Goal: Task Accomplishment & Management: Manage account settings

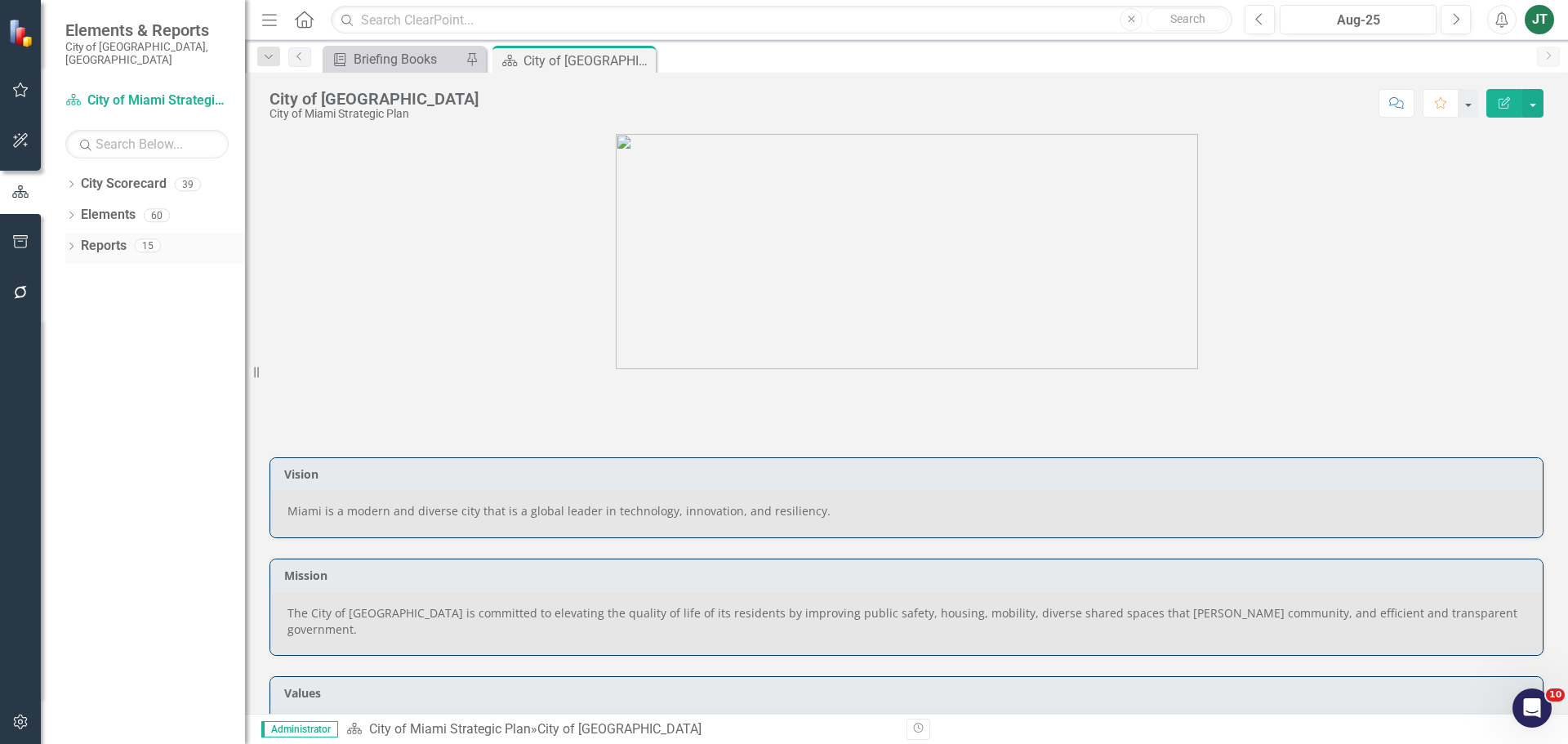
click at [68, 243] on icon "Dropdown" at bounding box center [71, 248] width 11 height 9
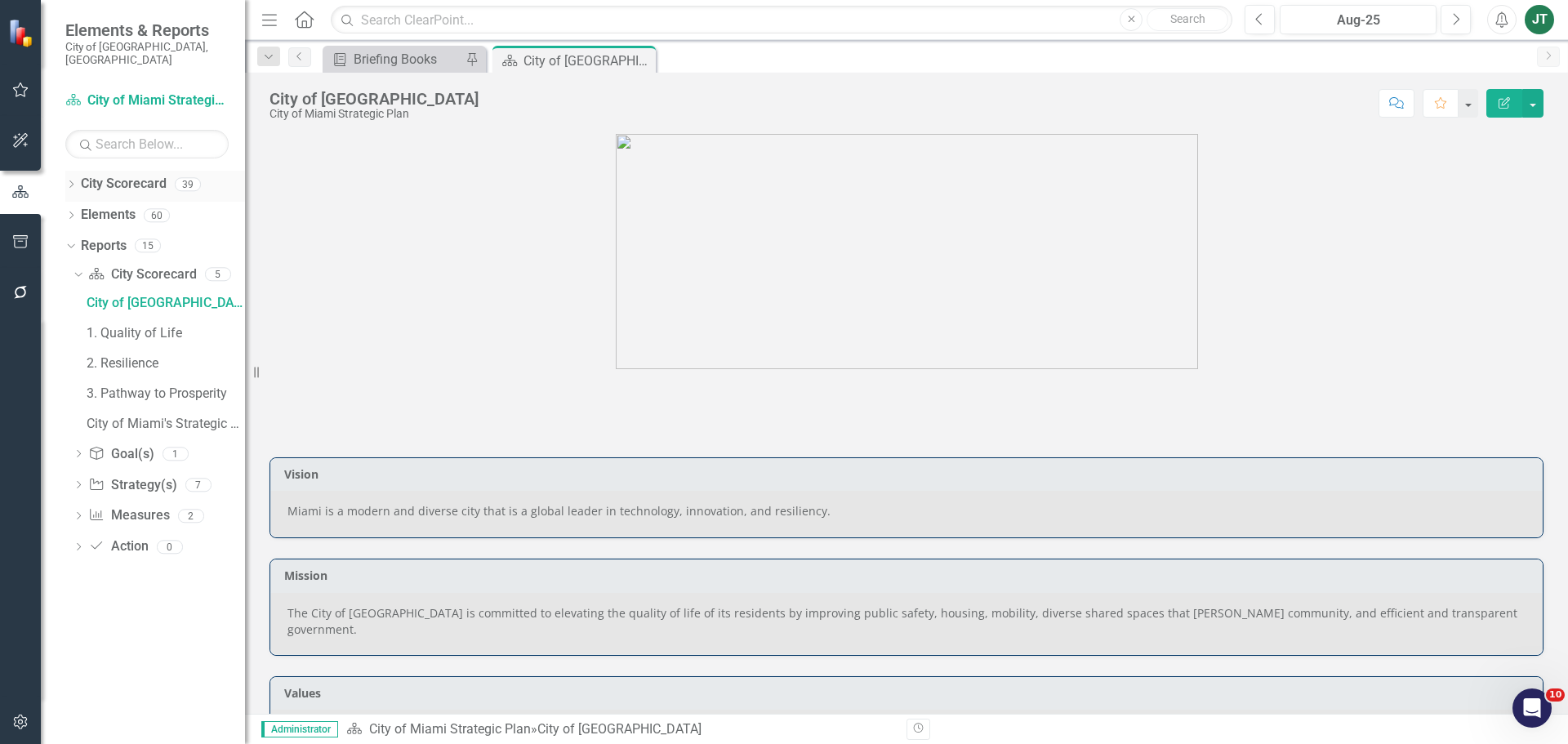
click at [69, 181] on icon "Dropdown" at bounding box center [71, 186] width 11 height 9
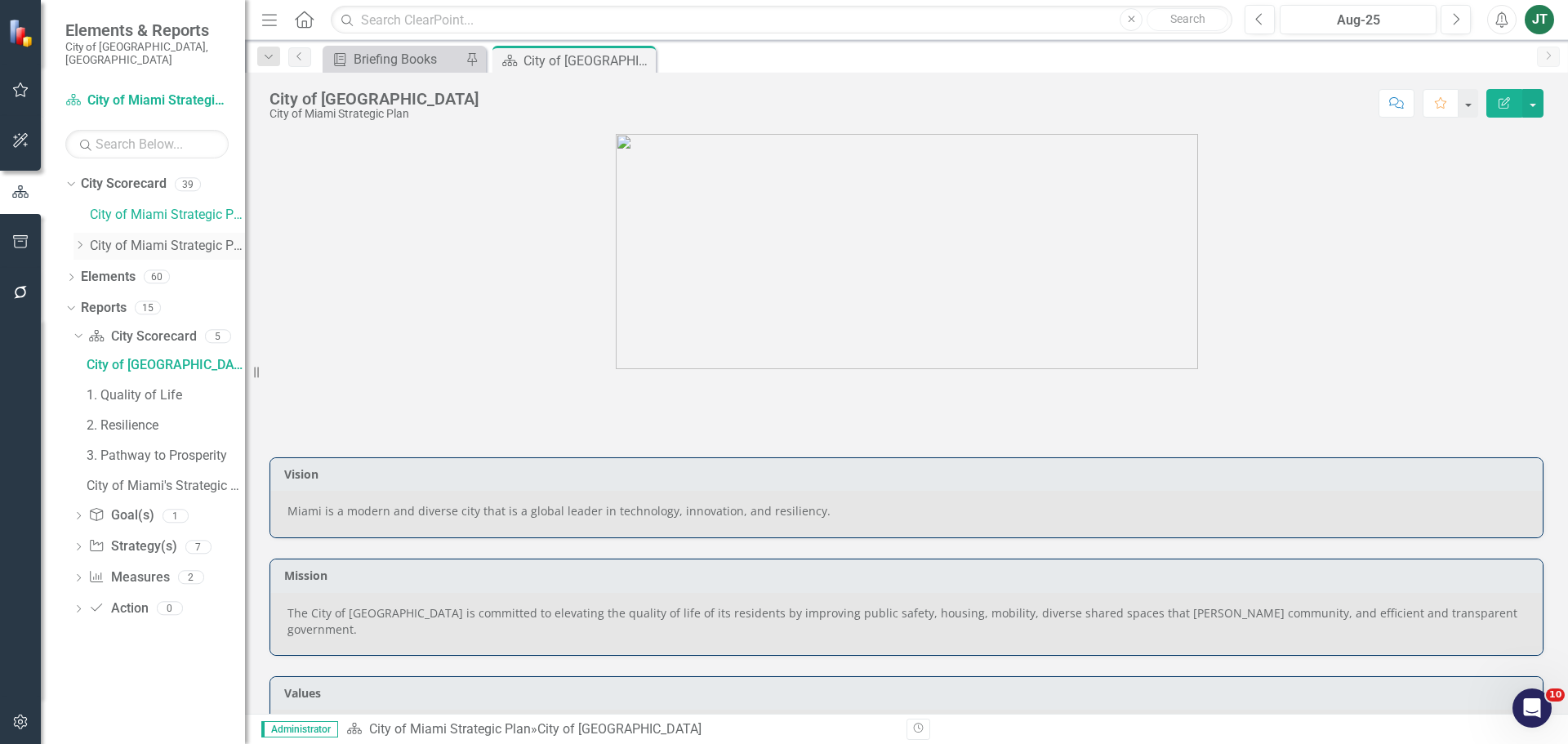
click at [78, 240] on icon "Dropdown" at bounding box center [80, 245] width 12 height 10
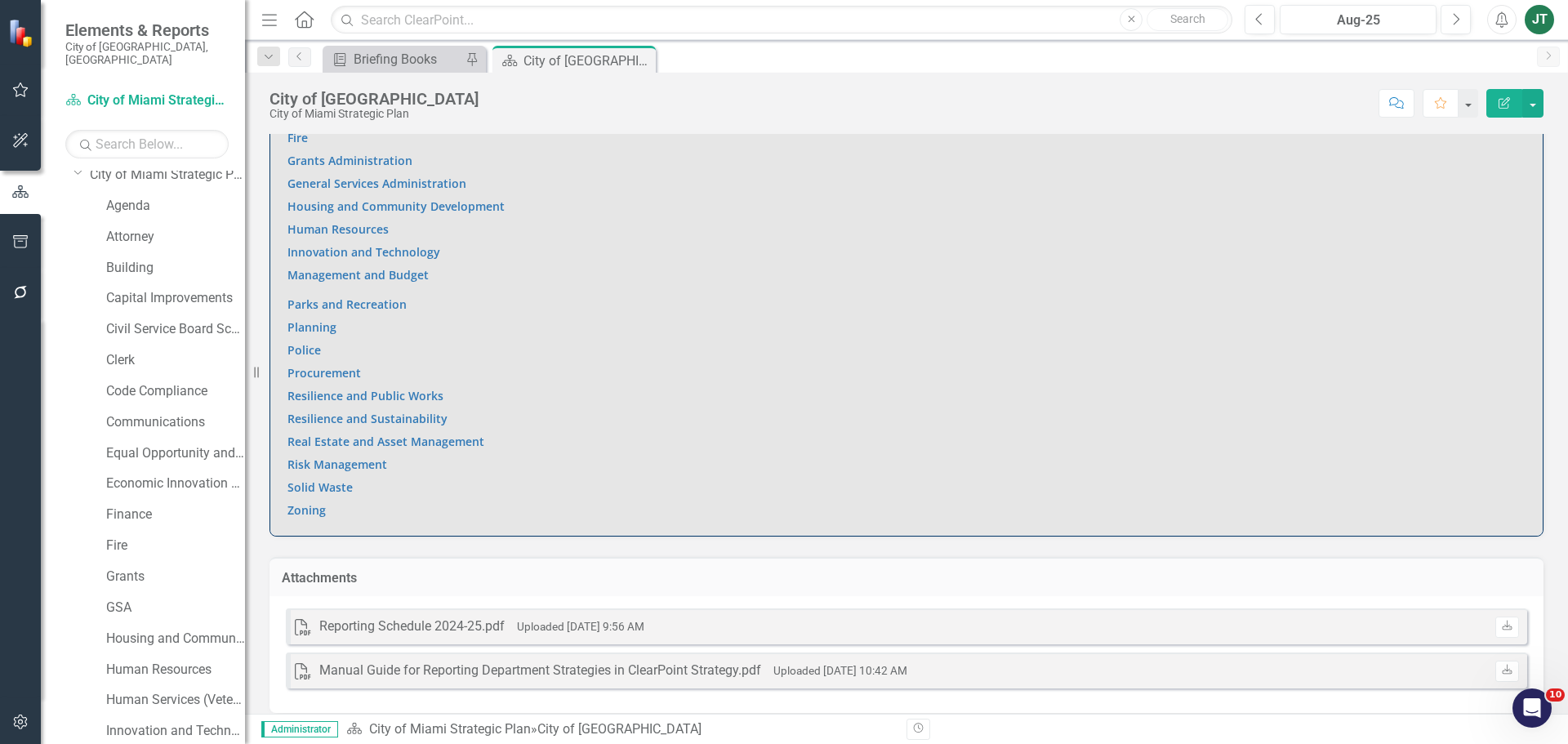
scroll to position [164, 0]
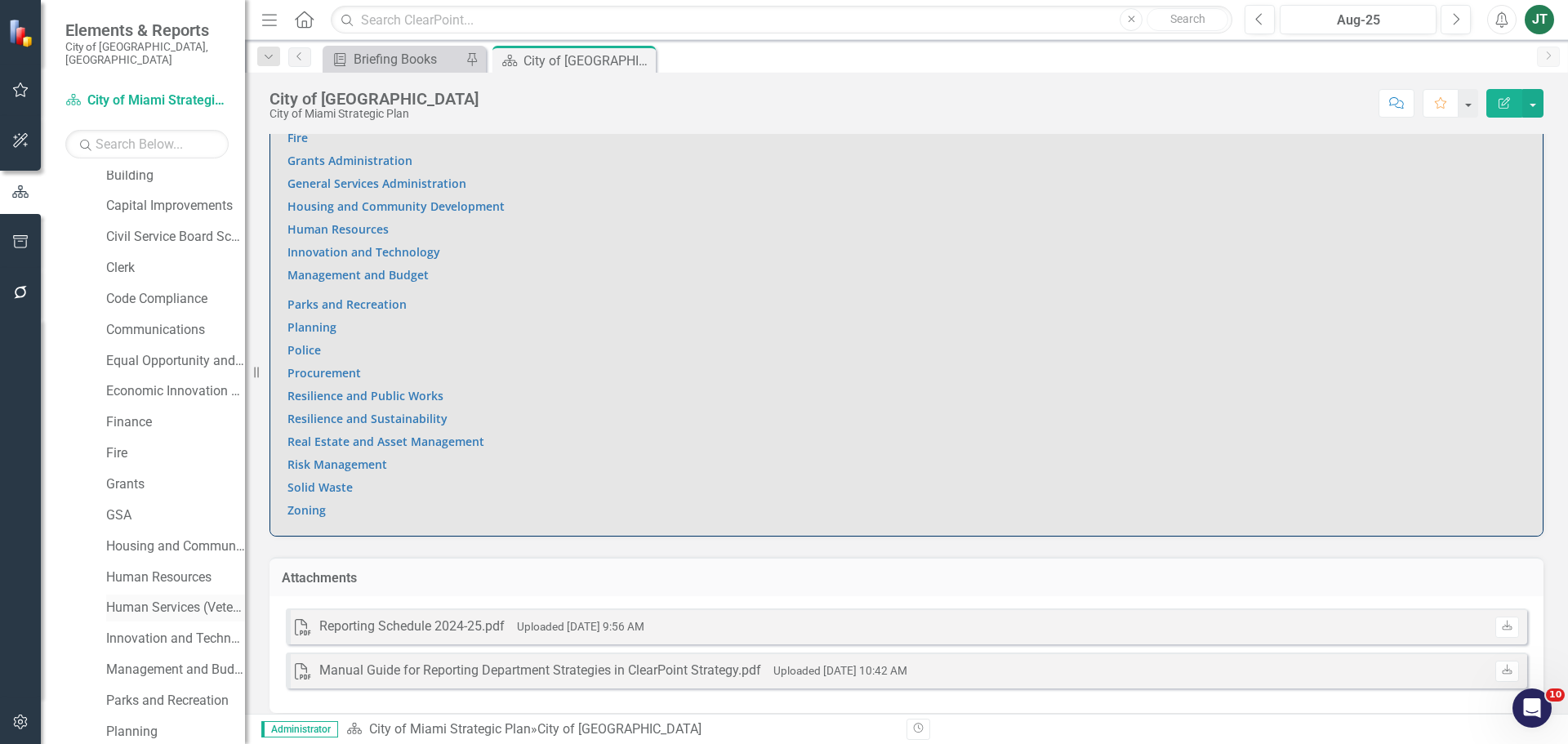
click at [146, 599] on link "Human Services (Veterans and Homeless)" at bounding box center [176, 608] width 139 height 18
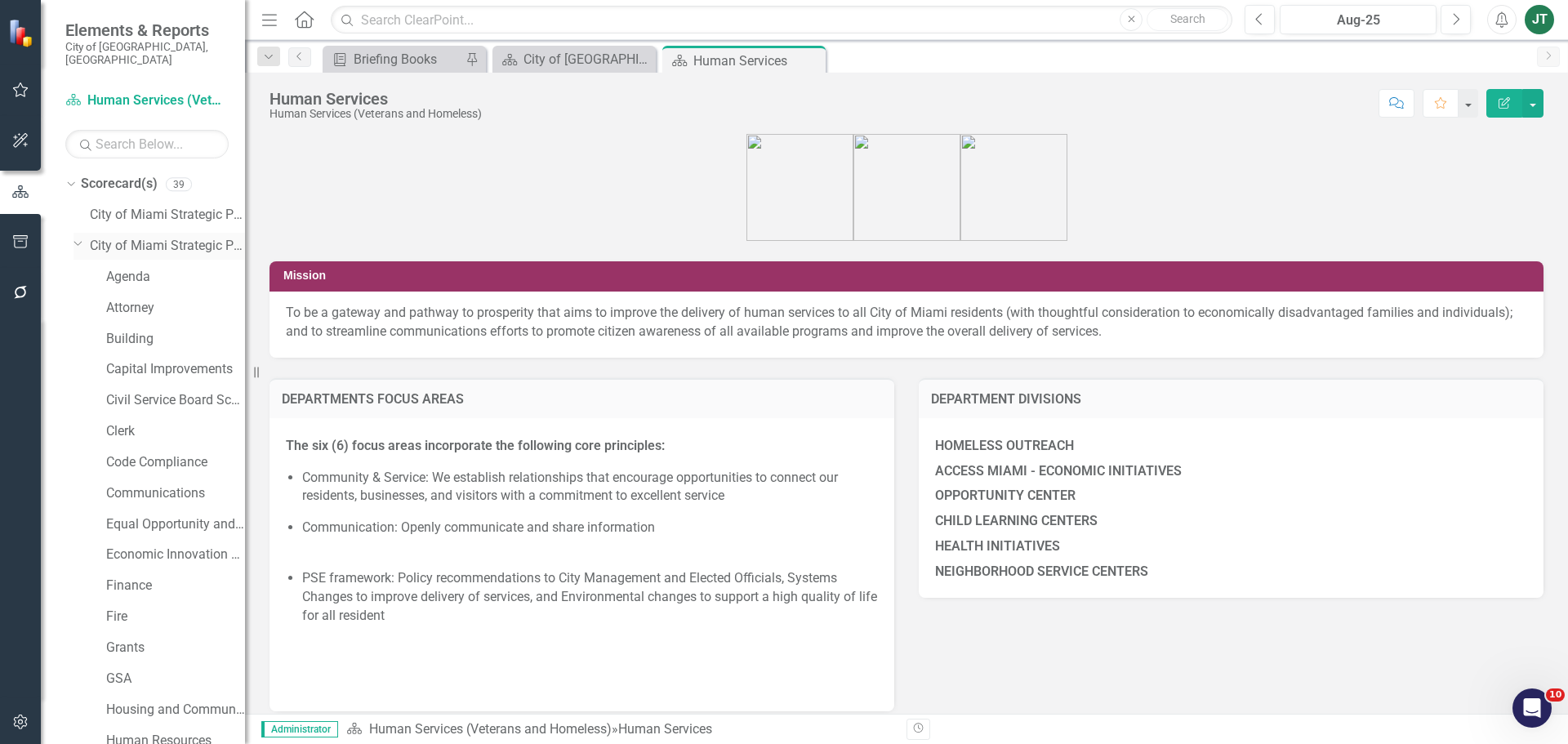
click at [80, 237] on icon "Dropdown" at bounding box center [79, 242] width 10 height 12
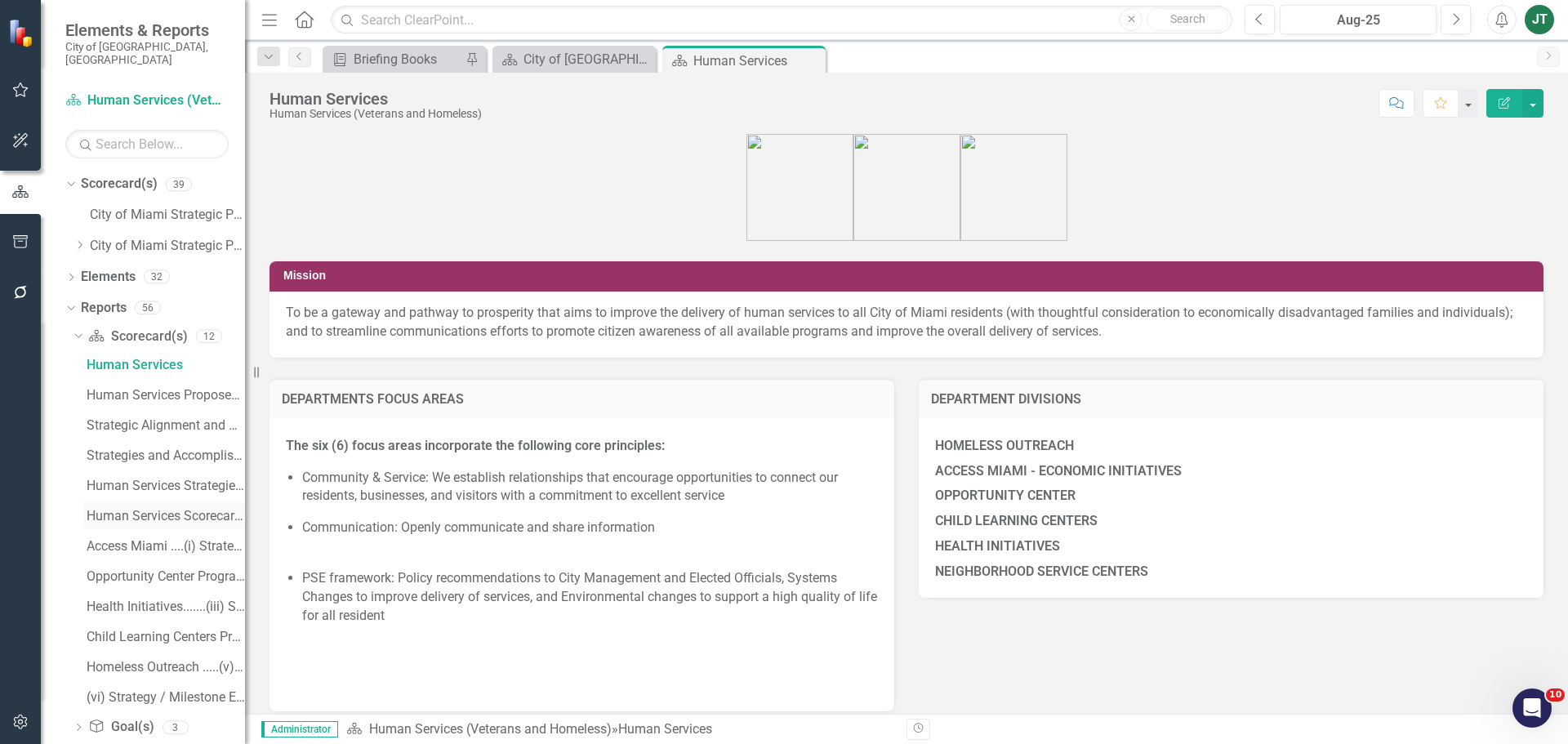
click at [177, 508] on div "Human Services Scorecard Evaluation and Recommendations" at bounding box center [165, 516] width 158 height 15
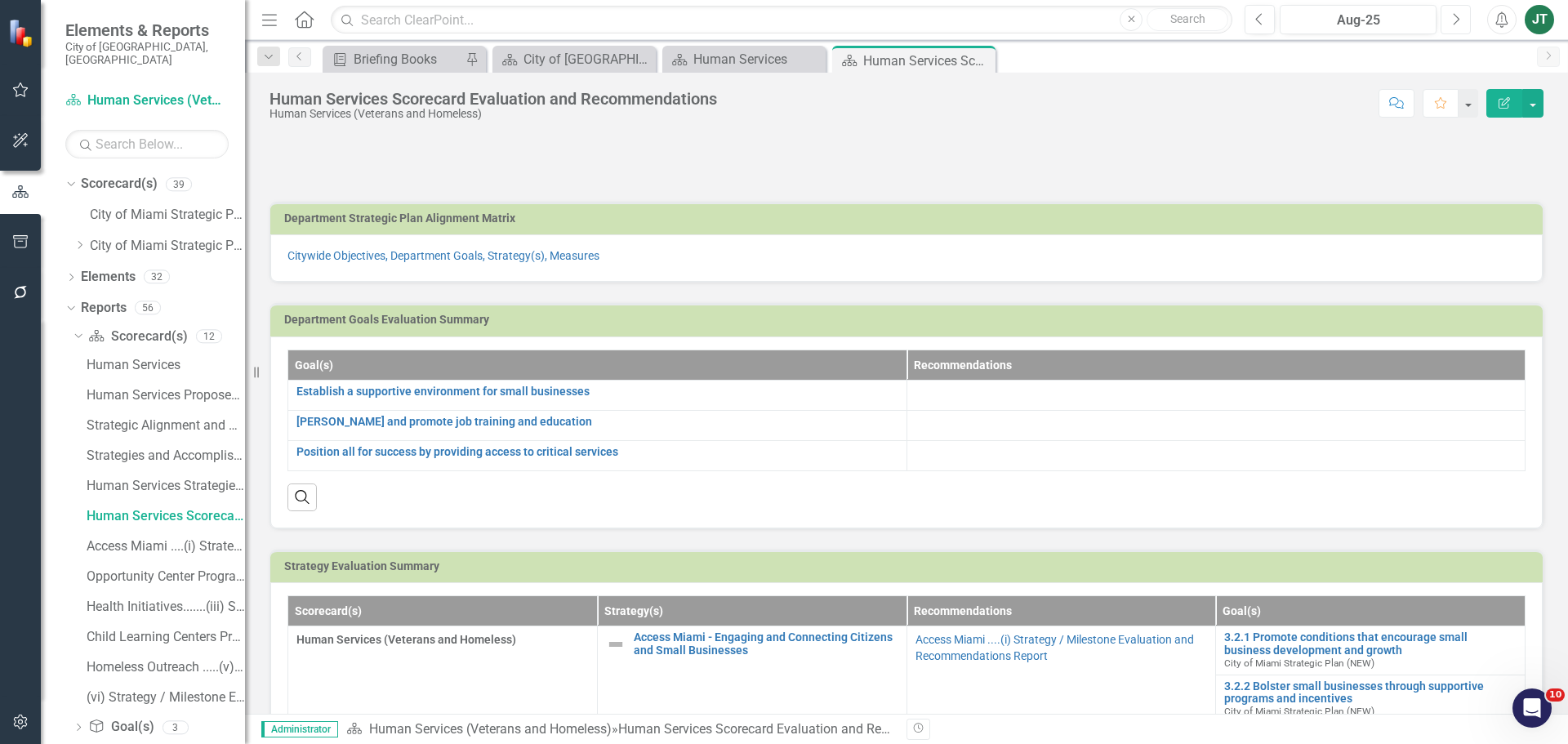
click at [1454, 18] on icon "Next" at bounding box center [1456, 19] width 9 height 15
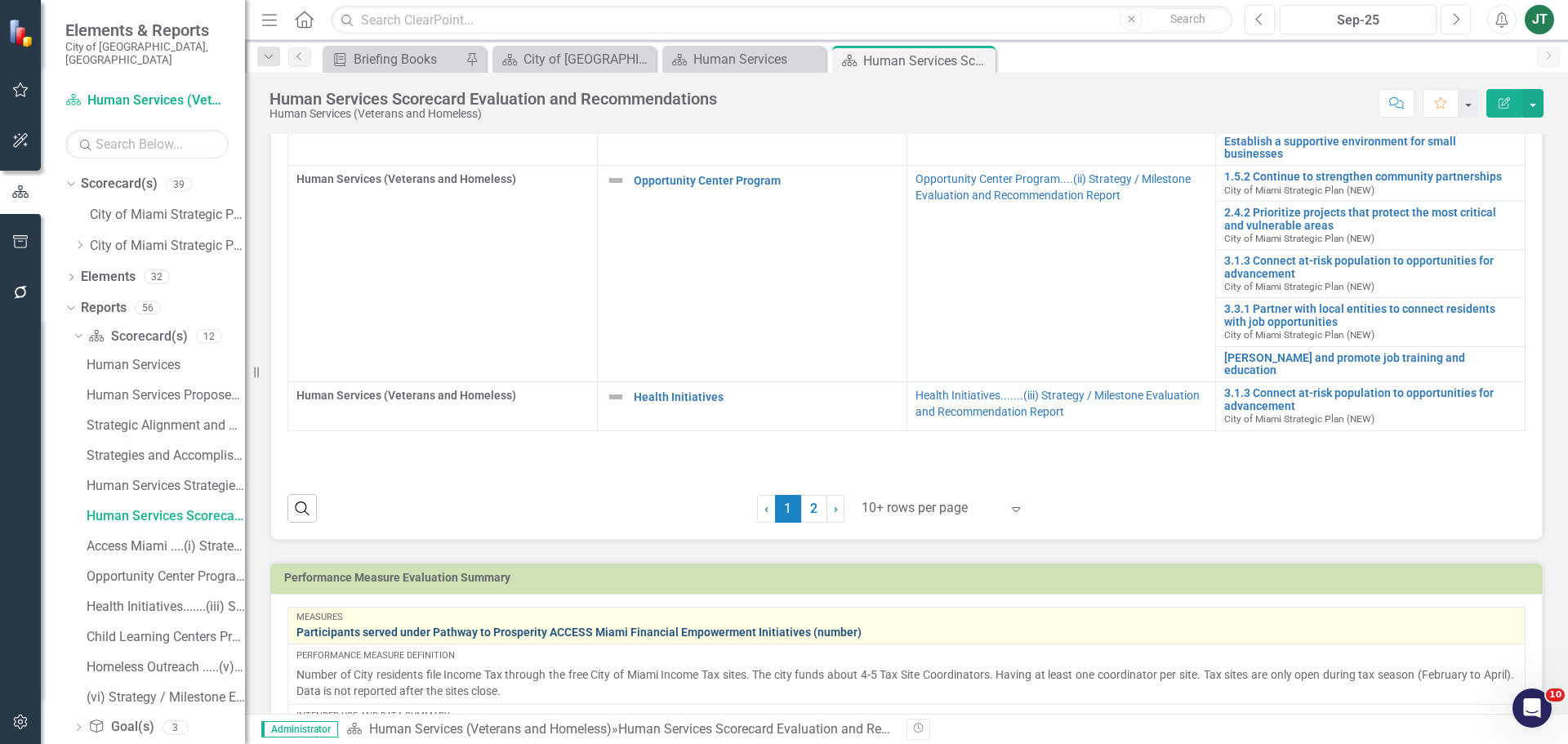
scroll to position [653, 0]
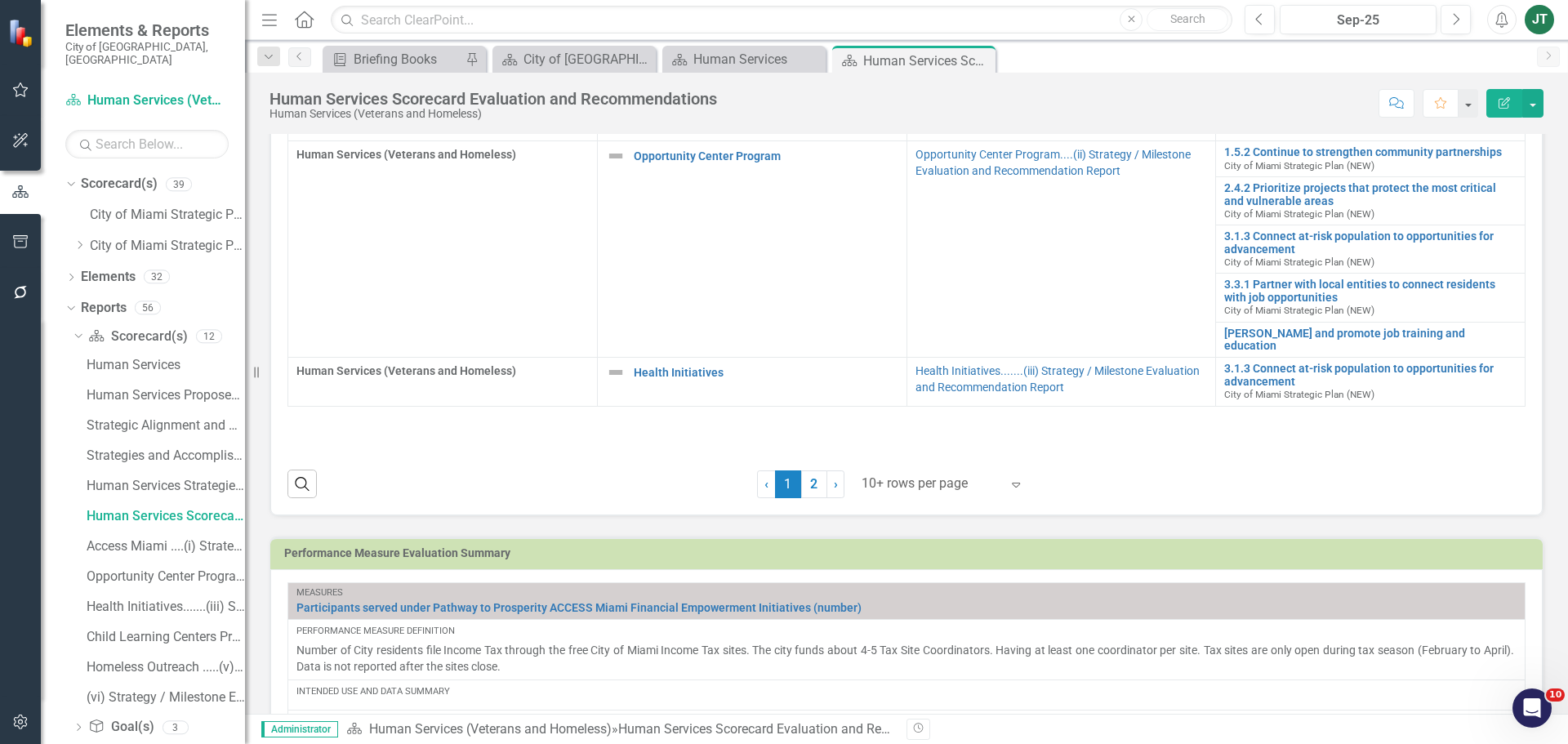
click at [1009, 477] on div "Expand" at bounding box center [1020, 484] width 25 height 30
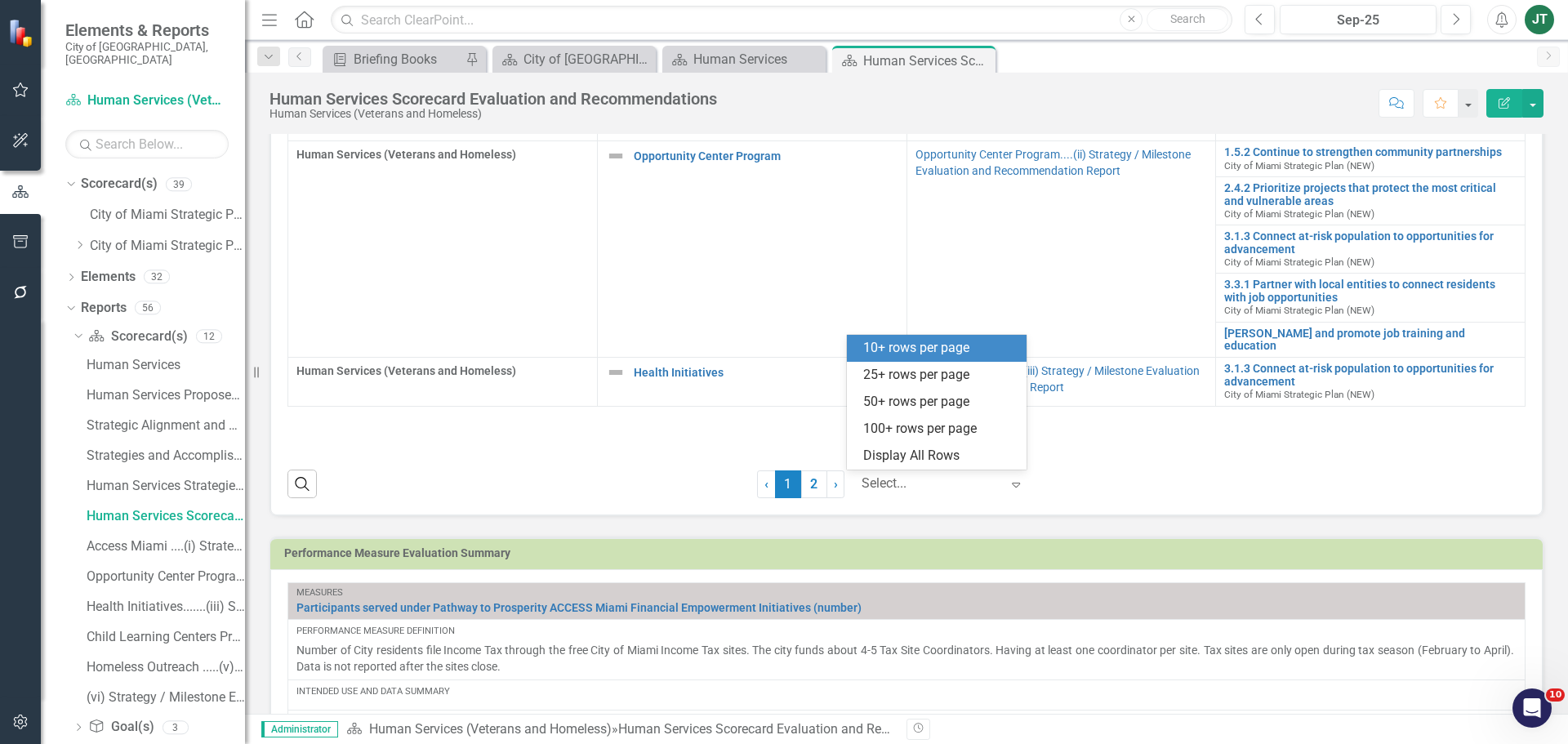
click at [964, 465] on div "Display All Rows" at bounding box center [940, 456] width 153 height 18
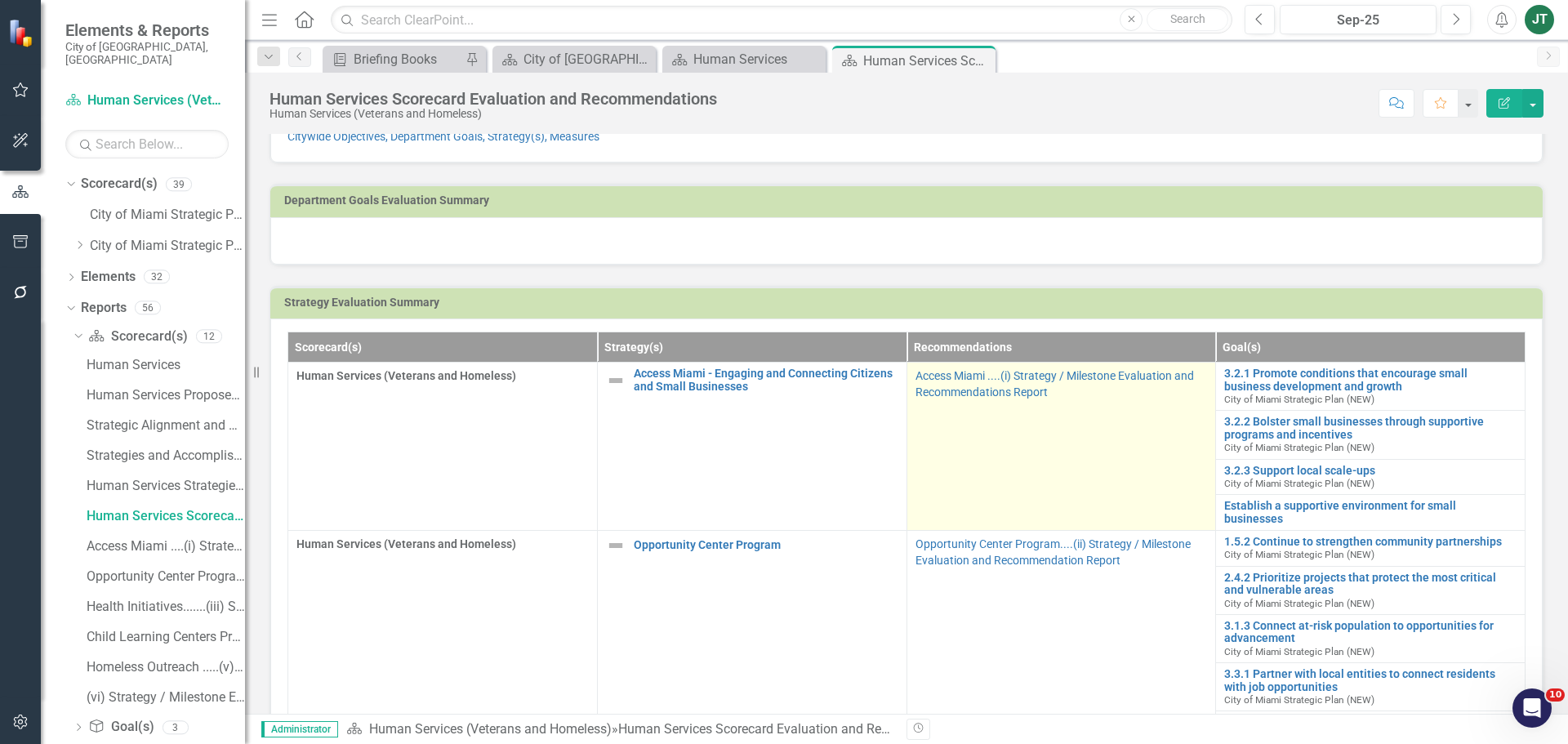
scroll to position [101, 0]
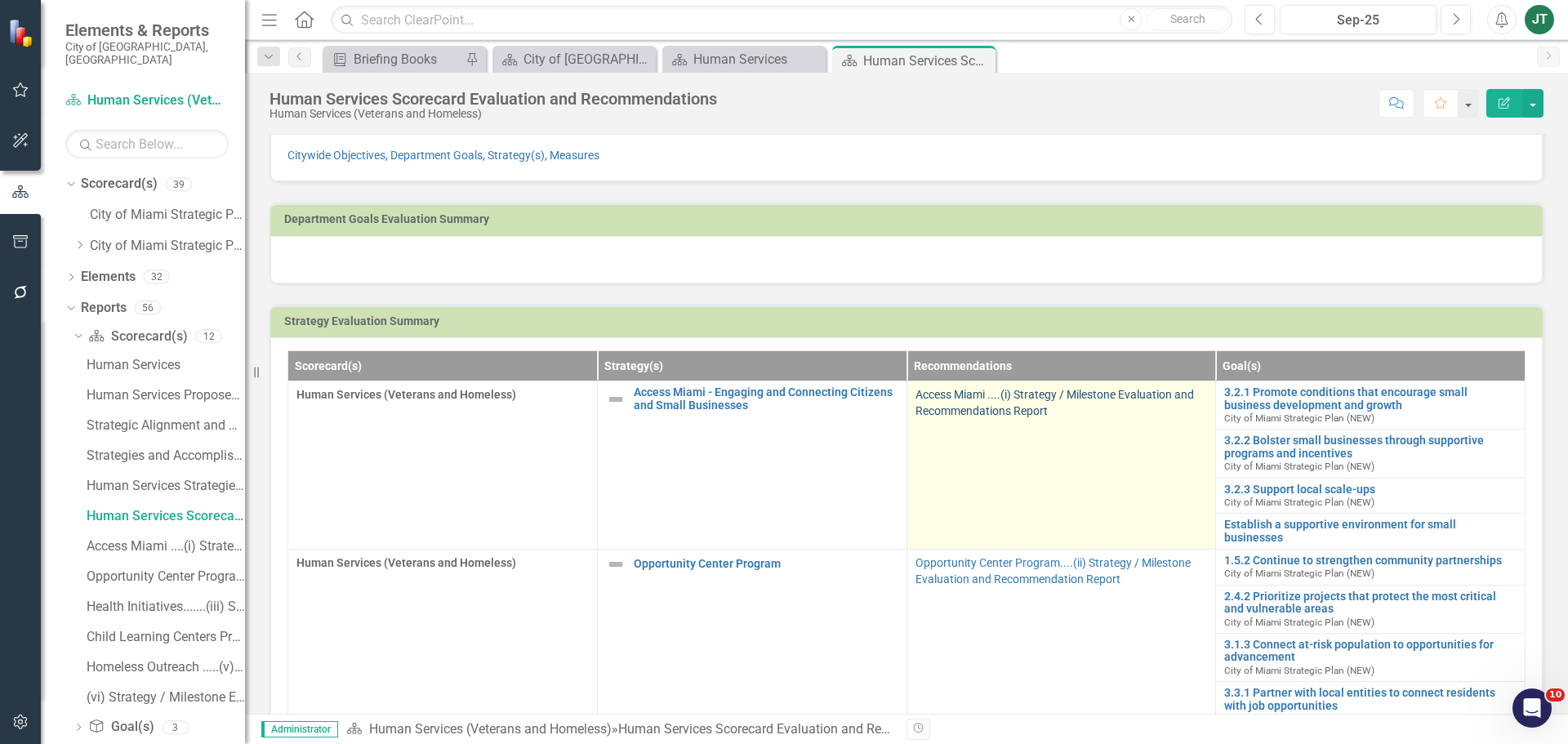
click at [977, 411] on link "Access Miami ....(i) Strategy / Milestone Evaluation and Recommendations Report" at bounding box center [1054, 403] width 278 height 30
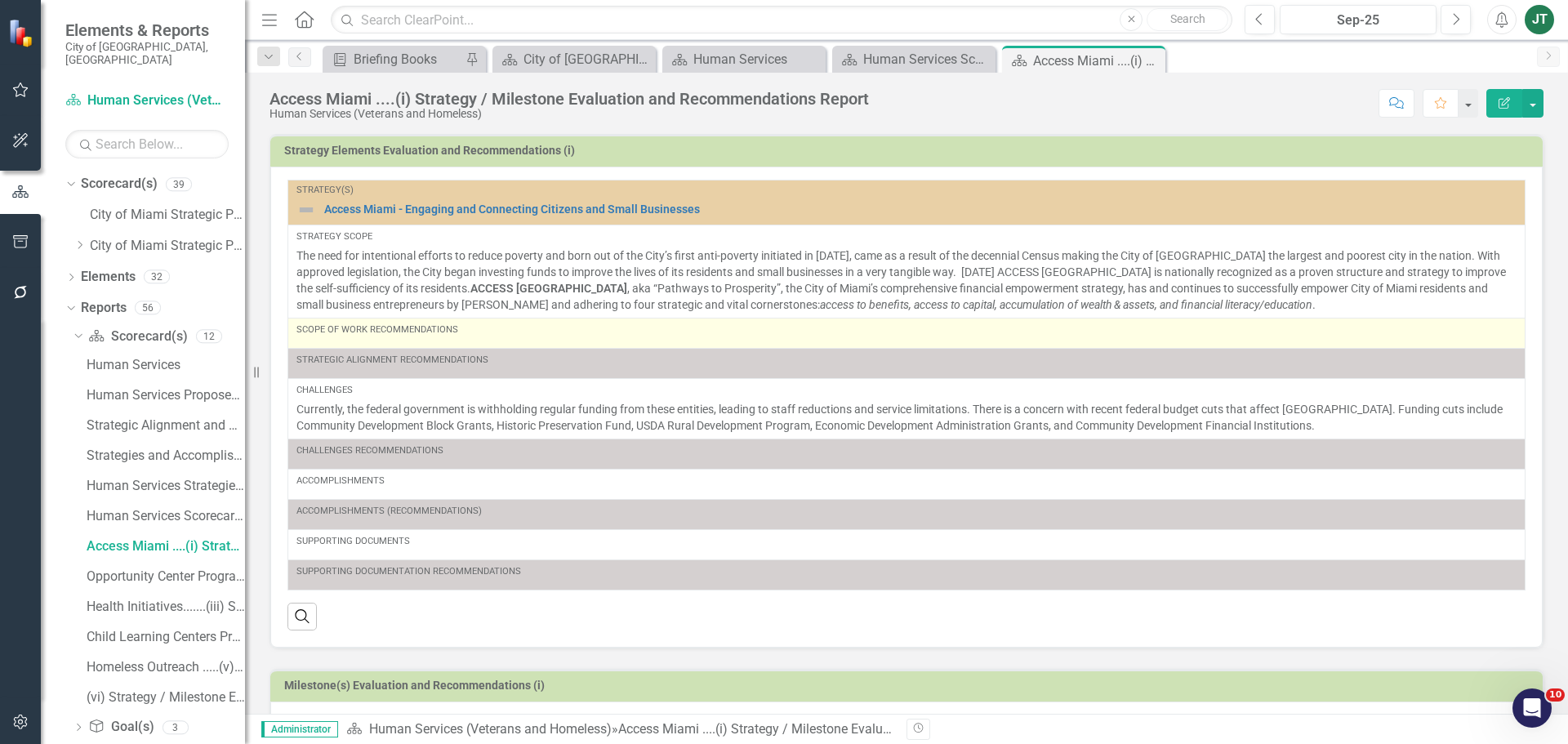
click at [412, 343] on td "Scope of Work Recommendations" at bounding box center [907, 333] width 1238 height 30
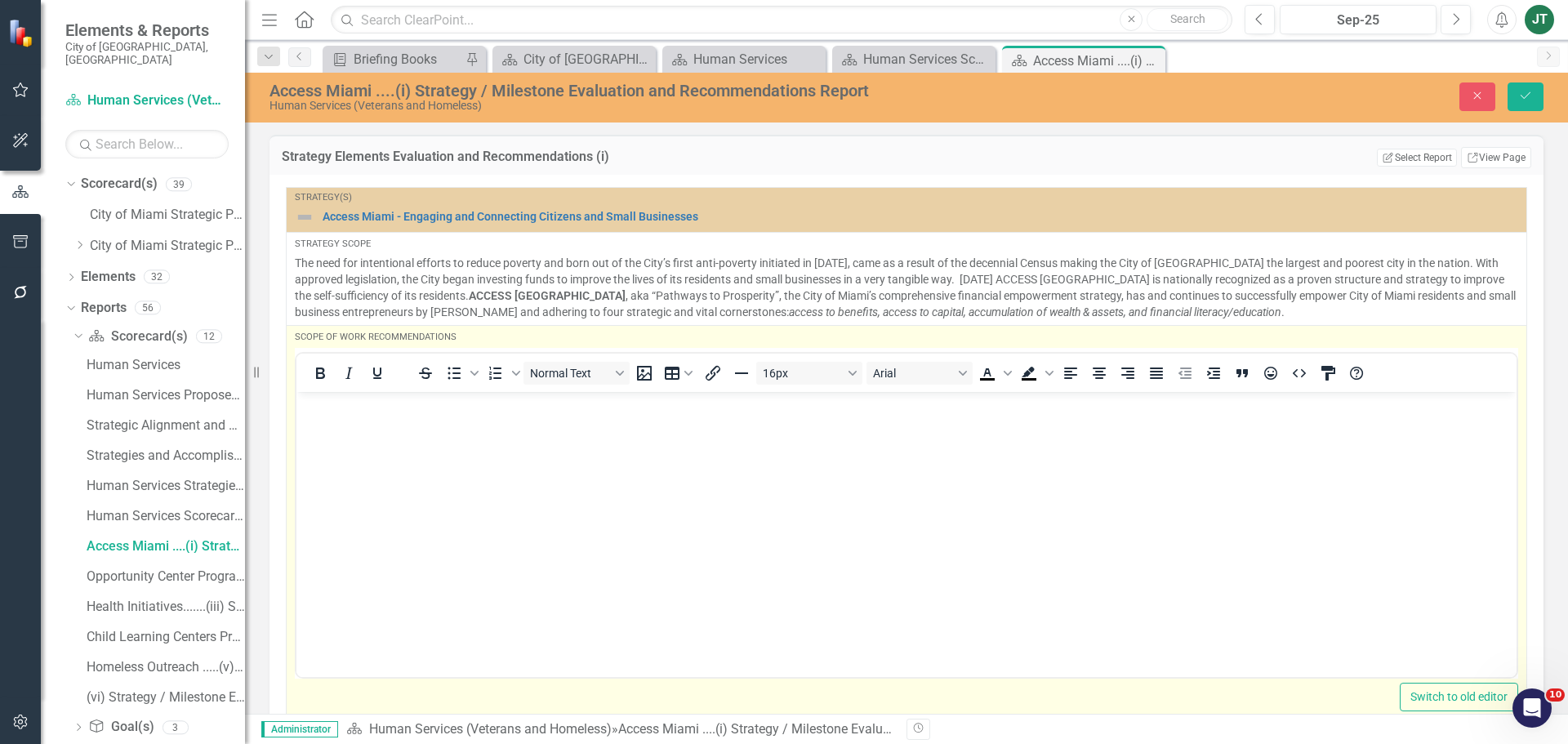
click at [323, 421] on body "Rich Text Area. Press ALT-0 for help." at bounding box center [907, 513] width 1220 height 245
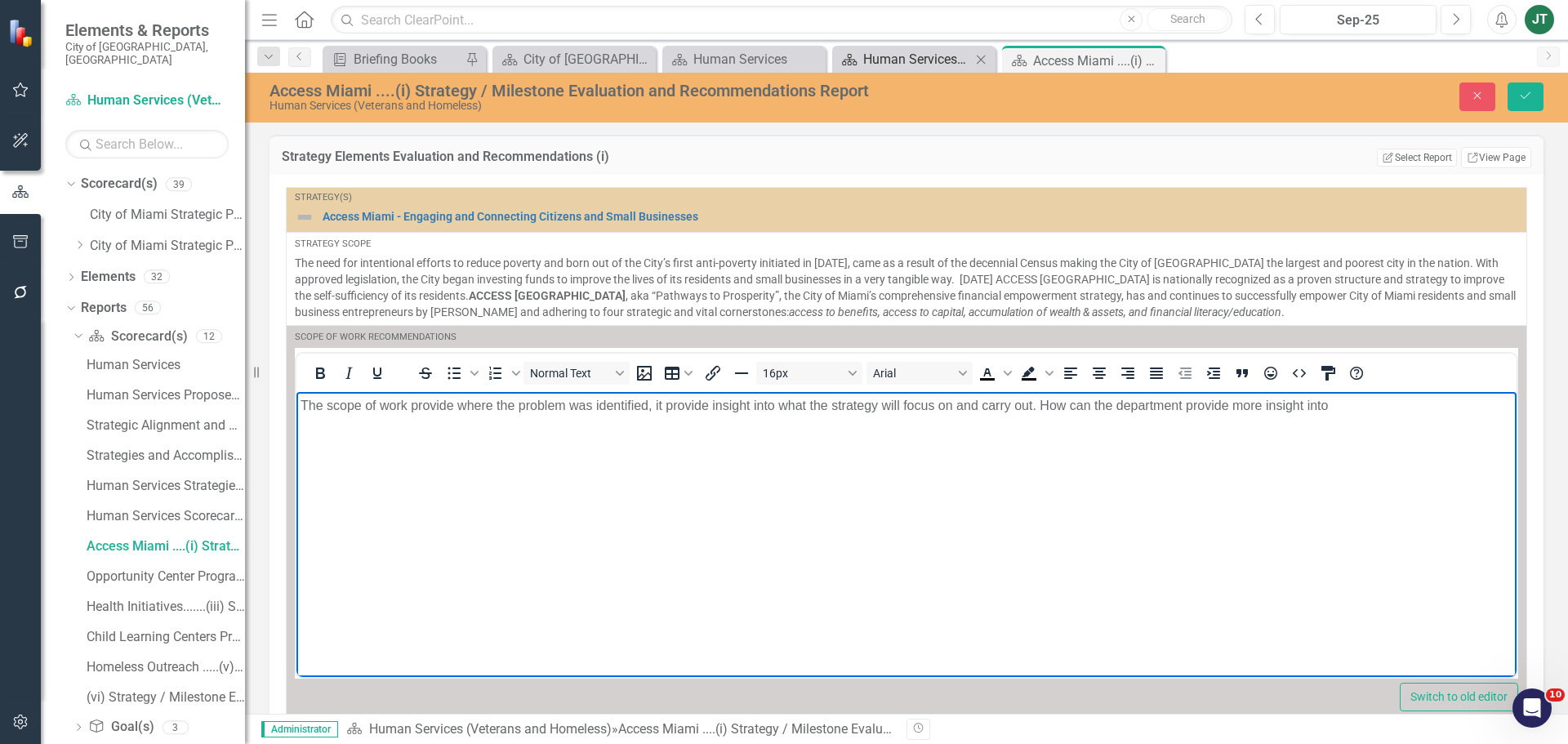
click at [889, 61] on div "Human Services Scorecard Evaluation and Recommendations" at bounding box center [917, 59] width 108 height 20
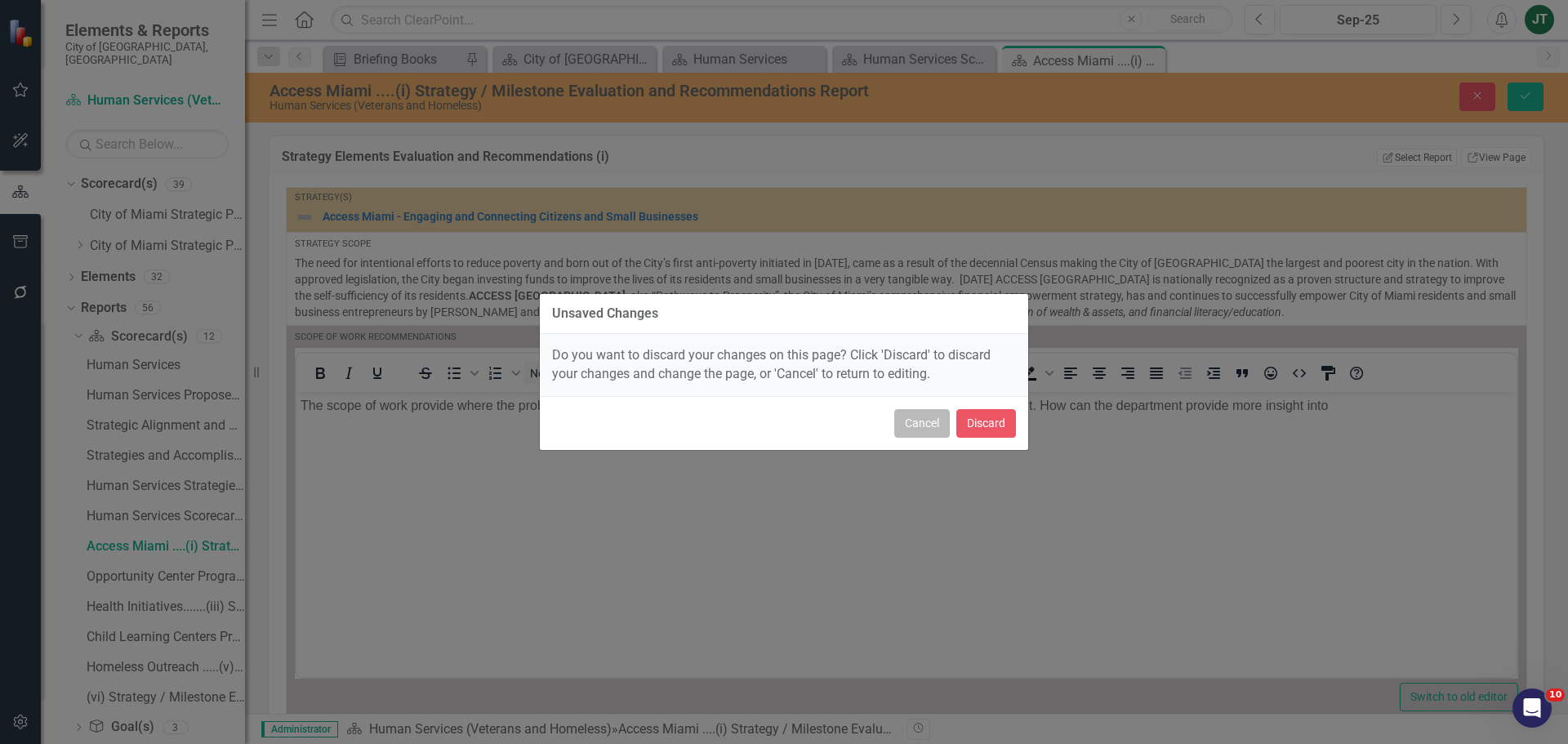
click at [918, 426] on button "Cancel" at bounding box center [922, 423] width 55 height 29
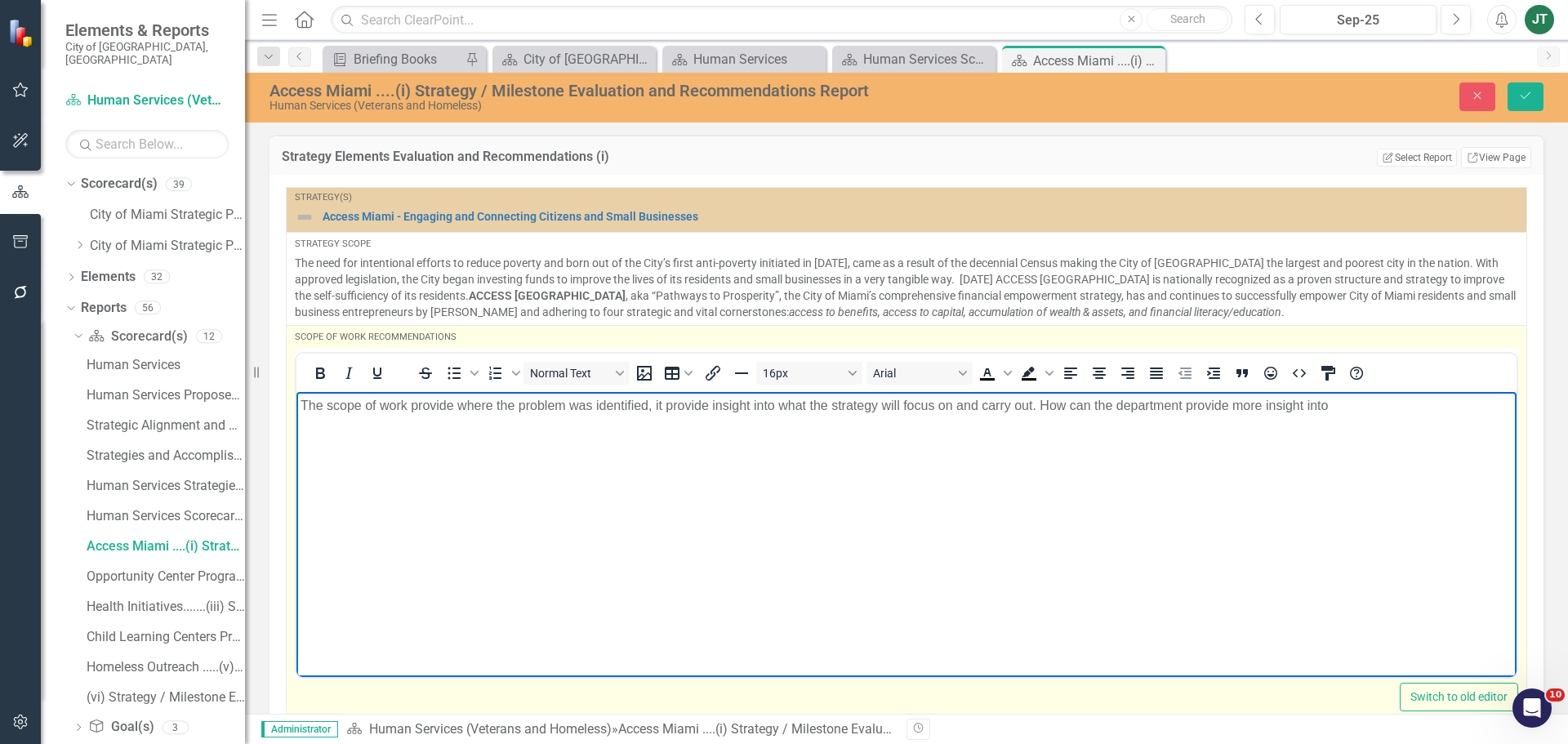
click at [1396, 407] on p "The scope of work provide where the problem was identified, it provide insight …" at bounding box center [906, 405] width 1212 height 19
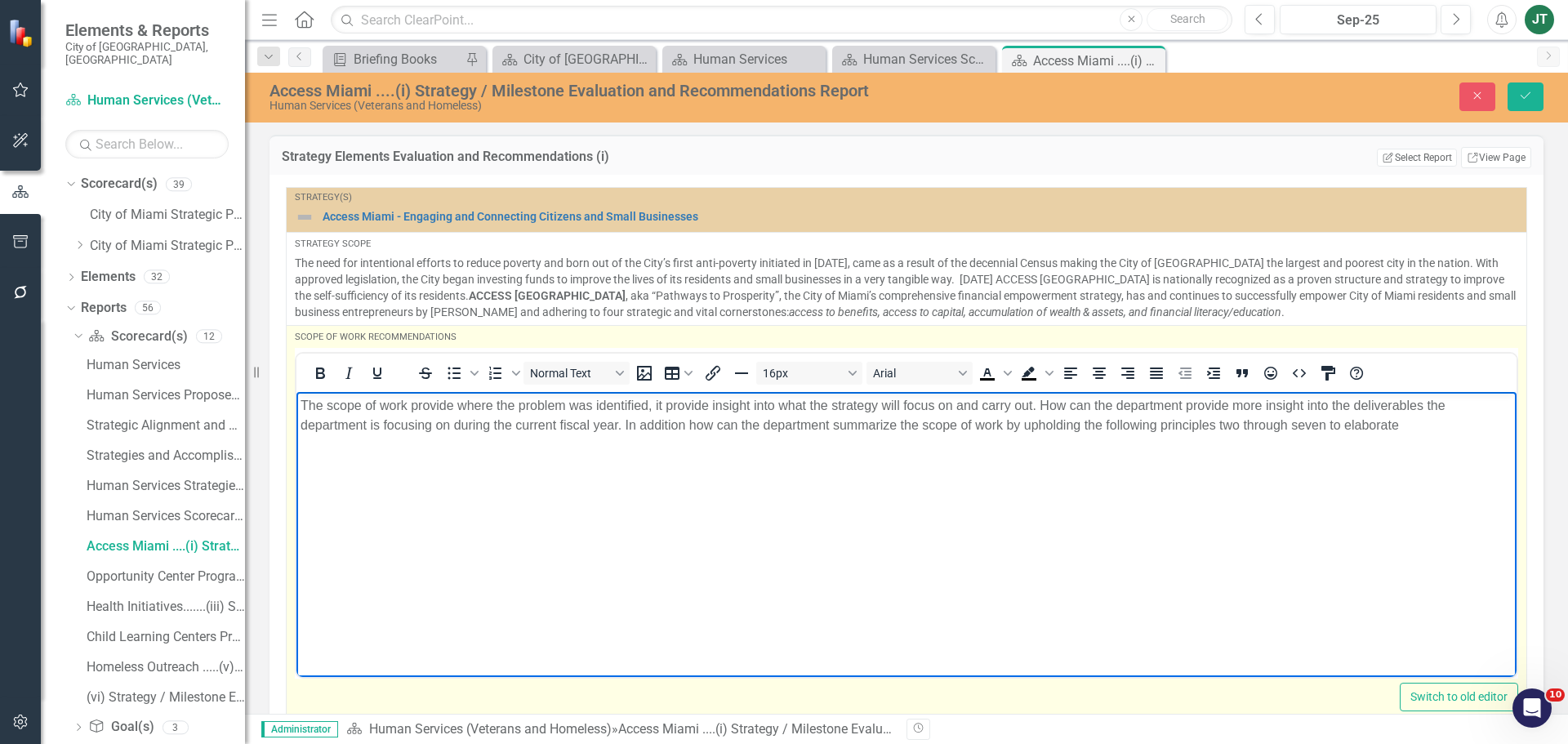
click at [1391, 425] on p "The scope of work provide where the problem was identified, it provide insight …" at bounding box center [906, 415] width 1212 height 39
drag, startPoint x: 1256, startPoint y: 439, endPoint x: 1329, endPoint y: 422, distance: 75.0
click at [1257, 438] on body "The scope of work provide where the problem was identified, it provide insight …" at bounding box center [907, 513] width 1220 height 245
click at [1457, 420] on p "The scope of work provide where the problem was identified, it provide insight …" at bounding box center [906, 415] width 1212 height 39
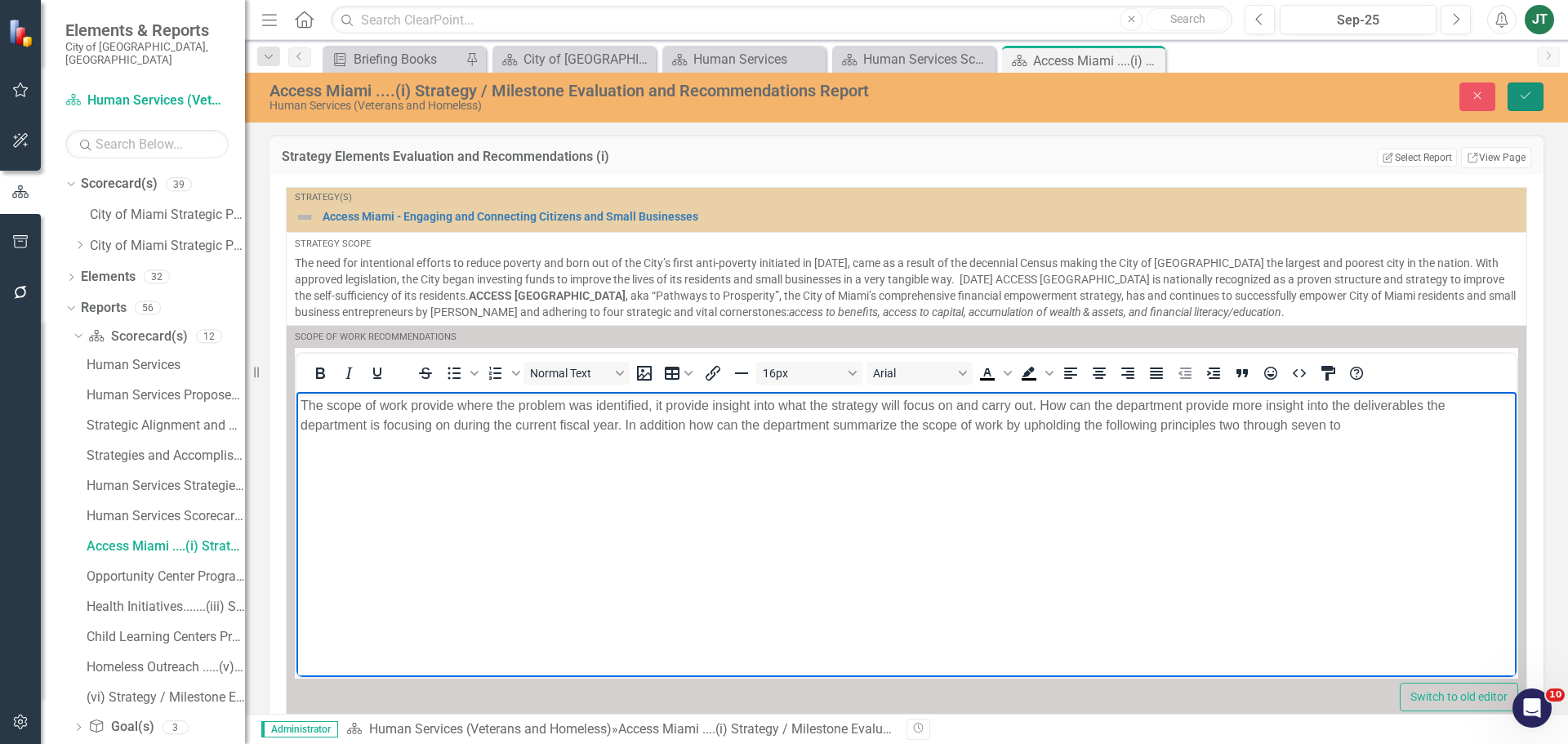
click at [1535, 91] on button "Save" at bounding box center [1525, 96] width 36 height 29
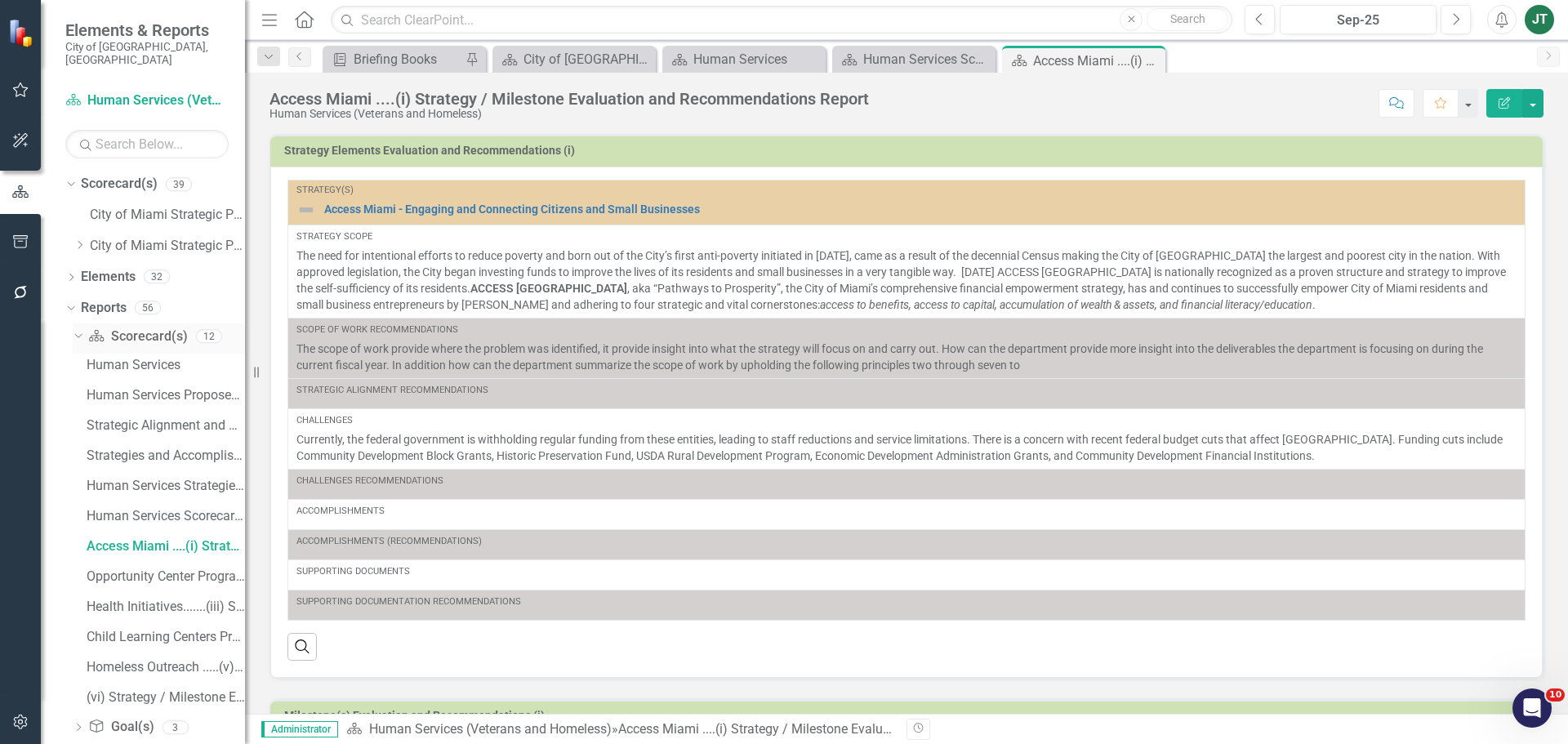
click at [79, 330] on icon "Dropdown" at bounding box center [77, 335] width 9 height 11
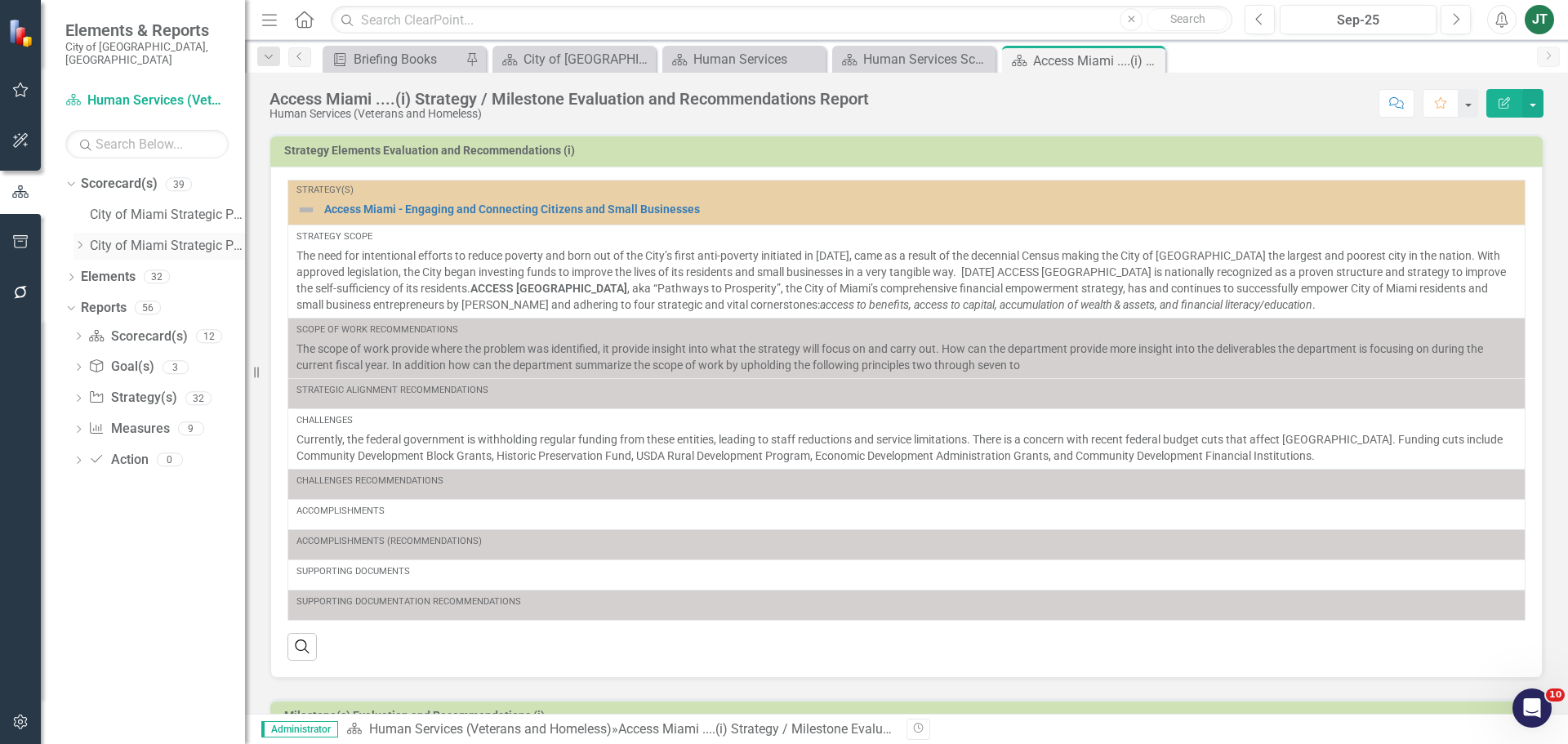
click at [80, 240] on icon "Dropdown" at bounding box center [80, 245] width 12 height 10
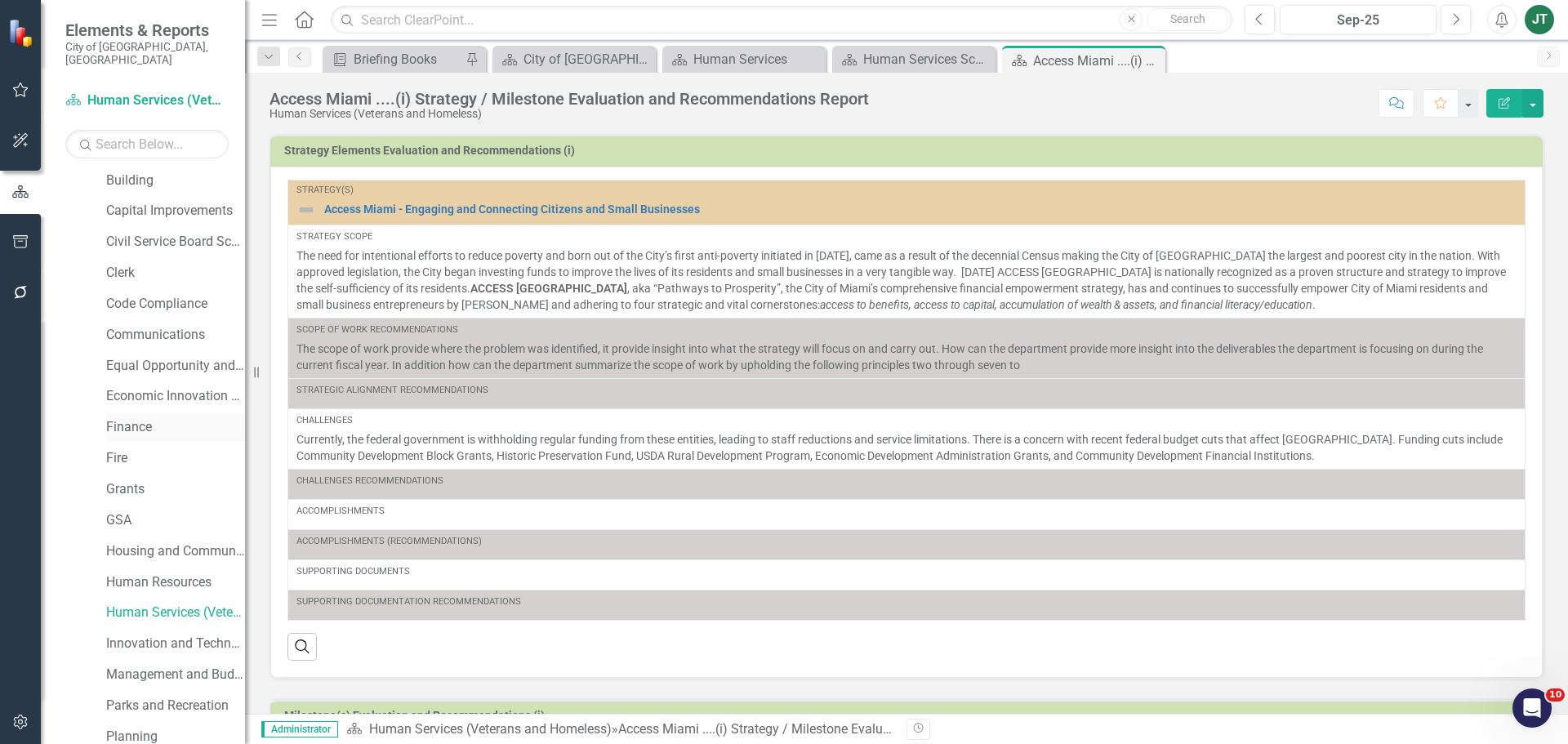
scroll to position [164, 0]
click at [134, 568] on link "Human Resources" at bounding box center [176, 578] width 139 height 18
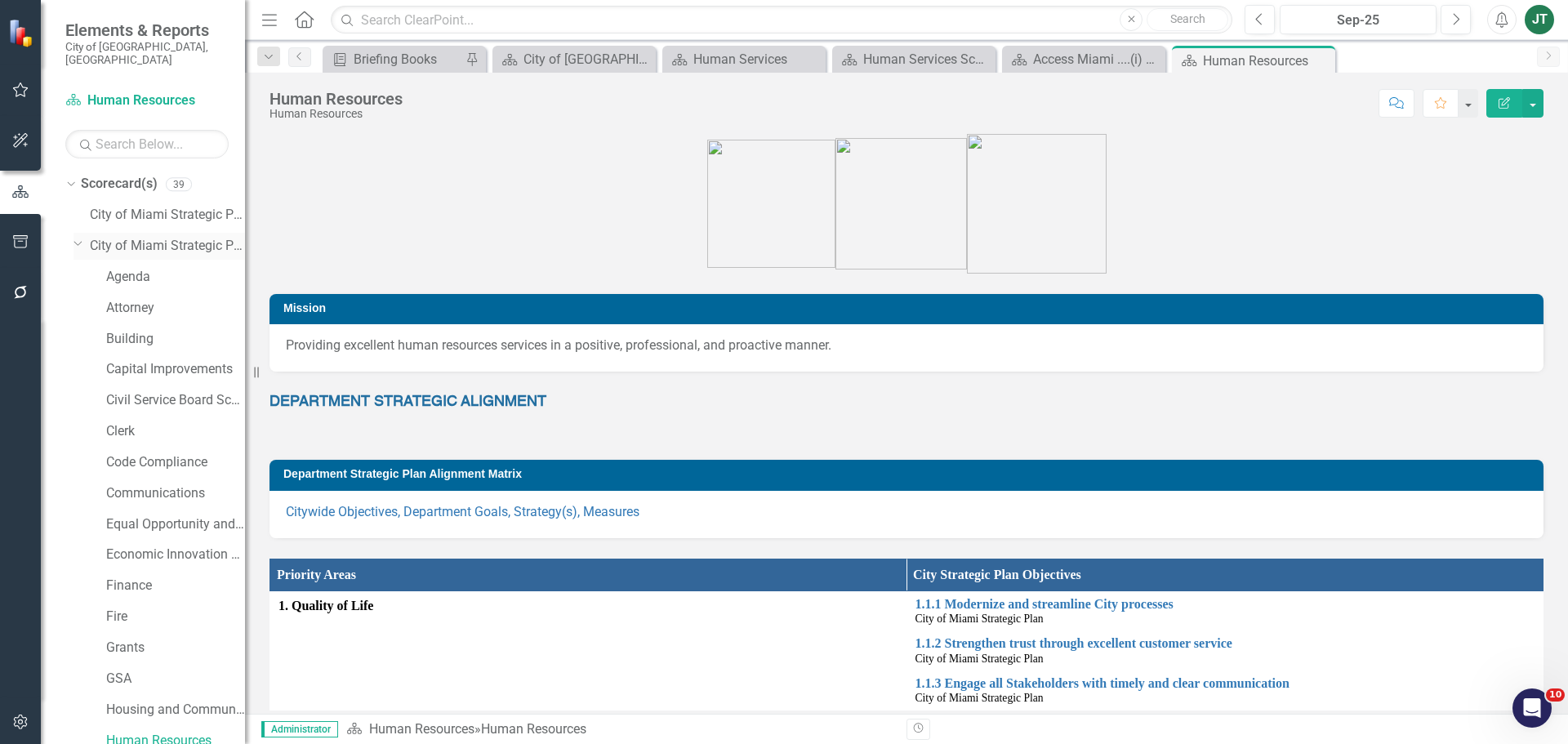
click at [80, 237] on icon "Dropdown" at bounding box center [79, 242] width 10 height 12
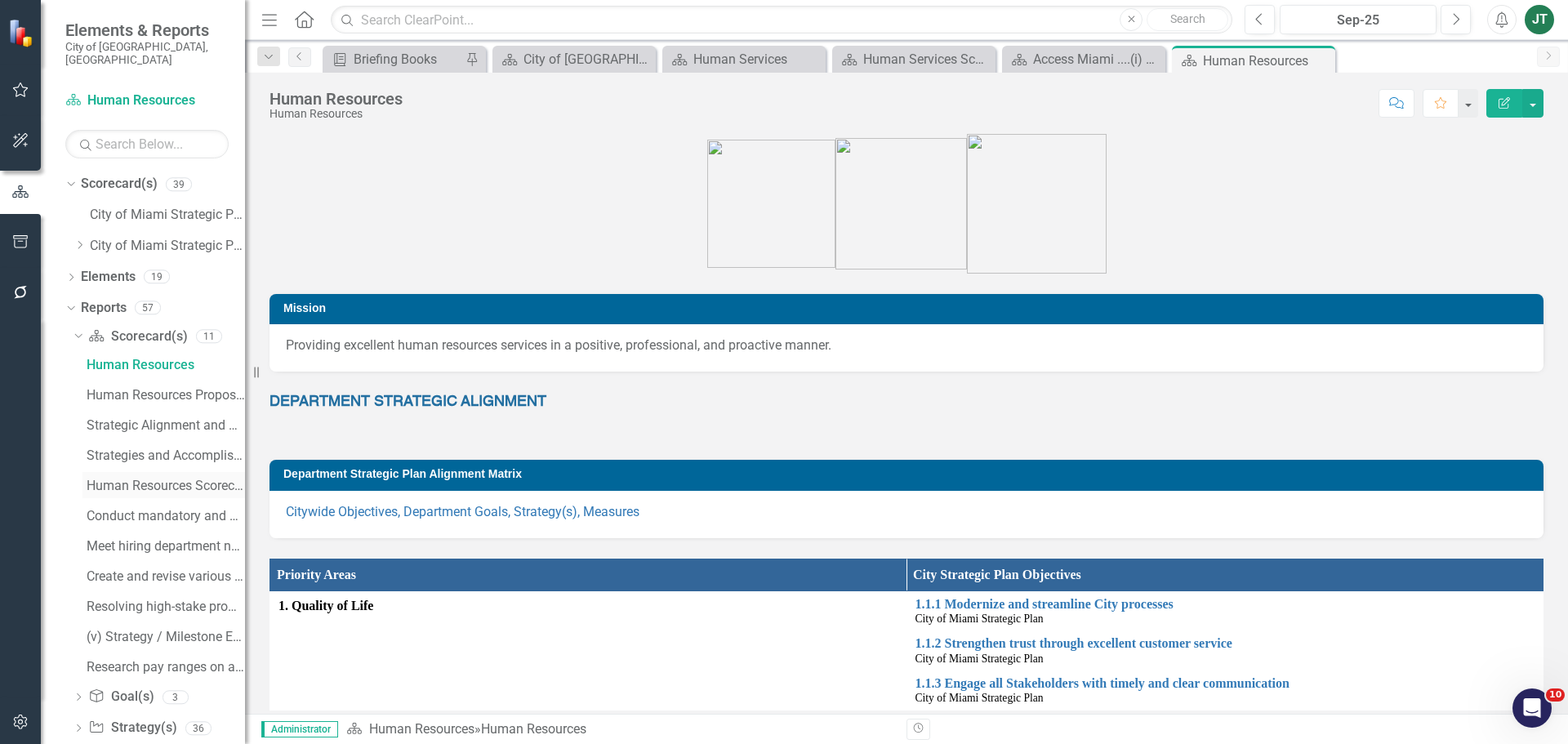
click at [175, 479] on div "Human Resources Scorecard Evaluation and Recommendations" at bounding box center [165, 486] width 158 height 15
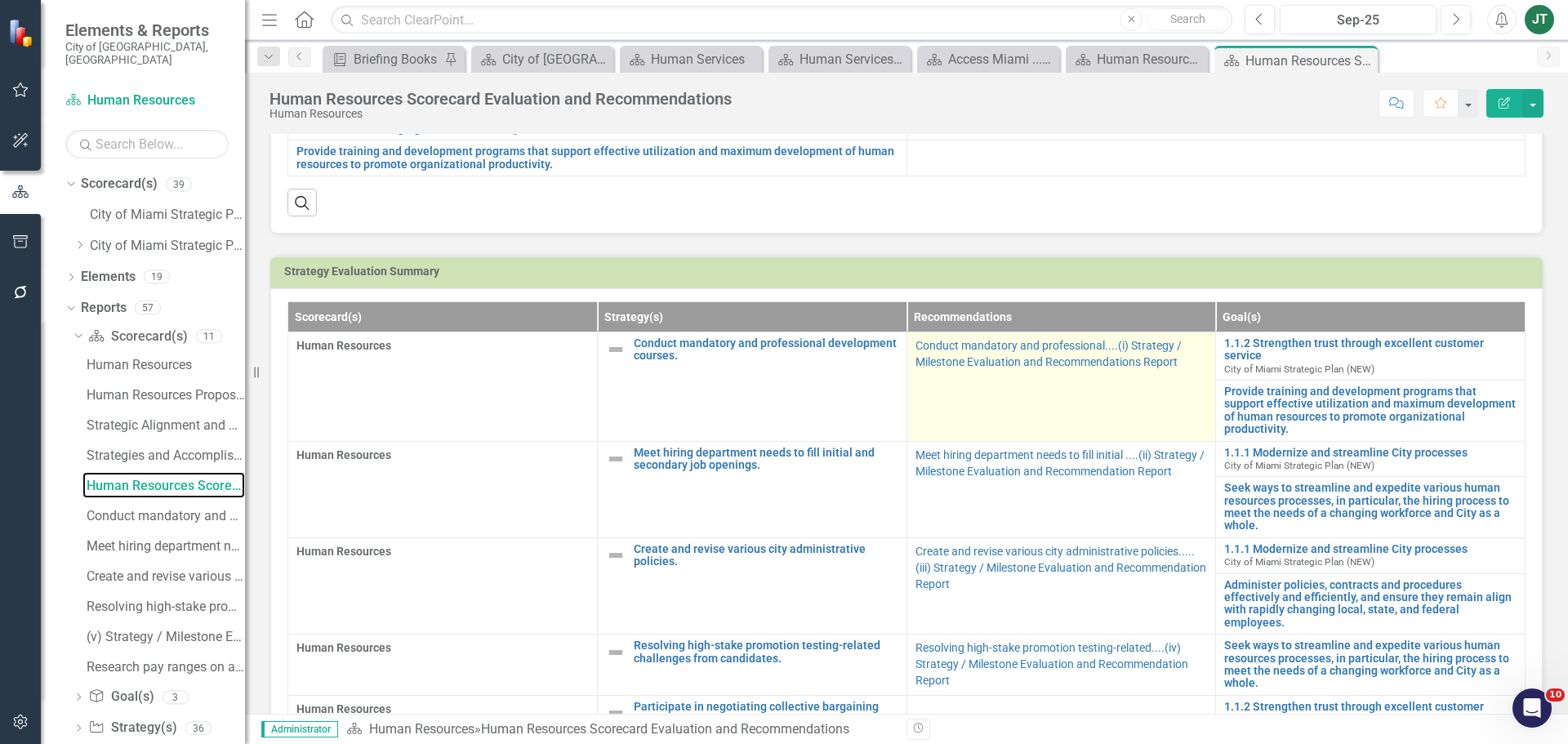
scroll to position [326, 0]
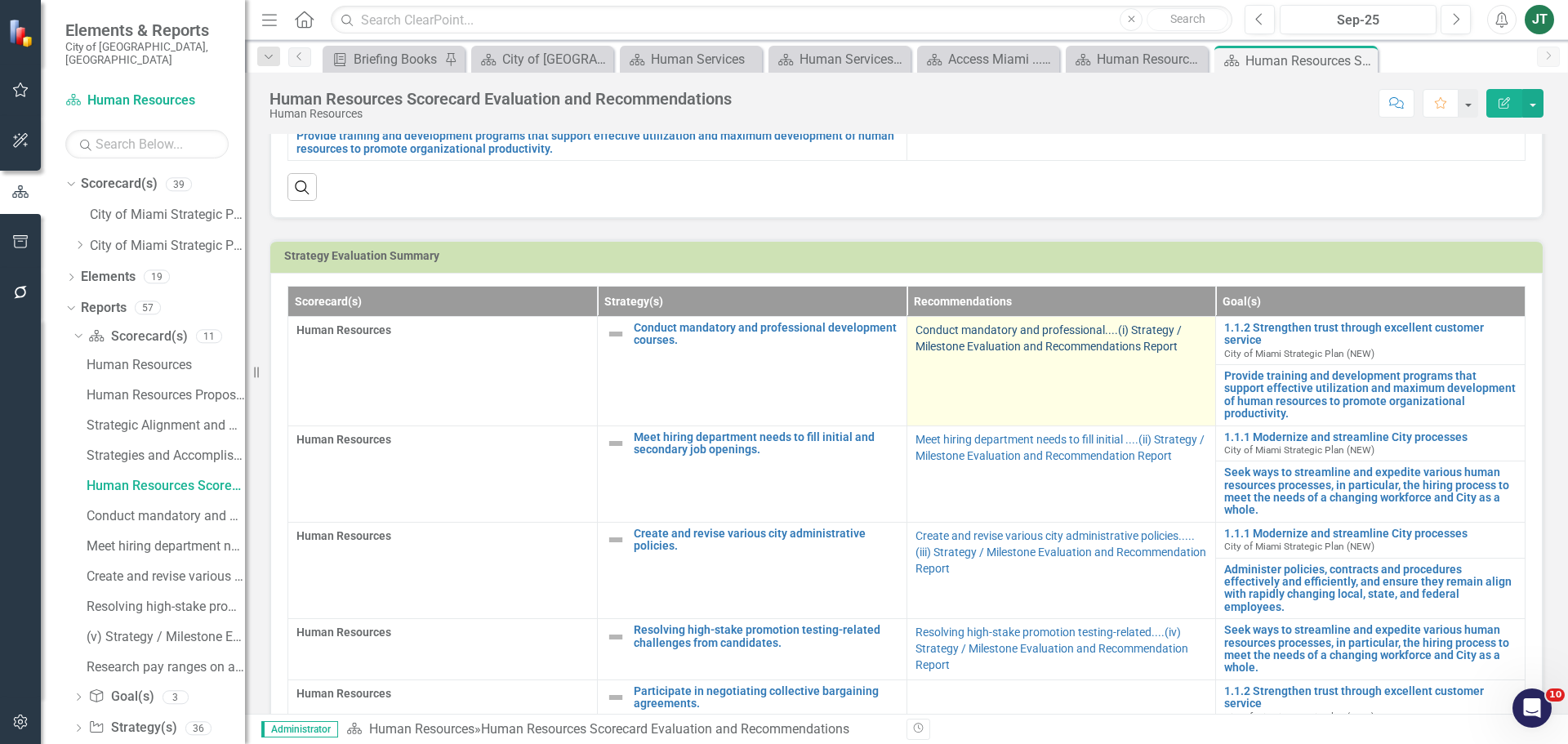
click at [1064, 332] on link "Conduct mandatory and professional....(i) Strategy / Milestone Evaluation and R…" at bounding box center [1048, 338] width 266 height 30
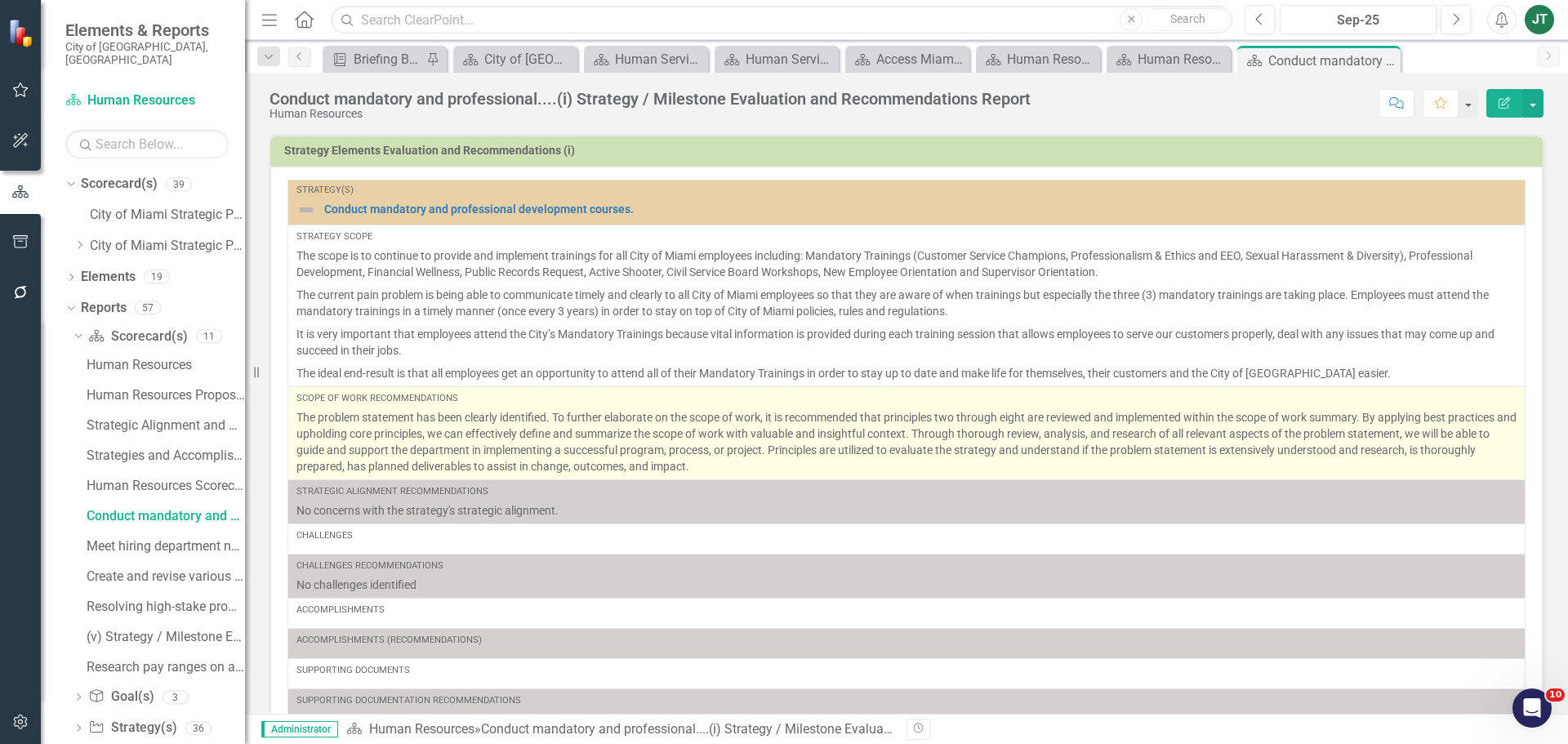
click at [1455, 449] on p "The problem statement has been clearly identified. To further elaborate on the …" at bounding box center [907, 442] width 1220 height 66
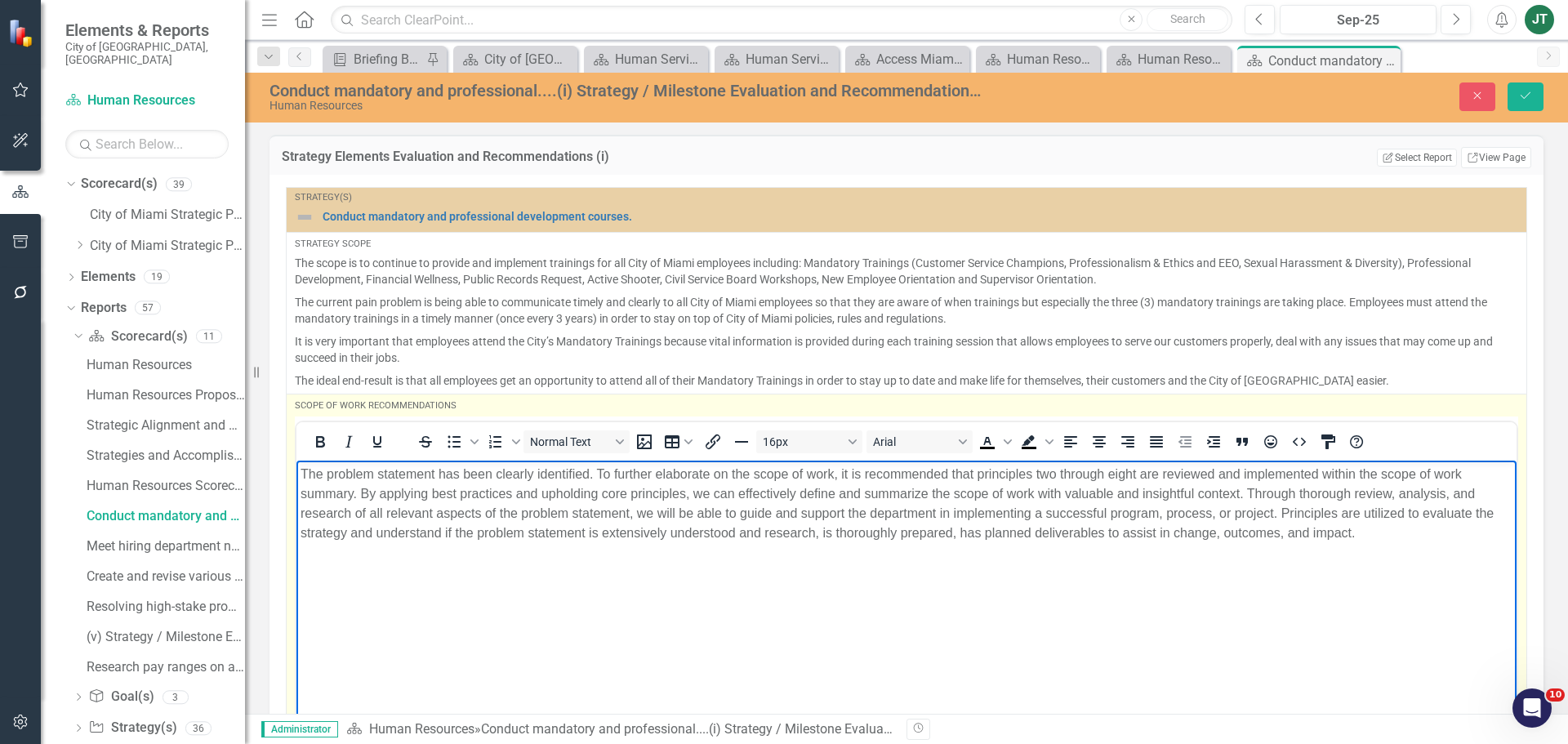
drag, startPoint x: 1454, startPoint y: 531, endPoint x: 1414, endPoint y: 534, distance: 40.1
click at [1452, 534] on p "The problem statement has been clearly identified. To further elaborate on the …" at bounding box center [906, 503] width 1212 height 79
click at [1244, 545] on body "The problem statement has been clearly identified. To further elaborate on the …" at bounding box center [907, 581] width 1220 height 245
click at [839, 531] on p "The problem statement has been clearly identified. To further elaborate on the …" at bounding box center [906, 503] width 1212 height 79
click at [835, 530] on p "The problem statement has been clearly identified. To further elaborate on the …" at bounding box center [906, 503] width 1212 height 79
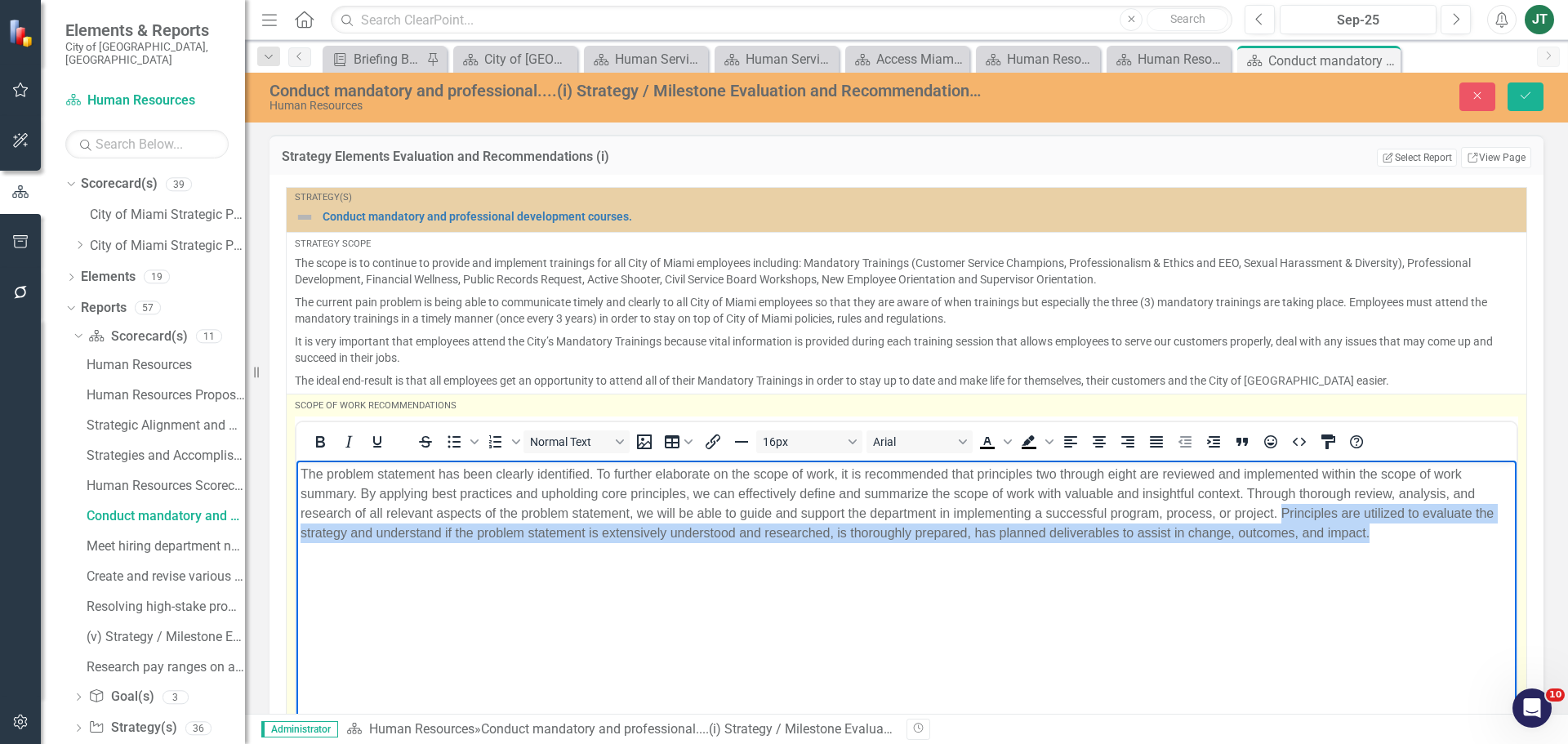
drag, startPoint x: 1283, startPoint y: 508, endPoint x: 1443, endPoint y: 533, distance: 161.9
click at [1443, 533] on p "The problem statement has been clearly identified. To further elaborate on the …" at bounding box center [906, 503] width 1212 height 79
click at [1432, 547] on body "The problem statement has been clearly identified. To further elaborate on the …" at bounding box center [907, 581] width 1220 height 245
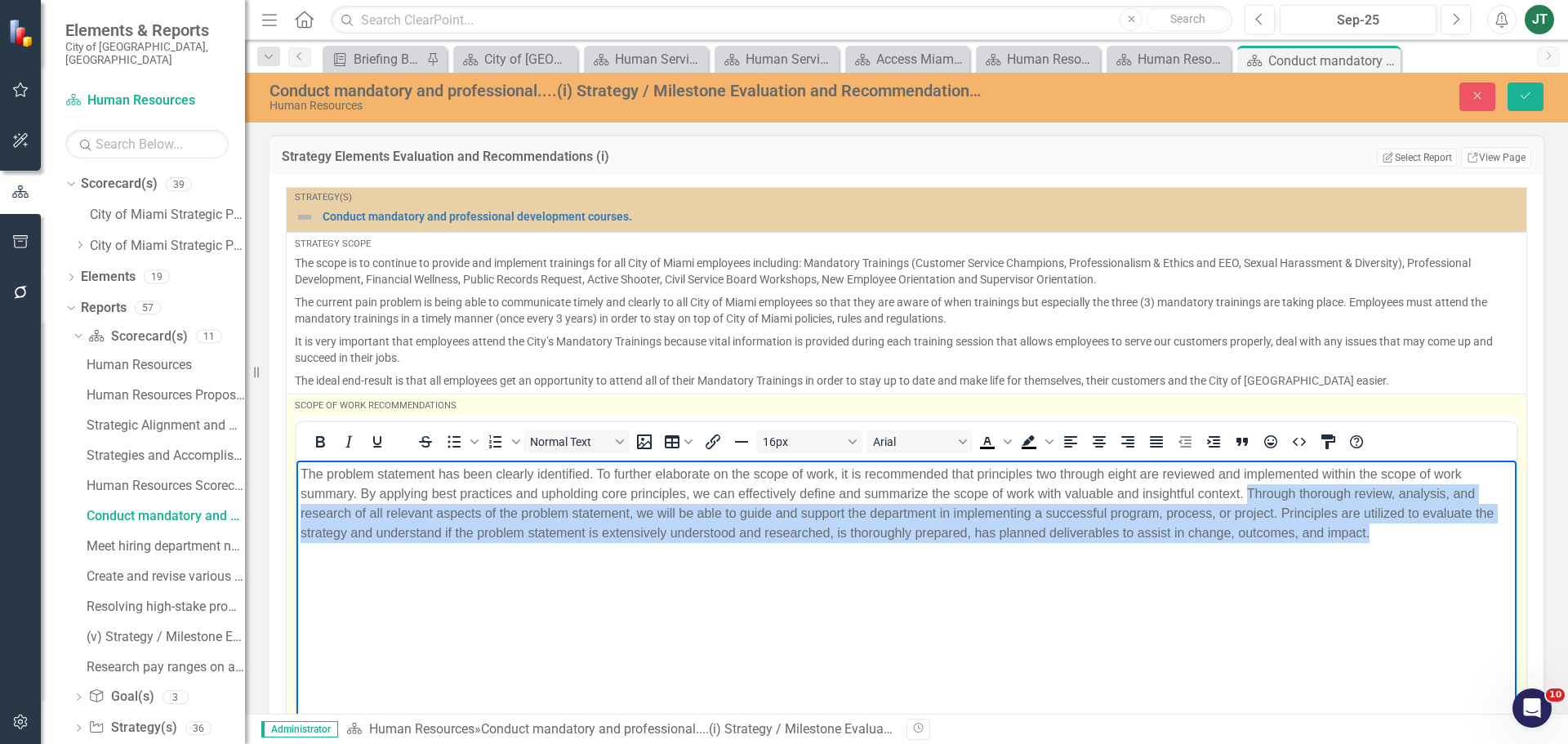
drag, startPoint x: 1248, startPoint y: 493, endPoint x: 1449, endPoint y: 531, distance: 204.6
click at [1449, 531] on p "The problem statement has been clearly identified. To further elaborate on the …" at bounding box center [906, 503] width 1212 height 79
click at [1325, 491] on p "The problem statement has been clearly identified. To further elaborate on the …" at bounding box center [906, 503] width 1212 height 79
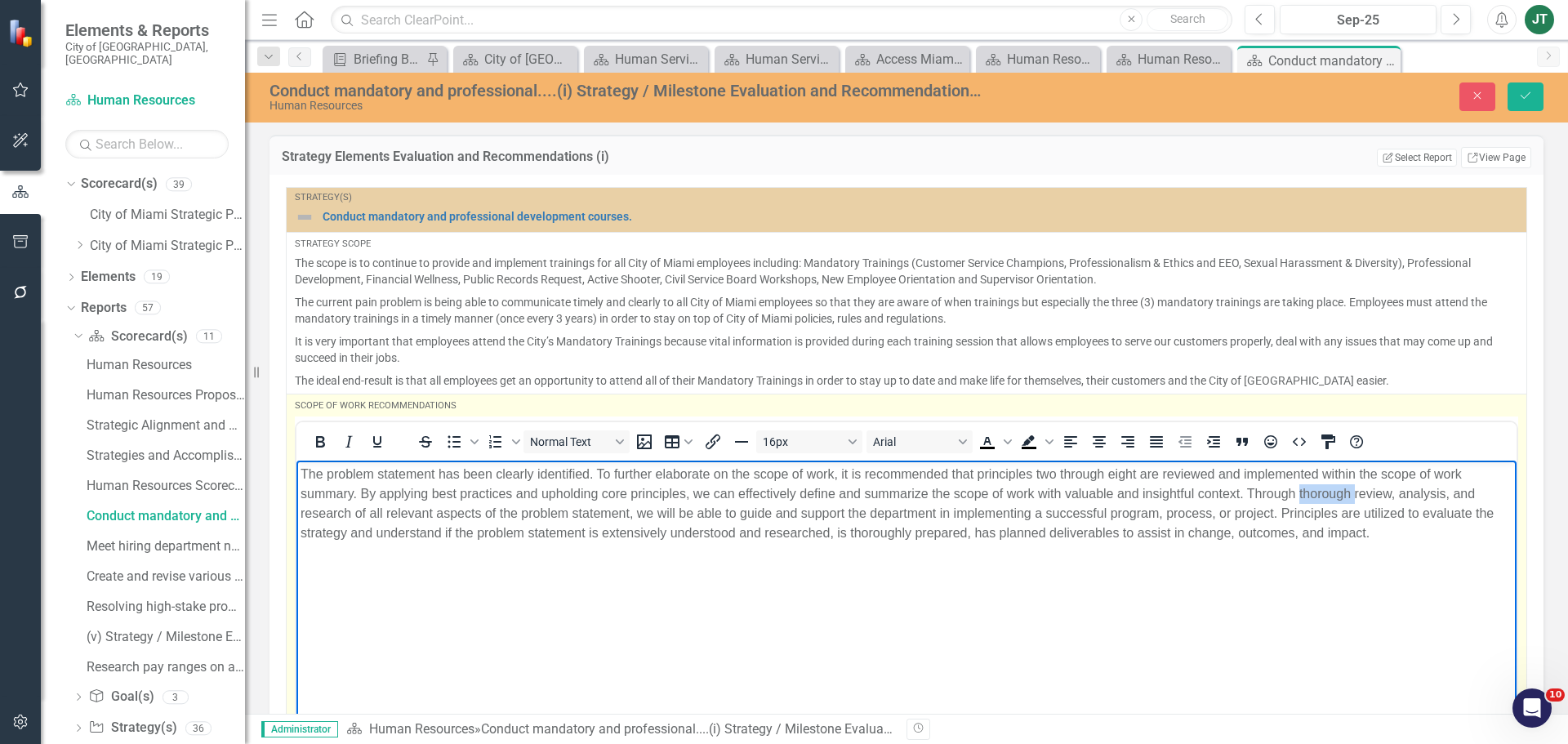
click at [1325, 491] on p "The problem statement has been clearly identified. To further elaborate on the …" at bounding box center [906, 503] width 1212 height 79
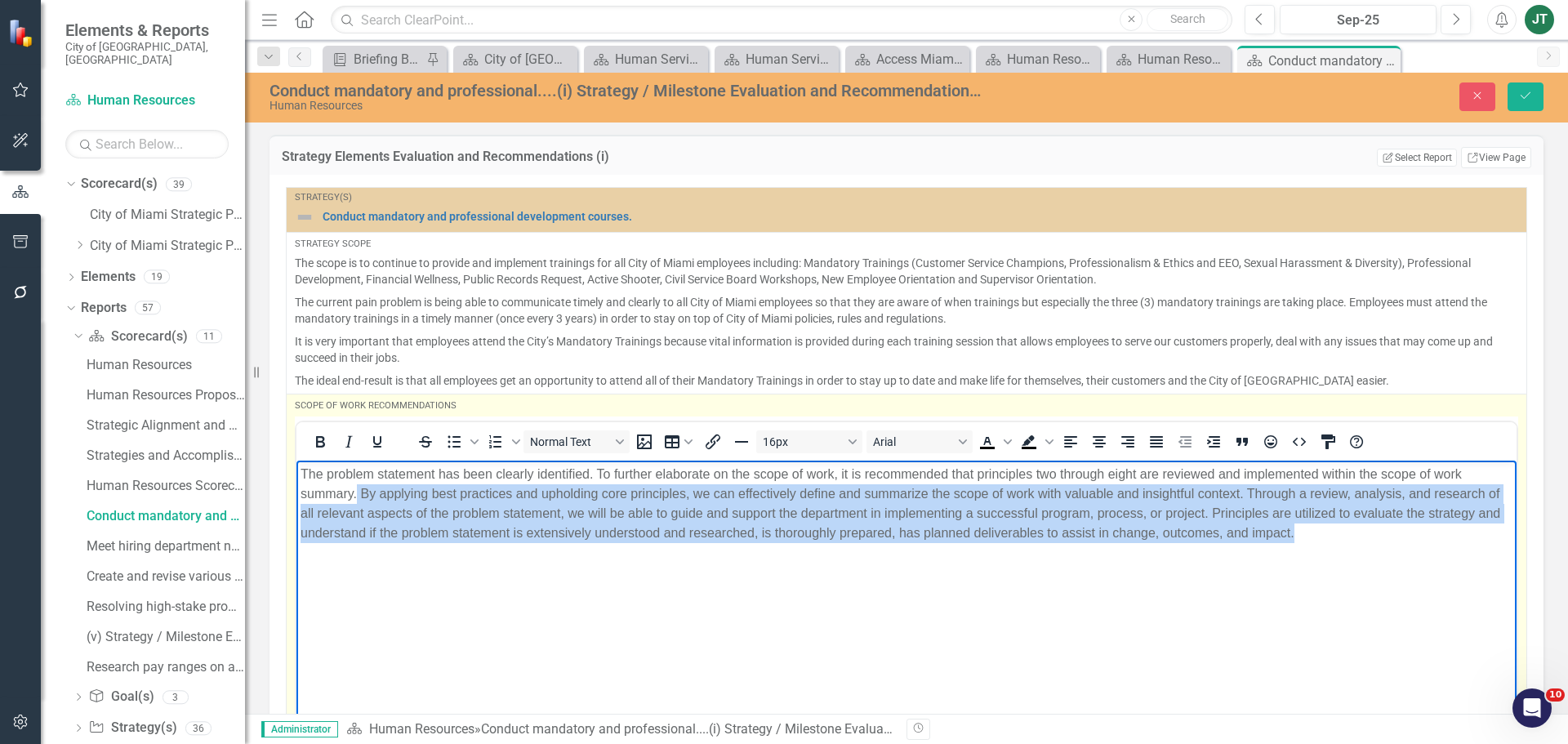
drag, startPoint x: 357, startPoint y: 493, endPoint x: 1404, endPoint y: 529, distance: 1047.6
click at [1404, 529] on p "The problem statement has been clearly identified. To further elaborate on the …" at bounding box center [906, 503] width 1212 height 79
copy p "By applying best practices and upholding core principles, we can effectively de…"
click at [1160, 442] on icon "Justify" at bounding box center [1156, 441] width 19 height 19
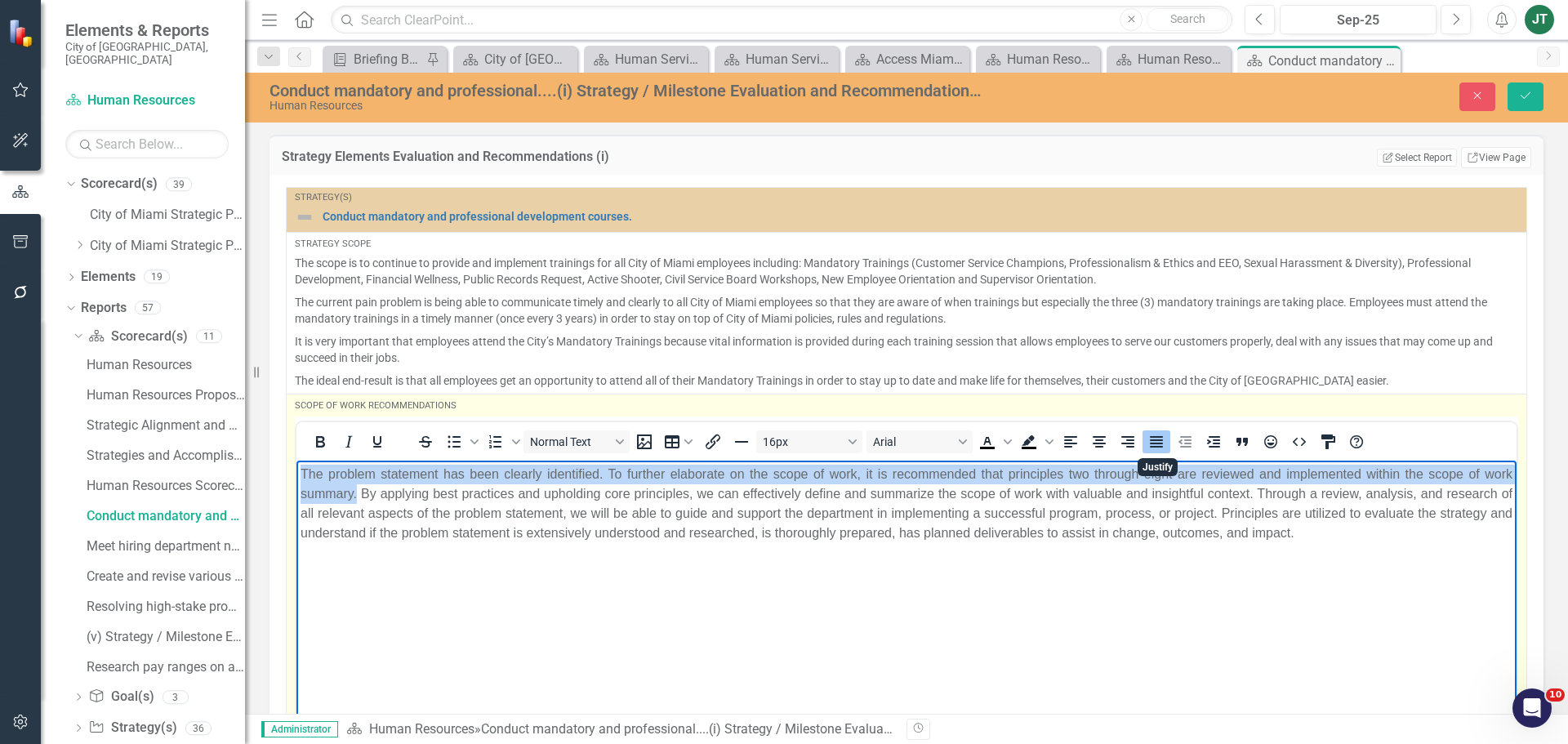
drag, startPoint x: 1310, startPoint y: 582, endPoint x: 1395, endPoint y: 482, distance: 131.2
click at [1312, 582] on body "The problem statement has been clearly identified. To further elaborate on the …" at bounding box center [907, 581] width 1220 height 245
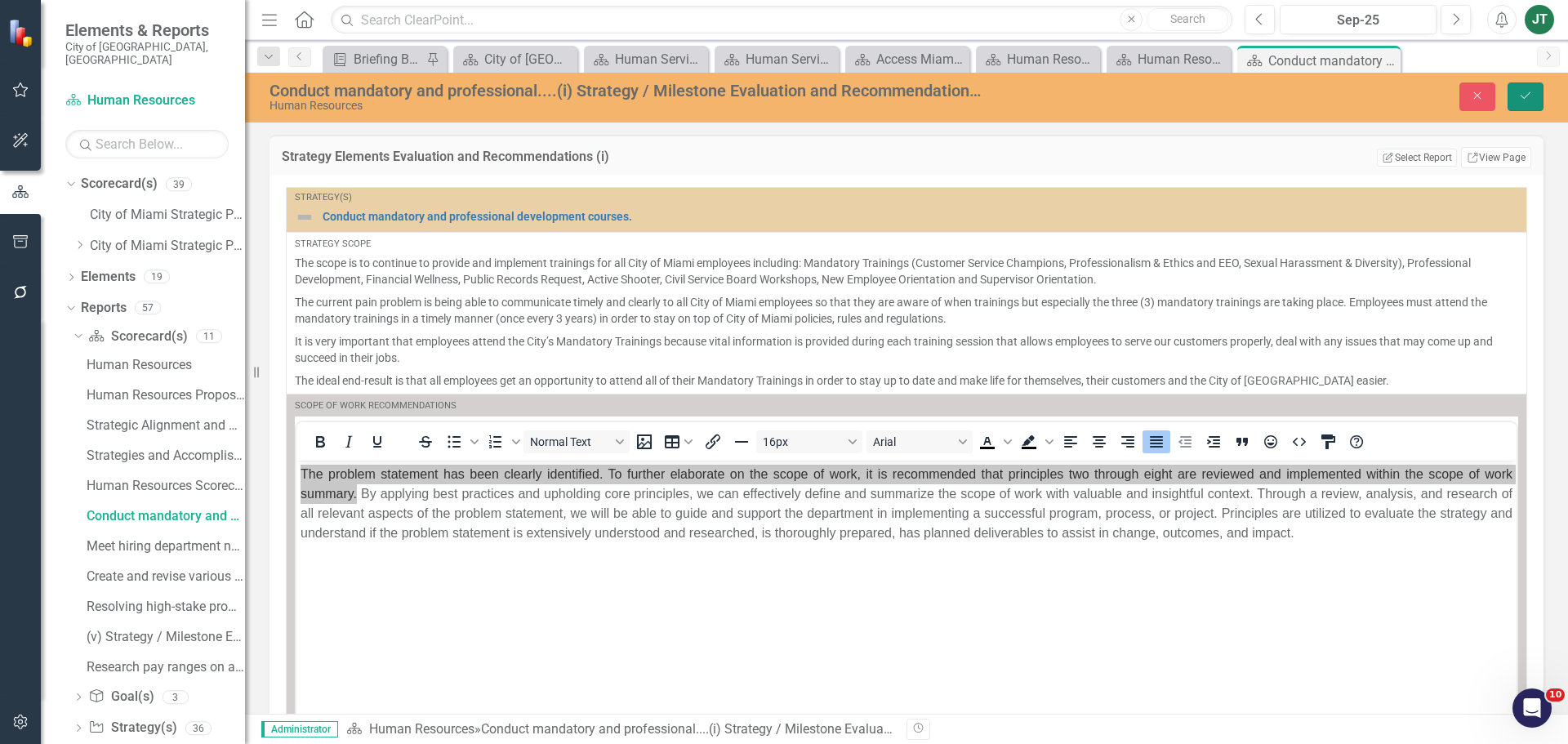
click at [1535, 102] on button "Save" at bounding box center [1525, 96] width 36 height 29
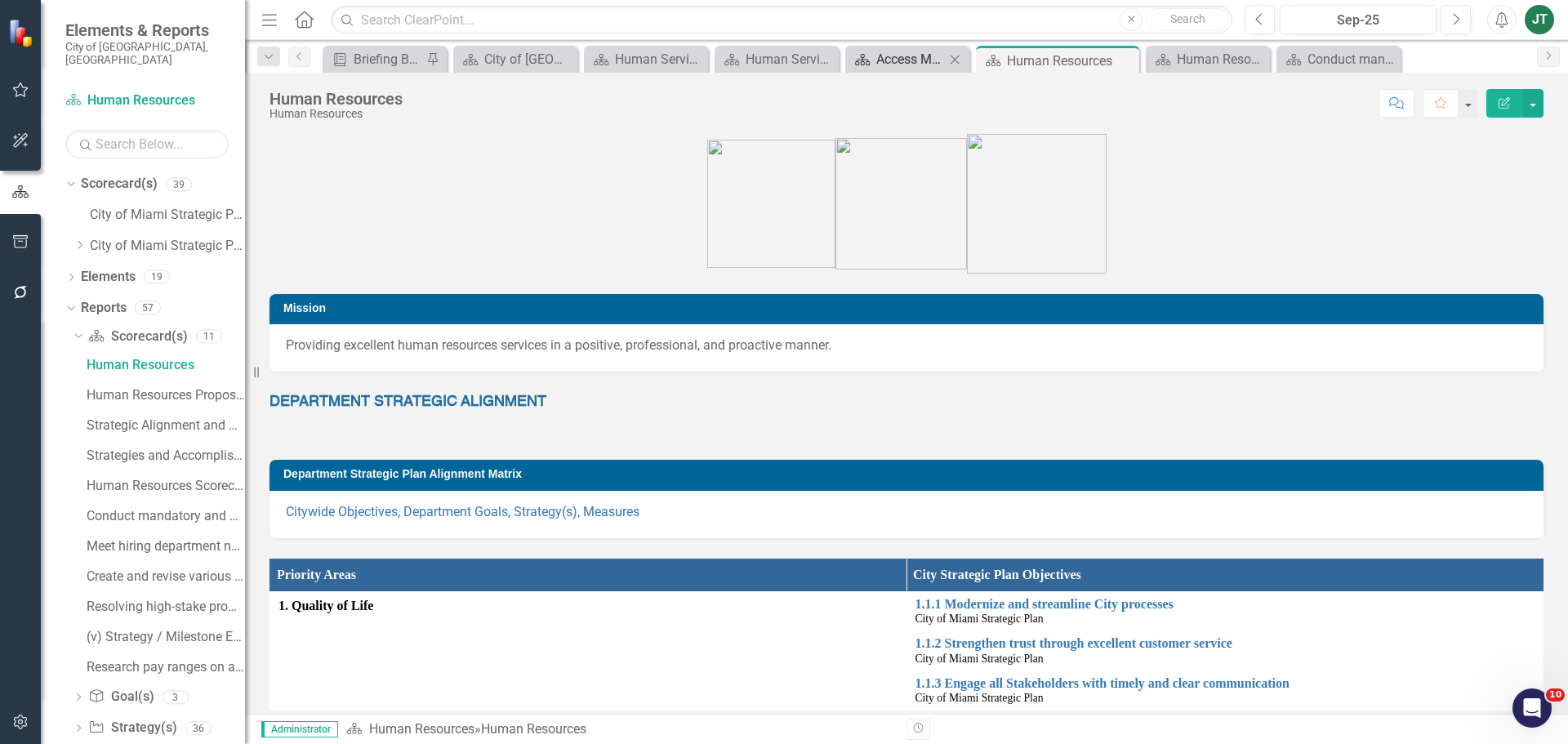
click at [923, 64] on div "Access Miami ....(i) Strategy / Milestone Evaluation and Recommendations Report" at bounding box center [911, 59] width 68 height 20
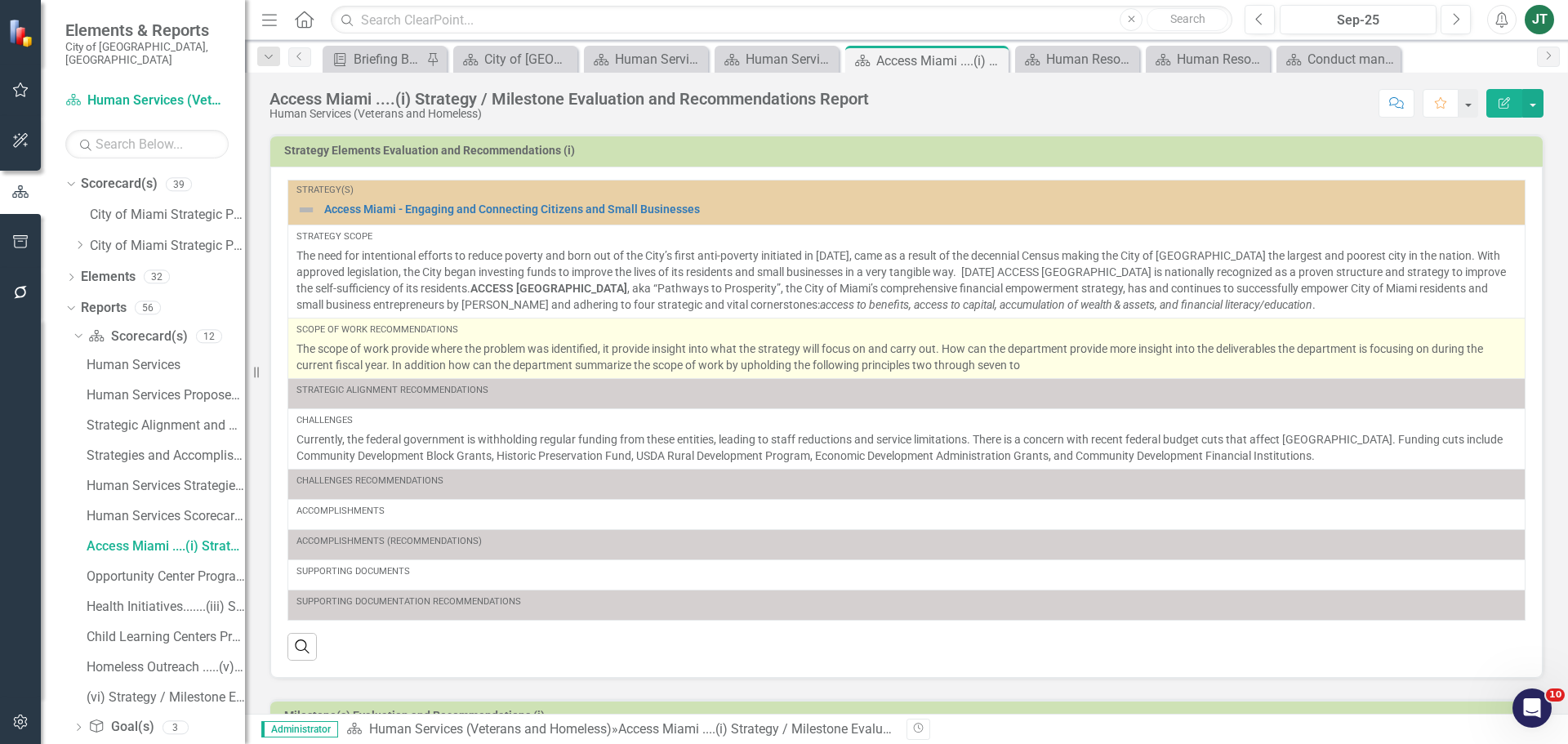
click at [947, 359] on p "The scope of work provide where the problem was identified, it provide insight …" at bounding box center [907, 356] width 1220 height 32
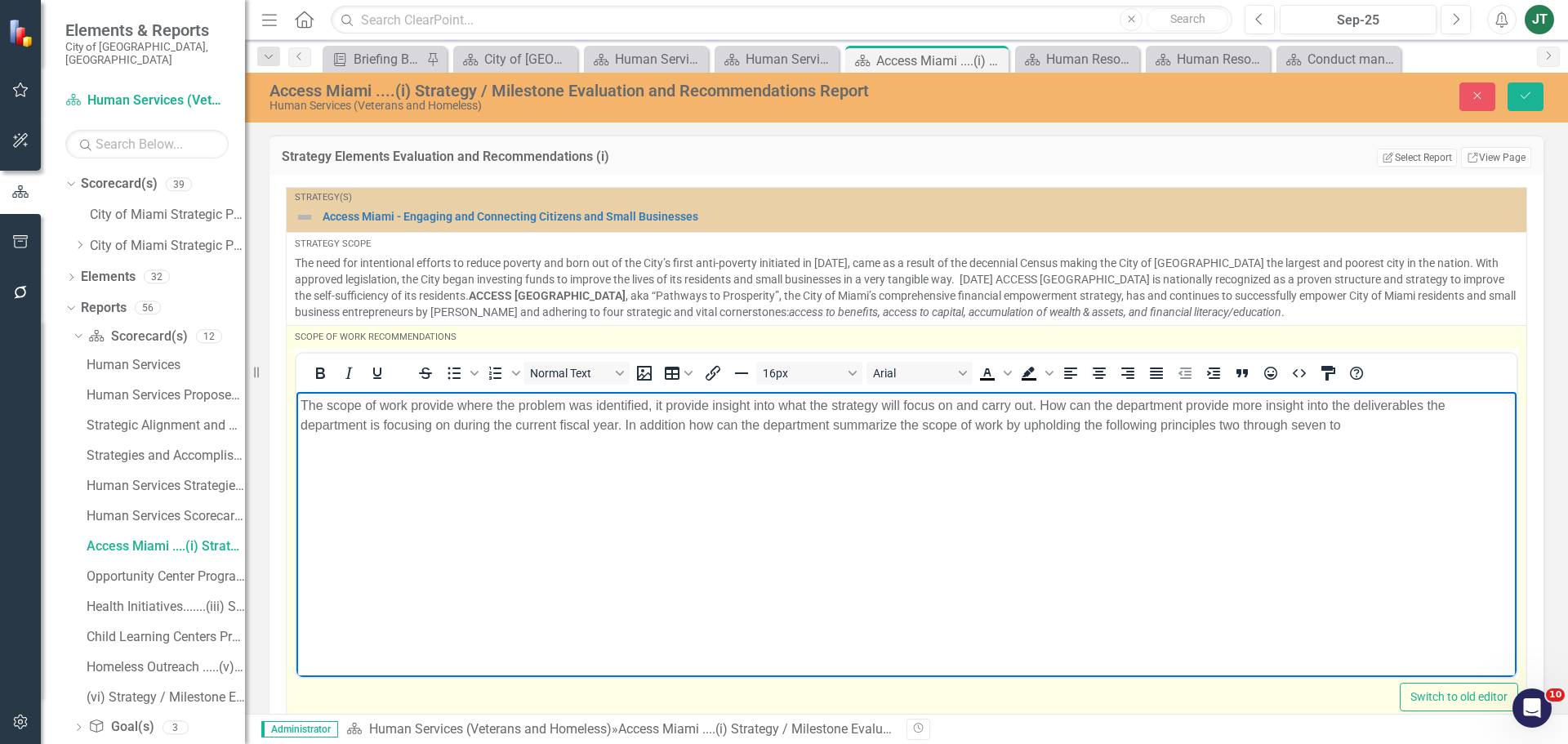
click at [495, 443] on body "The scope of work provide where the problem was identified, it provide insight …" at bounding box center [907, 513] width 1220 height 245
click at [735, 438] on body "The scope of work provide where the problem was identified, it provide insight …" at bounding box center [907, 513] width 1220 height 245
click at [962, 433] on p "The scope of work provide where the problem was identified, it provide insight …" at bounding box center [906, 415] width 1212 height 39
click at [1397, 434] on body "The scope of work provide where the problem was identified, it provide insight …" at bounding box center [907, 513] width 1220 height 245
click at [1132, 425] on p "The scope of work provide where the problem was identified, it provide insight …" at bounding box center [906, 415] width 1212 height 39
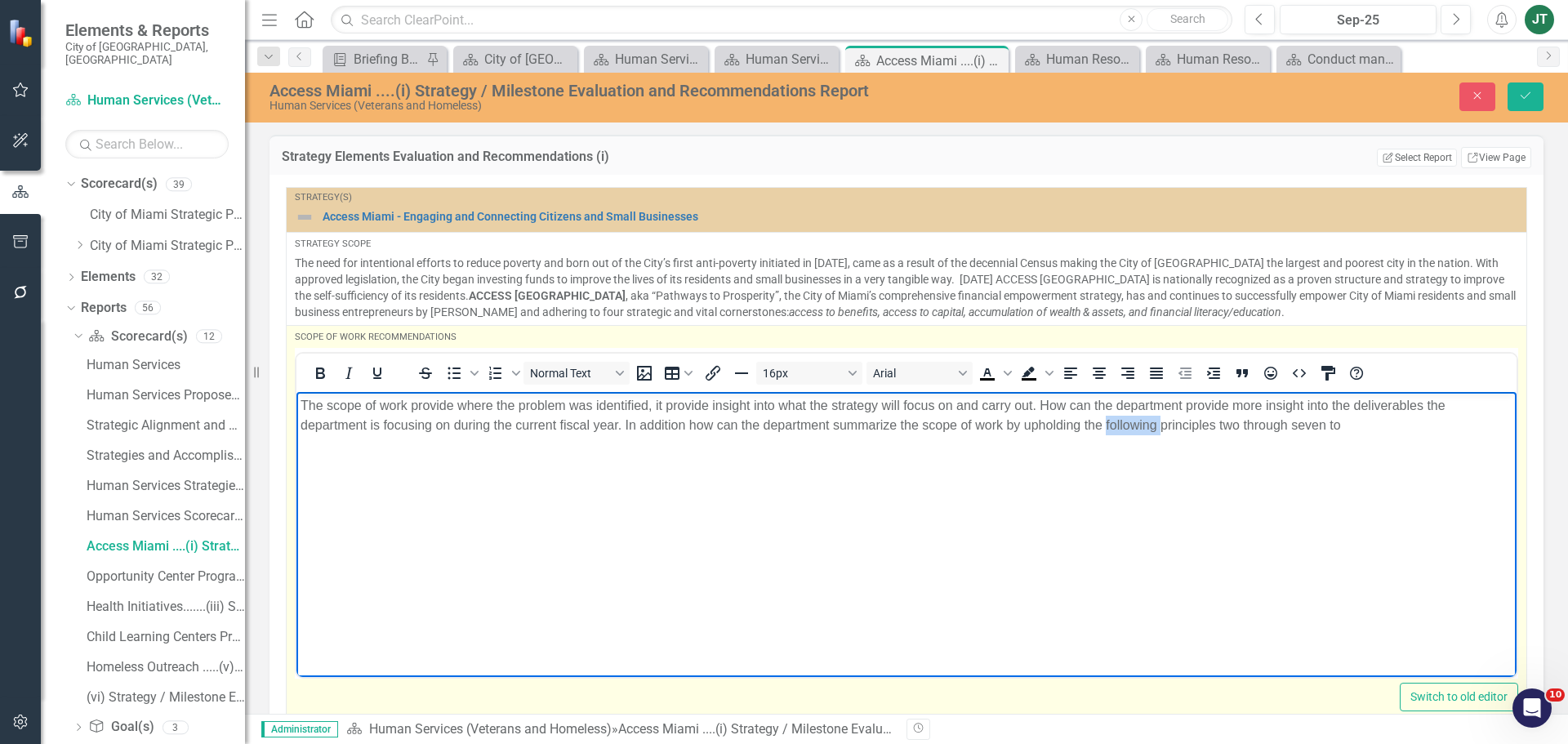
click at [1132, 425] on p "The scope of work provide where the problem was identified, it provide insight …" at bounding box center [906, 415] width 1212 height 39
click at [1374, 424] on p "The scope of work provide where the problem was identified, it provide insight …" at bounding box center [906, 415] width 1212 height 39
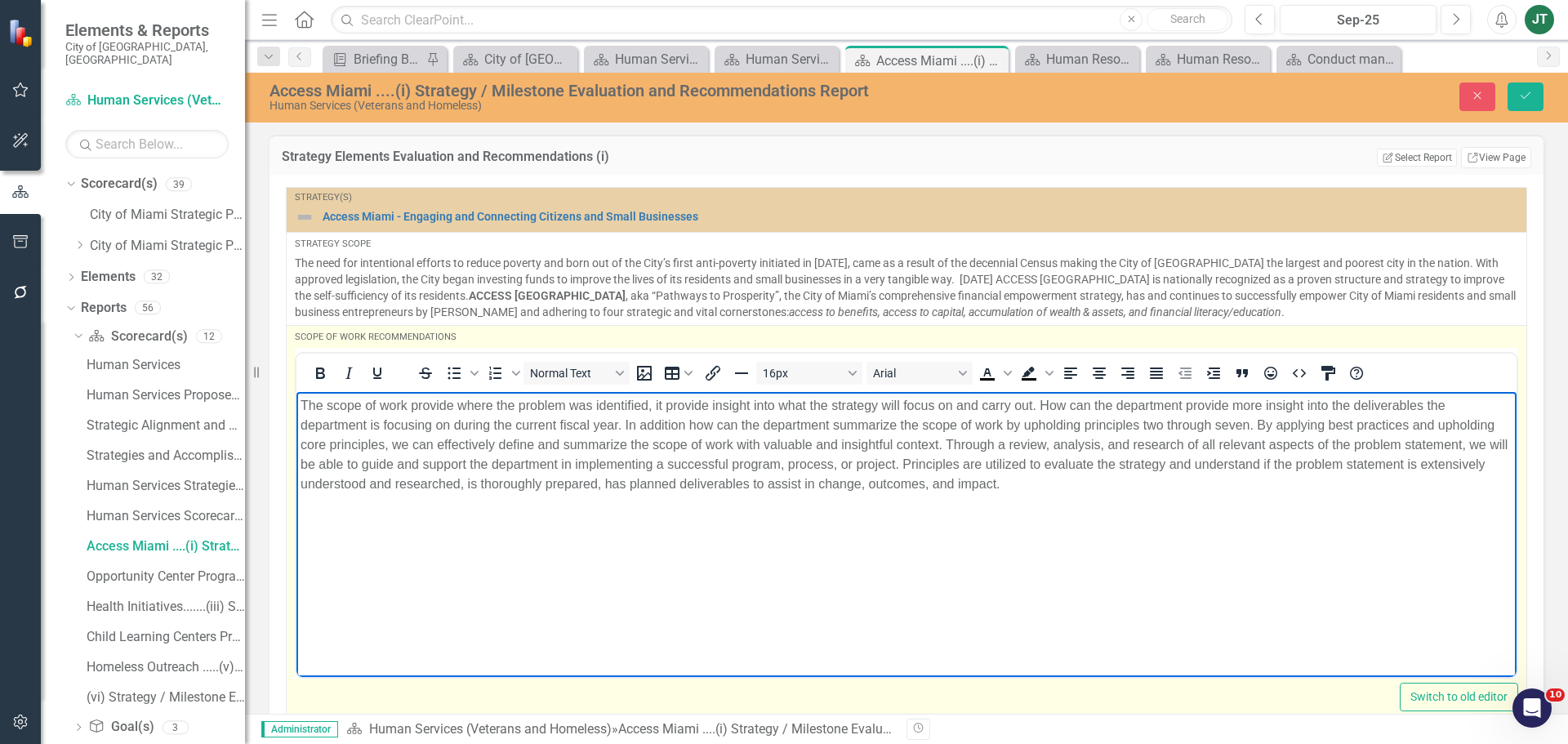
click at [459, 443] on p "The scope of work provide where the problem was identified, it provide insight …" at bounding box center [906, 445] width 1212 height 98
click at [641, 445] on p "The scope of work provide where the problem was identified, it provide insight …" at bounding box center [906, 445] width 1212 height 98
click at [1056, 444] on p "The scope of work provide where the problem was identified, it provide insight …" at bounding box center [906, 445] width 1212 height 98
click at [1063, 443] on p "The scope of work provide where the problem was identified, it provide insight …" at bounding box center [906, 445] width 1212 height 98
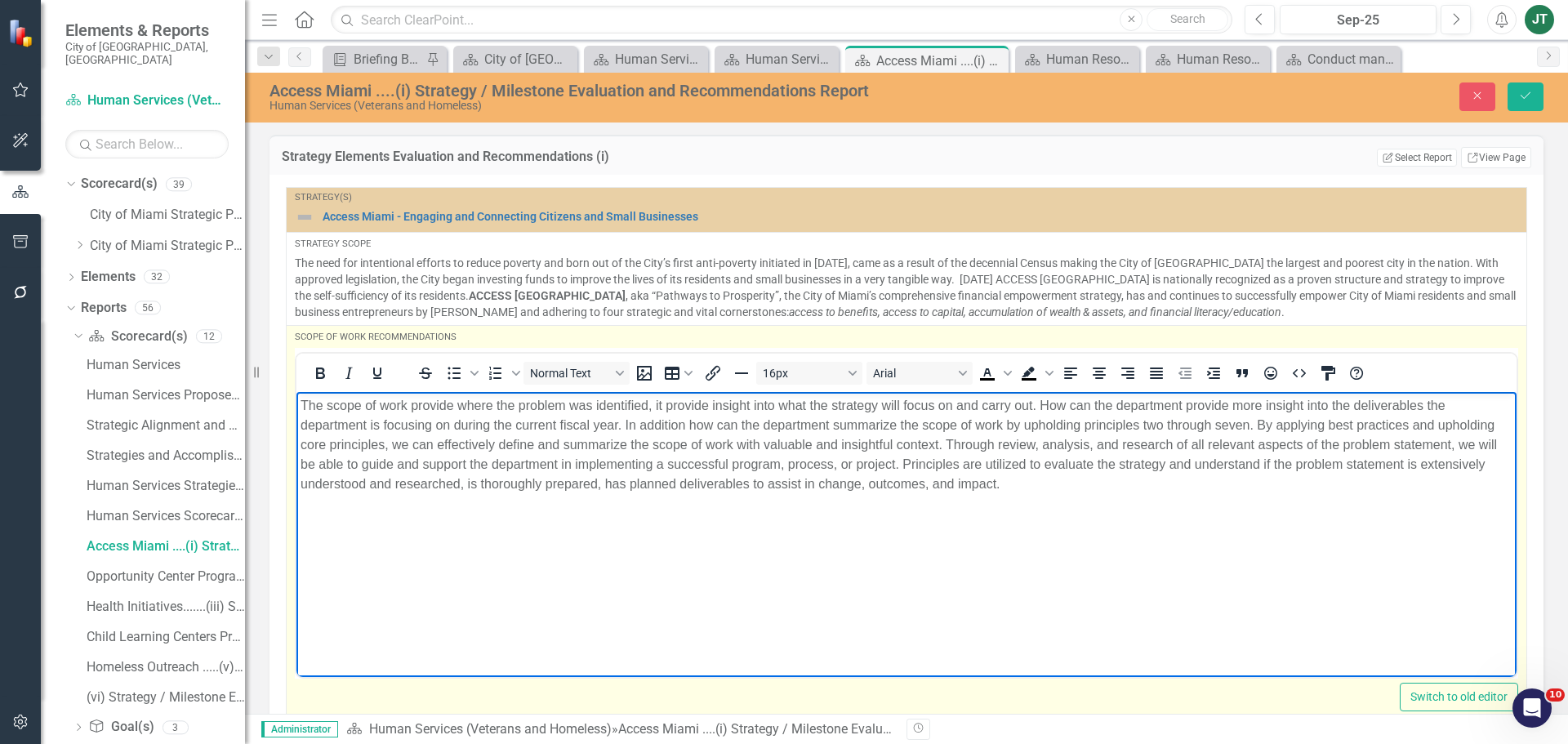
click at [1222, 482] on p "The scope of work provide where the problem was identified, it provide insight …" at bounding box center [906, 445] width 1212 height 98
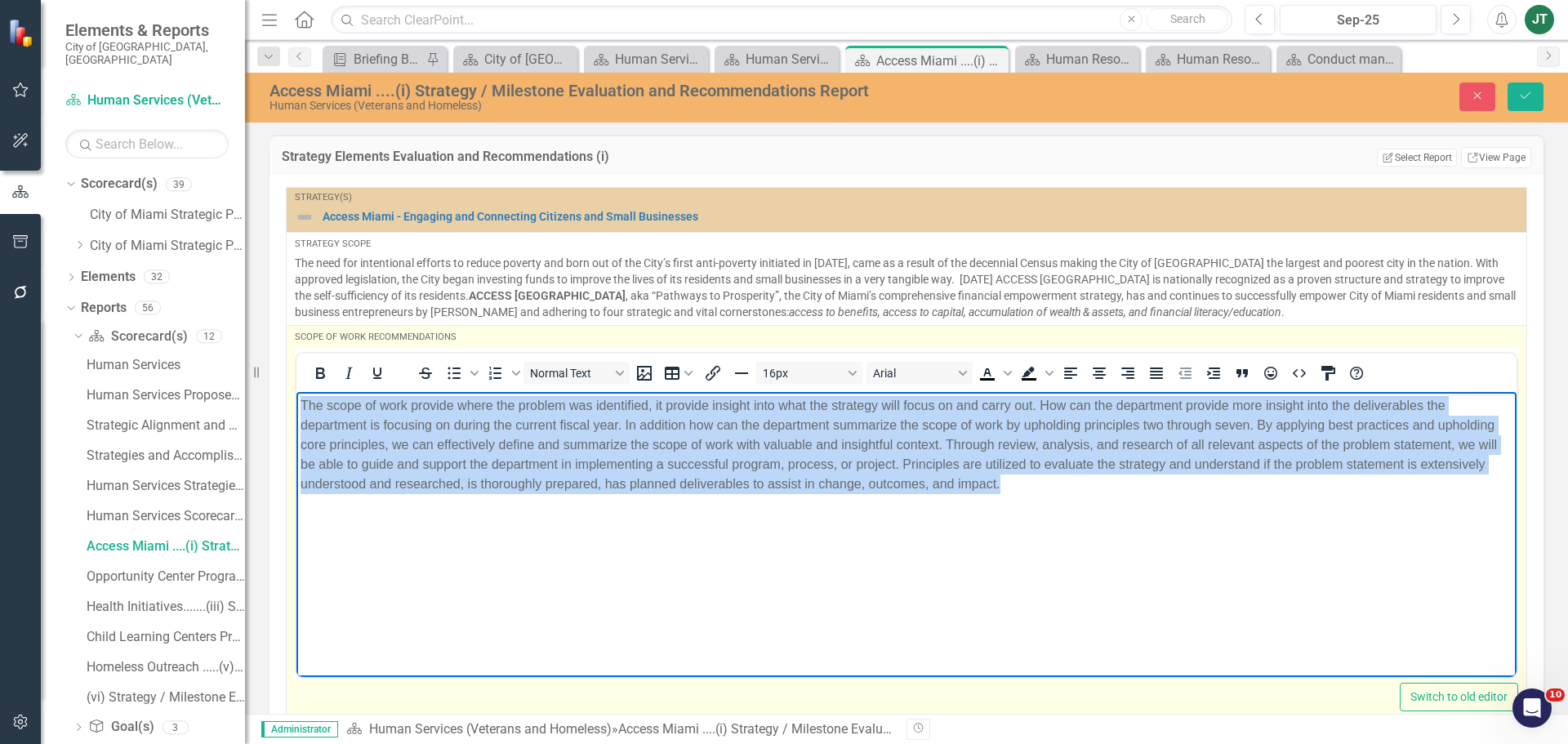
drag, startPoint x: 1172, startPoint y: 491, endPoint x: 237, endPoint y: 359, distance: 944.3
click at [297, 391] on html "The scope of work provide where the problem was identified, it provide insight …" at bounding box center [907, 513] width 1220 height 245
click at [1158, 373] on icon "Justify" at bounding box center [1156, 372] width 19 height 19
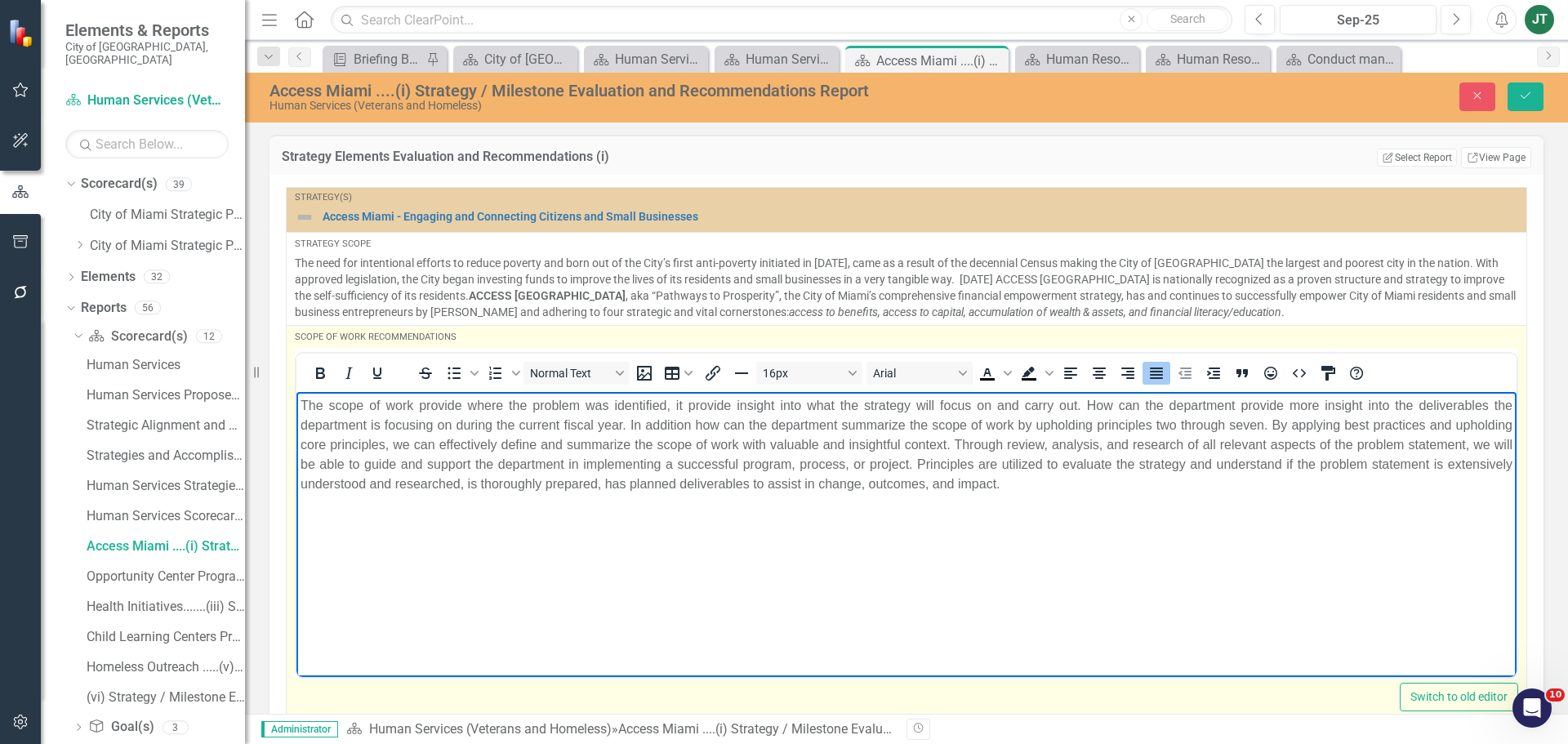
click at [1006, 502] on body "The scope of work provide where the problem was identified, it provide insight …" at bounding box center [907, 513] width 1220 height 245
click at [929, 486] on p "The scope of work provide where the problem was identified, it provide insight …" at bounding box center [906, 445] width 1212 height 98
click at [1196, 494] on body "The scope of work provide where the problem was identified, it provide insight …" at bounding box center [907, 513] width 1220 height 245
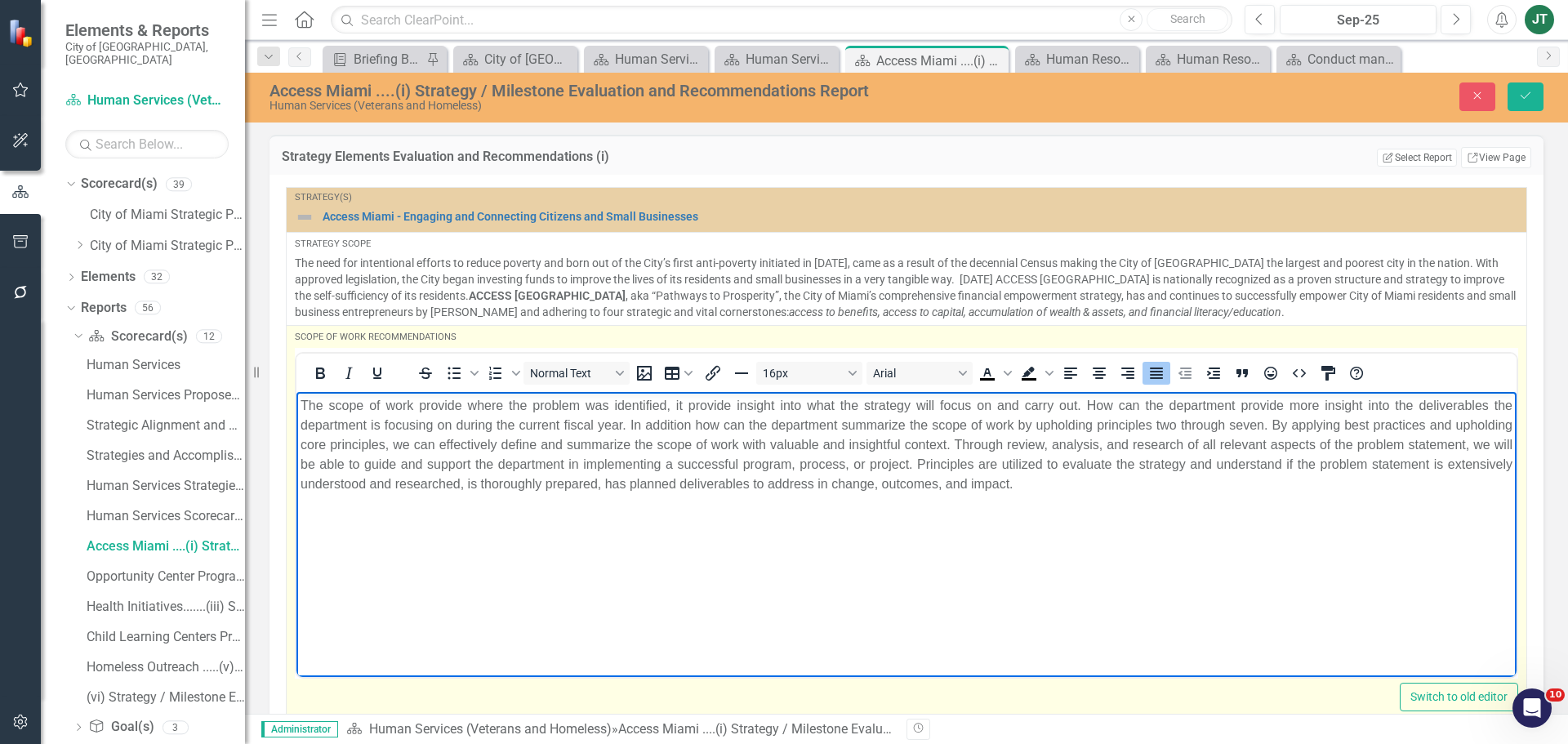
click at [456, 404] on p "The scope of work provide where the problem was identified, it provide insight …" at bounding box center [906, 445] width 1212 height 98
click at [769, 400] on p "The scope of work provides insight to where the problem was identified, it prov…" at bounding box center [906, 445] width 1212 height 98
drag, startPoint x: 854, startPoint y: 401, endPoint x: 741, endPoint y: 405, distance: 113.1
click at [741, 405] on p "The scope of work provides insight to where the problem was identified, it prov…" at bounding box center [906, 445] width 1212 height 98
click at [702, 425] on p "The scope of work provides insight to where the problem was identified, and int…" at bounding box center [906, 445] width 1212 height 98
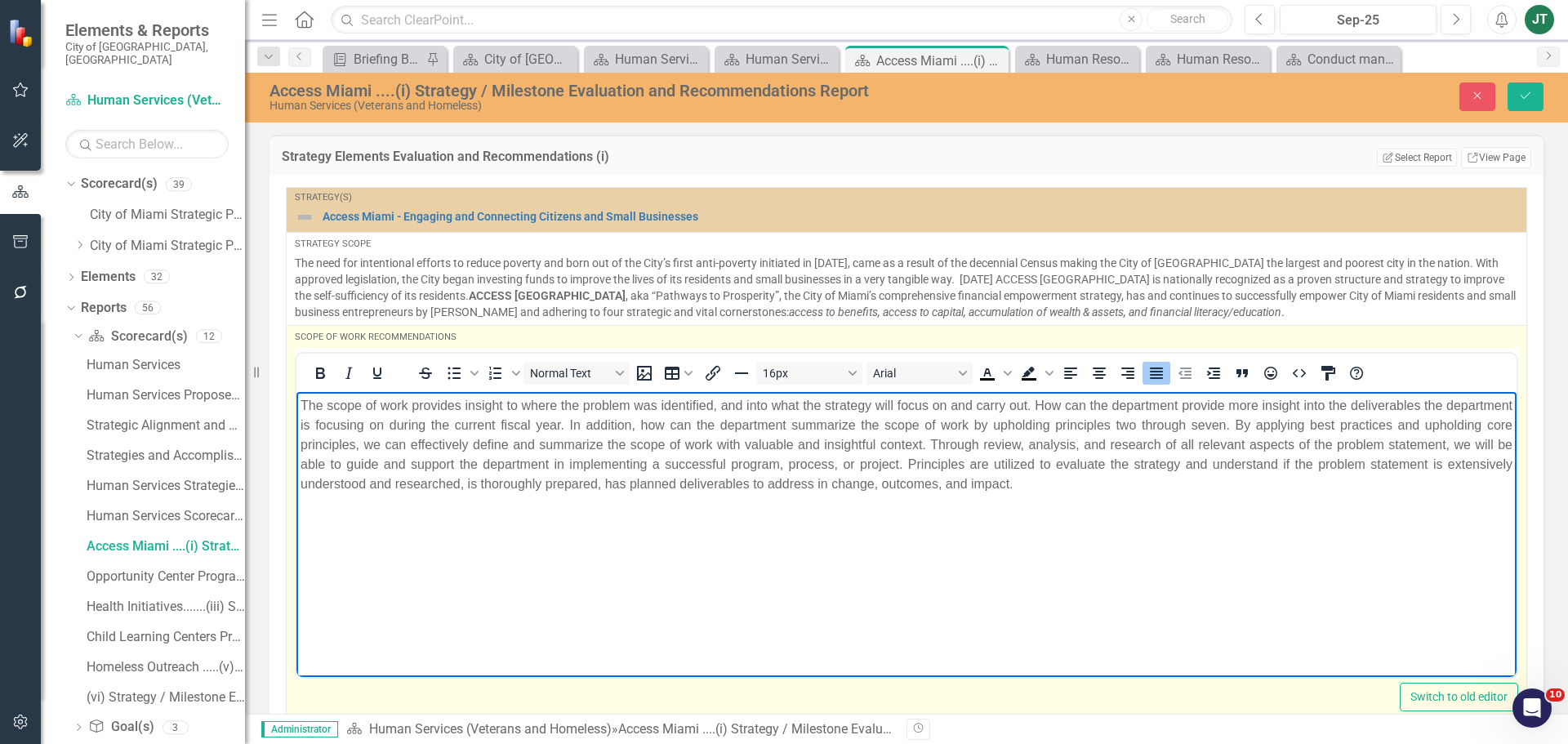
click at [1300, 422] on p "The scope of work provides insight to where the problem was identified, and int…" at bounding box center [906, 445] width 1212 height 98
click at [721, 424] on p "The scope of work provides insight to where the problem was identified, and int…" at bounding box center [906, 445] width 1212 height 98
drag, startPoint x: 940, startPoint y: 422, endPoint x: 1255, endPoint y: 420, distance: 315.0
click at [1255, 420] on p "The scope of work provides insight to where the problem was identified, and int…" at bounding box center [906, 445] width 1212 height 98
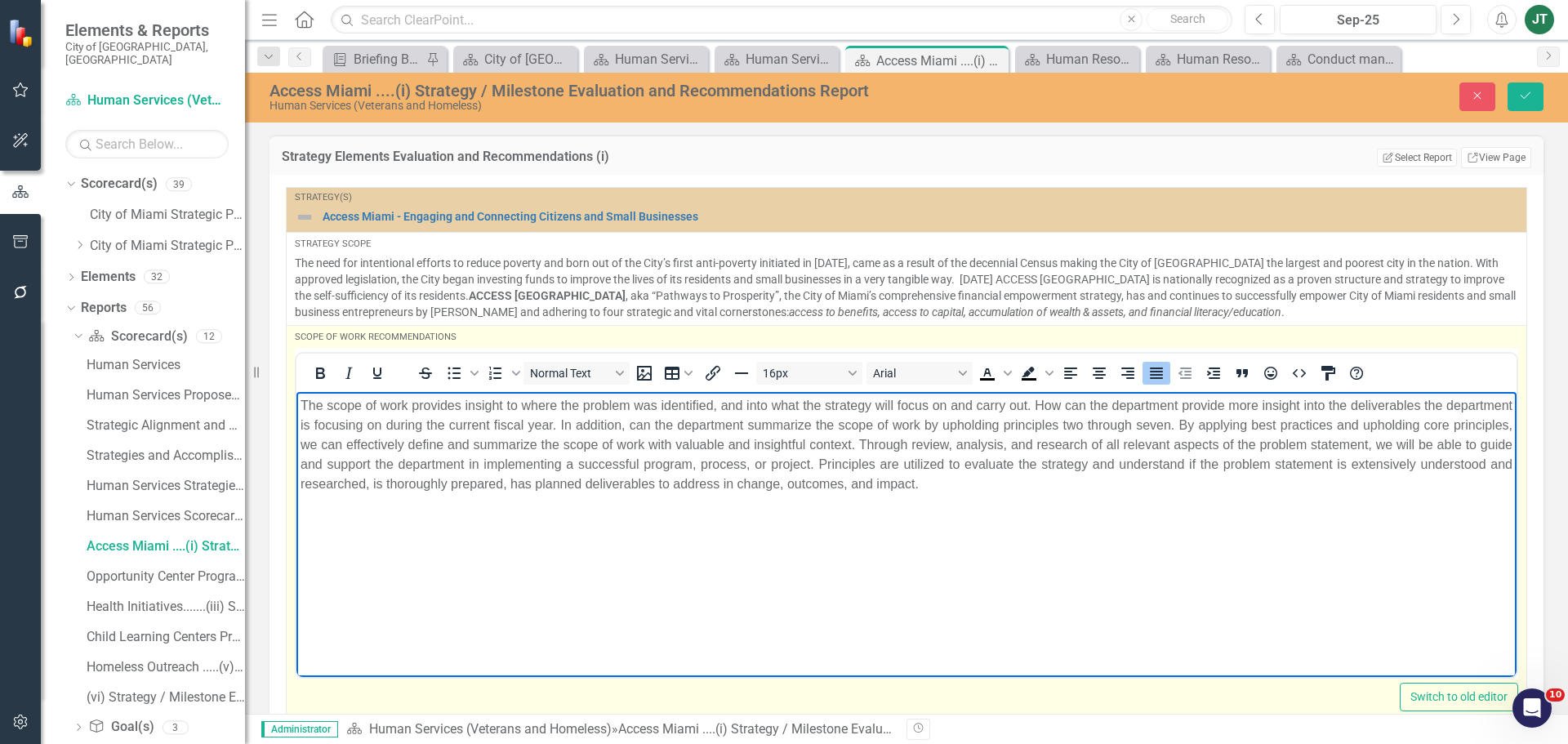
click at [1306, 421] on p "The scope of work provides insight to where the problem was identified, and int…" at bounding box center [906, 445] width 1212 height 98
drag, startPoint x: 467, startPoint y: 442, endPoint x: 455, endPoint y: 446, distance: 12.6
click at [468, 442] on p "The scope of work provides insight to where the problem was identified, and int…" at bounding box center [906, 445] width 1212 height 98
click at [403, 440] on p "The scope of work provides insight to where the problem was identified, and int…" at bounding box center [906, 445] width 1212 height 98
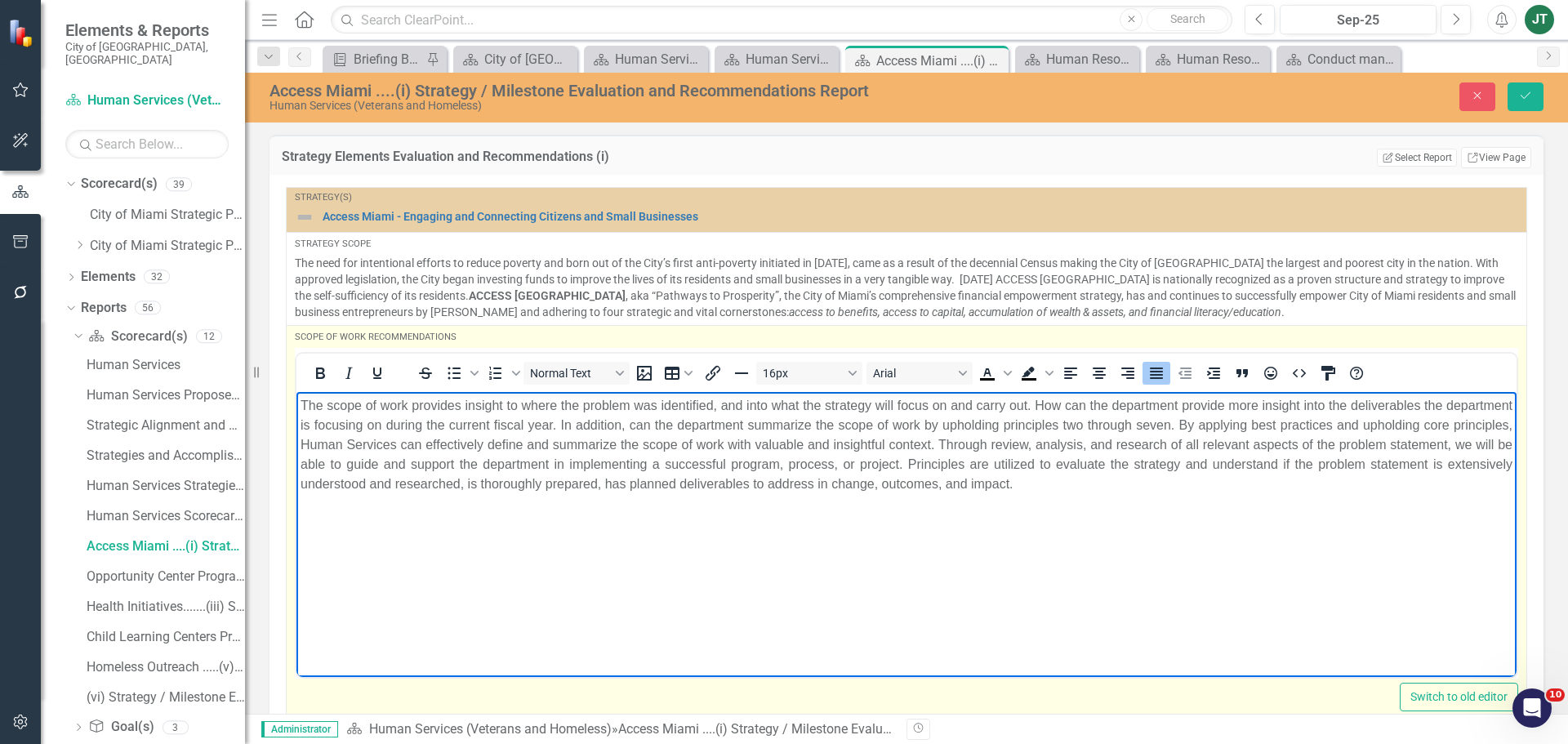
click at [379, 461] on p "The scope of work provides insight to where the problem was identified, and int…" at bounding box center [906, 445] width 1212 height 98
click at [792, 479] on p "The scope of work provides insight to where the problem was identified, and int…" at bounding box center [906, 445] width 1212 height 98
click at [797, 481] on p "The scope of work provides insight to where the problem was identified, and int…" at bounding box center [906, 445] width 1212 height 98
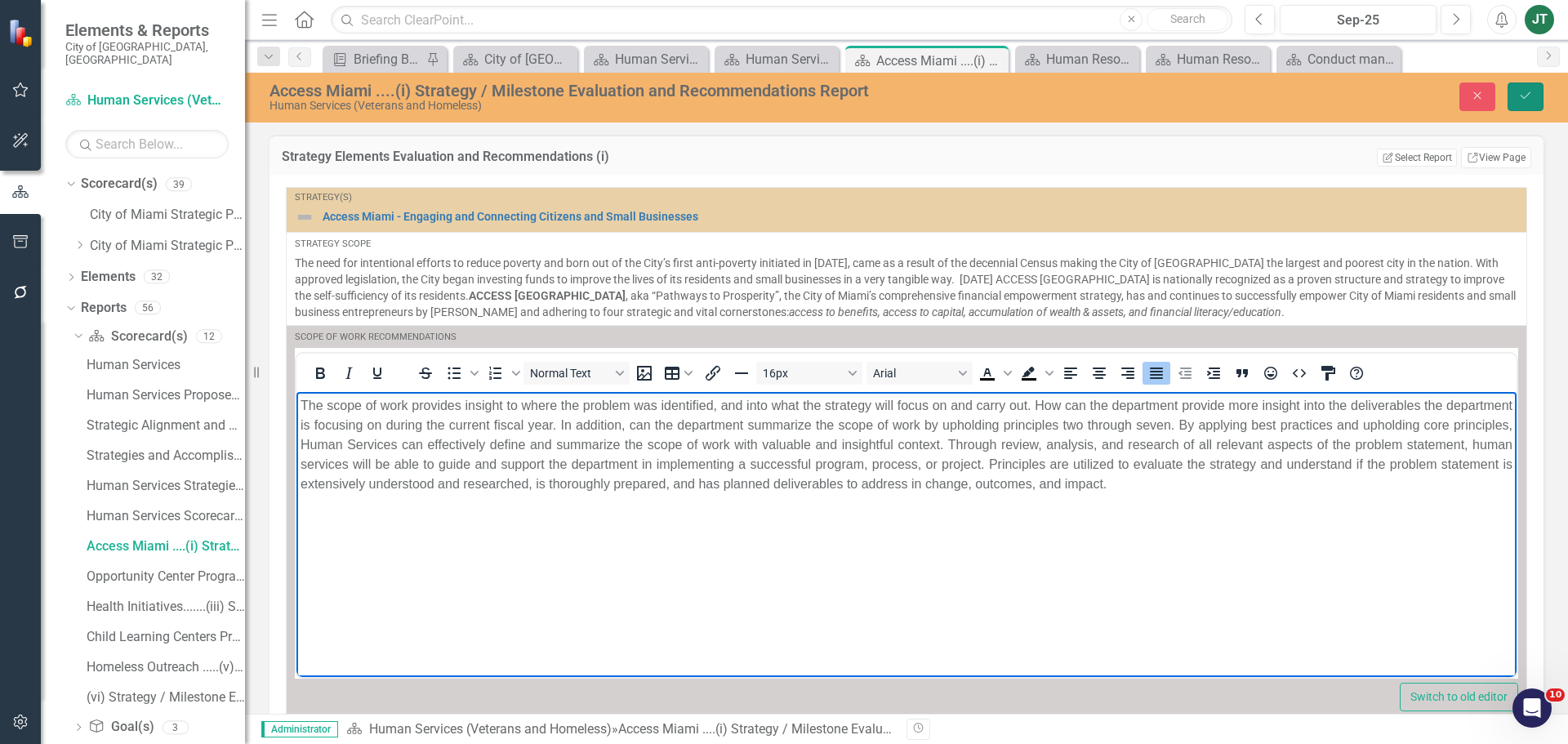
click at [1523, 93] on icon "Save" at bounding box center [1525, 95] width 15 height 11
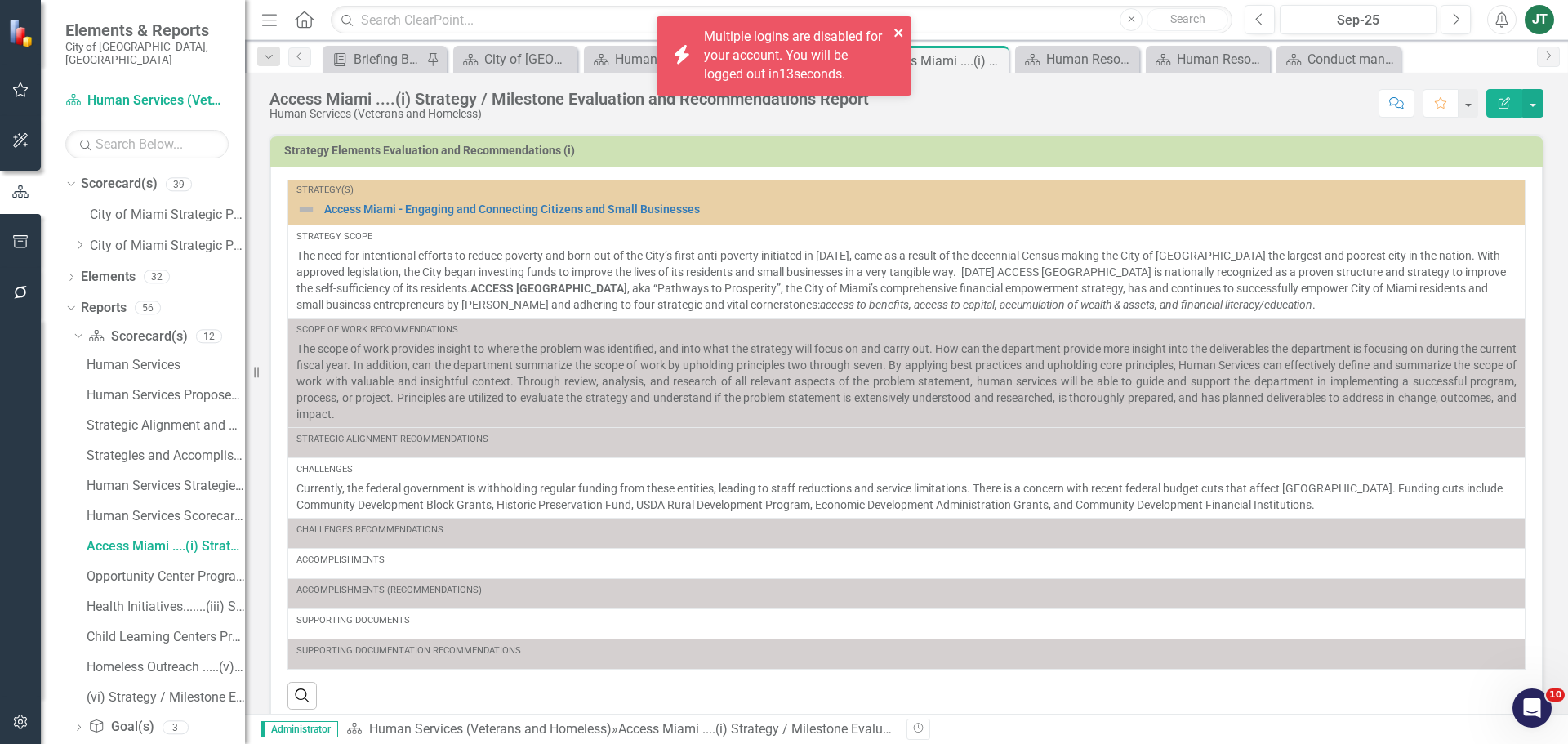
click at [904, 30] on icon "close" at bounding box center [900, 32] width 11 height 13
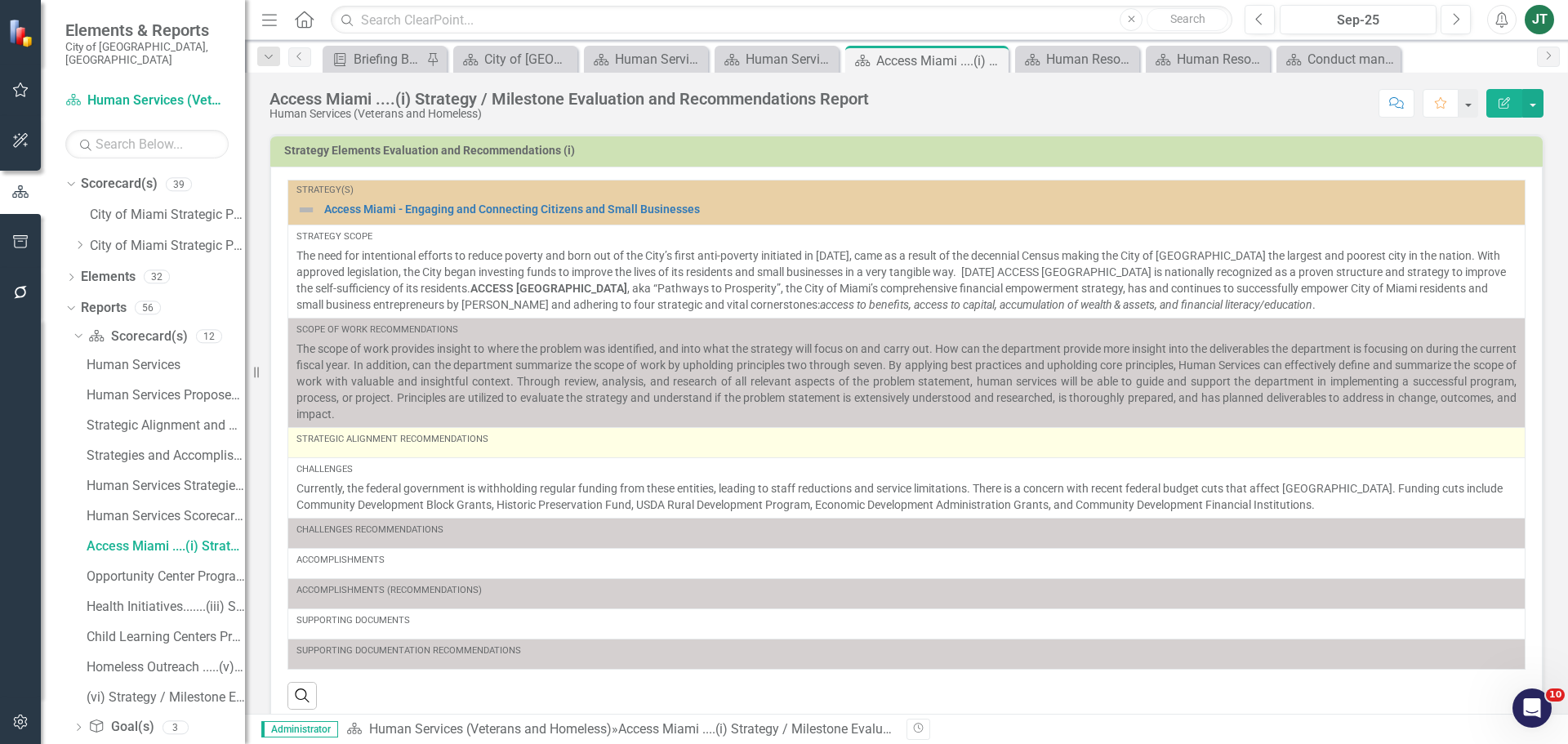
click at [509, 449] on div "Strategic Alignment Recommendations" at bounding box center [907, 442] width 1220 height 19
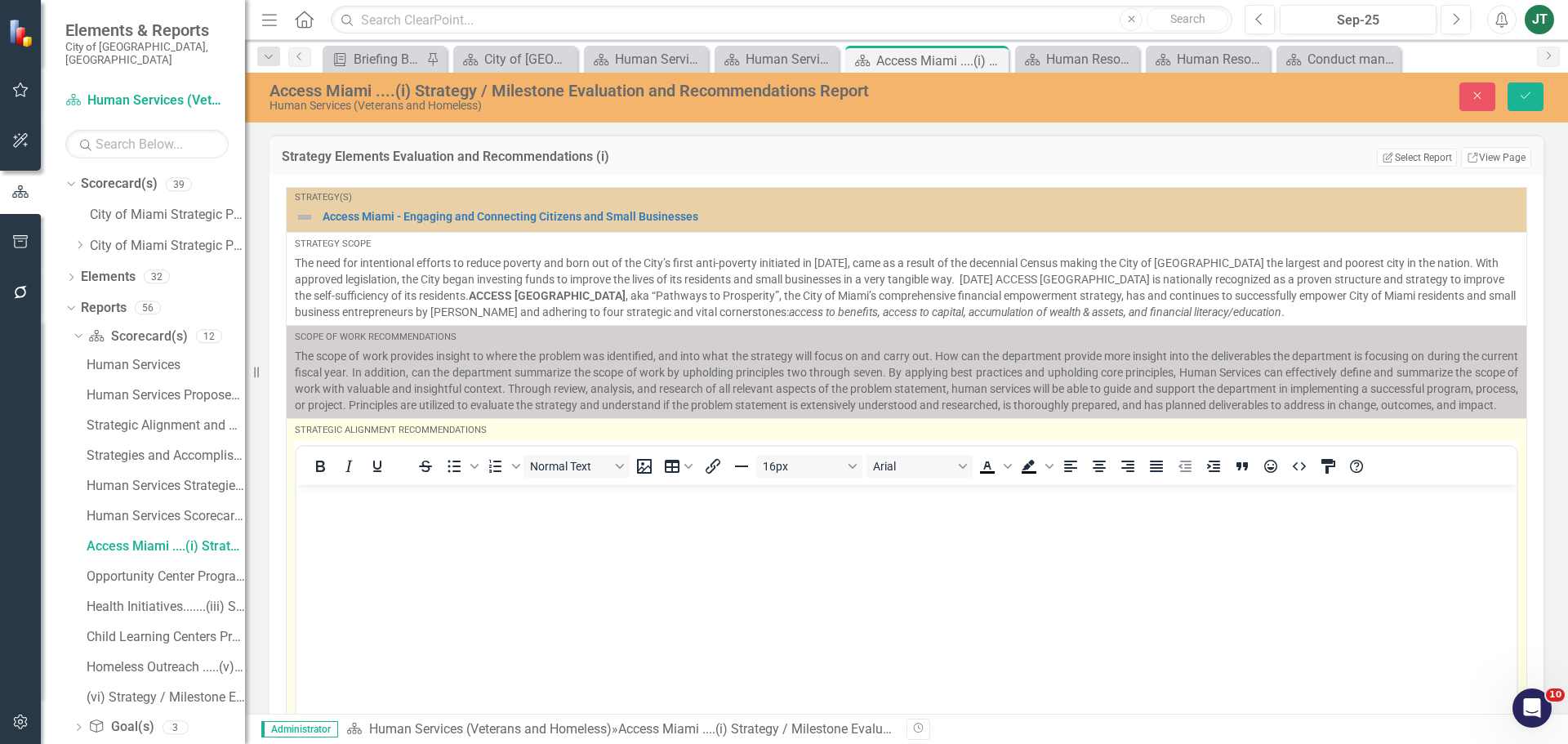
click at [367, 521] on body "Rich Text Area. Press ALT-0 for help." at bounding box center [907, 606] width 1220 height 245
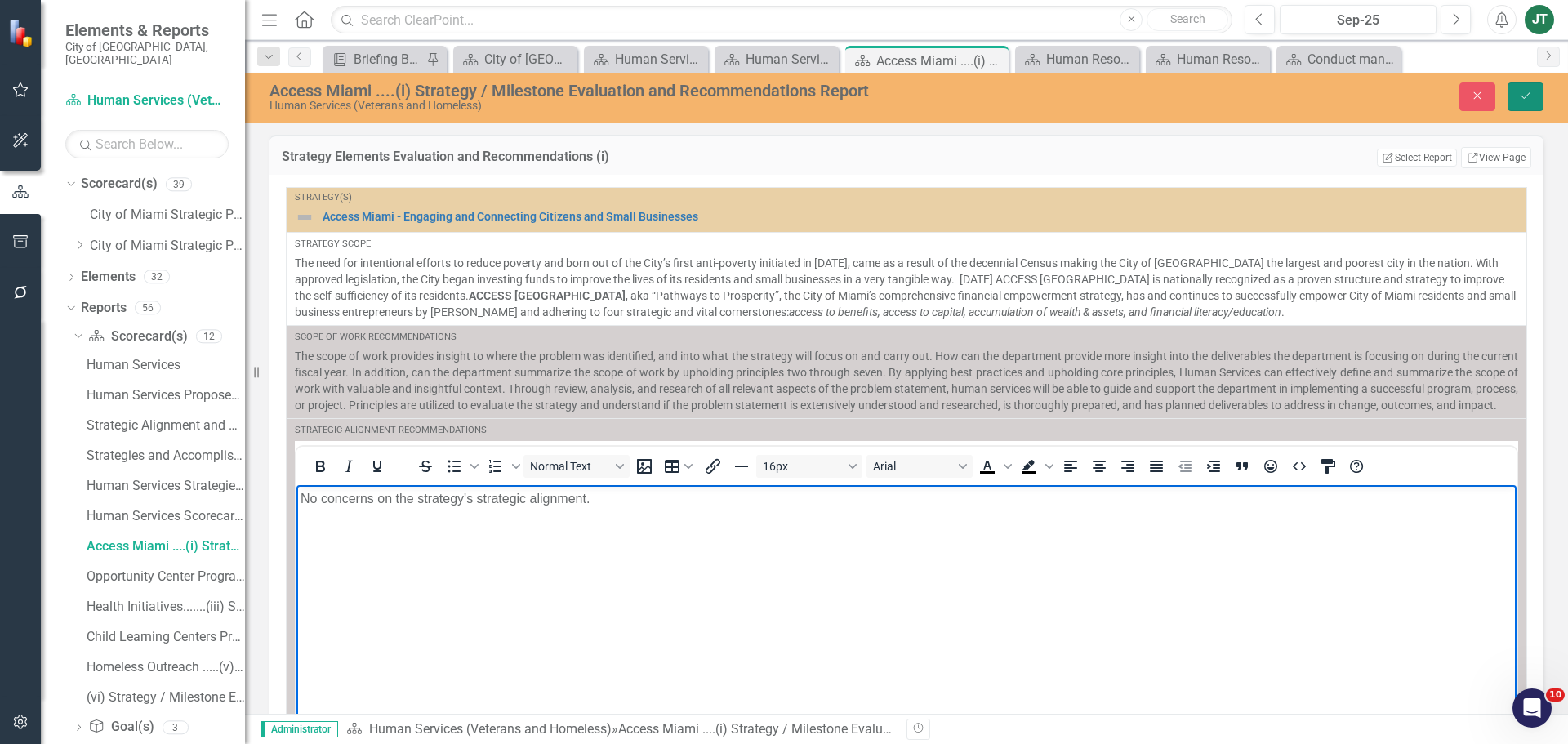
click at [1533, 99] on icon "Save" at bounding box center [1525, 95] width 15 height 11
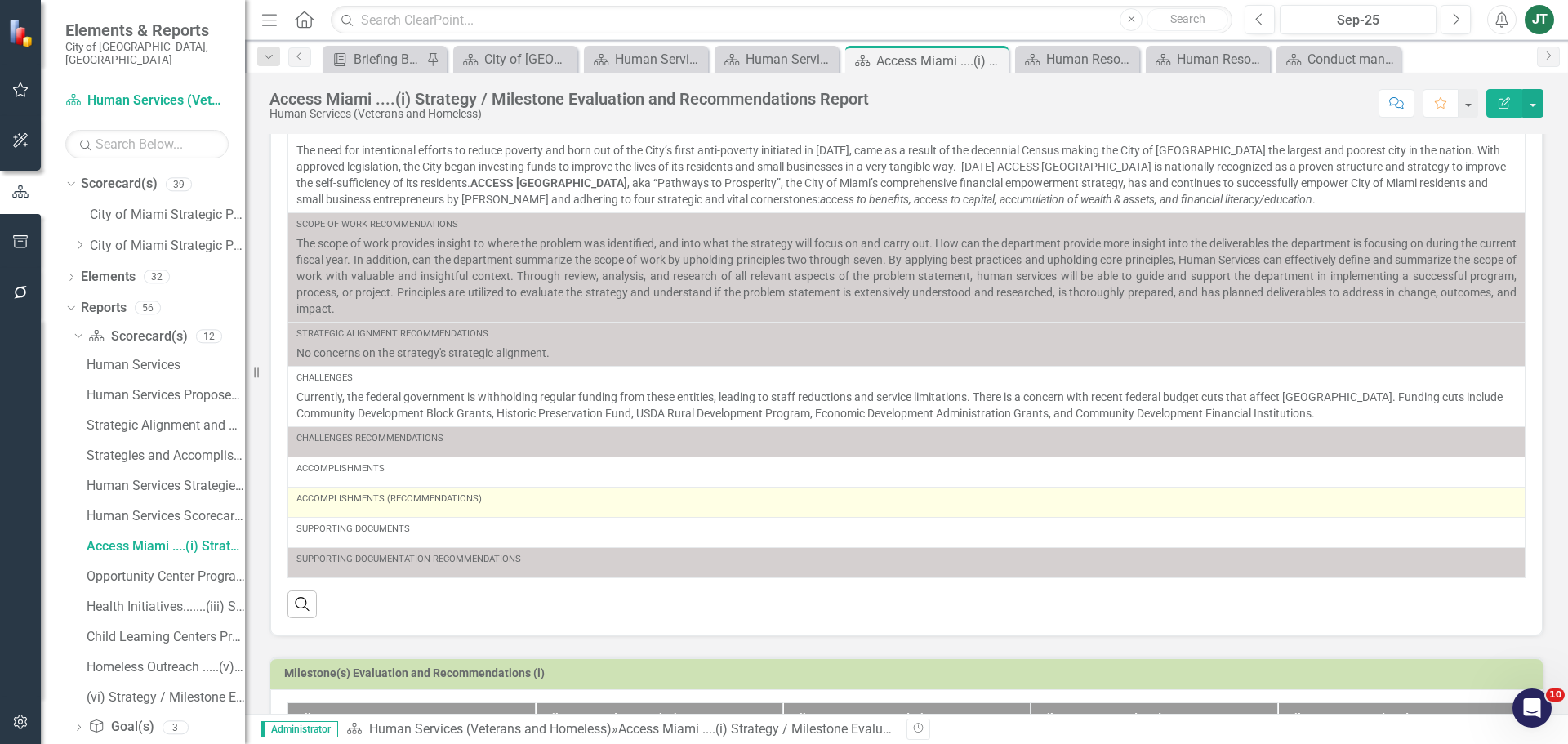
scroll to position [164, 0]
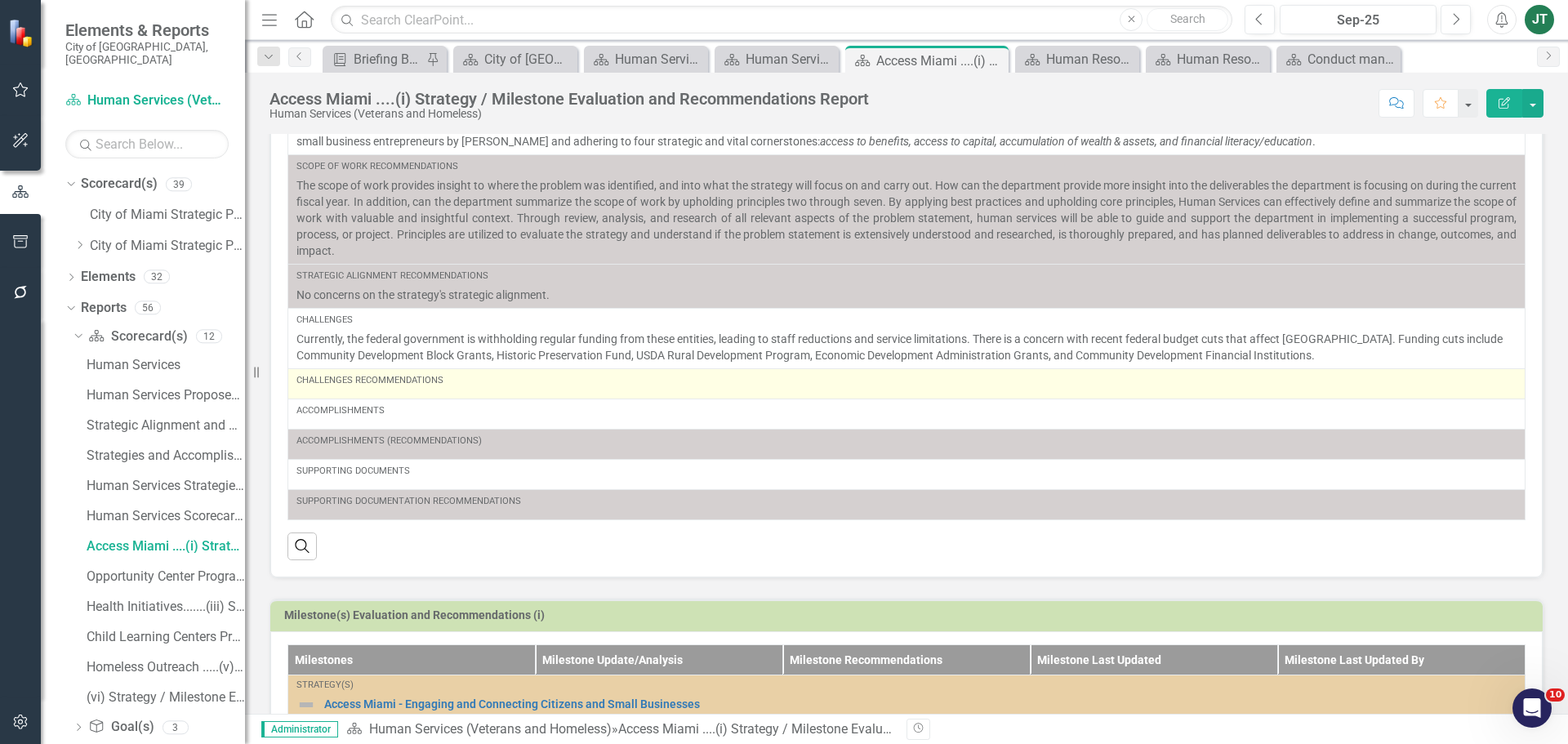
click at [559, 382] on div "Challenges Recommendations" at bounding box center [907, 381] width 1220 height 13
click at [558, 385] on div "Challenges Recommendations" at bounding box center [907, 381] width 1220 height 13
click at [489, 395] on td "Challenges Recommendations" at bounding box center [907, 383] width 1238 height 30
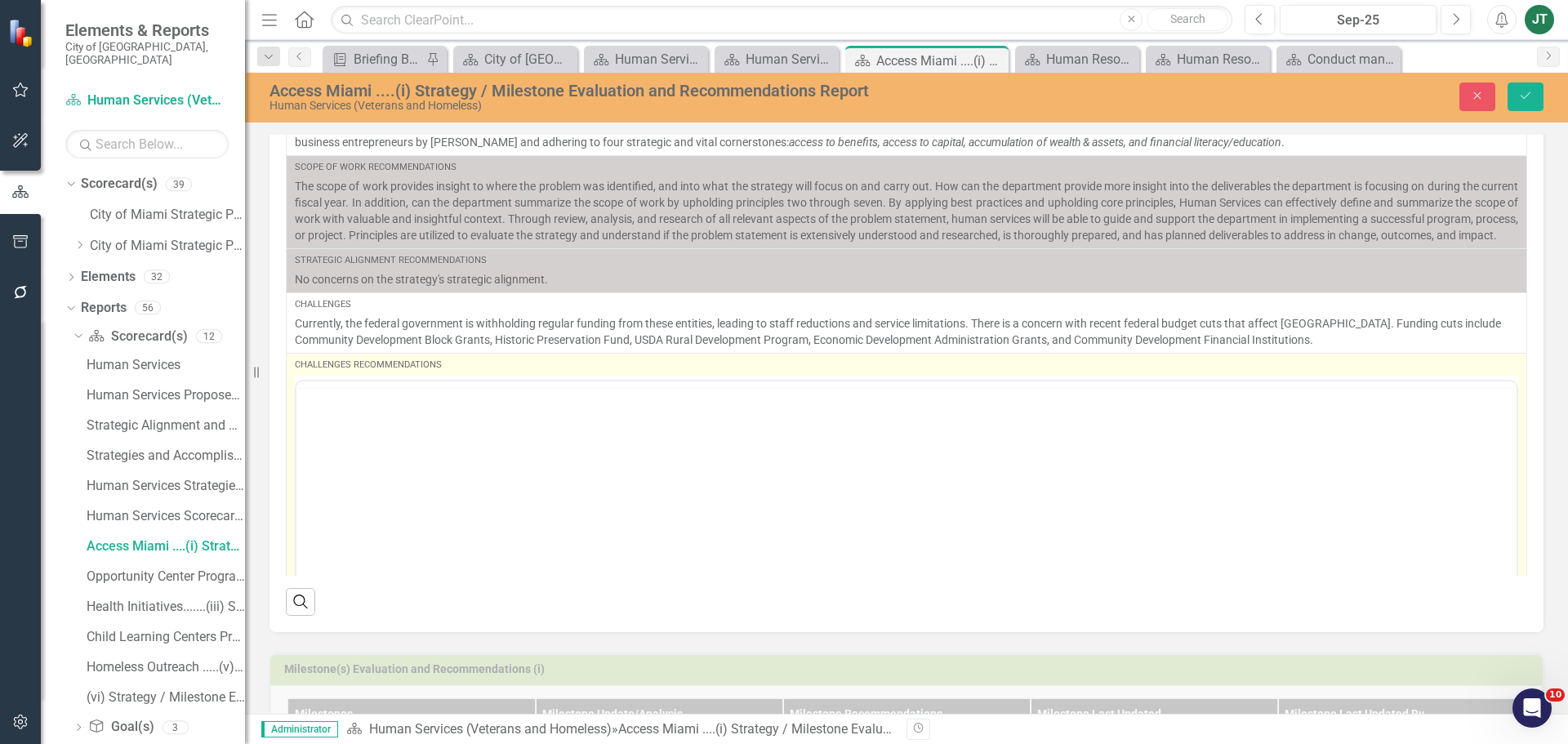
scroll to position [0, 0]
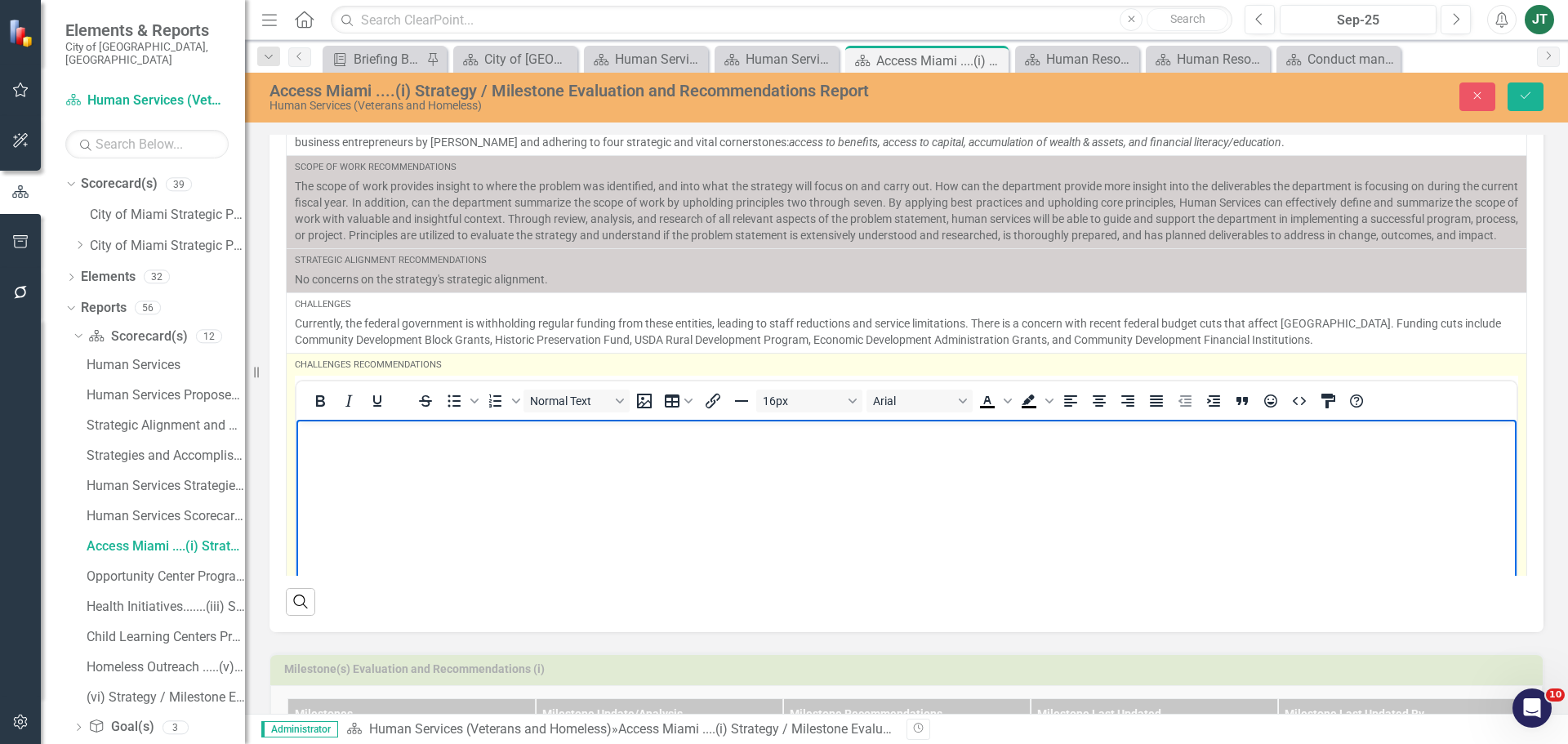
click at [368, 447] on body "Rich Text Area. Press ALT-0 for help." at bounding box center [907, 541] width 1220 height 245
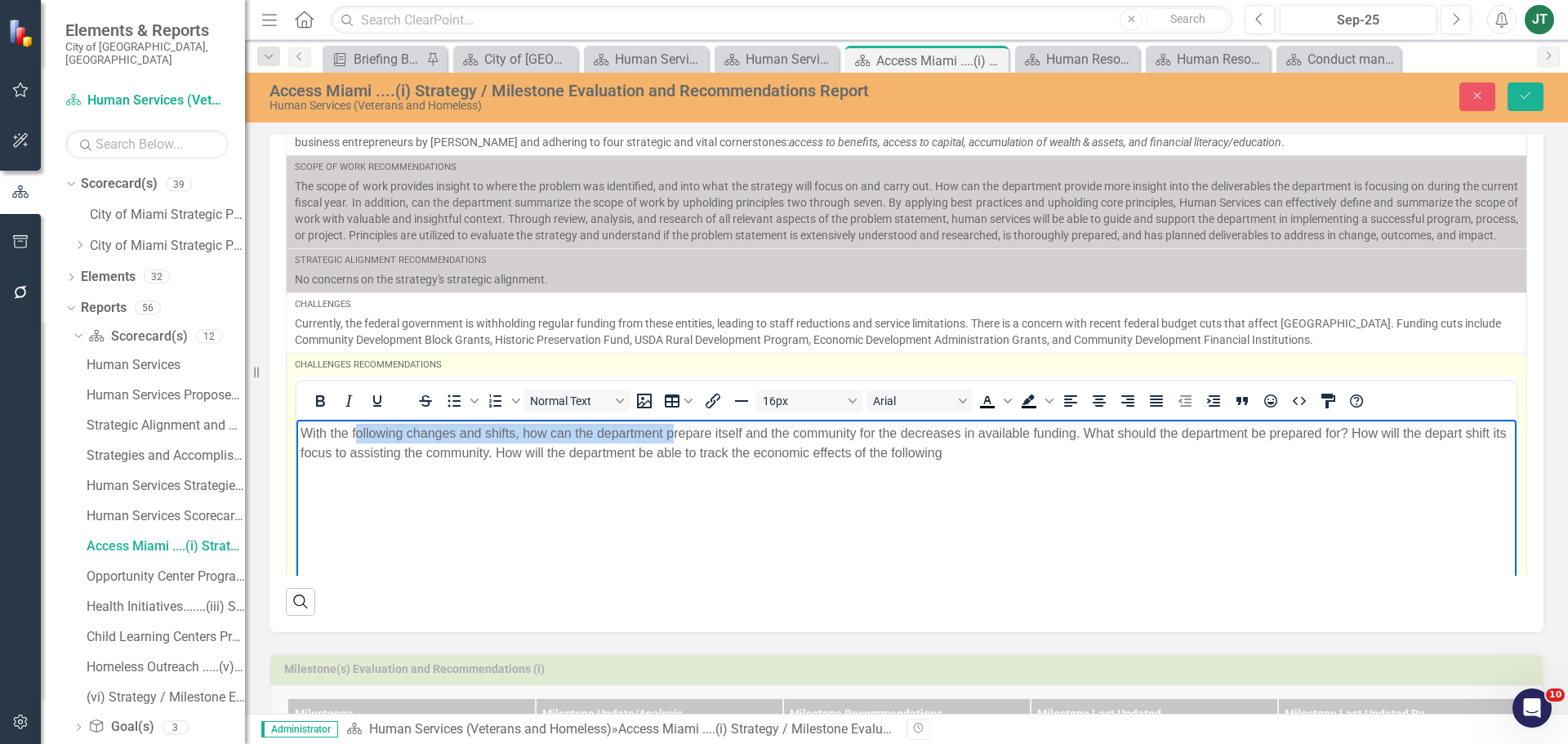
drag, startPoint x: 360, startPoint y: 442, endPoint x: 671, endPoint y: 442, distance: 311.0
click at [671, 442] on p "With the following changes and shifts, how can the department prepare itself an…" at bounding box center [906, 443] width 1212 height 39
click at [826, 466] on body "With the following changes and shifts, how can the department prepare itself an…" at bounding box center [907, 541] width 1220 height 245
click at [1477, 432] on p "With the following changes and shifts, how can the department prepare itself an…" at bounding box center [906, 443] width 1212 height 39
click at [607, 448] on p "With the following changes and shifts, how can the department prepare itself an…" at bounding box center [906, 443] width 1212 height 39
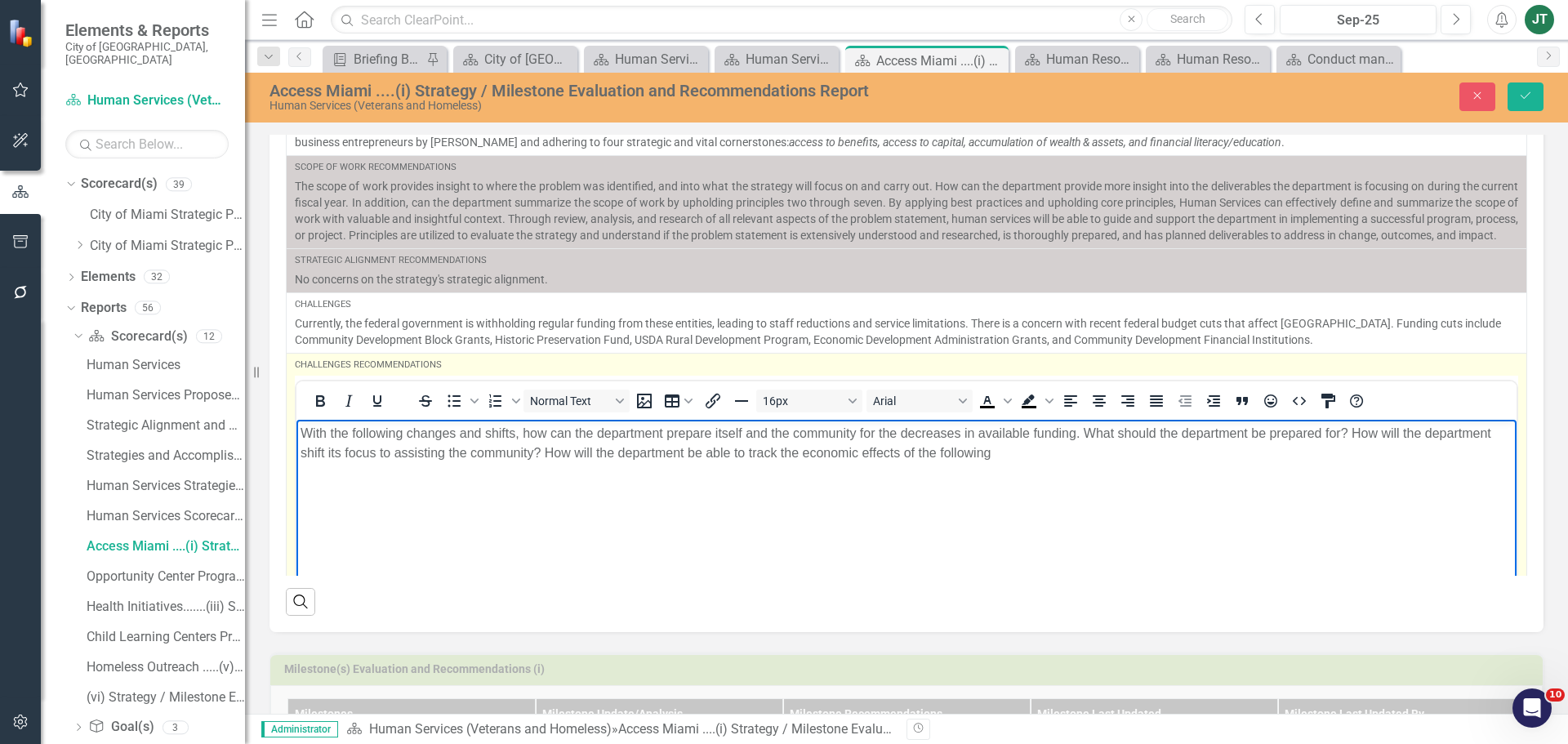
click at [1145, 452] on p "With the following changes and shifts, how can the department prepare itself an…" at bounding box center [906, 443] width 1212 height 39
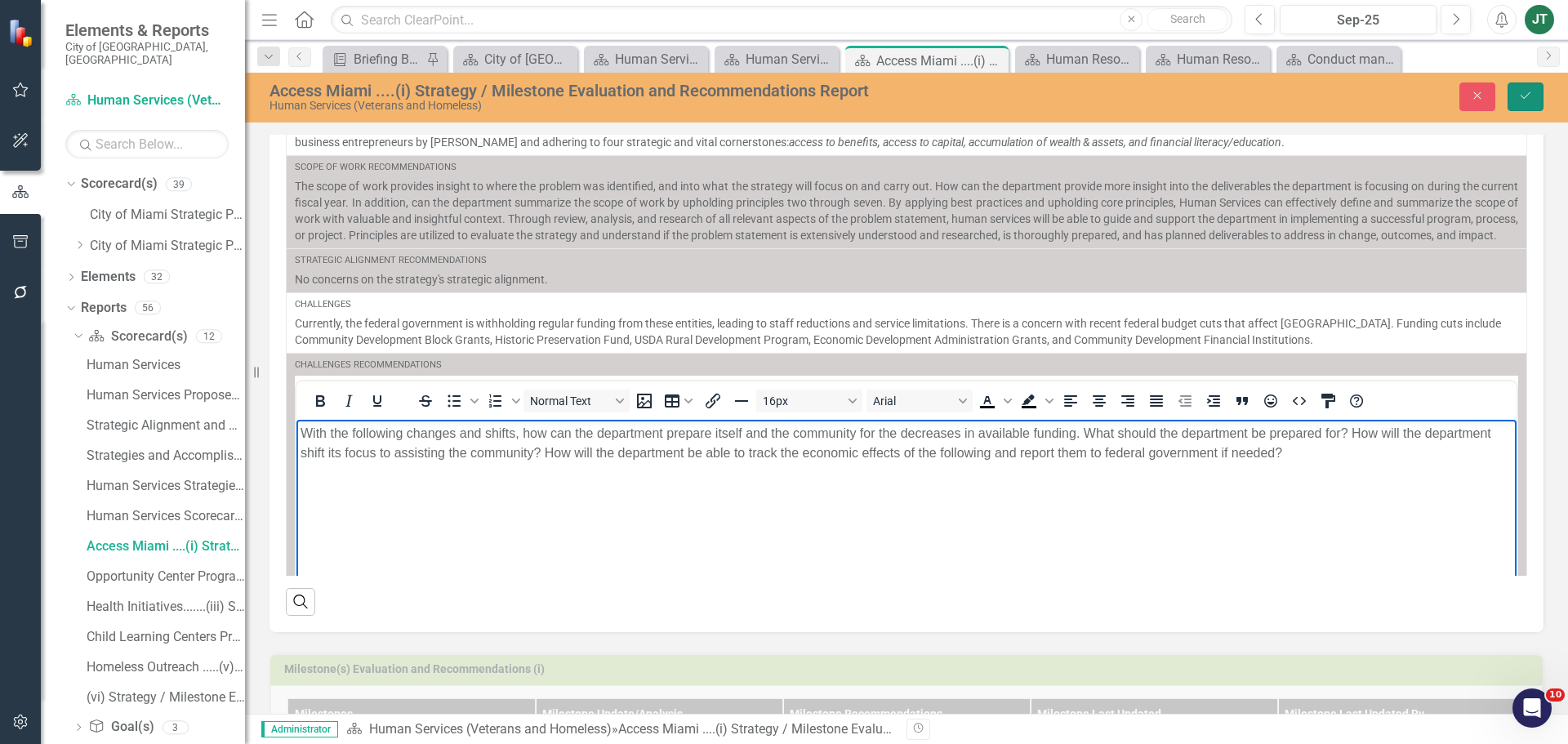
click at [1530, 100] on icon "Save" at bounding box center [1525, 95] width 15 height 11
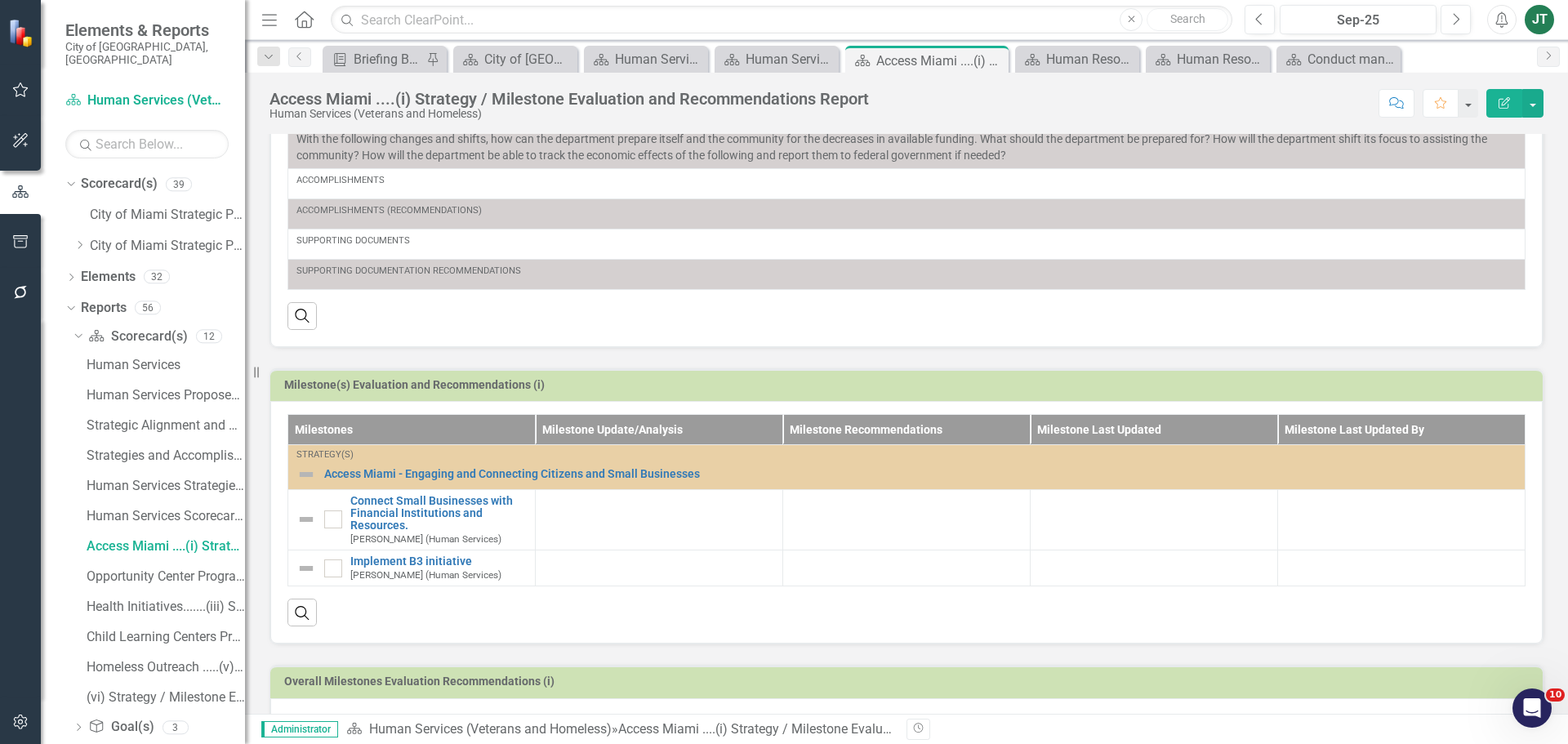
scroll to position [473, 0]
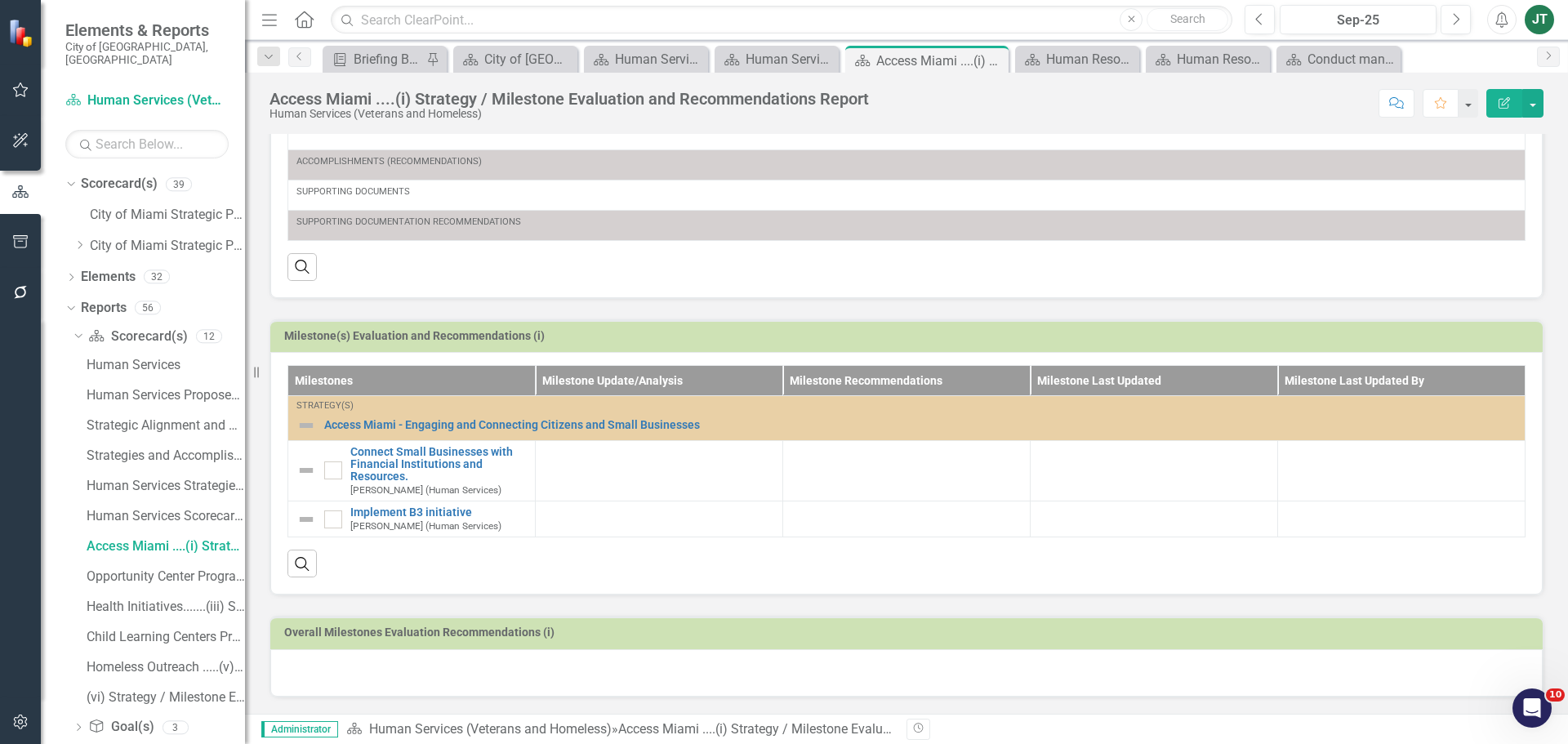
click at [474, 684] on div at bounding box center [906, 672] width 1273 height 47
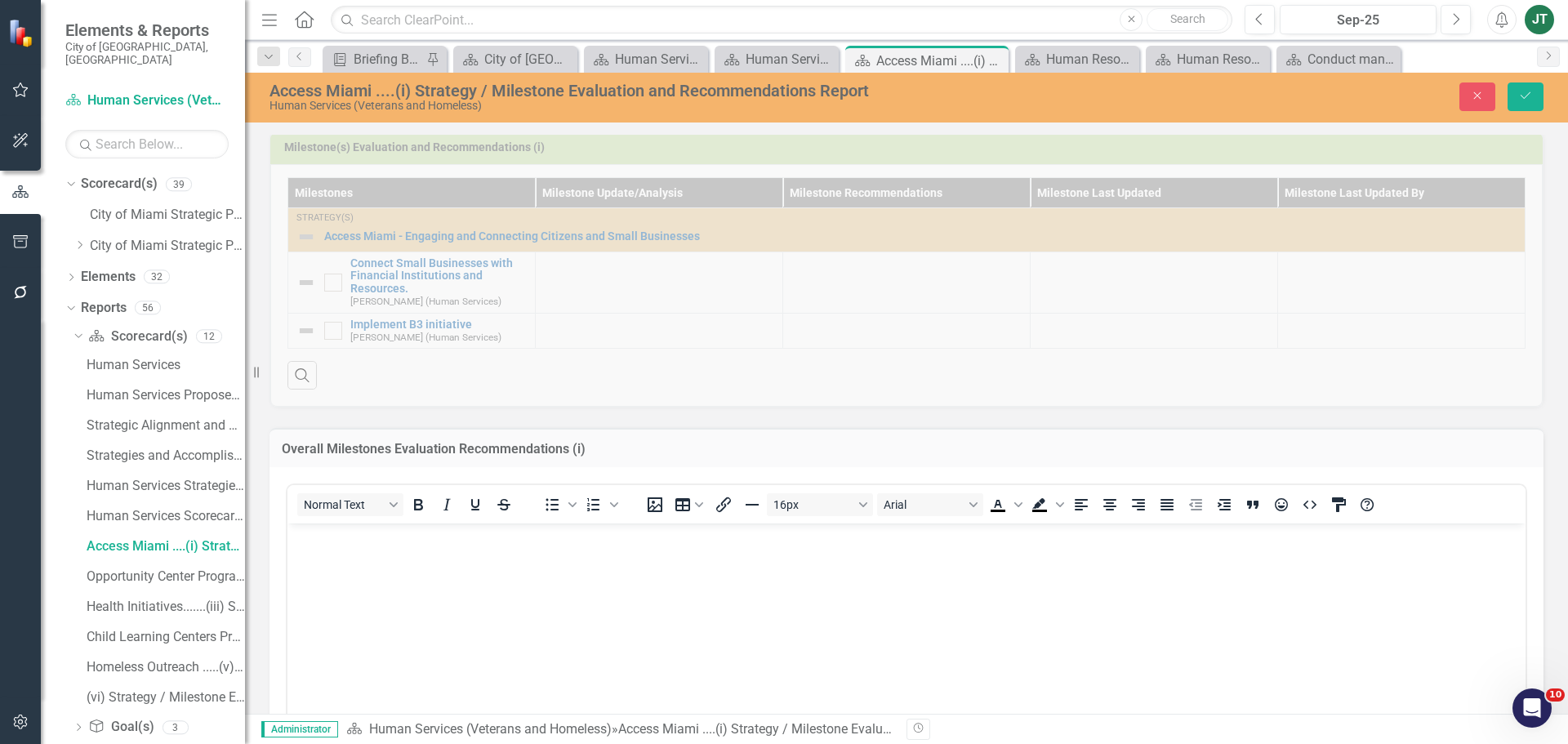
scroll to position [718, 0]
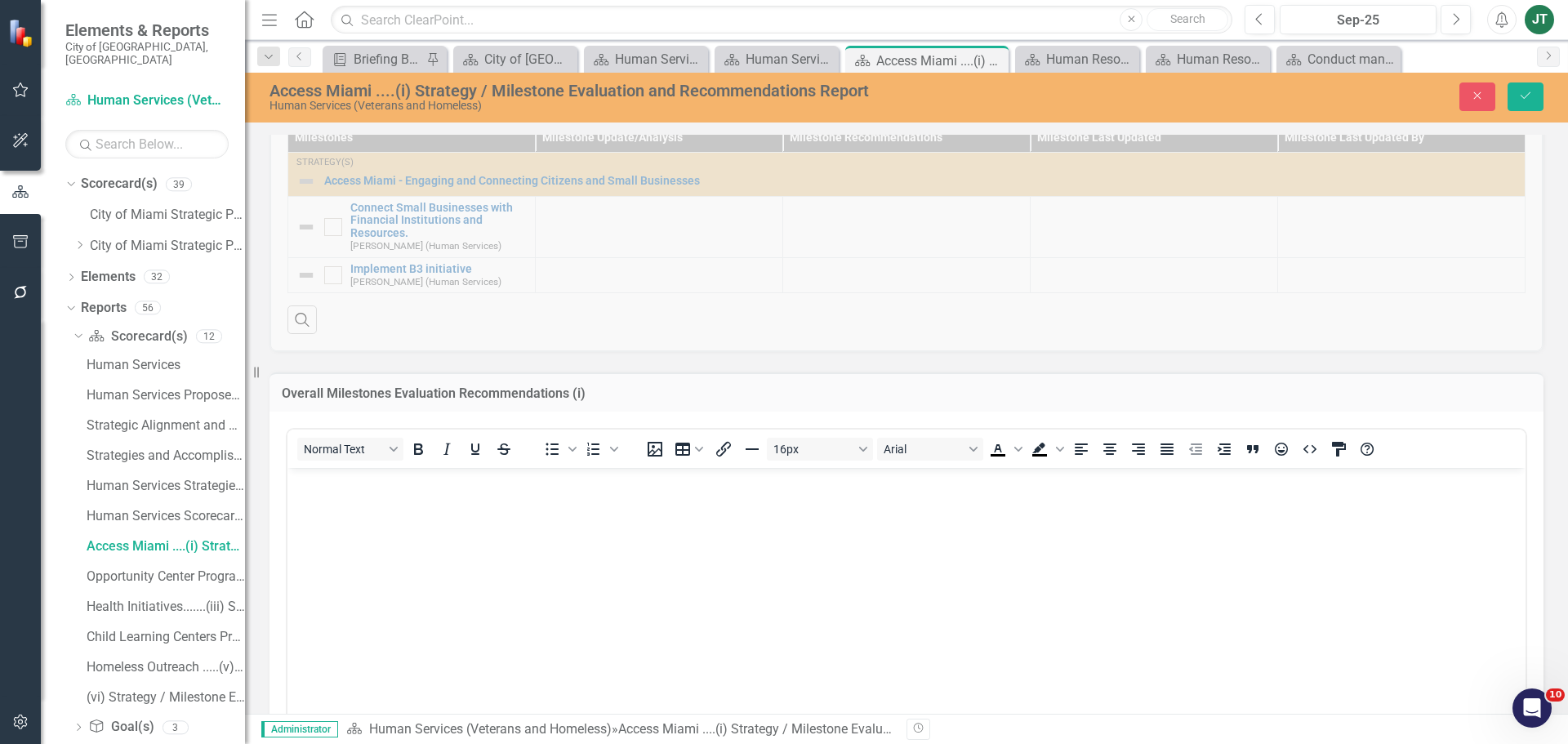
click at [365, 554] on body "Rich Text Area. Press ALT-0 for help." at bounding box center [906, 590] width 1238 height 245
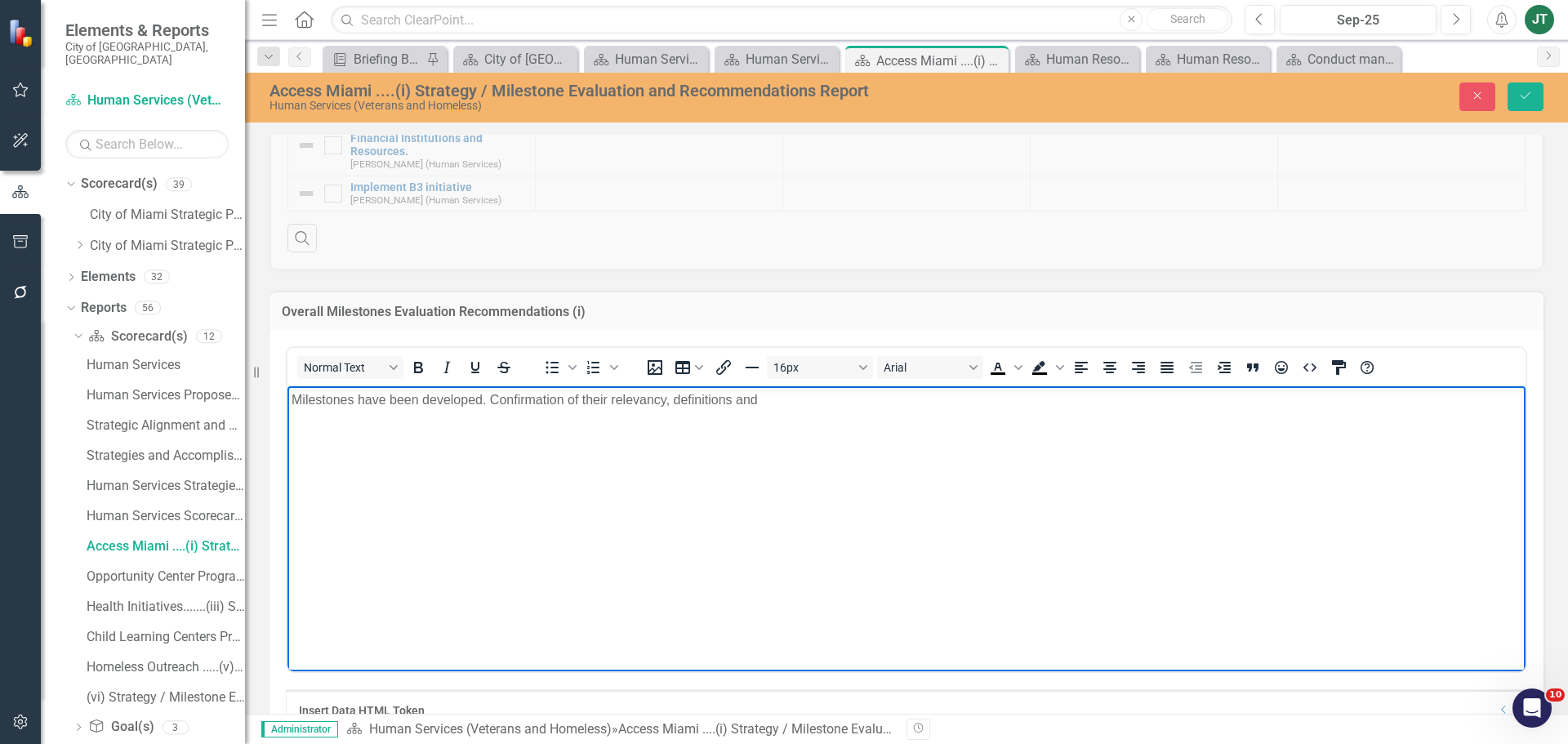
scroll to position [901, 0]
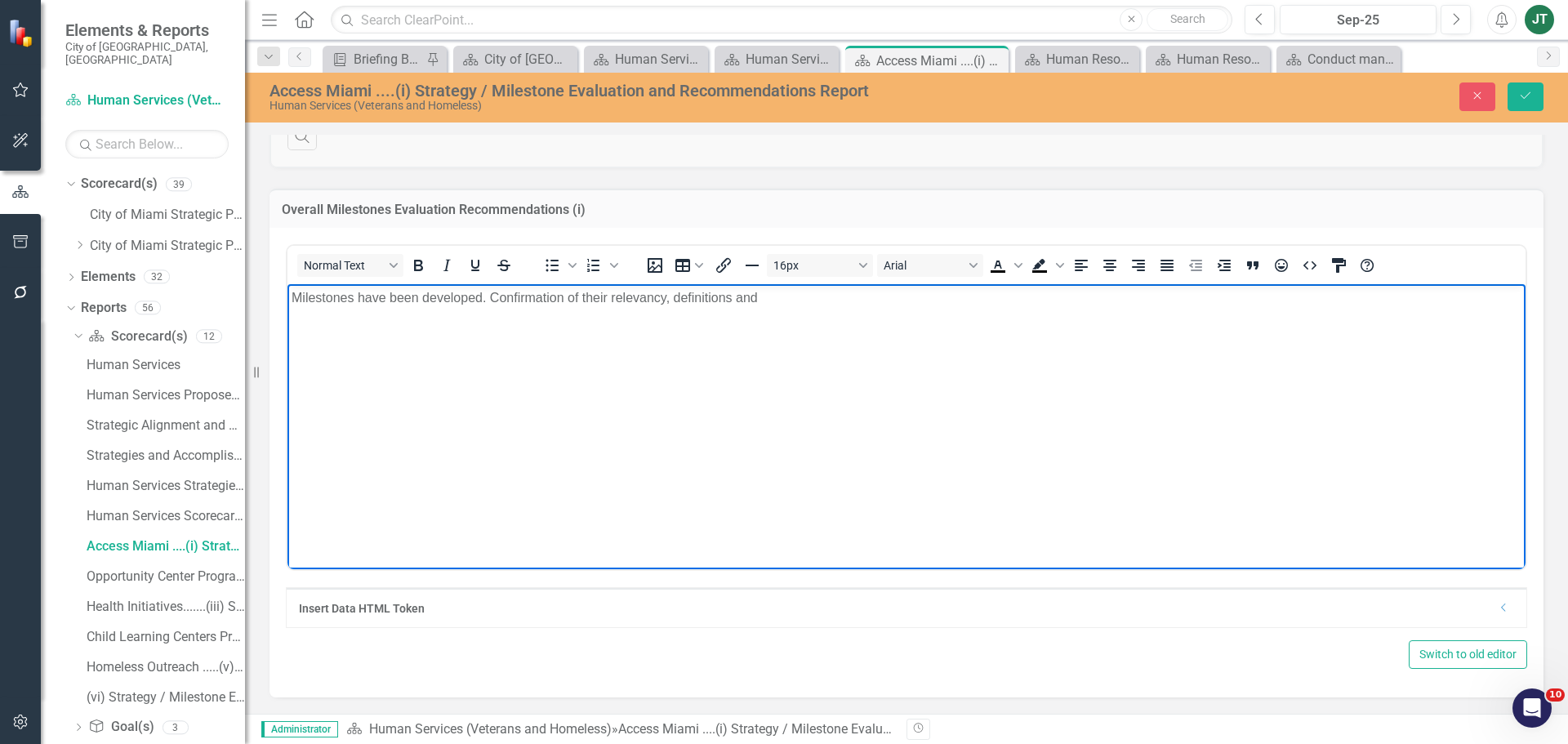
click at [798, 303] on p "Milestones have been developed. Confirmation of their relevancy, definitions and" at bounding box center [906, 298] width 1231 height 19
click at [1081, 359] on body "Milestones have been developed. Confirmation of their relevancy, definitions an…" at bounding box center [906, 406] width 1238 height 245
click at [1313, 345] on body "Milestones have been developed. Confirmation of their relevancy, definitions an…" at bounding box center [906, 406] width 1238 height 245
click at [1403, 314] on body "Milestones have been developed. Confirmation of their relevancy, definitions an…" at bounding box center [906, 406] width 1238 height 245
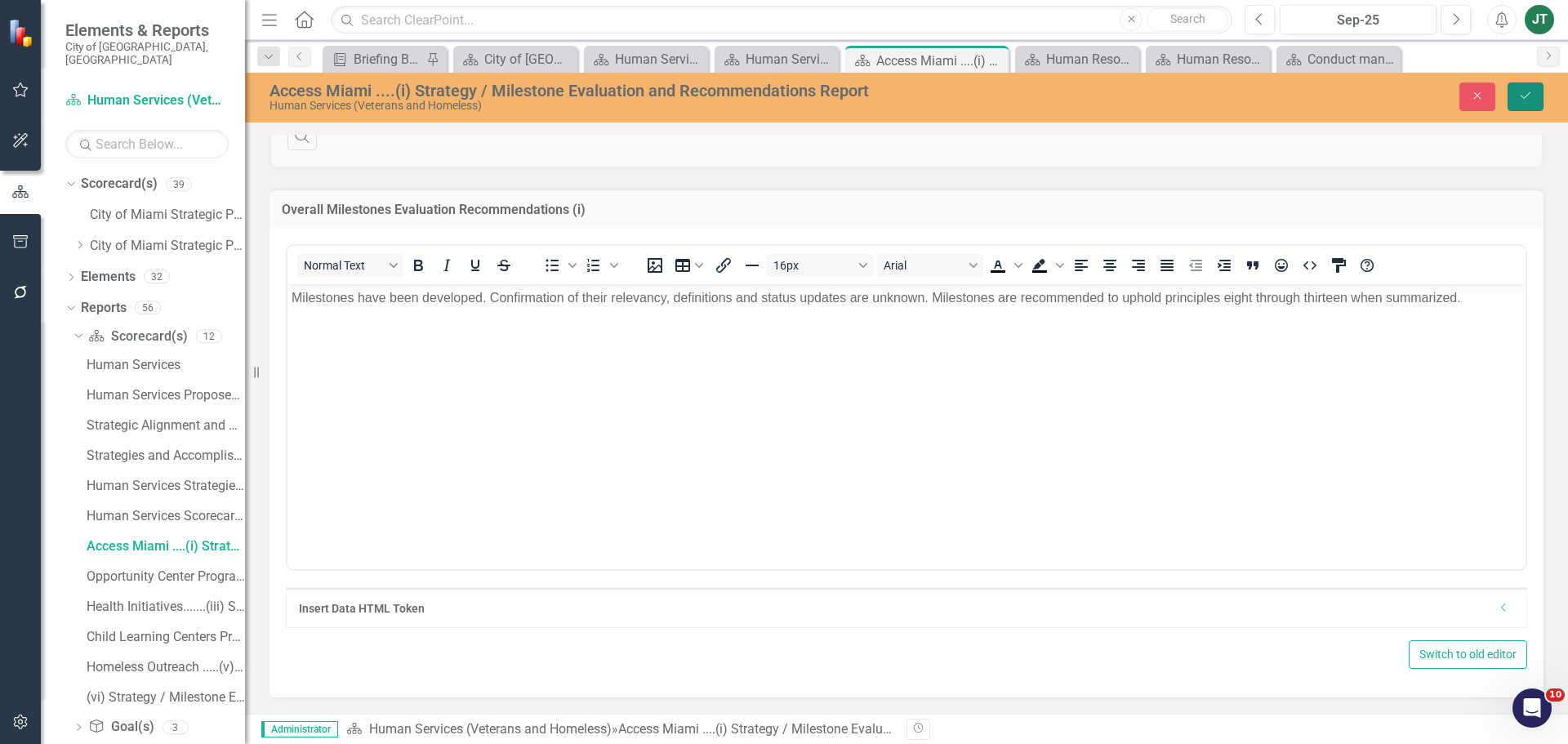
click at [1526, 105] on button "Save" at bounding box center [1525, 96] width 36 height 29
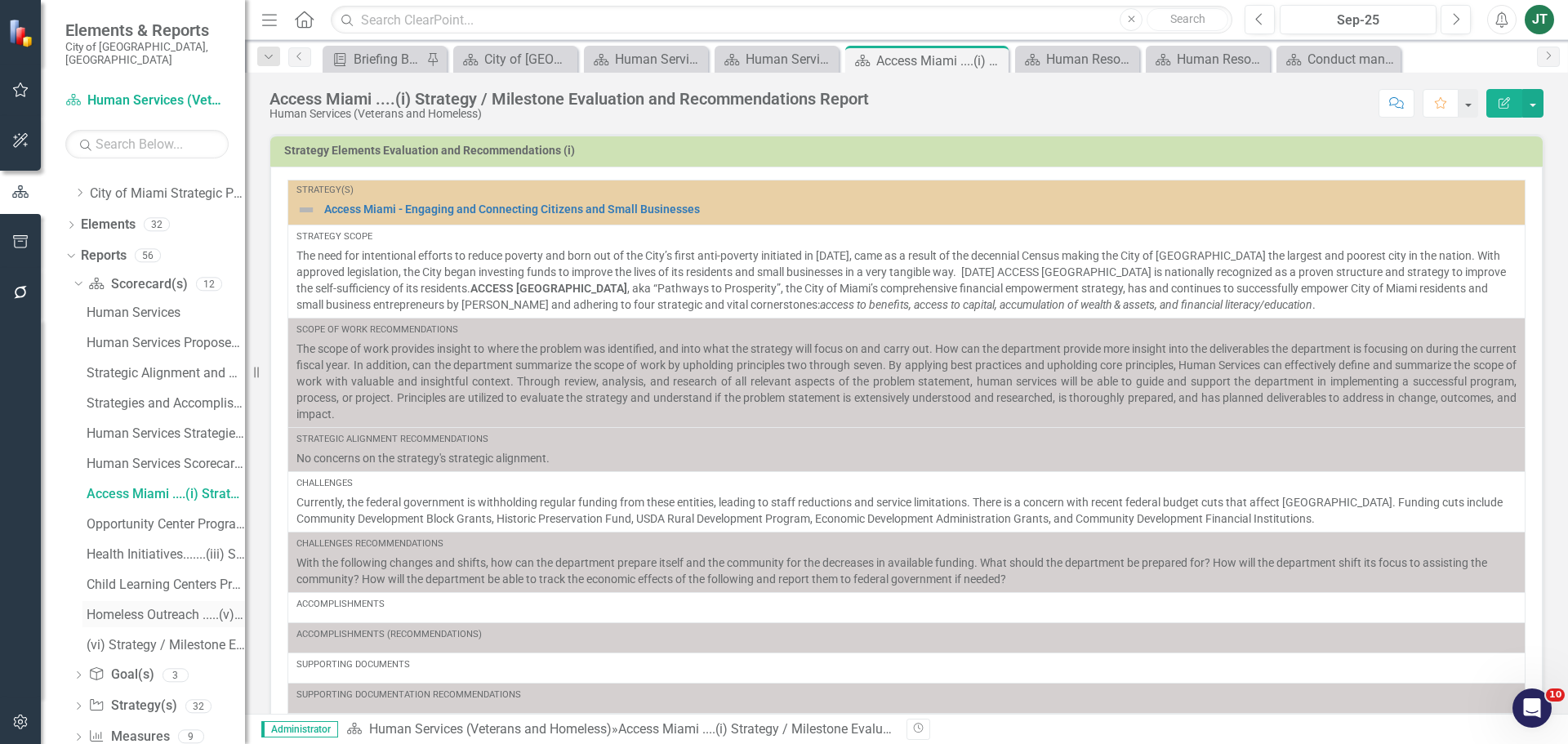
scroll to position [104, 0]
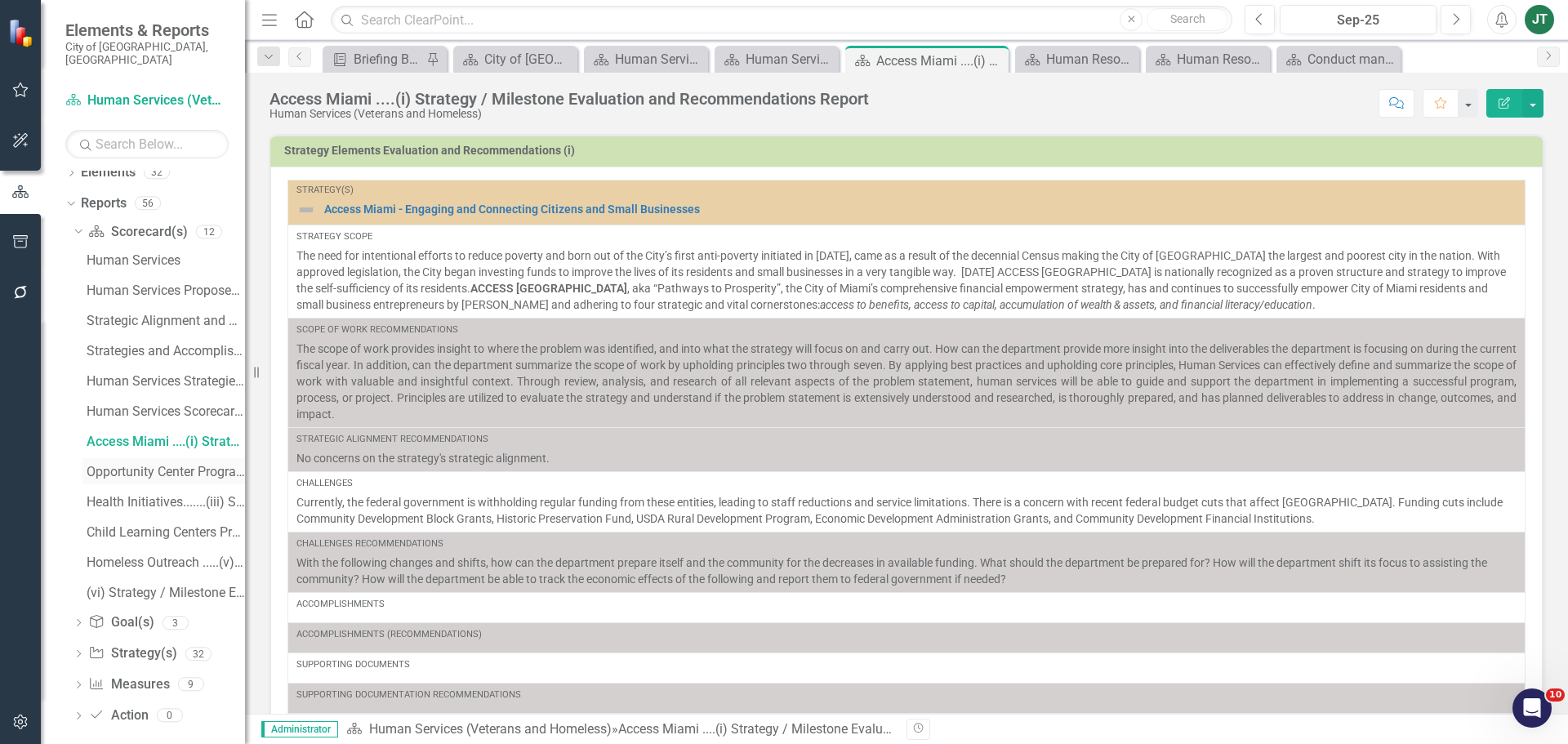
click at [106, 465] on div "Opportunity Center Program....(ii) Strategy / Milestone Evaluation and Recommen…" at bounding box center [165, 472] width 158 height 15
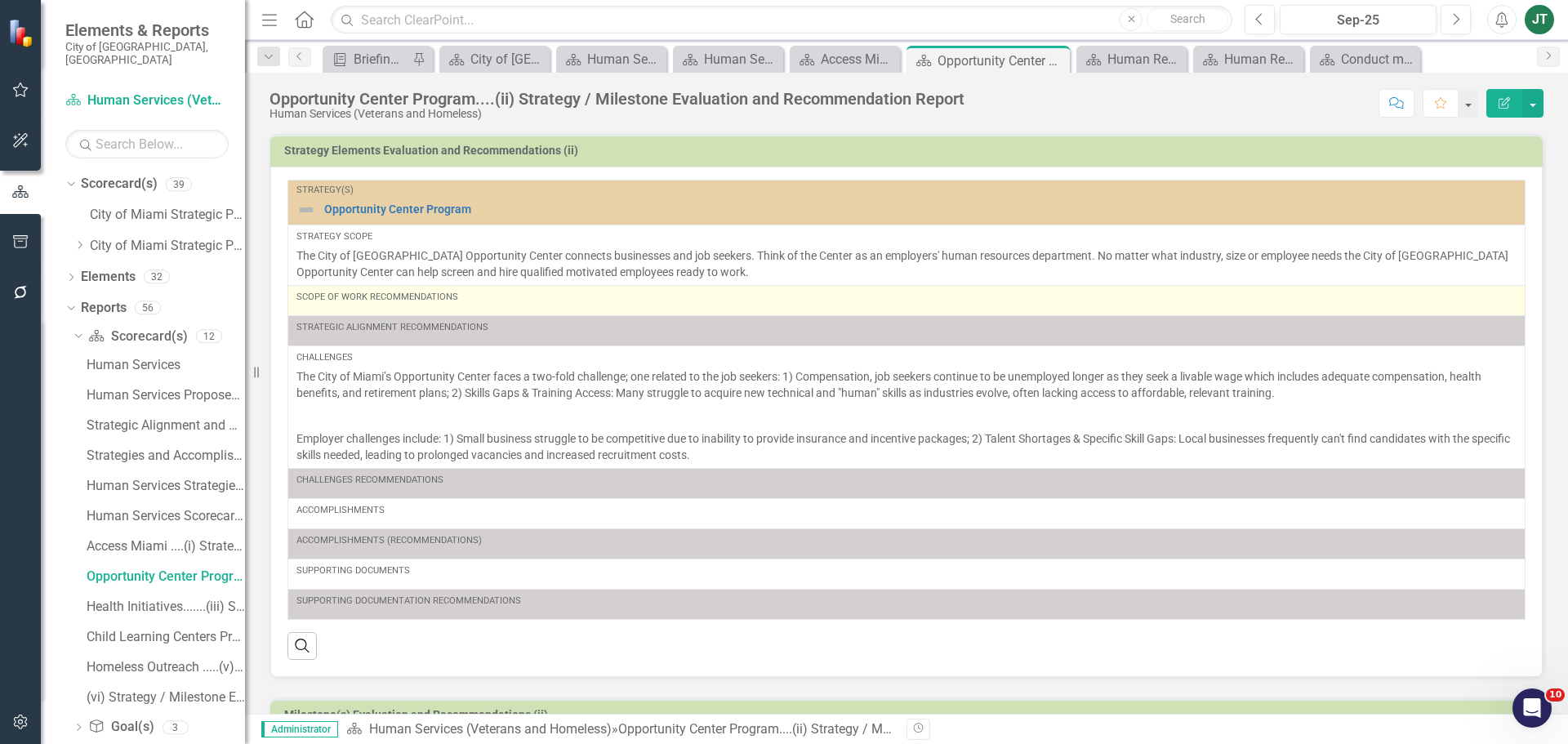
click at [496, 311] on td "Scope of Work Recommendations" at bounding box center [907, 299] width 1238 height 30
click at [496, 311] on td "Scope of Work Recommendations" at bounding box center [907, 299] width 1238 height 30
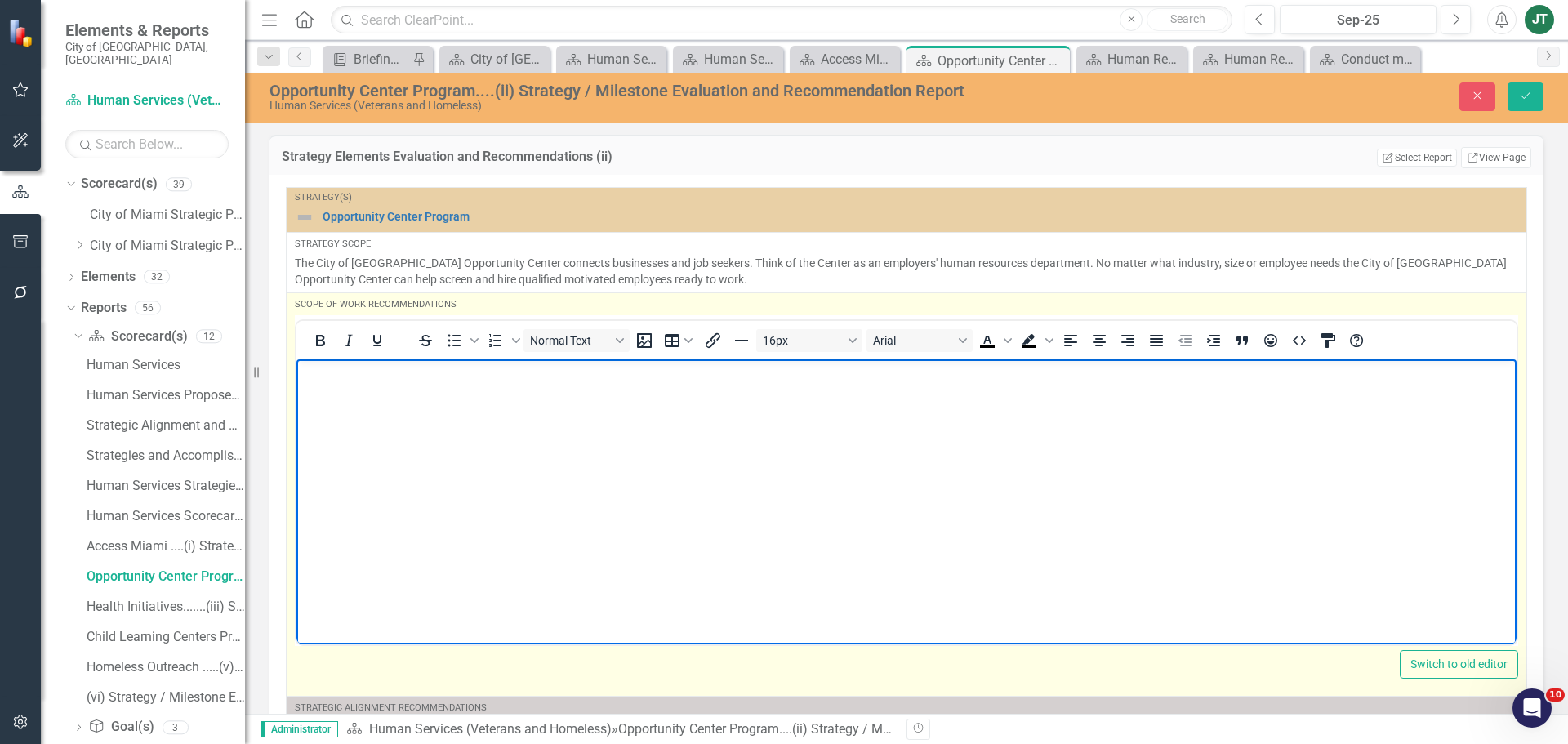
click at [461, 405] on body "Rich Text Area. Press ALT-0 for help." at bounding box center [907, 481] width 1220 height 245
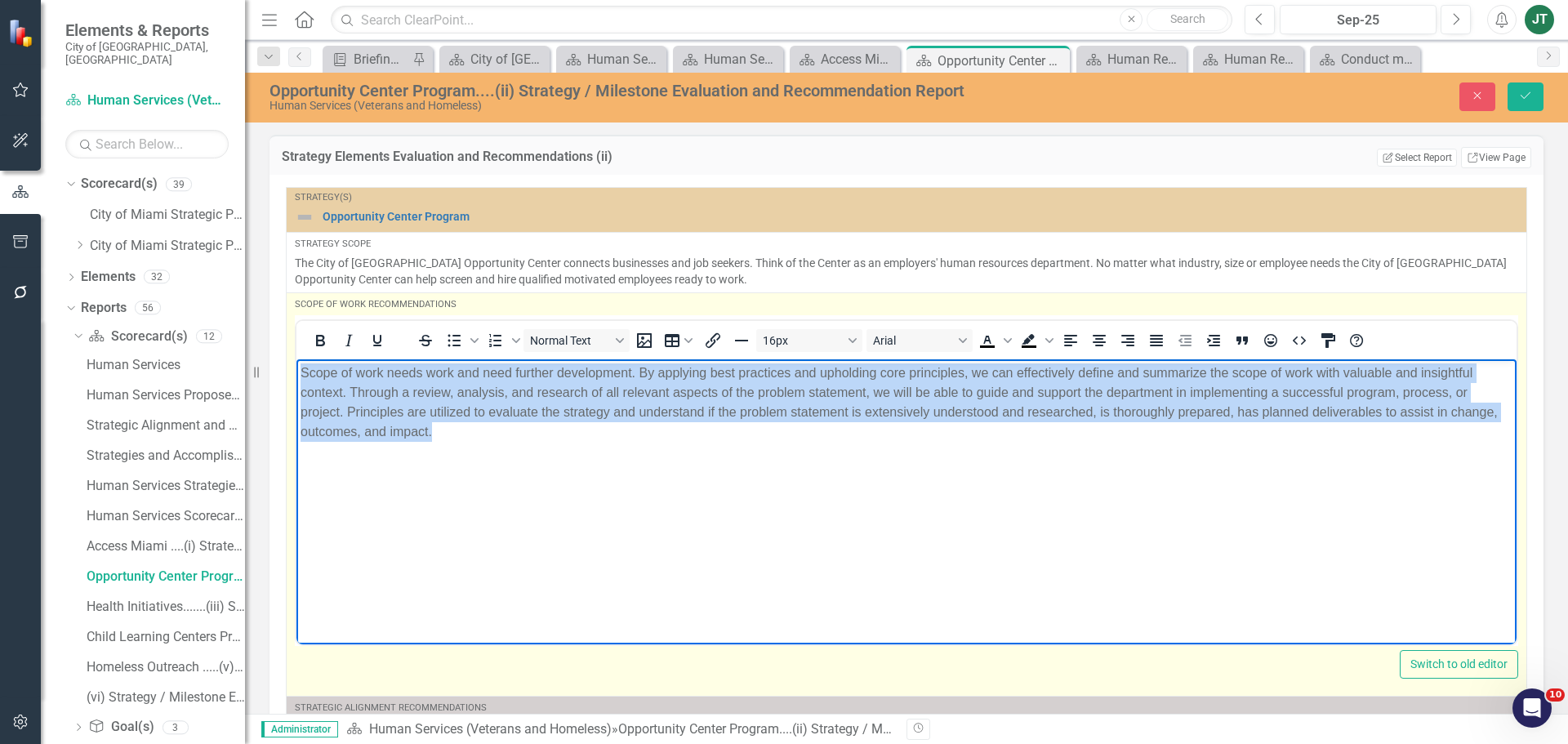
drag, startPoint x: 1176, startPoint y: 451, endPoint x: 143, endPoint y: 319, distance: 1041.4
click at [297, 359] on html "Scope of work needs work and need further development. By applying best practic…" at bounding box center [907, 481] width 1220 height 245
click at [1165, 342] on button "Justify" at bounding box center [1157, 340] width 28 height 23
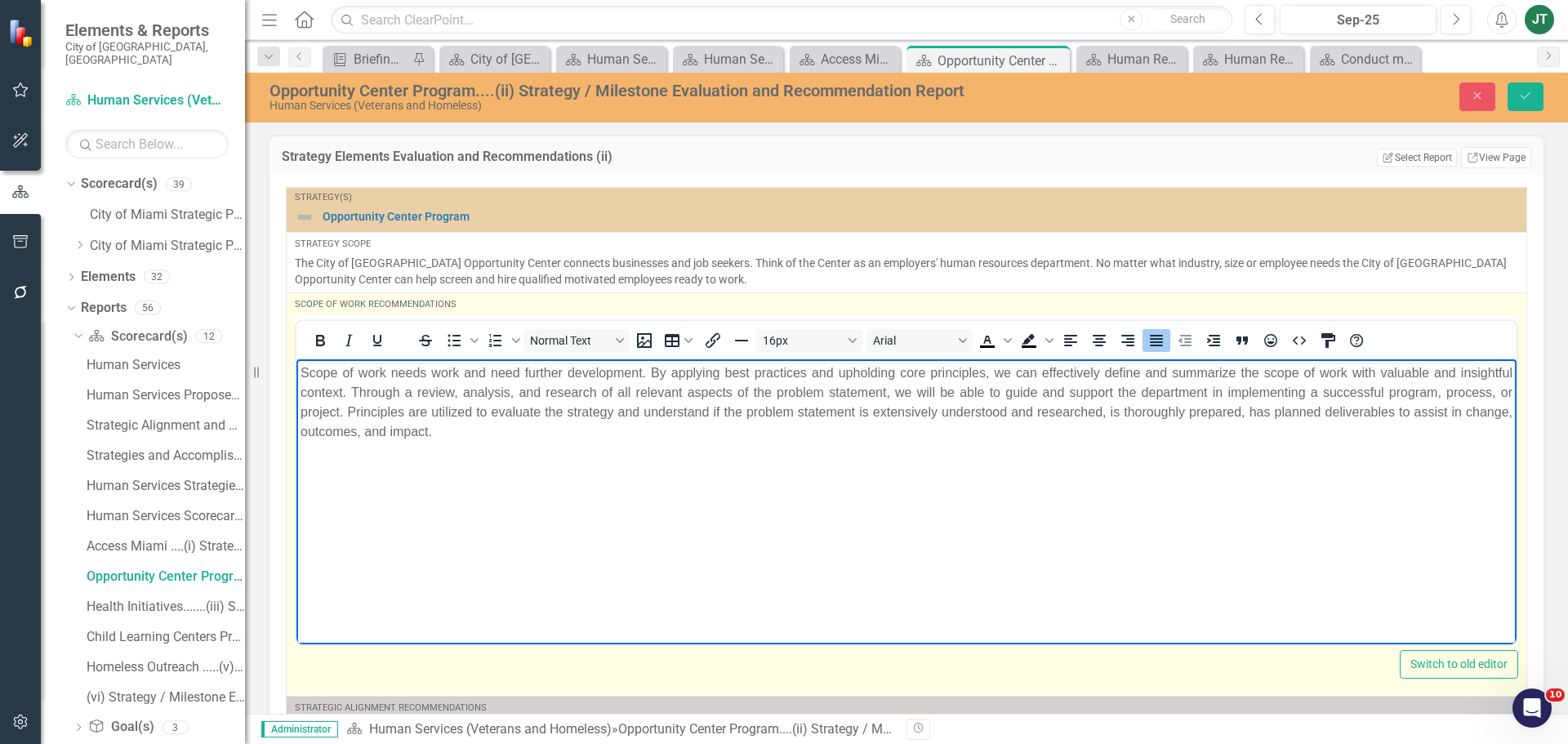
drag, startPoint x: 1242, startPoint y: 516, endPoint x: 1334, endPoint y: 386, distance: 159.3
click at [1243, 516] on body "Scope of work needs work and need further development. By applying best practic…" at bounding box center [907, 481] width 1220 height 245
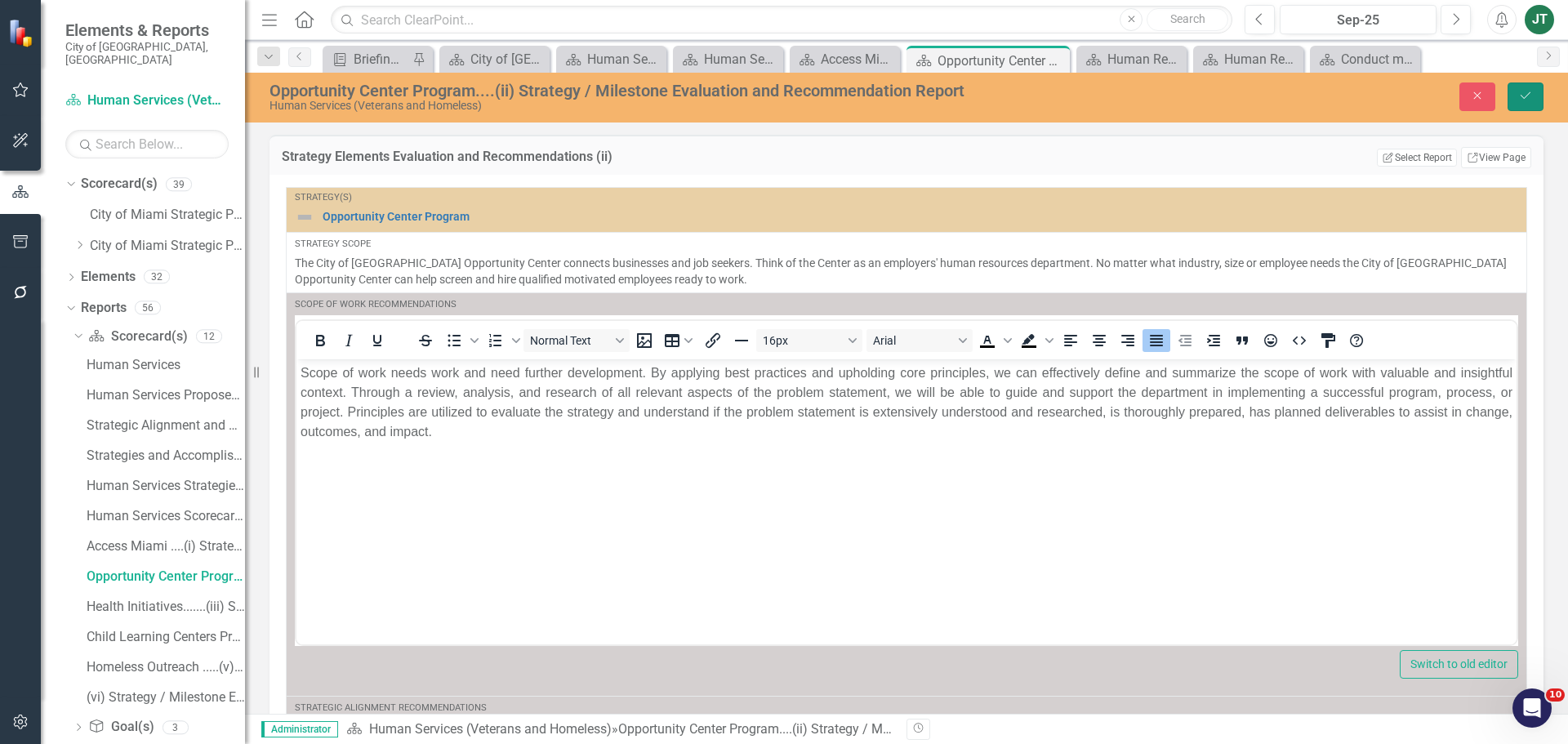
click at [1527, 102] on button "Save" at bounding box center [1525, 96] width 36 height 29
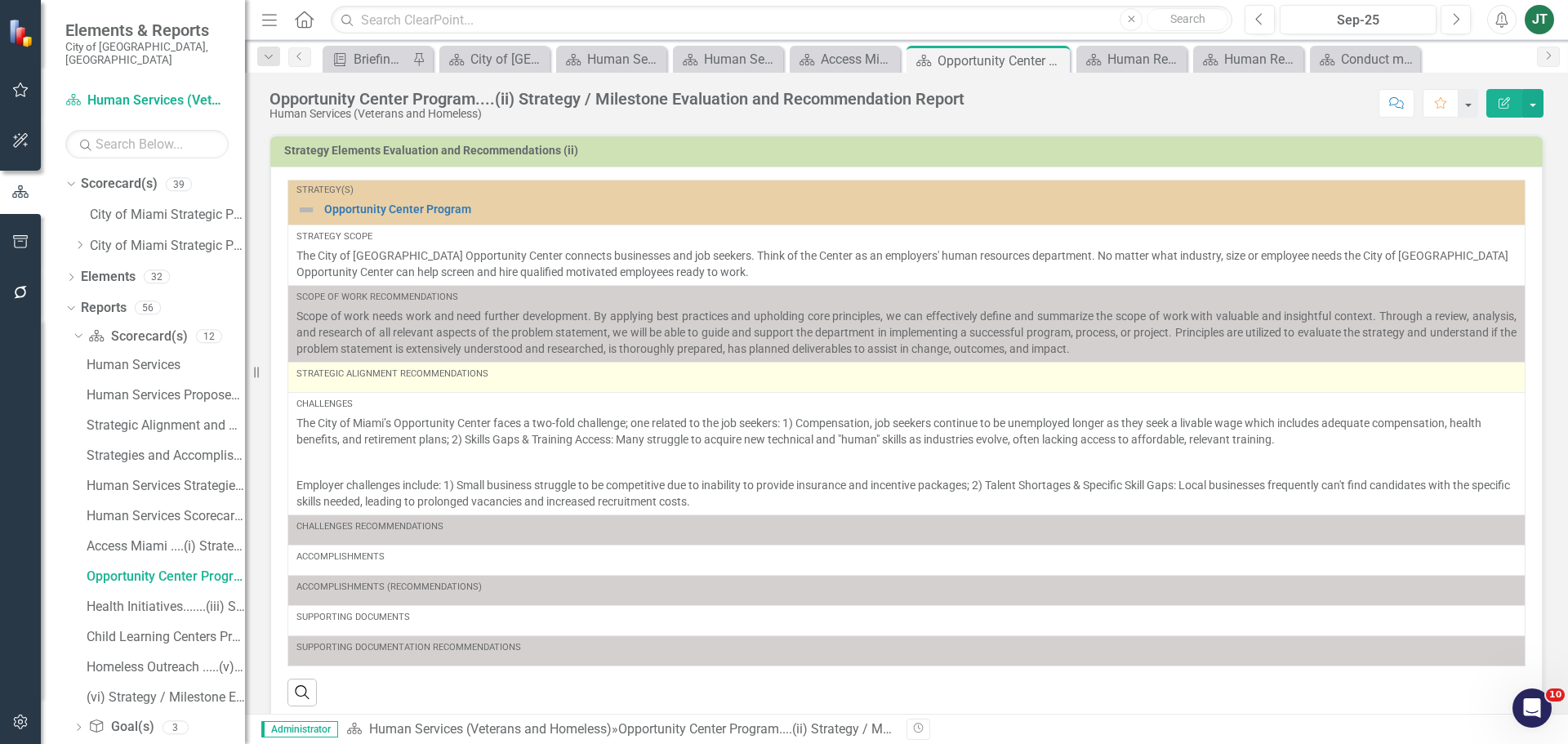
click at [503, 386] on div "Strategic Alignment Recommendations" at bounding box center [907, 377] width 1220 height 19
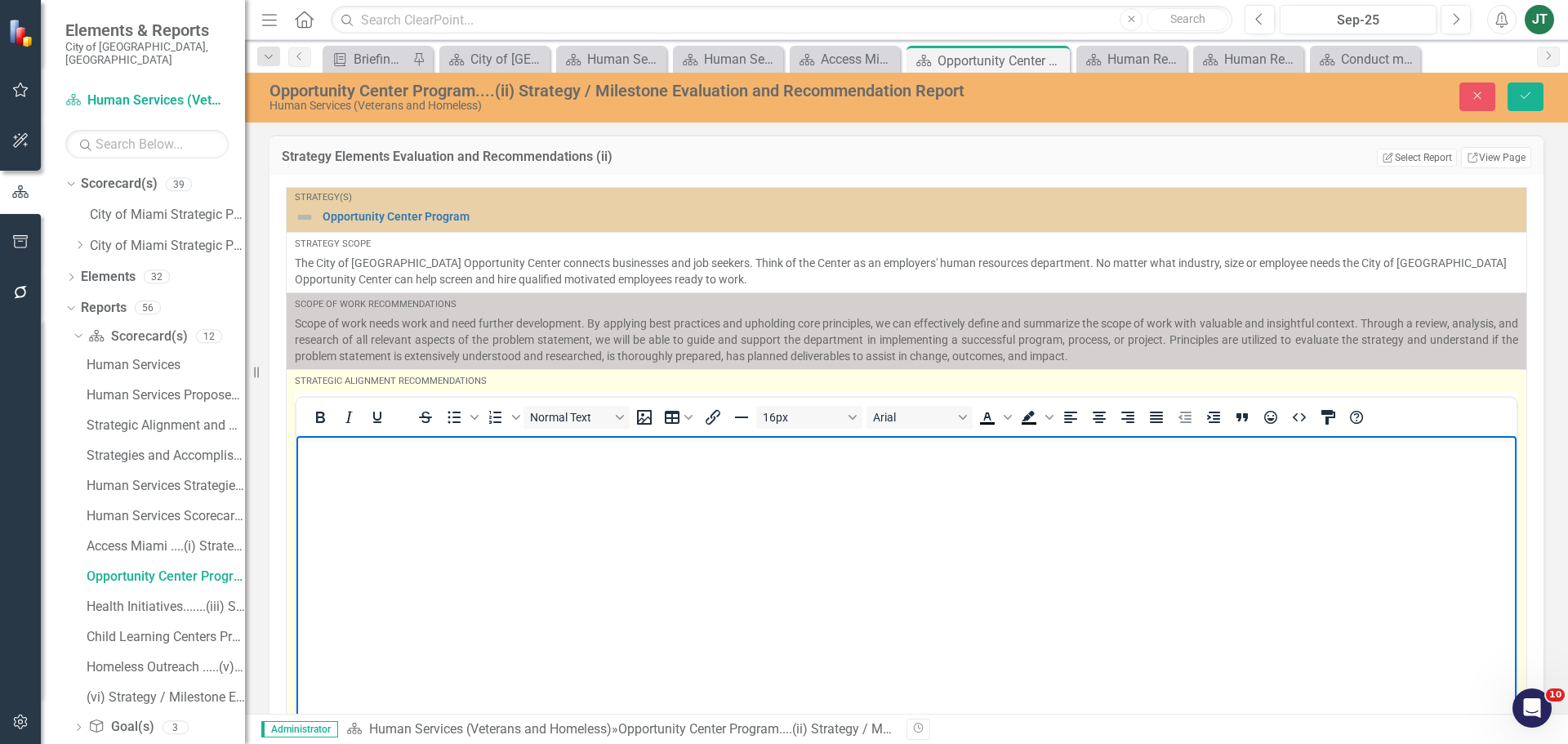
click at [361, 466] on body "Rich Text Area. Press ALT-0 for help." at bounding box center [907, 557] width 1220 height 245
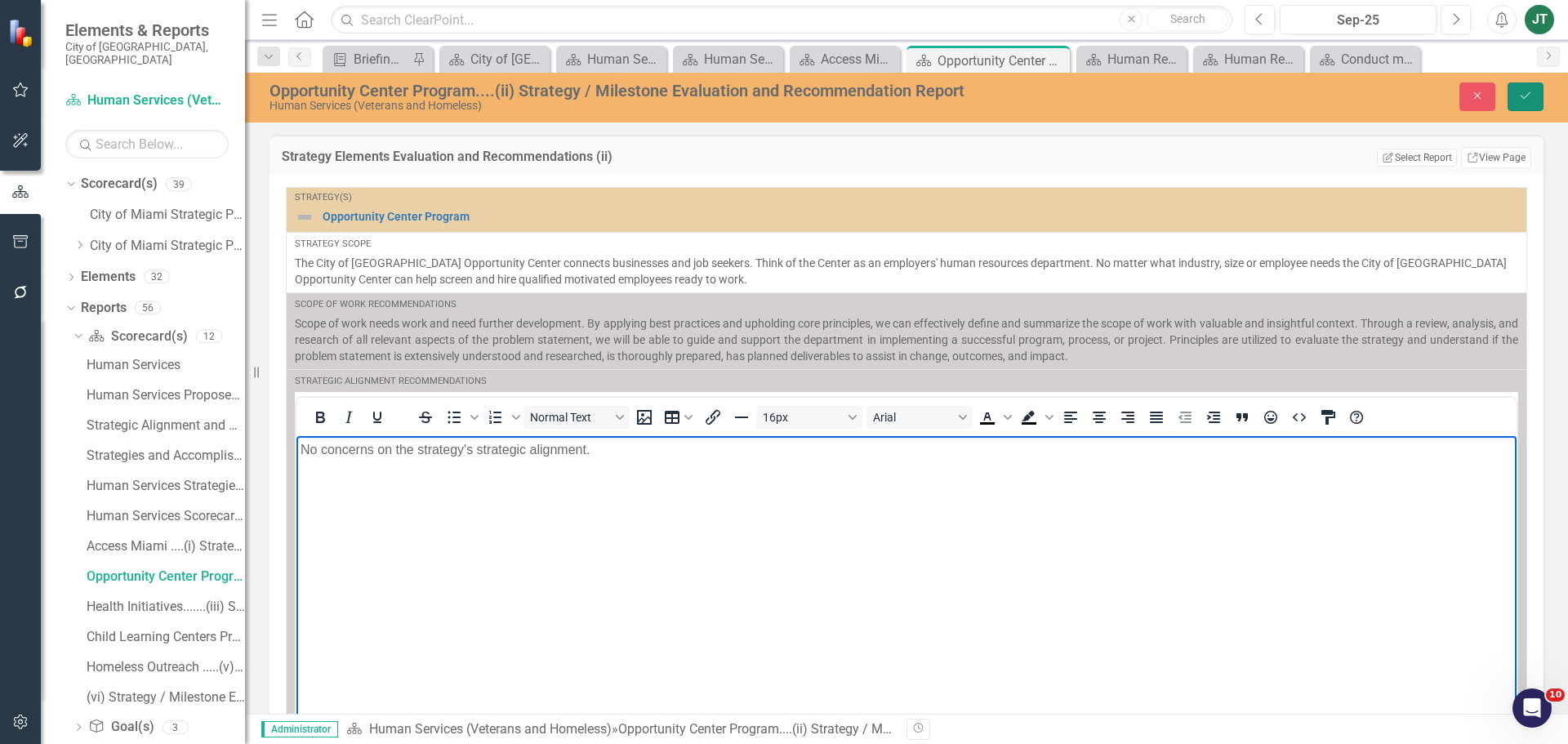
click at [1535, 96] on button "Save" at bounding box center [1525, 96] width 36 height 29
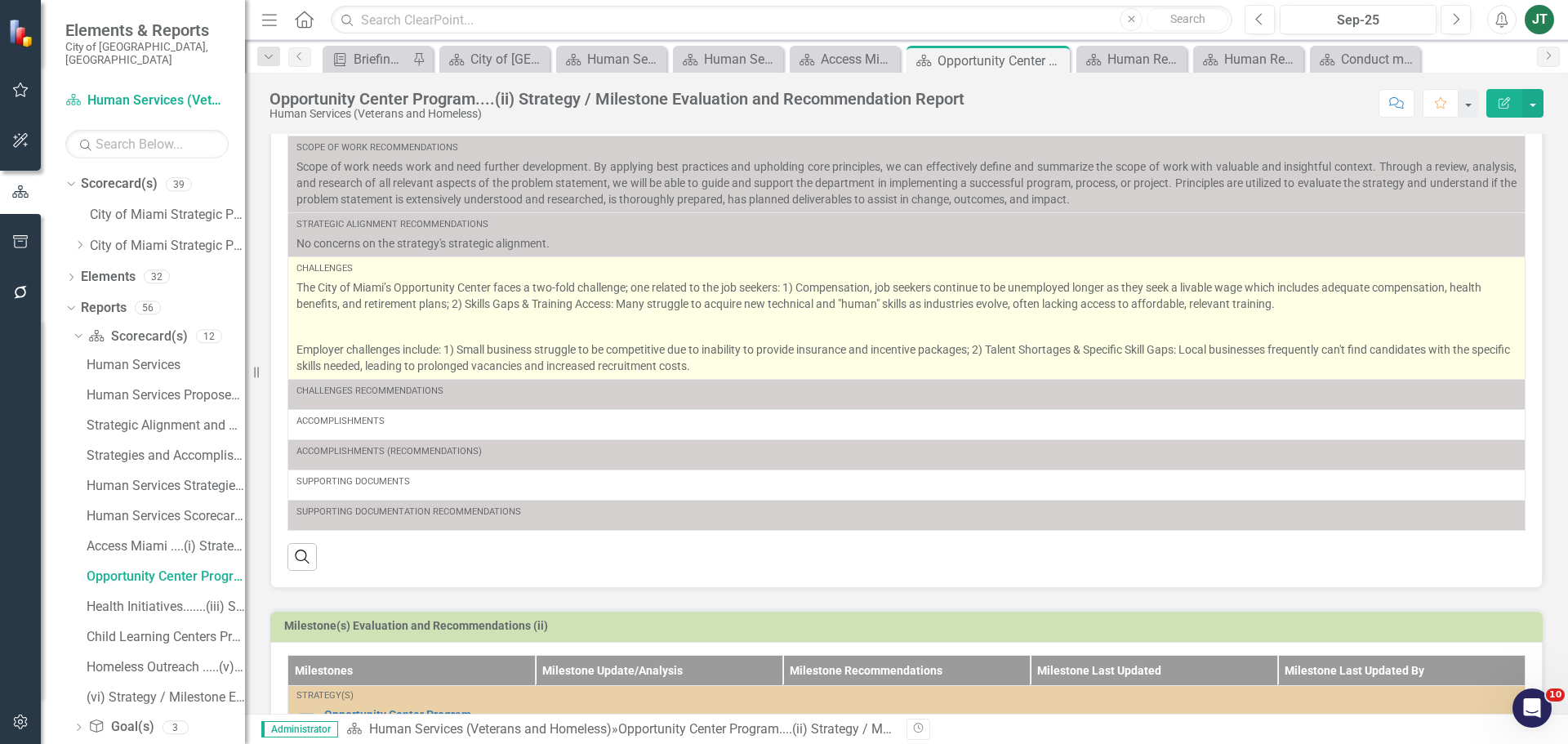
scroll to position [164, 0]
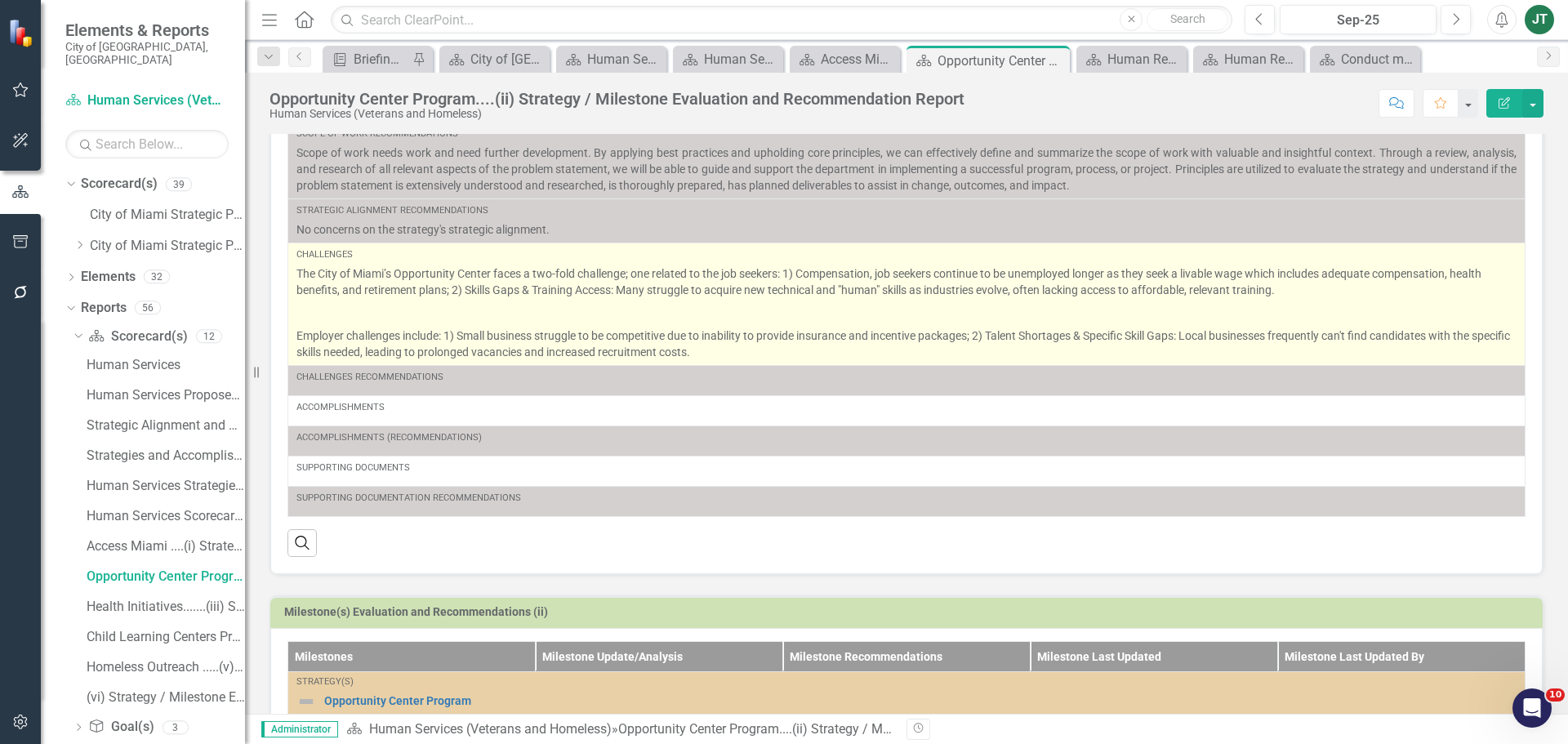
click at [426, 296] on p "The City of Miami’s Opportunity Center faces a two-fold challenge; one related …" at bounding box center [907, 283] width 1220 height 36
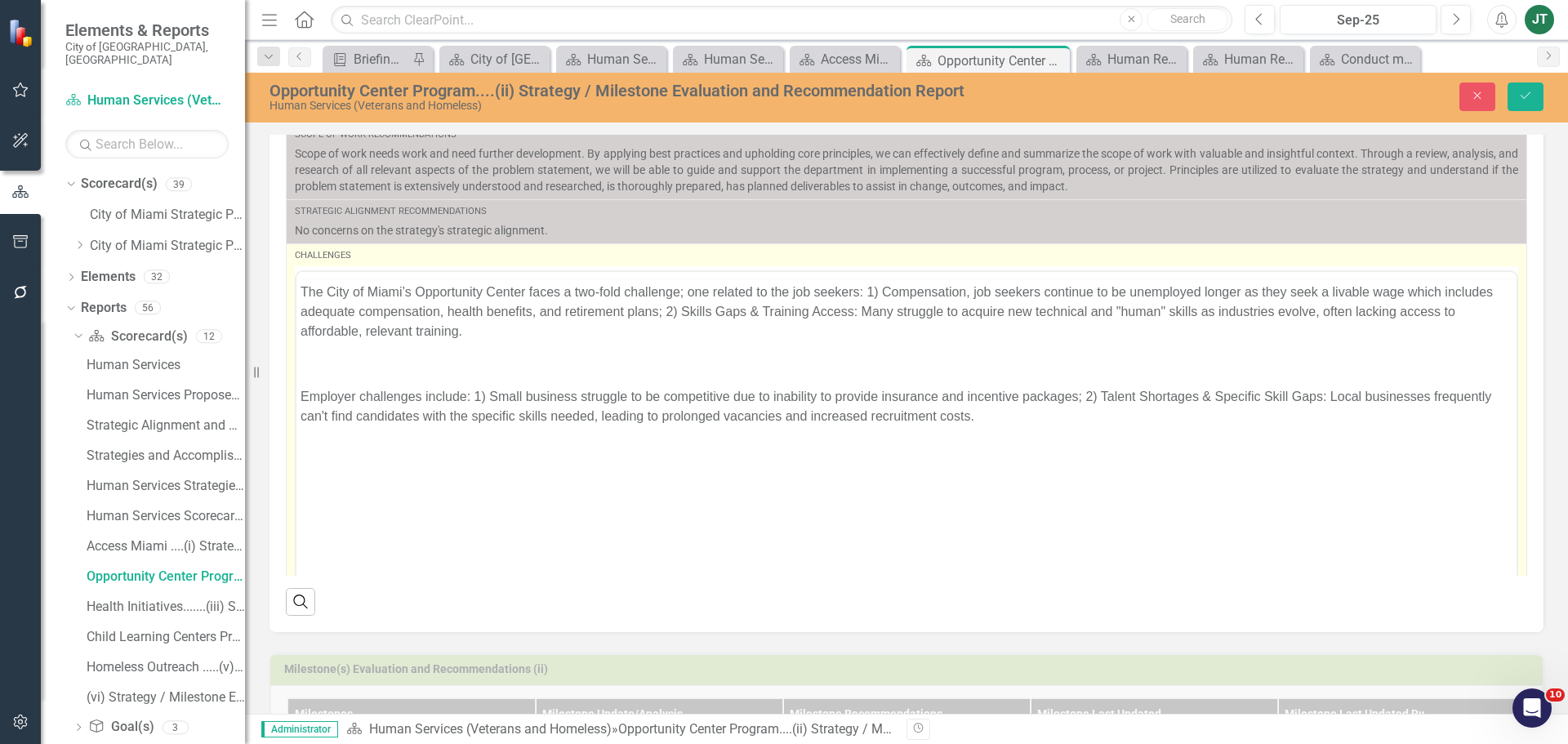
scroll to position [0, 0]
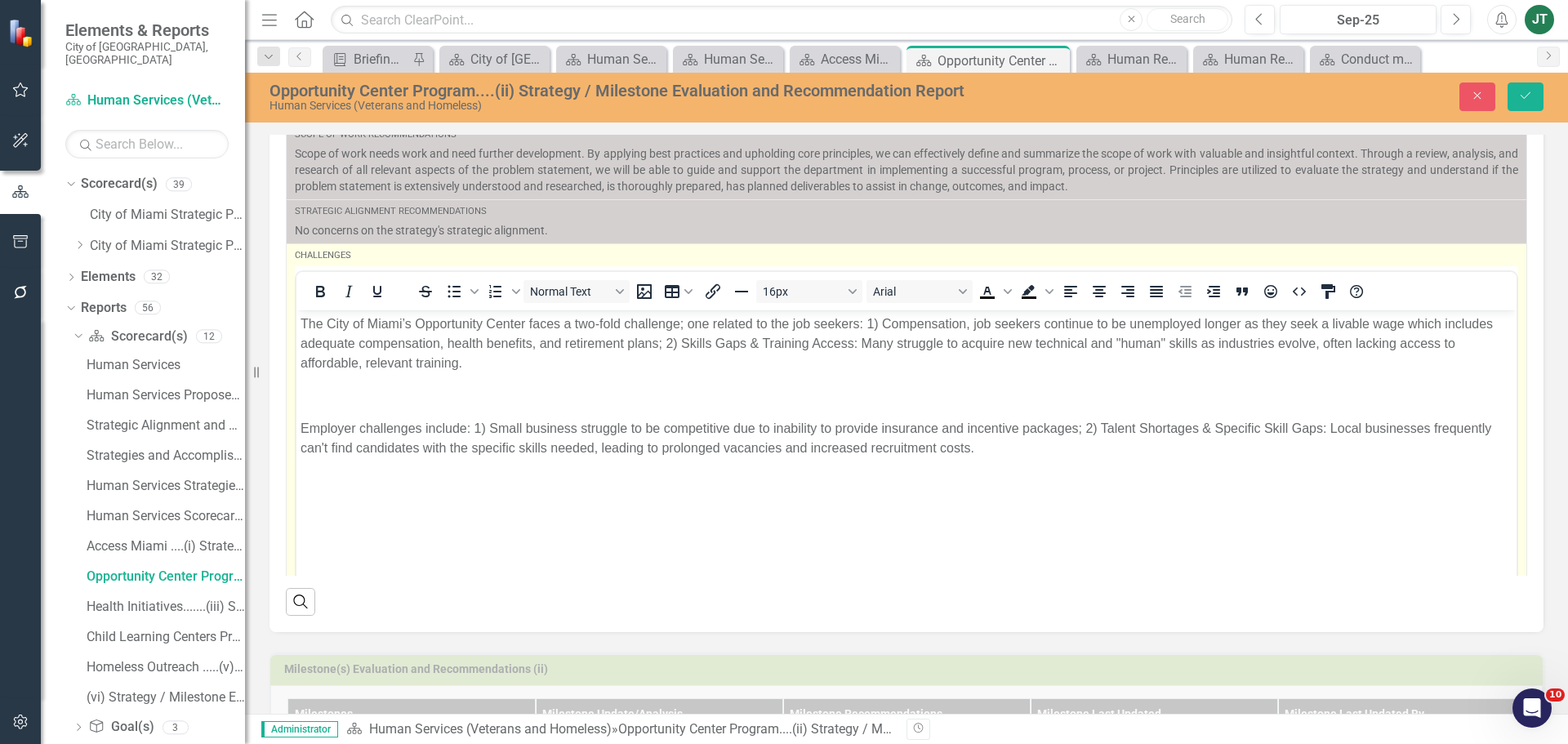
click at [361, 419] on p "Employer challenges include: 1) Small business struggle to be competitive due t…" at bounding box center [906, 437] width 1212 height 39
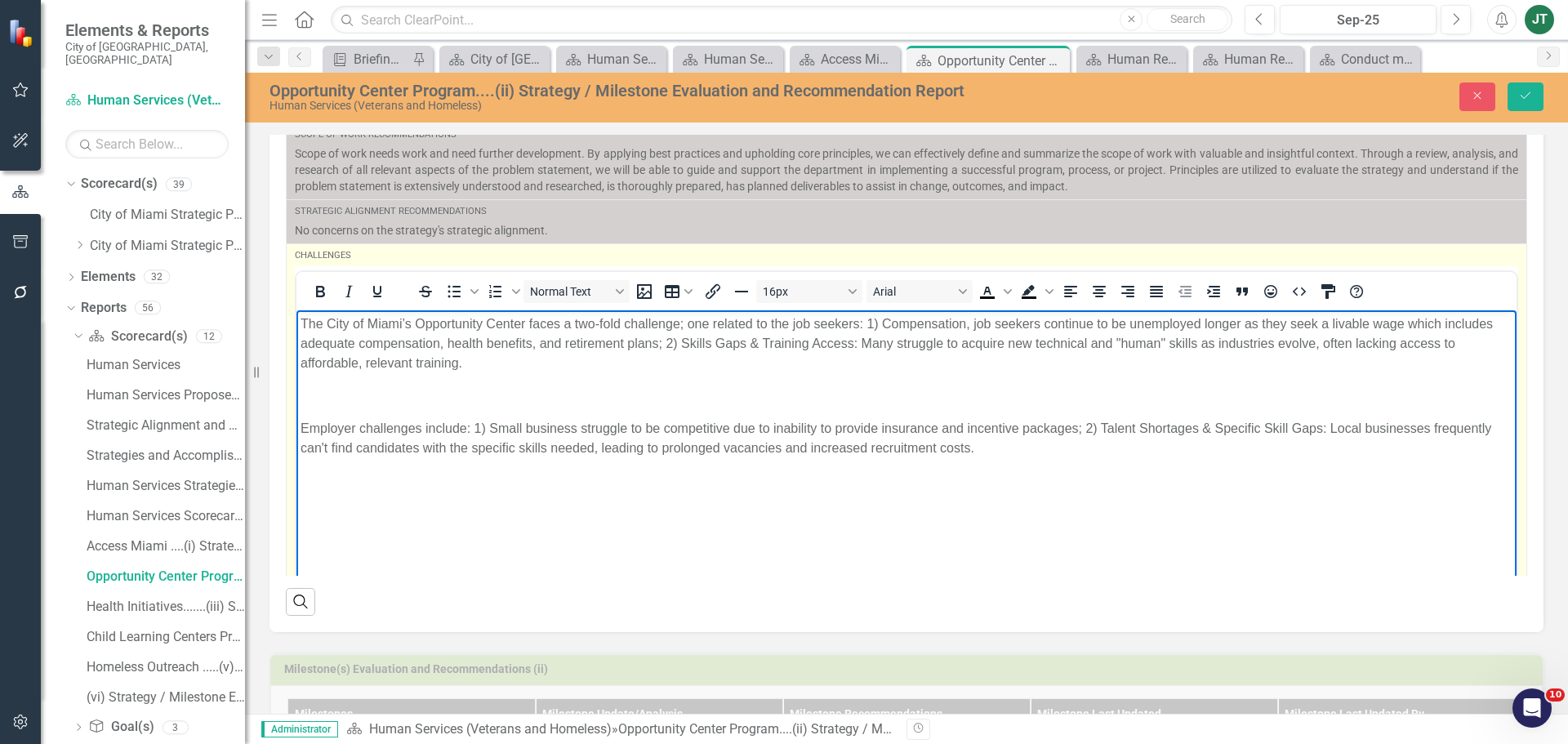
click at [299, 427] on body "The City of Miami’s Opportunity Center faces a two-fold challenge; one related …" at bounding box center [907, 432] width 1220 height 245
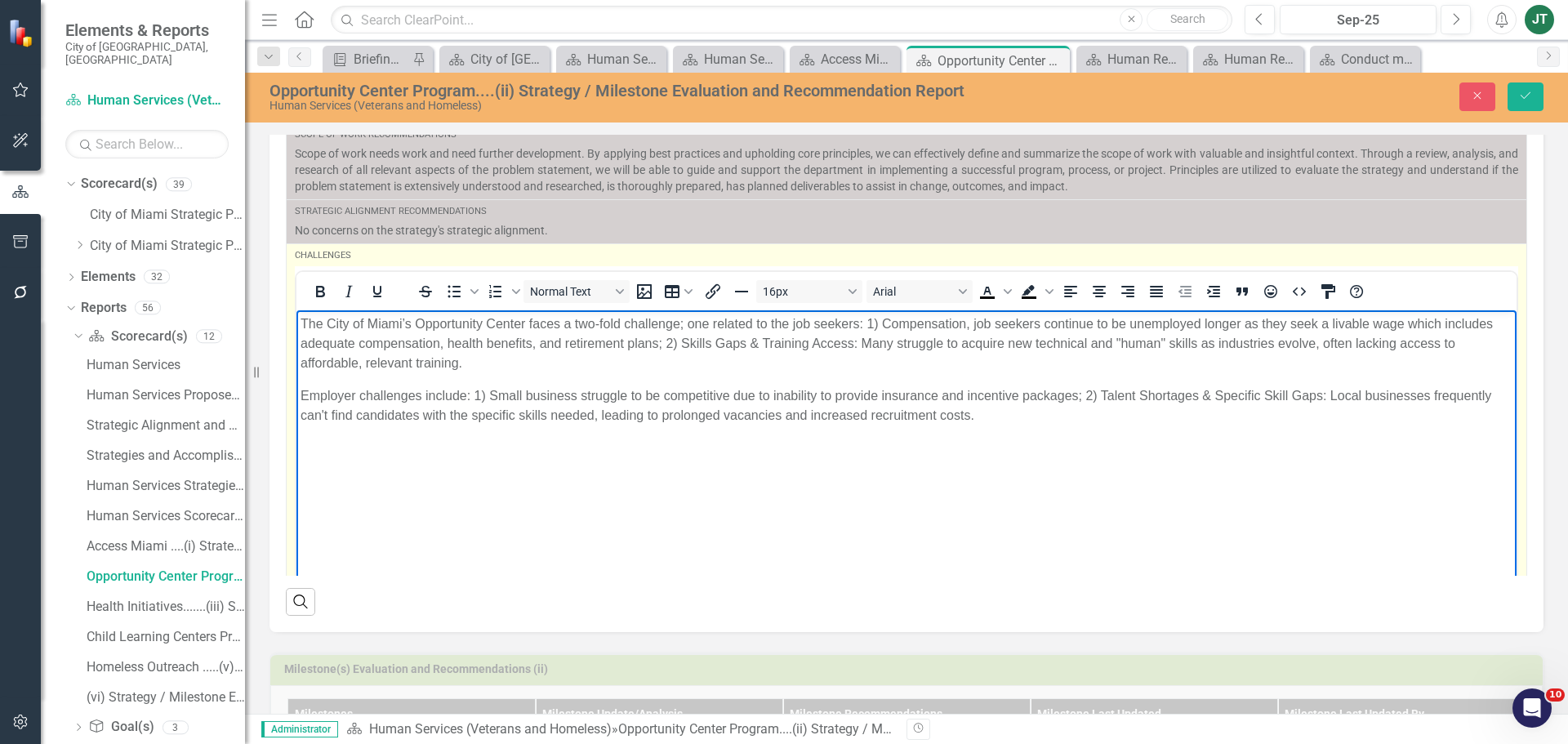
click at [349, 417] on p "Employer challenges include: 1) Small business struggle to be competitive due t…" at bounding box center [906, 405] width 1212 height 39
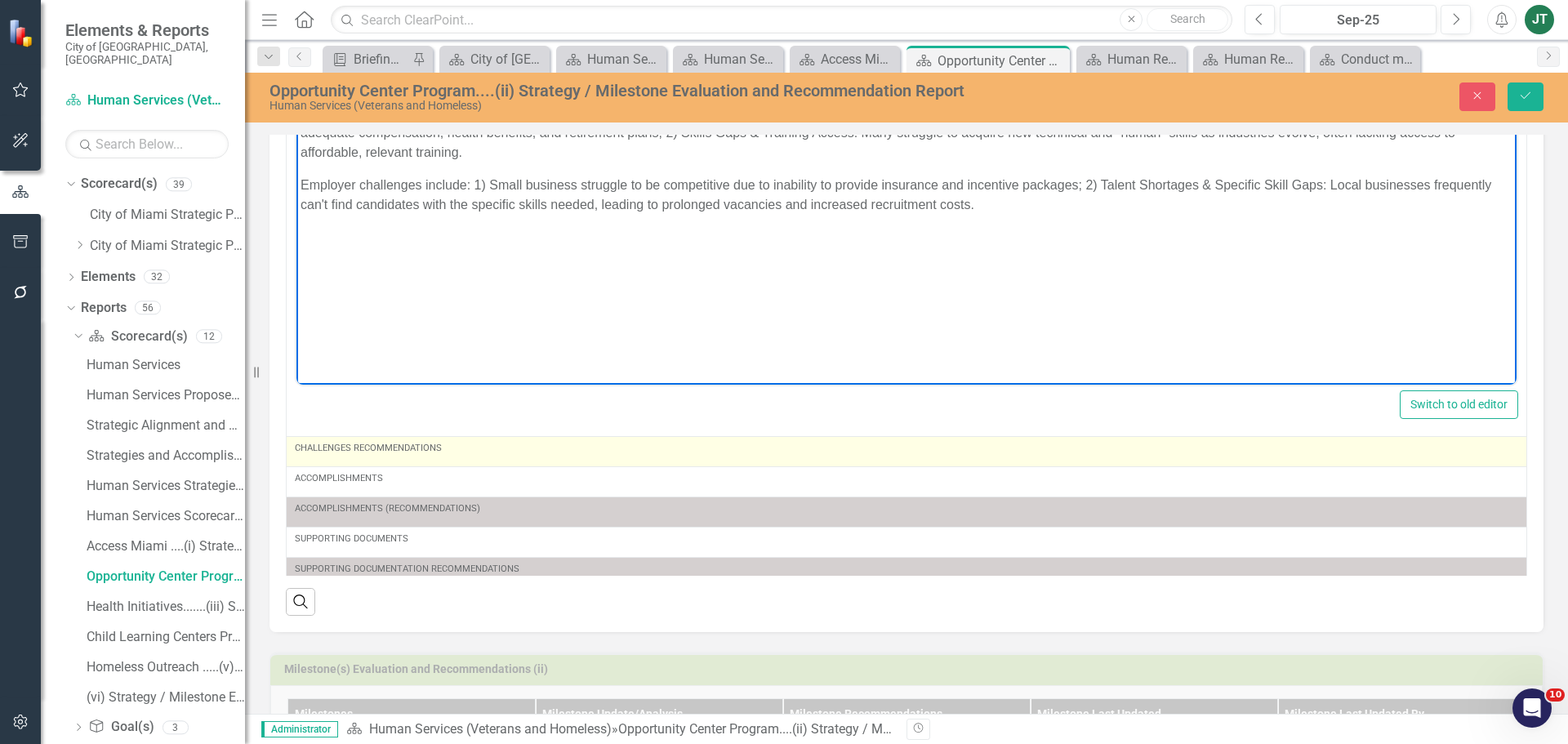
scroll to position [223, 0]
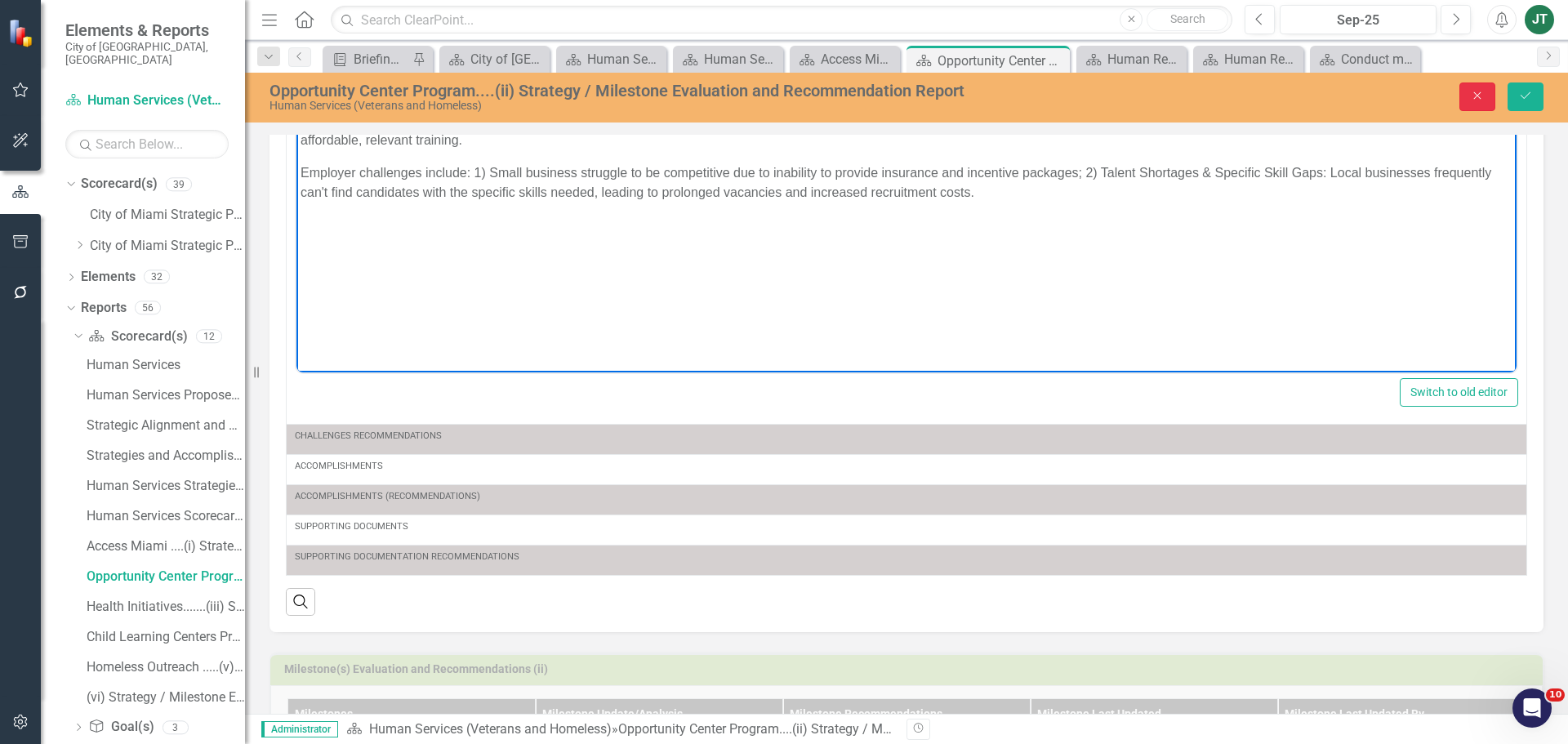
click at [1476, 88] on button "Close" at bounding box center [1477, 96] width 36 height 29
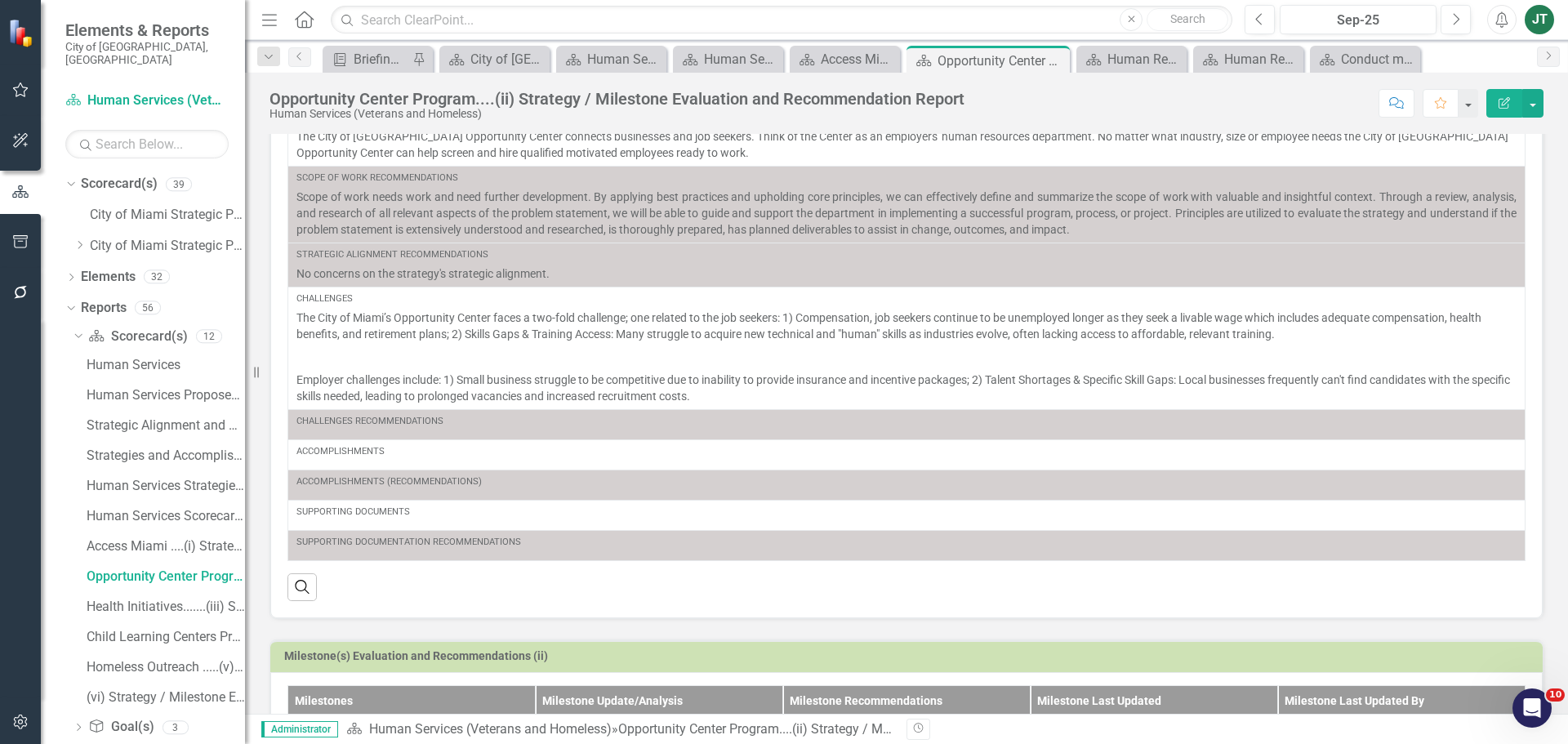
scroll to position [81, 0]
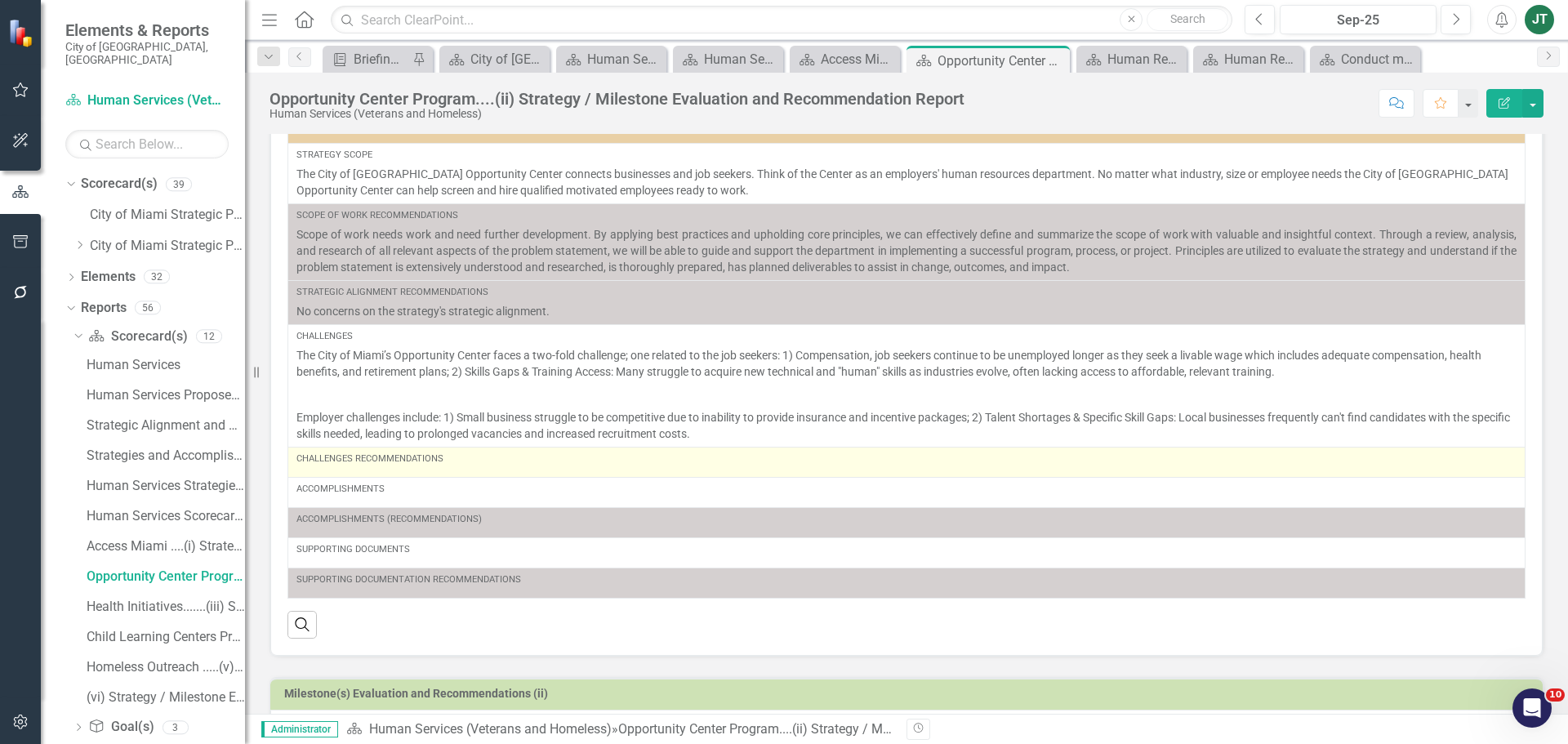
click at [387, 471] on div "Challenges Recommendations" at bounding box center [907, 461] width 1220 height 19
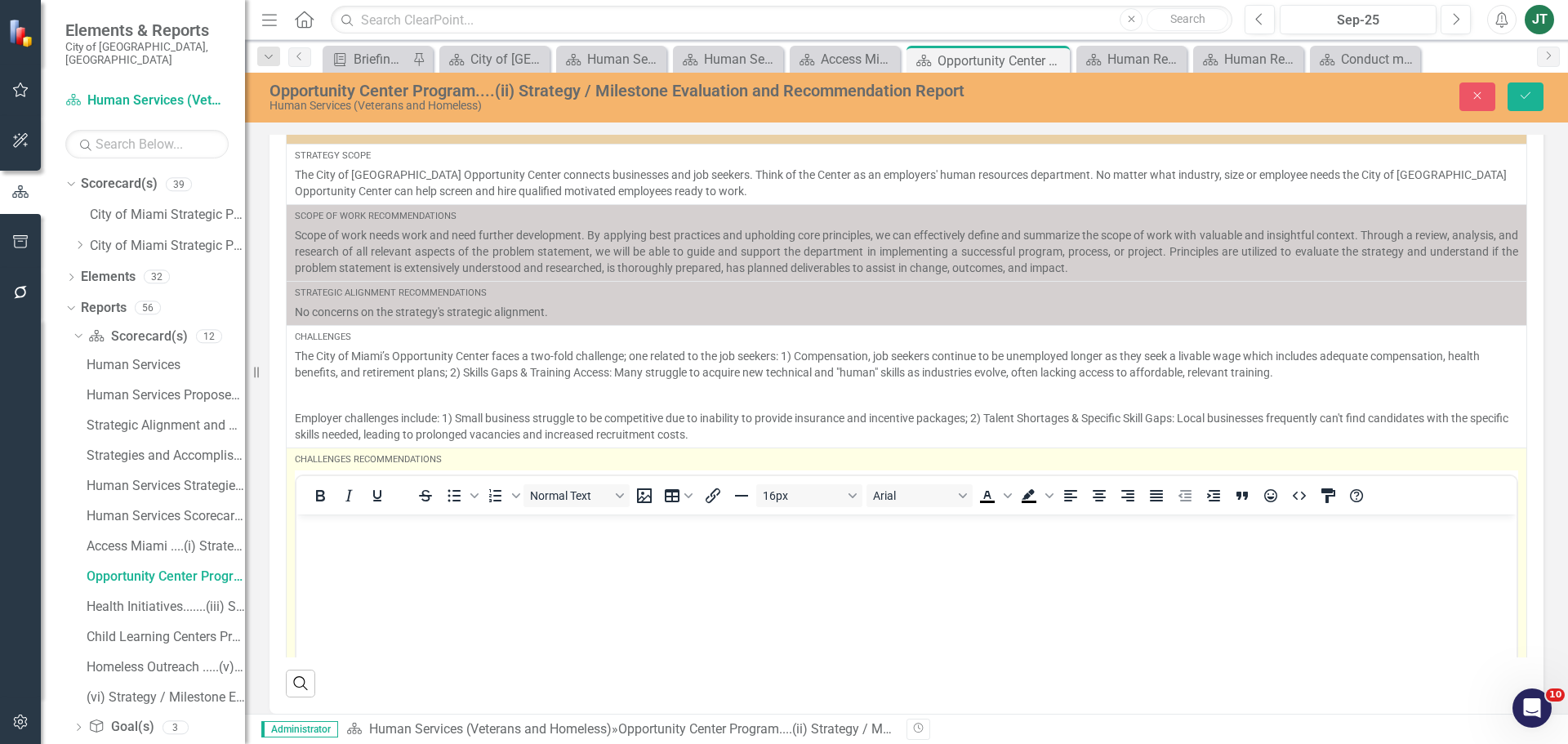
scroll to position [0, 0]
click at [368, 536] on p "Rich Text Area. Press ALT-0 for help." at bounding box center [906, 527] width 1212 height 19
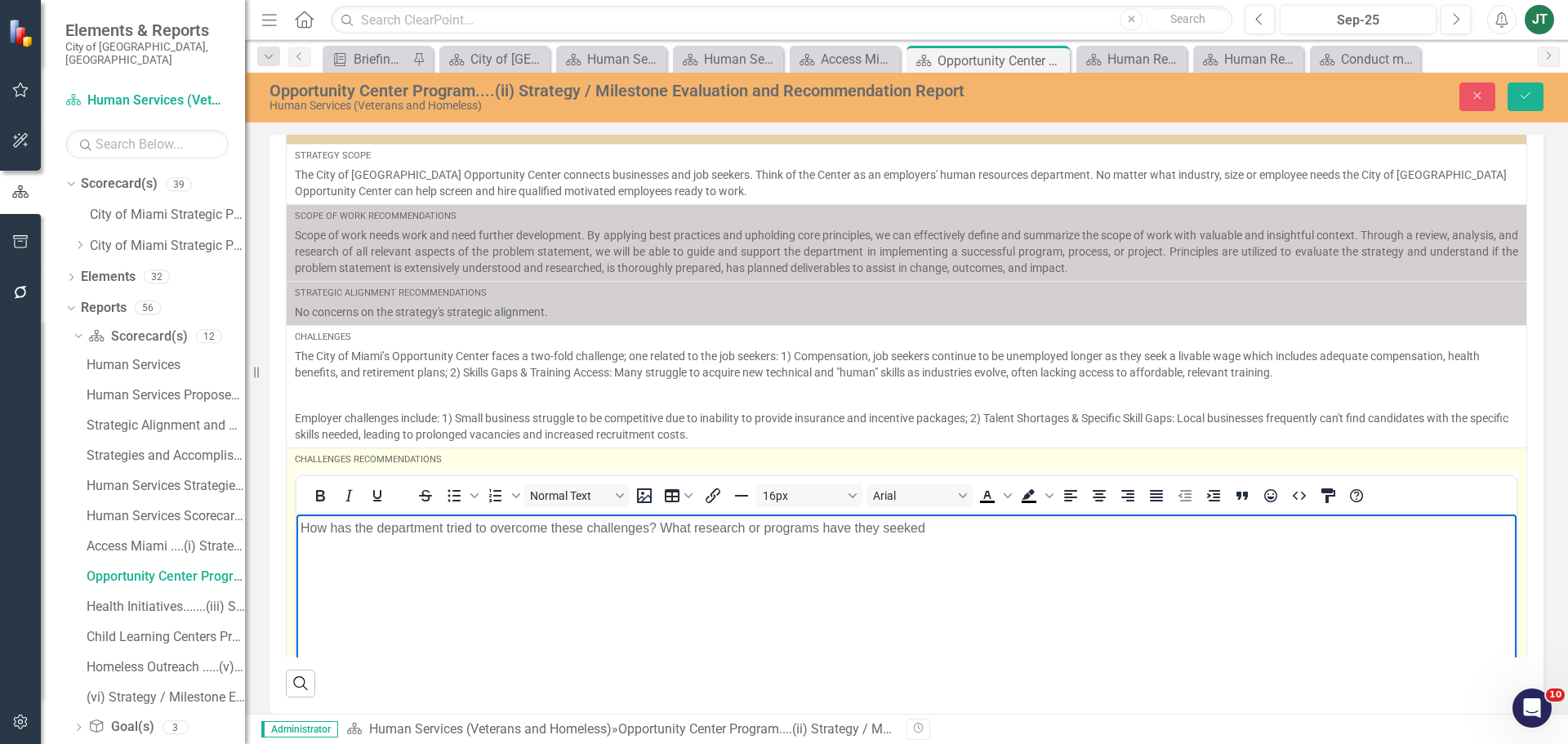
click at [911, 535] on p "How has the department tried to overcome these challenges? What research or pro…" at bounding box center [906, 527] width 1212 height 19
drag, startPoint x: 911, startPoint y: 534, endPoint x: 949, endPoint y: 565, distance: 49.0
click at [949, 565] on body "How has the department tried to overcome these challenges? What research or pro…" at bounding box center [907, 636] width 1220 height 245
click at [925, 523] on p "How has the department tried to overcome these challenges? What research or pro…" at bounding box center [906, 527] width 1212 height 19
drag, startPoint x: 911, startPoint y: 524, endPoint x: 857, endPoint y: 527, distance: 54.1
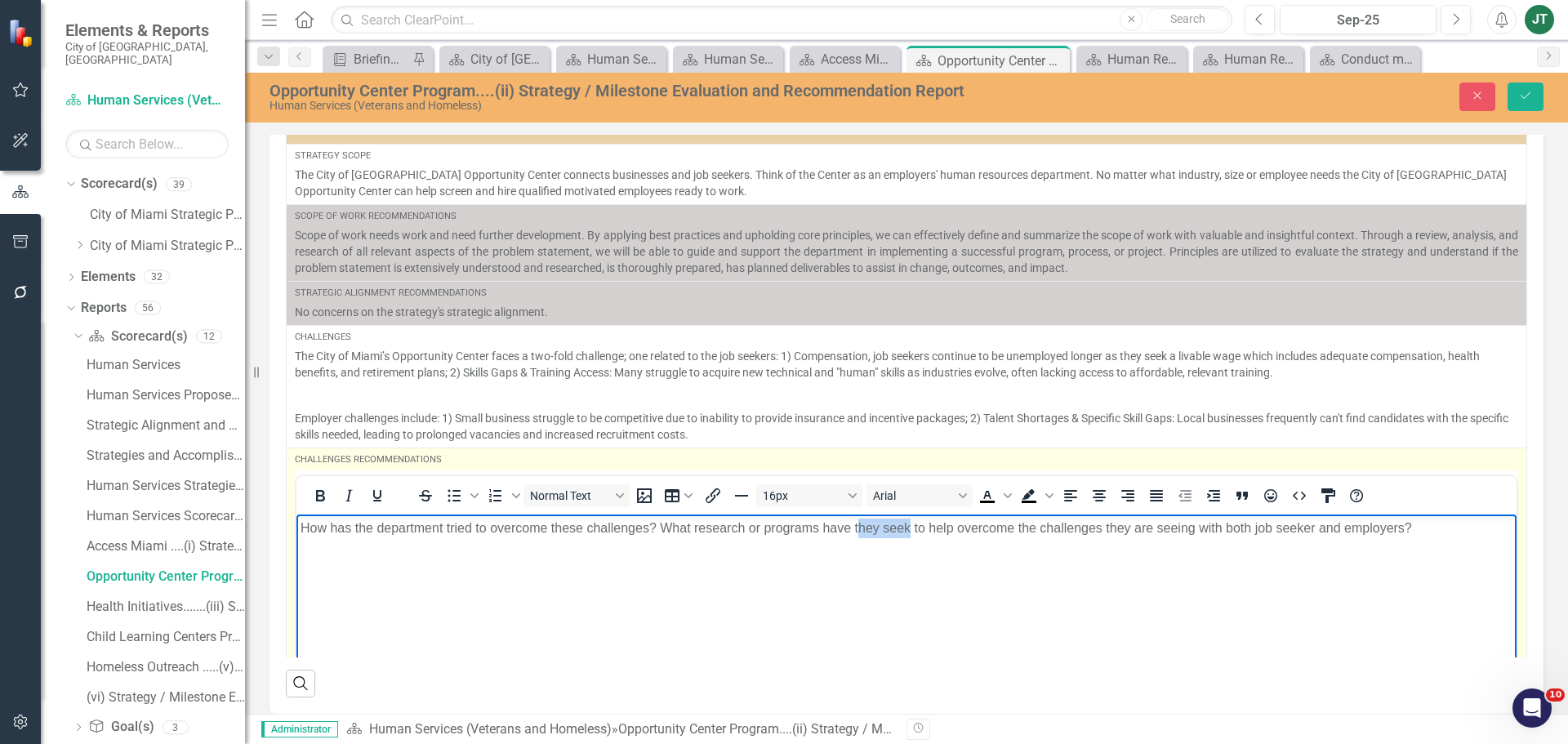
click at [857, 527] on p "How has the department tried to overcome these challenges? What research or pro…" at bounding box center [906, 527] width 1212 height 19
drag, startPoint x: 907, startPoint y: 592, endPoint x: 990, endPoint y: 1001, distance: 417.3
click at [297, 522] on html "How has the department tried to overcome these challenges? What research or pro…" at bounding box center [907, 636] width 1220 height 245
click at [1152, 494] on icon "Justify" at bounding box center [1157, 495] width 13 height 11
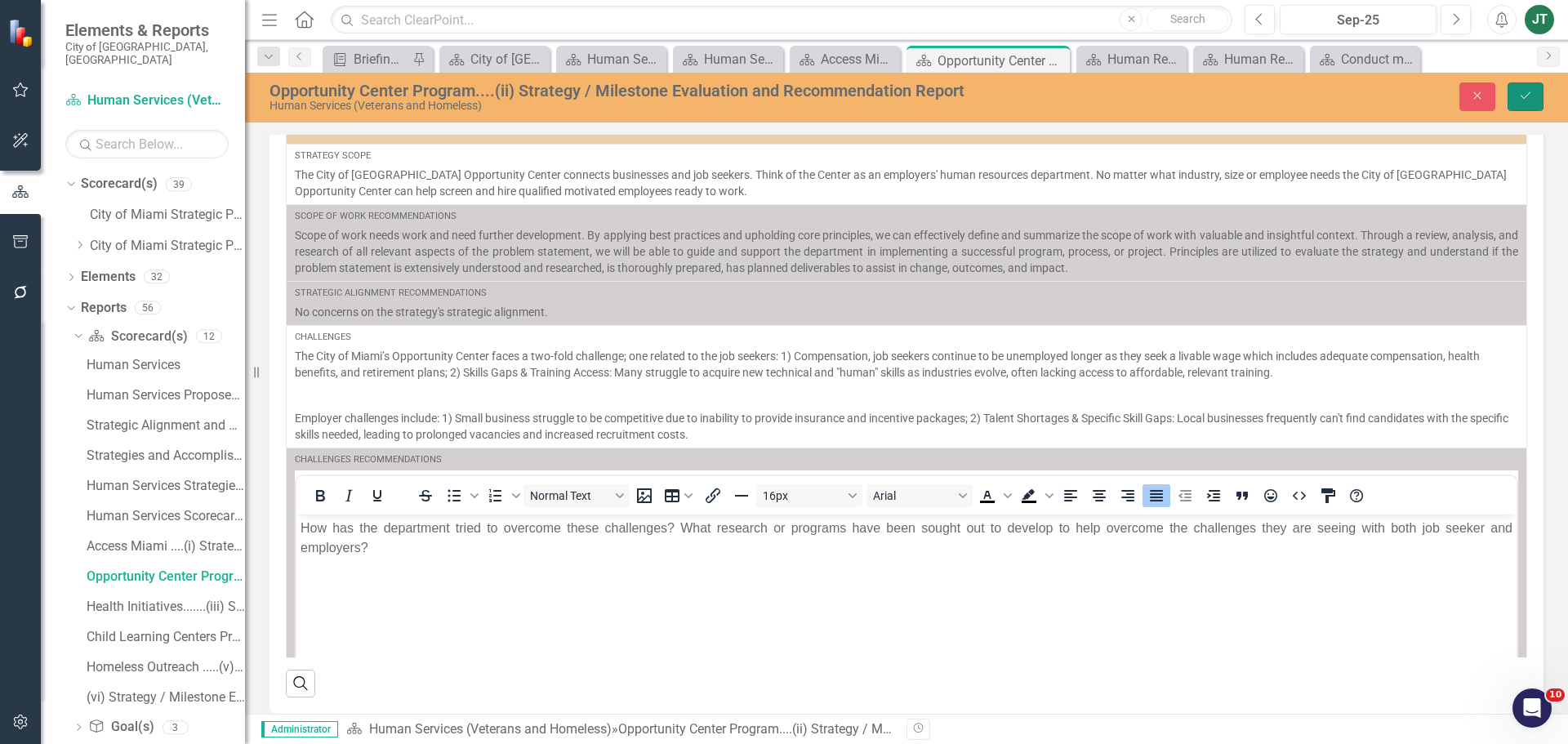
click at [1532, 93] on icon "Save" at bounding box center [1525, 95] width 15 height 11
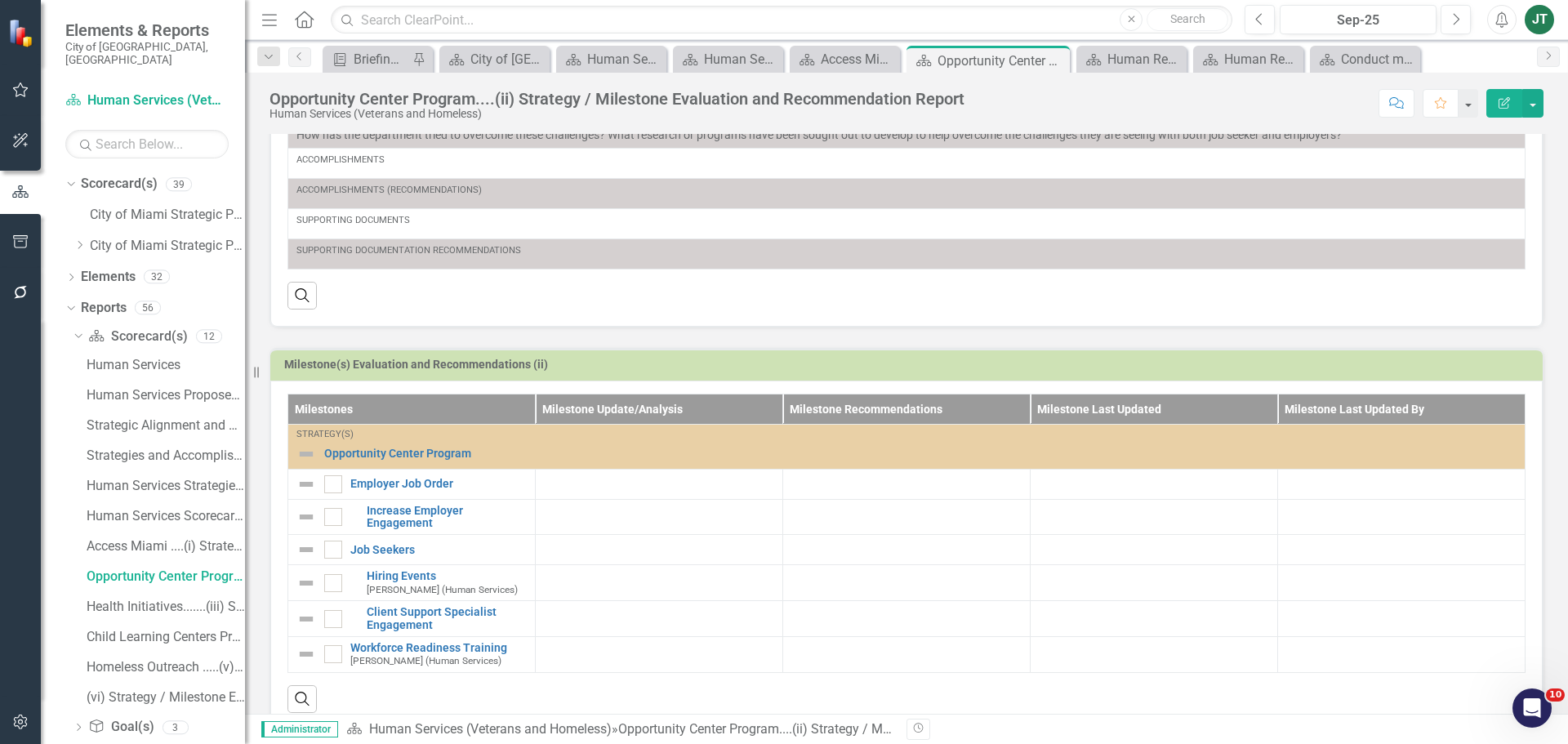
scroll to position [396, 0]
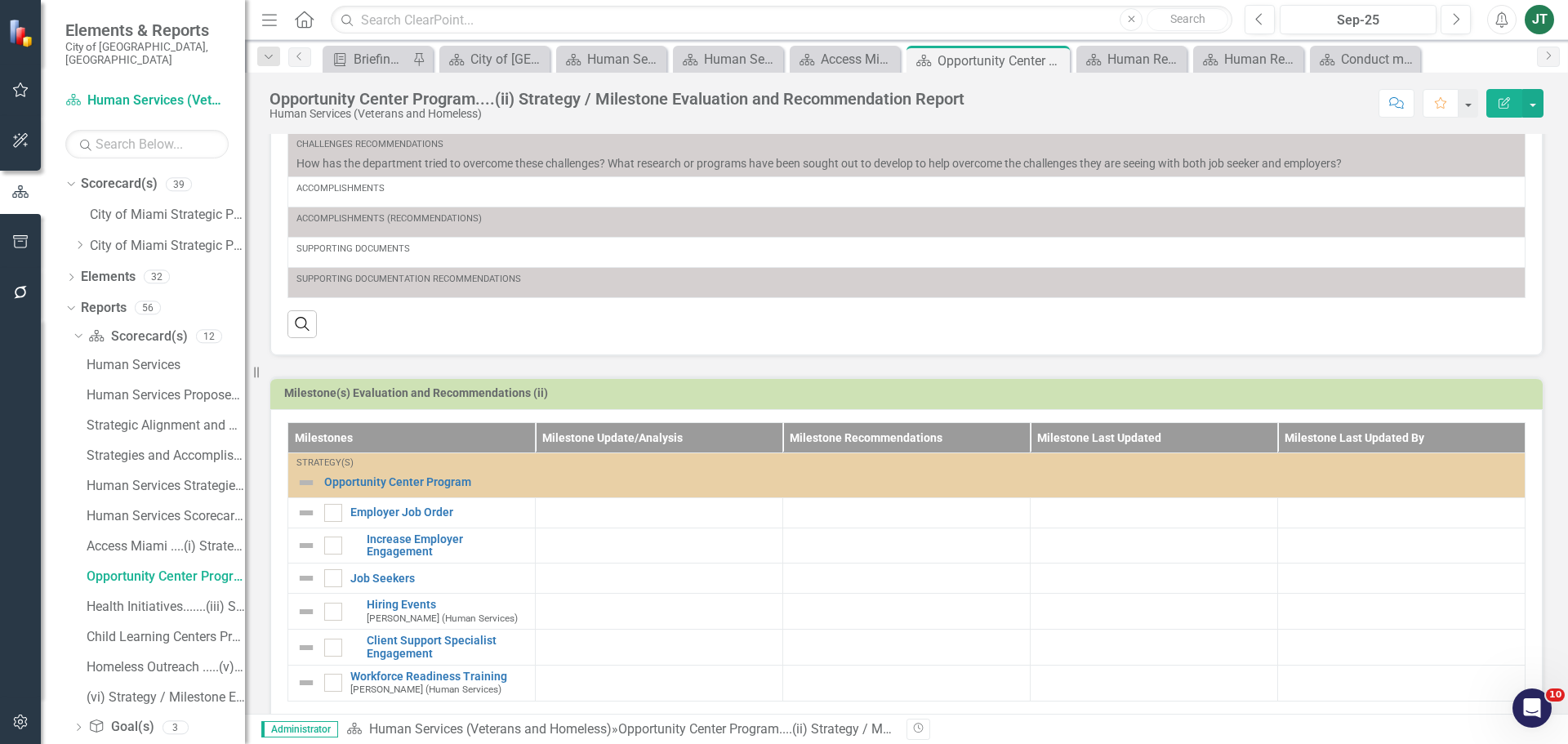
click at [1216, 396] on h3 "Milestone(s) Evaluation and Recommendations (ii)" at bounding box center [909, 393] width 1251 height 12
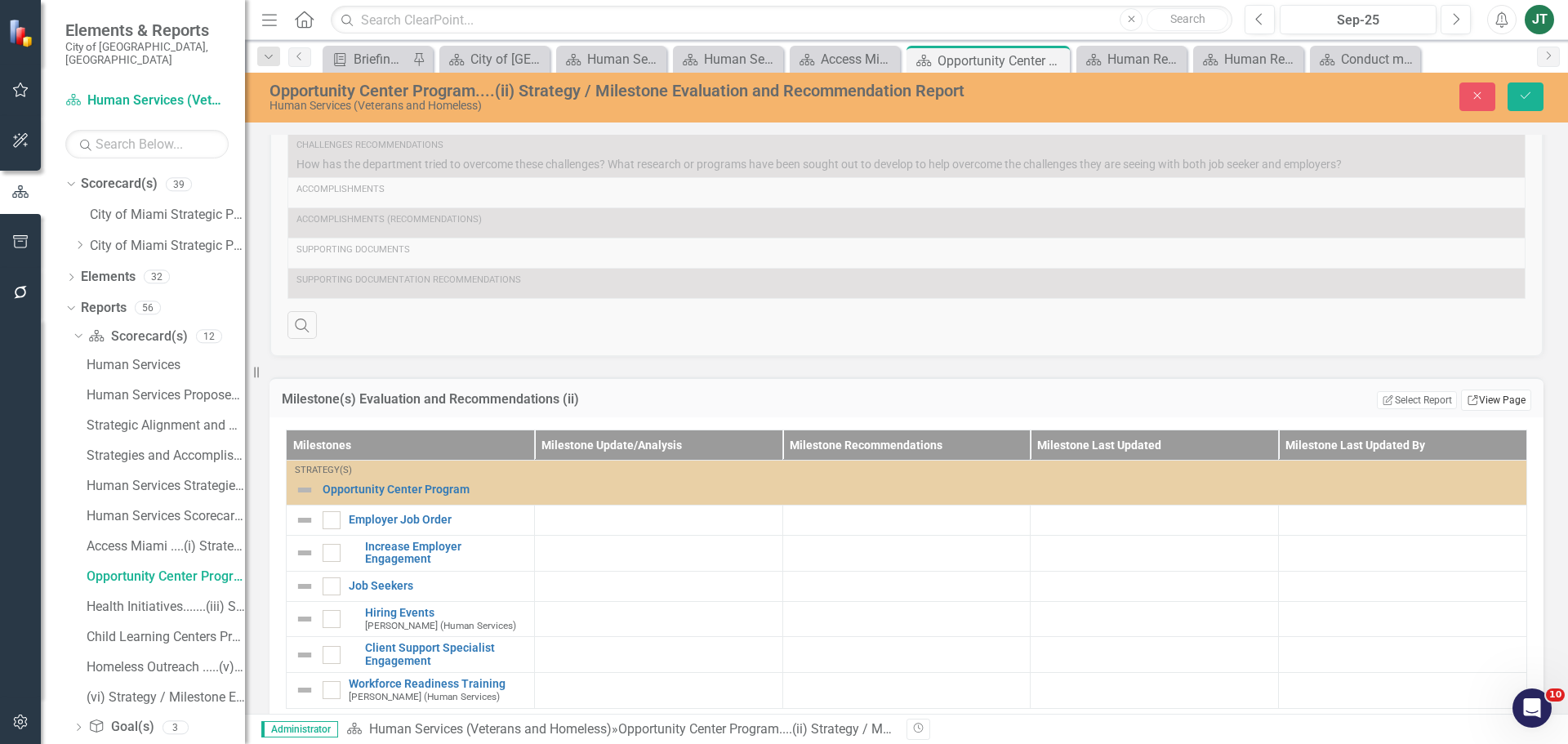
click at [1467, 403] on link "Link View Page" at bounding box center [1497, 399] width 70 height 21
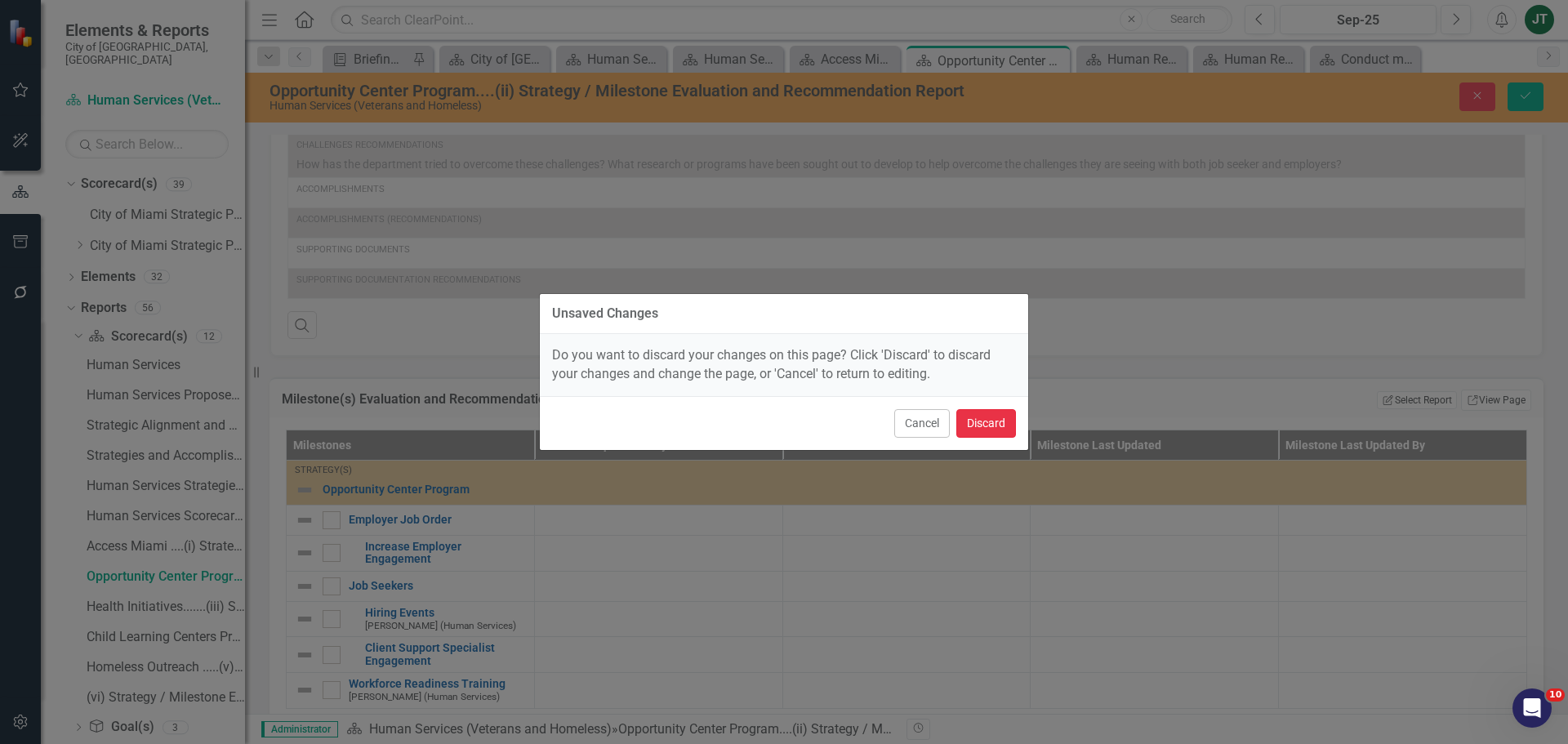
click at [996, 419] on button "Discard" at bounding box center [986, 423] width 59 height 29
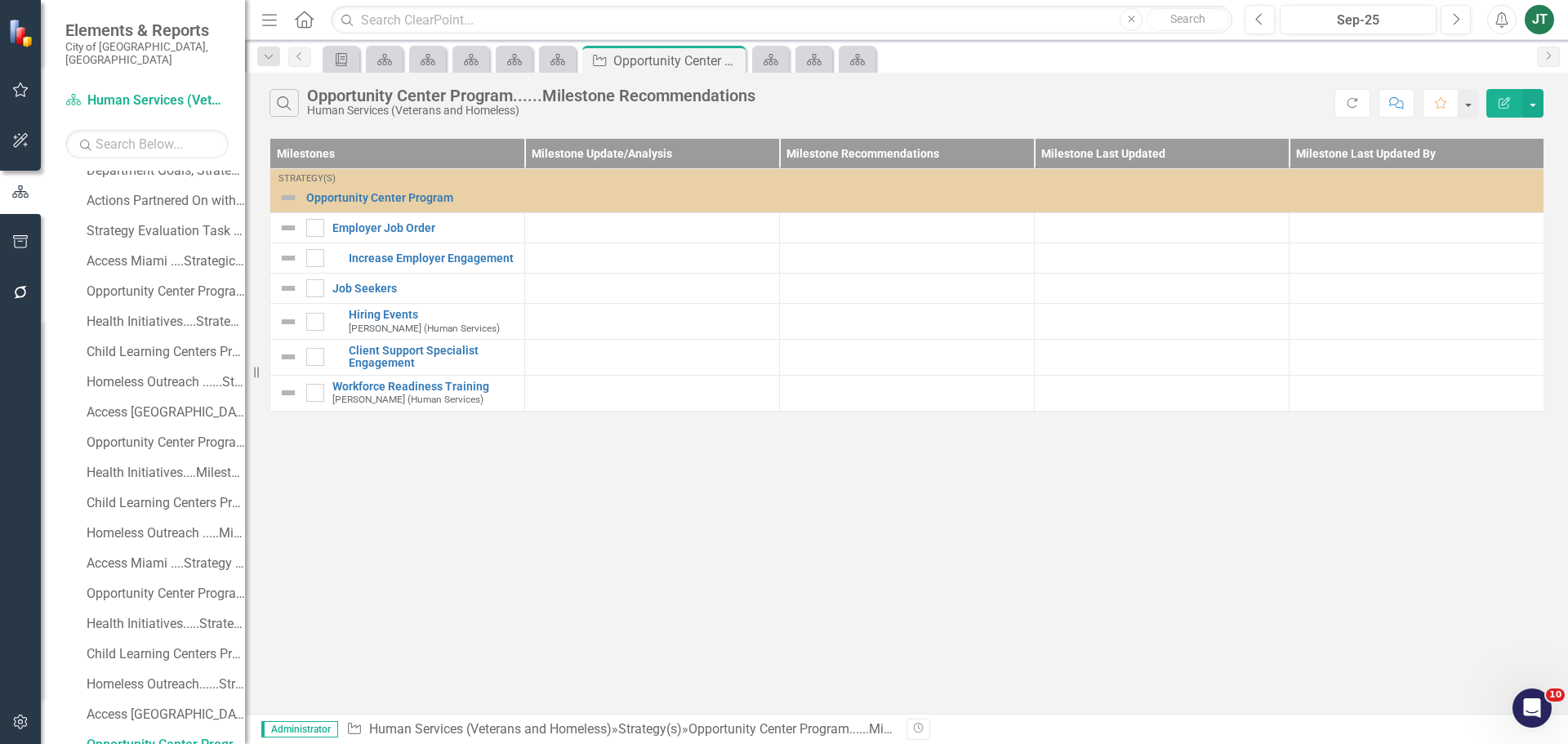
scroll to position [408, 0]
click at [1533, 104] on button "button" at bounding box center [1533, 103] width 21 height 29
click at [1482, 138] on link "Edit Report Edit Report" at bounding box center [1478, 133] width 129 height 30
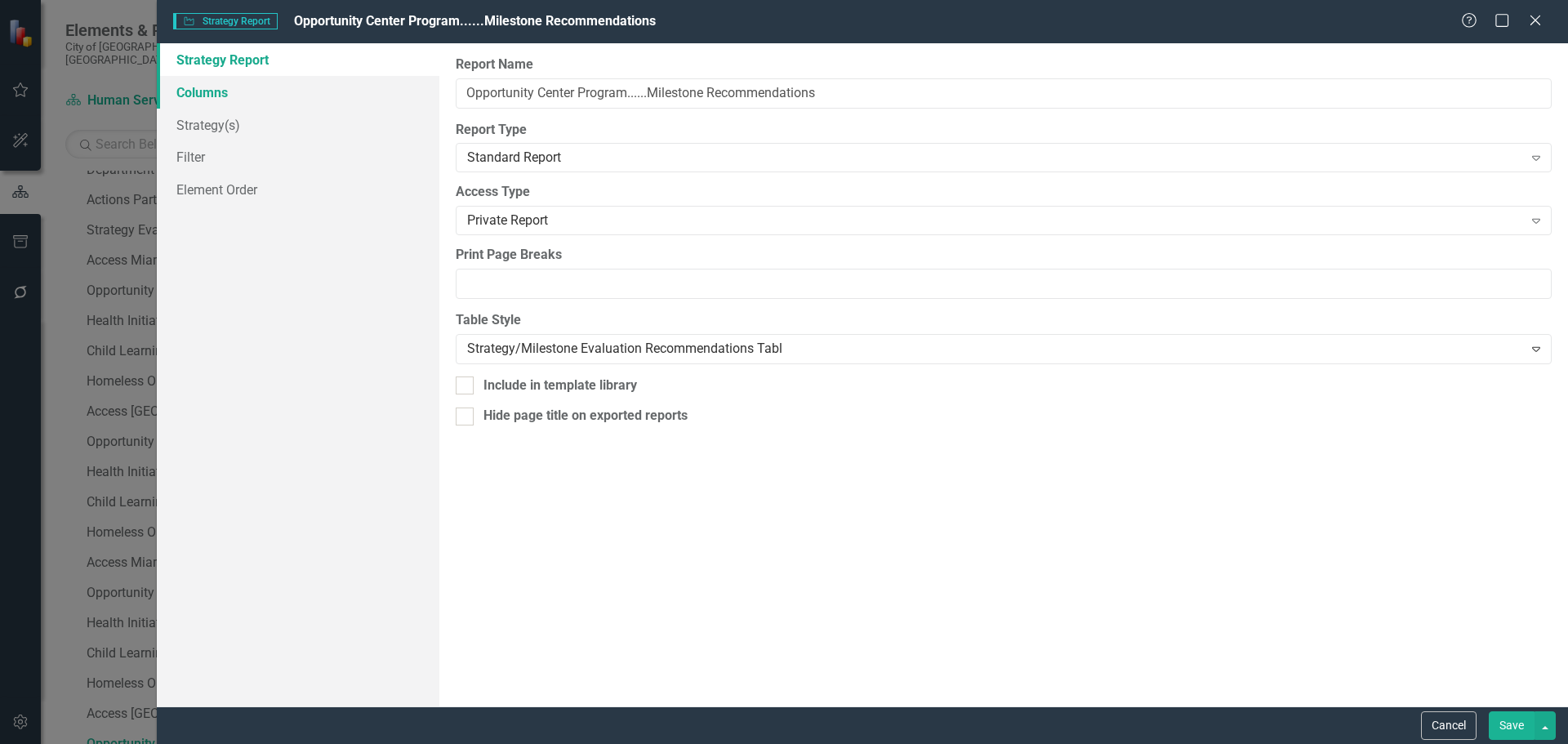
click at [234, 90] on link "Columns" at bounding box center [299, 91] width 283 height 32
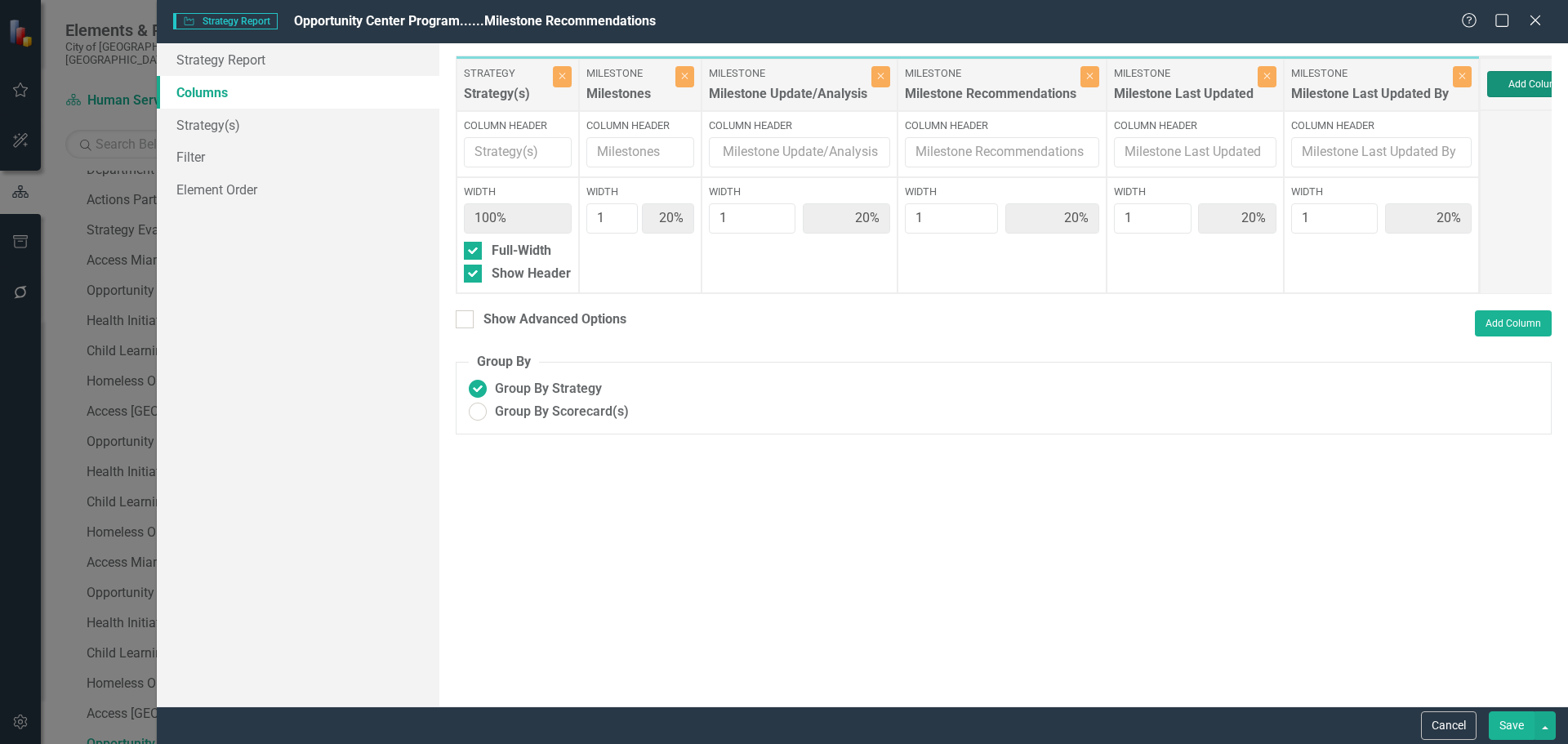
click at [1518, 89] on button "Add Column" at bounding box center [1537, 84] width 98 height 26
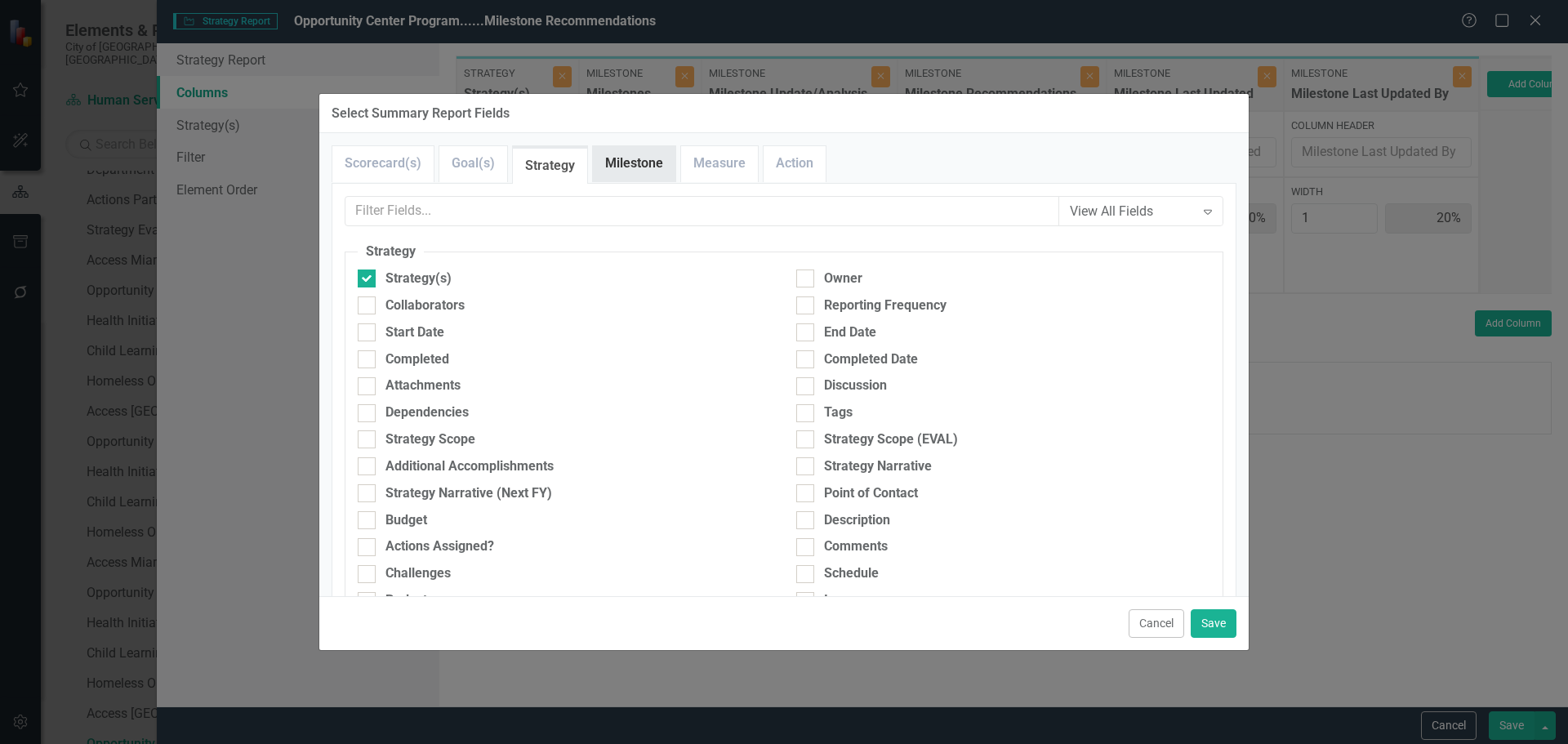
click at [639, 182] on div "Milestone" at bounding box center [634, 164] width 84 height 37
click at [635, 168] on link "Milestone" at bounding box center [633, 164] width 82 height 35
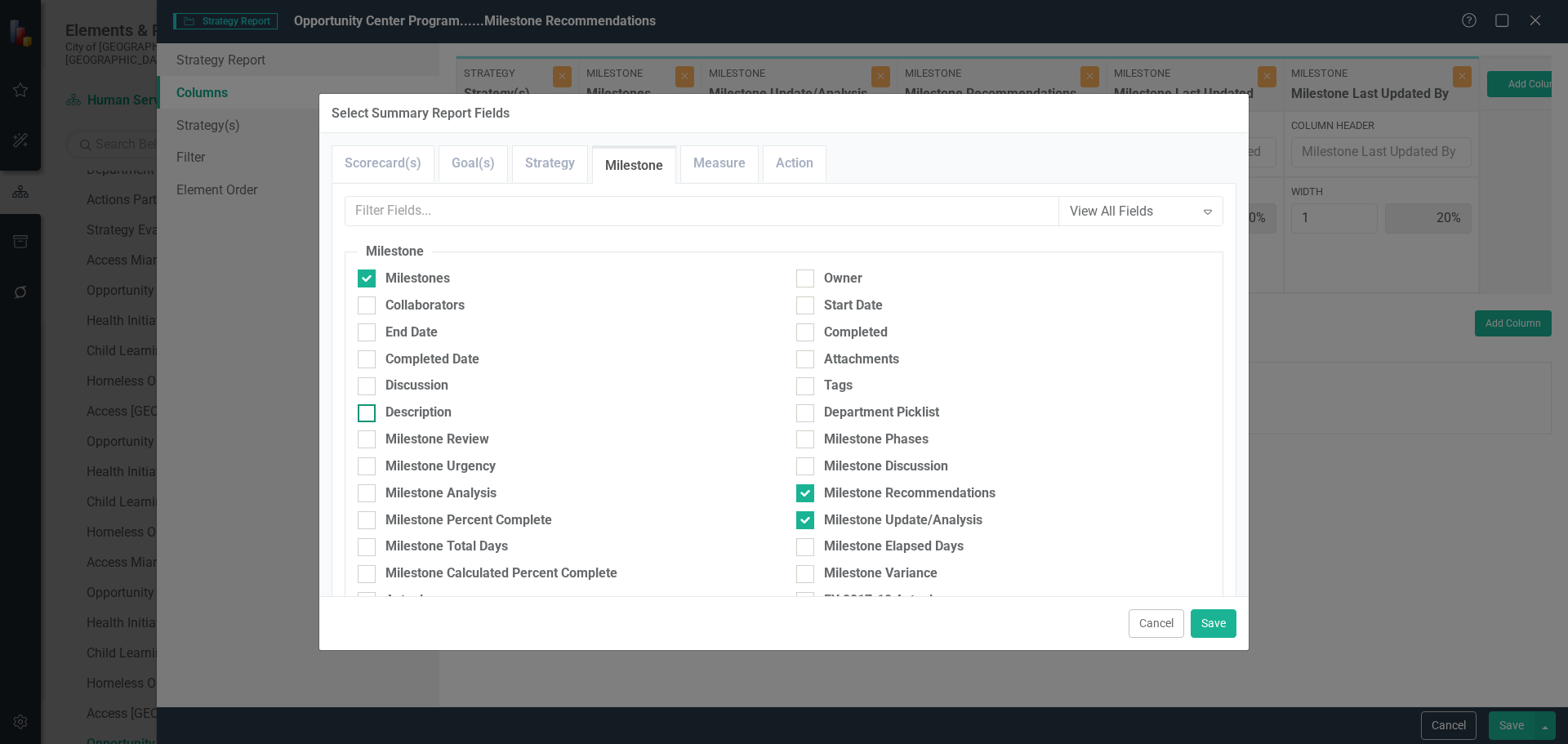
click at [416, 409] on div "Description" at bounding box center [419, 412] width 67 height 18
click at [368, 409] on input "Description" at bounding box center [362, 409] width 10 height 10
checkbox input "true"
click at [1203, 623] on button "Save" at bounding box center [1213, 623] width 45 height 29
type input "17%"
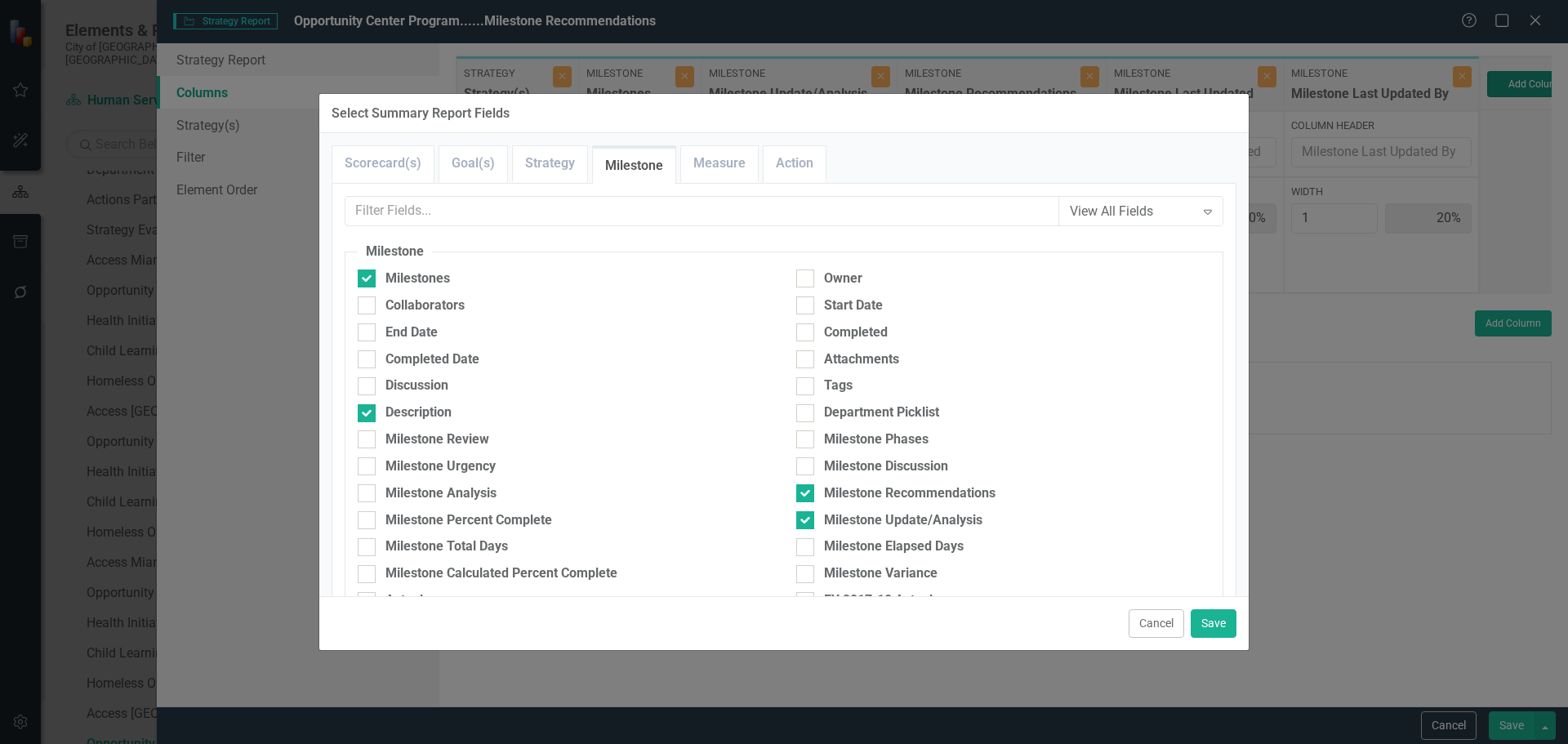
type input "17%"
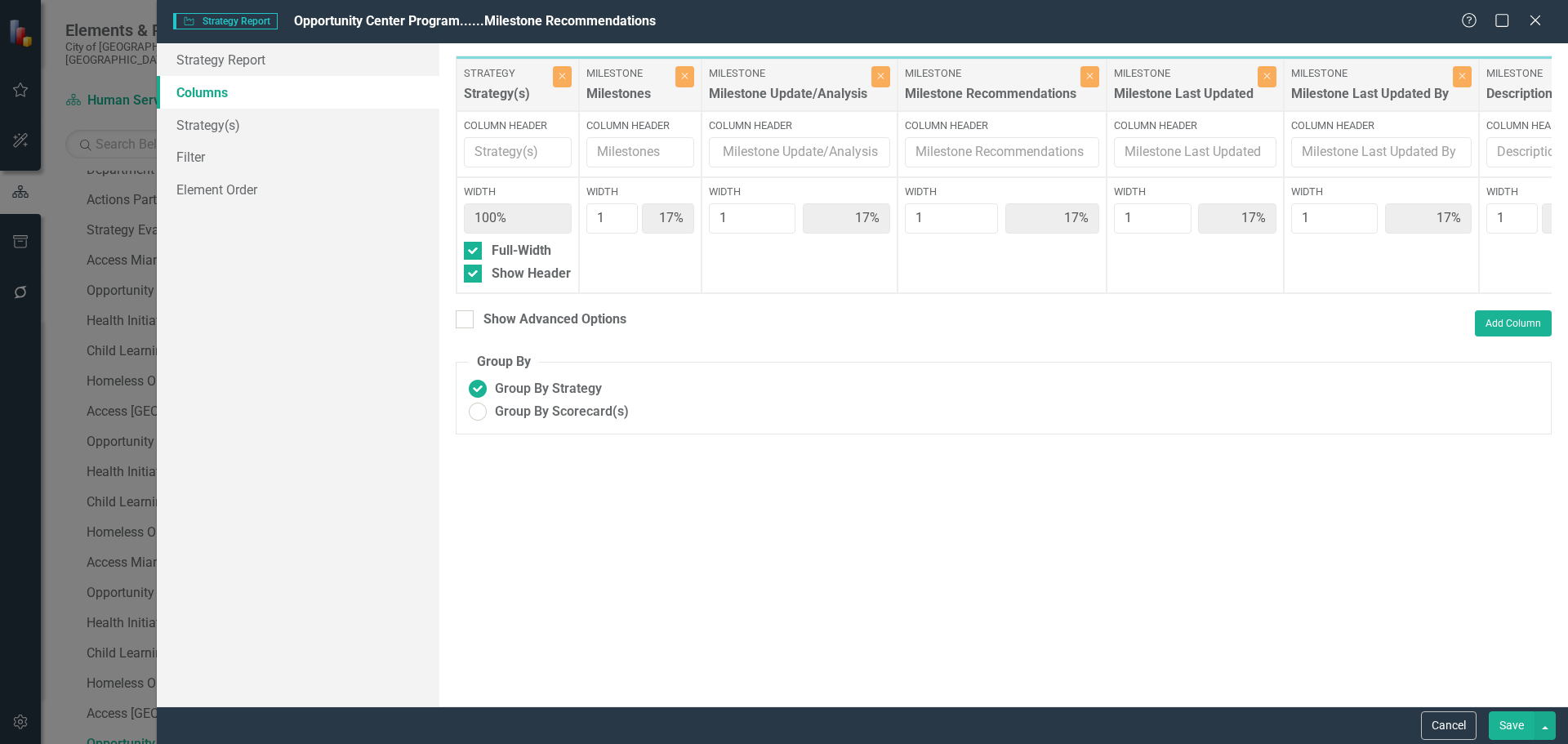
scroll to position [0, 24]
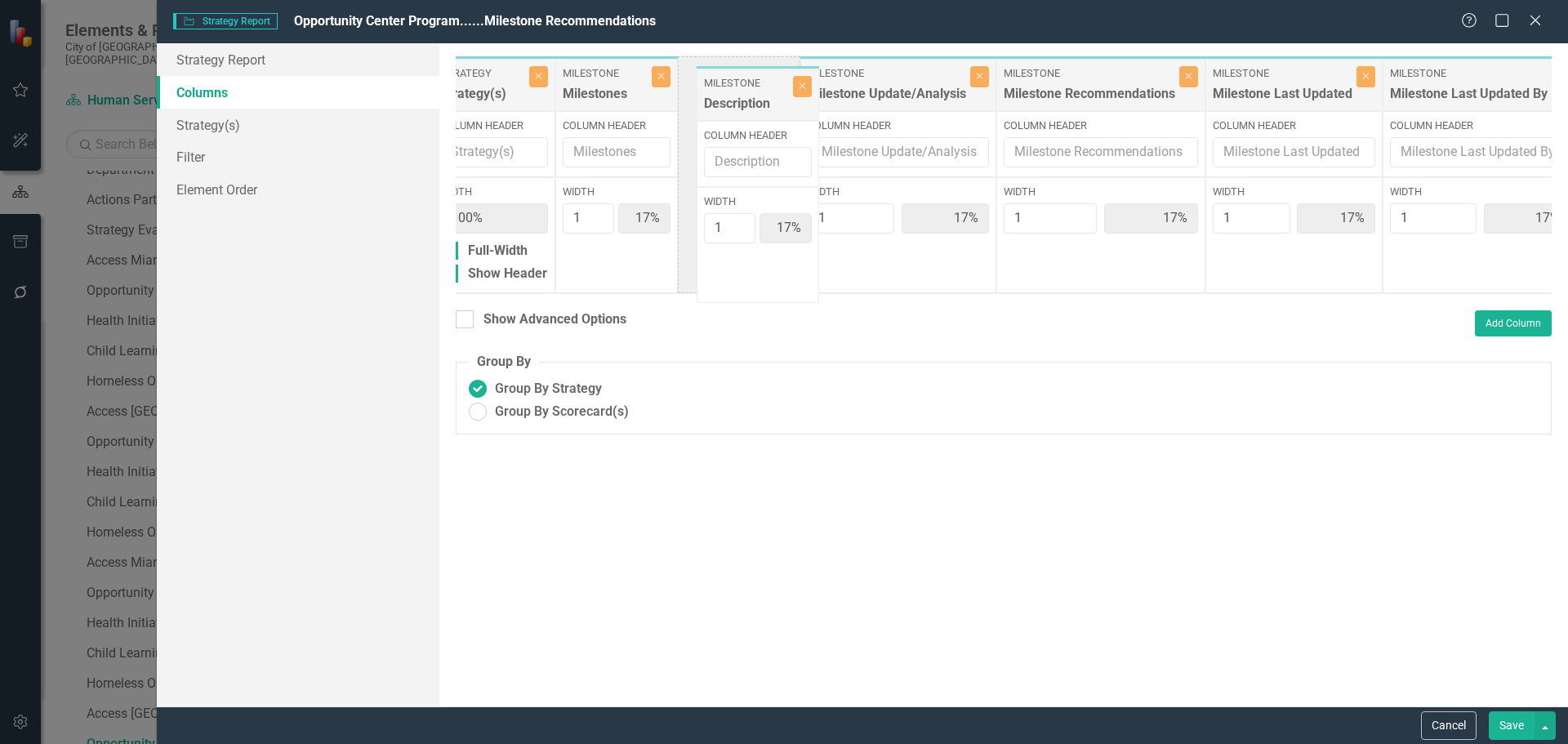
drag, startPoint x: 1525, startPoint y: 98, endPoint x: 741, endPoint y: 88, distance: 784.1
click at [741, 89] on div "Strategy Strategy(s) Close Column Header Width 100% Full-Width Show Header Mile…" at bounding box center [1005, 175] width 1146 height 238
click at [721, 214] on input "1" at bounding box center [711, 218] width 52 height 30
type input "2"
type input "14%"
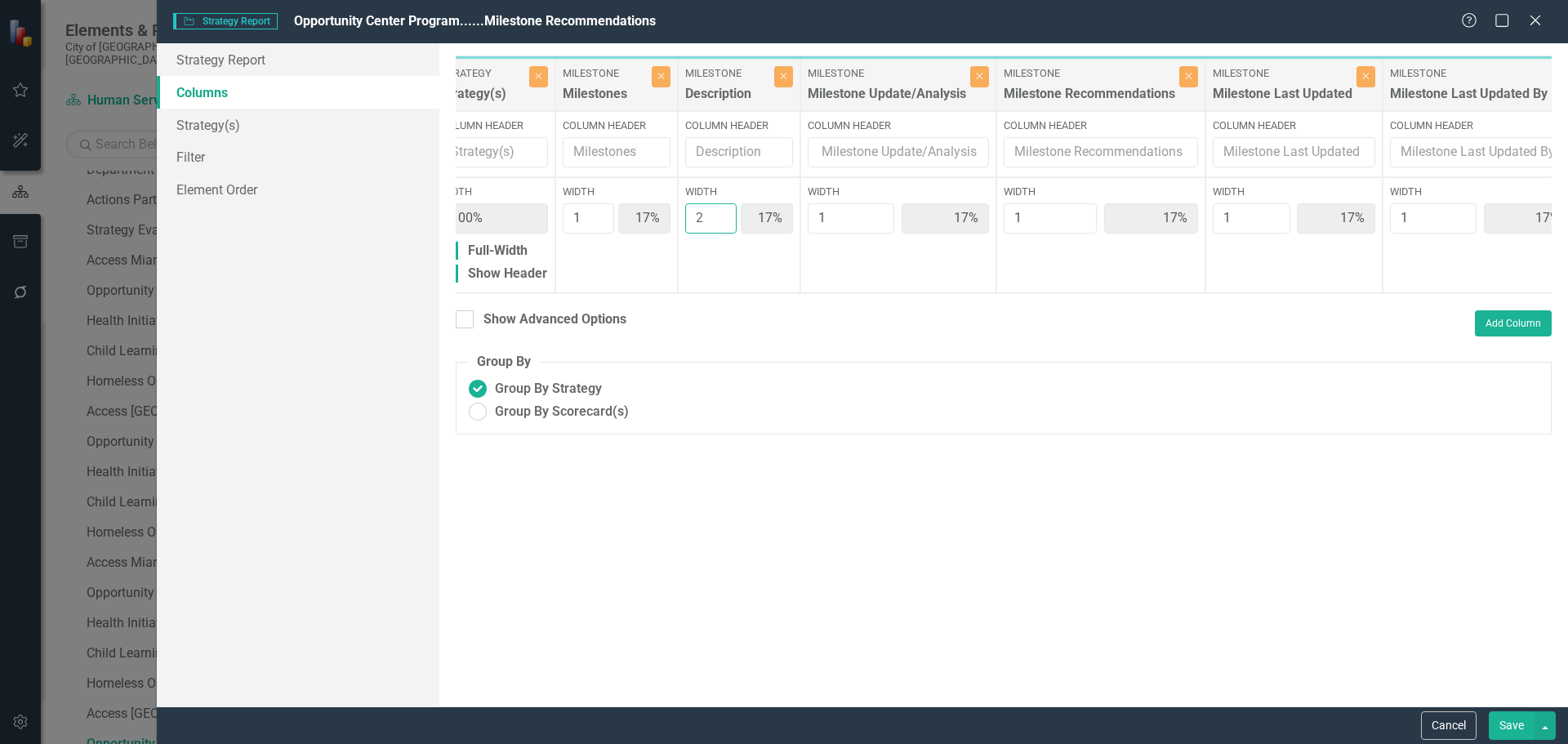
type input "29%"
type input "14%"
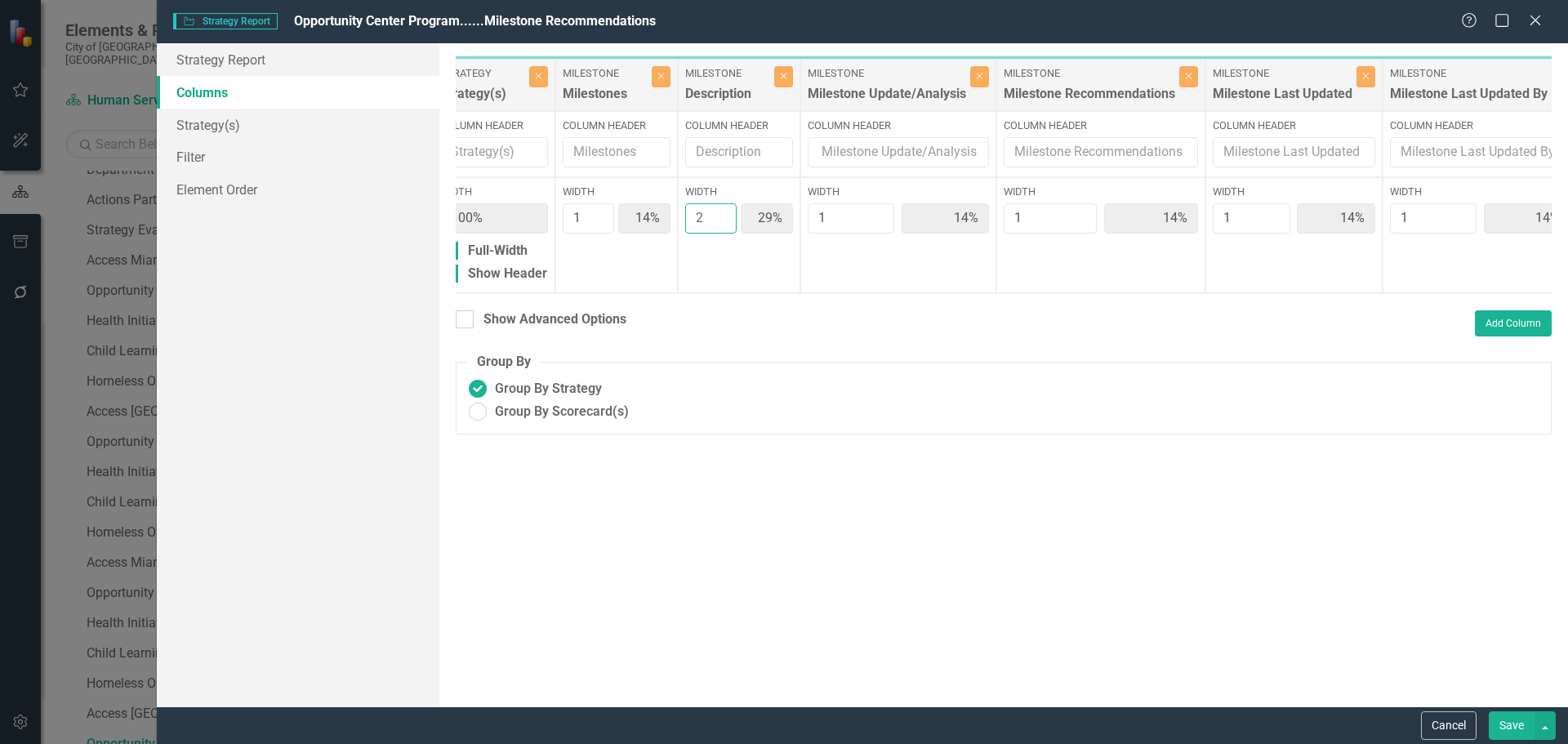
type input "2"
click at [721, 214] on input "2" at bounding box center [711, 218] width 52 height 30
type input "2"
type input "25%"
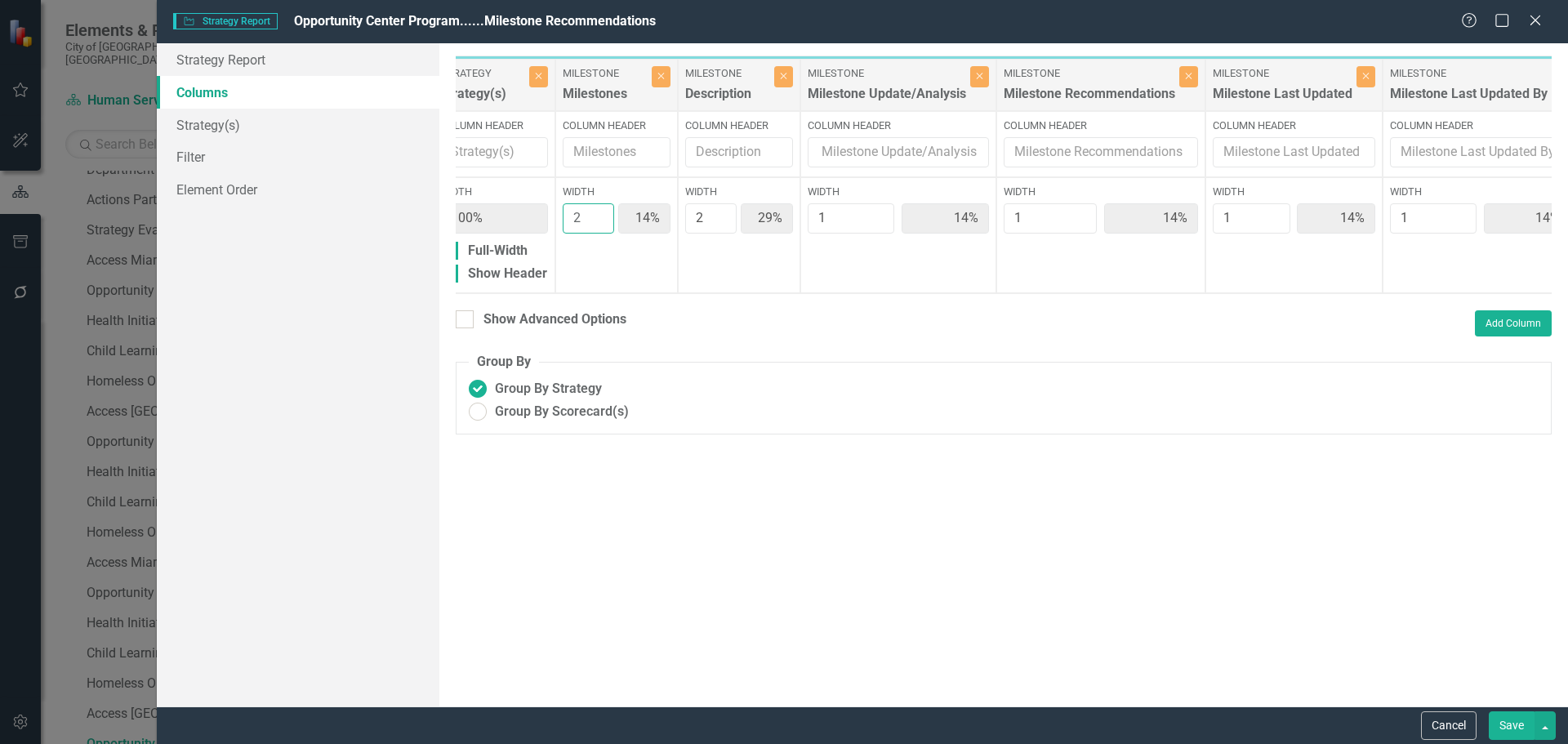
type input "13%"
type input "2"
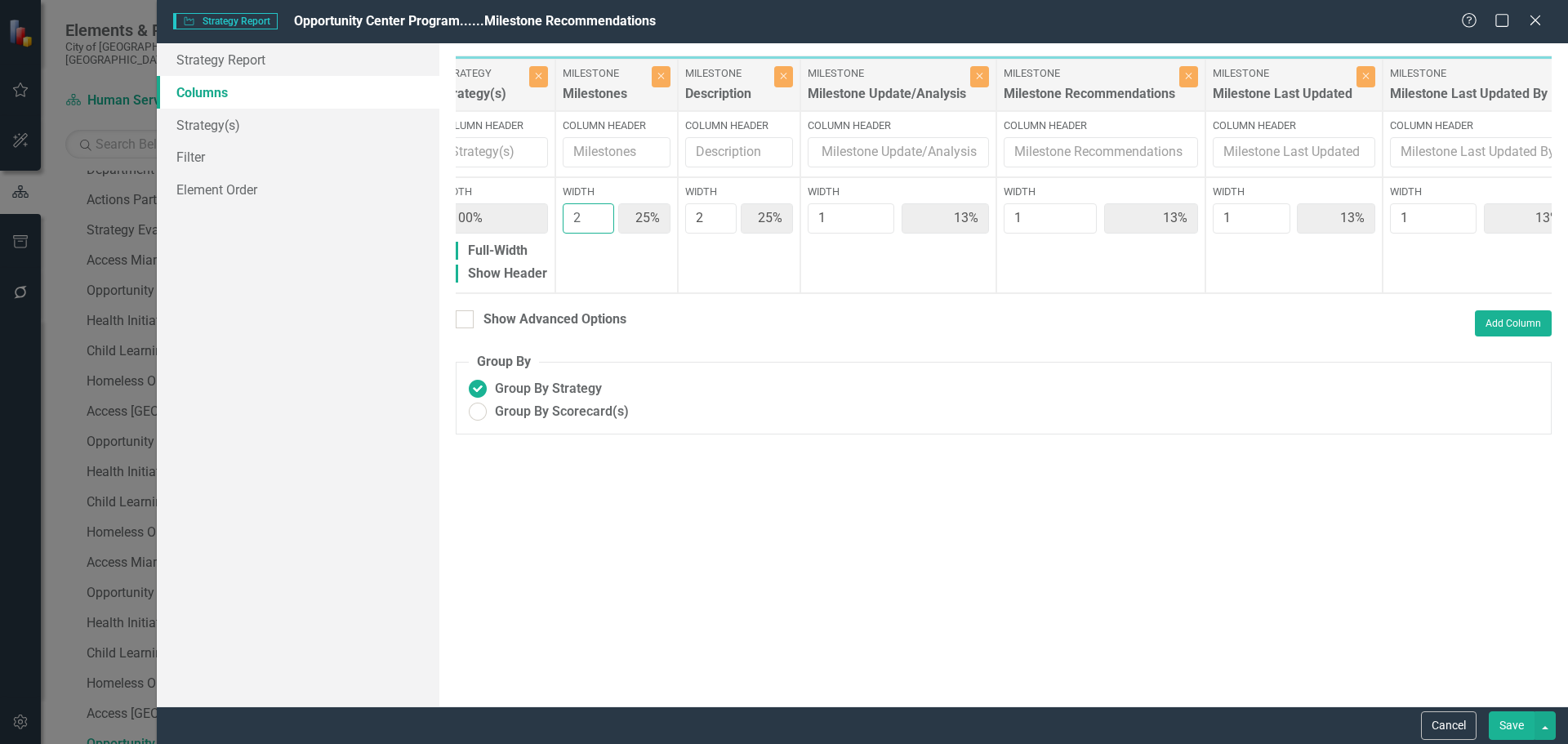
click at [594, 212] on input "2" at bounding box center [589, 218] width 52 height 30
type input "2"
type input "22%"
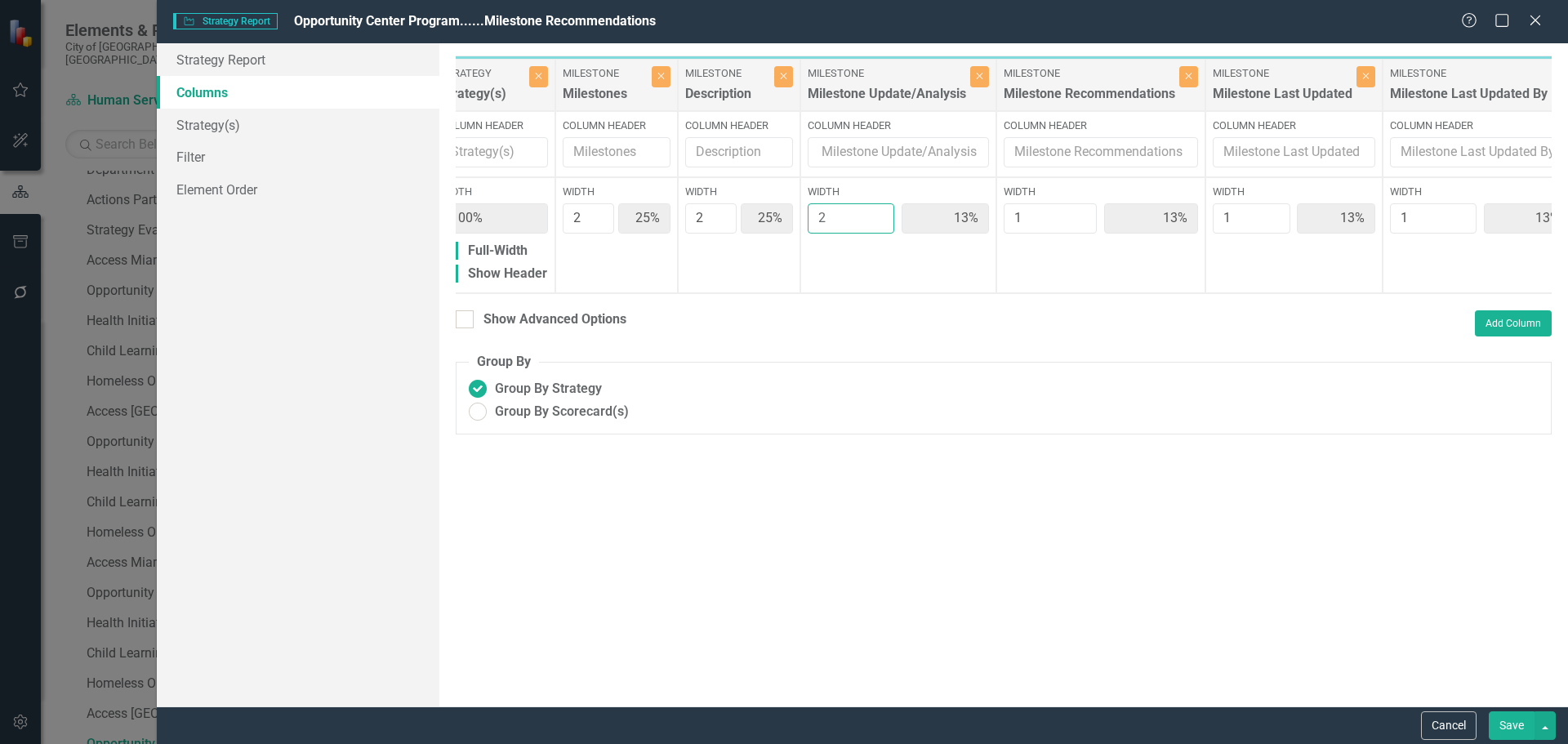
type input "11%"
type input "2"
click at [875, 213] on input "2" at bounding box center [851, 218] width 88 height 30
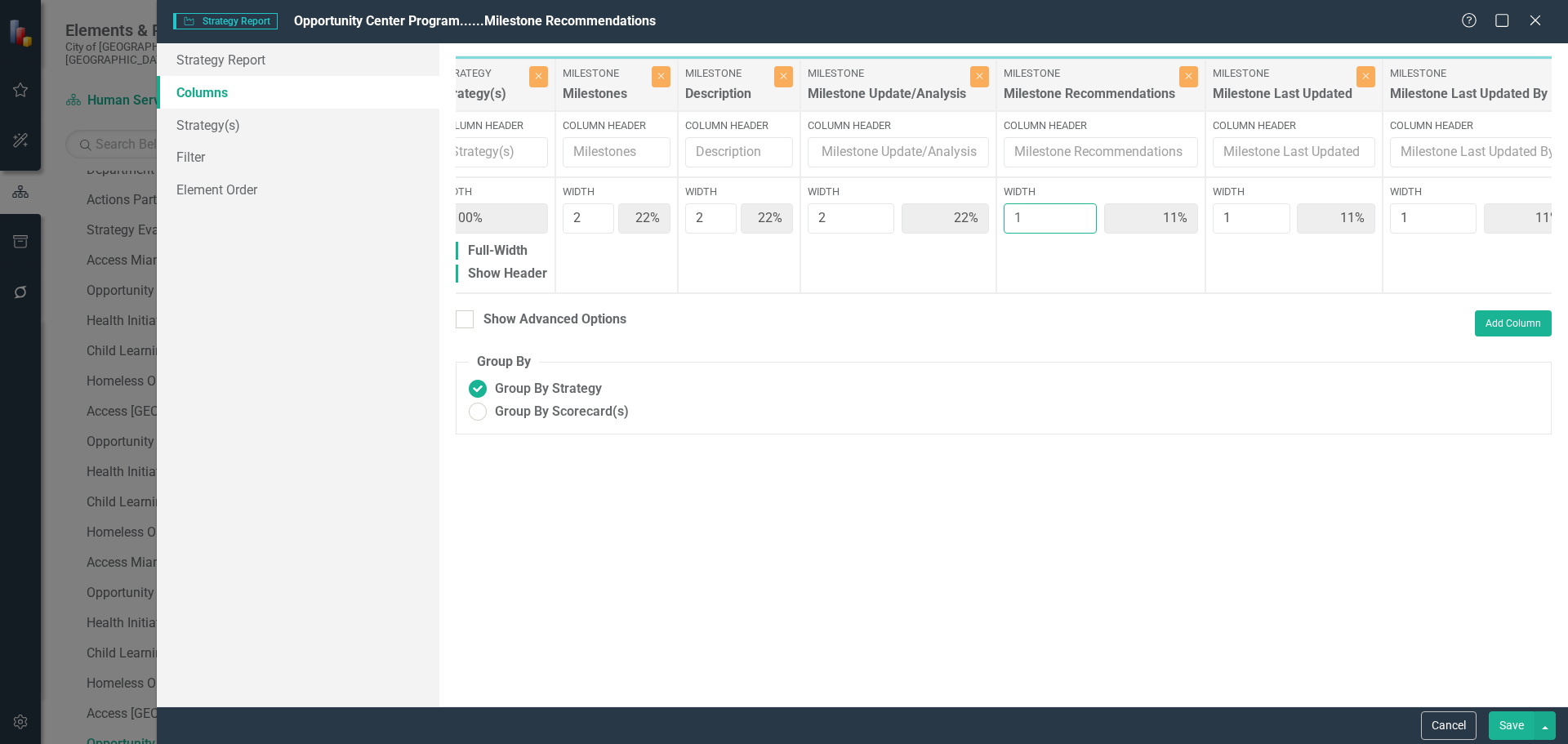
type input "2"
type input "20%"
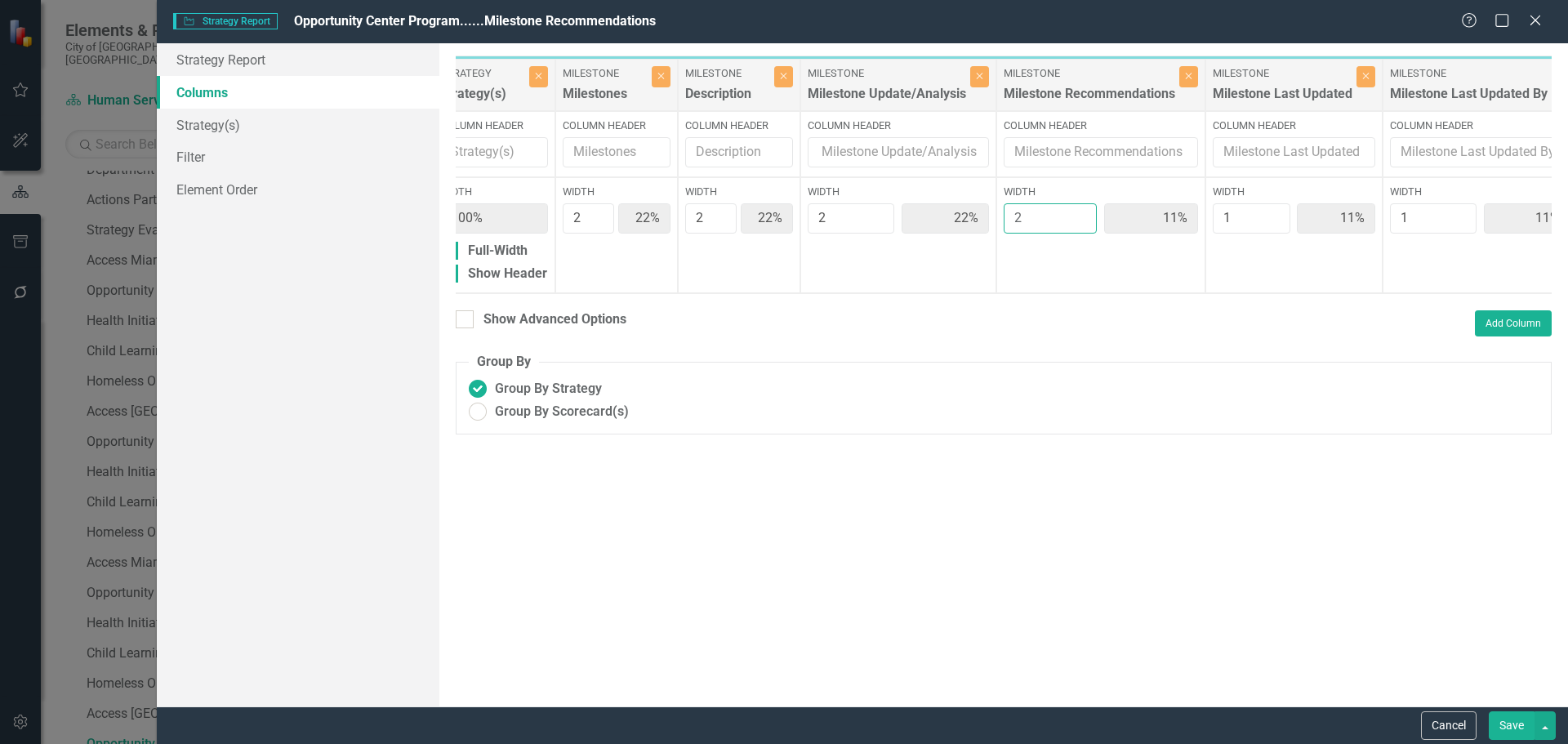
type input "10%"
type input "2"
click at [1081, 212] on input "2" at bounding box center [1050, 218] width 93 height 30
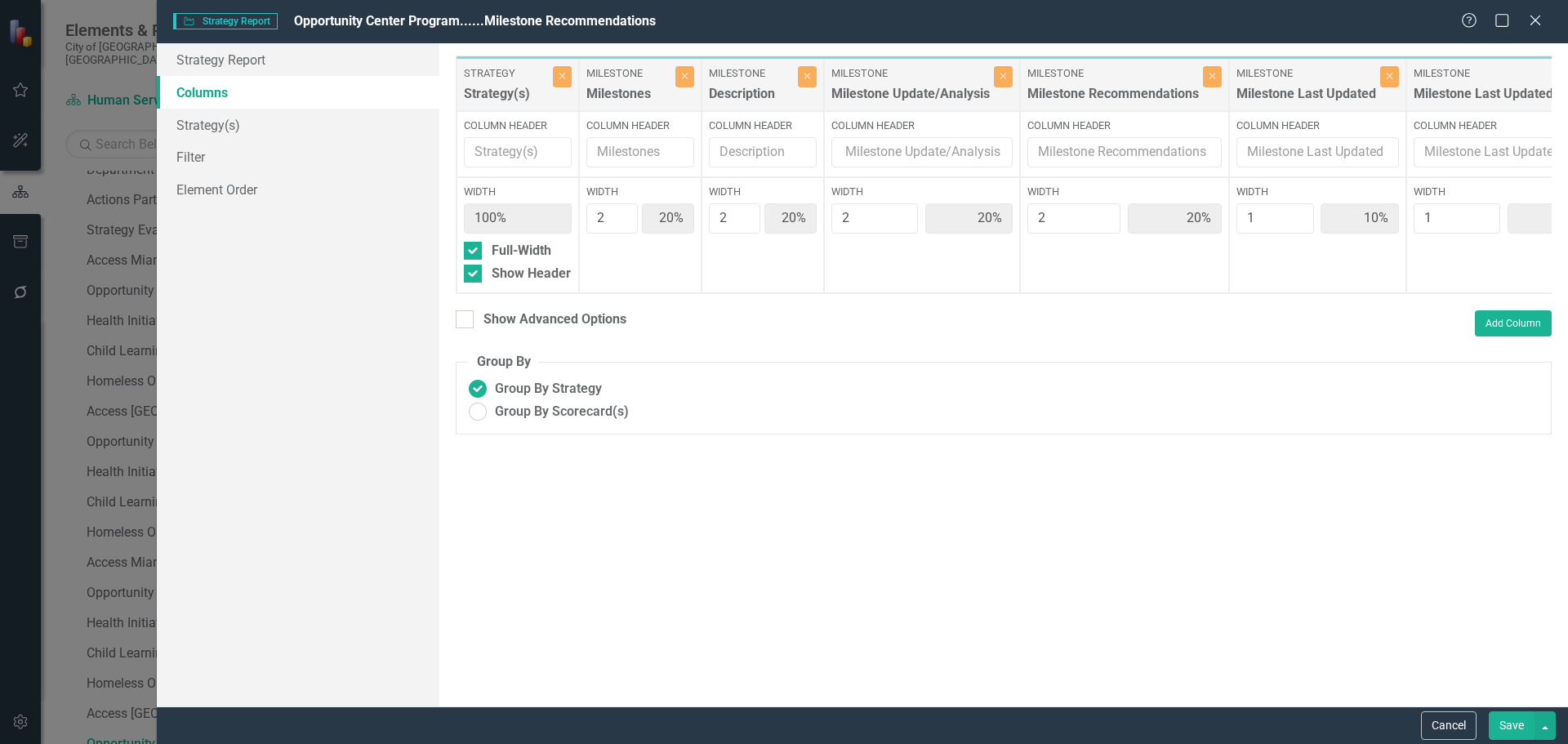
click at [1533, 726] on button "Save" at bounding box center [1512, 726] width 45 height 29
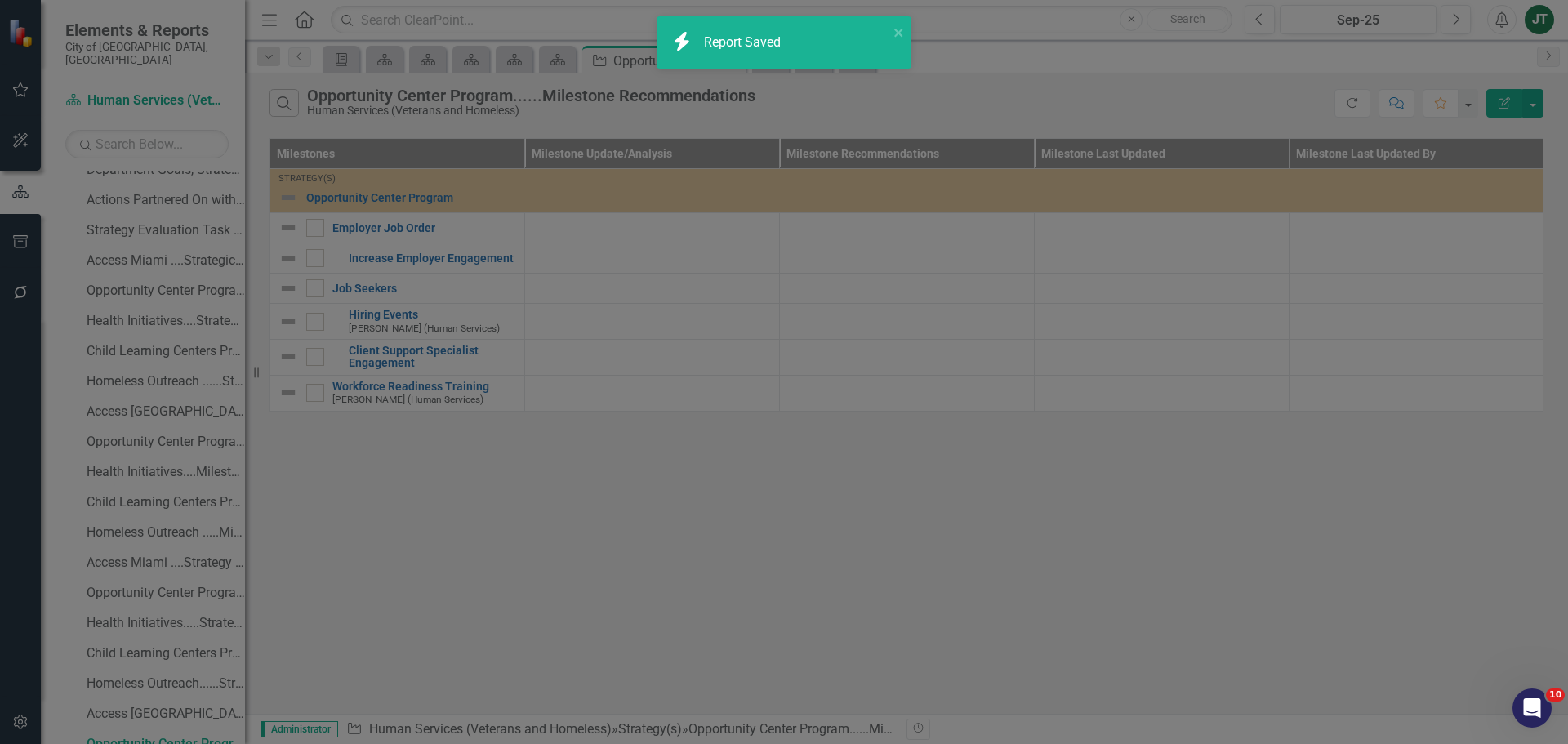
radio input "false"
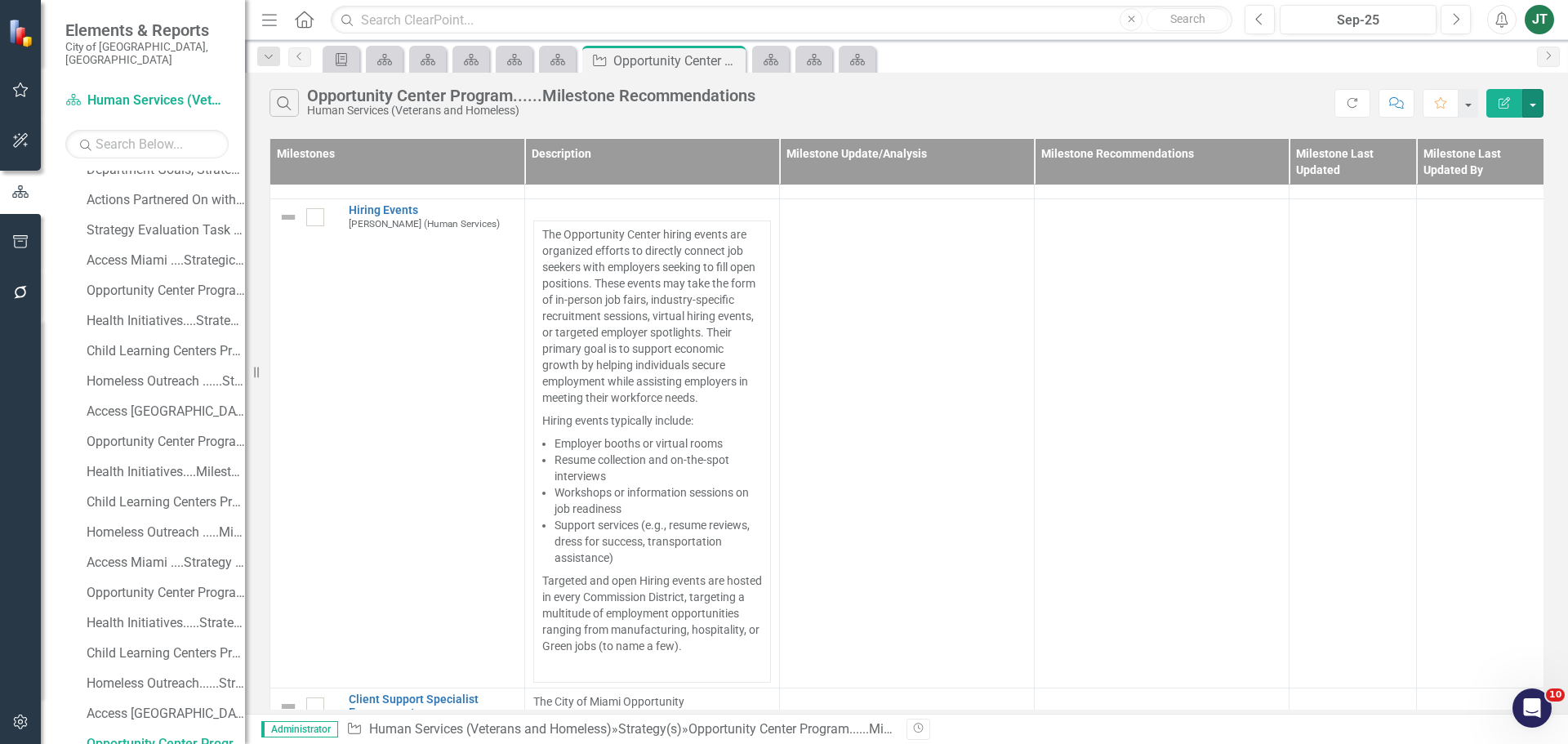
scroll to position [898, 0]
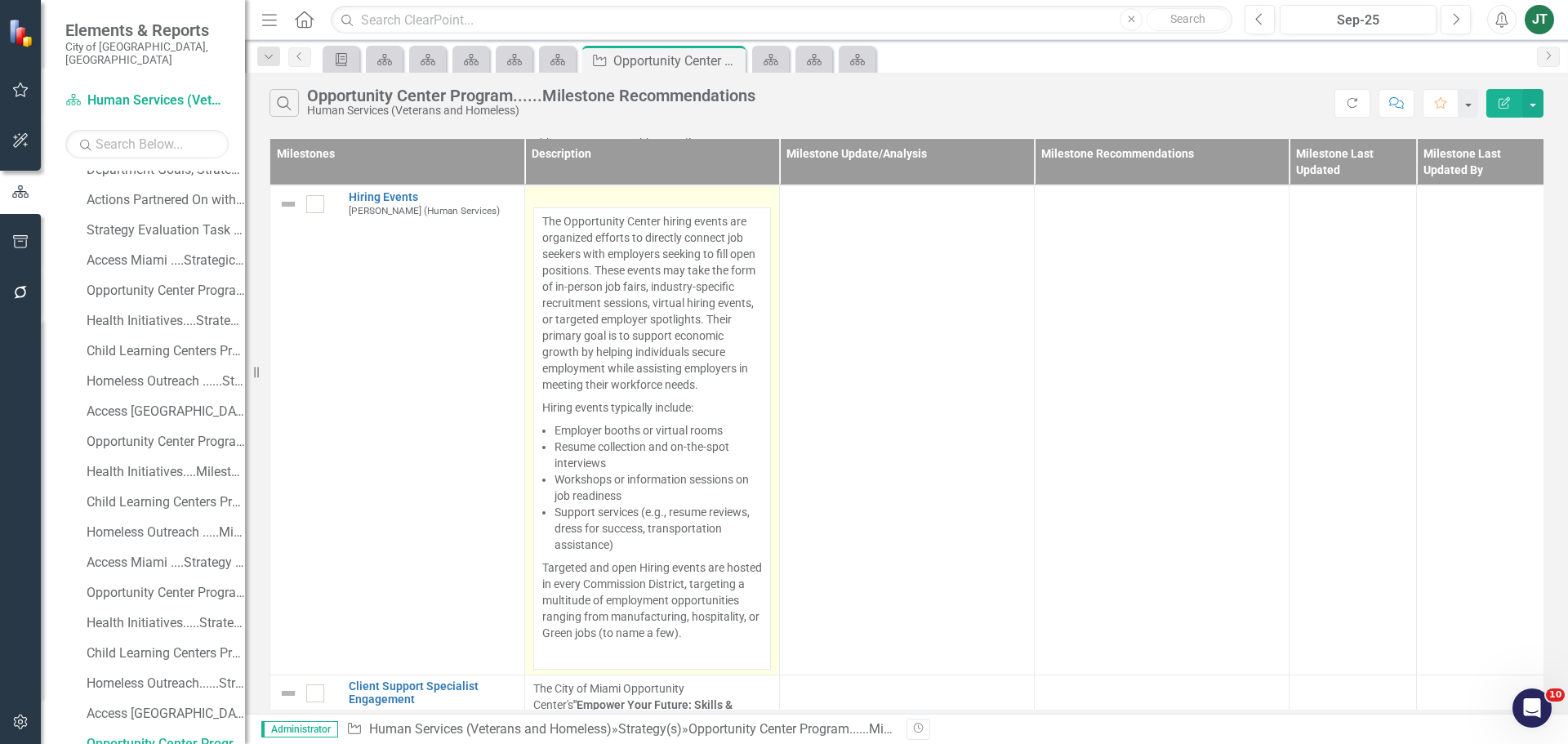
click at [717, 437] on li "Employer booths or virtual rooms" at bounding box center [658, 431] width 207 height 17
click at [717, 436] on li "Employer booths or virtual rooms" at bounding box center [658, 431] width 207 height 17
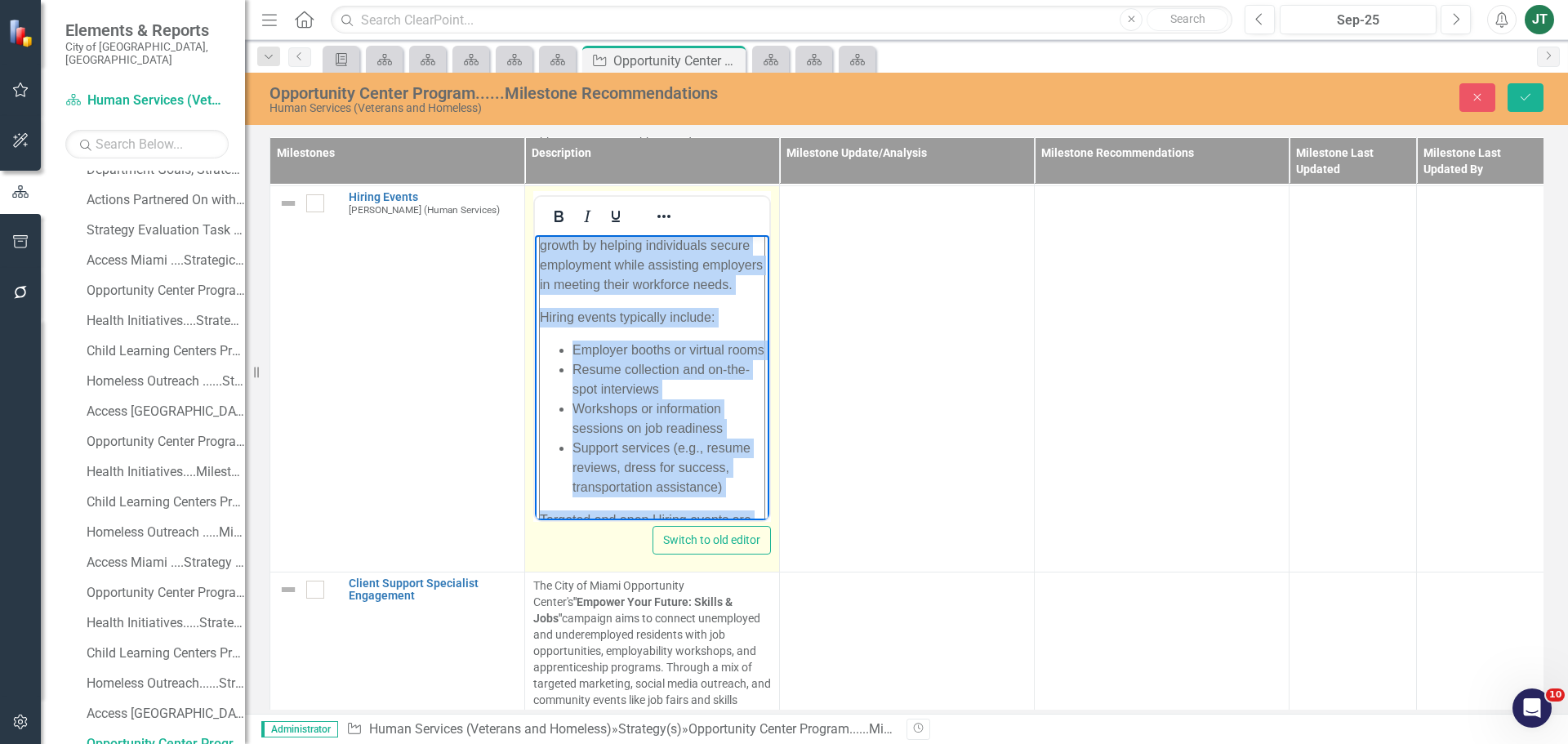
scroll to position [0, 0]
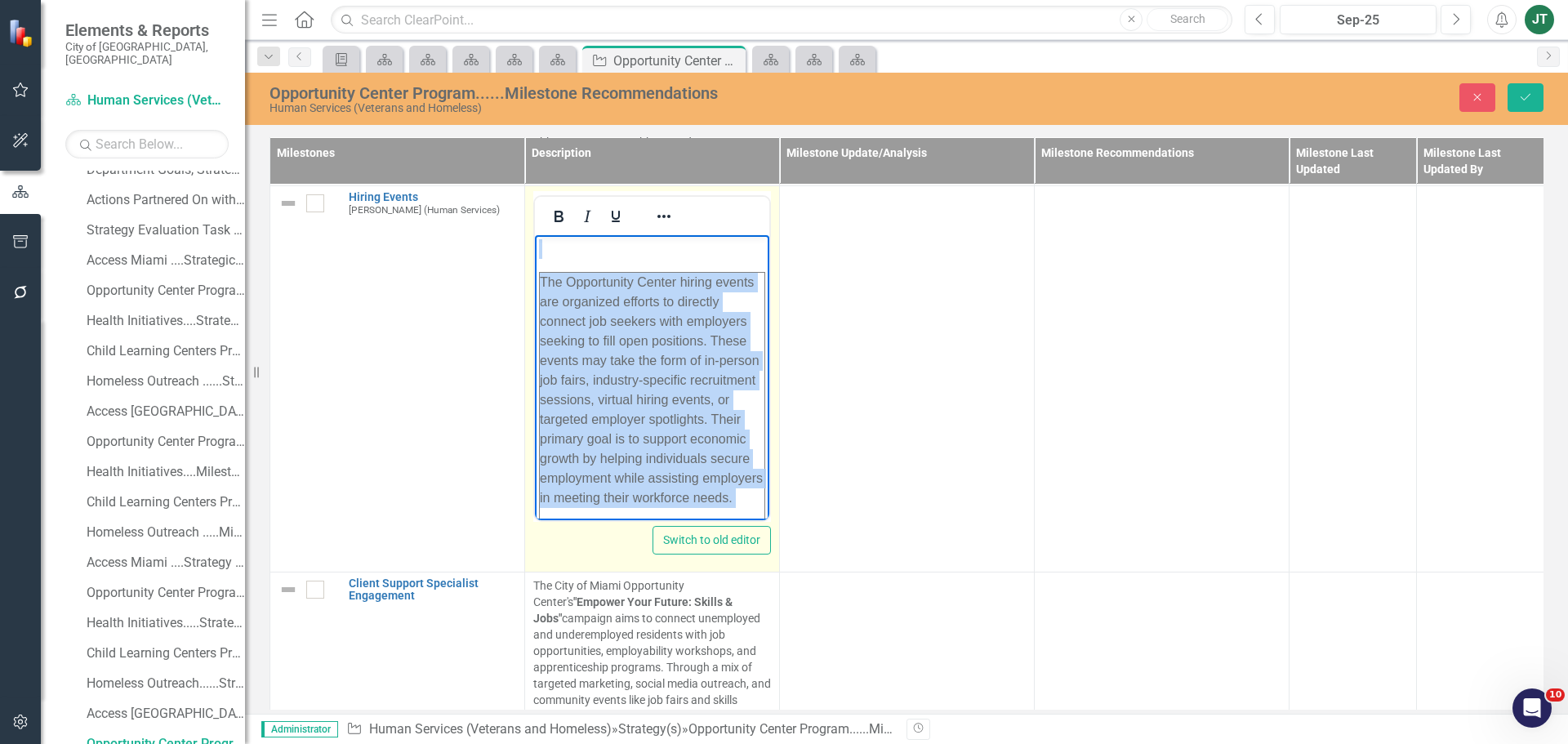
drag, startPoint x: 708, startPoint y: 461, endPoint x: 420, endPoint y: 165, distance: 413.0
click at [535, 235] on html "The Opportunity Center hiring events are organized efforts to directly connect …" at bounding box center [653, 563] width 235 height 656
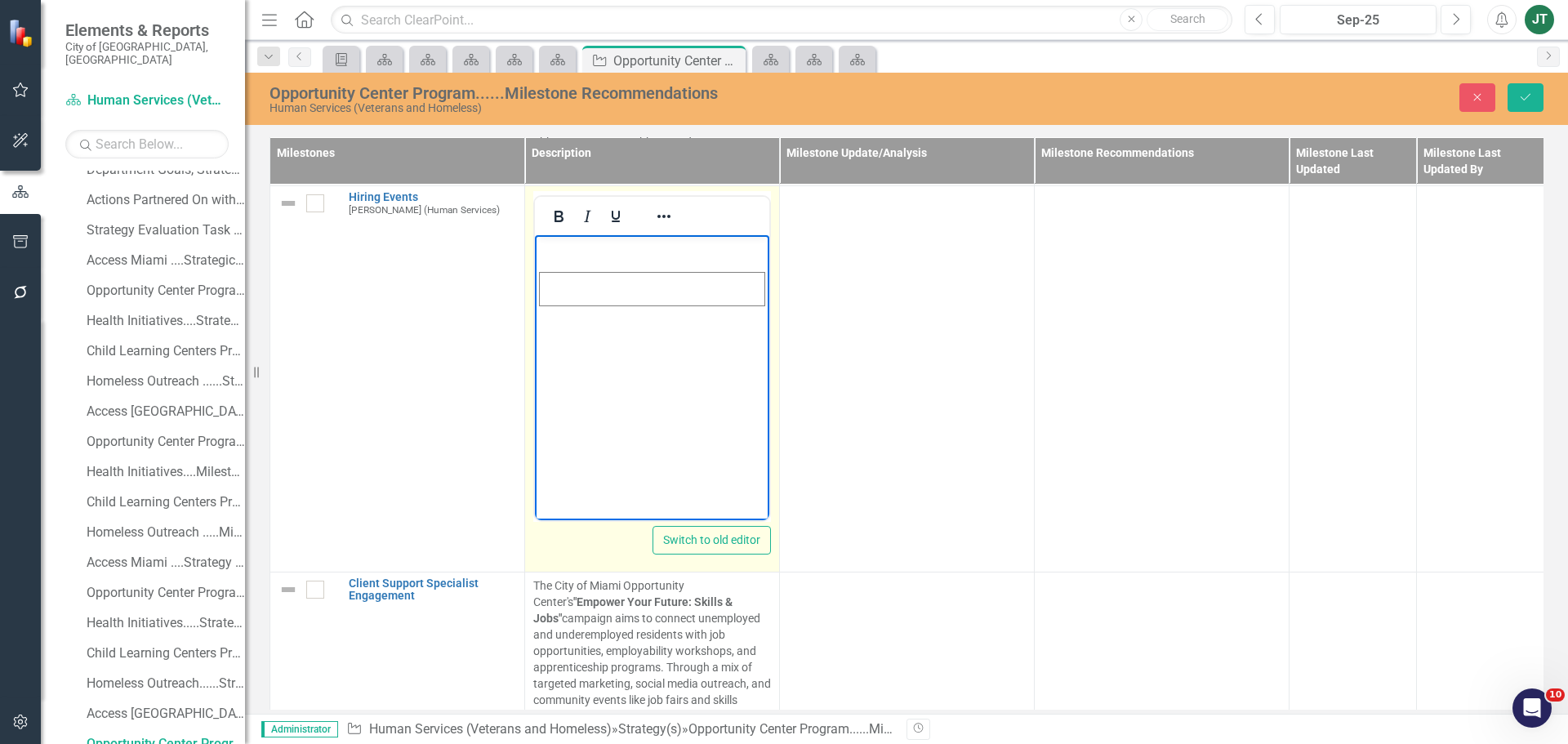
click at [628, 305] on body "Rich Text Area. Press ALT-0 for help." at bounding box center [653, 357] width 235 height 245
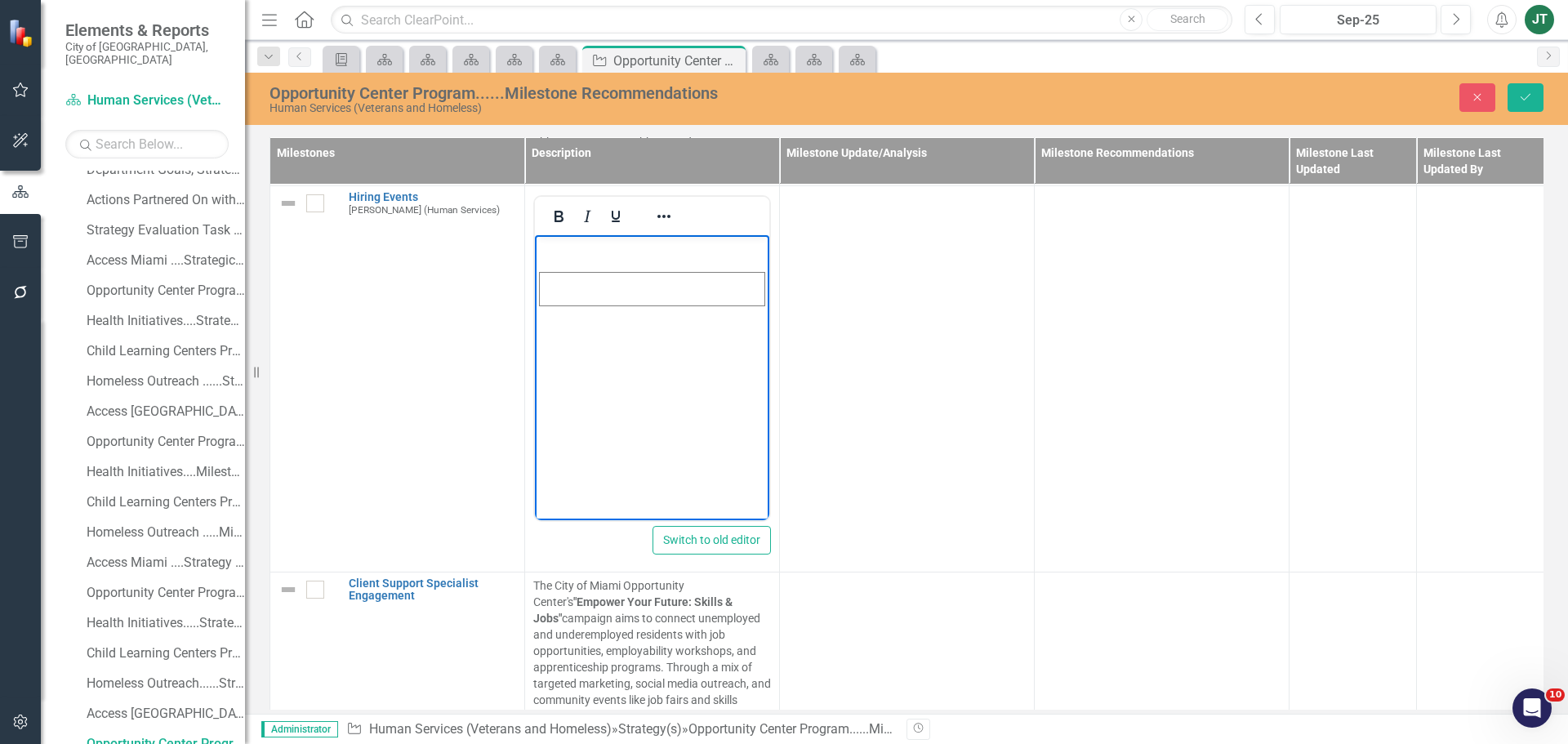
click at [580, 317] on body "Rich Text Area. Press ALT-0 for help." at bounding box center [653, 357] width 235 height 245
click at [717, 269] on html at bounding box center [653, 357] width 235 height 245
click at [617, 496] on icon "Delete column" at bounding box center [618, 500] width 15 height 13
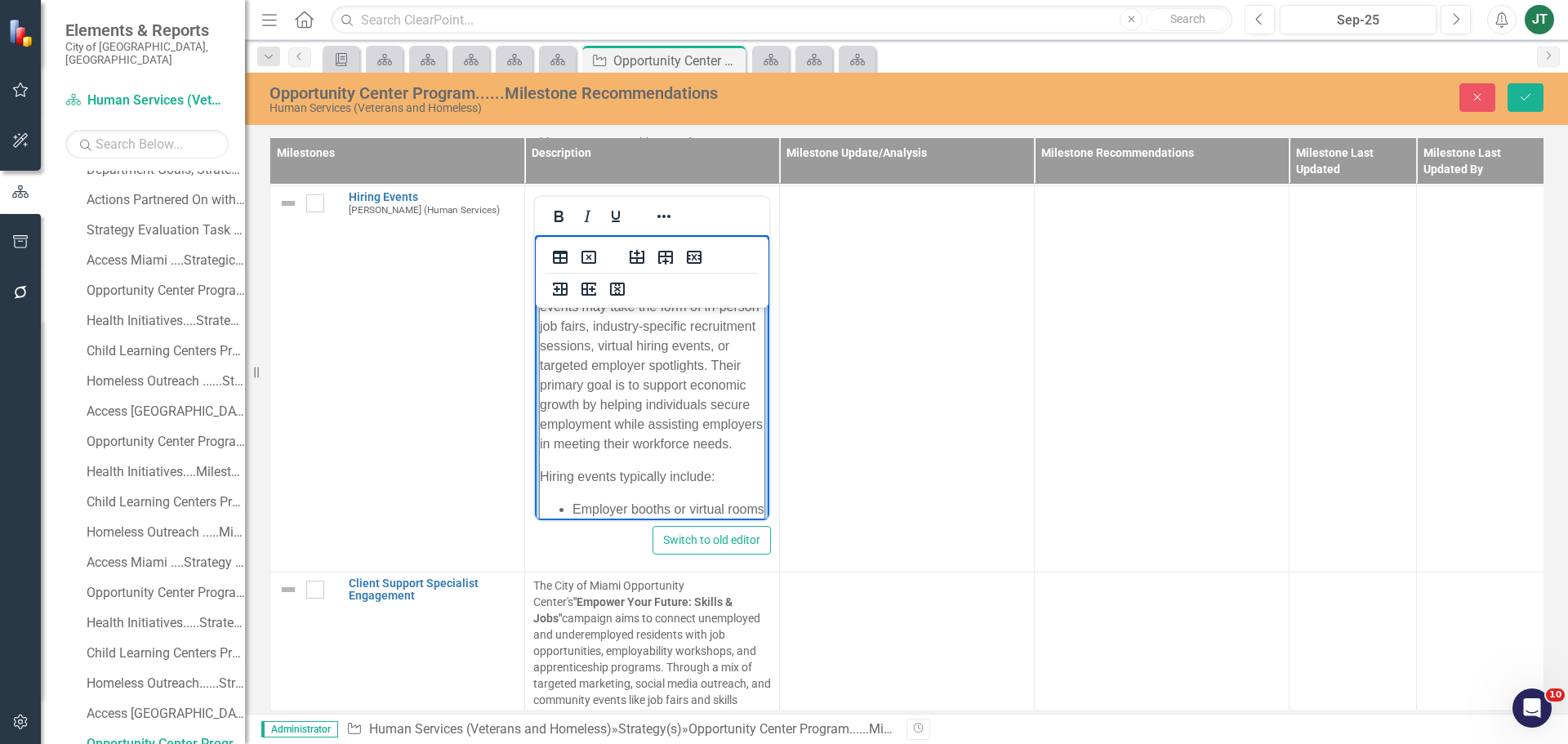
scroll to position [81, 0]
click at [712, 411] on p "The Opportunity Center hiring events are organized efforts to directly connect …" at bounding box center [652, 308] width 225 height 235
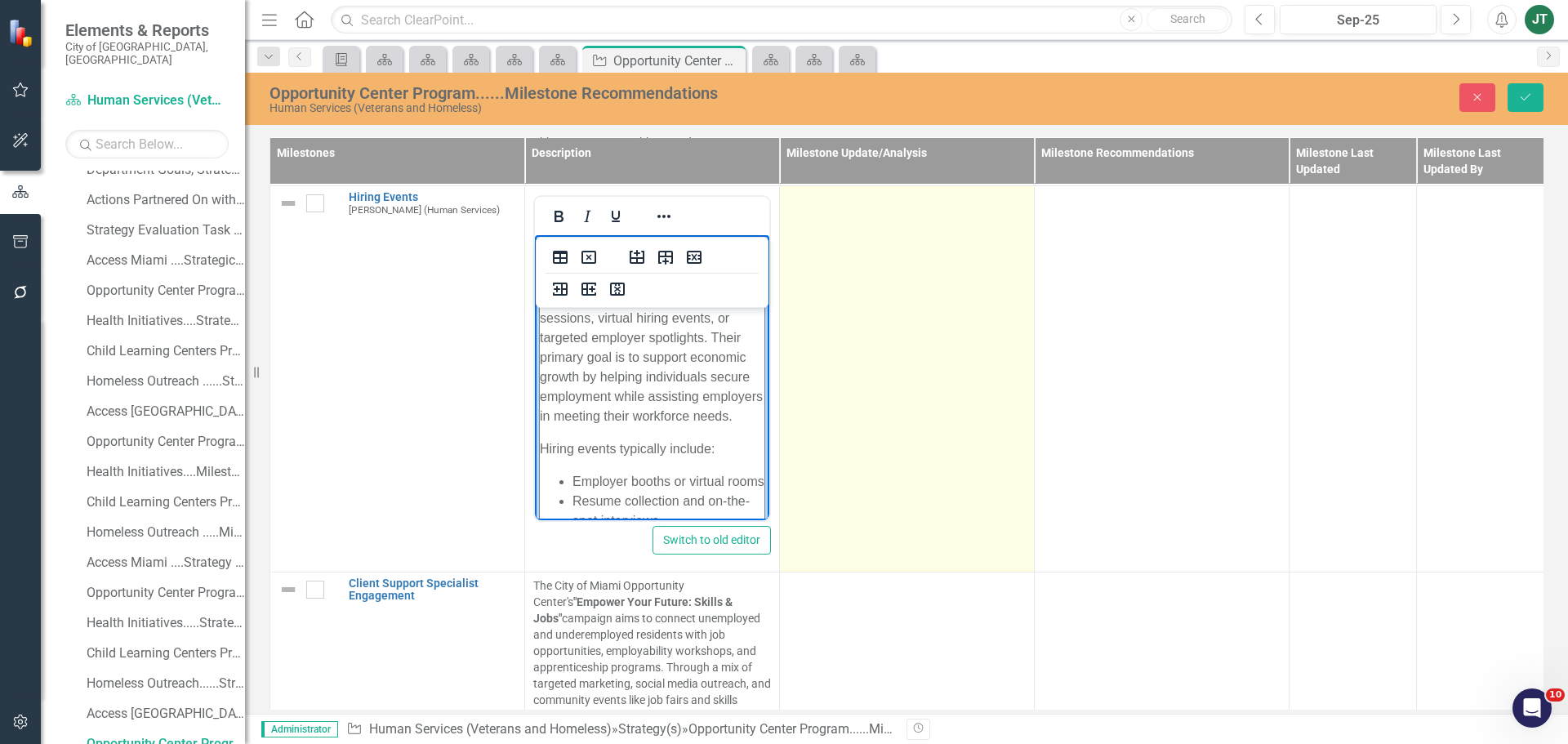
click at [864, 268] on td at bounding box center [908, 379] width 255 height 386
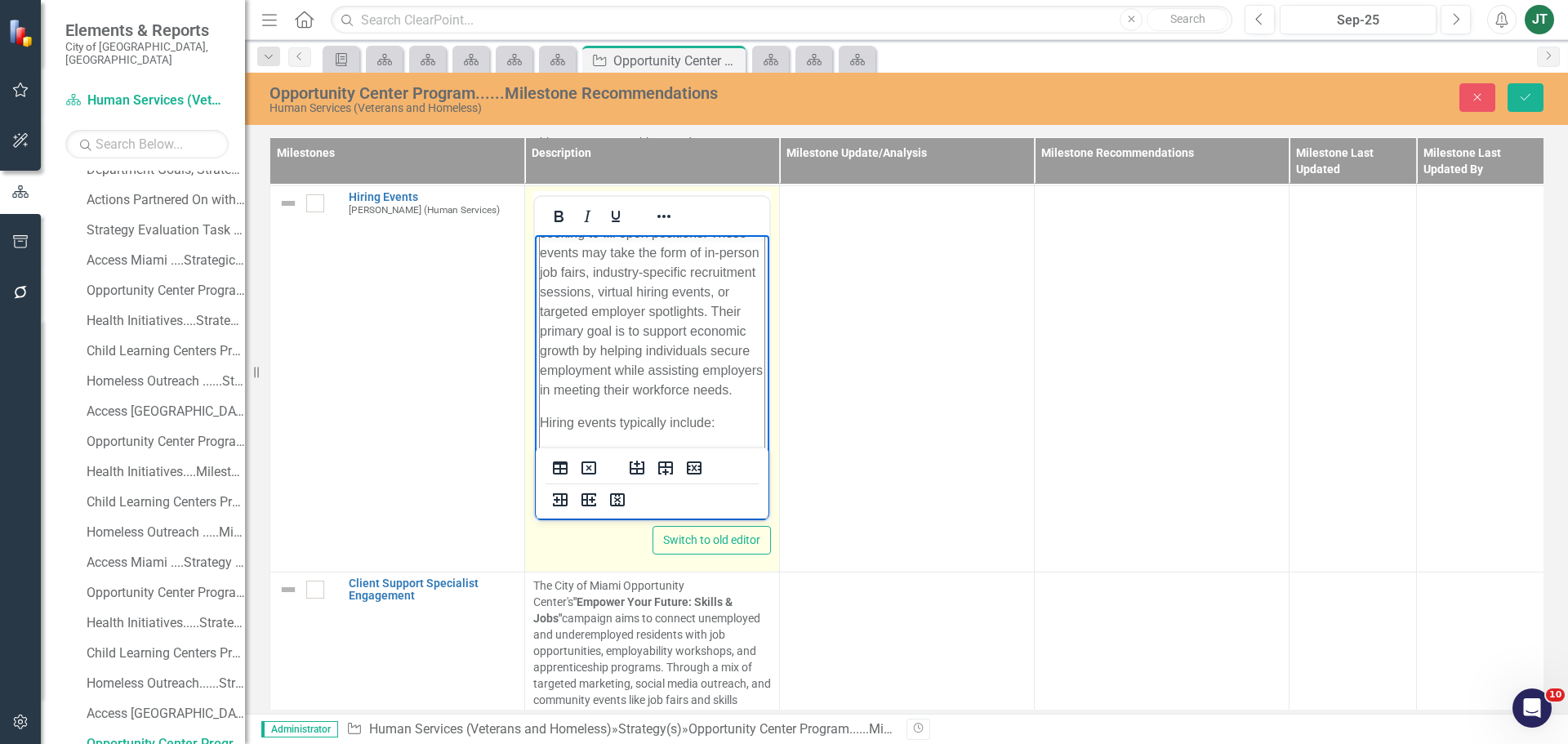
scroll to position [397, 0]
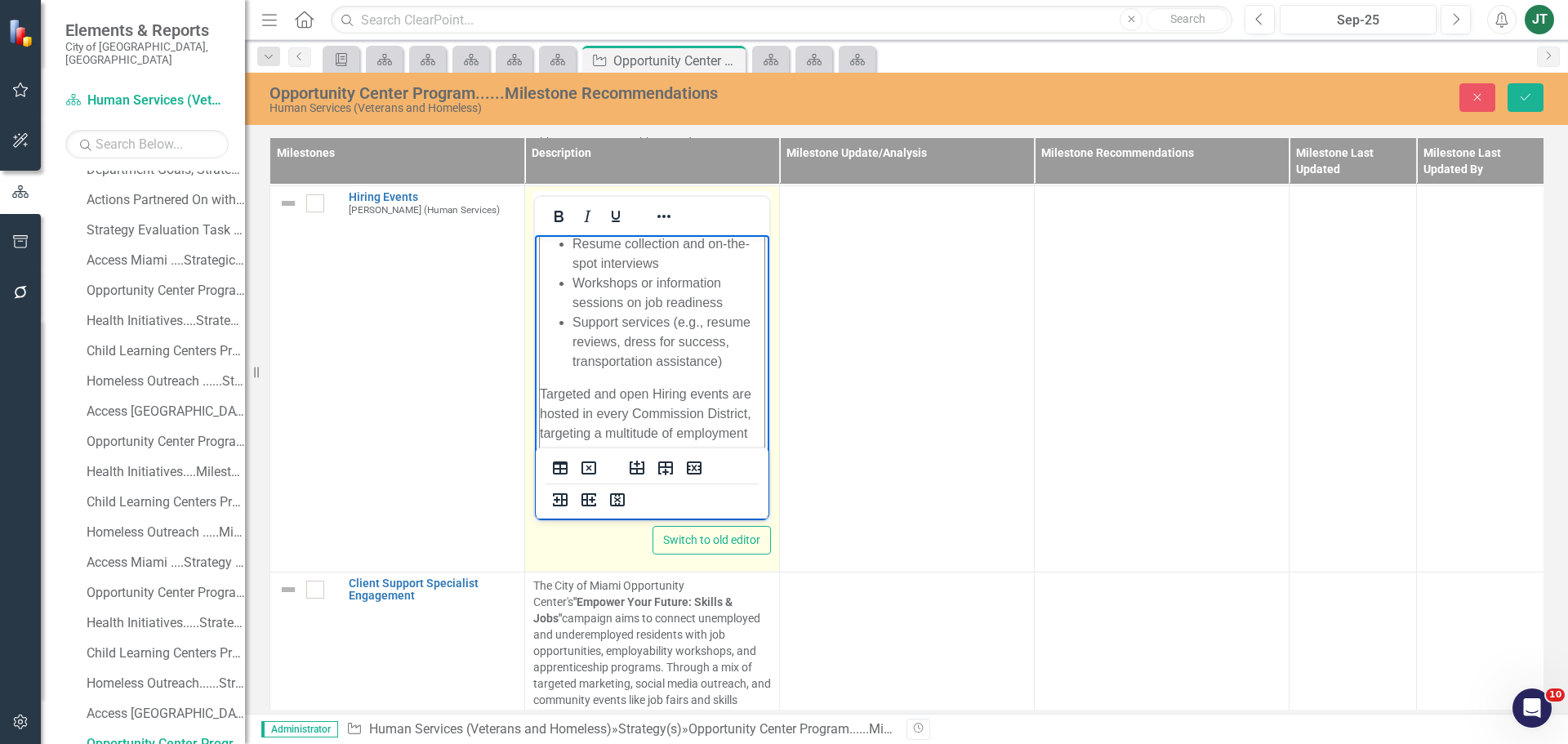
drag, startPoint x: 542, startPoint y: 278, endPoint x: 756, endPoint y: 436, distance: 266.0
click at [756, 436] on body "The Opportunity Center hiring events are organized efforts to directly connect …" at bounding box center [653, 207] width 235 height 624
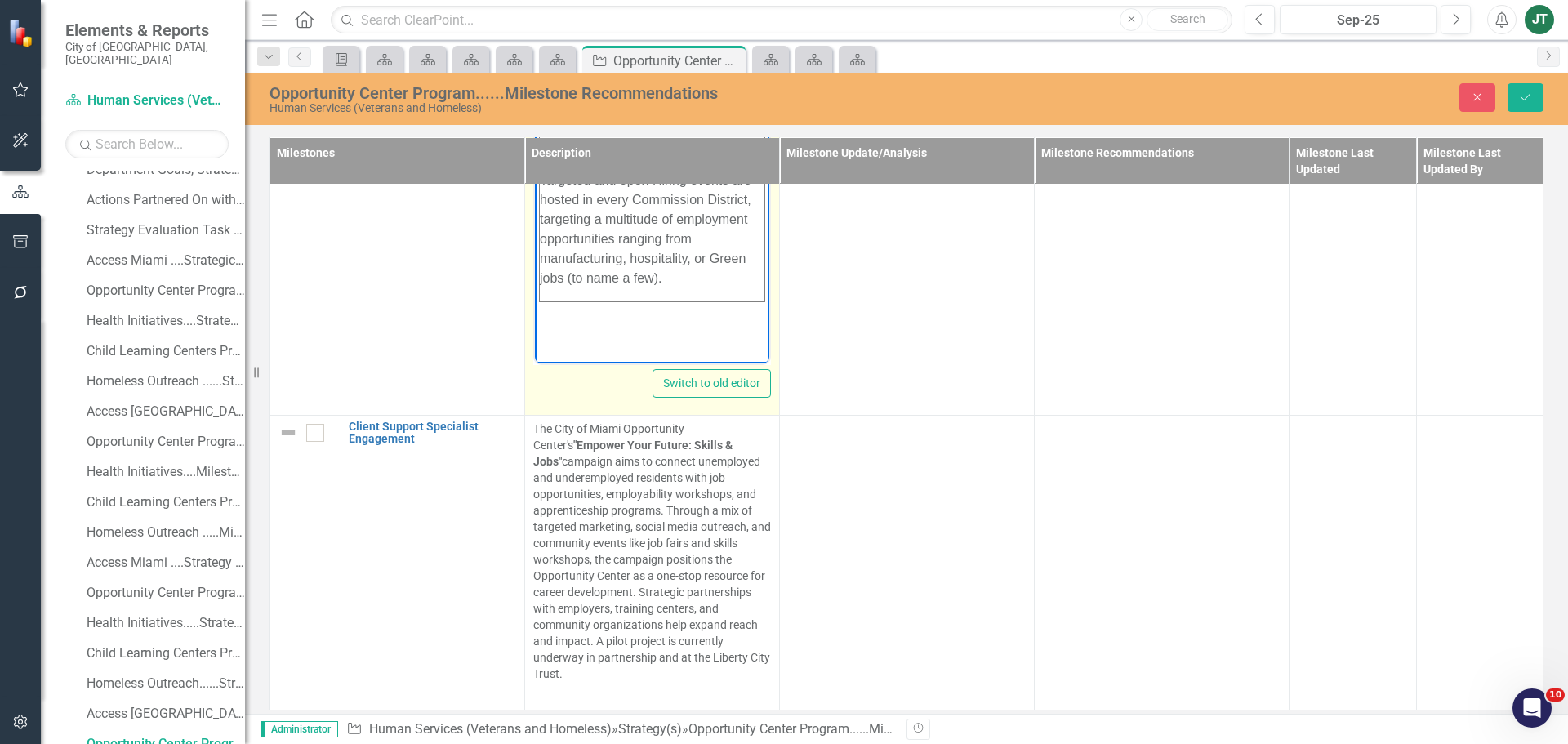
scroll to position [1062, 0]
copy tbody "Rich Text Area. Press ALT-0 for help."
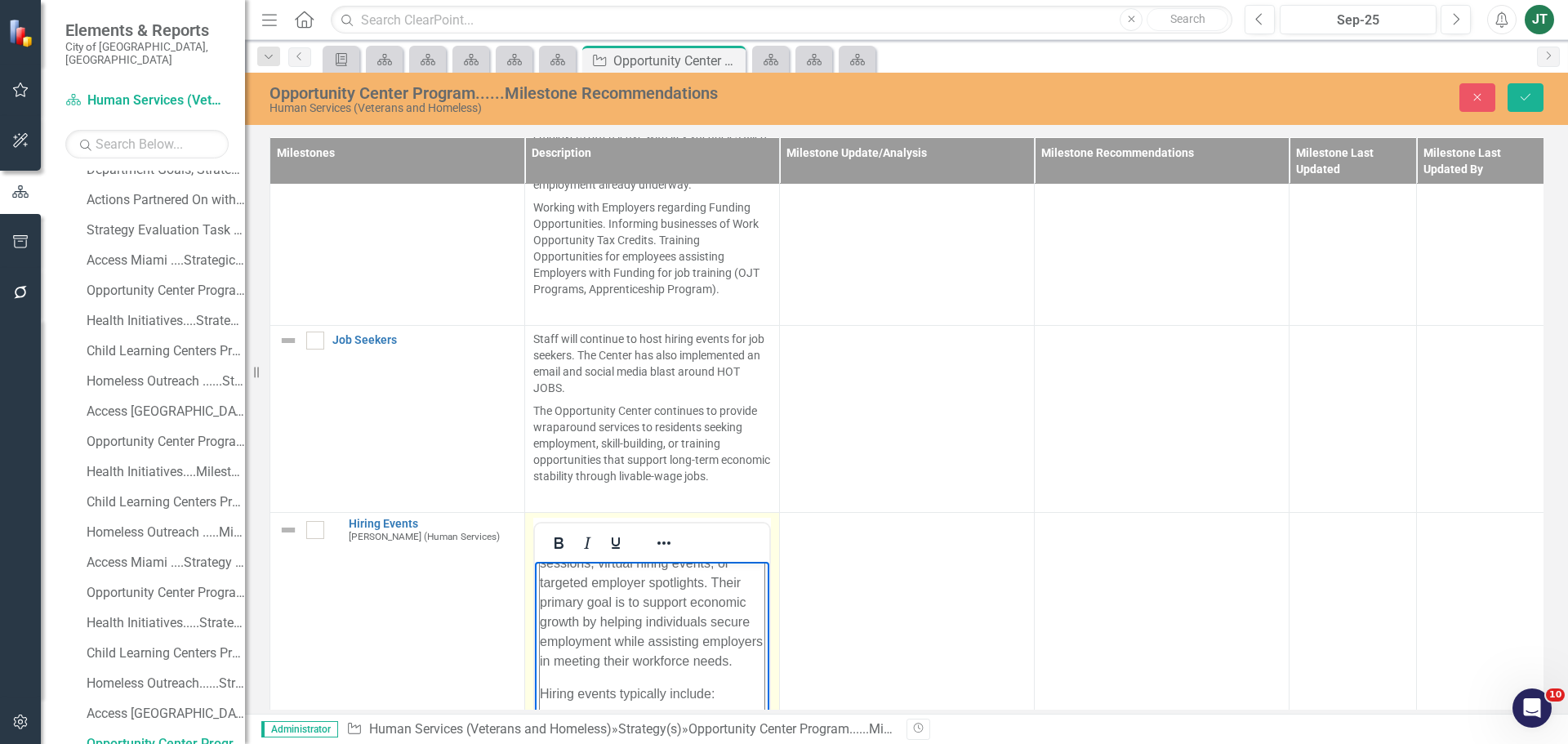
scroll to position [0, 0]
drag, startPoint x: 713, startPoint y: 586, endPoint x: 713, endPoint y: 600, distance: 14.0
click at [713, 602] on p "The Opportunity Center hiring events are organized efforts to directly connect …" at bounding box center [652, 716] width 225 height 235
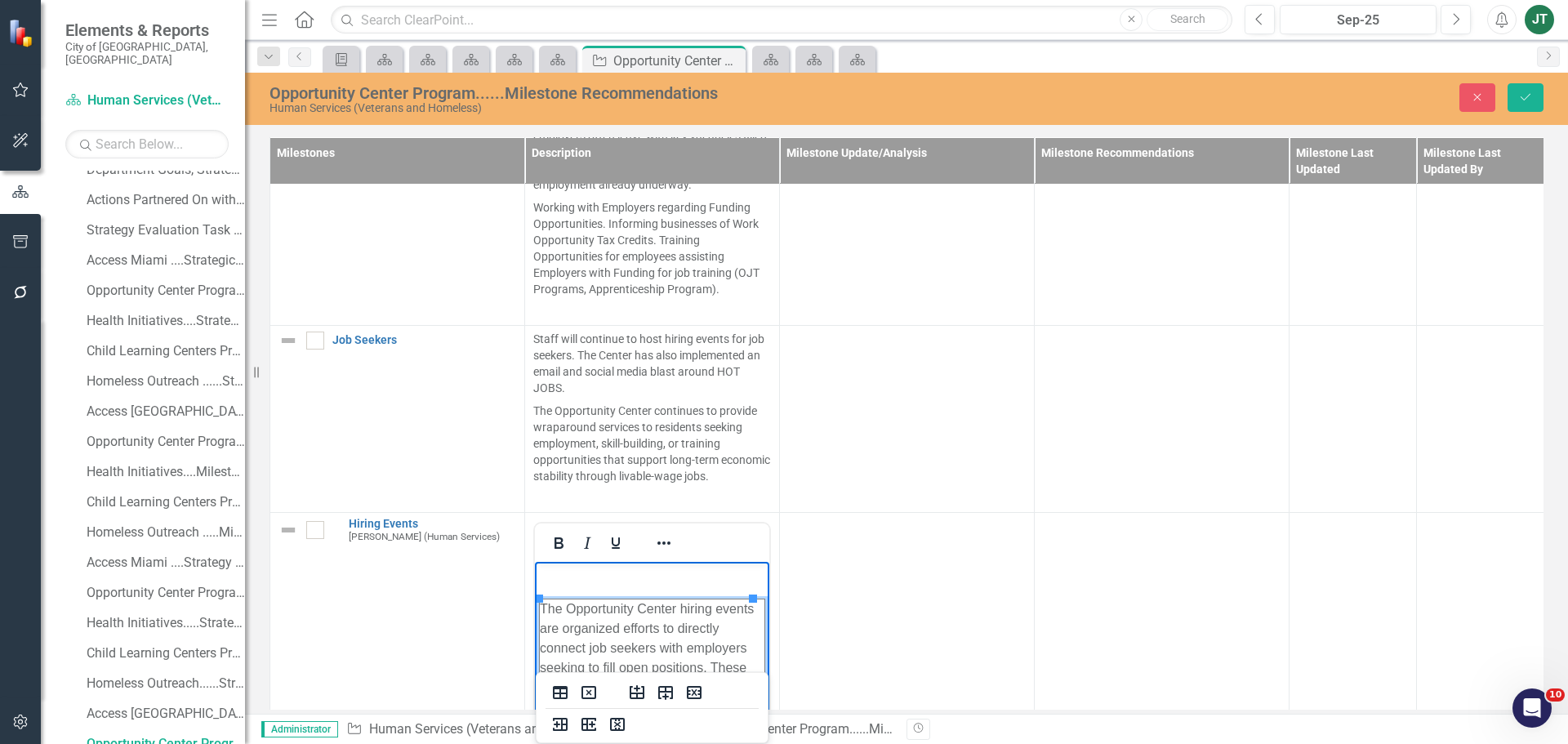
click at [620, 720] on icon "Delete column" at bounding box center [618, 725] width 15 height 13
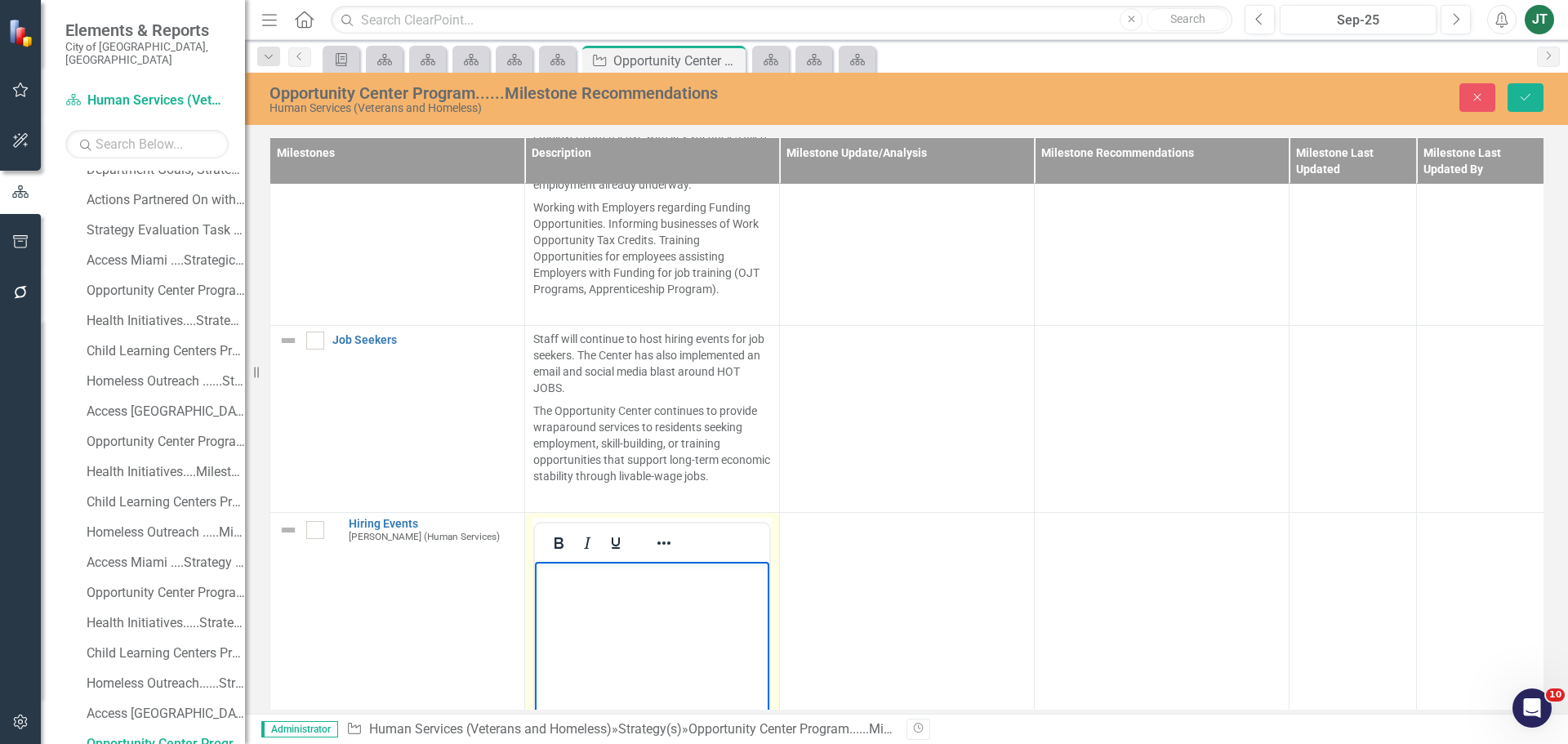
click at [579, 585] on body "Rich Text Area. Press ALT-0 for help." at bounding box center [653, 683] width 235 height 245
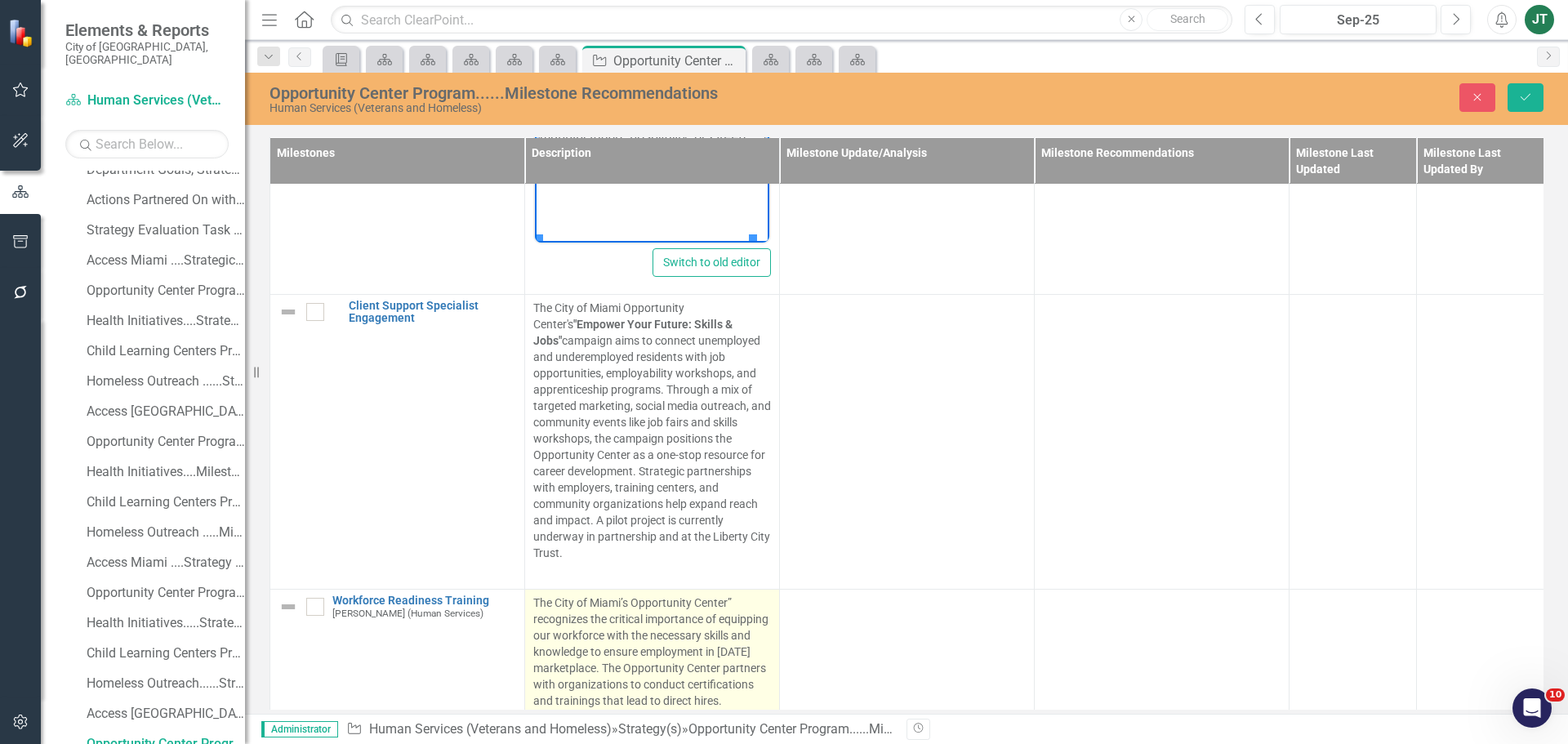
scroll to position [966, 0]
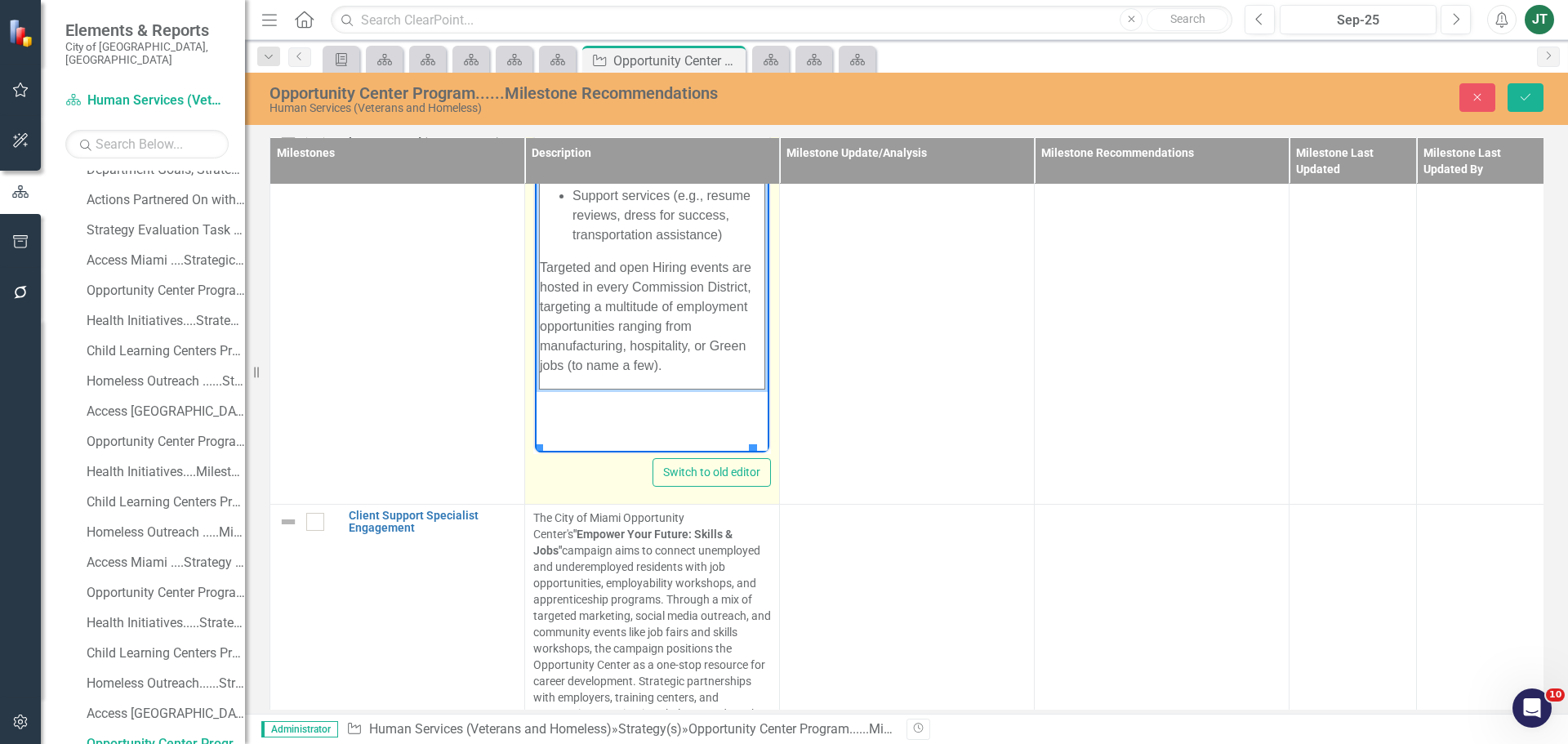
click at [650, 389] on td "The Opportunity Center hiring events are organized efforts to directly connect …" at bounding box center [653, 98] width 226 height 582
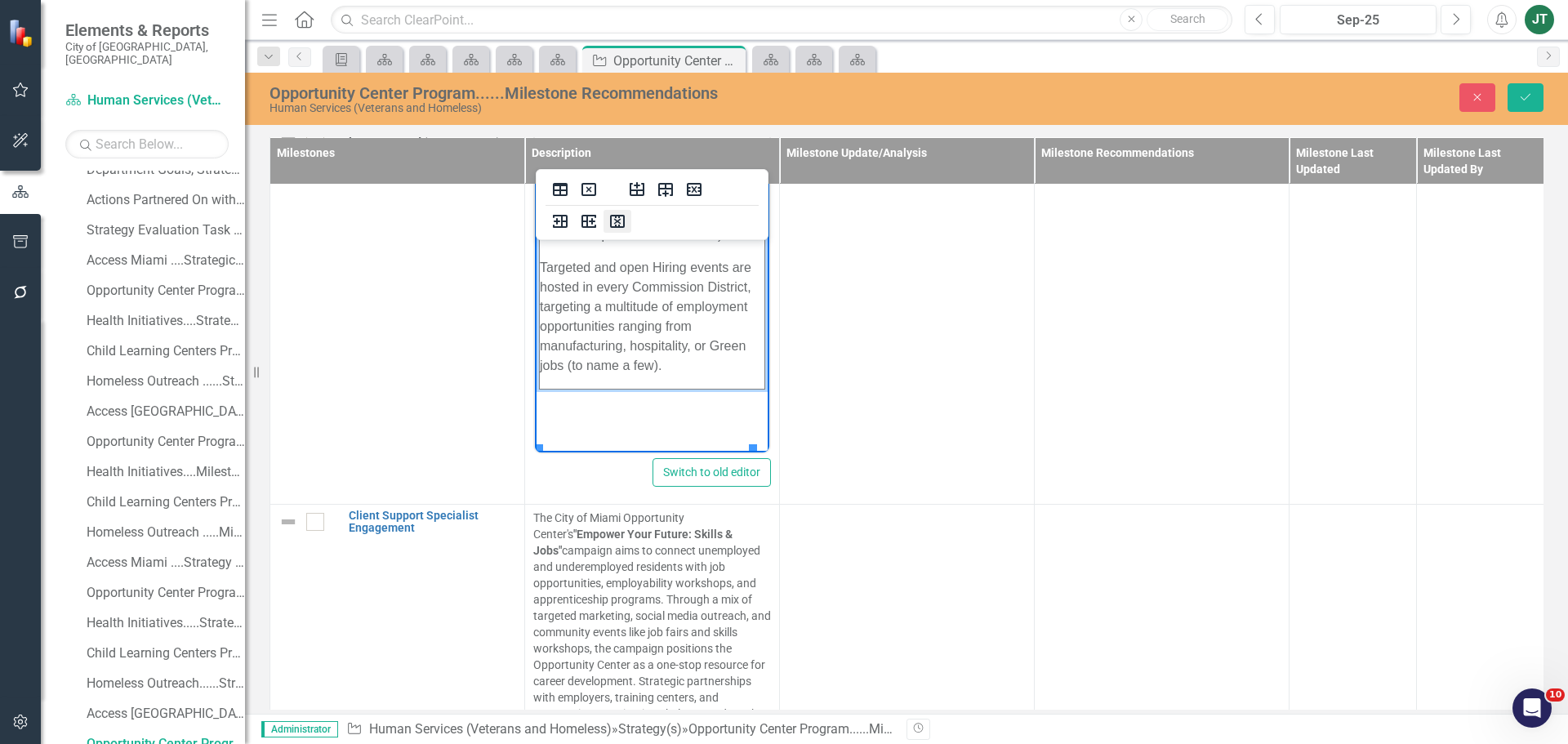
click at [621, 222] on icon "Delete column" at bounding box center [617, 221] width 19 height 19
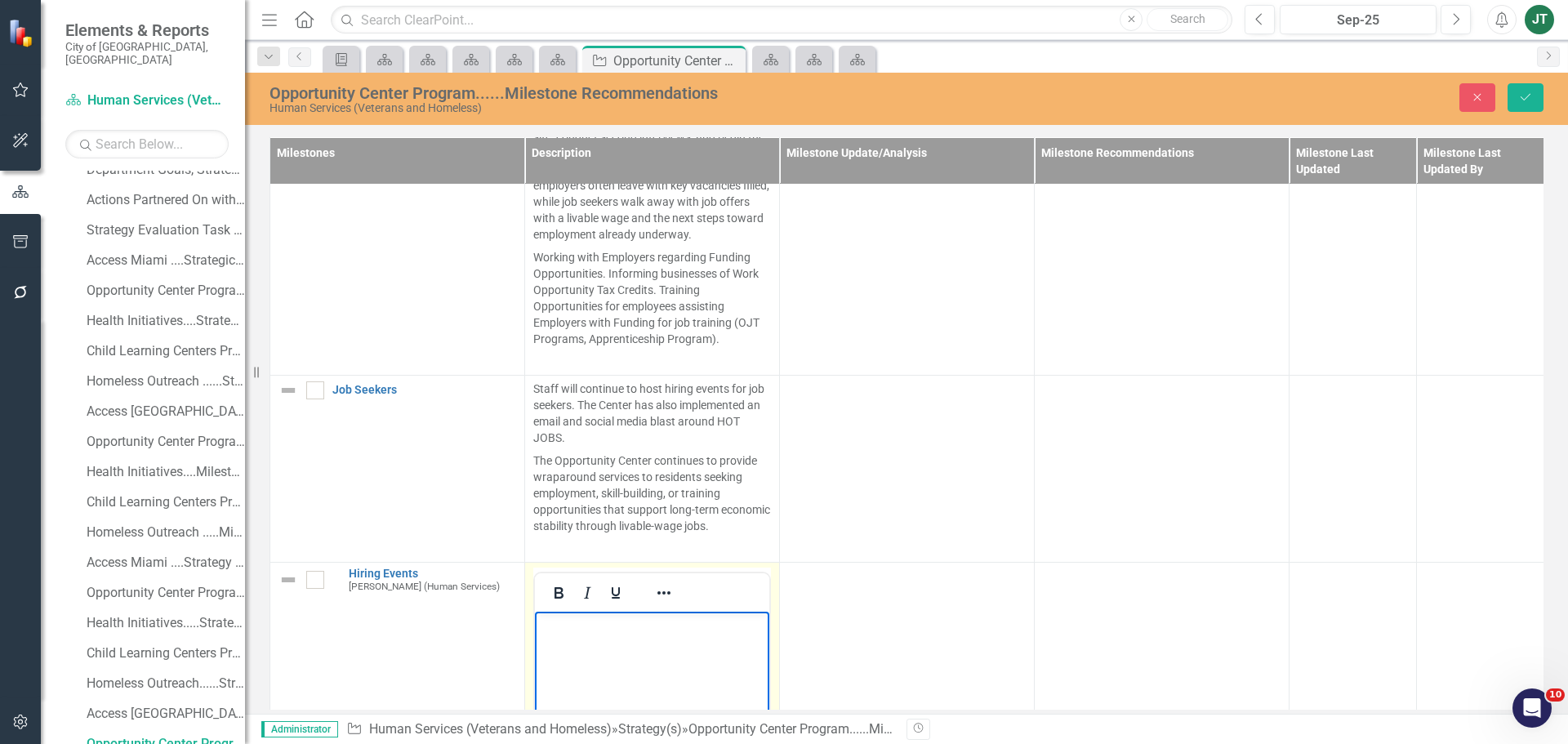
scroll to position [721, 0]
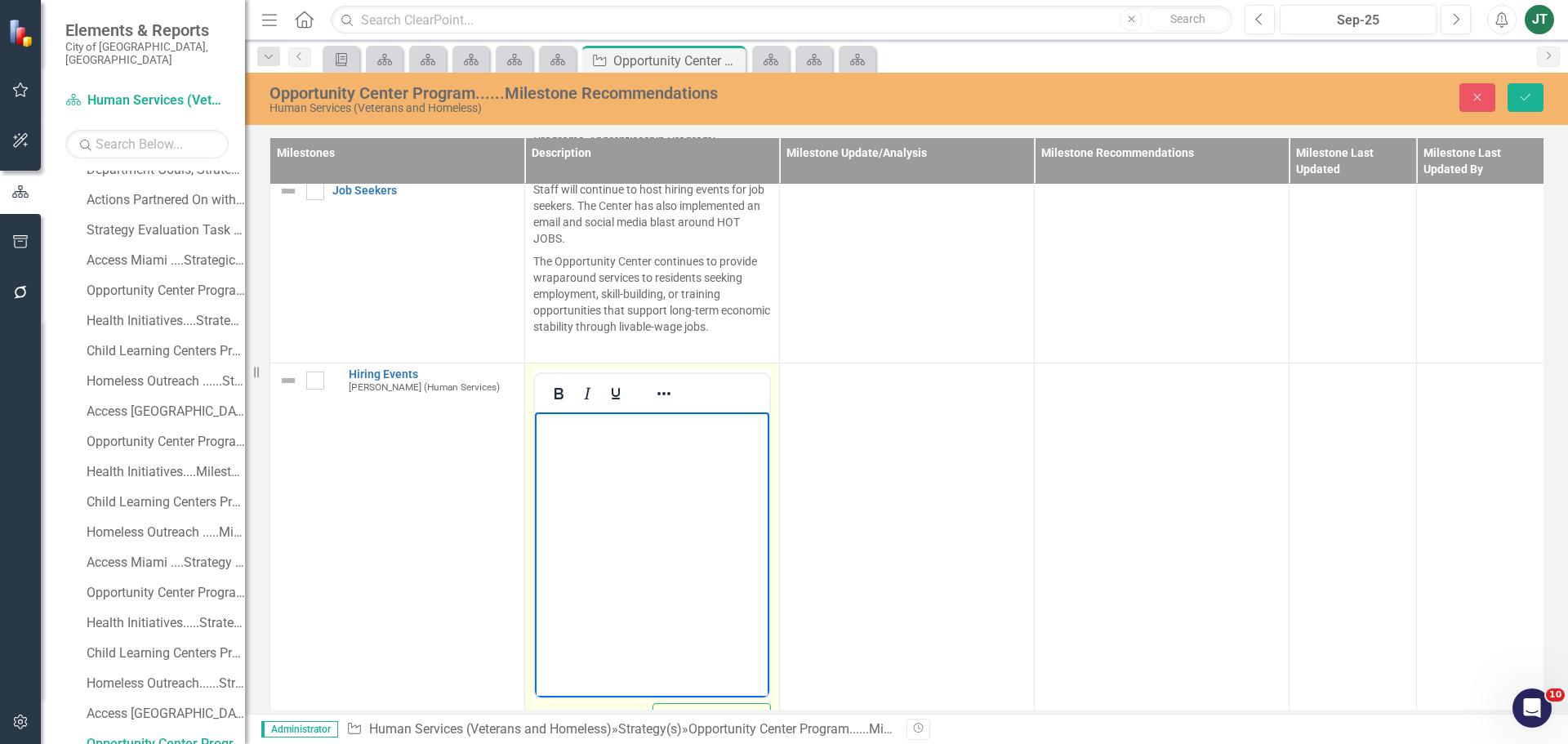
drag, startPoint x: 540, startPoint y: 416, endPoint x: 549, endPoint y: 438, distance: 23.8
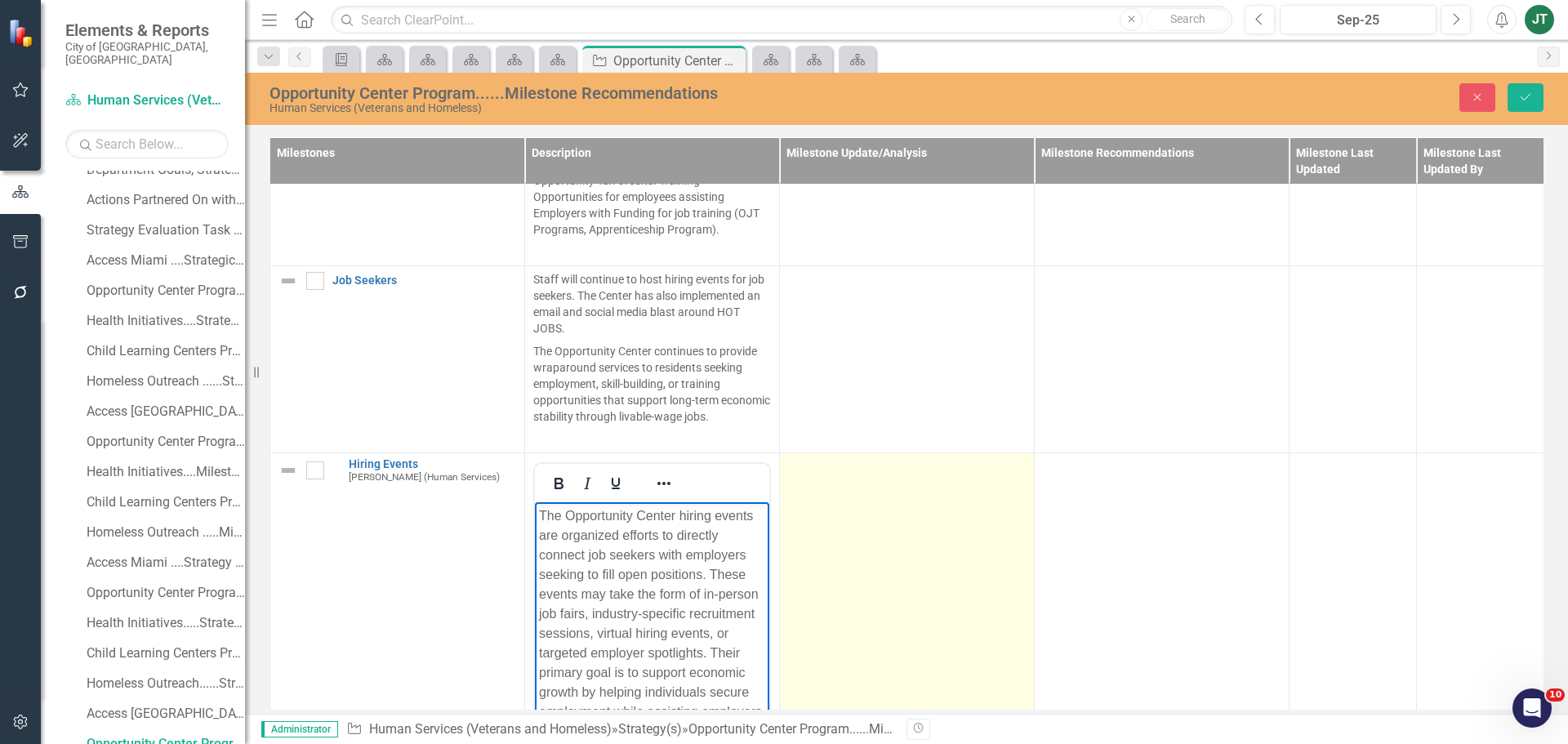
scroll to position [640, 0]
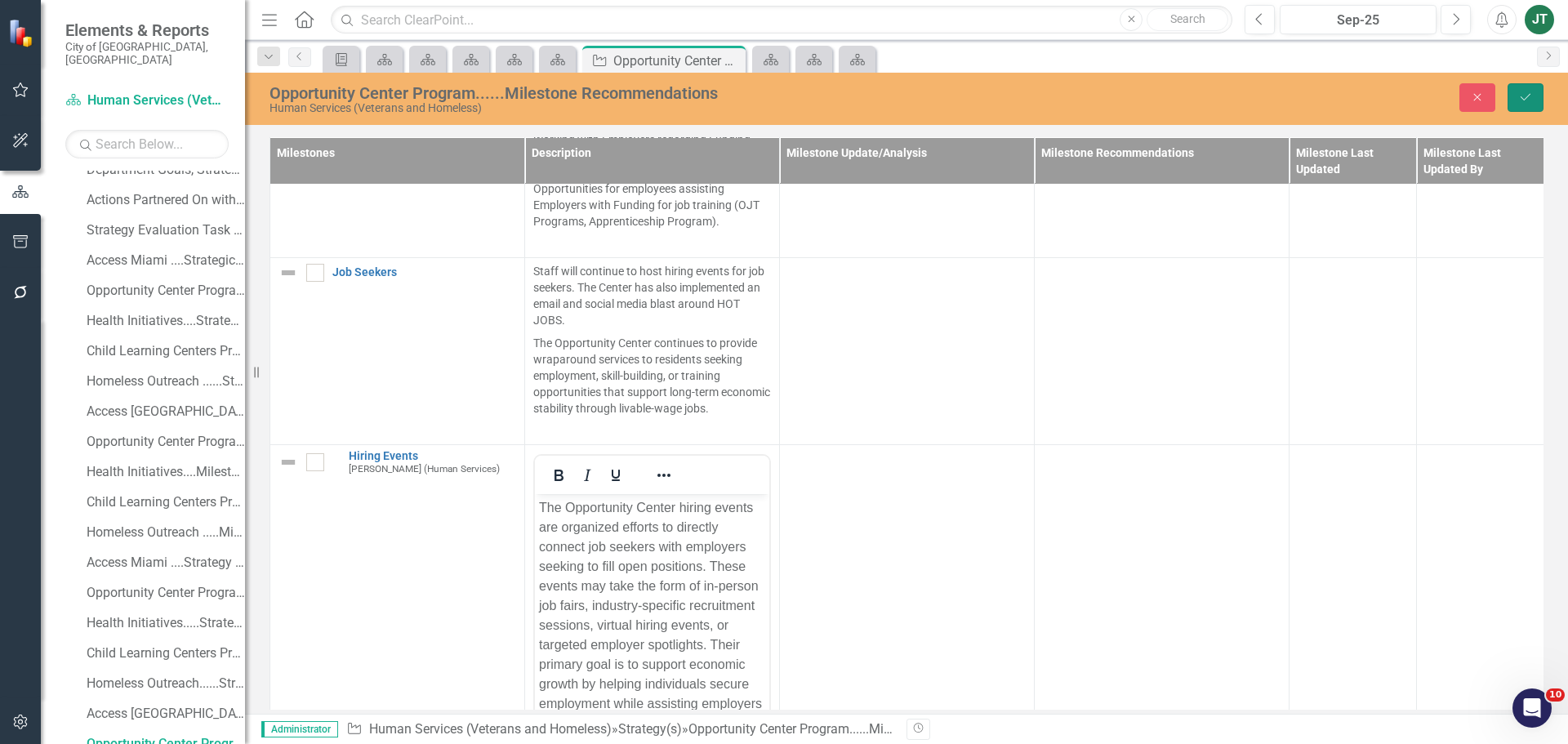
click at [1521, 88] on button "Save" at bounding box center [1525, 97] width 36 height 29
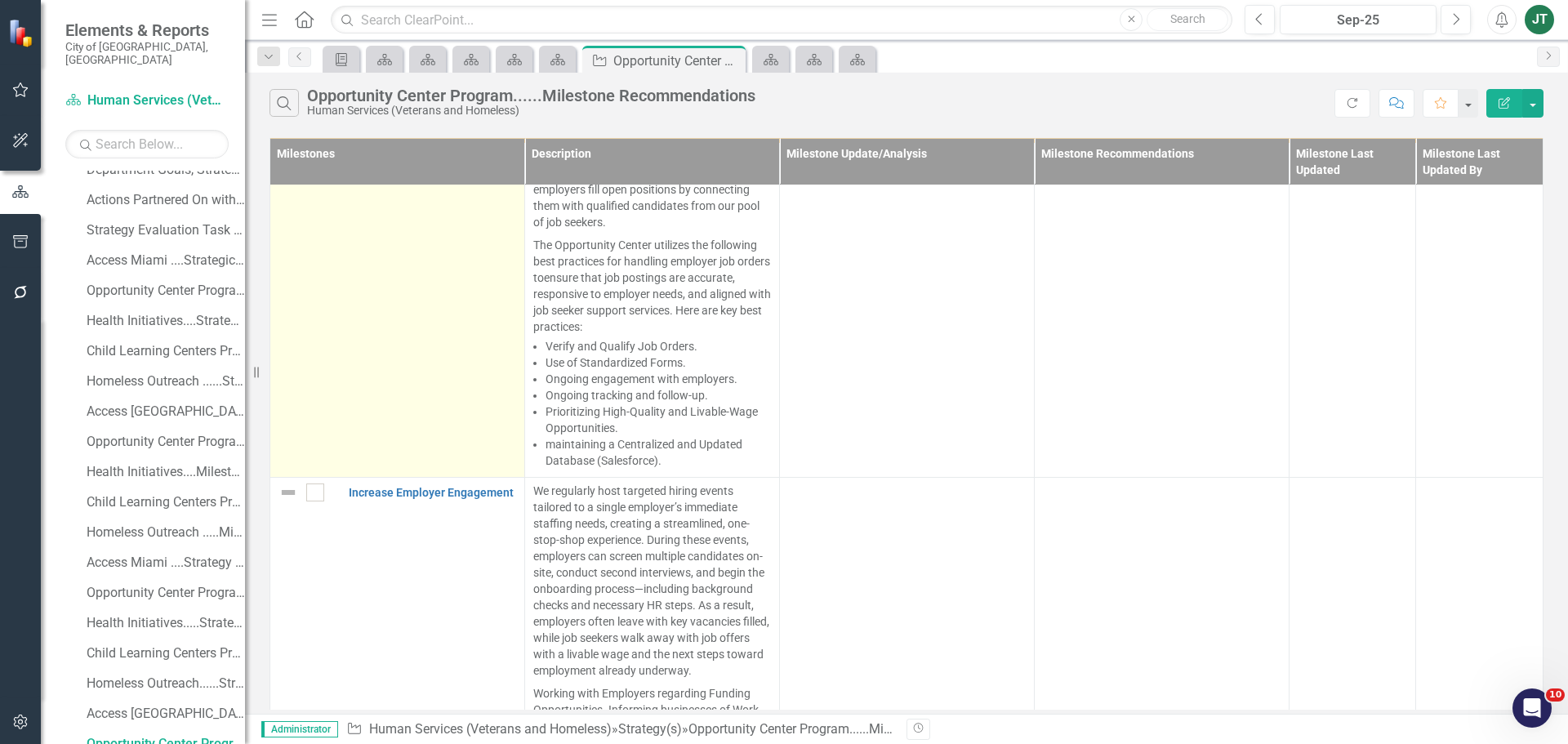
scroll to position [0, 0]
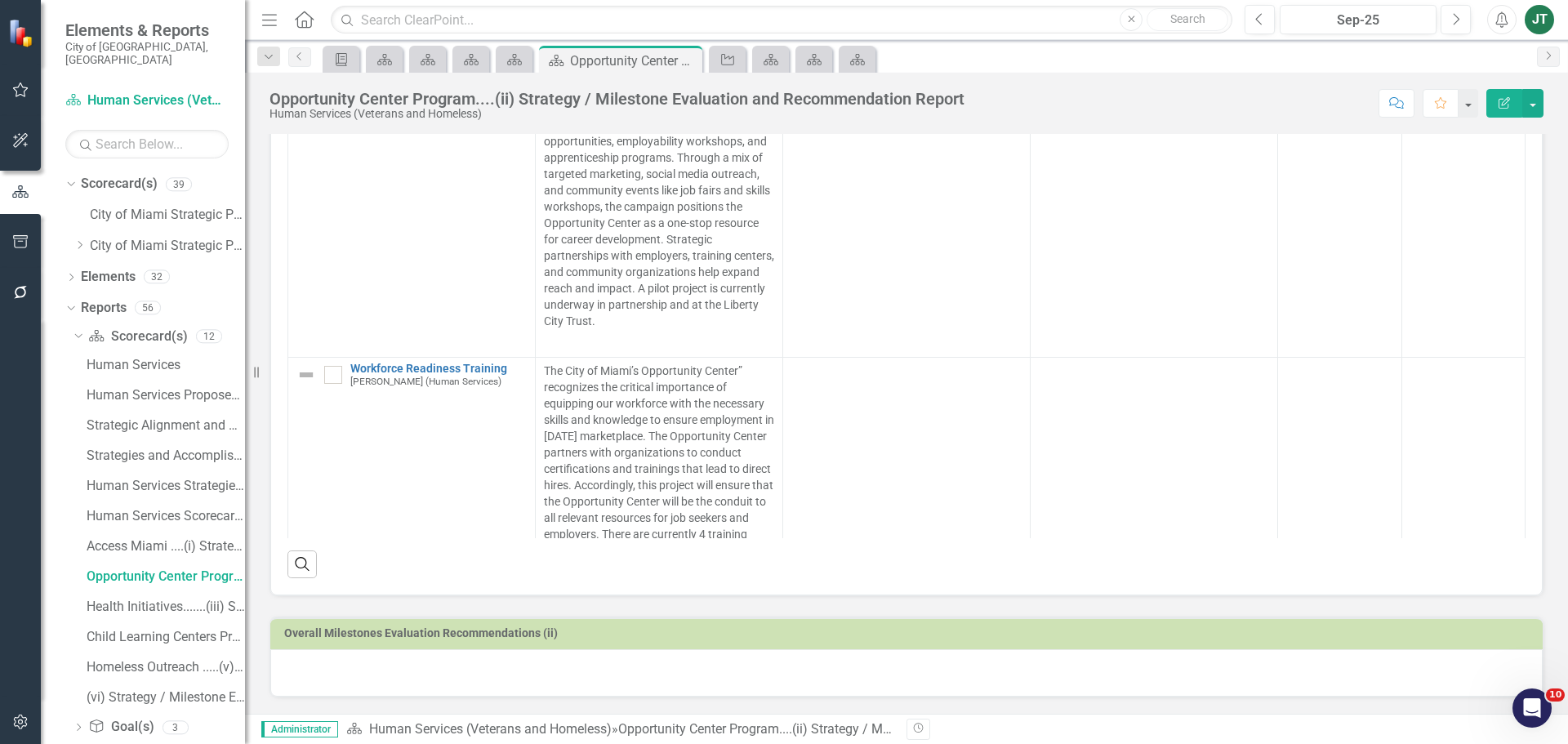
scroll to position [1155, 0]
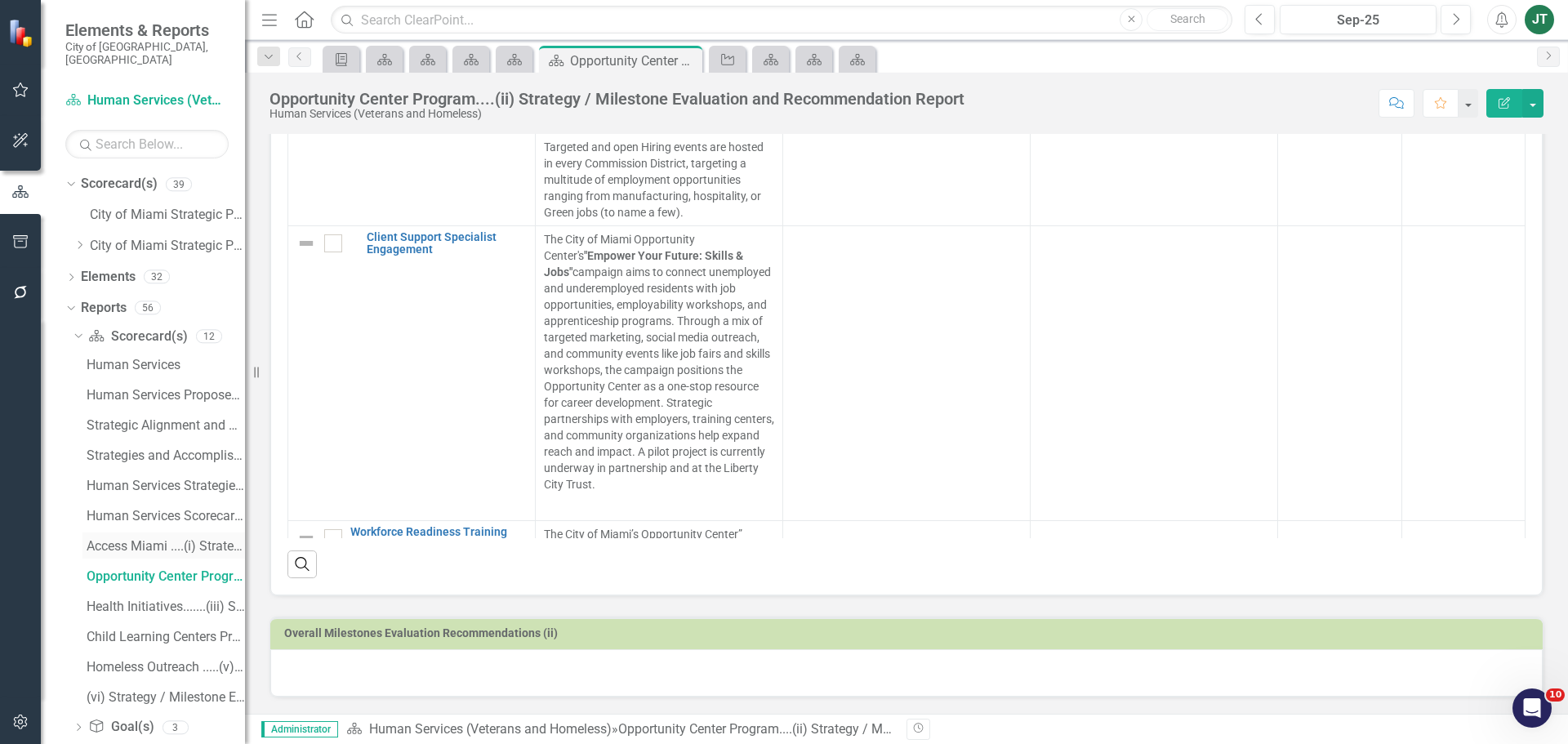
click at [171, 539] on div "Access Miami ....(i) Strategy / Milestone Evaluation and Recommendations Report" at bounding box center [165, 546] width 158 height 15
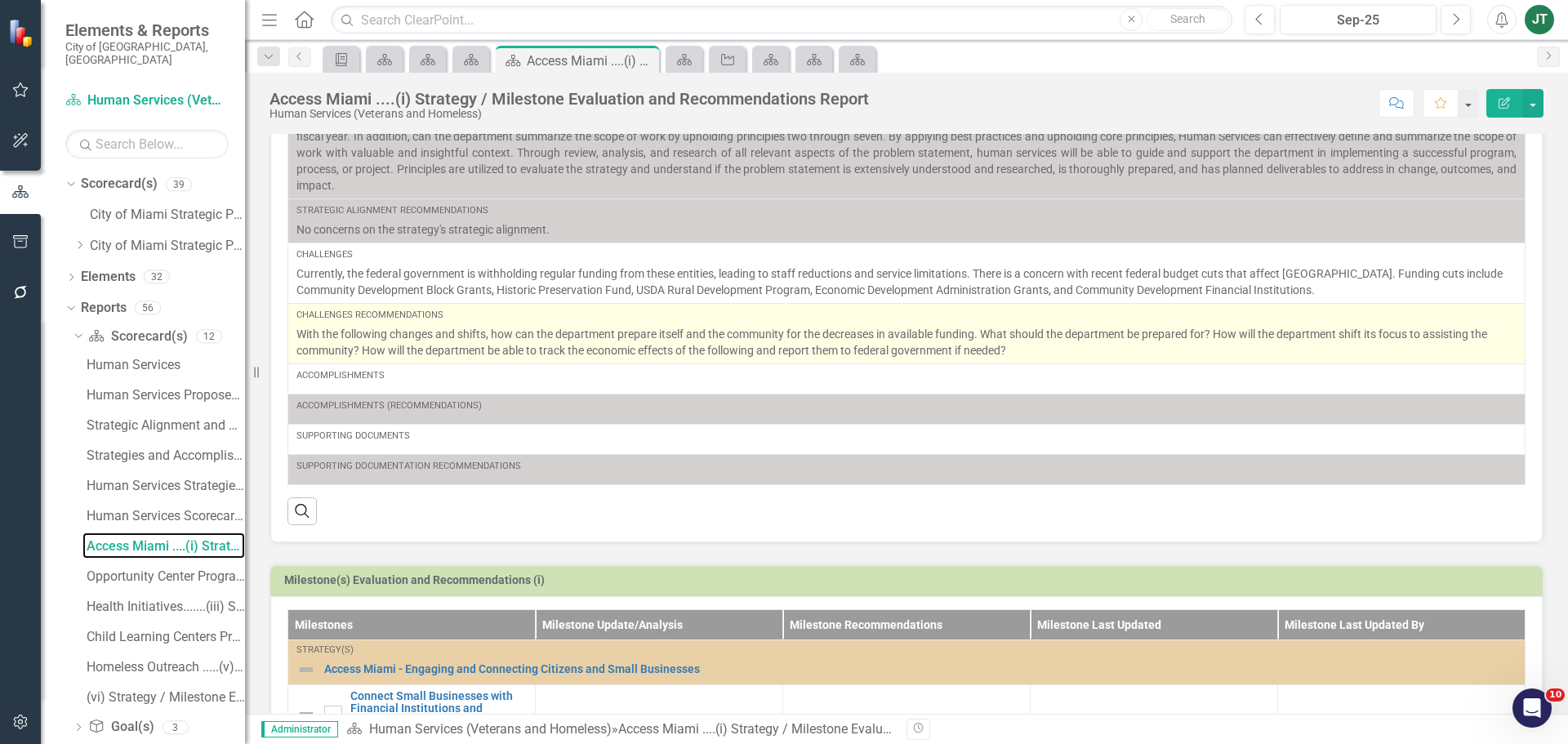
scroll to position [473, 0]
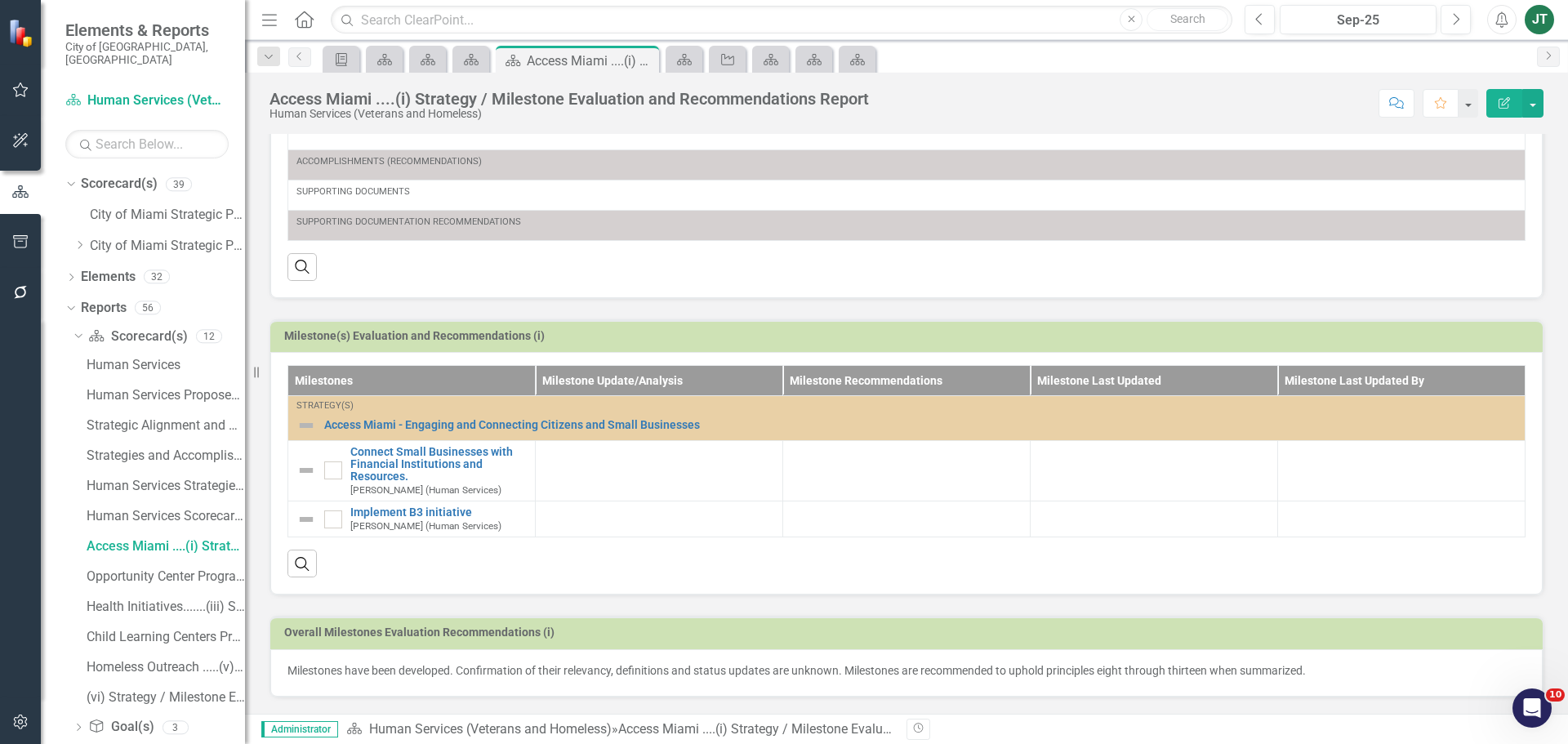
click at [1442, 332] on h3 "Milestone(s) Evaluation and Recommendations (i)" at bounding box center [909, 335] width 1251 height 12
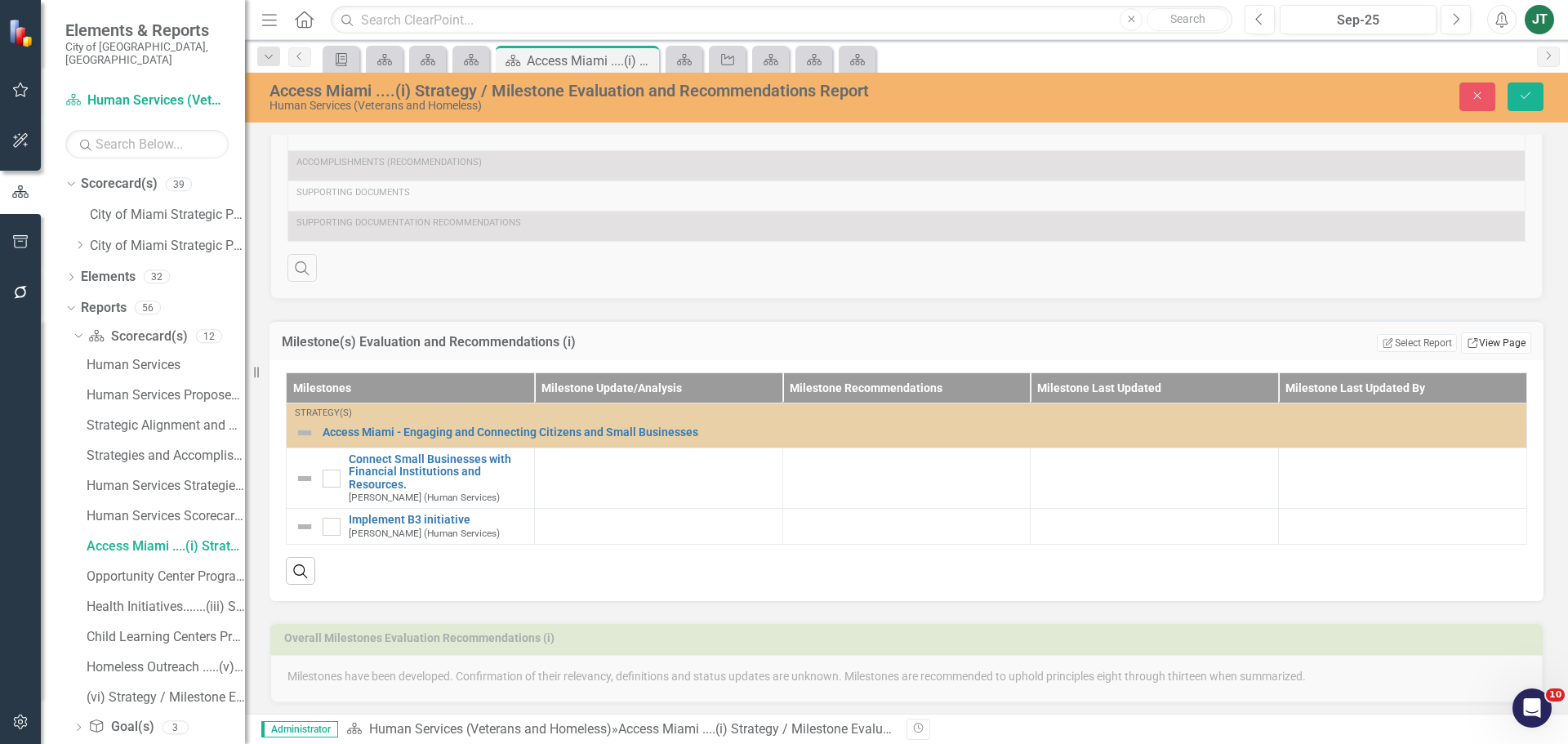
click at [1500, 343] on link "Link View Page" at bounding box center [1497, 343] width 70 height 21
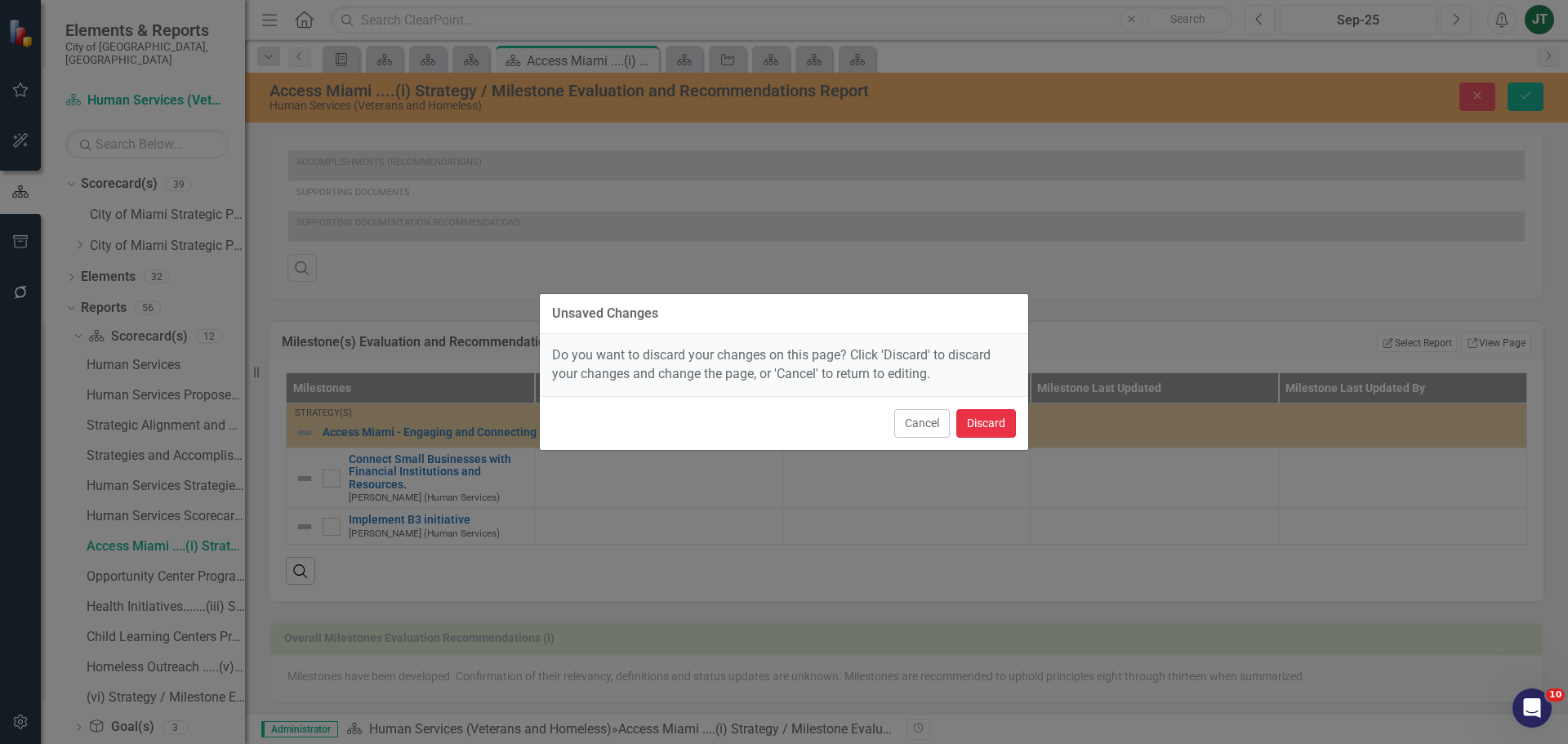
click at [1006, 420] on button "Discard" at bounding box center [986, 423] width 59 height 29
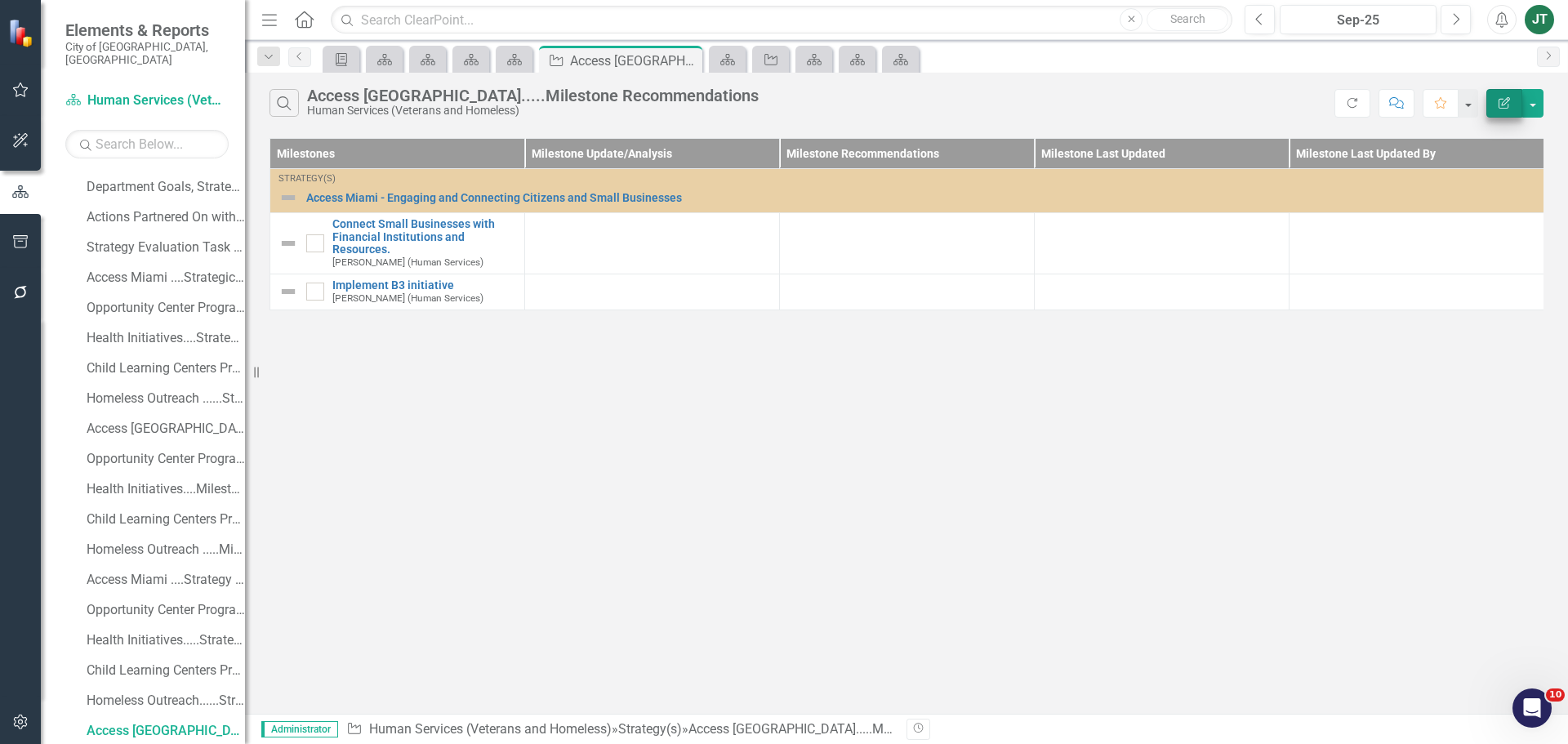
scroll to position [377, 0]
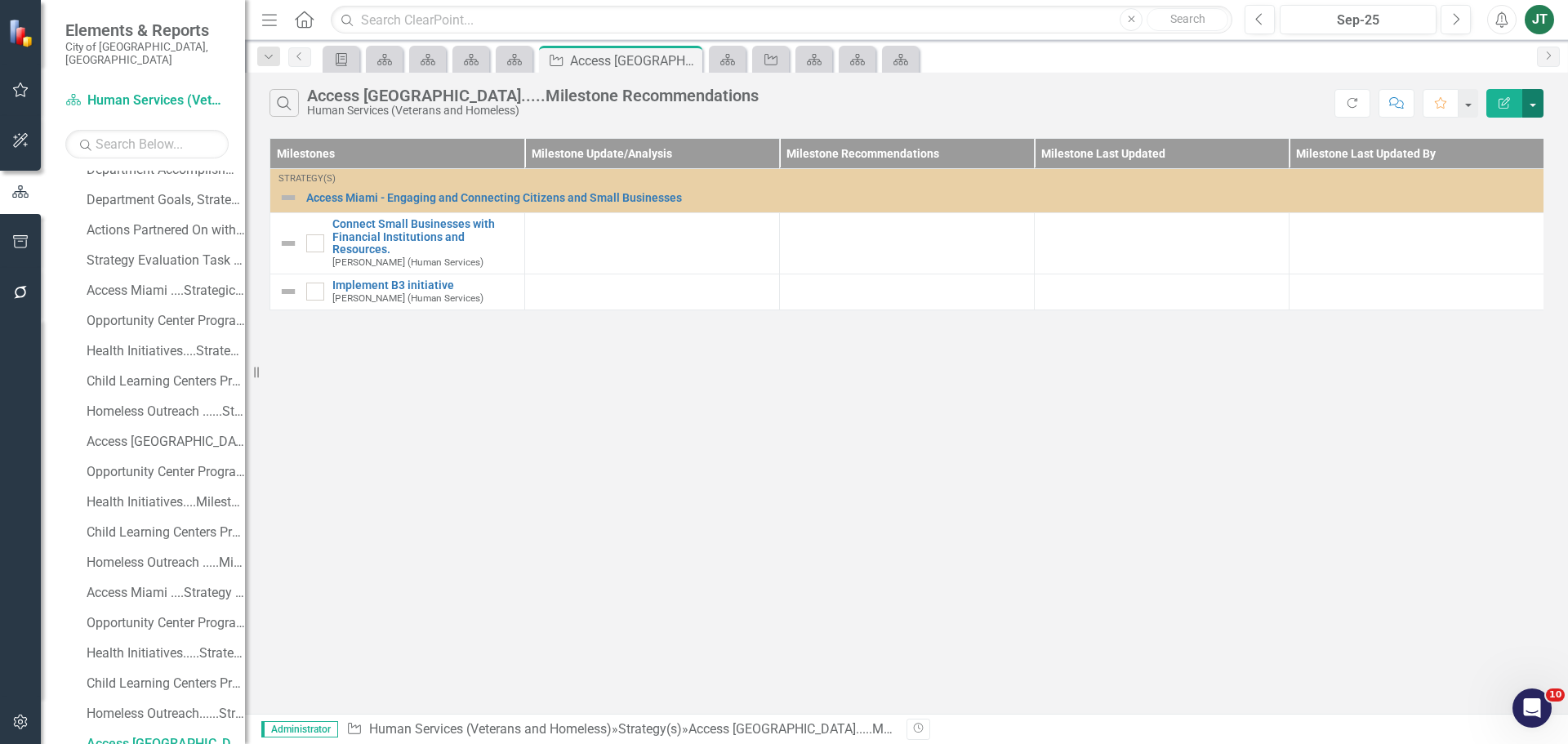
click at [1536, 103] on button "button" at bounding box center [1533, 103] width 21 height 29
click at [1483, 137] on link "Edit Report Edit Report" at bounding box center [1478, 133] width 129 height 30
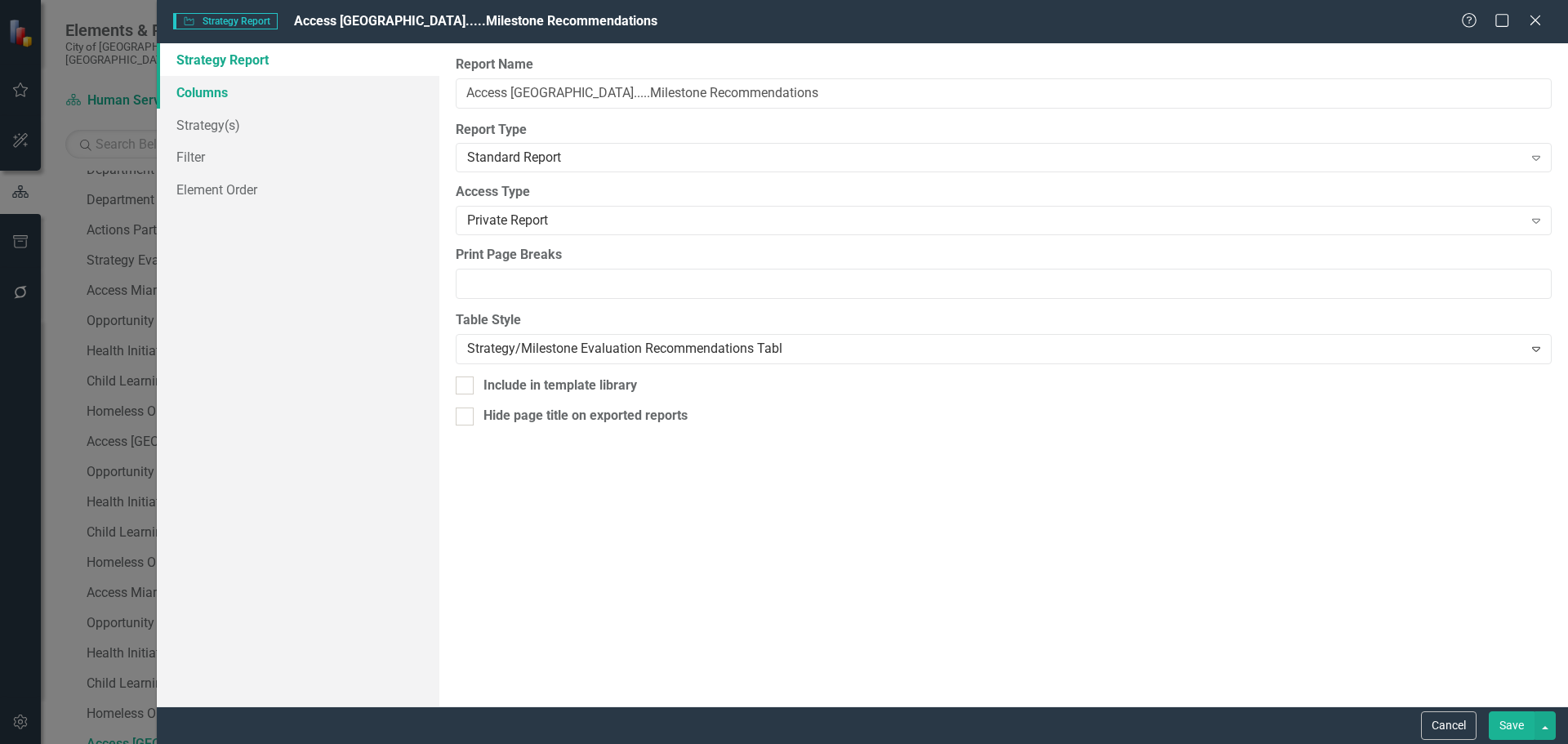
click at [276, 87] on link "Columns" at bounding box center [299, 91] width 283 height 32
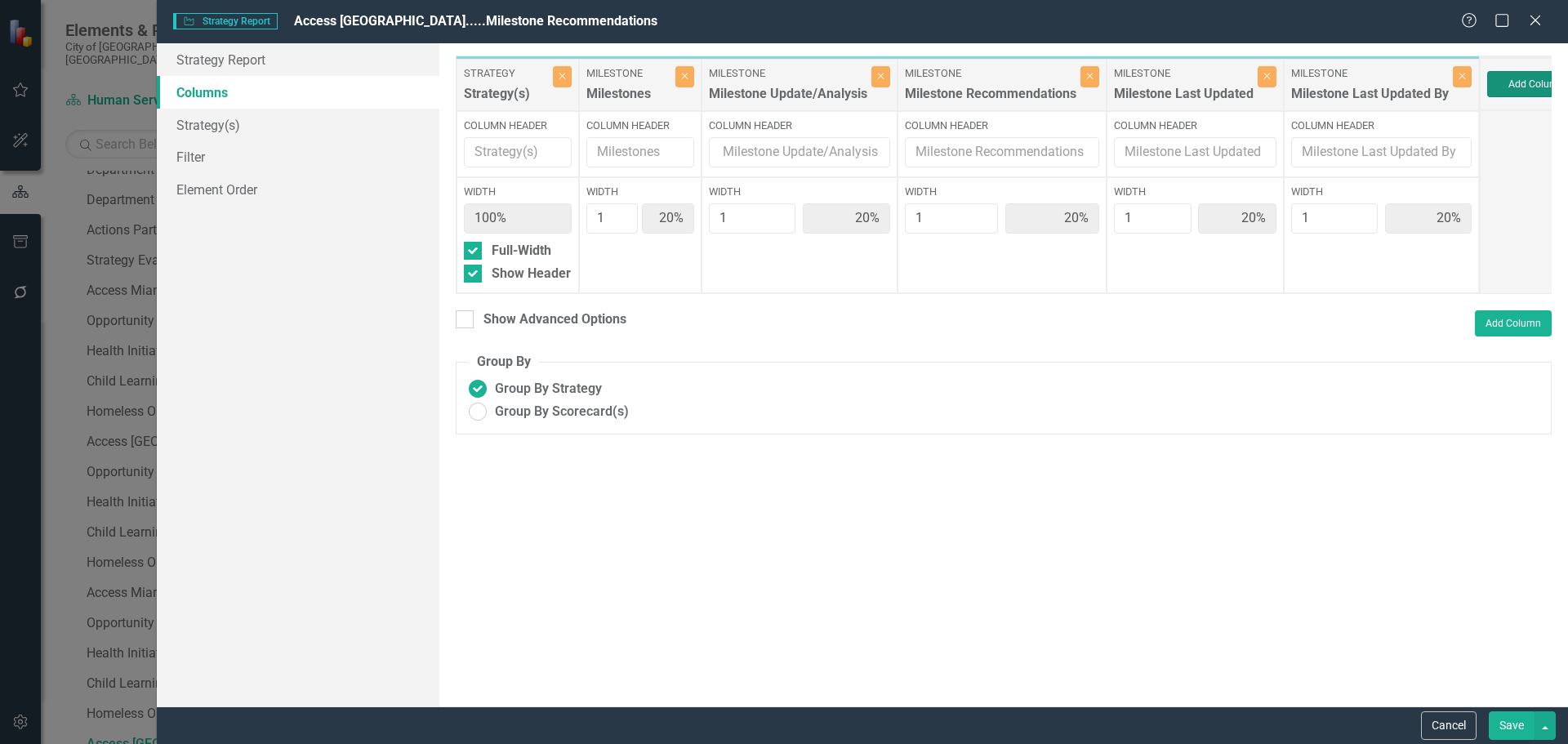
click at [1519, 74] on button "Add Column" at bounding box center [1537, 84] width 98 height 26
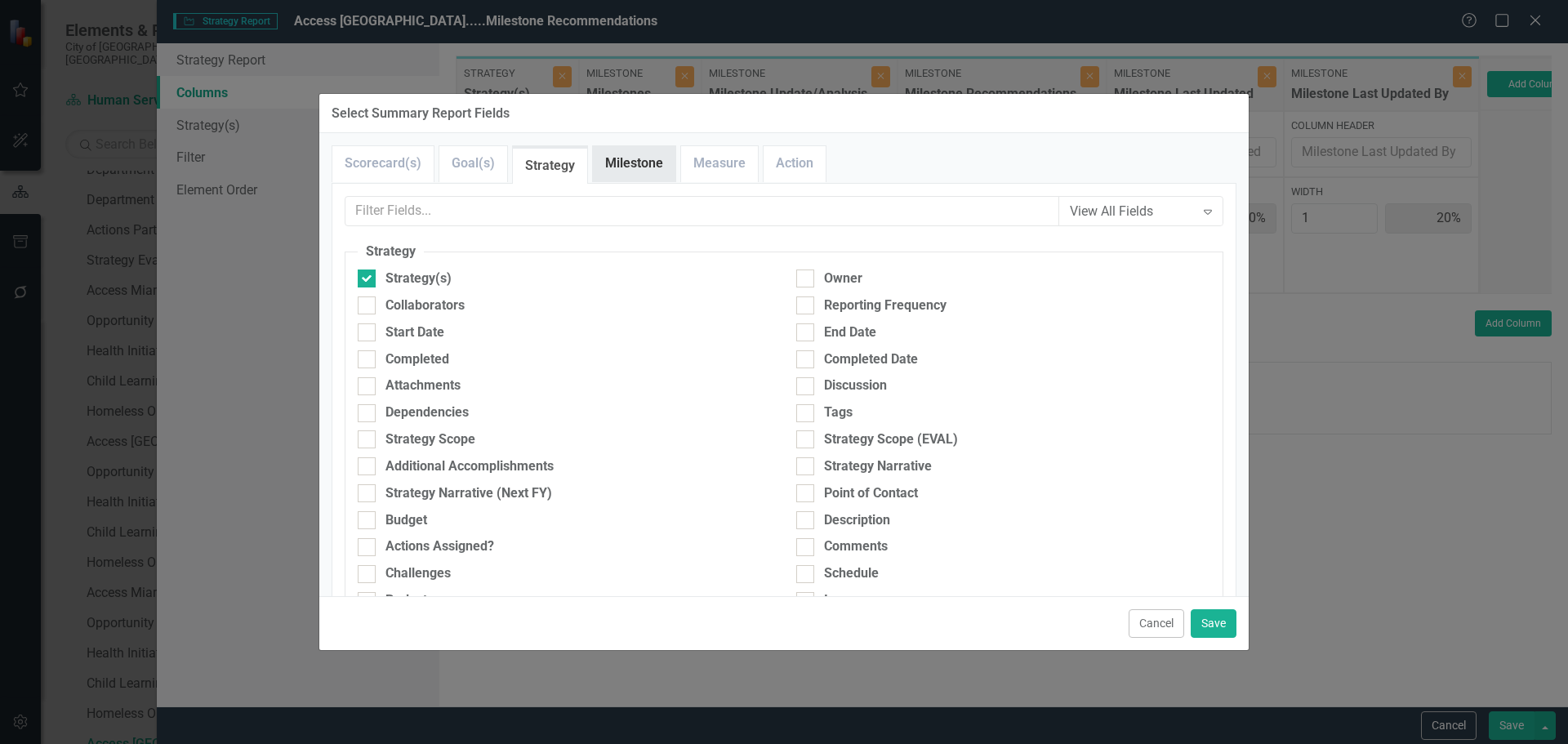
click at [639, 151] on link "Milestone" at bounding box center [633, 164] width 82 height 35
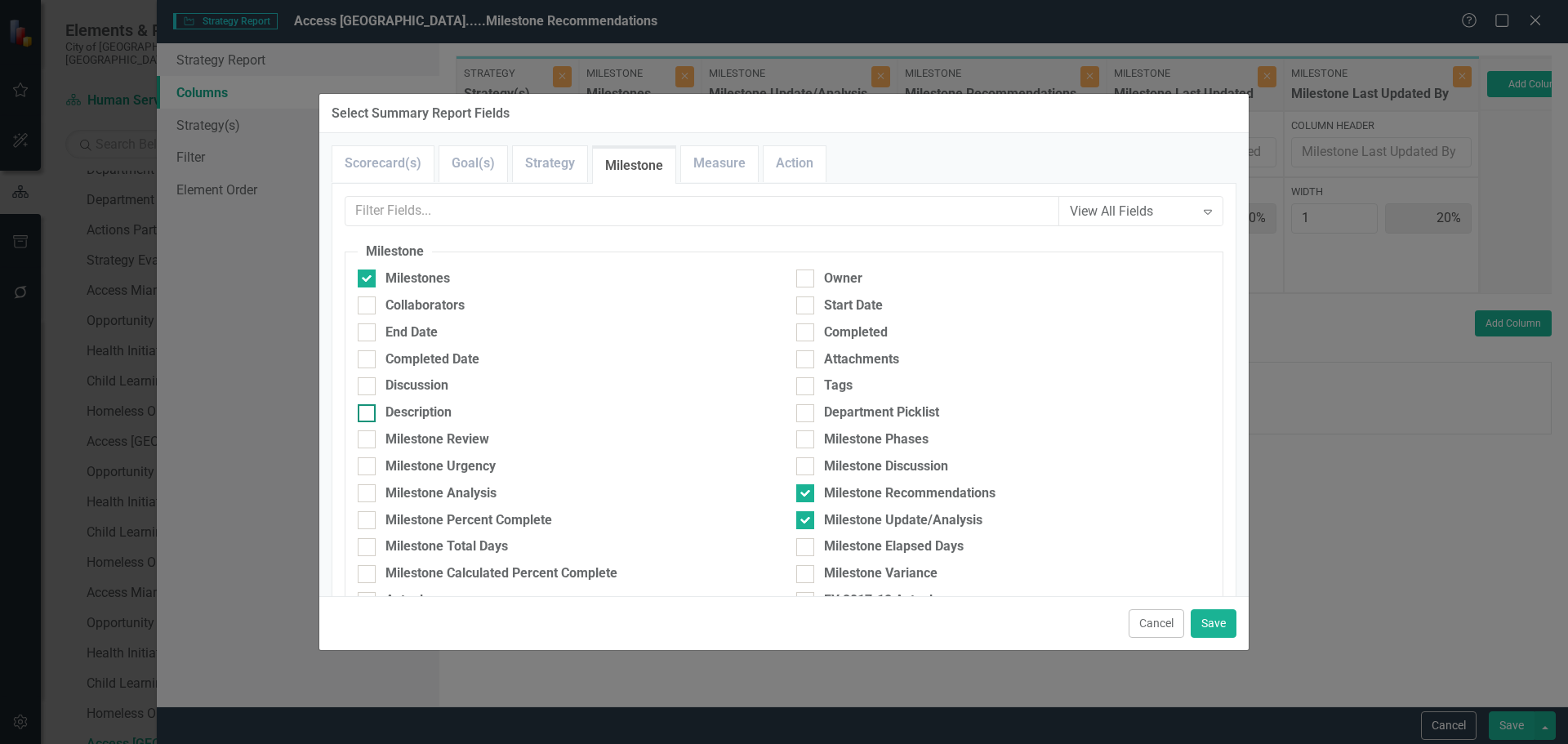
click at [397, 411] on div "Description" at bounding box center [419, 412] width 67 height 18
click at [368, 411] on input "Description" at bounding box center [362, 409] width 10 height 10
checkbox input "true"
click at [1207, 617] on button "Save" at bounding box center [1213, 623] width 45 height 29
type input "17%"
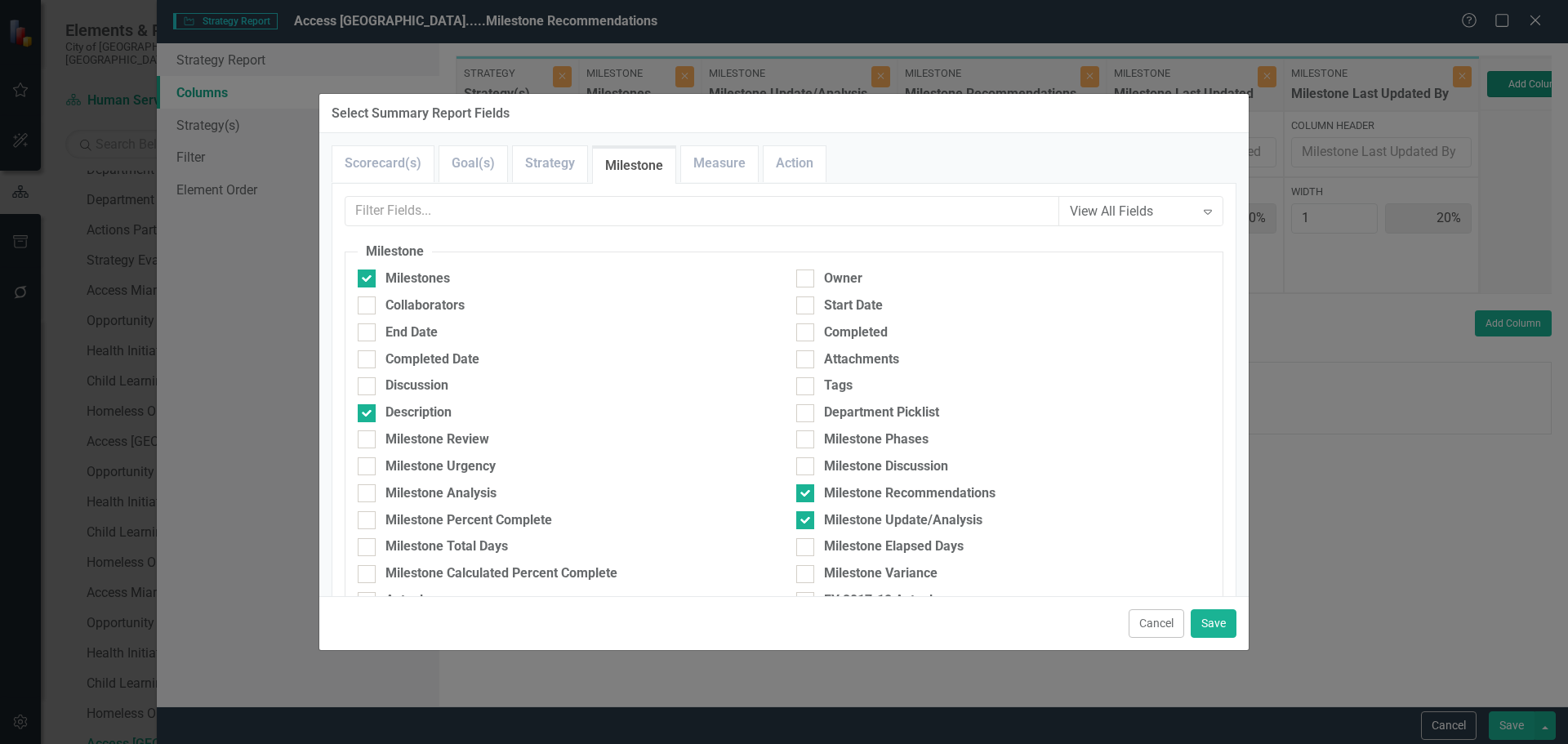
type input "17%"
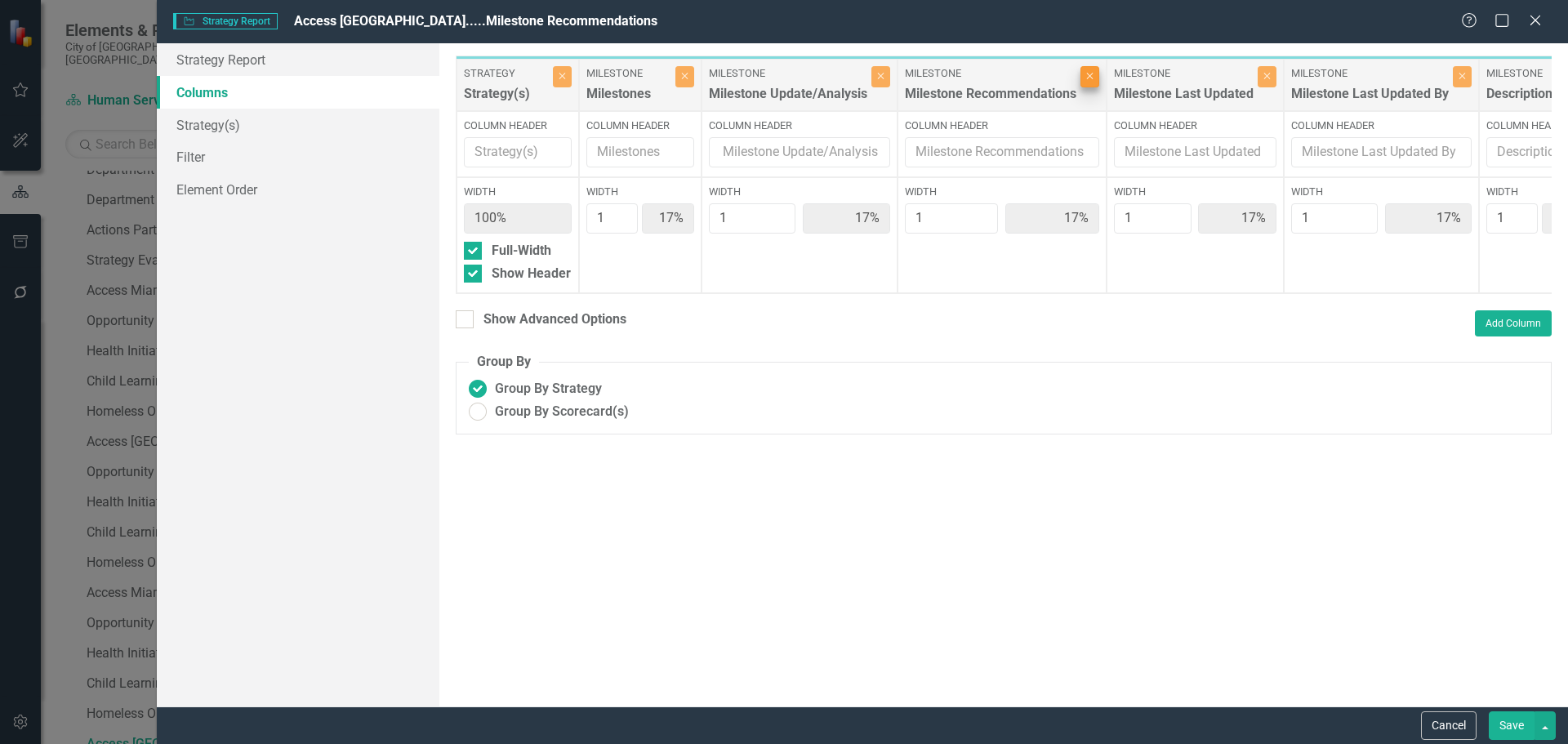
scroll to position [0, 11]
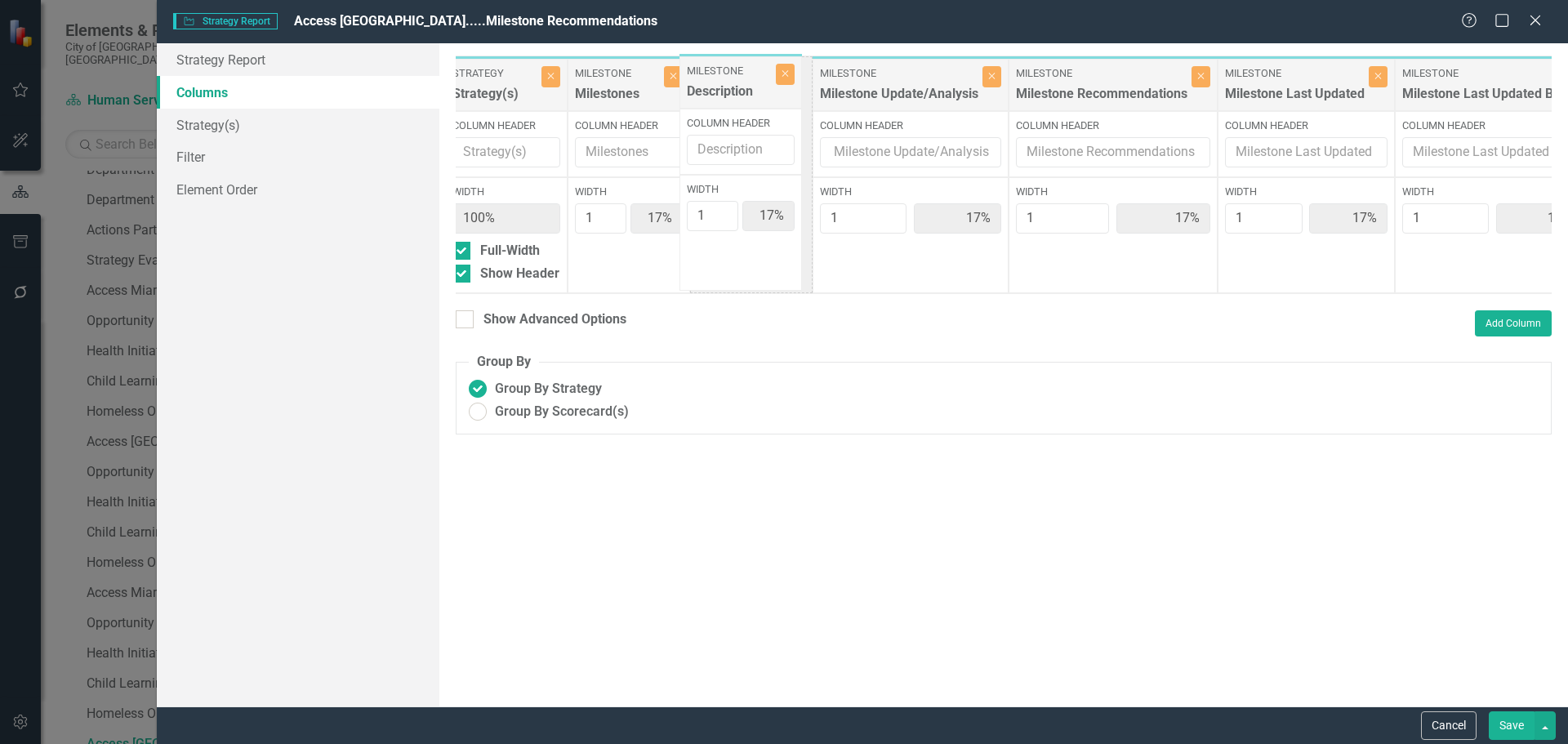
drag, startPoint x: 1505, startPoint y: 83, endPoint x: 717, endPoint y: 79, distance: 788.0
click at [711, 79] on div "Strategy Strategy(s) Close Column Header Width 100% Full-Width Show Header Mile…" at bounding box center [1018, 175] width 1146 height 238
type input "2"
type input "29%"
type input "14%"
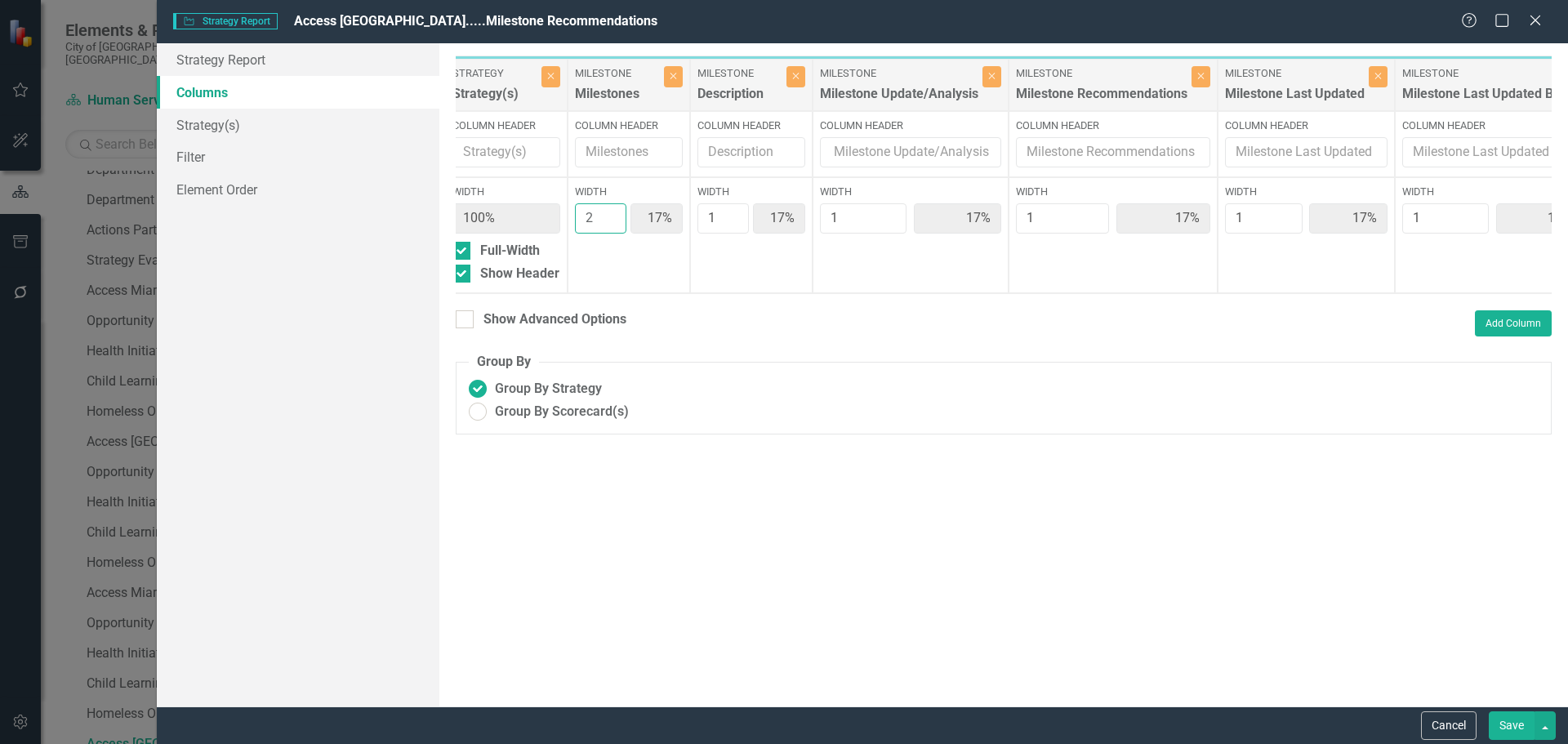
type input "14%"
type input "2"
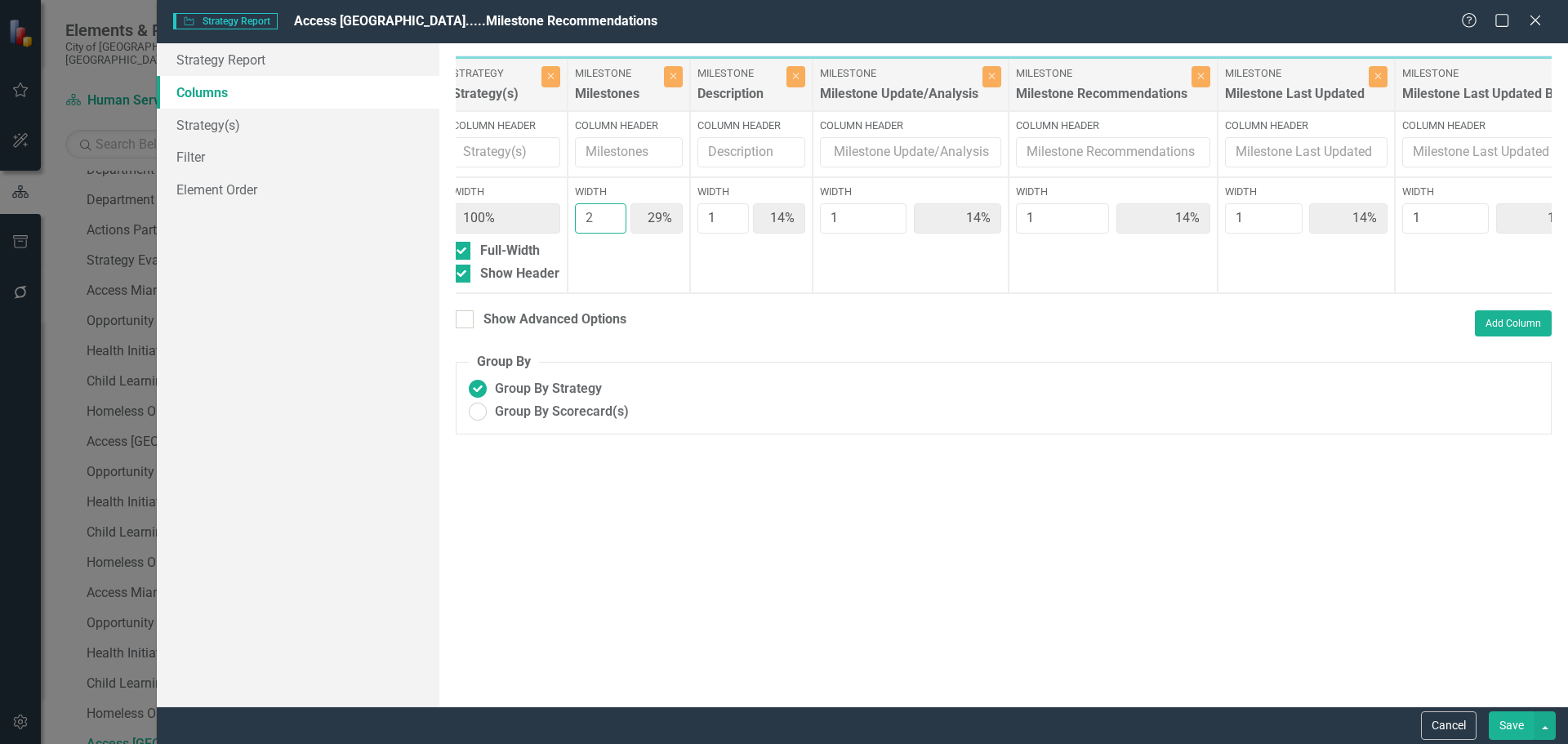
click at [611, 214] on input "2" at bounding box center [601, 218] width 52 height 30
type input "2"
type input "25%"
type input "13%"
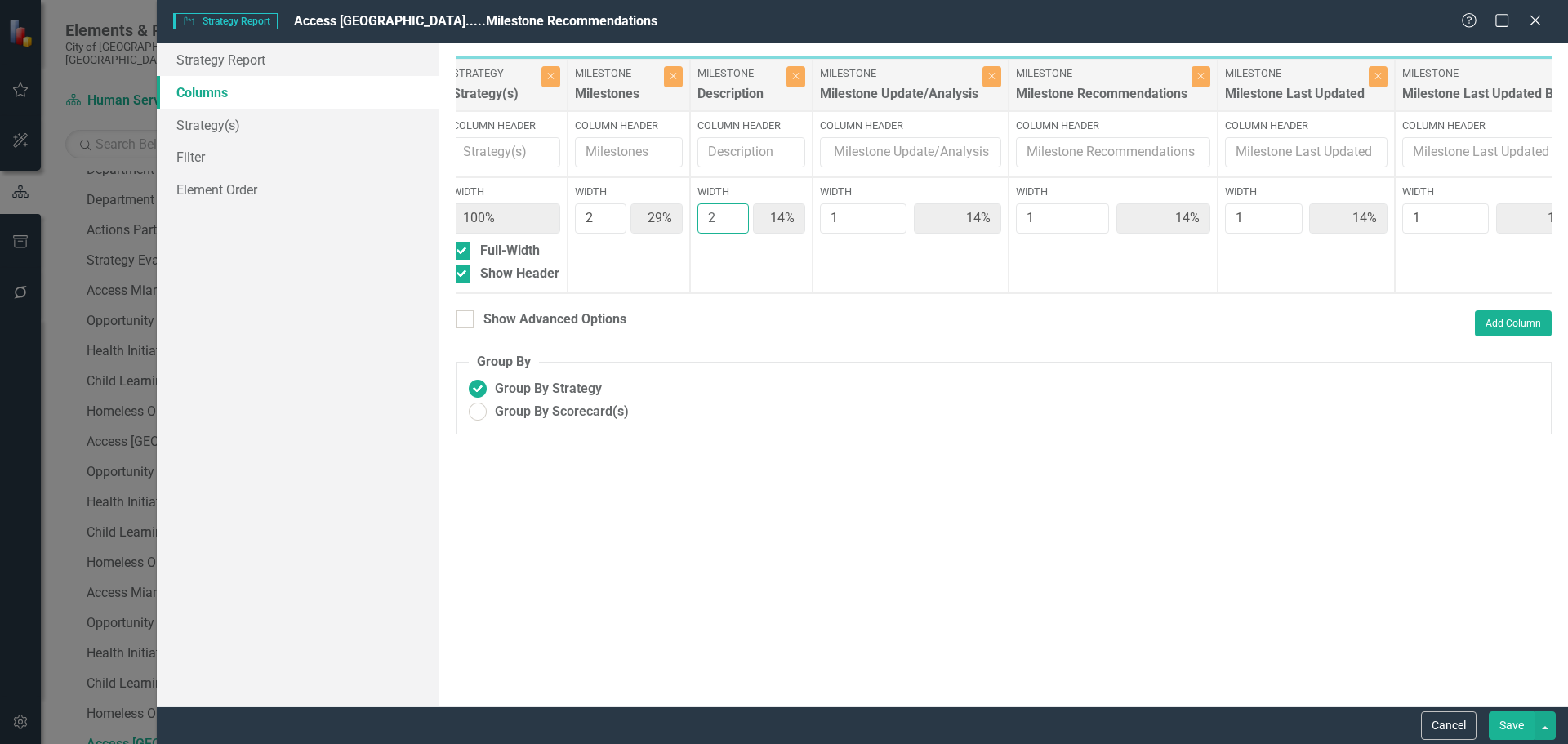
type input "13%"
type input "2"
click at [731, 215] on input "2" at bounding box center [724, 218] width 52 height 30
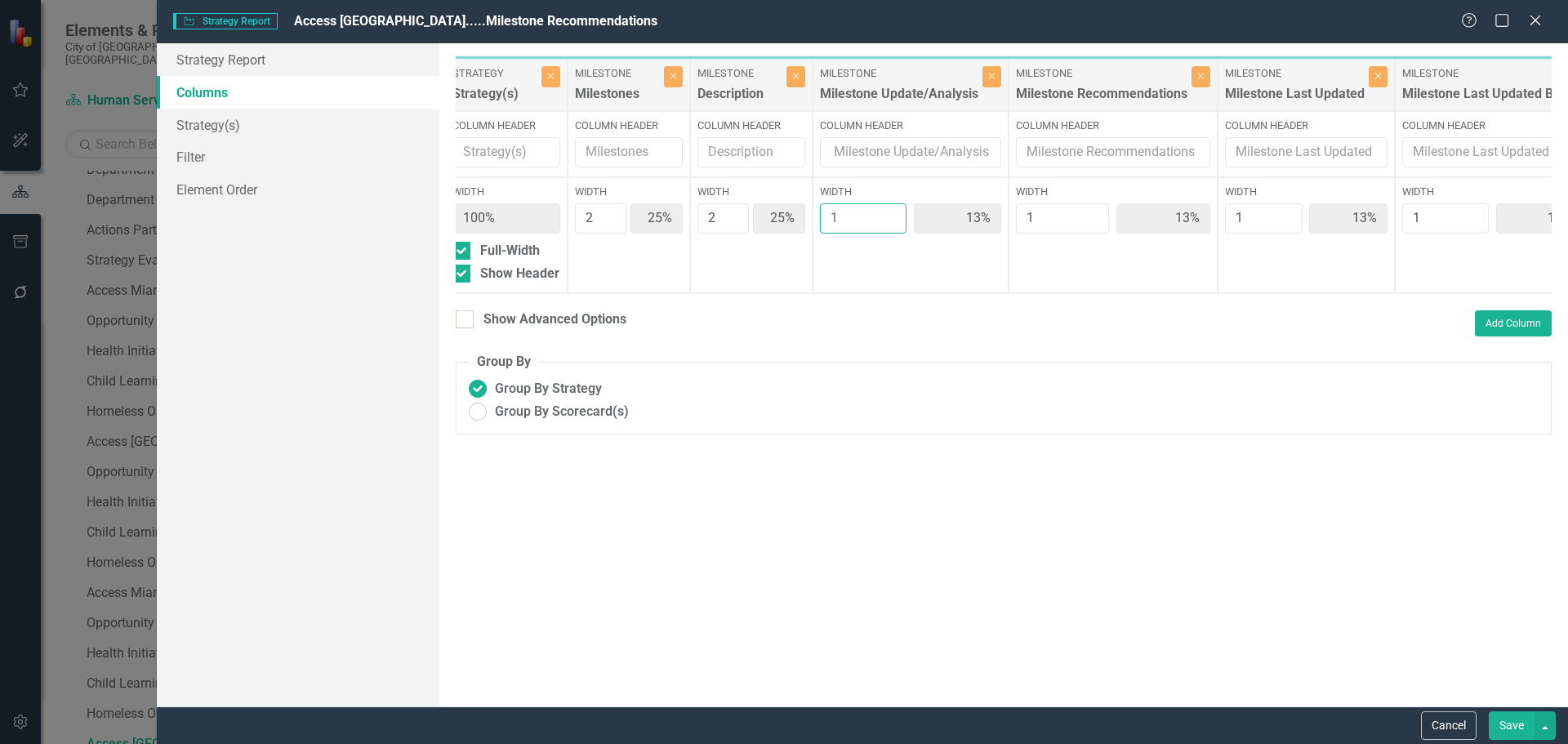
type input "2"
type input "22%"
type input "11%"
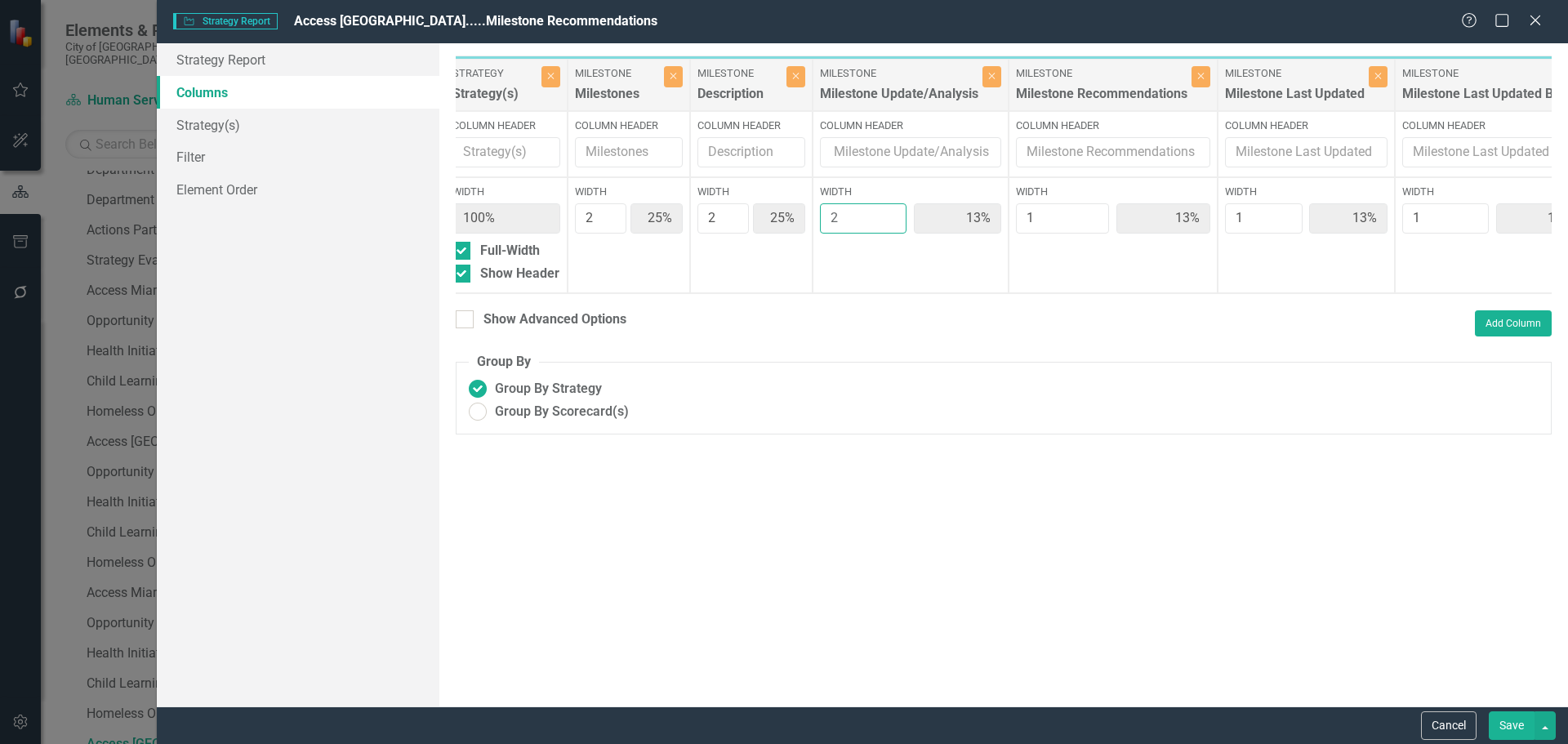
type input "11%"
type input "2"
click at [893, 214] on input "2" at bounding box center [864, 218] width 88 height 30
type input "2"
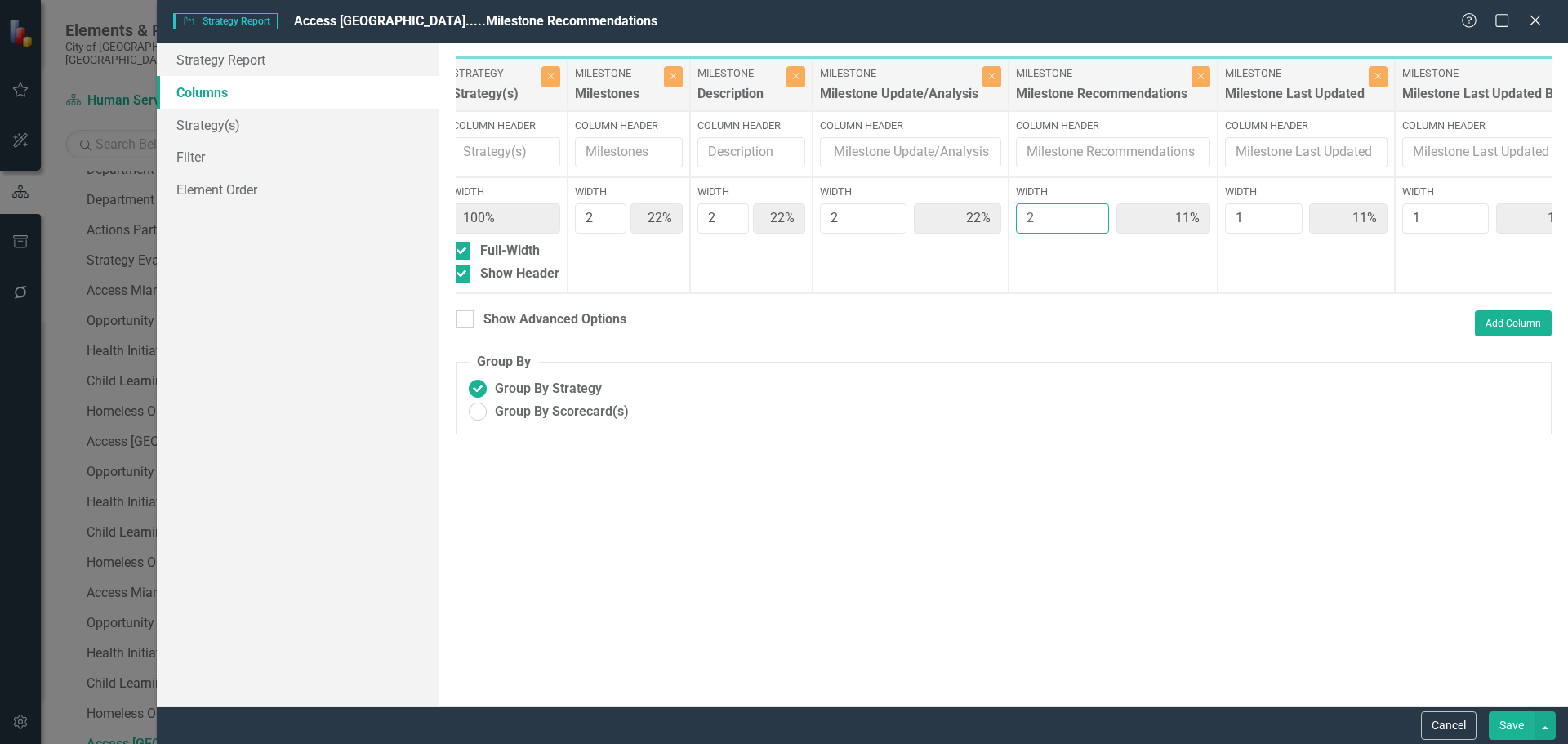
type input "20%"
type input "10%"
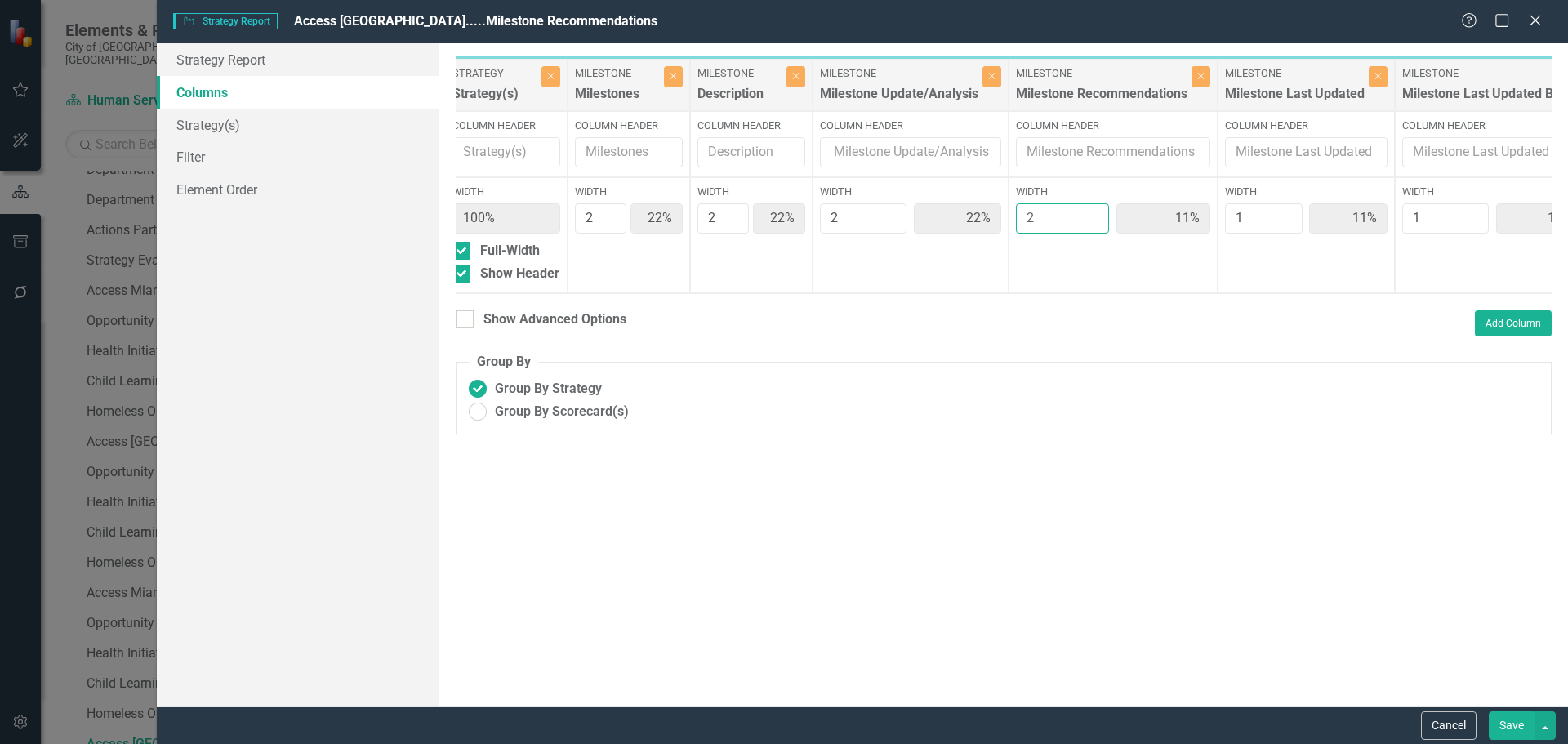
type input "10%"
type input "2"
click at [1096, 210] on input "2" at bounding box center [1062, 218] width 93 height 30
click at [1510, 725] on button "Save" at bounding box center [1512, 726] width 45 height 29
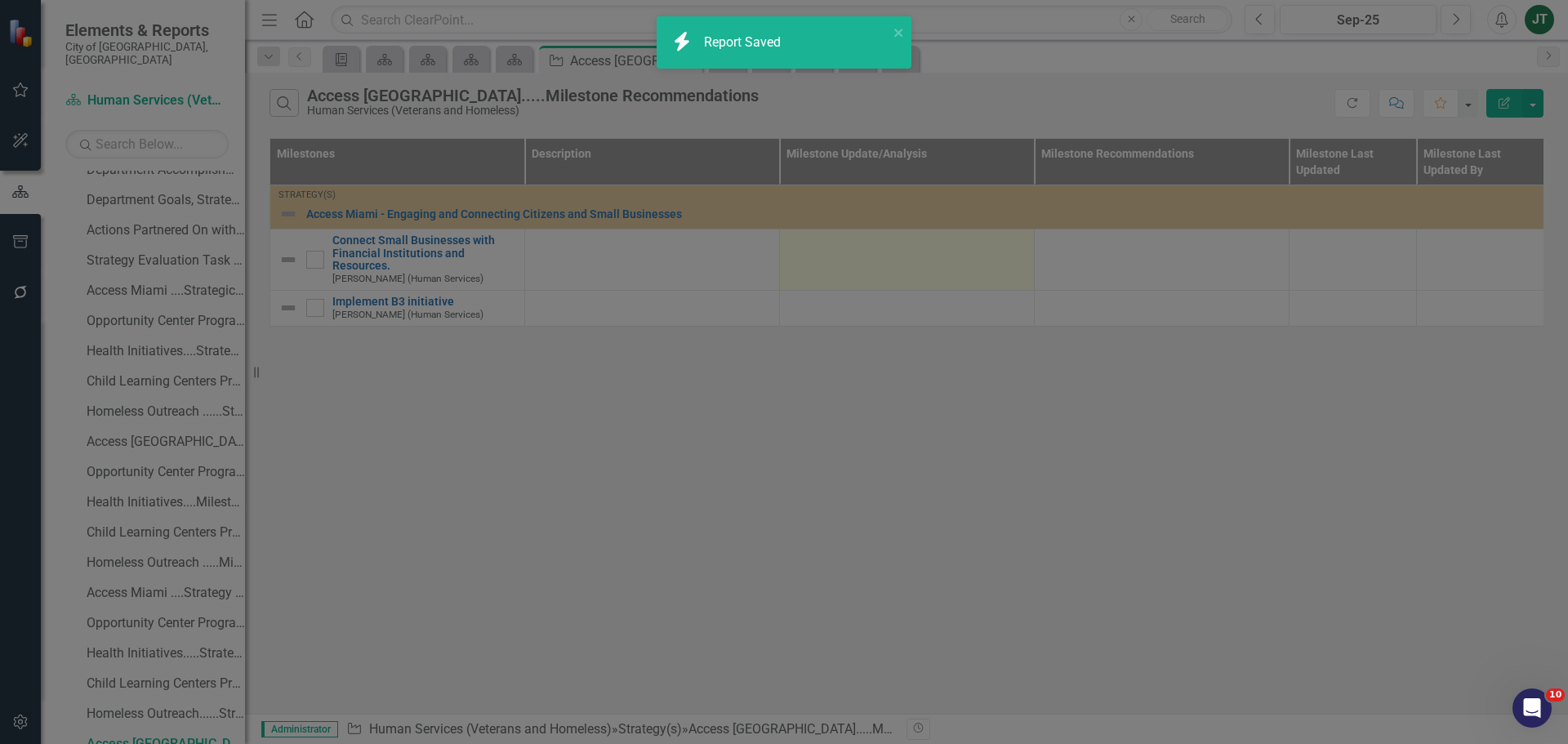
radio input "true"
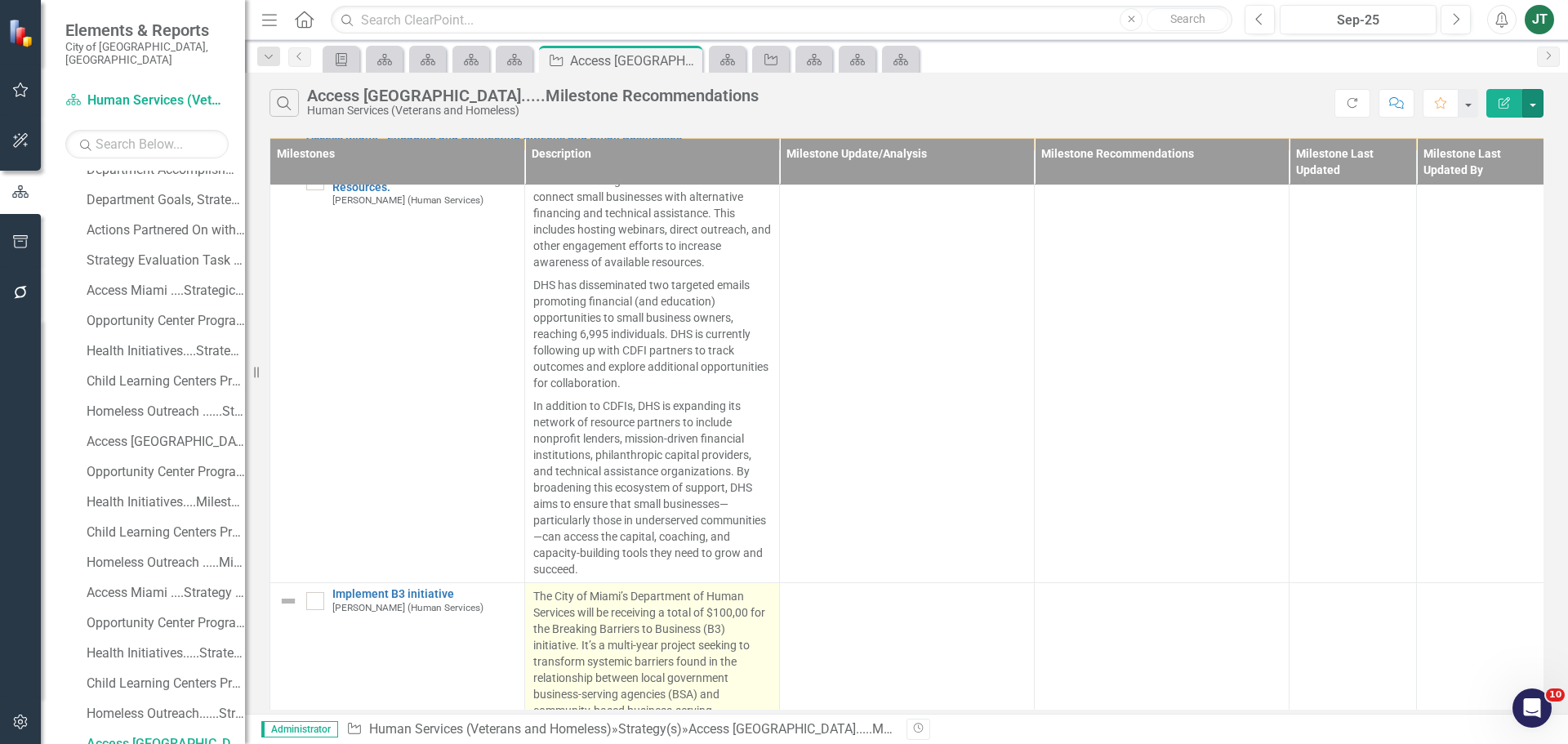
scroll to position [0, 0]
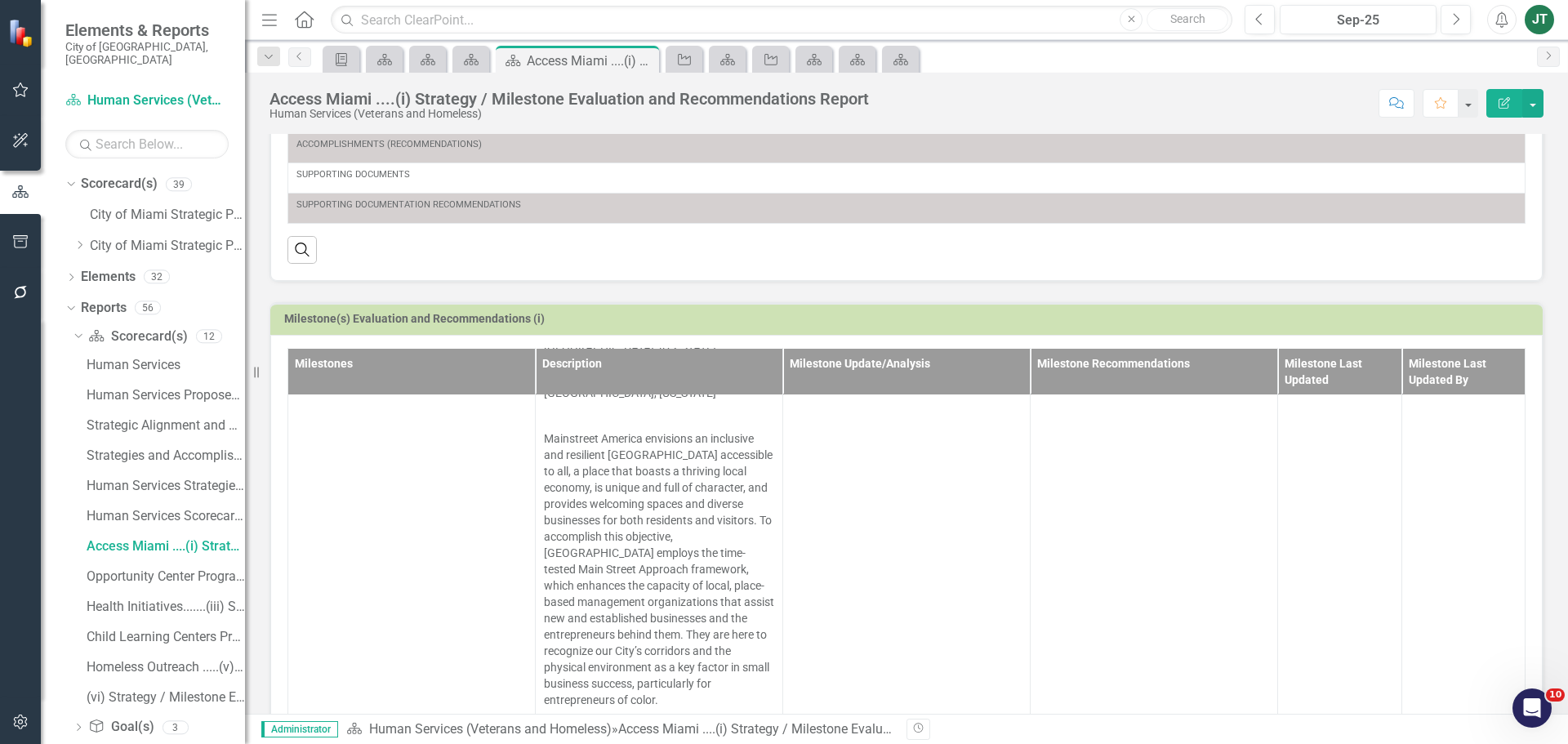
scroll to position [859, 0]
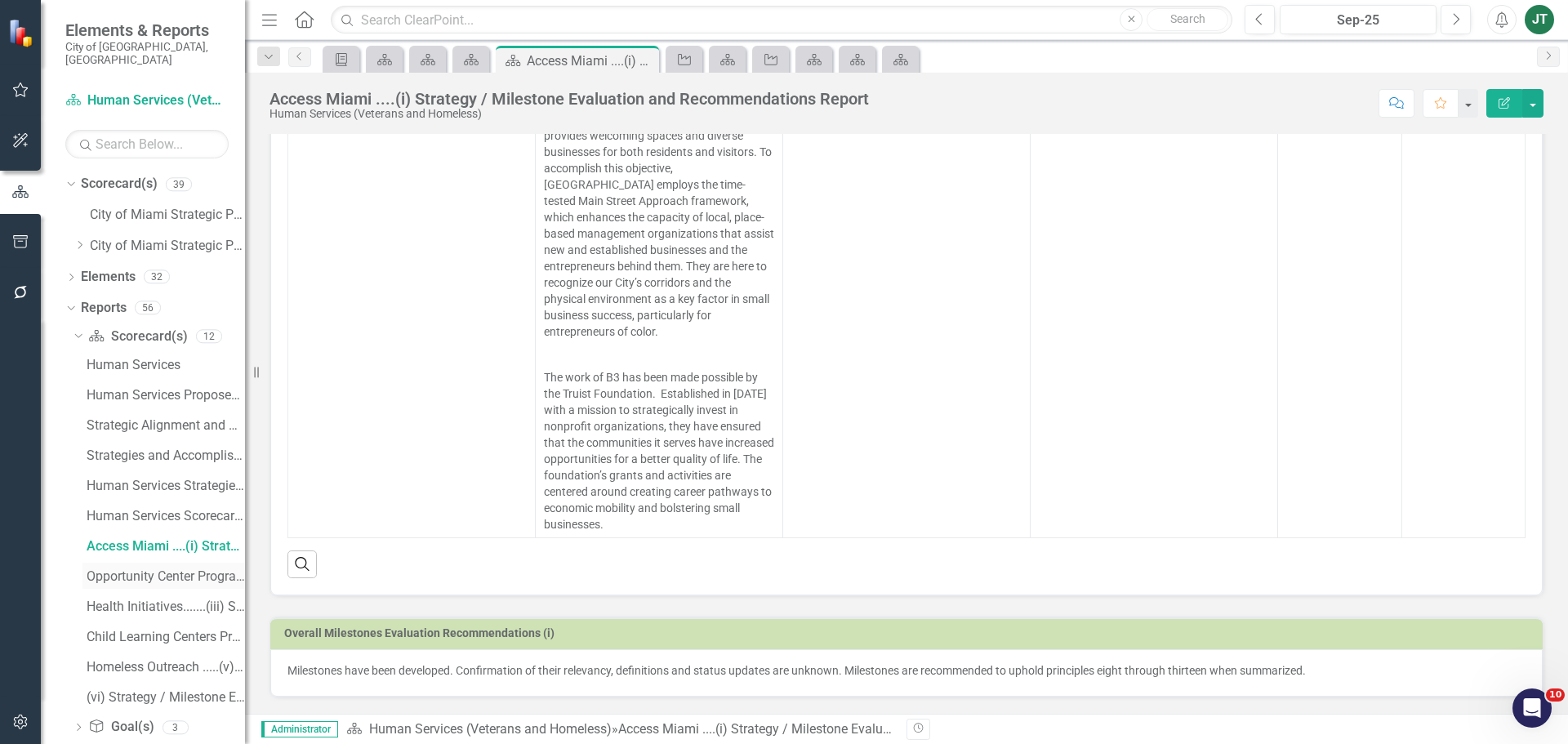
click at [115, 569] on div "Opportunity Center Program....(ii) Strategy / Milestone Evaluation and Recommen…" at bounding box center [165, 577] width 158 height 15
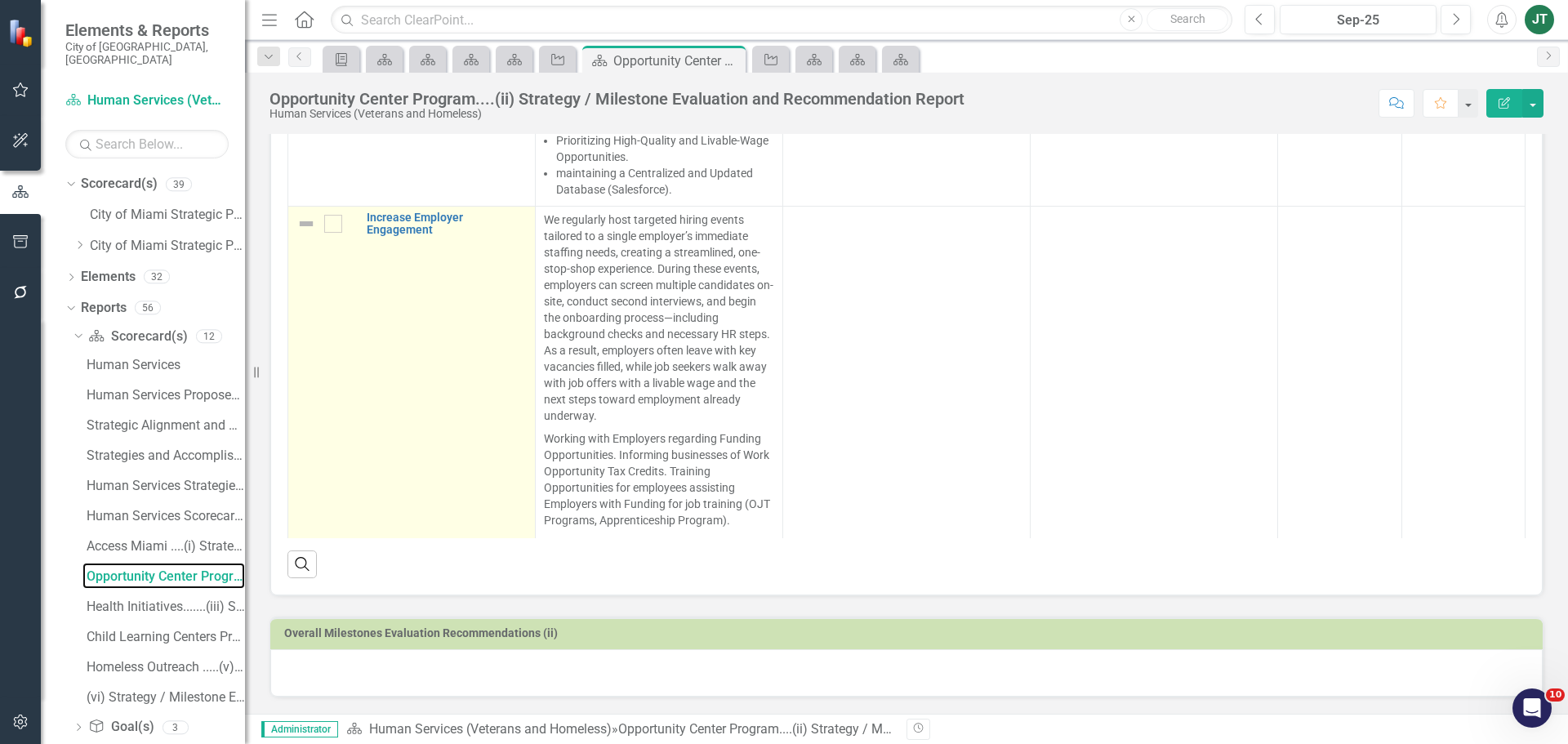
scroll to position [326, 0]
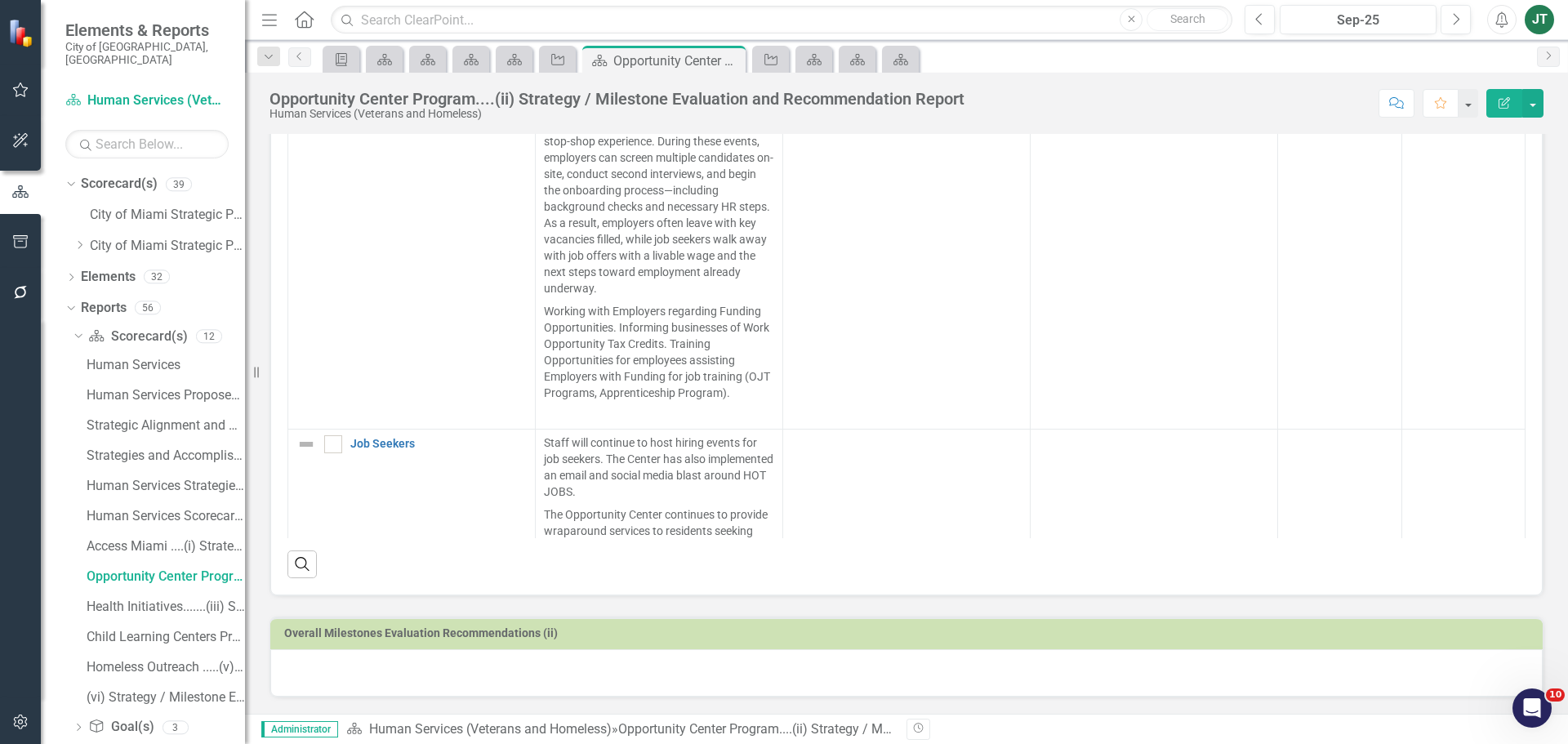
click at [435, 677] on div at bounding box center [906, 672] width 1273 height 47
click at [435, 677] on div at bounding box center [906, 672] width 1273 height 47
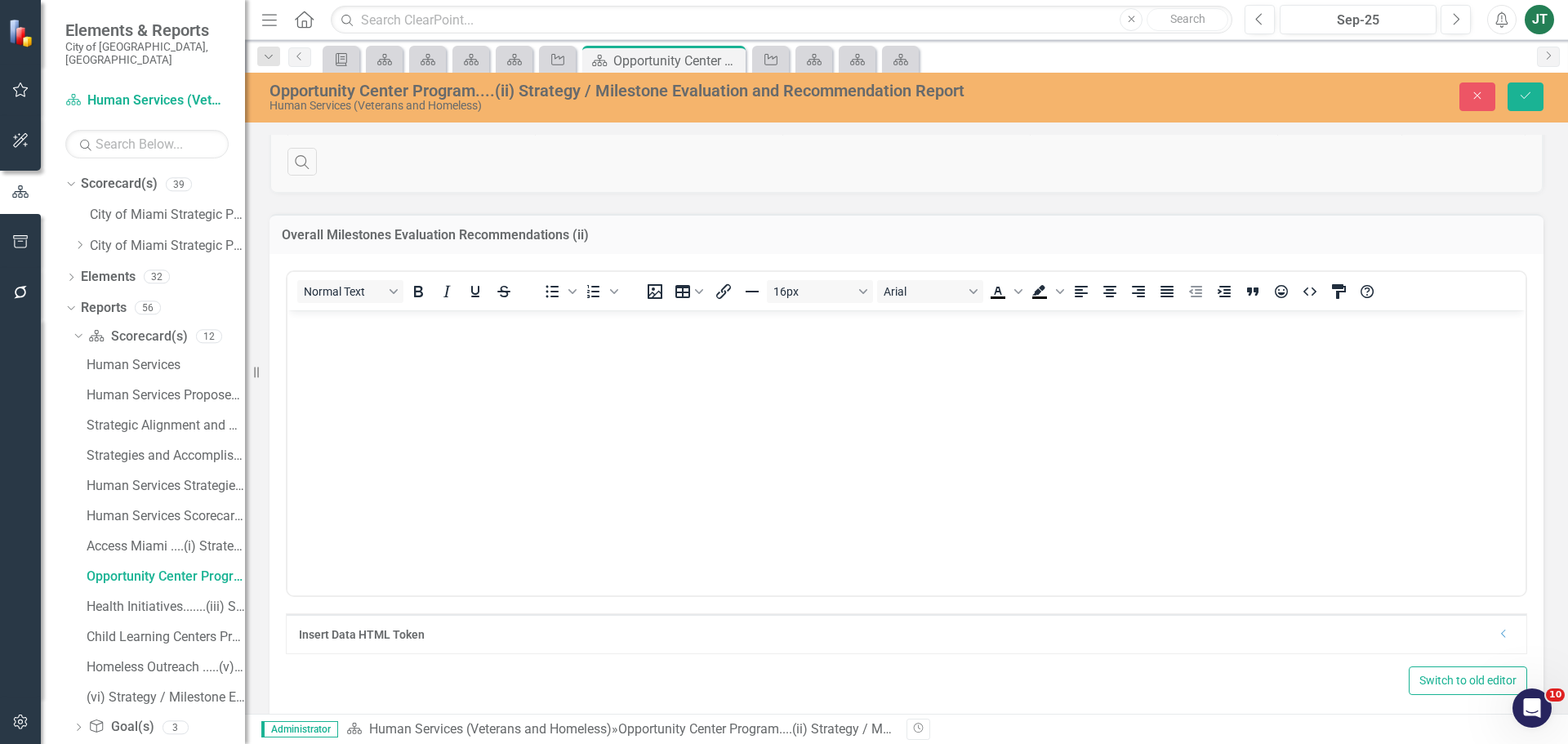
scroll to position [1247, 0]
click at [402, 360] on body "Rich Text Area. Press ALT-0 for help." at bounding box center [906, 427] width 1238 height 245
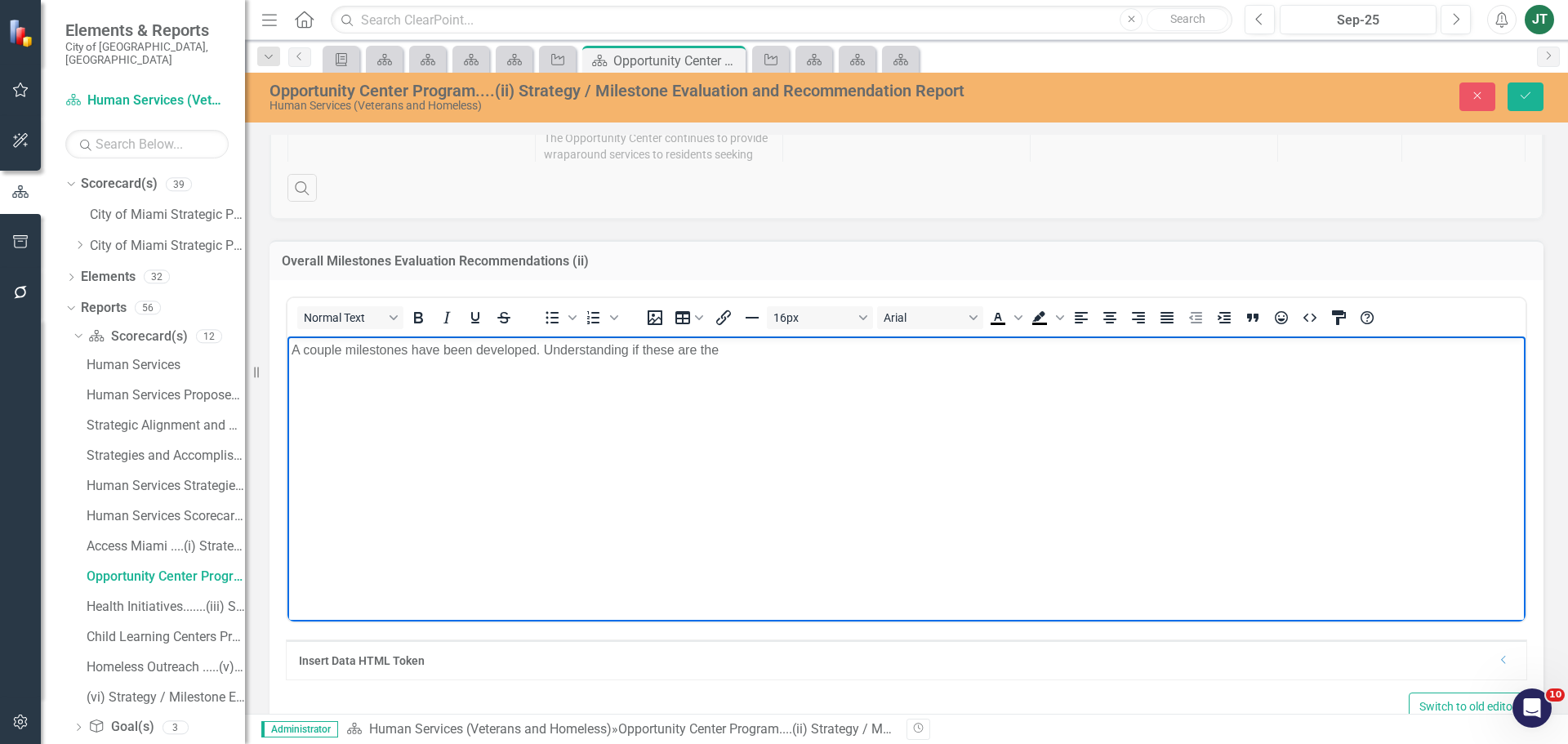
scroll to position [1267, 0]
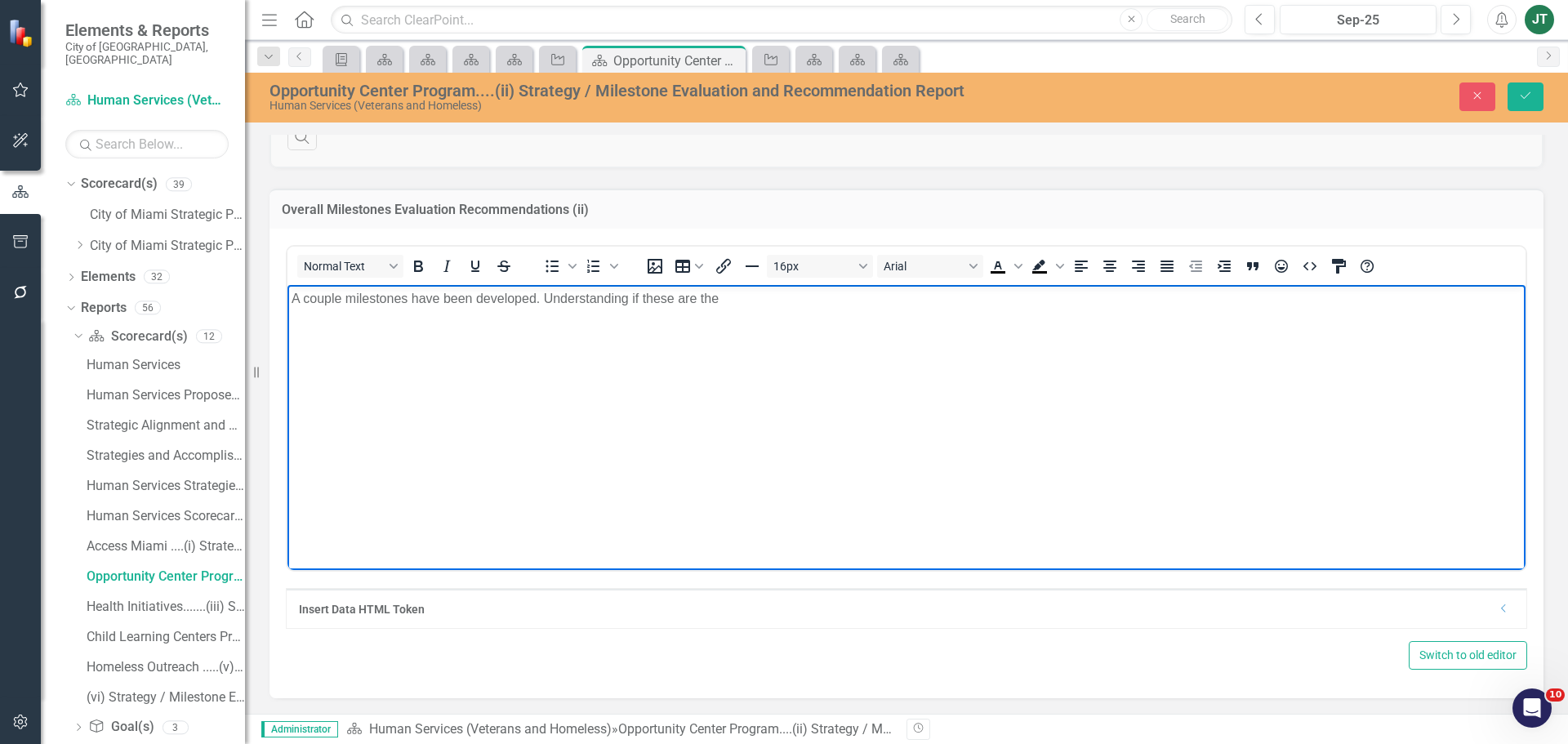
click at [864, 326] on body "A couple milestones have been developed. Understanding if these are the" at bounding box center [906, 406] width 1238 height 245
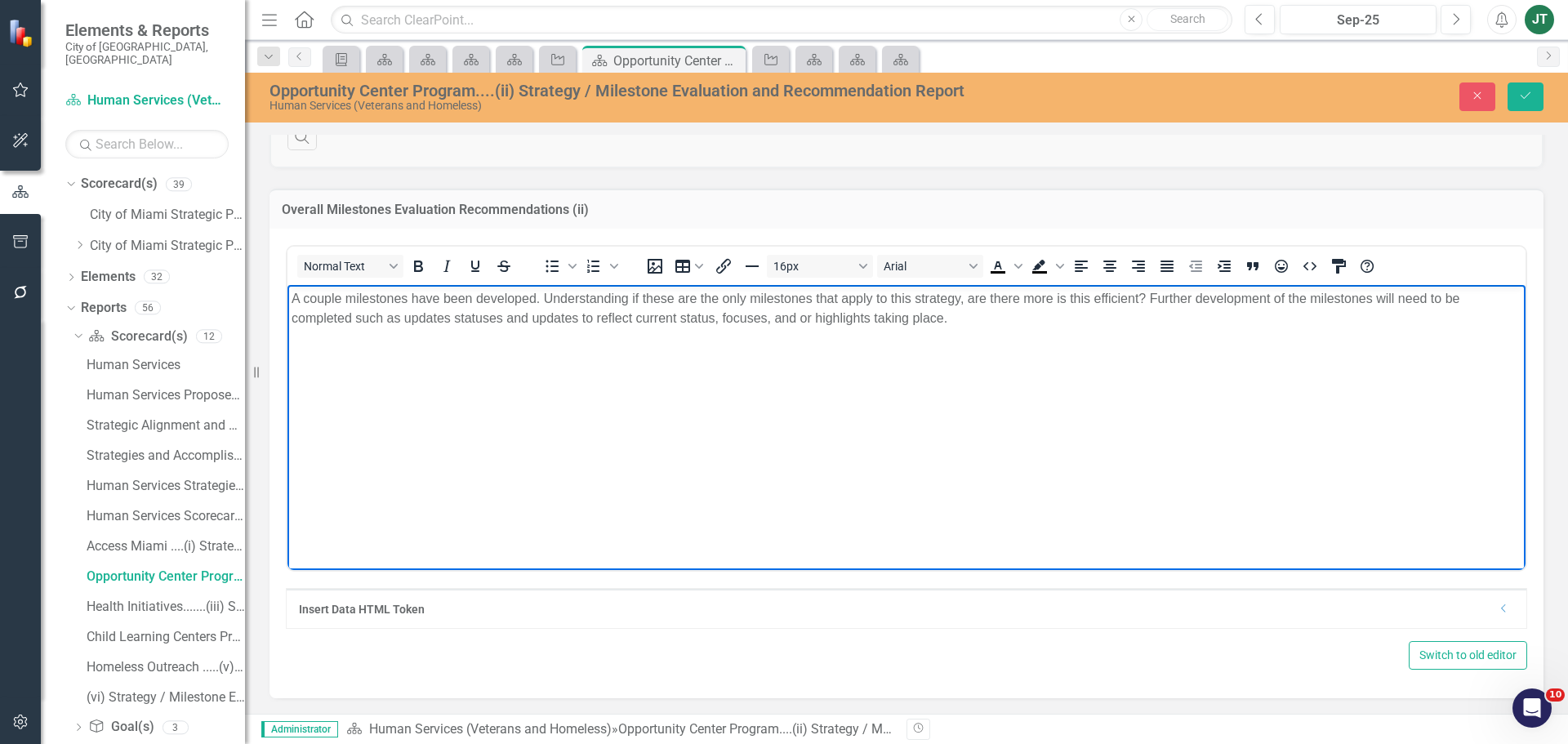
drag, startPoint x: 1097, startPoint y: 342, endPoint x: 20, endPoint y: 220, distance: 1083.9
click at [288, 284] on html "A couple milestones have been developed. Understanding if these are the only mi…" at bounding box center [906, 406] width 1238 height 245
click at [1175, 271] on icon "Justify" at bounding box center [1167, 265] width 19 height 19
click at [1030, 356] on body "A couple milestones have been developed. Understanding if these are the only mi…" at bounding box center [906, 406] width 1238 height 245
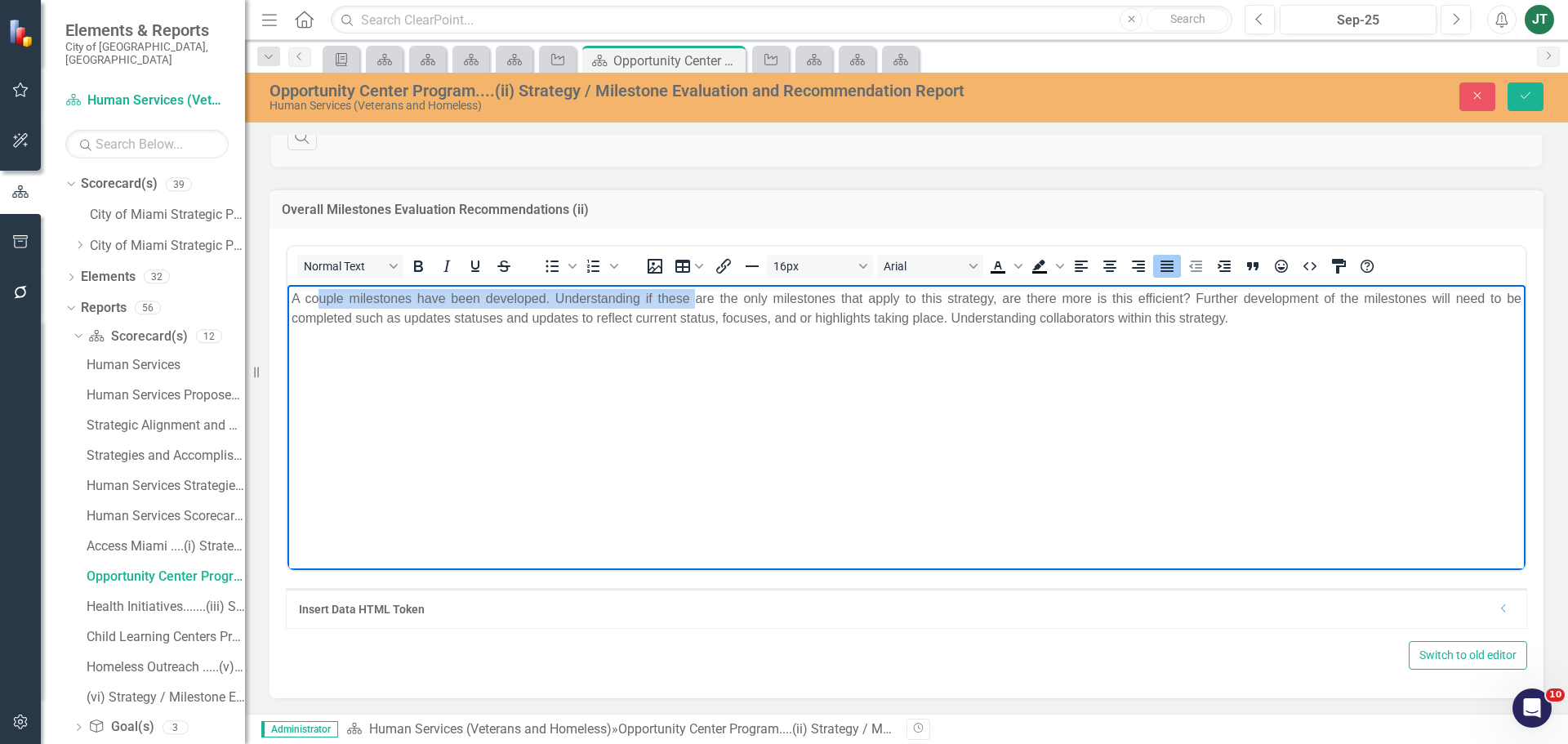
drag, startPoint x: 317, startPoint y: 299, endPoint x: 815, endPoint y: 305, distance: 498.0
click at [697, 295] on p "A couple milestones have been developed. Understanding if these are the only mi…" at bounding box center [906, 308] width 1231 height 39
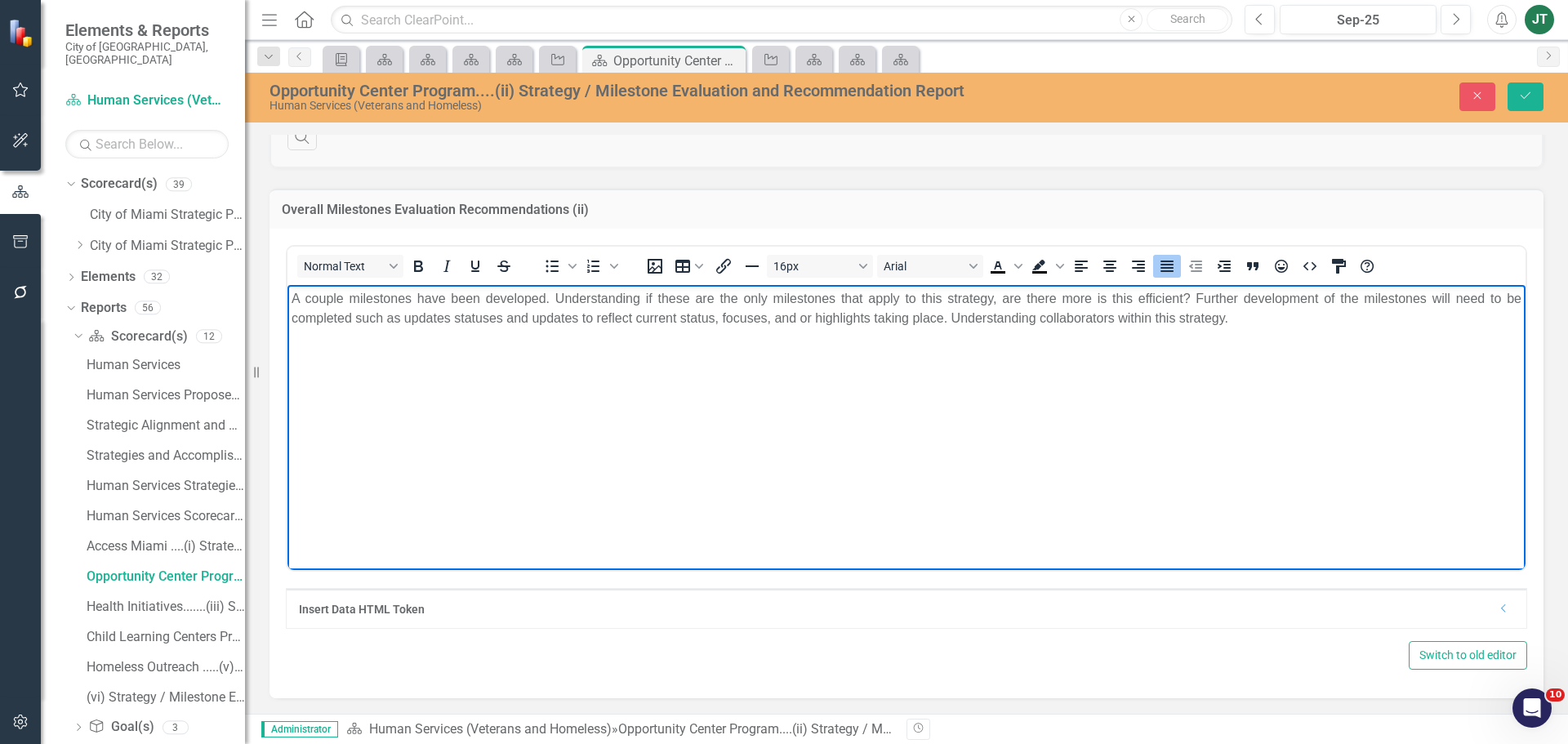
click at [1151, 329] on body "A couple milestones have been developed. Understanding if these are the only mi…" at bounding box center [906, 406] width 1238 height 245
click at [1284, 313] on p "A couple milestones have been developed. Understanding if these are the only mi…" at bounding box center [906, 308] width 1231 height 39
click at [439, 340] on p "A couple milestones have been developed. Understanding if these are the only mi…" at bounding box center [906, 318] width 1231 height 59
click at [1524, 94] on icon "Save" at bounding box center [1525, 95] width 15 height 11
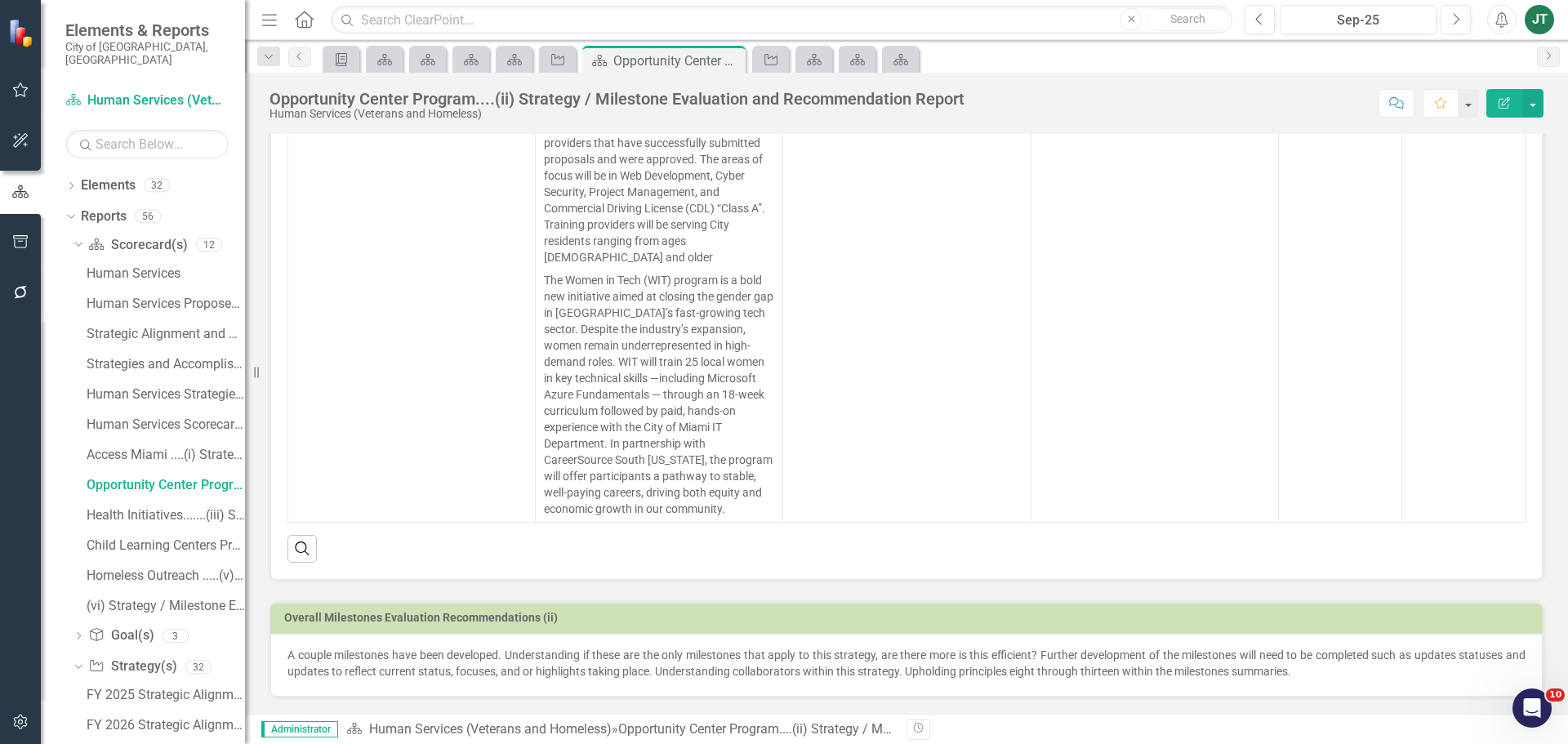
scroll to position [81, 0]
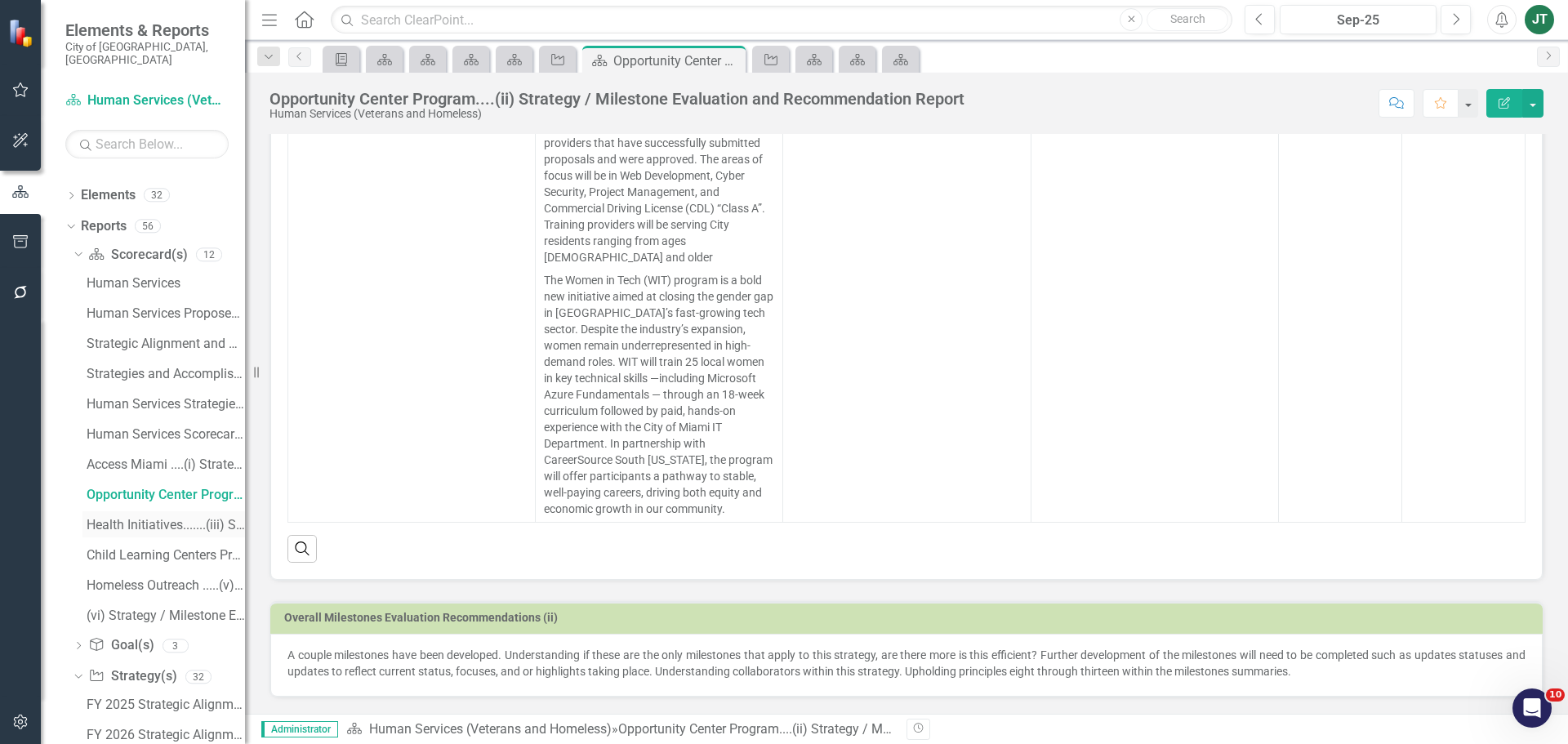
click at [149, 518] on div "Health Initiatives.......(iii) Strategy / Milestone Evaluation and Recommendati…" at bounding box center [165, 525] width 158 height 15
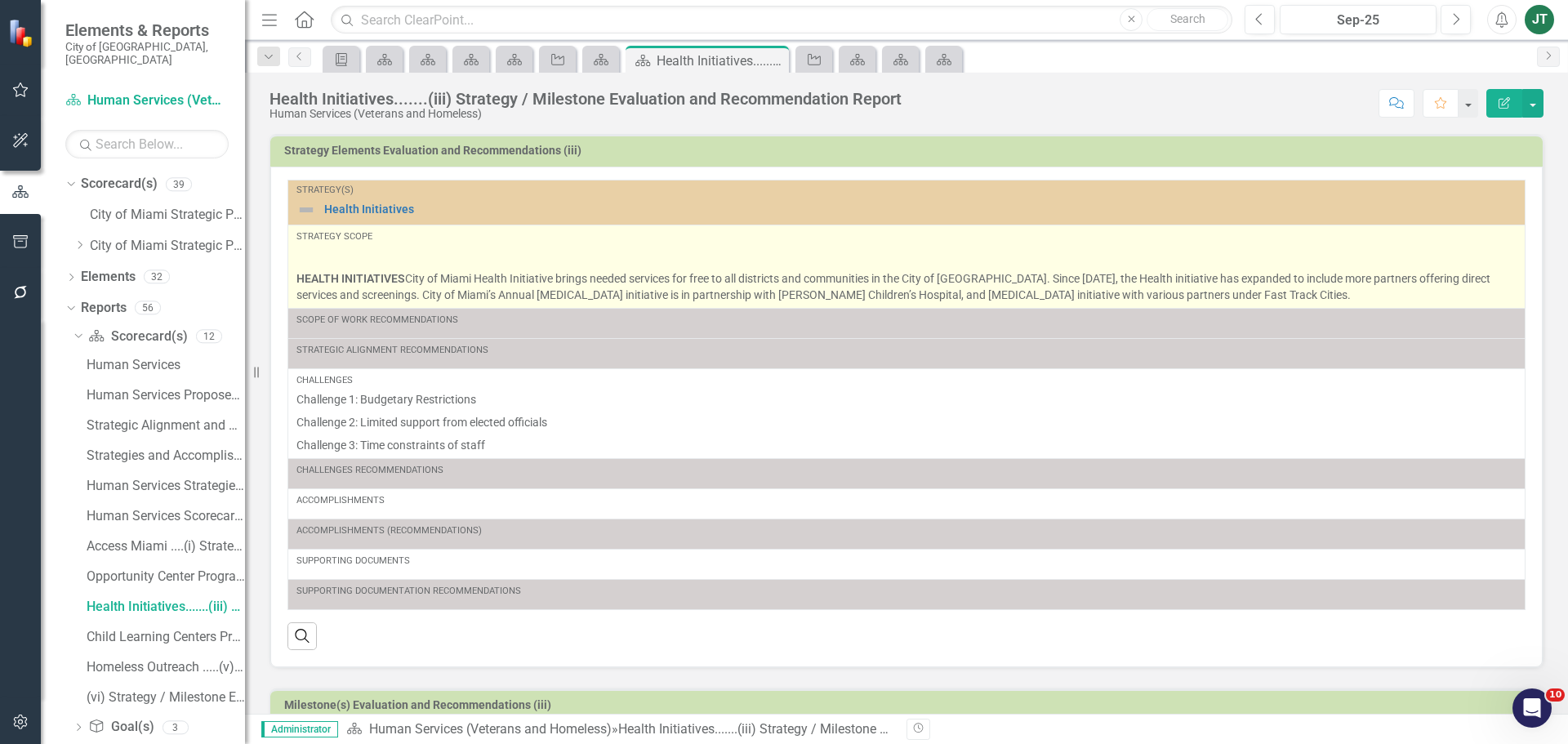
click at [501, 260] on p at bounding box center [907, 257] width 1220 height 19
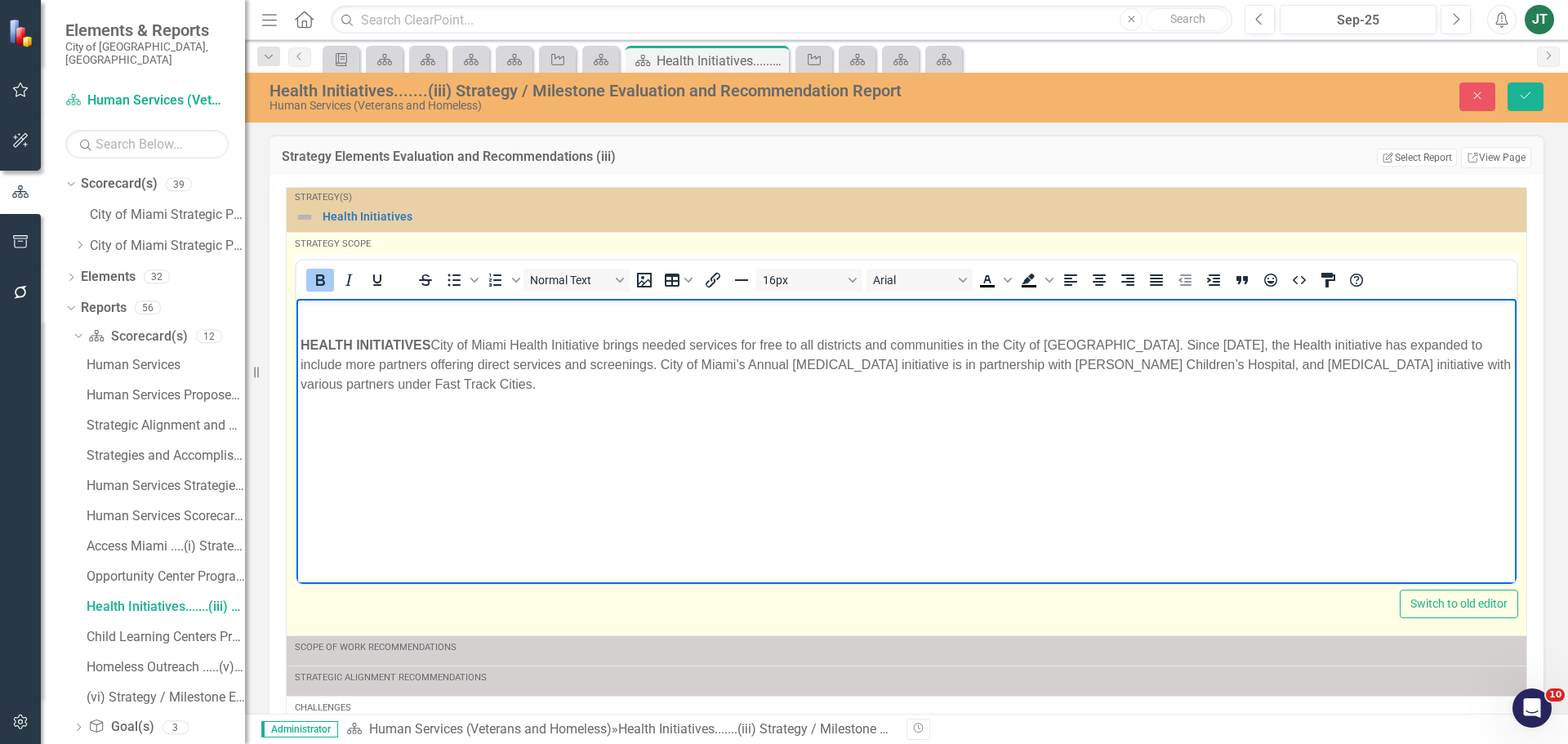
click at [300, 337] on body "HEALTH INITIATIVES City of Miami Health Initiative brings needed services for f…" at bounding box center [907, 420] width 1220 height 245
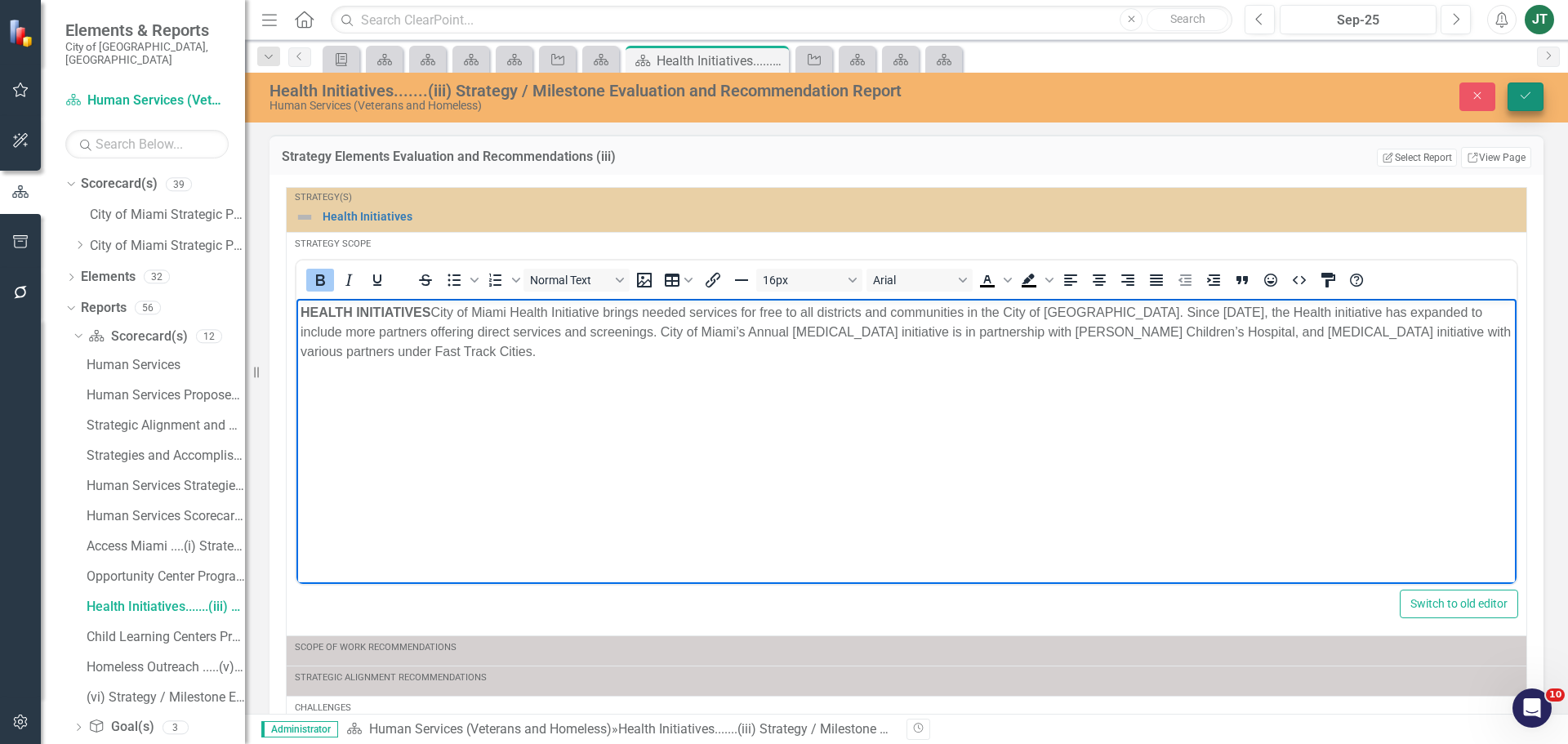
click at [1522, 96] on icon "submit" at bounding box center [1525, 95] width 10 height 6
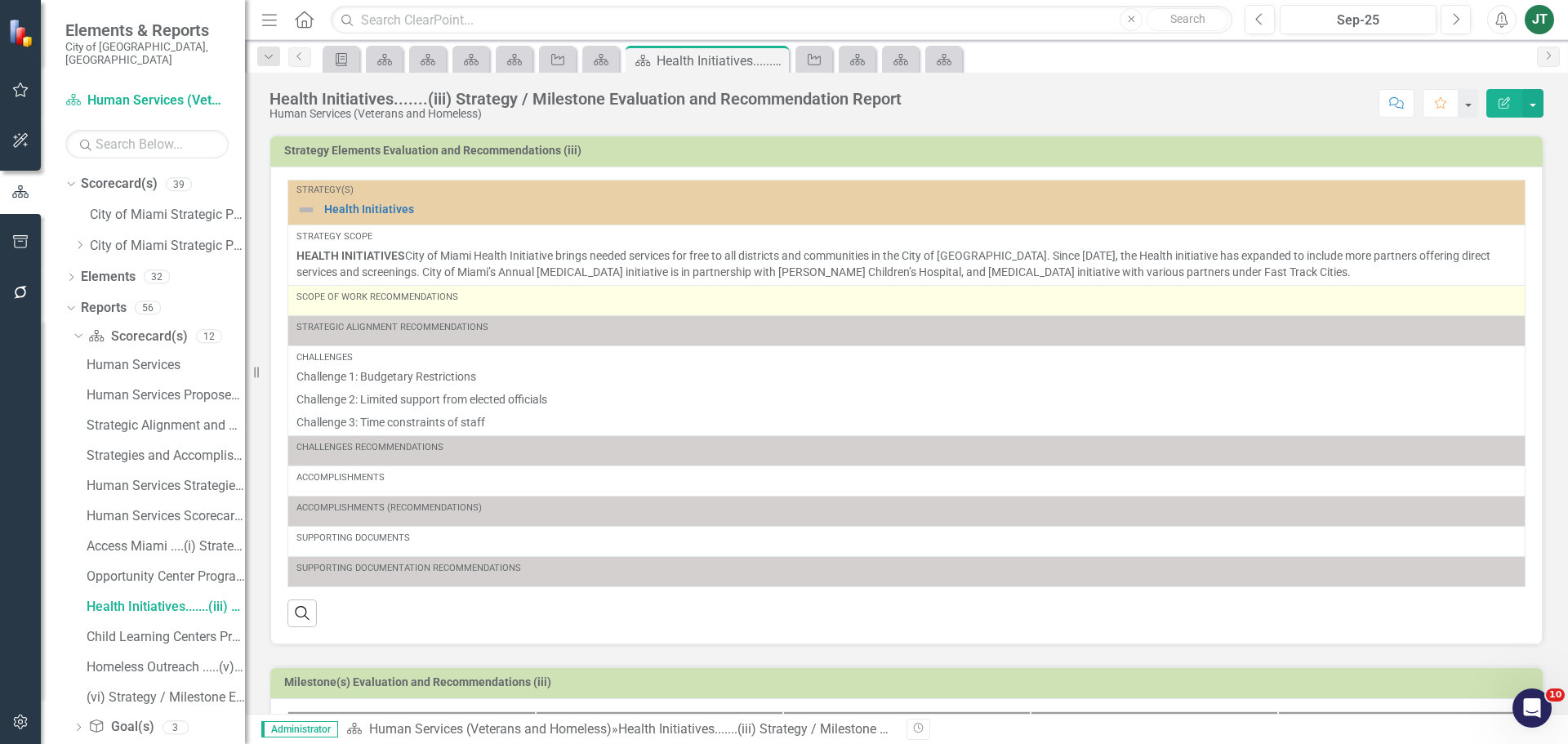
click at [494, 306] on div "Scope of Work Recommendations" at bounding box center [907, 300] width 1220 height 19
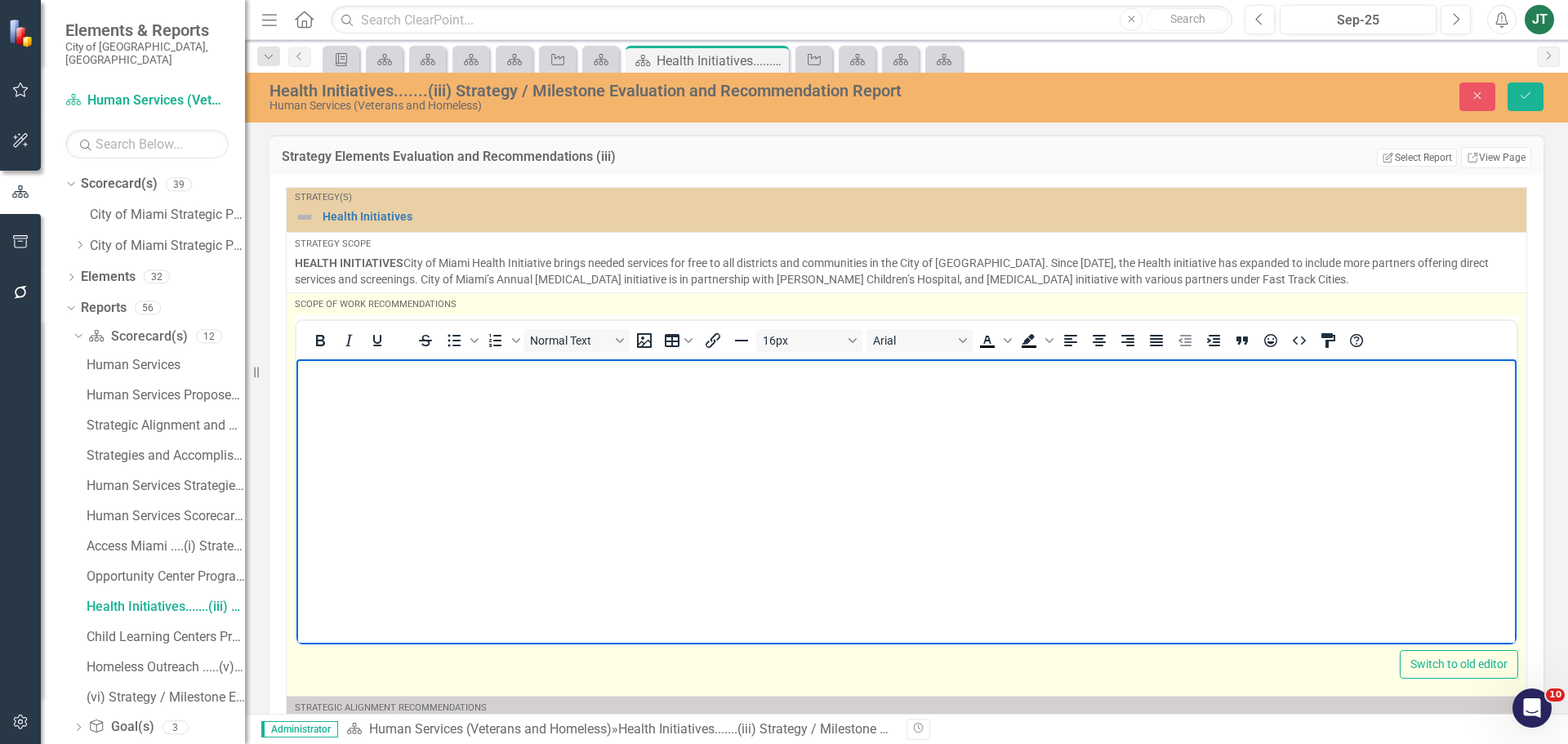
click at [447, 397] on body "Rich Text Area. Press ALT-0 for help." at bounding box center [907, 481] width 1220 height 245
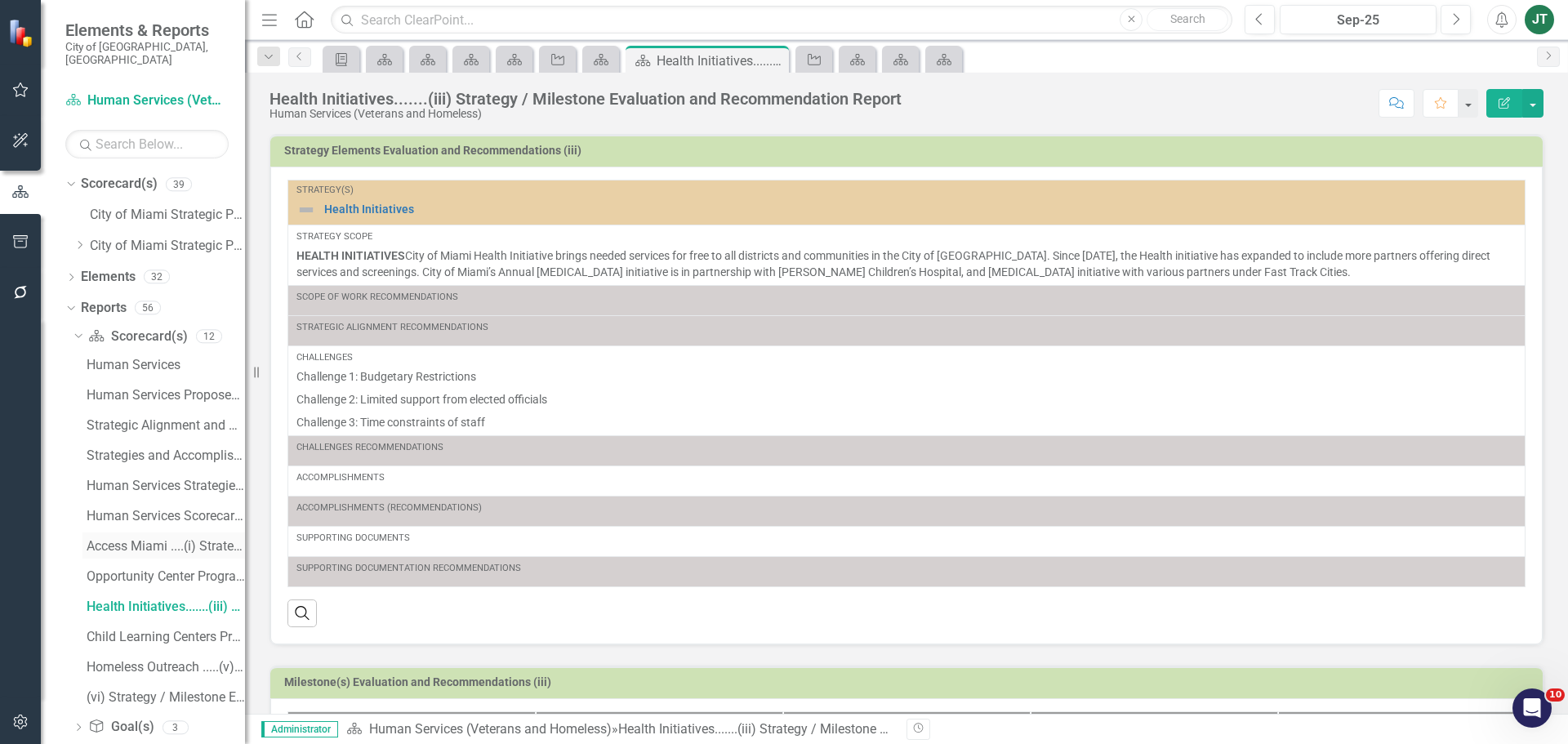
click at [131, 539] on div "Access Miami ....(i) Strategy / Milestone Evaluation and Recommendations Report" at bounding box center [165, 546] width 158 height 15
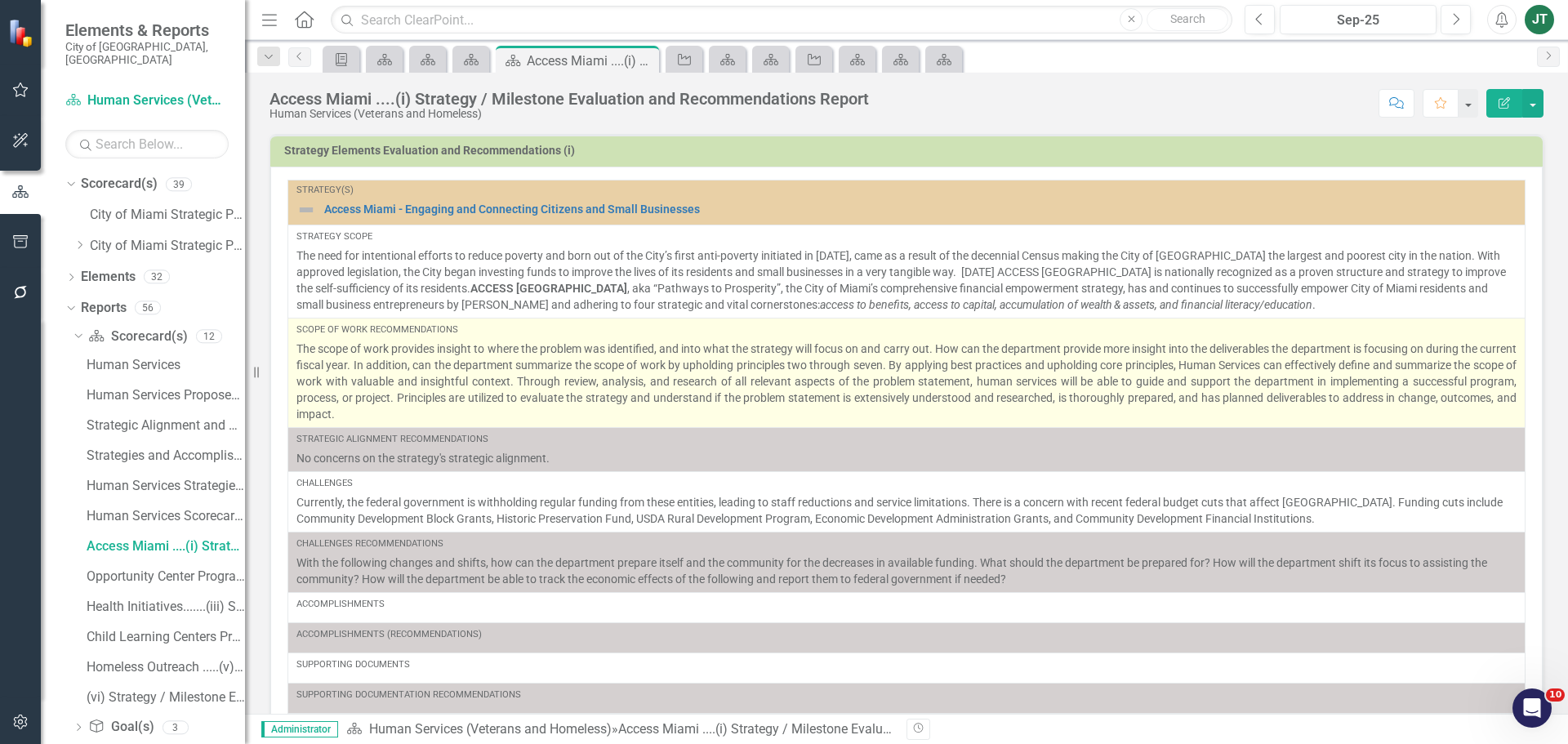
click at [1046, 382] on p "The scope of work provides insight to where the problem was identified, and int…" at bounding box center [907, 381] width 1220 height 81
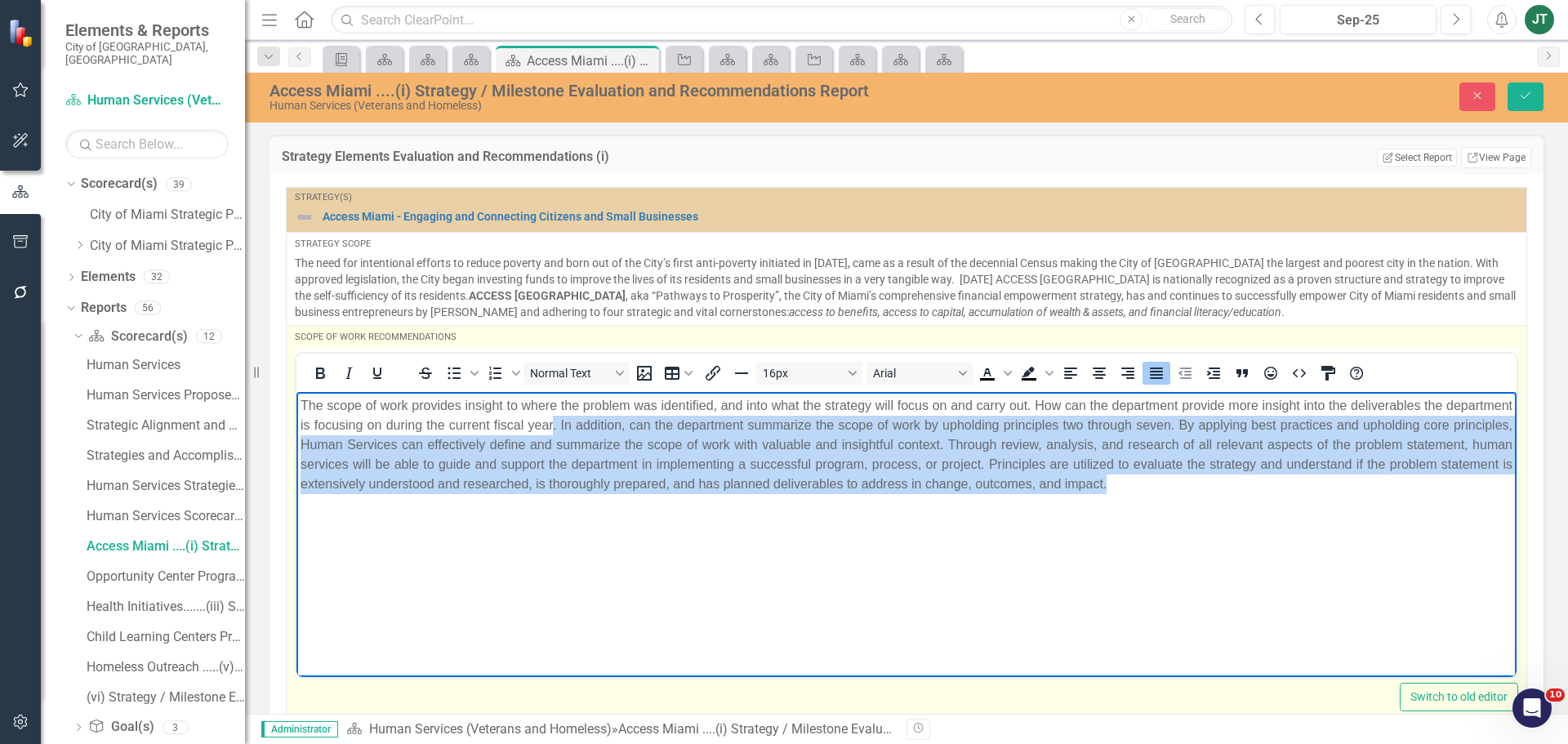
drag, startPoint x: 624, startPoint y: 421, endPoint x: 1371, endPoint y: 496, distance: 750.8
click at [1371, 496] on body "The scope of work provides insight to where the problem was identified, and int…" at bounding box center [907, 513] width 1220 height 245
copy p ". In addition, can the department summarize the scope of work by upholding prin…"
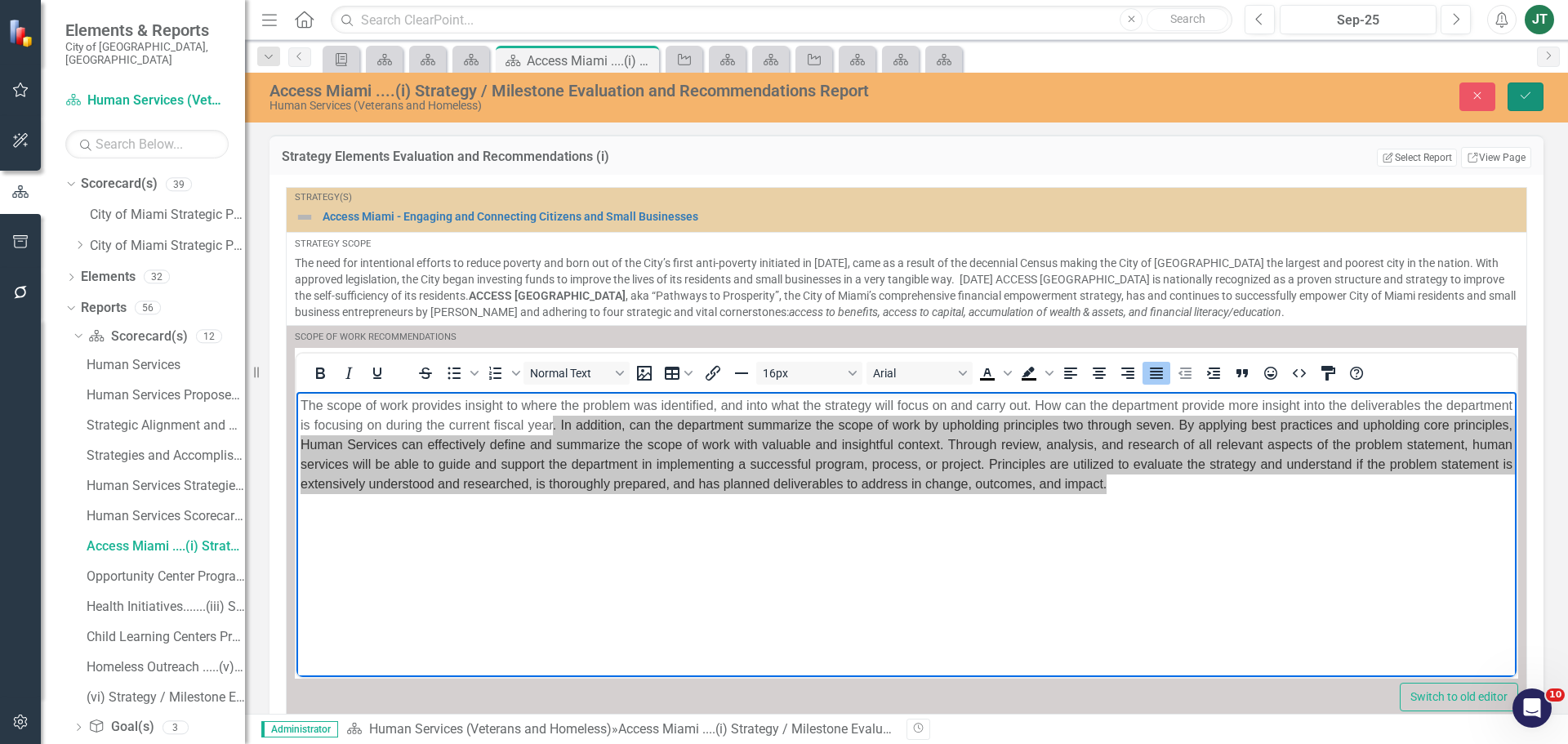
click at [1525, 91] on icon "Save" at bounding box center [1525, 95] width 15 height 11
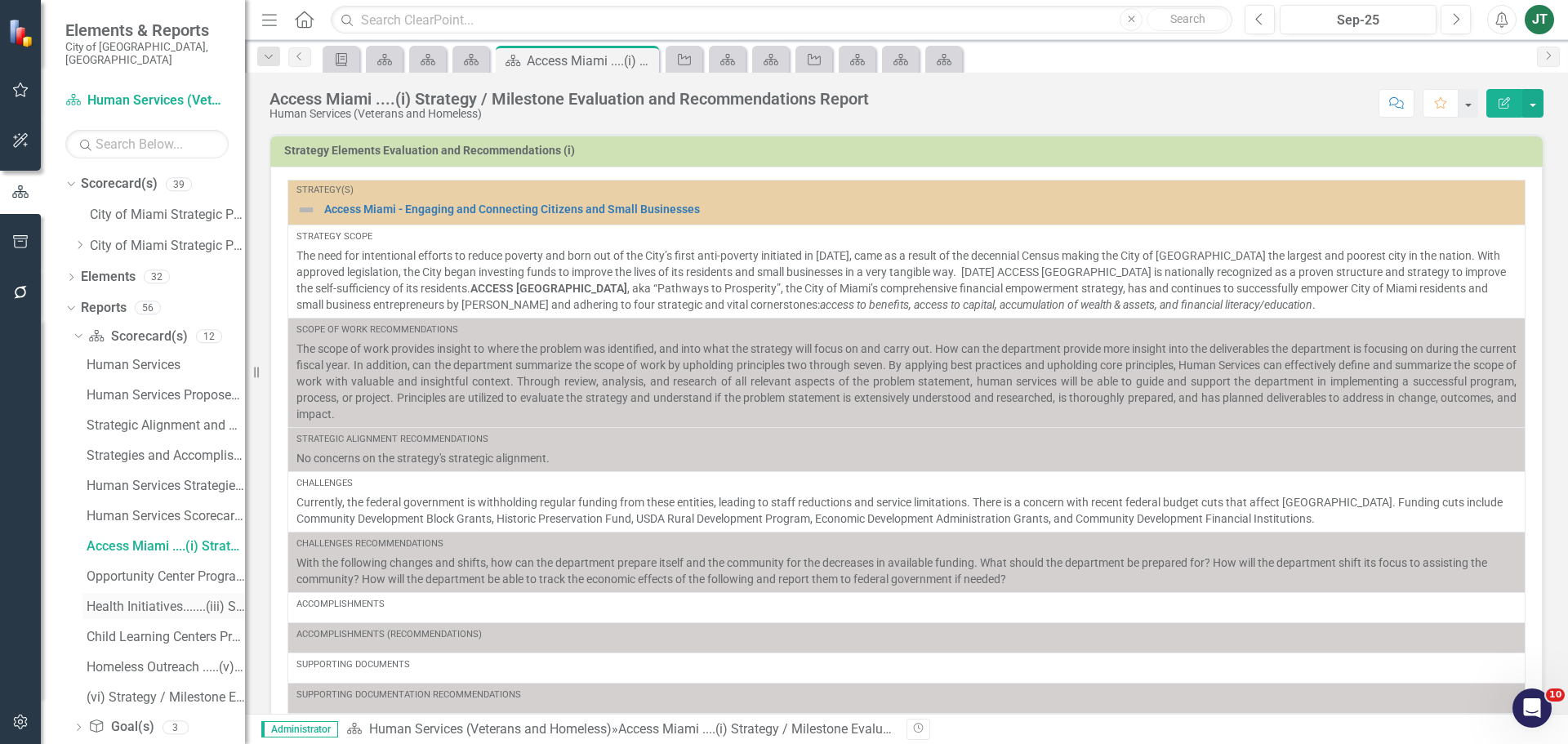
click at [116, 600] on div "Health Initiatives.......(iii) Strategy / Milestone Evaluation and Recommendati…" at bounding box center [165, 607] width 158 height 15
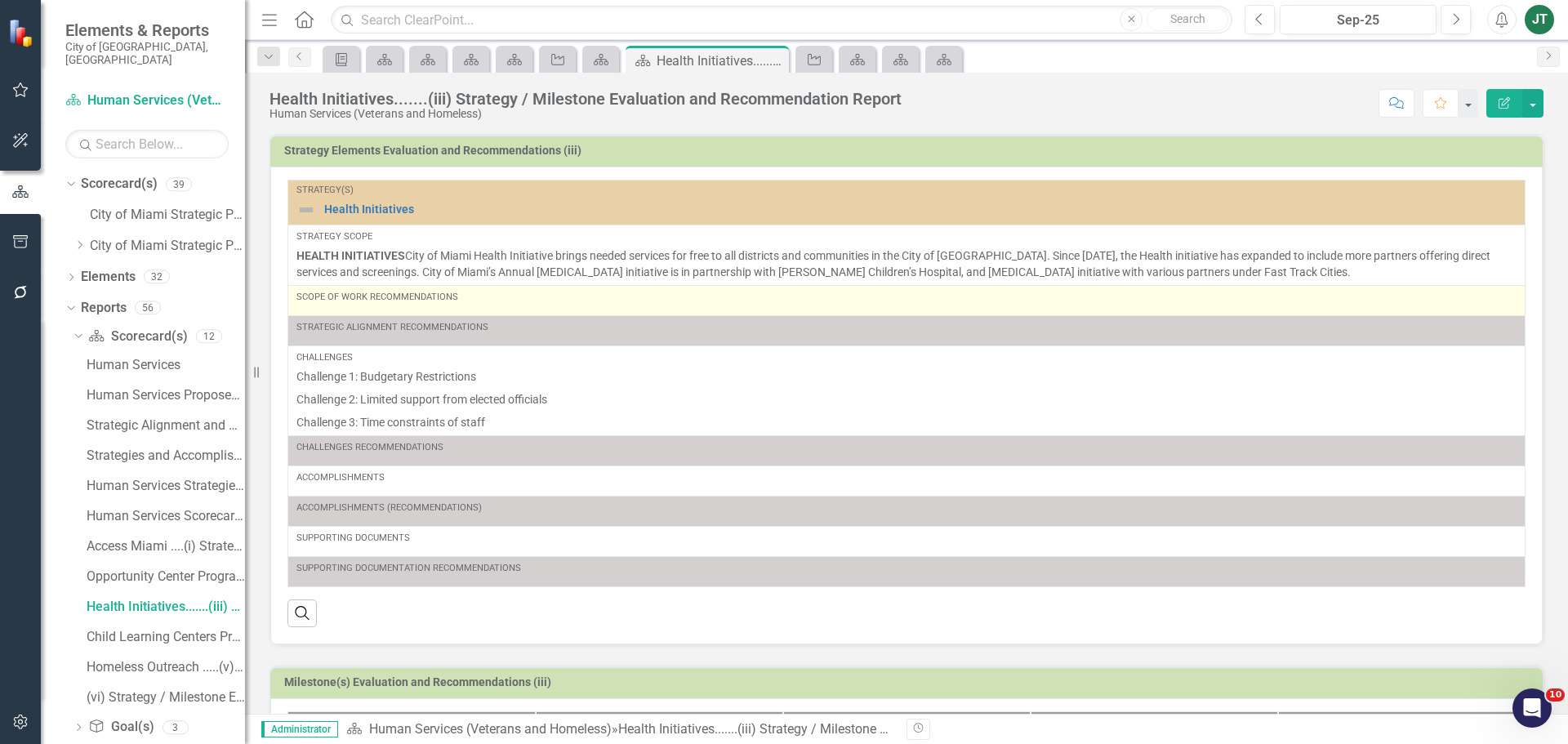
click at [469, 300] on div "Scope of Work Recommendations" at bounding box center [907, 298] width 1220 height 13
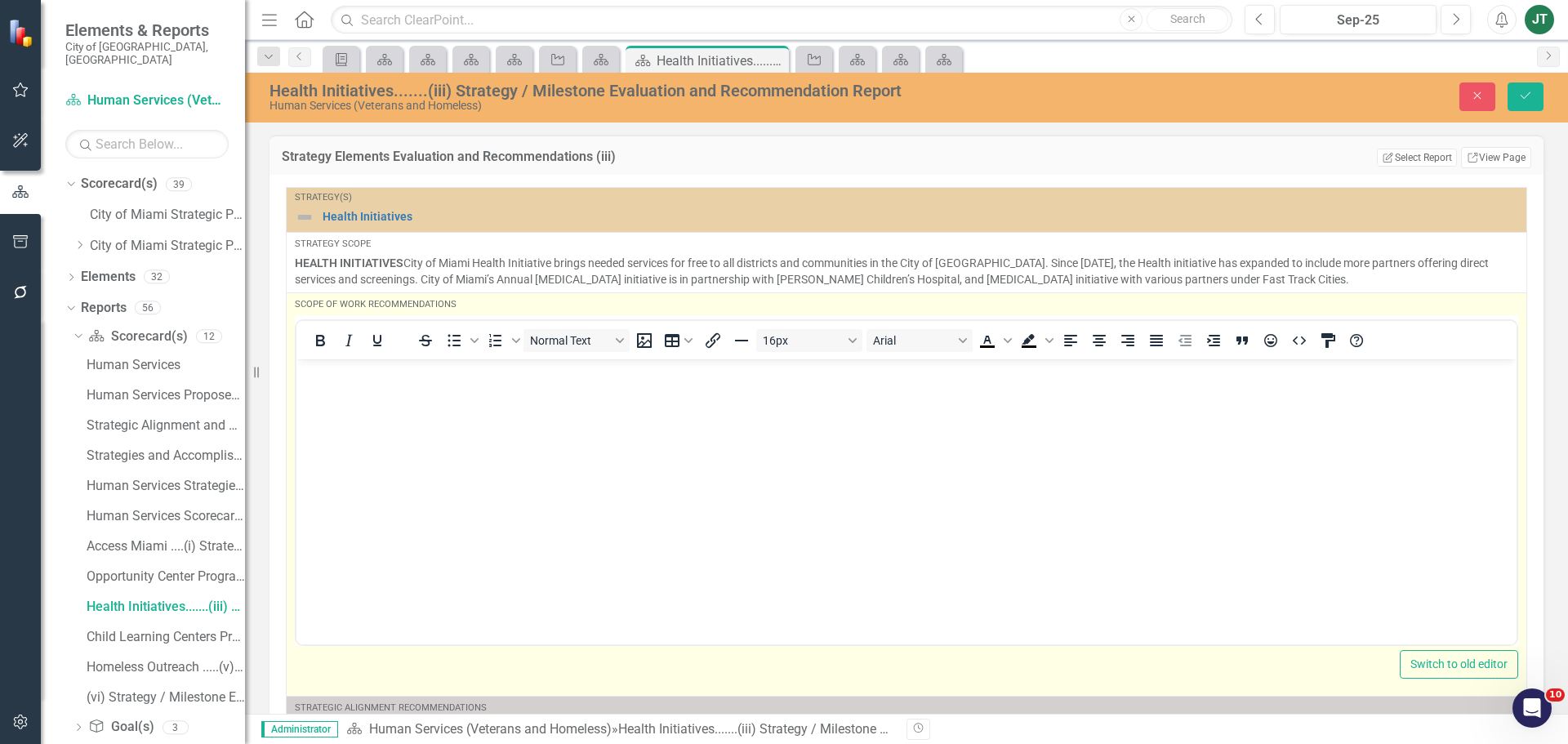
click at [305, 362] on p "Rich Text Area. Press ALT-0 for help." at bounding box center [906, 372] width 1212 height 19
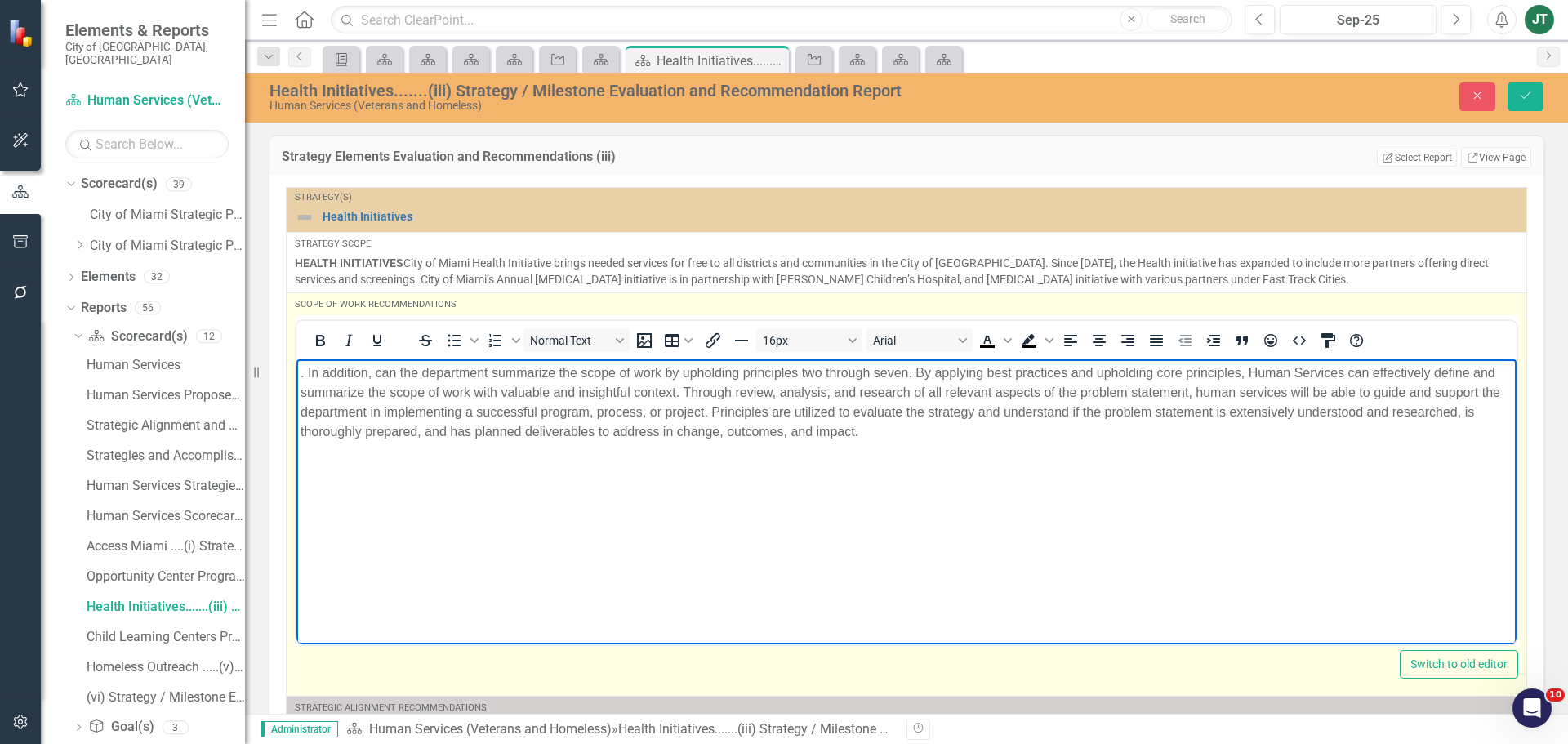
click at [325, 398] on p ". In addition, can the department summarize the scope of work by upholding prin…" at bounding box center [906, 401] width 1212 height 79
click at [311, 372] on p ". In addition, can the department summarize the scope of work by upholding prin…" at bounding box center [906, 401] width 1212 height 79
drag, startPoint x: 310, startPoint y: 368, endPoint x: 285, endPoint y: 368, distance: 25.0
click at [297, 368] on html ". In addition, can the department summarize the scope of work by upholding prin…" at bounding box center [907, 481] width 1220 height 245
drag, startPoint x: 418, startPoint y: 371, endPoint x: 232, endPoint y: 372, distance: 186.0
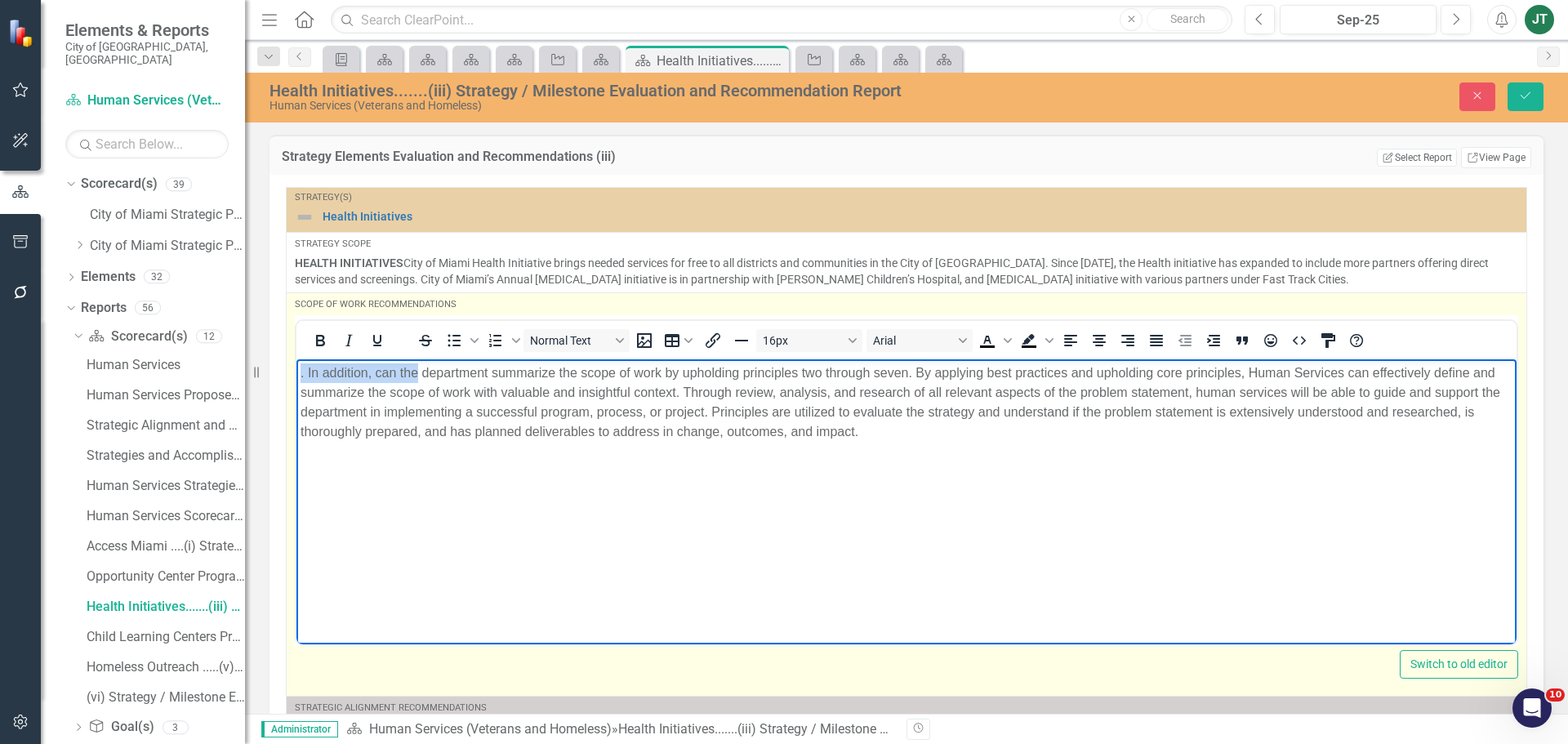
click at [297, 372] on html ". In addition, can the department summarize the scope of work by upholding prin…" at bounding box center [907, 481] width 1220 height 245
click at [395, 373] on p "The department summarize the scope of work by upholding principles two through …" at bounding box center [906, 401] width 1212 height 79
drag, startPoint x: 396, startPoint y: 368, endPoint x: 275, endPoint y: 377, distance: 121.3
click at [297, 377] on html "The department summarize the scope of work by upholding principles two through …" at bounding box center [907, 481] width 1220 height 245
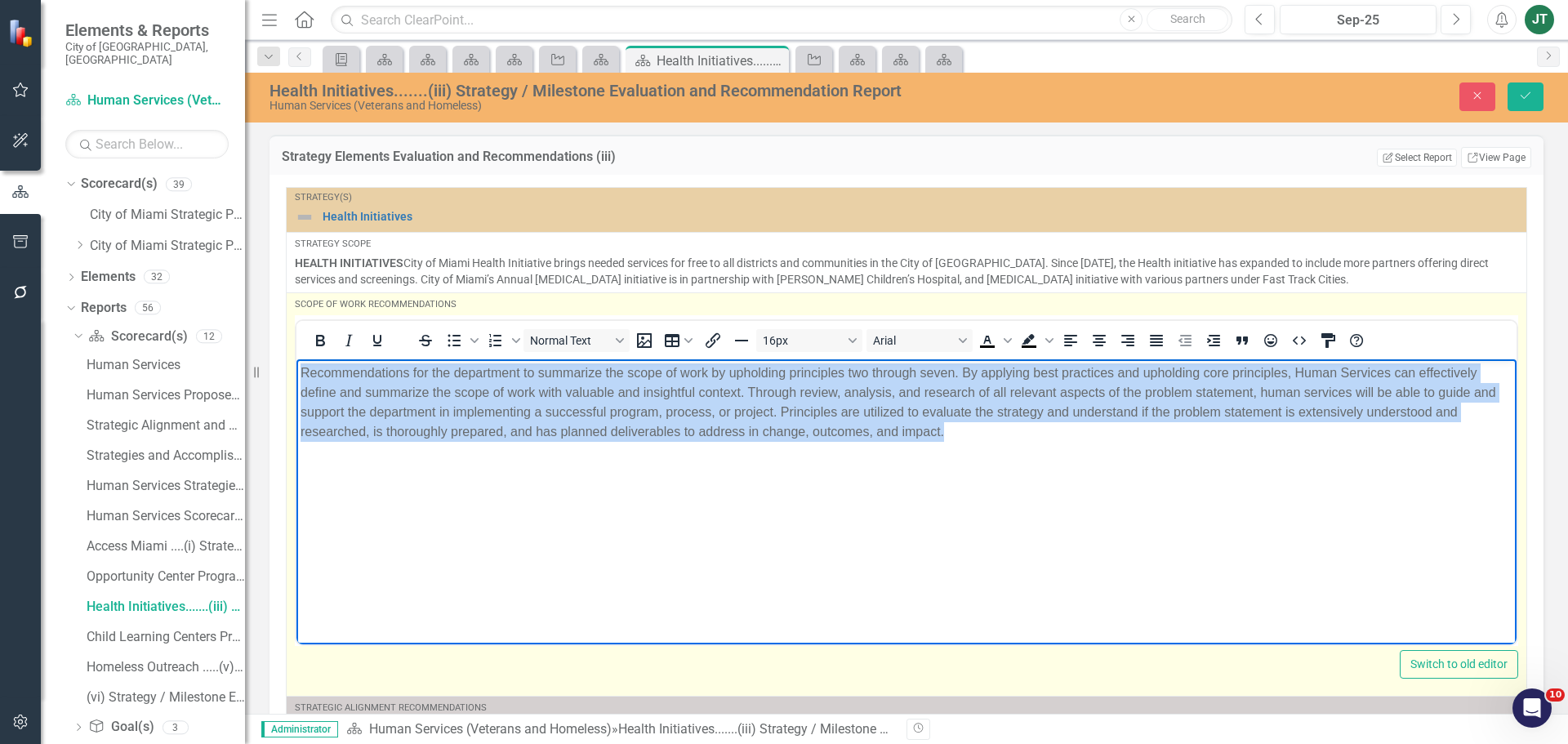
drag, startPoint x: 1087, startPoint y: 468, endPoint x: 99, endPoint y: 247, distance: 1012.4
click at [297, 359] on html "Recommendations for the department to summarize the scope of work by upholding …" at bounding box center [907, 481] width 1220 height 245
click at [1158, 348] on icon "Justify" at bounding box center [1156, 340] width 19 height 19
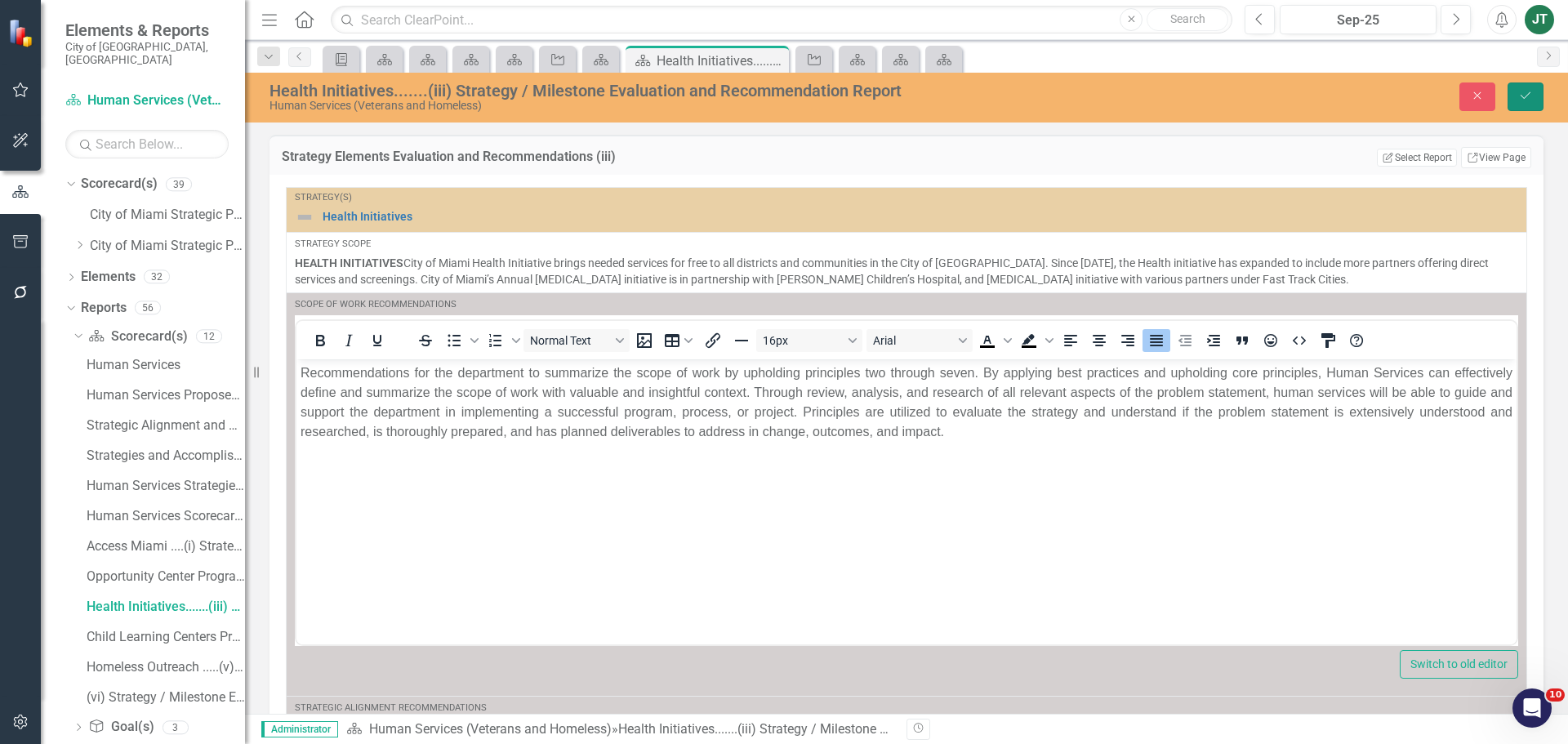
click at [1524, 94] on icon "Save" at bounding box center [1525, 95] width 15 height 11
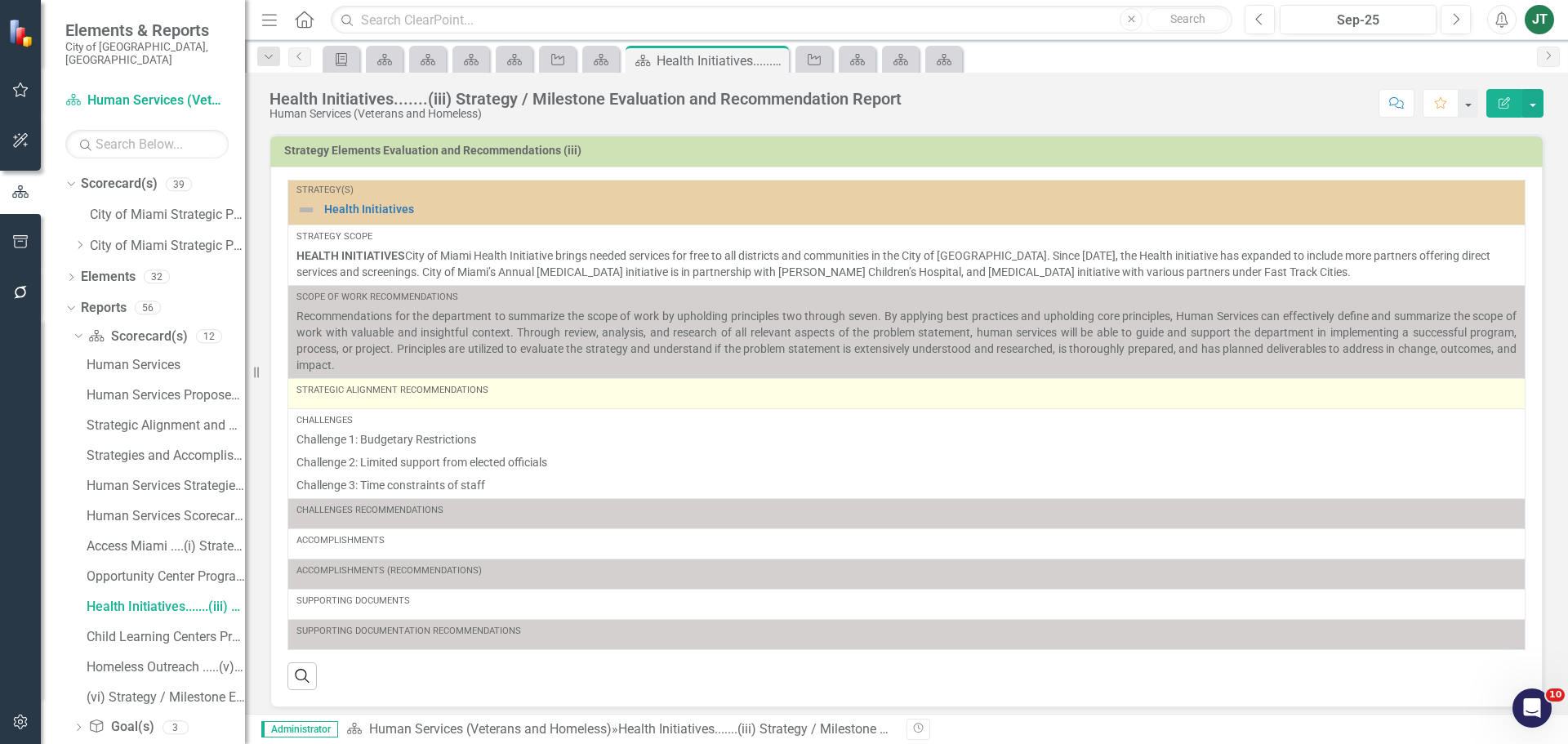
click at [455, 398] on div "Strategic Alignment Recommendations" at bounding box center [907, 393] width 1220 height 19
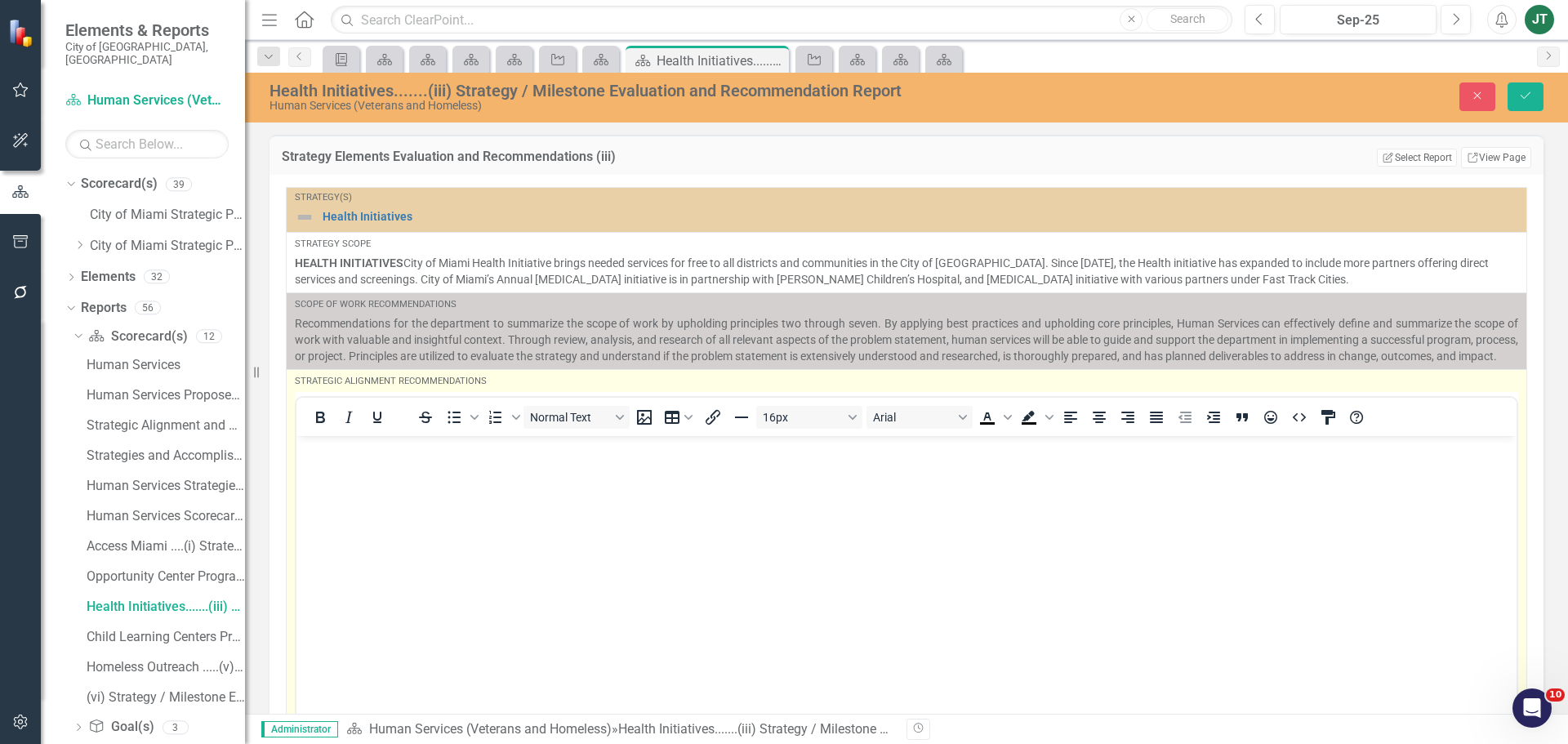
click at [371, 453] on p "Rich Text Area. Press ALT-0 for help." at bounding box center [906, 448] width 1212 height 19
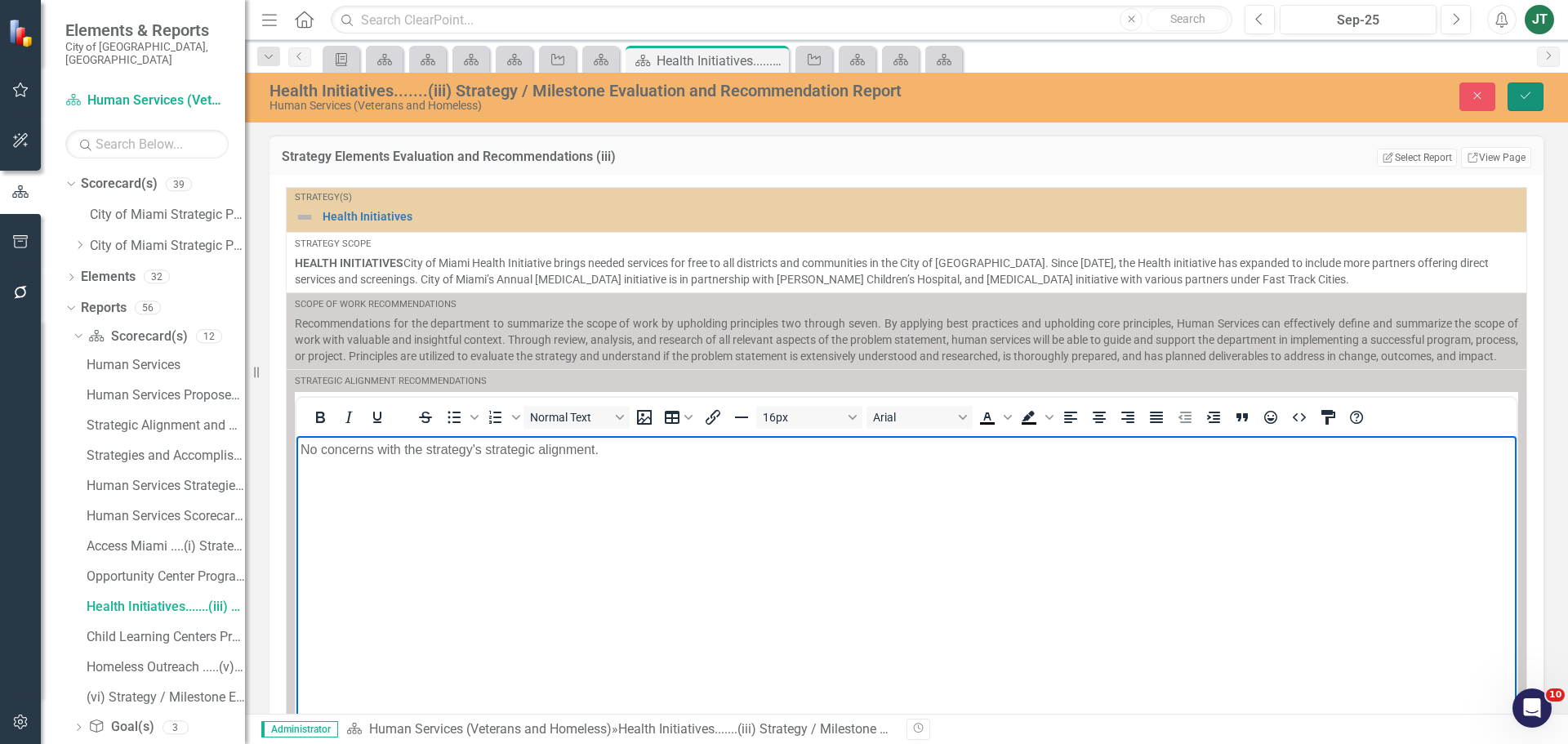
click at [1516, 98] on button "Save" at bounding box center [1525, 96] width 36 height 29
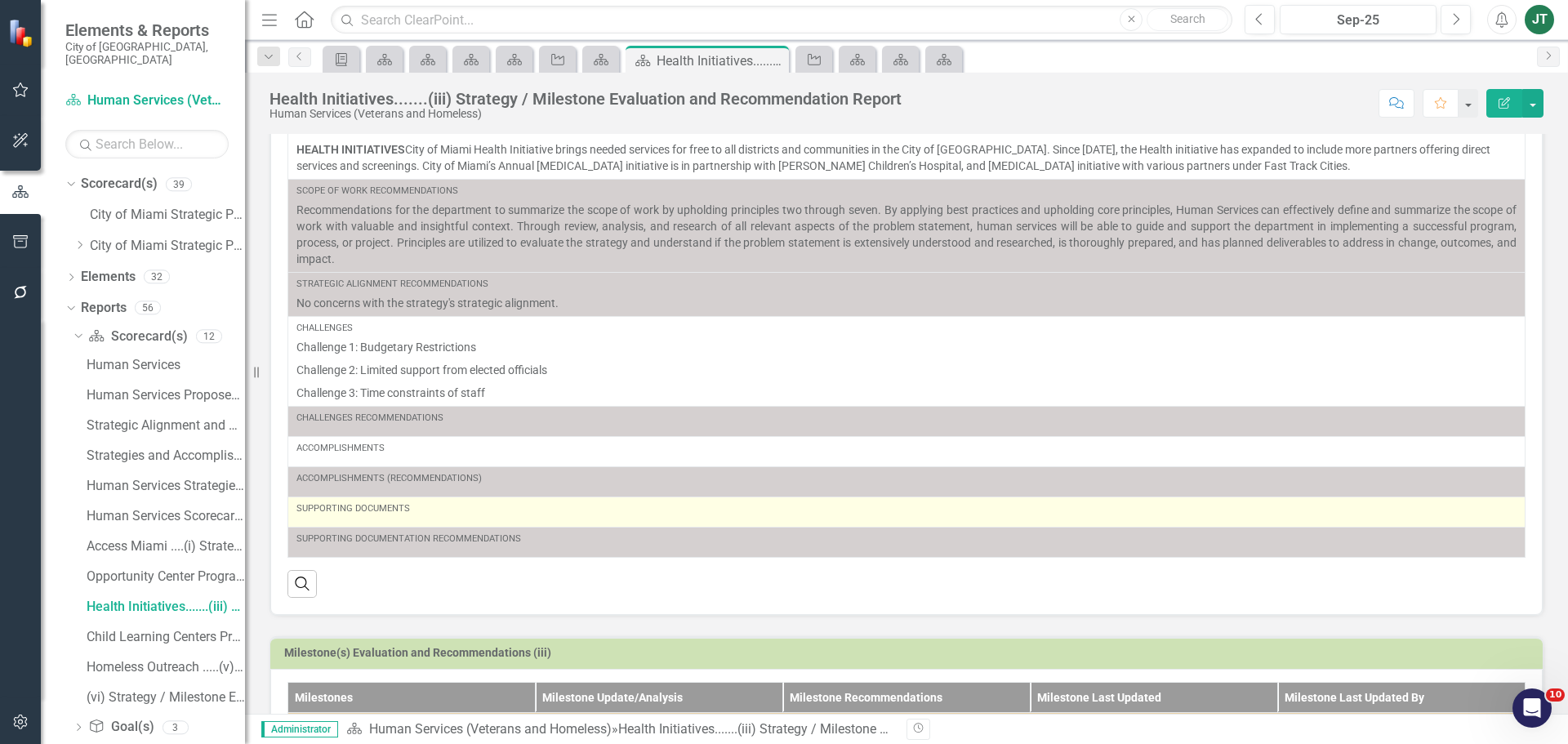
scroll to position [164, 0]
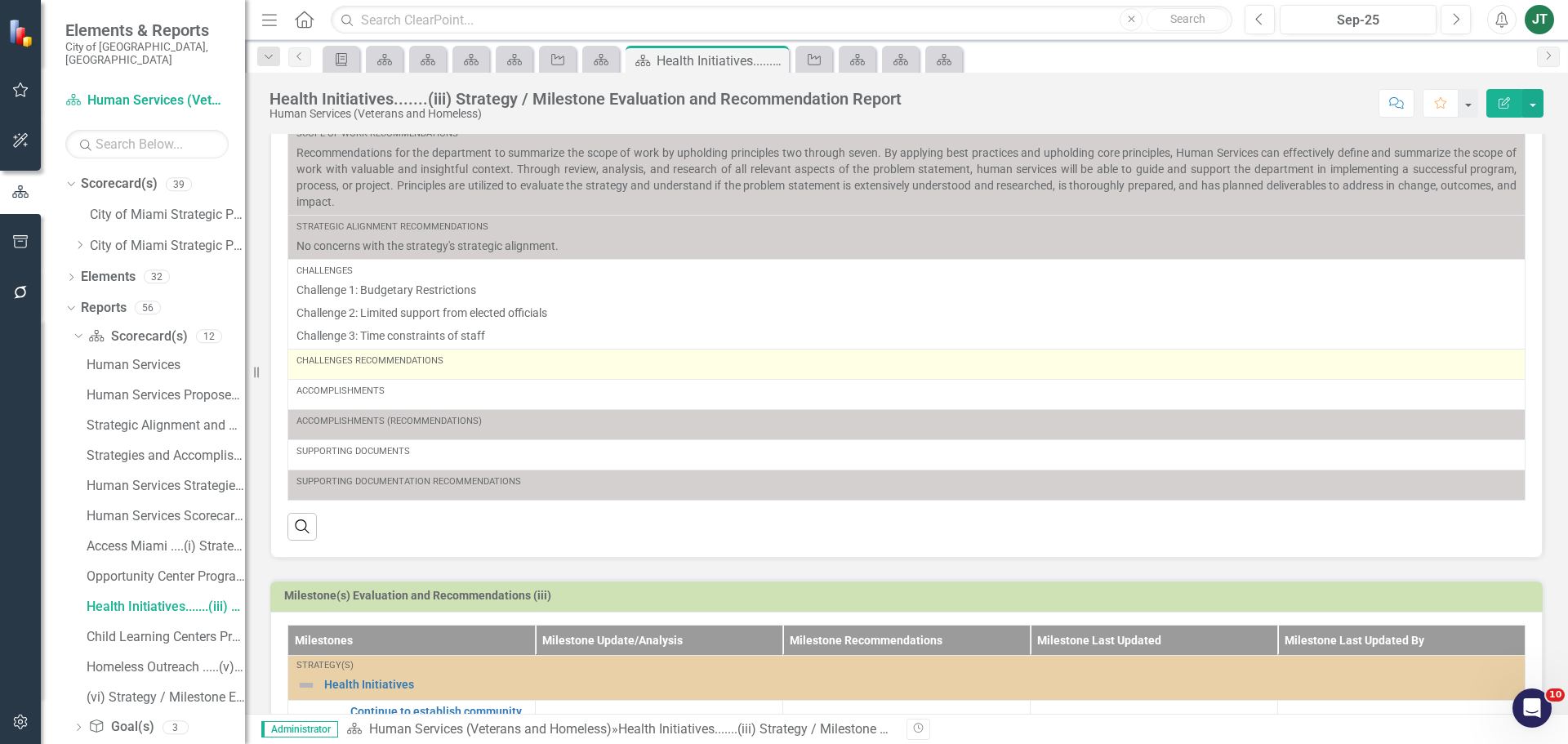
click at [467, 373] on div "Challenges Recommendations" at bounding box center [907, 363] width 1220 height 19
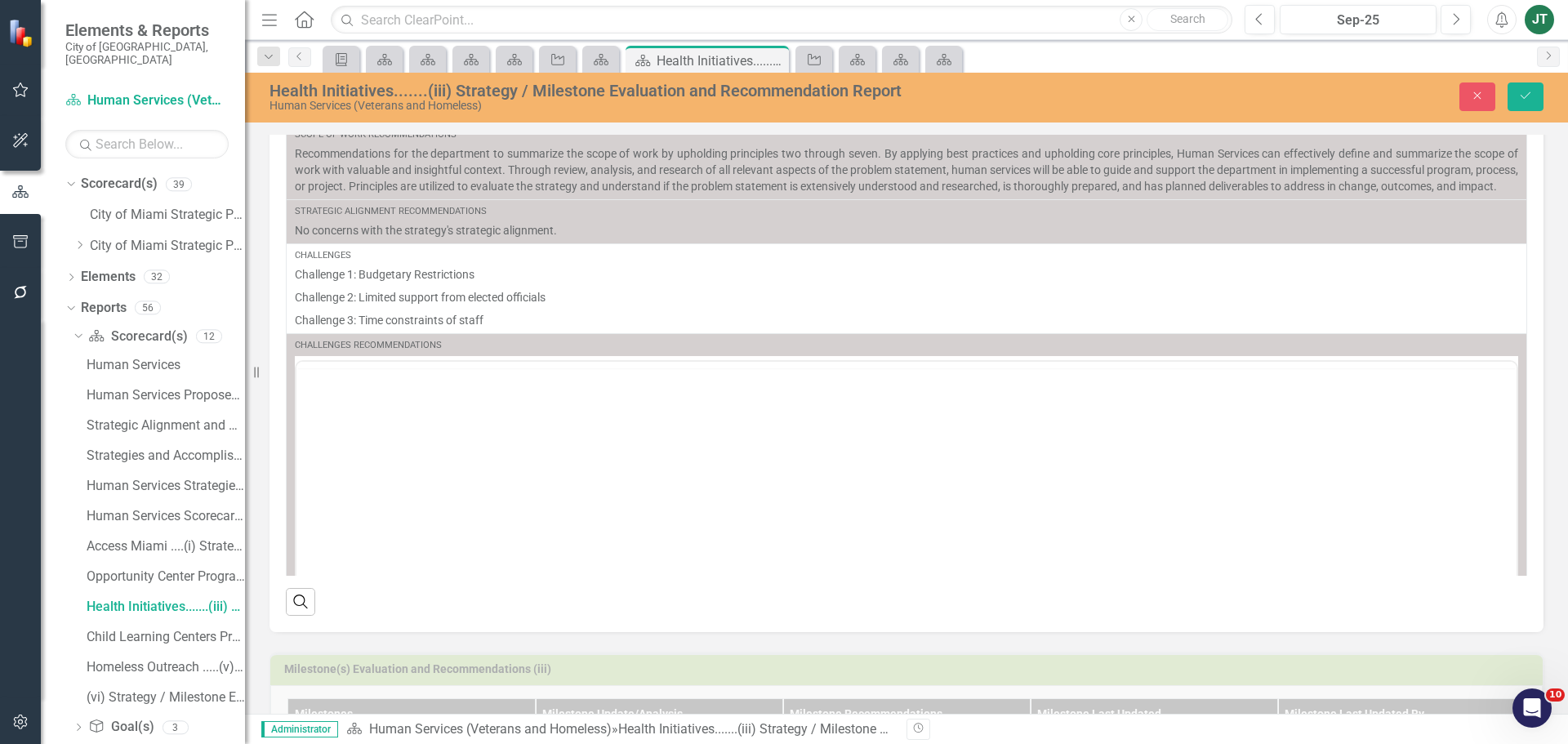
scroll to position [0, 0]
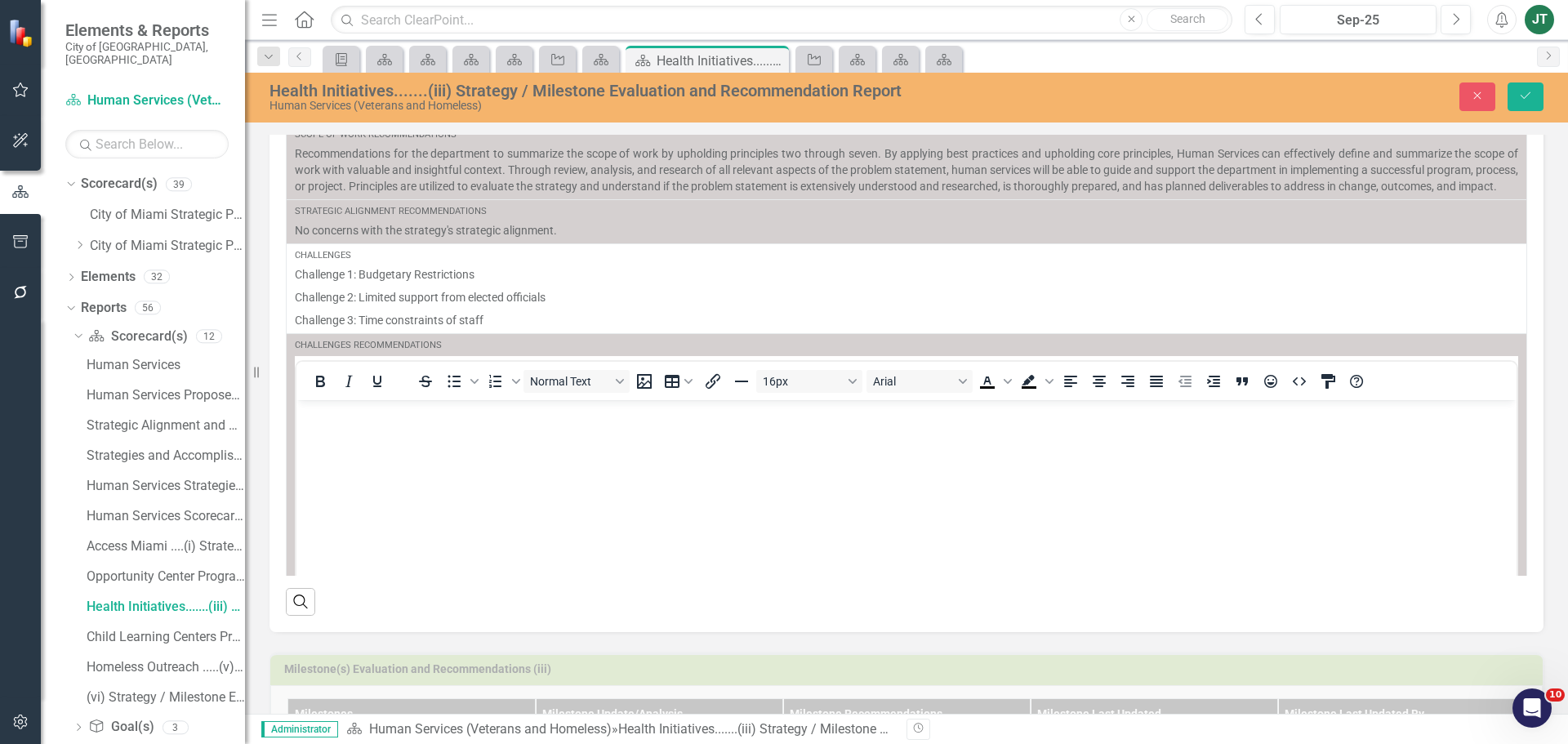
click at [354, 421] on p "Rich Text Area. Press ALT-0 for help." at bounding box center [906, 412] width 1212 height 19
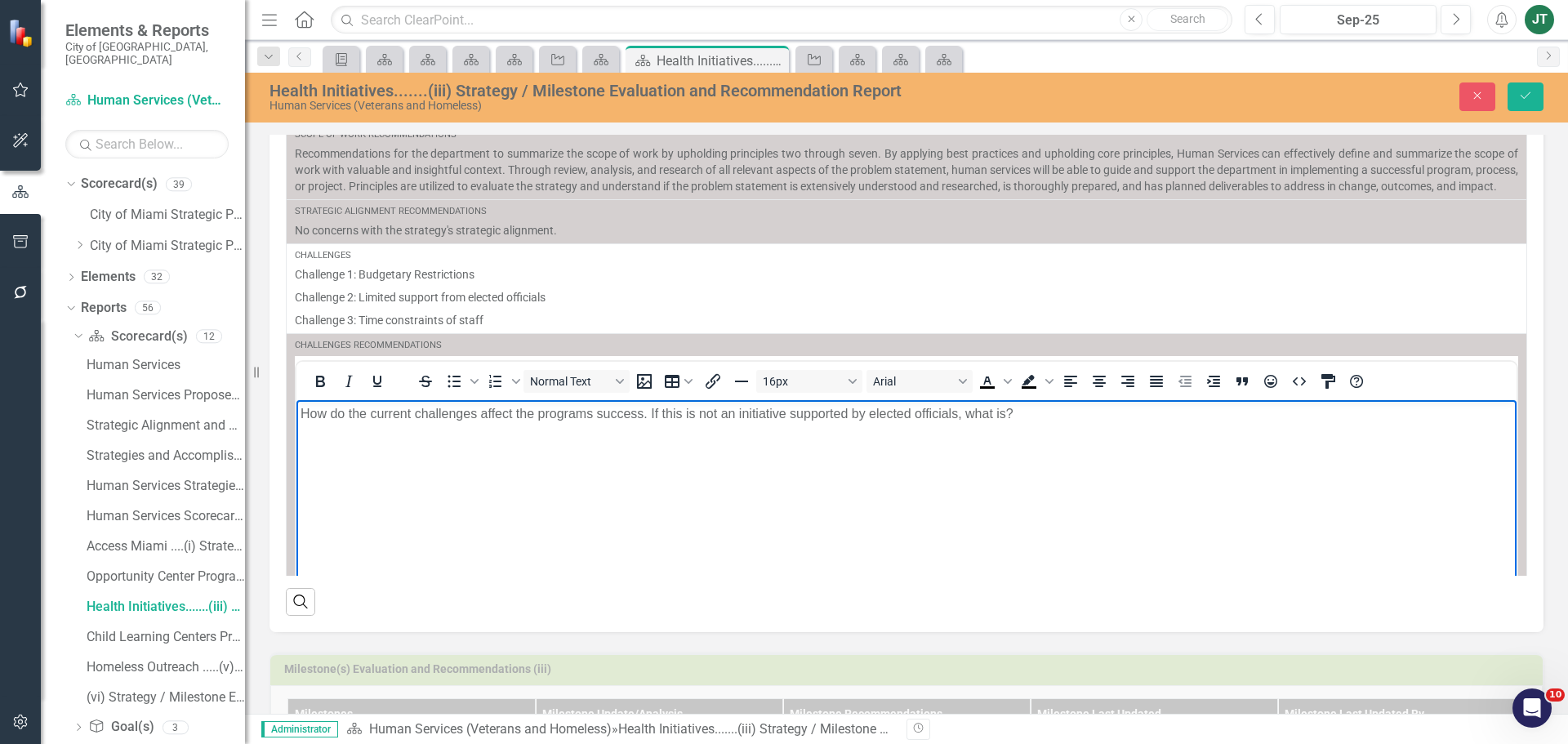
click at [648, 415] on p "How do the current challenges affect the programs success. If this is not an in…" at bounding box center [906, 412] width 1212 height 19
click at [999, 427] on body "How do the current challenges affect the programs success? If this is not an in…" at bounding box center [907, 521] width 1220 height 245
click at [1061, 417] on p "How do the current challenges affect the programs success? If this is not an in…" at bounding box center [906, 412] width 1212 height 19
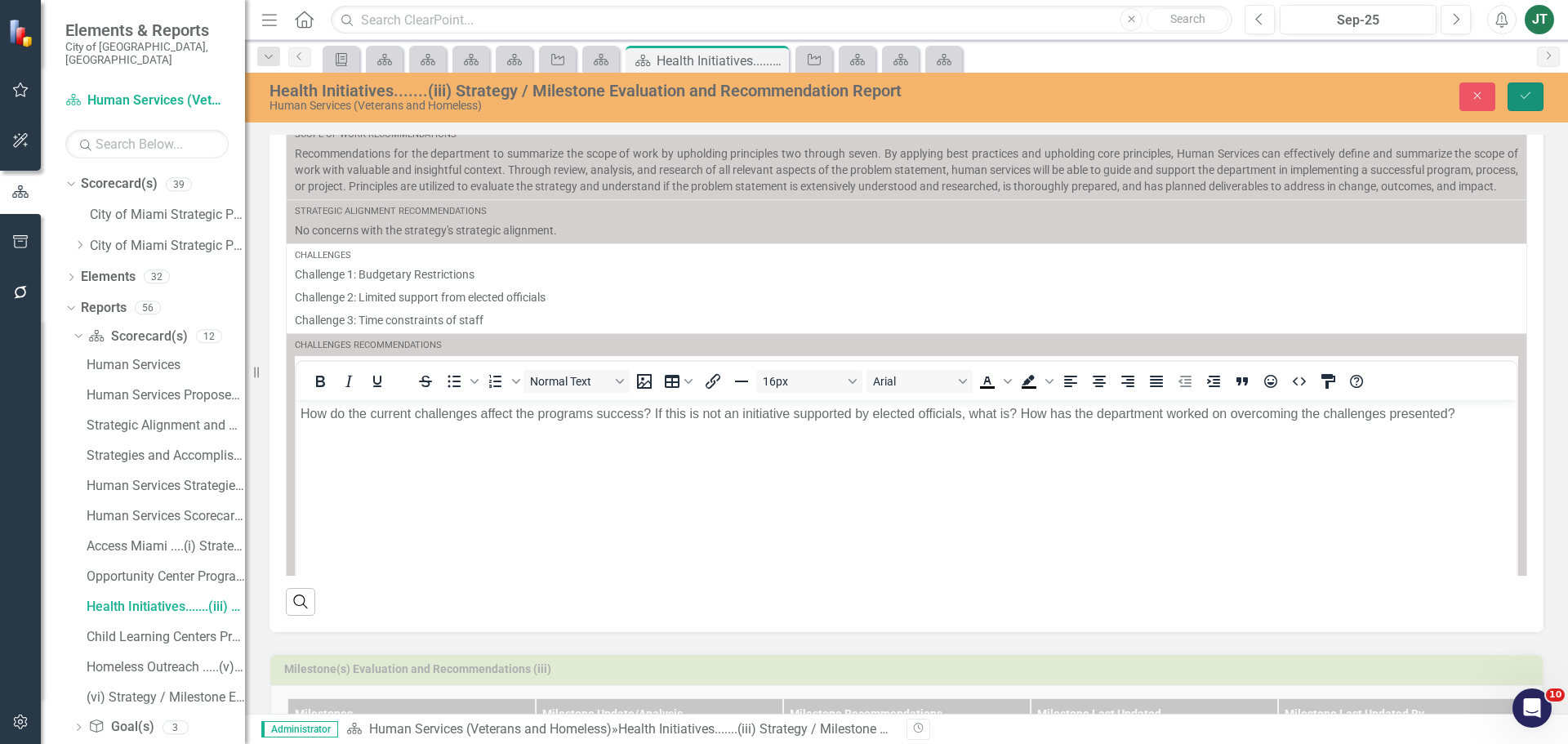
click at [1525, 104] on button "Save" at bounding box center [1525, 96] width 36 height 29
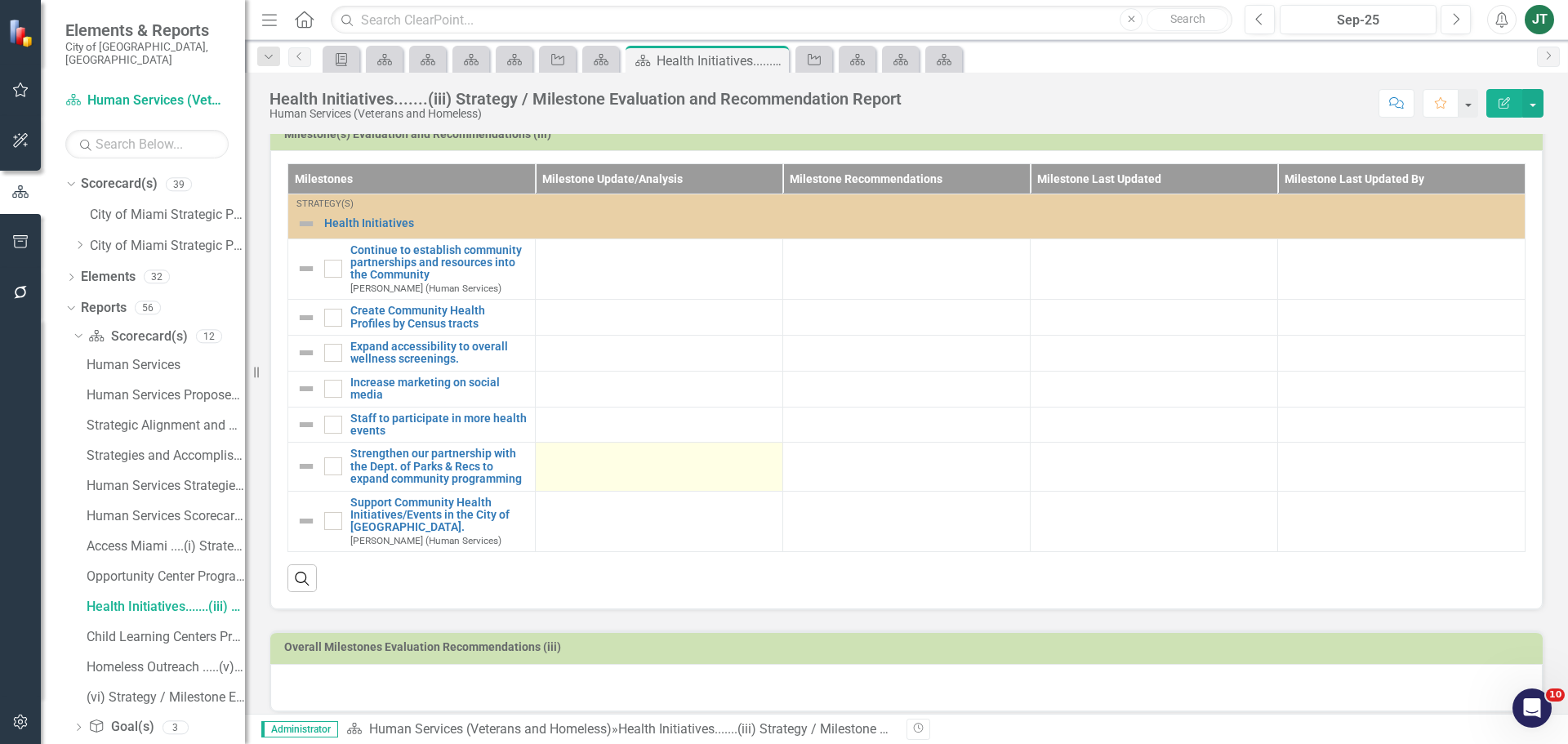
scroll to position [653, 0]
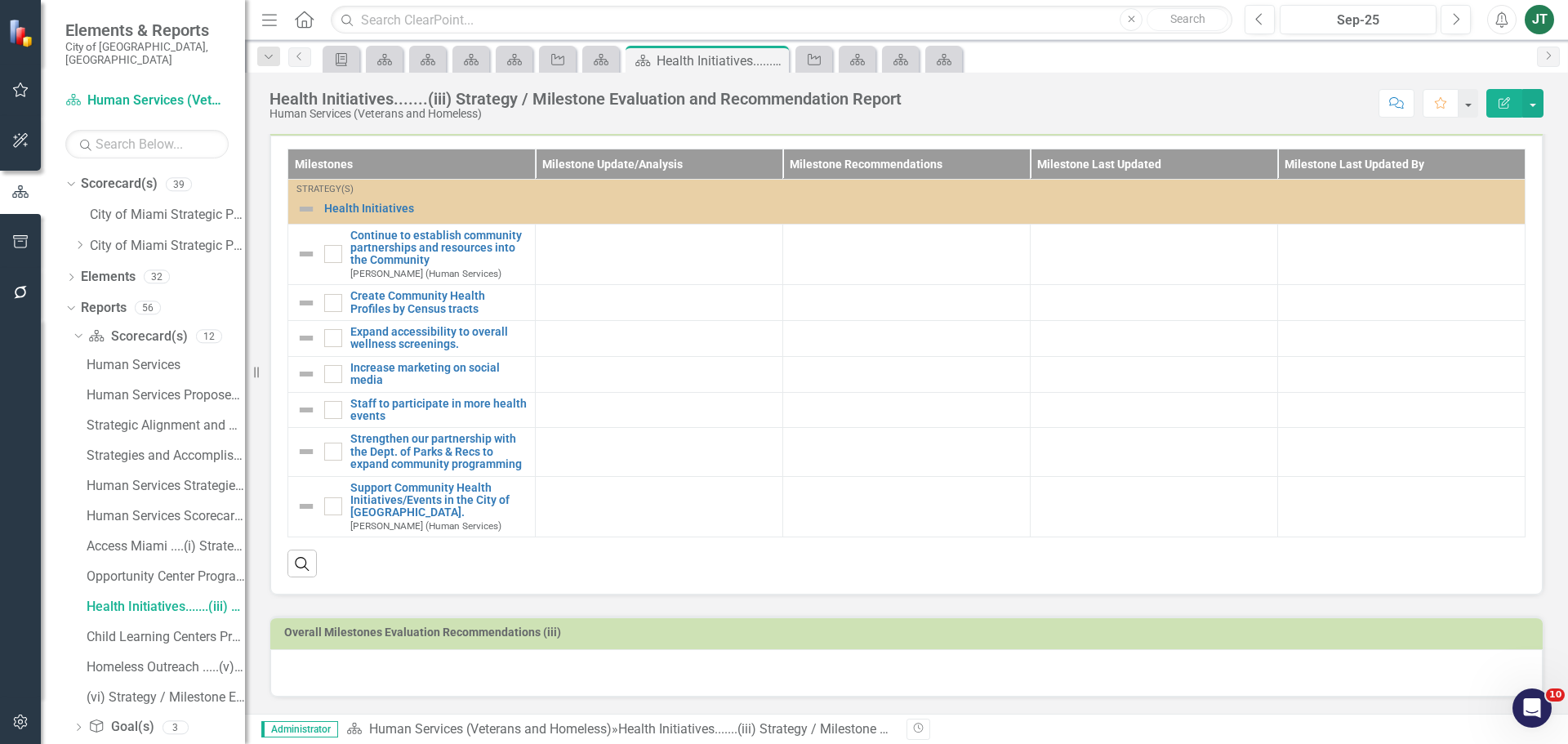
click at [1531, 88] on div "Health Initiatives.......(iii) Strategy / Milestone Evaluation and Recommendati…" at bounding box center [906, 97] width 1323 height 49
click at [1529, 94] on button "button" at bounding box center [1533, 103] width 21 height 29
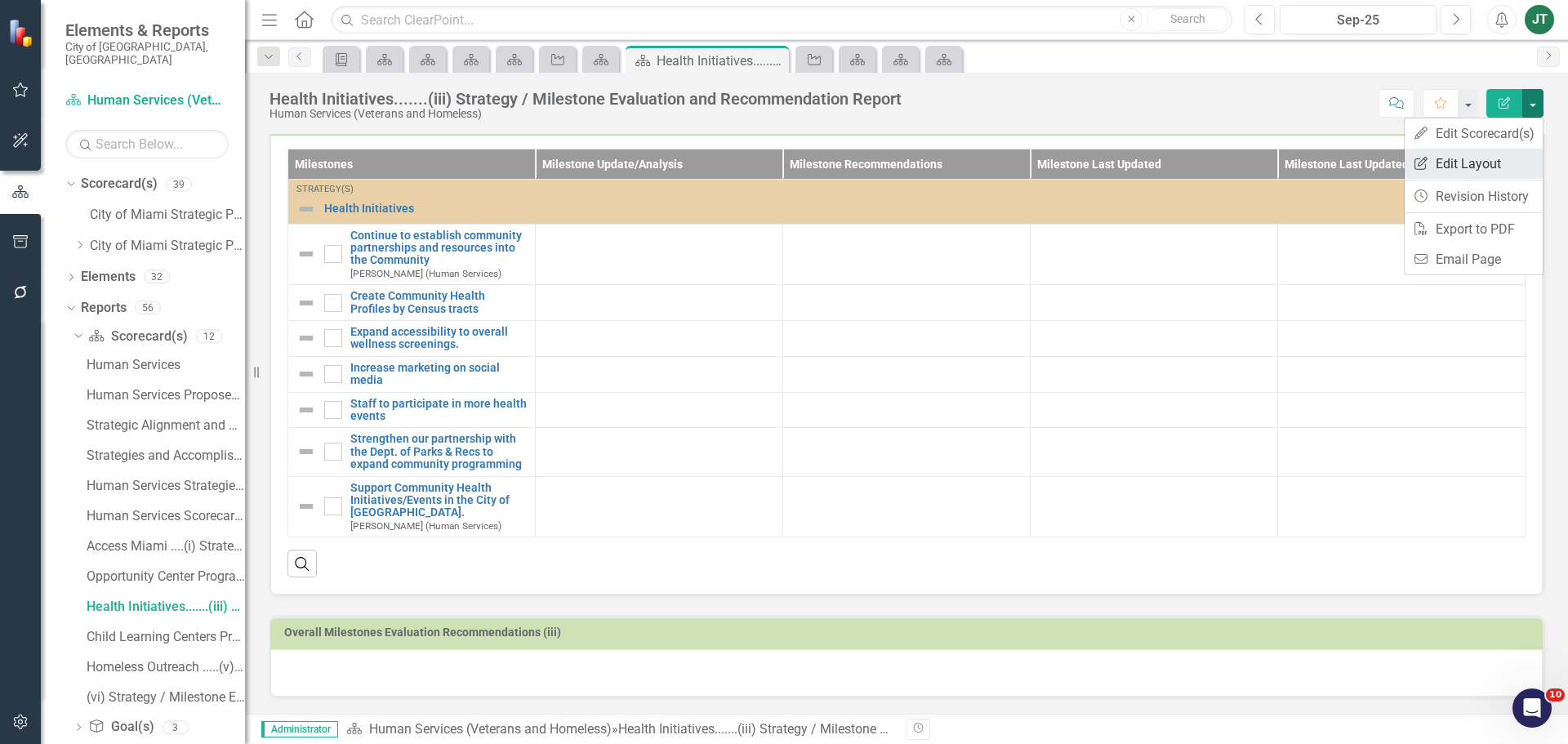
click at [1475, 155] on link "Edit Report Edit Layout" at bounding box center [1474, 164] width 138 height 30
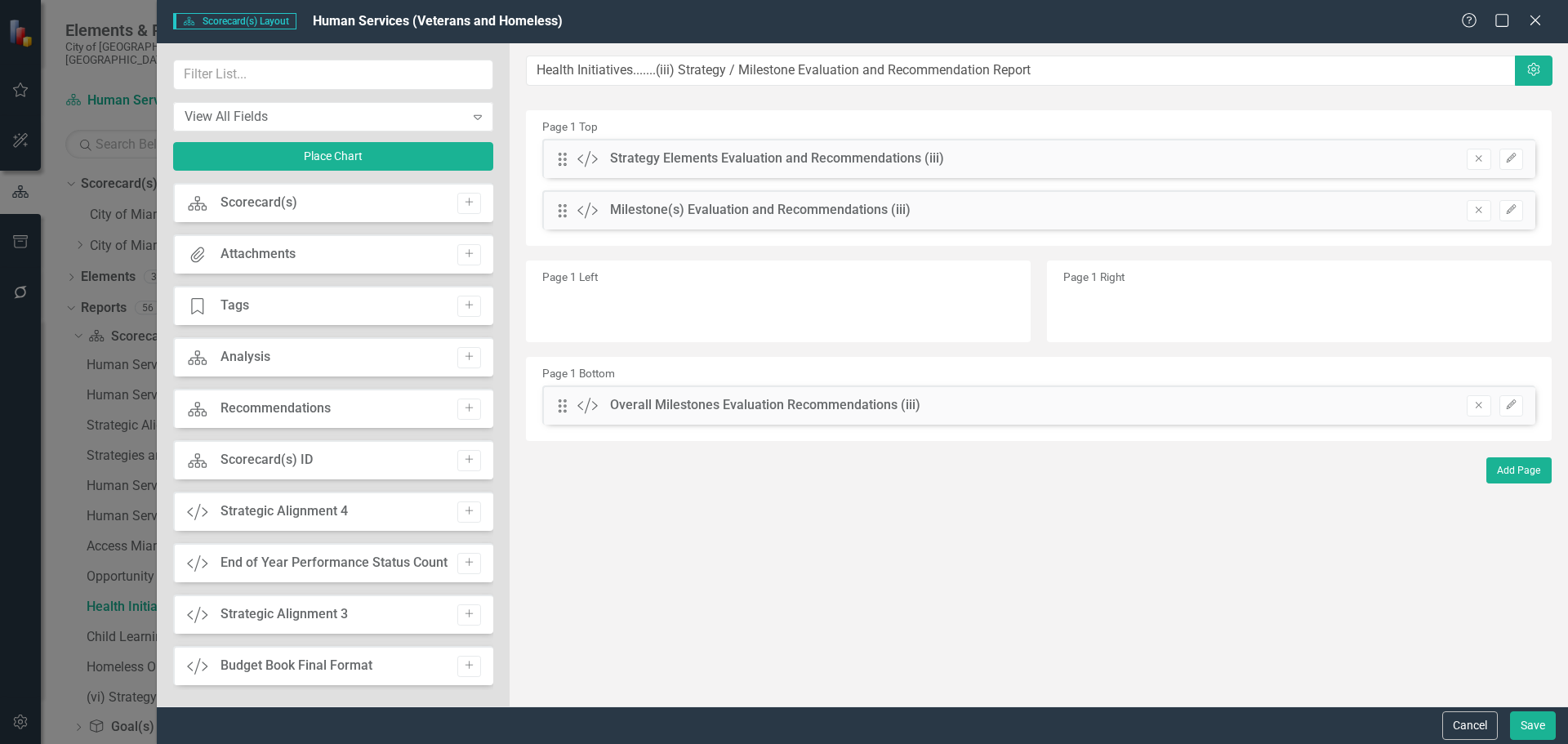
click at [1475, 726] on button "Cancel" at bounding box center [1470, 726] width 55 height 29
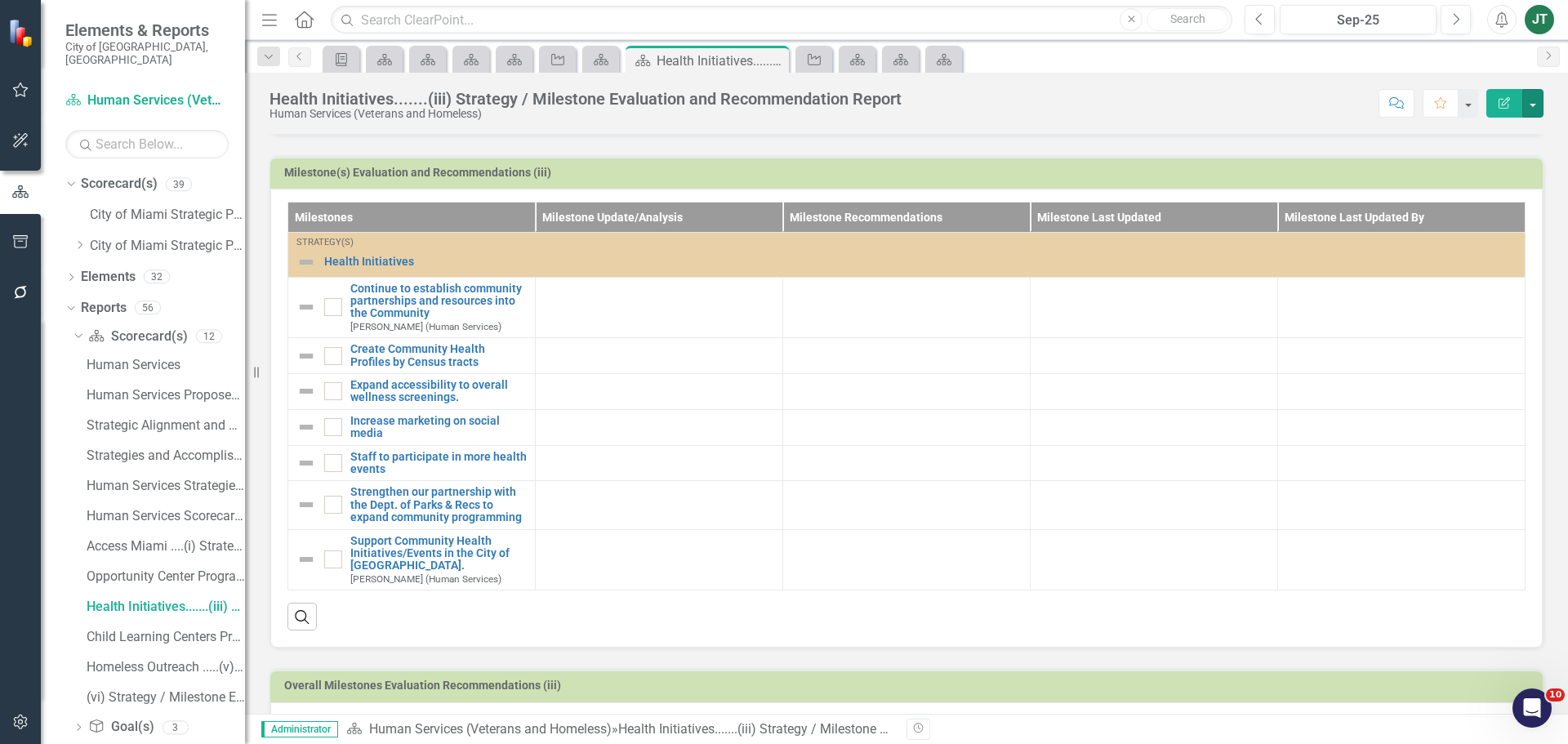
scroll to position [571, 0]
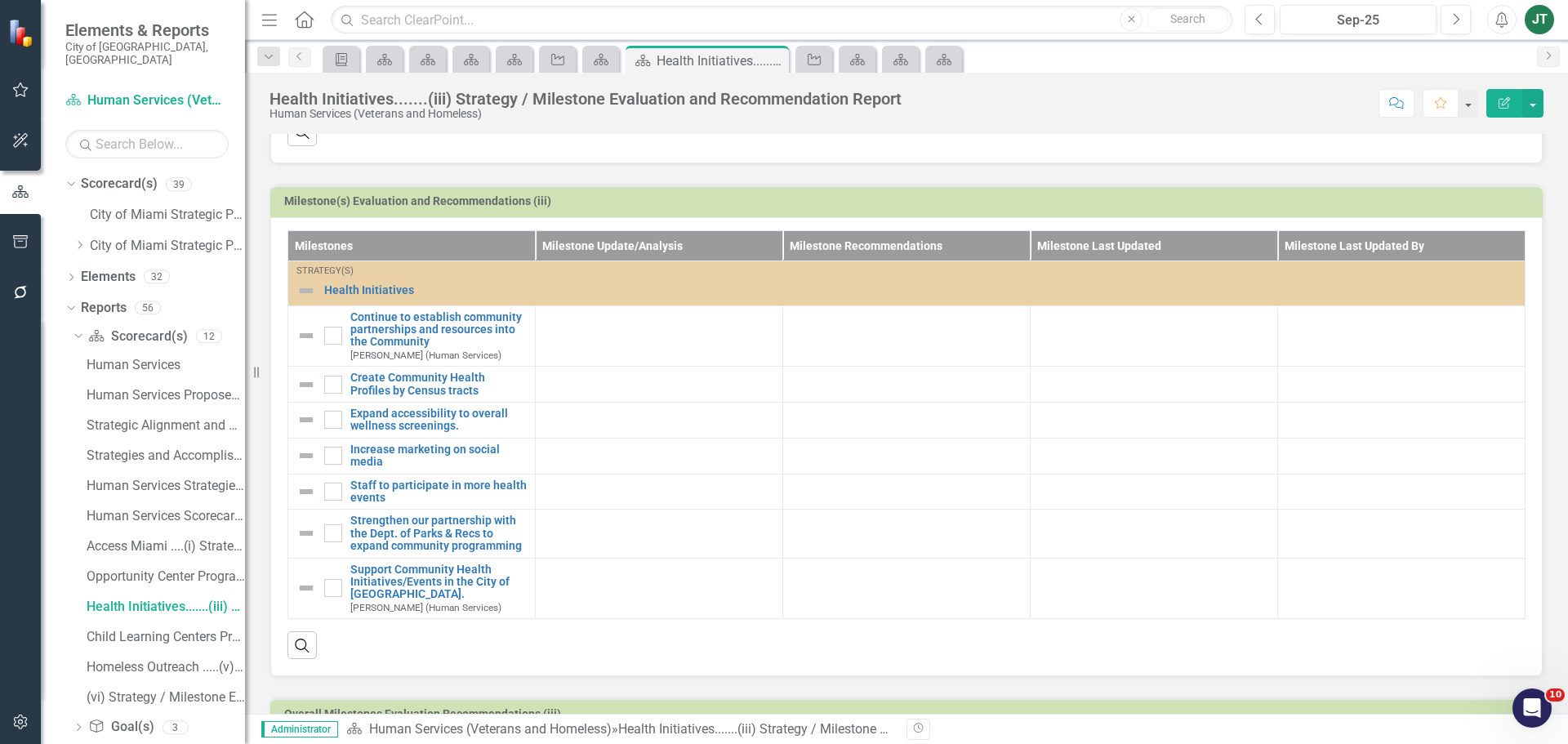
click at [1458, 206] on h3 "Milestone(s) Evaluation and Recommendations (iii)" at bounding box center [909, 201] width 1251 height 12
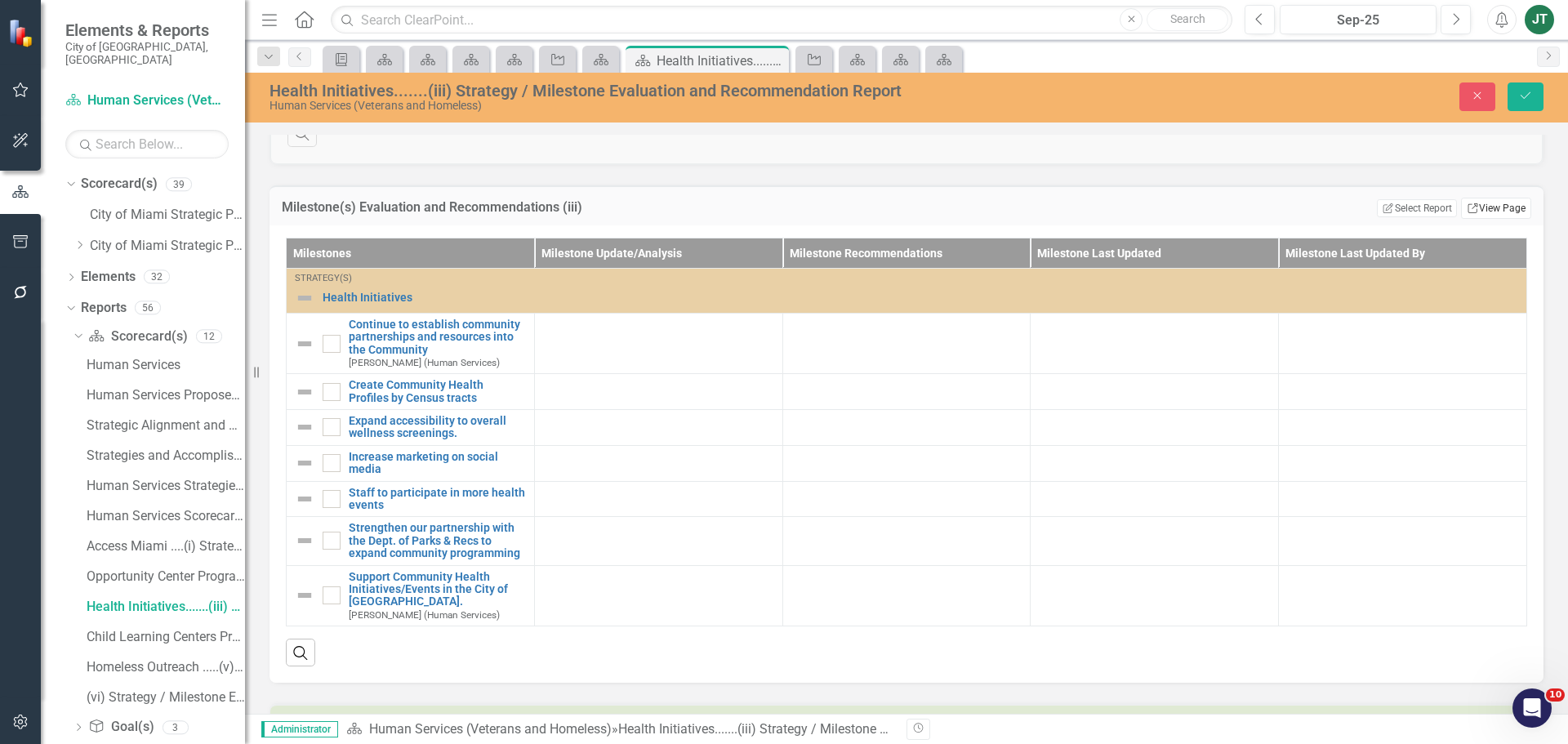
click at [1474, 207] on link "Link View Page" at bounding box center [1497, 208] width 70 height 21
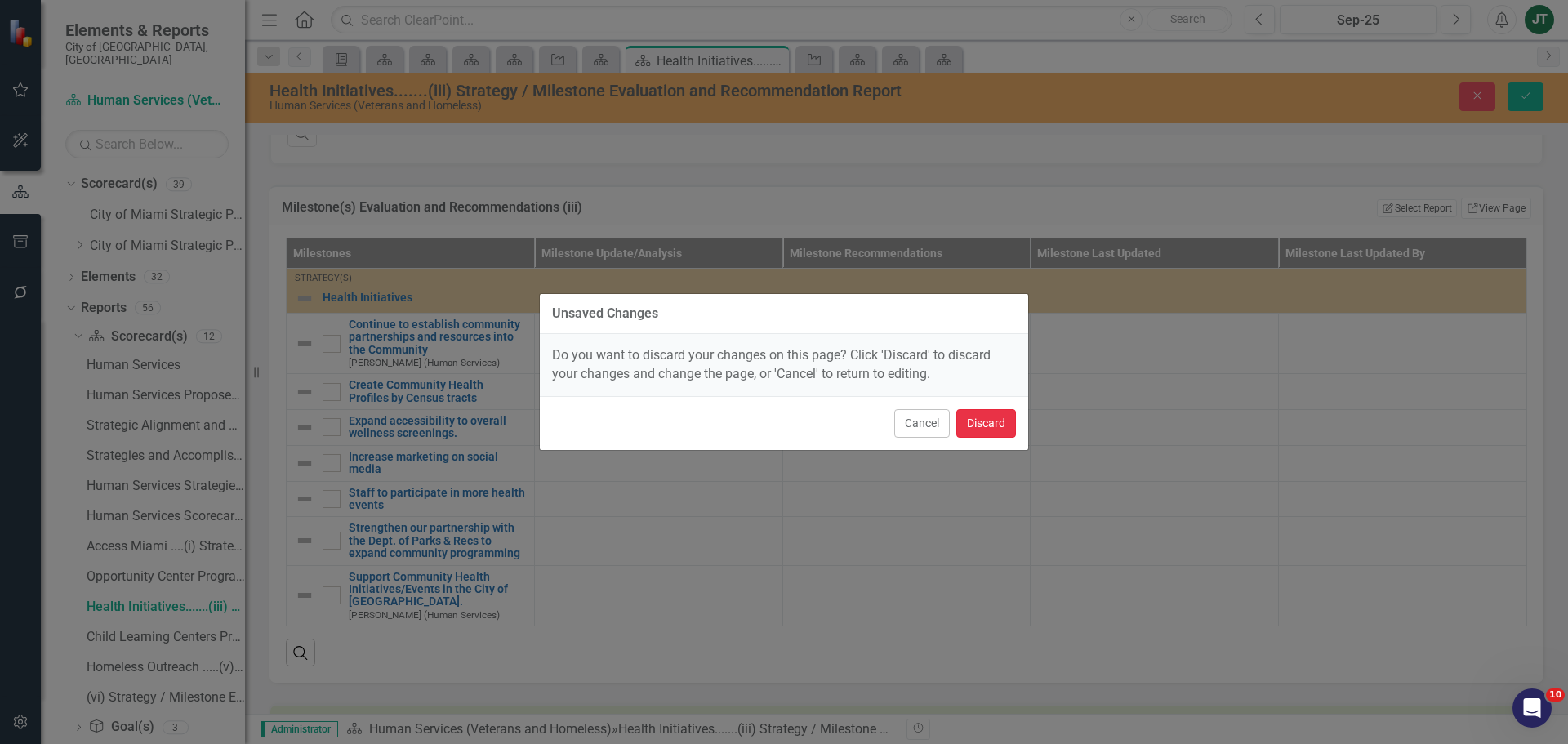
click at [992, 414] on button "Discard" at bounding box center [986, 423] width 59 height 29
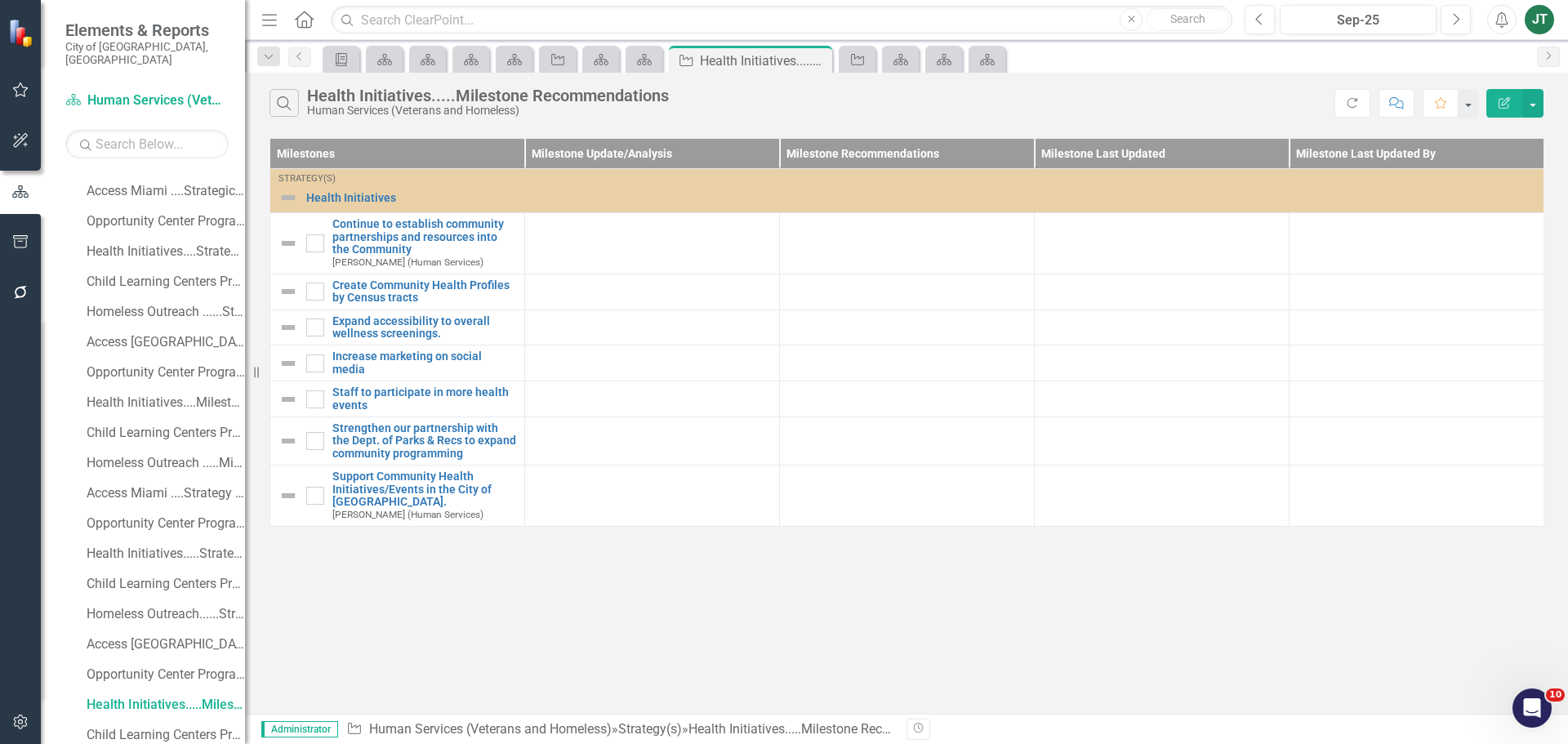
scroll to position [438, 0]
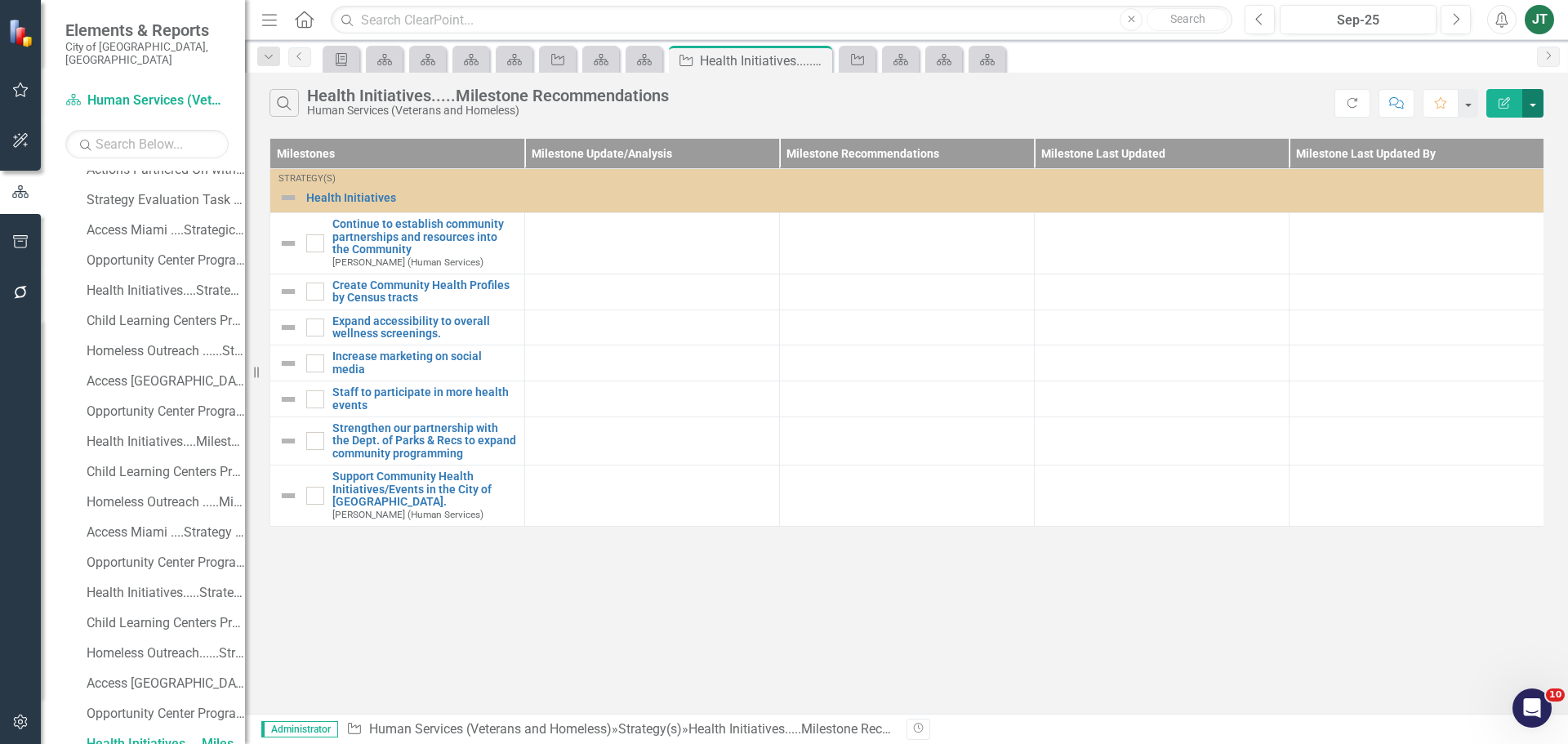
click at [1540, 102] on button "button" at bounding box center [1533, 103] width 21 height 29
click at [1464, 124] on link "Edit Report Edit Report" at bounding box center [1478, 133] width 129 height 30
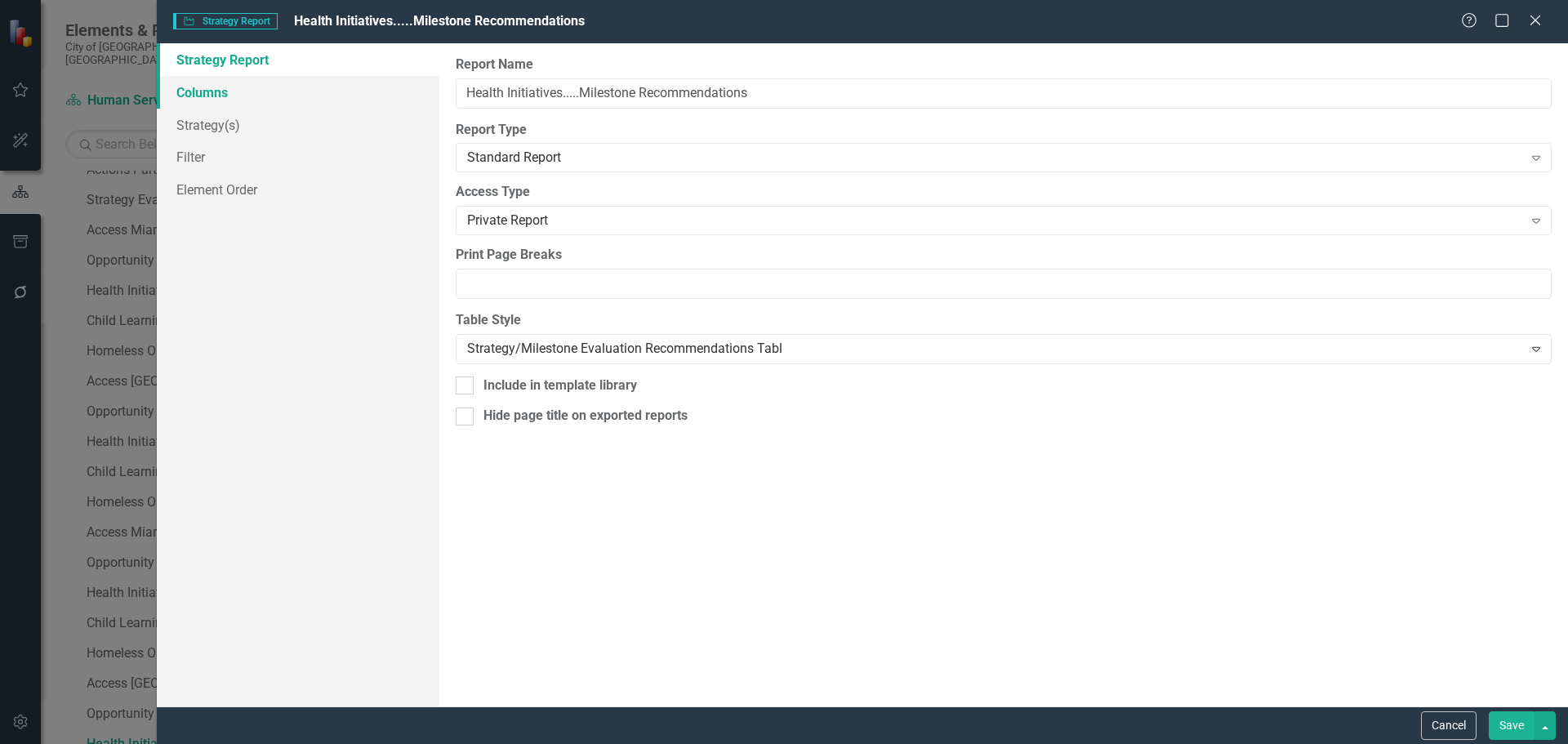
click at [259, 101] on link "Columns" at bounding box center [299, 91] width 283 height 32
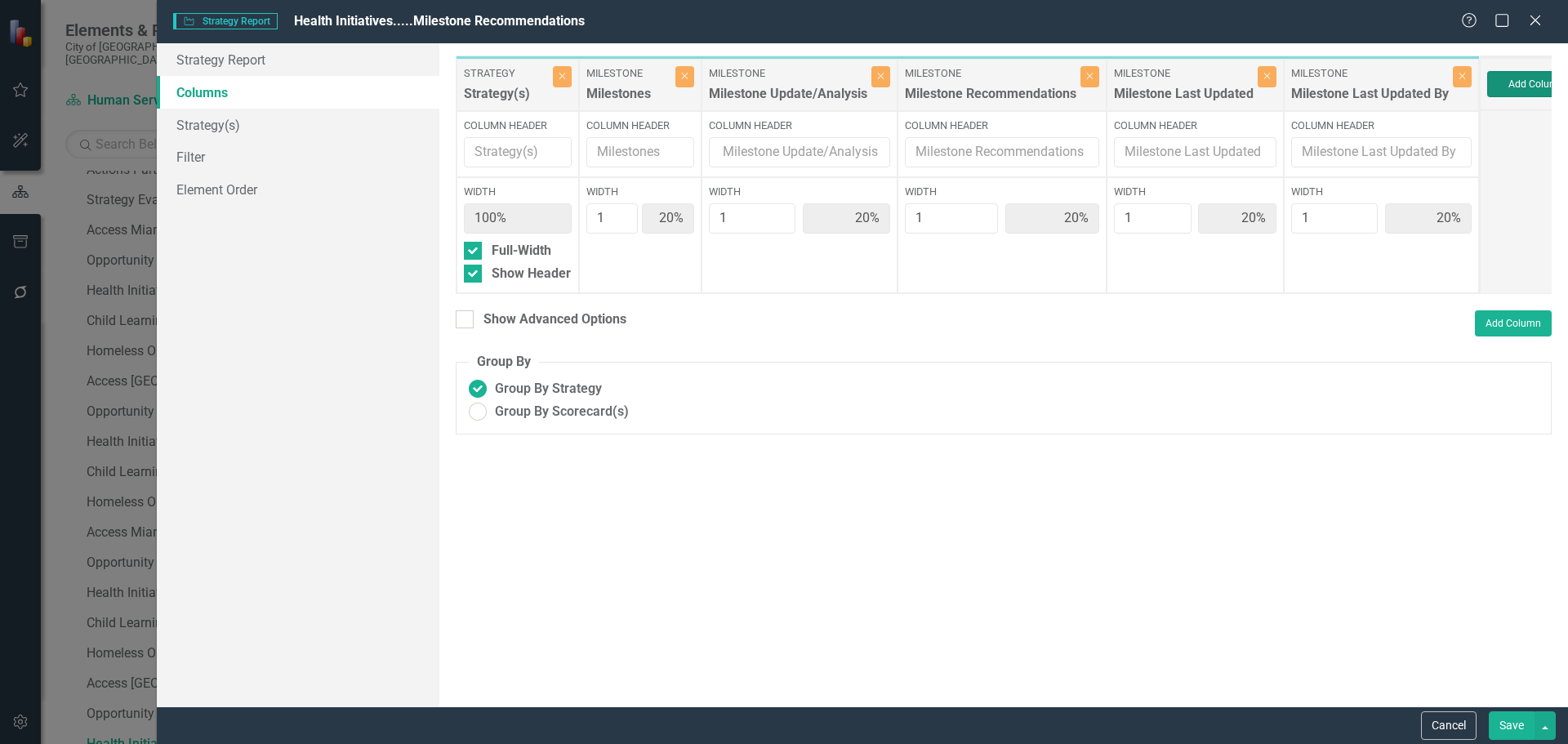
click at [1547, 87] on button "Add Column" at bounding box center [1537, 84] width 98 height 26
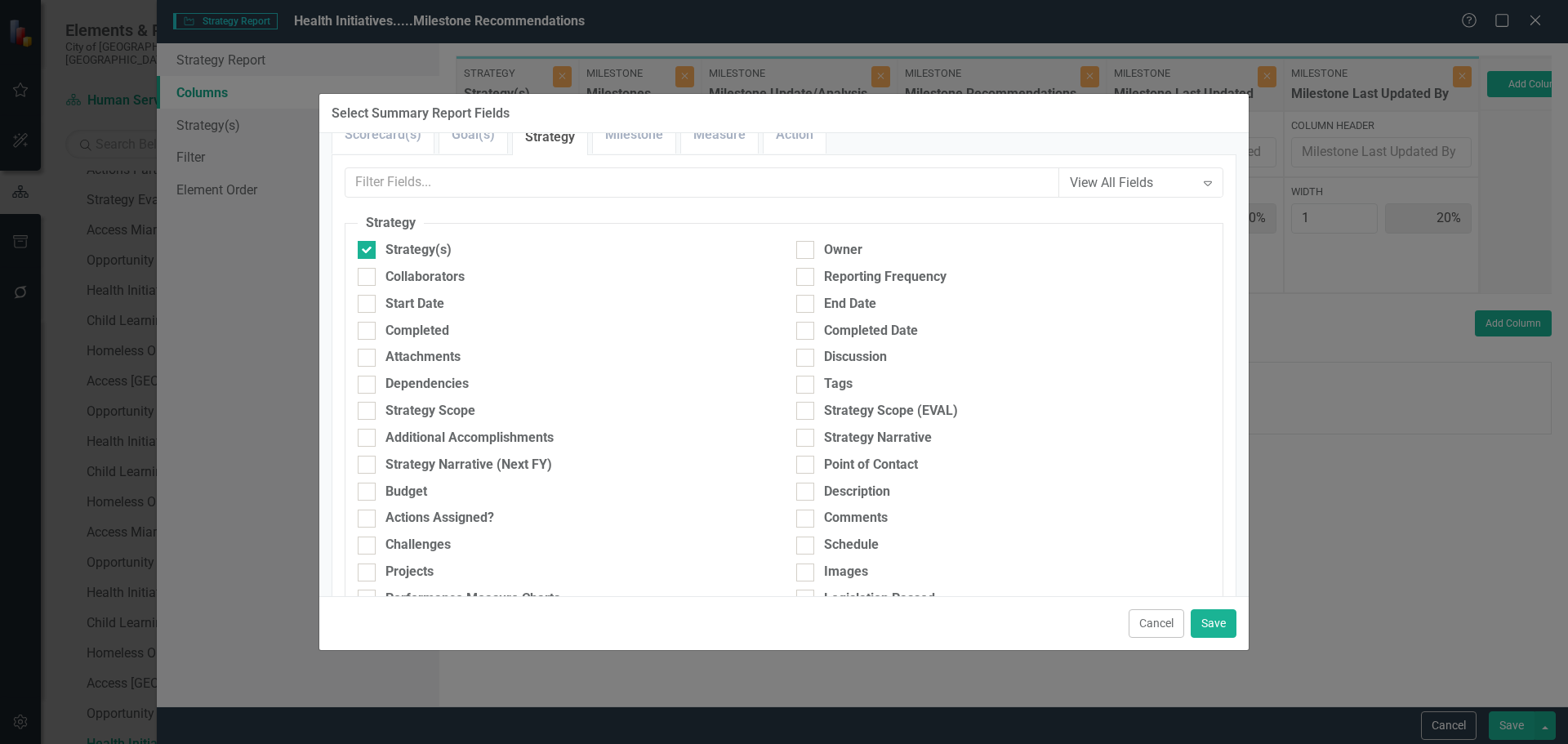
scroll to position [0, 0]
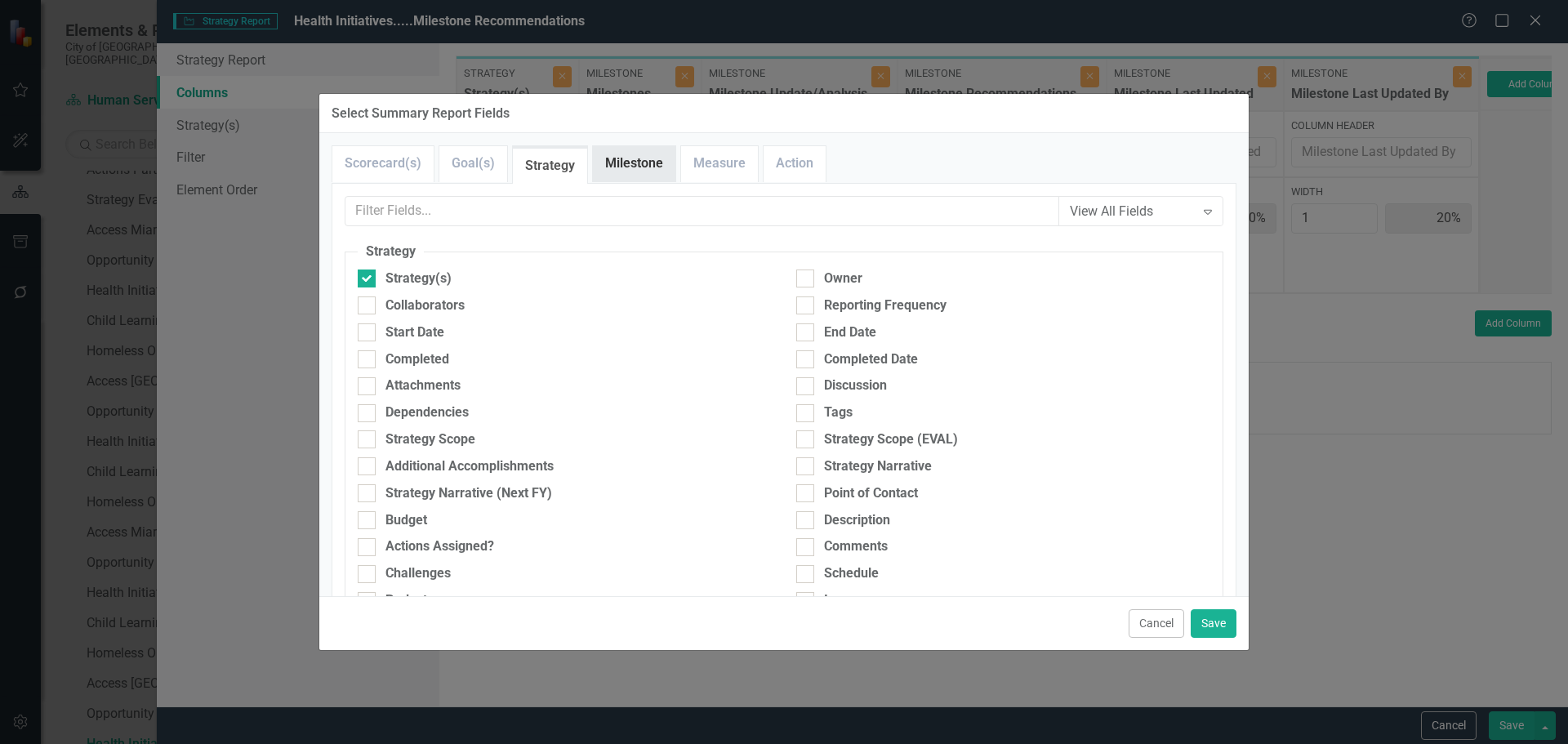
click at [638, 172] on link "Milestone" at bounding box center [633, 164] width 82 height 35
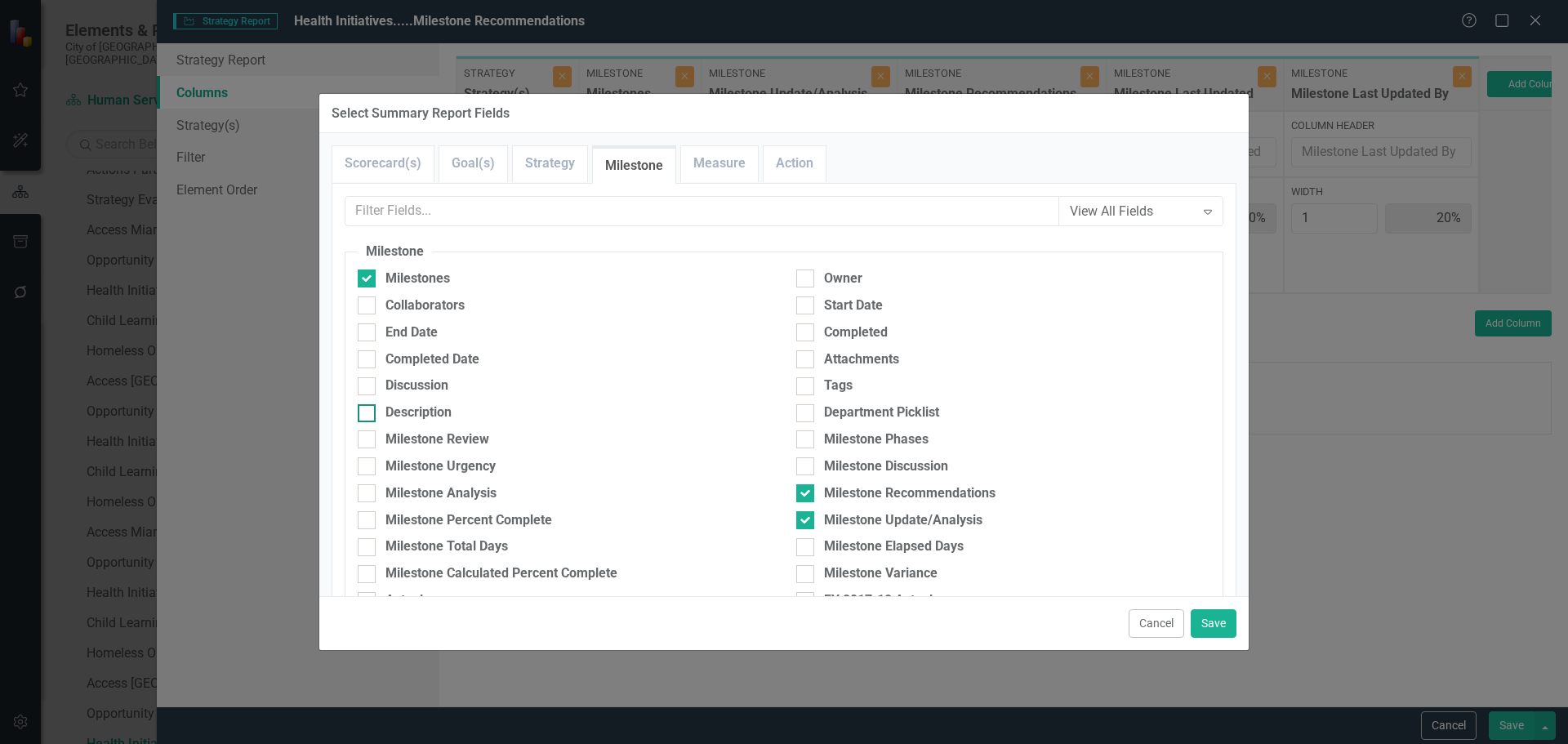
click at [390, 409] on div "Description" at bounding box center [419, 412] width 67 height 18
click at [368, 409] on input "Description" at bounding box center [362, 409] width 10 height 10
checkbox input "true"
click at [1224, 622] on button "Save" at bounding box center [1213, 623] width 45 height 29
type input "17%"
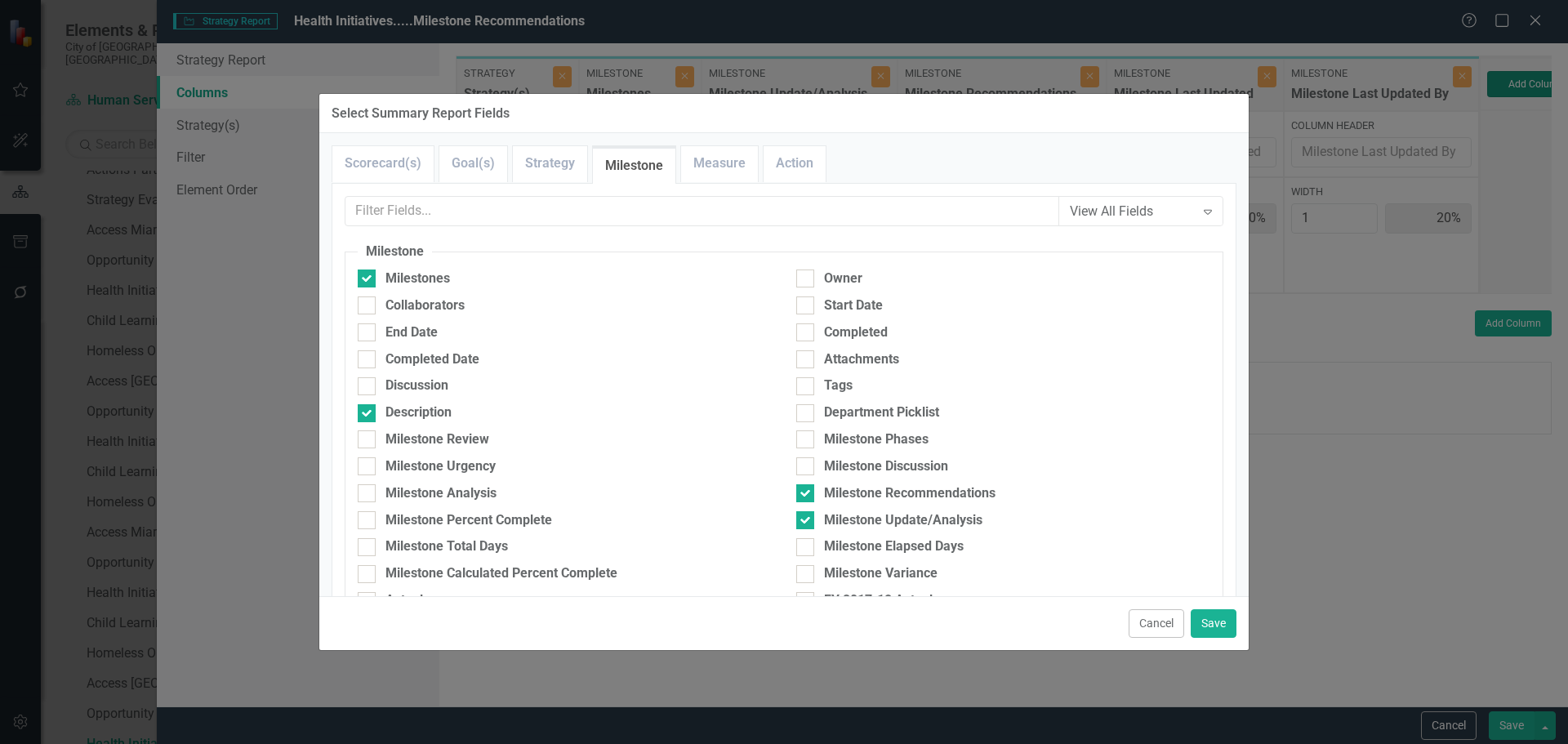
type input "17%"
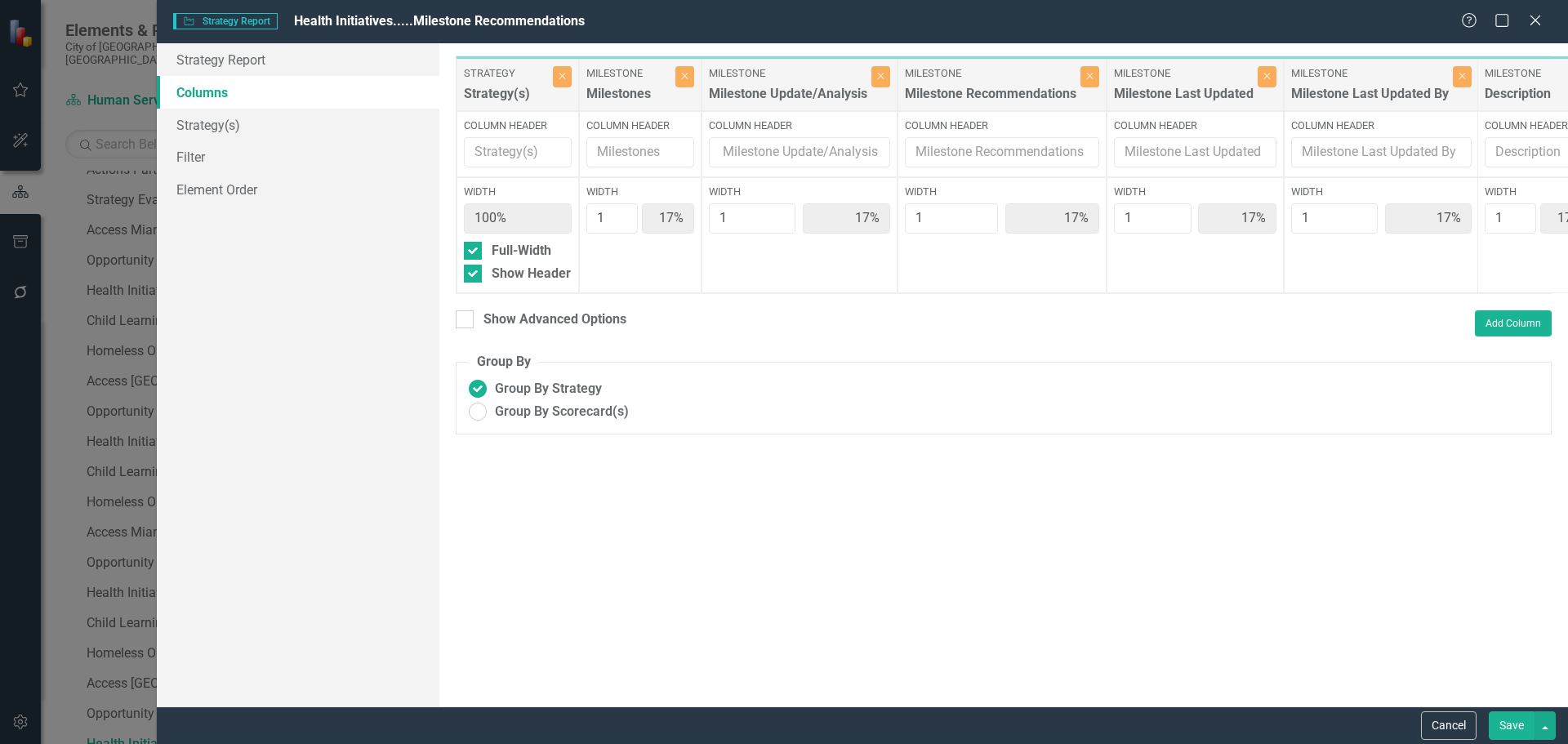
scroll to position [0, 12]
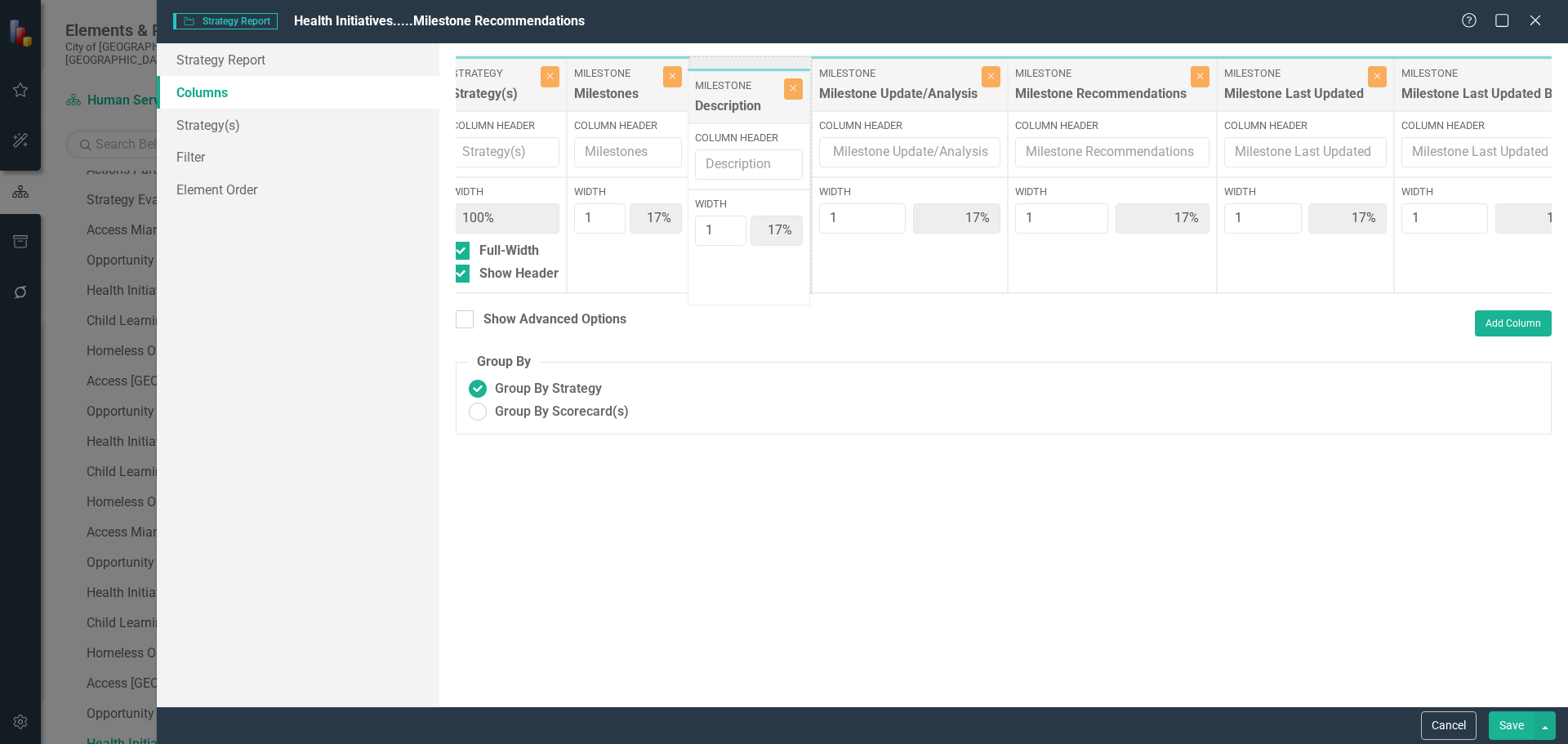
drag, startPoint x: 1508, startPoint y: 90, endPoint x: 718, endPoint y: 94, distance: 790.0
click at [718, 99] on div "Strategy Strategy(s) Close Column Header Width 100% Full-Width Show Header Mile…" at bounding box center [1017, 175] width 1146 height 238
type input "2"
type input "29%"
type input "14%"
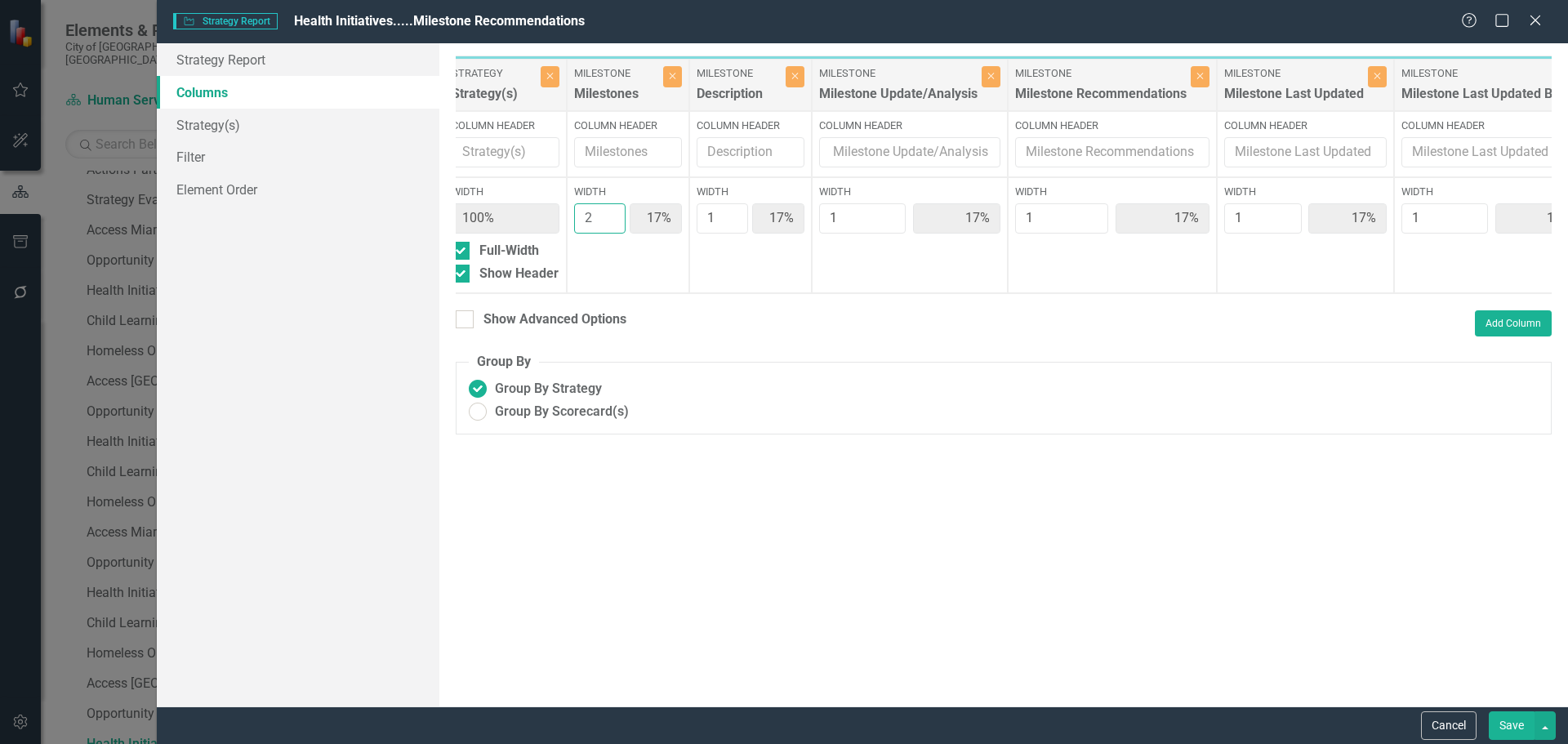
type input "14%"
type input "2"
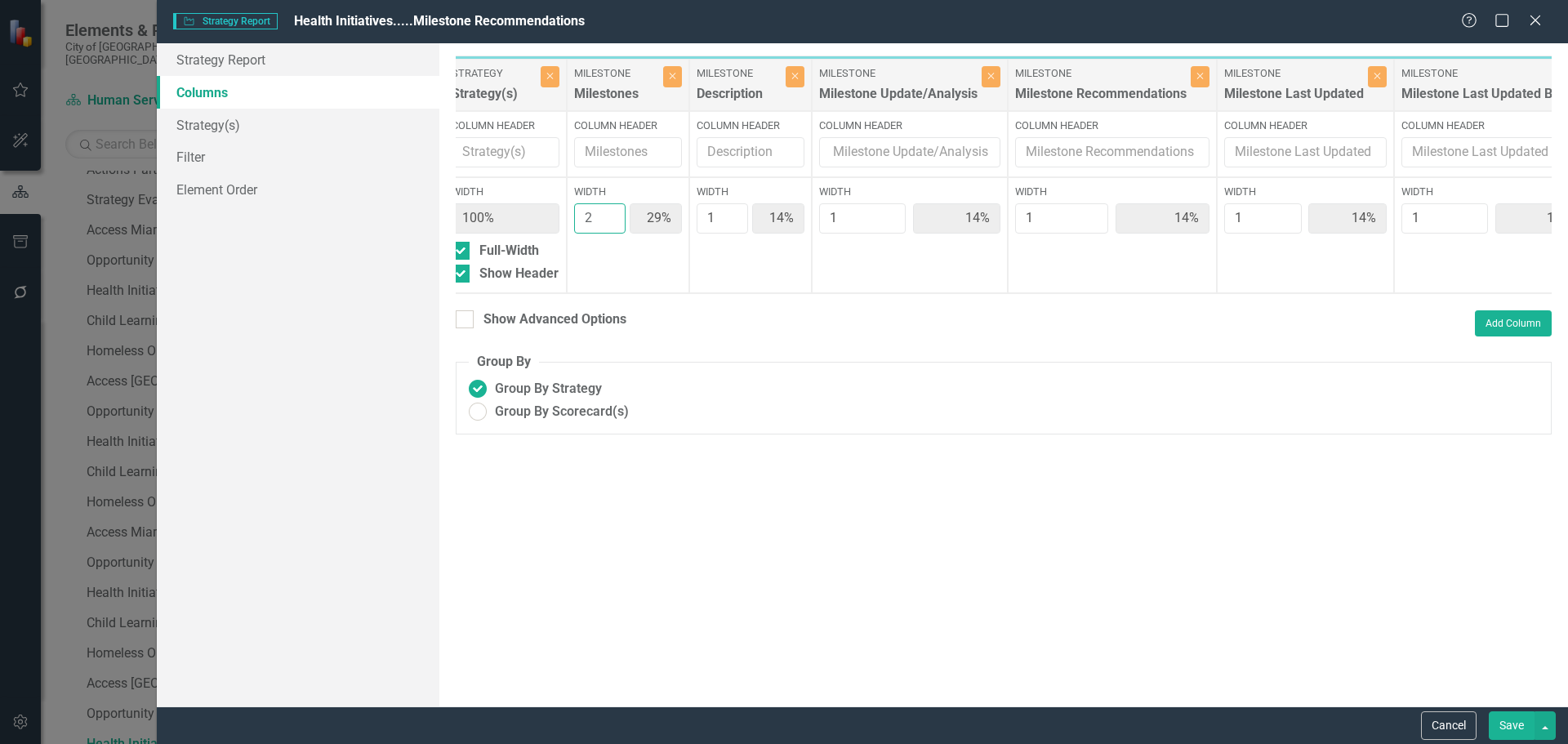
click at [609, 211] on input "2" at bounding box center [600, 218] width 52 height 30
type input "2"
type input "25%"
type input "13%"
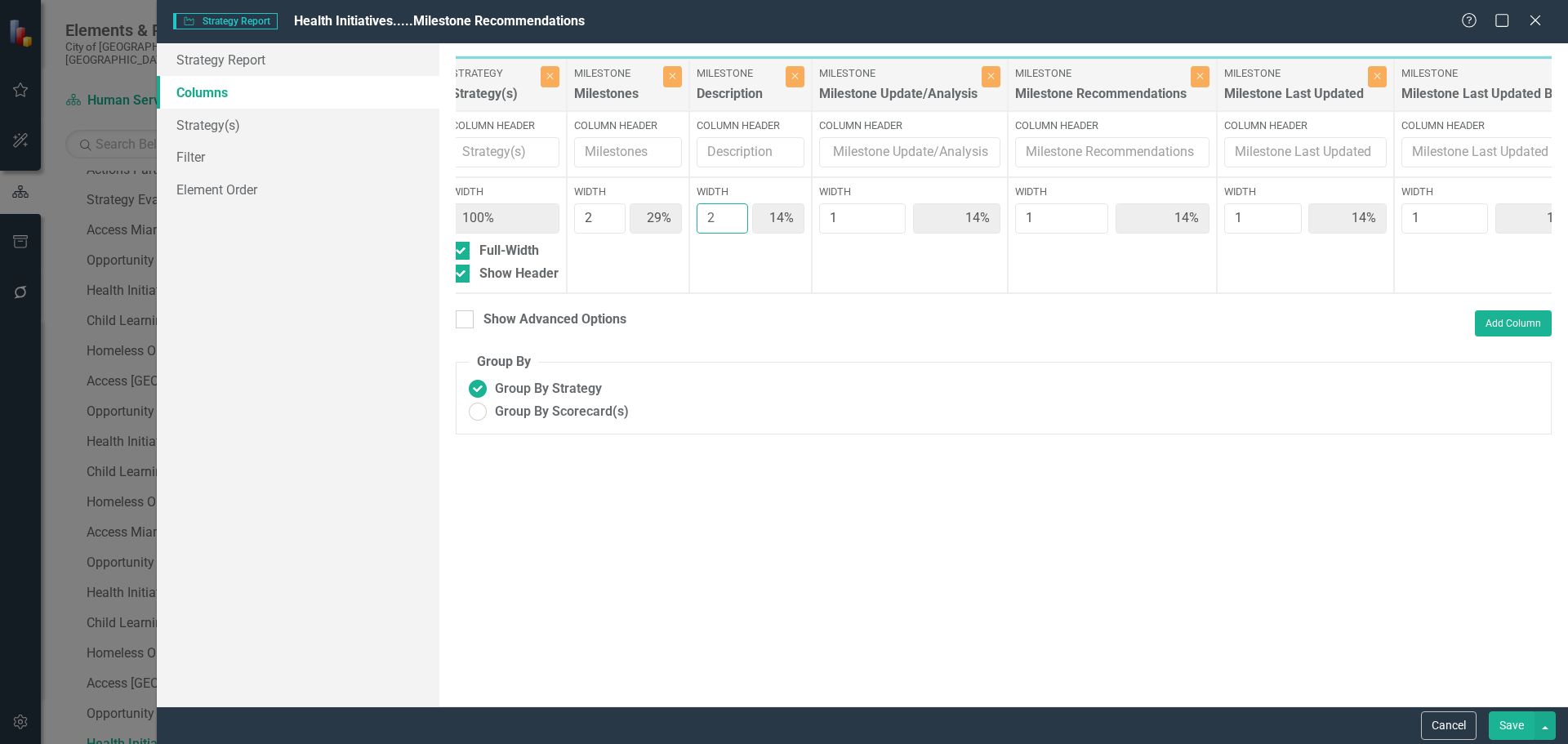
type input "13%"
type input "2"
click at [731, 212] on input "2" at bounding box center [723, 218] width 52 height 30
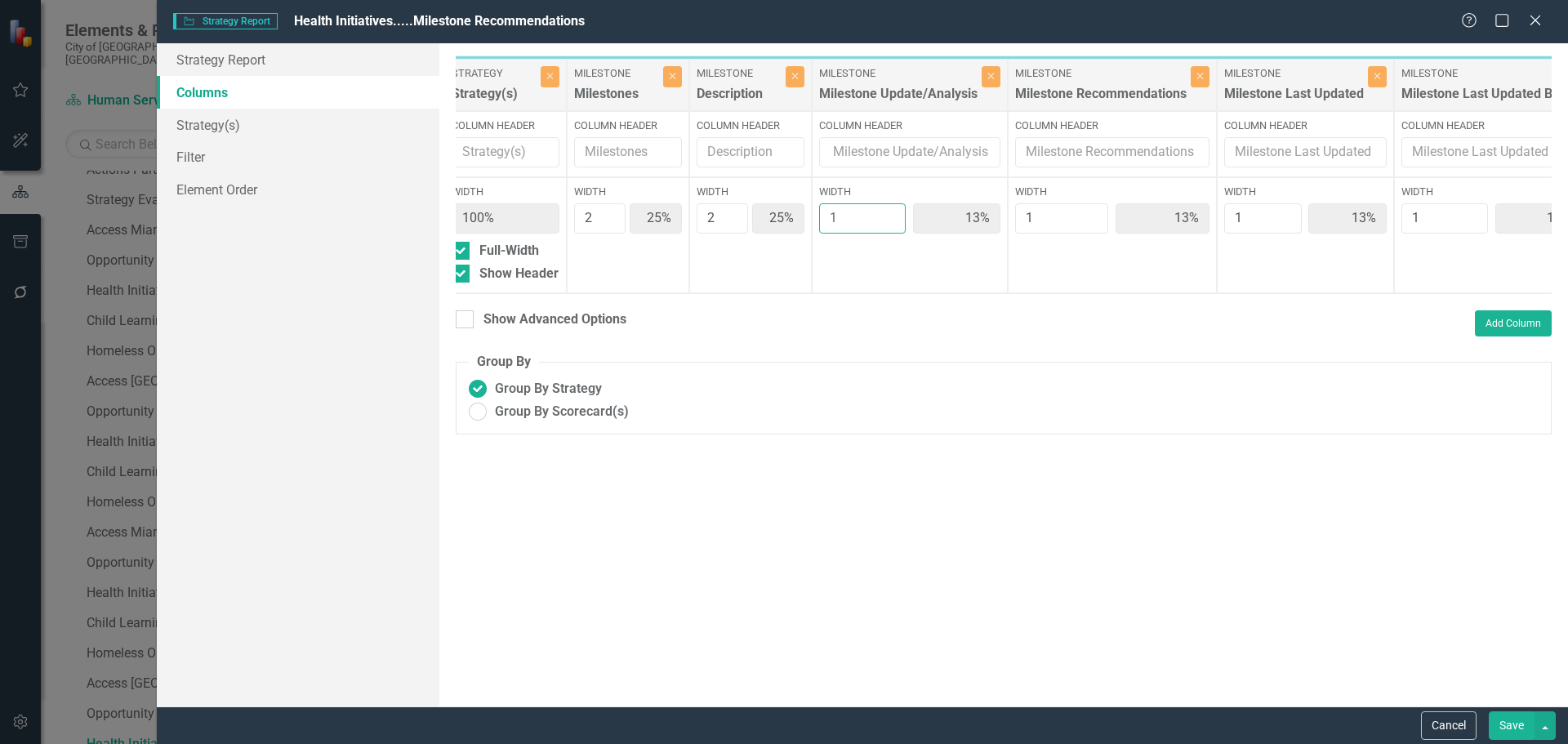
type input "2"
type input "22%"
type input "11%"
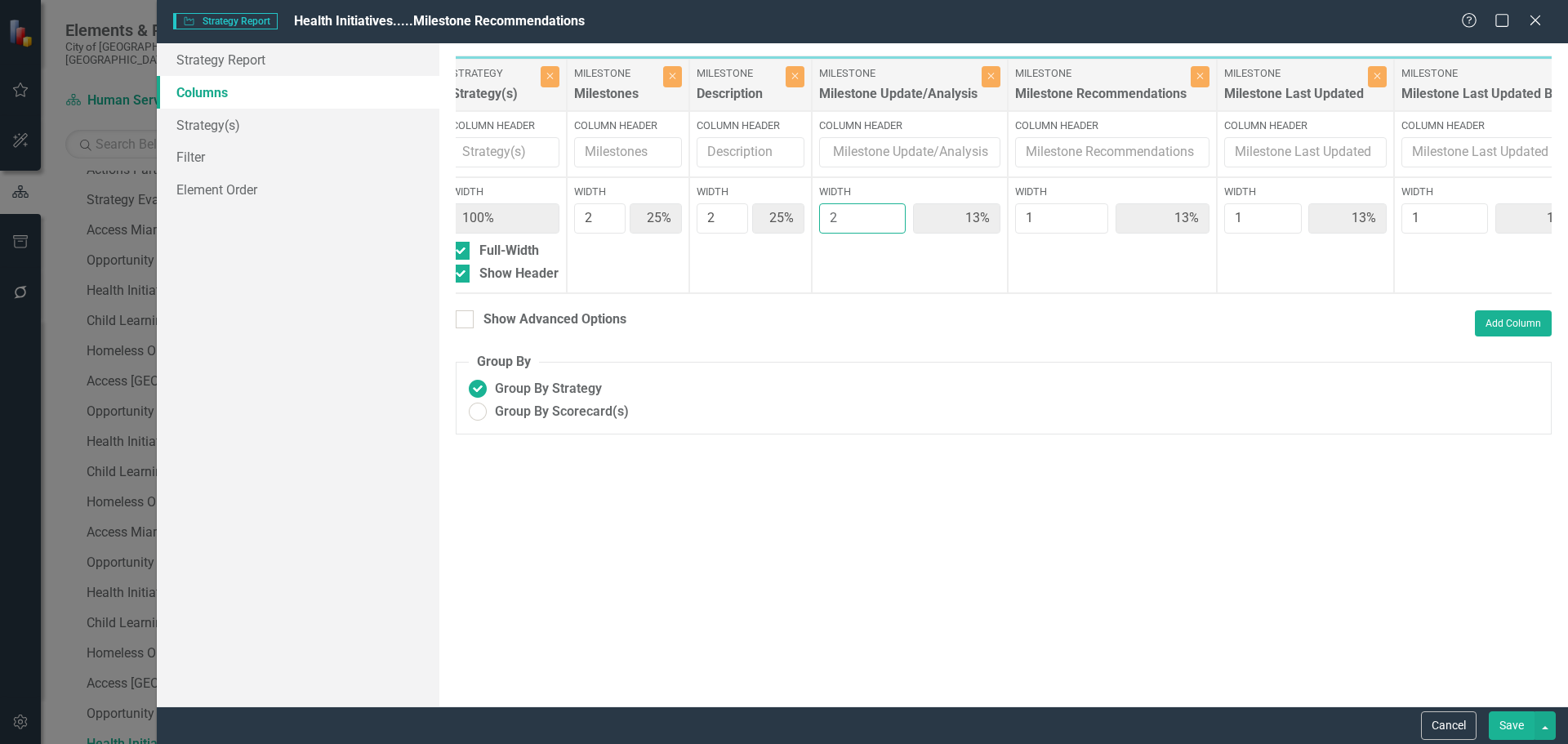
type input "11%"
type input "2"
click at [890, 210] on input "2" at bounding box center [863, 218] width 88 height 30
type input "2"
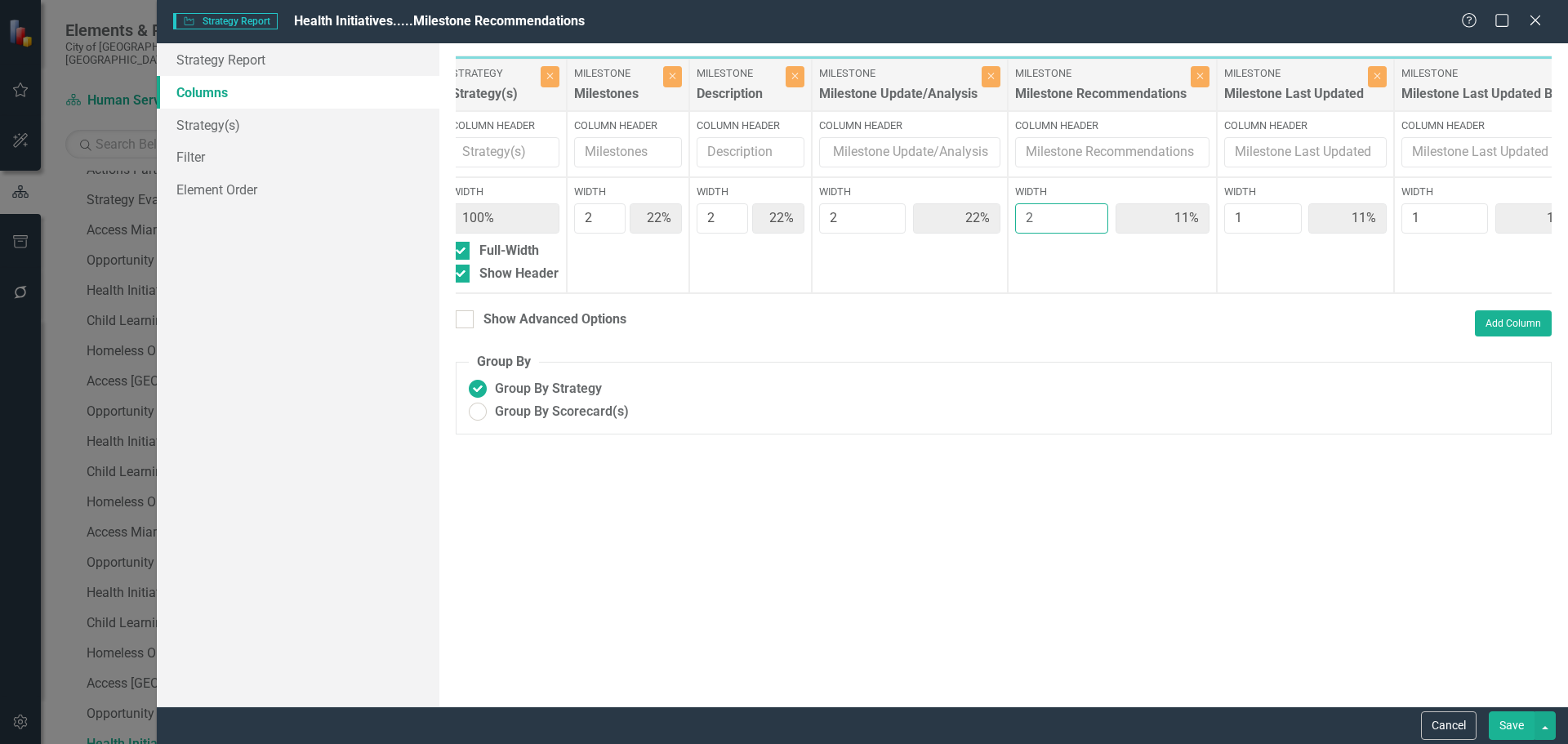
type input "20%"
type input "10%"
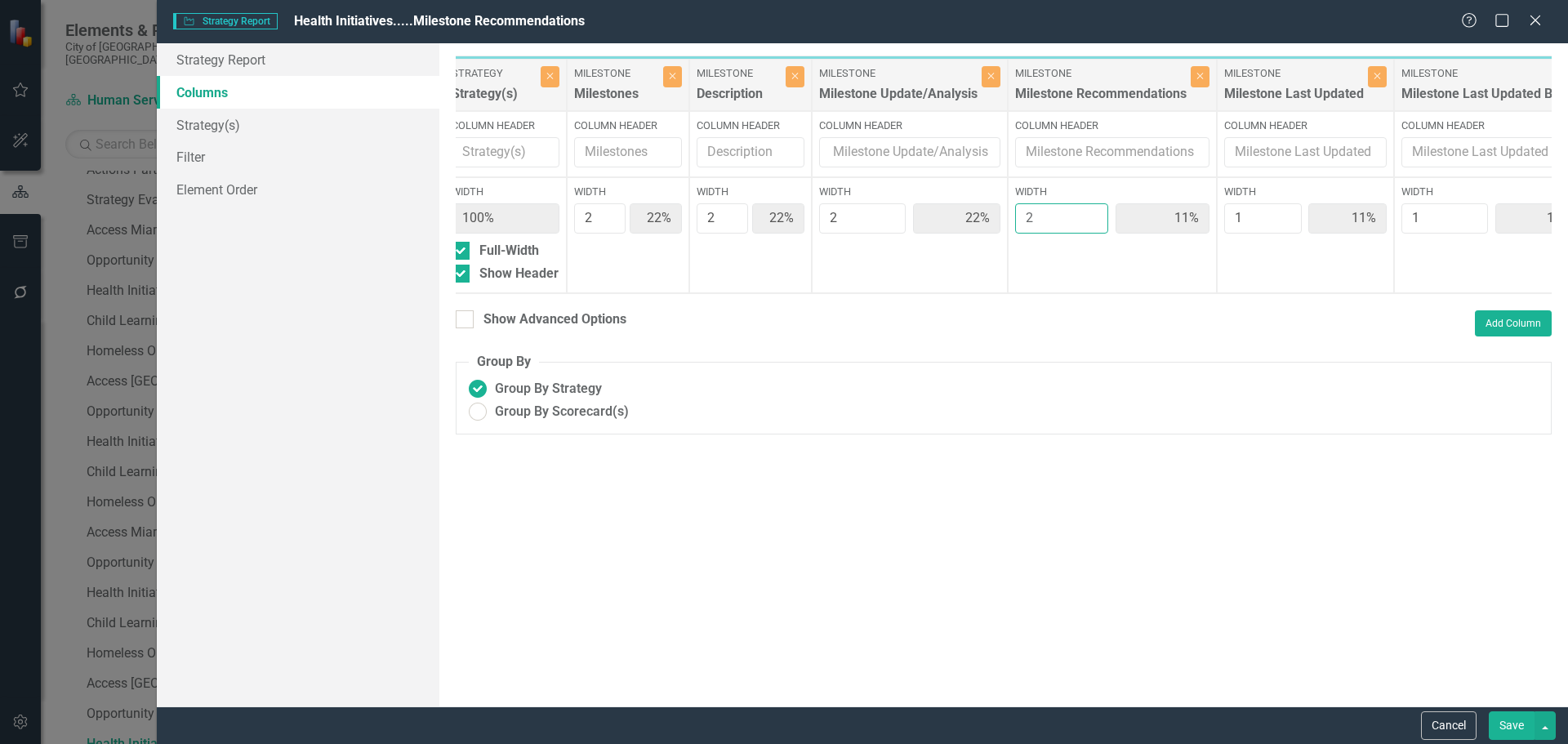
type input "10%"
type input "2"
click at [1094, 213] on input "2" at bounding box center [1061, 218] width 93 height 30
click at [1513, 719] on button "Save" at bounding box center [1512, 726] width 45 height 29
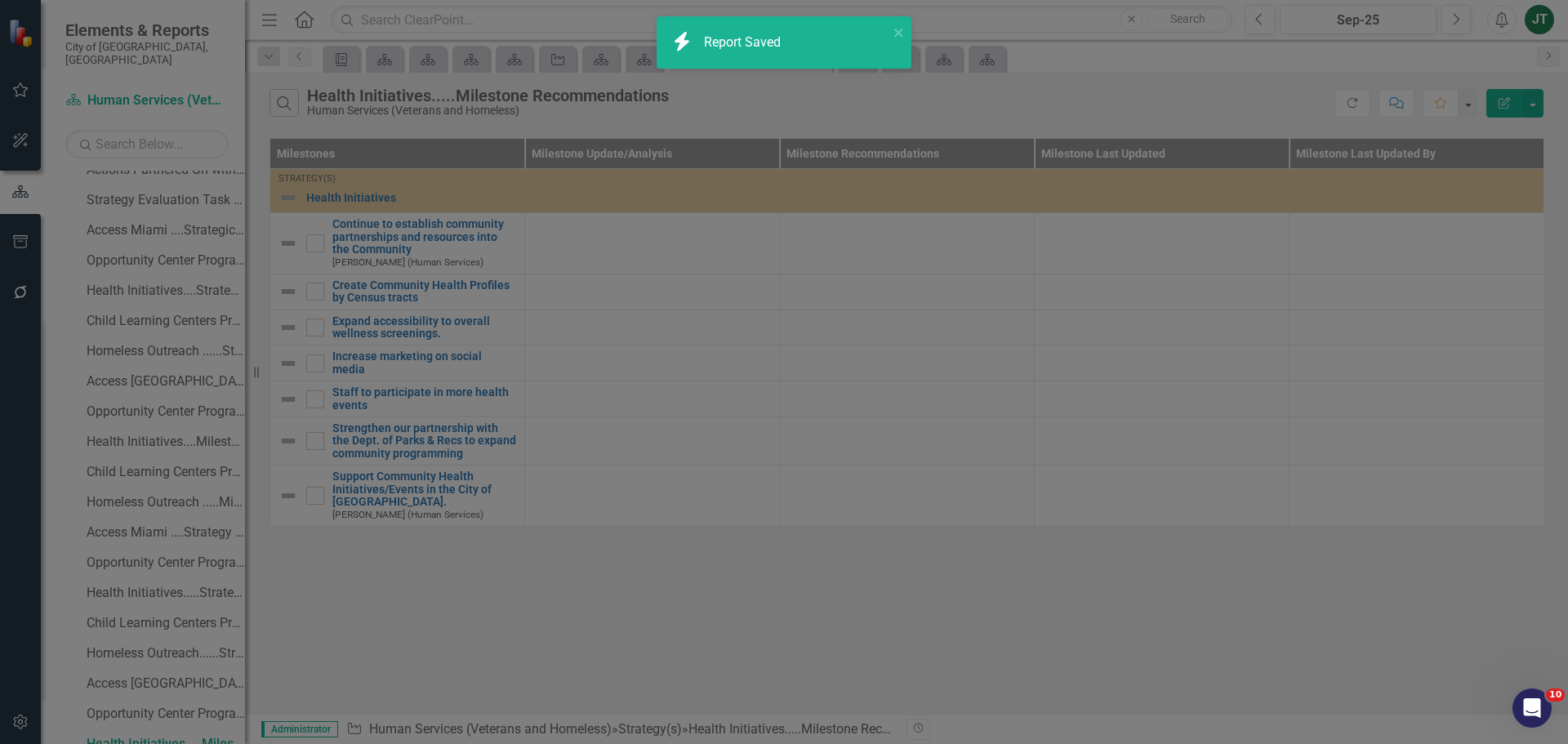
radio input "true"
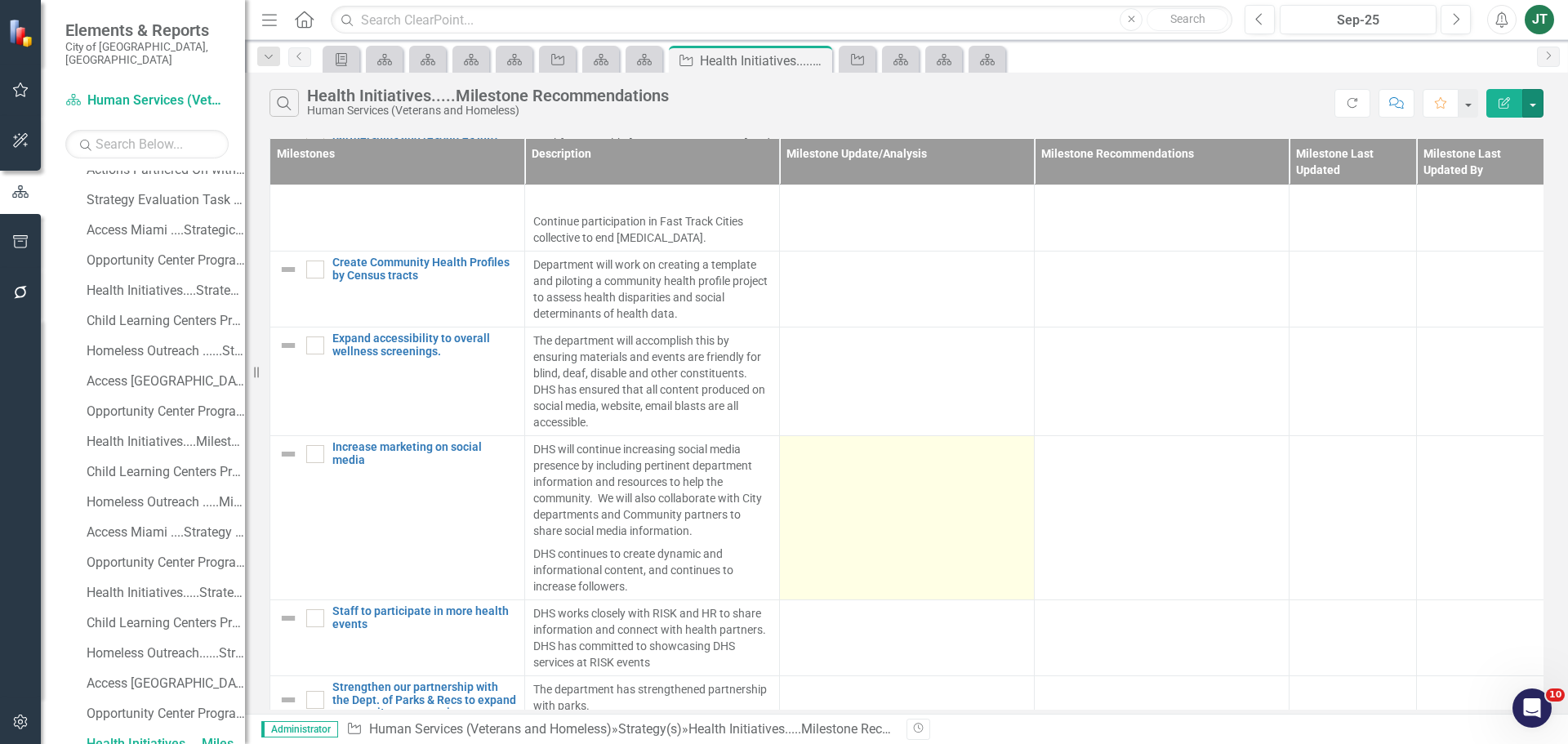
scroll to position [222, 0]
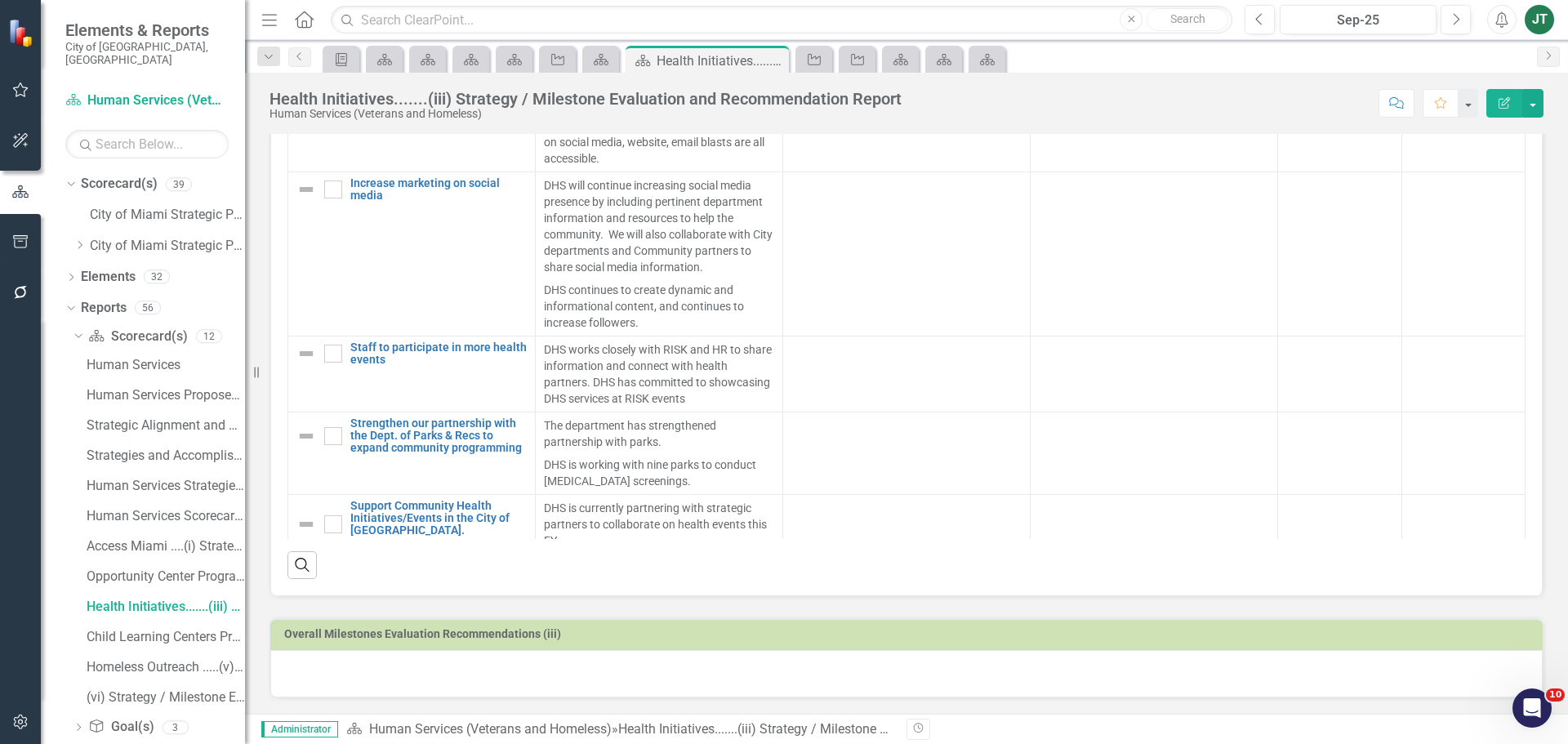
scroll to position [823, 0]
click at [410, 669] on div at bounding box center [906, 672] width 1273 height 47
click at [409, 669] on div at bounding box center [906, 672] width 1273 height 47
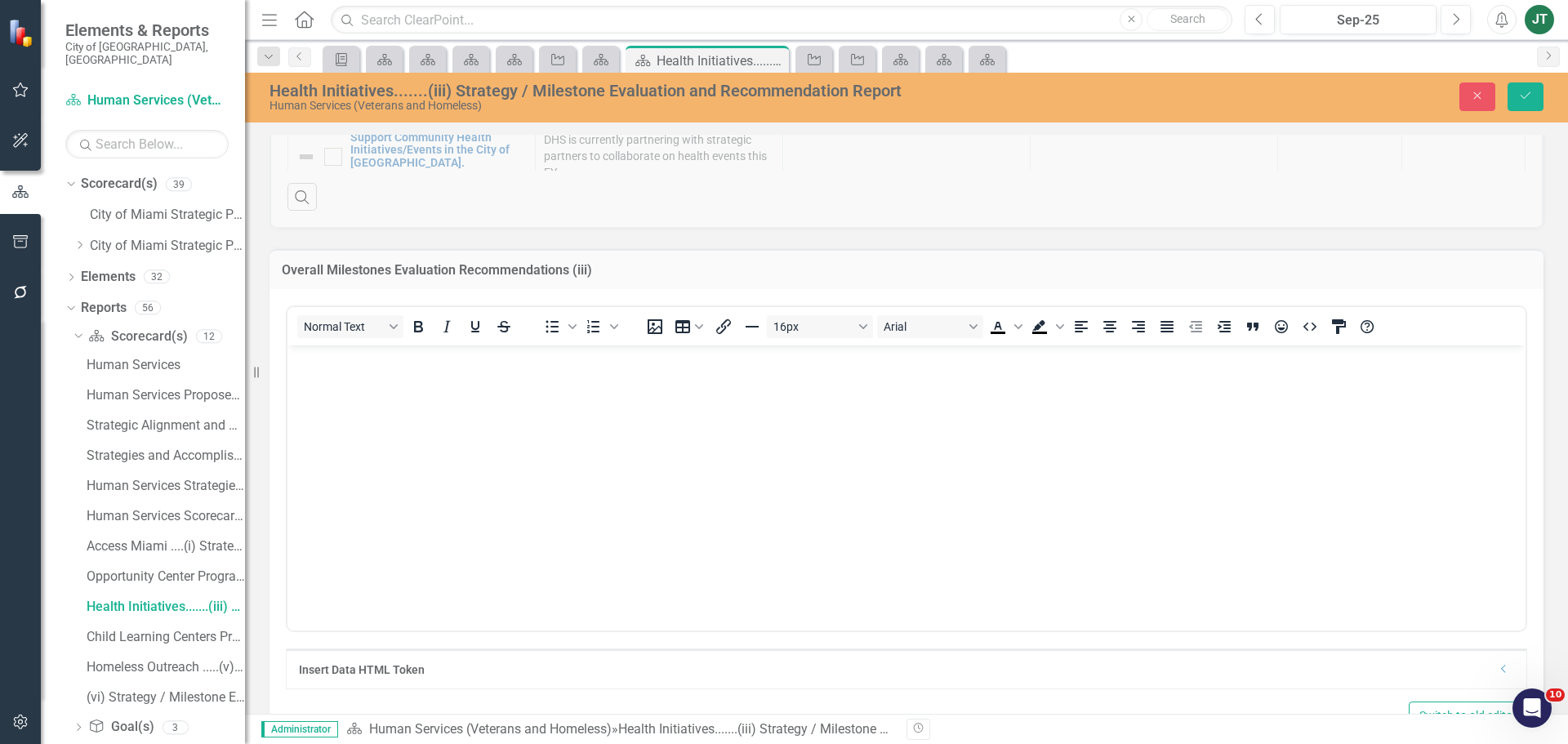
scroll to position [1230, 0]
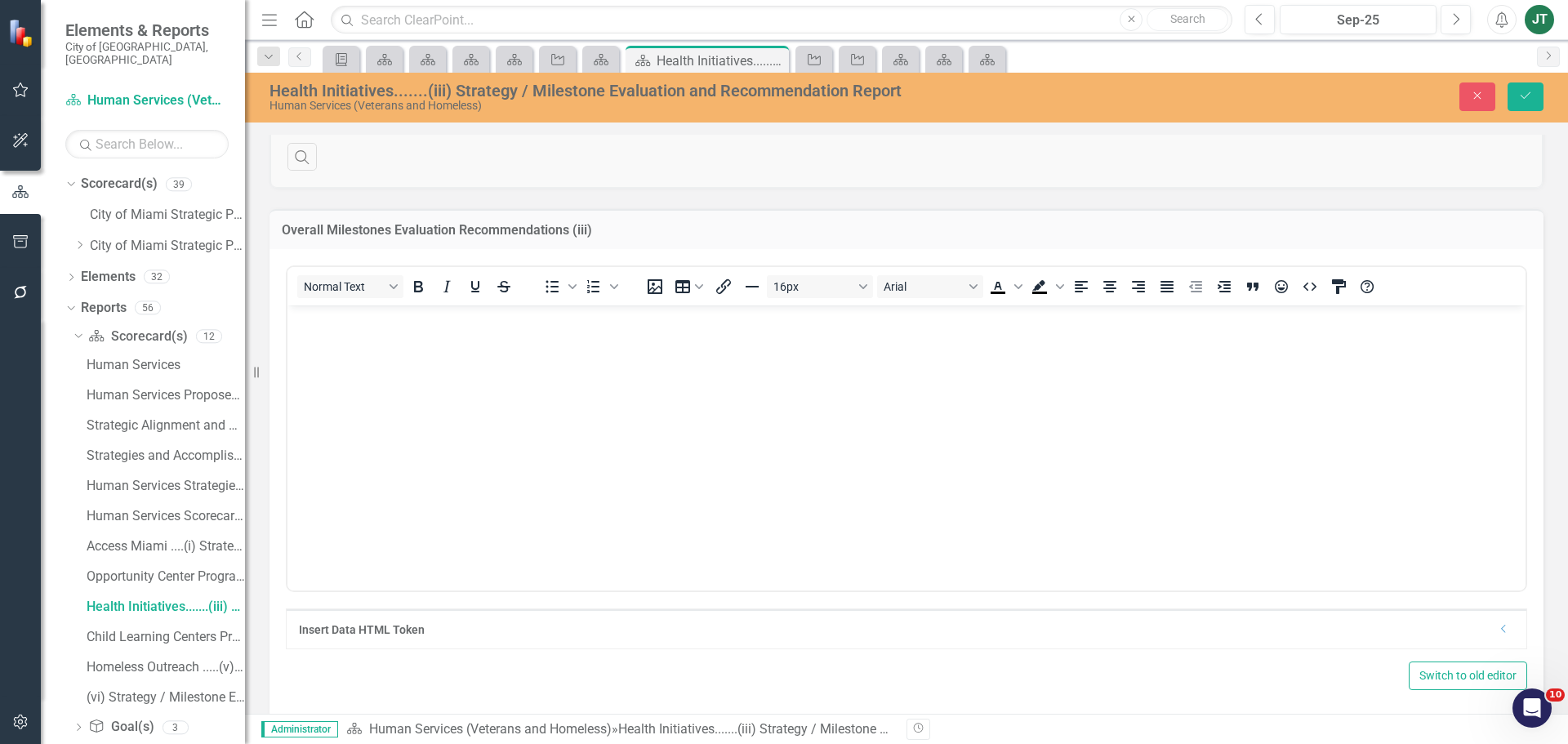
click at [347, 405] on body "Rich Text Area. Press ALT-0 for help." at bounding box center [906, 427] width 1238 height 245
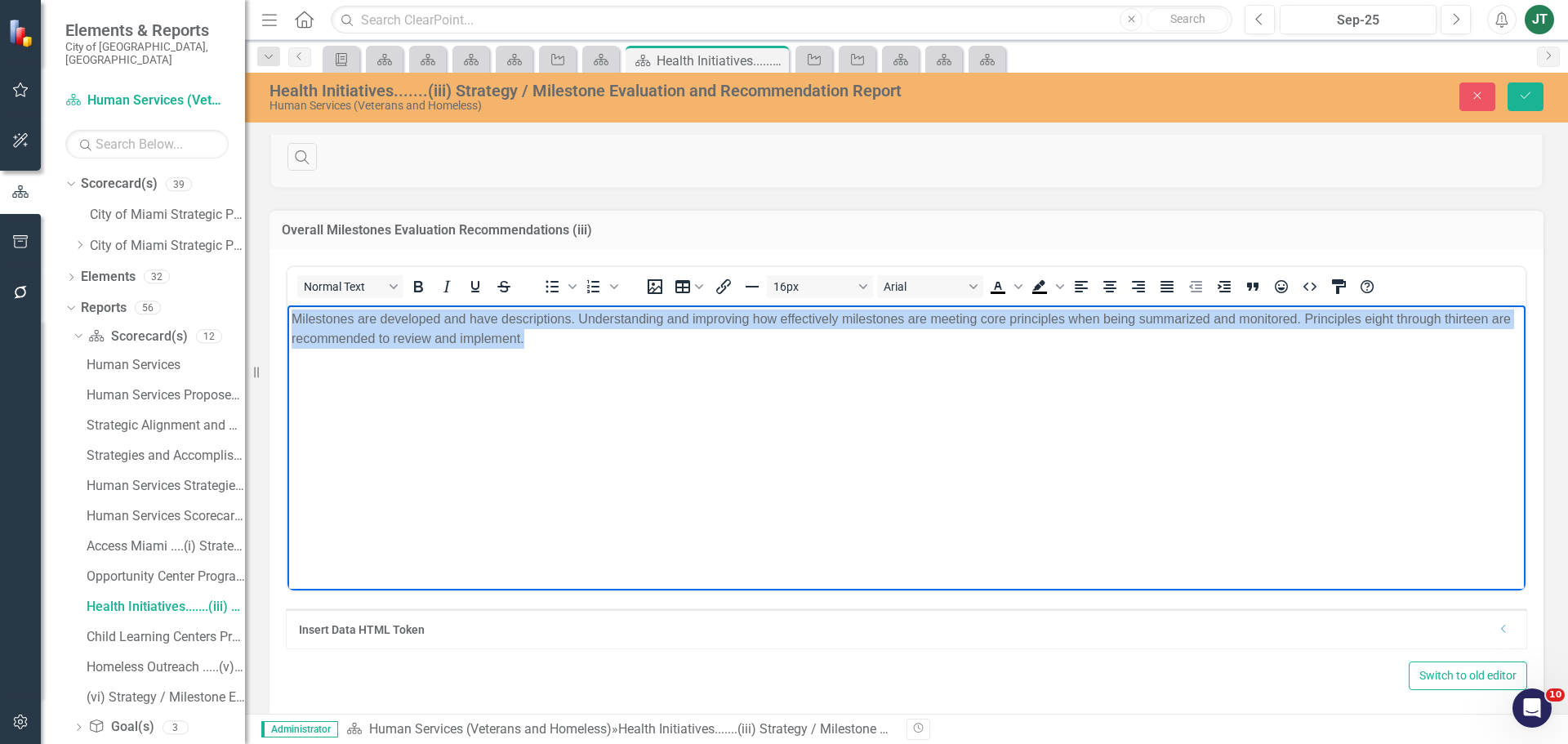
drag, startPoint x: 624, startPoint y: 389, endPoint x: 250, endPoint y: 292, distance: 386.4
click at [288, 305] on html "Milestones are developed and have descriptions. Understanding and improving how…" at bounding box center [906, 427] width 1238 height 245
click at [1164, 292] on icon "Justify" at bounding box center [1168, 287] width 13 height 11
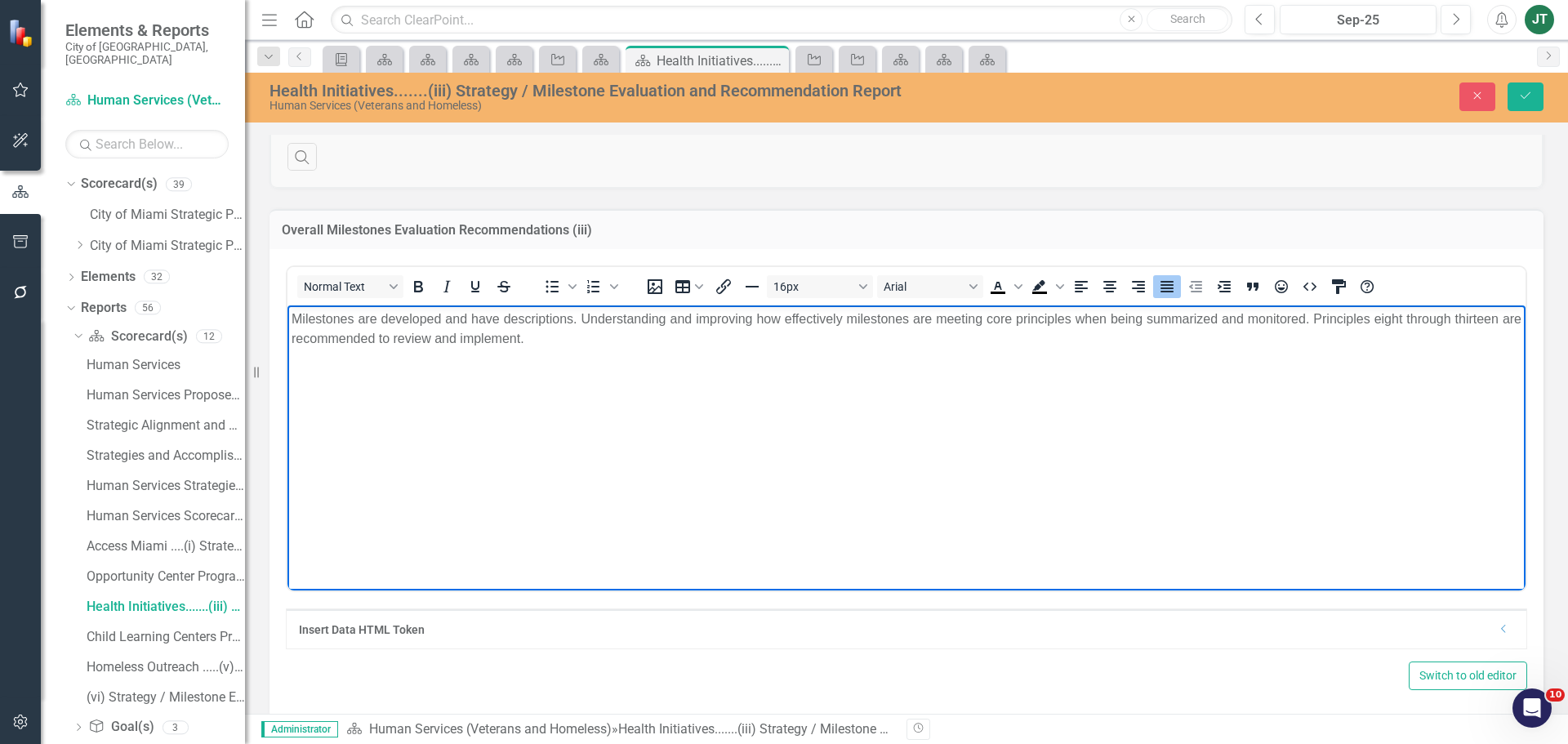
drag, startPoint x: 1248, startPoint y: 457, endPoint x: 1427, endPoint y: 311, distance: 231.0
click at [1250, 457] on body "Milestones are developed and have descriptions. Understanding and improving how…" at bounding box center [906, 427] width 1238 height 245
click at [1520, 97] on icon "Save" at bounding box center [1525, 95] width 15 height 11
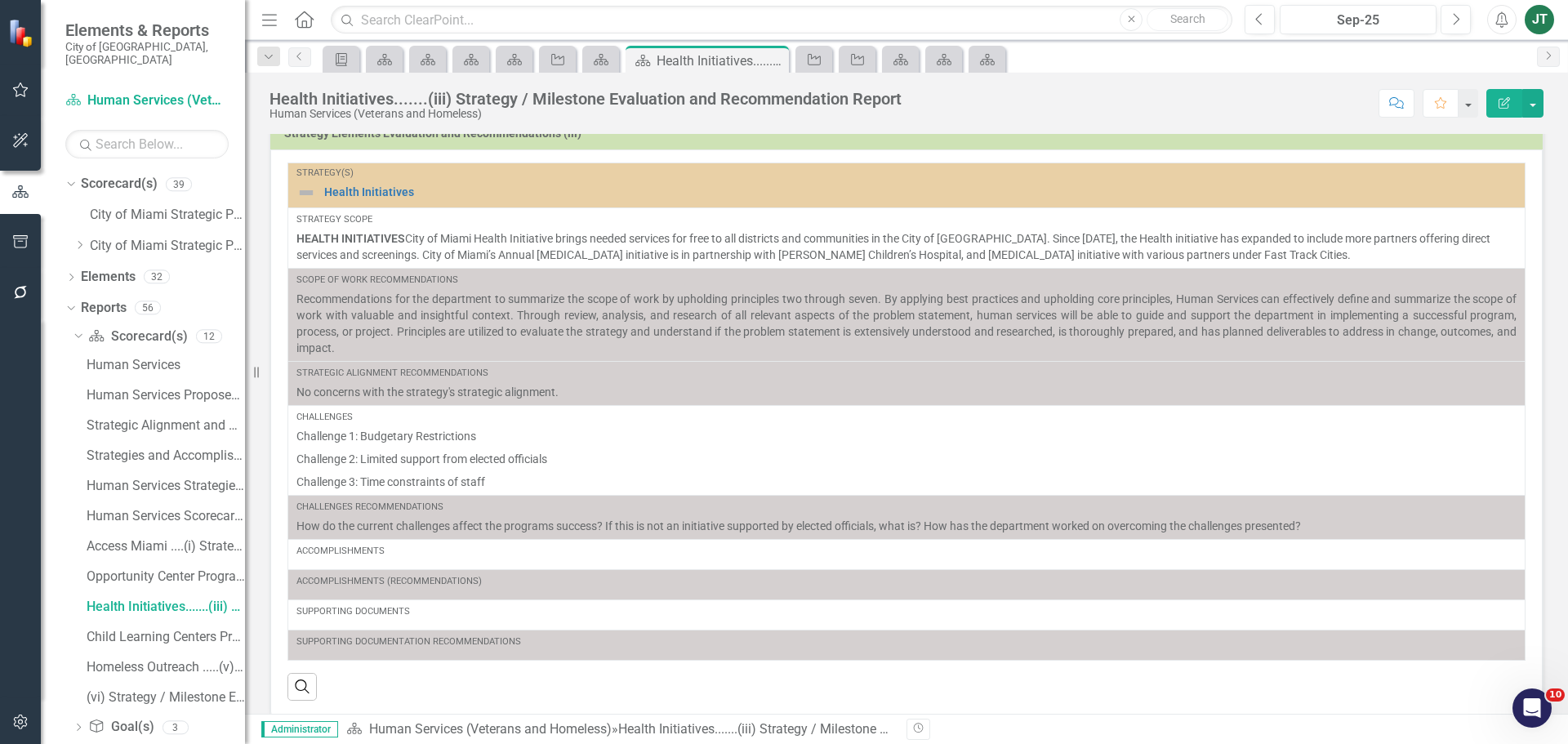
scroll to position [0, 0]
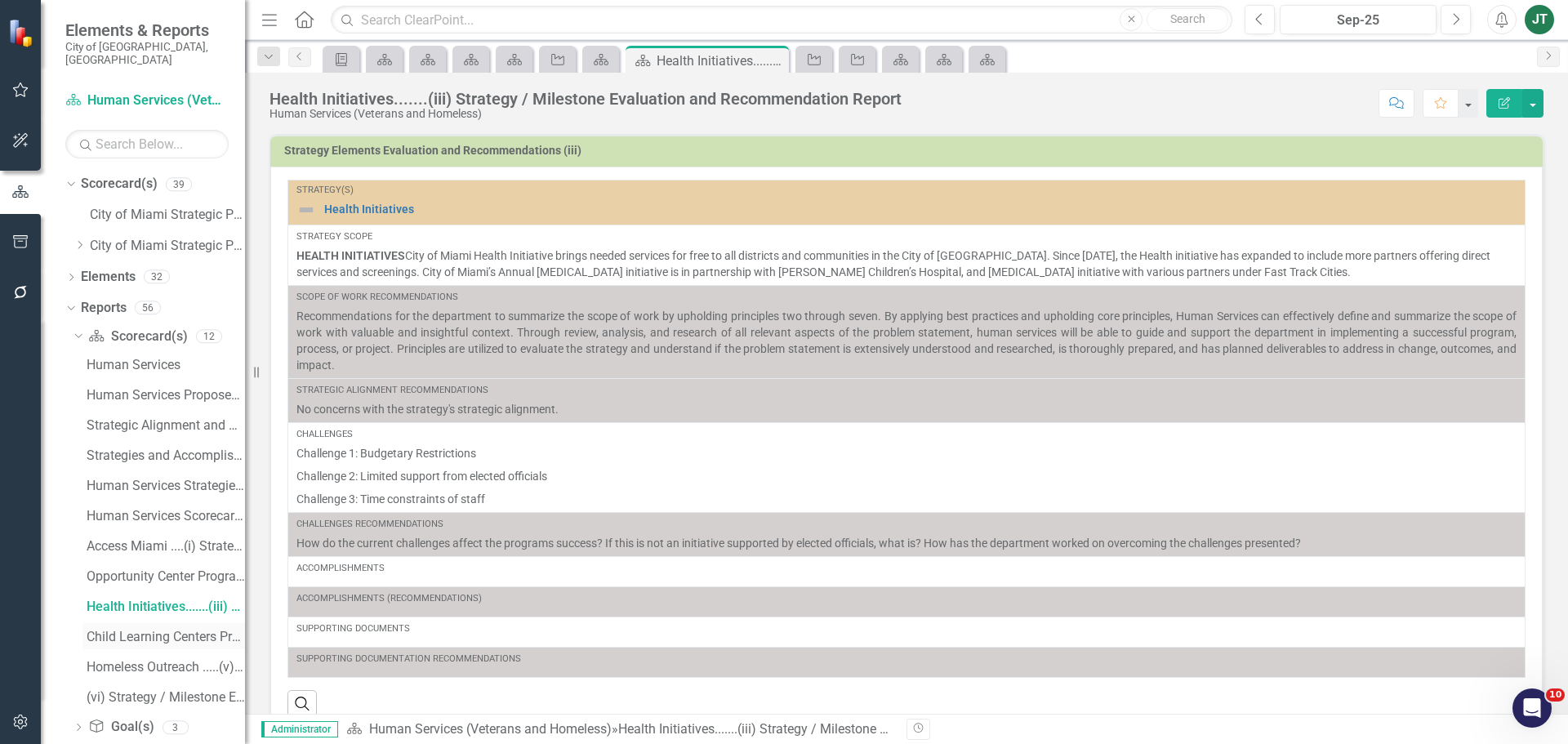
click at [141, 629] on div "Child Learning Centers Program......(iv) Strategy / Milestone Evaluation and Re…" at bounding box center [165, 637] width 158 height 15
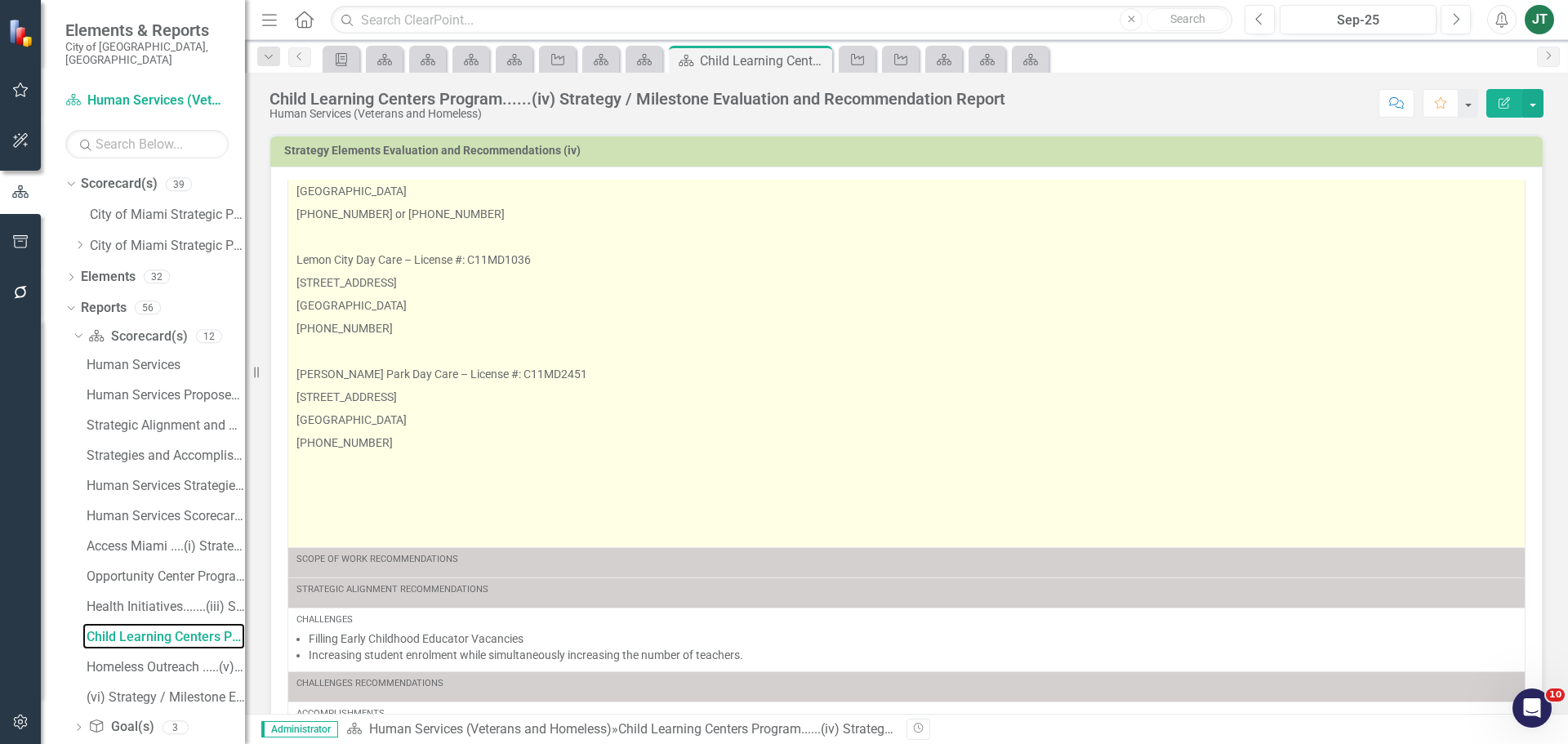
scroll to position [424, 0]
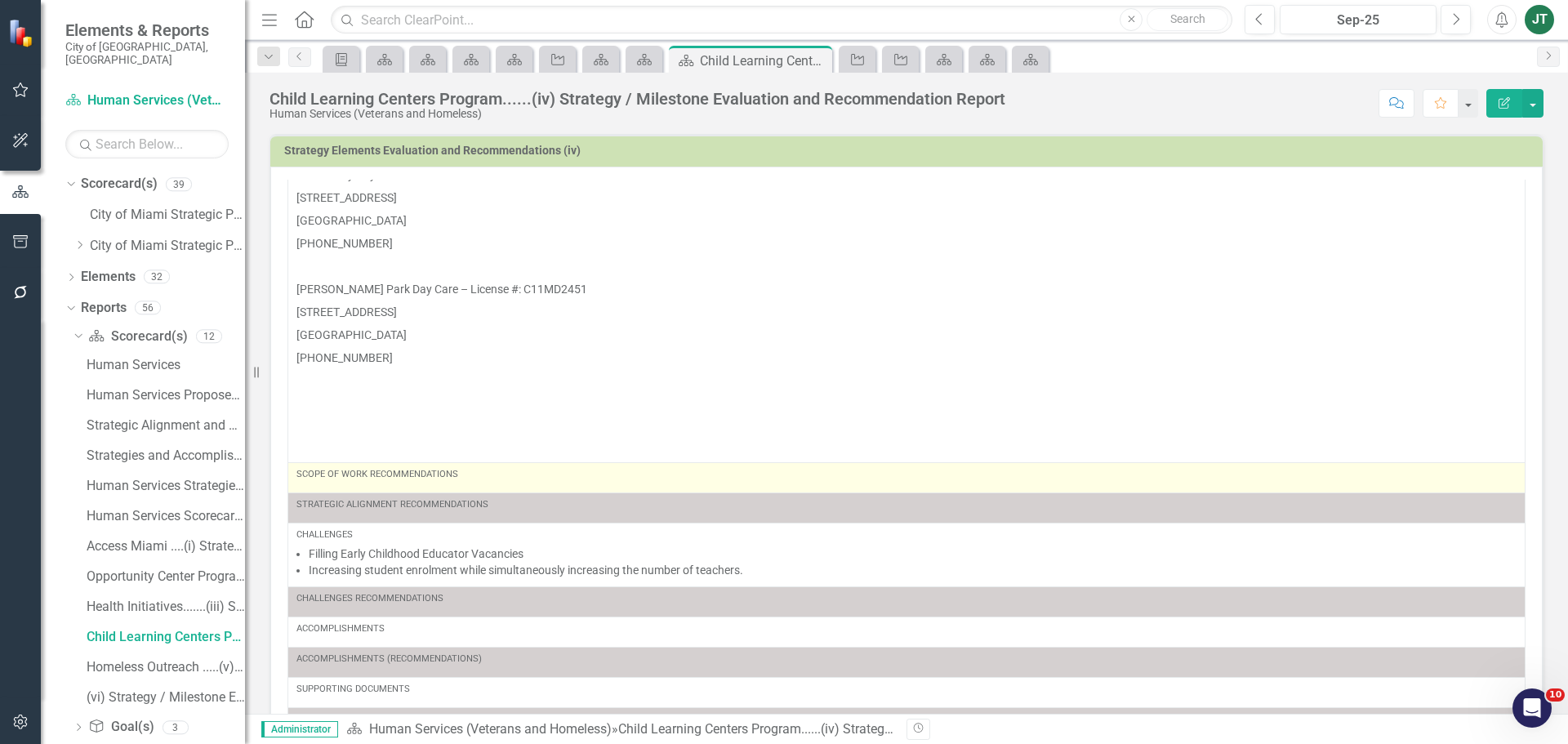
click at [486, 478] on div "Scope of Work Recommendations" at bounding box center [907, 474] width 1220 height 13
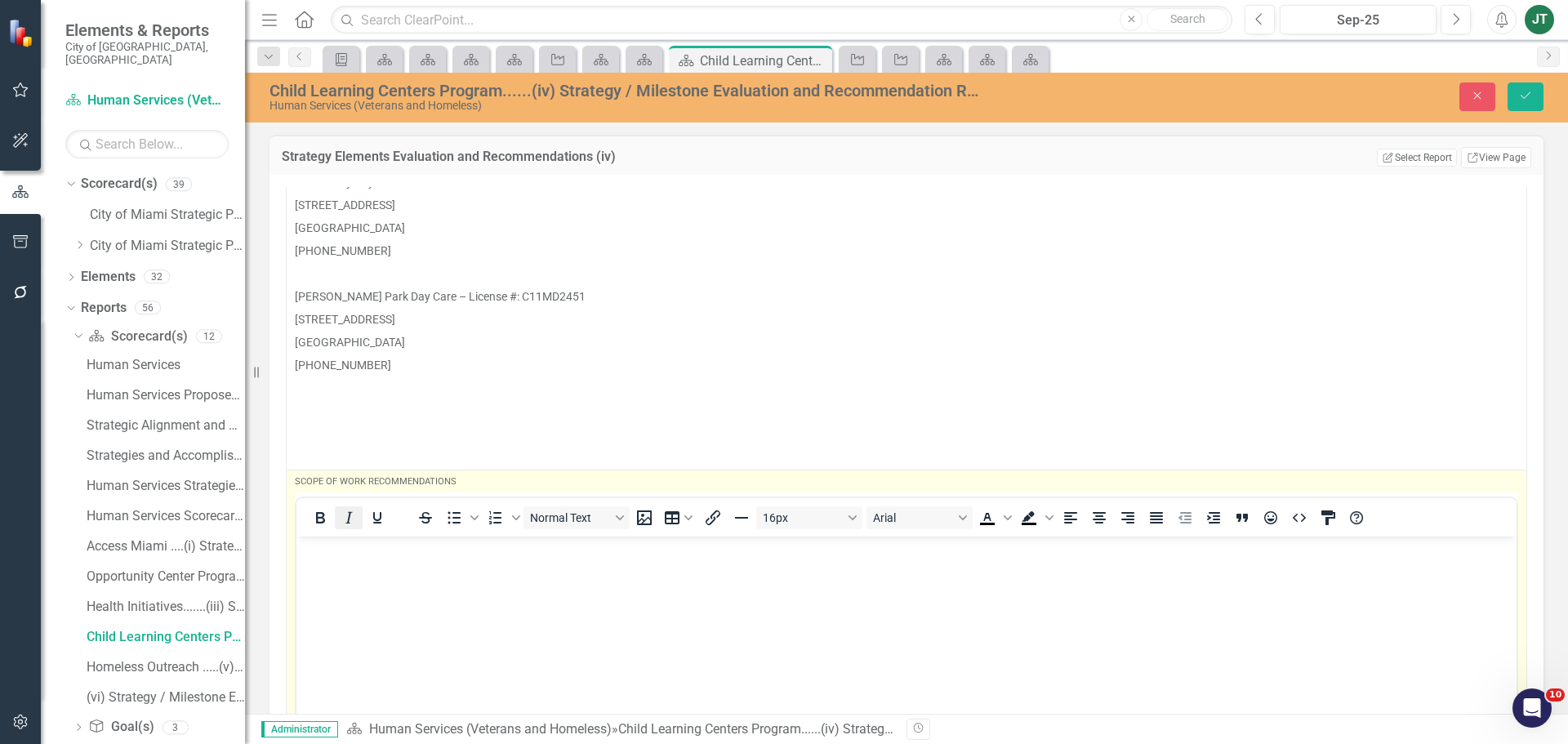
scroll to position [0, 0]
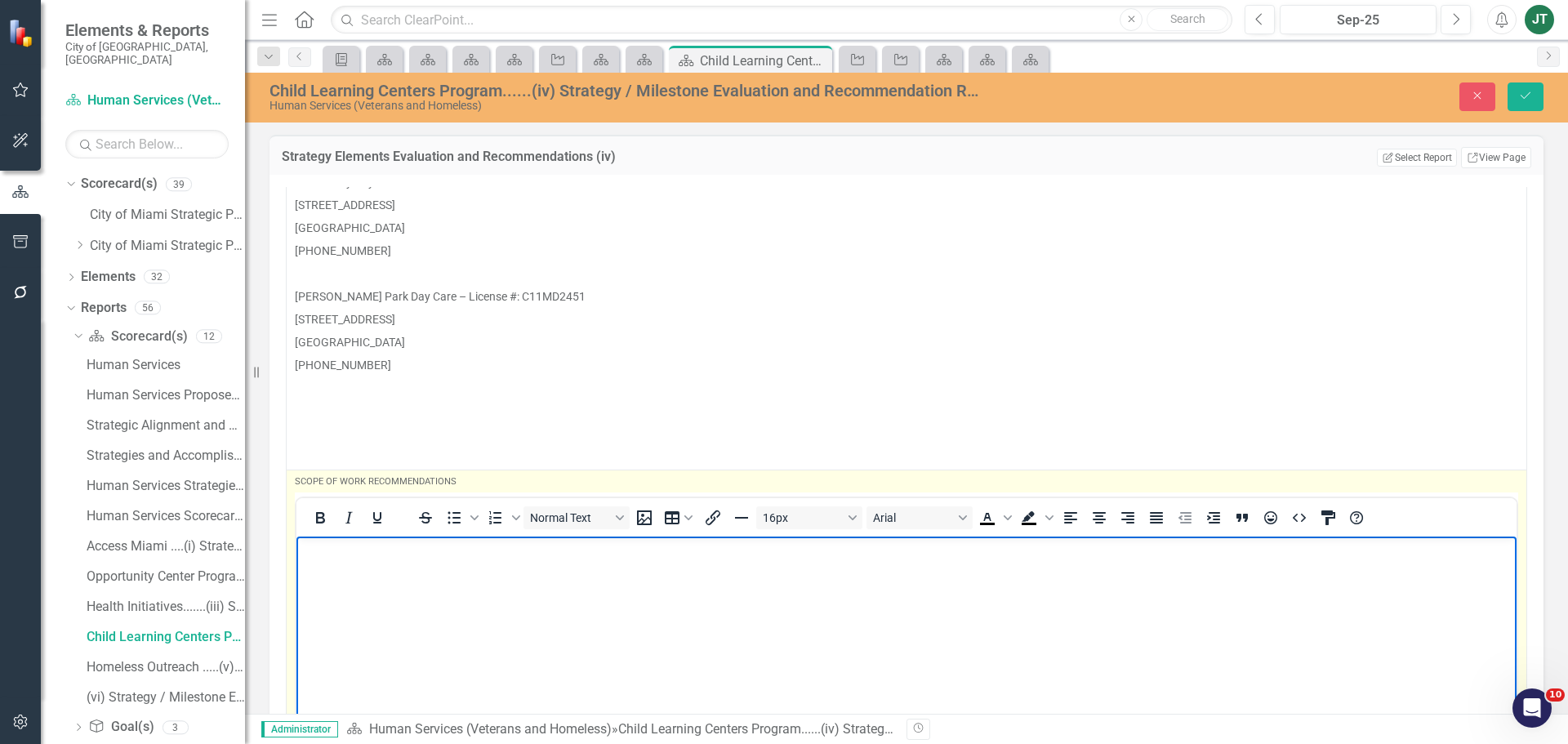
click at [317, 545] on p "Rich Text Area. Press ALT-0 for help." at bounding box center [906, 549] width 1212 height 19
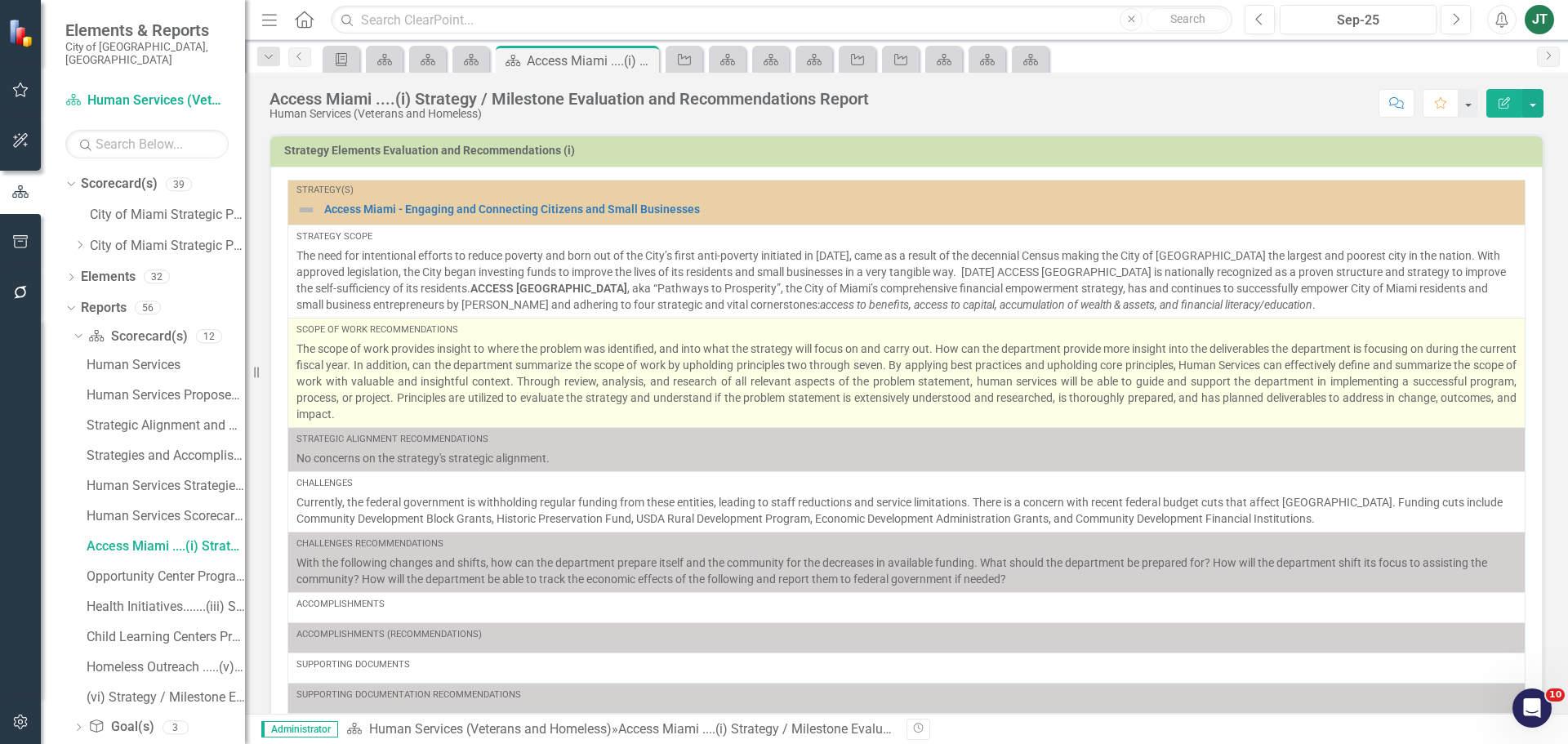
click at [397, 370] on p "The scope of work provides insight to where the problem was identified, and int…" at bounding box center [907, 381] width 1220 height 81
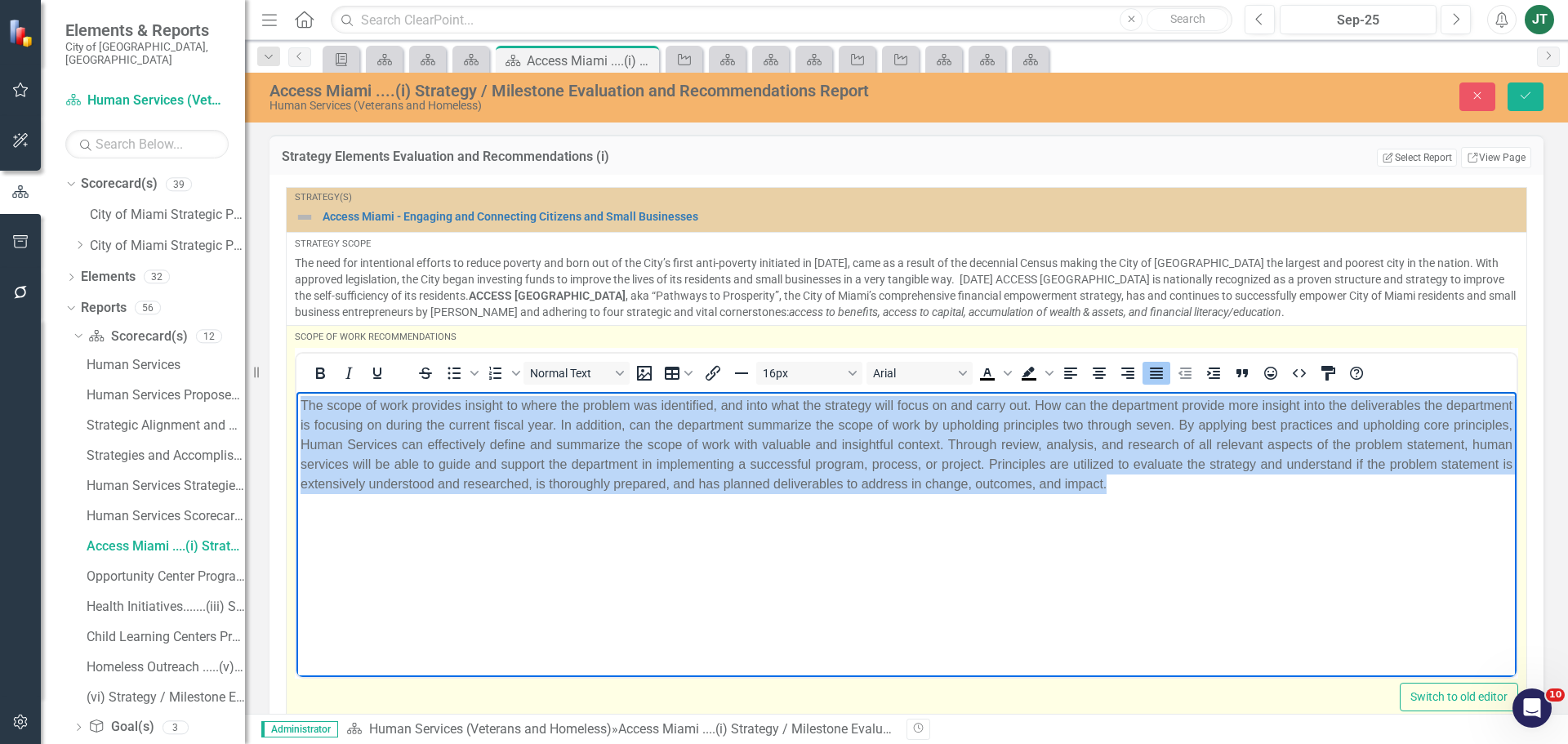
drag, startPoint x: 1332, startPoint y: 487, endPoint x: 598, endPoint y: 781, distance: 790.7
click at [297, 391] on html "The scope of work provides insight to where the problem was identified, and int…" at bounding box center [907, 513] width 1220 height 245
copy p "The scope of work provides insight to where the problem was identified, and int…"
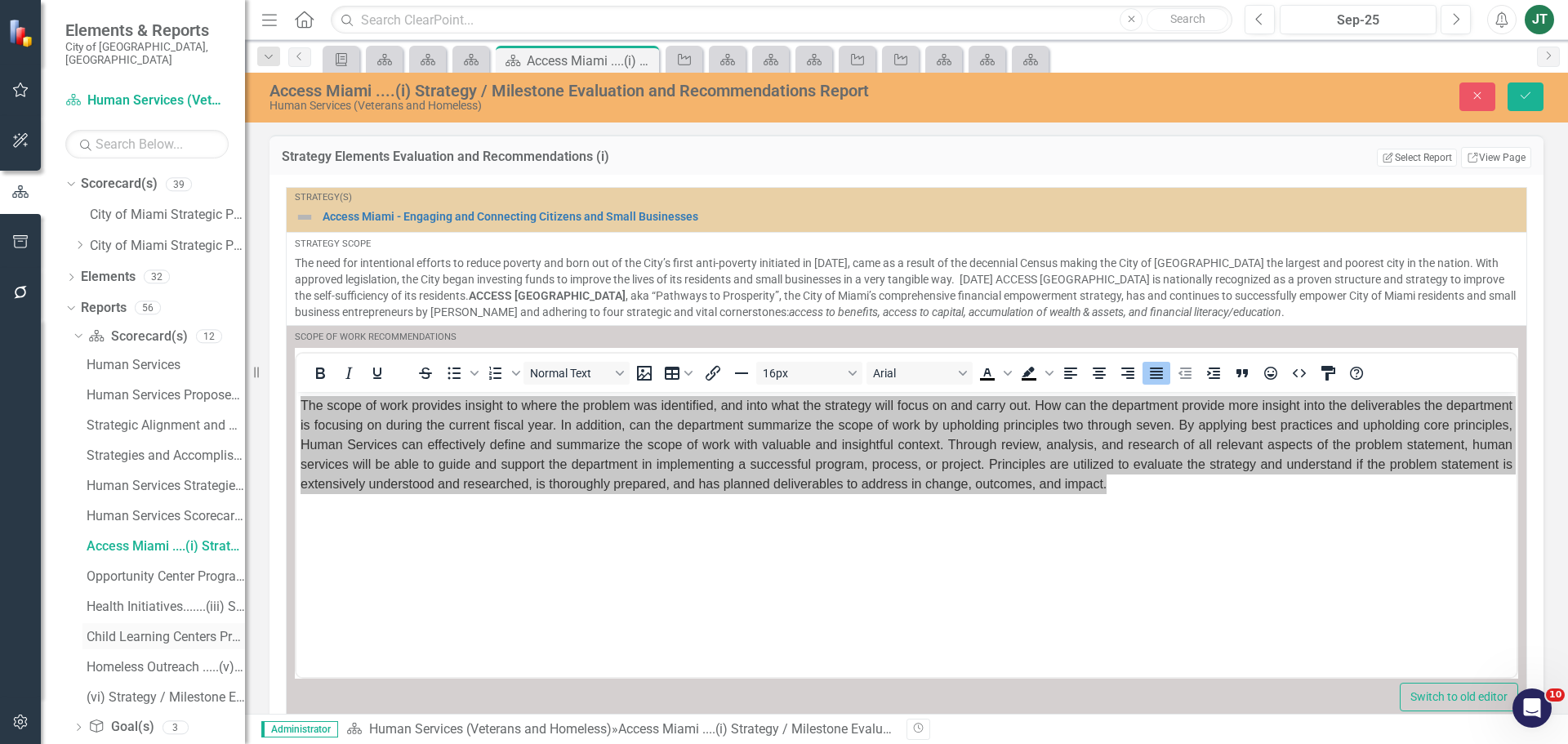
click at [153, 623] on link "Child Learning Centers Program......(iv) Strategy / Milestone Evaluation and Re…" at bounding box center [164, 636] width 163 height 26
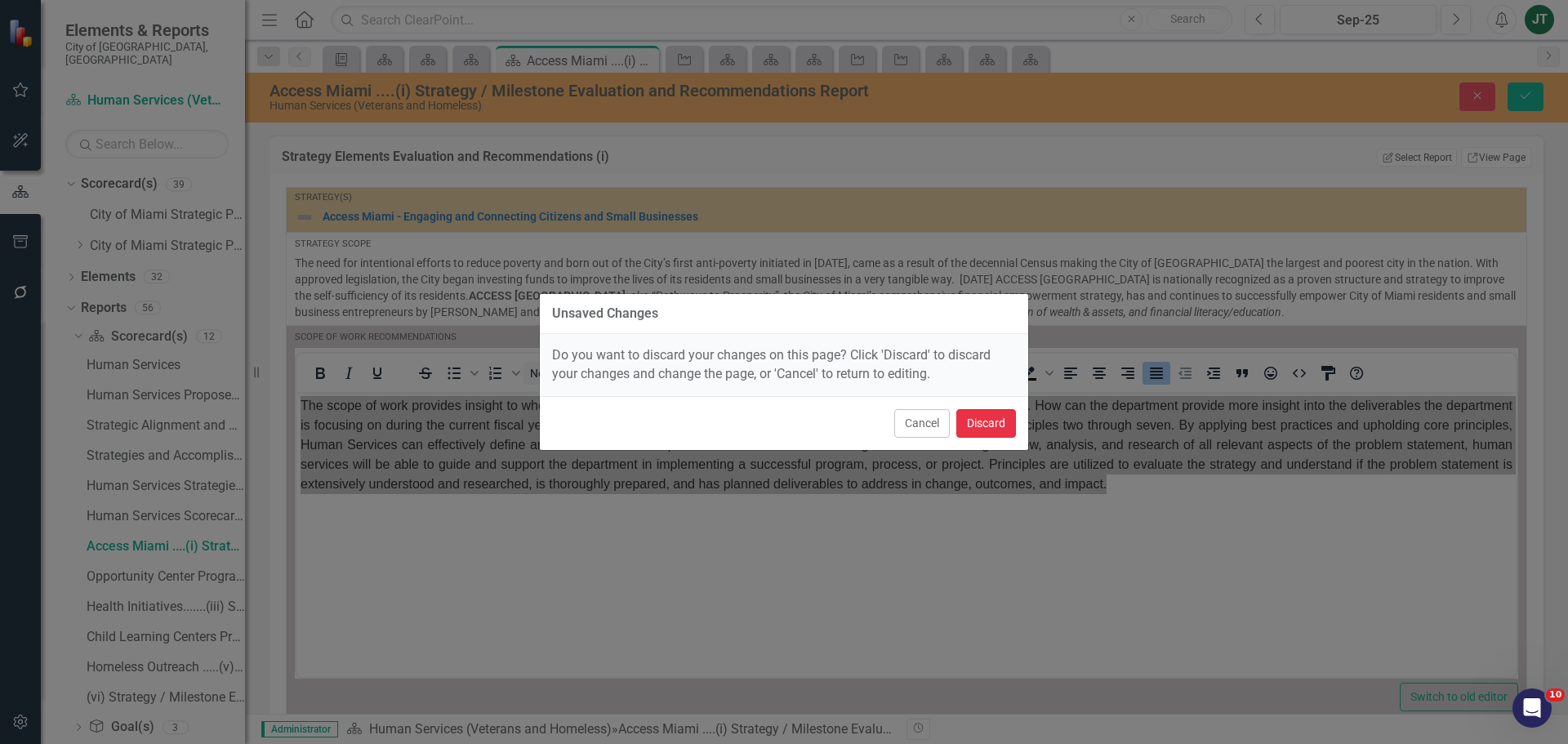
click at [1005, 425] on button "Discard" at bounding box center [986, 423] width 59 height 29
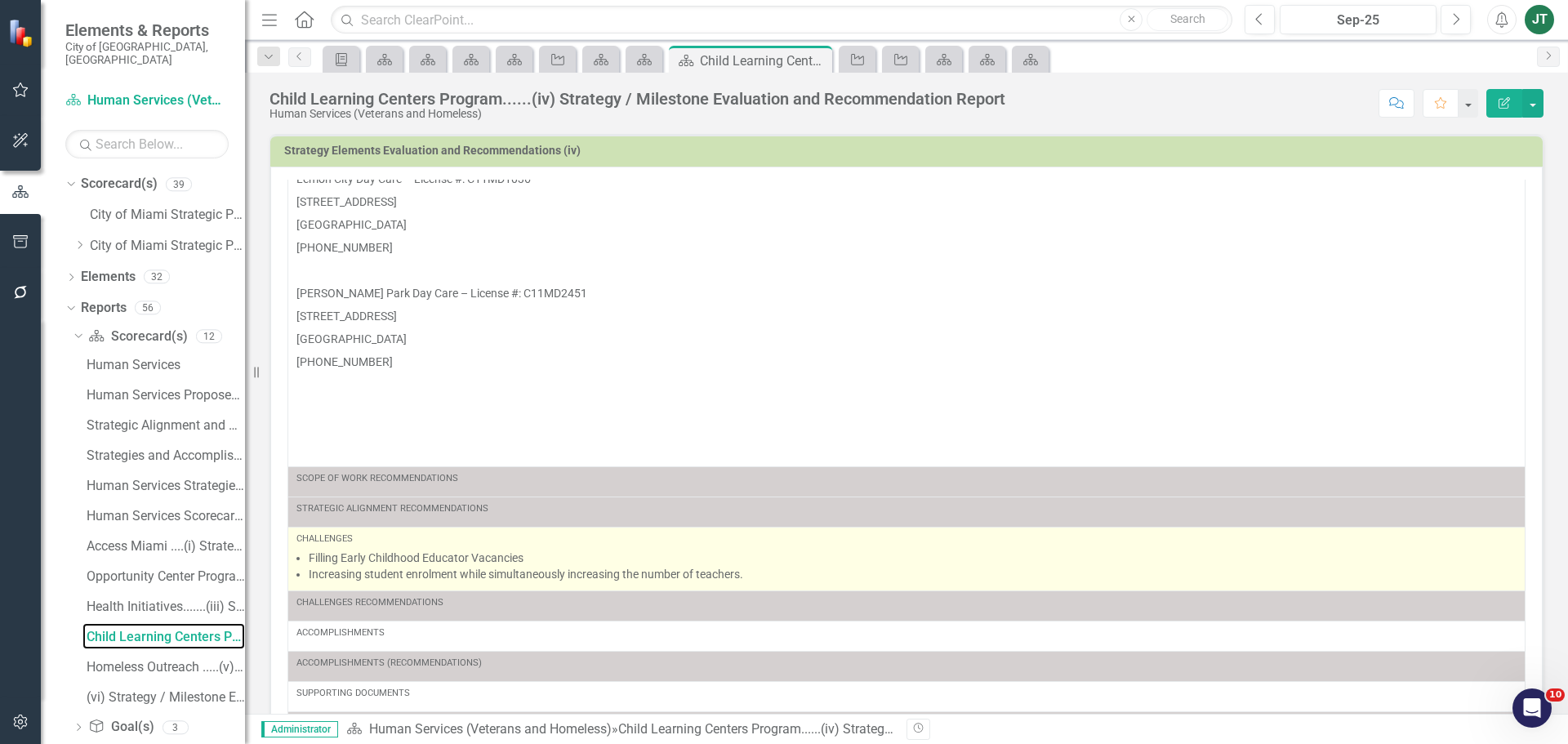
scroll to position [424, 0]
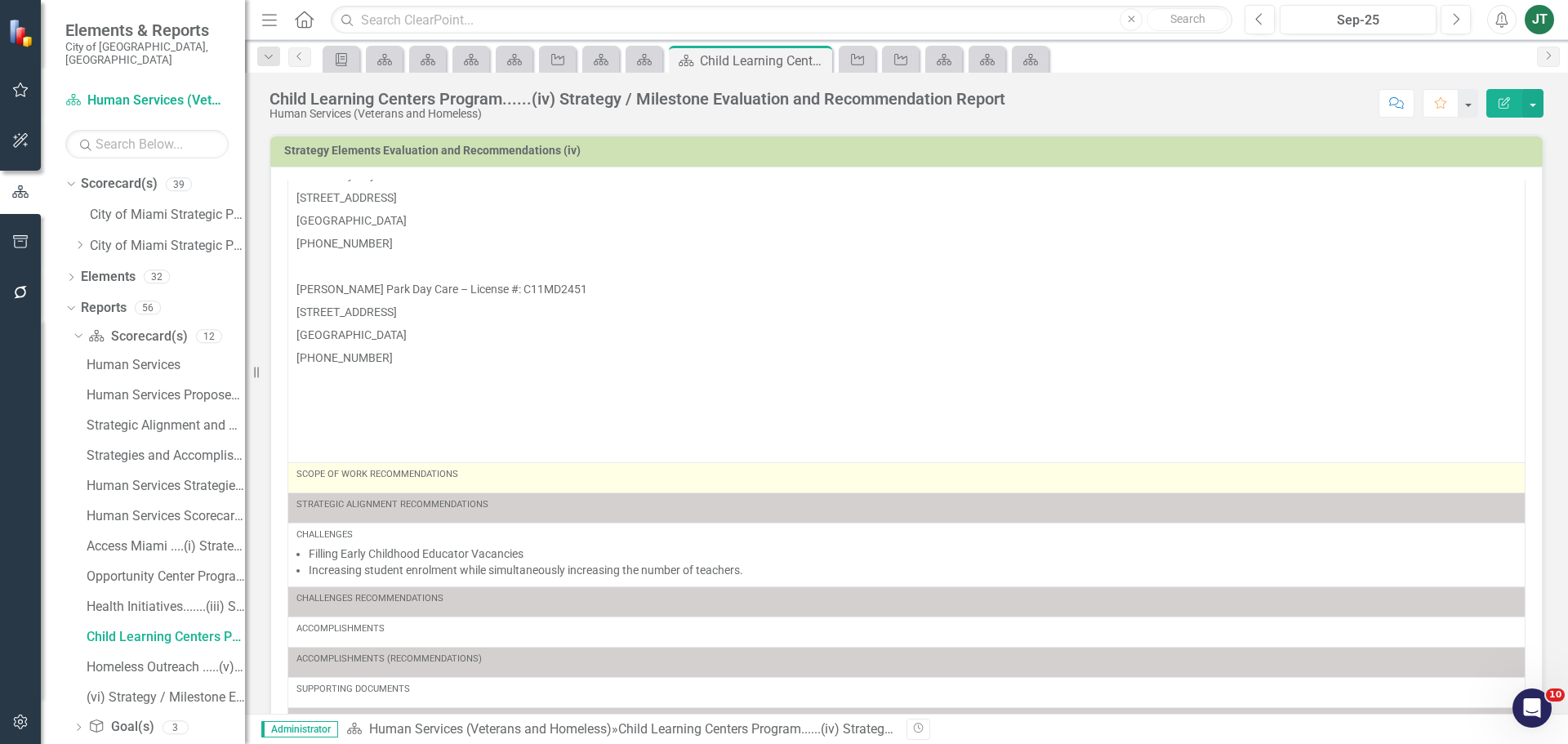
click at [521, 480] on div "Scope of Work Recommendations" at bounding box center [907, 474] width 1220 height 13
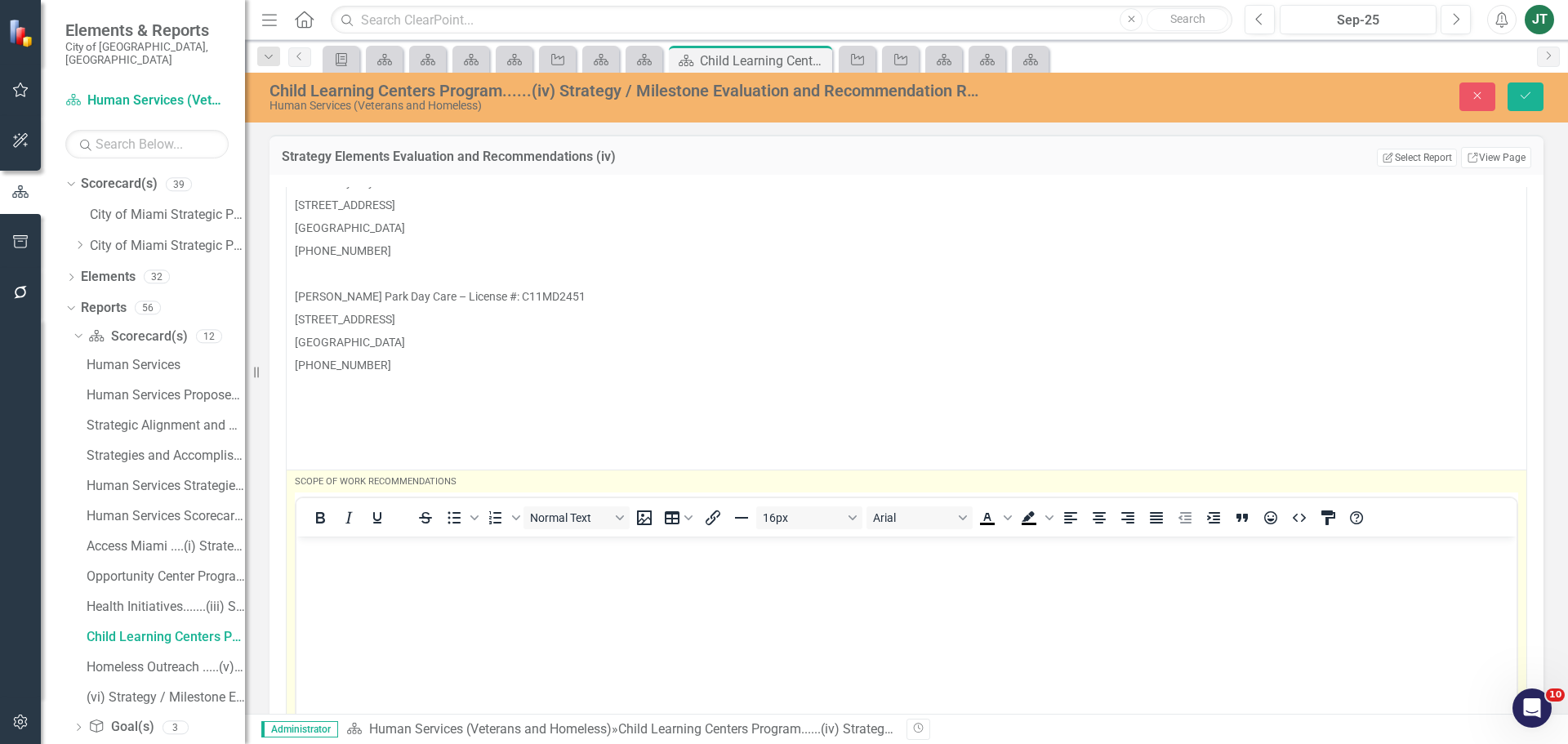
scroll to position [0, 0]
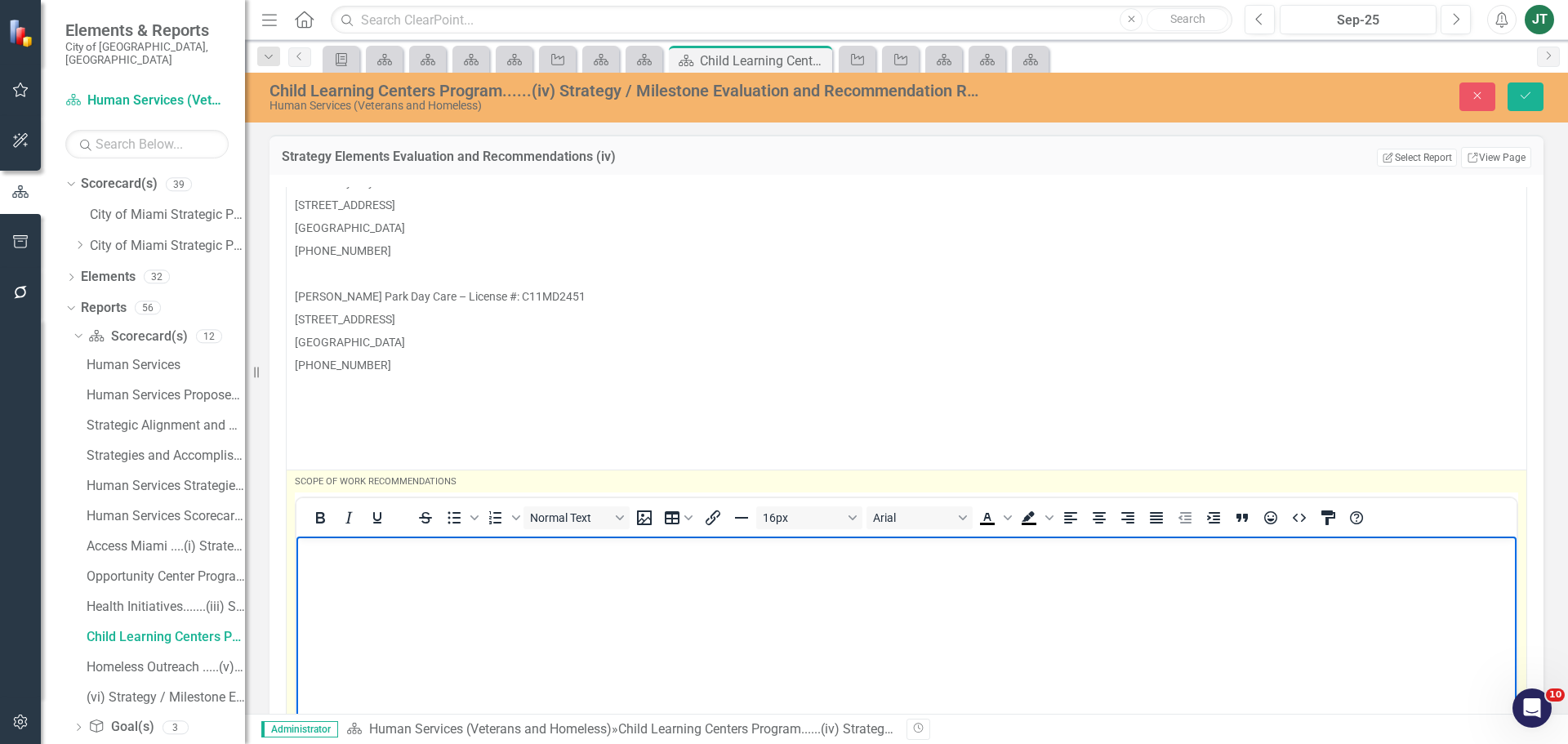
click at [348, 549] on p "Rich Text Area. Press ALT-0 for help." at bounding box center [906, 549] width 1212 height 19
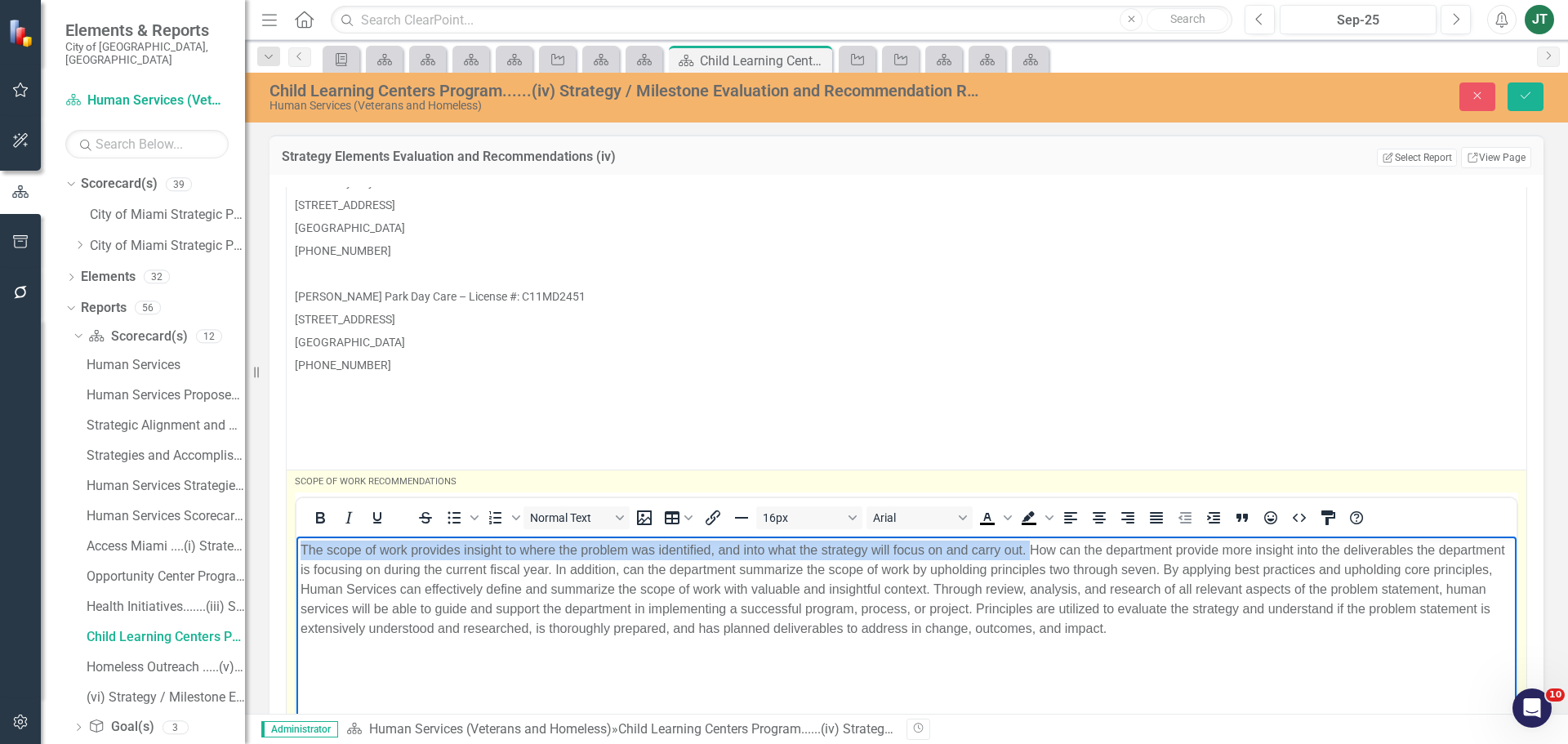
drag, startPoint x: 1028, startPoint y: 550, endPoint x: 193, endPoint y: 550, distance: 835.0
click at [297, 550] on html "The scope of work provides insight to where the problem was identified, and int…" at bounding box center [907, 658] width 1220 height 245
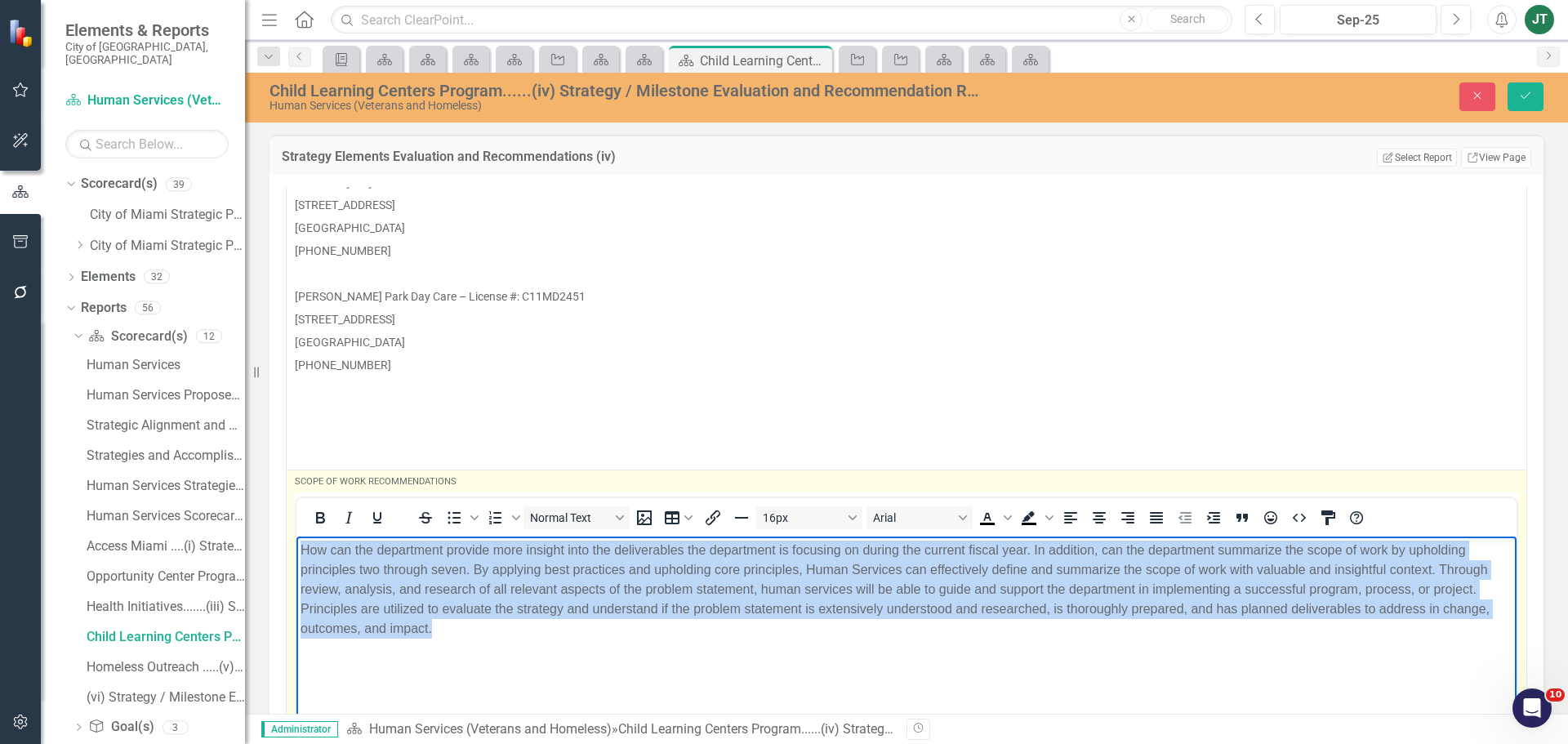
drag, startPoint x: 1147, startPoint y: 652, endPoint x: 47, endPoint y: 485, distance: 1112.6
click at [297, 536] on html "How can the department provide more insight into the deliverables the departmen…" at bounding box center [907, 658] width 1220 height 245
click at [1150, 516] on icon "Justify" at bounding box center [1157, 518] width 13 height 11
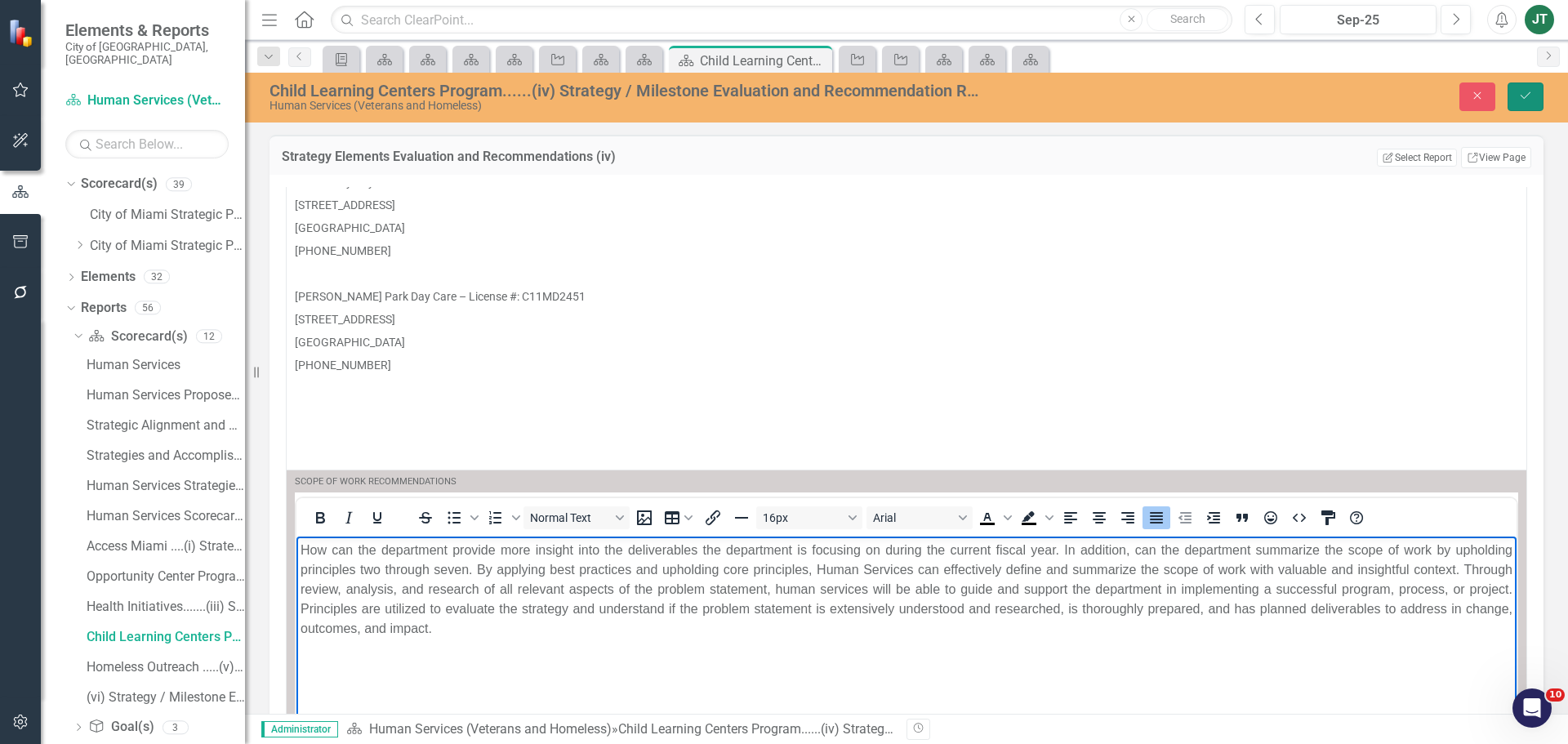
click at [1518, 91] on icon "Save" at bounding box center [1525, 95] width 15 height 11
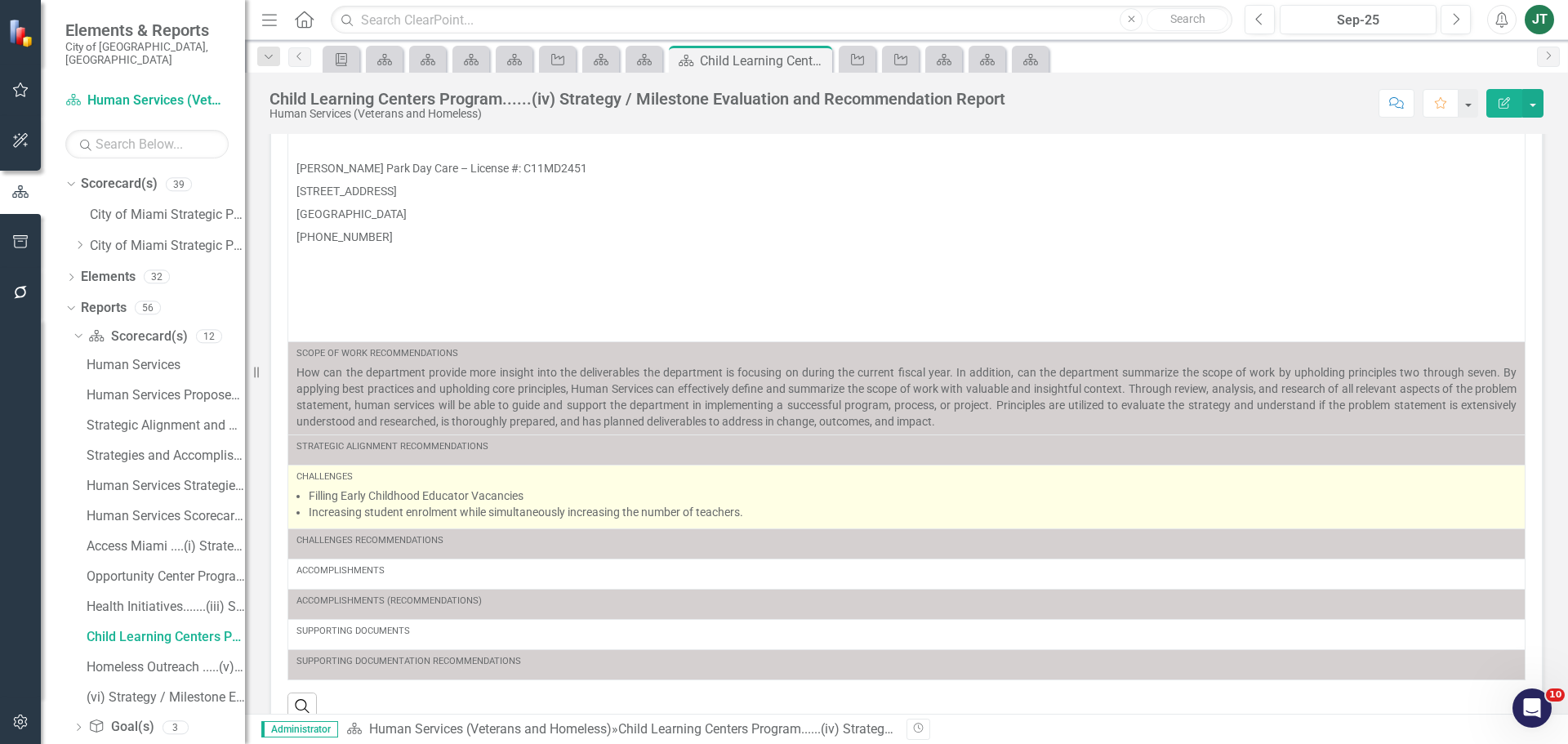
scroll to position [81, 0]
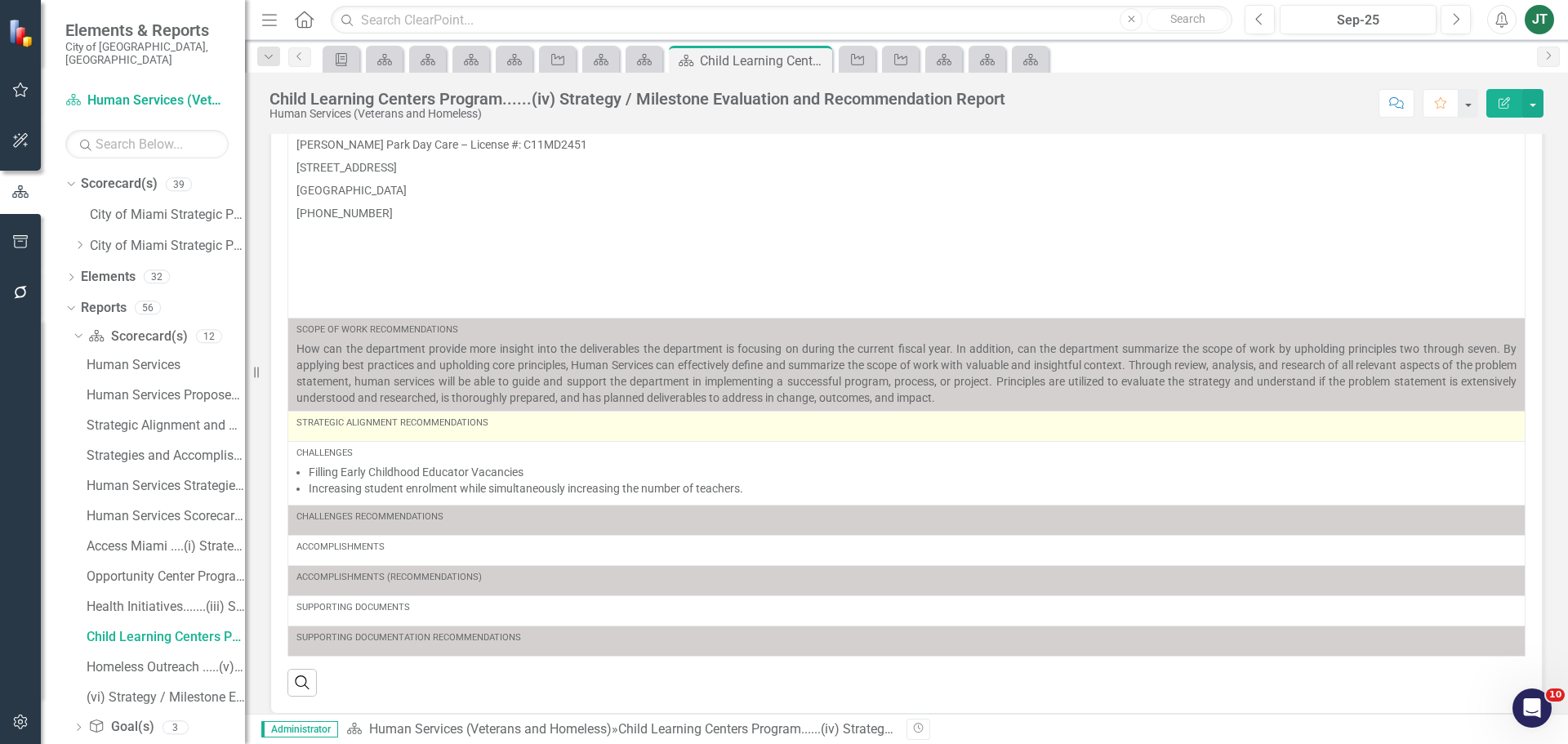
click at [510, 432] on div "Strategic Alignment Recommendations" at bounding box center [907, 426] width 1220 height 19
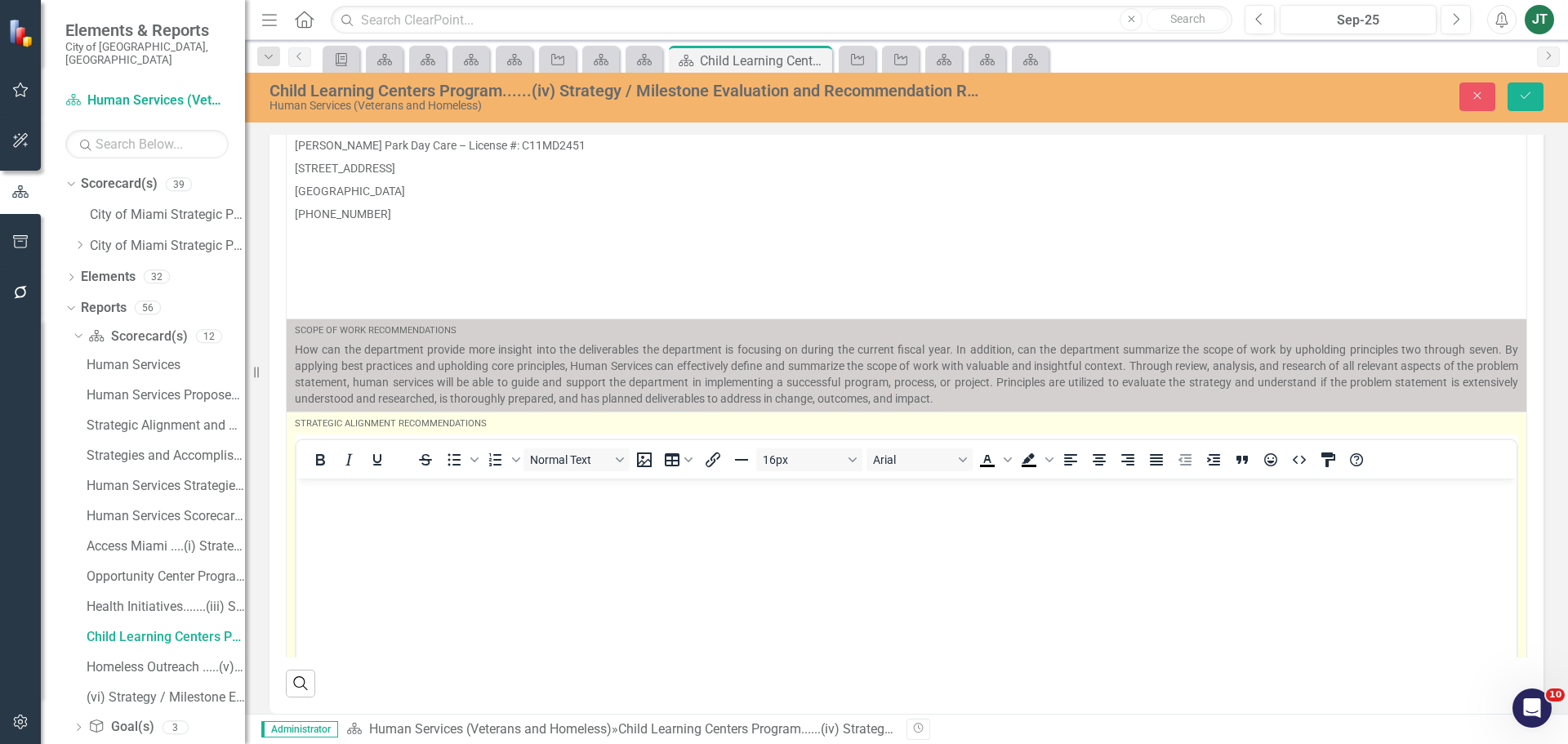
scroll to position [0, 0]
click at [418, 510] on body "Rich Text Area. Press ALT-0 for help." at bounding box center [907, 600] width 1220 height 245
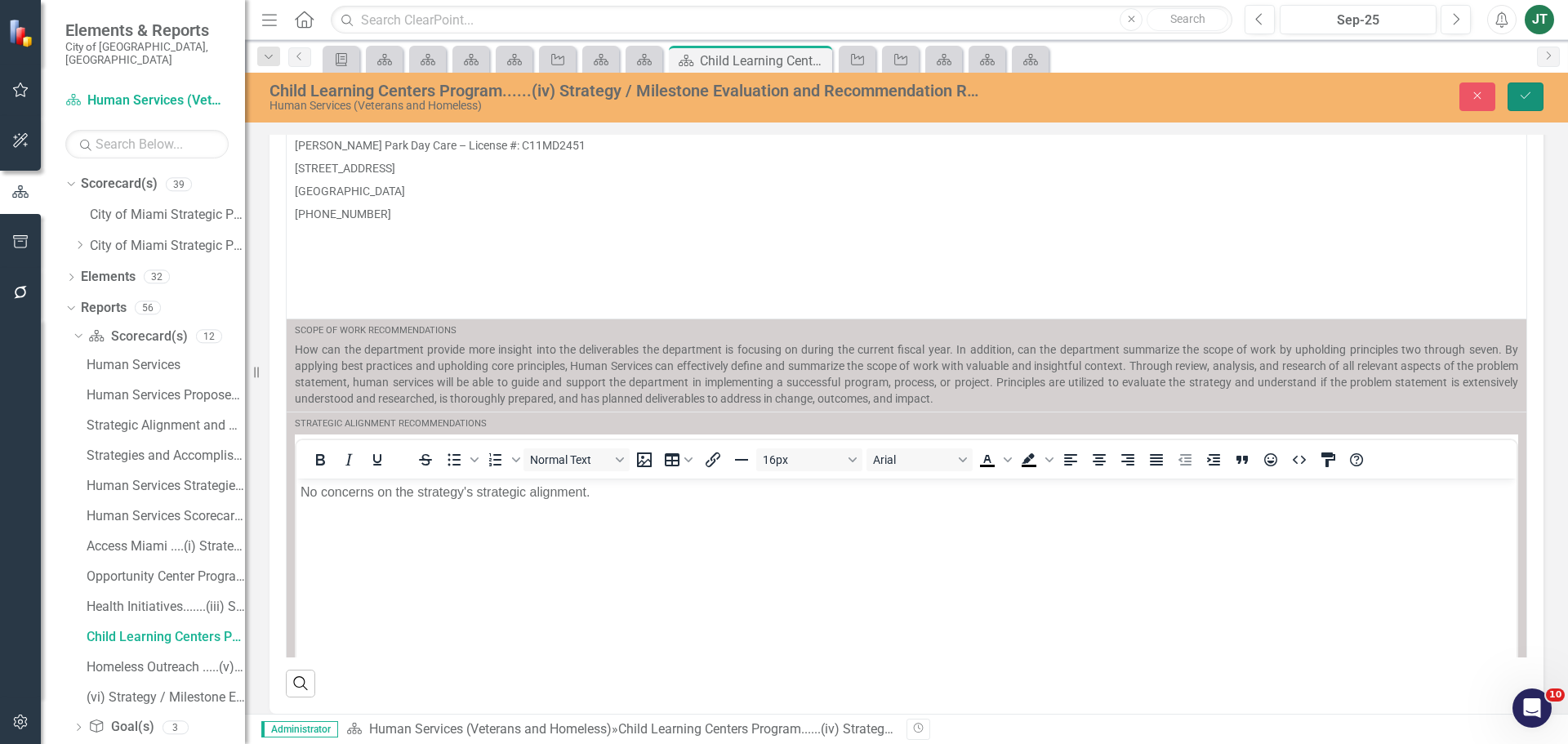
click at [1521, 92] on icon "Save" at bounding box center [1525, 95] width 15 height 11
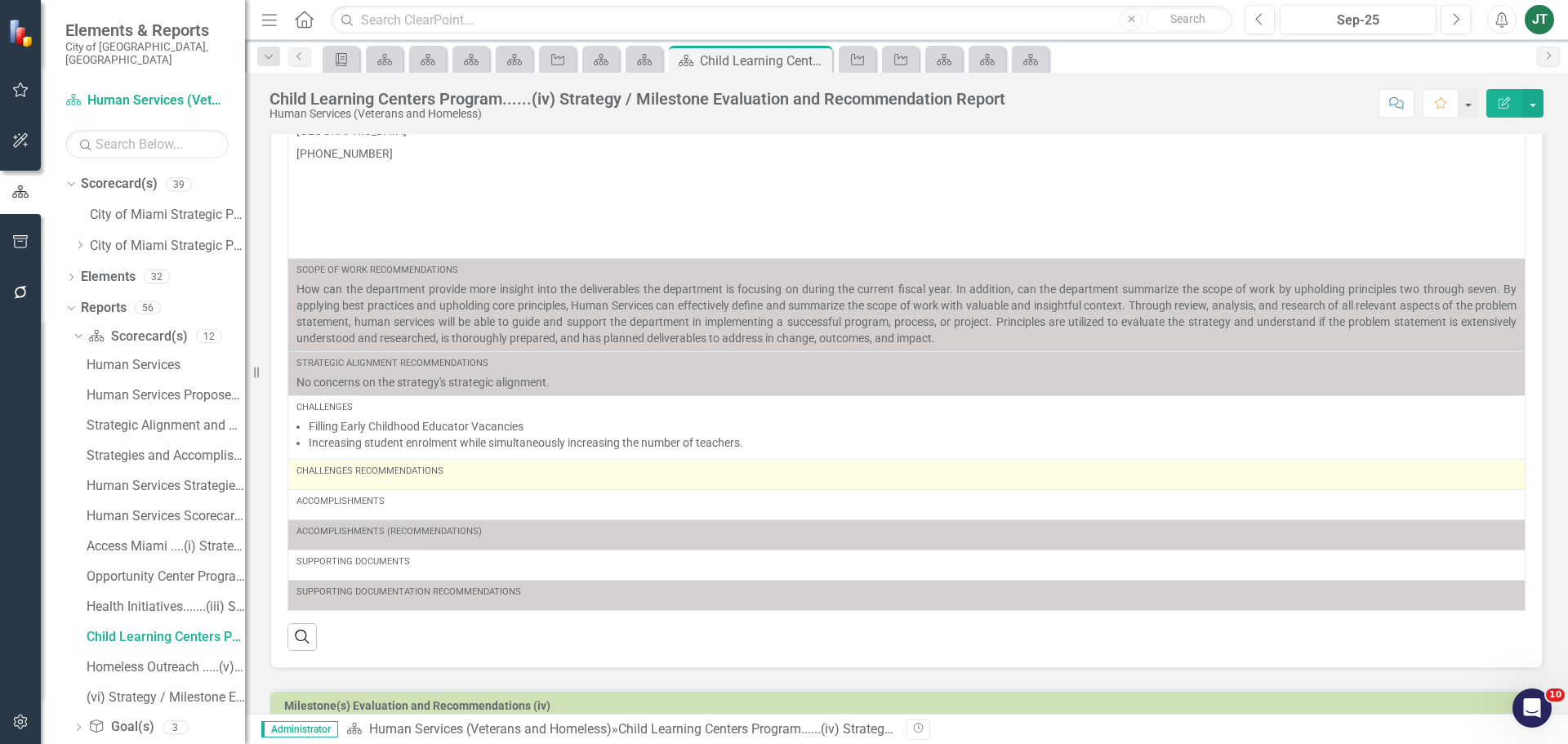
scroll to position [164, 0]
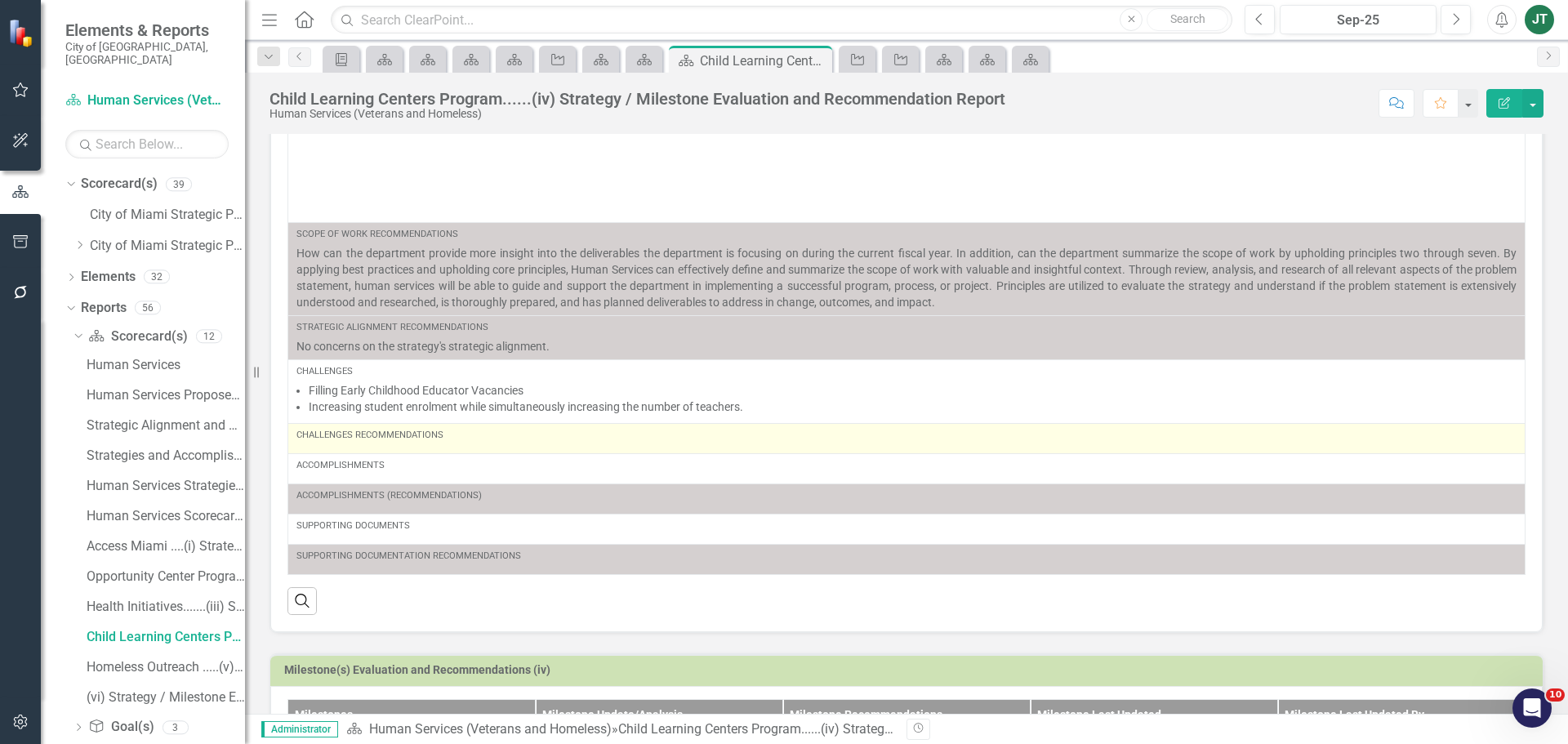
click at [477, 429] on div "Challenges Recommendations" at bounding box center [907, 435] width 1220 height 13
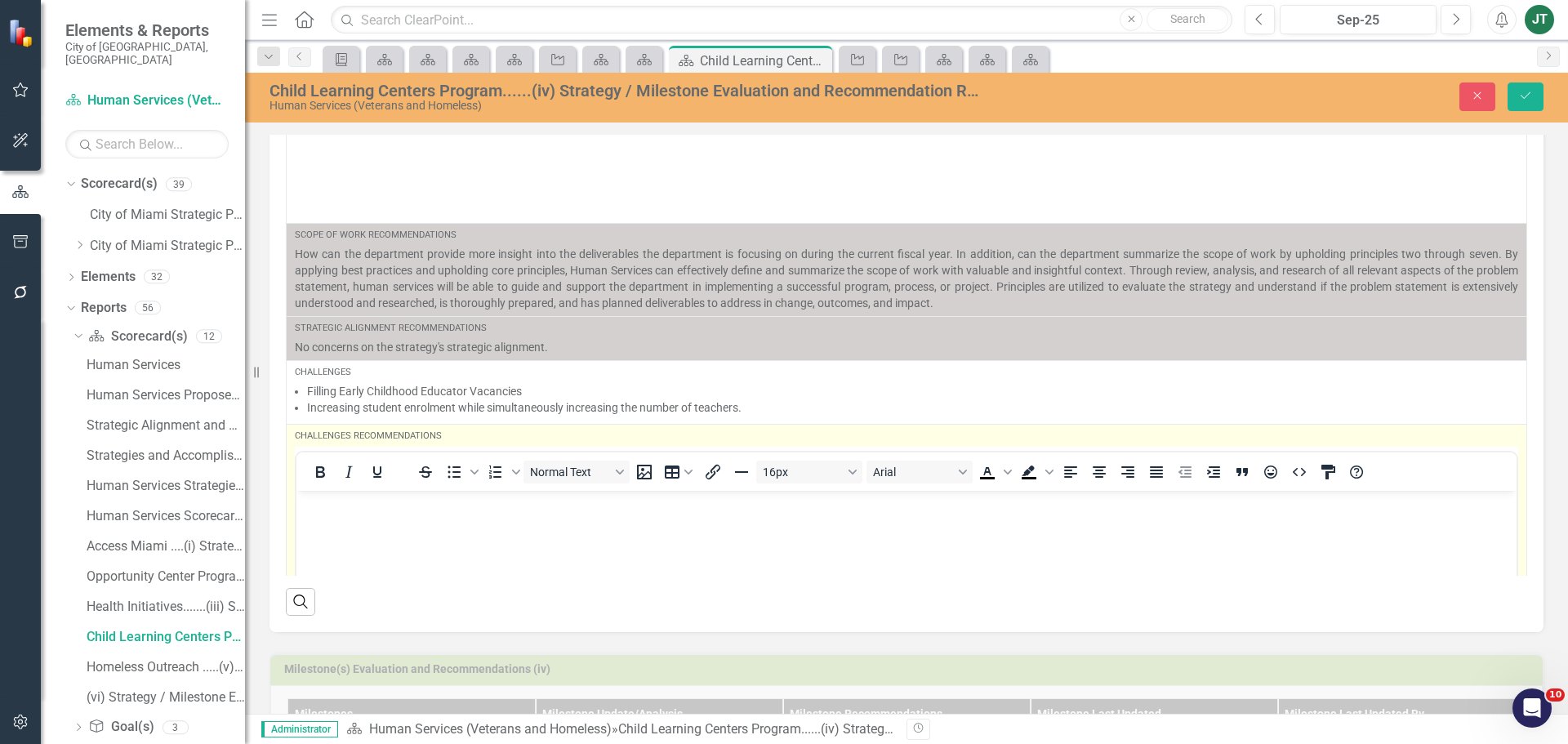
scroll to position [0, 0]
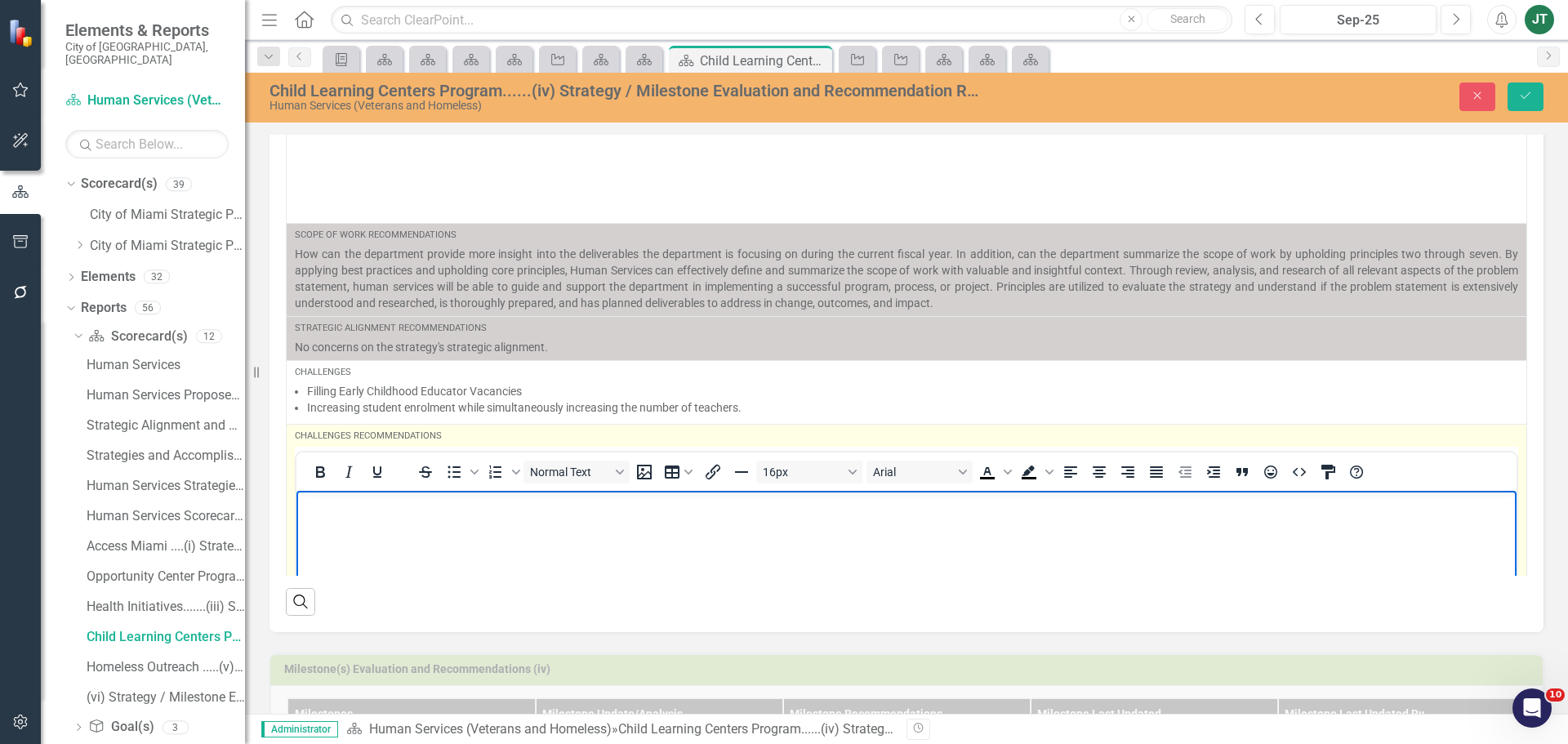
click at [360, 511] on p "Rich Text Area. Press ALT-0 for help." at bounding box center [906, 504] width 1212 height 19
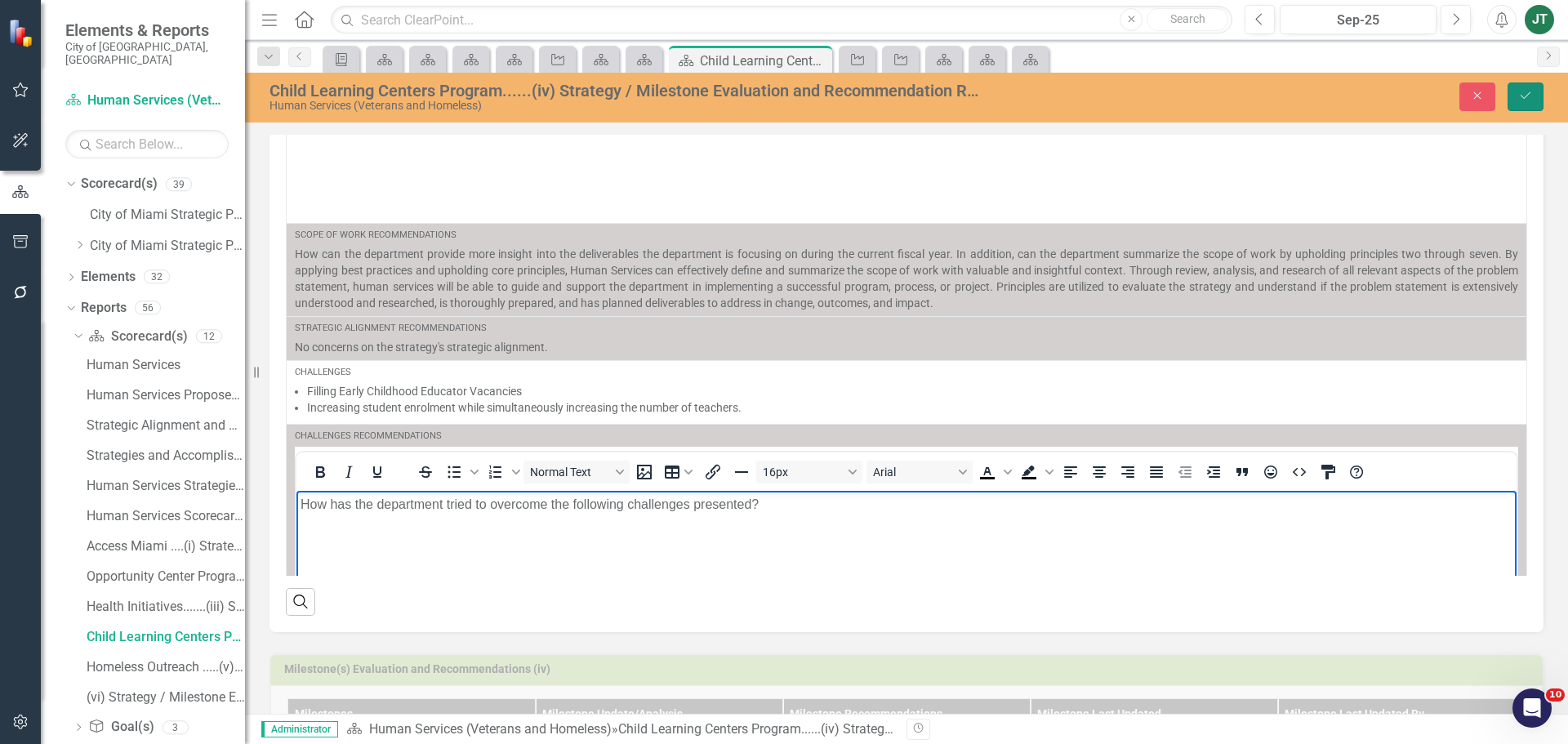
click at [1529, 93] on icon "Save" at bounding box center [1525, 95] width 15 height 11
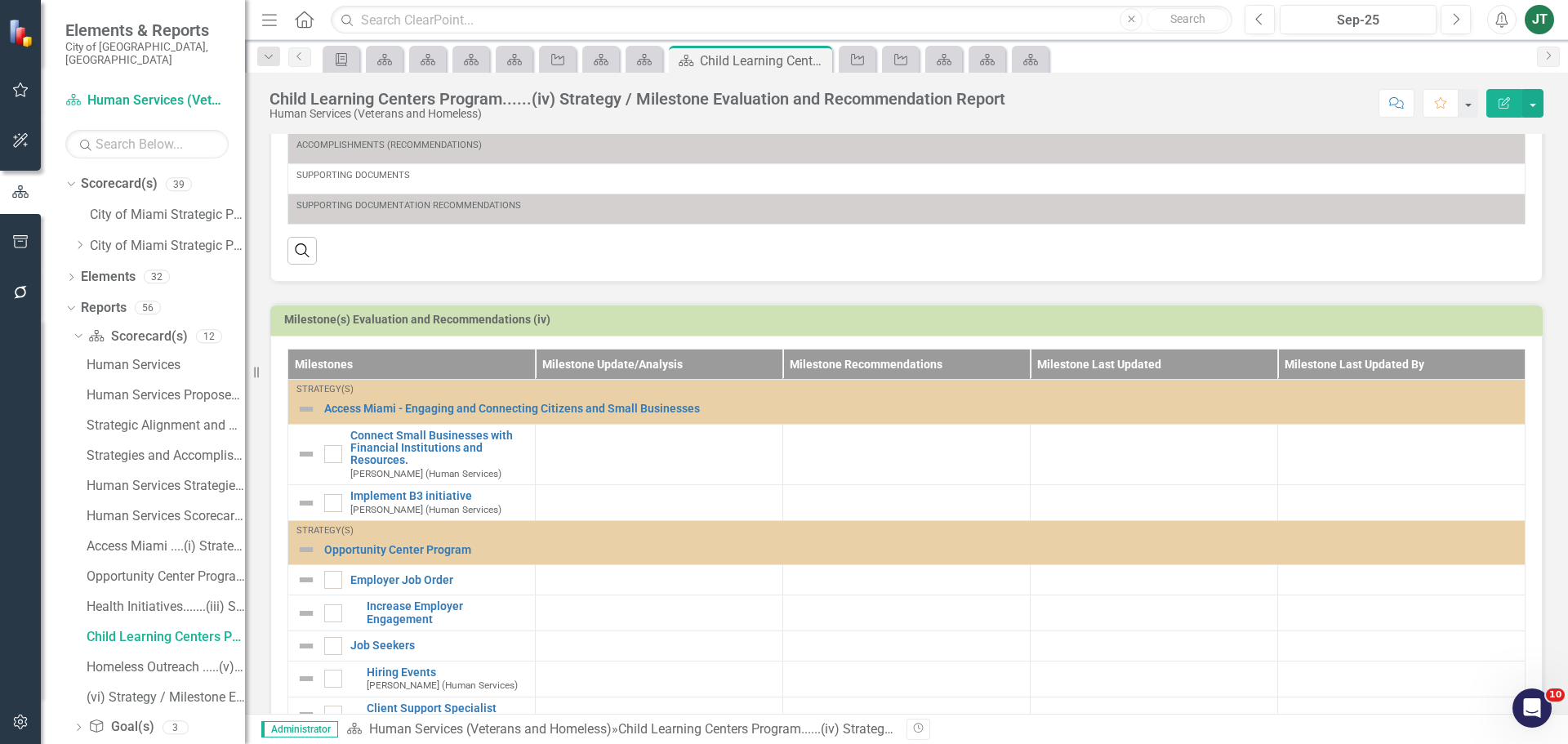
scroll to position [474, 0]
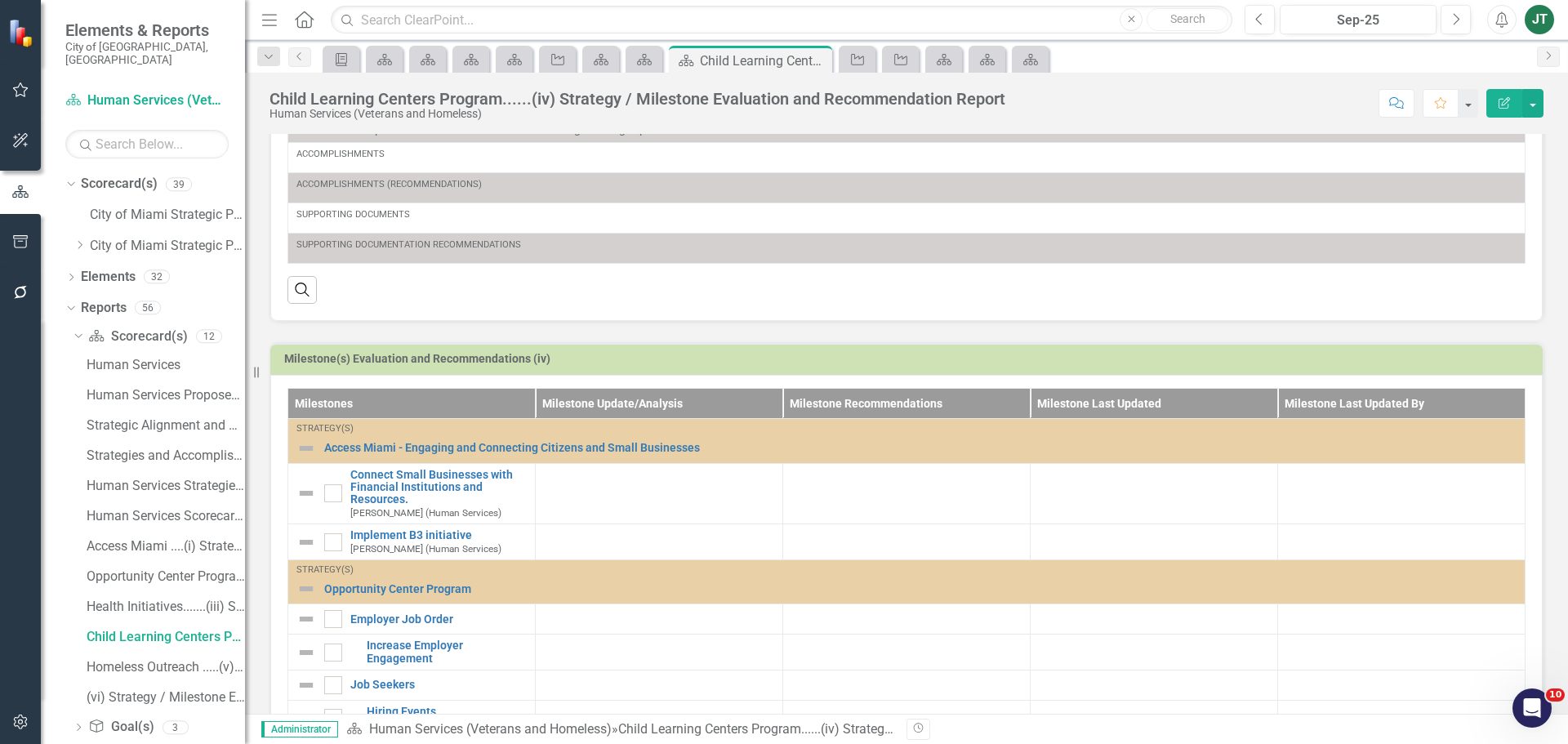
click at [1395, 350] on td "Milestone(s) Evaluation and Recommendations (iv)" at bounding box center [909, 360] width 1251 height 25
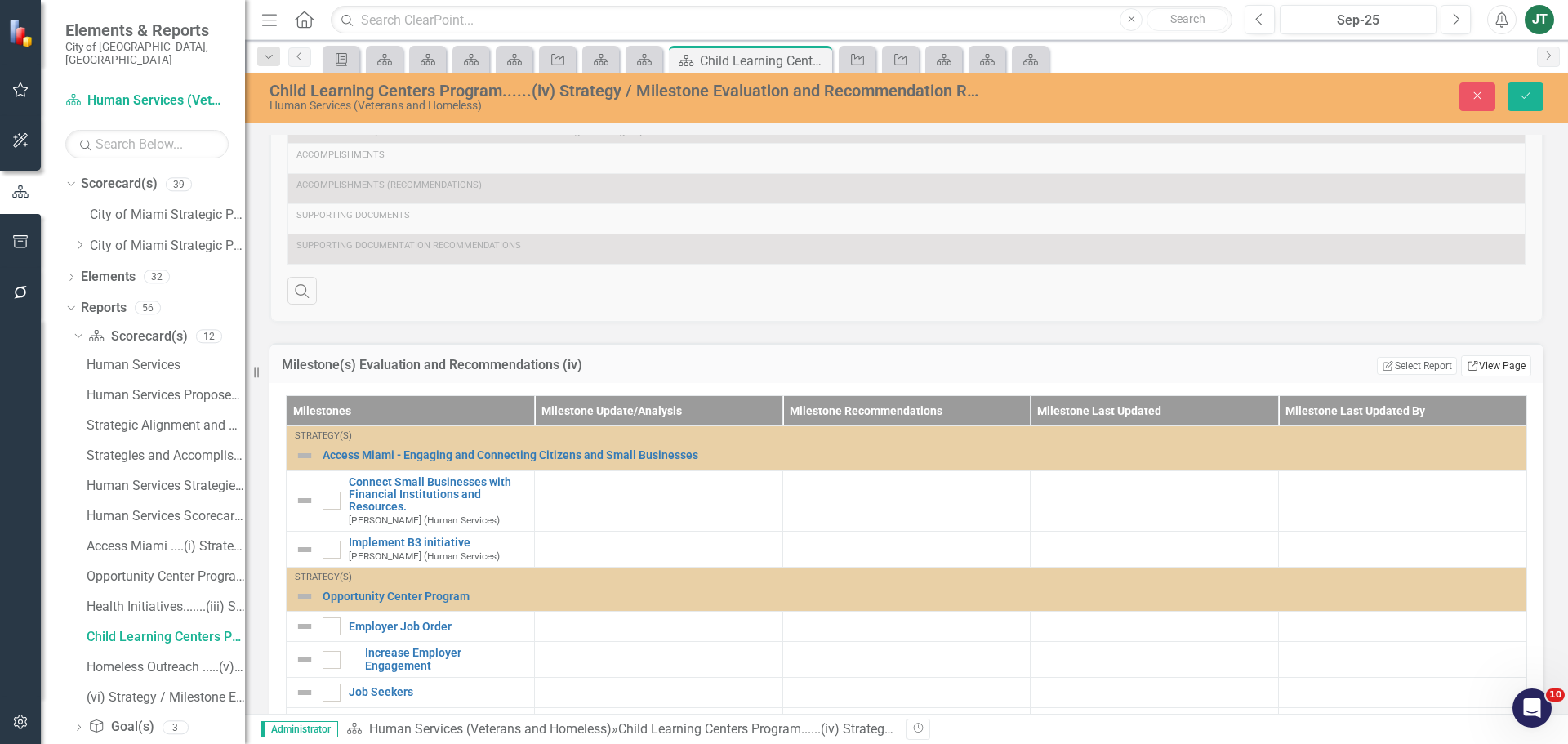
click at [1480, 364] on link "Link View Page" at bounding box center [1497, 365] width 70 height 21
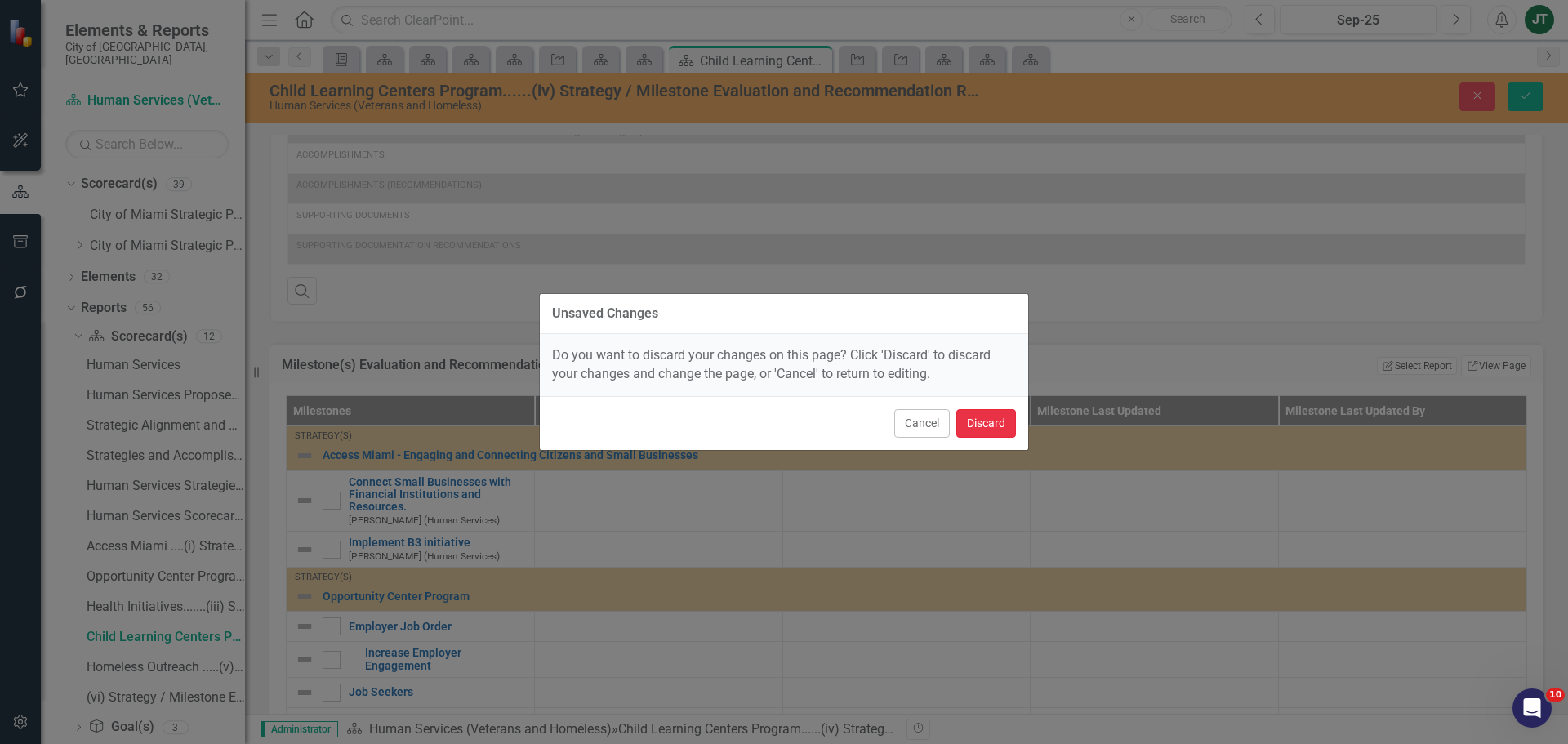
click at [978, 415] on button "Discard" at bounding box center [986, 423] width 59 height 29
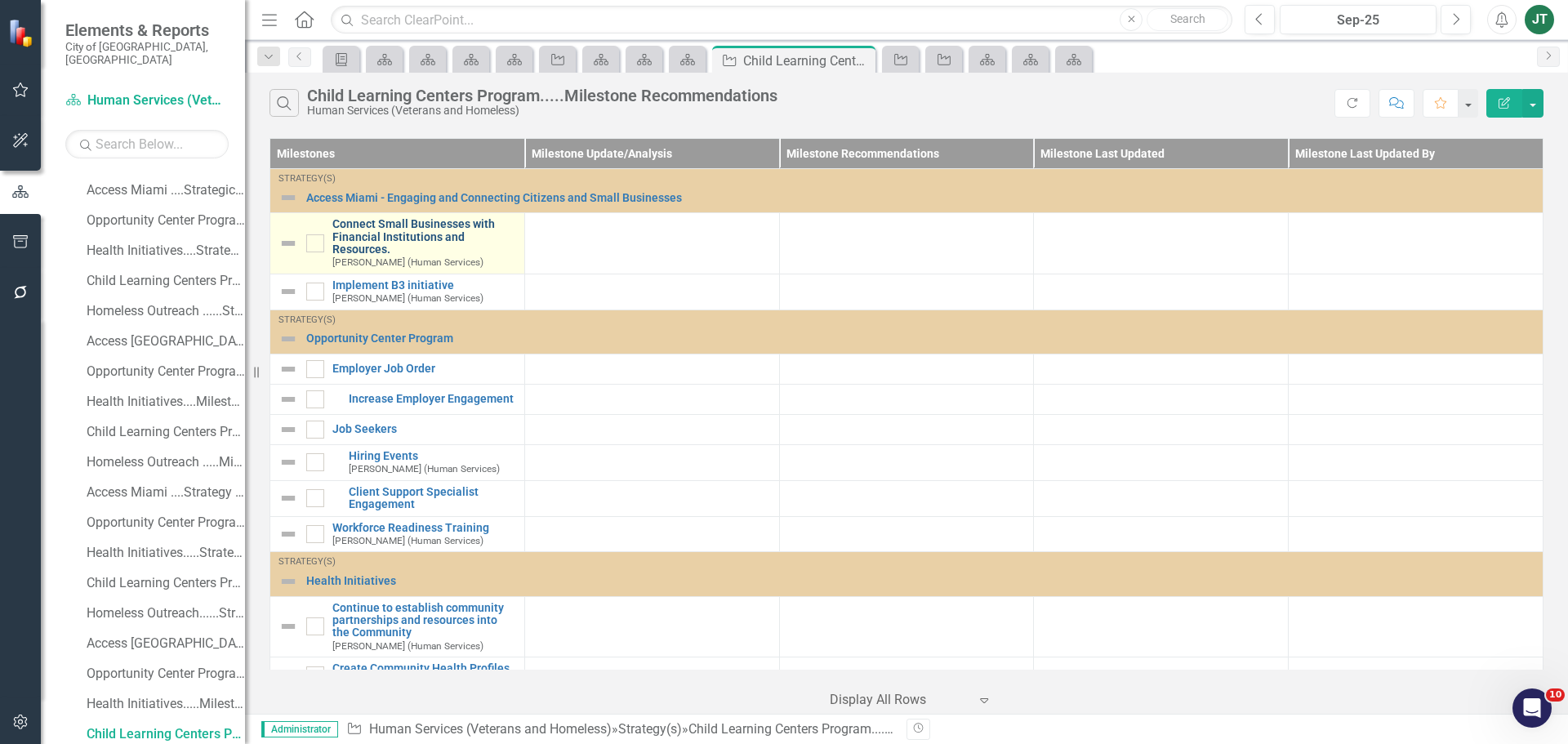
scroll to position [468, 0]
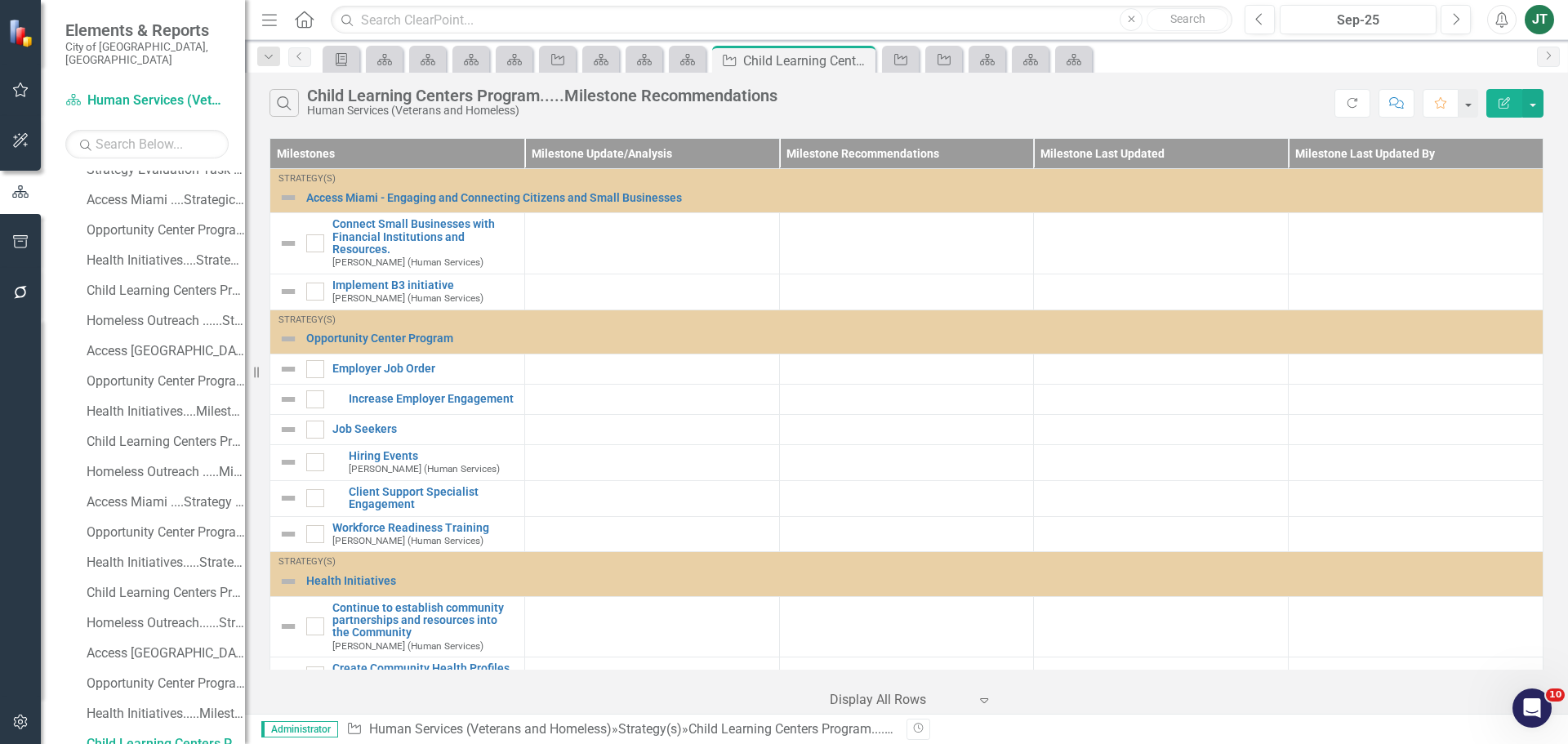
click at [1511, 102] on icon "Edit Report" at bounding box center [1505, 103] width 15 height 11
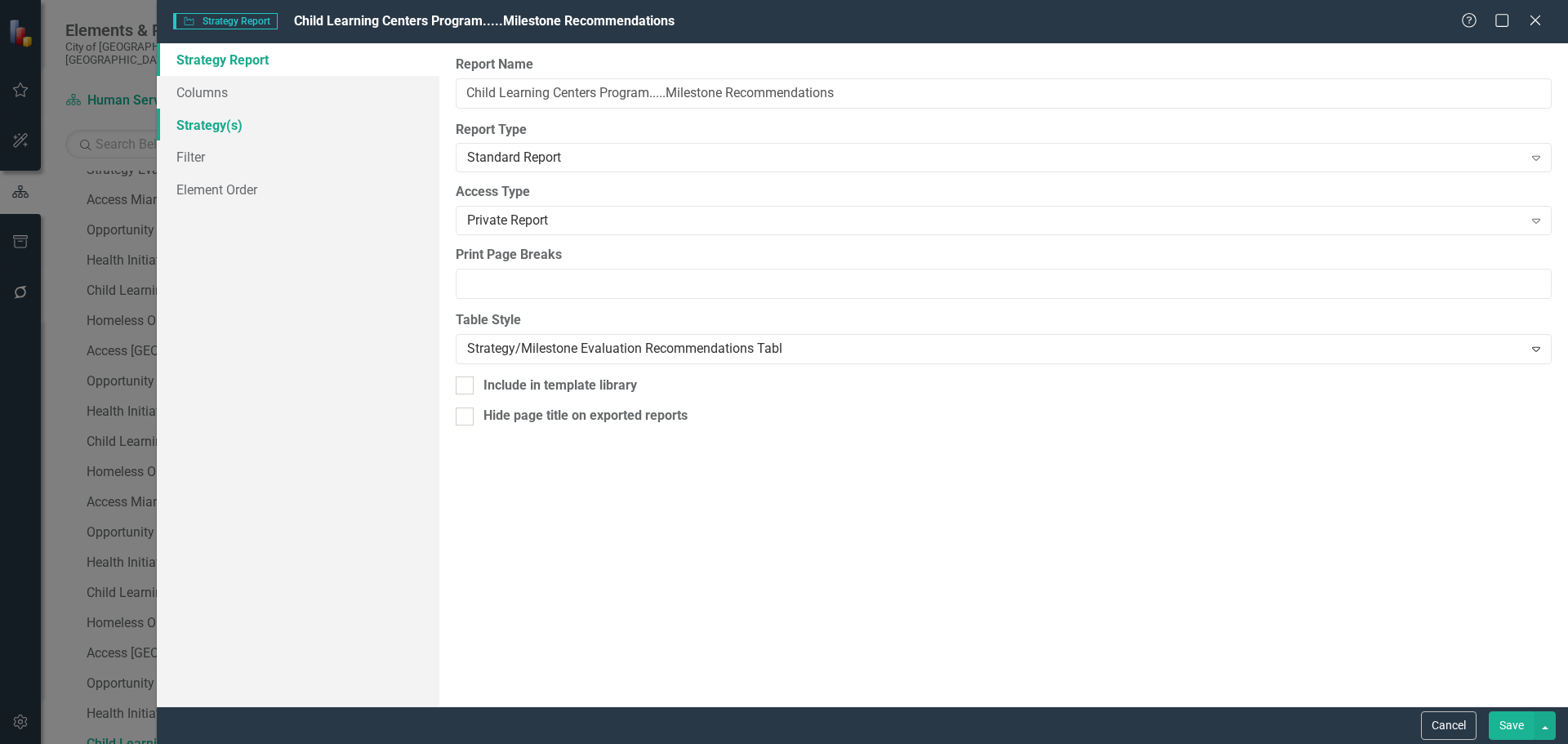
click at [227, 121] on link "Strategy(s)" at bounding box center [299, 125] width 283 height 32
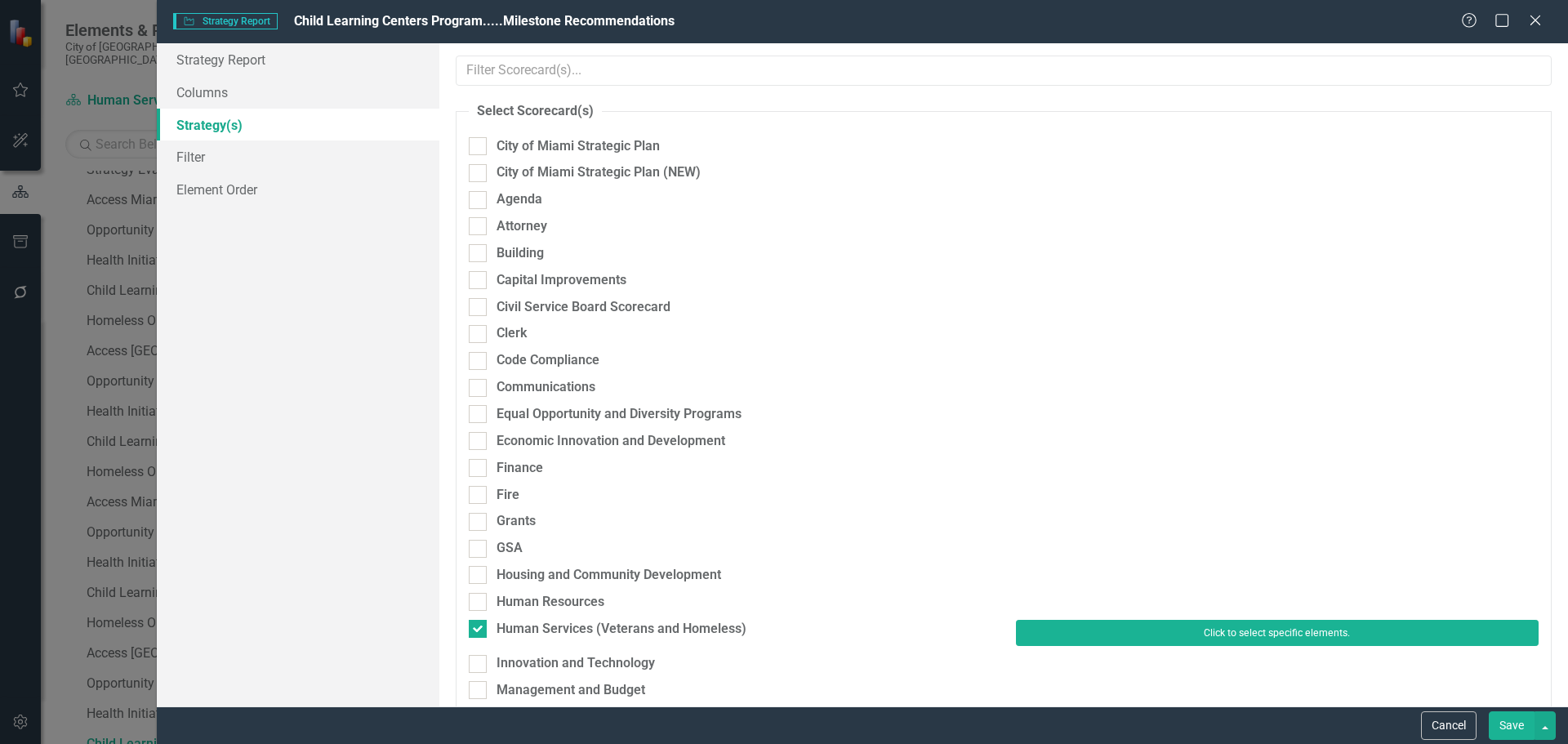
click at [1070, 633] on button "Click to select specific elements." at bounding box center [1277, 633] width 522 height 26
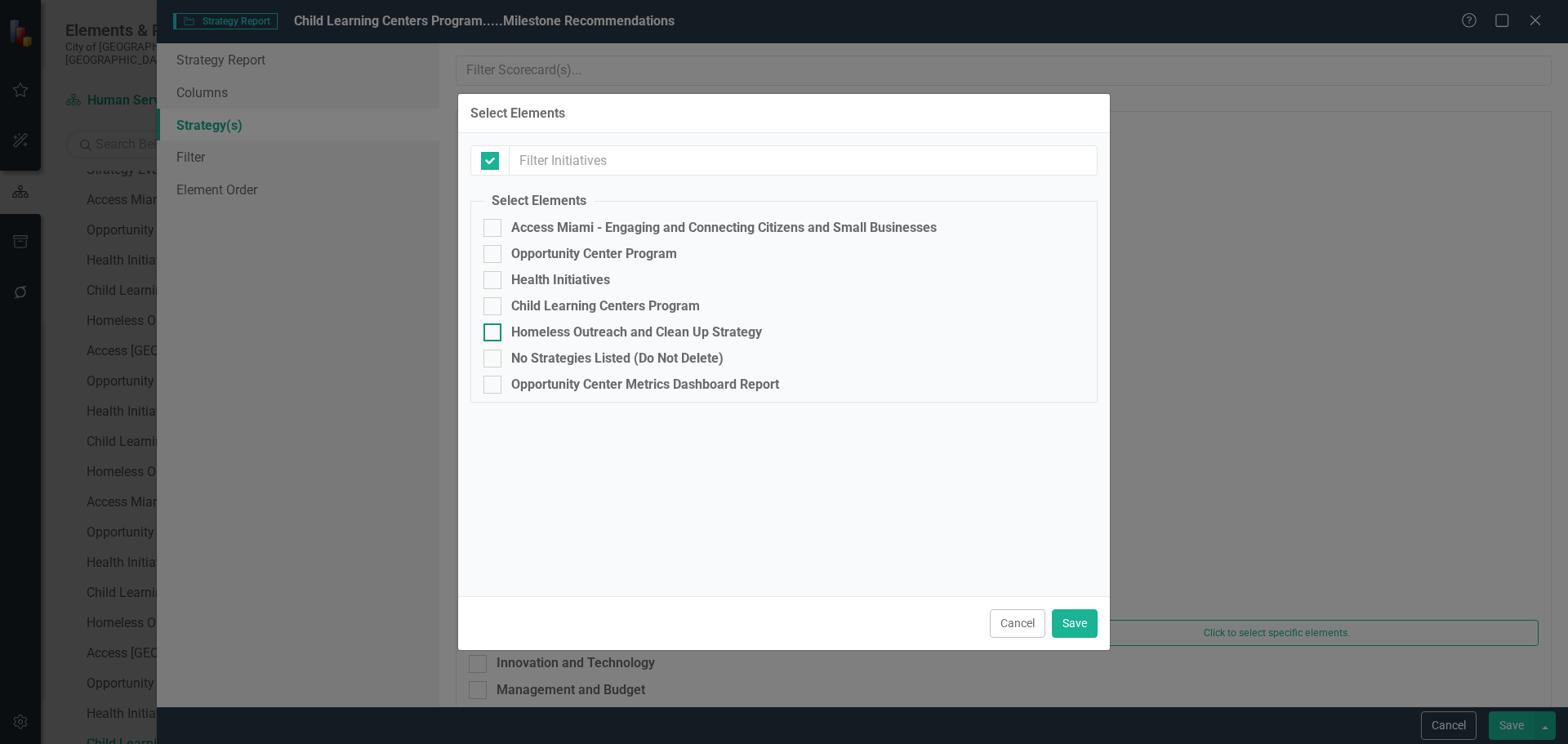
checkbox input "false"
click at [512, 301] on div "Child Learning Centers Program" at bounding box center [606, 306] width 189 height 15
click at [495, 301] on input "Child Learning Centers Program" at bounding box center [488, 302] width 10 height 10
checkbox input "true"
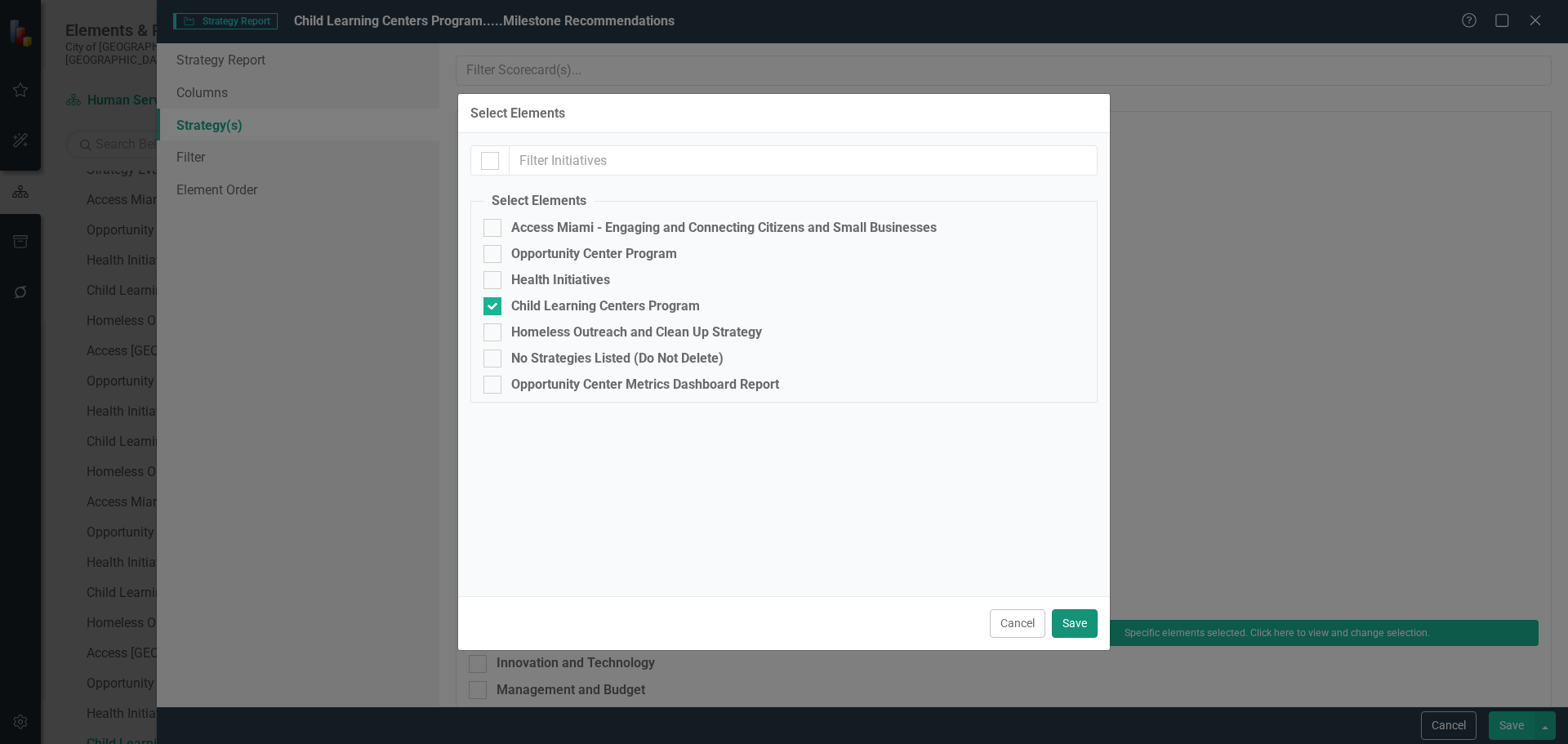
click at [1075, 622] on button "Save" at bounding box center [1074, 623] width 45 height 29
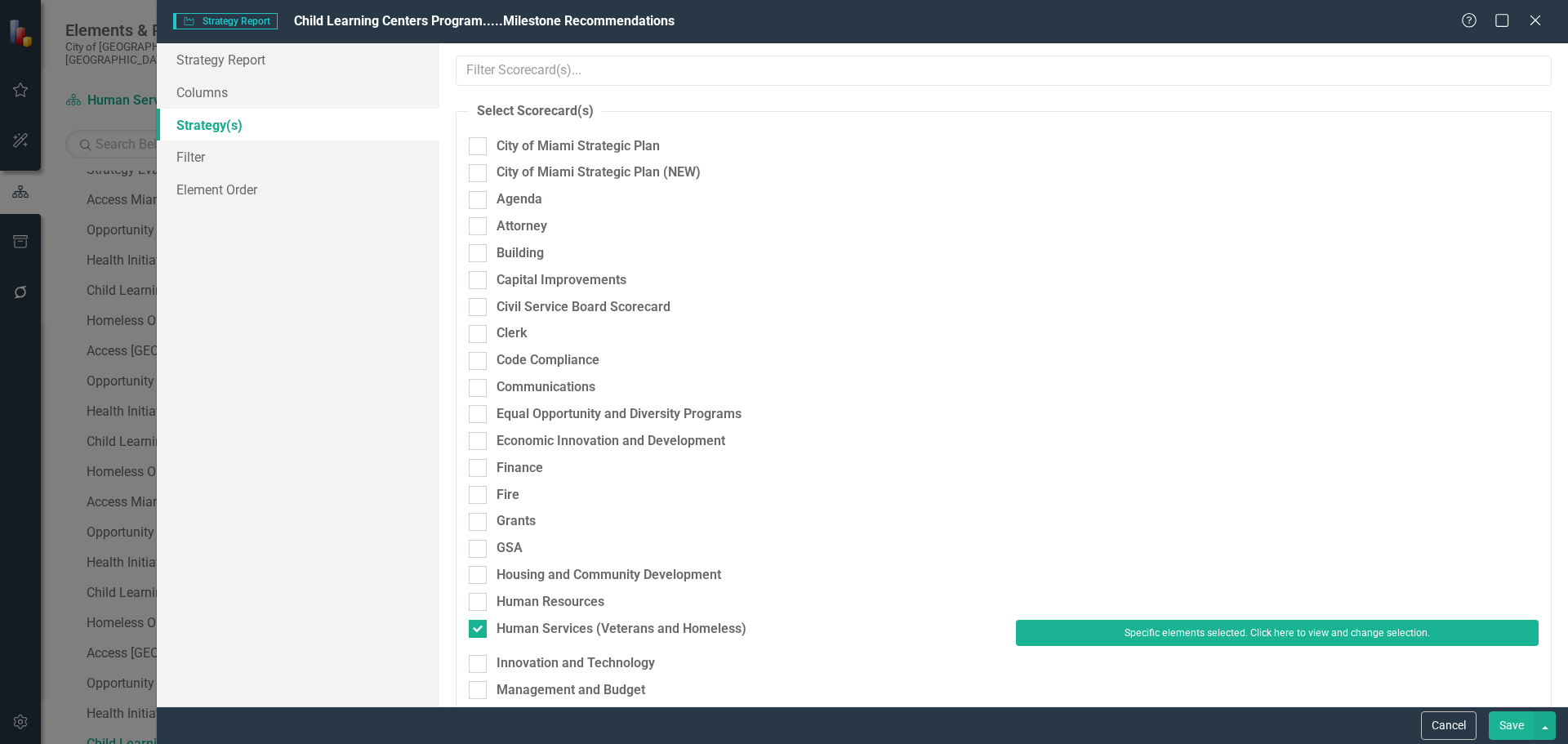
click at [1515, 719] on button "Save" at bounding box center [1512, 726] width 45 height 29
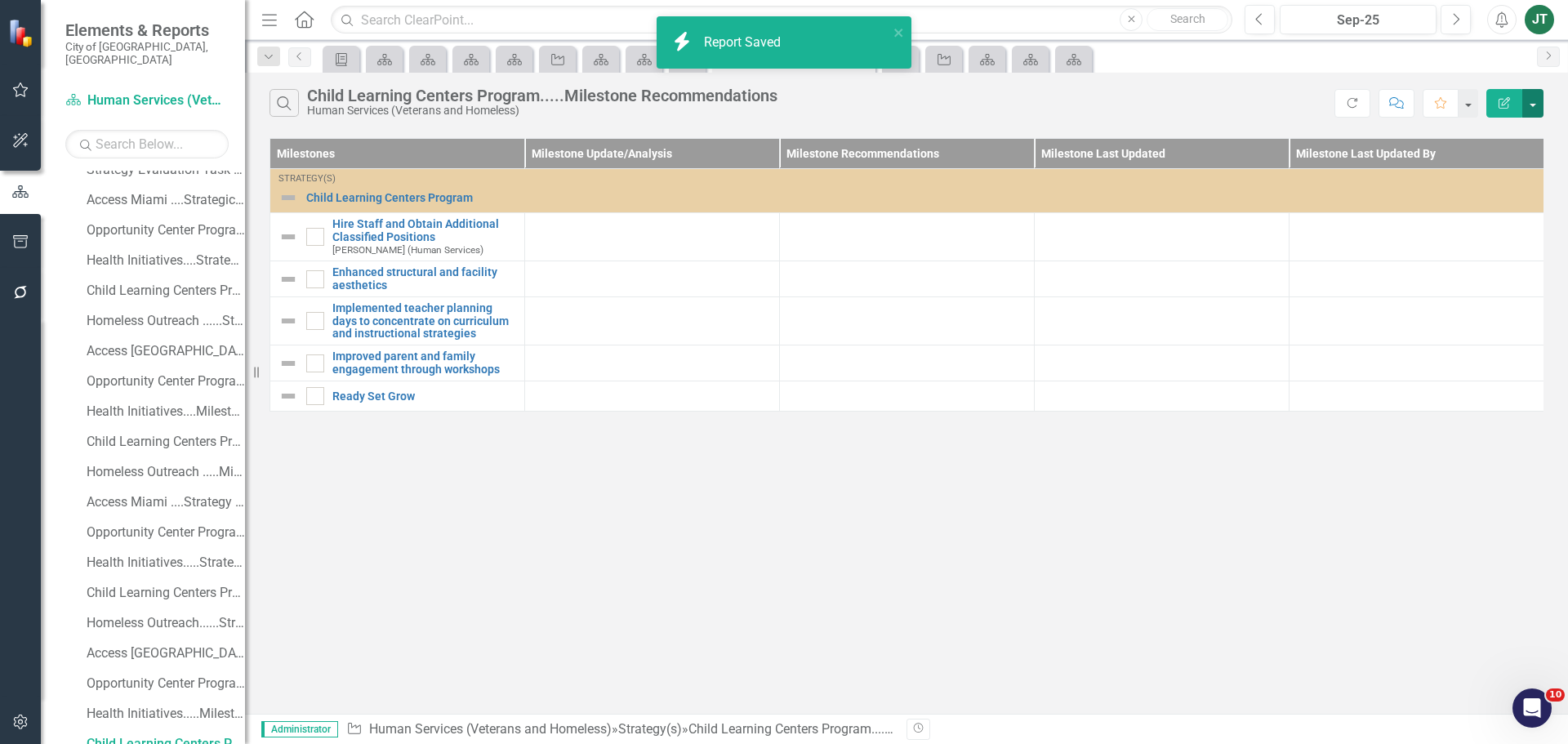
click at [1529, 97] on button "button" at bounding box center [1533, 103] width 21 height 29
click at [1480, 136] on link "Edit Report Edit Report" at bounding box center [1478, 133] width 129 height 30
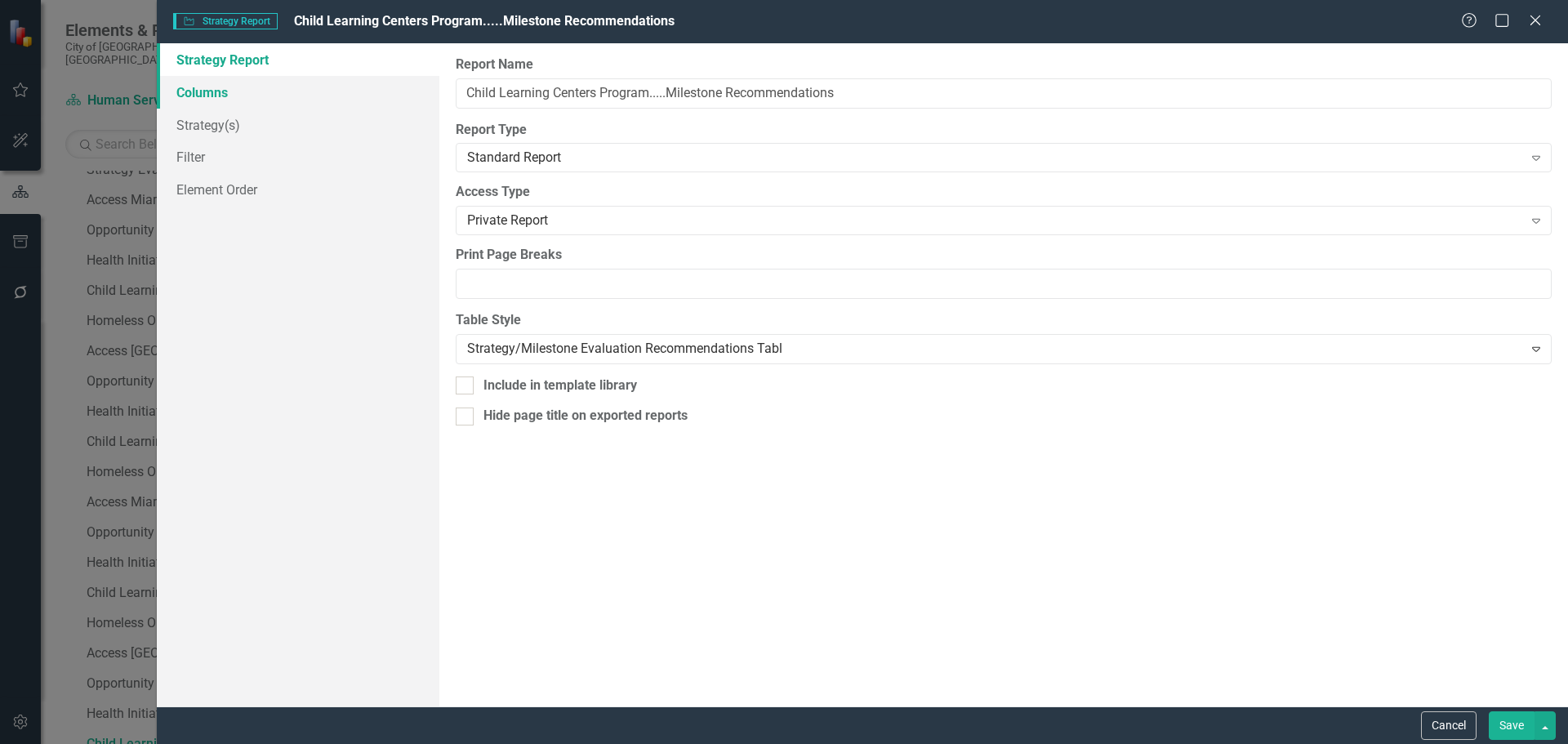
click at [200, 96] on link "Columns" at bounding box center [299, 91] width 283 height 32
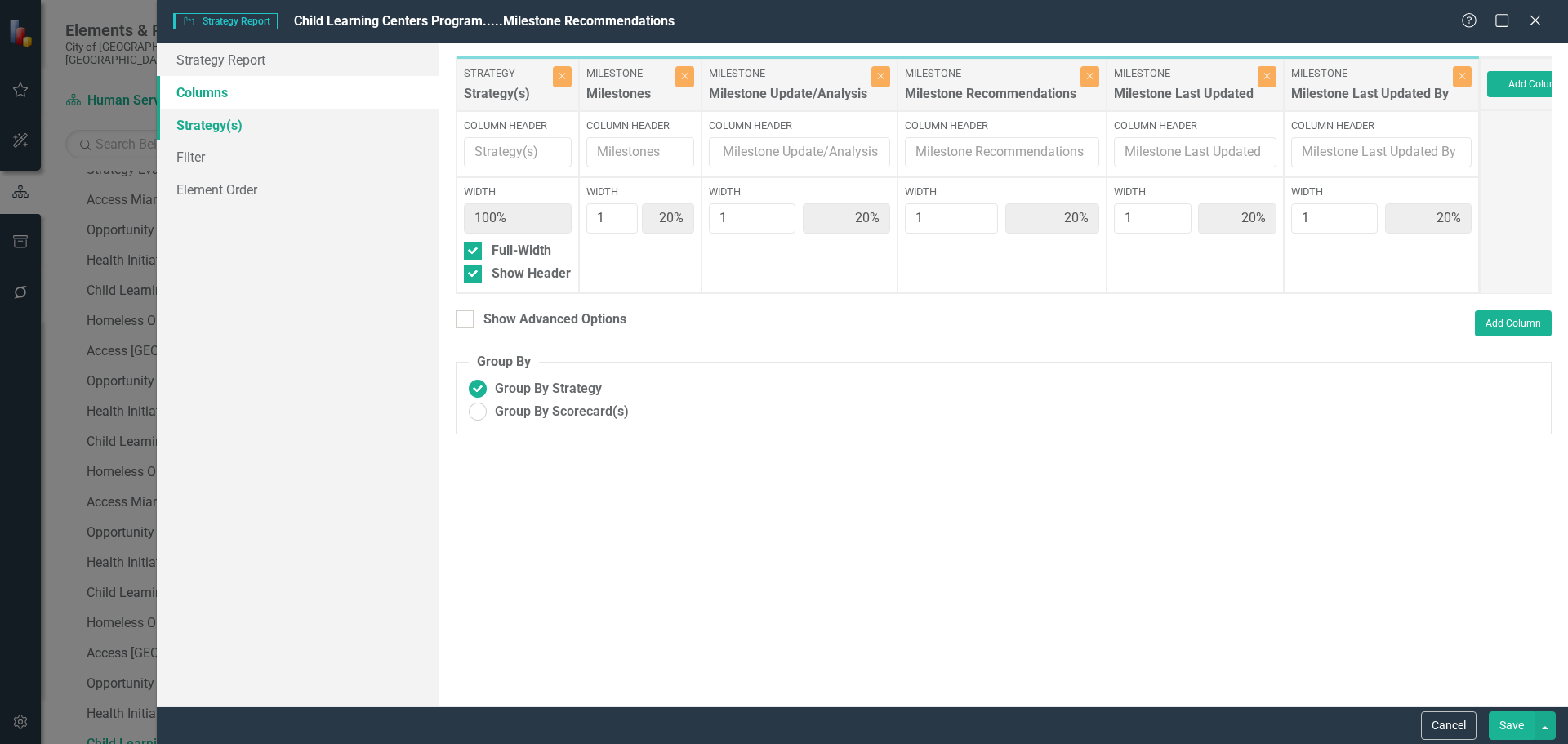
click at [216, 116] on link "Strategy(s)" at bounding box center [299, 125] width 283 height 32
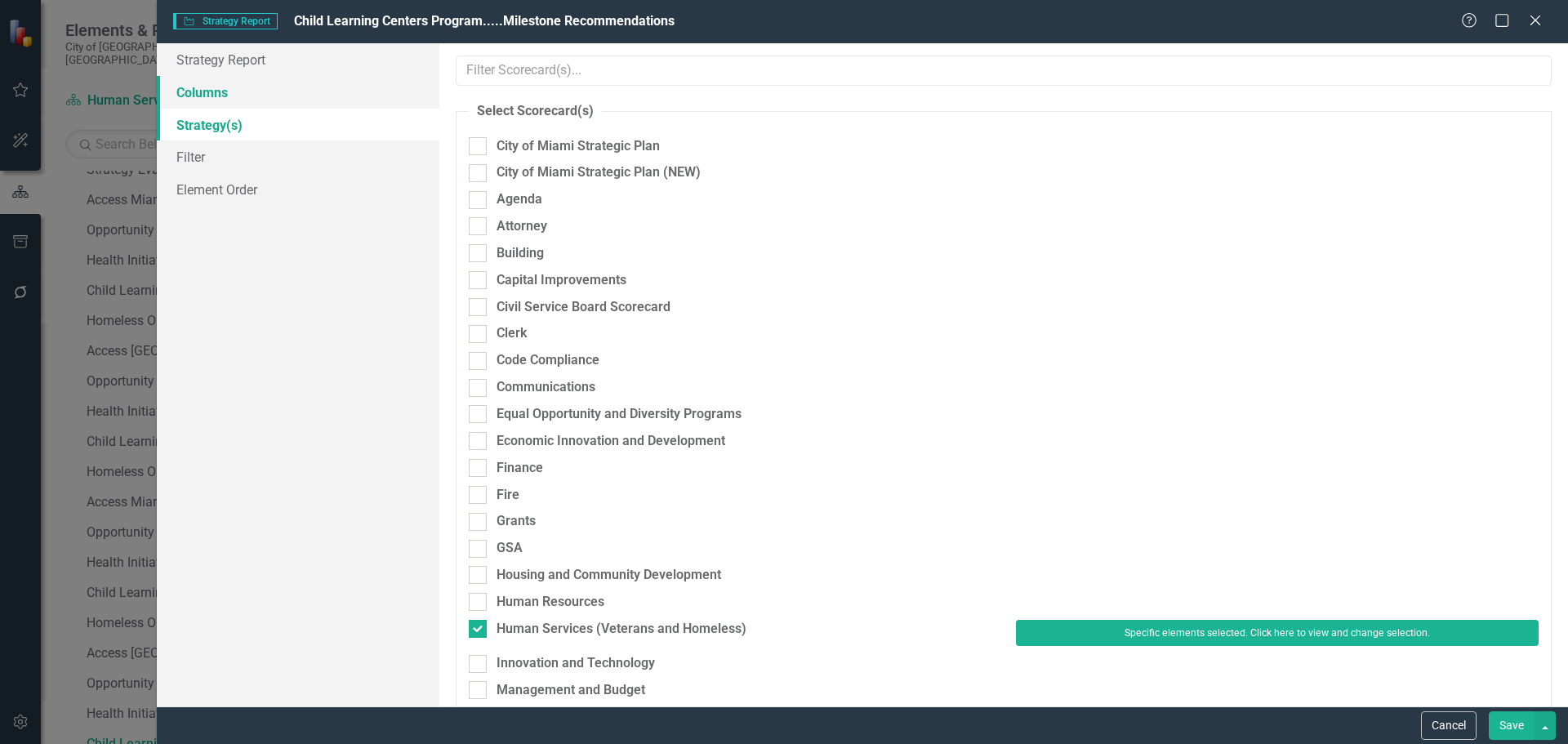
click at [207, 88] on link "Columns" at bounding box center [299, 91] width 283 height 32
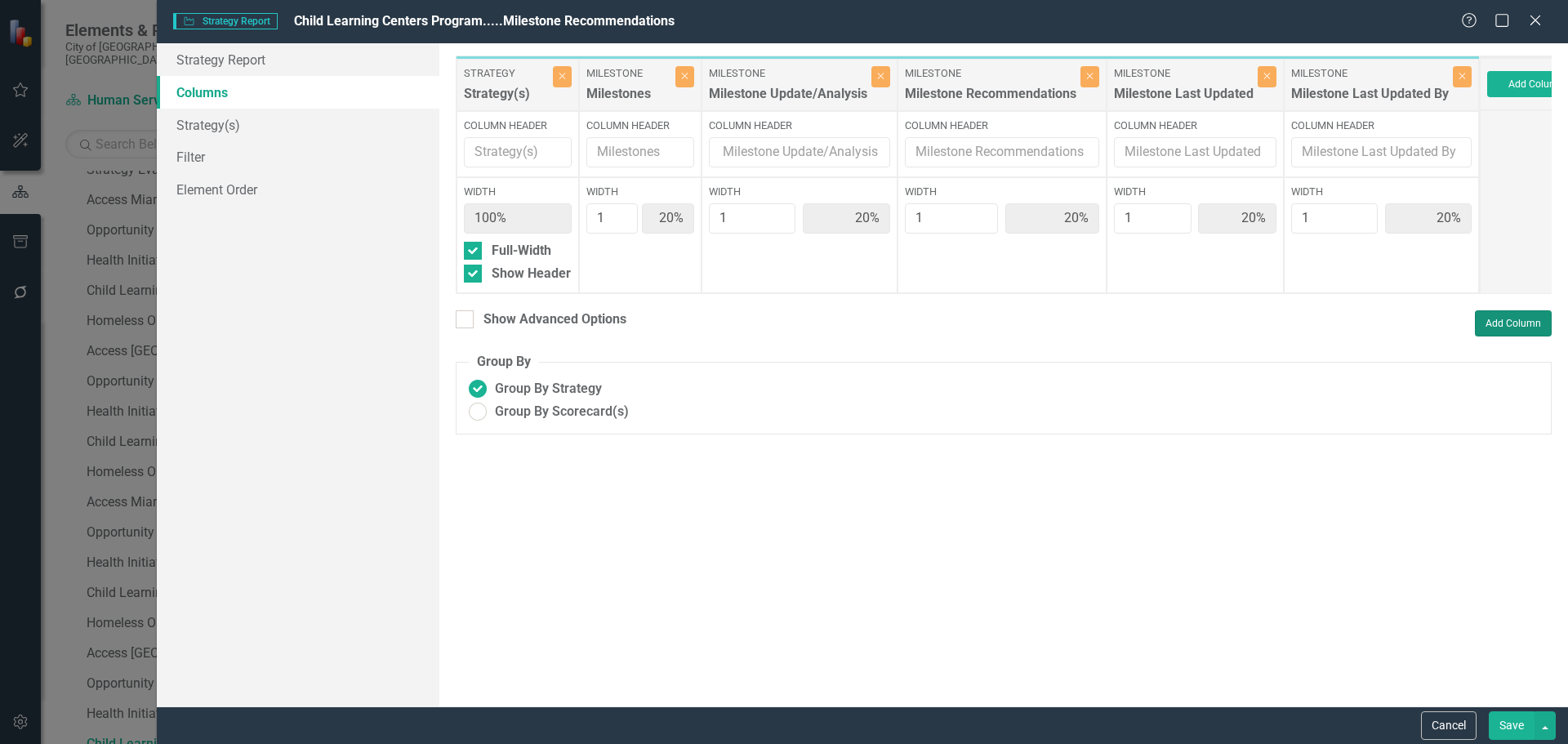
click at [1498, 335] on button "Add Column" at bounding box center [1513, 323] width 77 height 26
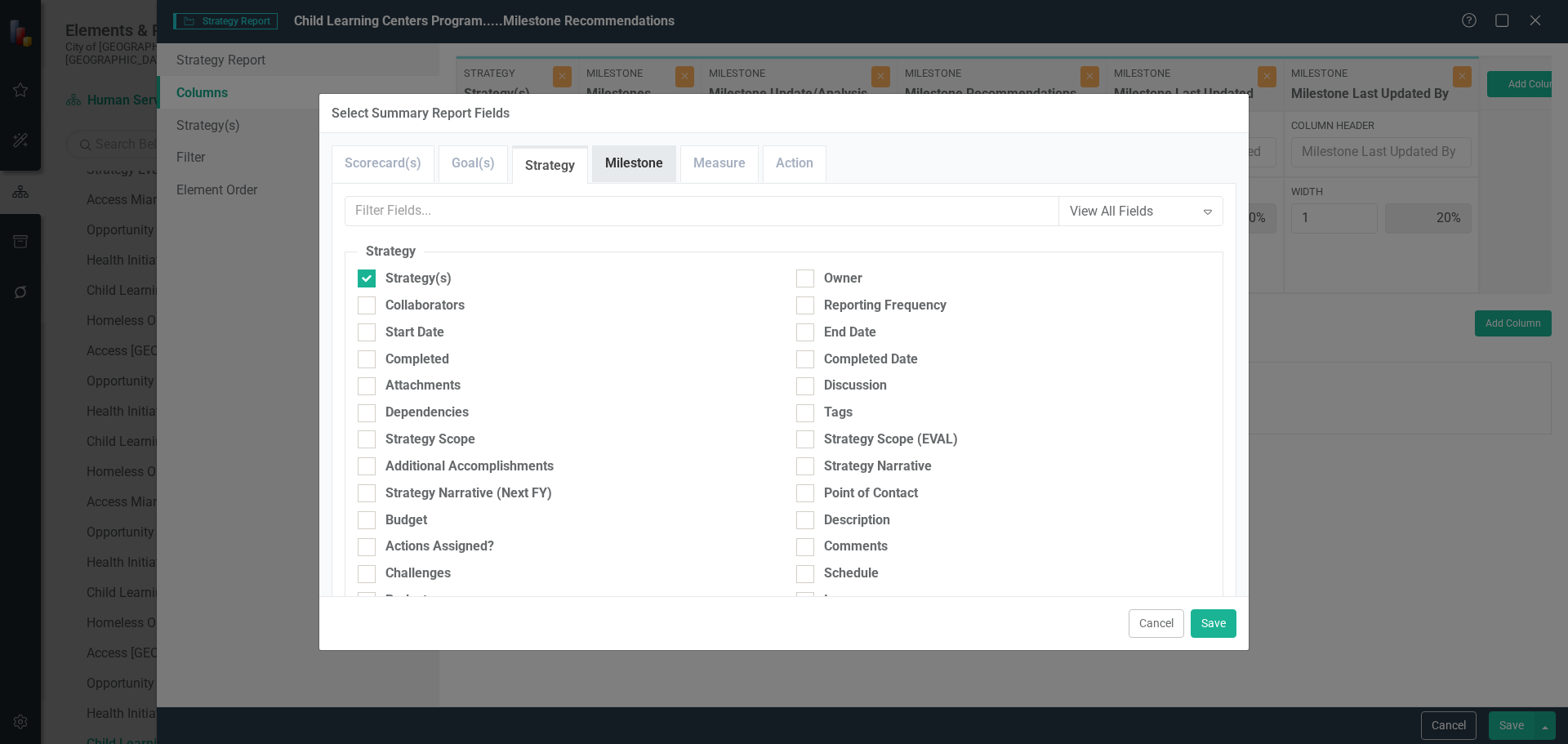
click at [654, 164] on link "Milestone" at bounding box center [633, 164] width 82 height 35
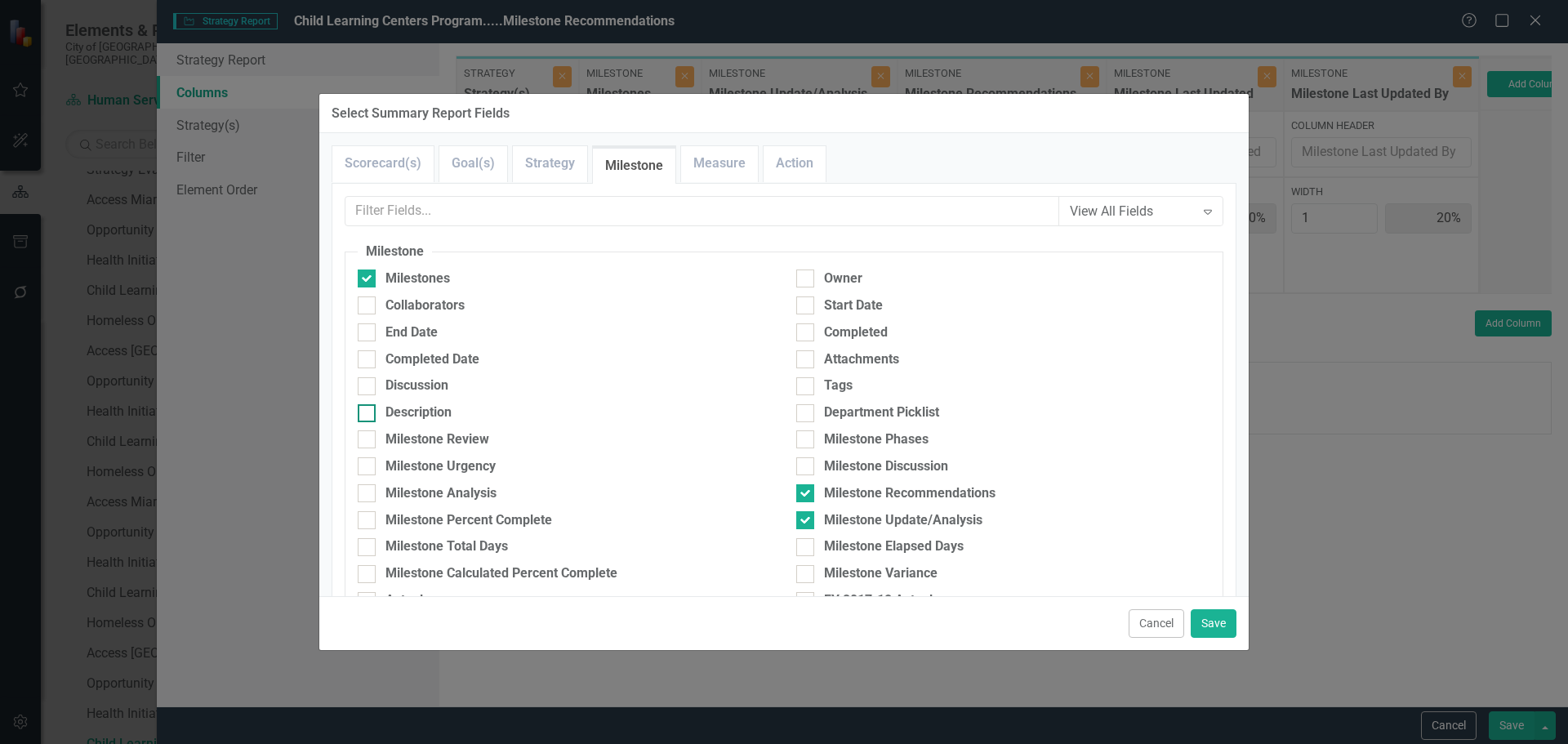
click at [417, 405] on div "Description" at bounding box center [419, 412] width 67 height 18
click at [368, 405] on input "Description" at bounding box center [362, 409] width 10 height 10
checkbox input "true"
click at [1219, 620] on button "Save" at bounding box center [1213, 623] width 45 height 29
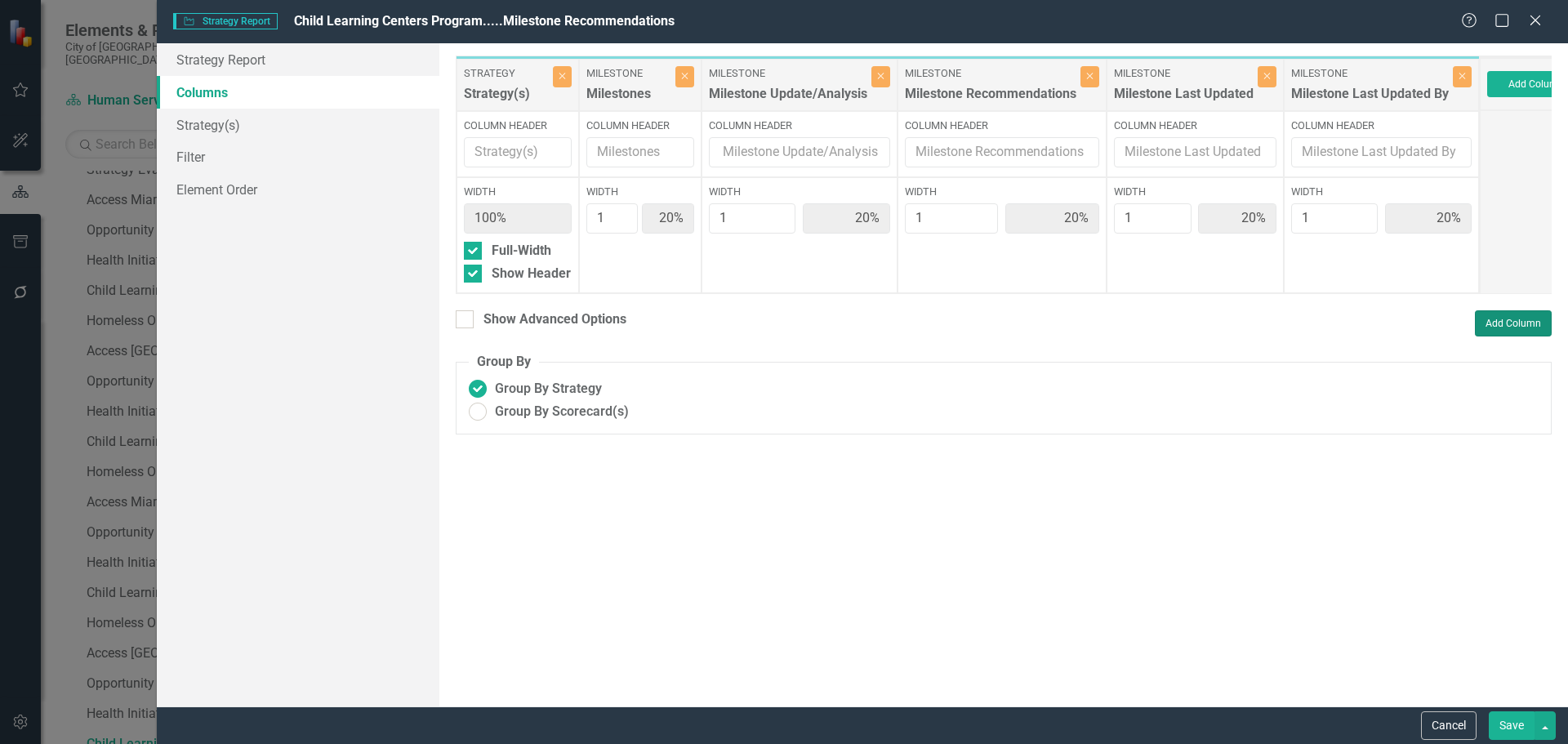
type input "17%"
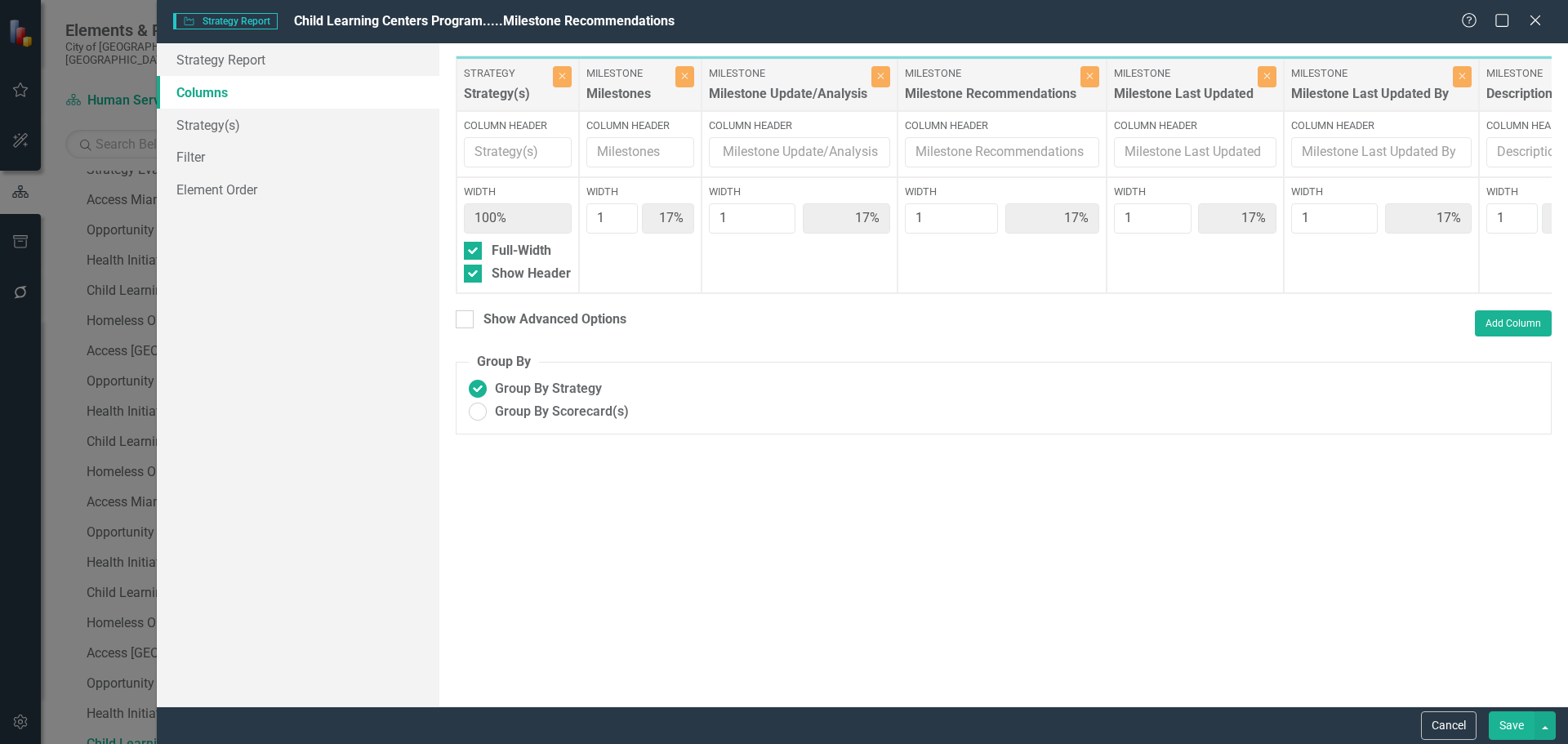
scroll to position [0, 45]
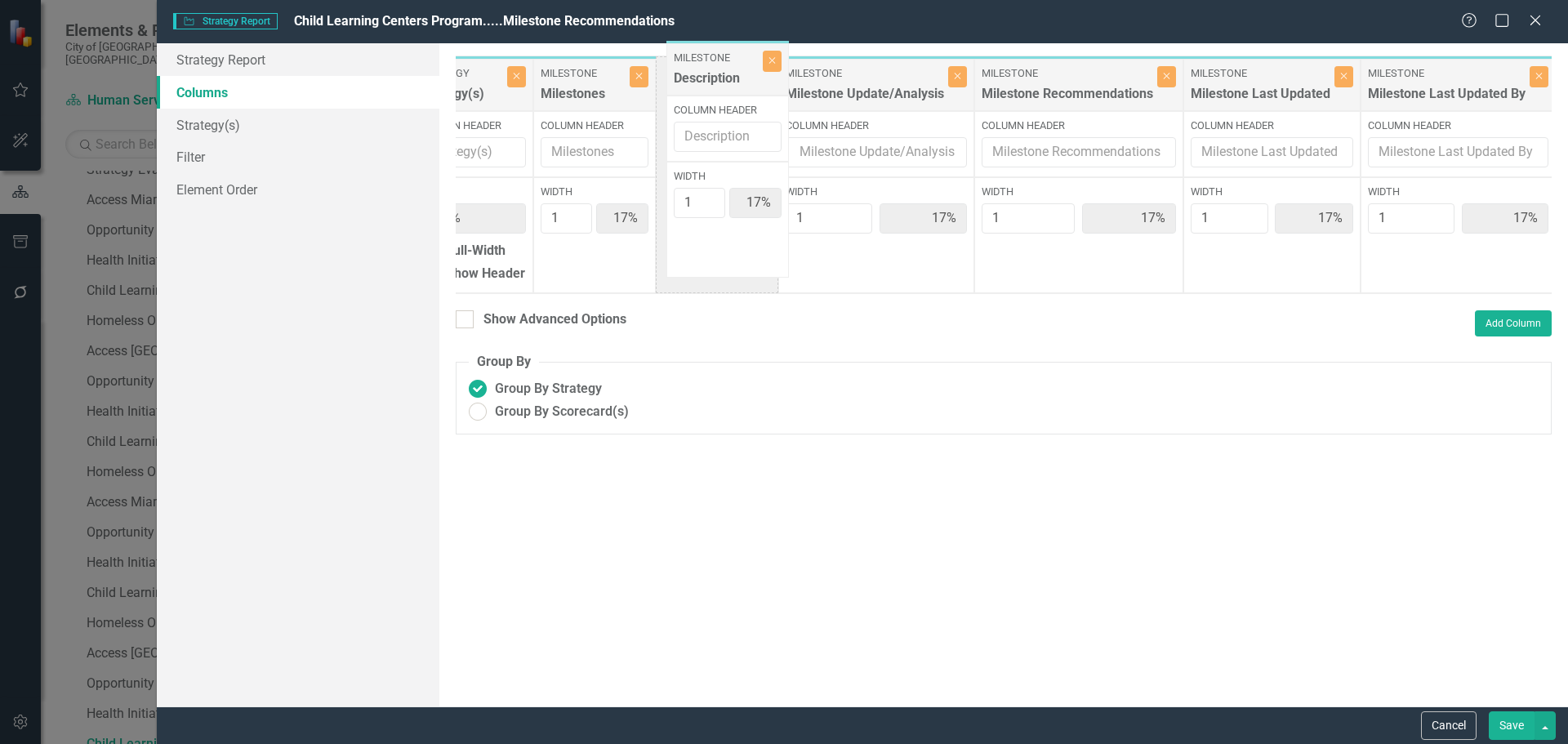
drag, startPoint x: 1540, startPoint y: 79, endPoint x: 729, endPoint y: 64, distance: 811.1
click at [729, 64] on div "Strategy Strategy(s) Close Column Header Width 100% Full-Width Show Header Mile…" at bounding box center [984, 175] width 1146 height 238
type input "2"
type input "29%"
type input "14%"
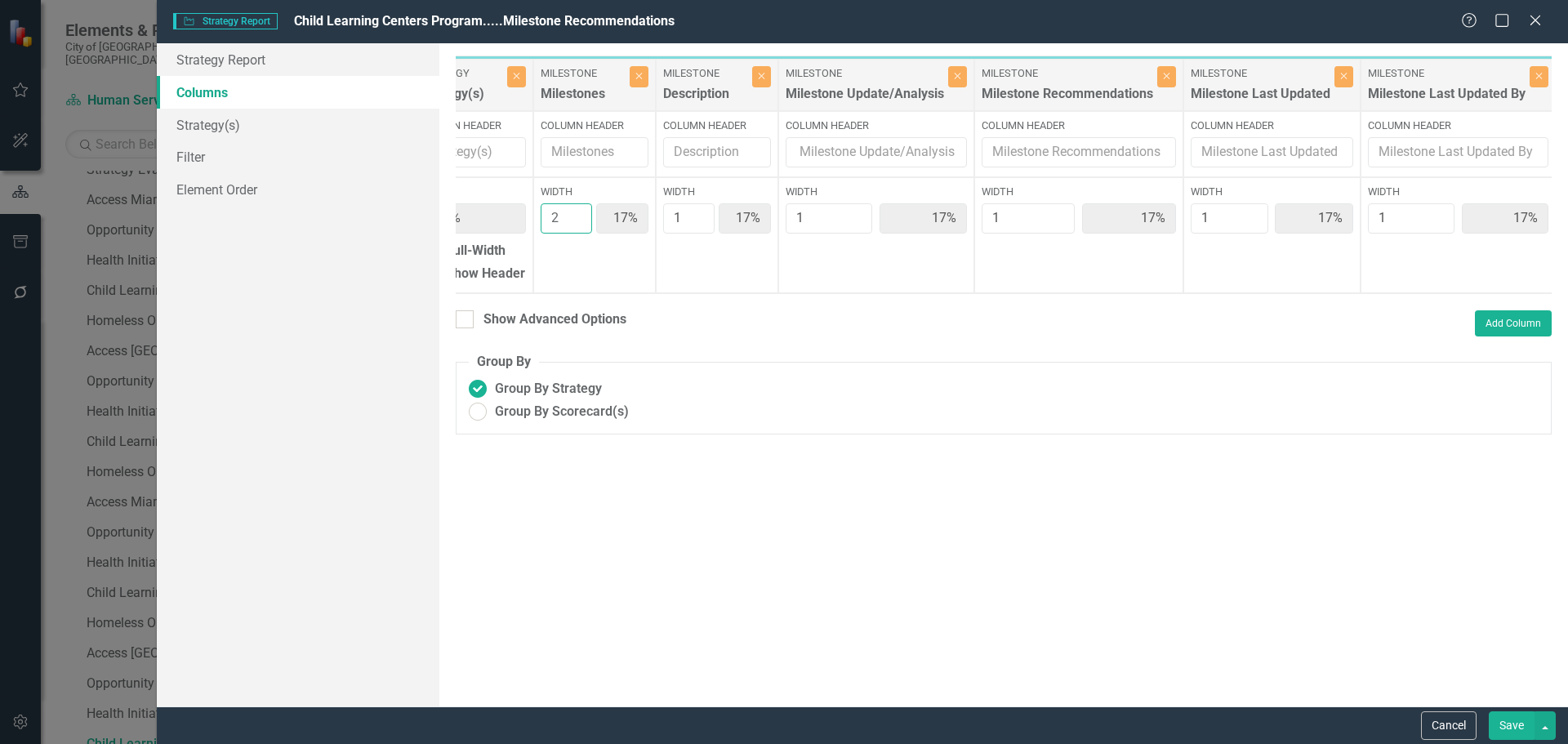
type input "14%"
type input "2"
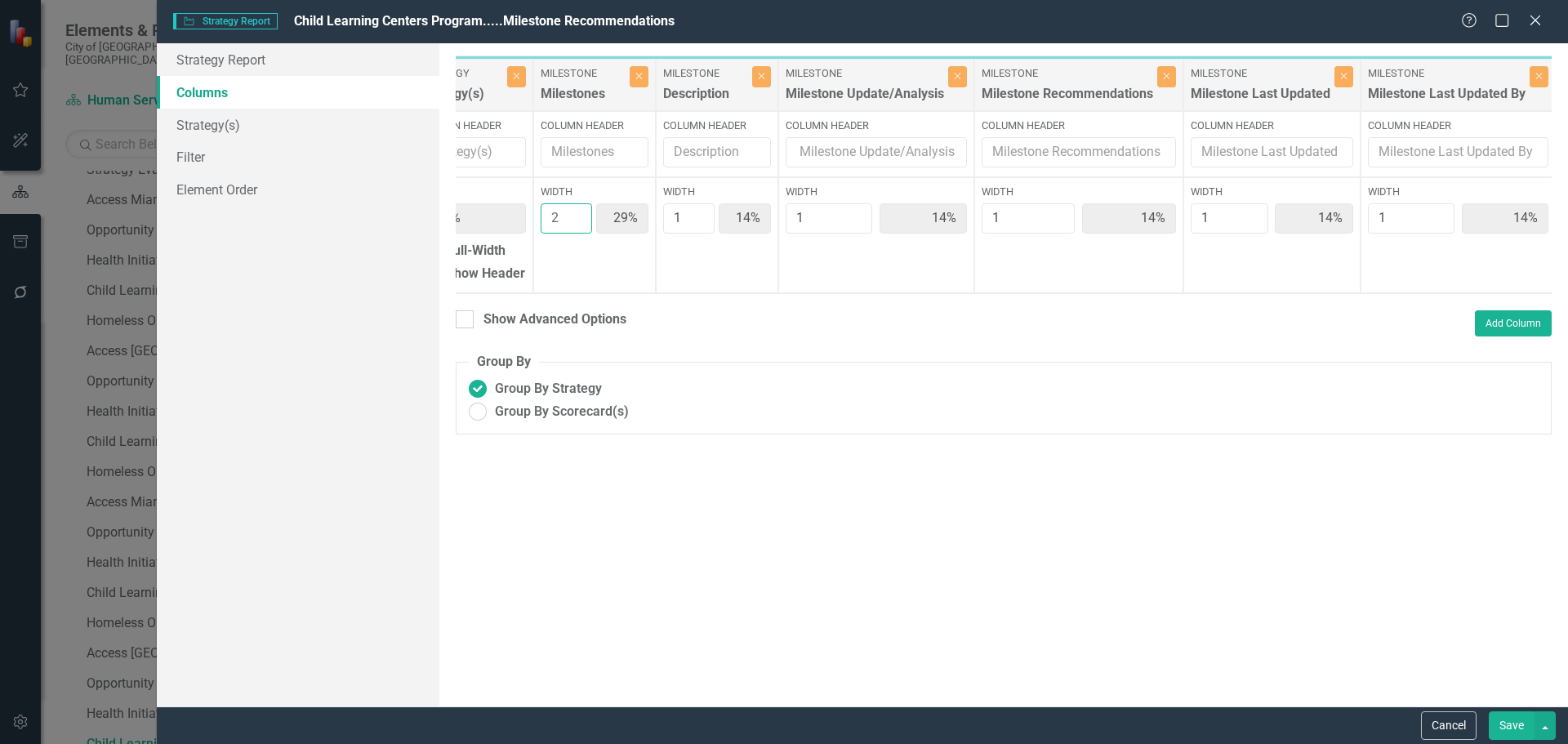
click at [579, 218] on input "2" at bounding box center [567, 218] width 52 height 30
type input "2"
type input "25%"
type input "13%"
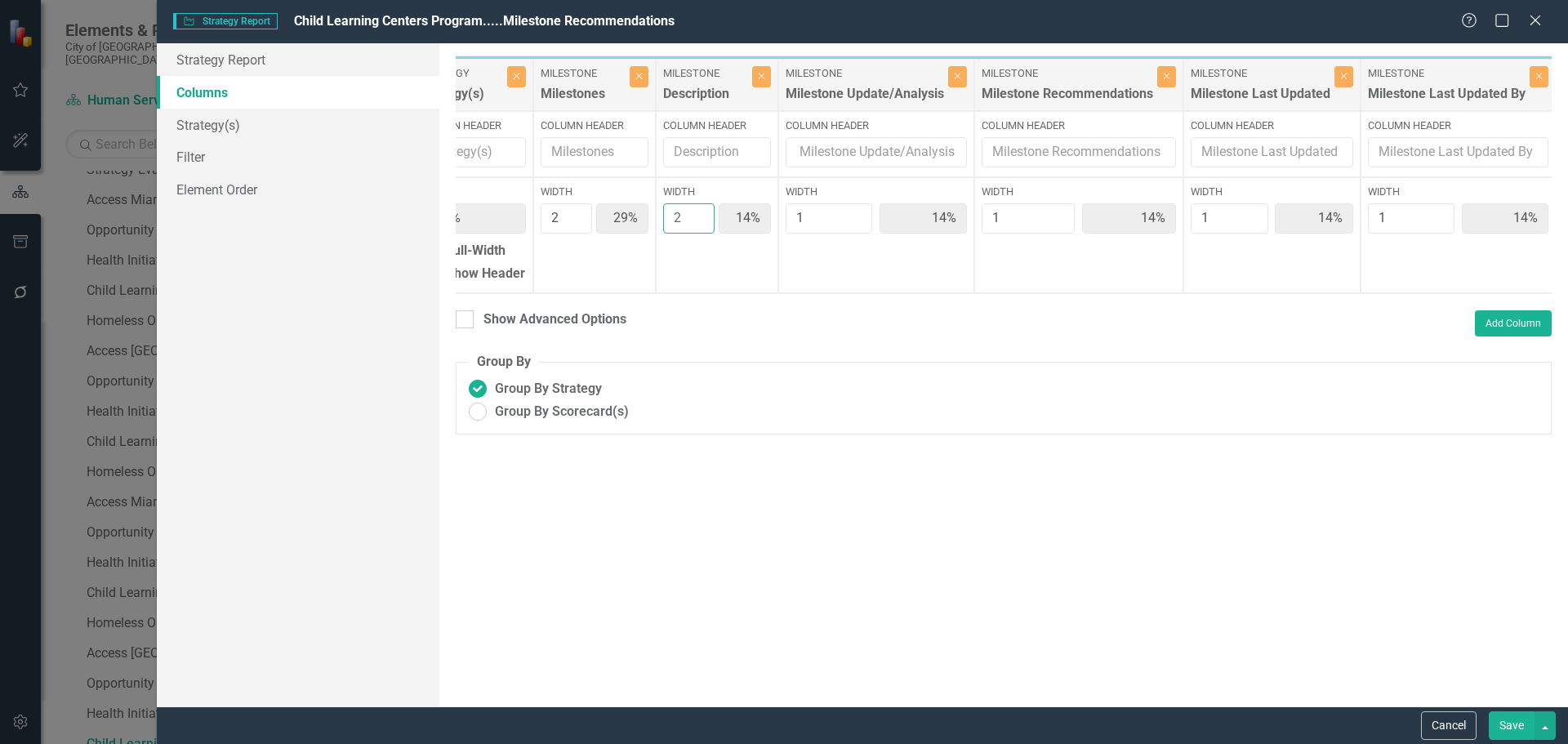
type input "13%"
type input "2"
click at [700, 214] on input "2" at bounding box center [689, 218] width 52 height 30
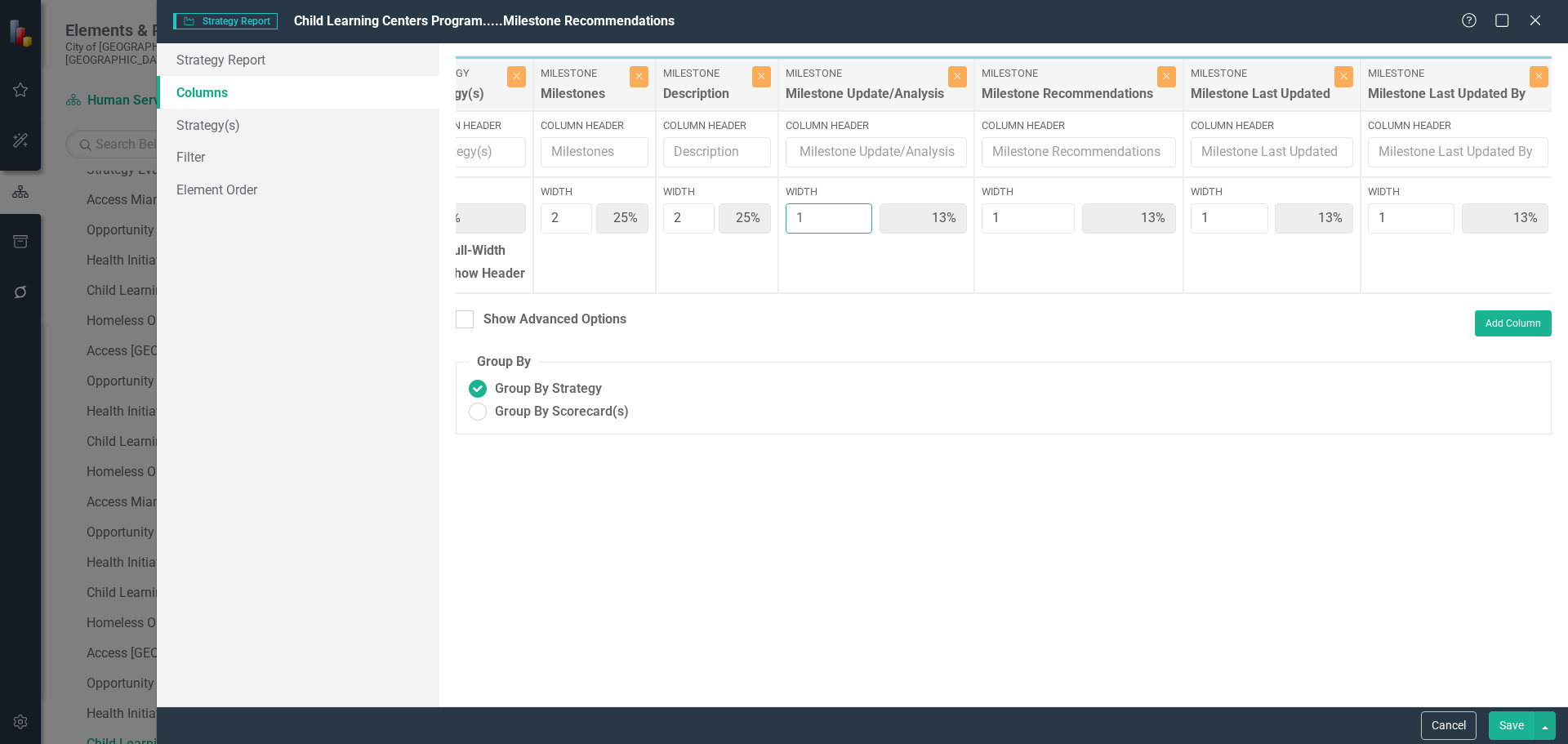
type input "2"
type input "22%"
type input "11%"
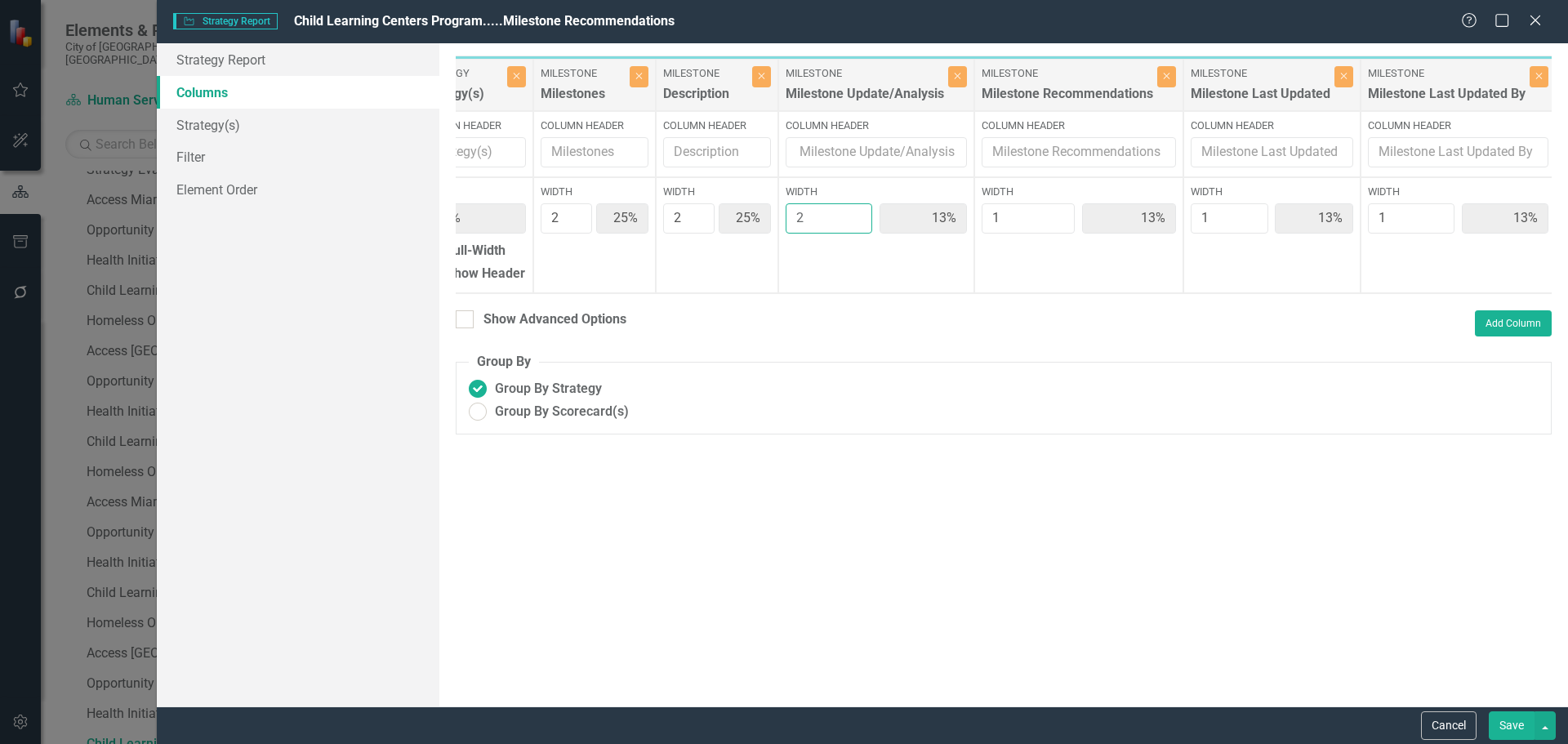
type input "11%"
type input "2"
click at [856, 212] on input "2" at bounding box center [829, 218] width 88 height 30
type input "2"
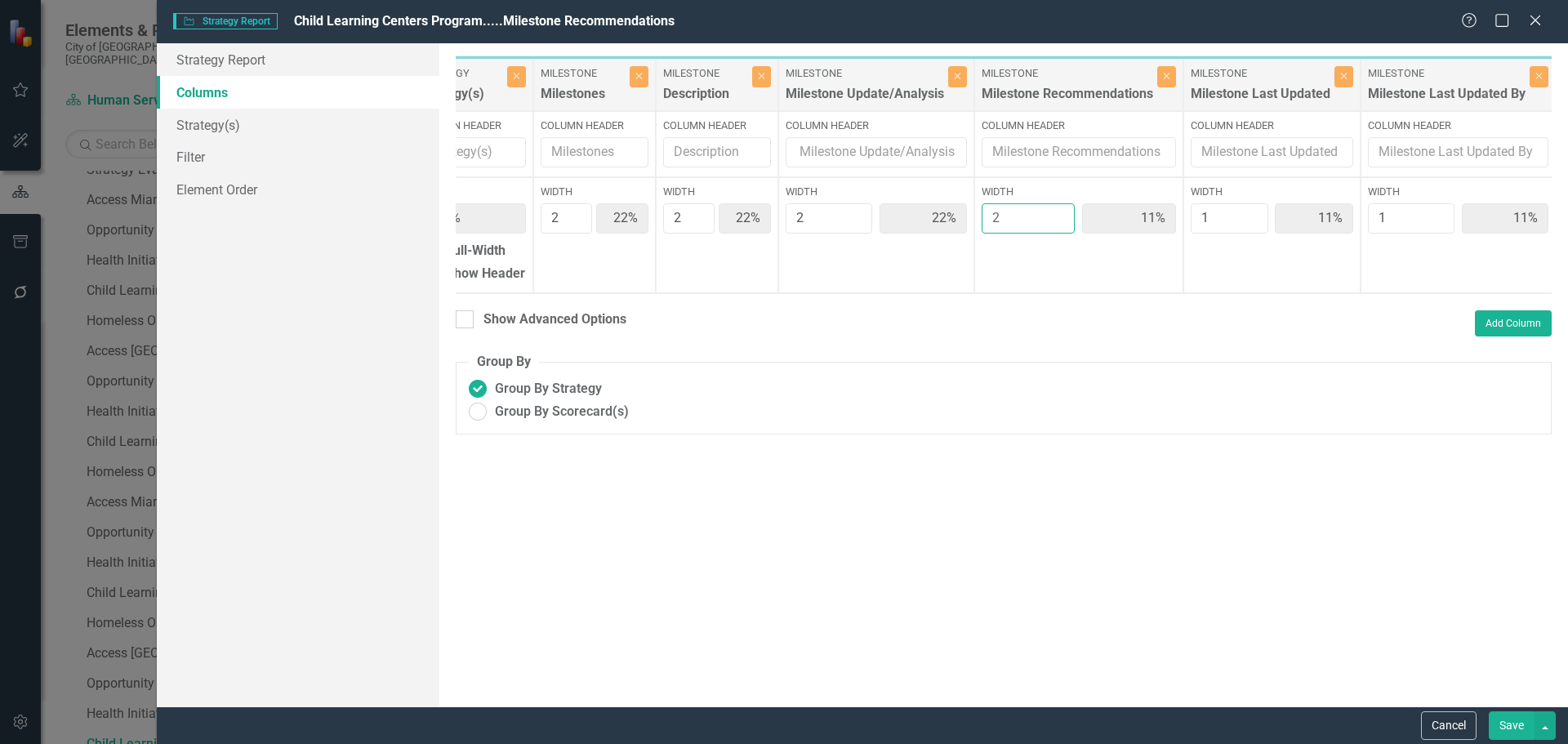
type input "20%"
type input "10%"
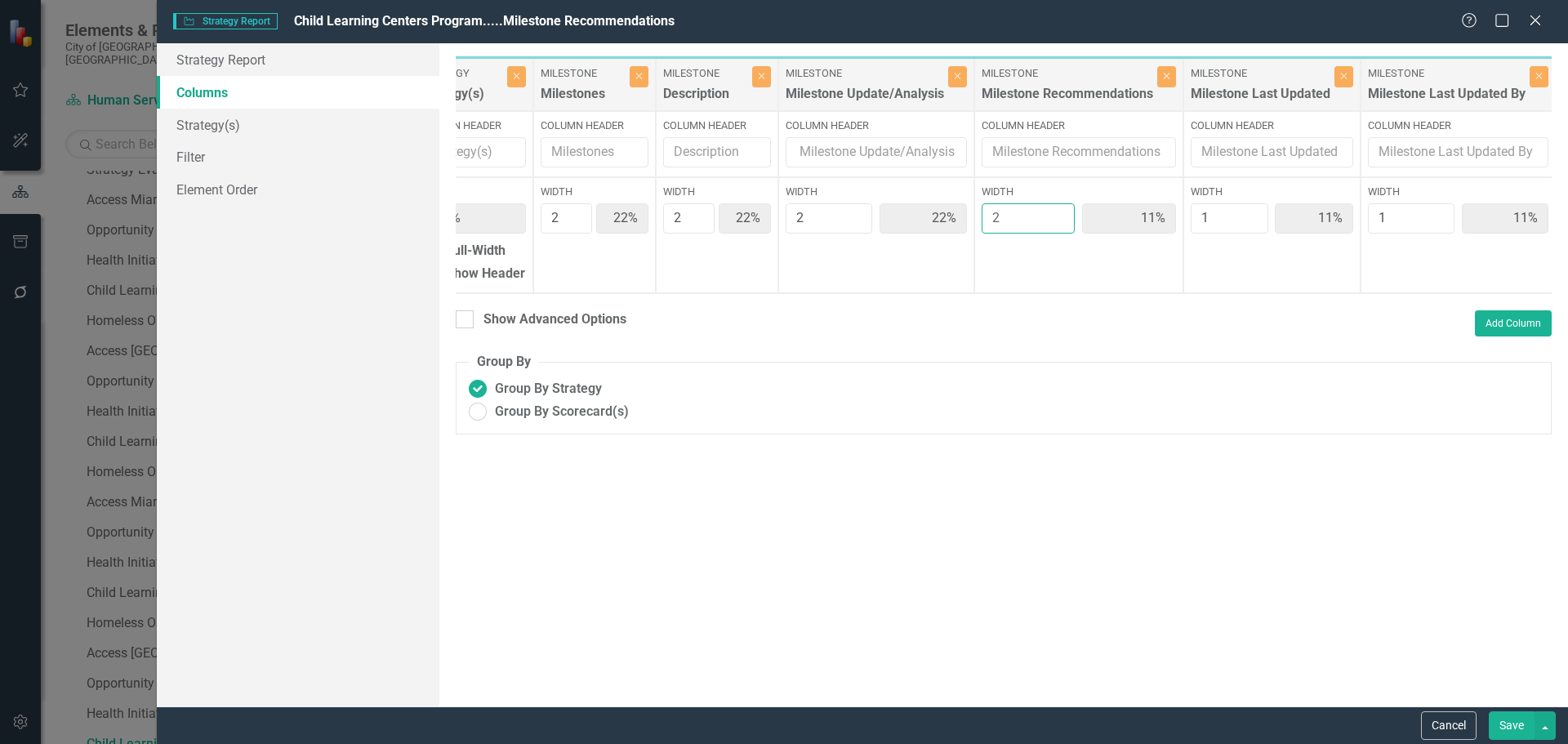
type input "10%"
type input "2"
click at [1055, 210] on input "2" at bounding box center [1028, 218] width 93 height 30
click at [1506, 719] on button "Save" at bounding box center [1512, 726] width 45 height 29
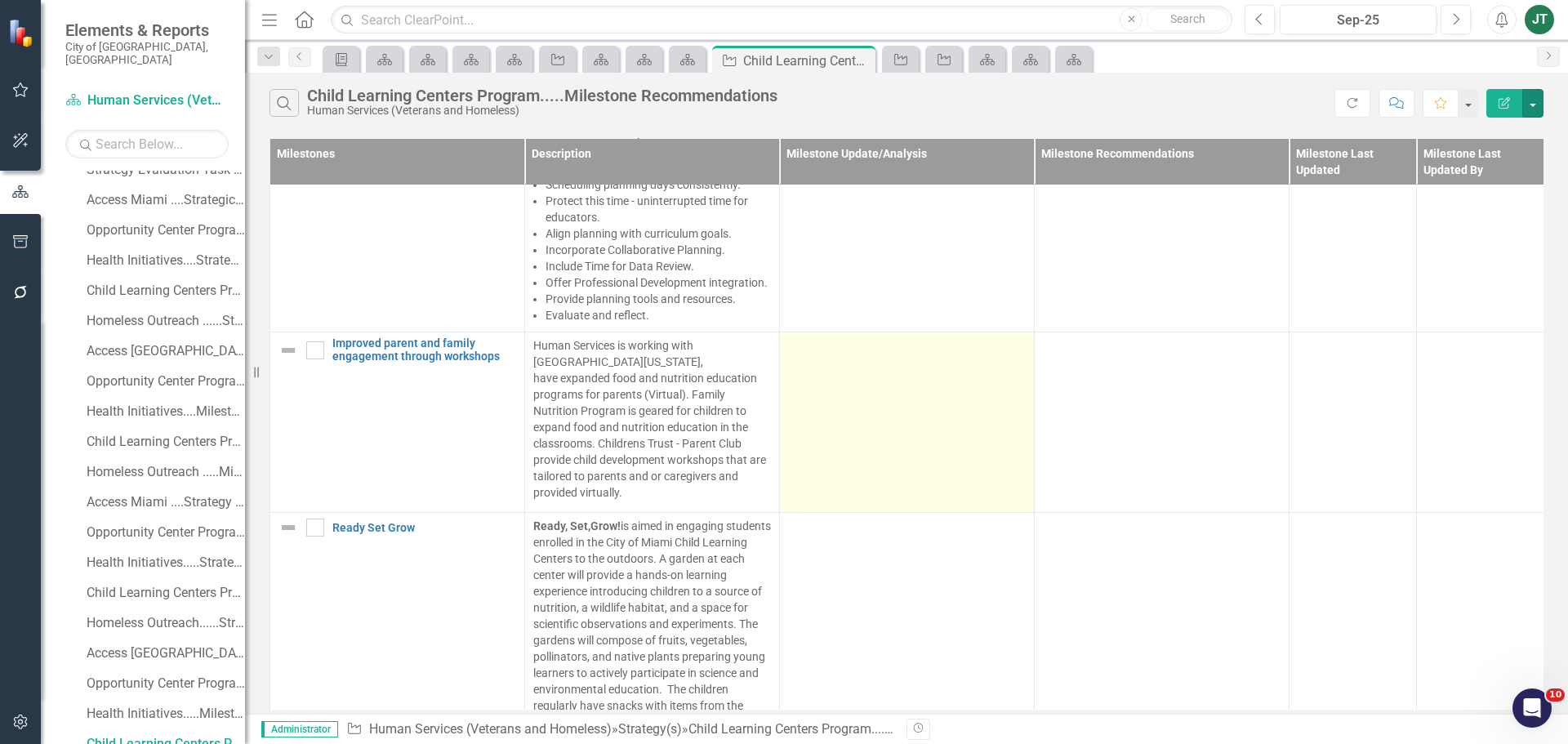
scroll to position [689, 0]
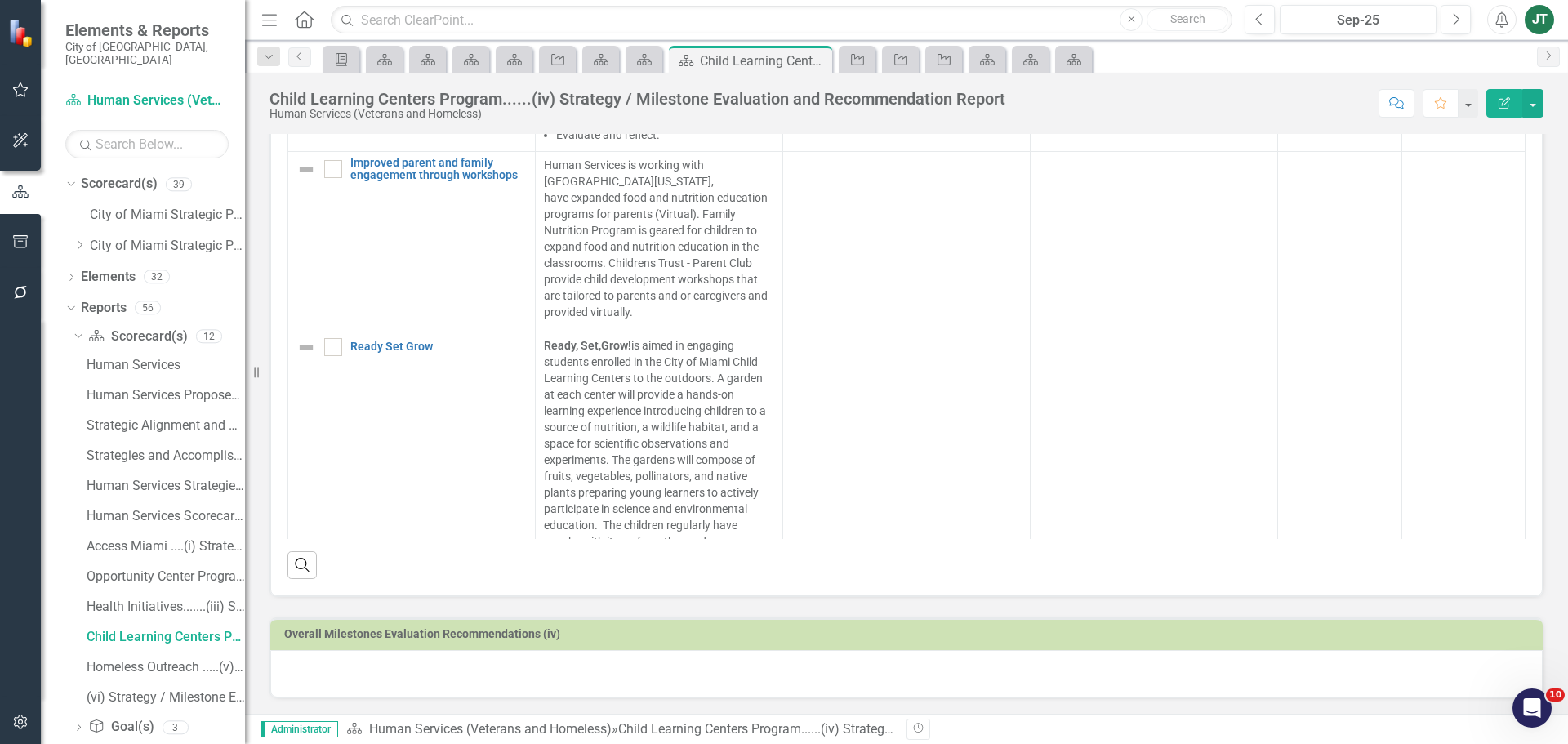
scroll to position [883, 0]
click at [307, 676] on div at bounding box center [906, 672] width 1273 height 47
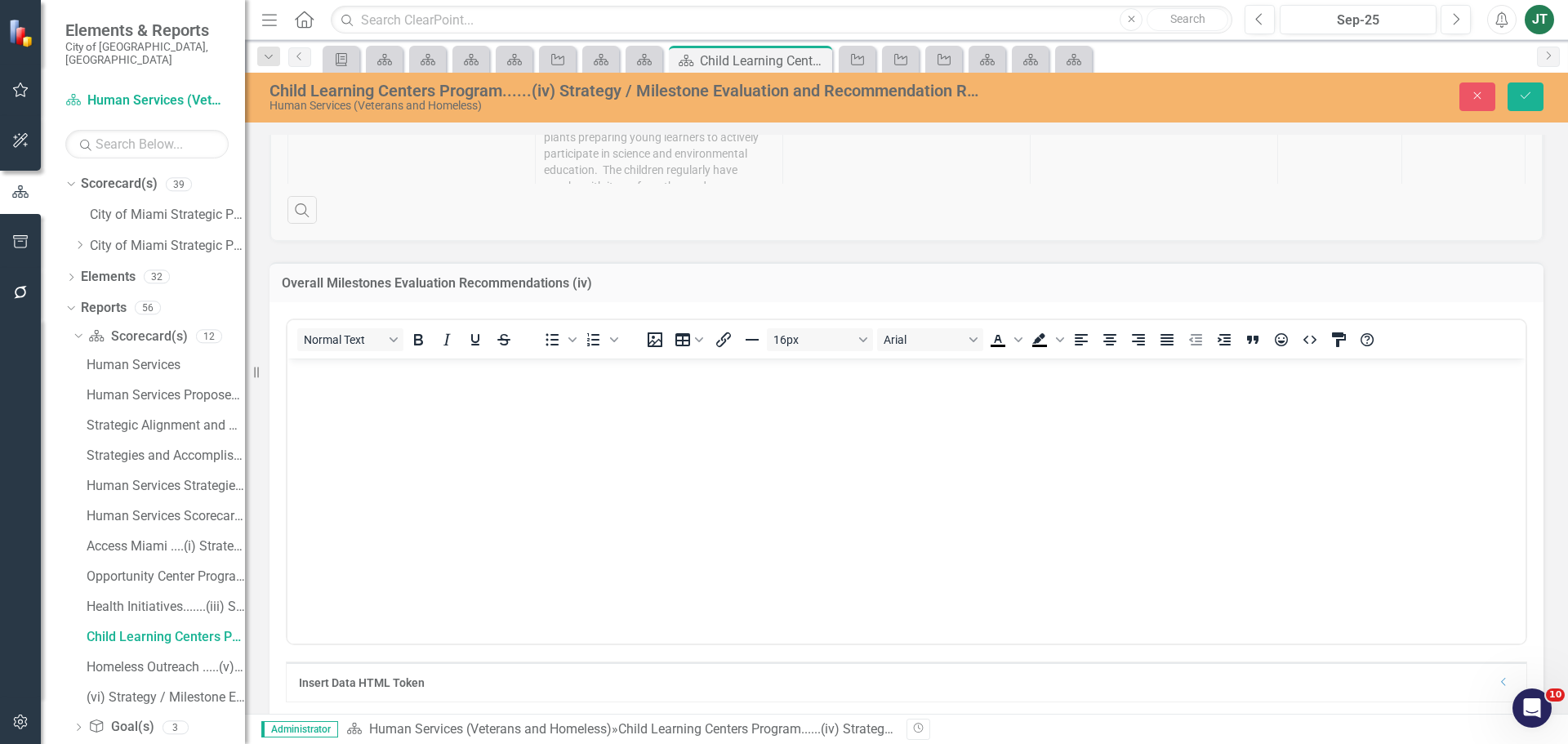
scroll to position [1311, 0]
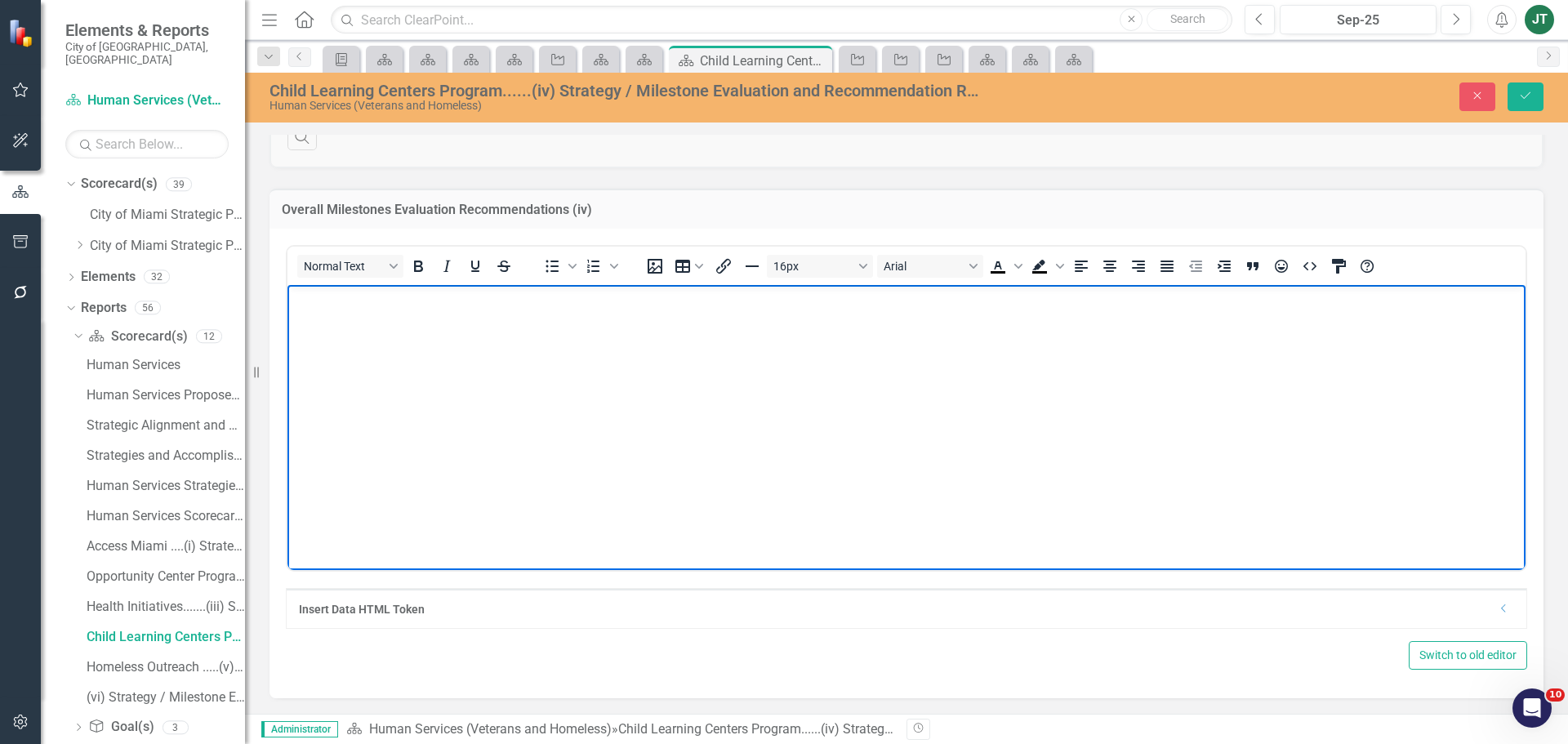
click at [342, 343] on body "Rich Text Area. Press ALT-0 for help." at bounding box center [906, 406] width 1238 height 245
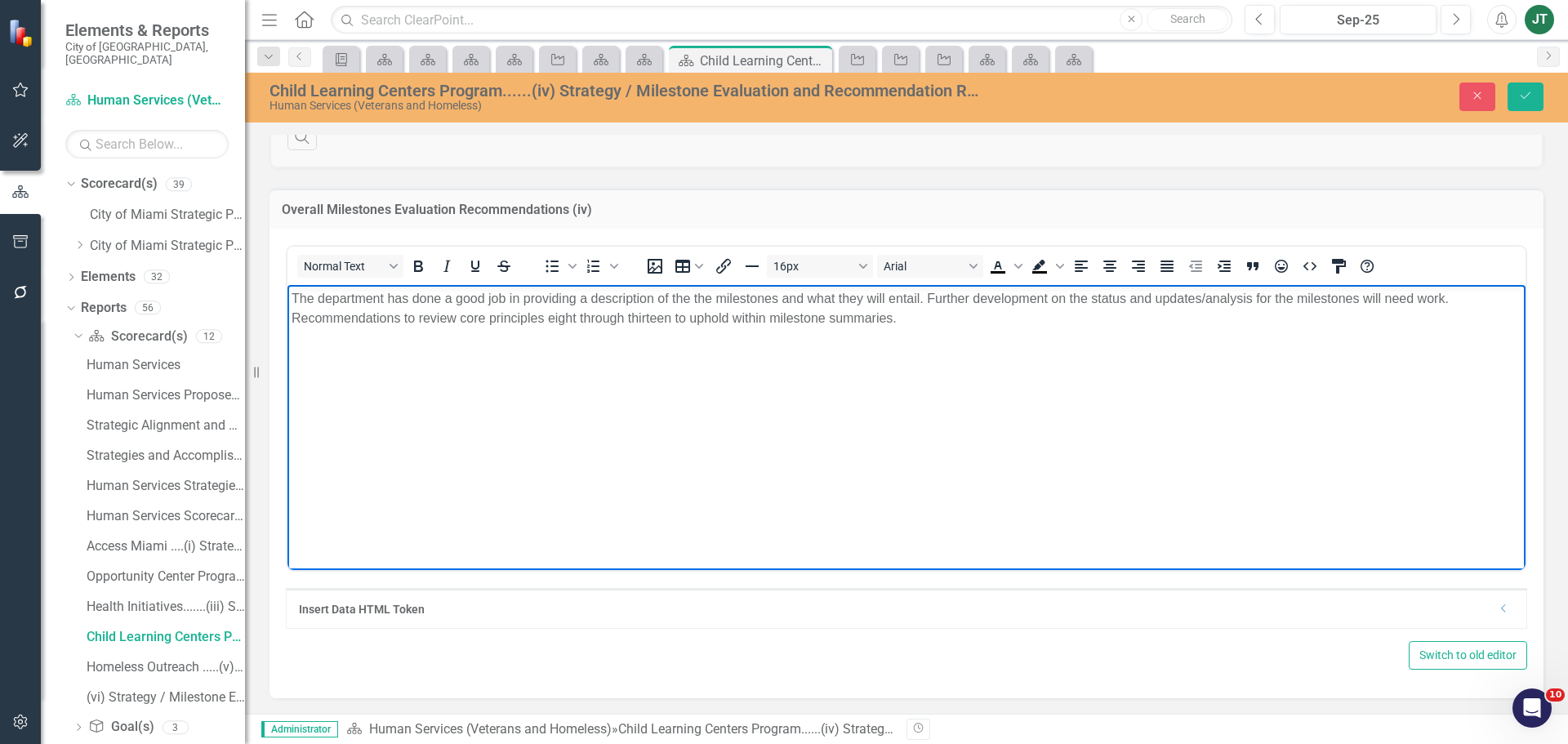
click at [1043, 472] on body "The department has done a good job in providing a description of the the milest…" at bounding box center [906, 406] width 1238 height 245
click at [782, 339] on body "The department has done a good job in providing a description of the the milest…" at bounding box center [906, 406] width 1238 height 245
click at [889, 306] on p "The department has done a good job in providing a description of the the milest…" at bounding box center [906, 308] width 1231 height 39
click at [866, 321] on p "The department has done a good job in providing a description of the the milest…" at bounding box center [906, 308] width 1231 height 39
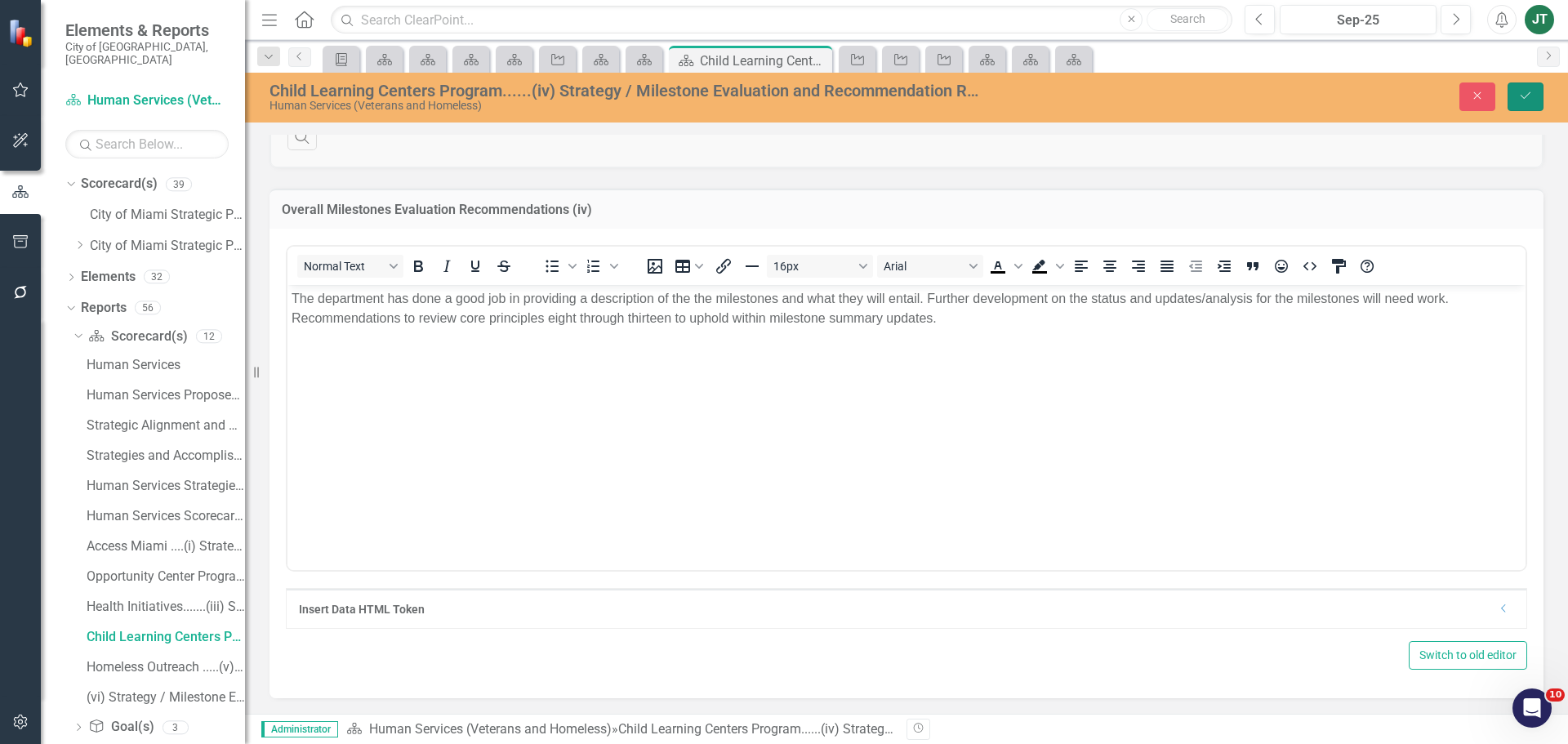
click at [1533, 91] on icon "Save" at bounding box center [1525, 95] width 15 height 11
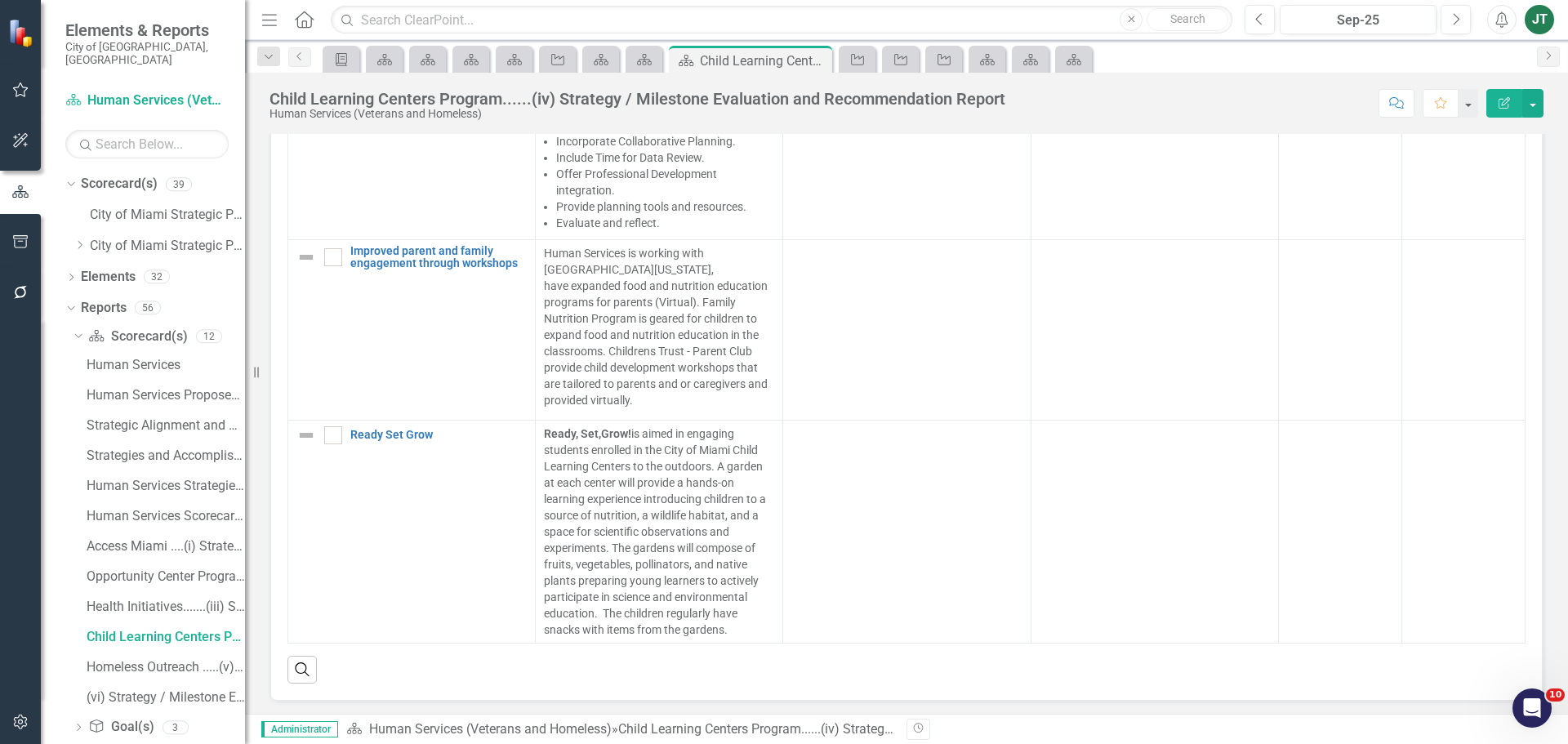
scroll to position [898, 0]
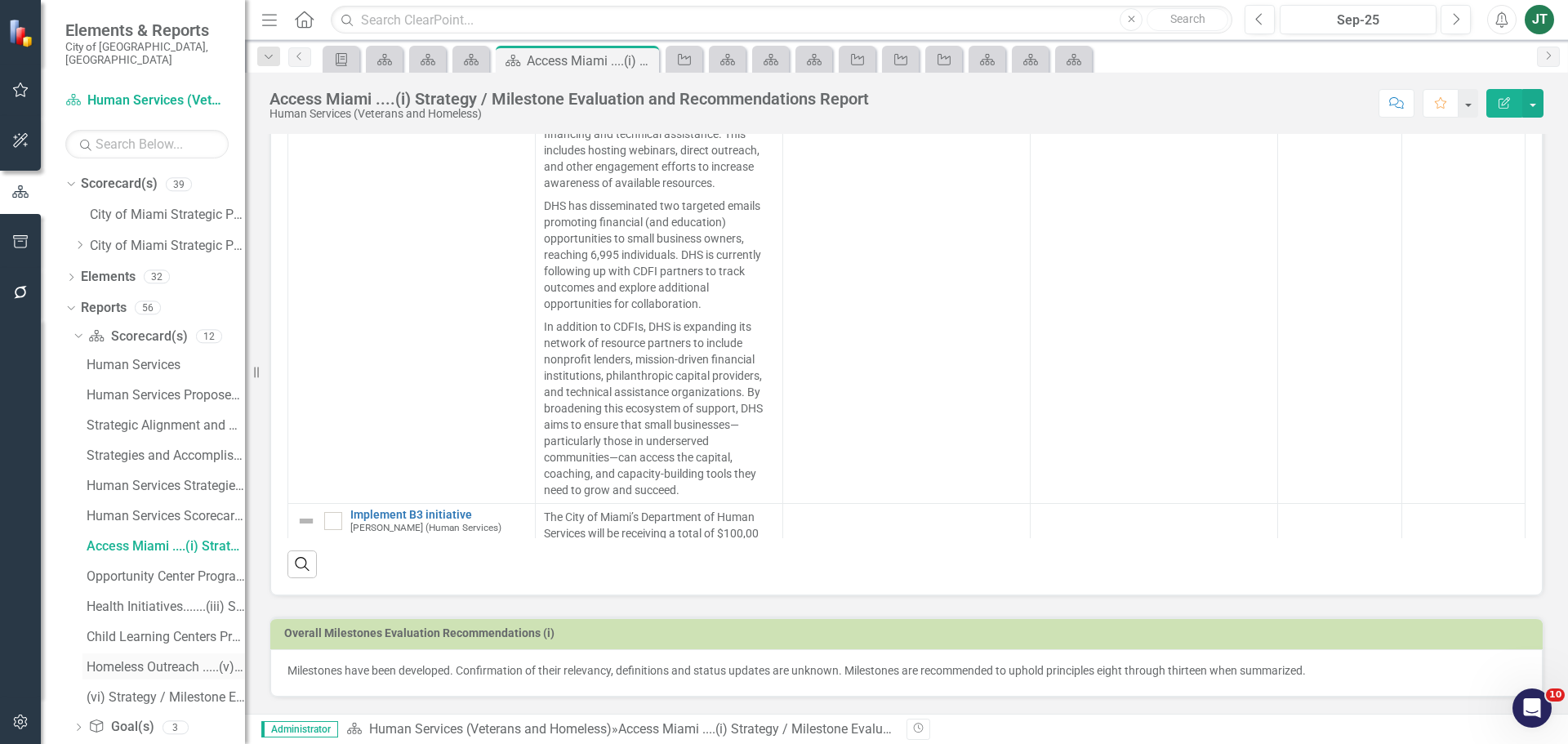
drag, startPoint x: 127, startPoint y: 655, endPoint x: 163, endPoint y: 650, distance: 36.3
click at [128, 660] on div "Homeless Outreach .....(v) Strategy / Milestone Evaluation and Recommendation R…" at bounding box center [165, 667] width 158 height 15
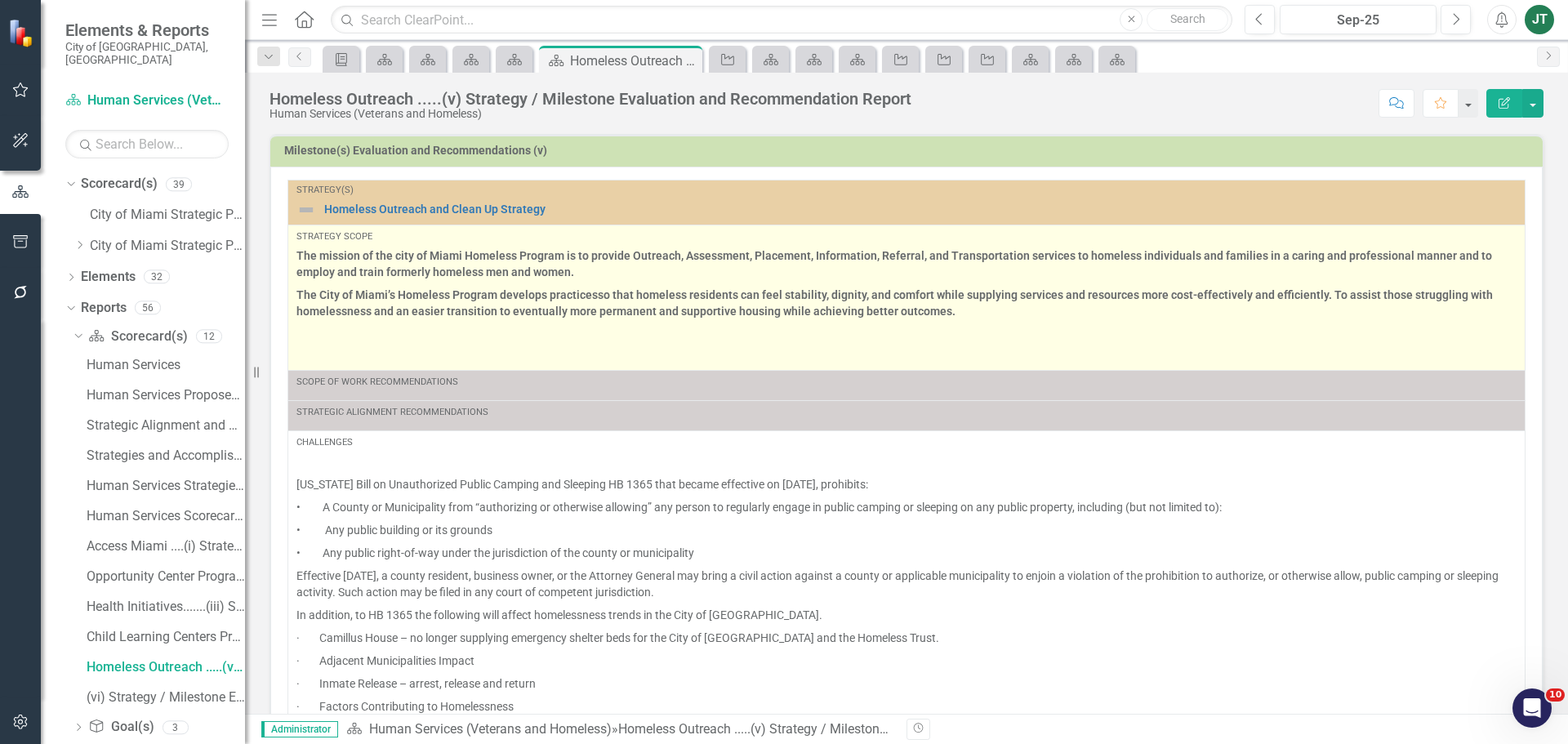
click at [381, 340] on p at bounding box center [907, 334] width 1220 height 23
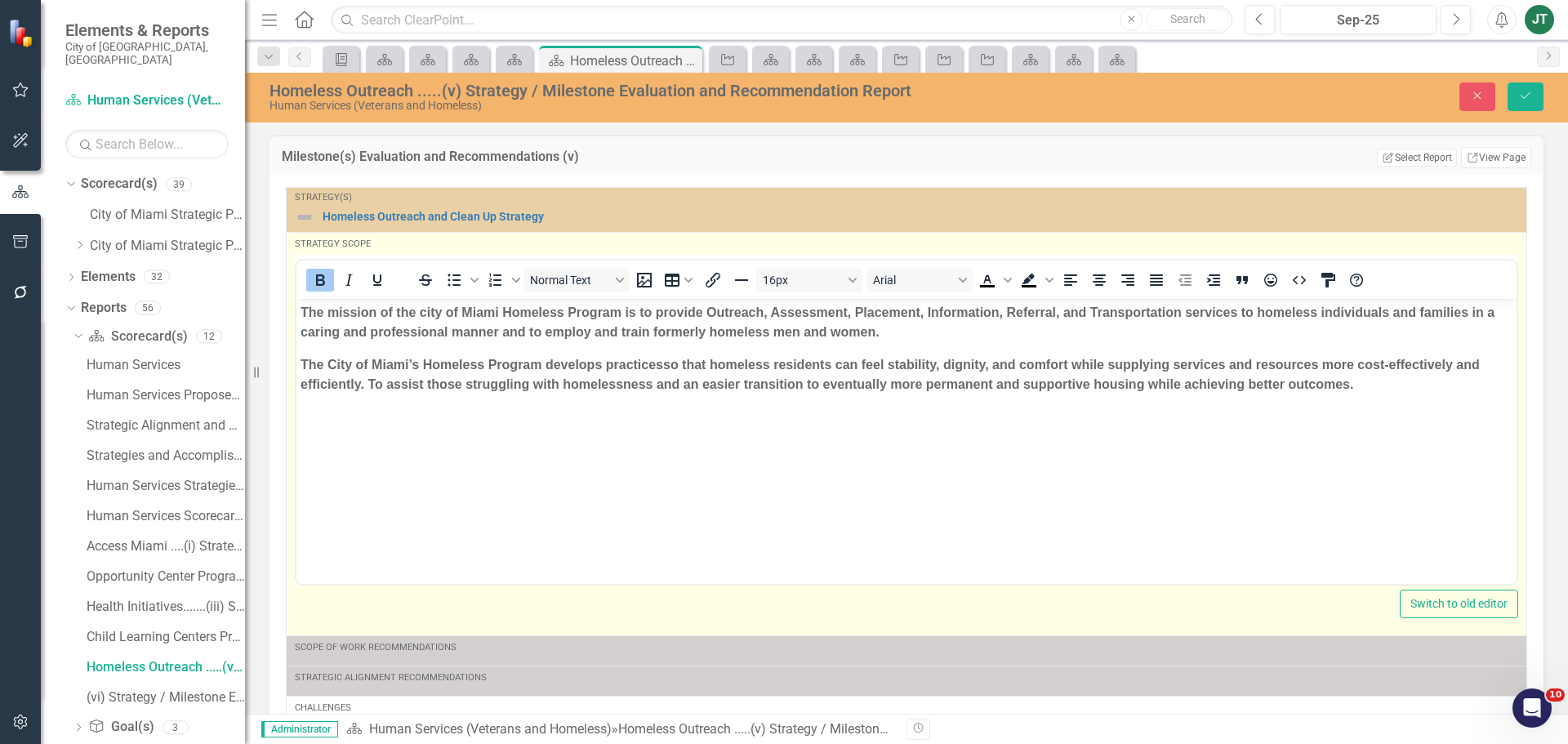
click at [335, 441] on p "Rich Text Area. Press ALT-0 for help." at bounding box center [906, 448] width 1212 height 19
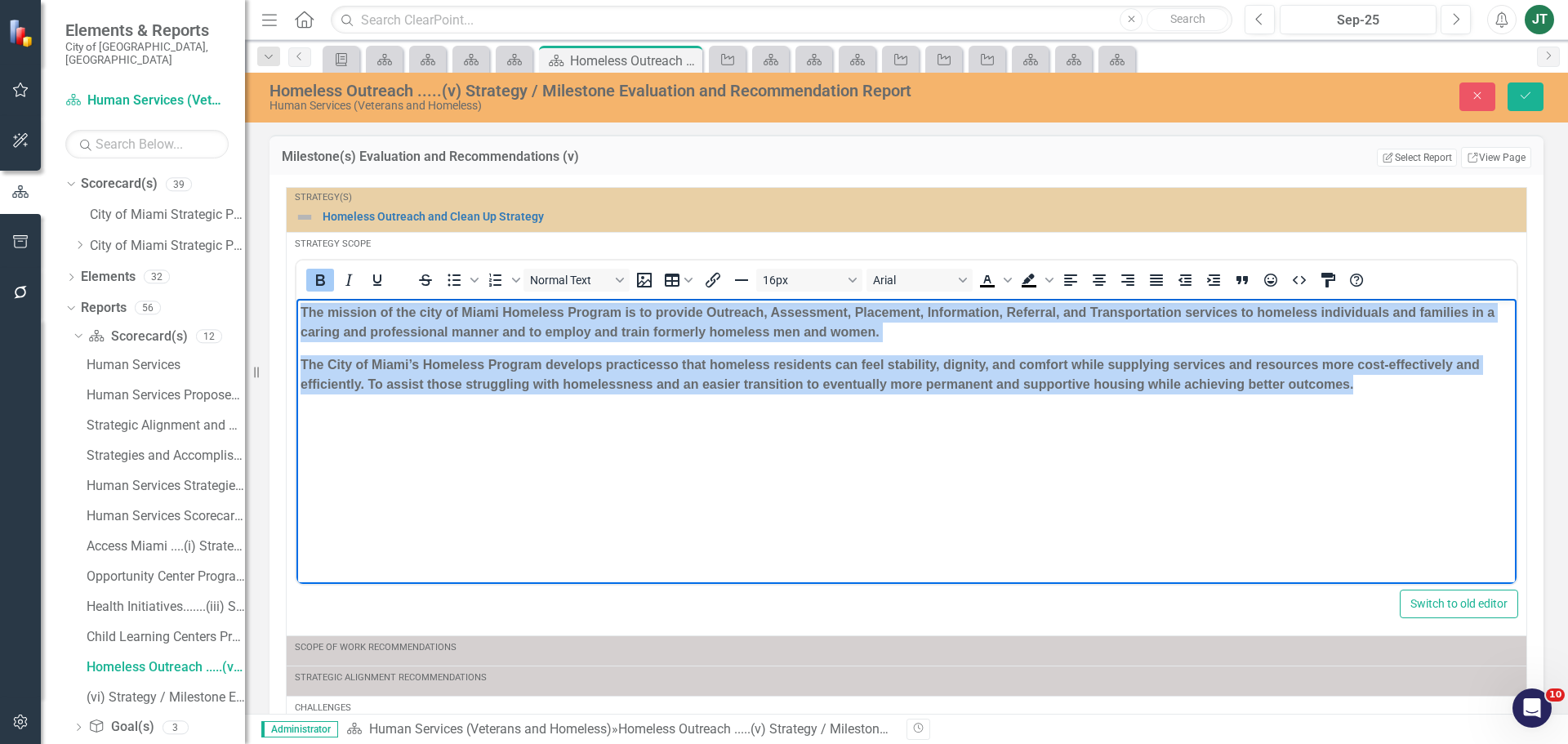
drag, startPoint x: 1414, startPoint y: 396, endPoint x: 17, endPoint y: 292, distance: 1400.9
click at [297, 298] on html "The mission of the city of Miami Homeless Program is to provide Outreach, Asses…" at bounding box center [907, 420] width 1220 height 245
click at [321, 279] on icon "Bold" at bounding box center [321, 280] width 9 height 11
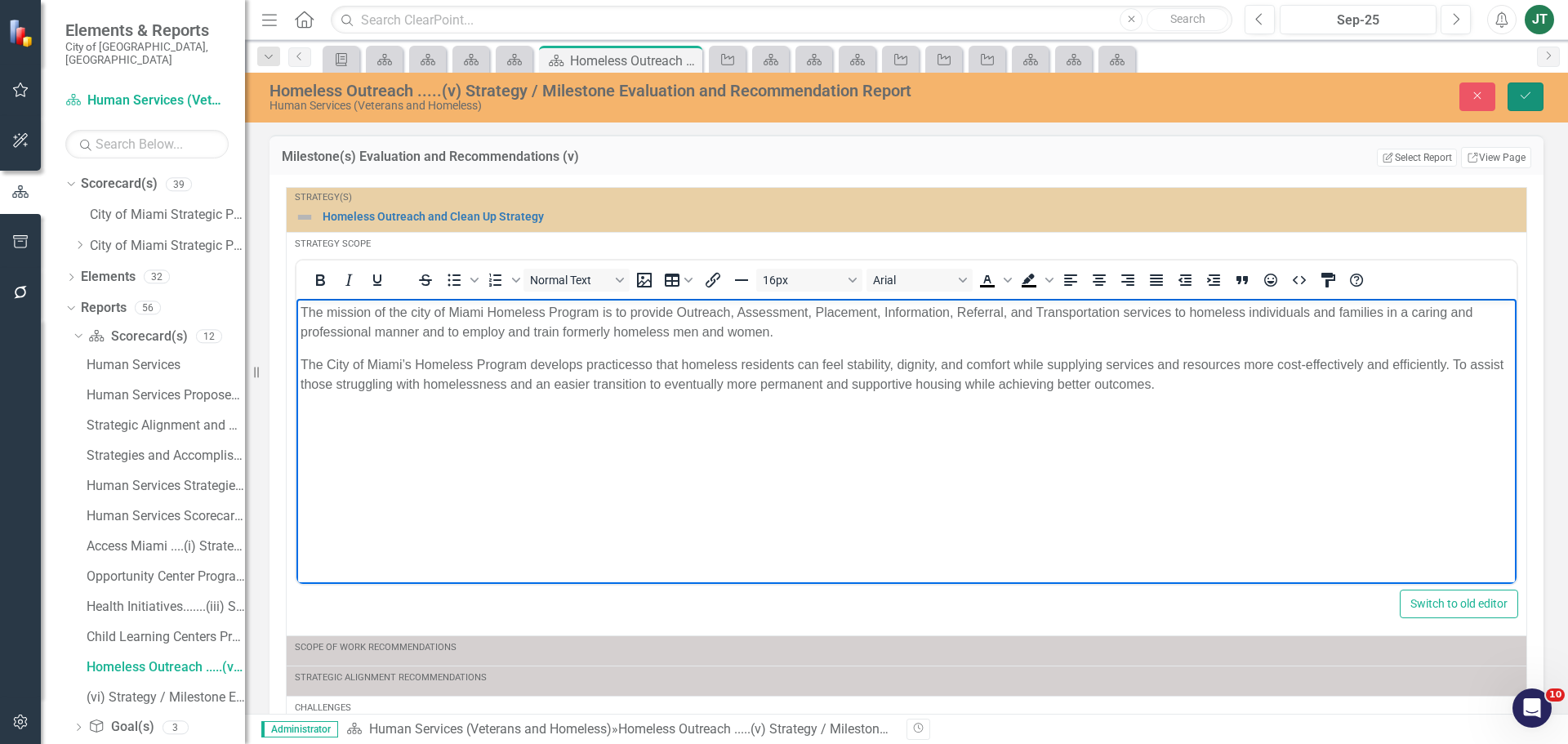
click at [1538, 99] on button "Save" at bounding box center [1525, 96] width 36 height 29
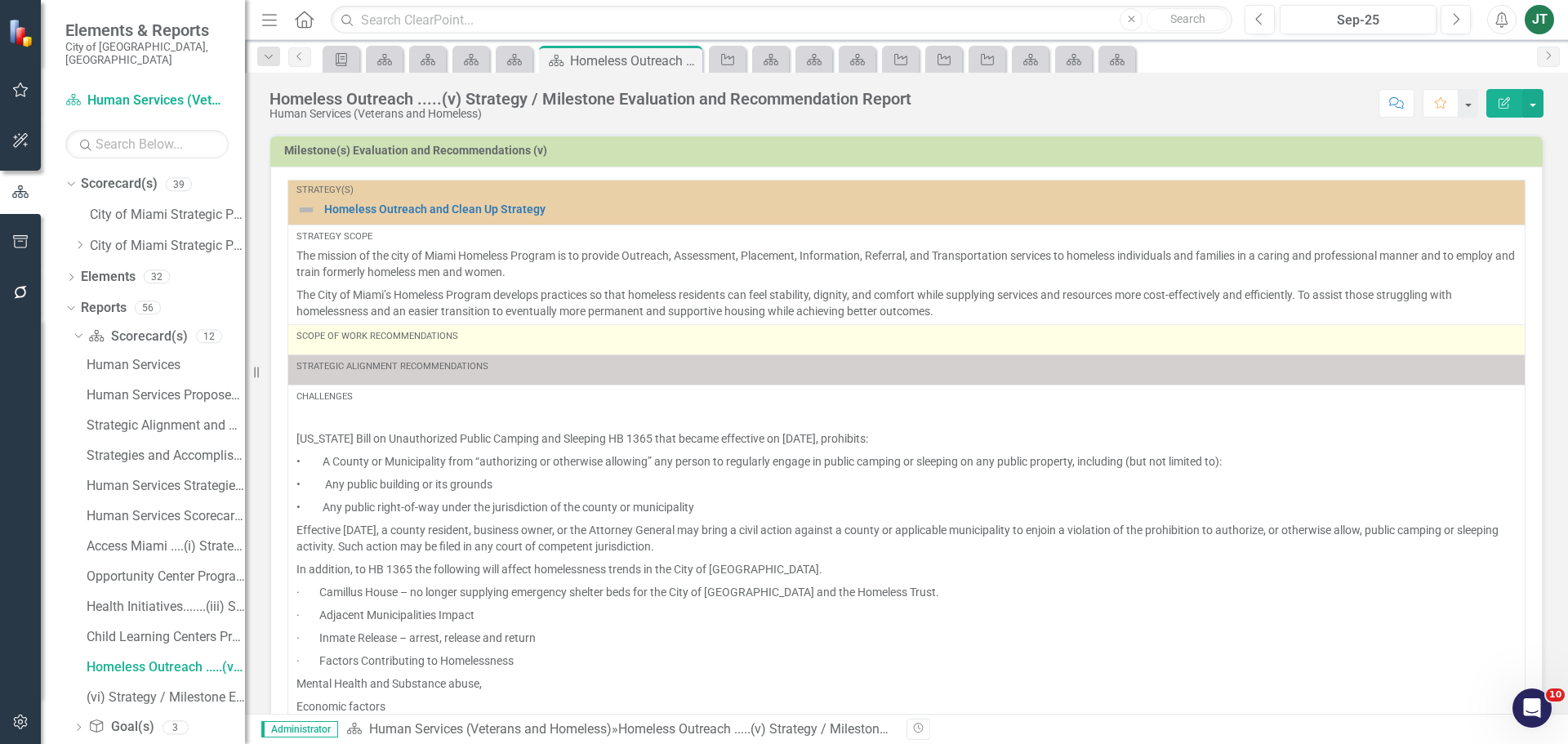
click at [478, 339] on div "Scope of Work Recommendations" at bounding box center [907, 336] width 1220 height 13
click at [478, 338] on div "Scope of Work Recommendations" at bounding box center [907, 336] width 1220 height 13
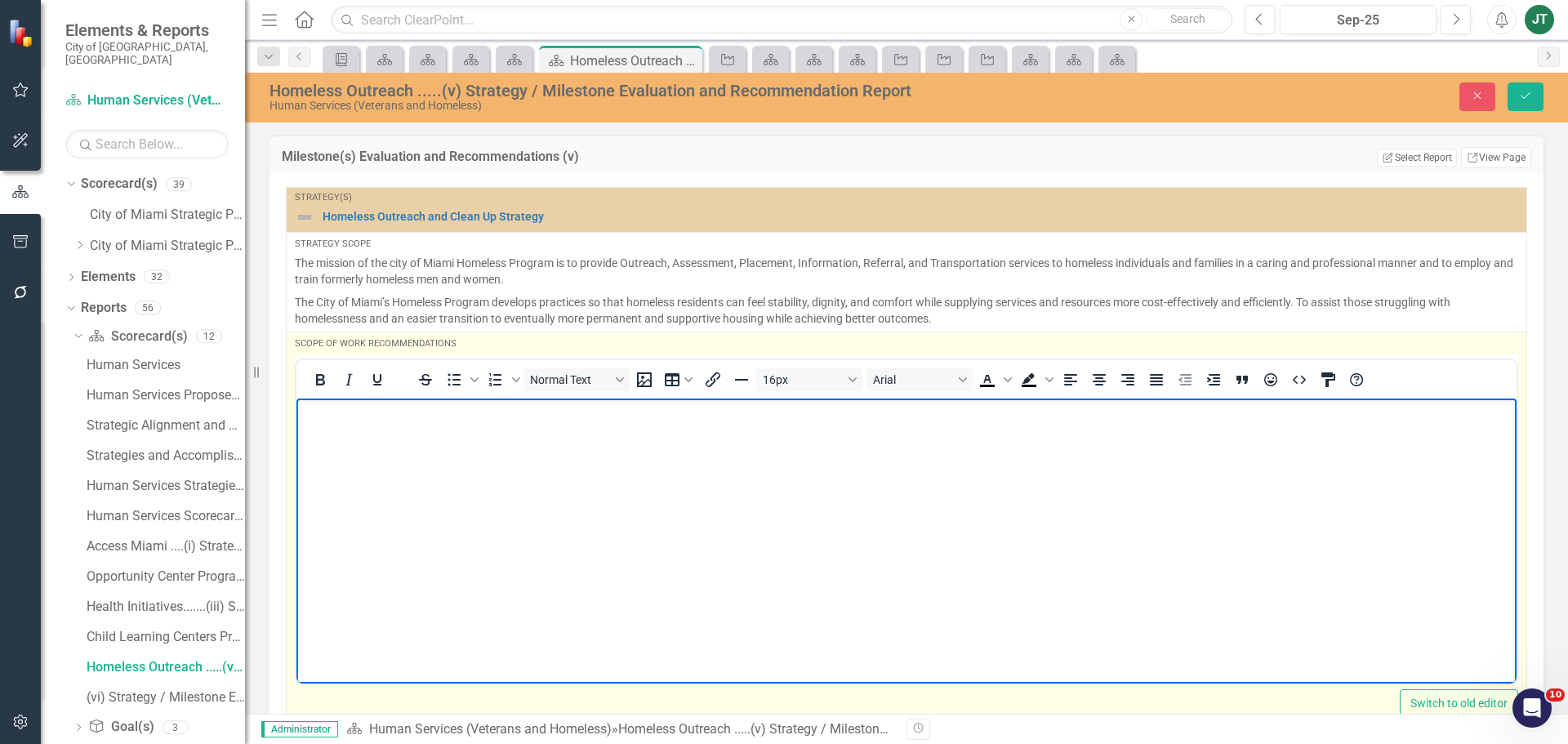
click at [372, 410] on p "Rich Text Area. Press ALT-0 for help." at bounding box center [906, 411] width 1212 height 19
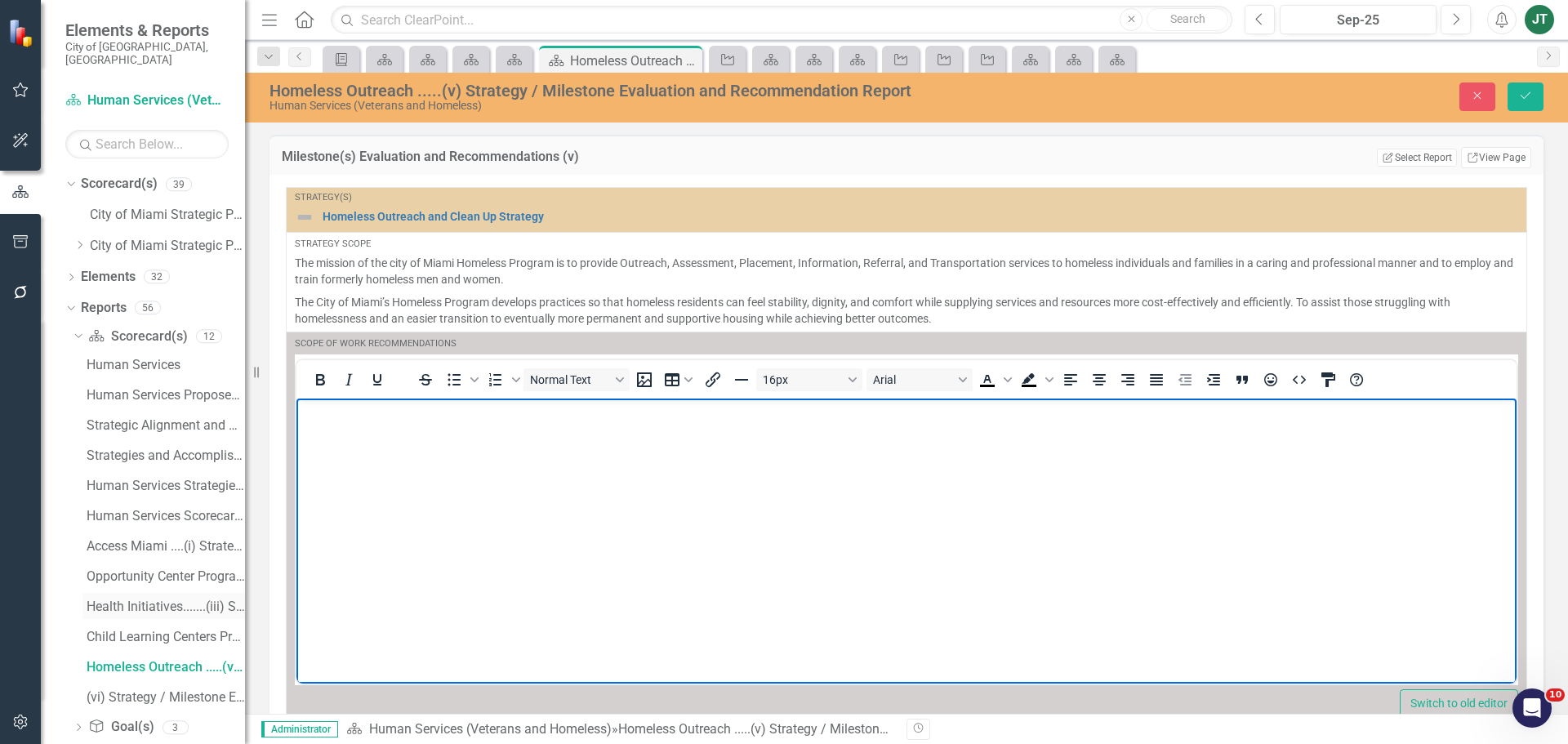
click at [115, 600] on div "Health Initiatives.......(iii) Strategy / Milestone Evaluation and Recommendati…" at bounding box center [165, 607] width 158 height 15
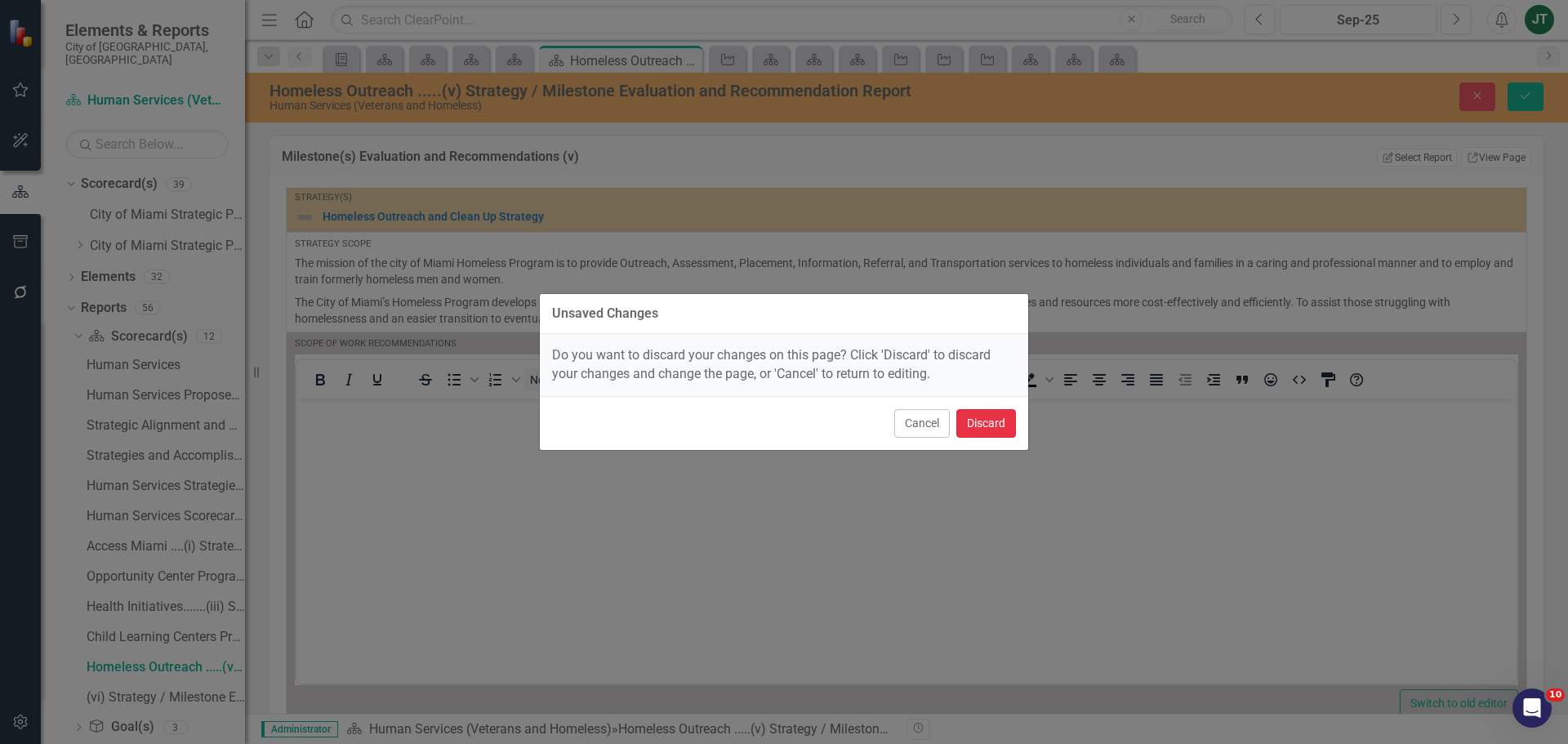
click at [986, 424] on button "Discard" at bounding box center [986, 423] width 59 height 29
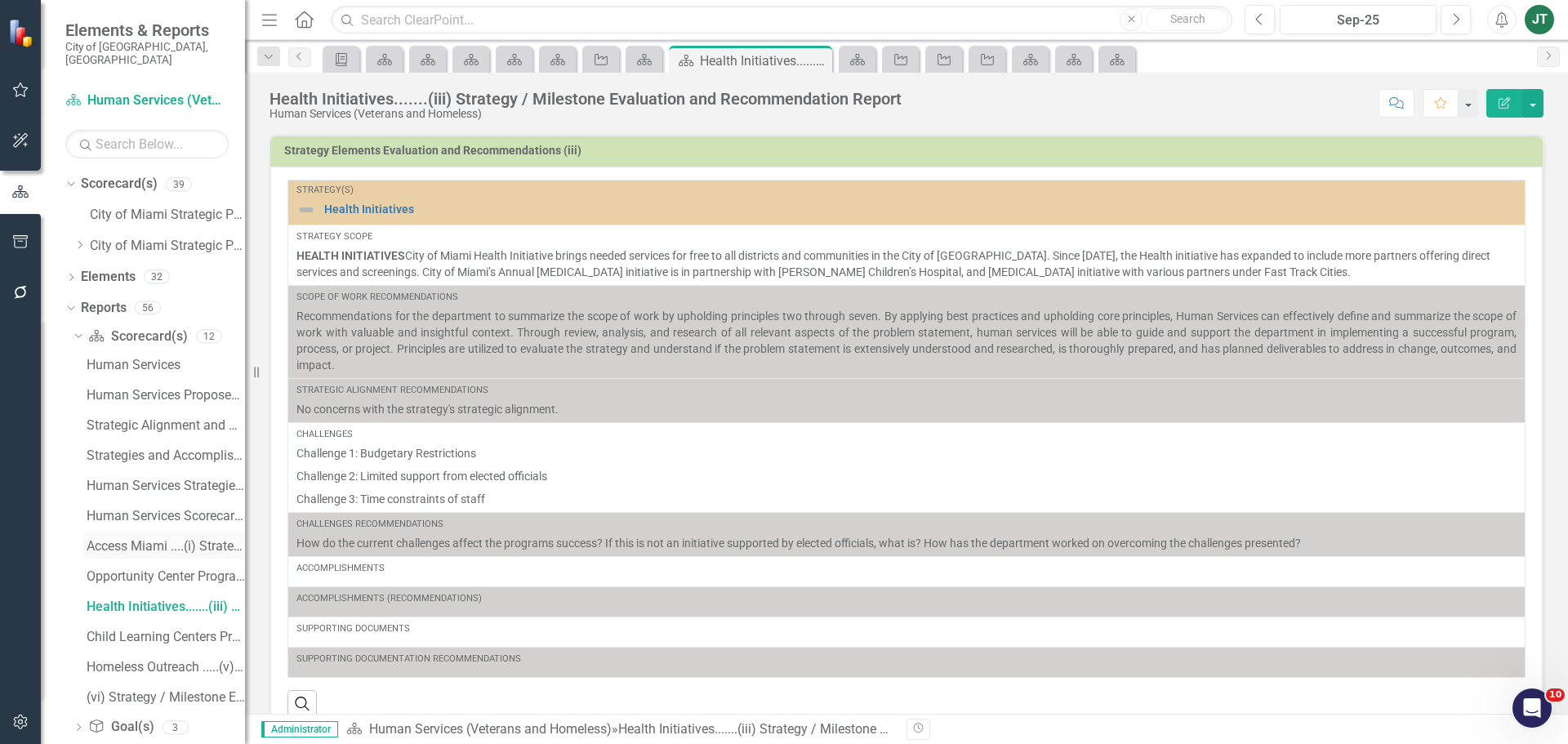
click at [121, 539] on div "Access Miami ....(i) Strategy / Milestone Evaluation and Recommendations Report" at bounding box center [165, 546] width 158 height 15
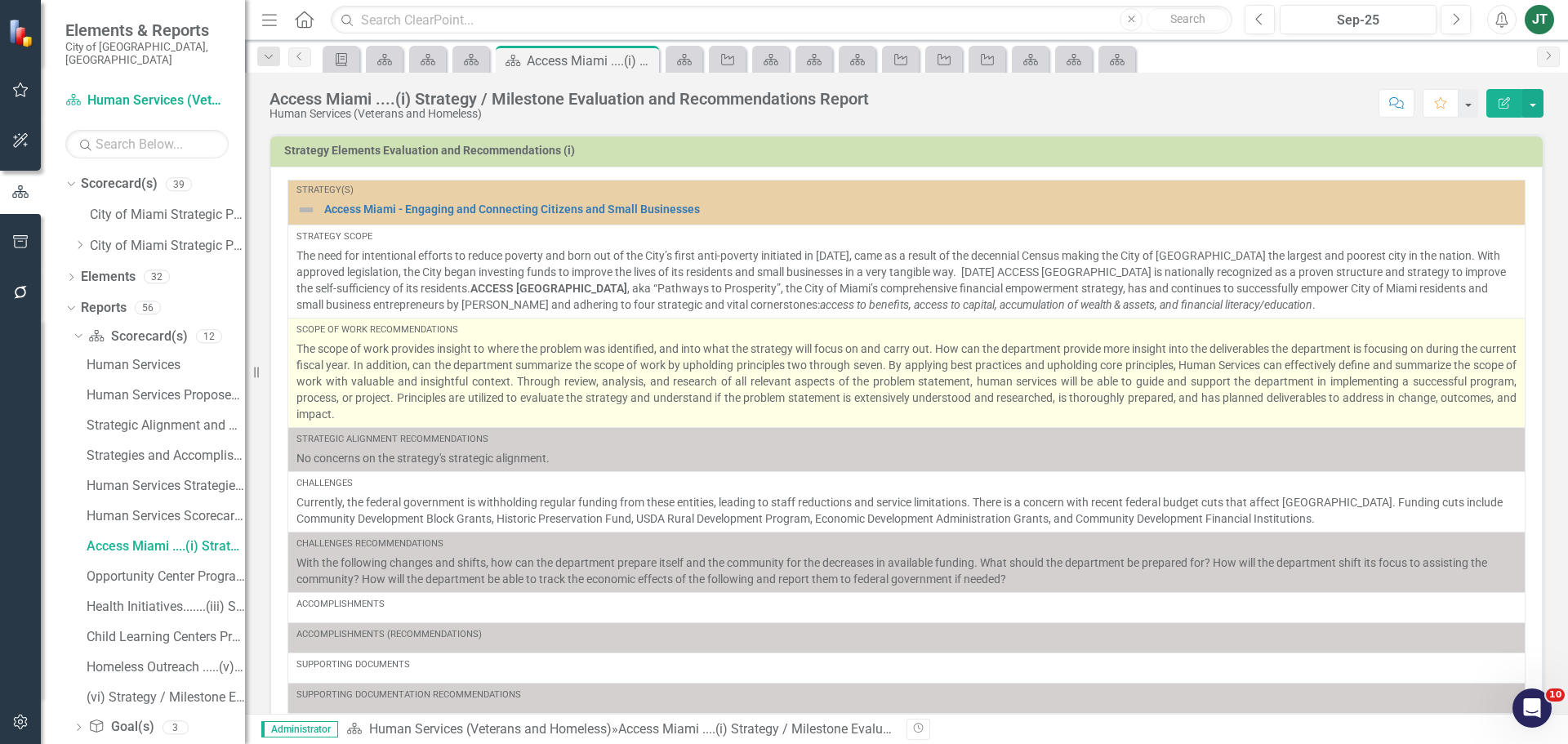
click at [947, 351] on p "The scope of work provides insight to where the problem was identified, and int…" at bounding box center [907, 381] width 1220 height 81
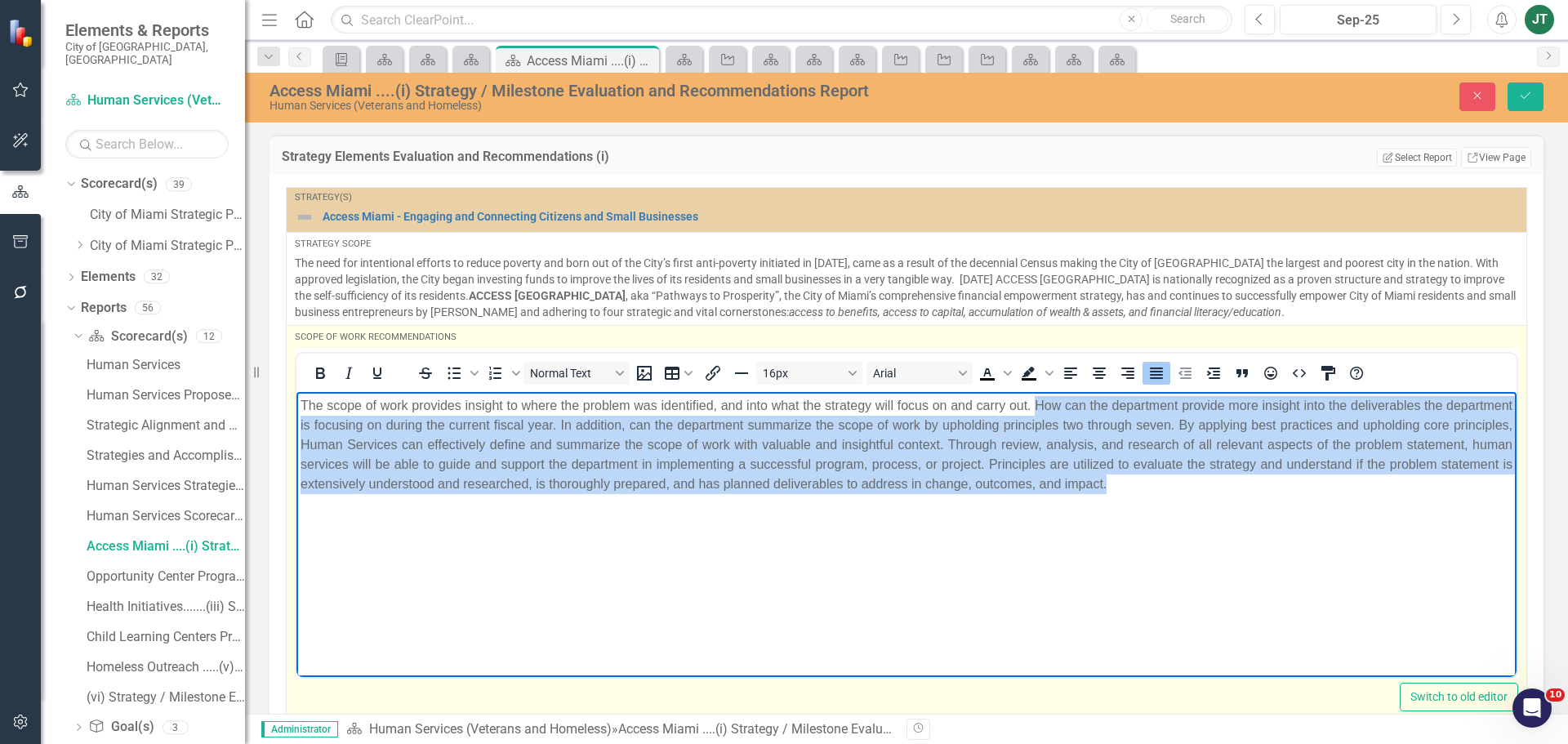
drag, startPoint x: 1066, startPoint y: 404, endPoint x: 1351, endPoint y: 479, distance: 294.7
click at [1364, 481] on p "The scope of work provides insight to where the problem was identified, and int…" at bounding box center [906, 445] width 1212 height 98
copy p "How can the department provide more insight into the deliverables the departmen…"
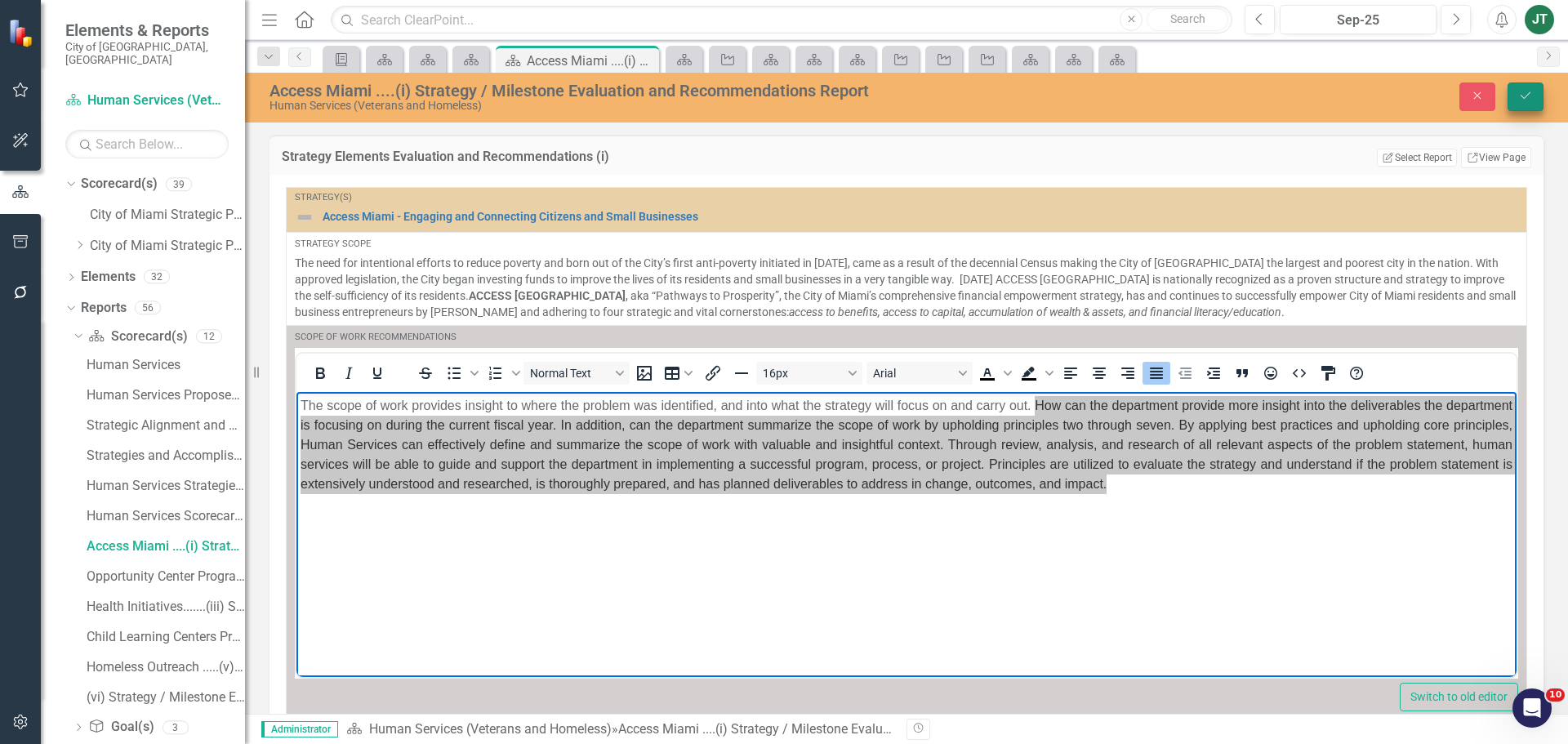
click at [1529, 89] on button "Save" at bounding box center [1525, 96] width 36 height 29
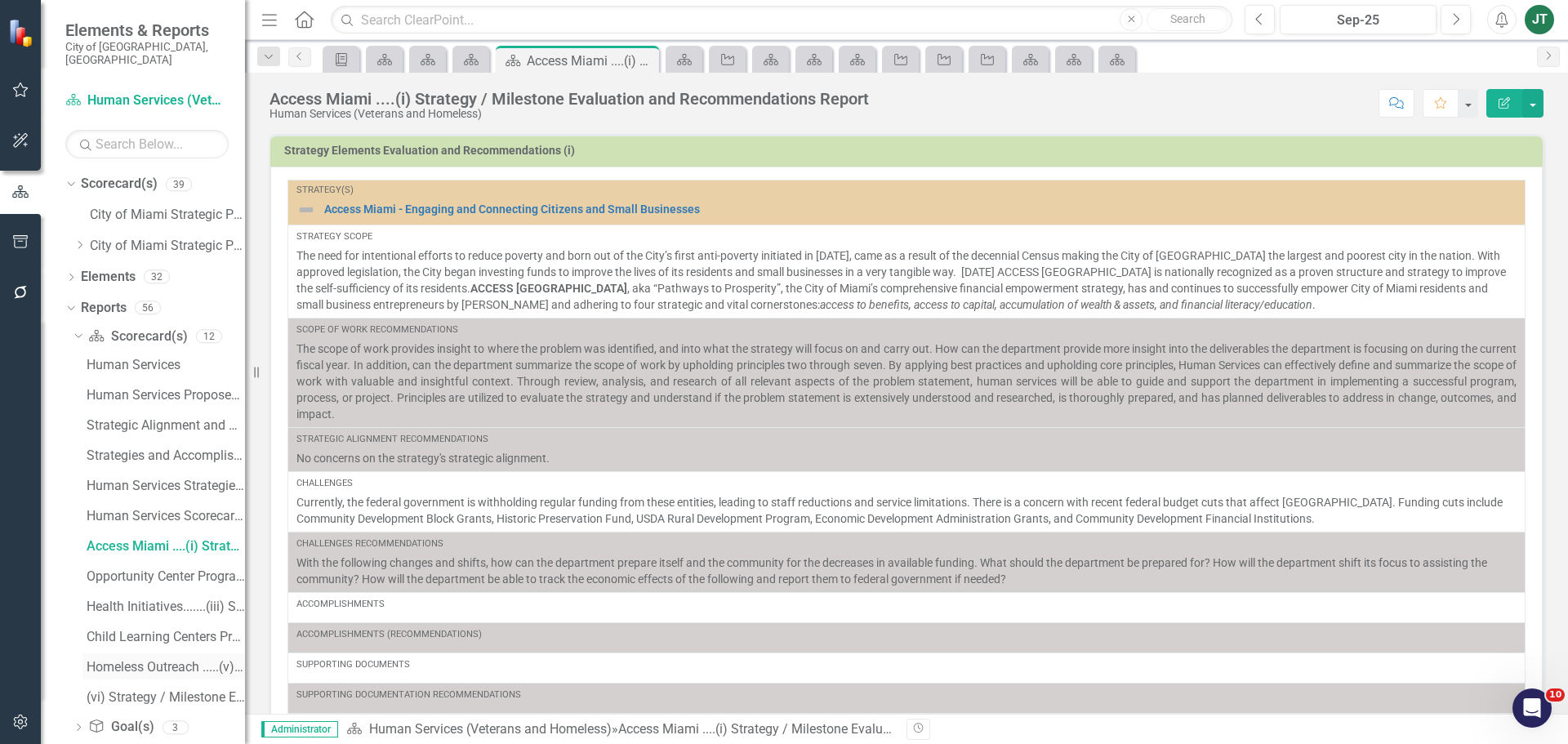
click at [173, 660] on div "Homeless Outreach .....(v) Strategy / Milestone Evaluation and Recommendation R…" at bounding box center [165, 667] width 158 height 15
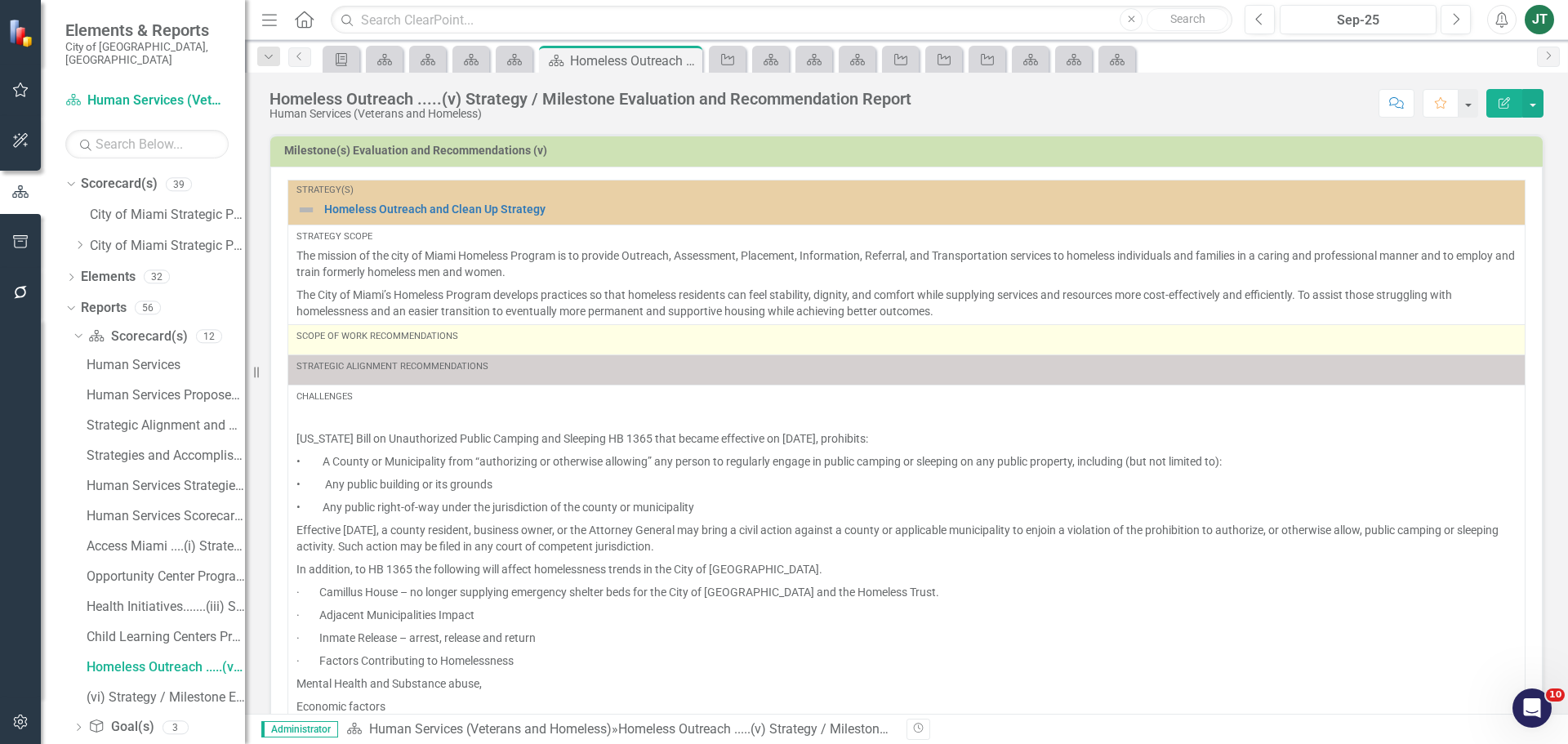
click at [425, 345] on div "Scope of Work Recommendations" at bounding box center [907, 339] width 1220 height 19
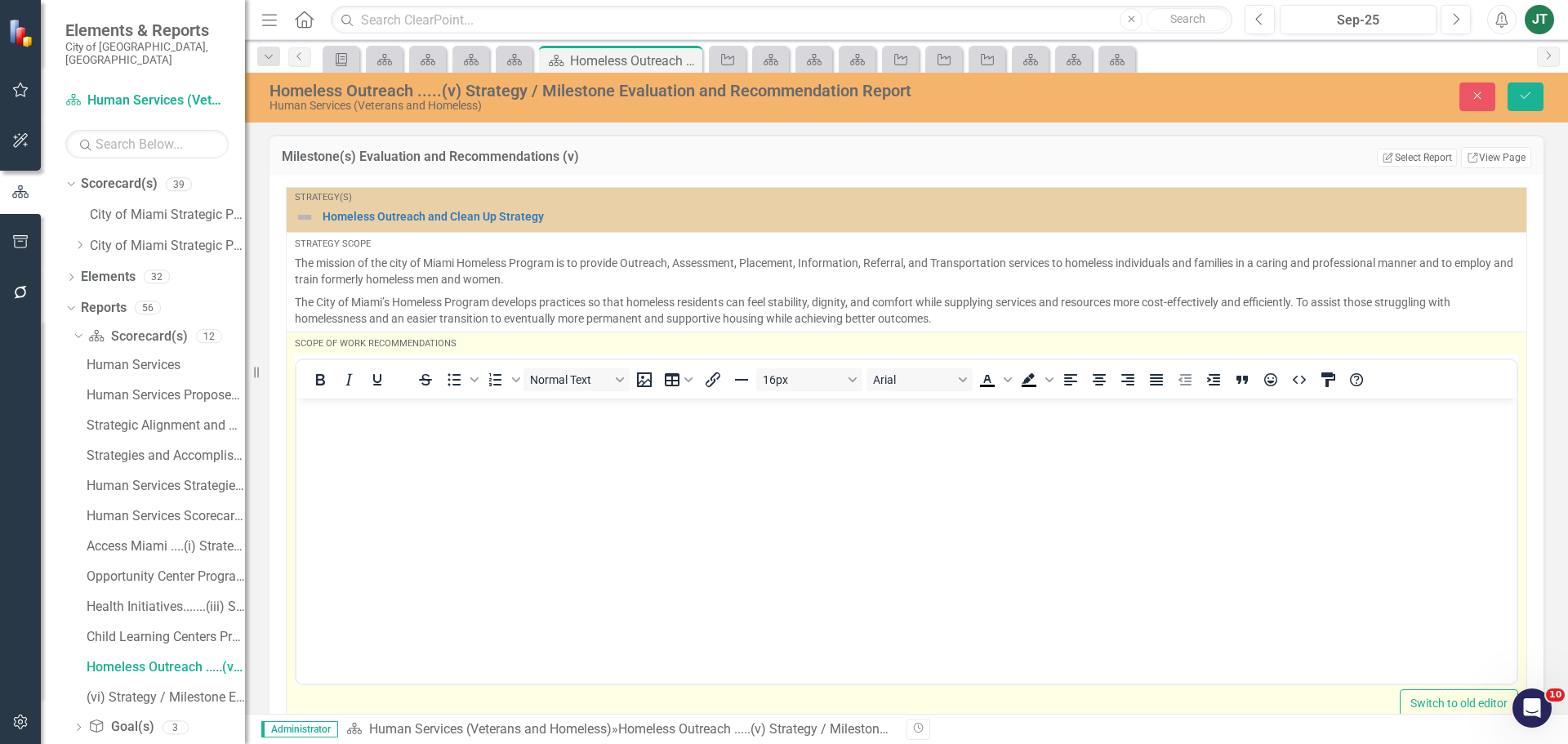
click at [344, 354] on div "To open the popup, press Shift+Enter To open the popup, press Shift+Enter Norma…" at bounding box center [907, 519] width 1224 height 331
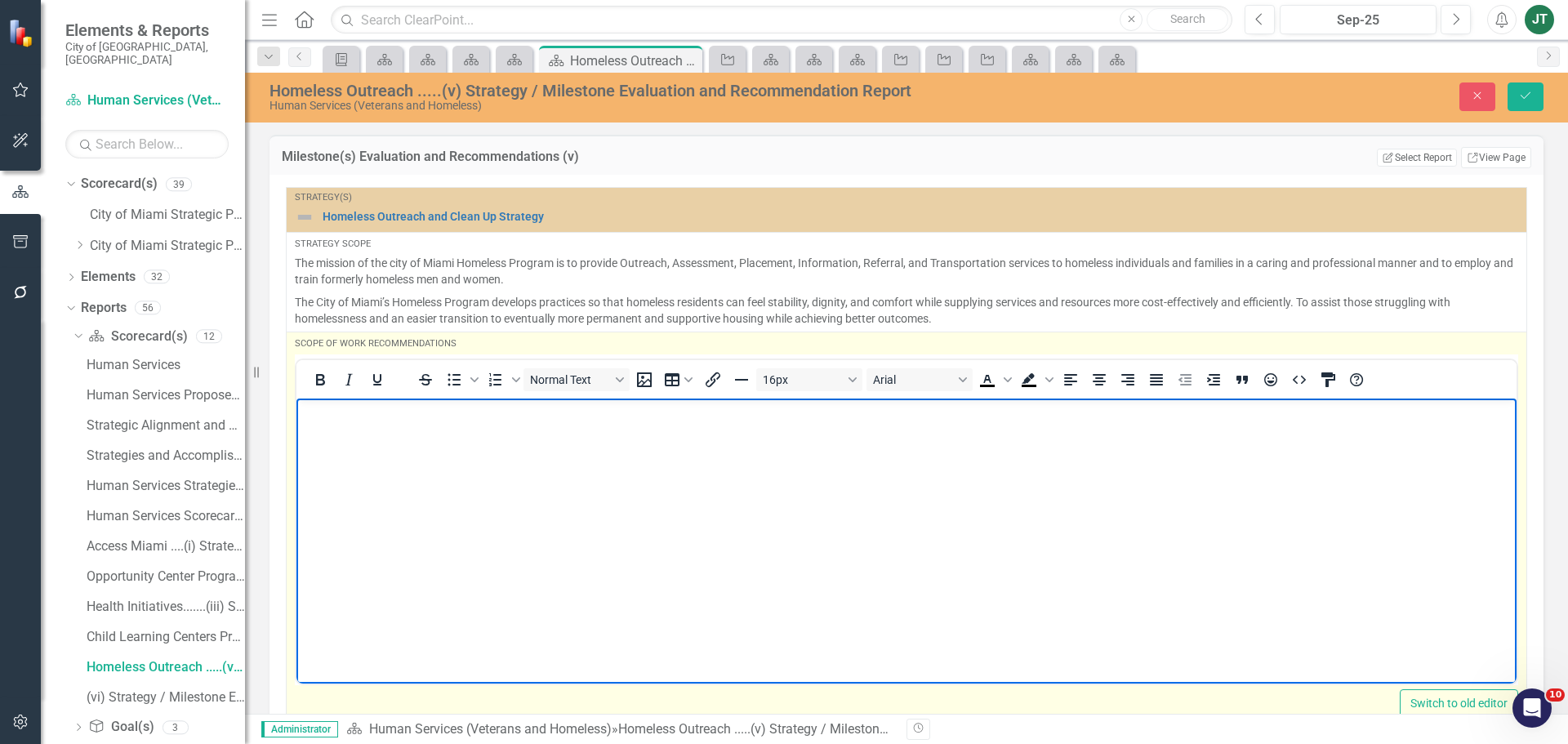
drag, startPoint x: 309, startPoint y: 425, endPoint x: 316, endPoint y: 418, distance: 9.9
click at [311, 424] on body "Rich Text Area. Press ALT-0 for help." at bounding box center [907, 519] width 1220 height 245
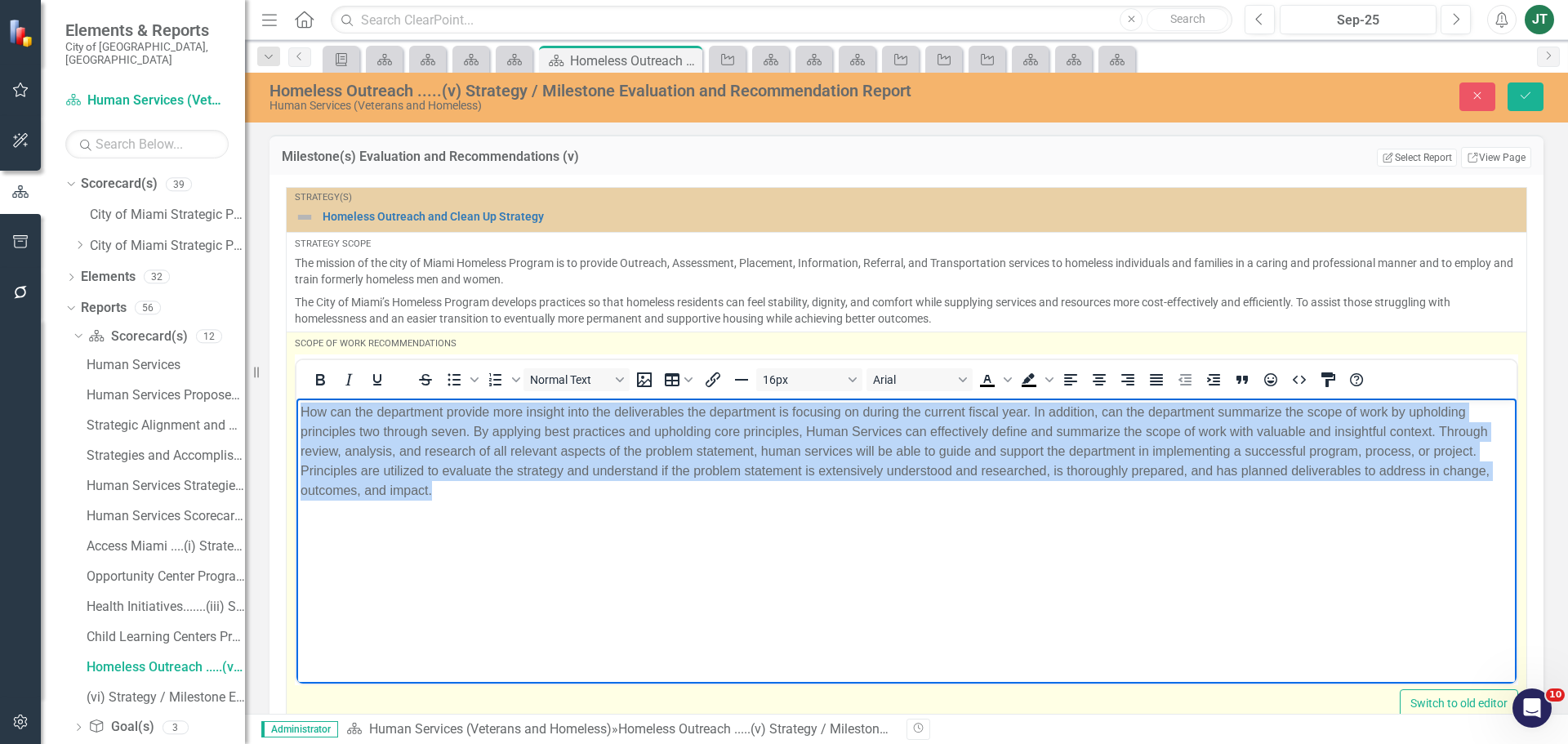
drag, startPoint x: 740, startPoint y: 518, endPoint x: 87, endPoint y: 299, distance: 688.7
click at [297, 397] on html "How can the department provide more insight into the deliverables the departmen…" at bounding box center [907, 519] width 1220 height 245
click at [1162, 378] on icon "Justify" at bounding box center [1157, 380] width 13 height 11
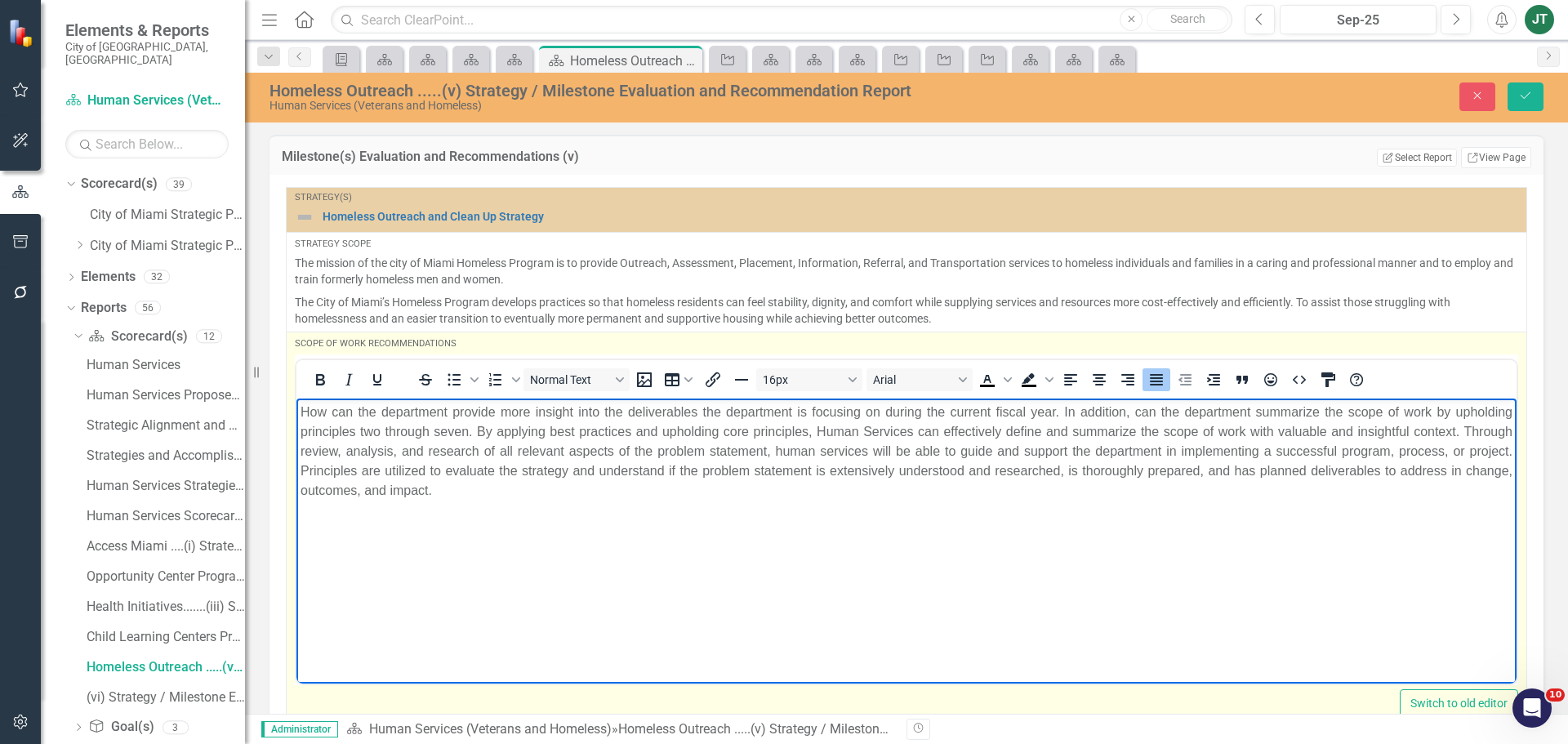
click at [1280, 530] on body "How can the department provide more insight into the deliverables the departmen…" at bounding box center [907, 519] width 1220 height 245
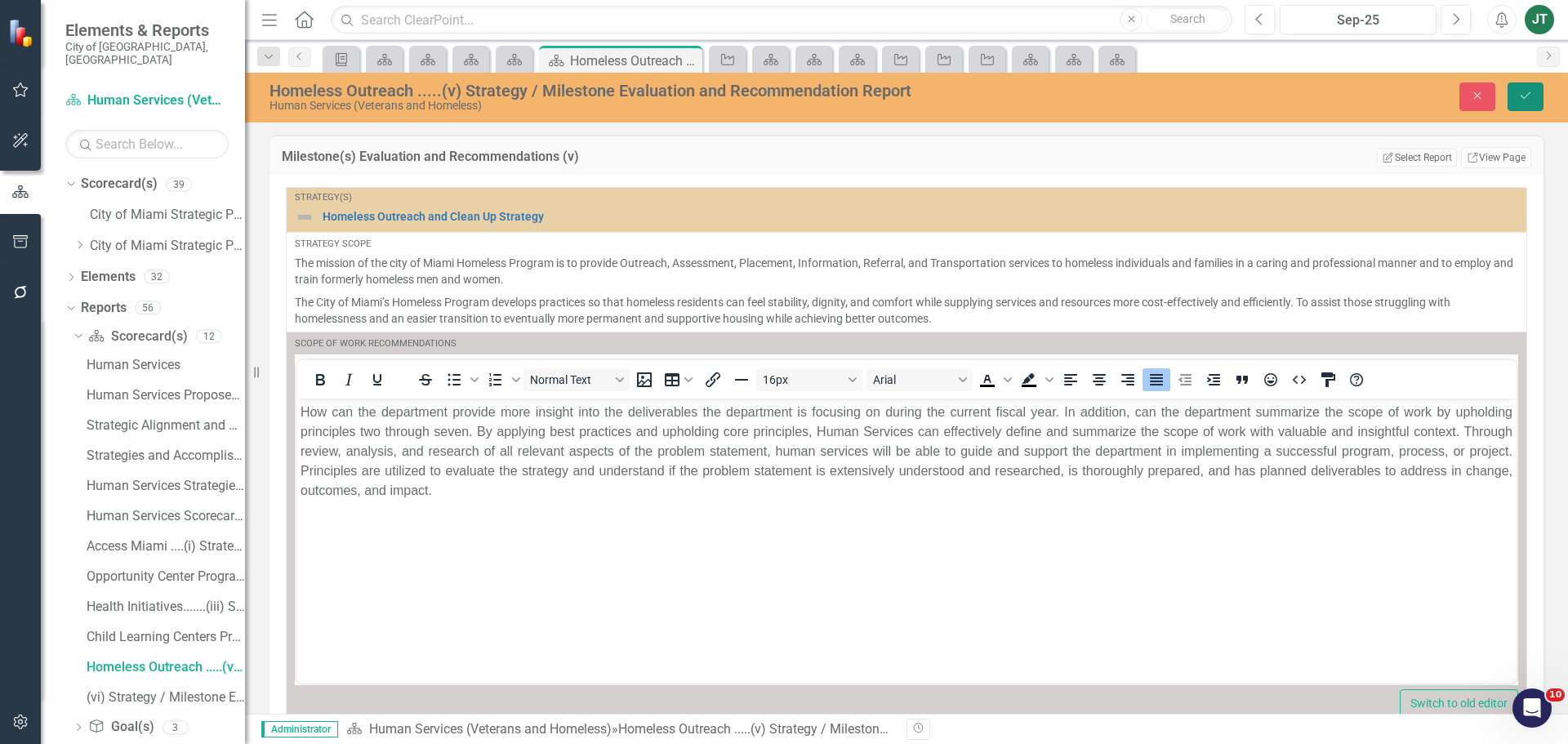
click at [1534, 97] on button "Save" at bounding box center [1525, 96] width 36 height 29
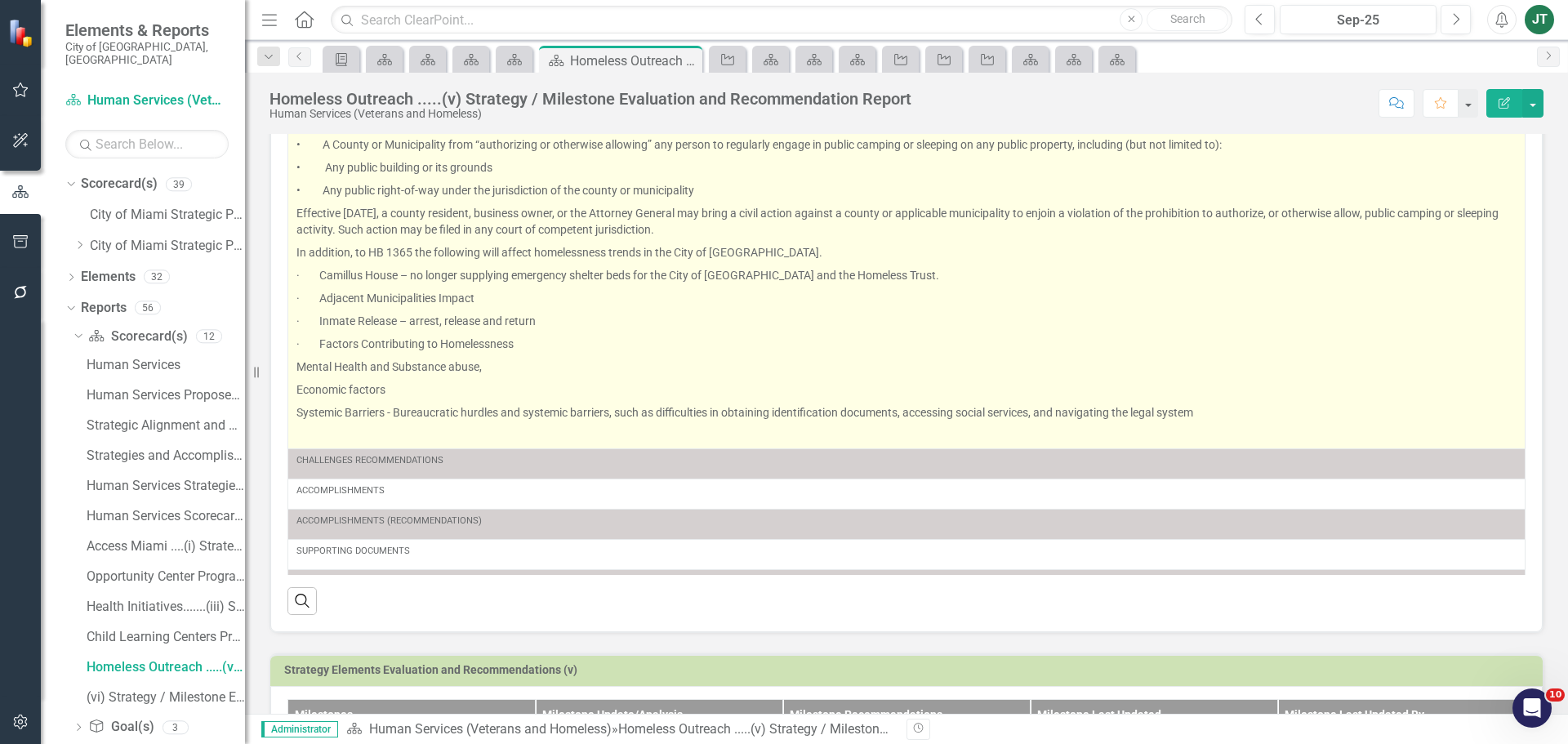
scroll to position [242, 0]
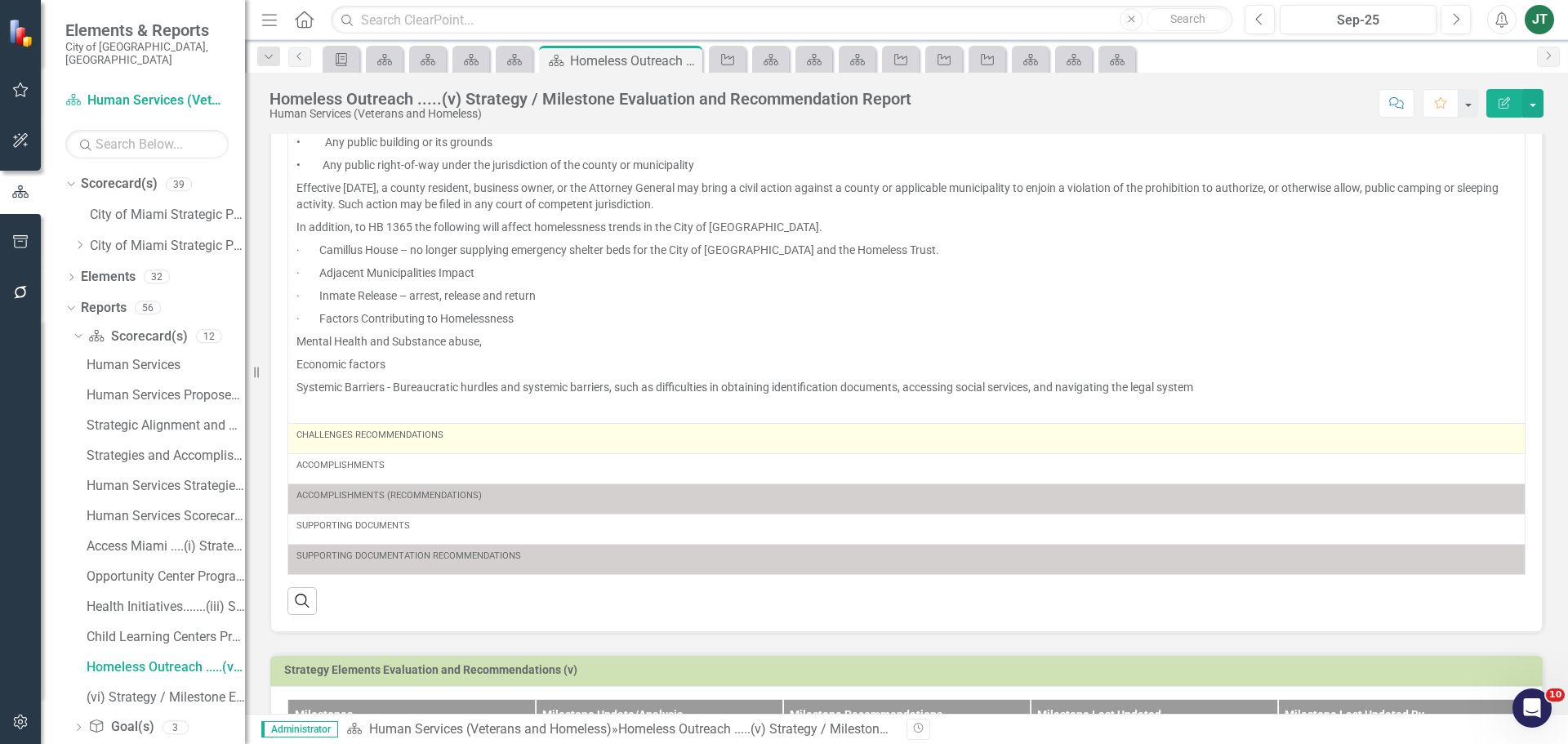
click at [522, 444] on div "Challenges Recommendations" at bounding box center [907, 438] width 1220 height 19
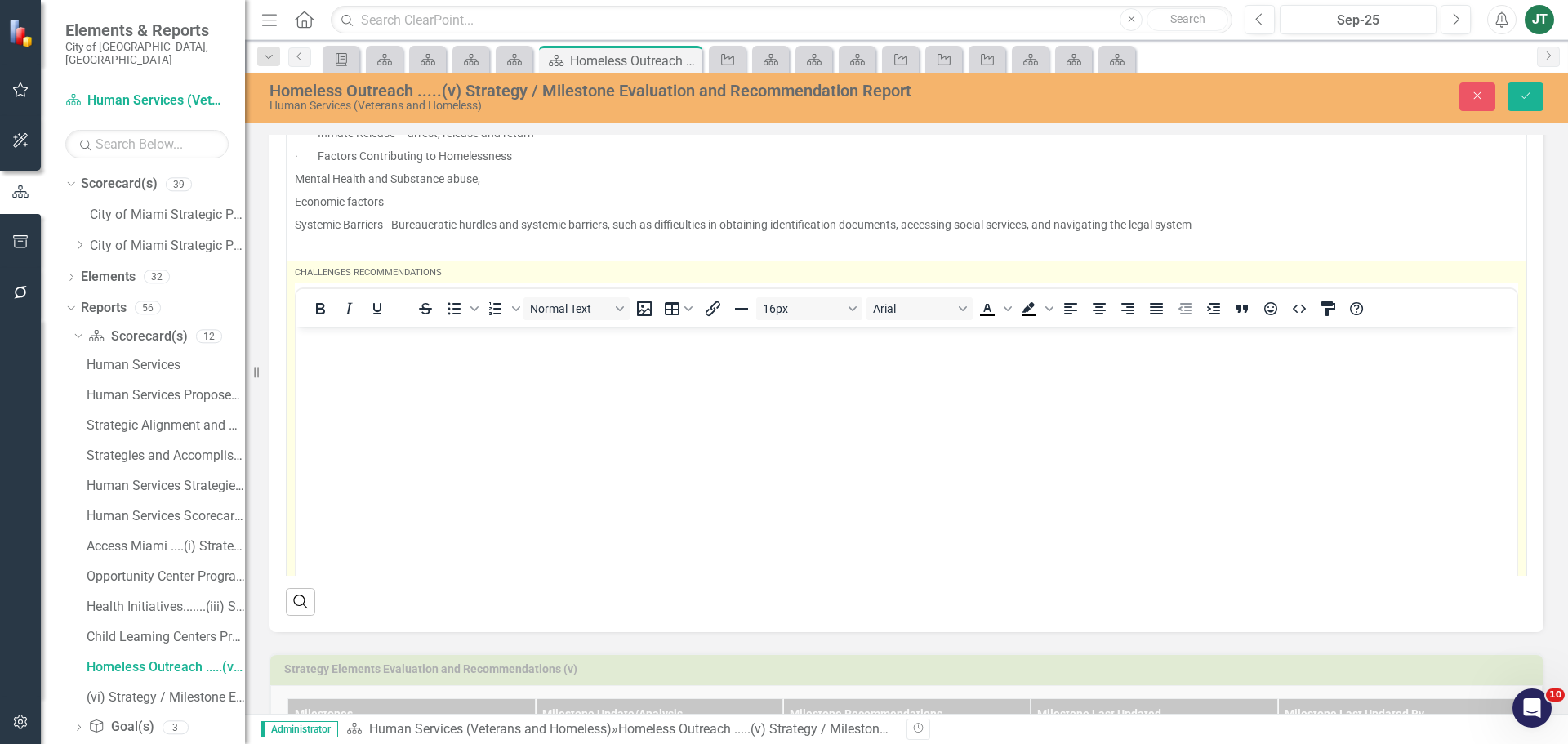
scroll to position [323, 0]
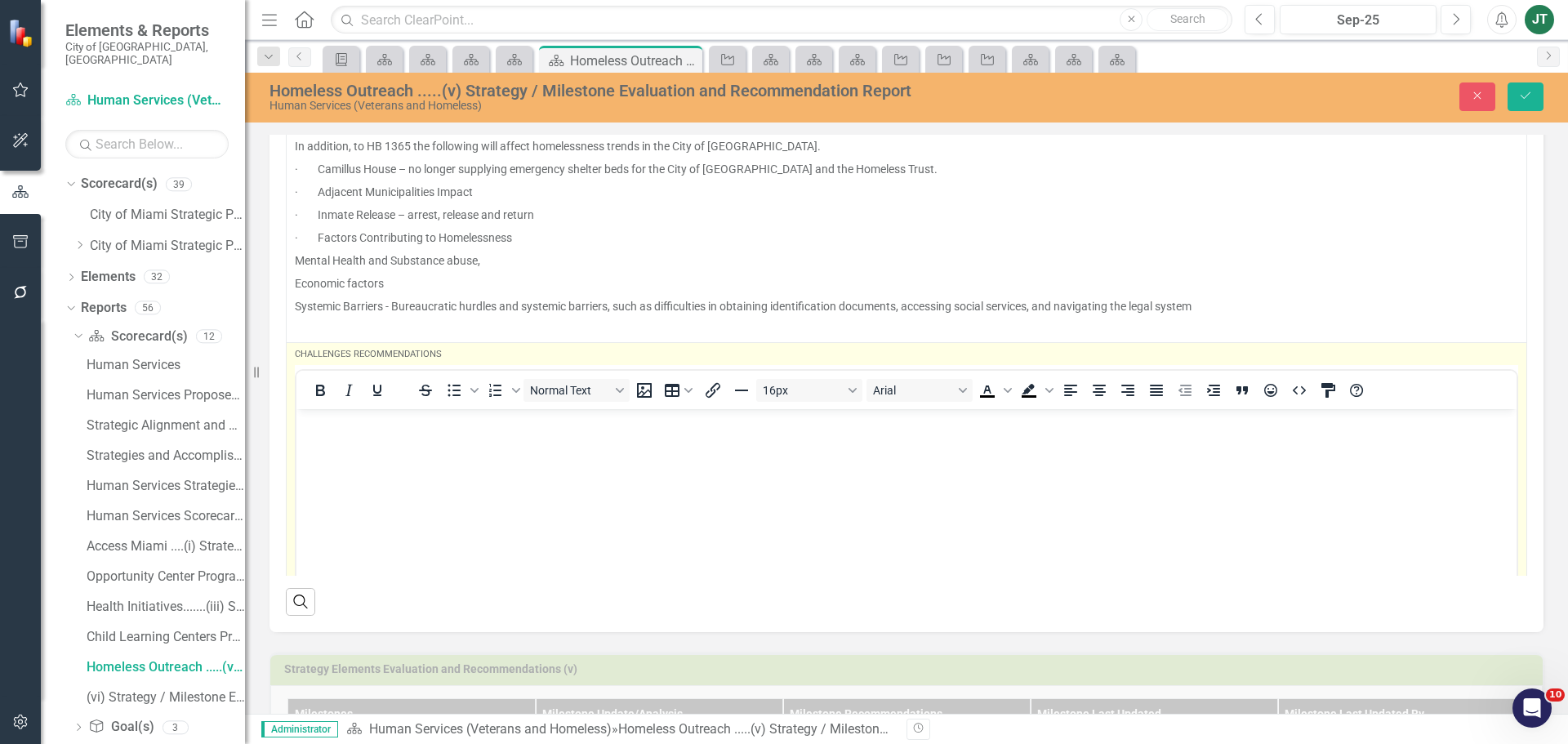
click at [401, 459] on body "Rich Text Area. Press ALT-0 for help." at bounding box center [907, 531] width 1220 height 245
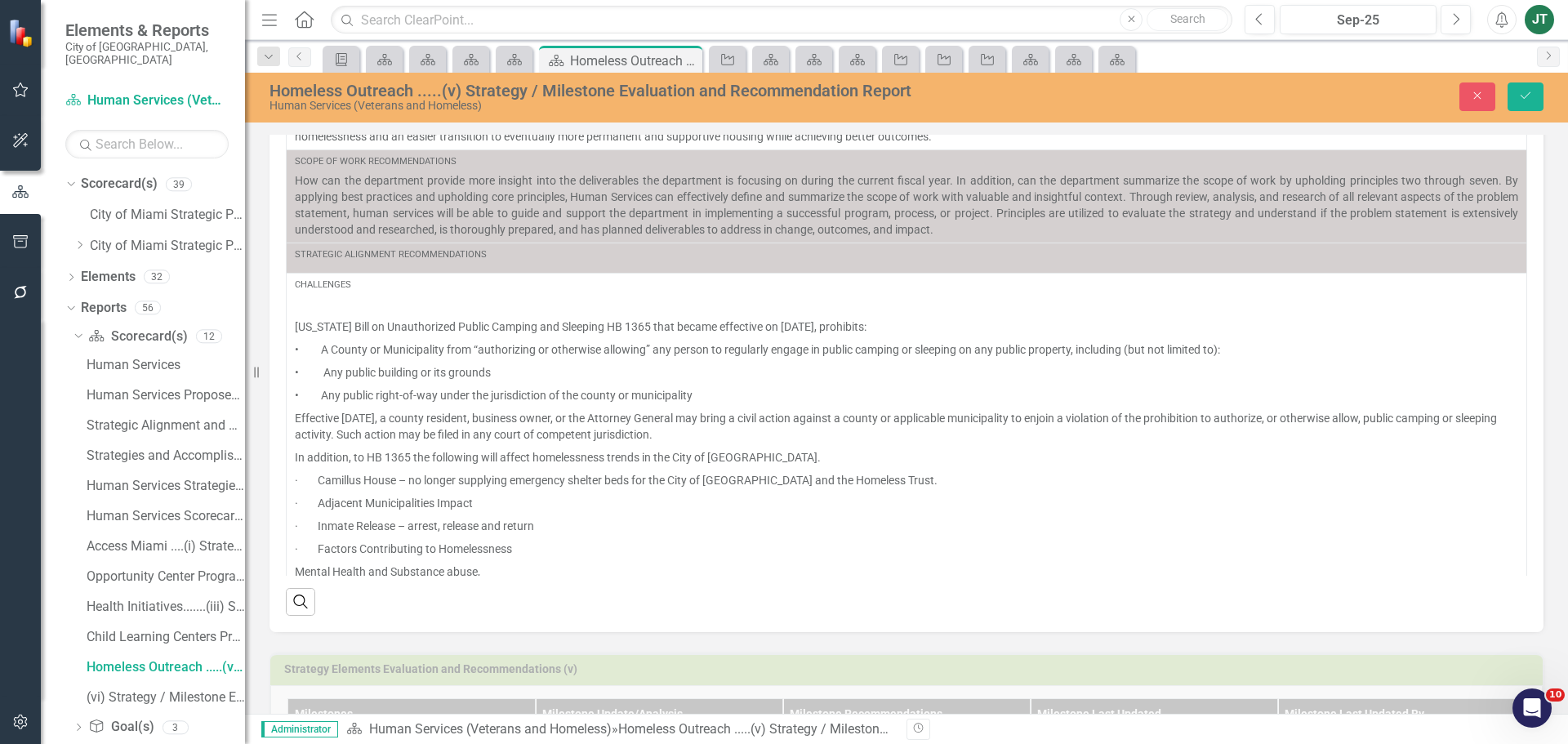
scroll to position [0, 0]
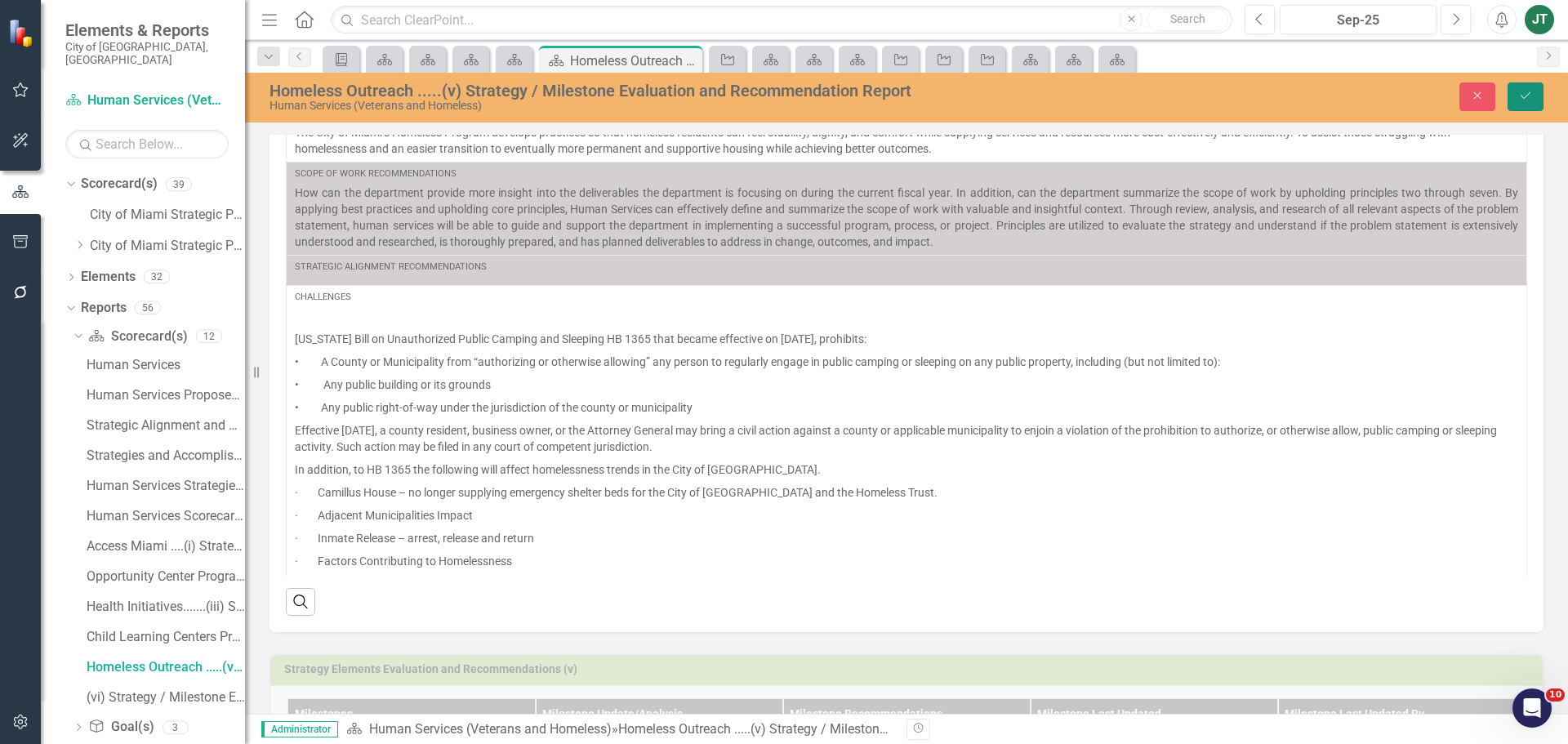
click at [1523, 95] on icon "Save" at bounding box center [1525, 95] width 15 height 11
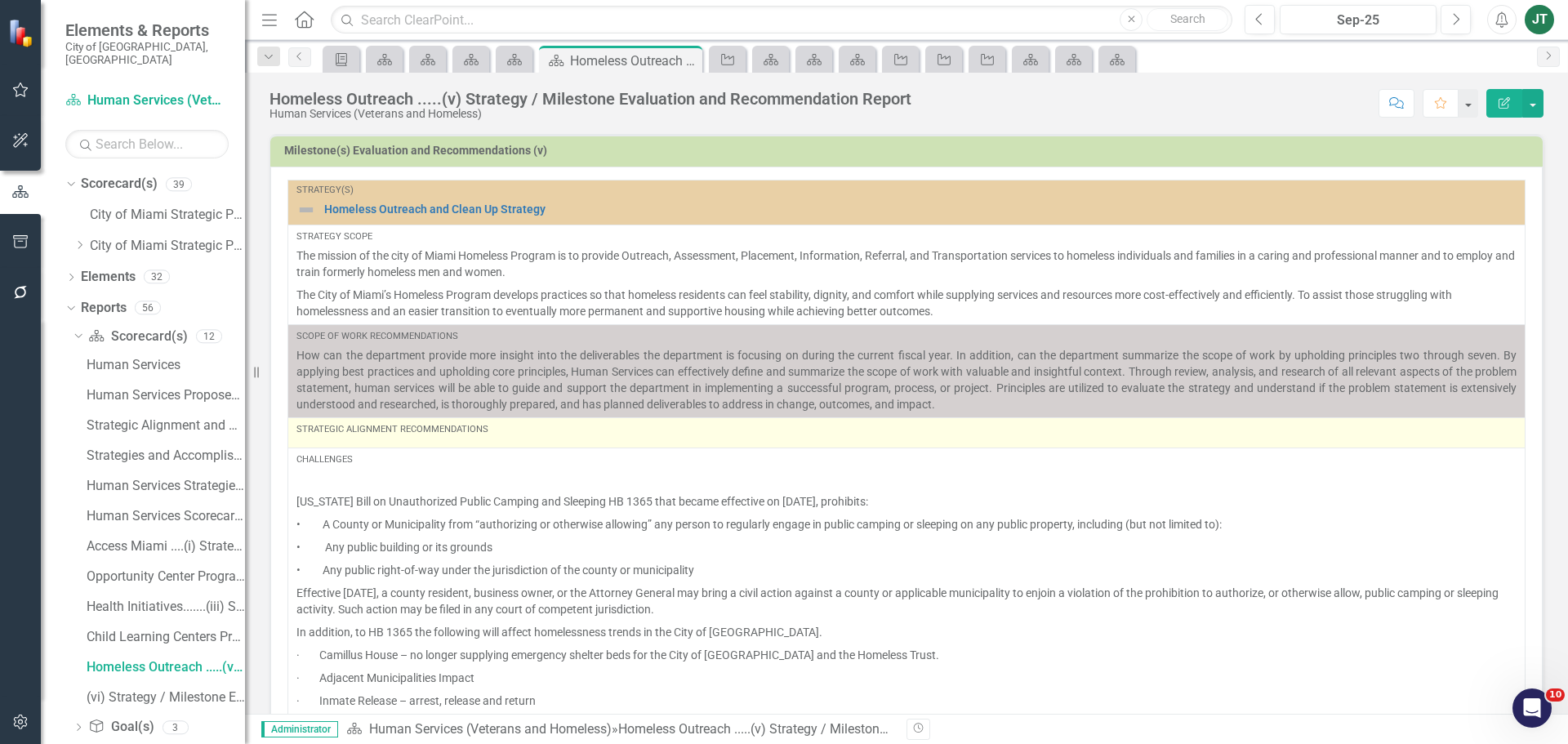
click at [357, 437] on div "Strategic Alignment Recommendations" at bounding box center [907, 433] width 1220 height 19
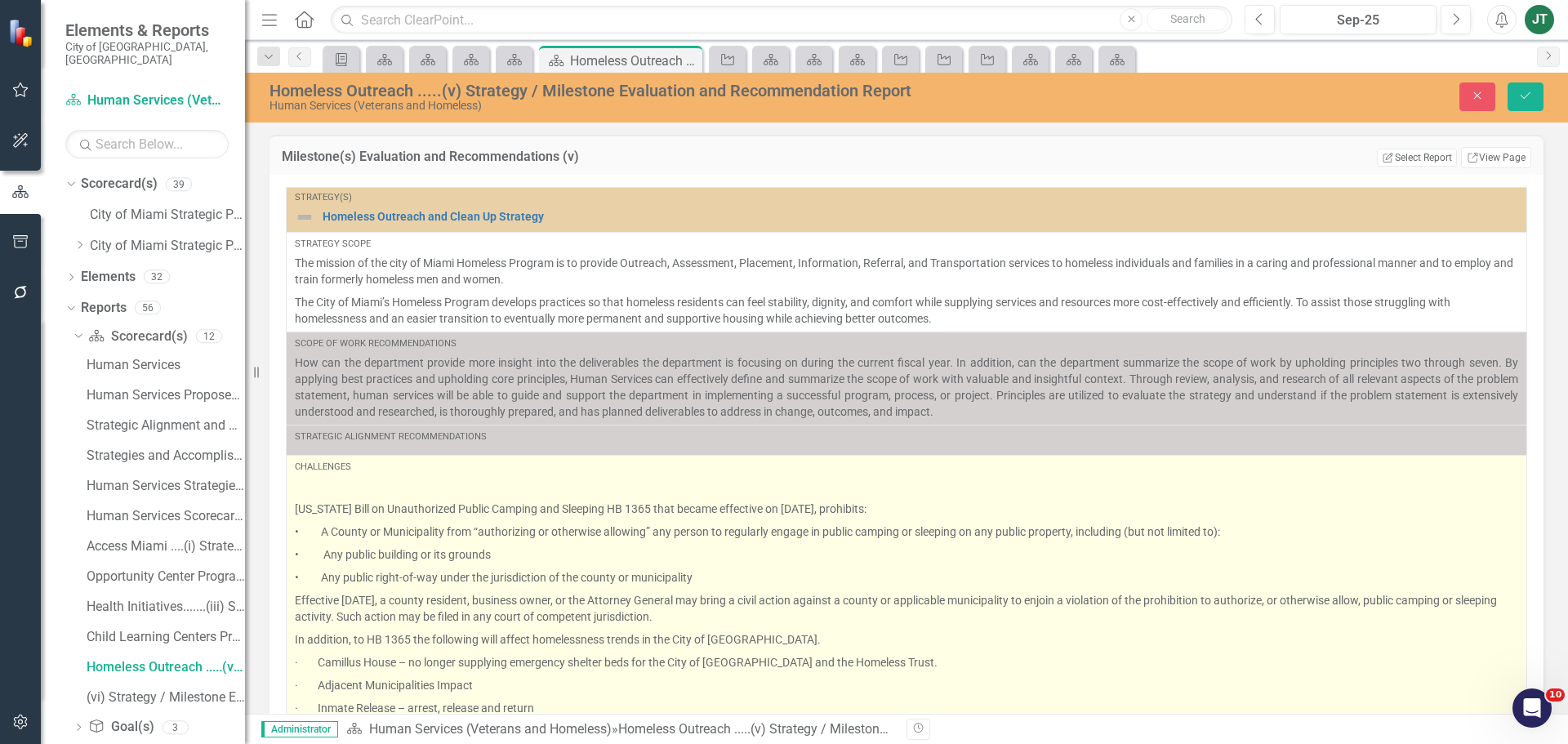
click at [326, 455] on td "Challenges Florida Bill on Unauthorized Public Camping and Sleeping HB 1365 tha…" at bounding box center [907, 645] width 1241 height 381
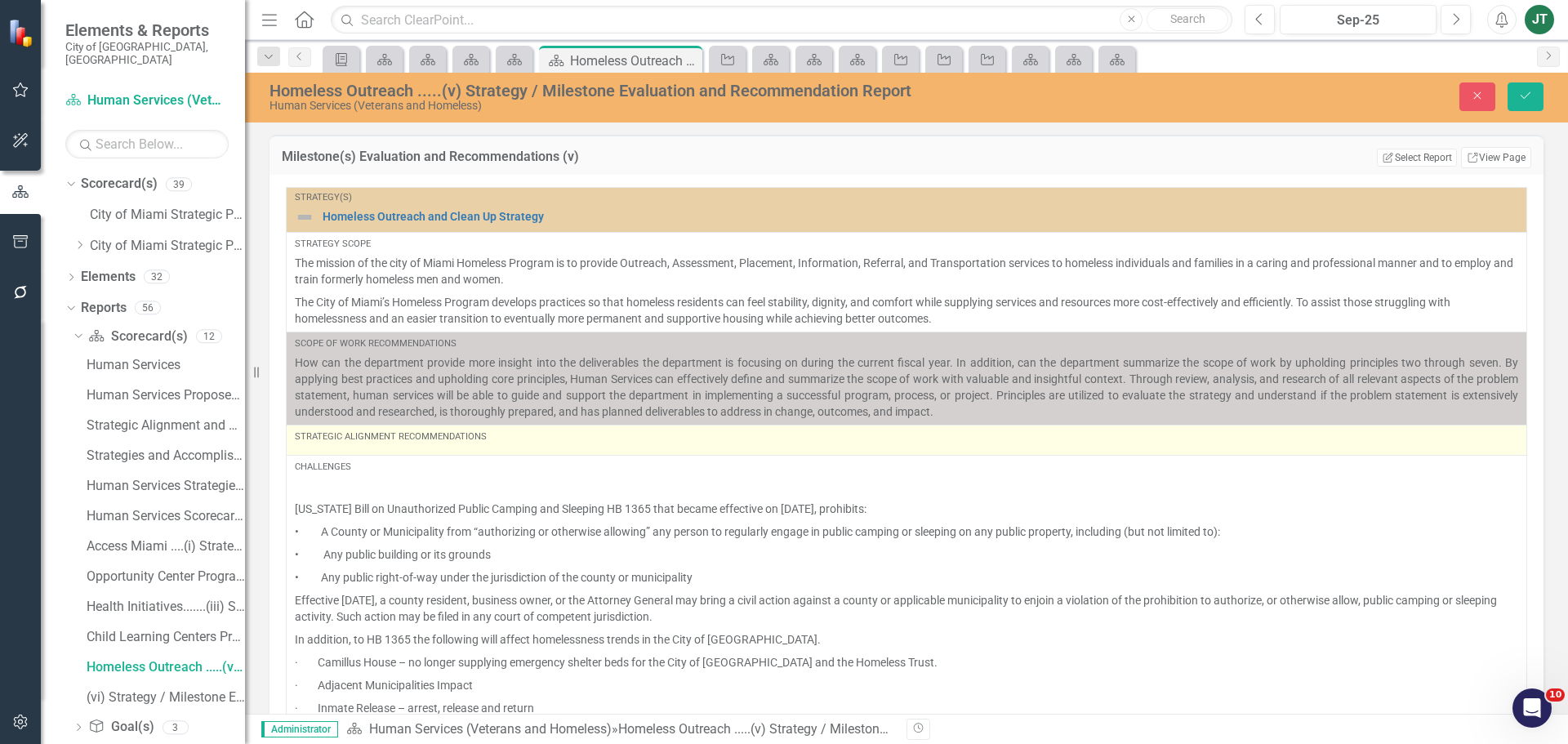
click at [334, 448] on div "Strategic Alignment Recommendations" at bounding box center [907, 440] width 1224 height 19
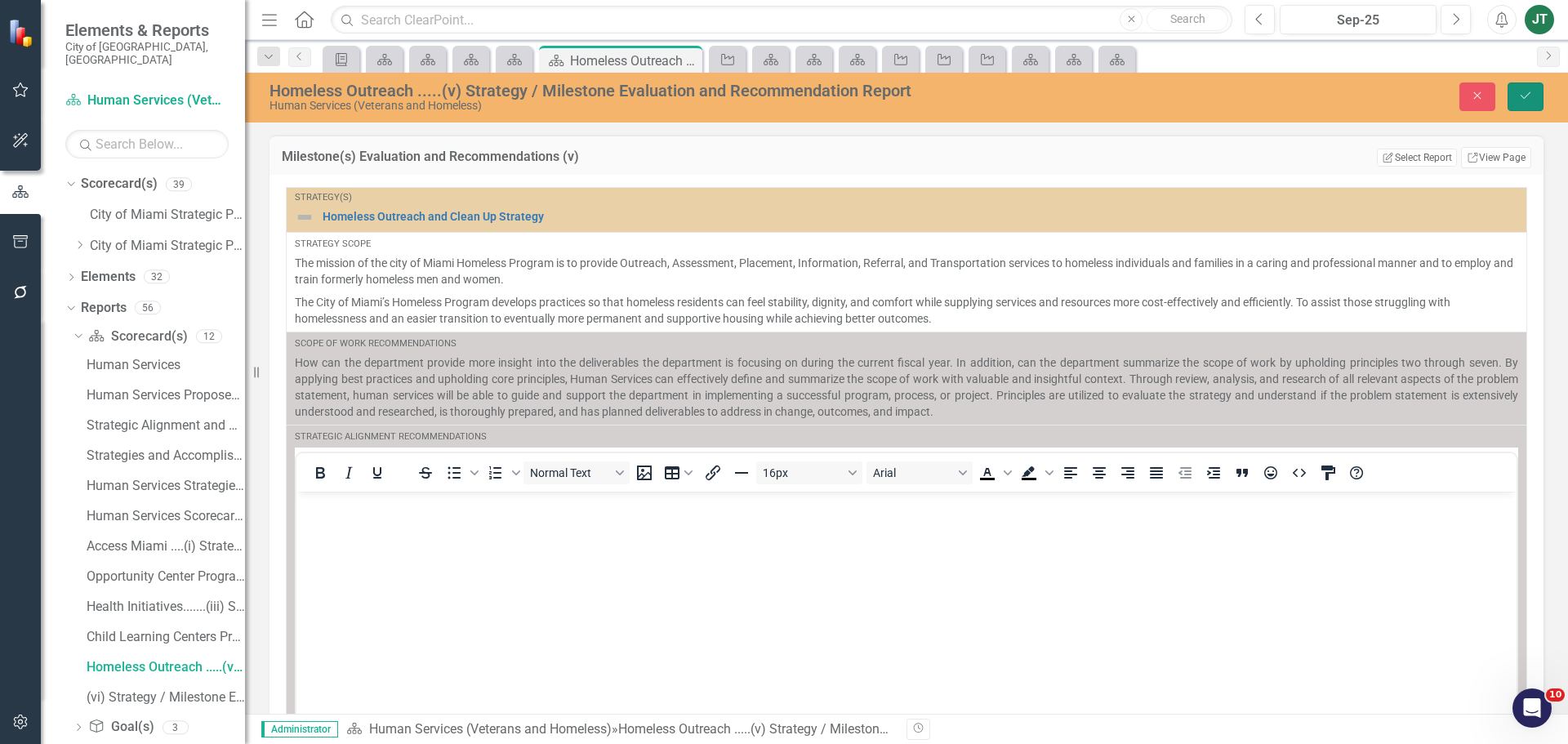
click at [1527, 102] on icon "Save" at bounding box center [1525, 95] width 15 height 11
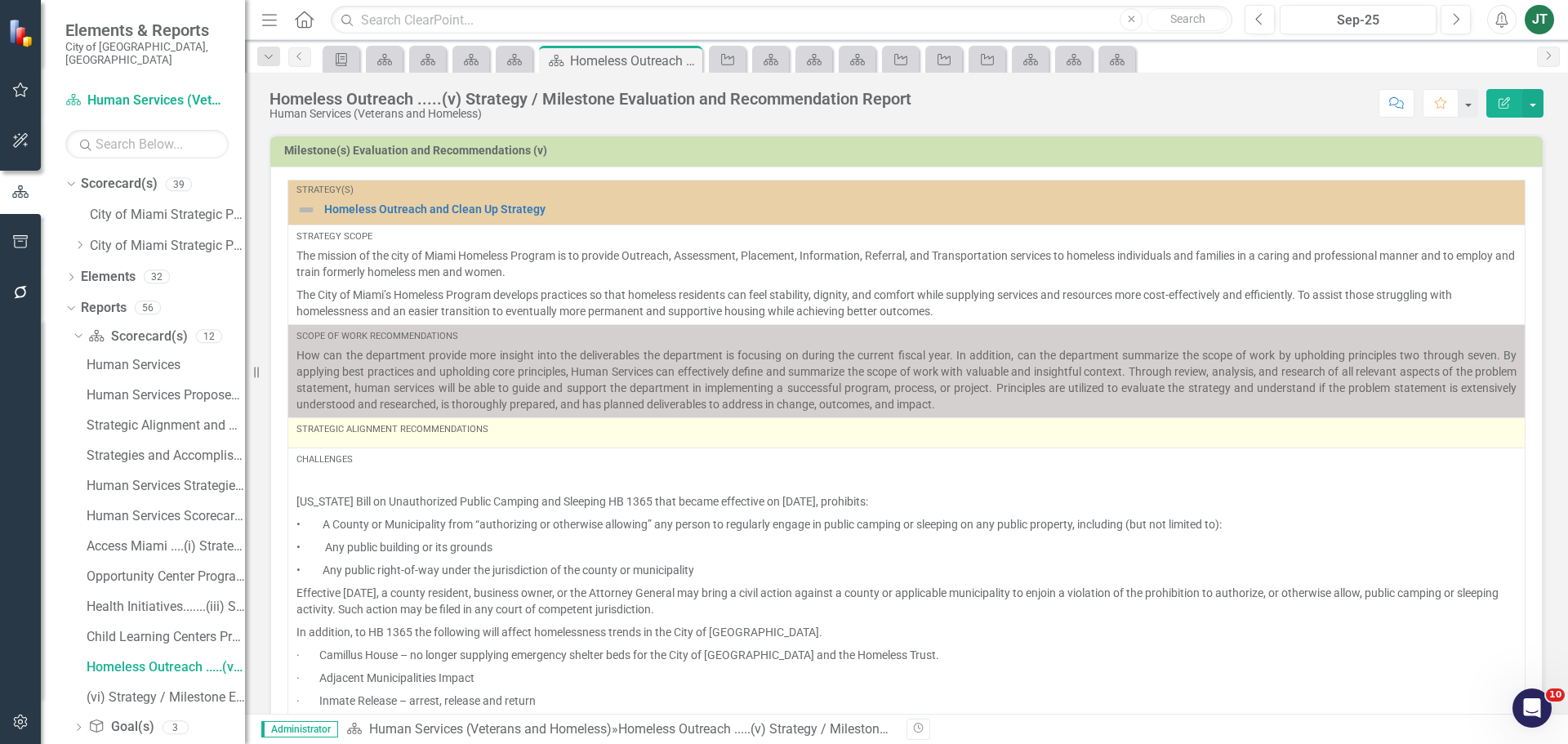
click at [393, 432] on div "Strategic Alignment Recommendations" at bounding box center [907, 430] width 1220 height 13
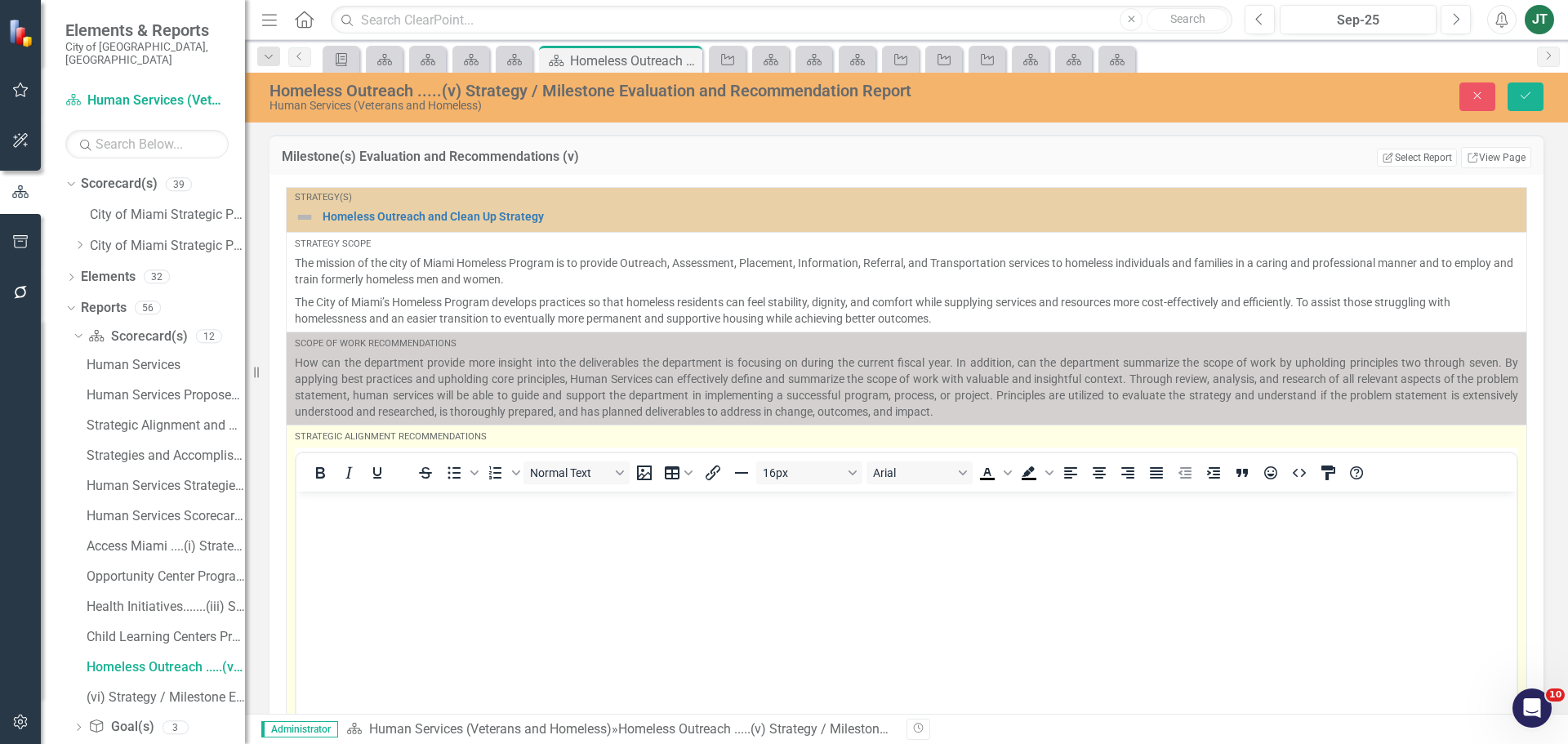
click at [333, 523] on body "Rich Text Area. Press ALT-0 for help." at bounding box center [907, 613] width 1220 height 245
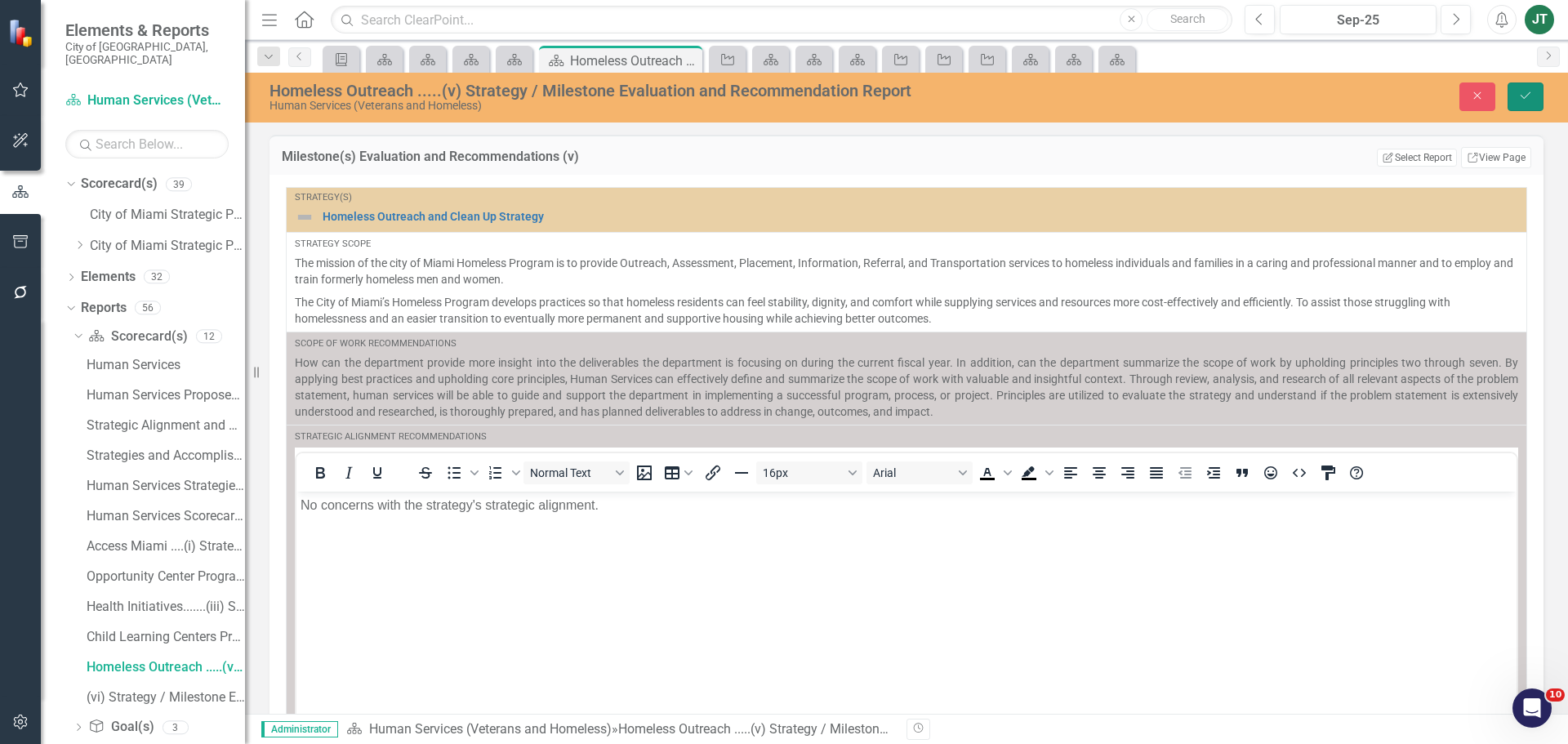
click at [1529, 88] on button "Save" at bounding box center [1525, 96] width 36 height 29
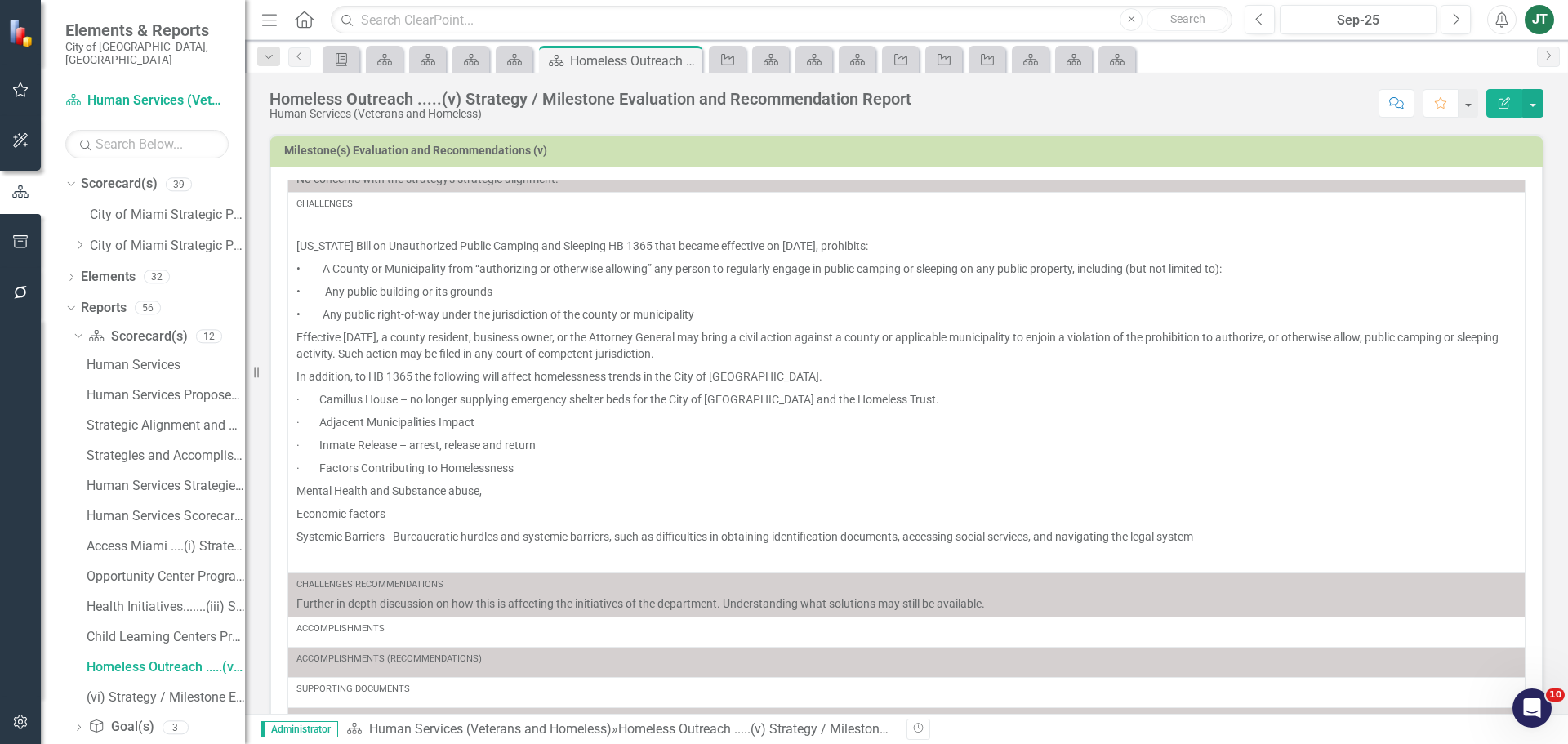
scroll to position [466, 0]
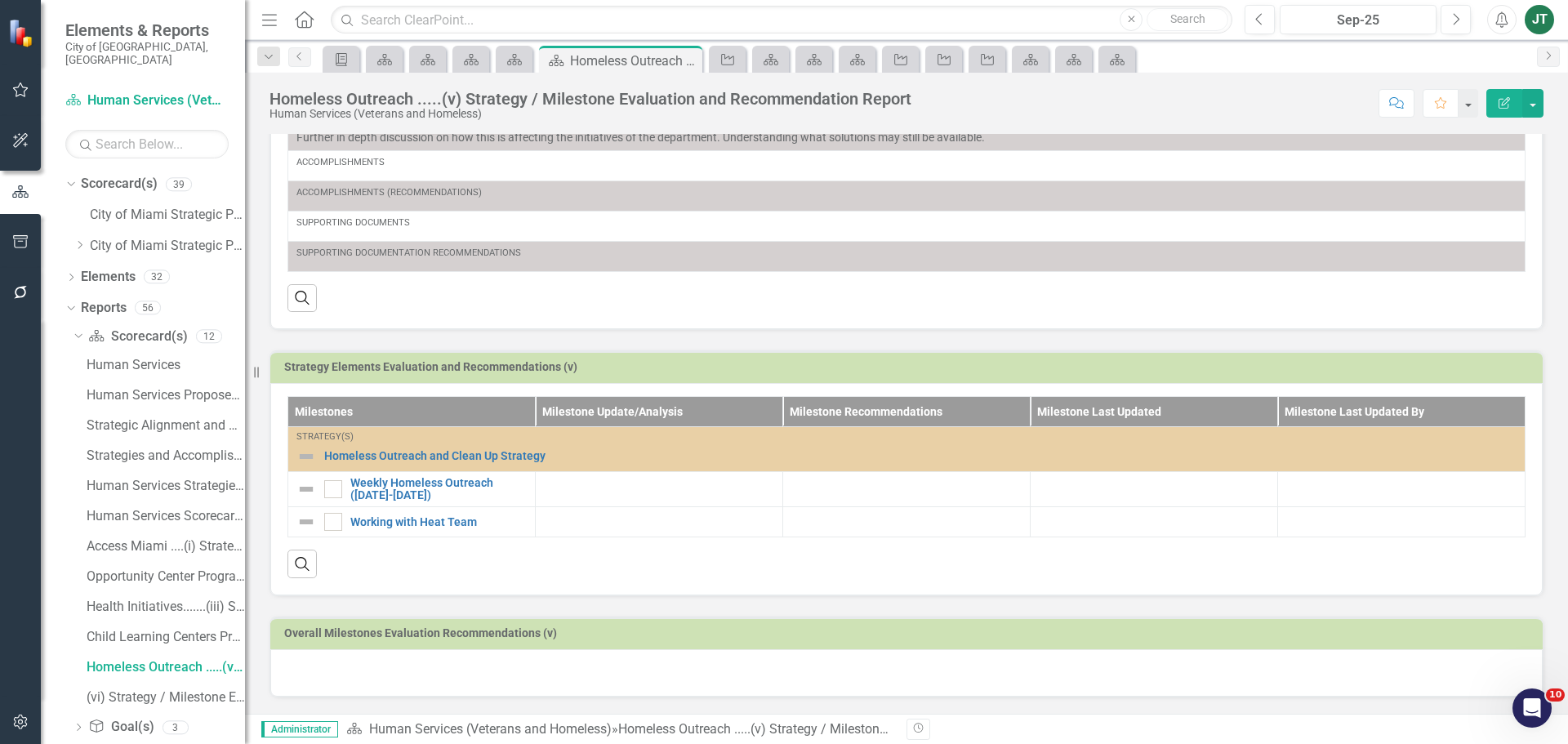
click at [1399, 356] on div "Strategy Elements Evaluation and Recommendations (v)" at bounding box center [906, 367] width 1273 height 31
click at [1399, 357] on td "Strategy Elements Evaluation and Recommendations (v)" at bounding box center [909, 369] width 1251 height 25
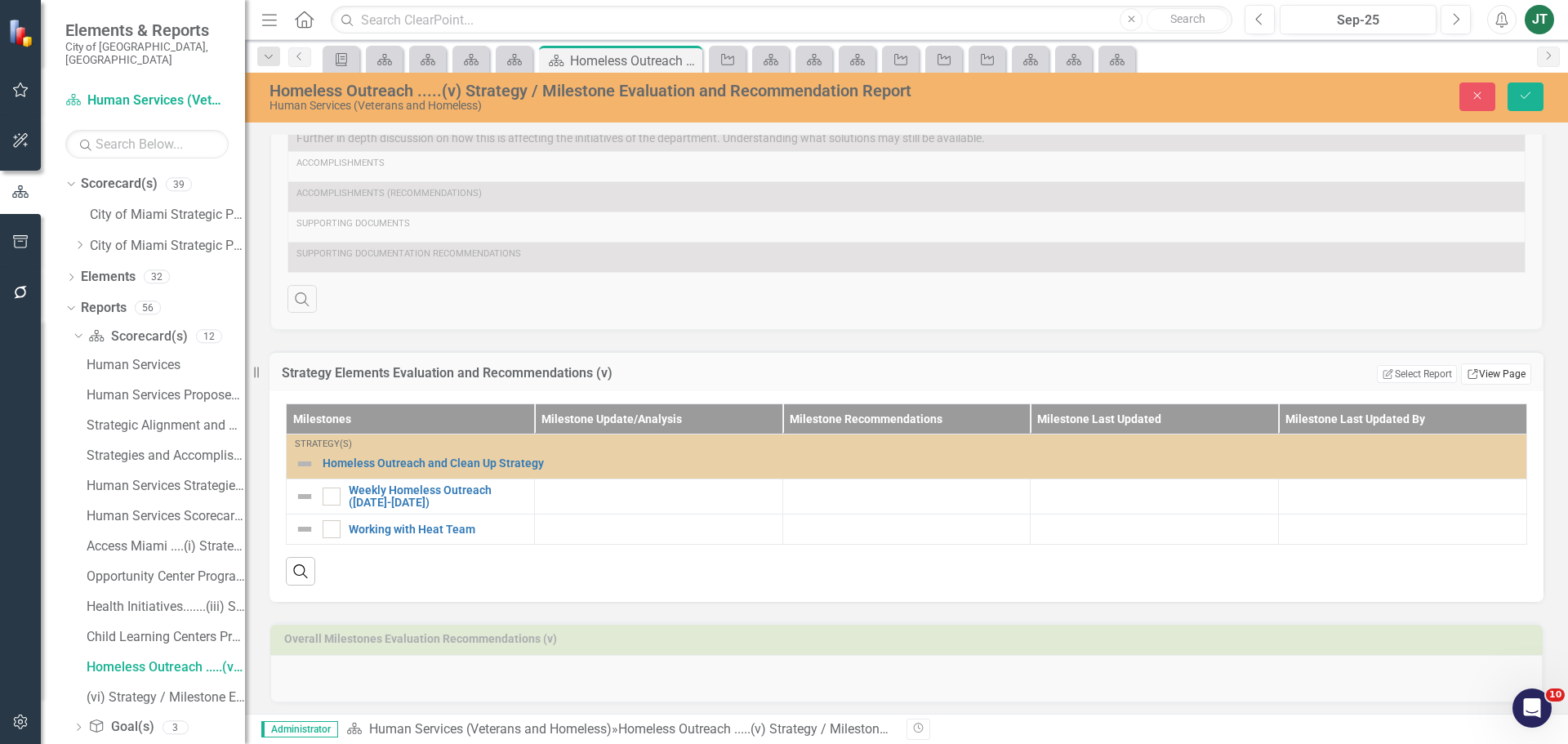
click at [1492, 379] on link "Link View Page" at bounding box center [1497, 373] width 70 height 21
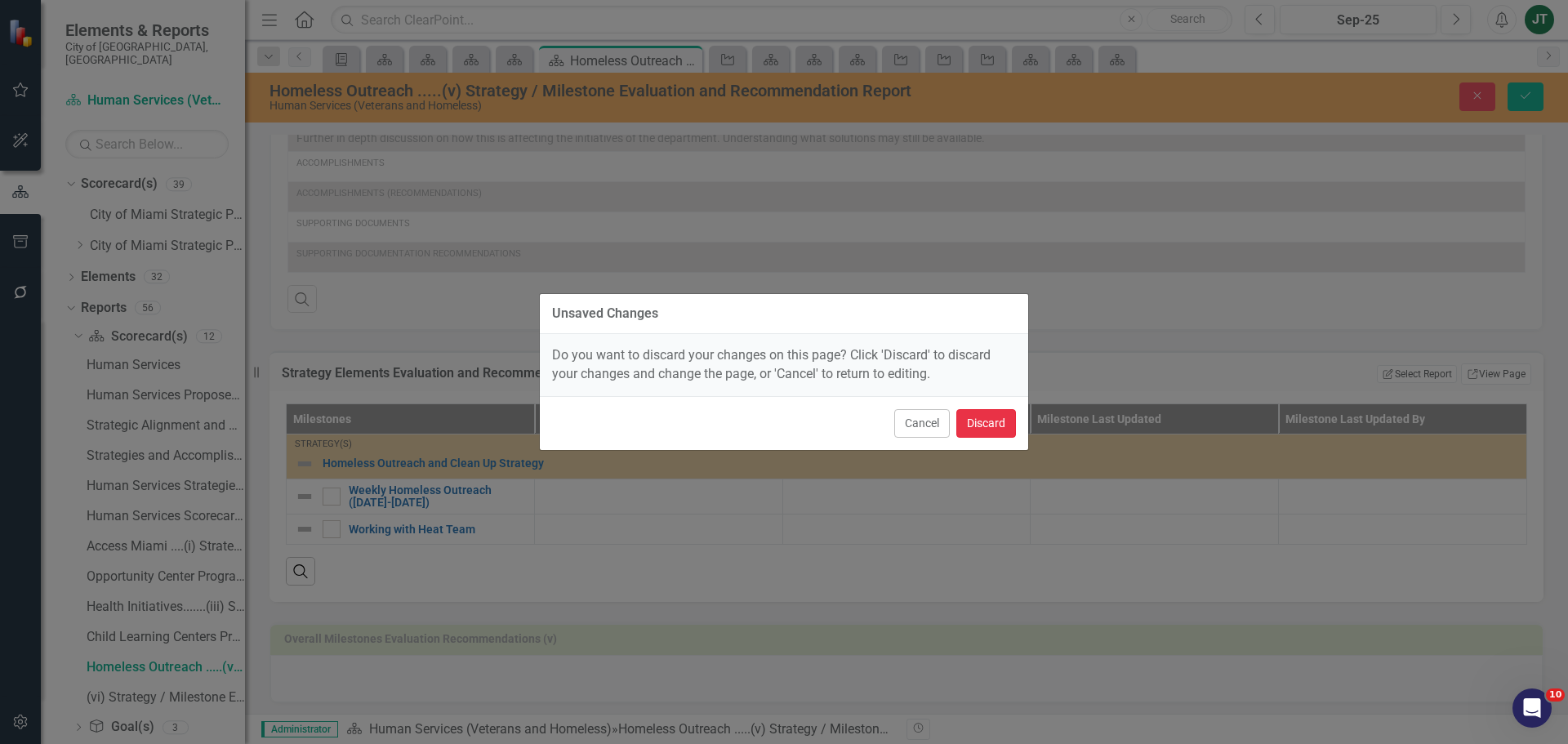
click at [986, 421] on button "Discard" at bounding box center [986, 423] width 59 height 29
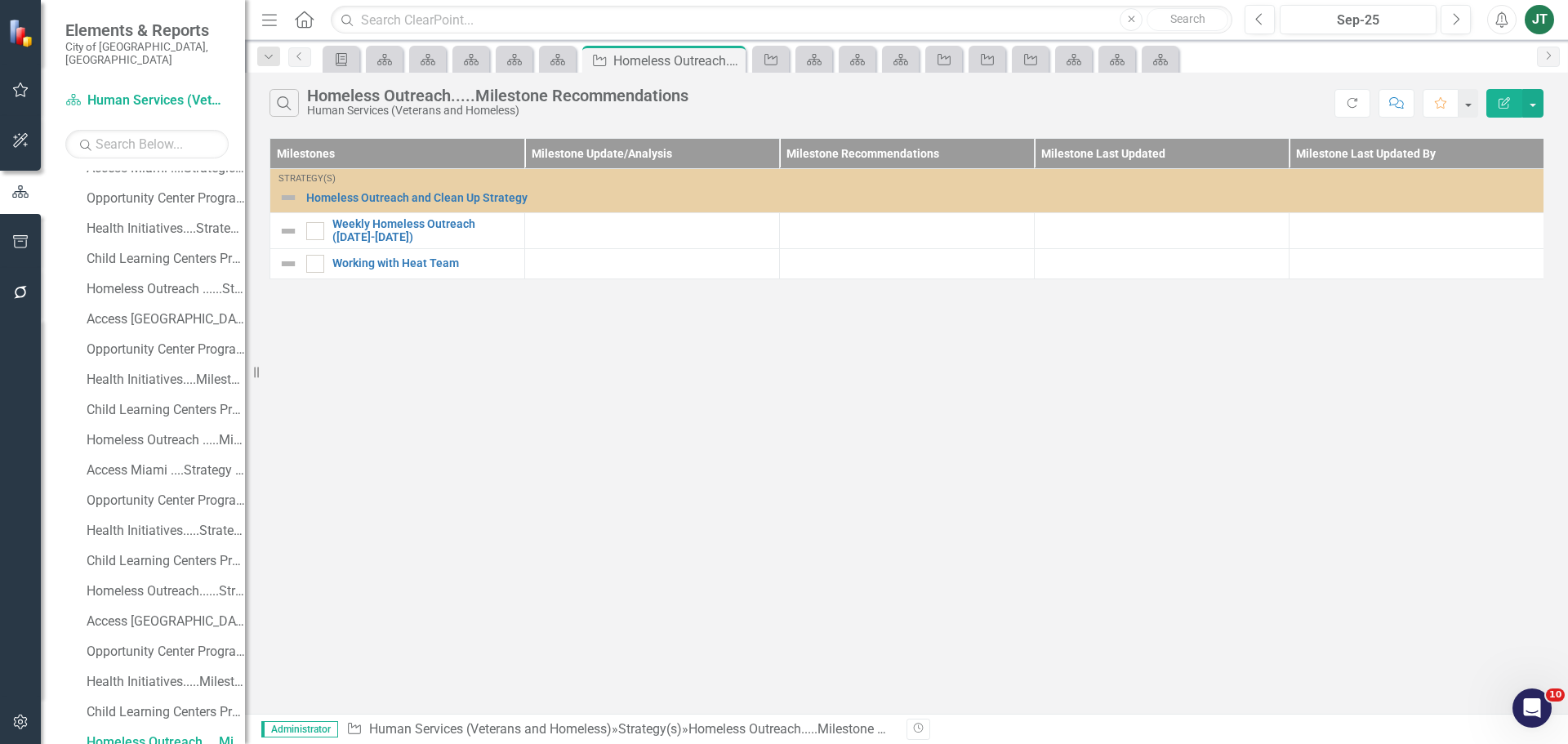
scroll to position [498, 0]
drag, startPoint x: 1539, startPoint y: 91, endPoint x: 1539, endPoint y: 101, distance: 10.0
click at [1540, 94] on button "button" at bounding box center [1533, 103] width 21 height 29
click at [1495, 137] on link "Edit Report Edit Report" at bounding box center [1478, 133] width 129 height 30
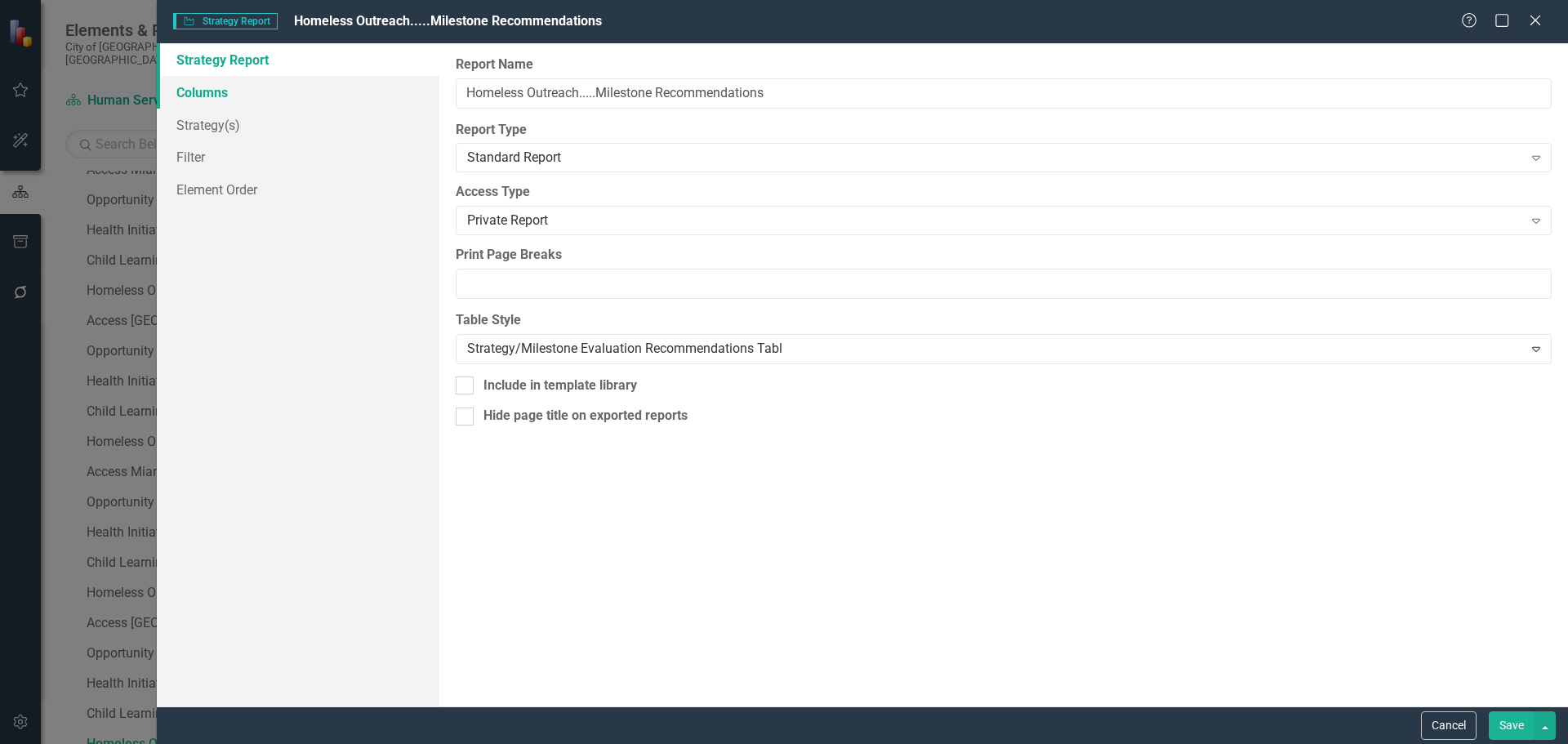
click at [259, 89] on link "Columns" at bounding box center [299, 91] width 283 height 32
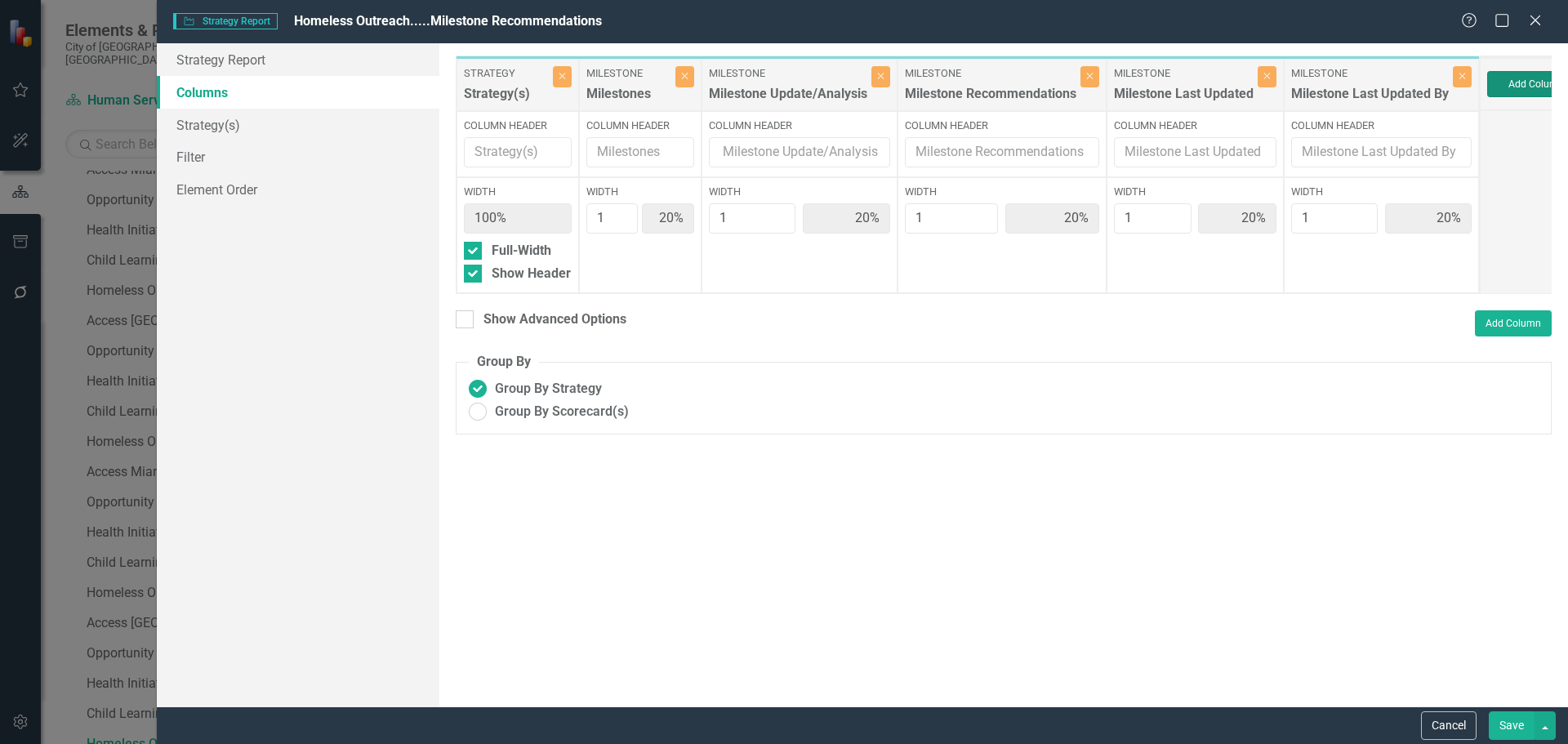
click at [1513, 85] on button "Add Column" at bounding box center [1537, 84] width 98 height 26
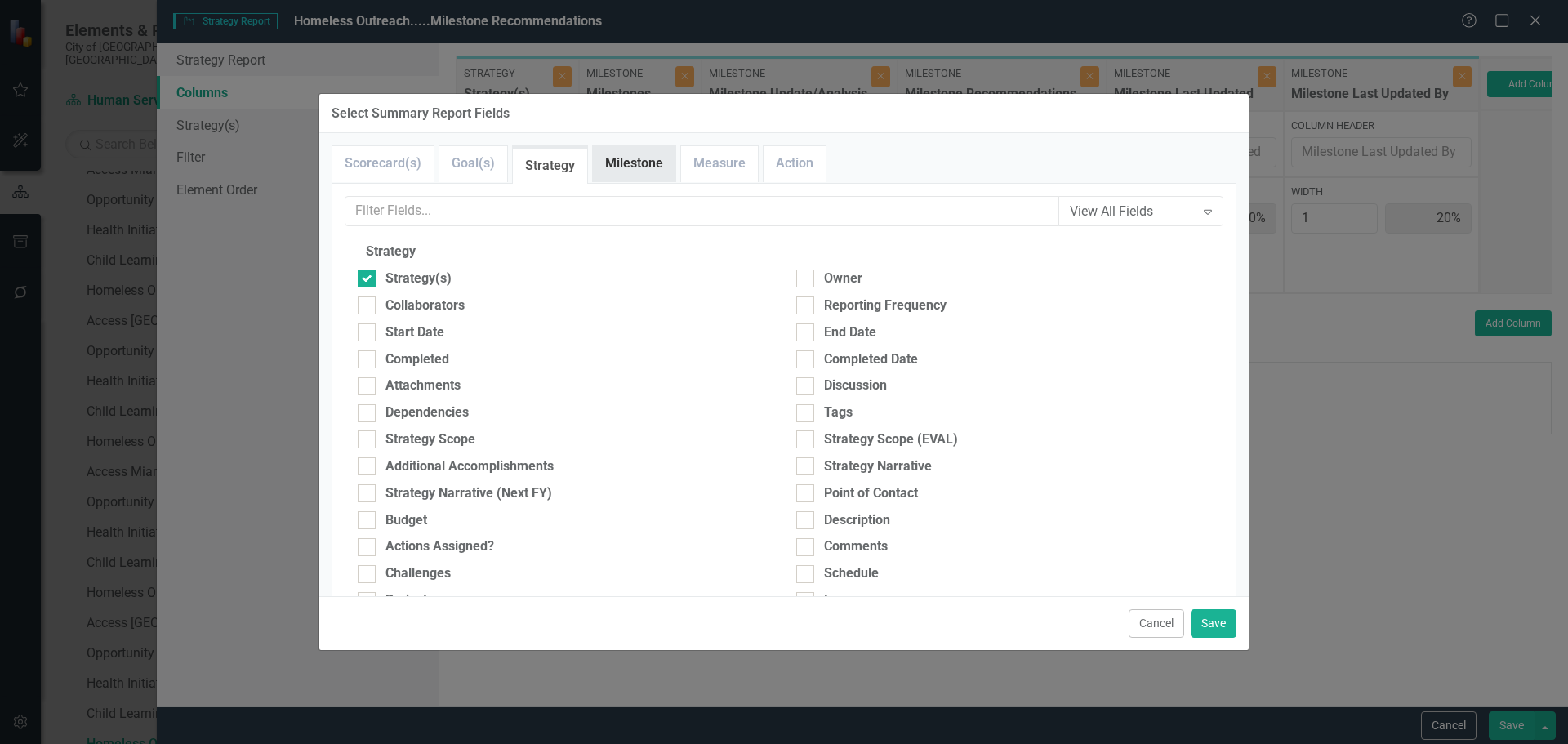
click at [641, 168] on link "Milestone" at bounding box center [633, 164] width 82 height 35
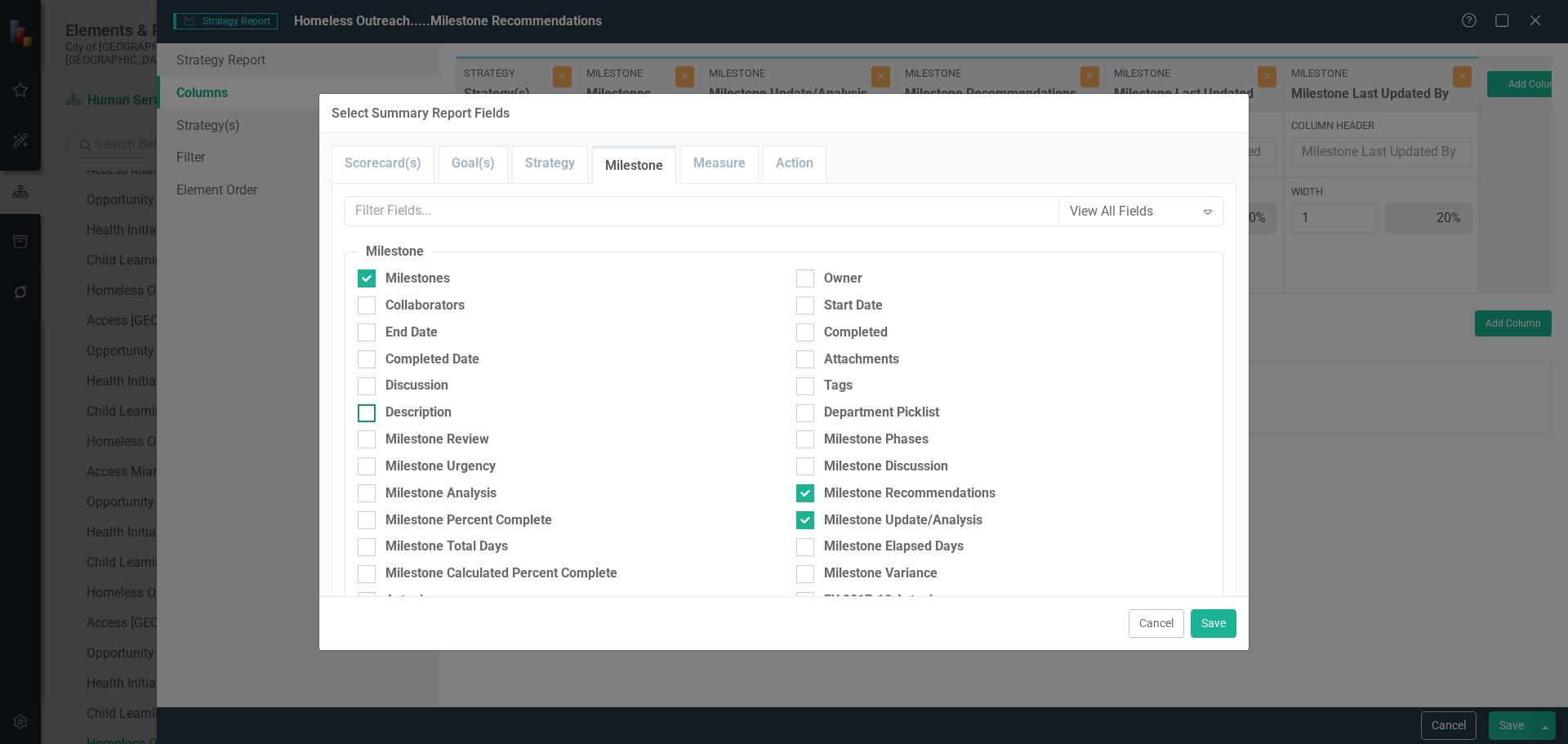
click at [406, 412] on div "Description" at bounding box center [419, 412] width 67 height 18
click at [368, 412] on input "Description" at bounding box center [362, 409] width 10 height 10
checkbox input "true"
click at [1210, 613] on button "Save" at bounding box center [1213, 623] width 45 height 29
type input "17%"
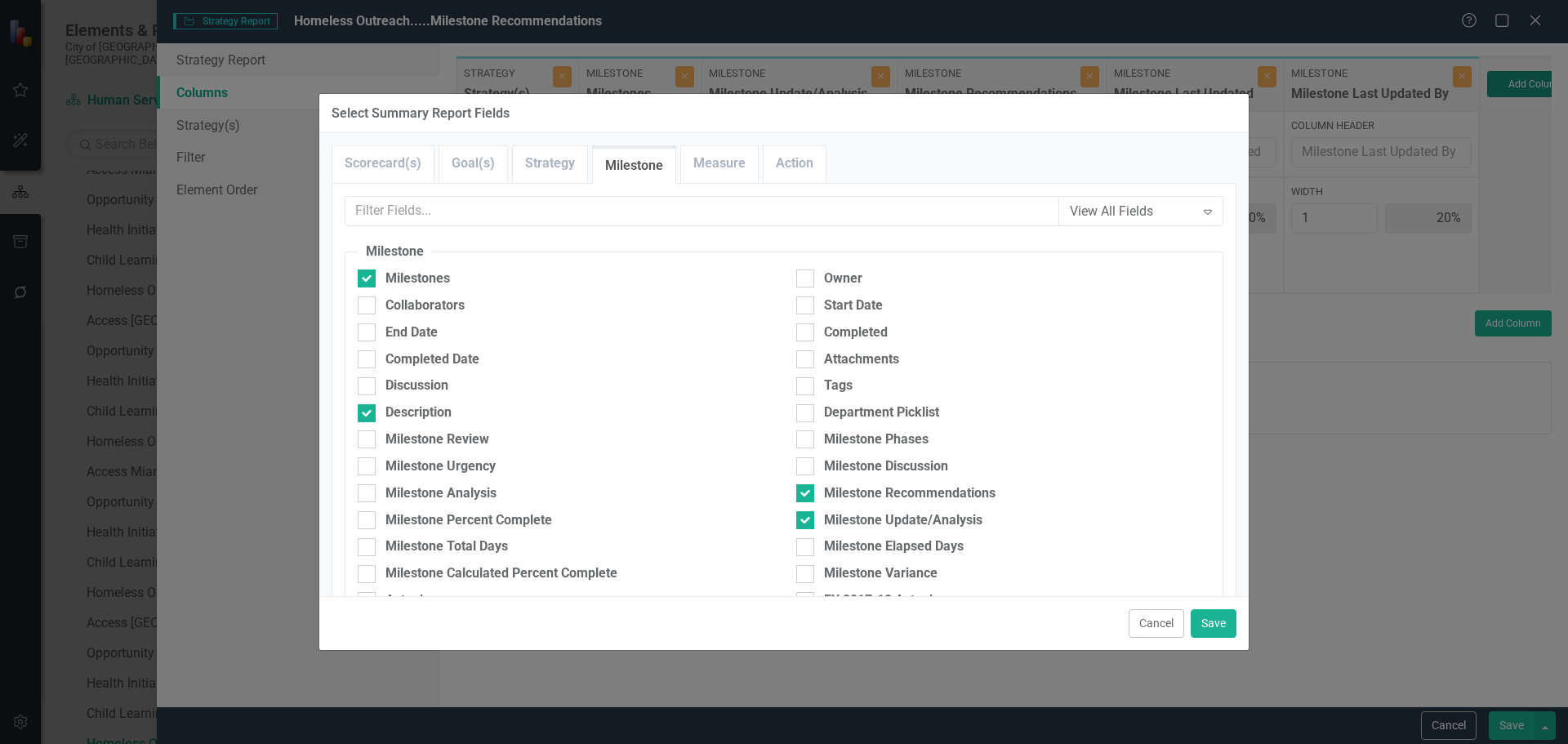
type input "17%"
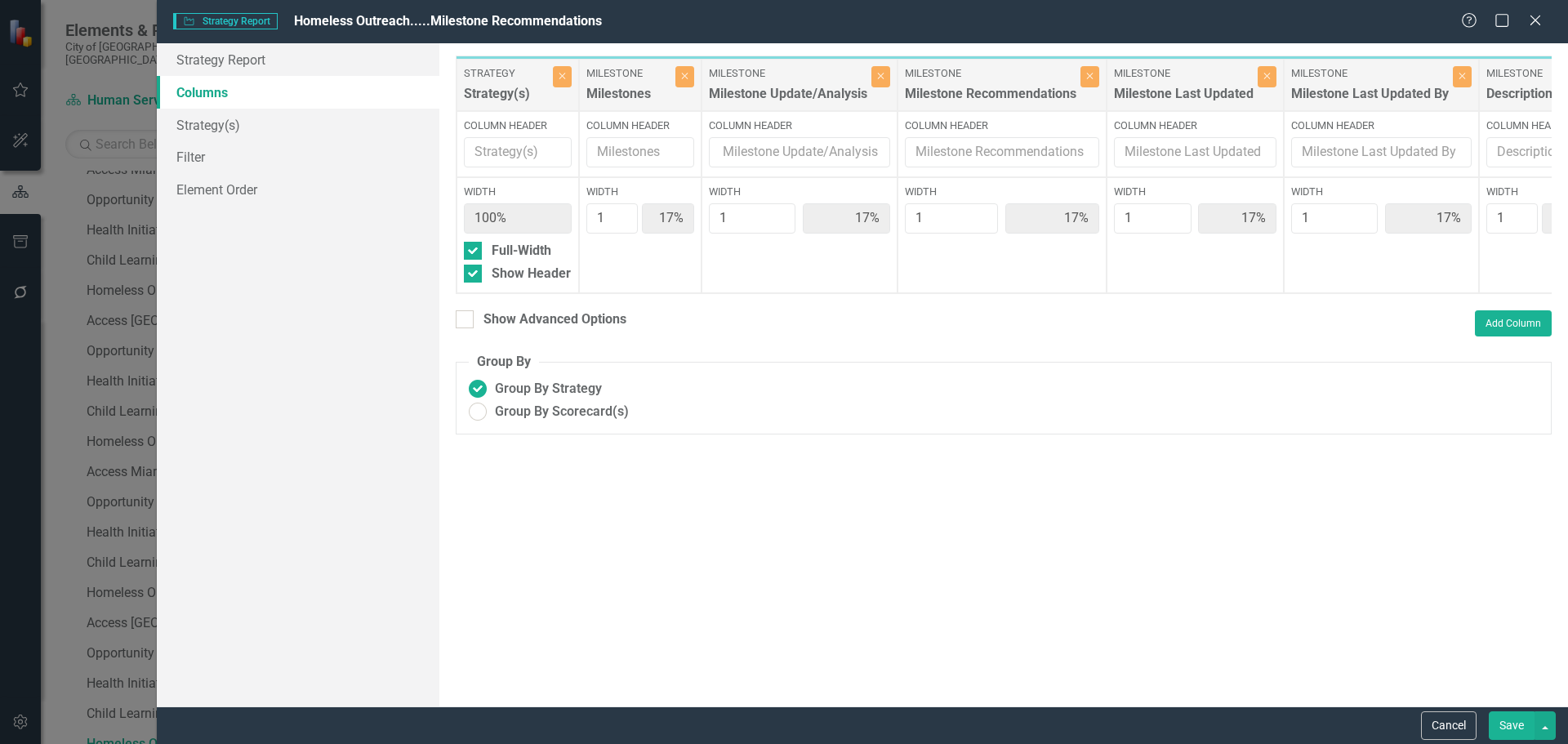
scroll to position [0, 18]
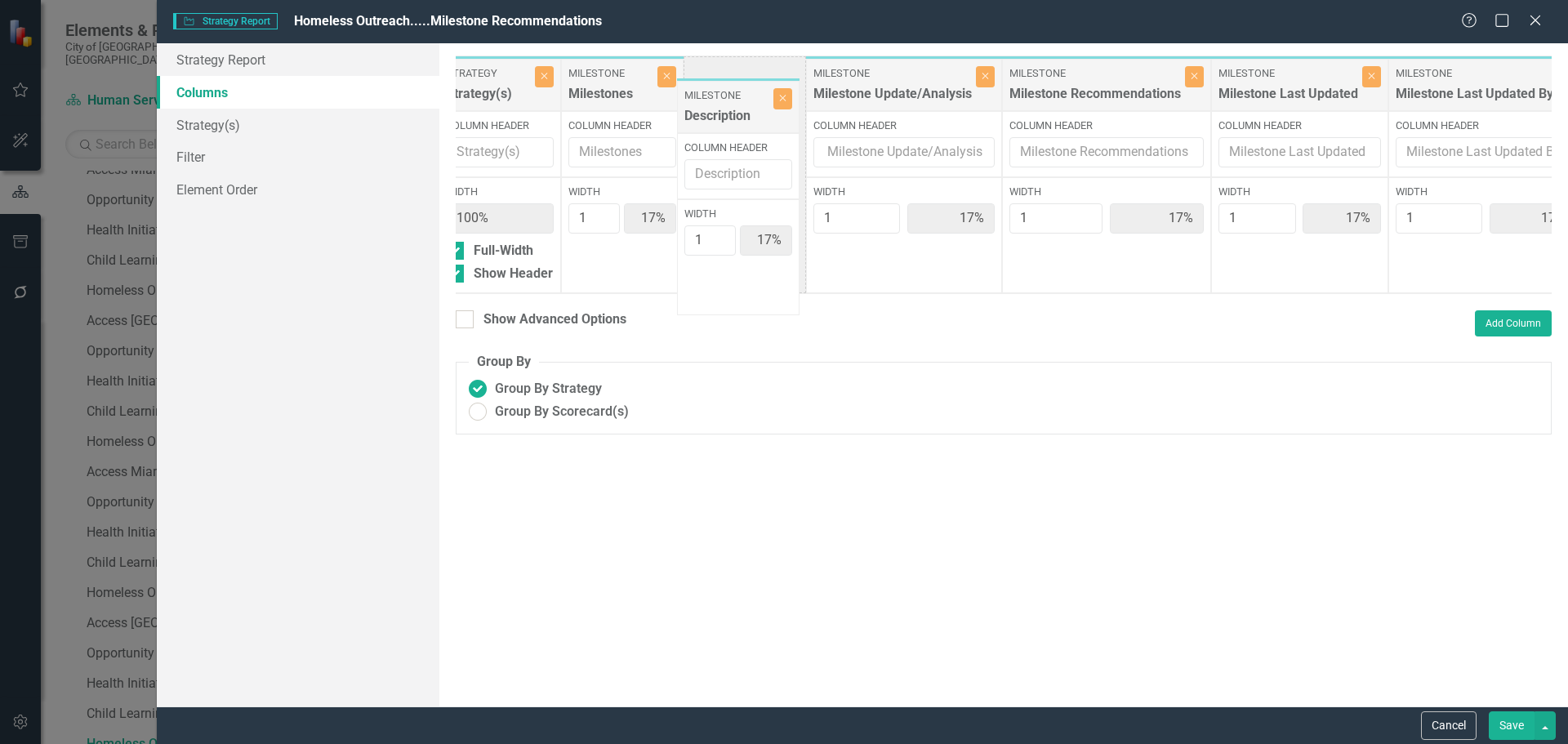
drag, startPoint x: 1519, startPoint y: 91, endPoint x: 703, endPoint y: 88, distance: 816.0
click at [703, 90] on div "Strategy Strategy(s) Close Column Header Width 100% Full-Width Show Header Mile…" at bounding box center [1011, 175] width 1146 height 238
type input "2"
type input "29%"
type input "14%"
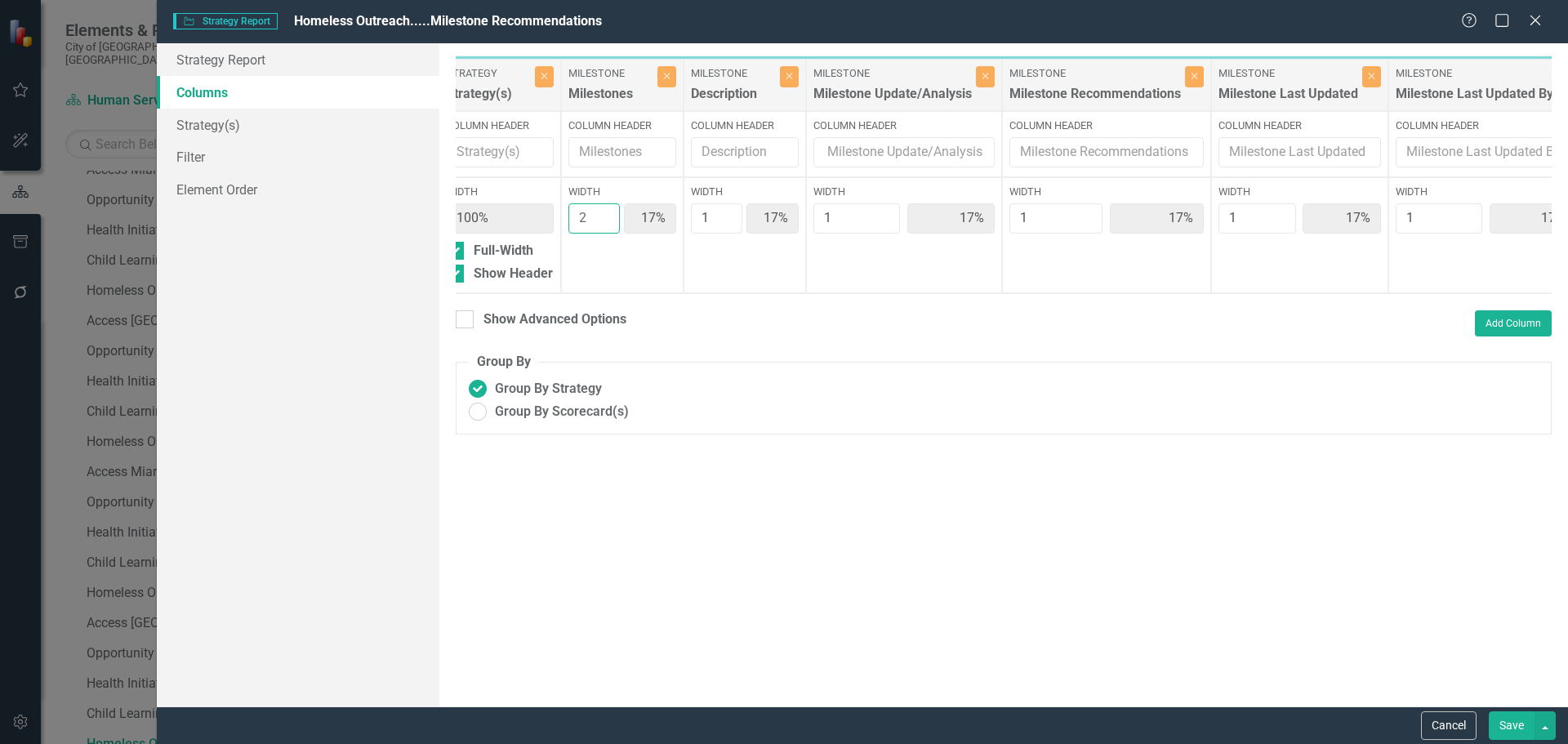
type input "14%"
type input "2"
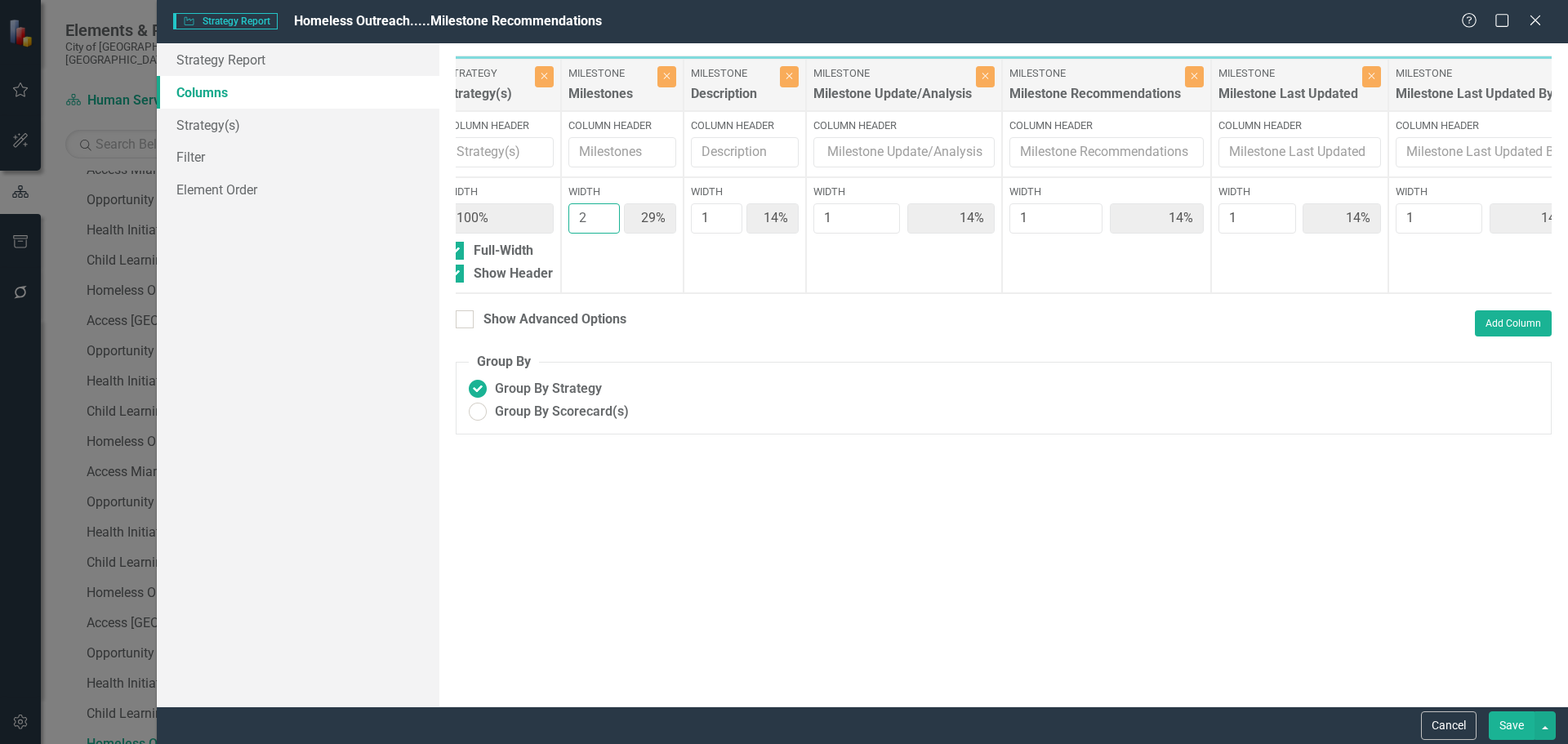
click at [601, 213] on input "2" at bounding box center [594, 218] width 52 height 30
type input "2"
type input "25%"
type input "13%"
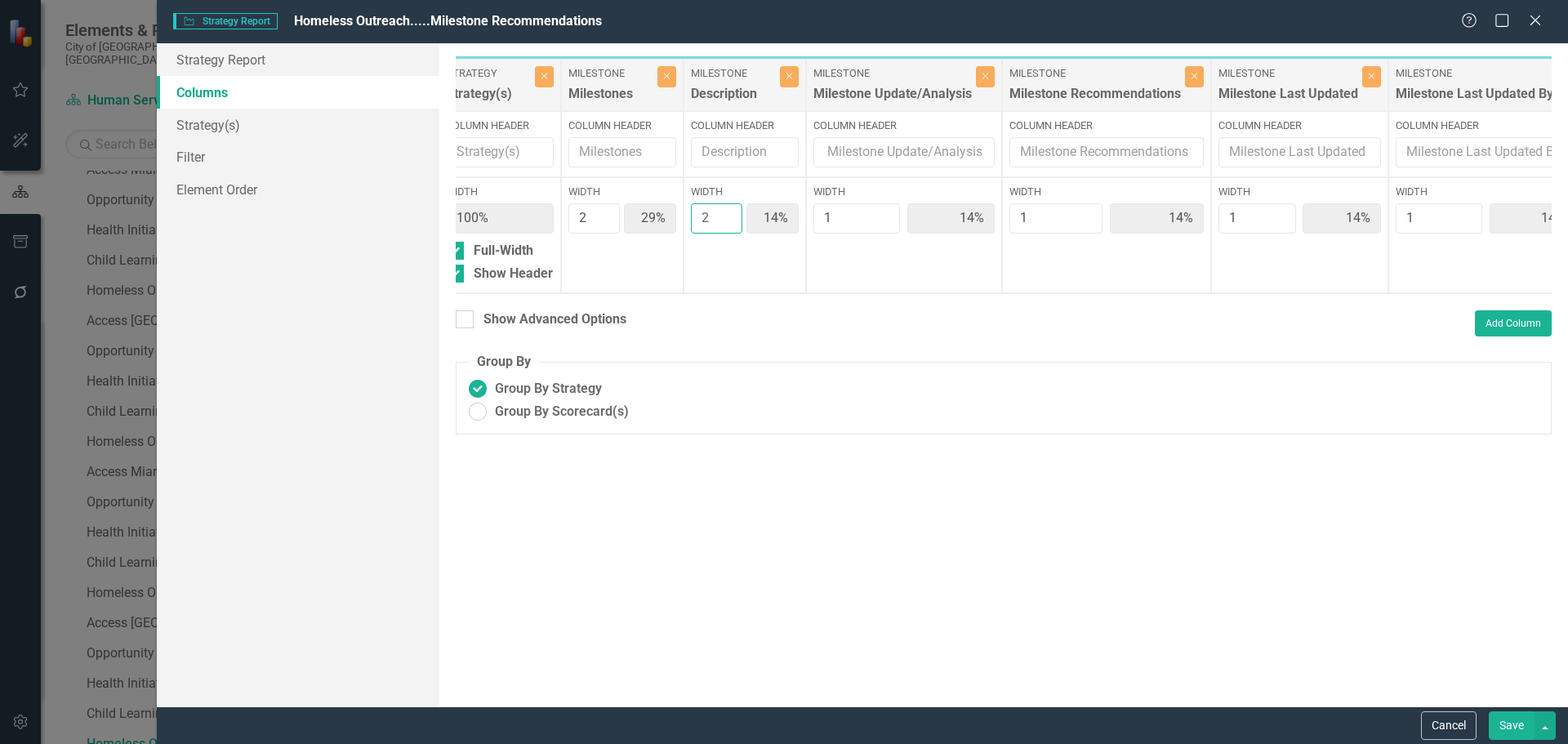
type input "13%"
type input "2"
click at [726, 213] on input "2" at bounding box center [717, 218] width 52 height 30
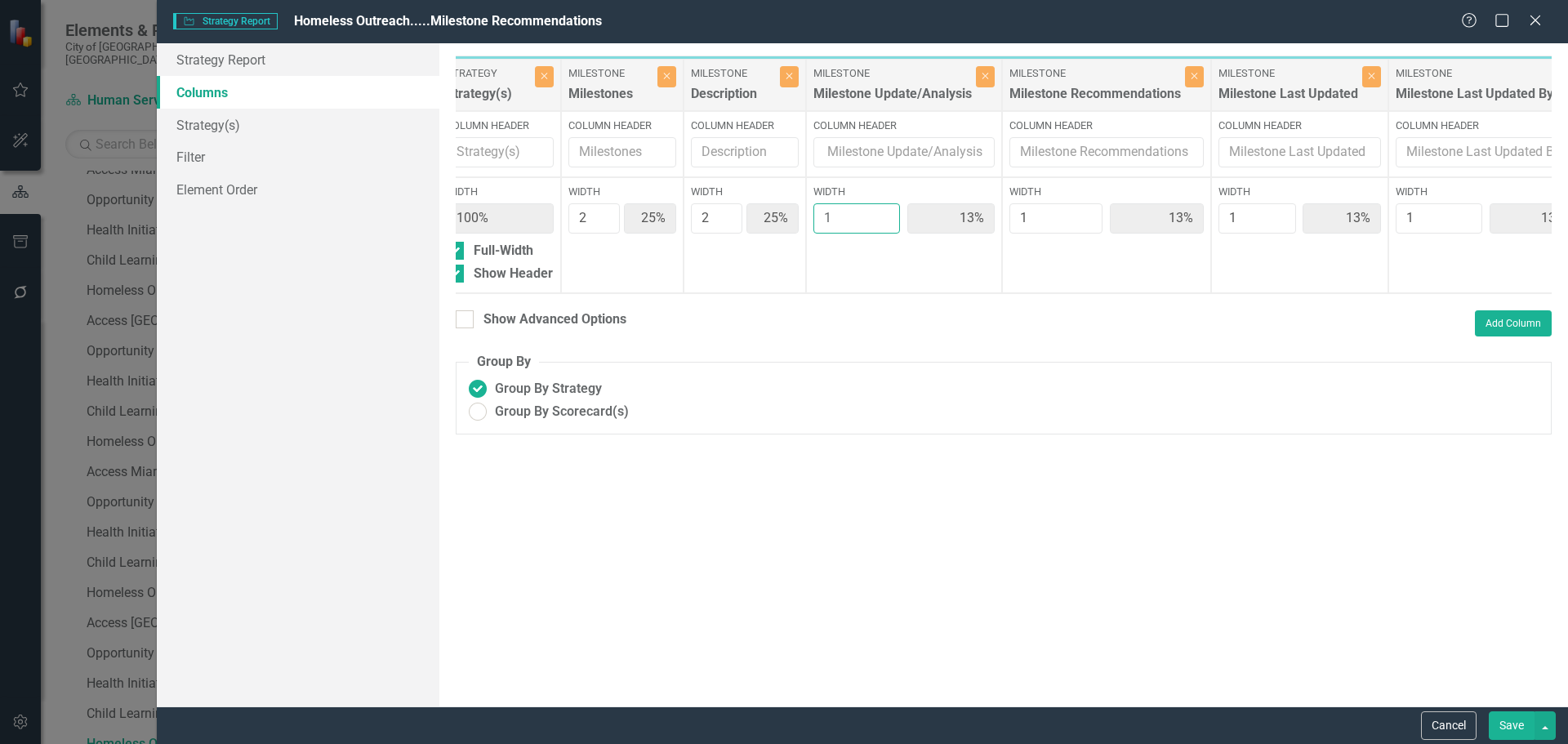
type input "2"
type input "22%"
type input "11%"
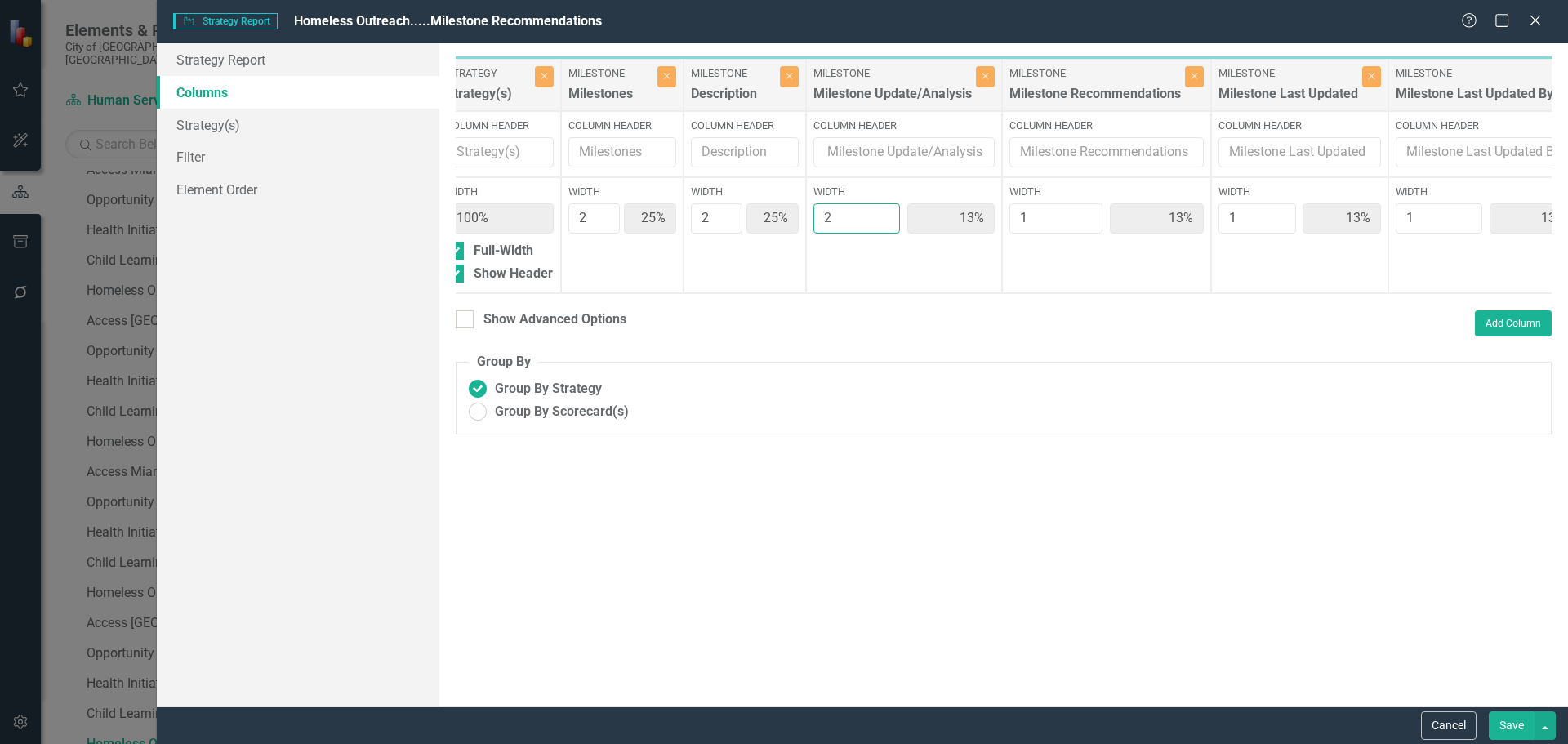
type input "11%"
type input "2"
click at [885, 213] on input "2" at bounding box center [857, 218] width 88 height 30
type input "2"
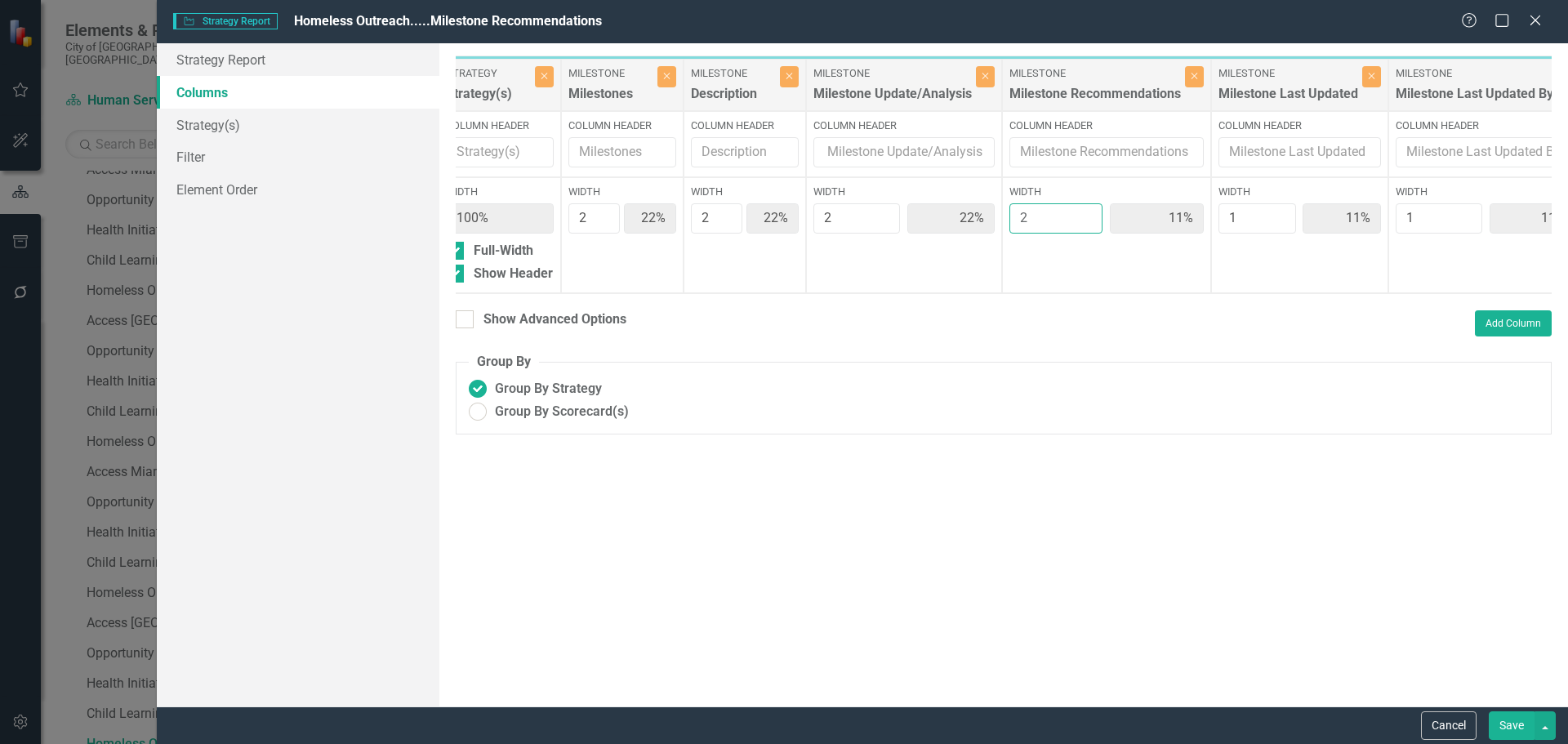
type input "20%"
type input "10%"
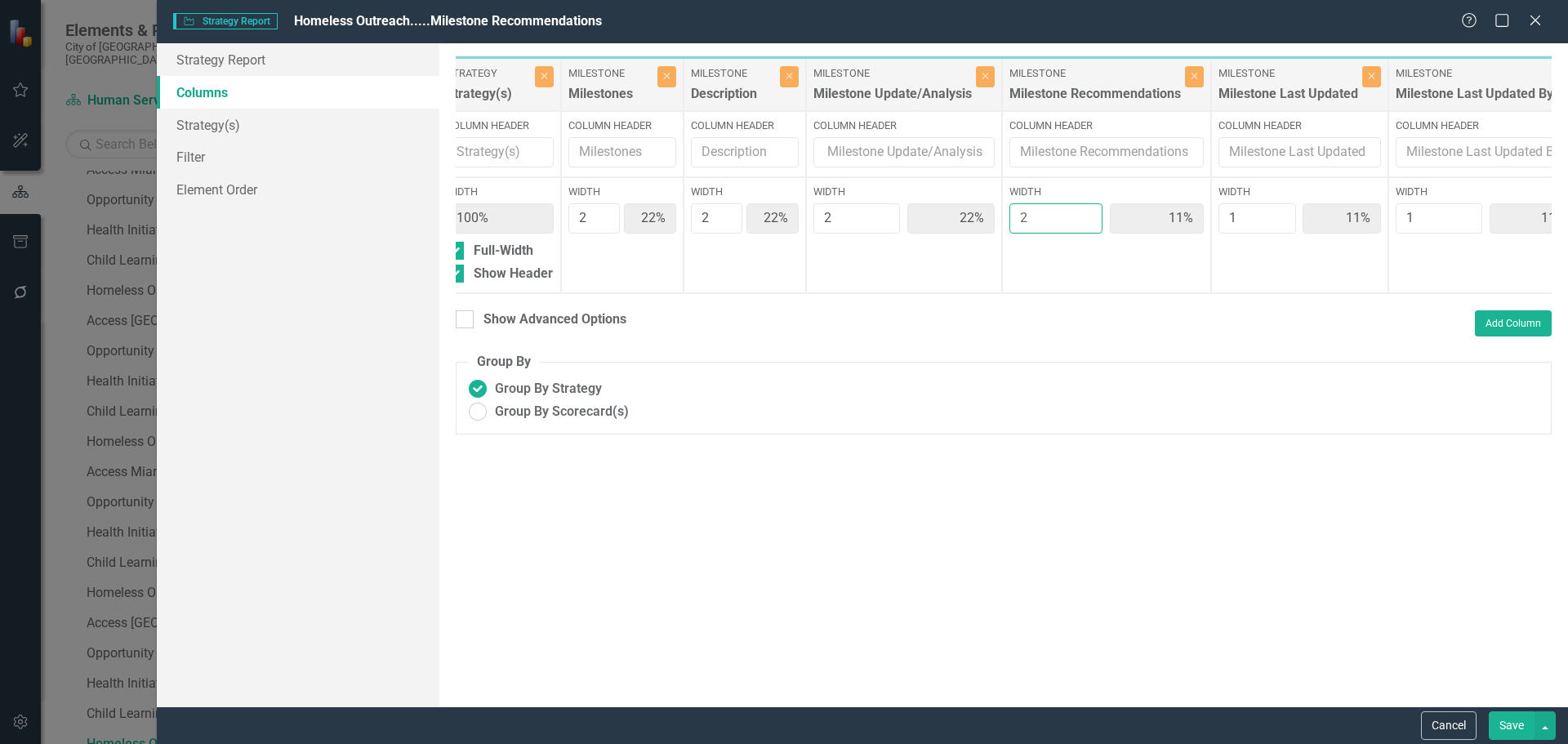
type input "10%"
type input "2"
click at [1084, 213] on input "2" at bounding box center [1056, 218] width 93 height 30
click at [1503, 729] on button "Save" at bounding box center [1512, 726] width 45 height 29
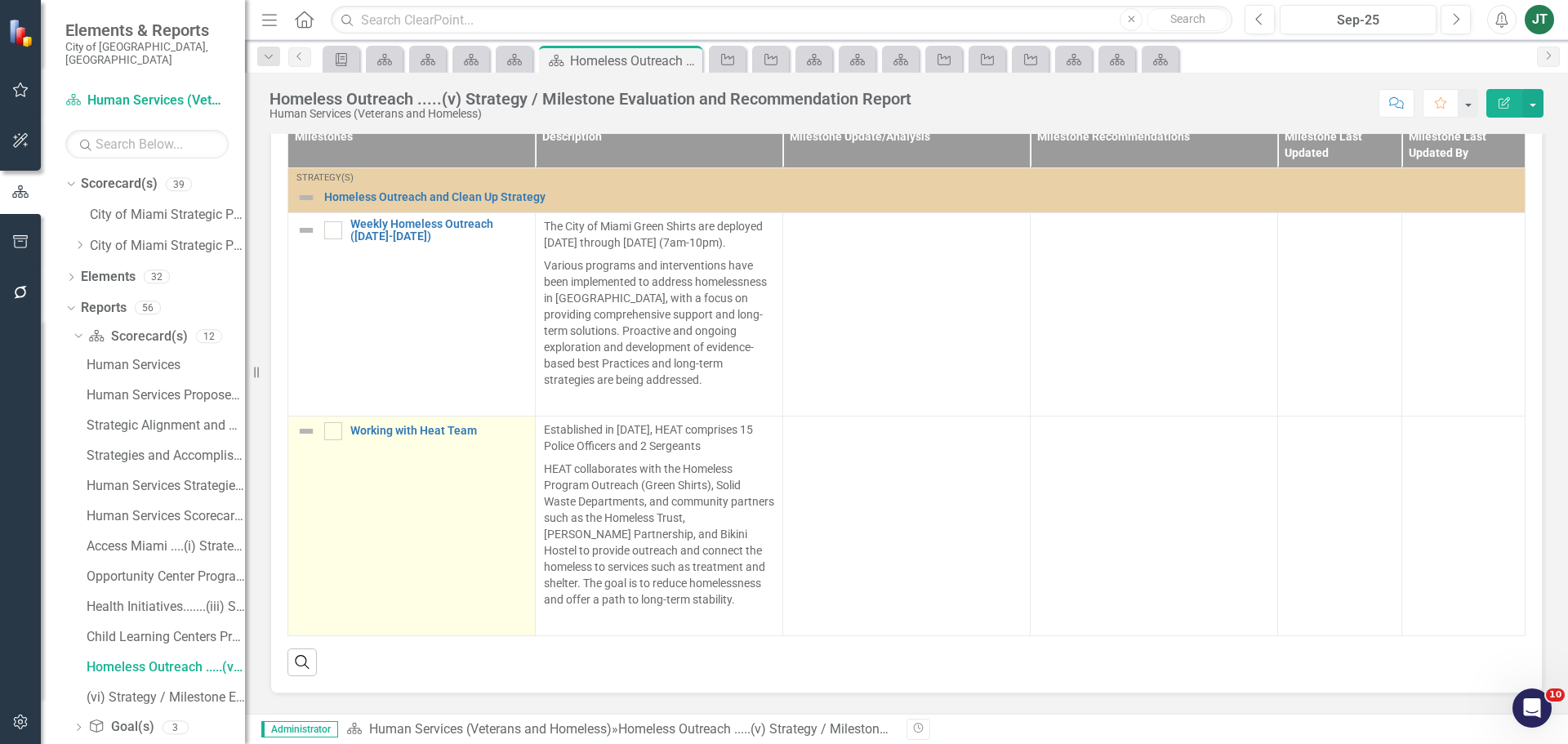
scroll to position [839, 0]
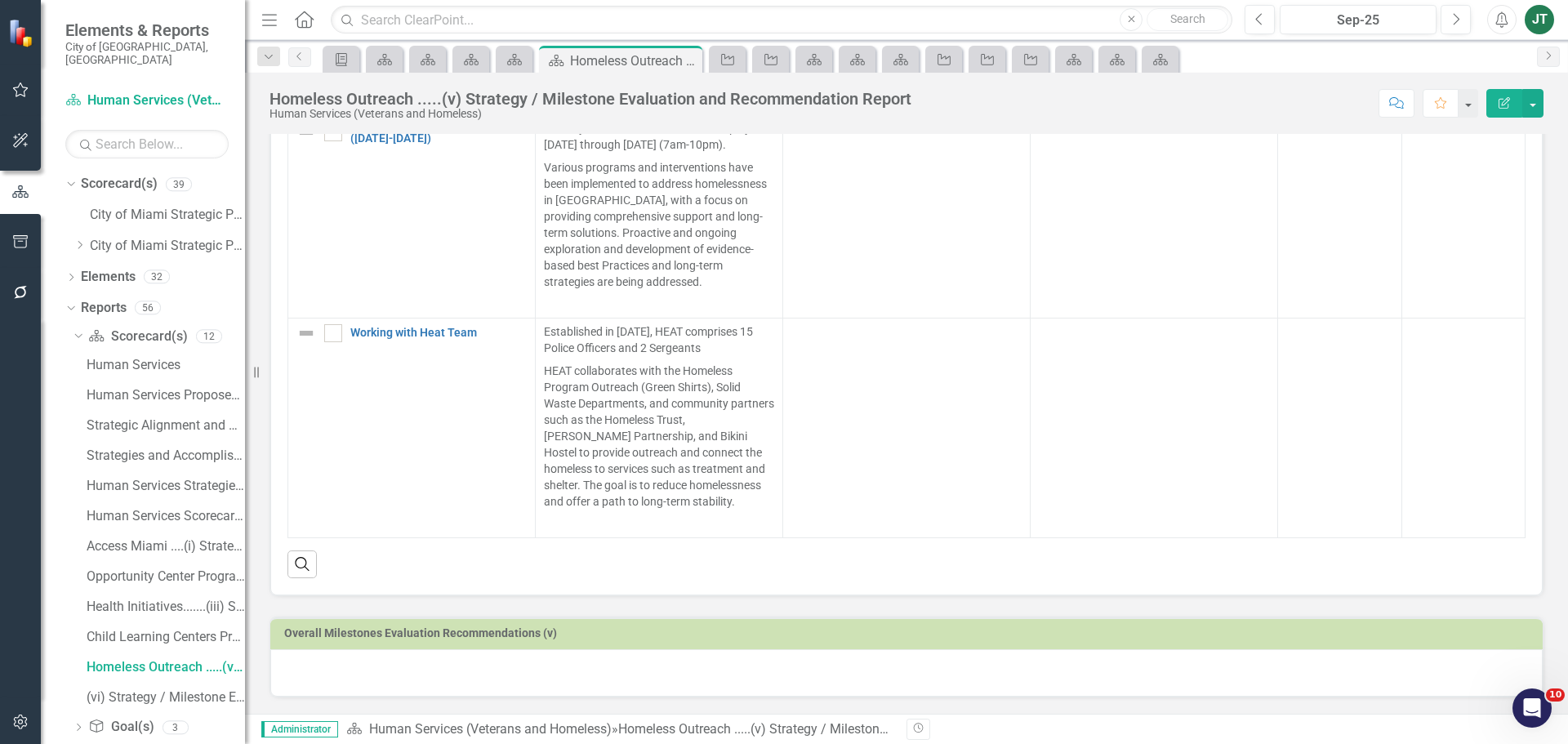
click at [398, 660] on div at bounding box center [906, 672] width 1273 height 47
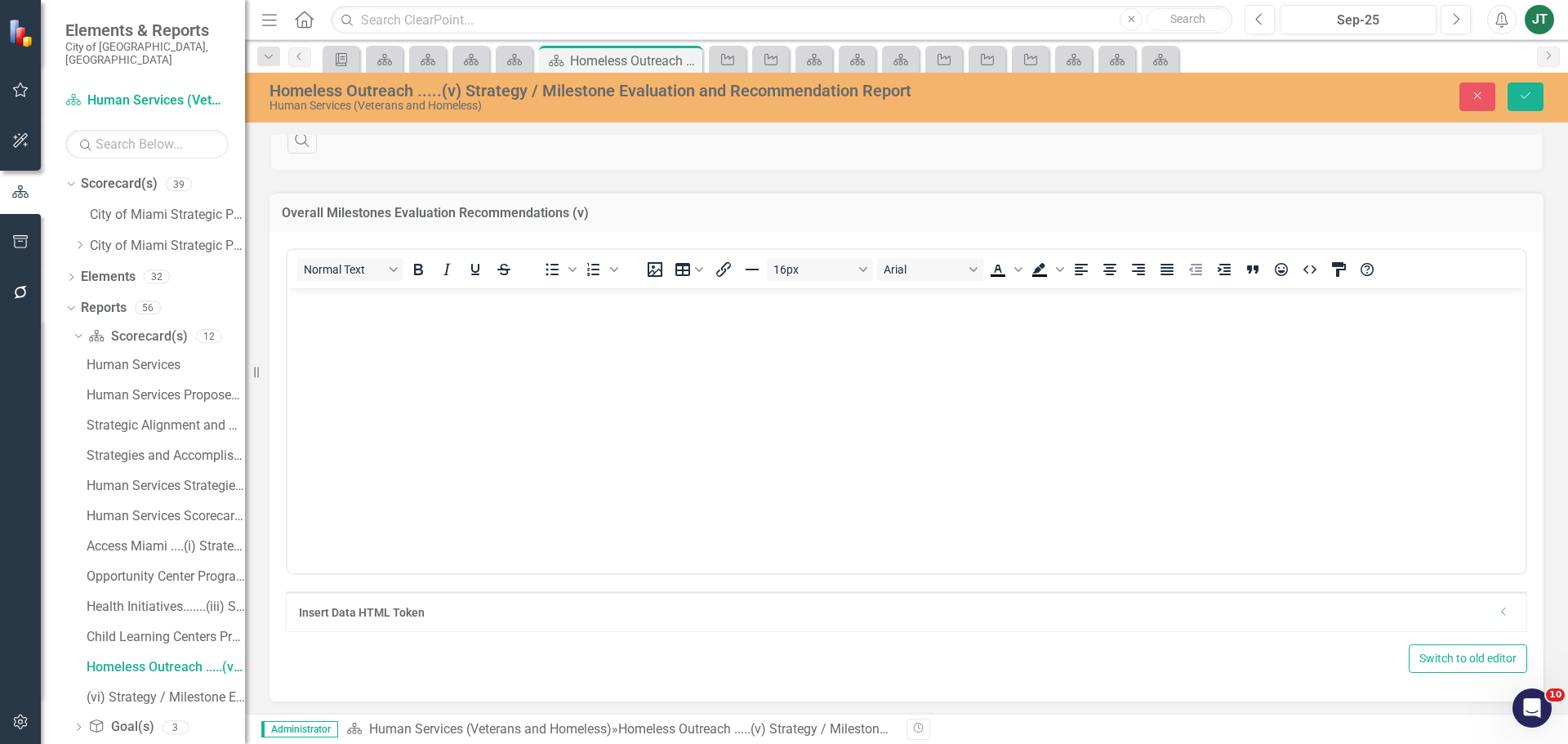
scroll to position [1268, 0]
click at [361, 382] on body "Rich Text Area. Press ALT-0 for help." at bounding box center [906, 406] width 1238 height 245
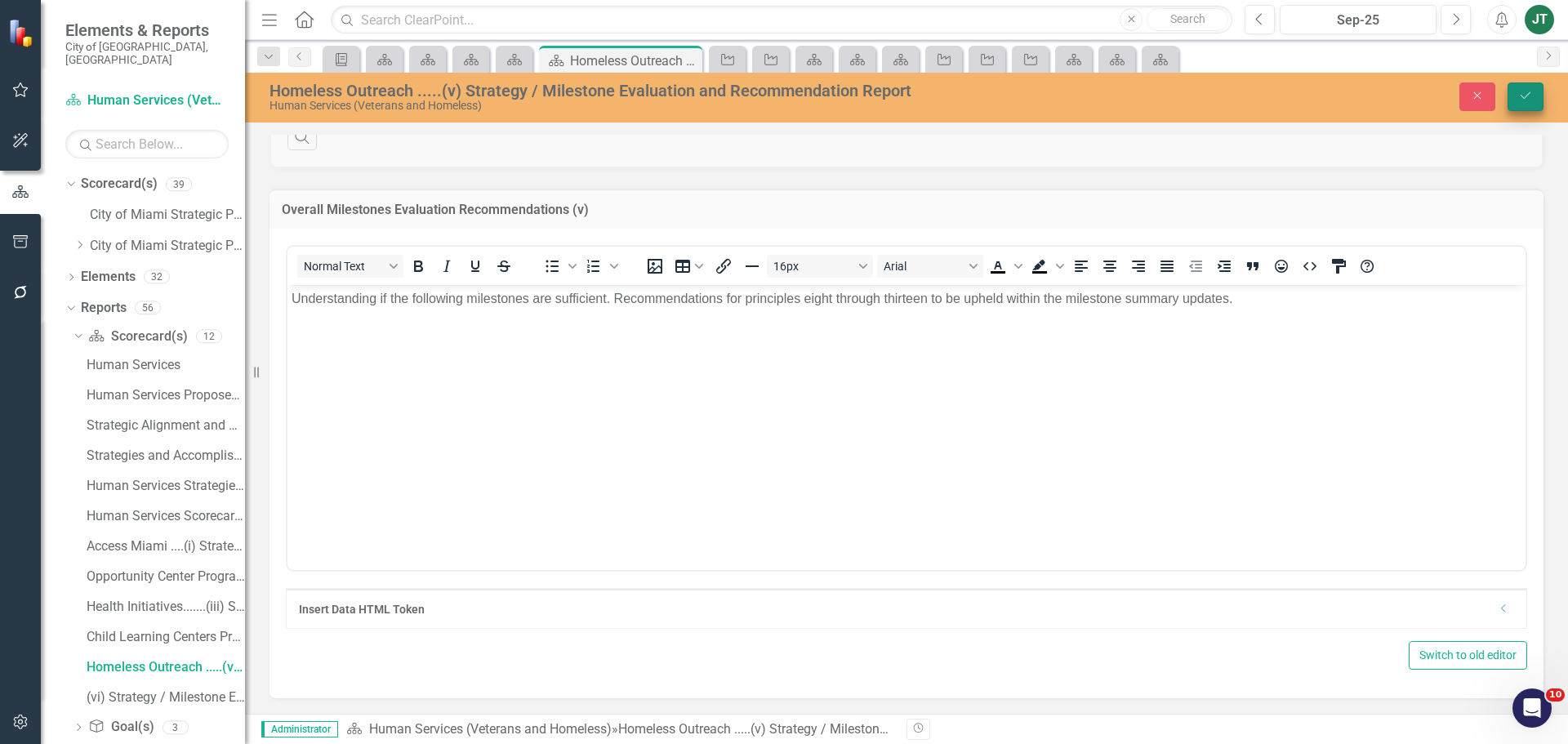
click at [1525, 87] on button "Save" at bounding box center [1525, 96] width 36 height 29
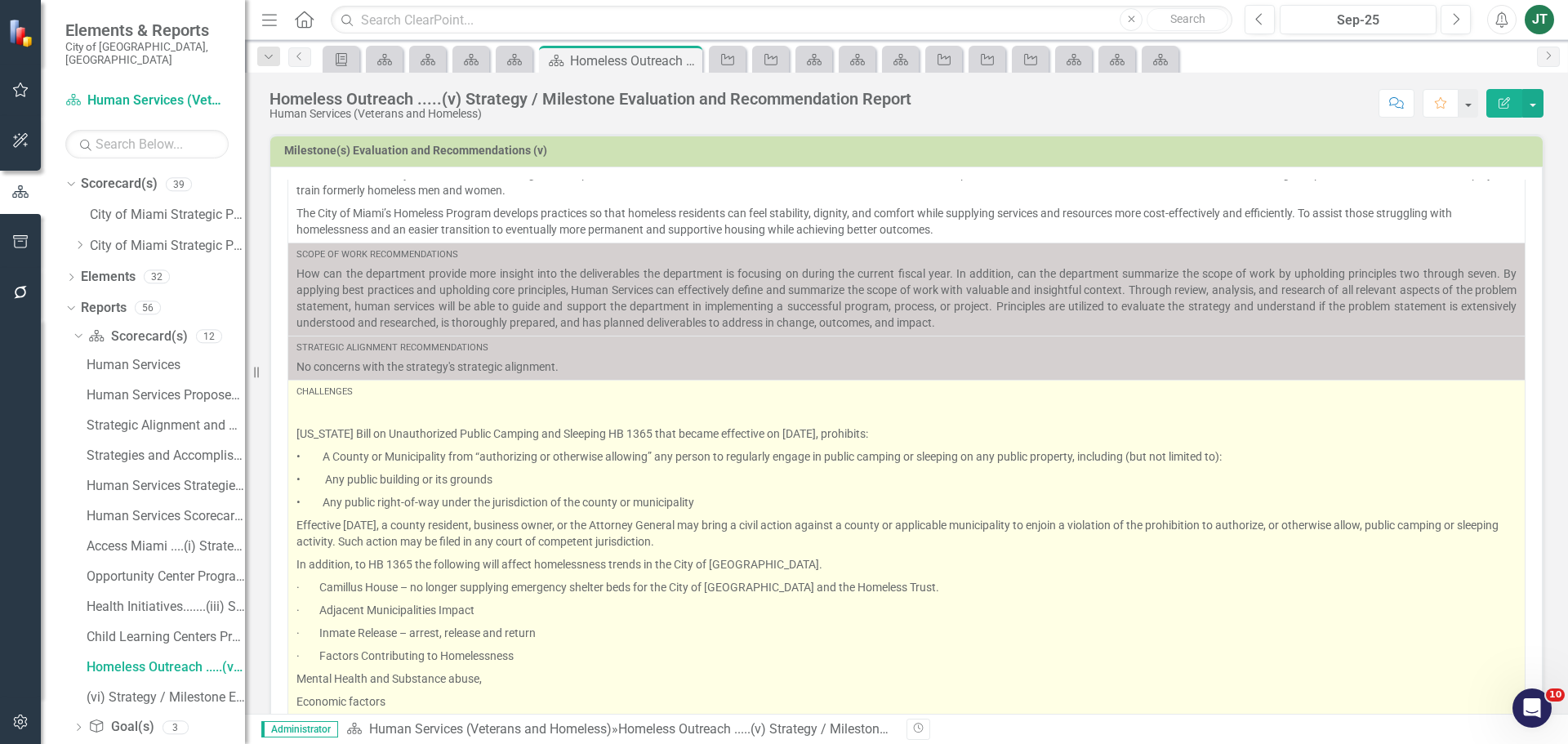
scroll to position [269, 0]
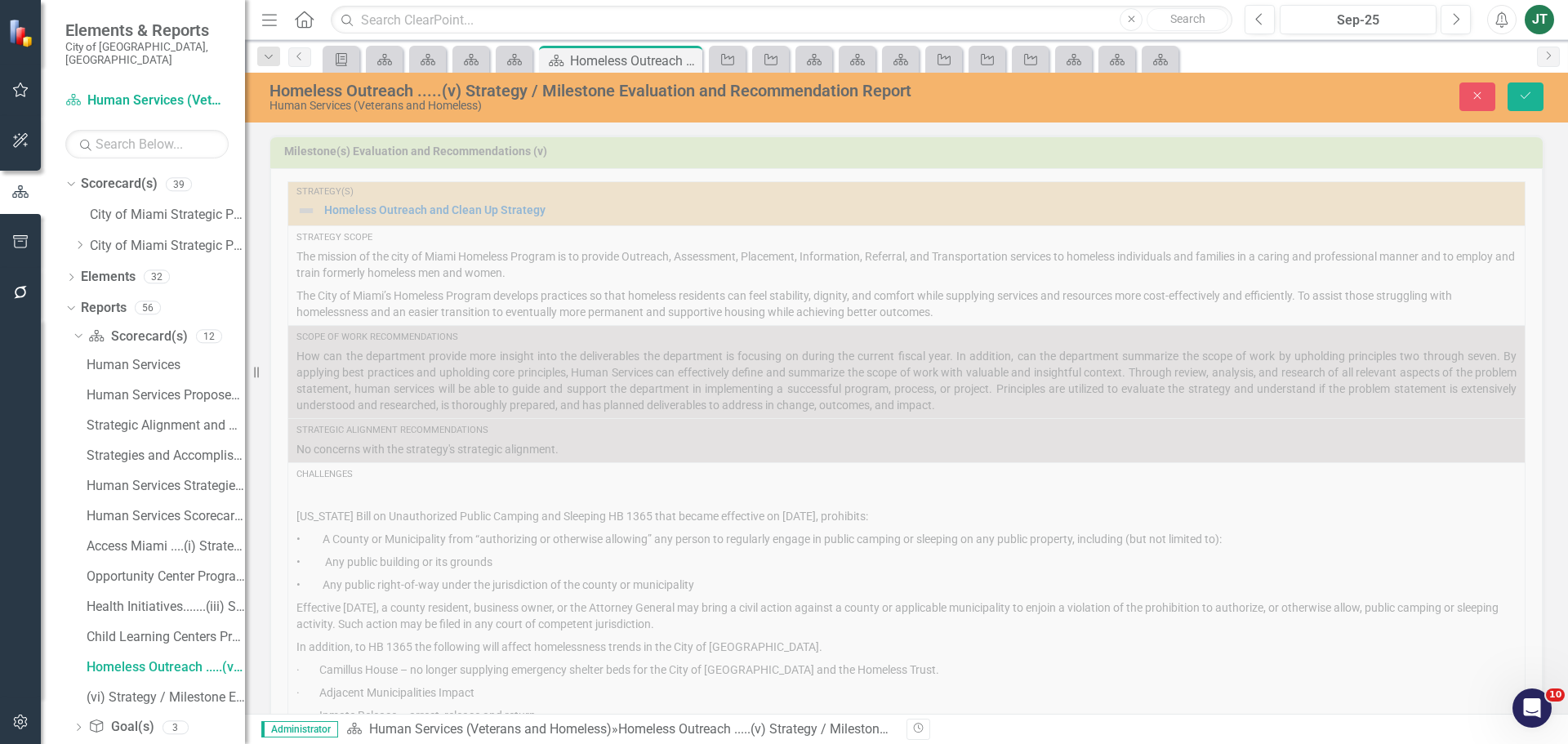
scroll to position [270, 0]
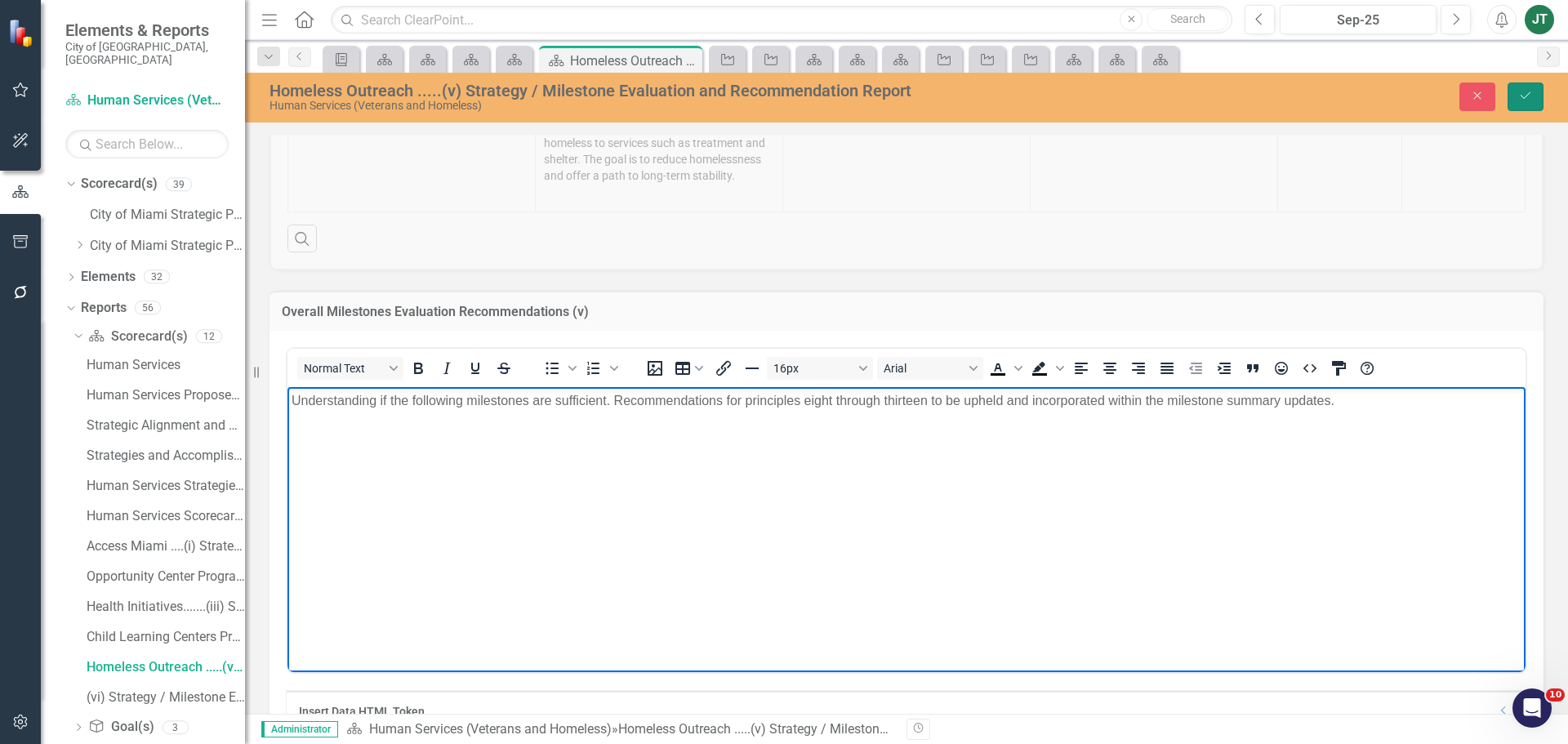
click at [1508, 96] on button "Save" at bounding box center [1525, 96] width 36 height 29
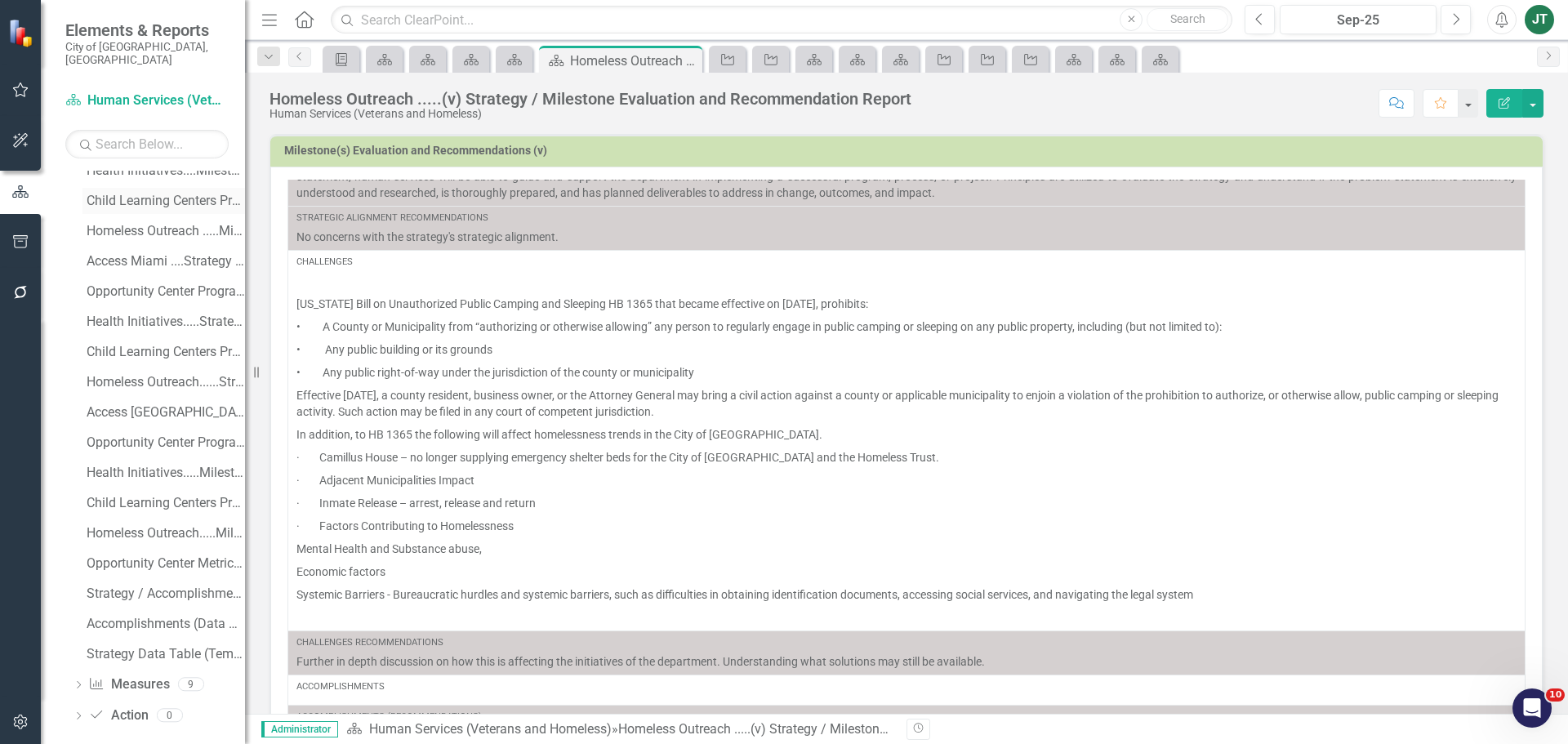
scroll to position [188, 0]
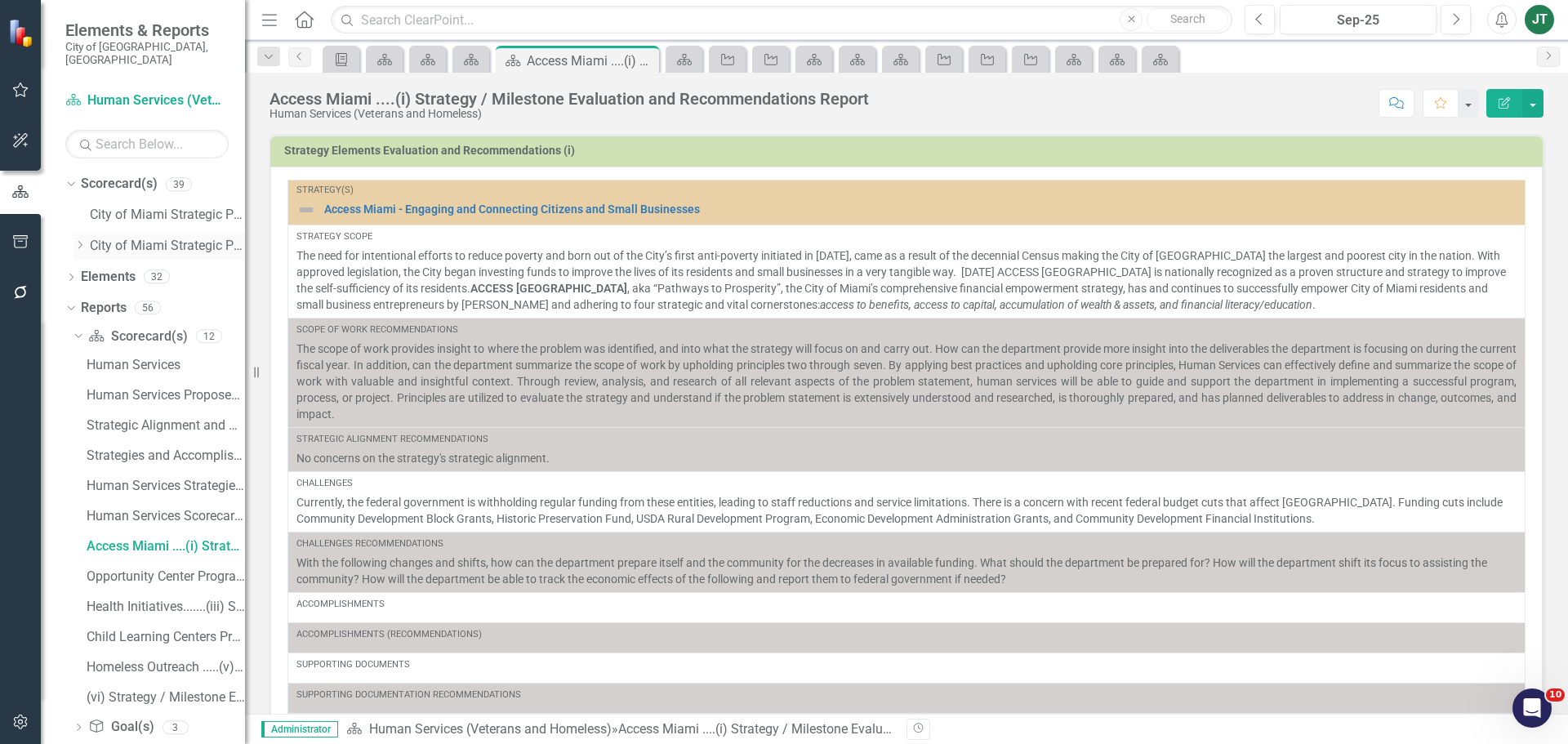
click at [76, 239] on div "Dropdown" at bounding box center [80, 246] width 12 height 14
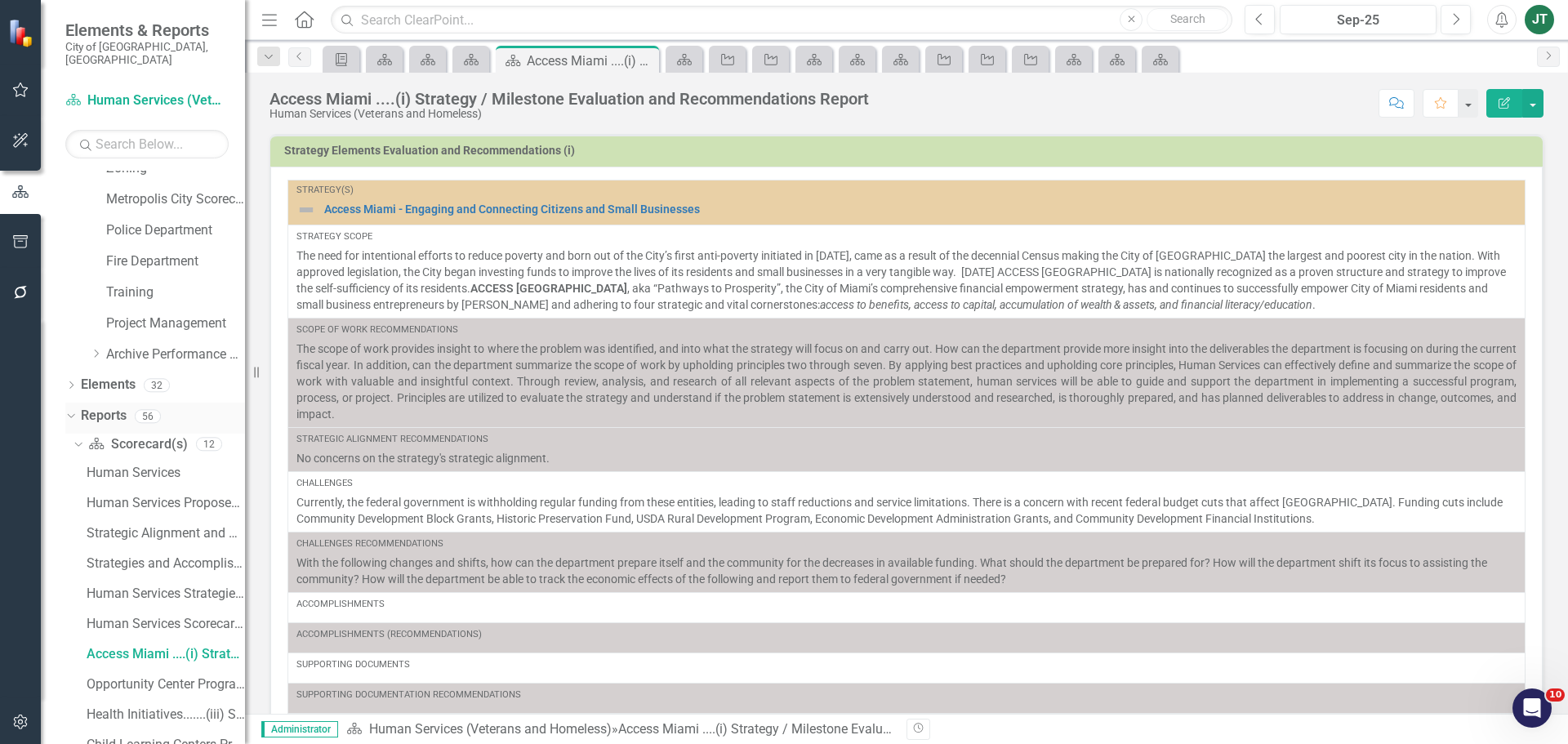
scroll to position [1062, 0]
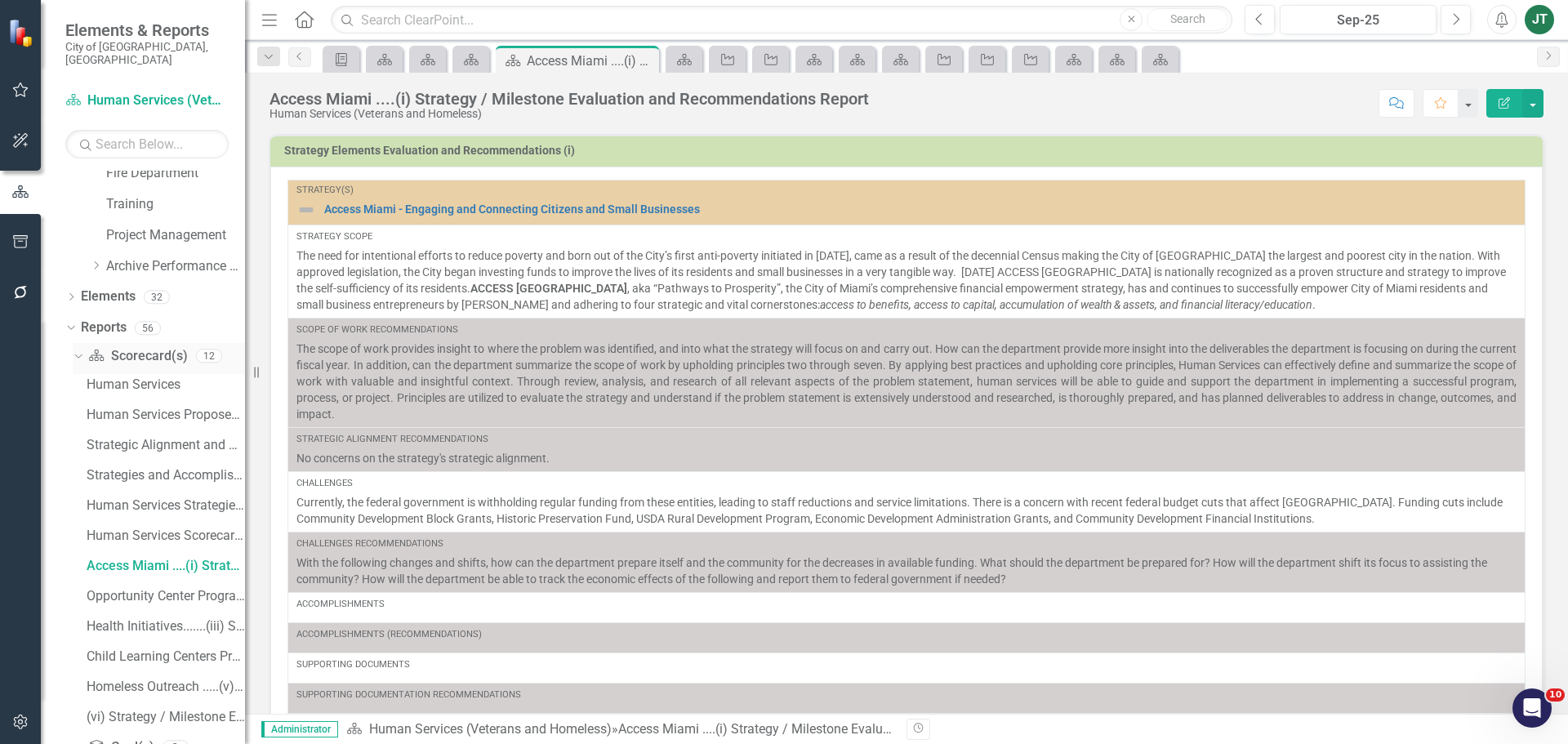
click at [74, 349] on icon "Dropdown" at bounding box center [77, 355] width 9 height 11
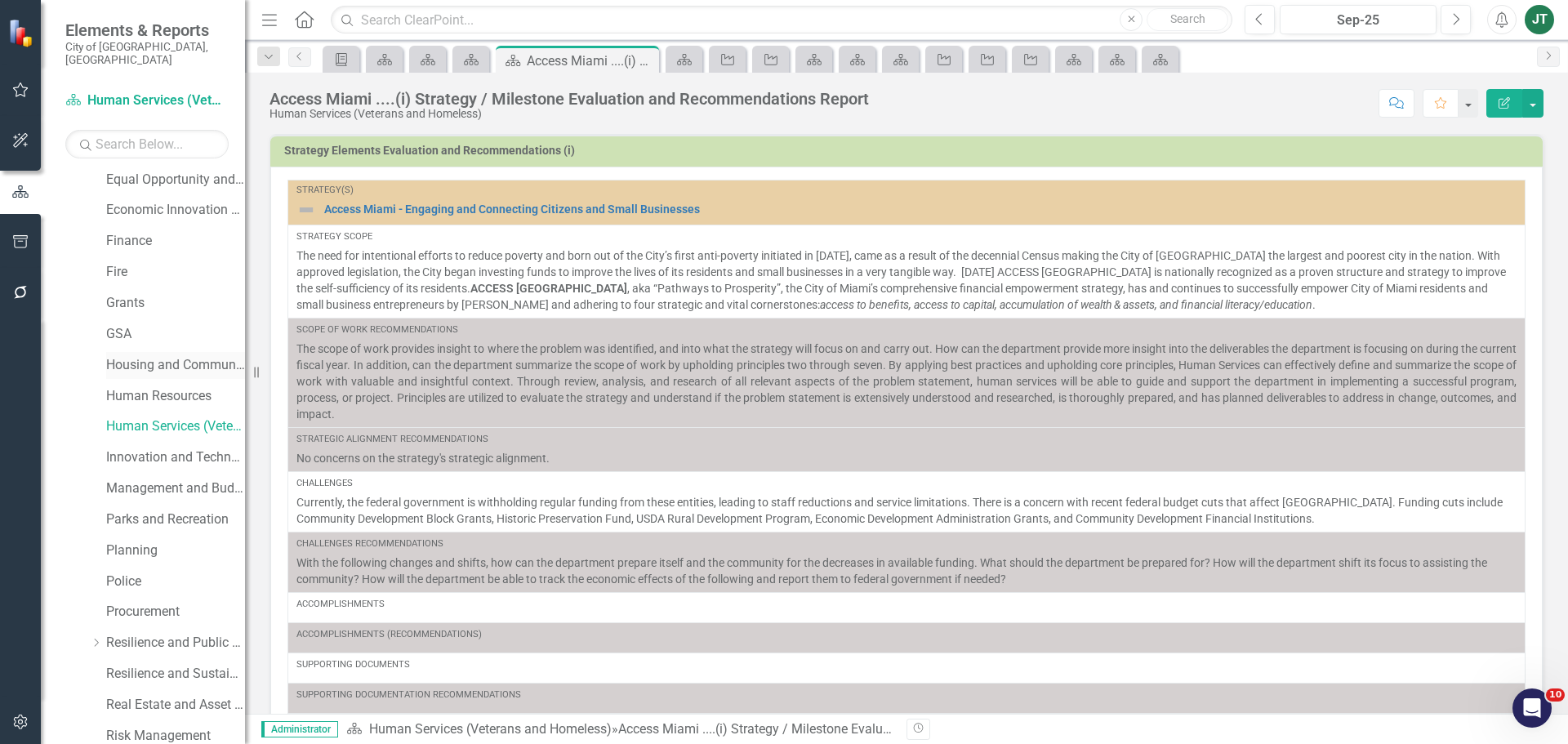
scroll to position [326, 0]
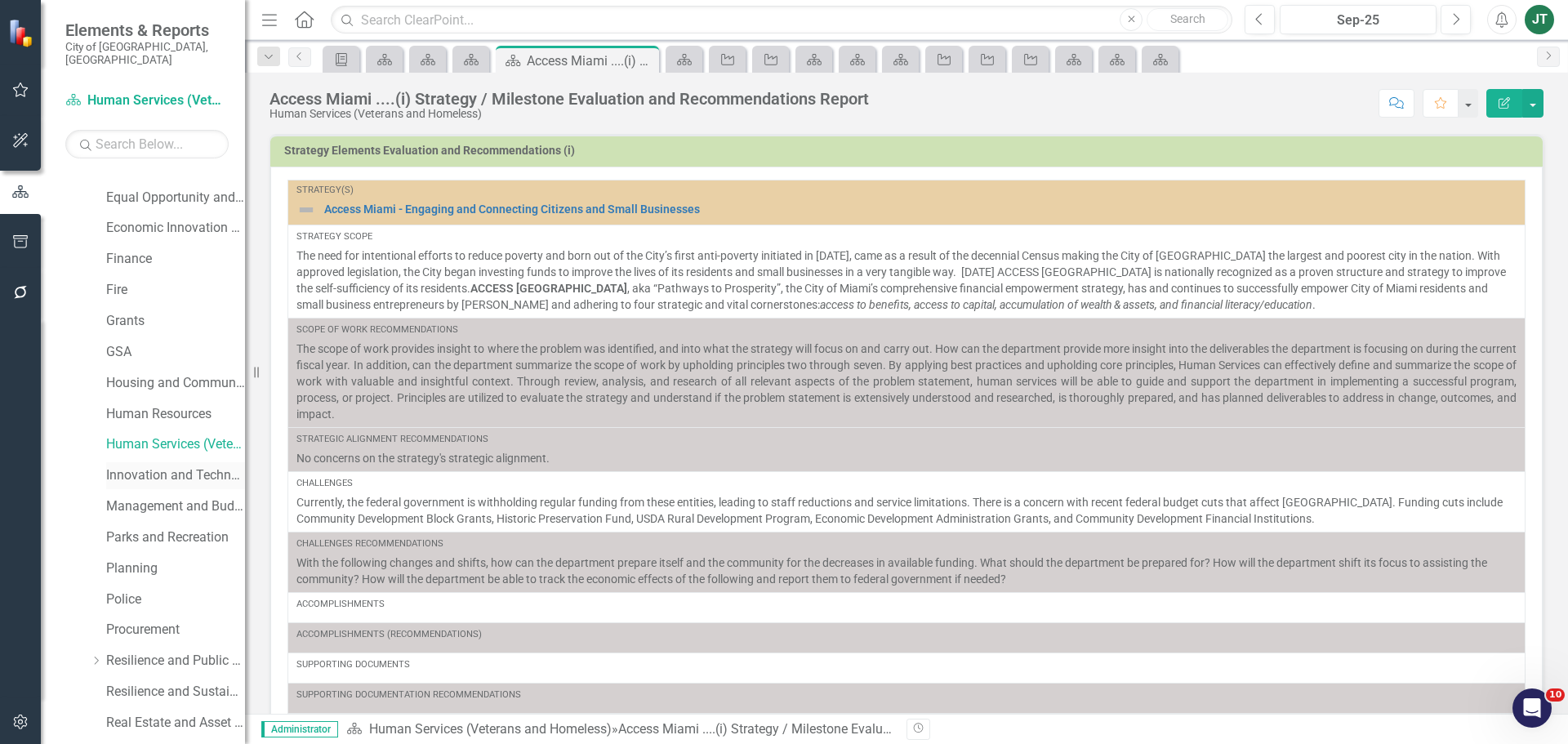
click at [139, 466] on link "Innovation and Technology" at bounding box center [176, 475] width 139 height 18
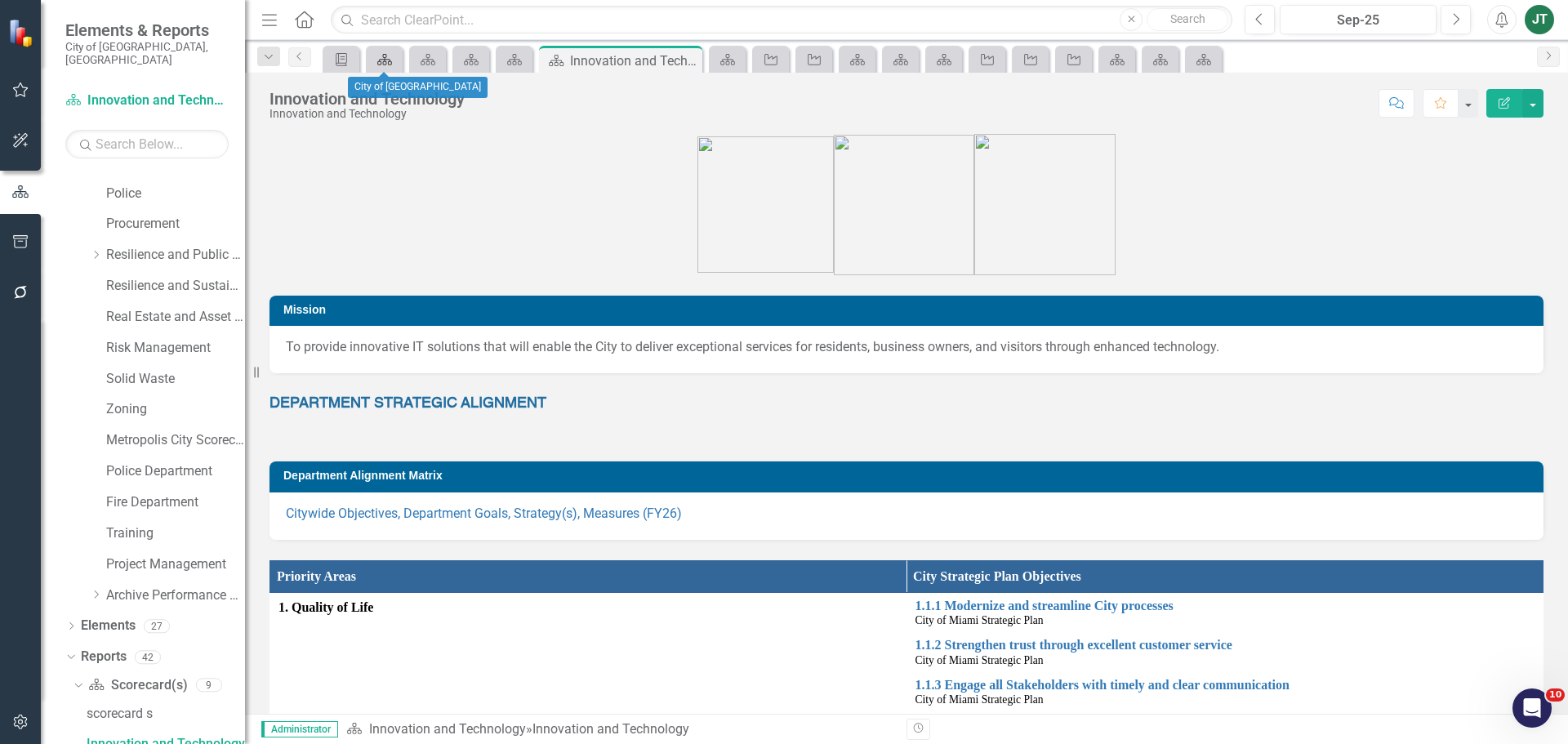
click at [388, 63] on icon "Scorecard(s)" at bounding box center [385, 59] width 17 height 13
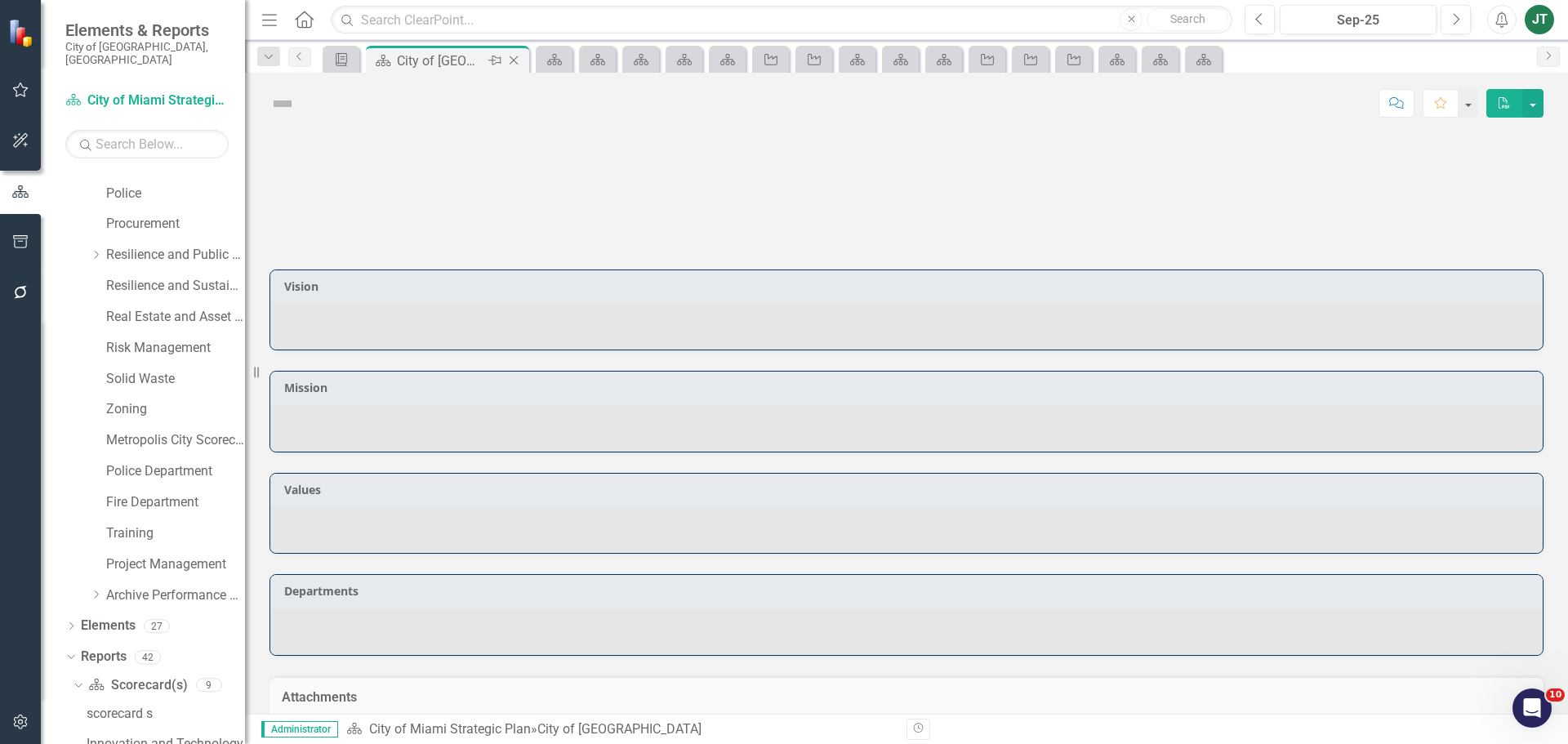
scroll to position [702, 0]
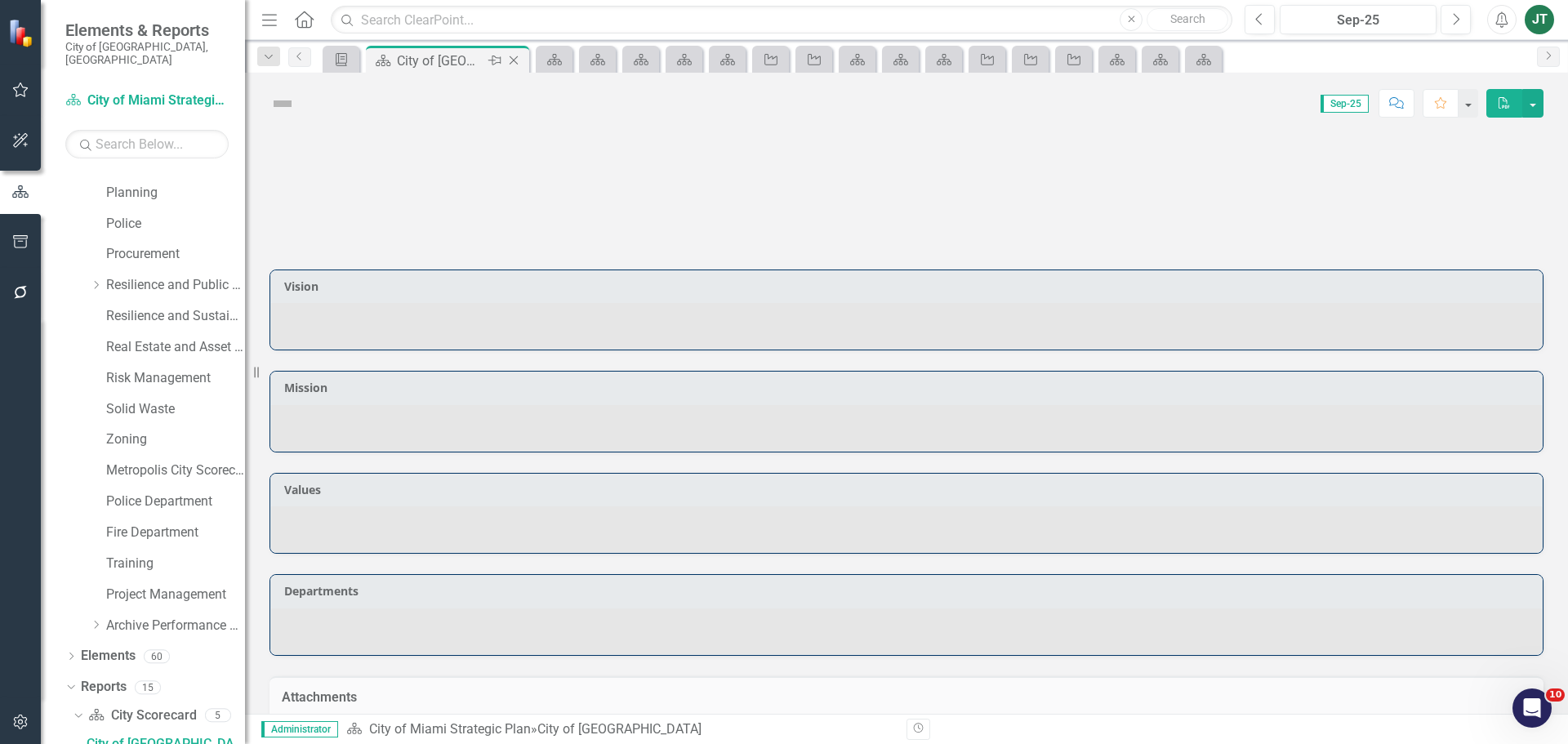
click at [517, 59] on icon "Close" at bounding box center [514, 60] width 17 height 13
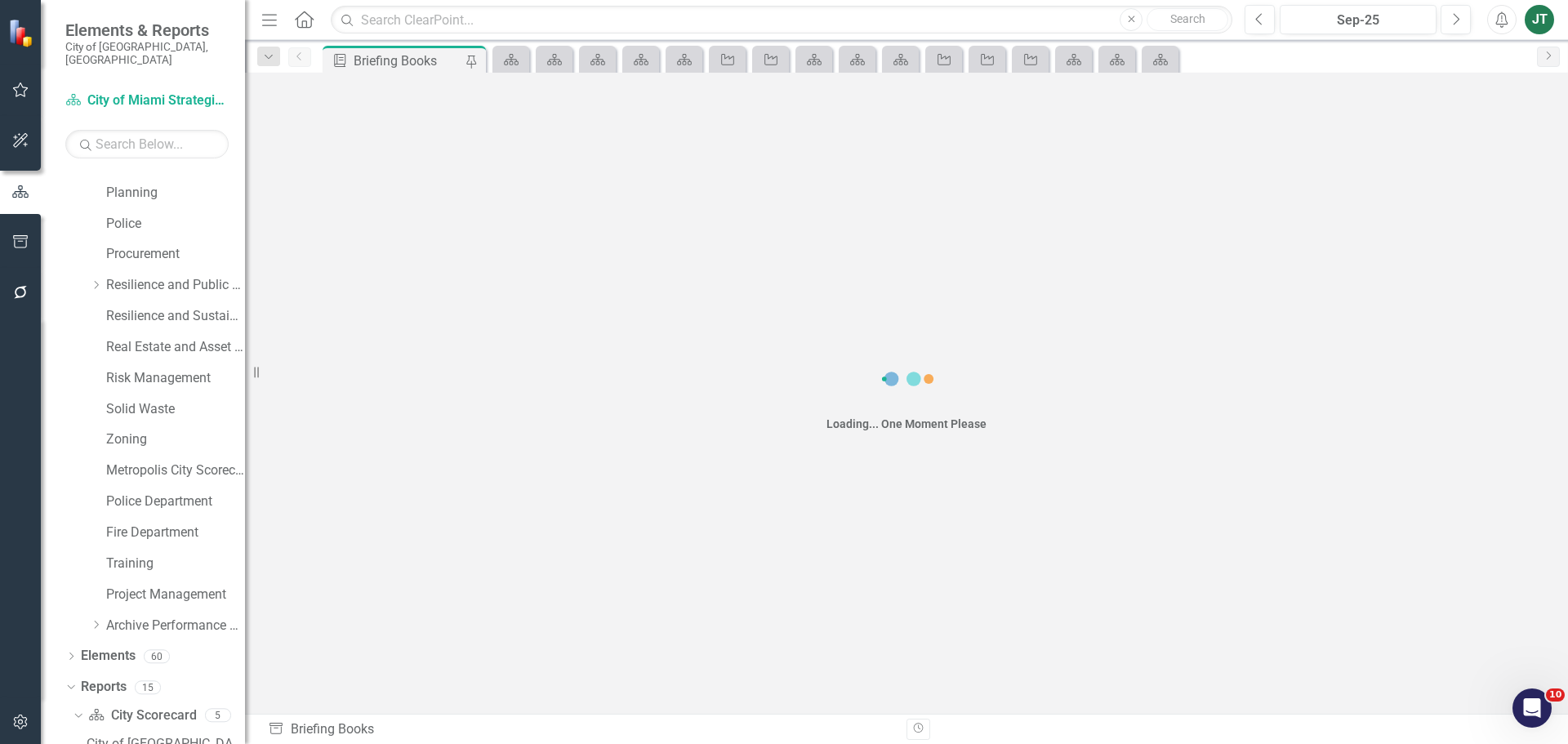
click at [517, 59] on icon at bounding box center [511, 59] width 15 height 11
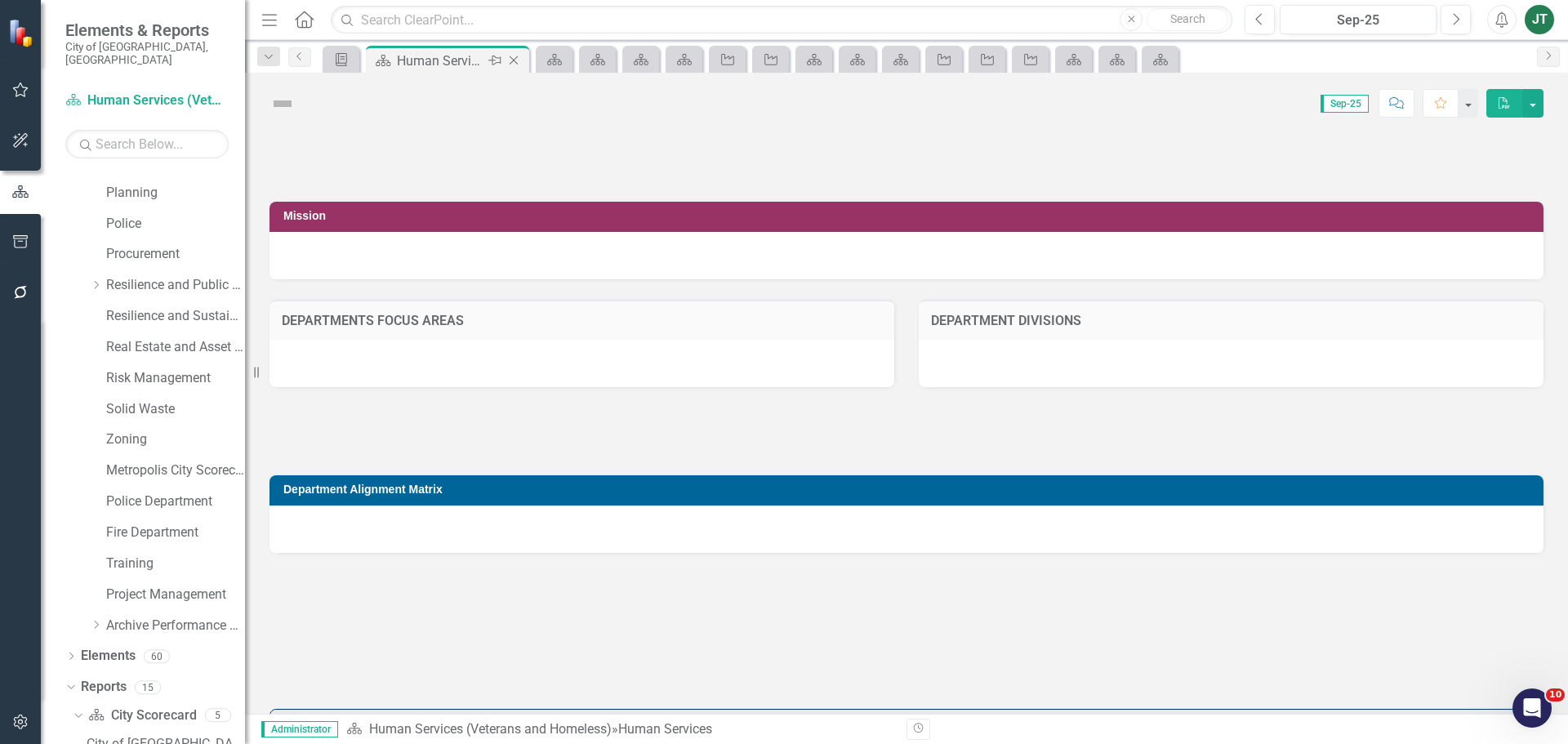
click at [517, 59] on icon "Close" at bounding box center [514, 60] width 17 height 13
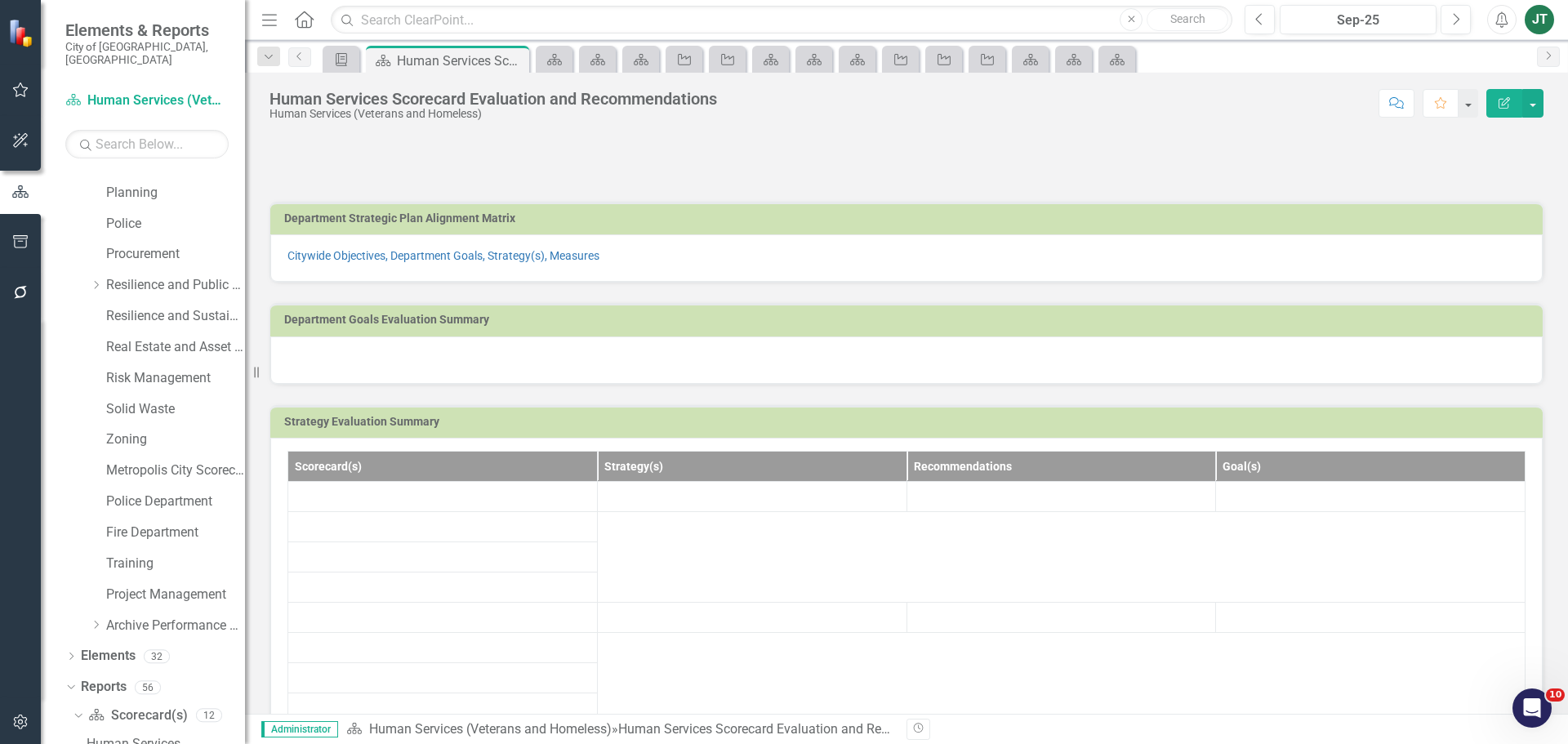
click at [0, 0] on icon "Close" at bounding box center [0, 0] width 0 height 0
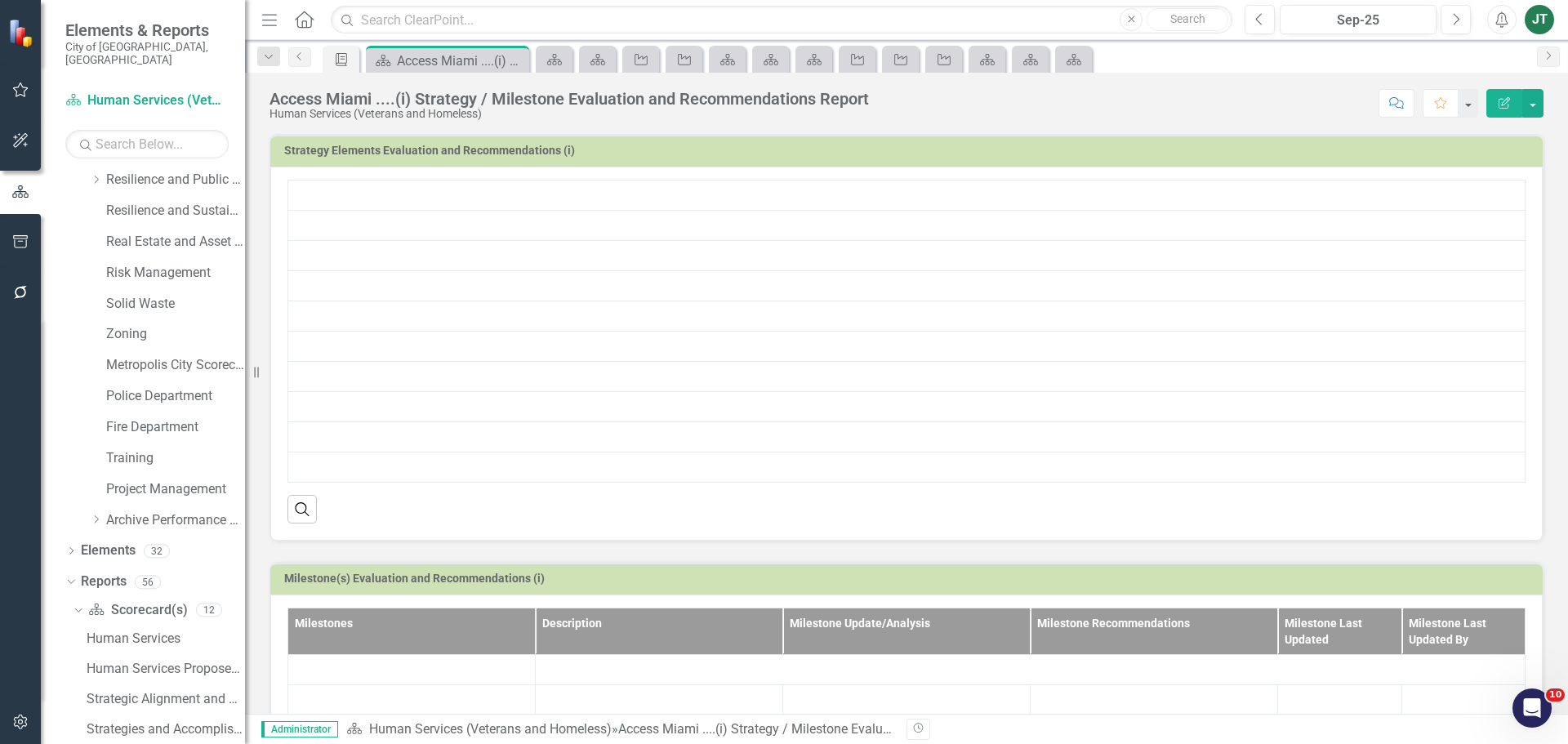
click at [517, 59] on div "Scorecard(s) Access Miami ....(i) Strategy / Milestone Evaluation and Recommend…" at bounding box center [447, 61] width 155 height 20
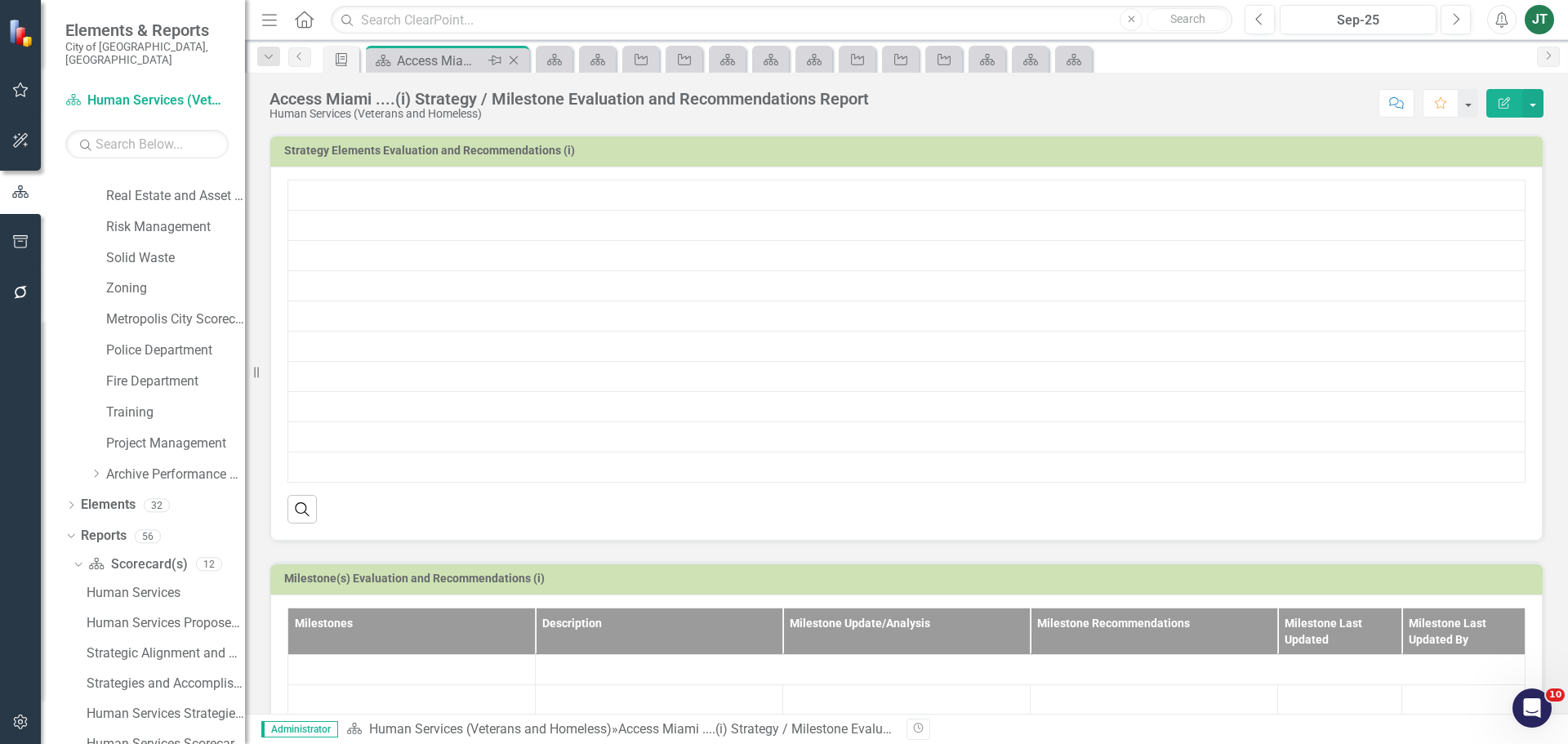
click at [517, 59] on icon "Close" at bounding box center [514, 60] width 17 height 13
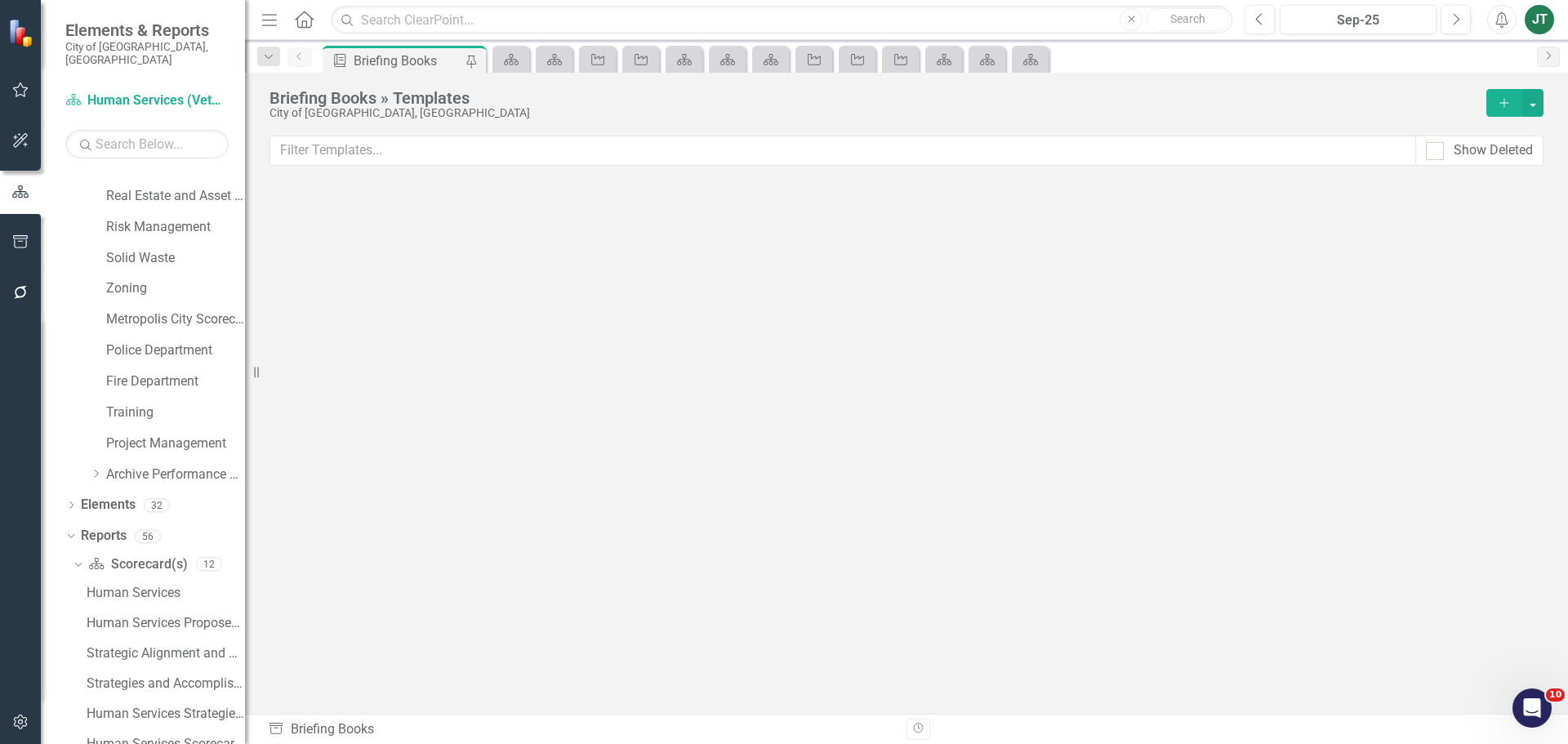
click at [517, 59] on icon at bounding box center [511, 59] width 15 height 11
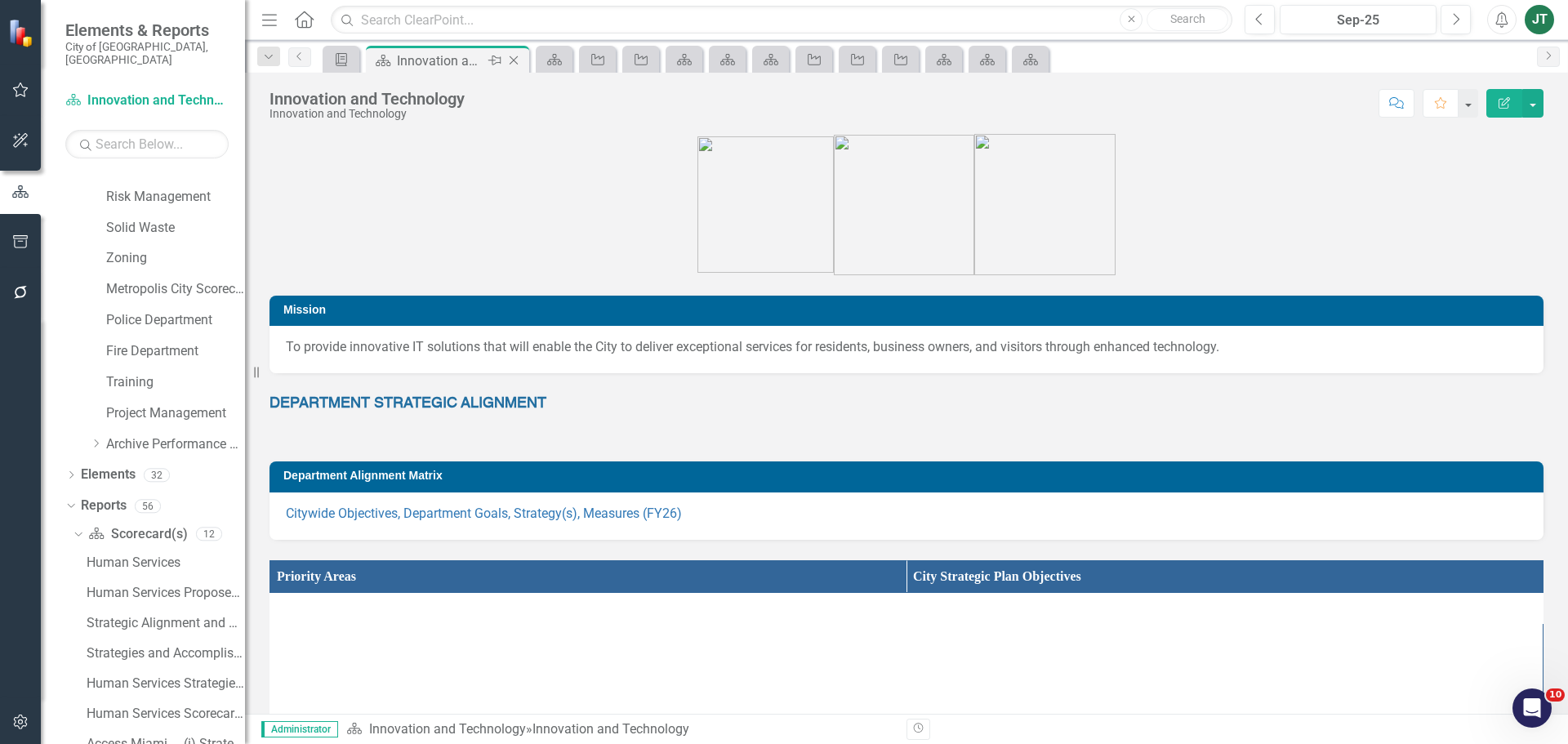
click at [517, 59] on icon "Close" at bounding box center [514, 60] width 17 height 13
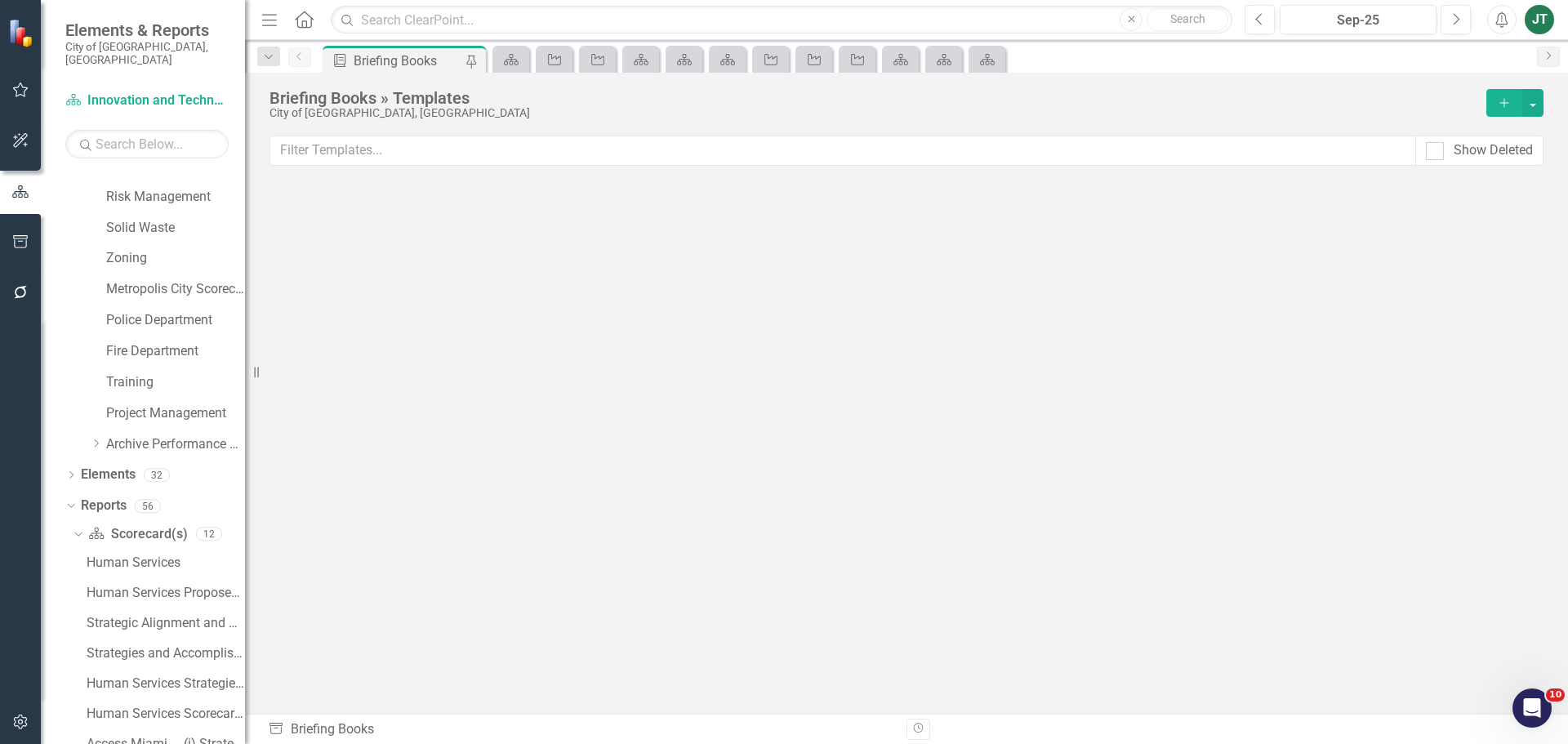
click at [517, 59] on icon at bounding box center [511, 59] width 15 height 11
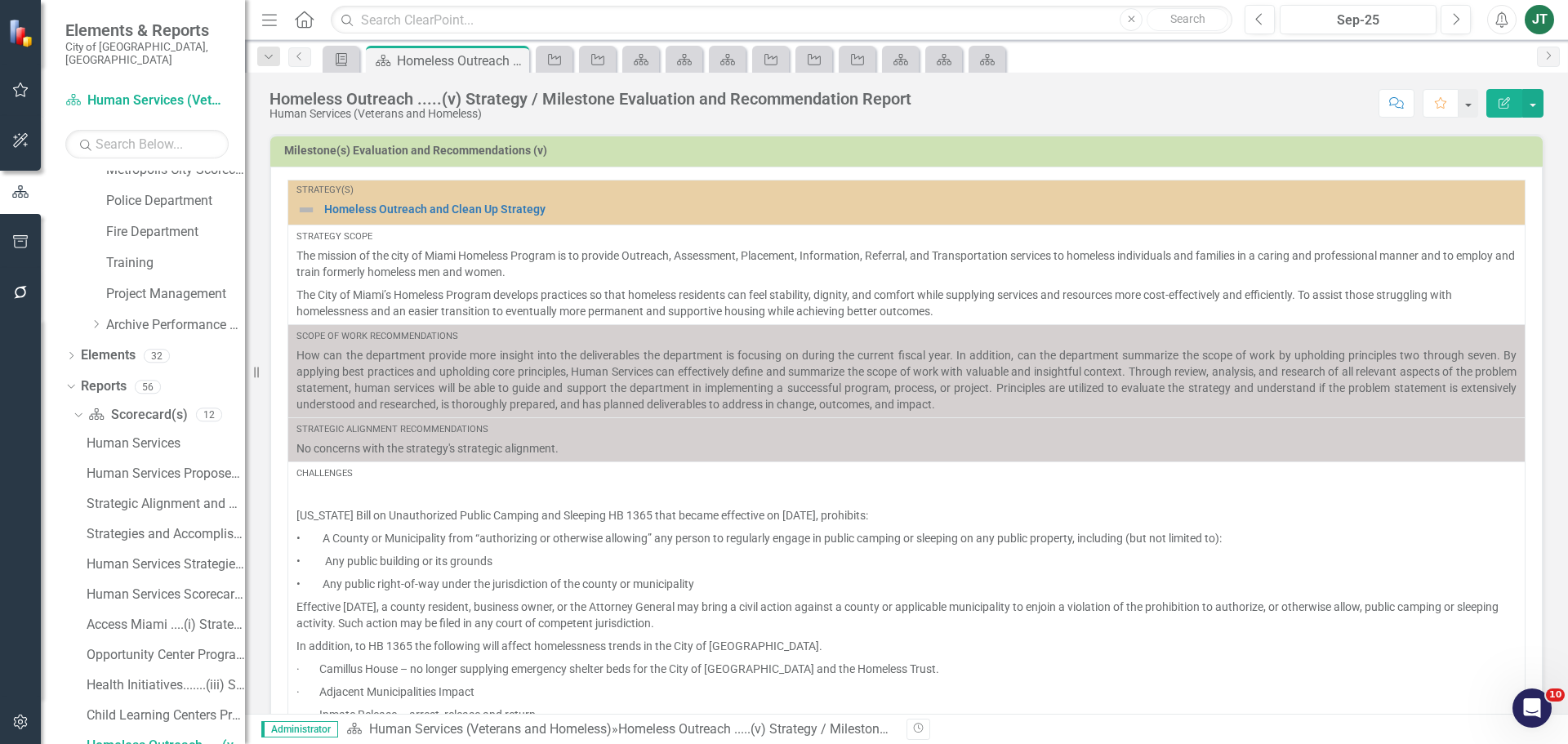
click at [0, 0] on icon "Close" at bounding box center [0, 0] width 0 height 0
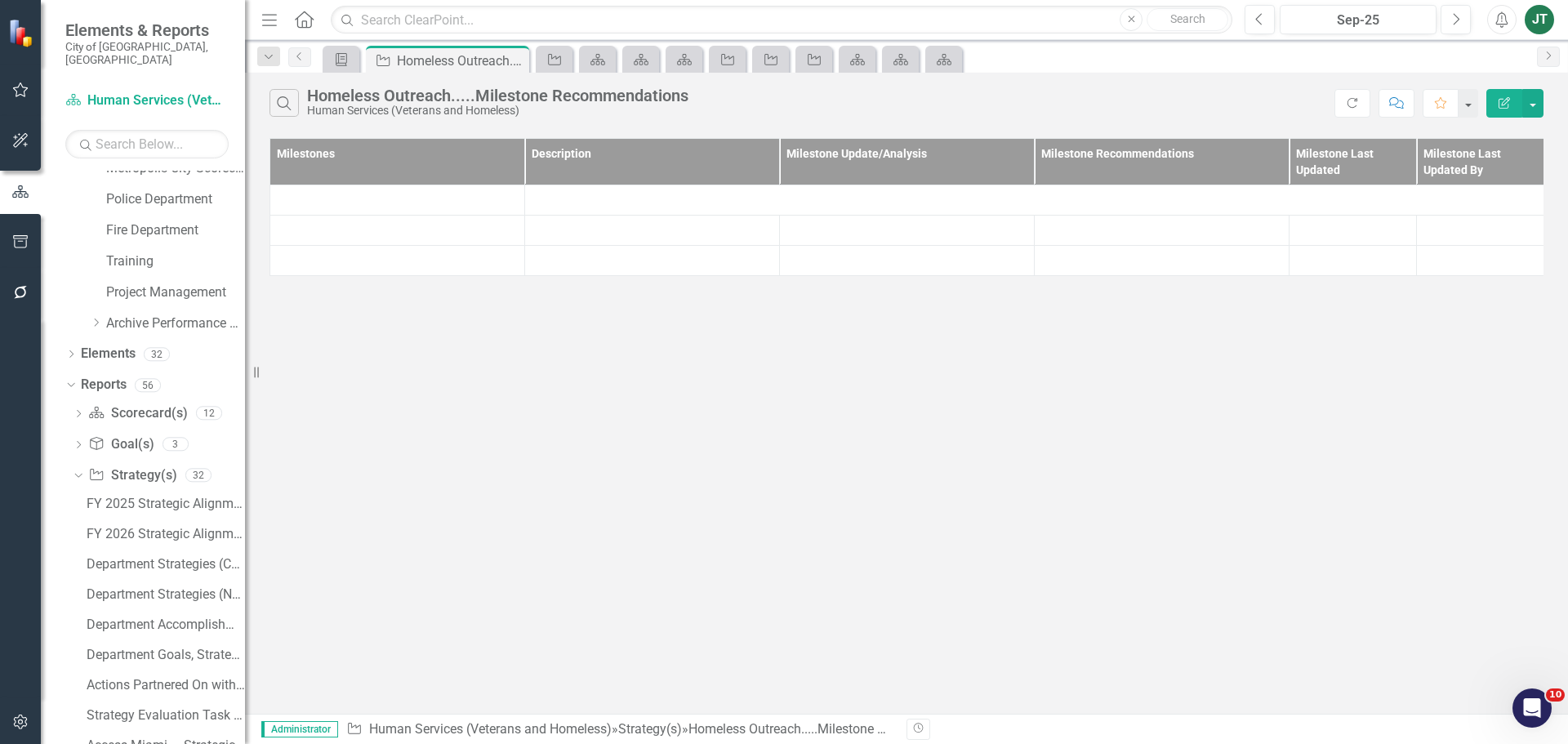
click at [517, 59] on div "Strategy Homeless Outreach.....Milestone Recommendations Pin Close" at bounding box center [447, 61] width 155 height 20
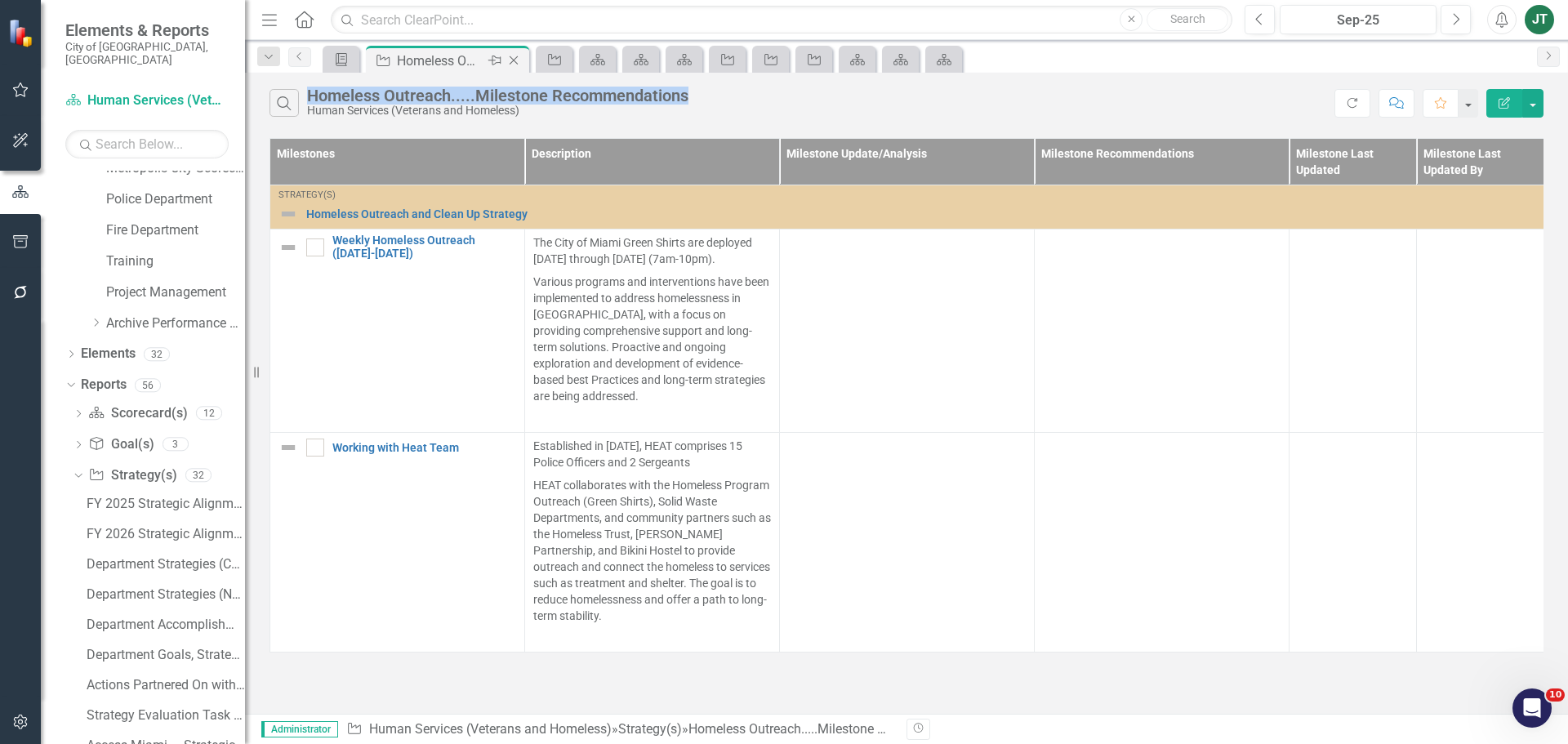
click at [517, 59] on icon "Close" at bounding box center [514, 60] width 17 height 13
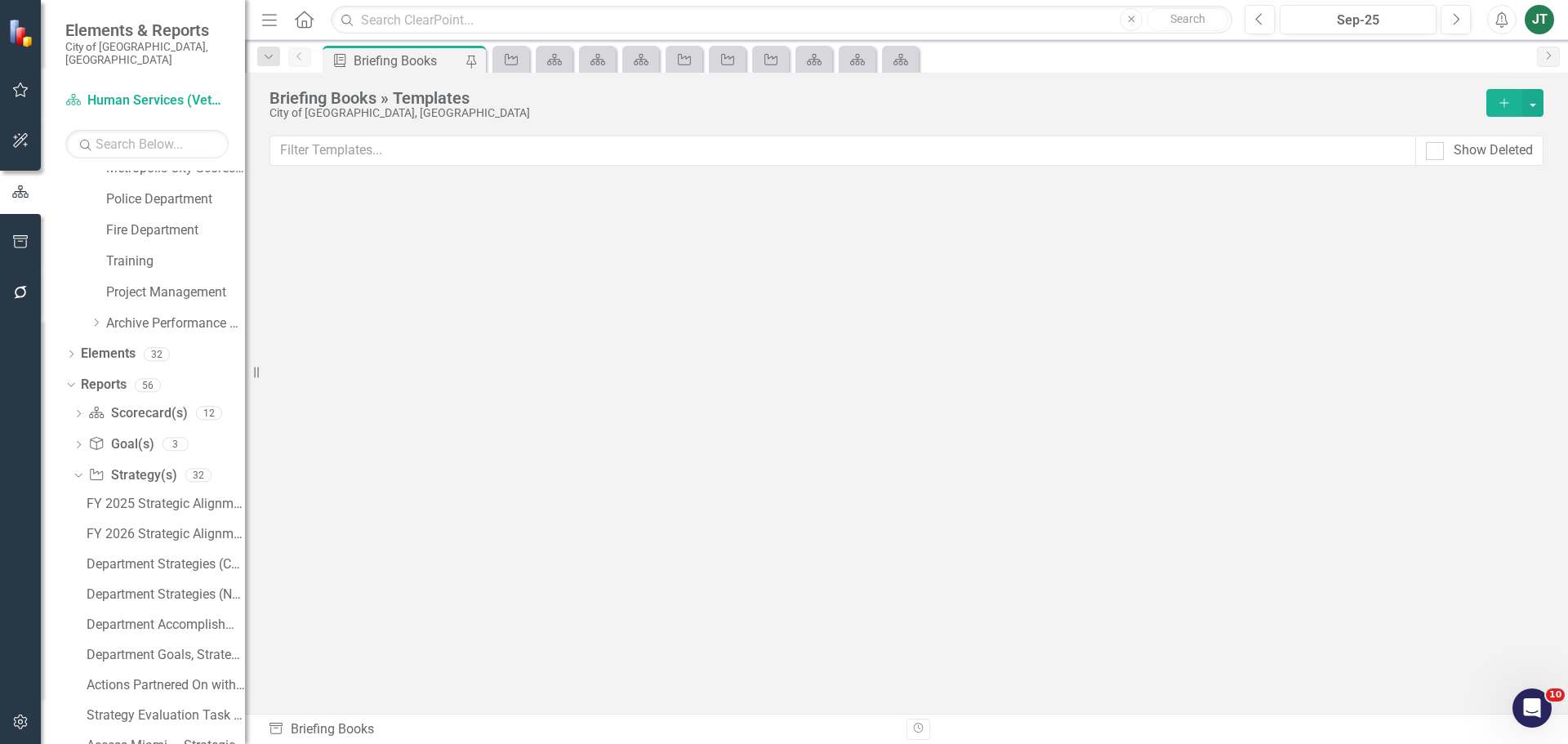
click at [517, 59] on icon "Strategy" at bounding box center [511, 59] width 17 height 13
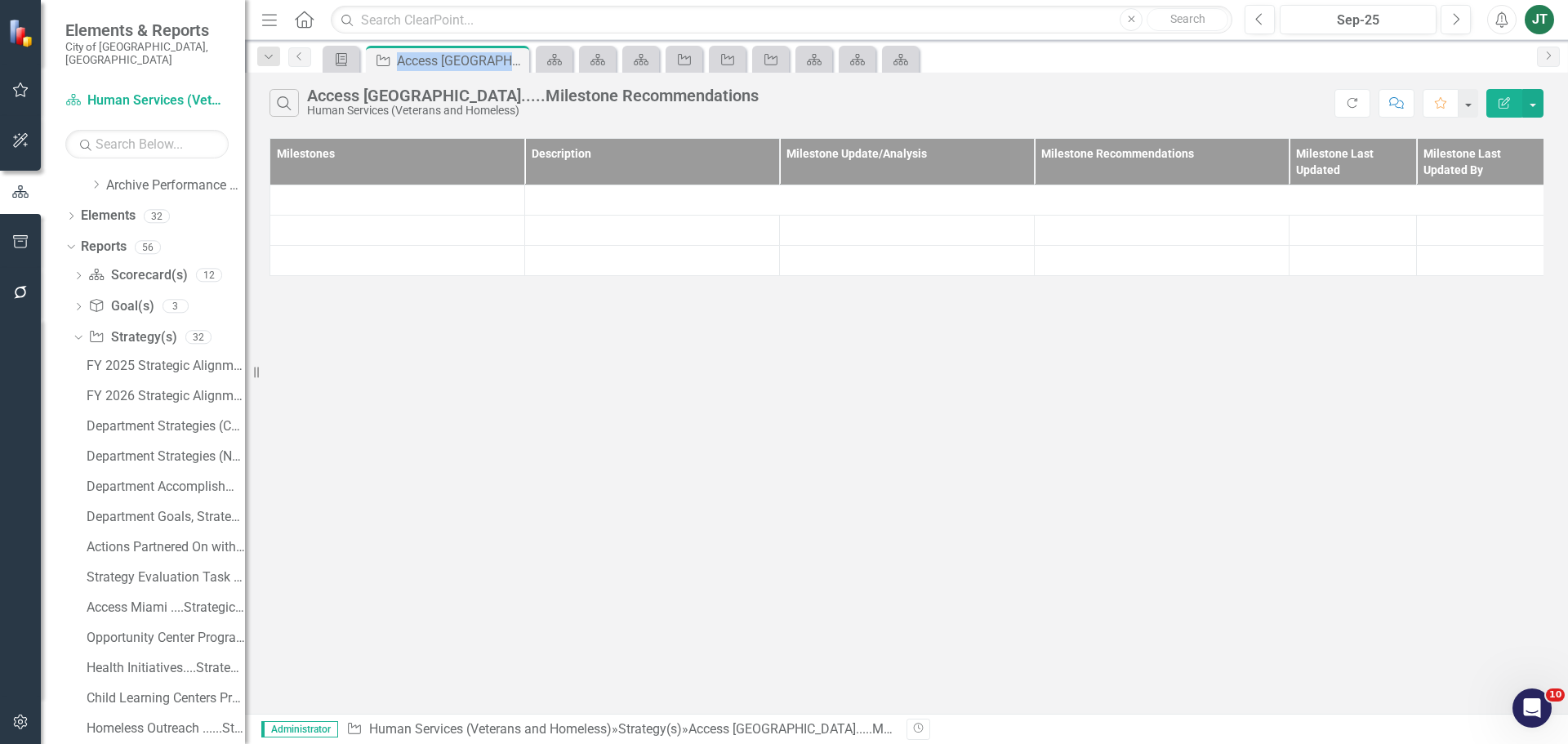
click at [517, 59] on div "Strategy Access Miami.....Milestone Recommendations Pin Close" at bounding box center [447, 61] width 155 height 20
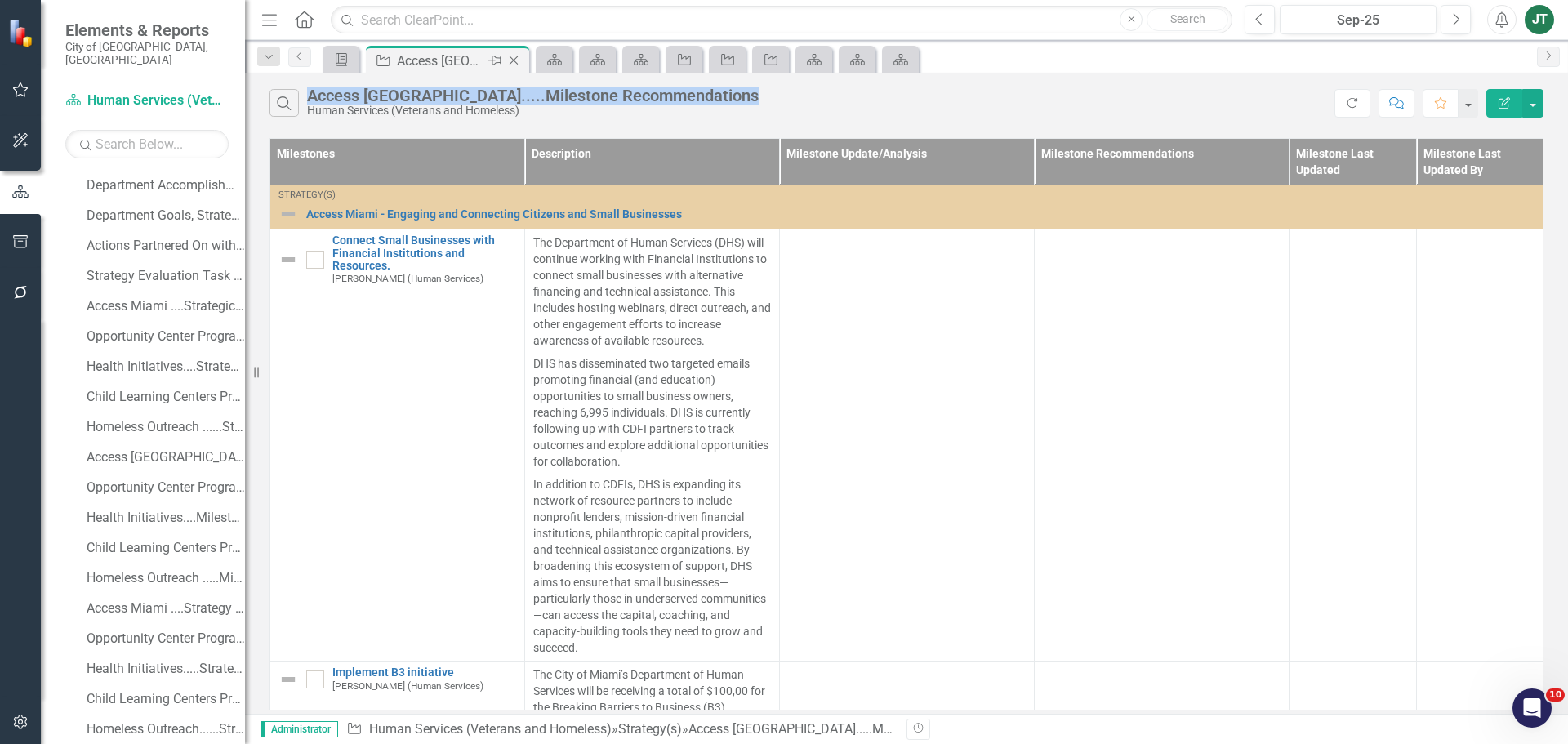
click at [517, 59] on icon "Close" at bounding box center [514, 60] width 17 height 13
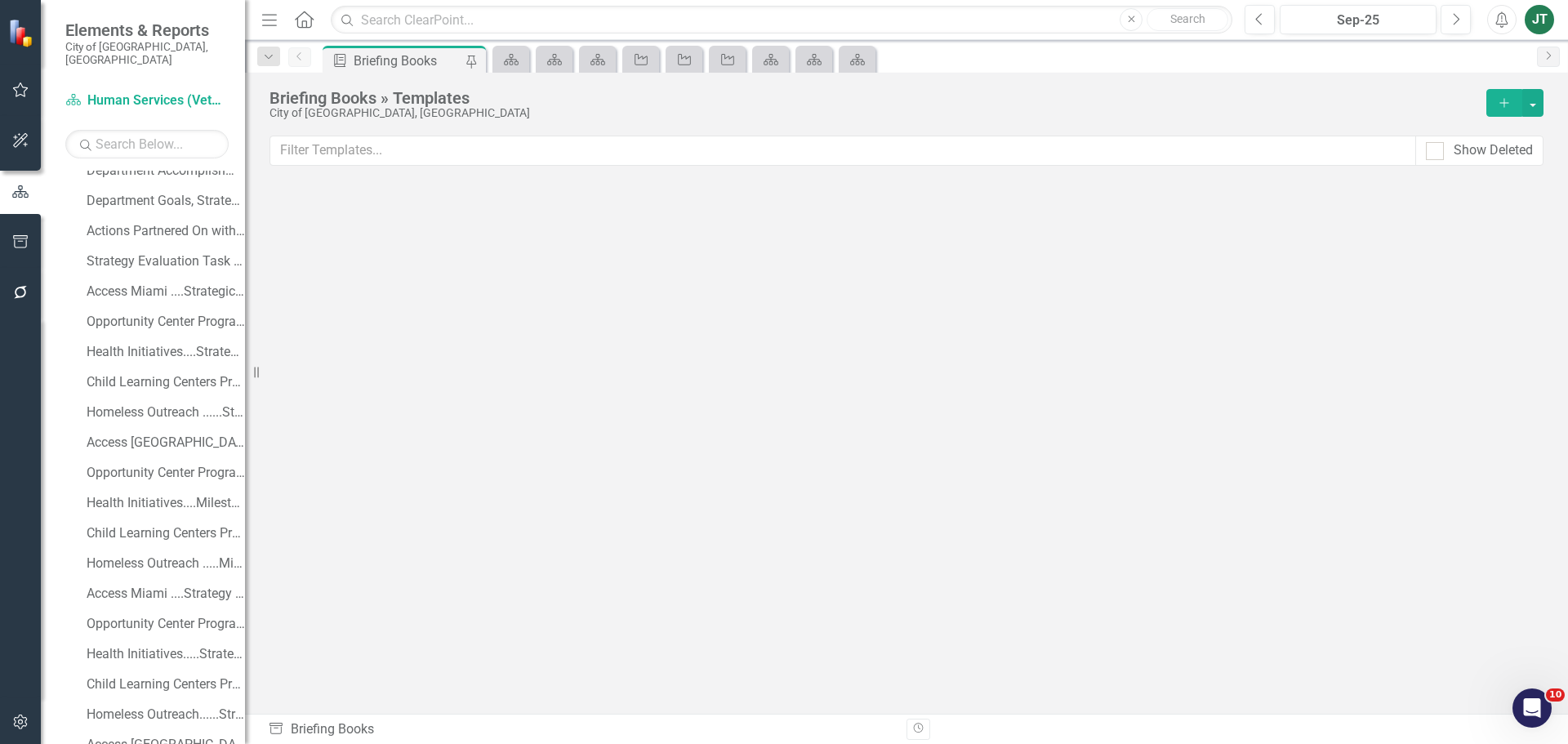
click at [517, 59] on icon at bounding box center [511, 59] width 15 height 11
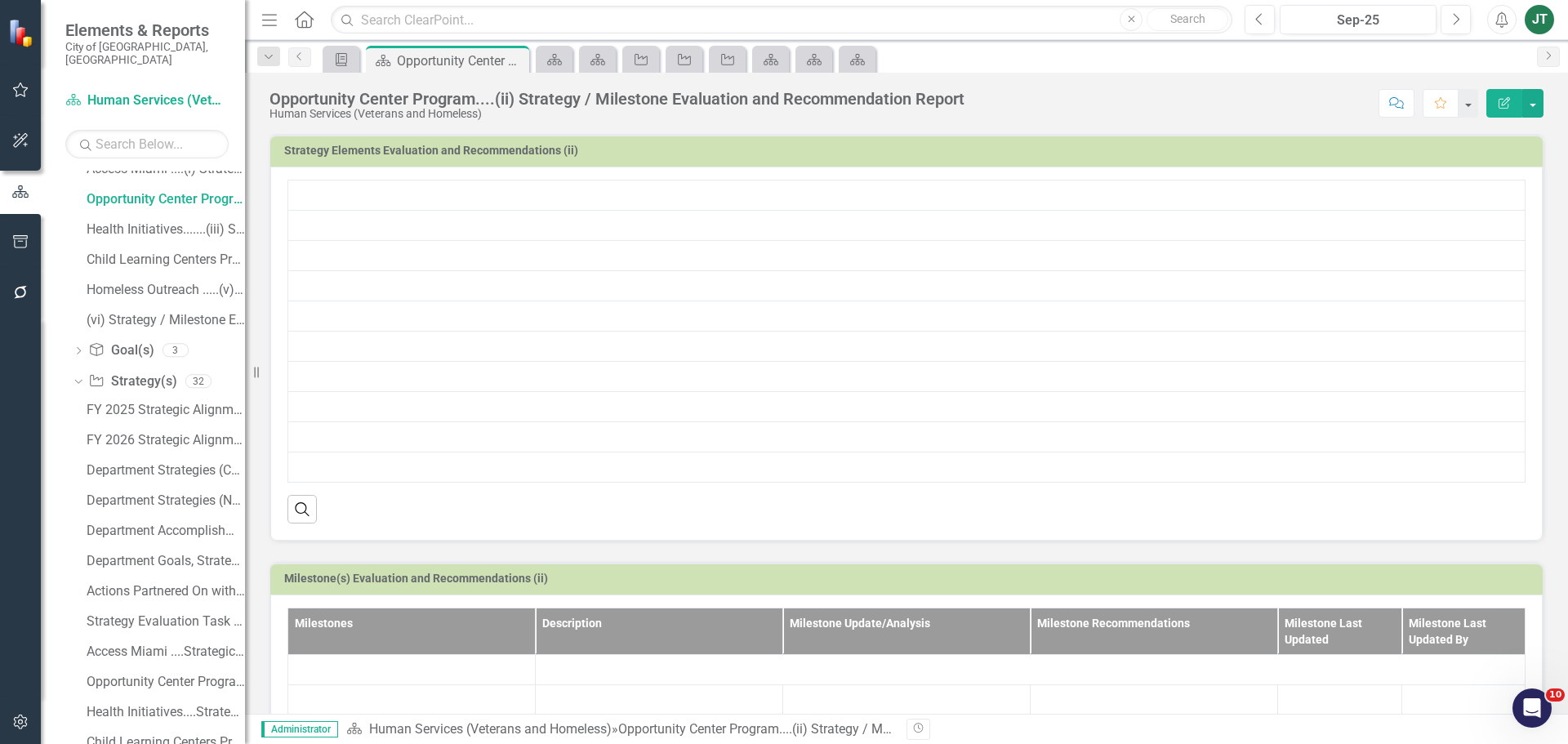
scroll to position [1819, 0]
click at [0, 0] on icon "Close" at bounding box center [0, 0] width 0 height 0
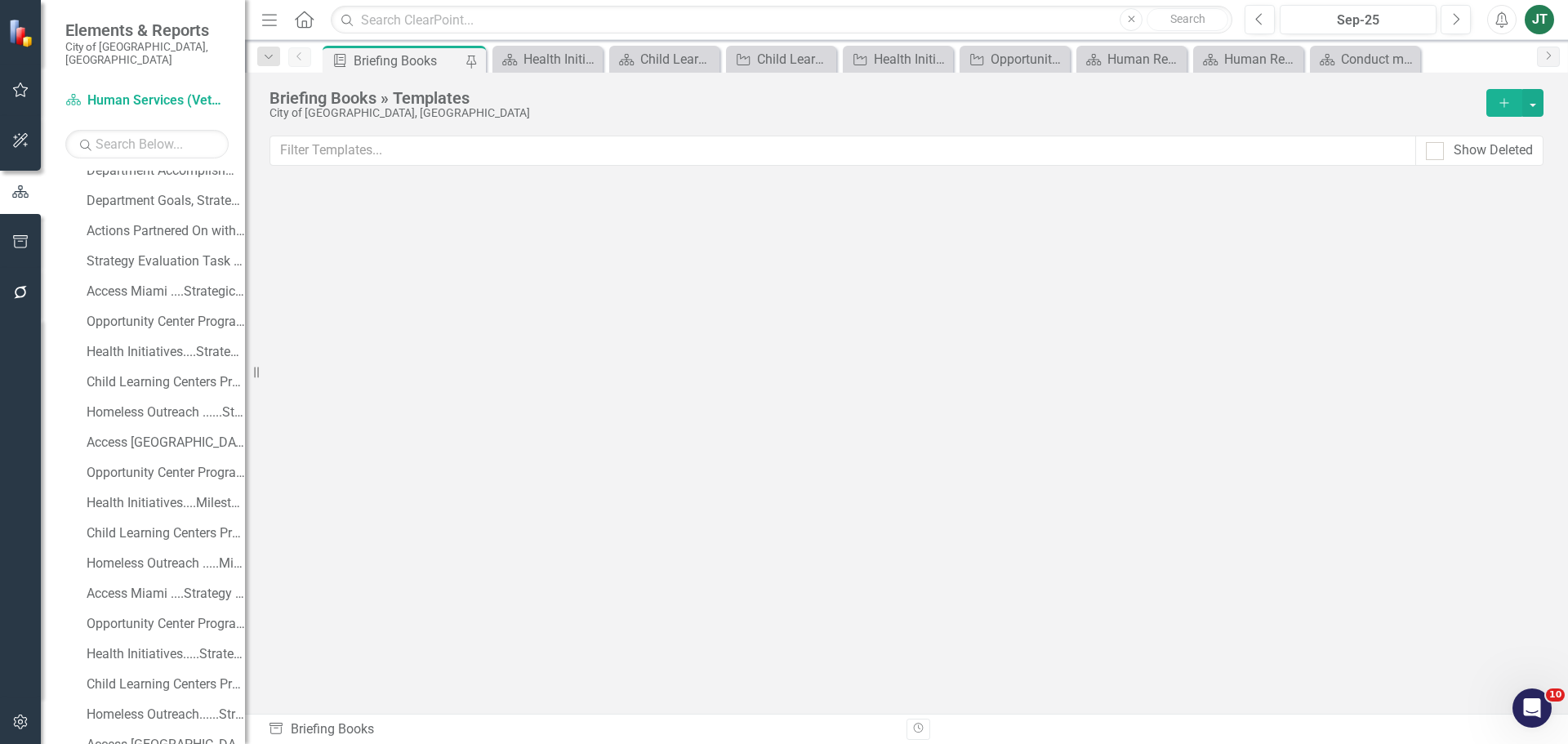
click at [517, 59] on icon "Scorecard(s)" at bounding box center [509, 59] width 17 height 13
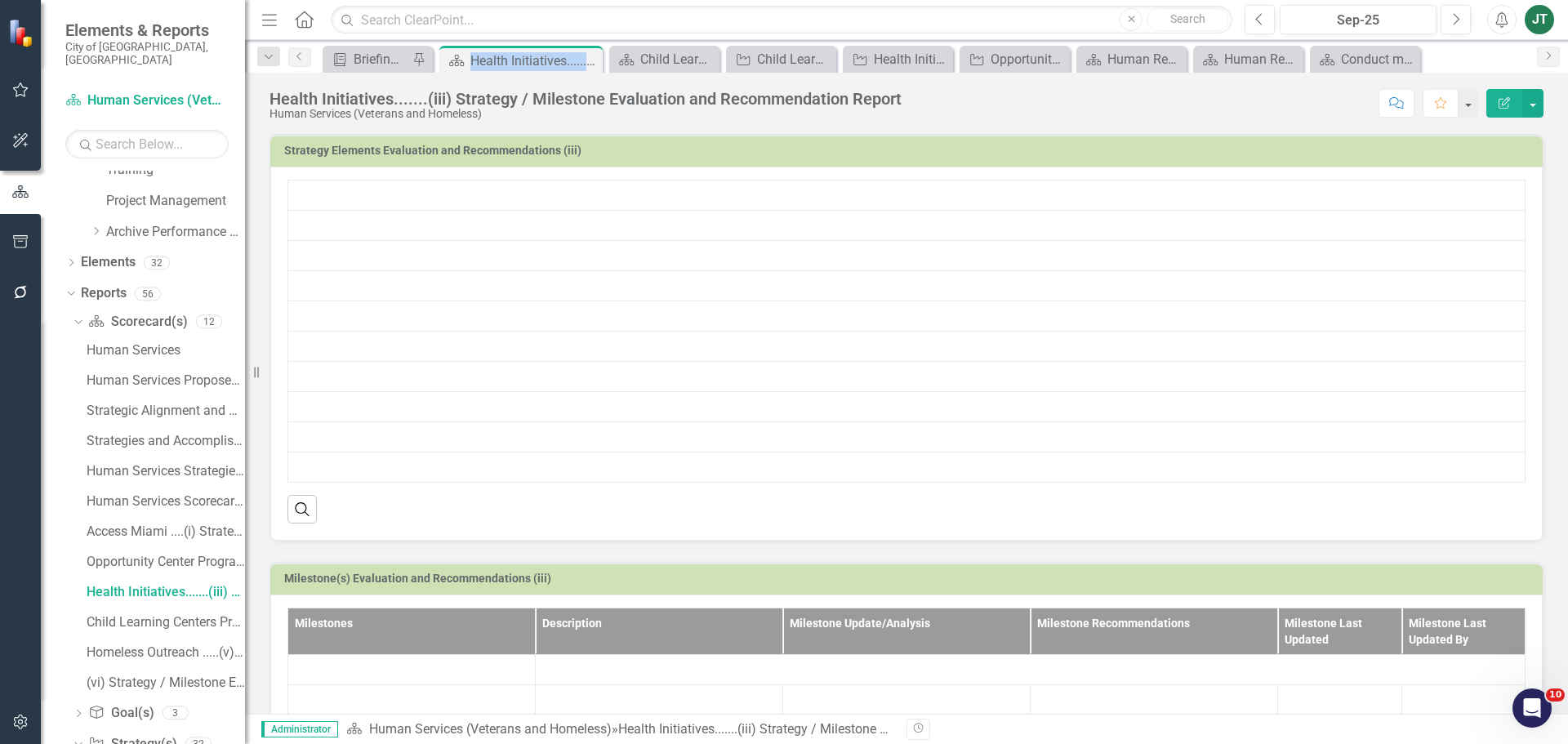
click at [517, 59] on div "Health Initiatives.......(iii) Strategy / Milestone Evaluation and Recommendati…" at bounding box center [534, 61] width 129 height 20
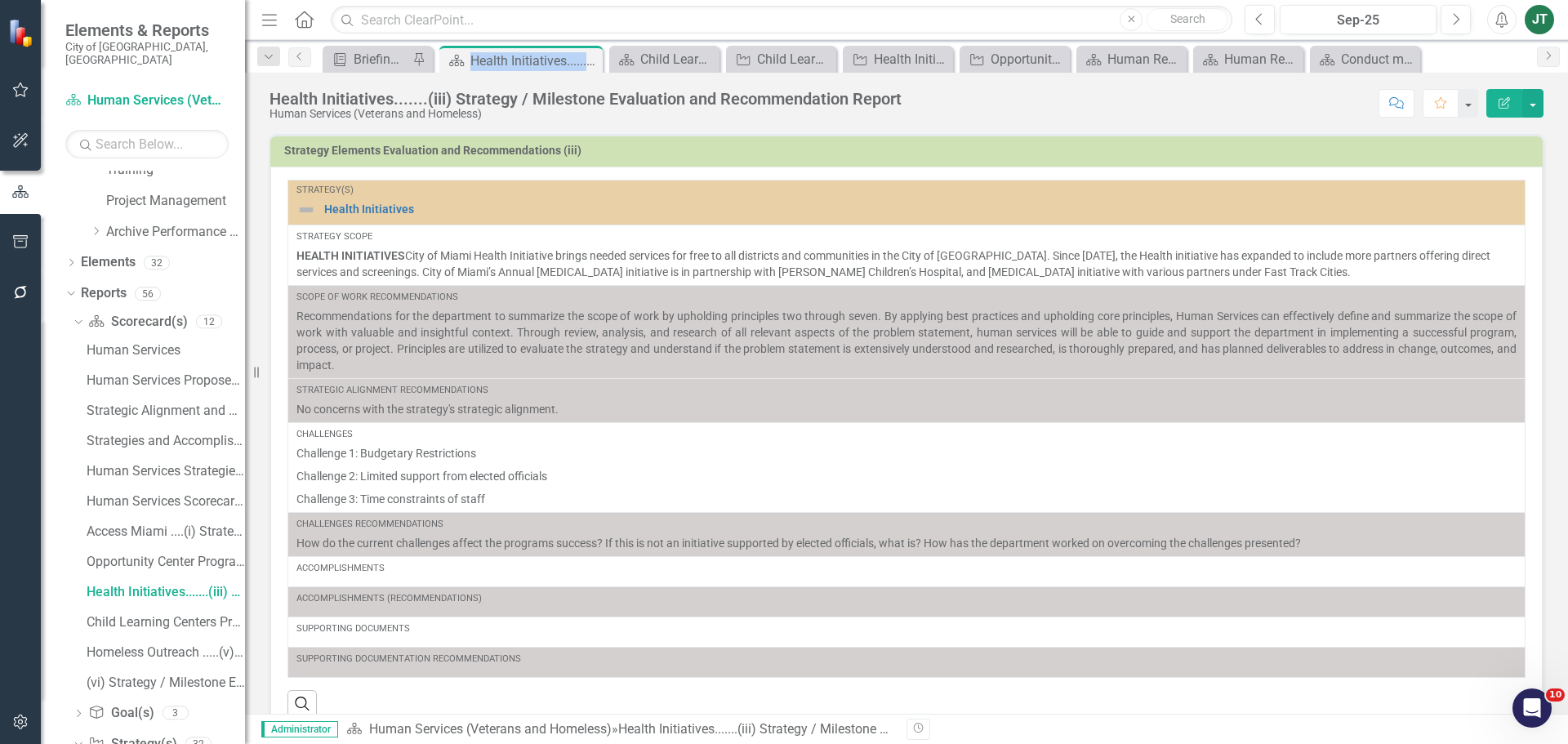
scroll to position [944, 0]
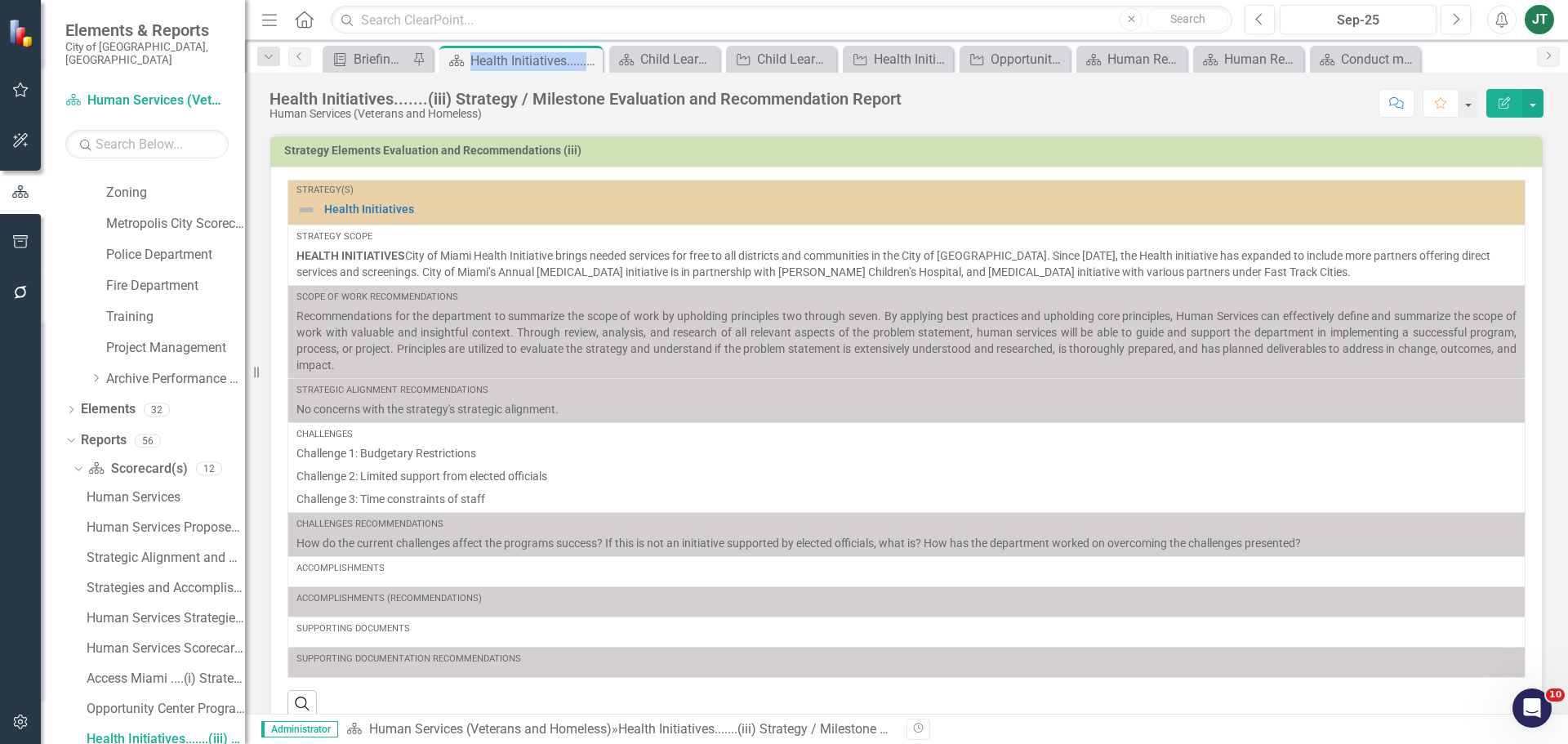
click at [517, 59] on div "Health Initiatives.......(iii) Strategy / Milestone Evaluation and Recommendati…" at bounding box center [534, 61] width 129 height 20
click at [584, 59] on icon "Close" at bounding box center [587, 60] width 17 height 13
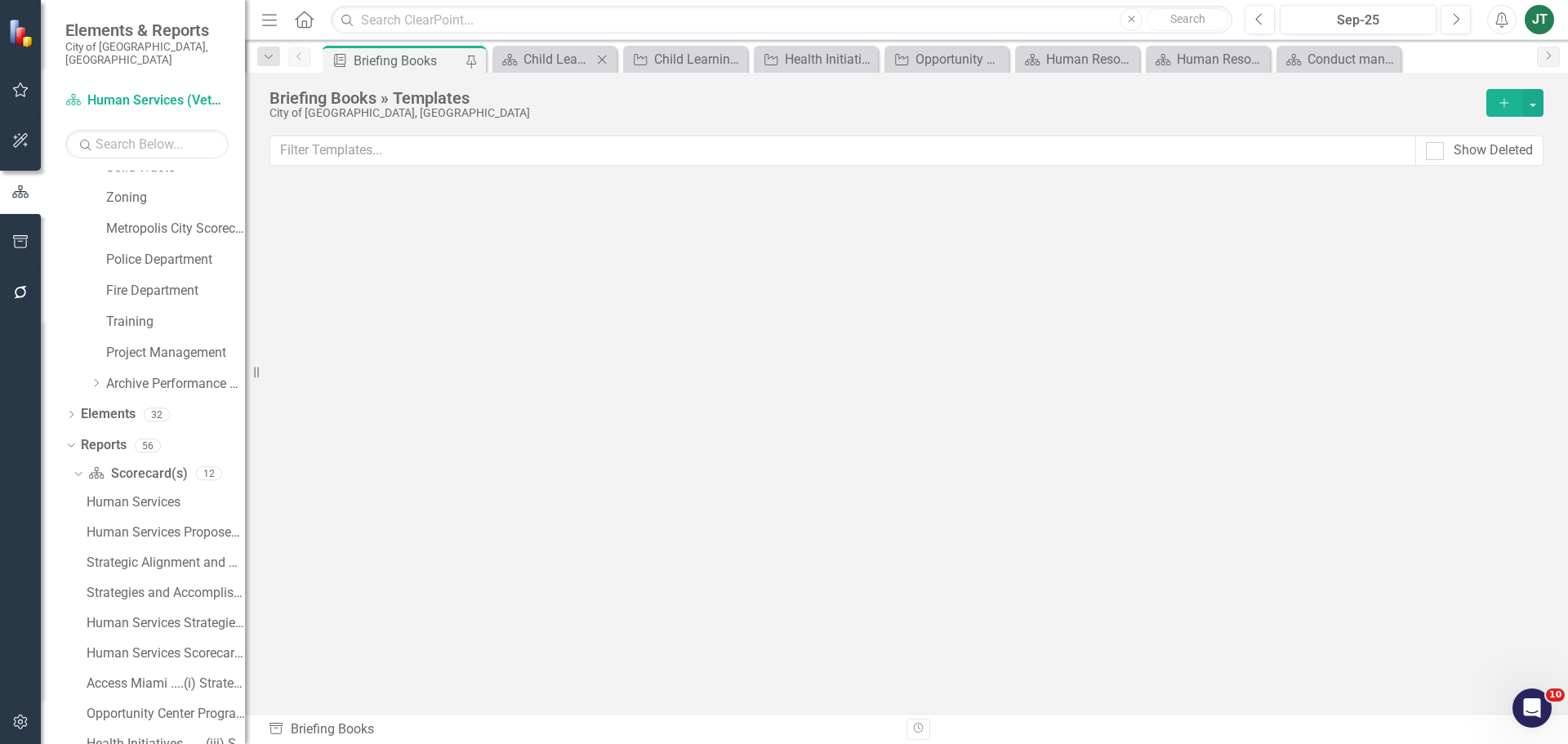
click at [592, 60] on div "Scorecard(s) Child Learning Centers Program......(iv) Strategy / Milestone Eval…" at bounding box center [554, 59] width 116 height 20
click at [599, 59] on icon "Close" at bounding box center [602, 59] width 17 height 13
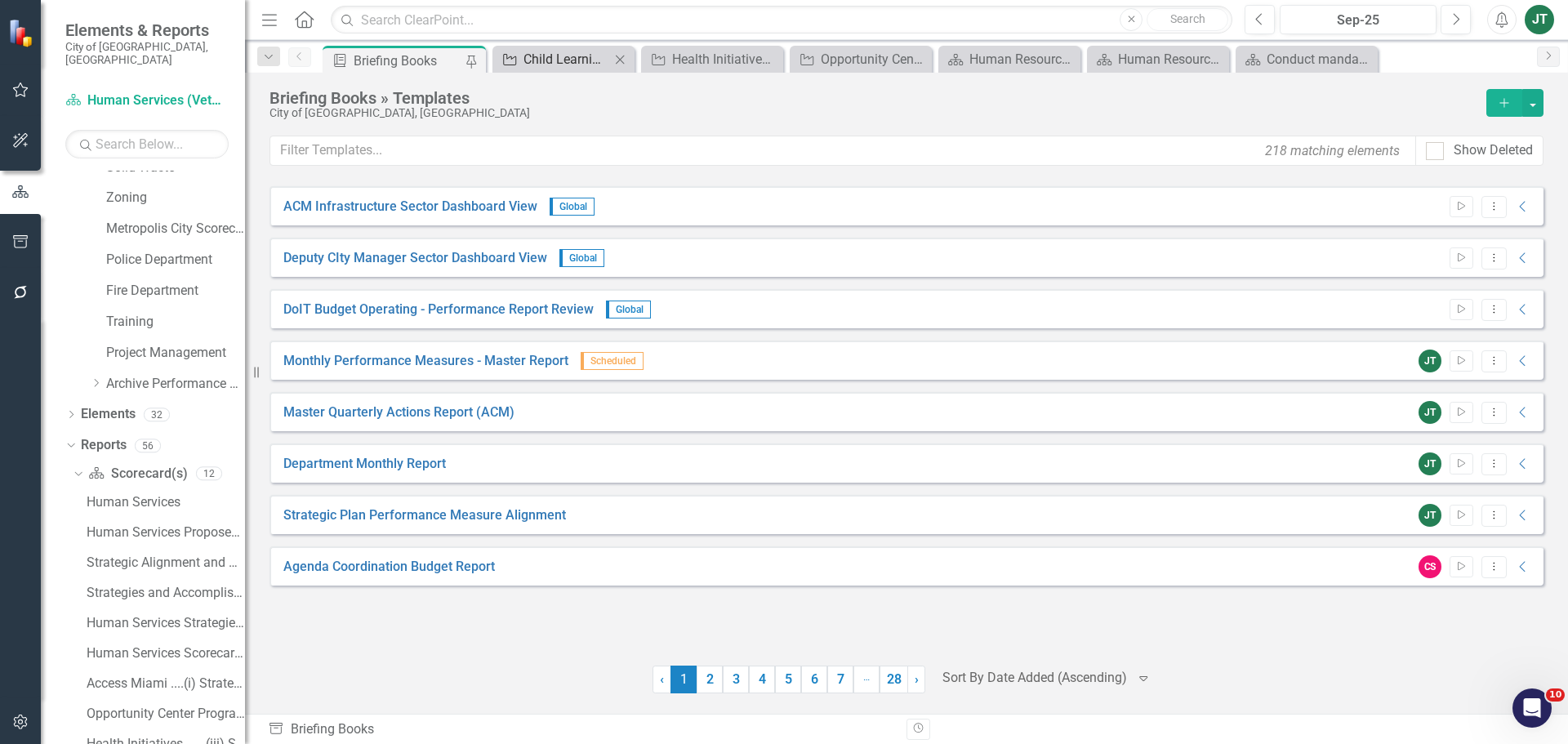
click at [602, 59] on div "Child Learning Centers Program.....Milestone Recommendations" at bounding box center [567, 59] width 87 height 20
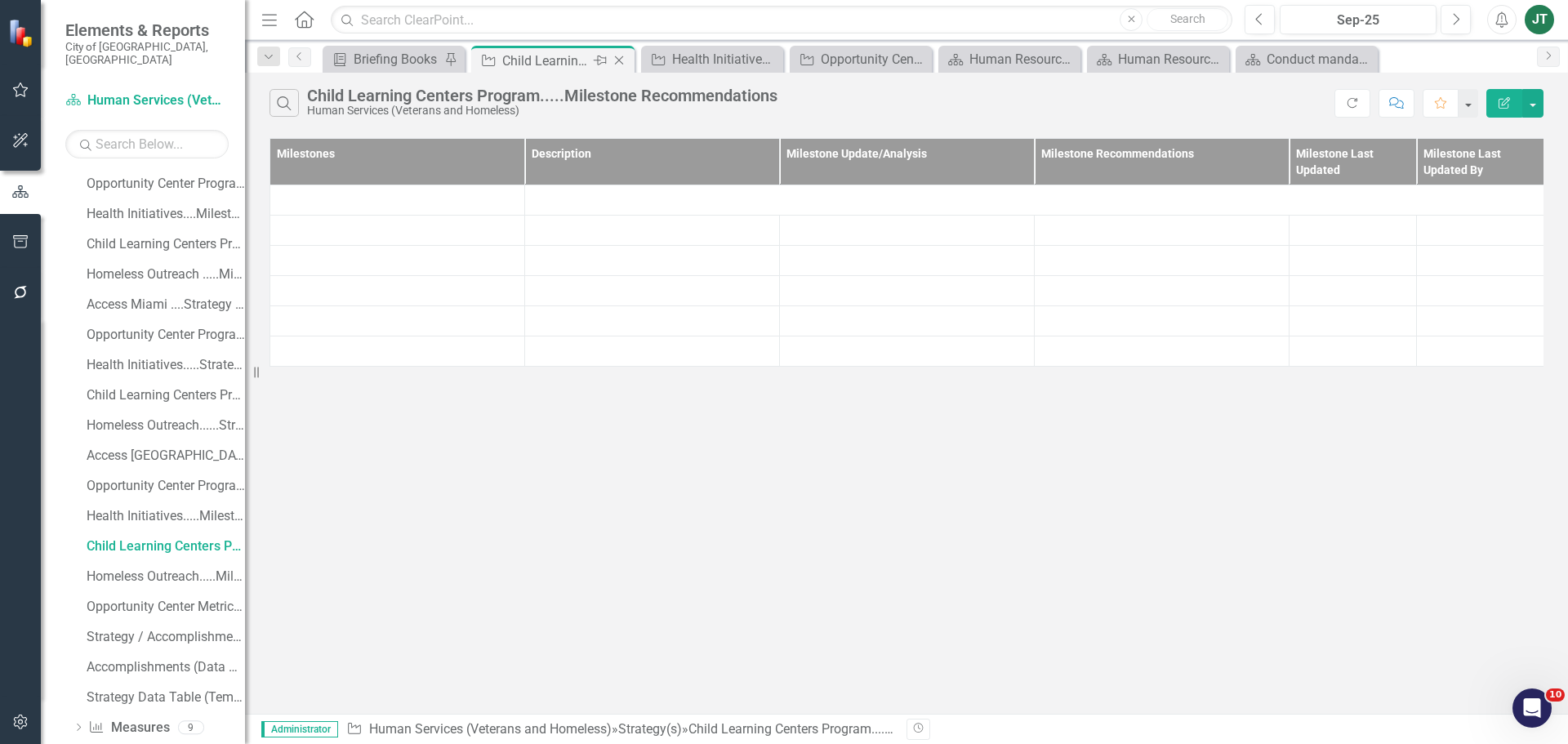
drag, startPoint x: 602, startPoint y: 59, endPoint x: 620, endPoint y: 59, distance: 18.0
click at [620, 59] on icon "Close" at bounding box center [619, 60] width 17 height 13
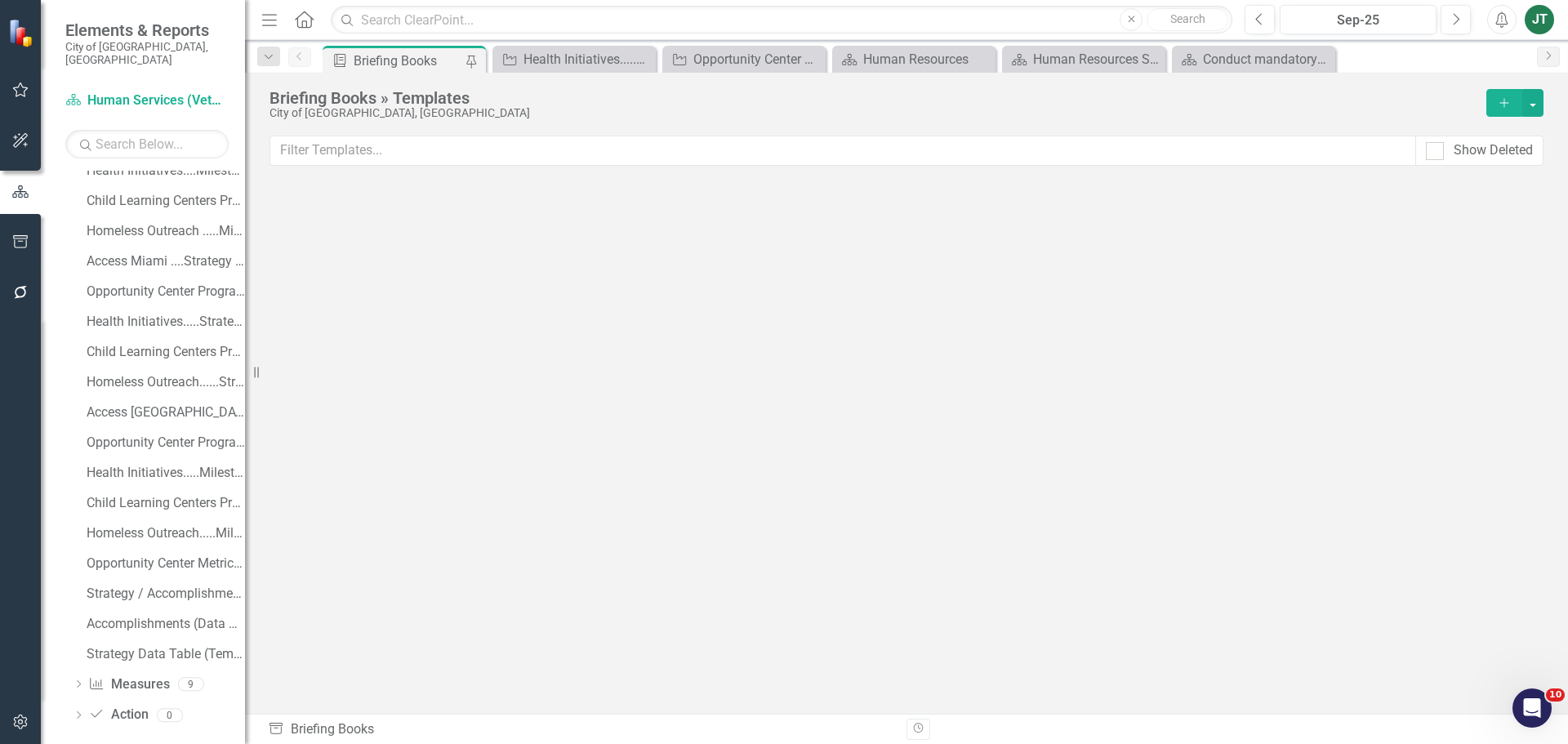
click at [620, 59] on div "Health Initiatives.....Milestone Recommendations" at bounding box center [587, 59] width 129 height 20
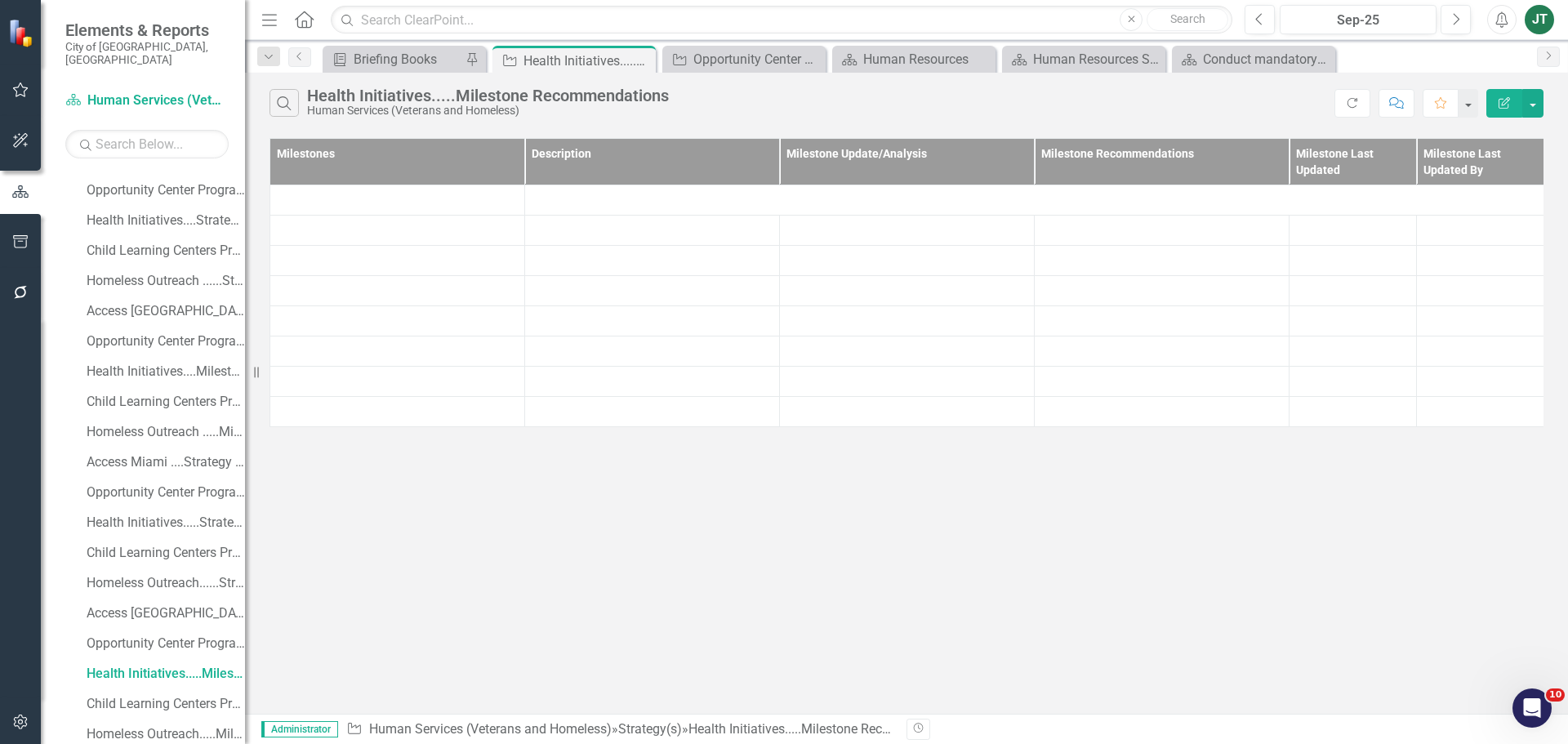
click at [0, 0] on icon "Pin" at bounding box center [0, 0] width 0 height 0
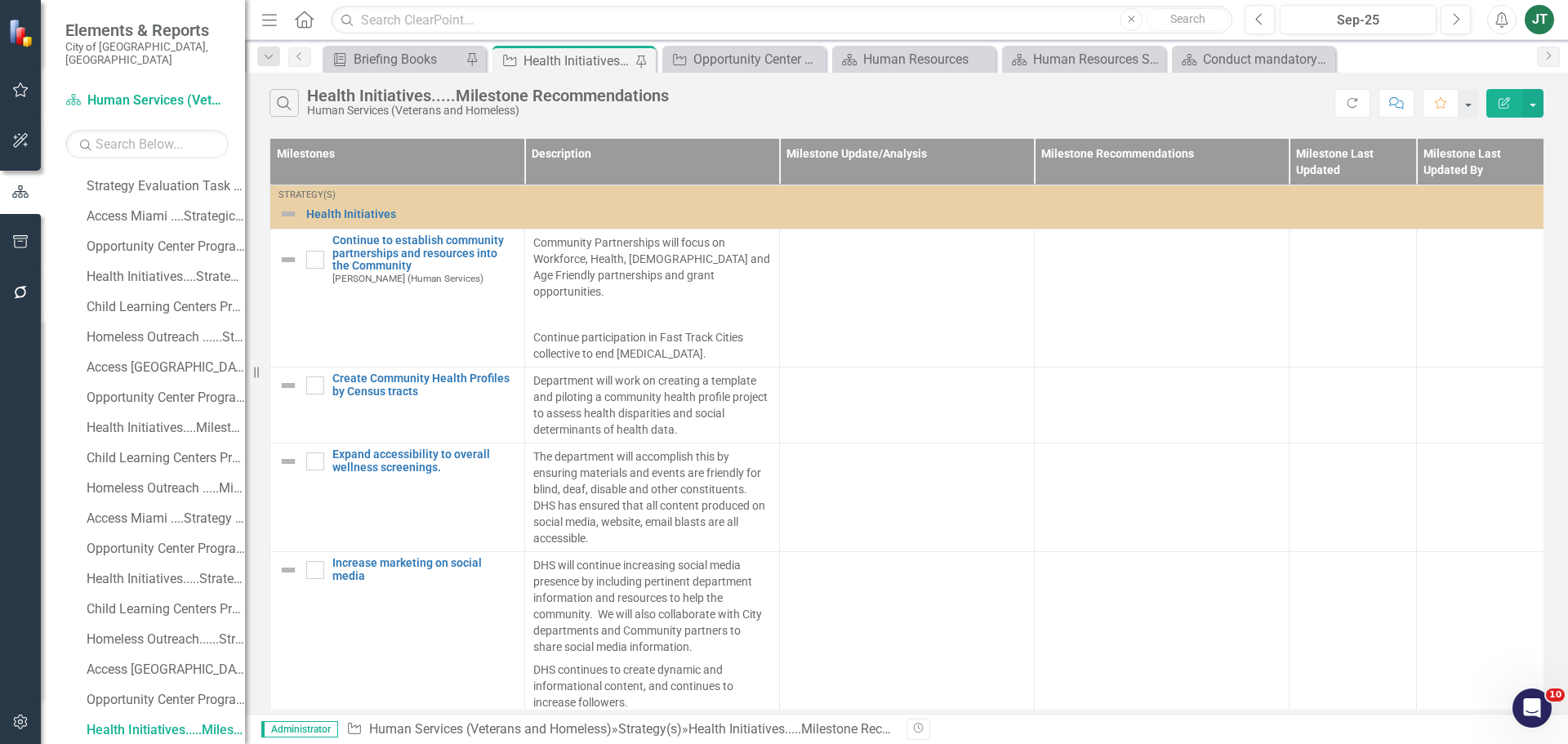
scroll to position [1518, 0]
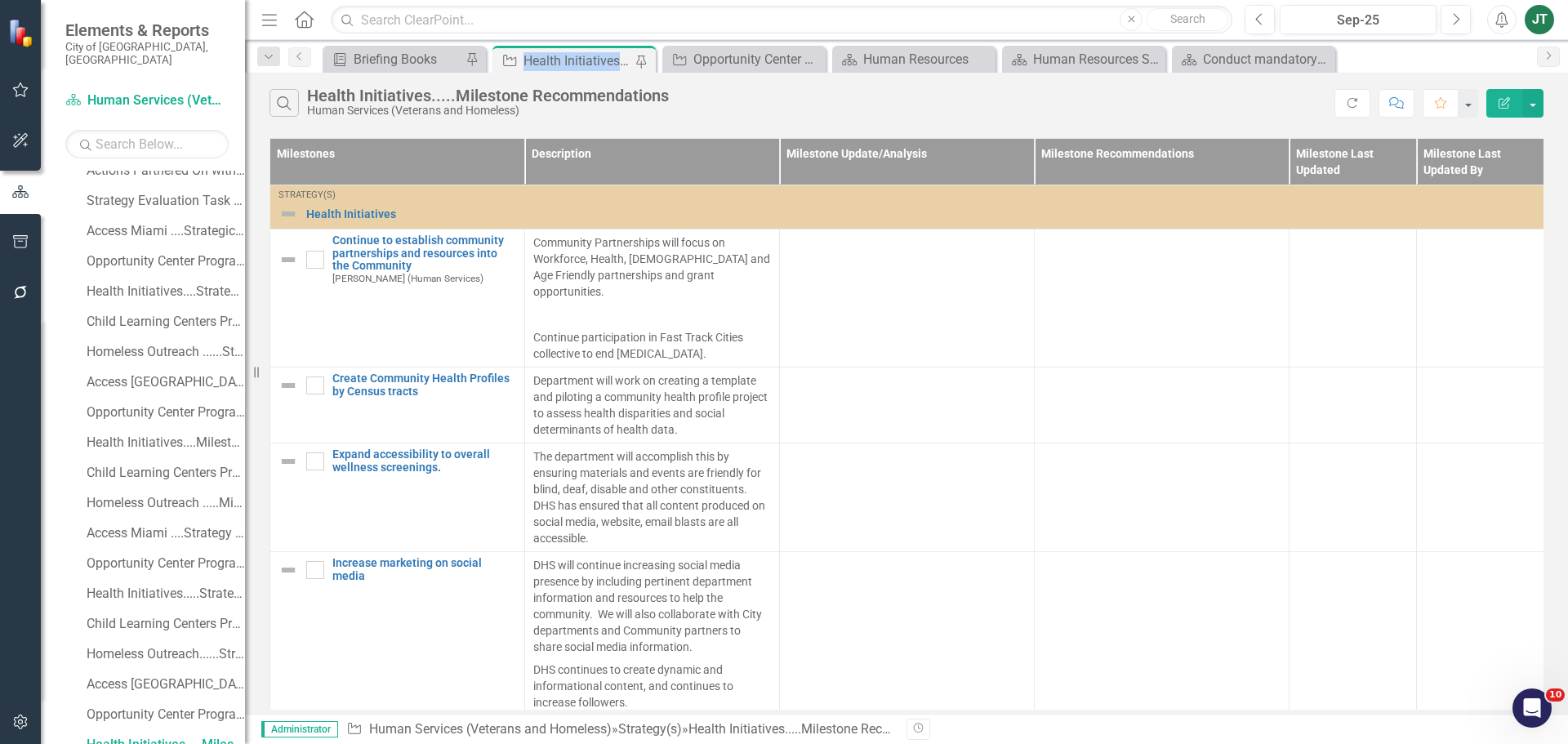
click at [620, 59] on div "Health Initiatives.....Milestone Recommendations" at bounding box center [577, 61] width 108 height 20
click at [635, 59] on icon "Pin" at bounding box center [641, 61] width 13 height 17
drag, startPoint x: 635, startPoint y: 59, endPoint x: 644, endPoint y: 62, distance: 9.5
click at [644, 62] on icon "Close" at bounding box center [641, 60] width 17 height 13
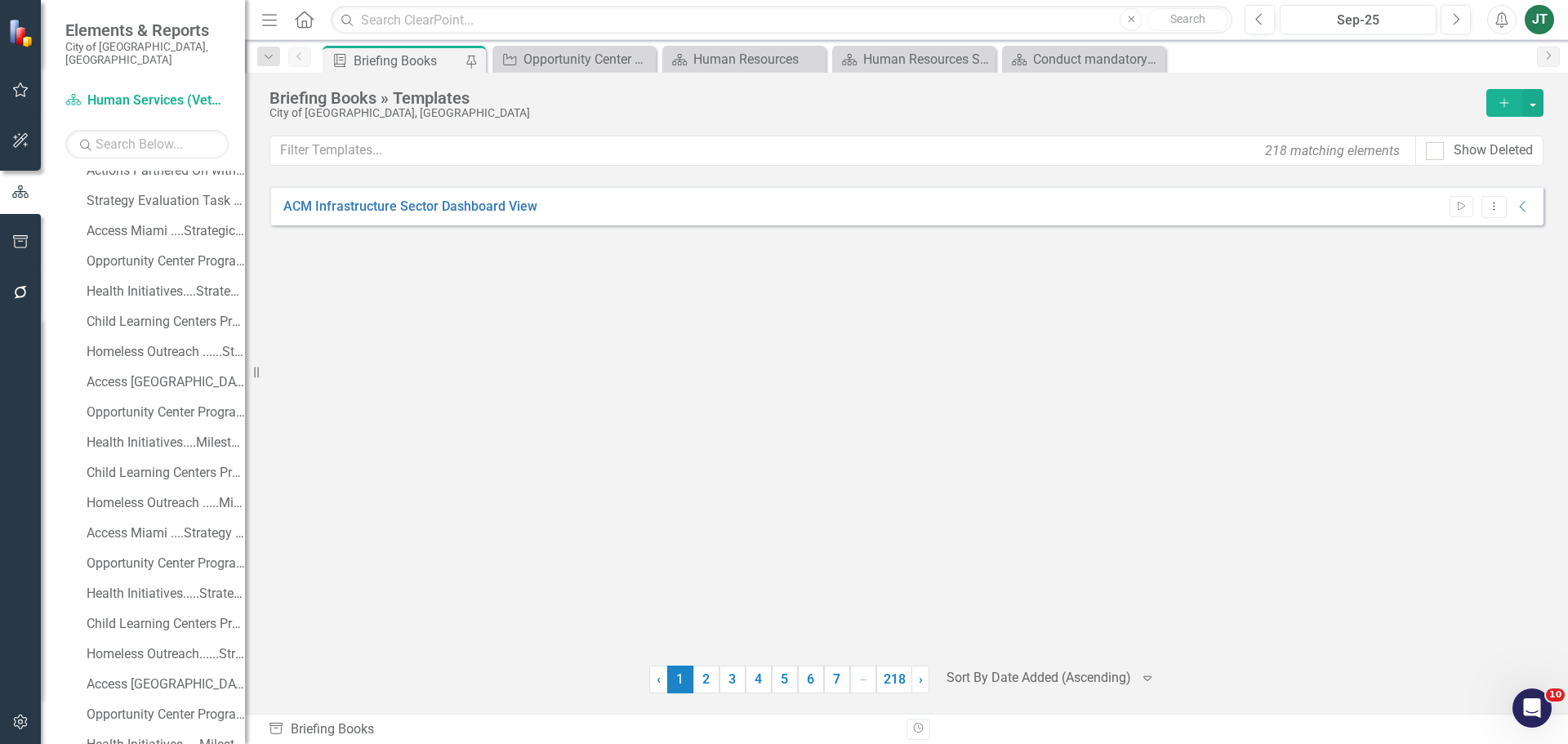
click at [0, 0] on icon at bounding box center [0, 0] width 0 height 0
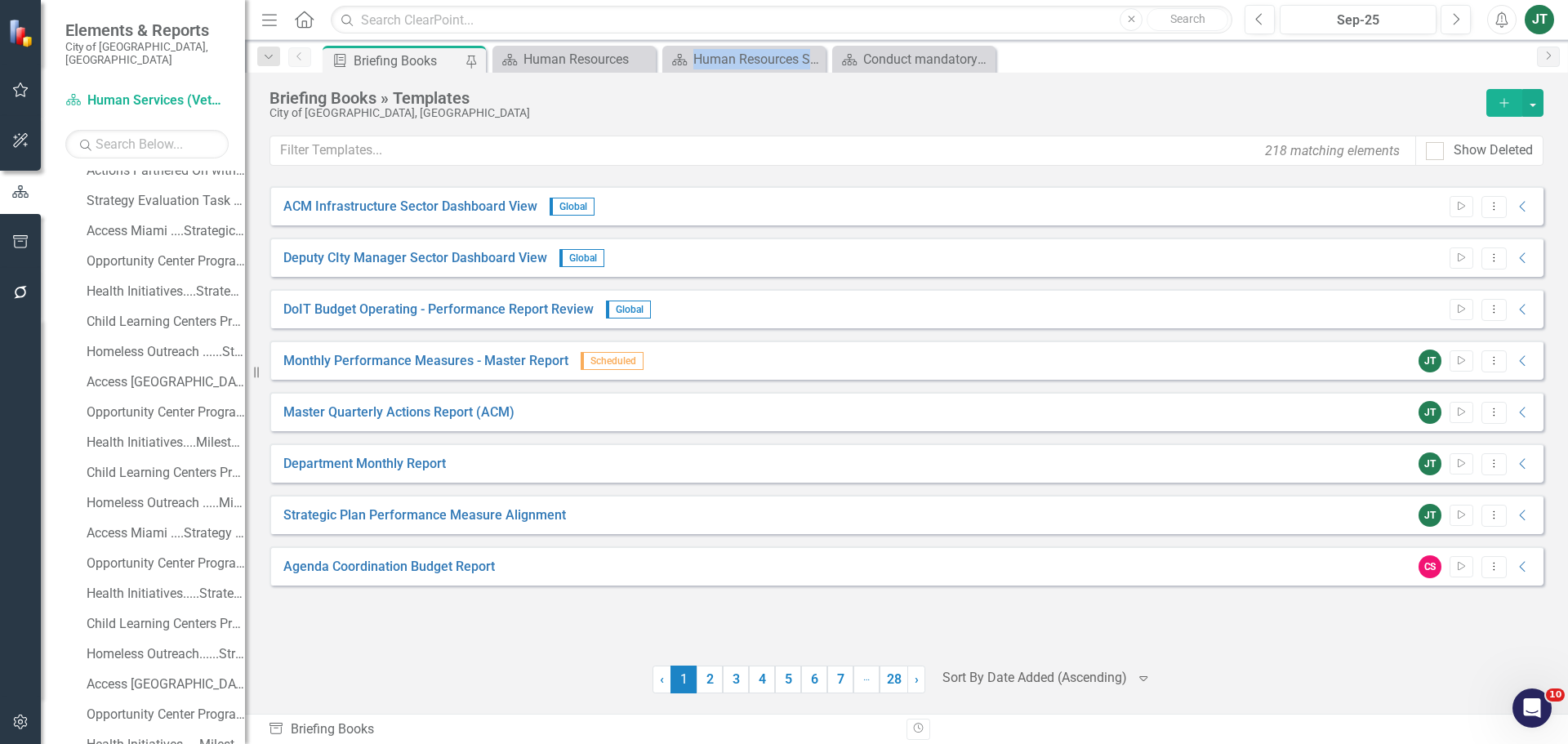
click at [0, 0] on icon at bounding box center [0, 0] width 0 height 0
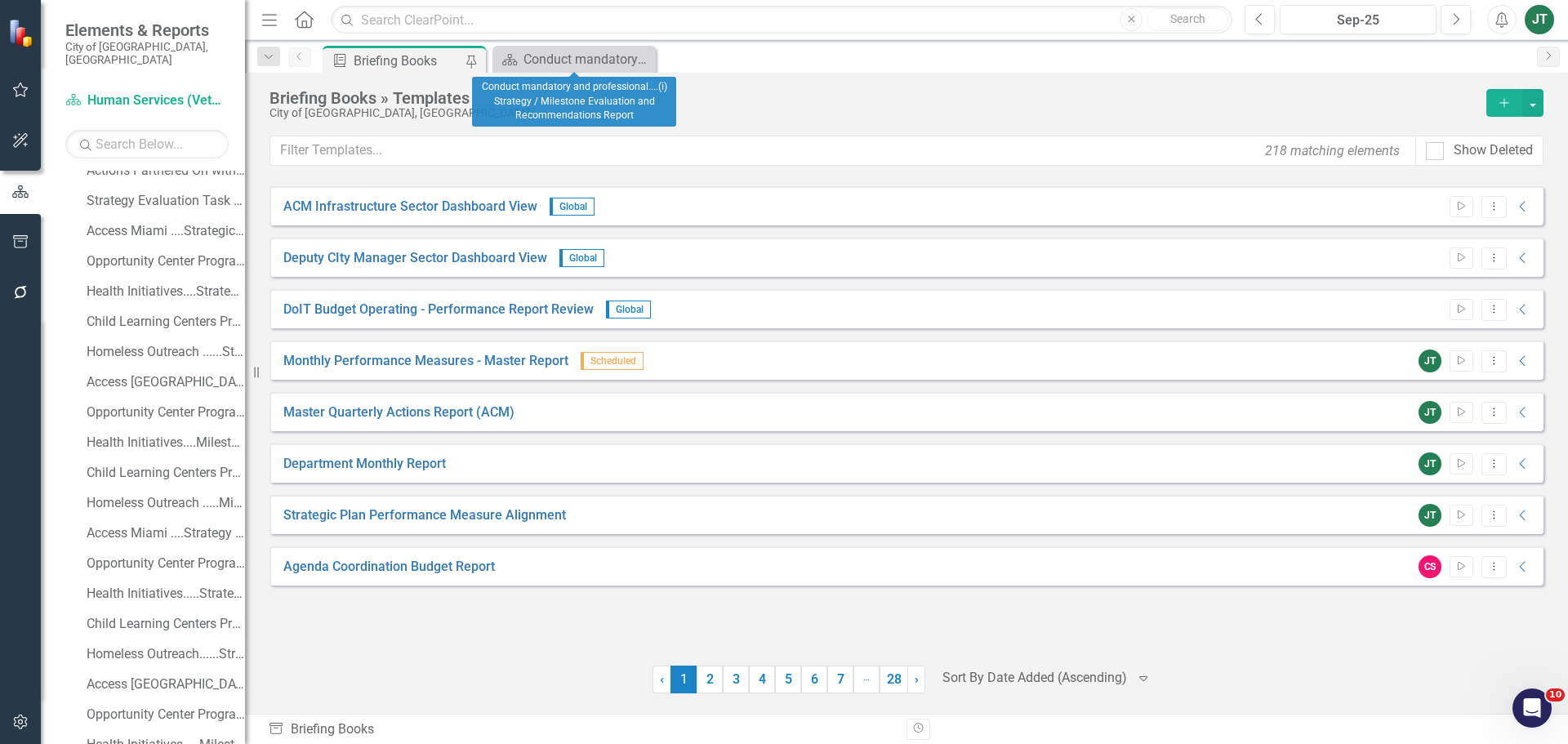
click at [0, 0] on icon at bounding box center [0, 0] width 0 height 0
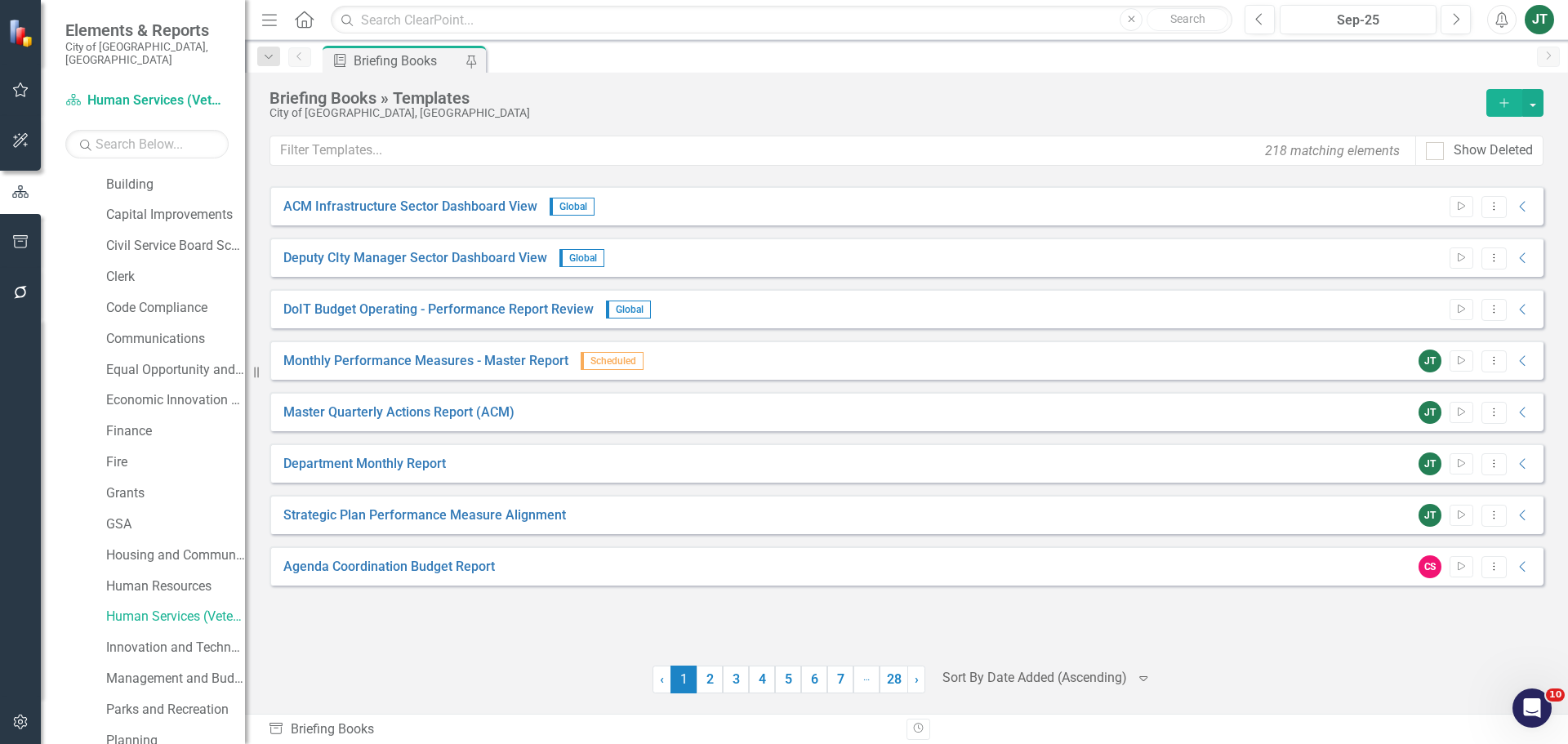
scroll to position [326, 0]
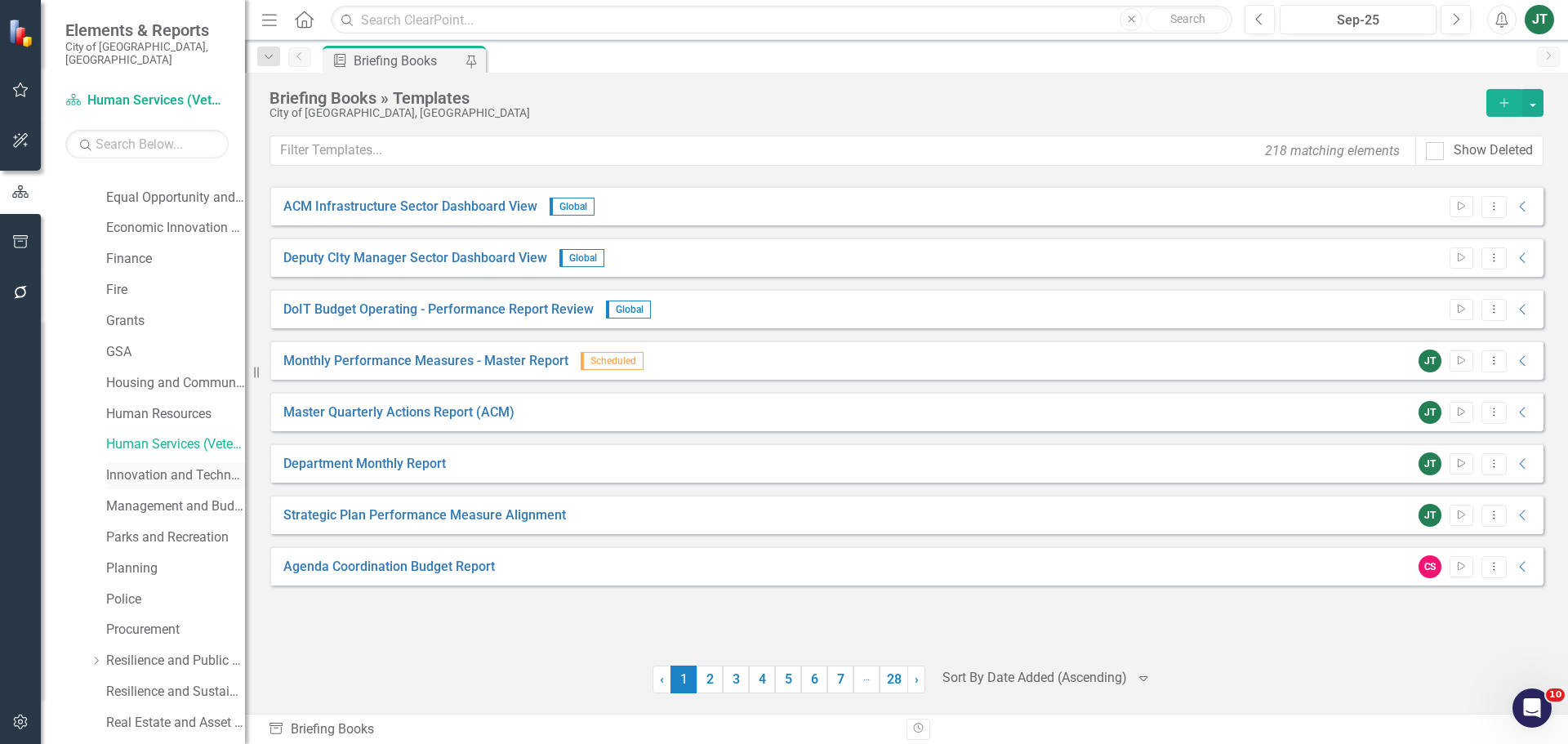
click at [131, 466] on link "Innovation and Technology" at bounding box center [176, 475] width 139 height 18
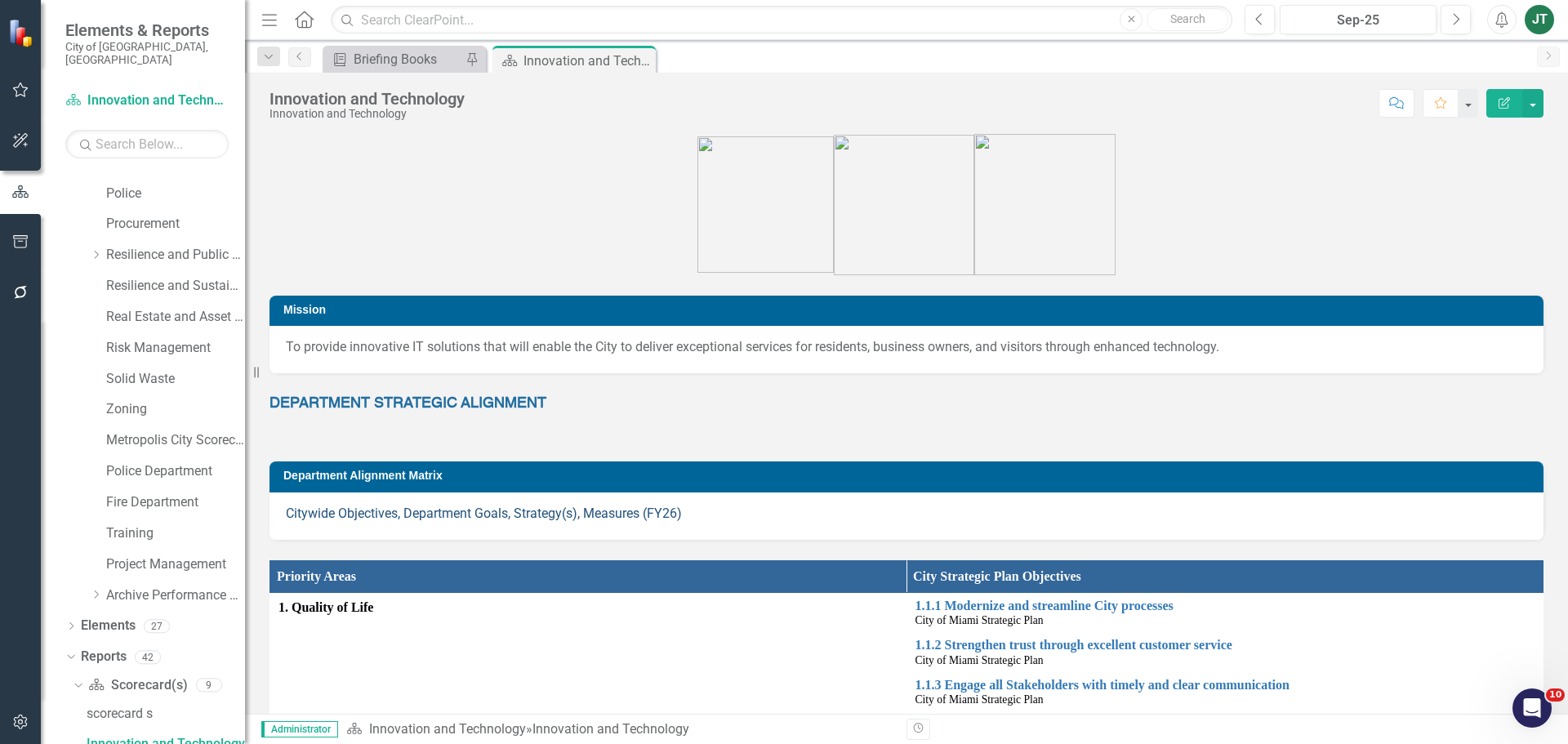
click at [375, 514] on link "Citywide Objectives, Department Goals, Strategy(s), Measures (FY26)" at bounding box center [484, 513] width 397 height 16
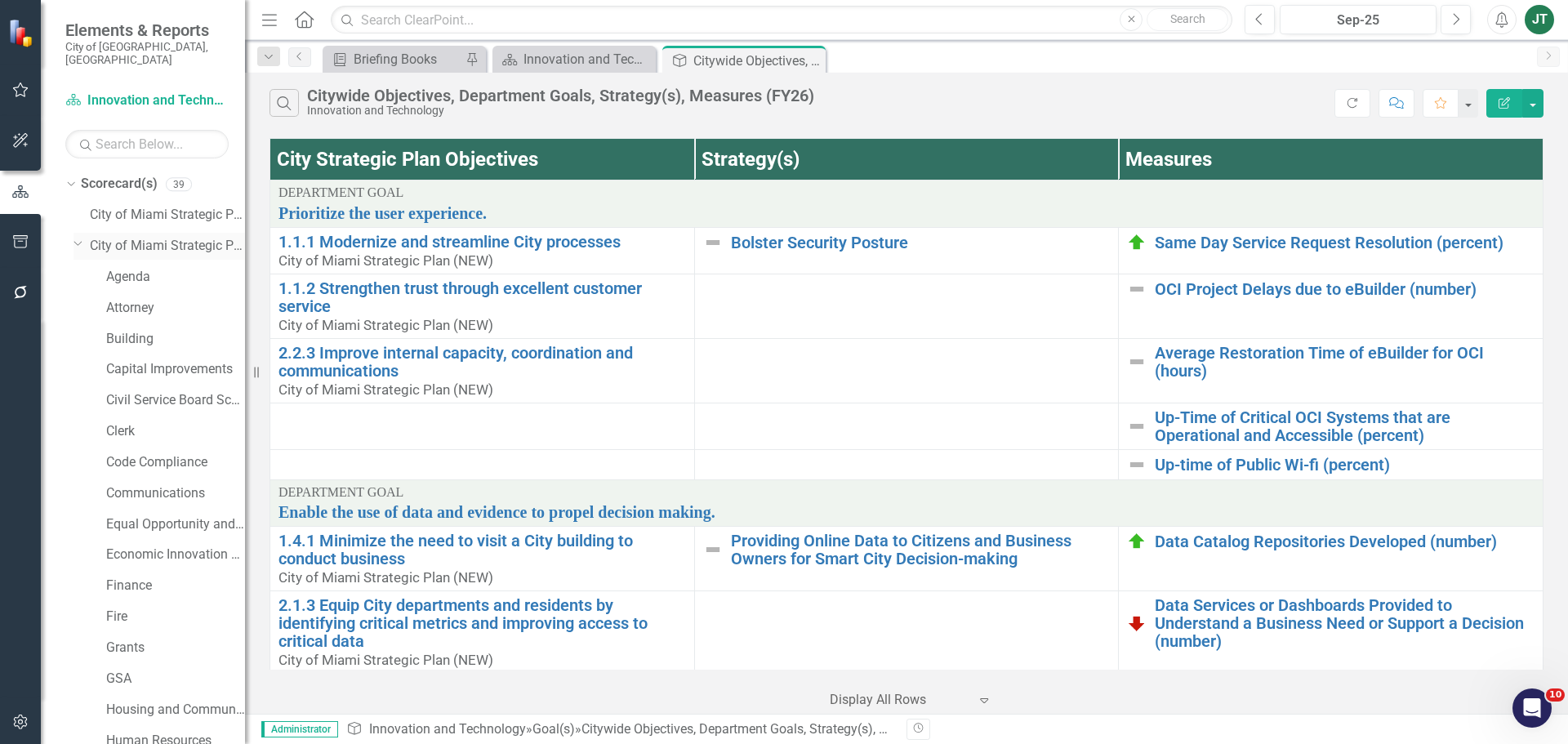
click at [75, 242] on icon at bounding box center [78, 244] width 8 height 4
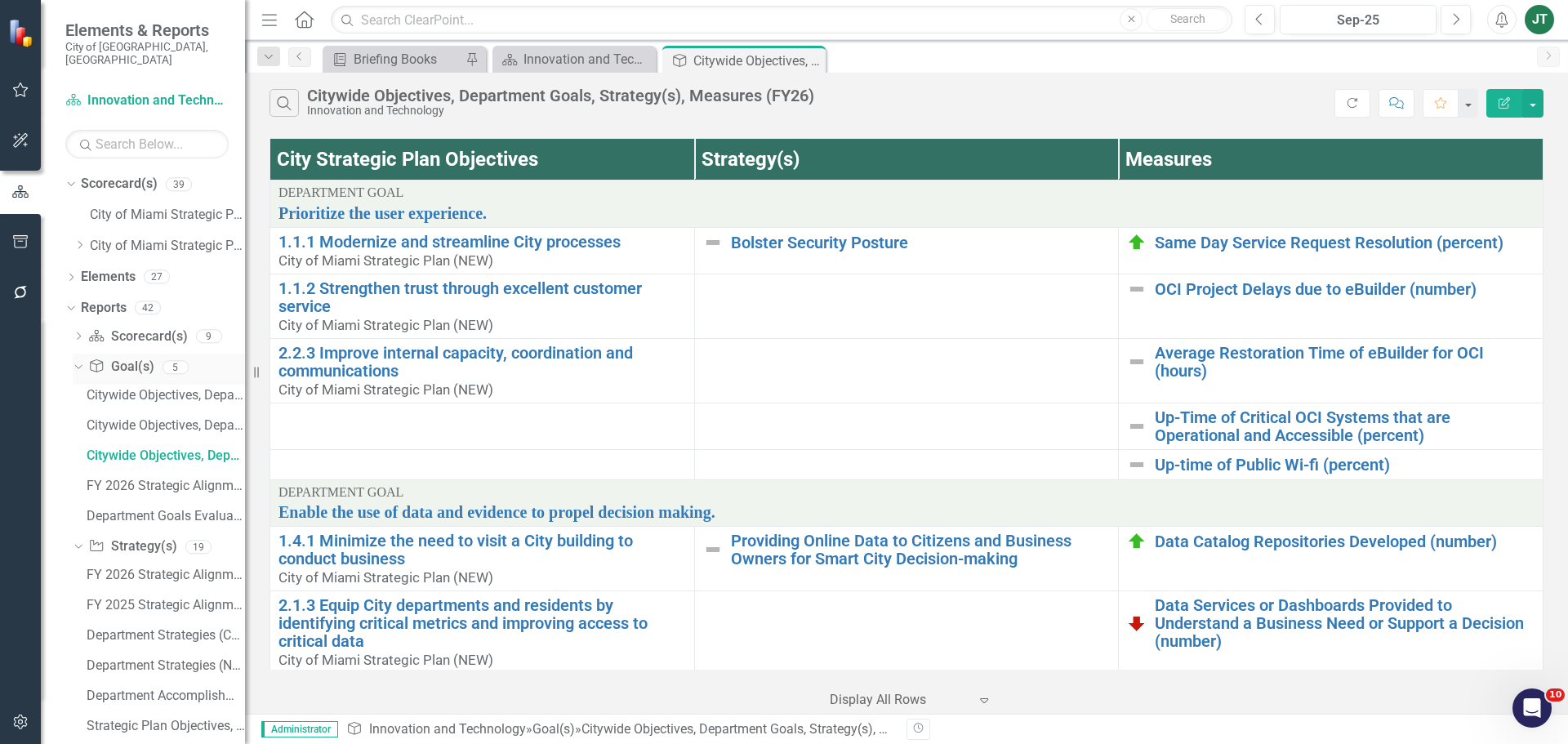
click at [80, 361] on div "Dropdown" at bounding box center [75, 367] width 14 height 11
click at [77, 240] on icon "Dropdown" at bounding box center [80, 245] width 12 height 10
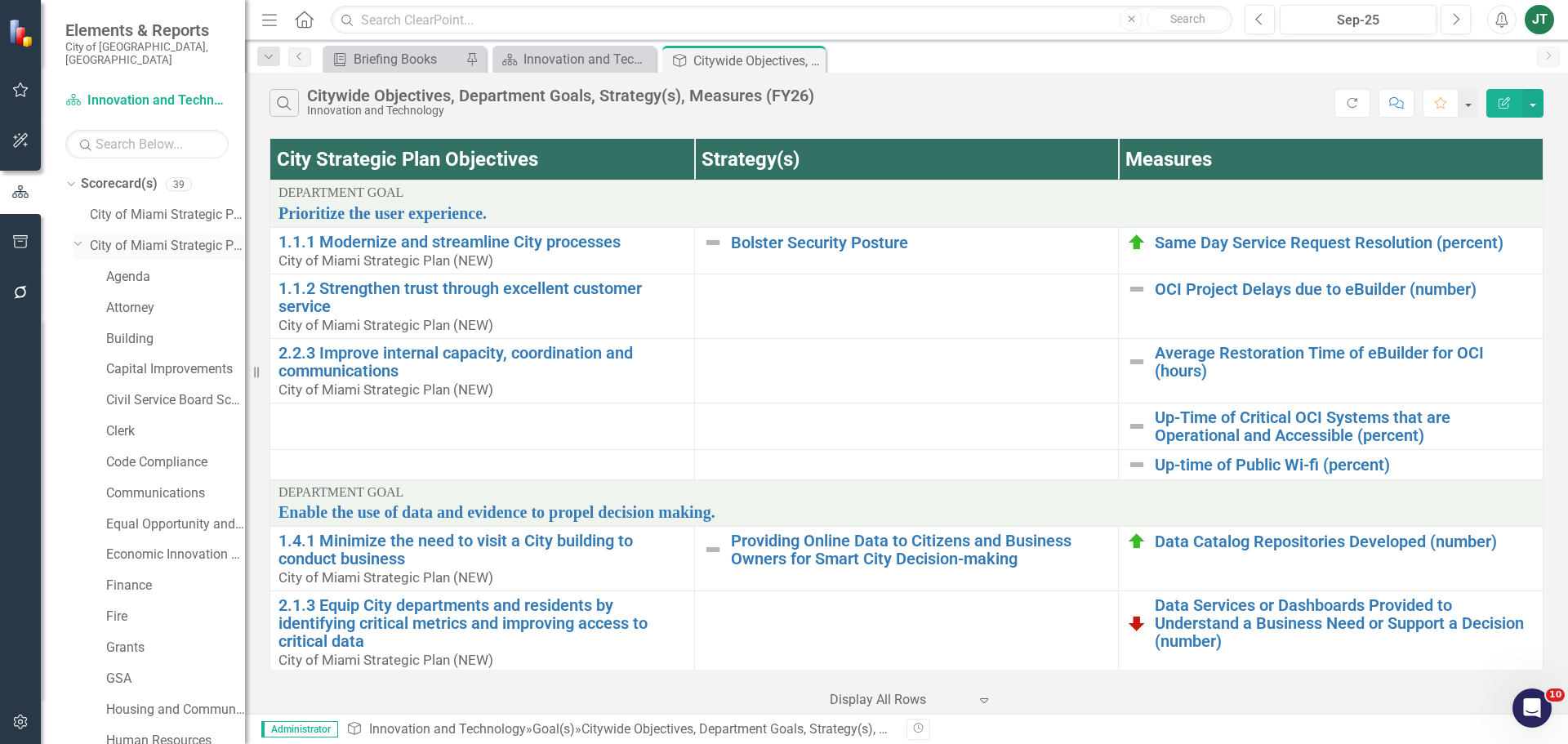
click at [77, 237] on icon "Dropdown" at bounding box center [79, 242] width 10 height 12
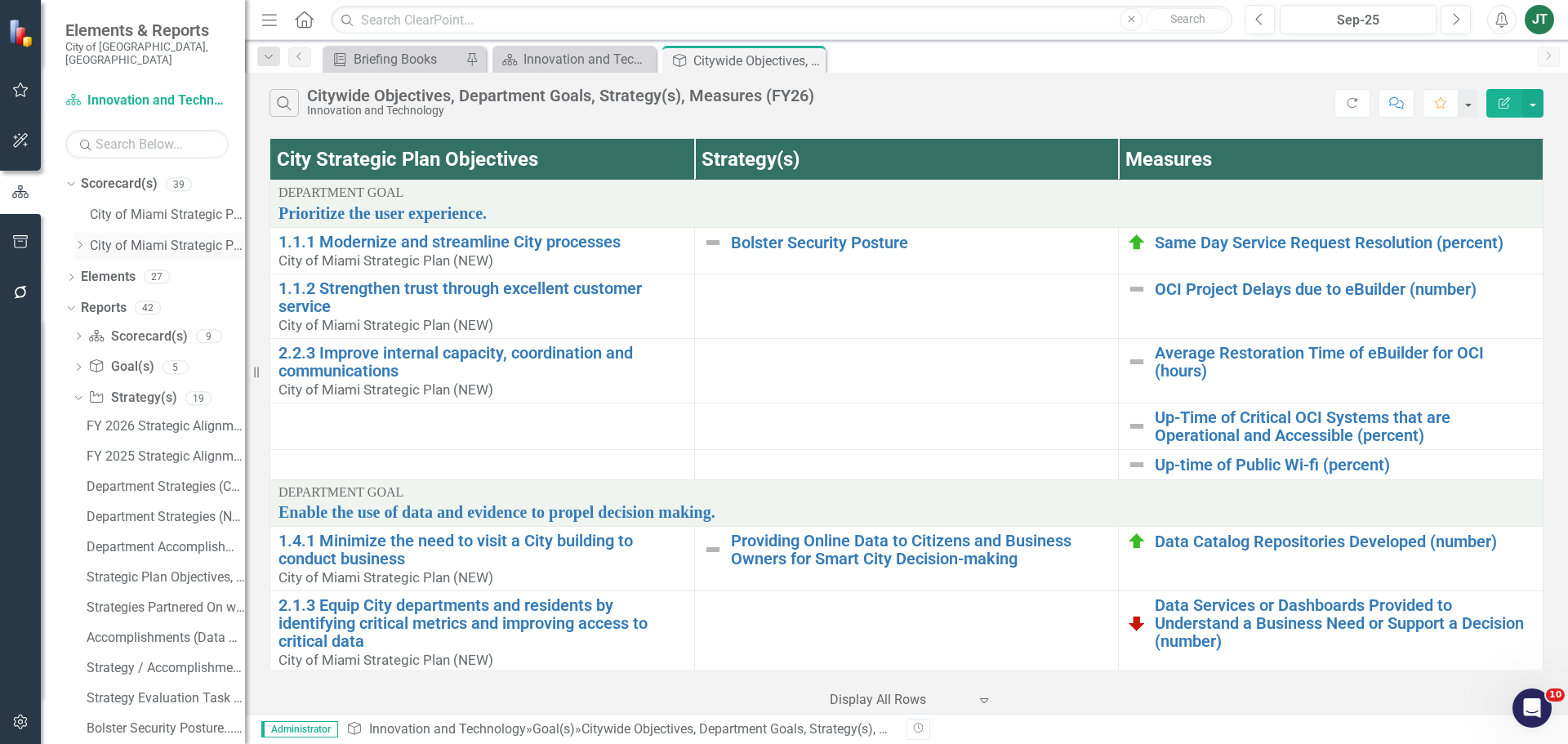
click at [80, 241] on icon at bounding box center [80, 245] width 4 height 8
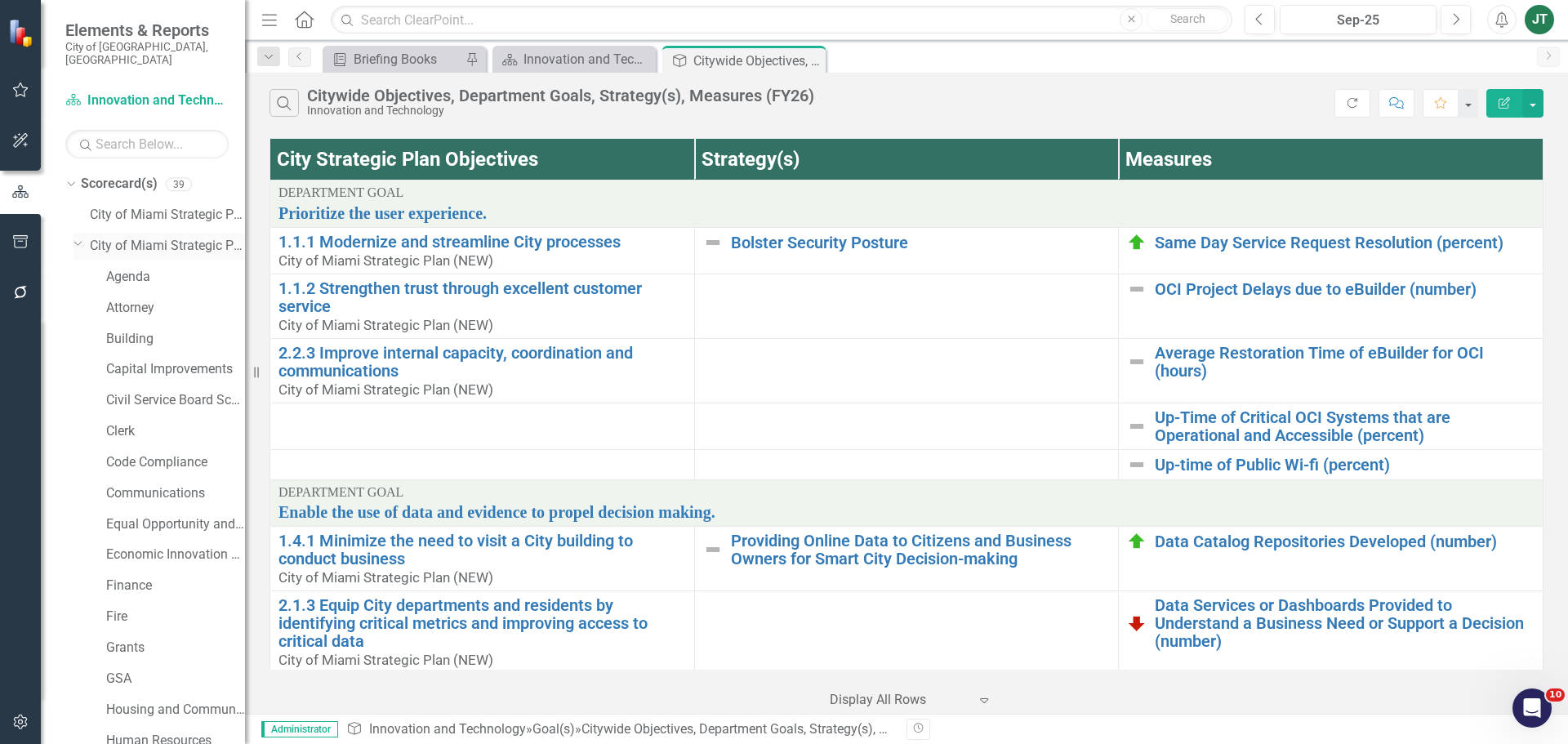
click at [80, 237] on icon "Dropdown" at bounding box center [79, 242] width 10 height 12
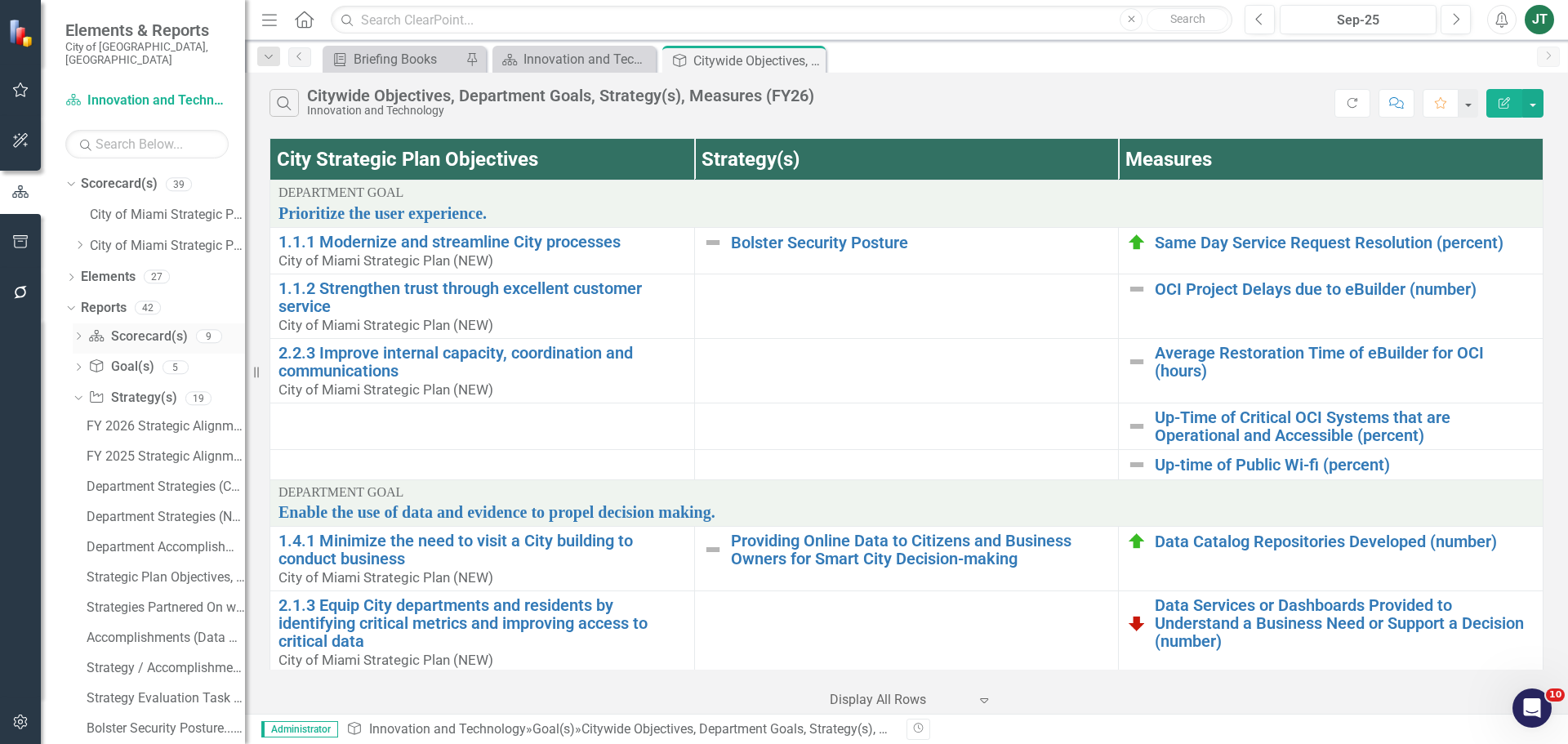
click at [80, 323] on div "Dropdown Scorecard(s) Scorecard(s) 9" at bounding box center [159, 339] width 172 height 31
click at [83, 396] on div "Dropdown" at bounding box center [79, 400] width 11 height 8
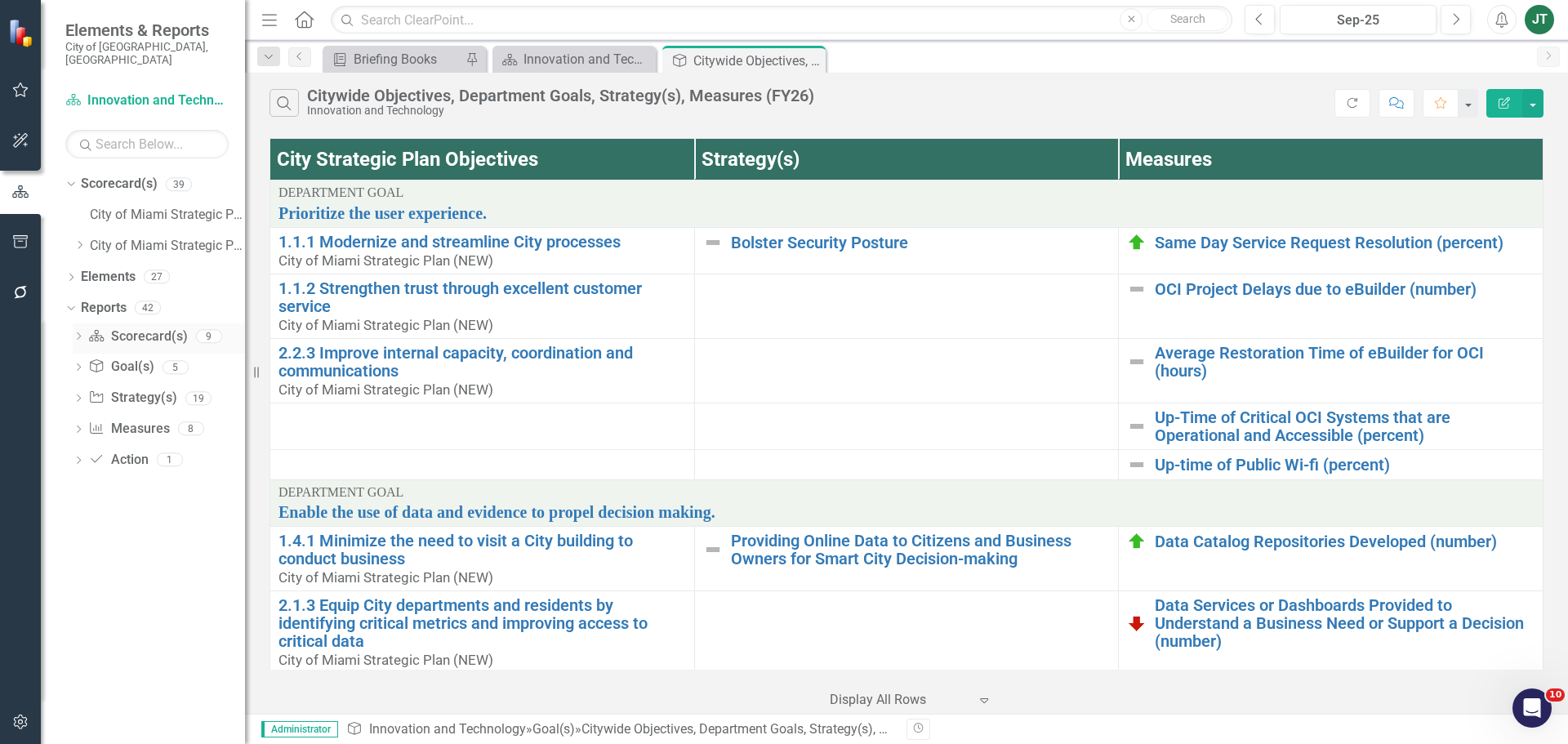
click at [77, 333] on icon "Dropdown" at bounding box center [79, 337] width 11 height 9
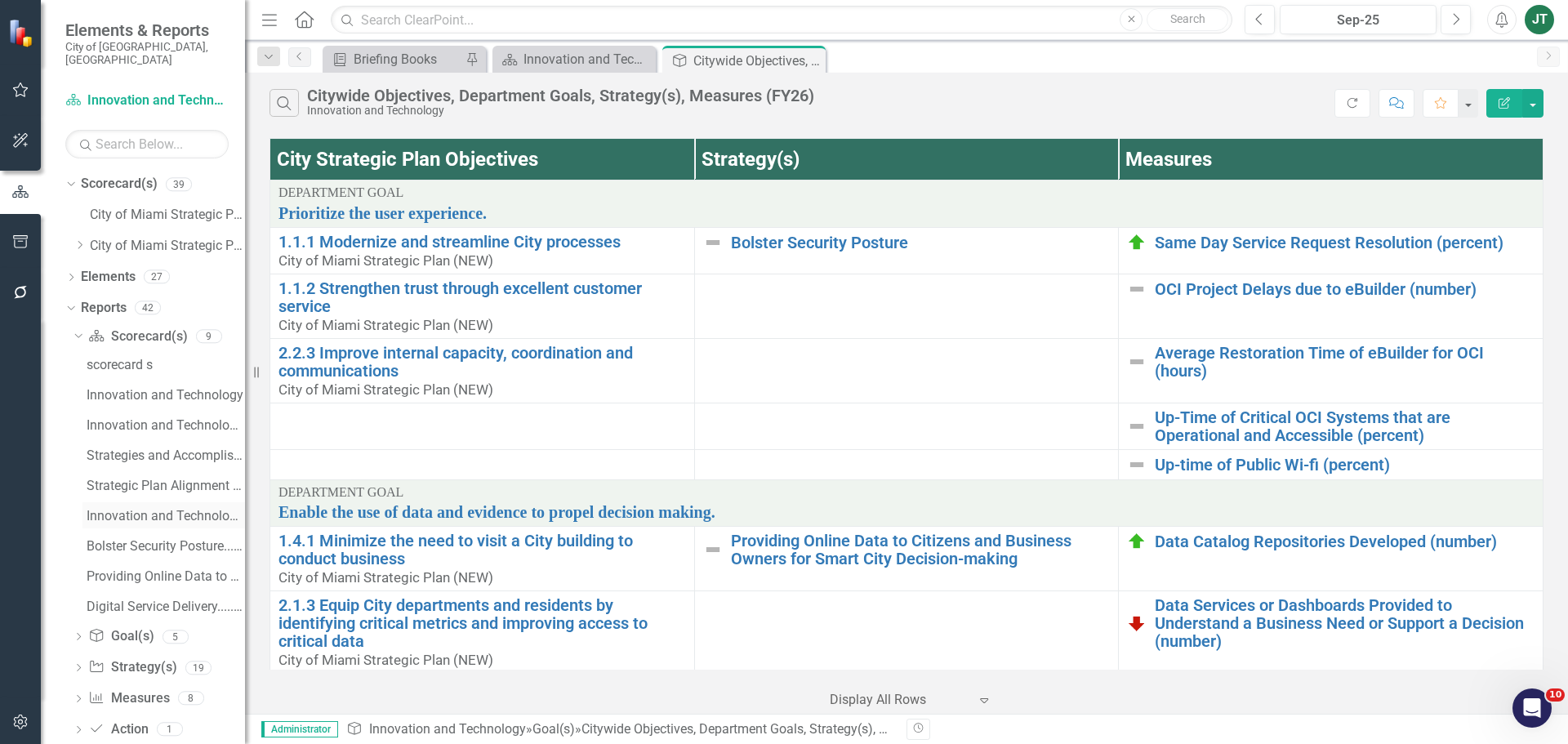
click at [117, 508] on div "Innovation and Technology Evaluation and Recommendations" at bounding box center [165, 516] width 158 height 15
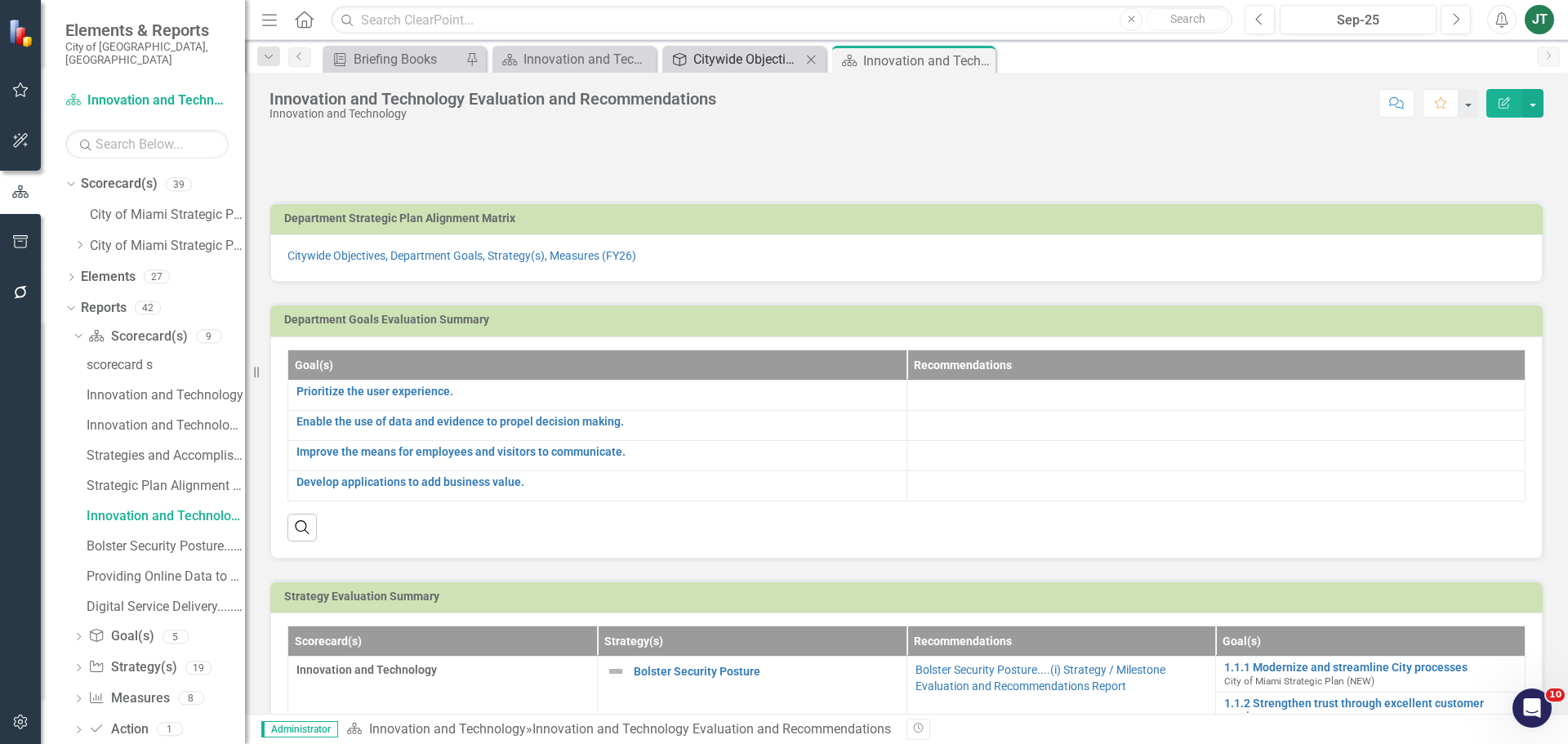
click at [712, 50] on div "Citywide Objectives, Department Goals, Strategy(s), Measures (FY26)" at bounding box center [747, 59] width 108 height 20
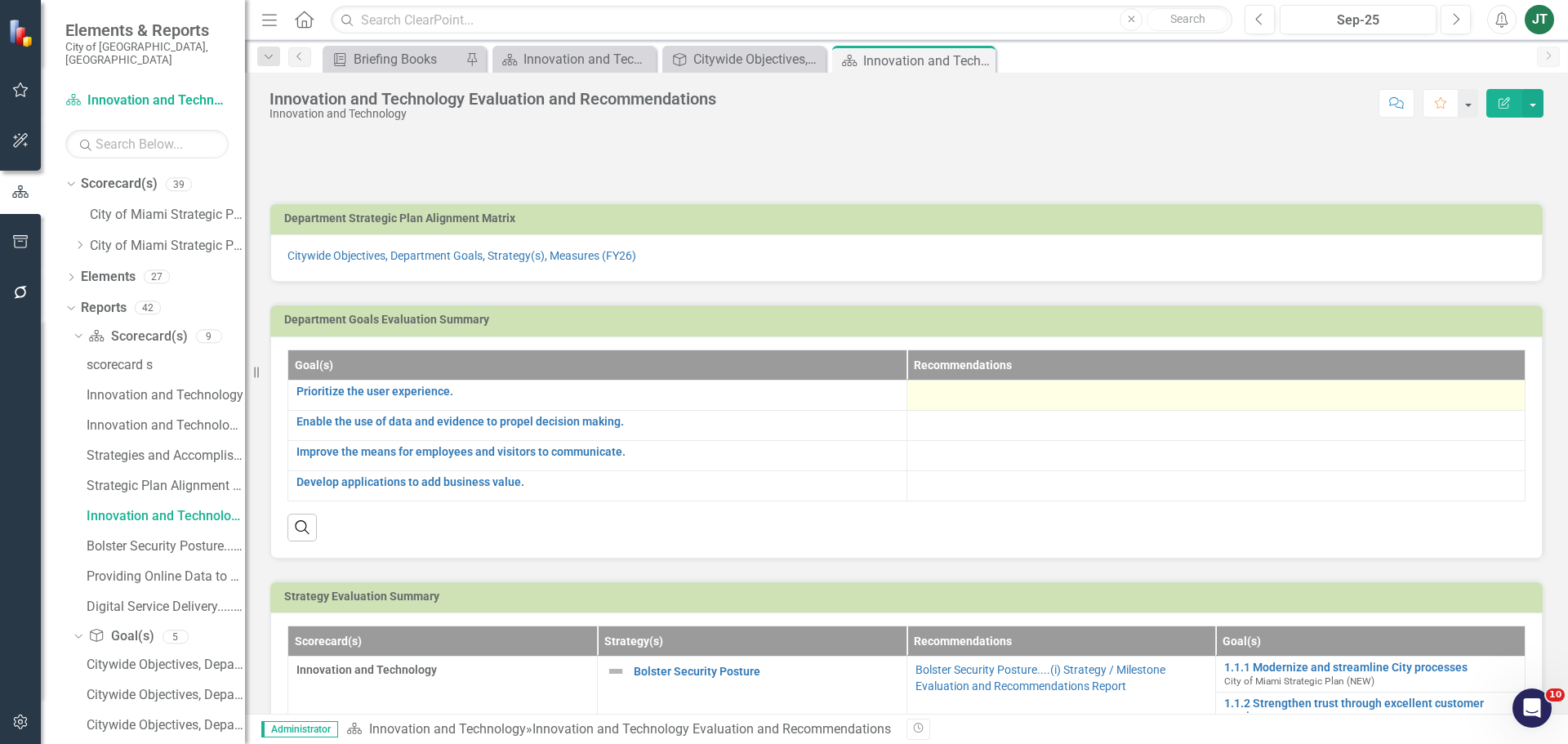
click at [970, 388] on div at bounding box center [1216, 395] width 602 height 19
click at [968, 394] on div at bounding box center [1216, 395] width 602 height 19
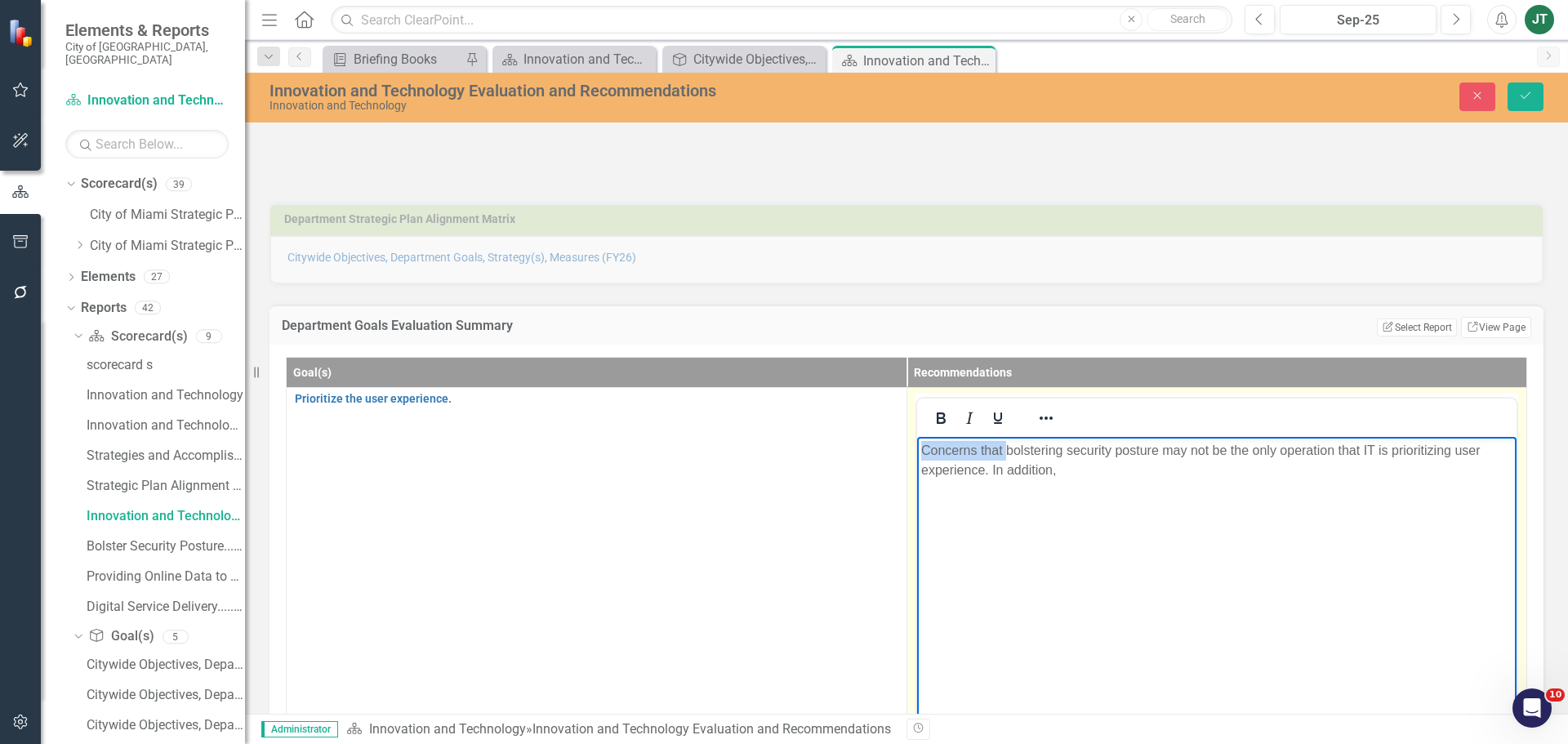
drag, startPoint x: 1005, startPoint y: 450, endPoint x: 881, endPoint y: 455, distance: 124.1
click at [916, 455] on html "Concerns that bolstering security posture may not be the only operation that IT…" at bounding box center [1216, 558] width 600 height 245
click at [1072, 494] on body "Is bolstering security posture may not be the only operation that IT is priorit…" at bounding box center [1216, 558] width 600 height 245
click at [1226, 464] on p "Is bolstering security posture may not be the only operation that IT is priorit…" at bounding box center [1217, 459] width 593 height 39
click at [1275, 445] on p "Is bolstering security posture may not be the only operation that IT is priorit…" at bounding box center [1217, 459] width 593 height 39
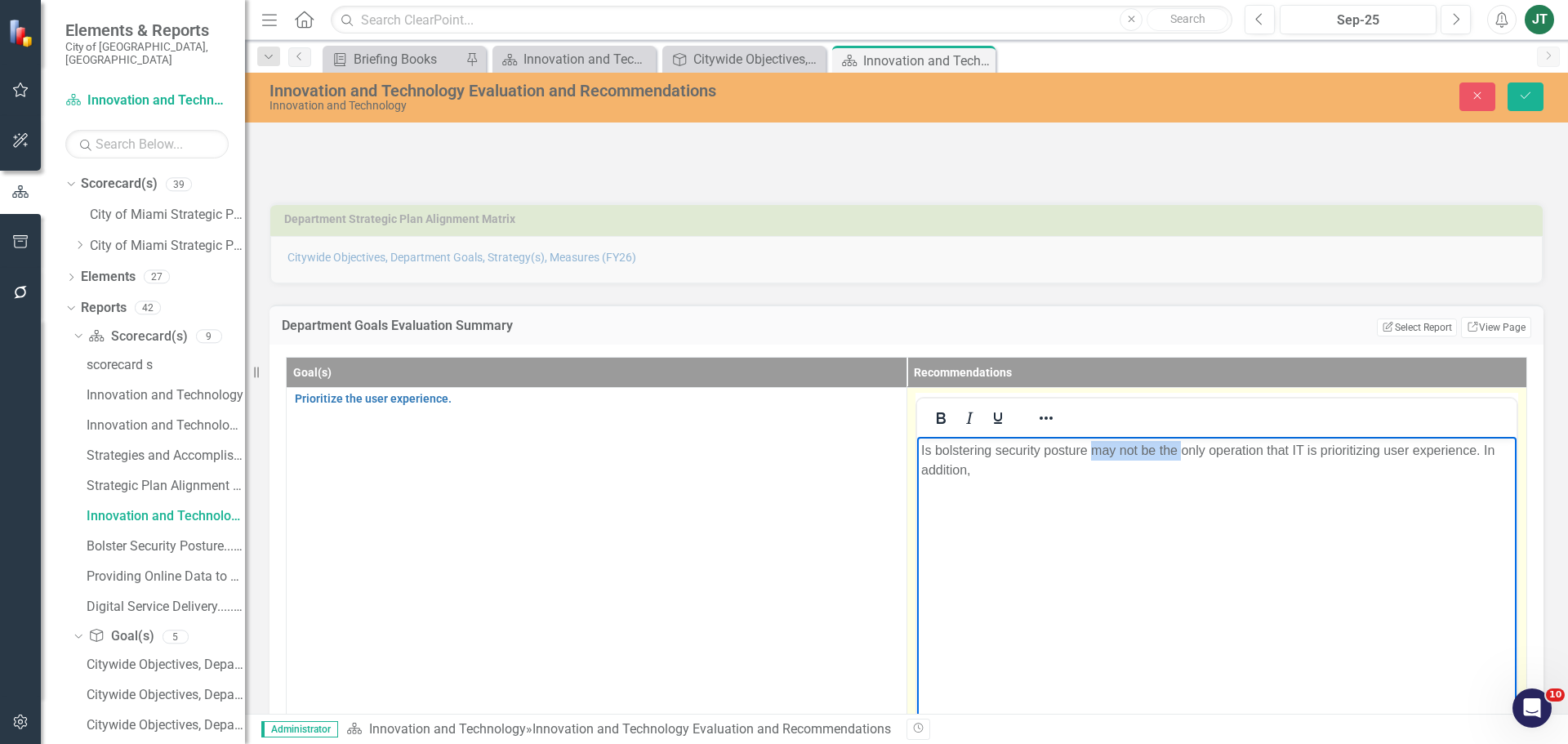
drag, startPoint x: 1181, startPoint y: 450, endPoint x: 1092, endPoint y: 455, distance: 89.1
click at [1092, 455] on p "Is bolstering security posture may not be the only operation that IT is priorit…" at bounding box center [1217, 459] width 593 height 39
click at [1488, 459] on p "Is bolstering security posture the only operation that IT is prioritizing user …" at bounding box center [1217, 449] width 593 height 19
drag, startPoint x: 1493, startPoint y: 445, endPoint x: 1415, endPoint y: 455, distance: 78.6
click at [1415, 455] on p "Is bolstering security posture the only operation that IT is prioritizing user …" at bounding box center [1217, 449] width 593 height 19
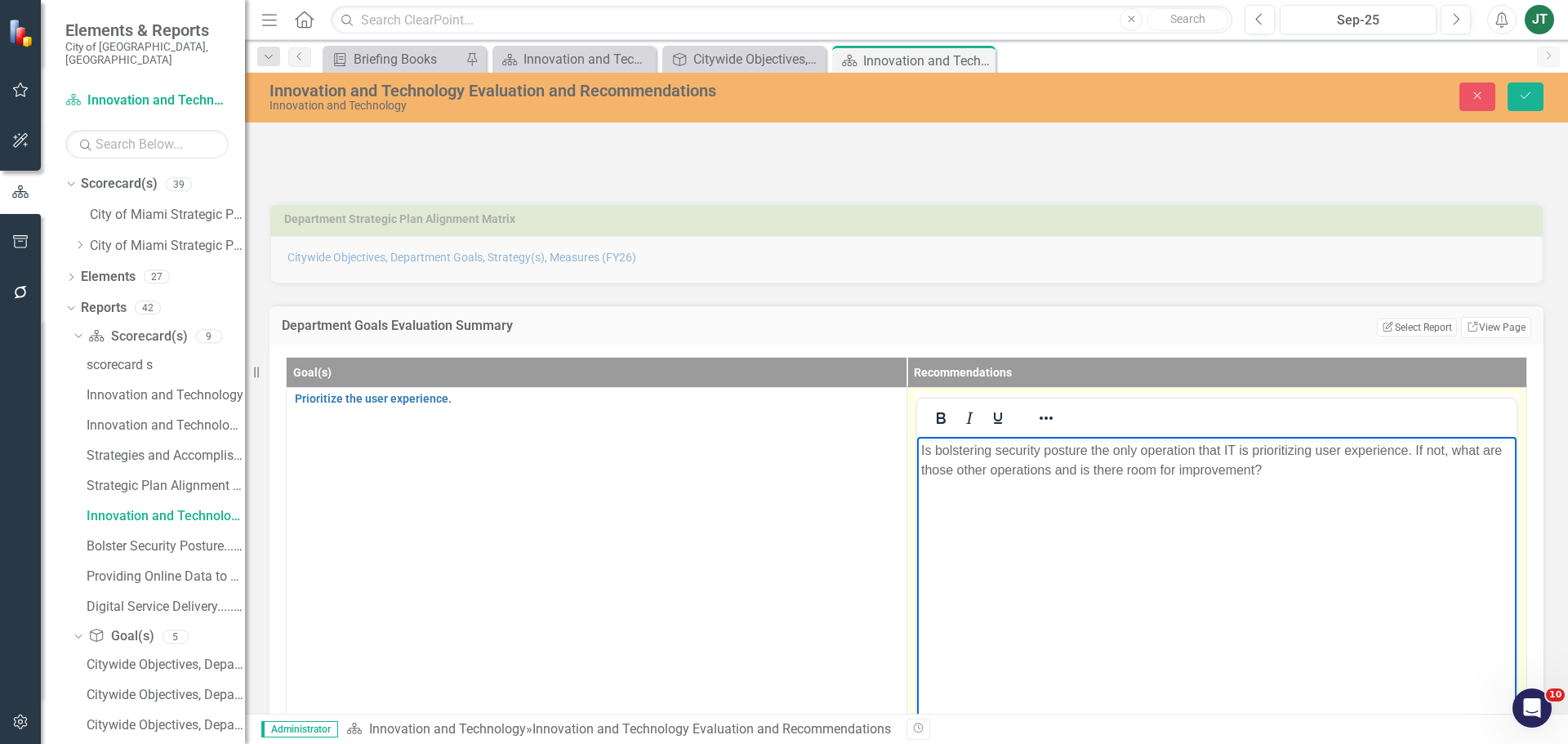
click at [1390, 549] on body "Is bolstering security posture the only operation that IT is prioritizing user …" at bounding box center [1216, 558] width 600 height 245
drag, startPoint x: 964, startPoint y: 475, endPoint x: 1119, endPoint y: 489, distance: 155.6
click at [1070, 475] on p "Is bolstering security posture the only operation that IT is prioritizing user …" at bounding box center [1217, 459] width 593 height 39
click at [1182, 498] on body "Is bolstering security posture the only operation that IT is prioritizing user …" at bounding box center [1216, 558] width 600 height 245
click at [1518, 89] on button "Save" at bounding box center [1525, 96] width 36 height 29
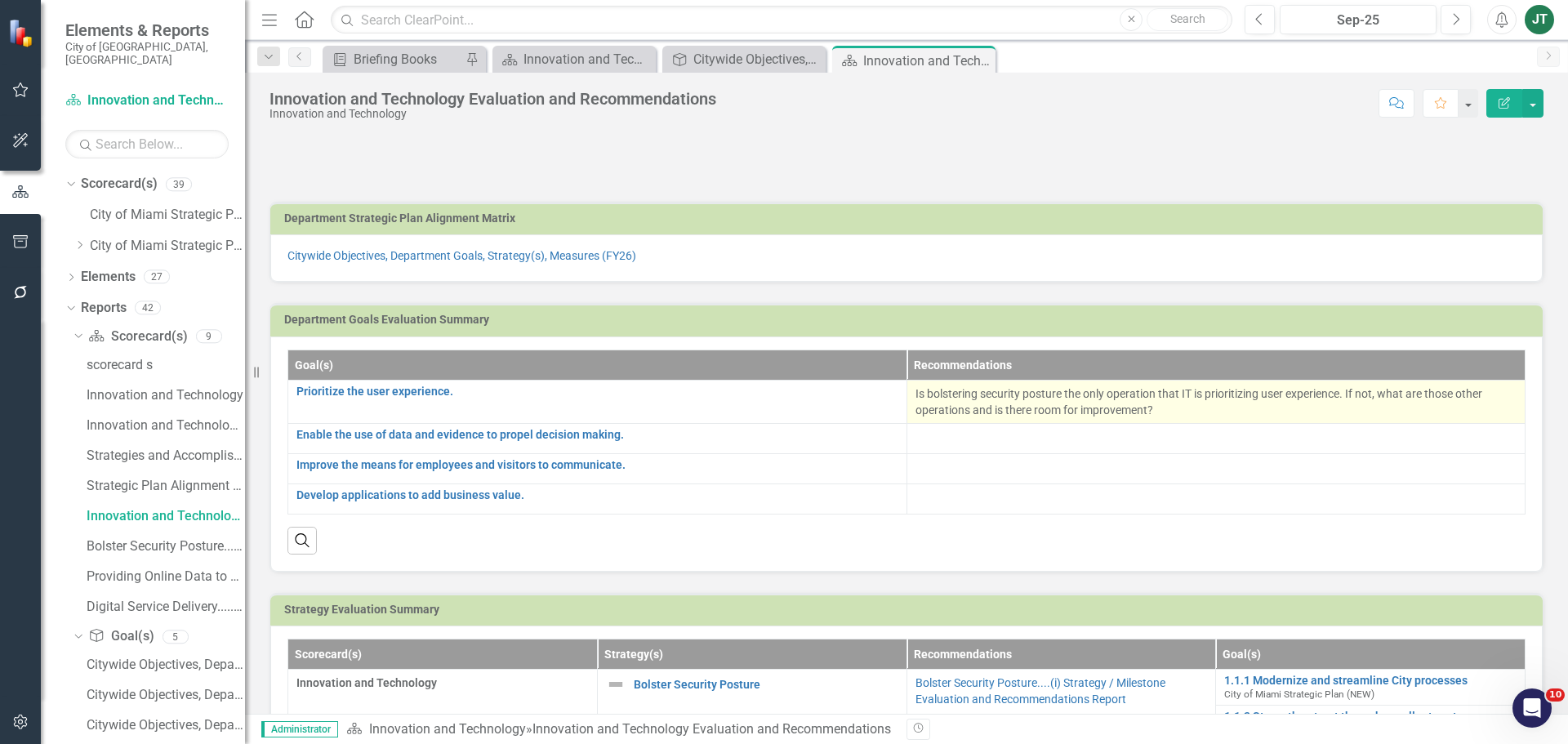
click at [1332, 396] on p "Is bolstering security posture the only operation that IT is prioritizing user …" at bounding box center [1216, 401] width 602 height 32
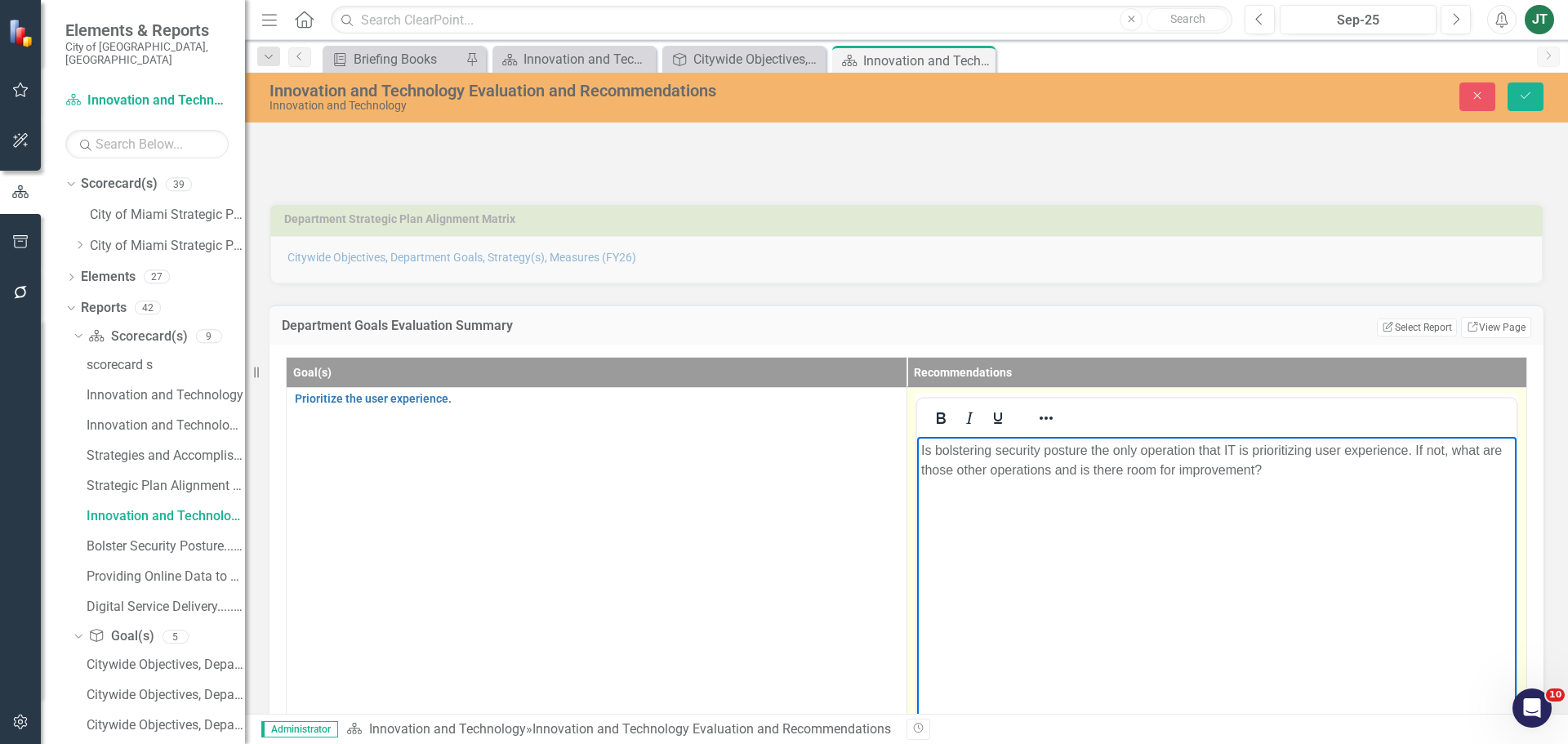
click at [1287, 476] on p "Is bolstering security posture the only operation that IT is prioritizing user …" at bounding box center [1217, 459] width 593 height 39
click at [1383, 448] on p "Is bolstering security posture the only operation that IT is prioritizing user …" at bounding box center [1217, 459] width 593 height 39
click at [1316, 494] on body "Is bolstering security posture the only operation that IT is prioritizing user …" at bounding box center [1216, 558] width 600 height 245
click at [1411, 447] on p "Is bolstering security posture the only operation that IT is prioritizing user …" at bounding box center [1217, 459] width 593 height 39
click at [1117, 479] on p "Is bolstering security posture the only operation that IT is prioritizing user …" at bounding box center [1217, 459] width 593 height 39
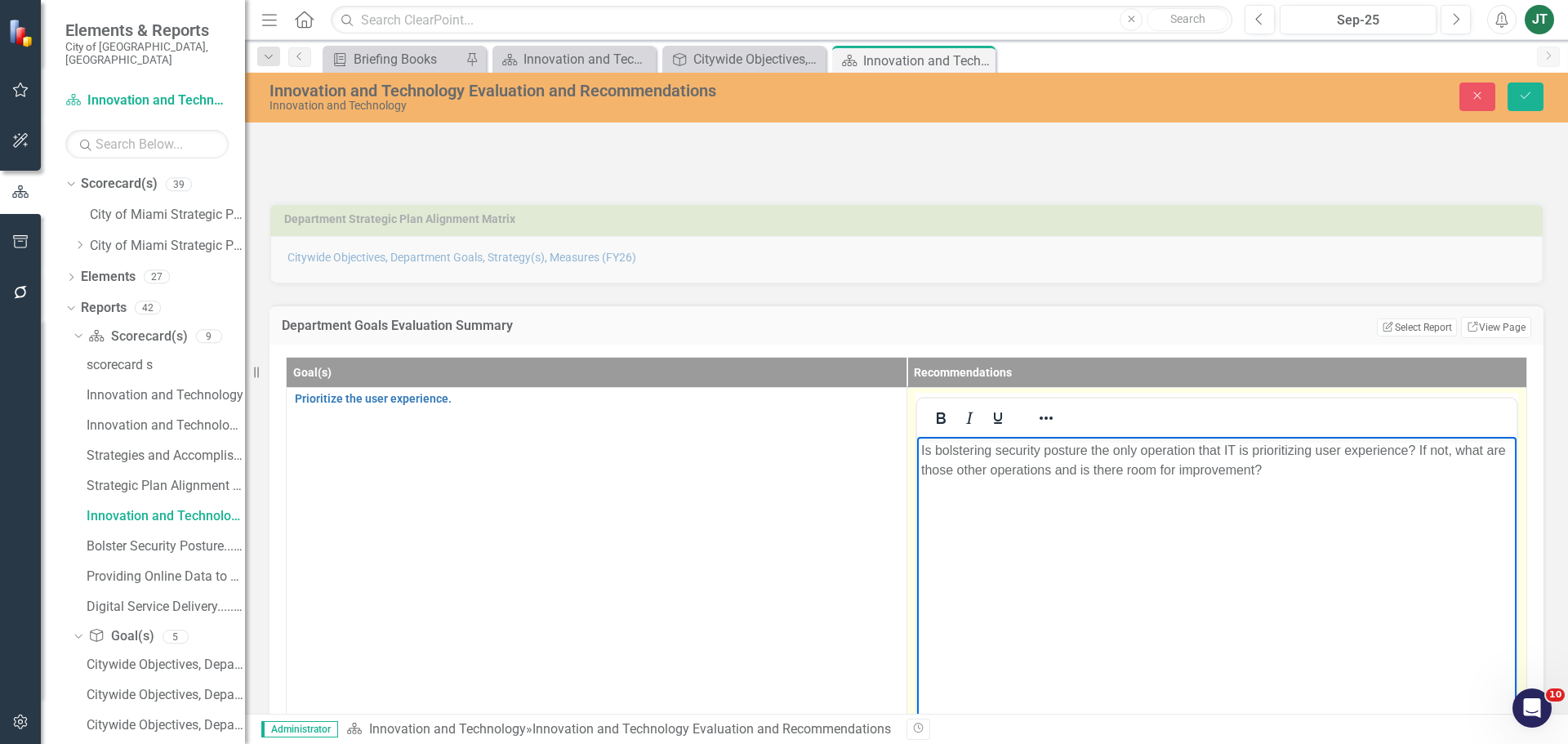
click at [1378, 452] on p "Is bolstering security posture the only operation that IT is prioritizing user …" at bounding box center [1217, 459] width 593 height 39
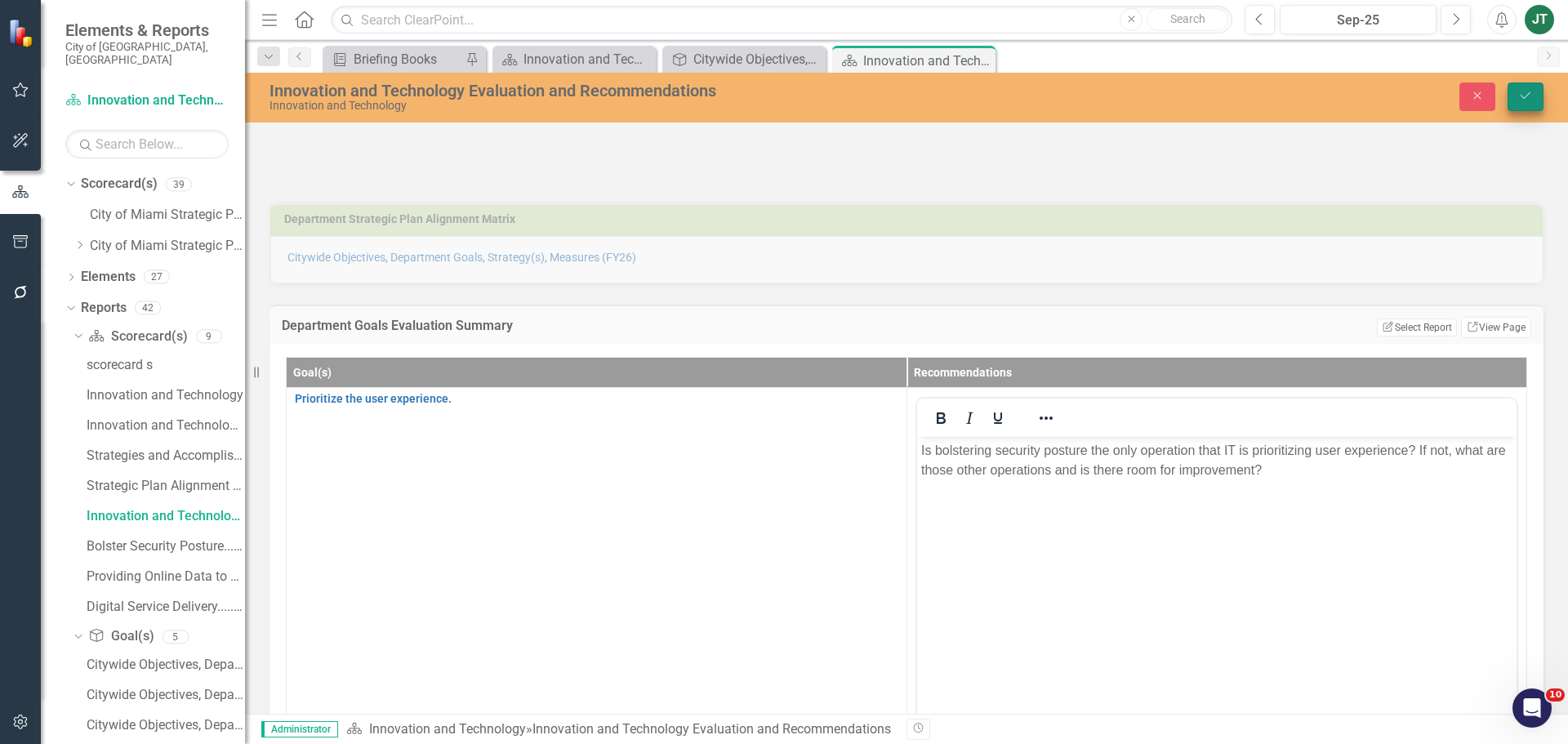
click at [1533, 93] on button "Save" at bounding box center [1525, 96] width 36 height 29
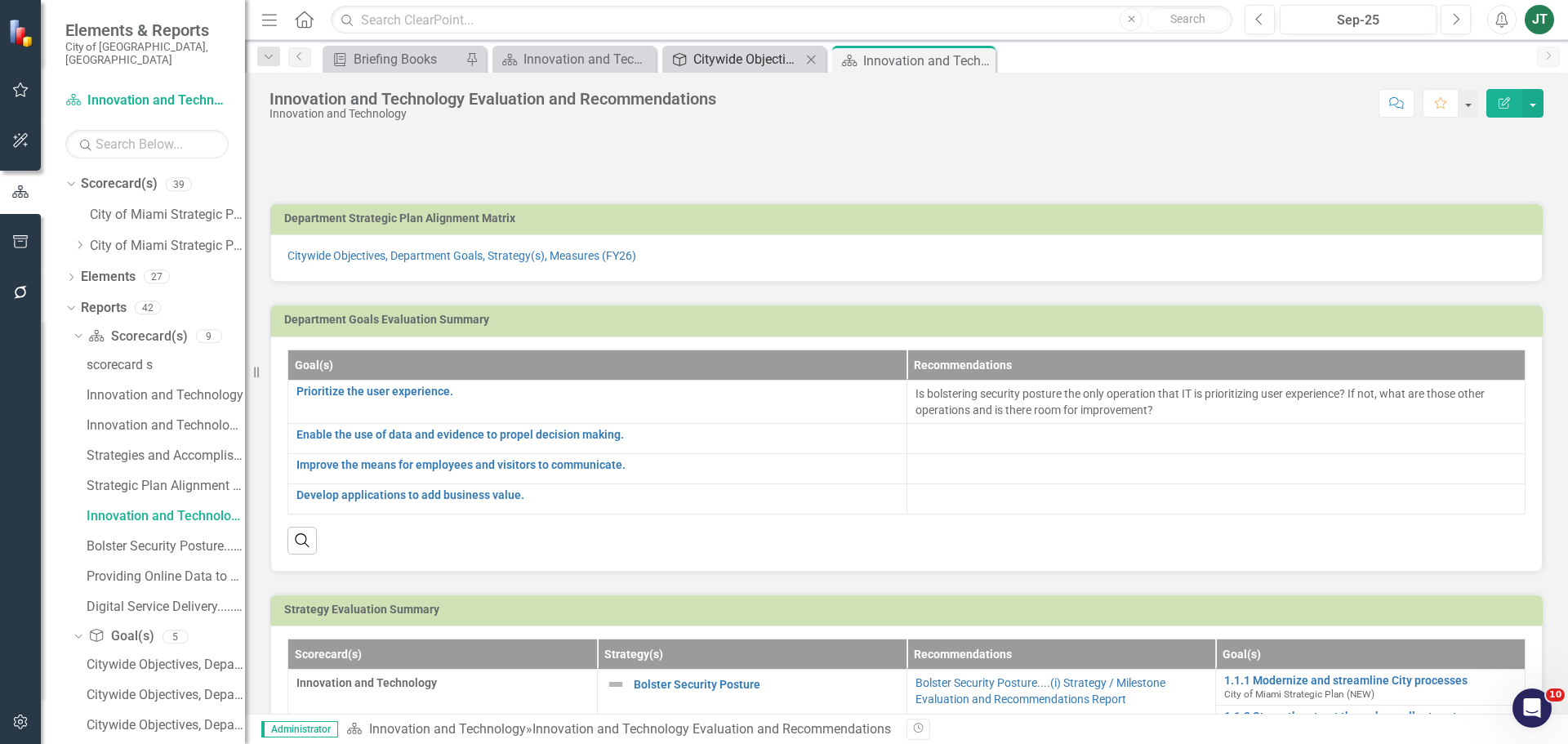
click at [712, 60] on div "Citywide Objectives, Department Goals, Strategy(s), Measures (FY26)" at bounding box center [747, 59] width 108 height 20
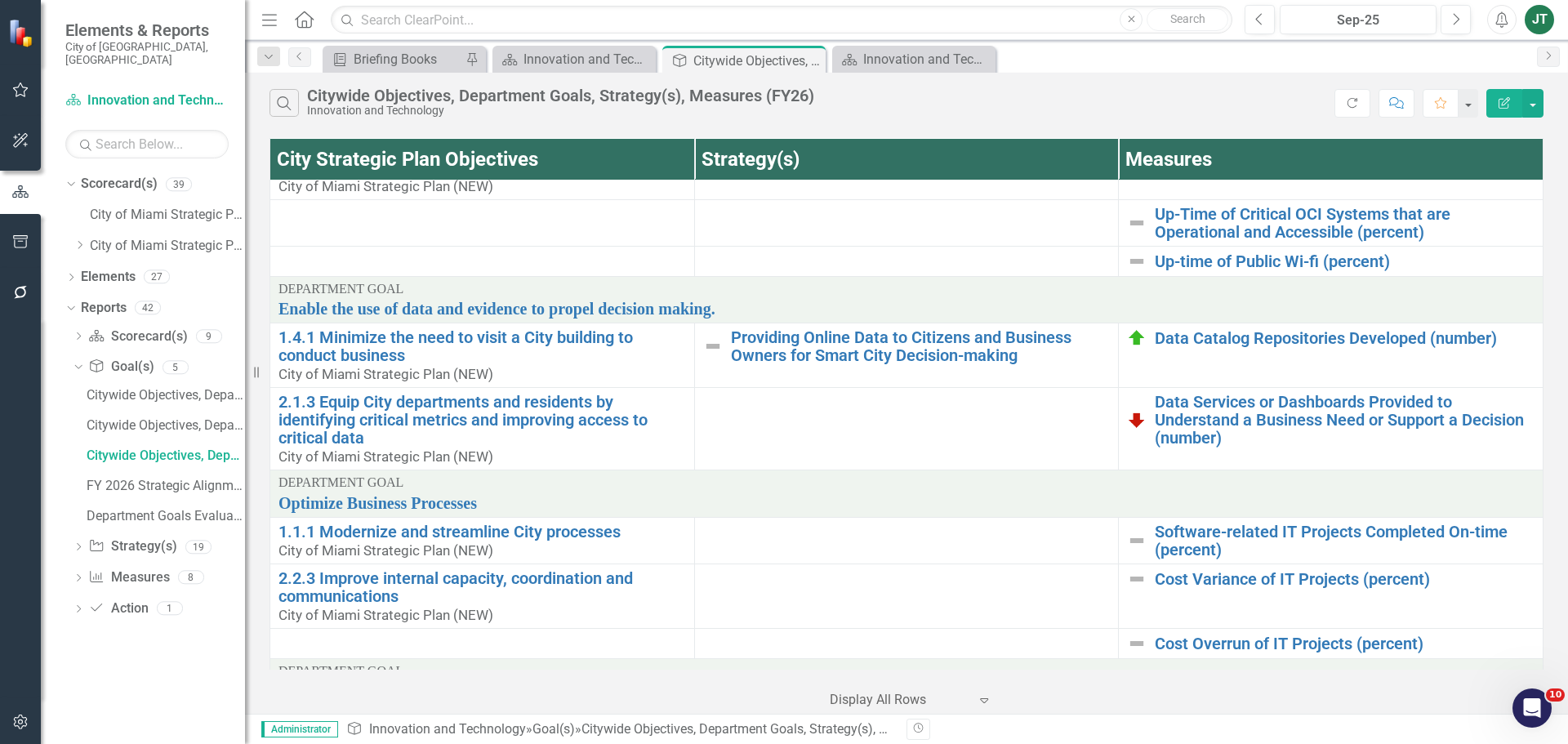
scroll to position [164, 0]
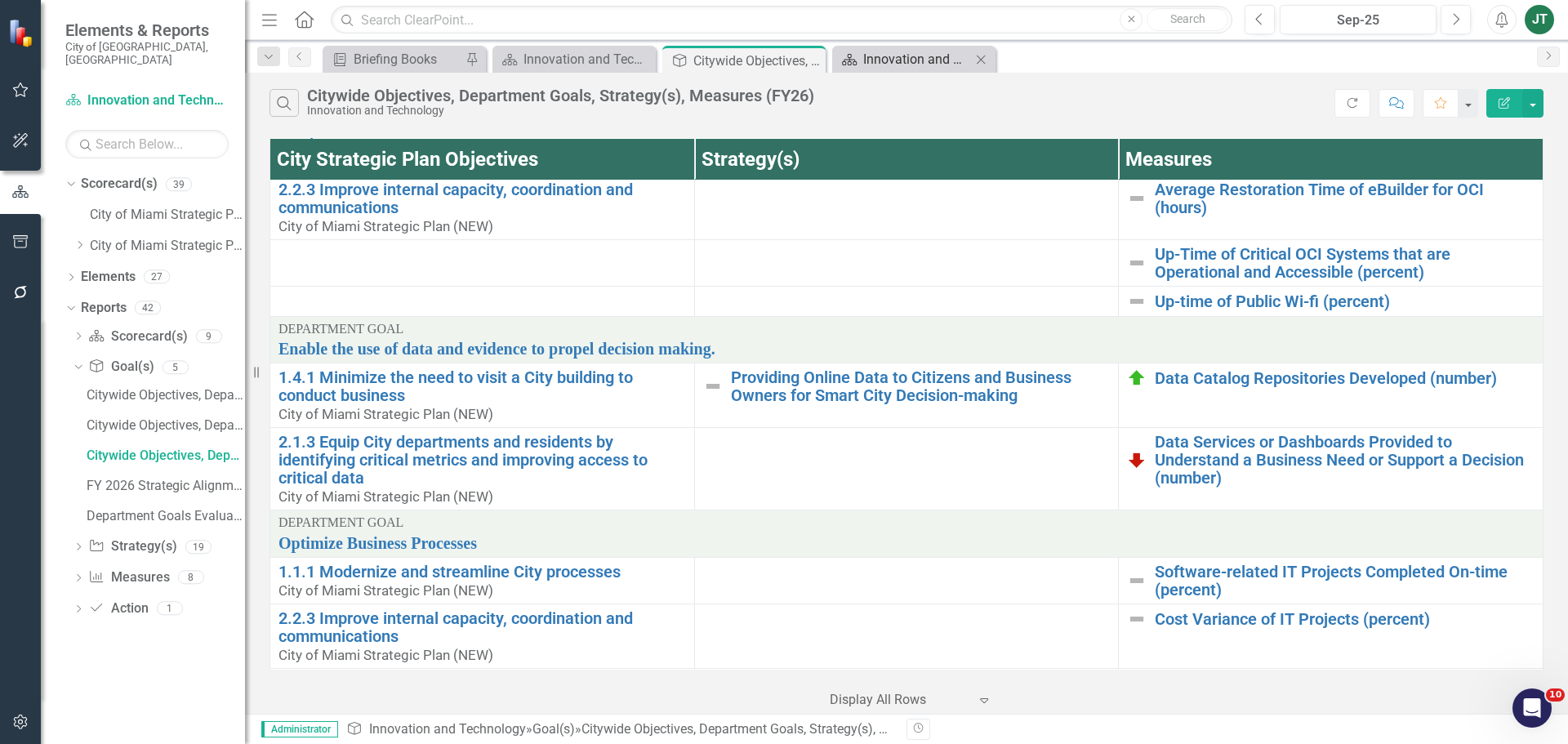
click at [874, 51] on div "Innovation and Technology Evaluation and Recommendations" at bounding box center [917, 59] width 108 height 20
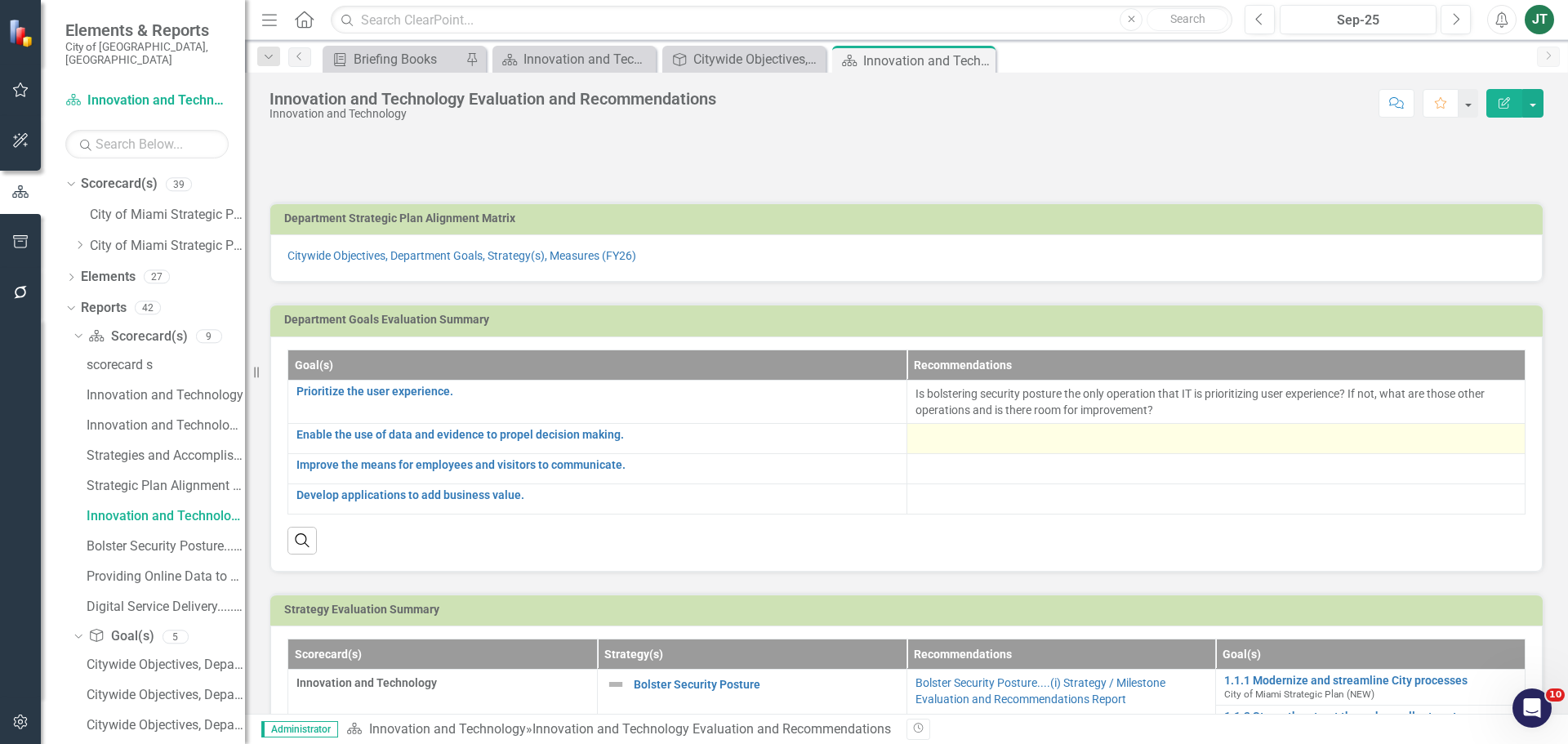
click at [983, 430] on div at bounding box center [1216, 438] width 602 height 19
click at [978, 434] on div at bounding box center [1216, 438] width 602 height 19
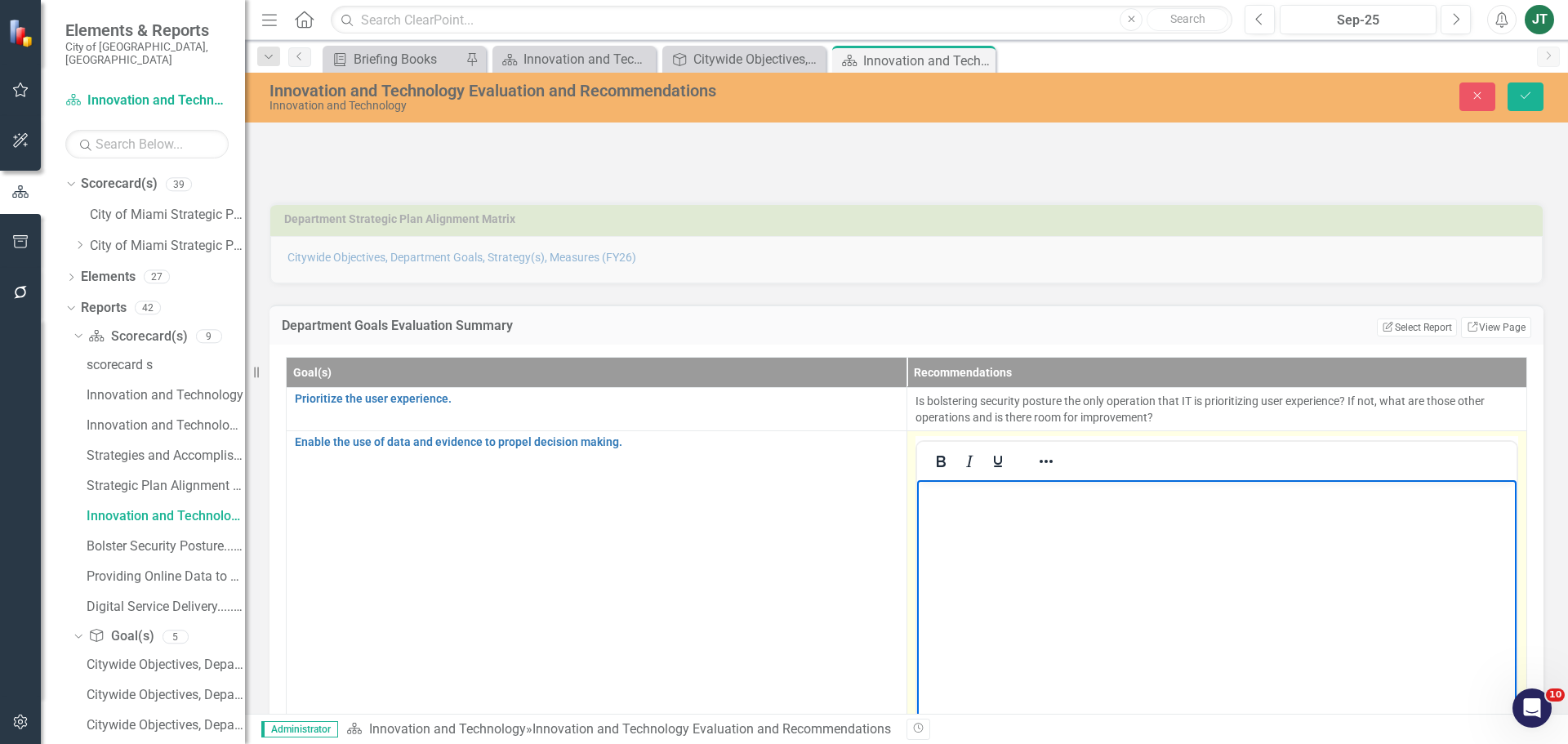
click at [953, 514] on body "Rich Text Area. Press ALT-0 for help." at bounding box center [1216, 602] width 600 height 245
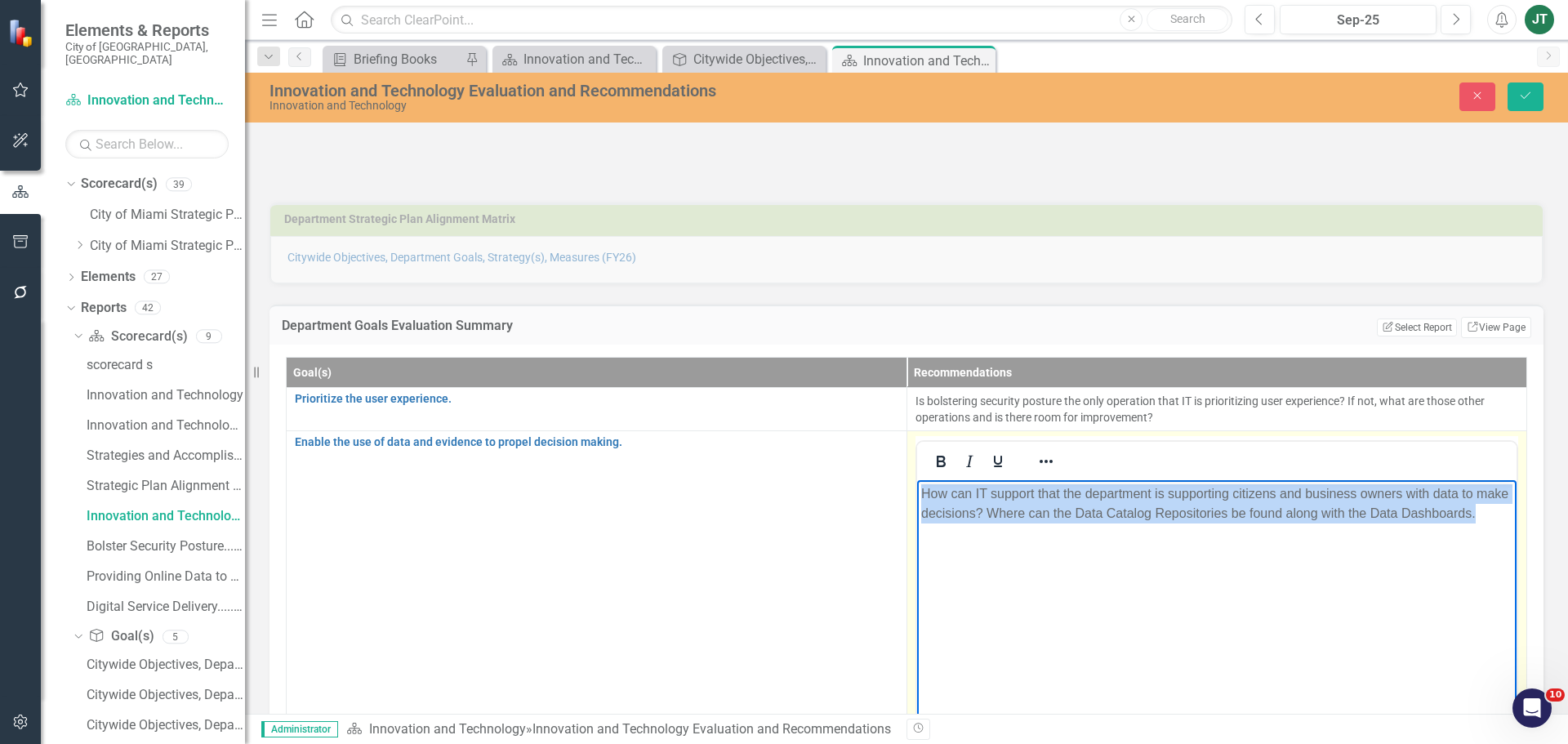
drag, startPoint x: 1060, startPoint y: 565, endPoint x: 1771, endPoint y: 940, distance: 803.8
click at [916, 480] on html "How can IT support that the department is supporting citizens and business owne…" at bounding box center [1216, 602] width 600 height 245
click at [964, 522] on p "How can IT support that the department is supporting citizens and business owne…" at bounding box center [1217, 503] width 593 height 39
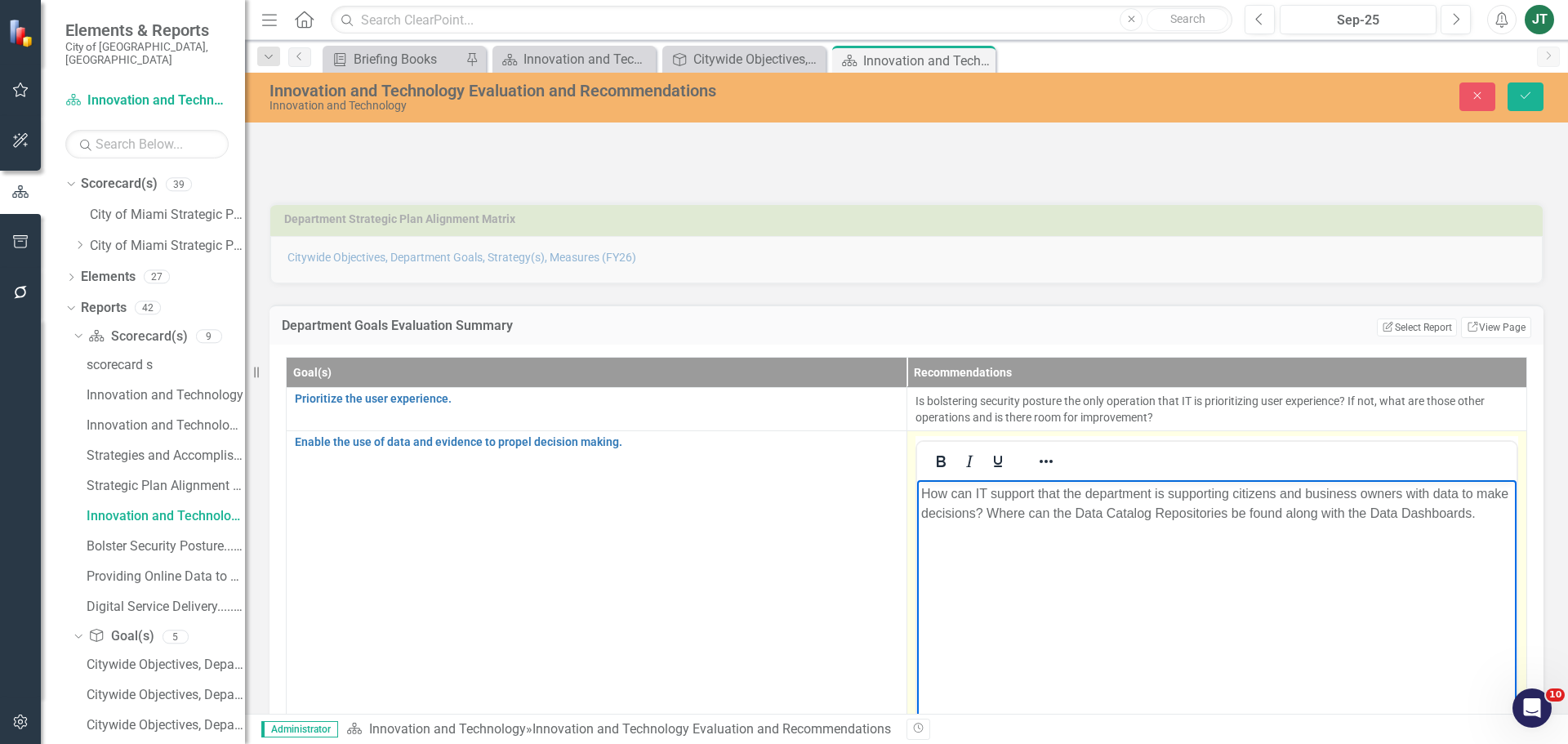
click at [1014, 522] on p "How can IT support that the department is supporting citizens and business owne…" at bounding box center [1217, 503] width 593 height 39
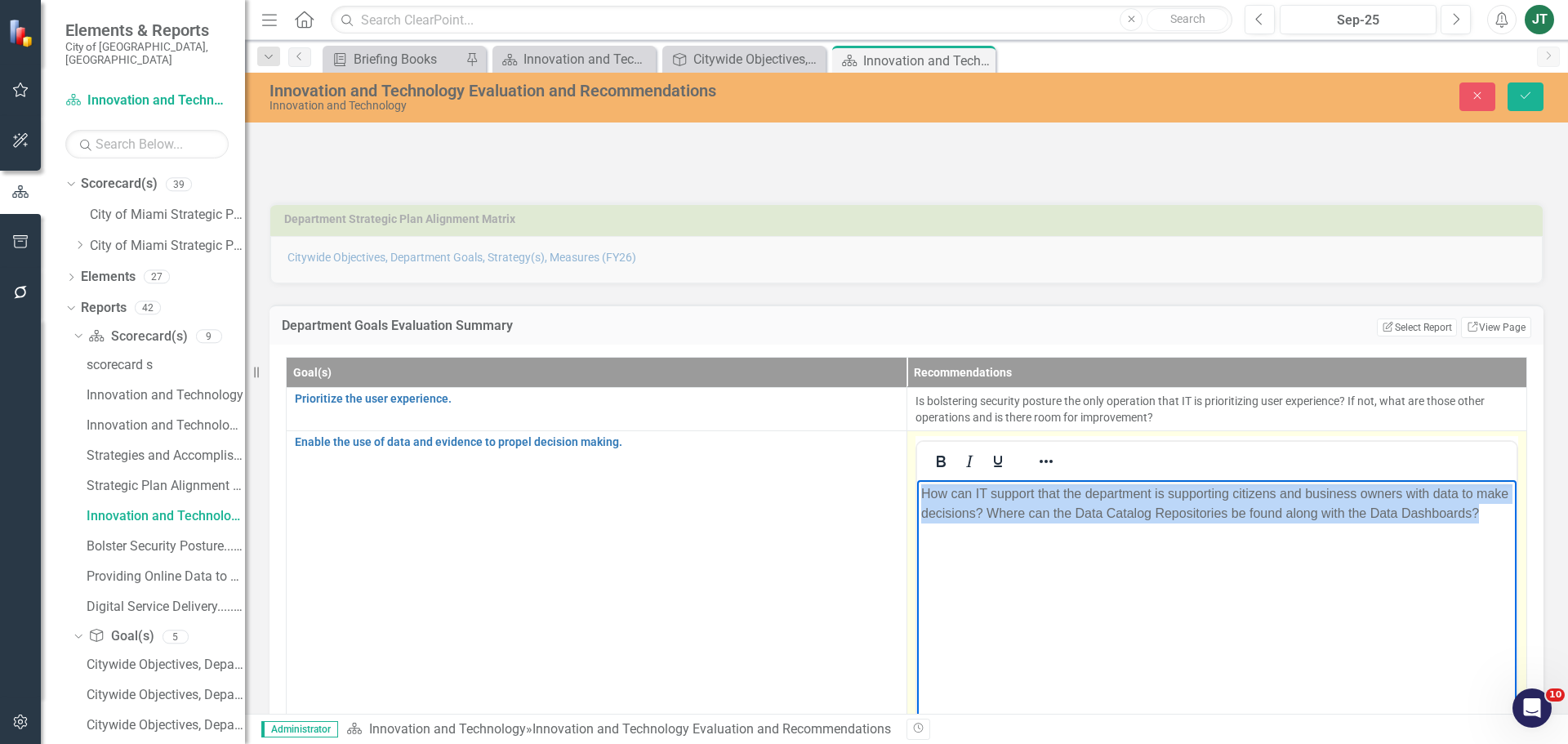
drag, startPoint x: 1050, startPoint y: 535, endPoint x: 810, endPoint y: 446, distance: 256.0
click at [916, 480] on html "How can IT support that the department is supporting citizens and business owne…" at bounding box center [1216, 602] width 600 height 245
click at [1047, 457] on icon "Reveal or hide additional toolbar items" at bounding box center [1046, 461] width 19 height 19
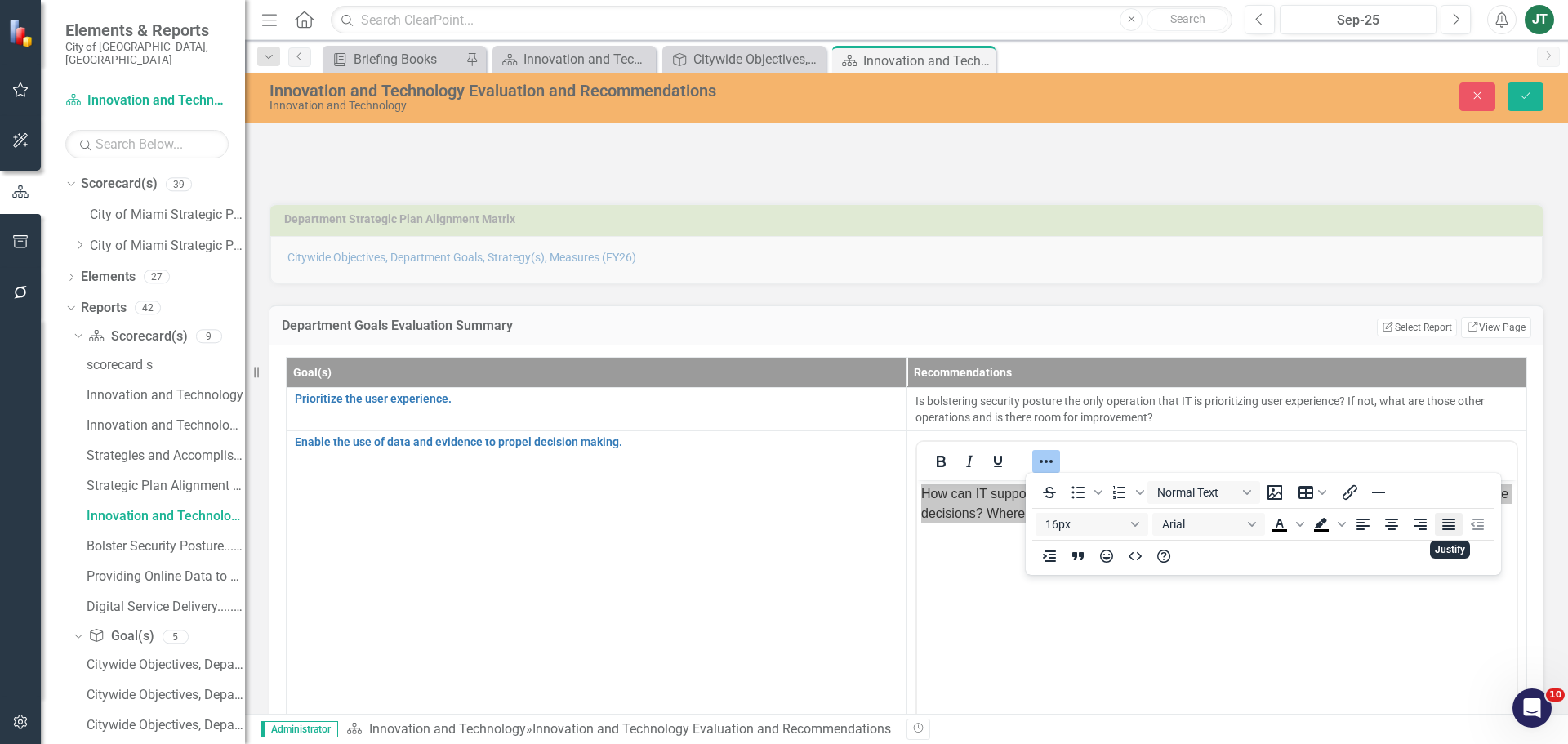
click at [1451, 518] on icon "Justify" at bounding box center [1449, 524] width 13 height 11
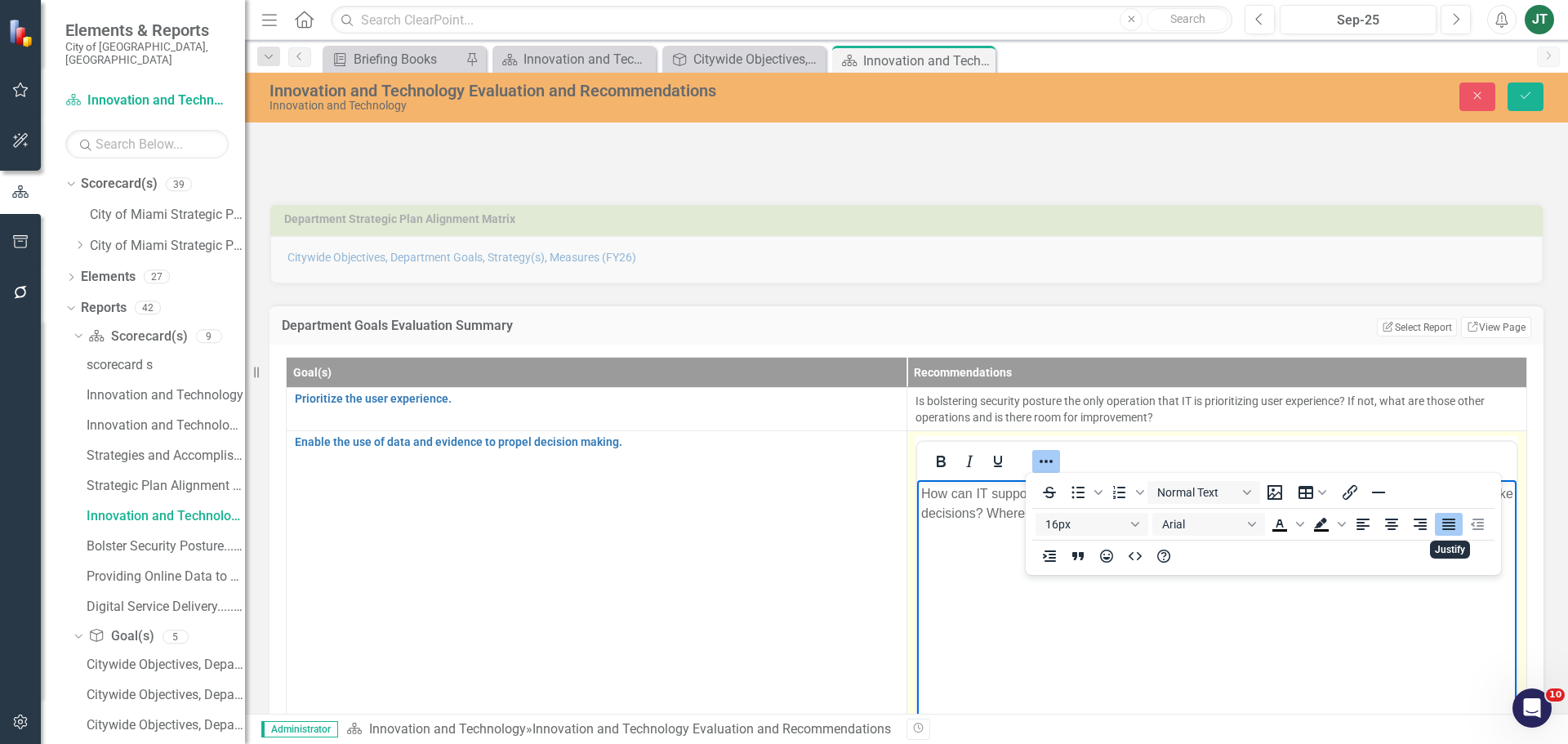
click at [1392, 605] on body "How can IT support that the department is supporting citizens and business owne…" at bounding box center [1216, 602] width 600 height 245
click at [1526, 91] on icon "Save" at bounding box center [1525, 95] width 15 height 11
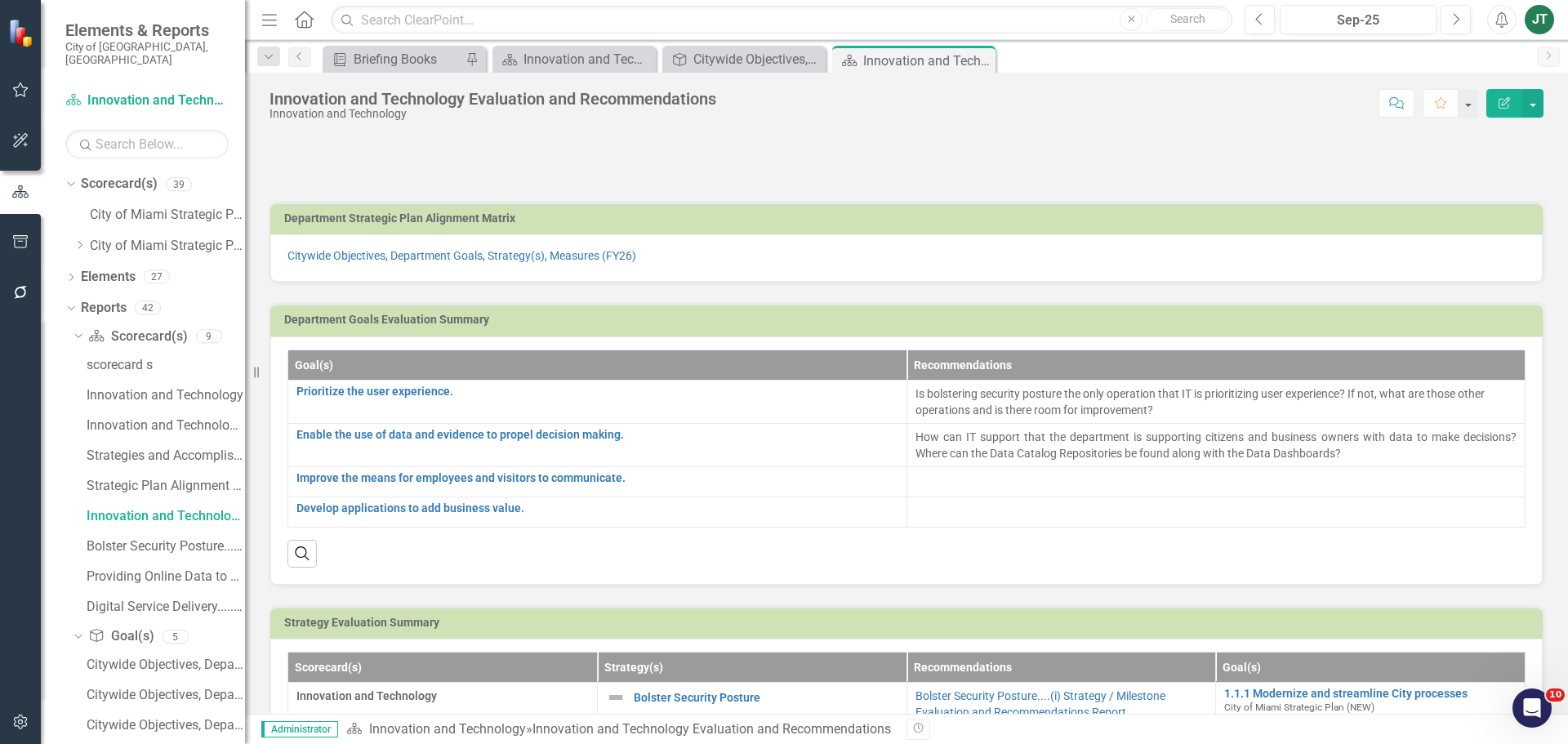
scroll to position [81, 0]
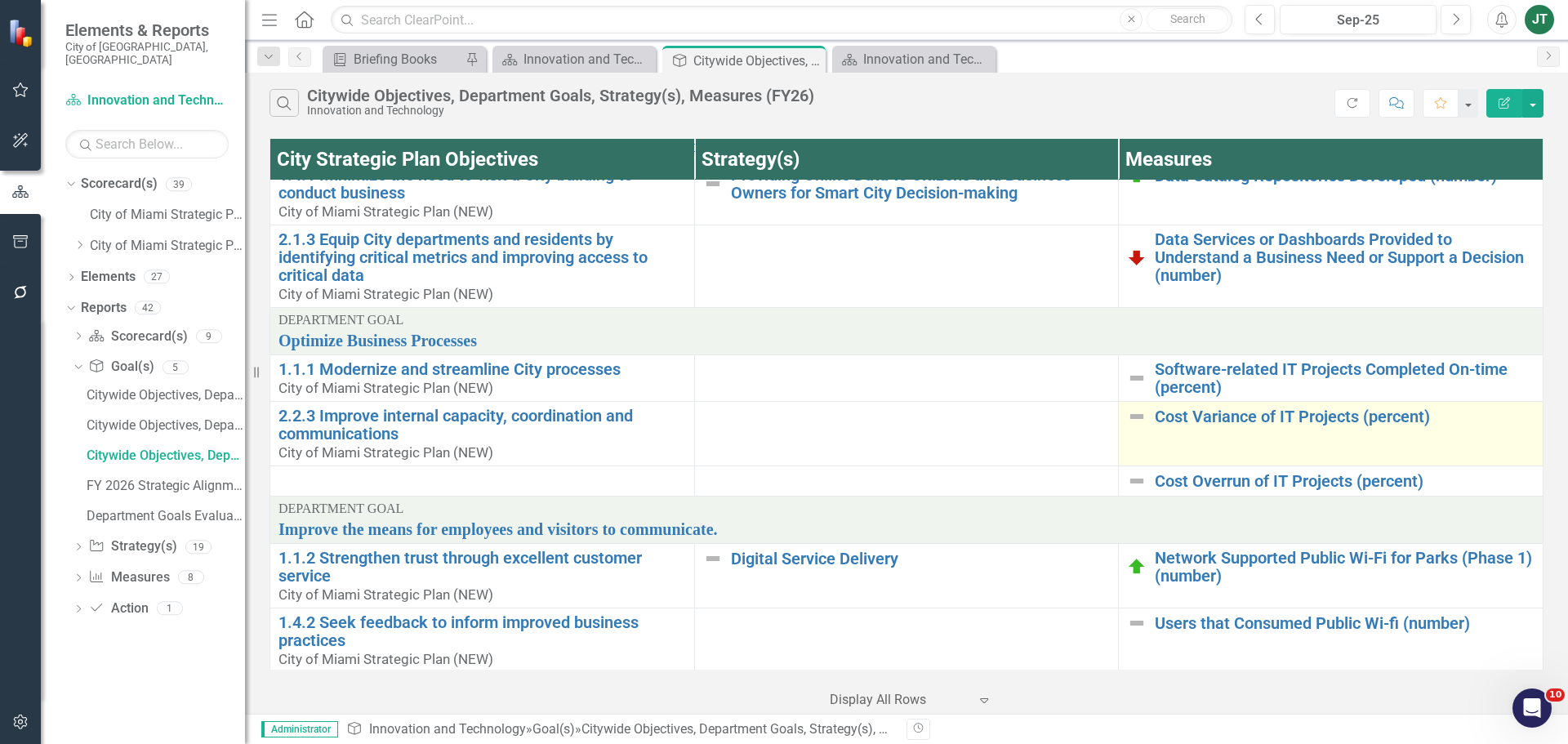
scroll to position [409, 0]
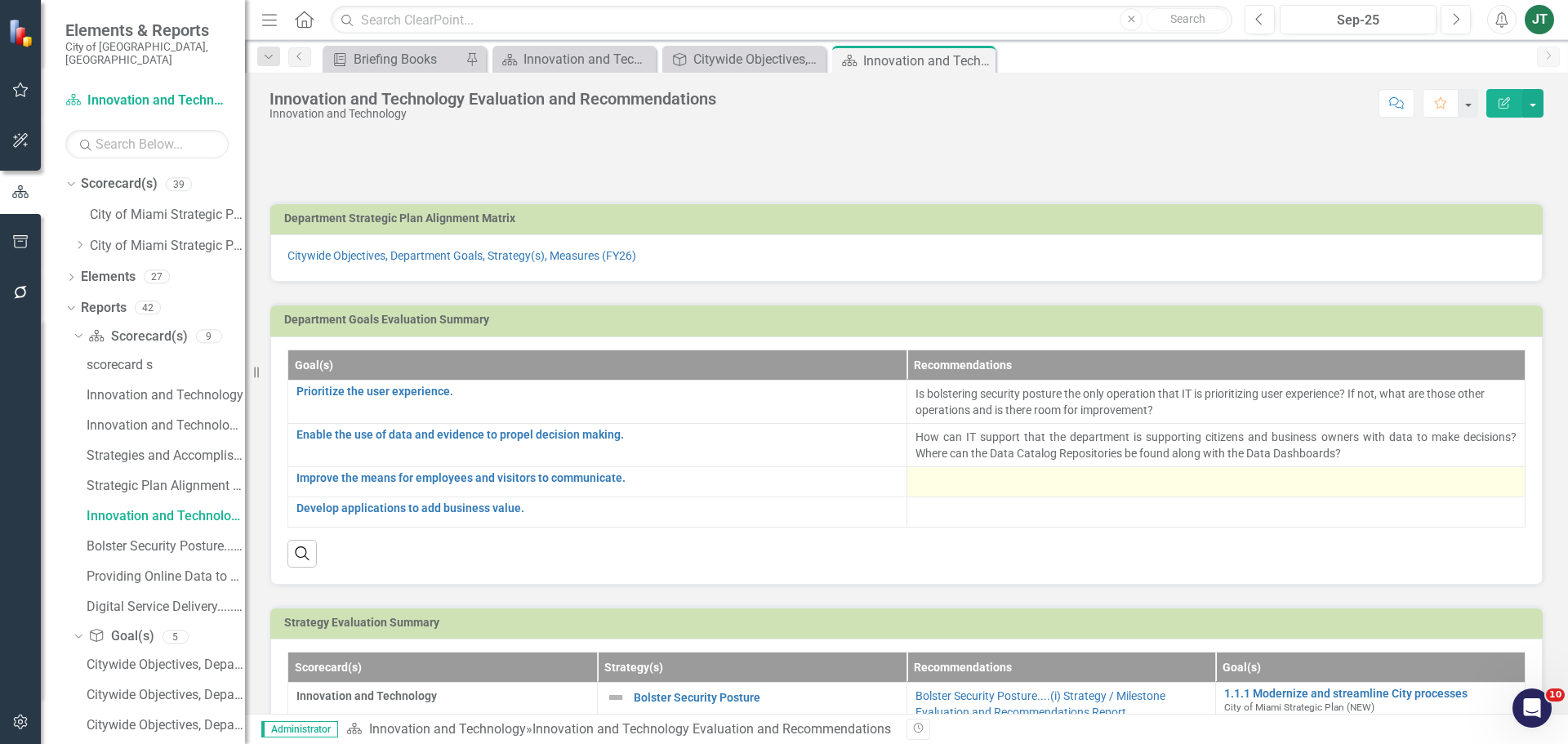
click at [989, 472] on div at bounding box center [1216, 482] width 602 height 19
click at [975, 487] on div at bounding box center [1216, 482] width 602 height 19
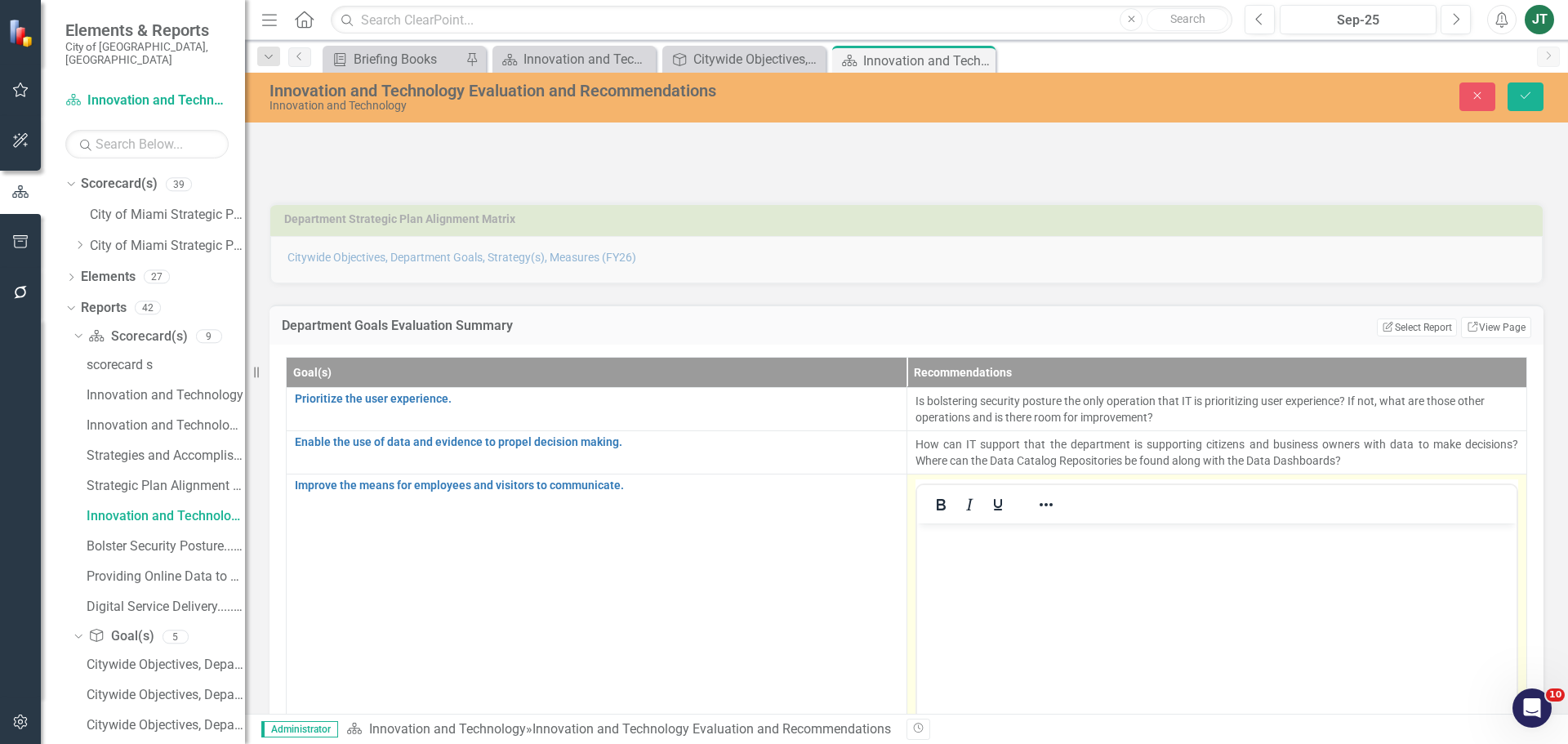
click at [917, 555] on body "Rich Text Area. Press ALT-0 for help." at bounding box center [1216, 644] width 600 height 245
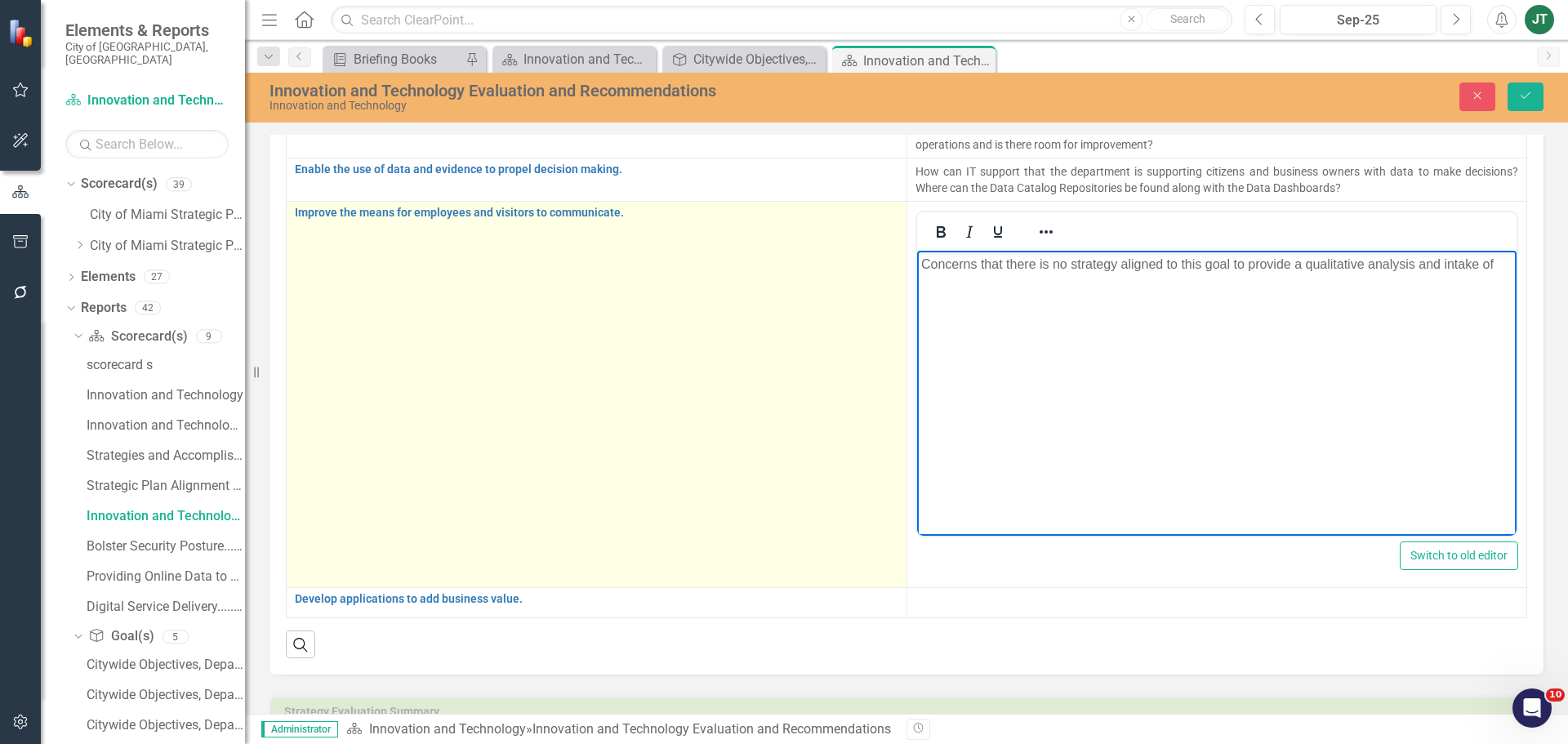
scroll to position [274, 0]
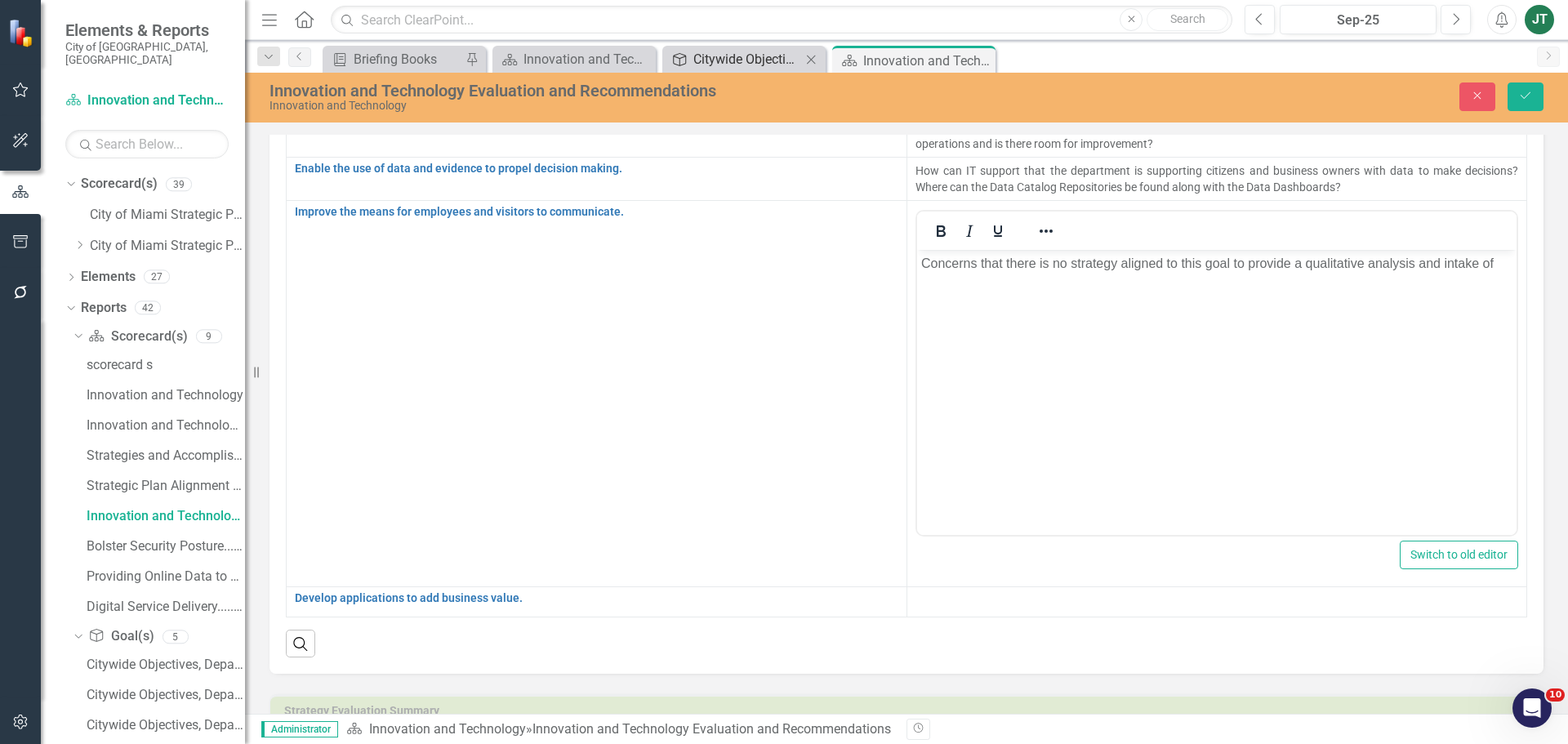
click at [728, 57] on div "Citywide Objectives, Department Goals, Strategy(s), Measures (FY26)" at bounding box center [747, 59] width 108 height 20
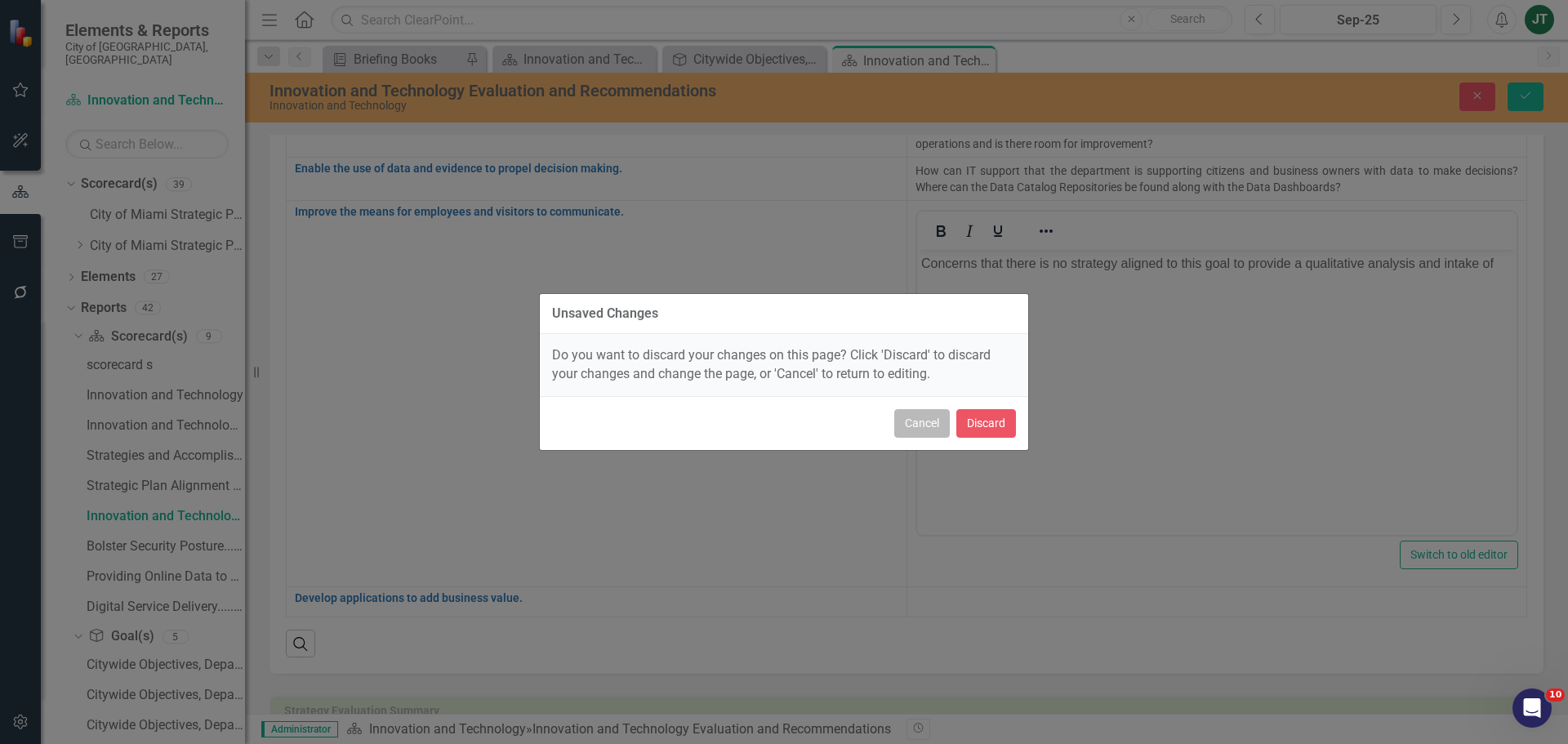
click at [928, 418] on button "Cancel" at bounding box center [922, 423] width 55 height 29
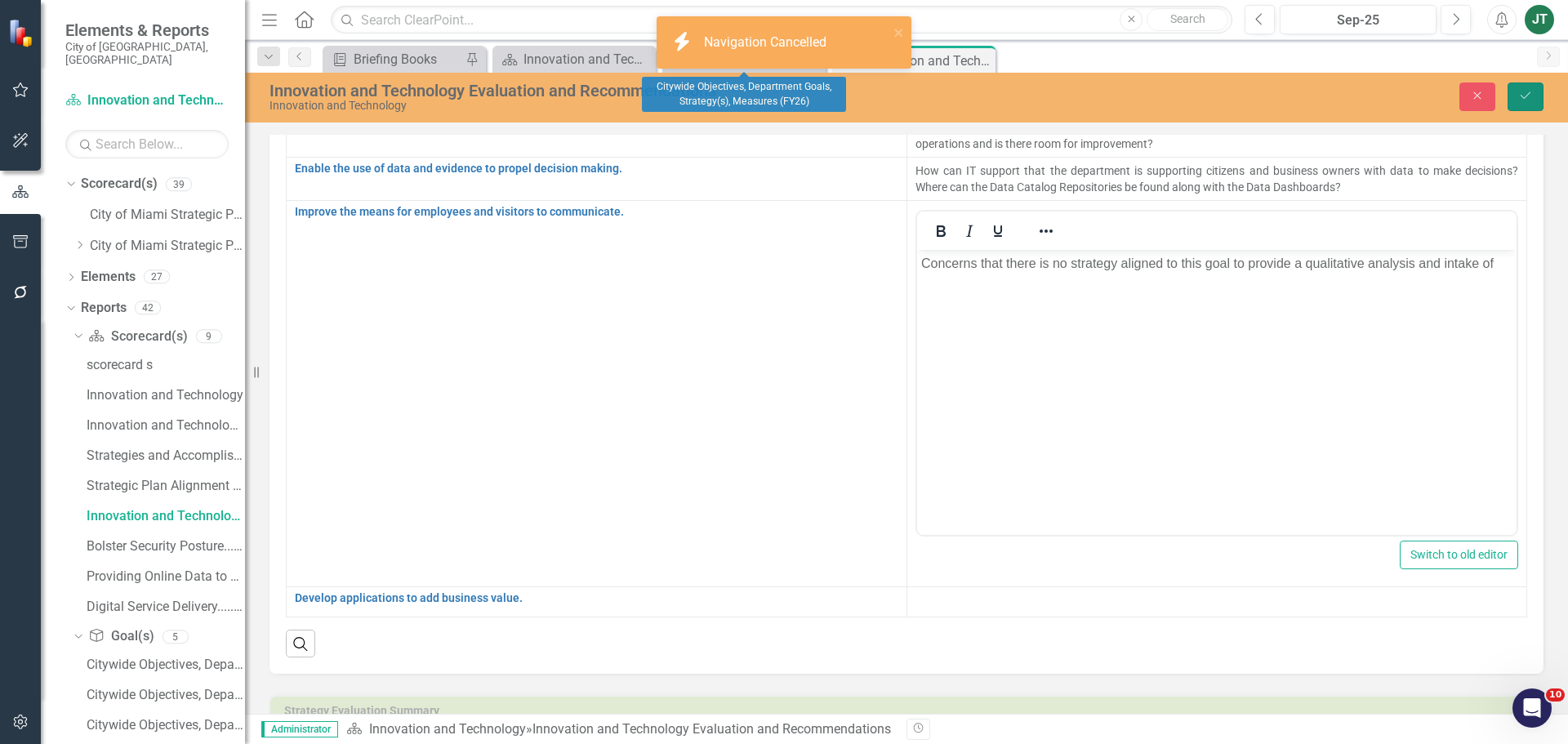
click at [1523, 98] on icon "Save" at bounding box center [1525, 95] width 15 height 11
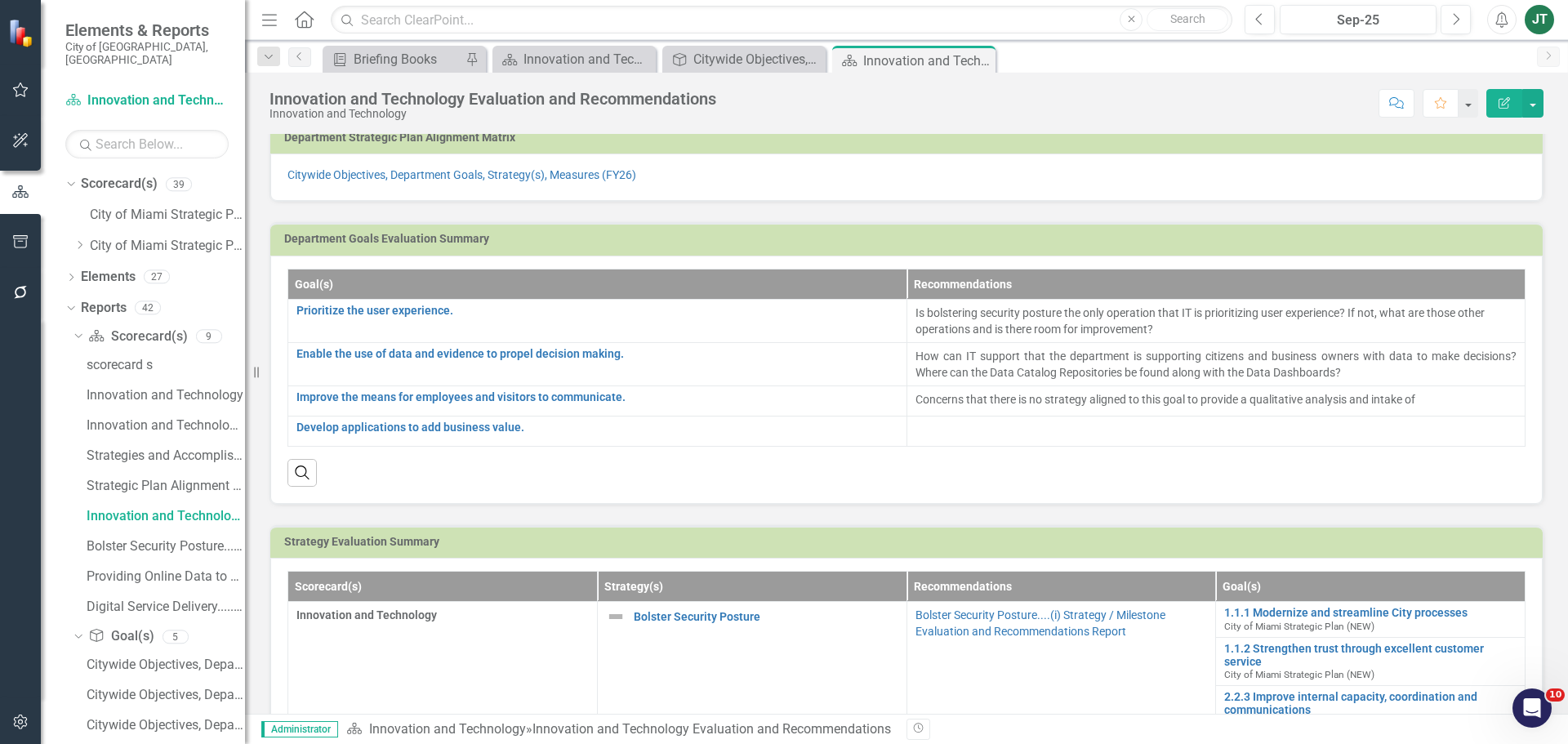
scroll to position [81, 0]
click at [80, 240] on icon "Dropdown" at bounding box center [80, 245] width 12 height 10
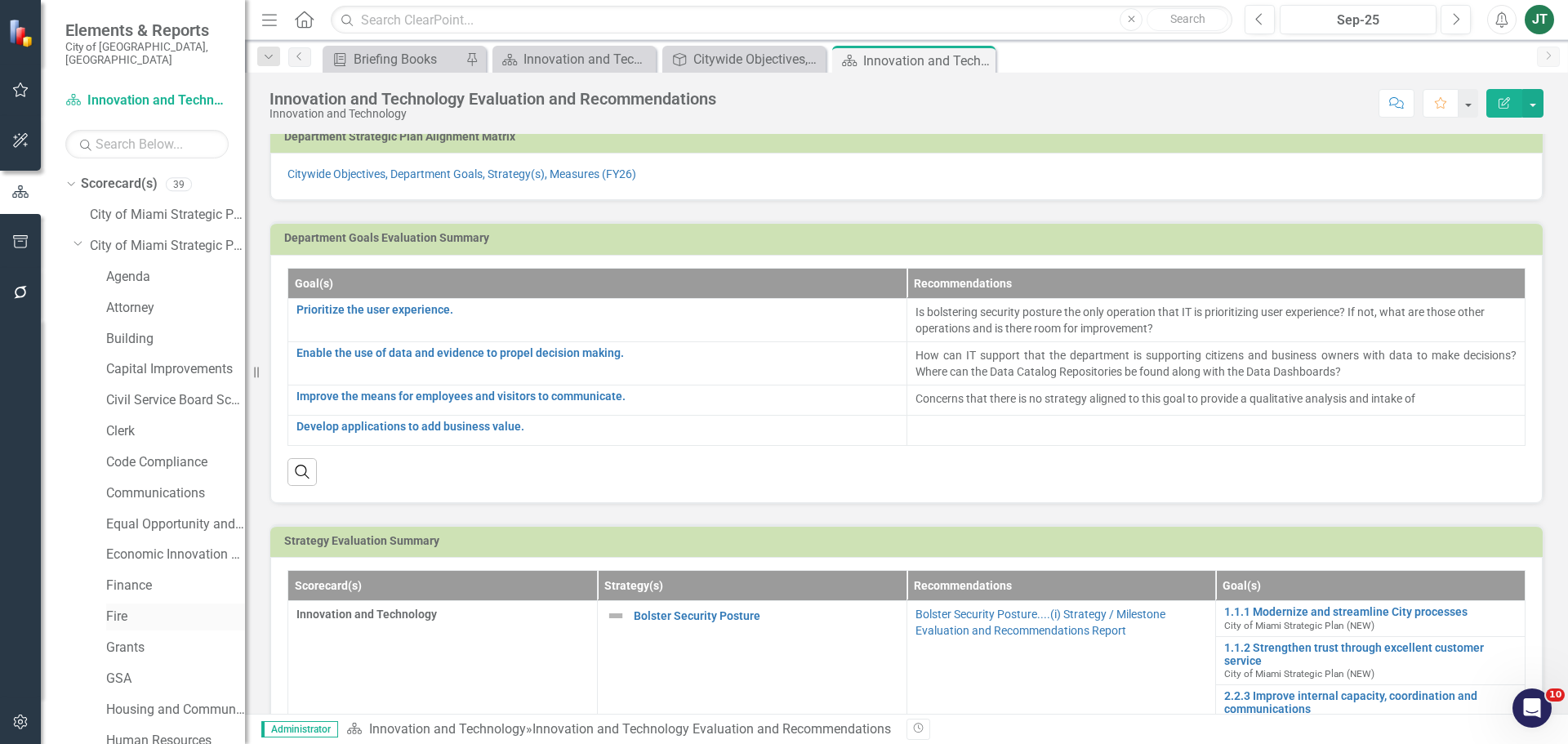
click at [130, 607] on link "Fire" at bounding box center [176, 616] width 139 height 18
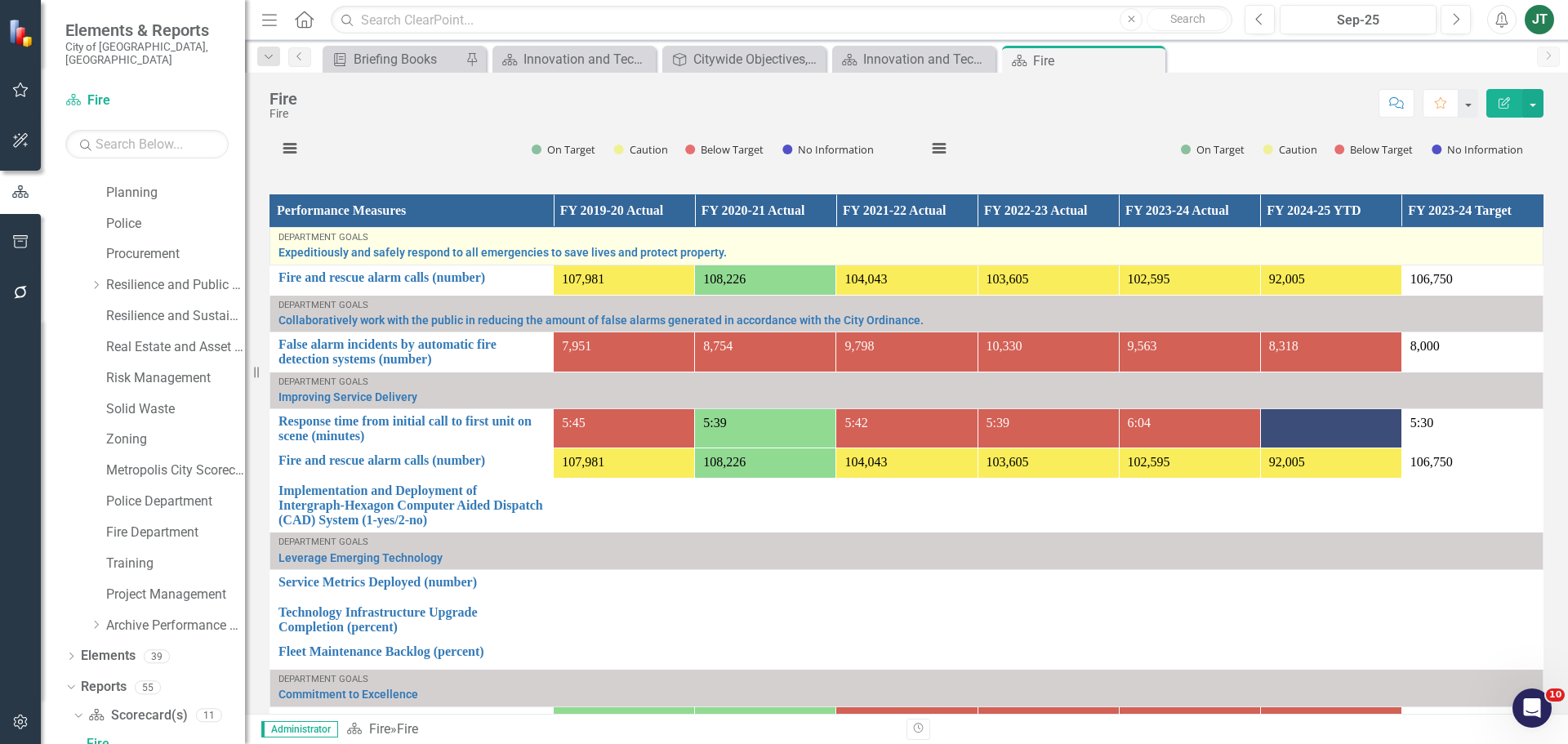
scroll to position [1042, 0]
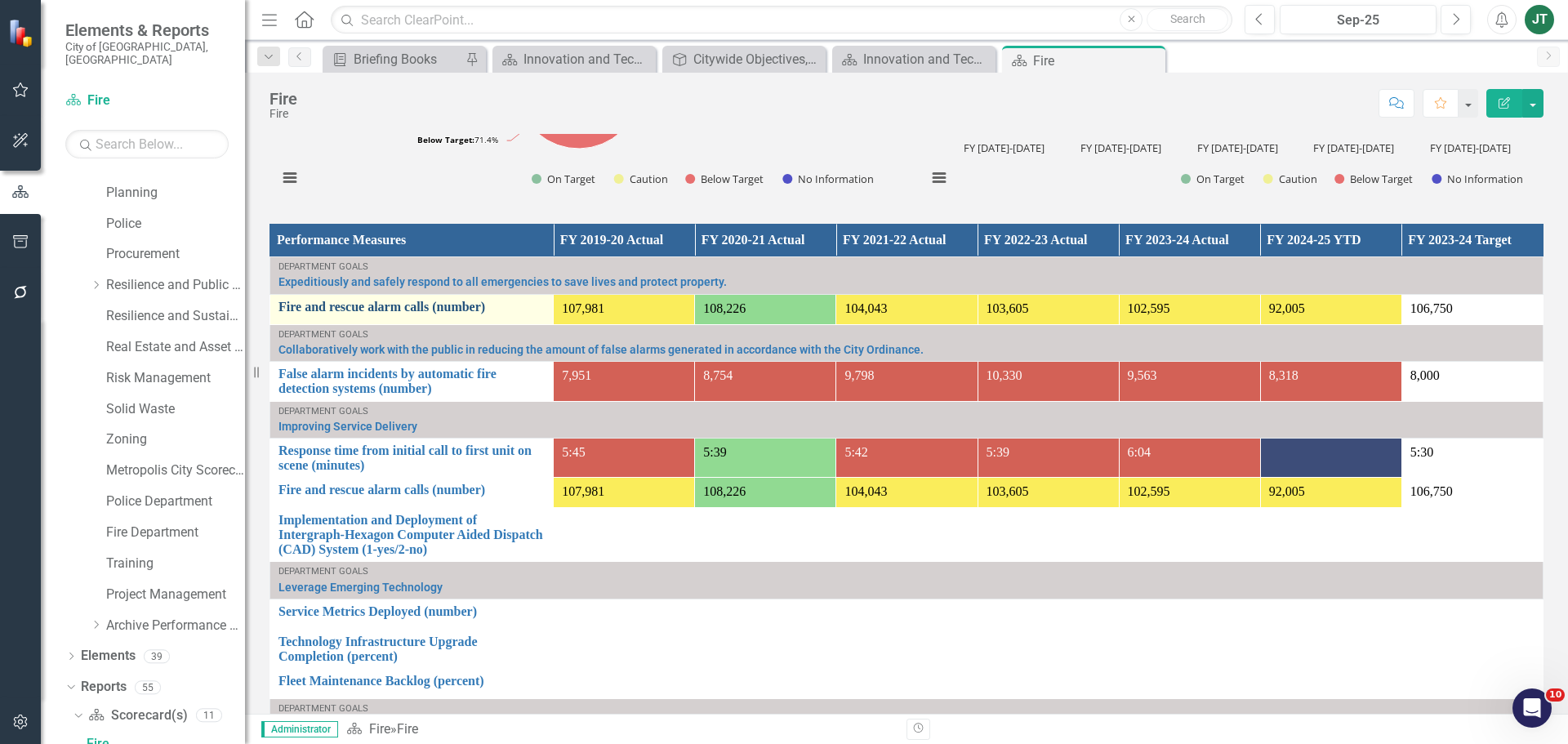
click at [403, 311] on link "Fire and rescue alarm calls (number)" at bounding box center [411, 307] width 266 height 15
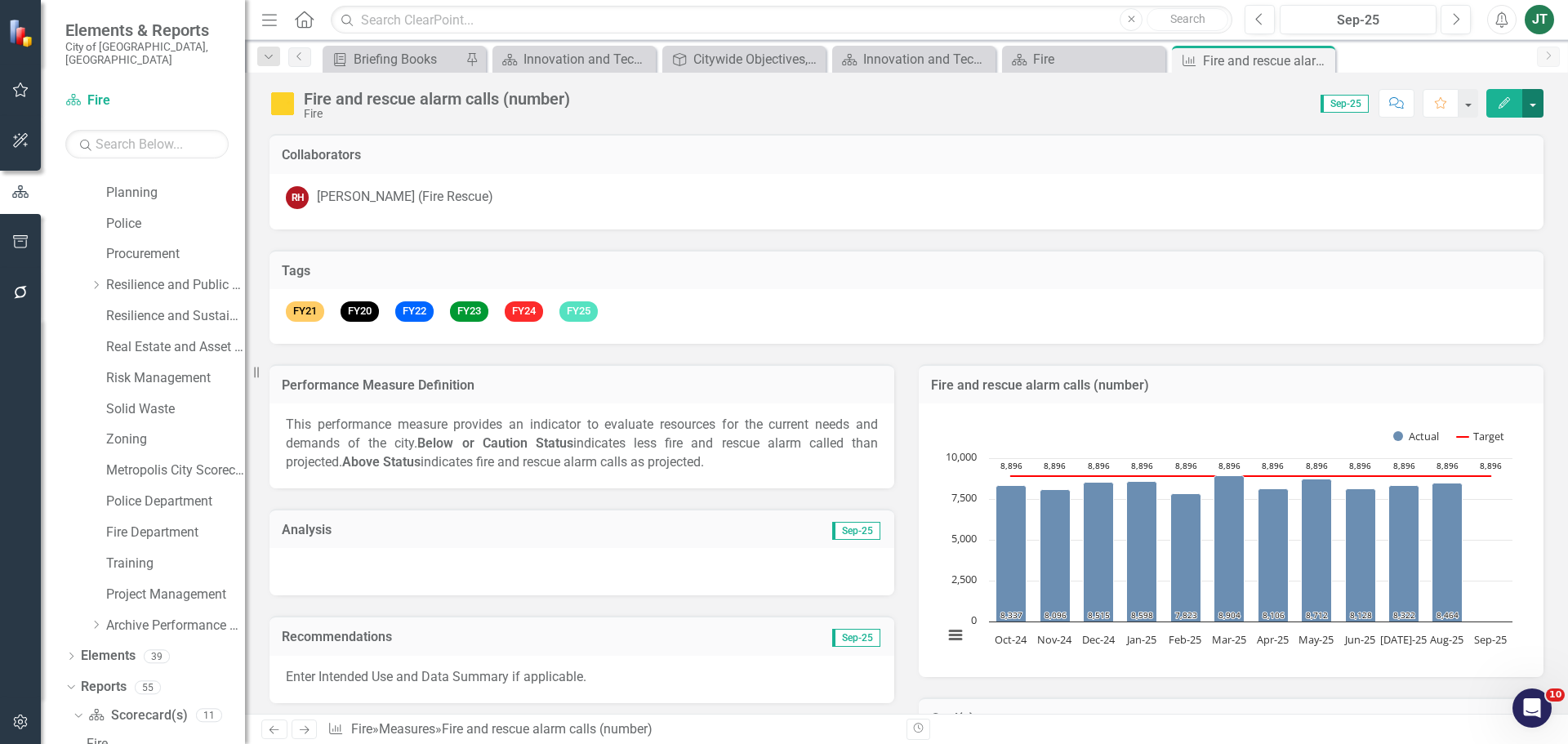
click at [1528, 98] on button "button" at bounding box center [1533, 103] width 21 height 29
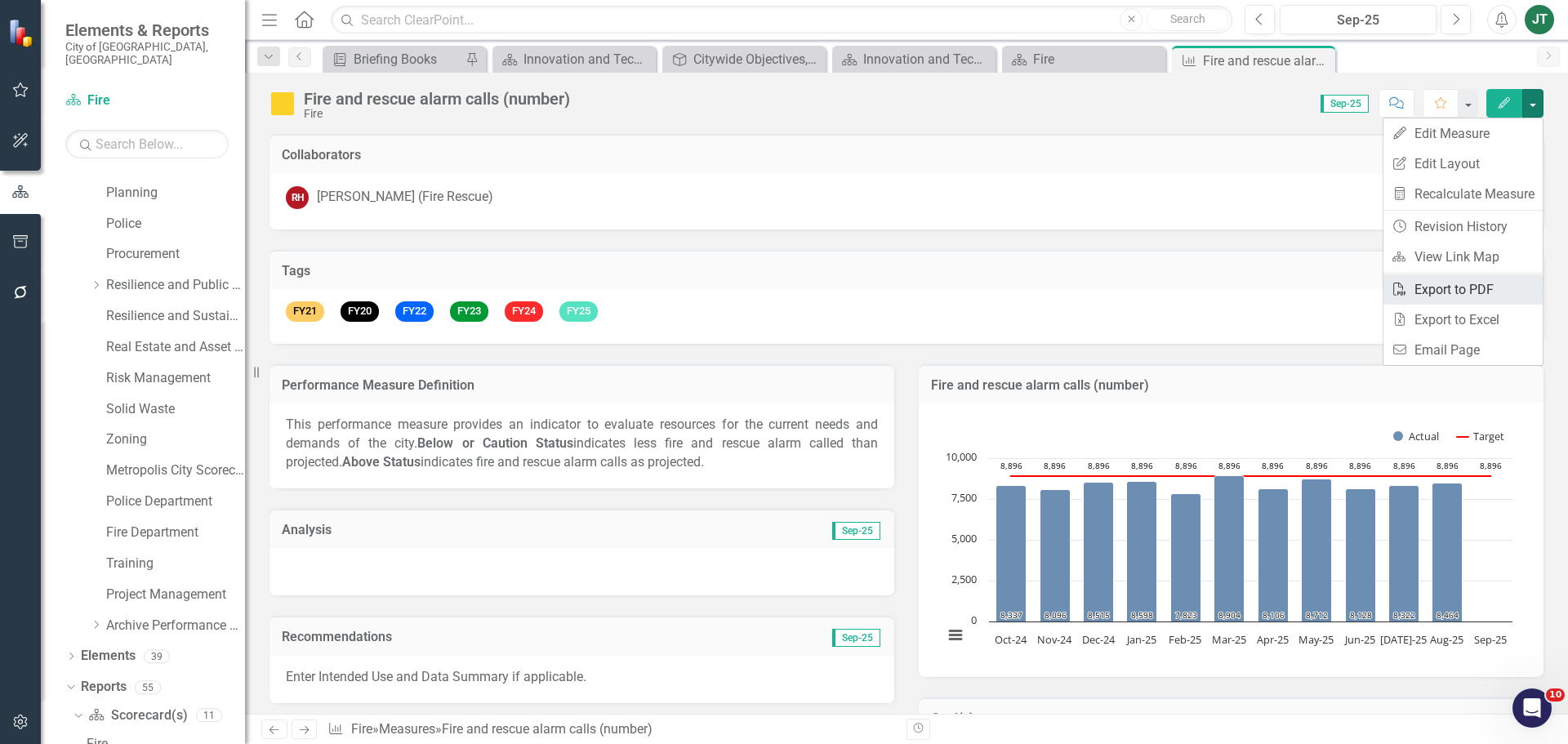
click at [1464, 286] on link "PDF Export to PDF" at bounding box center [1464, 289] width 159 height 30
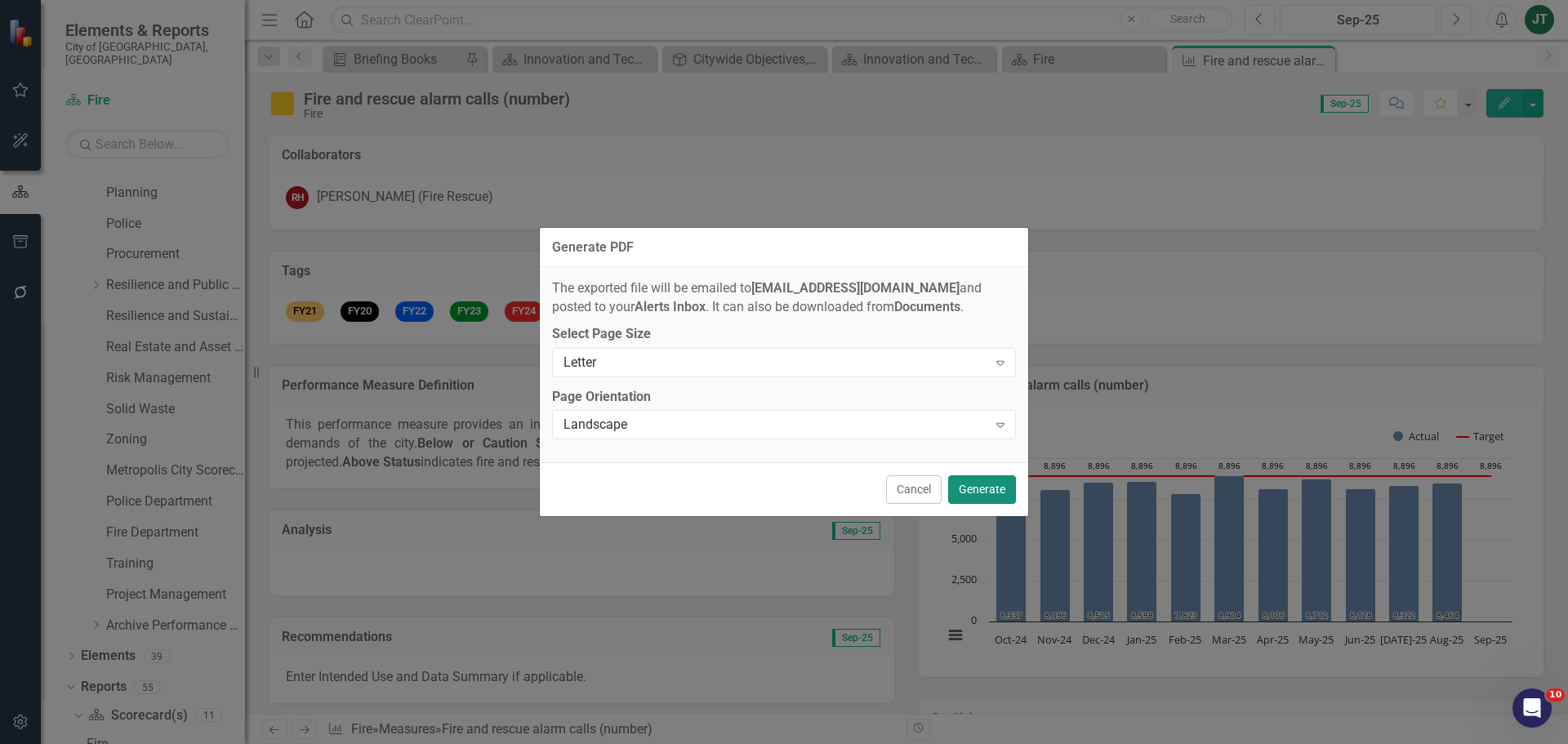
click at [974, 488] on button "Generate" at bounding box center [982, 489] width 67 height 29
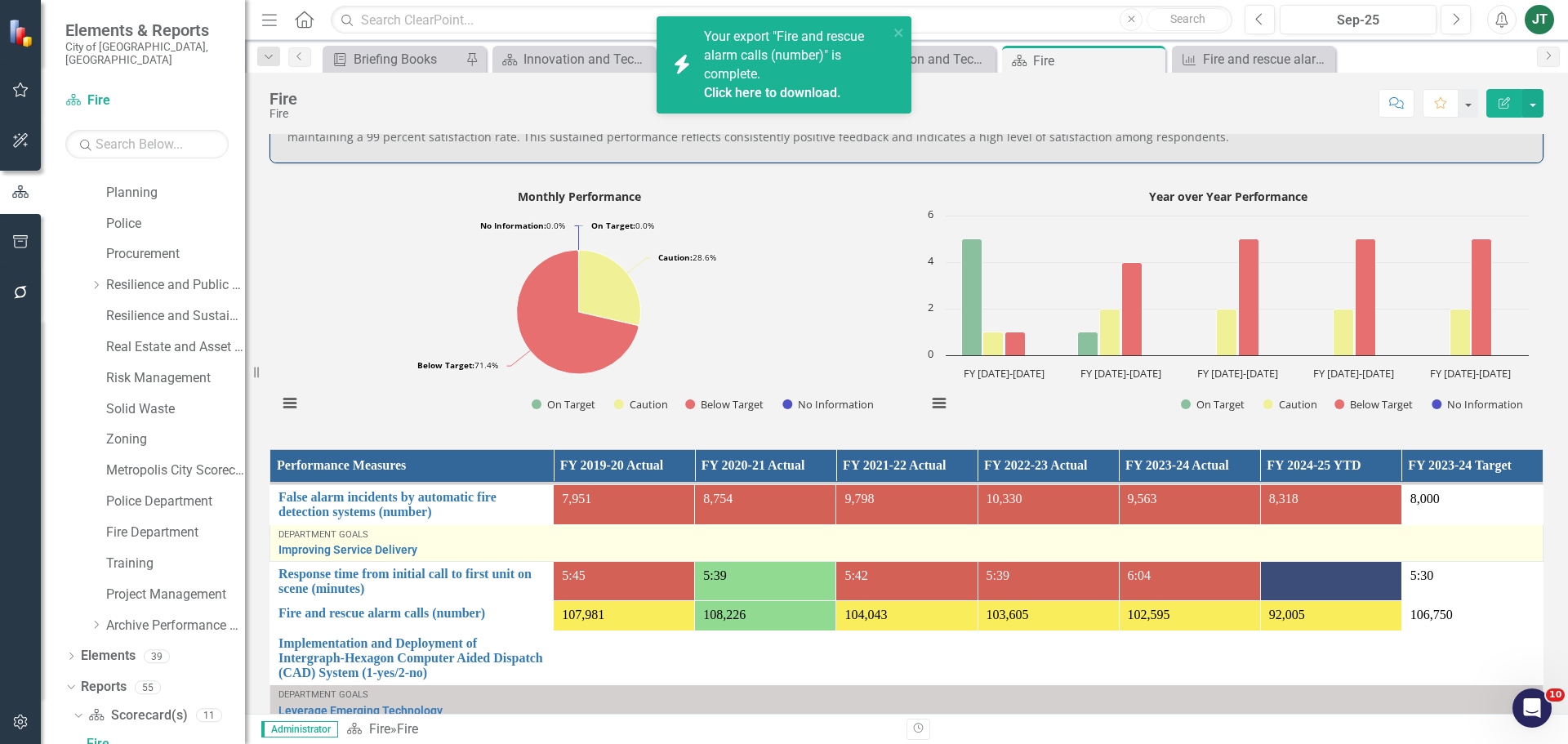
scroll to position [79, 0]
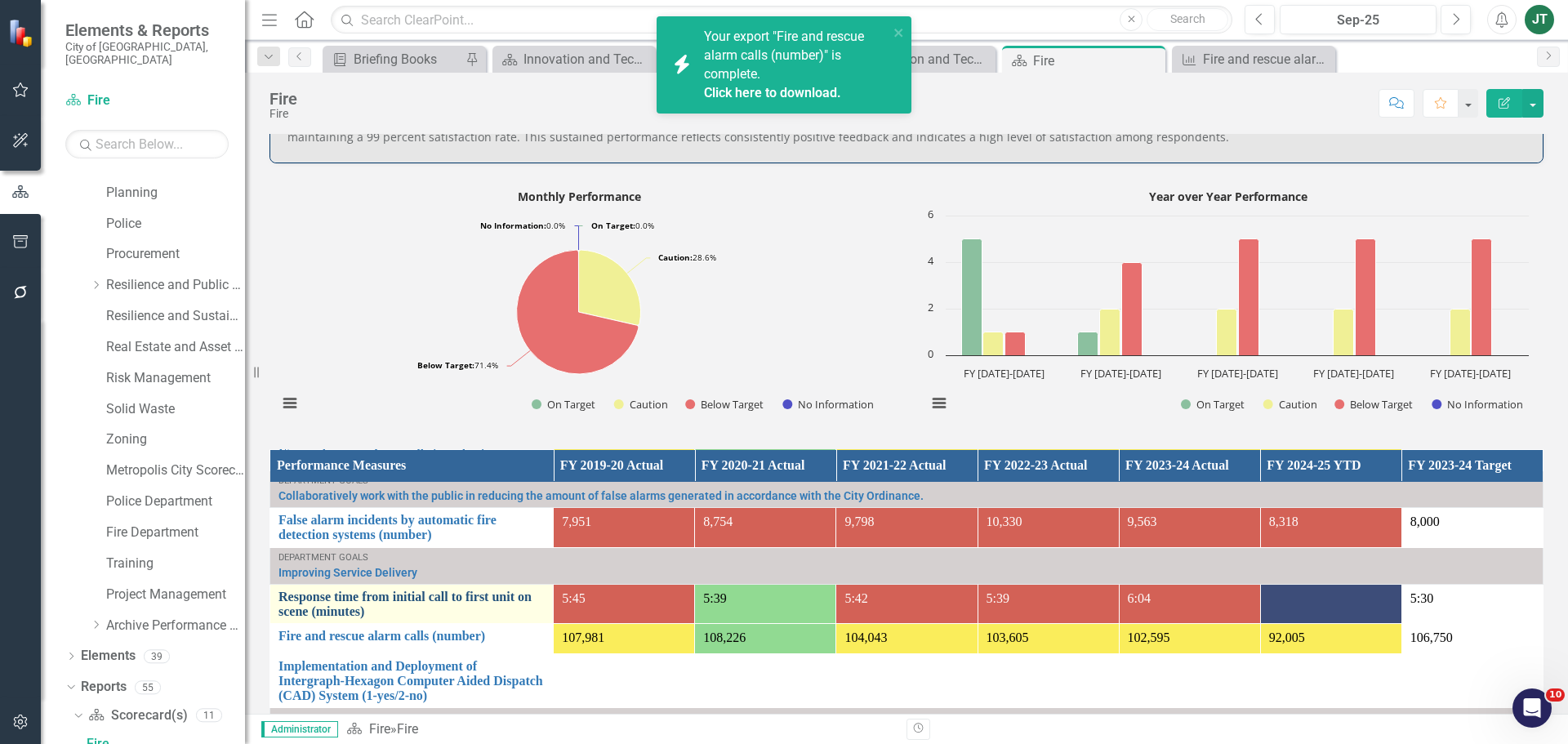
click at [315, 604] on link "Response time from initial call to first unit on scene (minutes)" at bounding box center [411, 604] width 266 height 29
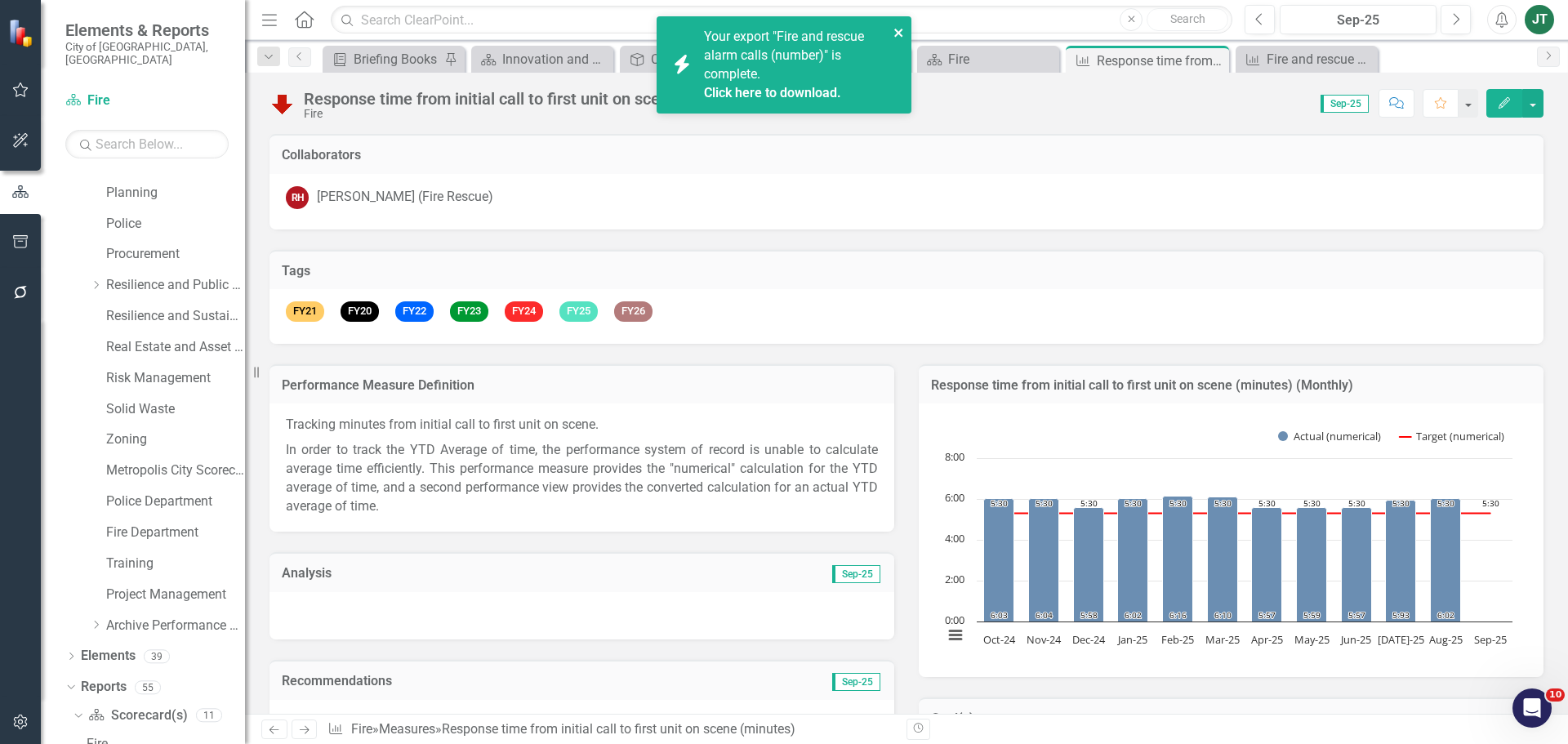
click at [901, 31] on icon "close" at bounding box center [898, 32] width 8 height 8
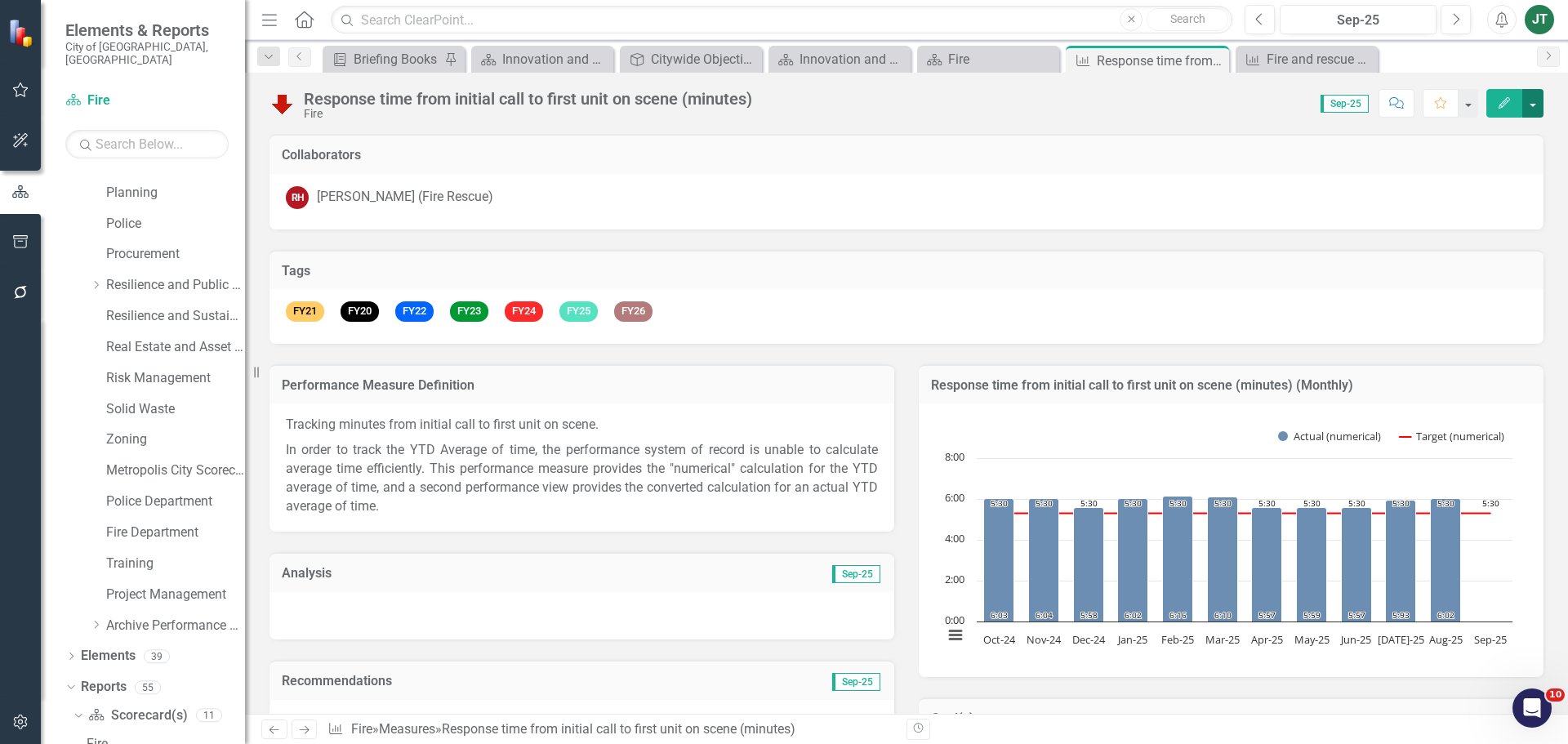
drag, startPoint x: 1530, startPoint y: 96, endPoint x: 1532, endPoint y: 111, distance: 15.1
click at [1532, 96] on button "button" at bounding box center [1533, 103] width 21 height 29
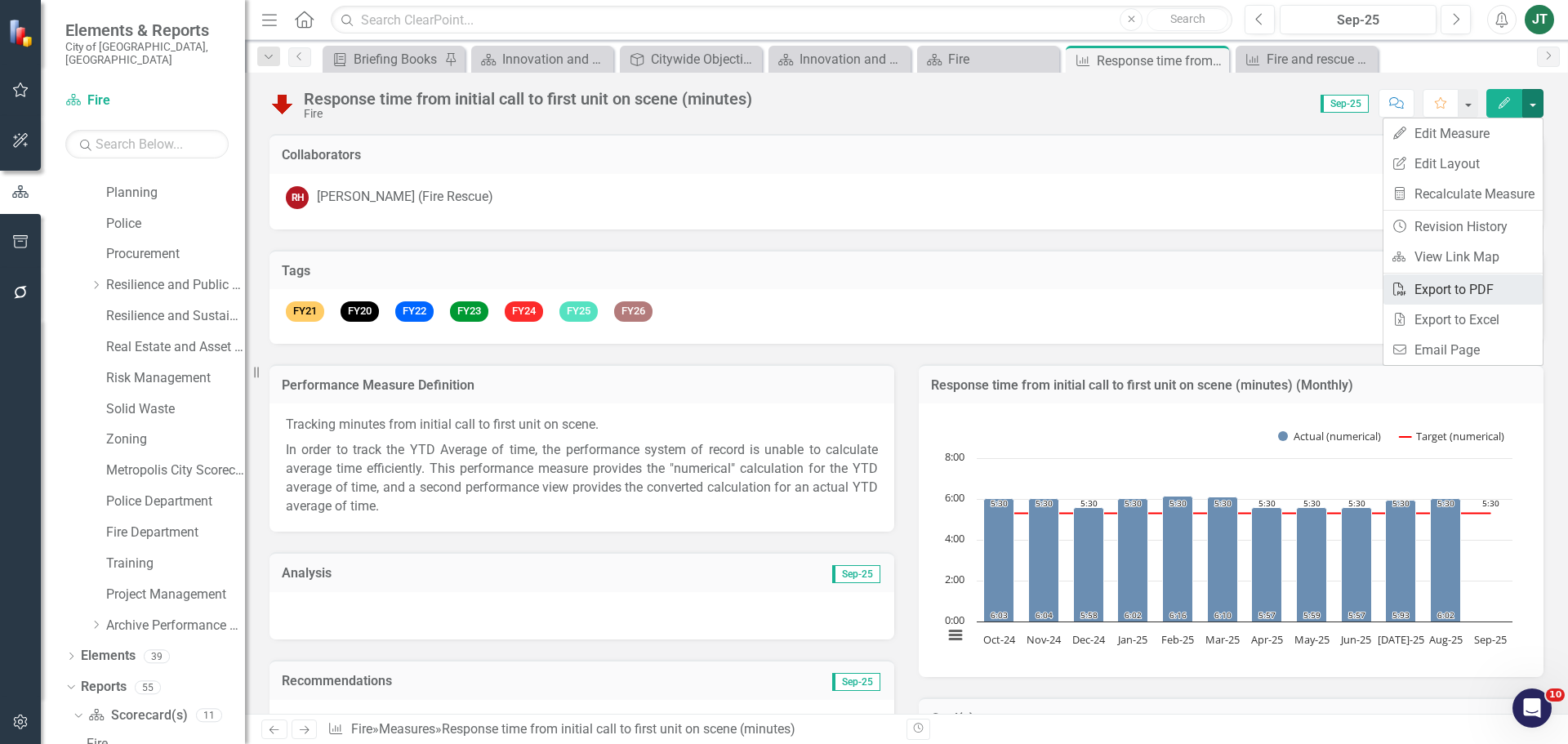
click at [1430, 287] on link "PDF Export to PDF" at bounding box center [1464, 289] width 159 height 30
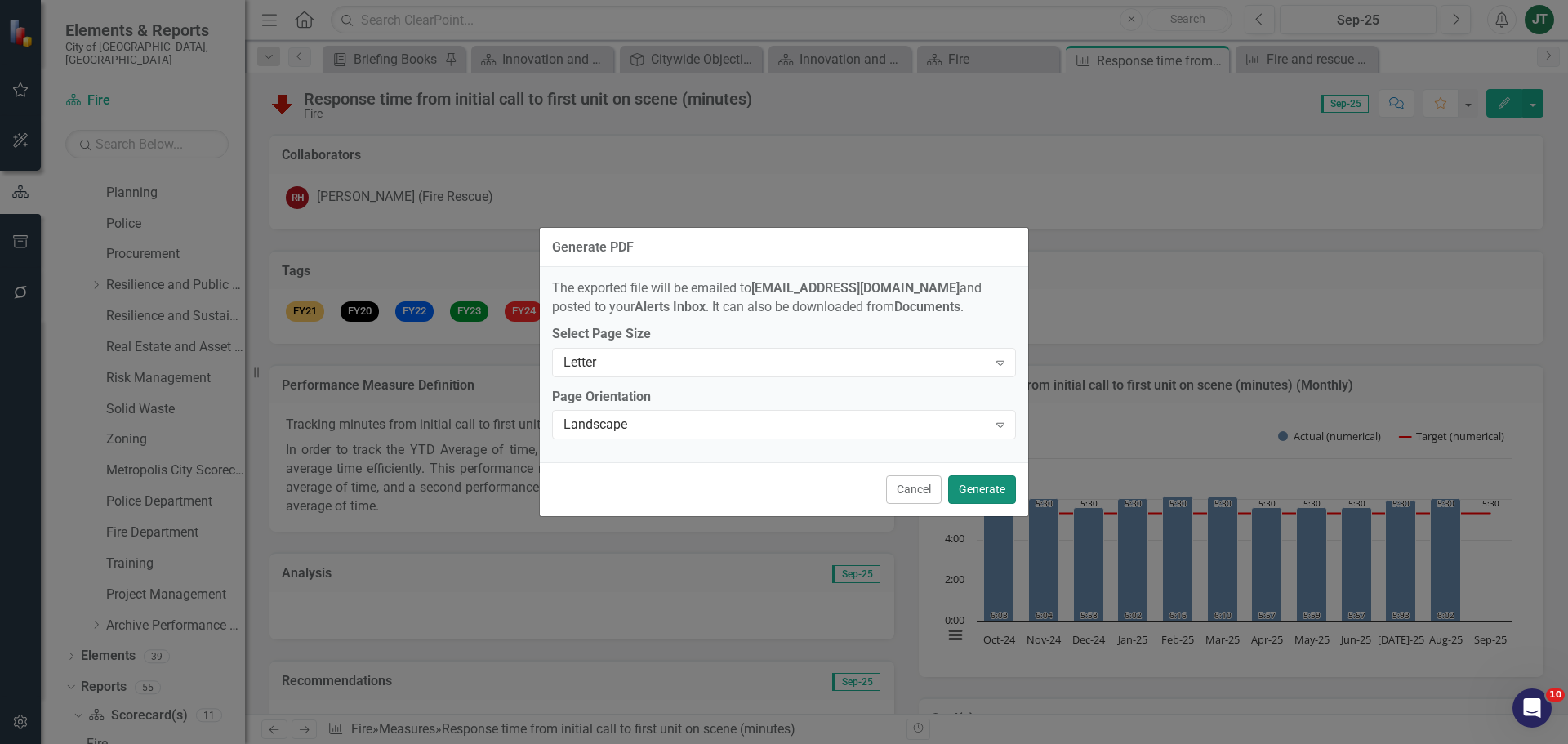
click at [979, 489] on button "Generate" at bounding box center [982, 489] width 67 height 29
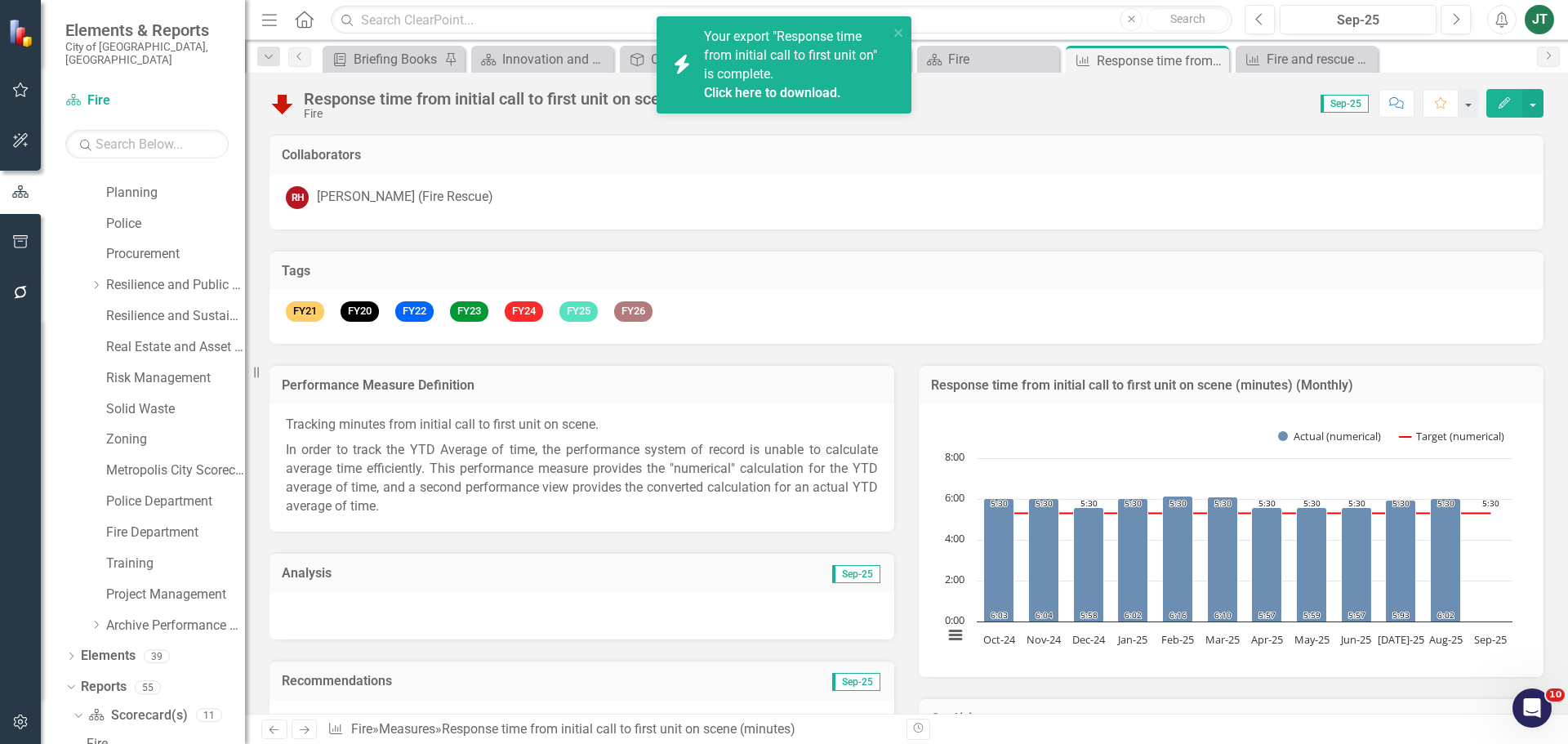
click at [1502, 18] on icon "button" at bounding box center [1502, 19] width 12 height 17
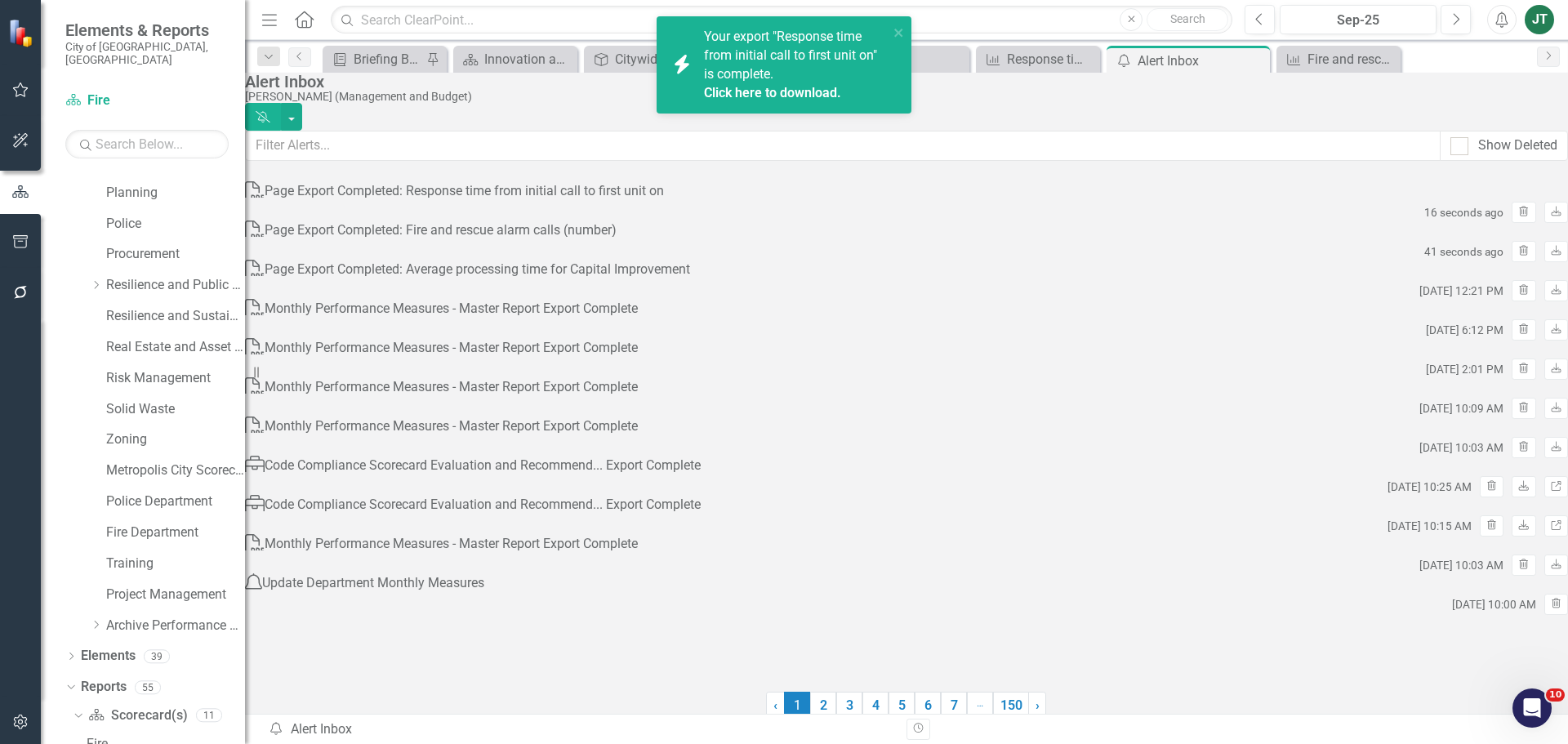
click at [764, 88] on link "Click here to download." at bounding box center [773, 92] width 137 height 16
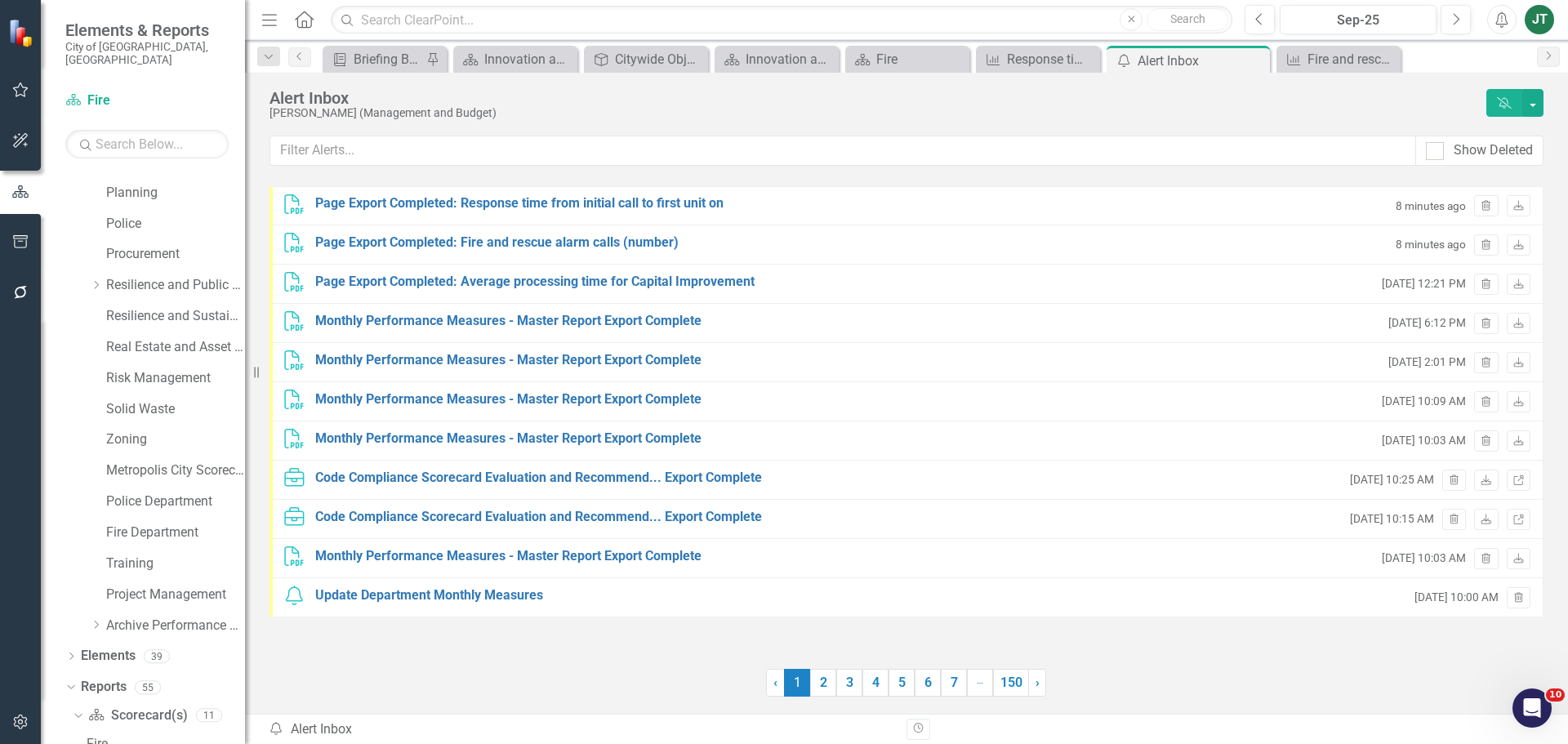
scroll to position [213, 0]
click at [904, 56] on div "Fire" at bounding box center [911, 59] width 68 height 20
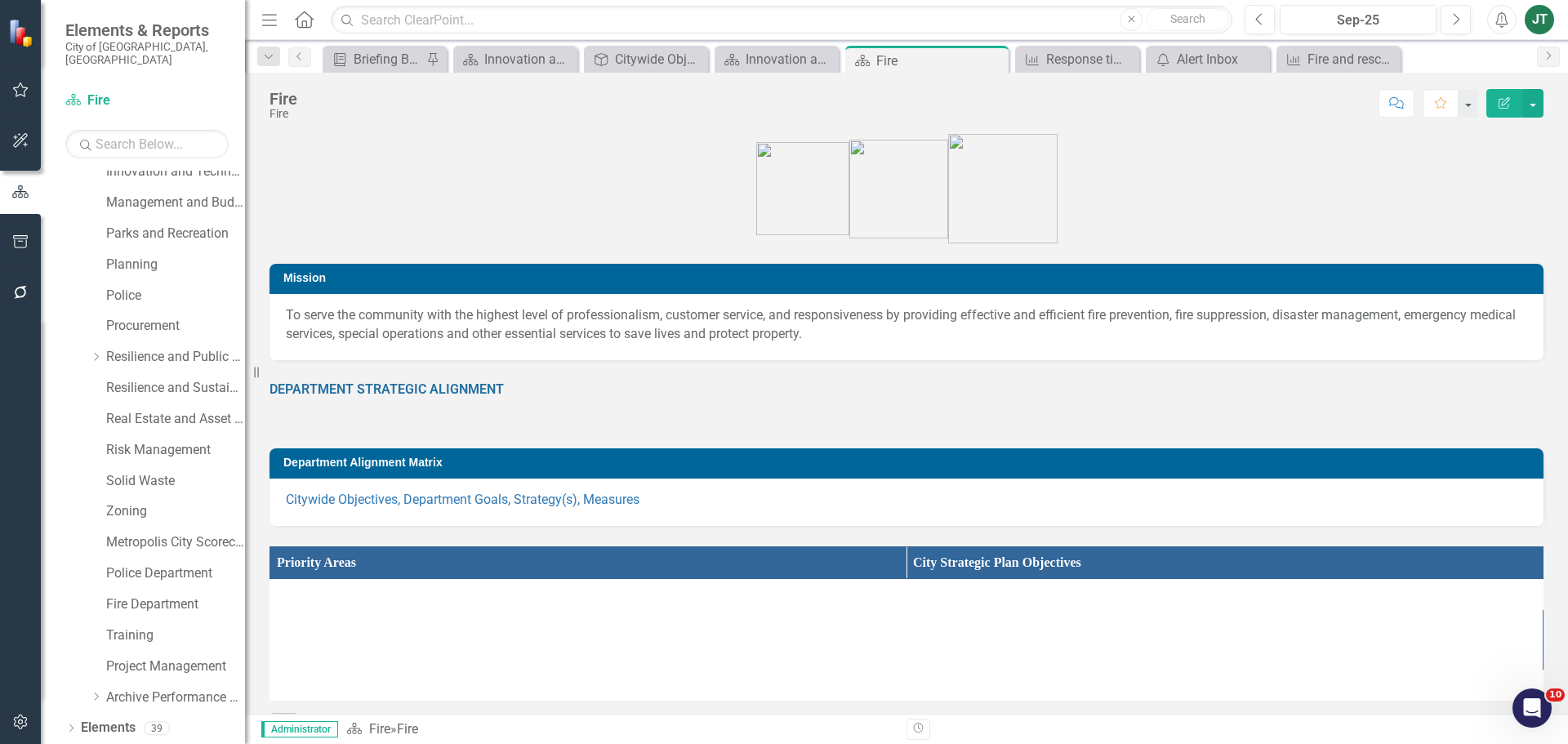
click at [956, 58] on div "Fire" at bounding box center [940, 61] width 129 height 20
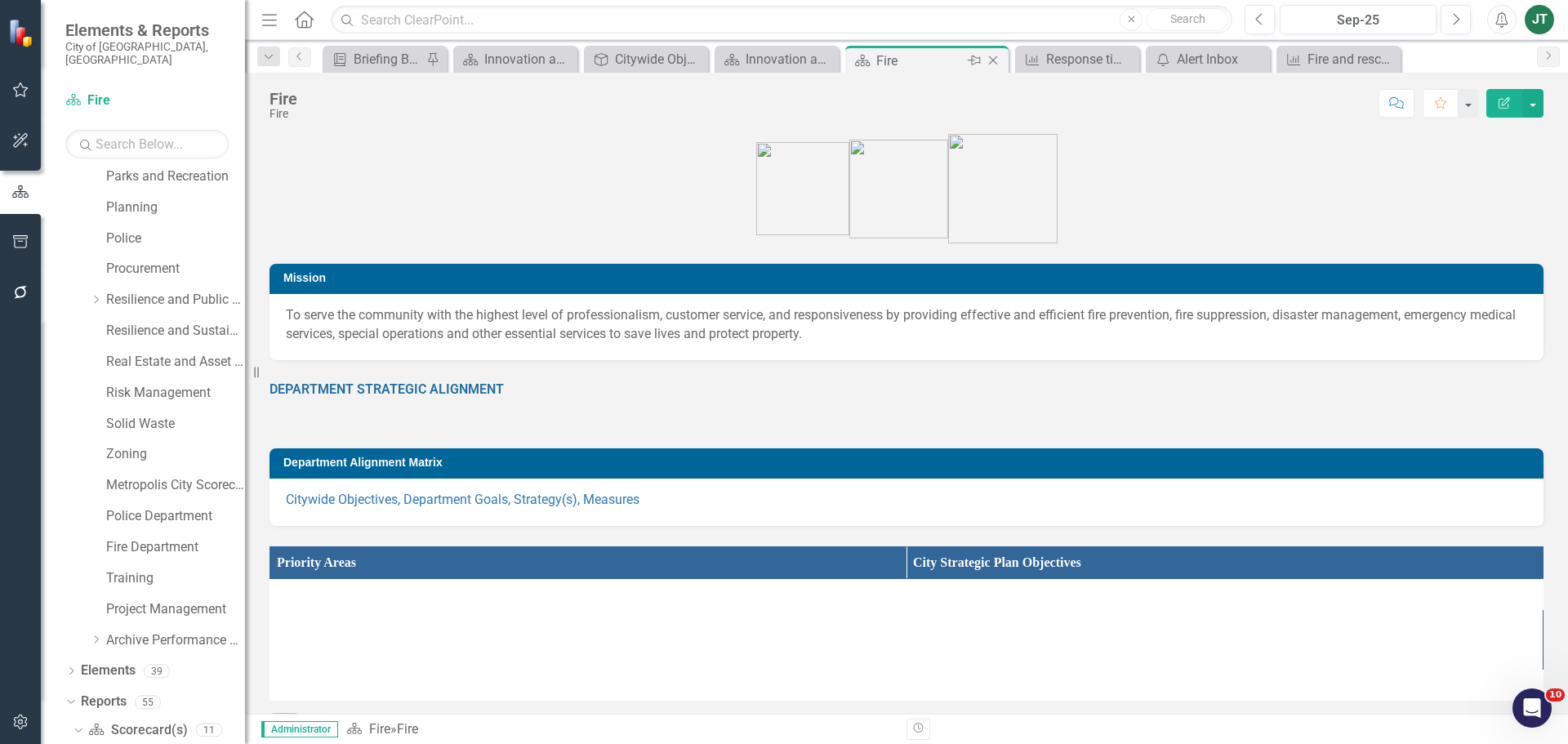
scroll to position [702, 0]
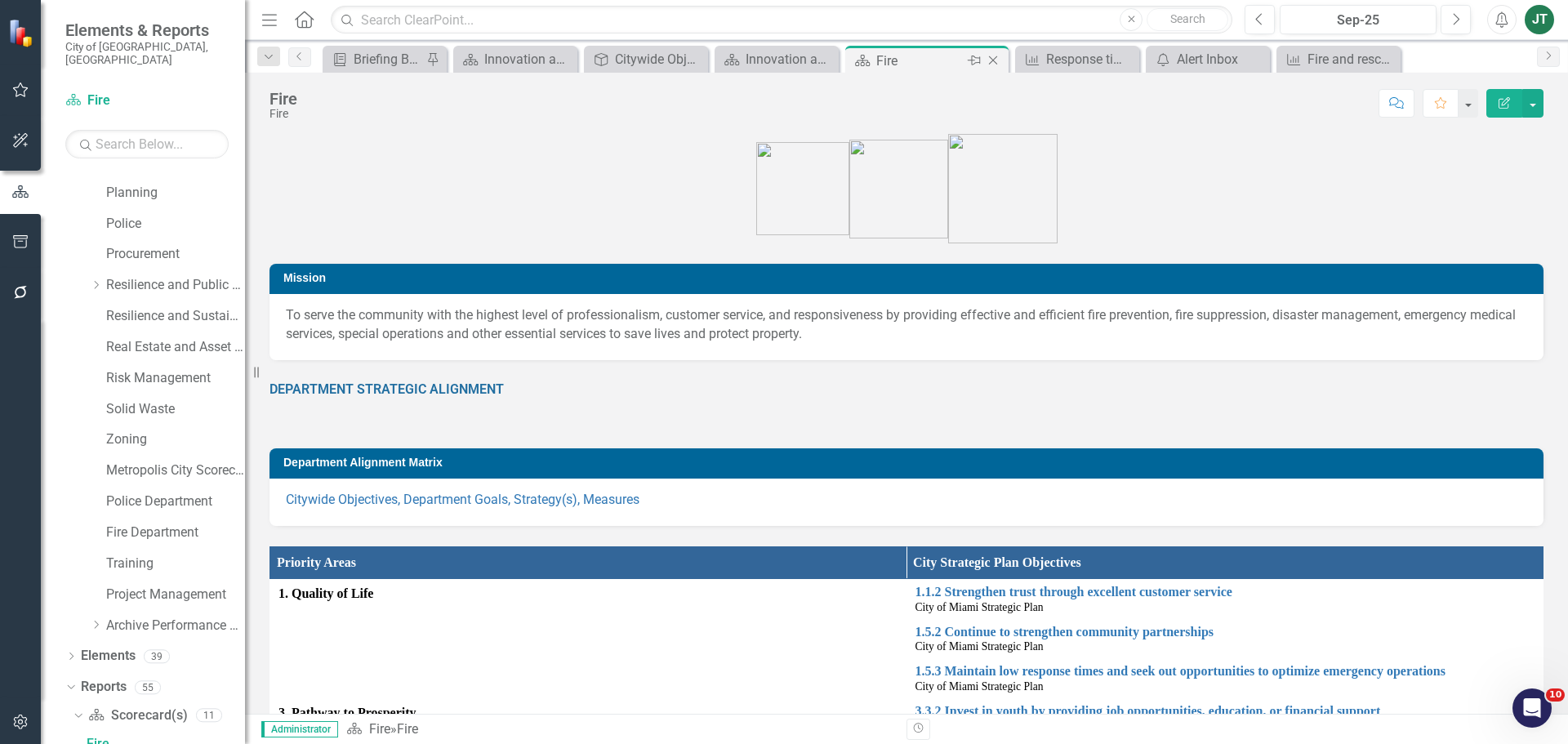
click at [990, 59] on icon "Close" at bounding box center [994, 60] width 17 height 13
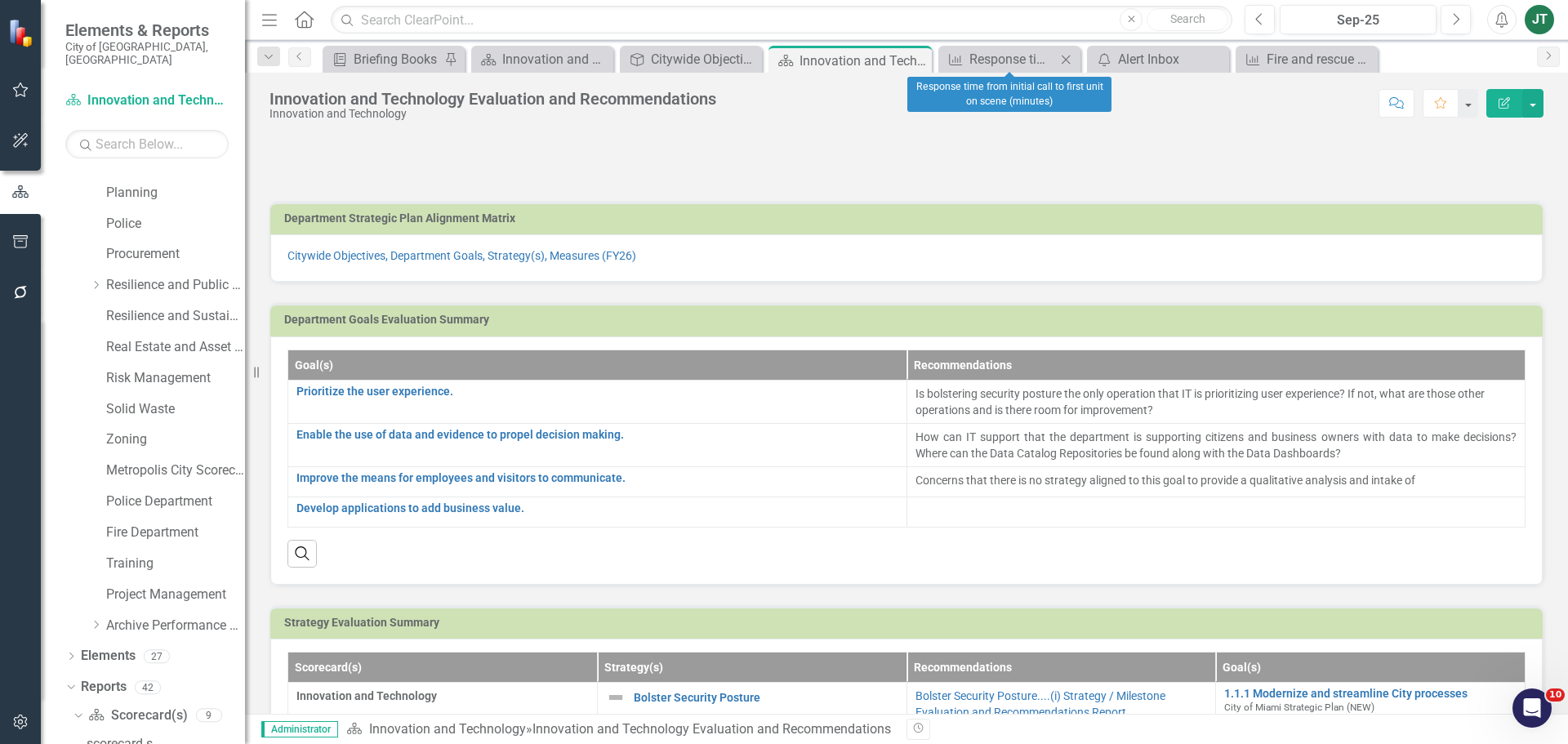
scroll to position [853, 0]
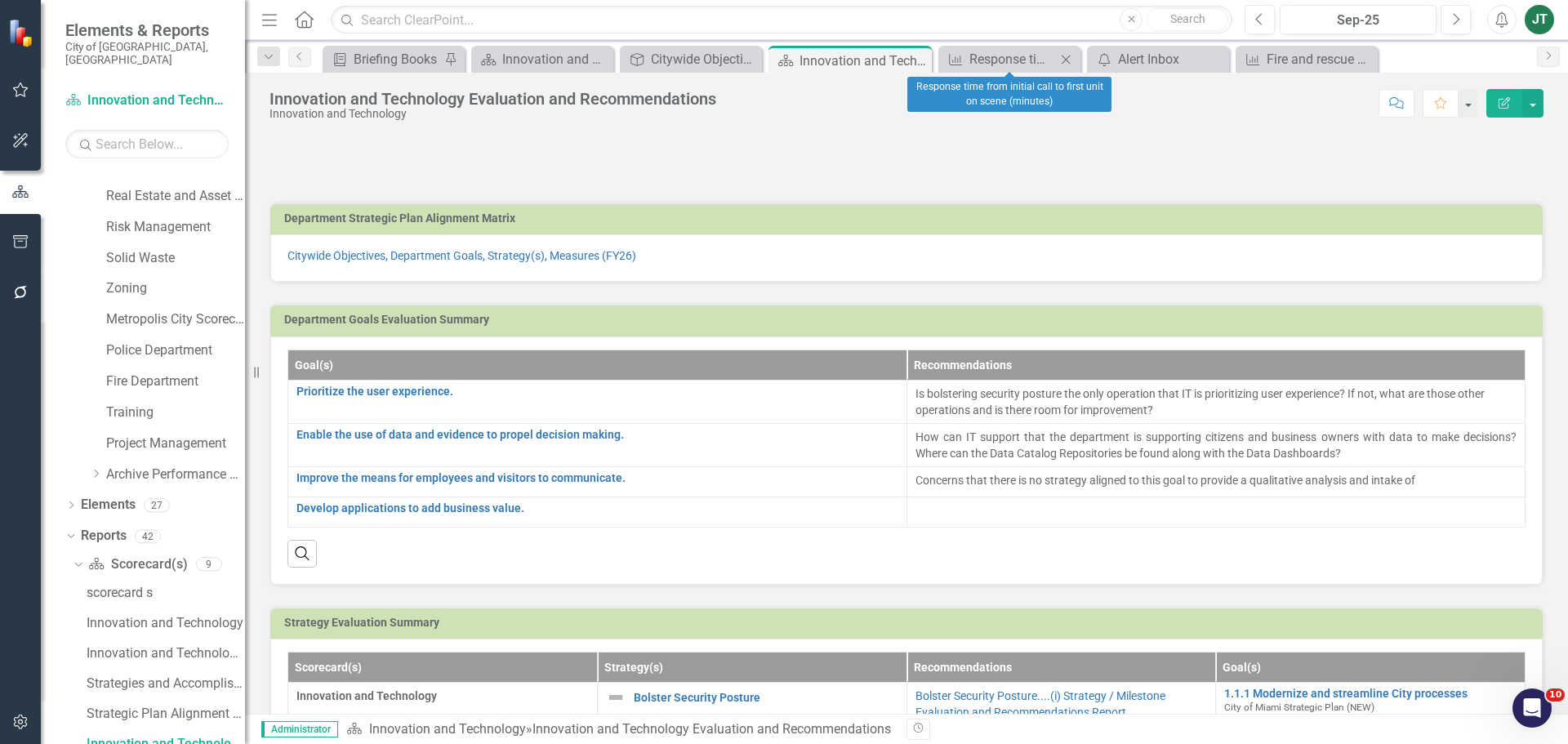
click at [1066, 58] on icon "Close" at bounding box center [1066, 59] width 17 height 13
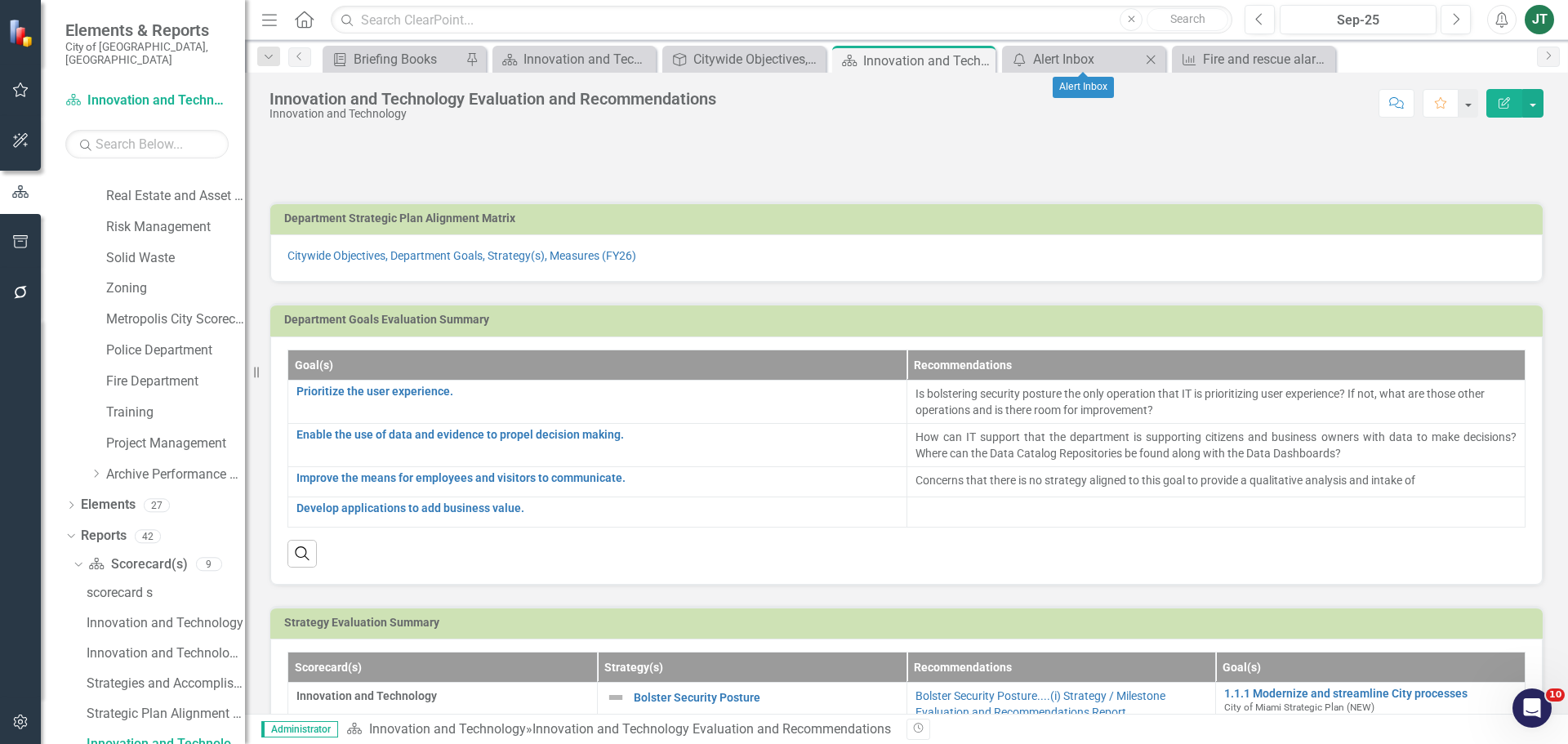
click at [1150, 59] on icon "Close" at bounding box center [1151, 59] width 17 height 13
click at [0, 0] on icon "Close" at bounding box center [0, 0] width 0 height 0
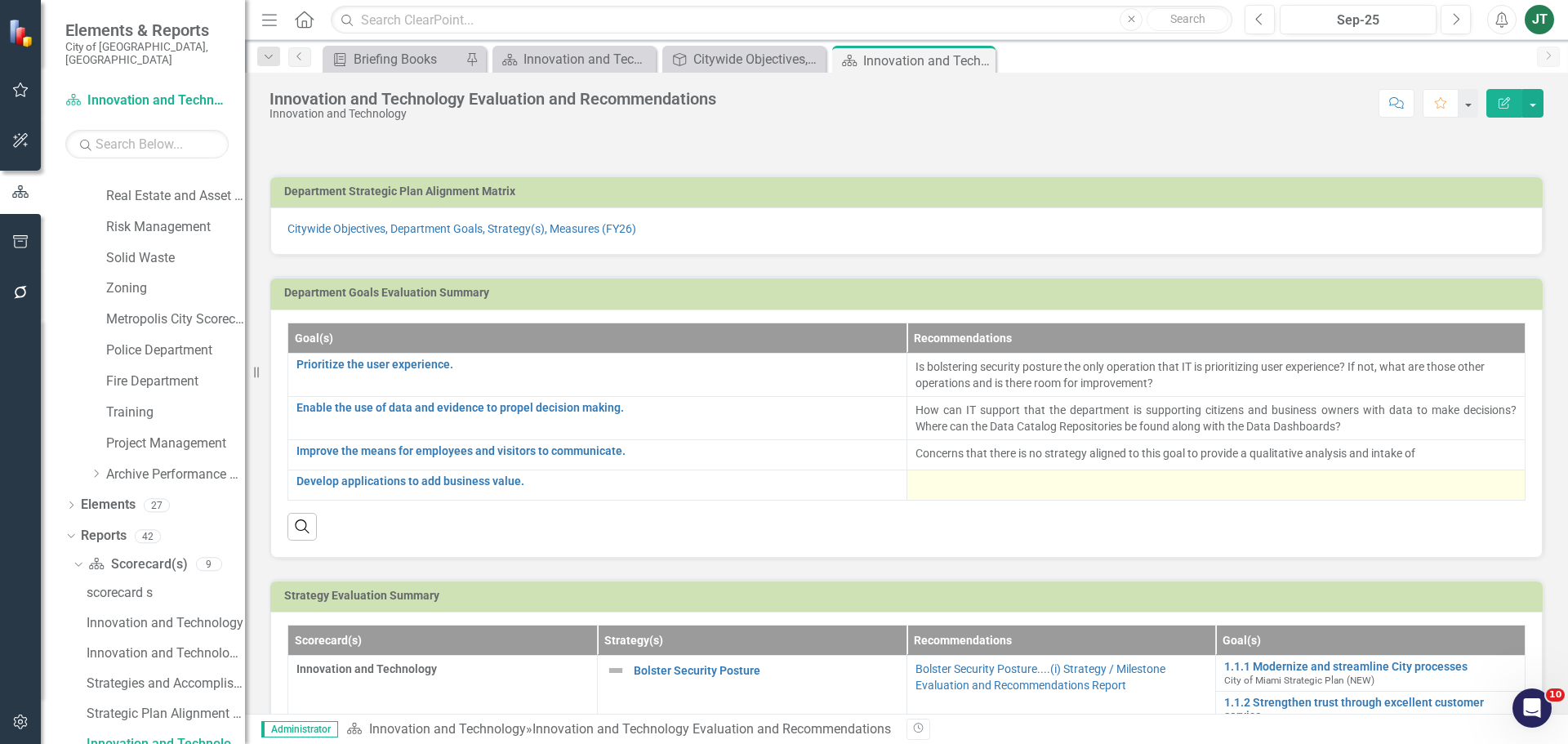
scroll to position [0, 0]
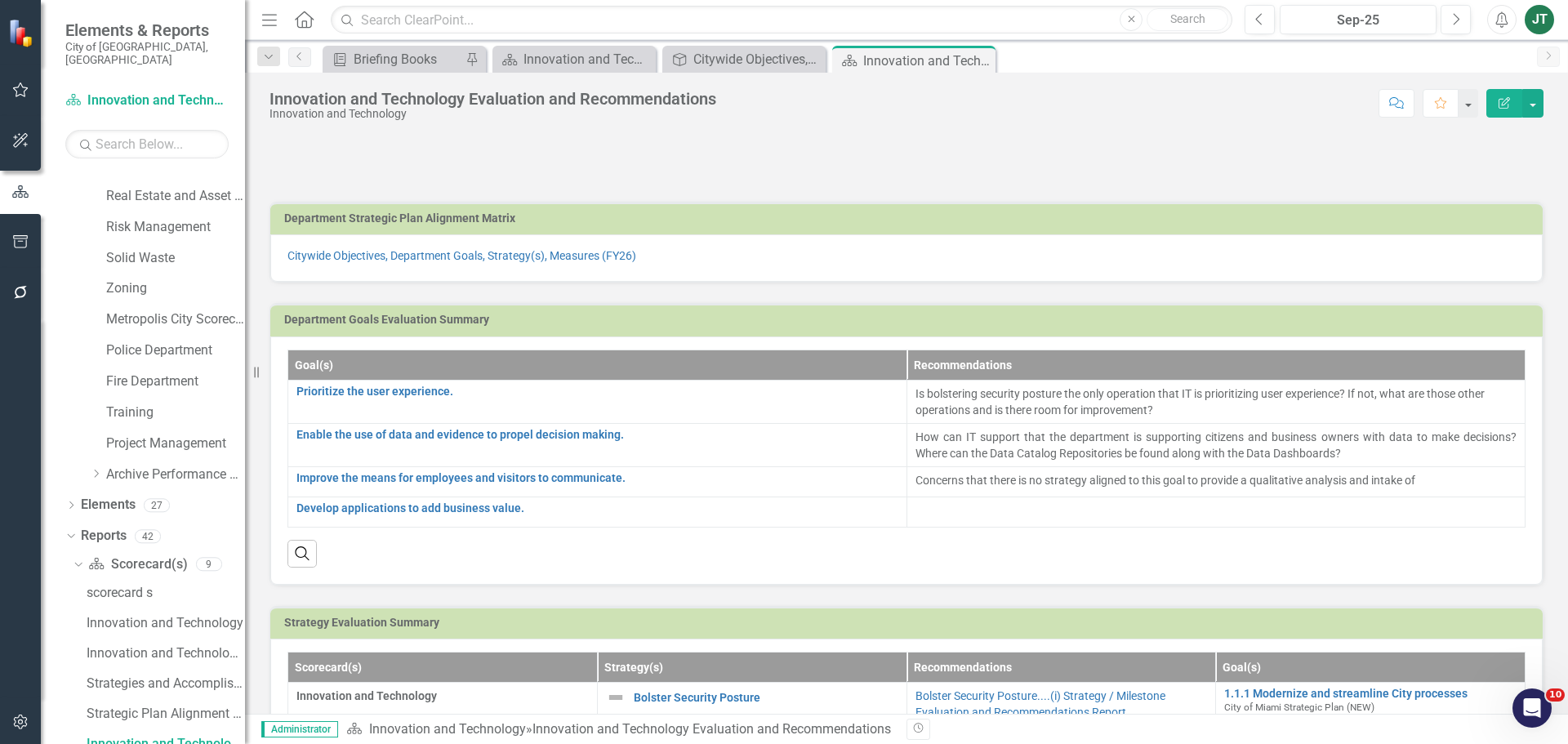
click at [986, 325] on h3 "Department Goals Evaluation Summary" at bounding box center [909, 319] width 1251 height 12
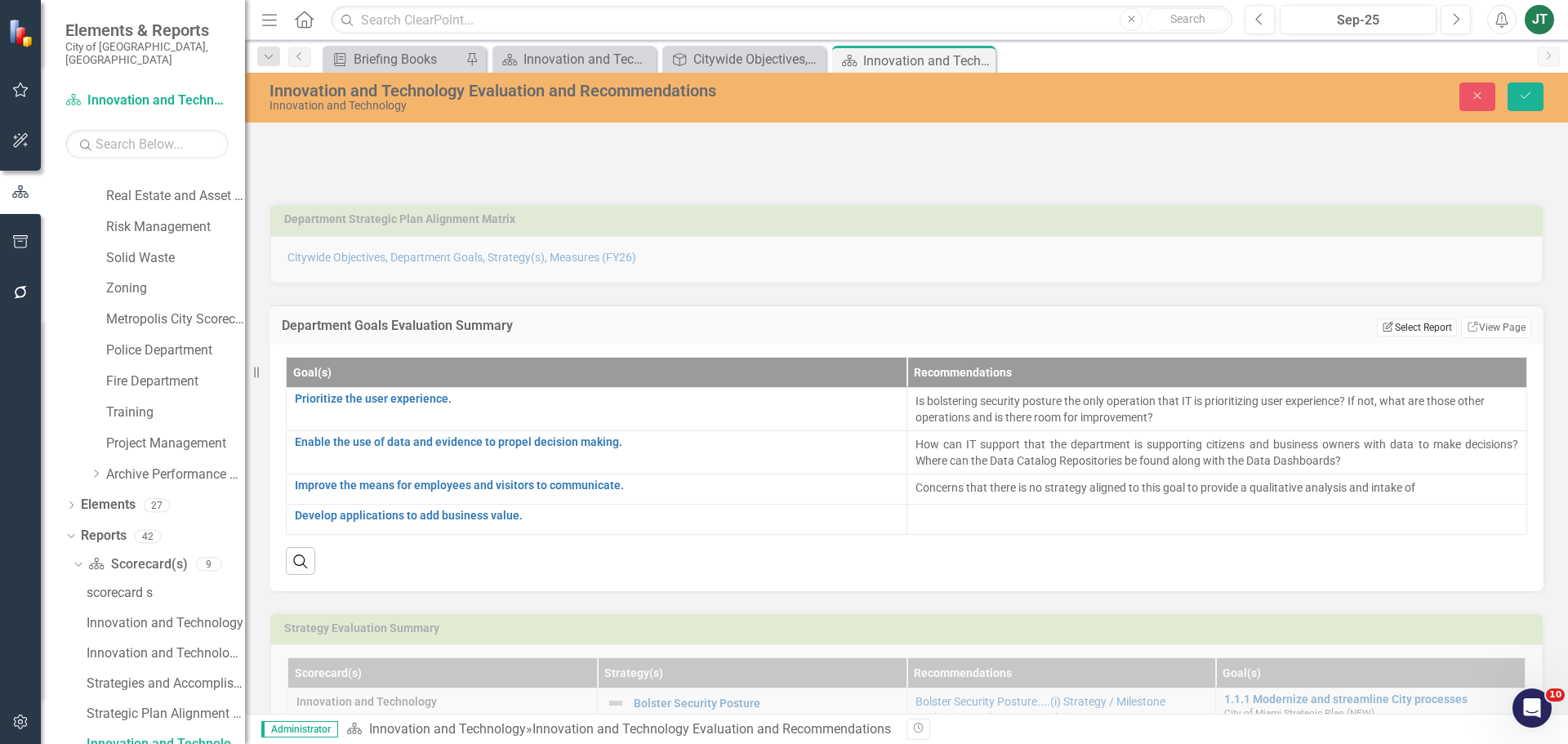
click at [1414, 329] on button "Edit Report Select Report" at bounding box center [1417, 327] width 80 height 18
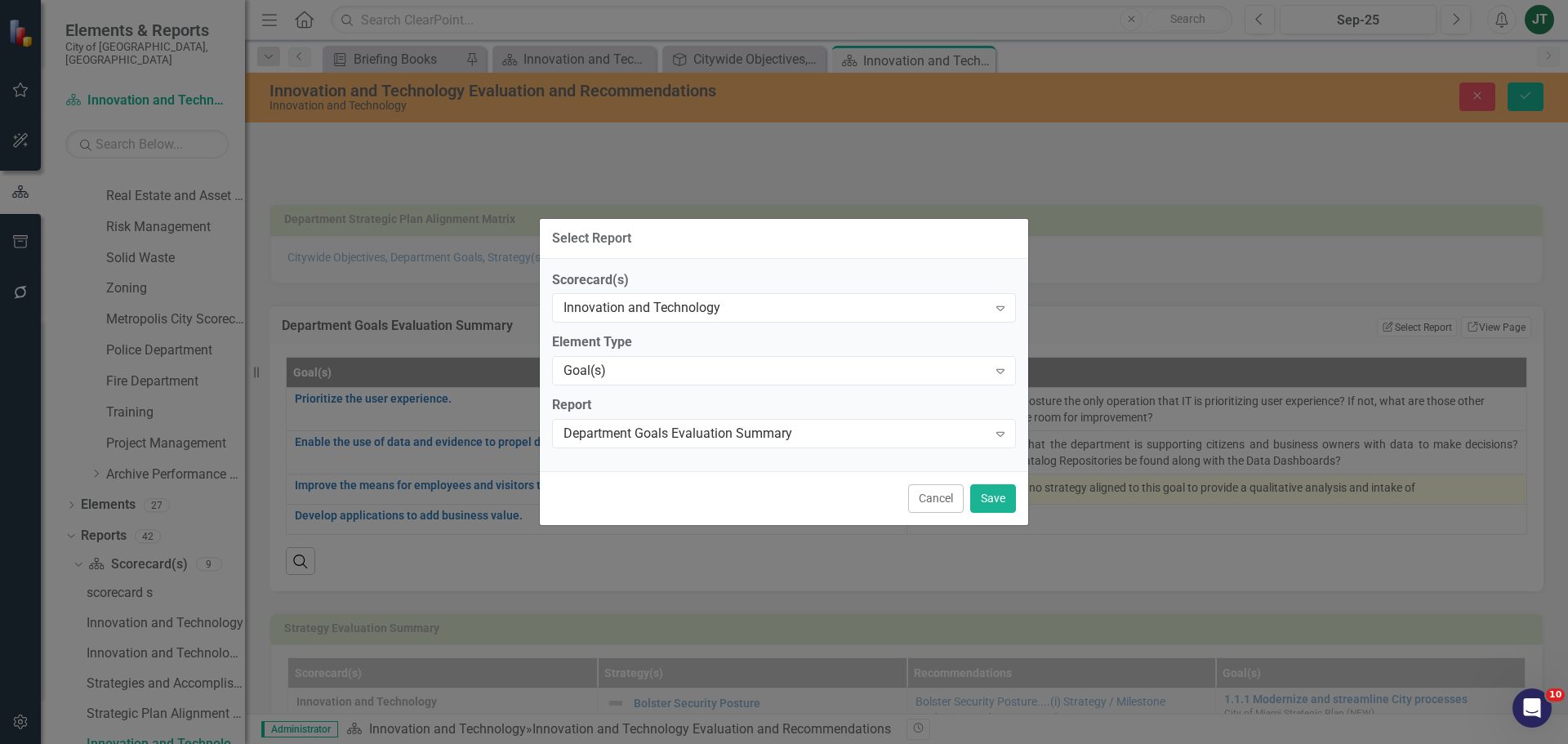
drag, startPoint x: 947, startPoint y: 494, endPoint x: 972, endPoint y: 480, distance: 28.7
click at [949, 493] on button "Cancel" at bounding box center [936, 498] width 55 height 29
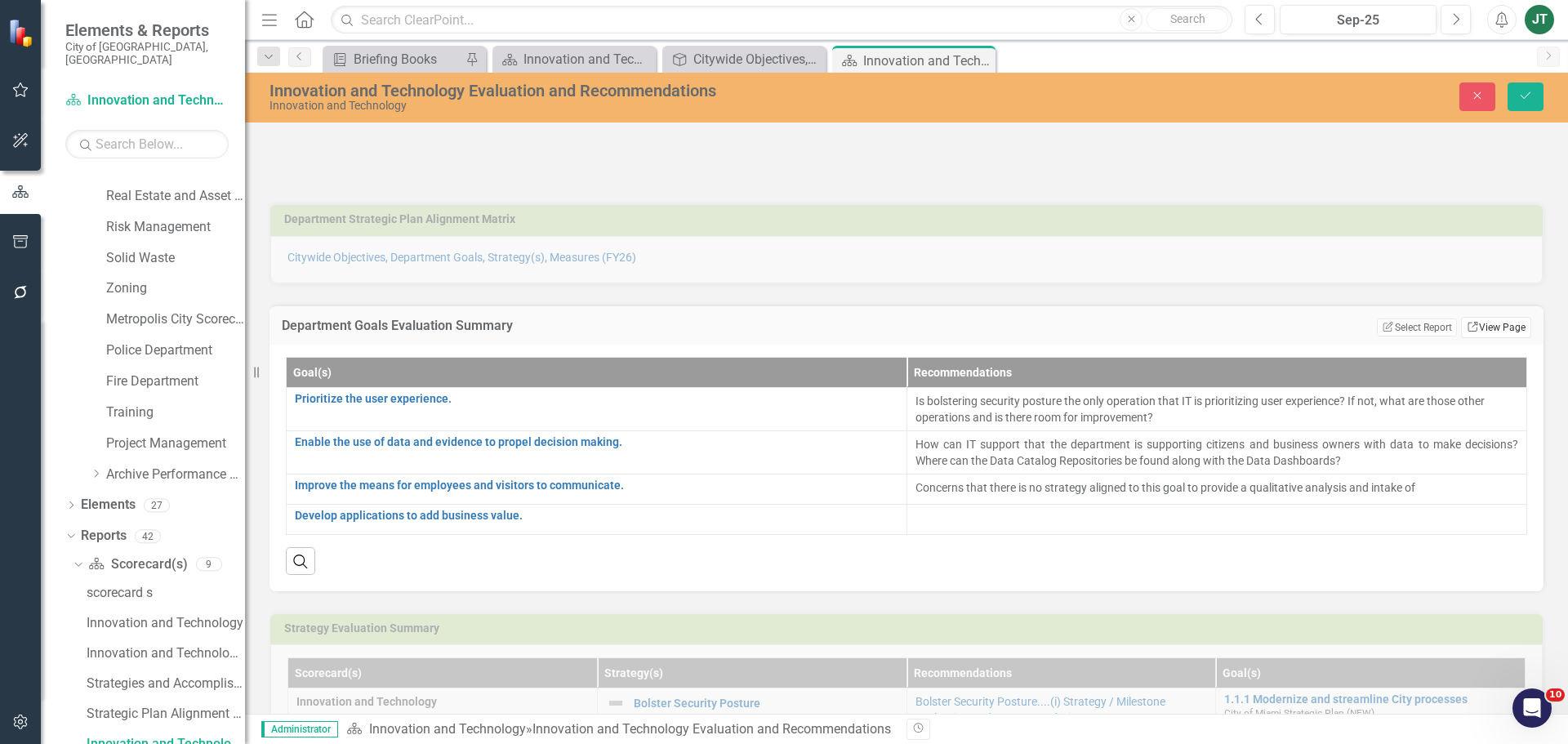
click at [1492, 323] on link "Link View Page" at bounding box center [1497, 327] width 70 height 21
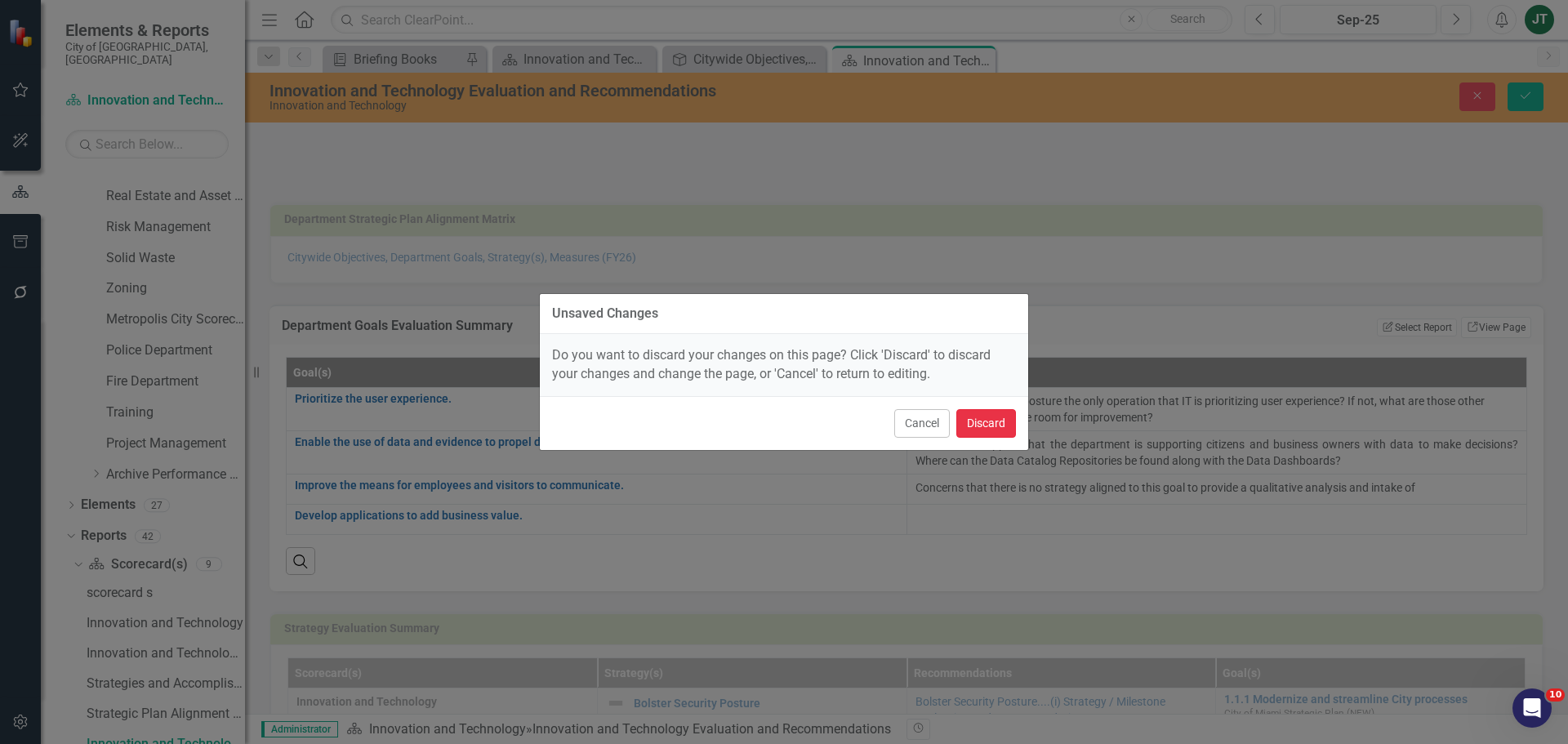
click at [972, 417] on button "Discard" at bounding box center [986, 423] width 59 height 29
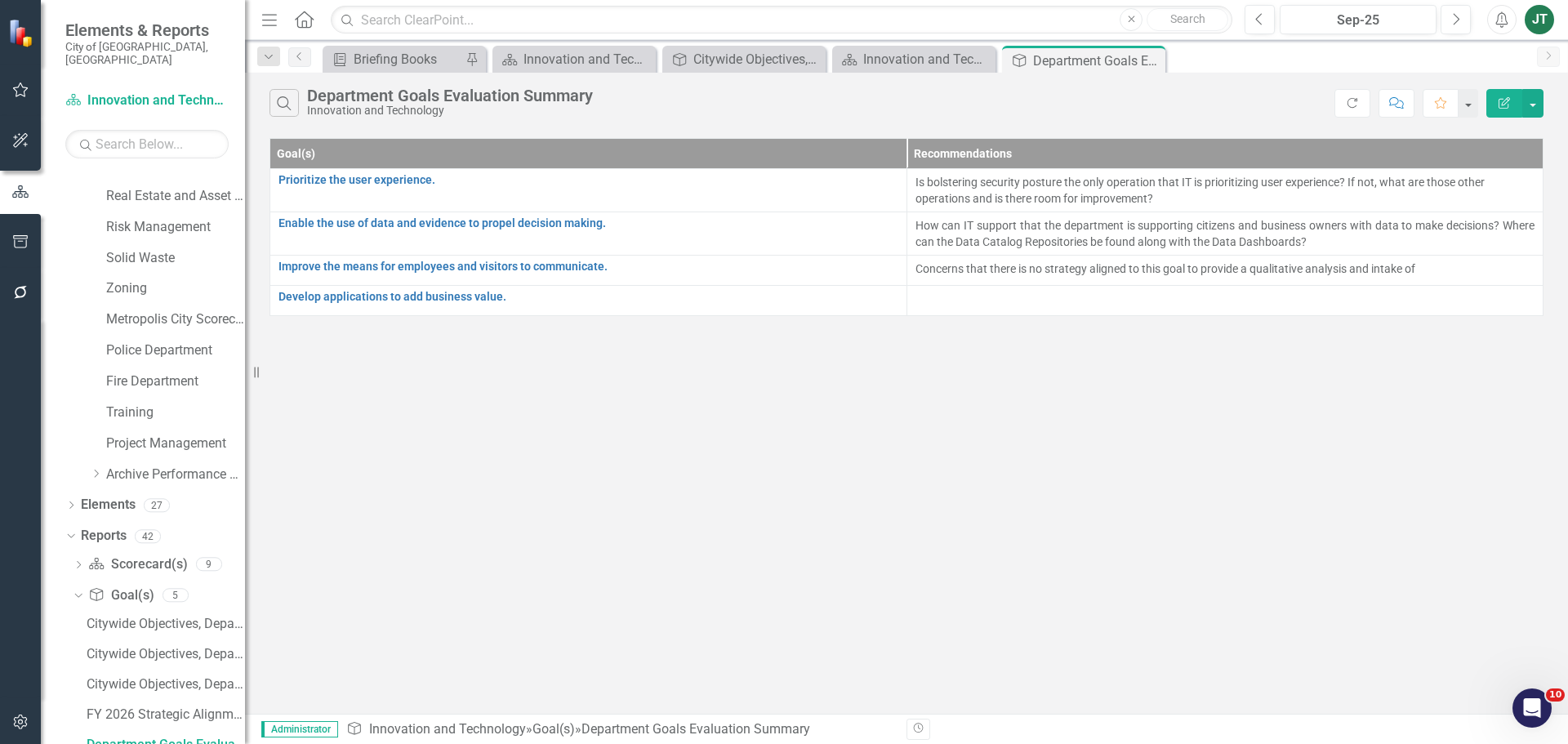
click at [1508, 99] on icon "Edit Report" at bounding box center [1505, 103] width 15 height 11
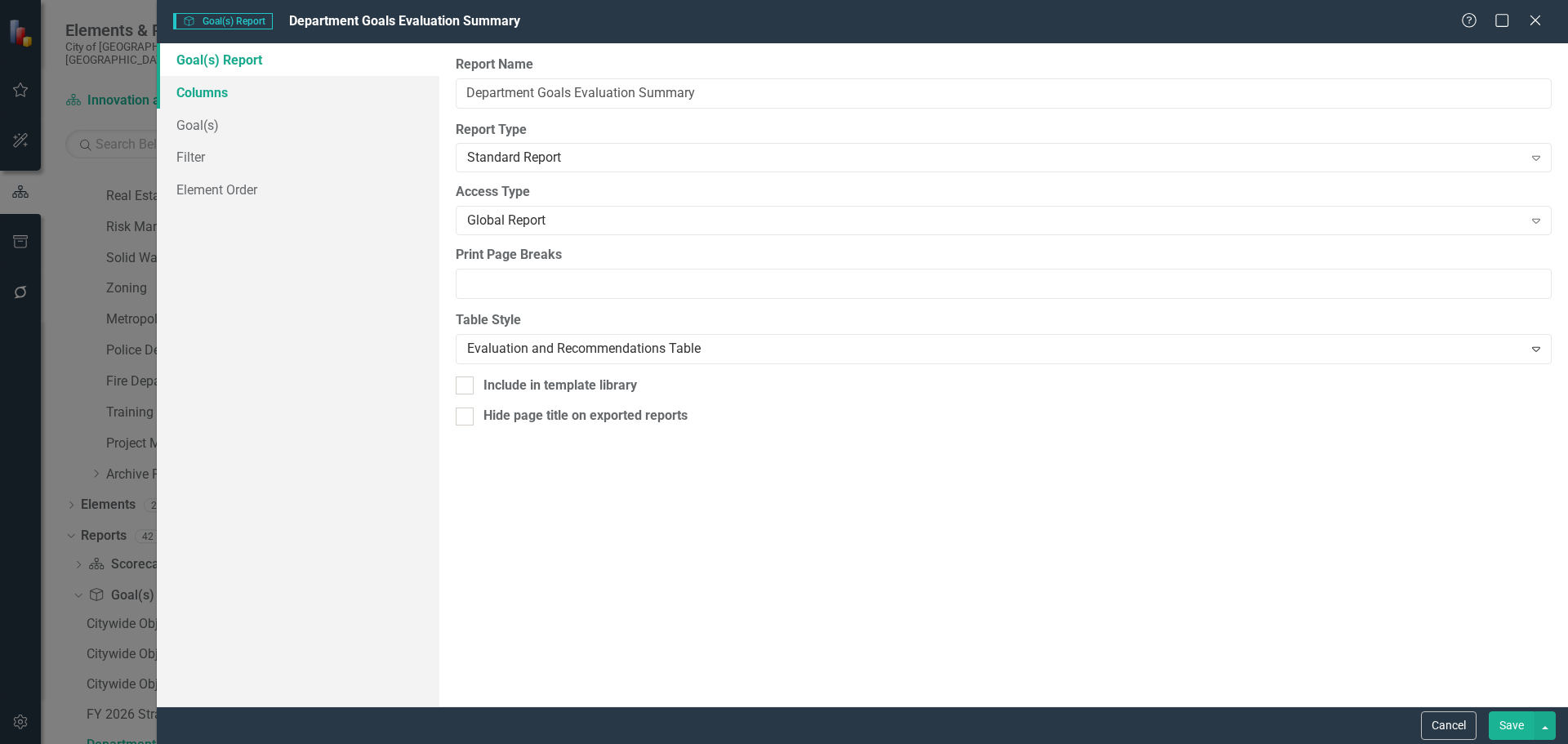
click at [200, 94] on link "Columns" at bounding box center [299, 91] width 283 height 32
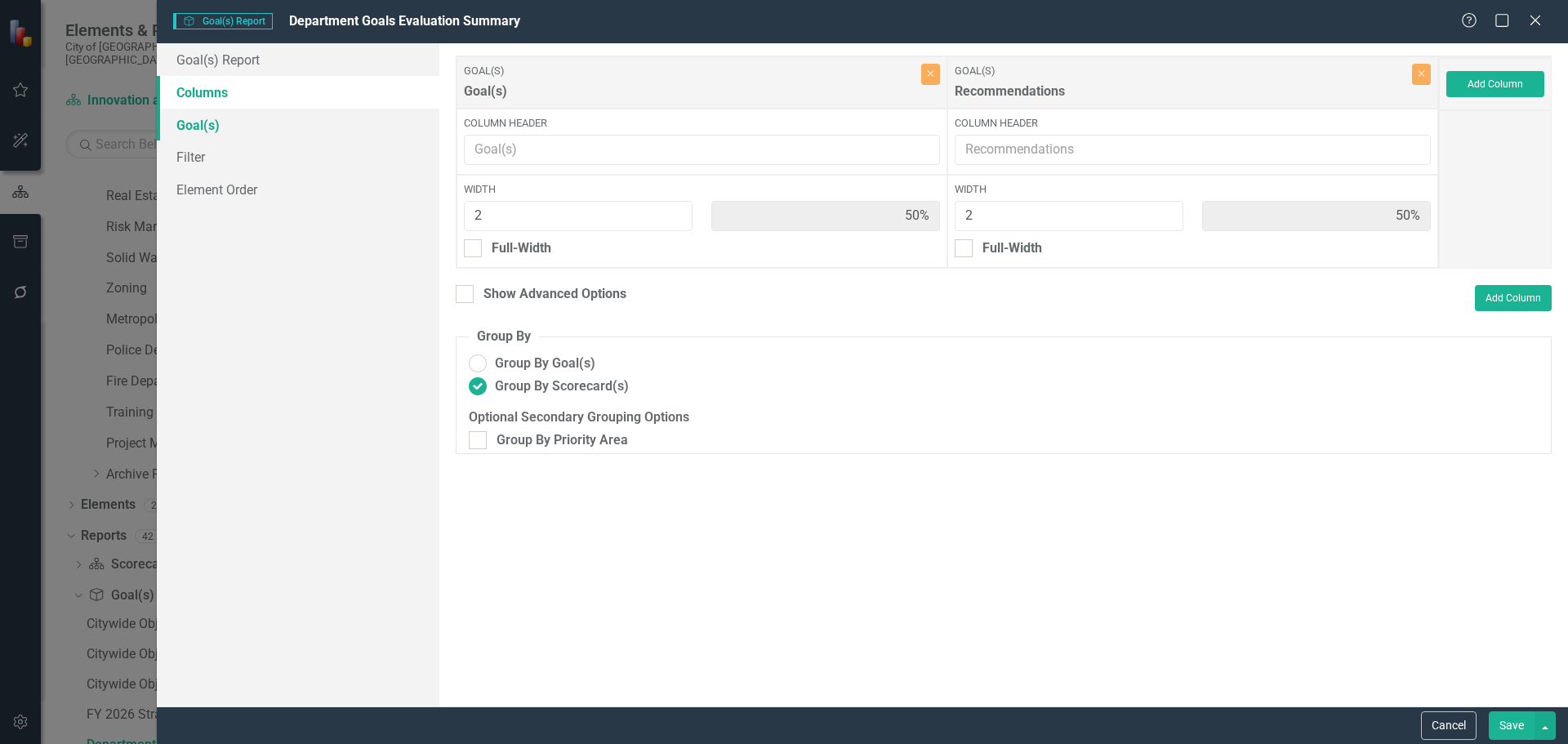
click at [201, 125] on link "Goal(s)" at bounding box center [299, 125] width 283 height 32
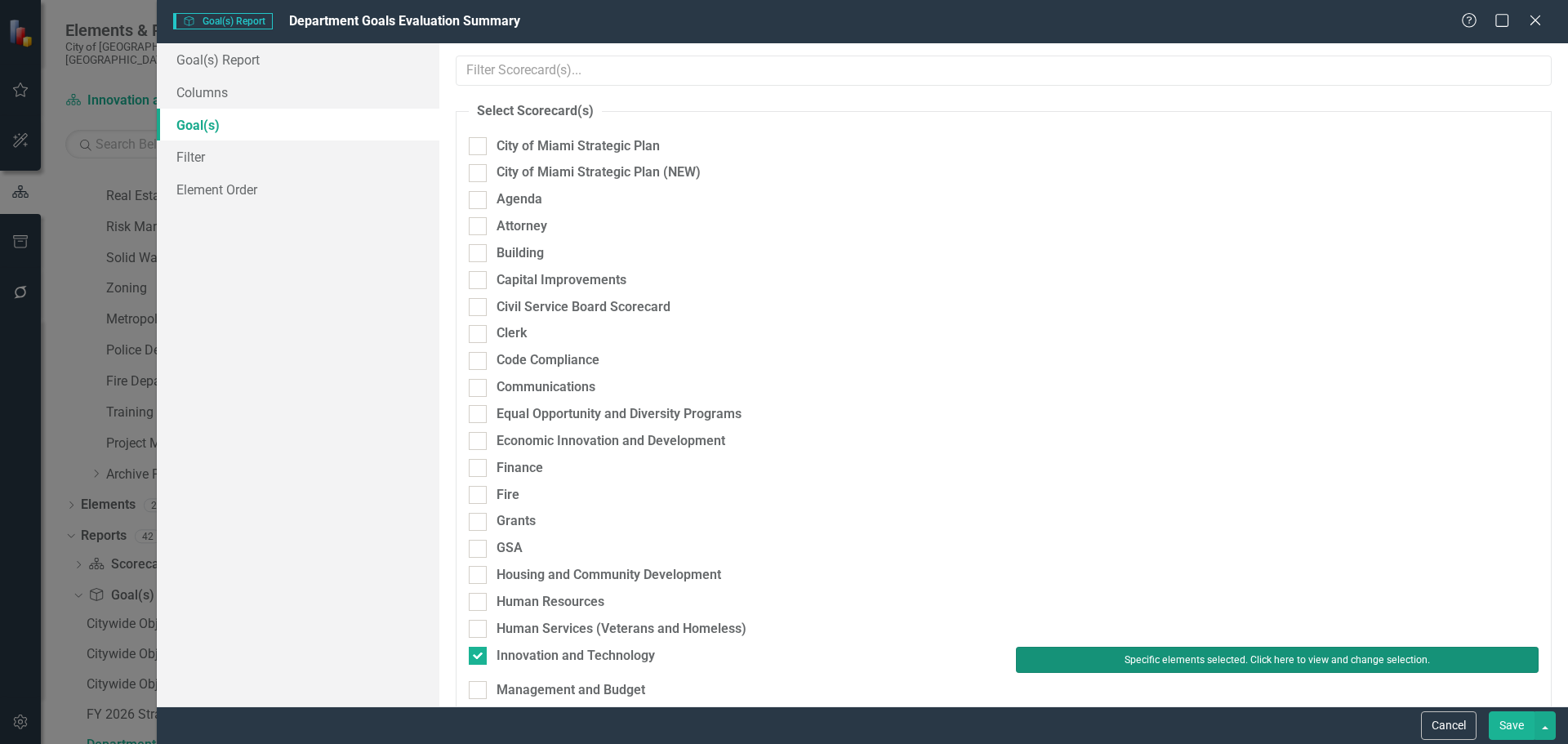
click at [1111, 665] on button "Specific elements selected. Click here to view and change selection." at bounding box center [1277, 660] width 522 height 26
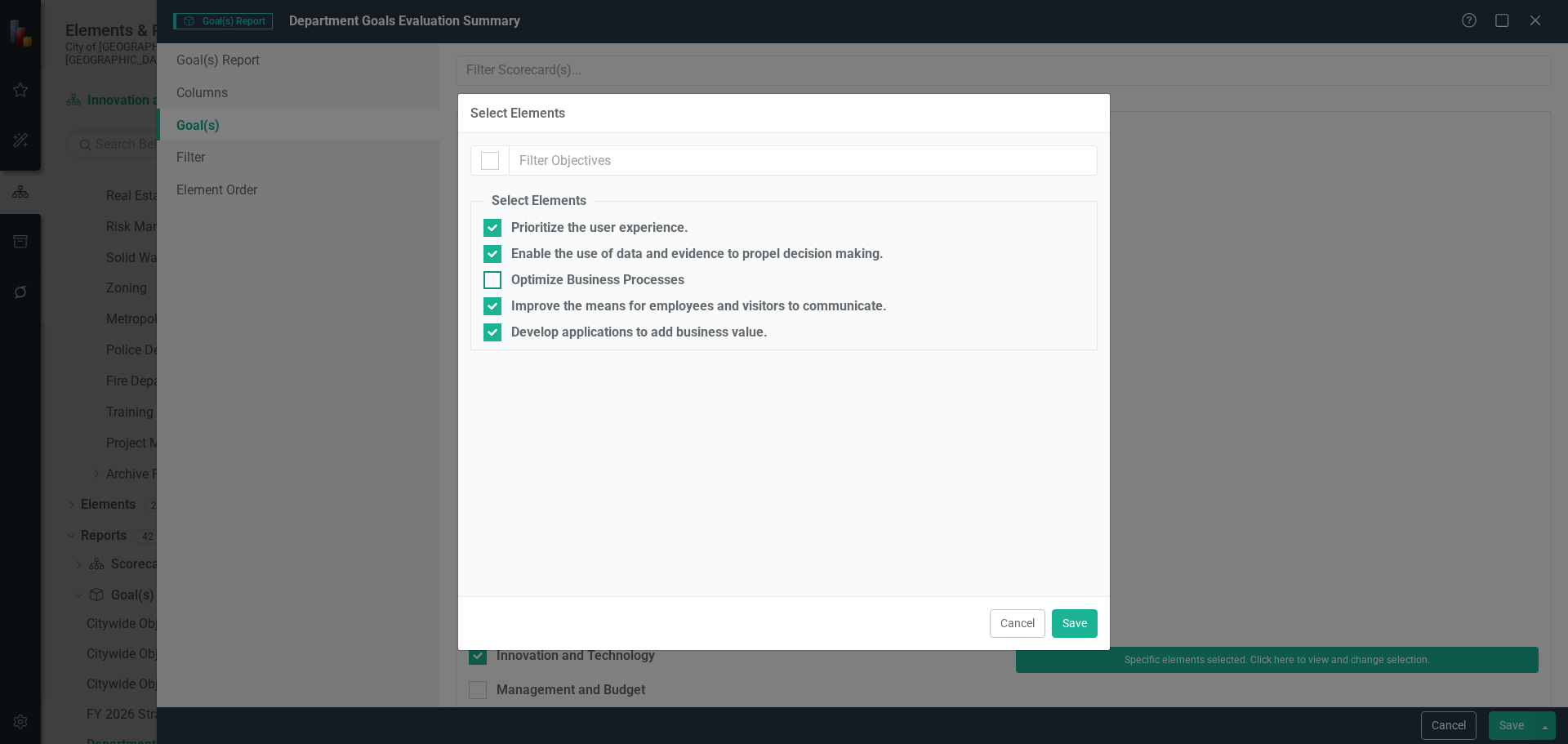
click at [559, 277] on div "Optimize Business Processes" at bounding box center [597, 280] width 173 height 15
click at [495, 277] on input "Optimize Business Processes" at bounding box center [488, 275] width 10 height 10
checkbox input "true"
click at [567, 310] on div "Improve the means for employees and visitors to communicate." at bounding box center [699, 306] width 375 height 15
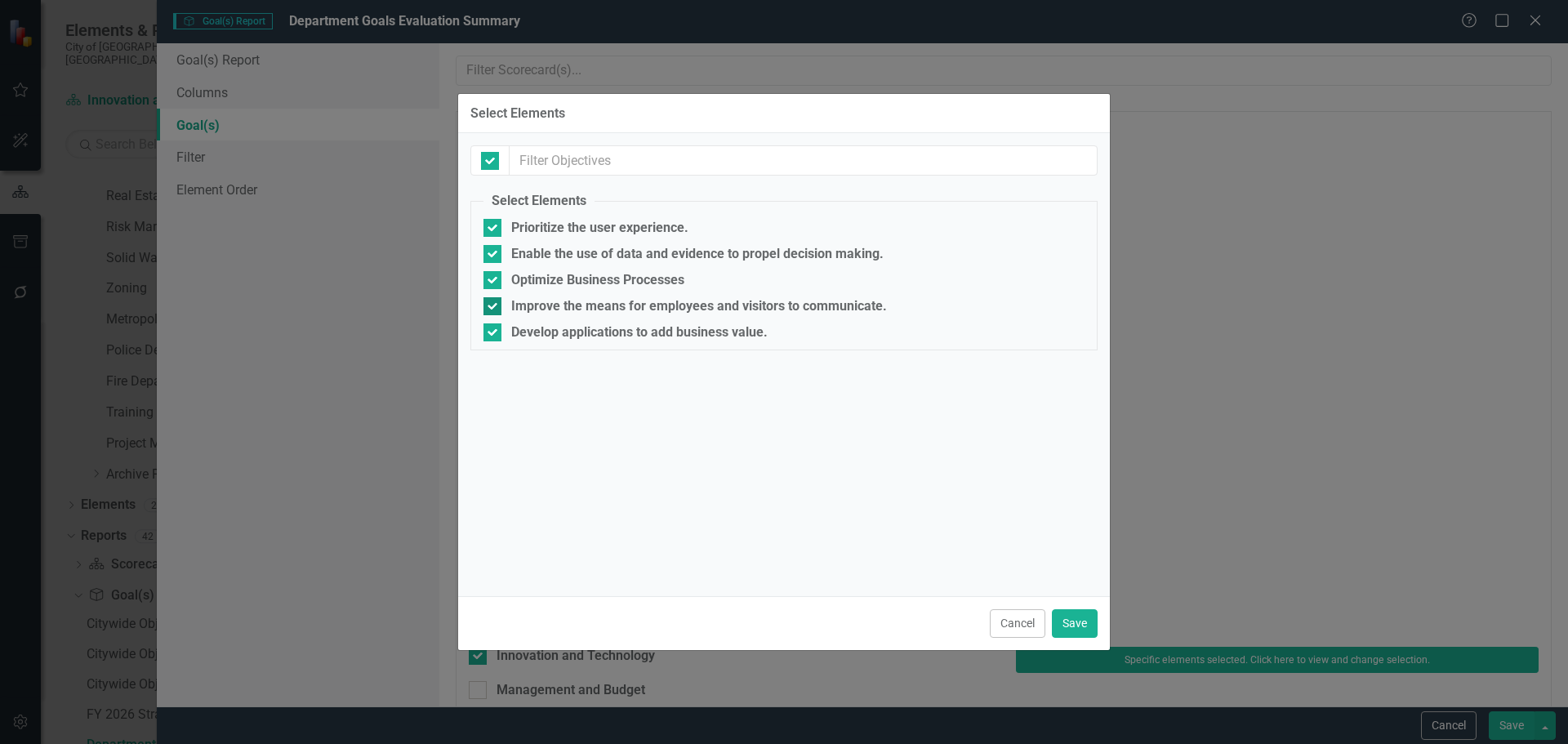
click at [495, 308] on input "Improve the means for employees and visitors to communicate." at bounding box center [488, 302] width 10 height 10
checkbox input "false"
click at [575, 331] on div "Develop applications to add business value." at bounding box center [639, 333] width 256 height 15
click at [495, 331] on input "Develop applications to add business value." at bounding box center [488, 328] width 10 height 10
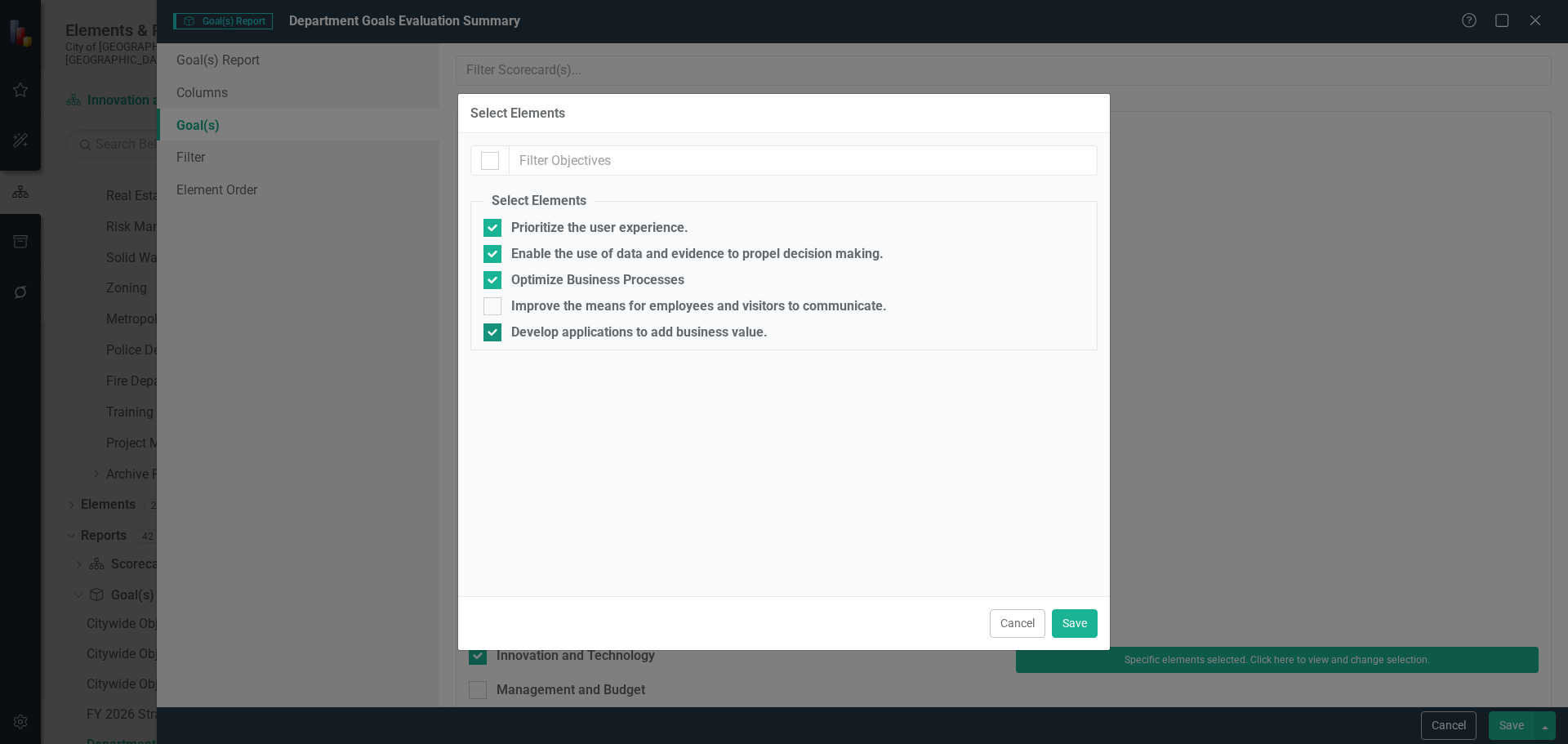
checkbox input "false"
click at [1066, 621] on button "Save" at bounding box center [1074, 623] width 45 height 29
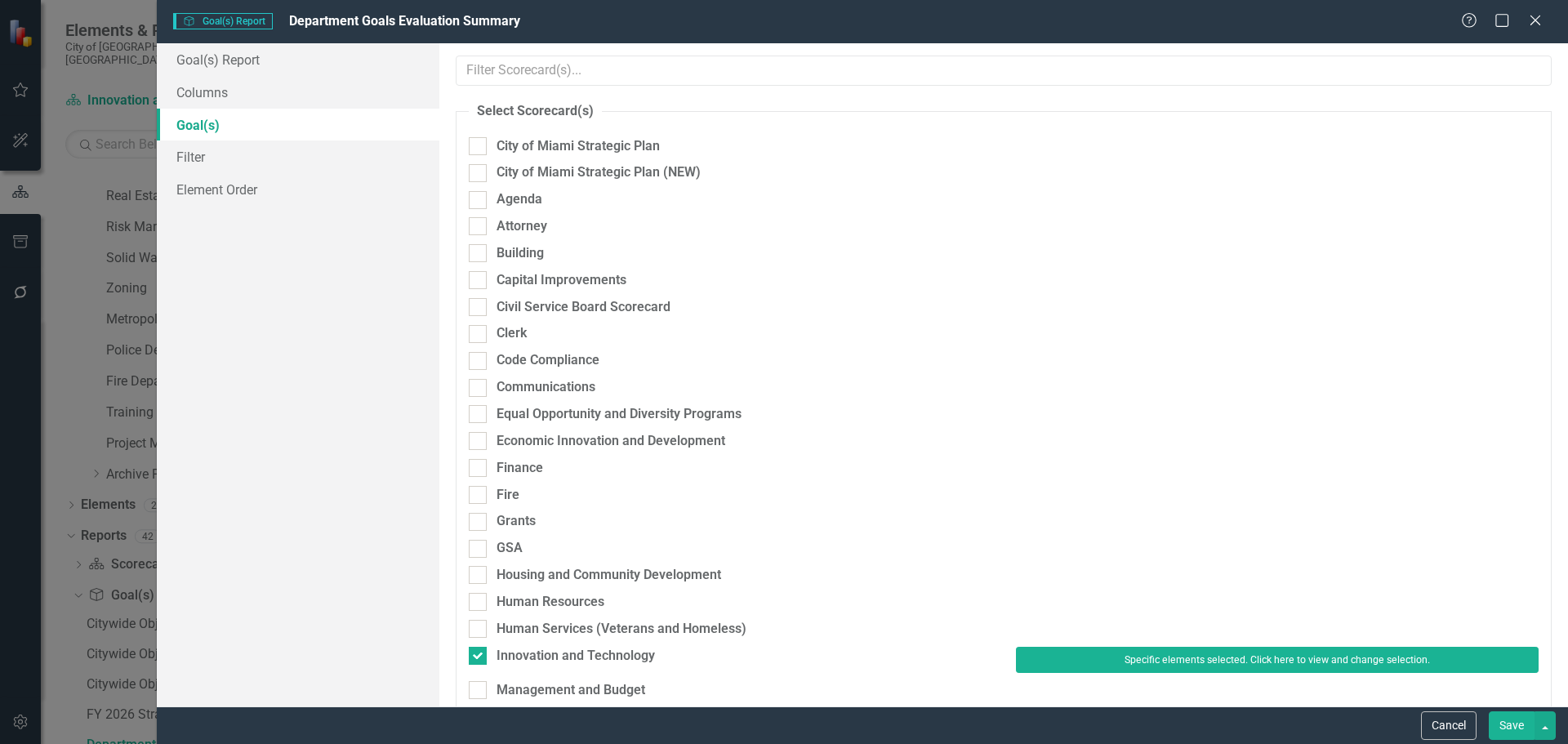
click at [1509, 726] on button "Save" at bounding box center [1512, 726] width 45 height 29
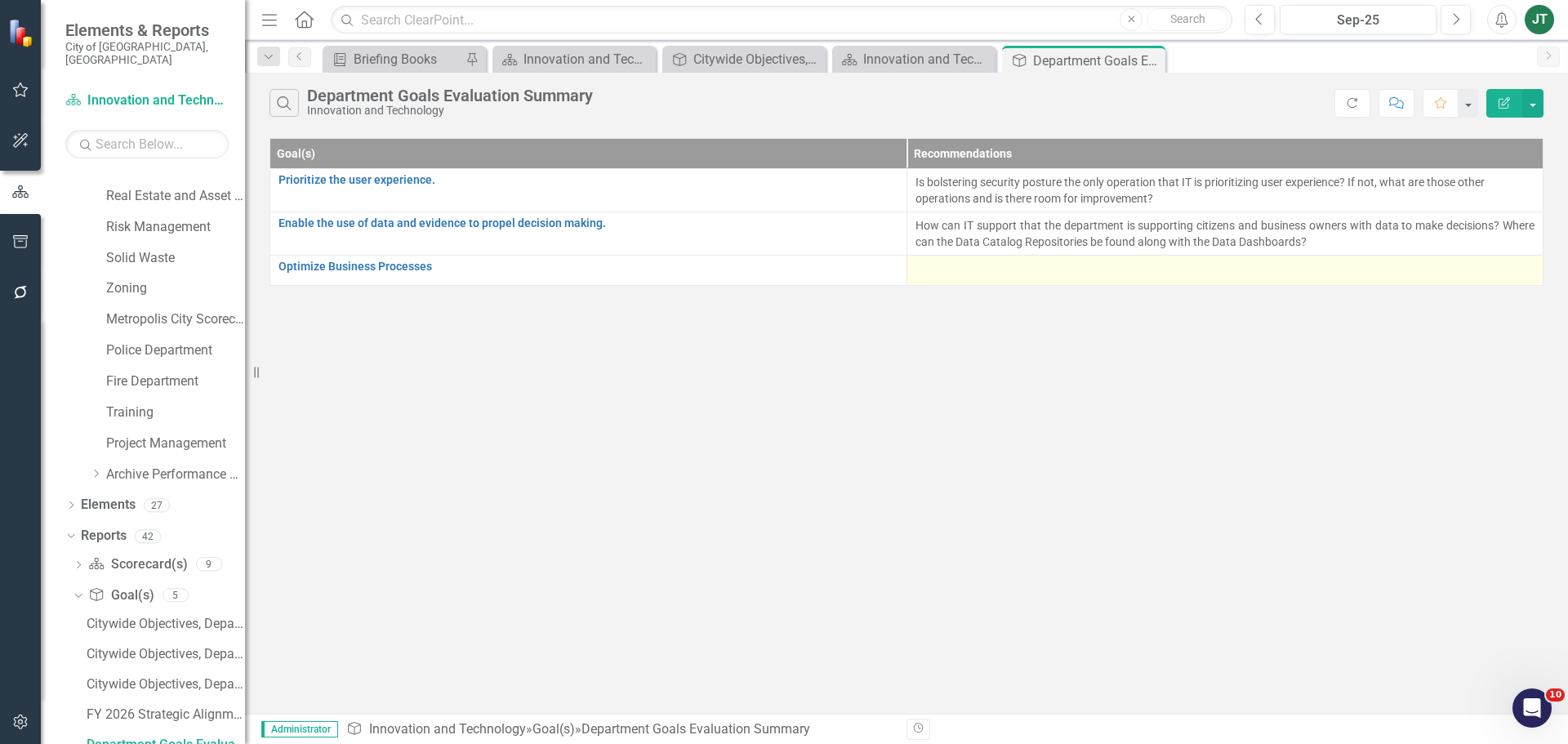
click at [986, 271] on div at bounding box center [1225, 270] width 620 height 19
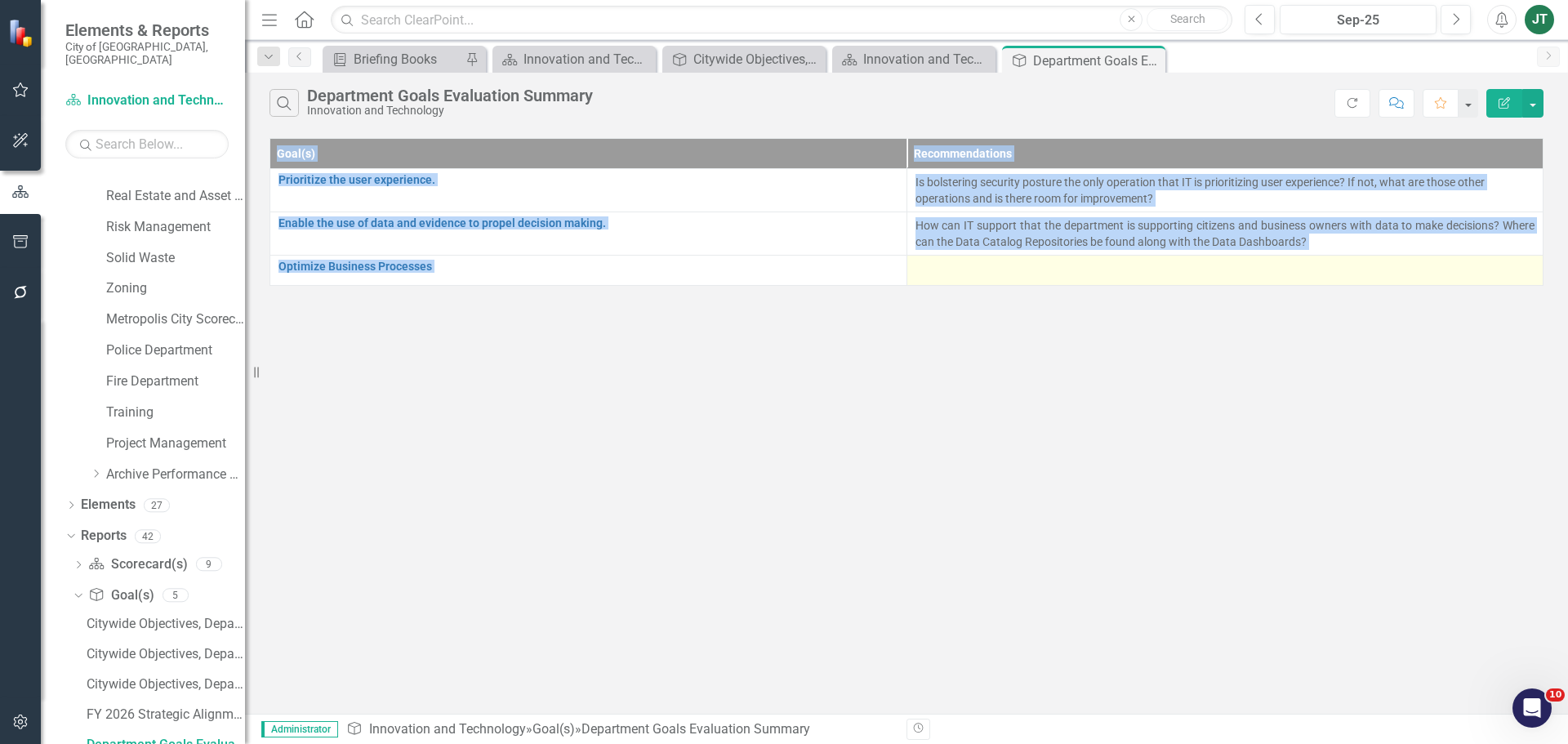
click at [986, 271] on div at bounding box center [1225, 270] width 620 height 19
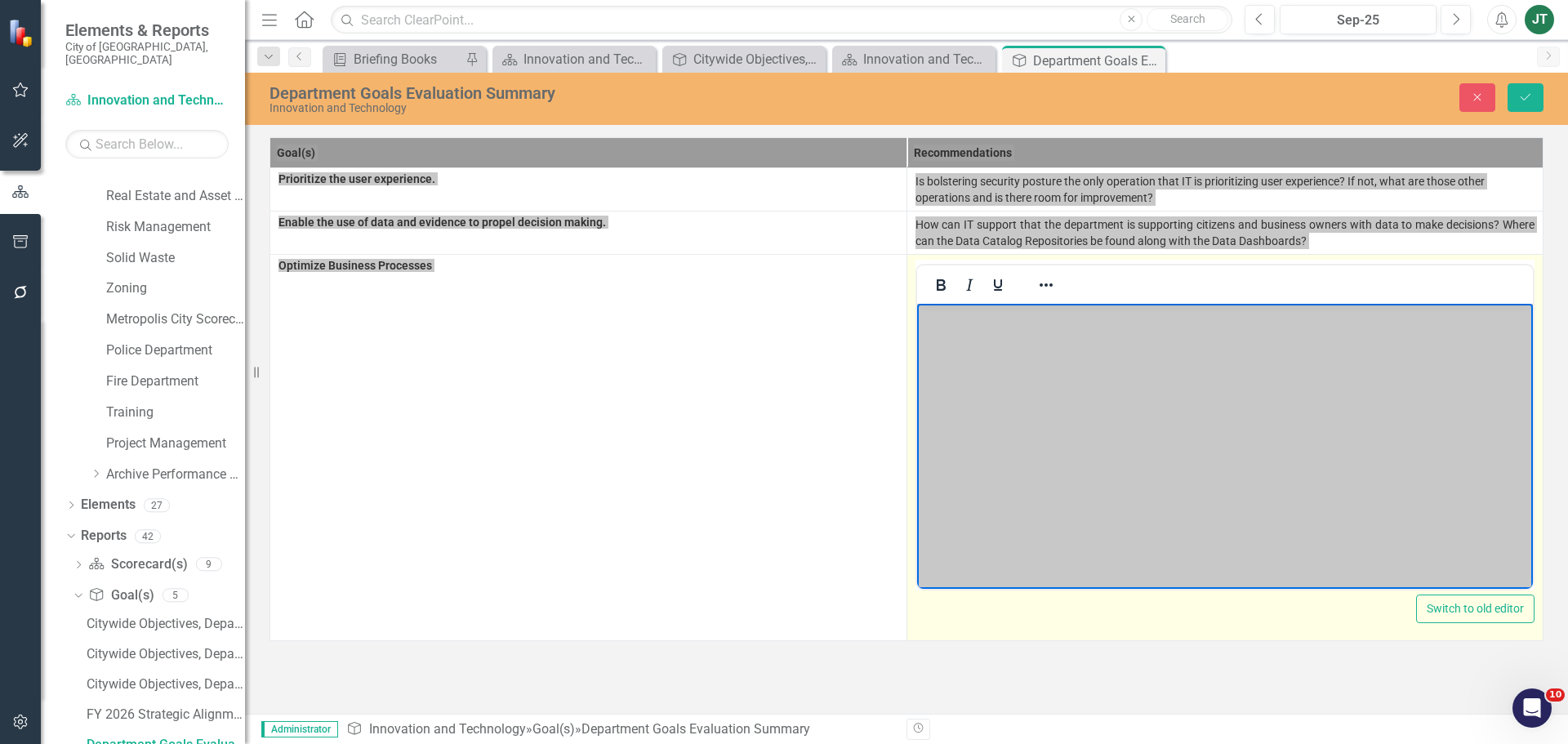
click at [965, 320] on p "Rich Text Area. Press ALT-0 for help." at bounding box center [1225, 317] width 608 height 19
drag, startPoint x: 967, startPoint y: 312, endPoint x: 1820, endPoint y: 620, distance: 906.9
click at [916, 315] on html "There is no strategy associated to this goal which is a concern regarding the a…" at bounding box center [1224, 426] width 617 height 245
click at [1326, 312] on p "Concern that there is no strategy associated to this goal which is a concern re…" at bounding box center [1225, 327] width 608 height 39
drag, startPoint x: 1356, startPoint y: 315, endPoint x: 1245, endPoint y: 309, distance: 111.2
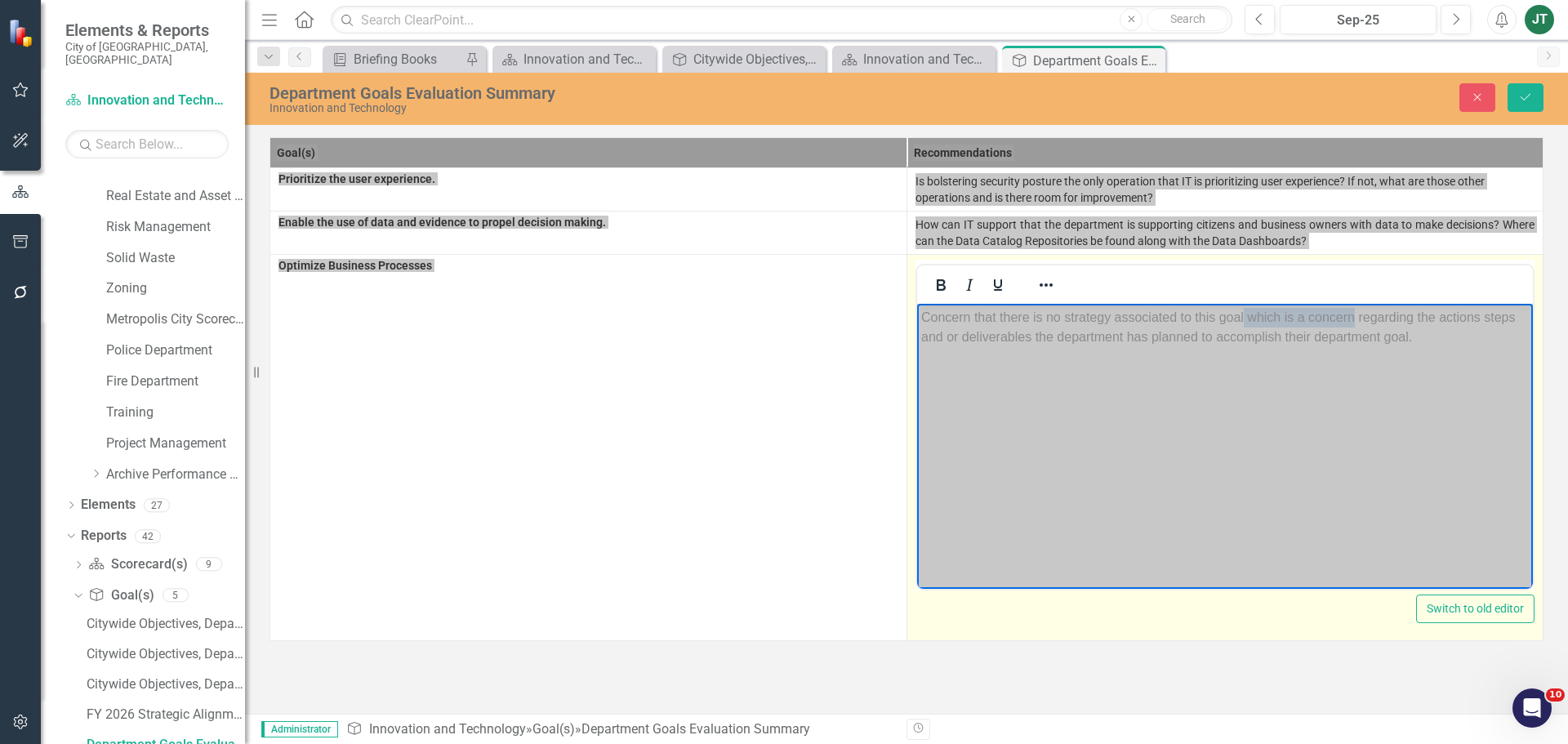
click at [1245, 309] on p "Concern that there is no strategy associated to this goal which is a concern re…" at bounding box center [1225, 327] width 608 height 39
drag, startPoint x: 1336, startPoint y: 317, endPoint x: 1252, endPoint y: 319, distance: 84.0
click at [1252, 319] on p "Concern that there is no strategy associated to this goal. regarding the action…" at bounding box center [1225, 327] width 608 height 39
drag, startPoint x: 1492, startPoint y: 314, endPoint x: 1074, endPoint y: 329, distance: 418.3
click at [1074, 329] on p "Concern that there is no strategy associated to this goal. With no actions step…" at bounding box center [1225, 327] width 608 height 39
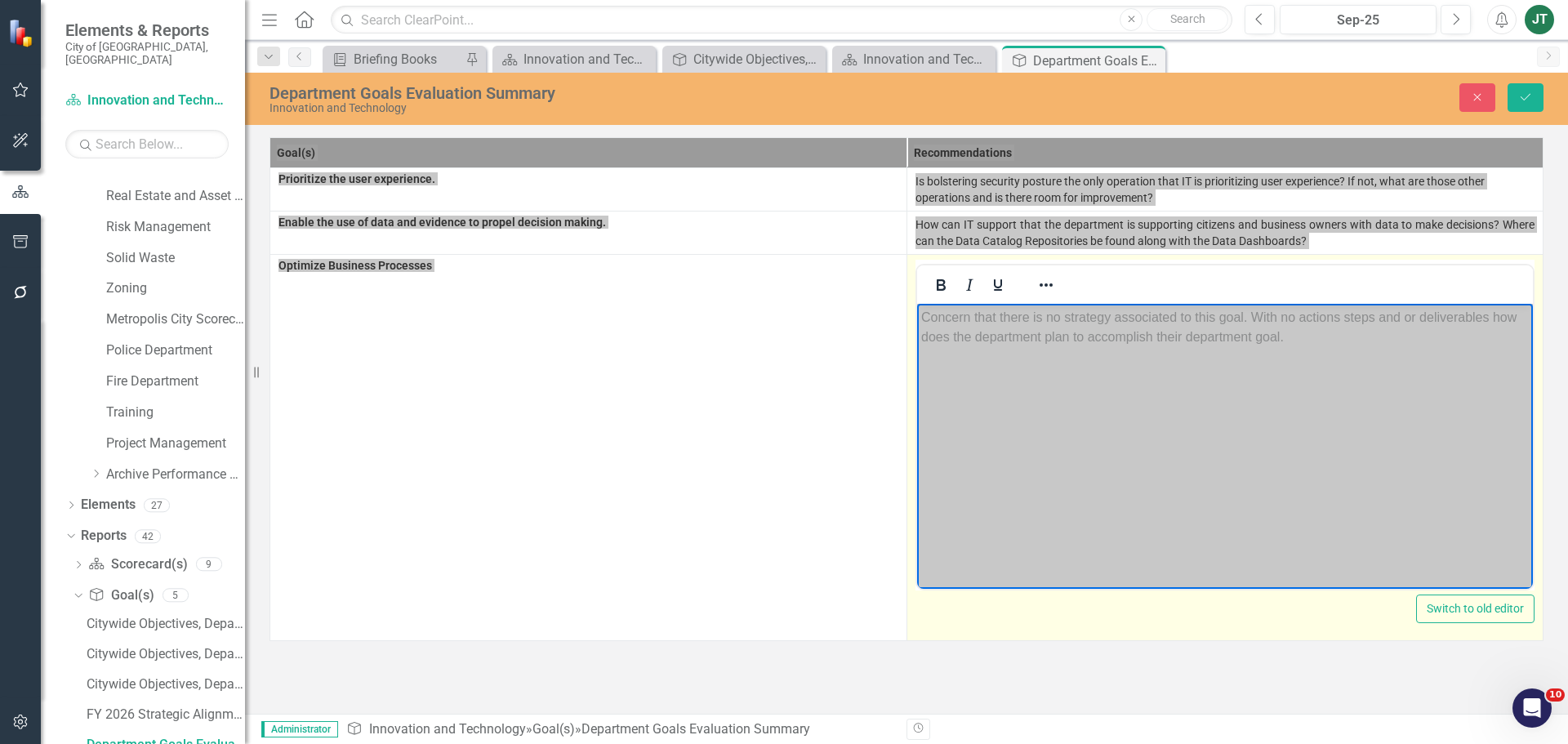
click at [1252, 351] on body "Concern that there is no strategy associated to this goal. With no actions step…" at bounding box center [1224, 426] width 617 height 245
click at [1185, 330] on p "Concern that there is no strategy associated to this goal. With no actions step…" at bounding box center [1225, 327] width 608 height 39
click at [1283, 327] on p "Concern that there is no strategy associated to this goal. With no actions step…" at bounding box center [1225, 327] width 608 height 39
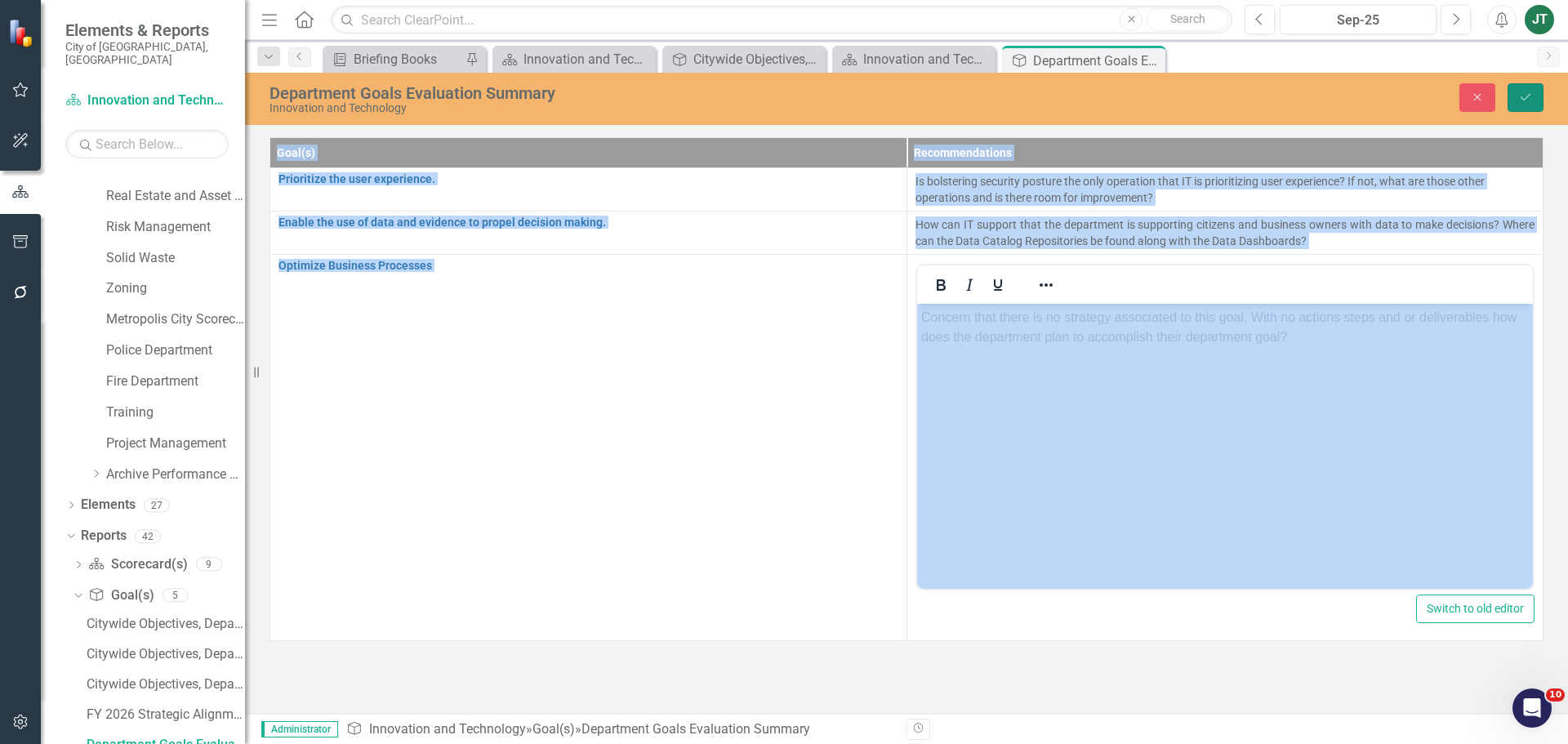
click at [1537, 94] on button "Save" at bounding box center [1525, 97] width 36 height 29
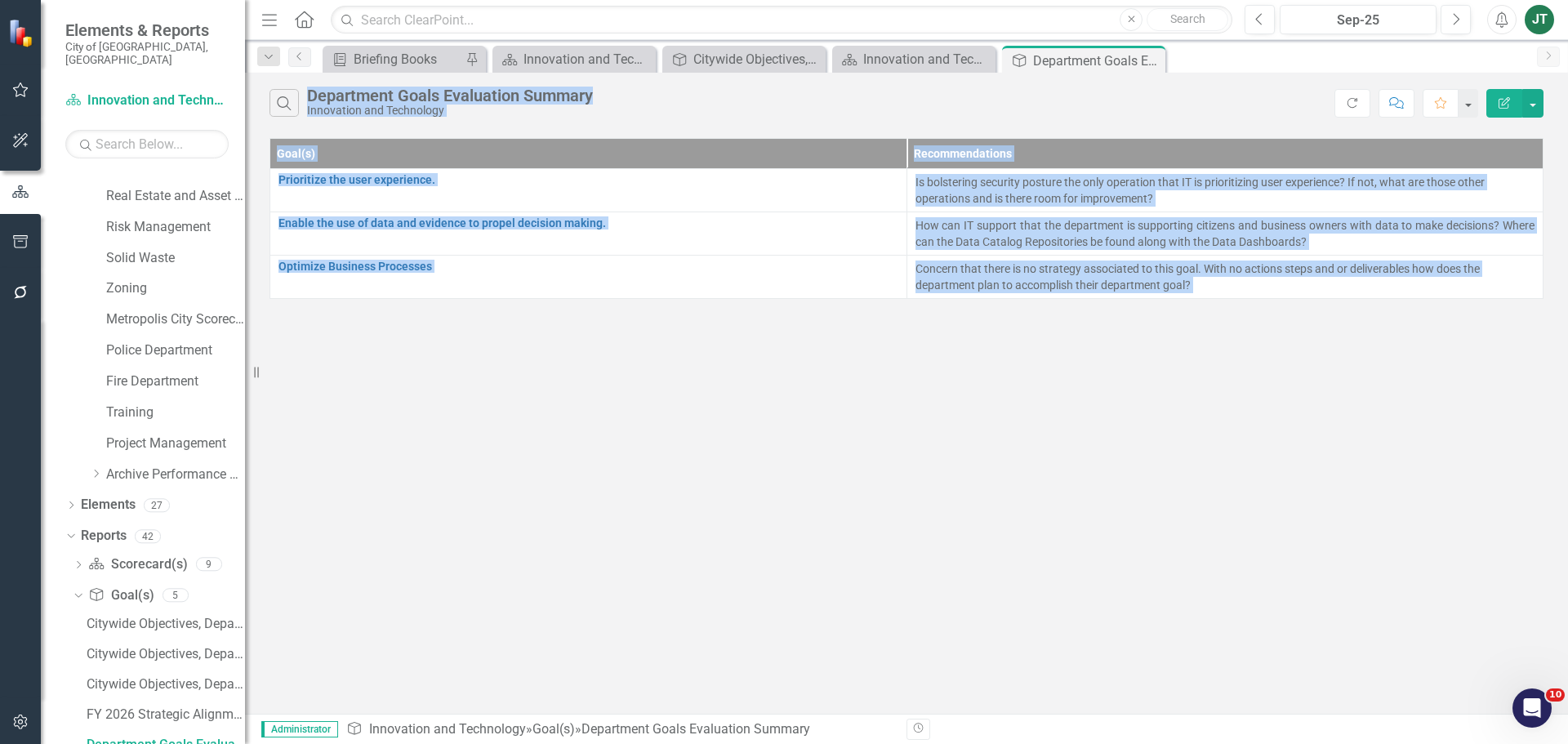
click at [1029, 392] on div "Search Department Goals Evaluation Summary Innovation and Technology Refresh Co…" at bounding box center [906, 394] width 1323 height 641
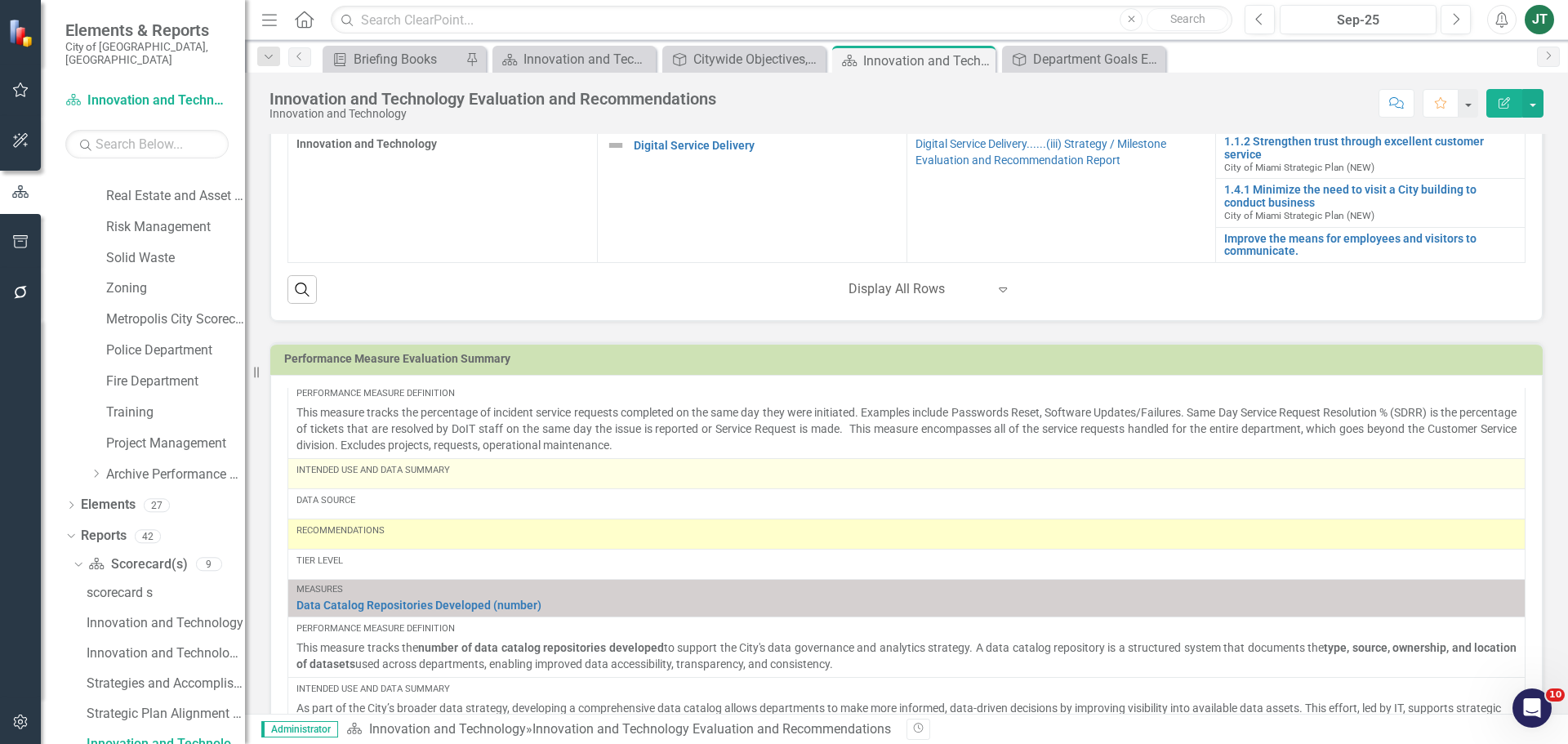
scroll to position [81, 0]
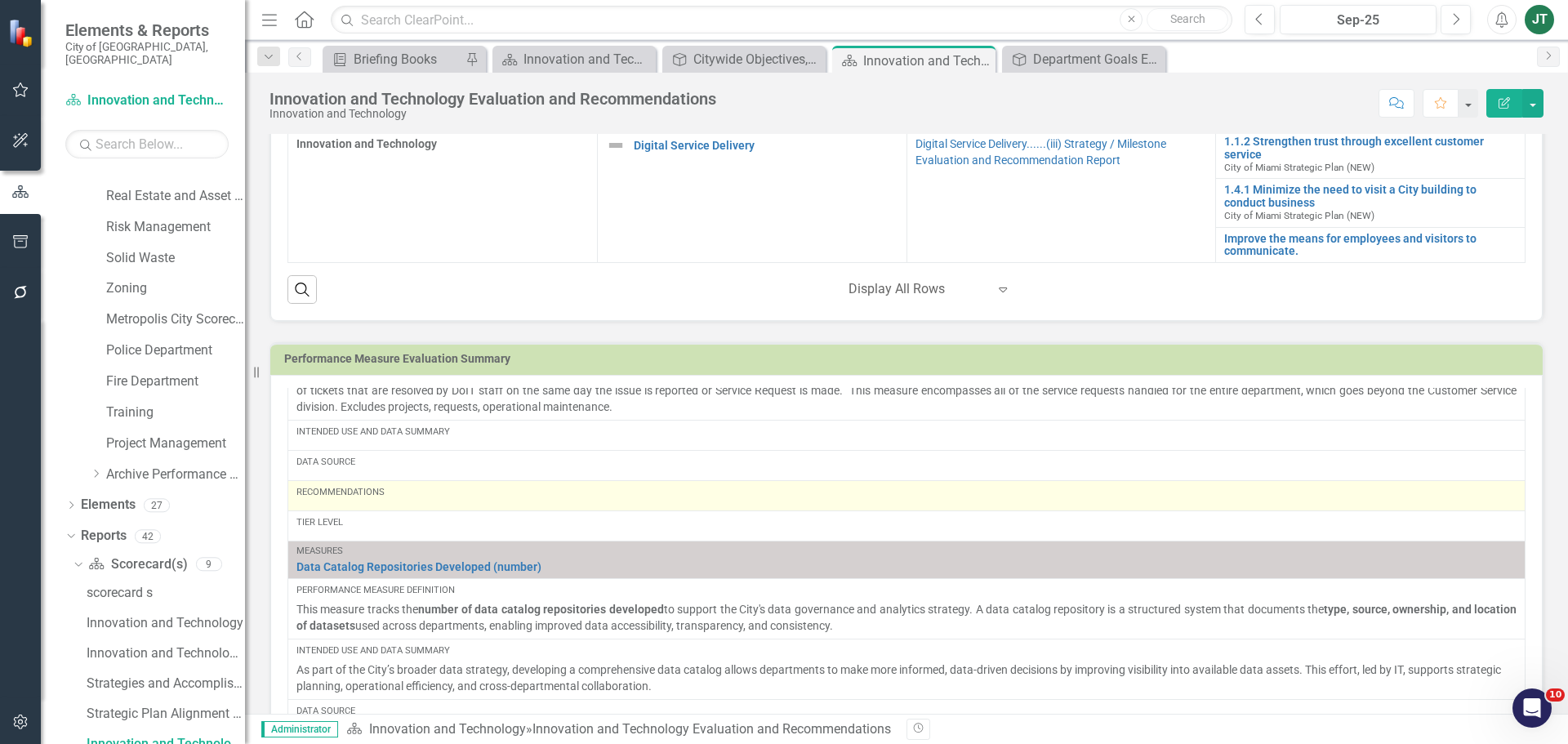
click at [404, 500] on div "Recommendations" at bounding box center [907, 495] width 1220 height 19
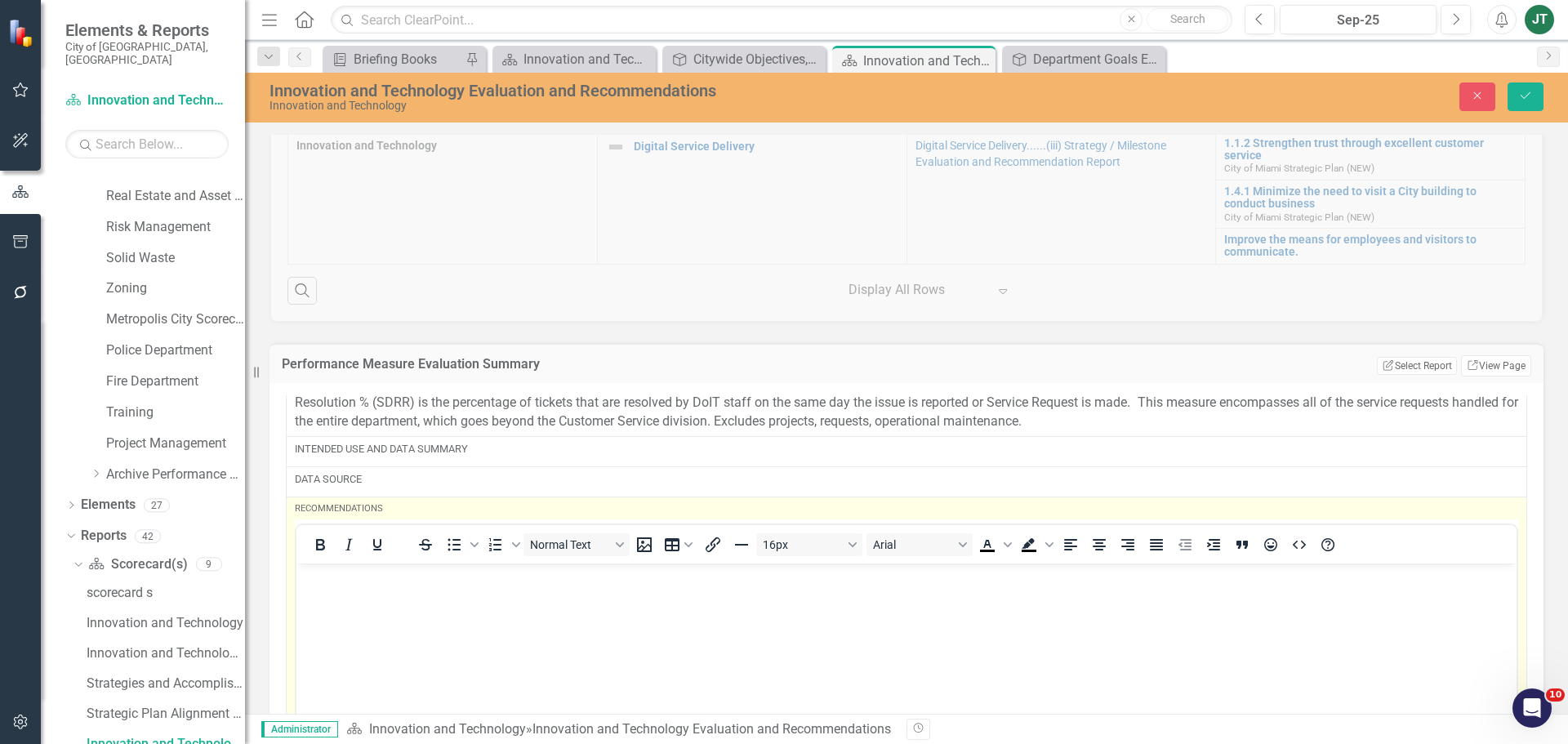
scroll to position [0, 0]
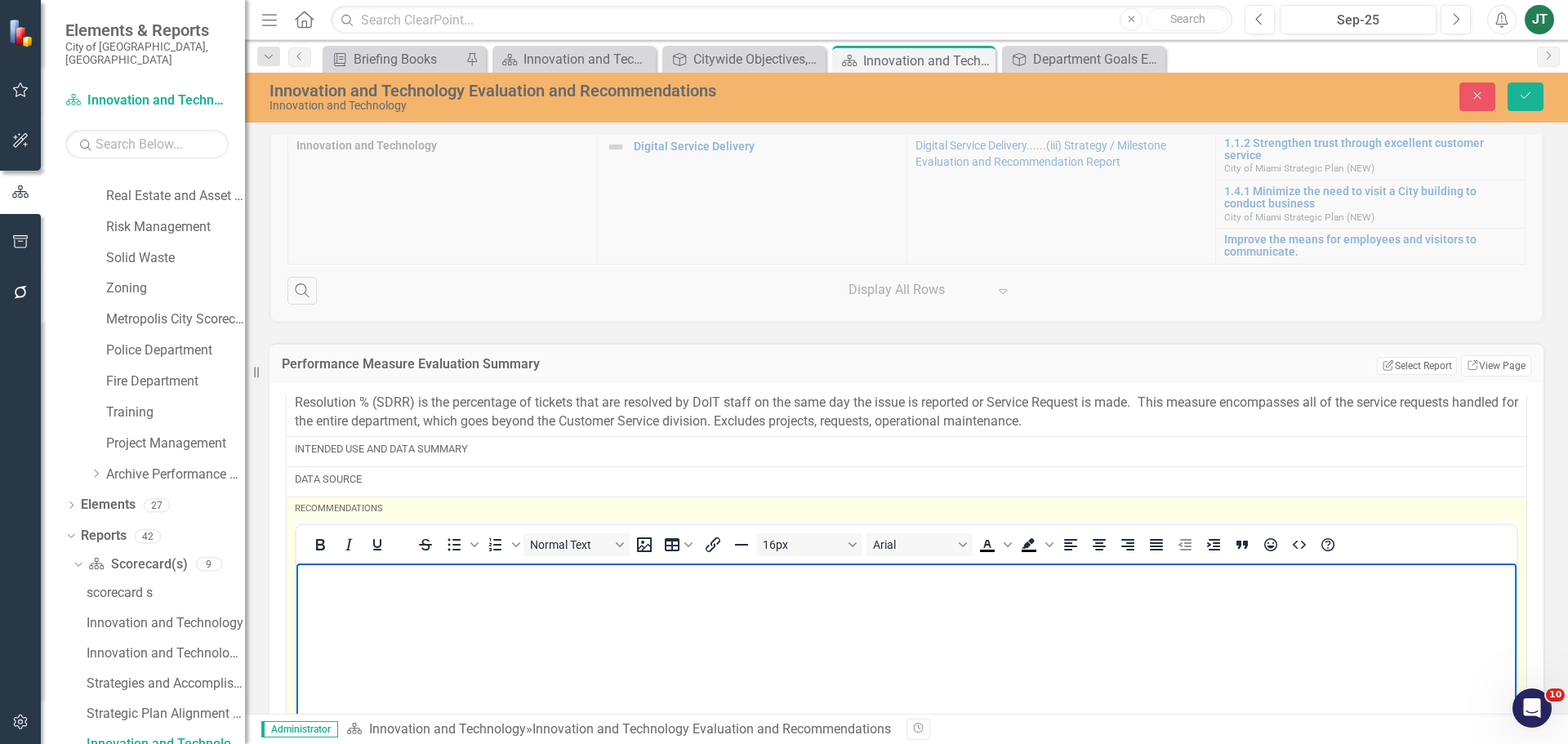
click at [365, 579] on p "Rich Text Area. Press ALT-0 for help." at bounding box center [906, 577] width 1212 height 19
click at [442, 584] on p "Intended Use, D" at bounding box center [906, 577] width 1212 height 19
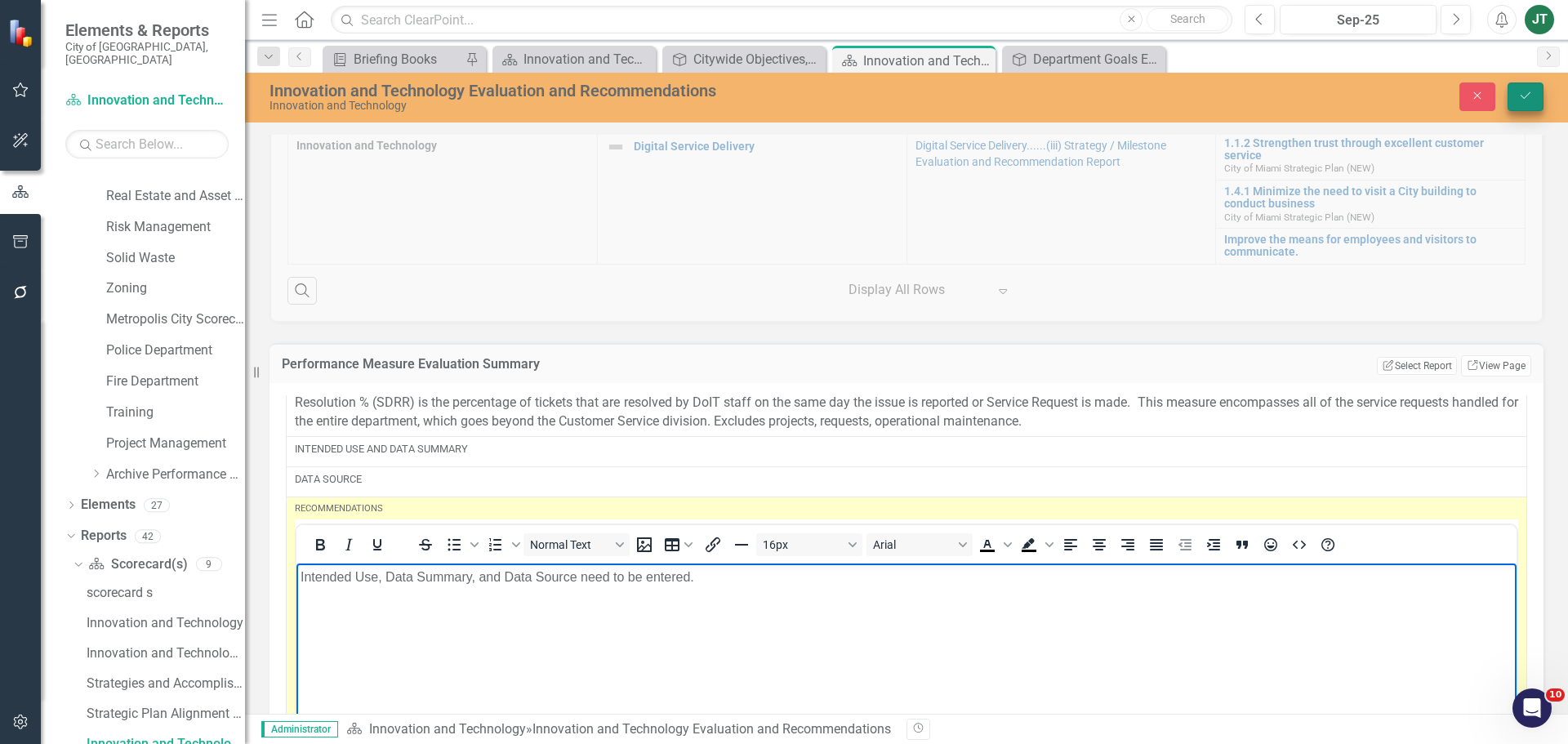
click at [1528, 102] on icon "Save" at bounding box center [1525, 95] width 15 height 11
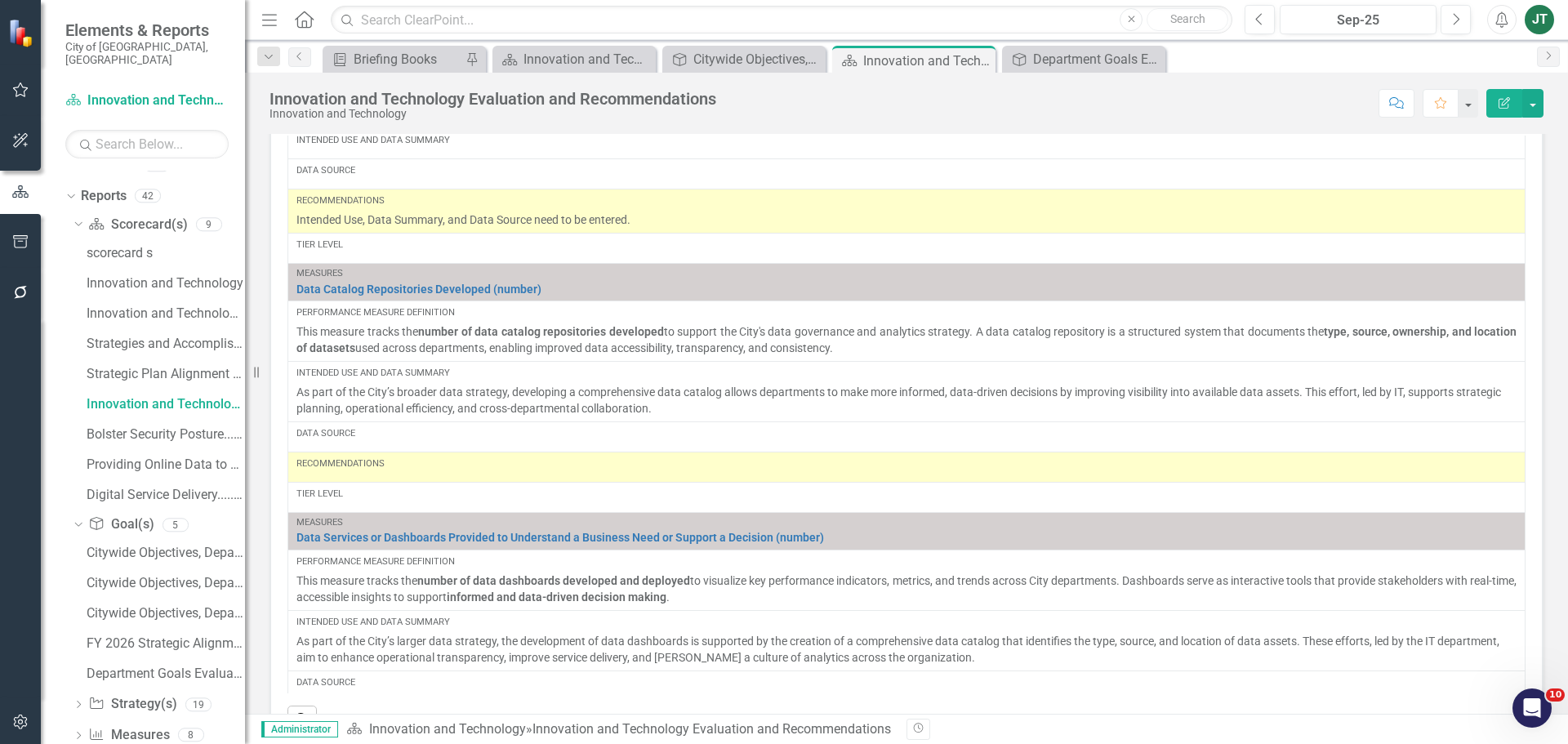
scroll to position [164, 0]
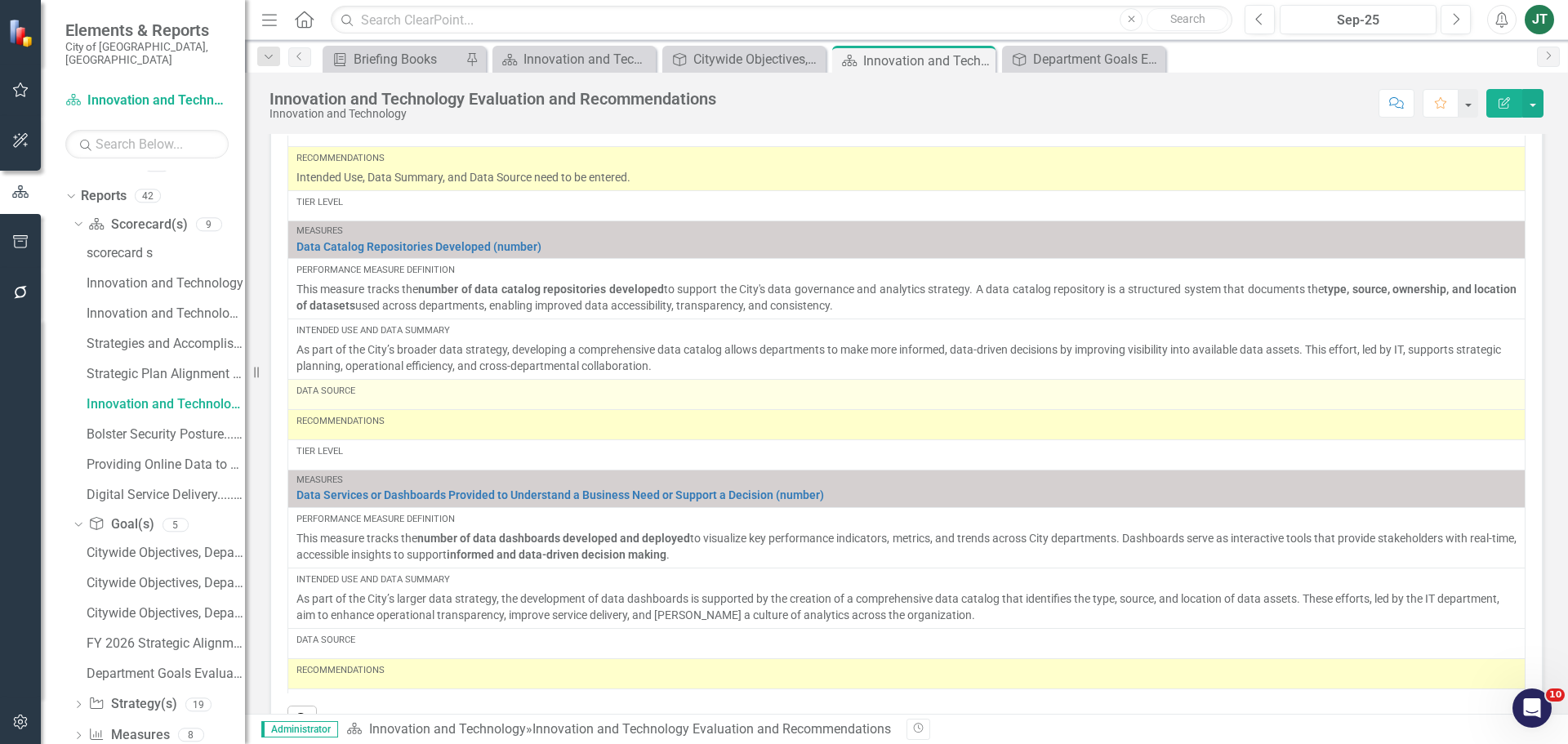
click at [389, 396] on div "Data Source" at bounding box center [907, 391] width 1220 height 13
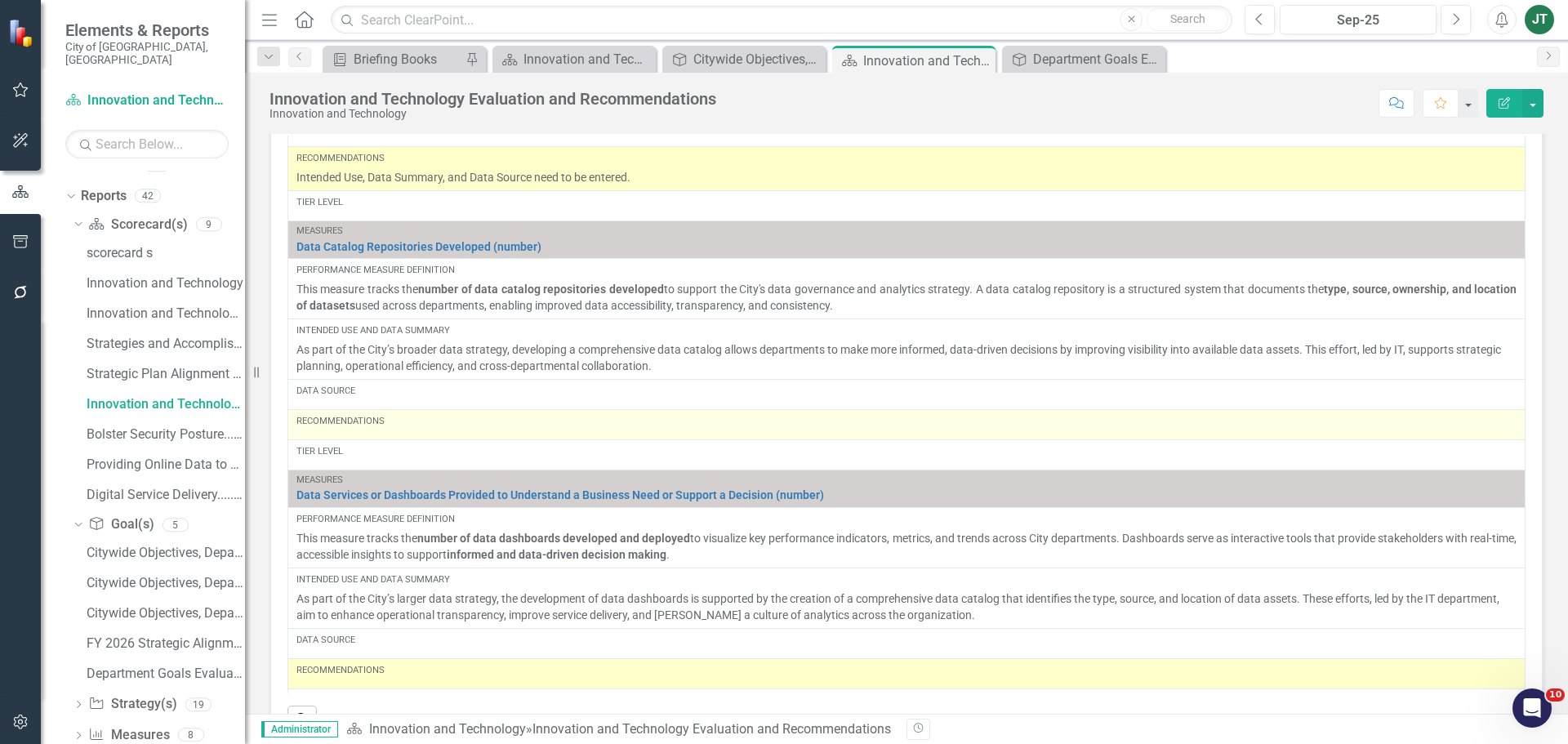
click at [372, 427] on div "Recommendations" at bounding box center [907, 421] width 1220 height 13
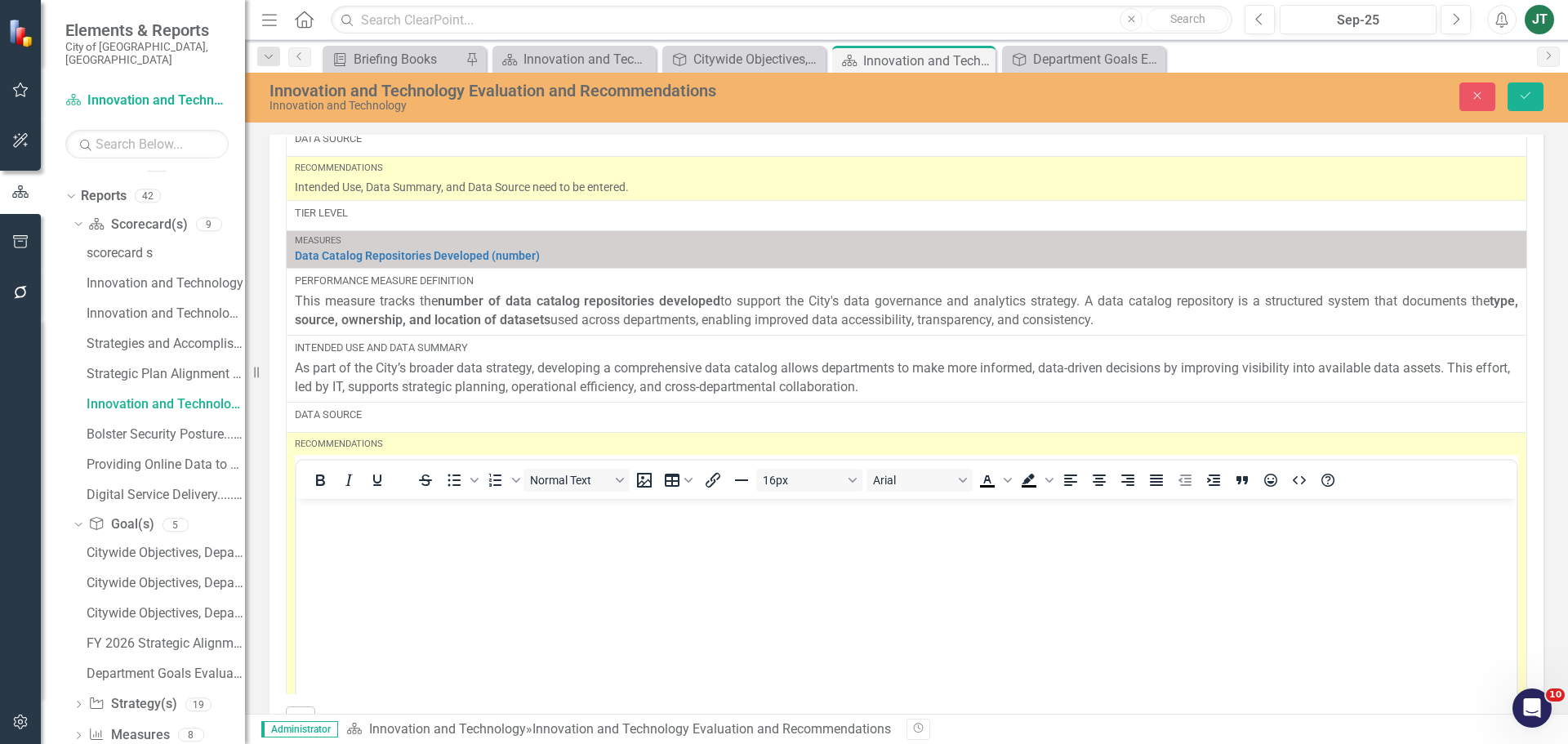
scroll to position [0, 0]
click at [332, 537] on body "Rich Text Area. Press ALT-0 for help." at bounding box center [907, 620] width 1220 height 245
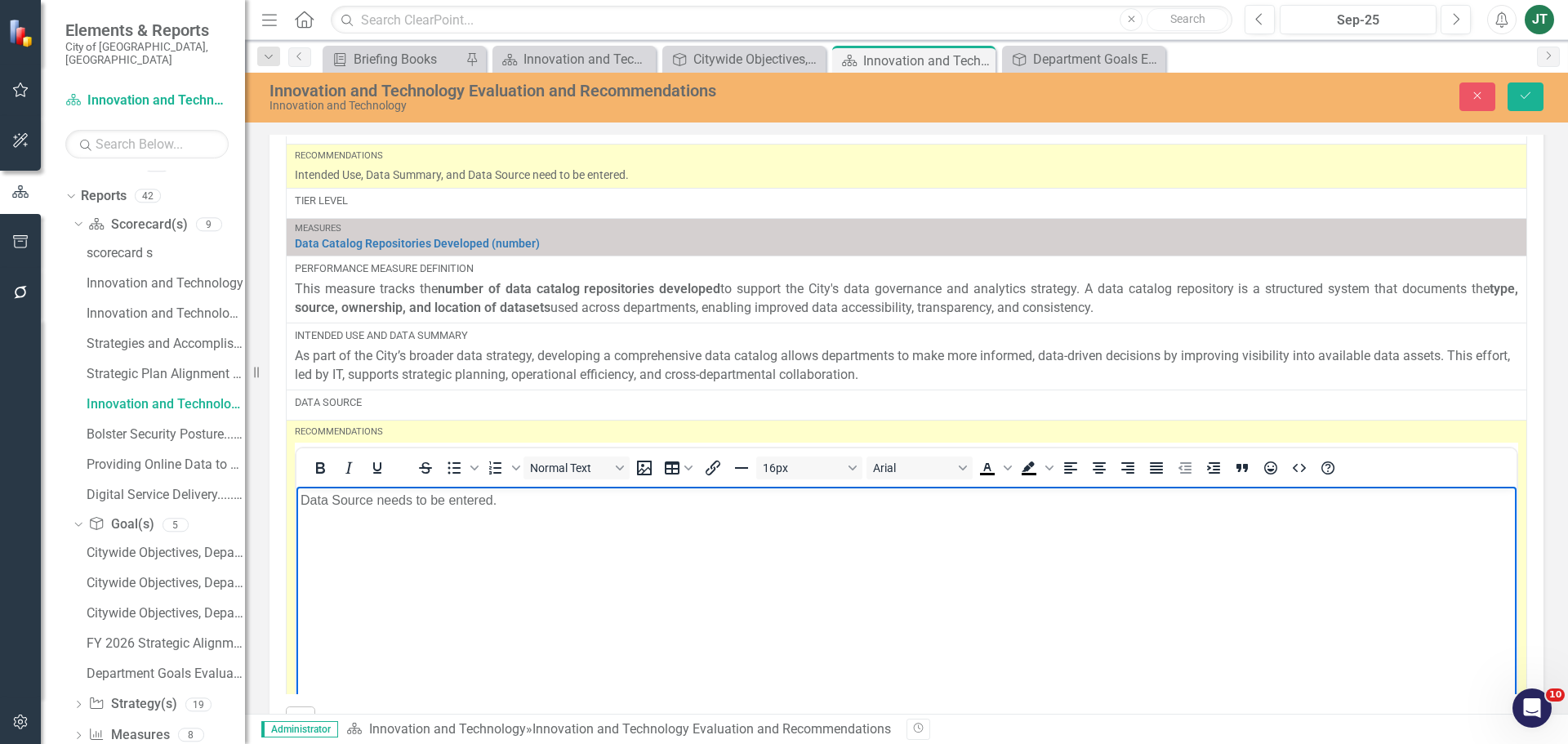
scroll to position [164, 0]
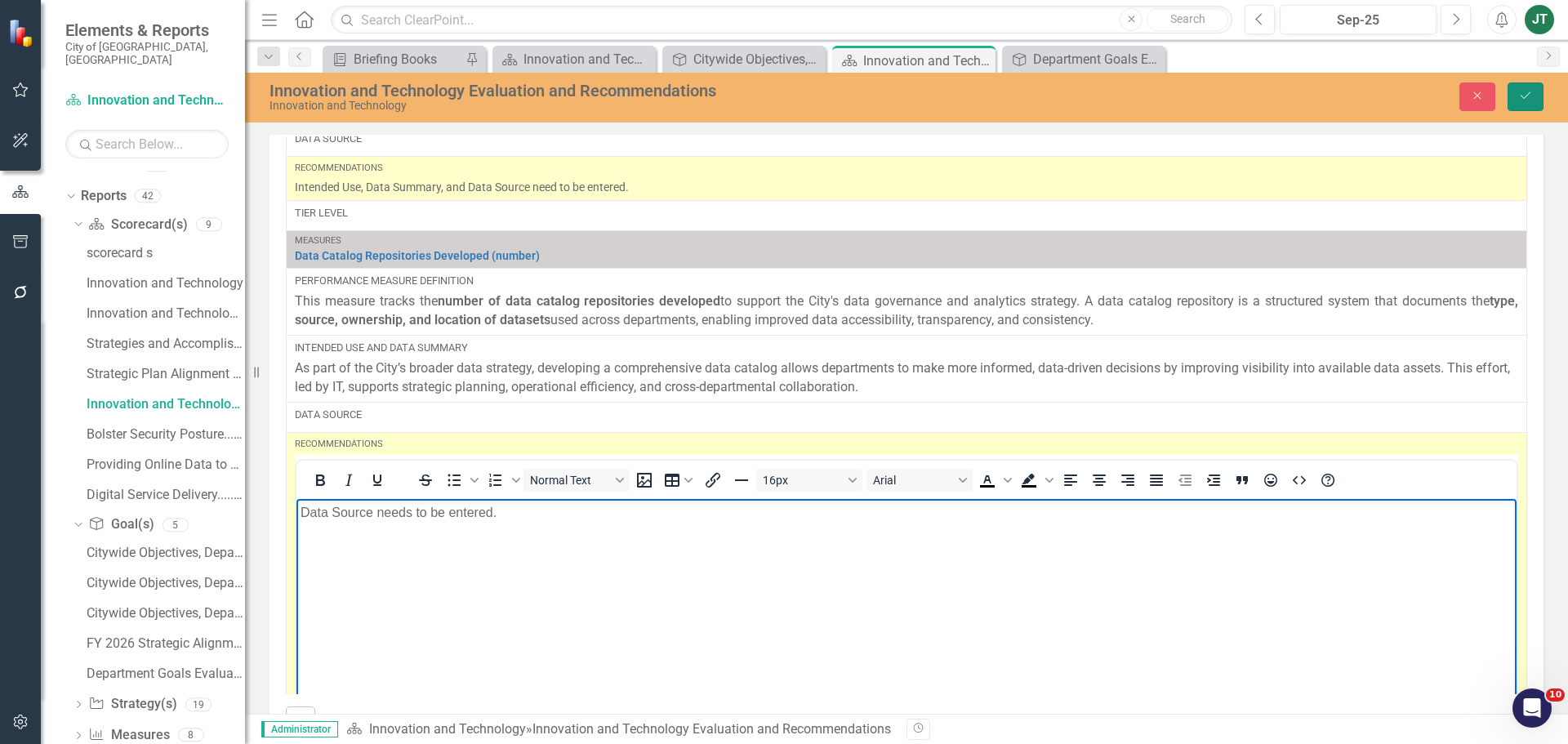
click at [1522, 101] on icon "Save" at bounding box center [1525, 95] width 15 height 11
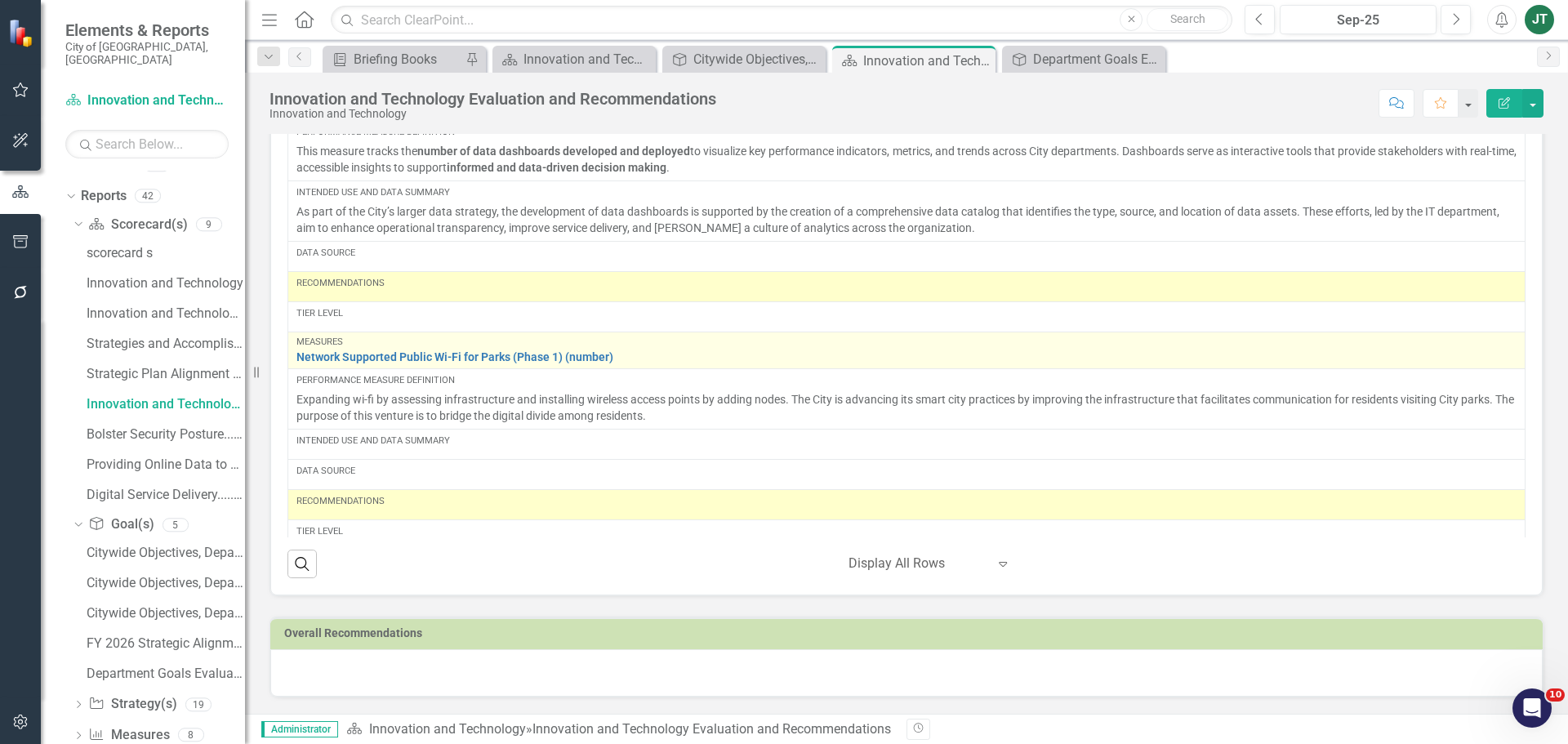
scroll to position [326, 0]
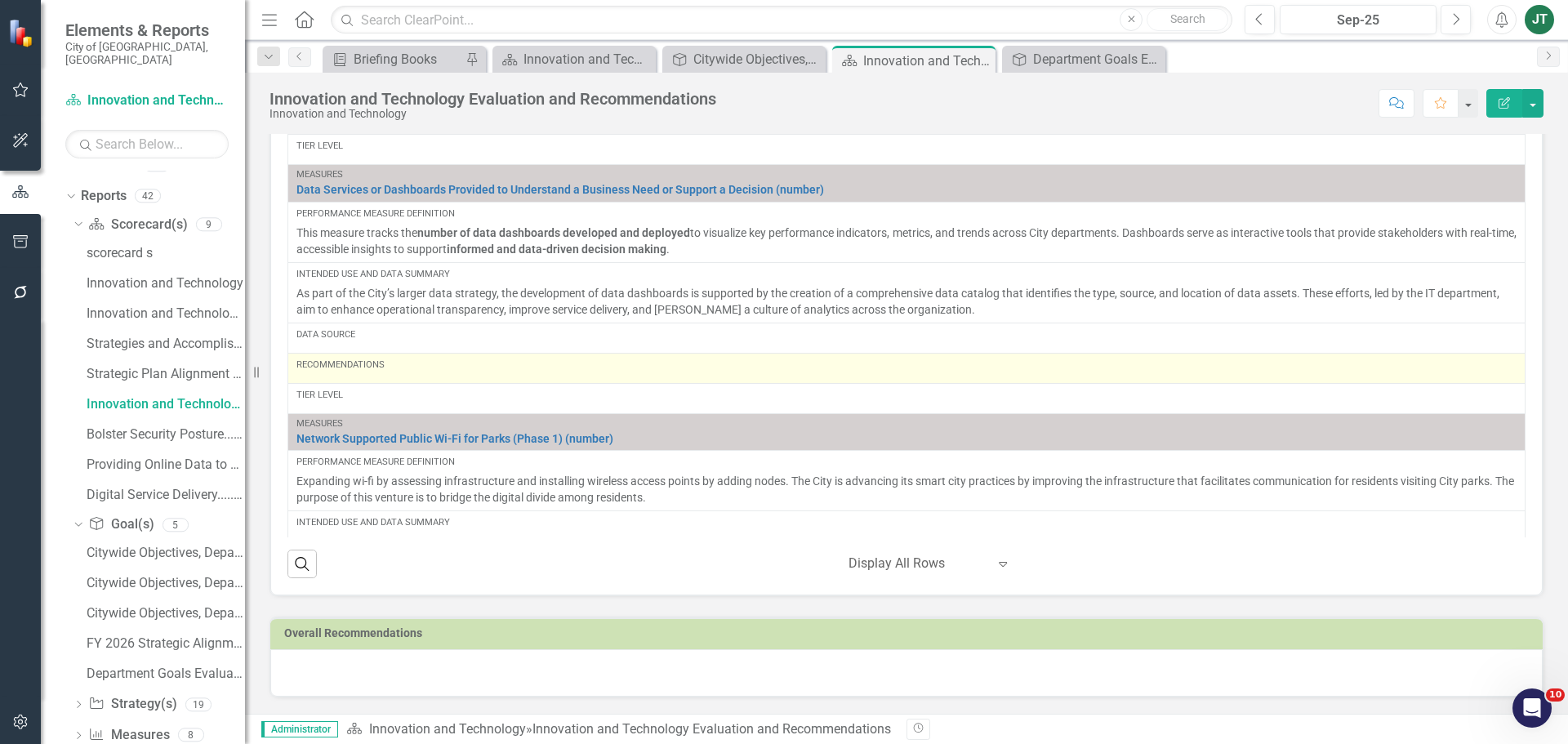
click at [404, 374] on div "Recommendations" at bounding box center [907, 368] width 1220 height 19
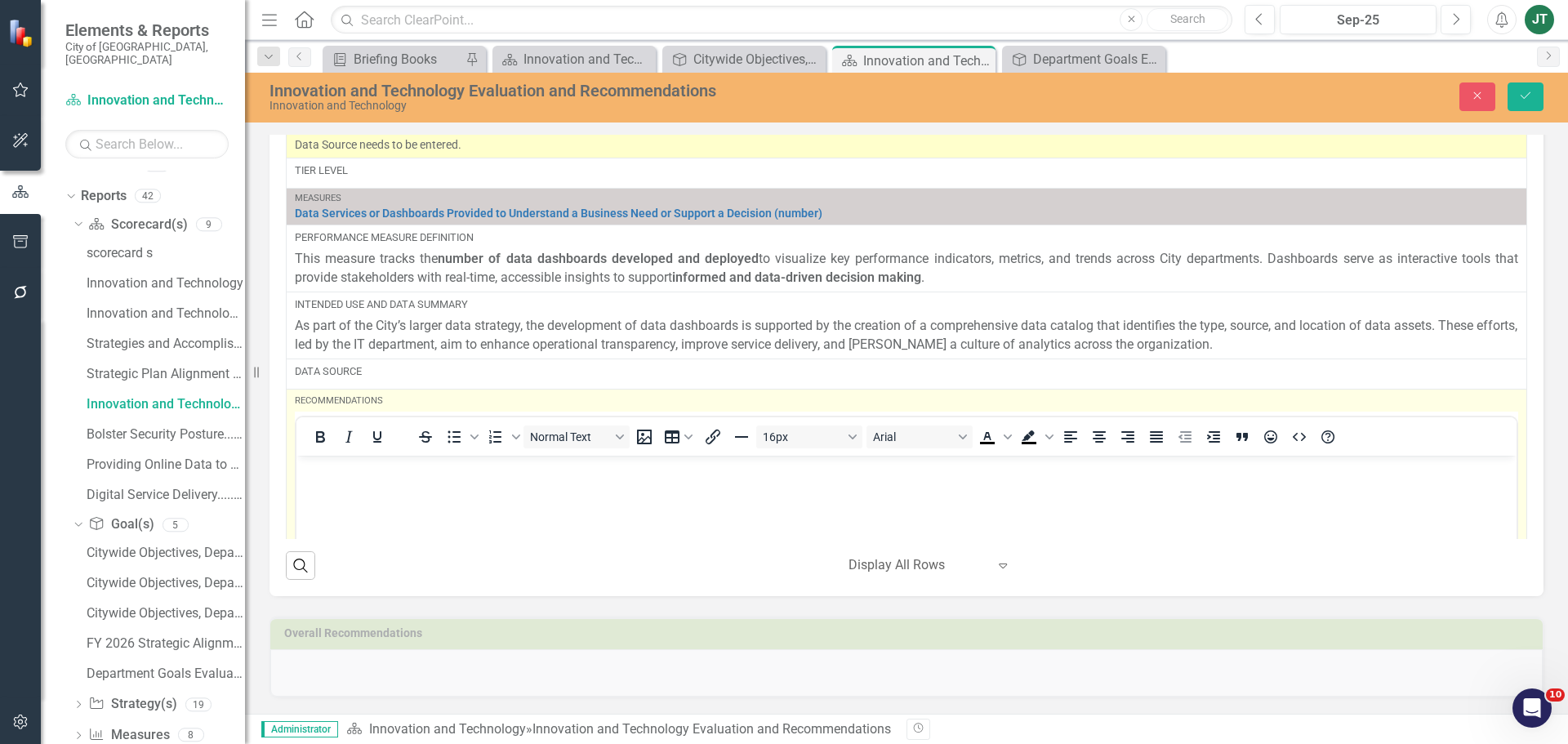
scroll to position [0, 0]
click at [361, 496] on body "Rich Text Area. Press ALT-0 for help." at bounding box center [907, 578] width 1220 height 245
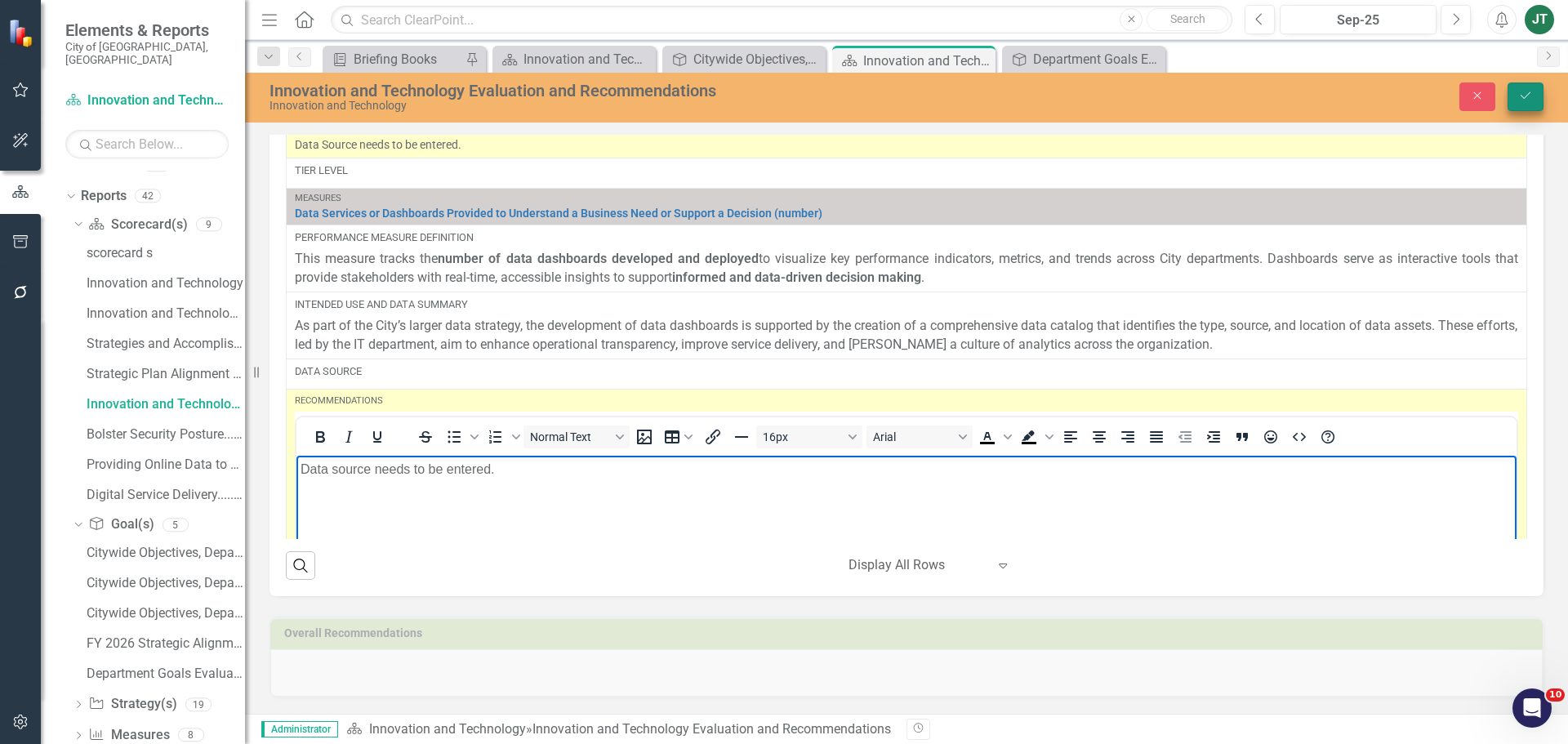
click at [1521, 106] on button "Save" at bounding box center [1525, 96] width 36 height 29
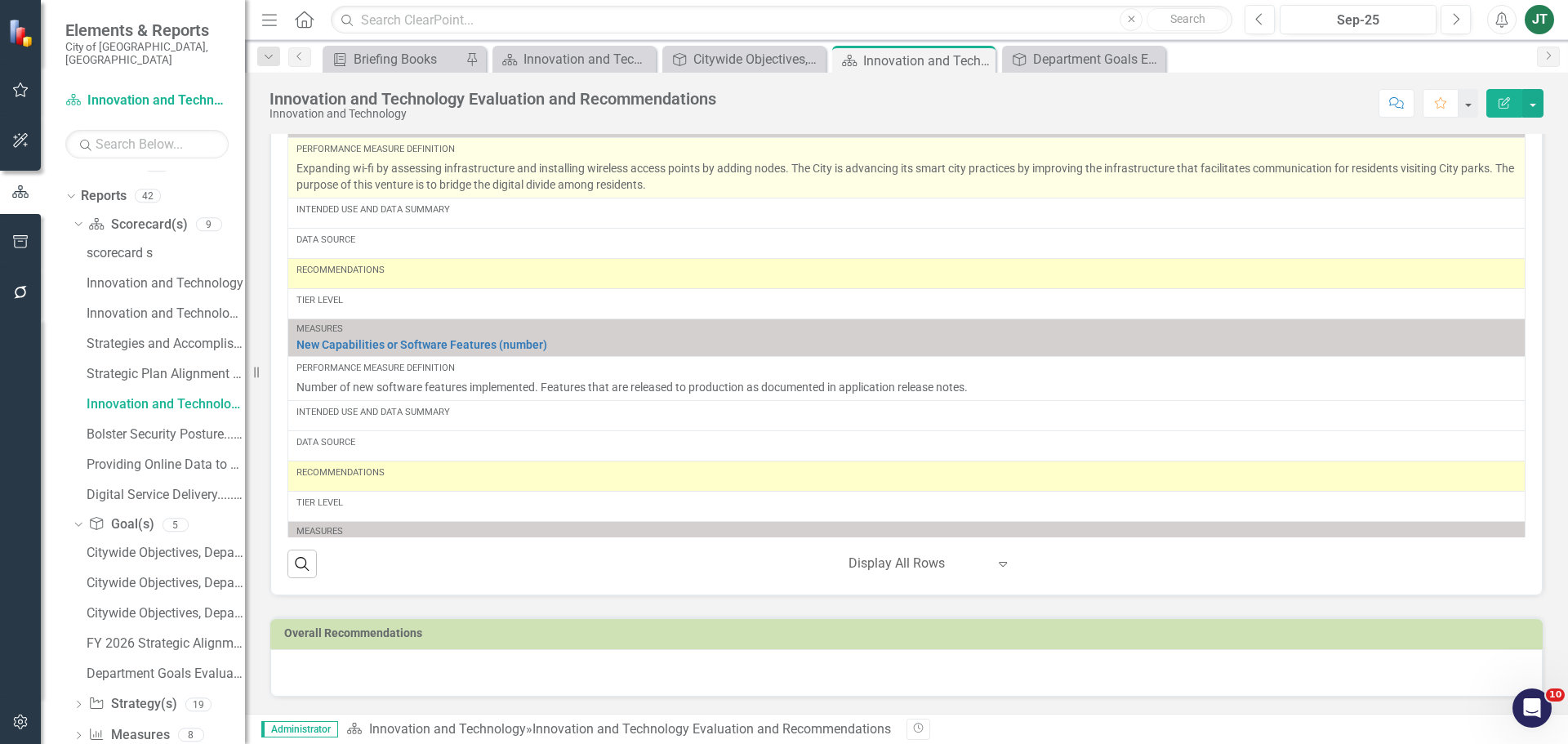
scroll to position [571, 0]
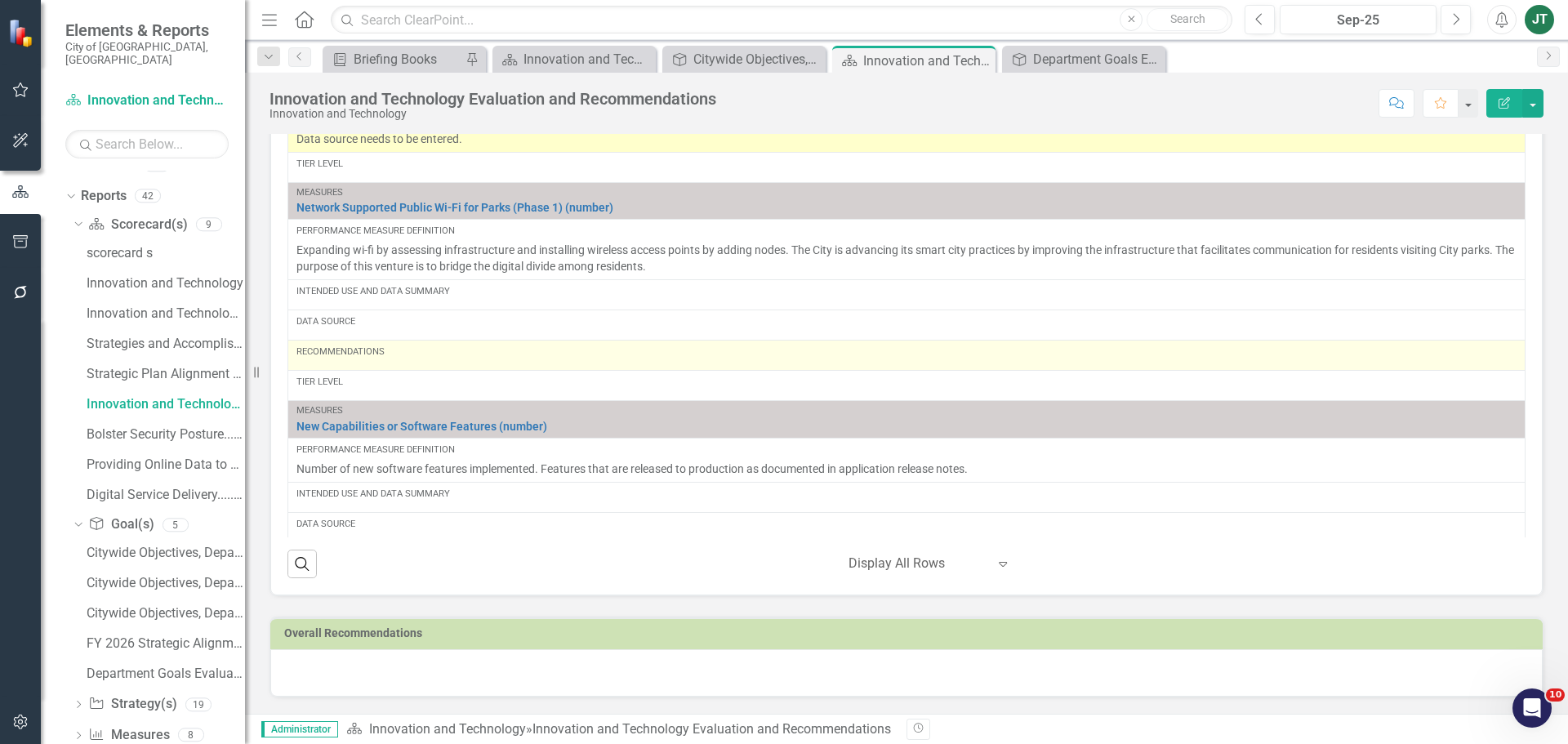
click at [418, 365] on div "Recommendations" at bounding box center [907, 355] width 1220 height 19
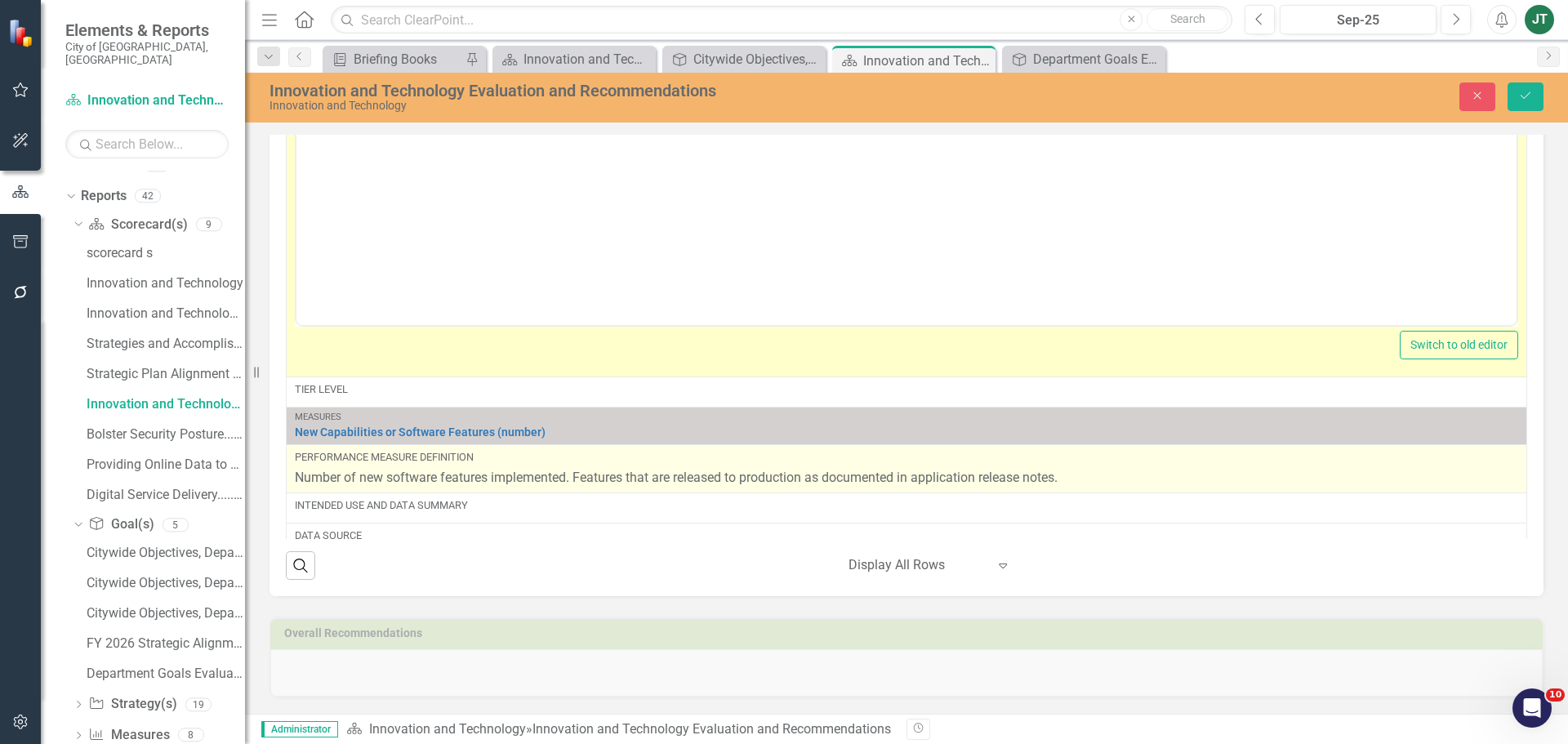
scroll to position [735, 0]
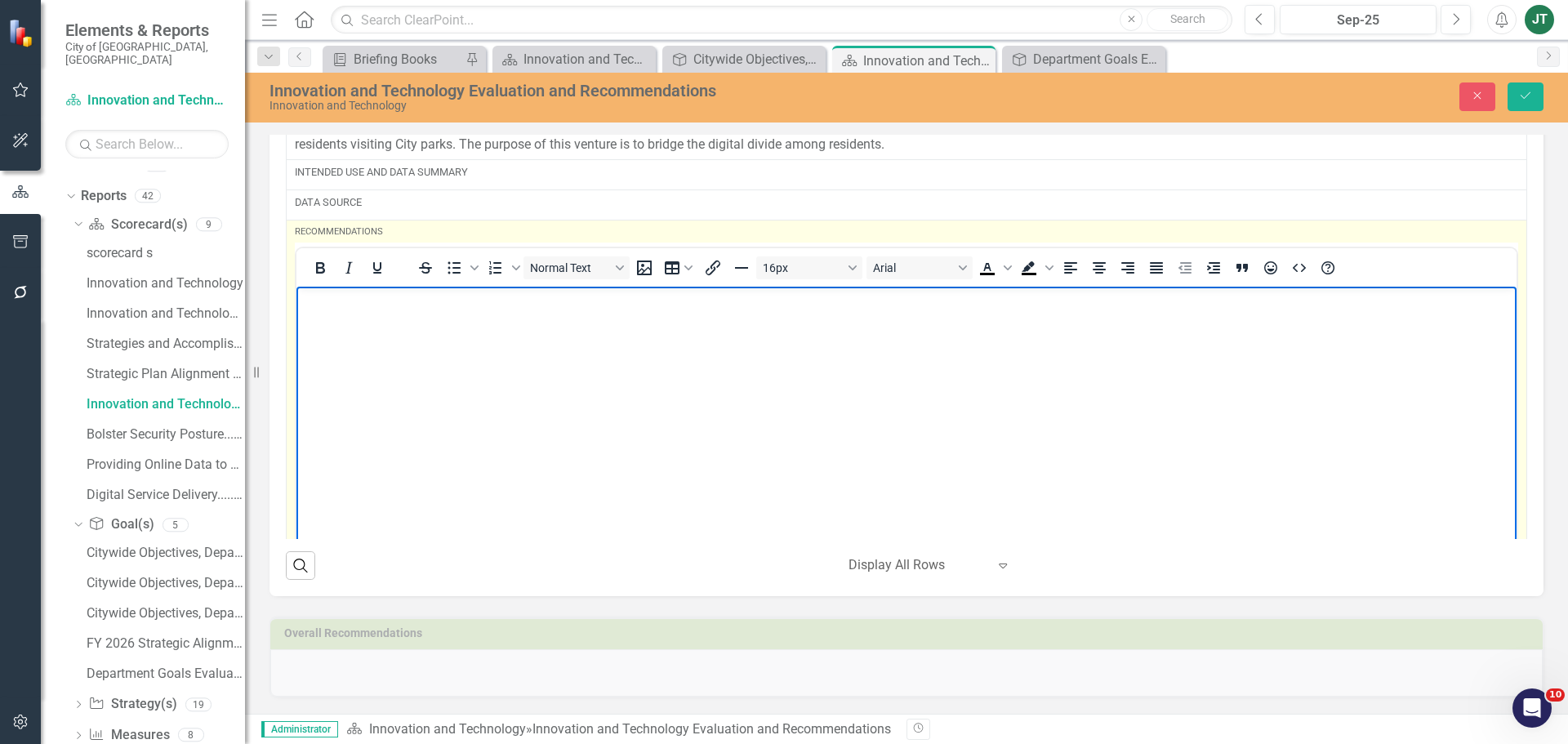
click at [369, 336] on body "Rich Text Area. Press ALT-0 for help." at bounding box center [907, 409] width 1220 height 245
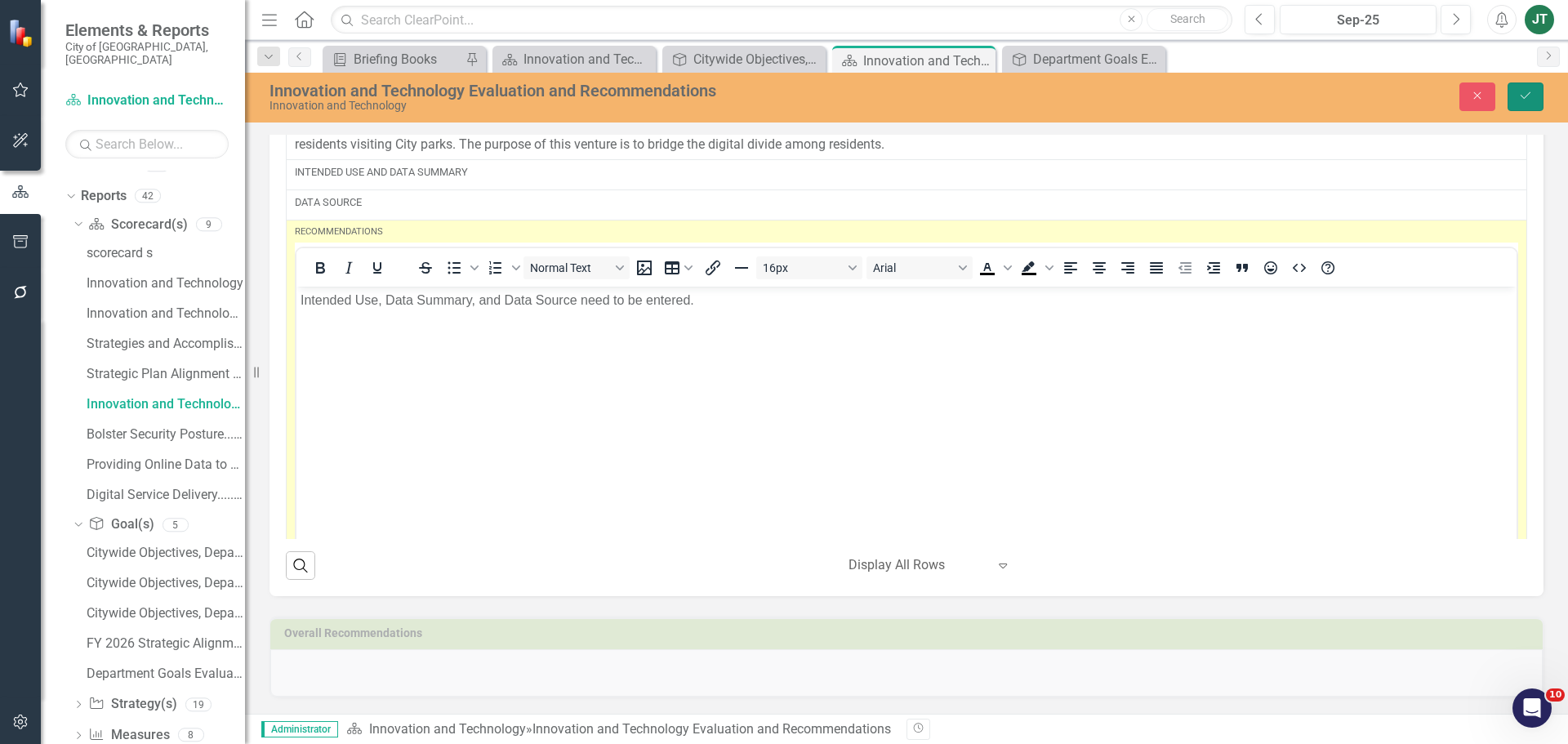
click at [1535, 96] on button "Save" at bounding box center [1525, 96] width 36 height 29
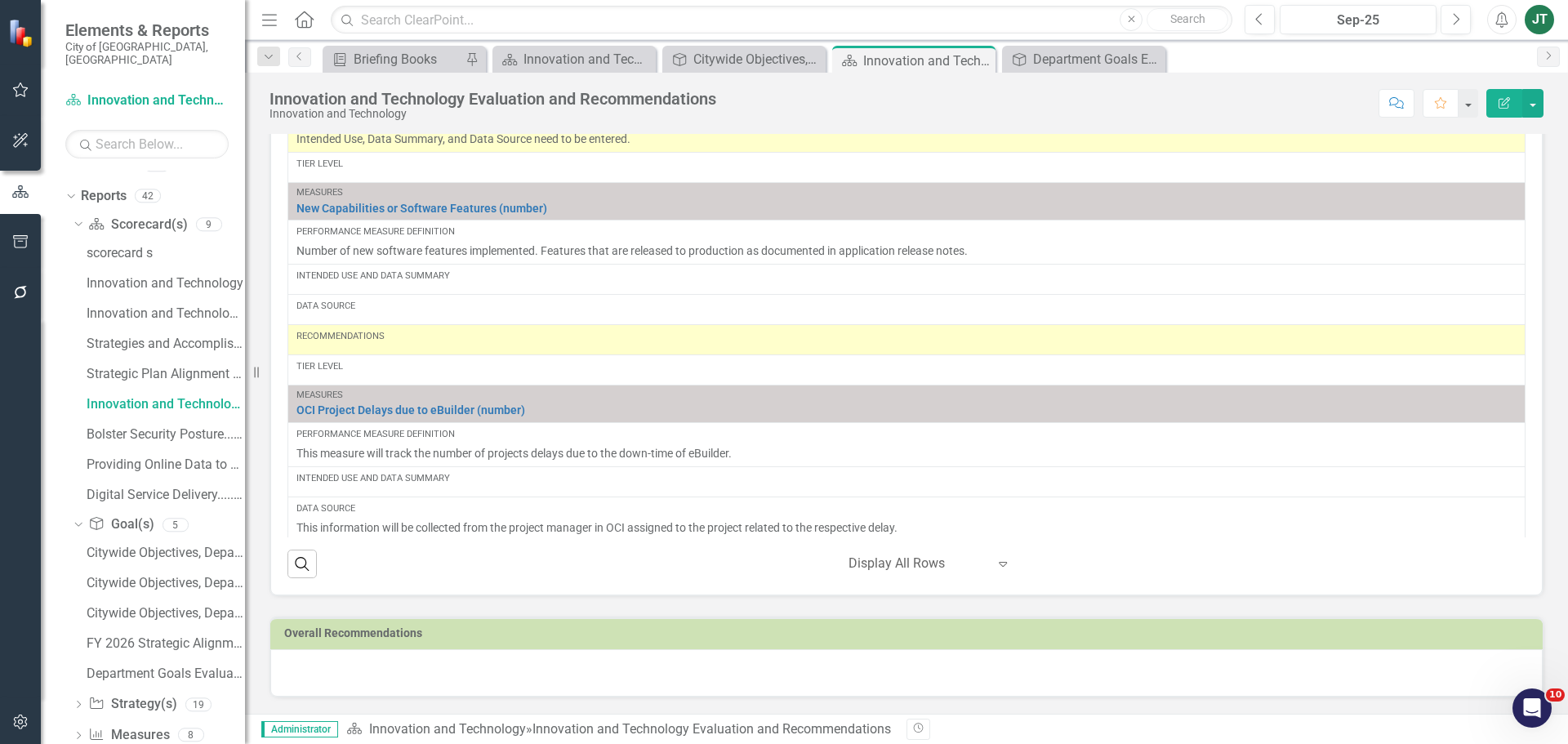
scroll to position [817, 0]
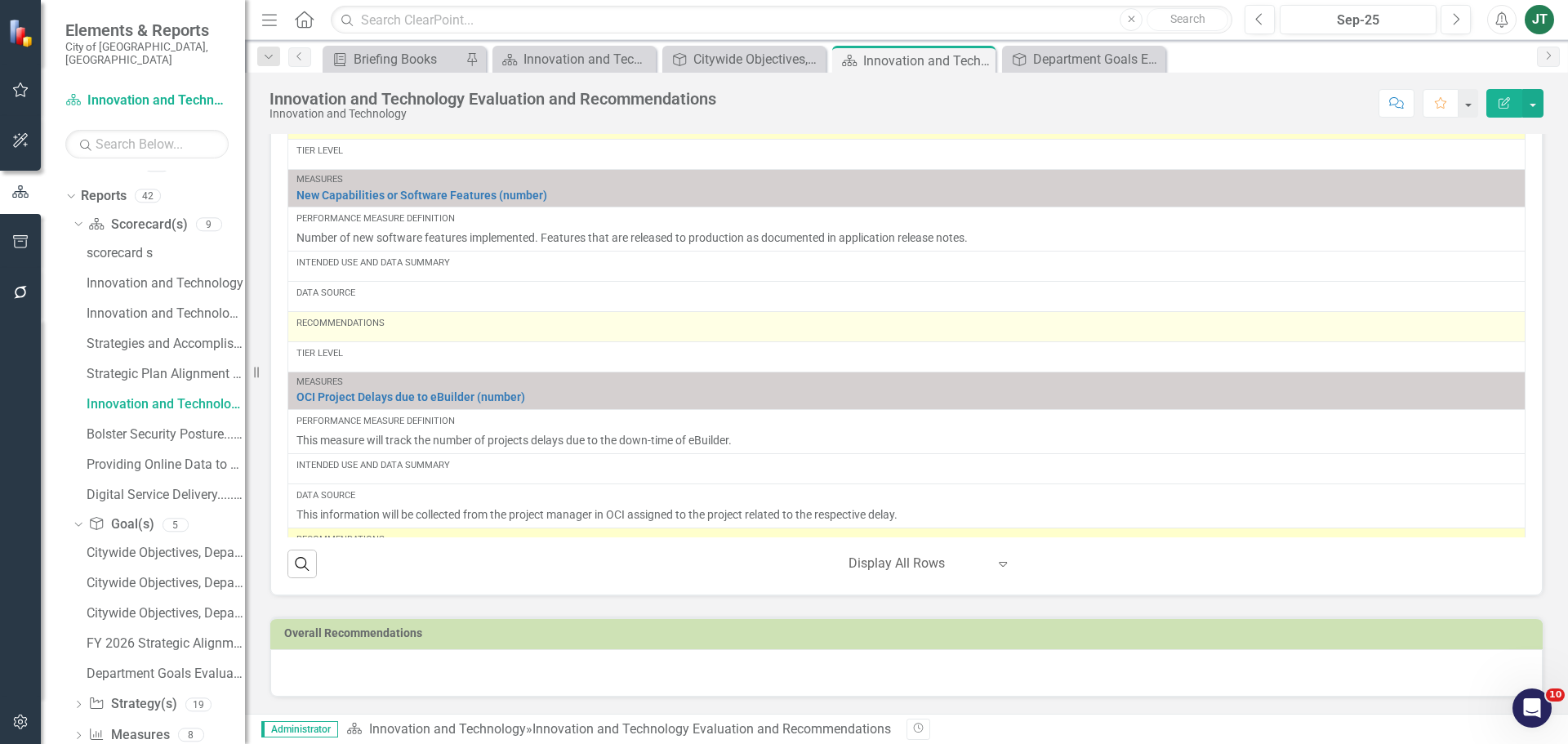
click at [358, 334] on div "Recommendations" at bounding box center [907, 326] width 1220 height 19
click at [359, 334] on div "Recommendations" at bounding box center [907, 326] width 1220 height 19
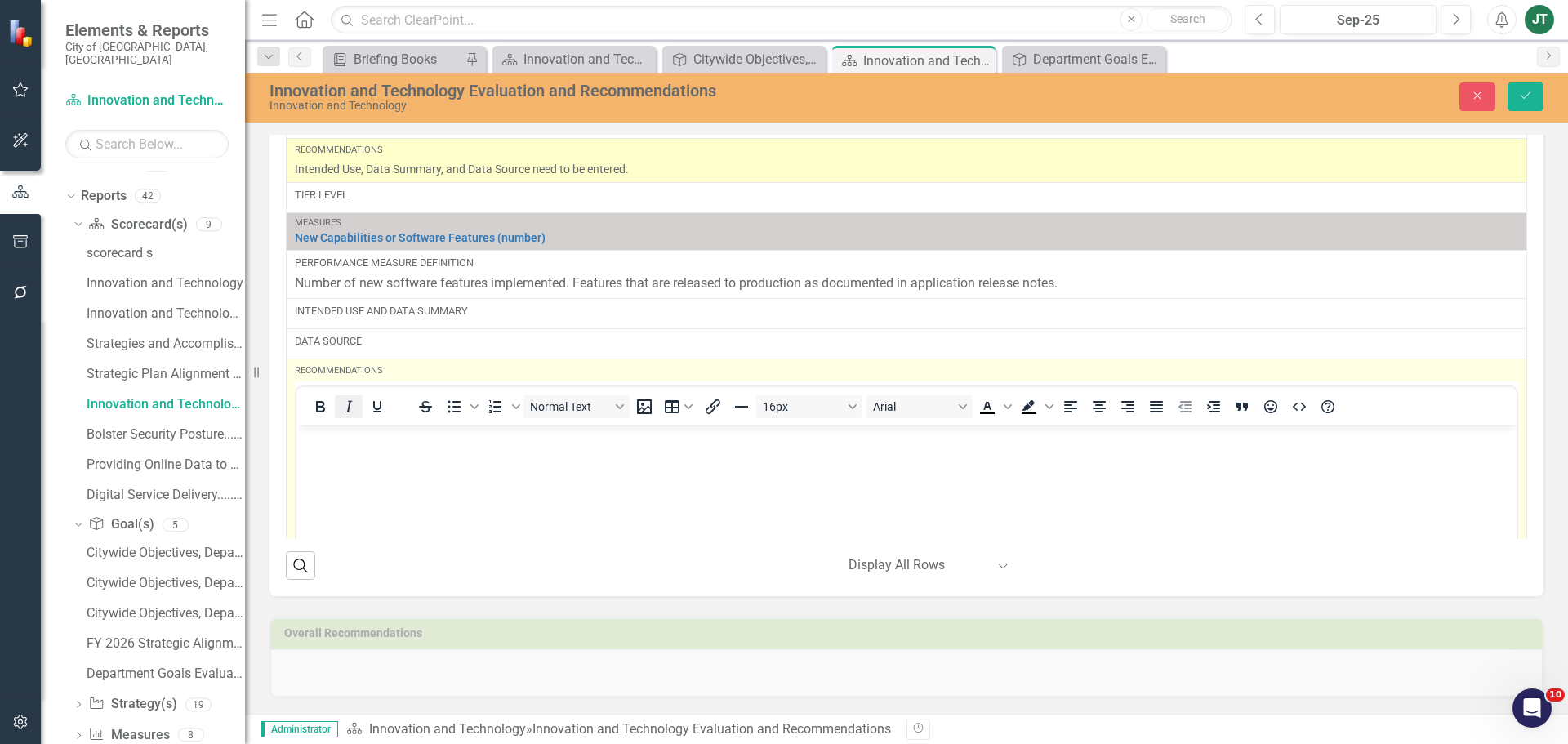
scroll to position [0, 0]
click at [348, 482] on body "Rich Text Area. Press ALT-0 for help." at bounding box center [907, 546] width 1220 height 245
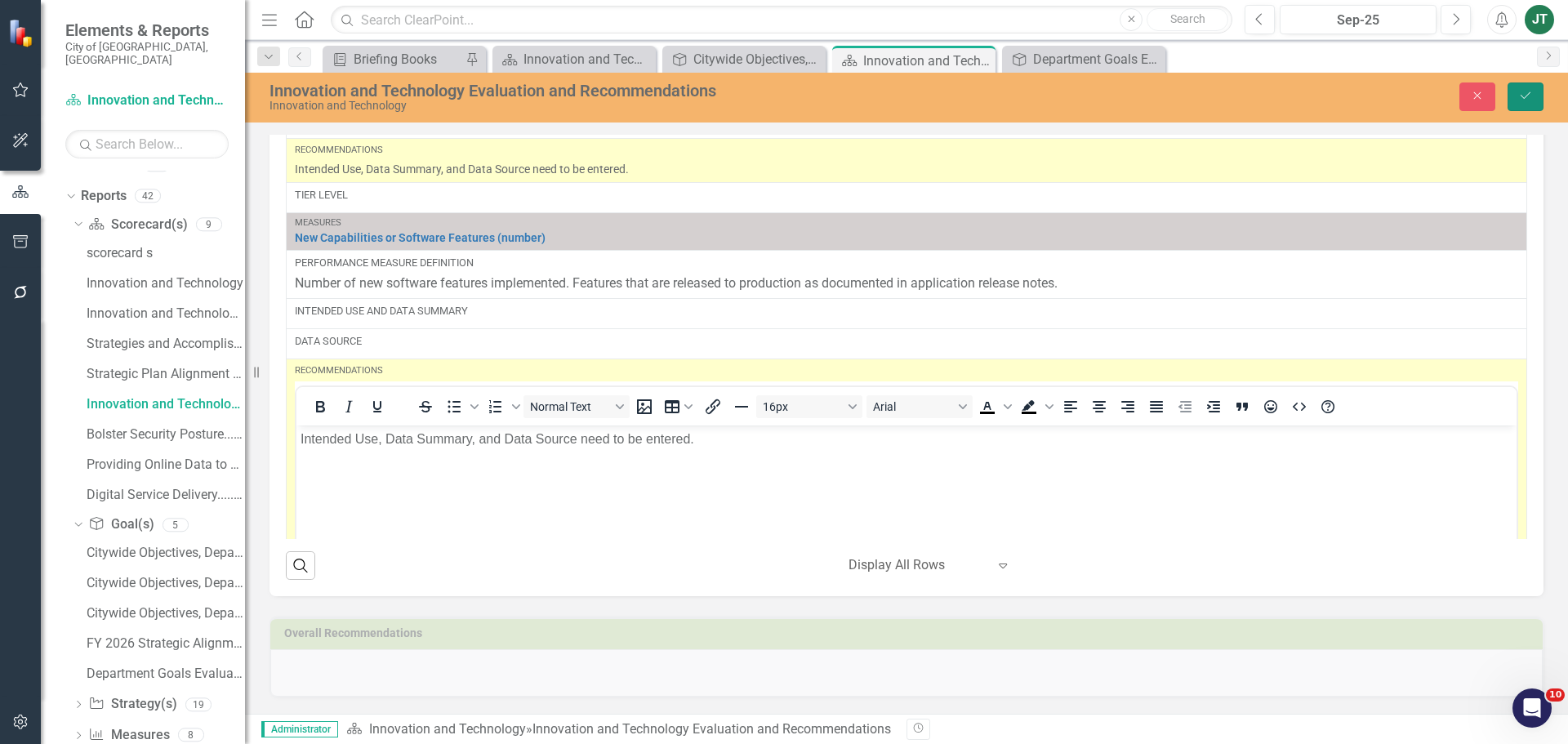
click at [1525, 90] on icon "Save" at bounding box center [1525, 95] width 15 height 11
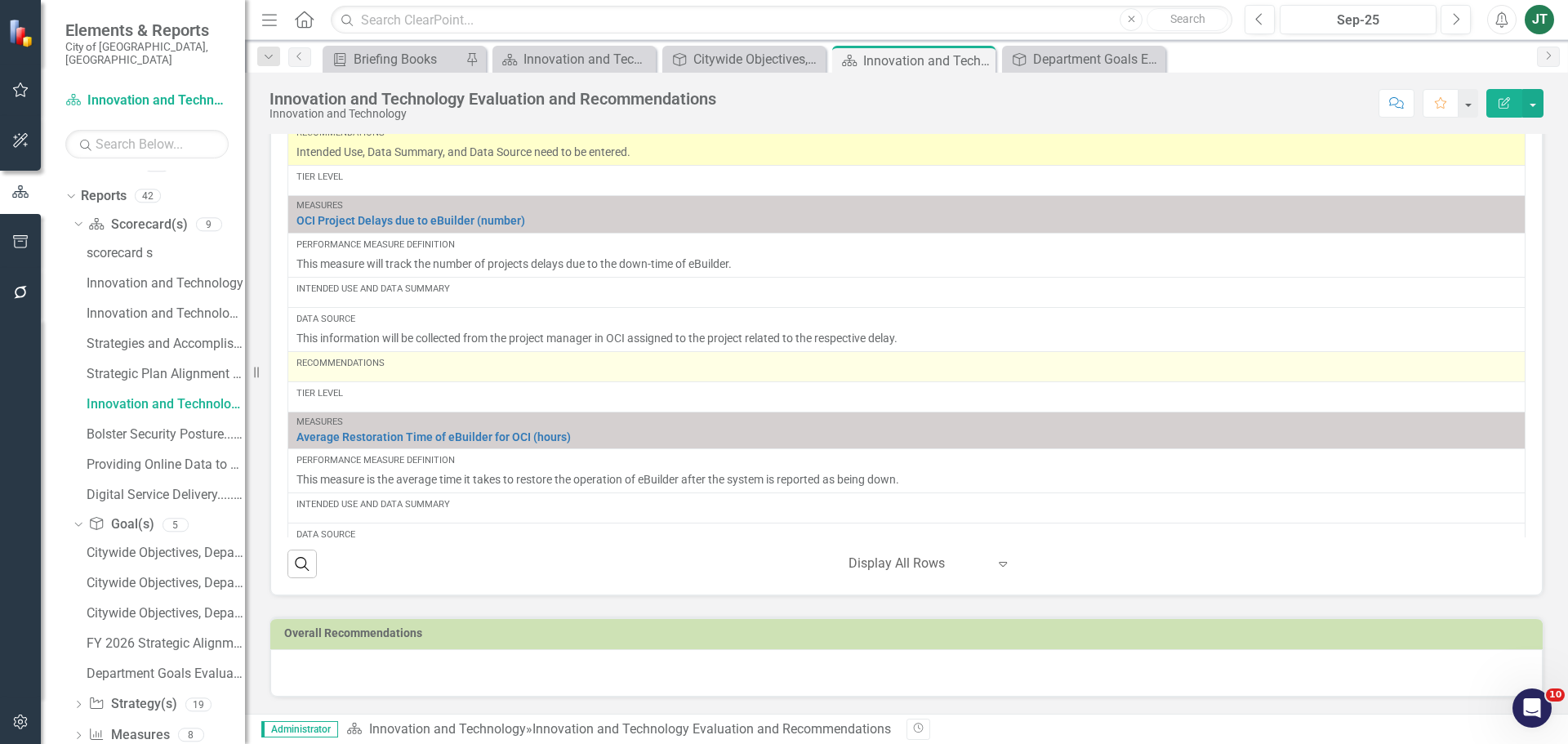
scroll to position [980, 0]
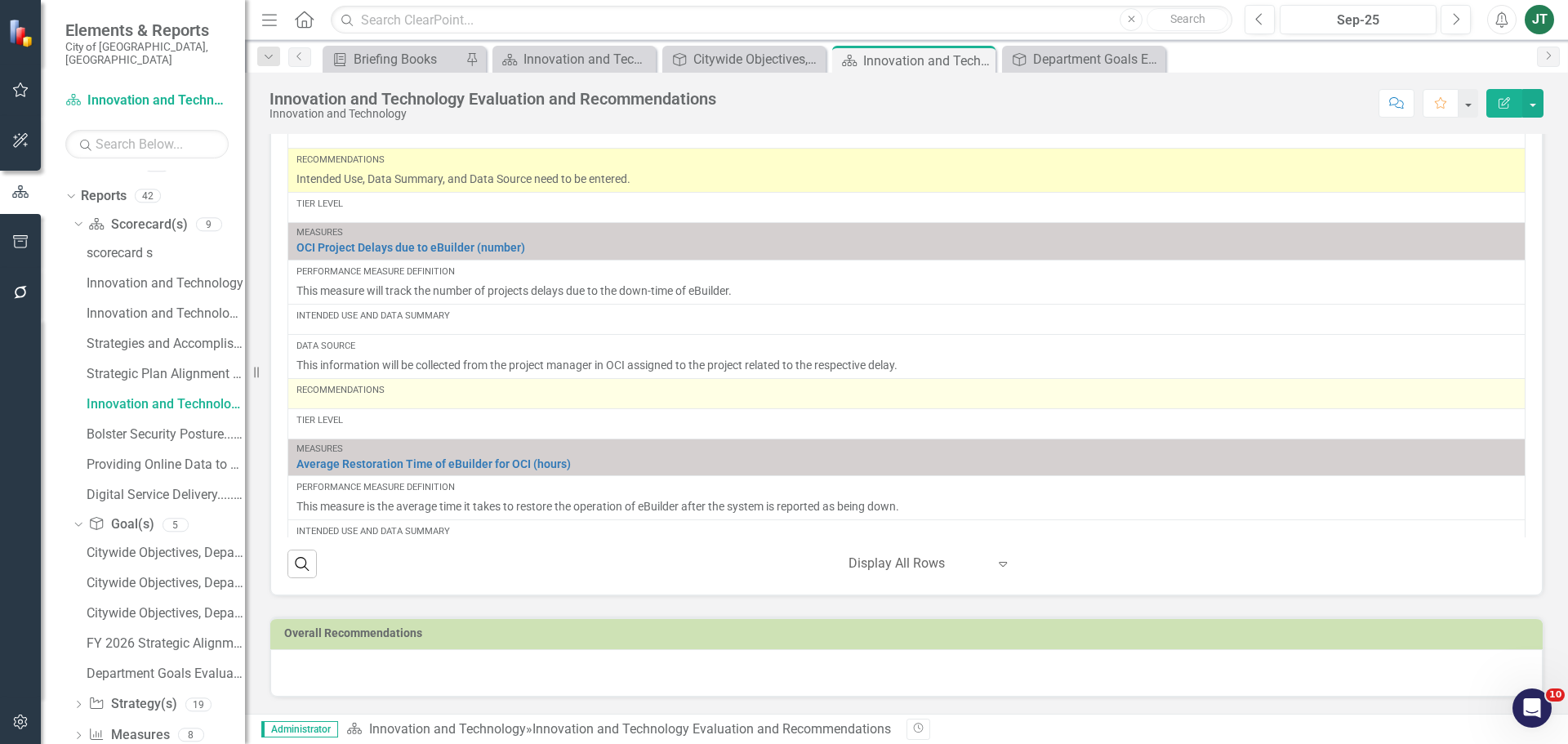
click at [389, 398] on div "Recommendations" at bounding box center [907, 393] width 1220 height 19
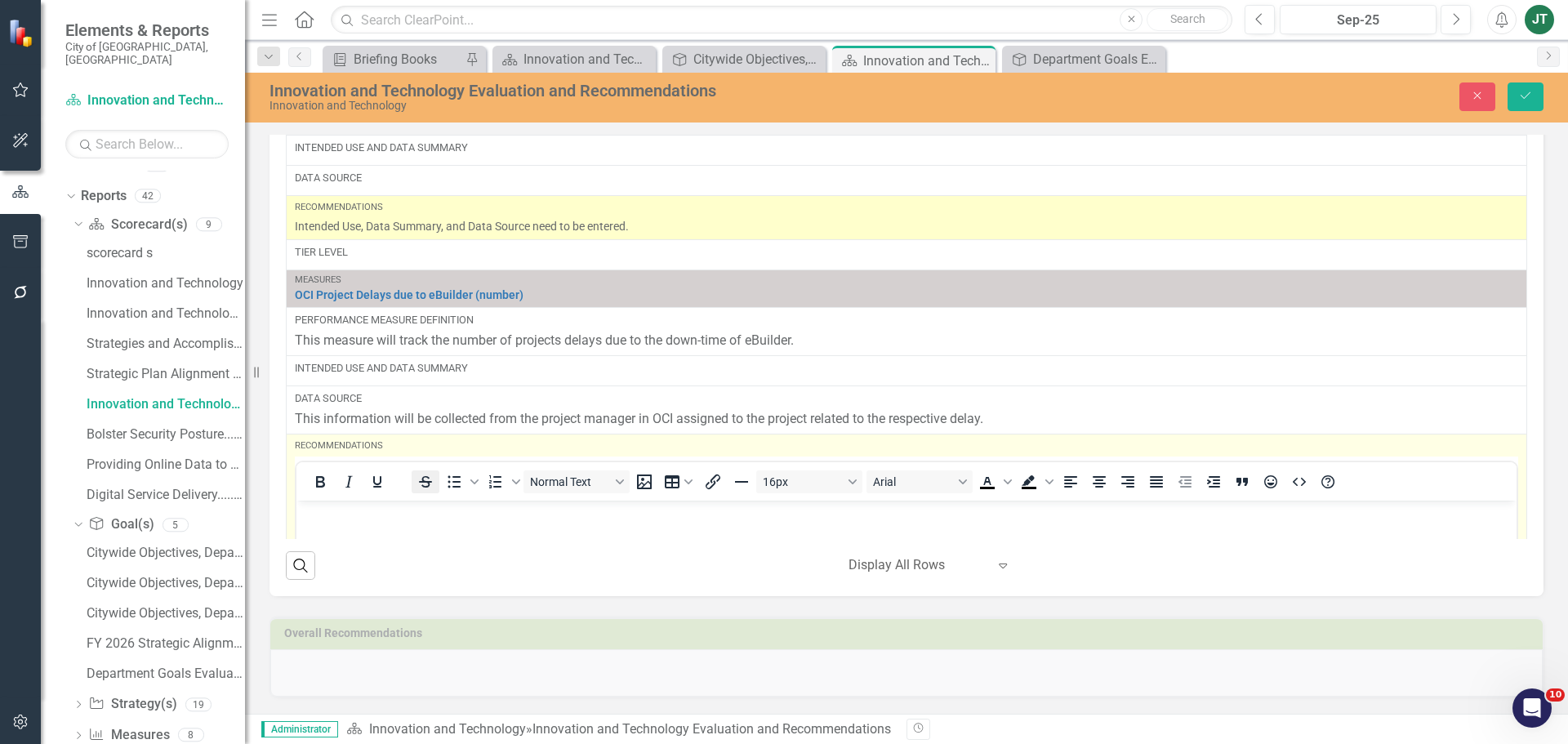
scroll to position [0, 0]
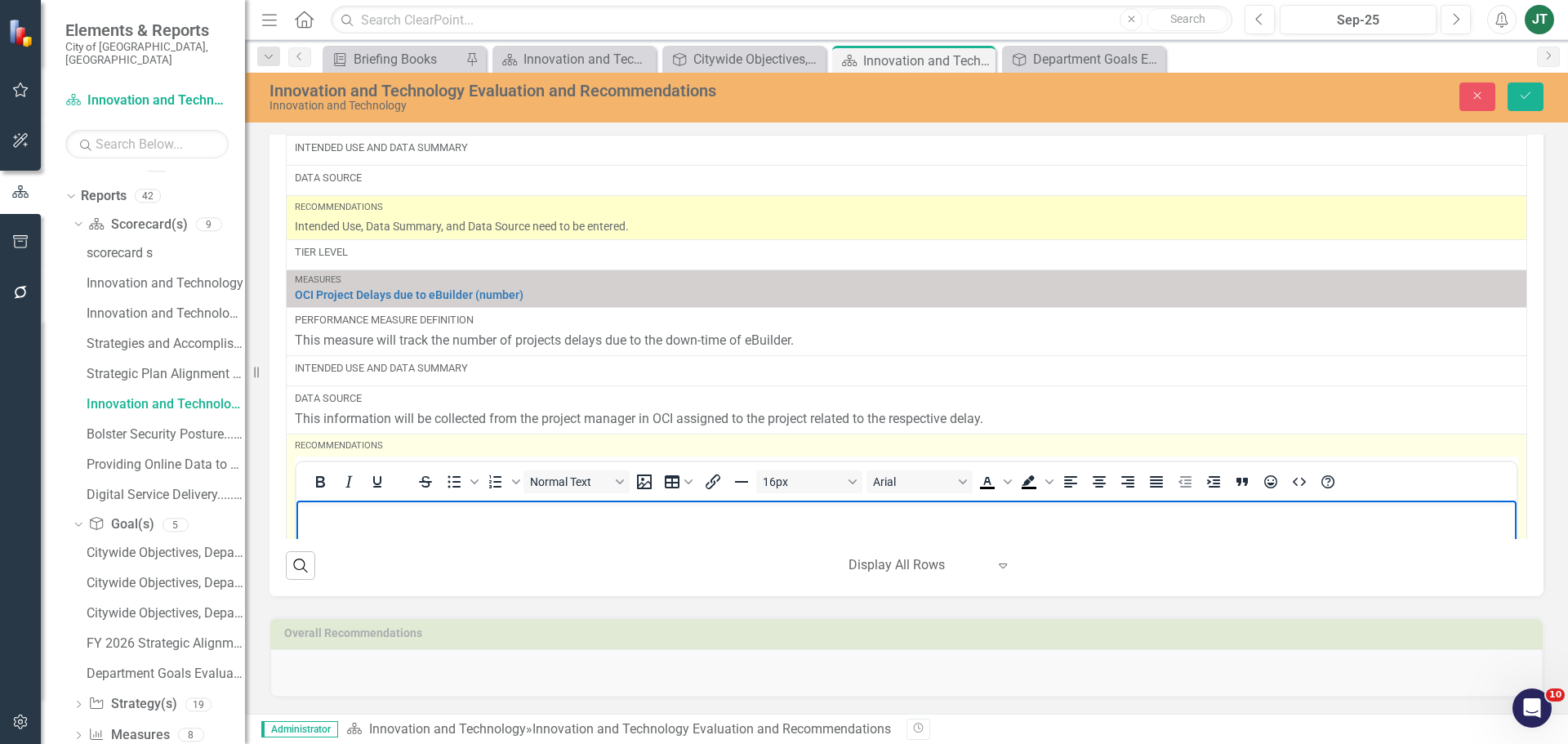
click at [326, 518] on p "Rich Text Area. Press ALT-0 for help." at bounding box center [906, 513] width 1212 height 19
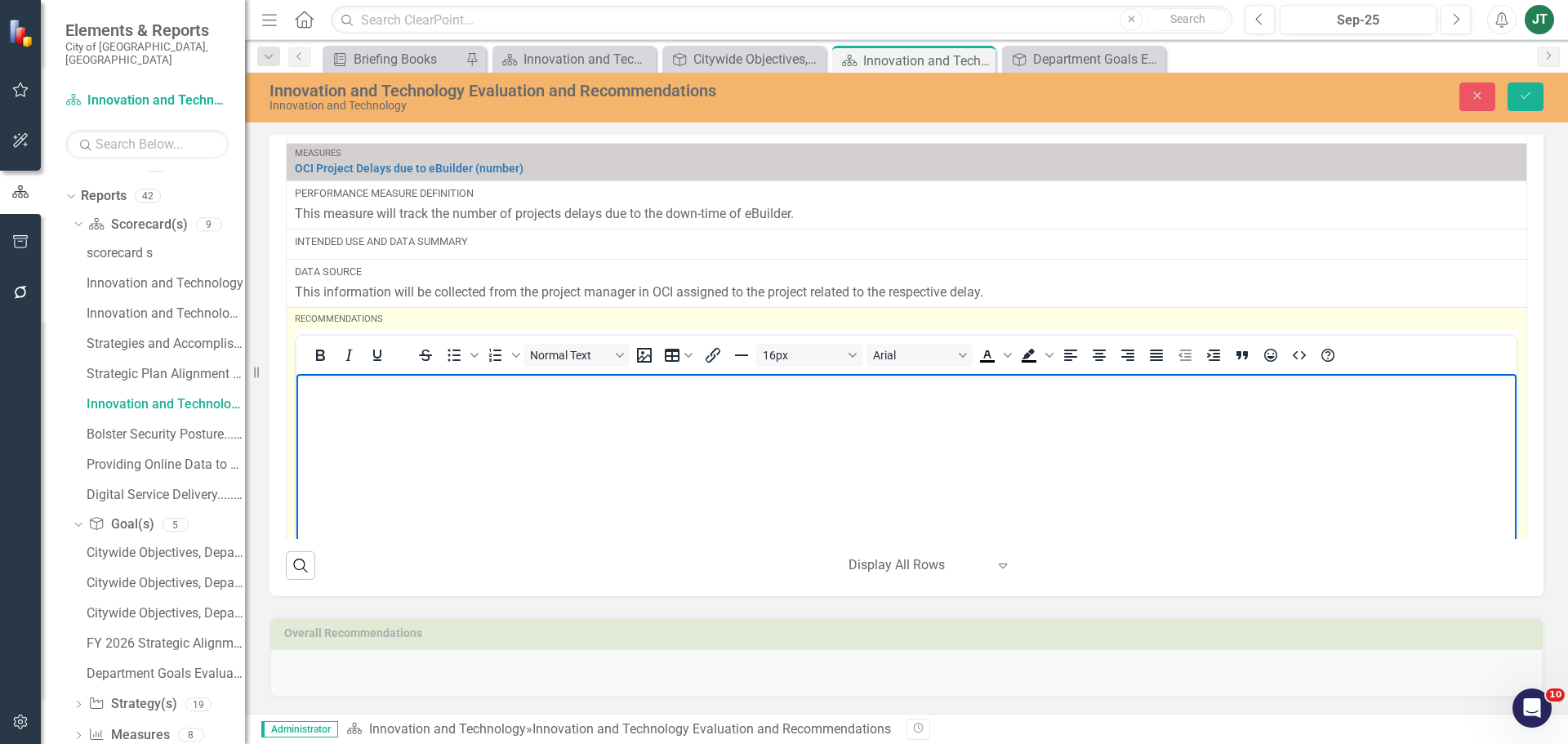
scroll to position [1143, 0]
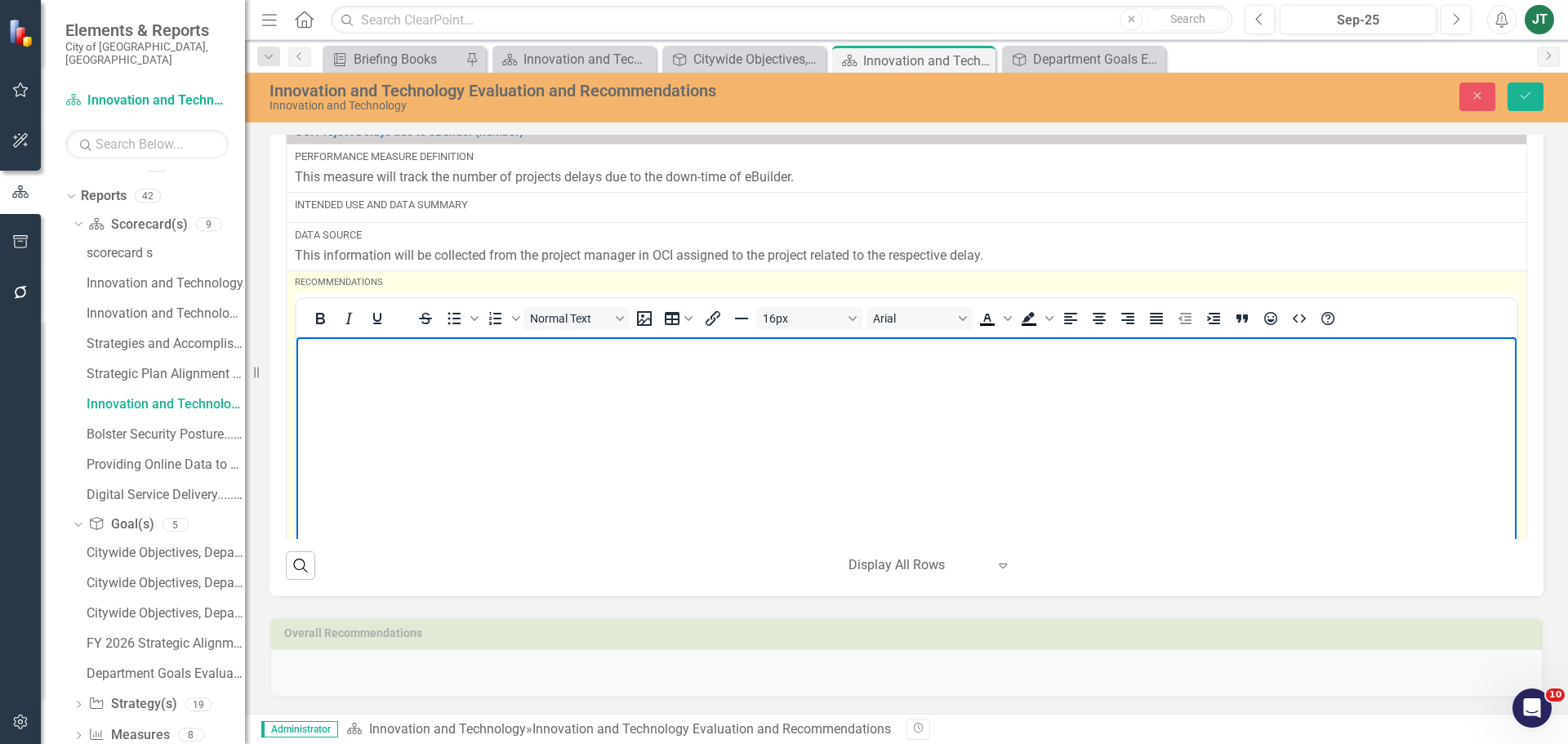
click at [389, 378] on body "Rich Text Area. Press ALT-0 for help." at bounding box center [907, 458] width 1220 height 245
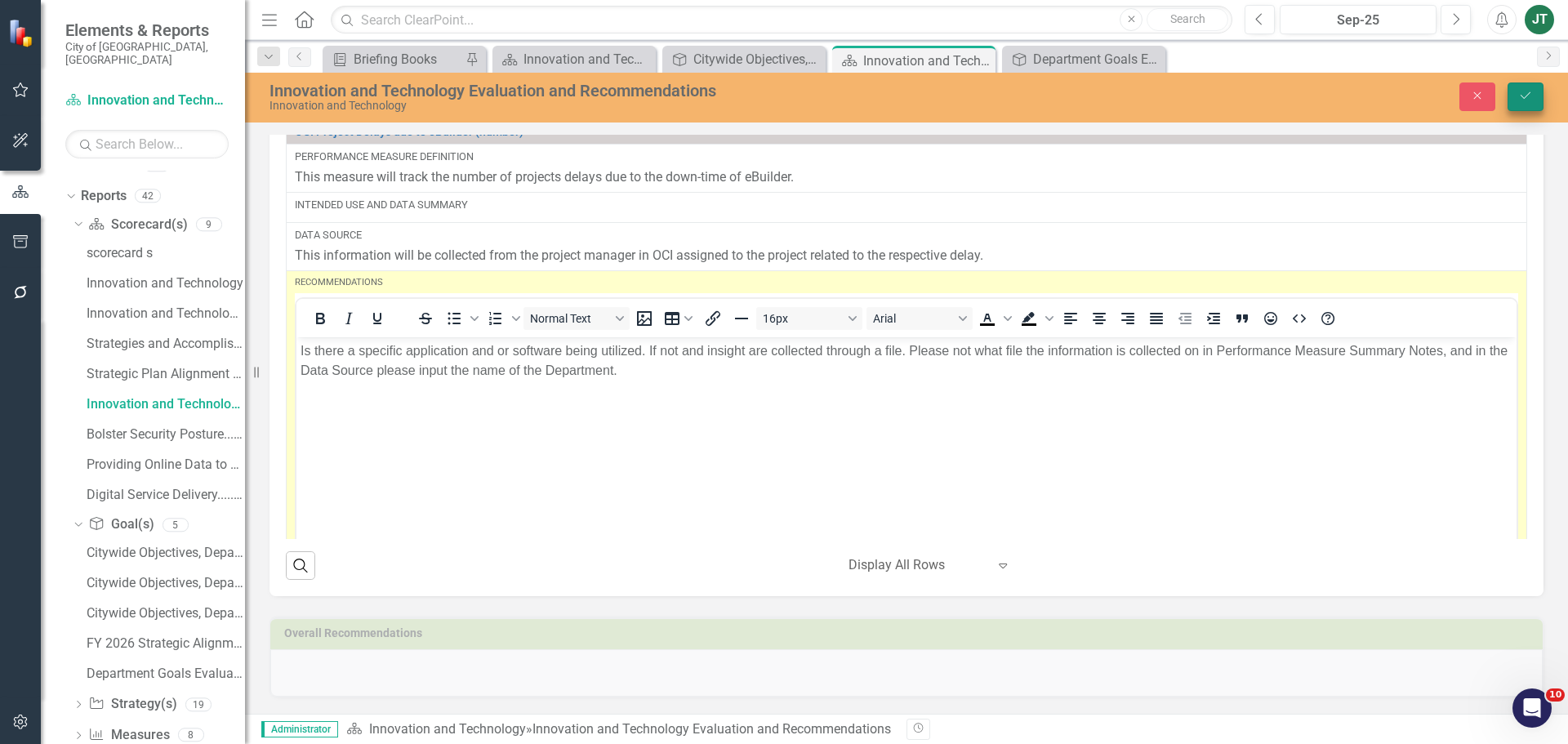
click at [1522, 104] on button "Save" at bounding box center [1525, 96] width 36 height 29
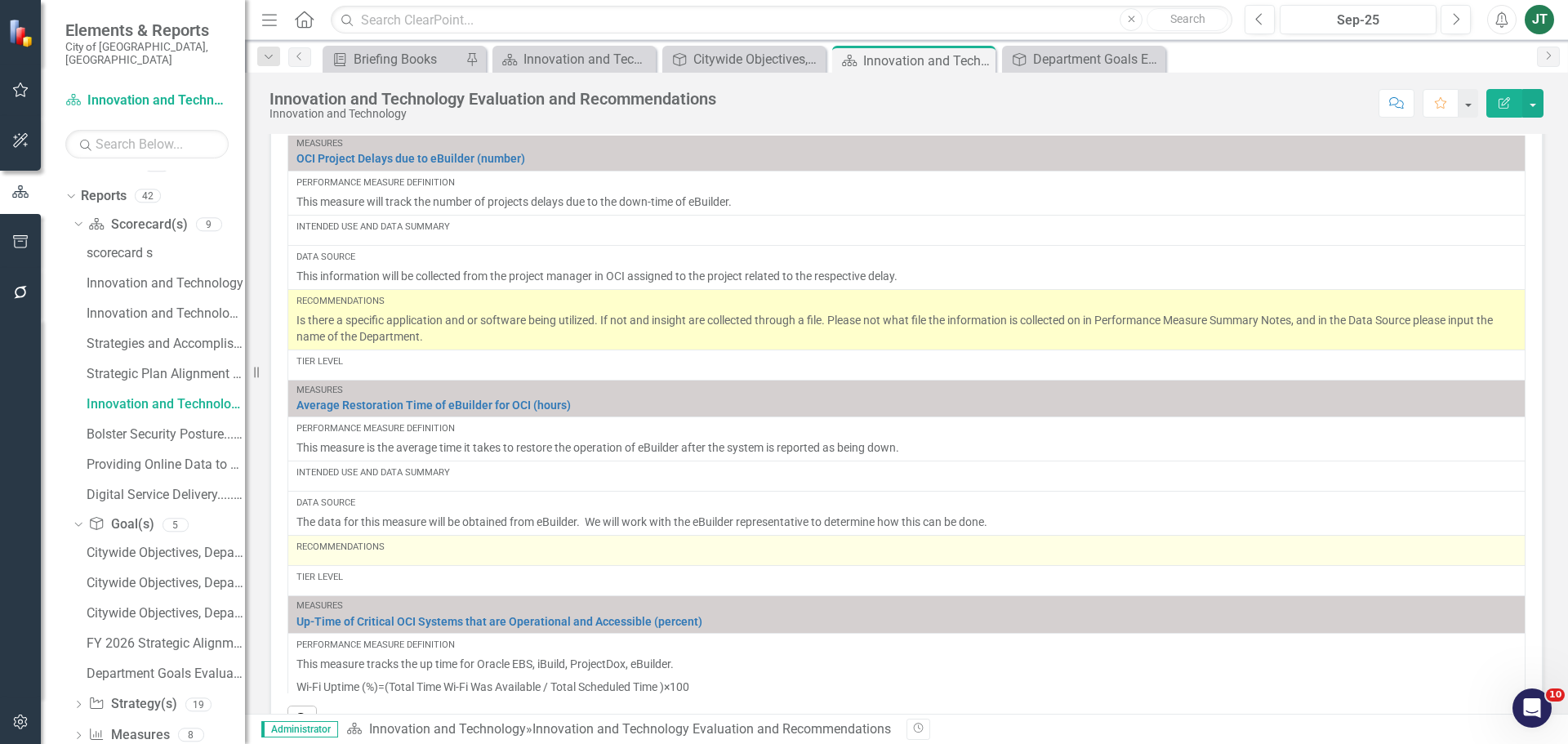
scroll to position [1307, 0]
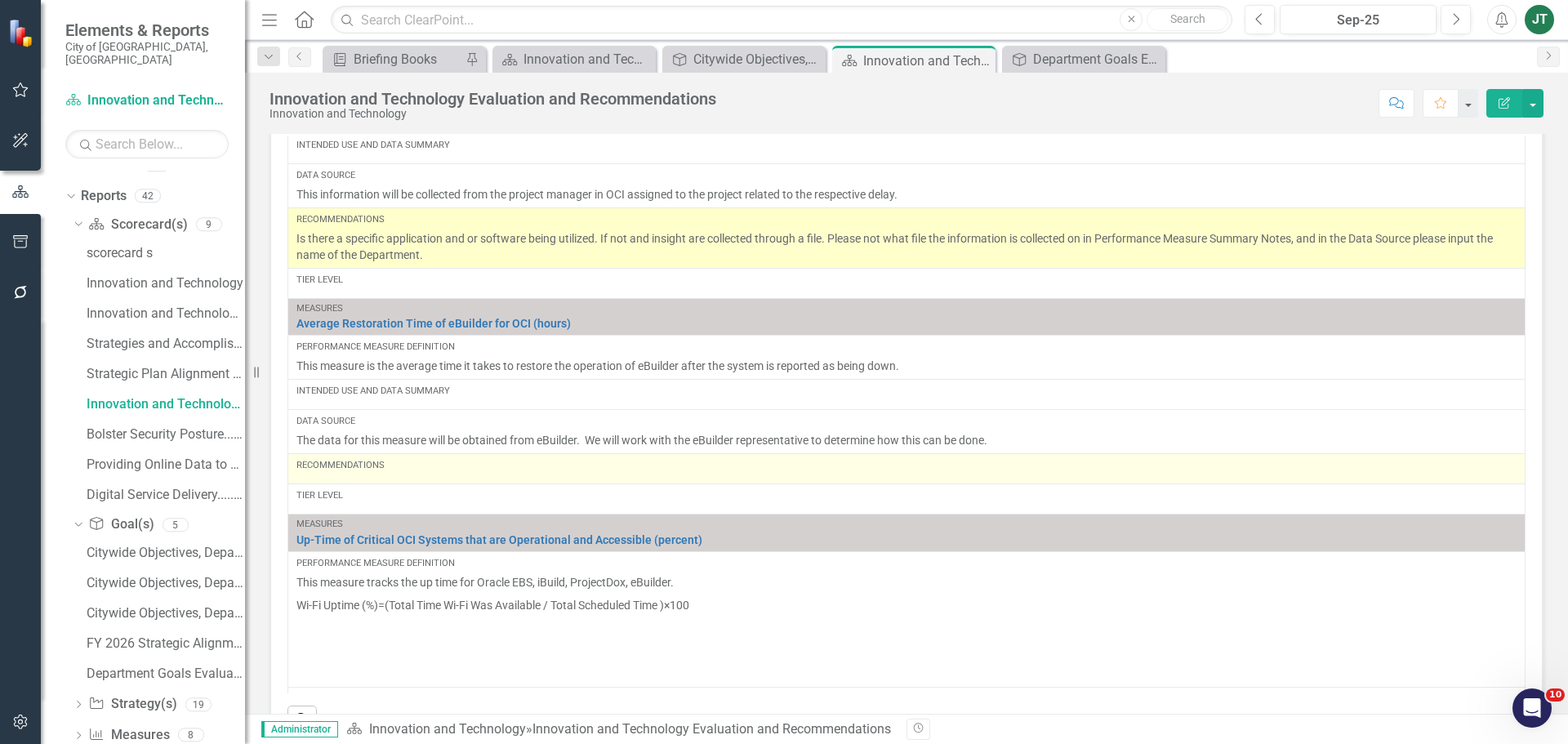
click at [405, 473] on div "Recommendations" at bounding box center [907, 469] width 1220 height 19
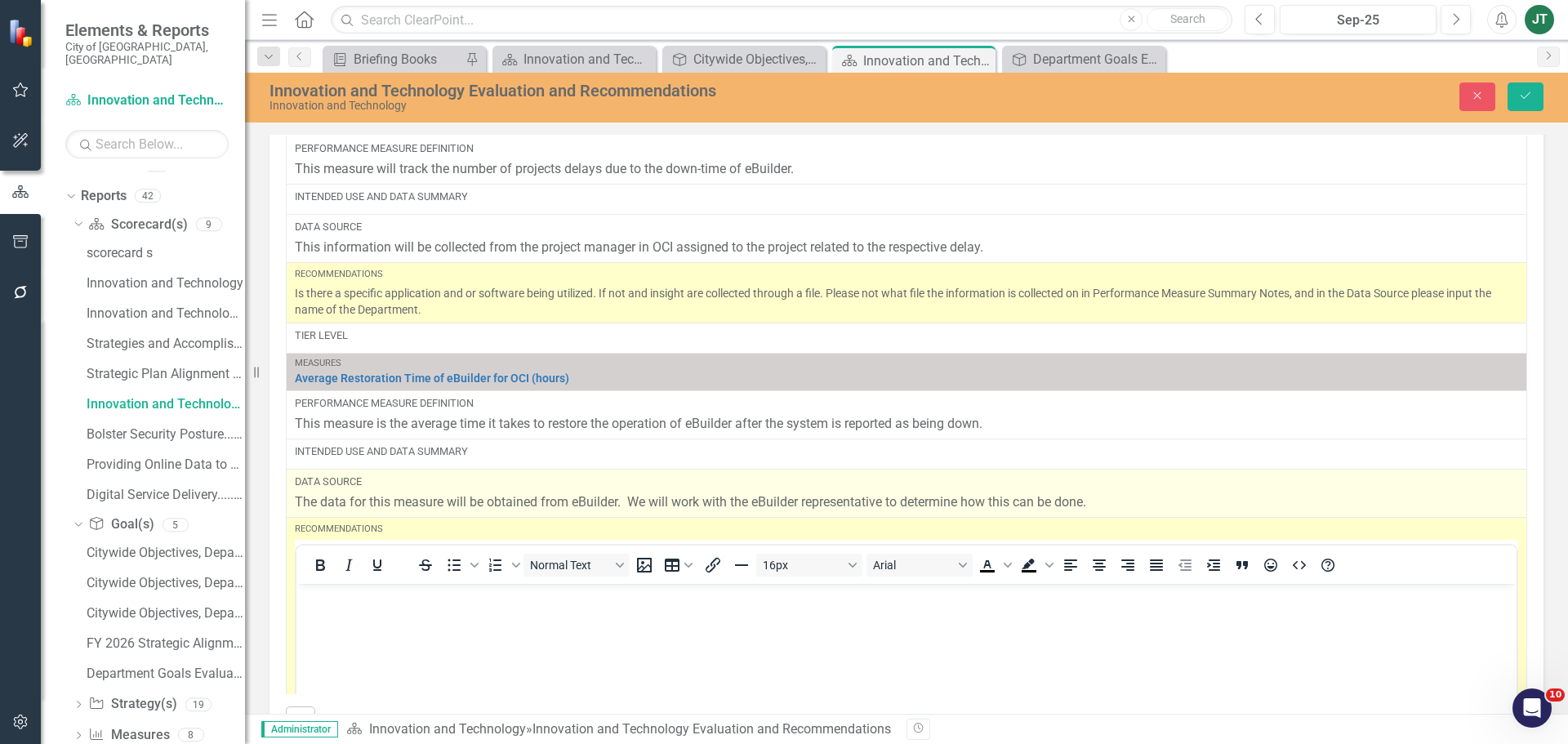
scroll to position [0, 0]
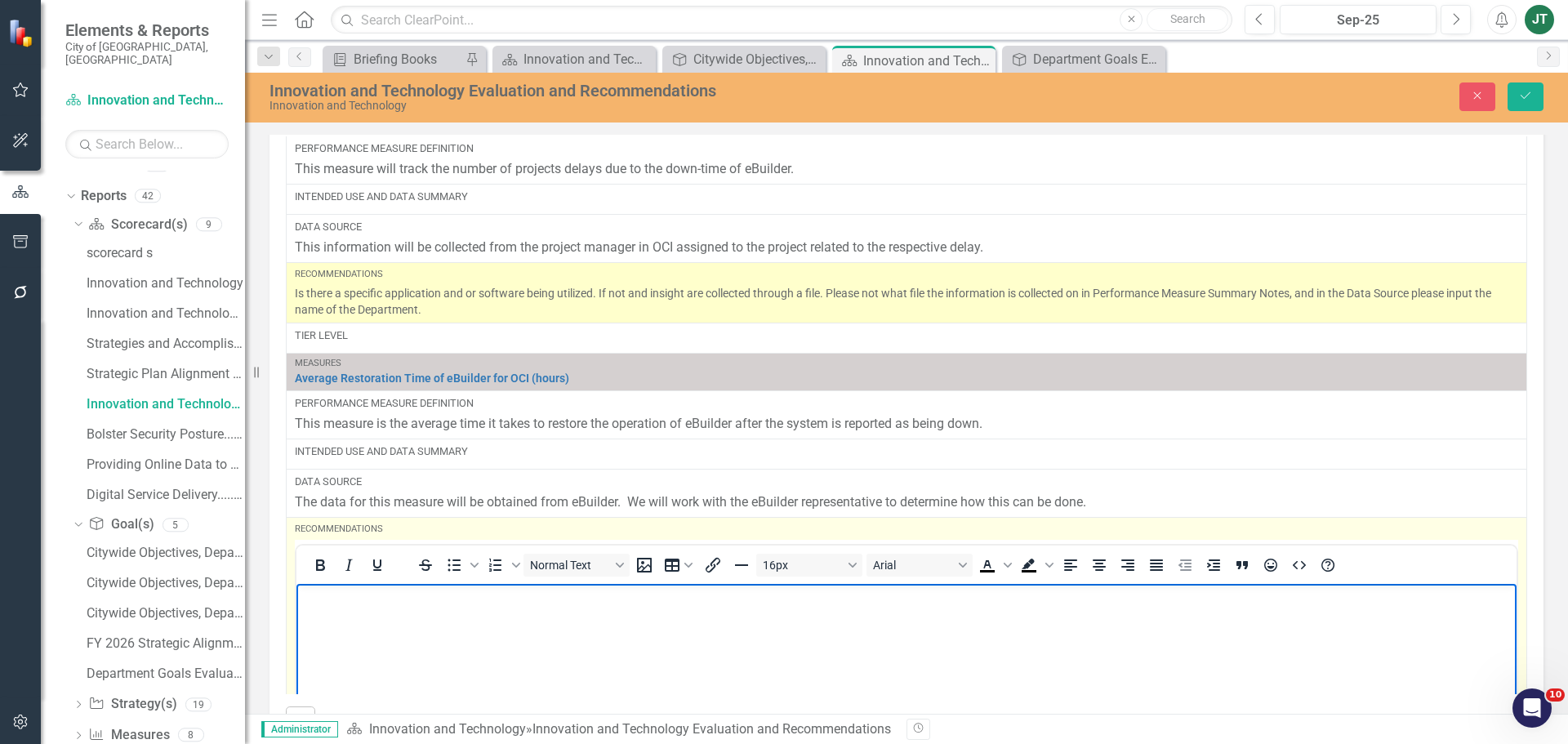
click at [350, 618] on body "Rich Text Area. Press ALT-0 for help." at bounding box center [907, 705] width 1220 height 245
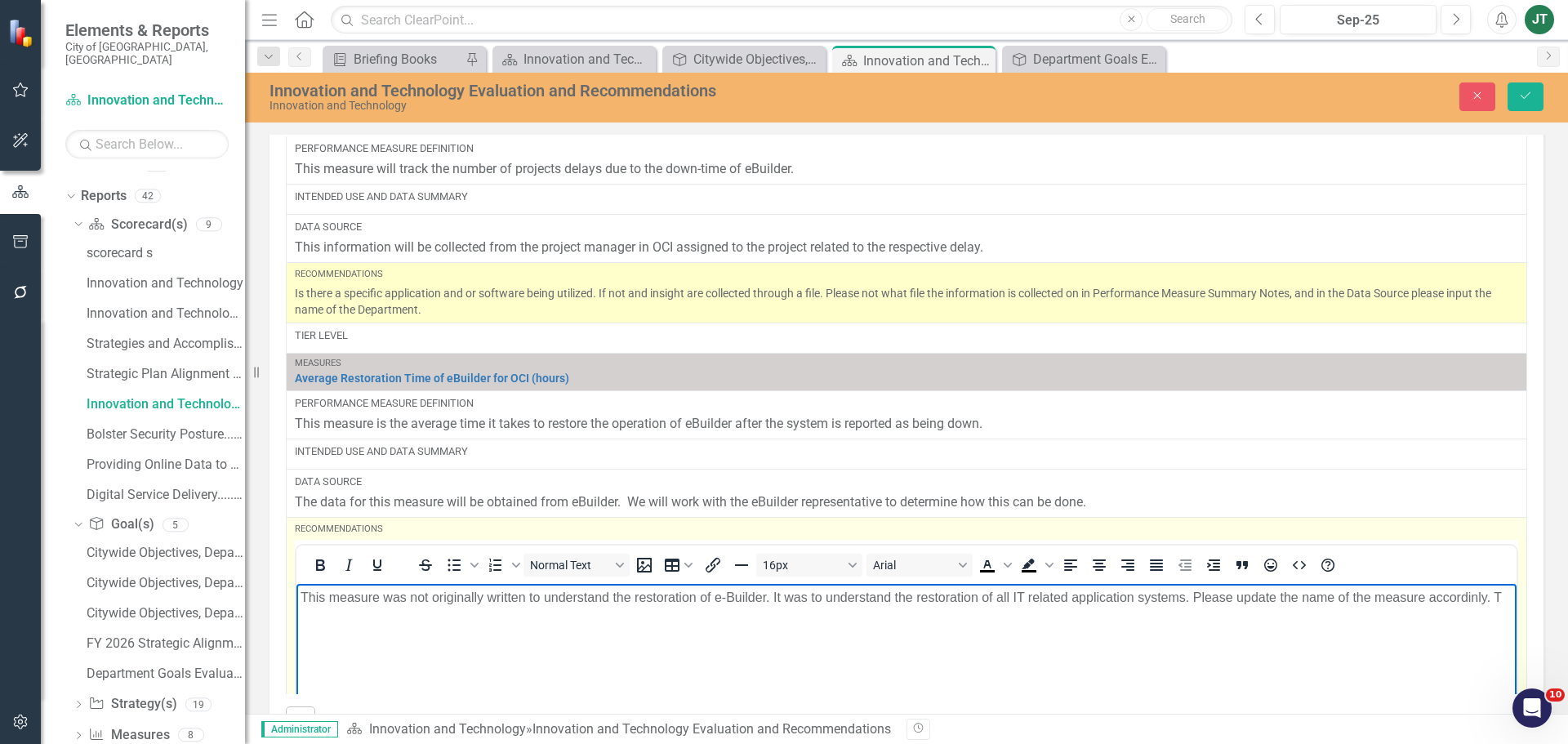
click at [1157, 606] on p "This measure was not originally written to understand the restoration of e-Buil…" at bounding box center [906, 596] width 1212 height 19
click at [1182, 594] on p "This measure was not originally written to understand the restoration of e-Buil…" at bounding box center [906, 596] width 1212 height 19
click at [1184, 594] on p "This measure was not originally written to understand the restoration of e-Buil…" at bounding box center [906, 596] width 1212 height 19
click at [1057, 601] on p "This measure was not originally written to understand the restoration of e-Buil…" at bounding box center [906, 596] width 1212 height 19
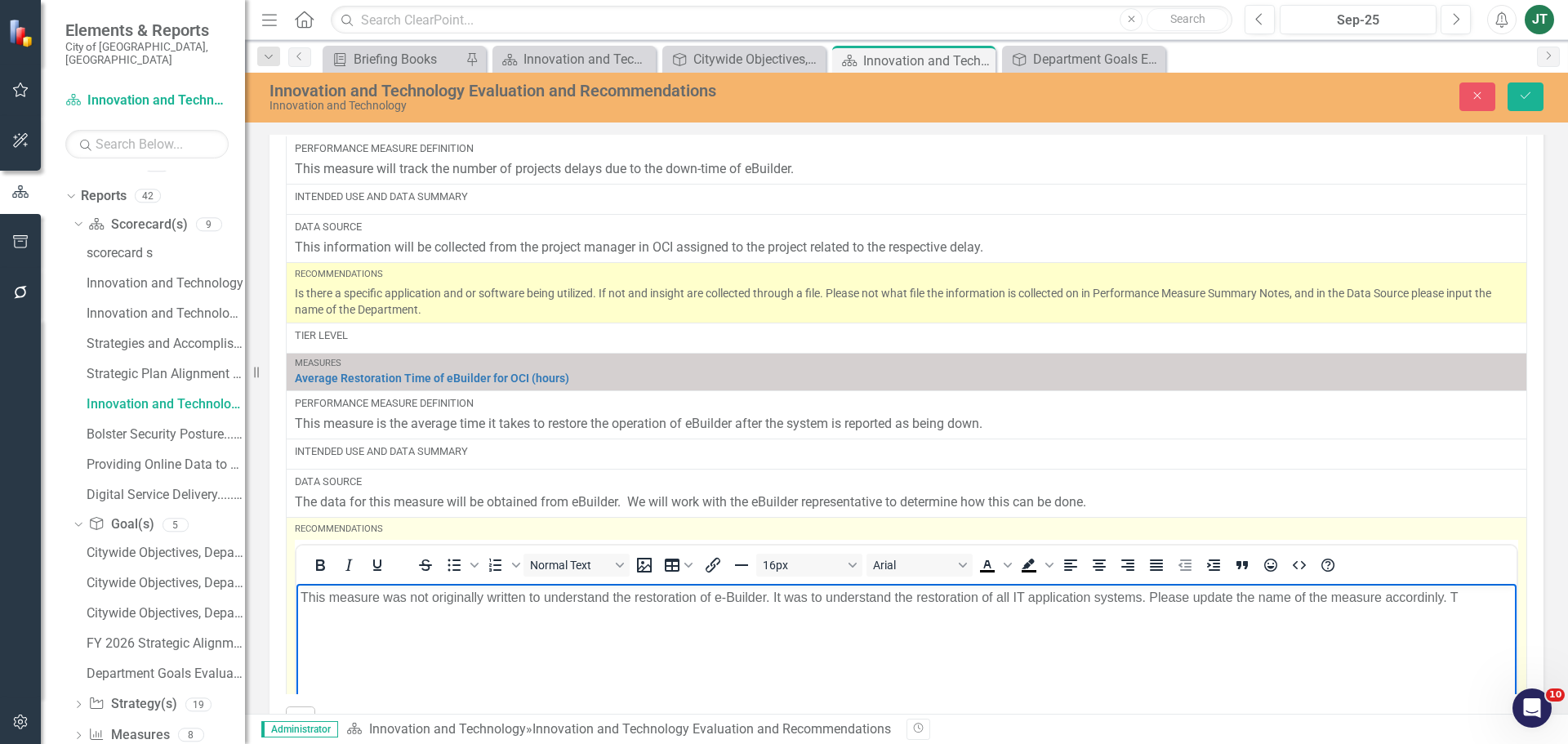
click at [1141, 593] on p "This measure was not originally written to understand the restoration of e-Buil…" at bounding box center [906, 596] width 1212 height 19
click at [524, 619] on p "This measure was not originally written to understand the restoration of e-Buil…" at bounding box center [906, 606] width 1212 height 39
click at [497, 621] on p "This measure was not originally written to understand the restoration of e-Buil…" at bounding box center [906, 606] width 1212 height 39
click at [526, 608] on p "This measure was not originally written to understand the restoration of e-Buil…" at bounding box center [906, 606] width 1212 height 39
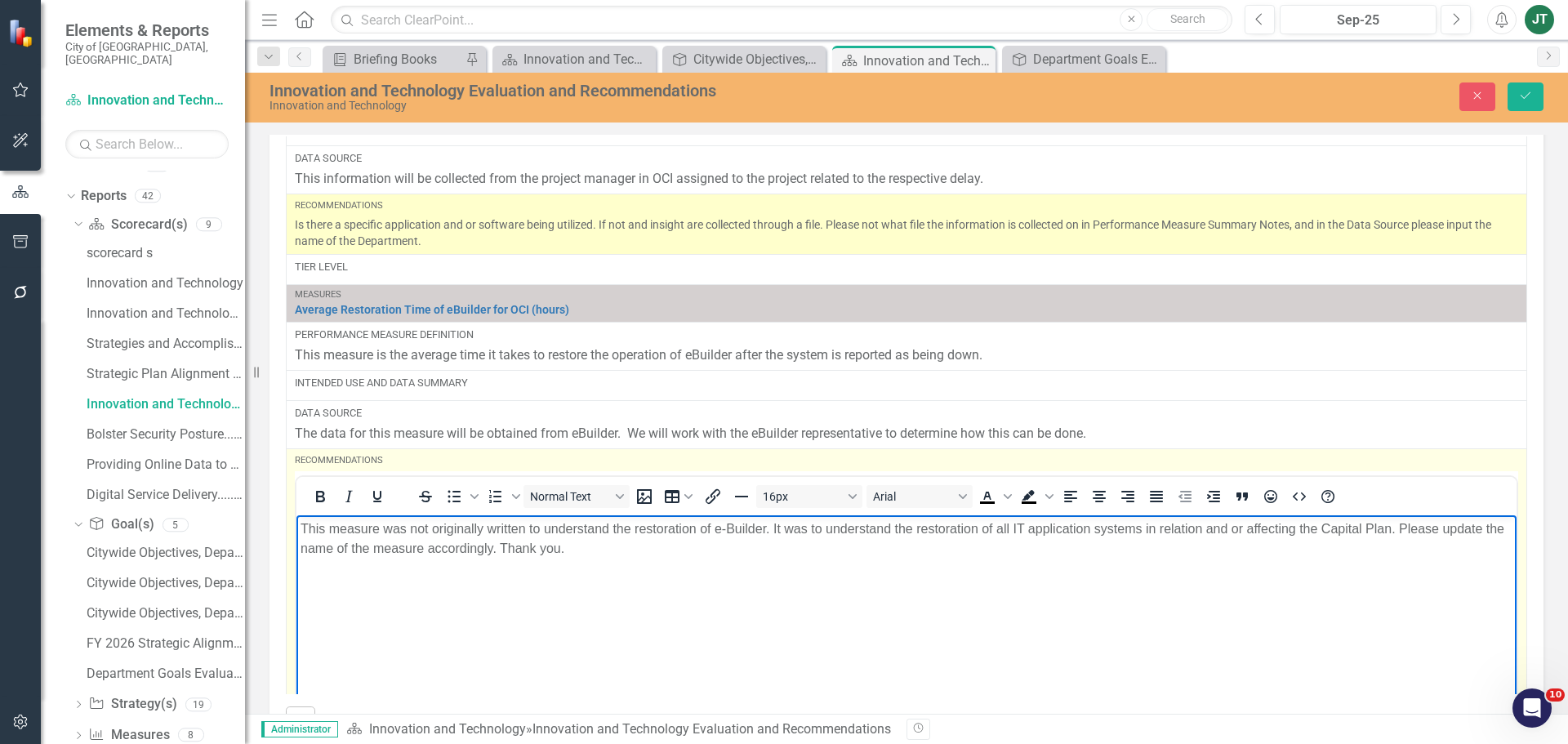
scroll to position [1470, 0]
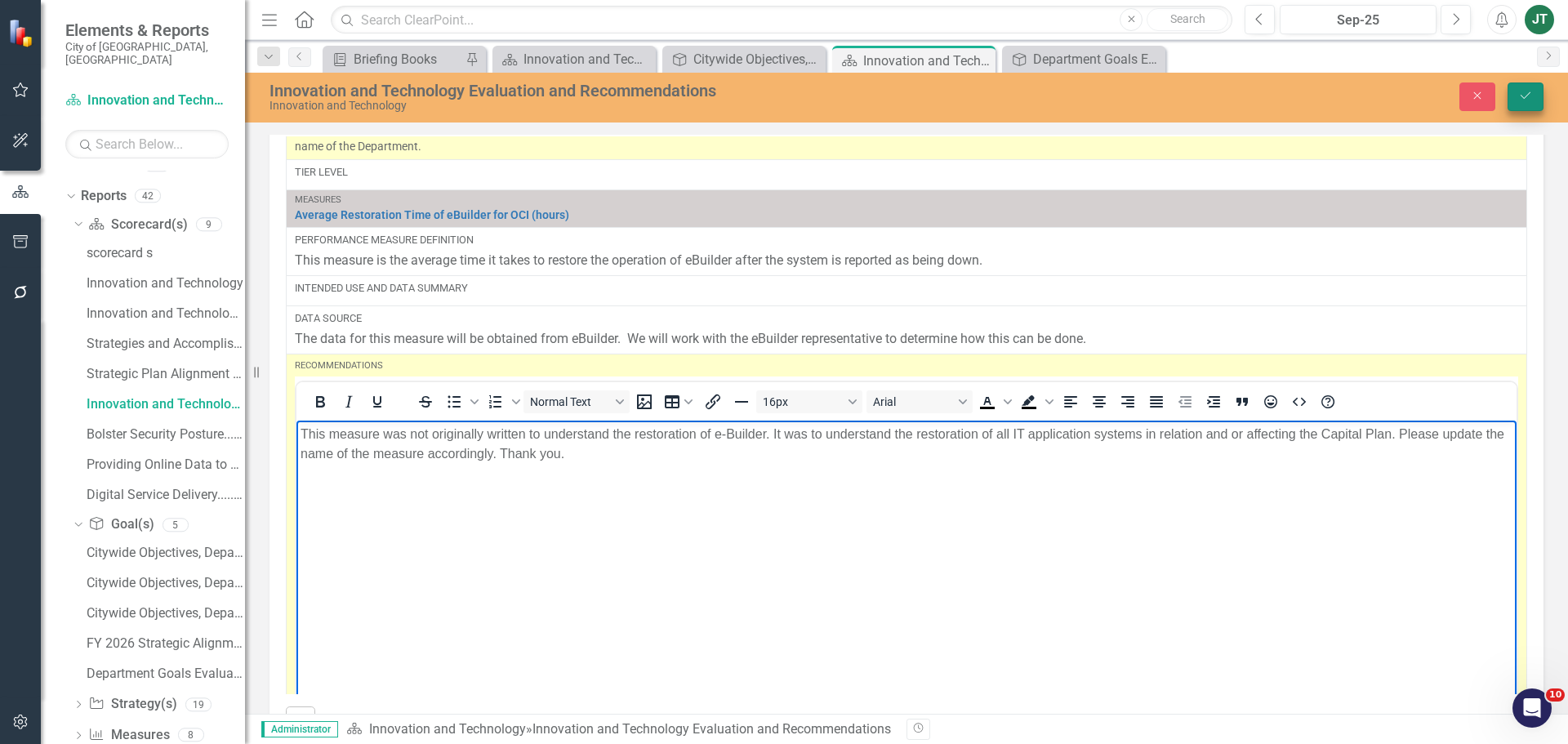
click at [1528, 94] on icon "Save" at bounding box center [1525, 95] width 15 height 11
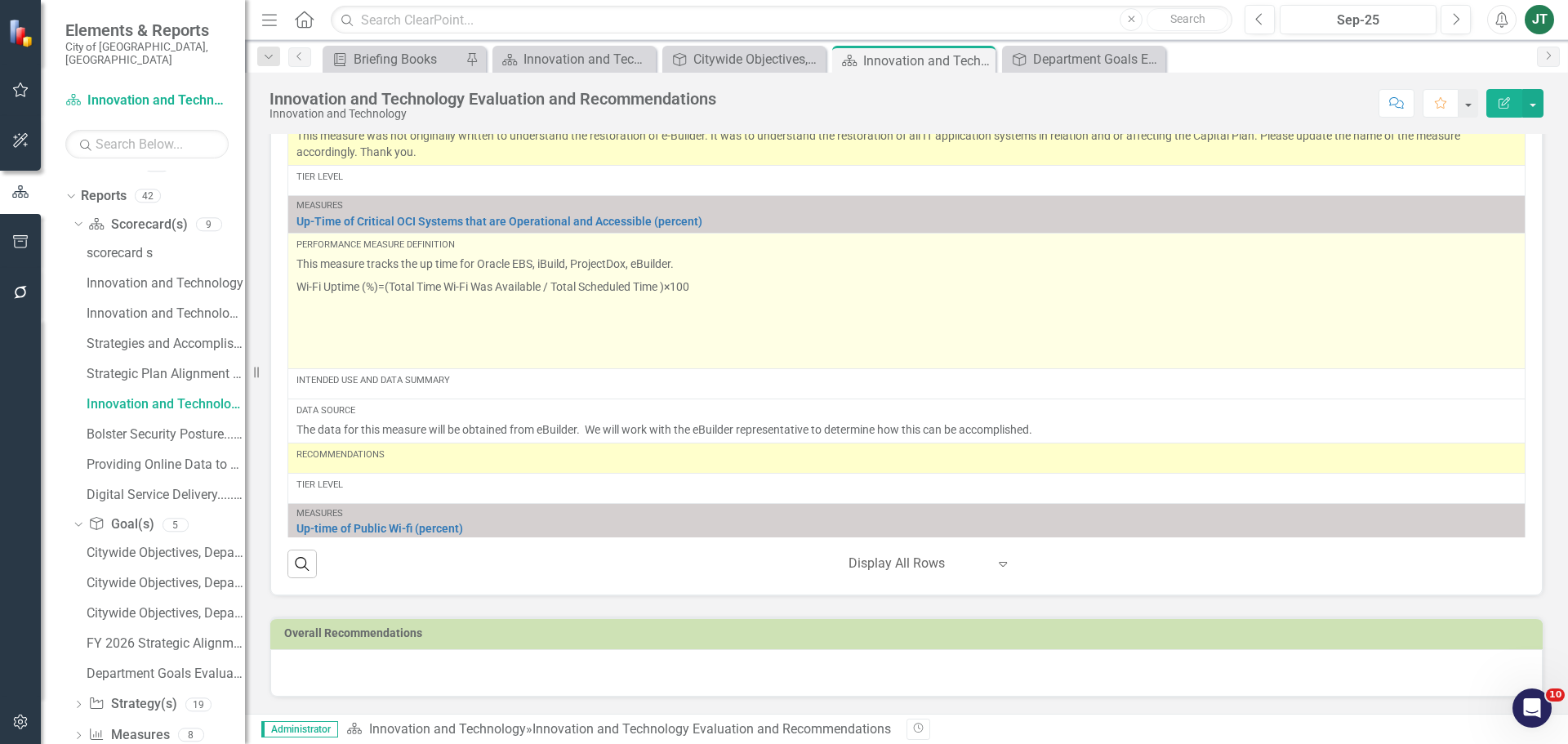
scroll to position [1552, 0]
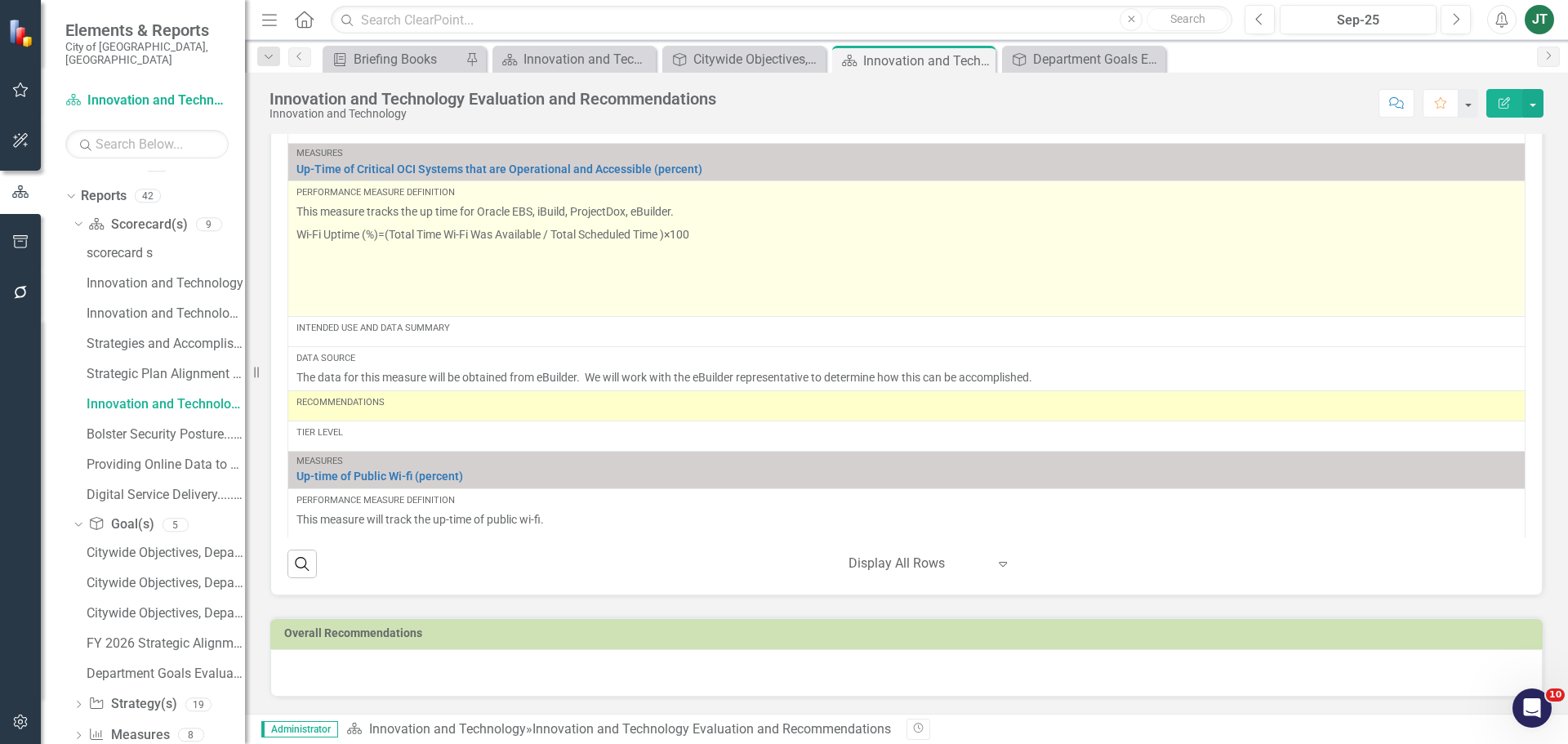
click at [386, 289] on p at bounding box center [907, 280] width 1220 height 23
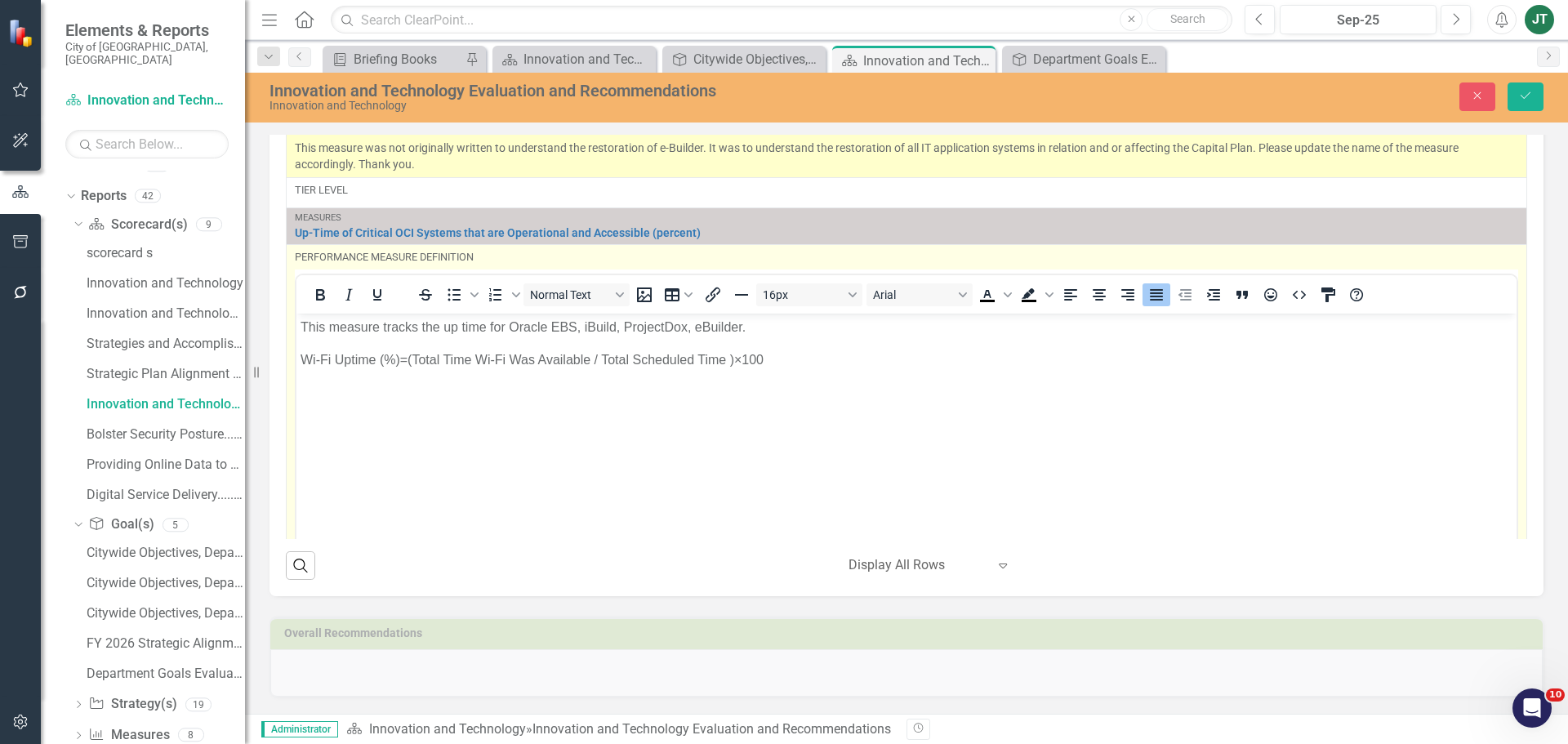
scroll to position [0, 0]
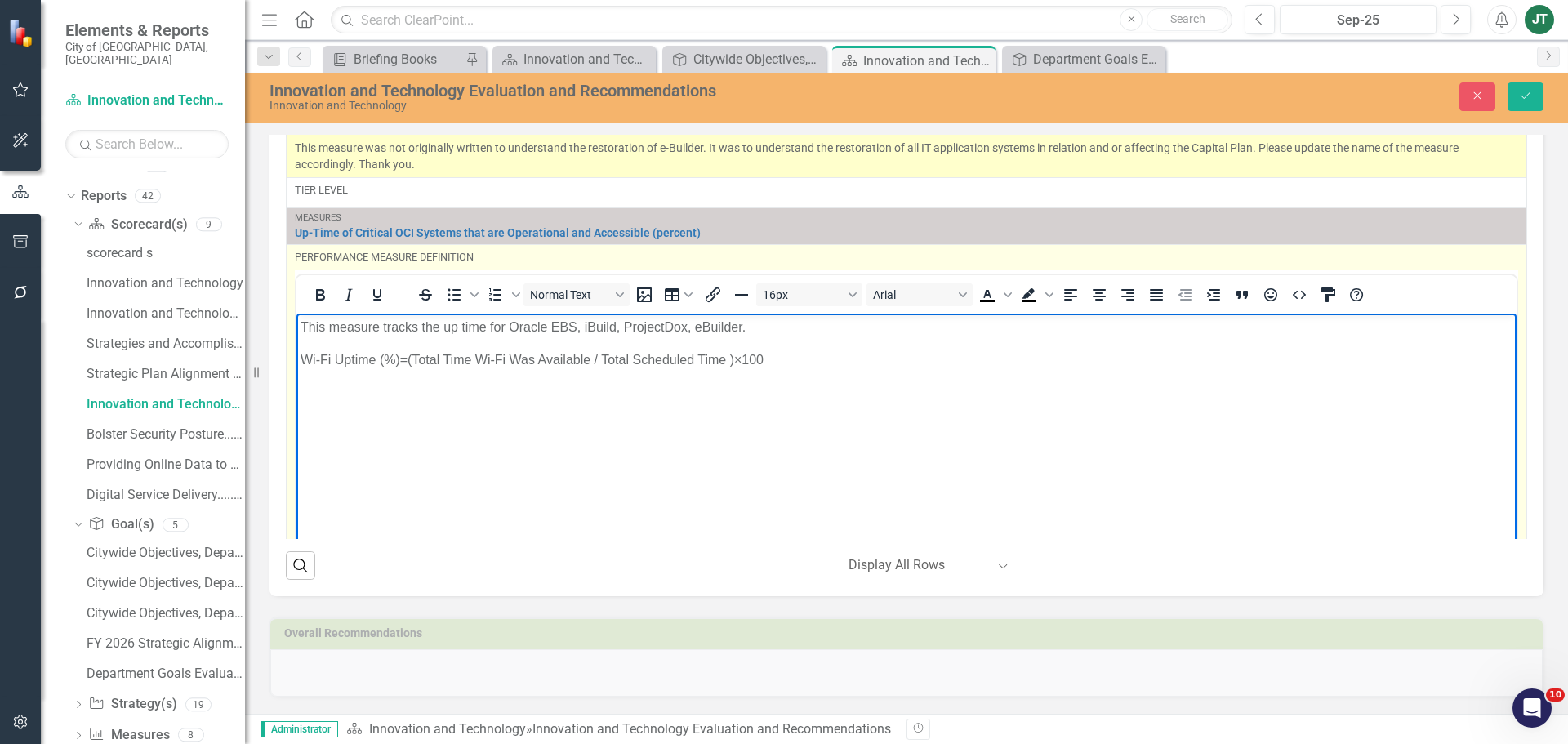
click at [348, 406] on body "This measure tracks the up time for Oracle EBS, iBuild, ProjectDox, eBuilder. W…" at bounding box center [907, 434] width 1220 height 245
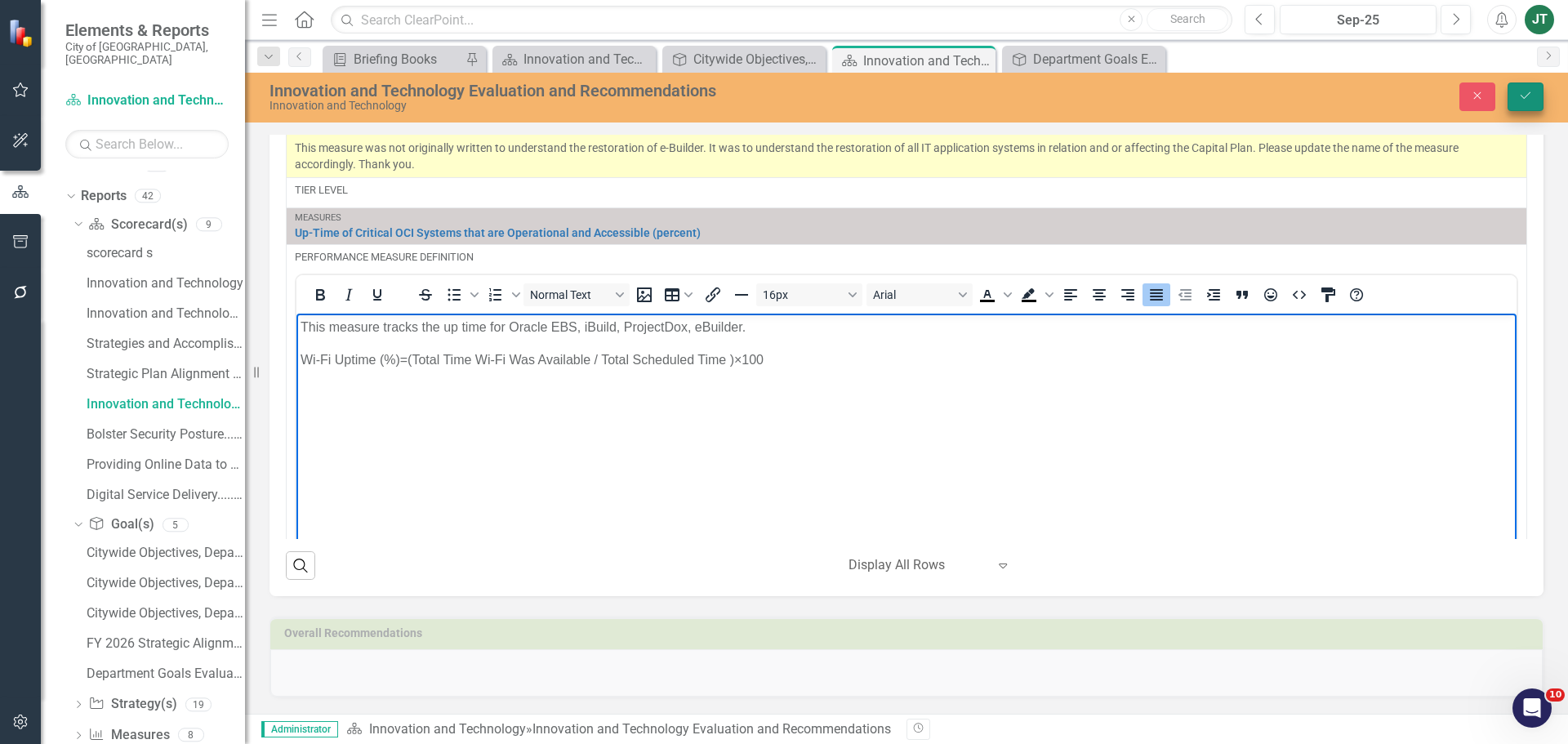
click at [1538, 105] on button "Save" at bounding box center [1525, 96] width 36 height 29
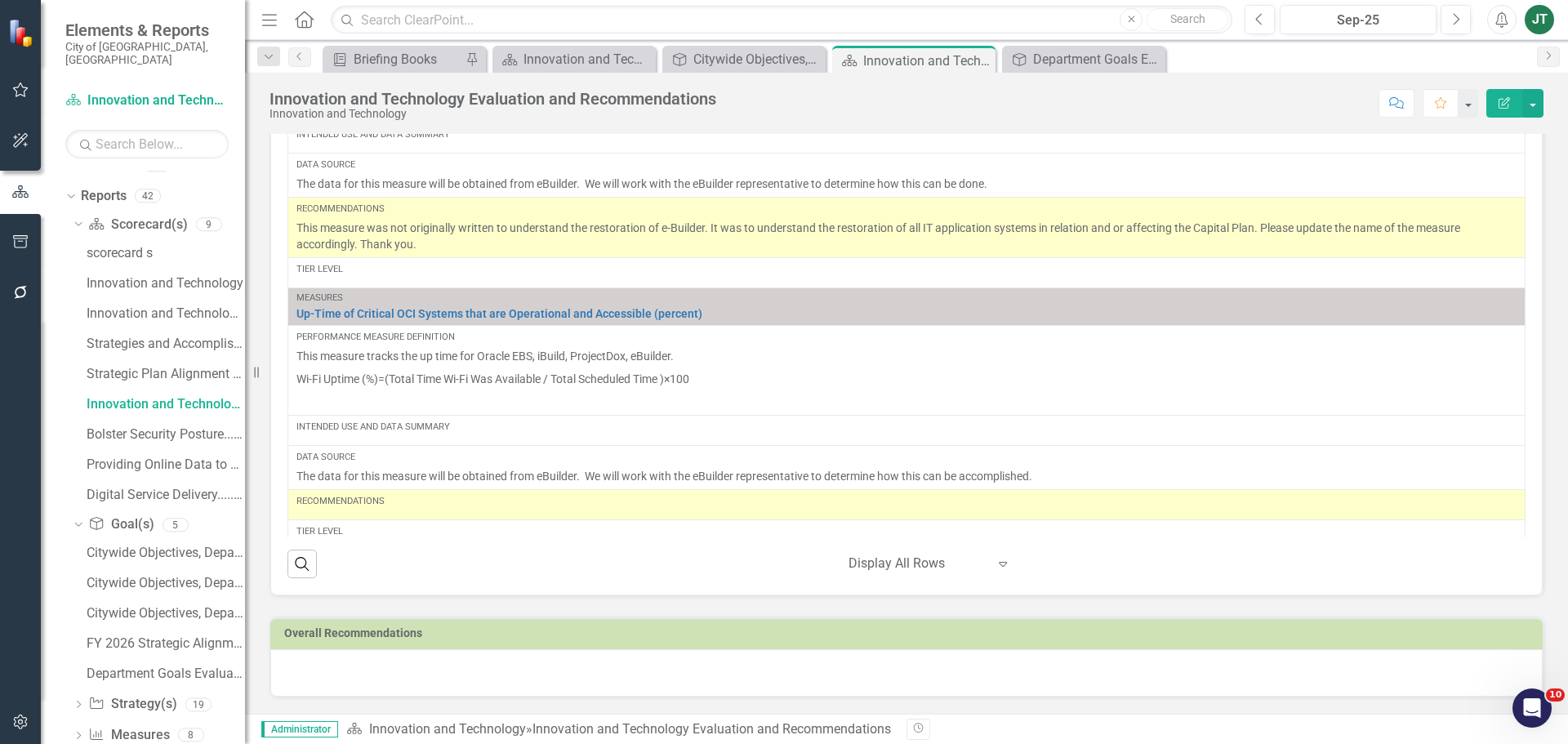
scroll to position [1470, 0]
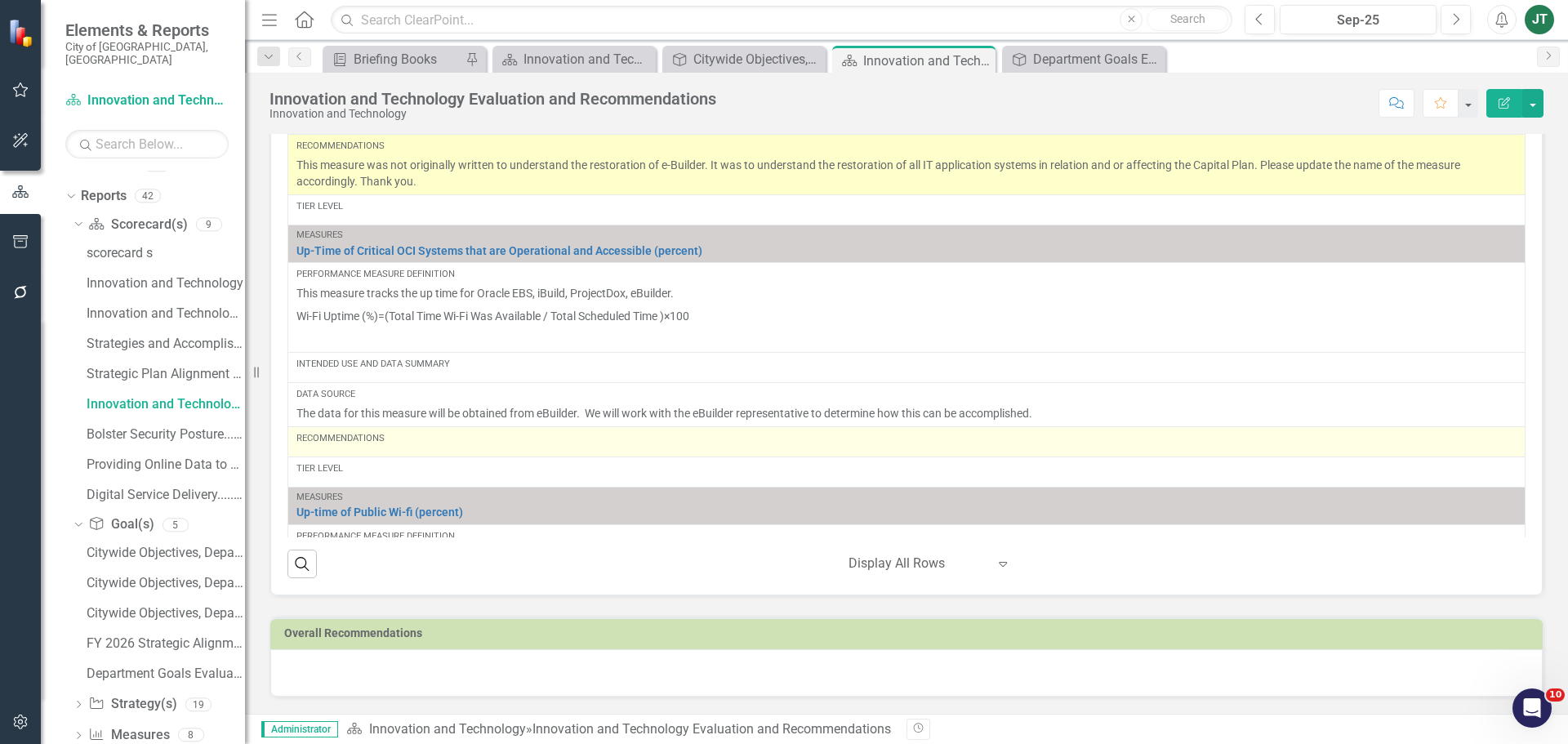
click at [371, 445] on div "Recommendations" at bounding box center [907, 441] width 1220 height 19
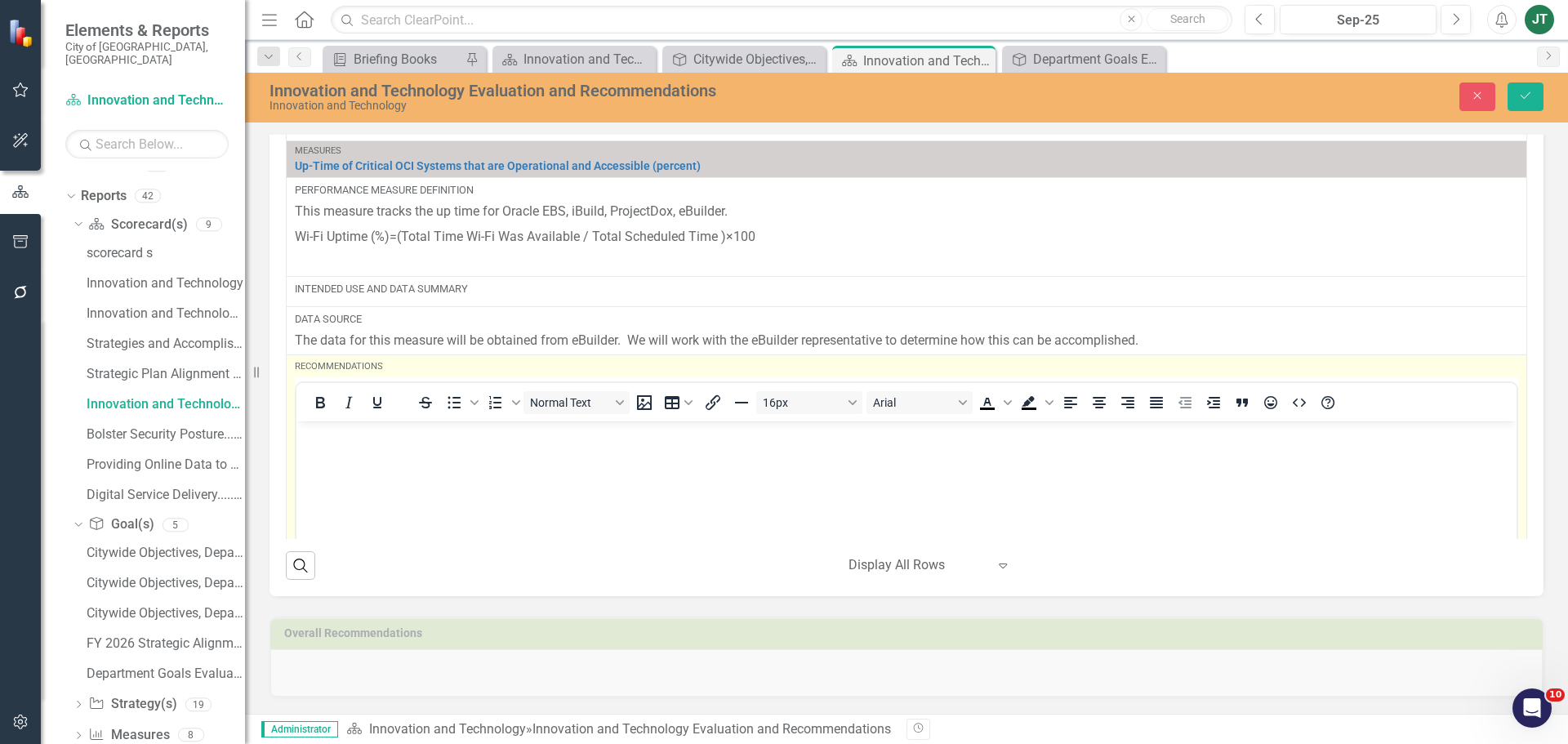
scroll to position [1633, 0]
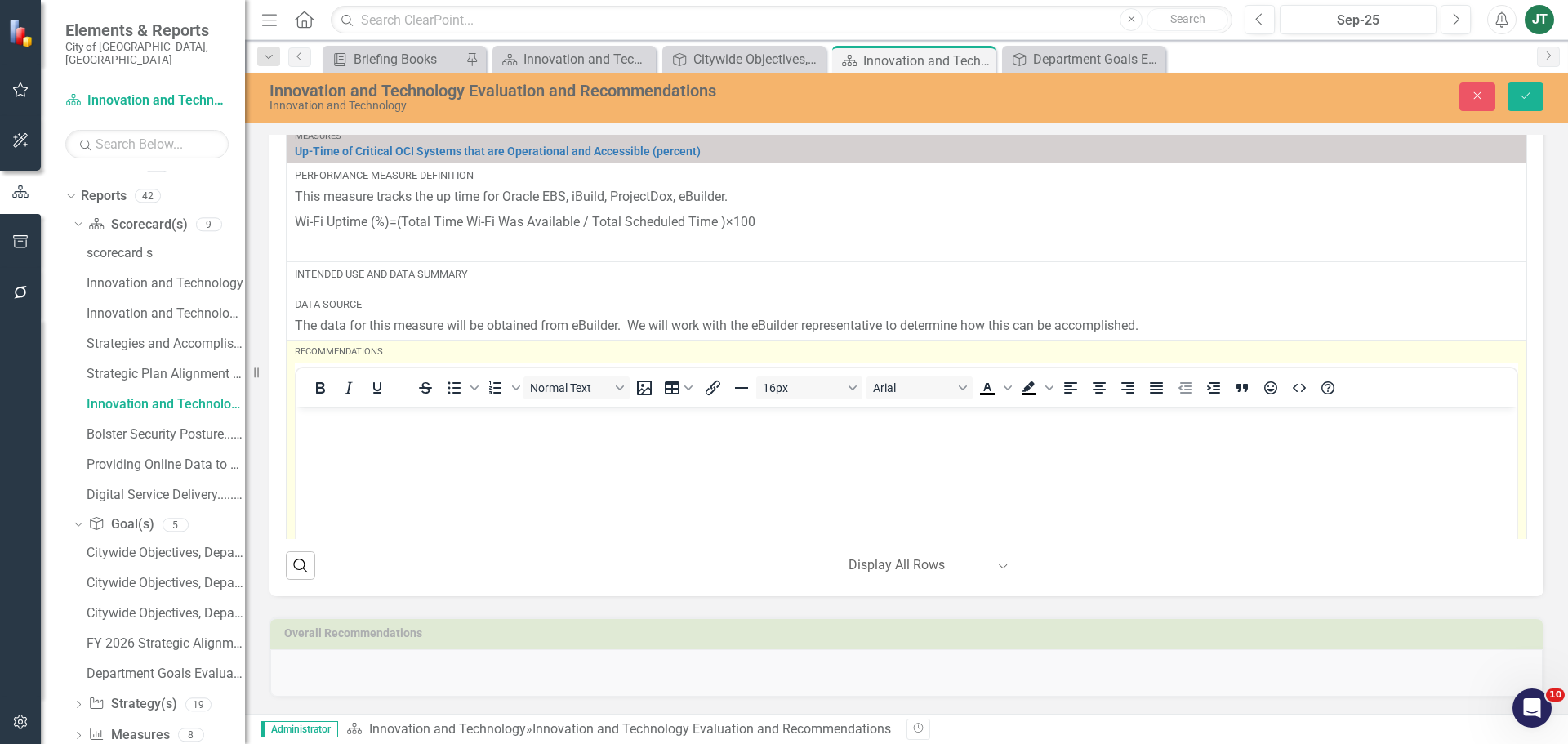
click at [368, 436] on body "Rich Text Area. Press ALT-0 for help." at bounding box center [907, 529] width 1220 height 245
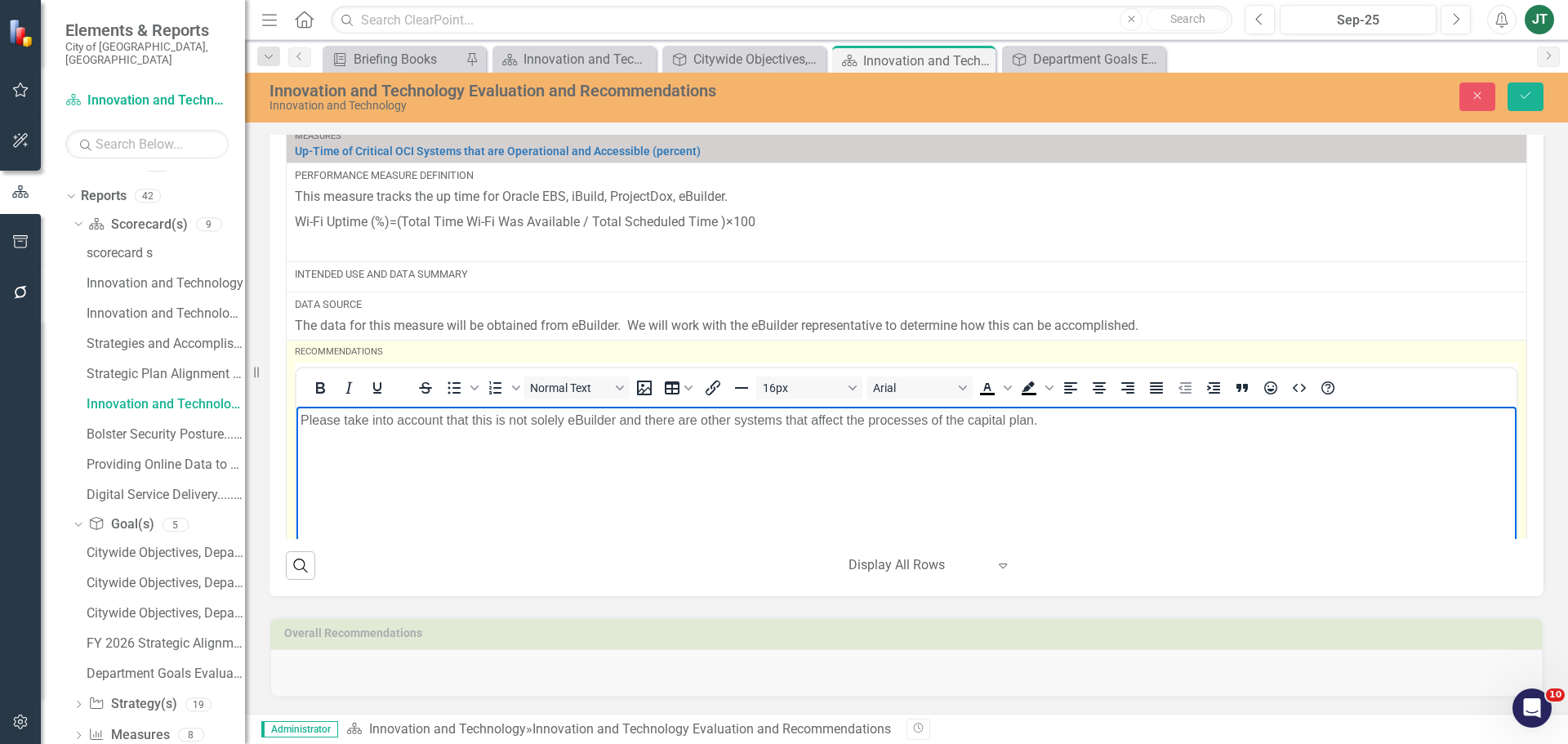
click at [472, 434] on body "Please take into account that this is not solely eBuilder and there are other s…" at bounding box center [907, 529] width 1220 height 245
drag, startPoint x: 452, startPoint y: 420, endPoint x: 714, endPoint y: 432, distance: 262.3
click at [709, 416] on p "Please take into account that this is not solely eBuilder and there are other s…" at bounding box center [906, 420] width 1212 height 19
click at [721, 456] on body "Please take into account that this is not solely eBuilder and there are other s…" at bounding box center [907, 529] width 1220 height 245
click at [570, 422] on p "Please take into account that this is not solely eBuilder and there are other s…" at bounding box center [906, 420] width 1212 height 19
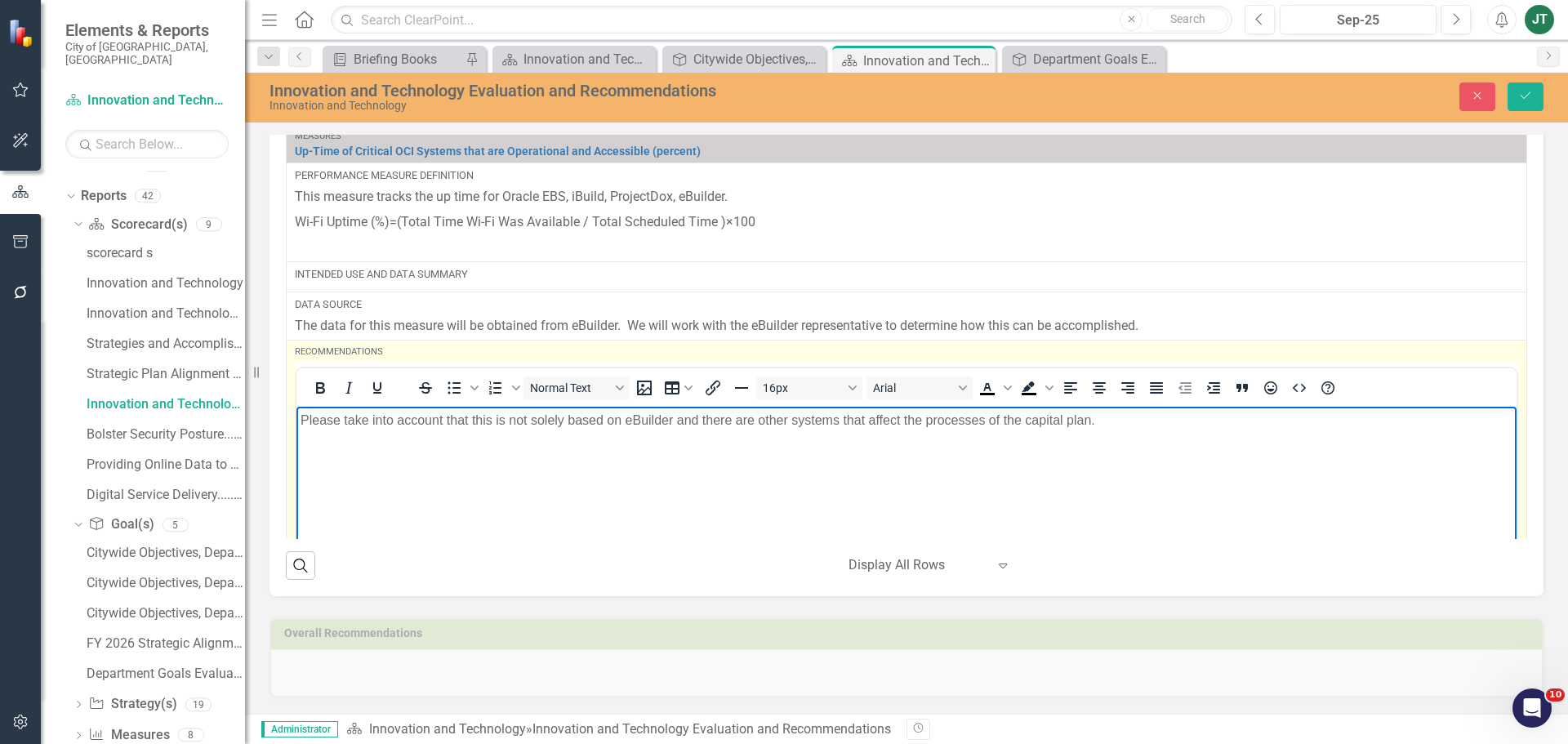
click at [1209, 420] on p "Please take into account that this is not solely based on eBuilder and there ar…" at bounding box center [906, 420] width 1212 height 19
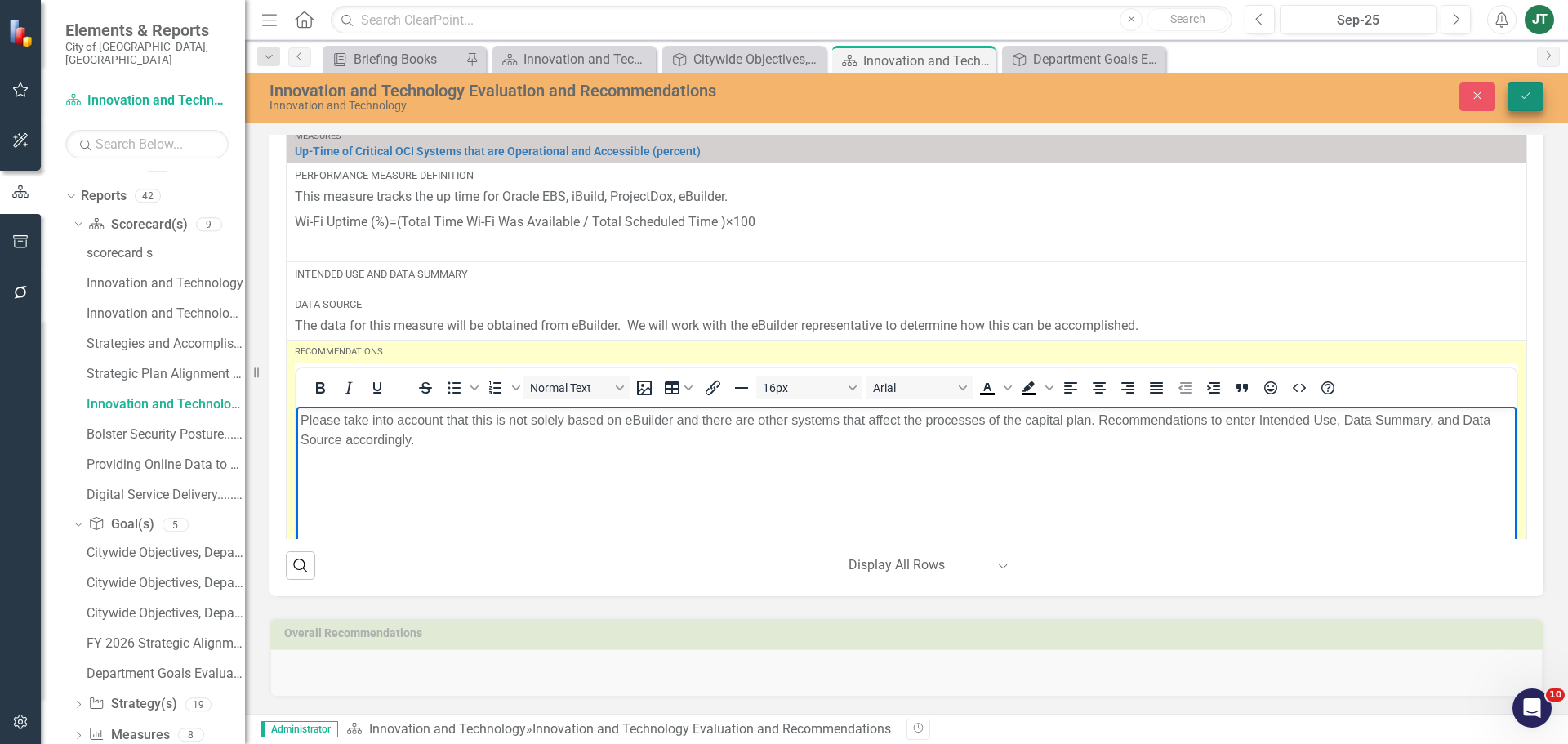
click at [1536, 92] on button "Save" at bounding box center [1525, 96] width 36 height 29
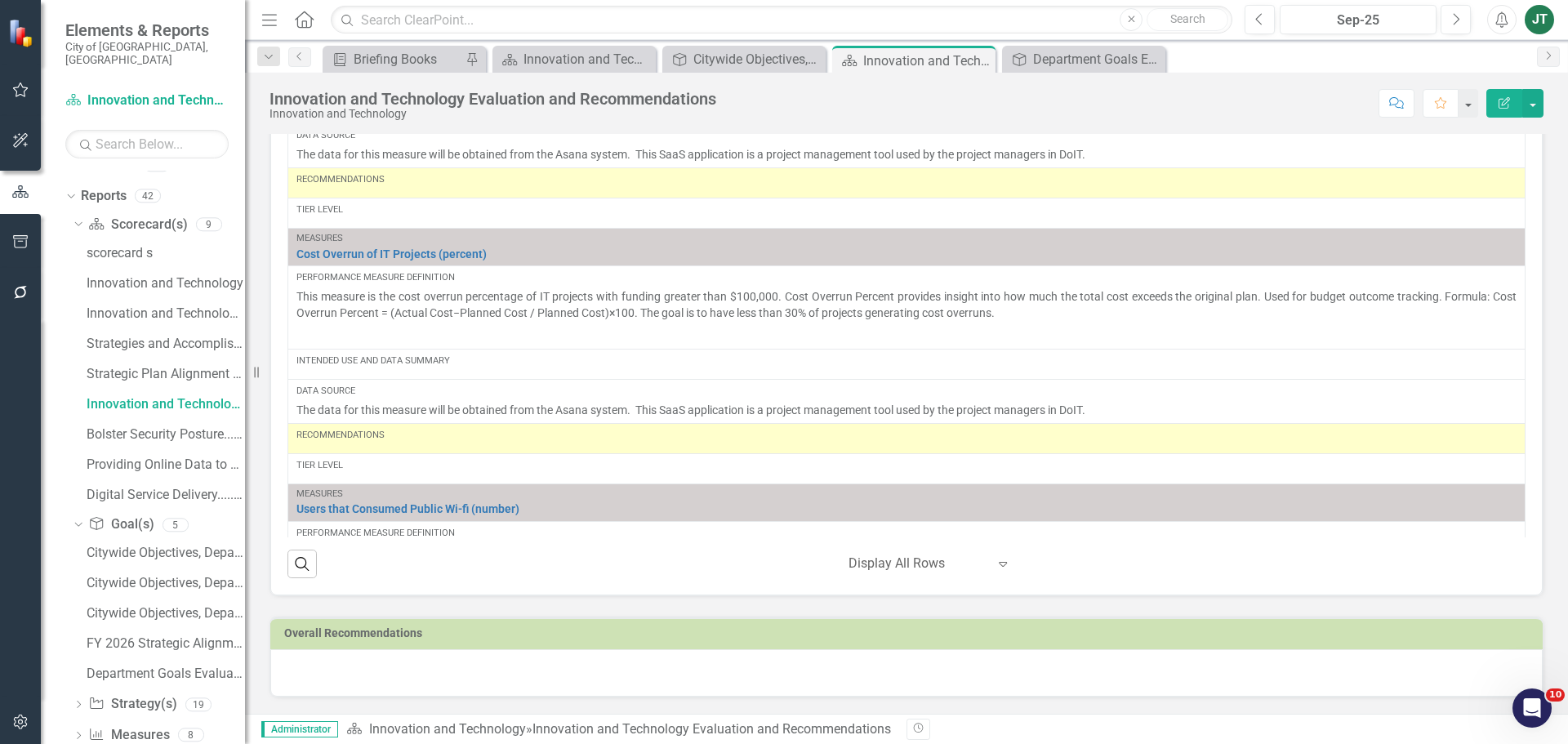
scroll to position [2479, 0]
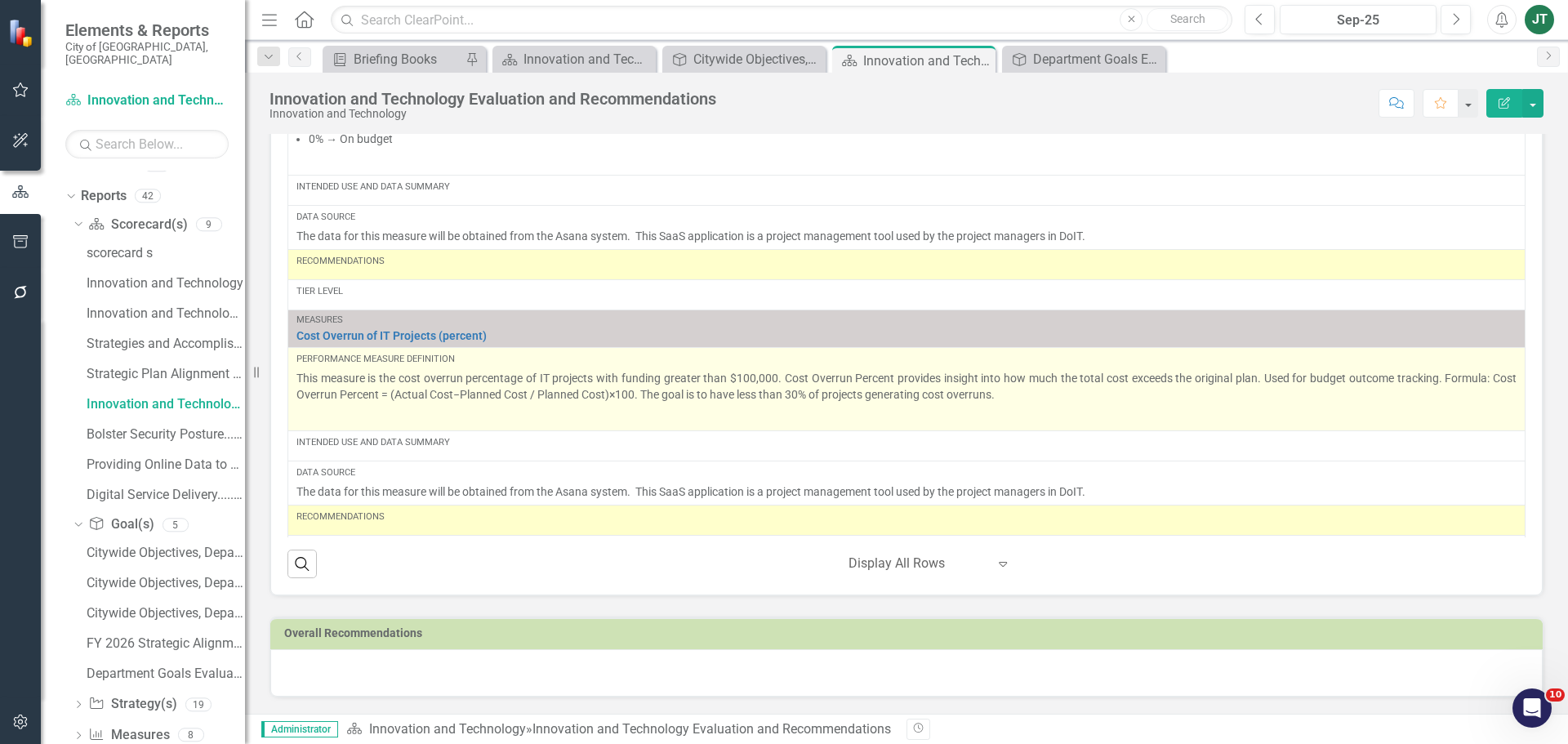
click at [350, 416] on p at bounding box center [907, 415] width 1220 height 19
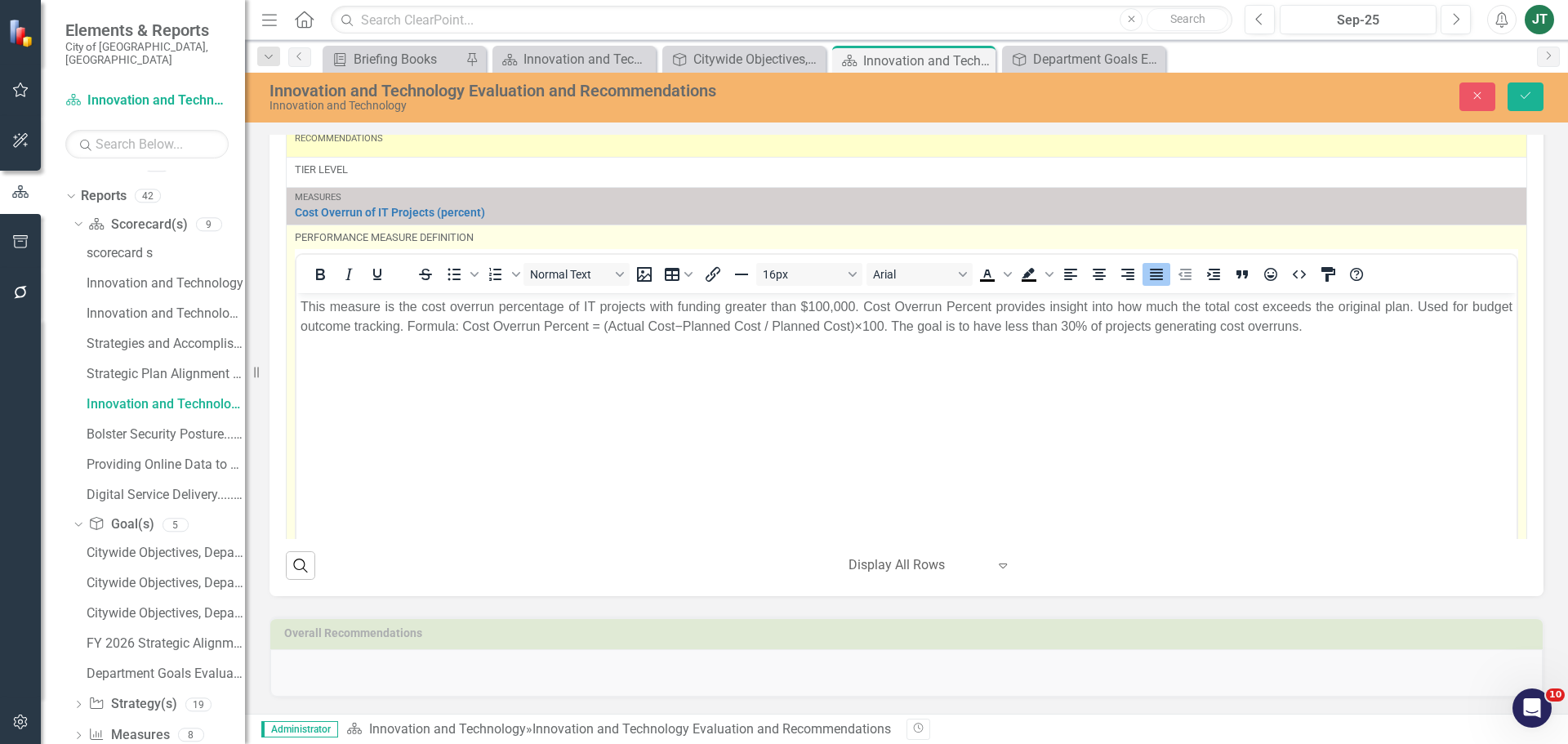
scroll to position [2724, 0]
click at [357, 383] on body "This measure is the cost overrun percentage of IT projects with funding greater…" at bounding box center [907, 413] width 1220 height 245
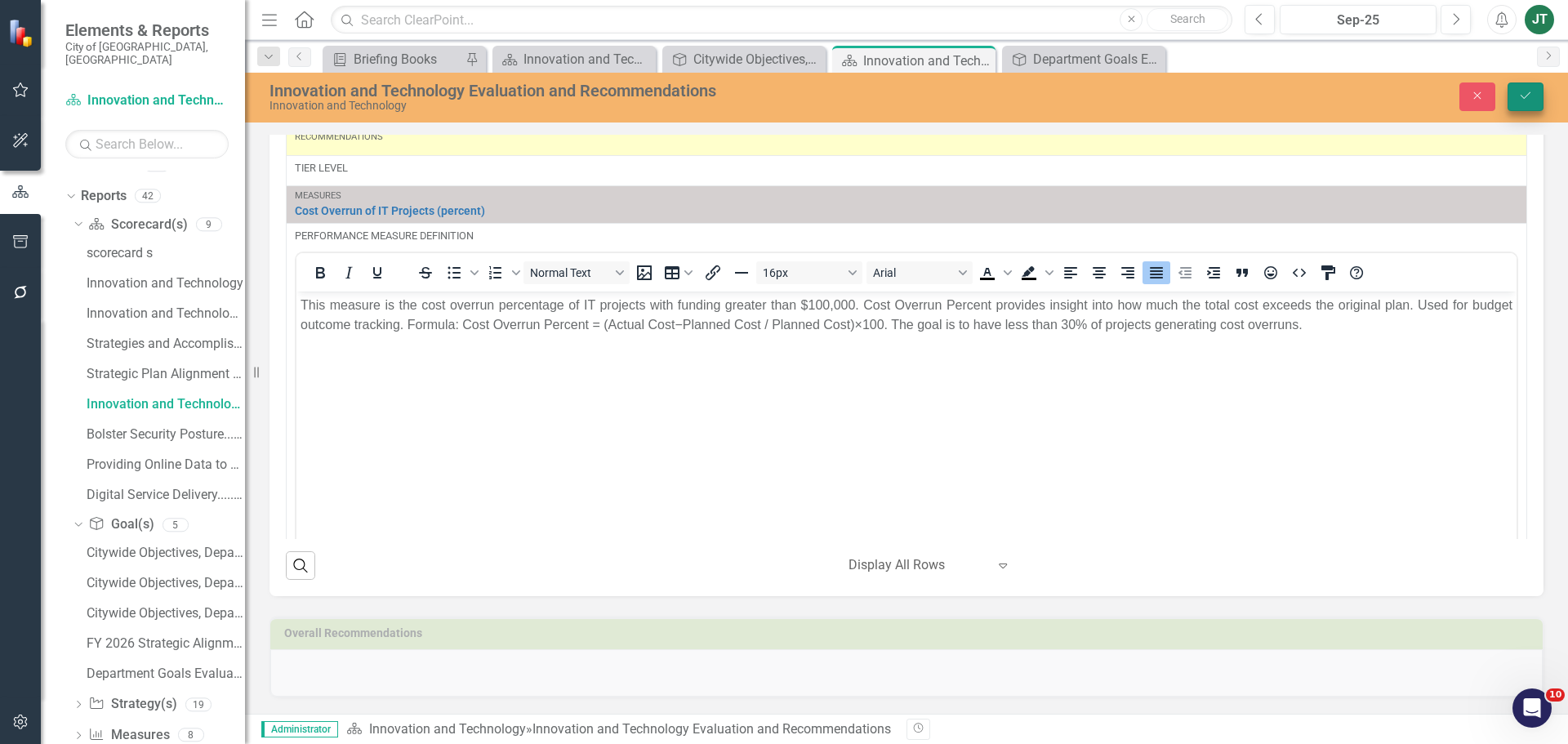
click at [1523, 92] on icon "Save" at bounding box center [1525, 95] width 15 height 11
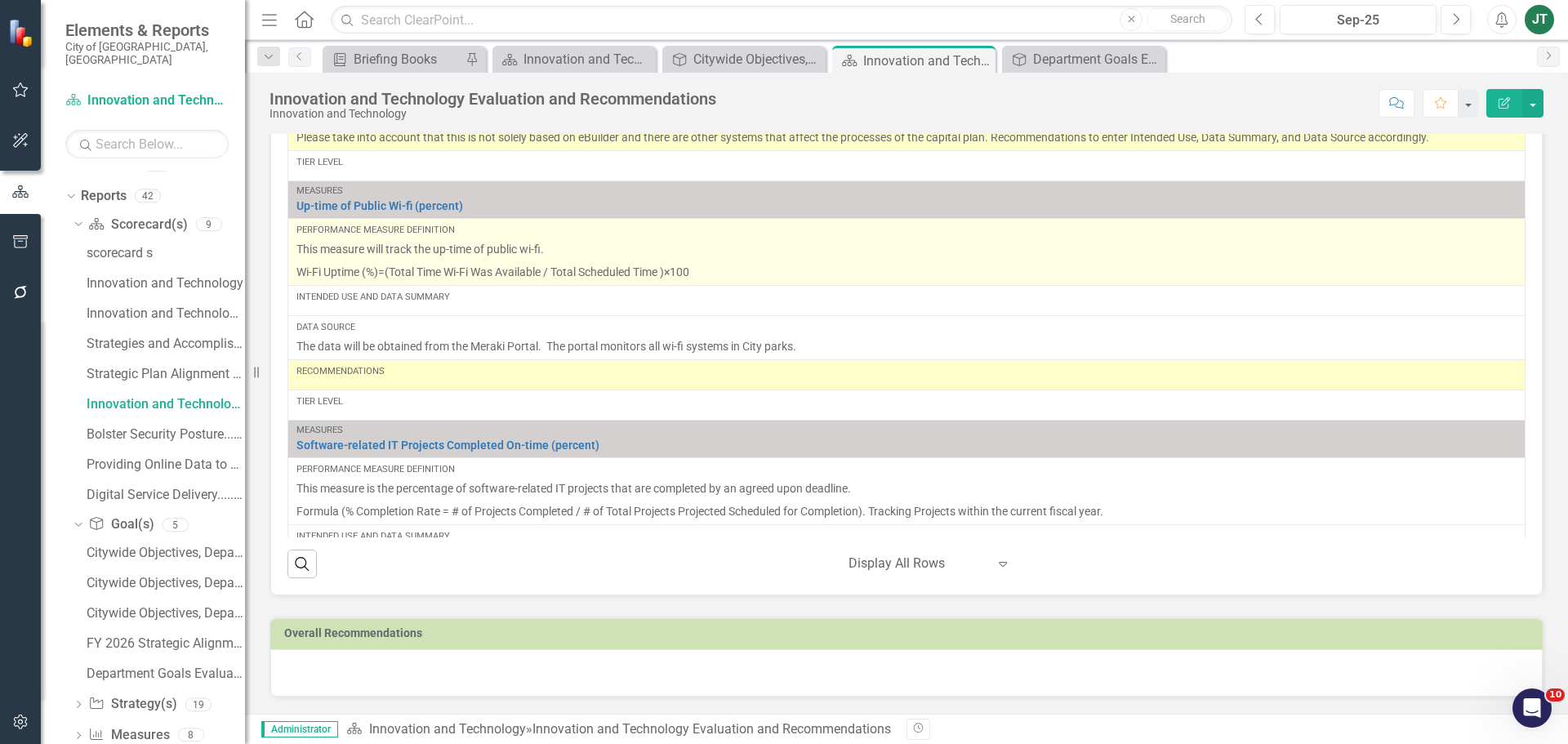
scroll to position [1797, 0]
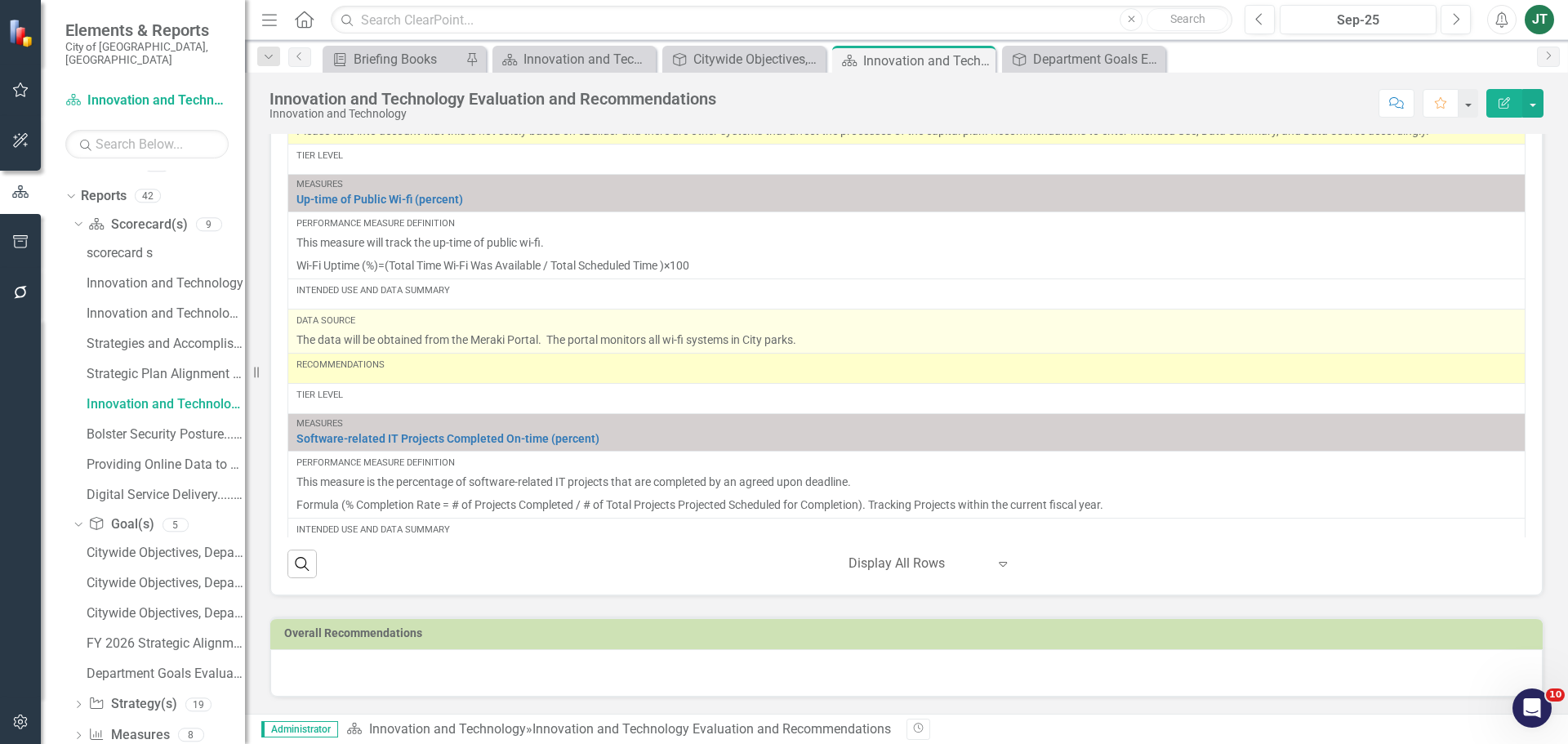
click at [793, 338] on p "The data will be obtained from the Meraki Portal. The portal monitors all wi-fi…" at bounding box center [907, 340] width 1220 height 17
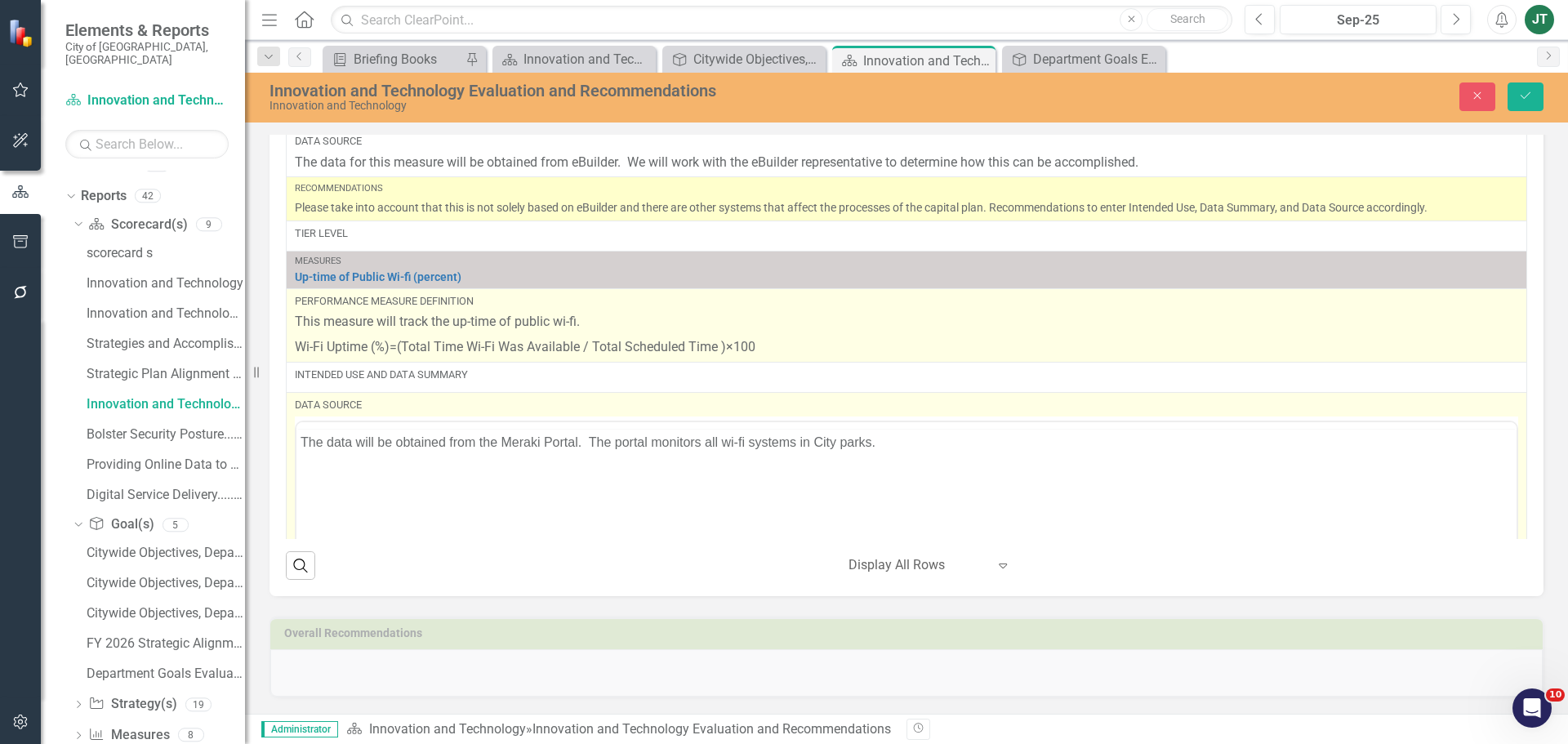
scroll to position [0, 0]
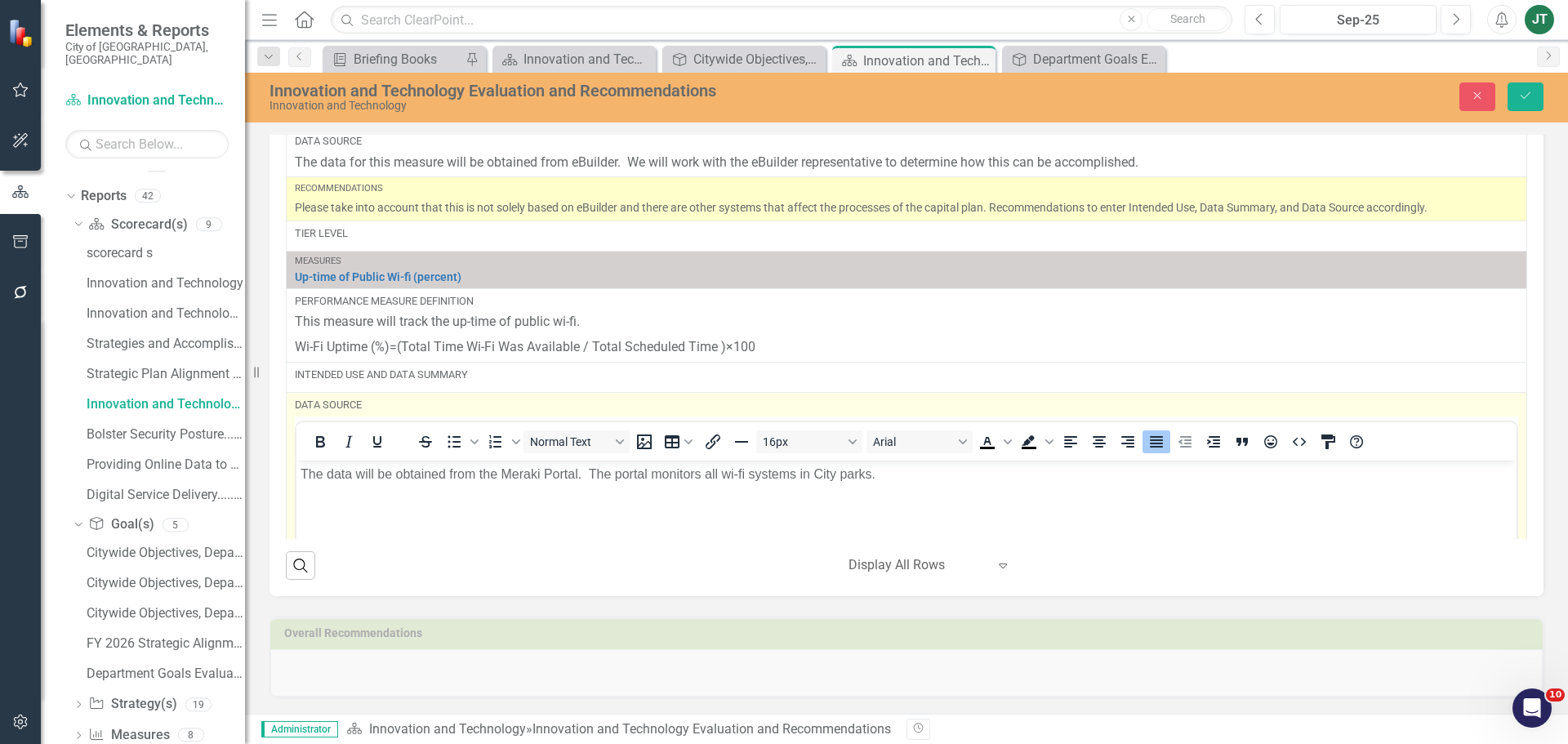
click at [545, 496] on body "The data will be obtained from the Meraki Portal. The portal monitors all wi-fi…" at bounding box center [907, 582] width 1220 height 245
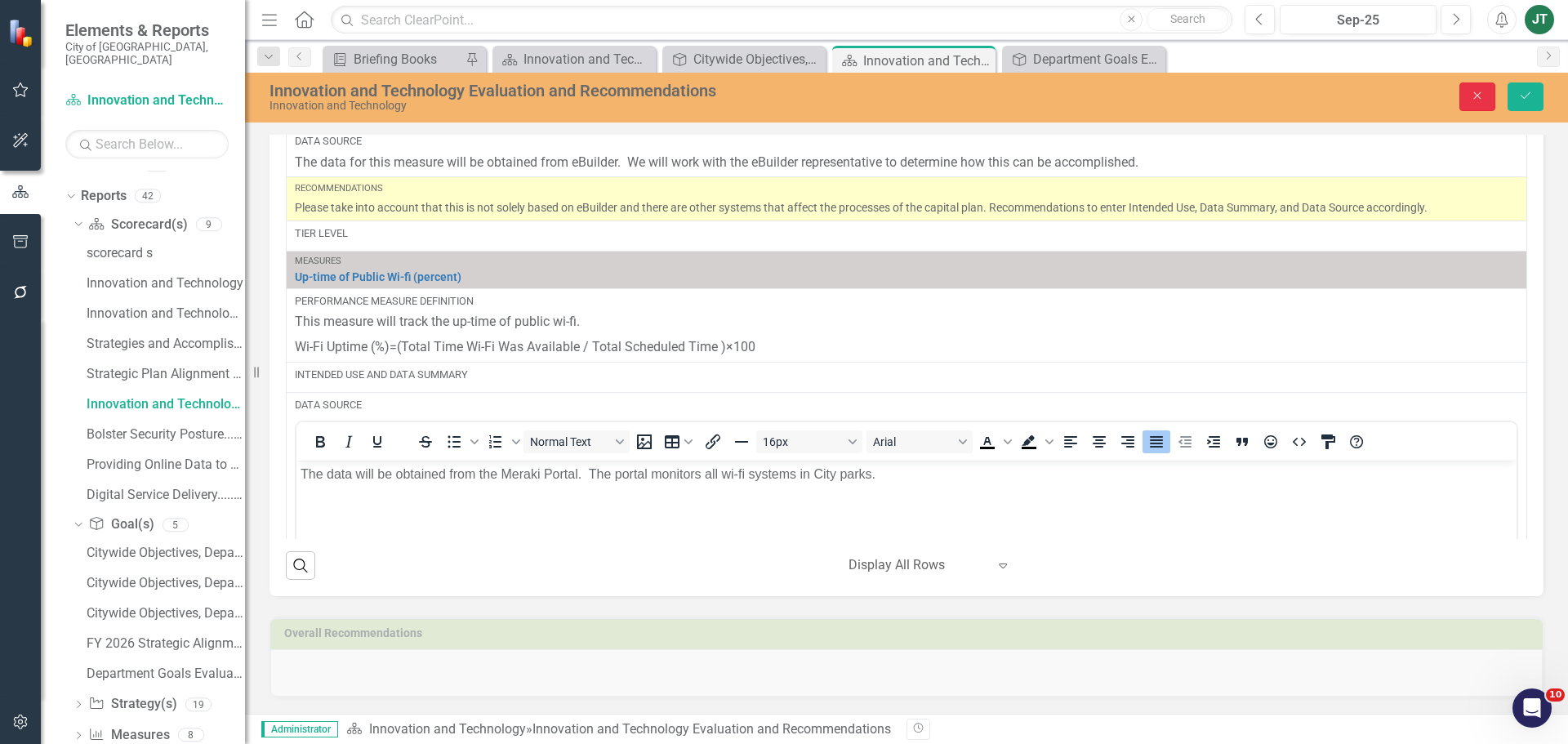
click at [1486, 93] on button "Close" at bounding box center [1477, 96] width 36 height 29
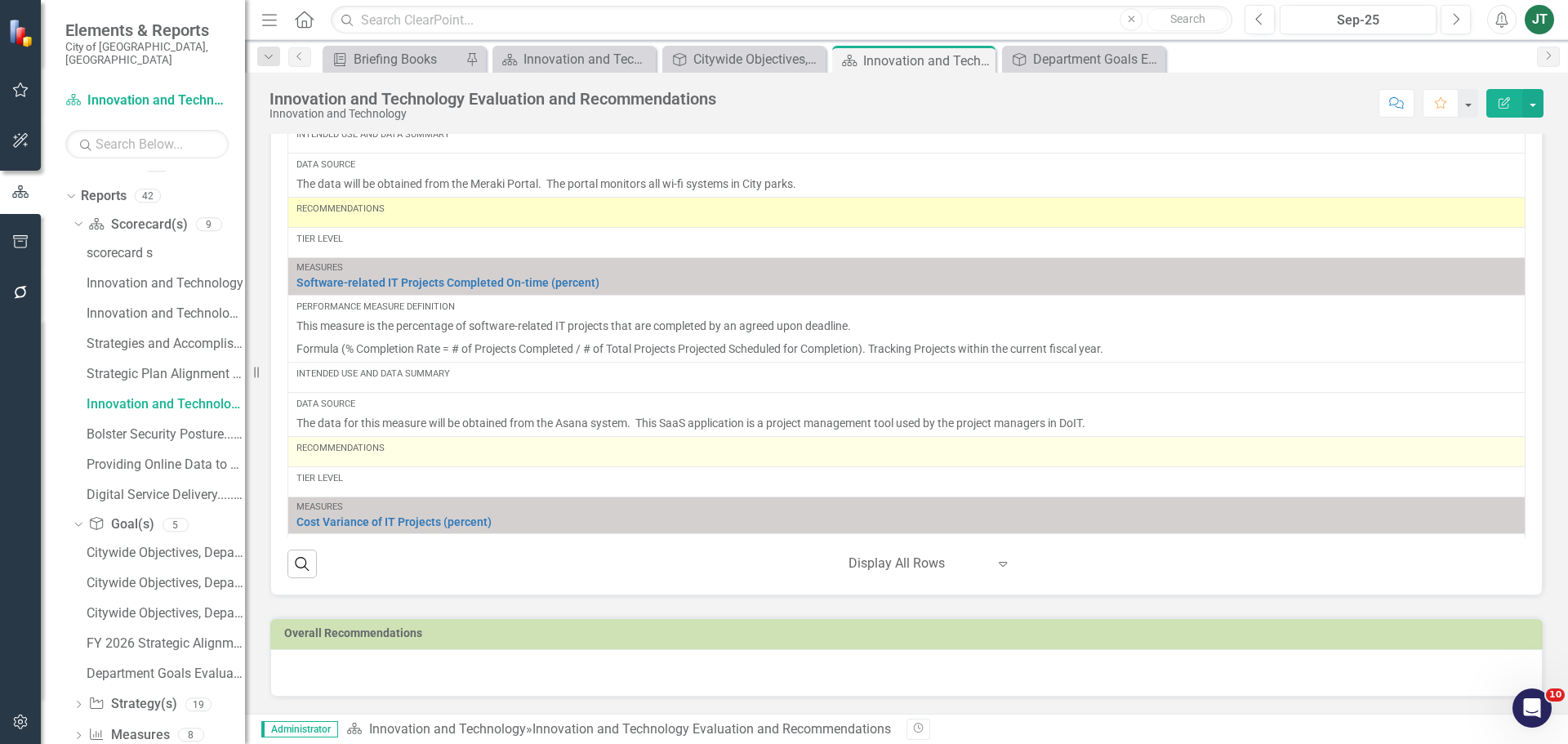
scroll to position [1959, 0]
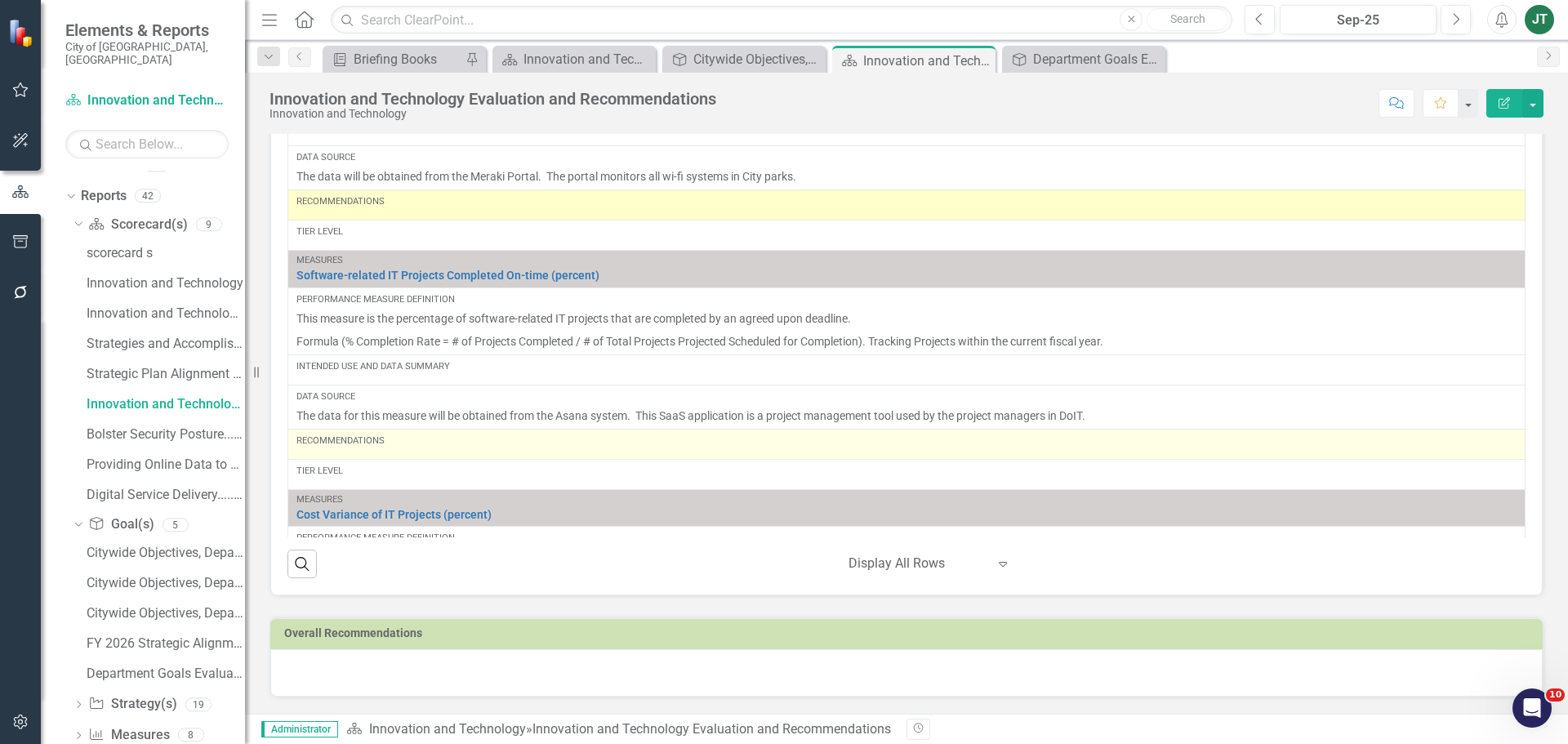
click at [323, 458] on td "Recommendations" at bounding box center [907, 444] width 1238 height 30
click at [321, 458] on td "Recommendations" at bounding box center [907, 444] width 1238 height 30
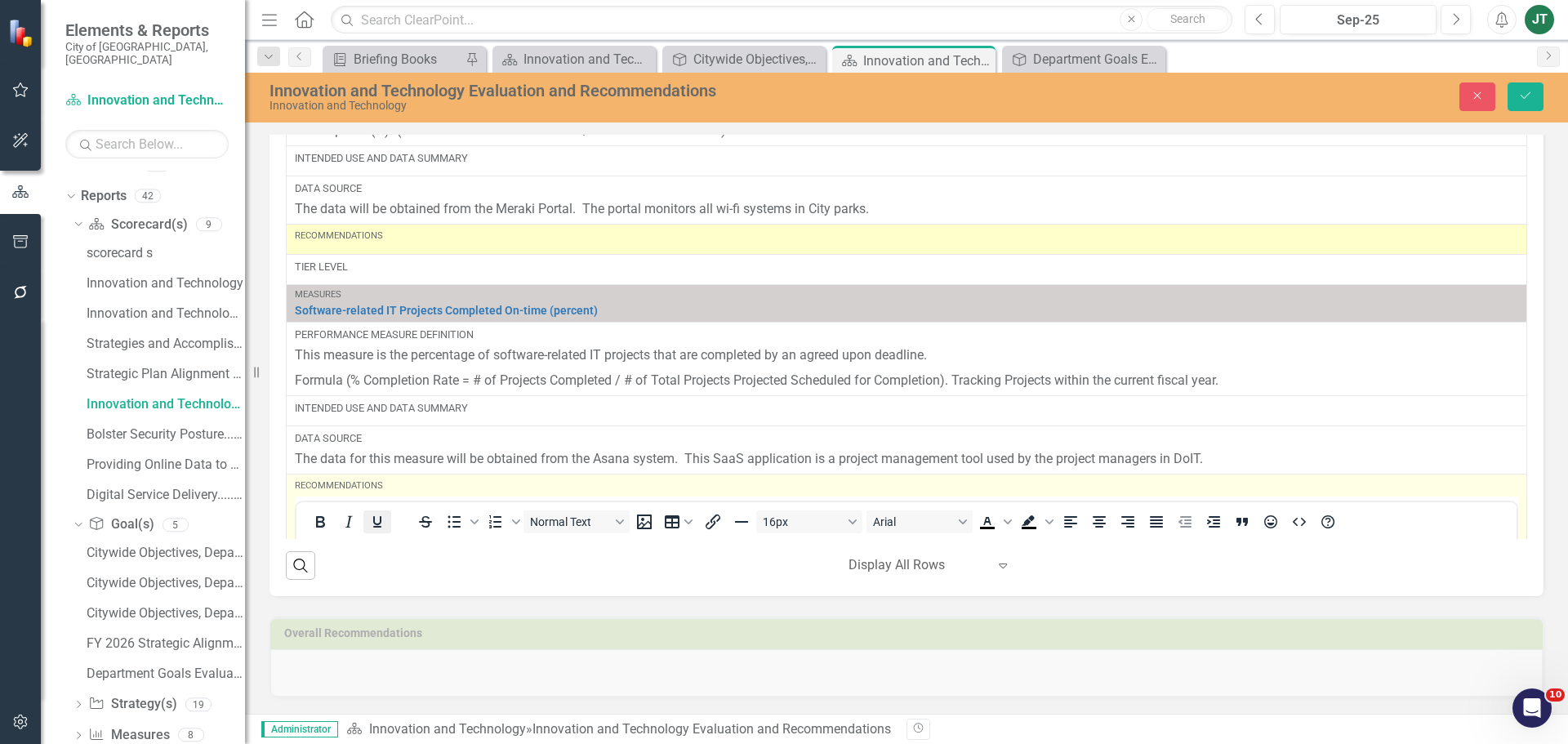
scroll to position [2042, 0]
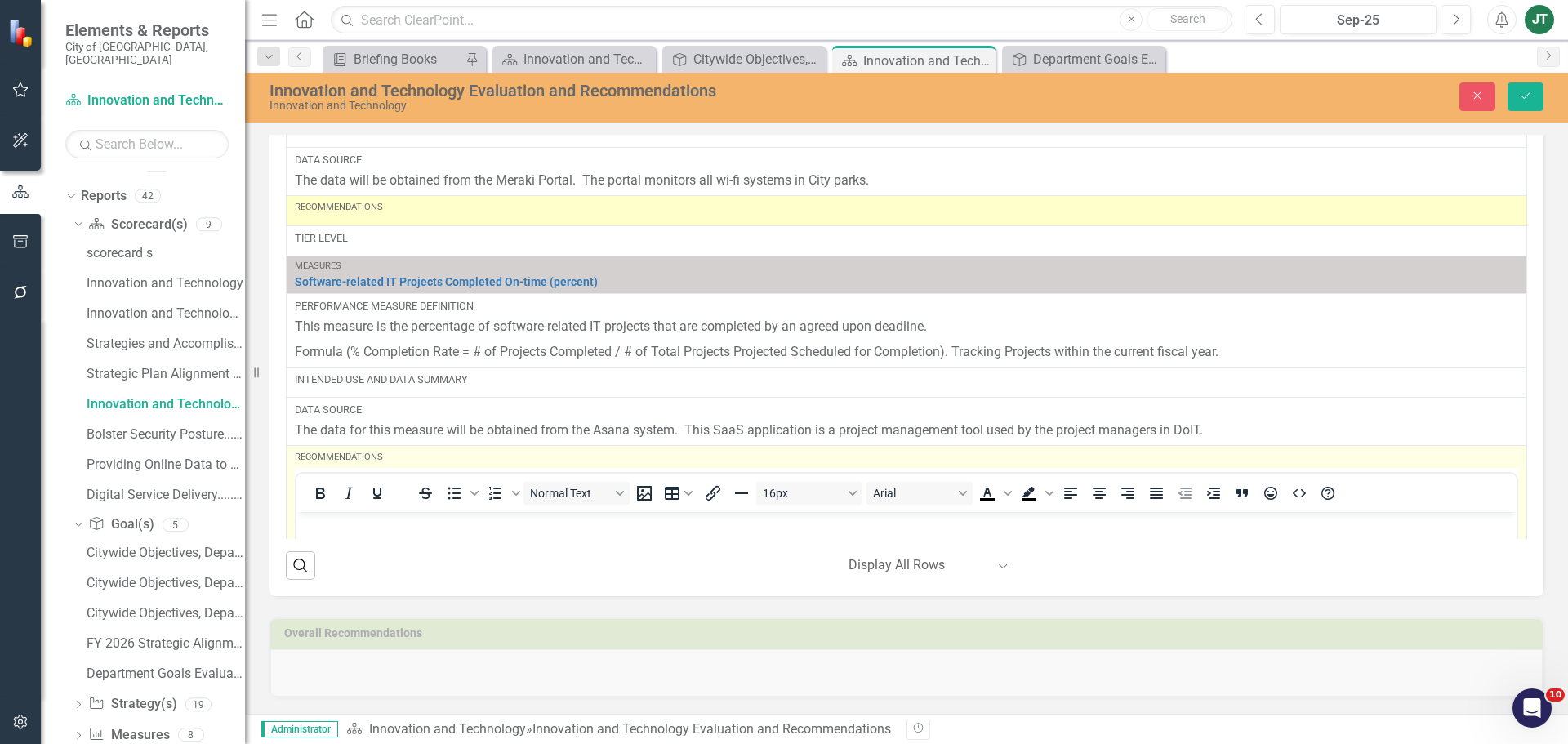
click at [319, 523] on p "Rich Text Area. Press ALT-0 for help." at bounding box center [906, 525] width 1212 height 19
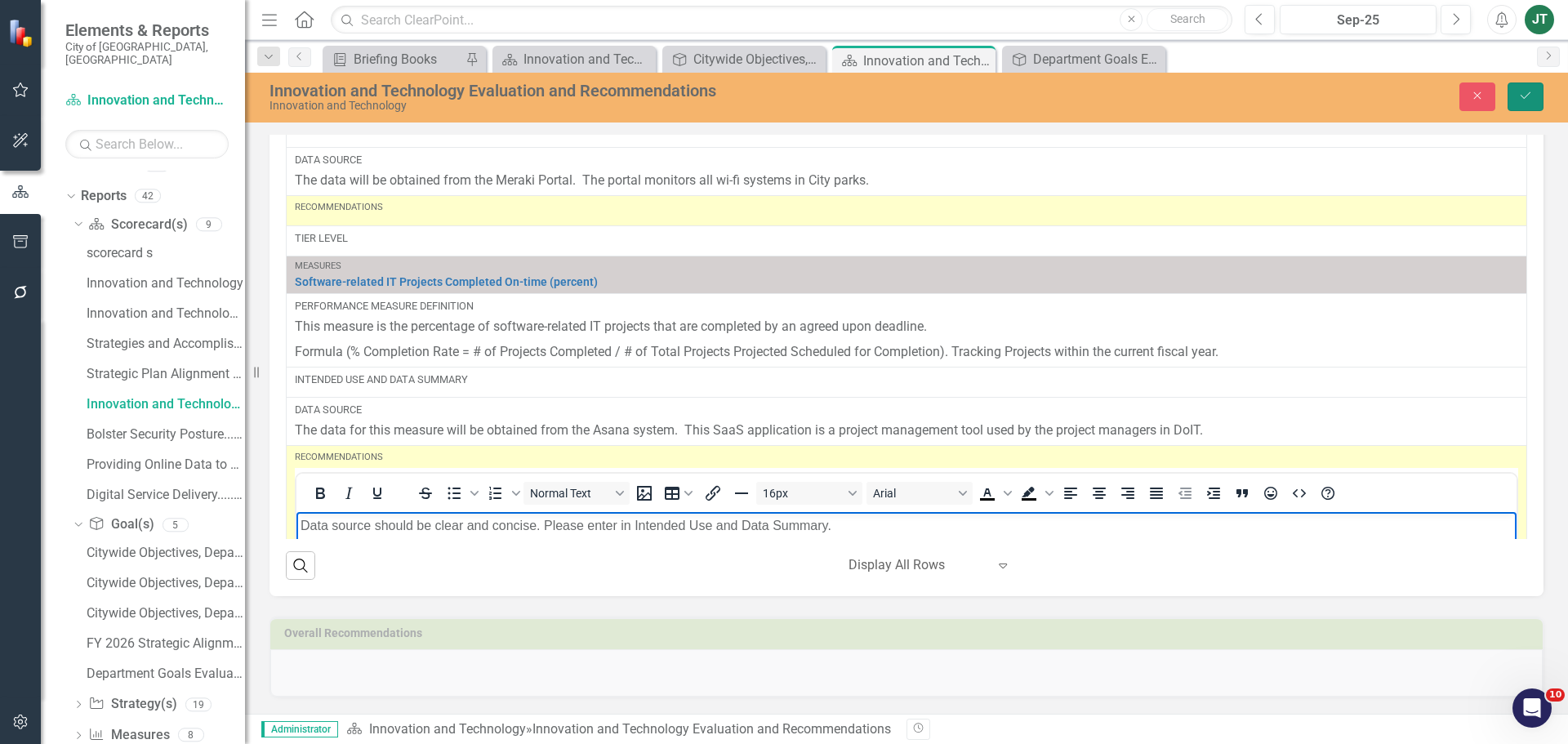
click at [1520, 104] on button "Save" at bounding box center [1525, 96] width 36 height 29
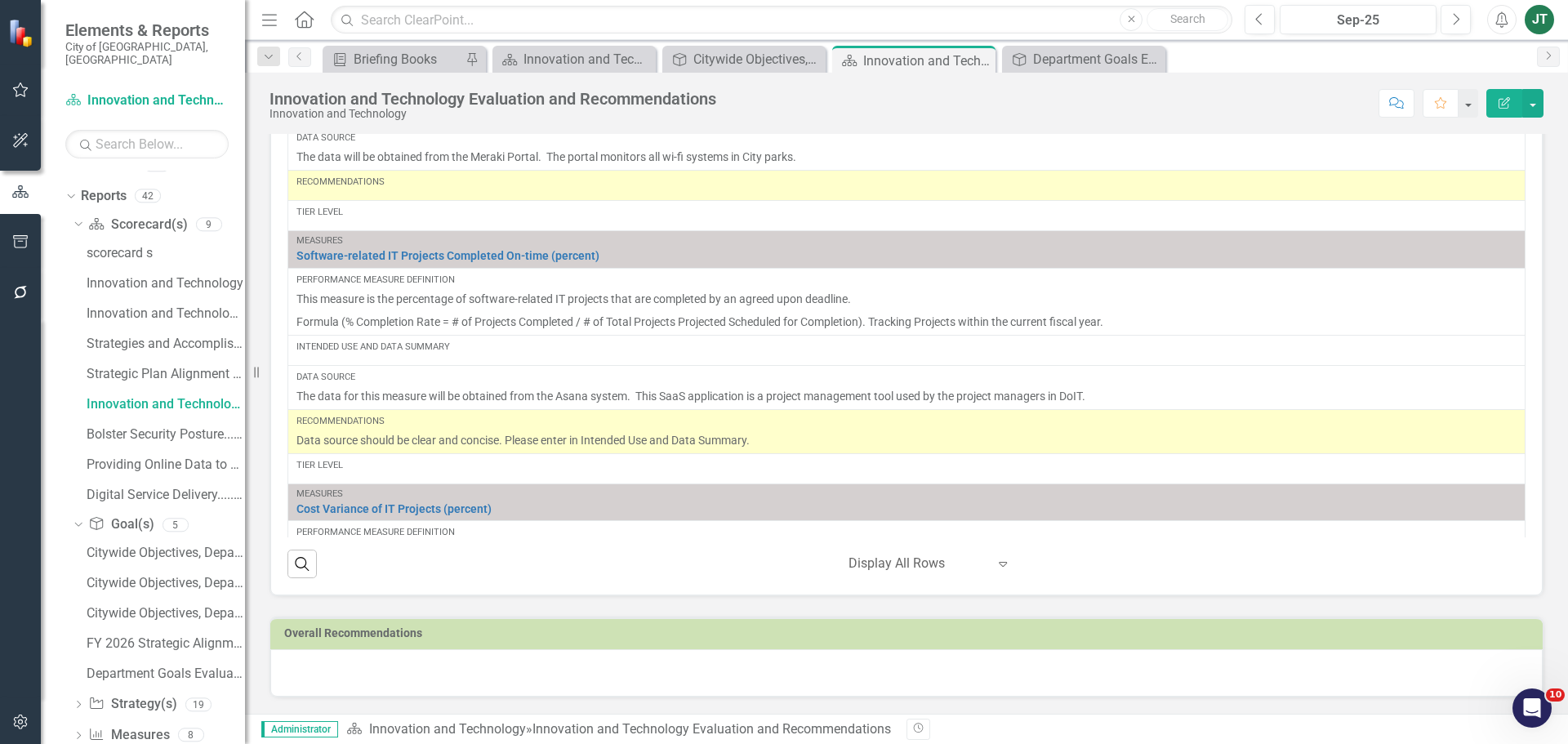
scroll to position [1981, 0]
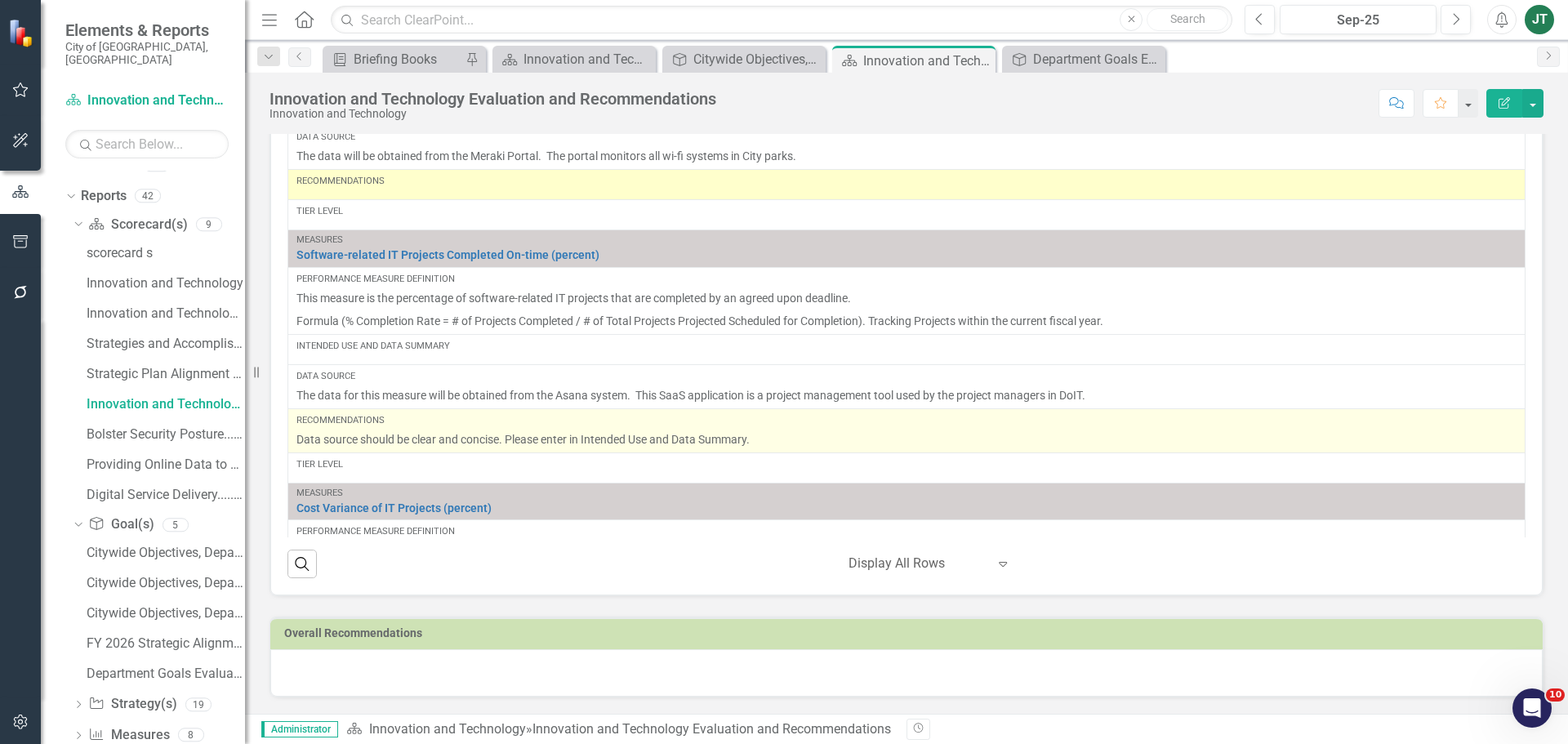
click at [607, 438] on p "Data source should be clear and concise. Please enter in Intended Use and Data …" at bounding box center [907, 440] width 1220 height 17
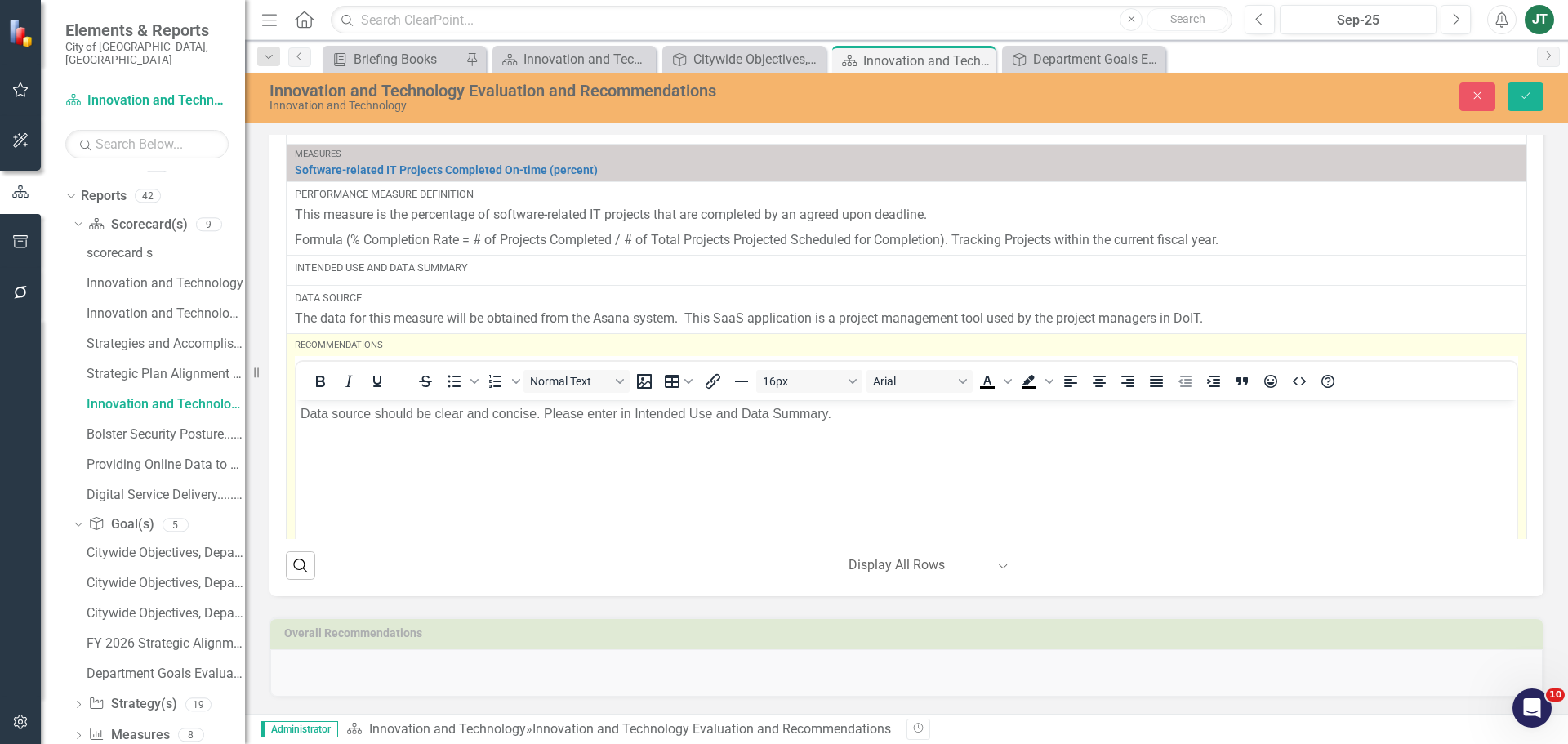
scroll to position [2226, 0]
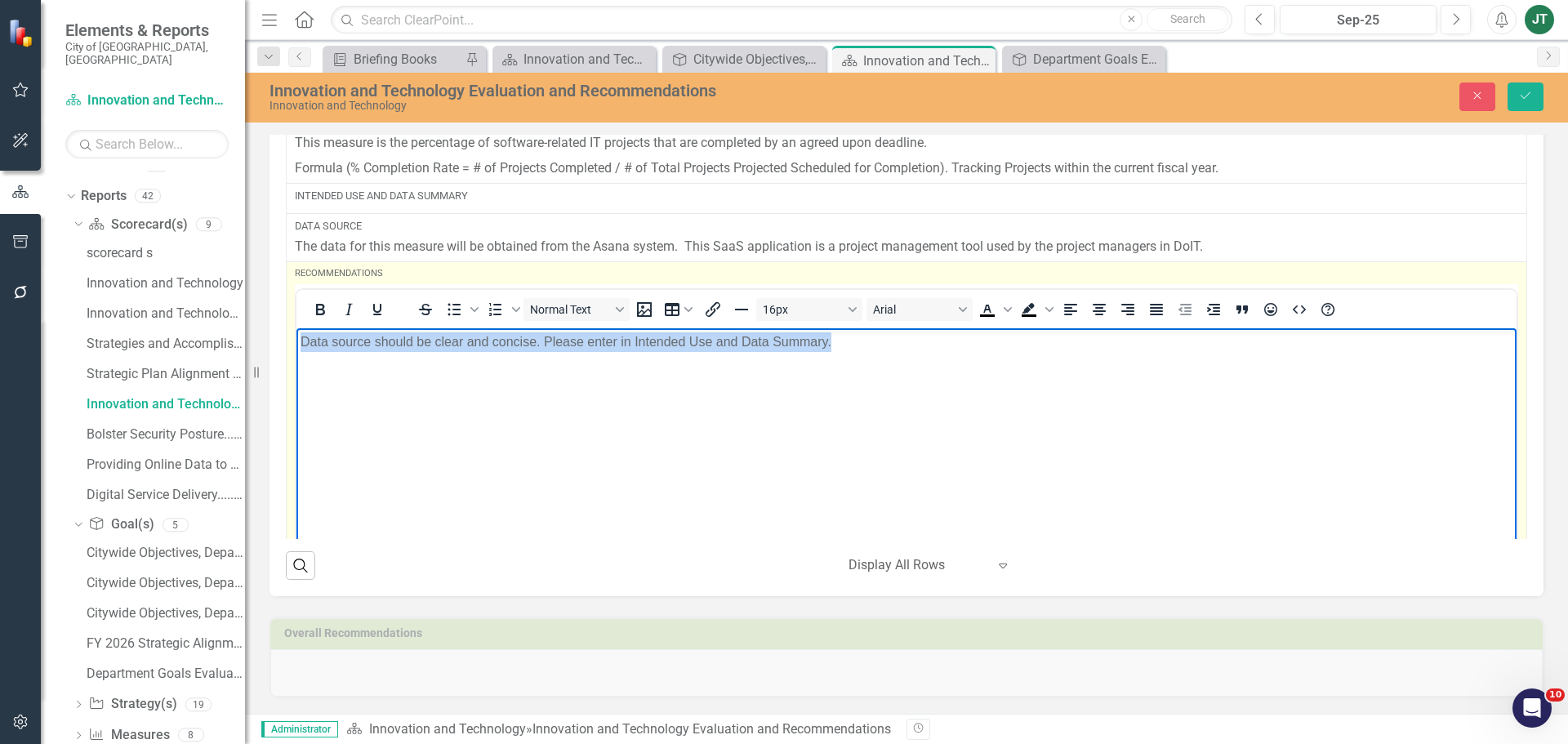
drag, startPoint x: 866, startPoint y: 343, endPoint x: 206, endPoint y: 344, distance: 660.0
click at [297, 344] on html "Data source should be clear and concise. Please enter in Intended Use and Data …" at bounding box center [907, 450] width 1220 height 245
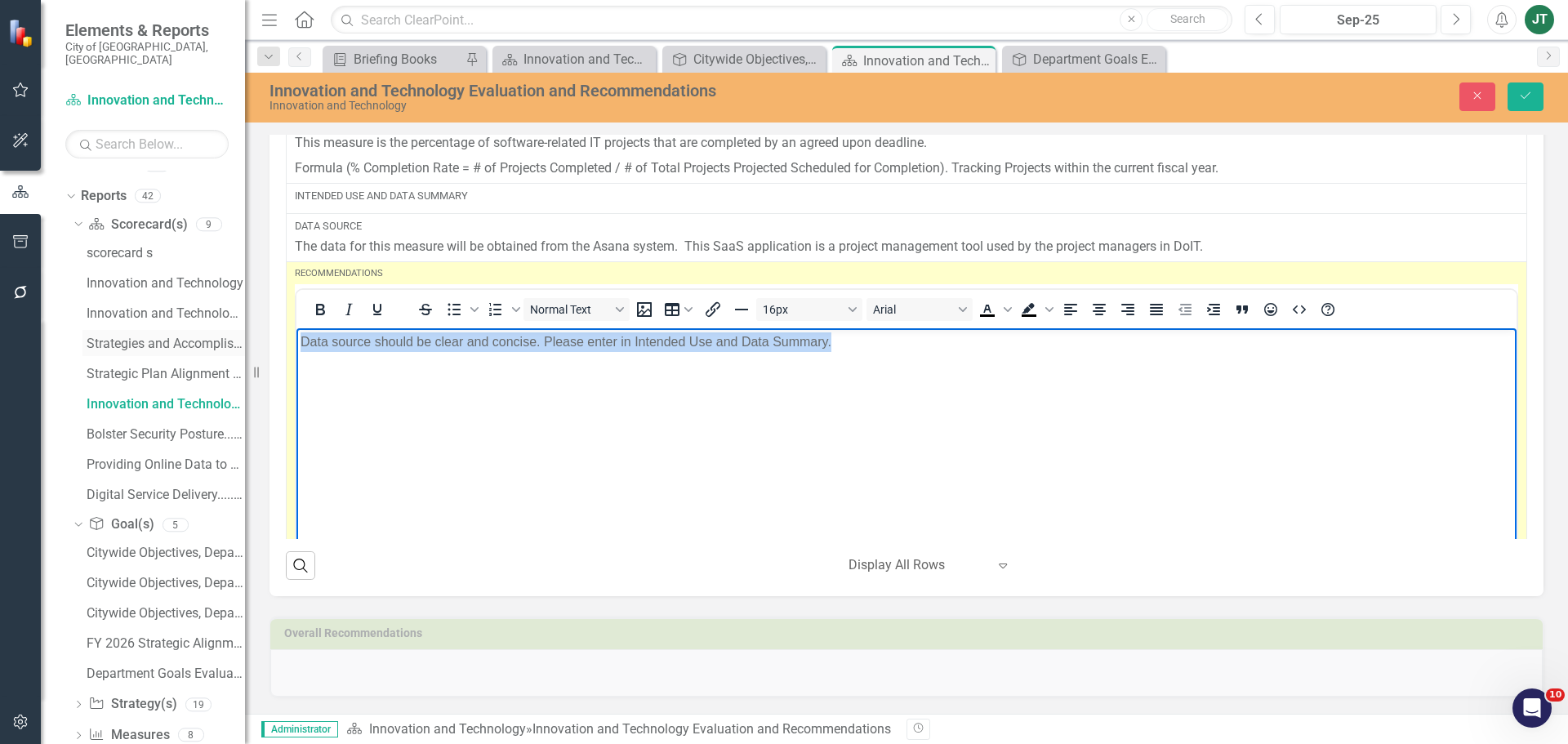
copy p "Data source should be clear and concise. Please enter in Intended Use and Data …"
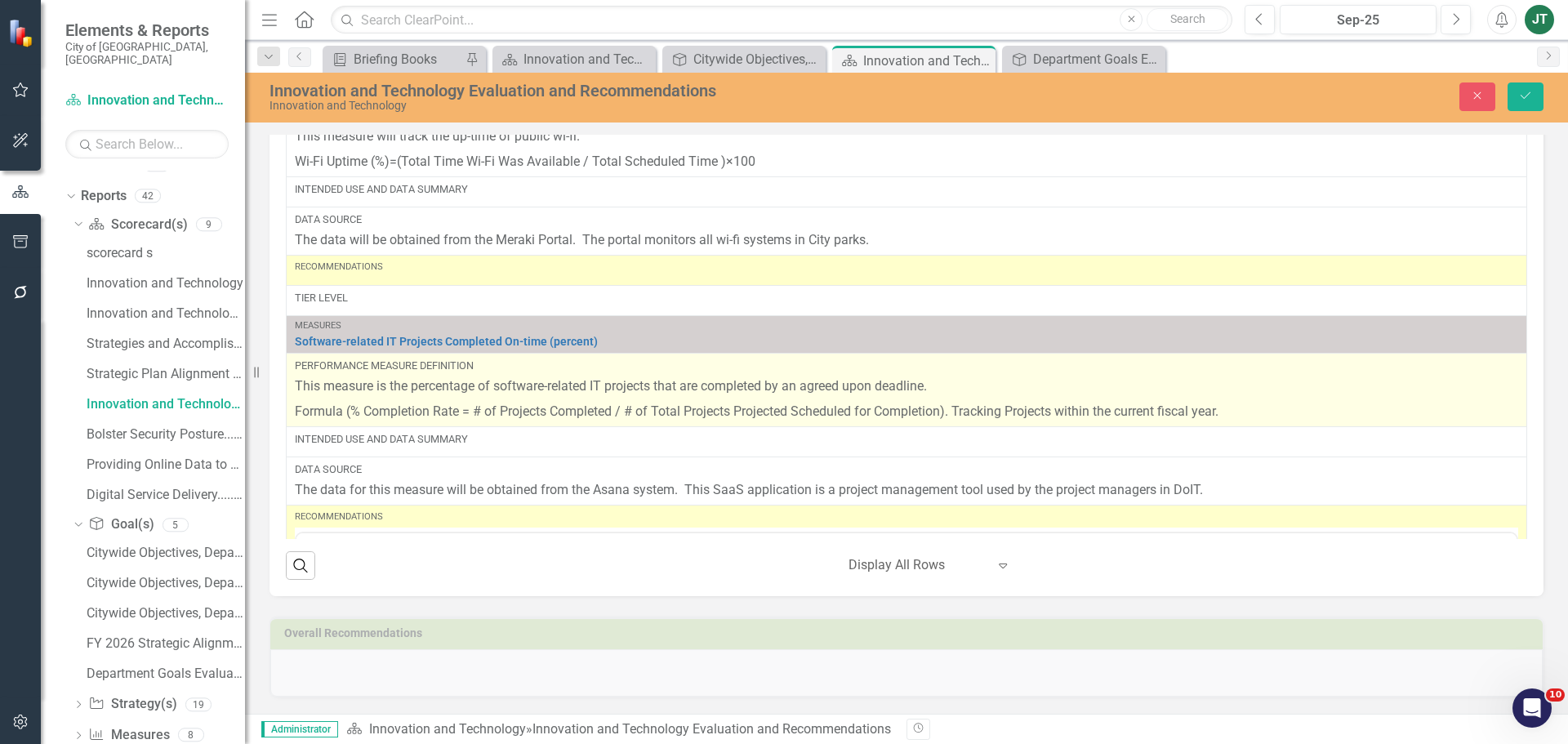
scroll to position [1981, 0]
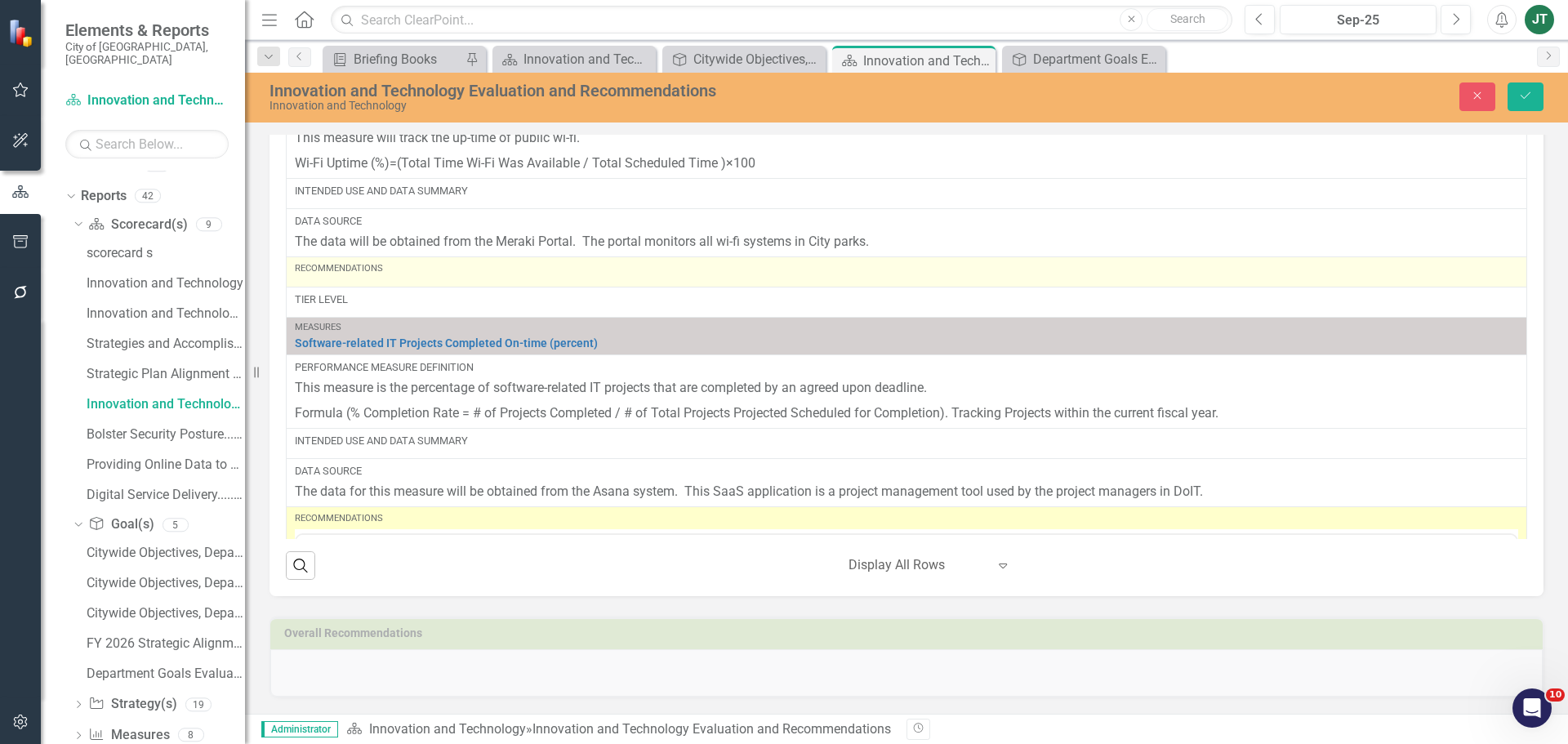
click at [421, 279] on div "Recommendations" at bounding box center [907, 272] width 1224 height 19
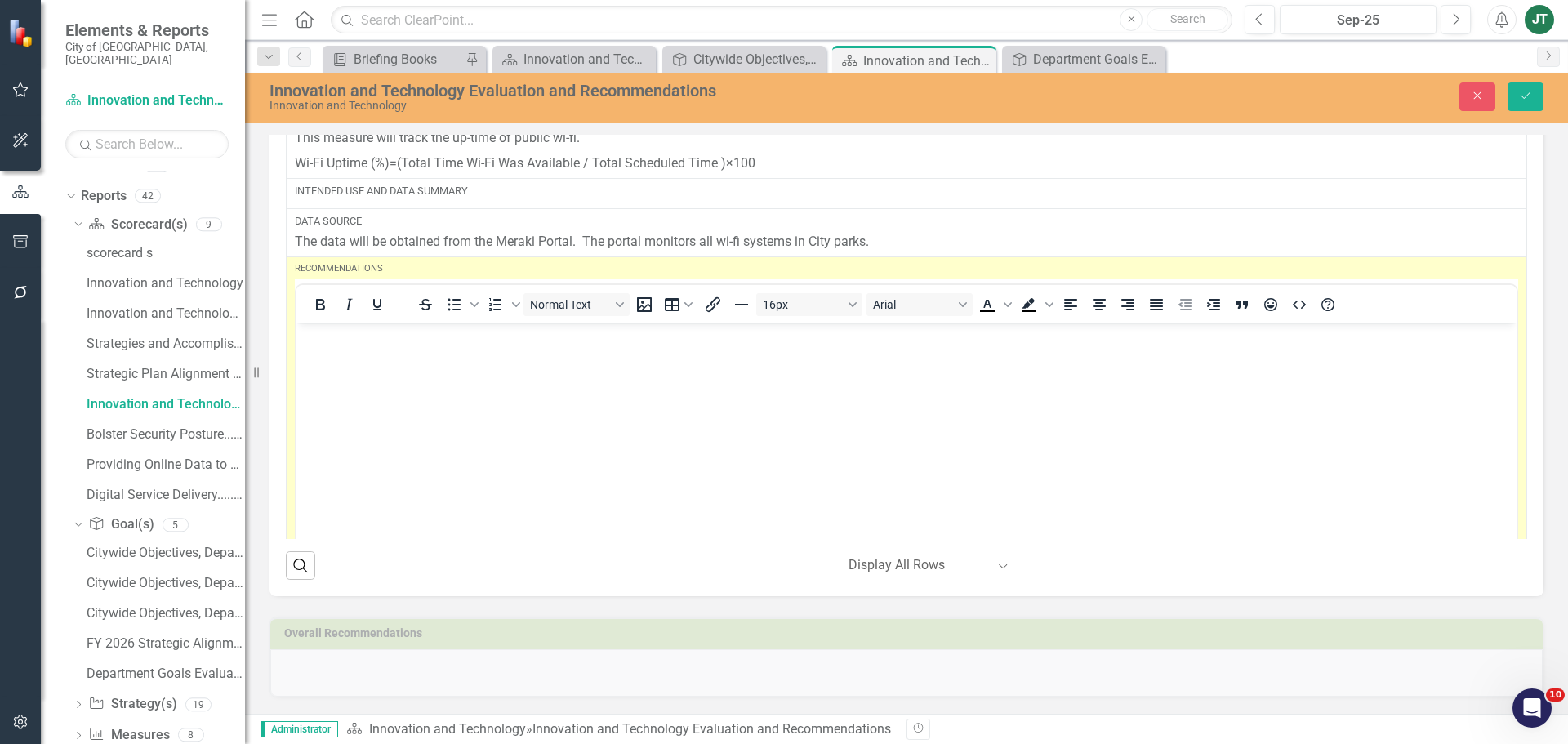
scroll to position [0, 0]
click at [367, 361] on body "Rich Text Area. Press ALT-0 for help." at bounding box center [907, 445] width 1220 height 245
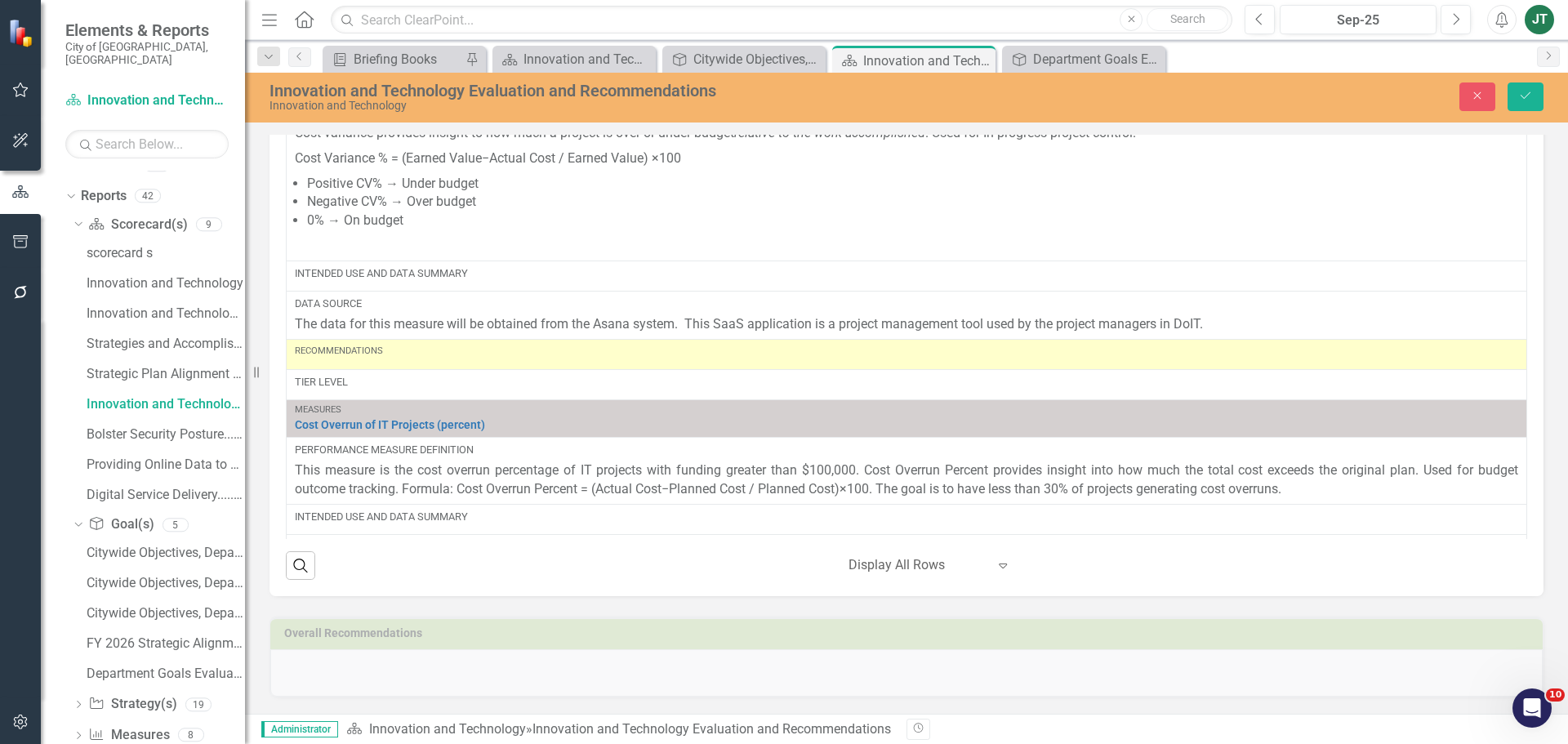
scroll to position [3287, 0]
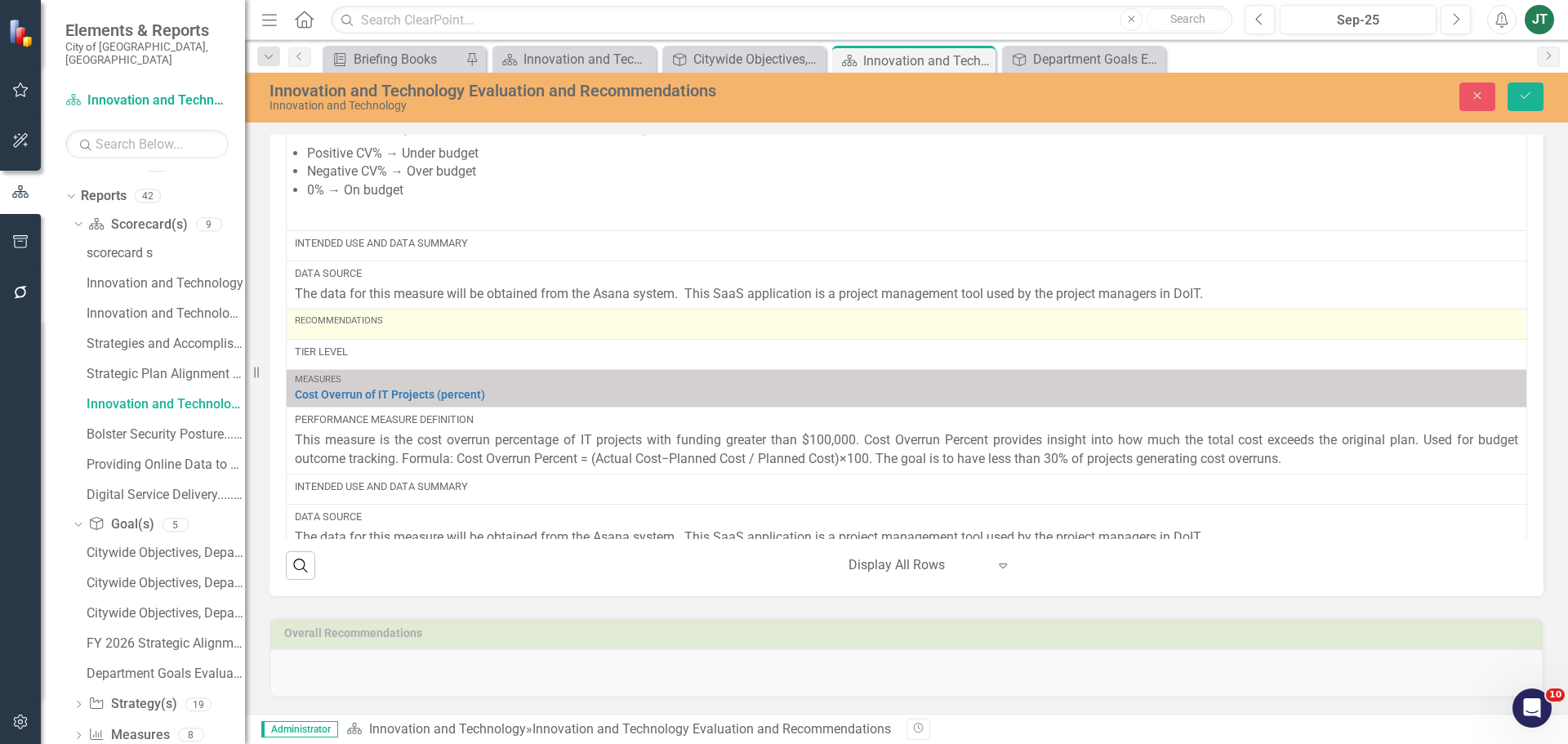
click at [357, 327] on div "Recommendations" at bounding box center [907, 321] width 1224 height 13
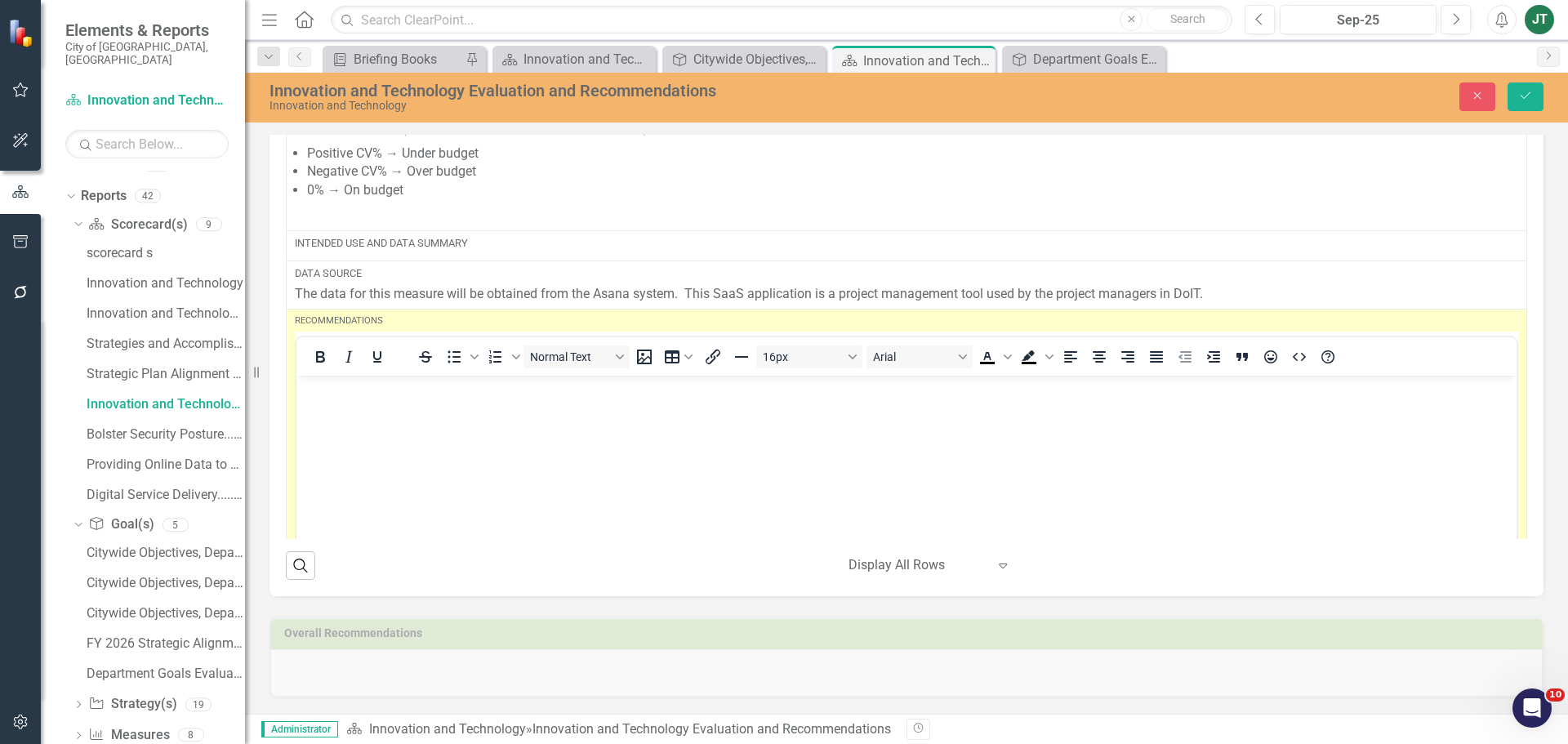
scroll to position [0, 0]
click at [348, 404] on body "Rich Text Area. Press ALT-0 for help." at bounding box center [907, 497] width 1220 height 245
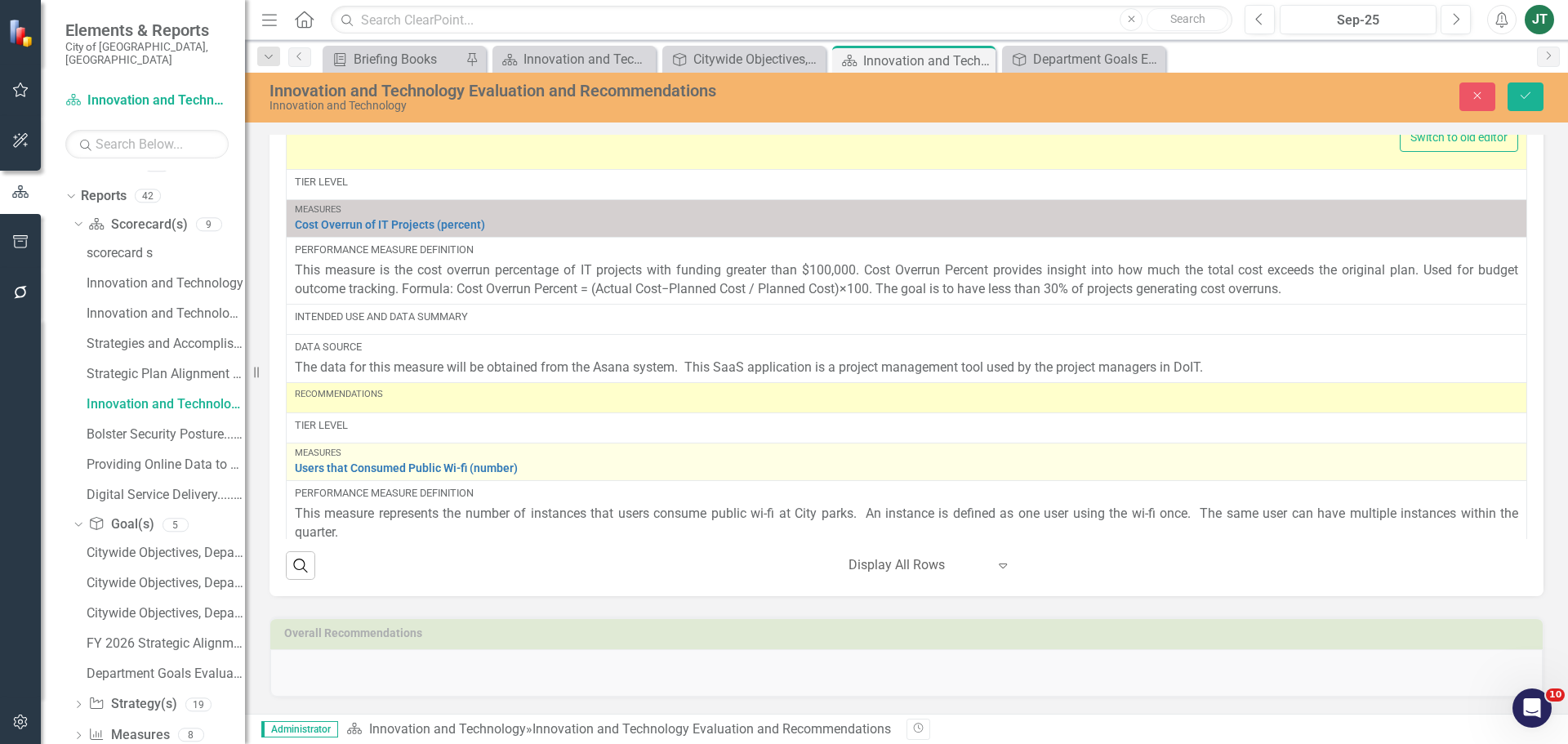
scroll to position [3859, 0]
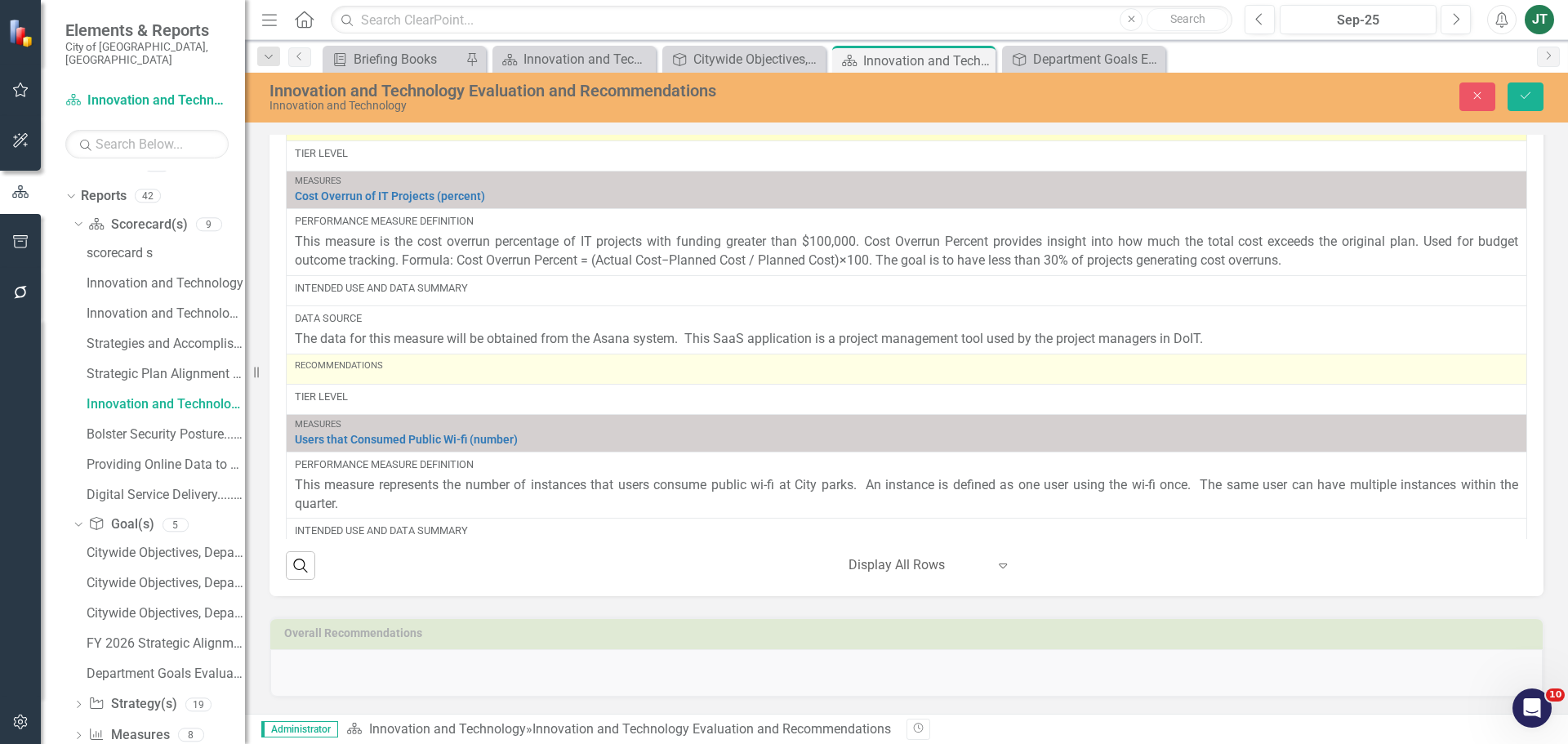
click at [392, 371] on div "Recommendations" at bounding box center [907, 366] width 1224 height 13
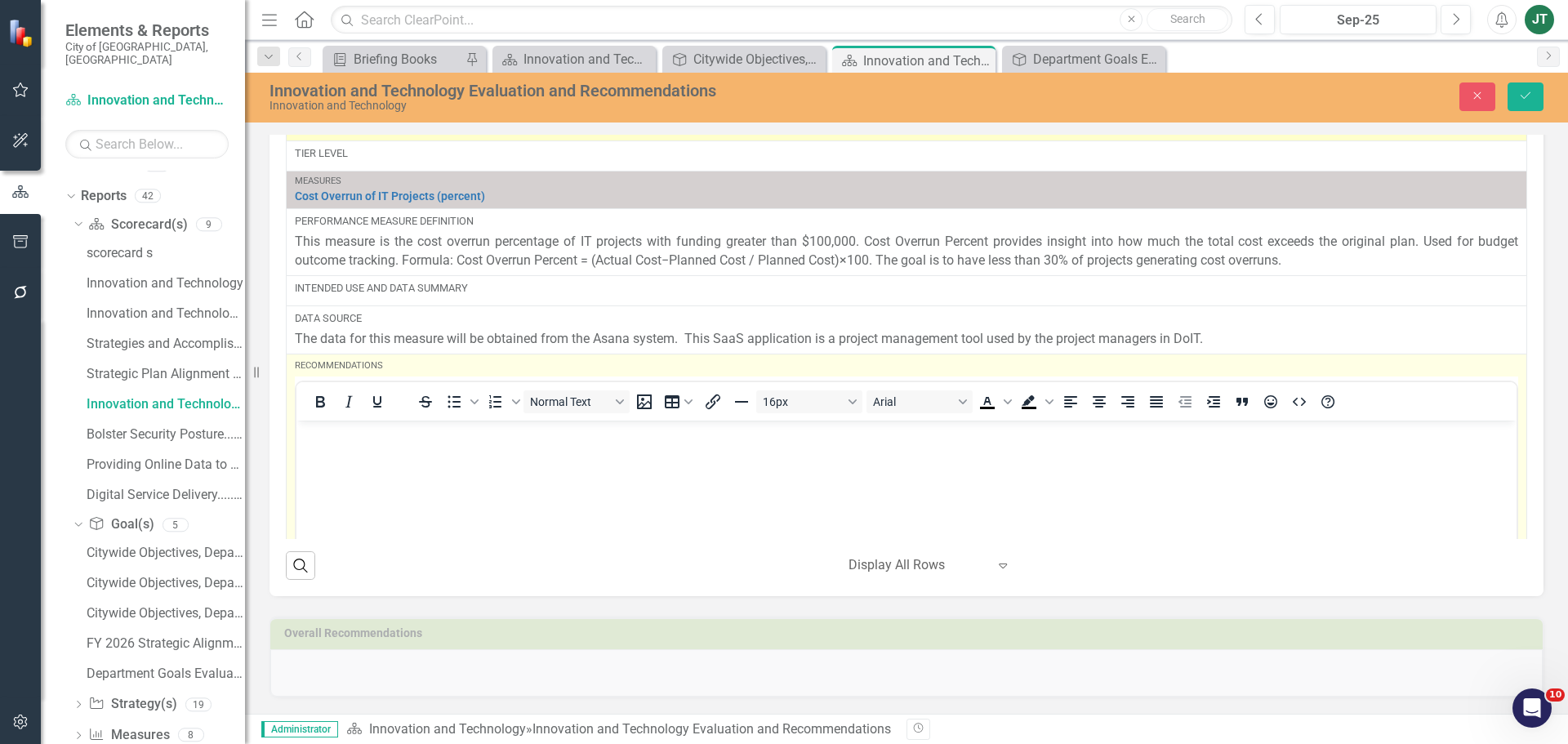
scroll to position [0, 0]
click at [331, 449] on body "Rich Text Area. Press ALT-0 for help." at bounding box center [907, 542] width 1220 height 245
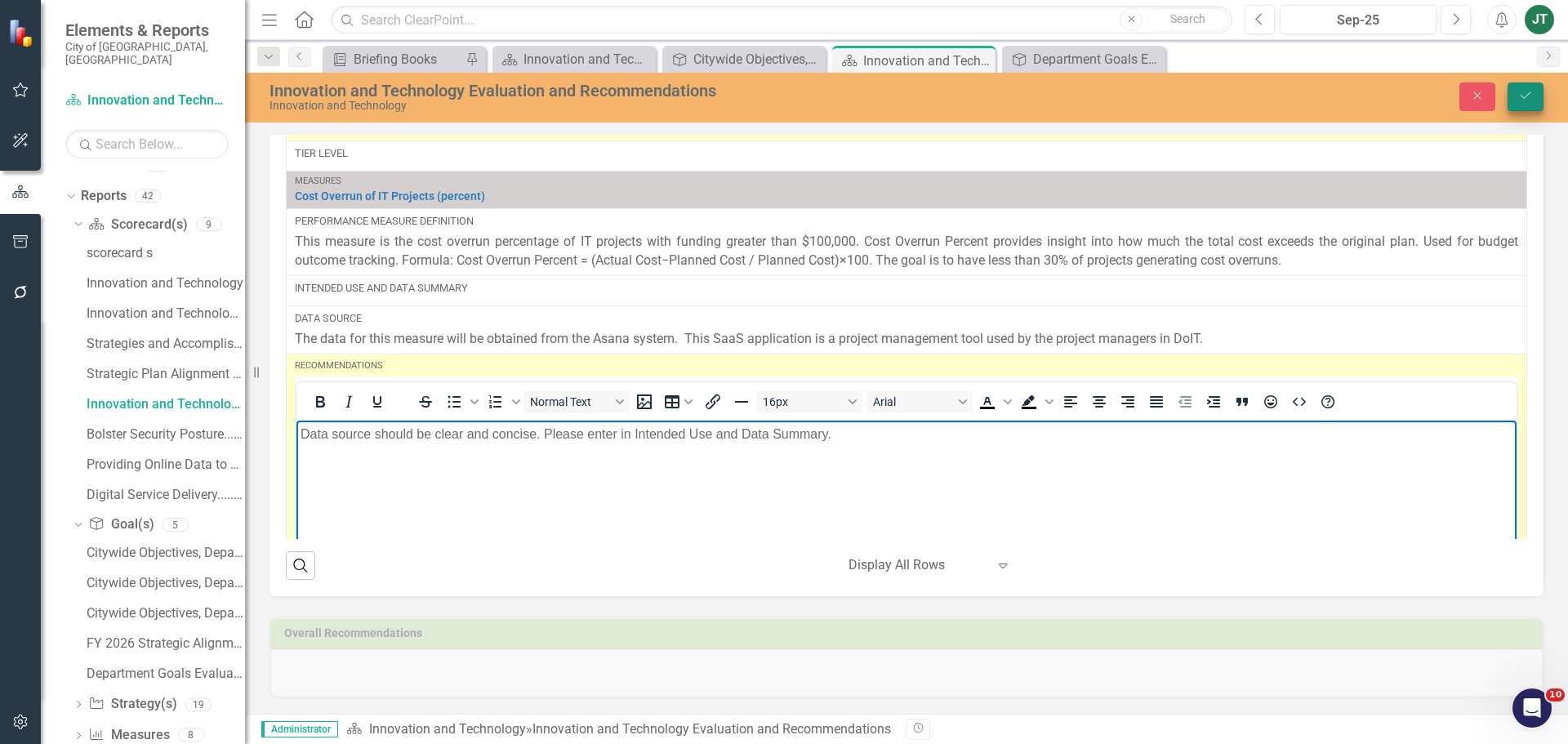
click at [1520, 102] on icon "Save" at bounding box center [1525, 95] width 15 height 11
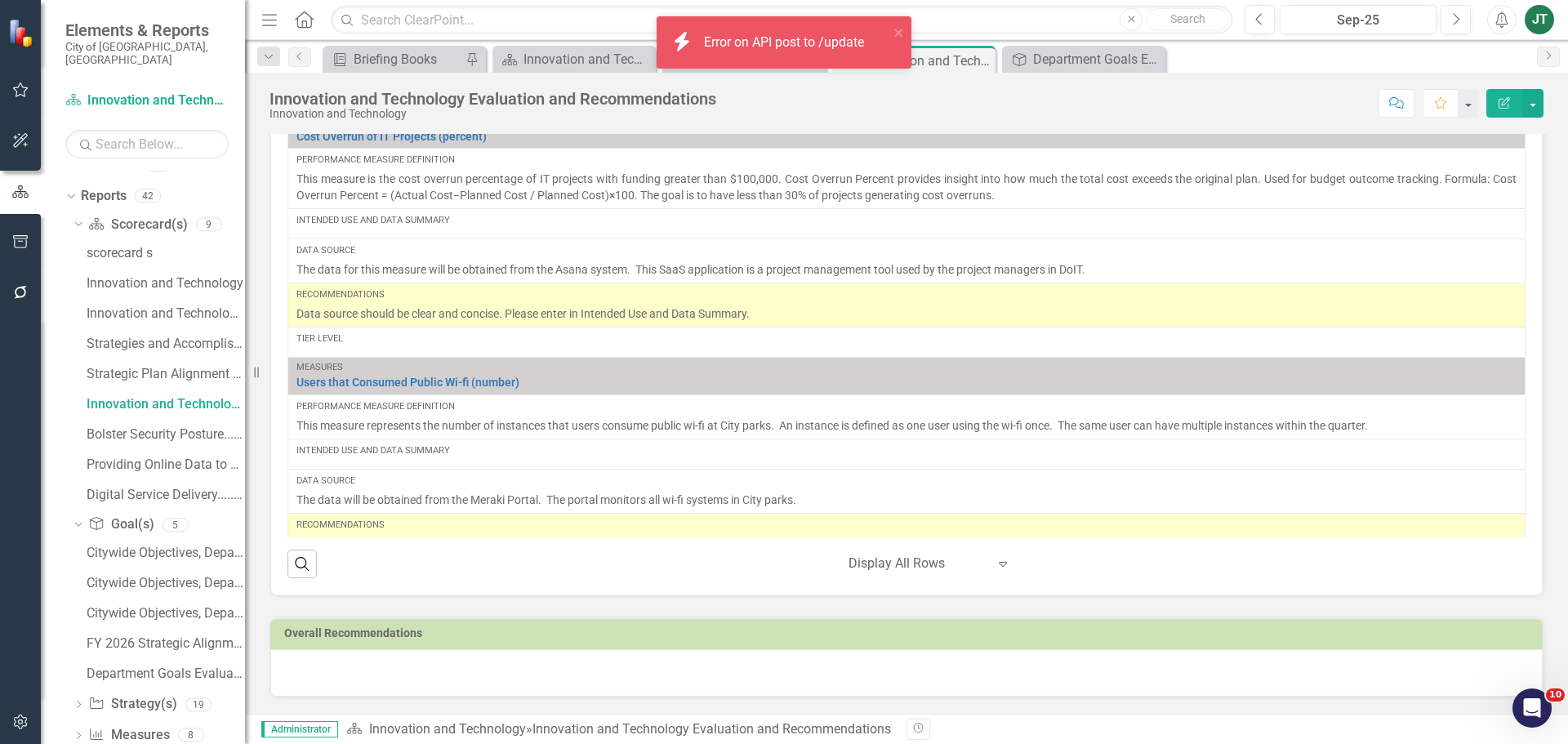
scroll to position [2757, 0]
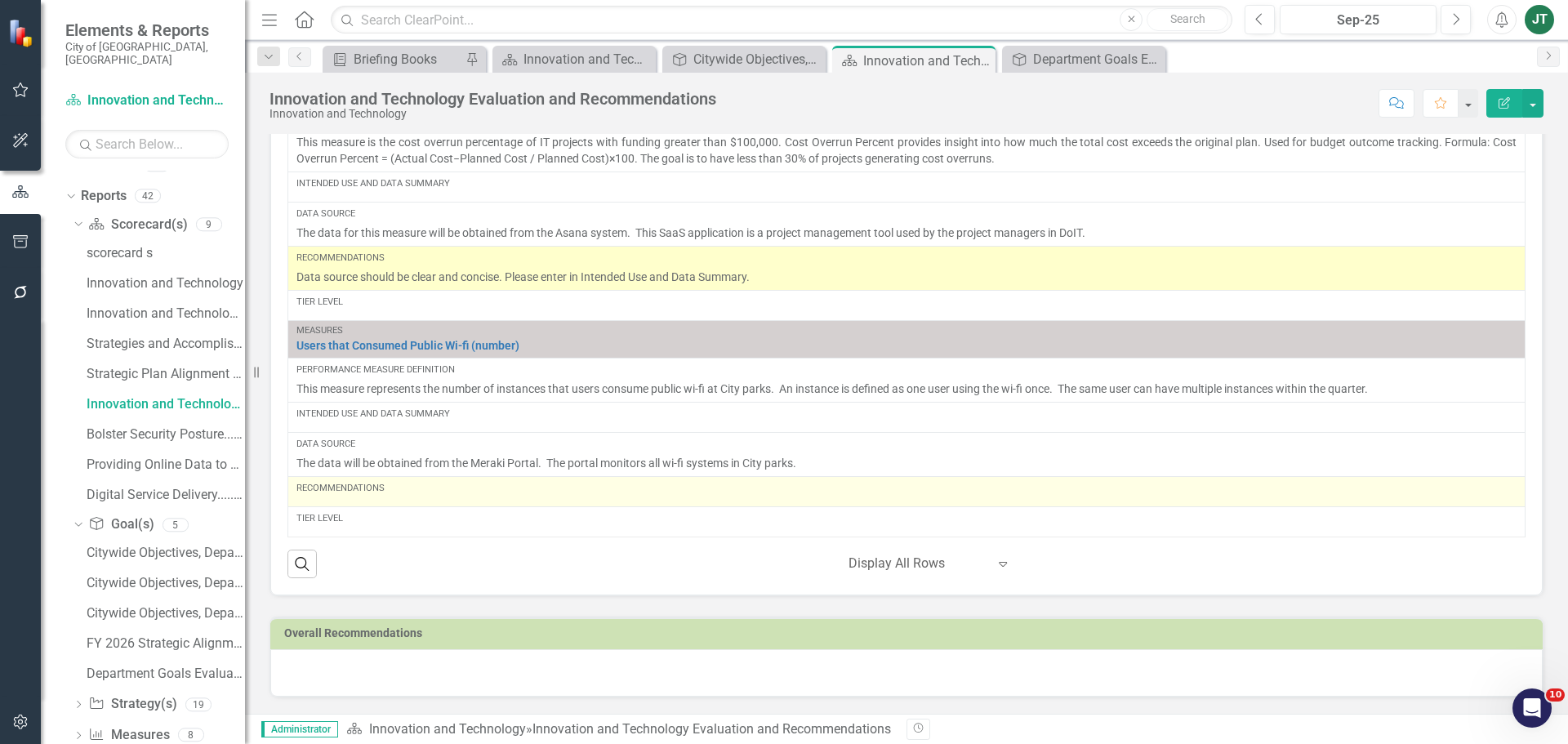
click at [386, 494] on div "Recommendations" at bounding box center [907, 488] width 1220 height 13
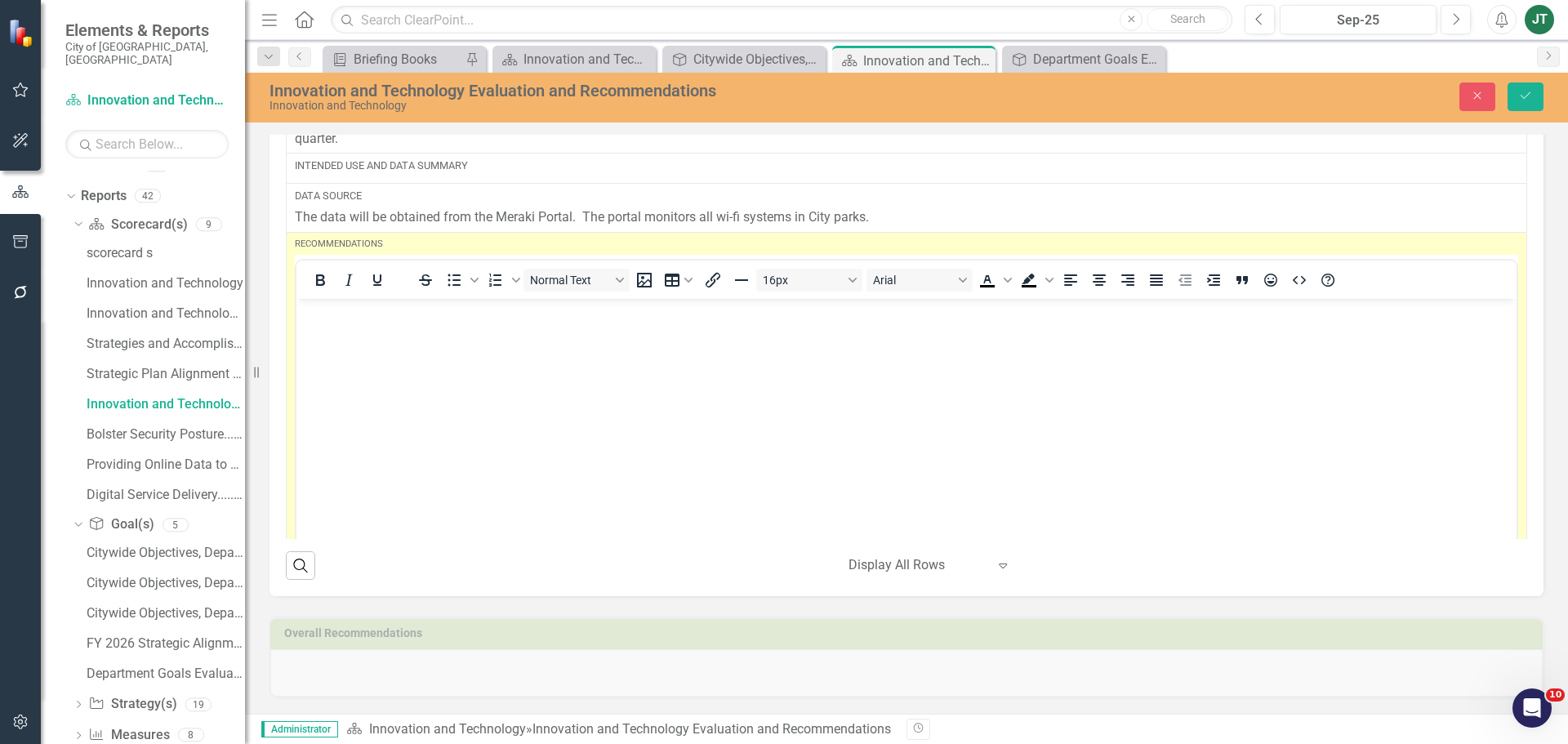
scroll to position [3247, 0]
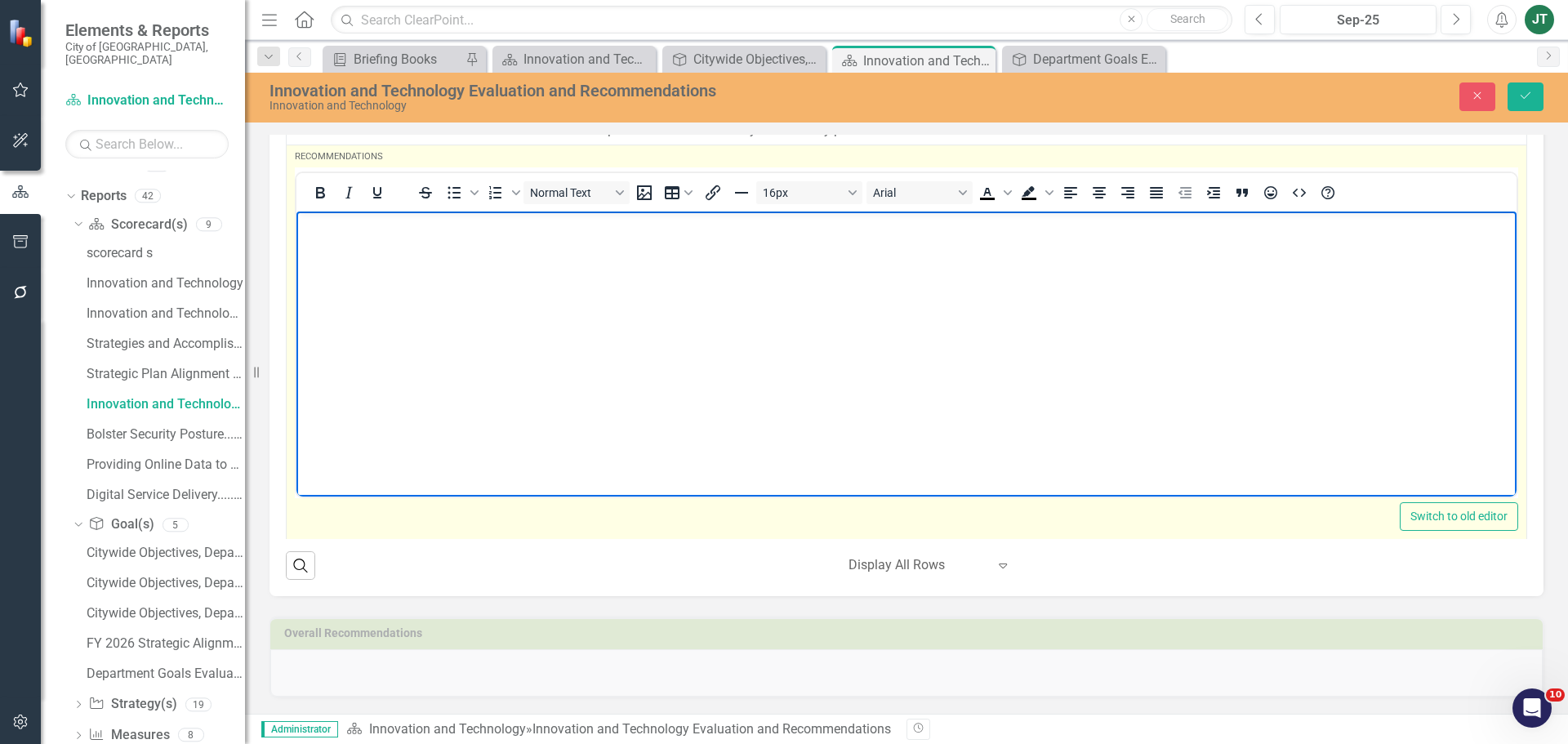
click at [324, 243] on body "Rich Text Area. Press ALT-0 for help." at bounding box center [907, 333] width 1220 height 245
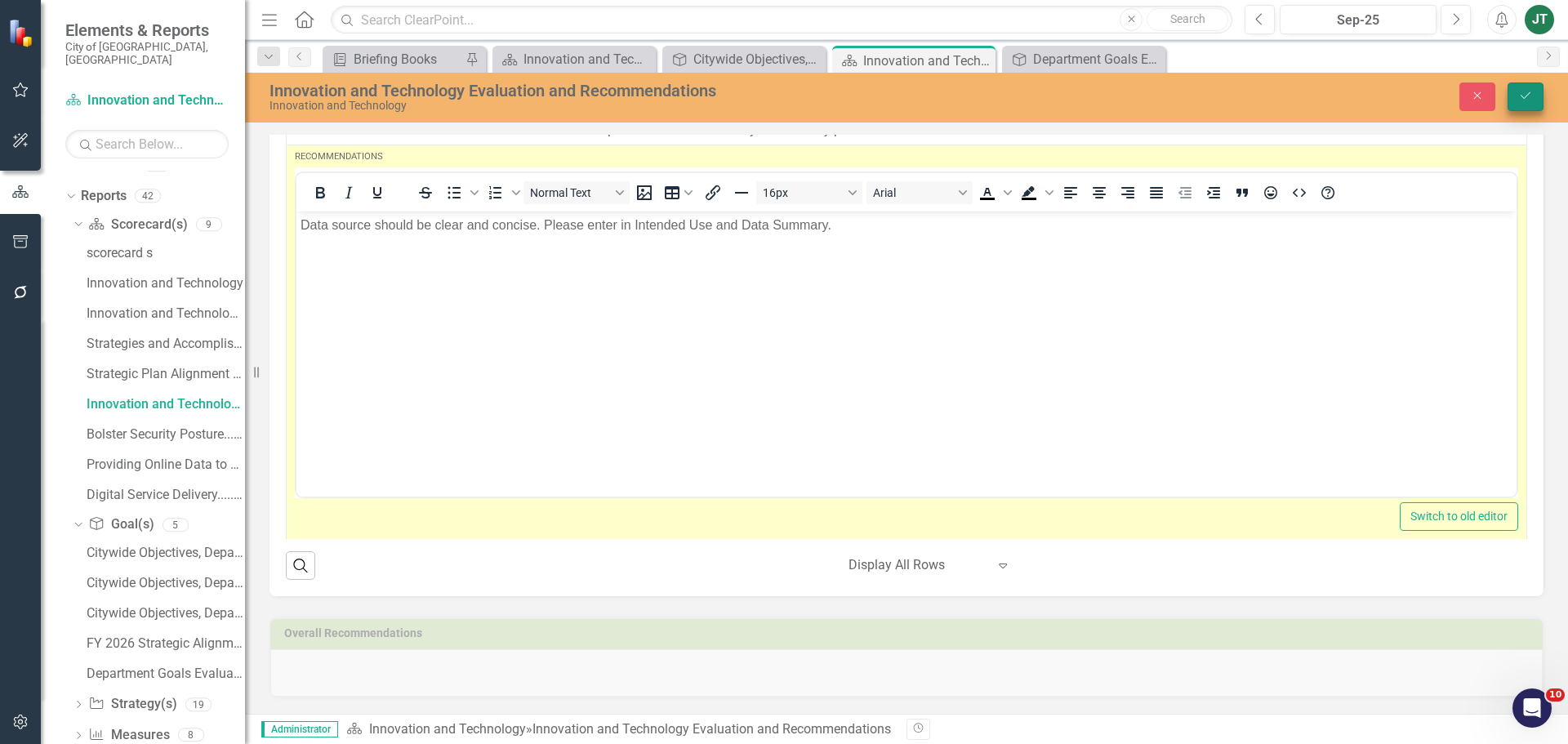
click at [1527, 101] on icon "Save" at bounding box center [1525, 95] width 15 height 11
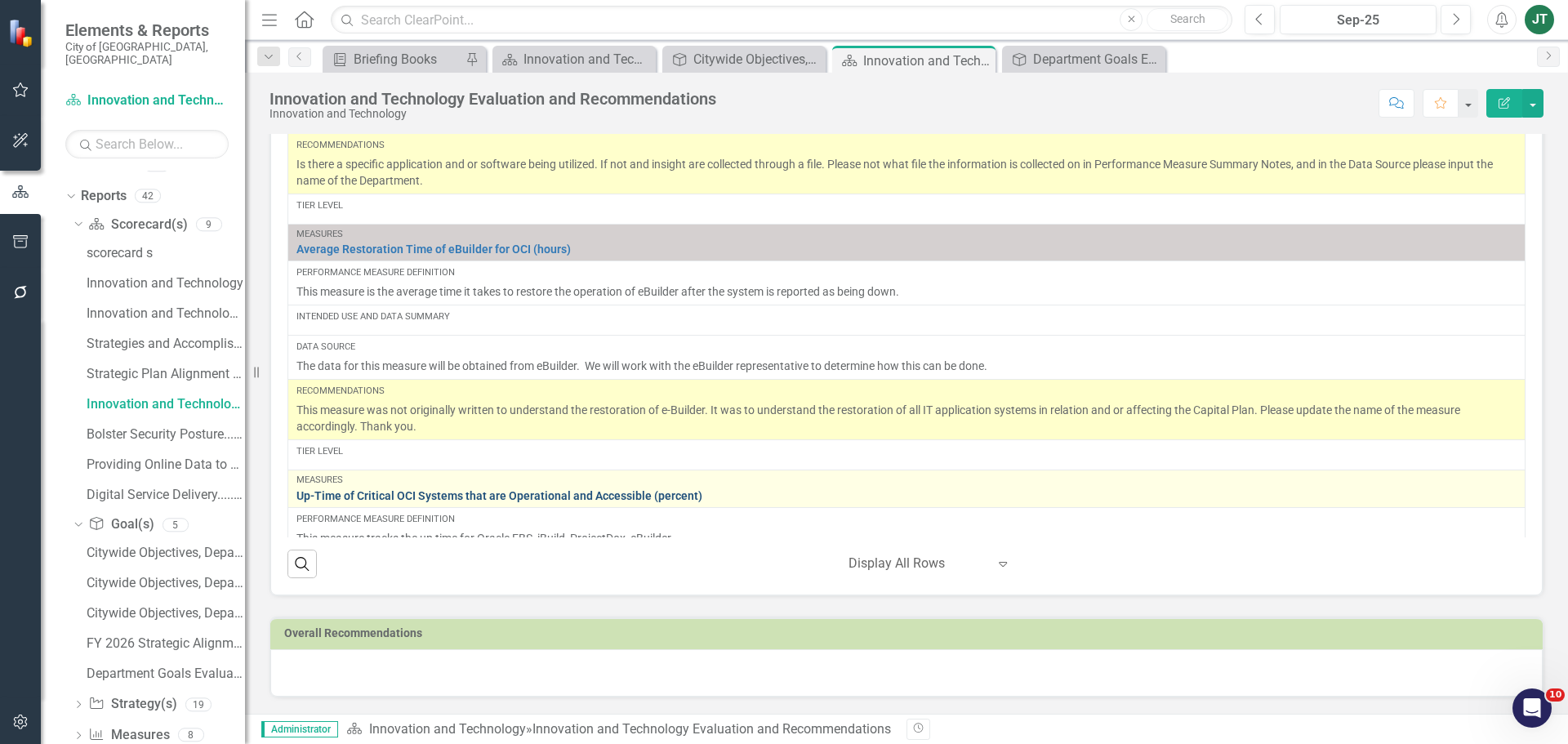
scroll to position [1878, 0]
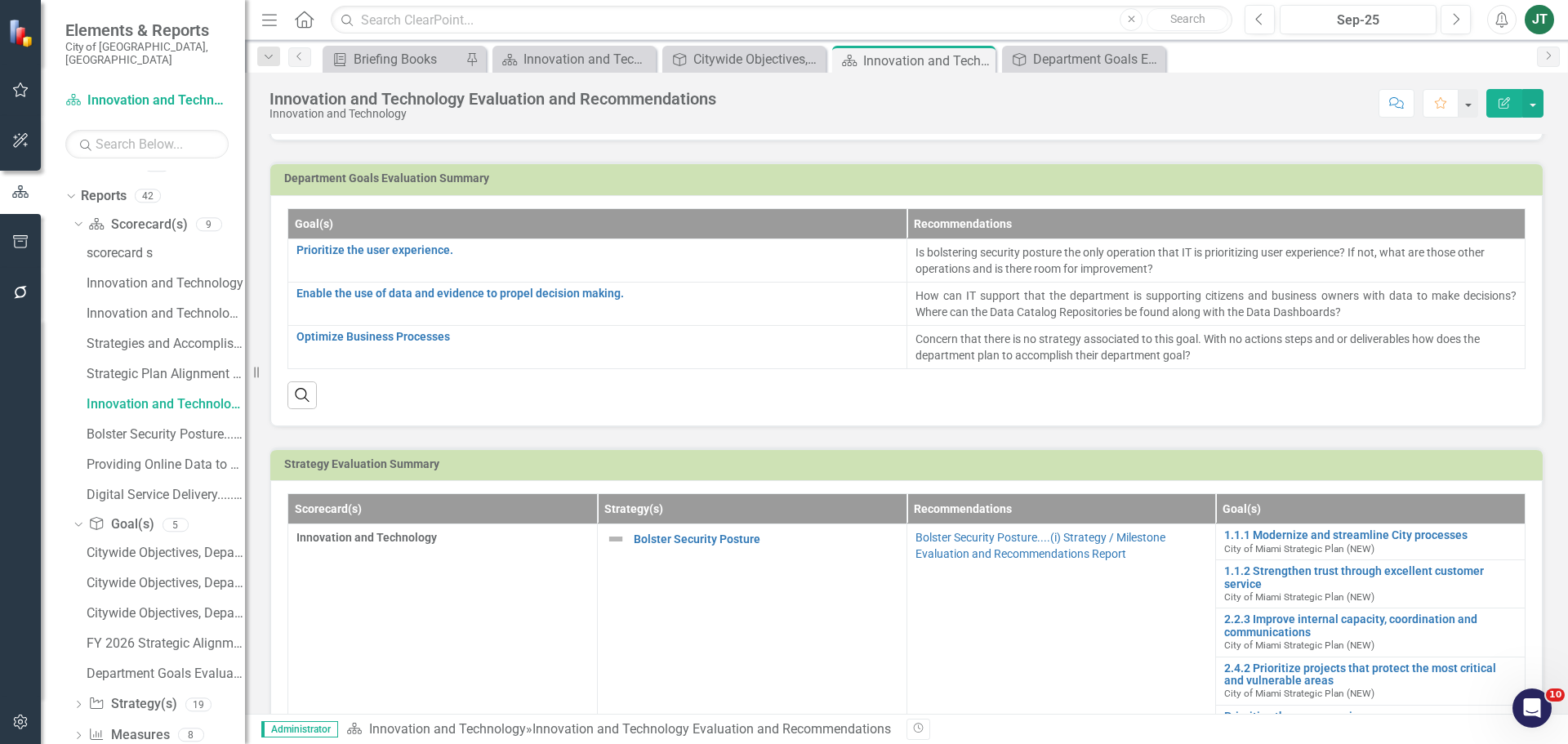
scroll to position [490, 0]
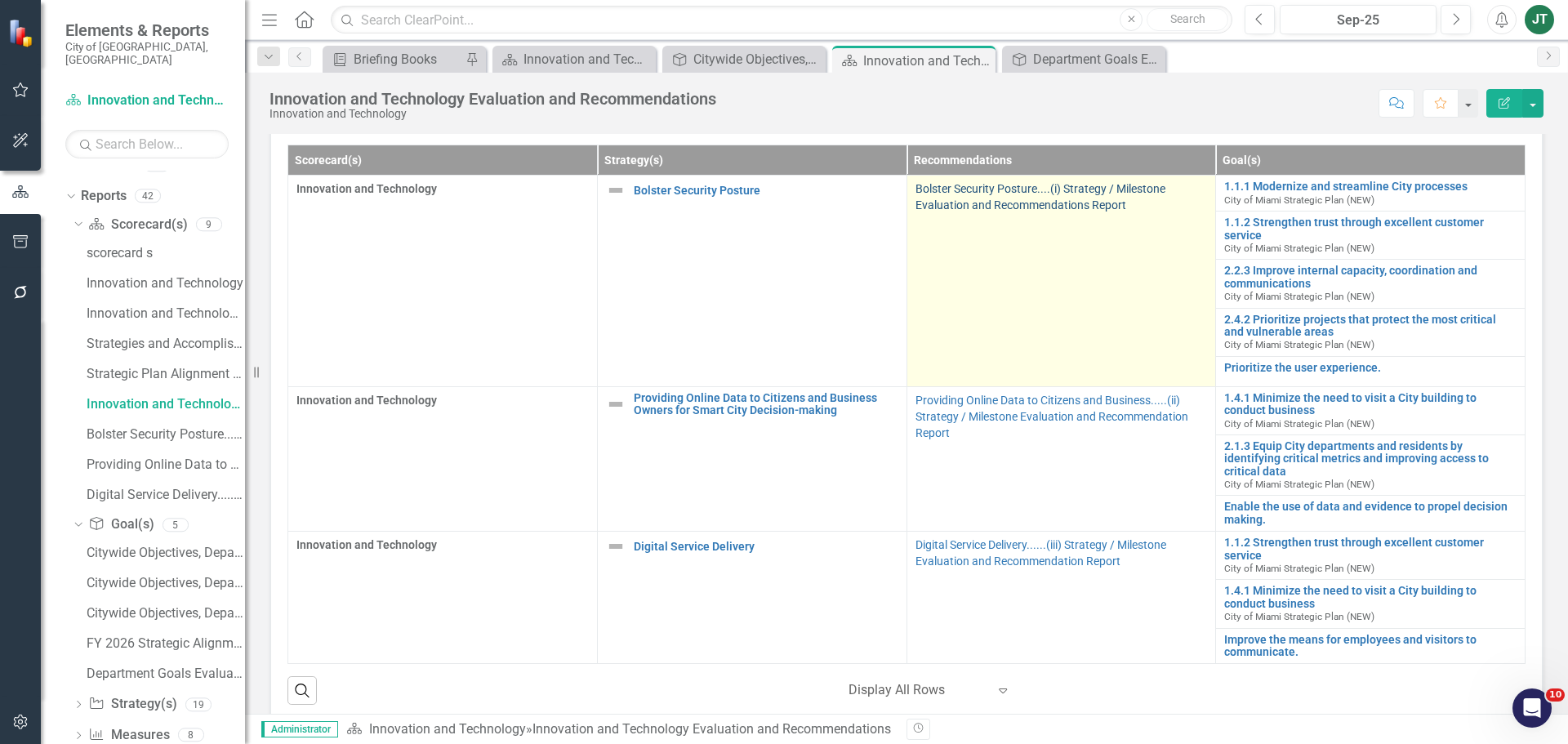
click at [960, 195] on link "Bolster Security Posture....(i) Strategy / Milestone Evaluation and Recommendat…" at bounding box center [1040, 197] width 250 height 30
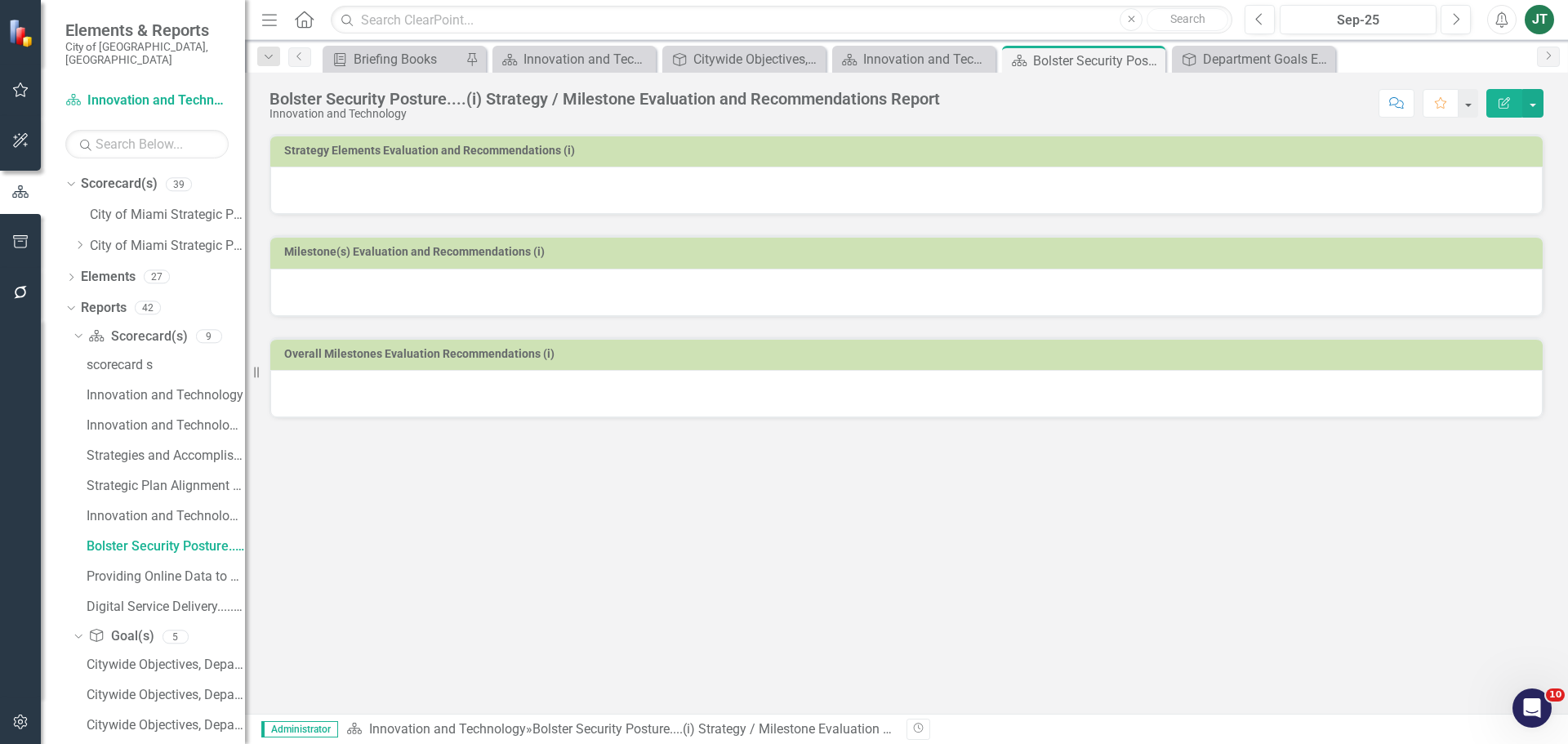
click at [667, 189] on div at bounding box center [906, 189] width 1273 height 47
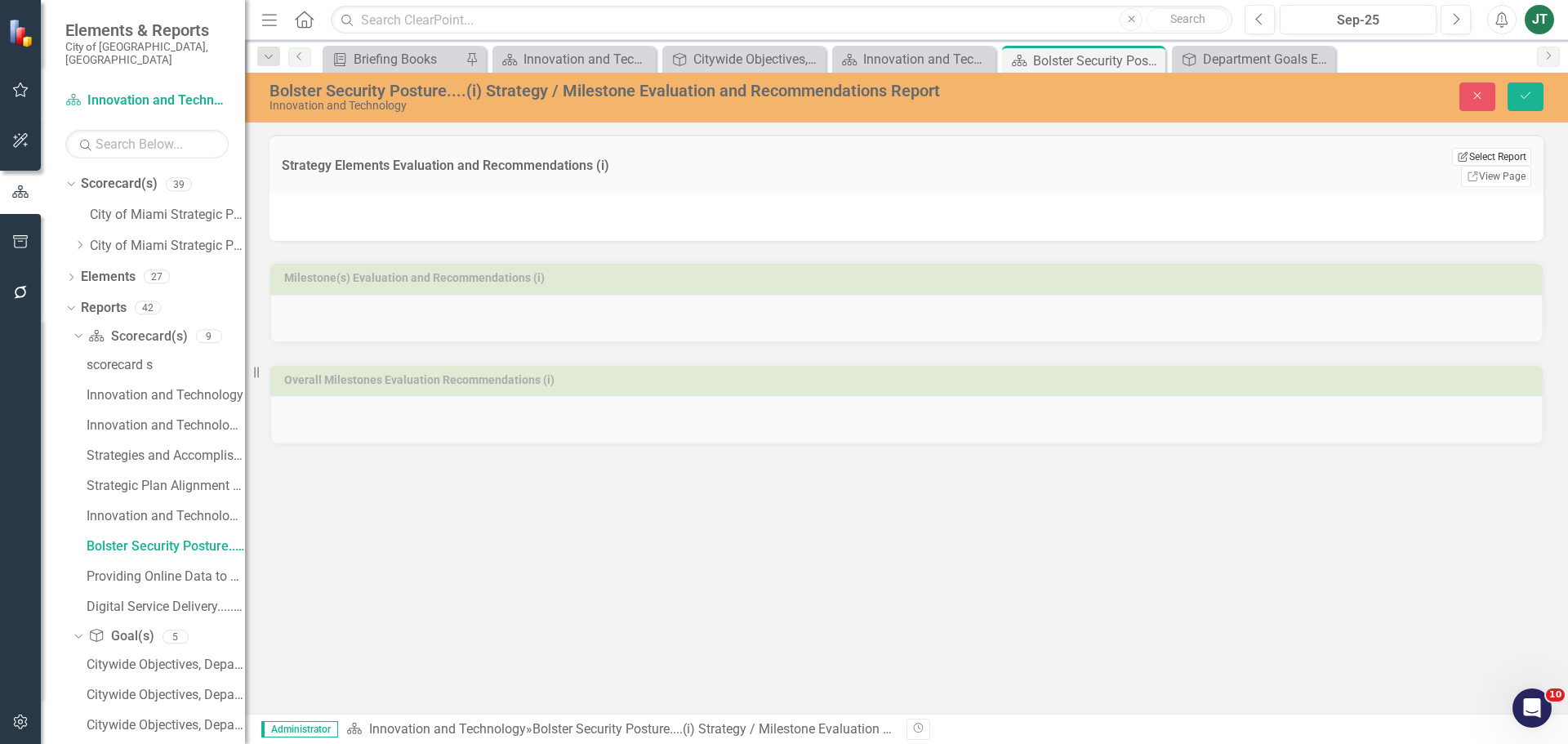
click at [1514, 152] on button "Edit Report Select Report" at bounding box center [1492, 156] width 80 height 18
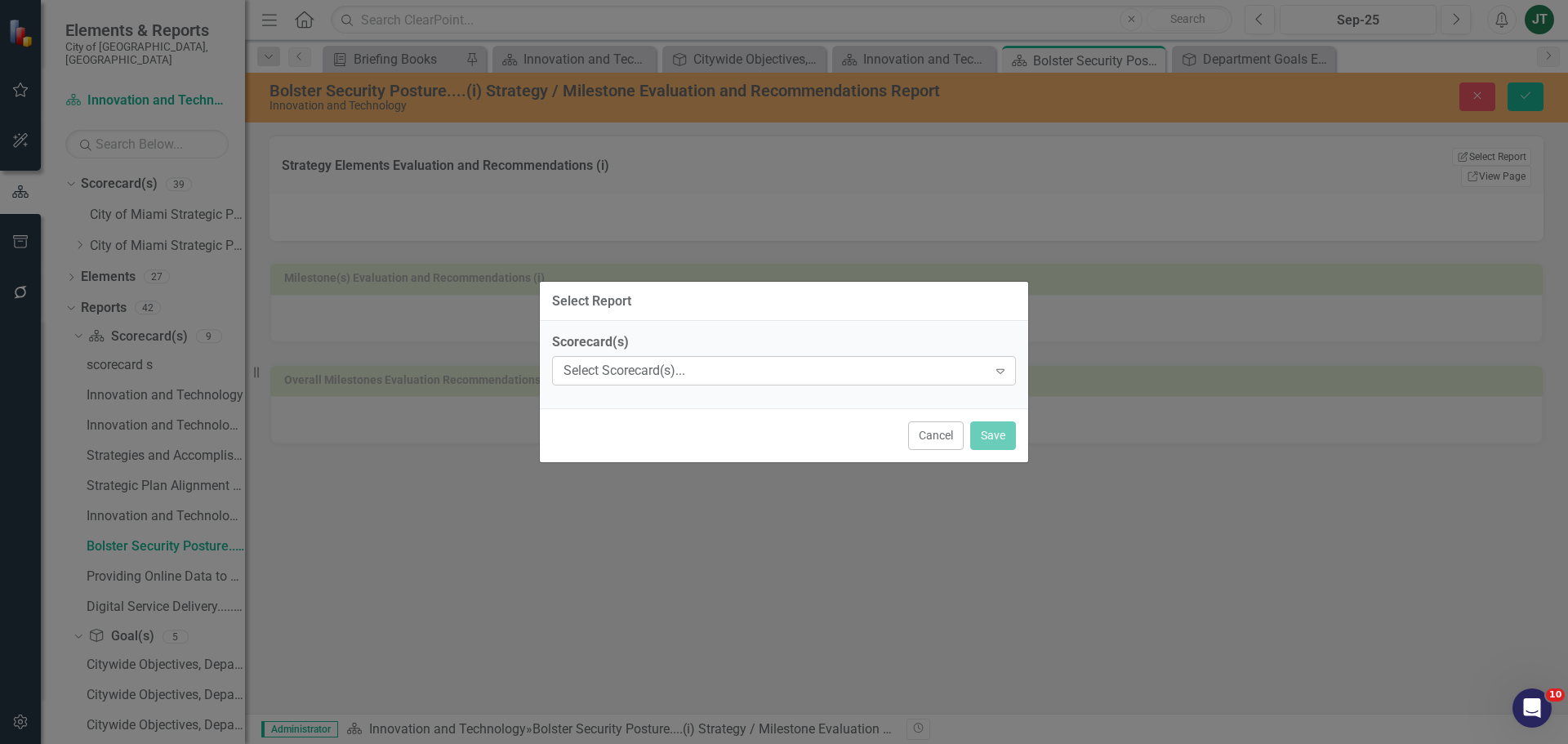
click at [649, 366] on div "Select Scorecard(s)..." at bounding box center [776, 371] width 424 height 18
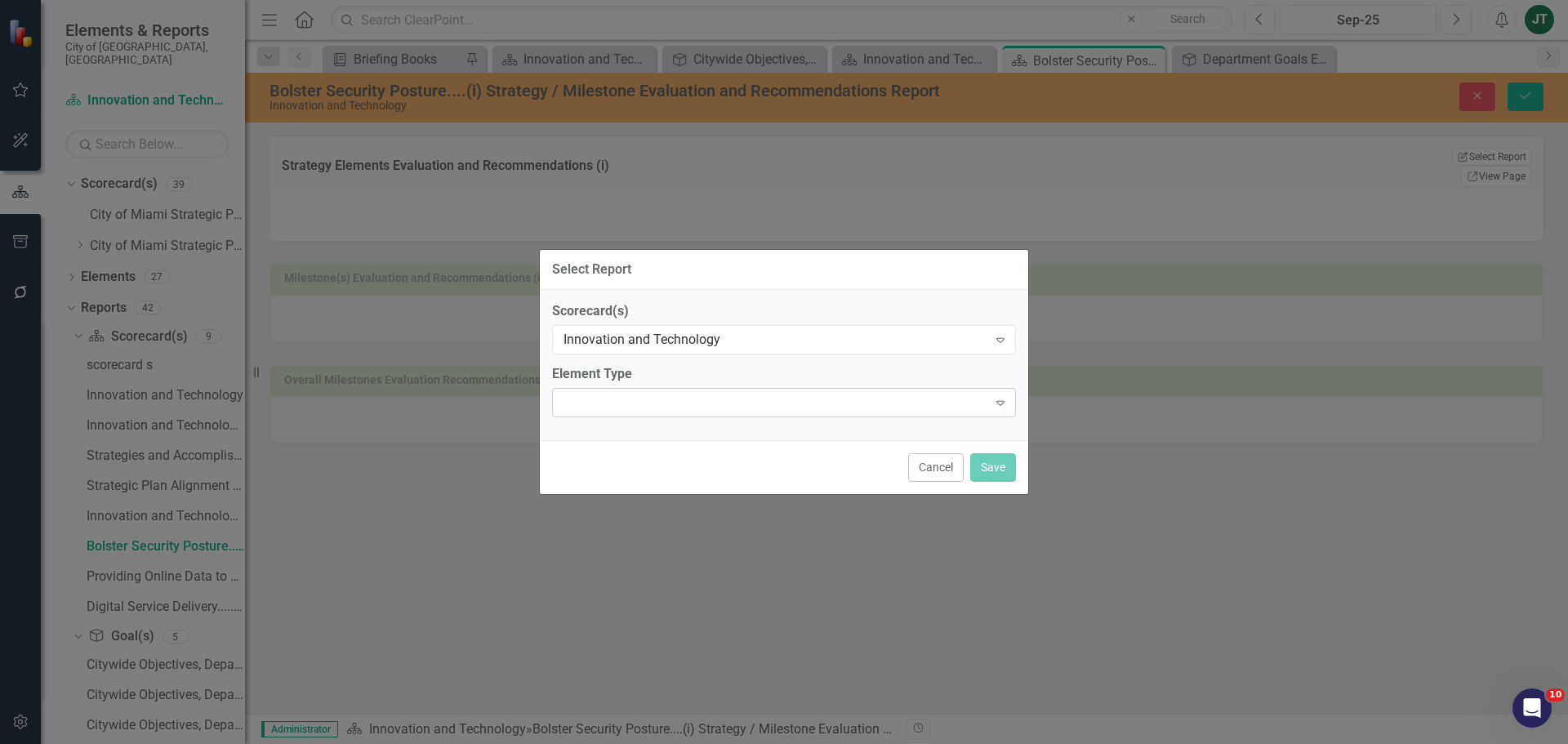
click at [667, 393] on div "Expand" at bounding box center [784, 403] width 464 height 30
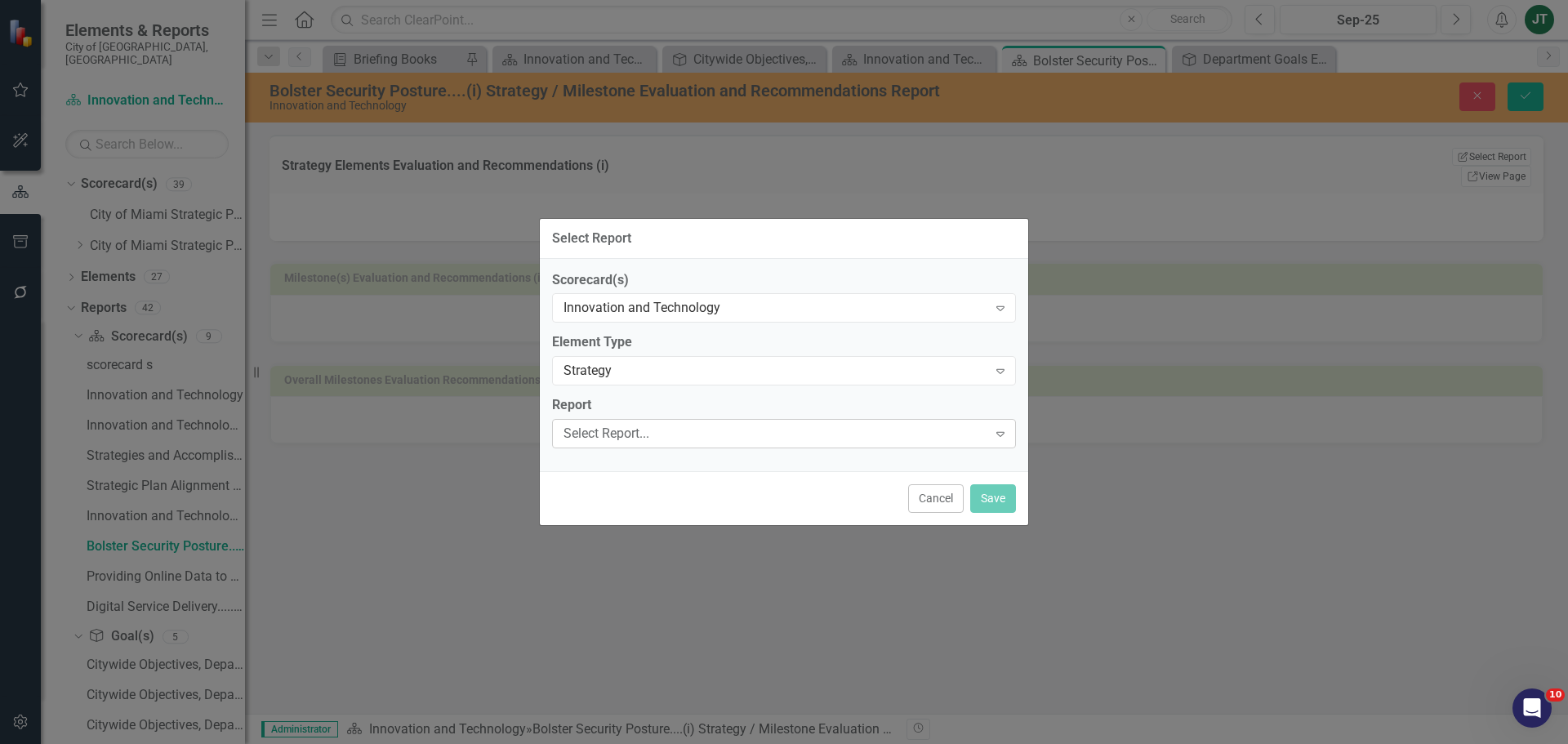
click at [682, 442] on div "Select Report..." at bounding box center [776, 433] width 424 height 18
type input "bol"
click at [988, 494] on button "Save" at bounding box center [993, 498] width 45 height 29
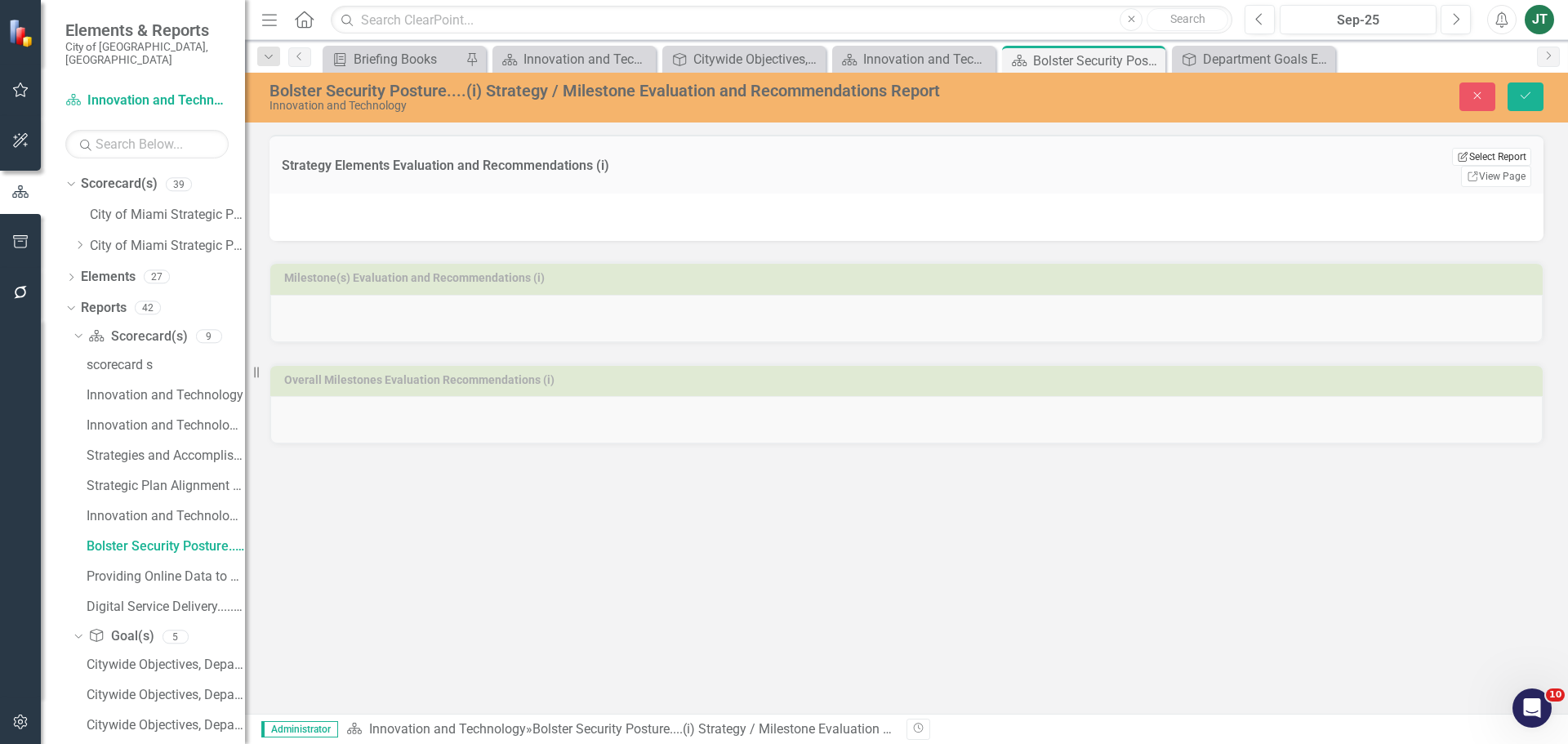
click at [1470, 152] on button "Edit Report Select Report" at bounding box center [1492, 156] width 80 height 18
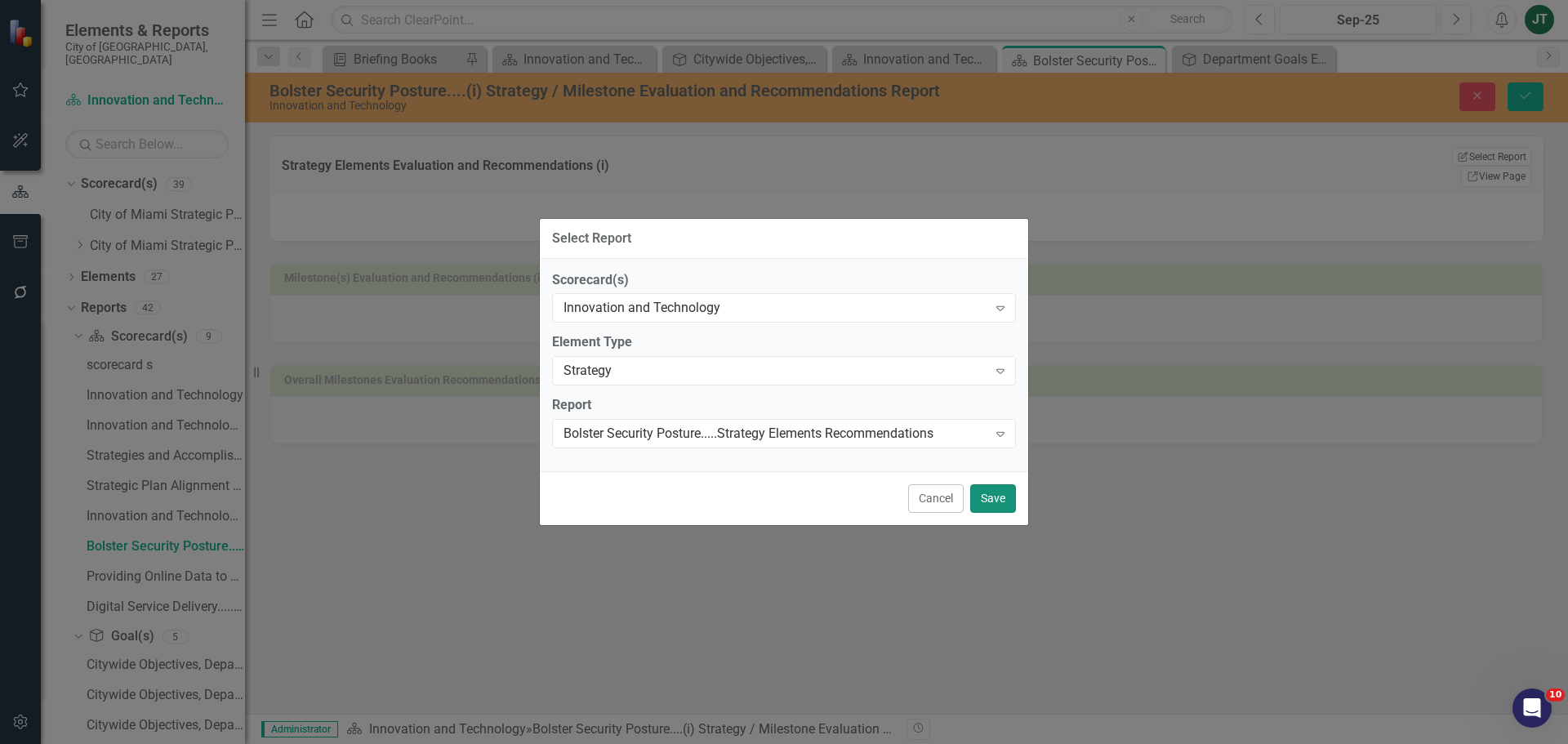
click at [986, 501] on button "Save" at bounding box center [993, 498] width 45 height 29
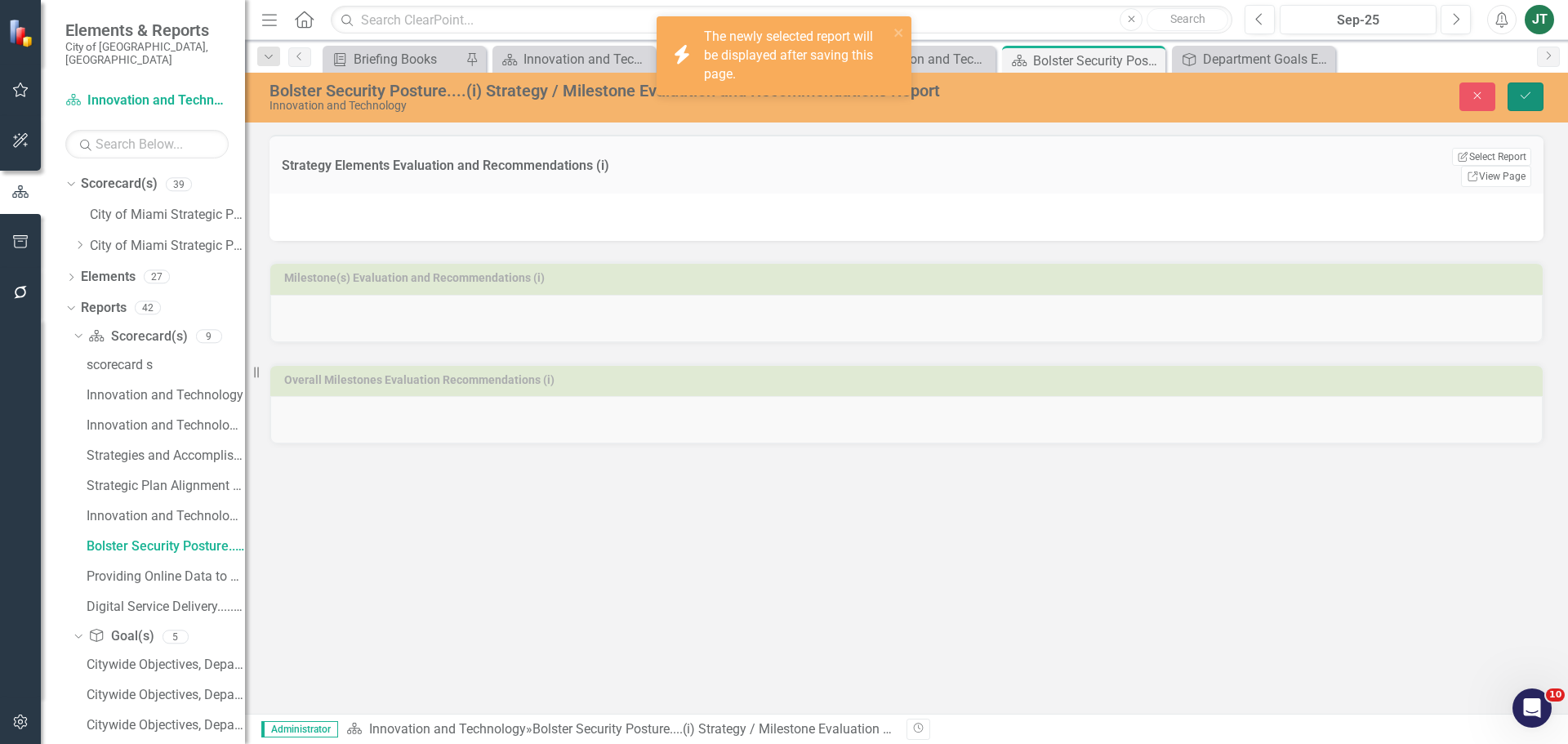
click at [1521, 95] on icon "submit" at bounding box center [1525, 95] width 10 height 6
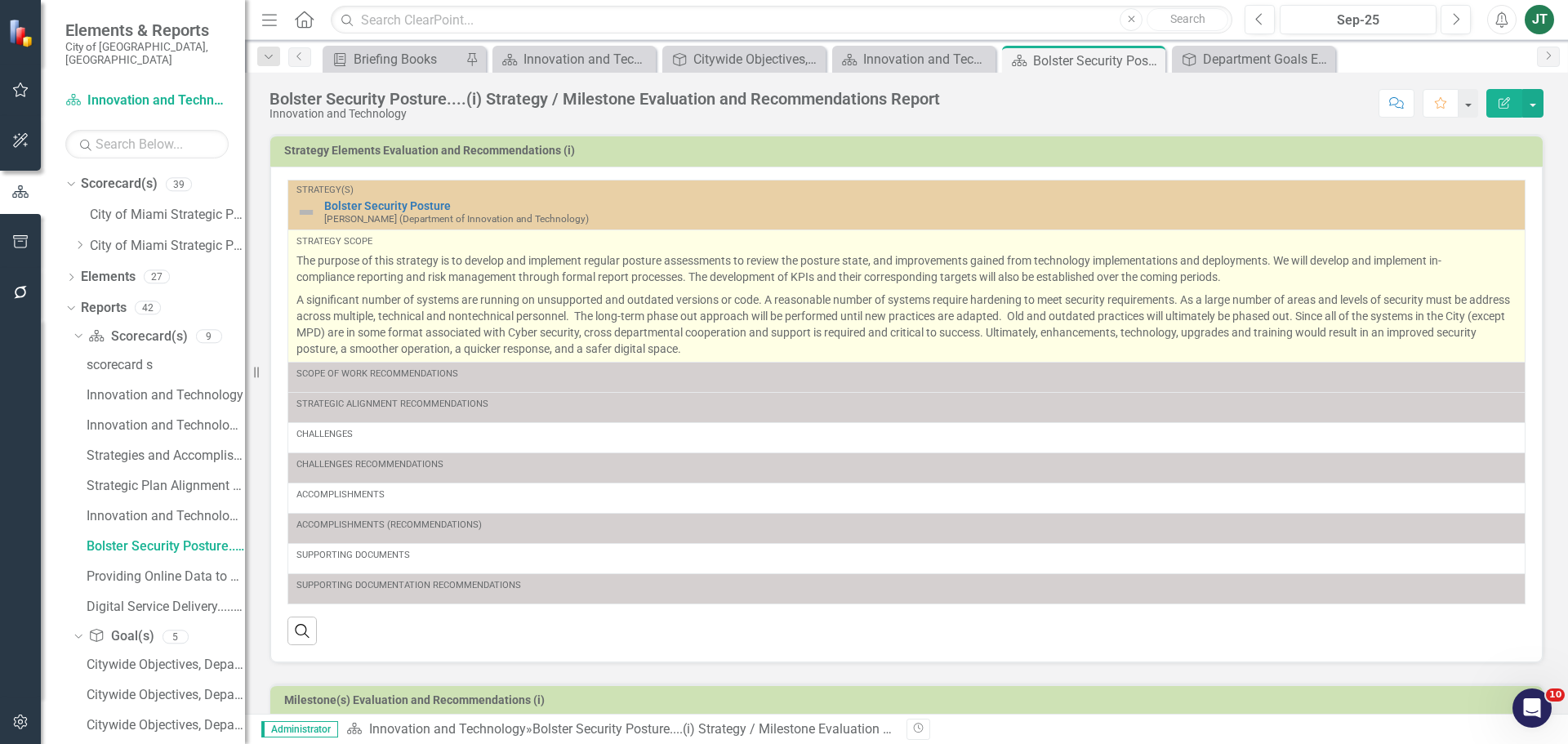
click at [789, 303] on p "A significant number of systems are running on unsupported and outdated version…" at bounding box center [907, 323] width 1220 height 68
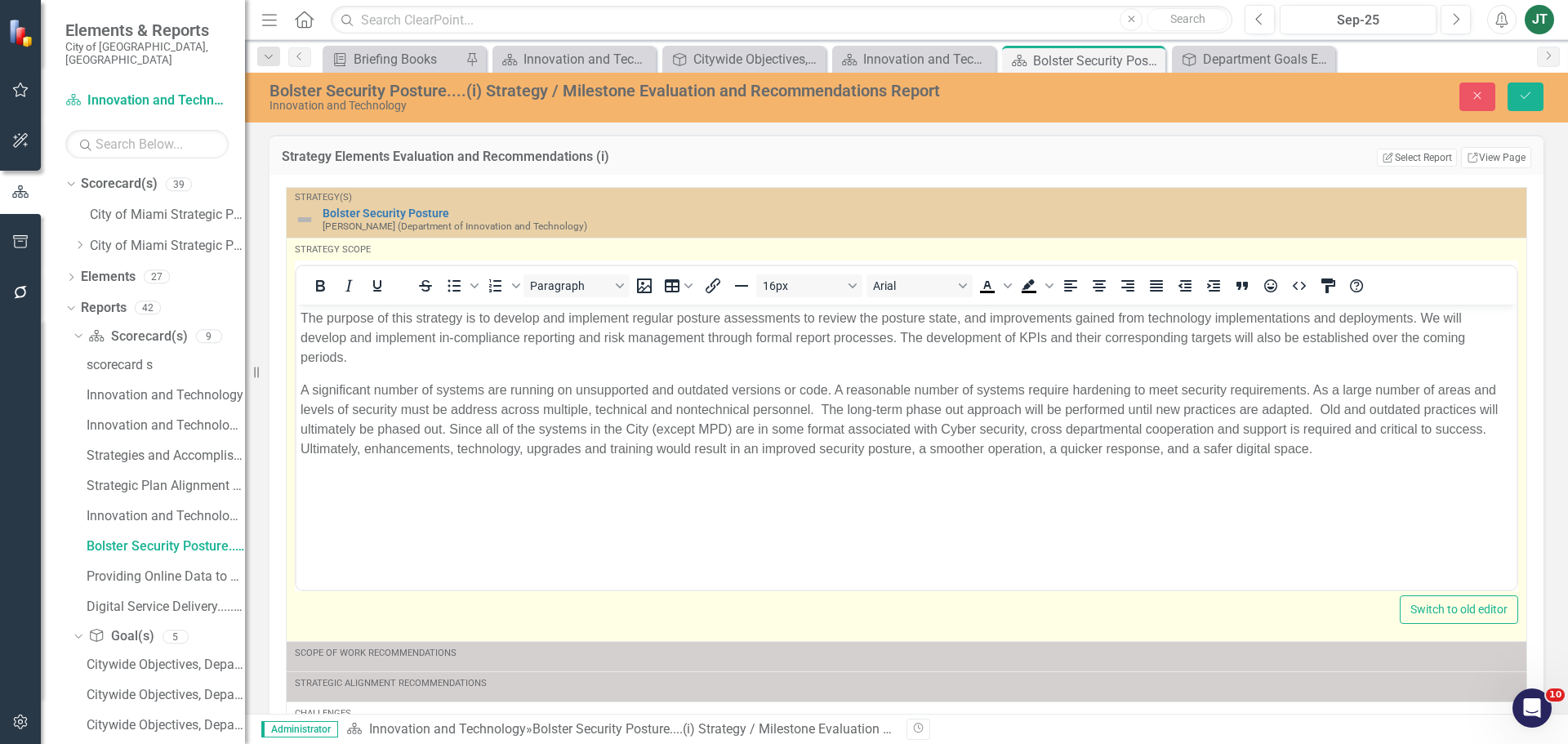
scroll to position [0, 0]
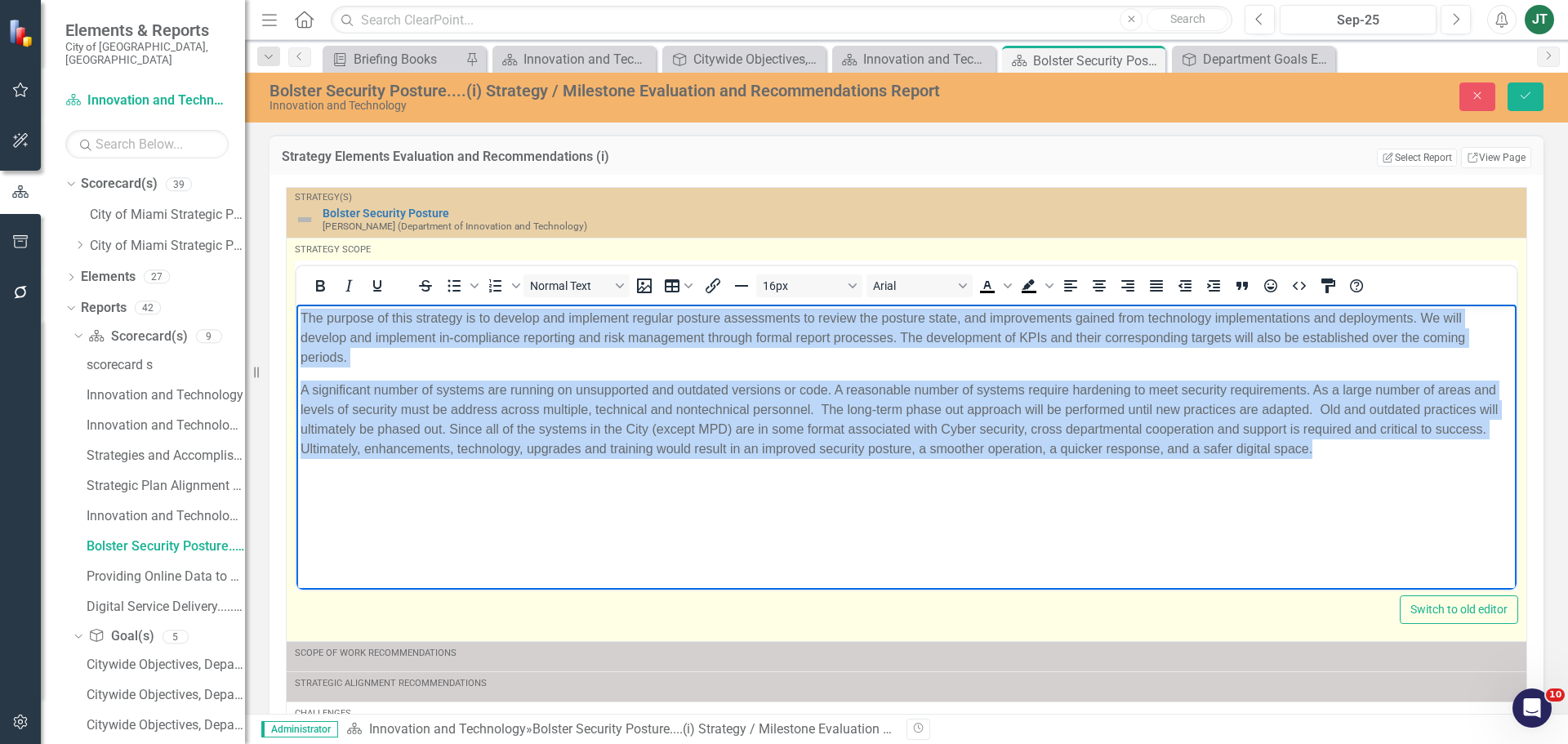
drag, startPoint x: 1471, startPoint y: 457, endPoint x: 2, endPoint y: 123, distance: 1506.5
click at [297, 304] on html "The purpose of this strategy is to develop and implement regular posture assess…" at bounding box center [907, 426] width 1220 height 245
click at [1157, 284] on icon "Justify" at bounding box center [1157, 286] width 13 height 11
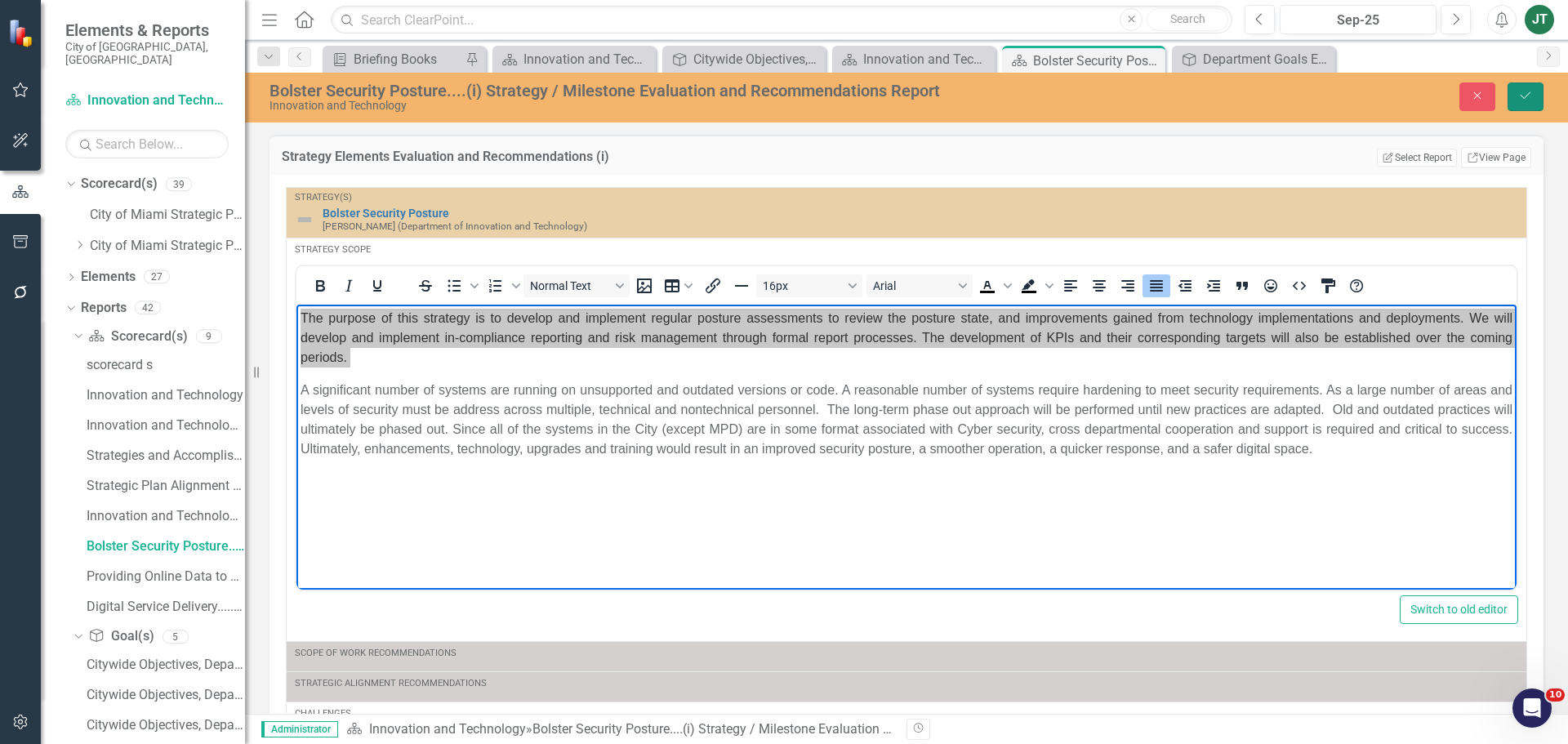
click at [1521, 85] on button "Save" at bounding box center [1525, 96] width 36 height 29
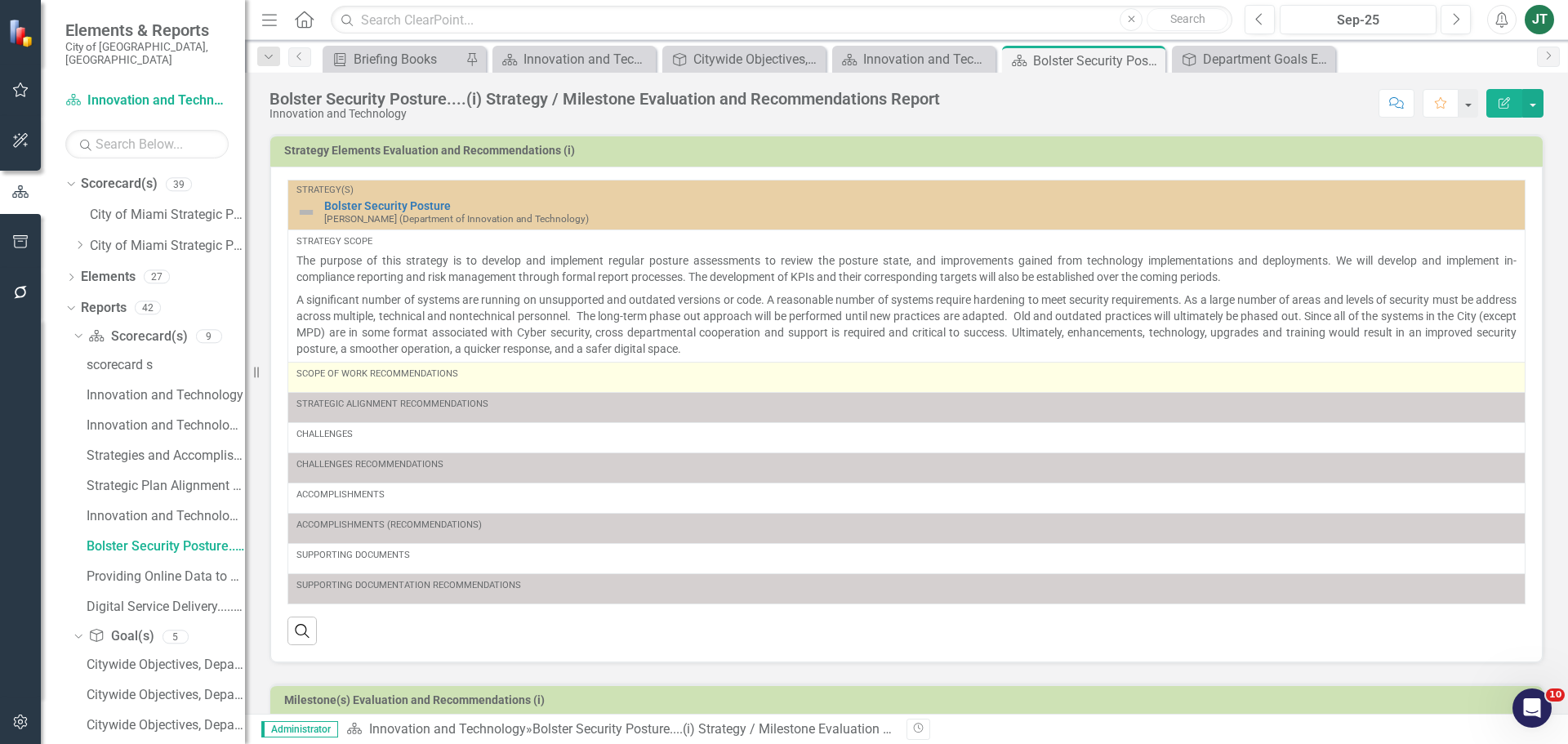
click at [470, 382] on div "Scope of Work Recommendations" at bounding box center [907, 377] width 1220 height 19
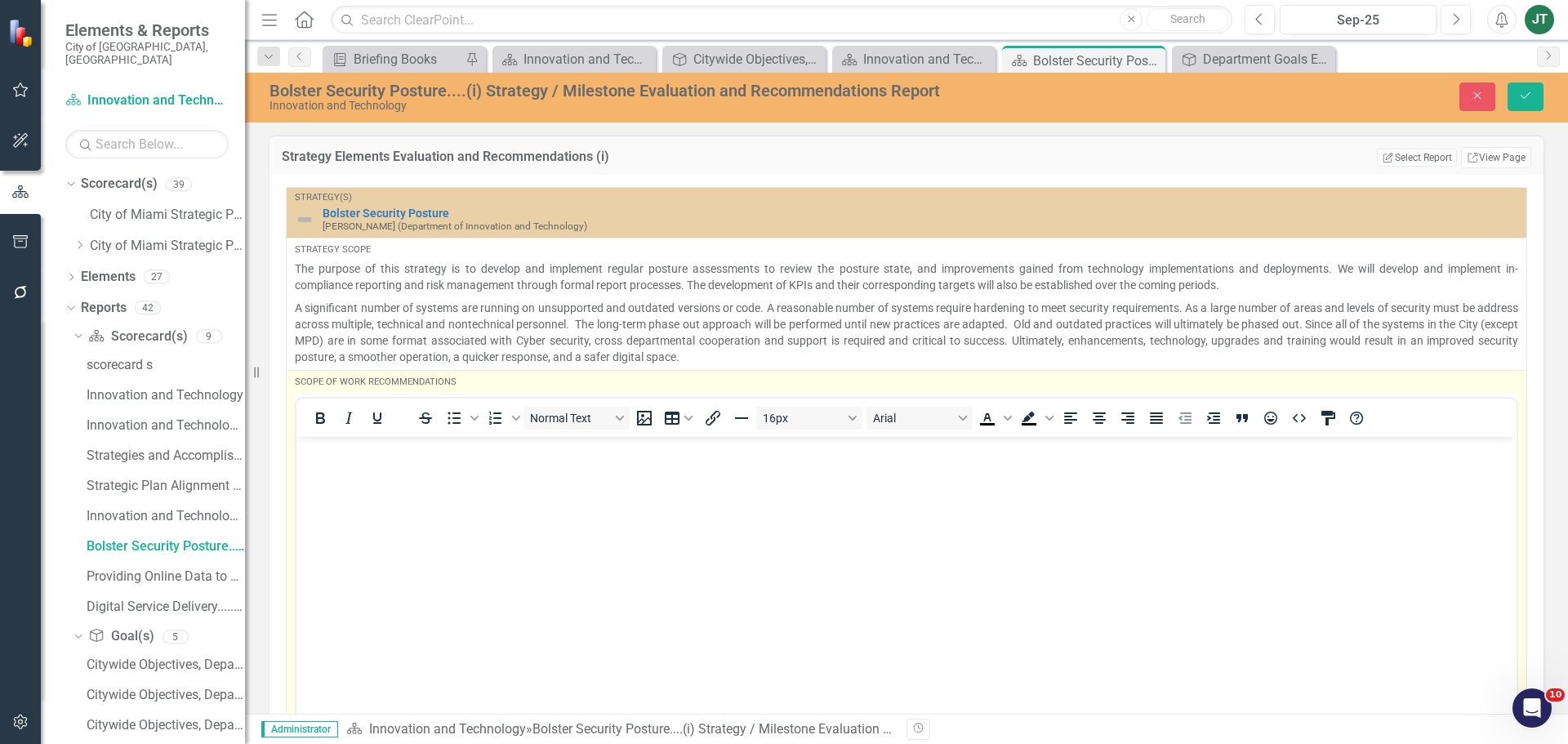
click at [331, 466] on body "Rich Text Area. Press ALT-0 for help." at bounding box center [907, 558] width 1220 height 245
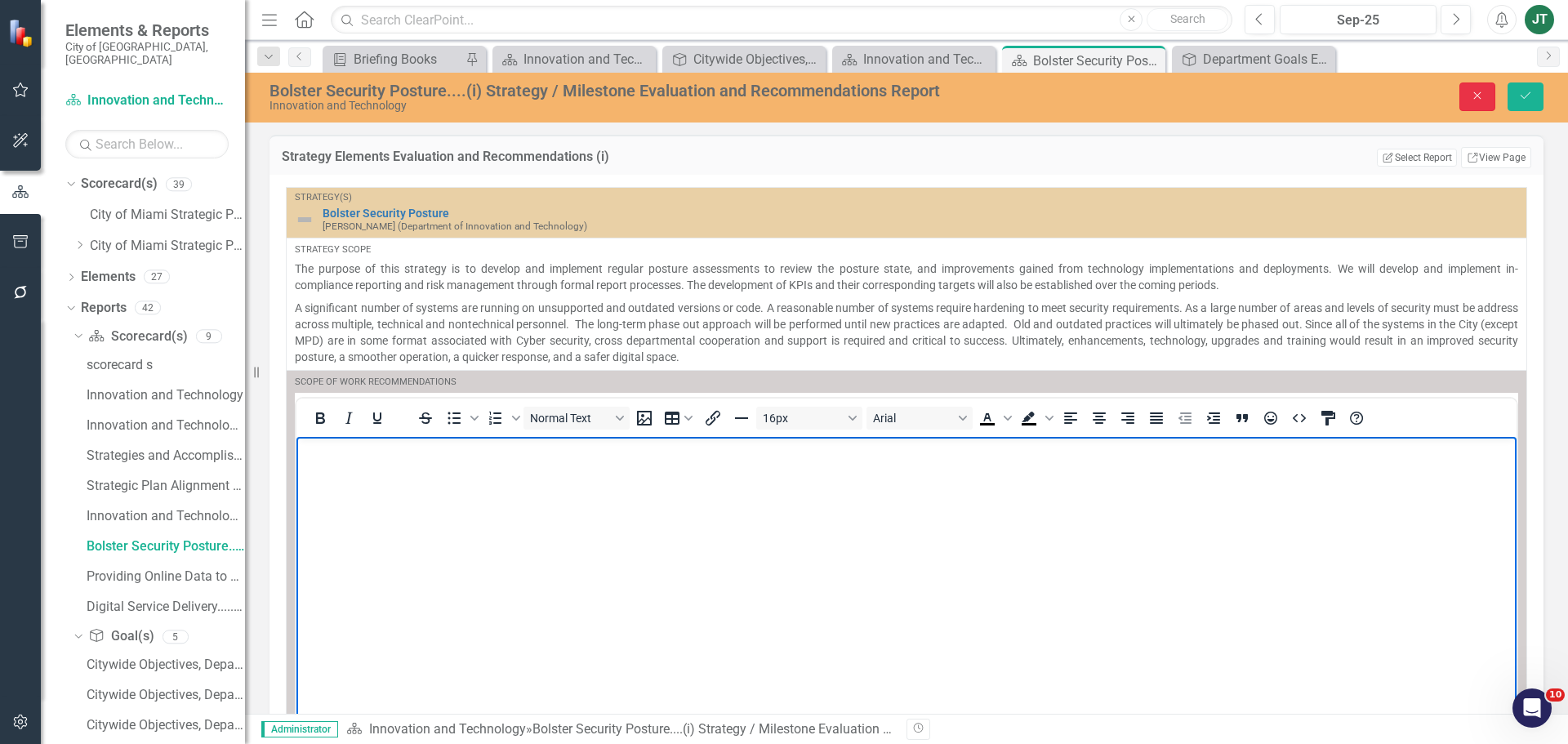
click at [1490, 92] on button "Close" at bounding box center [1477, 96] width 36 height 29
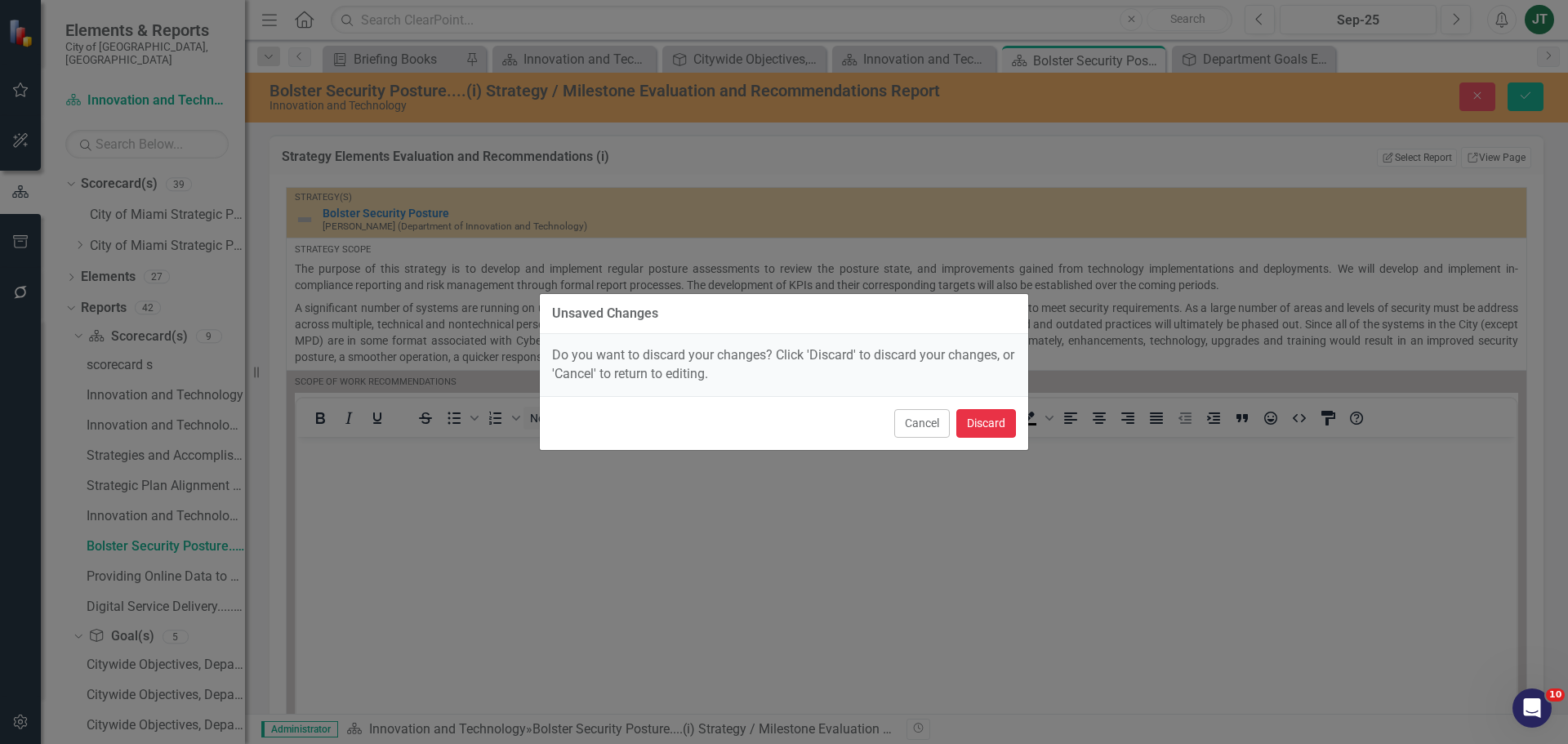
click at [998, 419] on button "Discard" at bounding box center [986, 423] width 59 height 29
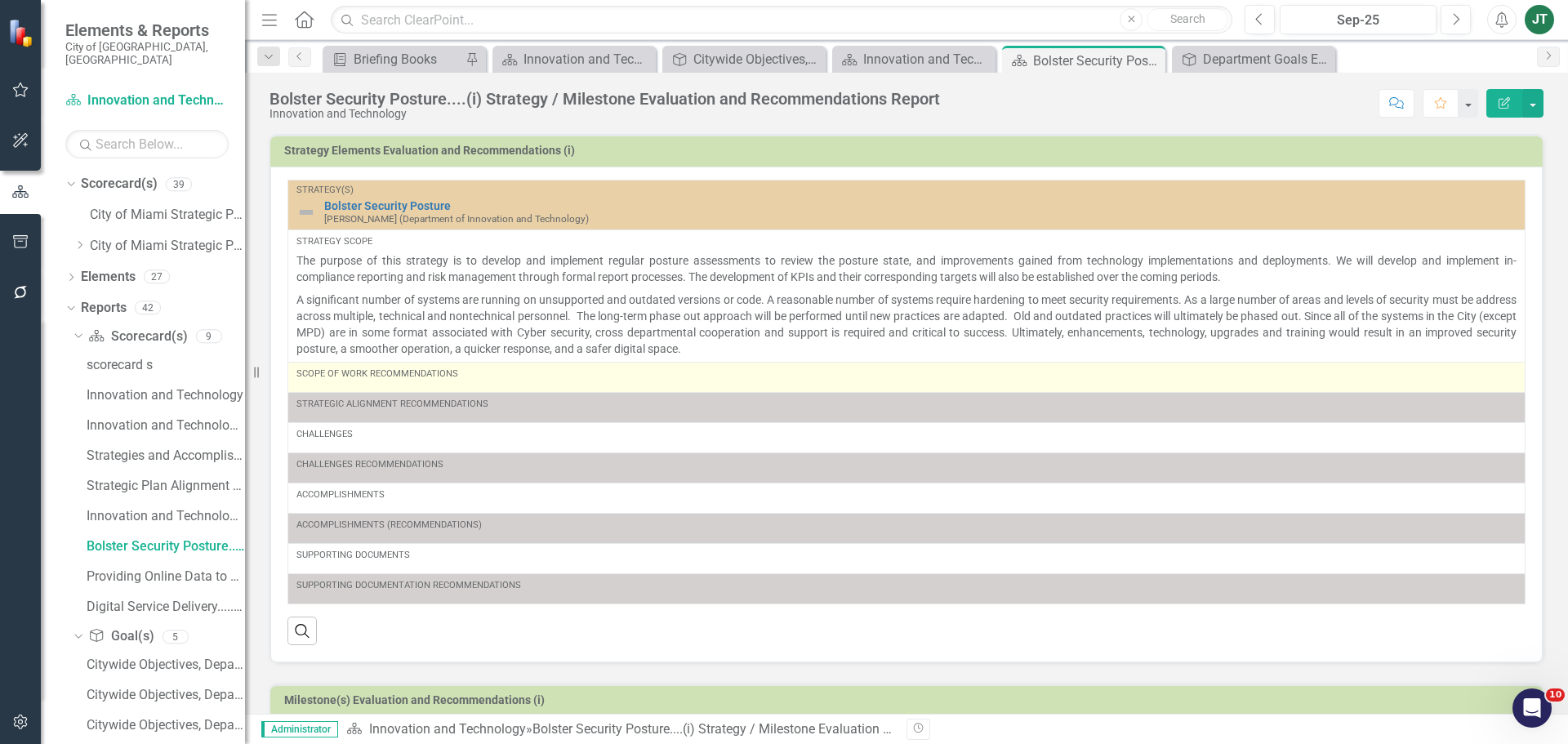
click at [496, 382] on div "Scope of Work Recommendations" at bounding box center [907, 377] width 1220 height 19
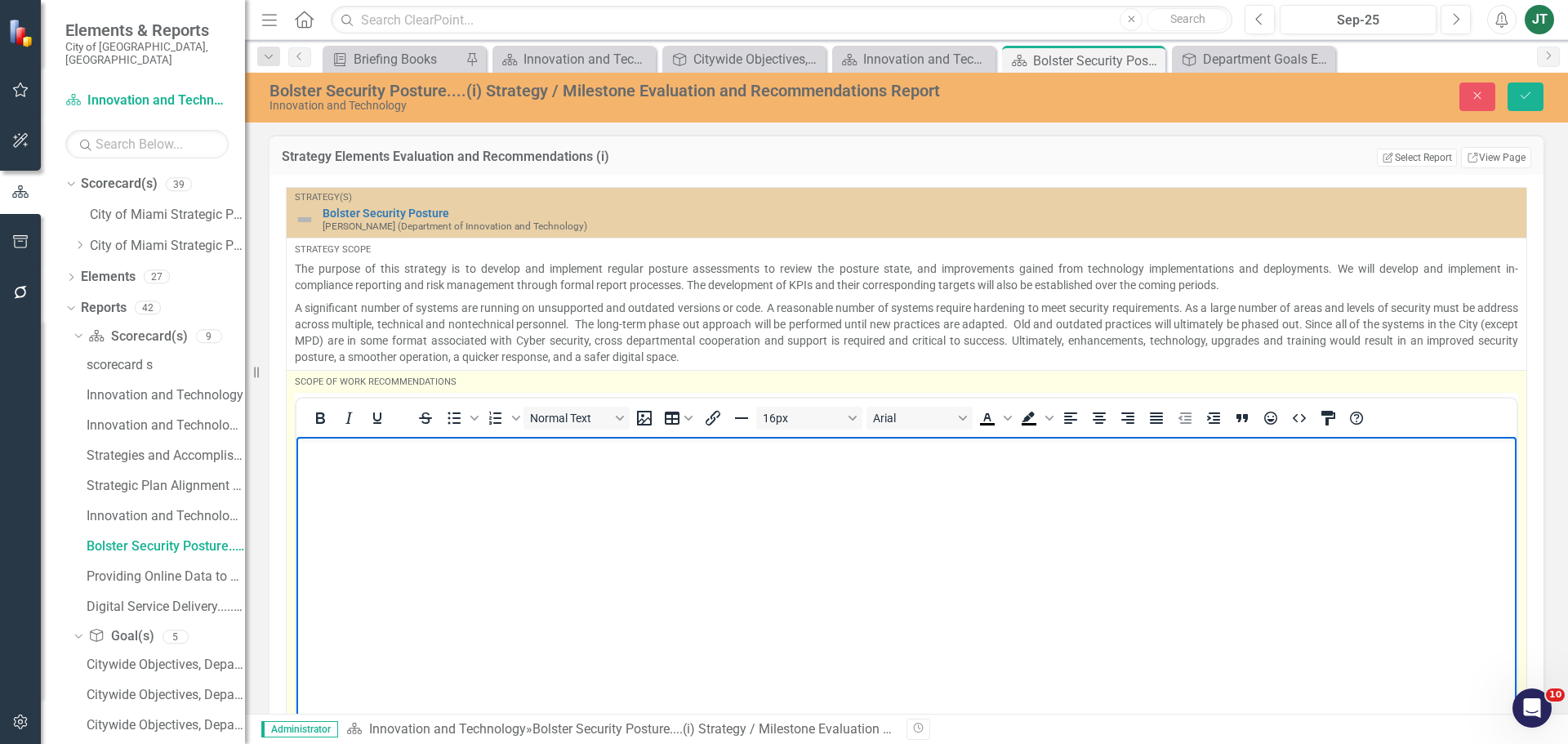
click at [361, 466] on body "Rich Text Area. Press ALT-0 for help." at bounding box center [907, 558] width 1220 height 245
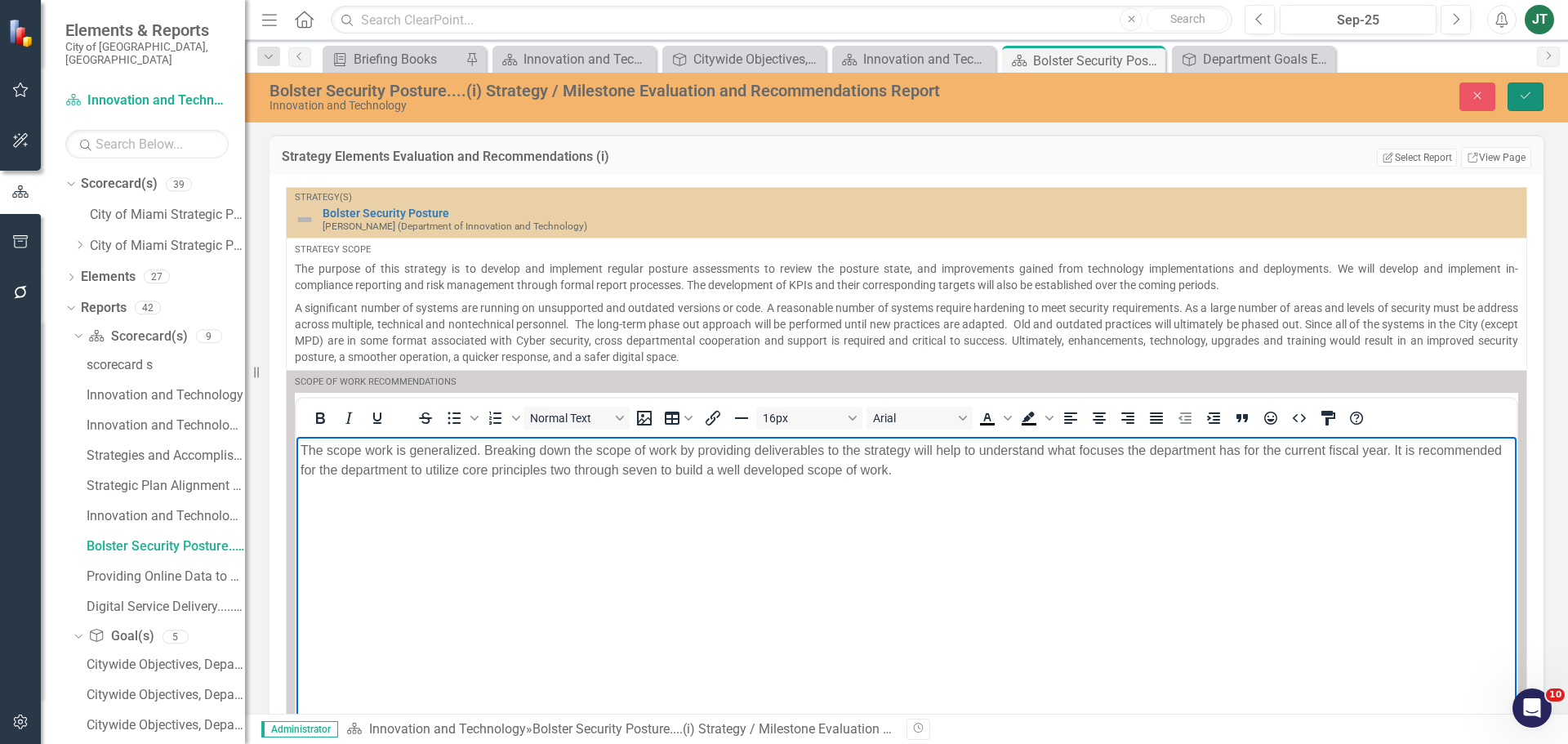
click at [1535, 89] on button "Save" at bounding box center [1525, 96] width 36 height 29
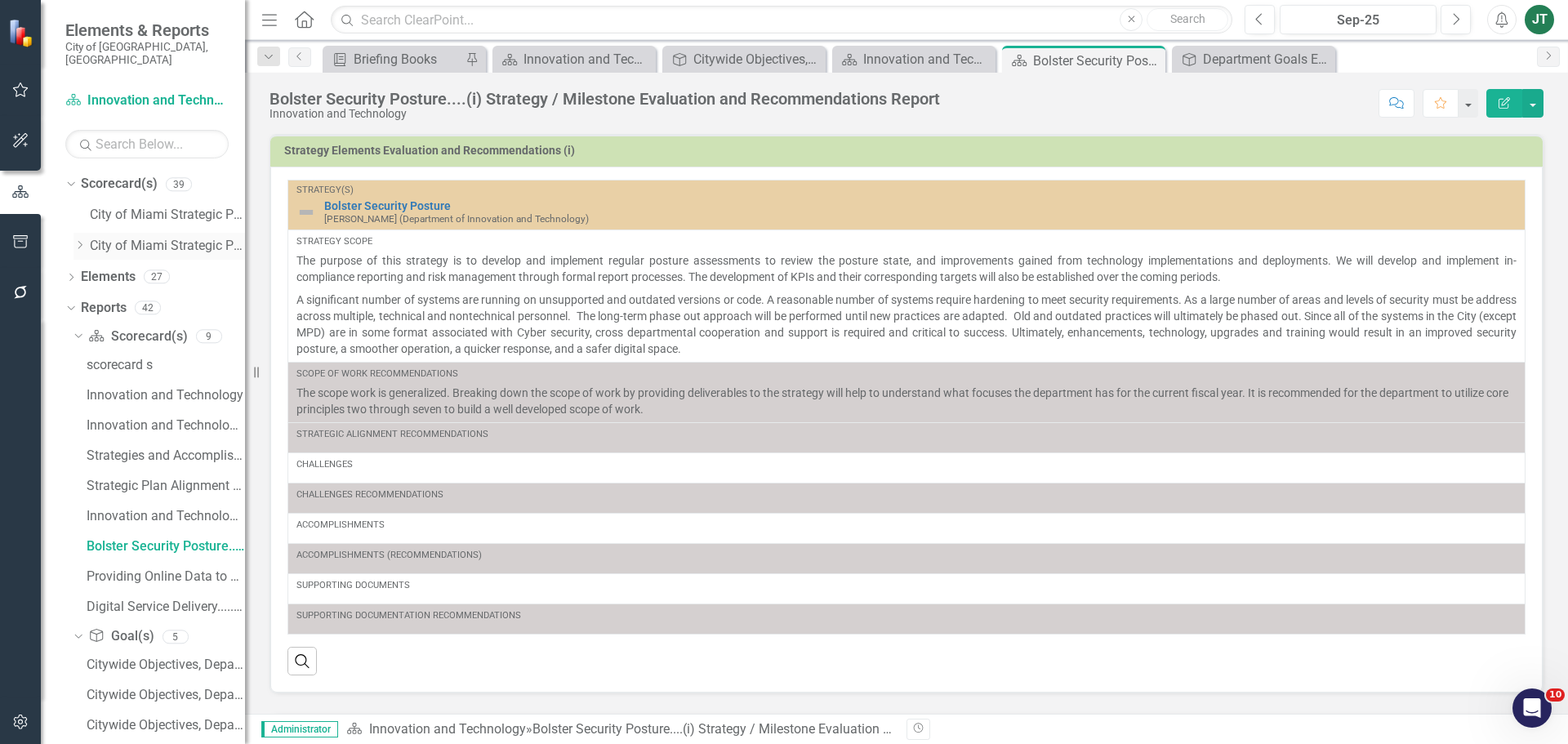
click at [80, 240] on icon "Dropdown" at bounding box center [80, 245] width 12 height 10
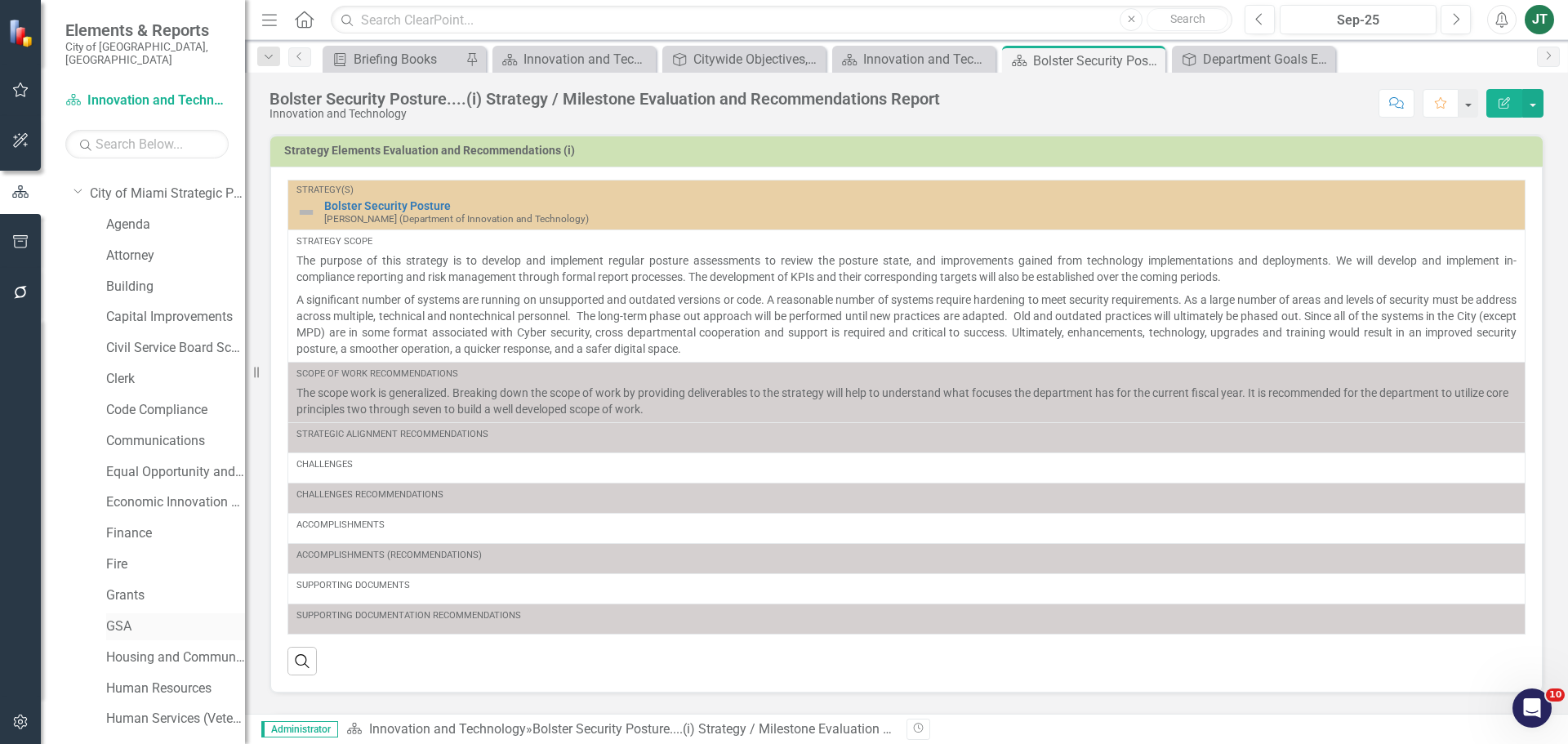
scroll to position [245, 0]
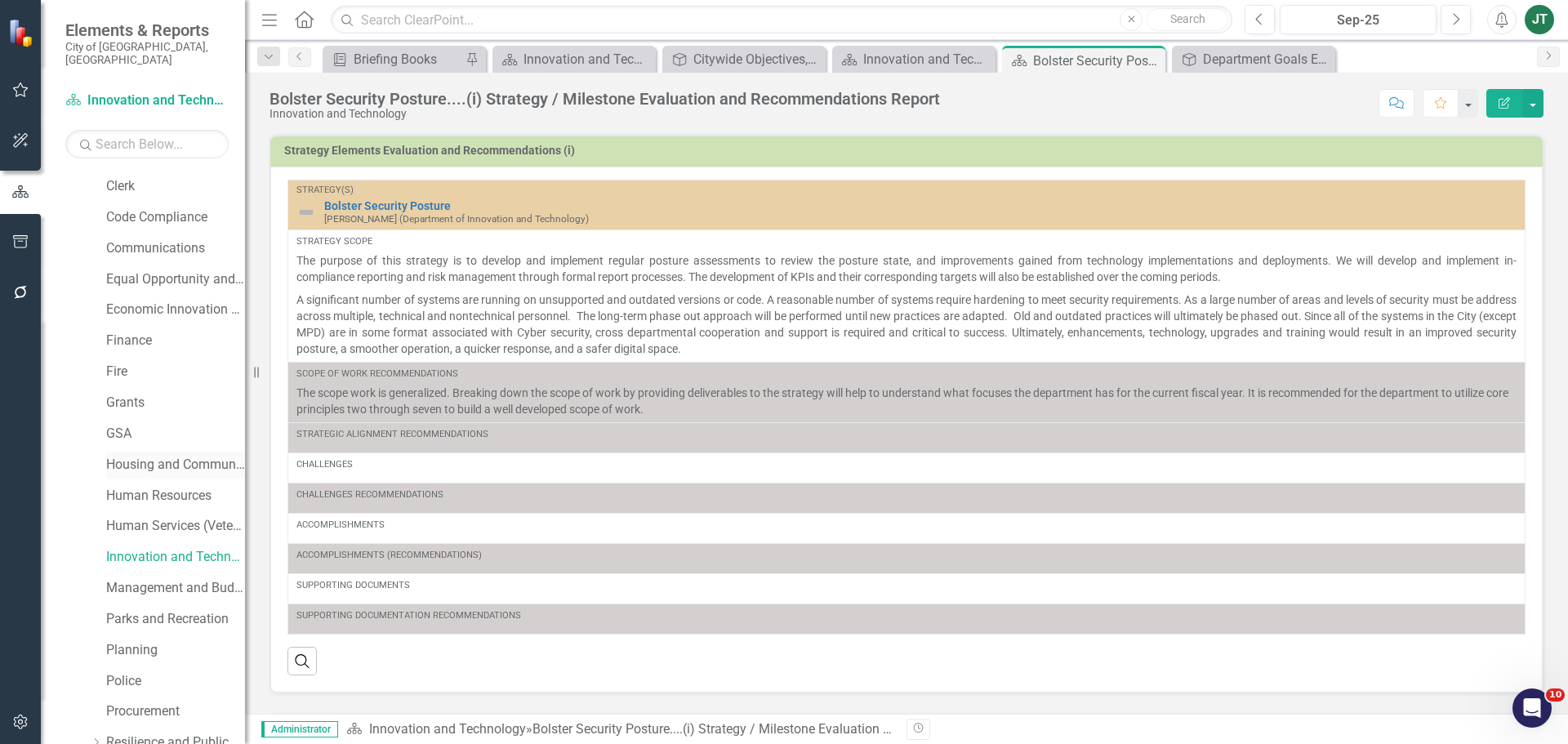
click at [148, 456] on link "Housing and Community Development" at bounding box center [176, 465] width 139 height 18
click at [150, 487] on link "Human Resources" at bounding box center [176, 496] width 139 height 18
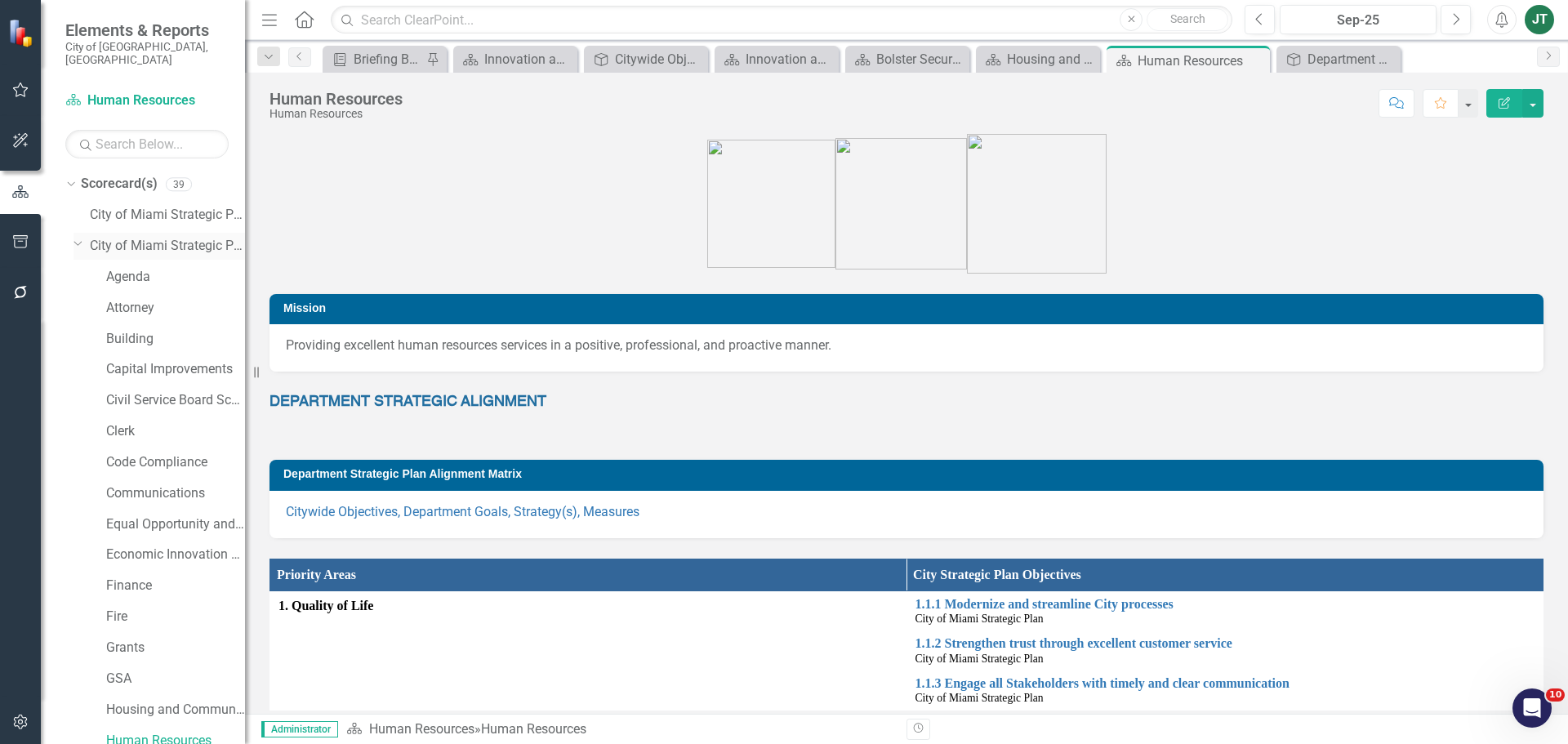
click at [79, 237] on icon "Dropdown" at bounding box center [79, 242] width 10 height 12
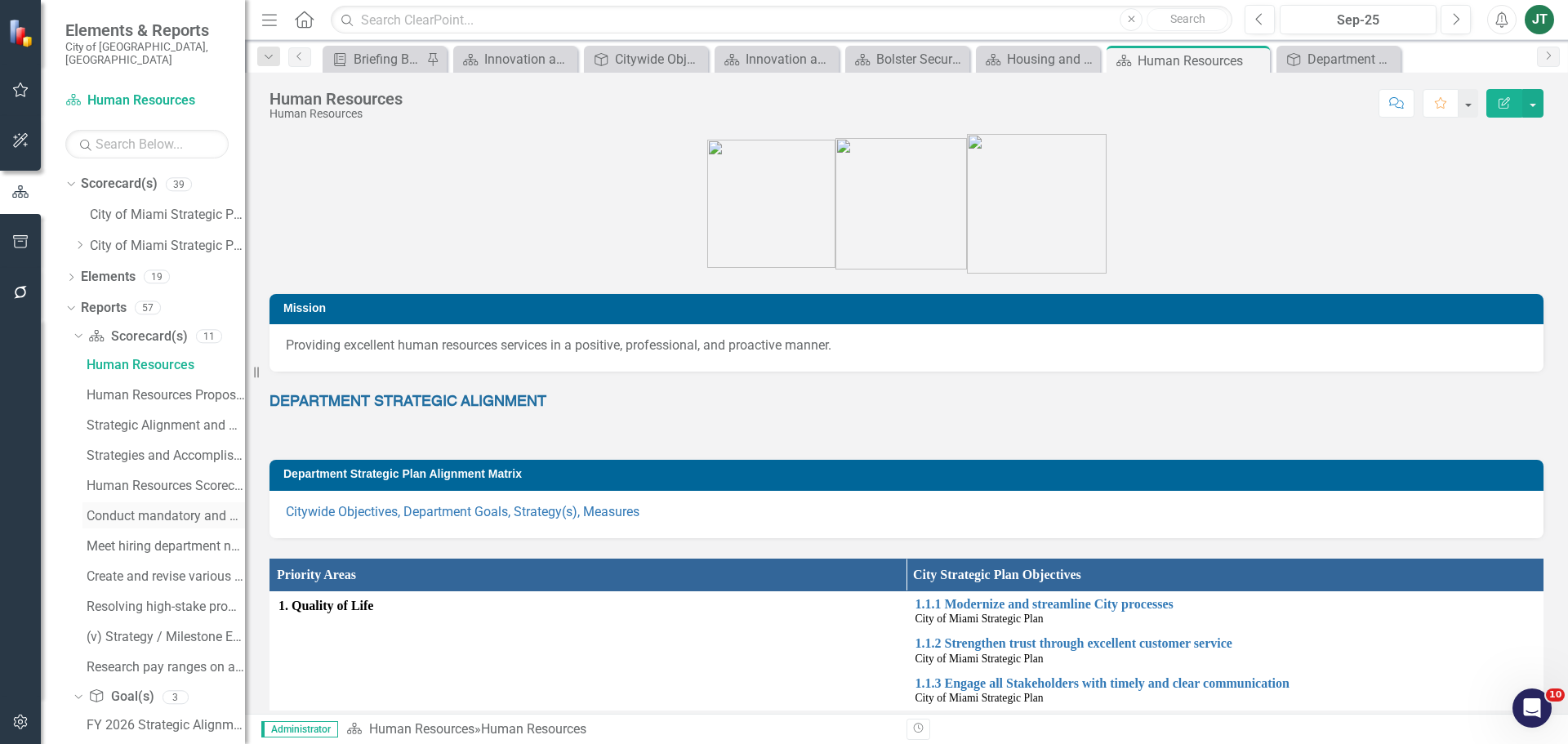
click at [160, 508] on div "Conduct mandatory and professional....(i) Strategy / Milestone Evaluation and R…" at bounding box center [165, 516] width 158 height 15
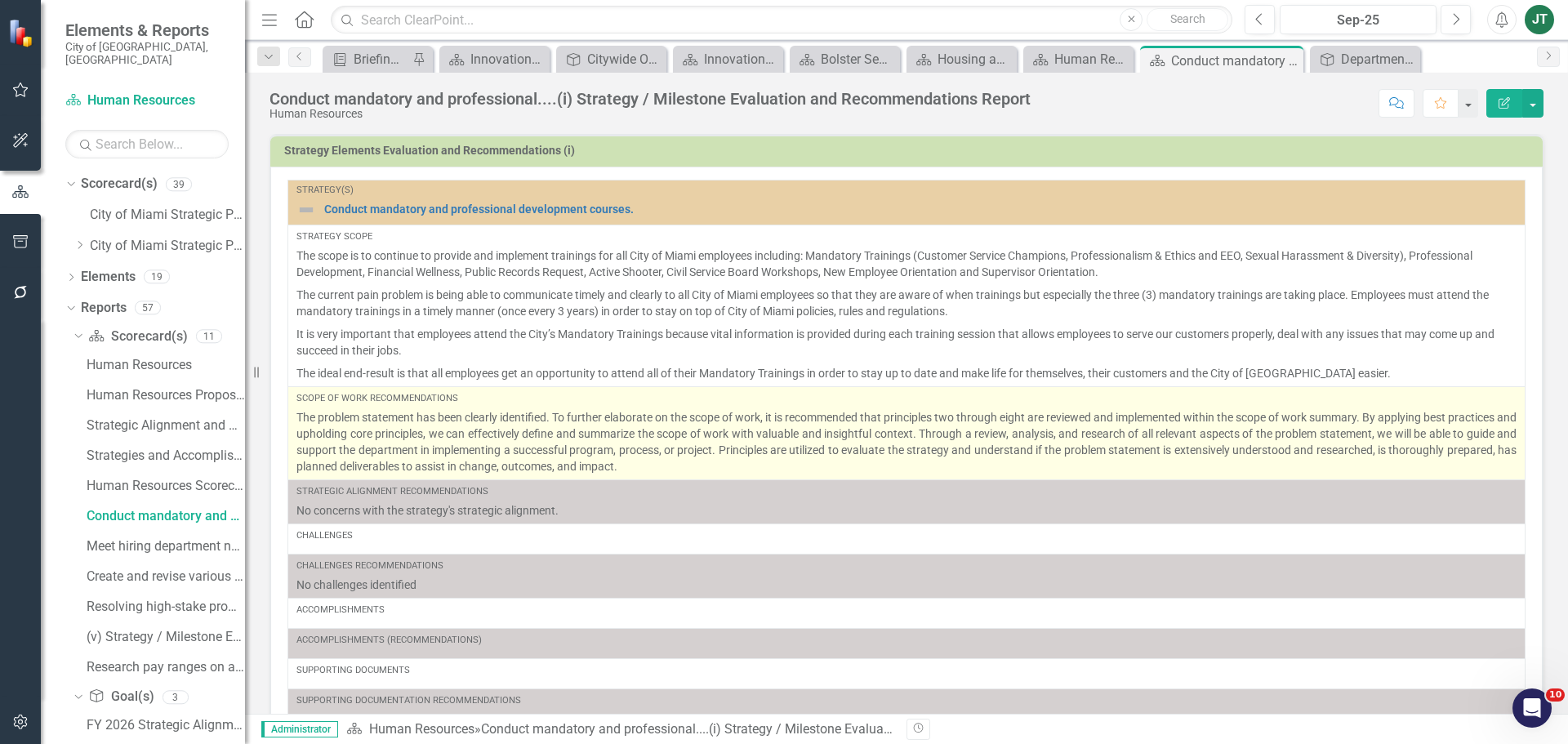
click at [846, 448] on p "The problem statement has been clearly identified. To further elaborate on the …" at bounding box center [907, 442] width 1220 height 66
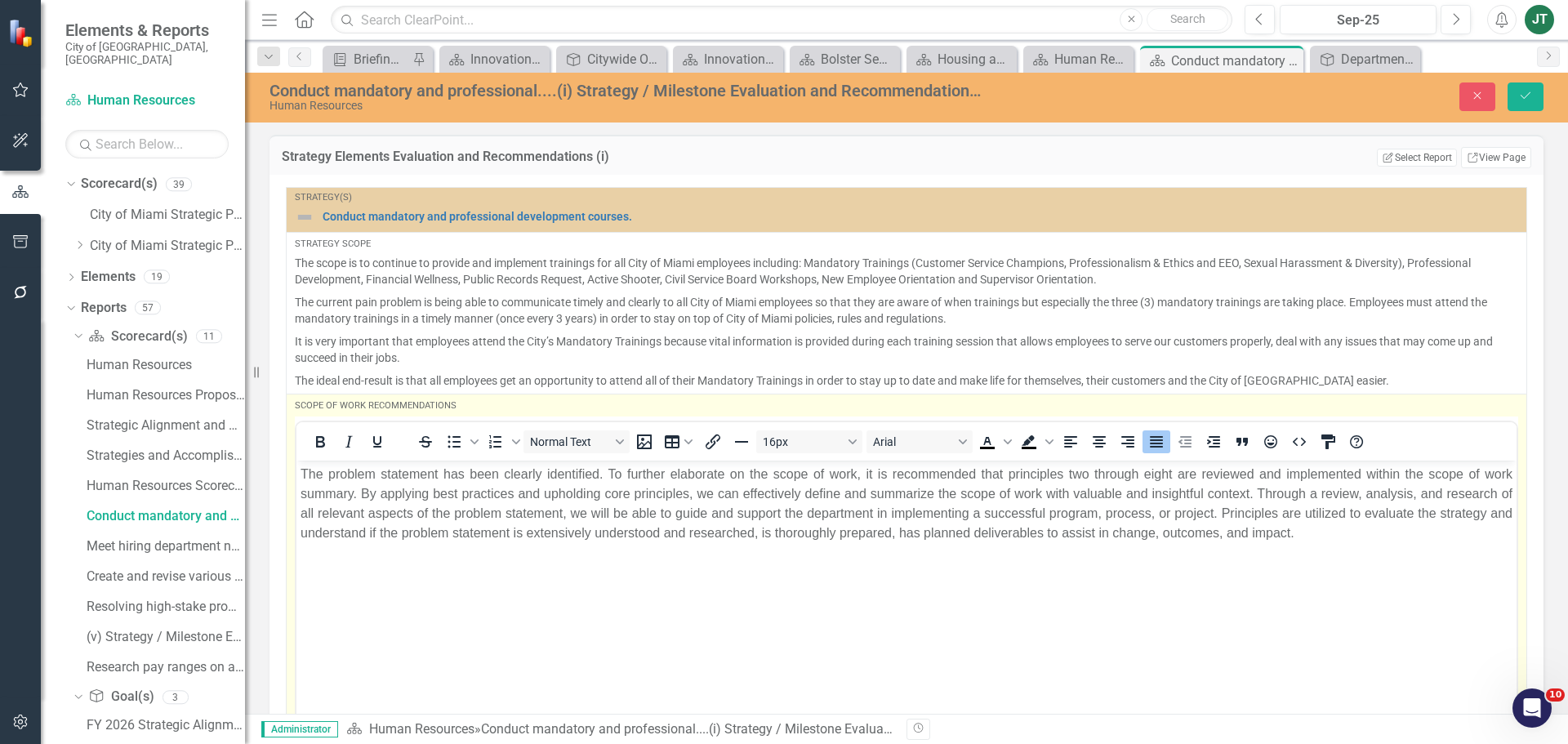
click at [1062, 516] on p "The problem statement has been clearly identified. To further elaborate on the …" at bounding box center [906, 503] width 1212 height 79
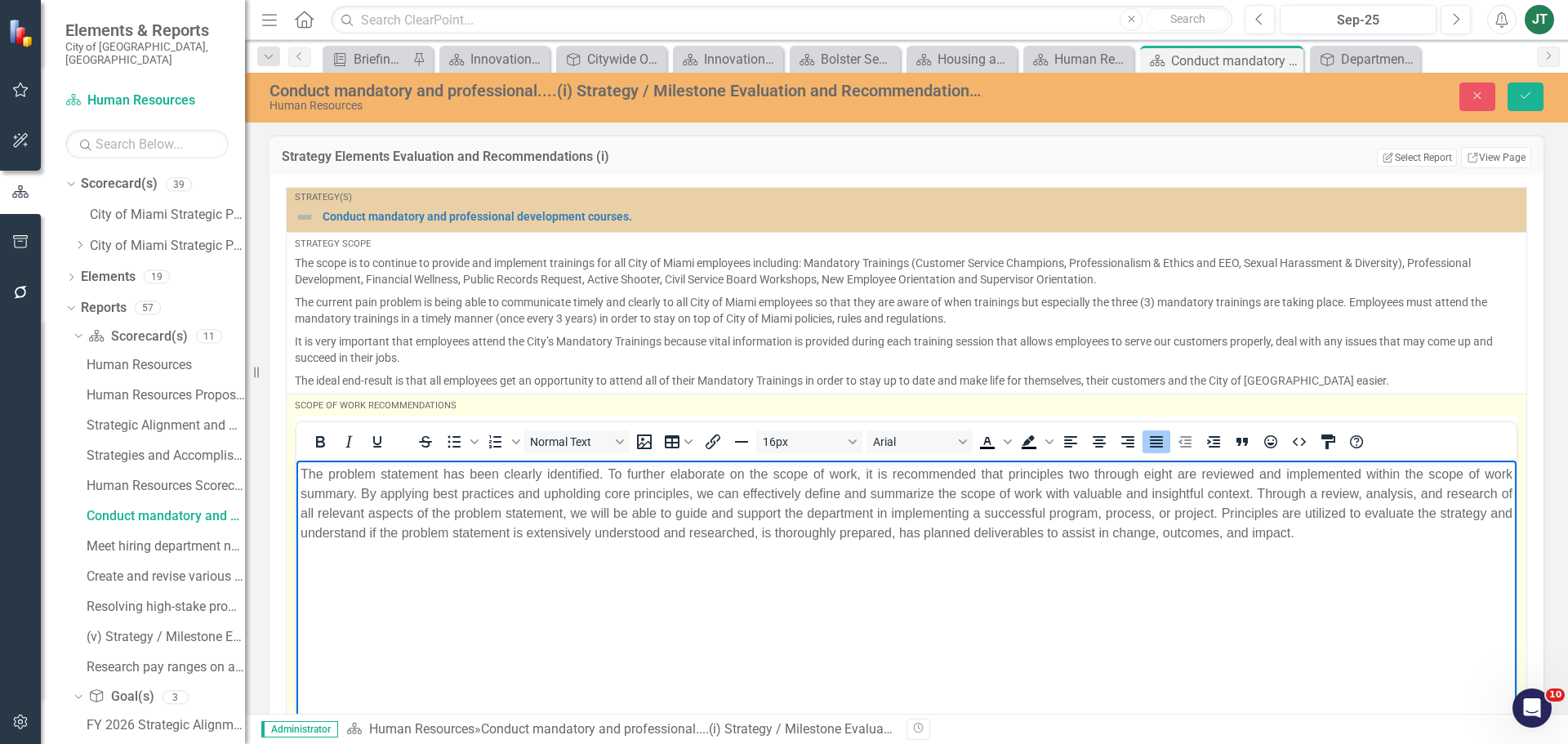
click at [1145, 471] on p "The problem statement has been clearly identified. To further elaborate on the …" at bounding box center [906, 503] width 1212 height 79
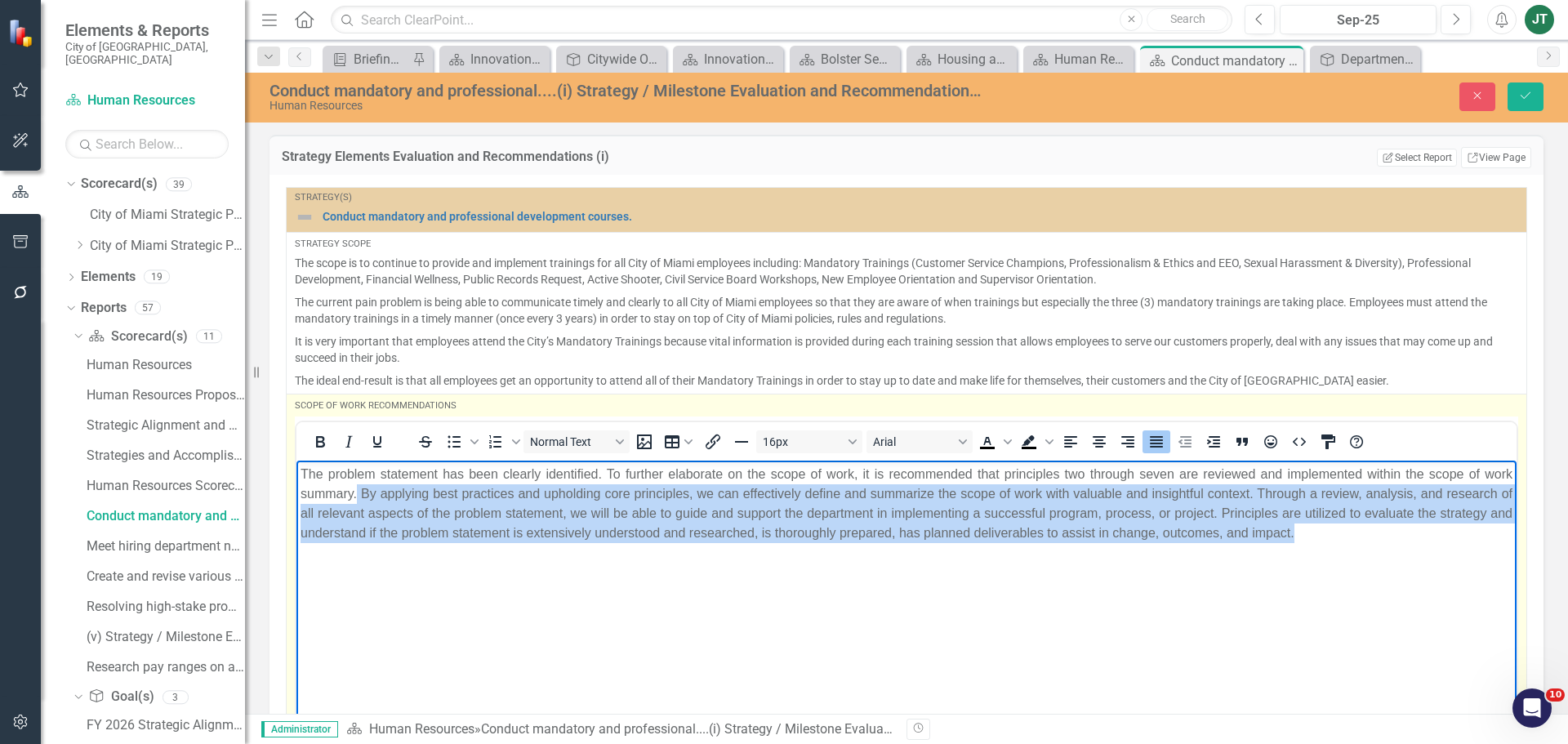
drag, startPoint x: 356, startPoint y: 488, endPoint x: 1392, endPoint y: 537, distance: 1037.2
click at [1391, 541] on p "The problem statement has been clearly identified. To further elaborate on the …" at bounding box center [906, 503] width 1212 height 79
copy p "By applying best practices and upholding core principles, we can effectively de…"
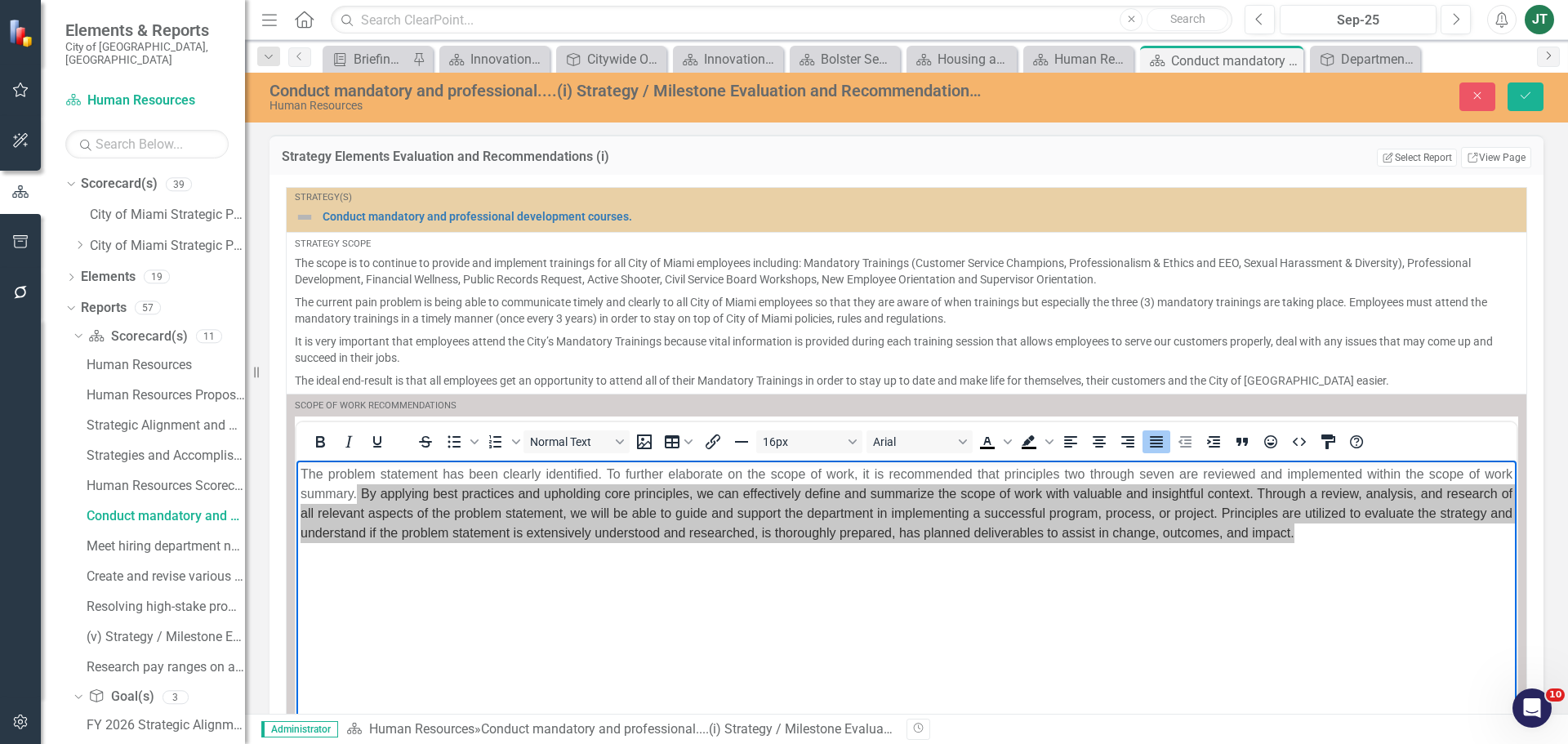
click at [1538, 63] on link "Next" at bounding box center [1549, 56] width 23 height 20
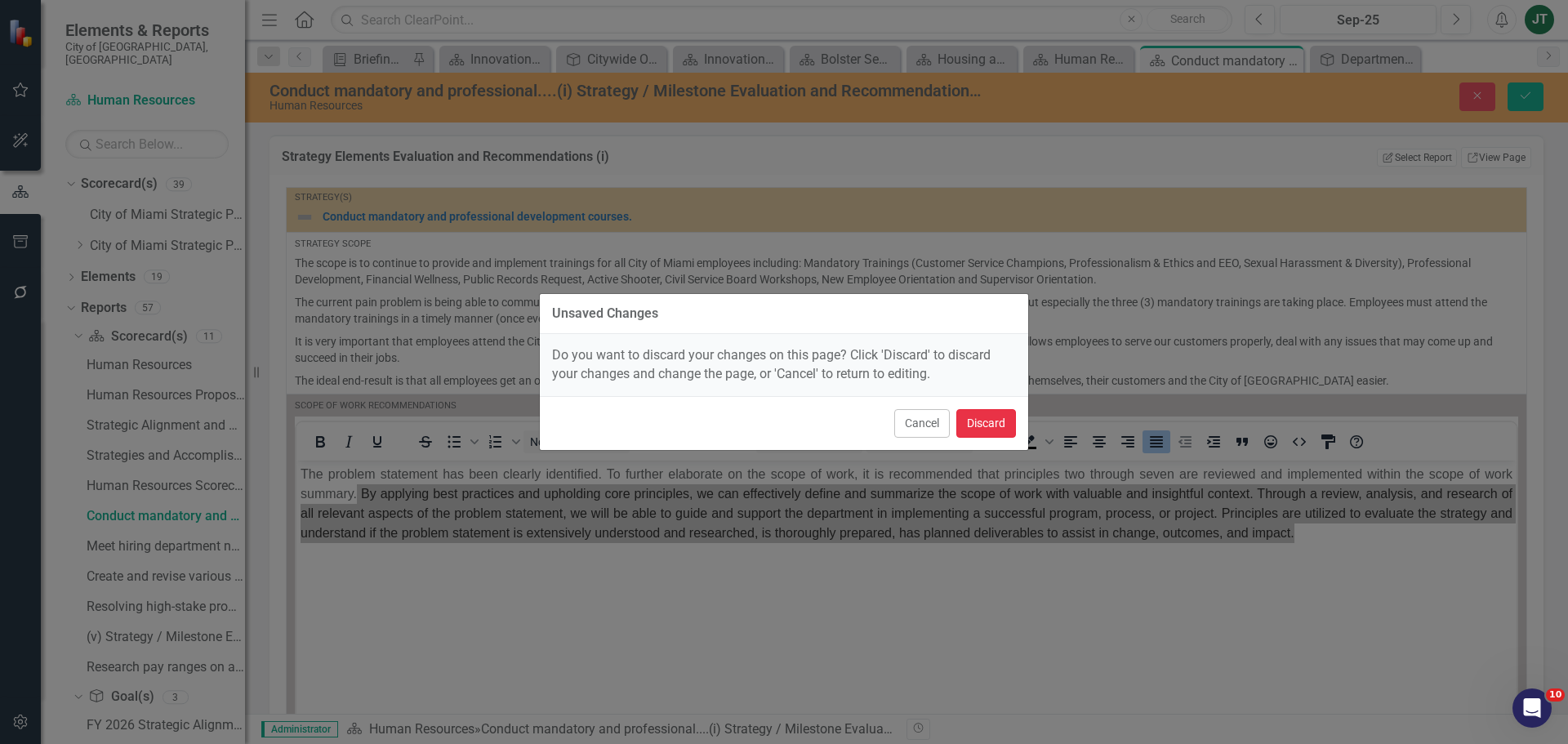
click at [971, 423] on button "Discard" at bounding box center [986, 423] width 59 height 29
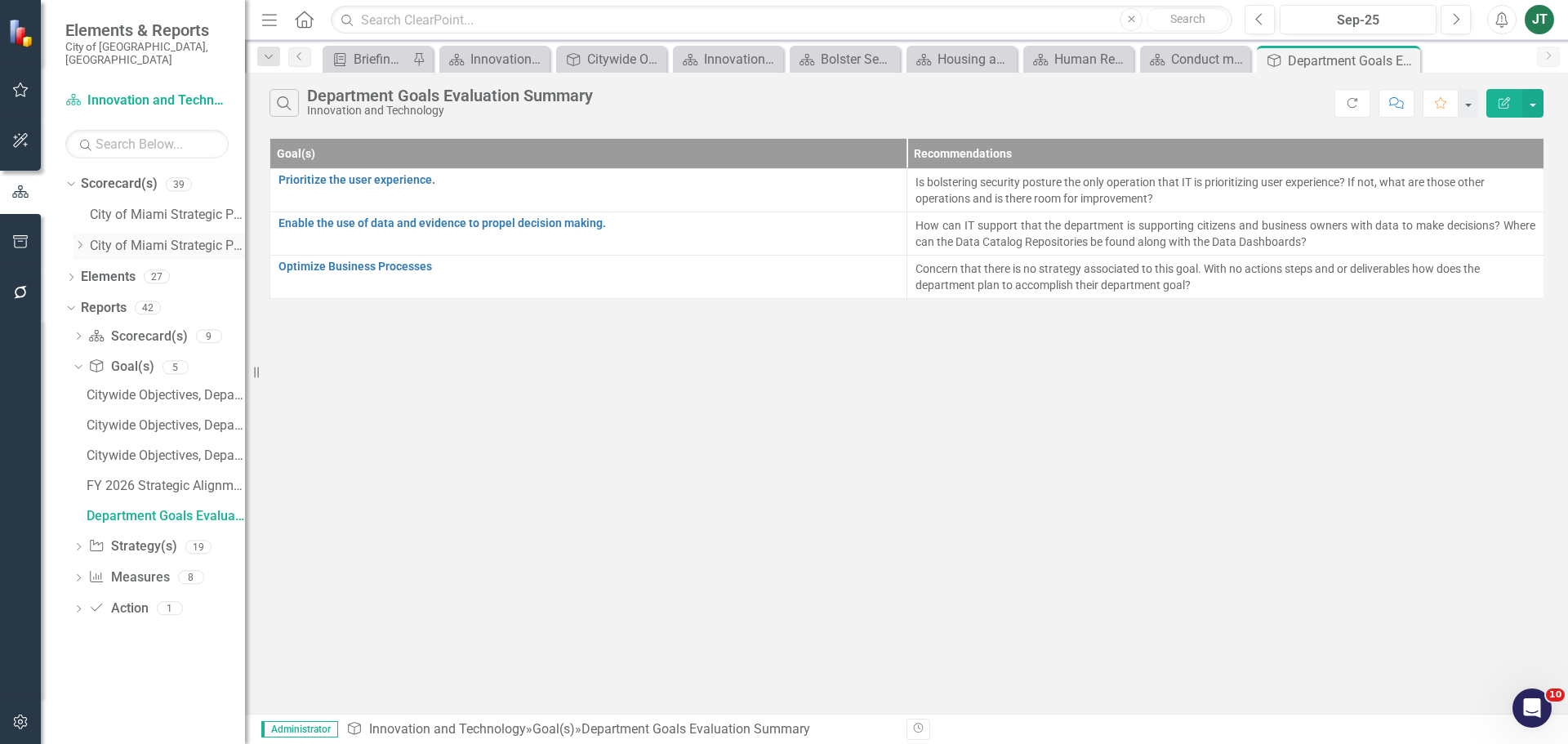
click at [82, 240] on icon "Dropdown" at bounding box center [80, 245] width 12 height 10
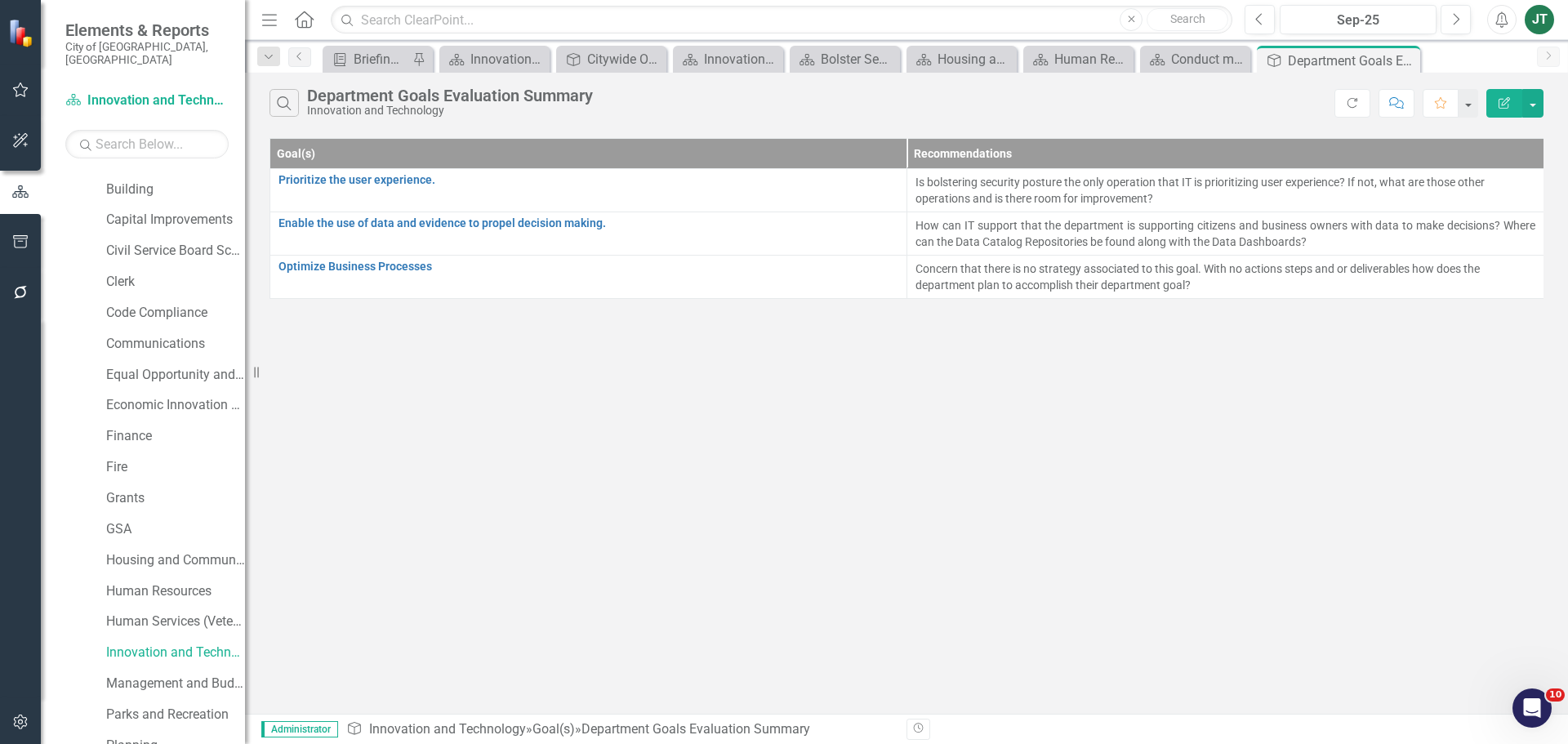
scroll to position [164, 0]
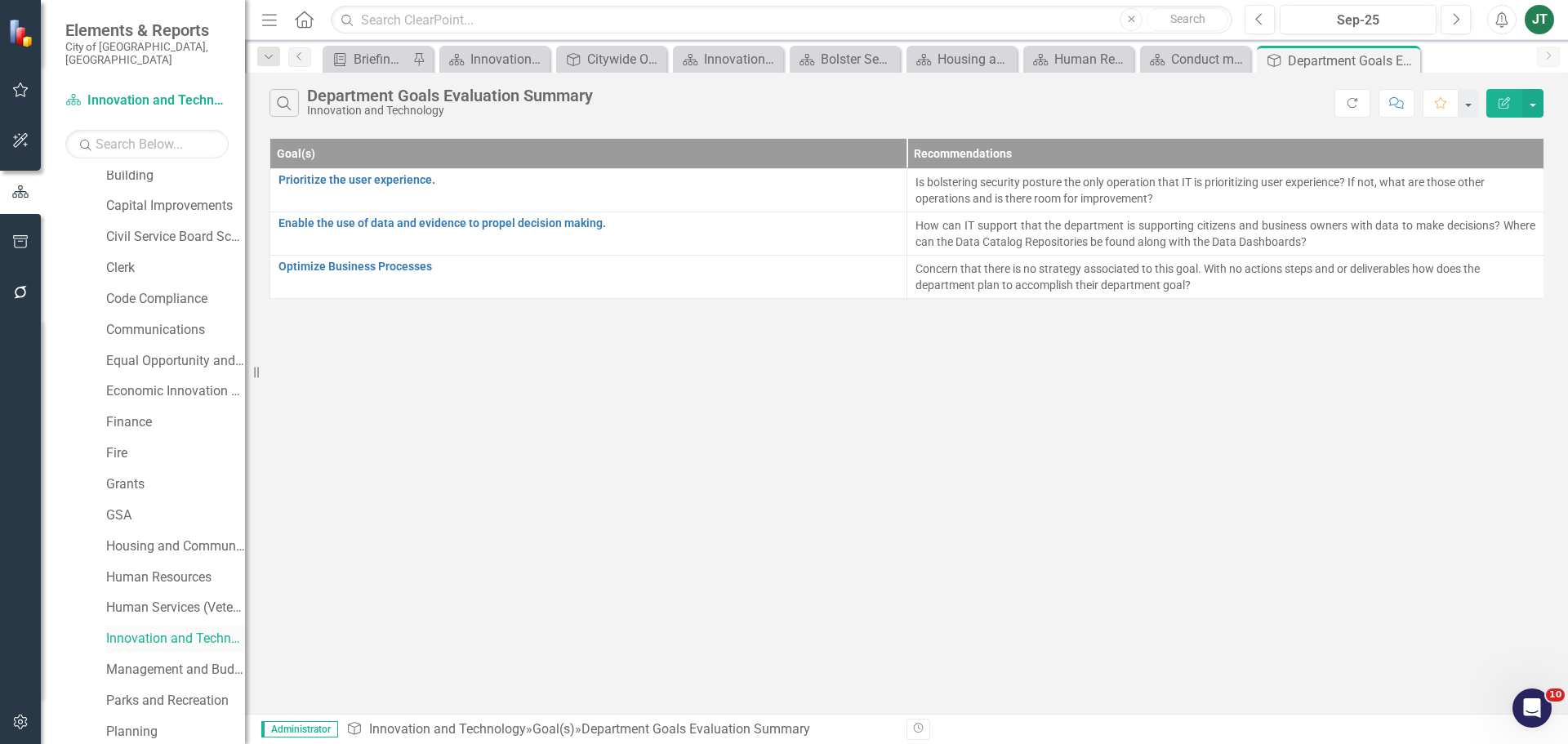
click at [153, 629] on link "Innovation and Technology" at bounding box center [176, 639] width 139 height 18
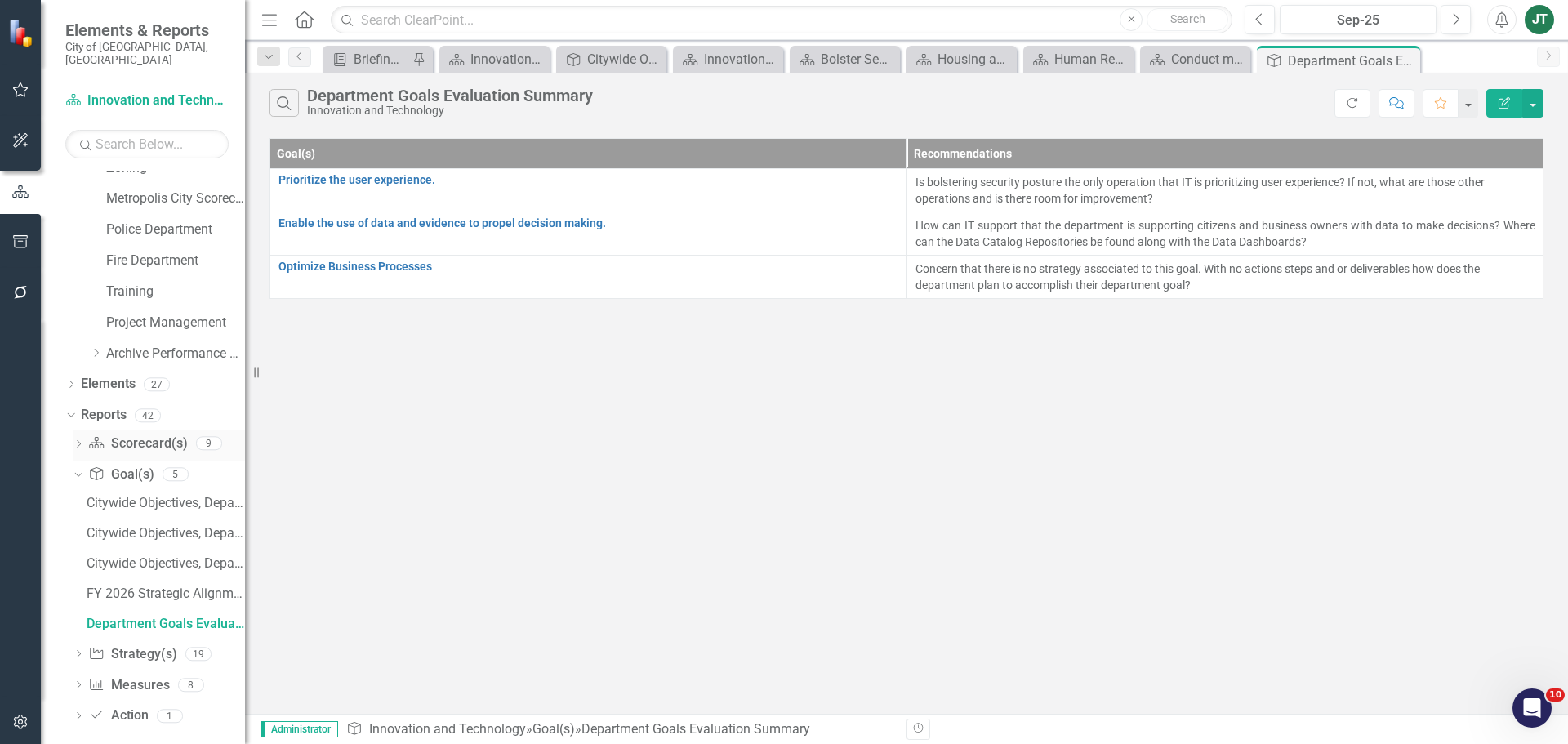
scroll to position [975, 0]
click at [78, 467] on icon "Dropdown" at bounding box center [77, 472] width 9 height 11
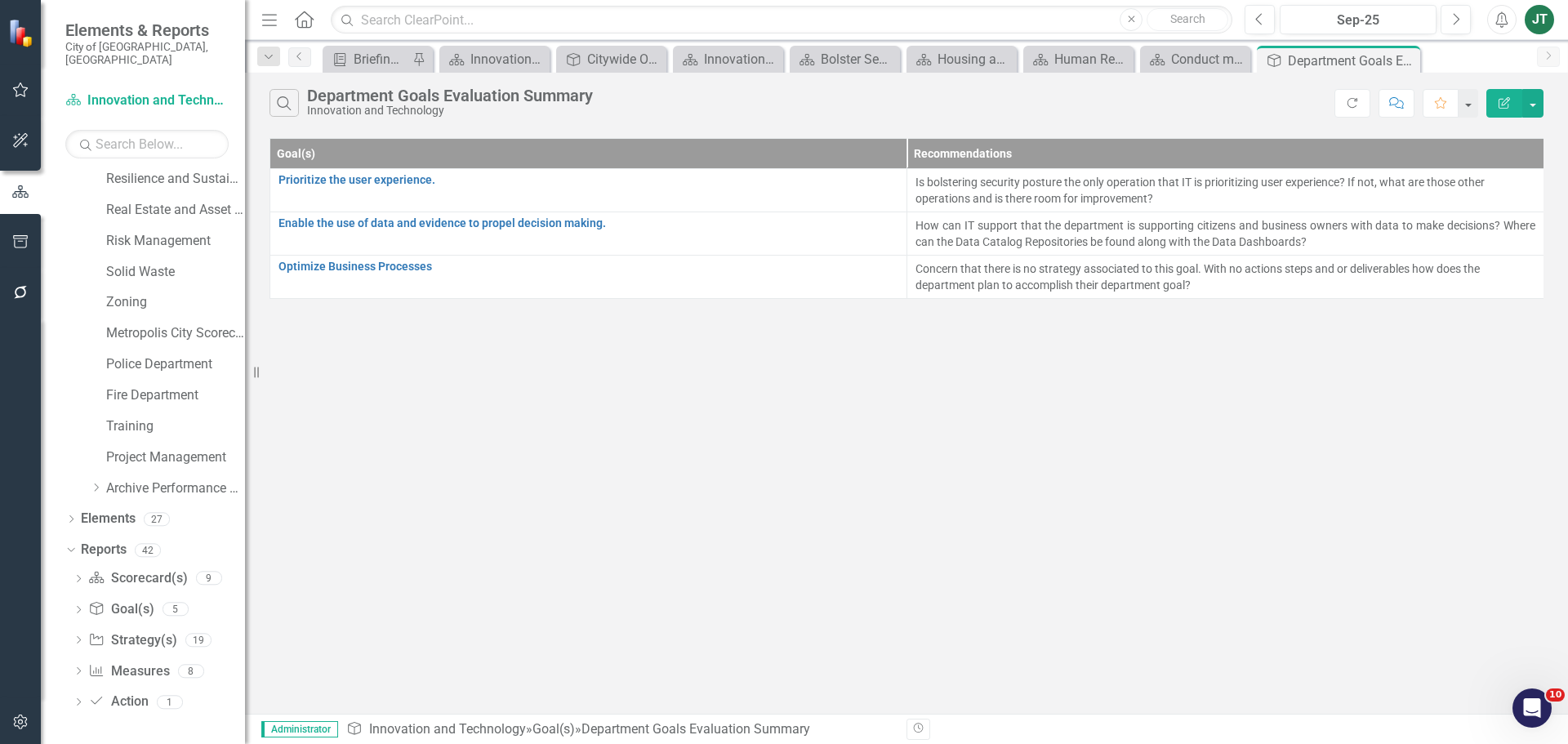
scroll to position [826, 0]
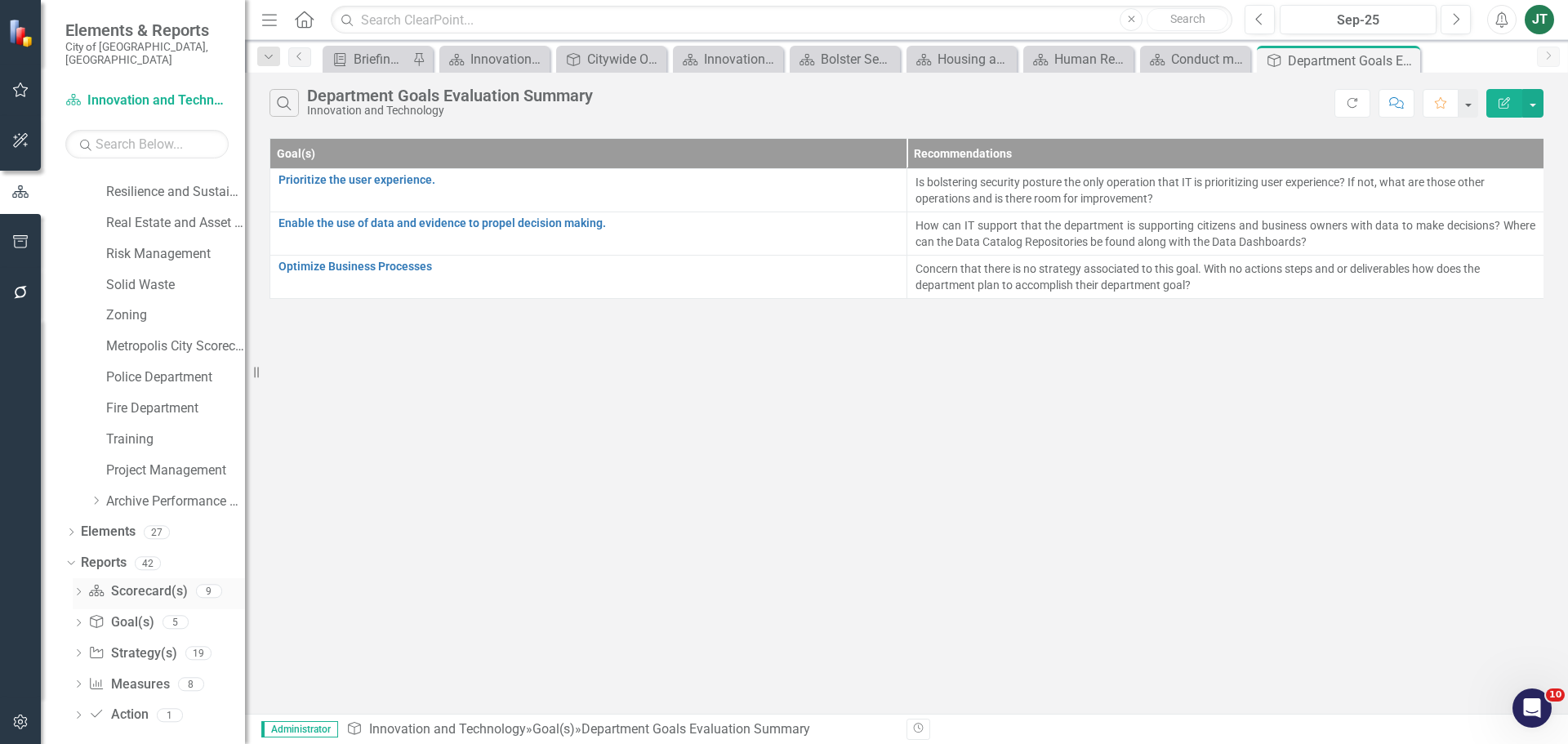
click at [75, 589] on icon "Dropdown" at bounding box center [79, 593] width 11 height 9
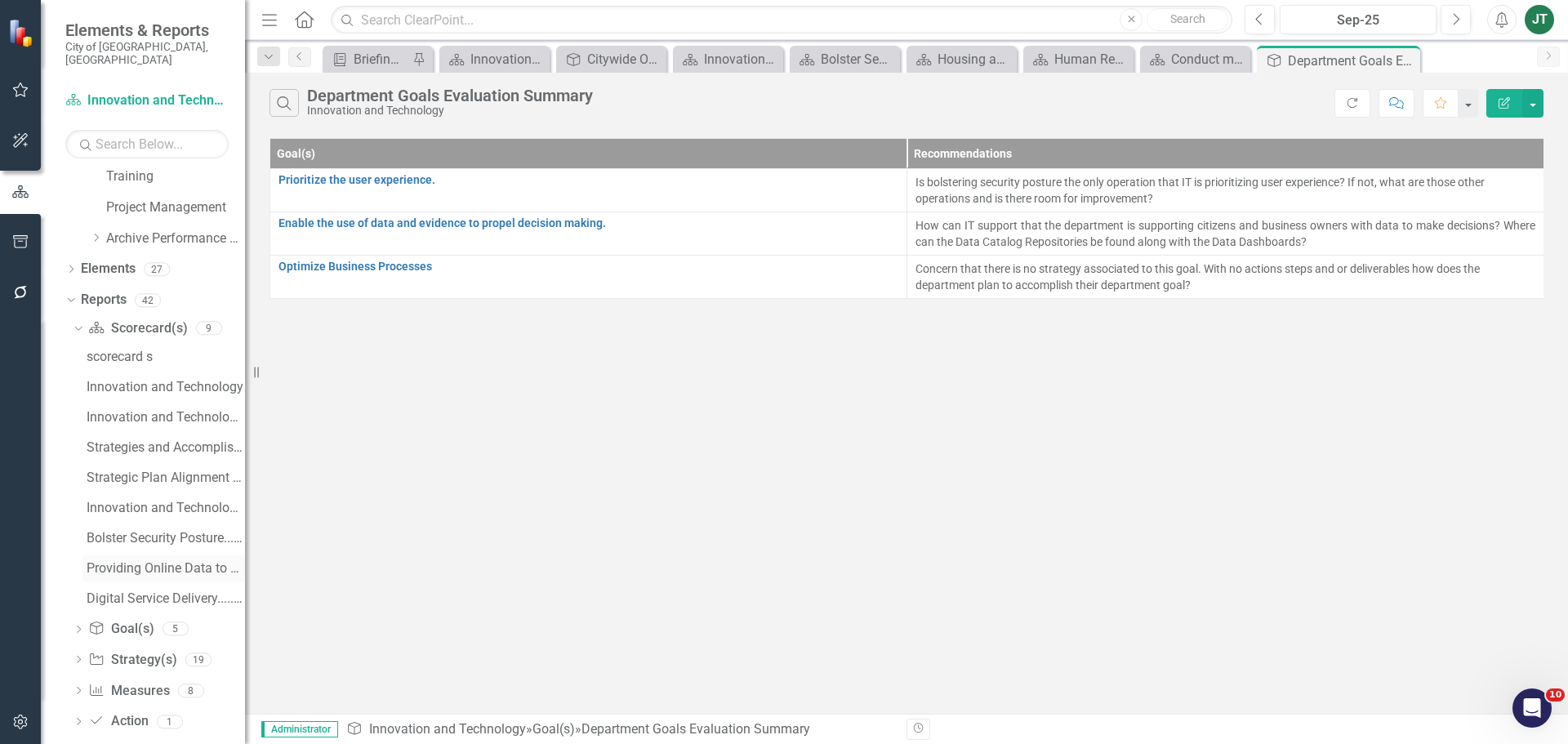
scroll to position [1096, 0]
click at [151, 524] on div "Bolster Security Posture....(i) Strategy / Milestone Evaluation and Recommendat…" at bounding box center [165, 531] width 158 height 15
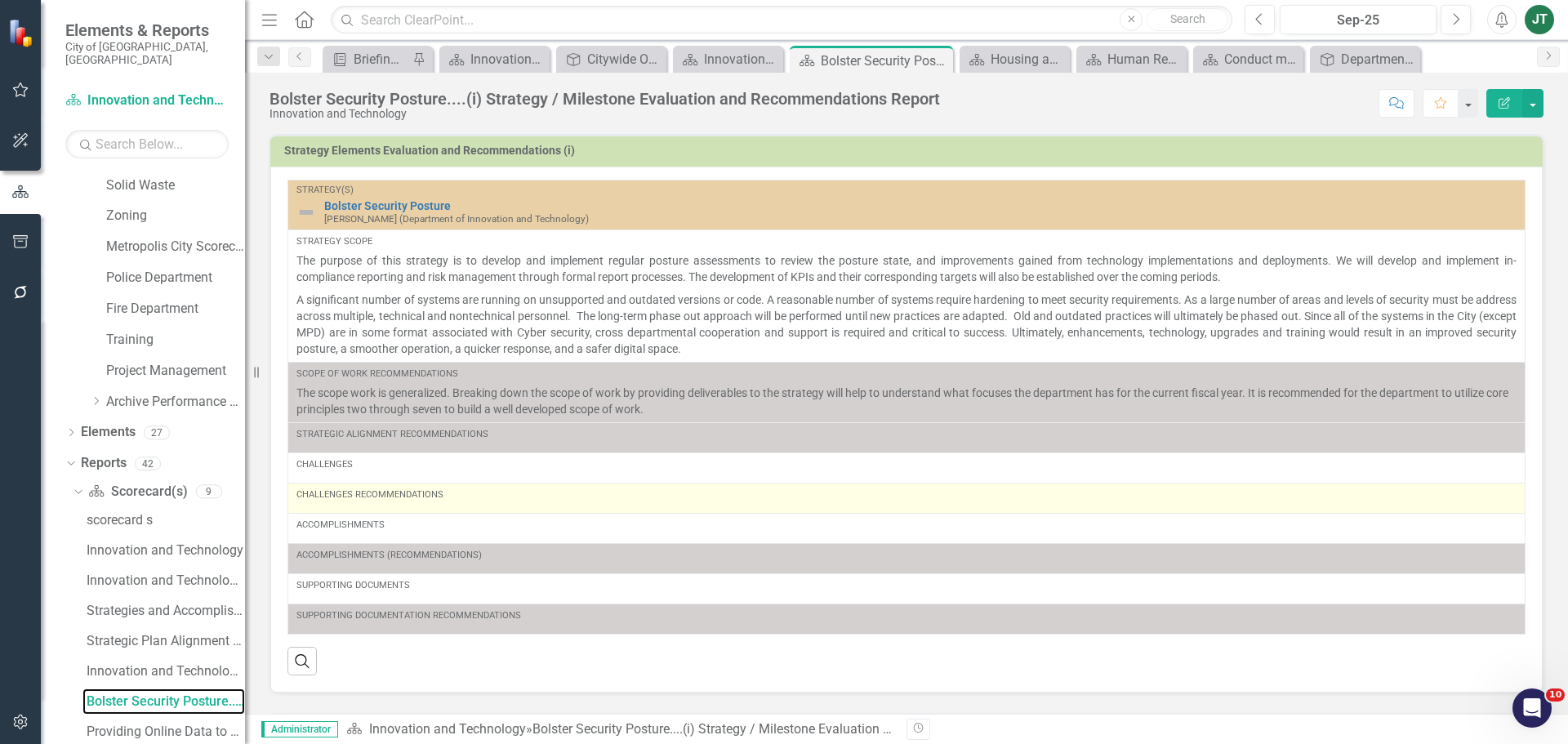
scroll to position [884, 0]
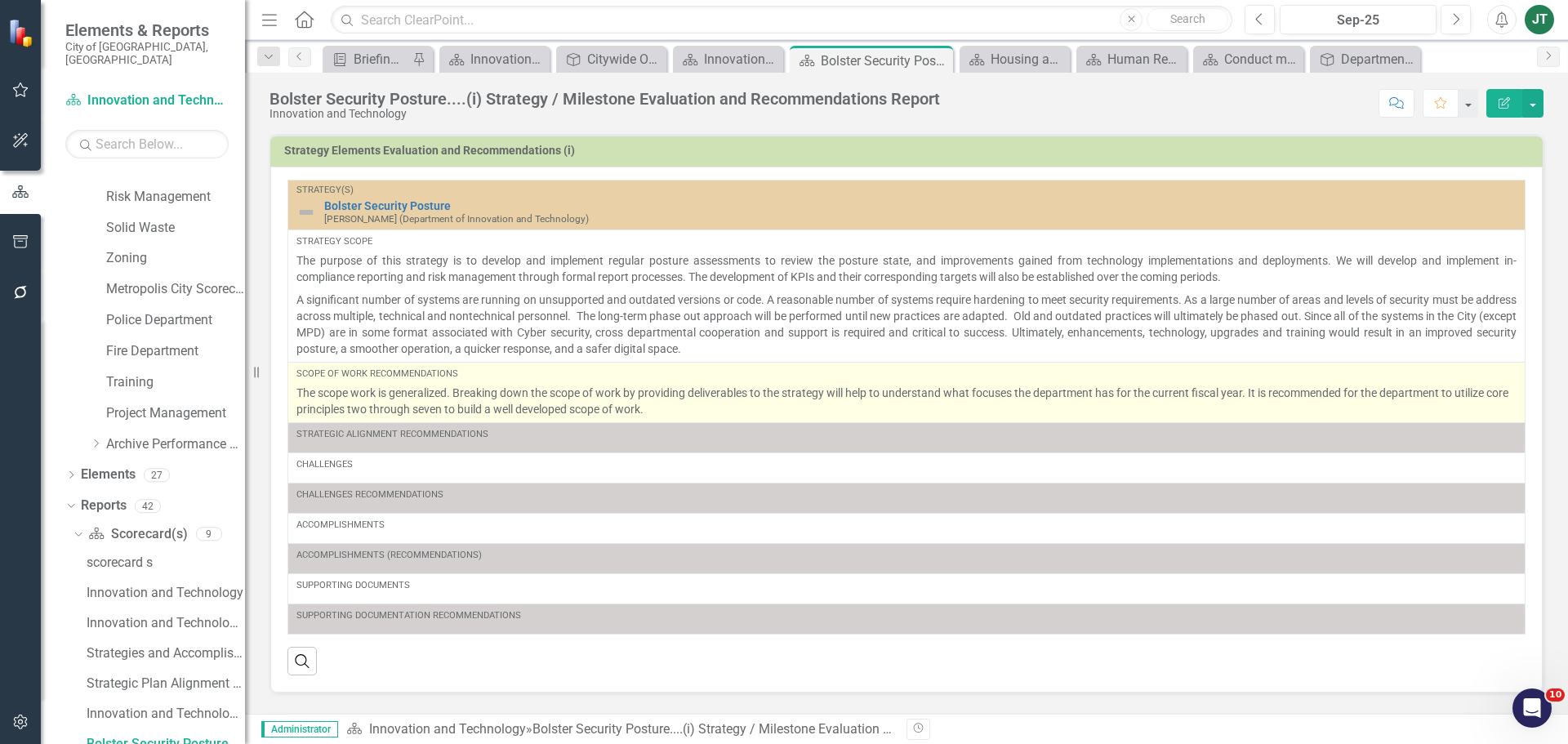
click at [681, 408] on p "The scope work is generalized. Breaking down the scope of work by providing del…" at bounding box center [907, 400] width 1220 height 32
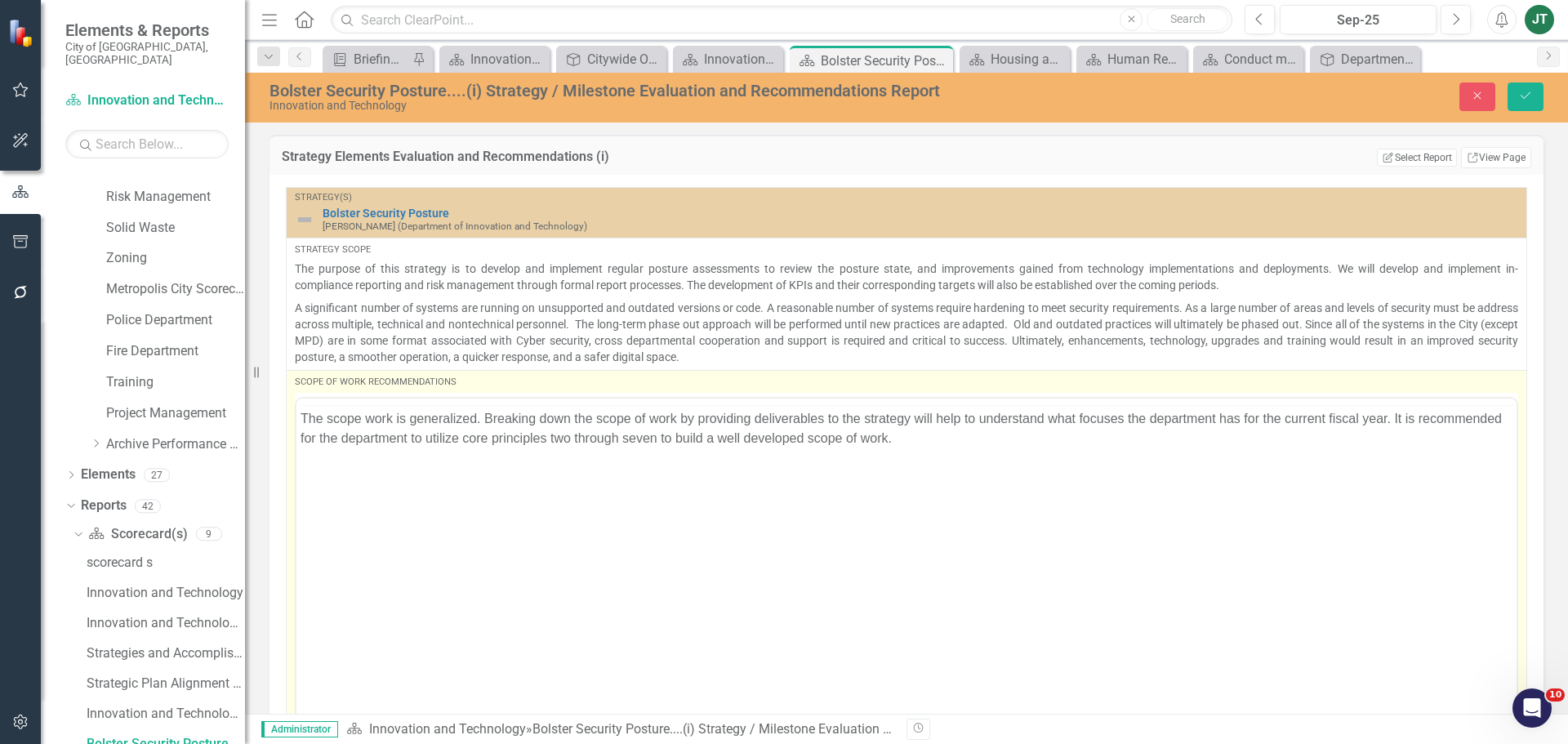
scroll to position [0, 0]
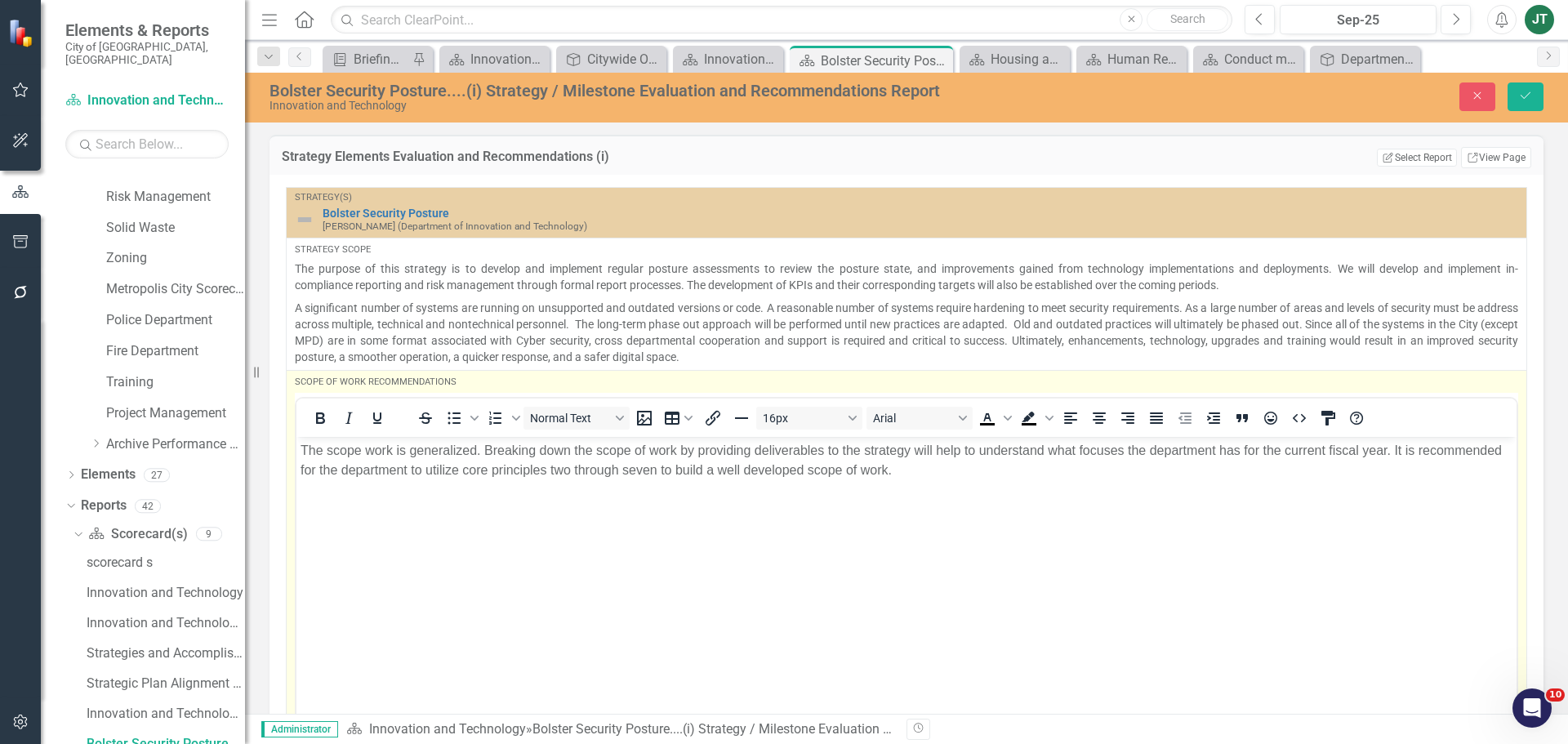
click at [978, 492] on body "The scope work is generalized. Breaking down the scope of work by providing del…" at bounding box center [907, 558] width 1220 height 245
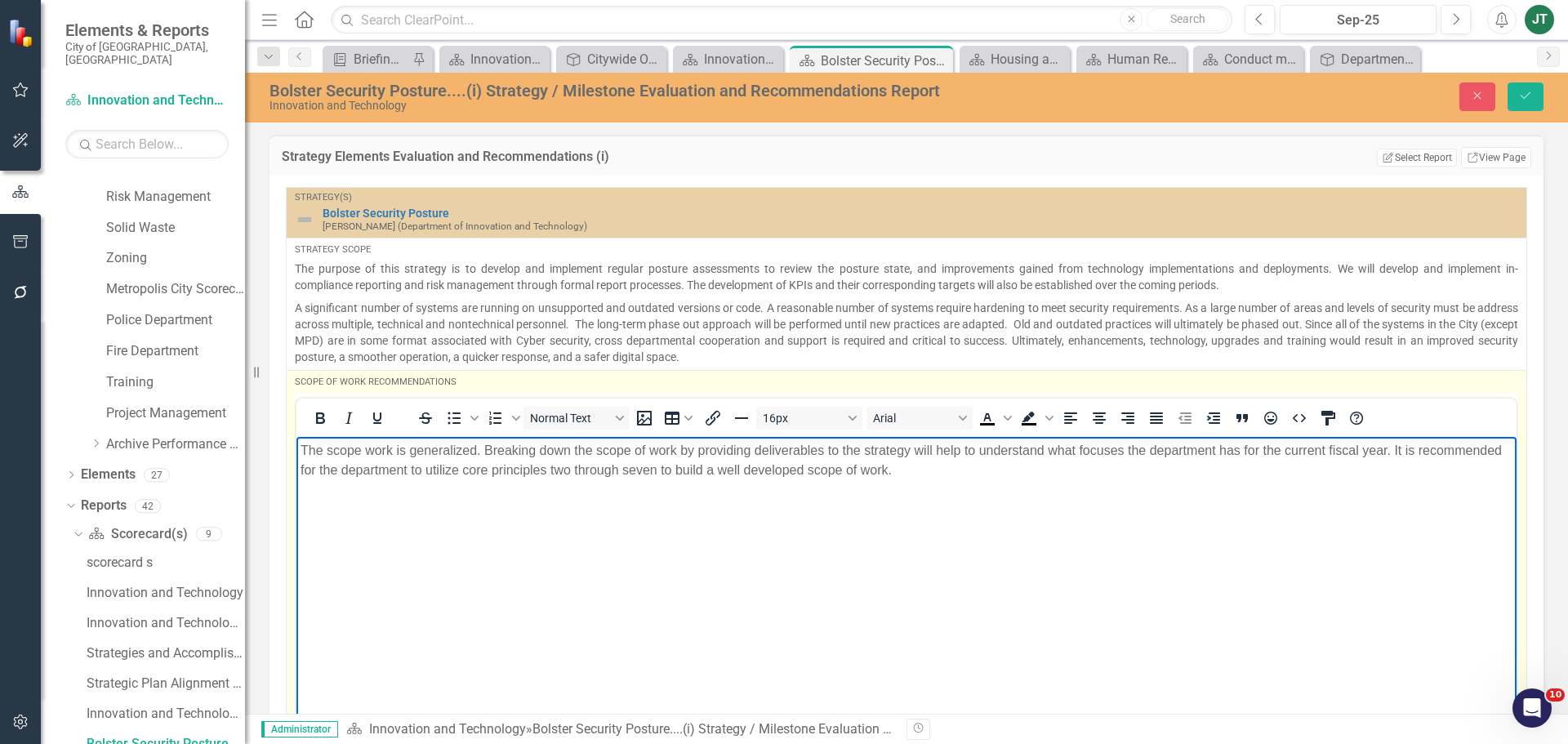
click at [1003, 471] on p "The scope work is generalized. Breaking down the scope of work by providing del…" at bounding box center [906, 459] width 1212 height 39
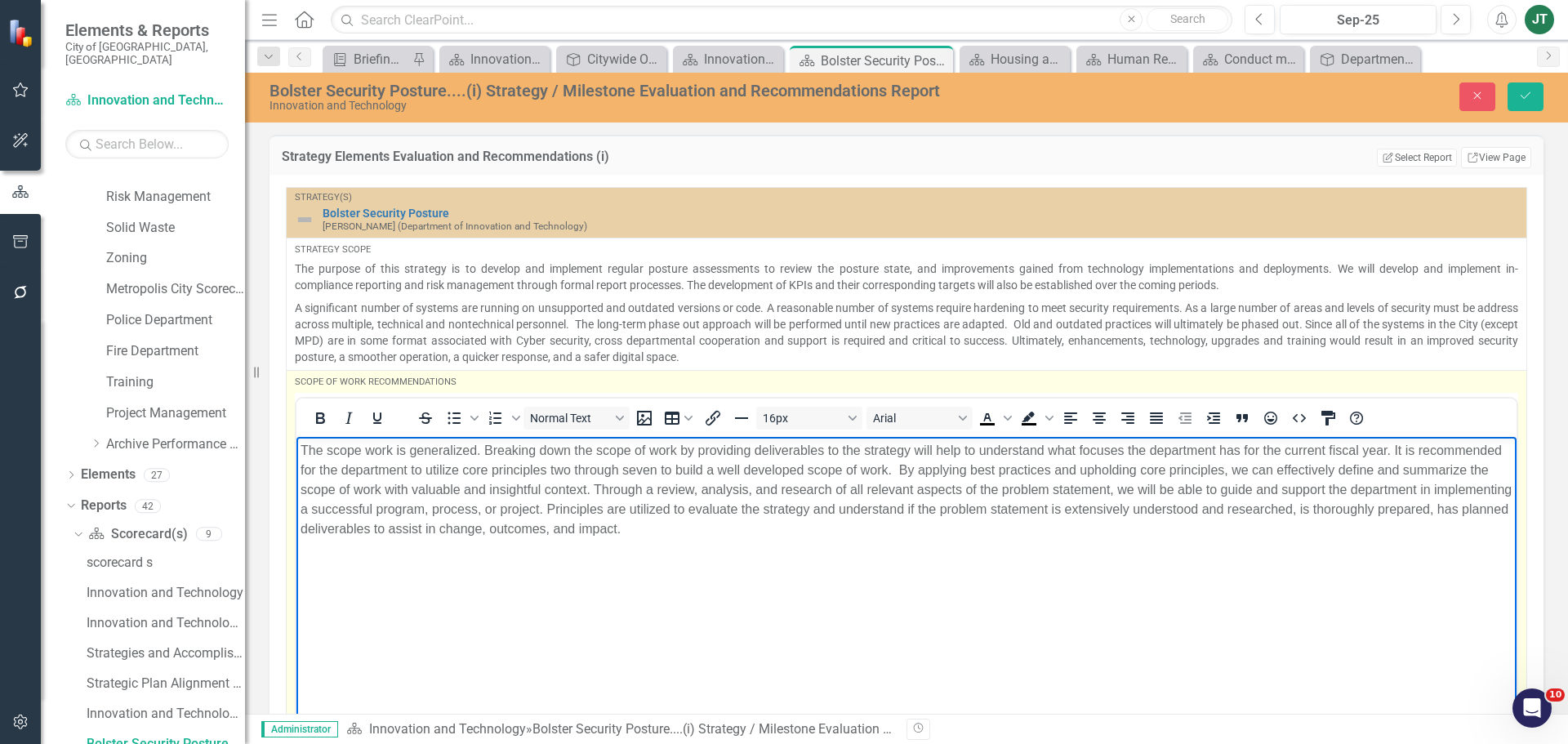
click at [986, 466] on p "The scope work is generalized. Breaking down the scope of work by providing del…" at bounding box center [906, 489] width 1212 height 98
click at [1324, 467] on p "The scope work is generalized. Breaking down the scope of work by providing del…" at bounding box center [906, 489] width 1212 height 98
click at [1219, 488] on p "The scope work is generalized. Breaking down the scope of work by providing del…" at bounding box center [906, 489] width 1212 height 98
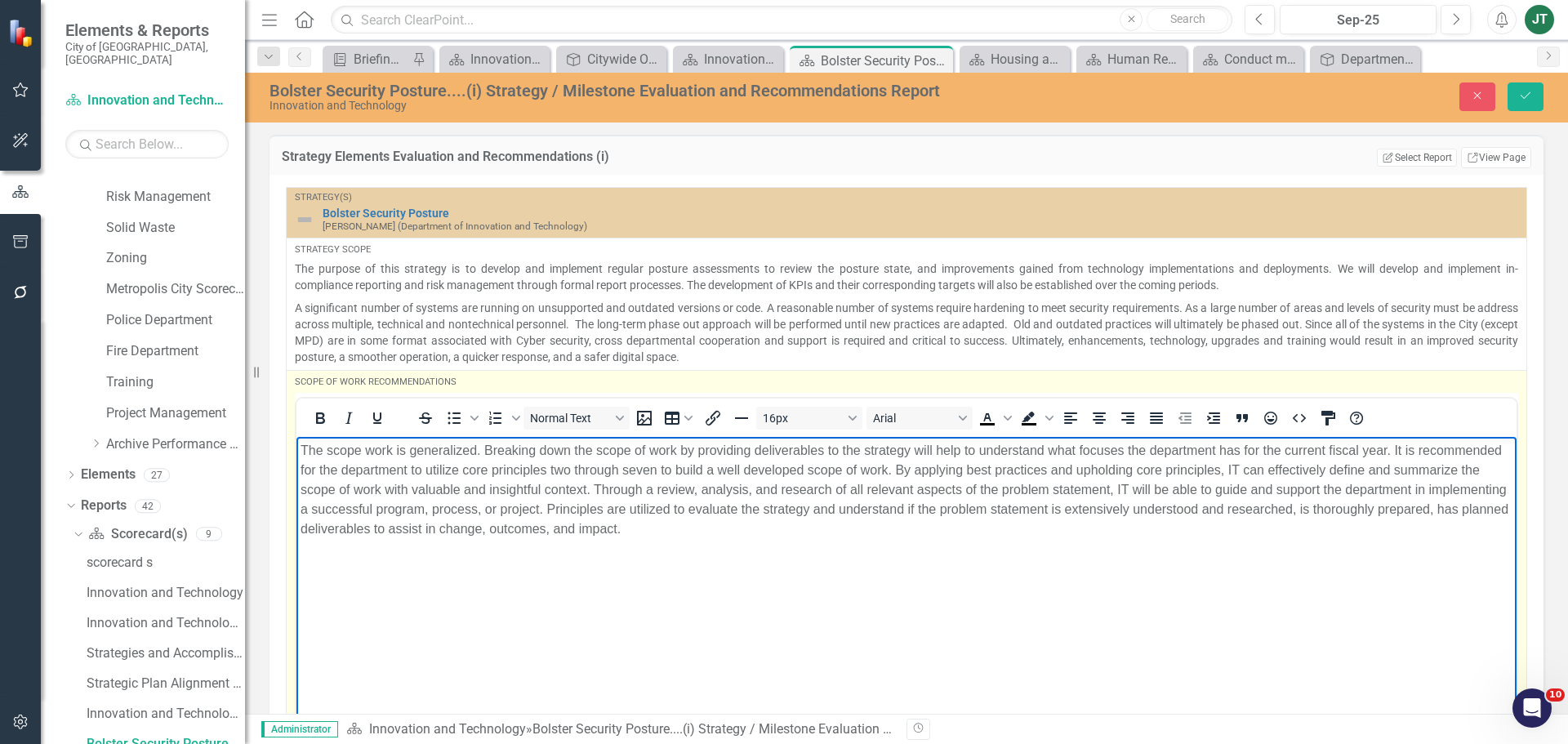
click at [753, 535] on p "The scope work is generalized. Breaking down the scope of work by providing del…" at bounding box center [906, 489] width 1212 height 98
click at [1255, 522] on p "The scope work is generalized. Breaking down the scope of work by providing del…" at bounding box center [906, 489] width 1212 height 98
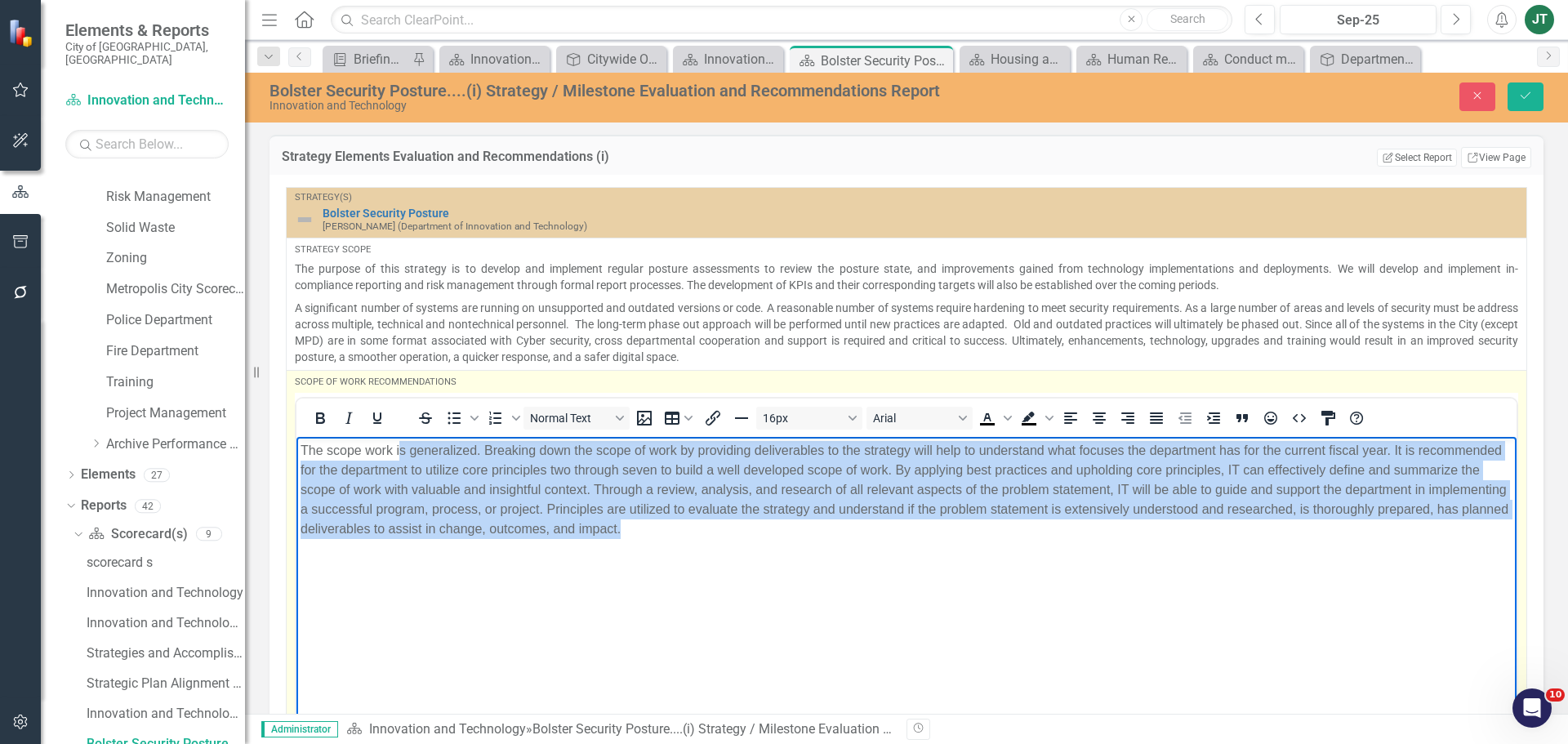
drag, startPoint x: 950, startPoint y: 552, endPoint x: 398, endPoint y: 367, distance: 582.2
click at [398, 436] on html "The scope work is generalized. Breaking down the scope of work by providing del…" at bounding box center [907, 558] width 1220 height 245
click at [1158, 419] on icon "Justify" at bounding box center [1157, 418] width 13 height 11
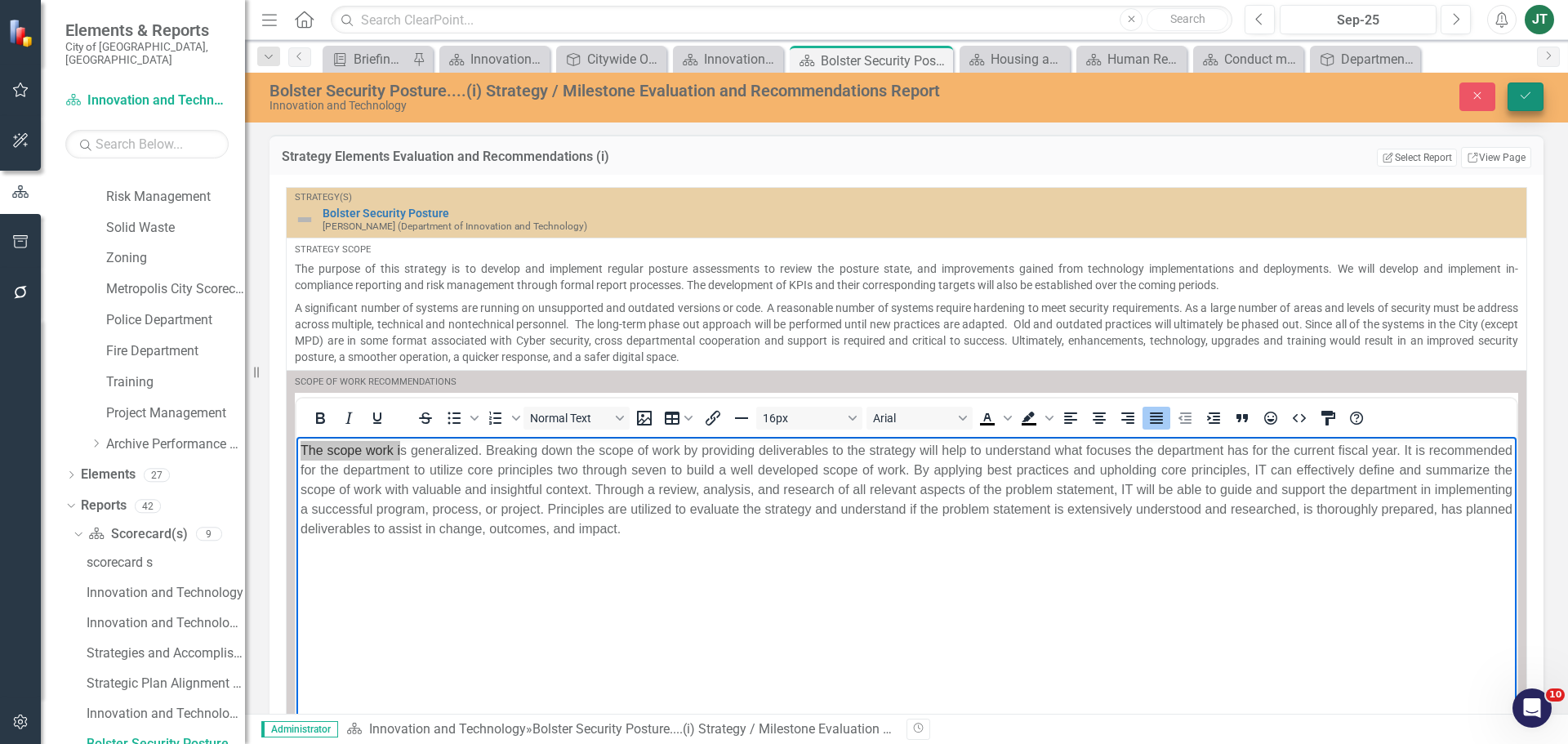
click at [1520, 91] on icon "Save" at bounding box center [1525, 95] width 15 height 11
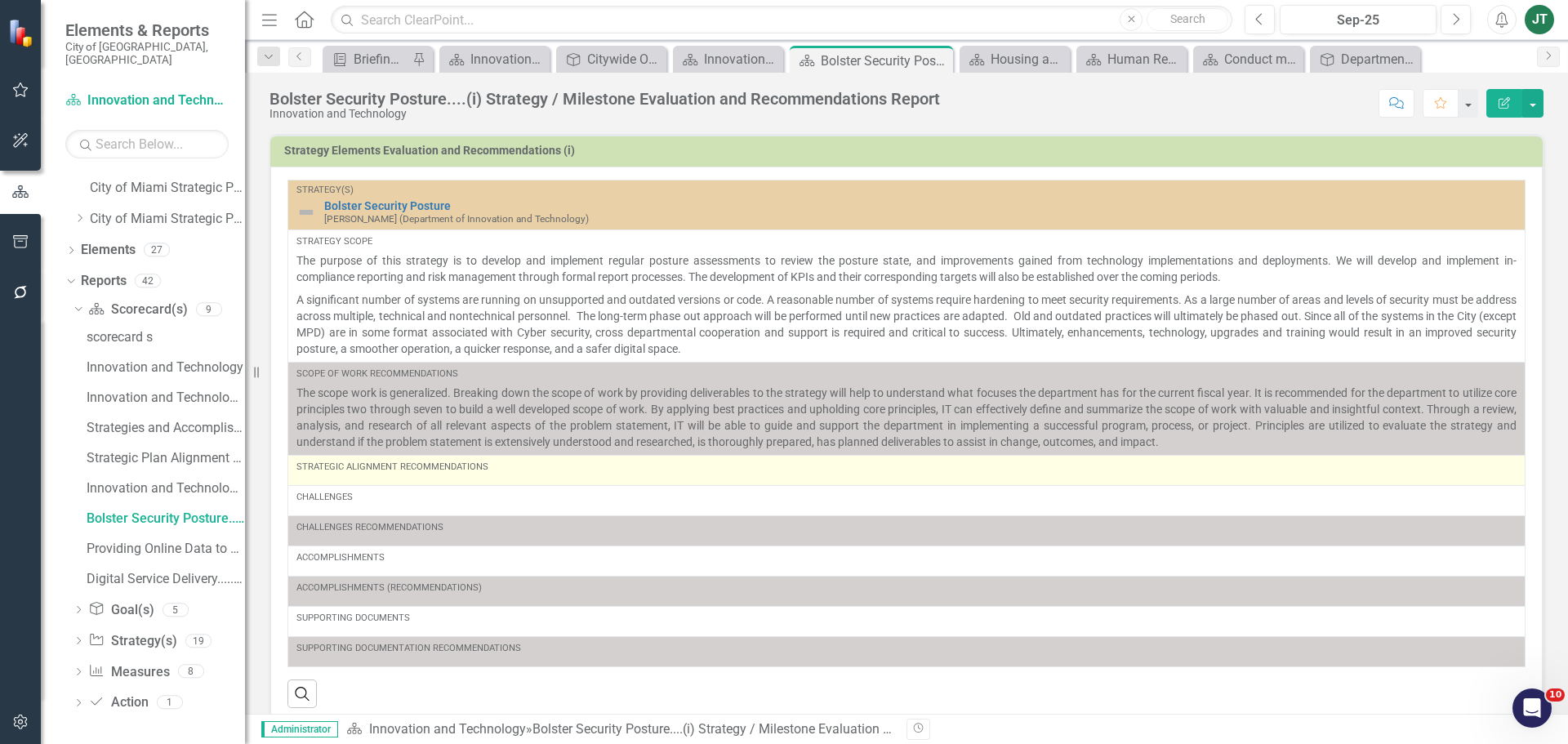
scroll to position [14, 0]
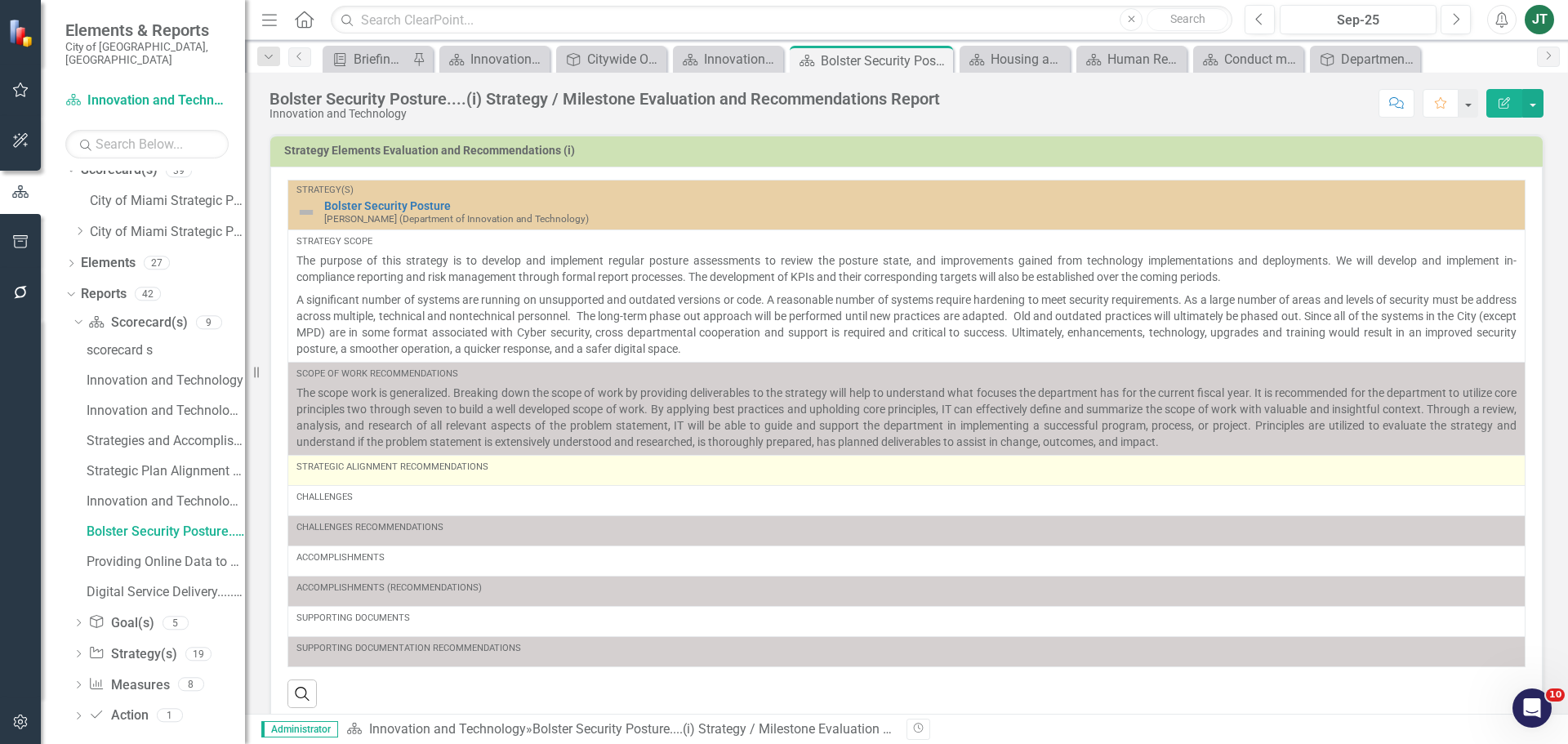
click at [418, 475] on div "Strategic Alignment Recommendations" at bounding box center [907, 470] width 1220 height 19
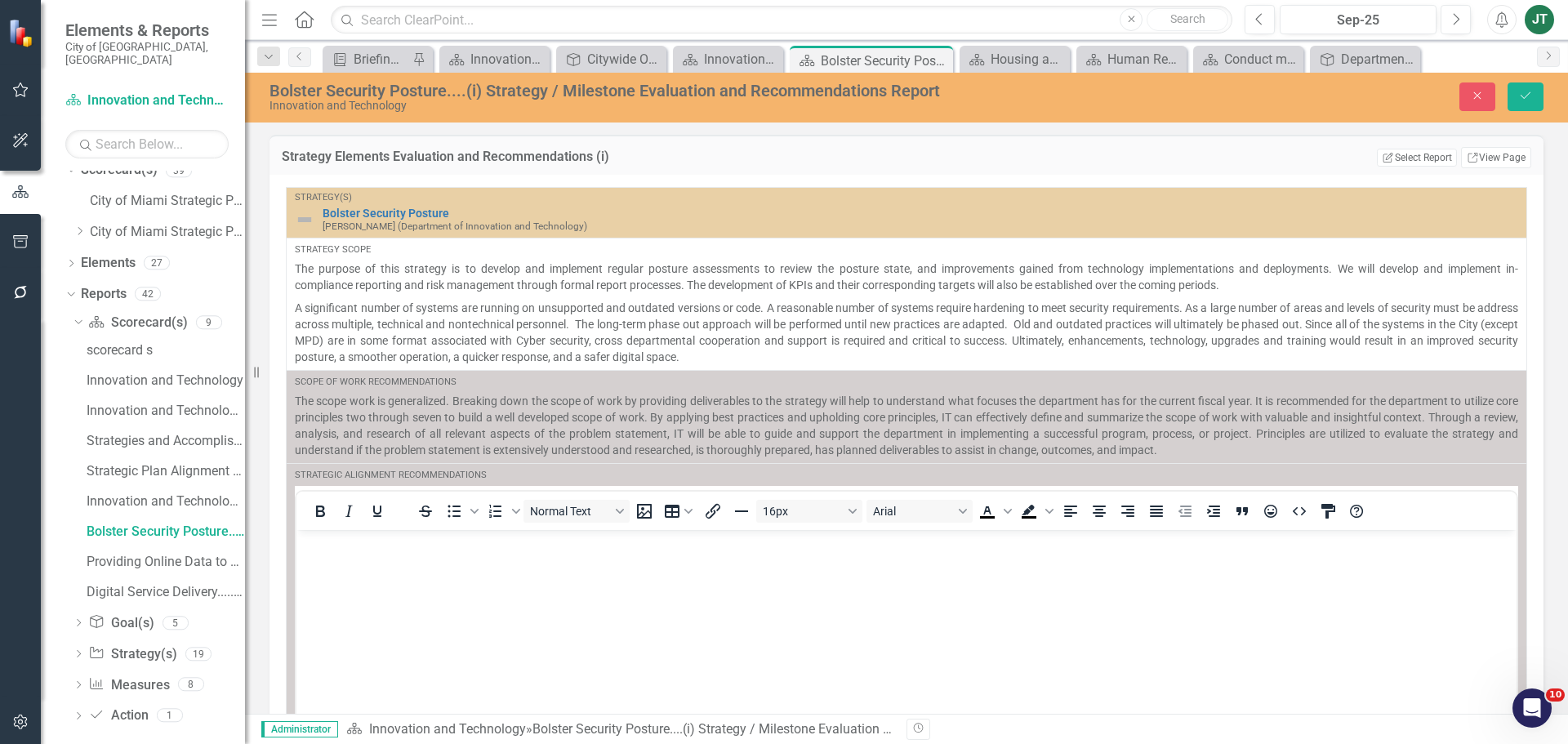
scroll to position [0, 0]
click at [373, 561] on body "Rich Text Area. Press ALT-0 for help." at bounding box center [907, 652] width 1220 height 245
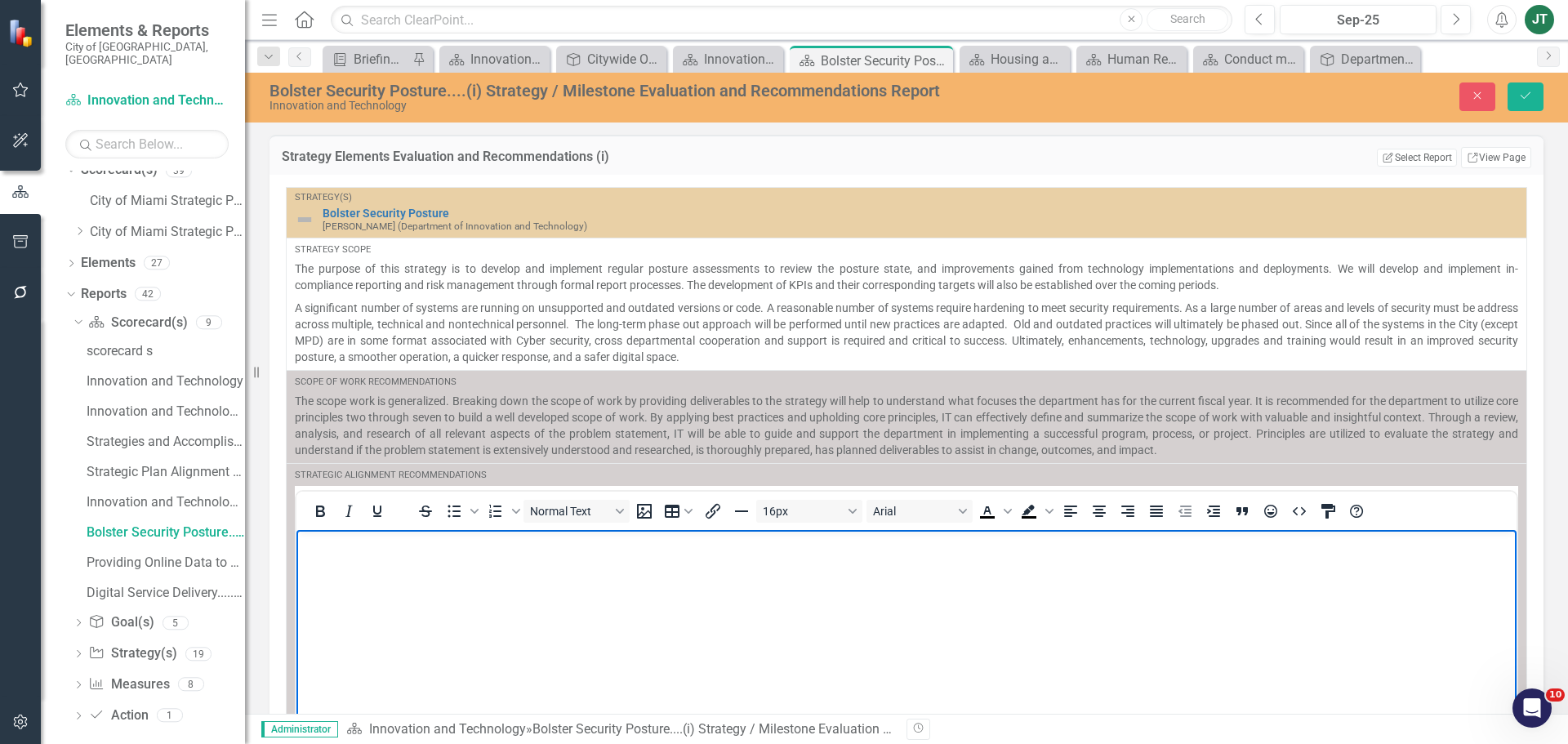
click at [414, 579] on body "Rich Text Area. Press ALT-0 for help." at bounding box center [907, 652] width 1220 height 245
click at [428, 554] on body "Rich Text Area. Press ALT-0 for help." at bounding box center [907, 652] width 1220 height 245
click at [758, 576] on body "What internal metrics is the department open to tracking?" at bounding box center [907, 652] width 1220 height 245
click at [637, 546] on p "What internal metrics is the department open to tracking?" at bounding box center [906, 543] width 1212 height 19
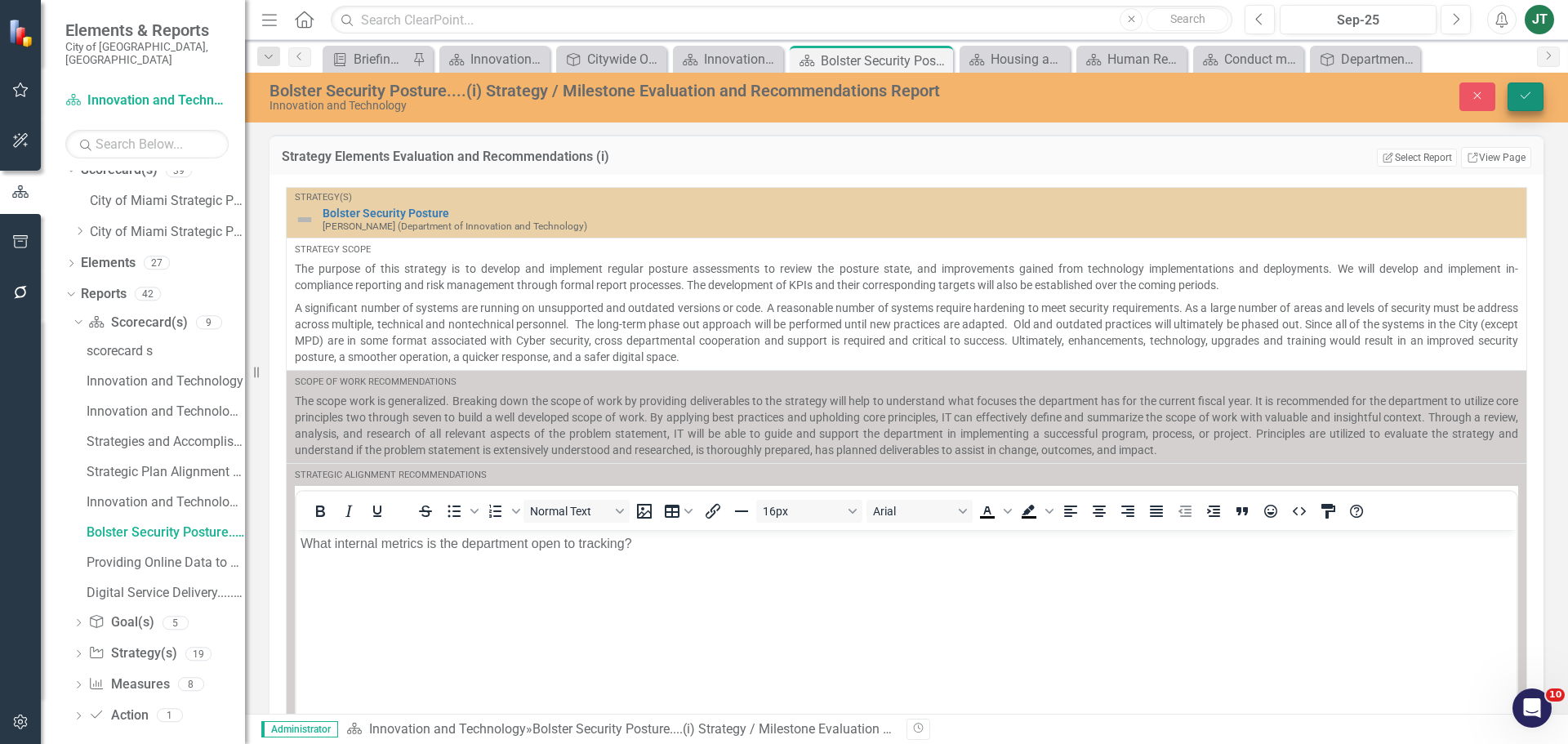
click at [1533, 102] on button "Save" at bounding box center [1525, 96] width 36 height 29
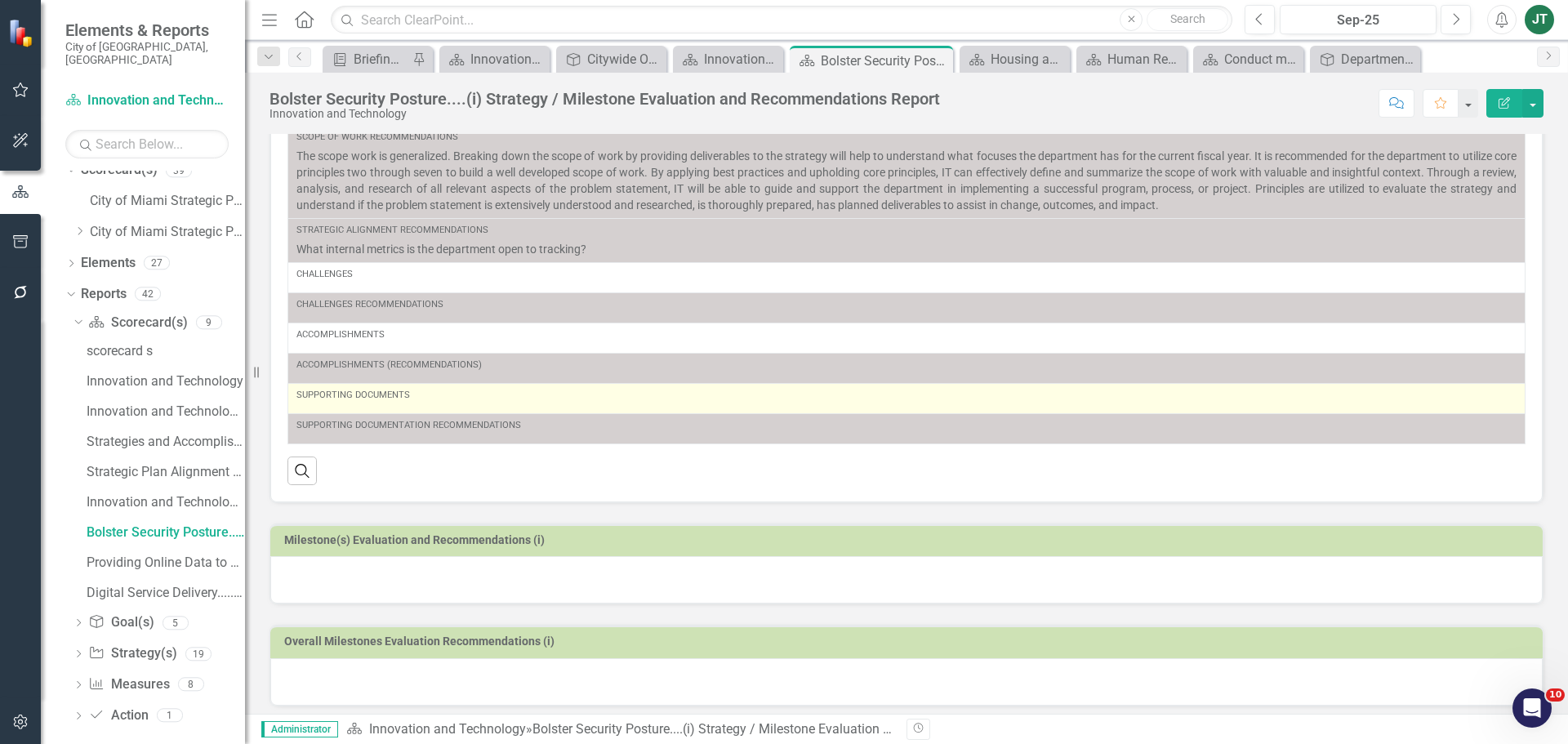
scroll to position [245, 0]
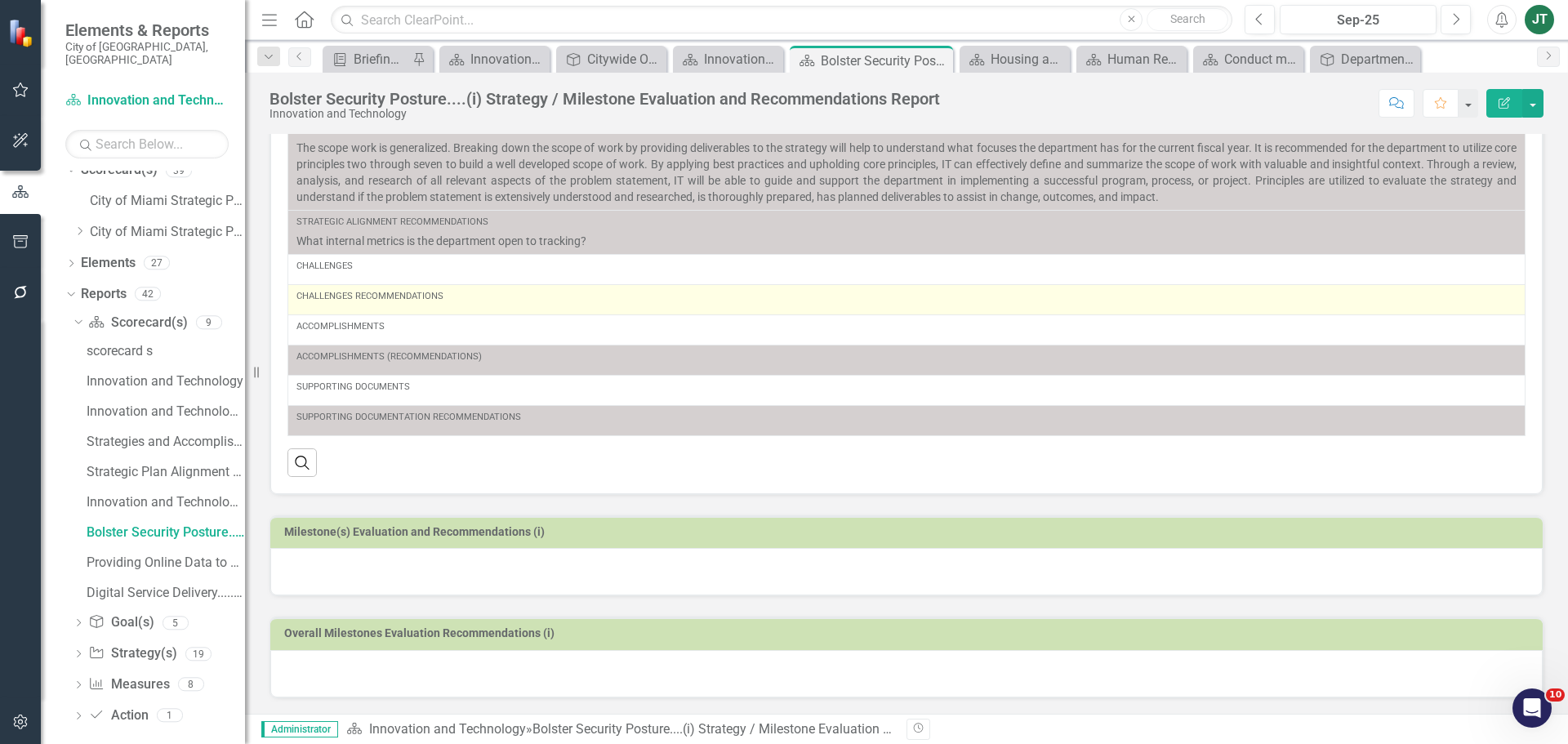
click at [486, 305] on div "Challenges Recommendations" at bounding box center [907, 299] width 1220 height 19
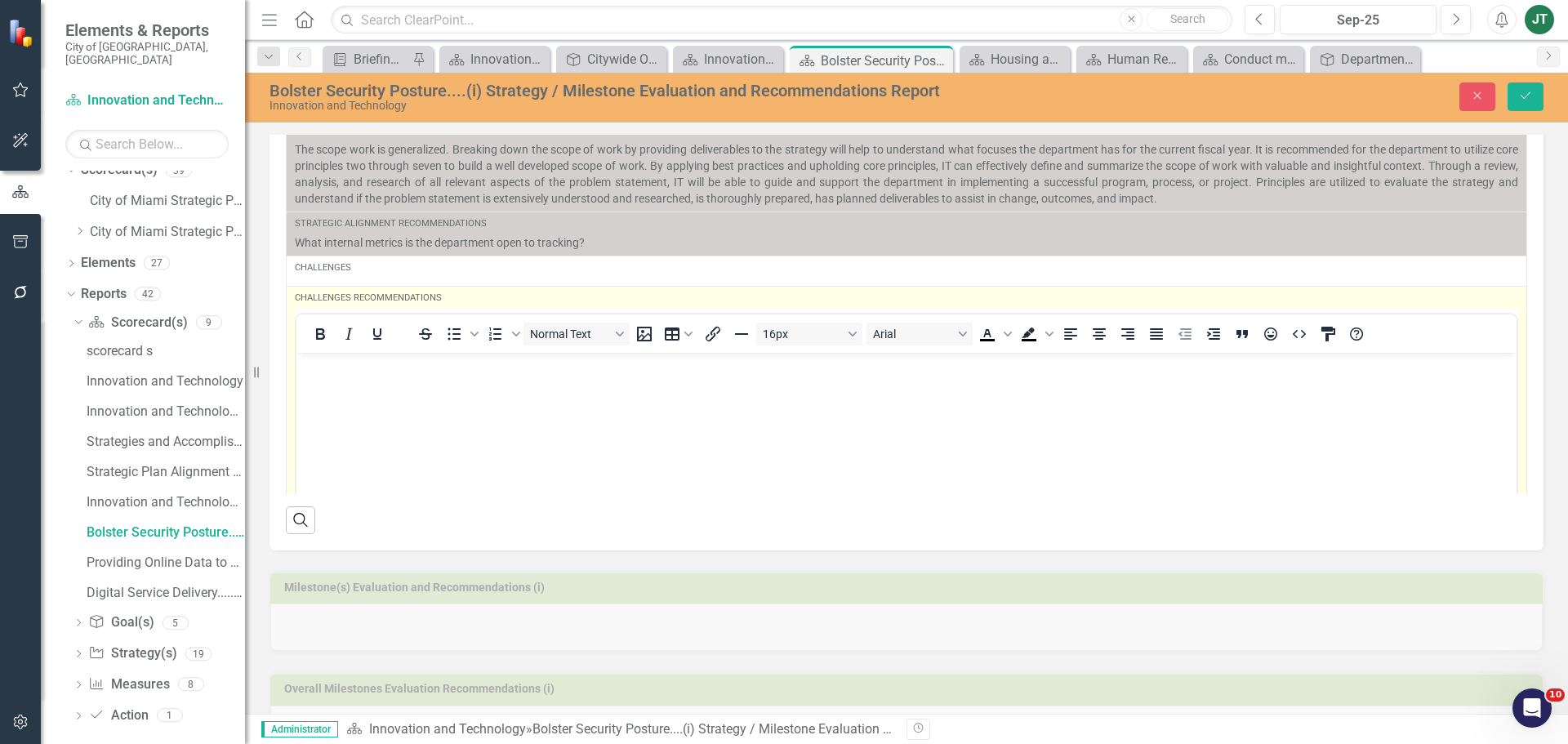
scroll to position [0, 0]
click at [371, 421] on body "Rich Text Area. Press ALT-0 for help." at bounding box center [907, 474] width 1220 height 245
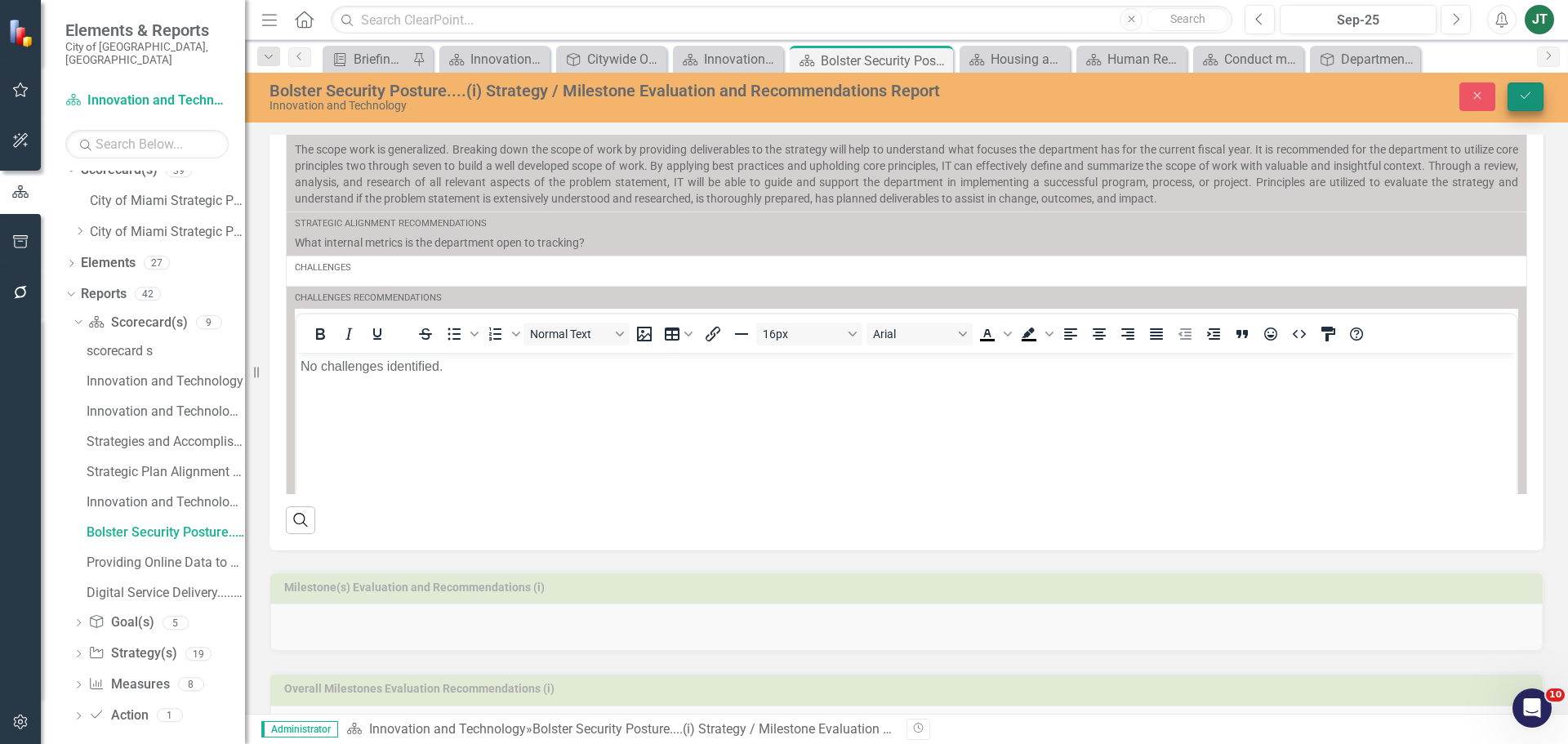
click at [1531, 97] on icon "Save" at bounding box center [1525, 95] width 15 height 11
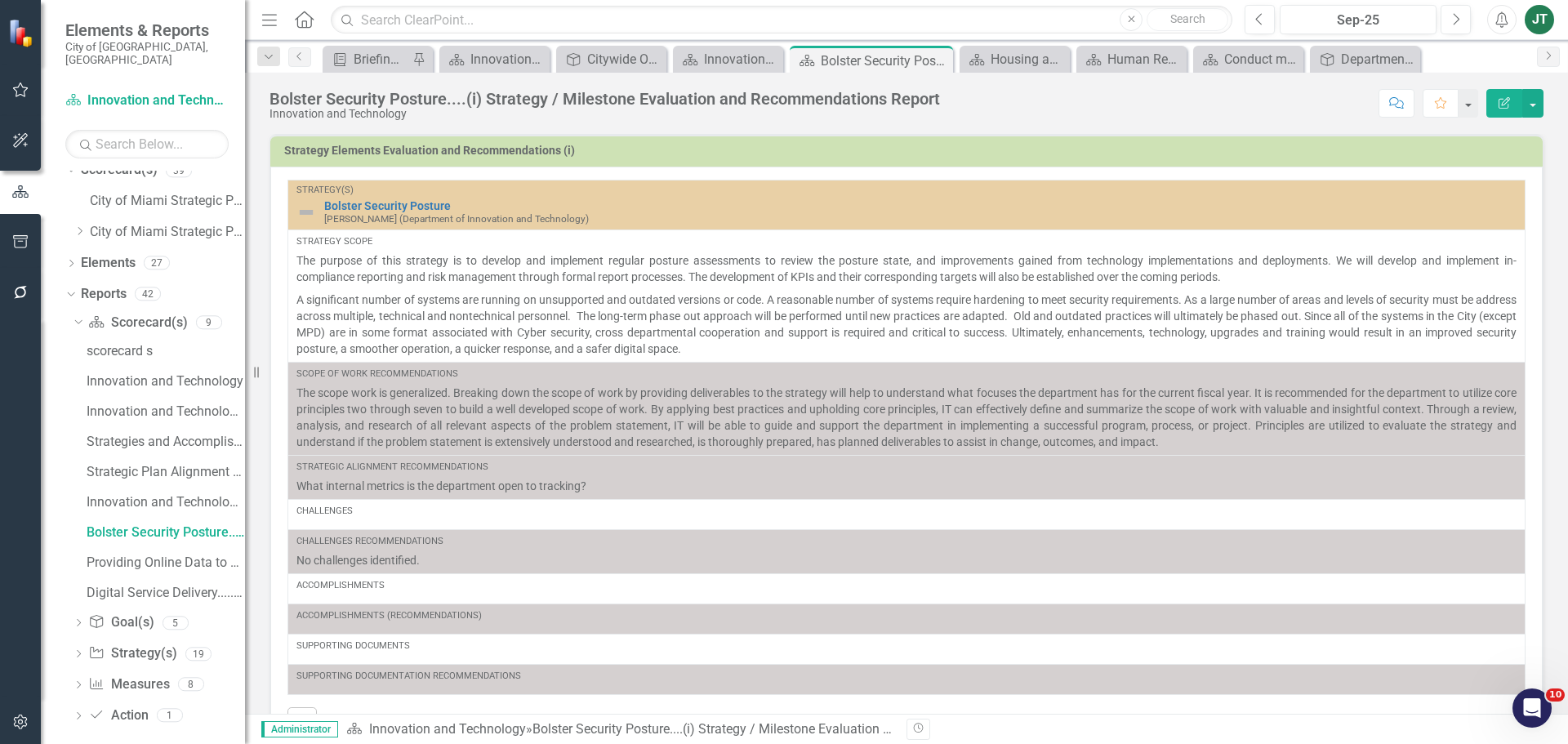
scroll to position [260, 0]
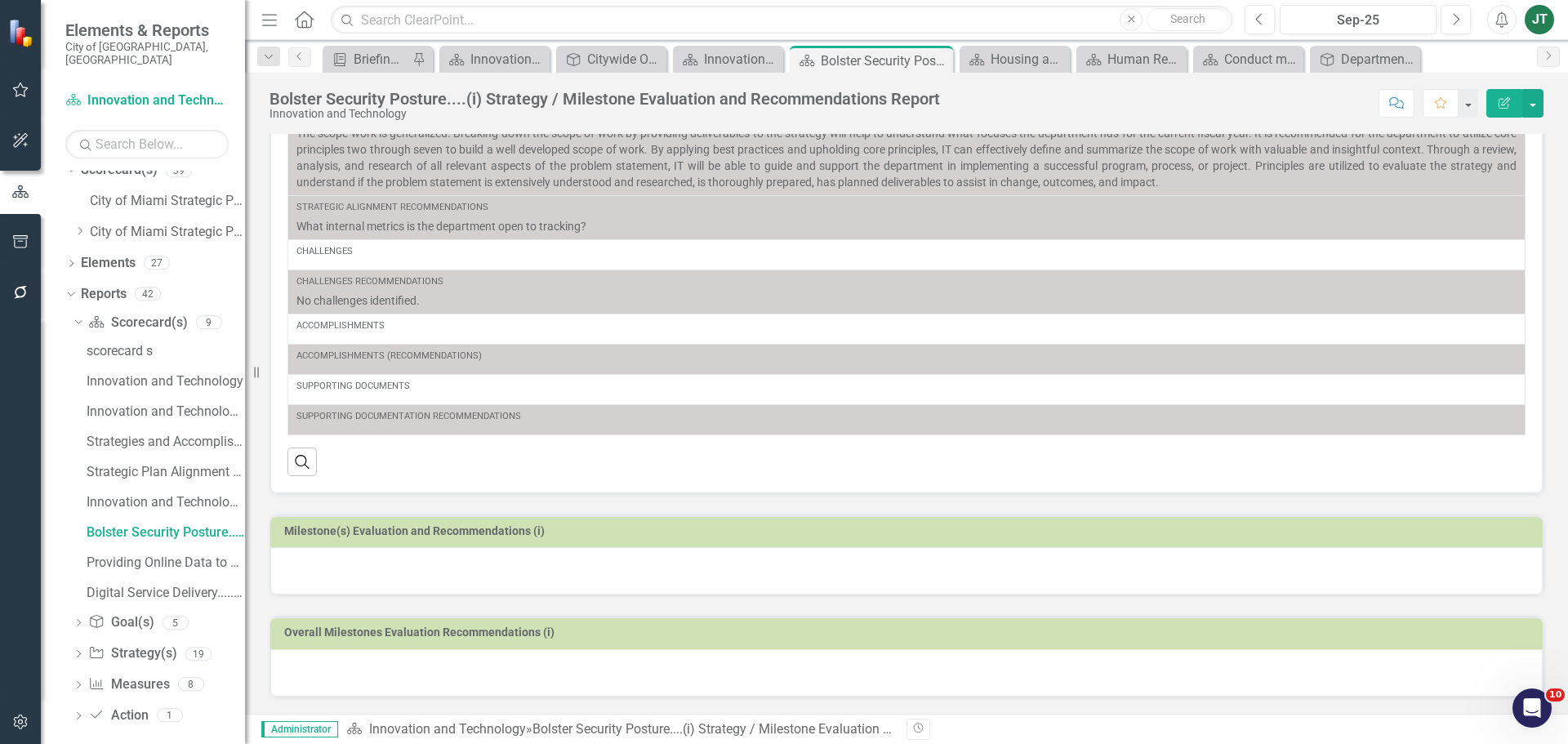
click at [726, 540] on td "Milestone(s) Evaluation and Recommendations (i)" at bounding box center [909, 533] width 1251 height 25
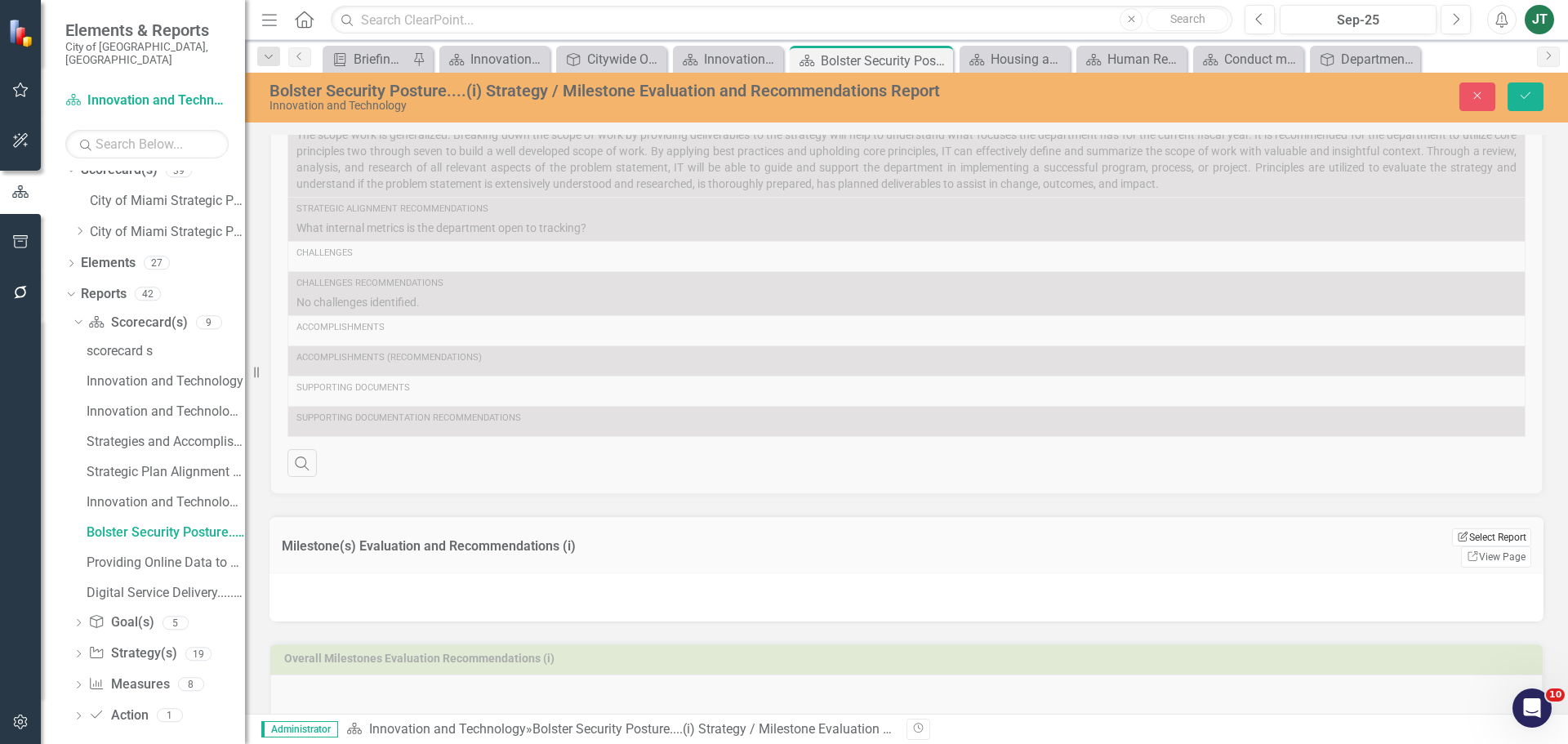
click at [1511, 541] on button "Edit Report Select Report" at bounding box center [1492, 537] width 80 height 18
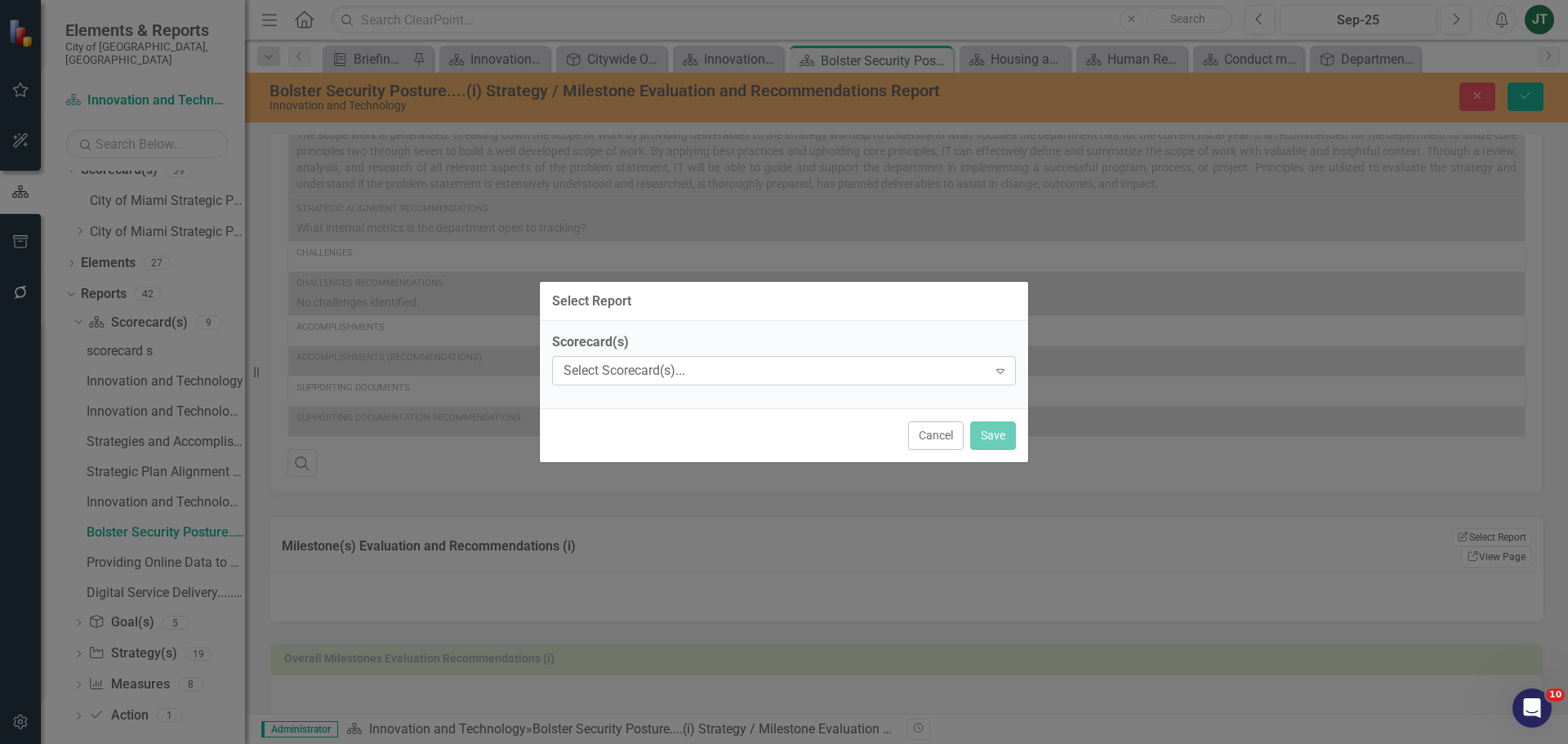
click at [704, 370] on div "Select Scorecard(s)..." at bounding box center [776, 371] width 424 height 18
type input "inn"
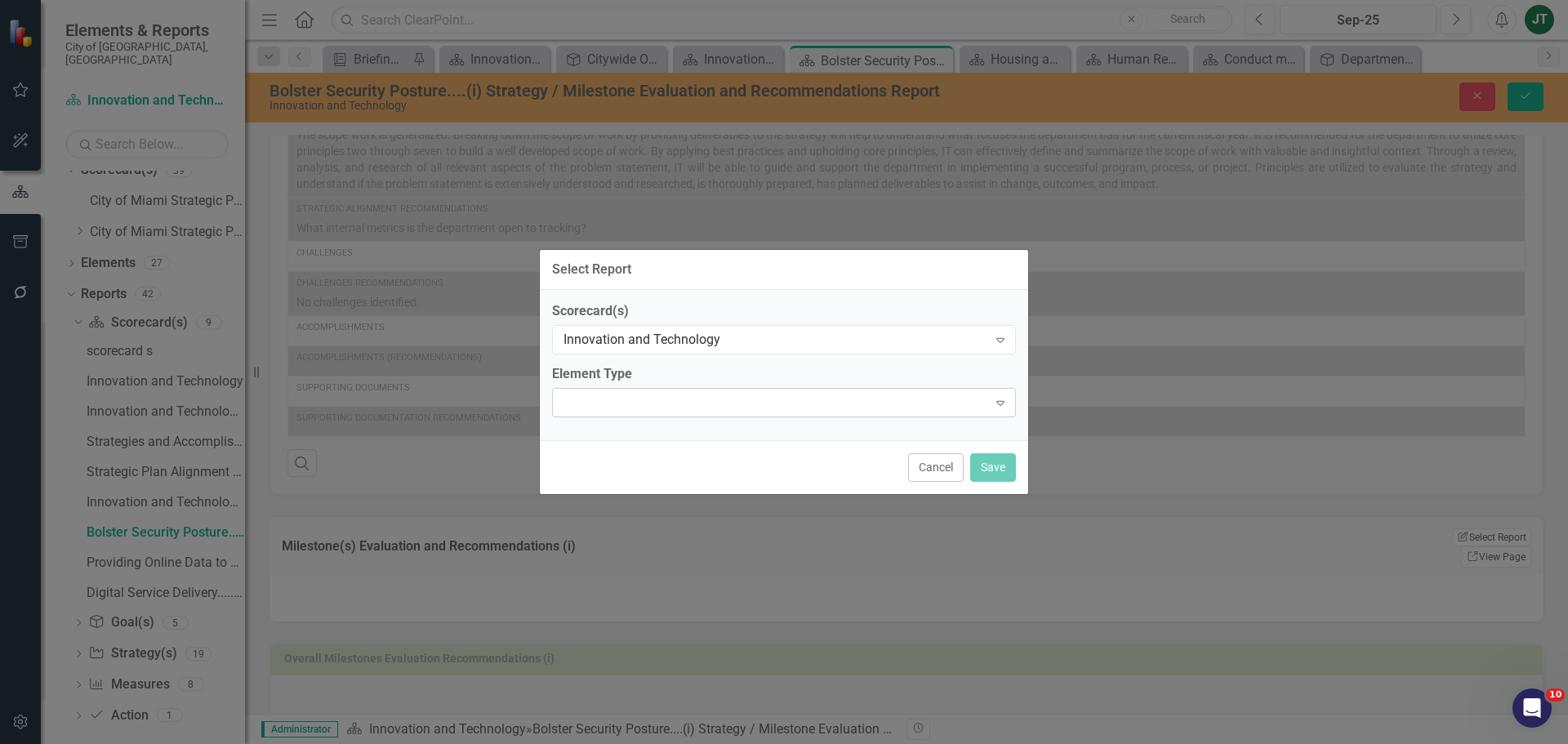
click at [703, 395] on div "Expand" at bounding box center [784, 403] width 464 height 30
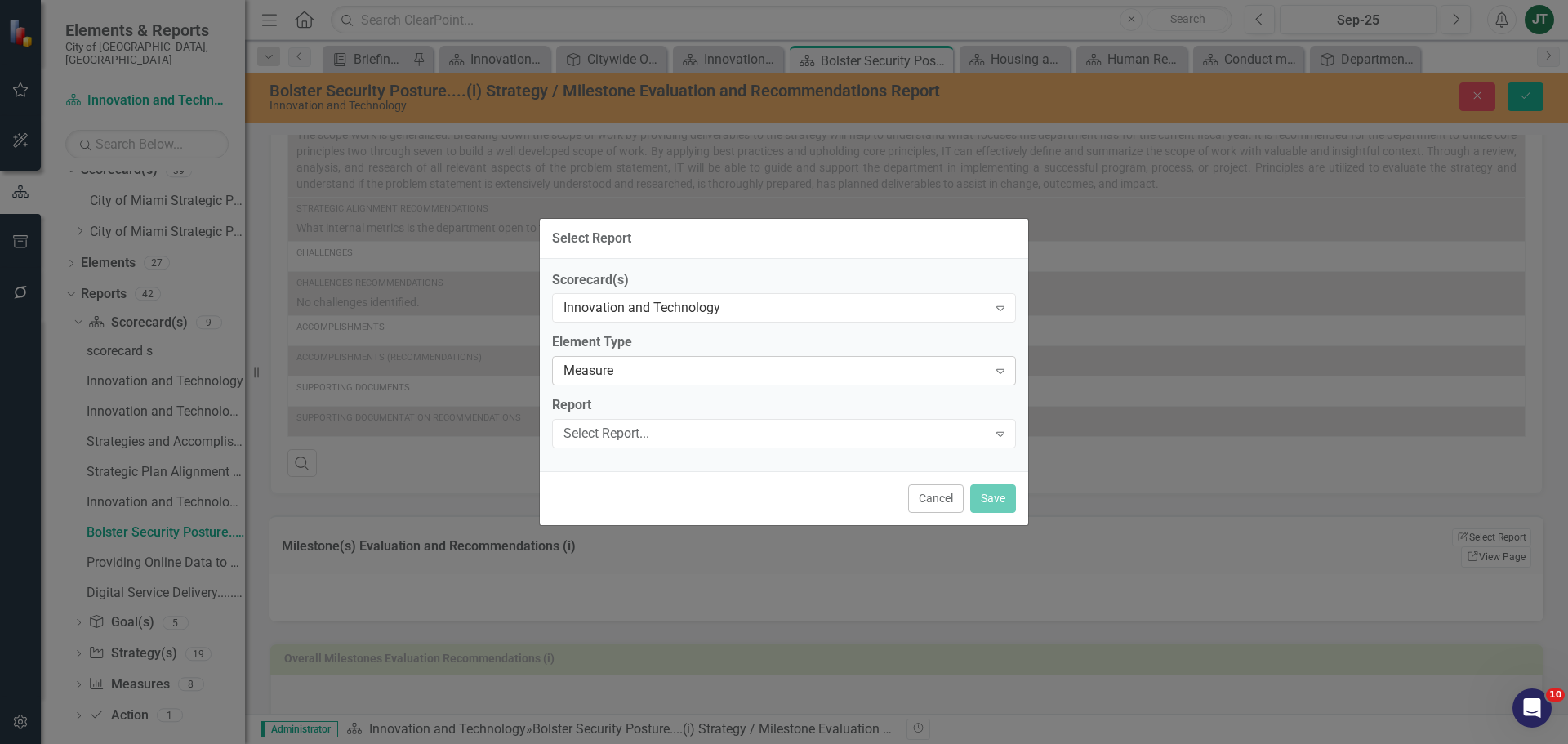
click at [622, 375] on div "Measure" at bounding box center [776, 371] width 424 height 18
click at [609, 436] on div "Select Report..." at bounding box center [776, 433] width 424 height 18
type input "M"
type input "Bolster"
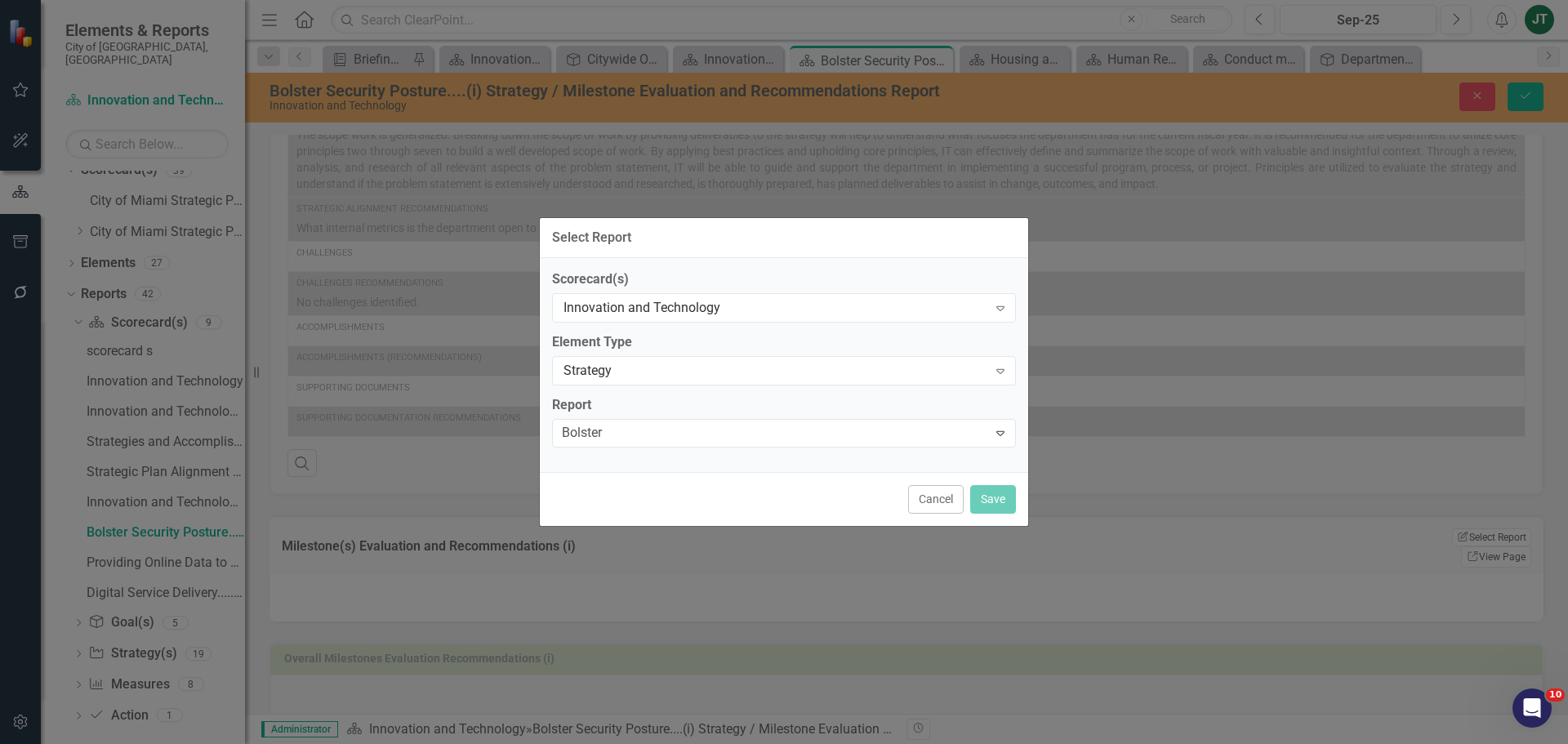
click at [996, 501] on button "Save" at bounding box center [993, 498] width 45 height 29
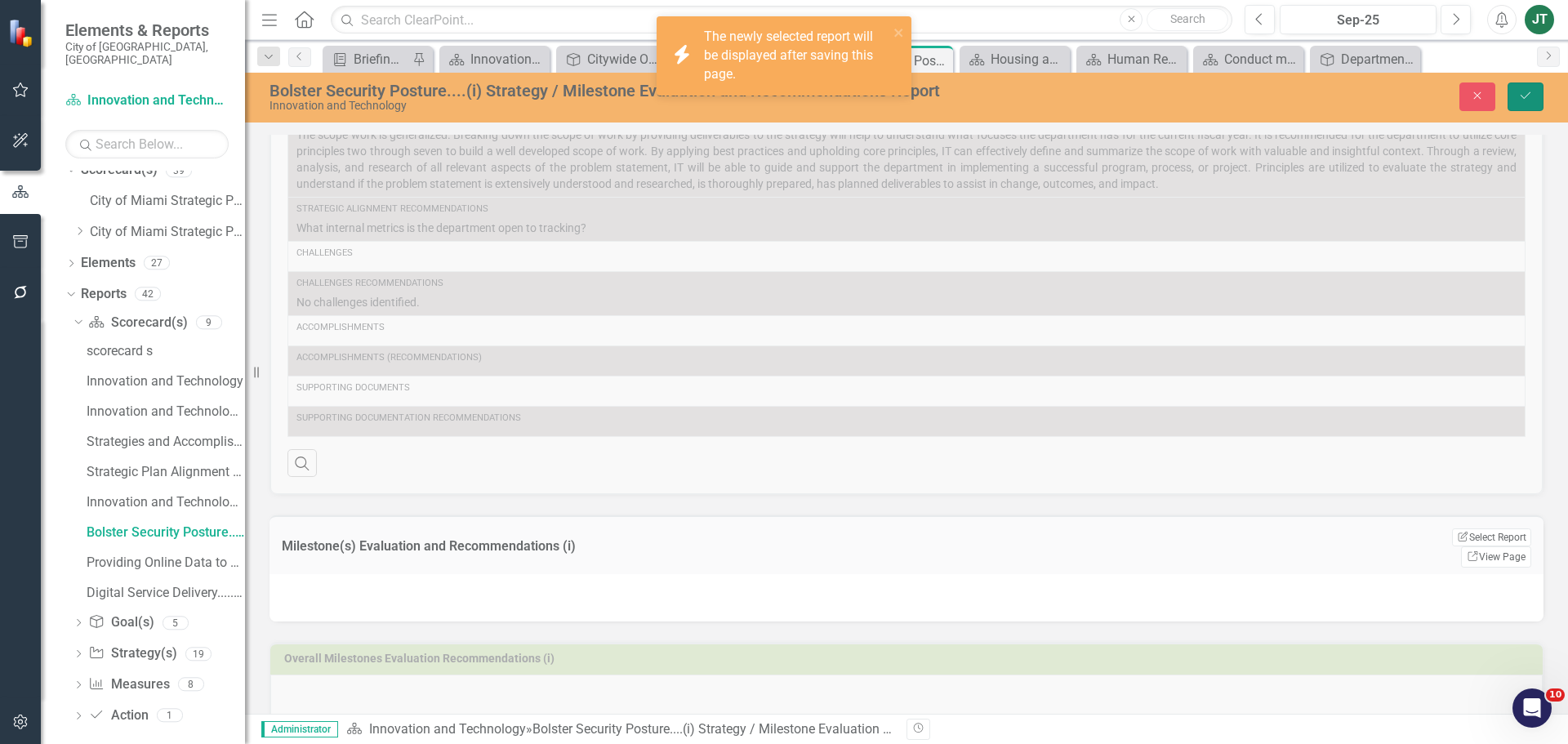
click at [1525, 99] on icon "Save" at bounding box center [1525, 95] width 15 height 11
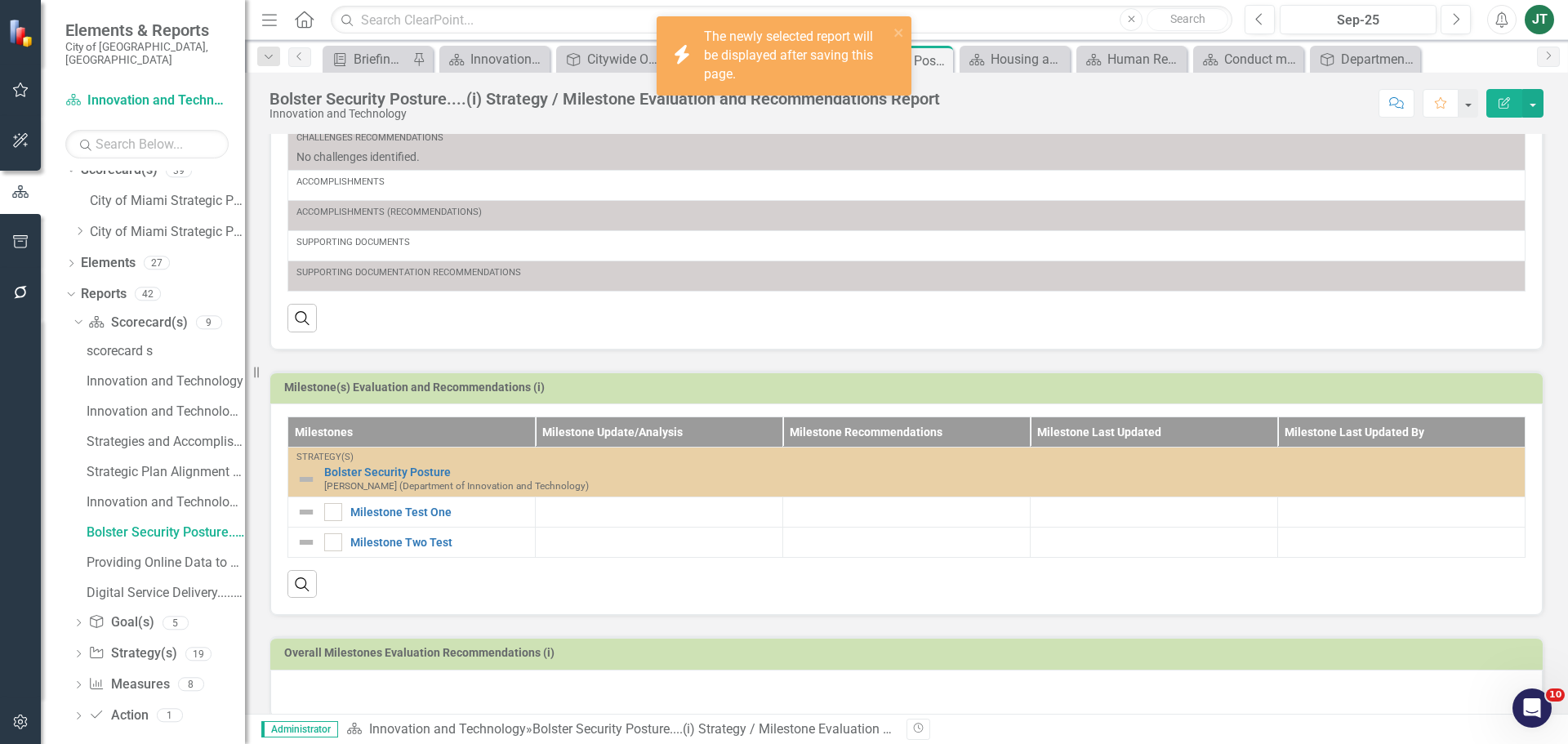
scroll to position [424, 0]
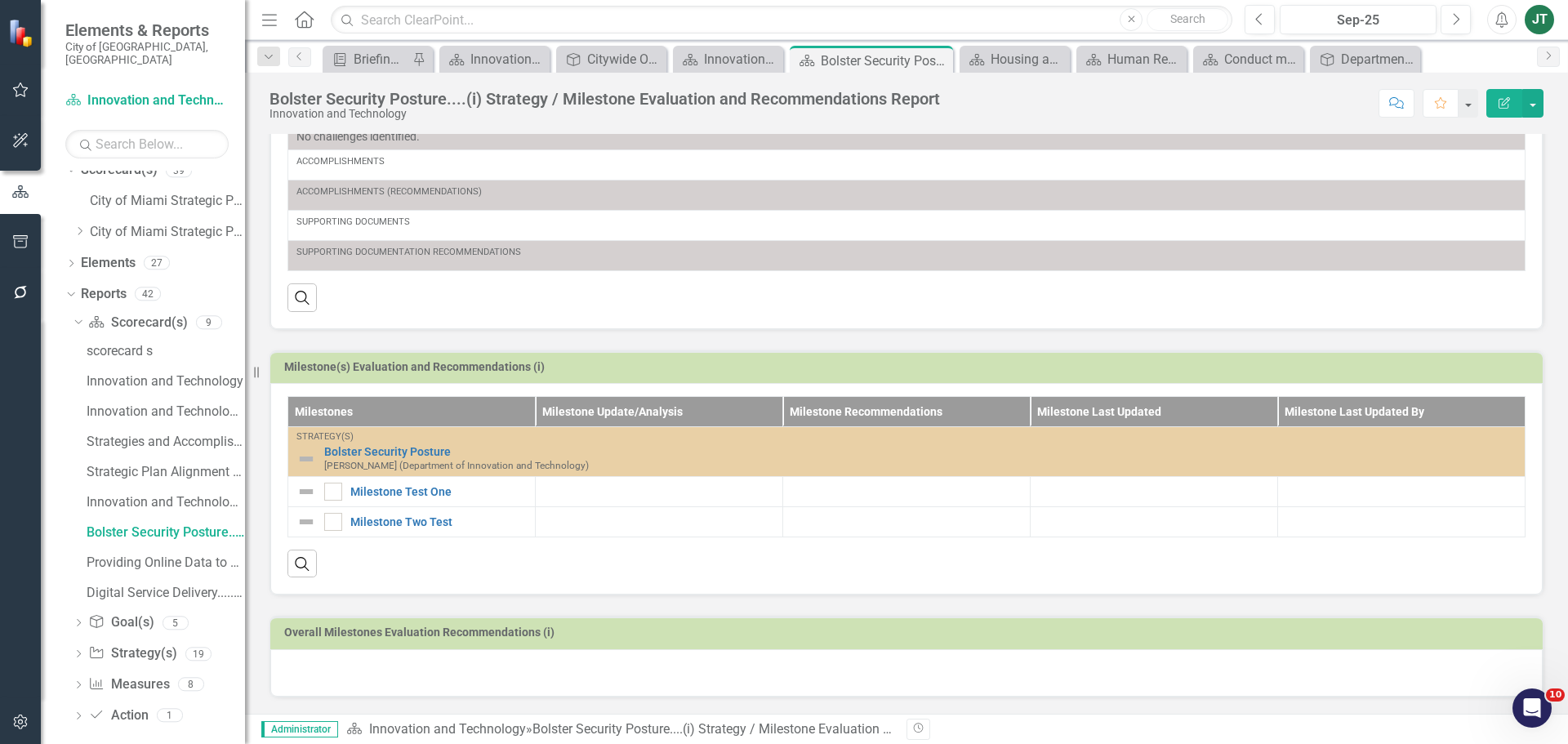
click at [400, 670] on div at bounding box center [906, 672] width 1273 height 47
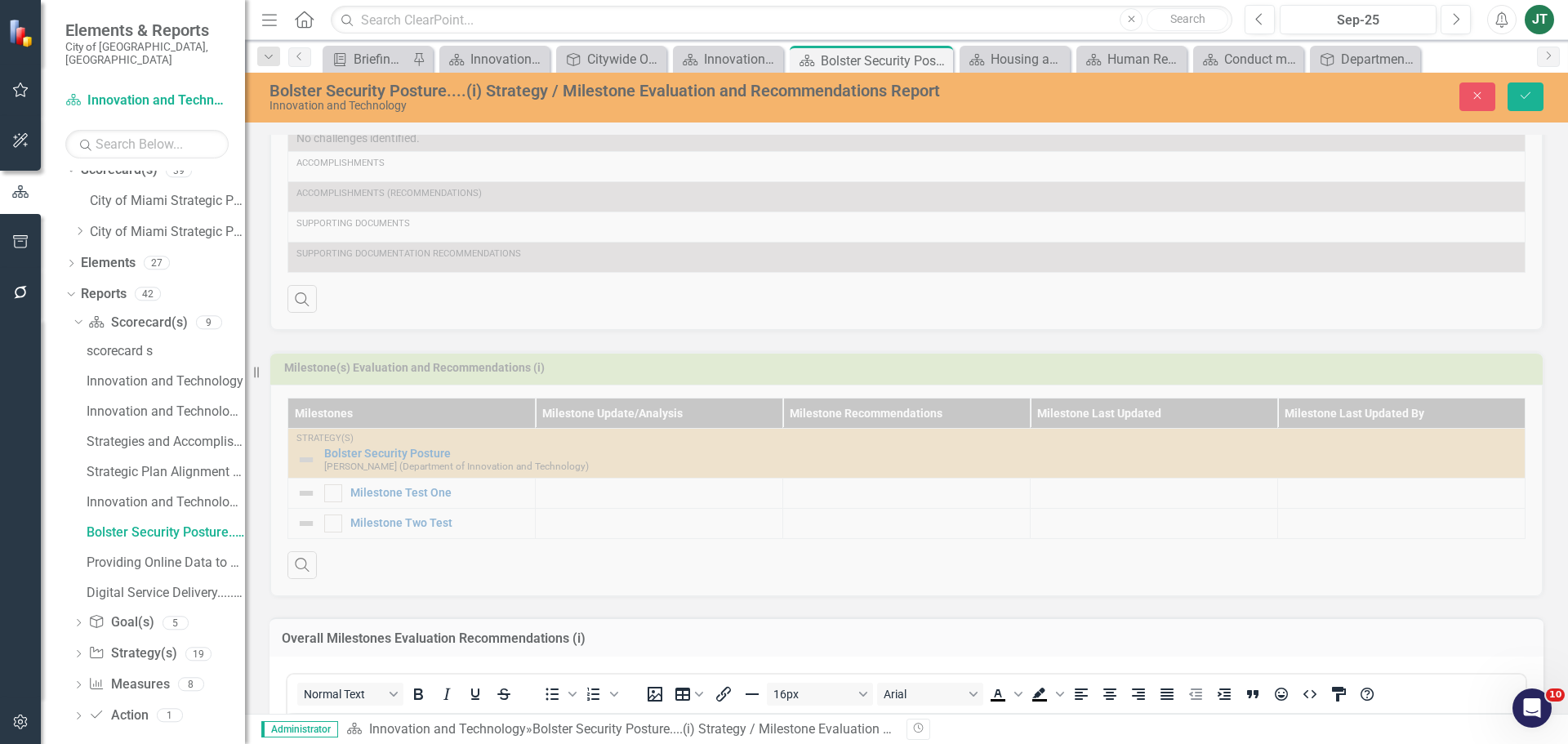
scroll to position [0, 0]
click at [1487, 97] on button "Close" at bounding box center [1477, 96] width 36 height 29
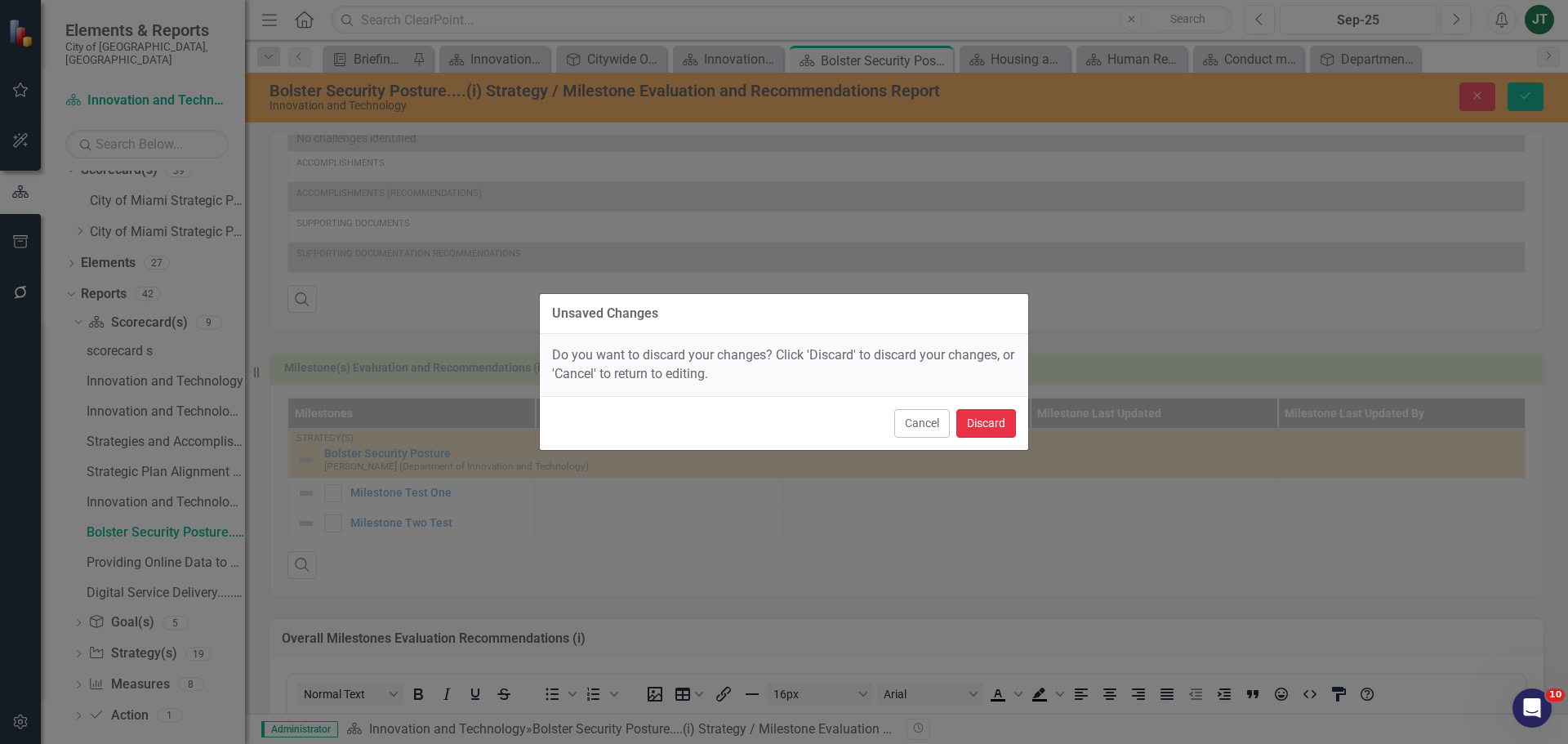
click at [974, 421] on button "Discard" at bounding box center [986, 423] width 59 height 29
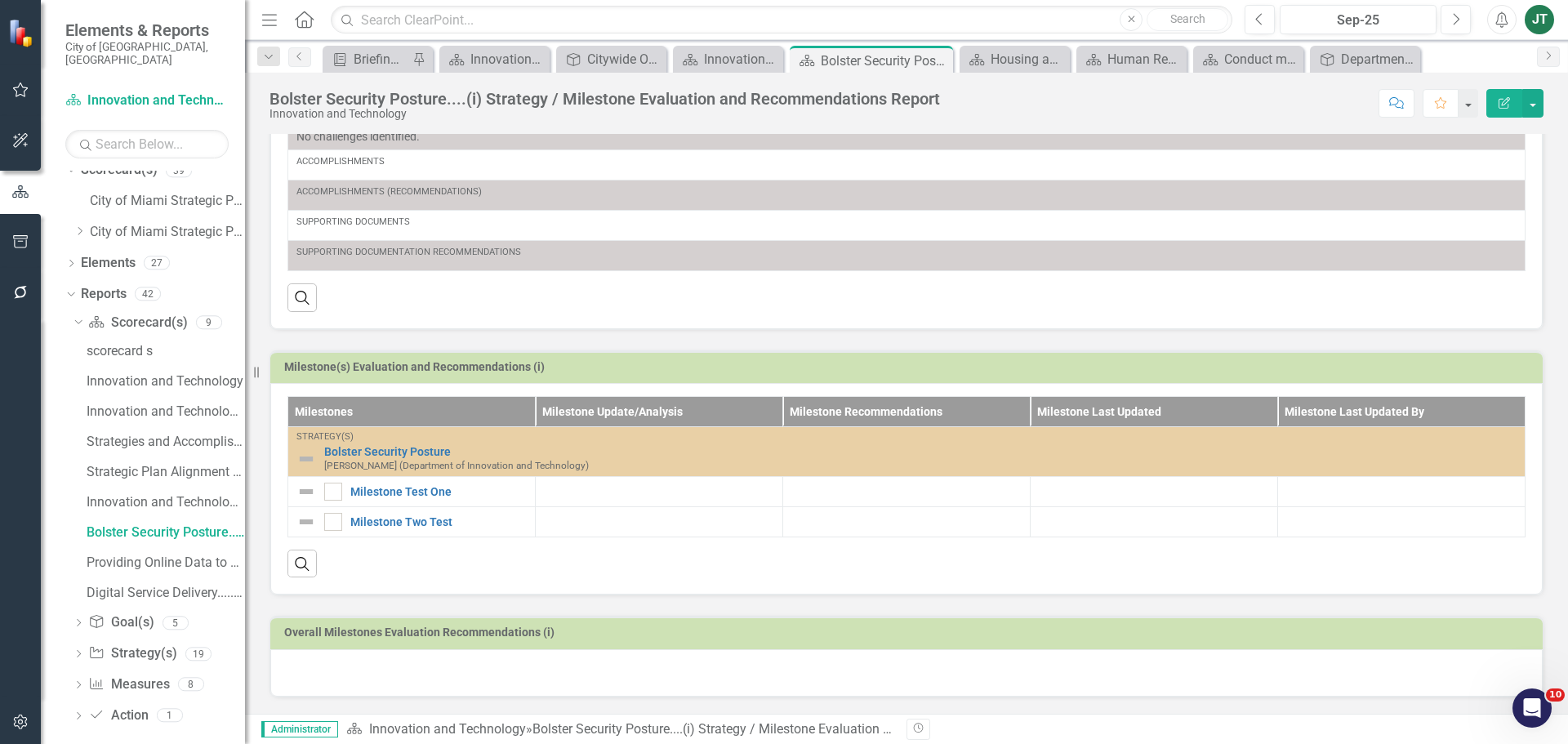
click at [1352, 370] on h3 "Milestone(s) Evaluation and Recommendations (i)" at bounding box center [909, 367] width 1251 height 12
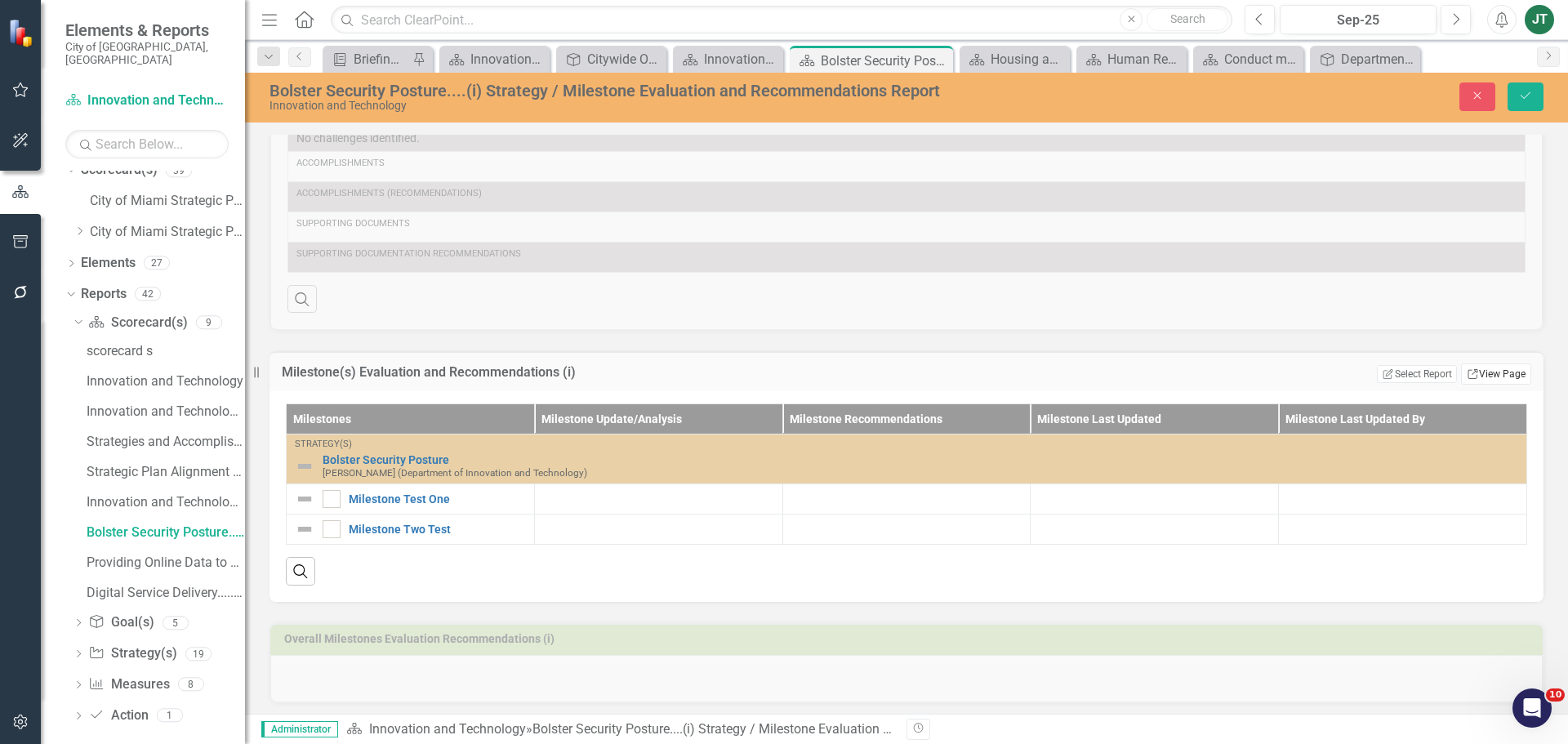
click at [1489, 372] on link "Link View Page" at bounding box center [1497, 373] width 70 height 21
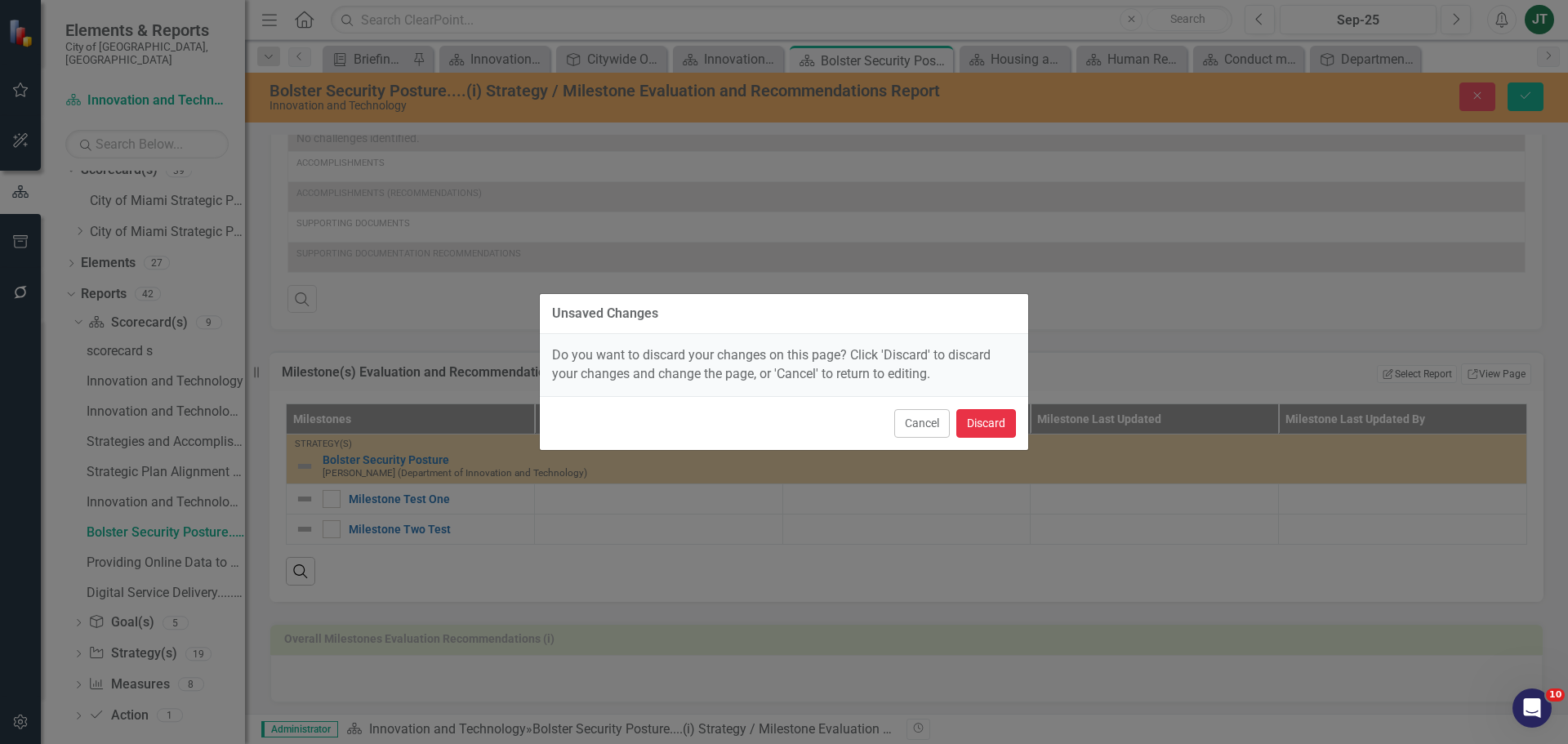
click at [992, 418] on button "Discard" at bounding box center [986, 423] width 59 height 29
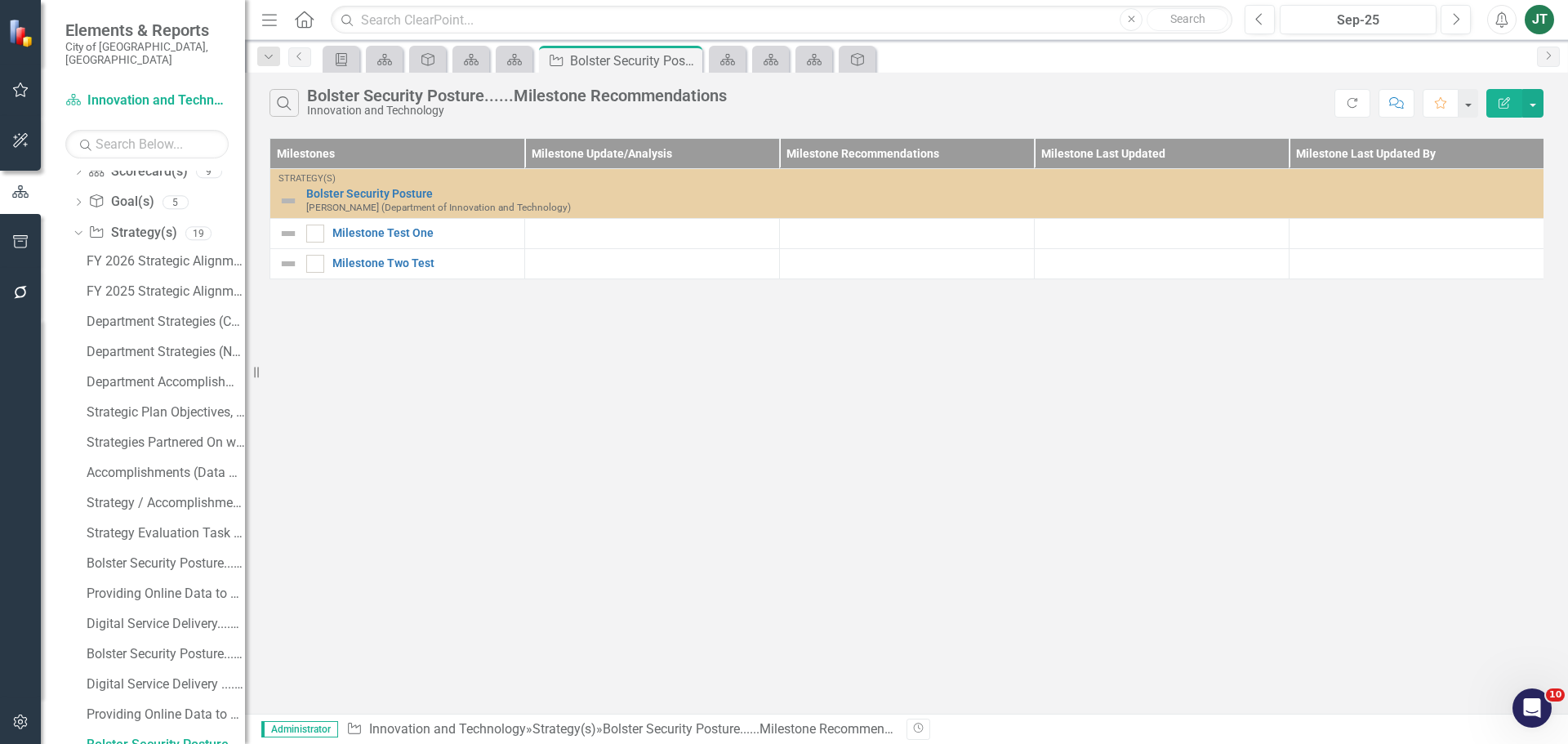
scroll to position [165, 0]
click at [1498, 95] on button "Edit Report" at bounding box center [1504, 103] width 36 height 29
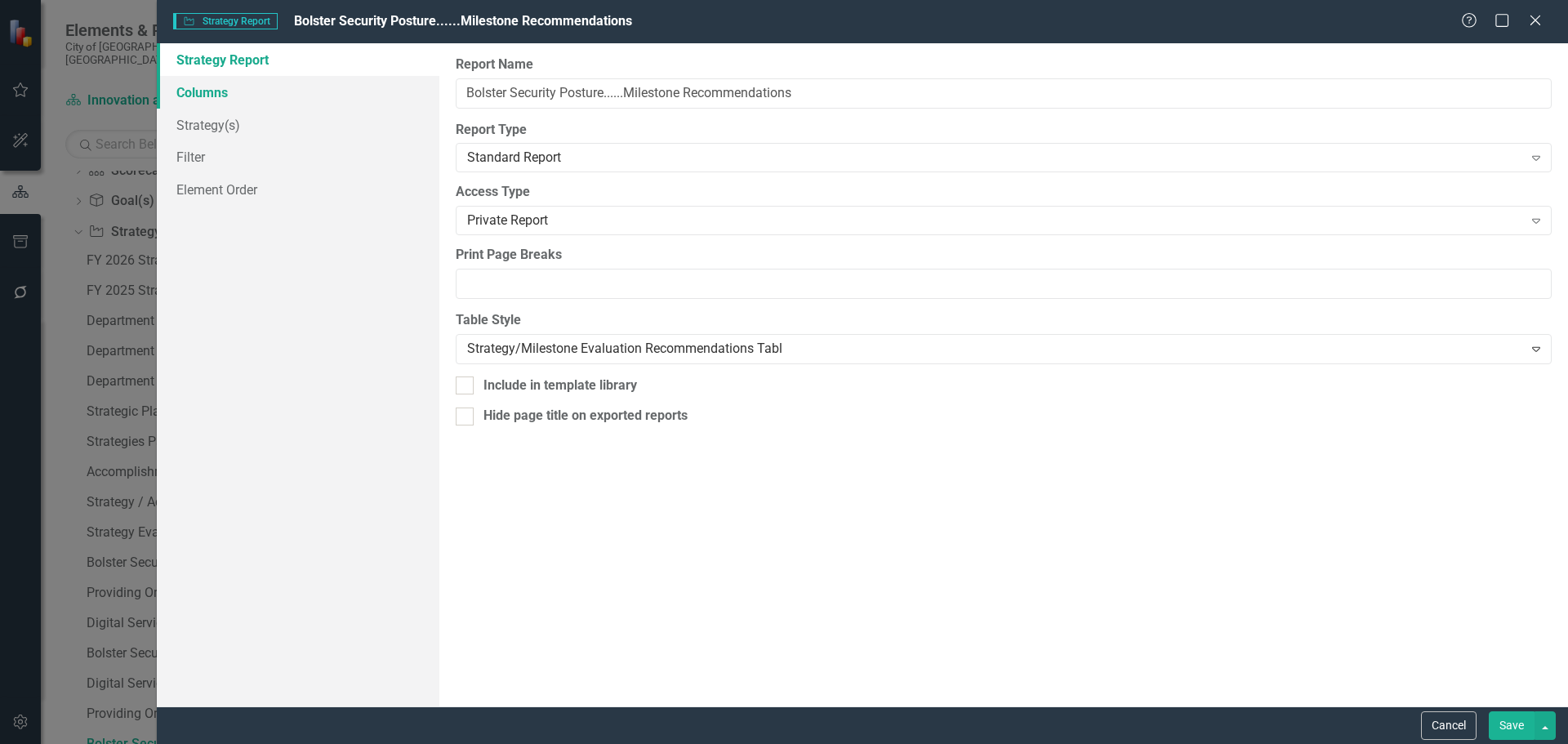
click at [201, 92] on link "Columns" at bounding box center [299, 91] width 283 height 32
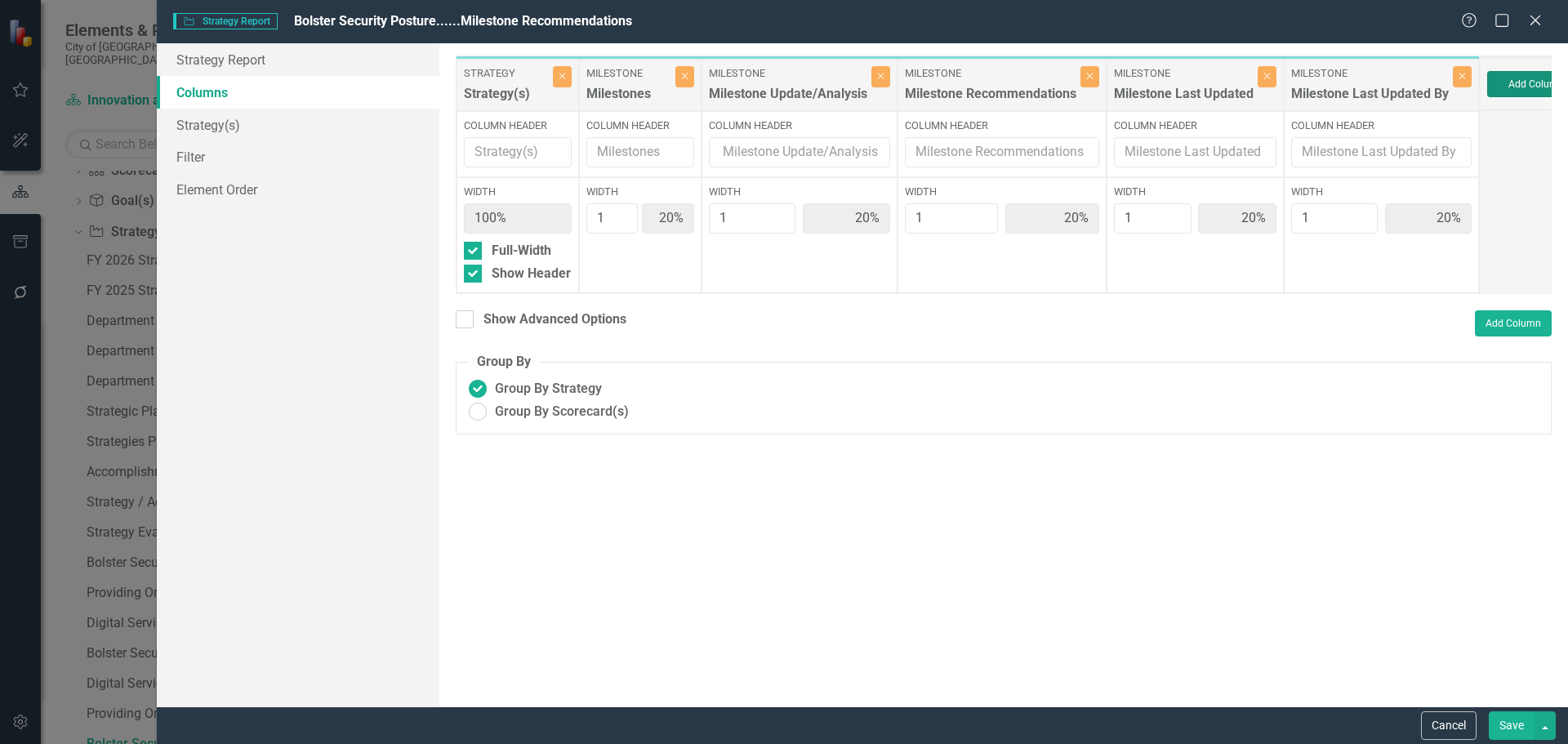
click at [1500, 79] on button "Add Column" at bounding box center [1537, 84] width 98 height 26
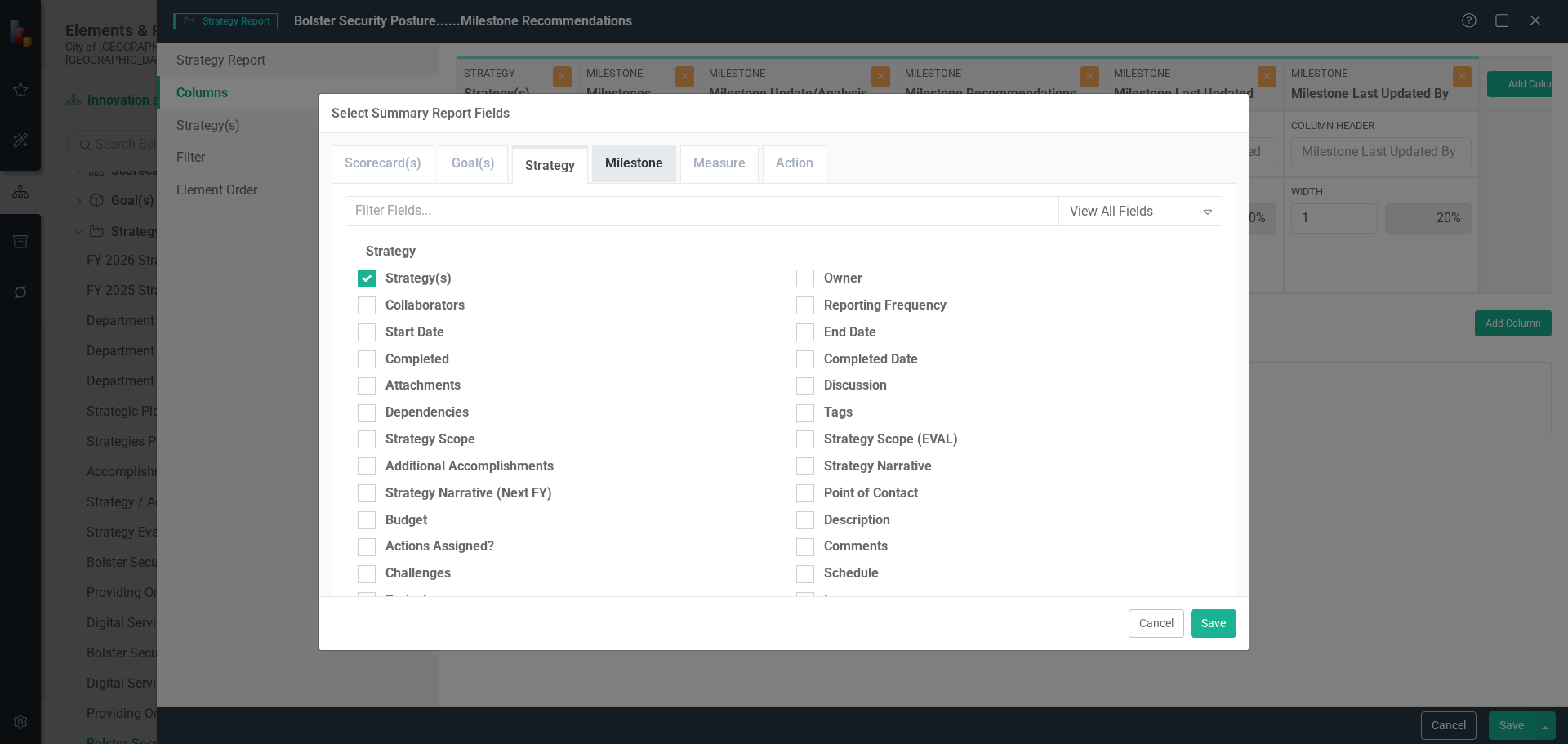
click at [623, 172] on link "Milestone" at bounding box center [633, 164] width 82 height 35
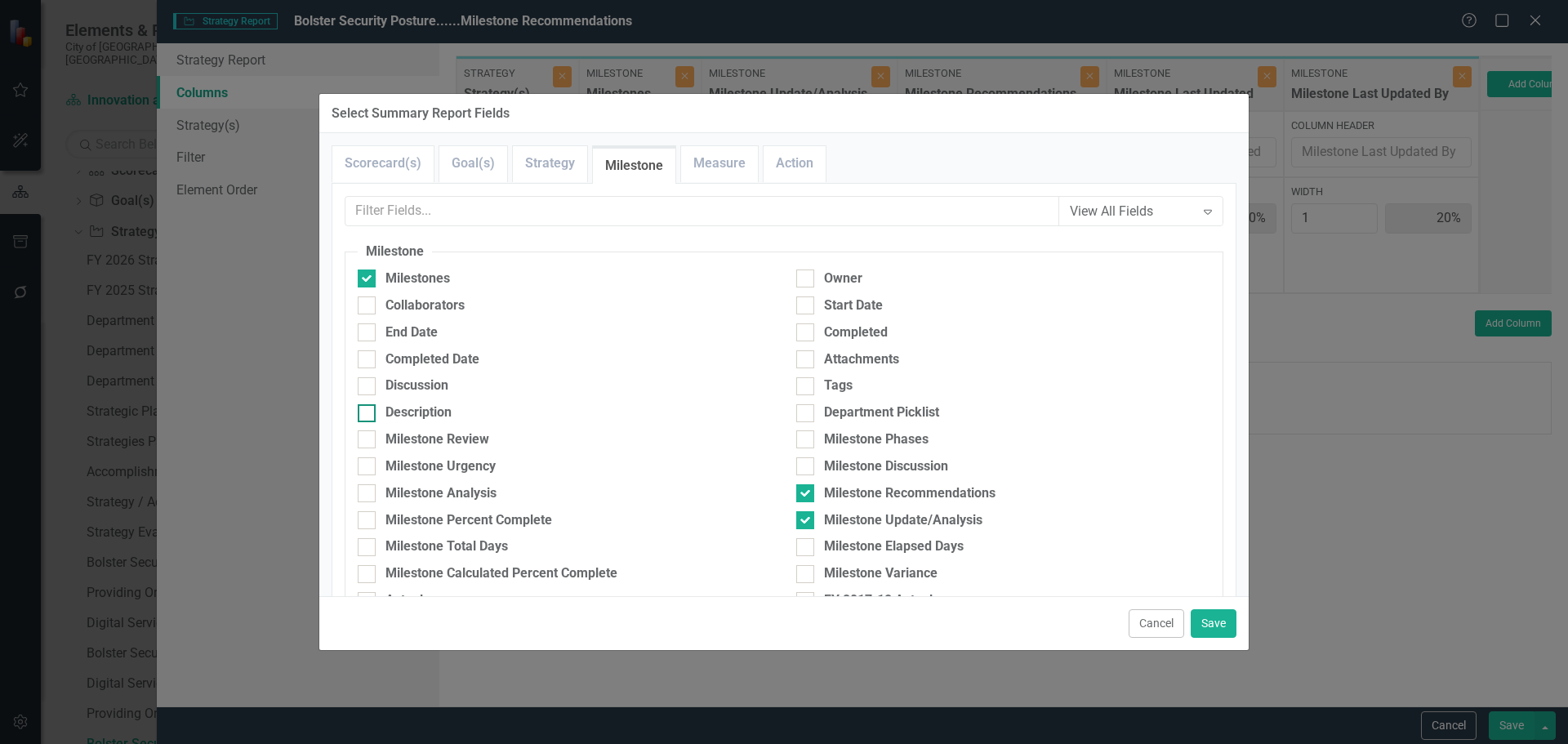
click at [416, 407] on div "Description" at bounding box center [419, 412] width 67 height 18
click at [368, 407] on input "Description" at bounding box center [362, 409] width 10 height 10
checkbox input "true"
click at [1212, 617] on button "Save" at bounding box center [1213, 623] width 45 height 29
type input "17%"
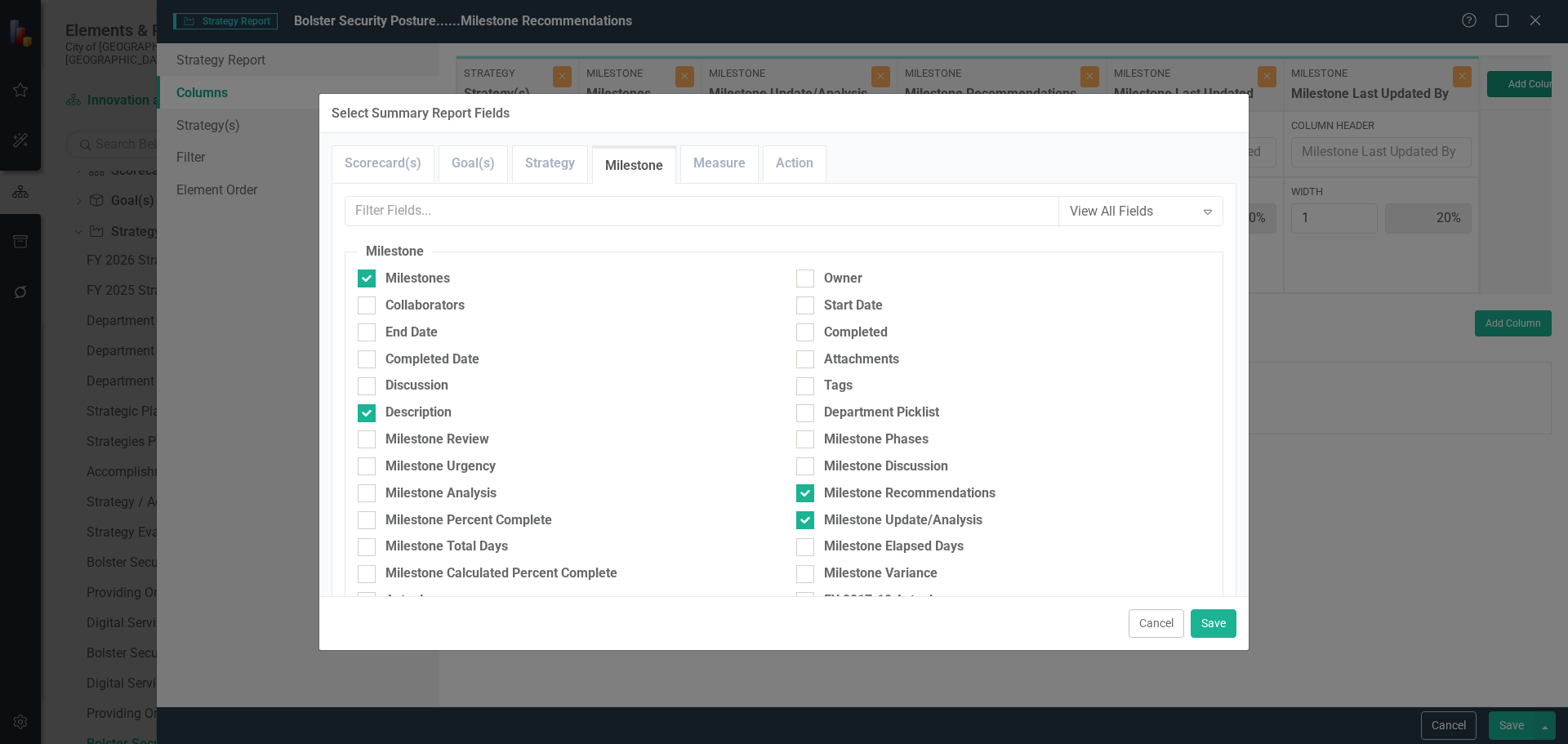
type input "17%"
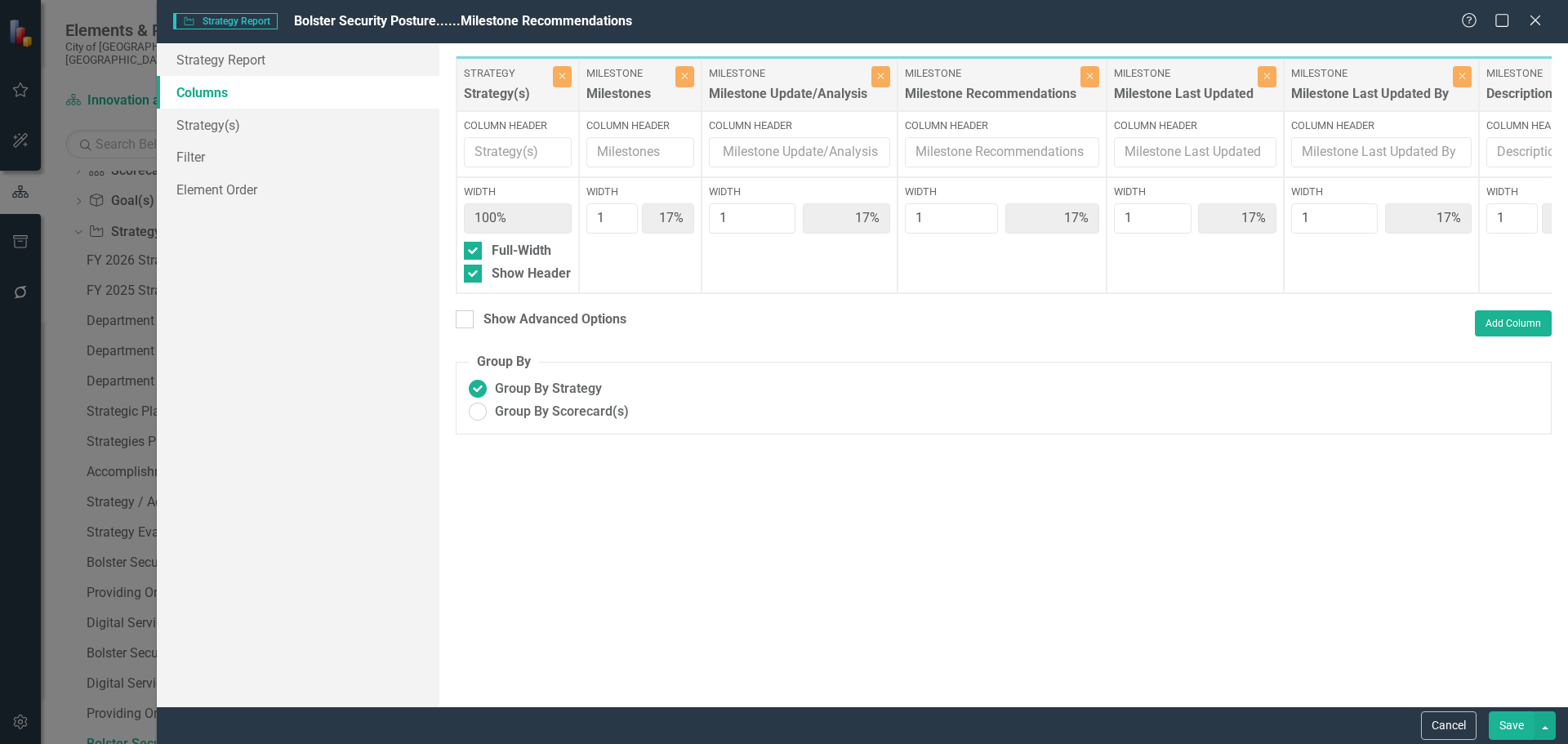
scroll to position [0, 66]
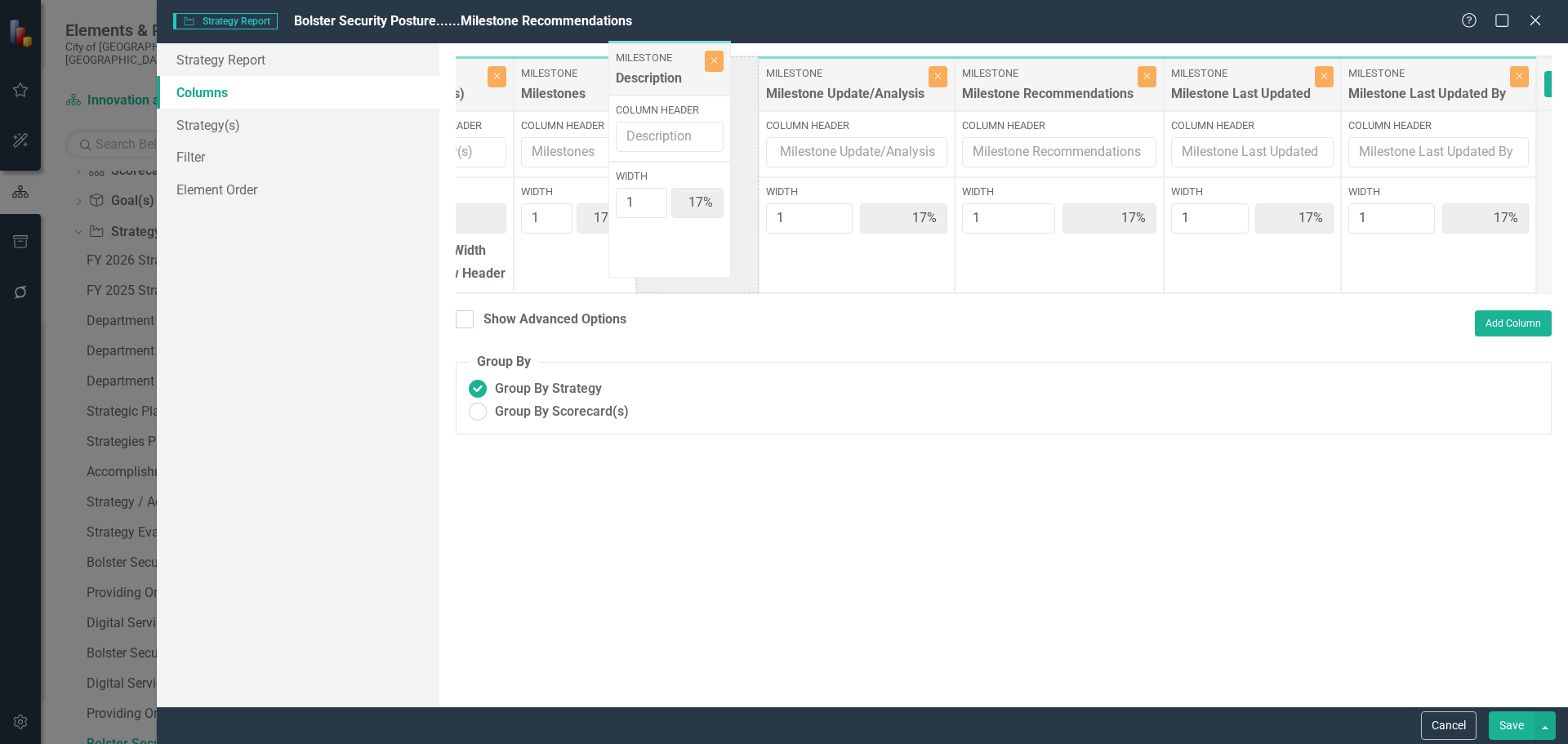
drag, startPoint x: 1539, startPoint y: 78, endPoint x: 675, endPoint y: 68, distance: 864.1
click at [673, 66] on div "Strategy Strategy(s) Close Column Header Width 100% Full-Width Show Header Mile…" at bounding box center [963, 175] width 1146 height 238
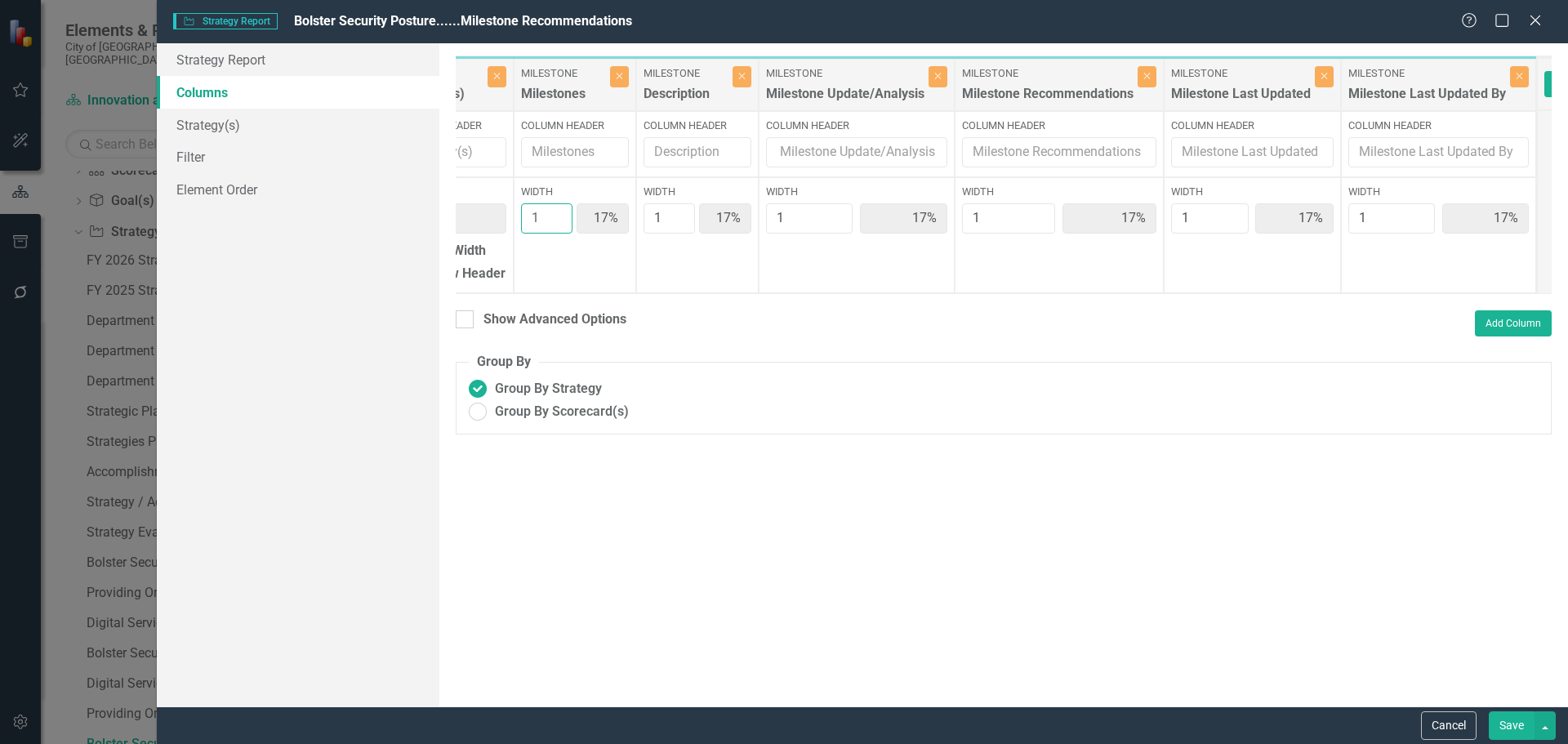
type input "2"
type input "29%"
type input "14%"
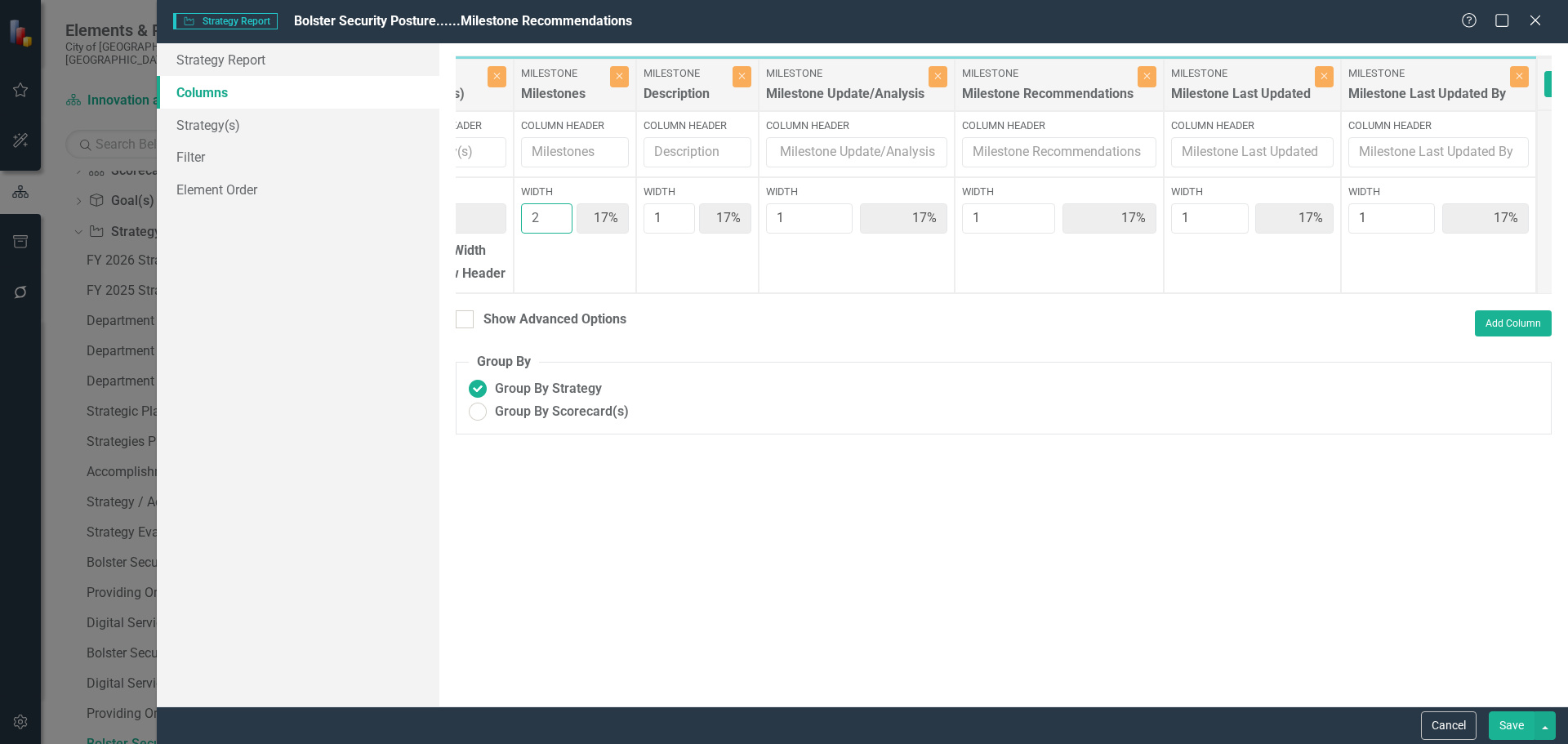
type input "14%"
type input "2"
click at [554, 215] on input "2" at bounding box center [547, 218] width 52 height 30
type input "2"
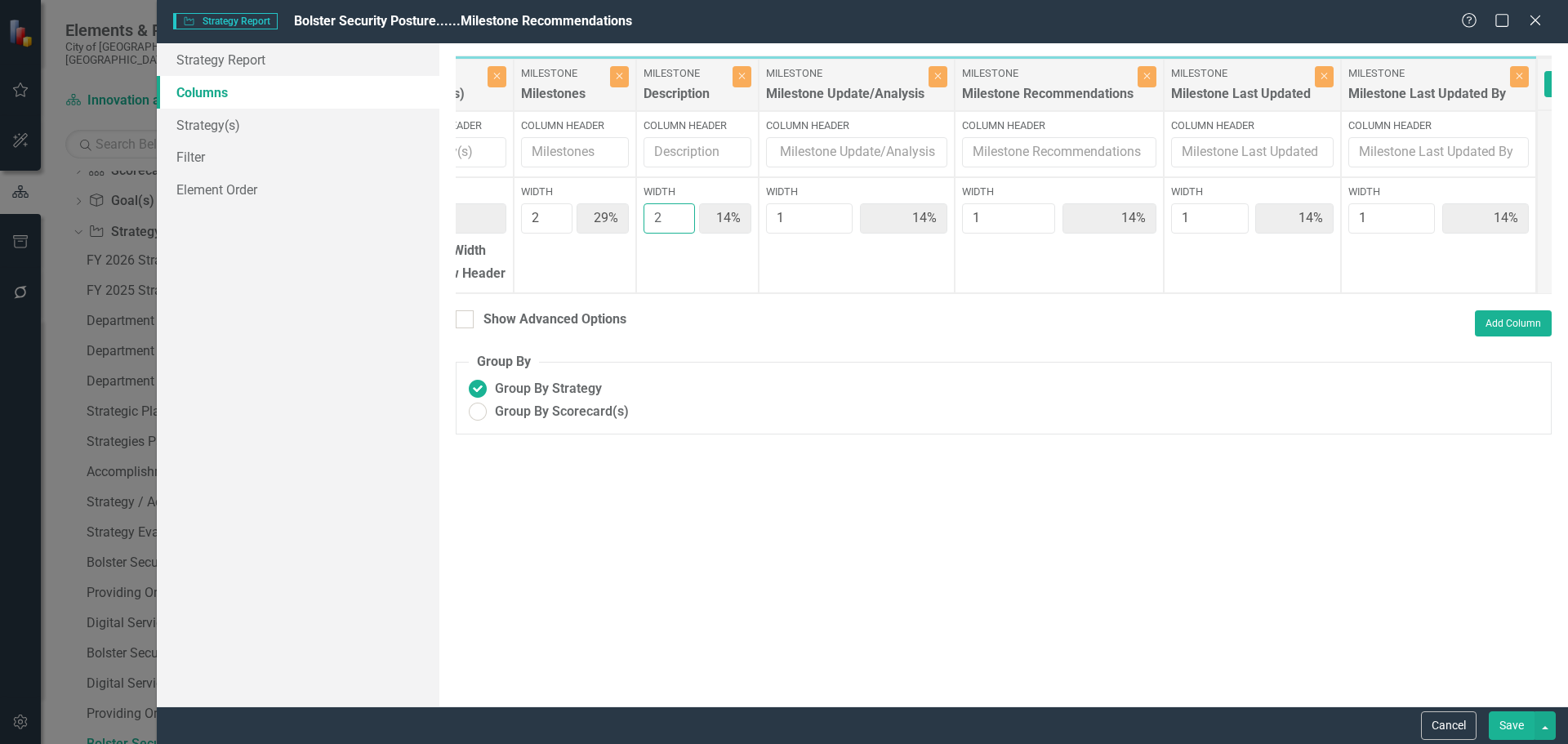
type input "25%"
type input "13%"
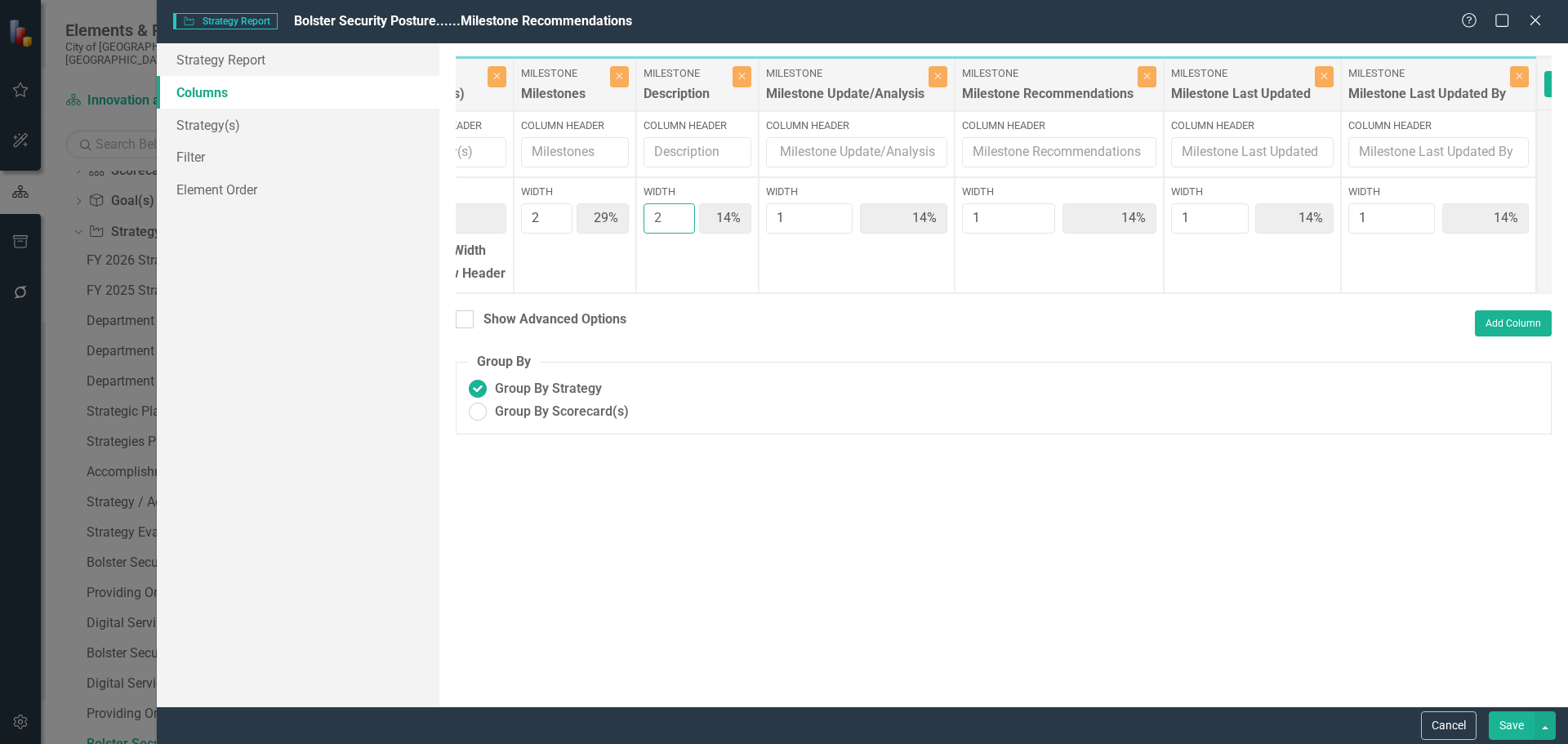
type input "13%"
type input "2"
click at [678, 215] on input "2" at bounding box center [669, 218] width 52 height 30
type input "2"
type input "22%"
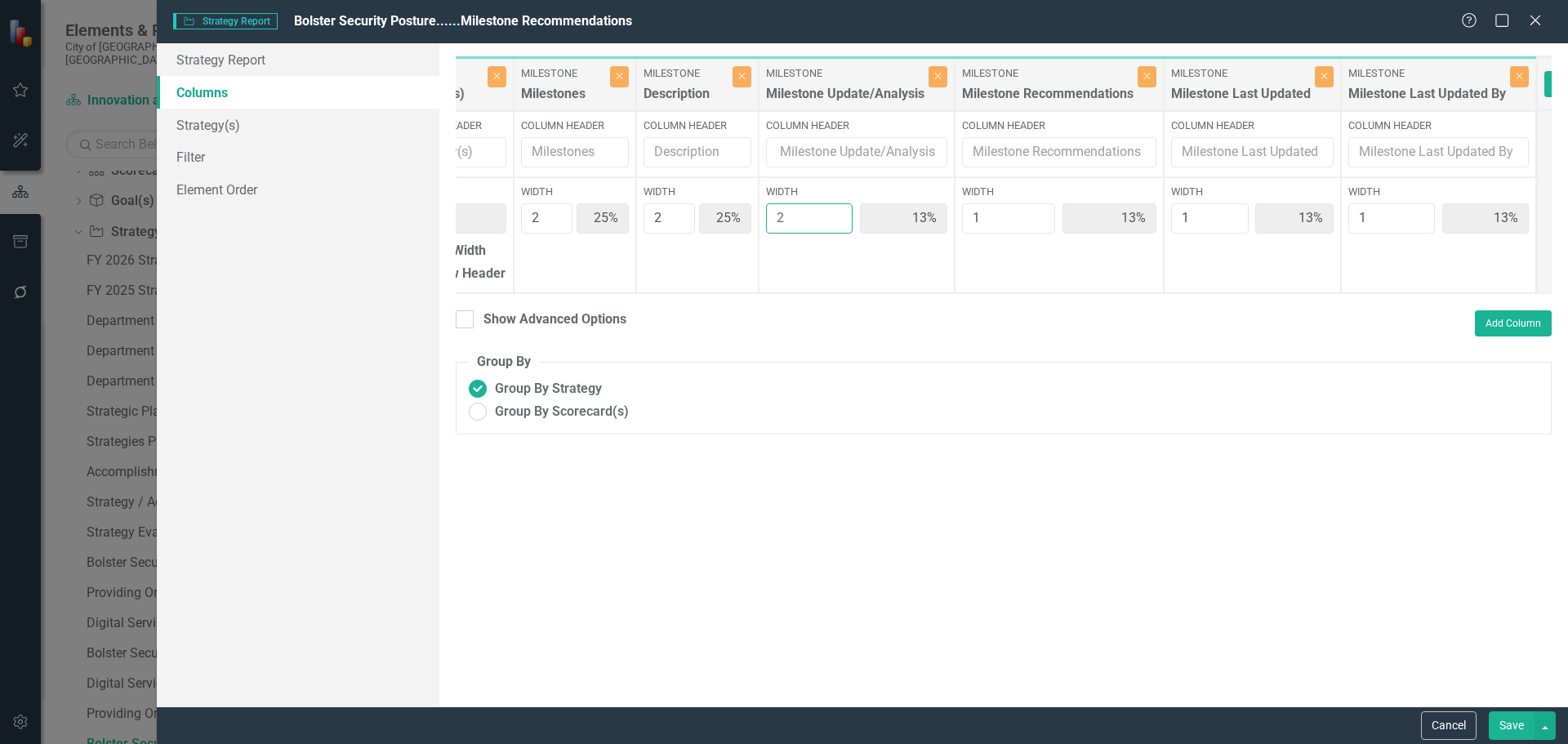
type input "22%"
type input "11%"
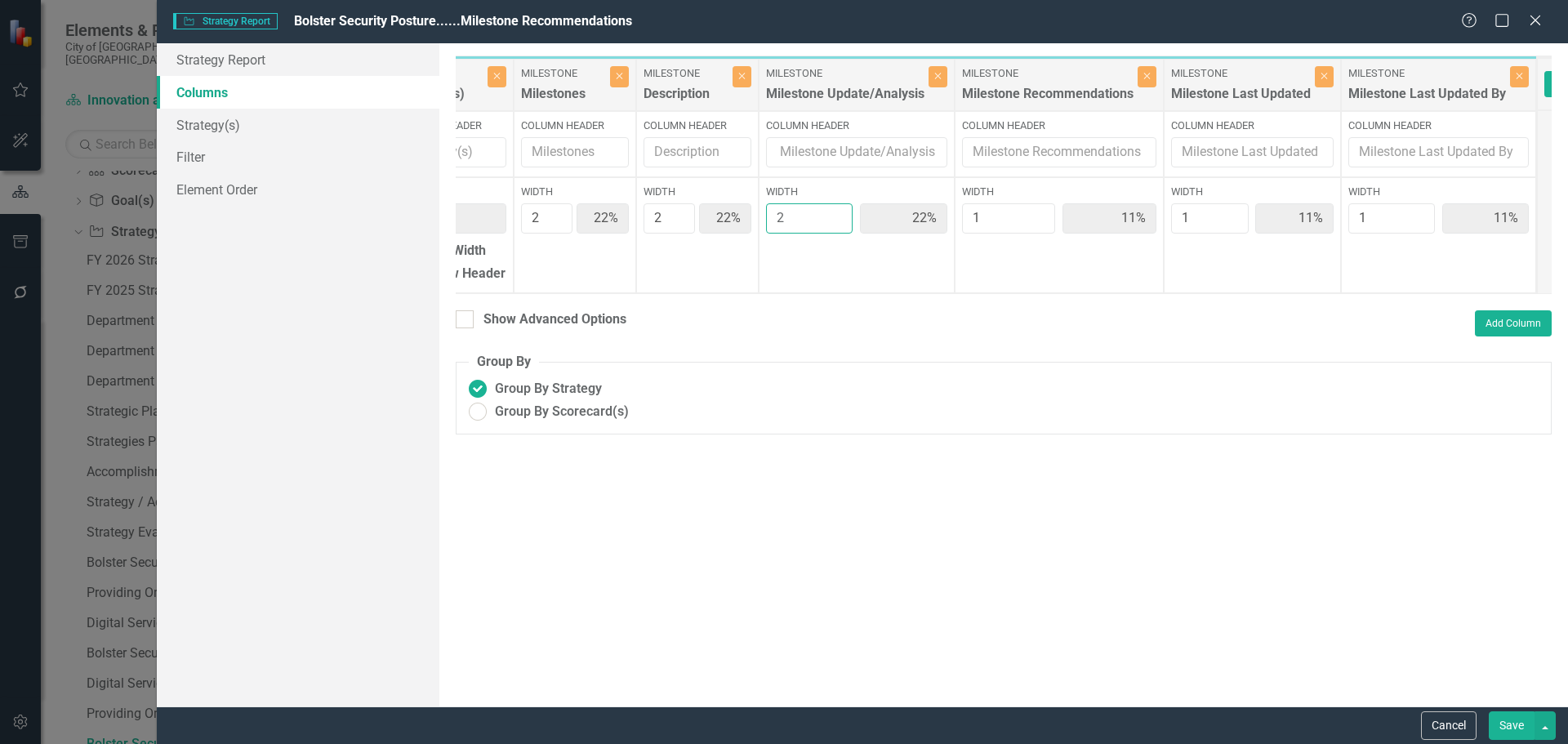
type input "2"
click at [830, 213] on input "2" at bounding box center [810, 218] width 88 height 30
type input "2"
type input "20%"
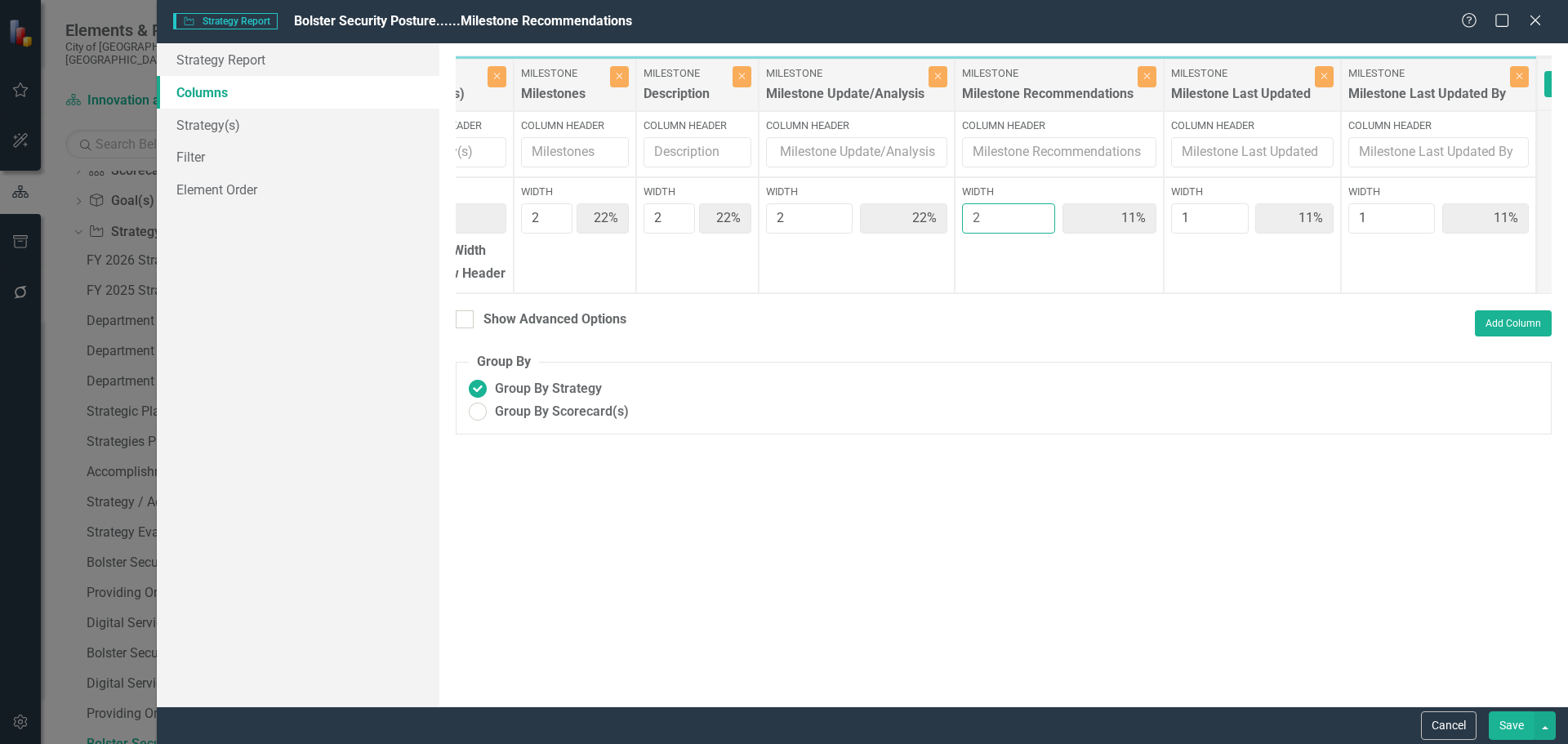
type input "20%"
type input "10%"
type input "2"
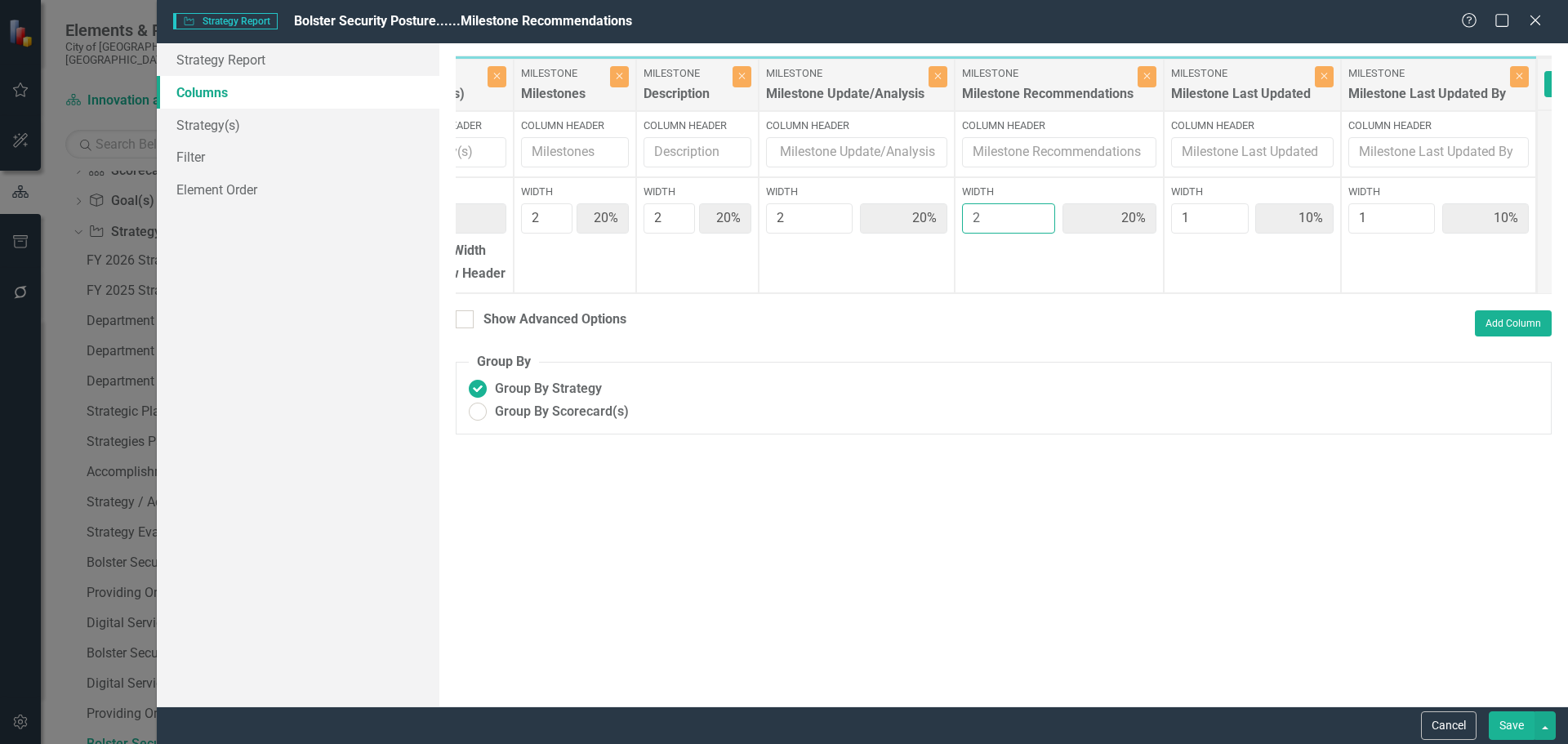
click at [1042, 213] on input "2" at bounding box center [1009, 218] width 93 height 30
click at [1505, 725] on button "Save" at bounding box center [1512, 726] width 45 height 29
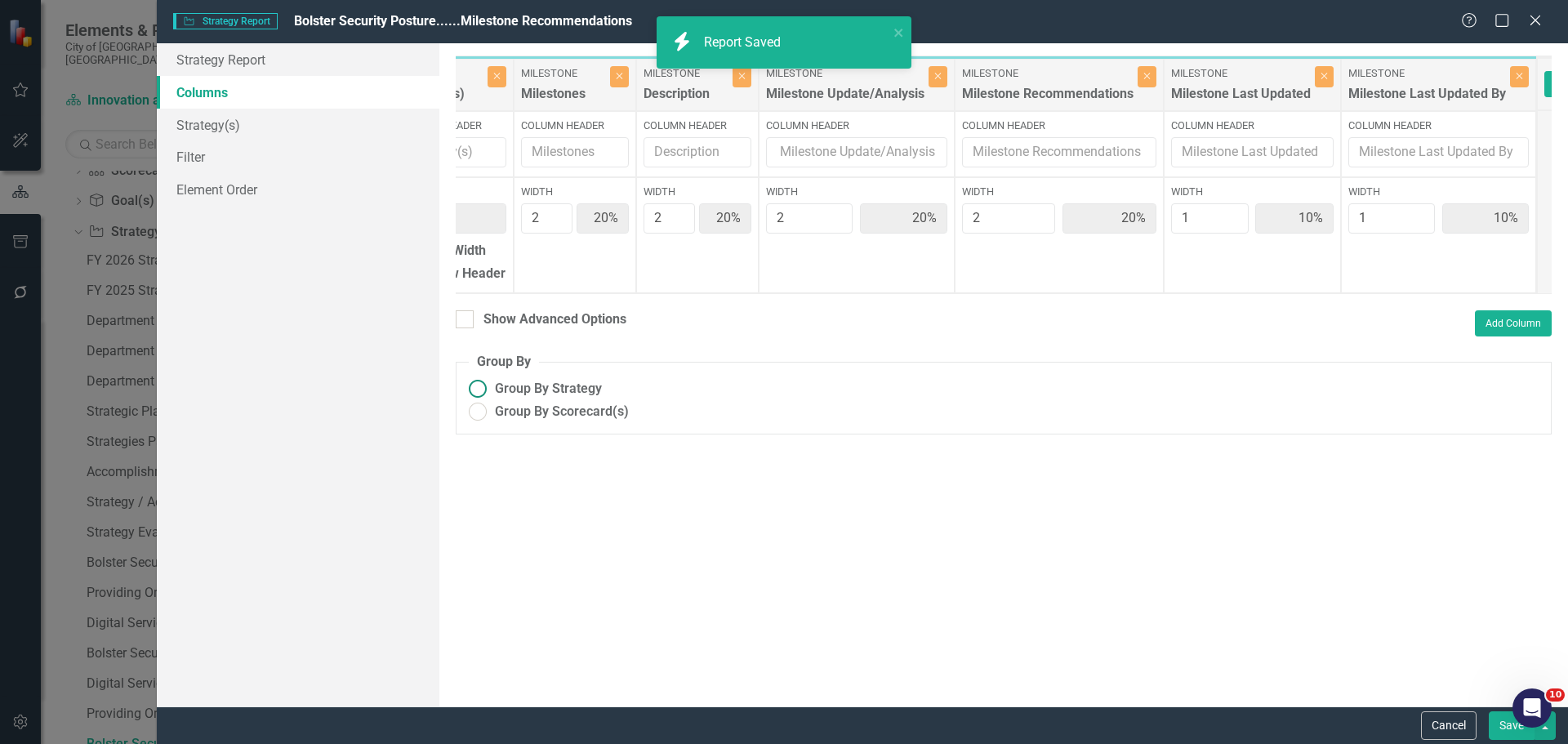
radio input "true"
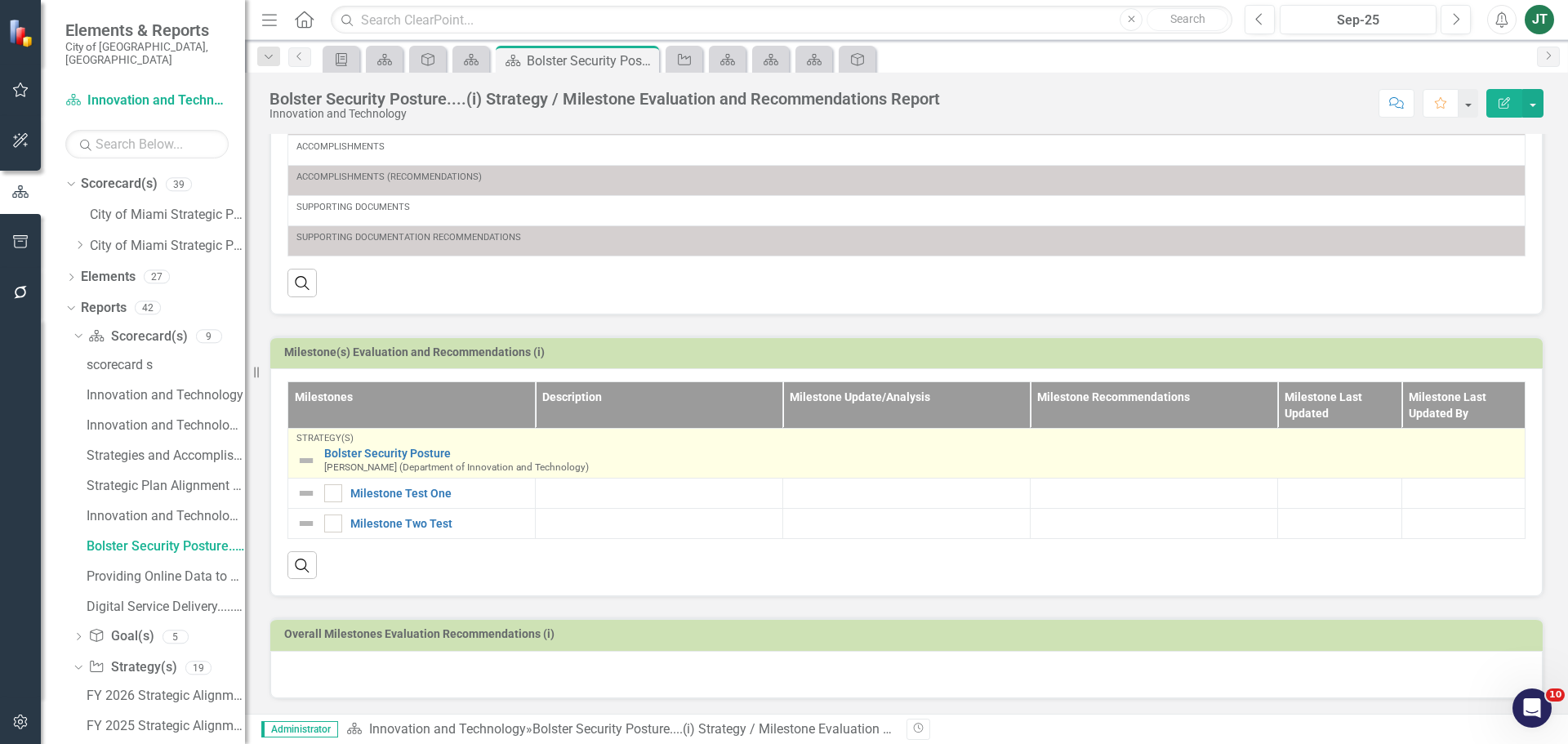
scroll to position [440, 0]
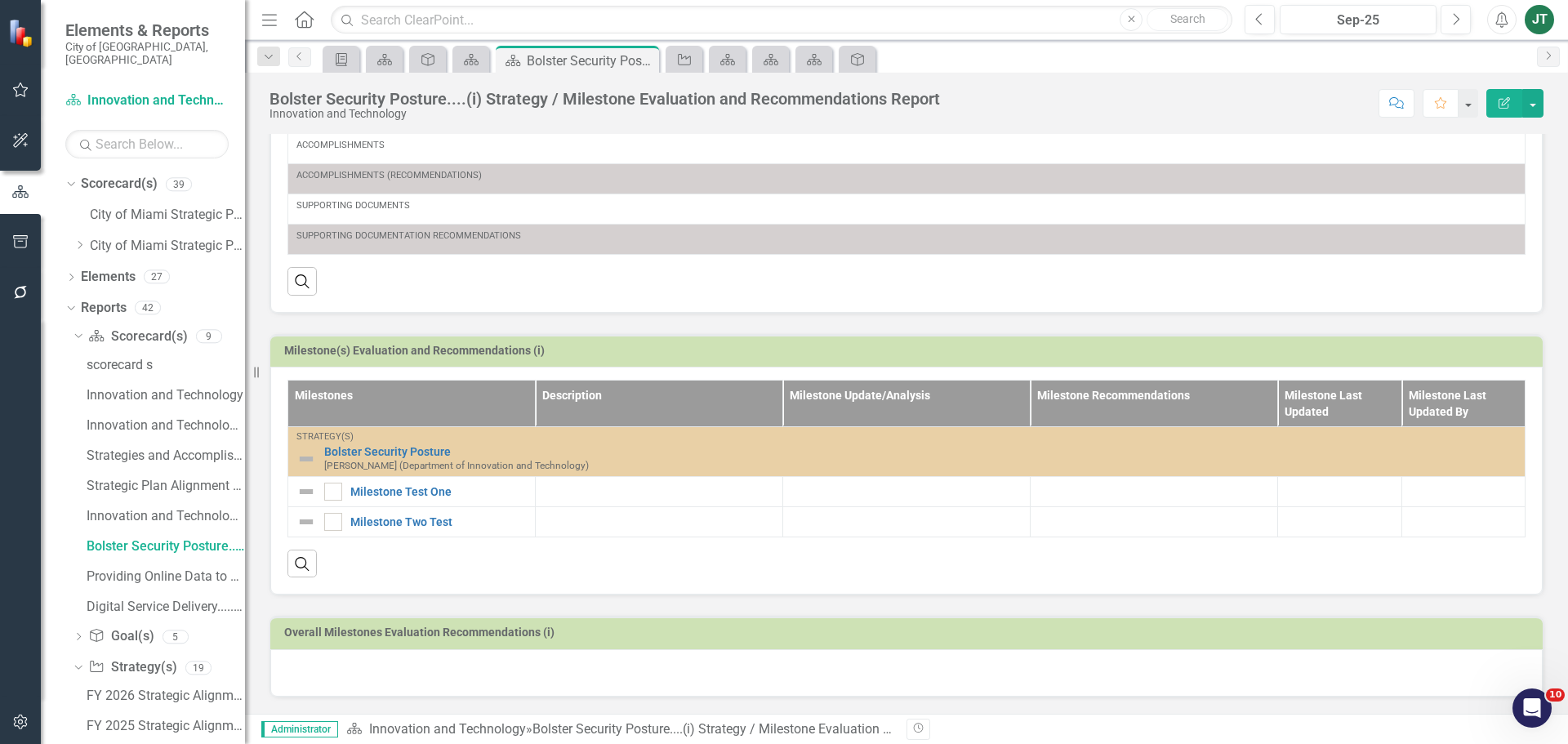
click at [400, 680] on div at bounding box center [906, 672] width 1273 height 47
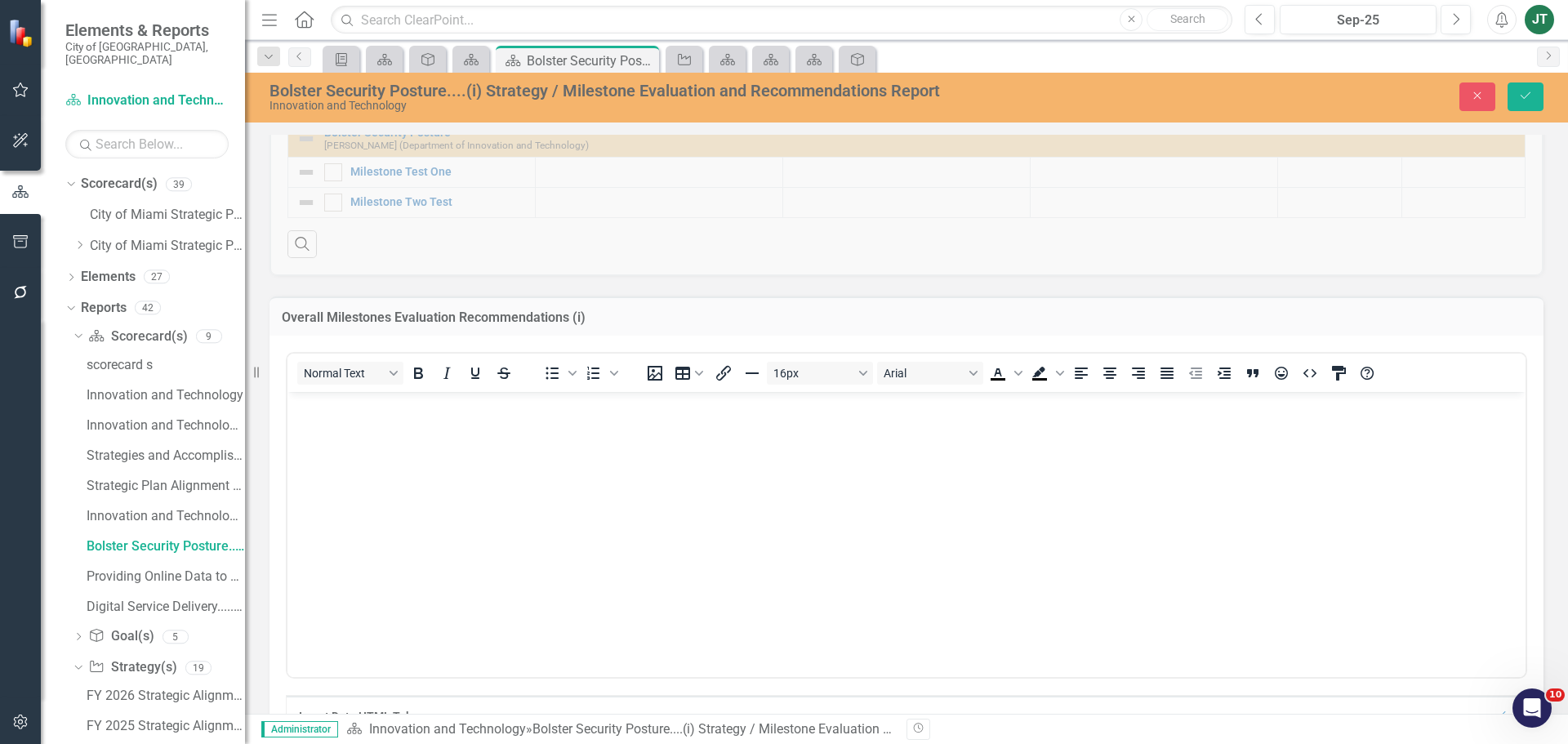
scroll to position [767, 0]
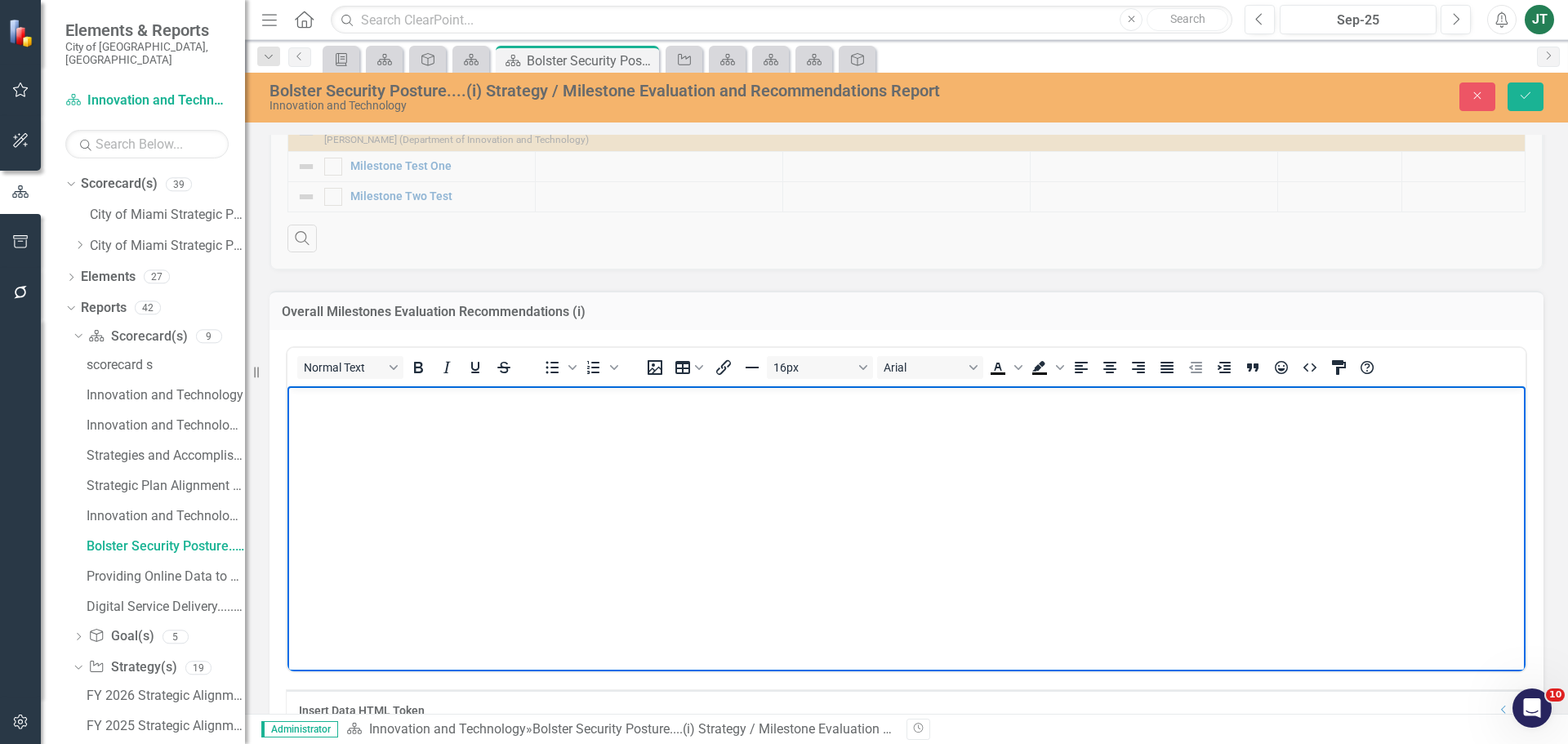
click at [338, 439] on body "Rich Text Area. Press ALT-0 for help." at bounding box center [906, 508] width 1238 height 245
click at [1513, 95] on button "Save" at bounding box center [1525, 96] width 36 height 29
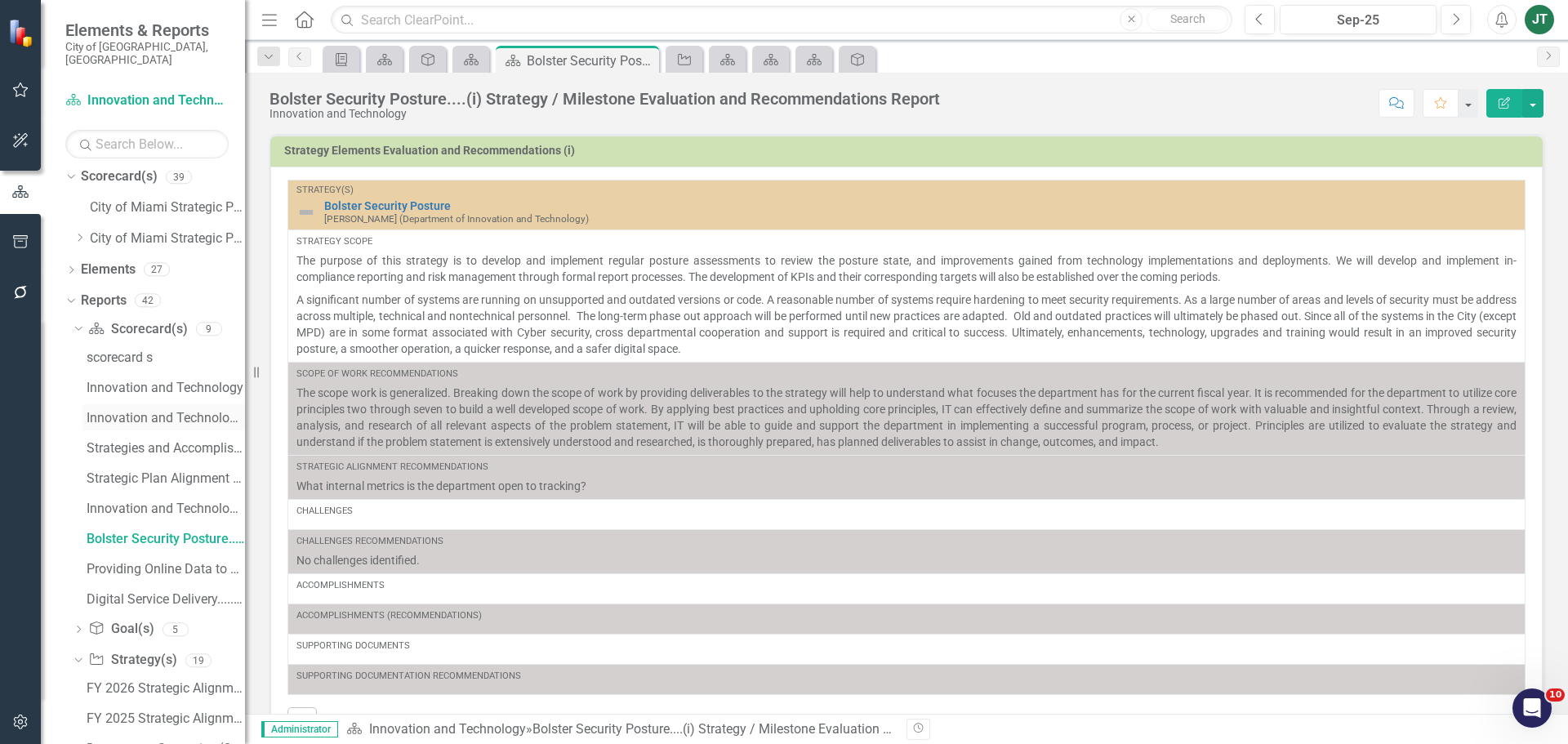
scroll to position [0, 0]
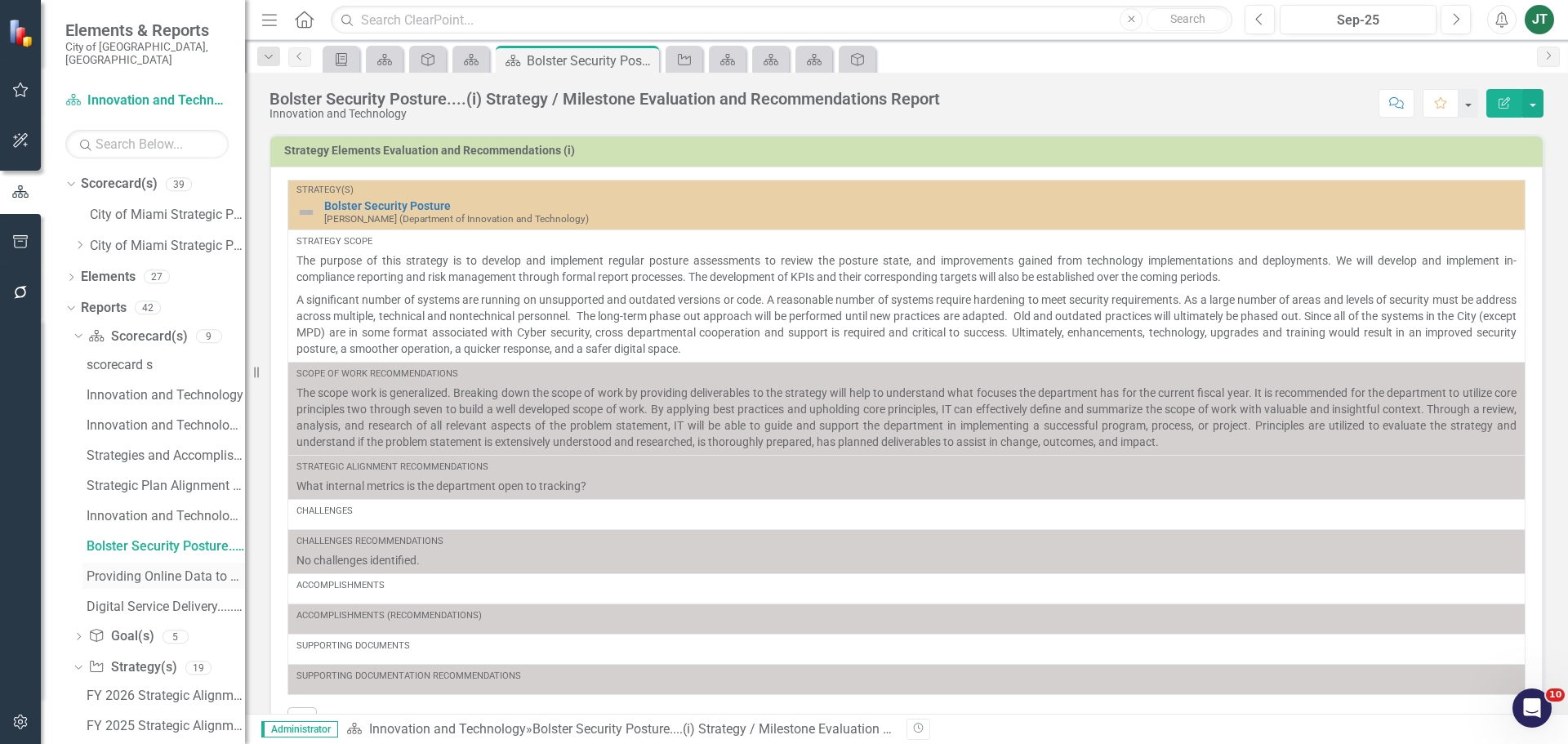
click at [136, 569] on div "Providing Online Data to Citizens and Business.....(ii) Strategy / Milestone Ev…" at bounding box center [165, 577] width 158 height 15
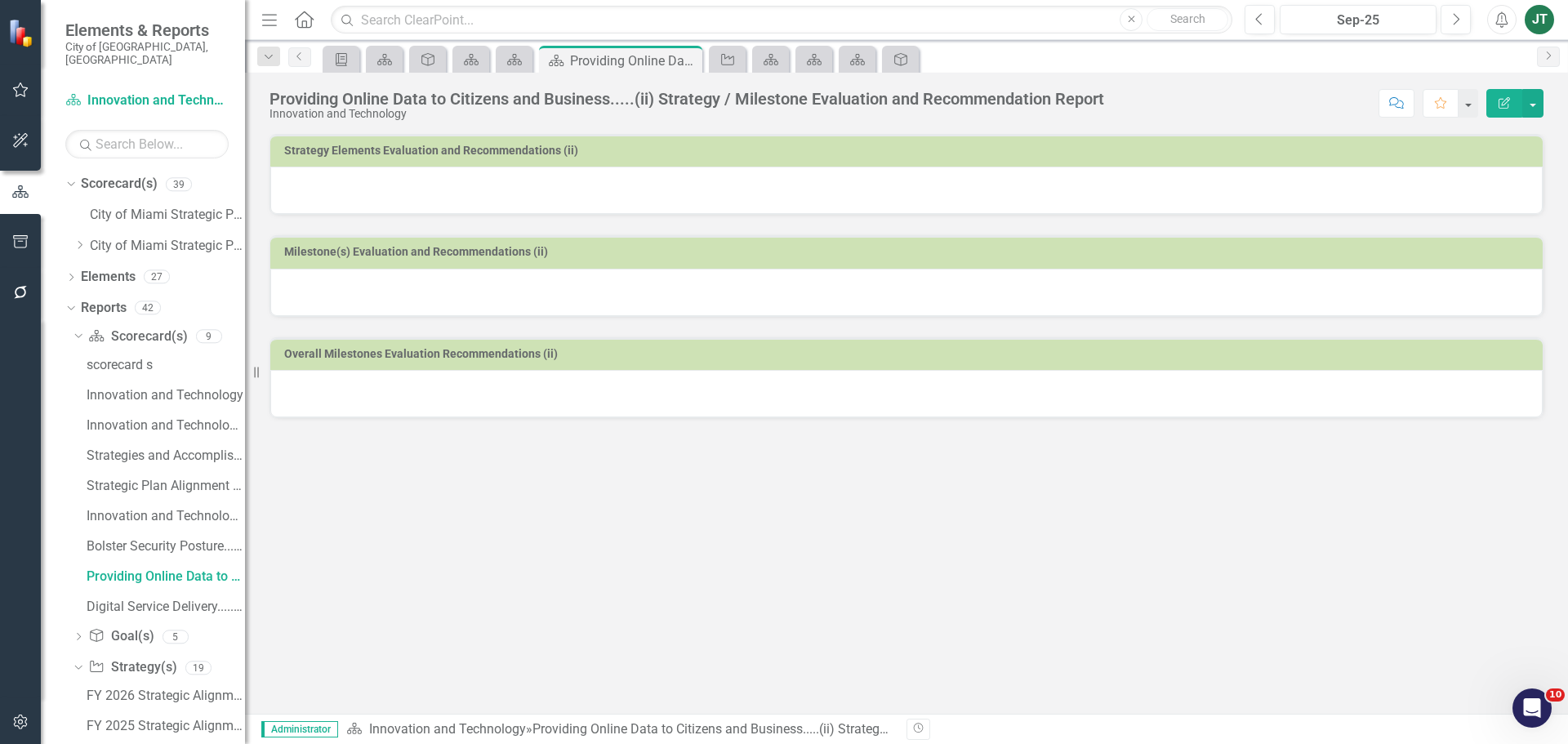
click at [726, 177] on div at bounding box center [906, 189] width 1273 height 47
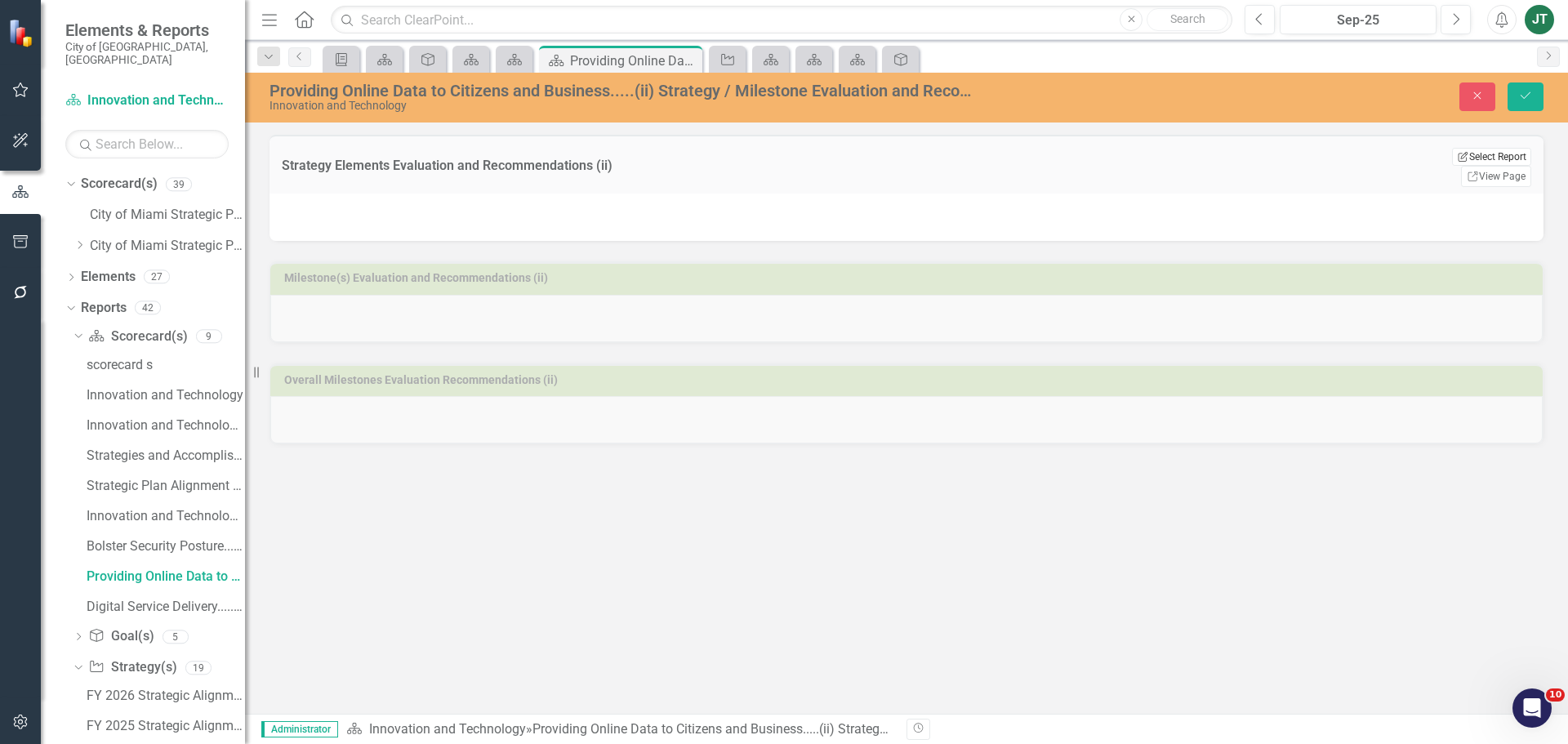
click at [1520, 153] on button "Edit Report Select Report" at bounding box center [1492, 156] width 80 height 18
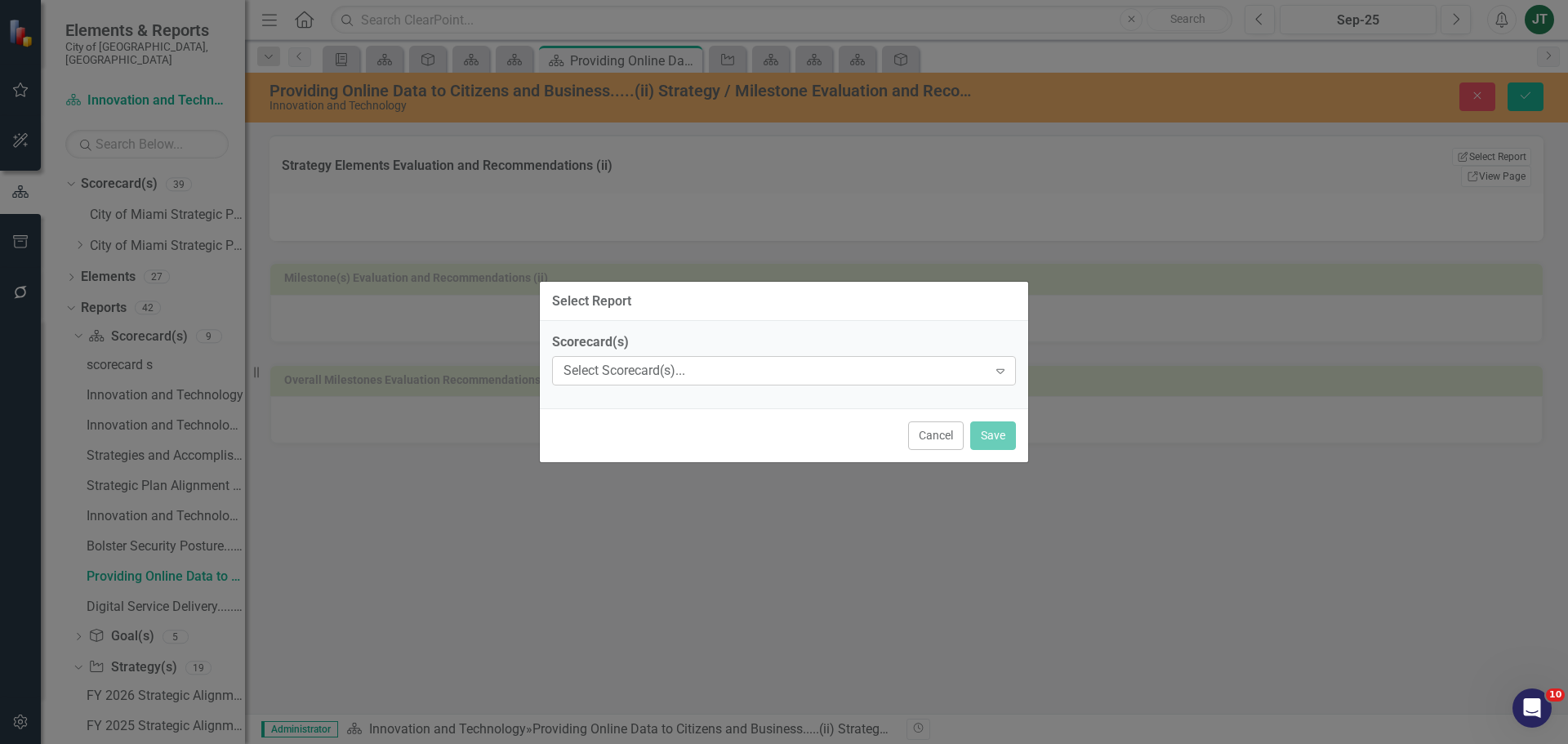
click at [690, 372] on div "Select Scorecard(s)..." at bounding box center [776, 371] width 424 height 18
type input "inno"
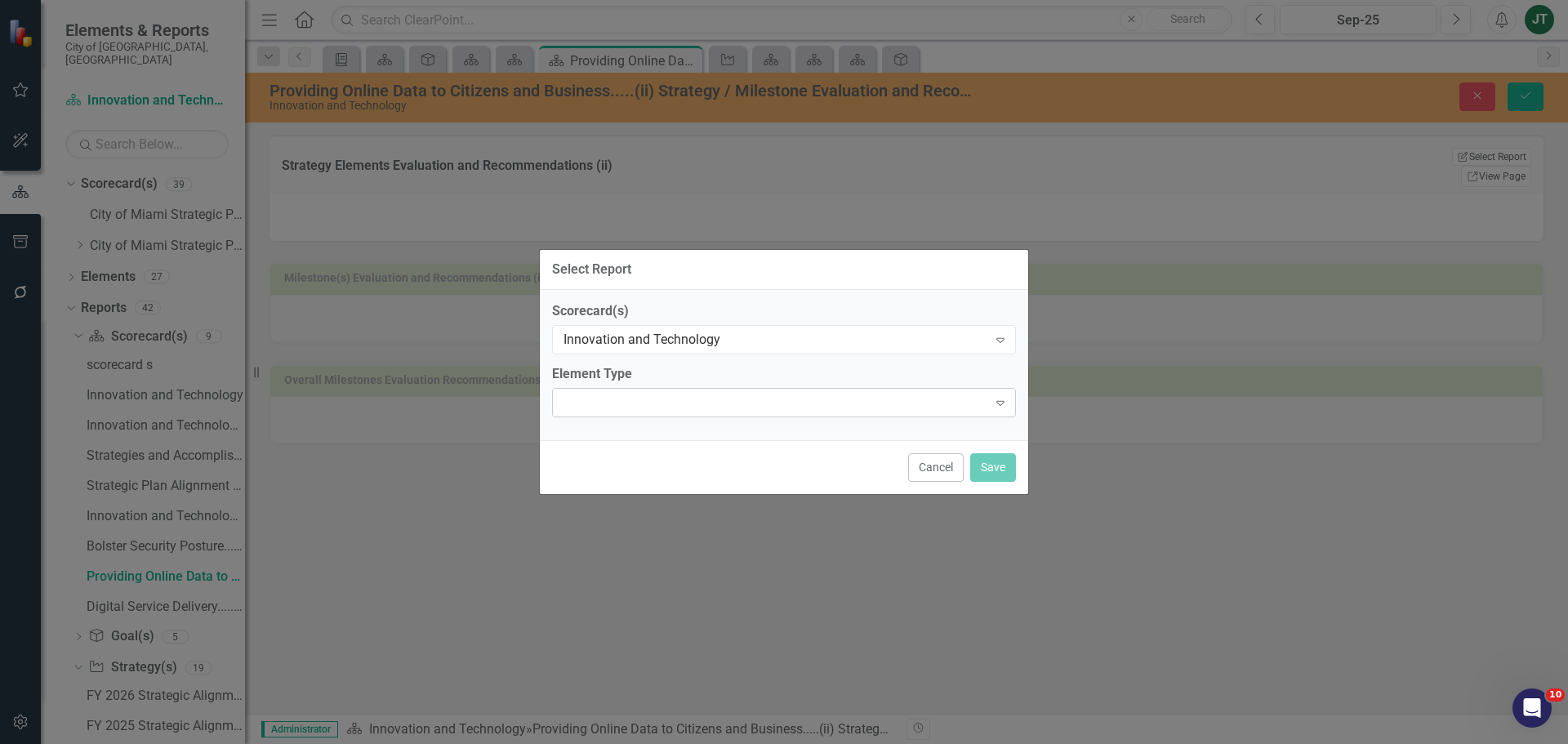
click at [669, 403] on div at bounding box center [771, 403] width 431 height 4
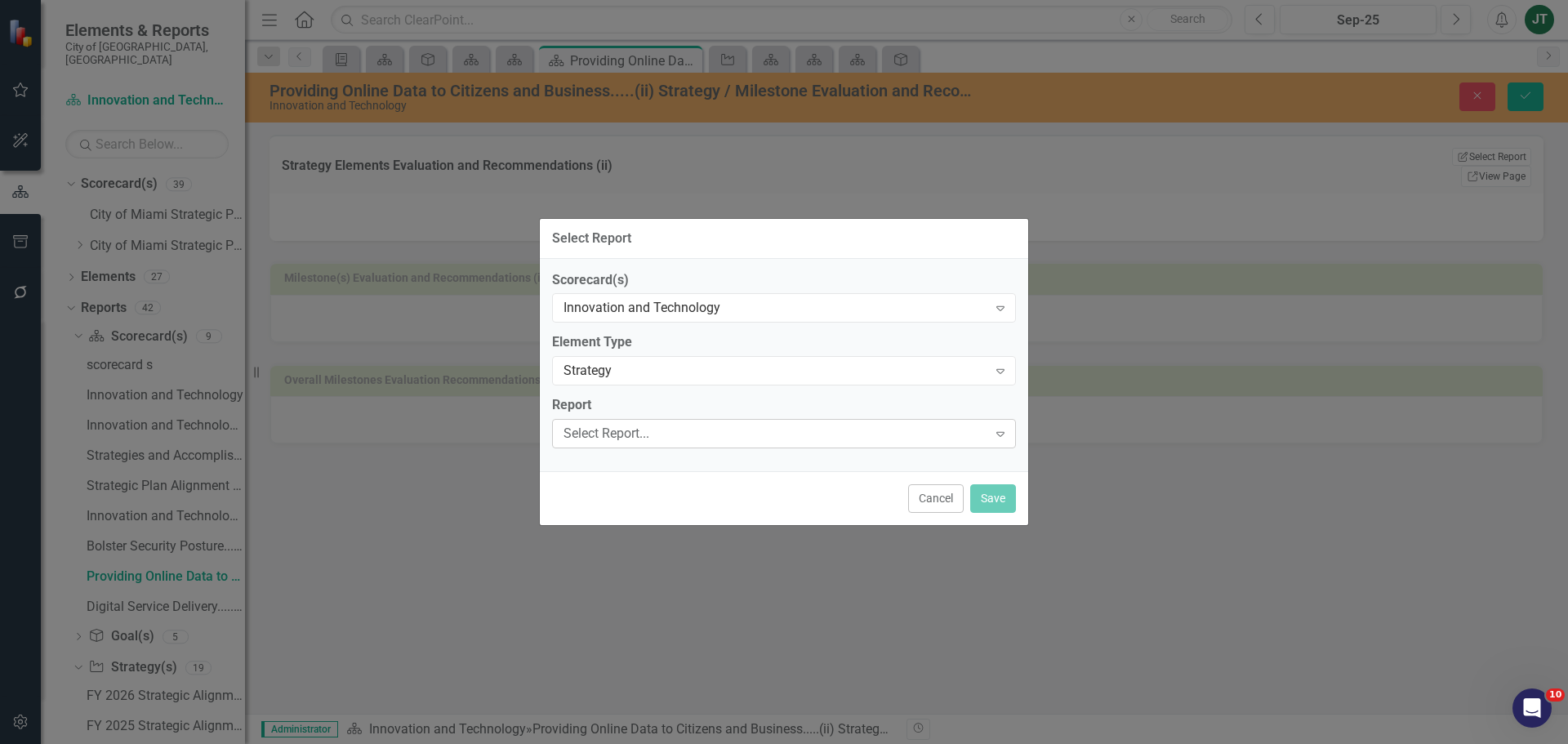
click at [628, 433] on div "Select Report..." at bounding box center [776, 433] width 424 height 18
type input "Providing"
click at [1007, 500] on button "Save" at bounding box center [993, 498] width 45 height 29
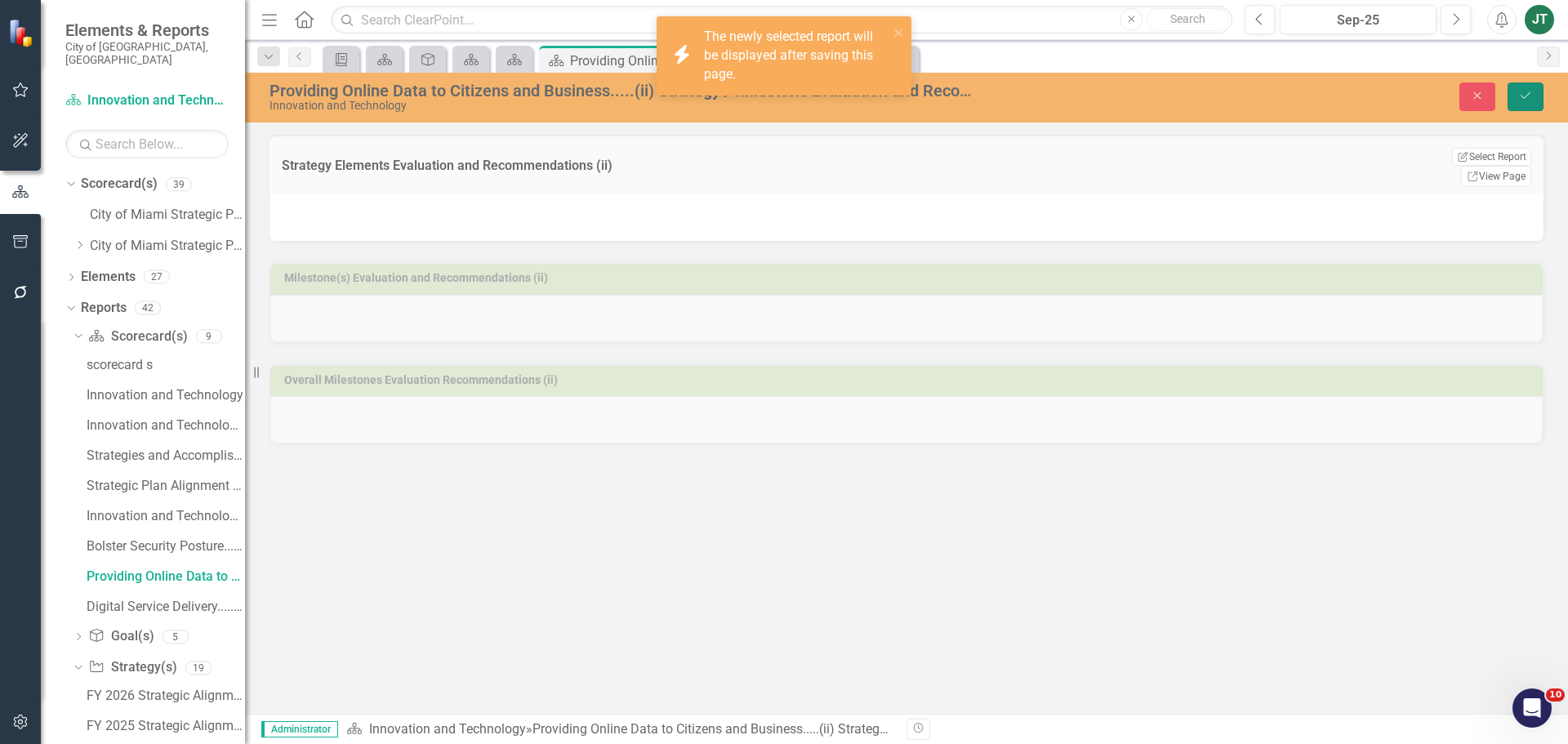
click at [1519, 94] on icon "Save" at bounding box center [1525, 95] width 15 height 11
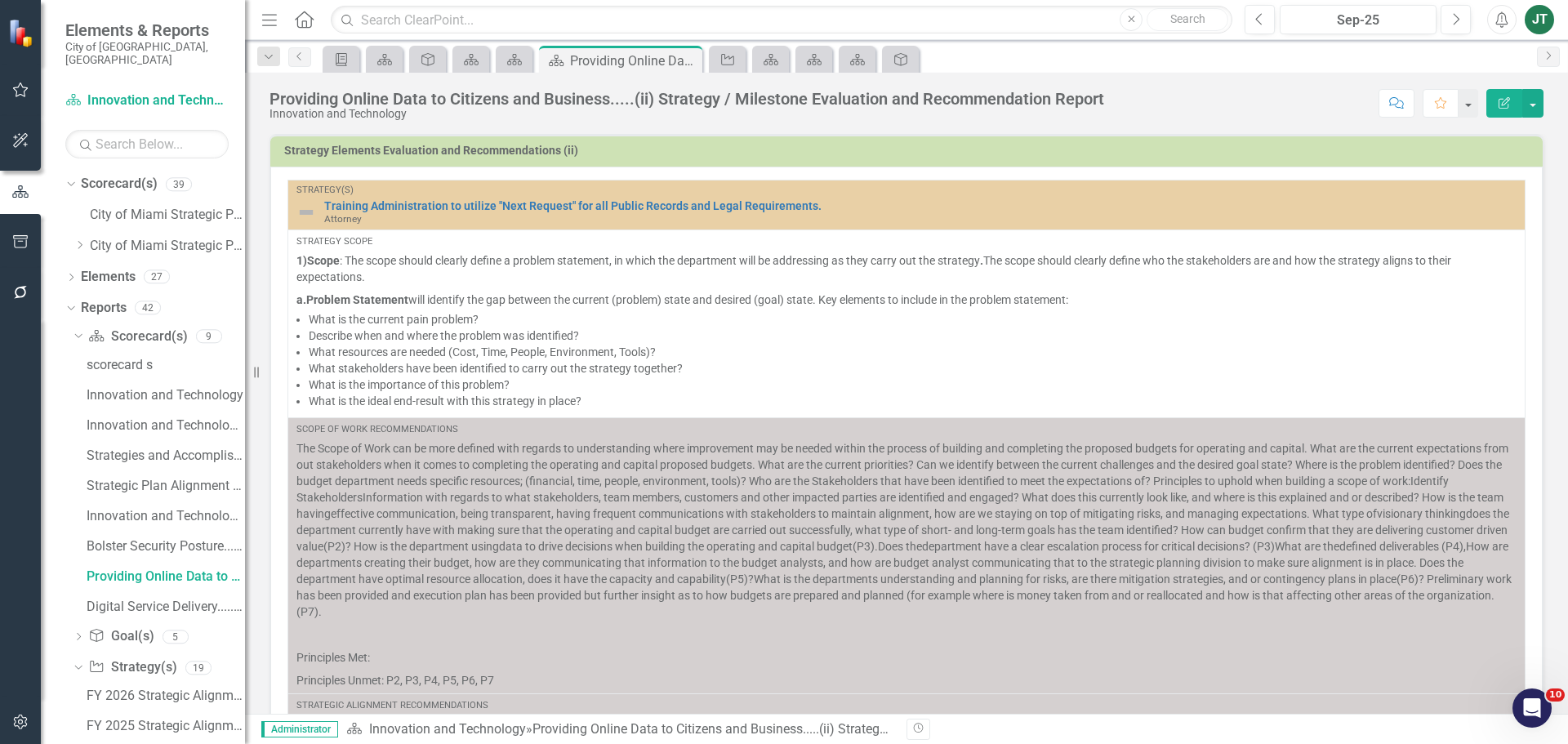
click at [1508, 106] on icon "Edit Report" at bounding box center [1505, 103] width 15 height 11
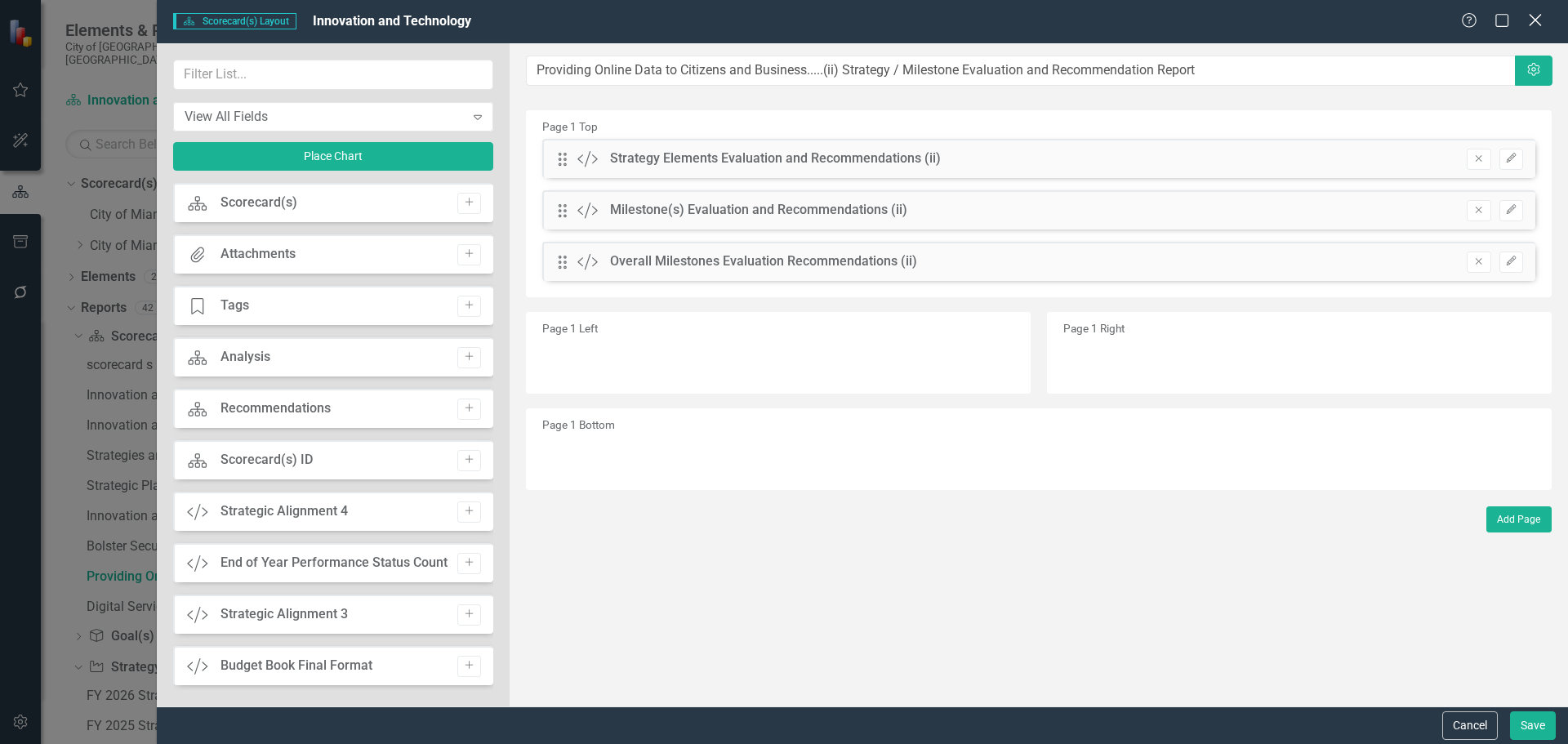
click at [1537, 18] on icon at bounding box center [1535, 19] width 12 height 12
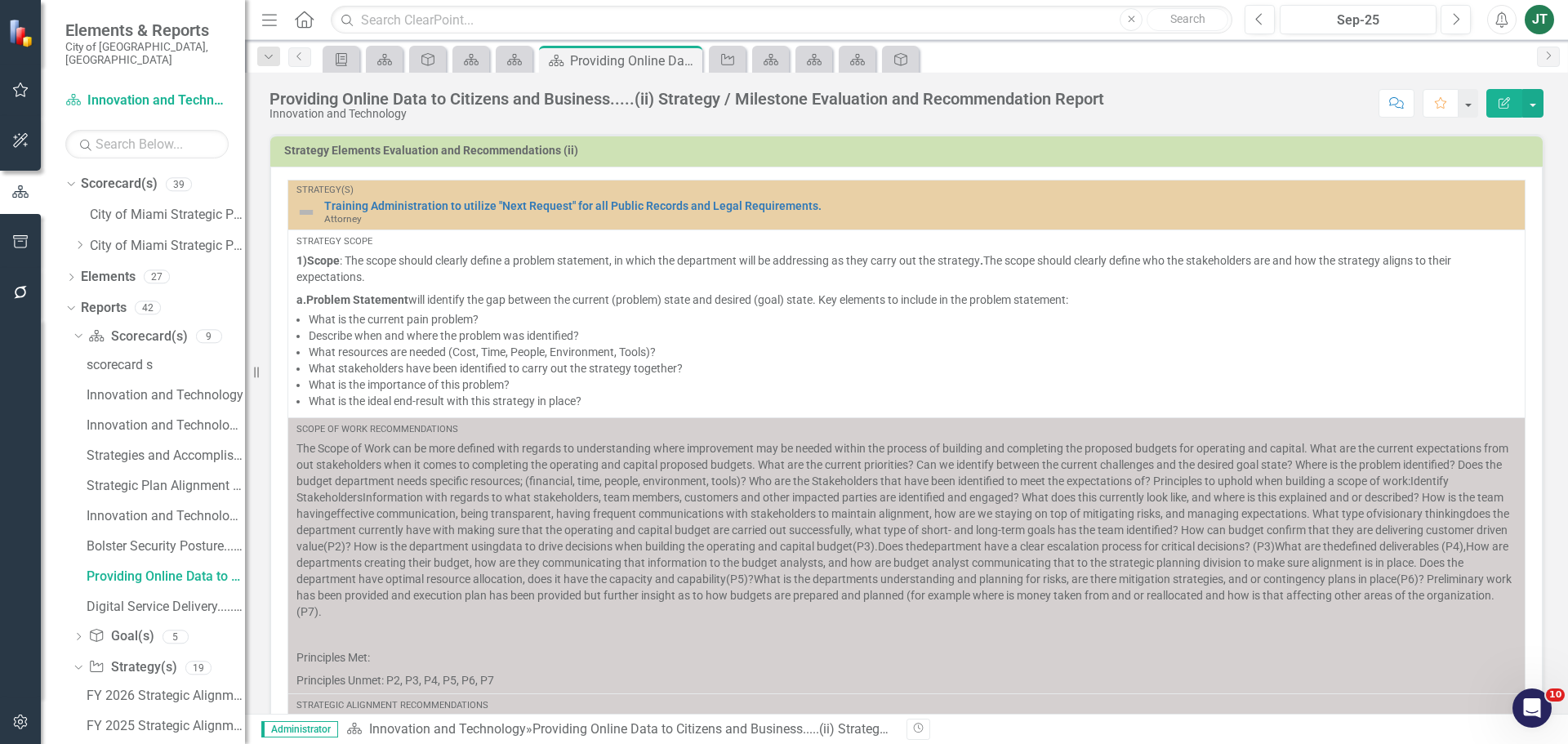
click at [1455, 144] on td "Strategy Elements Evaluation and Recommendations (ii)" at bounding box center [909, 152] width 1251 height 25
click at [1455, 144] on h3 "Strategy Elements Evaluation and Recommendations (ii)" at bounding box center [909, 150] width 1251 height 12
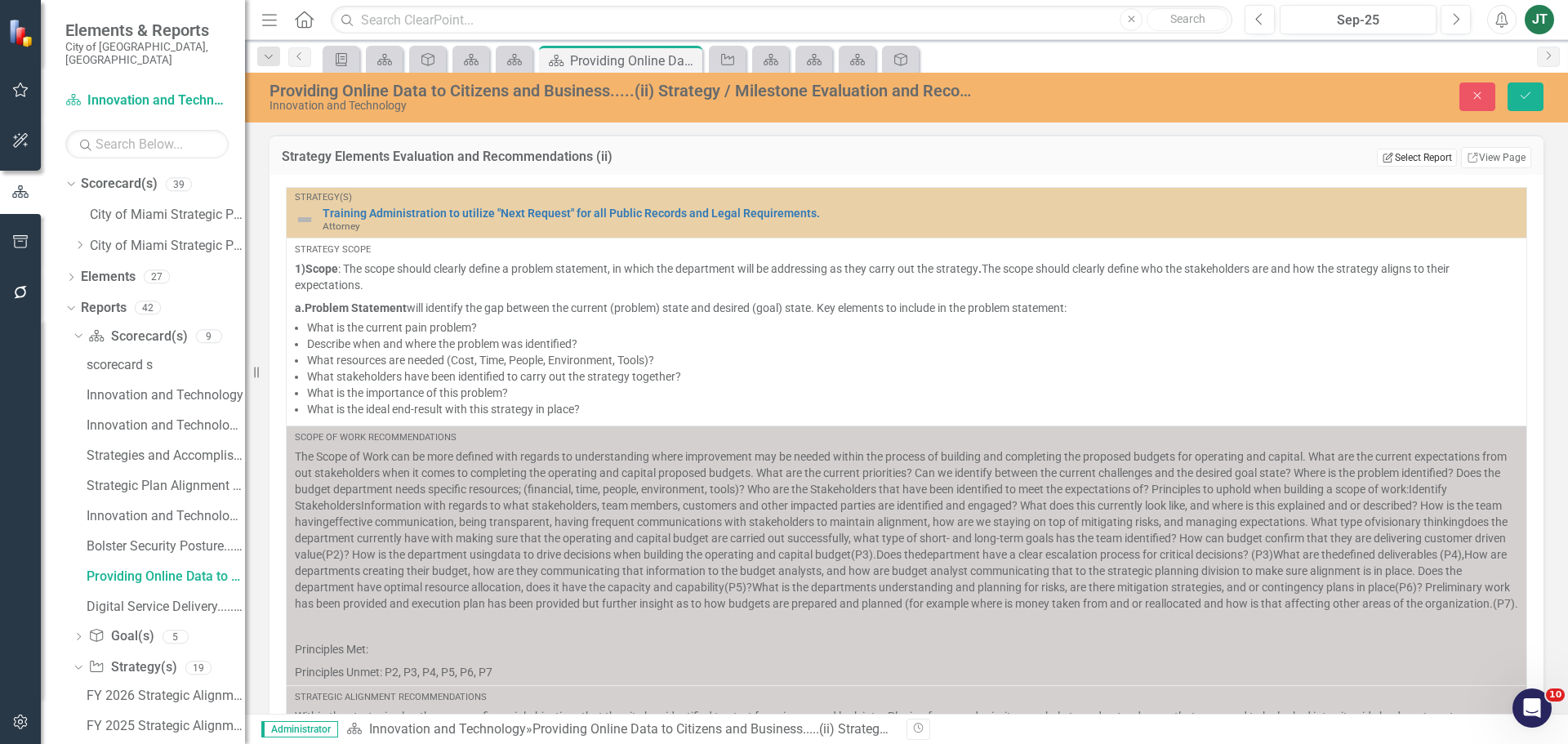
click at [1399, 159] on button "Edit Report Select Report" at bounding box center [1417, 157] width 80 height 18
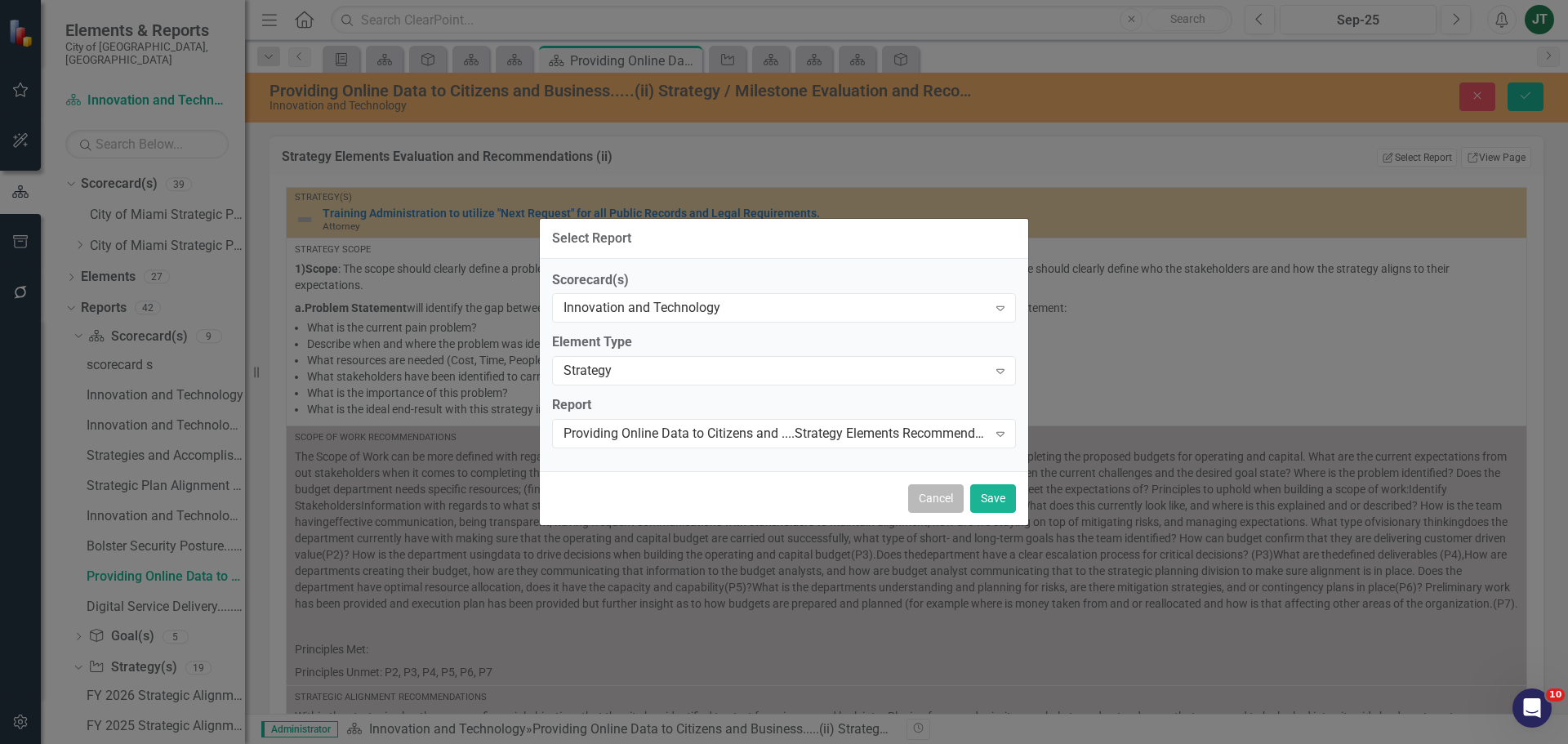
click at [937, 497] on button "Cancel" at bounding box center [936, 498] width 55 height 29
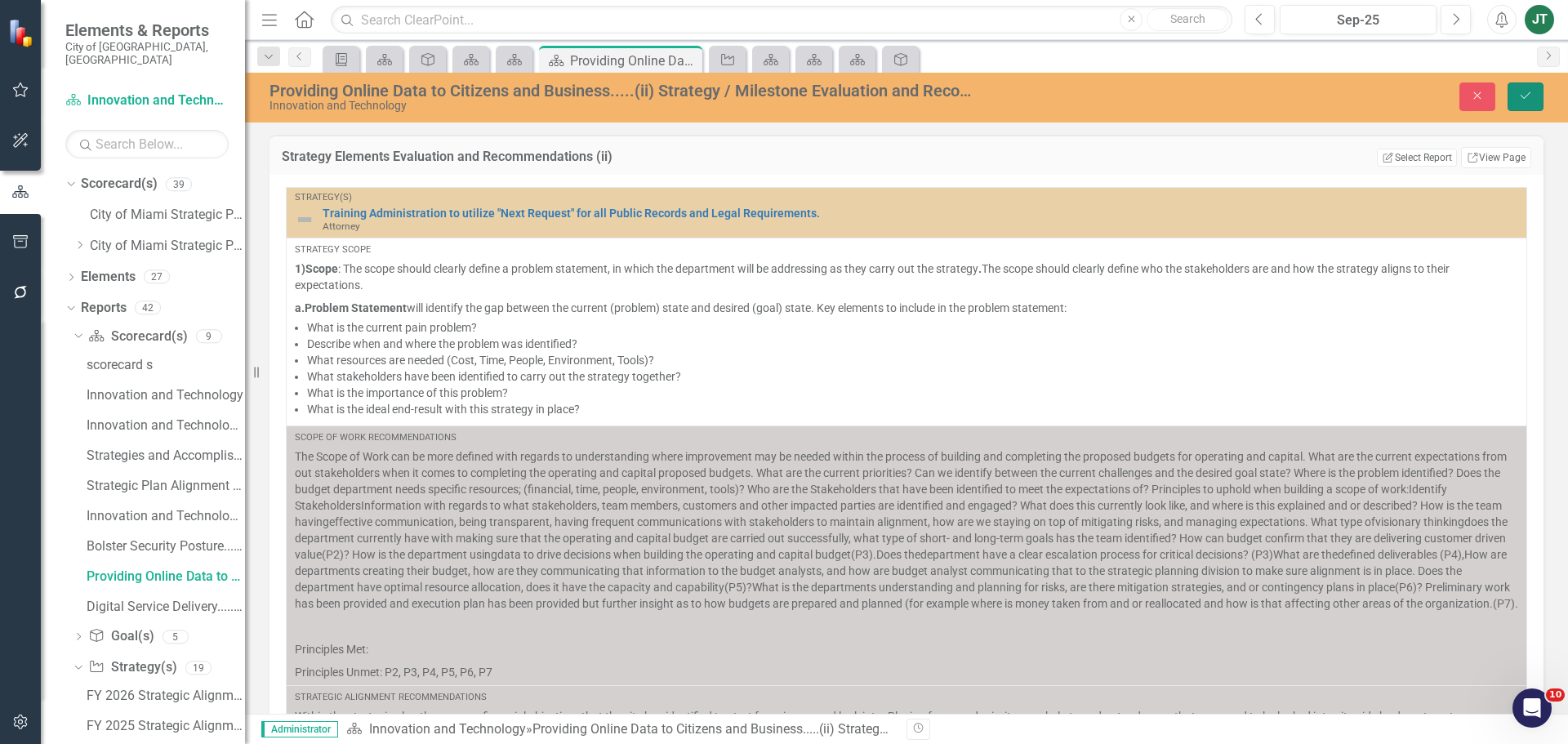
click at [1522, 95] on icon "Save" at bounding box center [1525, 95] width 15 height 11
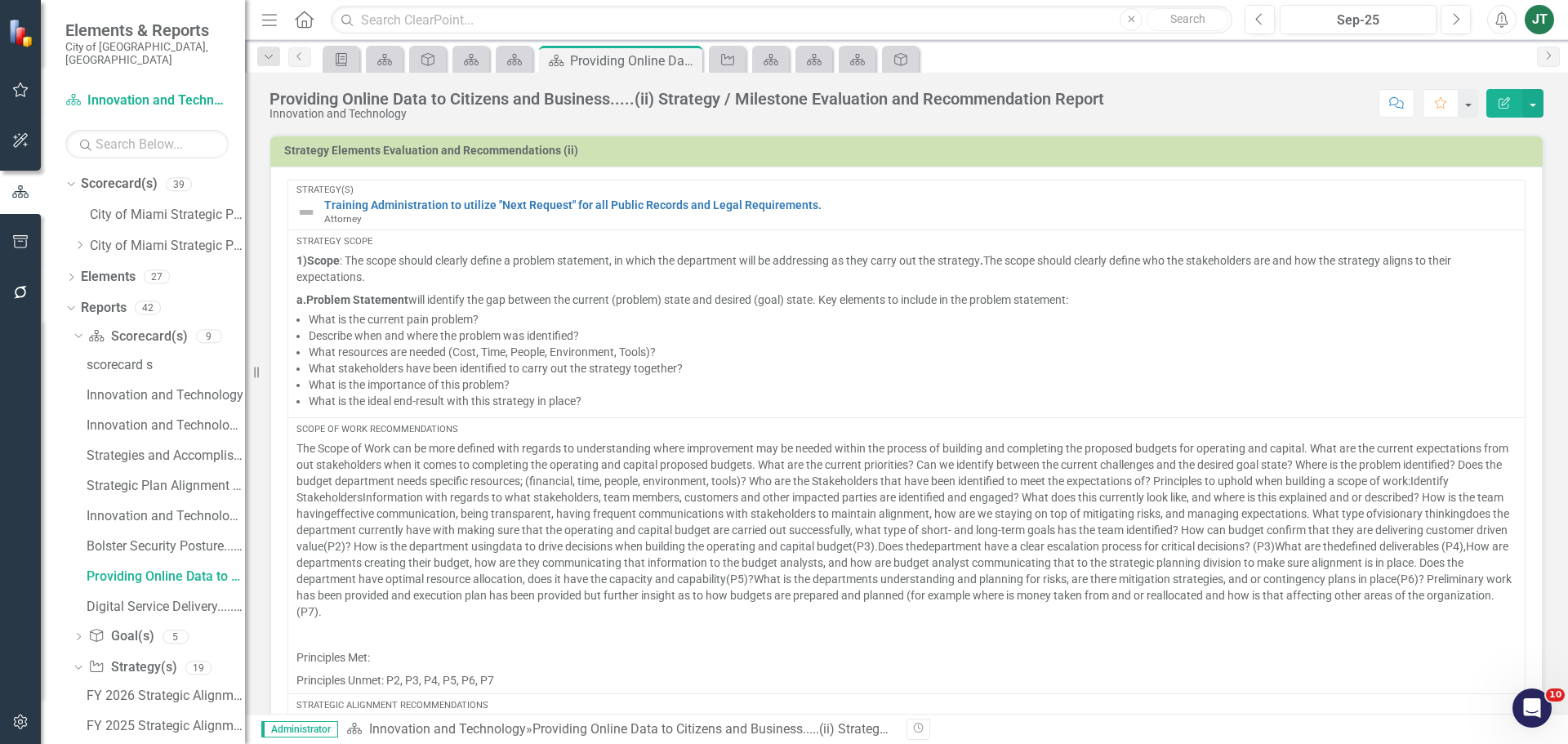
click at [1496, 153] on h3 "Strategy Elements Evaluation and Recommendations (ii)" at bounding box center [909, 150] width 1251 height 12
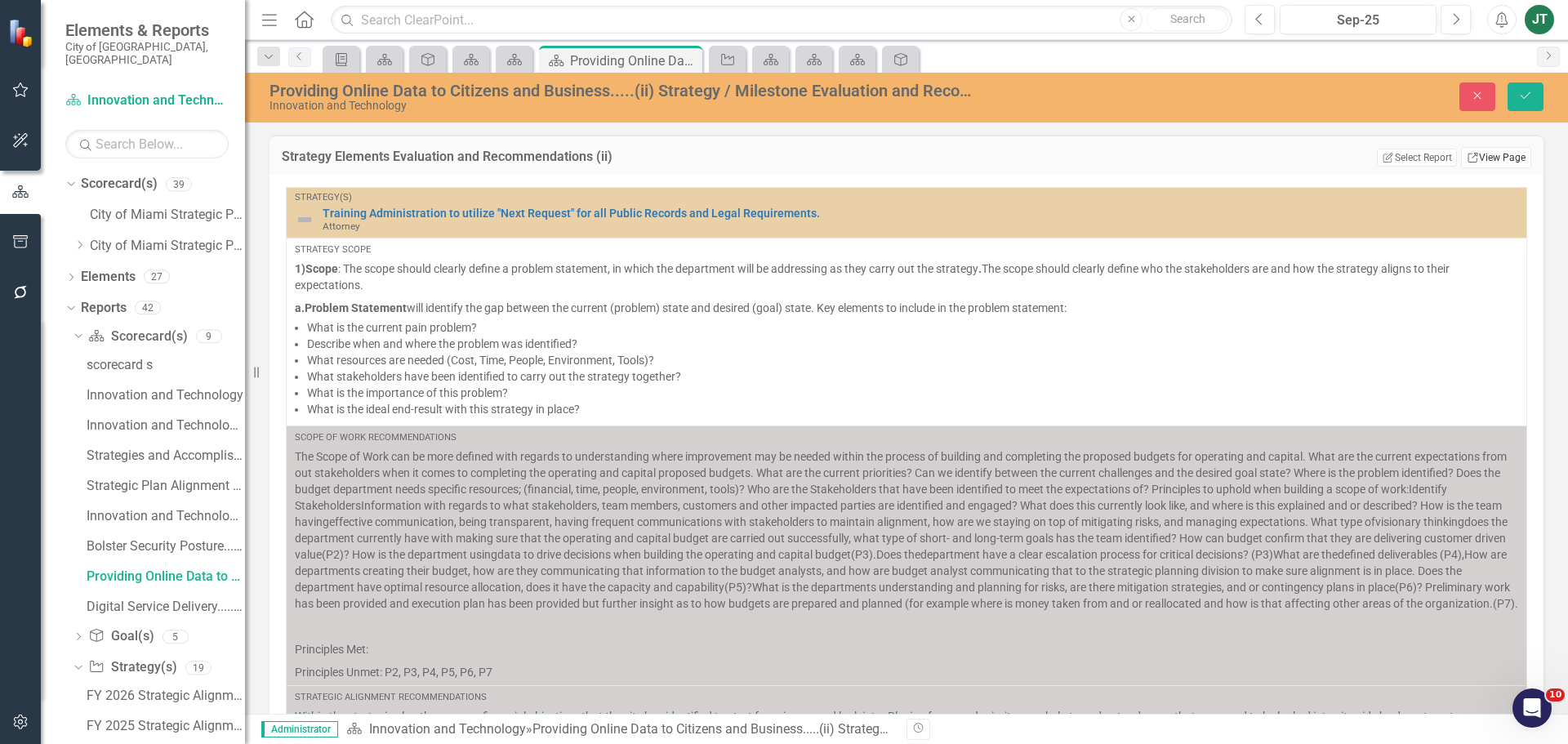
click at [1498, 157] on link "Link View Page" at bounding box center [1497, 157] width 70 height 21
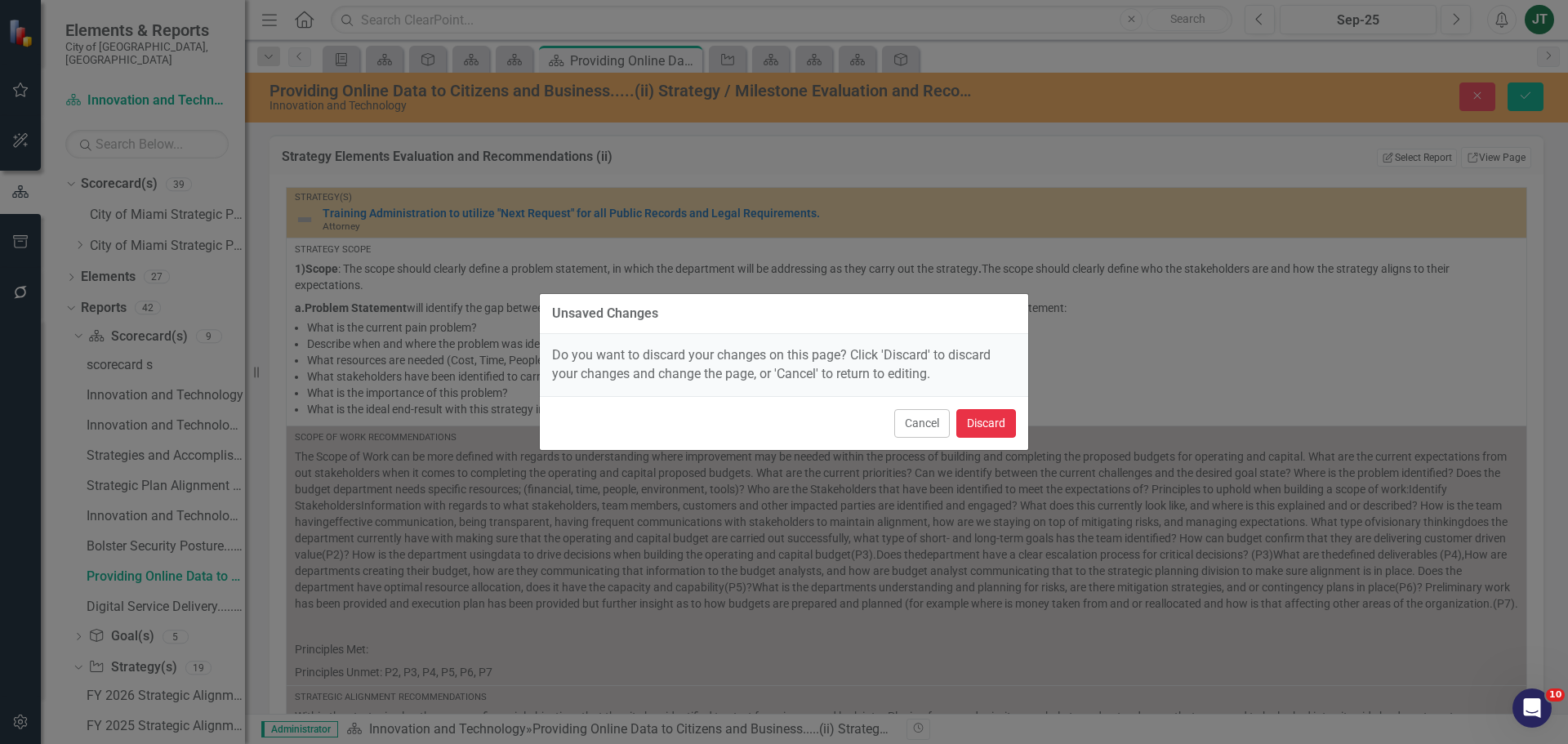
click at [986, 424] on button "Discard" at bounding box center [986, 423] width 59 height 29
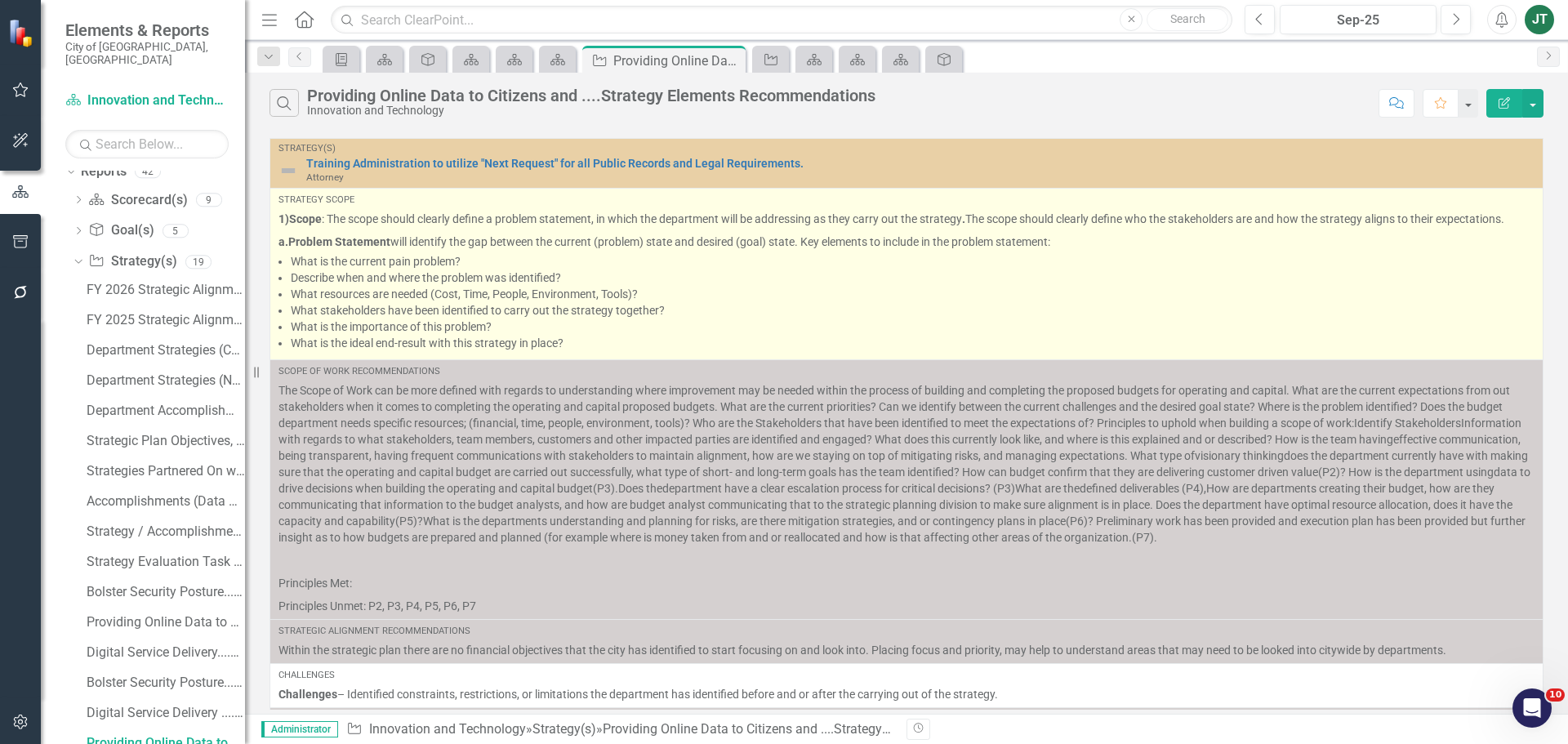
scroll to position [136, 0]
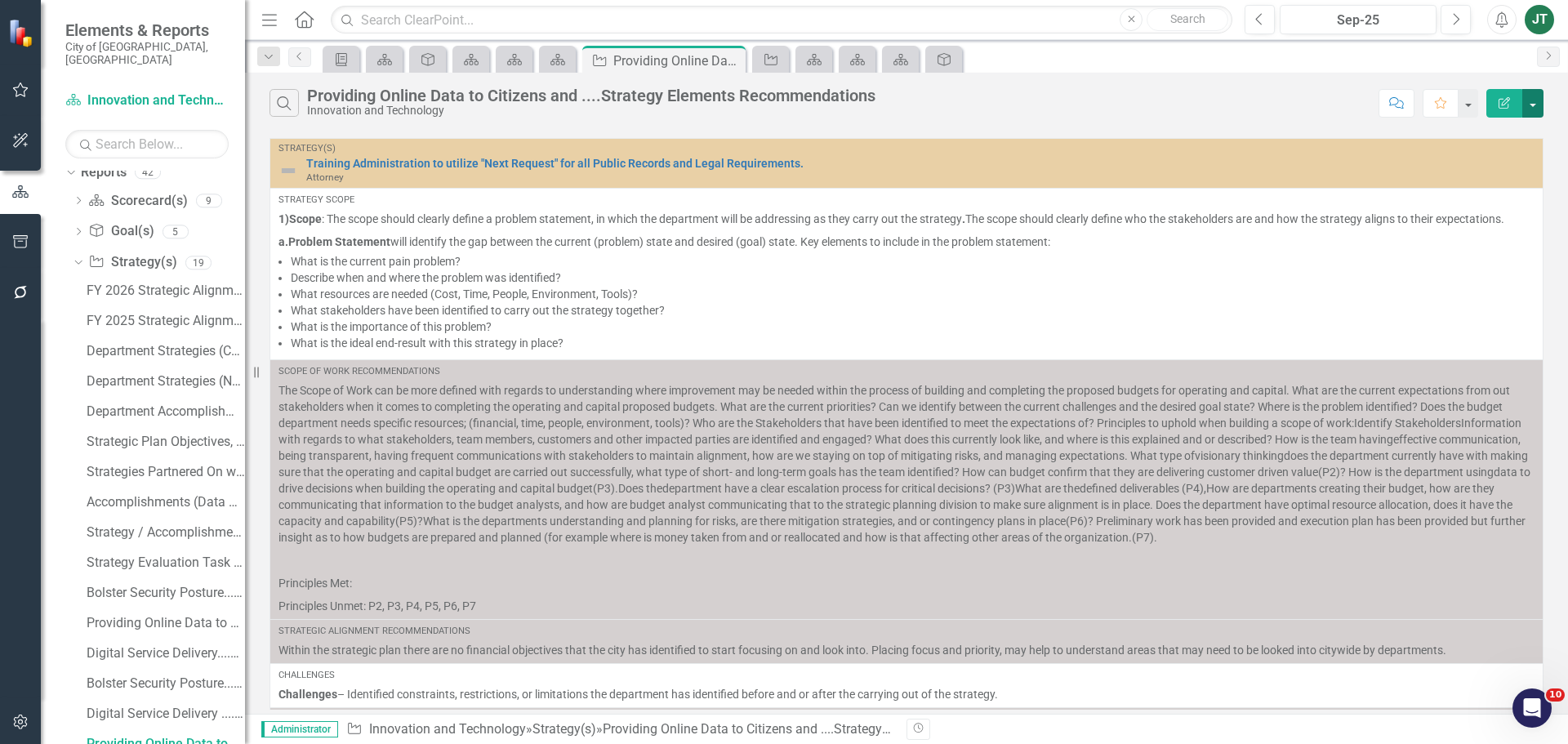
click at [1529, 107] on button "button" at bounding box center [1533, 103] width 21 height 29
click at [1467, 133] on link "Edit Report Edit Report" at bounding box center [1478, 133] width 129 height 30
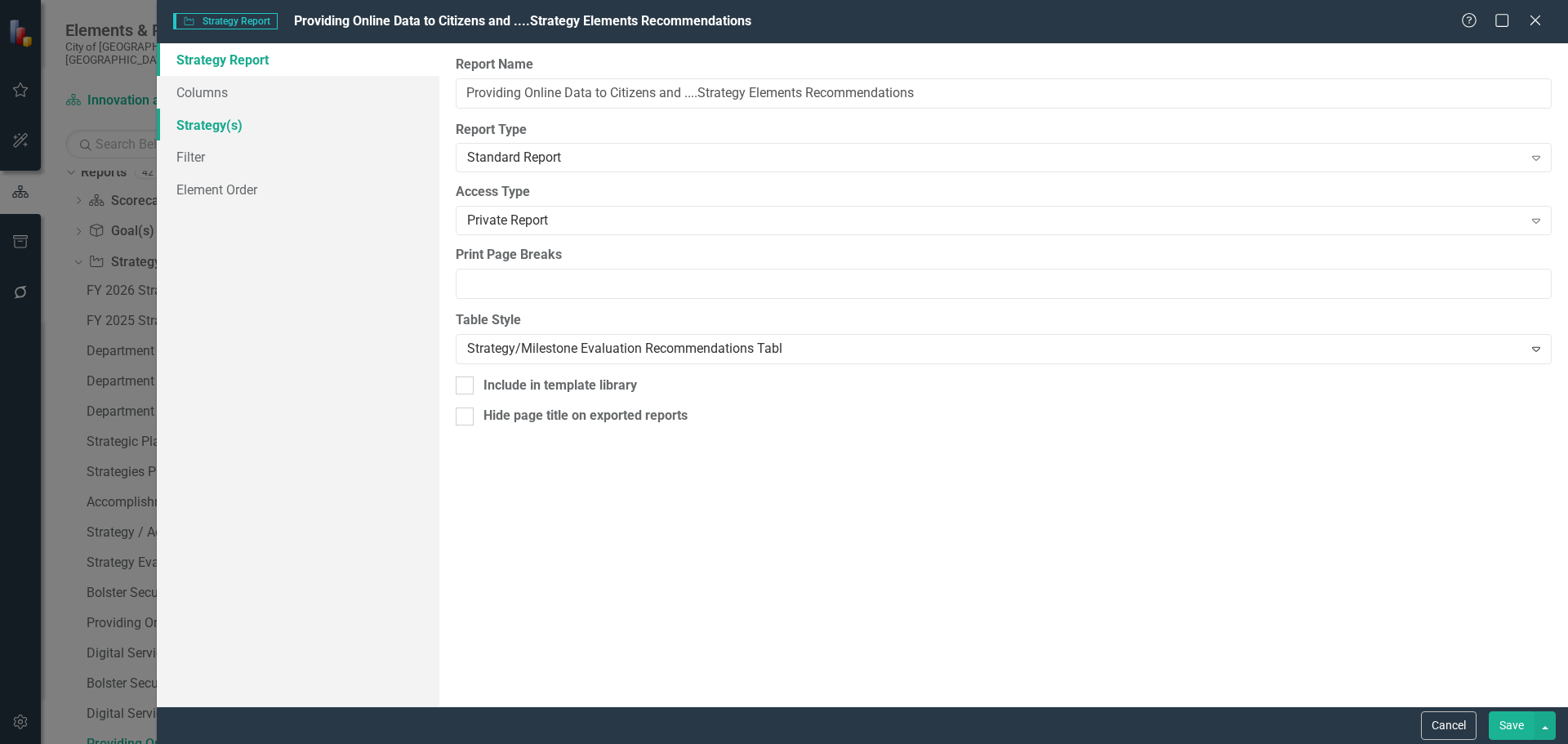
click at [200, 123] on link "Strategy(s)" at bounding box center [299, 125] width 283 height 32
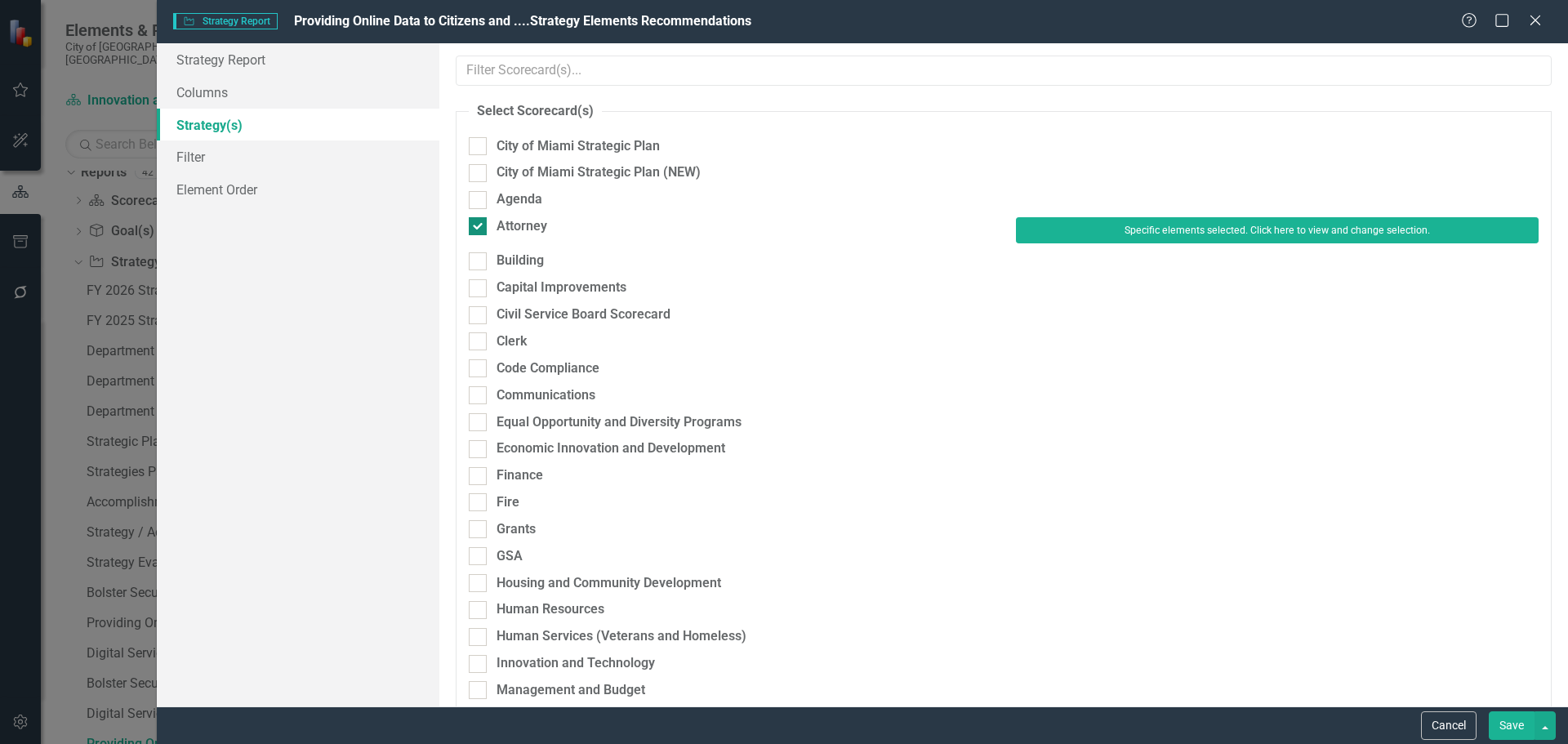
click at [515, 226] on div "Attorney" at bounding box center [521, 226] width 51 height 18
click at [480, 226] on input "Attorney" at bounding box center [473, 222] width 10 height 10
checkbox input "false"
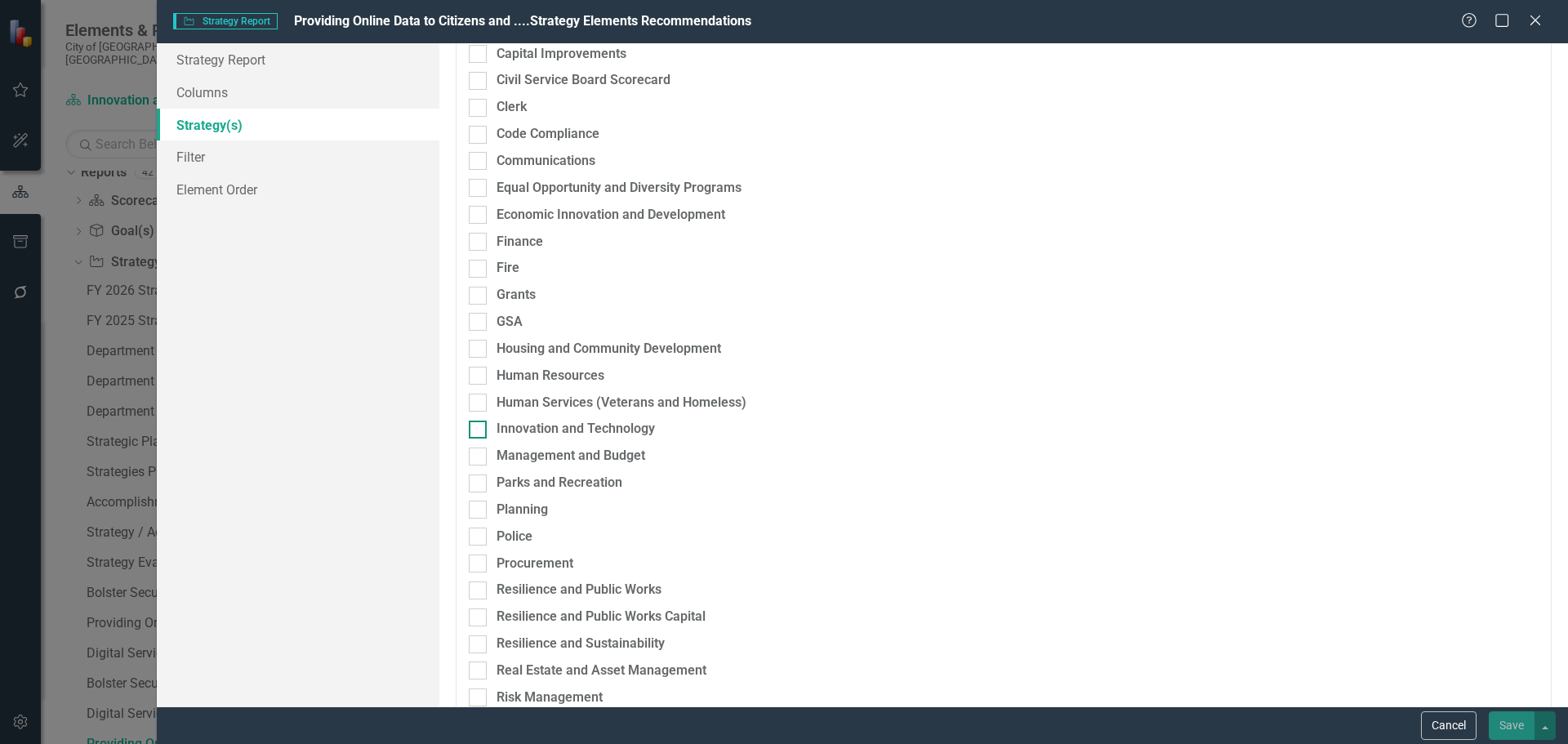
click at [523, 430] on div "Innovation and Technology" at bounding box center [575, 429] width 158 height 18
click at [480, 430] on input "Innovation and Technology" at bounding box center [473, 425] width 10 height 10
checkbox input "true"
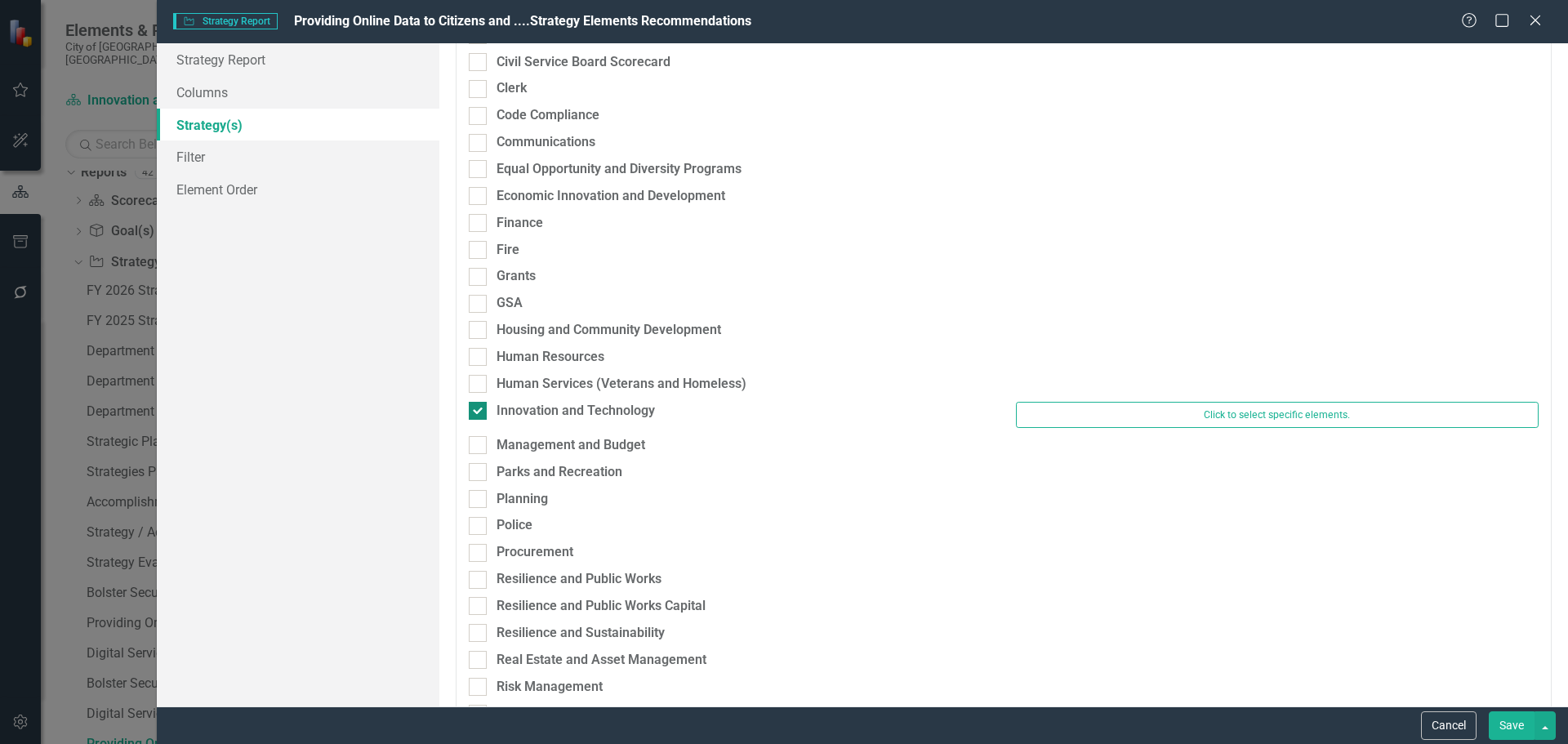
scroll to position [226, 0]
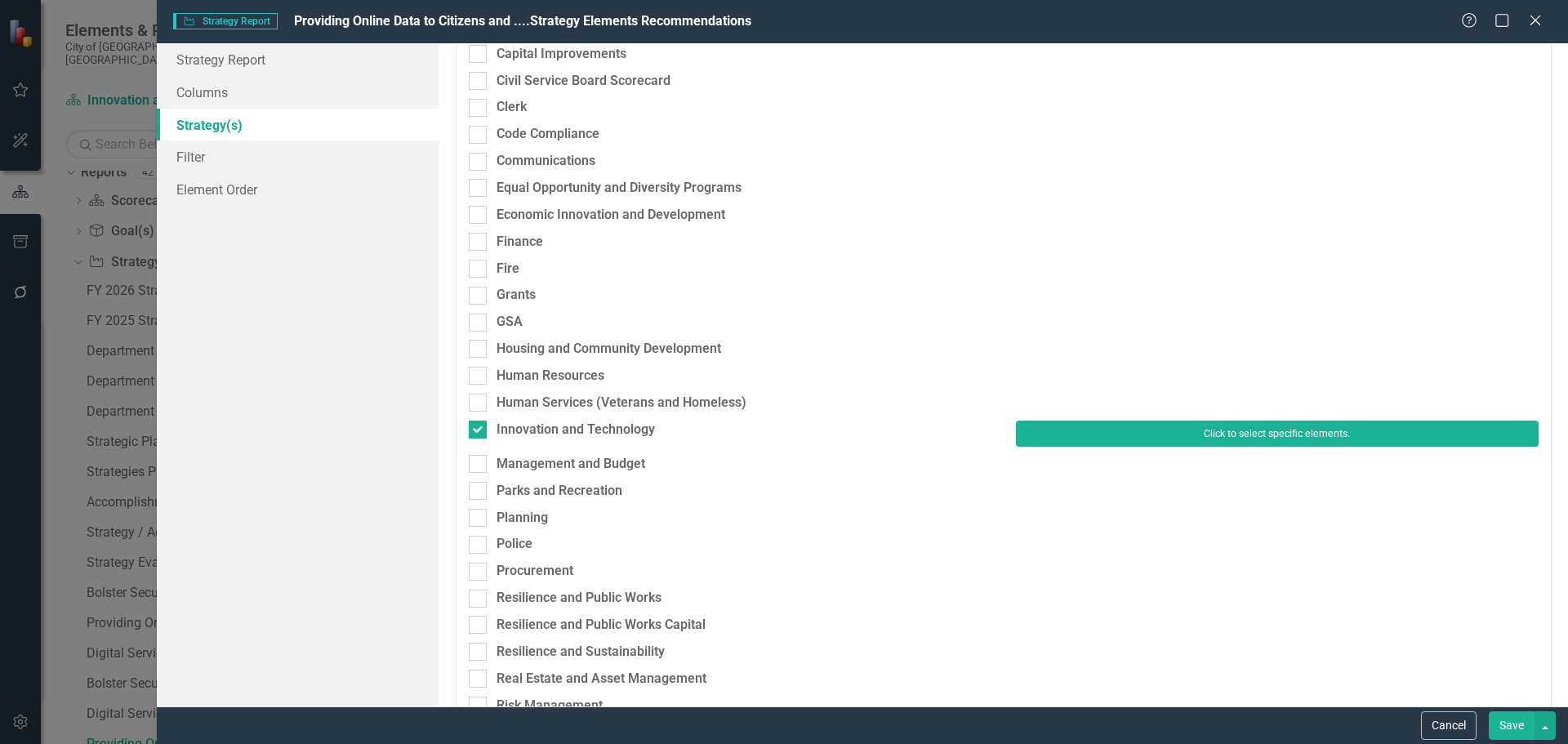
click at [1108, 433] on button "Click to select specific elements." at bounding box center [1277, 433] width 522 height 26
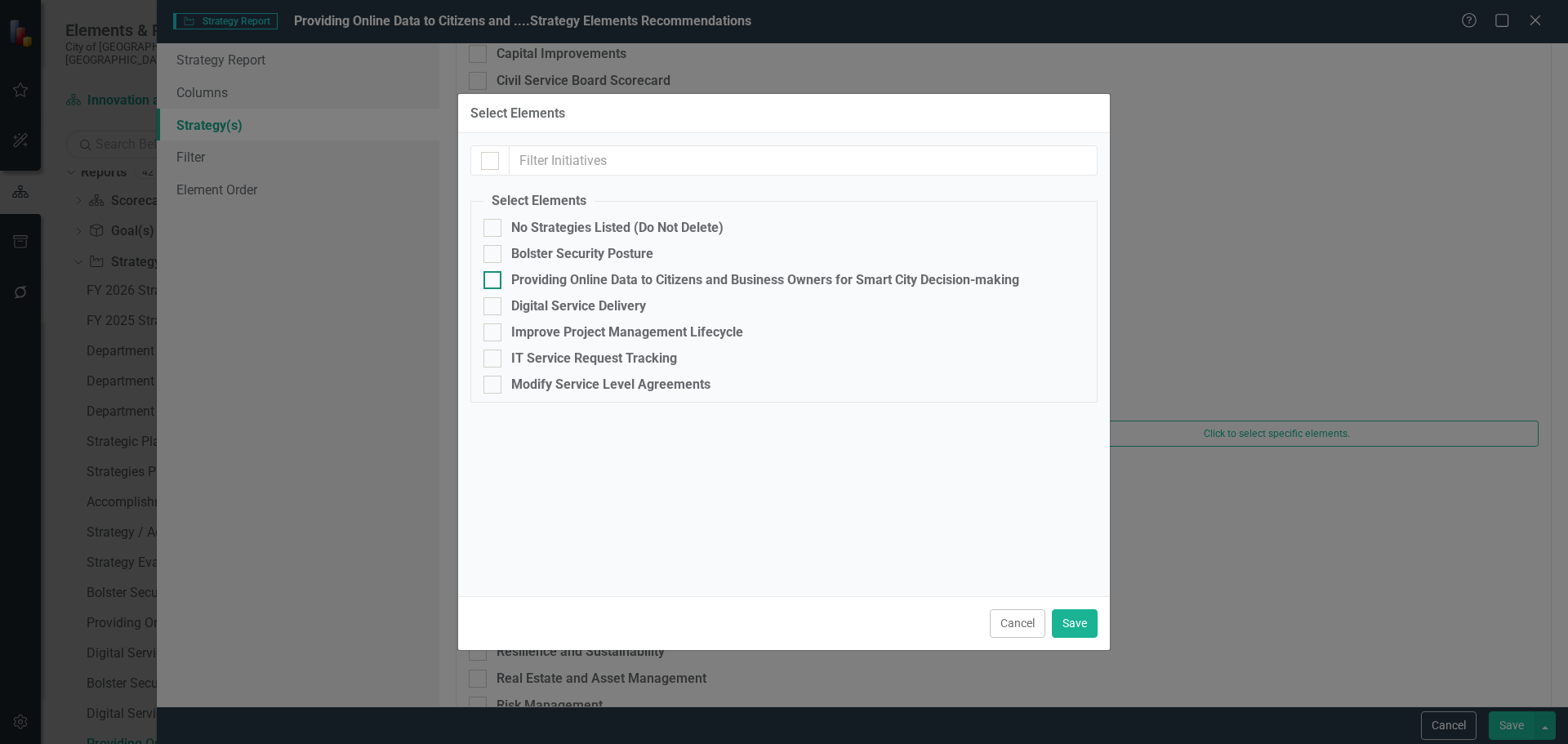
click at [543, 281] on div "Providing Online Data to Citizens and Business Owners for Smart City Decision-m…" at bounding box center [766, 280] width 508 height 15
click at [495, 281] on input "Providing Online Data to Citizens and Business Owners for Smart City Decision-m…" at bounding box center [488, 275] width 10 height 10
checkbox input "true"
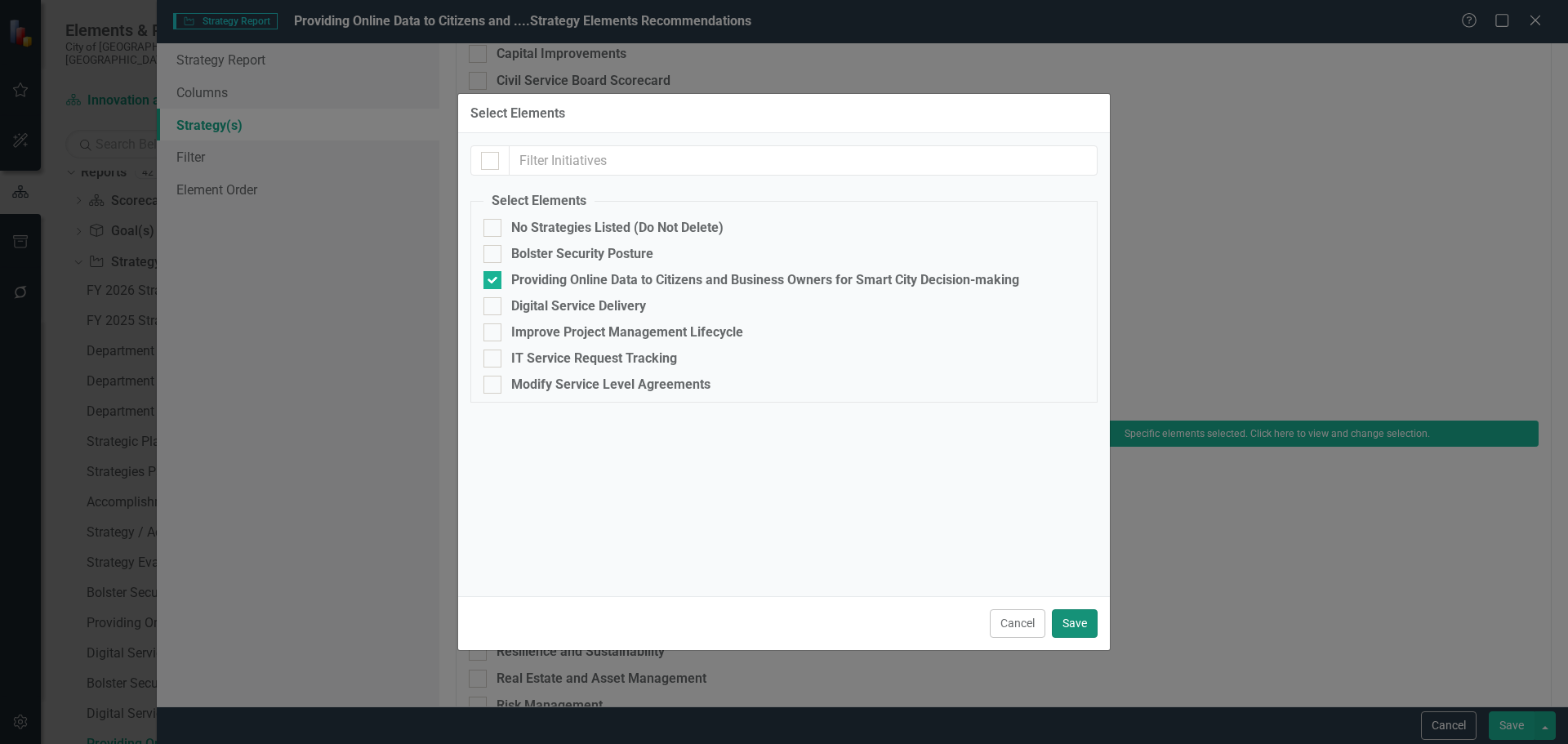
click at [1087, 622] on button "Save" at bounding box center [1074, 623] width 45 height 29
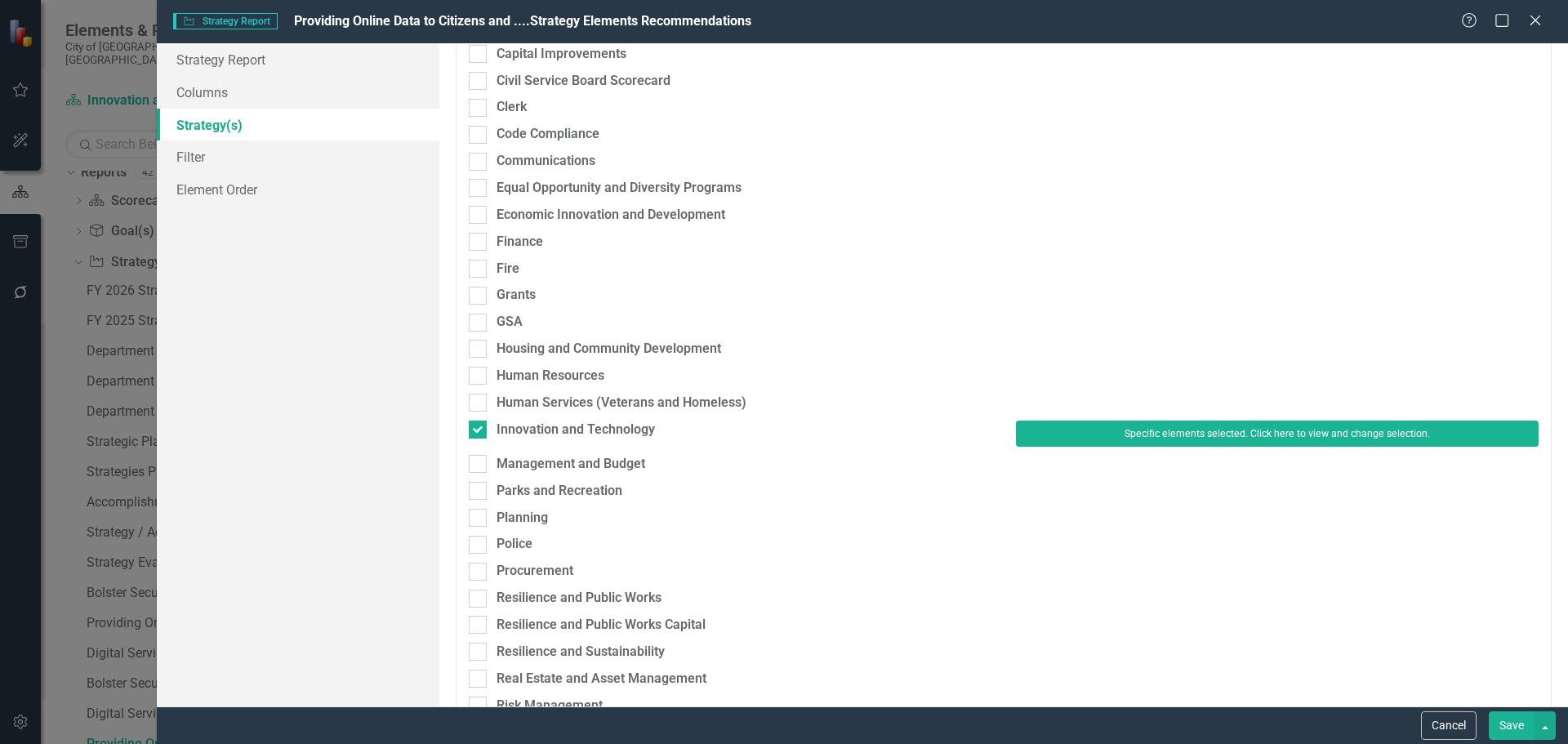
click at [1511, 720] on button "Save" at bounding box center [1512, 726] width 45 height 29
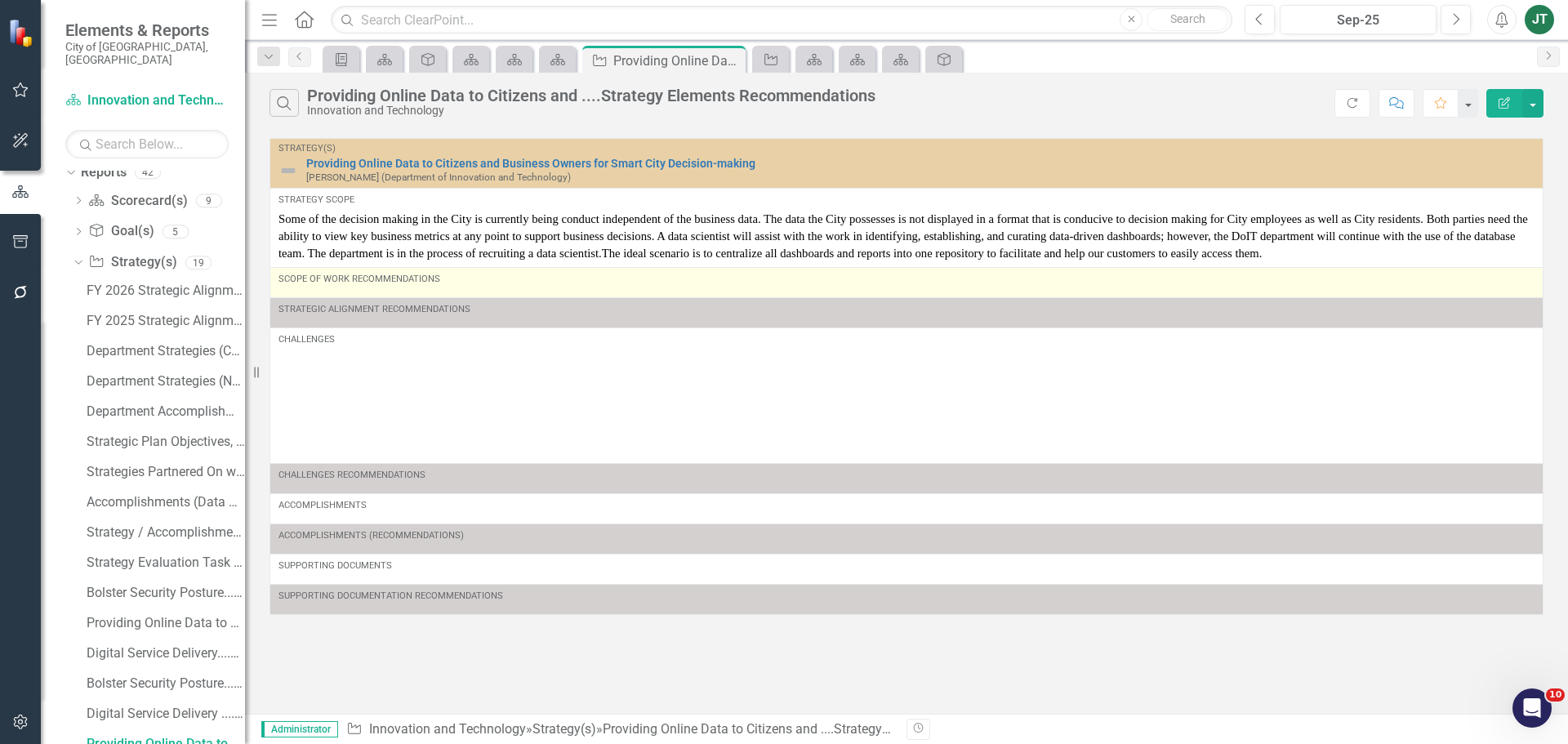
click at [363, 296] on td "Scope of Work Recommendations" at bounding box center [906, 282] width 1273 height 30
click at [368, 290] on div "Scope of Work Recommendations" at bounding box center [906, 282] width 1256 height 19
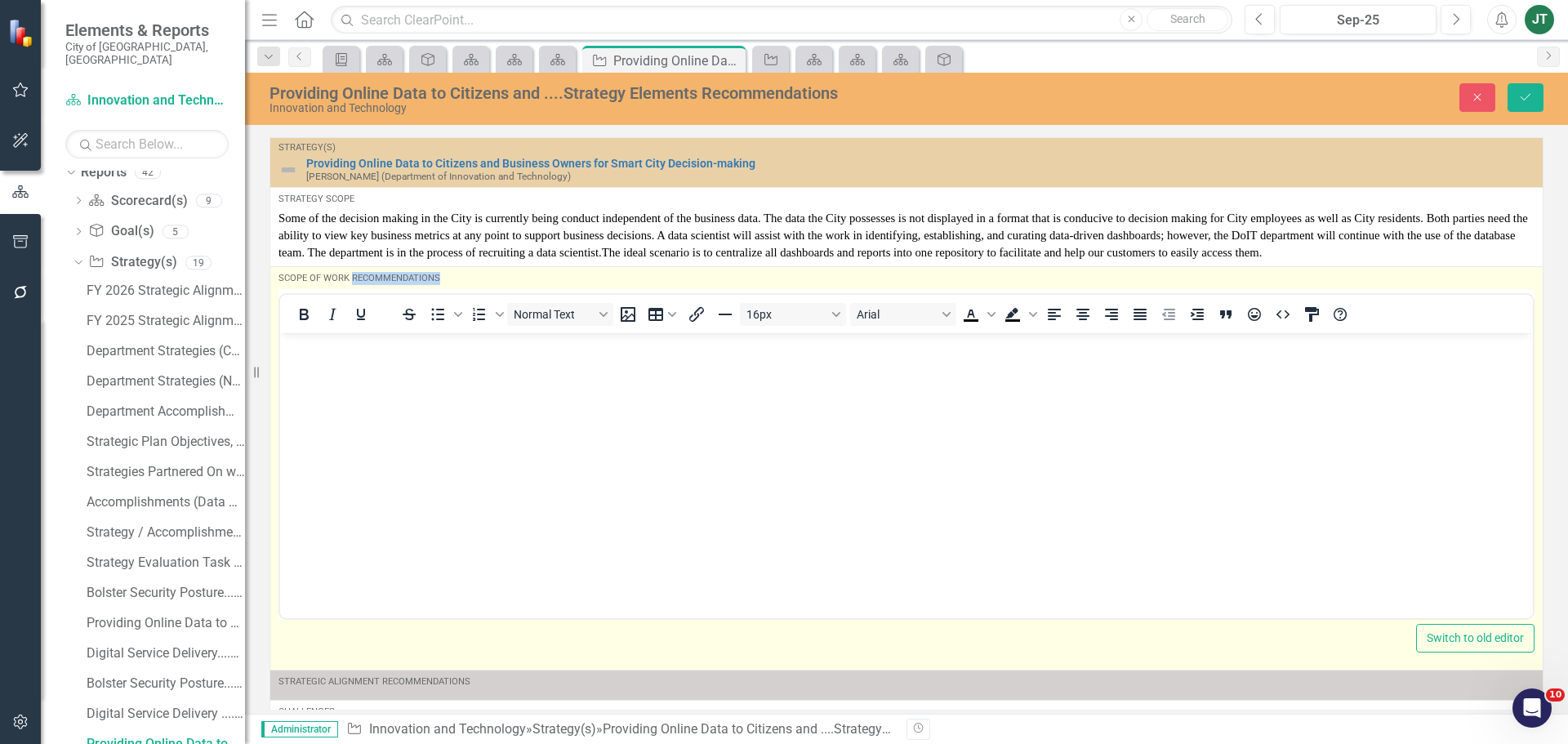
scroll to position [0, 0]
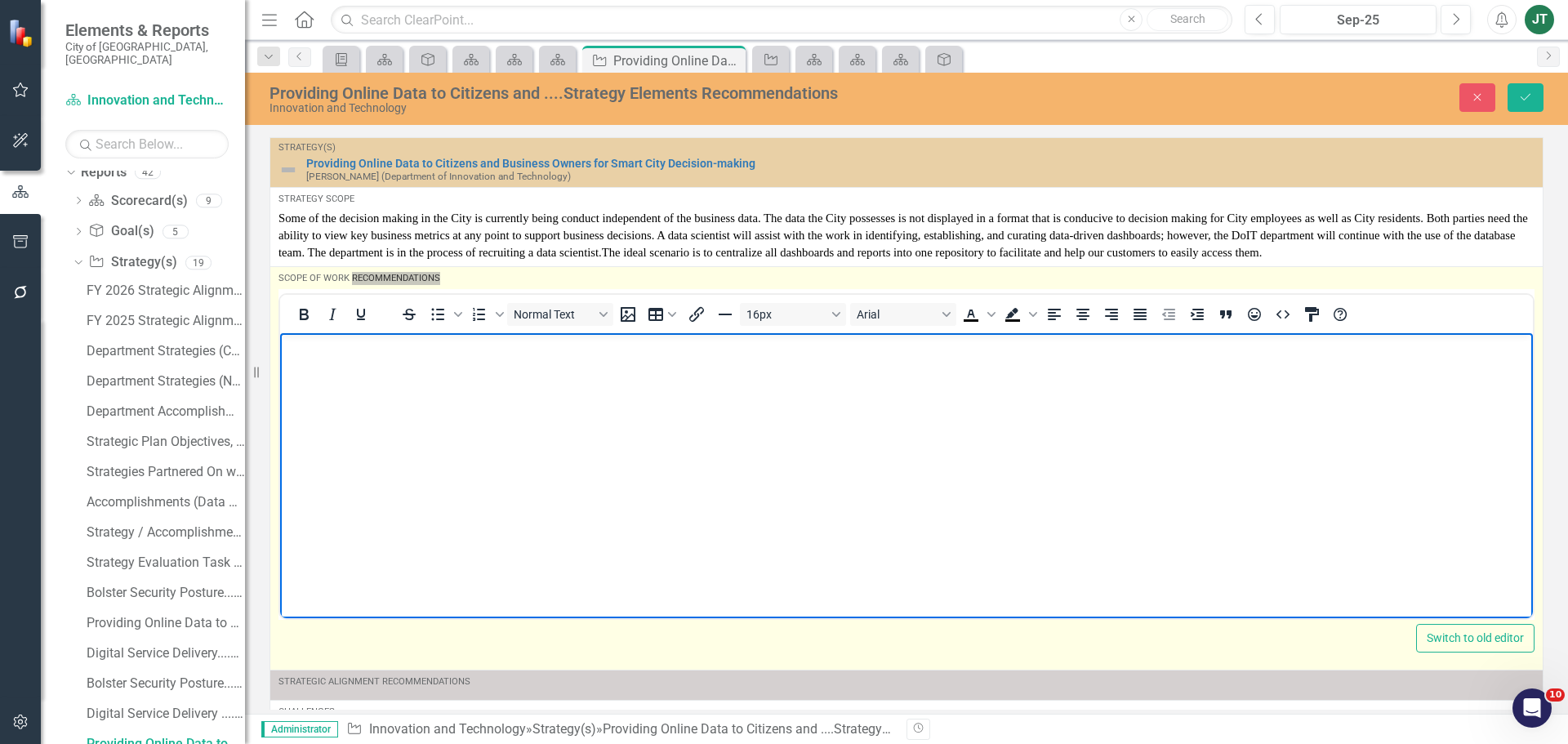
click at [368, 357] on body "Rich Text Area. Press ALT-0 for help." at bounding box center [906, 455] width 1253 height 245
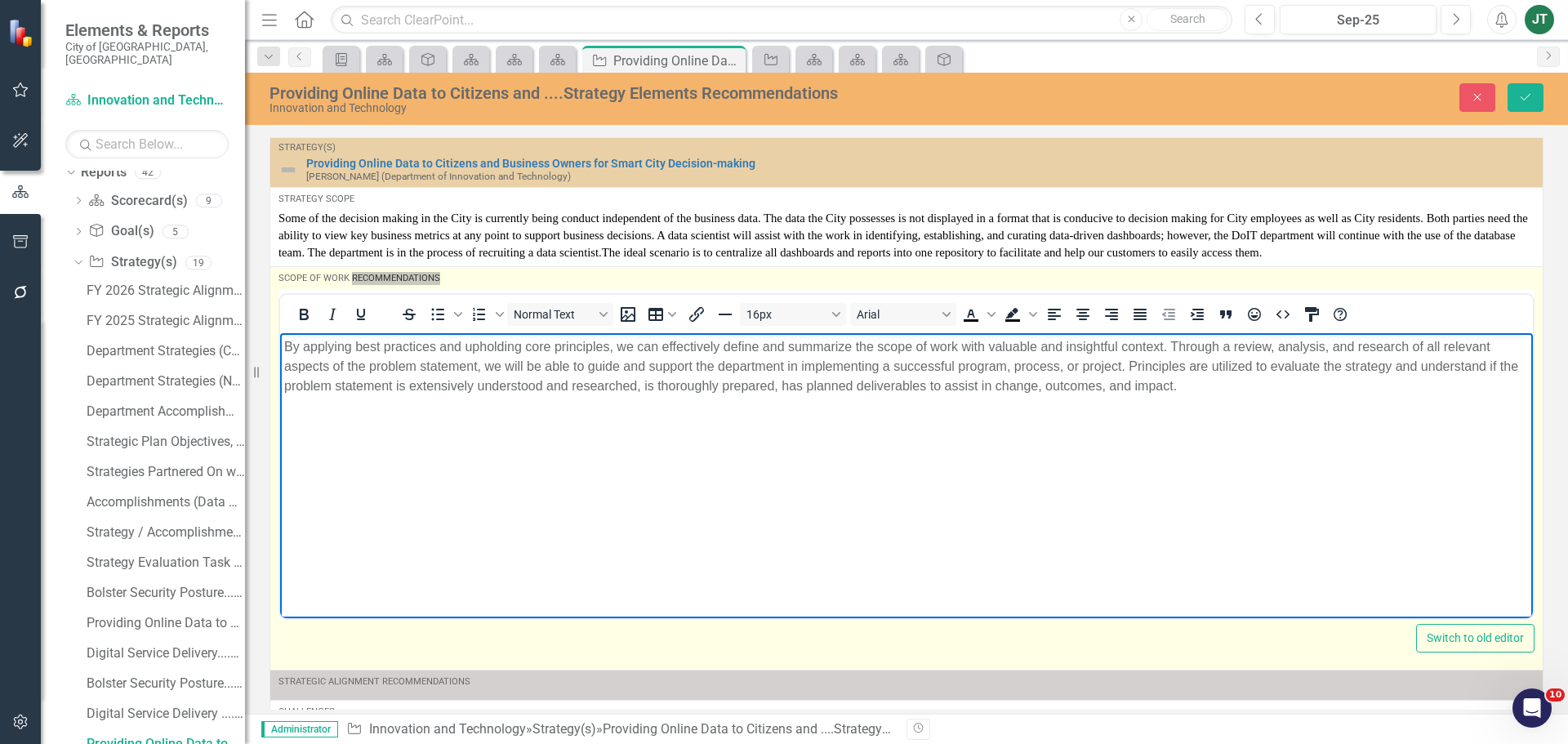
click at [526, 372] on p "By applying best practices and upholding core principles, we can effectively de…" at bounding box center [906, 367] width 1245 height 59
click at [622, 348] on p "By applying best practices and upholding core principles, we can effectively de…" at bounding box center [906, 367] width 1245 height 59
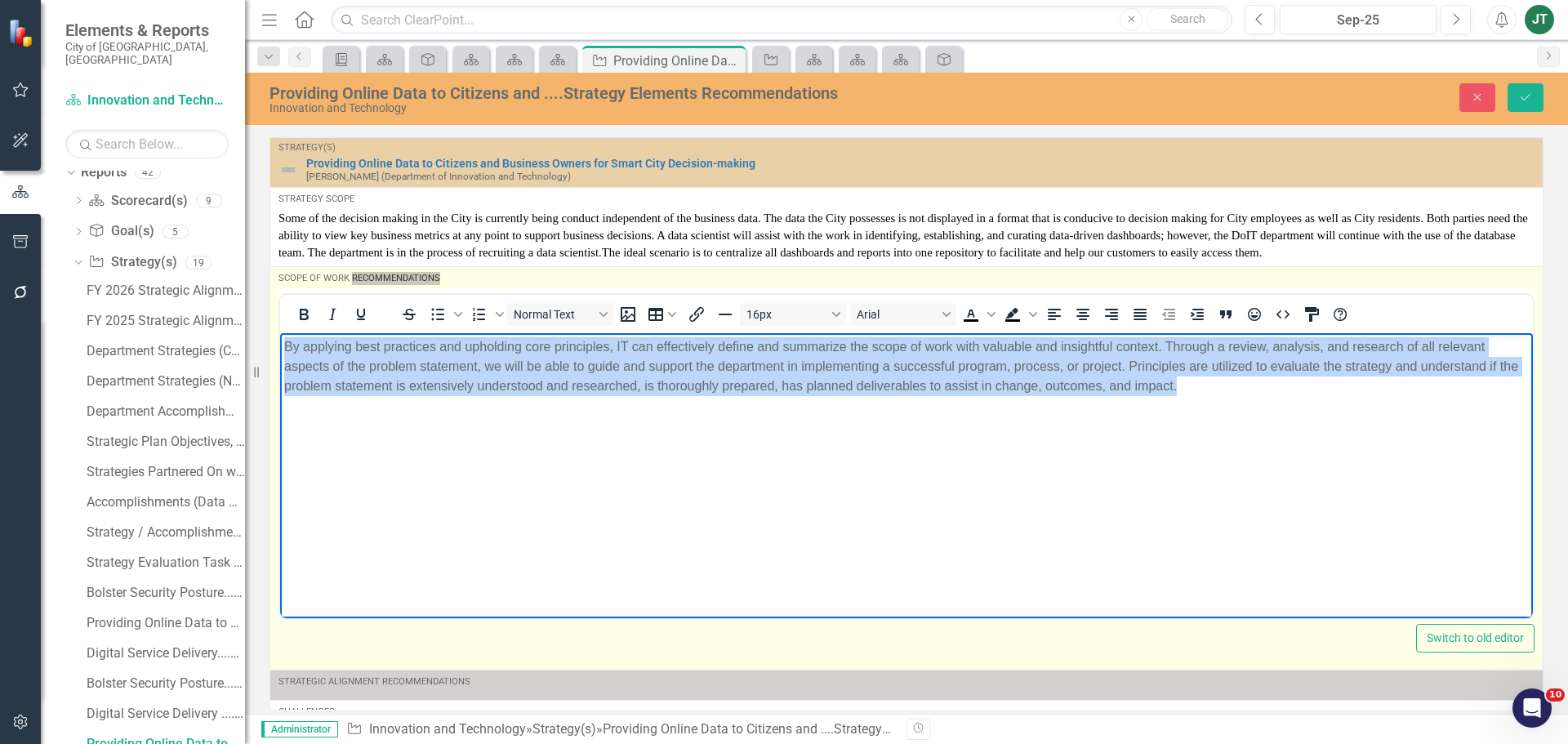
drag, startPoint x: 1278, startPoint y: 399, endPoint x: 53, endPoint y: 305, distance: 1228.6
click at [280, 333] on html "By applying best practices and upholding core principles, IT can effectively de…" at bounding box center [906, 455] width 1253 height 245
drag, startPoint x: 1141, startPoint y: 315, endPoint x: 1172, endPoint y: 300, distance: 34.4
click at [1142, 315] on icon "Justify" at bounding box center [1140, 314] width 13 height 11
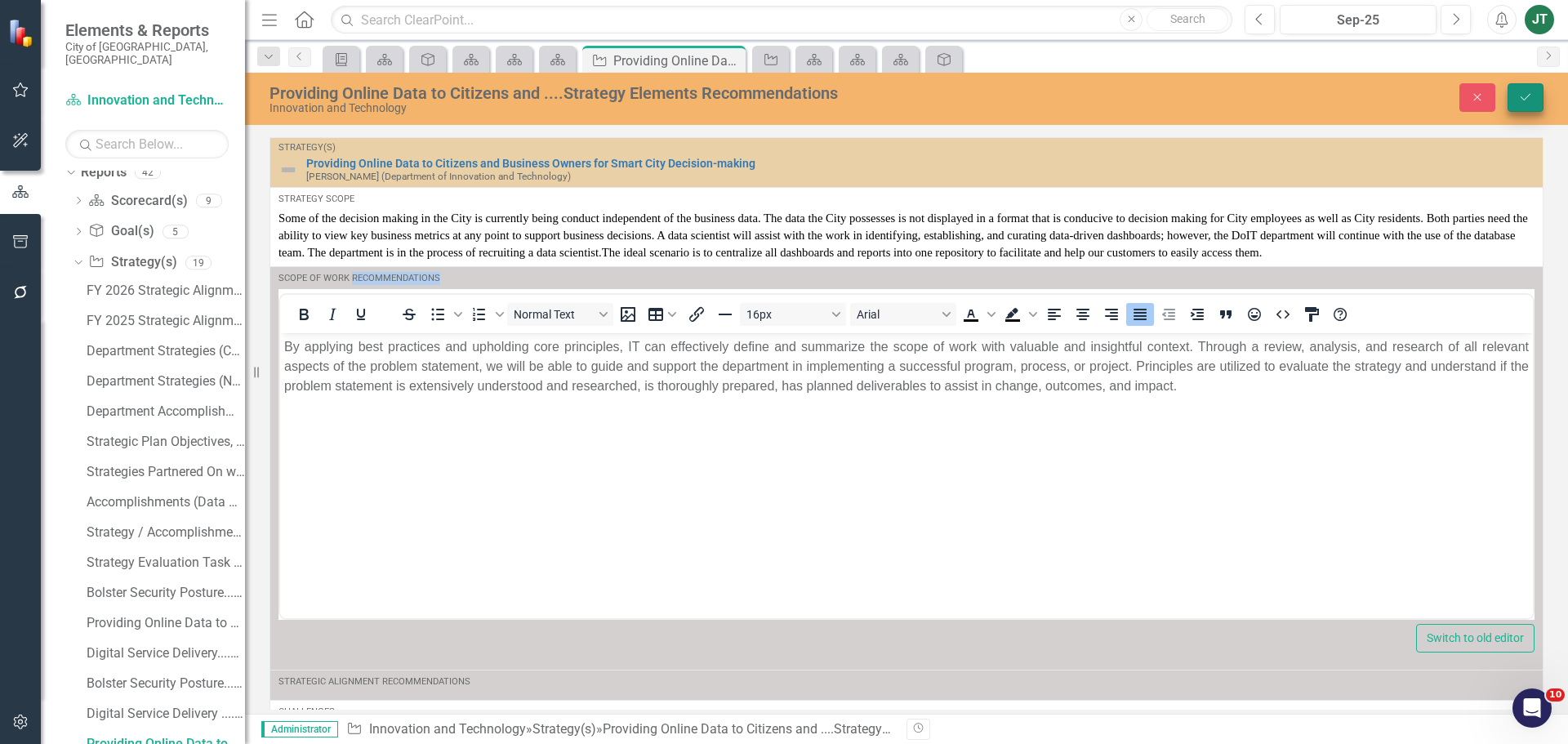
click at [1523, 104] on button "Save" at bounding box center [1525, 97] width 36 height 29
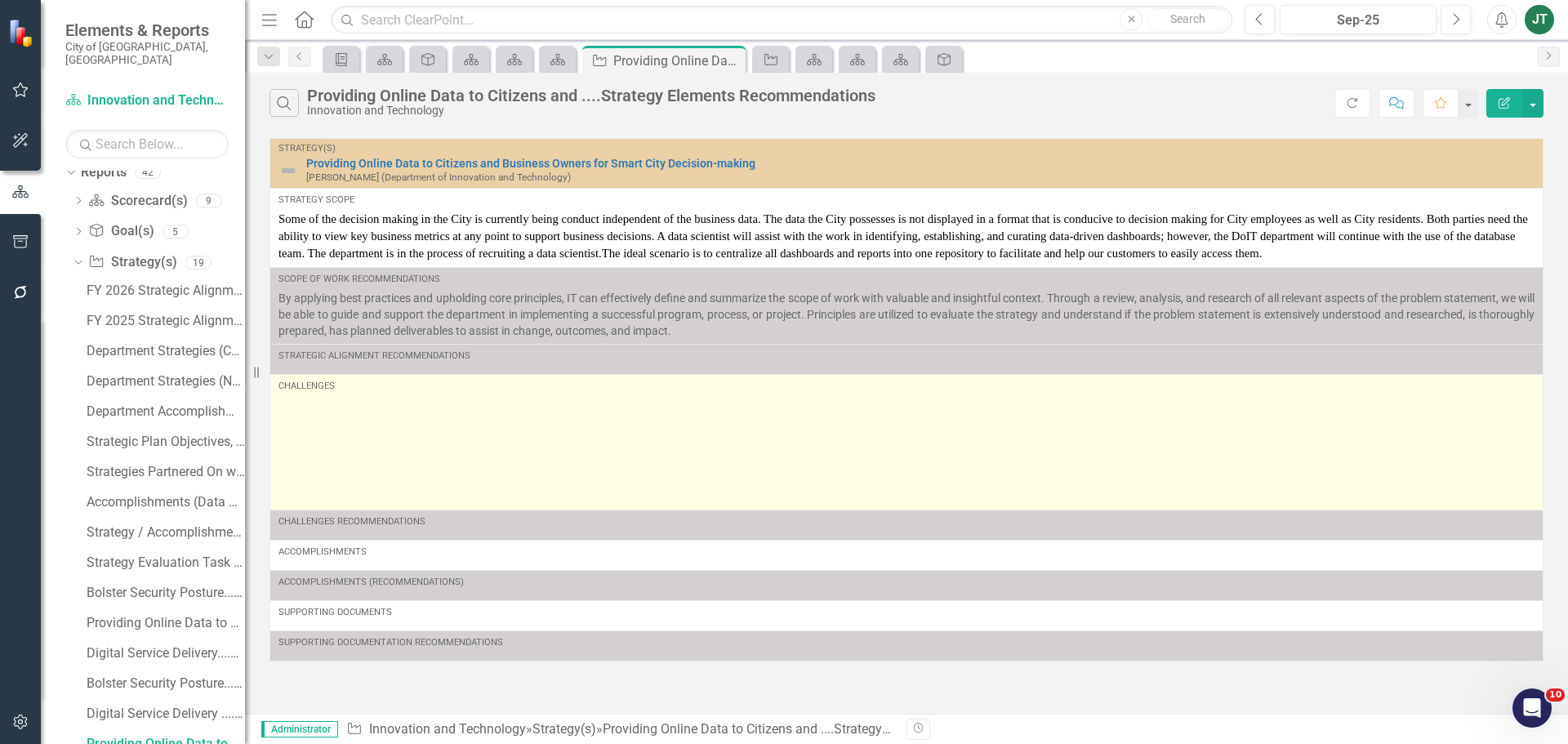
click at [348, 457] on p at bounding box center [906, 450] width 1256 height 23
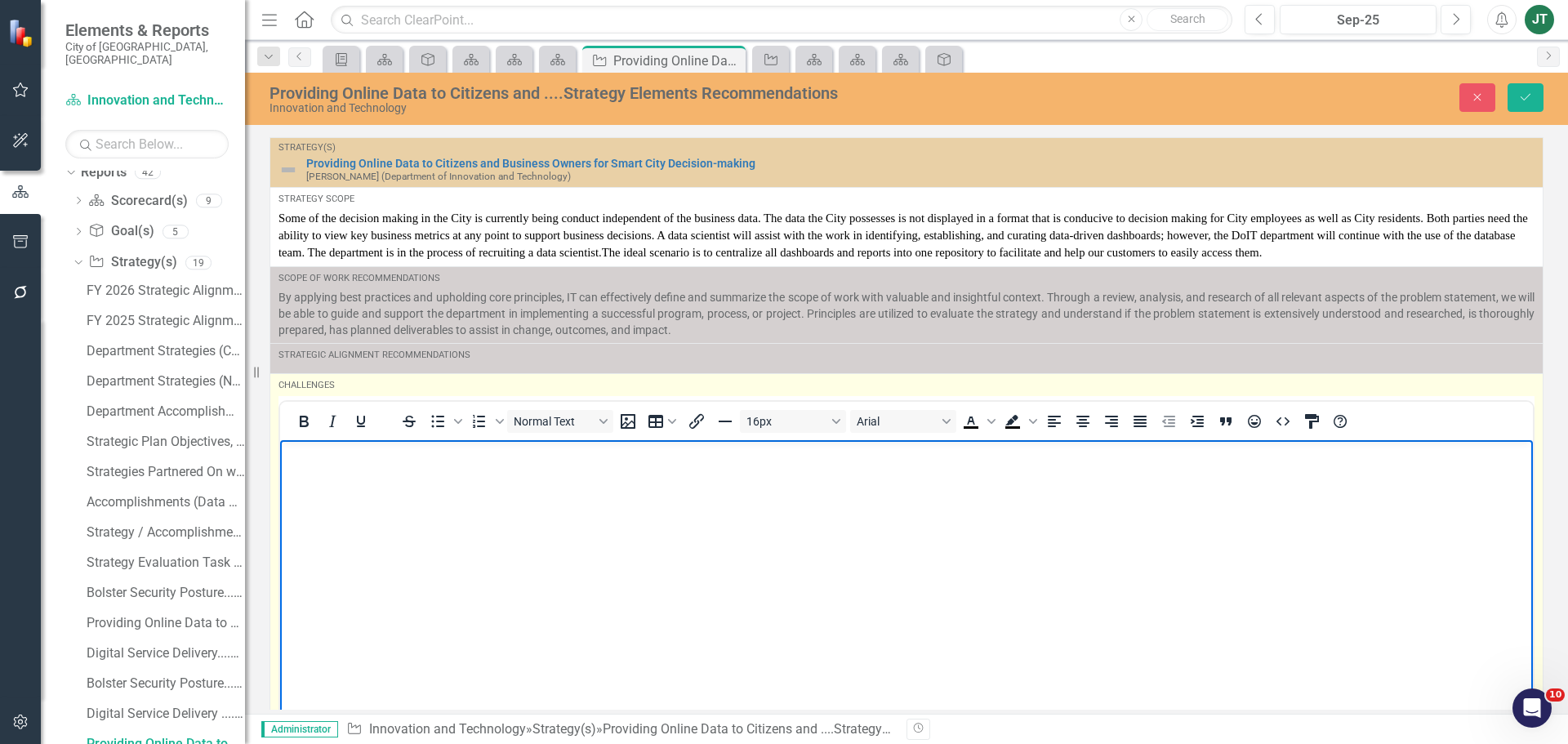
click at [345, 518] on p "Rich Text Area. Press ALT-0 for help." at bounding box center [906, 518] width 1245 height 19
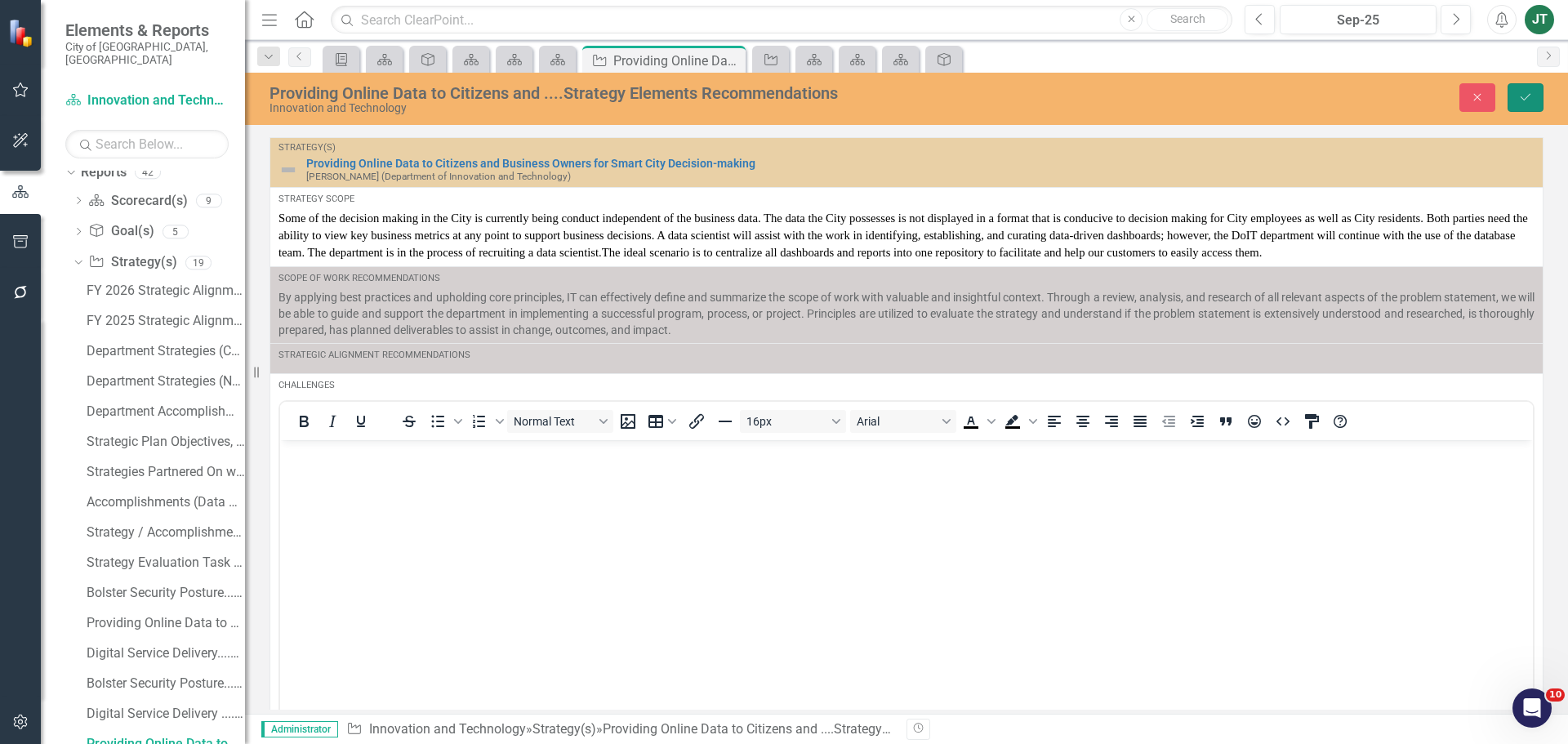
click at [1538, 95] on button "Save" at bounding box center [1525, 97] width 36 height 29
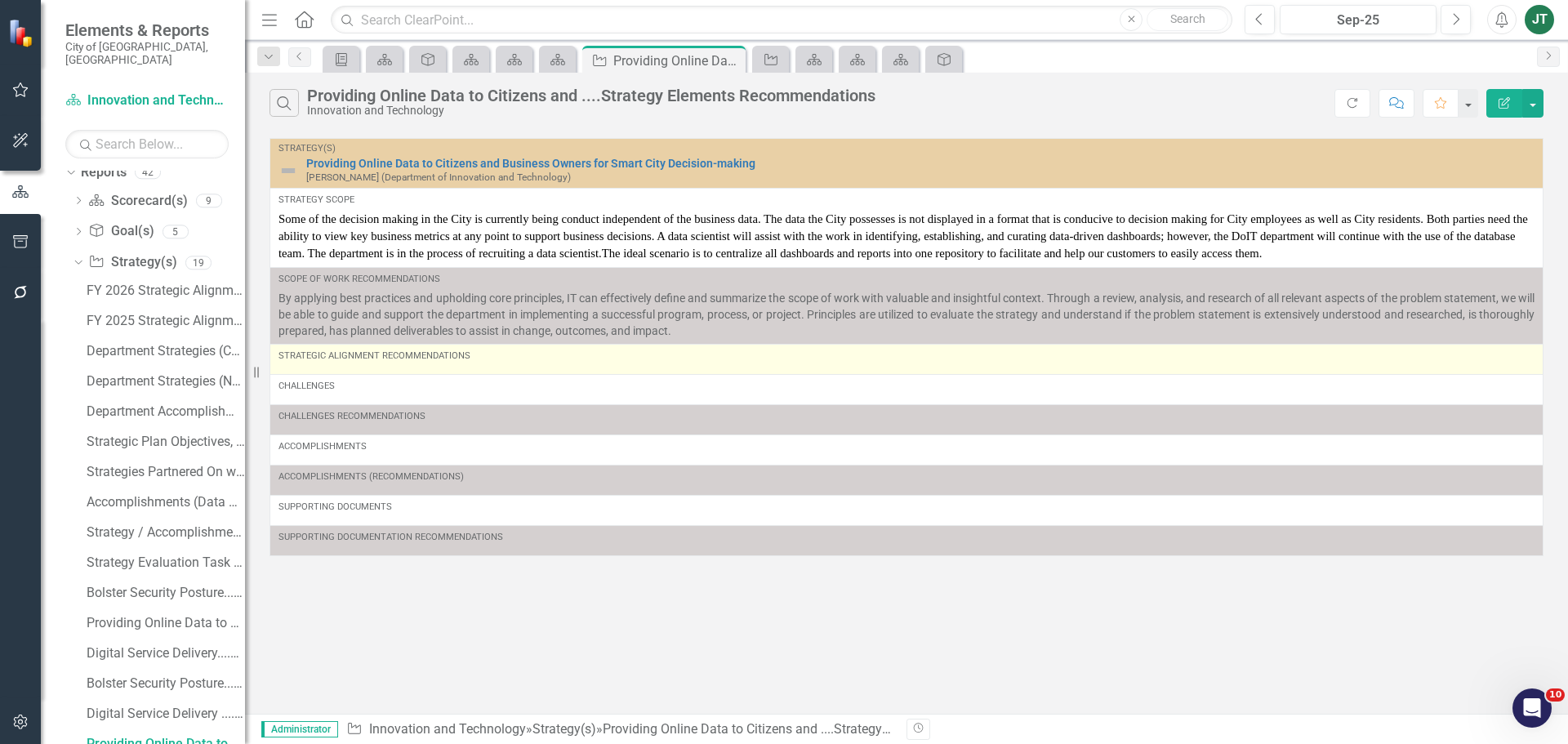
click at [376, 369] on div "Strategic Alignment Recommendations" at bounding box center [906, 359] width 1256 height 19
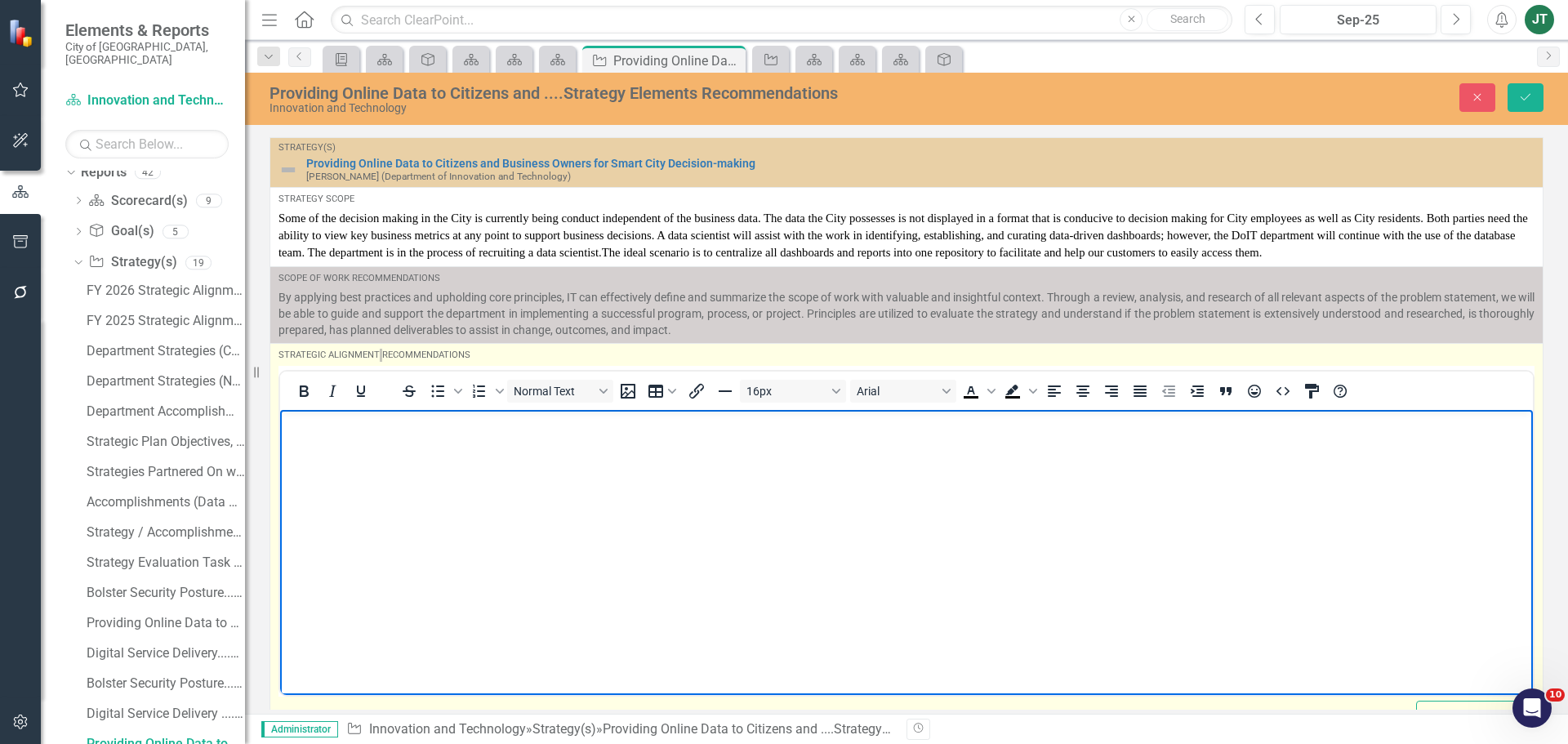
click at [401, 459] on body "Rich Text Area. Press ALT-0 for help." at bounding box center [906, 532] width 1253 height 245
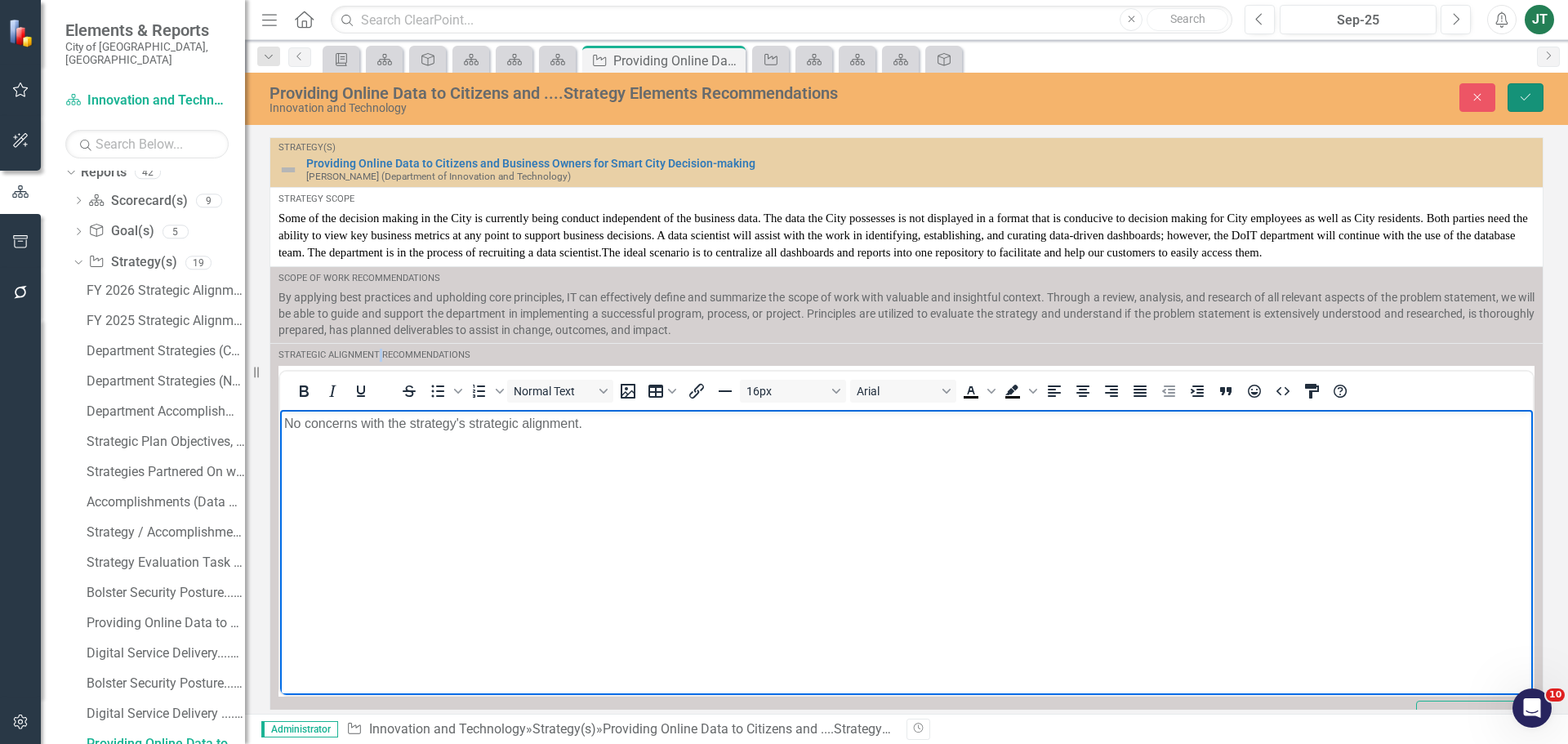
click at [1525, 99] on icon "submit" at bounding box center [1525, 97] width 10 height 6
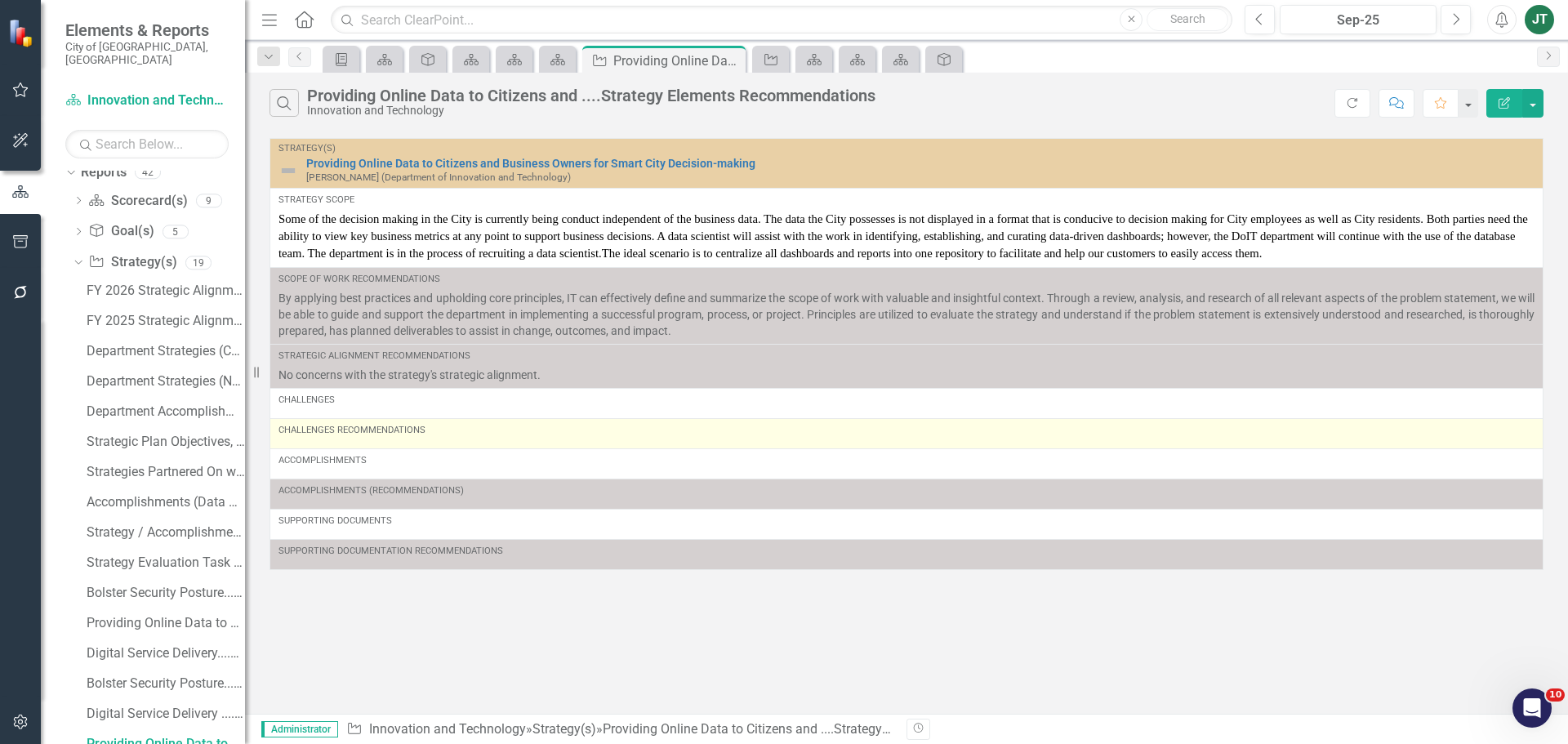
click at [411, 434] on div "Challenges Recommendations" at bounding box center [906, 431] width 1256 height 13
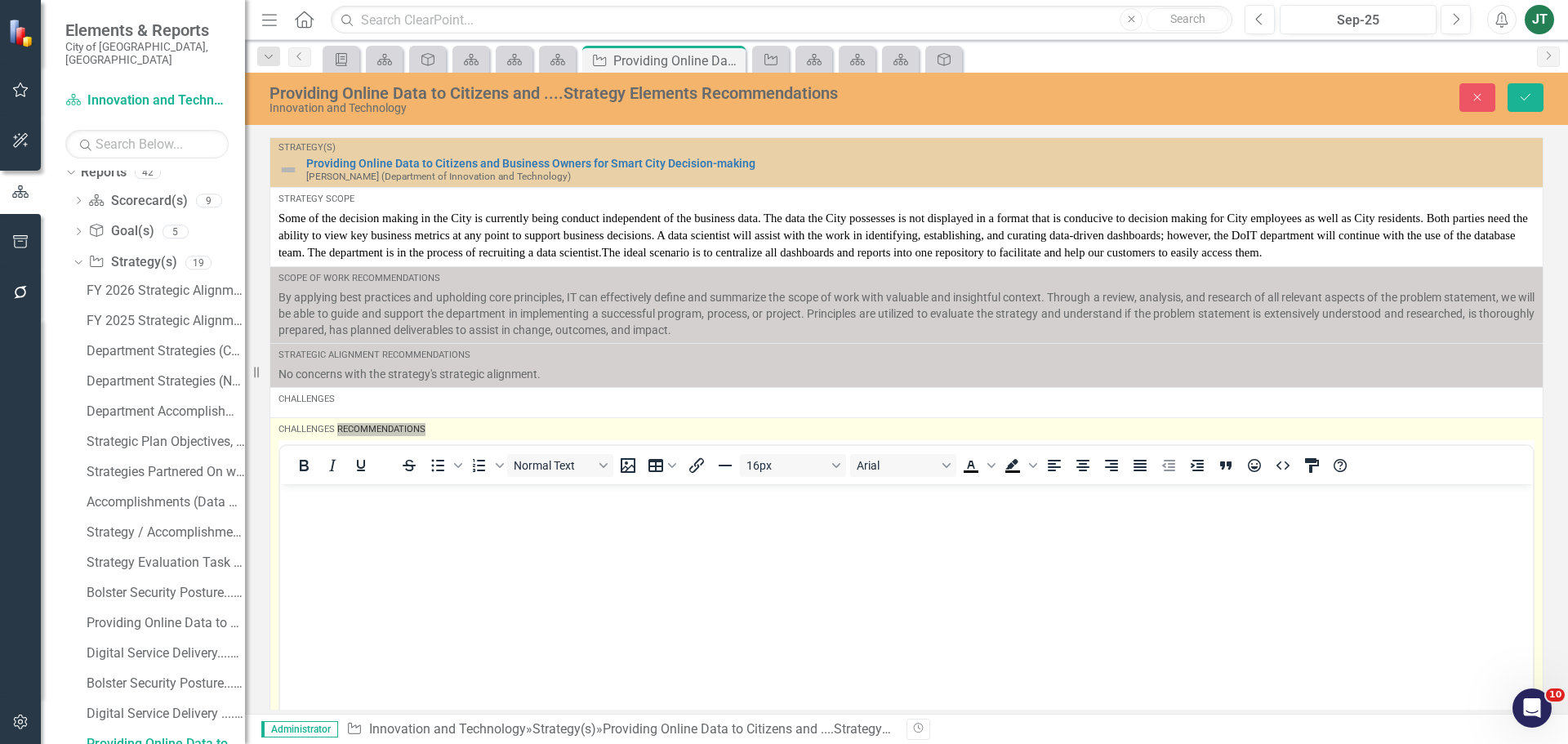
click at [340, 504] on p "Rich Text Area. Press ALT-0 for help." at bounding box center [906, 497] width 1245 height 19
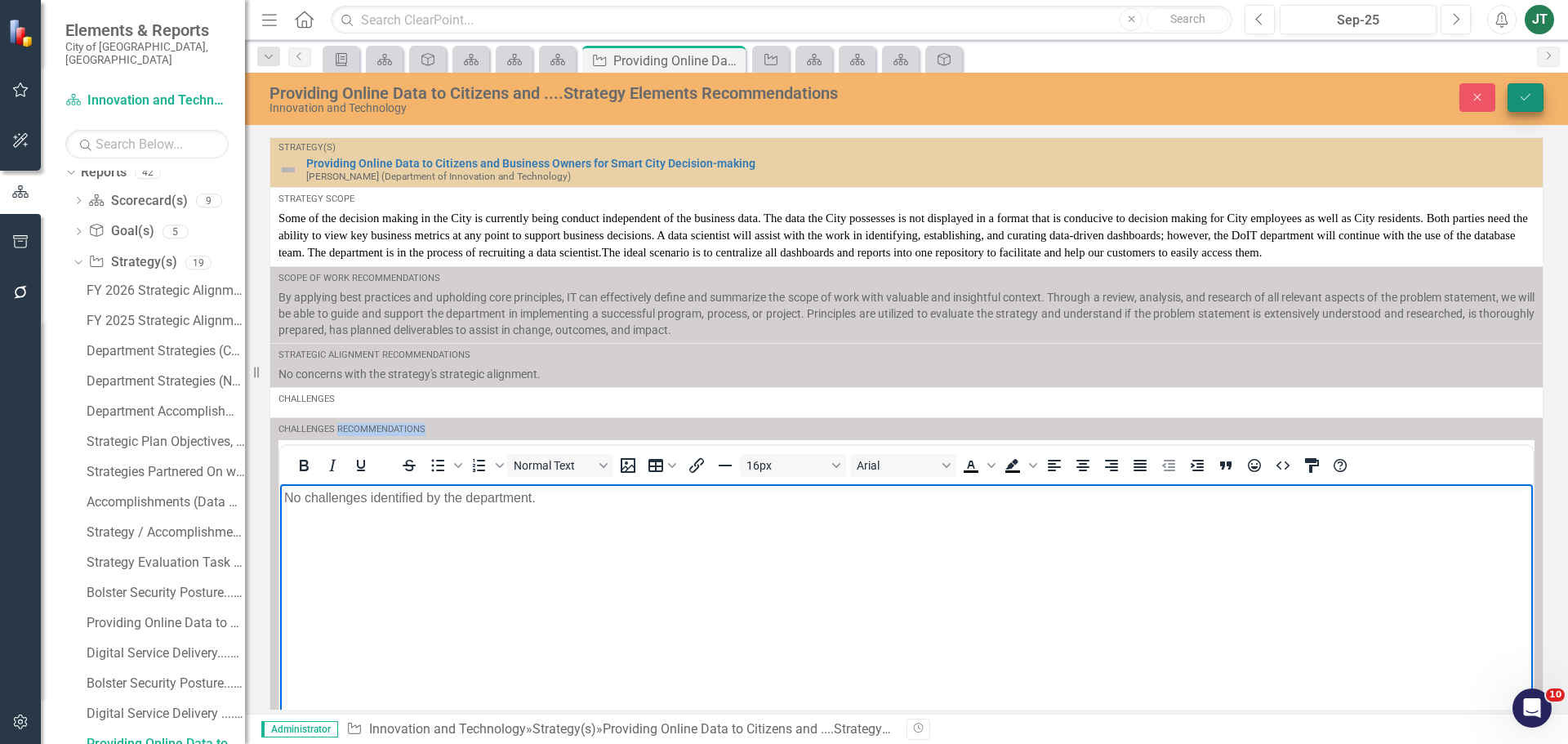
click at [1538, 91] on button "Save" at bounding box center [1525, 97] width 36 height 29
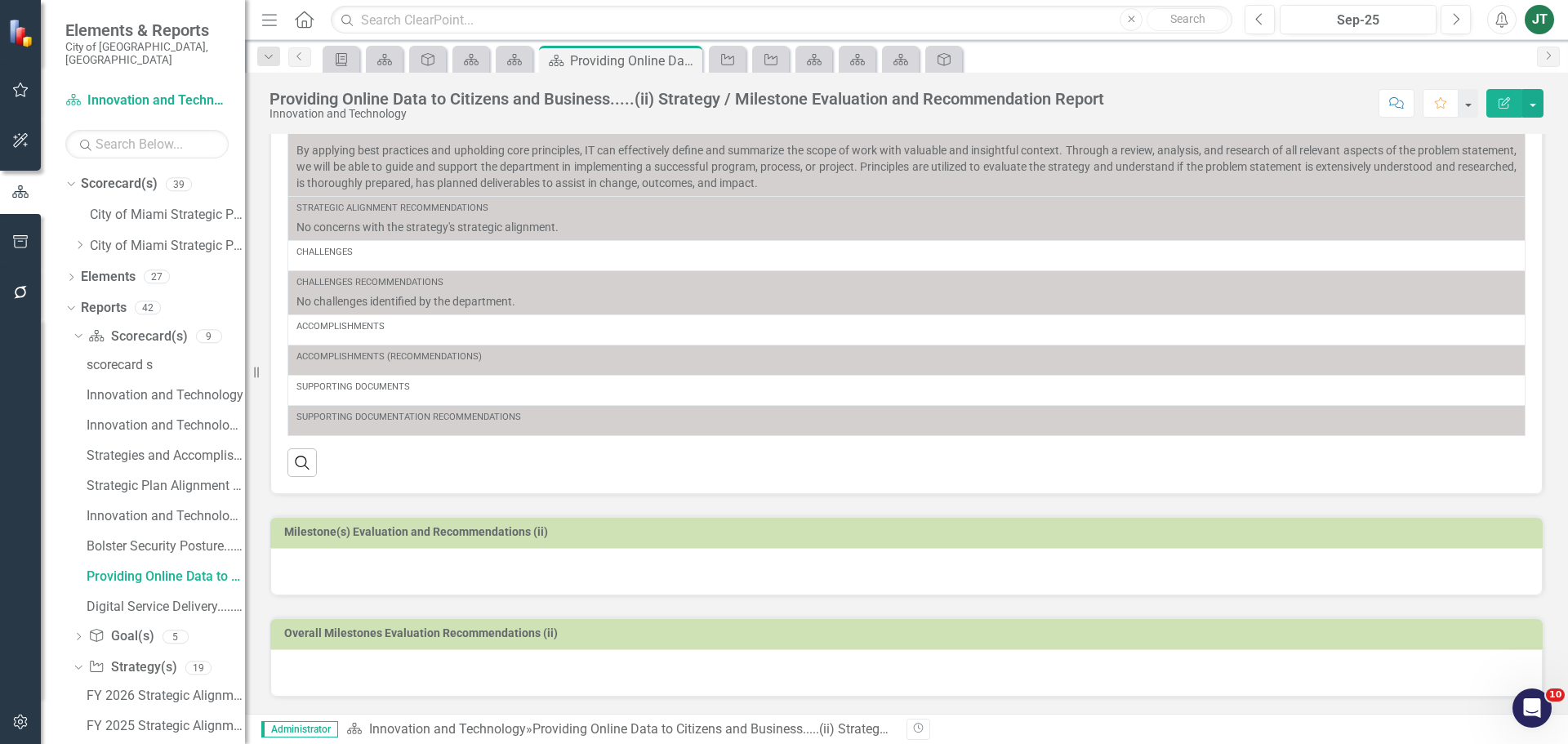
click at [544, 532] on h3 "Milestone(s) Evaluation and Recommendations (ii)" at bounding box center [909, 531] width 1251 height 12
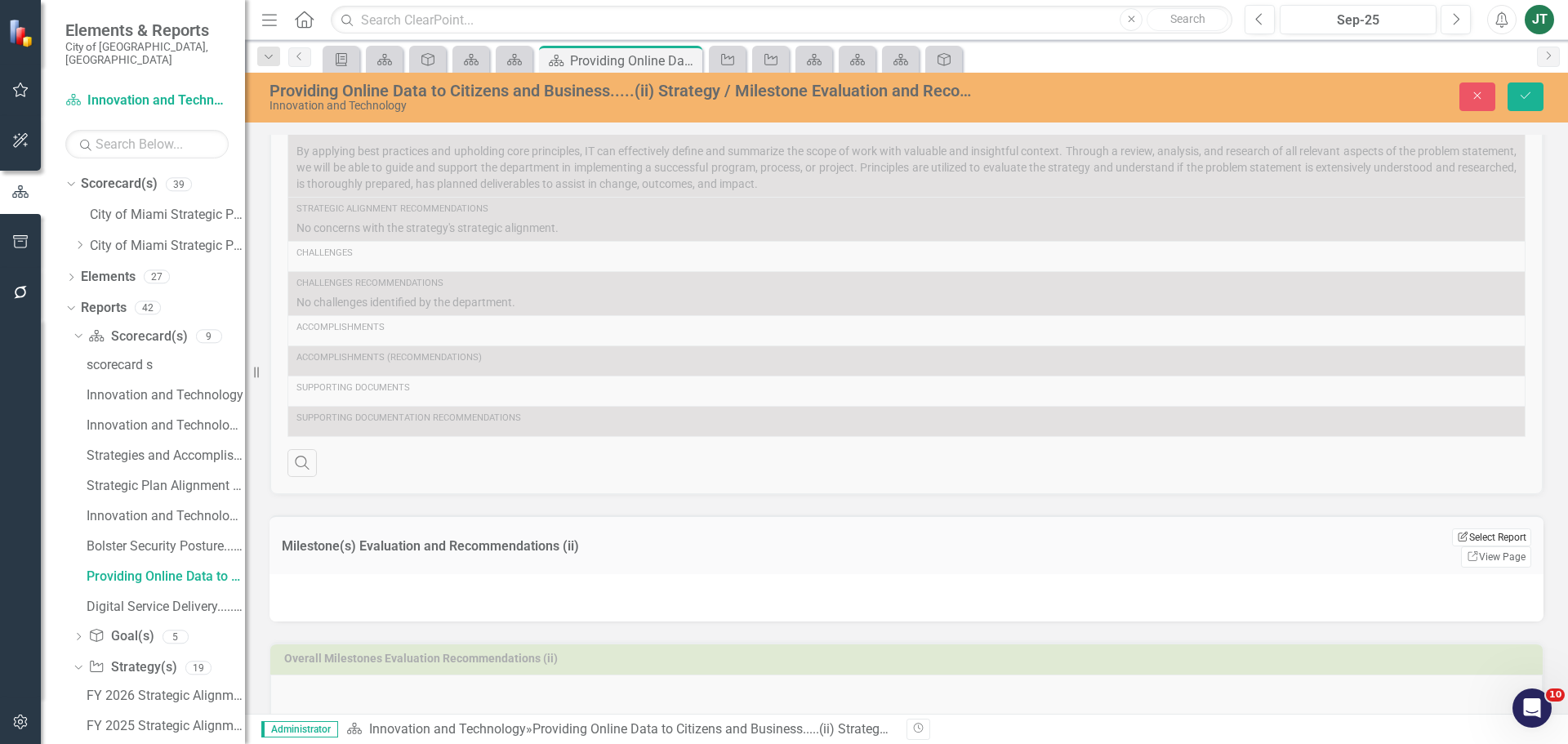
click at [1474, 534] on button "Edit Report Select Report" at bounding box center [1492, 537] width 80 height 18
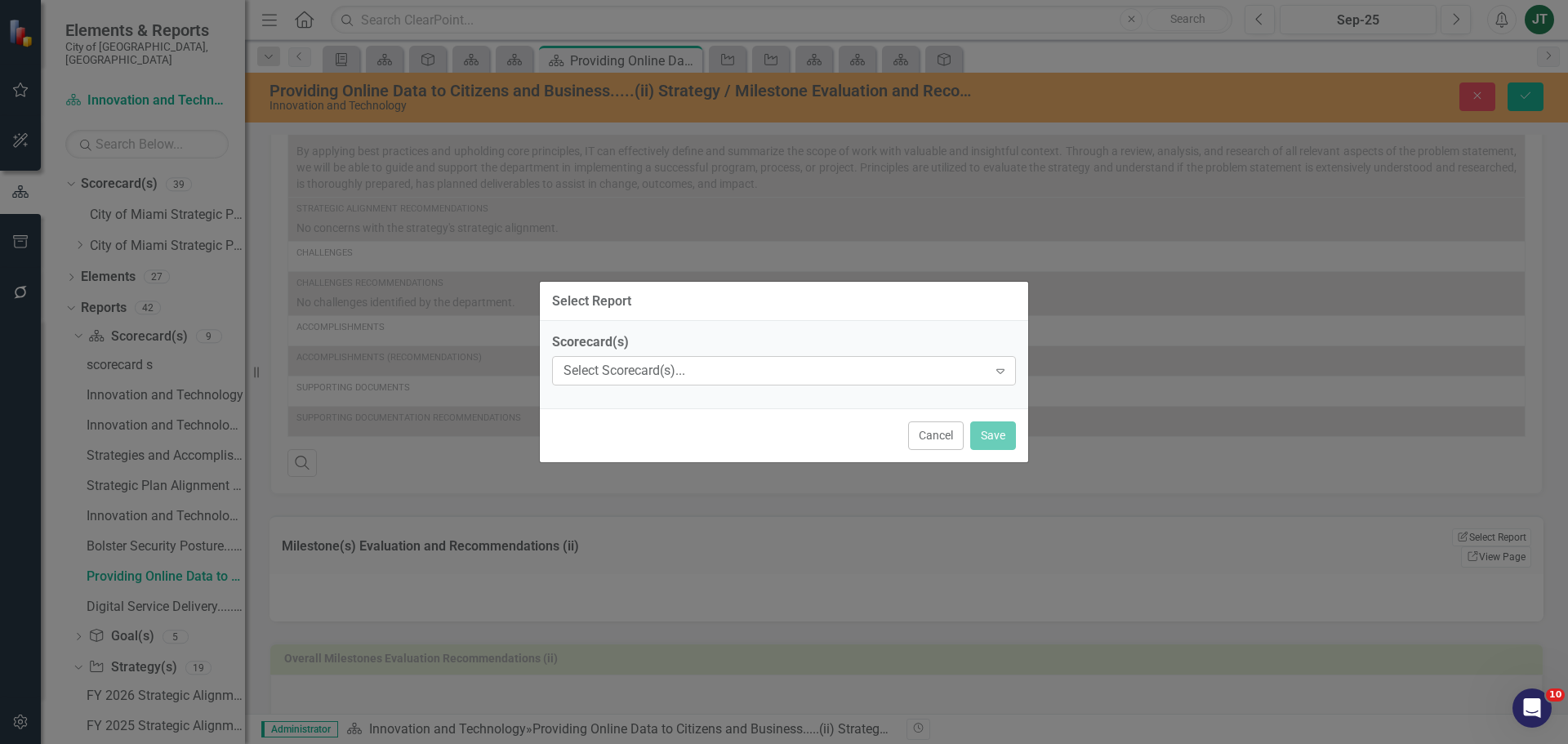
click at [719, 374] on div "Select Scorecard(s)..." at bounding box center [776, 371] width 424 height 18
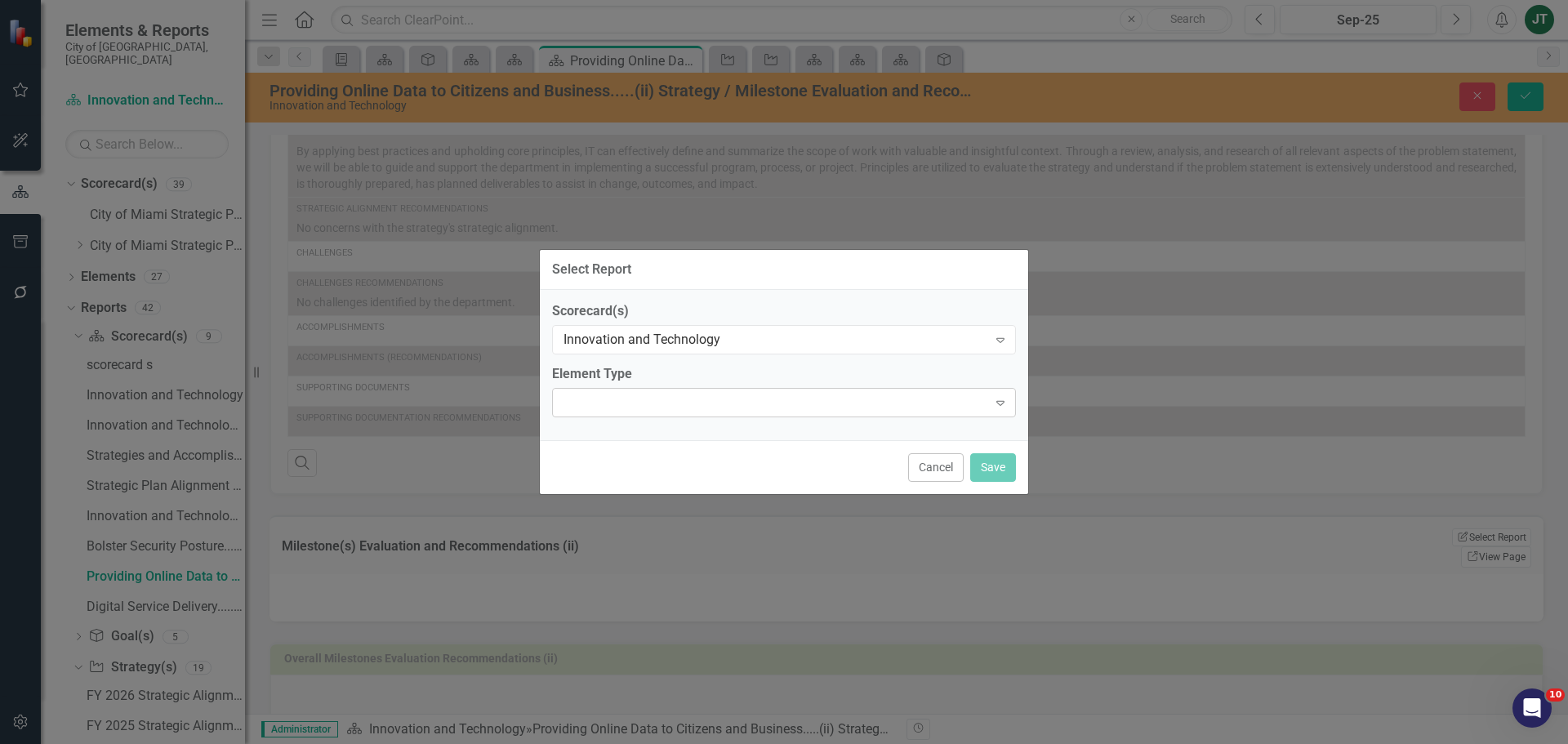
click at [701, 406] on div "Expand" at bounding box center [784, 403] width 464 height 30
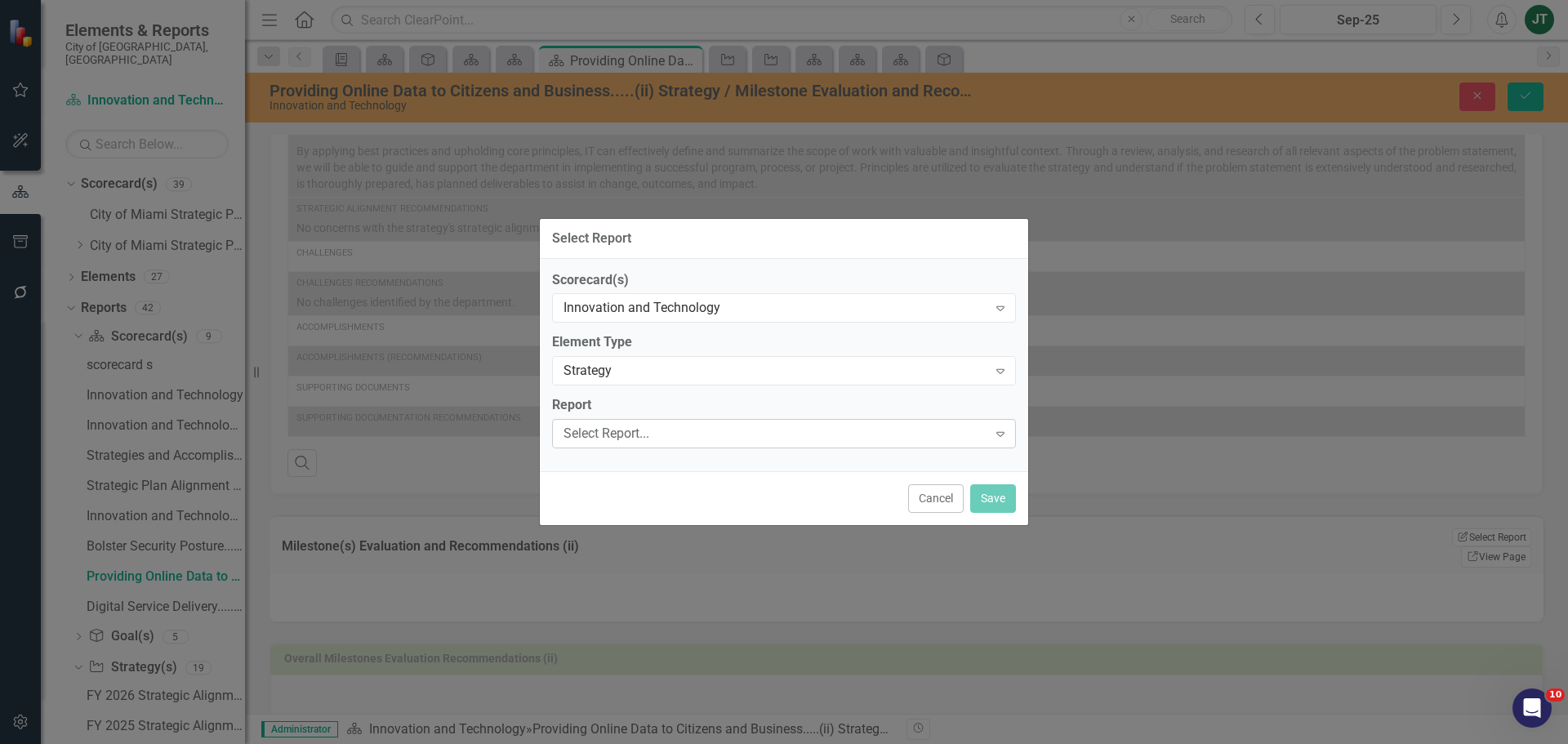
click at [619, 432] on div "Select Report..." at bounding box center [776, 433] width 424 height 18
type input "Providing"
drag, startPoint x: 825, startPoint y: 524, endPoint x: 842, endPoint y: 527, distance: 17.3
drag, startPoint x: 1000, startPoint y: 496, endPoint x: 1155, endPoint y: 475, distance: 156.4
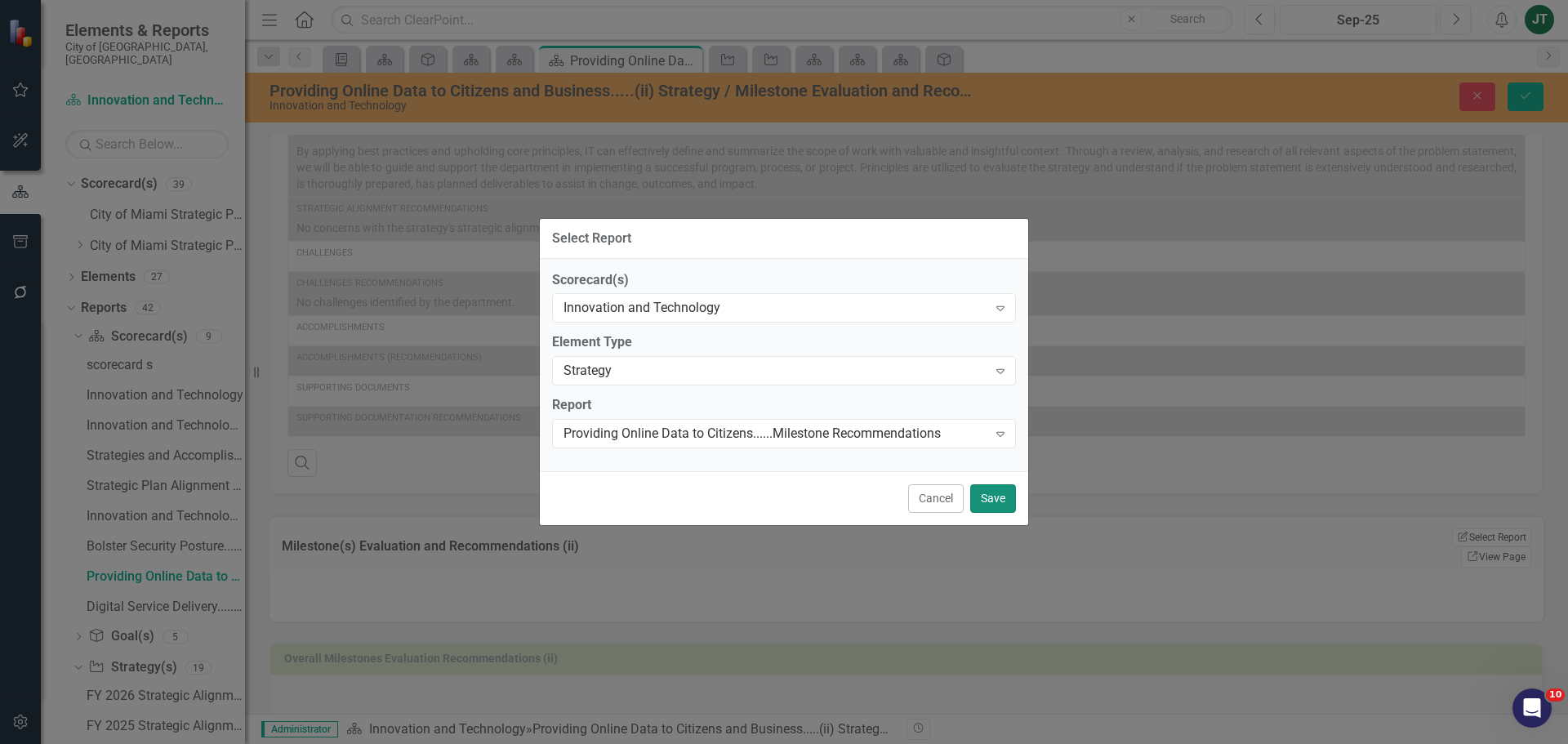
click at [1001, 496] on button "Save" at bounding box center [993, 498] width 45 height 29
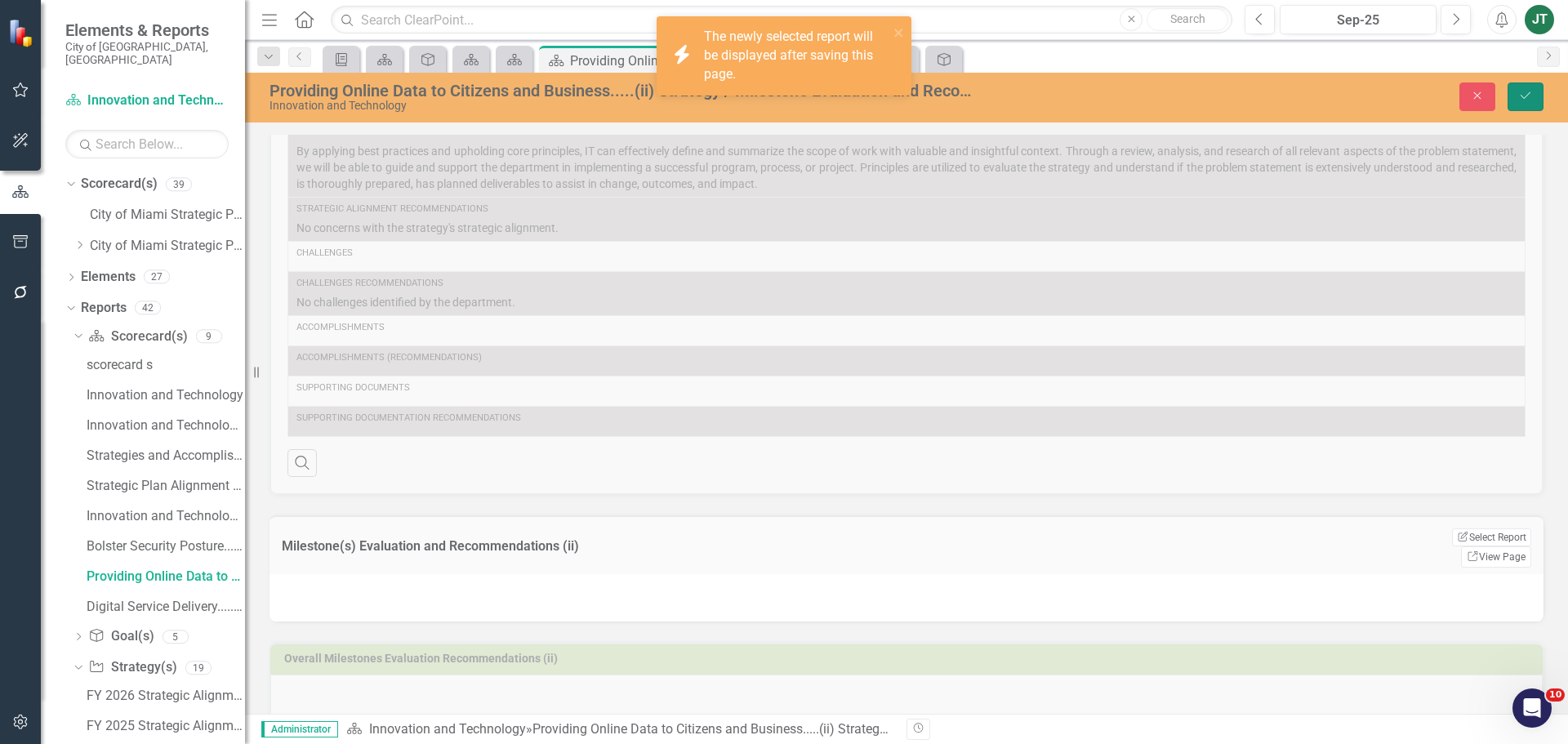
click at [1534, 90] on button "Save" at bounding box center [1525, 96] width 36 height 29
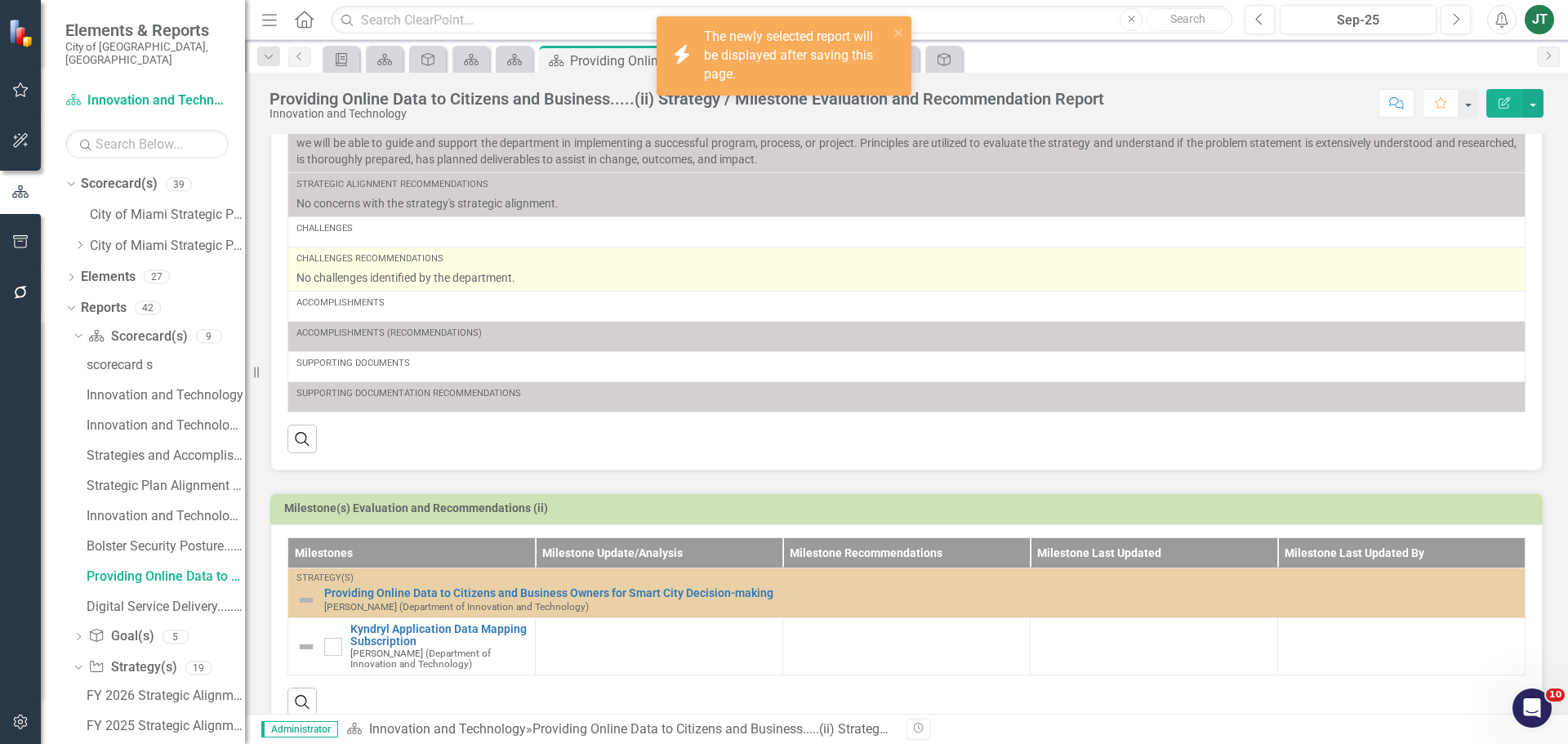
scroll to position [351, 0]
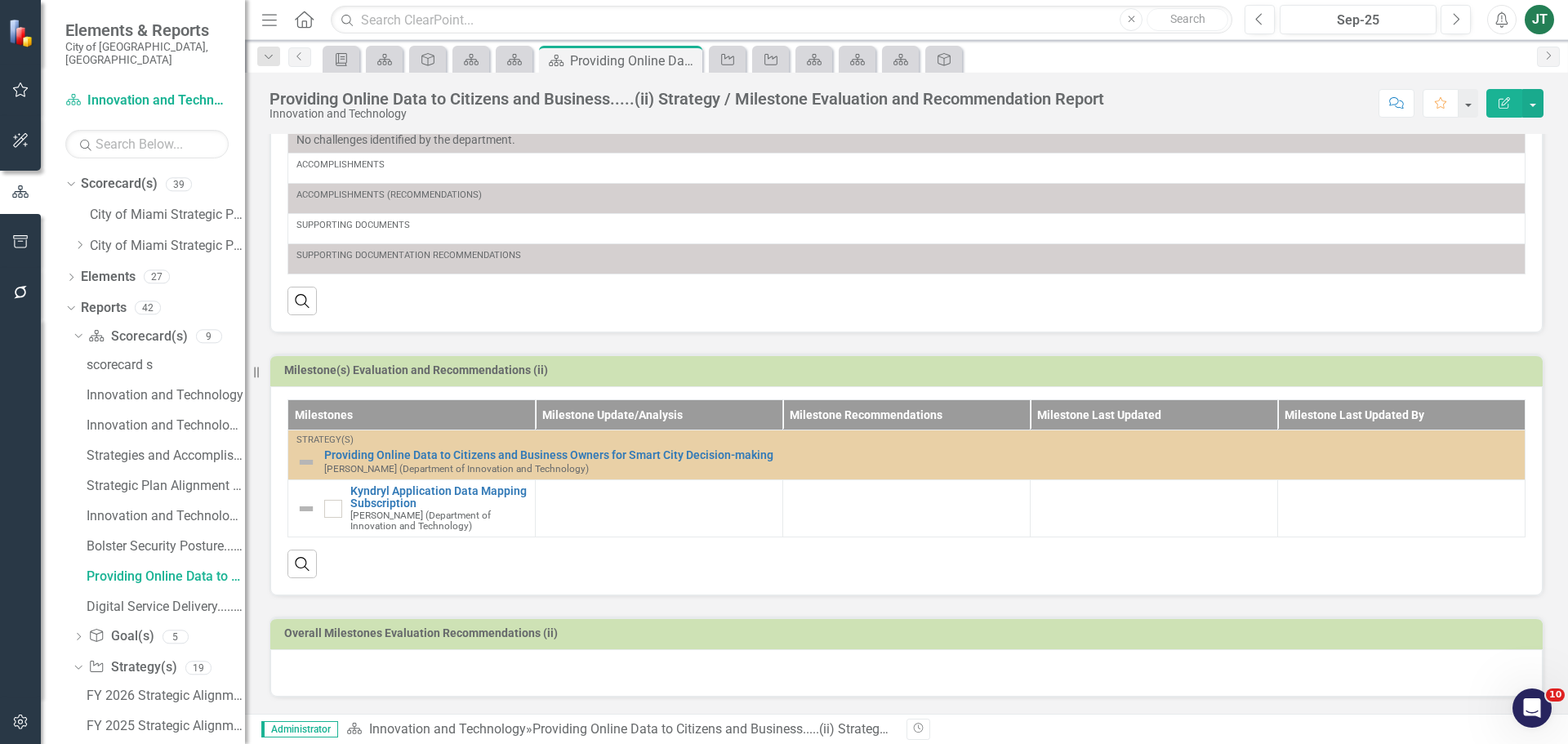
click at [407, 677] on div at bounding box center [906, 672] width 1273 height 47
click at [408, 676] on div at bounding box center [906, 672] width 1273 height 47
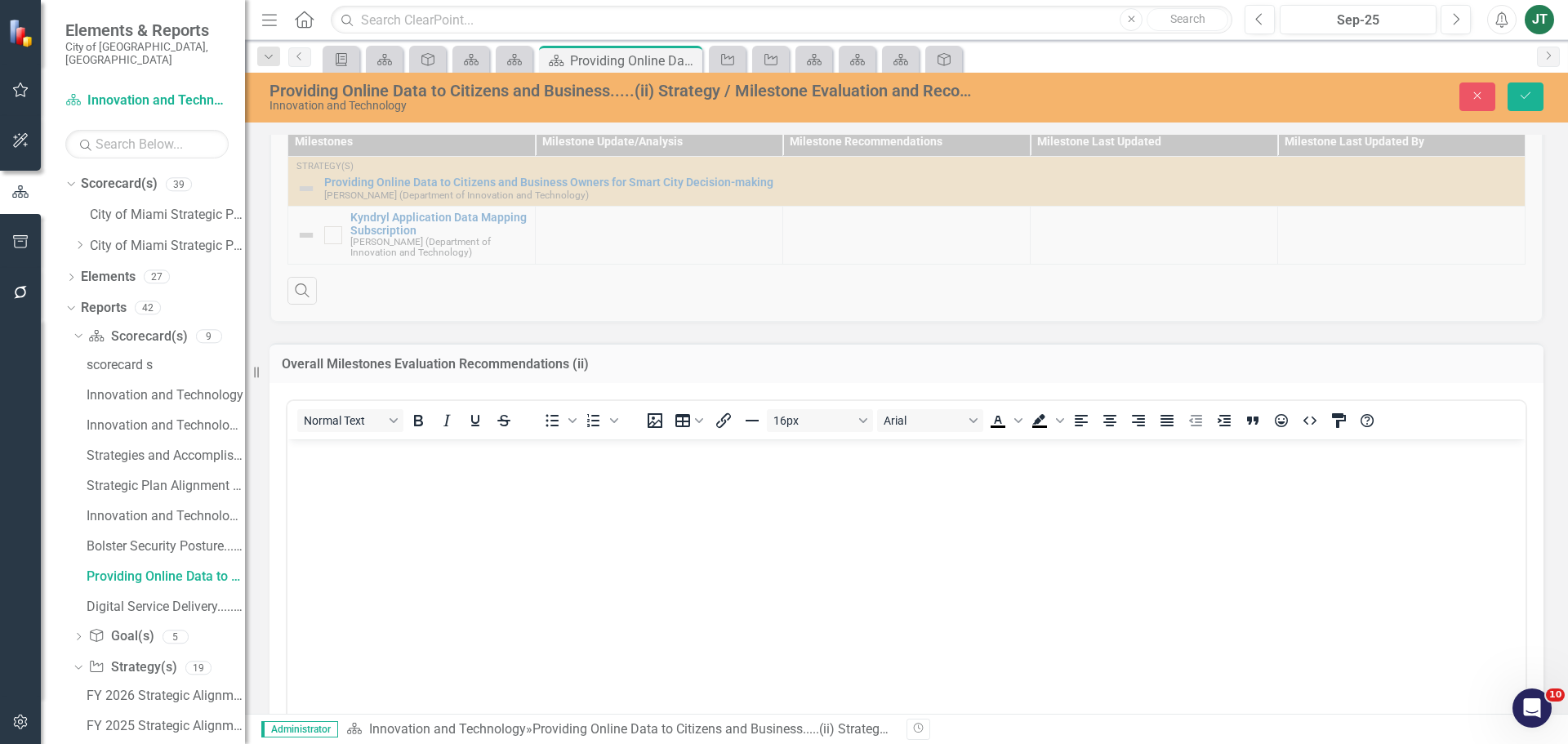
scroll to position [677, 0]
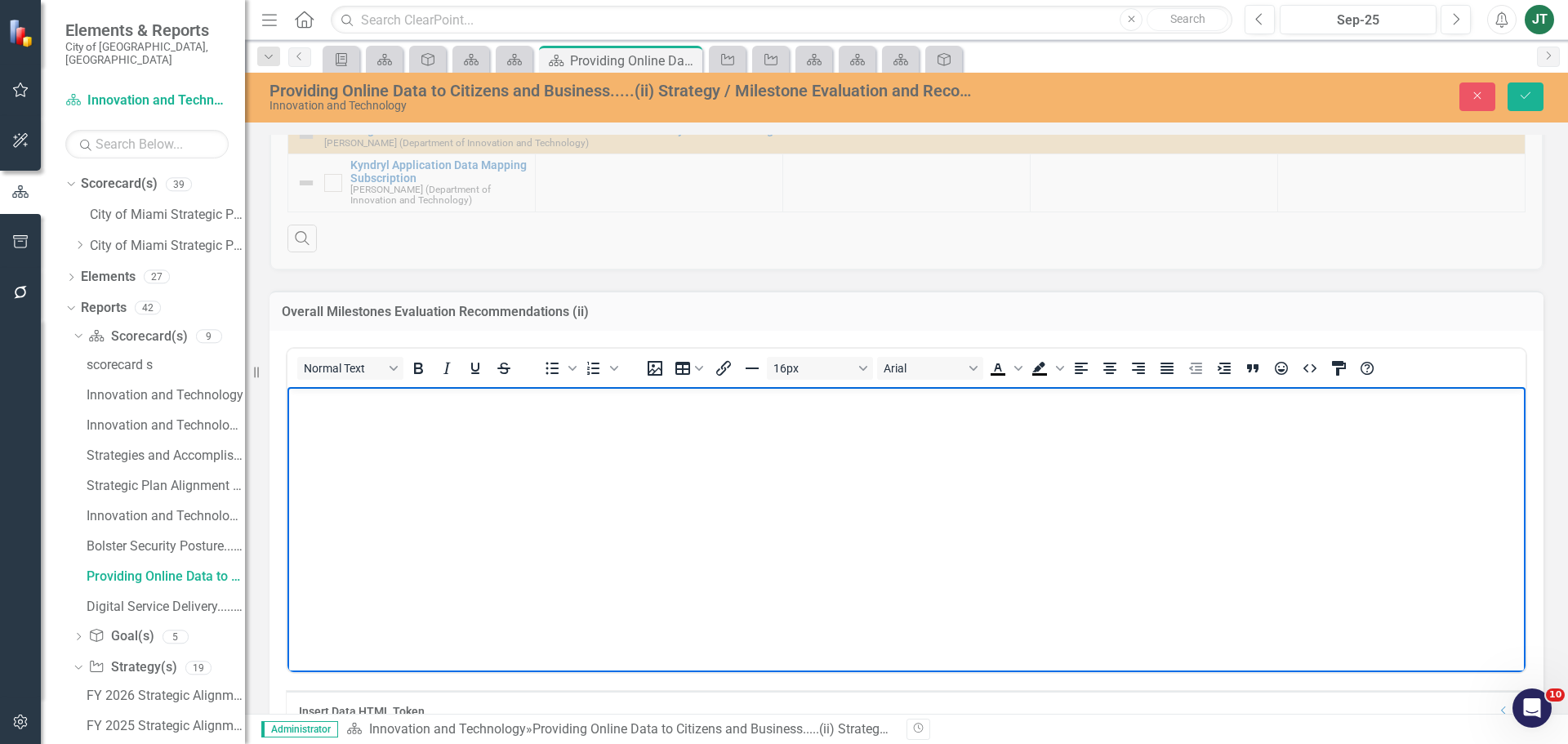
click at [381, 454] on body "Rich Text Area. Press ALT-0 for help." at bounding box center [906, 508] width 1238 height 245
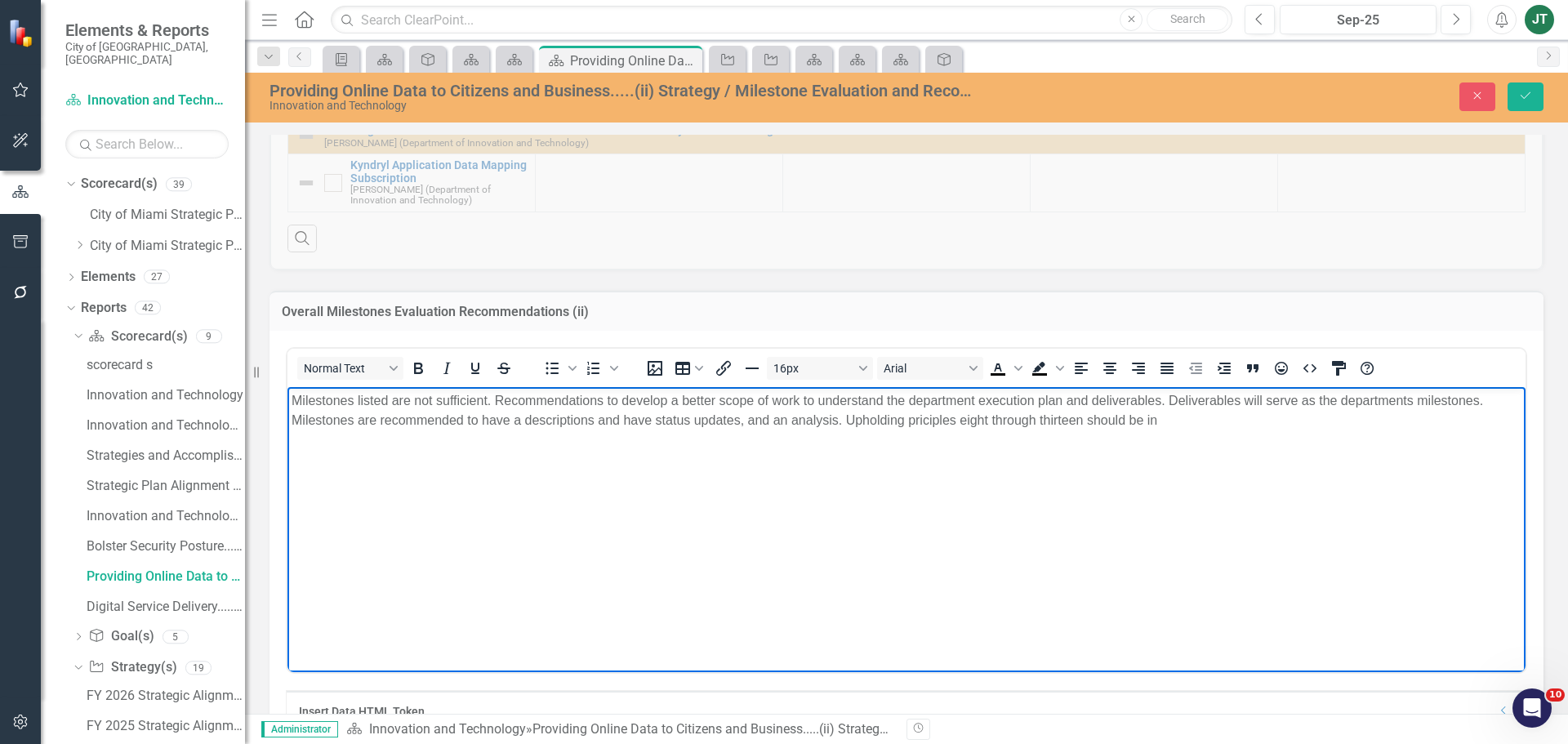
click at [934, 421] on p "Milestones listed are not sufficient. Recommendations to develop a better scope…" at bounding box center [906, 409] width 1231 height 39
click at [1118, 431] on body "Milestones listed are not sufficient. Recommendations to develop a better scope…" at bounding box center [906, 508] width 1238 height 245
click at [1225, 414] on p "Milestones listed are not sufficient. Recommendations to develop a better scope…" at bounding box center [906, 409] width 1231 height 39
click at [1200, 556] on body "Milestones listed are not sufficient. Recommendations to develop a better scope…" at bounding box center [906, 508] width 1238 height 245
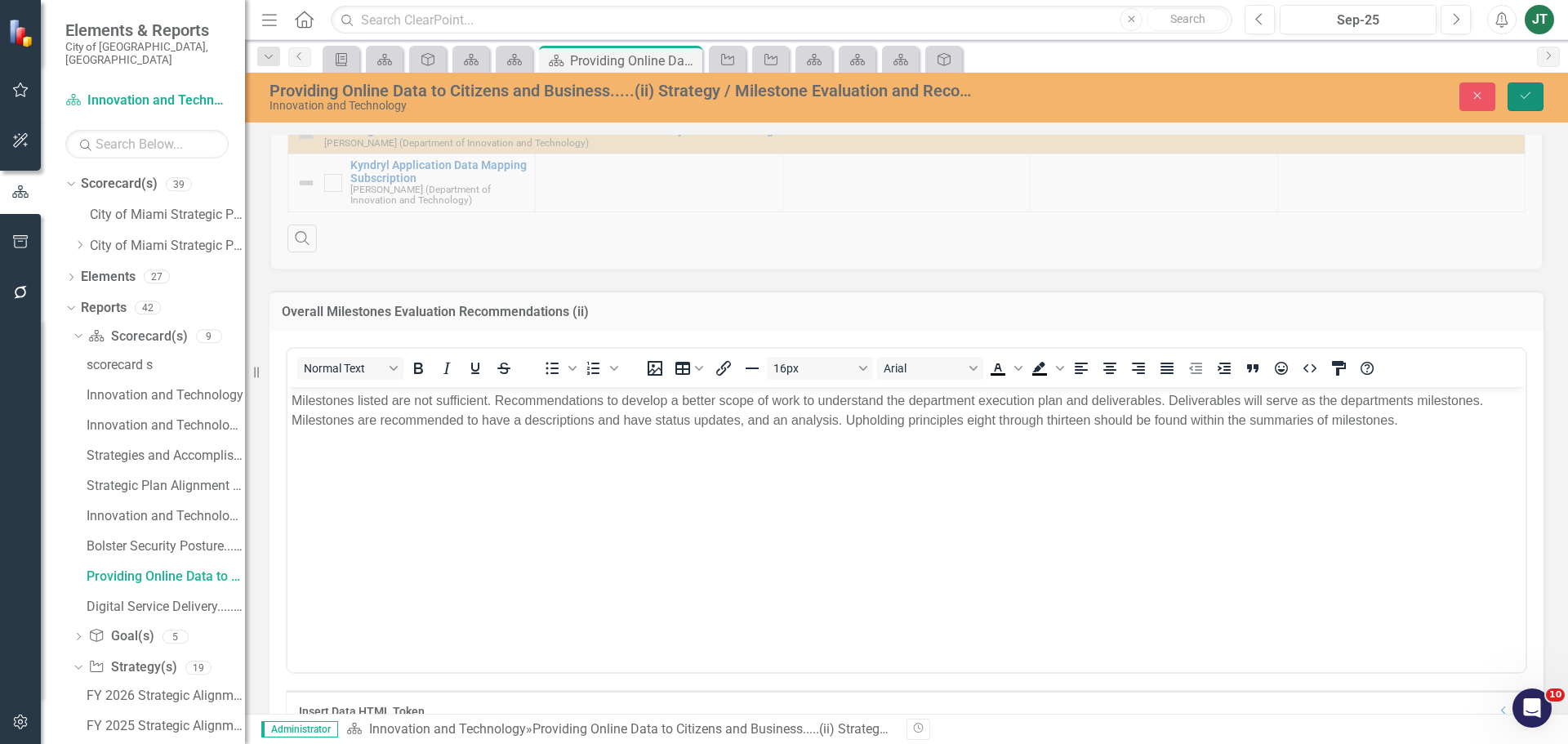
click at [1525, 92] on icon "Save" at bounding box center [1525, 95] width 15 height 11
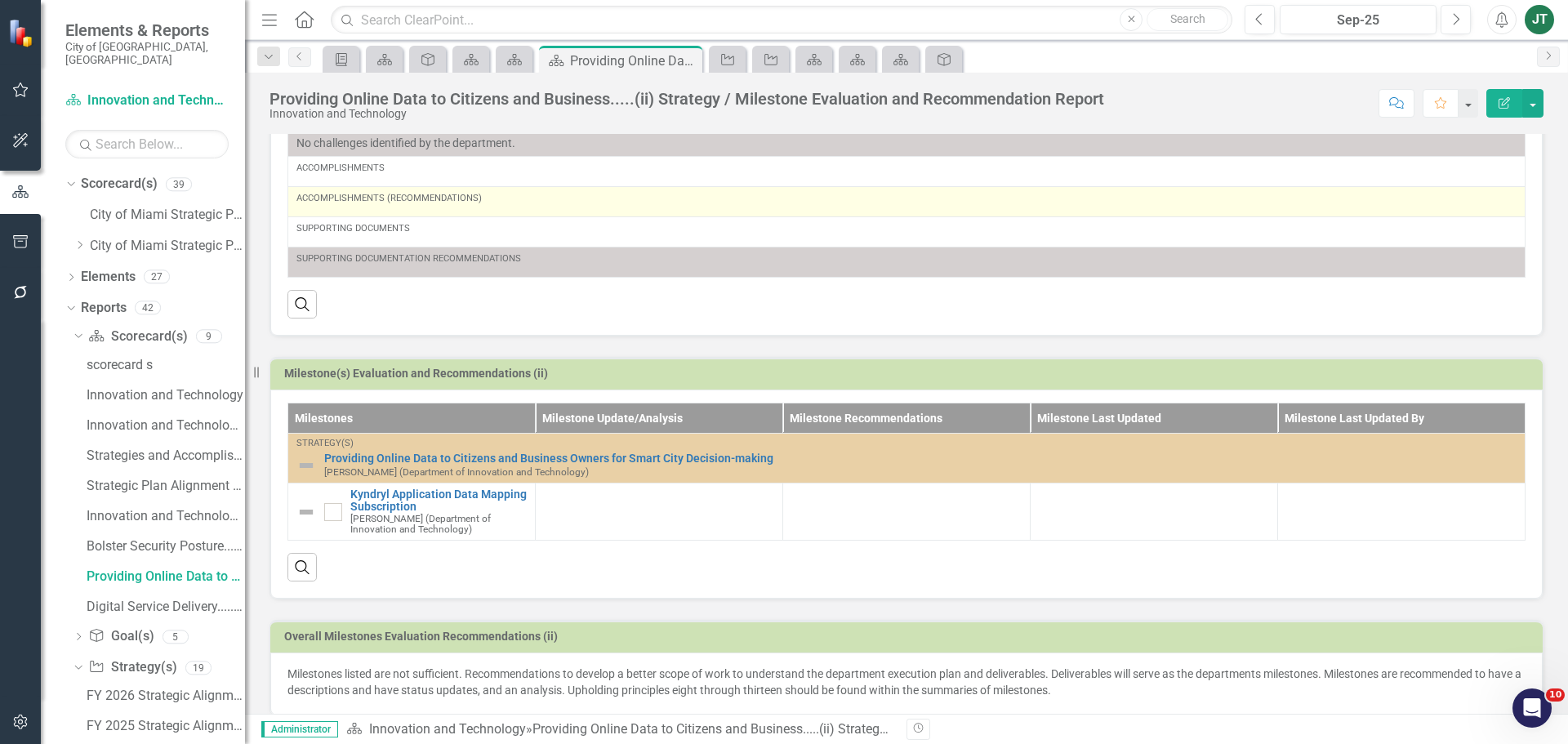
scroll to position [367, 0]
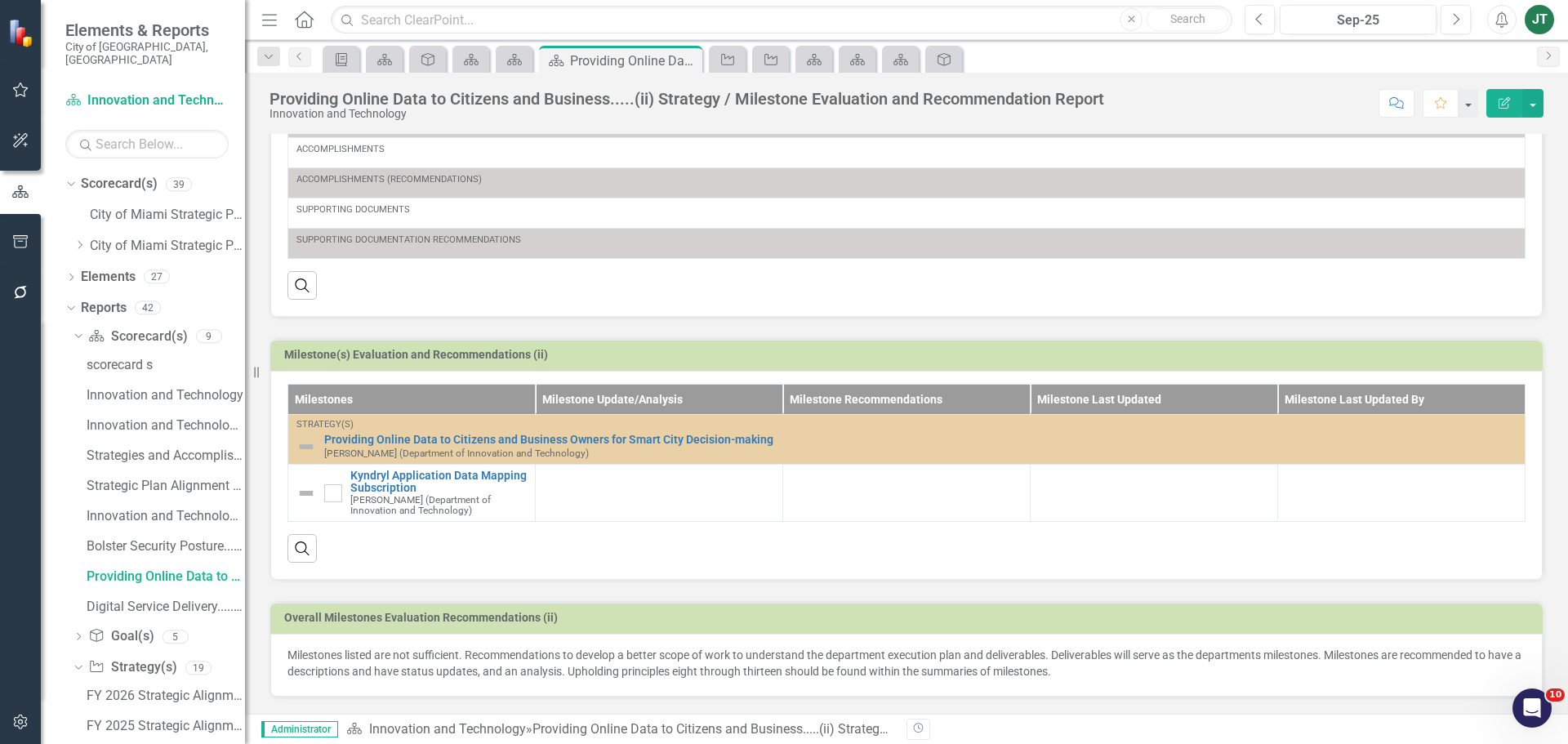
click at [1082, 669] on p "Milestones listed are not sufficient. Recommendations to develop a better scope…" at bounding box center [906, 663] width 1238 height 32
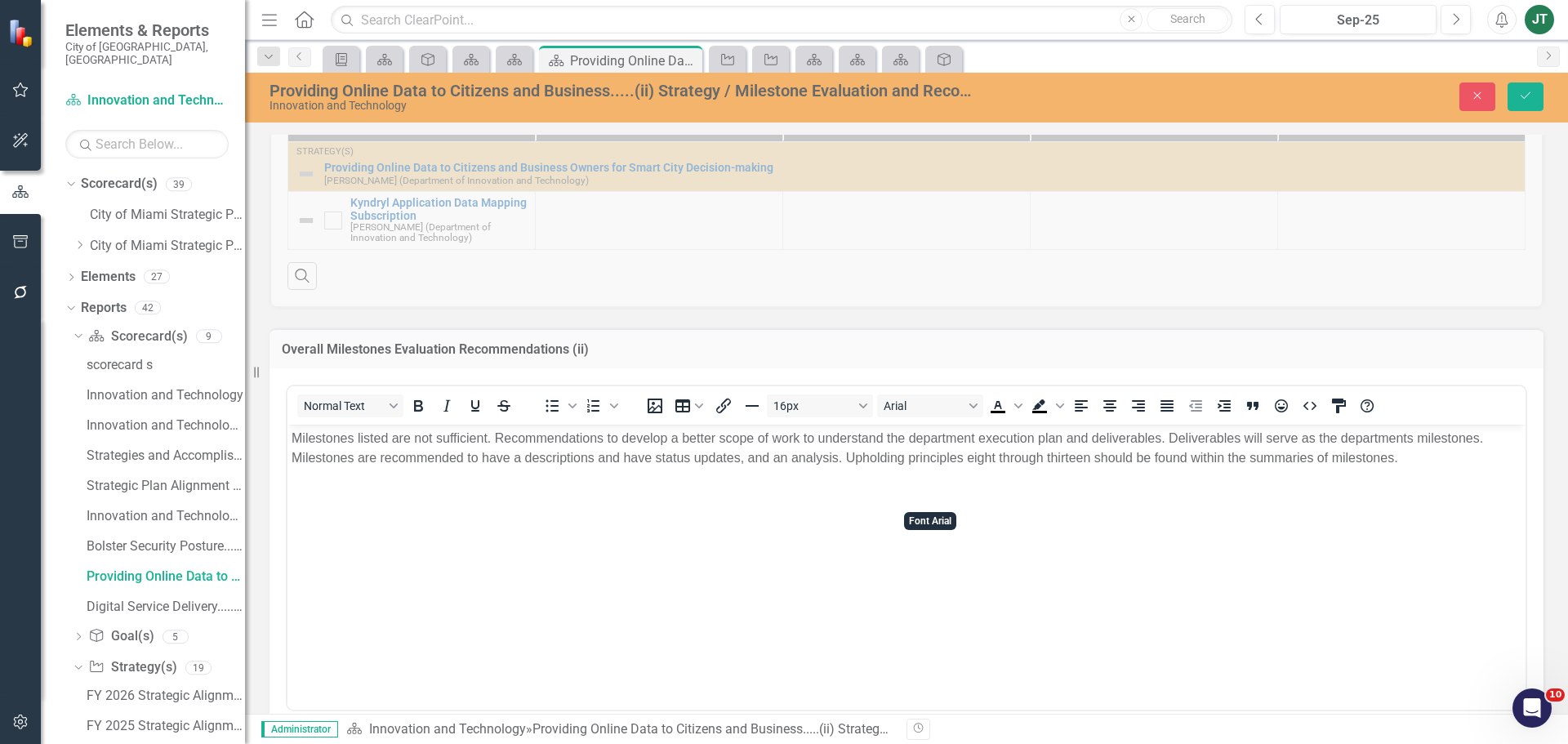
scroll to position [693, 0]
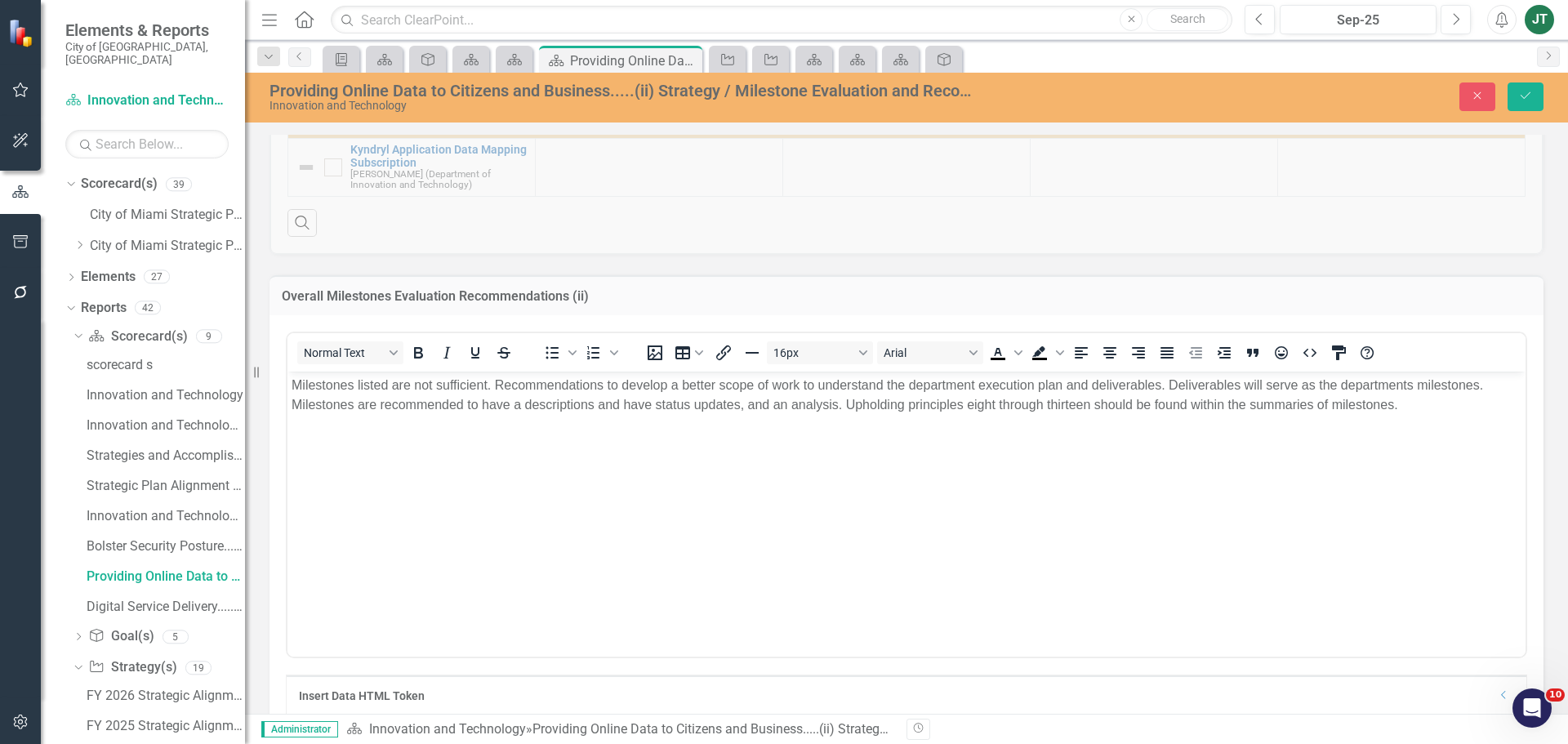
click at [920, 438] on body "Milestones listed are not sufficient. Recommendations to develop a better scope…" at bounding box center [906, 493] width 1238 height 245
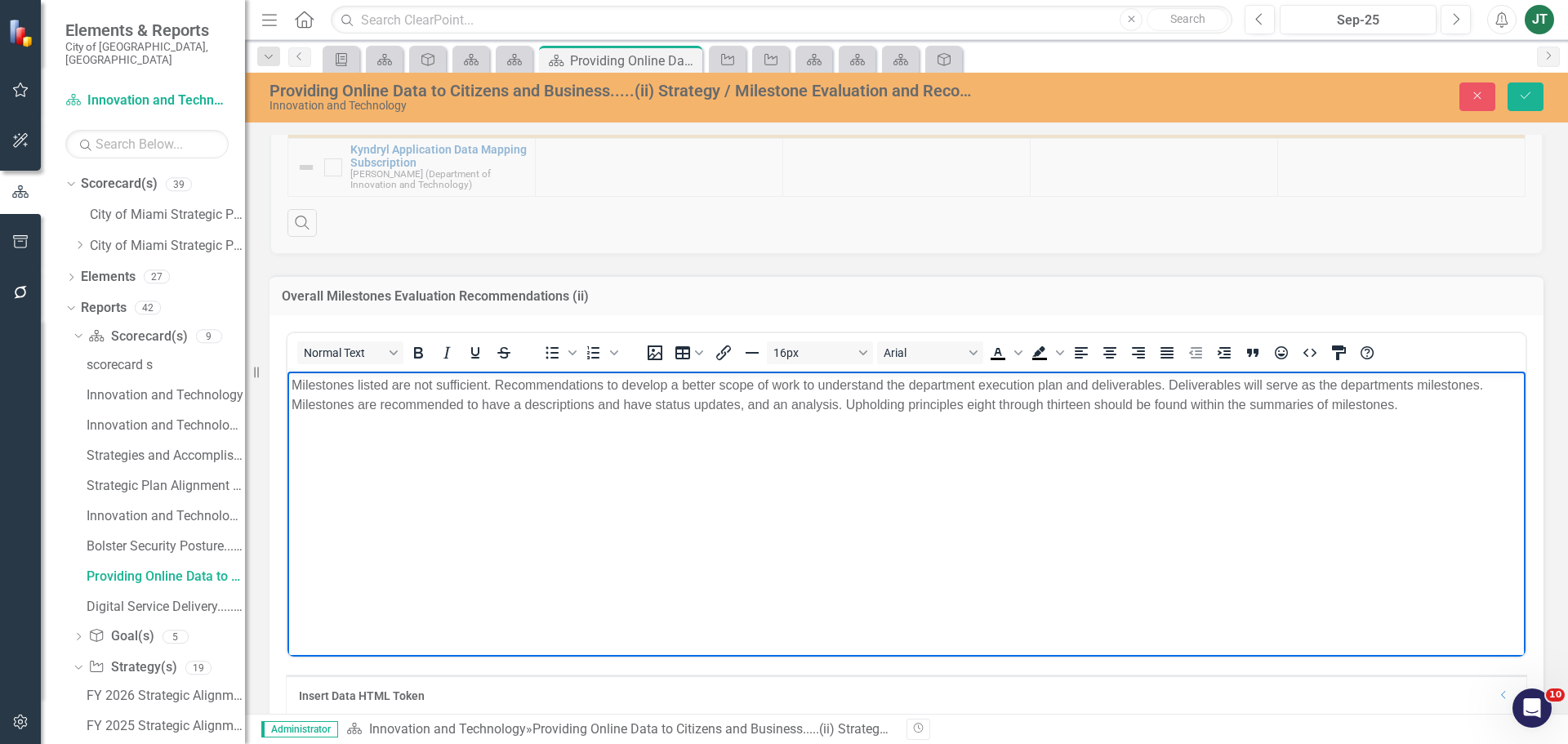
click at [1286, 416] on body "Milestones listed are not sufficient. Recommendations to develop a better scope…" at bounding box center [906, 493] width 1238 height 245
drag, startPoint x: 1465, startPoint y: 410, endPoint x: 1094, endPoint y: 402, distance: 371.1
click at [1094, 402] on p "Milestones listed are not sufficient. Recommendations to develop a better scope…" at bounding box center [906, 395] width 1231 height 39
click at [1238, 467] on body "Milestones listed are not sufficient. Recommendations to develop a better scope…" at bounding box center [906, 493] width 1238 height 245
click at [1376, 407] on p "Milestones listed are not sufficient. Recommendations to develop a better scope…" at bounding box center [906, 395] width 1231 height 39
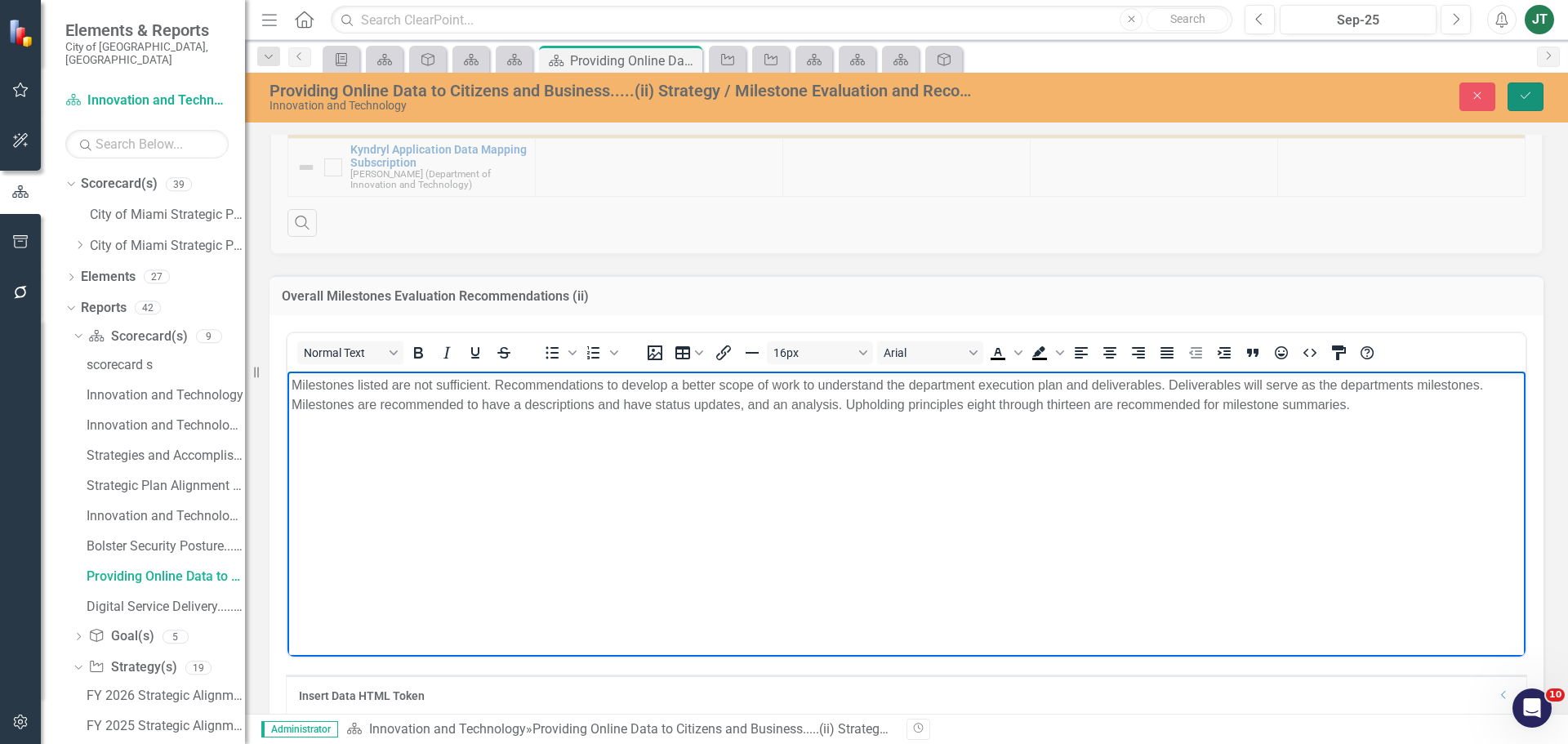
click at [1521, 101] on icon "Save" at bounding box center [1525, 95] width 15 height 11
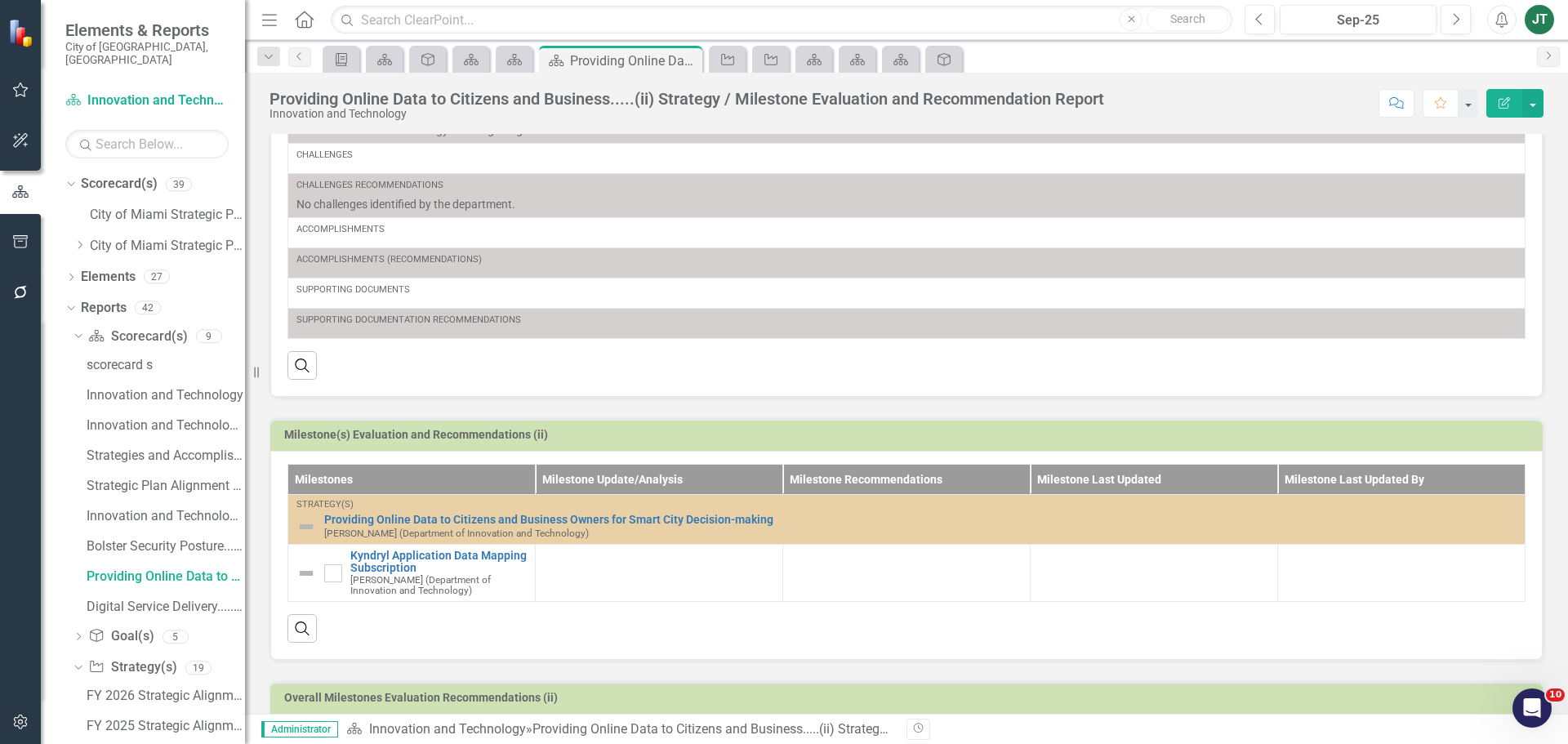
scroll to position [285, 0]
click at [1231, 434] on h3 "Milestone(s) Evaluation and Recommendations (ii)" at bounding box center [909, 436] width 1251 height 12
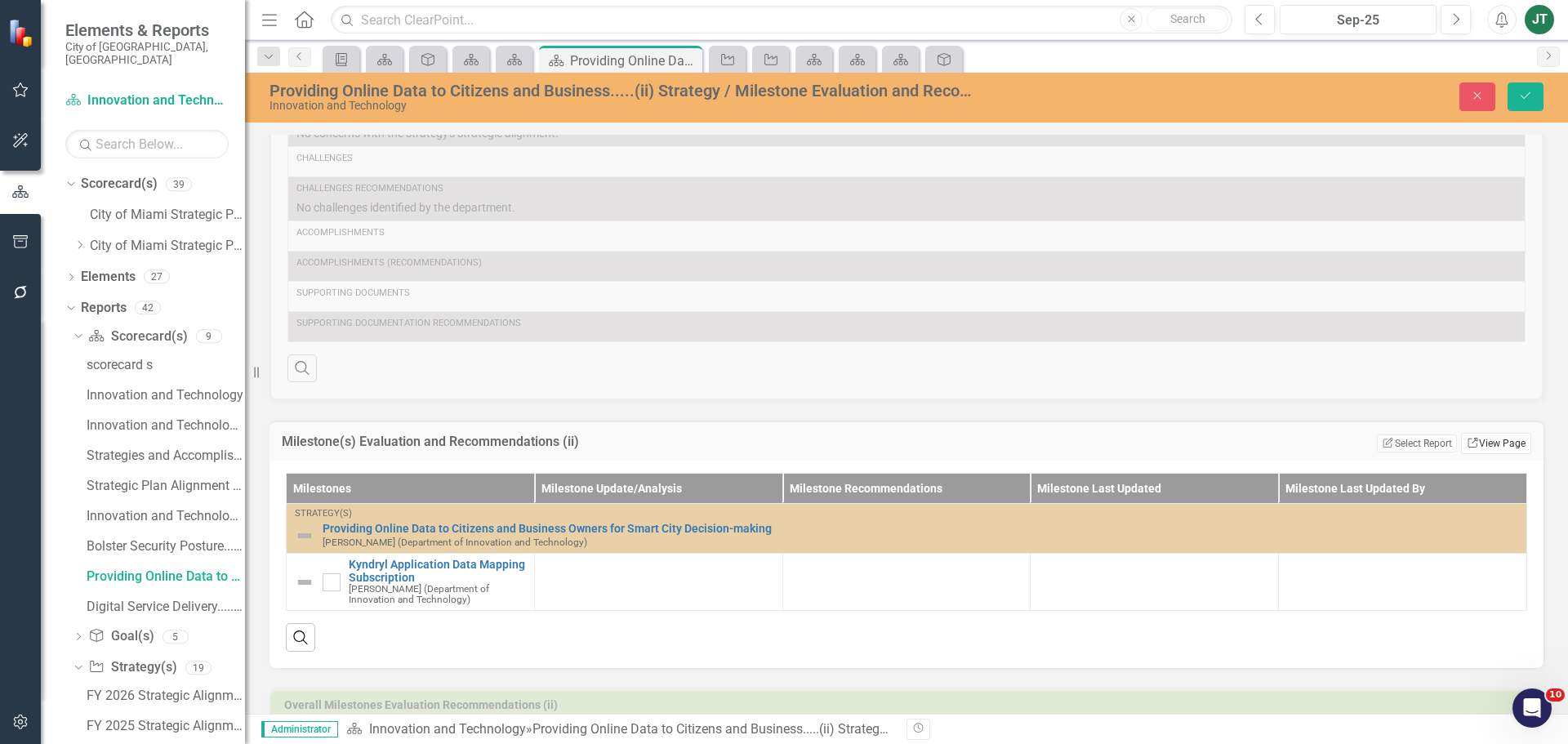
click at [1467, 439] on icon "Link" at bounding box center [1473, 443] width 12 height 10
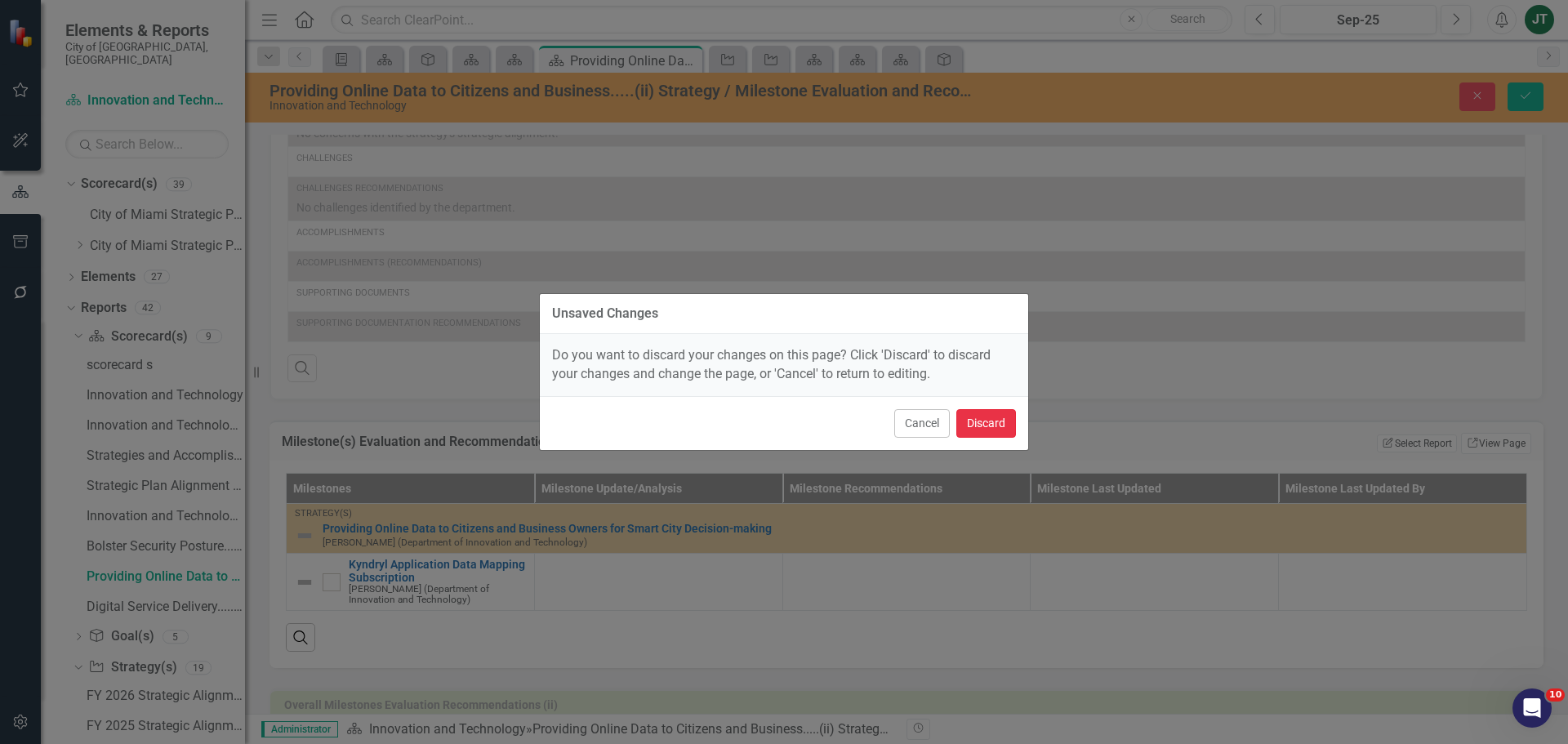
click at [984, 423] on button "Discard" at bounding box center [986, 423] width 59 height 29
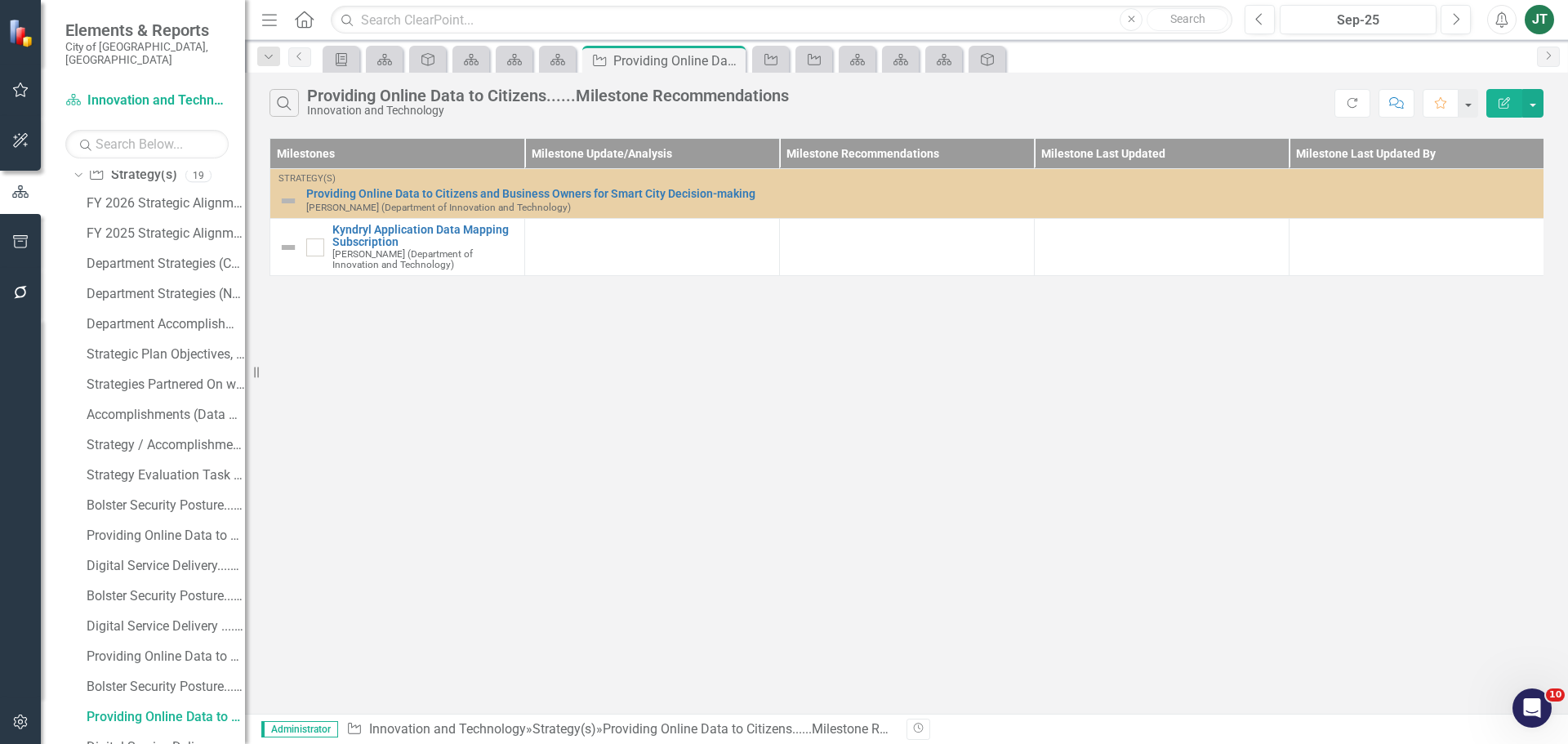
scroll to position [196, 0]
click at [1533, 100] on button "button" at bounding box center [1533, 103] width 21 height 29
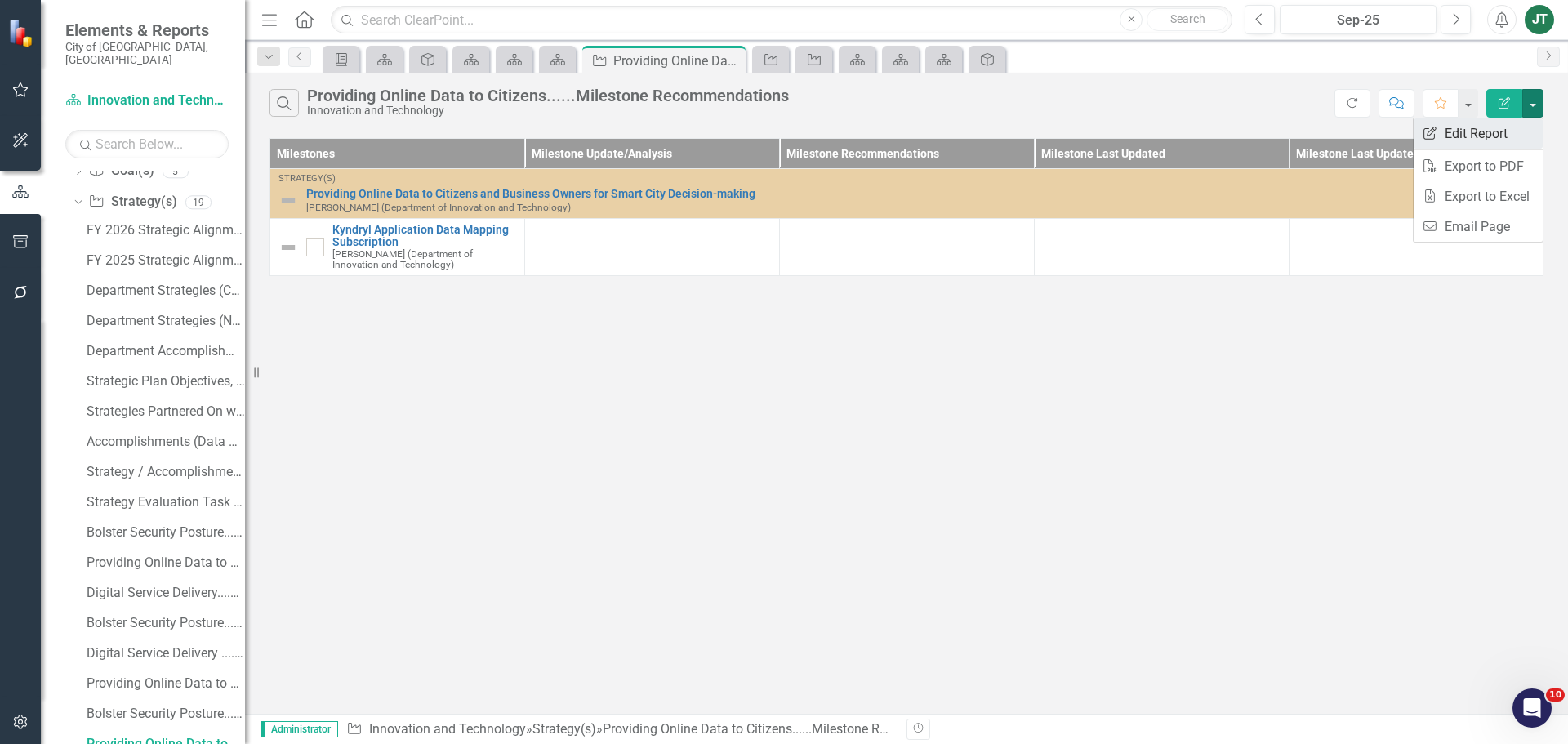
click at [1473, 137] on link "Edit Report Edit Report" at bounding box center [1478, 133] width 129 height 30
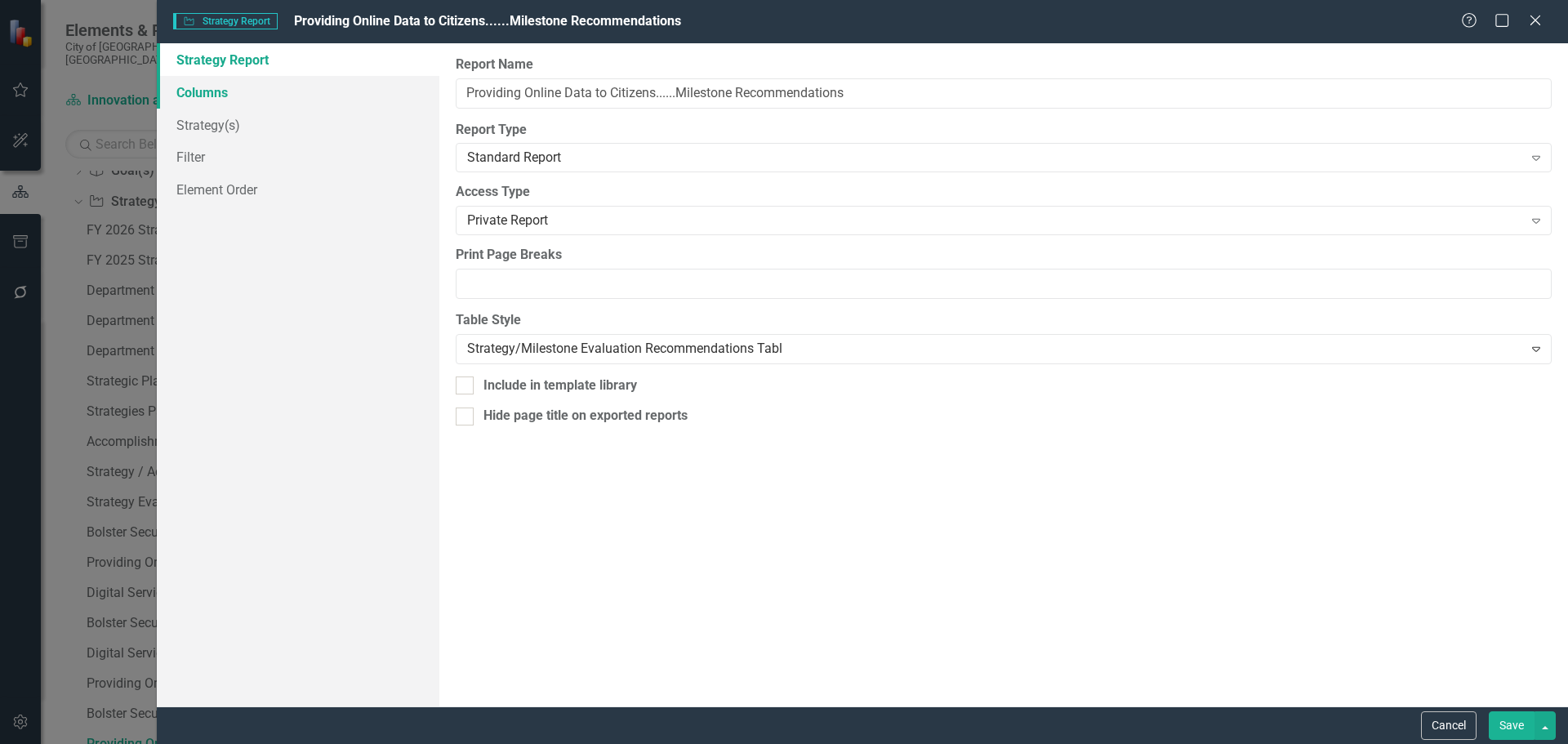
click at [232, 103] on link "Columns" at bounding box center [299, 91] width 283 height 32
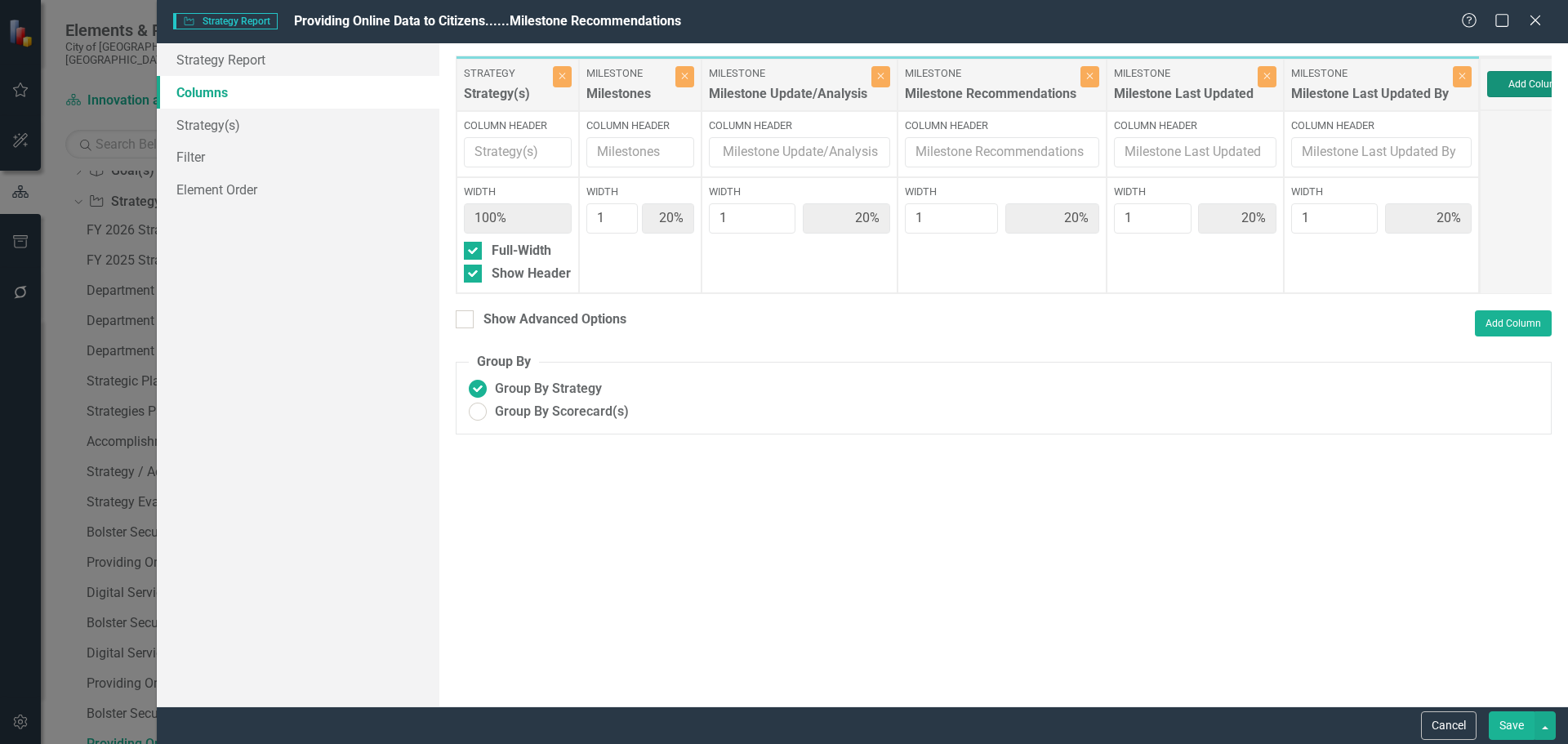
click at [1512, 75] on button "Add Column" at bounding box center [1537, 84] width 98 height 26
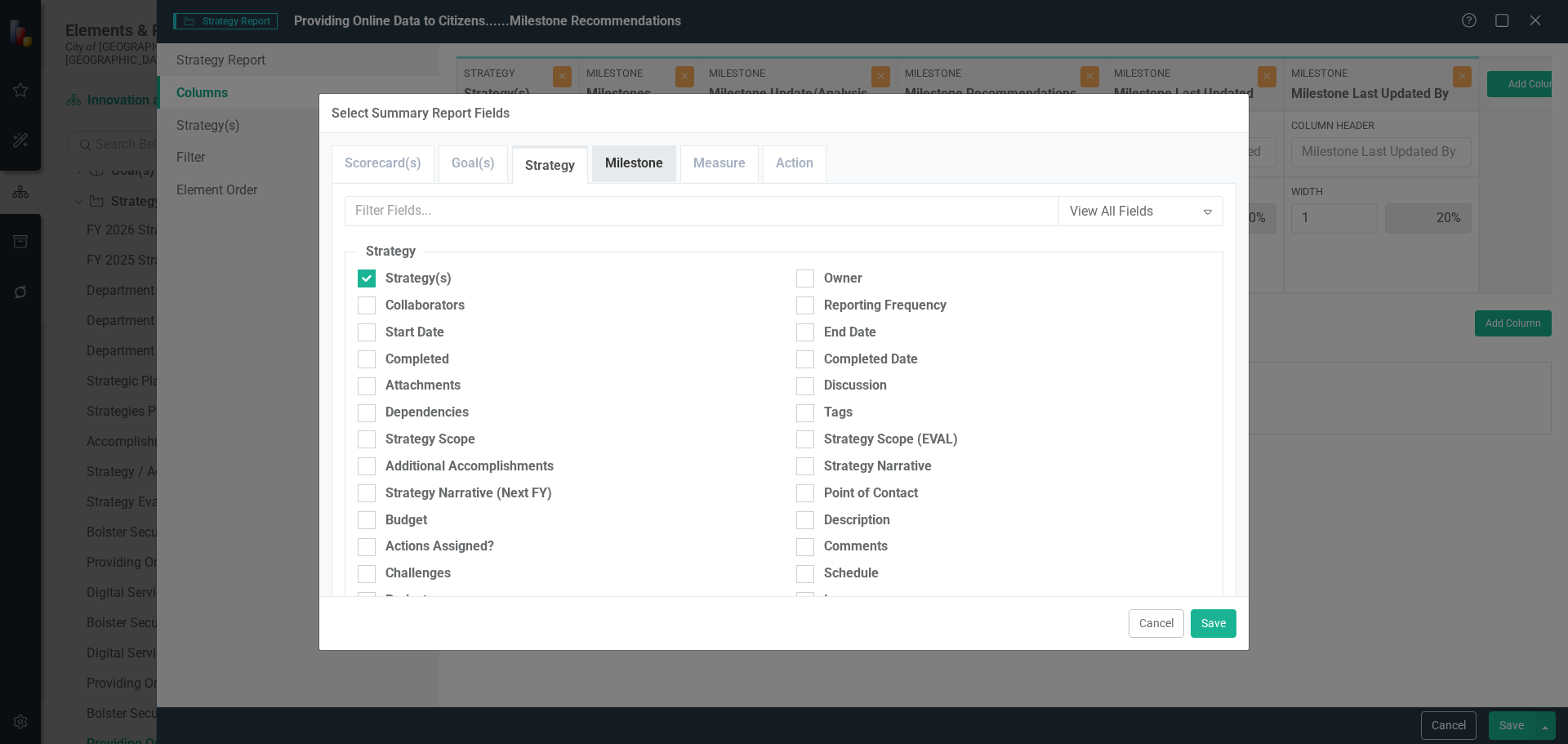
click at [643, 178] on link "Milestone" at bounding box center [633, 164] width 82 height 35
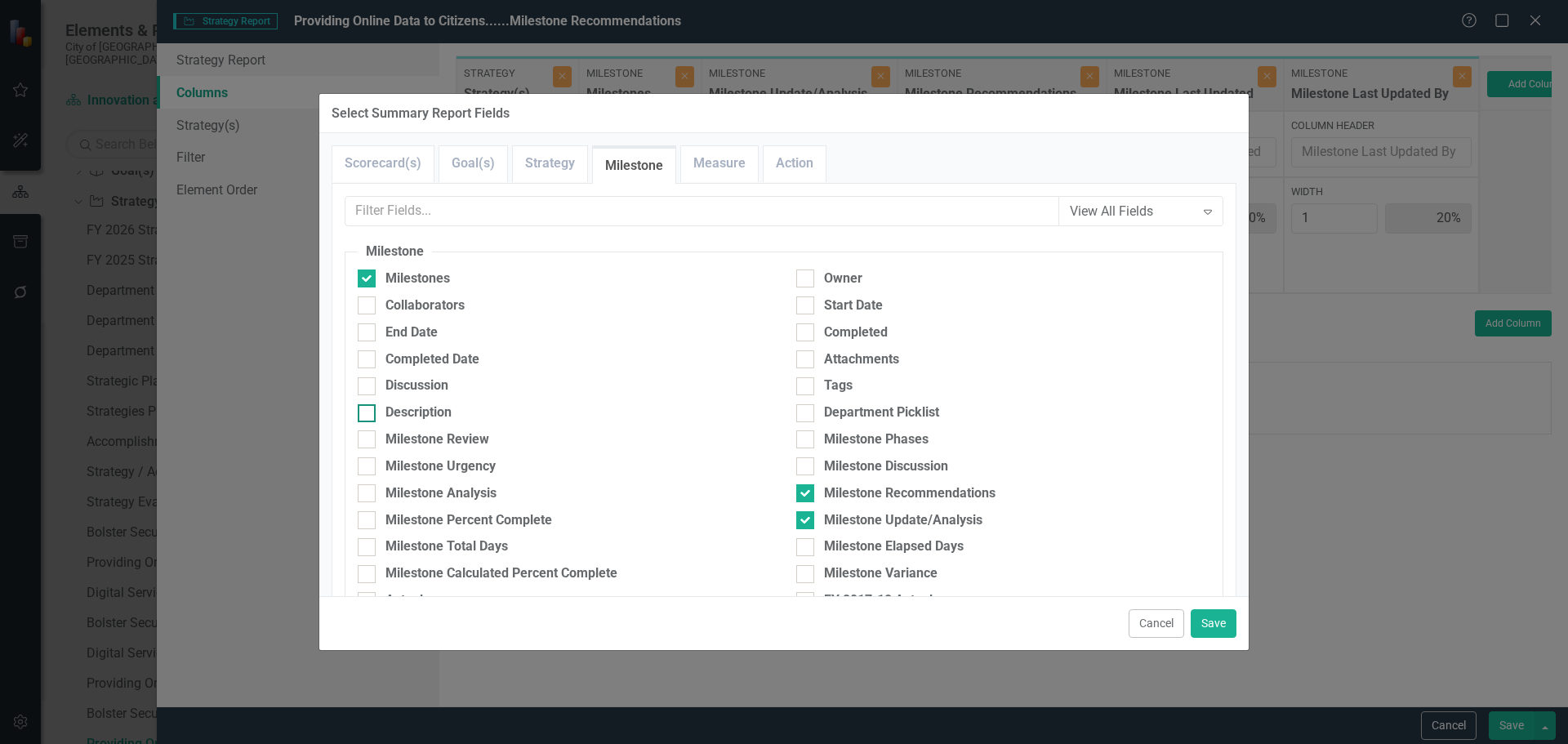
click at [410, 412] on div "Description" at bounding box center [419, 412] width 67 height 18
click at [368, 412] on input "Description" at bounding box center [362, 409] width 10 height 10
checkbox input "true"
click at [1211, 620] on button "Save" at bounding box center [1213, 623] width 45 height 29
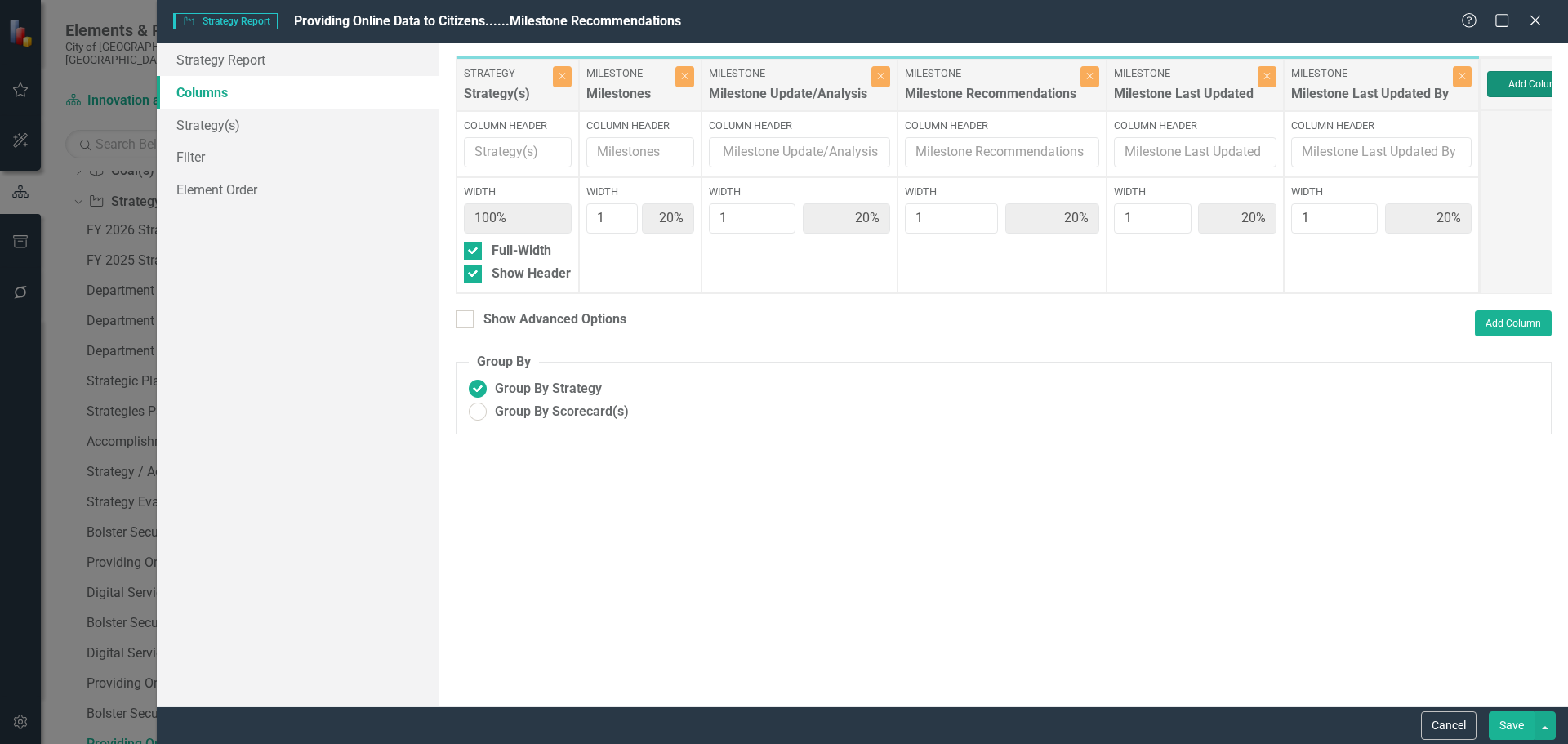
type input "17%"
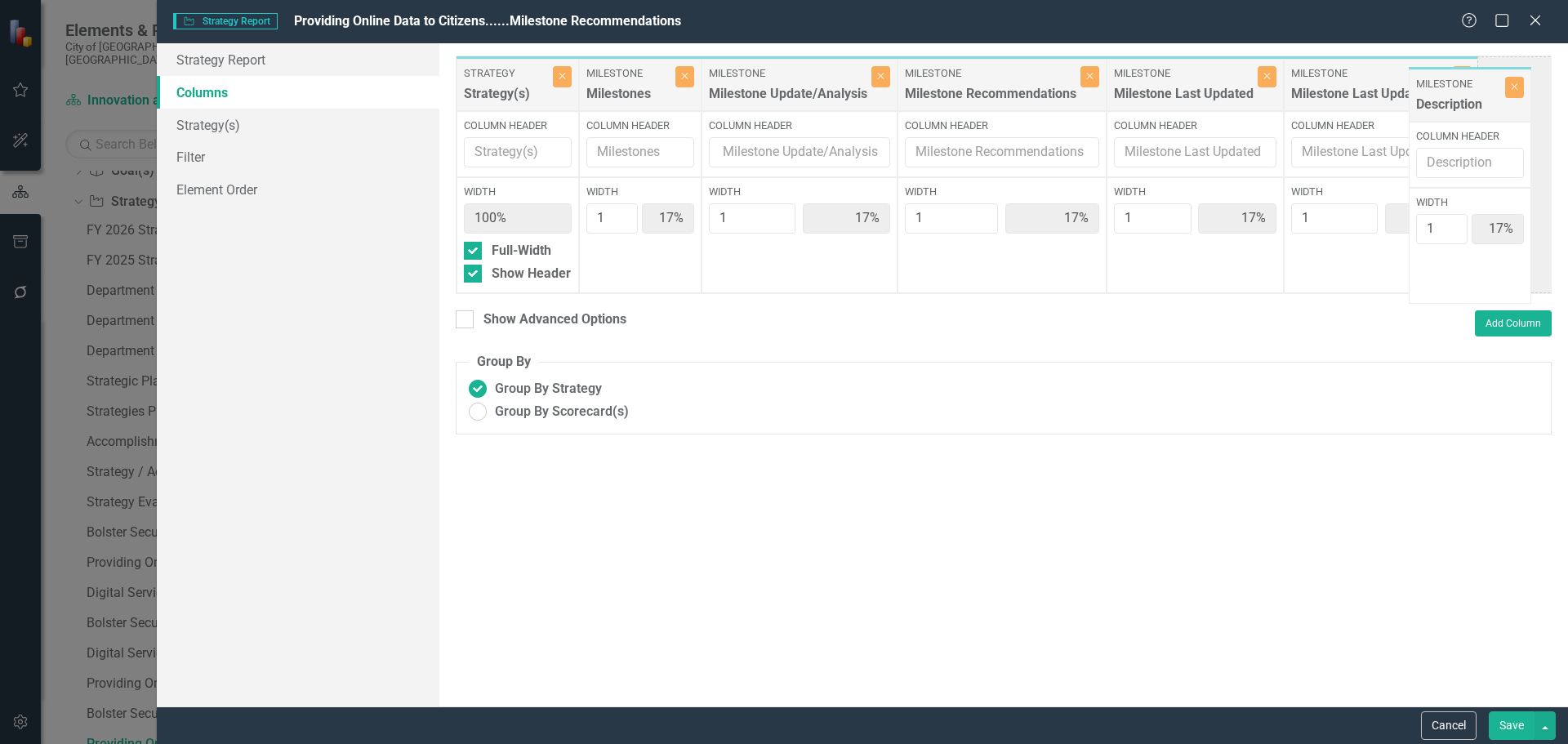
scroll to position [0, 18]
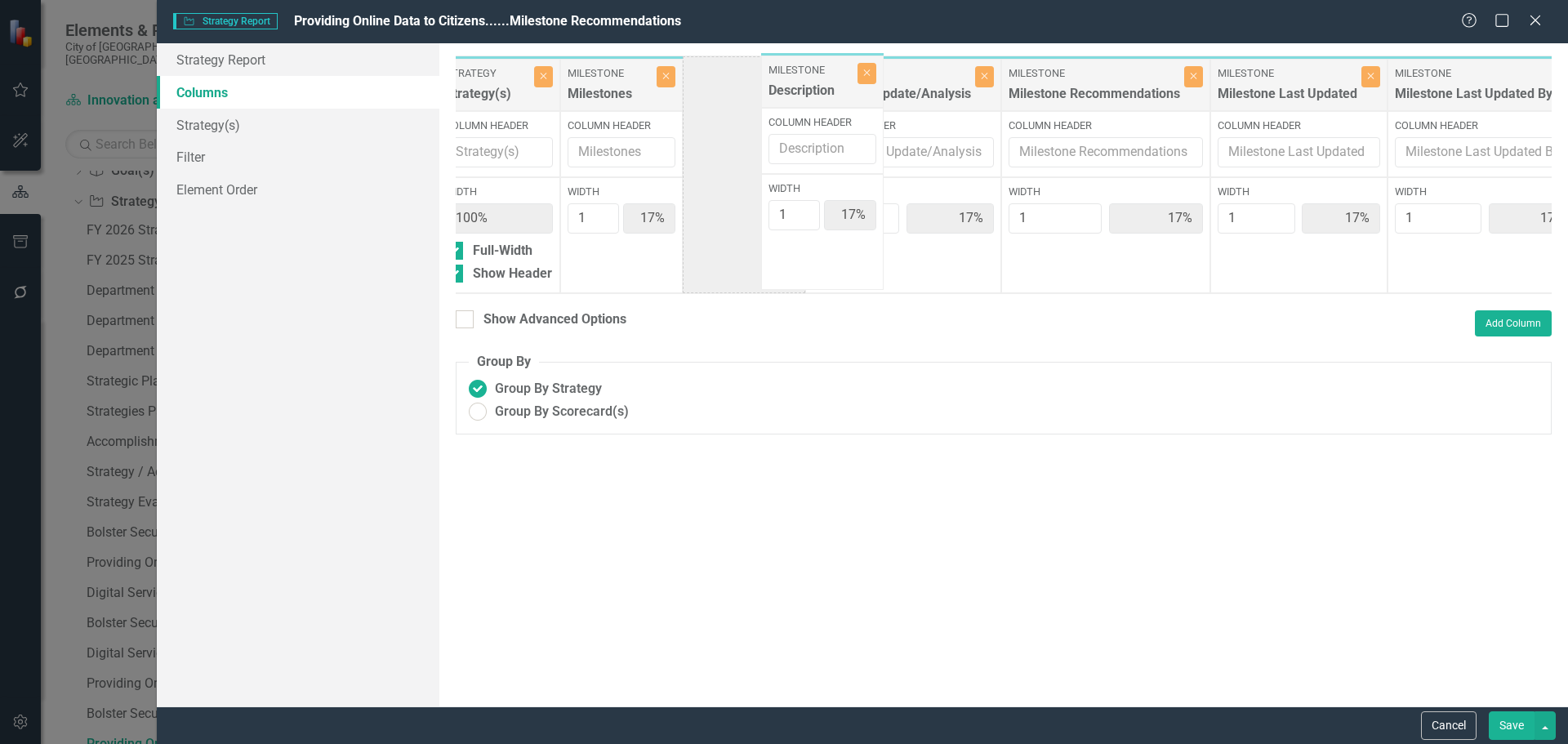
drag, startPoint x: 1517, startPoint y: 85, endPoint x: 755, endPoint y: 80, distance: 762.0
click at [755, 80] on div "Strategy Strategy(s) Close Column Header Width 100% Full-Width Show Header Mile…" at bounding box center [1011, 175] width 1146 height 238
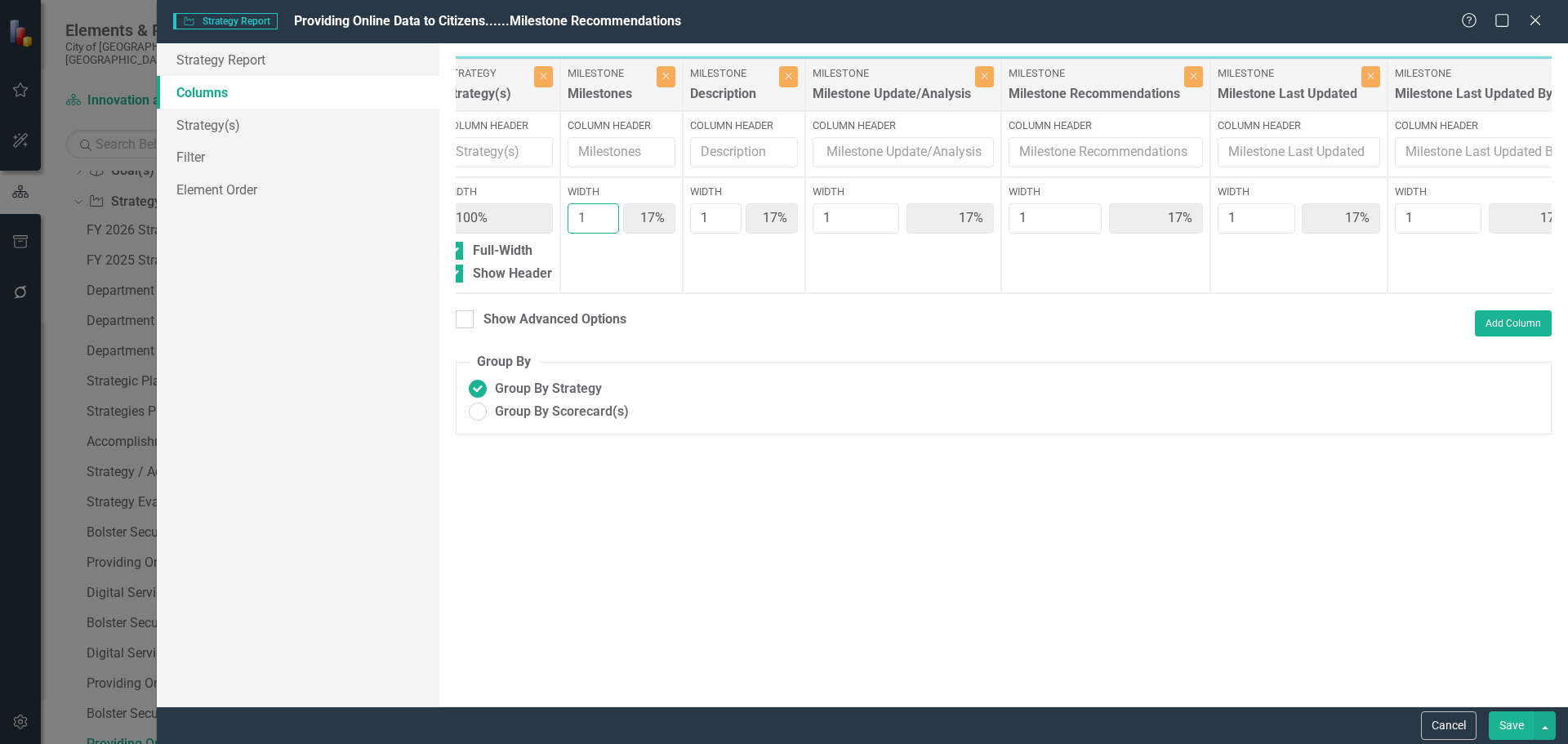
type input "2"
type input "29%"
type input "14%"
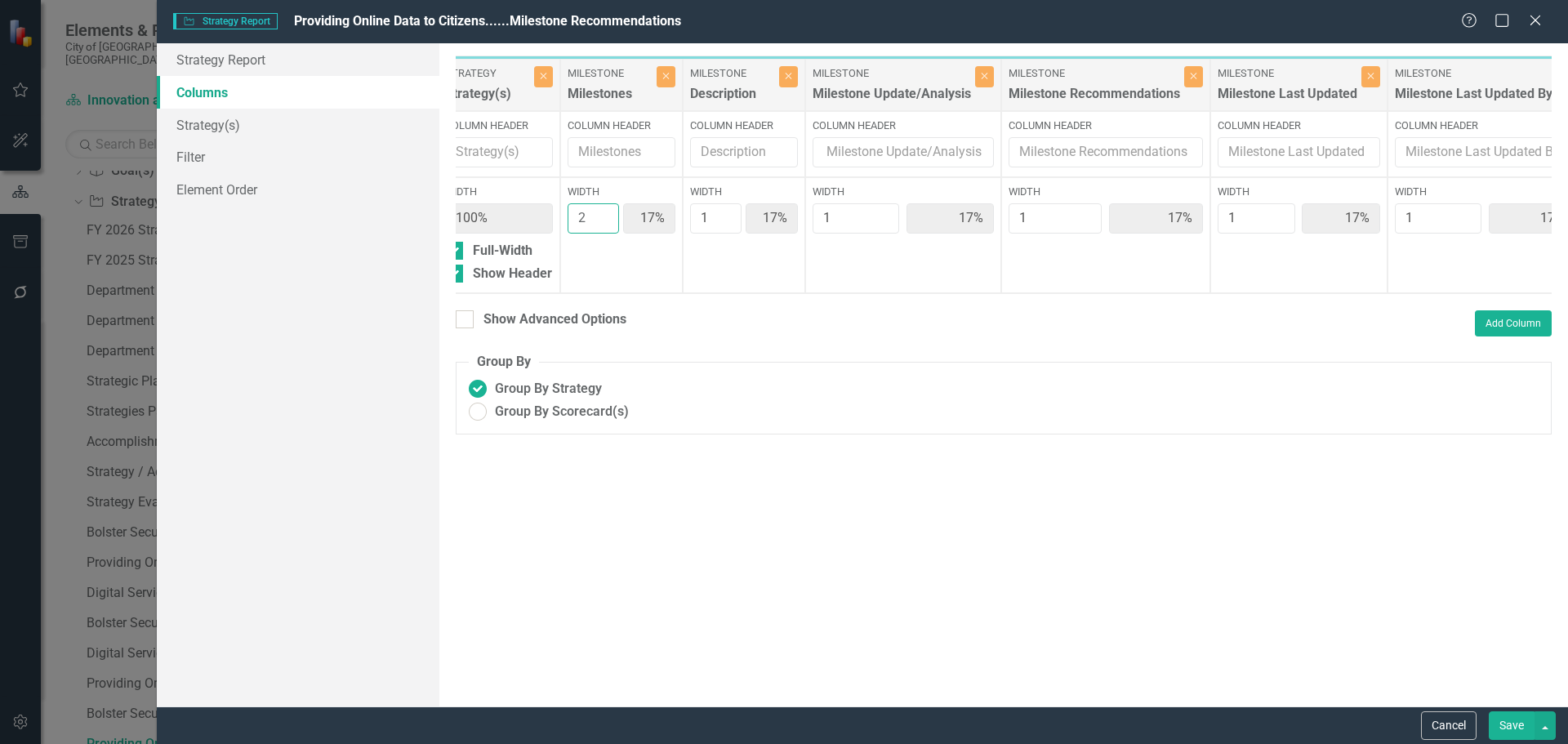
type input "14%"
type input "2"
click at [602, 212] on input "2" at bounding box center [594, 218] width 52 height 30
type input "2"
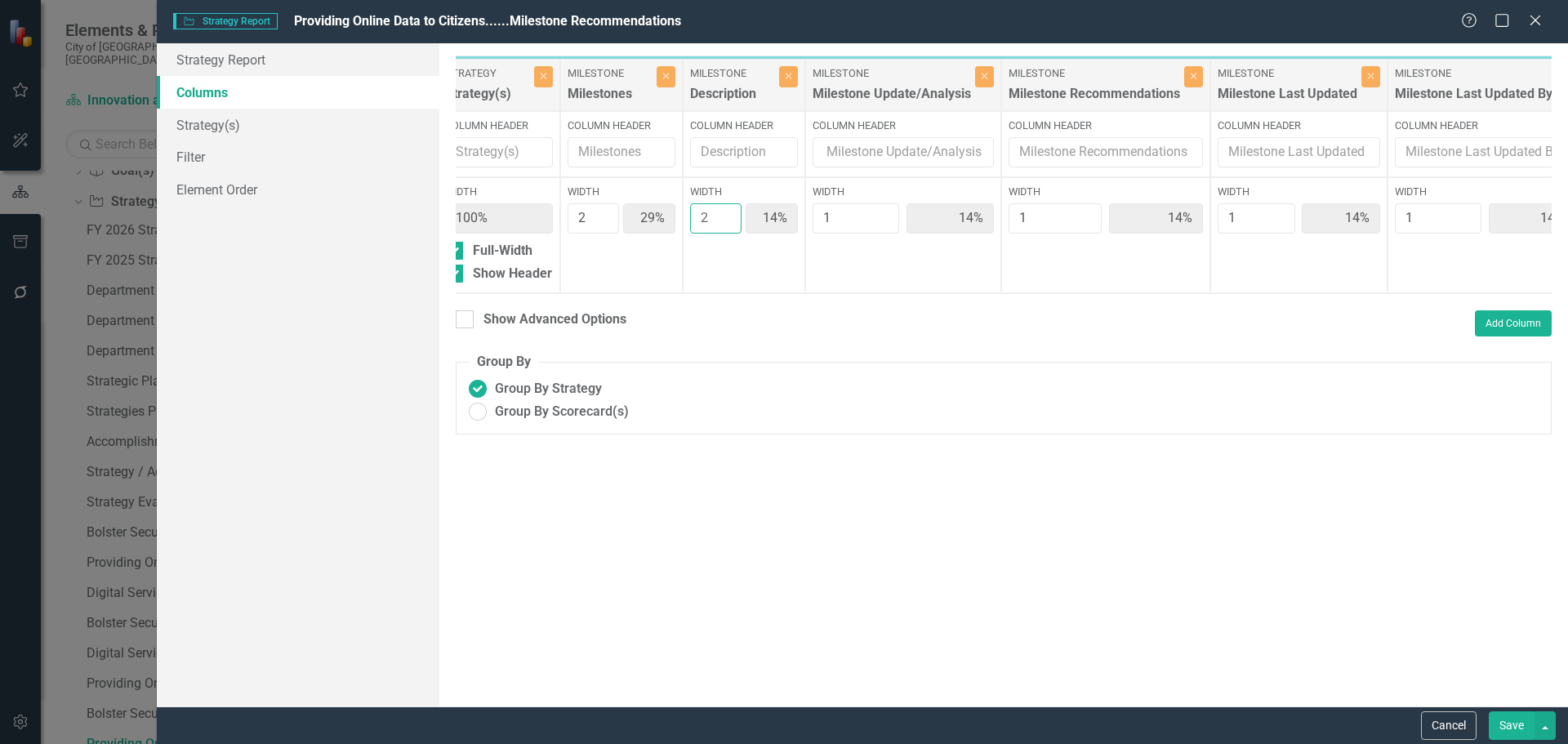
type input "25%"
type input "13%"
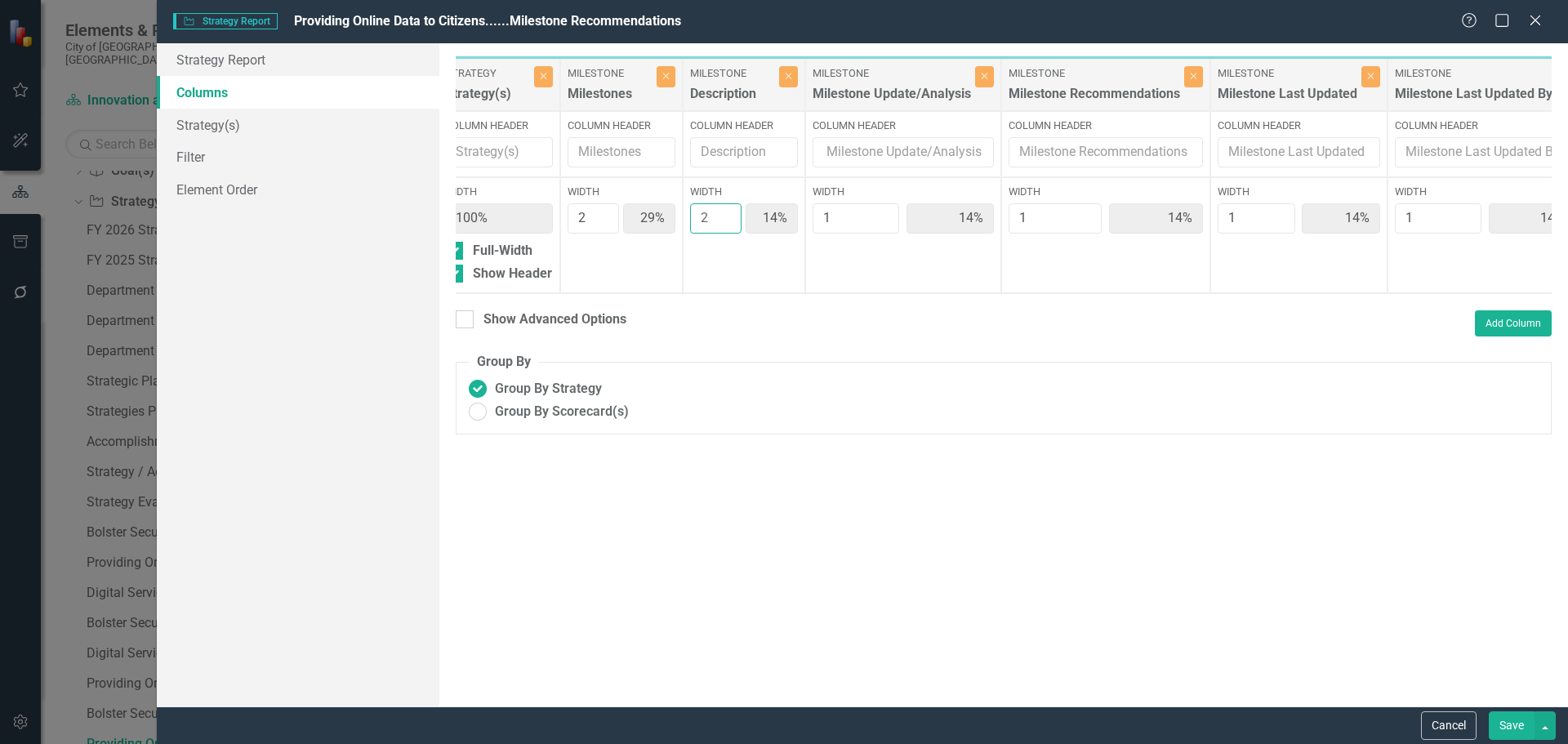
type input "13%"
type input "2"
click at [727, 215] on input "2" at bounding box center [717, 218] width 52 height 30
type input "2"
type input "22%"
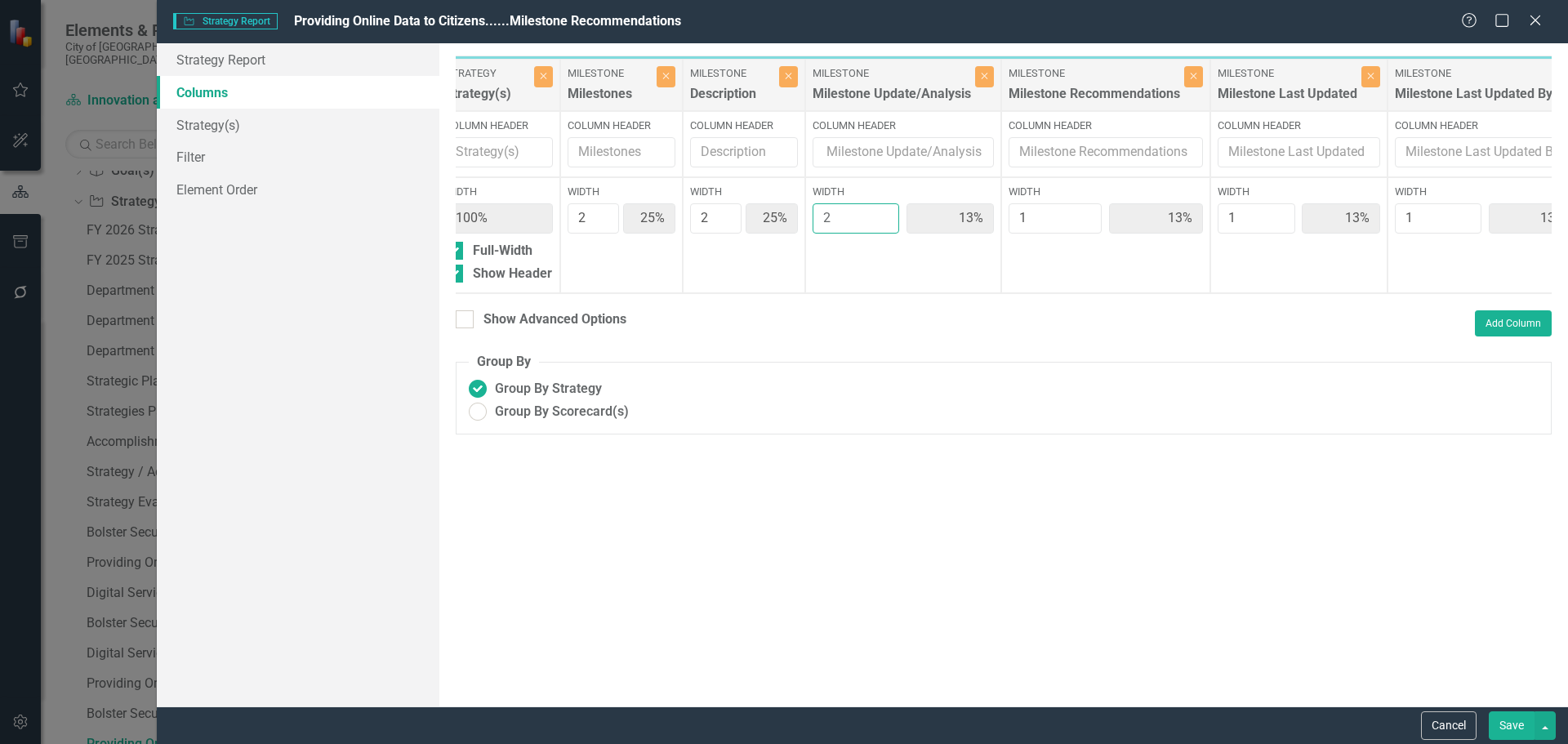
type input "22%"
type input "11%"
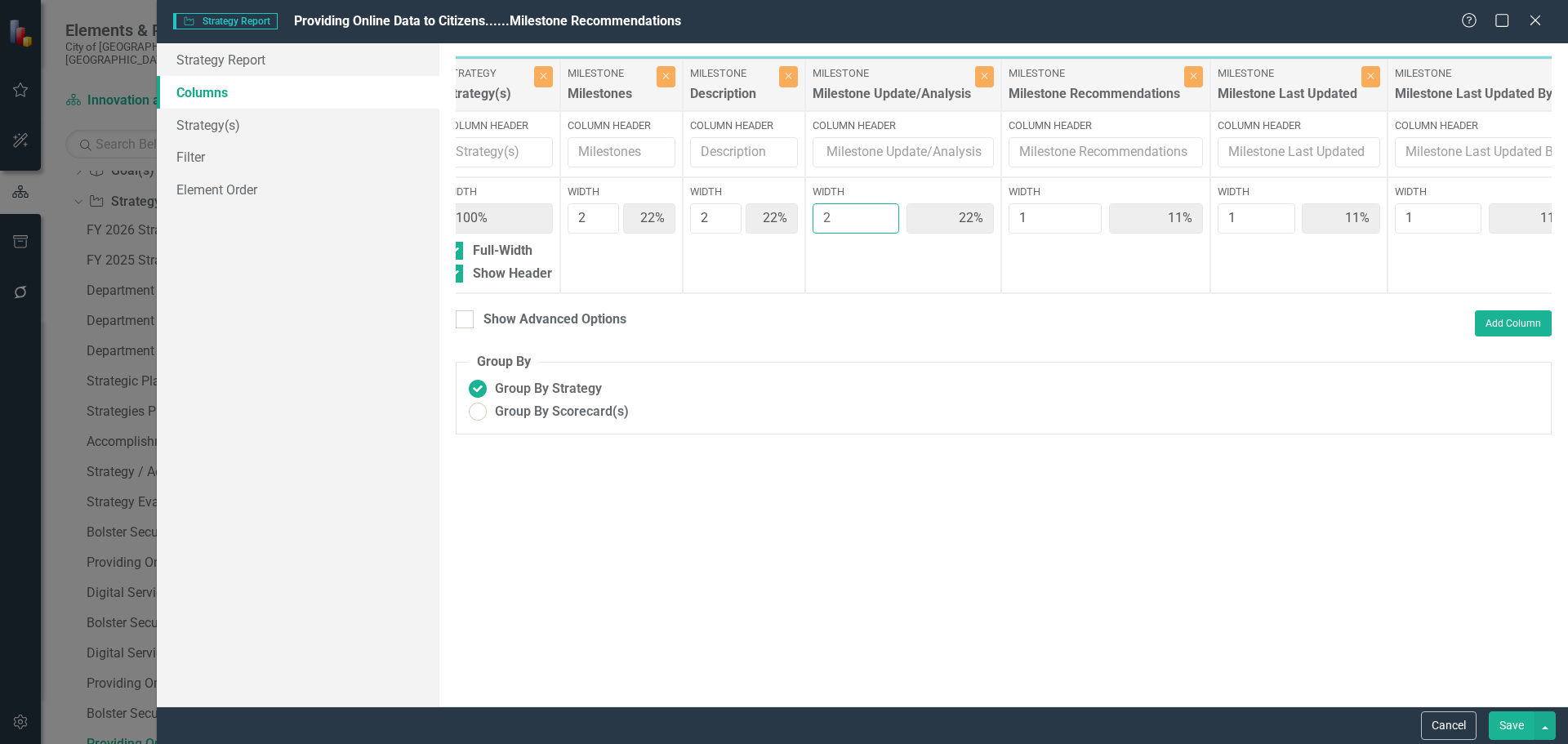
type input "2"
click at [880, 214] on input "2" at bounding box center [856, 218] width 88 height 30
type input "2"
type input "20%"
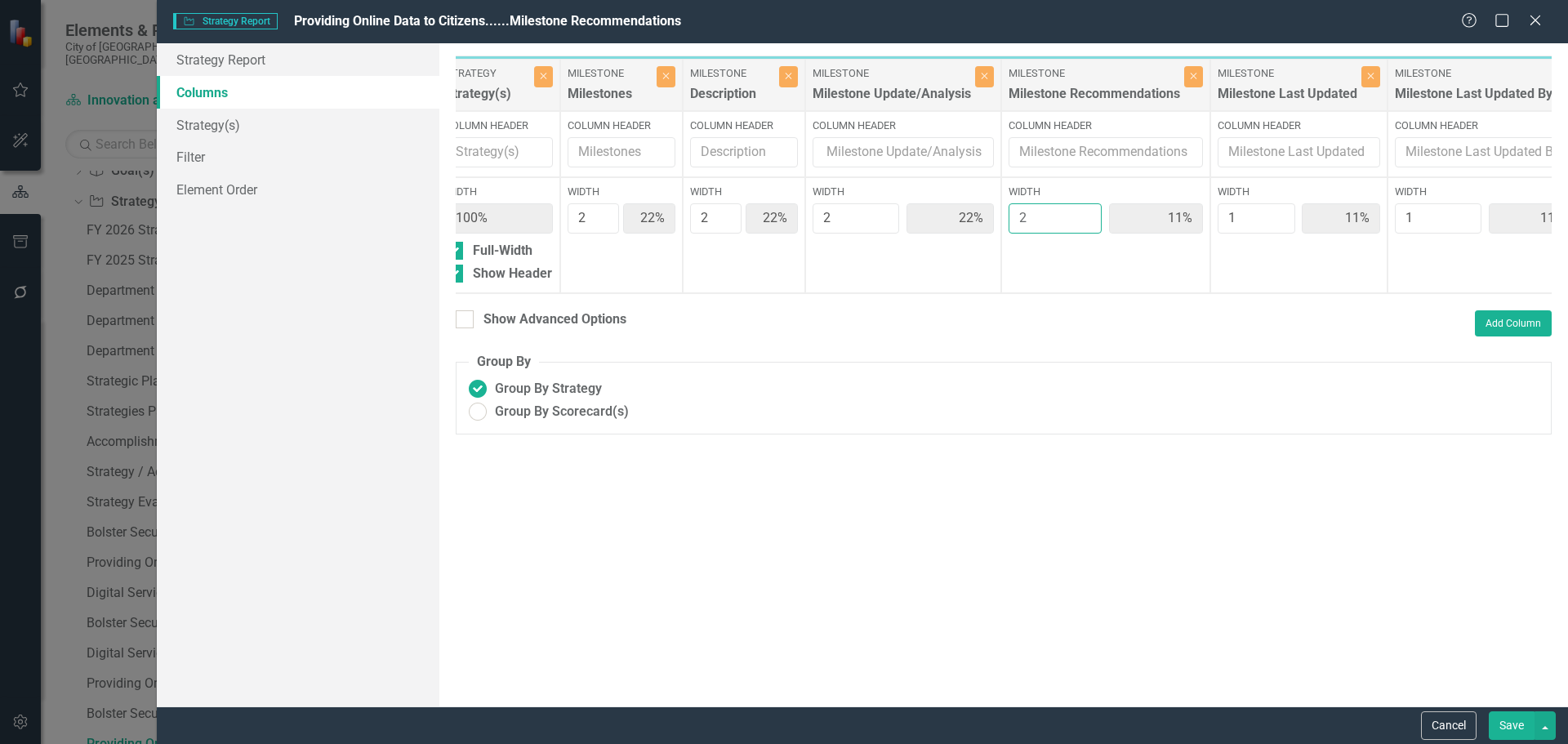
type input "20%"
type input "10%"
type input "2"
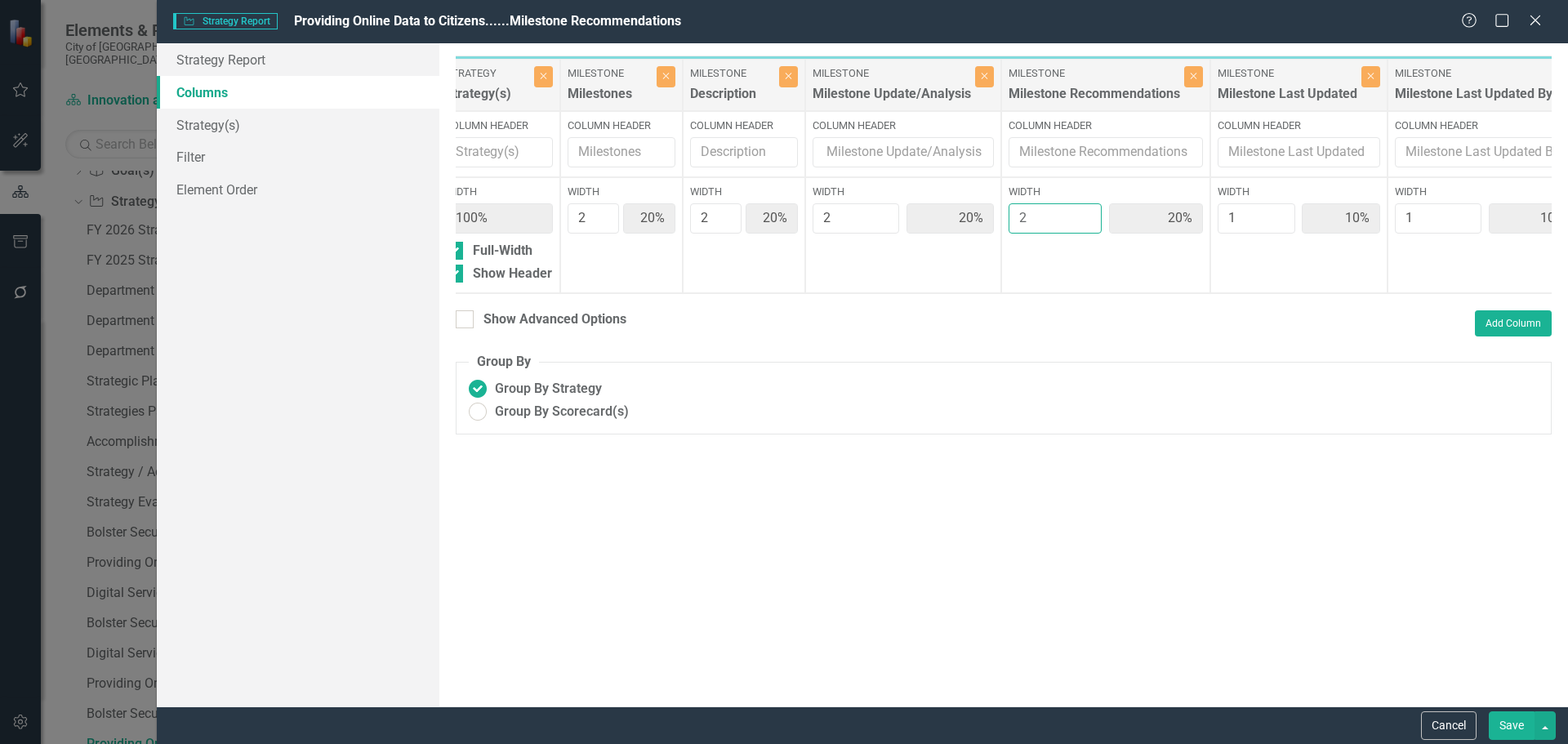
click at [1085, 213] on input "2" at bounding box center [1055, 218] width 93 height 30
click at [1525, 720] on button "Save" at bounding box center [1512, 726] width 45 height 29
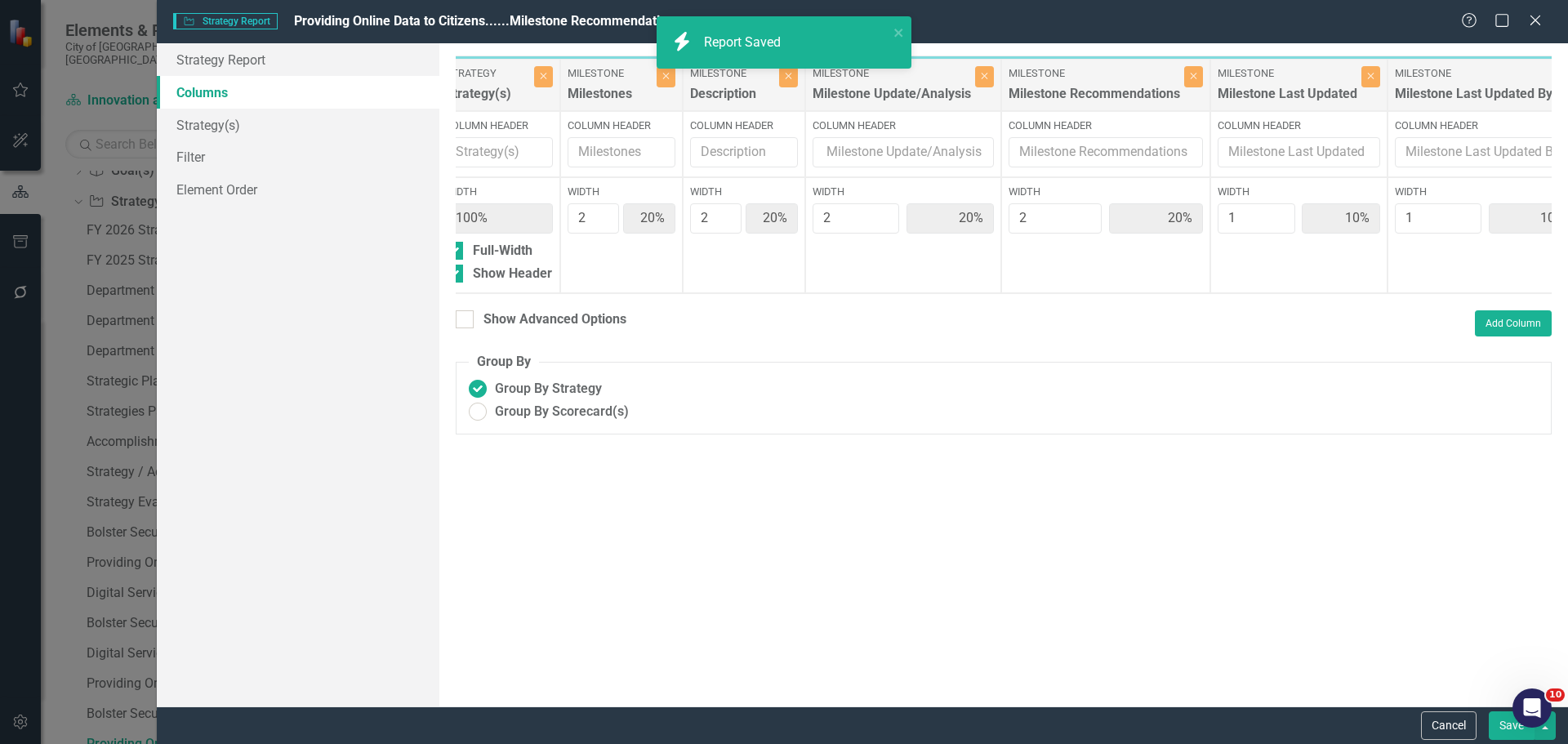
radio input "true"
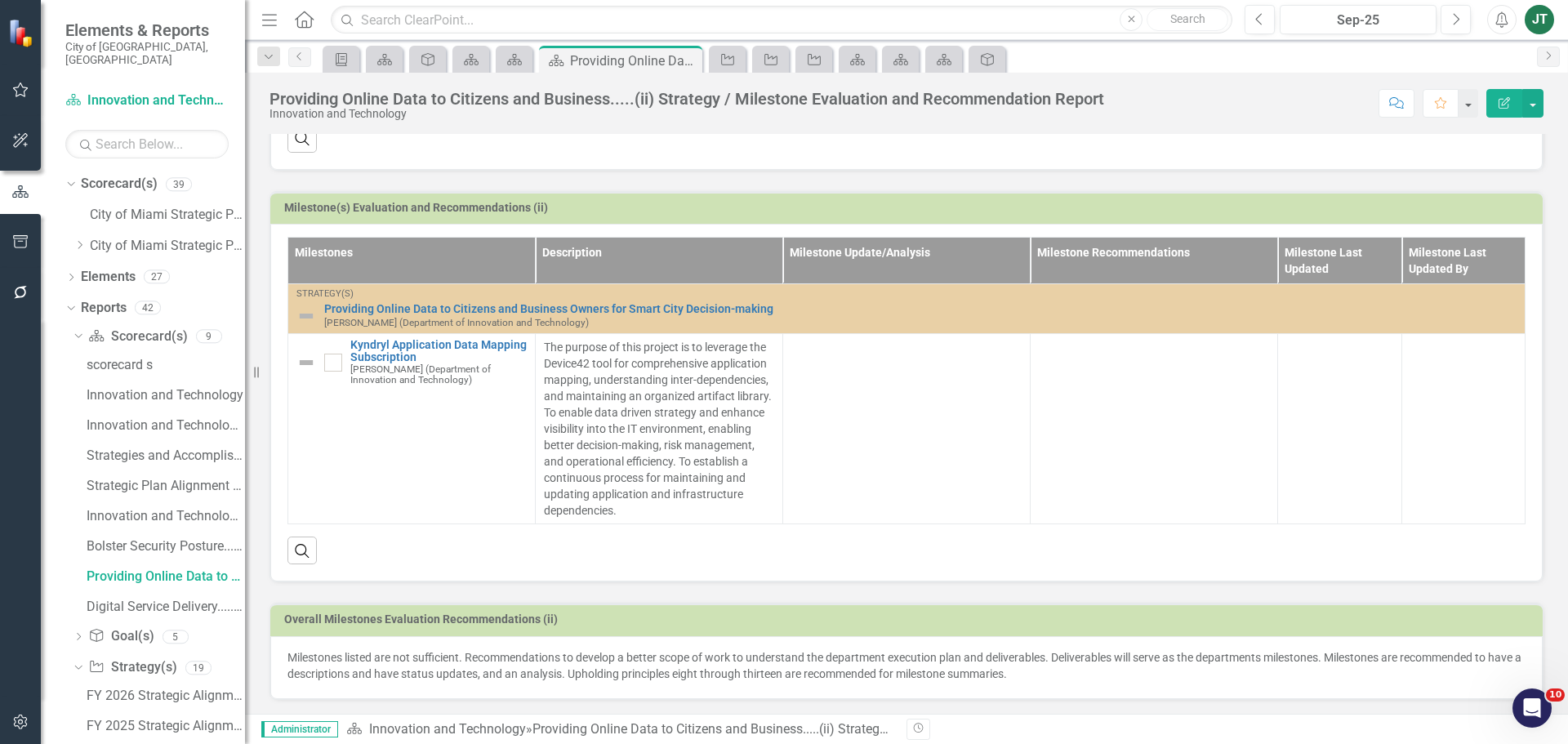
scroll to position [516, 0]
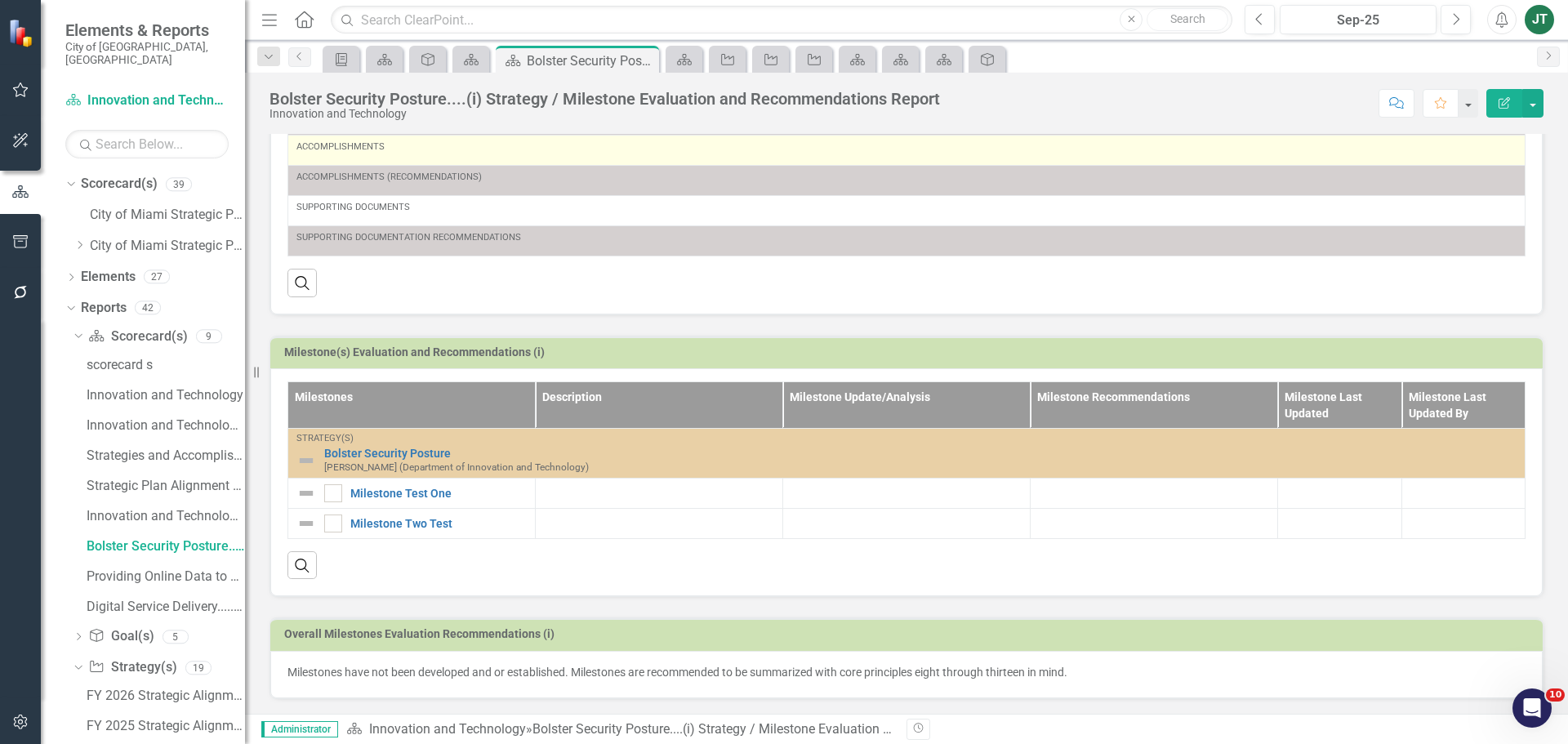
scroll to position [440, 0]
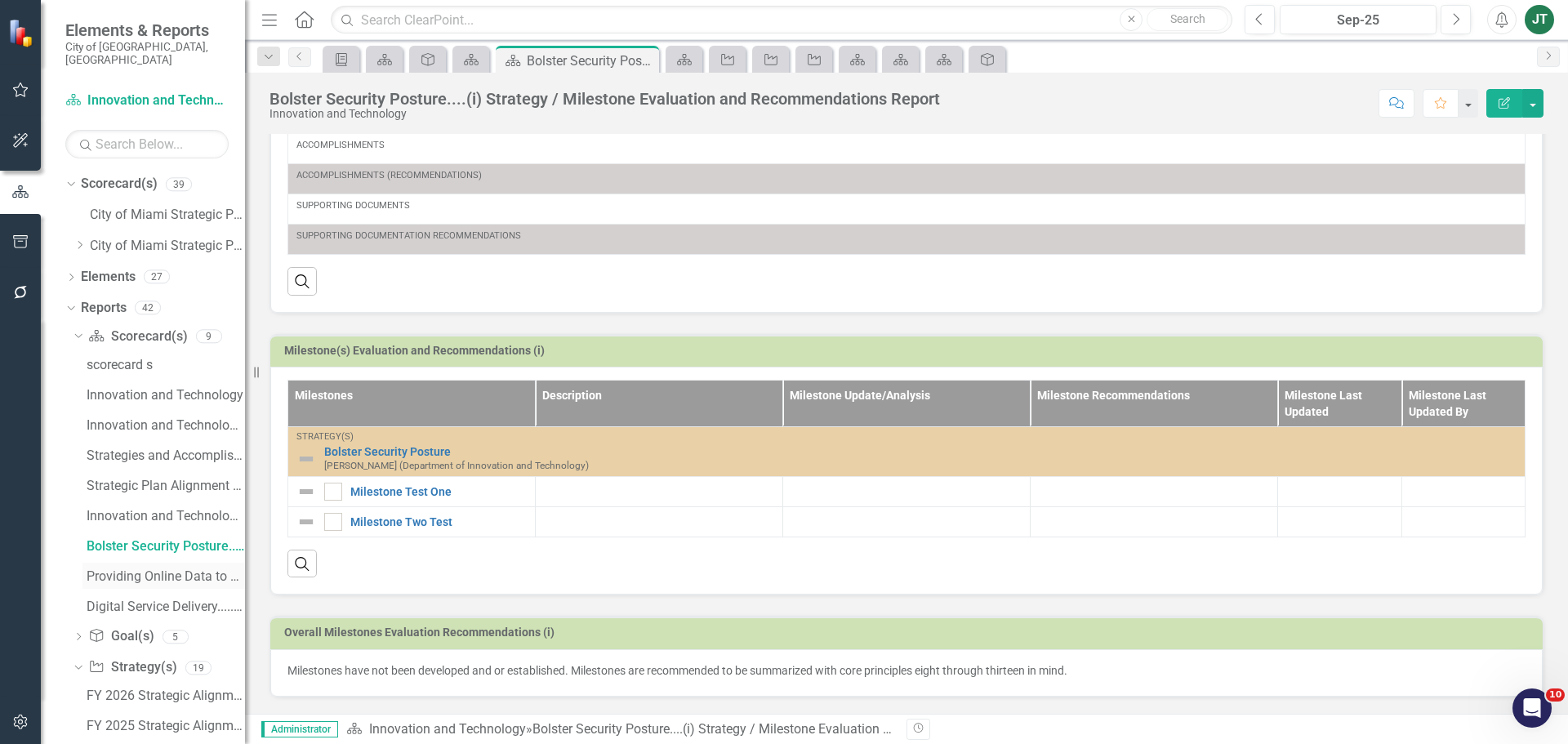
click at [122, 569] on div "Providing Online Data to Citizens and Business.....(ii) Strategy / Milestone Ev…" at bounding box center [165, 577] width 158 height 15
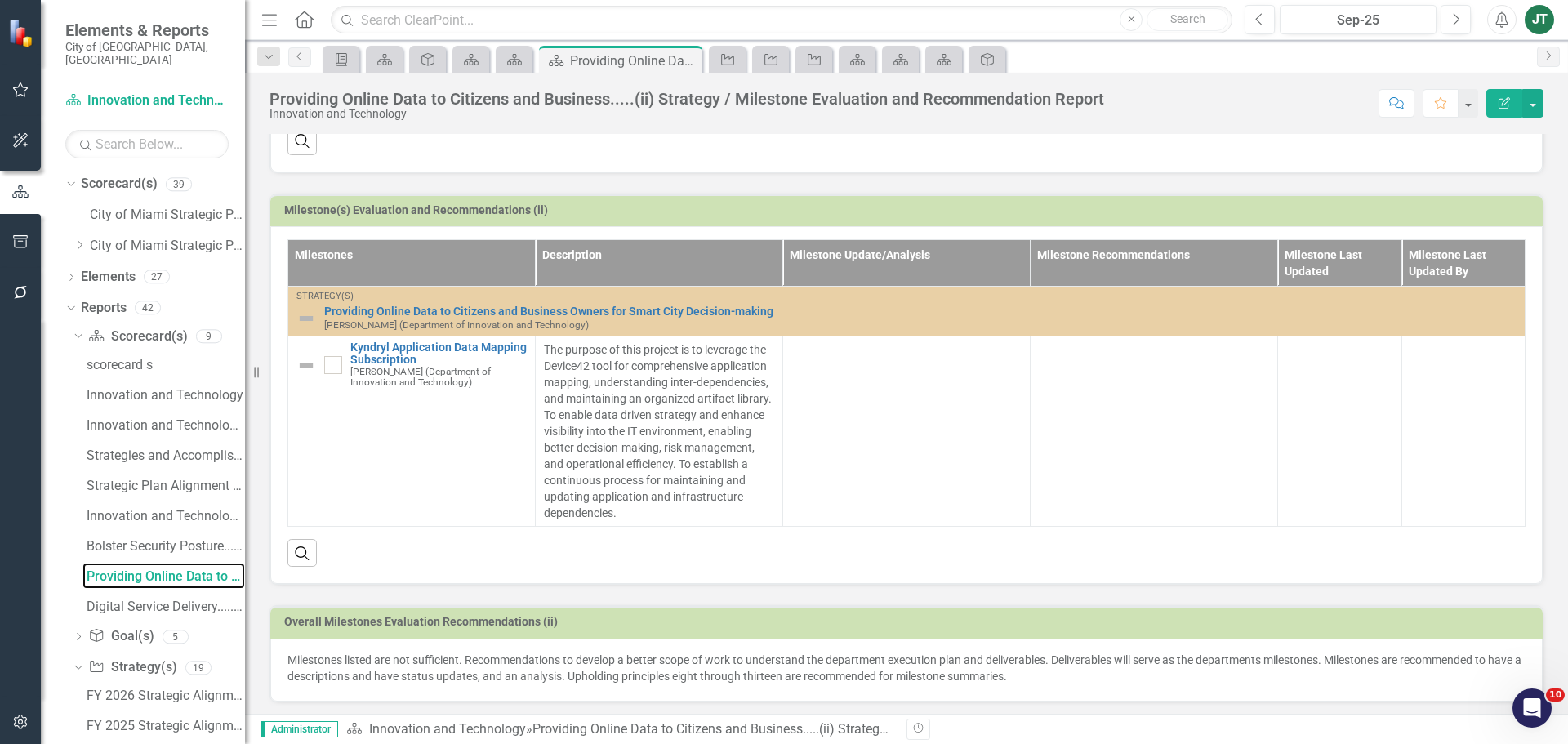
scroll to position [516, 0]
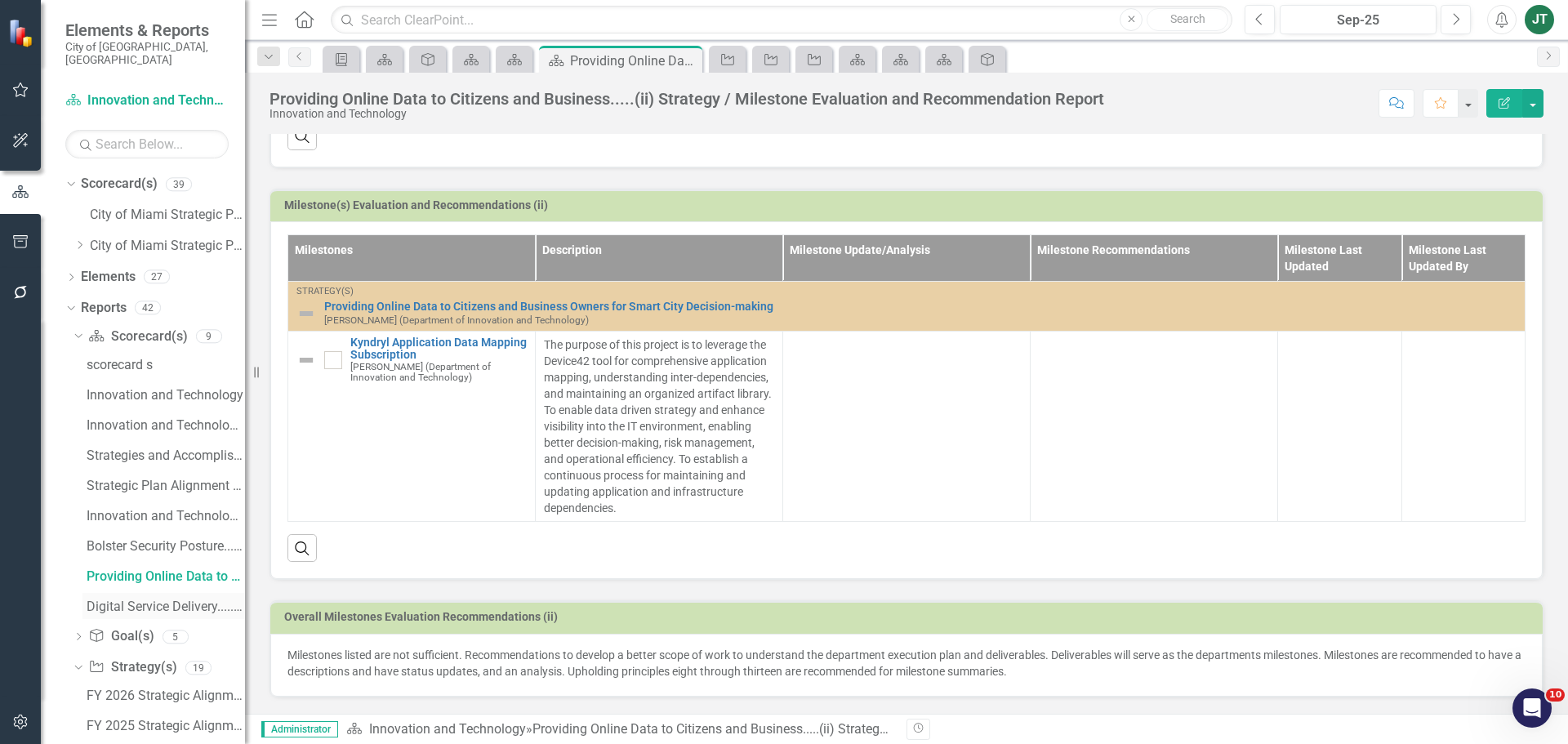
click at [129, 600] on div "Digital Service Delivery......(iii) Strategy / Milestone Evaluation and Recomme…" at bounding box center [165, 607] width 158 height 15
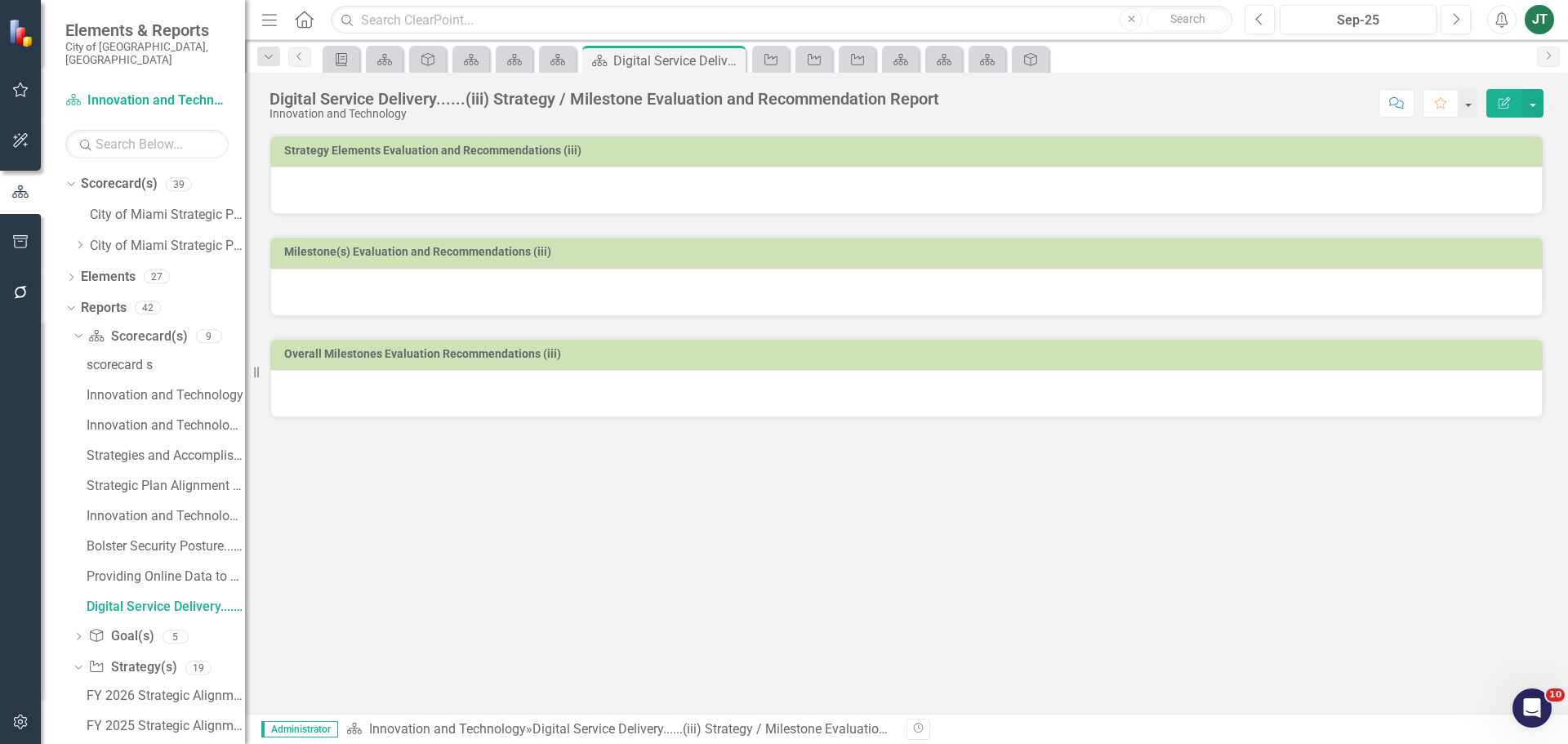
click at [672, 181] on div at bounding box center [906, 189] width 1273 height 47
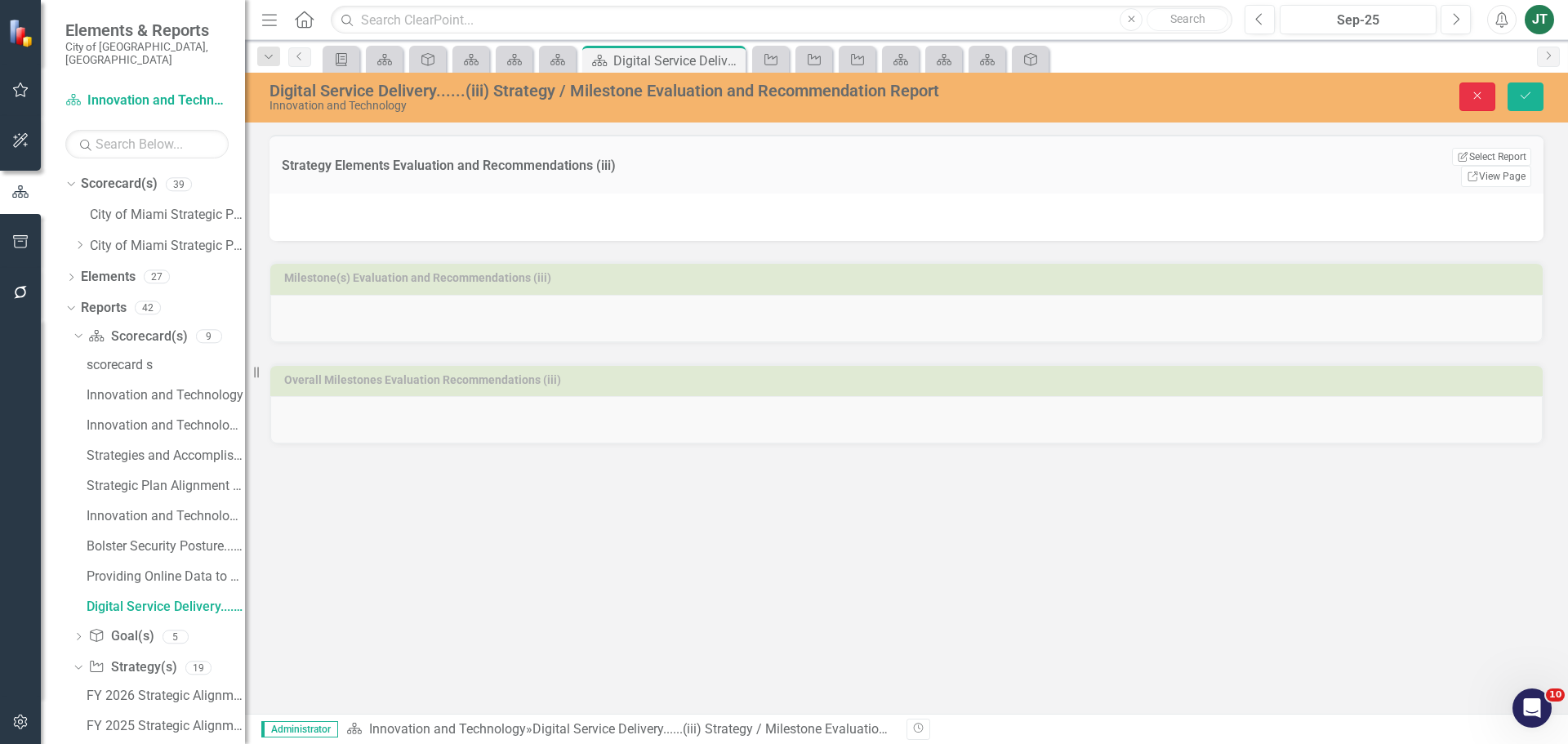
click at [1463, 88] on button "Close" at bounding box center [1477, 96] width 36 height 29
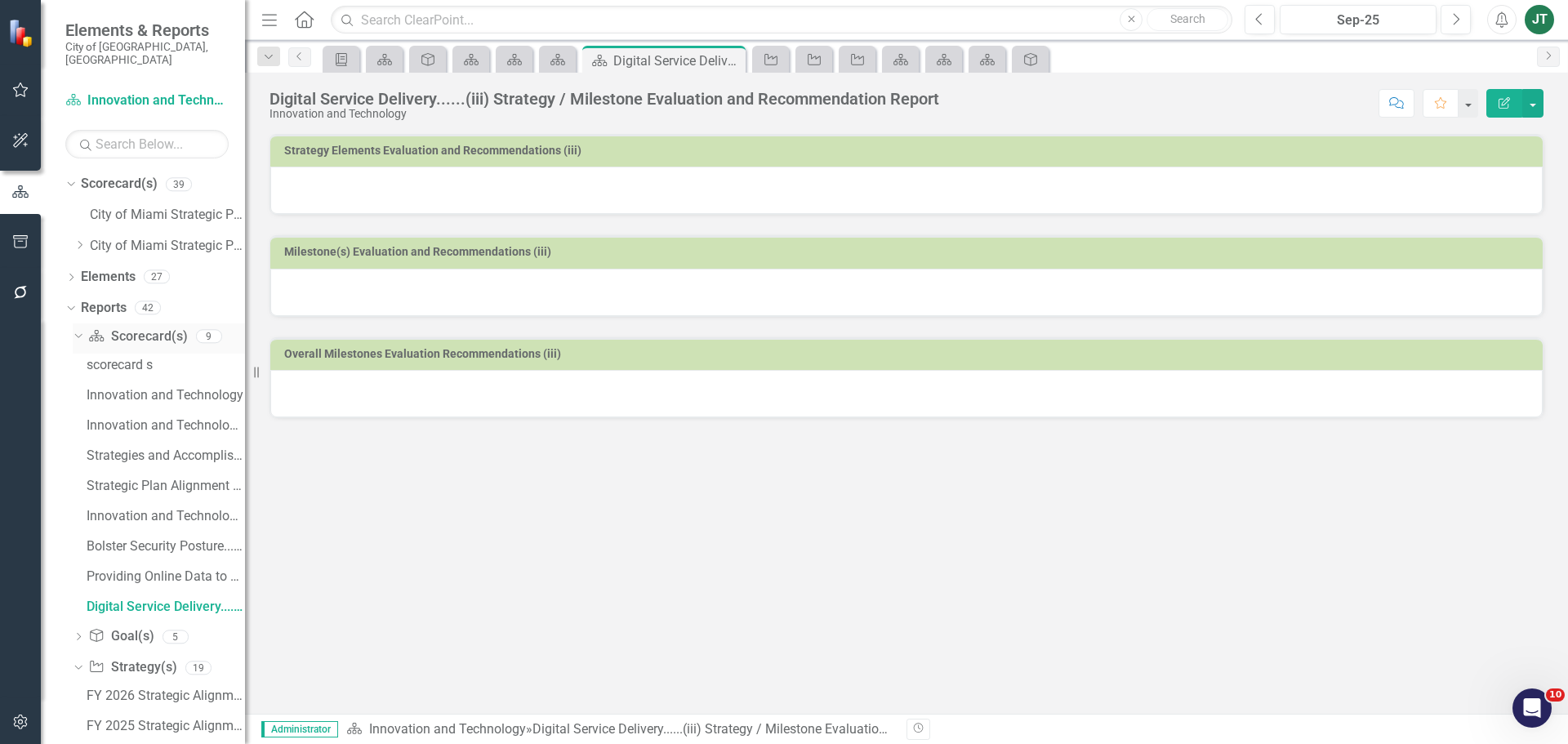
click at [122, 327] on link "Scorecard(s) Scorecard(s)" at bounding box center [137, 336] width 99 height 18
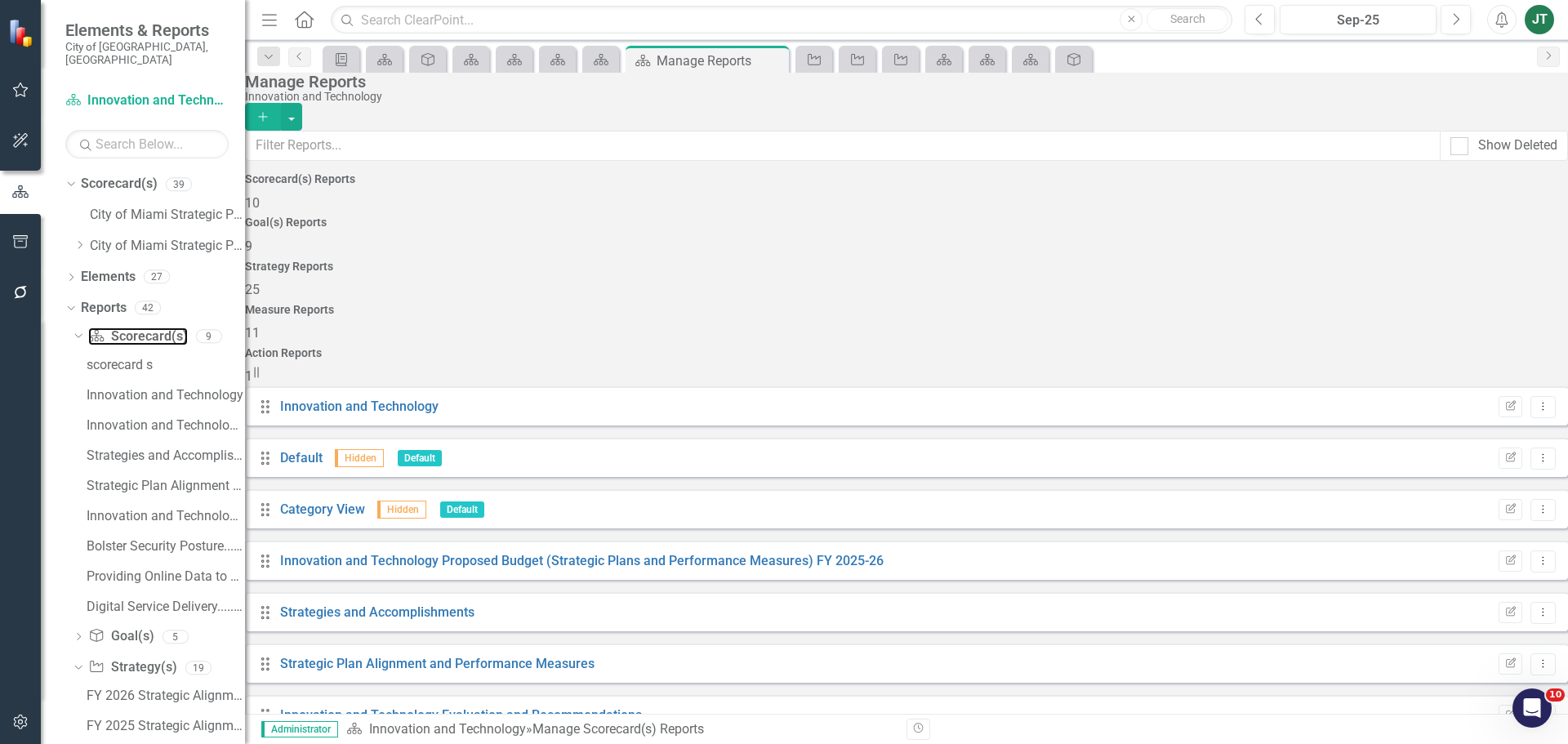
scroll to position [95, 0]
click at [1447, 659] on link "Trash Delete Report" at bounding box center [1464, 656] width 135 height 30
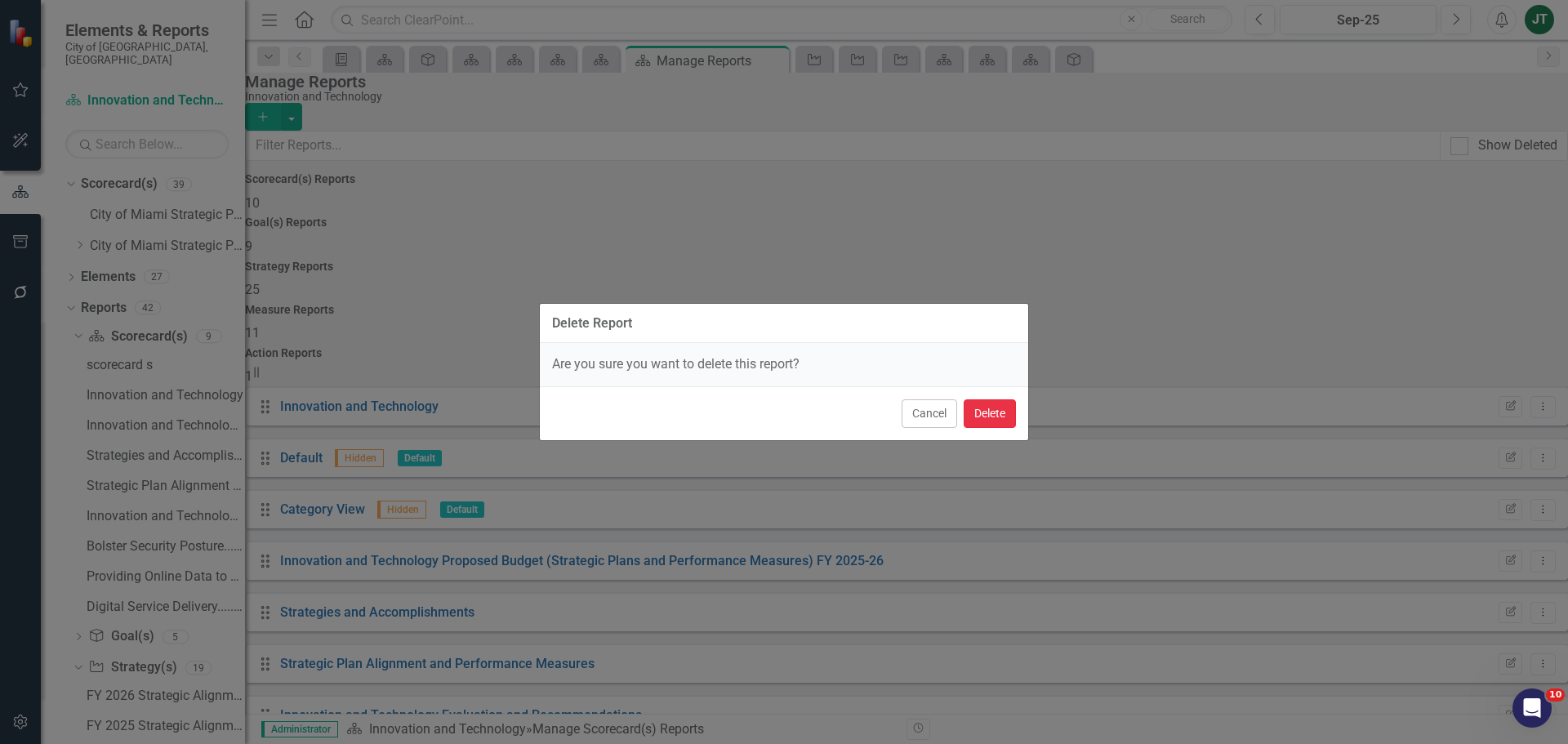
click at [994, 403] on button "Delete" at bounding box center [990, 413] width 53 height 29
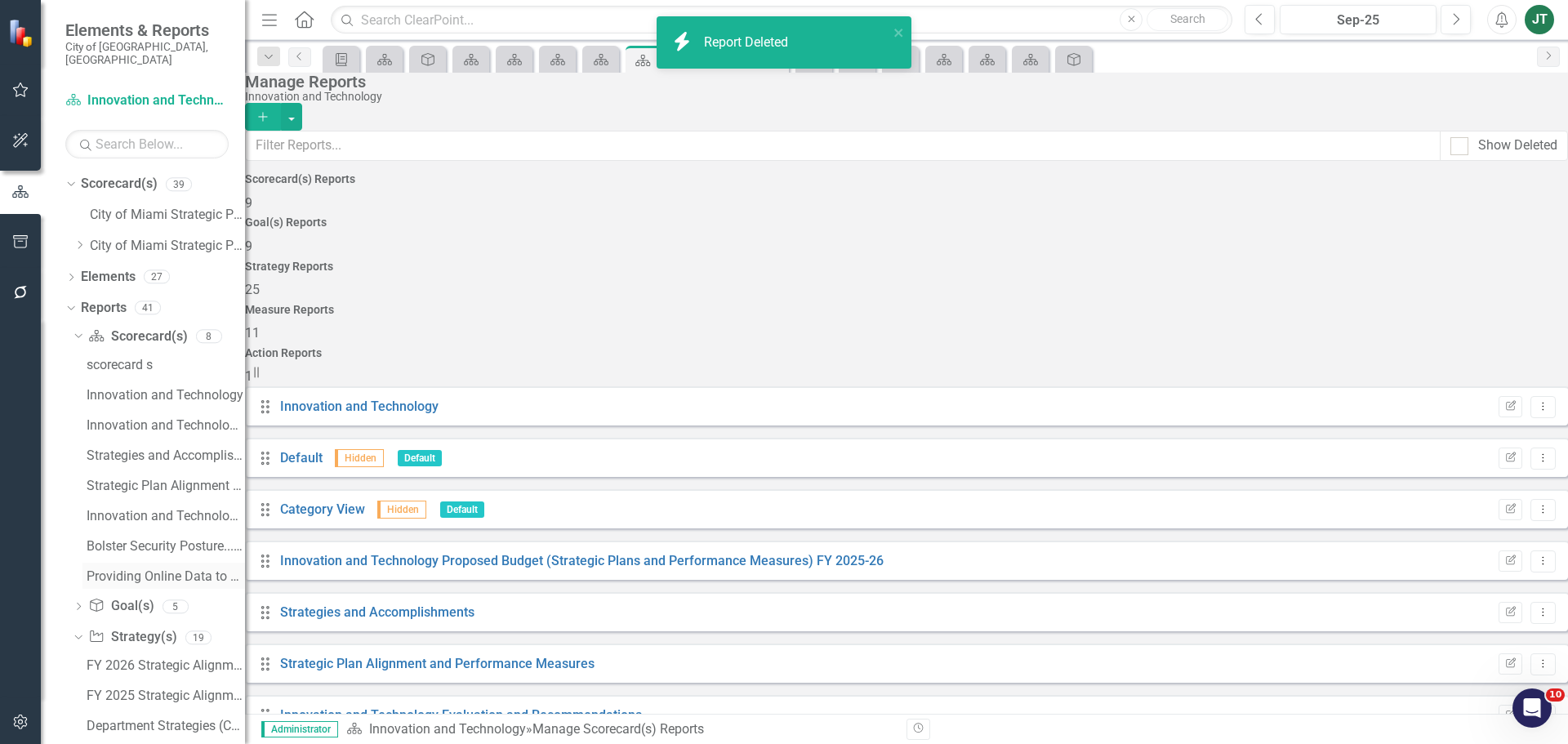
scroll to position [44, 0]
click at [80, 334] on icon at bounding box center [78, 335] width 7 height 4
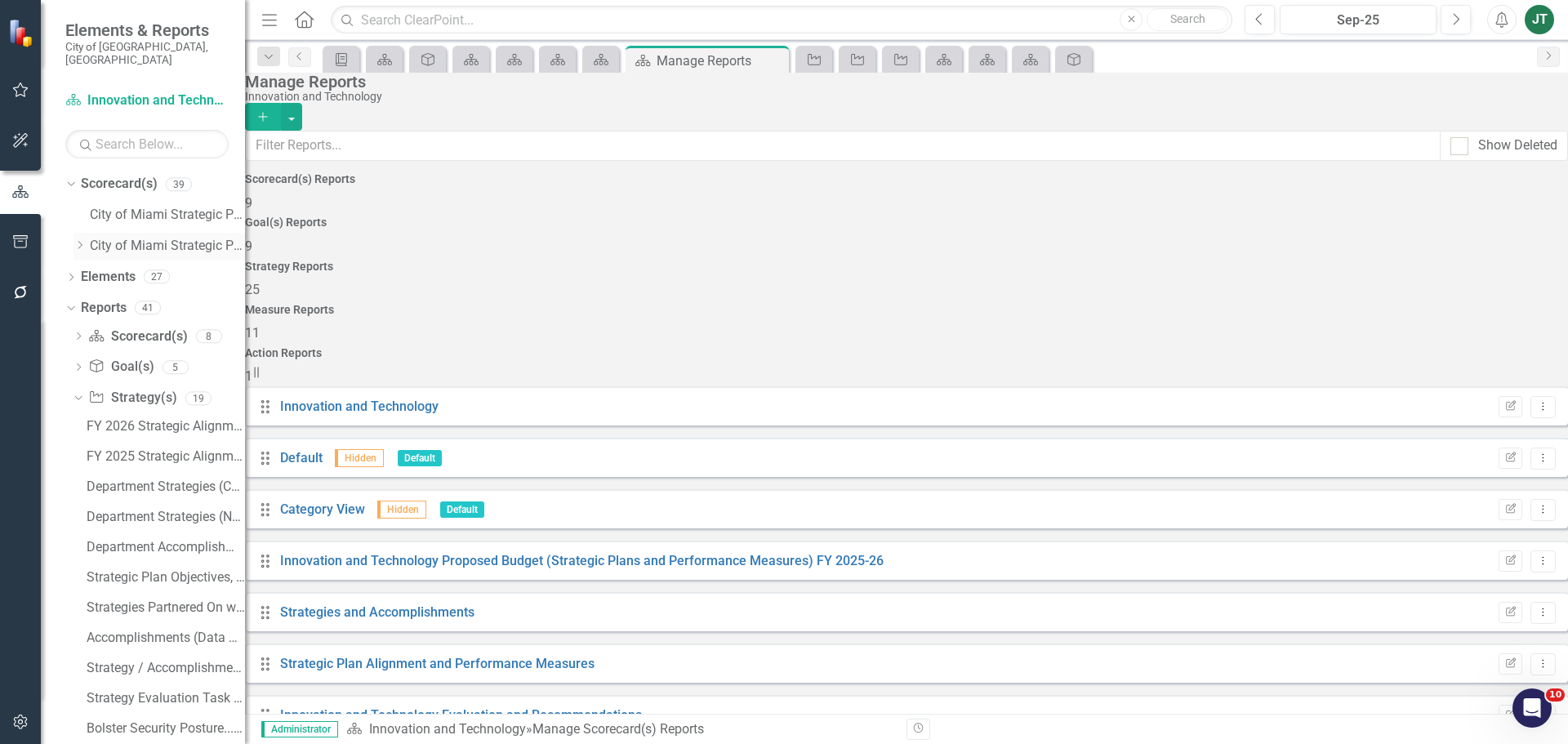
click at [87, 239] on div "Dropdown" at bounding box center [82, 246] width 17 height 14
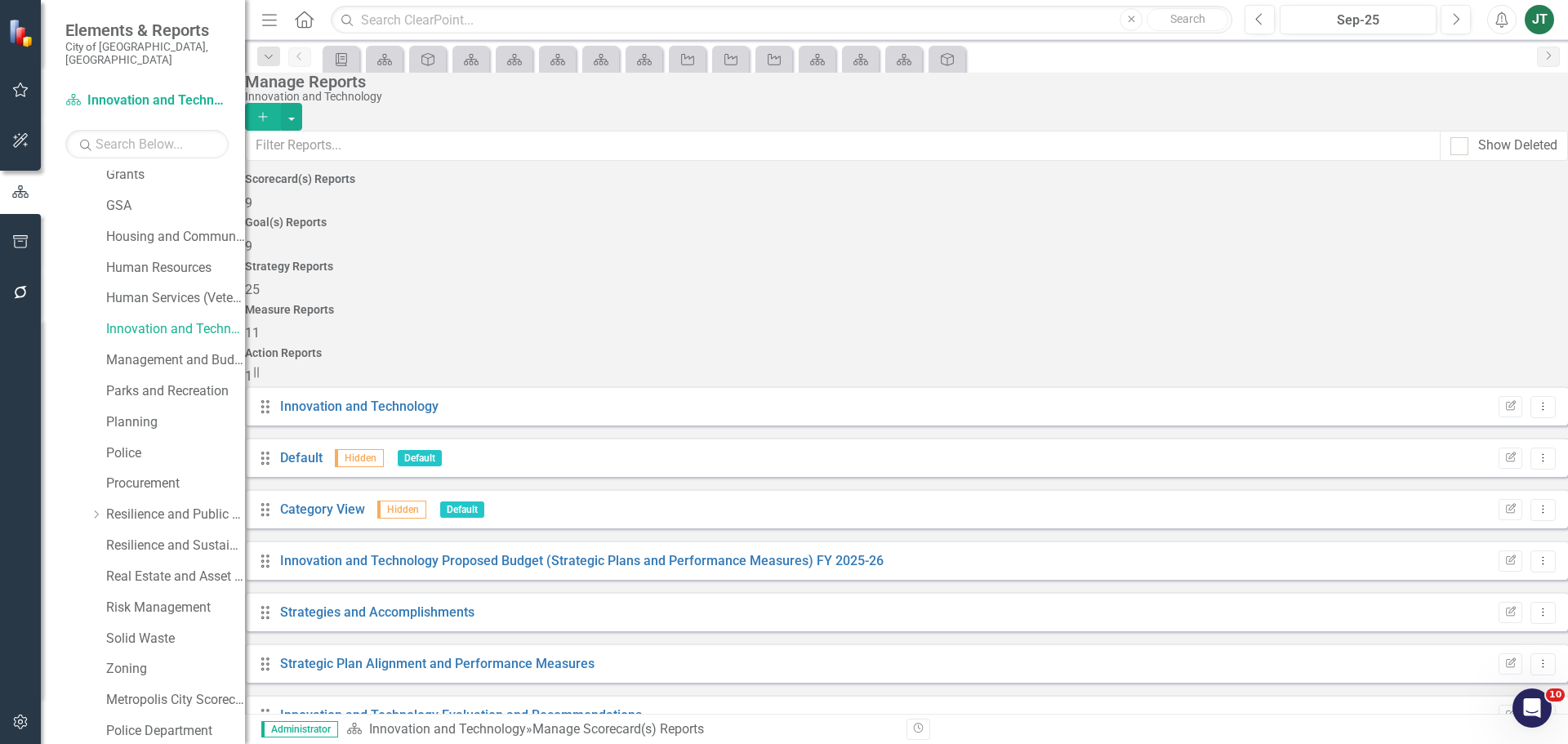
scroll to position [490, 0]
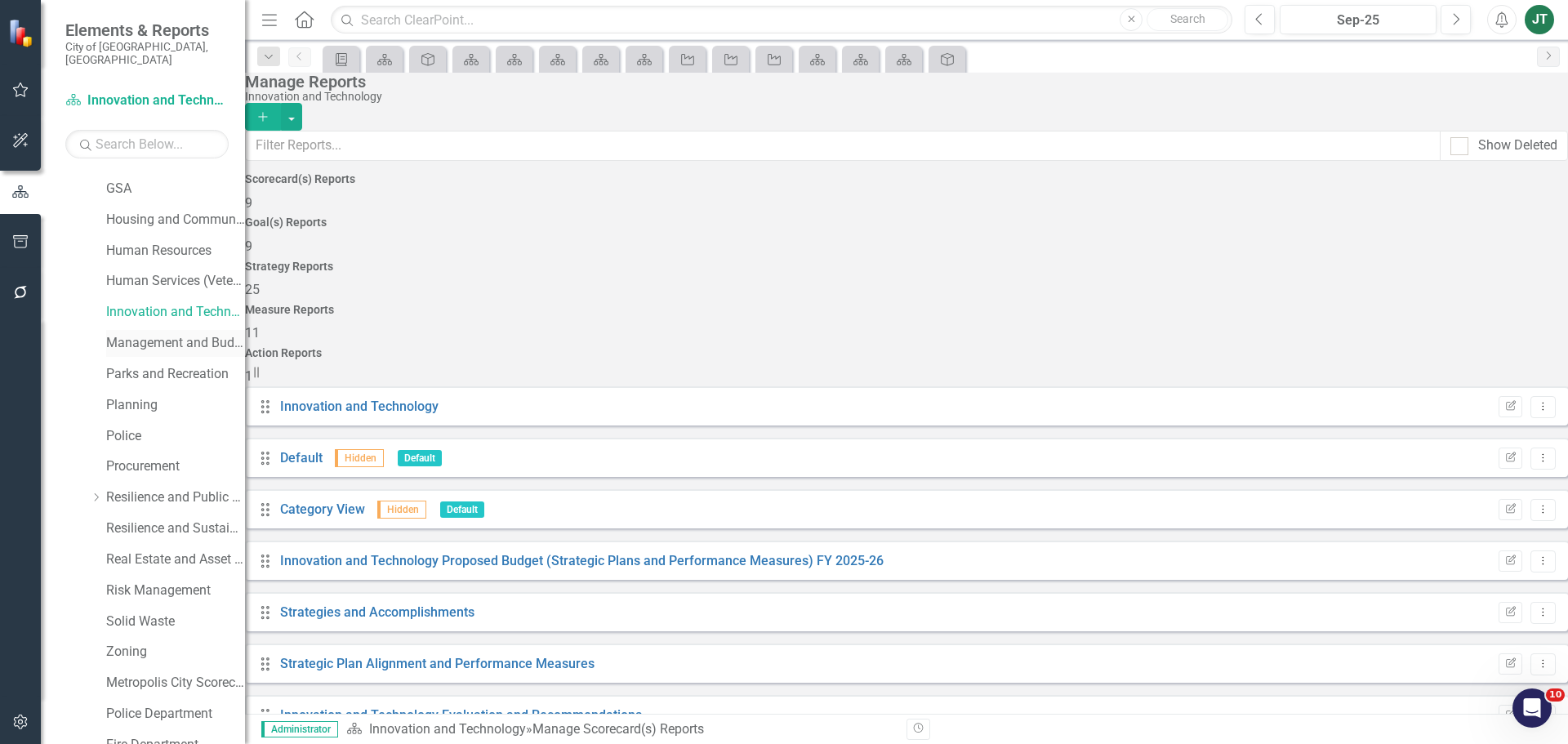
click at [143, 334] on link "Management and Budget" at bounding box center [176, 343] width 139 height 18
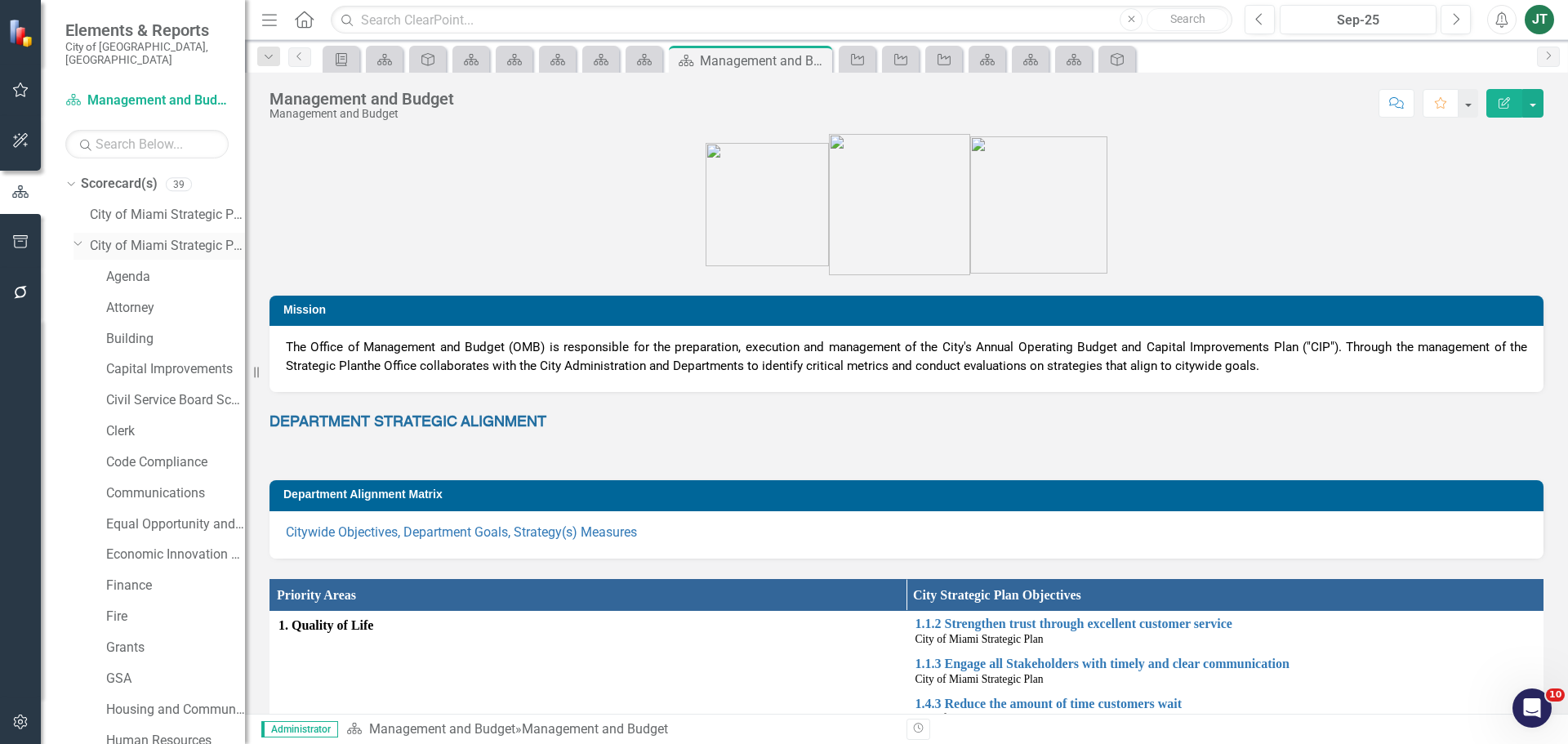
click at [80, 237] on icon "Dropdown" at bounding box center [79, 242] width 10 height 12
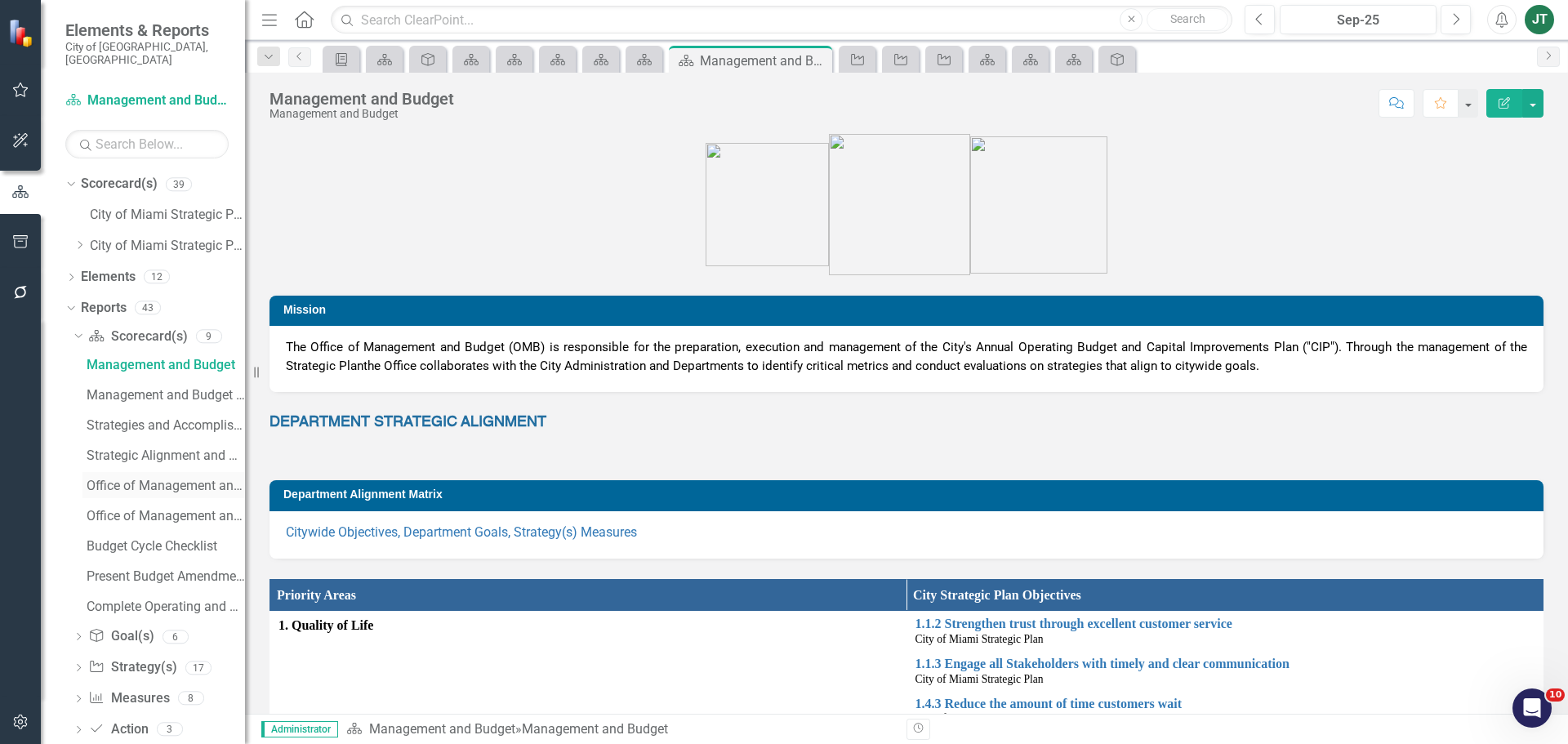
click at [164, 479] on div "Office of Management and Budget - Strategic Plan FY 2023-24" at bounding box center [165, 486] width 158 height 15
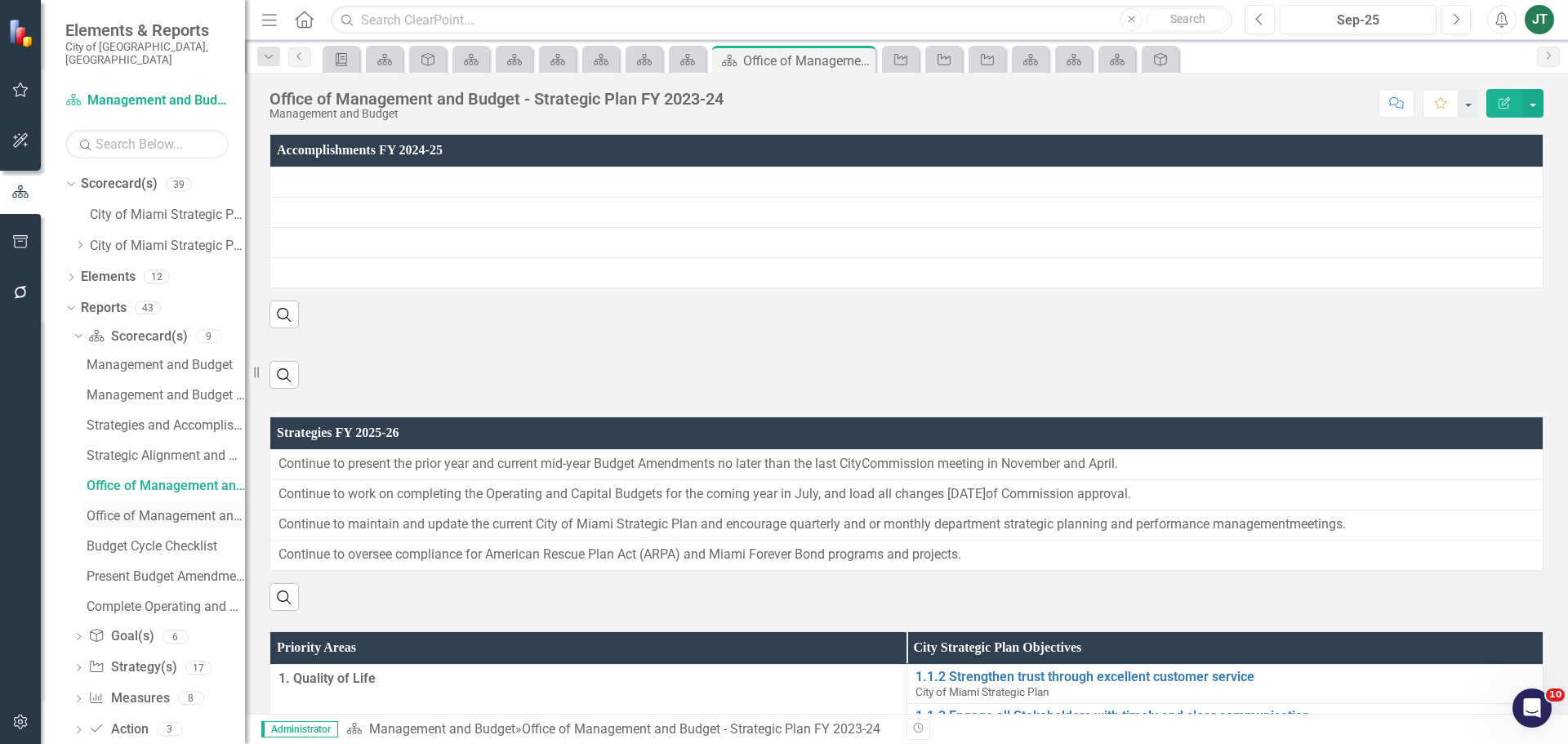
click at [147, 508] on div "Office of Management and Budget's Evaluation and Recommendations" at bounding box center [165, 516] width 158 height 15
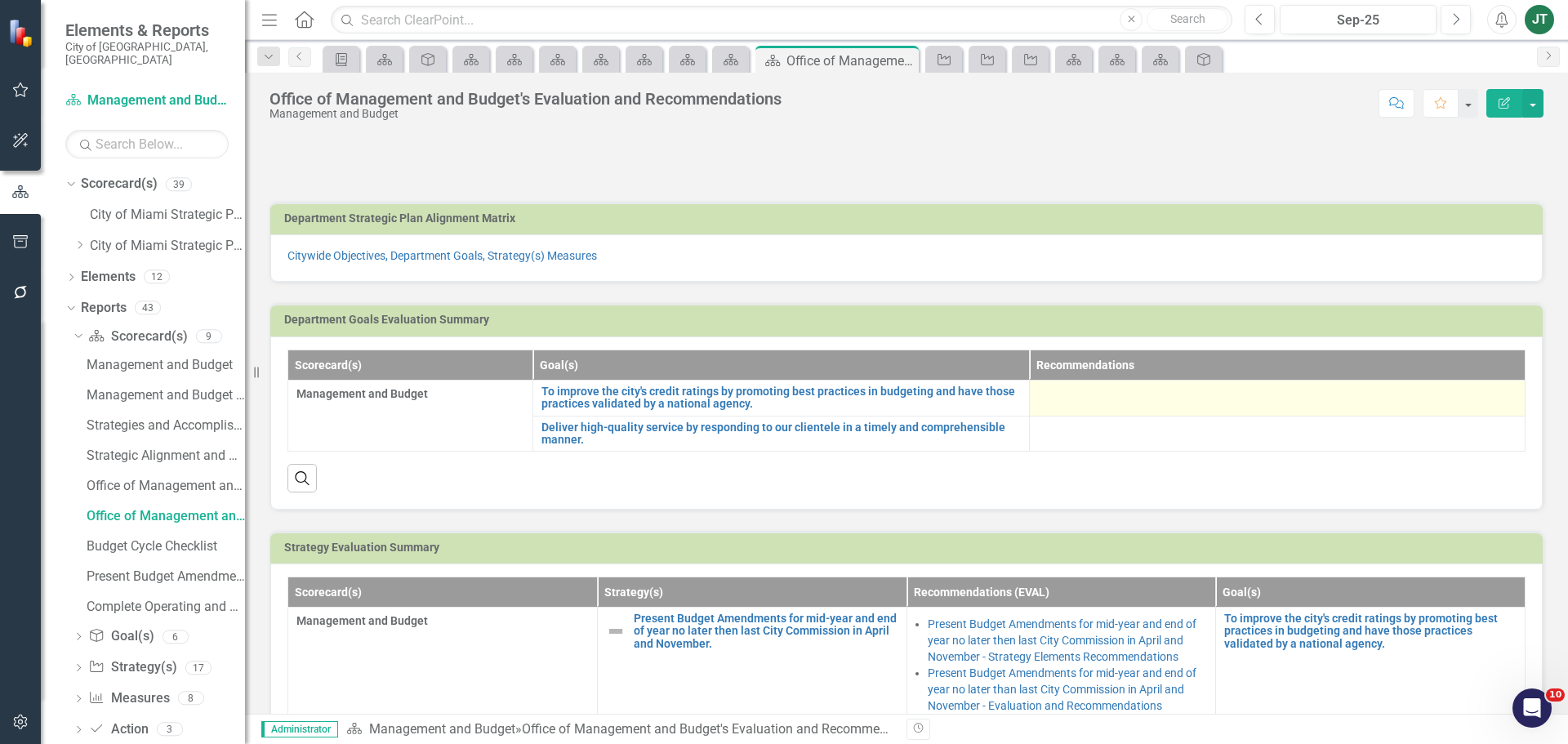
click at [1081, 384] on td at bounding box center [1277, 397] width 496 height 36
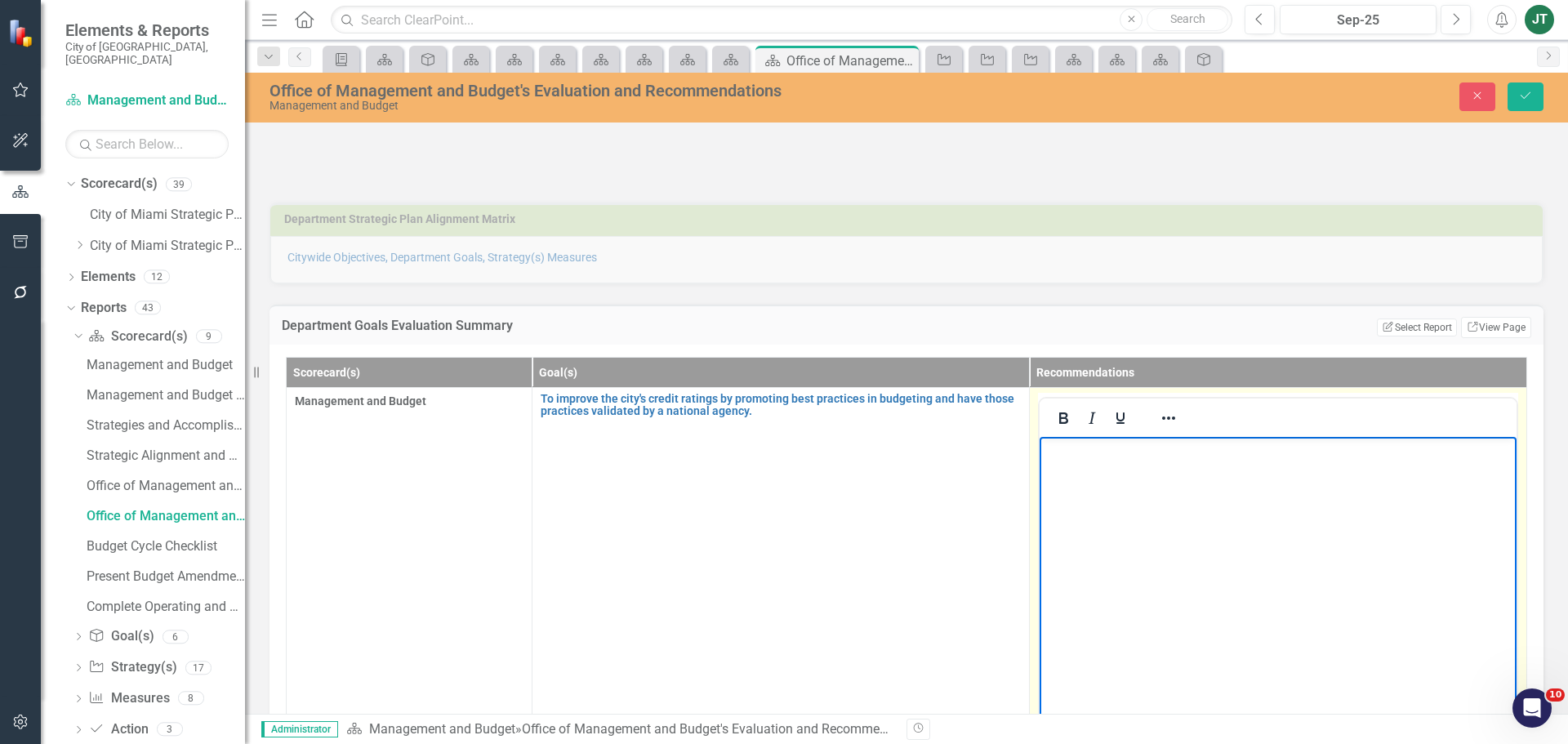
drag, startPoint x: 1123, startPoint y: 472, endPoint x: 1124, endPoint y: 459, distance: 13.0
click at [1123, 471] on body "Rich Text Area. Press ALT-0 for help." at bounding box center [1279, 558] width 477 height 245
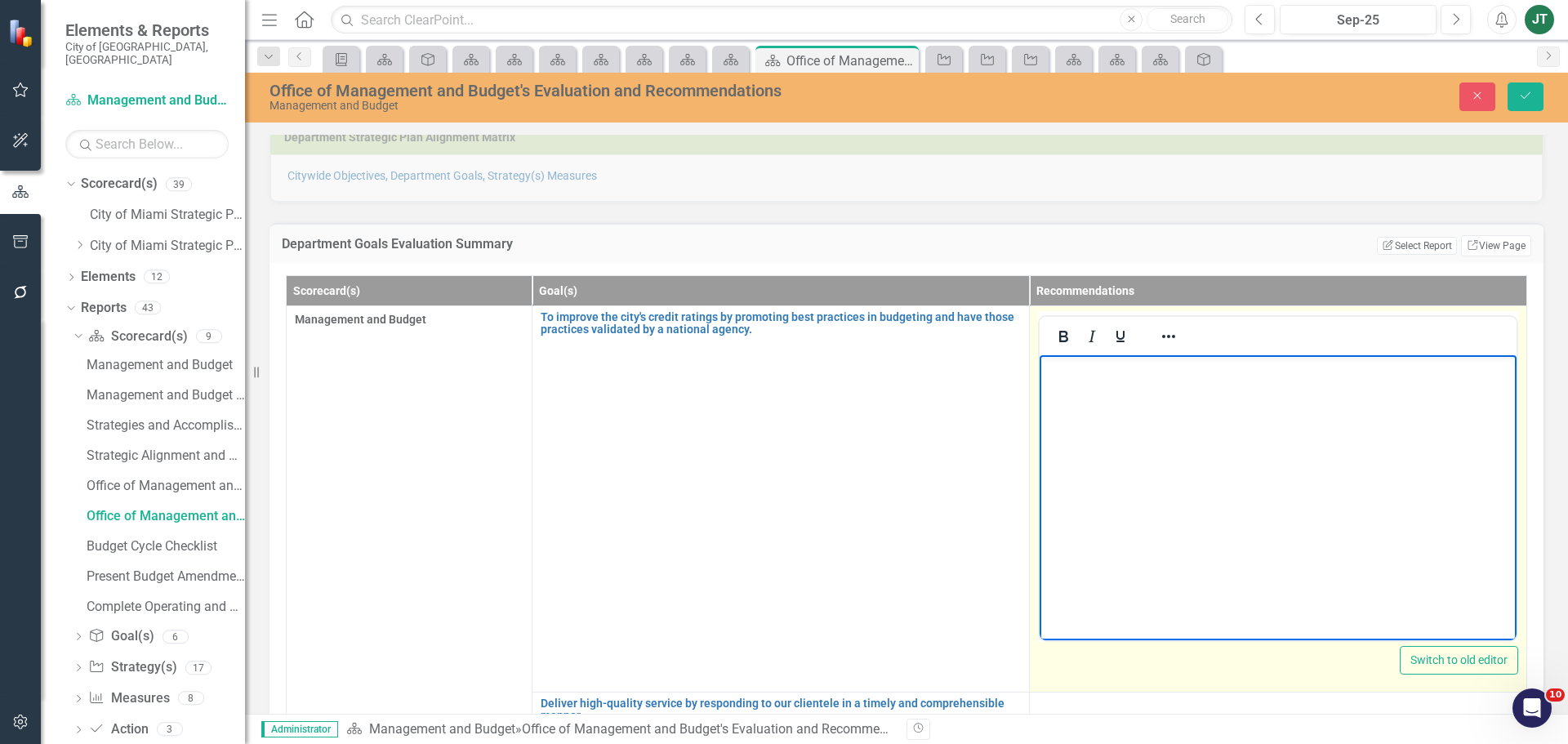
scroll to position [245, 0]
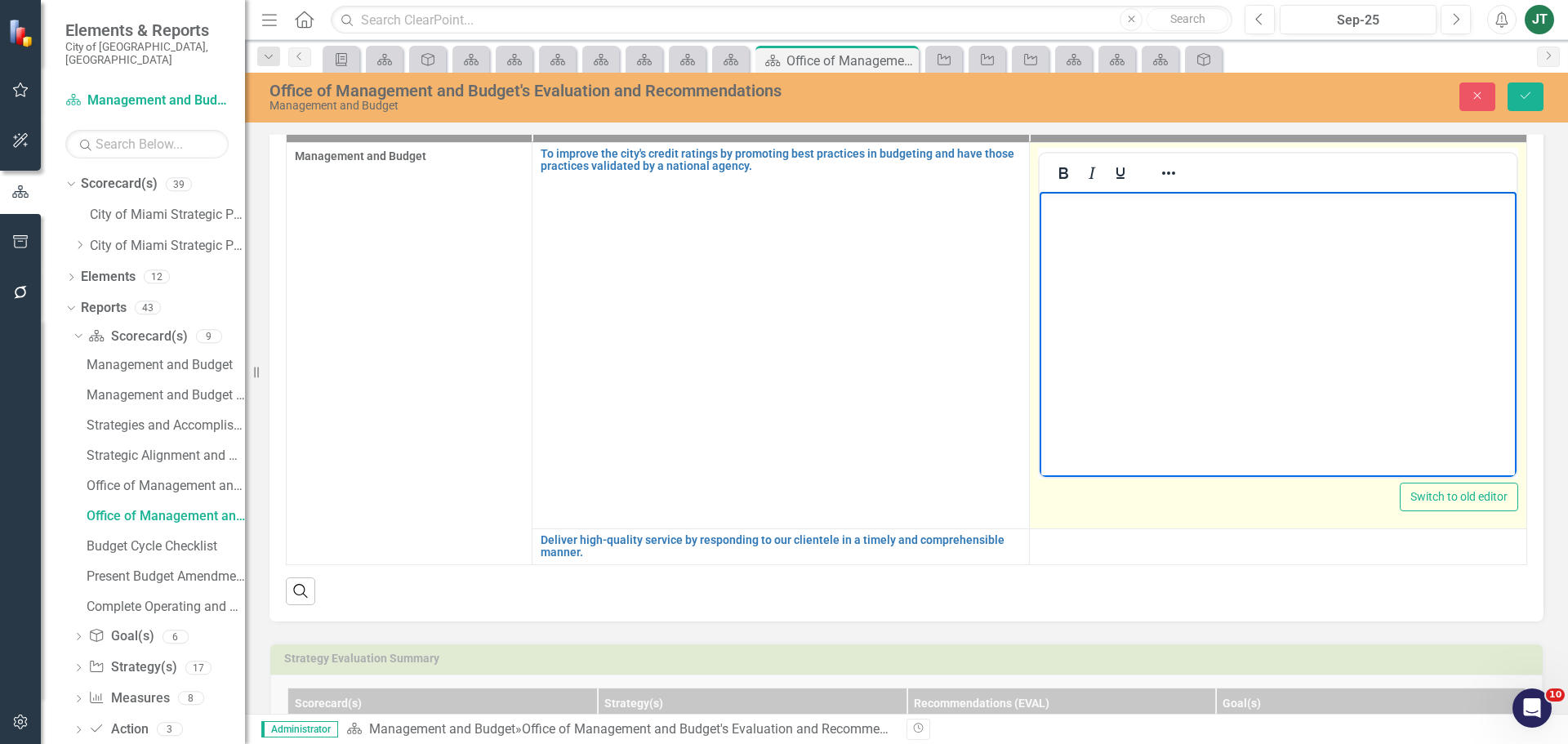
click at [1109, 236] on body "Rich Text Area. Press ALT-0 for help." at bounding box center [1279, 313] width 477 height 245
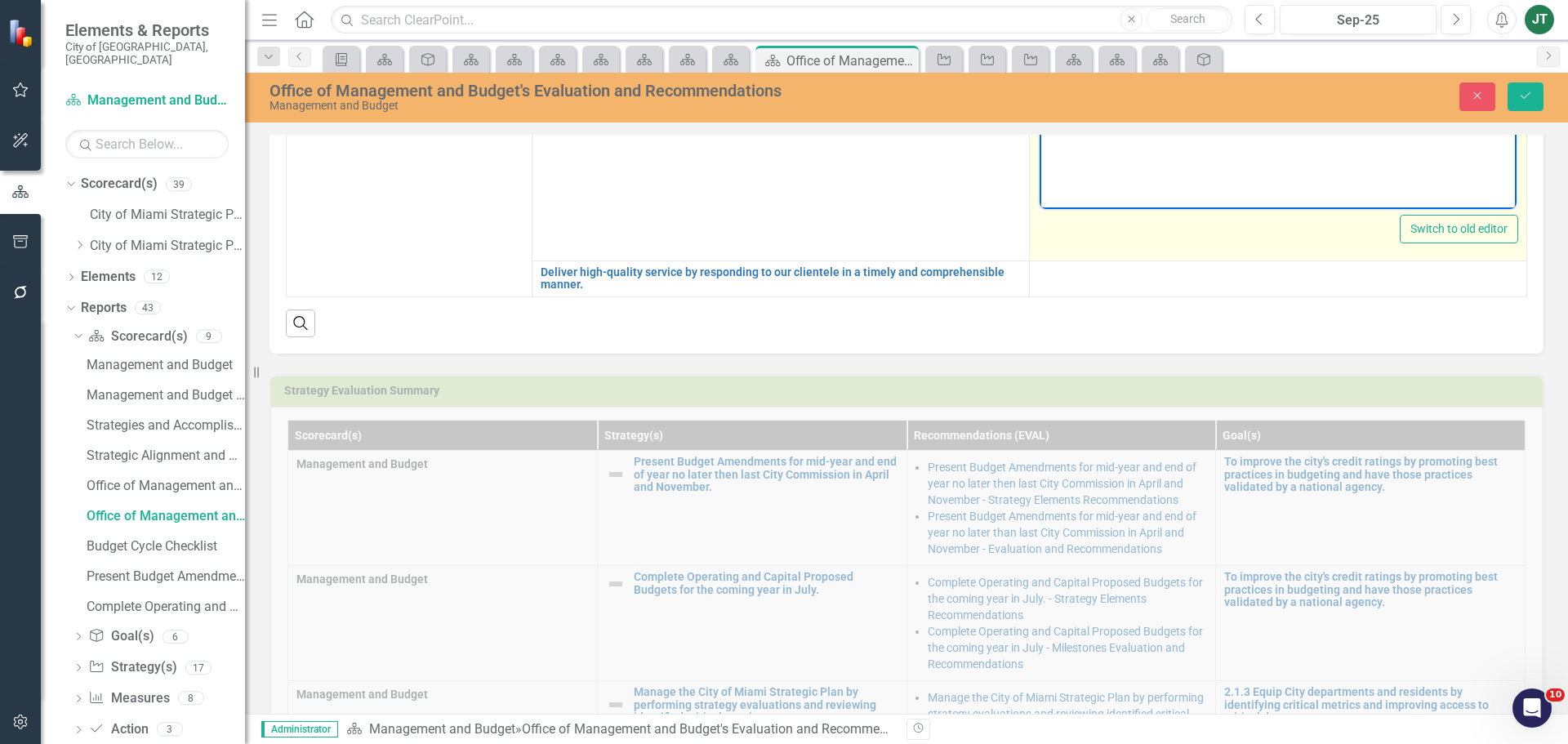
scroll to position [653, 0]
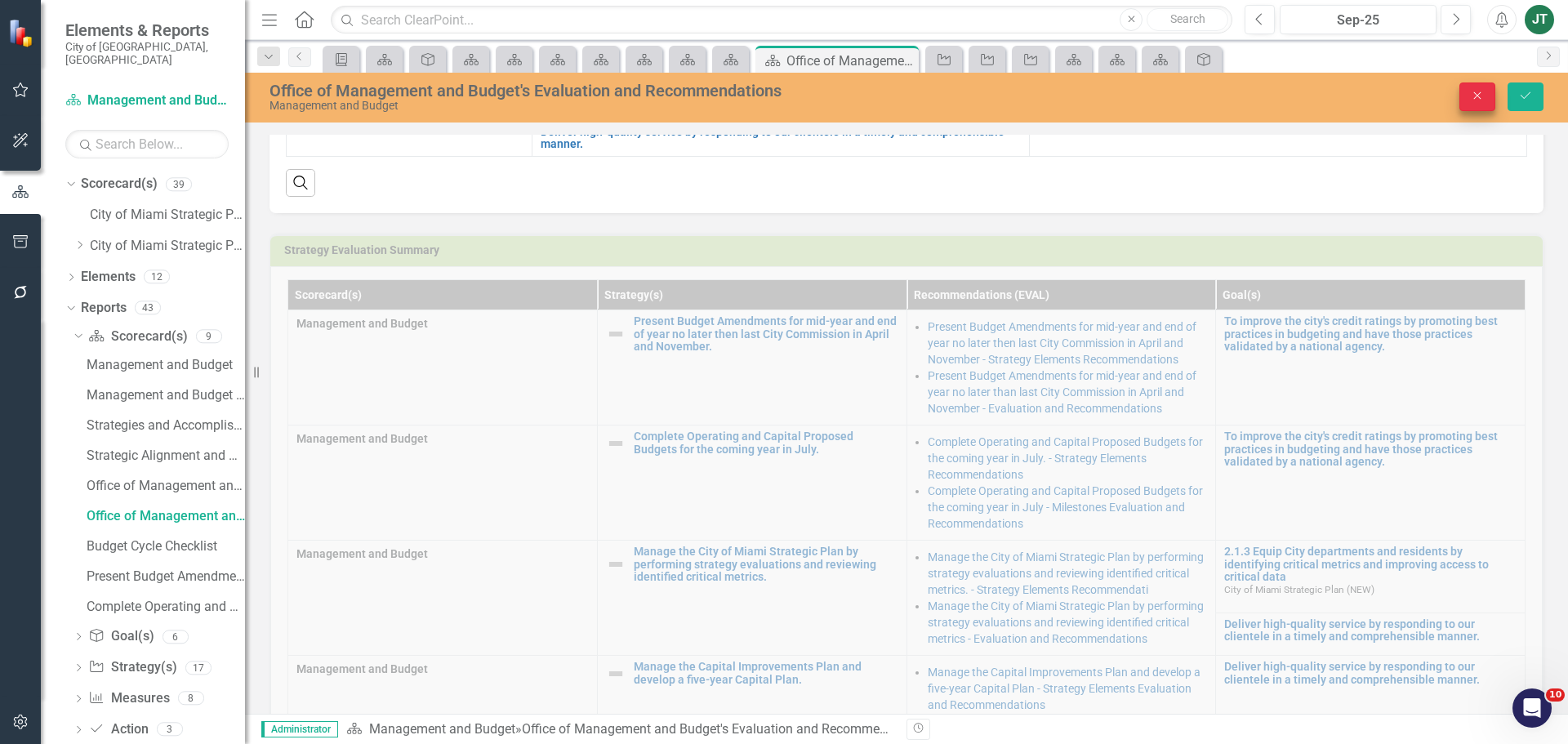
click at [1476, 91] on icon "Close" at bounding box center [1477, 95] width 15 height 11
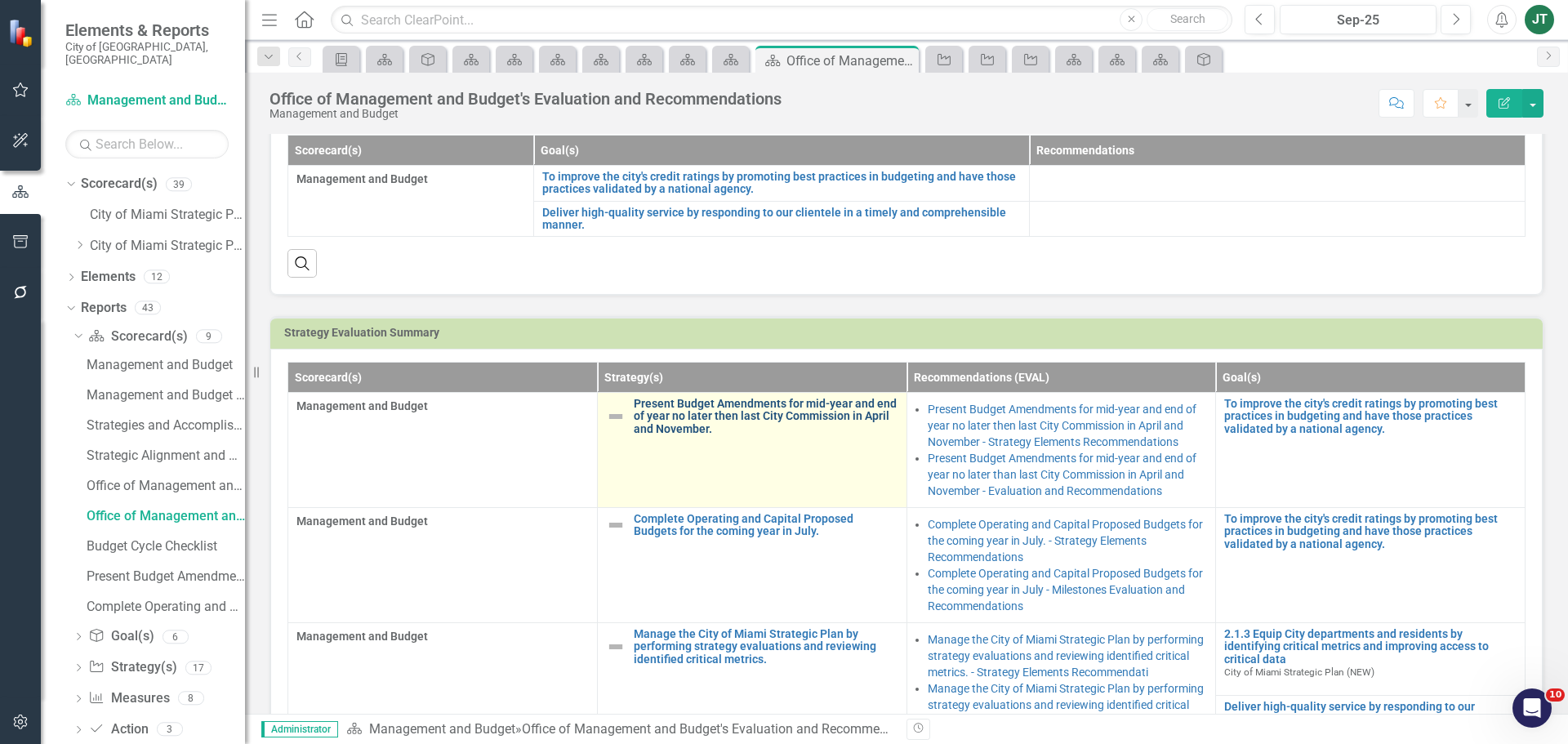
scroll to position [164, 0]
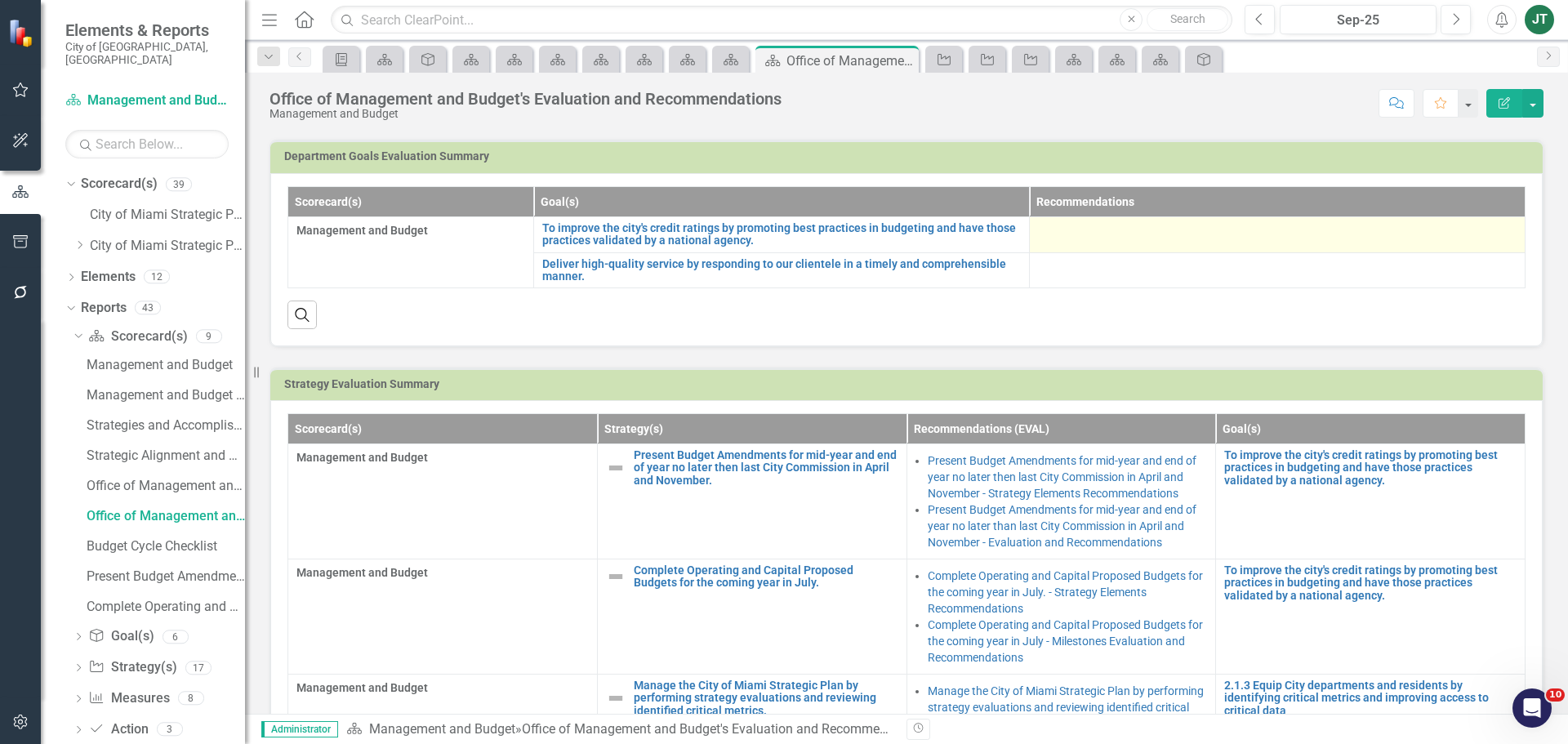
click at [1089, 228] on div at bounding box center [1278, 231] width 479 height 19
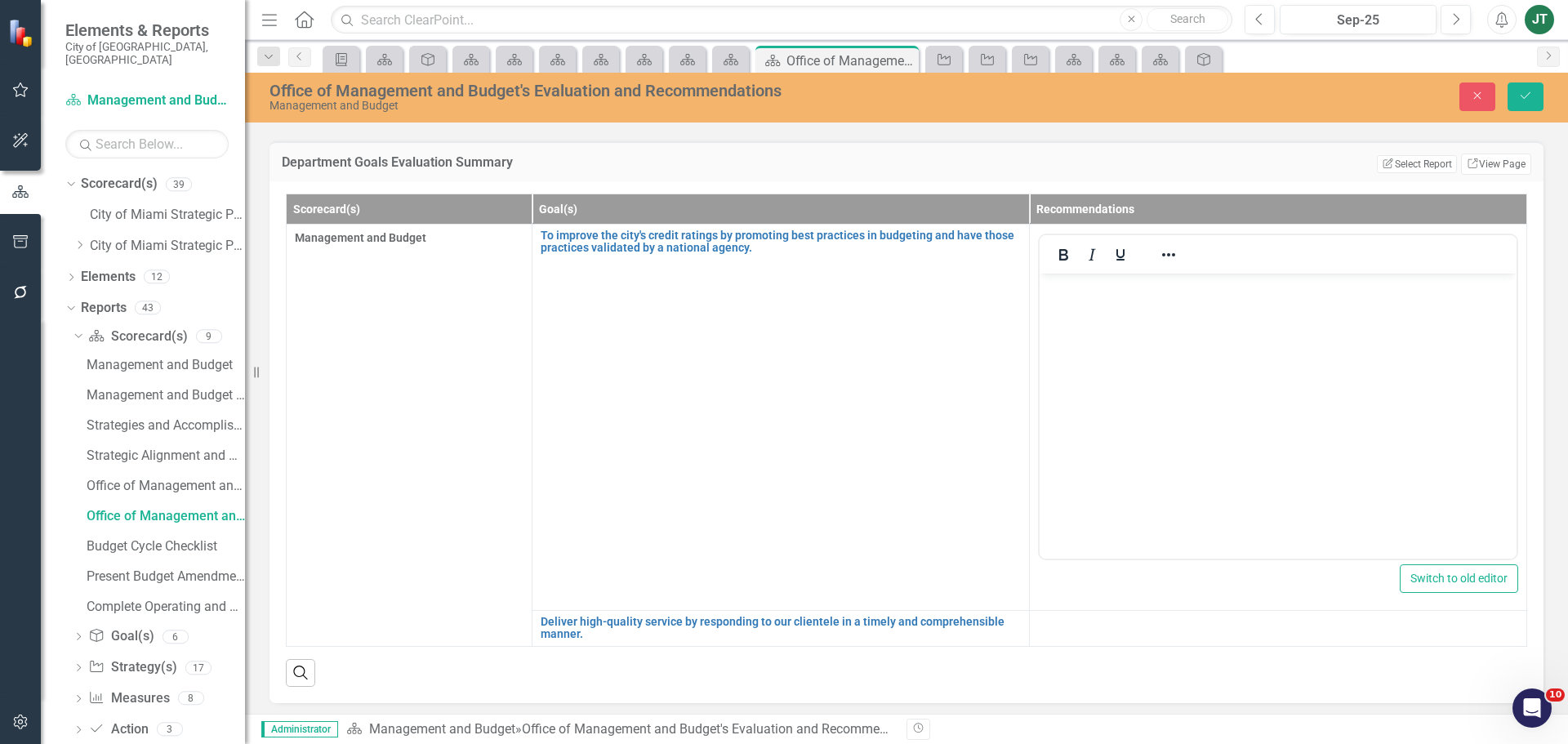
scroll to position [0, 0]
click at [1084, 305] on body "Rich Text Area. Press ALT-0 for help." at bounding box center [1279, 395] width 477 height 245
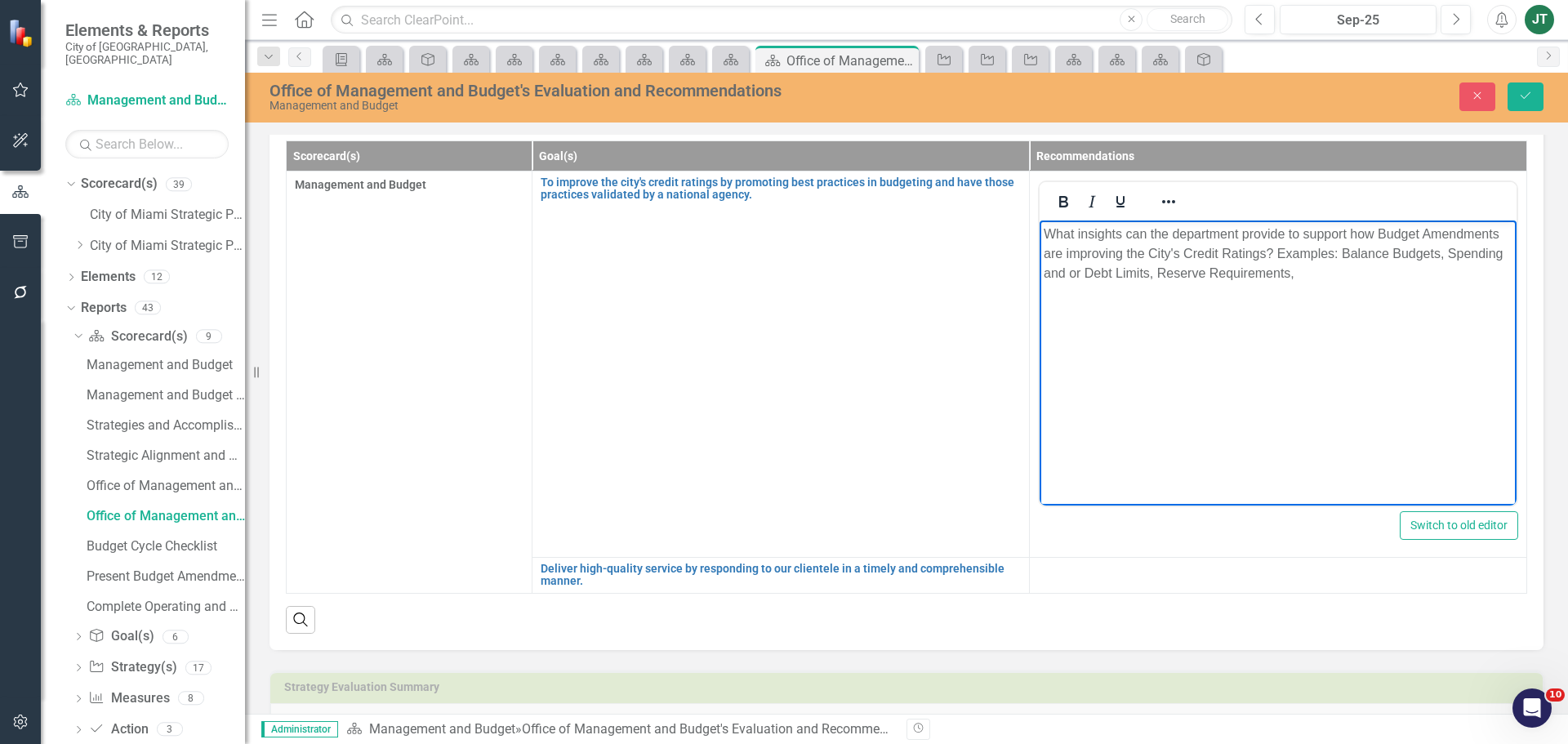
scroll to position [245, 0]
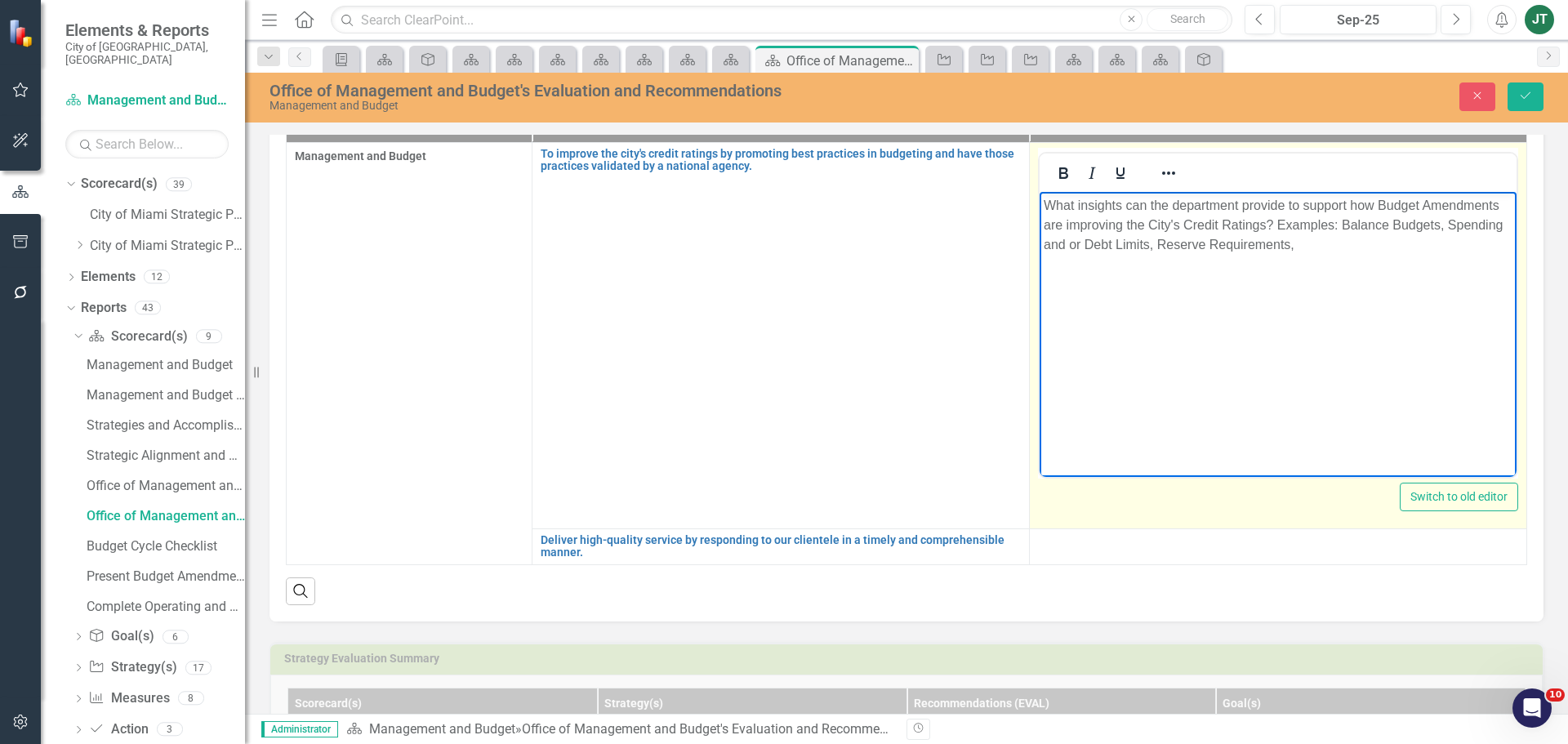
click at [1324, 242] on p "What insights can the department provide to support how Budget Amendments are i…" at bounding box center [1278, 225] width 469 height 59
click at [1287, 319] on body "What insights can the department provide to support how Budget Amendments are i…" at bounding box center [1279, 313] width 477 height 245
click at [1171, 234] on p "What insights can the department provide to support how Budget Amendments are i…" at bounding box center [1278, 225] width 469 height 59
click at [1120, 201] on p "What insights can the department provide to support how Budget Amendments are i…" at bounding box center [1278, 225] width 469 height 59
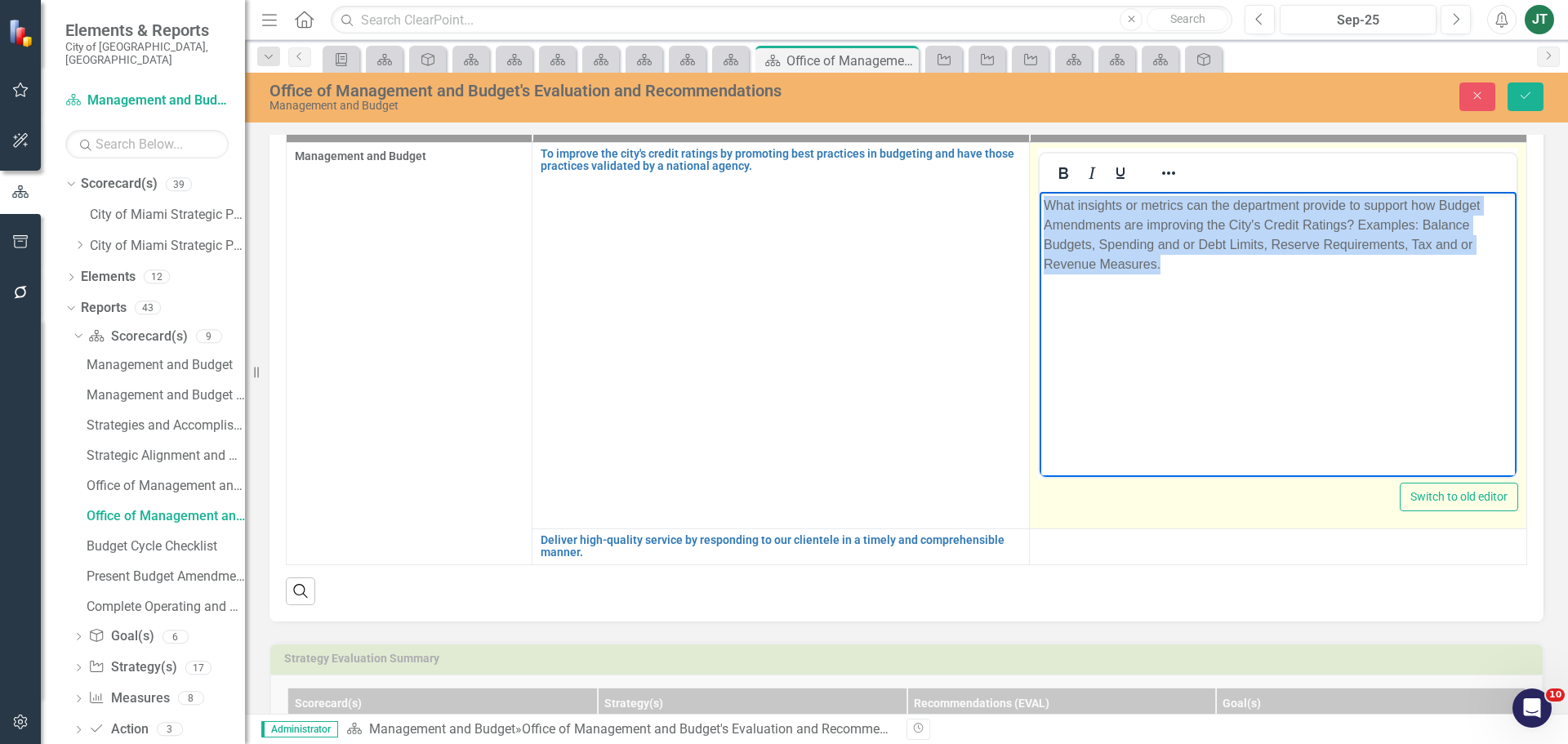
drag, startPoint x: 1274, startPoint y: 288, endPoint x: 974, endPoint y: 189, distance: 315.9
click at [1040, 191] on html "What insights or metrics can the department provide to support how Budget Amend…" at bounding box center [1279, 313] width 477 height 245
click at [1166, 178] on icon "Reveal or hide additional toolbar items" at bounding box center [1169, 173] width 19 height 19
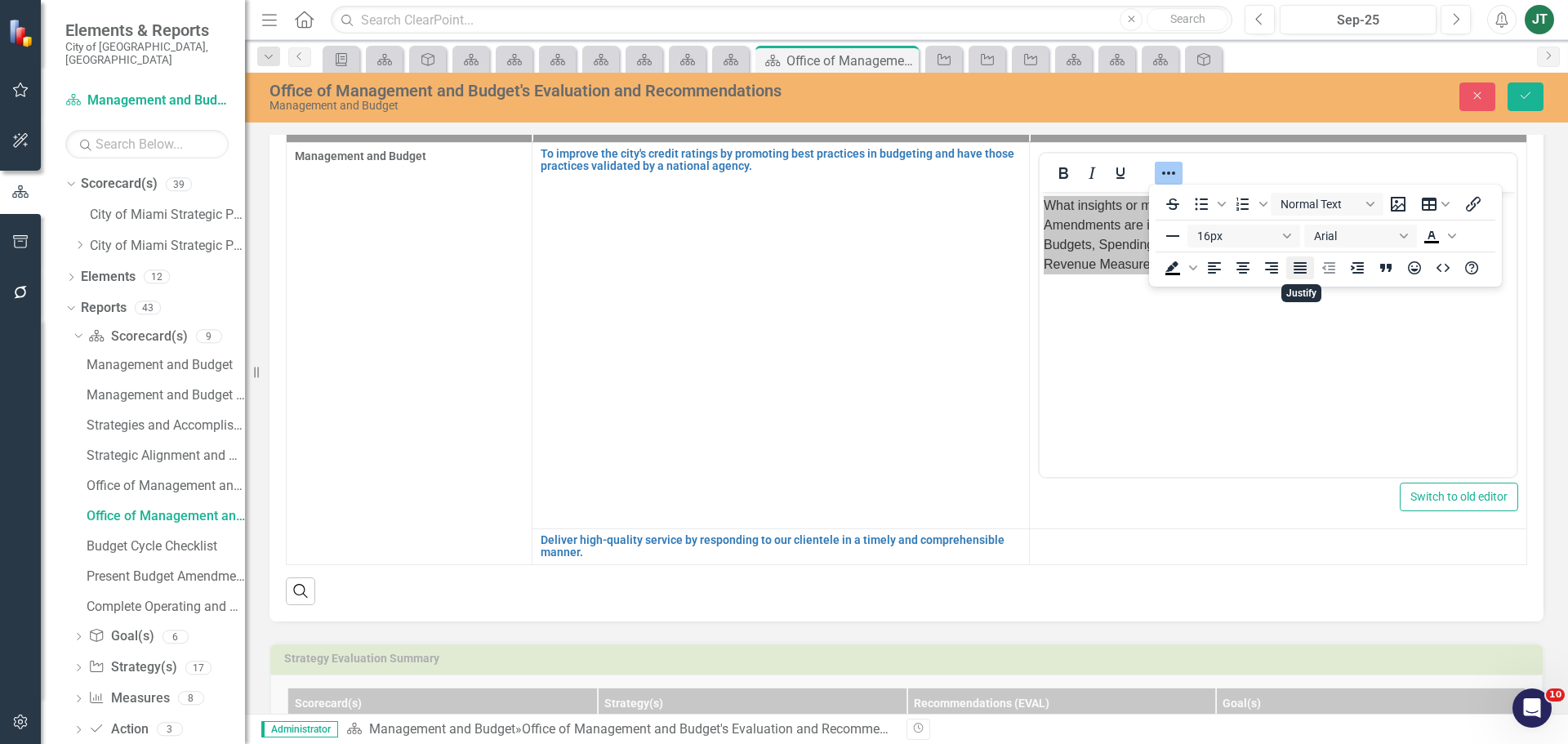
click at [1292, 264] on icon "Justify" at bounding box center [1300, 267] width 19 height 19
click at [1524, 94] on icon "Save" at bounding box center [1525, 95] width 15 height 11
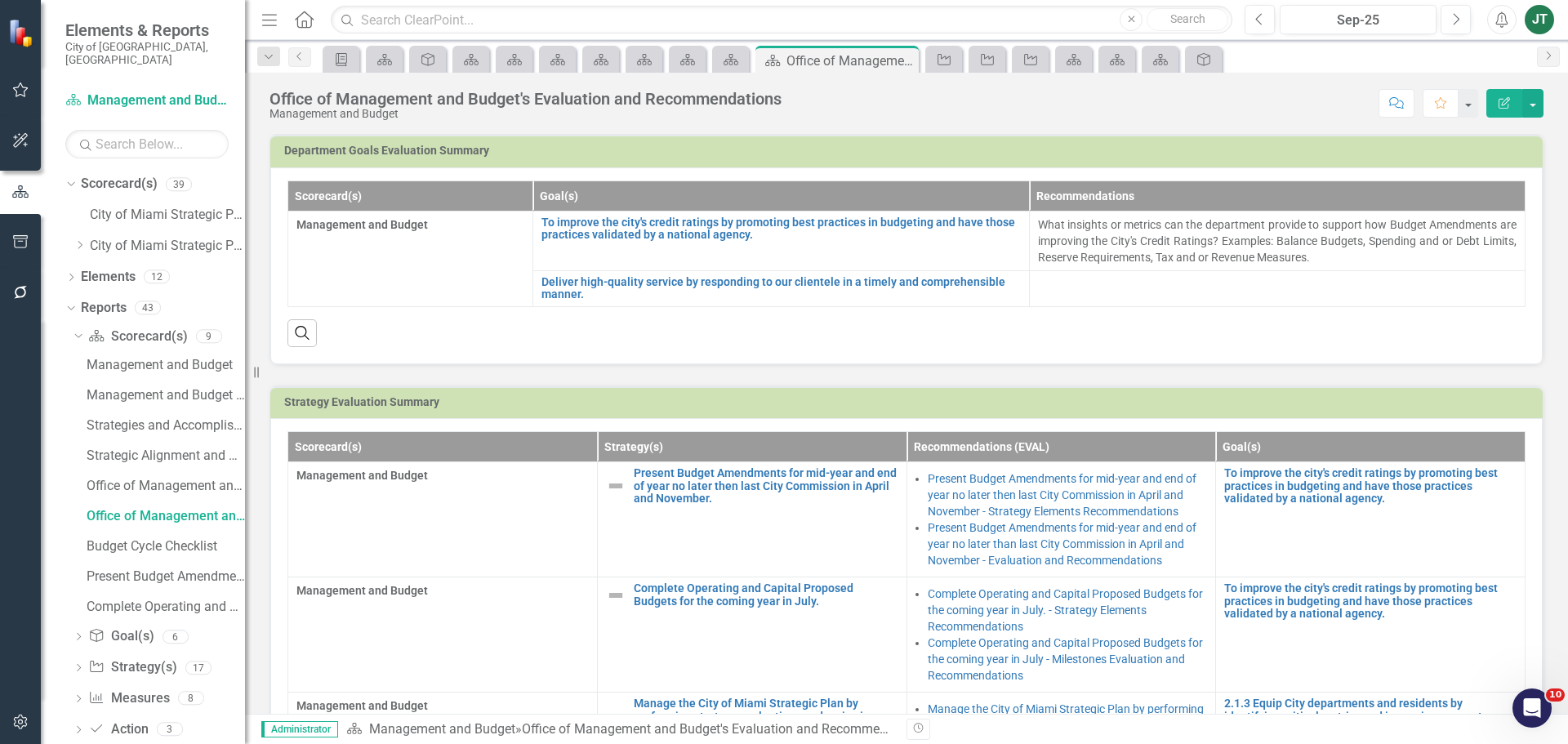
scroll to position [164, 0]
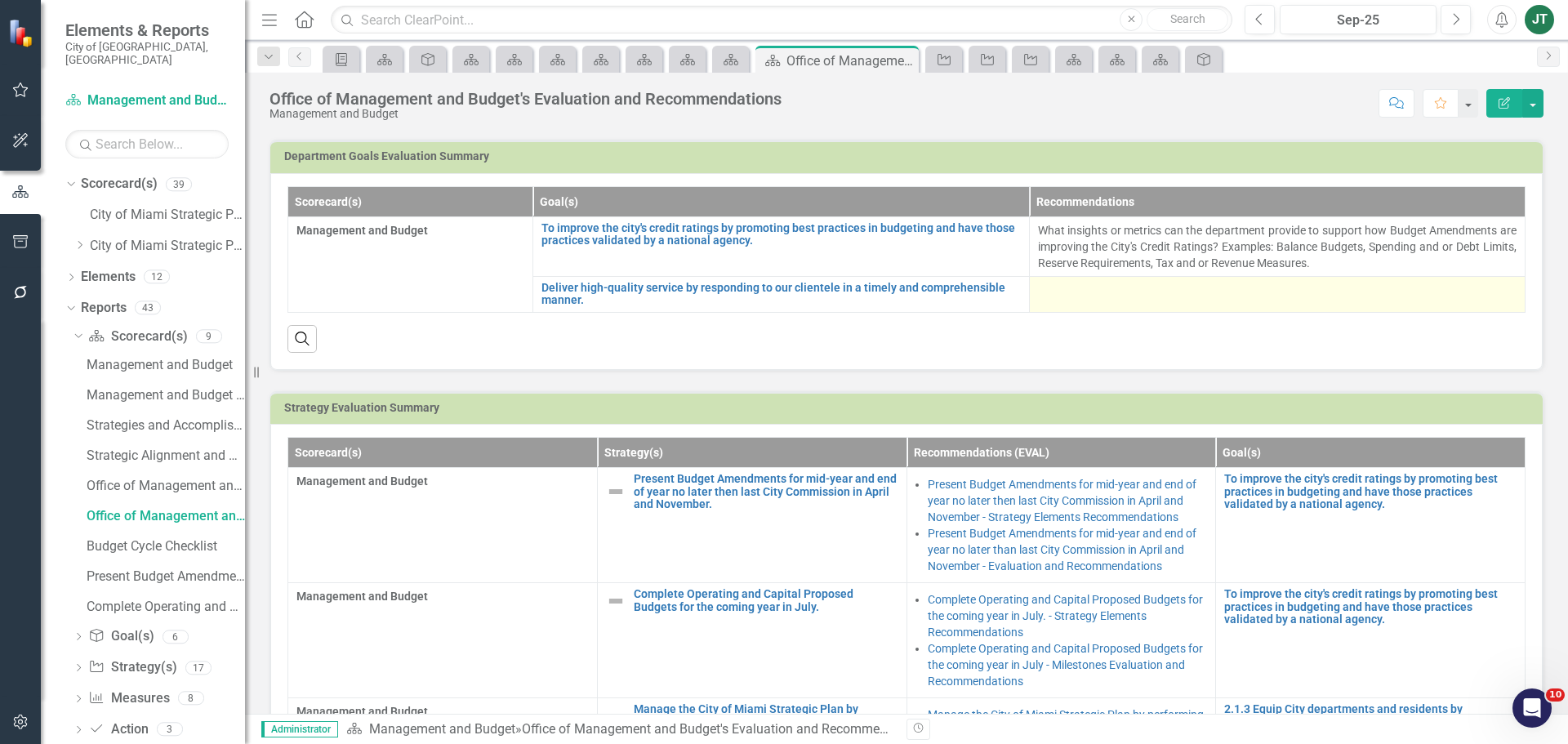
click at [1068, 298] on div at bounding box center [1278, 291] width 480 height 19
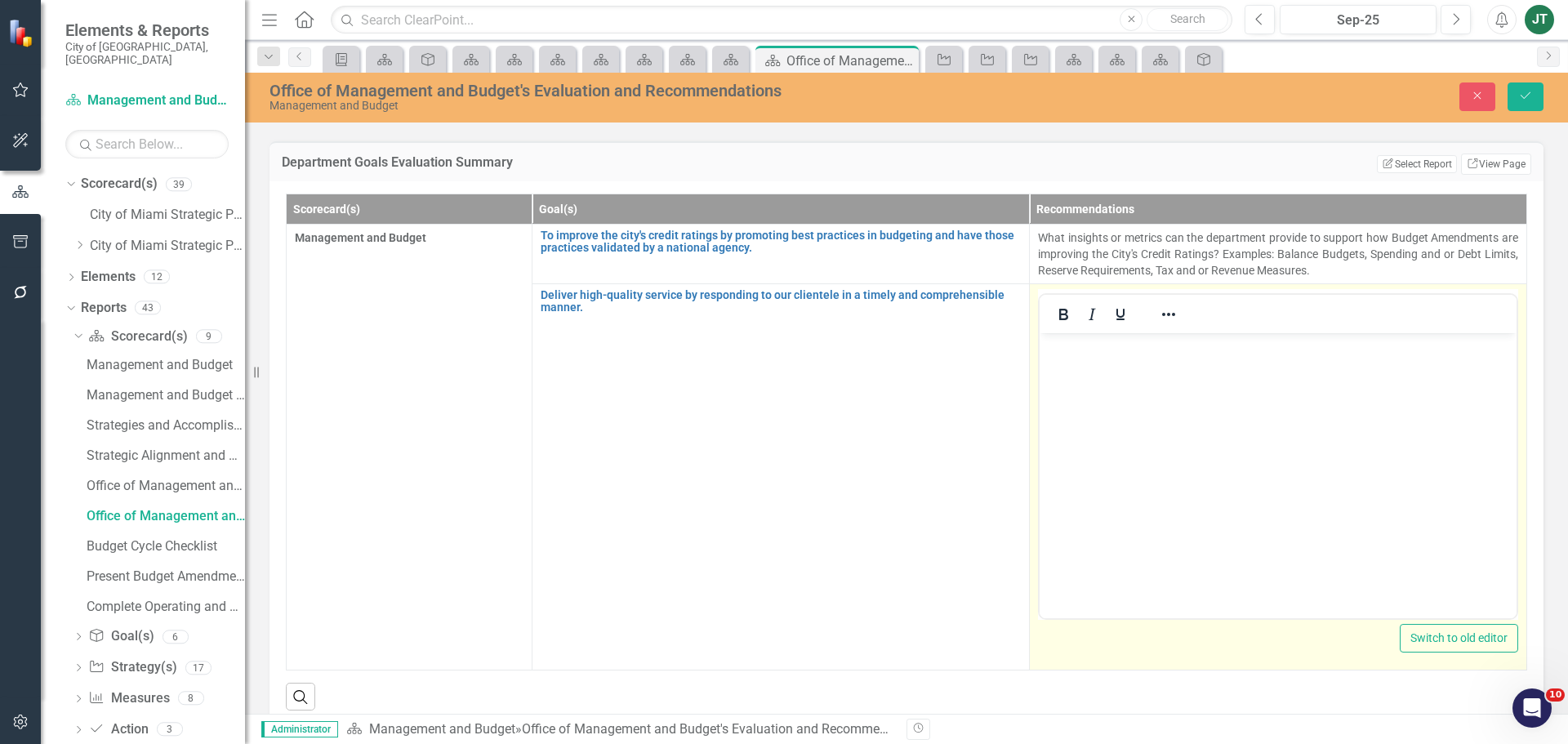
scroll to position [0, 0]
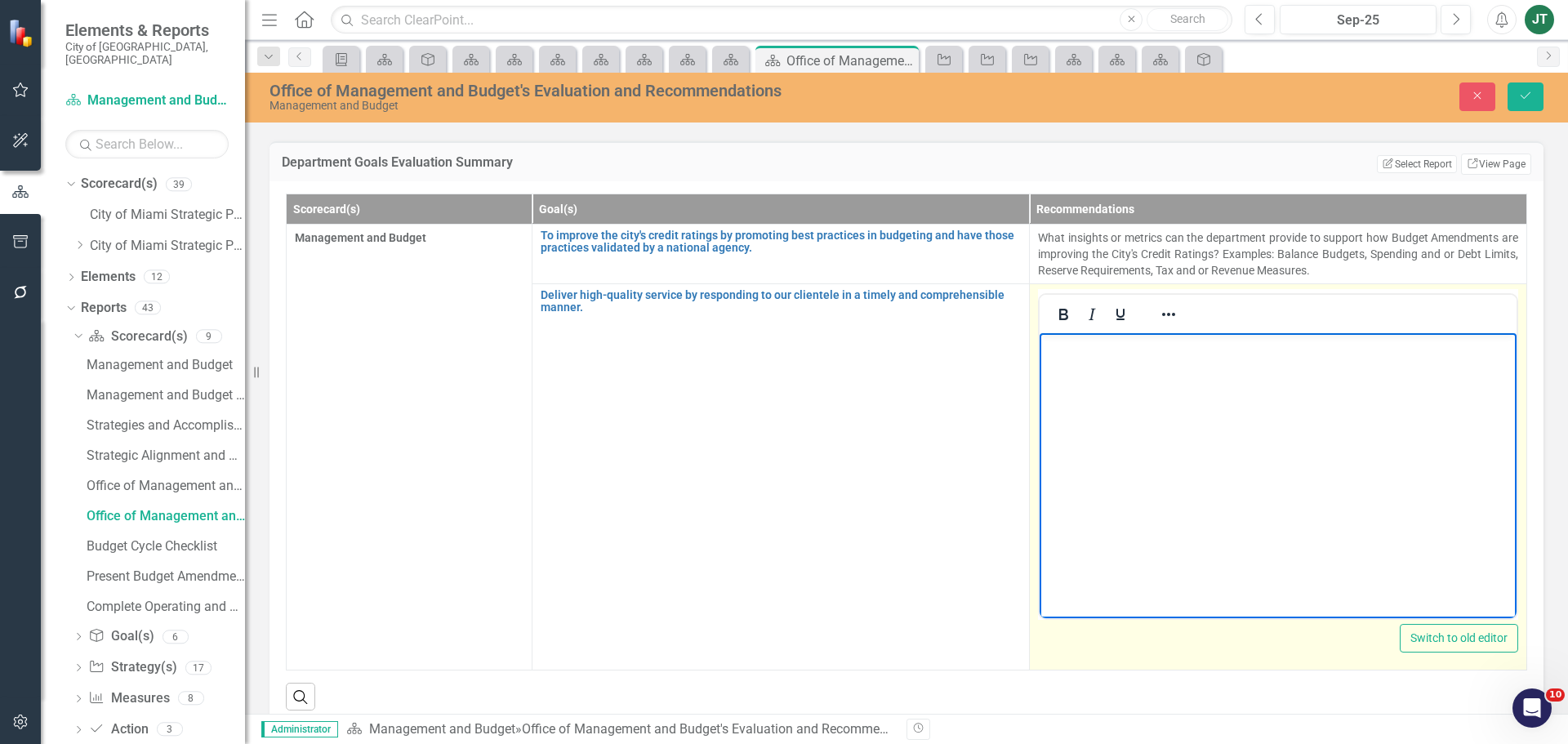
click at [1118, 378] on body "Rich Text Area. Press ALT-0 for help." at bounding box center [1279, 455] width 477 height 245
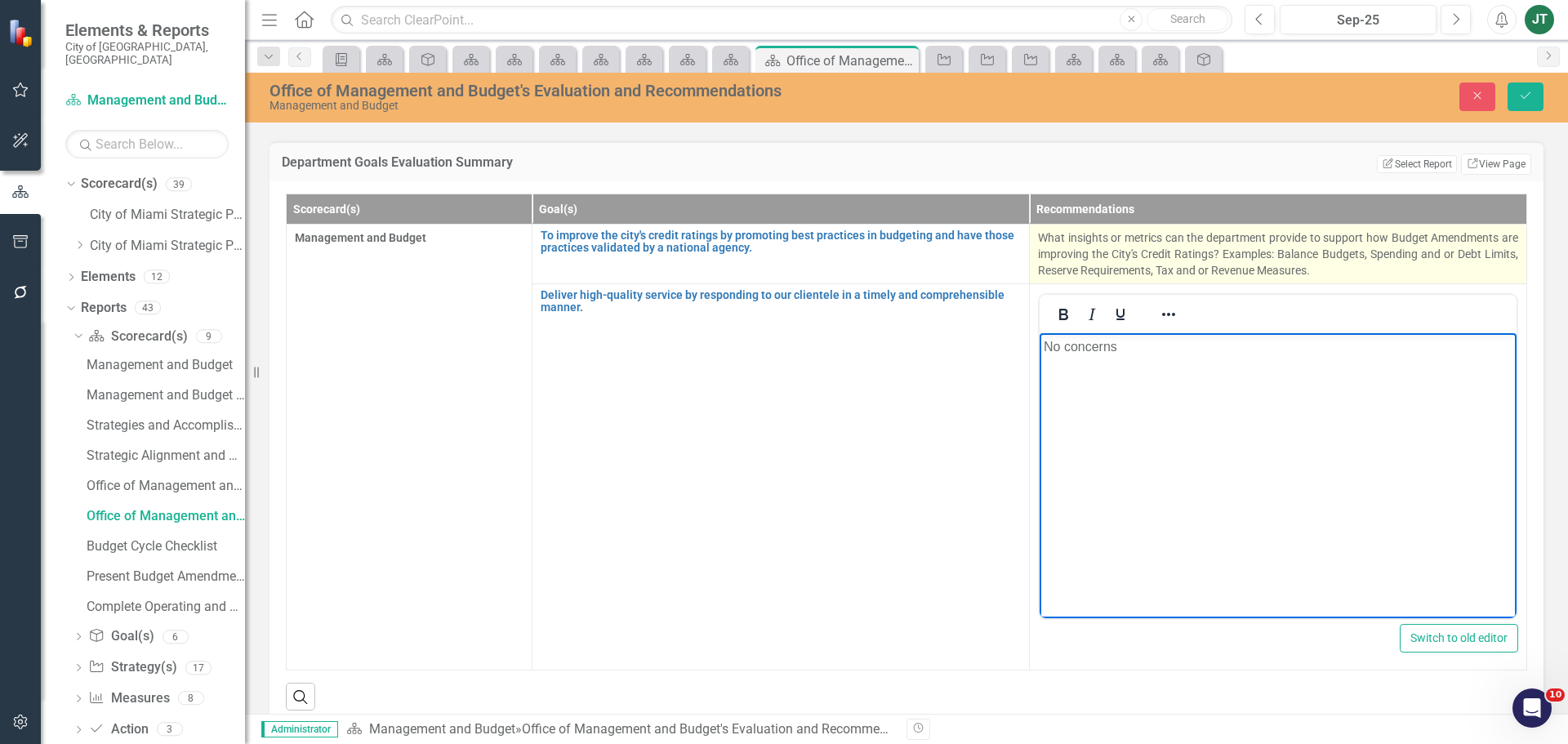
click at [1386, 269] on p "What insights or metrics can the department provide to support how Budget Amend…" at bounding box center [1279, 253] width 481 height 49
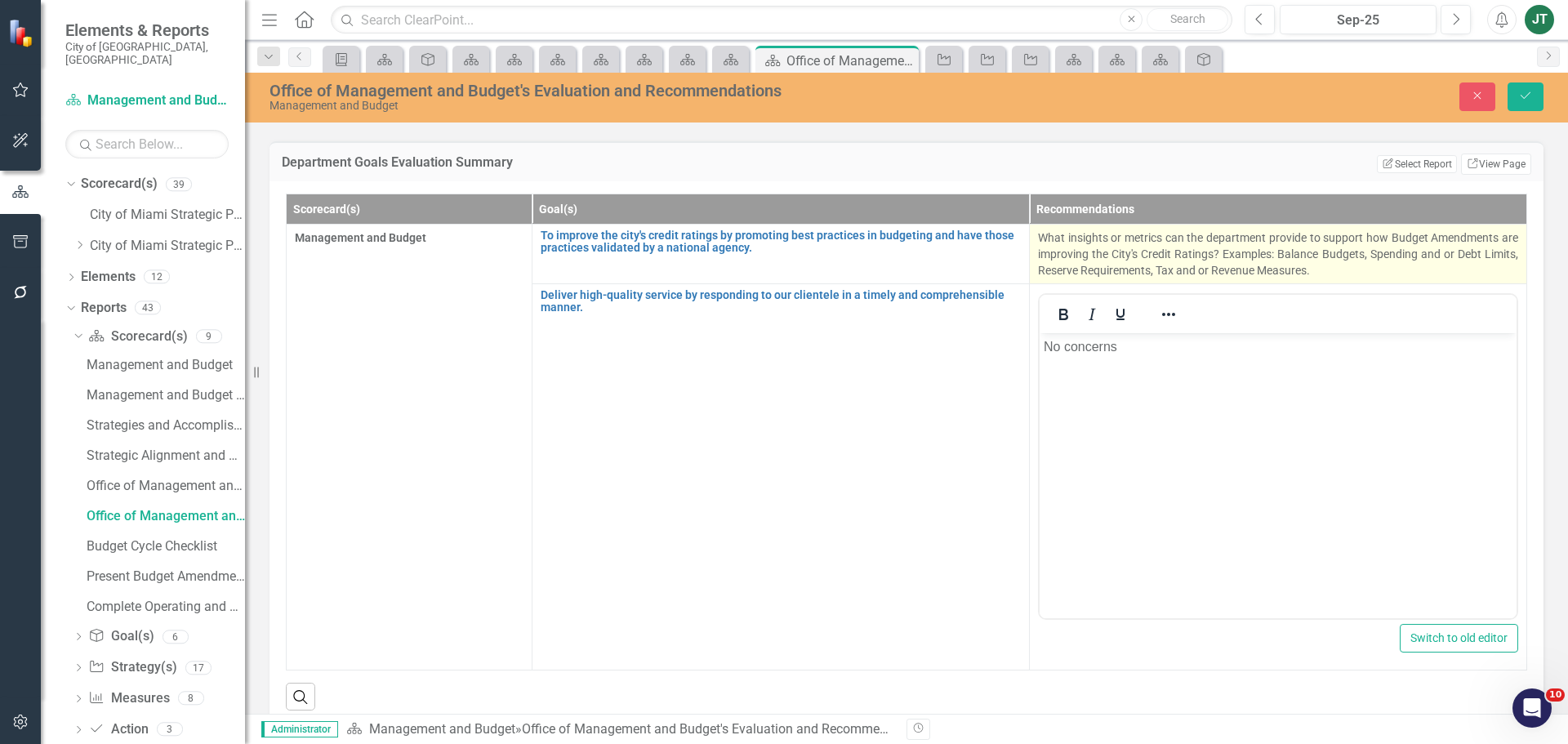
click at [1386, 269] on p "What insights or metrics can the department provide to support how Budget Amend…" at bounding box center [1279, 253] width 481 height 49
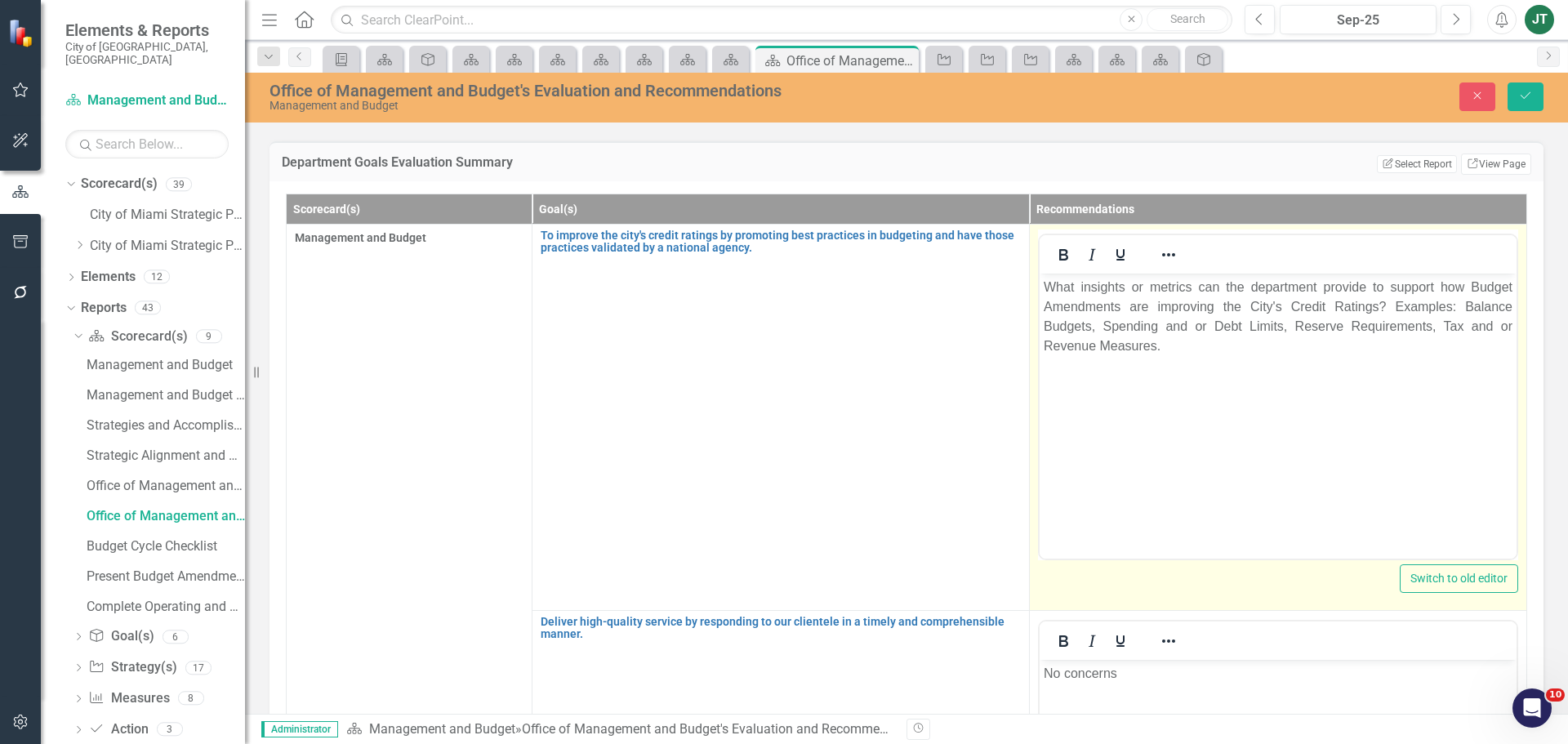
click at [1305, 350] on p "What insights or metrics can the department provide to support how Budget Amend…" at bounding box center [1278, 316] width 469 height 79
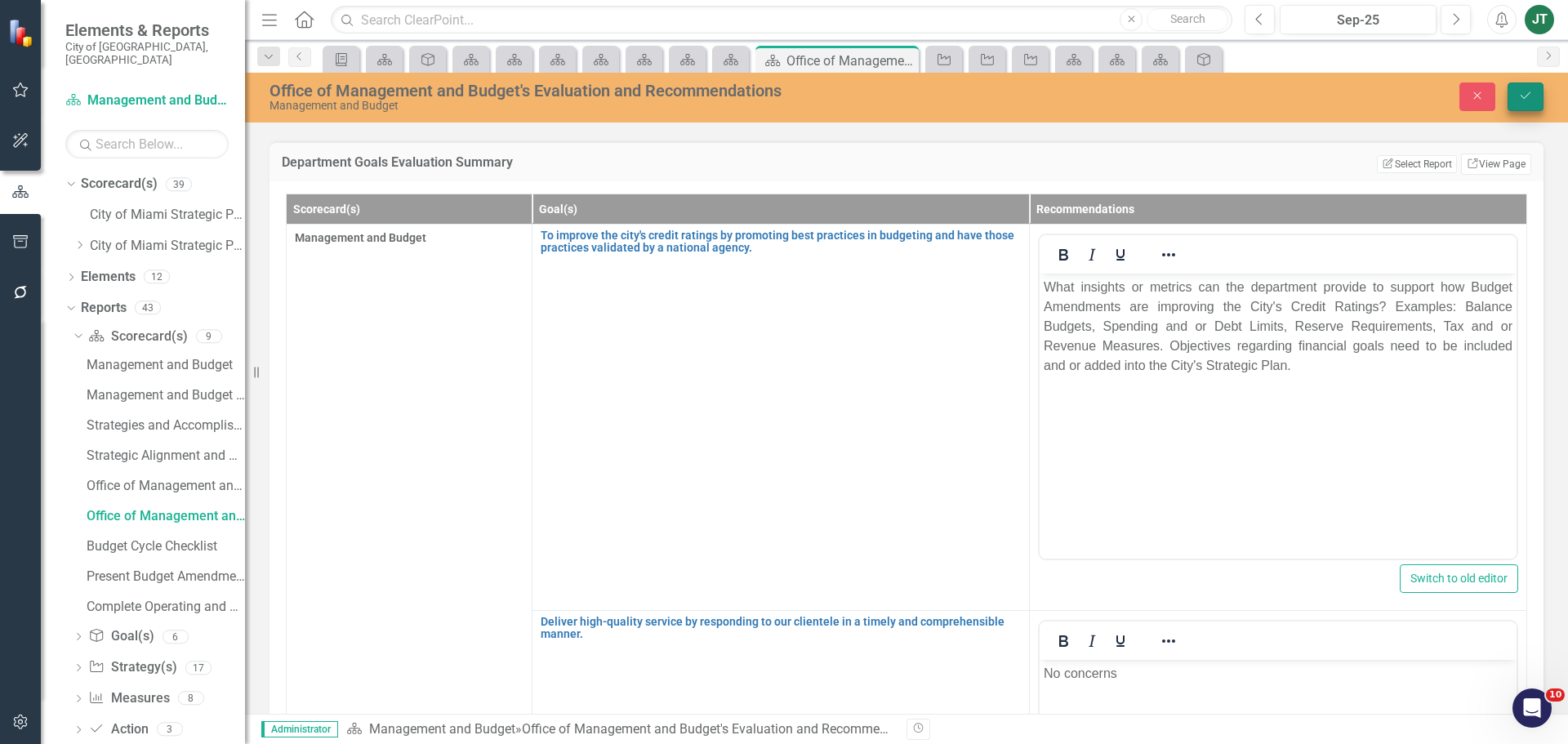
click at [1526, 94] on icon "Save" at bounding box center [1525, 95] width 15 height 11
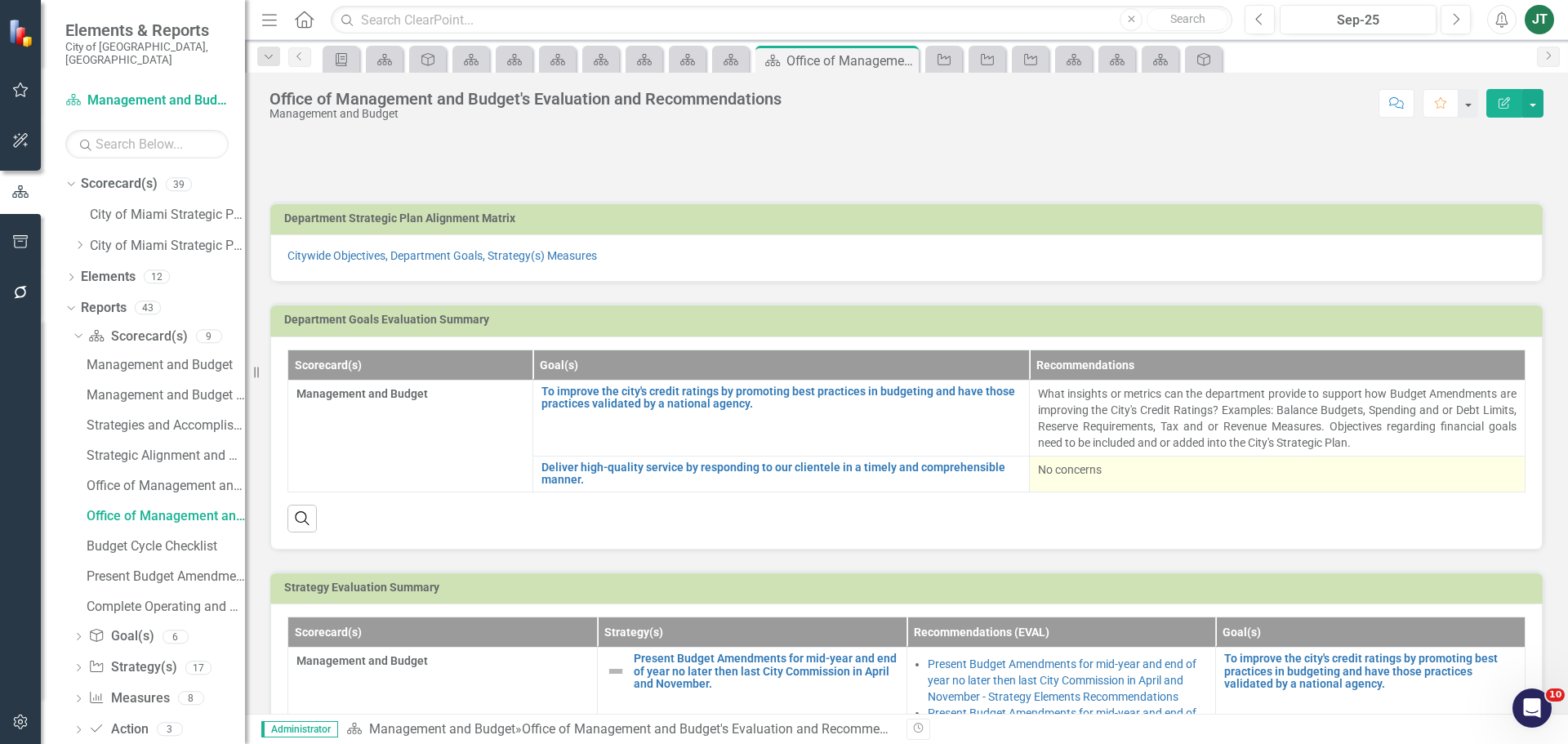
click at [1084, 473] on p "No concerns" at bounding box center [1278, 470] width 480 height 17
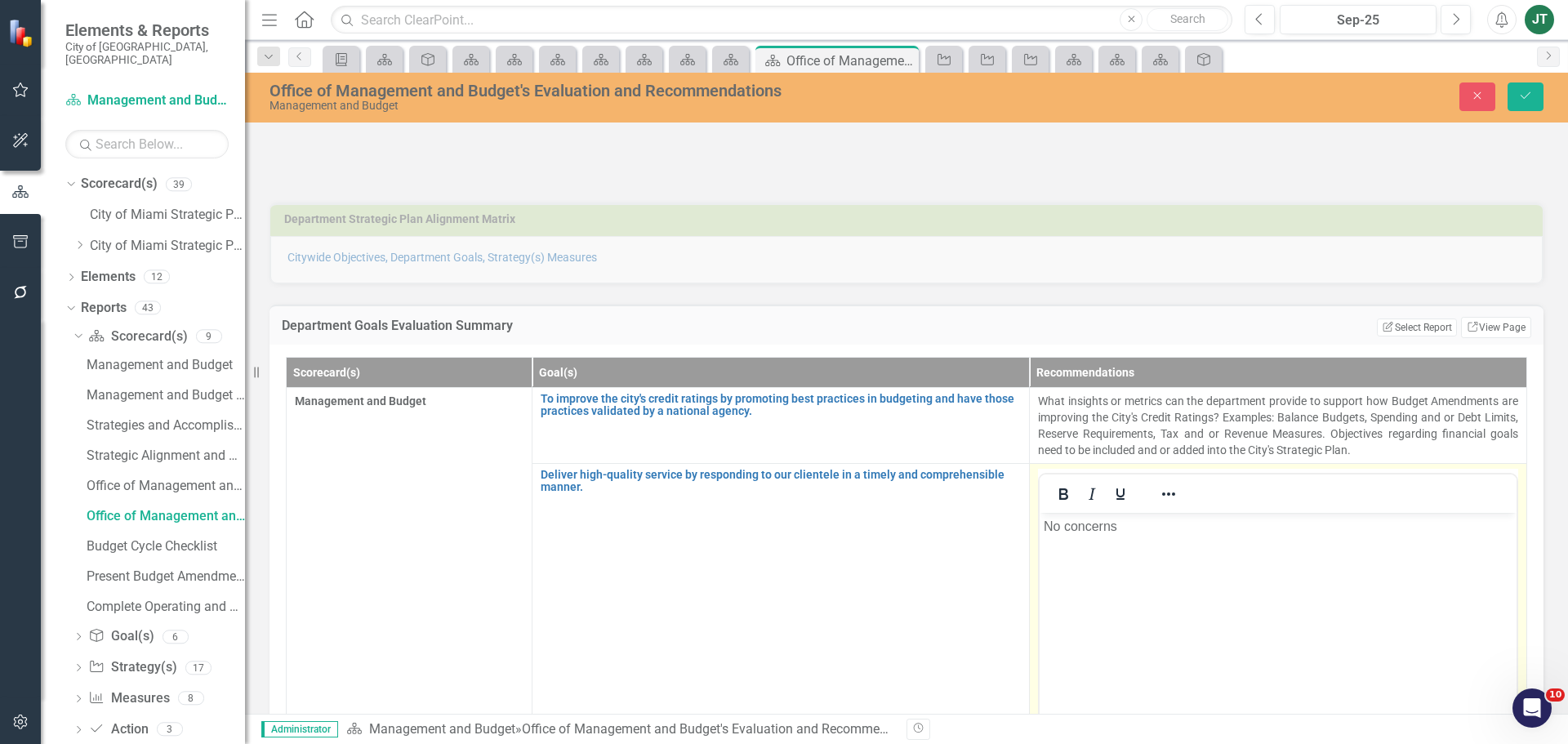
click at [1128, 474] on div at bounding box center [1279, 494] width 477 height 39
click at [1173, 529] on p "No concerns" at bounding box center [1278, 525] width 469 height 19
click at [1523, 99] on icon "Save" at bounding box center [1525, 95] width 15 height 11
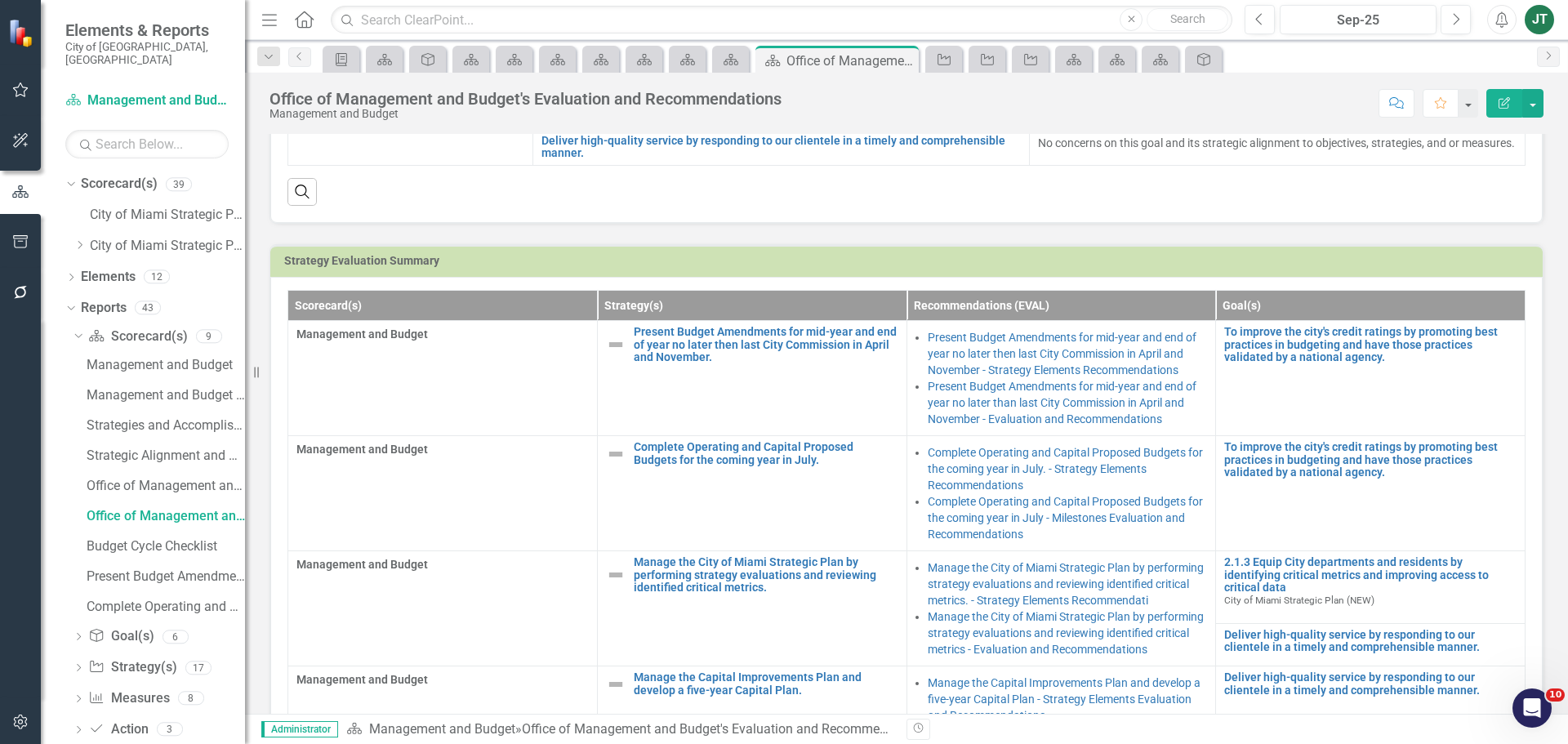
scroll to position [81, 0]
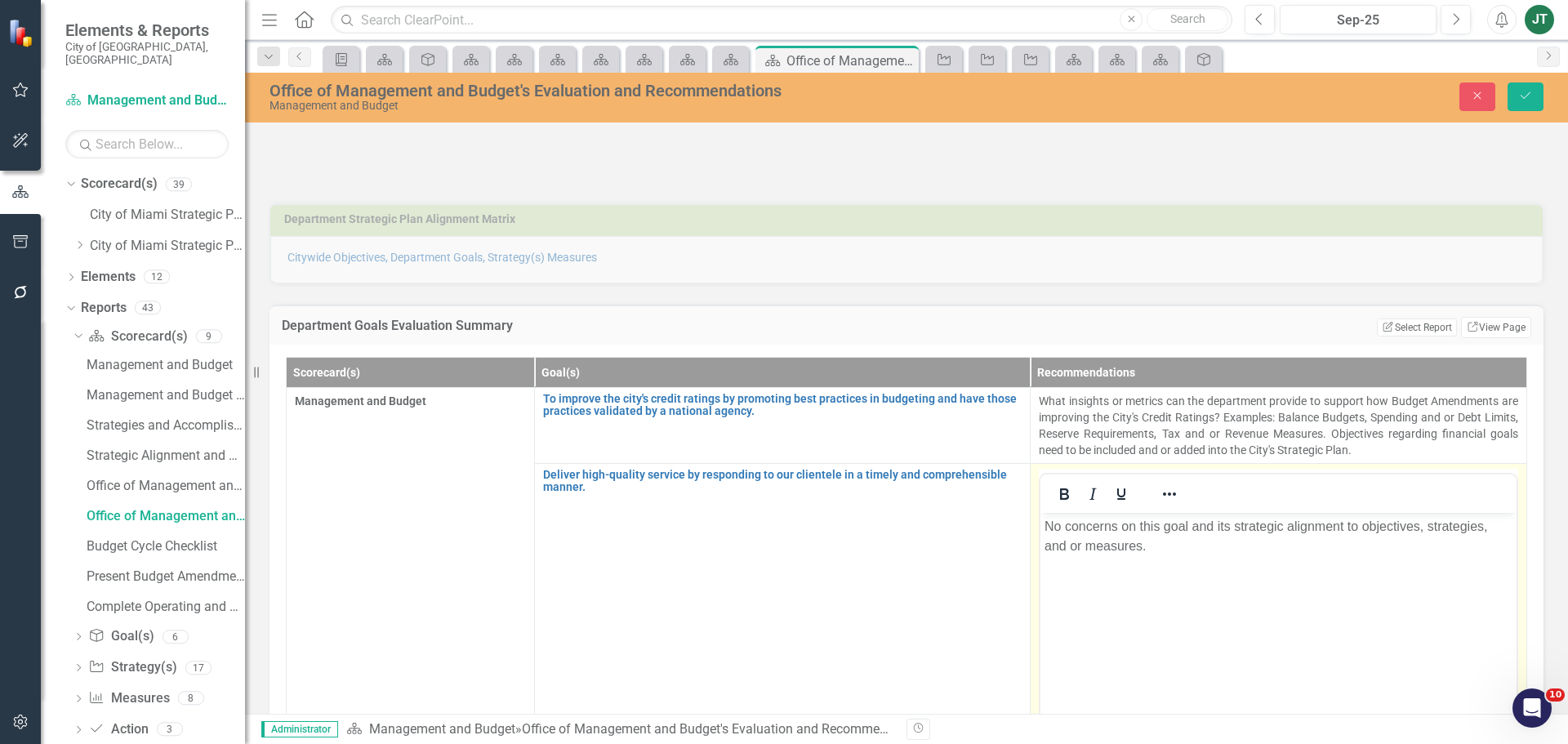
scroll to position [81, 0]
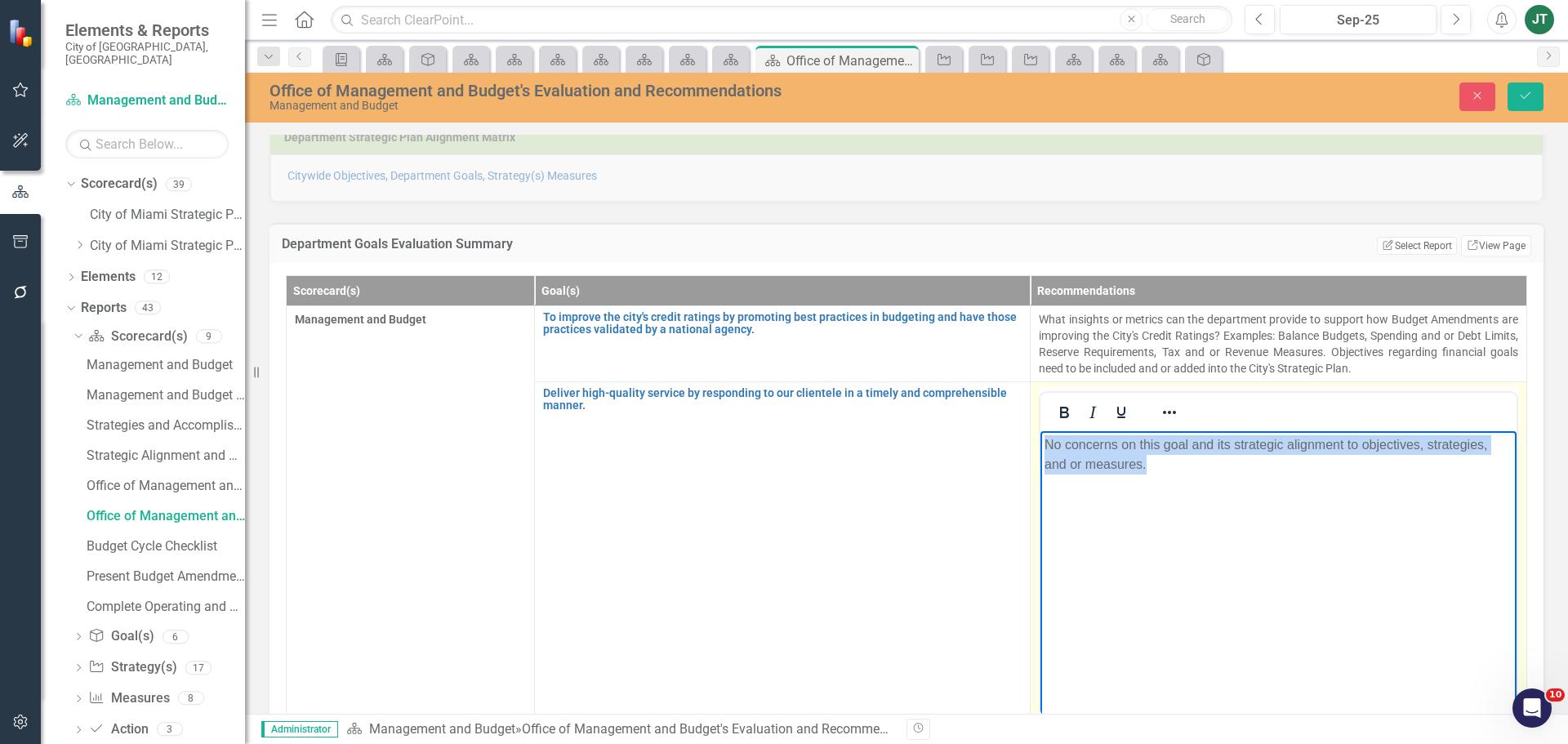
drag, startPoint x: 1159, startPoint y: 477, endPoint x: 937, endPoint y: 412, distance: 231.3
click at [1041, 431] on html "No concerns on this goal and its strategic alignment to objectives, strategies,…" at bounding box center [1279, 553] width 476 height 245
click at [1160, 409] on icon "Reveal or hide additional toolbar items" at bounding box center [1170, 412] width 19 height 19
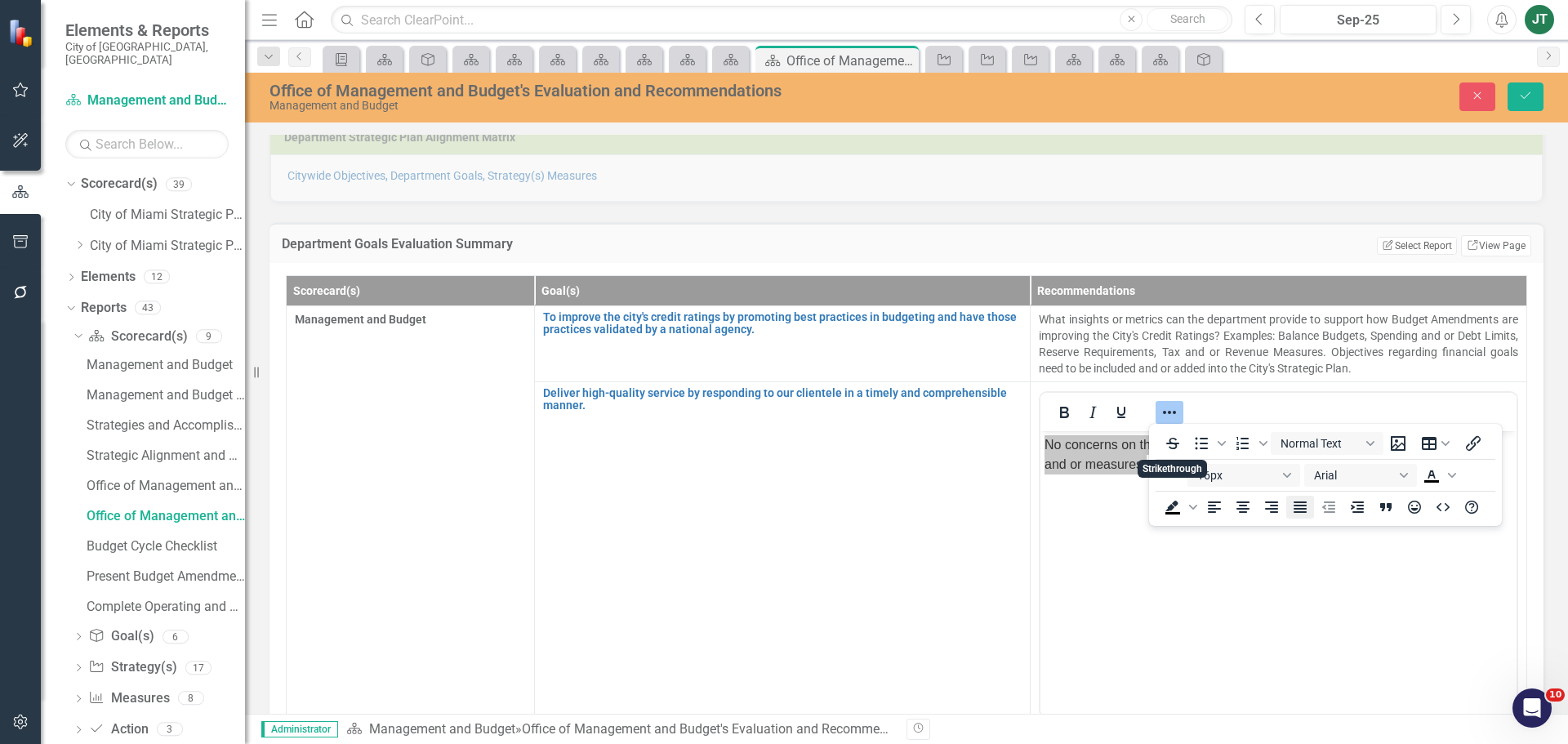
click at [1297, 499] on icon "Justify" at bounding box center [1300, 506] width 19 height 19
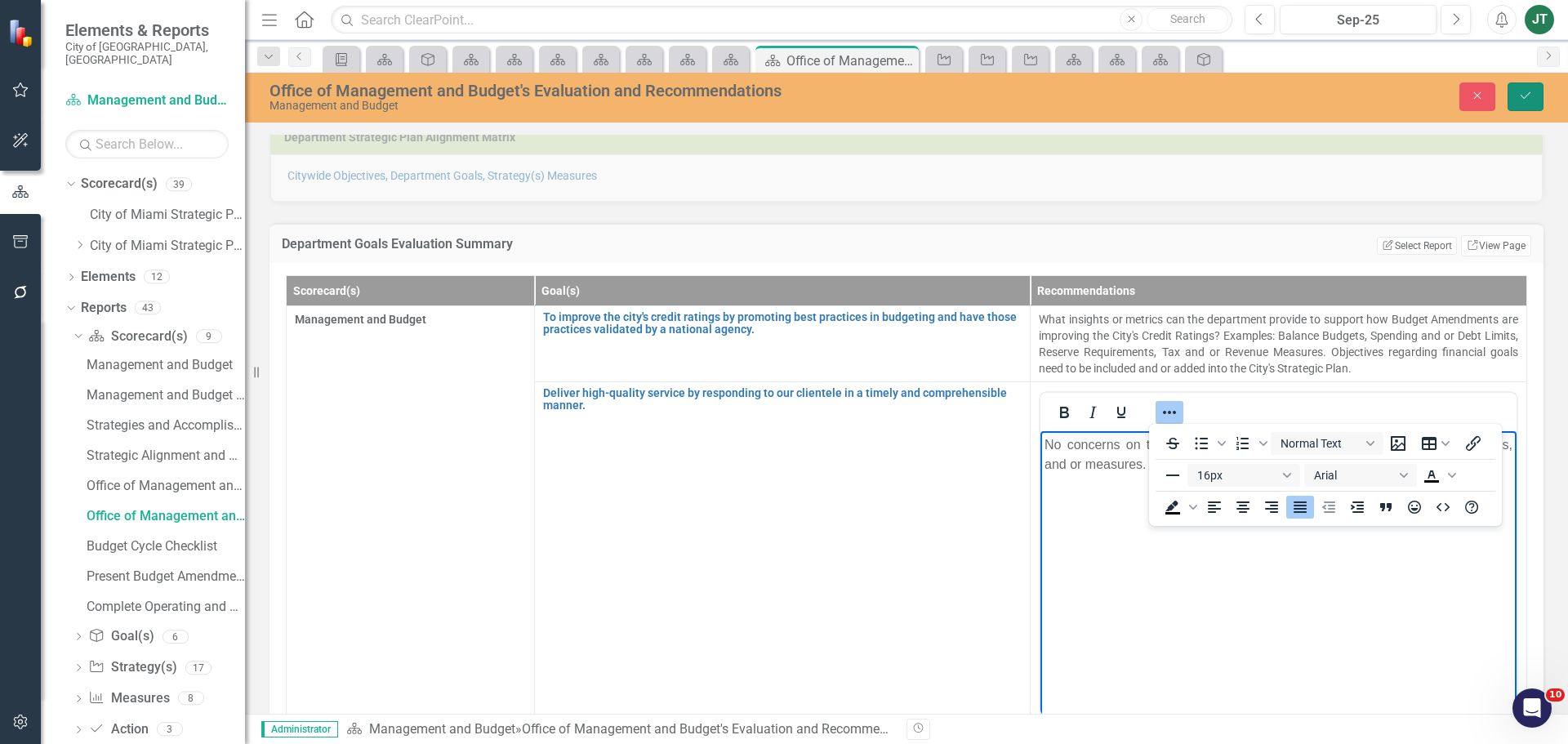
click at [1515, 94] on button "Save" at bounding box center [1525, 96] width 36 height 29
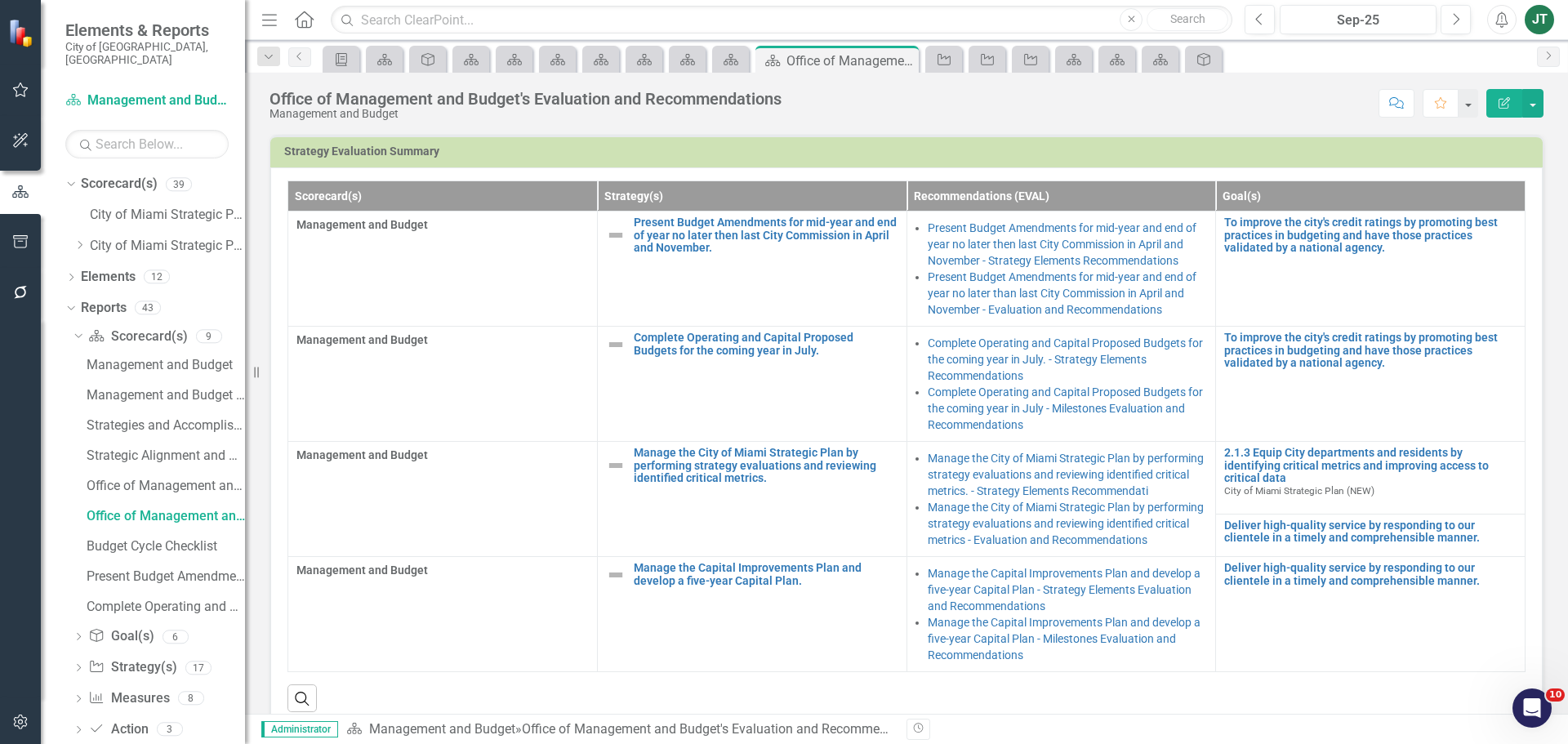
scroll to position [409, 0]
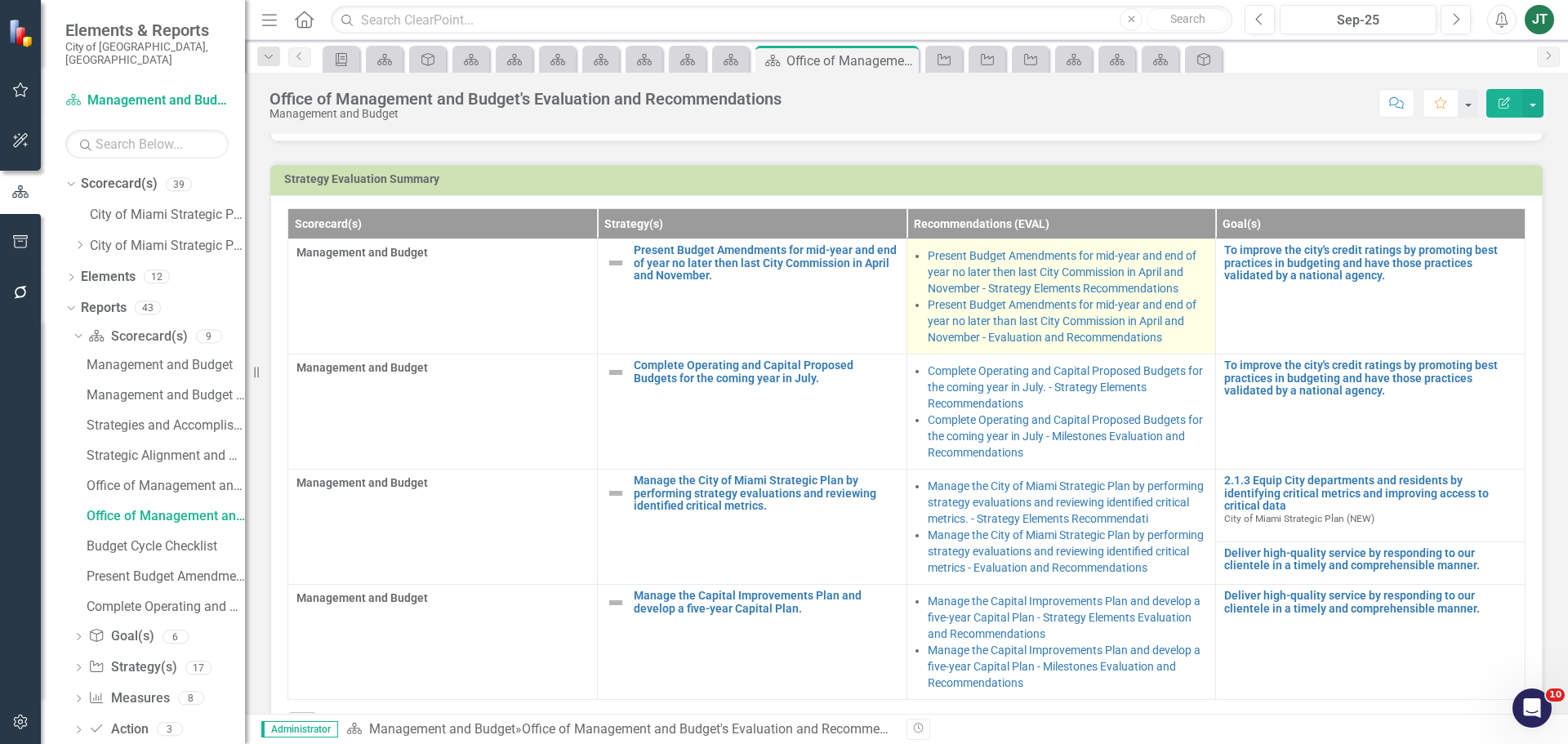
click at [1182, 344] on li "Present Budget Amendments for mid-year and end of year no later than last City …" at bounding box center [1068, 321] width 280 height 49
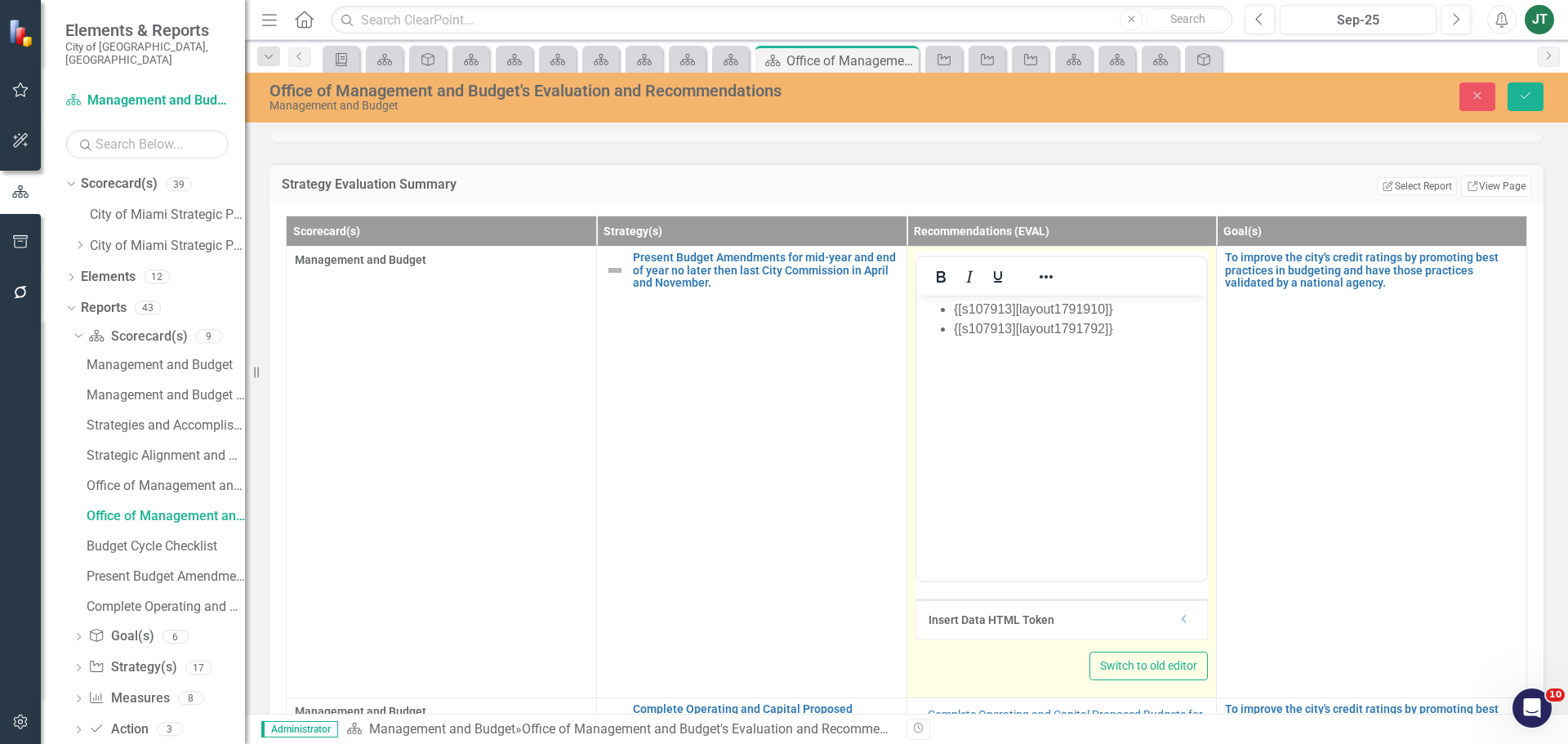
scroll to position [0, 0]
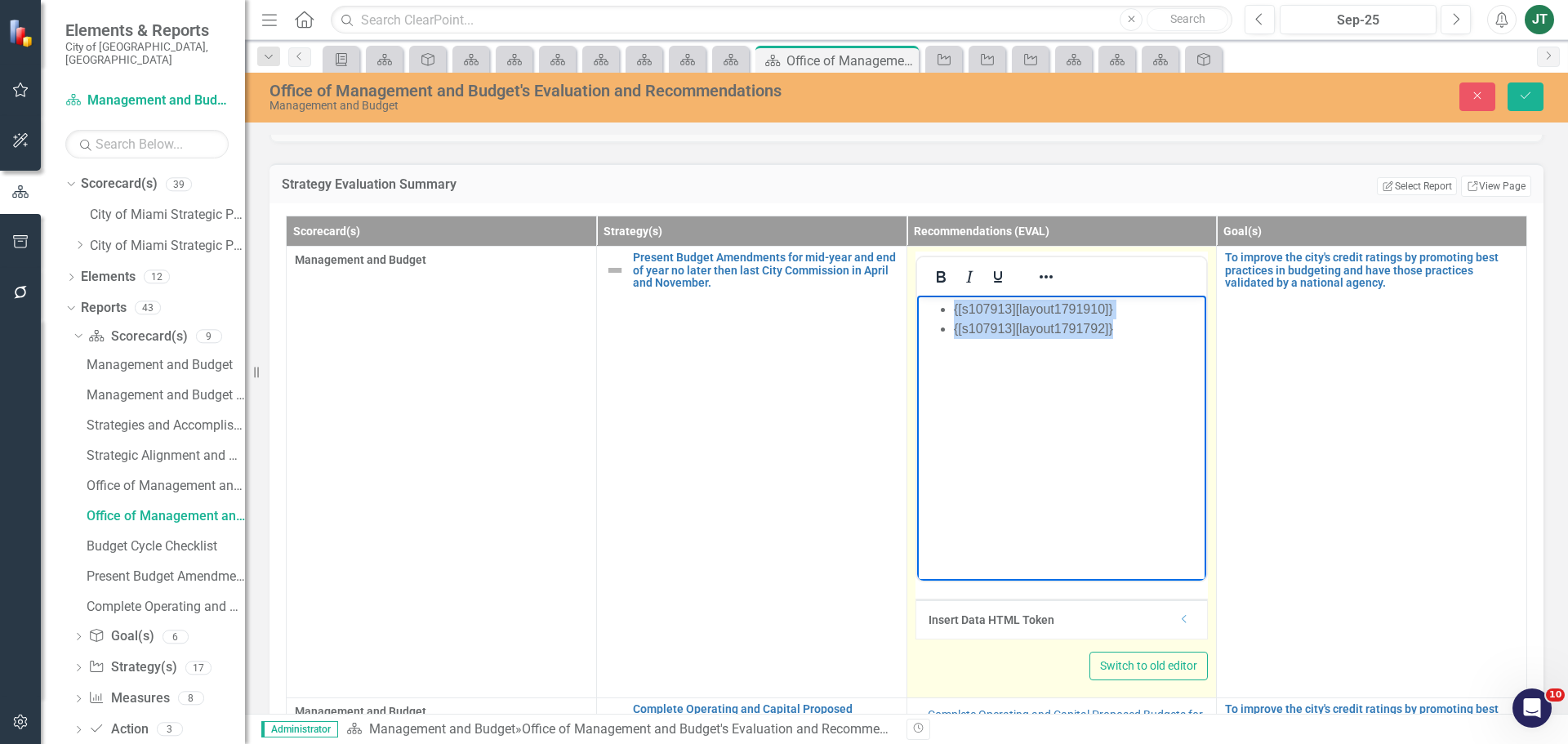
drag, startPoint x: 1143, startPoint y: 358, endPoint x: 862, endPoint y: 265, distance: 296.0
click at [916, 296] on html "{[s107913][layout1791910]} {[s107913][layout1791792]}" at bounding box center [1061, 418] width 290 height 245
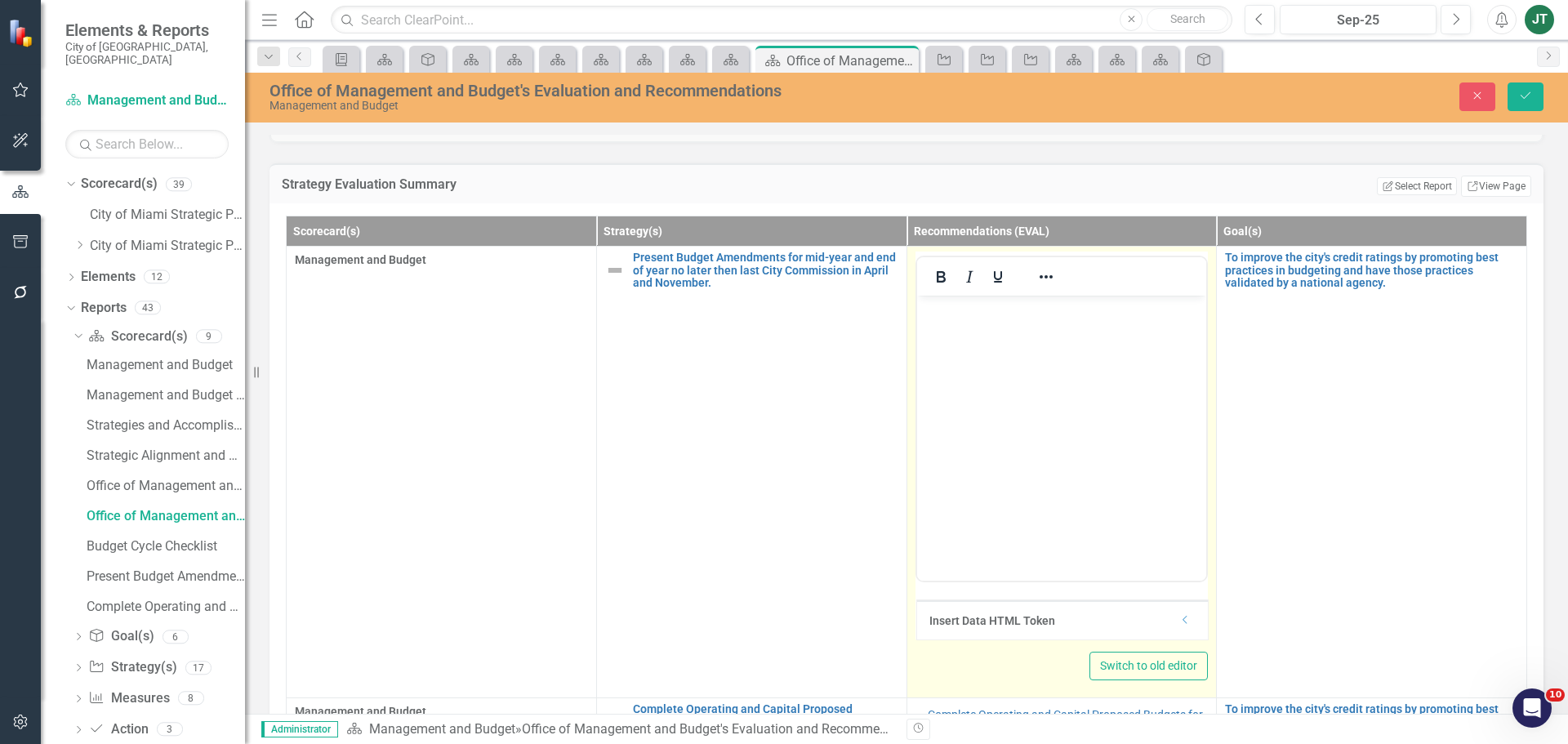
click at [1167, 628] on div "Insert Data HTML Token" at bounding box center [1054, 621] width 250 height 17
click at [1182, 625] on icon at bounding box center [1184, 620] width 4 height 8
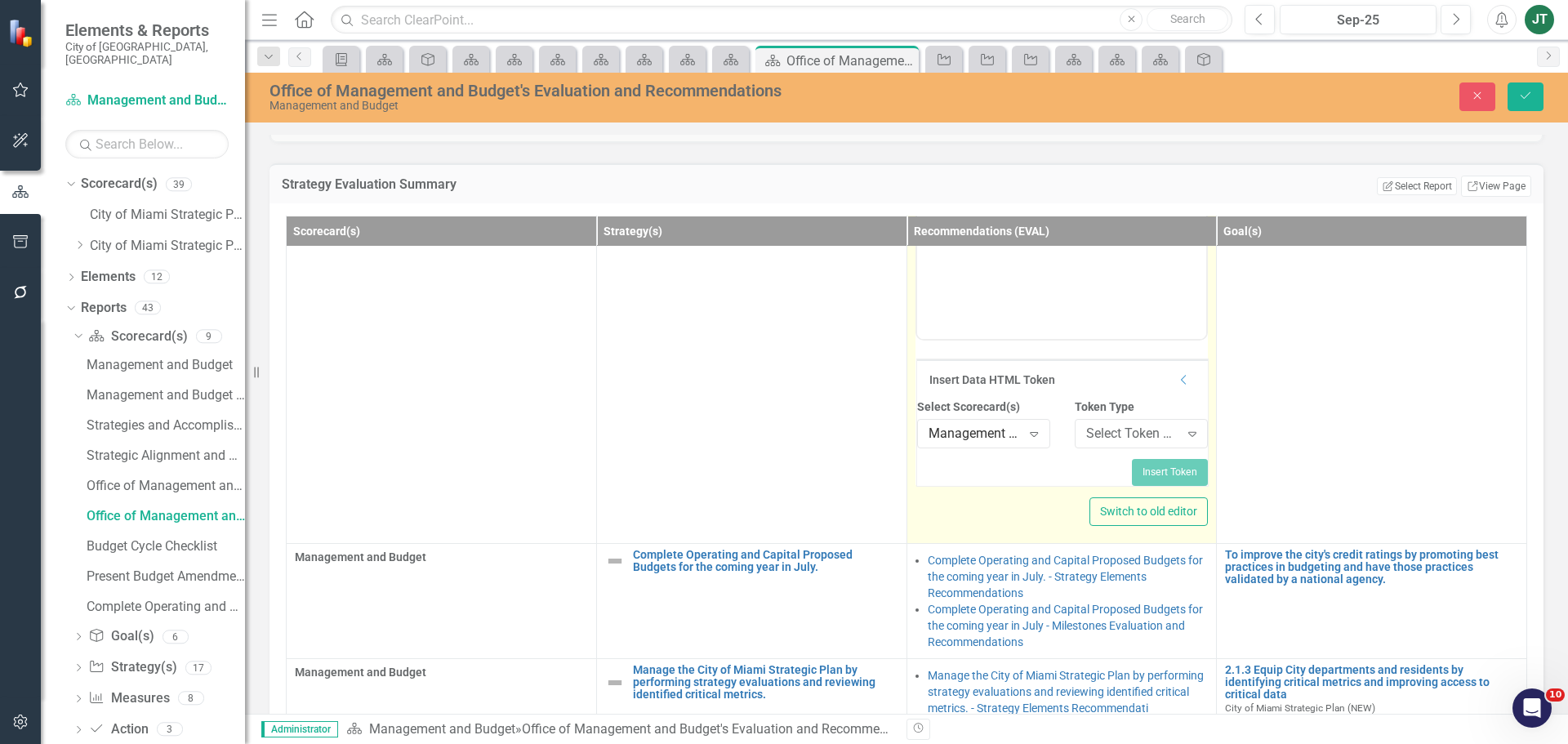
scroll to position [245, 0]
click at [1110, 440] on div "Select Token Type..." at bounding box center [1133, 431] width 93 height 18
type input "sc"
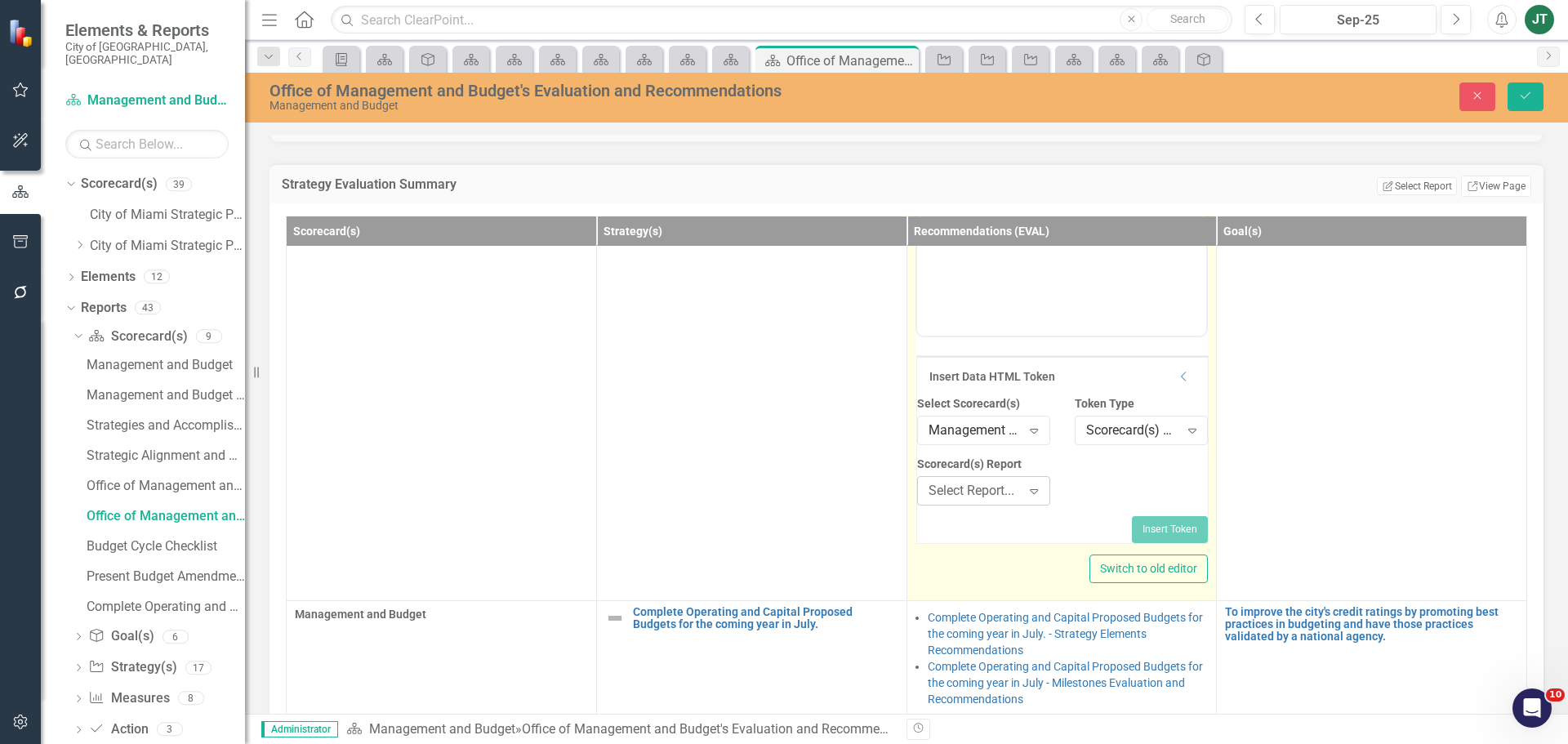
click at [981, 501] on div "Select Report..." at bounding box center [975, 491] width 93 height 18
type input "b"
type input "Present"
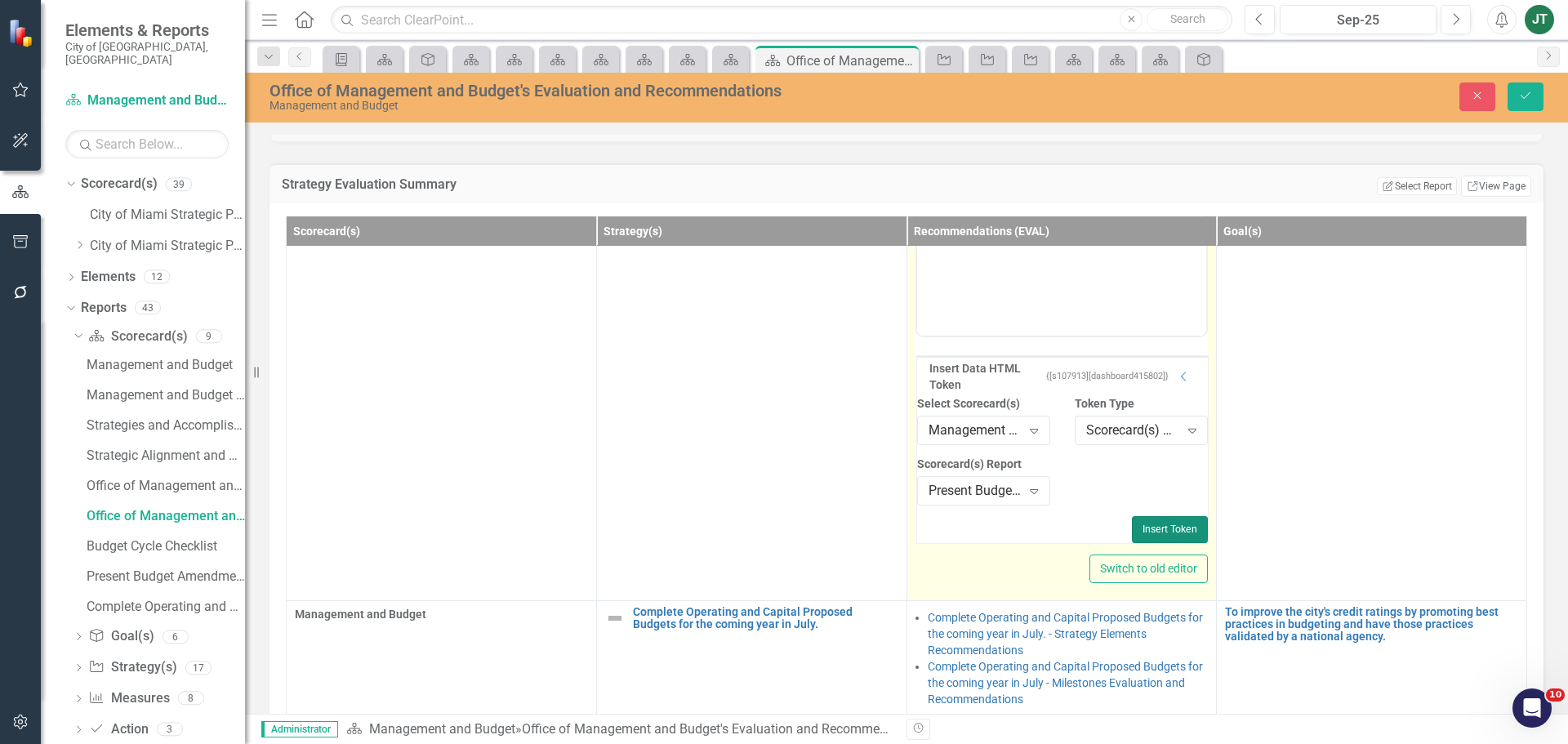
click at [1140, 543] on button "Insert Token" at bounding box center [1170, 529] width 76 height 26
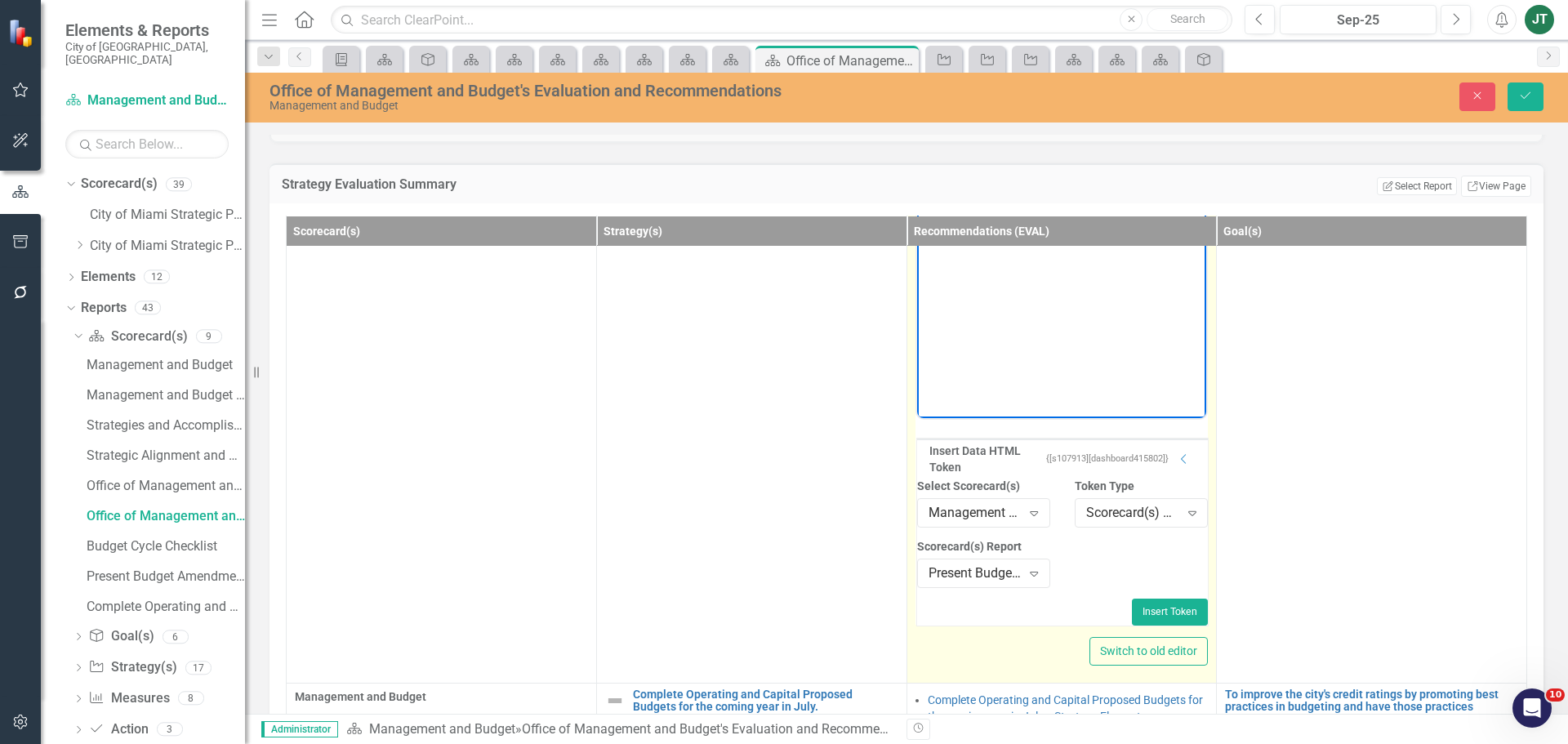
scroll to position [164, 0]
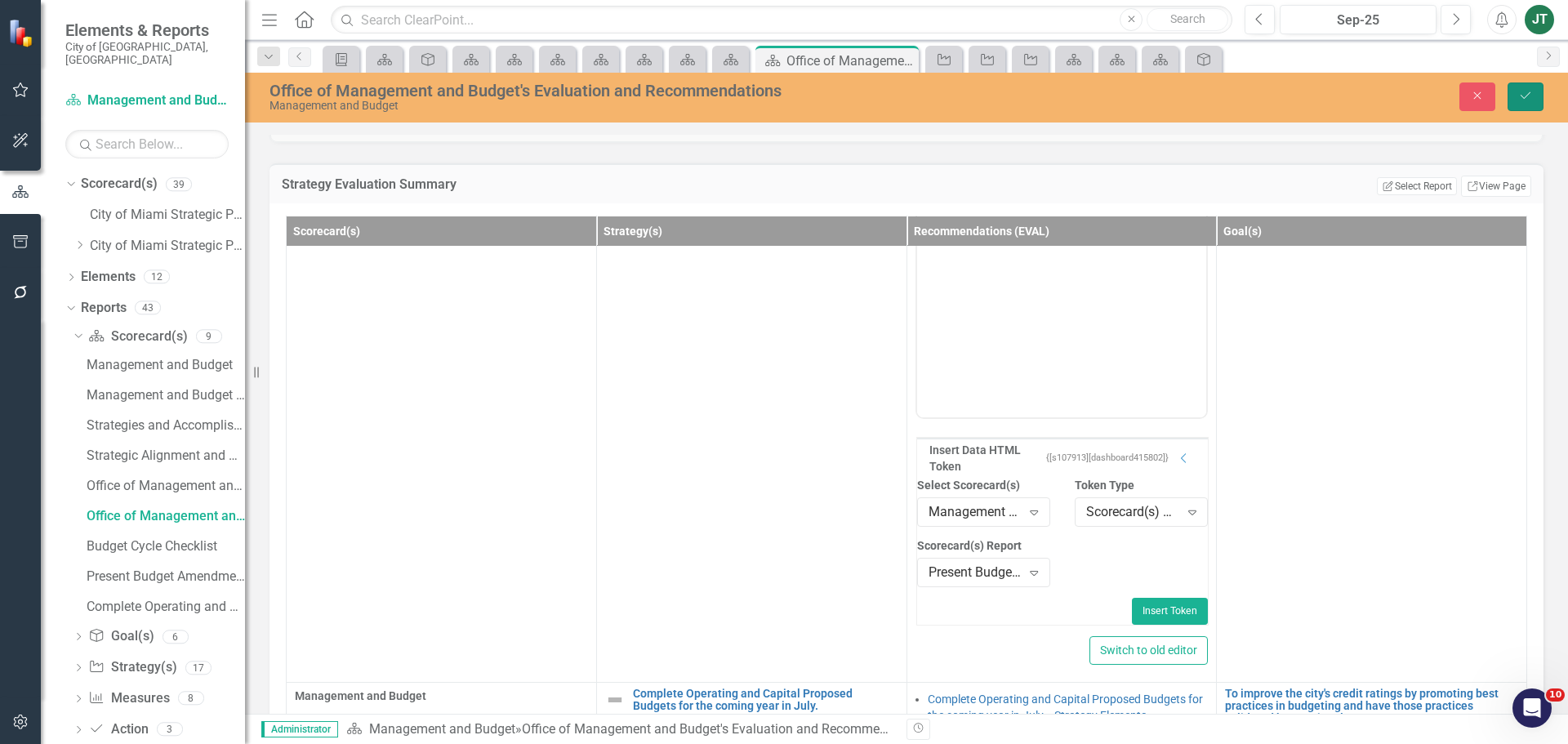
click at [1524, 95] on icon "Save" at bounding box center [1525, 95] width 15 height 11
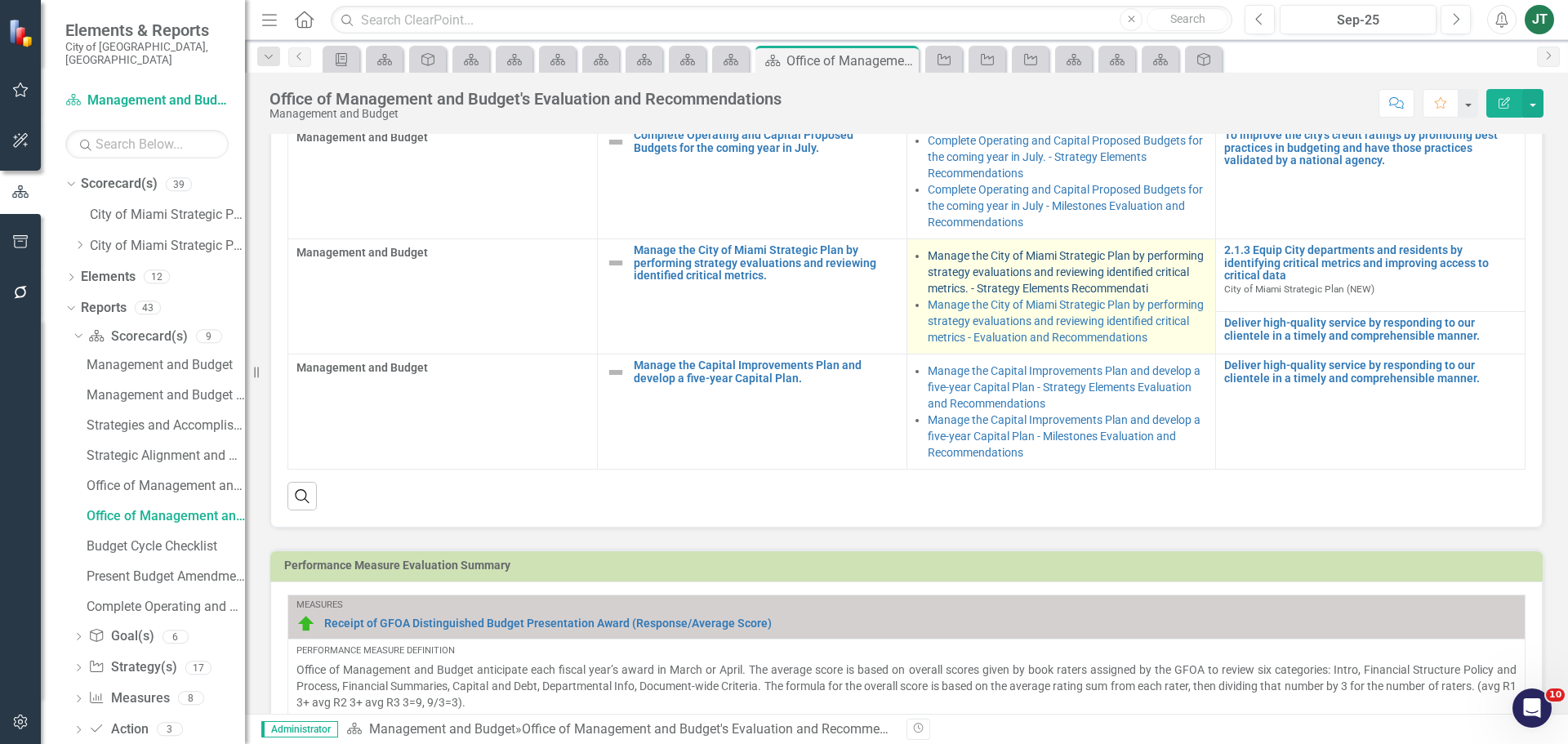
scroll to position [490, 0]
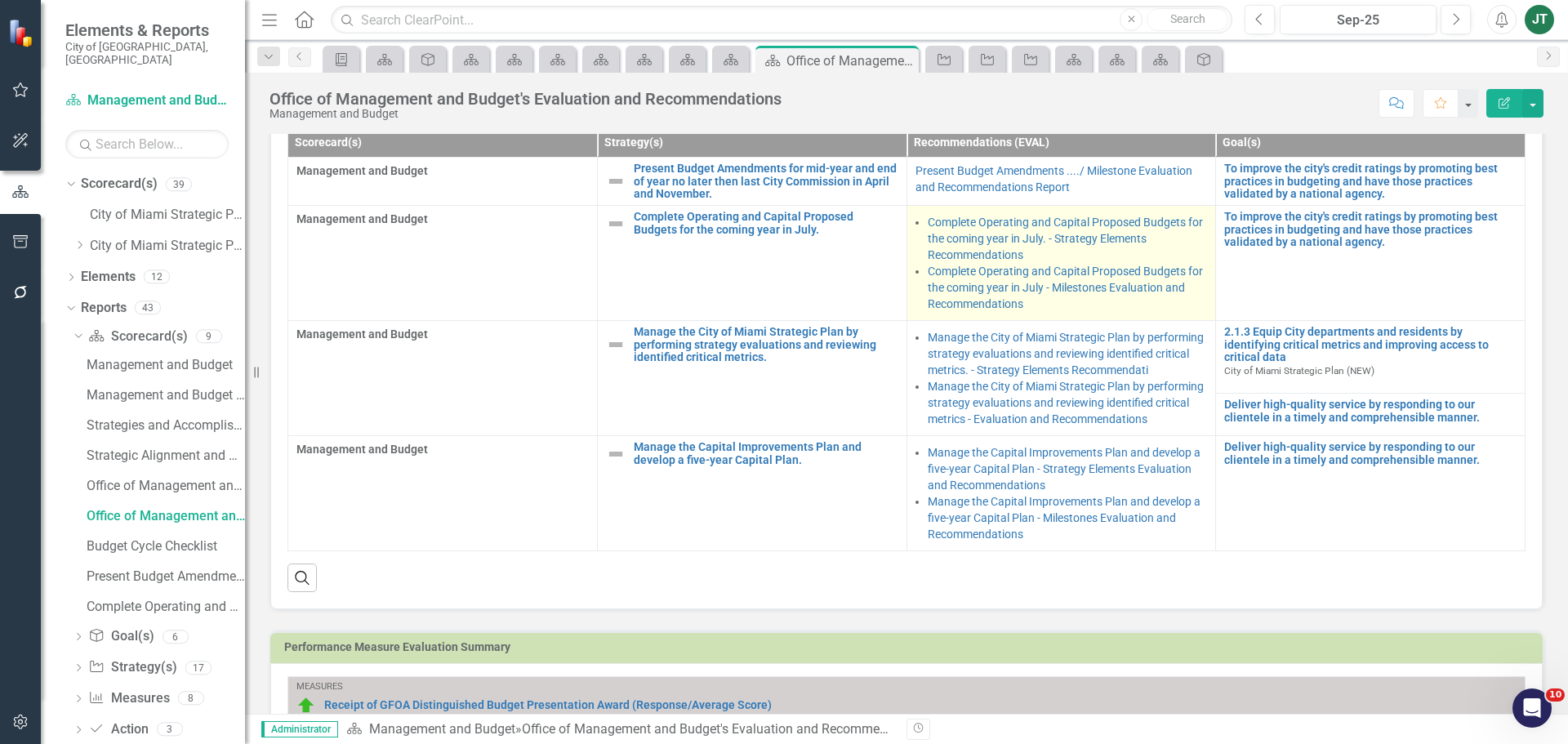
click at [1111, 312] on li "Complete Operating and Capital Proposed Budgets for the coming year in July - M…" at bounding box center [1068, 287] width 280 height 49
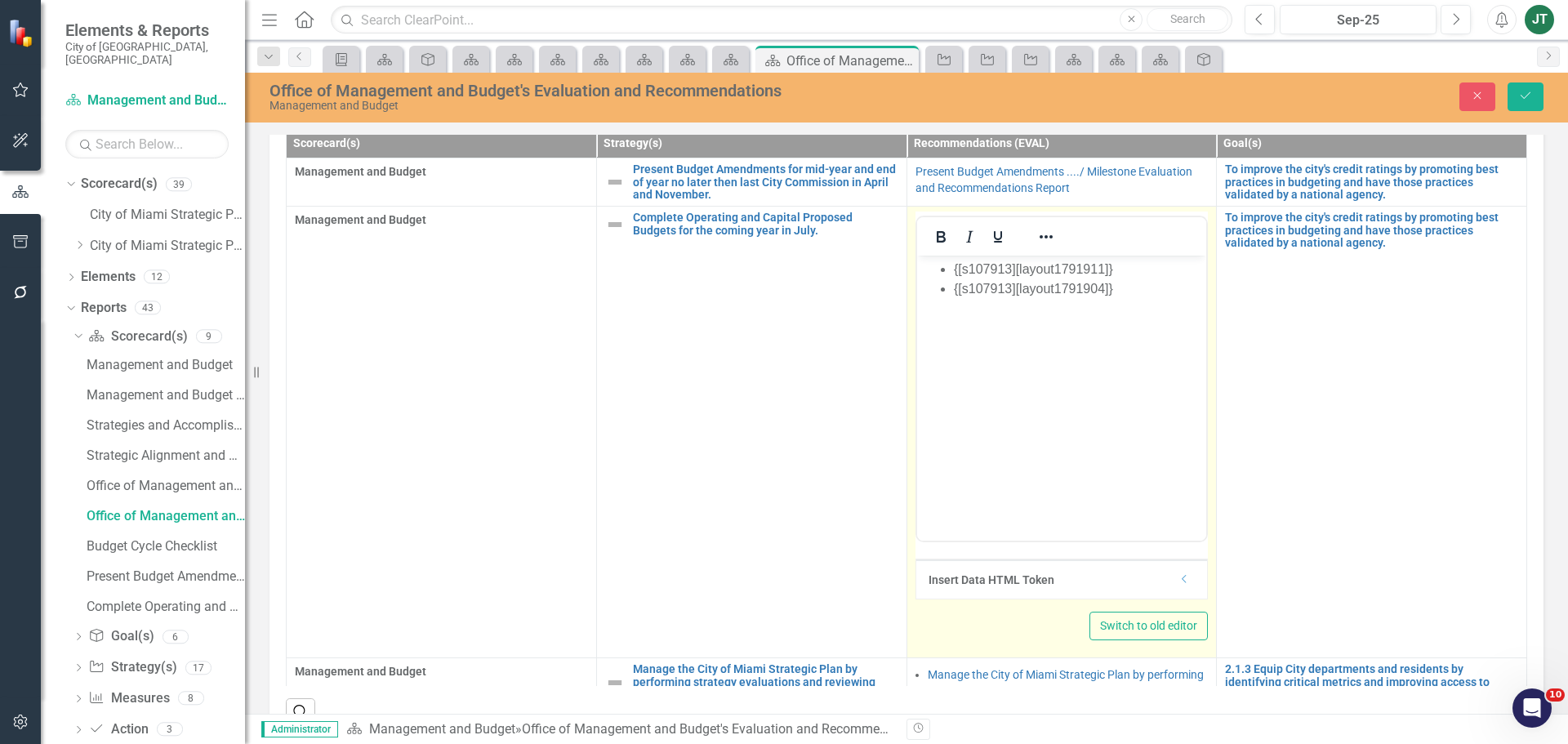
scroll to position [0, 0]
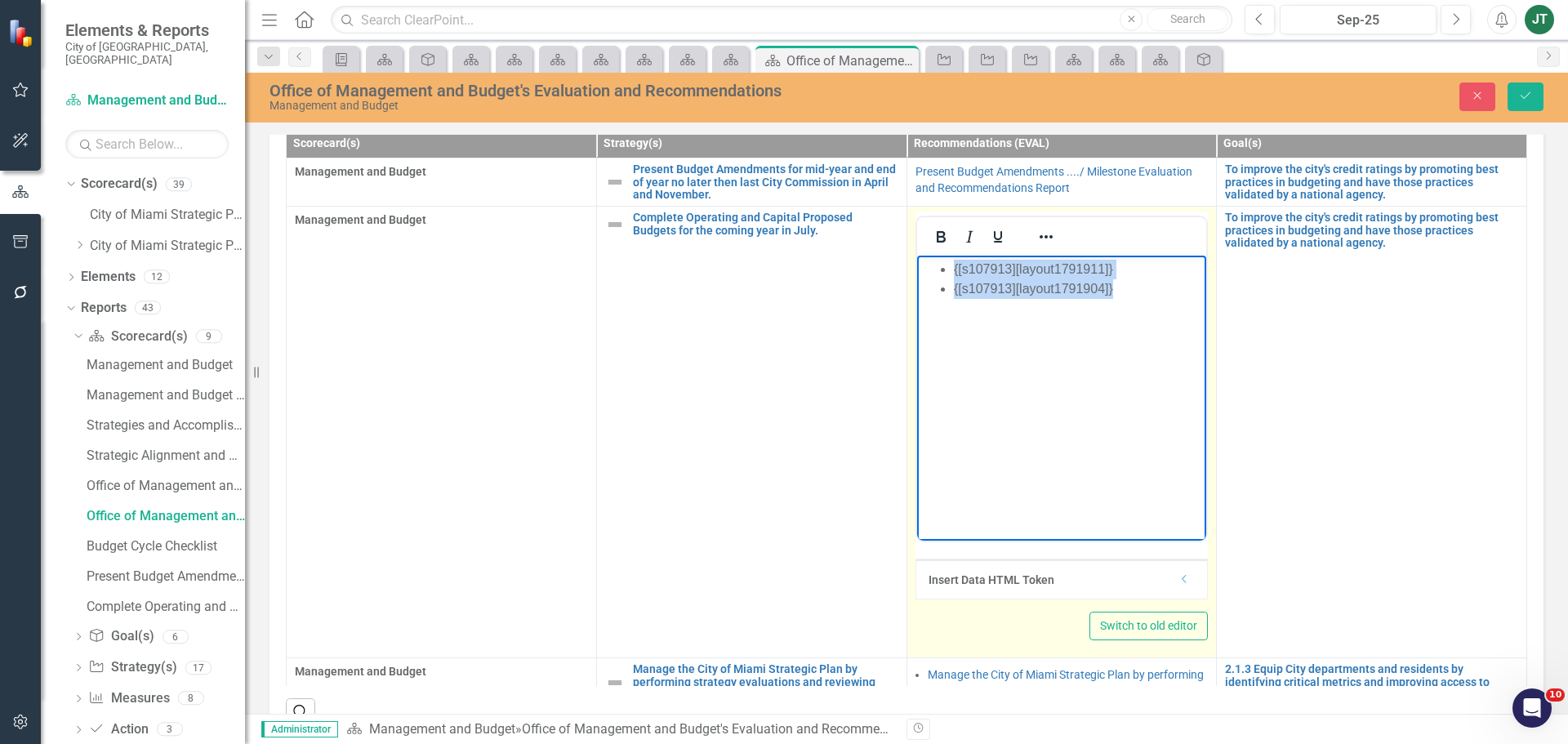
drag, startPoint x: 1145, startPoint y: 318, endPoint x: 779, endPoint y: 230, distance: 376.4
click at [916, 256] on html "{[s107913][layout1791911]} {[s107913][layout1791904]}" at bounding box center [1061, 378] width 290 height 245
click at [1179, 584] on icon "Dropdown" at bounding box center [1184, 579] width 12 height 10
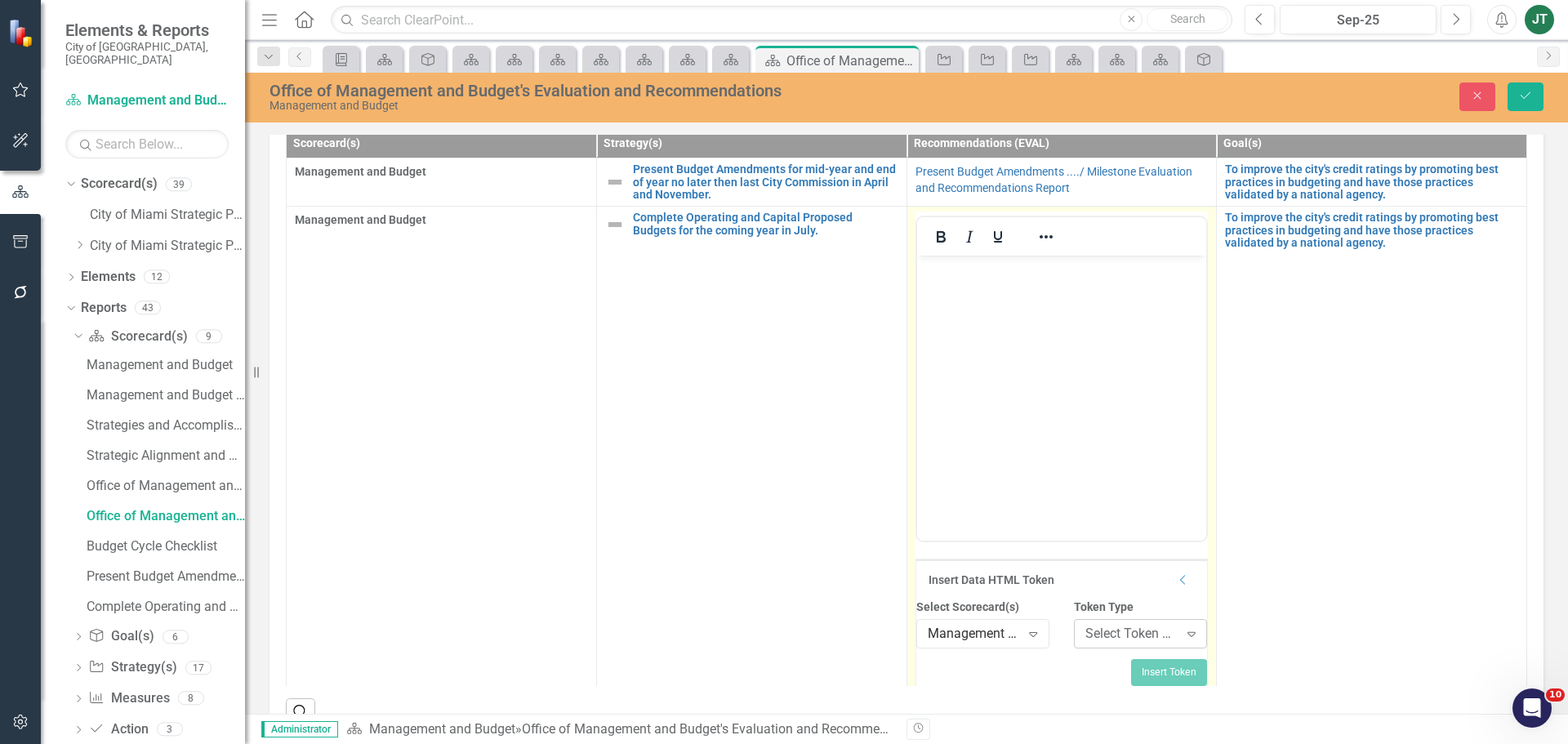
scroll to position [164, 0]
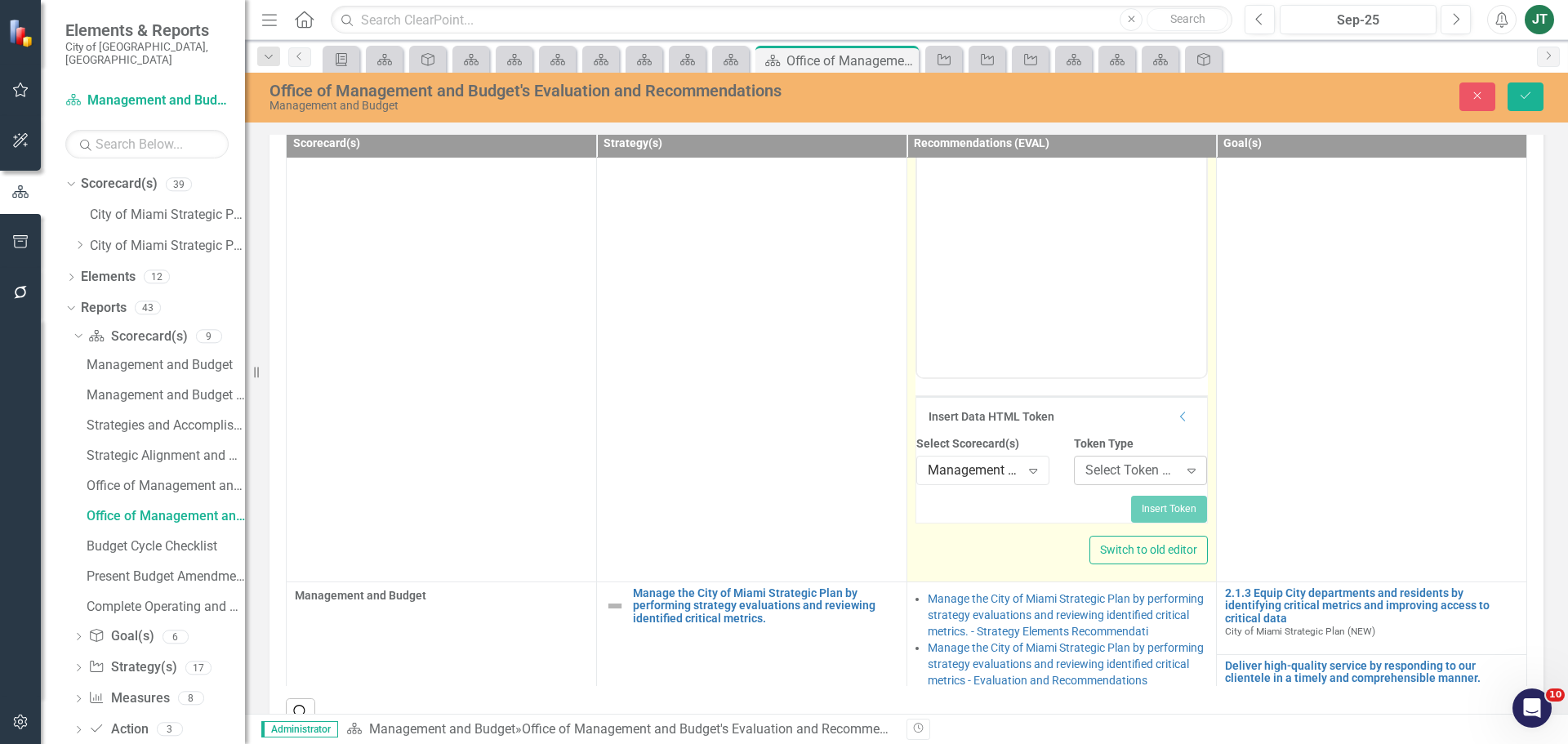
click at [1133, 481] on div "Select Token Type..." at bounding box center [1132, 470] width 93 height 18
type input "score"
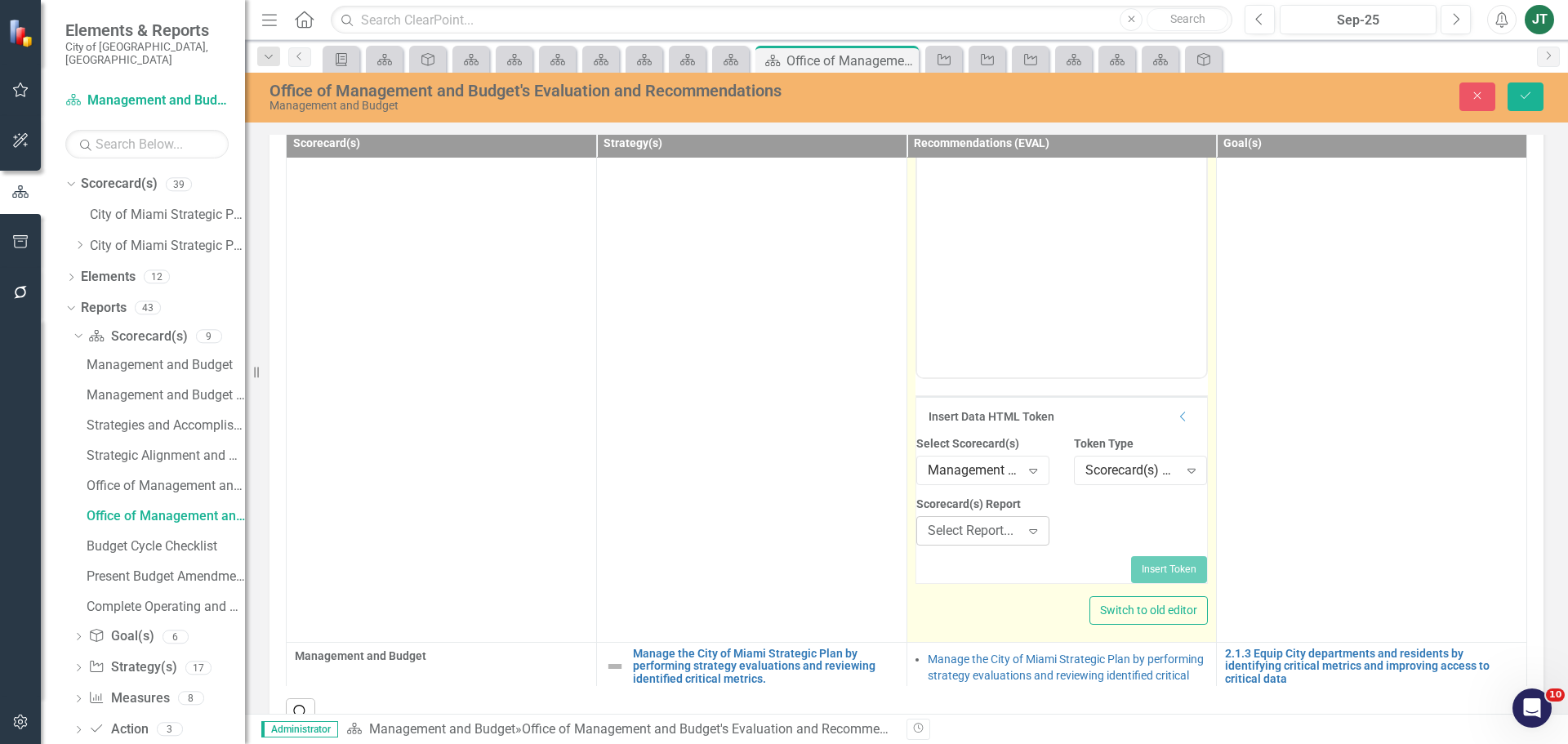
click at [959, 541] on div "Select Report..." at bounding box center [974, 531] width 93 height 18
type input "Complete"
click at [1132, 582] on button "Insert Token" at bounding box center [1170, 569] width 76 height 26
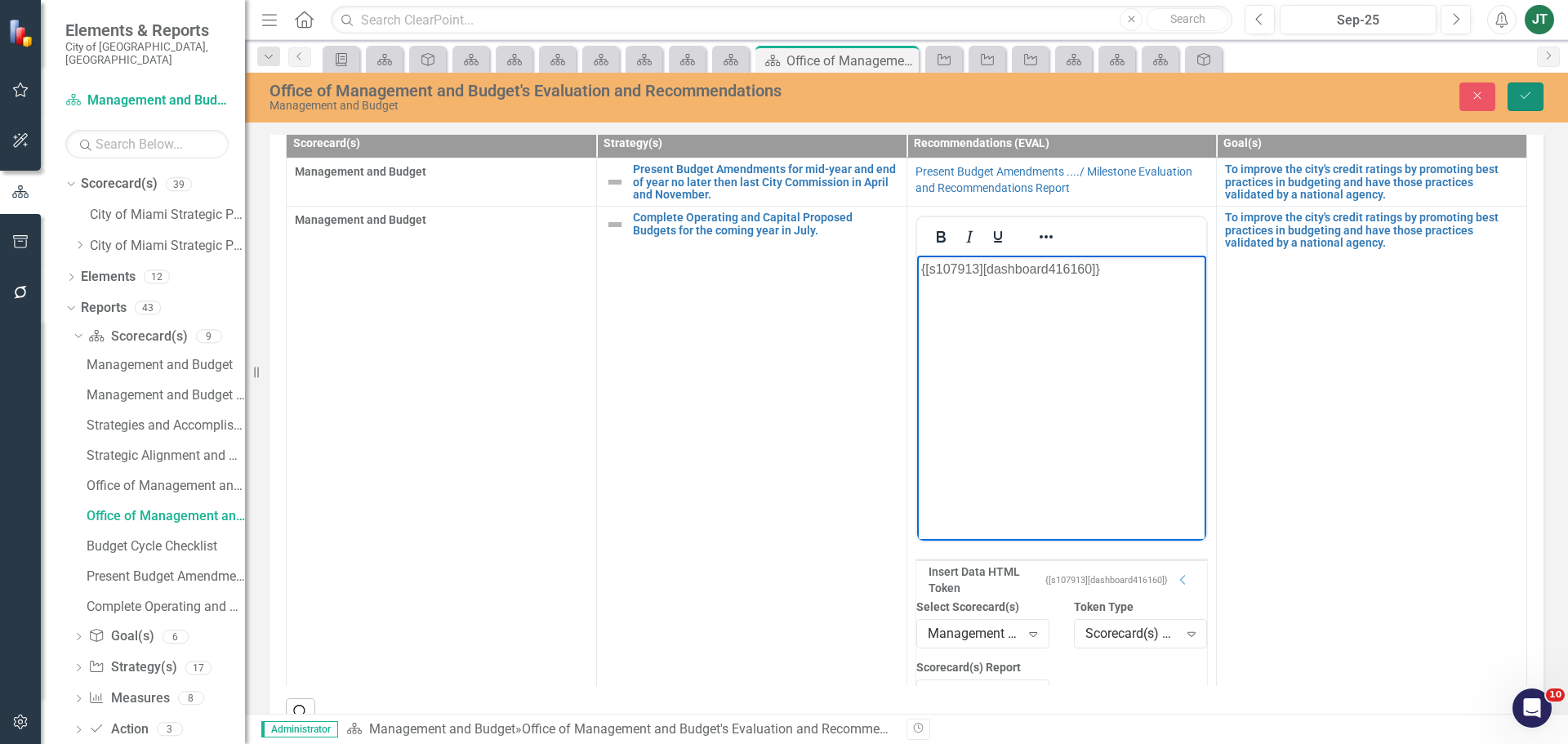
click at [1528, 95] on icon "Save" at bounding box center [1525, 95] width 15 height 11
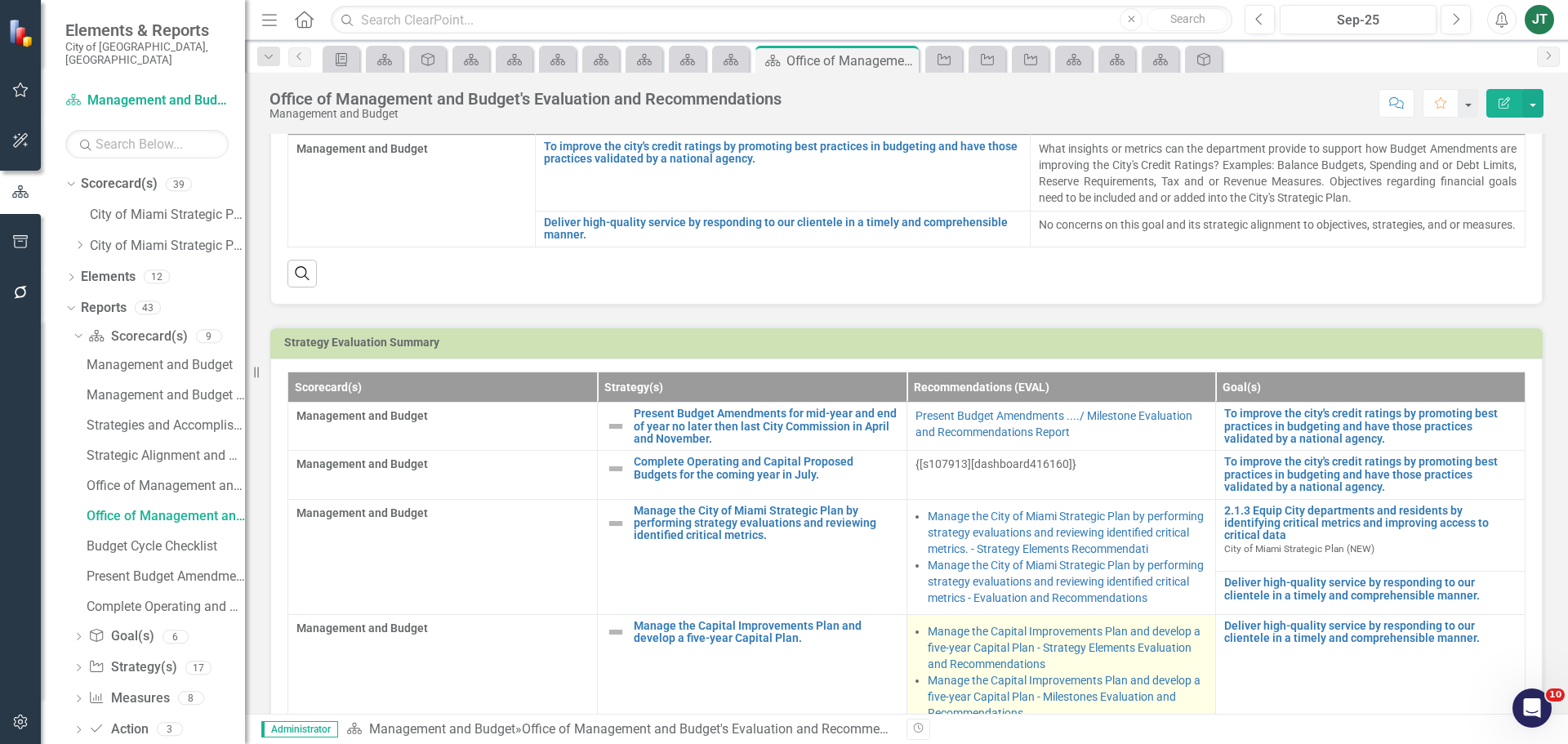
scroll to position [490, 0]
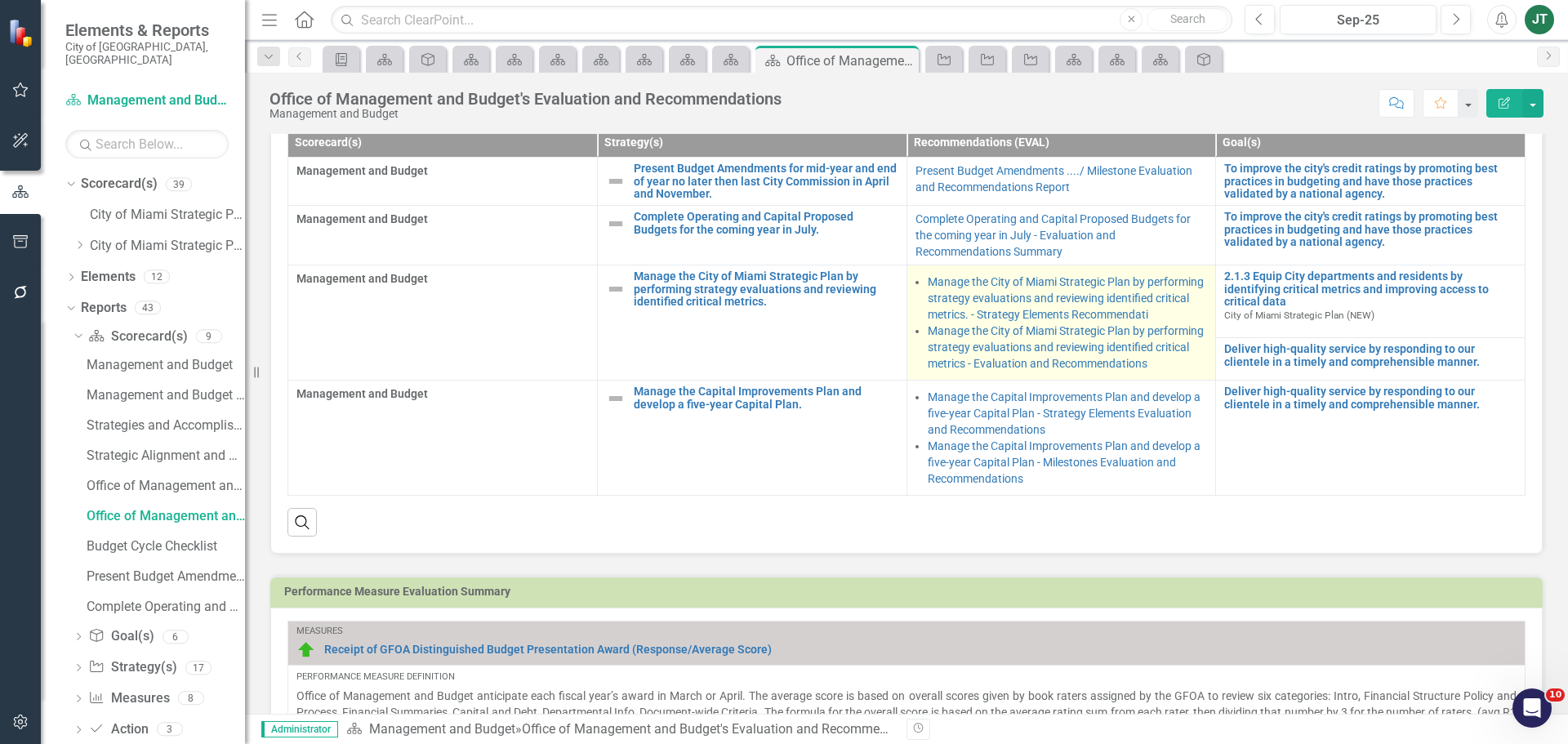
click at [1159, 381] on td "Manage the City of Miami Strategic Plan by performing strategy evaluations and …" at bounding box center [1061, 323] width 310 height 116
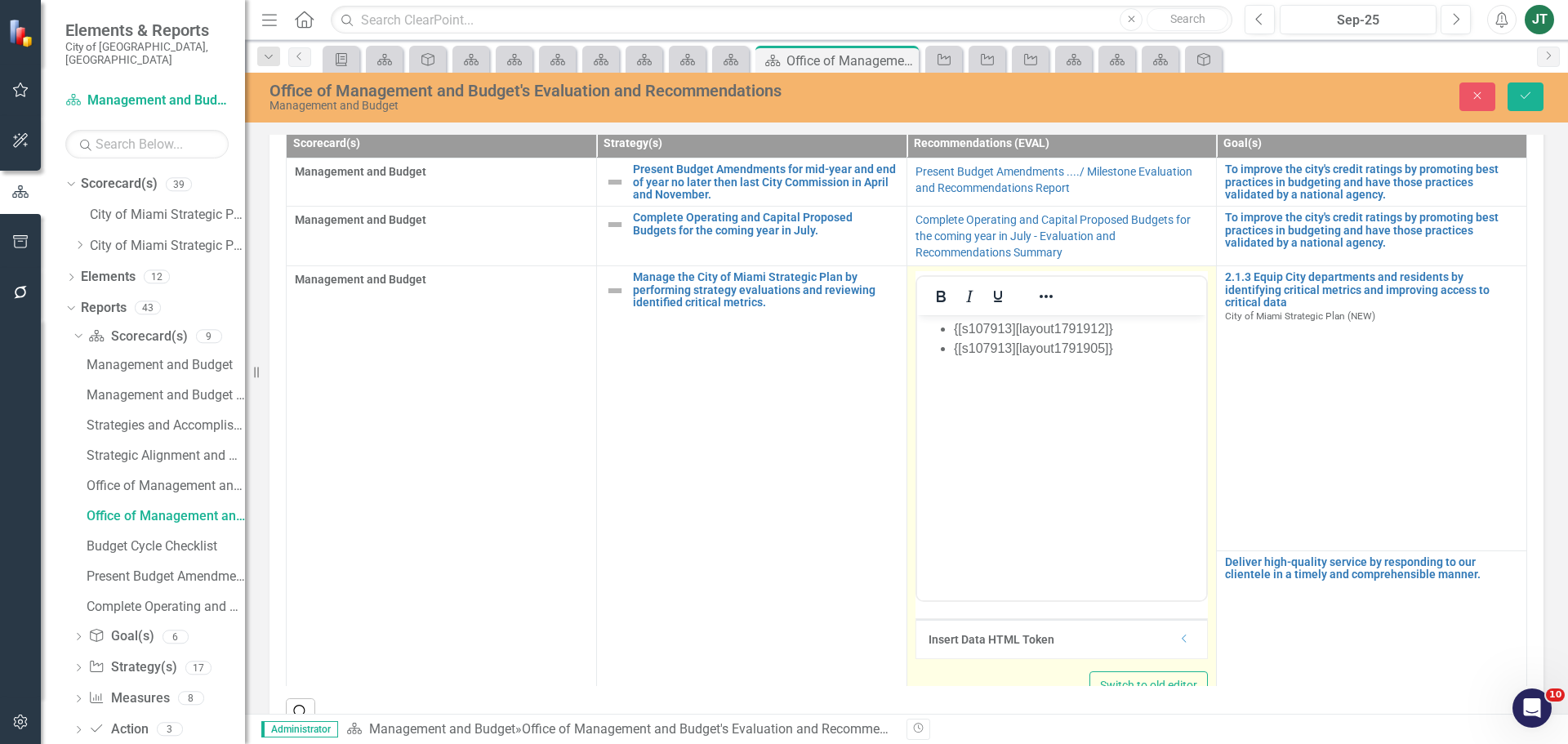
scroll to position [0, 0]
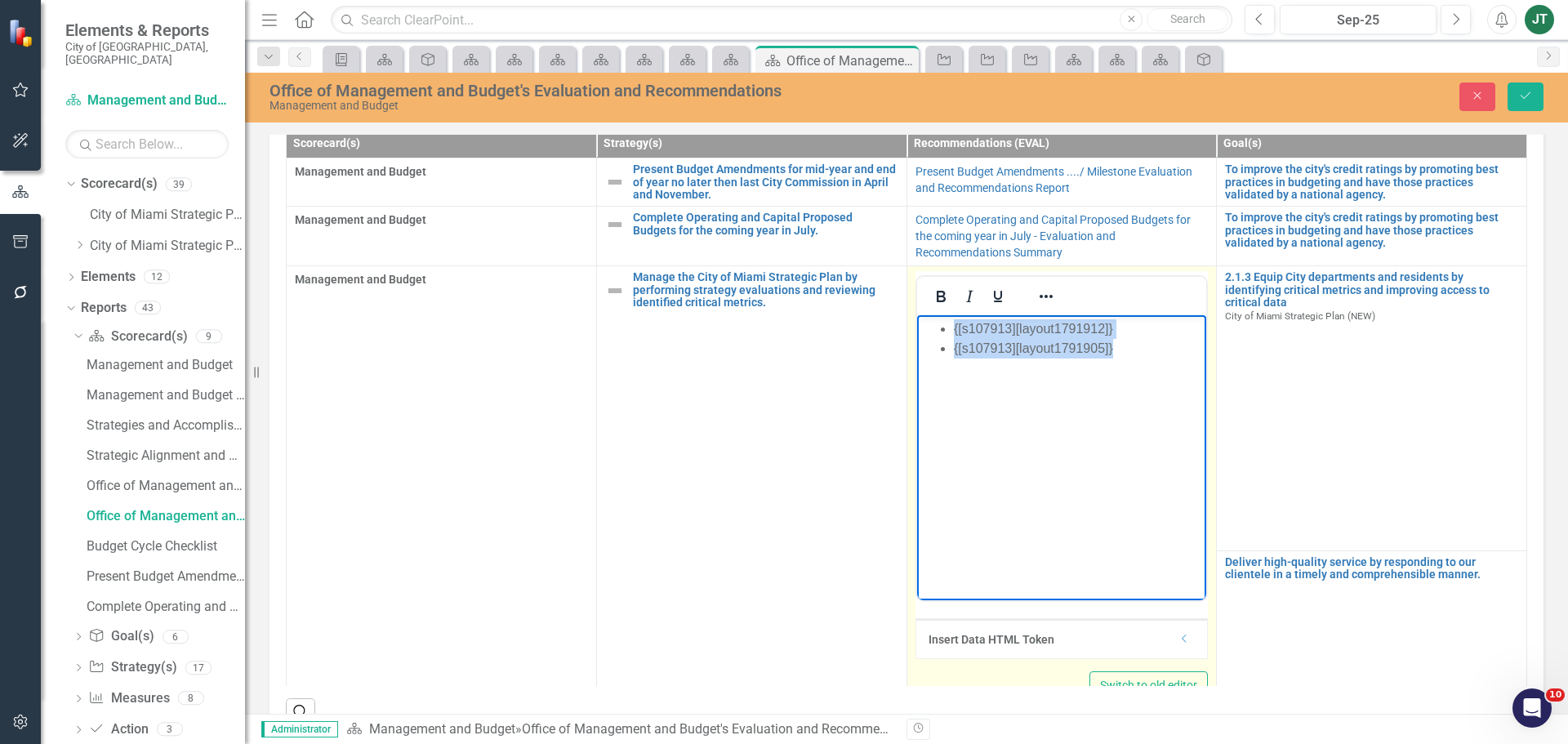
drag, startPoint x: 1136, startPoint y: 364, endPoint x: 803, endPoint y: 305, distance: 338.2
click at [916, 315] on html "{[s107913][layout1791912]} {[s107913][layout1791905]}" at bounding box center [1061, 437] width 290 height 245
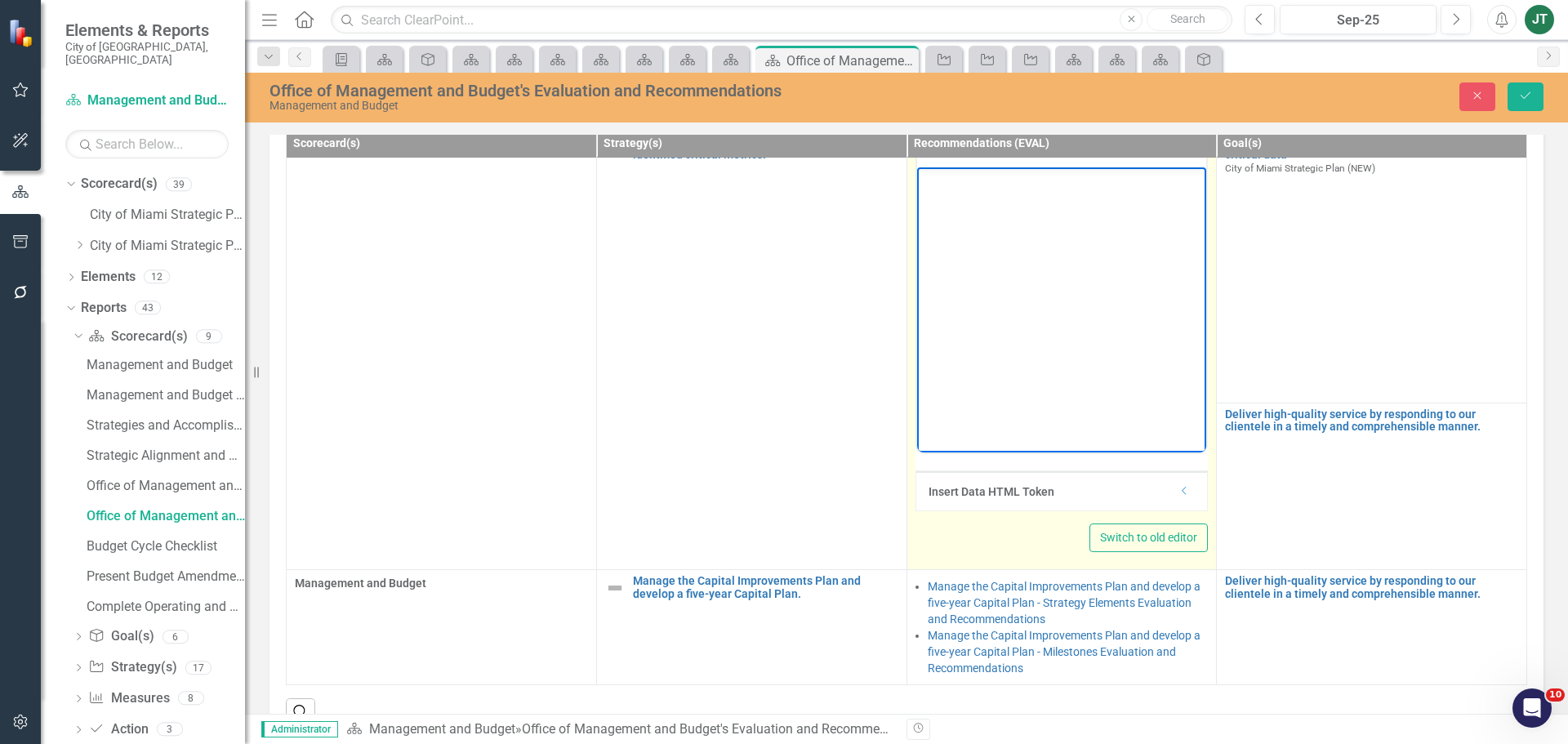
scroll to position [160, 0]
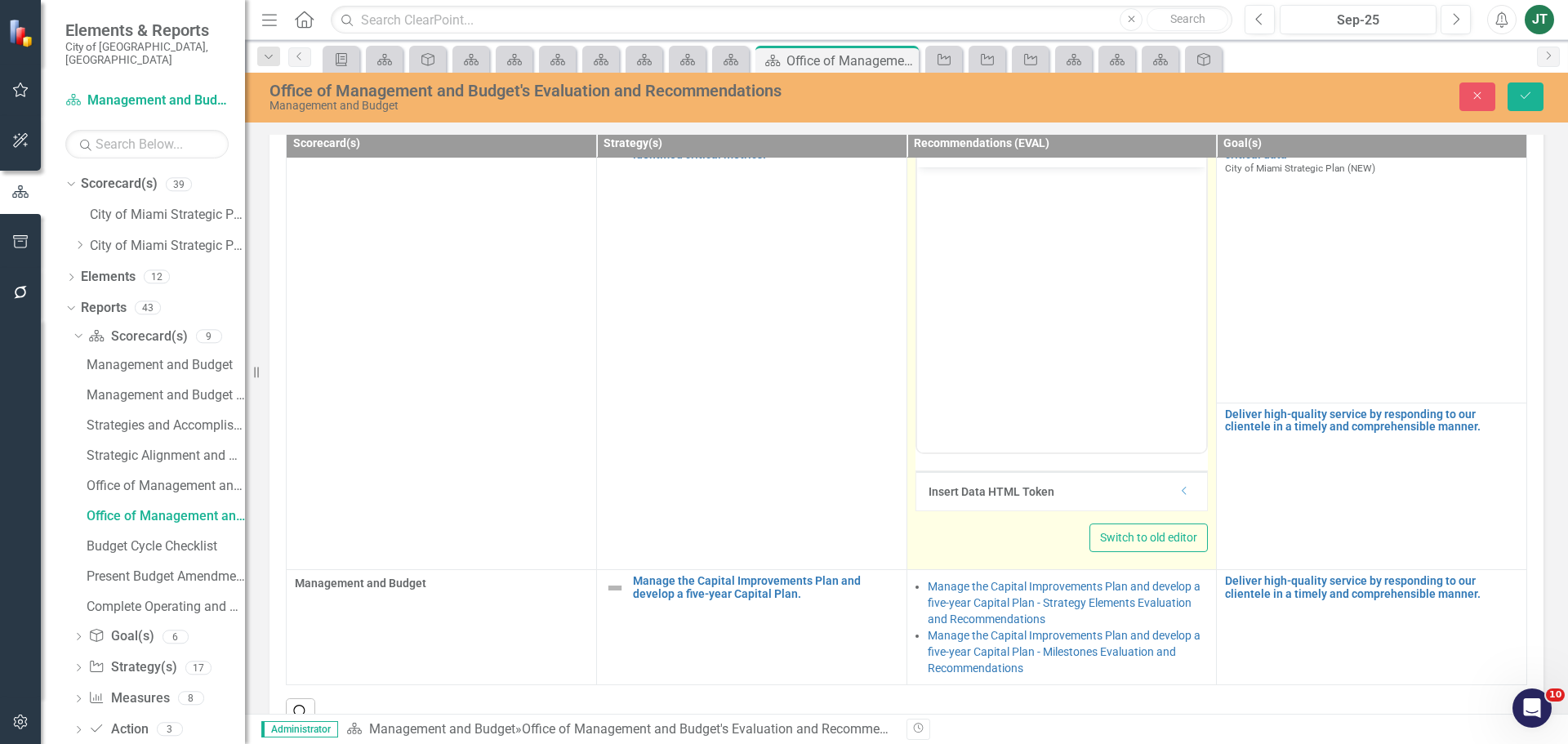
click at [1139, 491] on div "Insert Data HTML Token" at bounding box center [1050, 492] width 242 height 17
click at [1179, 490] on icon "Dropdown" at bounding box center [1184, 491] width 12 height 10
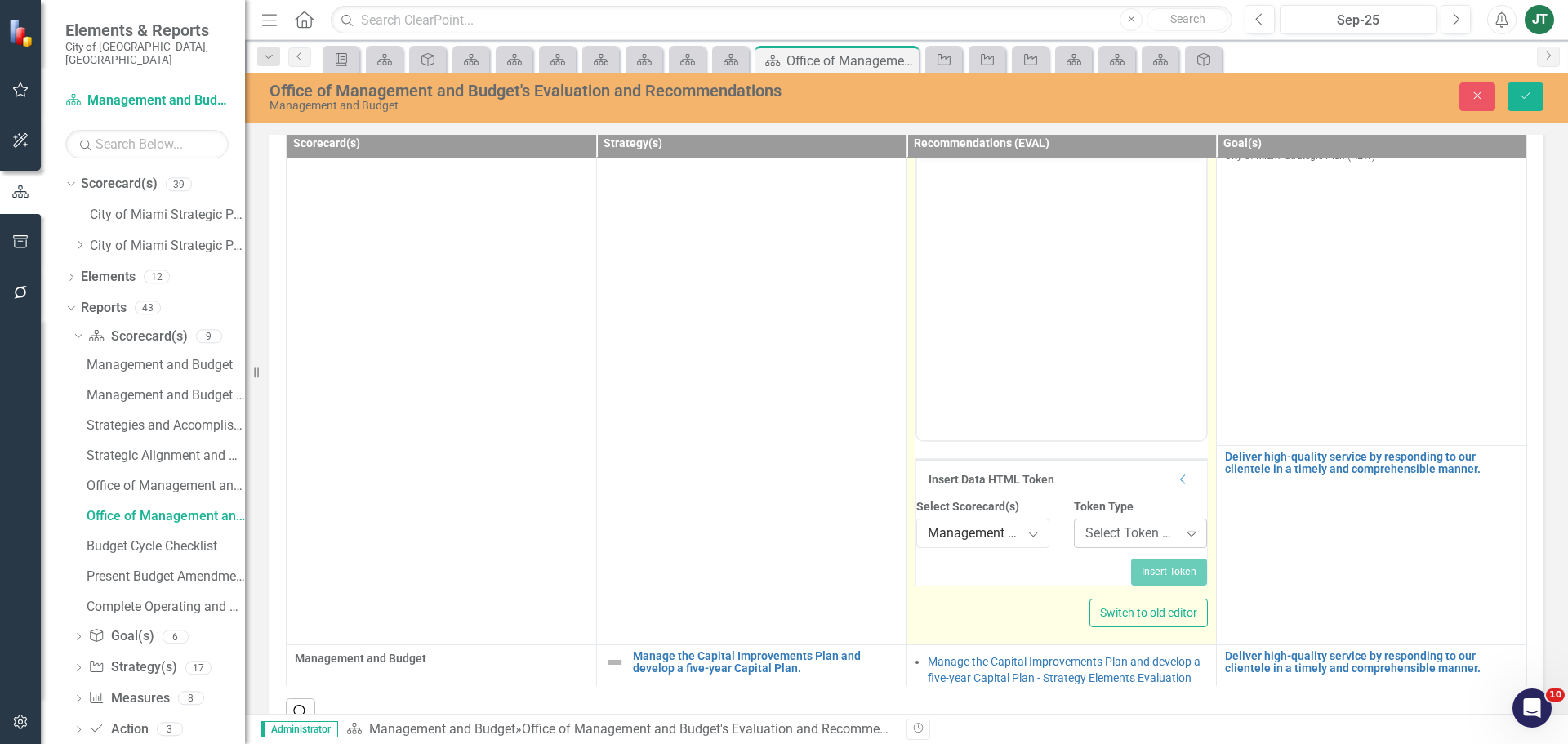
click at [1129, 543] on div "Select Token Type... Expand" at bounding box center [1141, 533] width 133 height 30
type input "sc"
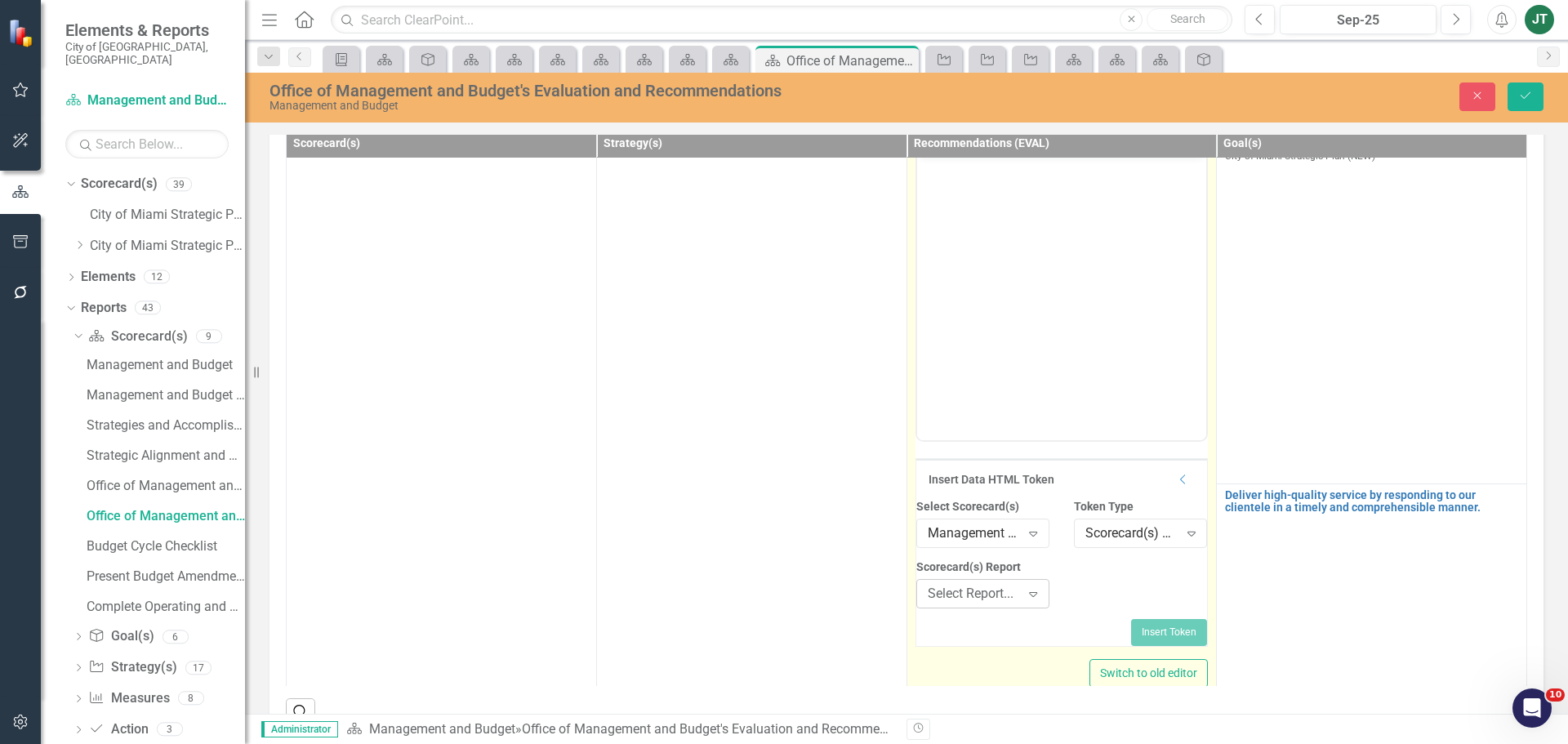
click at [986, 604] on div "Select Report..." at bounding box center [974, 594] width 93 height 18
type input "M"
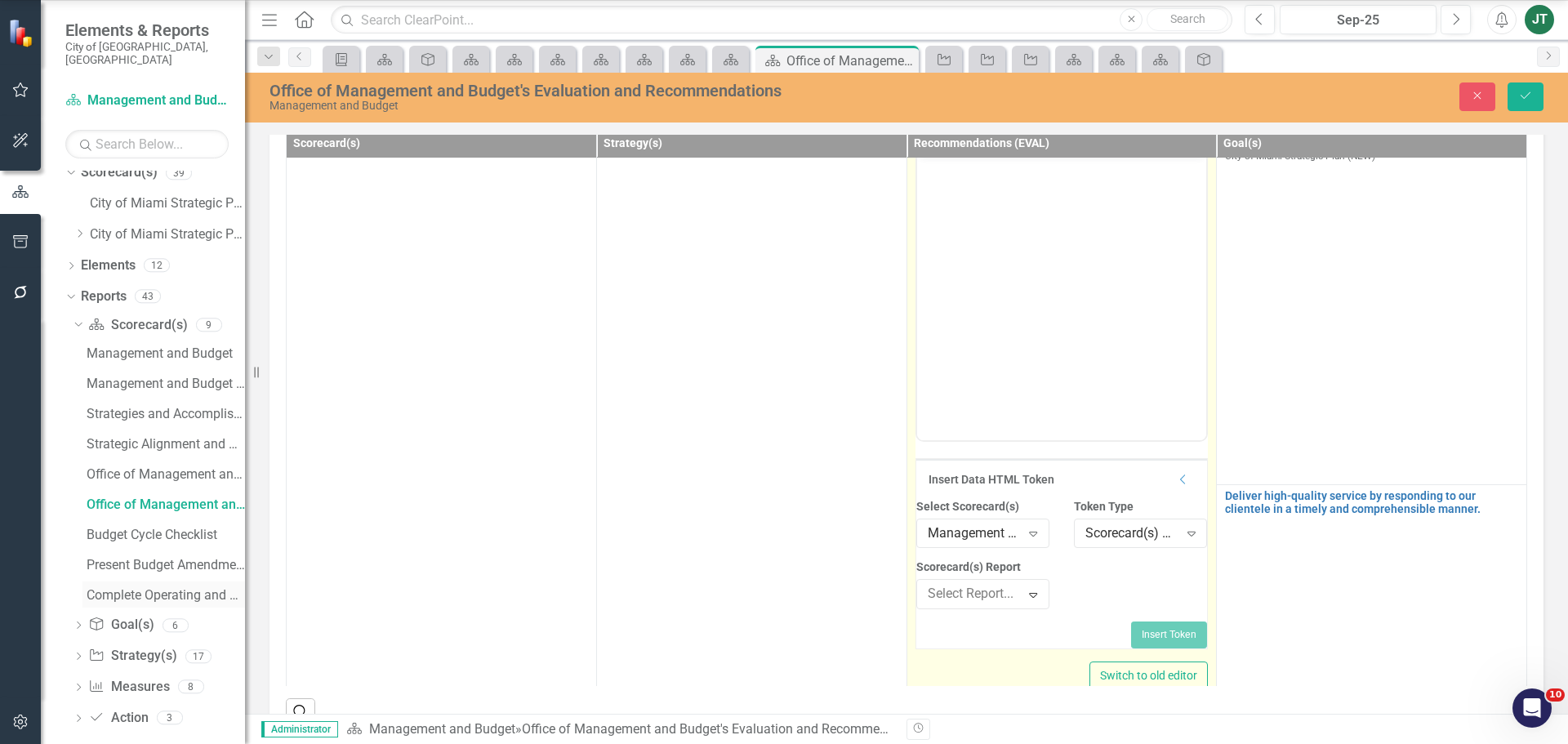
scroll to position [14, 0]
click at [1056, 645] on div "Insert Token" at bounding box center [1061, 632] width 291 height 26
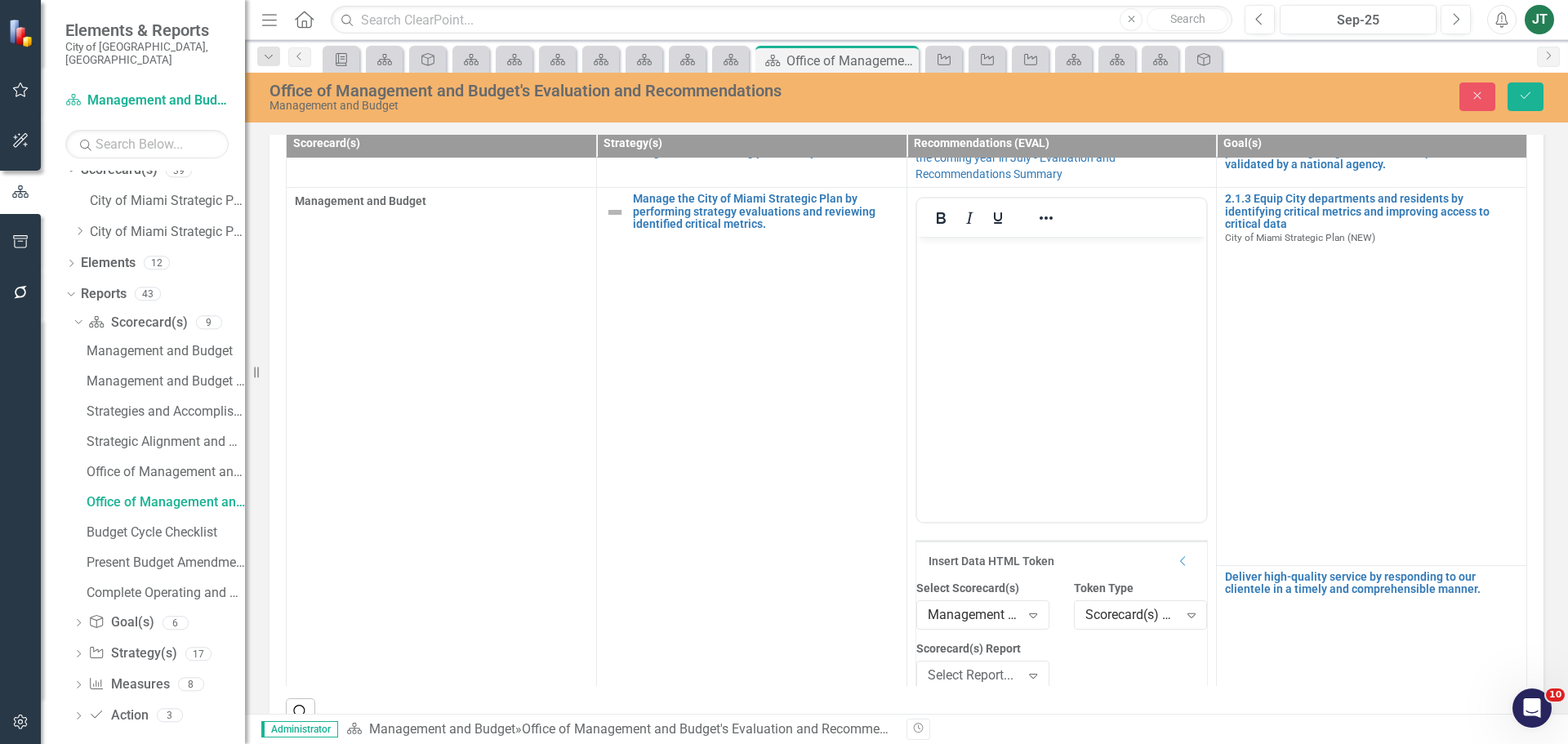
scroll to position [0, 0]
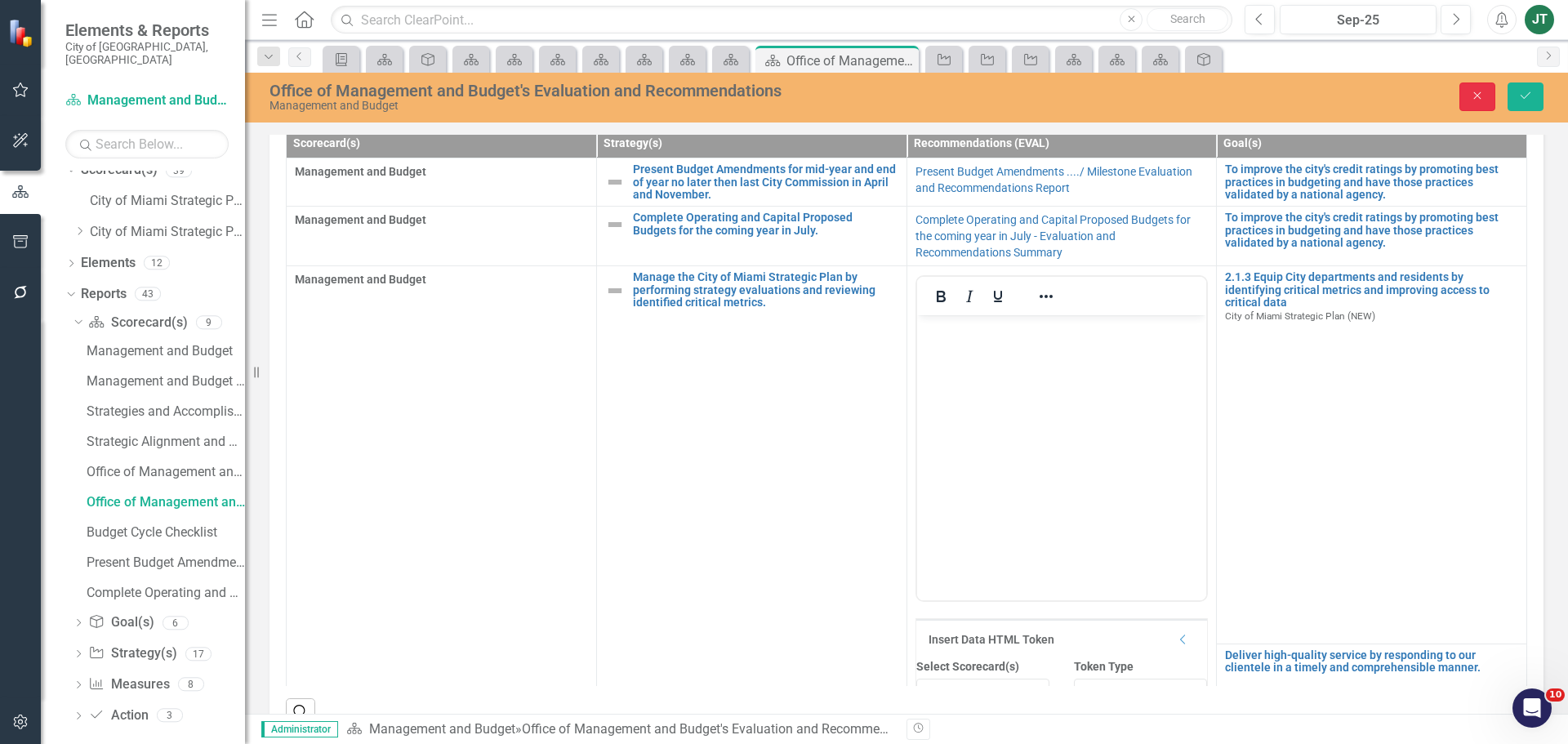
click at [1474, 92] on icon "Close" at bounding box center [1477, 95] width 15 height 11
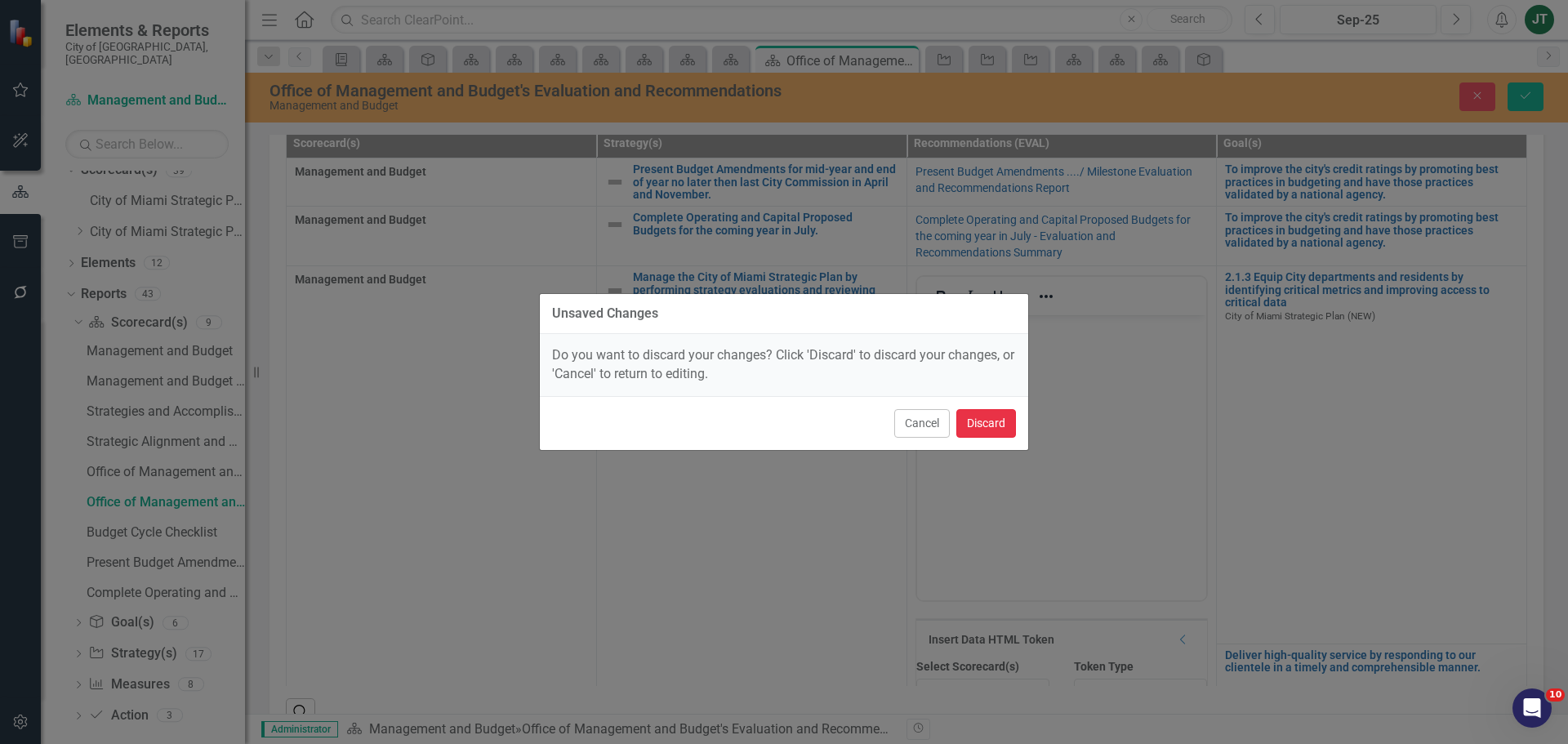
click at [989, 422] on button "Discard" at bounding box center [986, 423] width 59 height 29
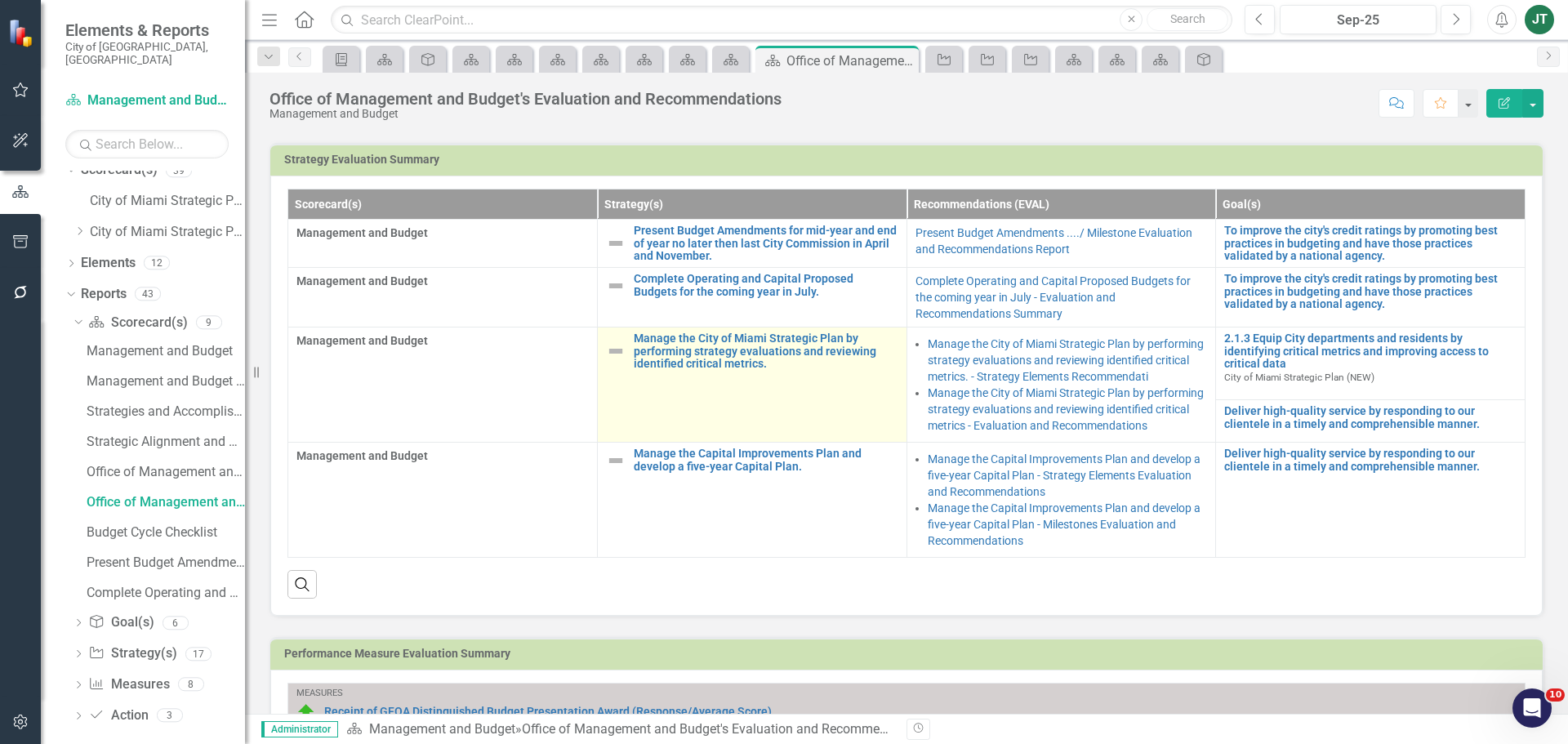
scroll to position [409, 0]
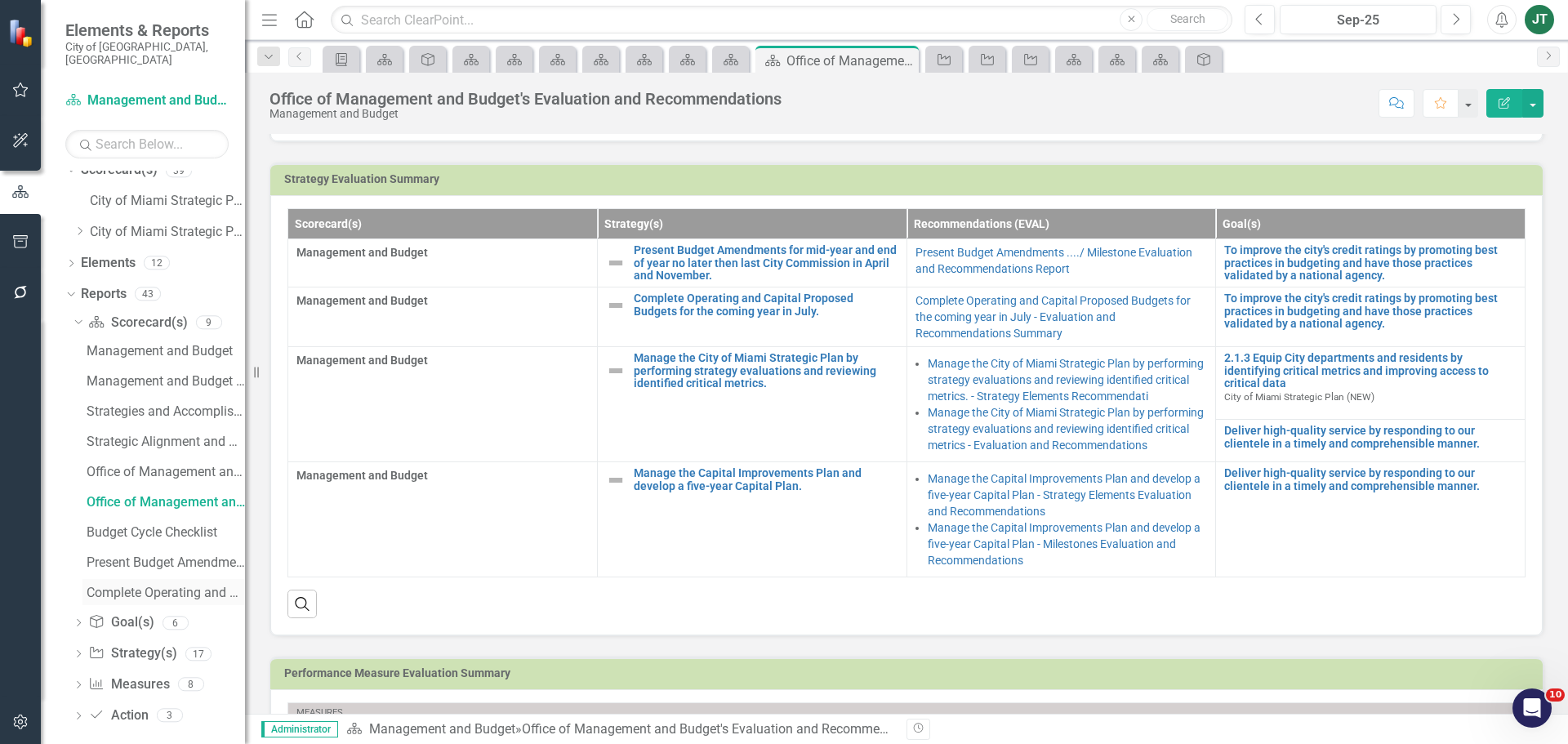
click at [127, 585] on div "Complete Operating and Capital Proposed Budgets for the coming year in July - E…" at bounding box center [165, 592] width 158 height 15
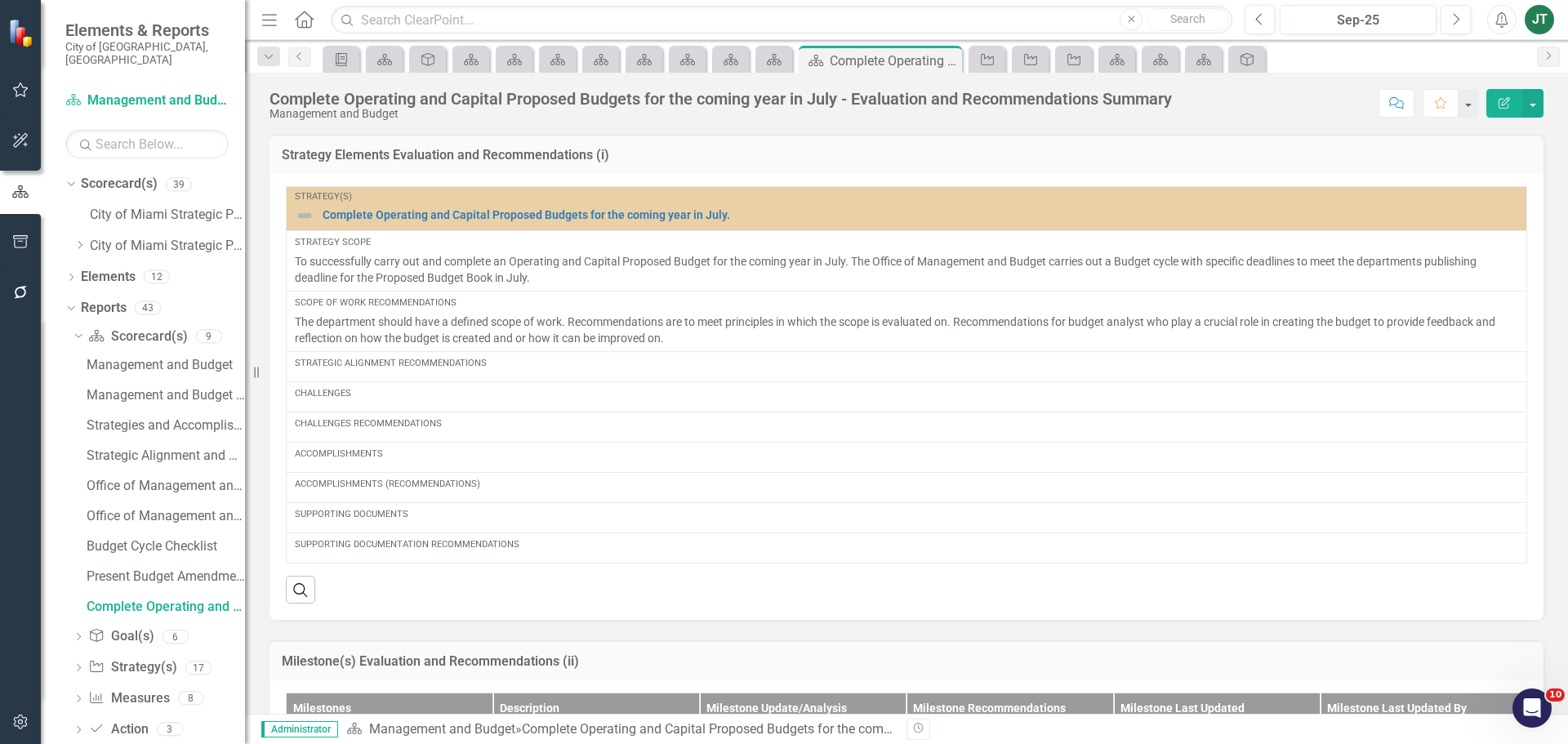
click at [824, 166] on td "Strategy Elements Evaluation and Recommendations (i)" at bounding box center [907, 156] width 1250 height 21
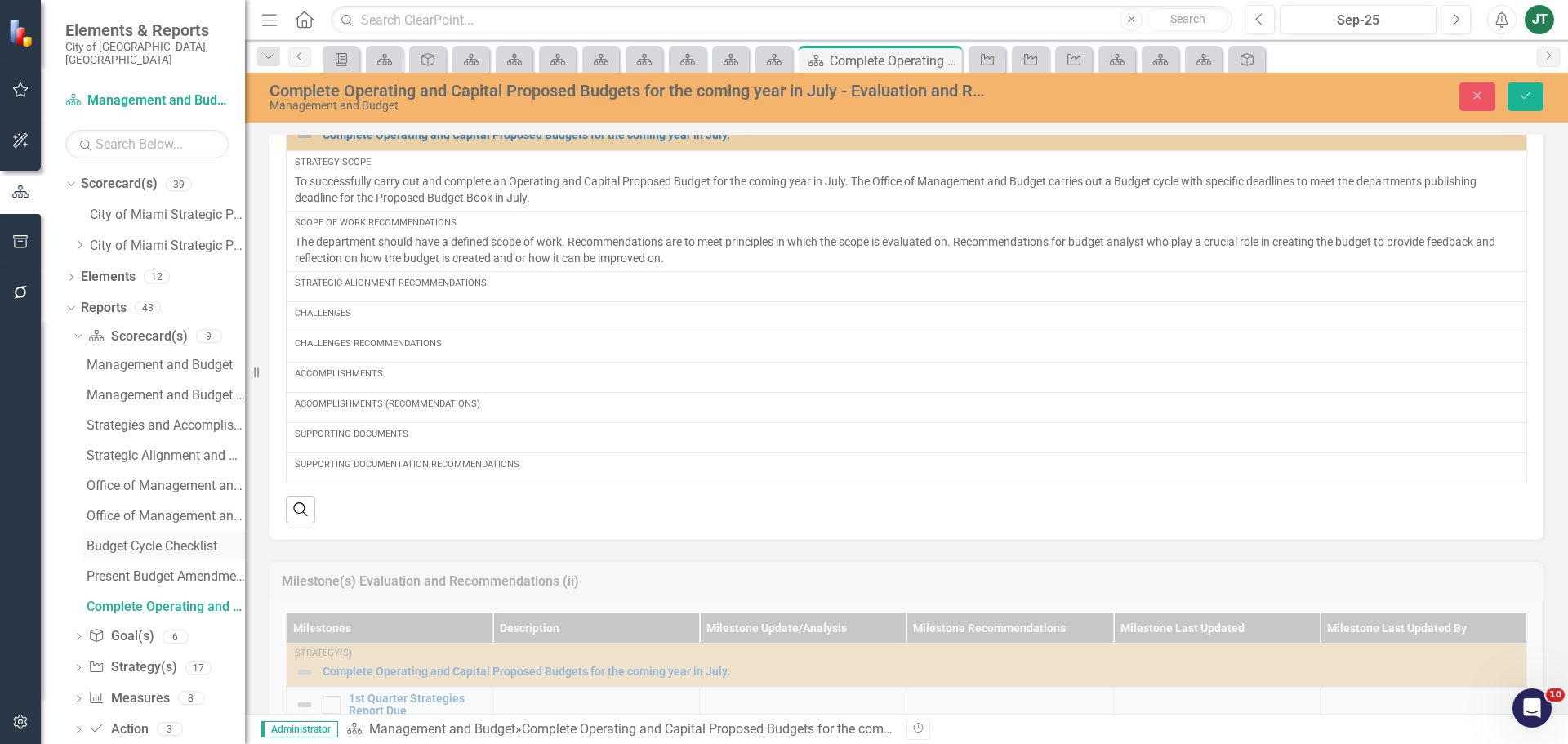
scroll to position [14, 0]
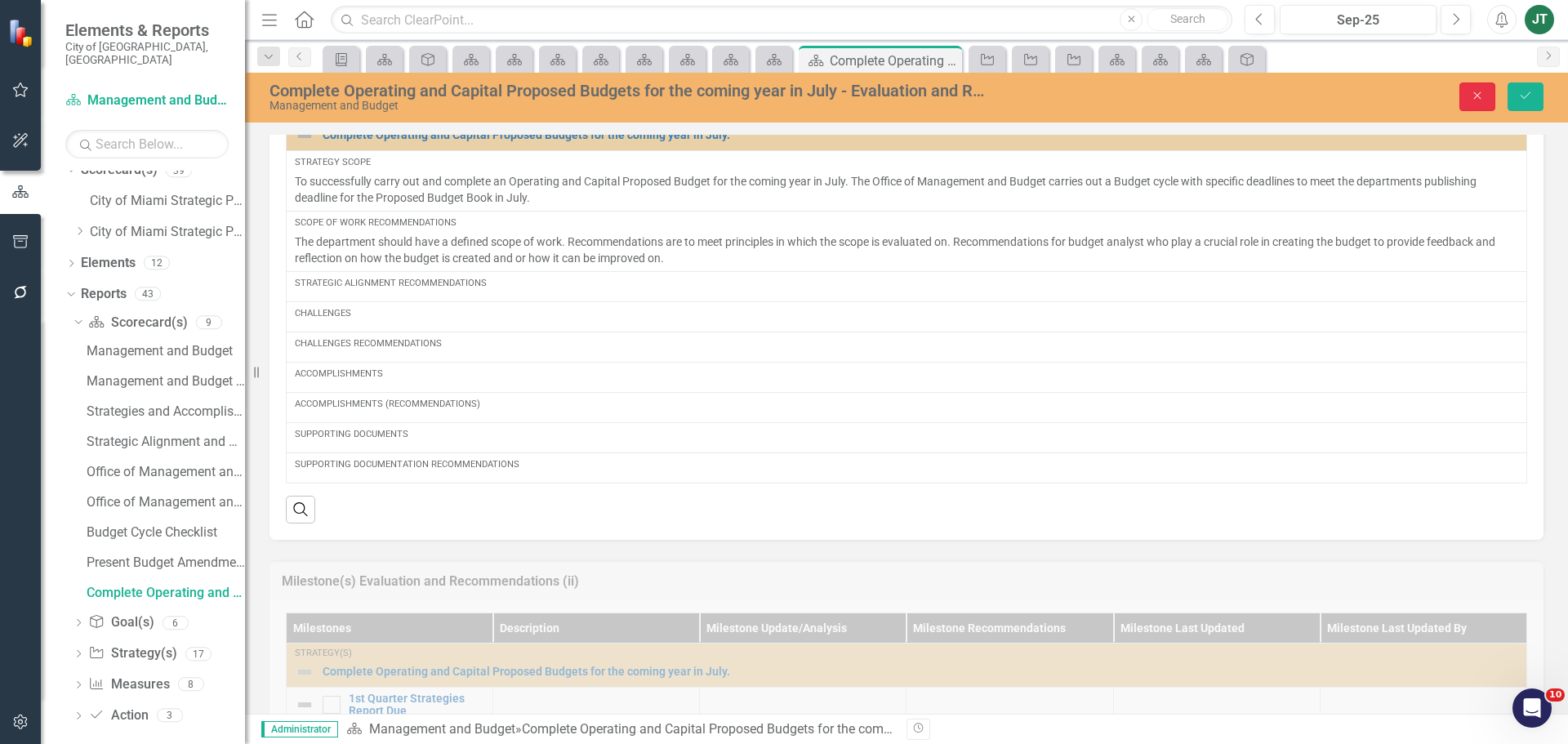
click at [1467, 103] on button "Close" at bounding box center [1477, 96] width 36 height 29
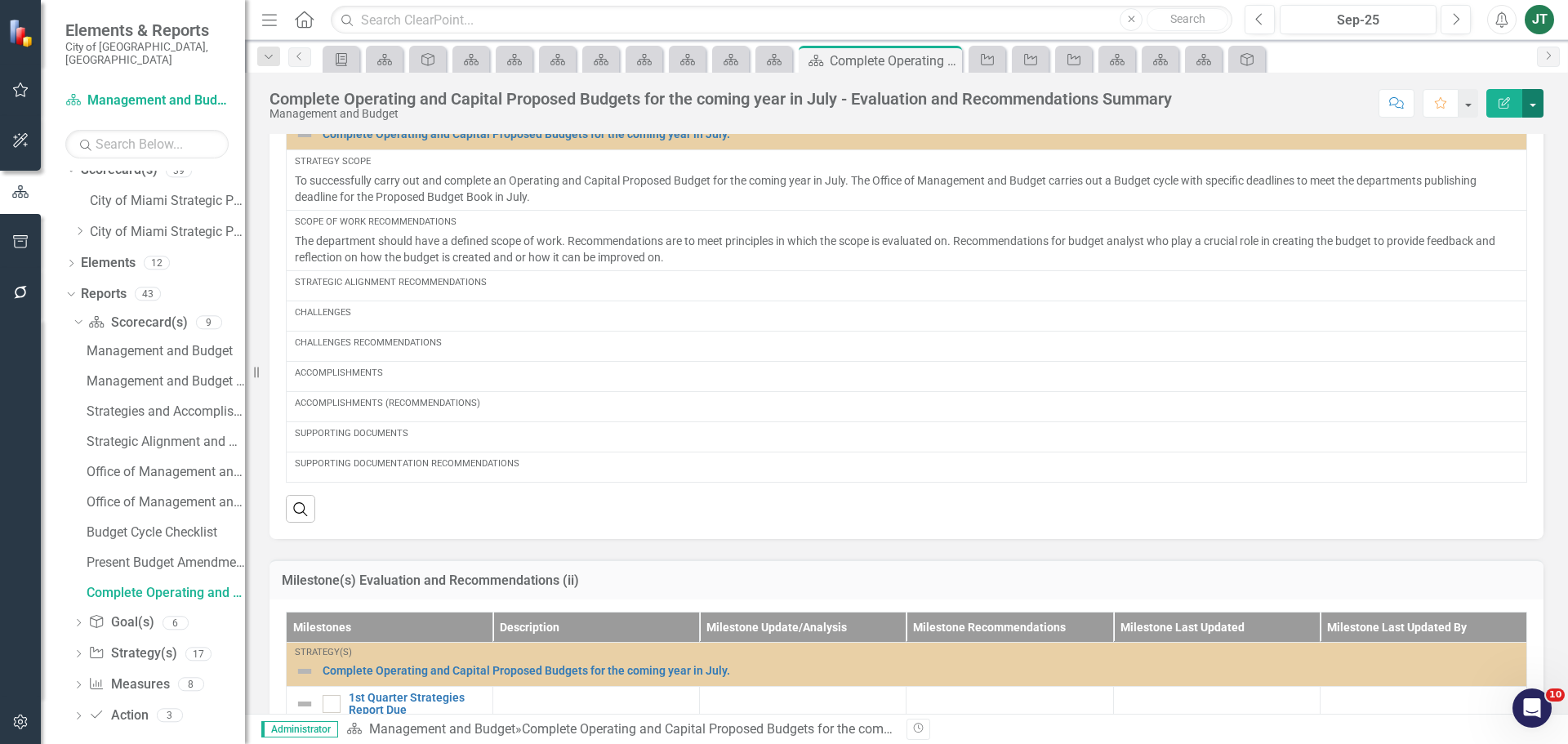
click at [1526, 97] on button "button" at bounding box center [1533, 103] width 21 height 29
click at [1475, 162] on link "Edit Report Edit Layout" at bounding box center [1474, 164] width 138 height 30
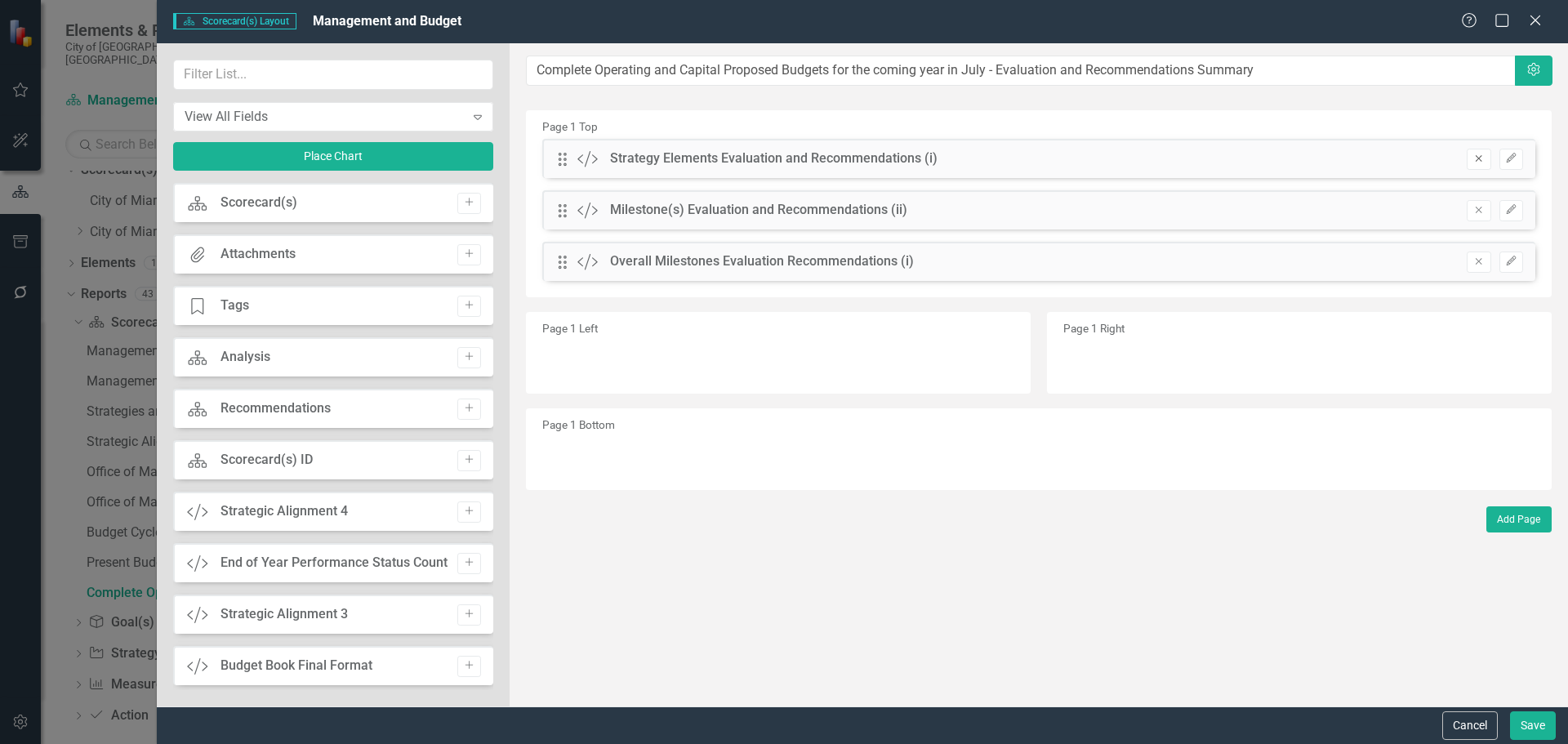
click at [1478, 158] on icon "Remove" at bounding box center [1478, 158] width 12 height 10
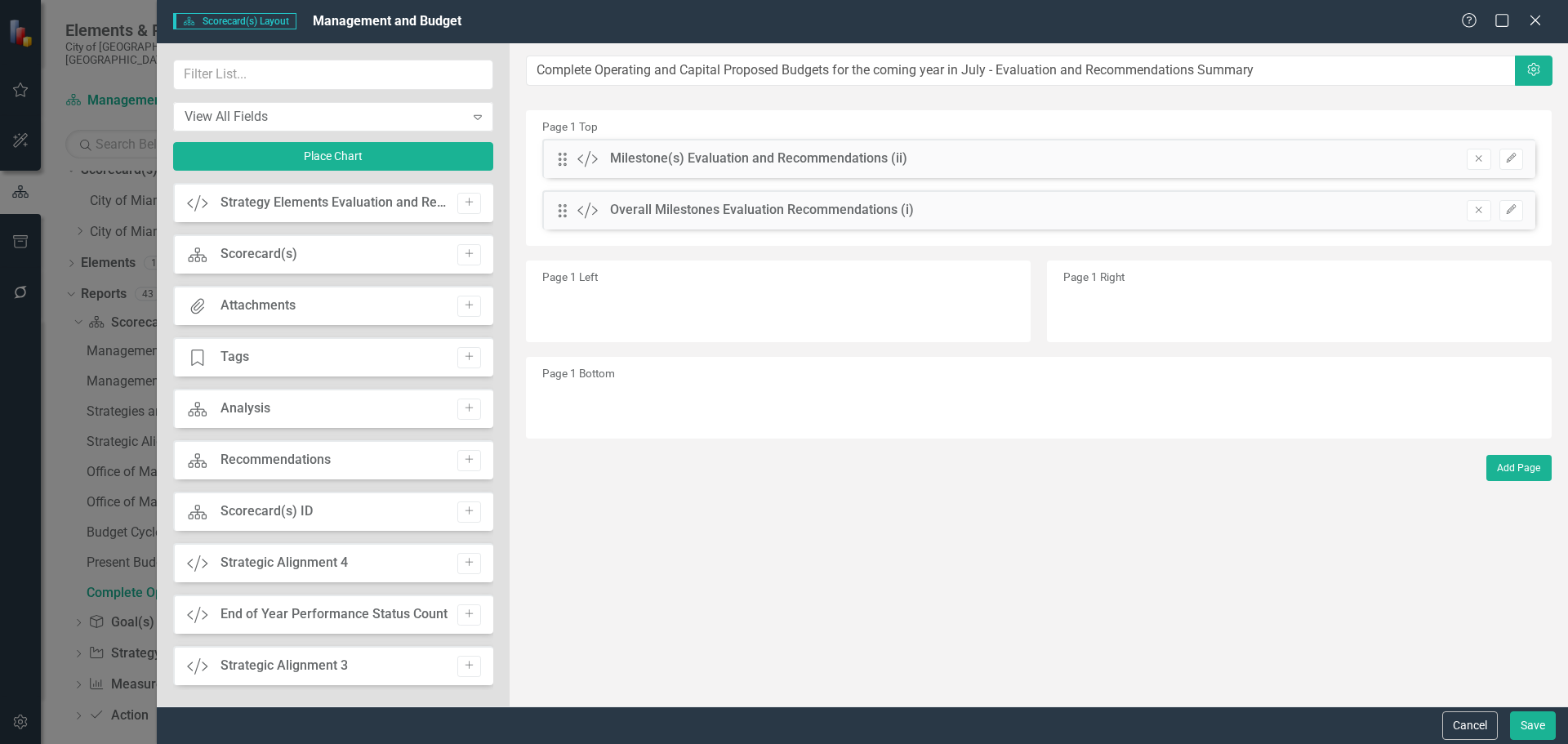
click at [1478, 158] on icon "Remove" at bounding box center [1478, 158] width 12 height 10
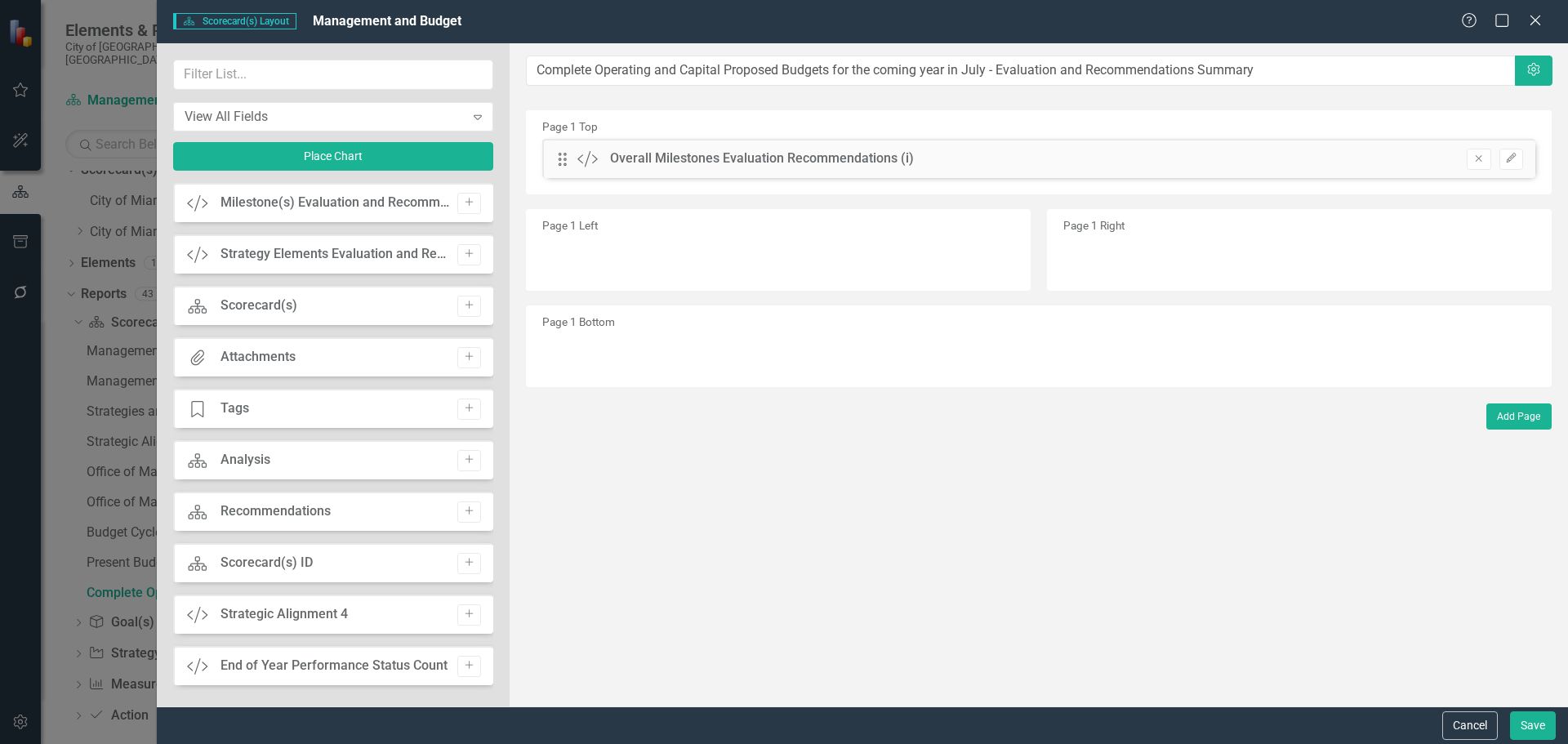
click at [1478, 158] on icon "Remove" at bounding box center [1478, 158] width 12 height 10
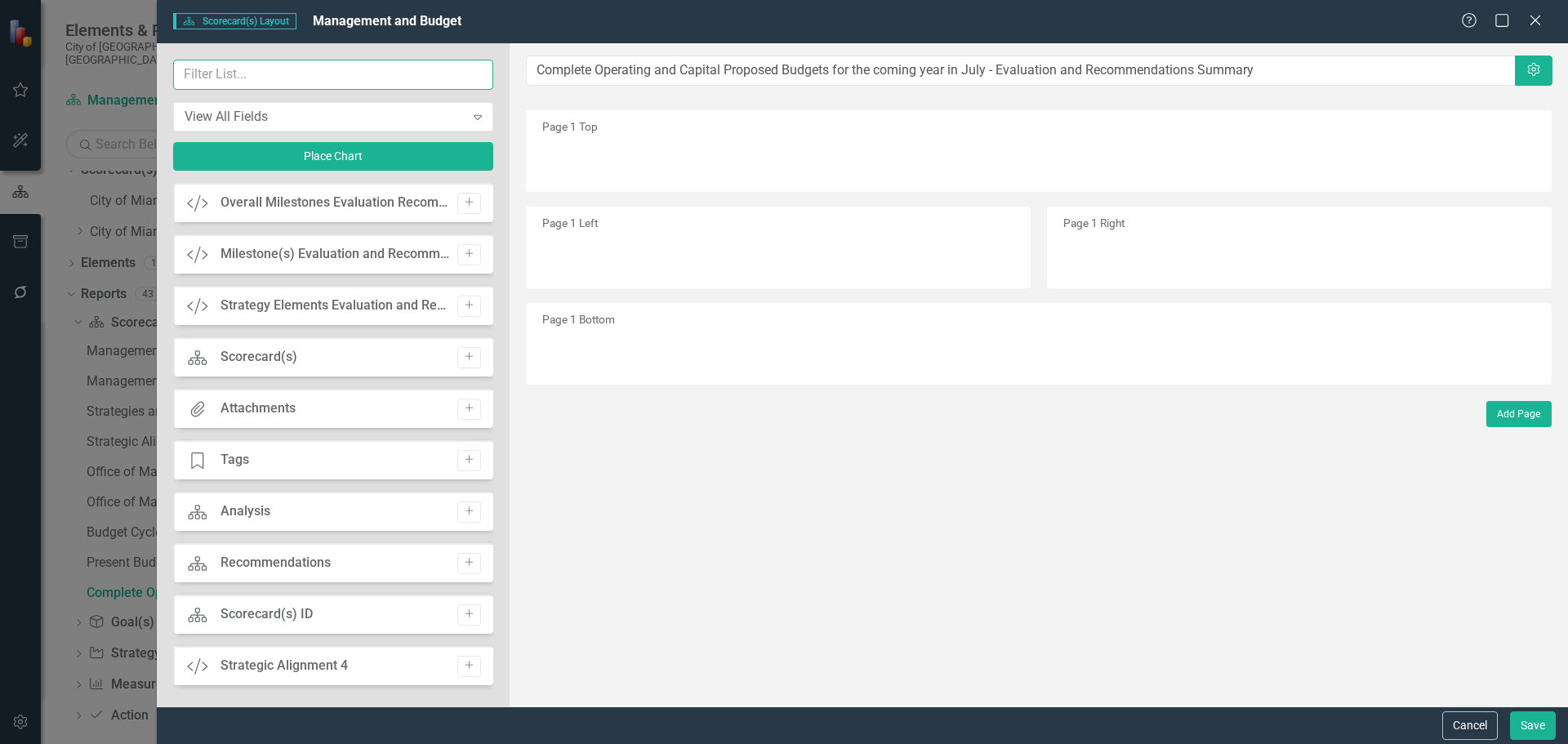
click at [402, 80] on input "text" at bounding box center [333, 74] width 320 height 30
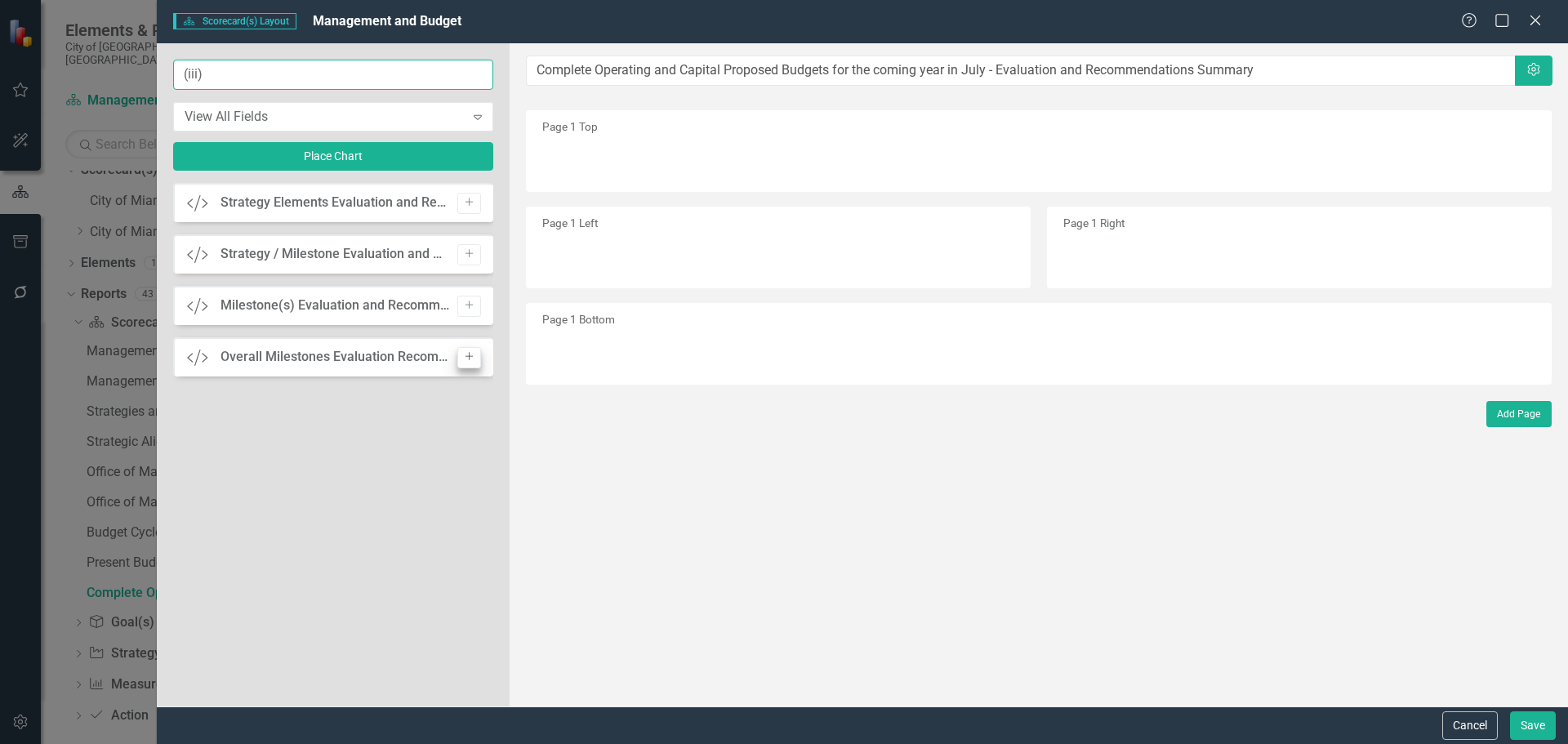
type input "(iii)"
click at [472, 352] on icon "Add" at bounding box center [469, 357] width 12 height 10
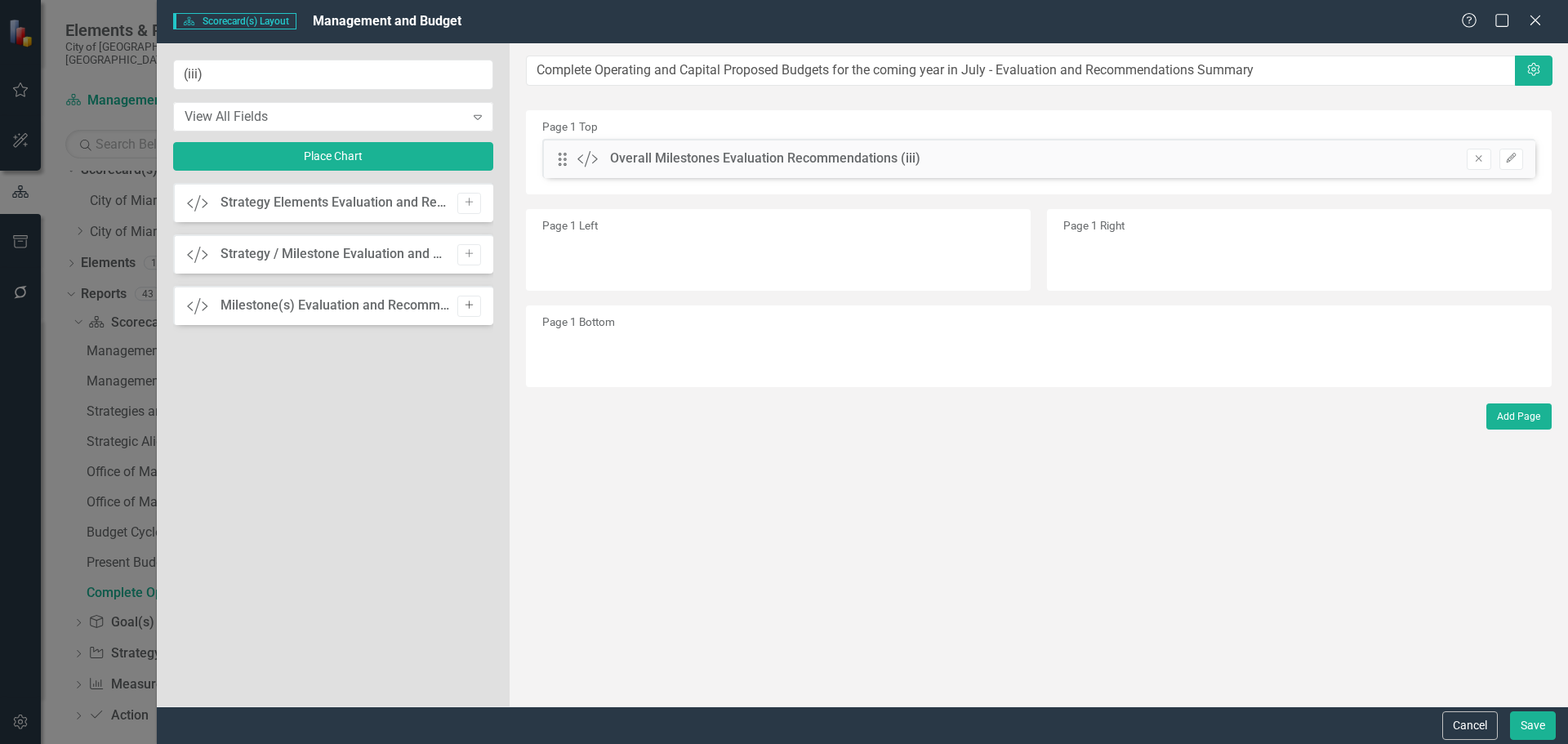
click at [469, 305] on icon "button" at bounding box center [469, 305] width 8 height 8
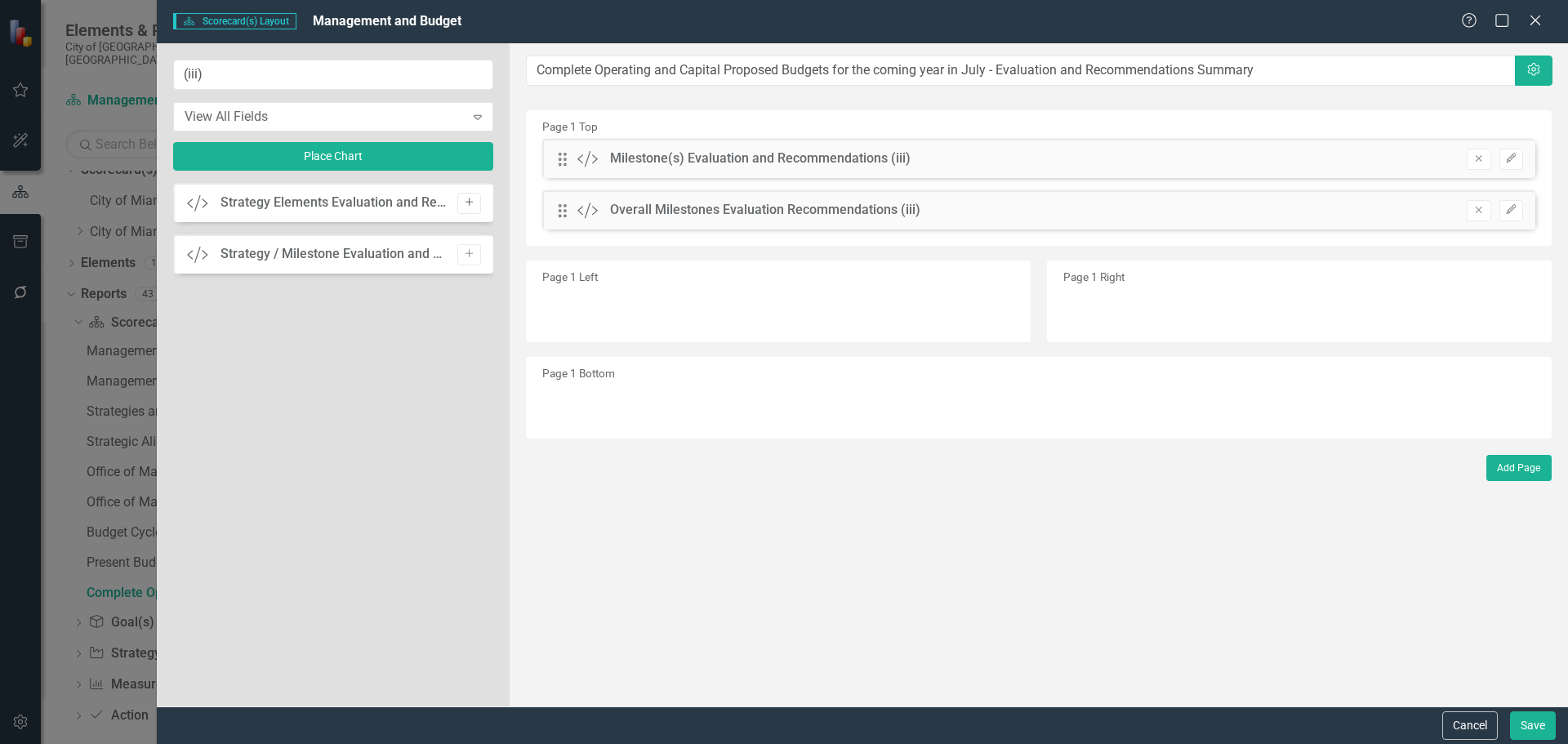
click at [466, 207] on icon "Add" at bounding box center [469, 202] width 12 height 10
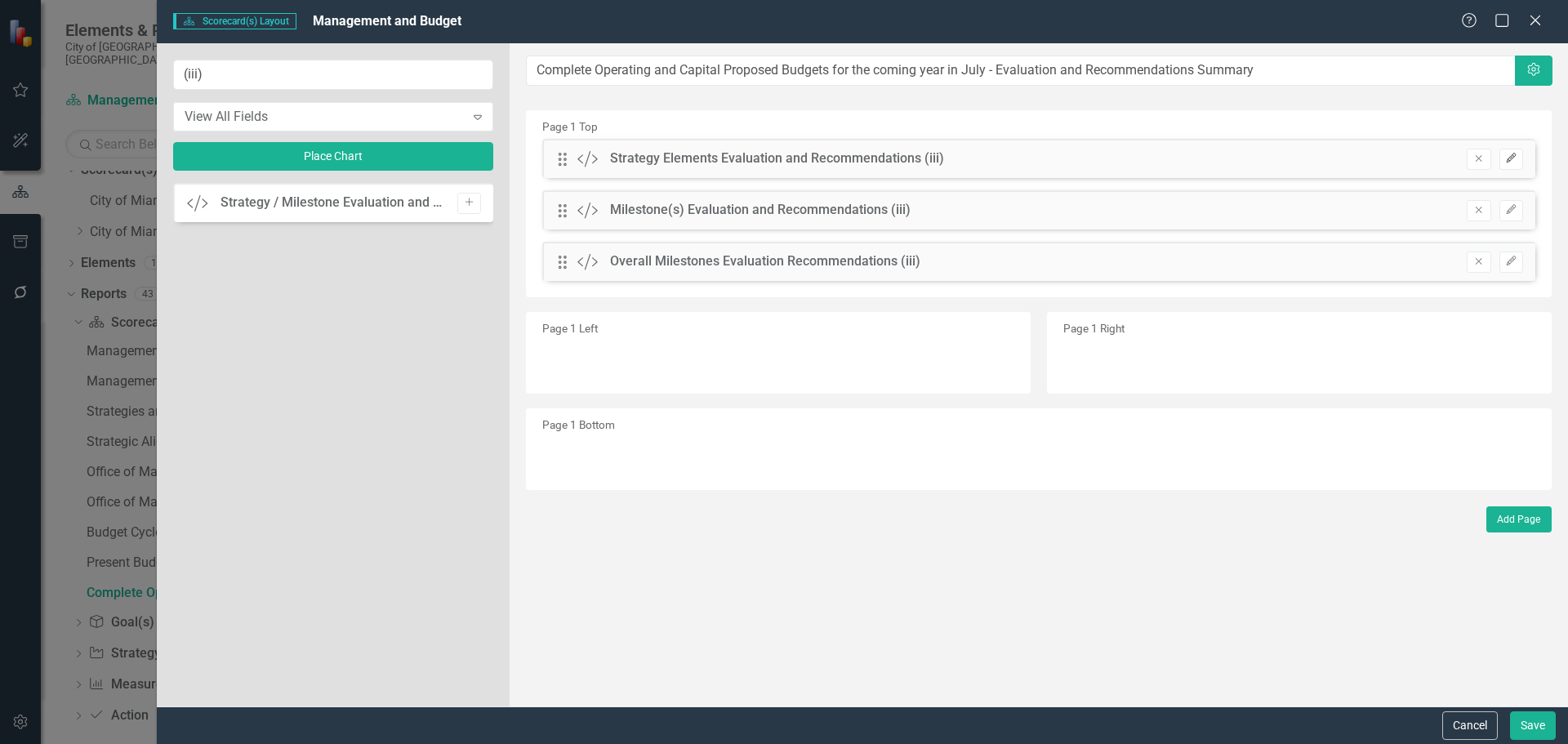
click at [1514, 155] on icon "Edit" at bounding box center [1511, 158] width 12 height 10
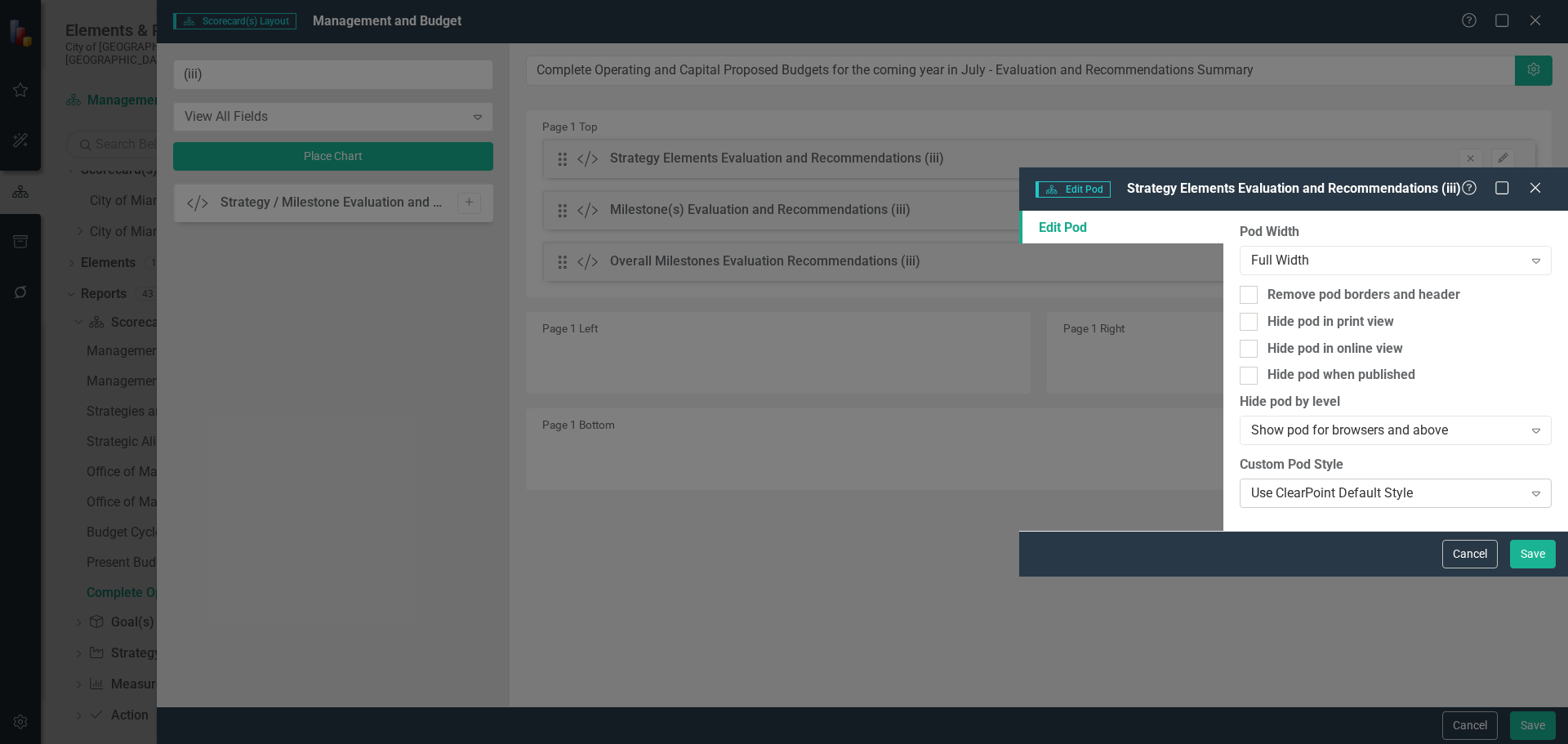
click at [1252, 484] on div "Use ClearPoint Default Style" at bounding box center [1387, 494] width 271 height 18
type input "ev"
click at [214, 743] on span "Ev aluation and Recommendations" at bounding box center [116, 756] width 199 height 16
click at [1537, 568] on button "Save" at bounding box center [1533, 554] width 45 height 29
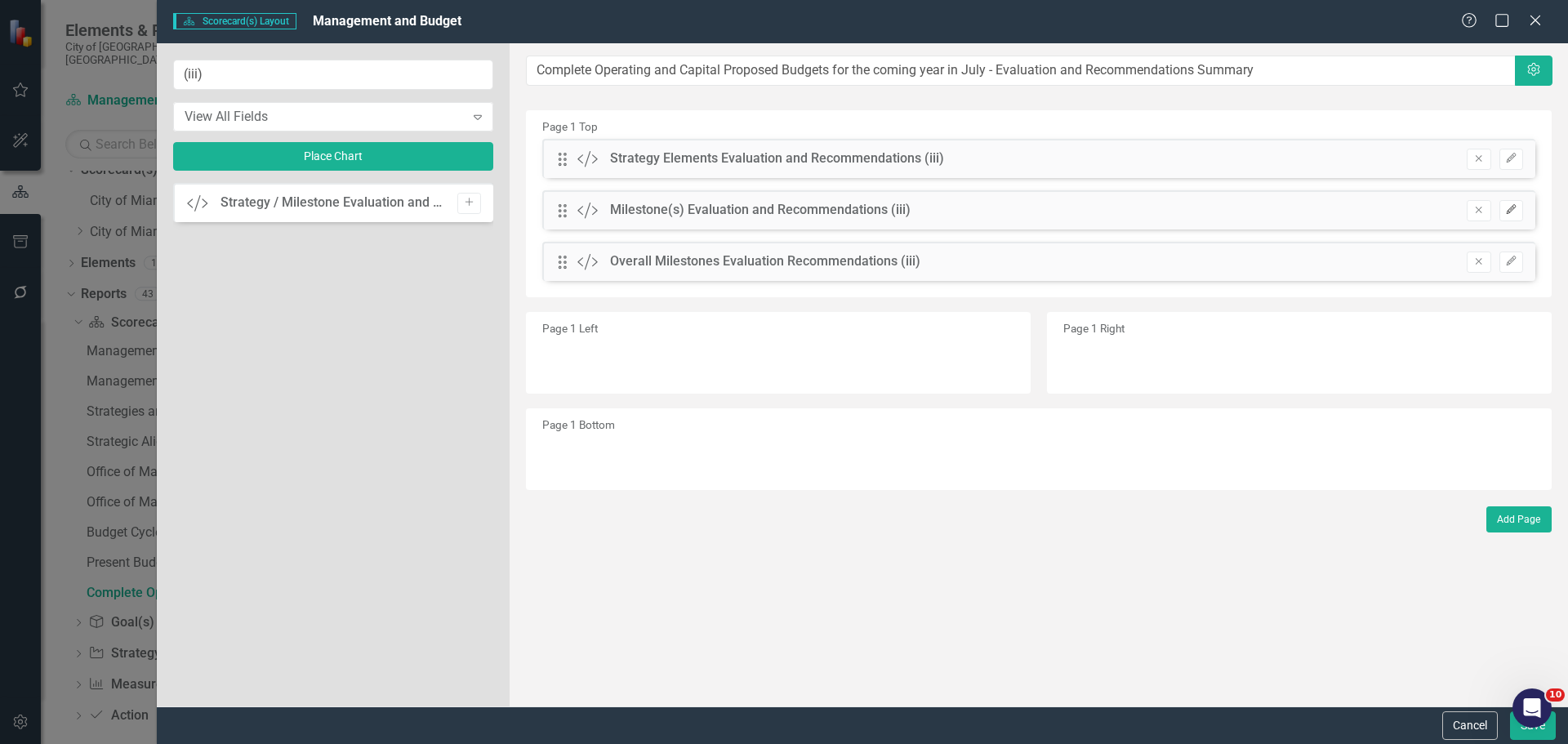
click at [1517, 213] on icon "Edit" at bounding box center [1511, 210] width 12 height 10
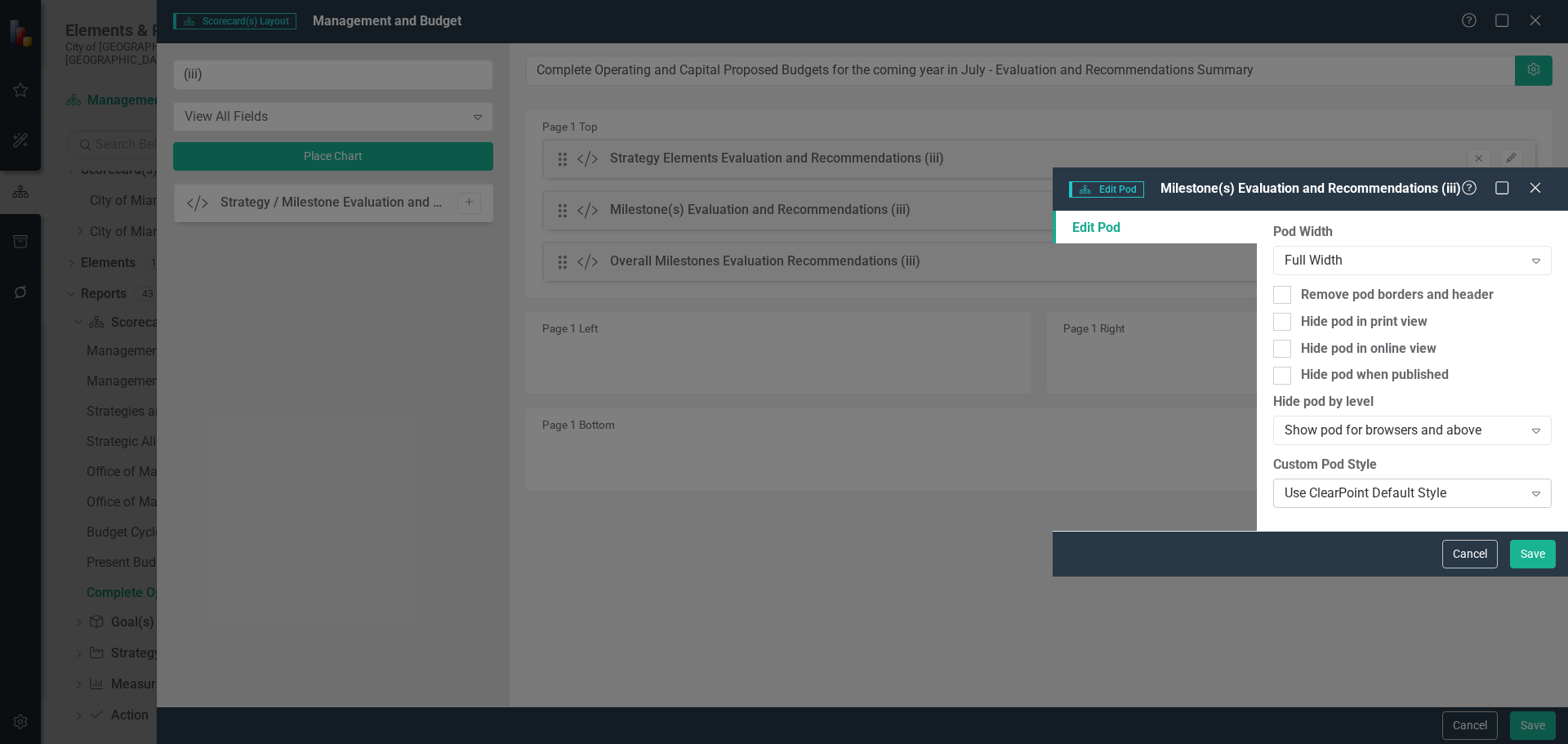
click at [1285, 484] on div "Use ClearPoint Default Style" at bounding box center [1403, 494] width 238 height 18
type input "ev"
click at [214, 743] on span "Ev aluation and Recommendations" at bounding box center [116, 756] width 199 height 16
click at [1527, 568] on button "Save" at bounding box center [1533, 554] width 45 height 29
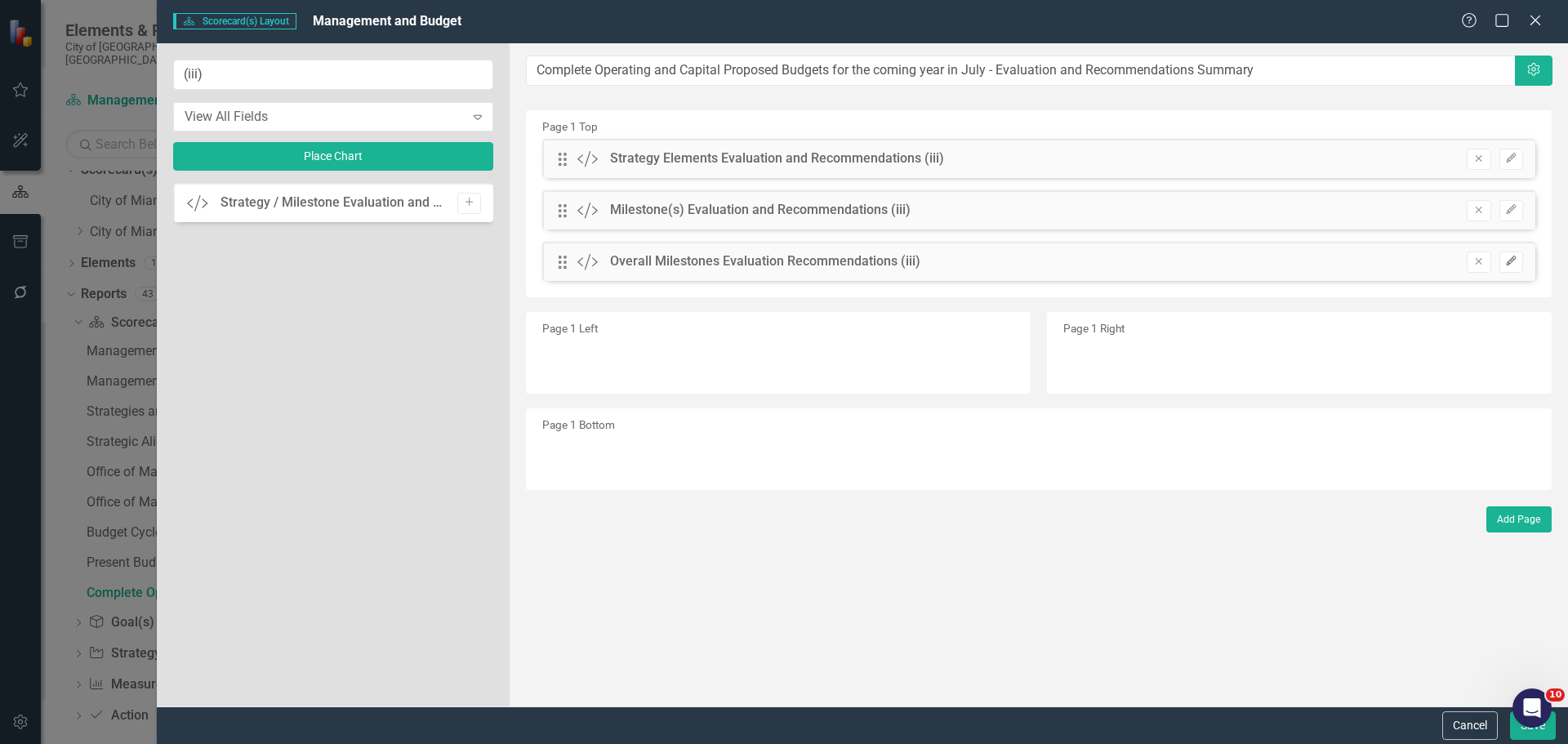
click at [1514, 264] on icon "Edit" at bounding box center [1511, 261] width 12 height 10
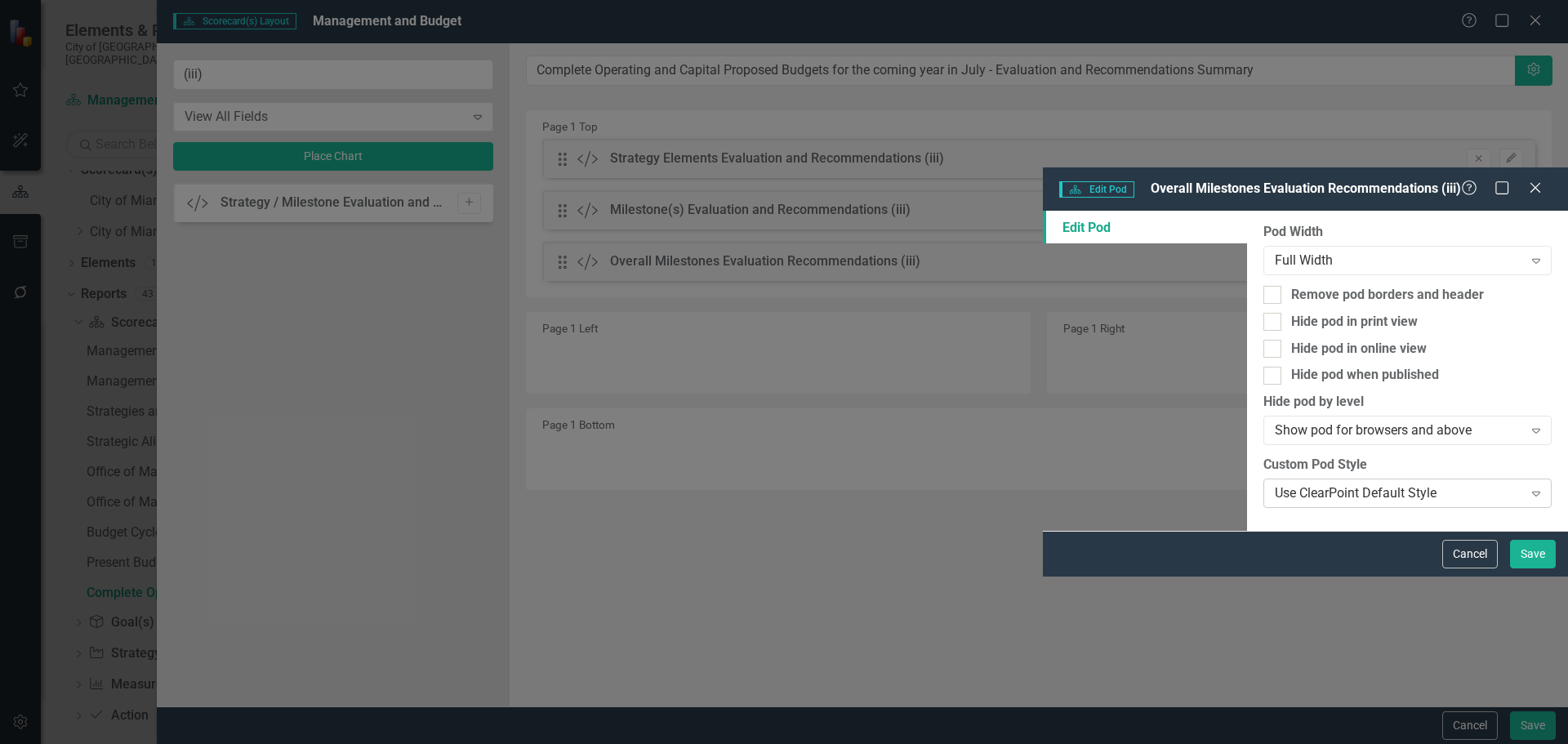
click at [1275, 484] on div "Use ClearPoint Default Style" at bounding box center [1399, 494] width 248 height 18
type input "ev"
click at [214, 743] on span "Ev aluation and Recommendations" at bounding box center [116, 756] width 199 height 16
click at [1547, 568] on button "Save" at bounding box center [1533, 554] width 45 height 29
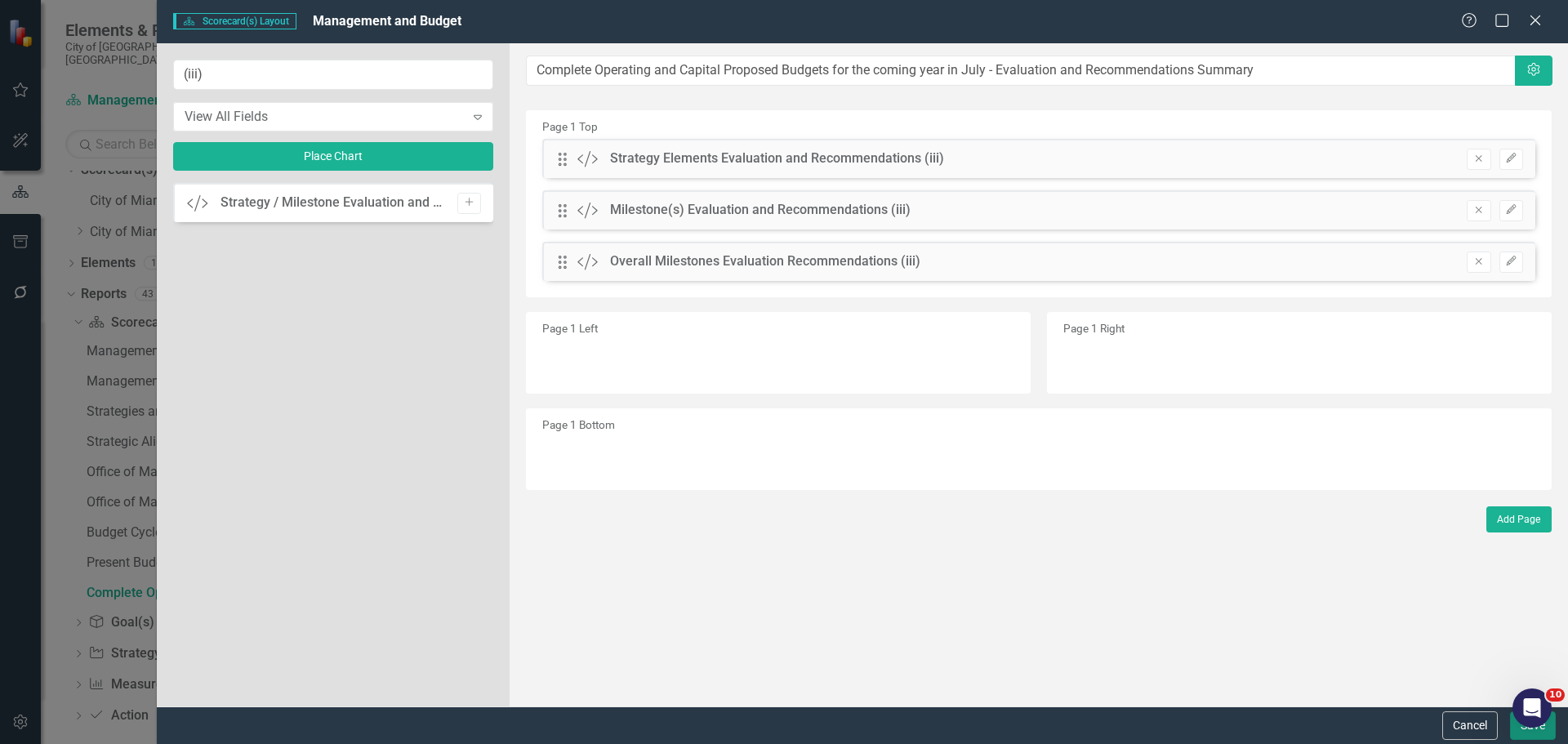
click at [1532, 733] on button "Save" at bounding box center [1533, 726] width 45 height 29
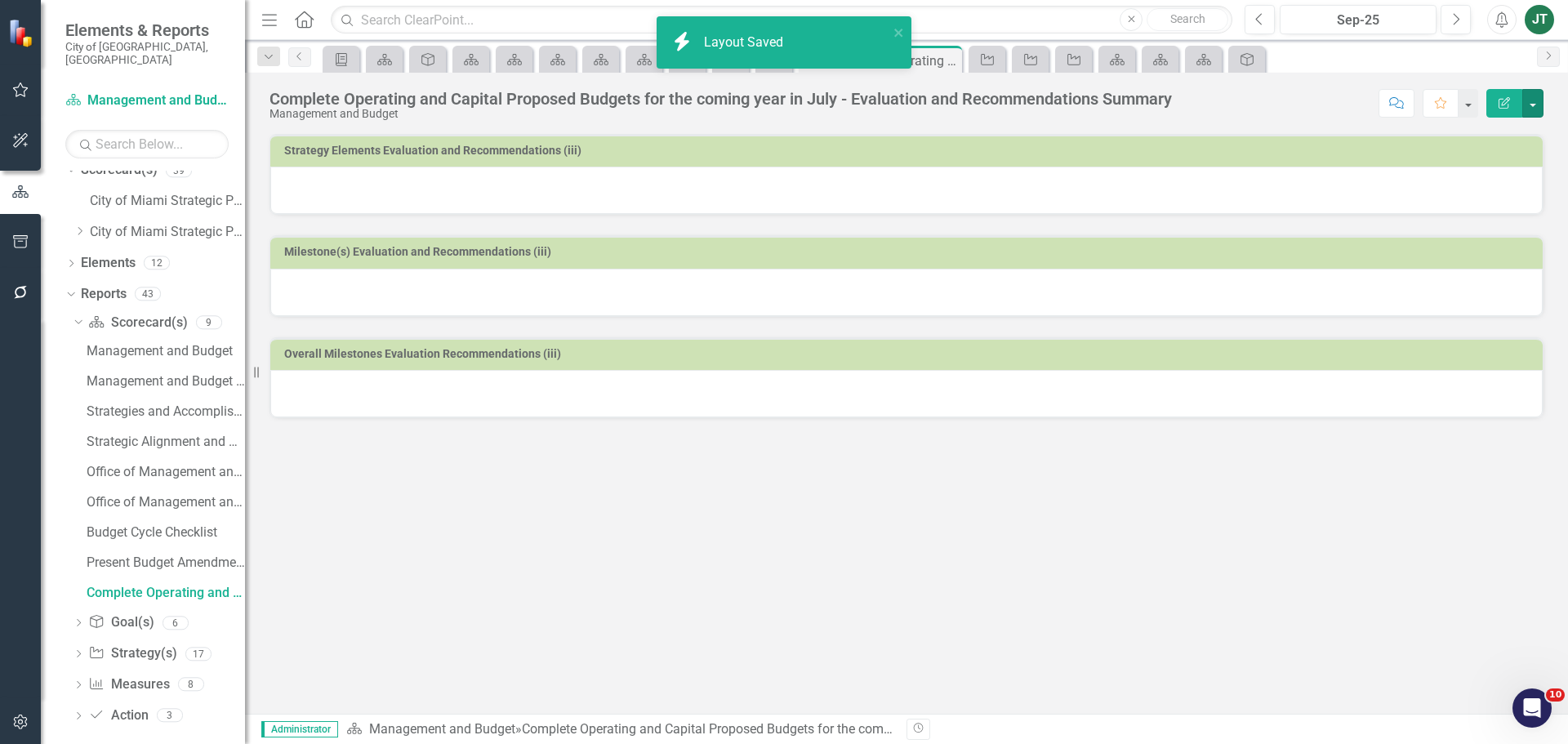
scroll to position [0, 0]
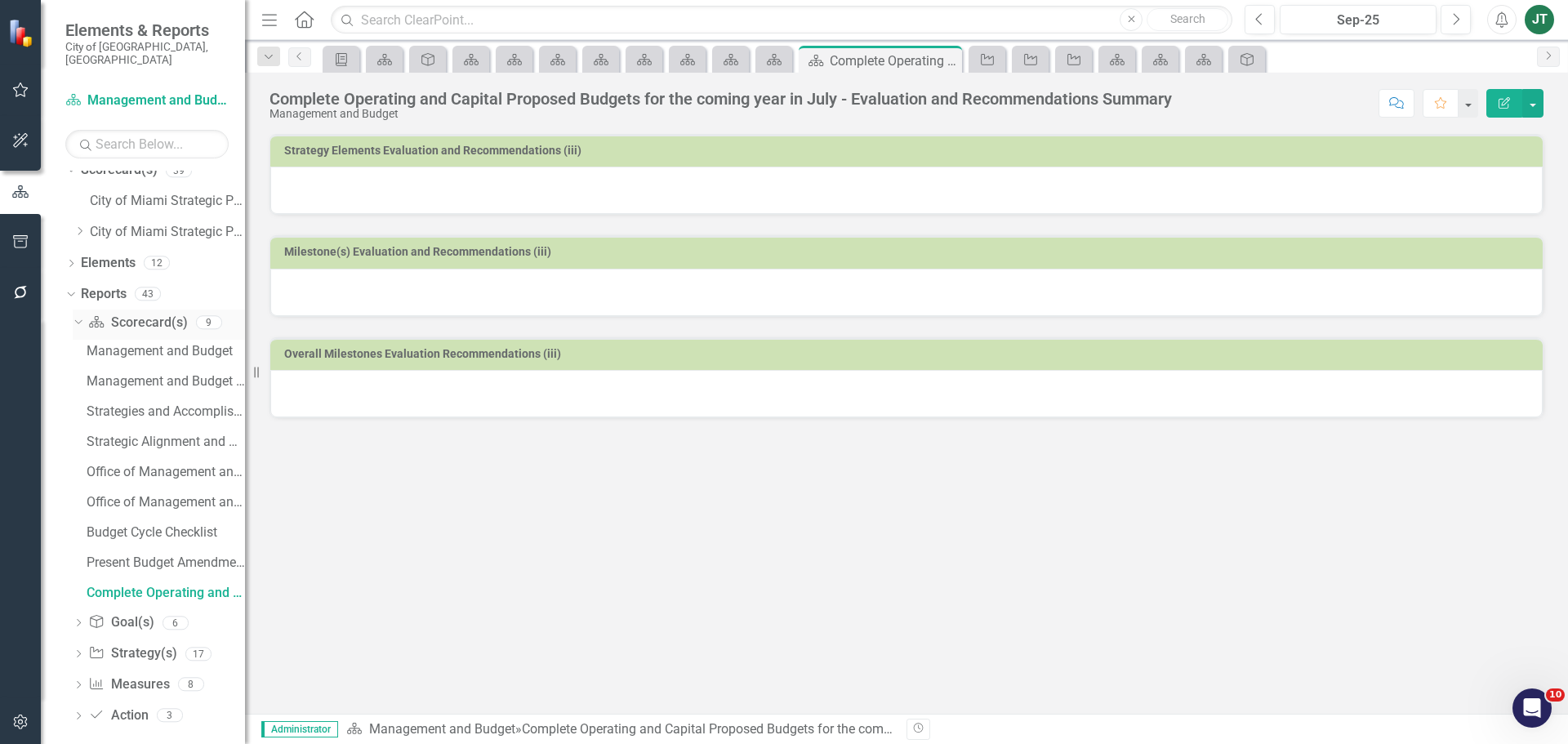
click at [136, 313] on link "Scorecard(s) Scorecard(s)" at bounding box center [137, 323] width 99 height 18
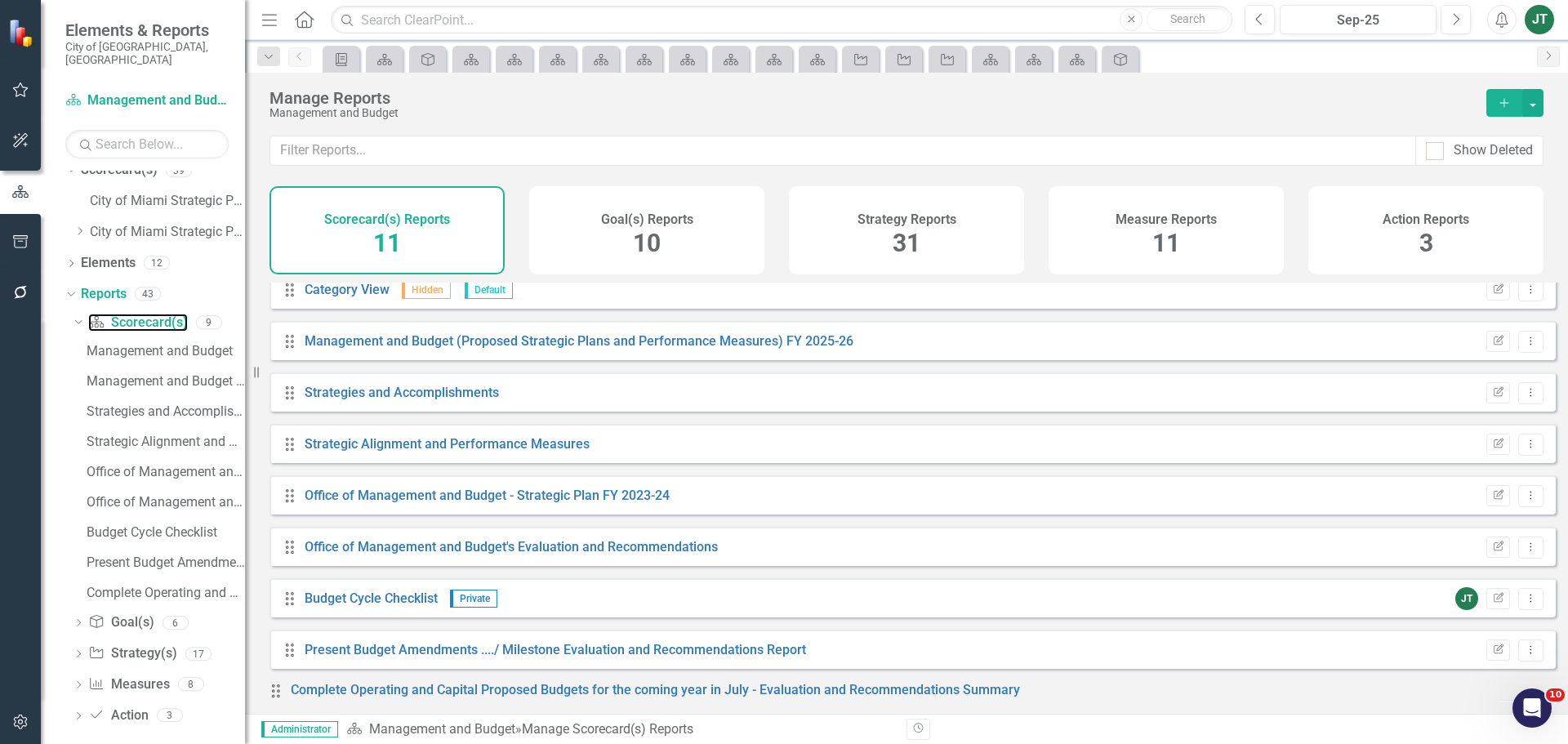
scroll to position [147, 0]
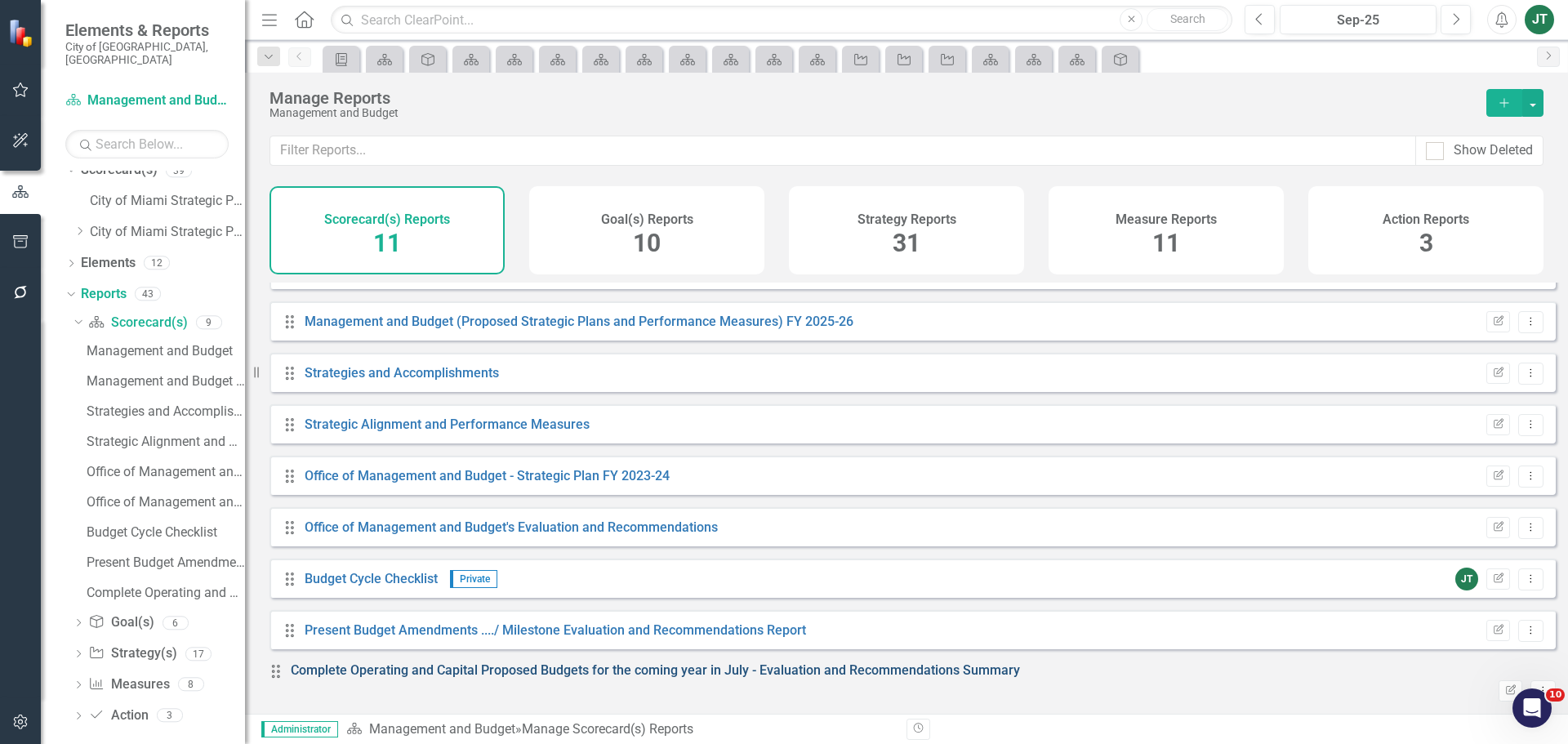
click at [590, 677] on link "Complete Operating and Capital Proposed Budgets for the coming year in July - E…" at bounding box center [655, 670] width 729 height 16
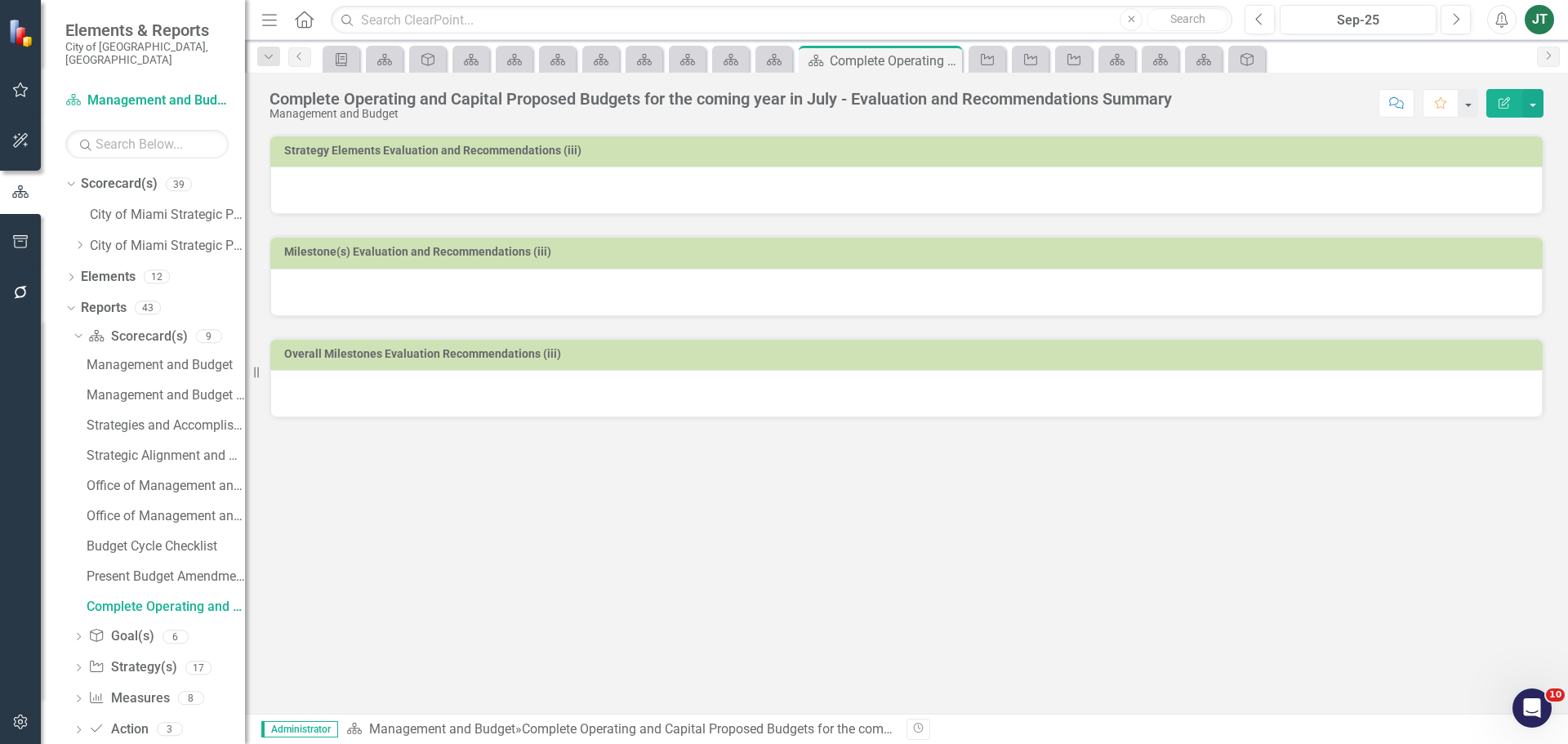
click at [431, 94] on div "Complete Operating and Capital Proposed Budgets for the coming year in July - E…" at bounding box center [721, 98] width 902 height 18
click at [430, 95] on div "Complete Operating and Capital Proposed Budgets for the coming year in July - E…" at bounding box center [721, 98] width 902 height 18
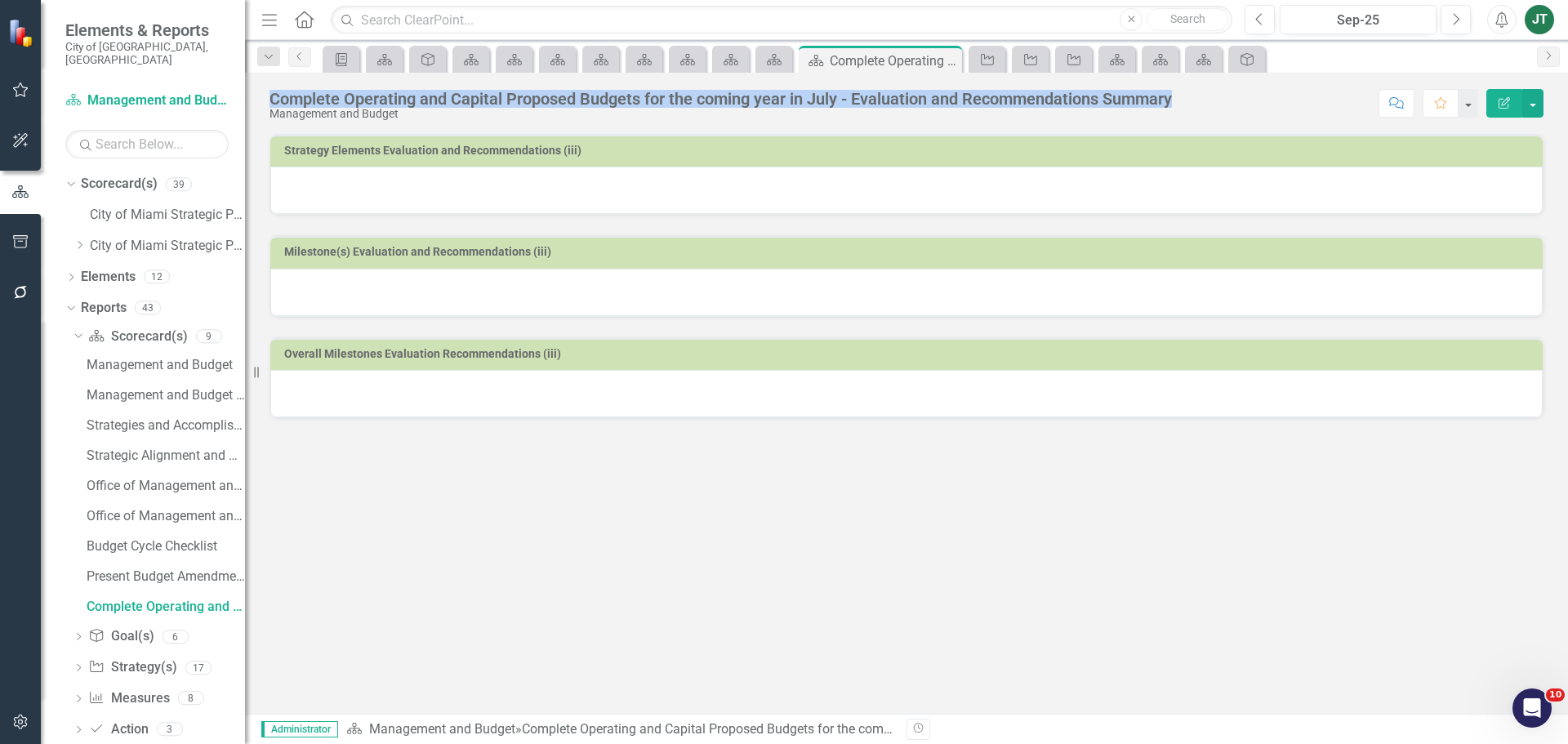
click at [430, 95] on div "Complete Operating and Capital Proposed Budgets for the coming year in July - E…" at bounding box center [721, 98] width 902 height 18
click at [1506, 94] on button "Edit Report" at bounding box center [1504, 103] width 36 height 29
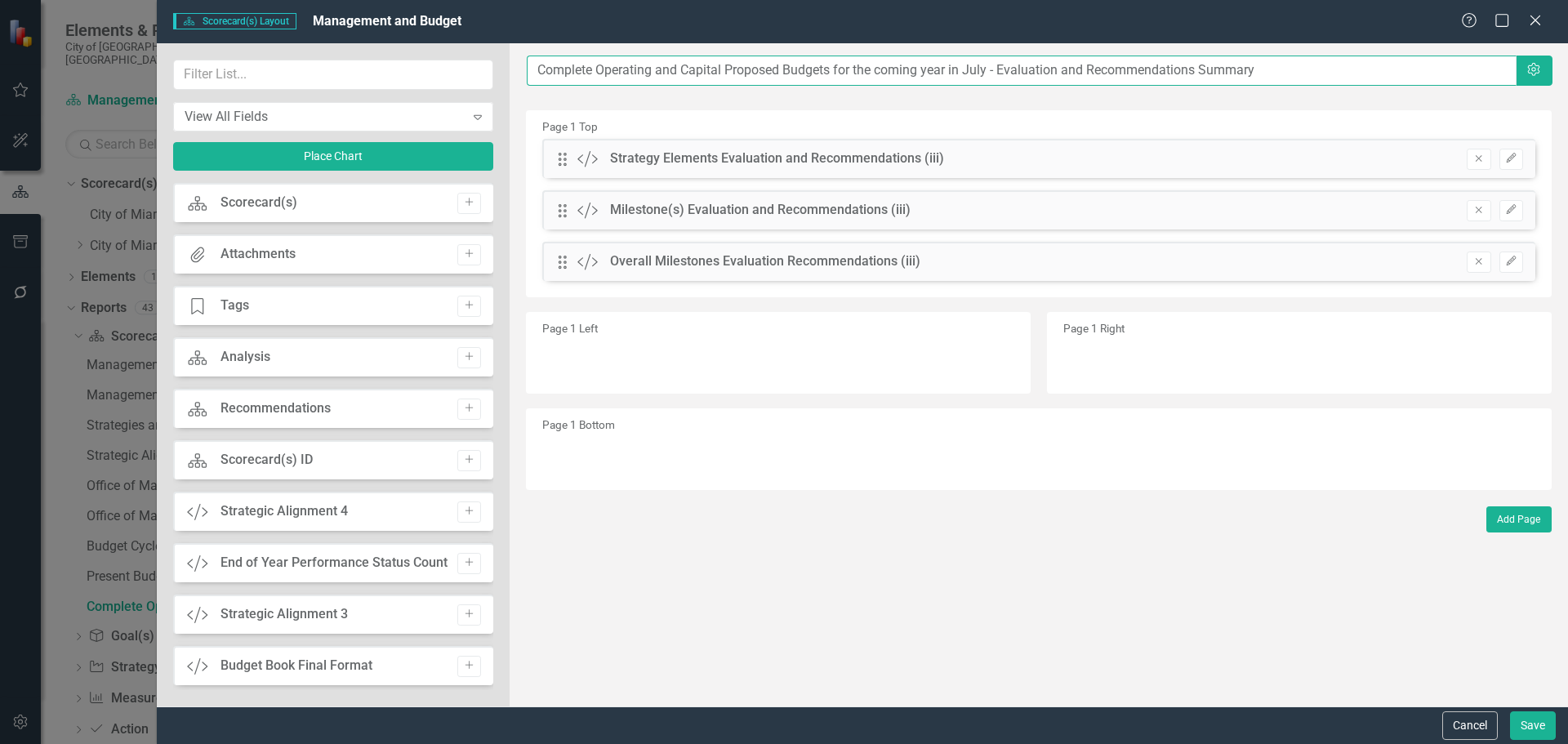
click at [609, 69] on input "Complete Operating and Capital Proposed Budgets for the coming year in July - E…" at bounding box center [1022, 70] width 990 height 30
paste input "Manage the City of Miami Strategic Plan by performing strategy evaluations and …"
drag, startPoint x: 1233, startPoint y: 69, endPoint x: 773, endPoint y: 79, distance: 460.1
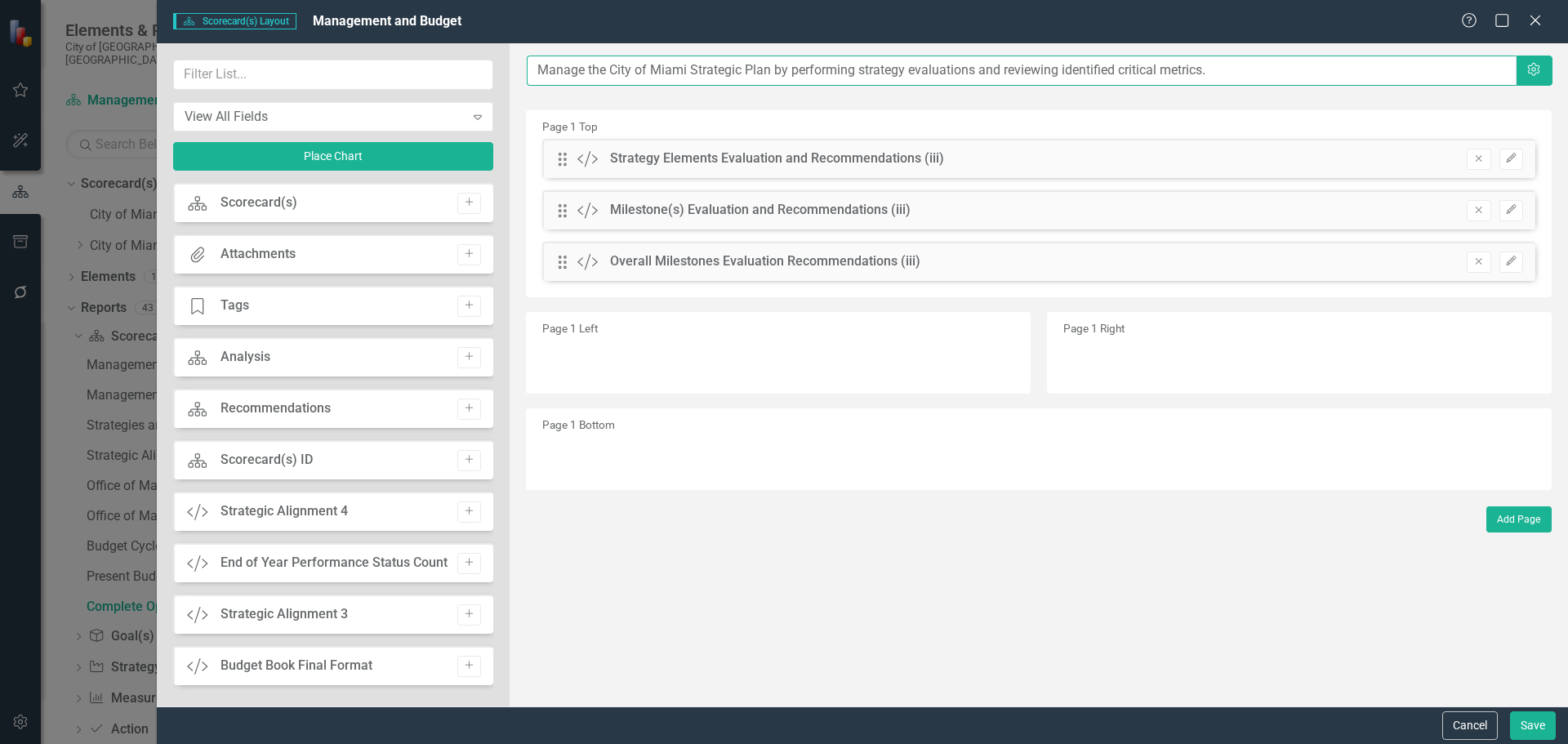
click at [773, 79] on input "Manage the City of Miami Strategic Plan by performing strategy evaluations and …" at bounding box center [1022, 70] width 990 height 30
type input "Manage the City of Miami Strategic Plan....."
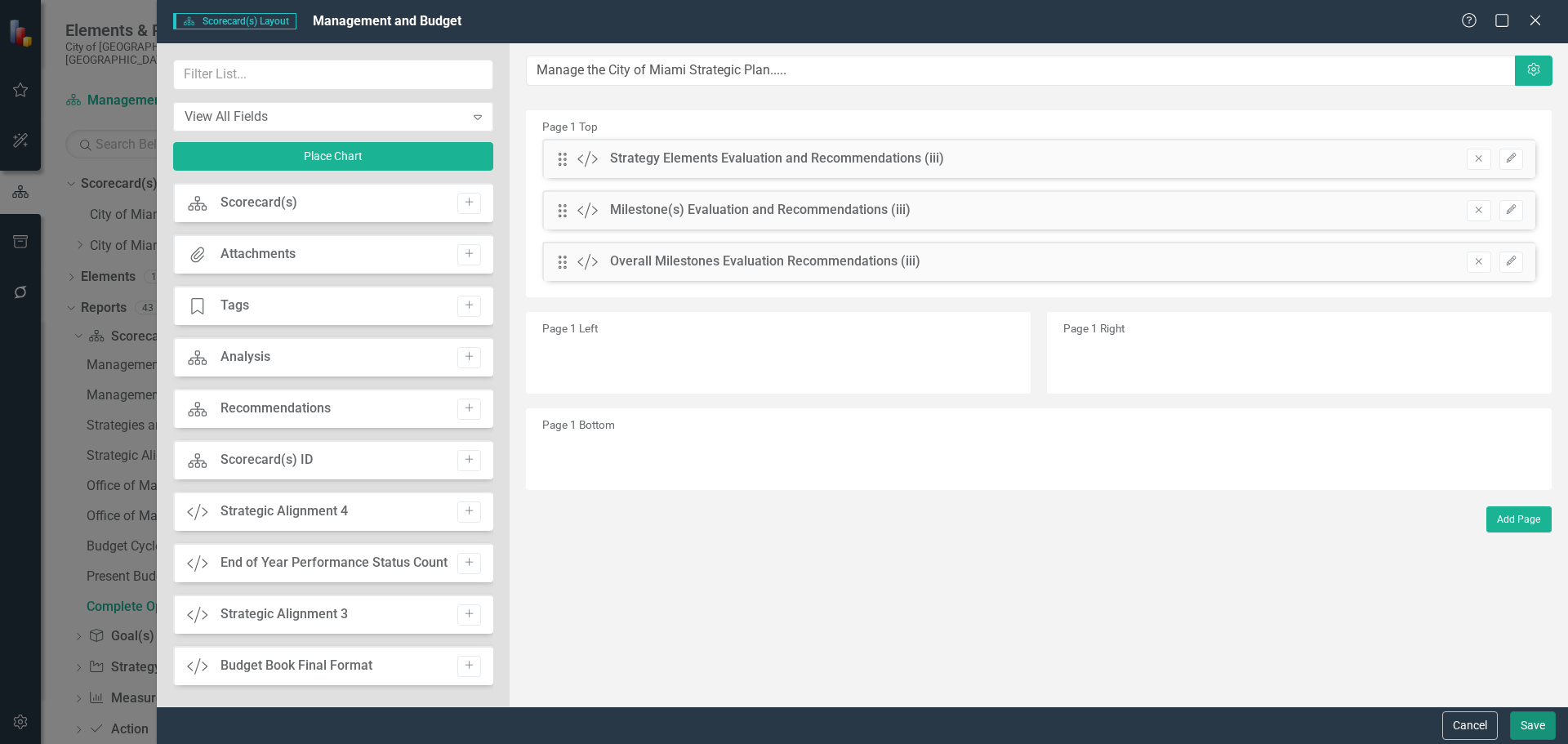
click at [1534, 738] on button "Save" at bounding box center [1533, 726] width 45 height 29
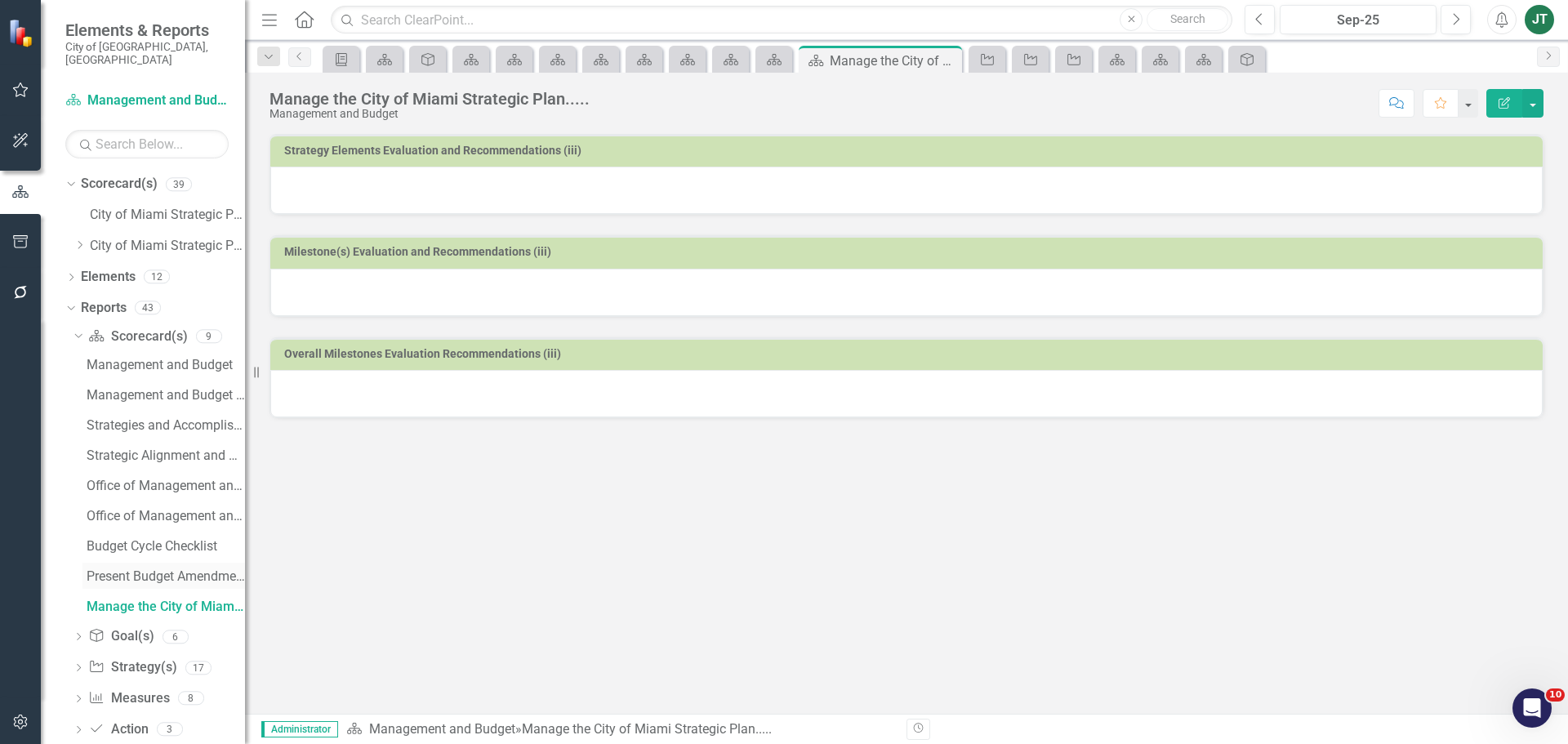
click at [165, 569] on div "Present Budget Amendments ..../ Milestone Evaluation and Recommendations Report" at bounding box center [165, 577] width 158 height 15
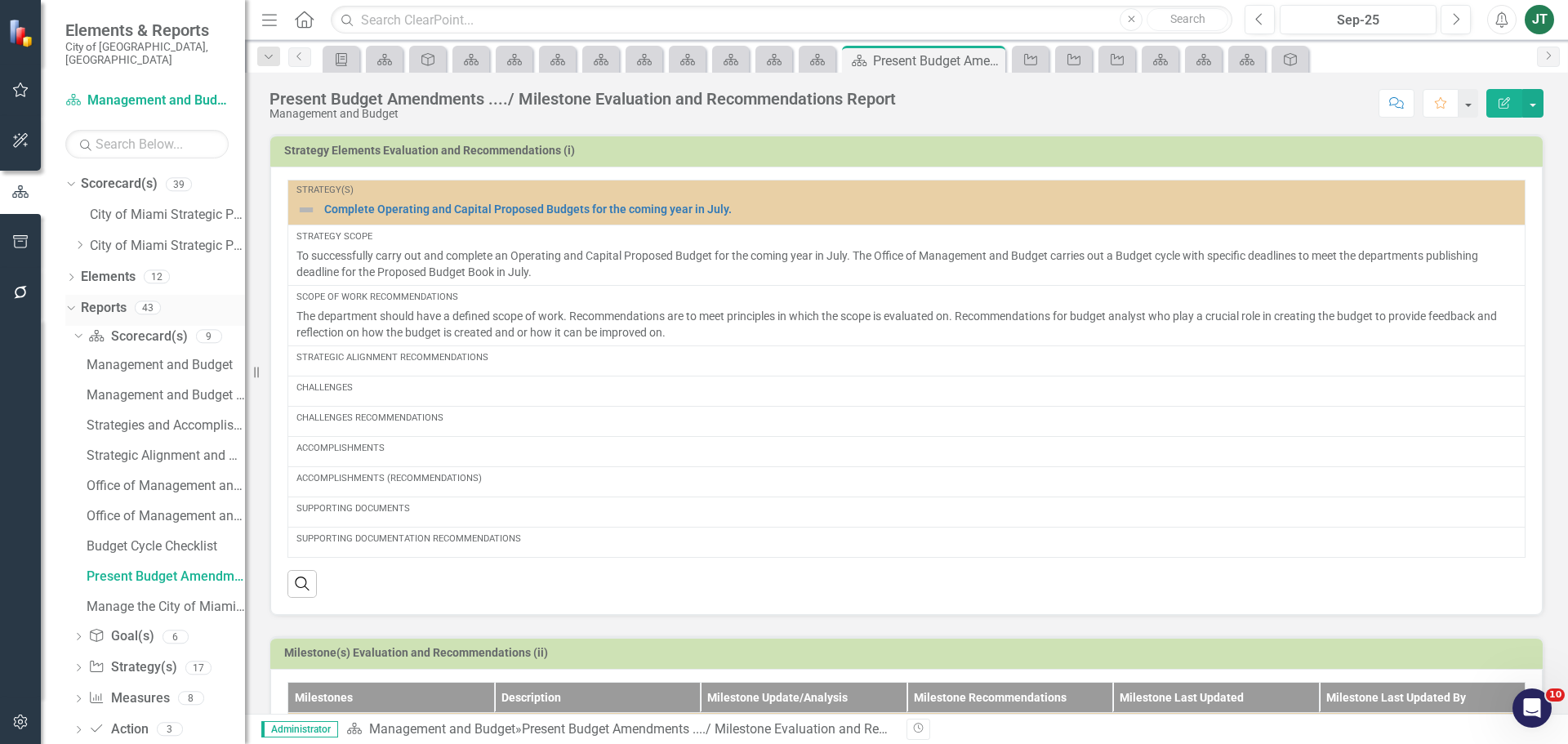
click at [109, 299] on link "Reports" at bounding box center [103, 308] width 45 height 18
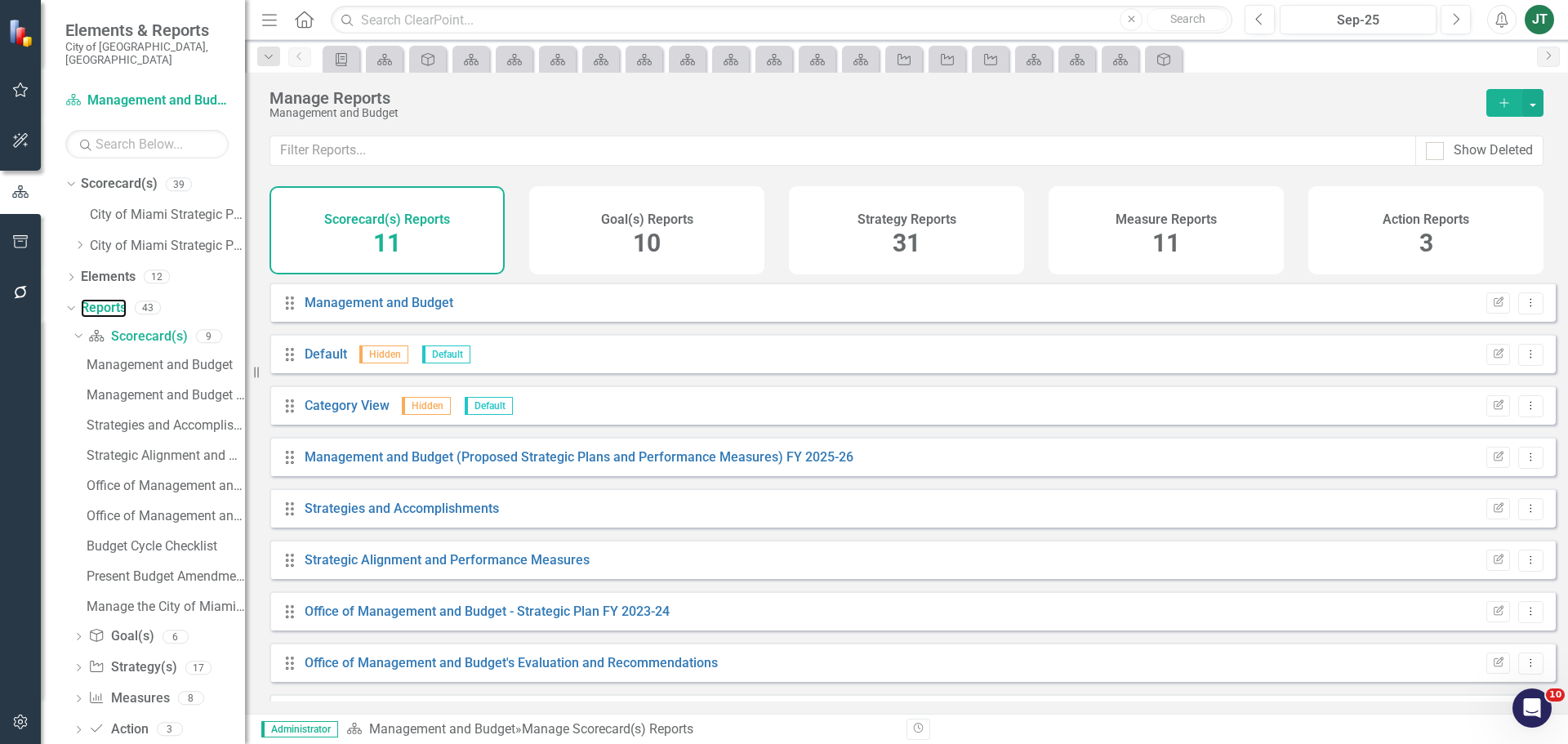
scroll to position [147, 0]
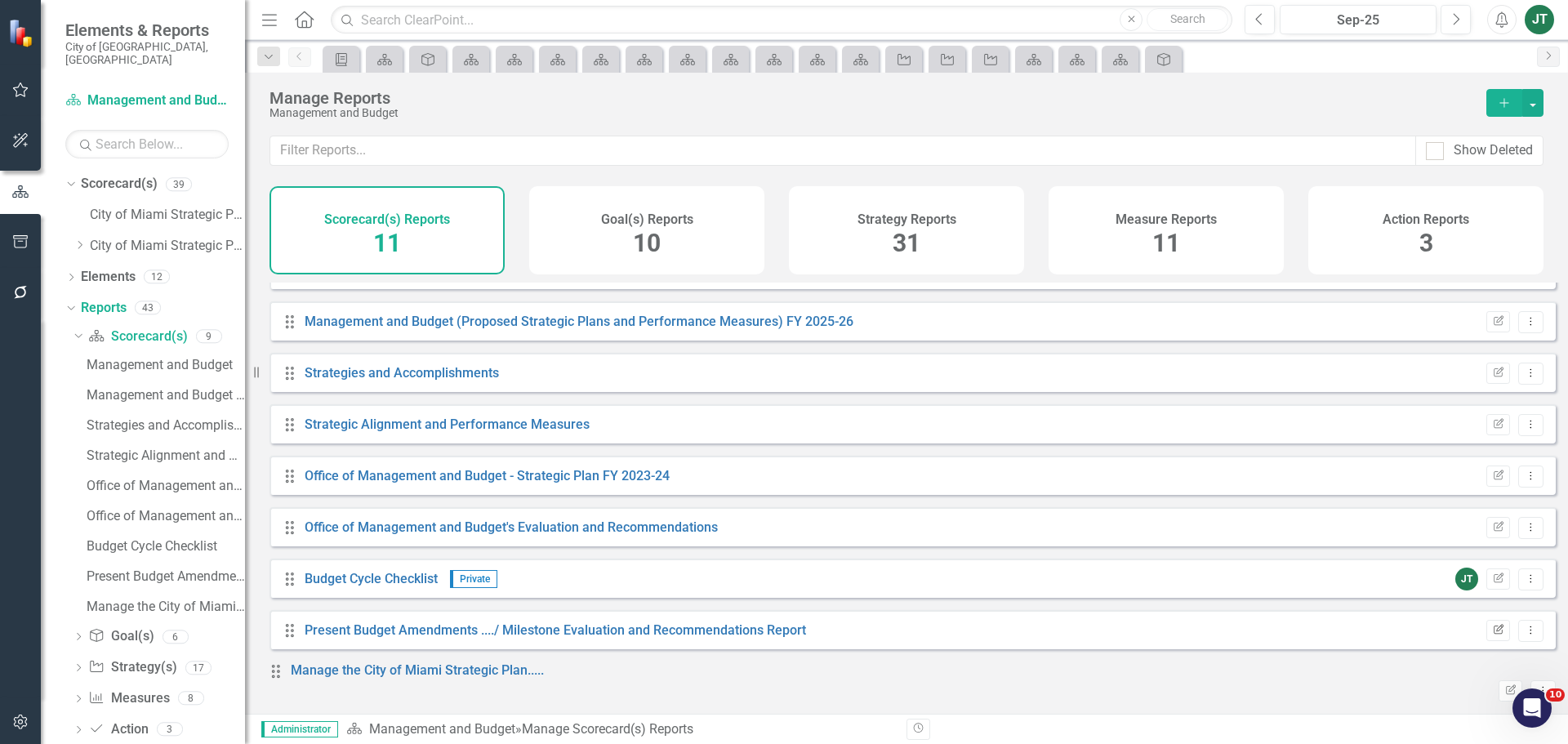
click at [1487, 629] on button "Edit Report" at bounding box center [1499, 630] width 24 height 21
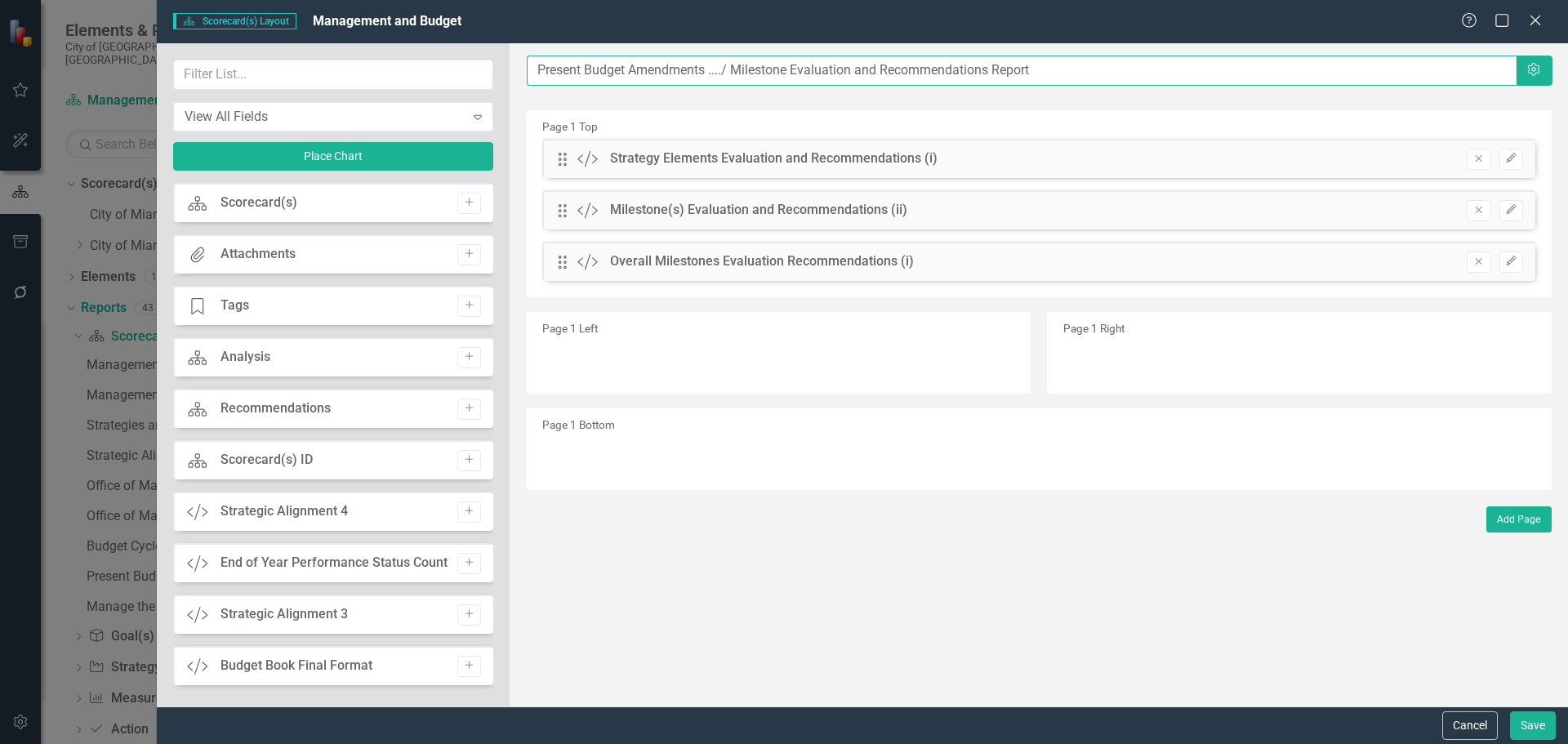
drag, startPoint x: 1056, startPoint y: 68, endPoint x: 726, endPoint y: 70, distance: 330.0
click at [726, 70] on input "Present Budget Amendments ..../ Milestone Evaluation and Recommendations Report" at bounding box center [1022, 70] width 990 height 30
paste input "/ Milestone Evaluation and Recommendations Report"
click at [731, 67] on input "Present Budget Amendments ..../ Milestone Evaluation and Recommendations Report" at bounding box center [1022, 70] width 990 height 30
click at [734, 68] on input "Present Budget Amendments ..../ Milestone Evaluation and Recommendations Report" at bounding box center [1022, 70] width 990 height 30
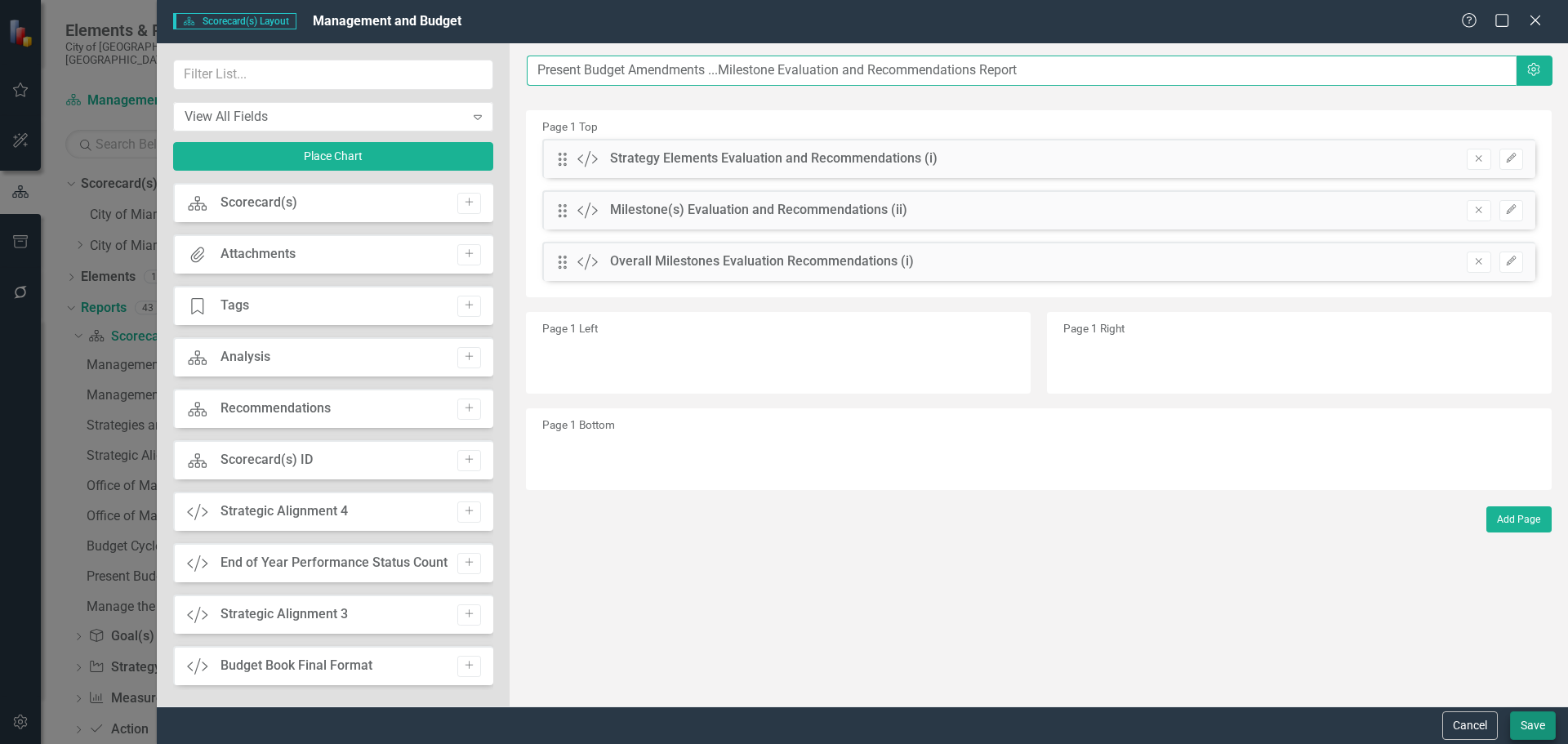
type input "Present Budget Amendments ...Milestone Evaluation and Recommendations Report"
click at [1538, 715] on button "Save" at bounding box center [1533, 726] width 45 height 29
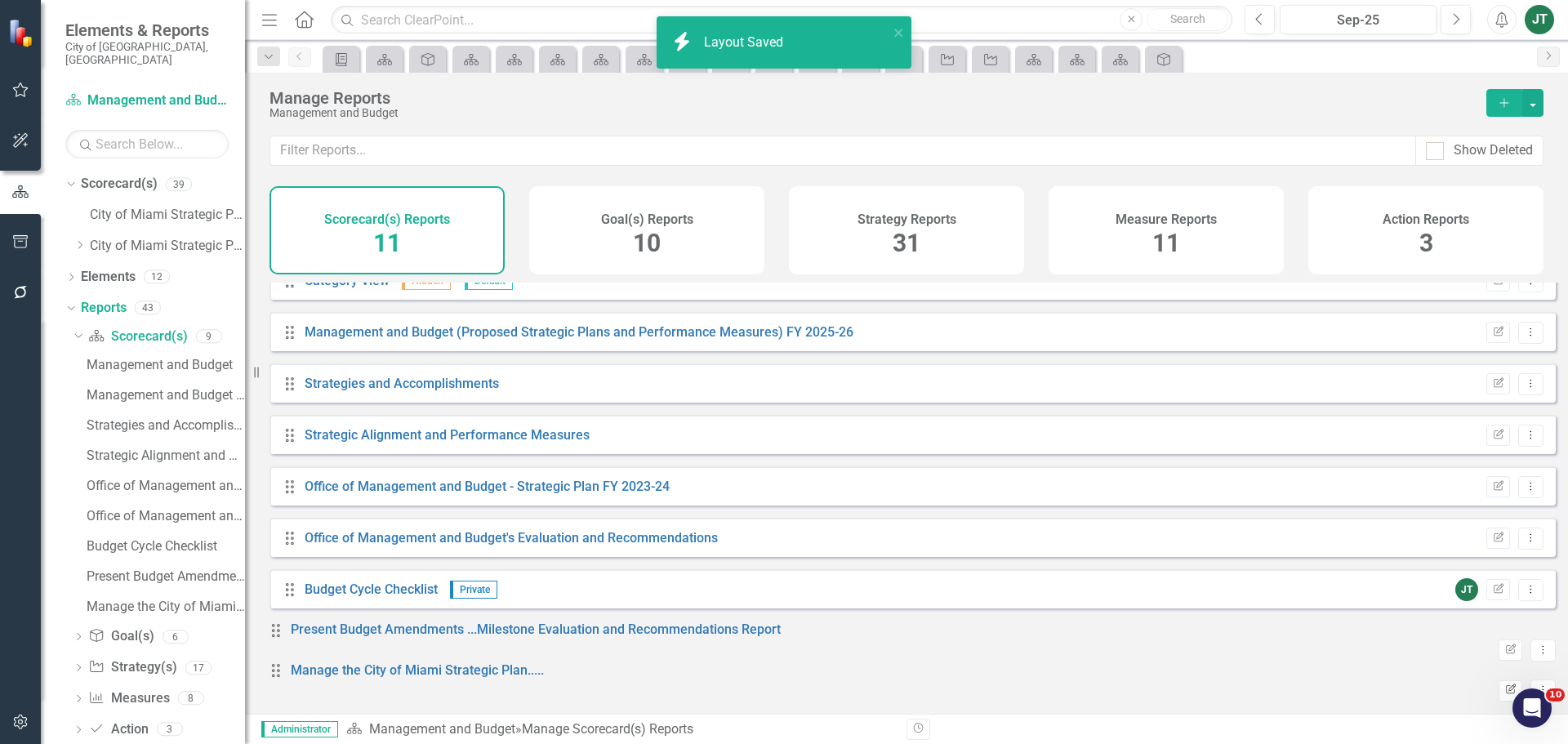
click at [1504, 685] on icon "Edit Report" at bounding box center [1510, 689] width 12 height 10
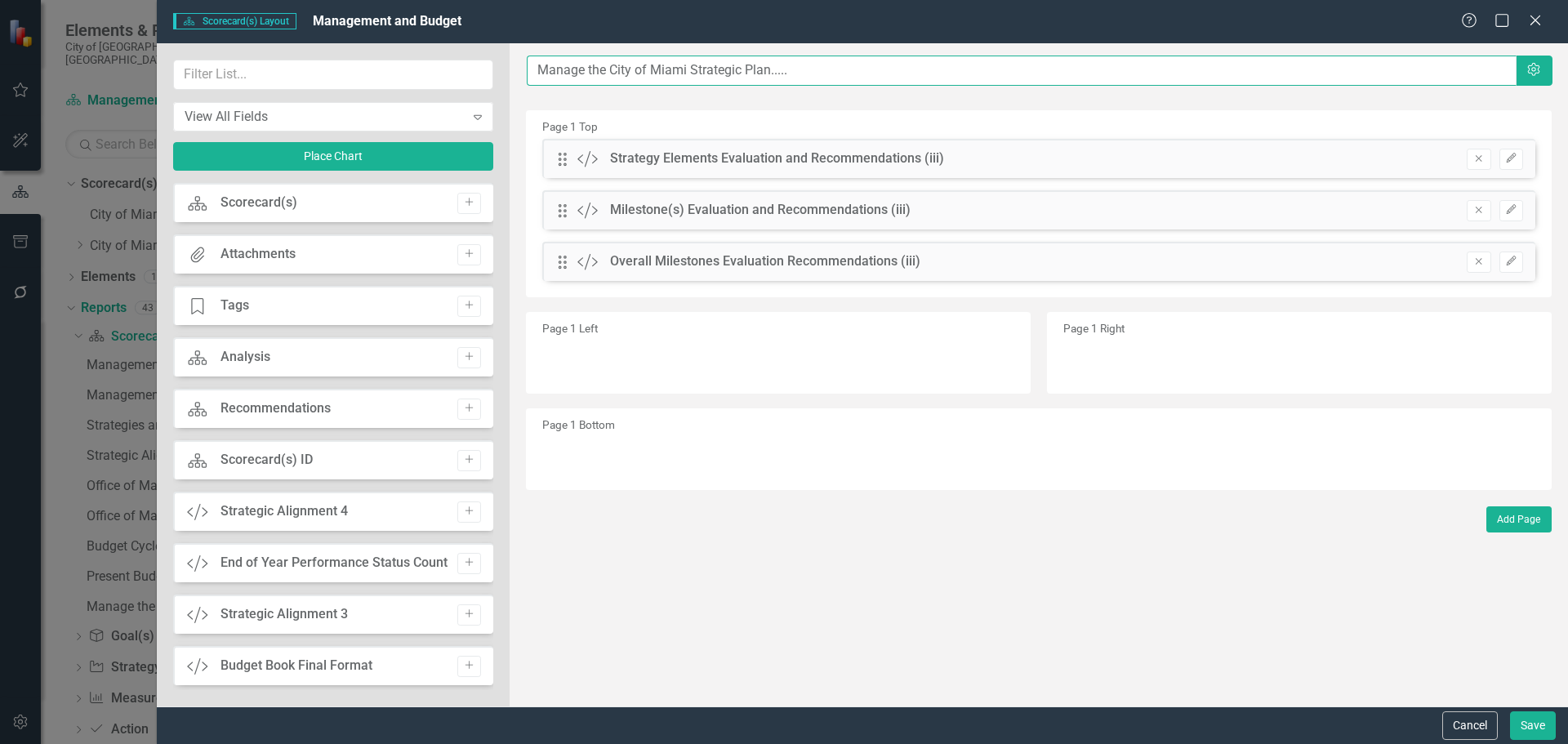
click at [841, 80] on input "Manage the City of Miami Strategic Plan....." at bounding box center [1022, 70] width 990 height 30
paste input "/ Milestone Evaluation and Recommendations Report"
click at [796, 70] on input "Manage the City of Miami Strategic Plan...../ Milestone Evaluation and Recommen…" at bounding box center [1022, 70] width 990 height 30
type input "Manage the City of Miami Strategic Plan....Milestone Evaluation and Recommendat…"
click at [1547, 726] on button "Save" at bounding box center [1533, 726] width 45 height 29
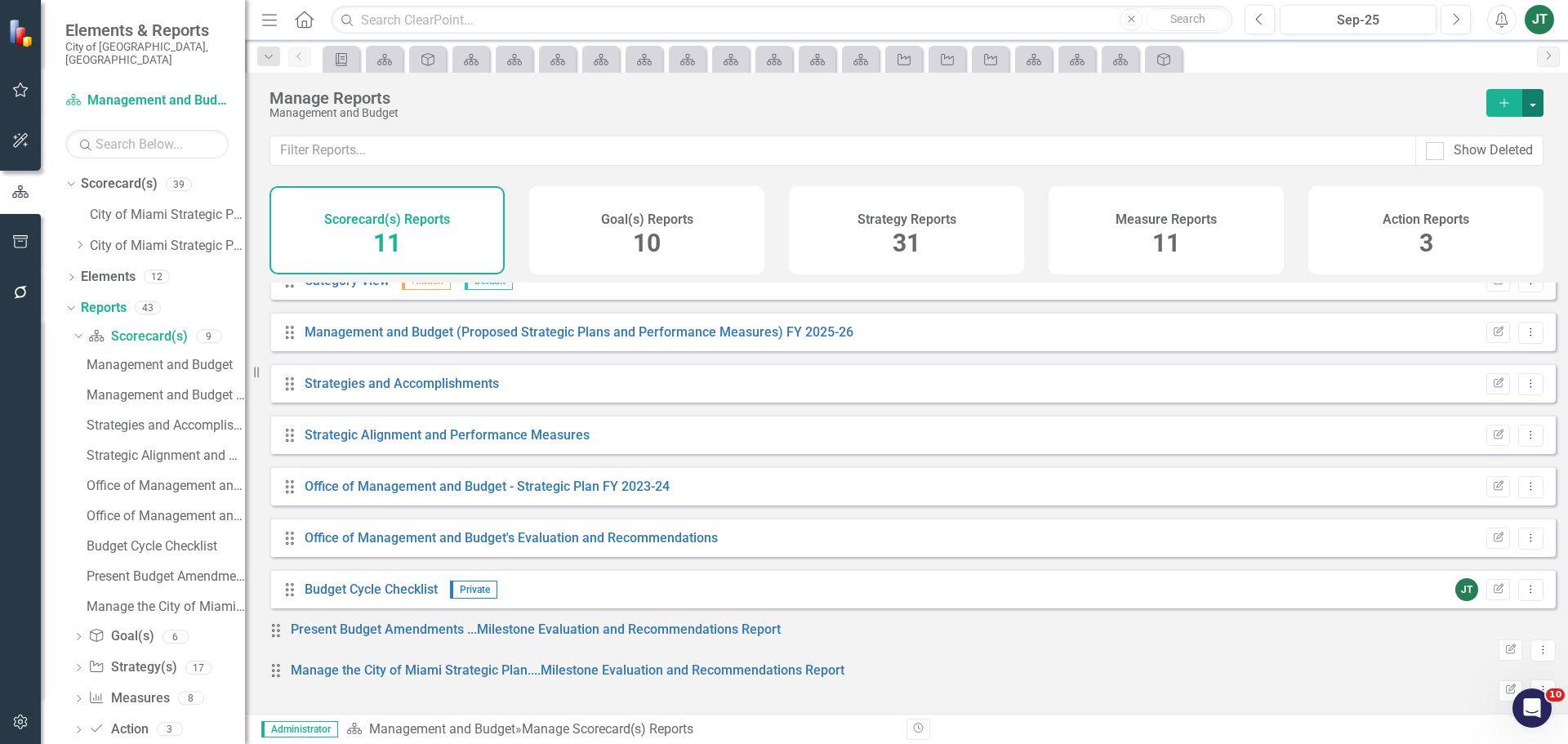
click at [1525, 96] on button "button" at bounding box center [1533, 103] width 21 height 28
click at [1458, 164] on link "Copy Add From Template" at bounding box center [1461, 163] width 164 height 30
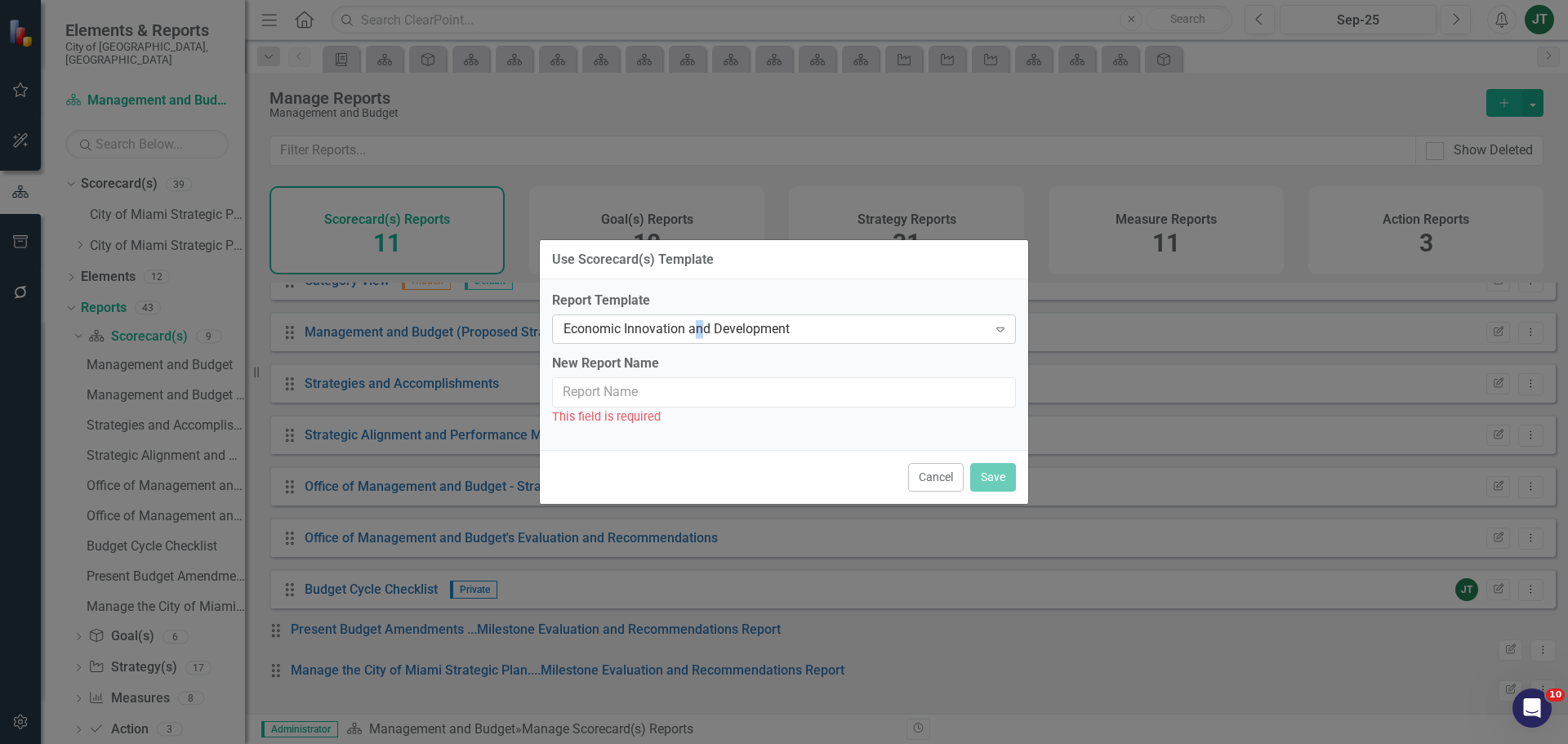
click at [700, 335] on div "Economic Innovation and Development" at bounding box center [776, 329] width 424 height 18
click at [774, 327] on div "Economic Innovation and Development" at bounding box center [776, 329] width 424 height 18
type input "Manag"
click at [922, 477] on button "Cancel" at bounding box center [936, 477] width 55 height 29
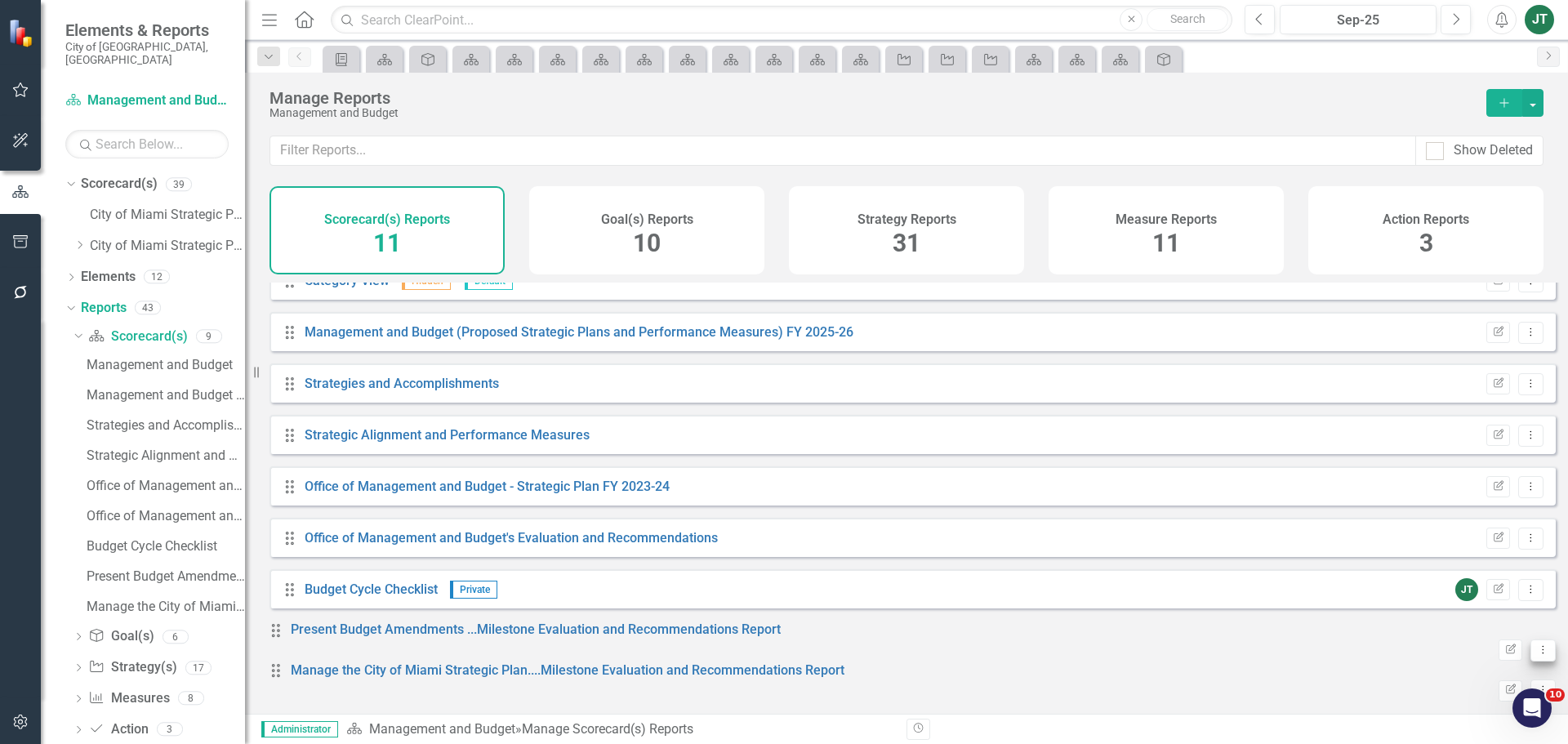
click at [1537, 644] on icon "Dropdown Menu" at bounding box center [1543, 649] width 14 height 10
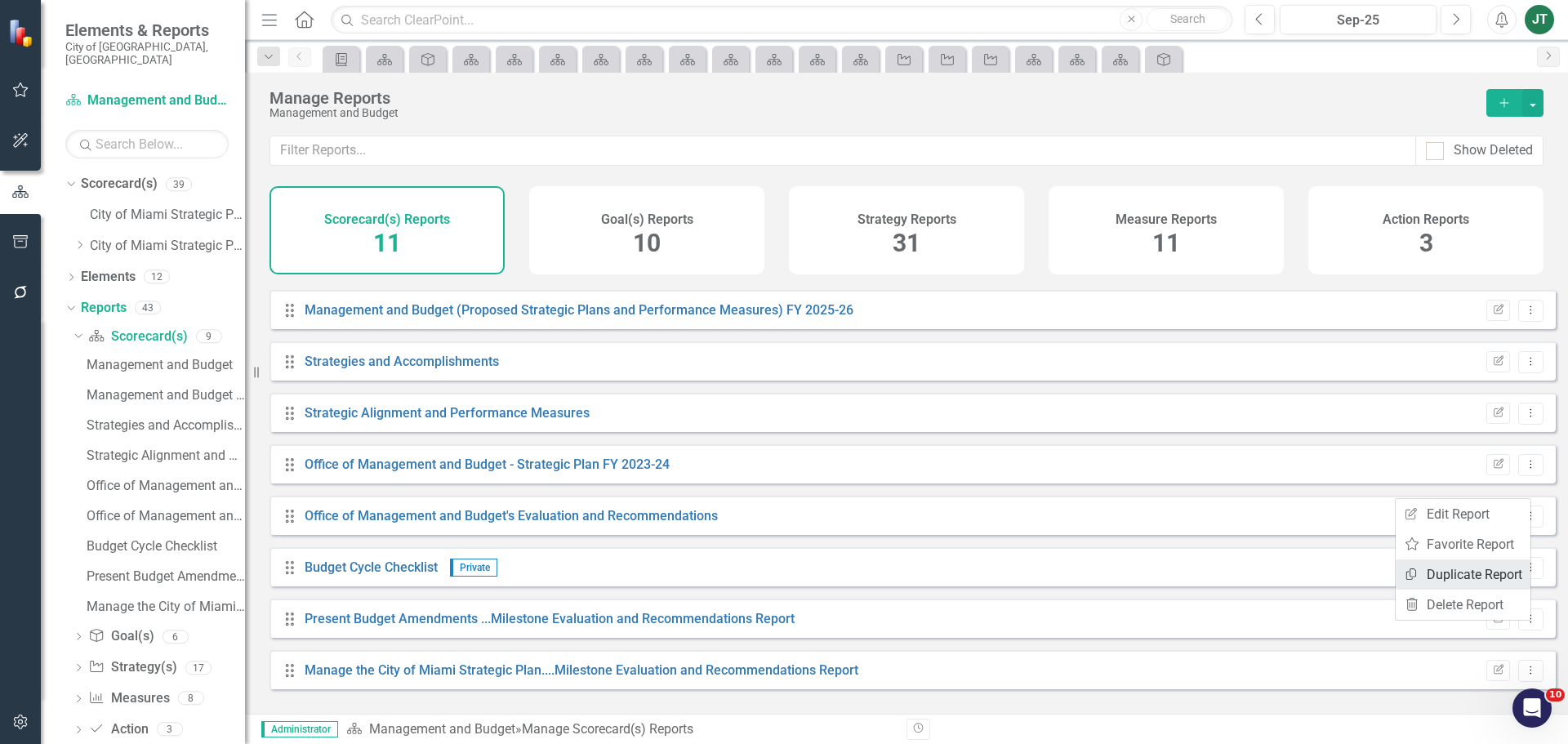
click at [1483, 581] on link "Copy Duplicate Report" at bounding box center [1464, 574] width 135 height 30
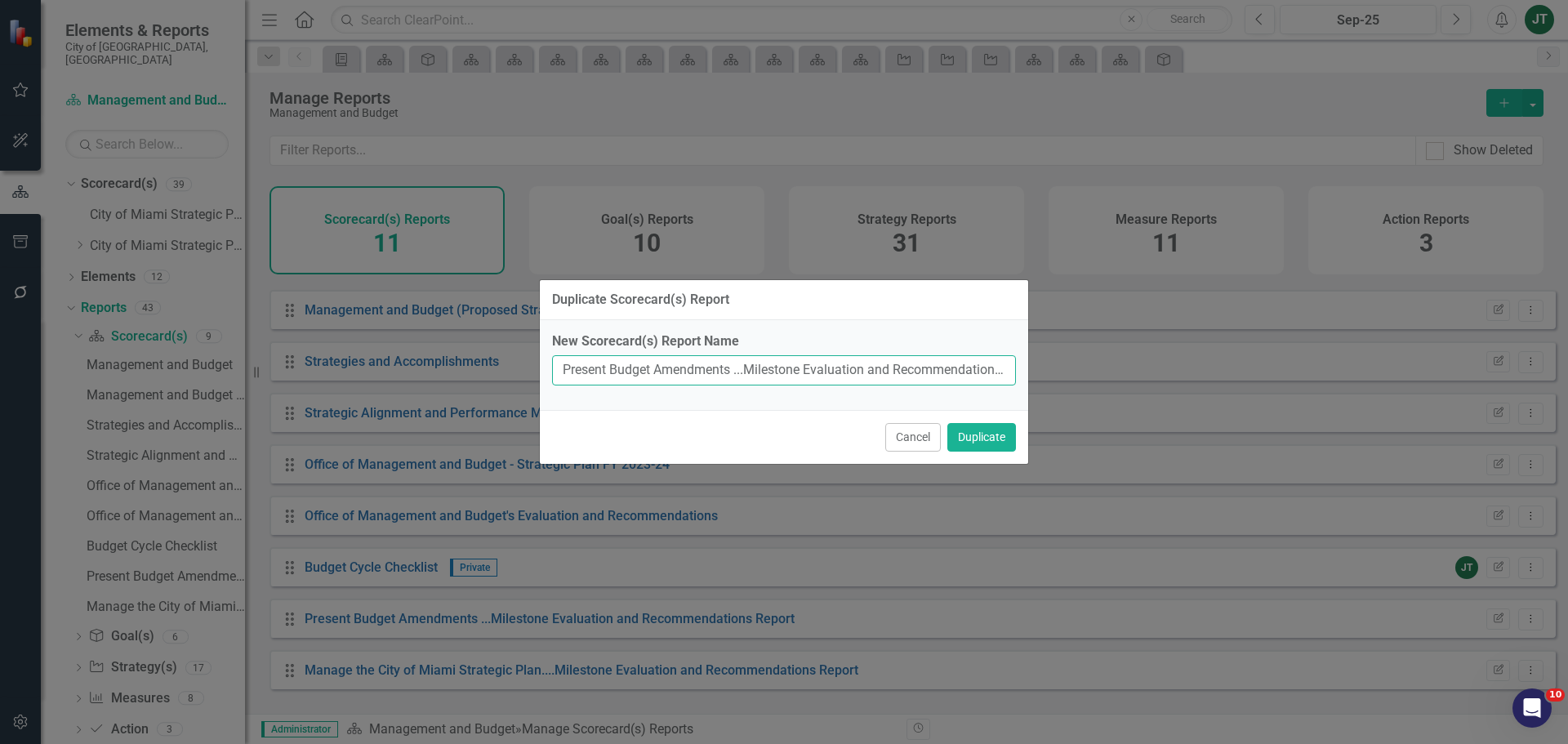
click at [701, 376] on input "Present Budget Amendments ...Milestone Evaluation and Recommendations Report (C…" at bounding box center [784, 370] width 464 height 30
drag, startPoint x: 726, startPoint y: 368, endPoint x: 261, endPoint y: 341, distance: 465.8
click at [261, 341] on div "Duplicate Scorecard(s) Report New Scorecard(s) Report Name Present Budget Amend…" at bounding box center [784, 372] width 1568 height 744
drag, startPoint x: 876, startPoint y: 371, endPoint x: 1027, endPoint y: 370, distance: 151.0
click at [1023, 371] on div "New Scorecard(s) Report Name ...Milestone Evaluation and Recommendations Report…" at bounding box center [784, 364] width 488 height 90
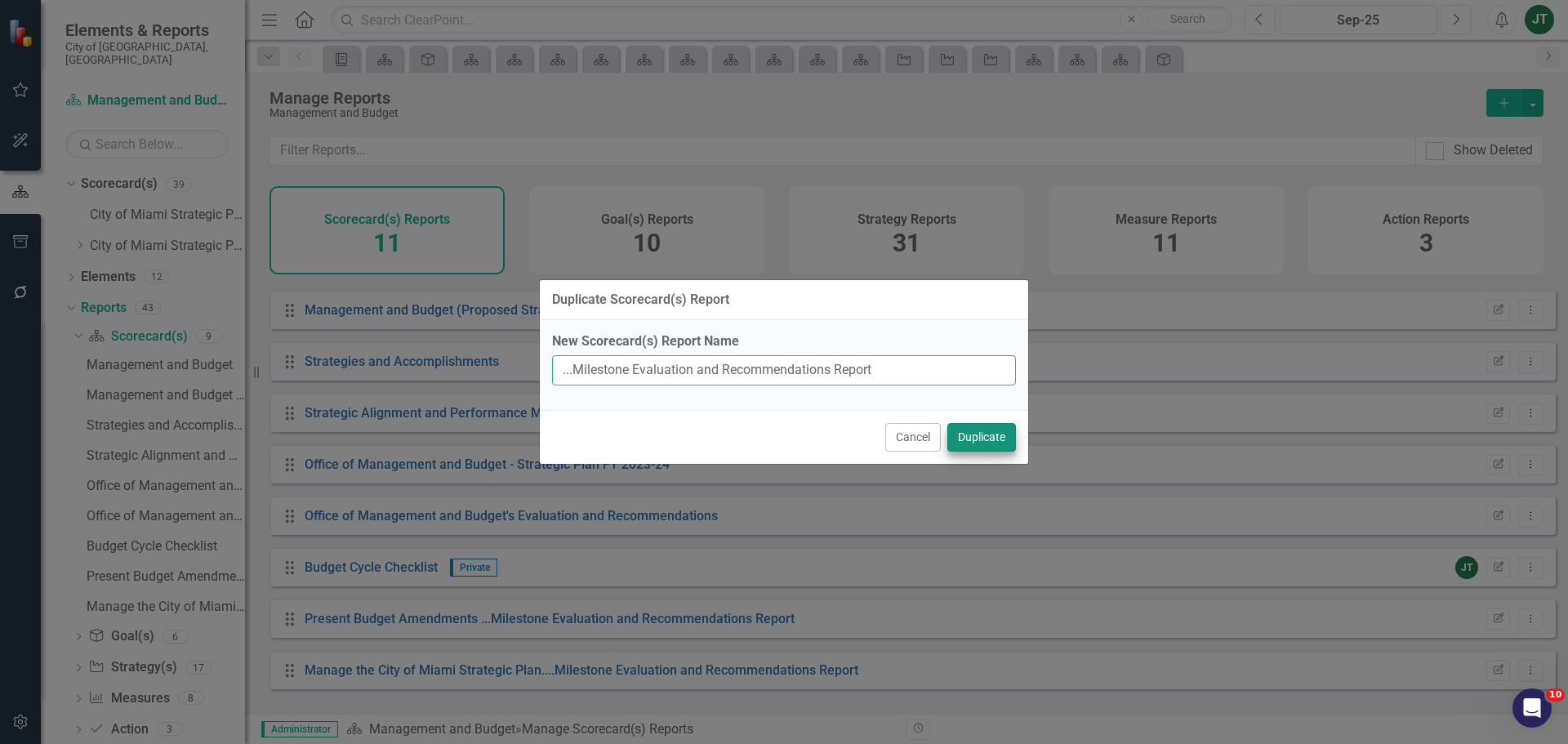
type input "...Milestone Evaluation and Recommendations Report"
click at [991, 440] on button "Duplicate" at bounding box center [982, 437] width 68 height 29
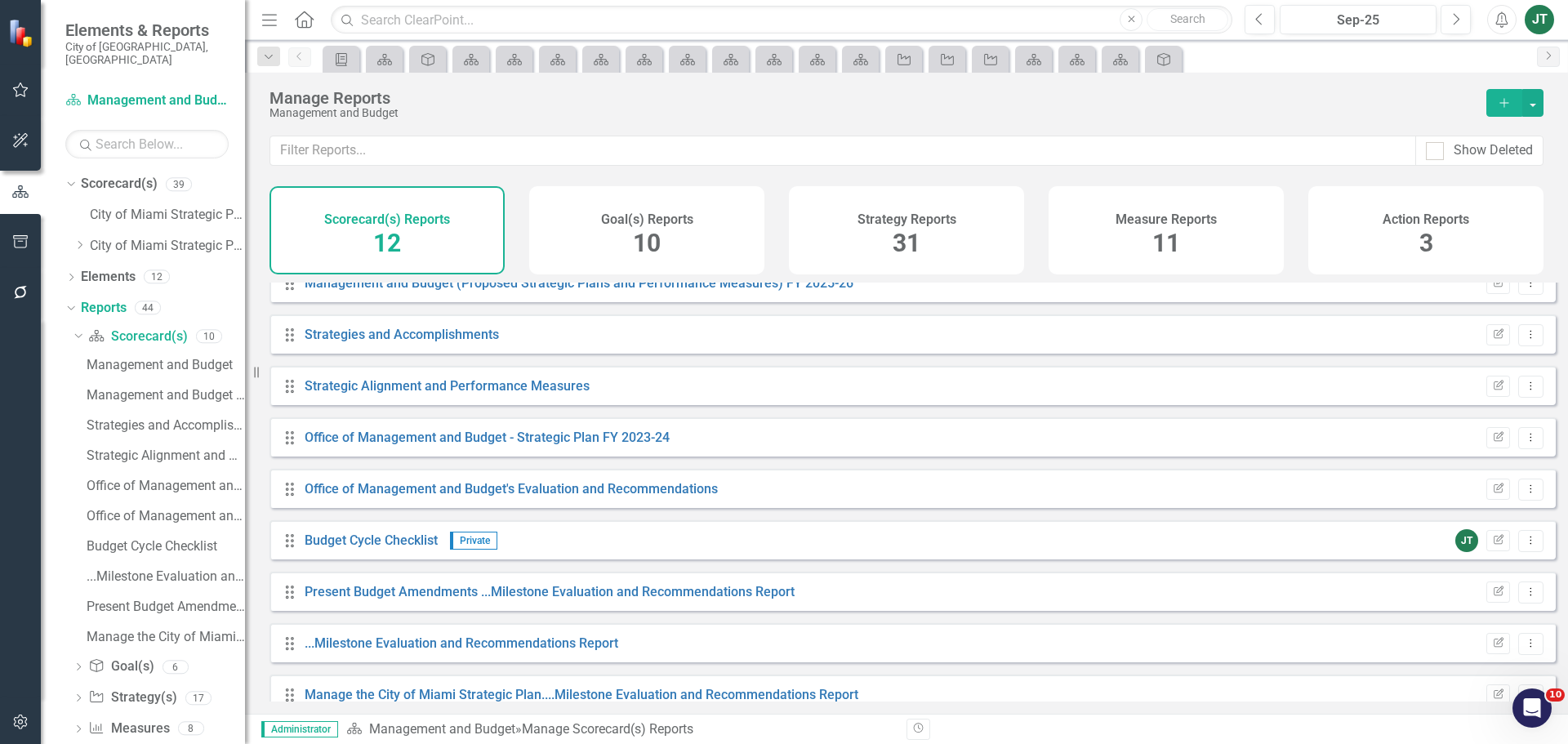
scroll to position [199, 0]
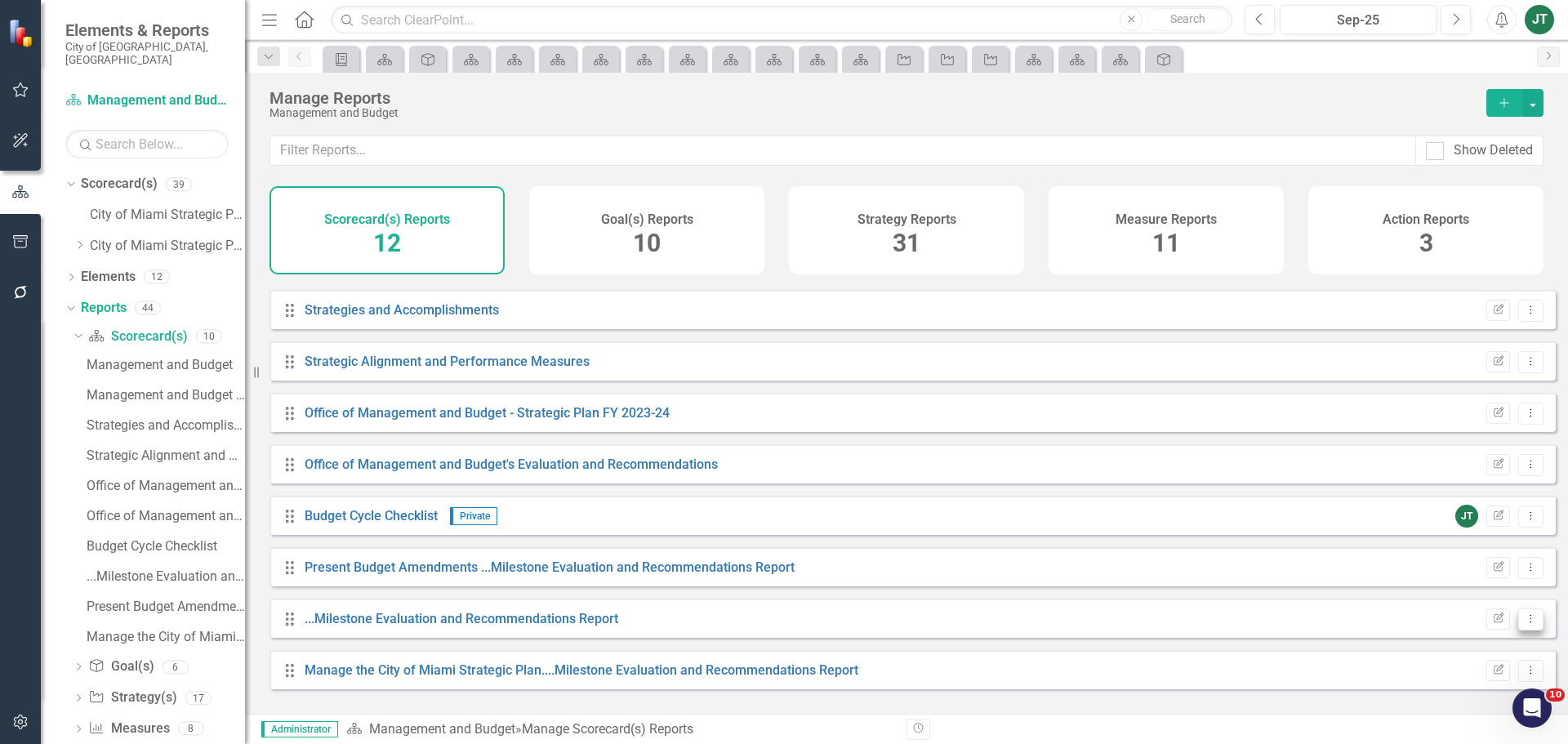
click at [1525, 624] on icon "Dropdown Menu" at bounding box center [1531, 618] width 14 height 10
click at [1460, 577] on link "Copy Duplicate Report" at bounding box center [1464, 574] width 135 height 30
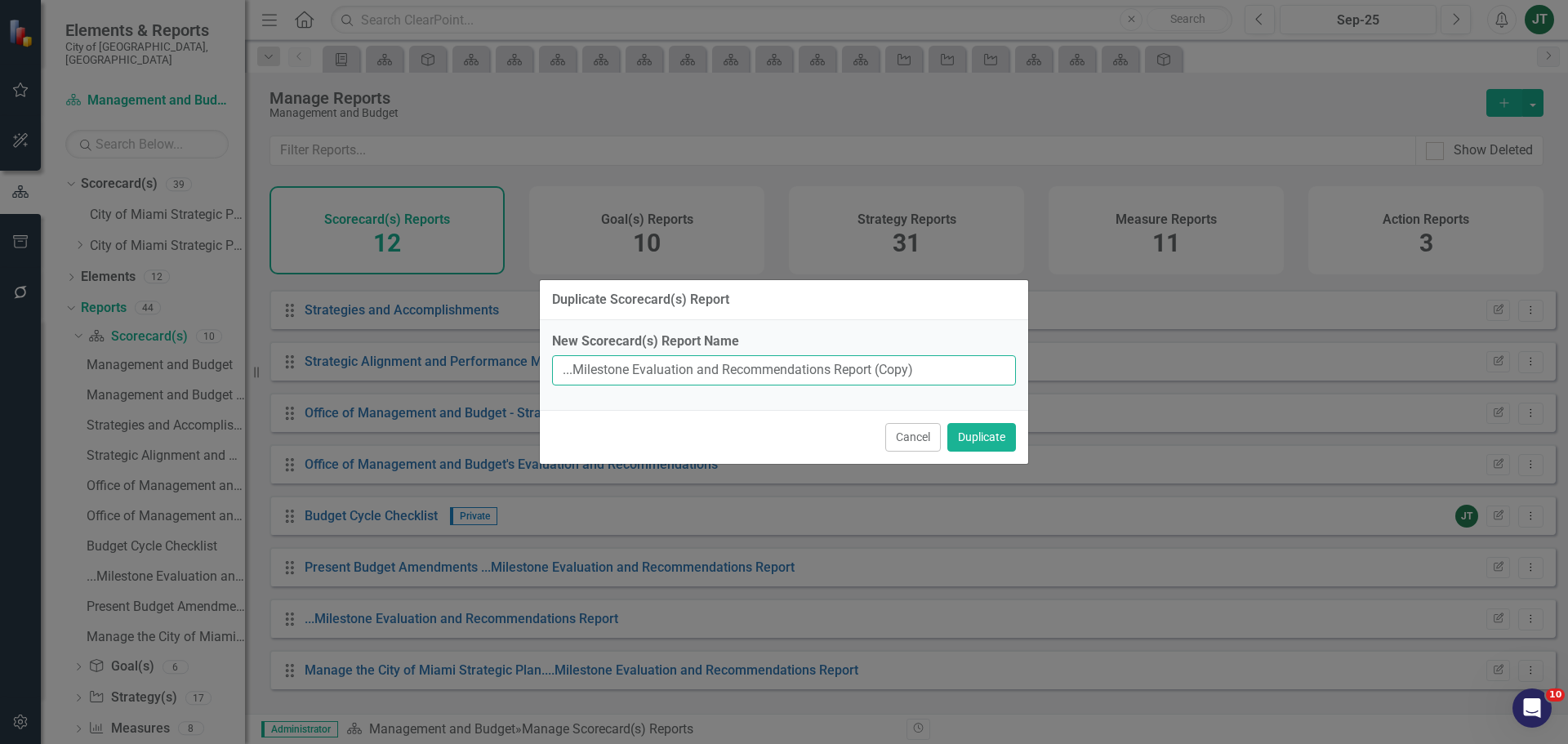
drag, startPoint x: 874, startPoint y: 370, endPoint x: 1055, endPoint y: 368, distance: 181.0
click at [1053, 368] on div "Duplicate Scorecard(s) Report New Scorecard(s) Report Name ...Milestone Evaluat…" at bounding box center [784, 372] width 1568 height 744
type input "...Milestone Evaluation and Recommendations Report"
click at [991, 443] on button "Duplicate" at bounding box center [982, 437] width 68 height 29
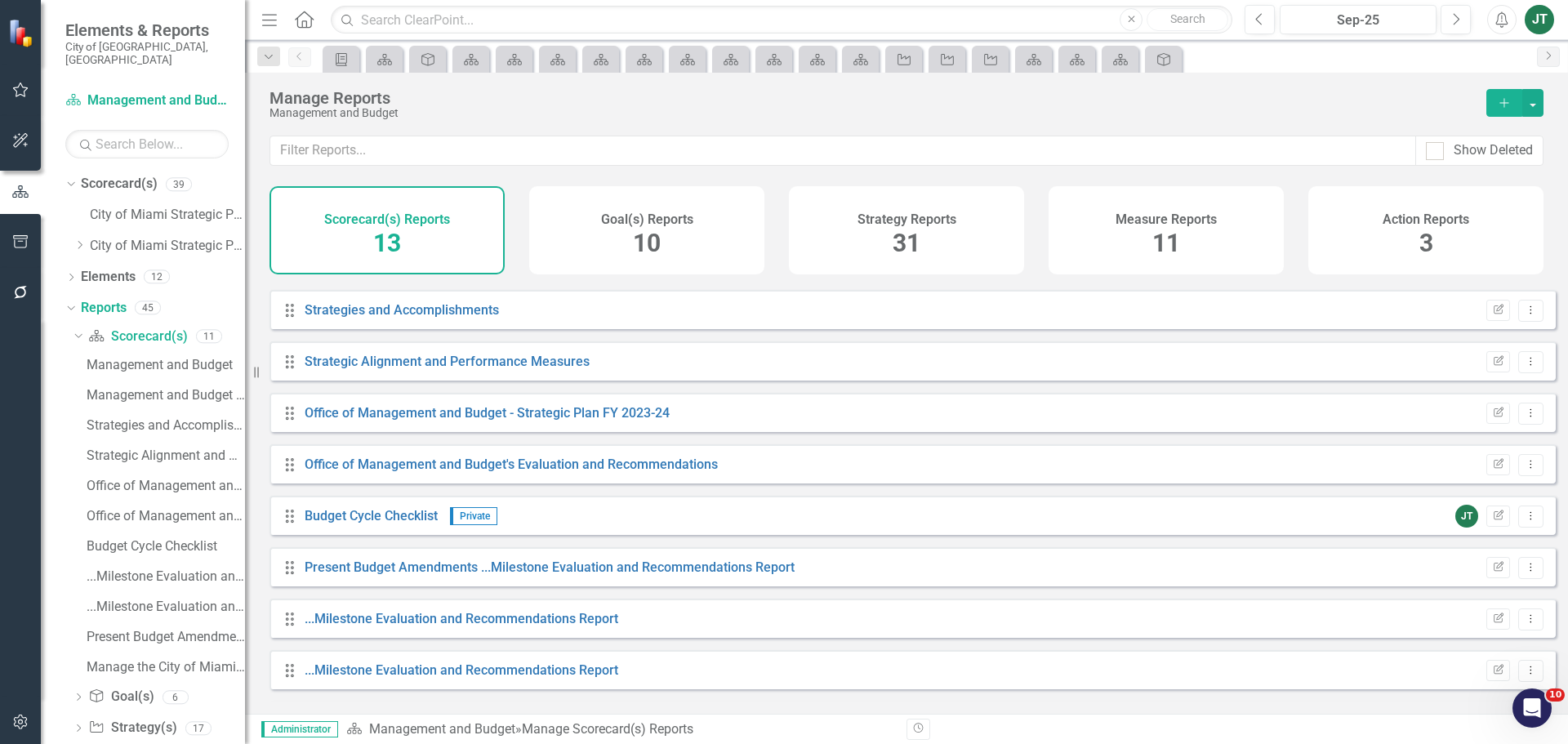
scroll to position [250, 0]
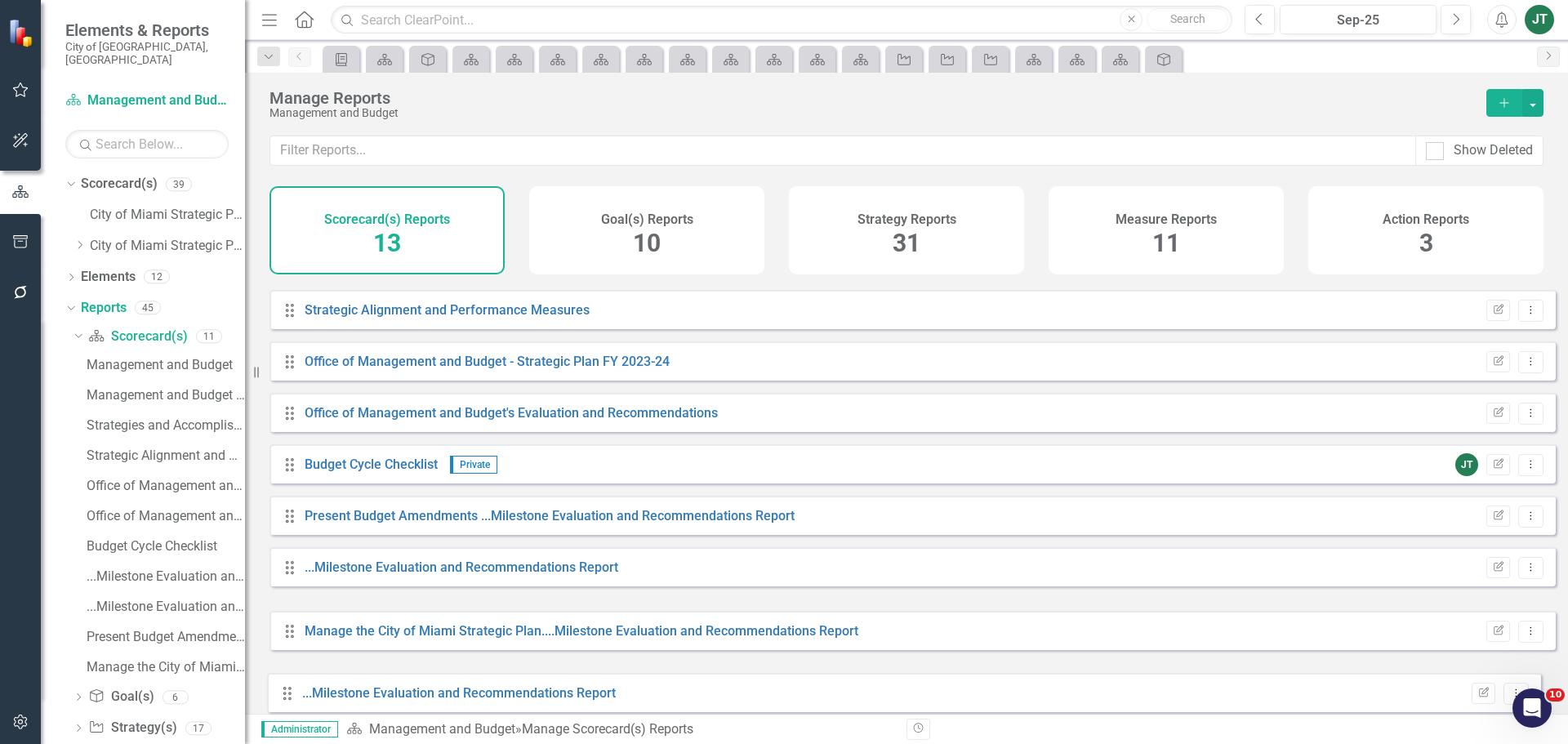
drag, startPoint x: 294, startPoint y: 683, endPoint x: 308, endPoint y: 688, distance: 14.9
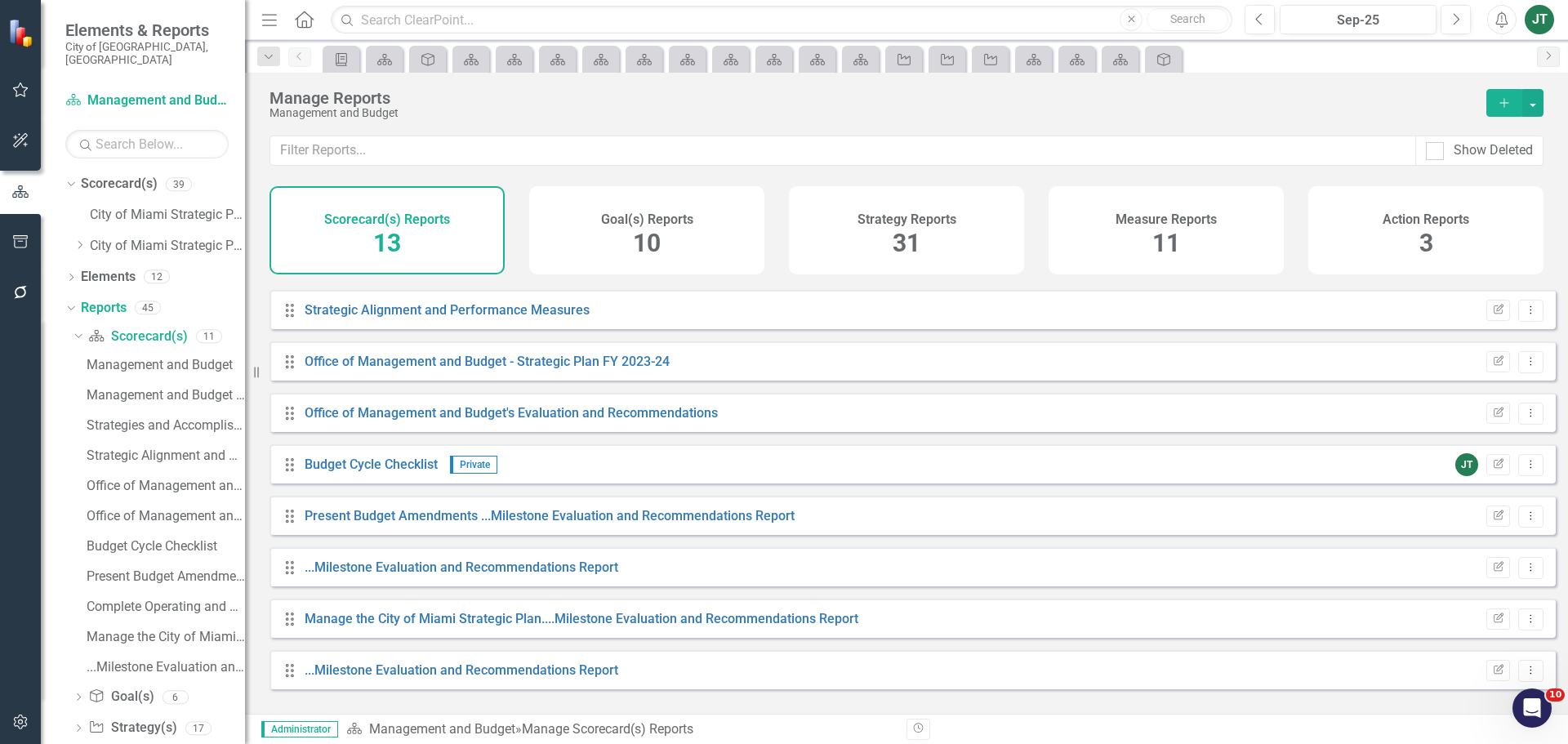
click at [293, 626] on icon at bounding box center [289, 619] width 8 height 13
click at [116, 268] on link "Elements" at bounding box center [107, 277] width 55 height 18
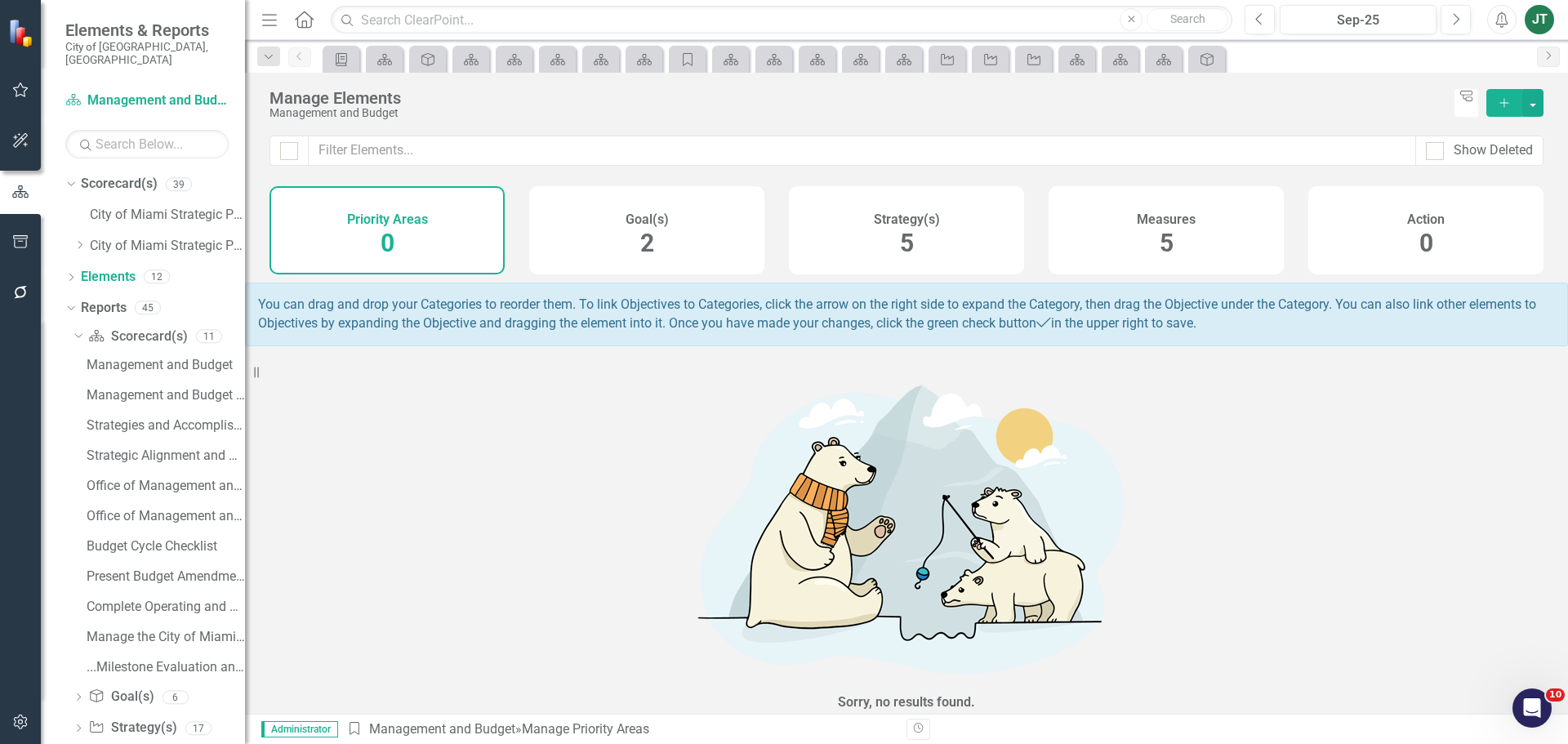
click at [1117, 251] on div "Measures 5" at bounding box center [1166, 229] width 235 height 88
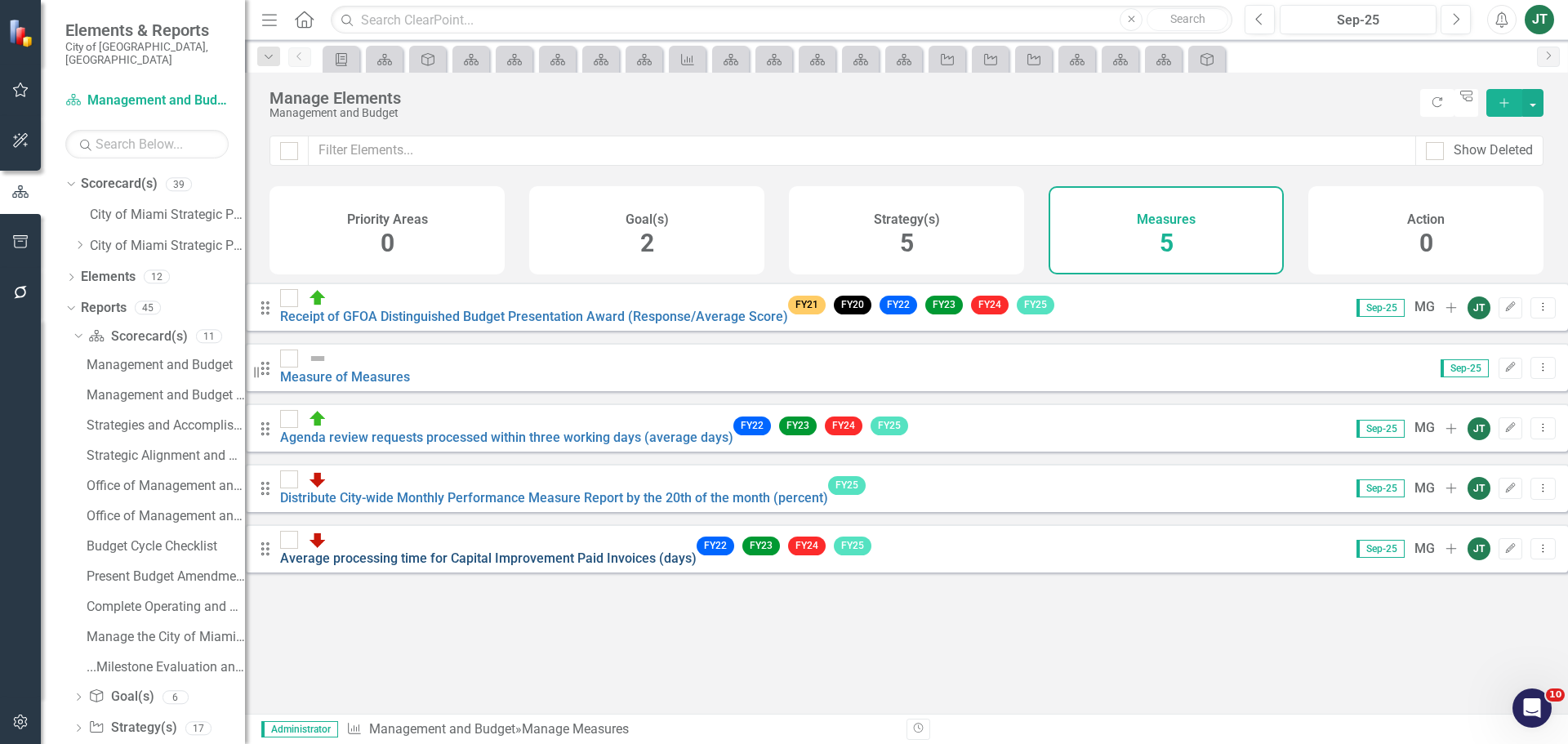
click at [452, 551] on link "Average processing time for Capital Improvement Paid Invoices (days)" at bounding box center [488, 558] width 417 height 16
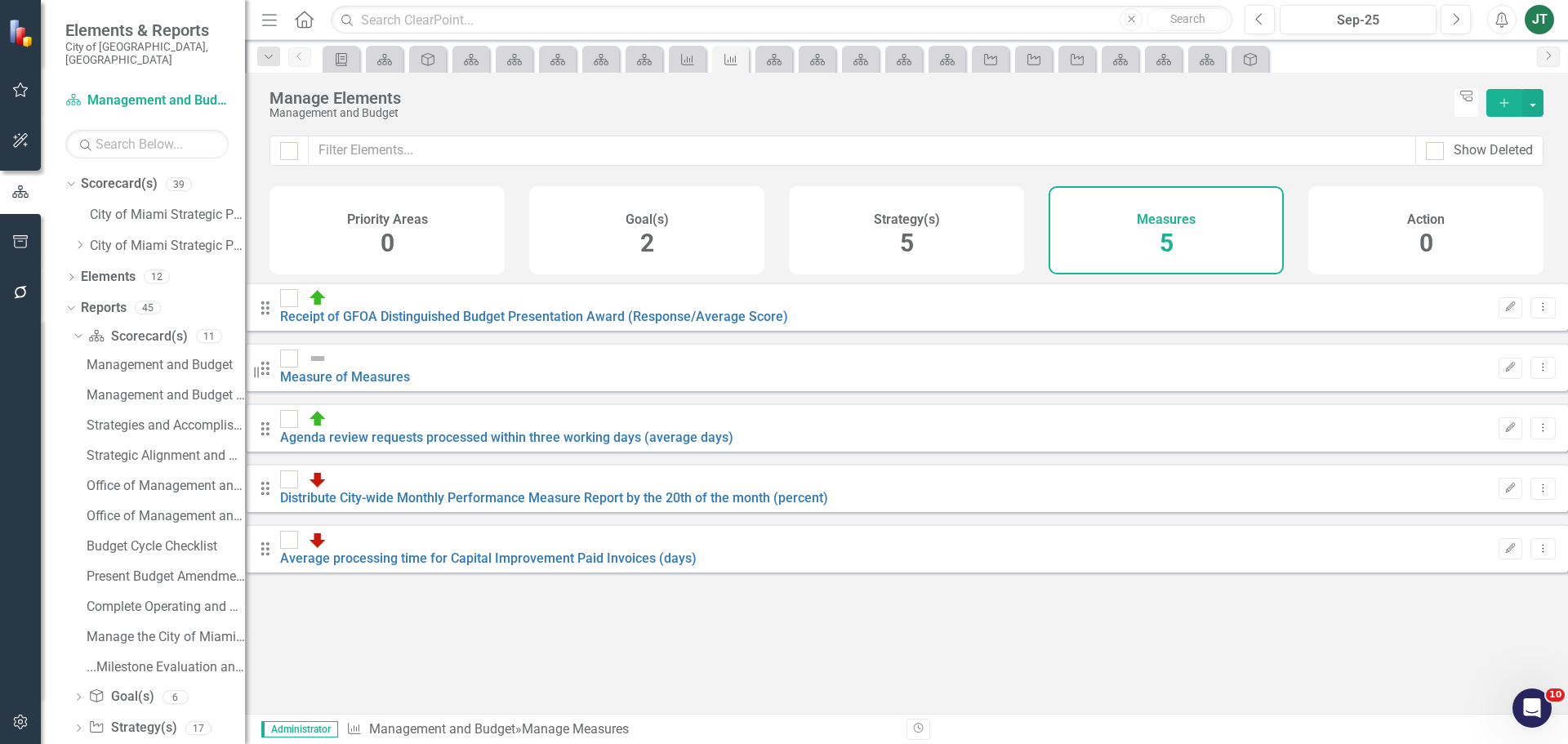
checkbox input "false"
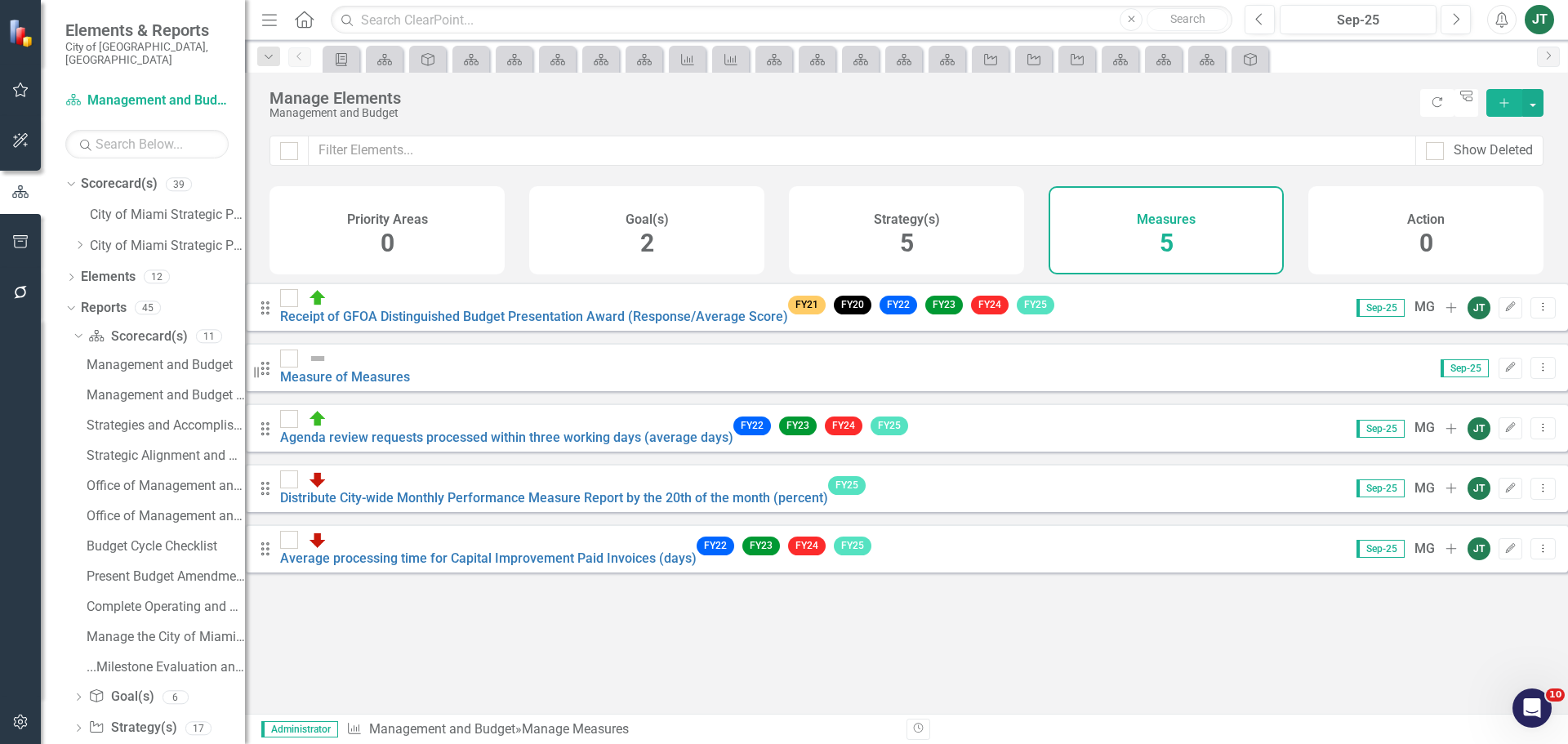
click at [872, 238] on div "Strategy(s) 5" at bounding box center [906, 229] width 235 height 88
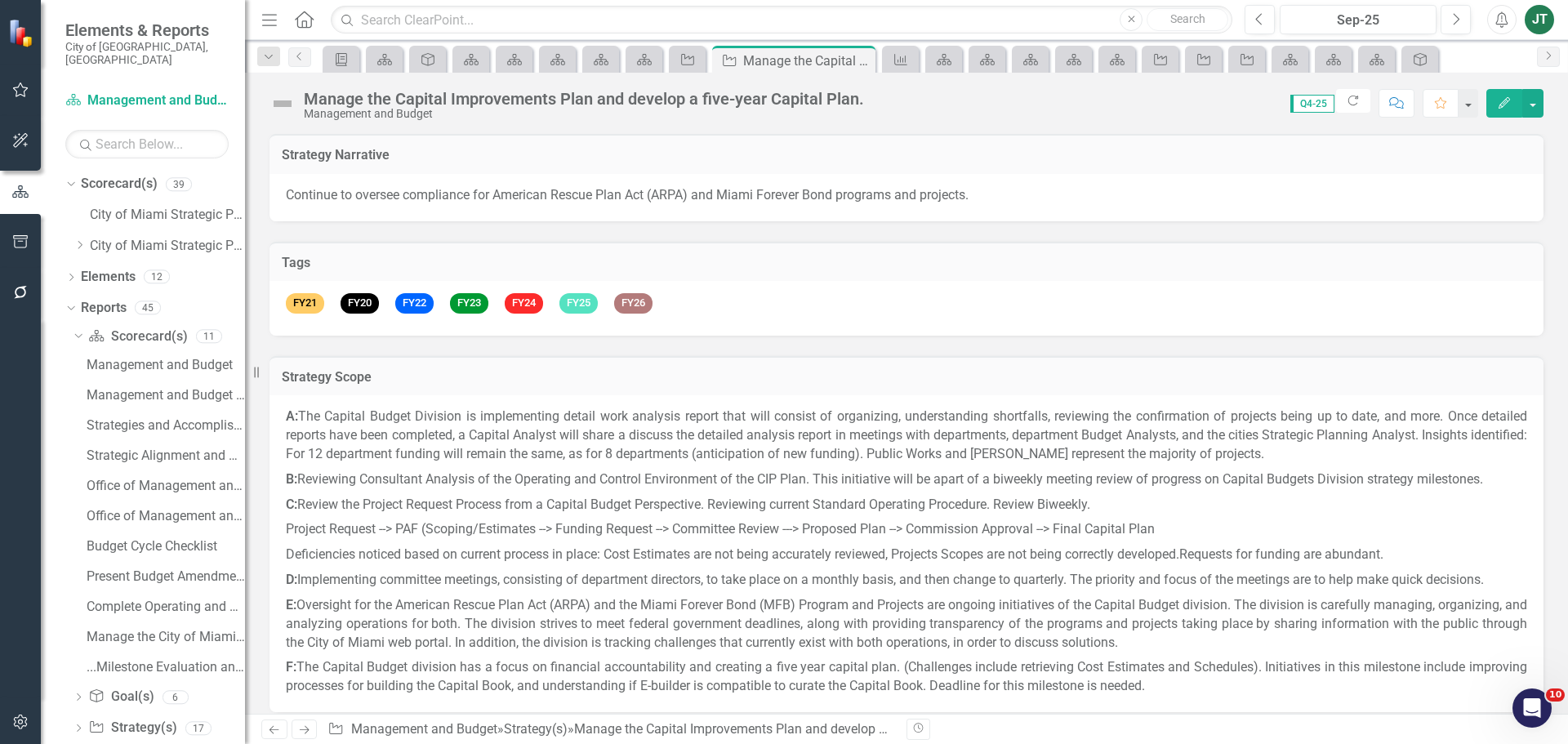
click at [637, 101] on div "Manage the Capital Improvements Plan and develop a five-year Capital Plan." at bounding box center [584, 98] width 560 height 18
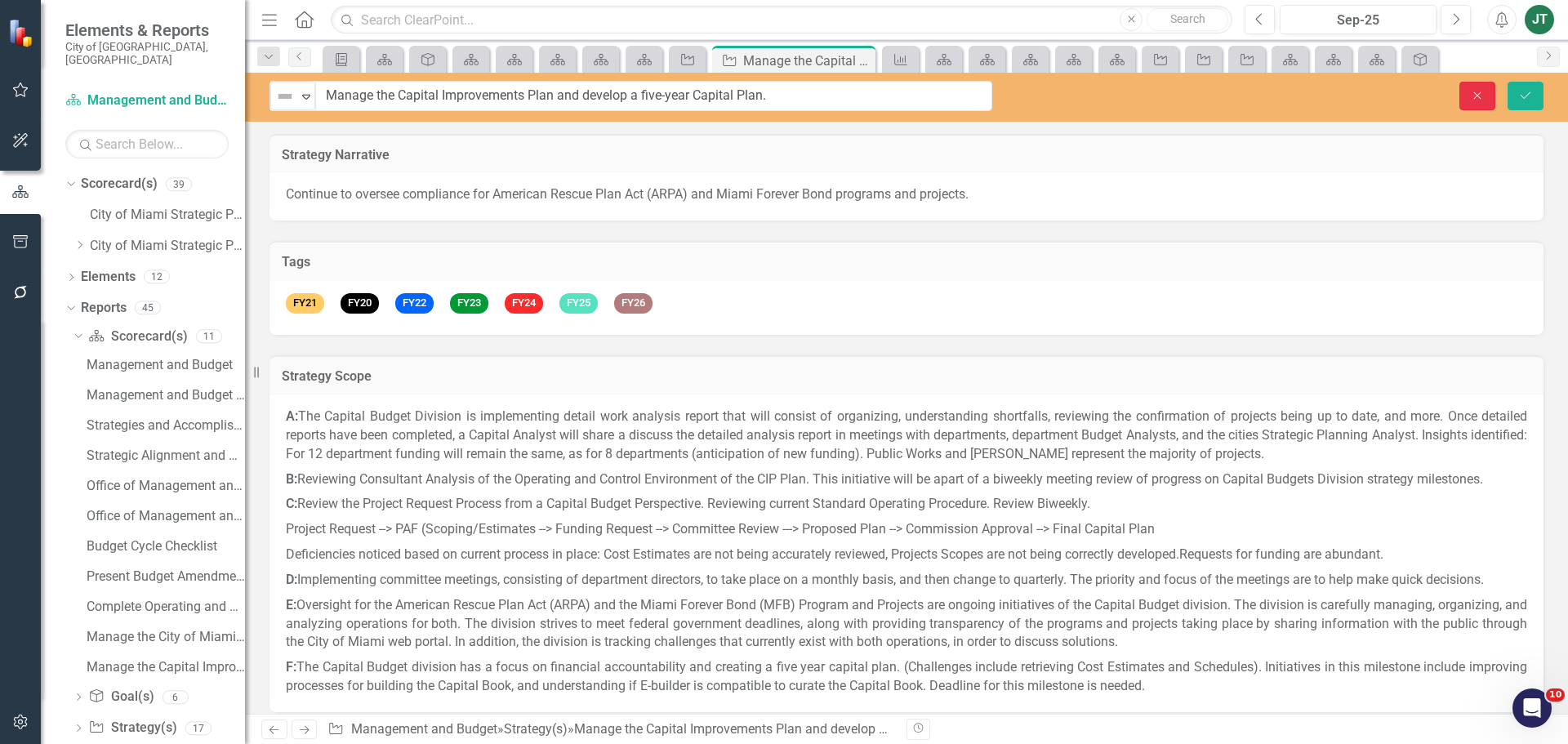
click at [1478, 97] on icon "Close" at bounding box center [1477, 95] width 15 height 11
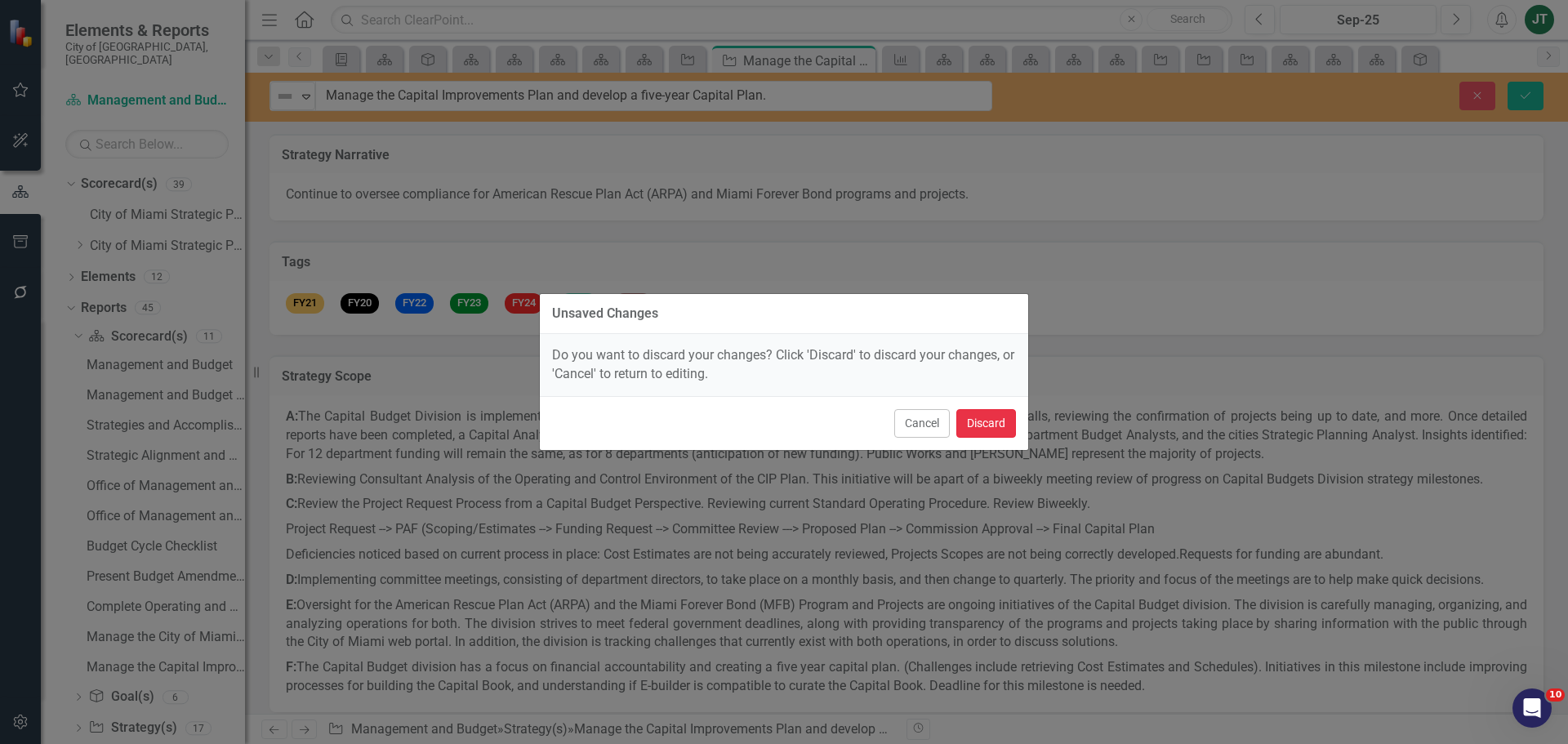
click at [992, 411] on button "Discard" at bounding box center [986, 423] width 59 height 29
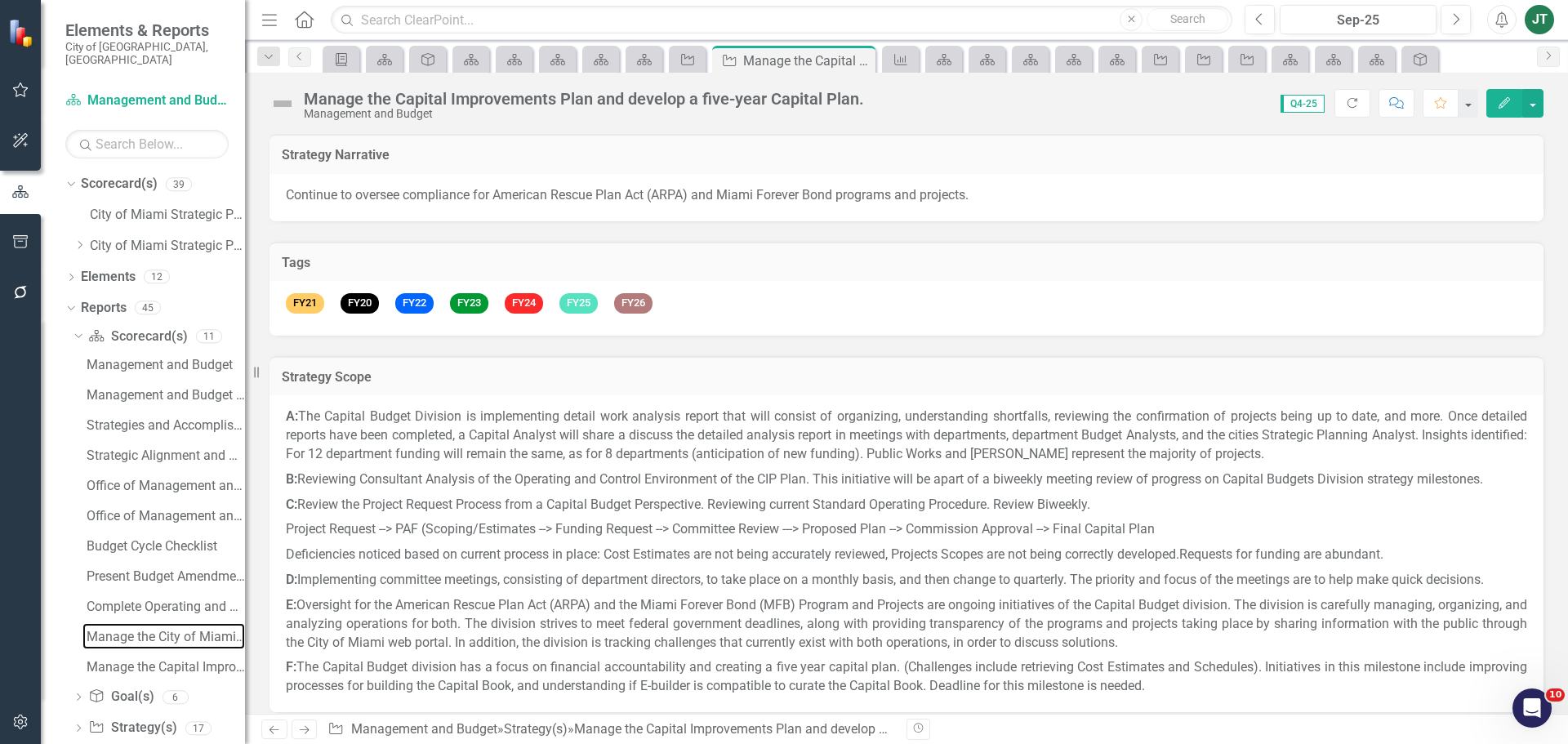
drag, startPoint x: 163, startPoint y: 619, endPoint x: 247, endPoint y: 607, distance: 84.9
click at [163, 629] on div "Manage the City of Miami Strategic Plan....Milestone Evaluation and Recommendat…" at bounding box center [165, 637] width 158 height 15
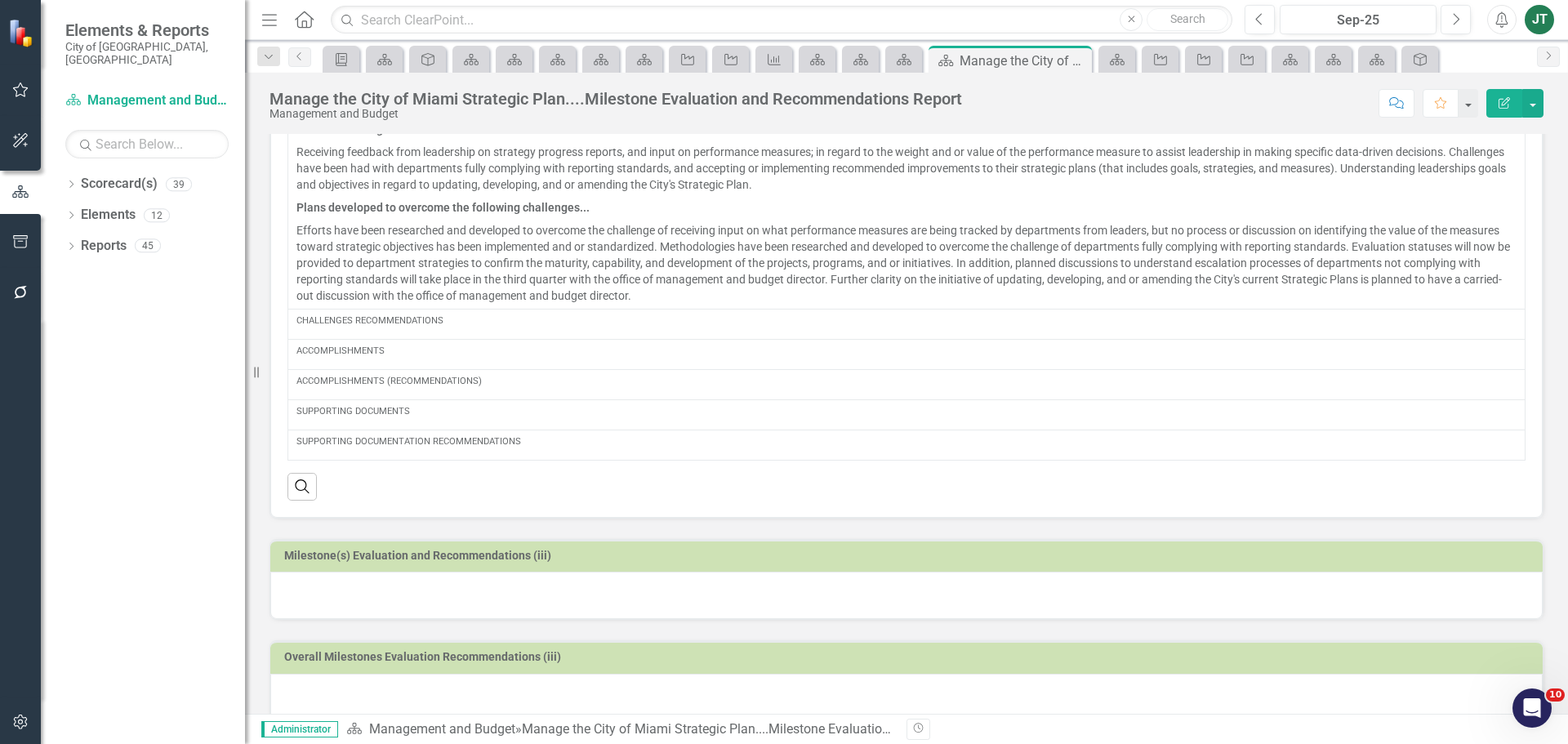
scroll to position [302, 0]
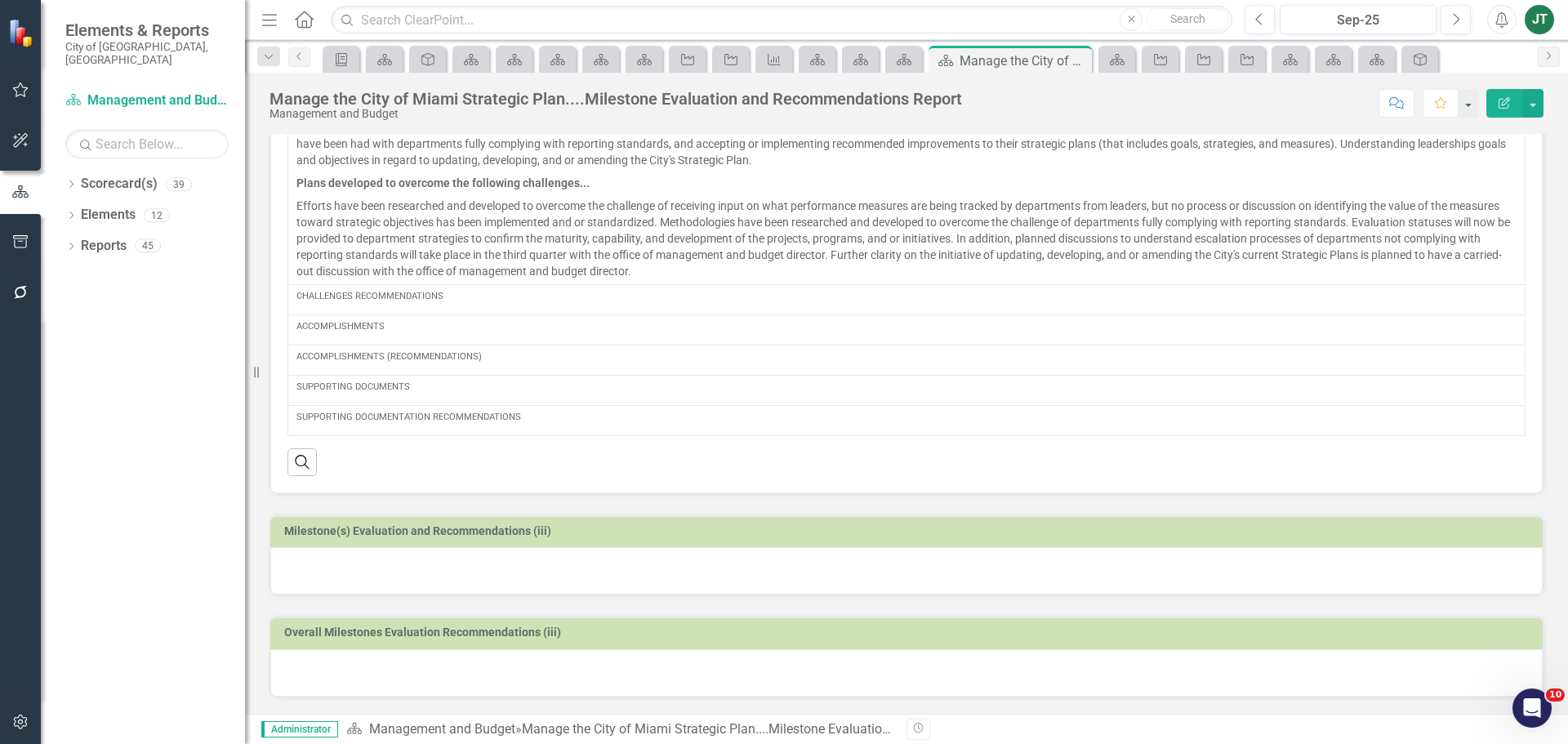
click at [1504, 94] on button "Edit Report" at bounding box center [1504, 103] width 36 height 29
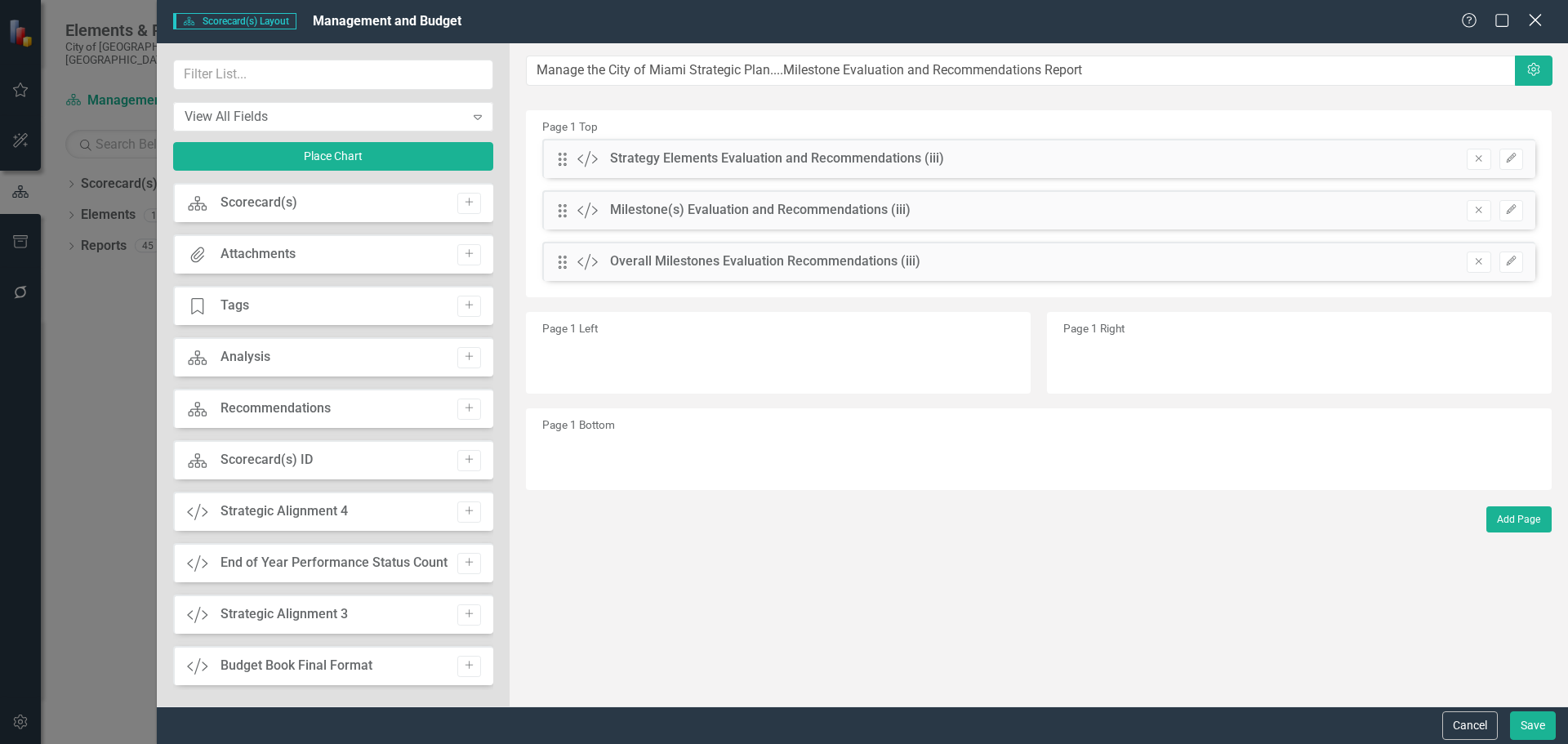
click at [1533, 13] on icon "Close" at bounding box center [1536, 19] width 20 height 16
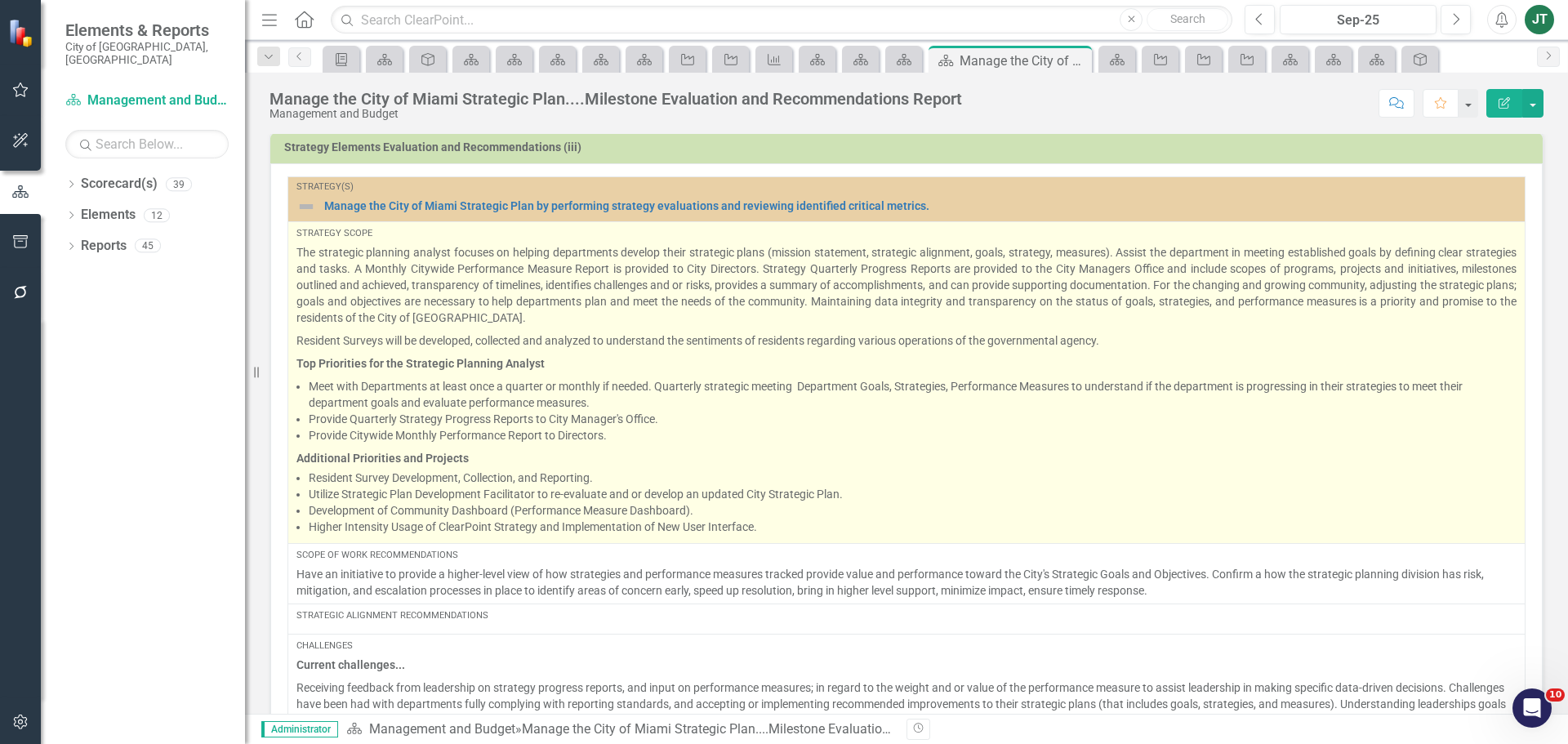
scroll to position [0, 0]
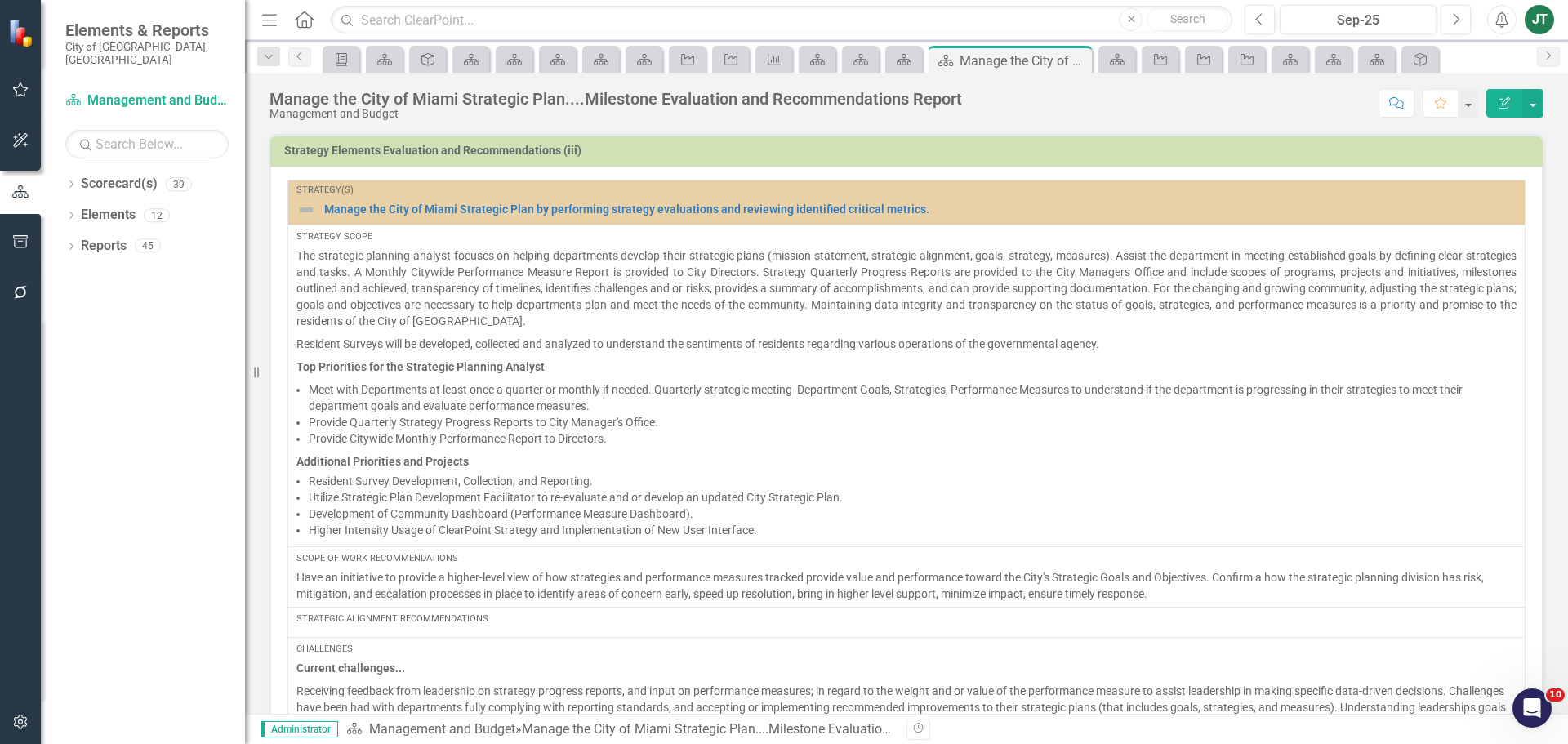
click at [1458, 158] on td "Strategy Elements Evaluation and Recommendations (iii)" at bounding box center [909, 152] width 1251 height 25
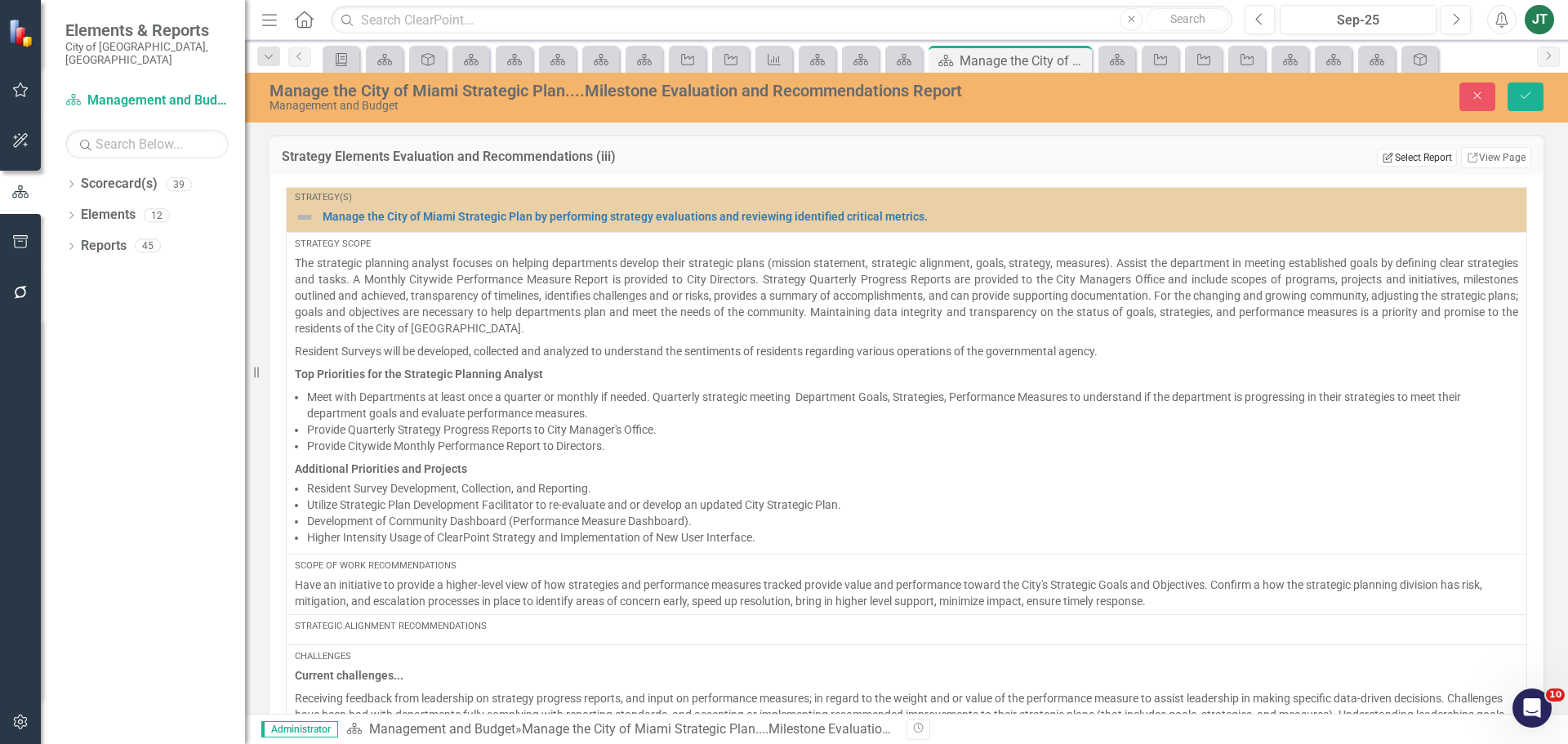
click at [1430, 157] on button "Edit Report Select Report" at bounding box center [1417, 157] width 80 height 18
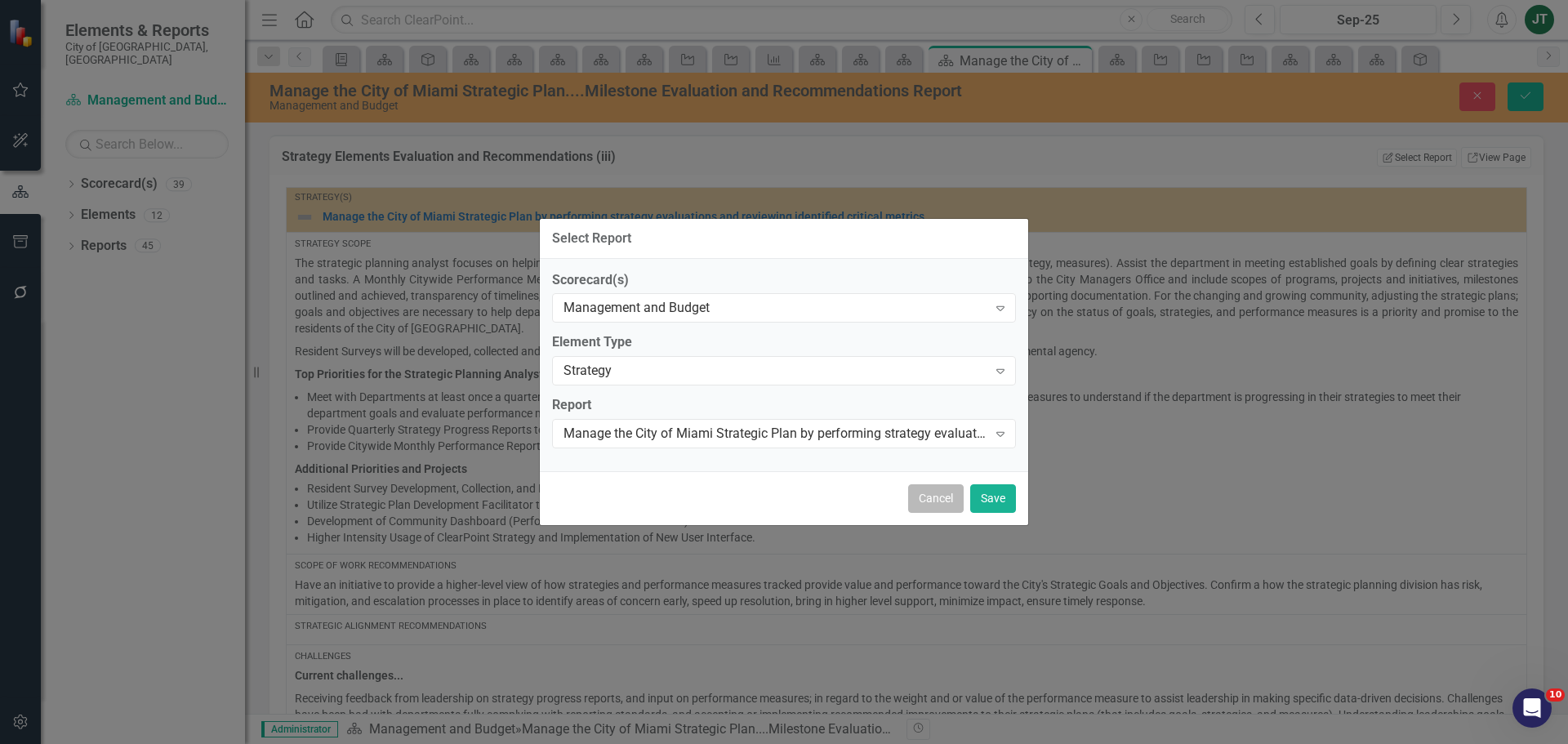
click at [947, 496] on button "Cancel" at bounding box center [936, 498] width 55 height 29
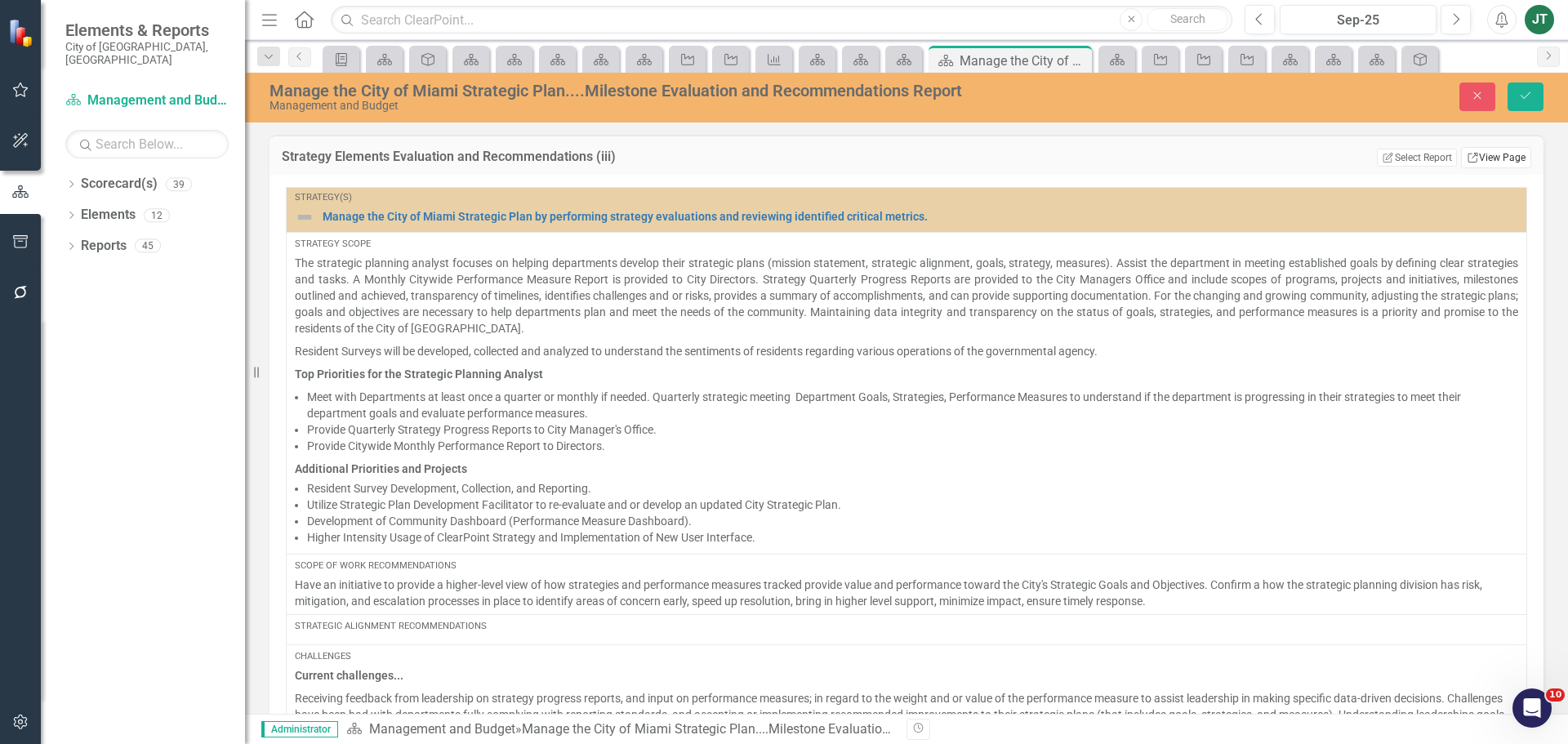
click at [1484, 158] on link "Link View Page" at bounding box center [1497, 157] width 70 height 21
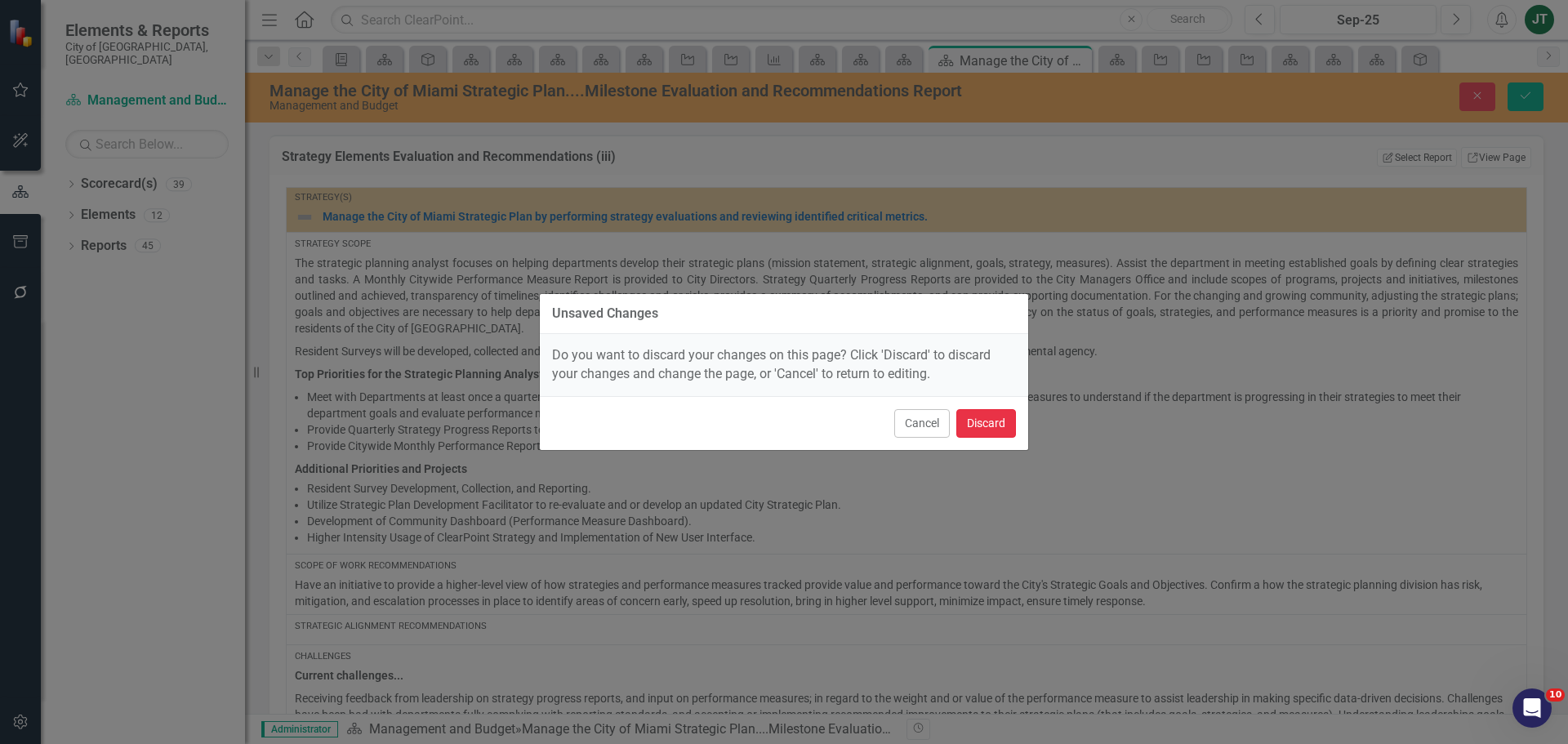
click at [974, 421] on button "Discard" at bounding box center [986, 423] width 59 height 29
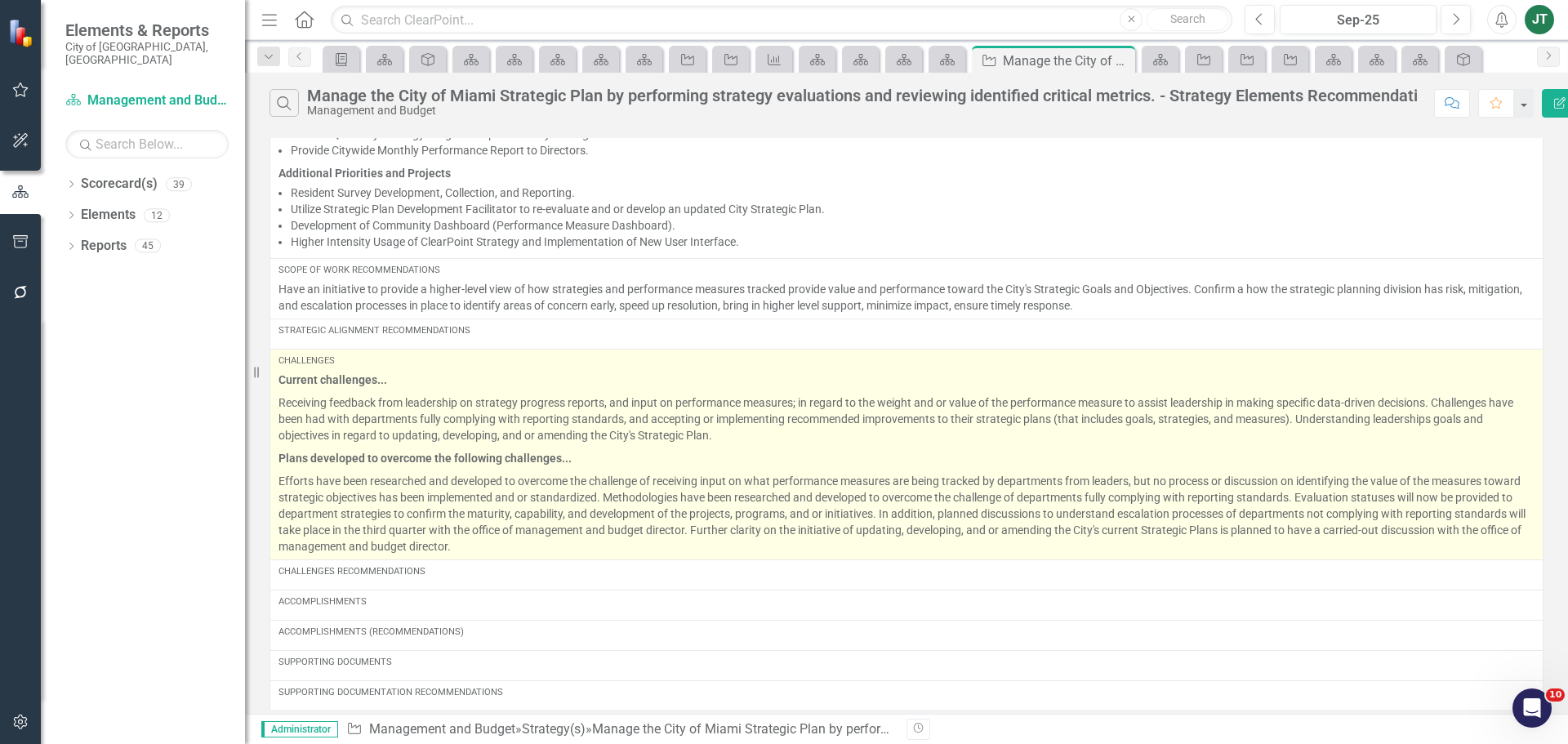
scroll to position [248, 0]
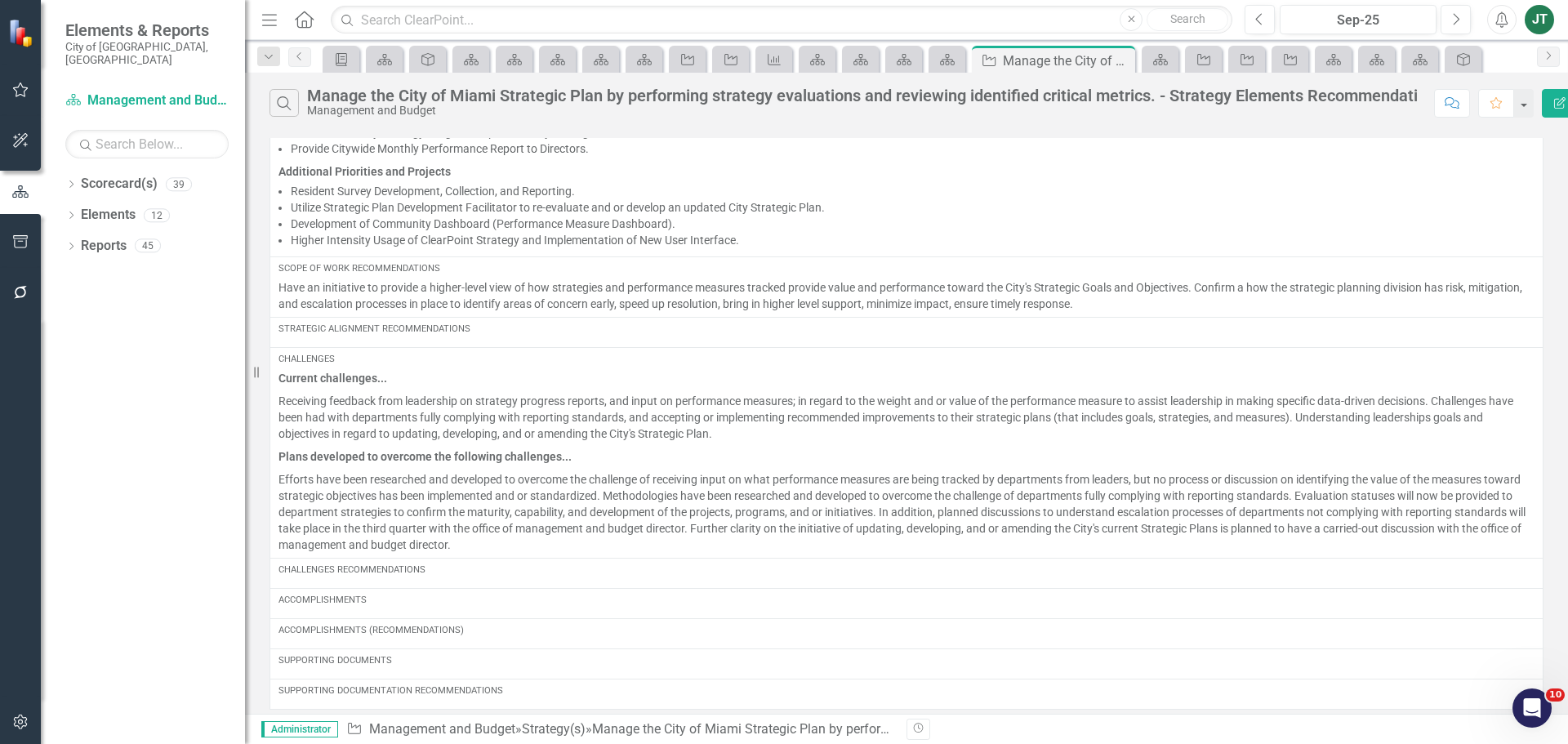
click at [1556, 99] on icon "Edit Report" at bounding box center [1561, 103] width 15 height 11
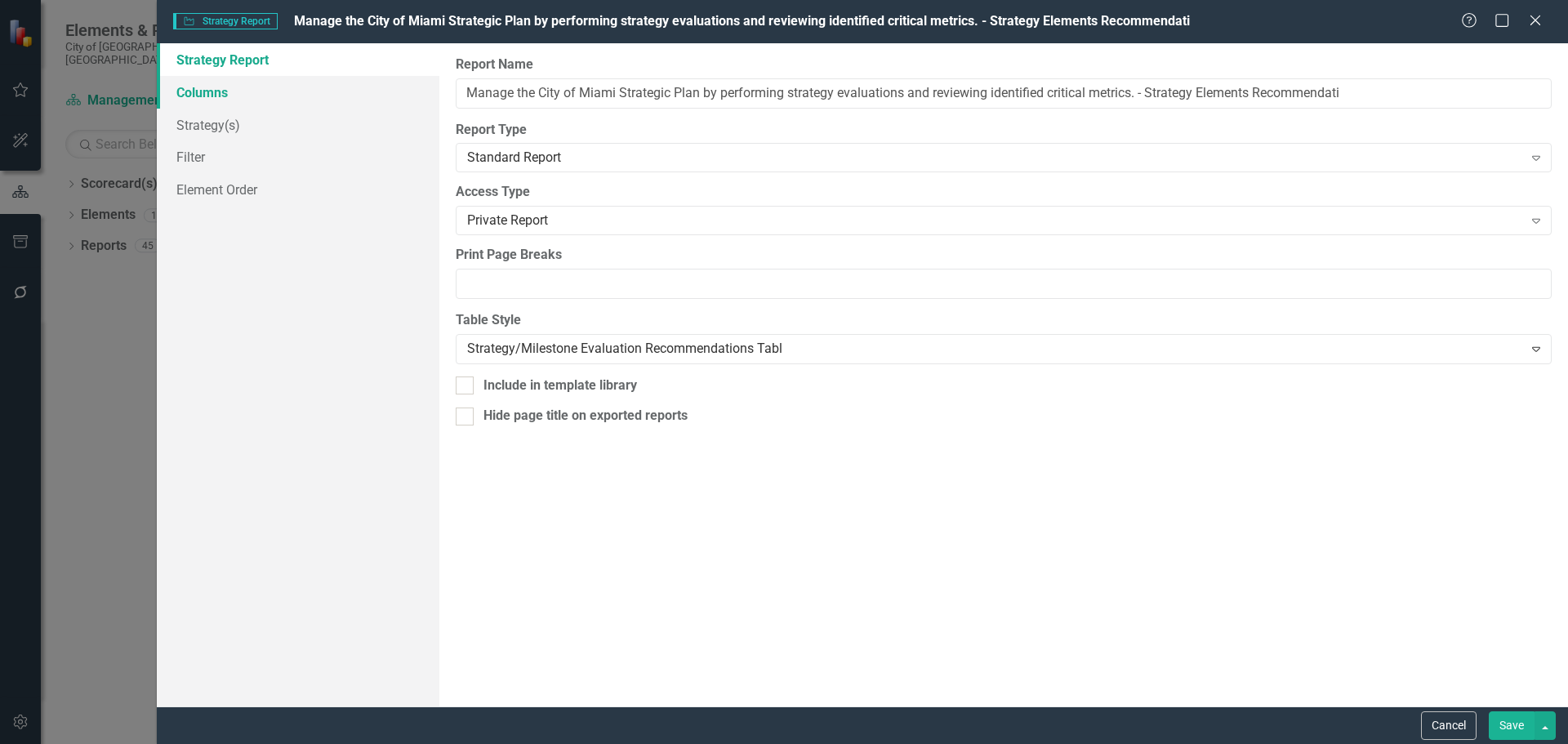
click at [192, 94] on link "Columns" at bounding box center [299, 91] width 283 height 32
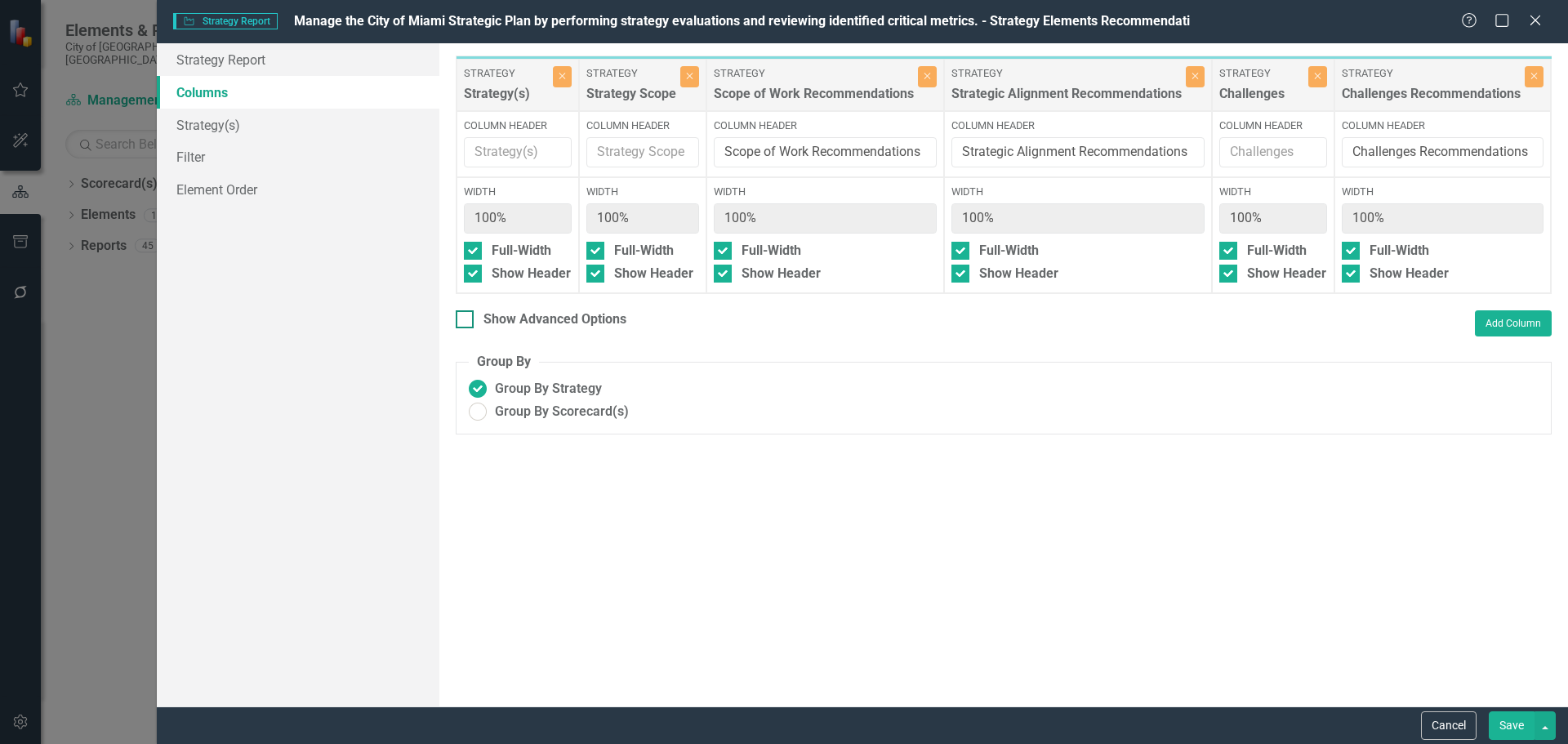
click at [556, 329] on div "Show Advanced Options" at bounding box center [555, 320] width 143 height 18
click at [466, 321] on input "Show Advanced Options" at bounding box center [460, 315] width 10 height 10
checkbox input "true"
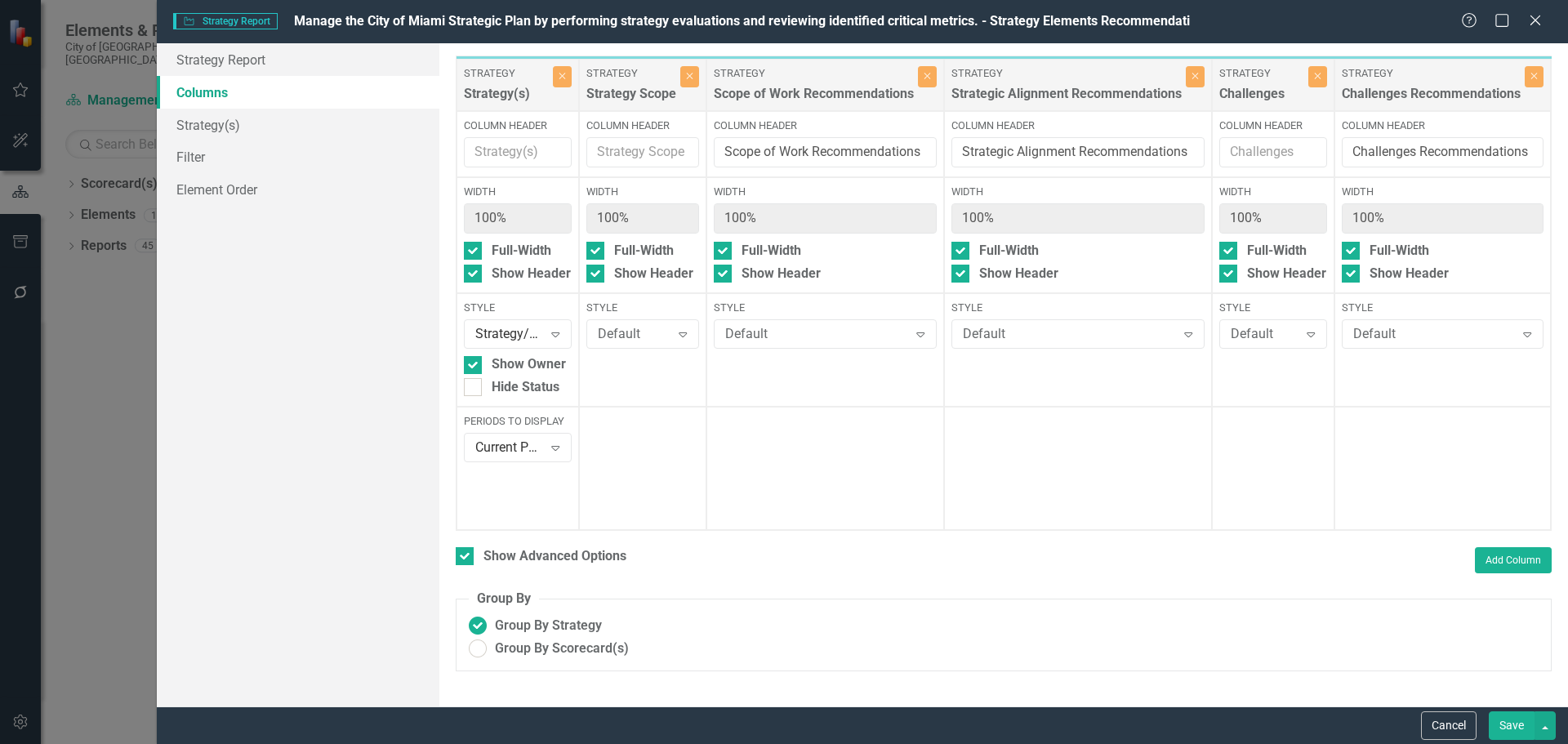
click at [812, 349] on div "Style Default Expand" at bounding box center [825, 349] width 238 height 114
click at [803, 335] on div "Default" at bounding box center [817, 335] width 183 height 18
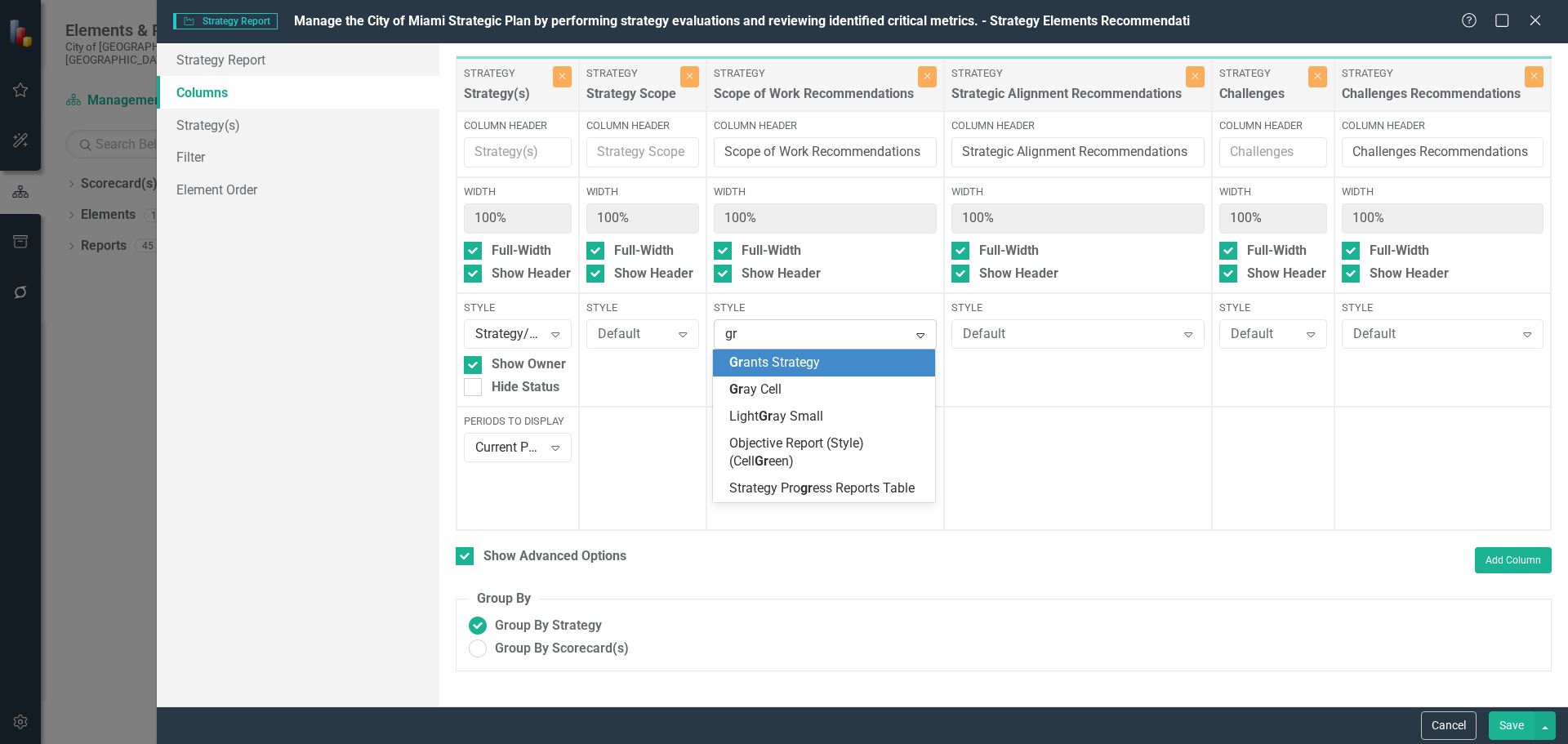
type input "gra"
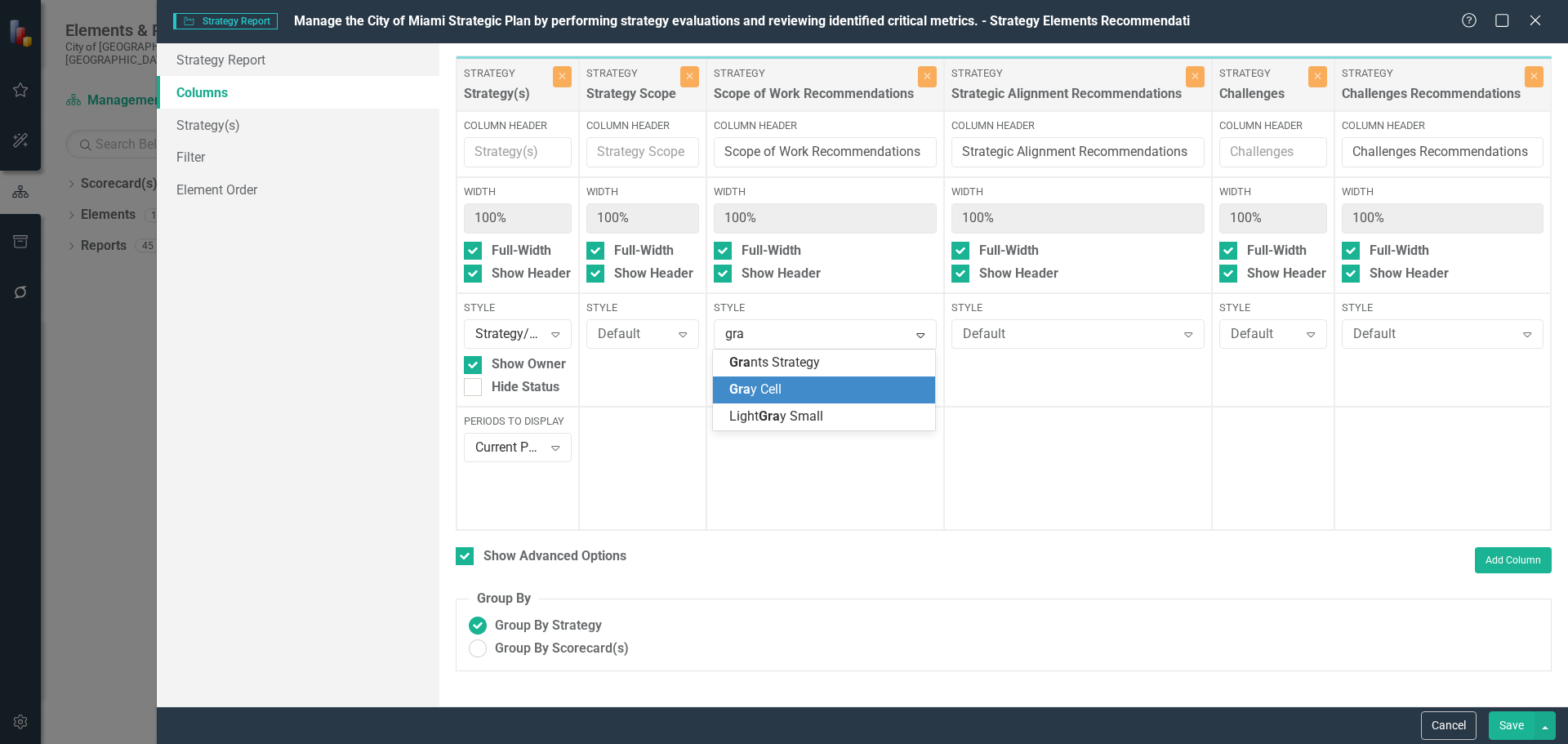
click at [793, 384] on div "Gra y Cell" at bounding box center [827, 390] width 196 height 18
drag, startPoint x: 1076, startPoint y: 310, endPoint x: 1071, endPoint y: 324, distance: 14.9
click at [1076, 311] on label "Style" at bounding box center [1078, 308] width 253 height 15
click at [1070, 326] on div "Default" at bounding box center [1070, 335] width 214 height 18
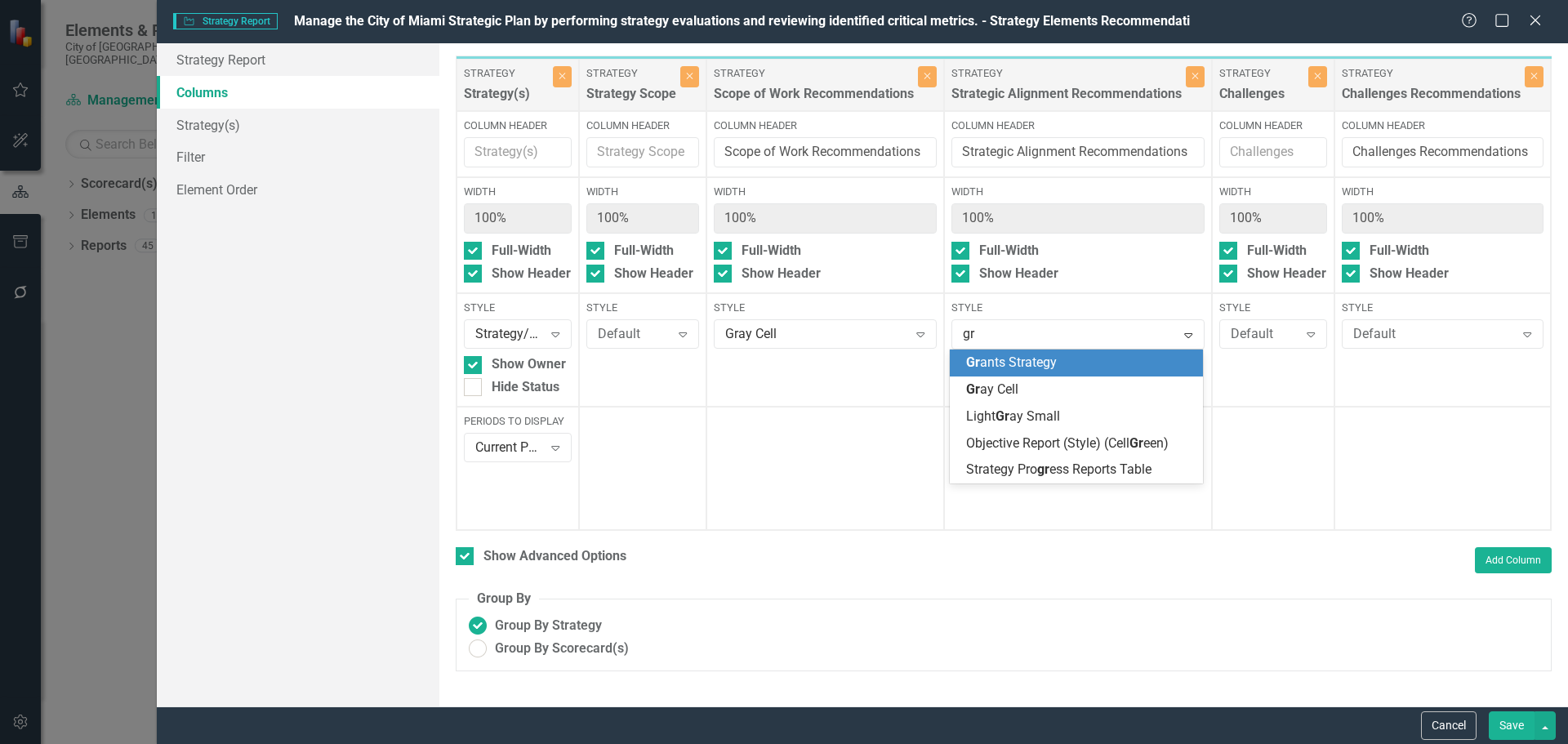
type input "gra"
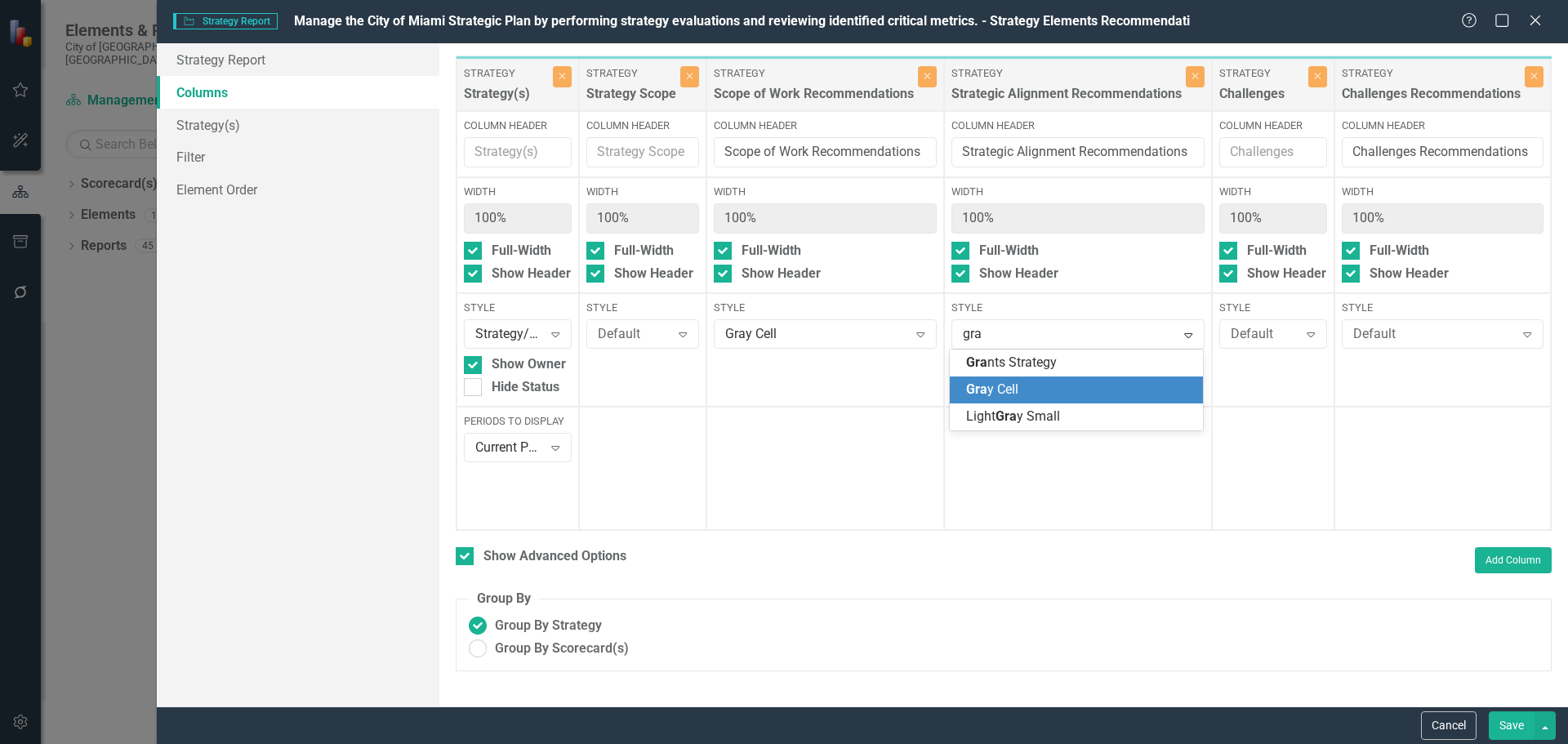
click at [1011, 390] on span "Gra y Cell" at bounding box center [992, 389] width 53 height 16
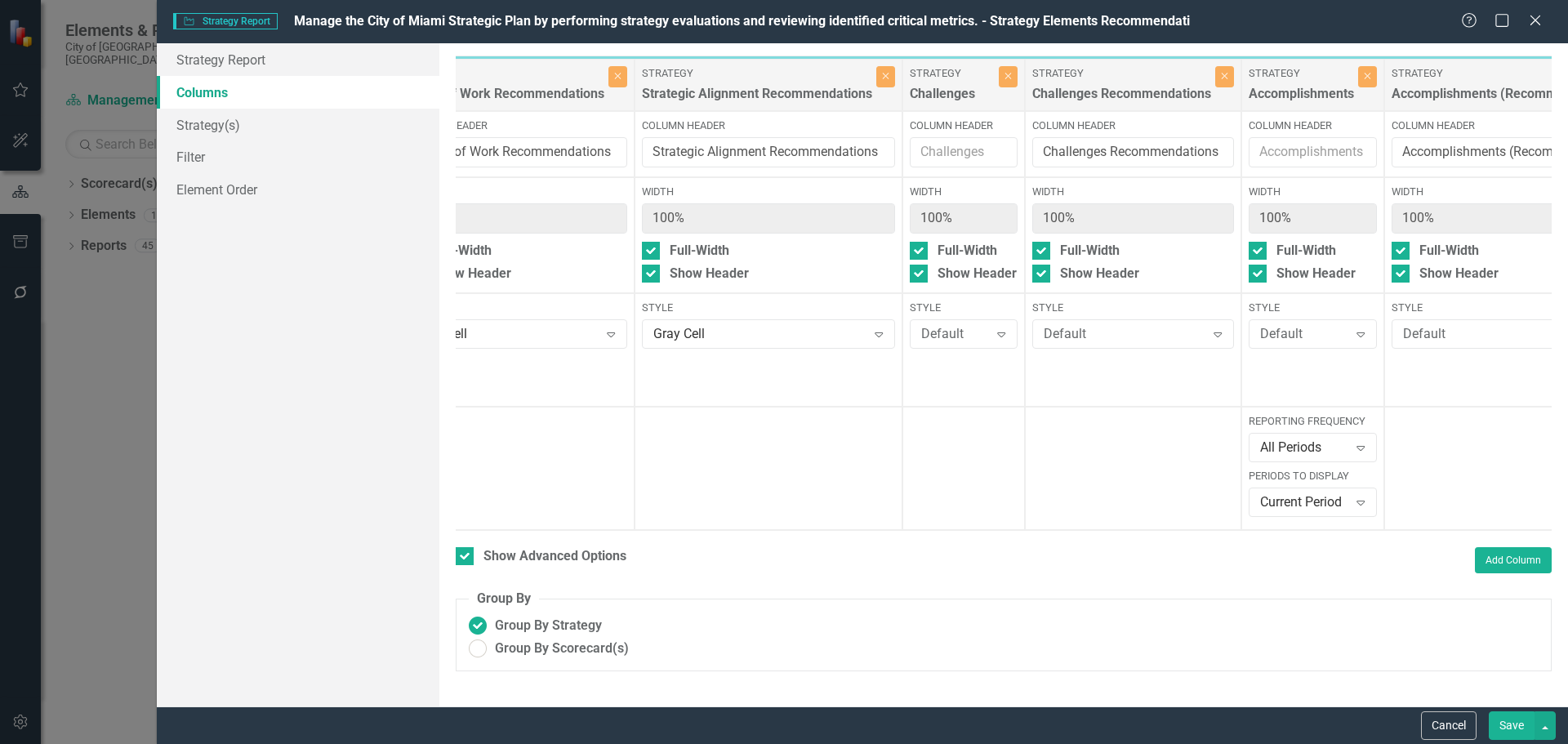
scroll to position [0, 554]
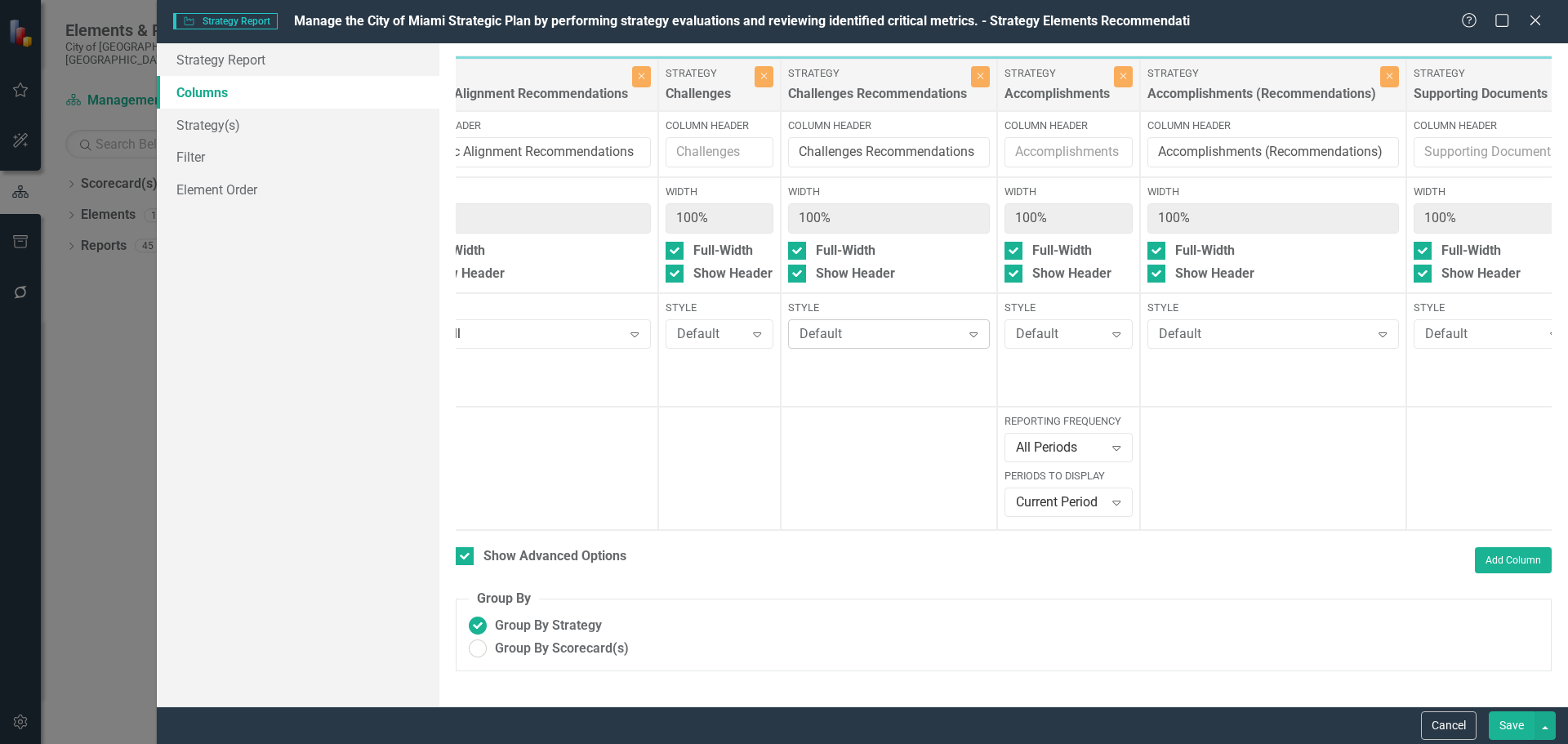
click at [866, 340] on div "Default" at bounding box center [880, 335] width 162 height 18
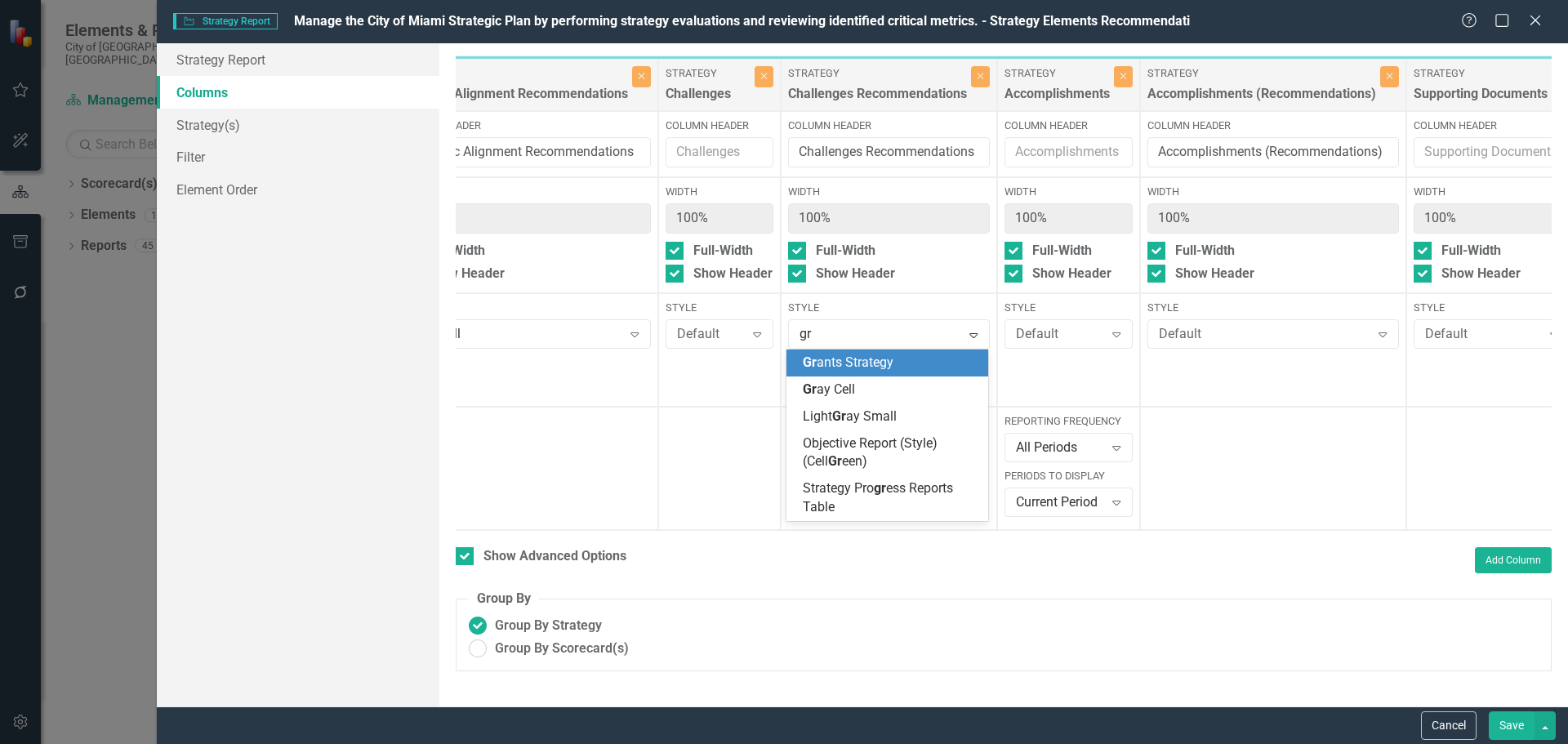
type input "gra"
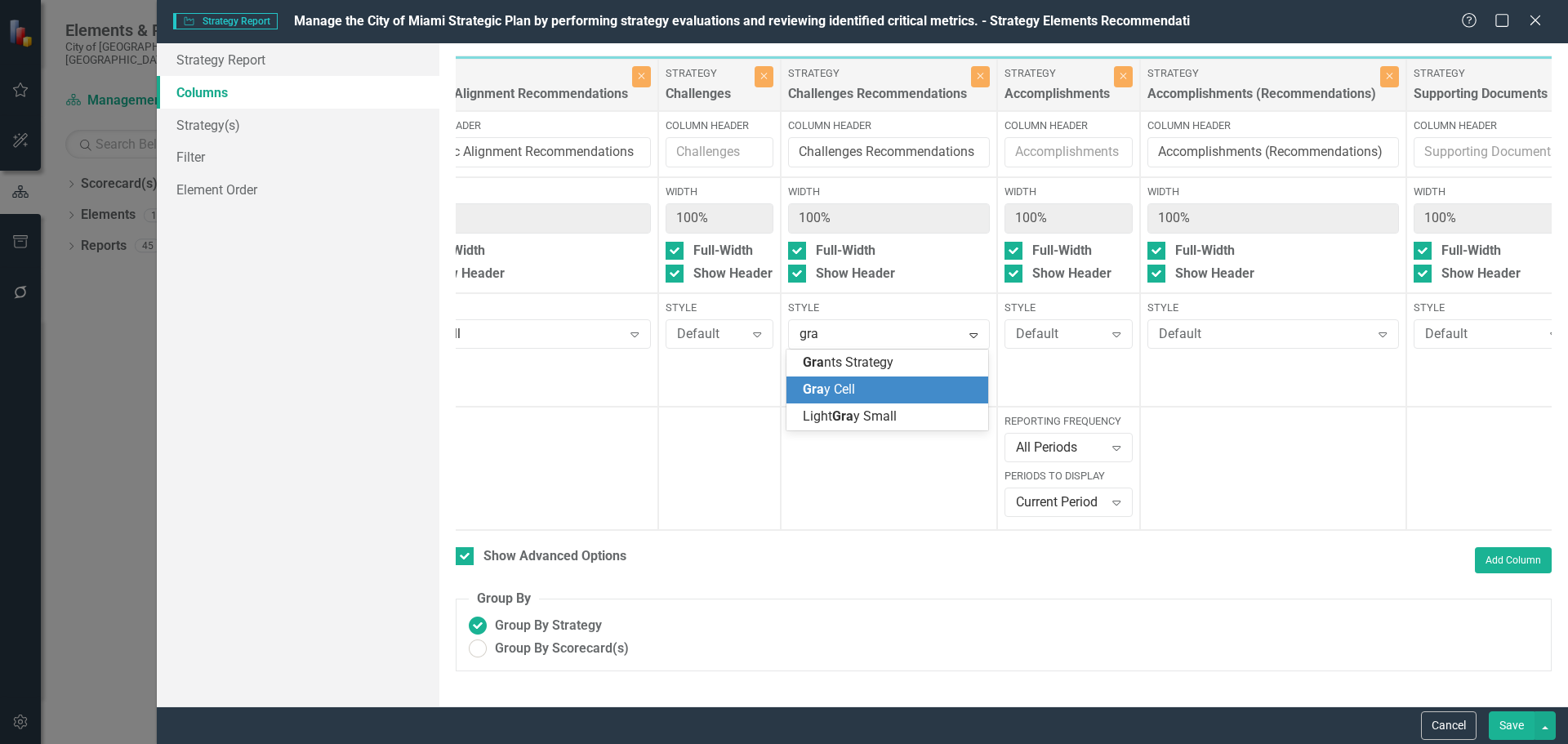
click at [845, 382] on span "Gra y Cell" at bounding box center [829, 389] width 53 height 16
click at [1208, 333] on div "Default" at bounding box center [1265, 335] width 212 height 18
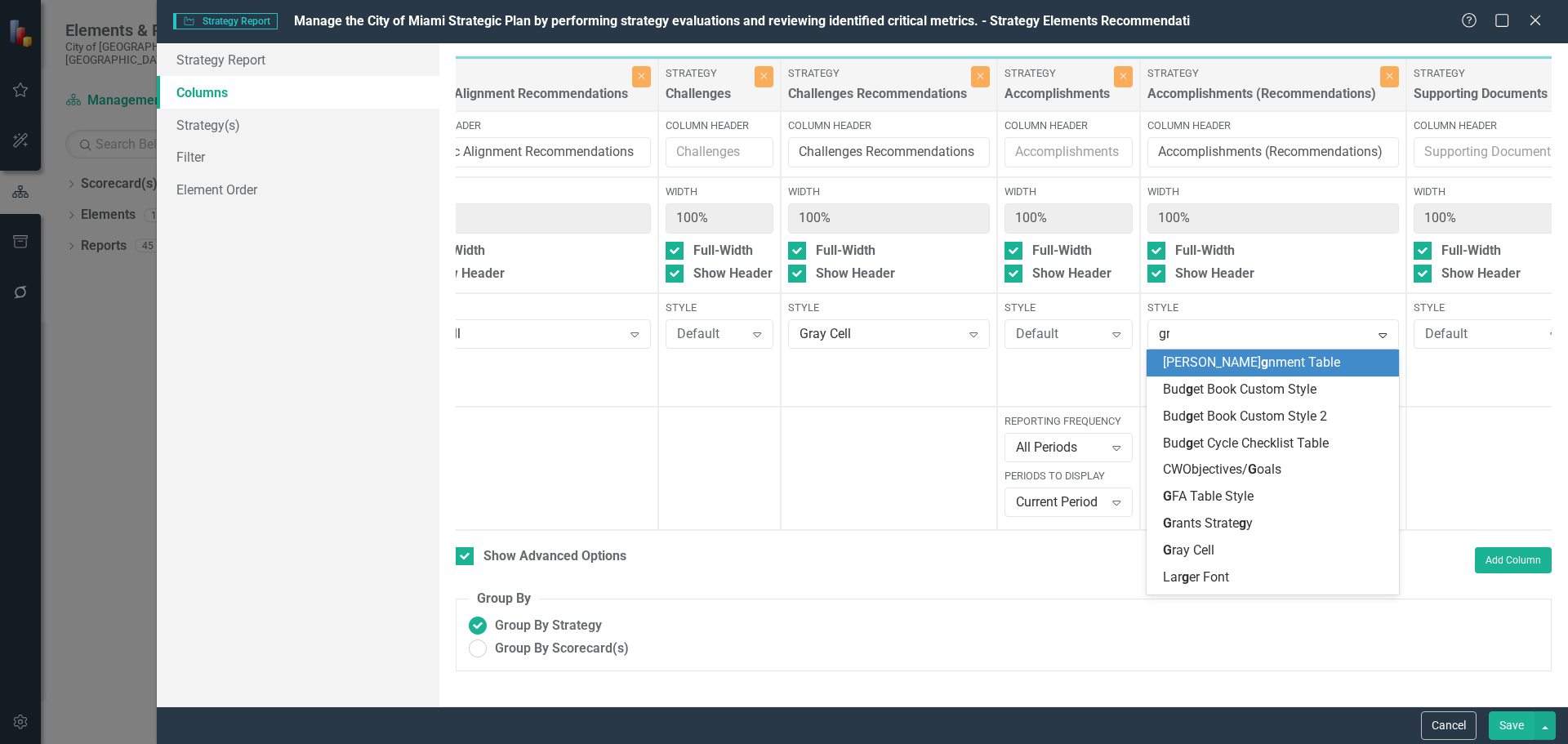
type input "gra"
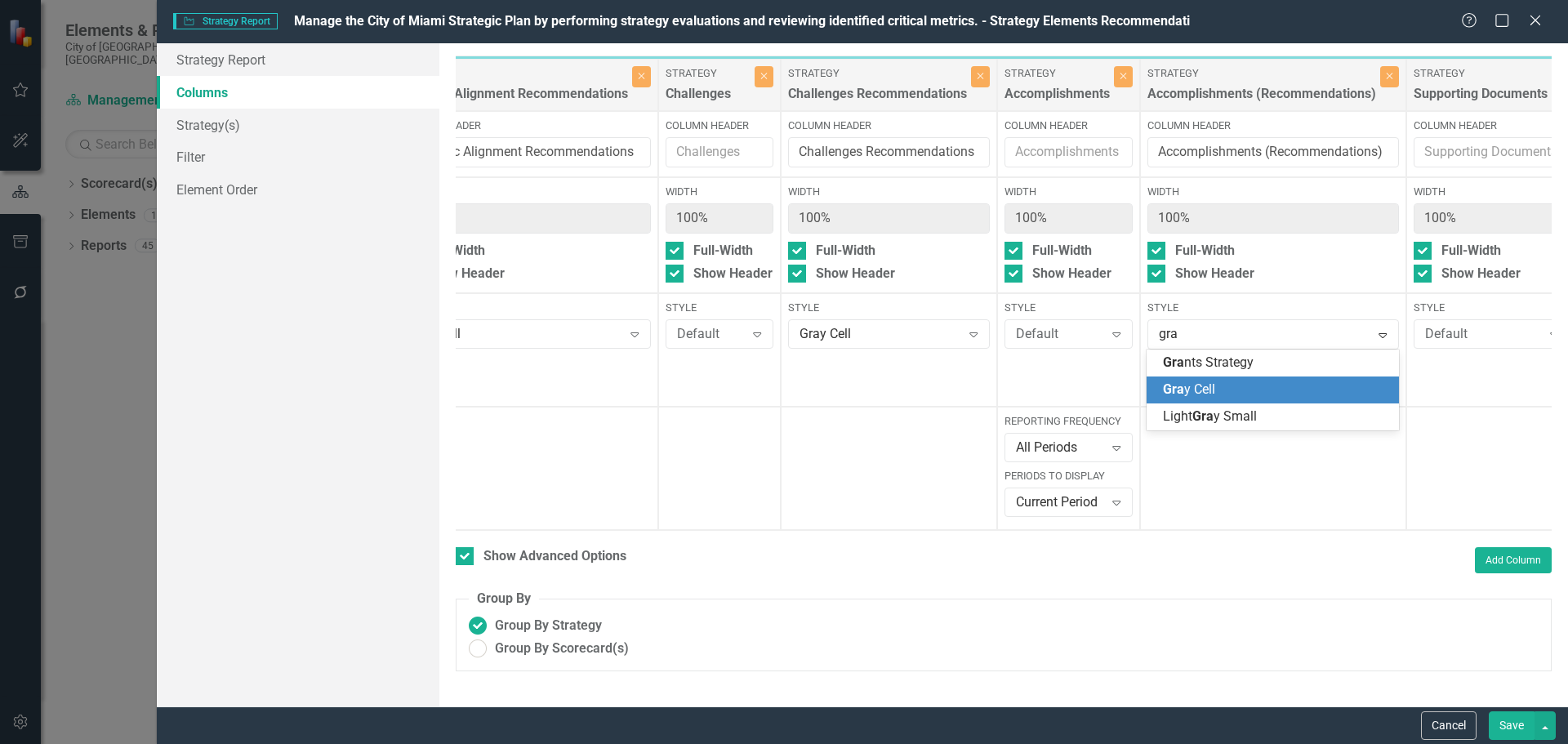
click at [1200, 389] on span "Gra y Cell" at bounding box center [1189, 389] width 53 height 16
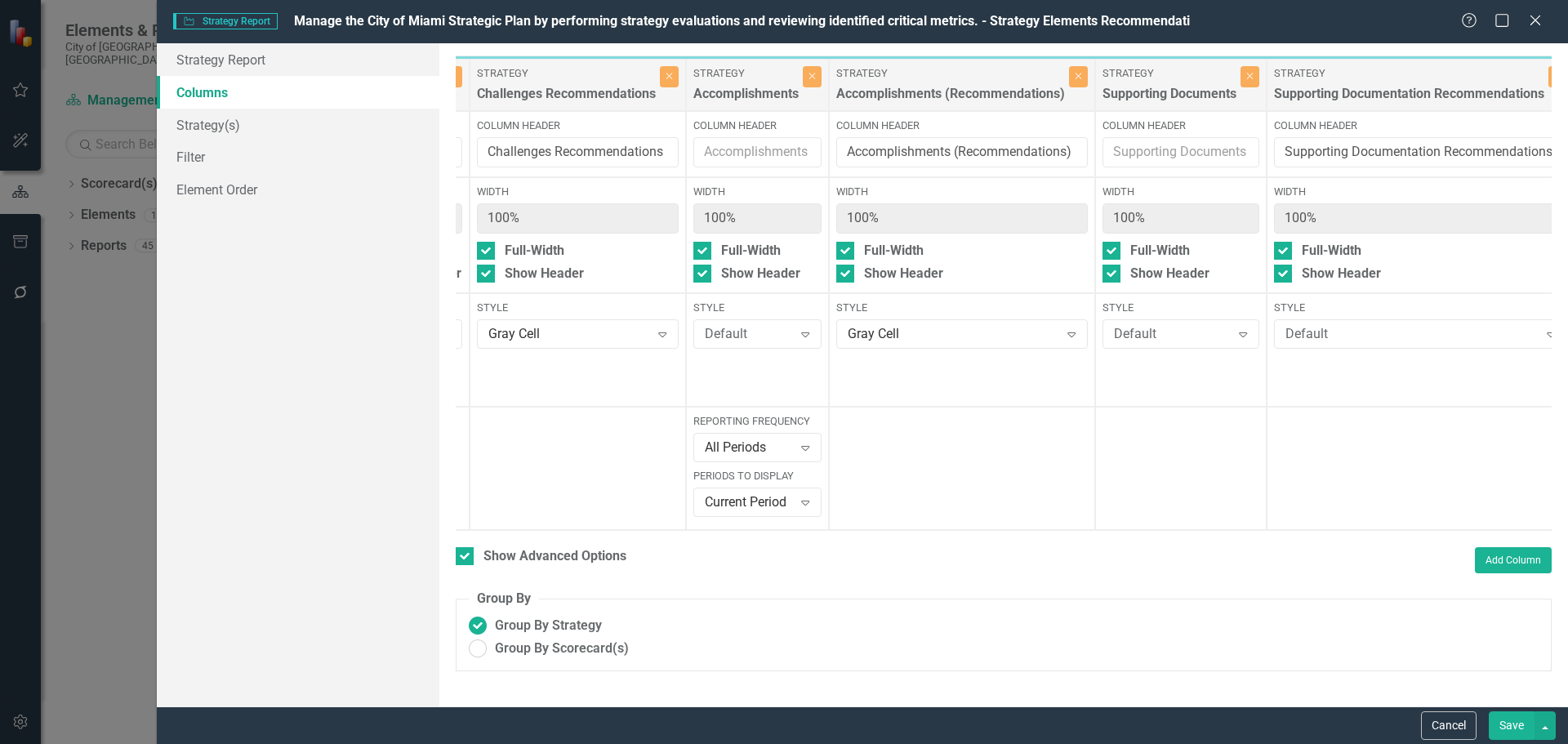
scroll to position [0, 1004]
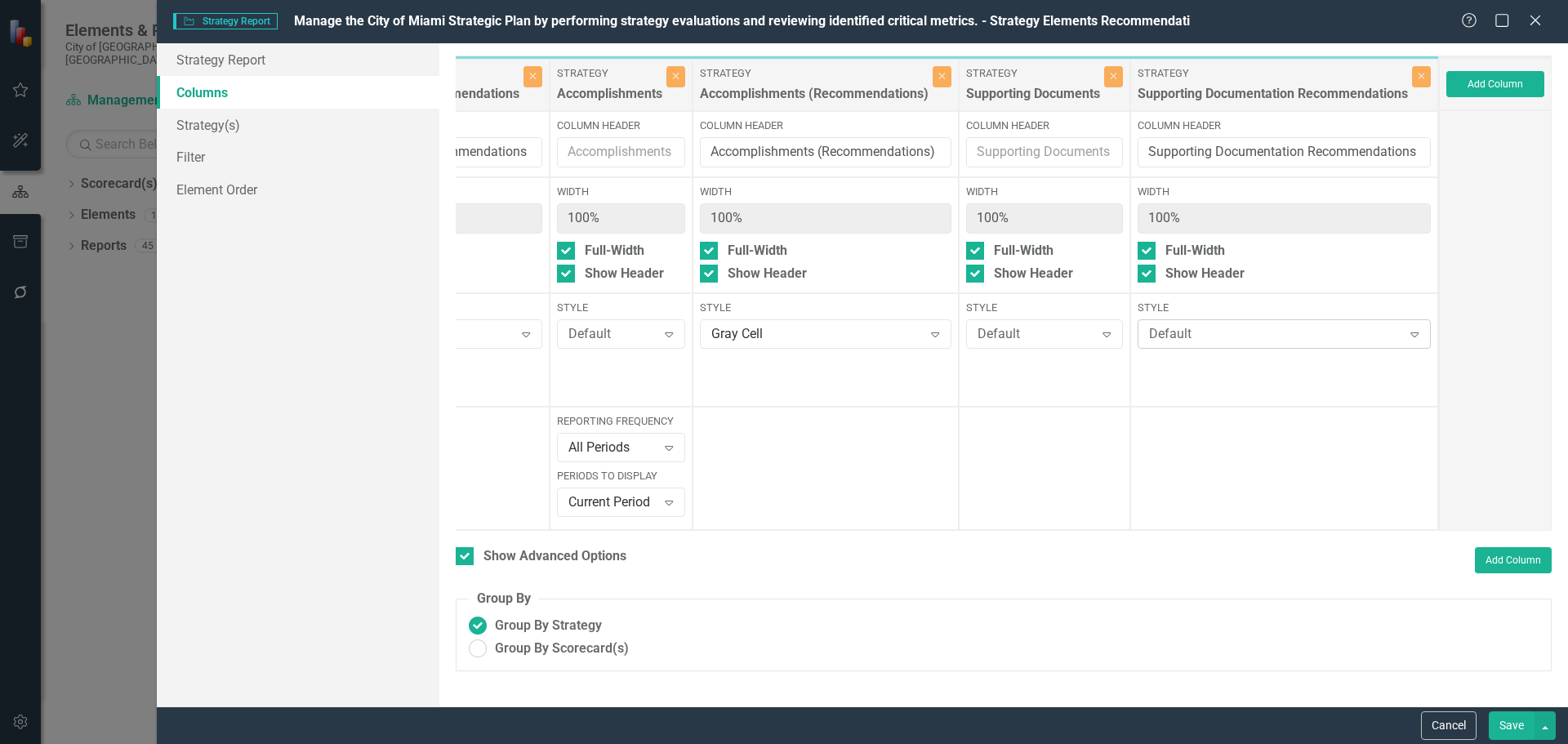
click at [1195, 335] on div "Default" at bounding box center [1276, 335] width 253 height 18
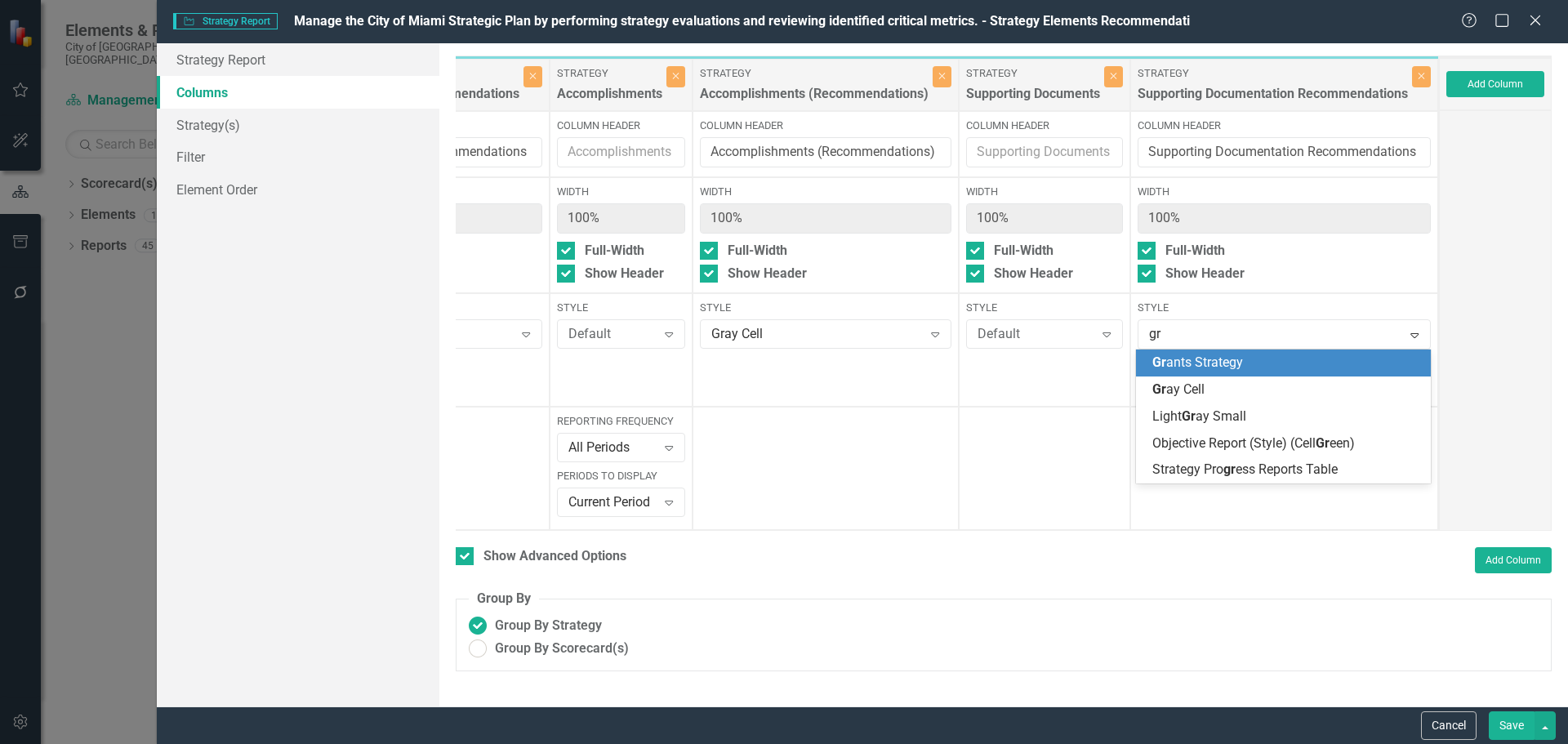
type input "gra"
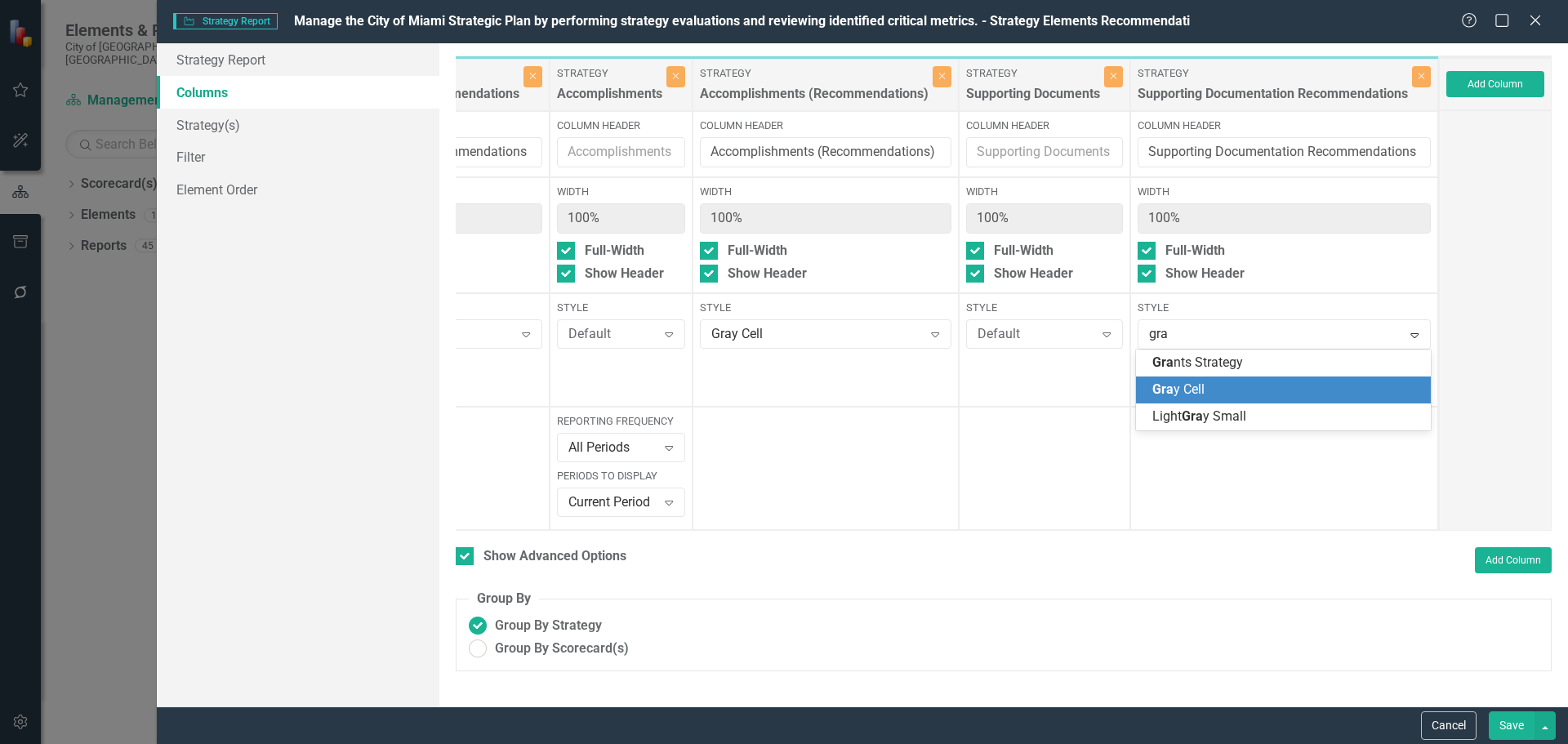
click at [1195, 395] on span "Gra y Cell" at bounding box center [1179, 389] width 53 height 16
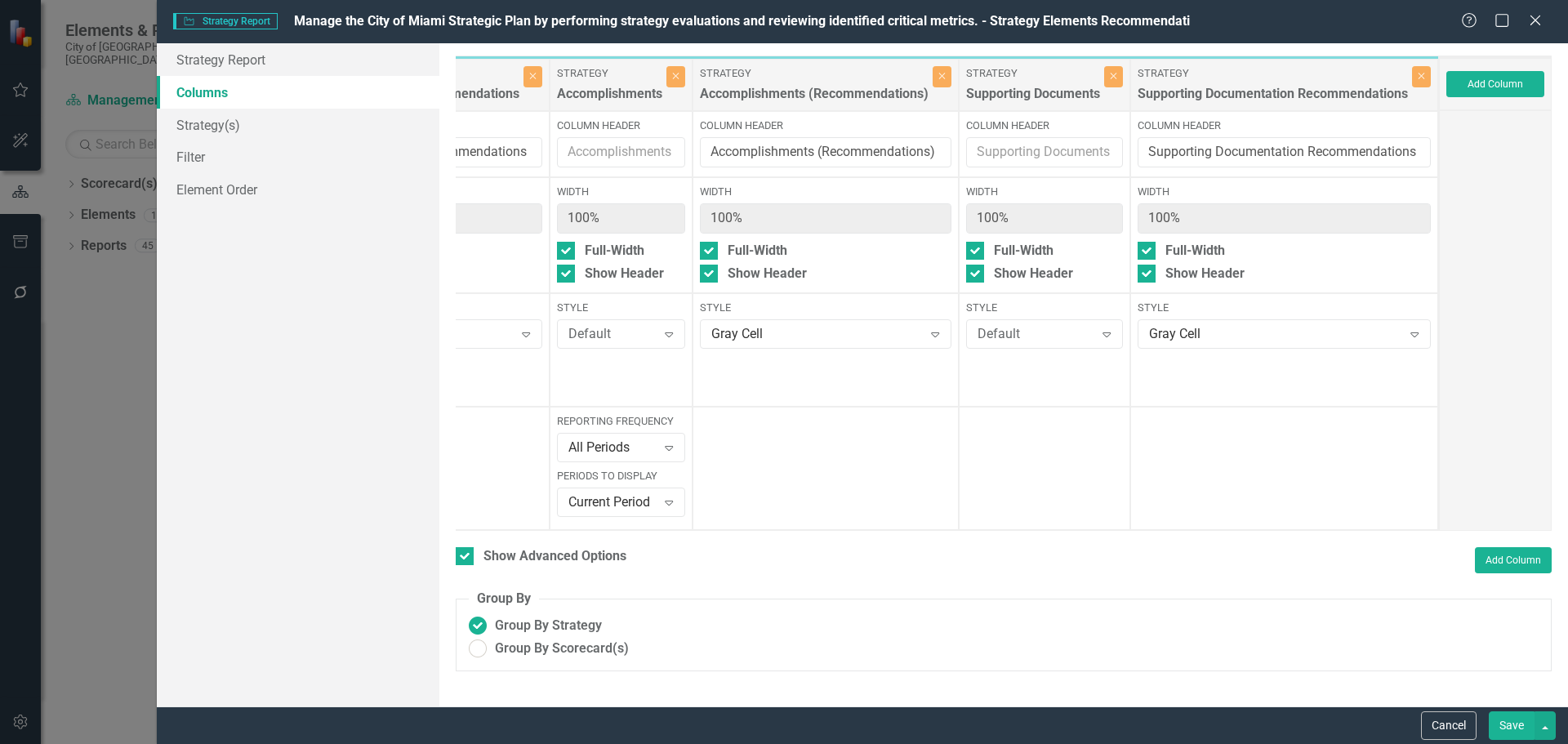
click at [1509, 726] on button "Save" at bounding box center [1512, 726] width 45 height 29
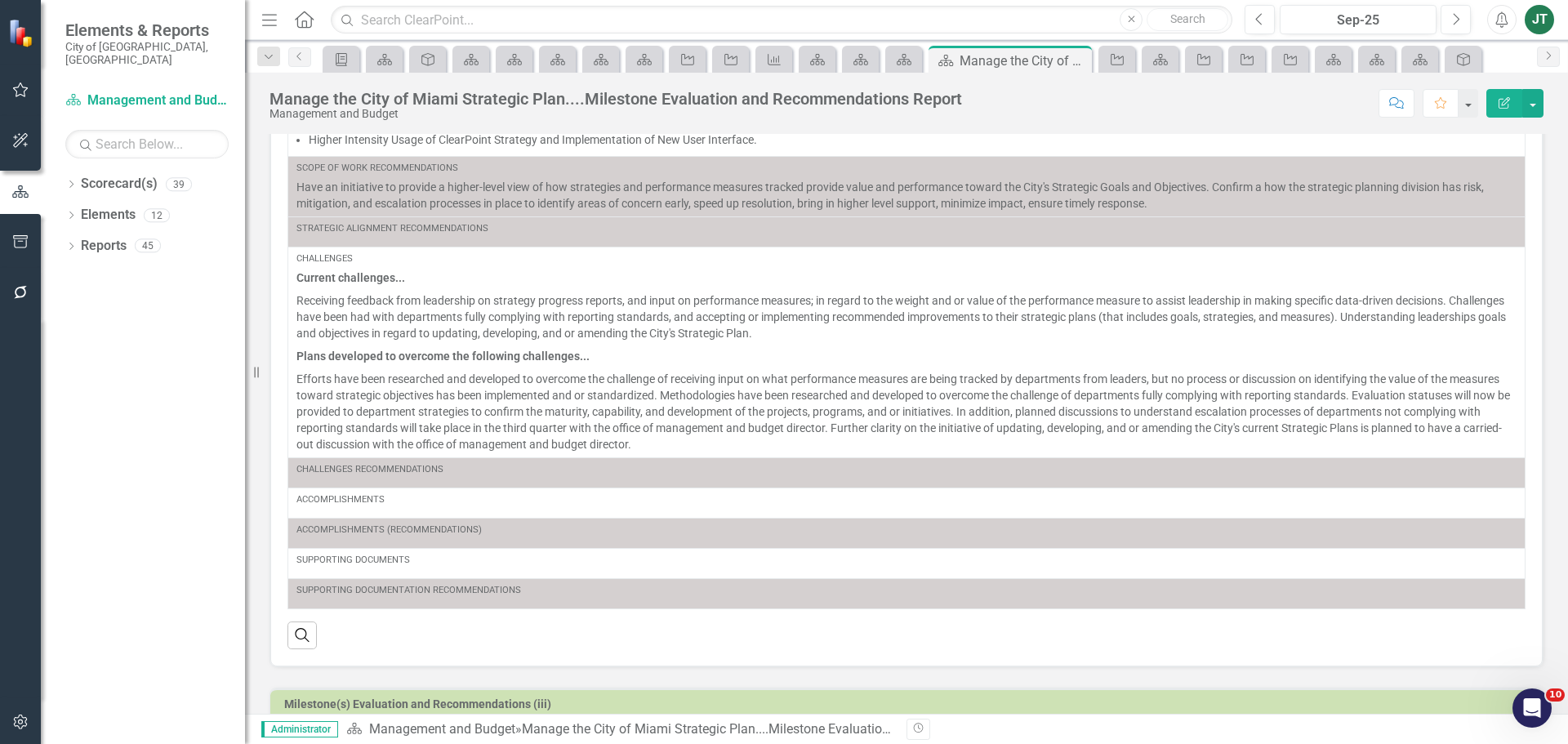
scroll to position [302, 0]
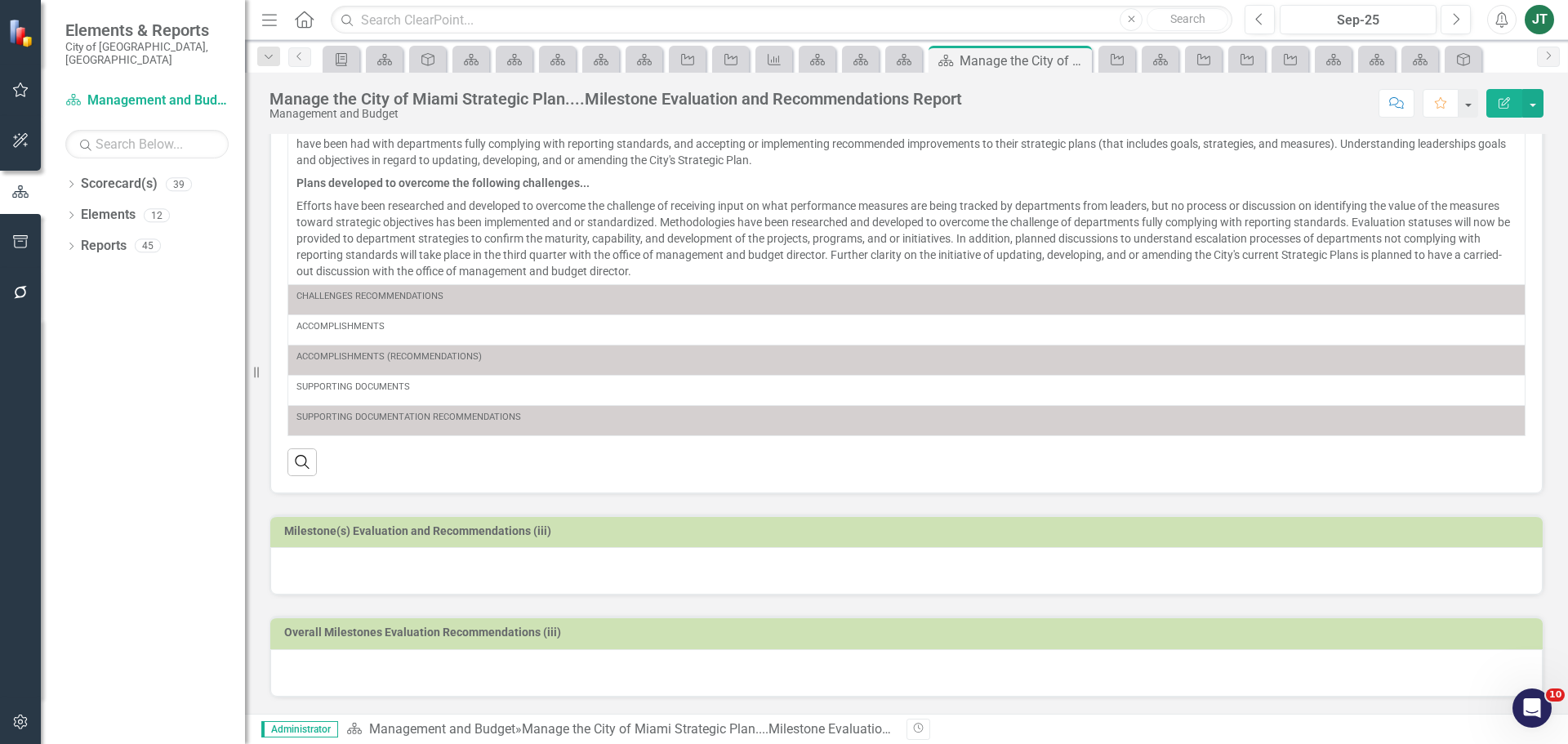
click at [470, 559] on div at bounding box center [906, 570] width 1273 height 47
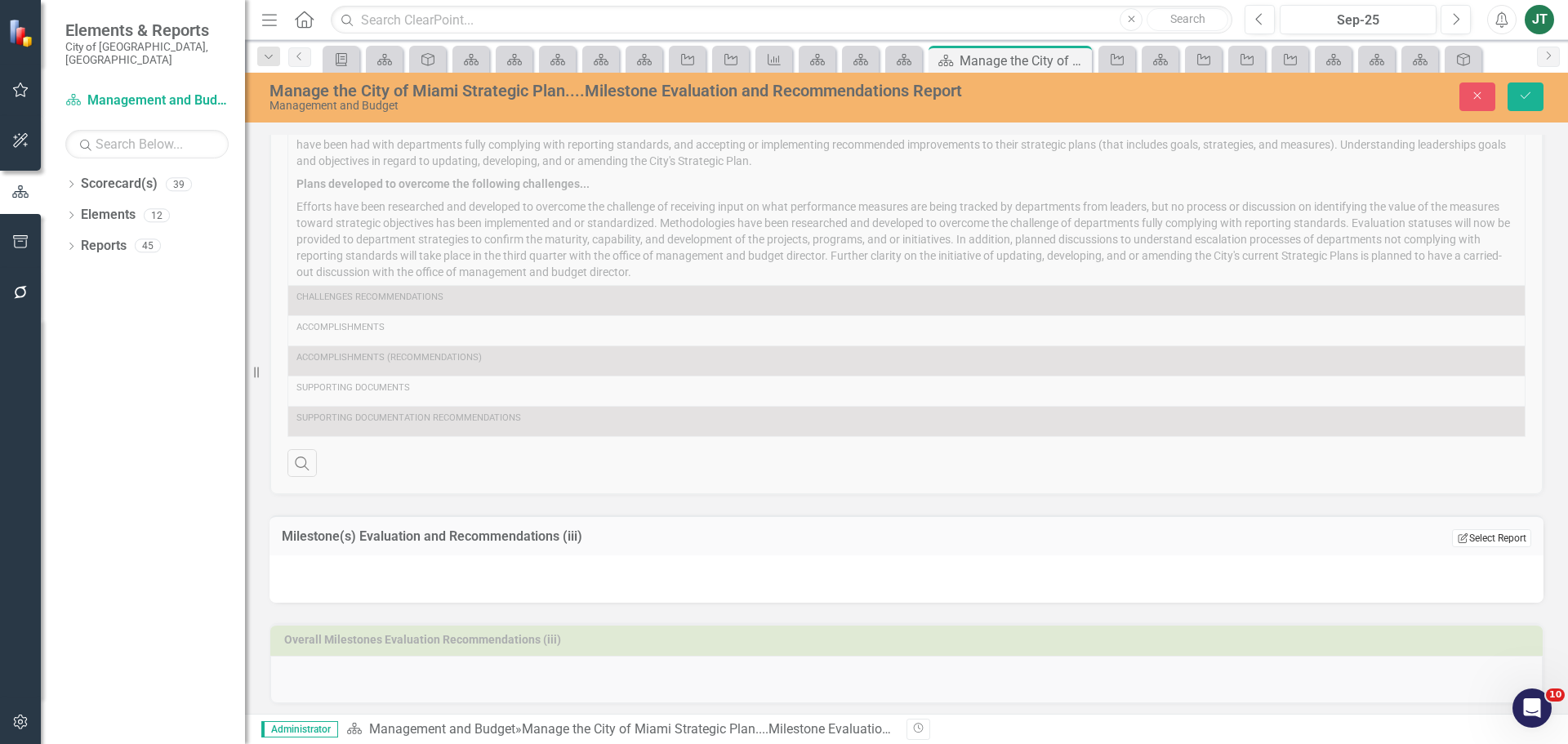
click at [1513, 538] on button "Edit Report Select Report" at bounding box center [1492, 538] width 80 height 18
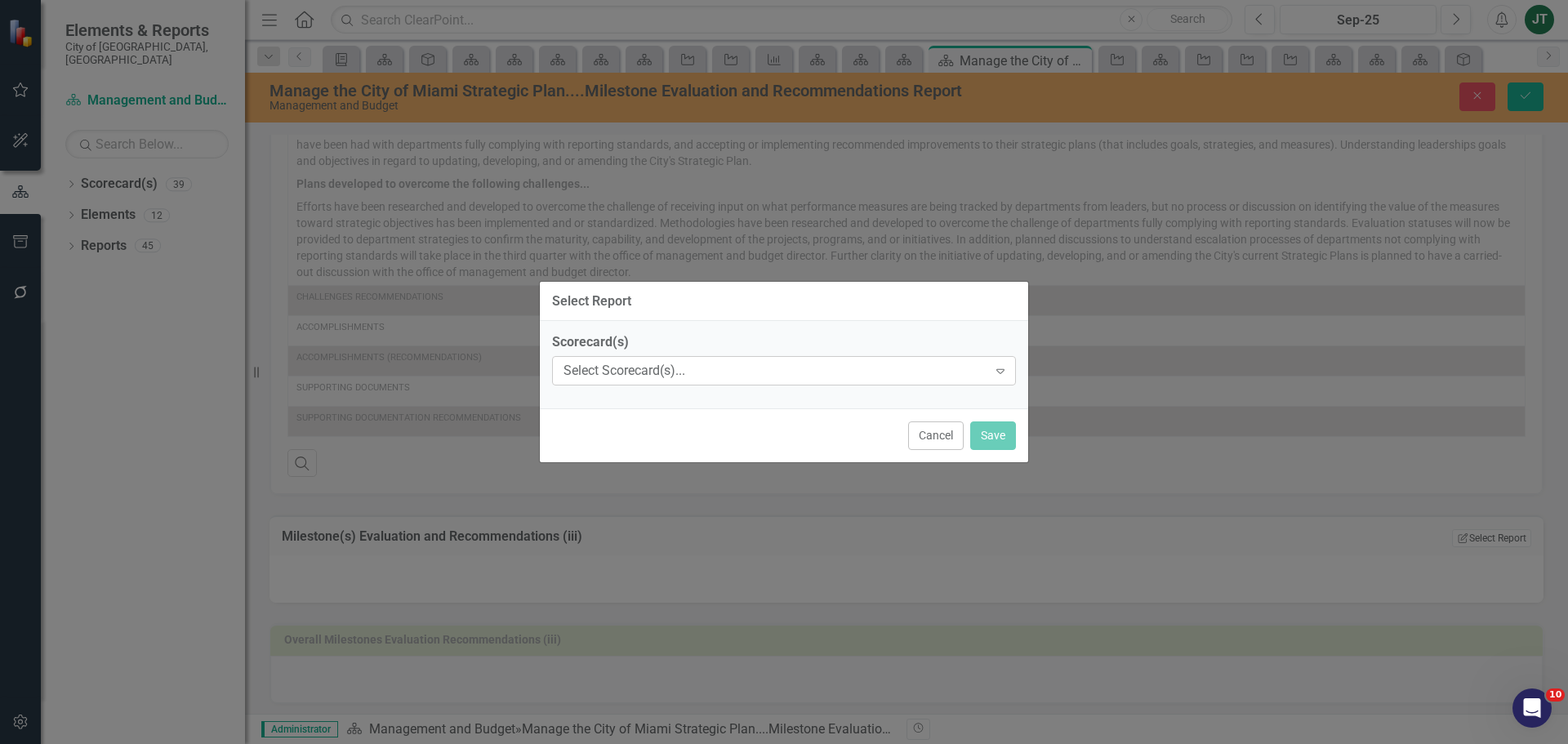
click at [646, 361] on div "Select Scorecard(s)..." at bounding box center [776, 371] width 424 height 18
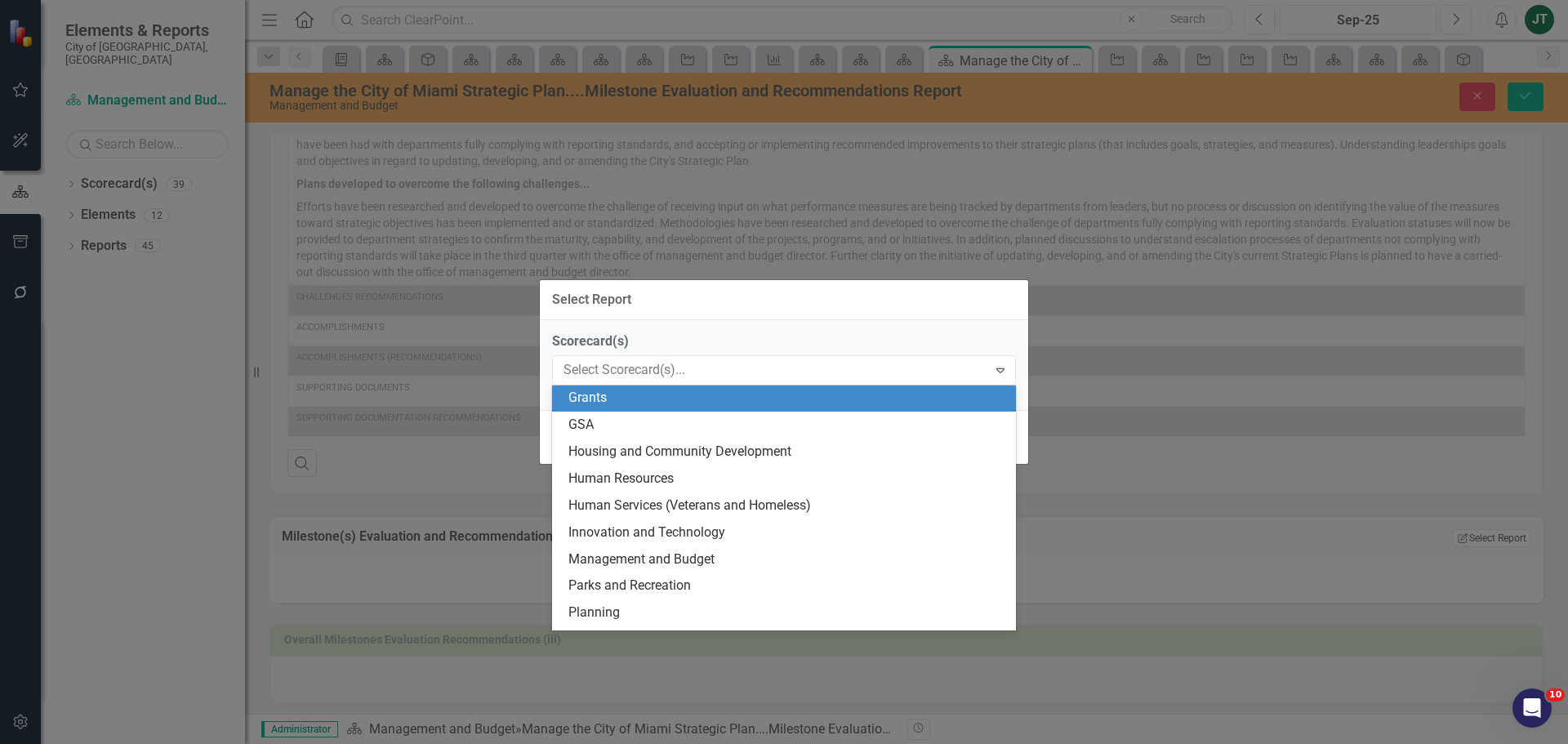
scroll to position [409, 0]
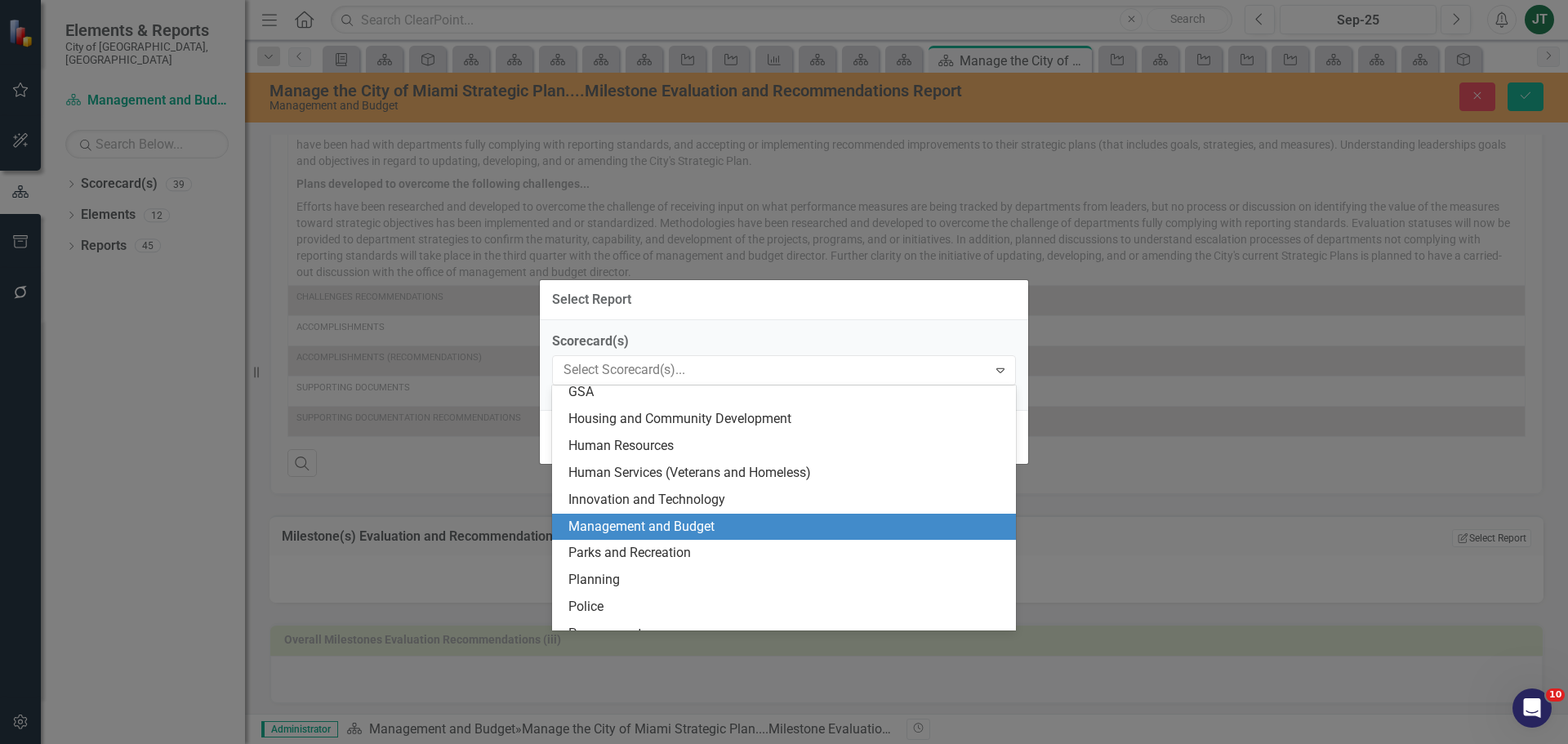
click at [630, 524] on div "Management and Budget" at bounding box center [788, 527] width 438 height 18
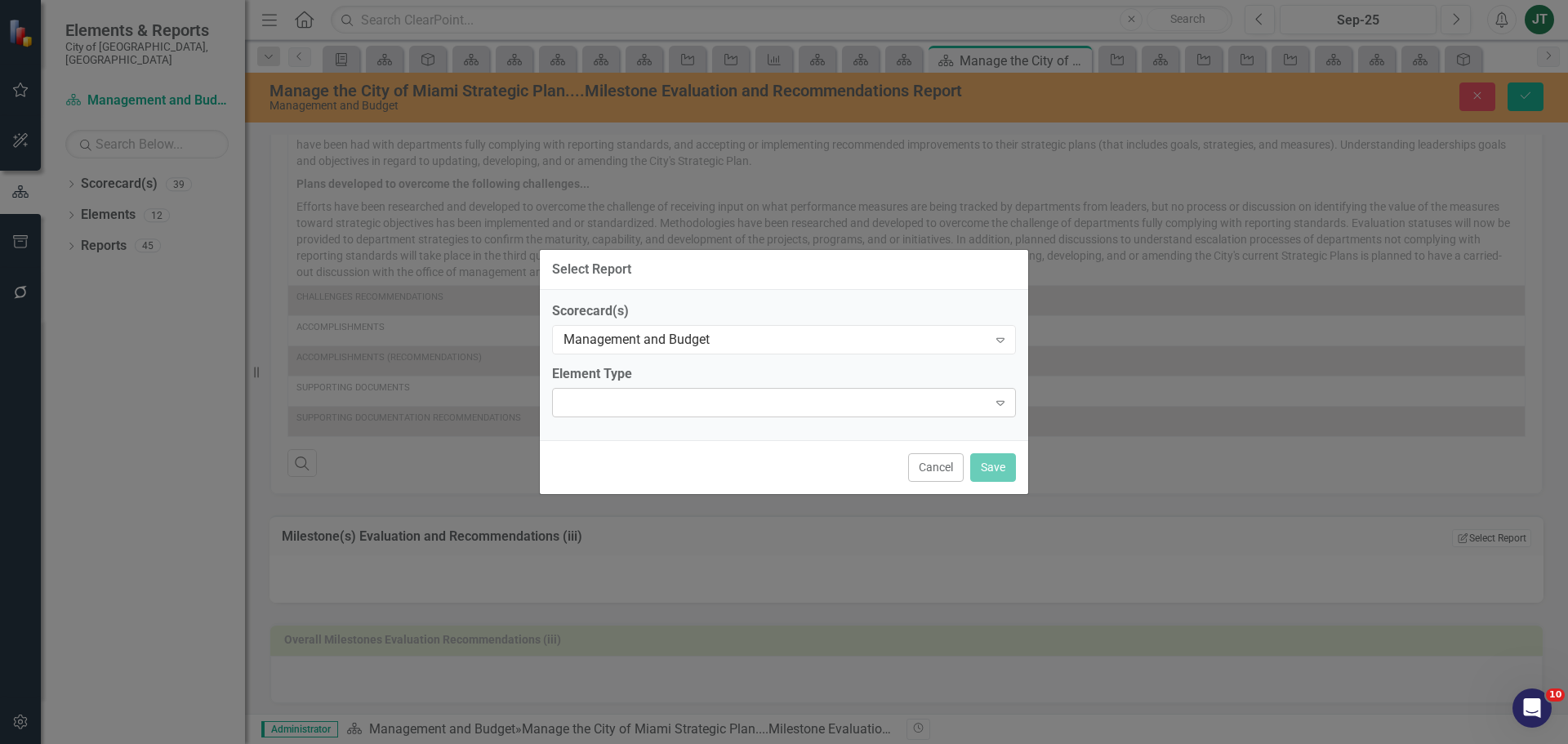
click at [628, 404] on div "Expand" at bounding box center [784, 403] width 464 height 30
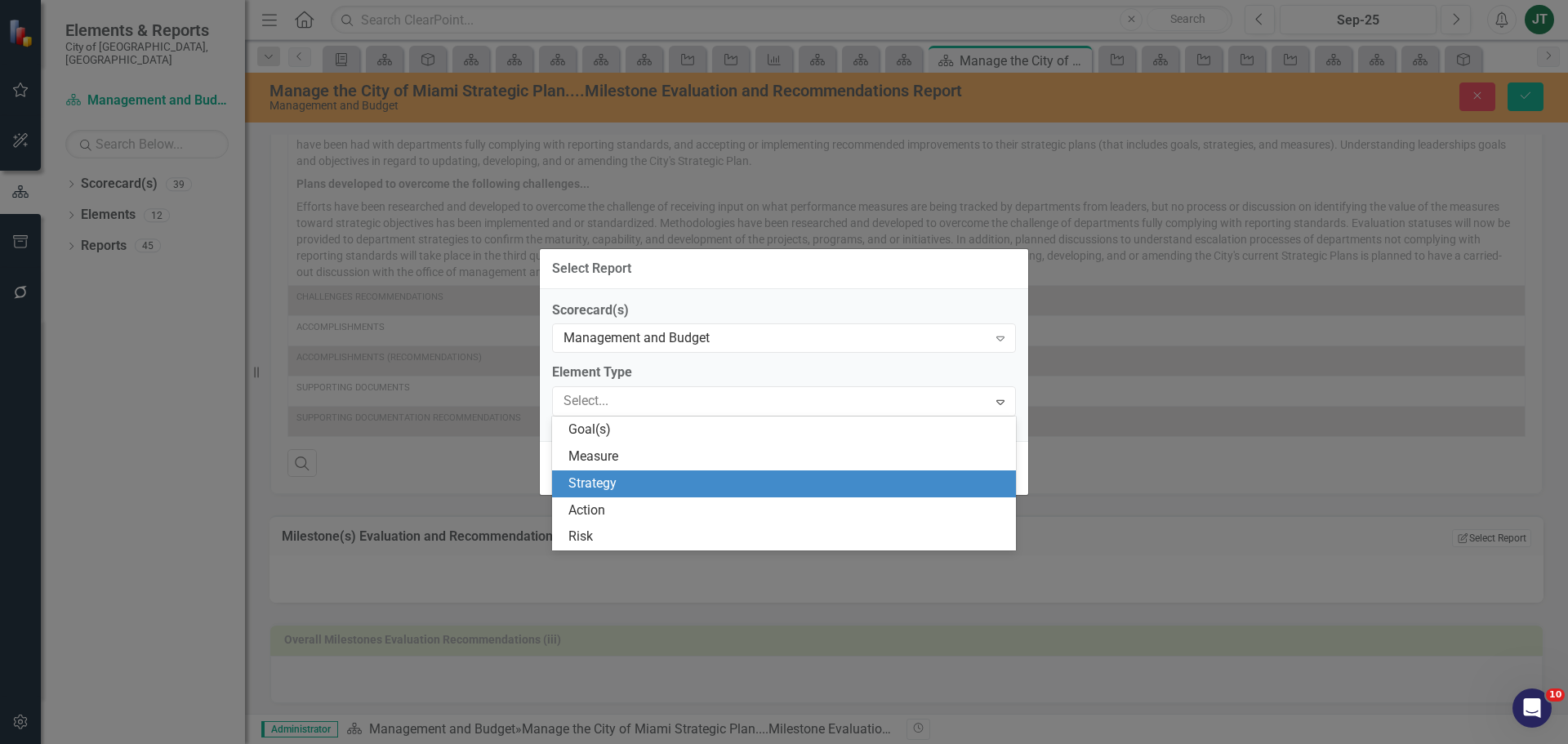
click at [606, 488] on div "Strategy" at bounding box center [788, 483] width 438 height 18
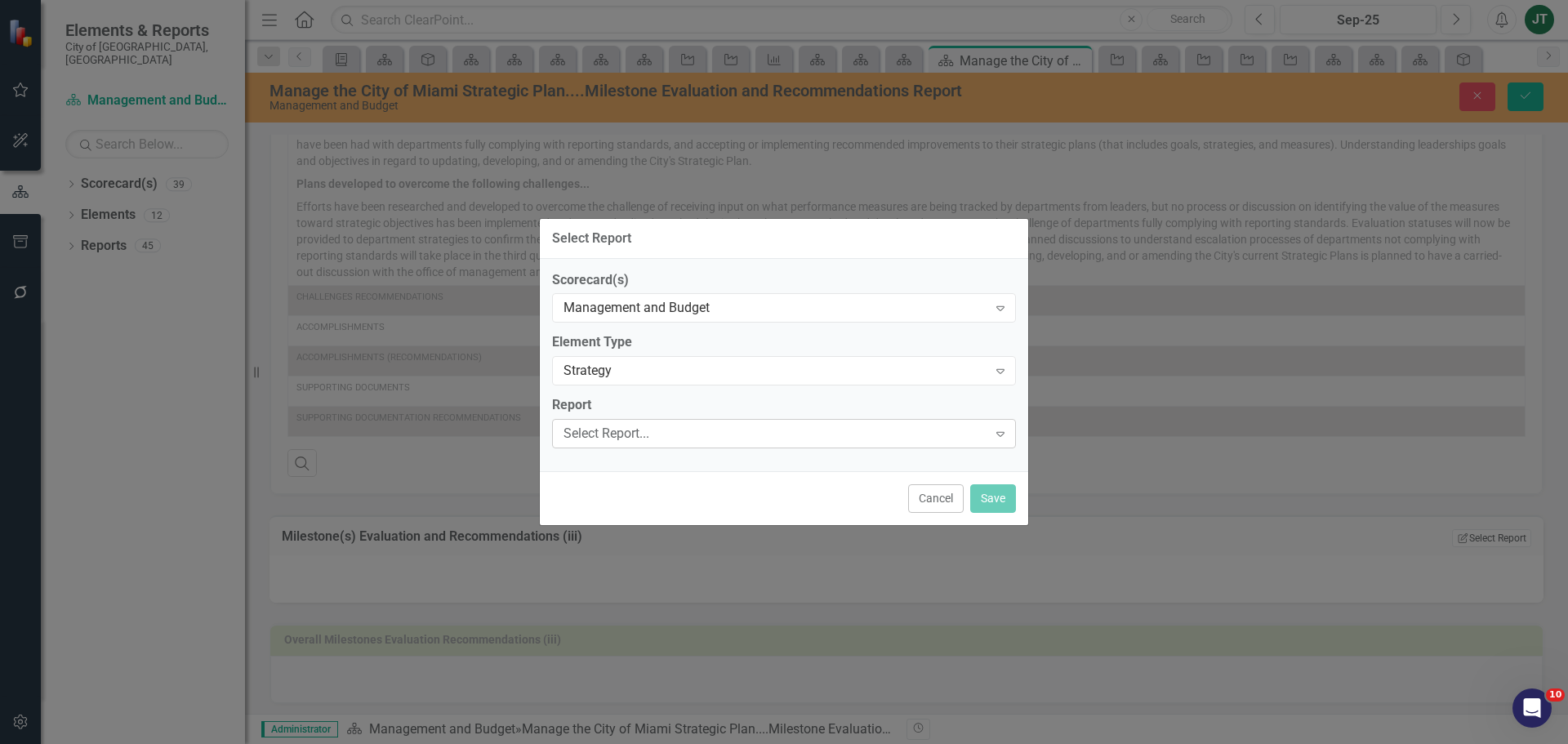
click at [618, 432] on div "Select Report..." at bounding box center [776, 433] width 424 height 18
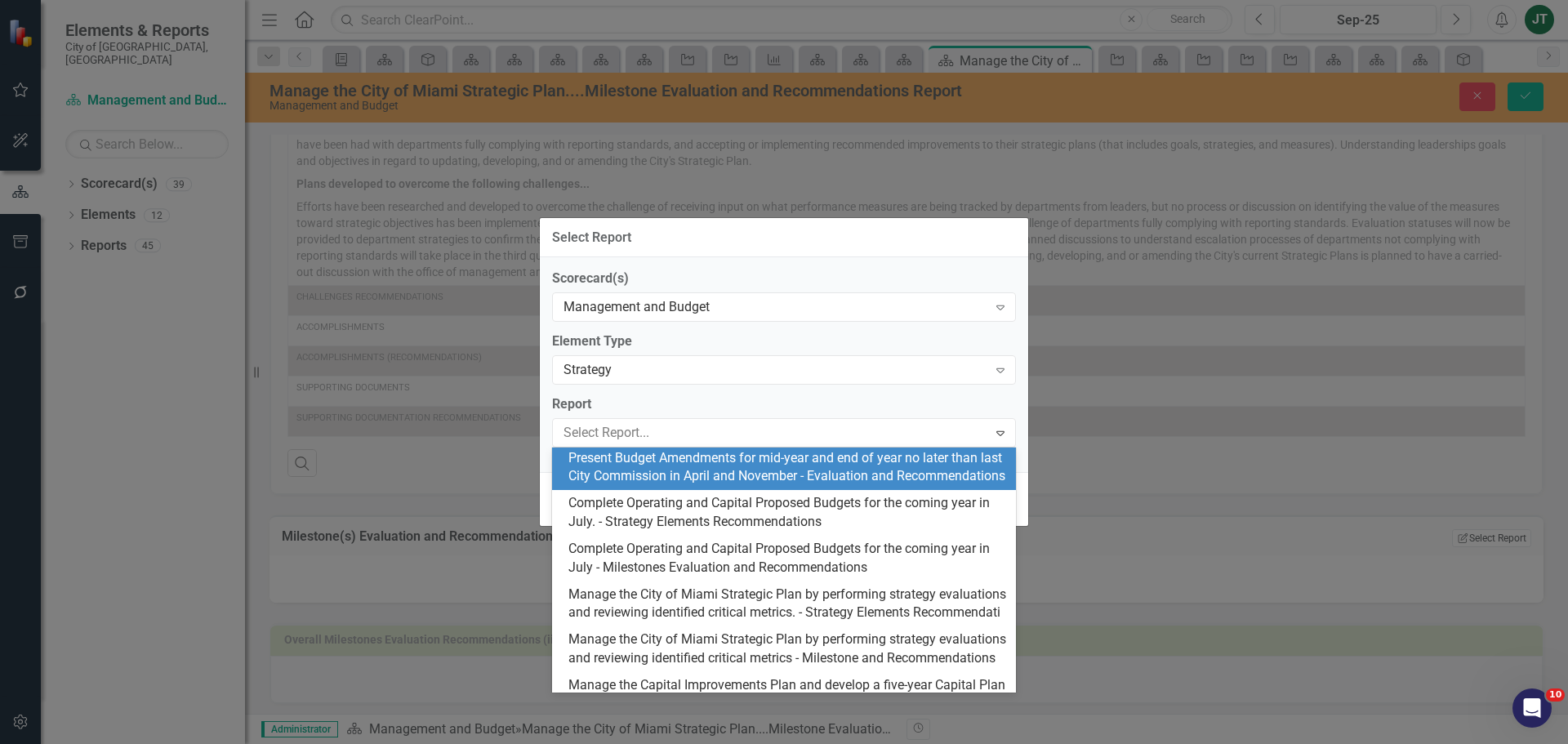
scroll to position [980, 0]
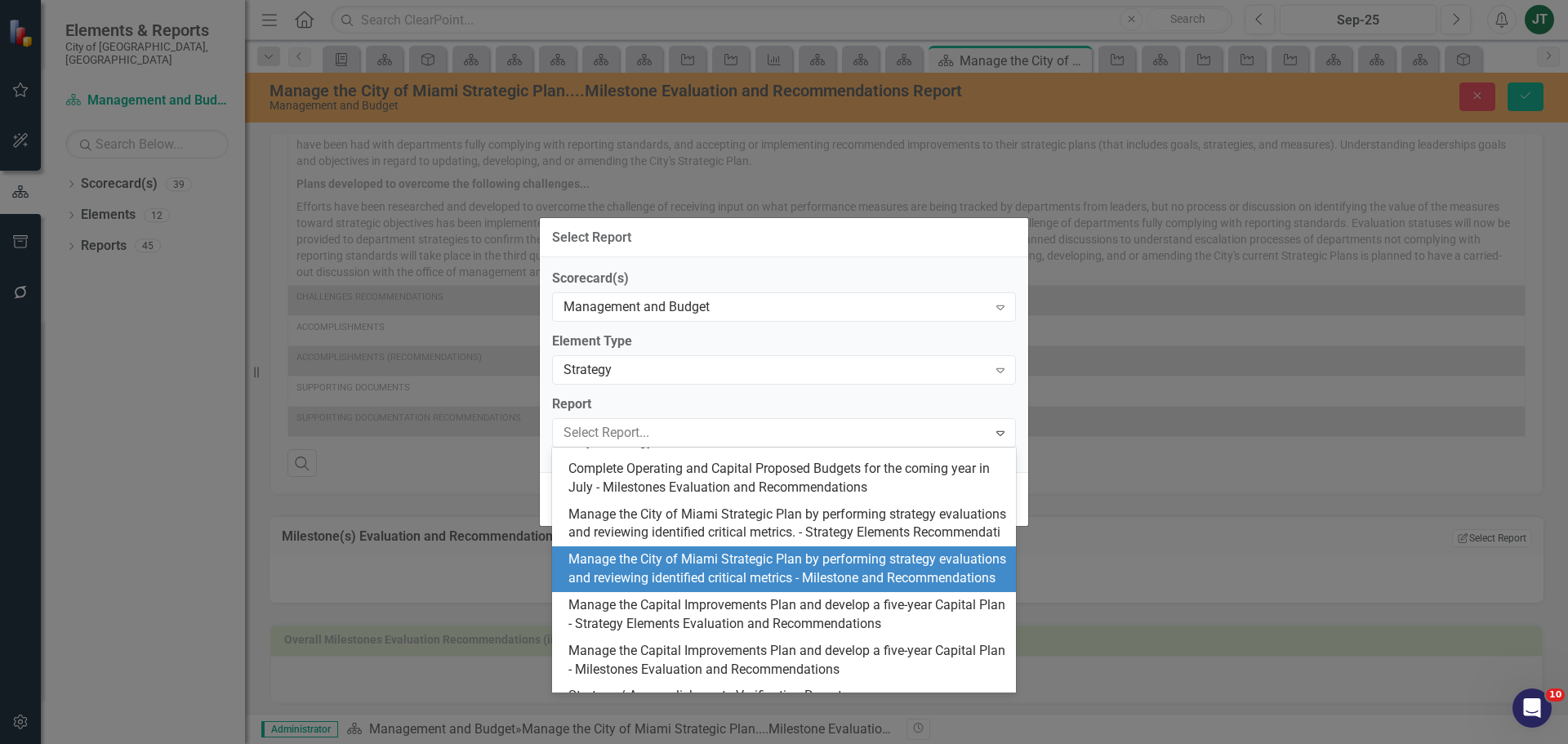
click at [683, 588] on div "Manage the City of Miami Strategic Plan by performing strategy evaluations and …" at bounding box center [788, 569] width 438 height 38
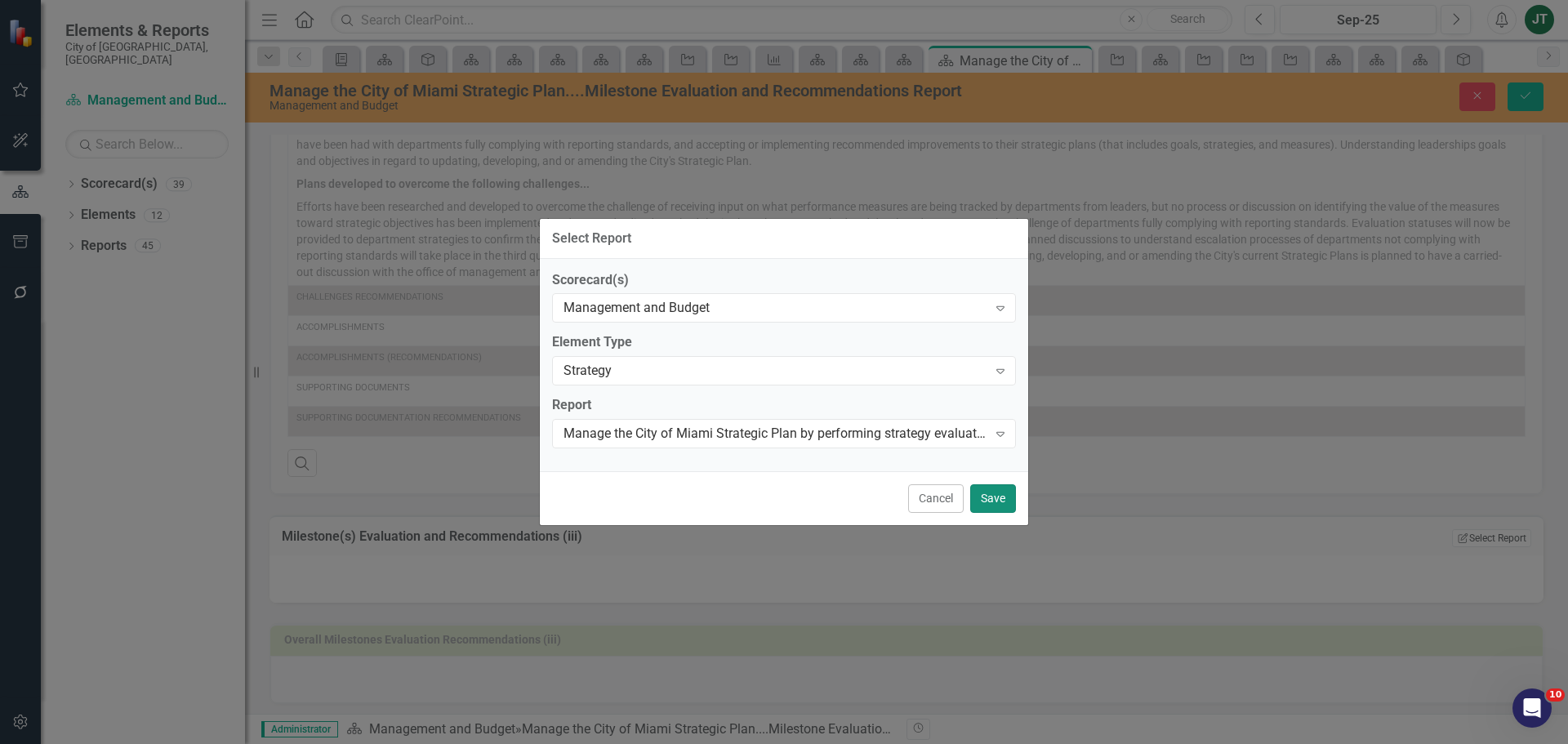
click at [991, 497] on button "Save" at bounding box center [993, 498] width 45 height 29
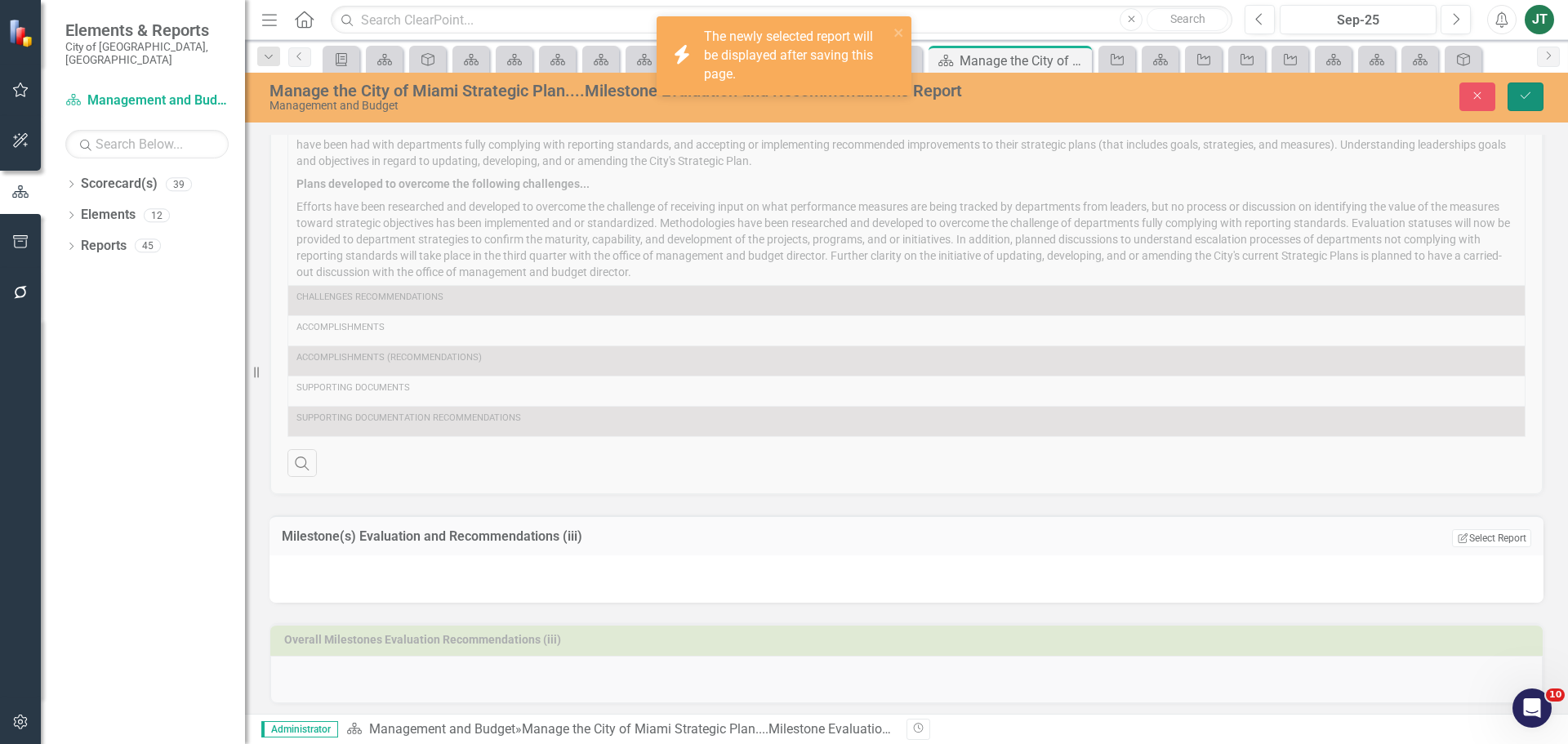
click at [1526, 95] on icon "Save" at bounding box center [1525, 95] width 15 height 11
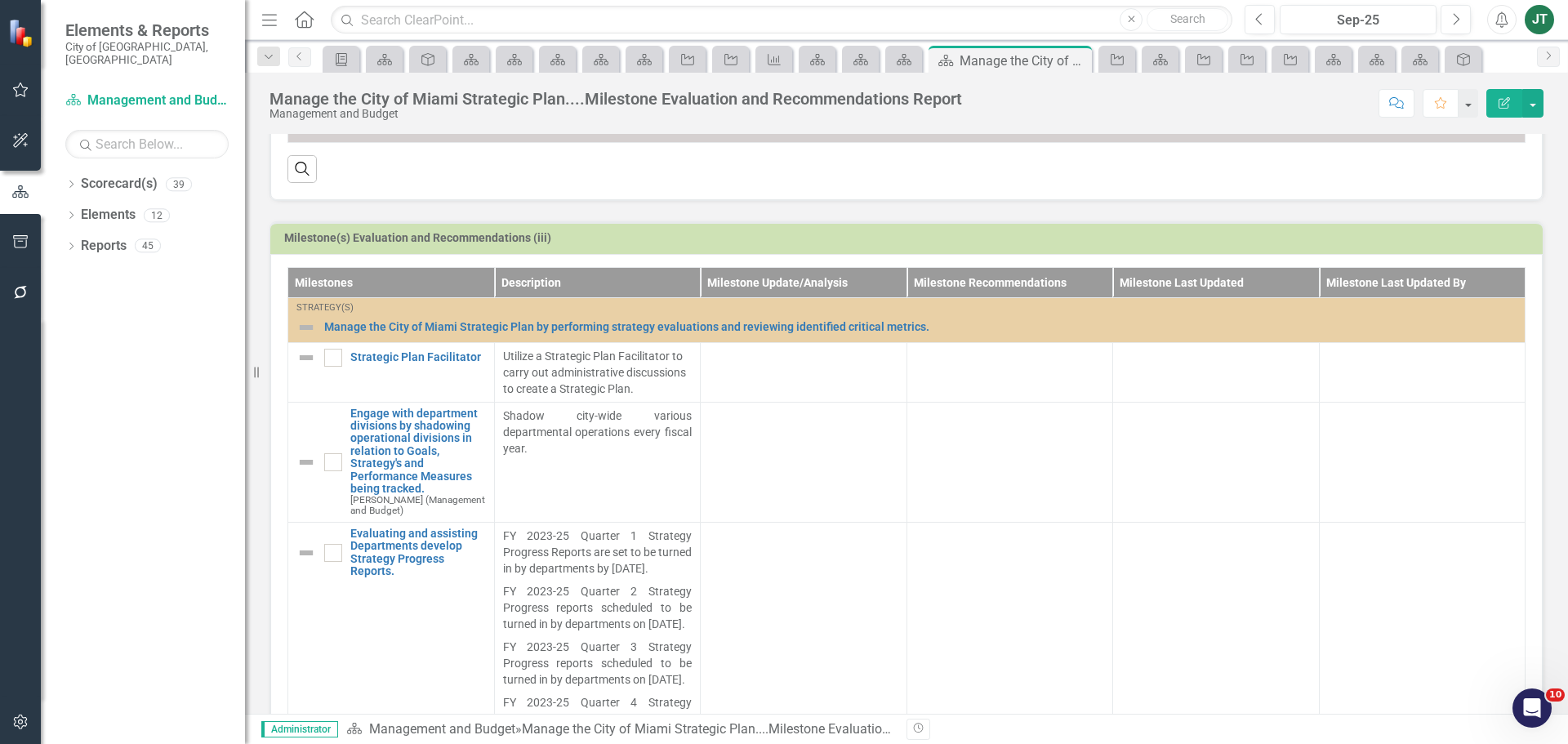
scroll to position [883, 0]
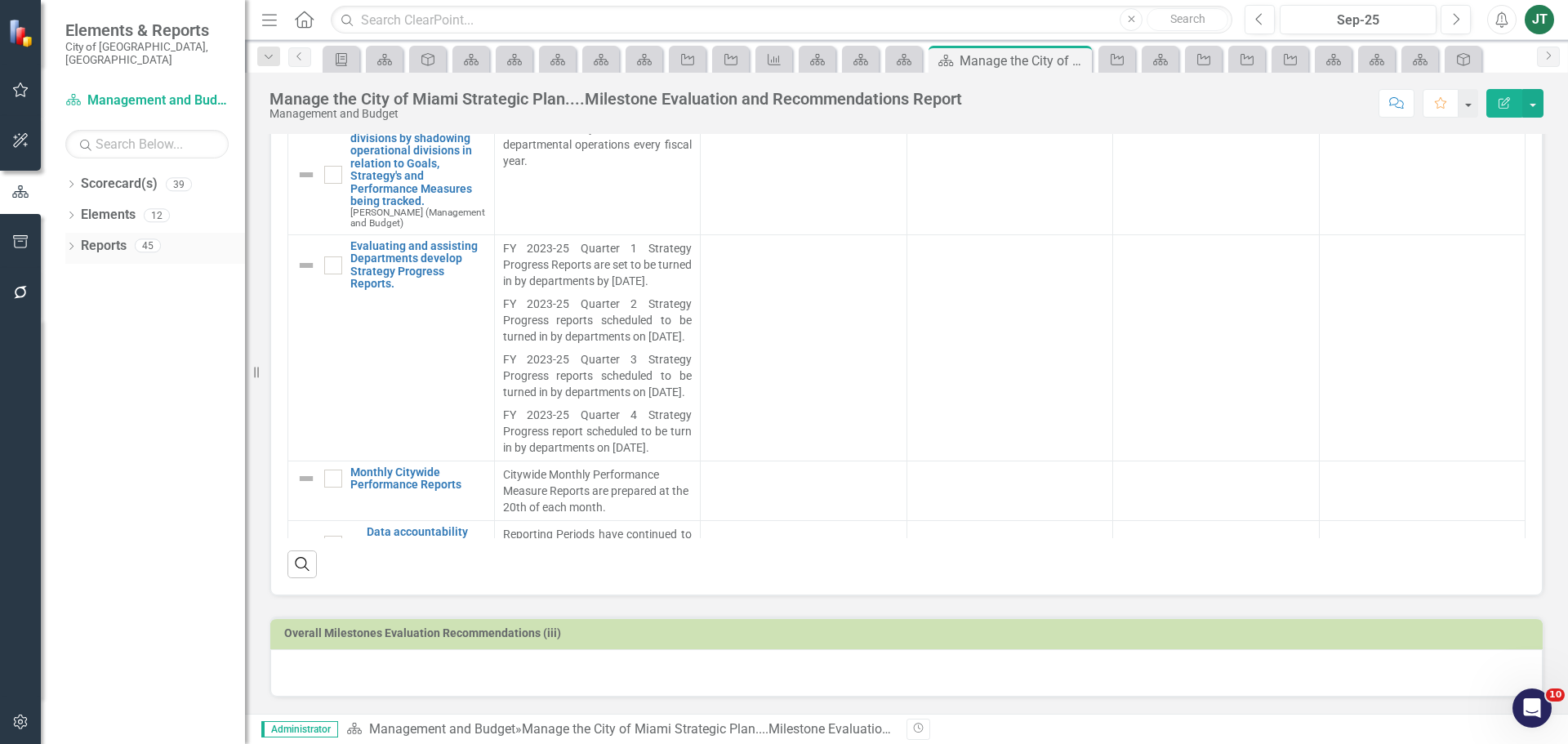
click at [69, 241] on div "Dropdown" at bounding box center [71, 248] width 11 height 14
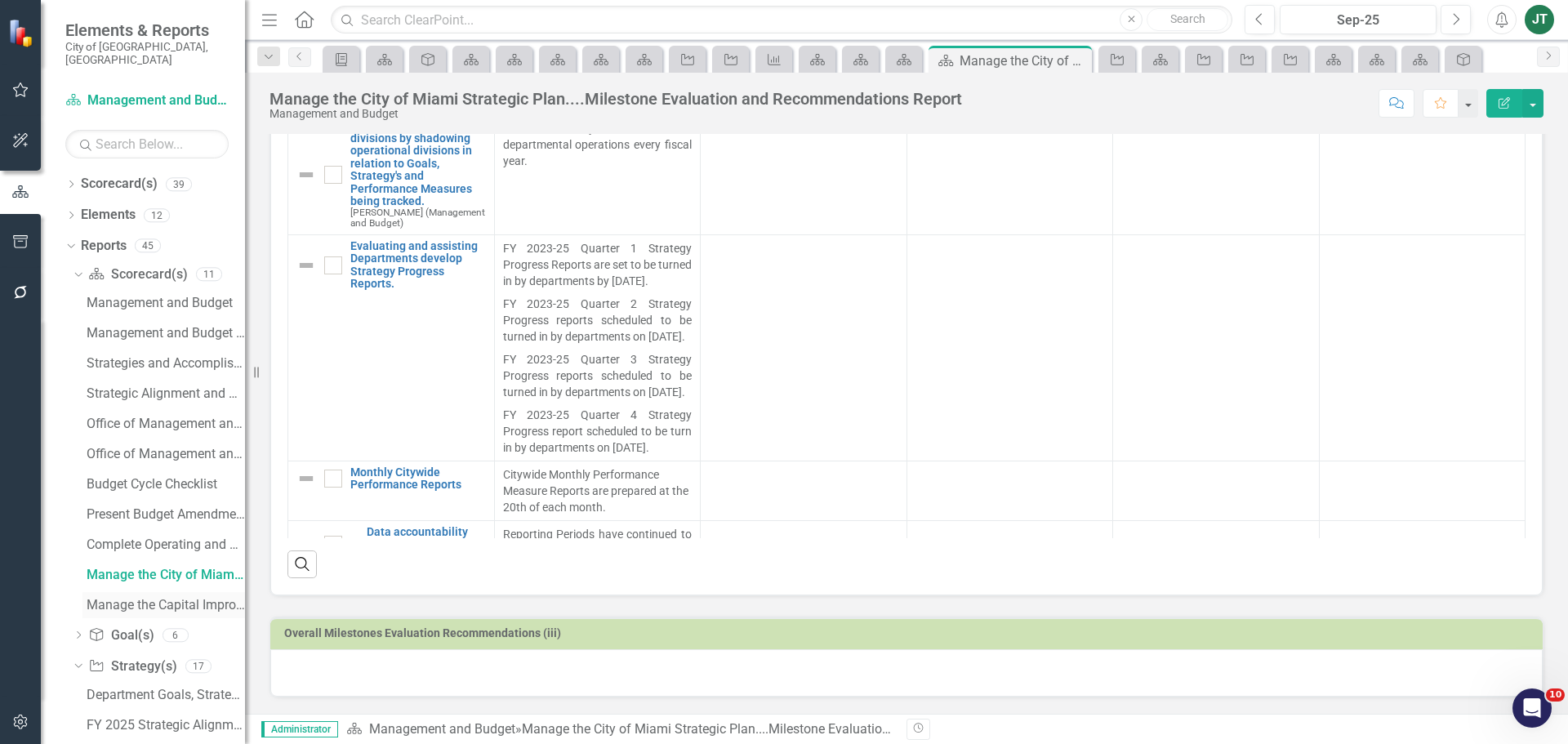
click at [130, 598] on div "Manage the Capital Improvements Plan and develop a five-year Capital Plan....Mi…" at bounding box center [165, 605] width 158 height 15
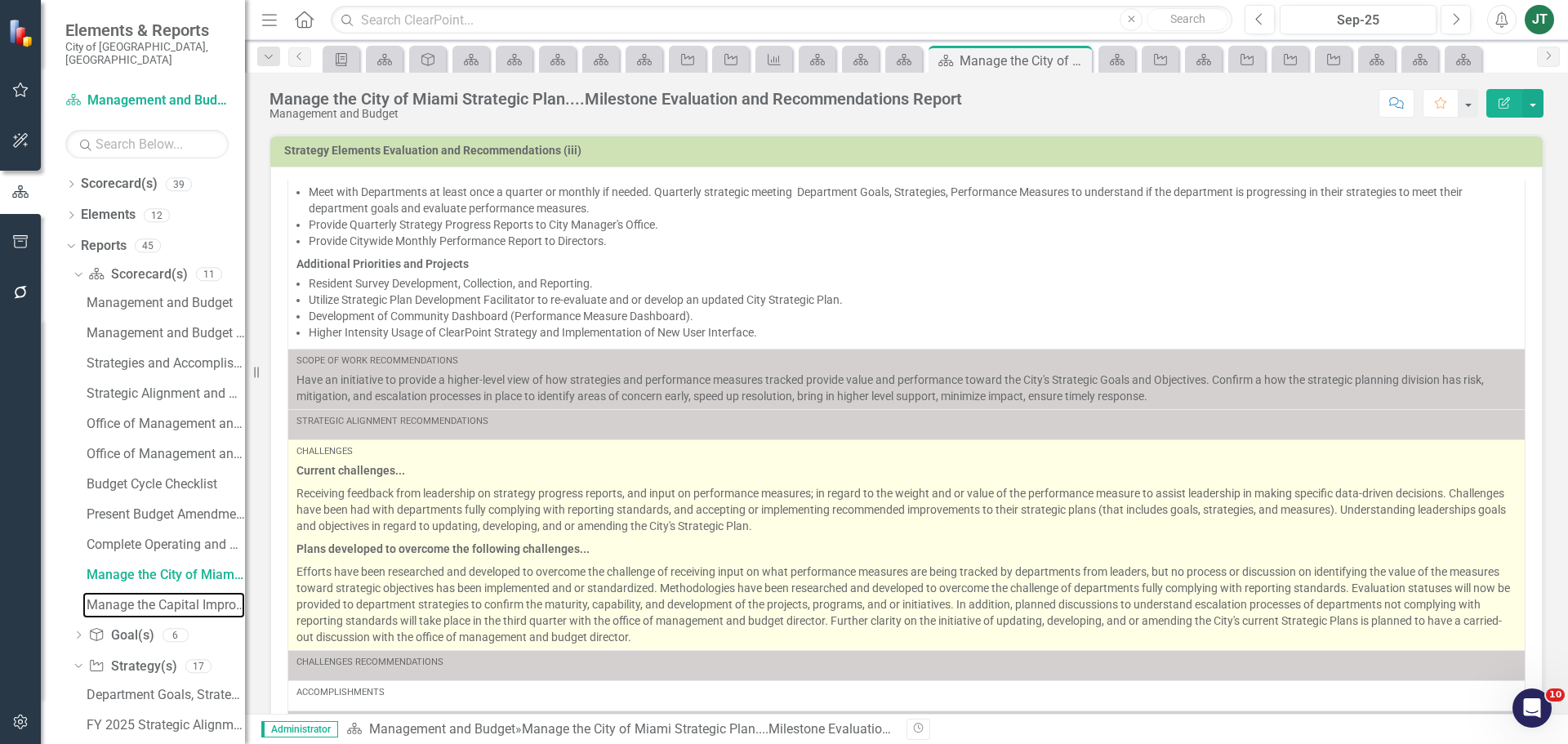
scroll to position [245, 0]
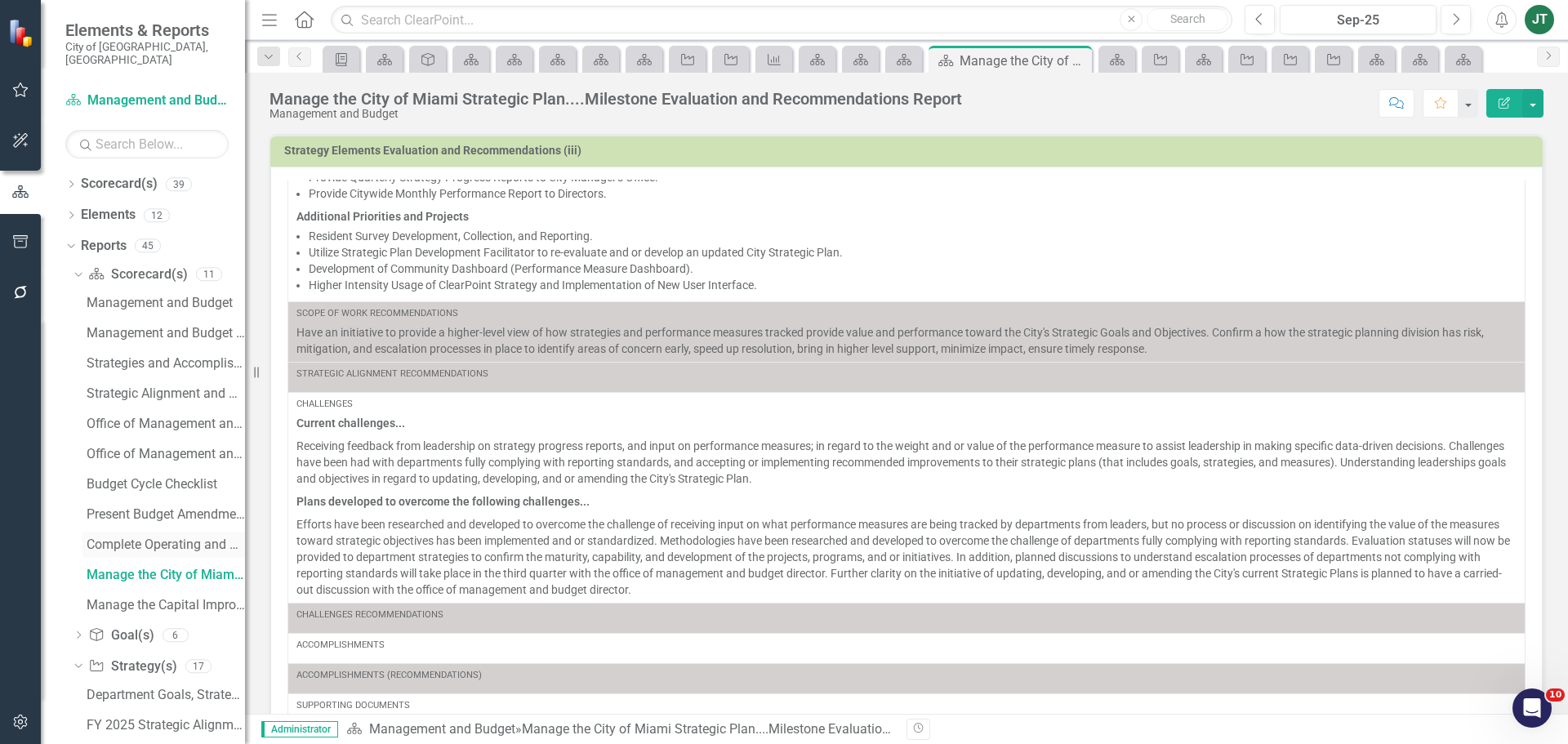
click at [141, 537] on div "Complete Operating and Capital Proposed Budgets for the coming year in July....…" at bounding box center [165, 544] width 158 height 15
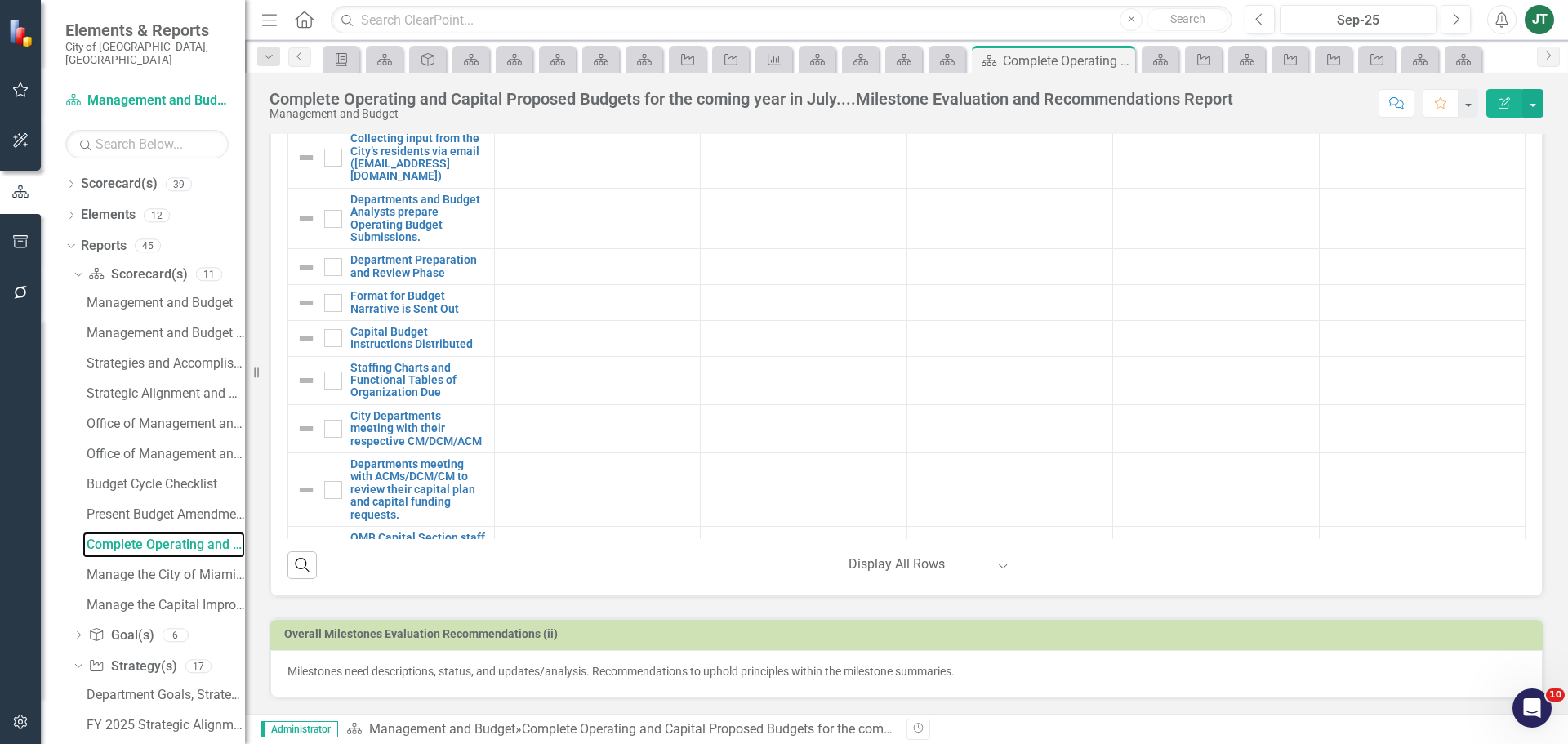
scroll to position [730, 0]
click at [565, 674] on p "Milestones need descriptions, status, and updates/analysis. Recommendations to …" at bounding box center [906, 671] width 1238 height 17
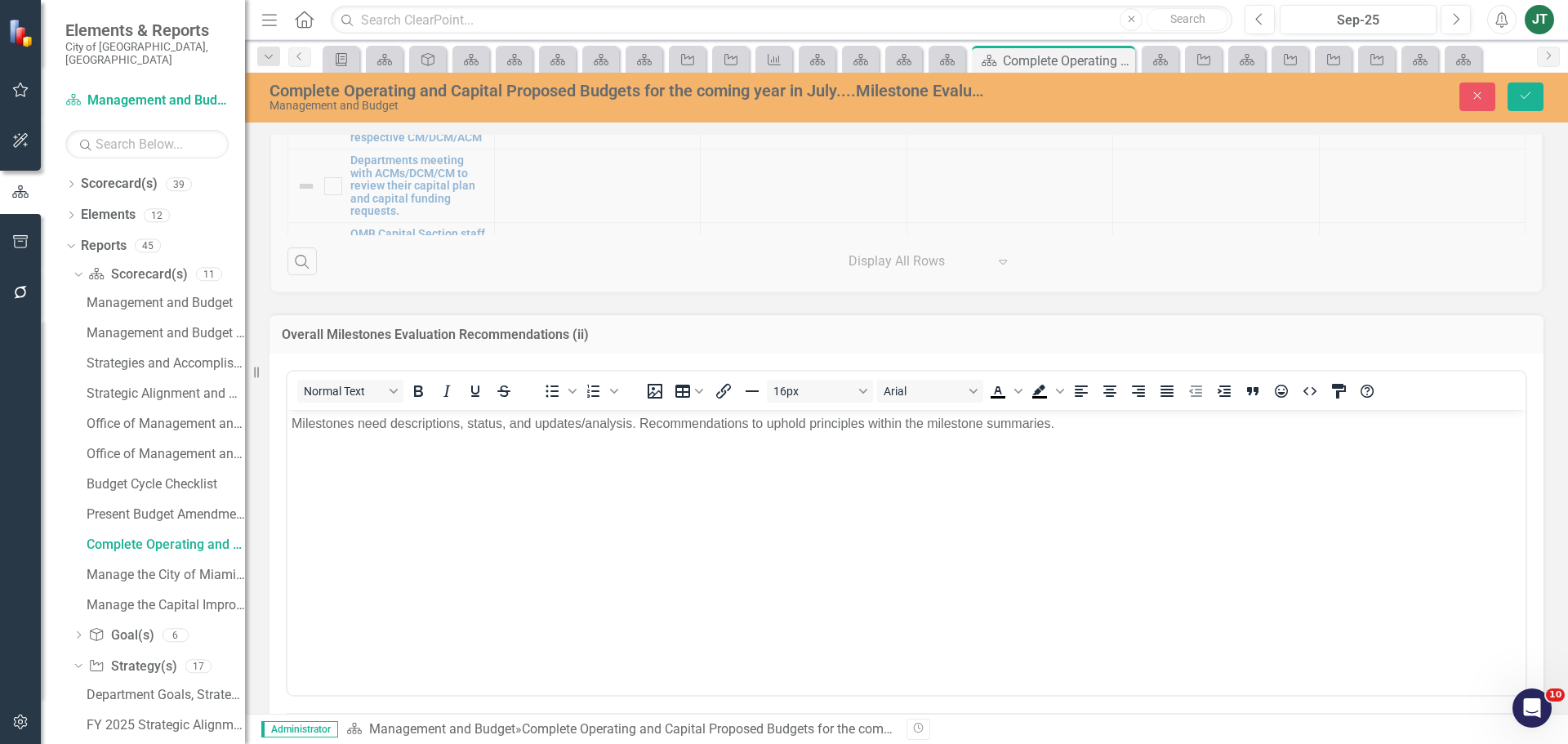
scroll to position [1159, 0]
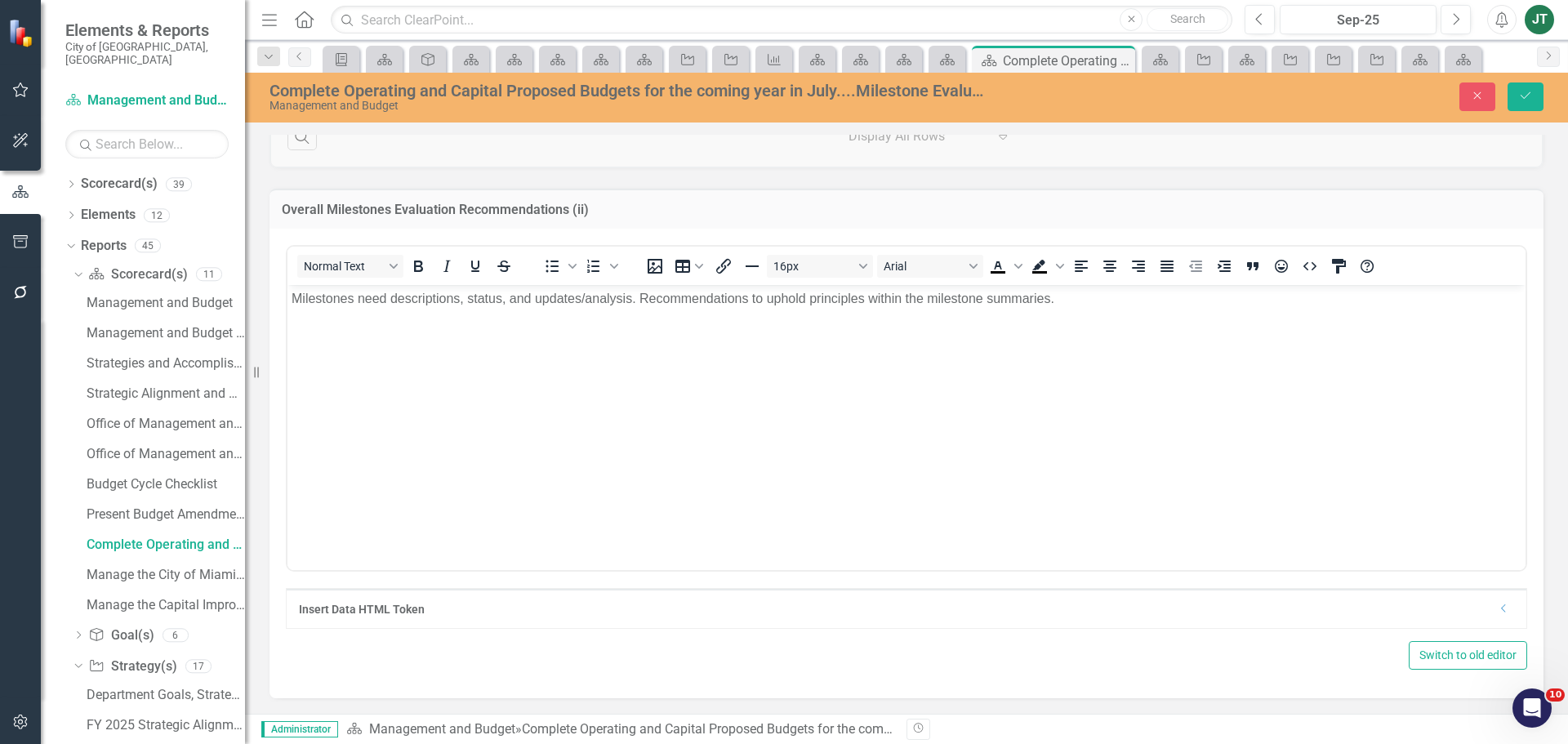
click at [771, 324] on body "Milestones need descriptions, status, and updates/analysis. Recommendations to …" at bounding box center [906, 406] width 1238 height 245
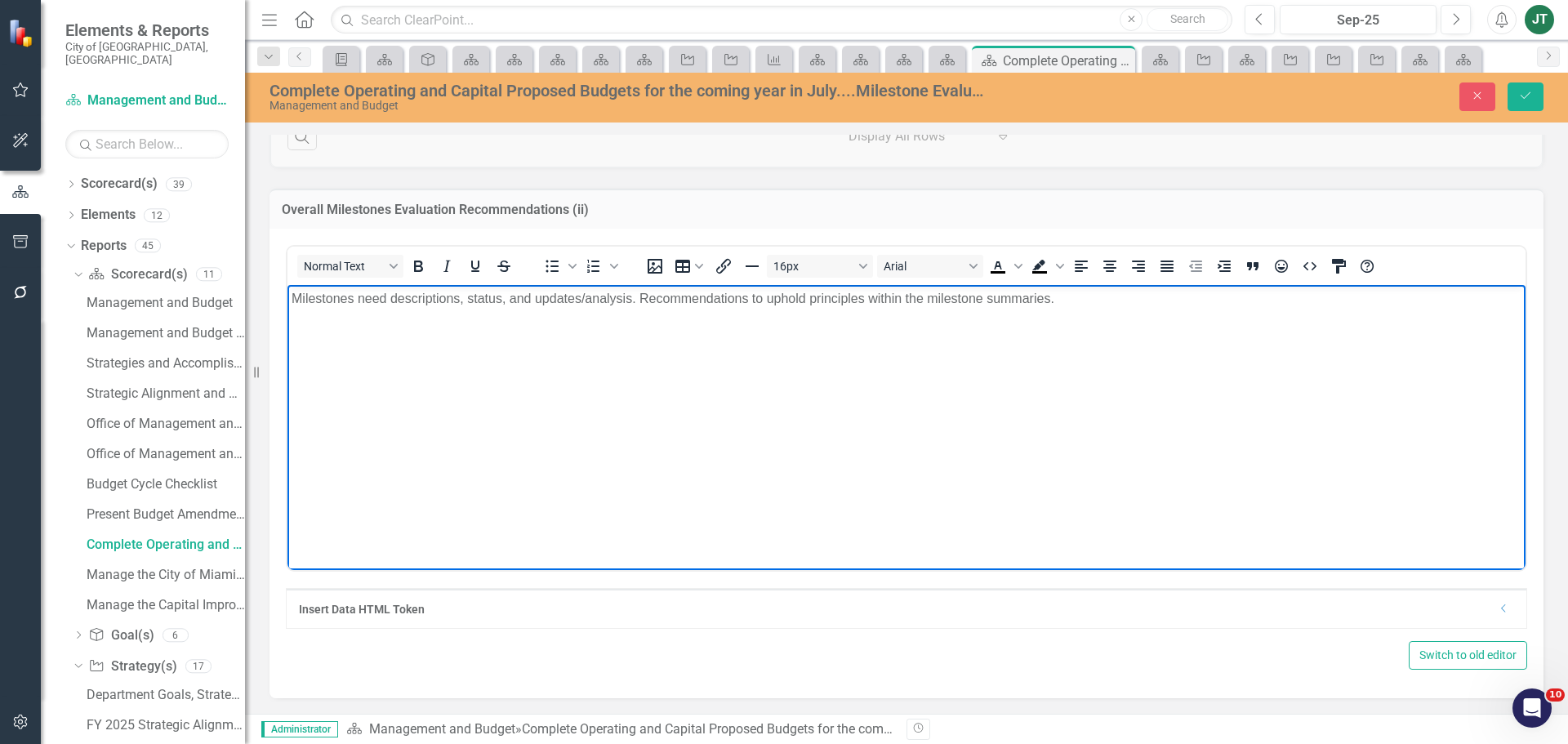
click at [772, 320] on body "Milestones need descriptions, status, and updates/analysis. Recommendations to …" at bounding box center [906, 406] width 1238 height 245
copy p "Milestones need descriptions, status, and updates/analysis. Recommendations to …"
click at [173, 598] on div "Manage the Capital Improvements Plan and develop a five-year Capital Plan....Mi…" at bounding box center [165, 605] width 158 height 15
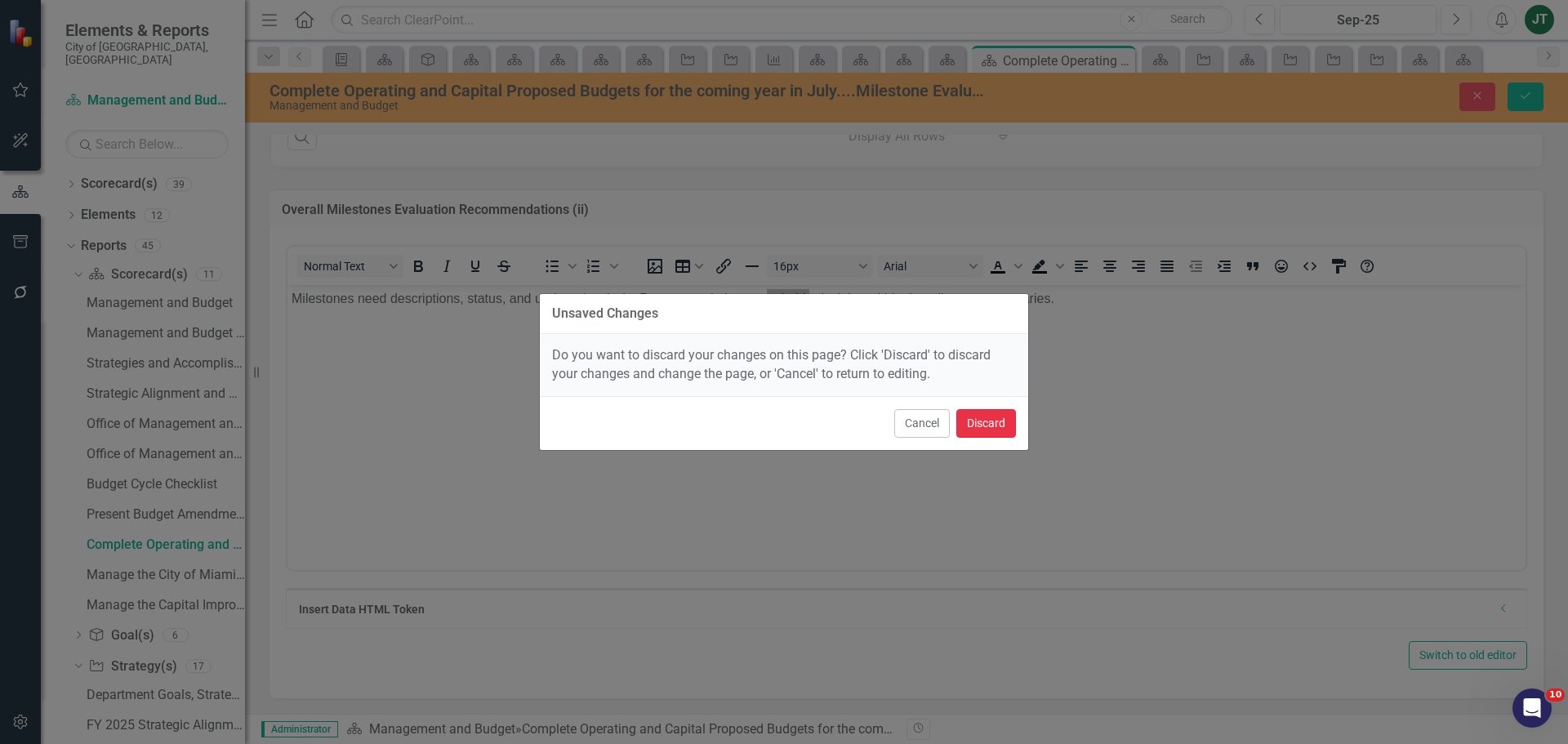
click at [998, 415] on button "Discard" at bounding box center [986, 423] width 59 height 29
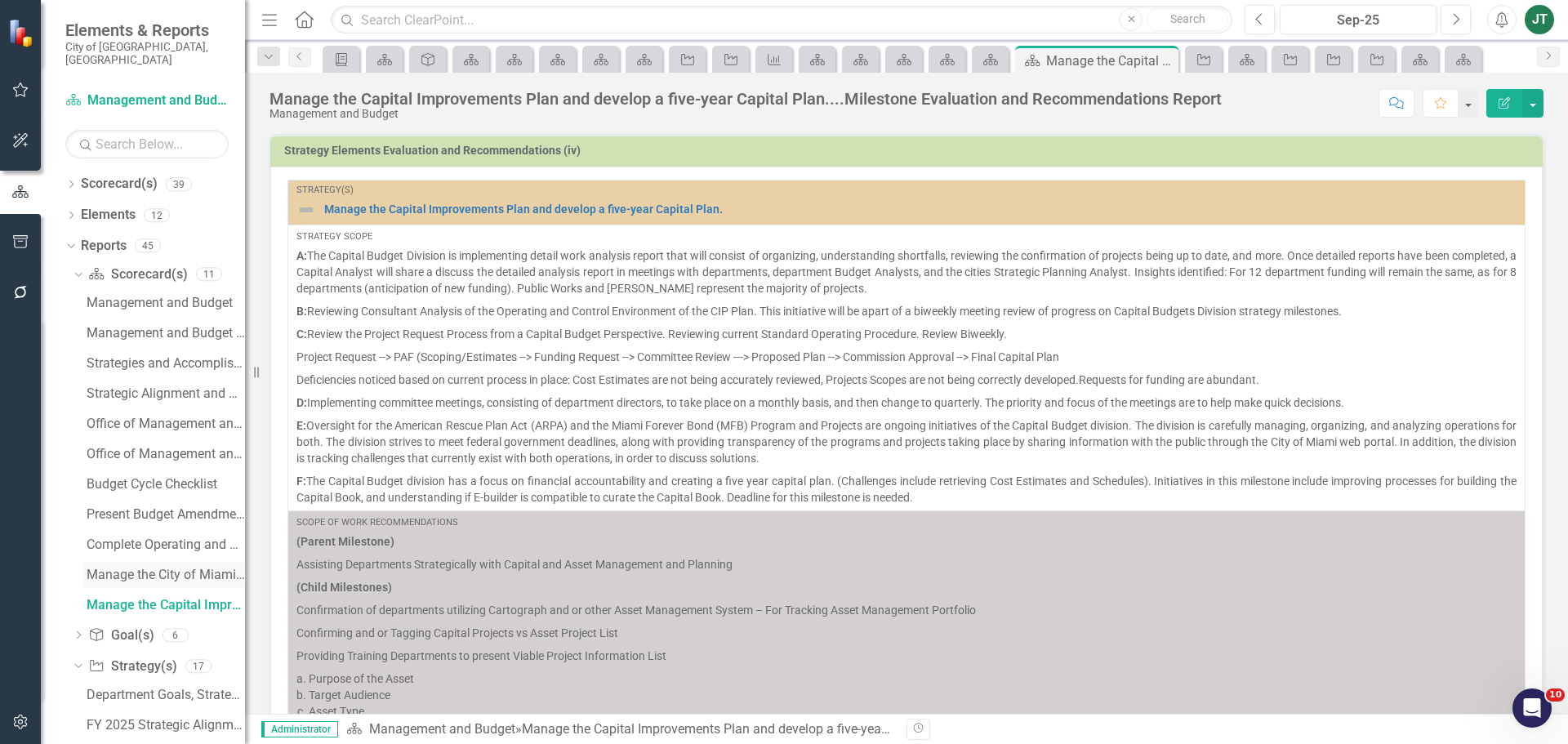
click at [167, 567] on div "Manage the City of Miami Strategic Plan....Milestone Evaluation and Recommendat…" at bounding box center [165, 575] width 158 height 15
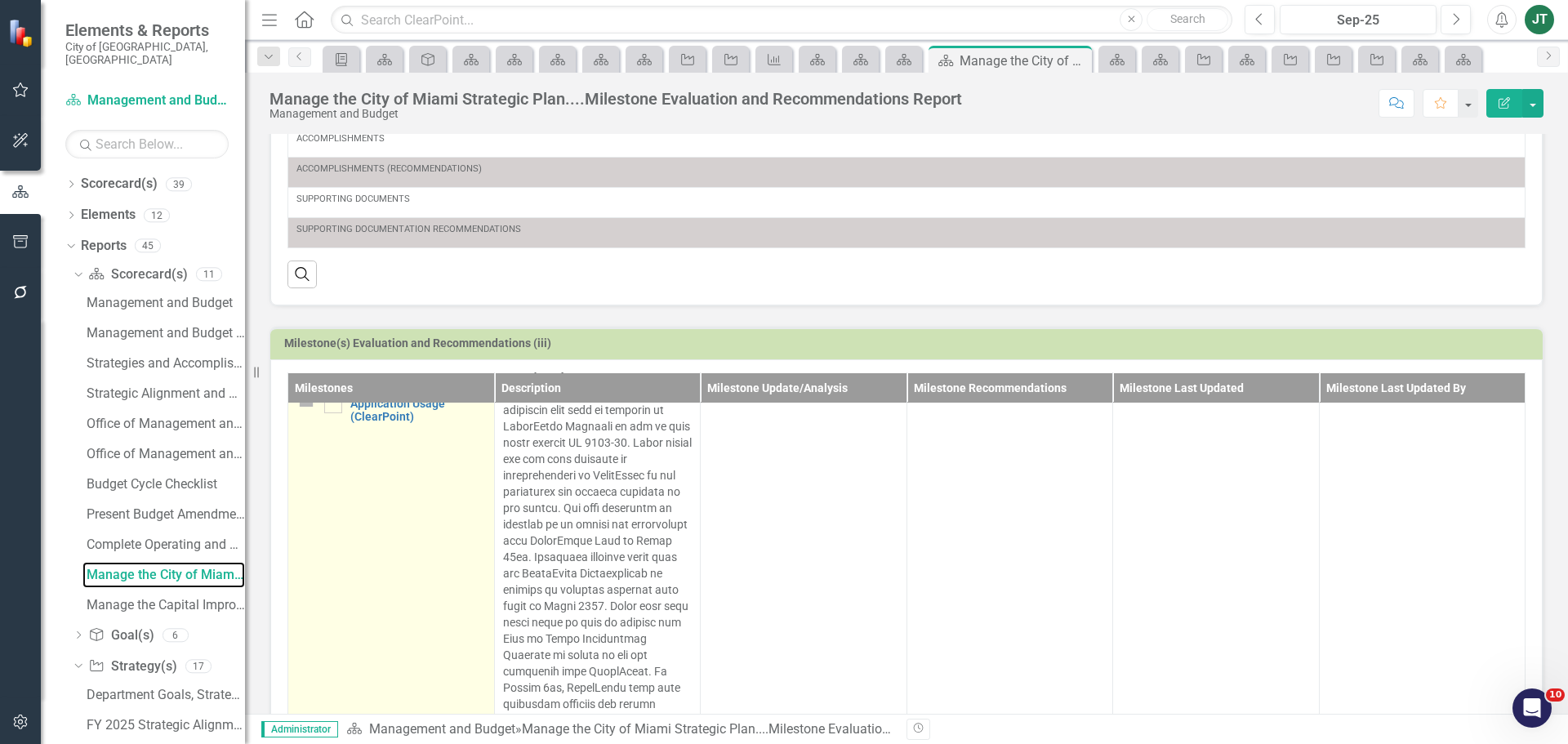
scroll to position [883, 0]
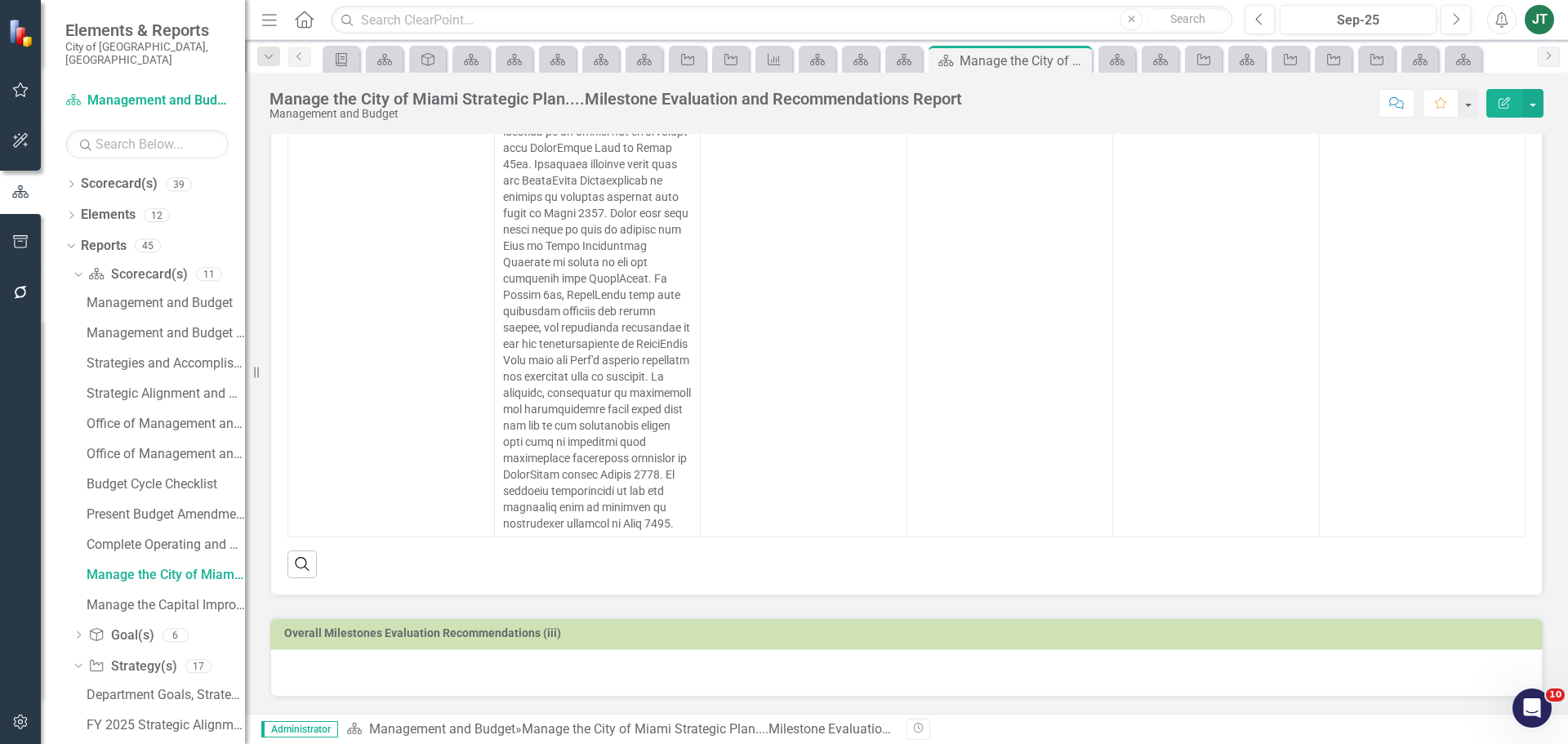
click at [360, 676] on div at bounding box center [906, 672] width 1273 height 47
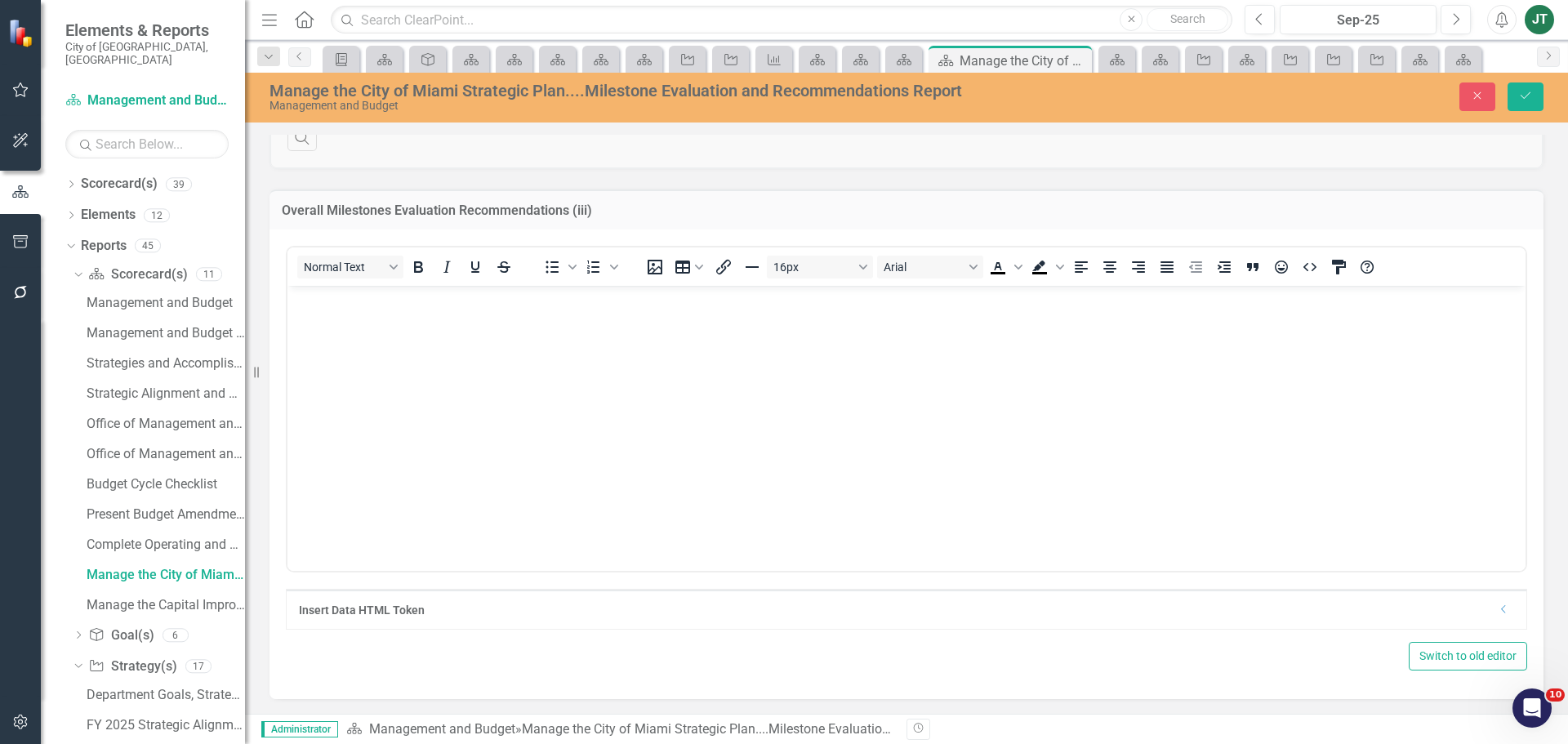
scroll to position [0, 0]
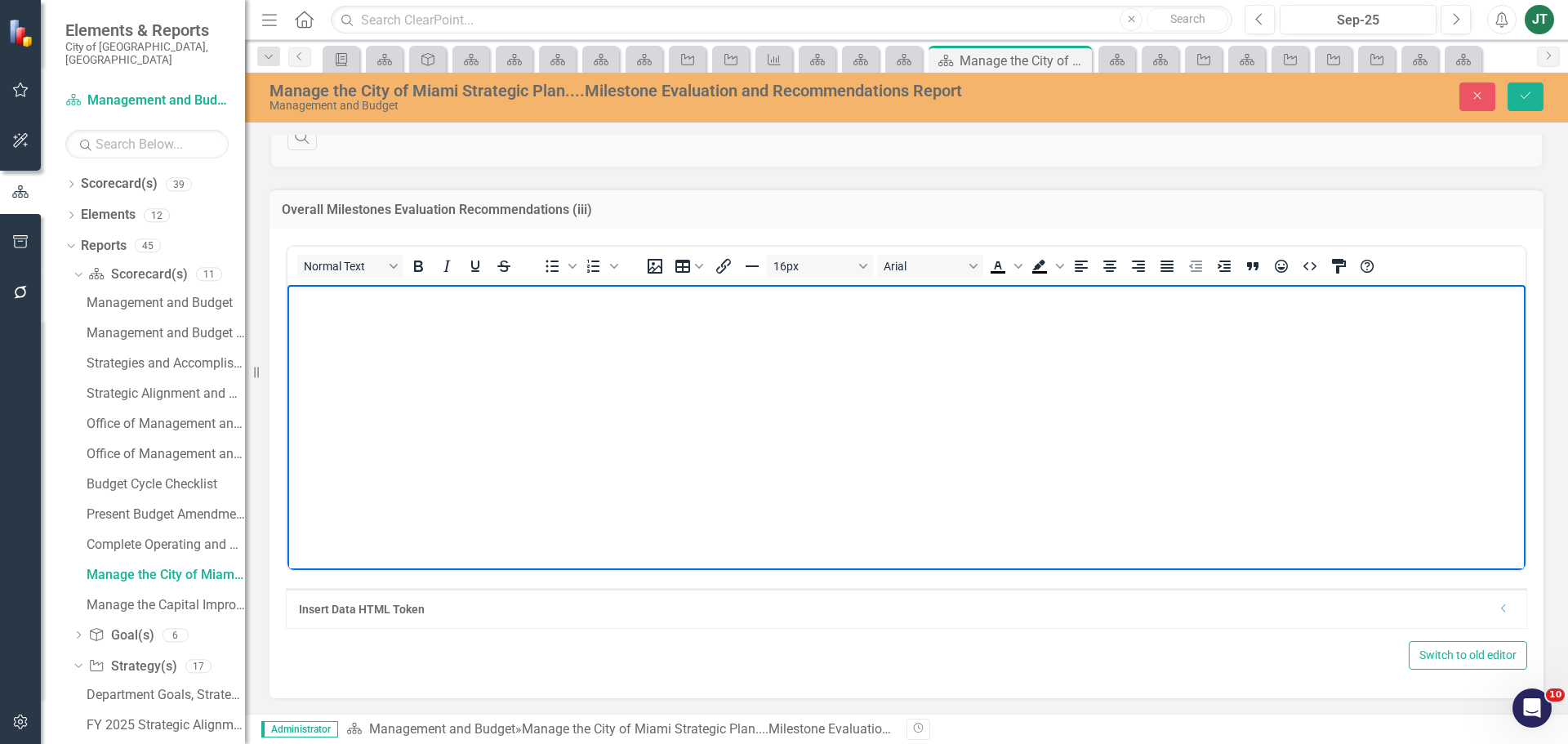
click at [354, 356] on body "Rich Text Area. Press ALT-0 for help." at bounding box center [906, 406] width 1238 height 245
click at [1528, 91] on icon "Save" at bounding box center [1525, 95] width 15 height 11
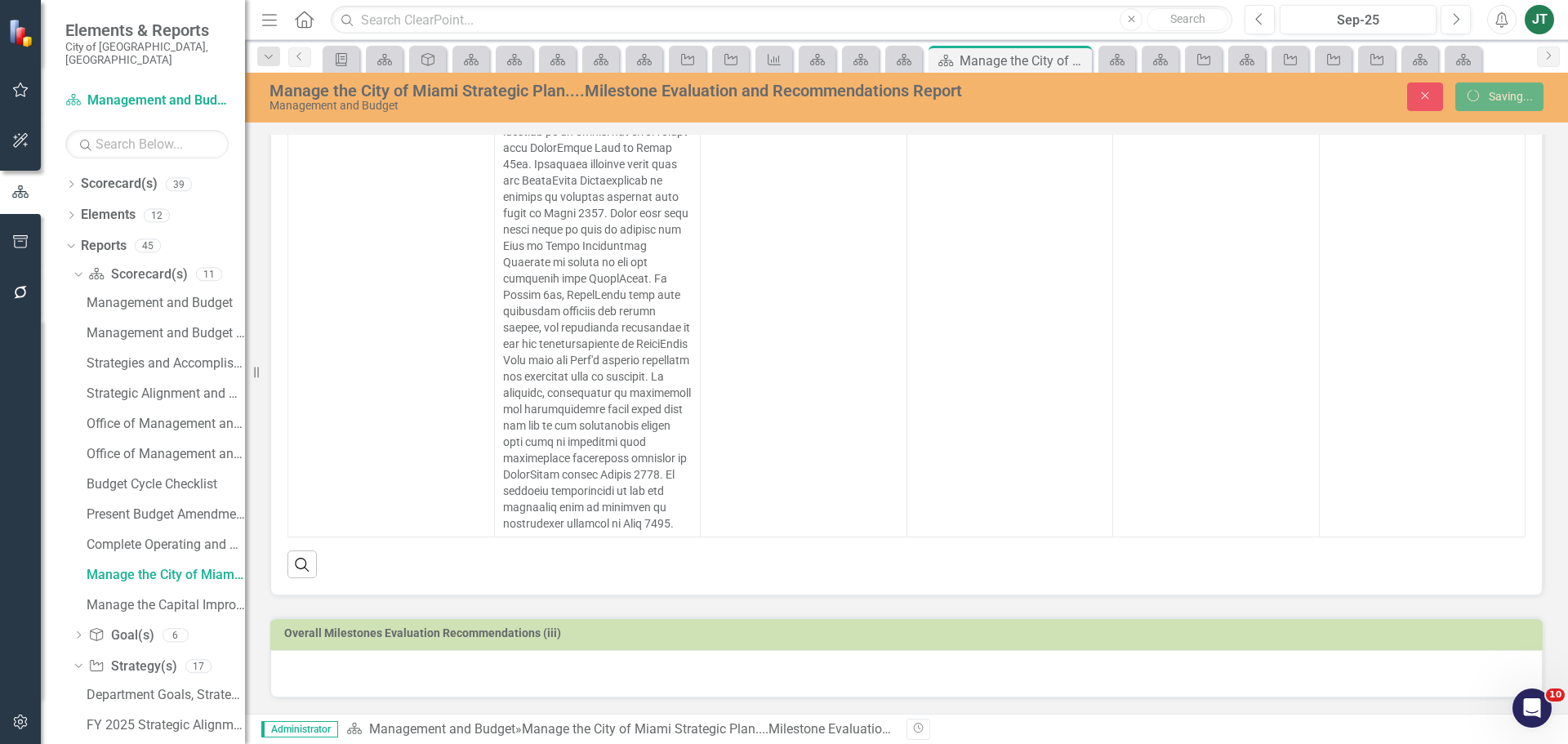
scroll to position [884, 0]
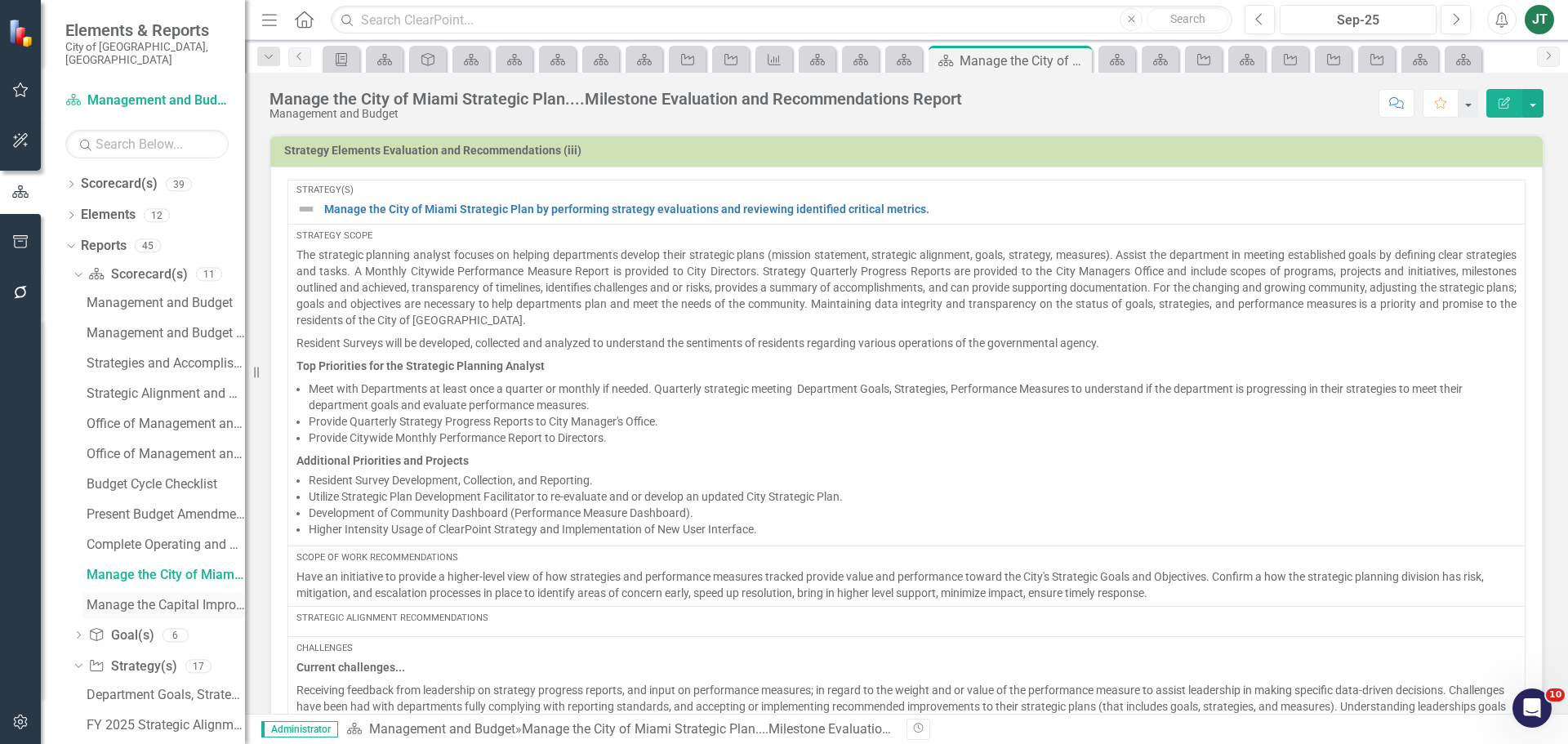
click at [146, 598] on div "Manage the Capital Improvements Plan and develop a five-year Capital Plan....Mi…" at bounding box center [165, 605] width 158 height 15
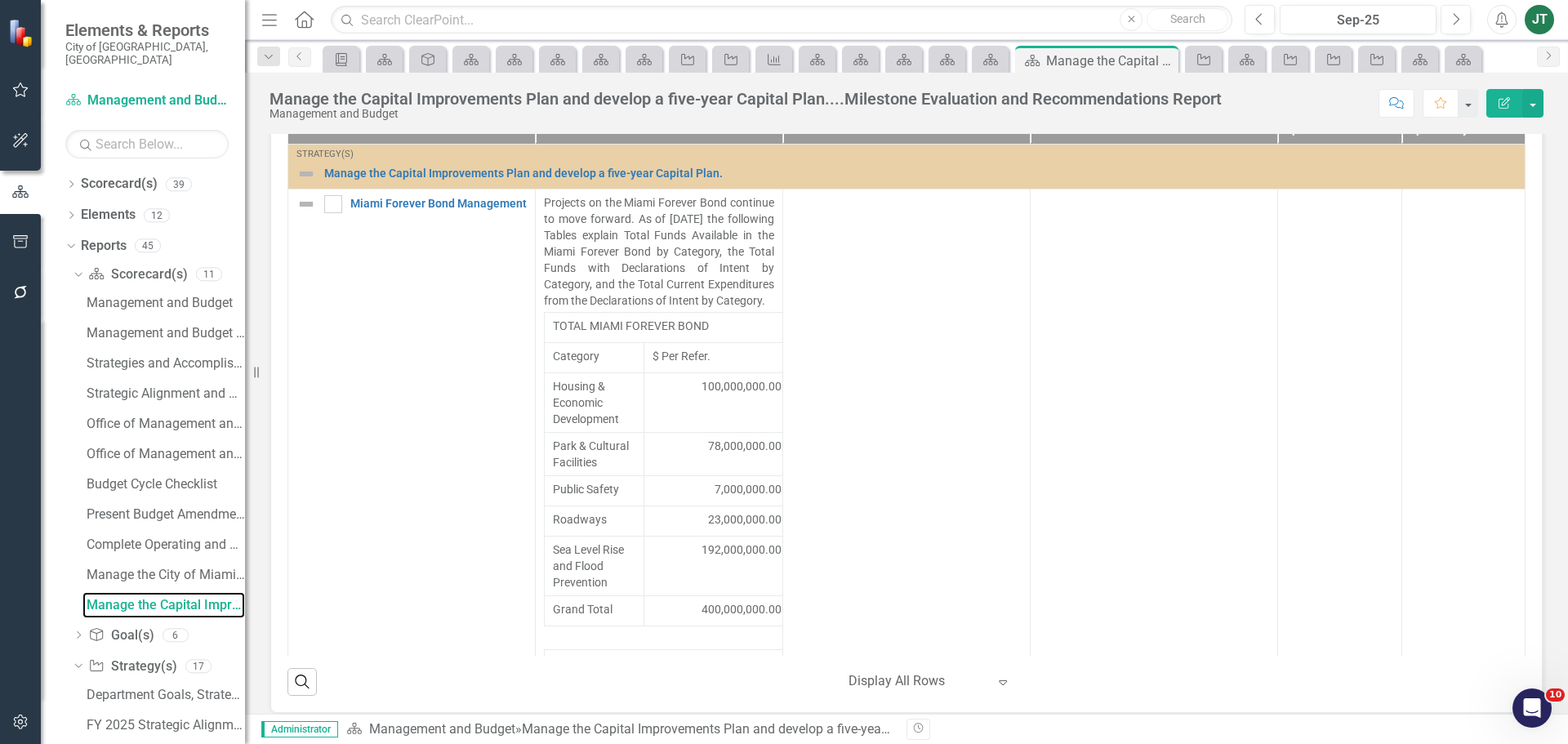
scroll to position [883, 0]
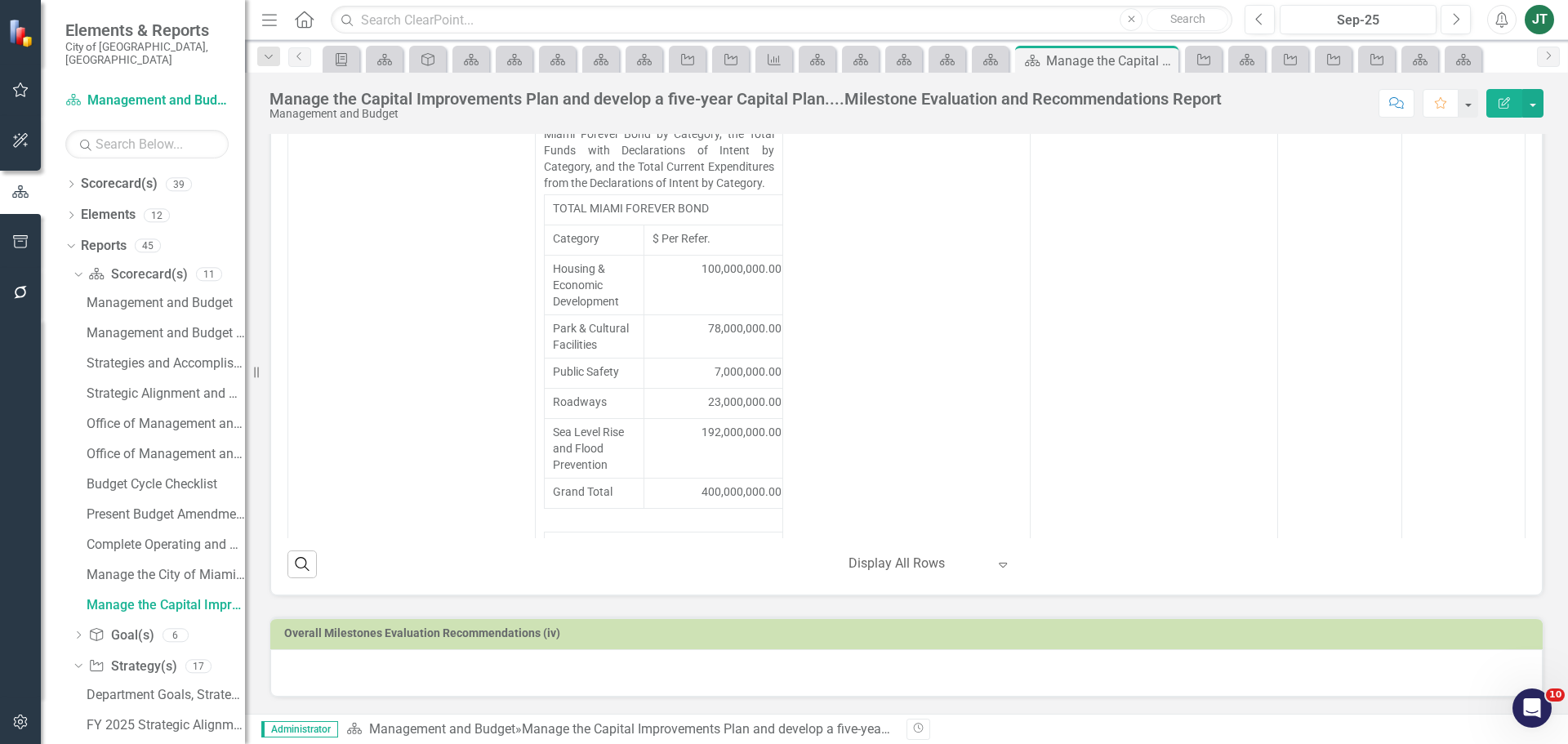
click at [330, 671] on div at bounding box center [906, 672] width 1273 height 47
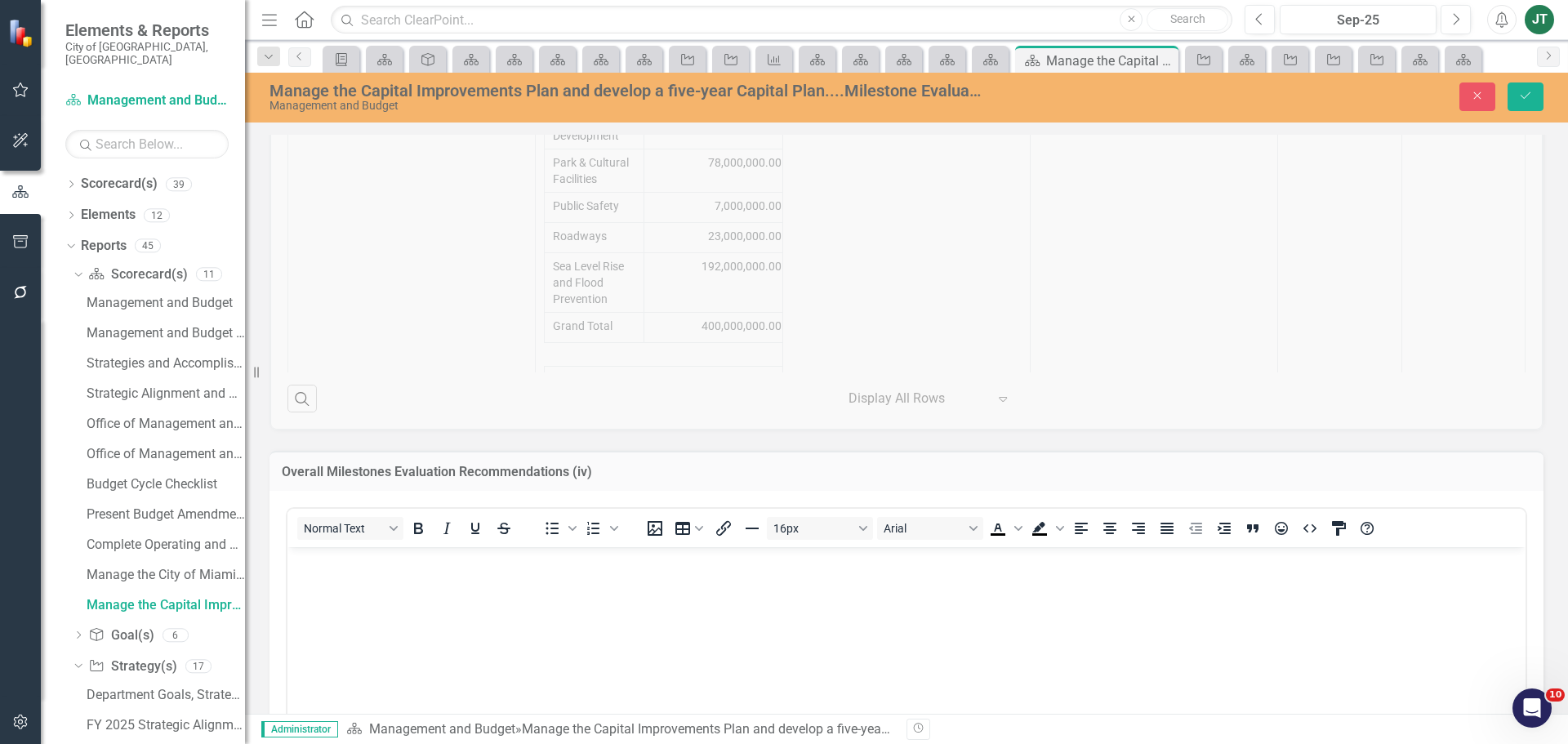
scroll to position [1311, 0]
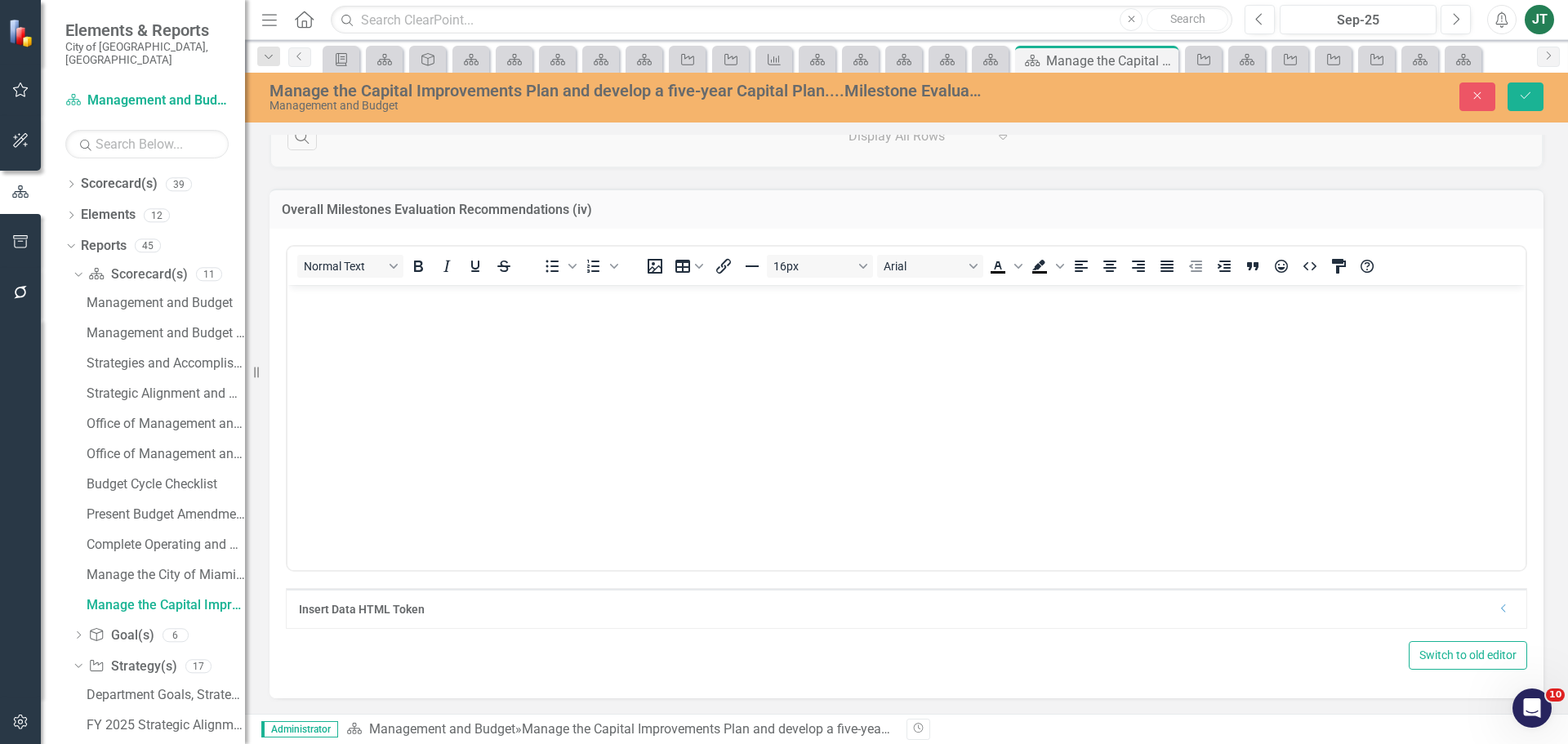
click at [363, 332] on body "Rich Text Area. Press ALT-0 for help." at bounding box center [906, 406] width 1238 height 245
click at [1533, 94] on icon "Save" at bounding box center [1525, 95] width 15 height 11
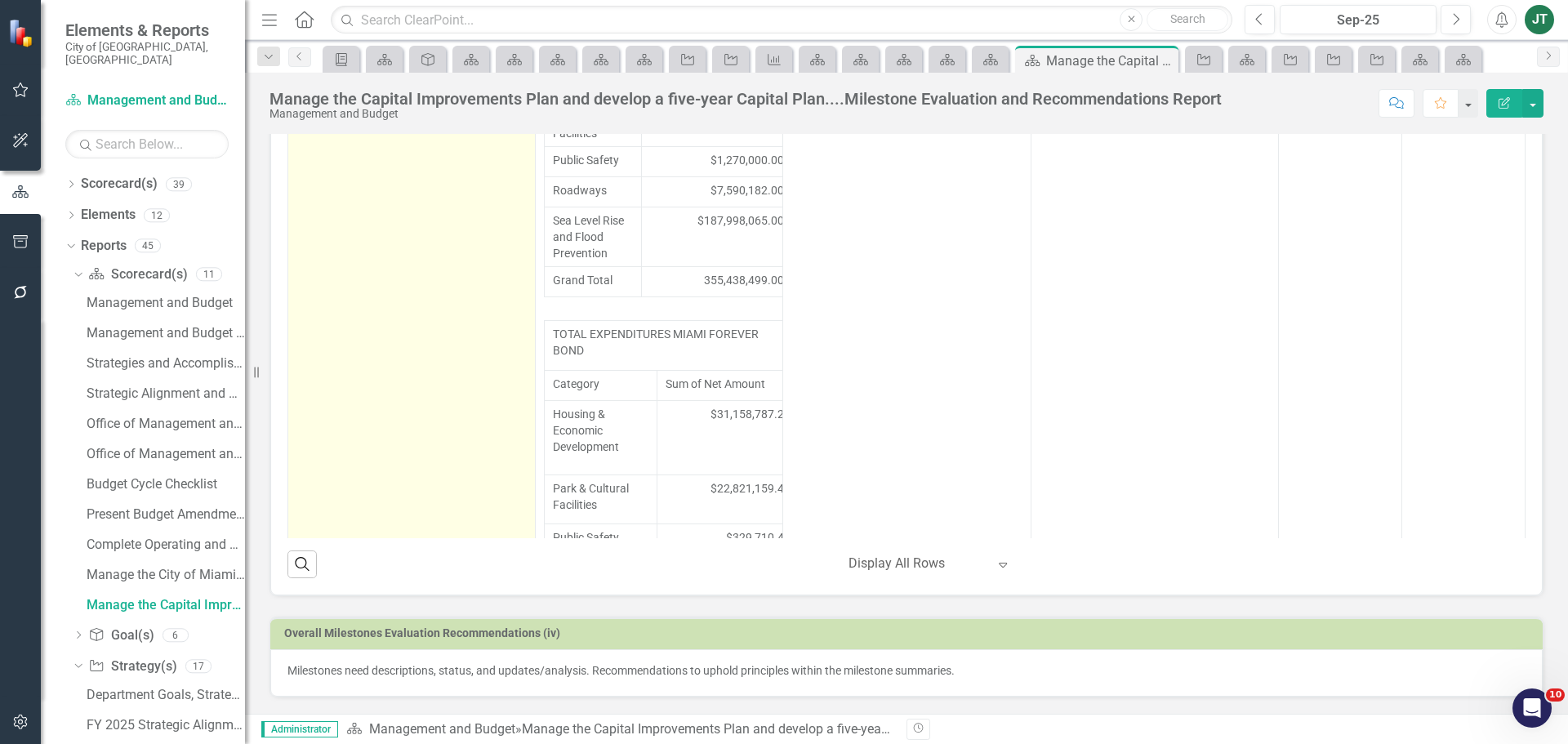
scroll to position [72, 0]
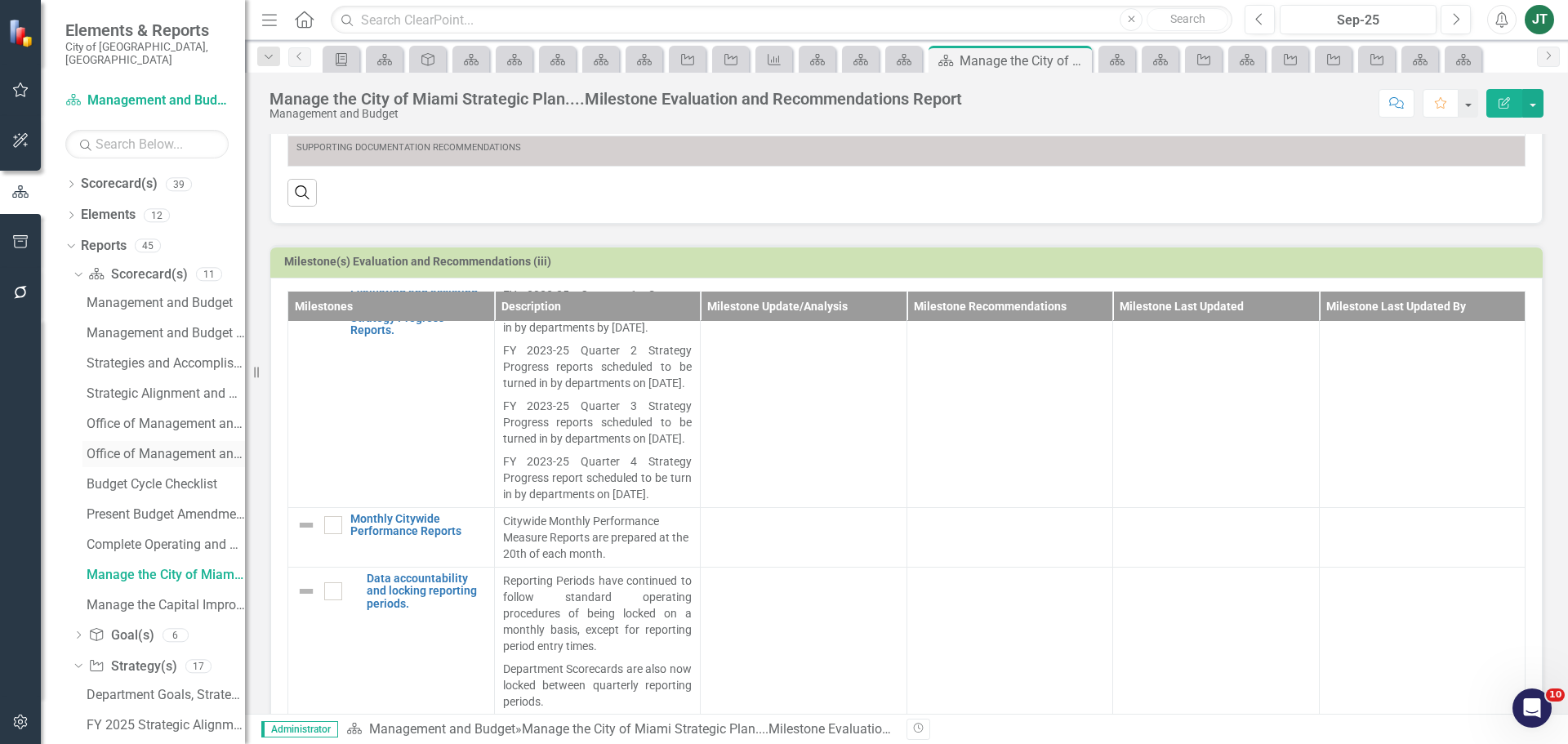
scroll to position [653, 0]
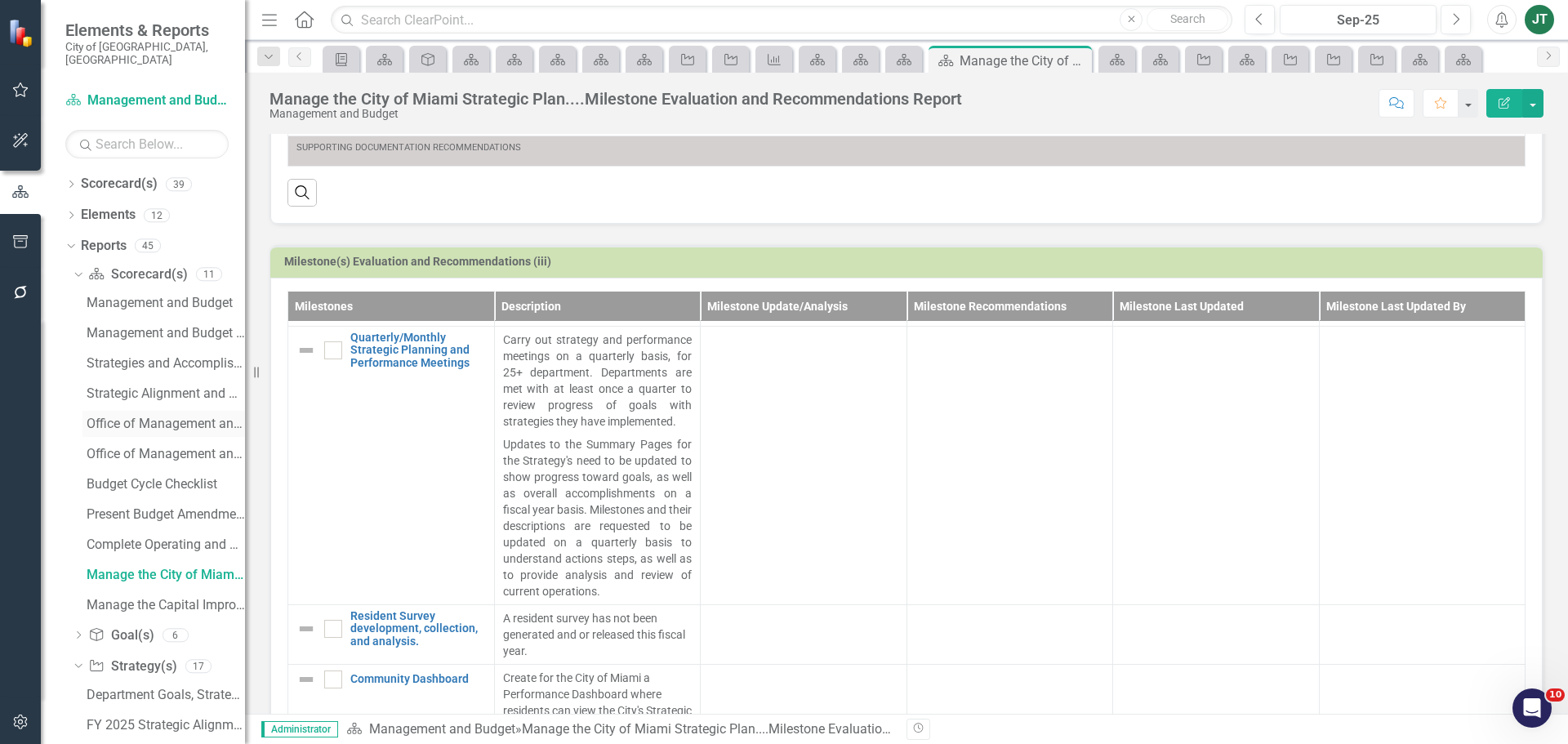
click at [142, 417] on div "Office of Management and Budget - Strategic Plan FY 2023-24" at bounding box center [165, 424] width 158 height 15
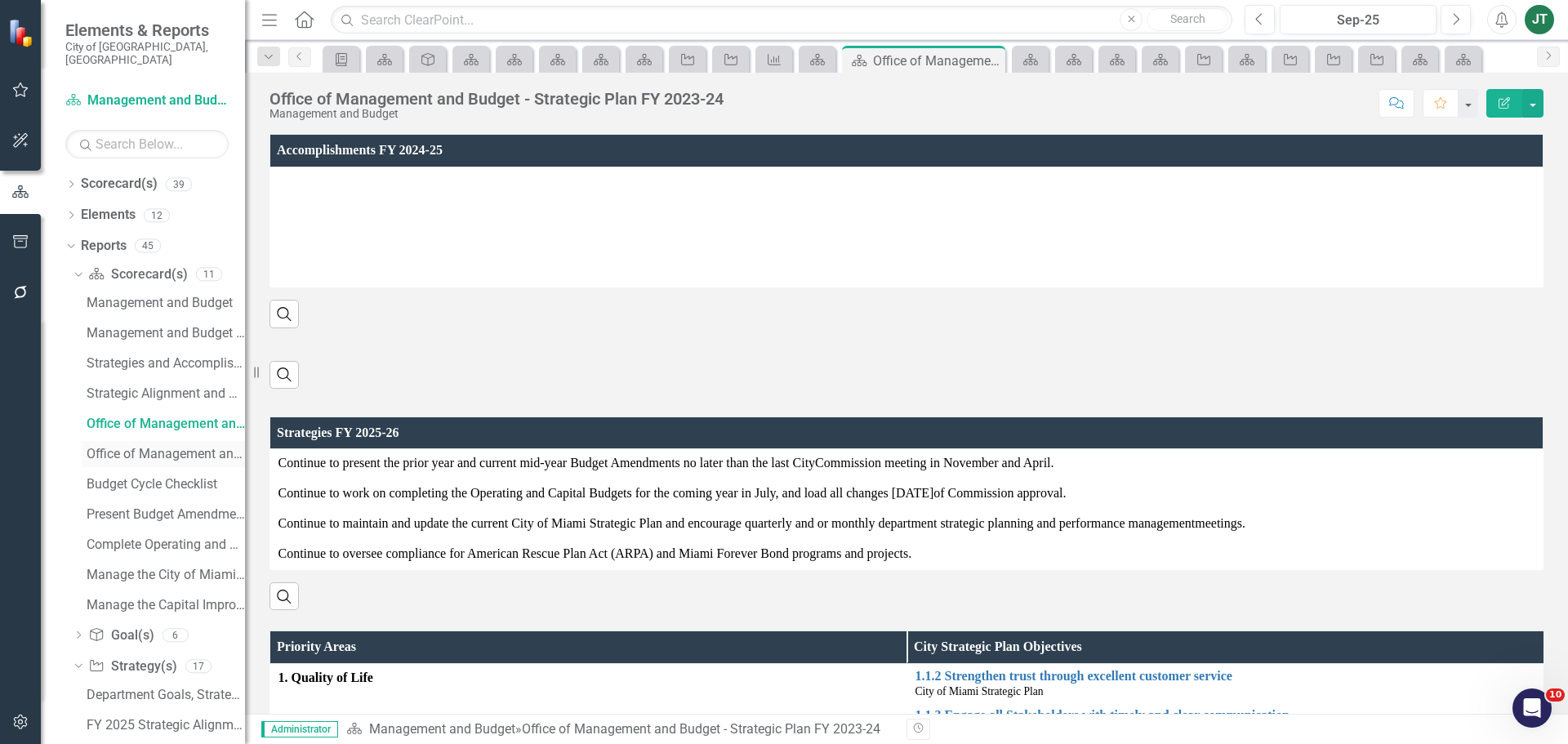
click at [186, 446] on div "Office of Management and Budget's Evaluation and Recommendations" at bounding box center [165, 454] width 158 height 15
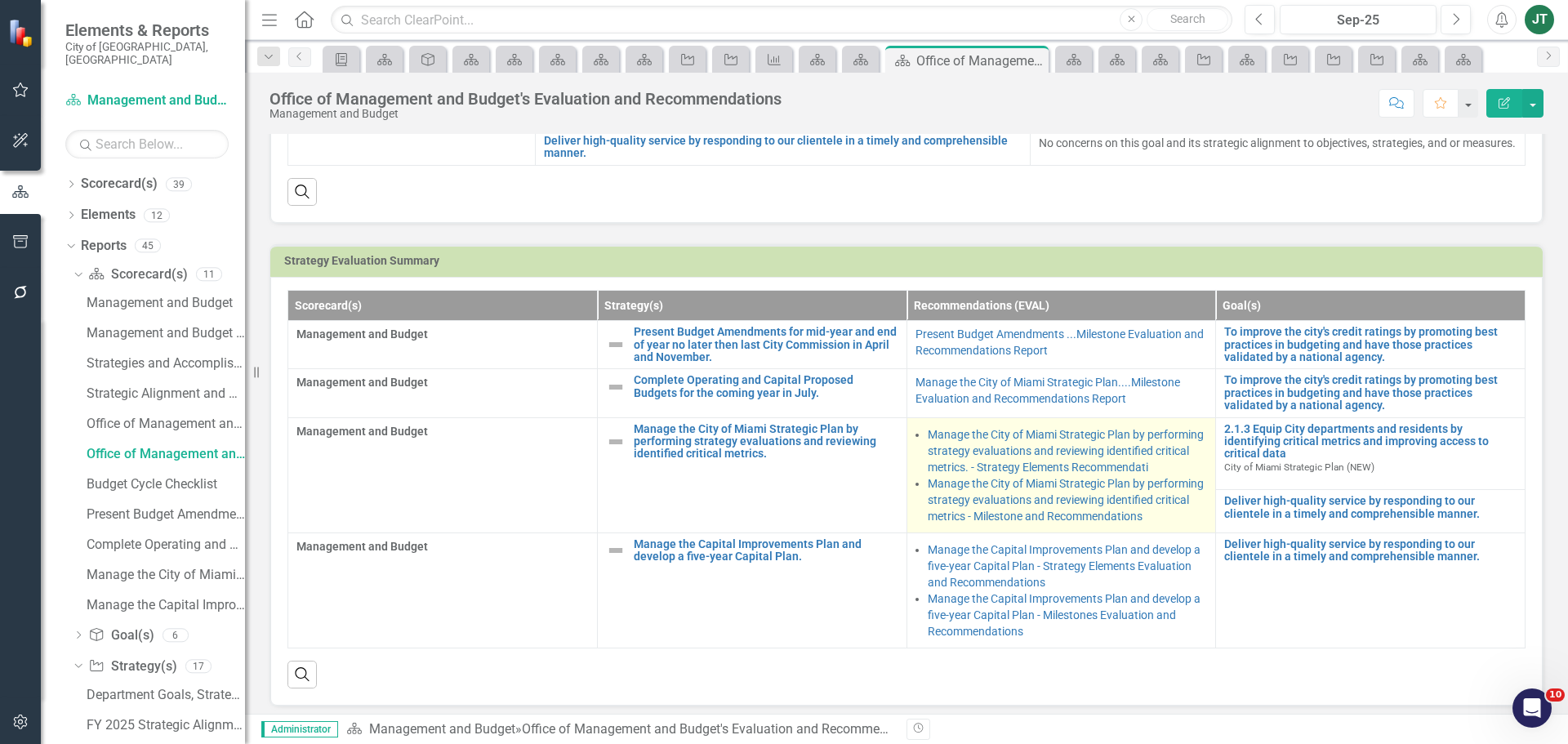
click at [1151, 524] on li "Manage the City of Miami Strategic Plan by performing strategy evaluations and …" at bounding box center [1068, 499] width 280 height 49
click at [1203, 510] on td "Manage the City of Miami Strategic Plan by performing strategy evaluations and …" at bounding box center [1061, 474] width 310 height 116
click at [1191, 513] on li "Manage the City of Miami Strategic Plan by performing strategy evaluations and …" at bounding box center [1068, 499] width 280 height 49
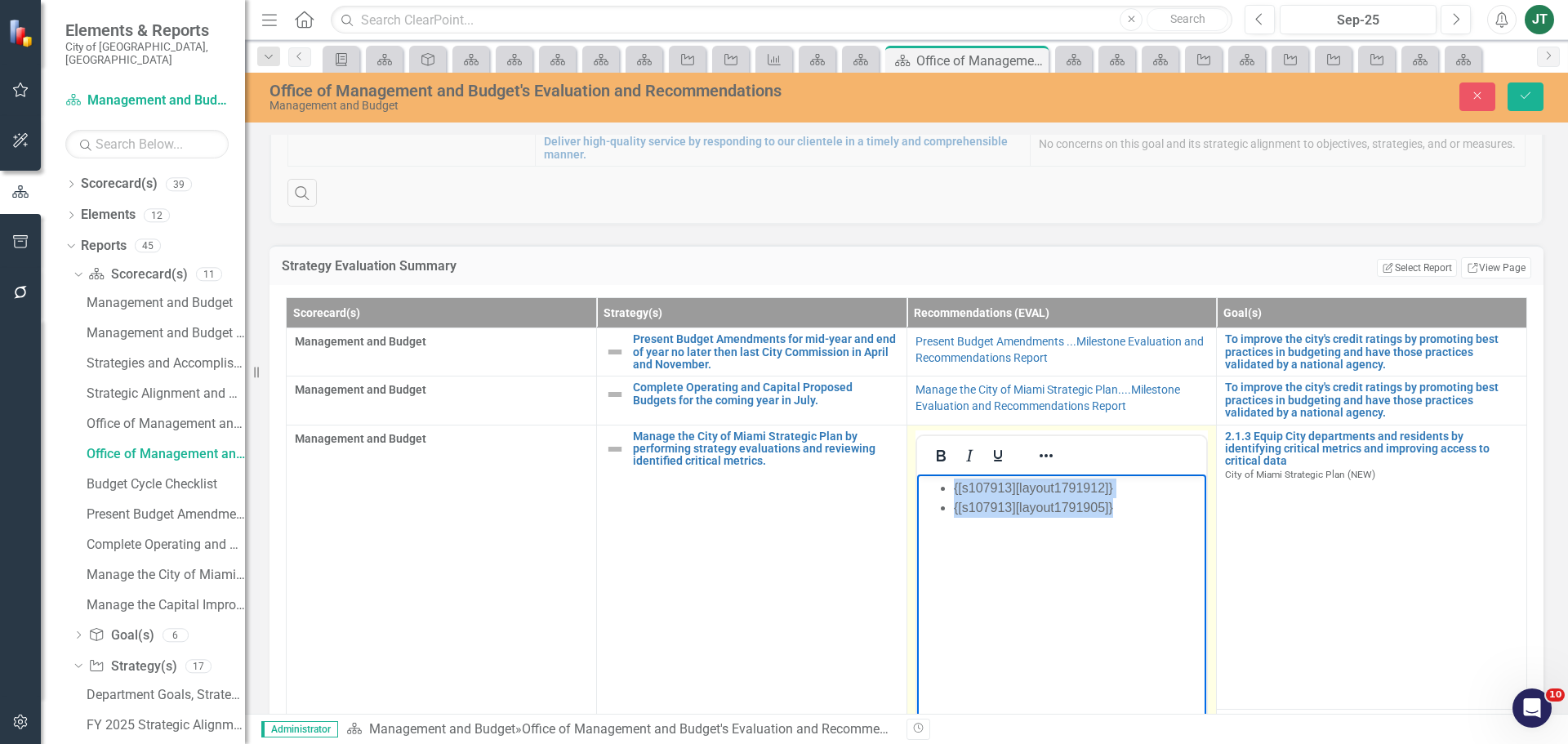
drag, startPoint x: 1015, startPoint y: 509, endPoint x: 706, endPoint y: 465, distance: 312.1
click at [916, 473] on html "{[s107913][layout1791912]} {[s107913][layout1791905]}" at bounding box center [1061, 595] width 290 height 245
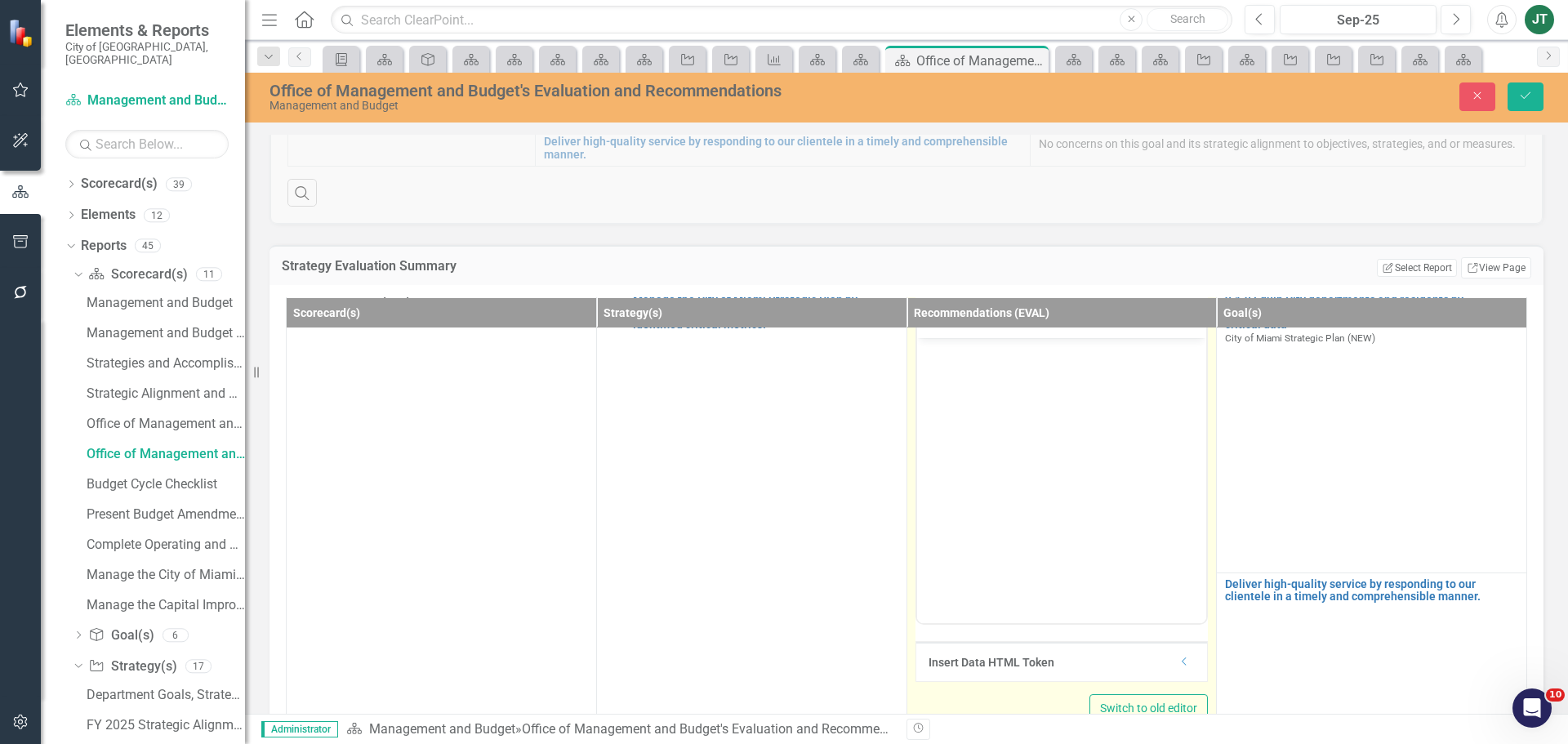
click at [1177, 649] on div "Insert Data HTML Token Dropdown" at bounding box center [1061, 661] width 291 height 39
click at [1179, 659] on icon "Dropdown" at bounding box center [1184, 663] width 12 height 10
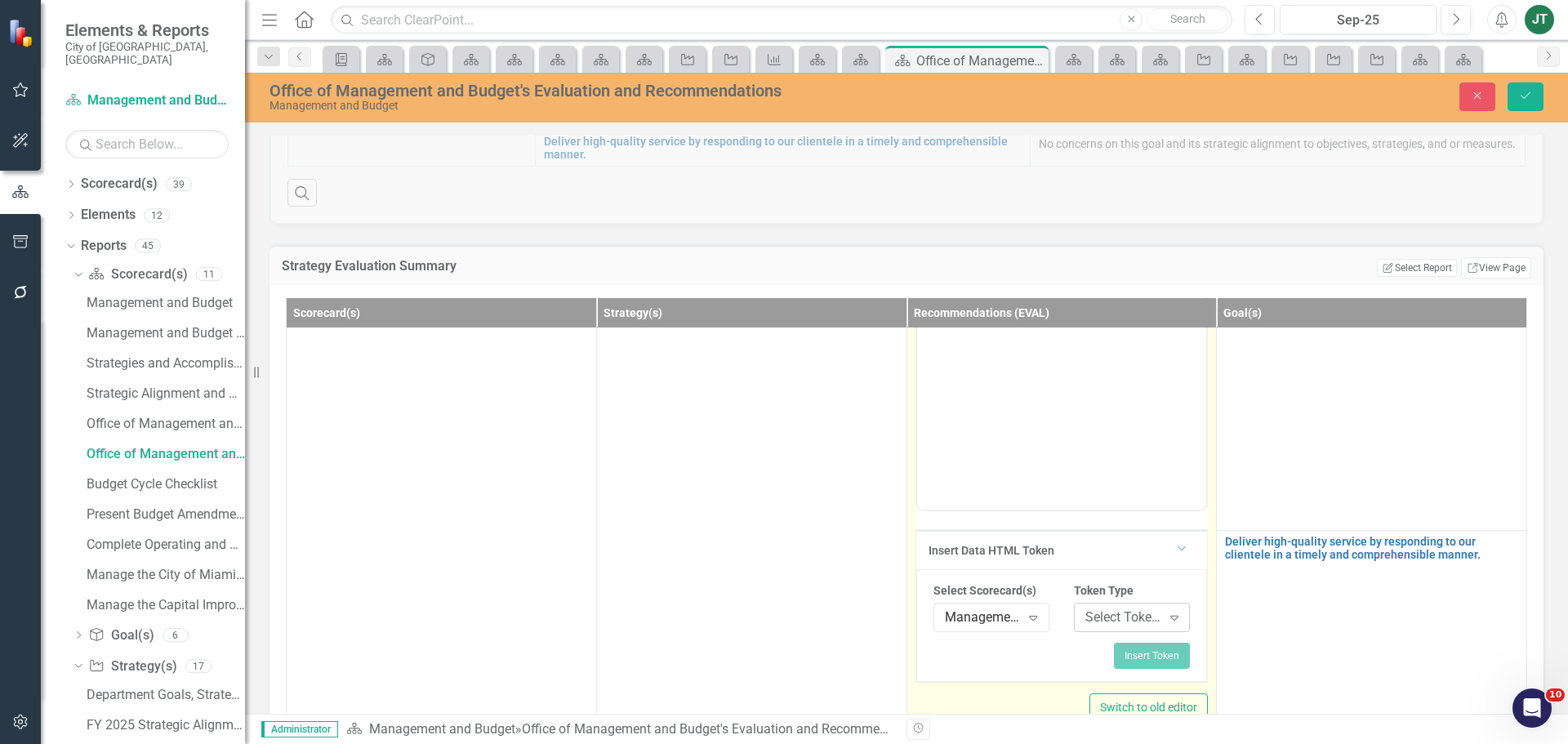
click at [1105, 617] on div "Select Token Type..." at bounding box center [1123, 616] width 76 height 18
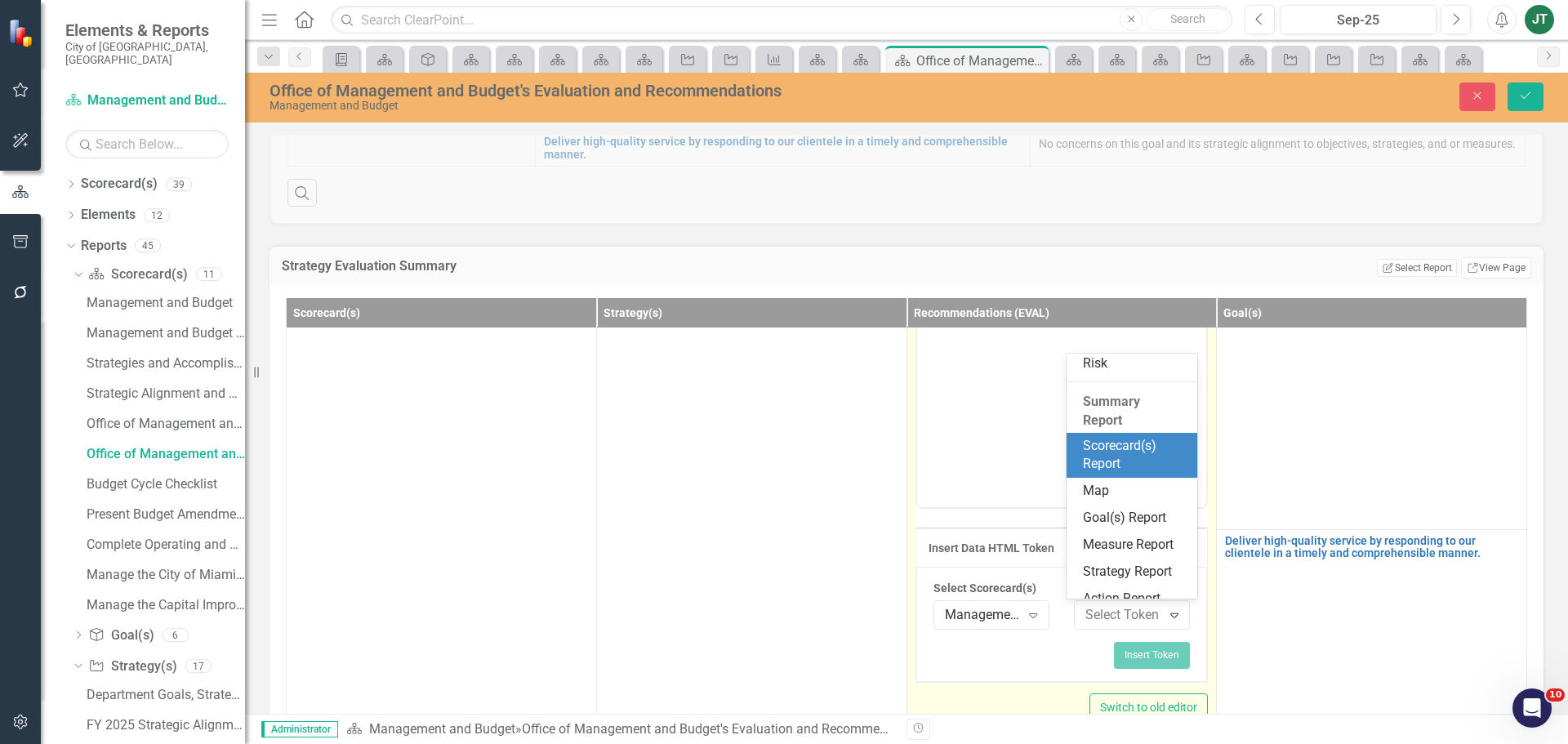
click at [1118, 410] on div "Summary Report" at bounding box center [1132, 410] width 130 height 42
click at [1116, 457] on div "Scorecard(s) Report" at bounding box center [1135, 456] width 104 height 38
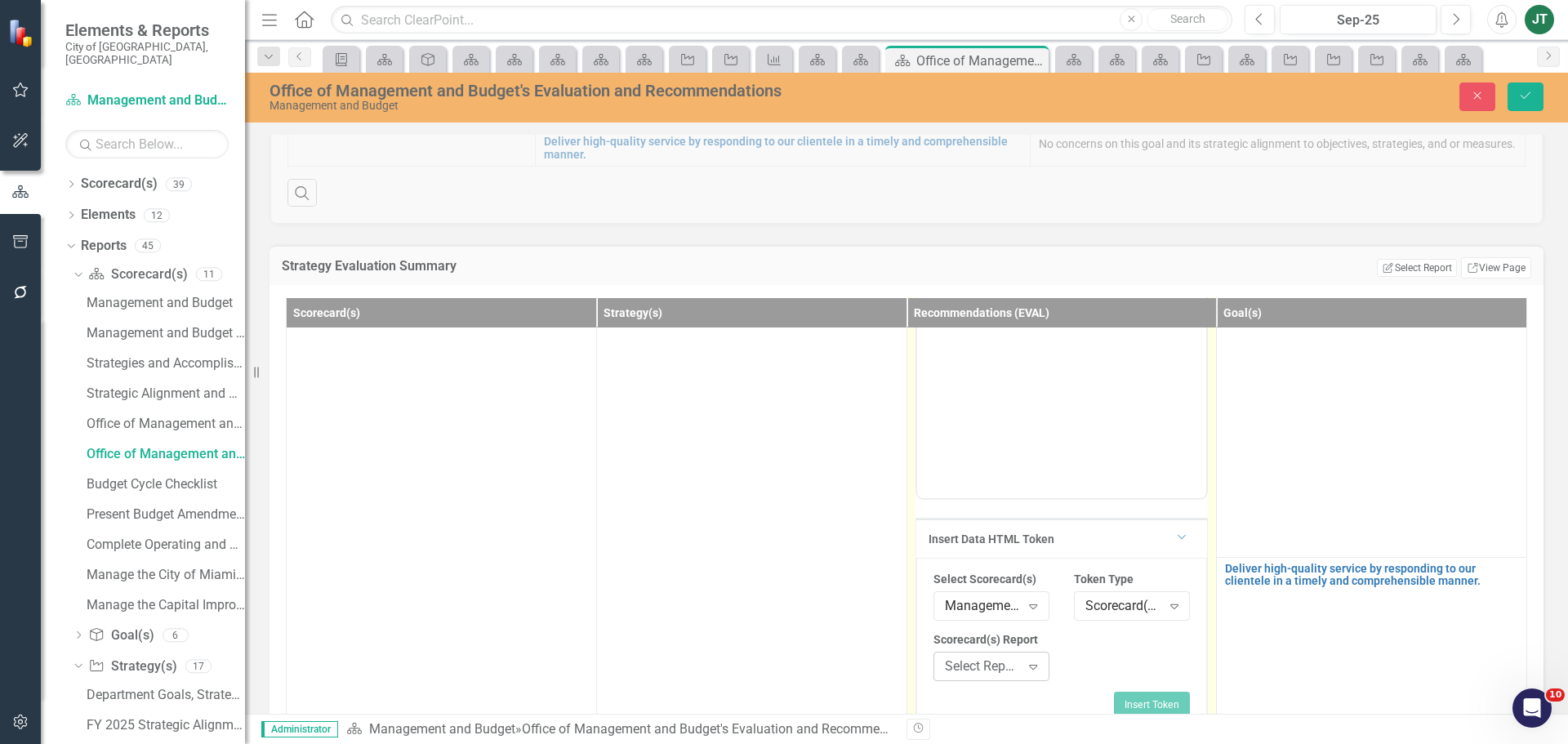
click at [988, 676] on div "Select Report..." at bounding box center [983, 665] width 76 height 18
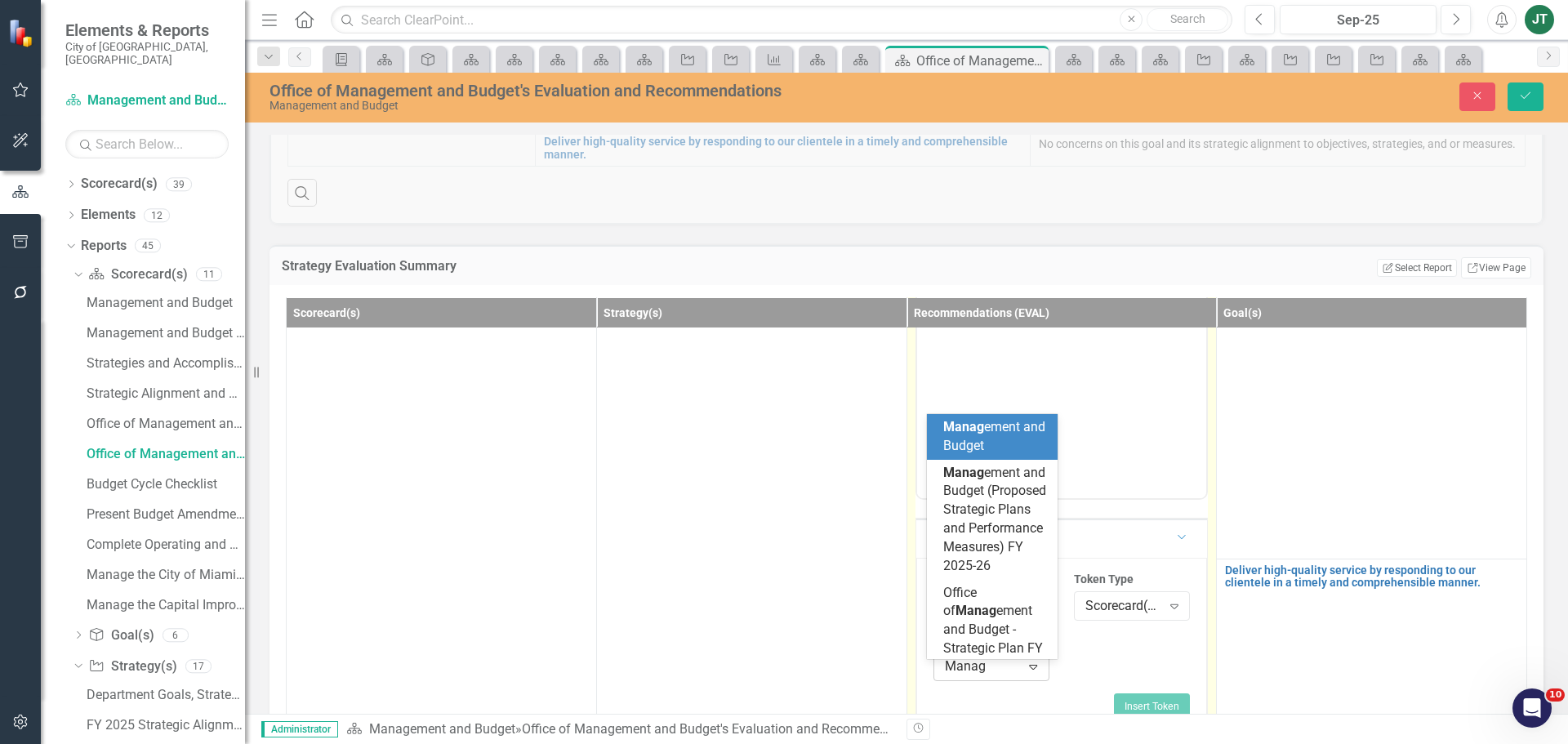
type input "Manage"
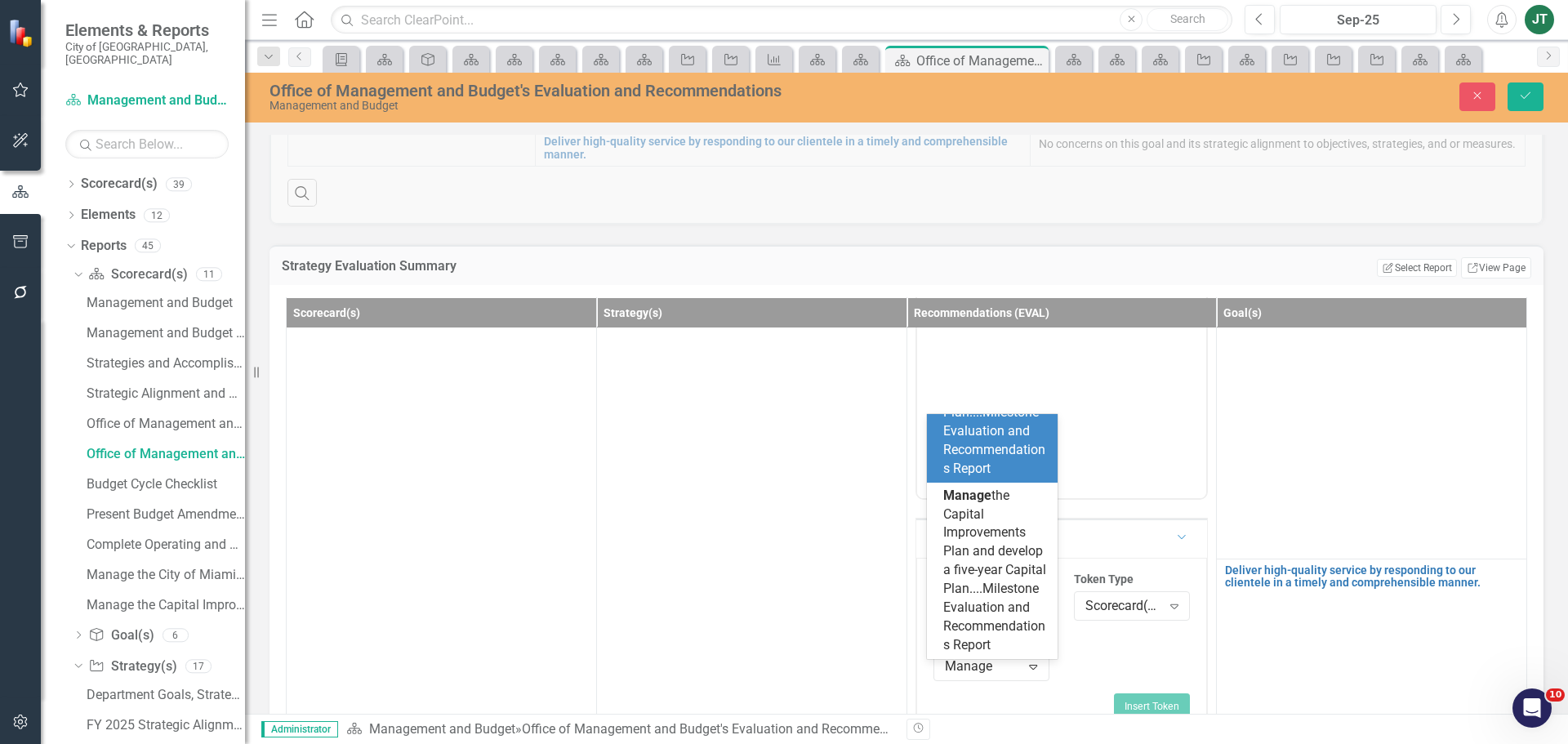
scroll to position [469, 0]
click at [979, 476] on span "Manage the City of Miami Strategic Plan....Milestone Evaluation and Recommendat…" at bounding box center [994, 412] width 102 height 128
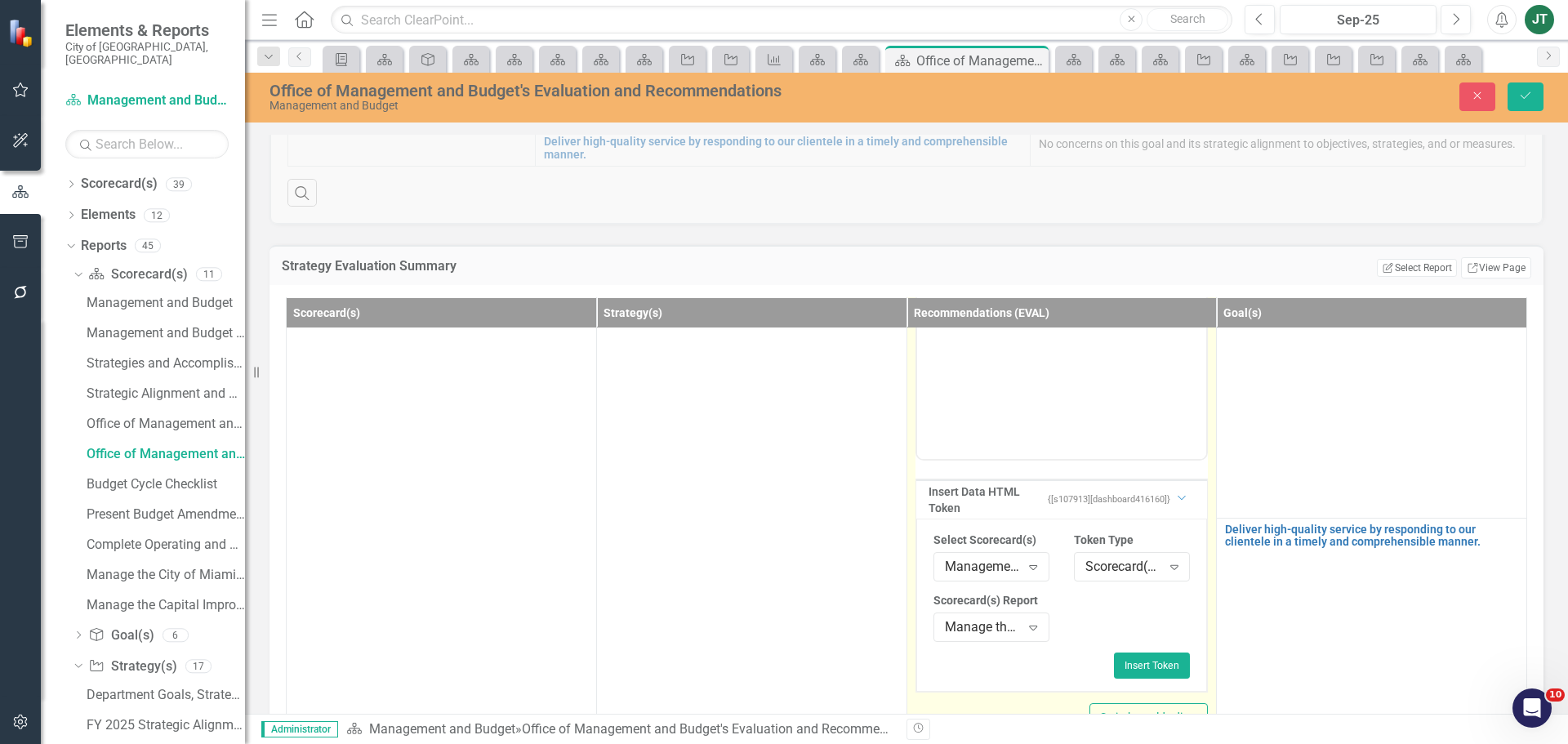
scroll to position [322, 0]
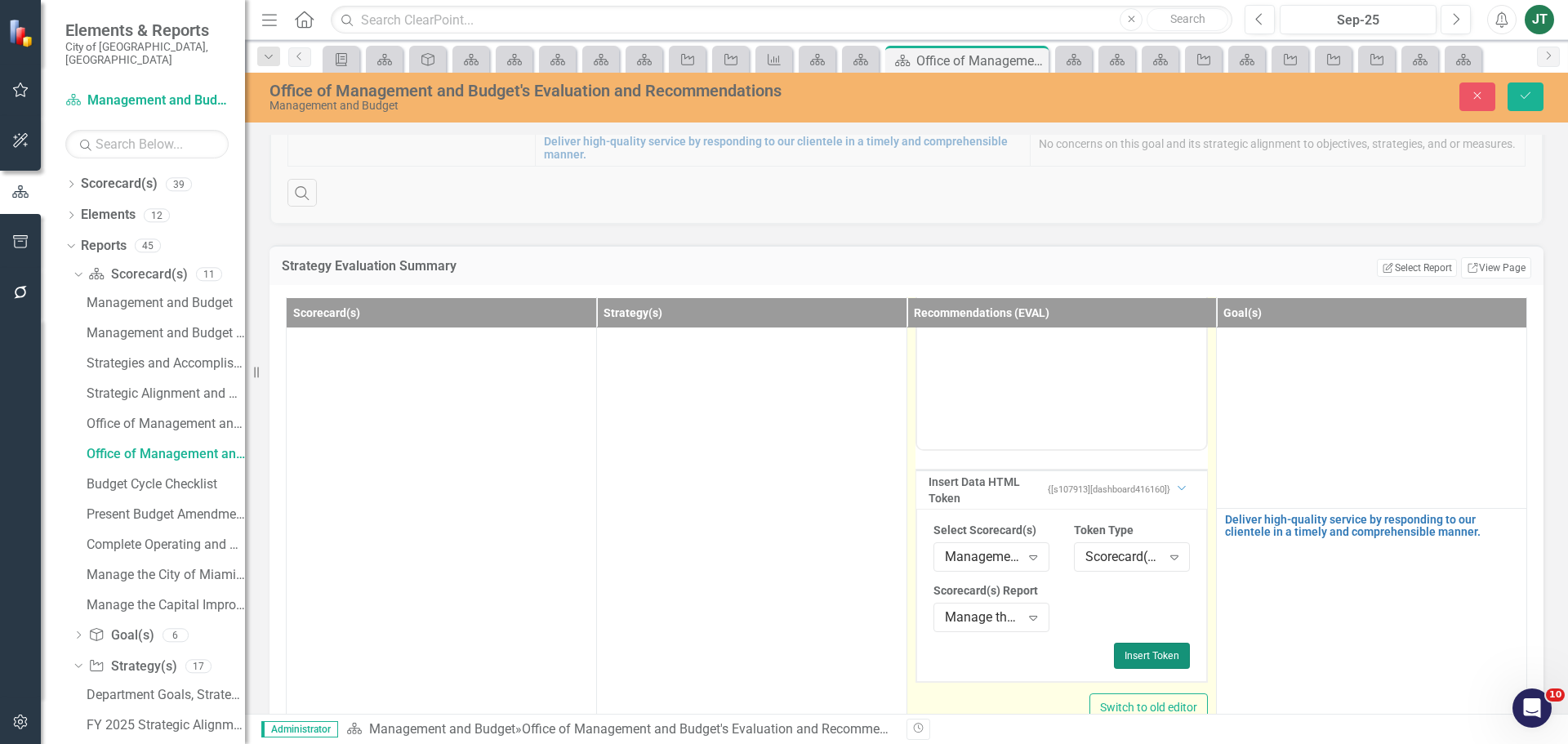
click at [1125, 642] on button "Insert Token" at bounding box center [1152, 655] width 76 height 26
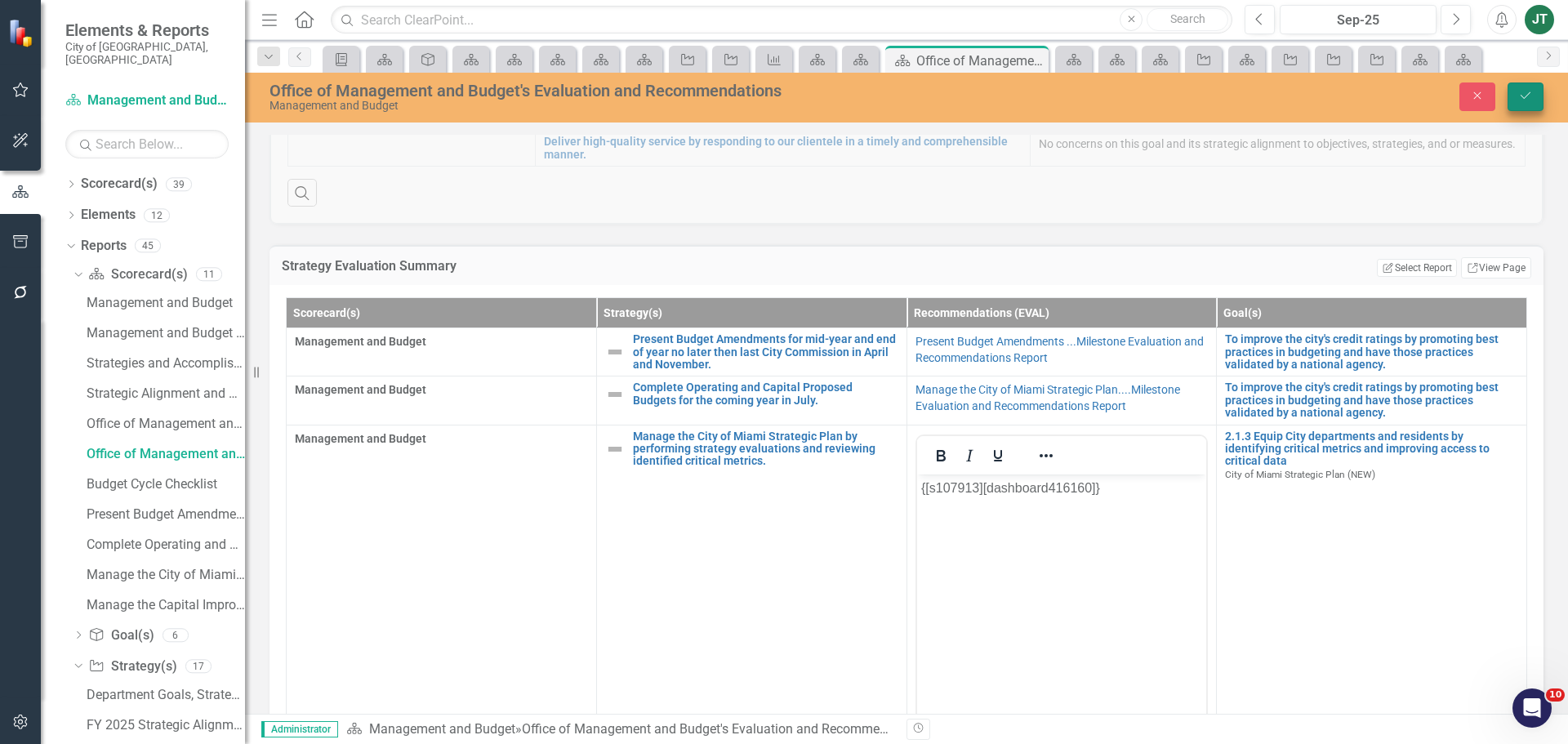
click at [1534, 95] on button "Save" at bounding box center [1525, 96] width 36 height 29
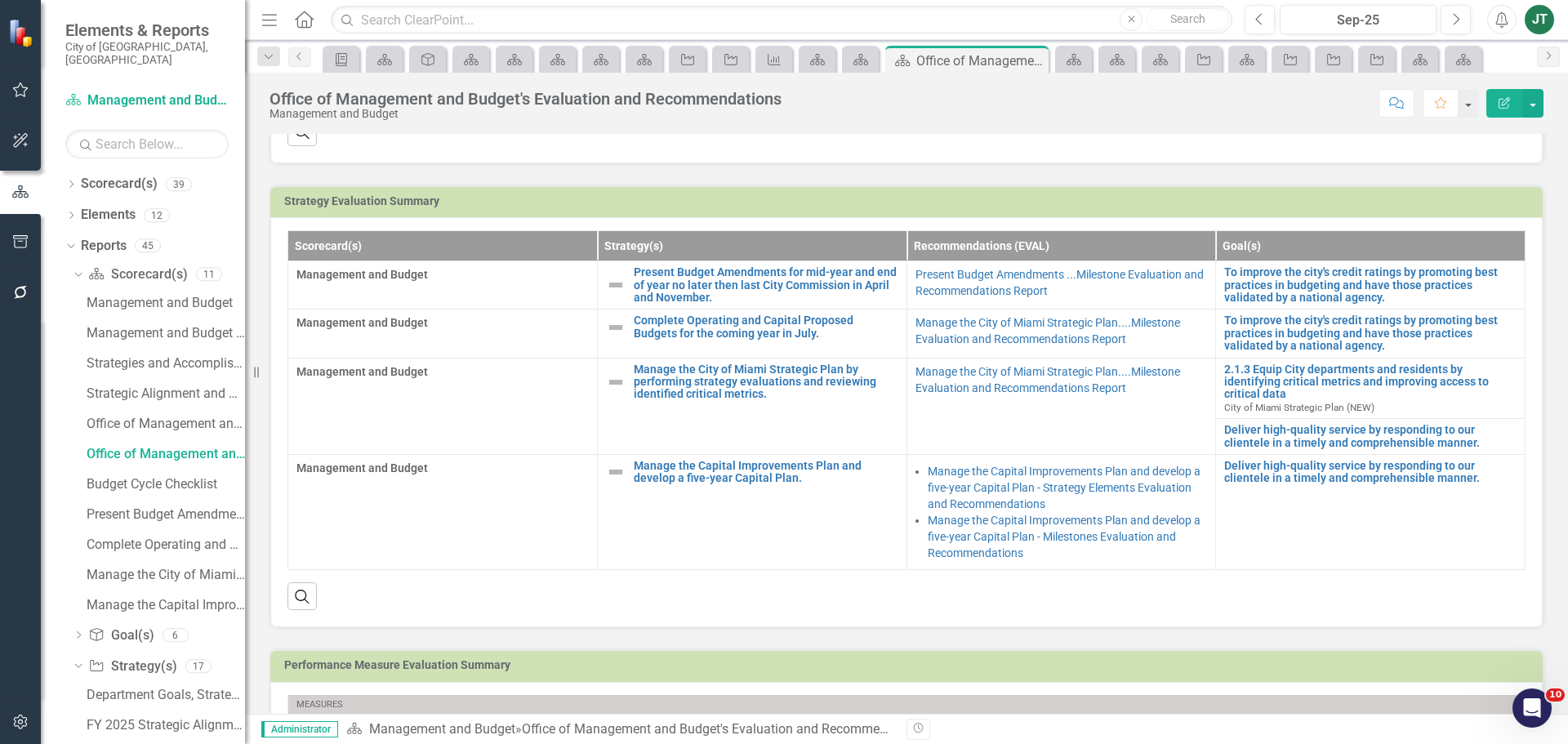
scroll to position [326, 0]
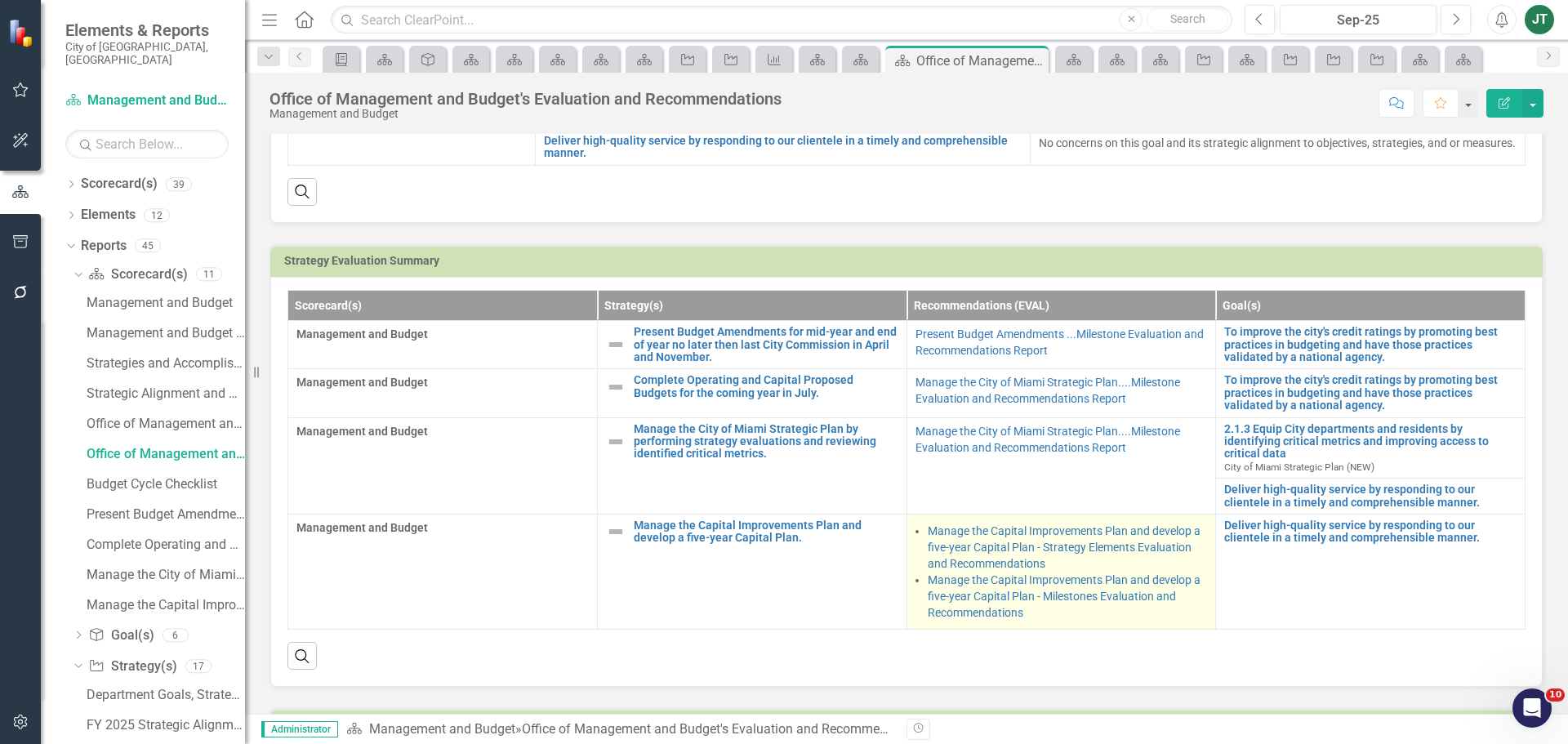
click at [1161, 620] on li "Manage the Capital Improvements Plan and develop a five-year Capital Plan - Mil…" at bounding box center [1068, 595] width 280 height 49
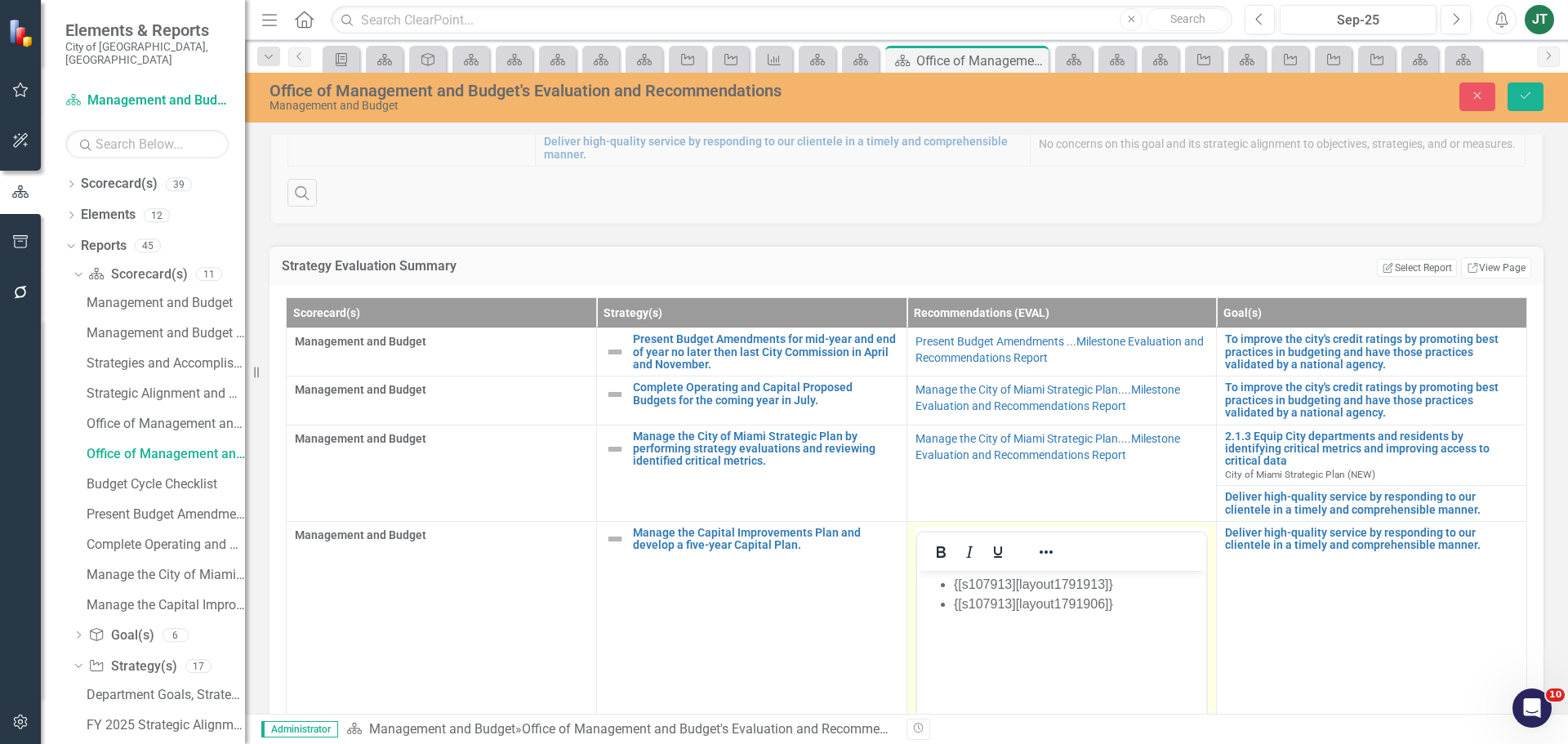
scroll to position [0, 0]
drag, startPoint x: 1144, startPoint y: 617, endPoint x: 734, endPoint y: 532, distance: 418.7
click at [916, 570] on html "{[s107913][layout1791913]} {[s107913][layout1791906]}" at bounding box center [1061, 692] width 290 height 245
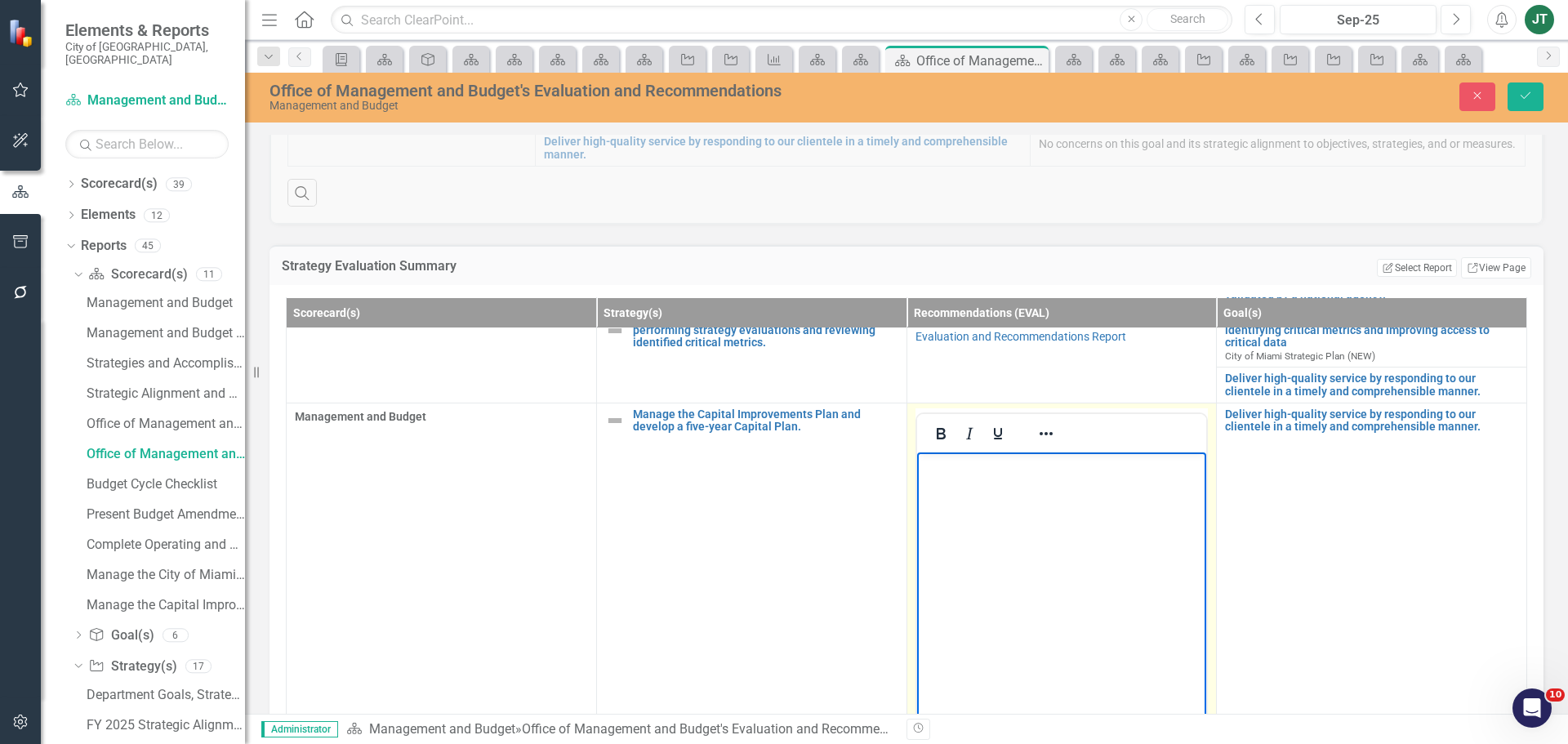
scroll to position [1, 0]
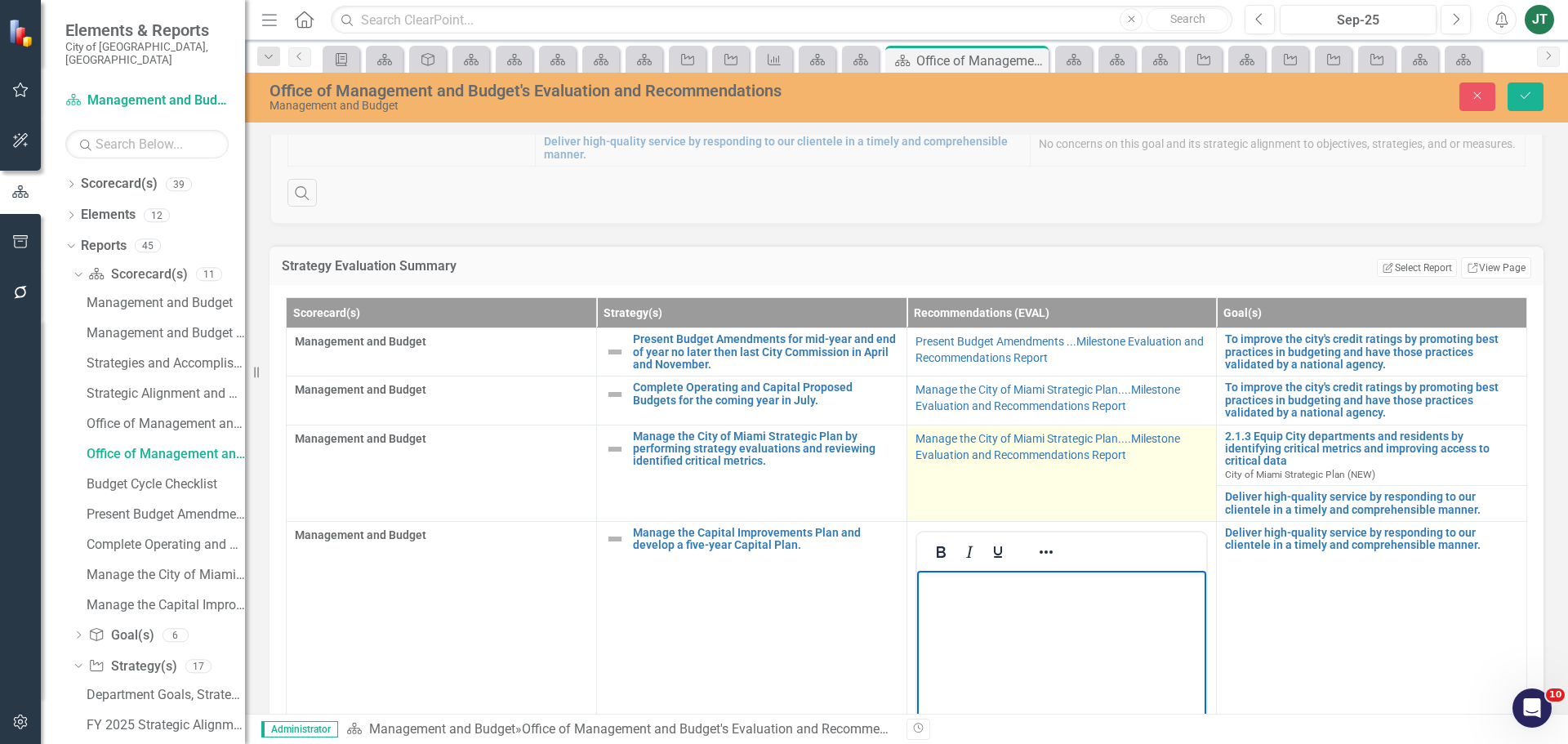
click at [1151, 501] on td "Manage the City of Miami Strategic Plan....Milestone Evaluation and Recommendat…" at bounding box center [1062, 472] width 311 height 96
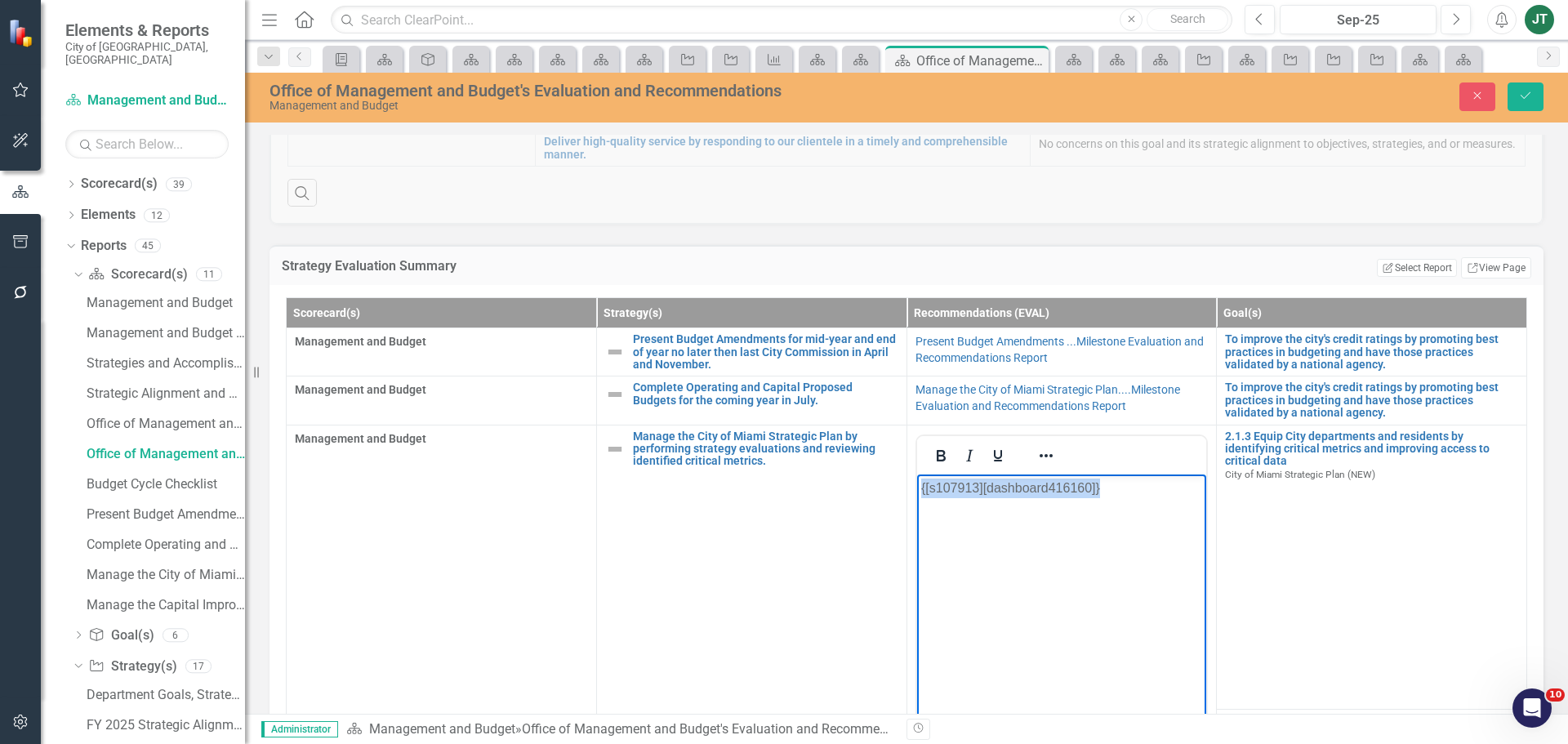
drag, startPoint x: 1183, startPoint y: 518, endPoint x: 1936, endPoint y: 947, distance: 866.6
click at [916, 473] on html "{[s107913][dashboard416160]}" at bounding box center [1061, 595] width 290 height 245
click at [1023, 460] on div at bounding box center [1046, 455] width 47 height 31
click at [1036, 459] on icon "Reveal or hide additional toolbar items" at bounding box center [1046, 455] width 19 height 19
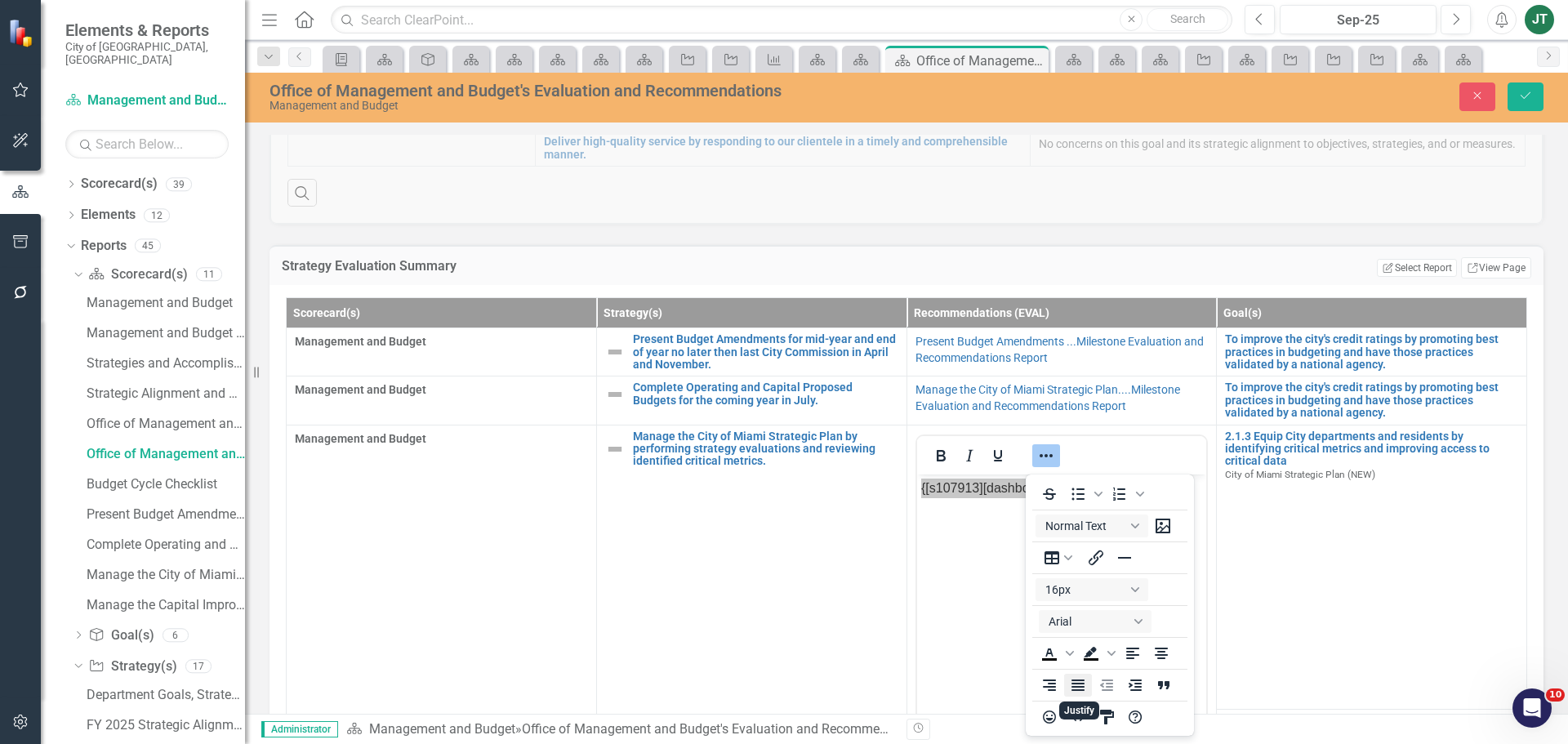
click at [1086, 690] on icon "Justify" at bounding box center [1078, 685] width 19 height 19
click at [1525, 98] on icon "Save" at bounding box center [1525, 95] width 15 height 11
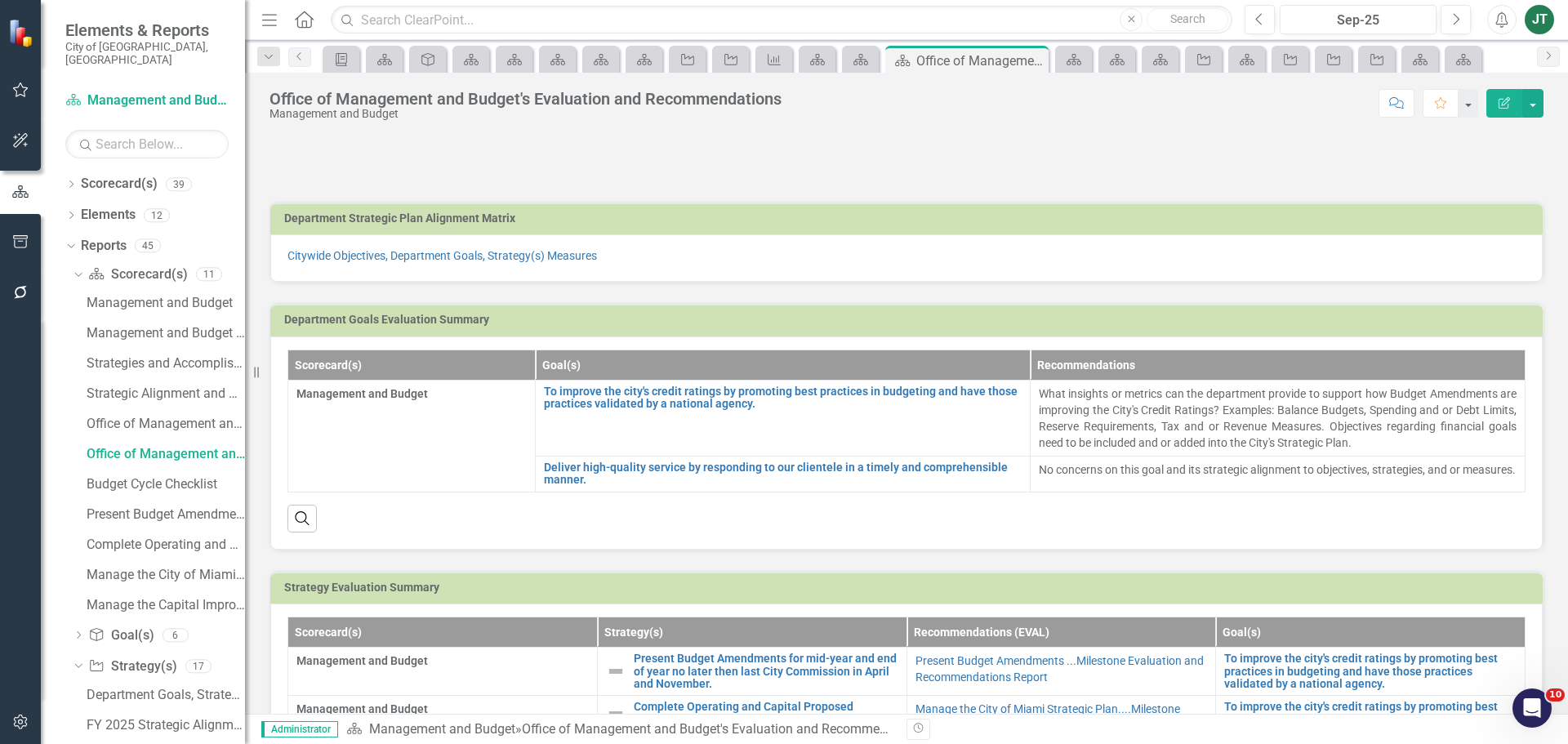
scroll to position [409, 0]
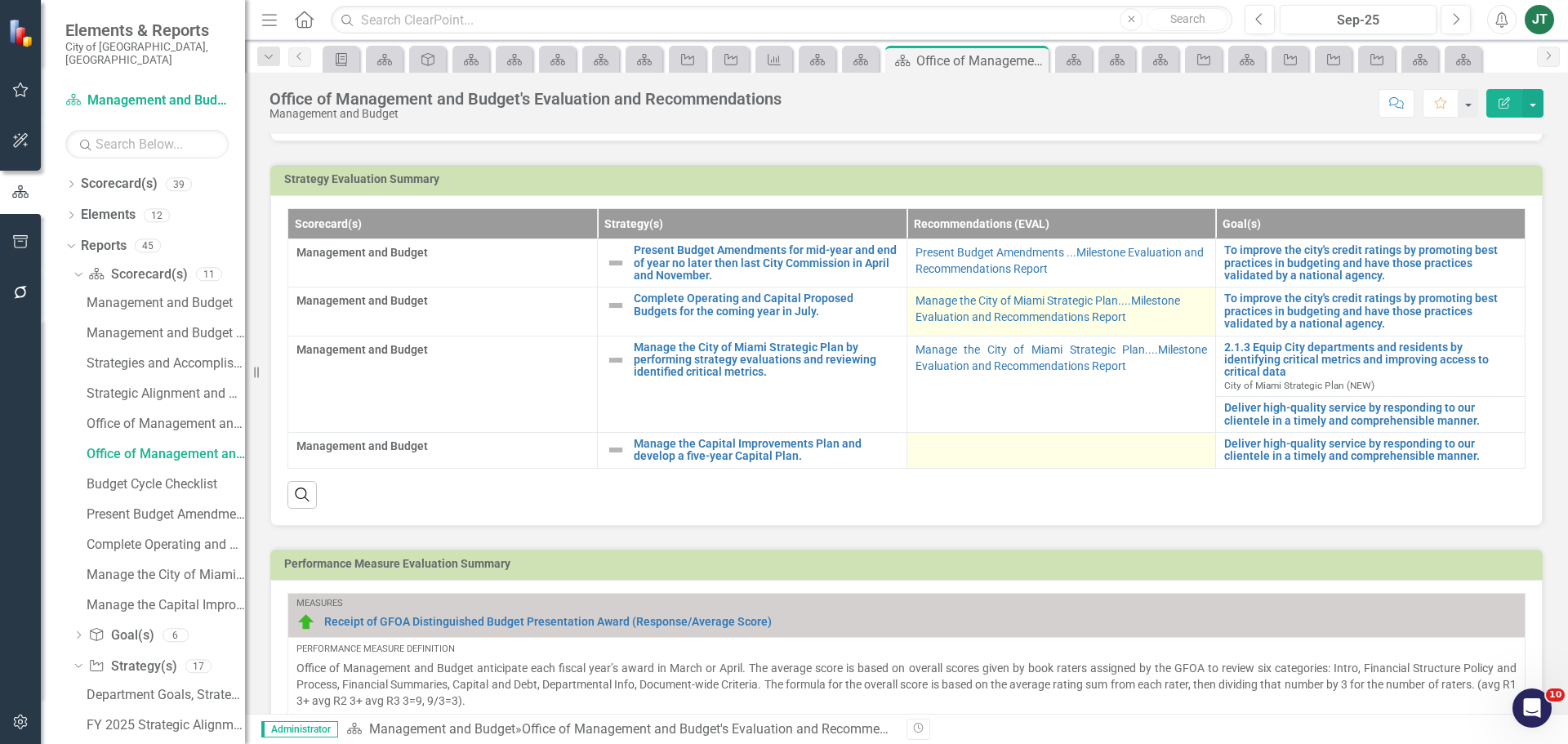
click at [1175, 325] on p "Manage the City of Miami Strategic Plan....Milestone Evaluation and Recommendat…" at bounding box center [1061, 308] width 292 height 32
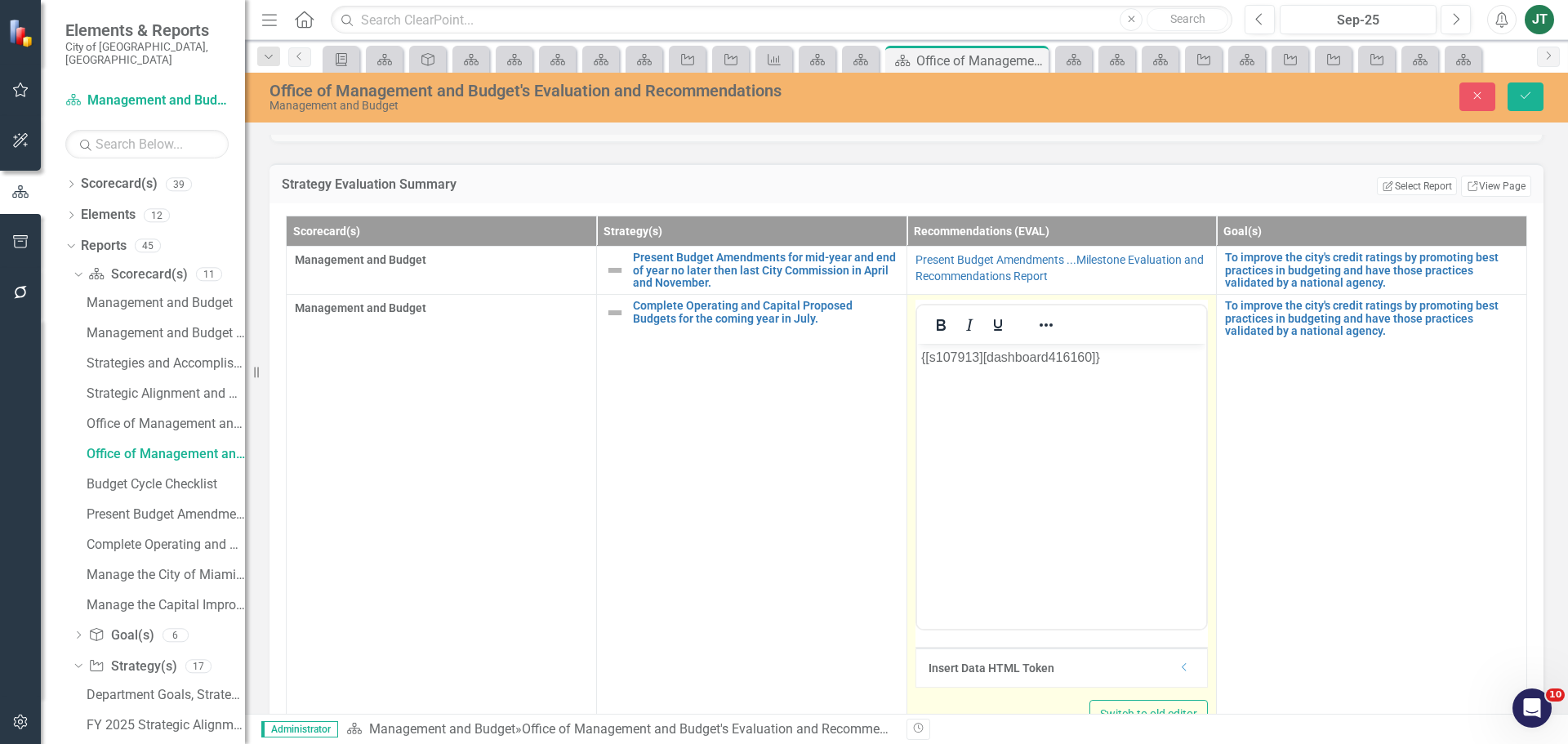
scroll to position [0, 0]
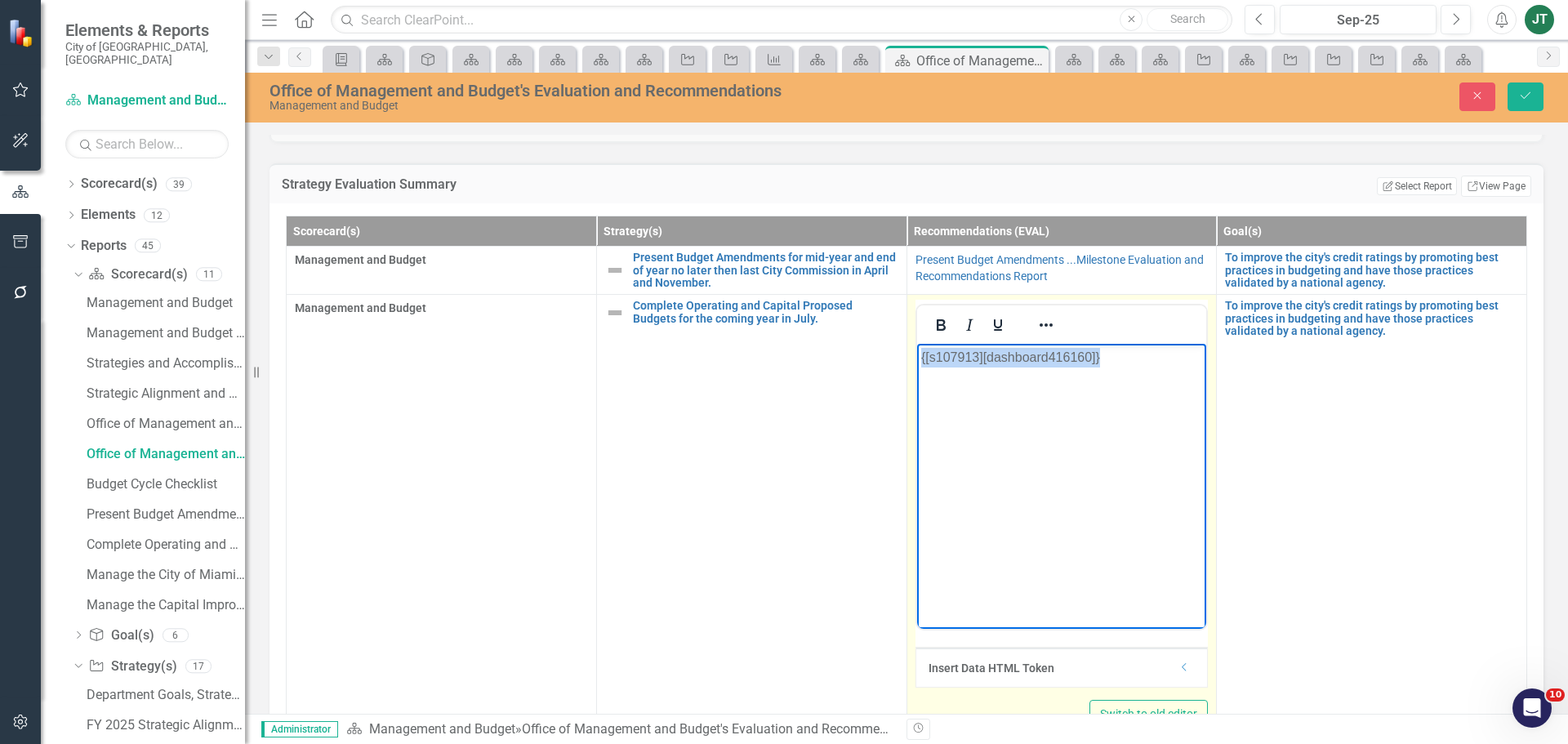
drag, startPoint x: 1148, startPoint y: 386, endPoint x: 704, endPoint y: 323, distance: 448.4
click at [916, 344] on html "{[s107913][dashboard416160]}" at bounding box center [1061, 466] width 290 height 245
click at [1037, 335] on icon "Reveal or hide additional toolbar items" at bounding box center [1046, 324] width 19 height 19
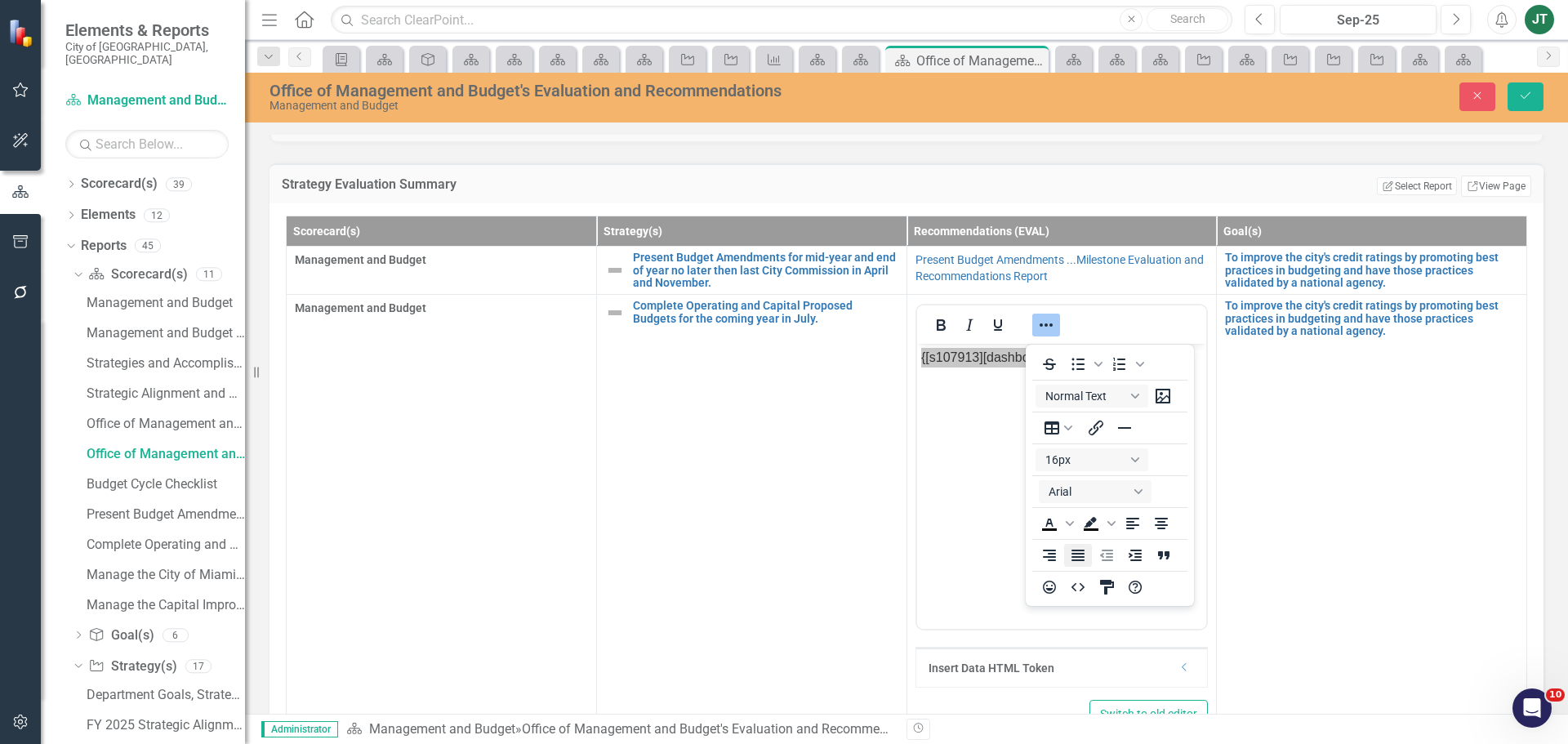
click at [1084, 559] on icon "Justify" at bounding box center [1078, 555] width 13 height 11
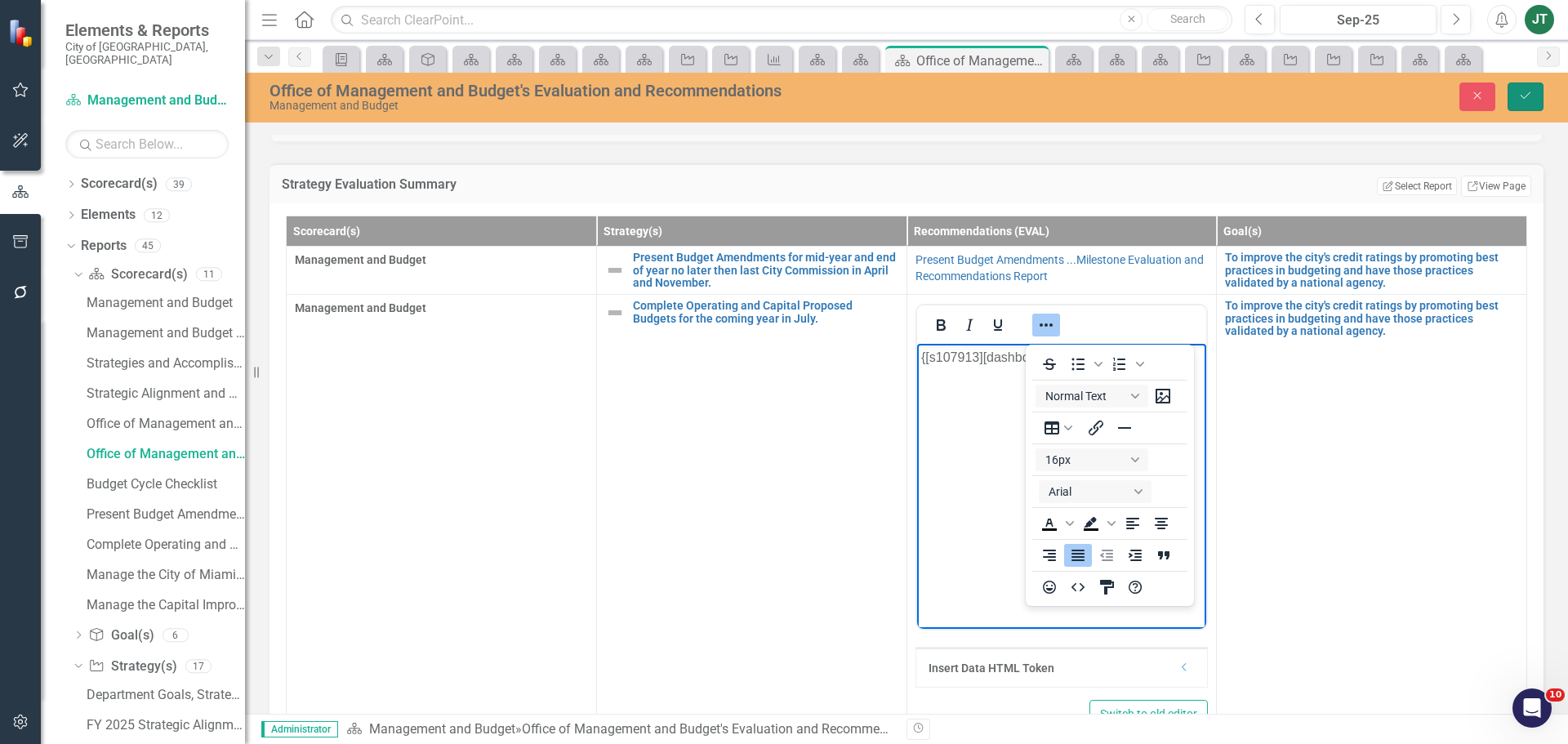
click at [1531, 95] on icon "Save" at bounding box center [1525, 95] width 15 height 11
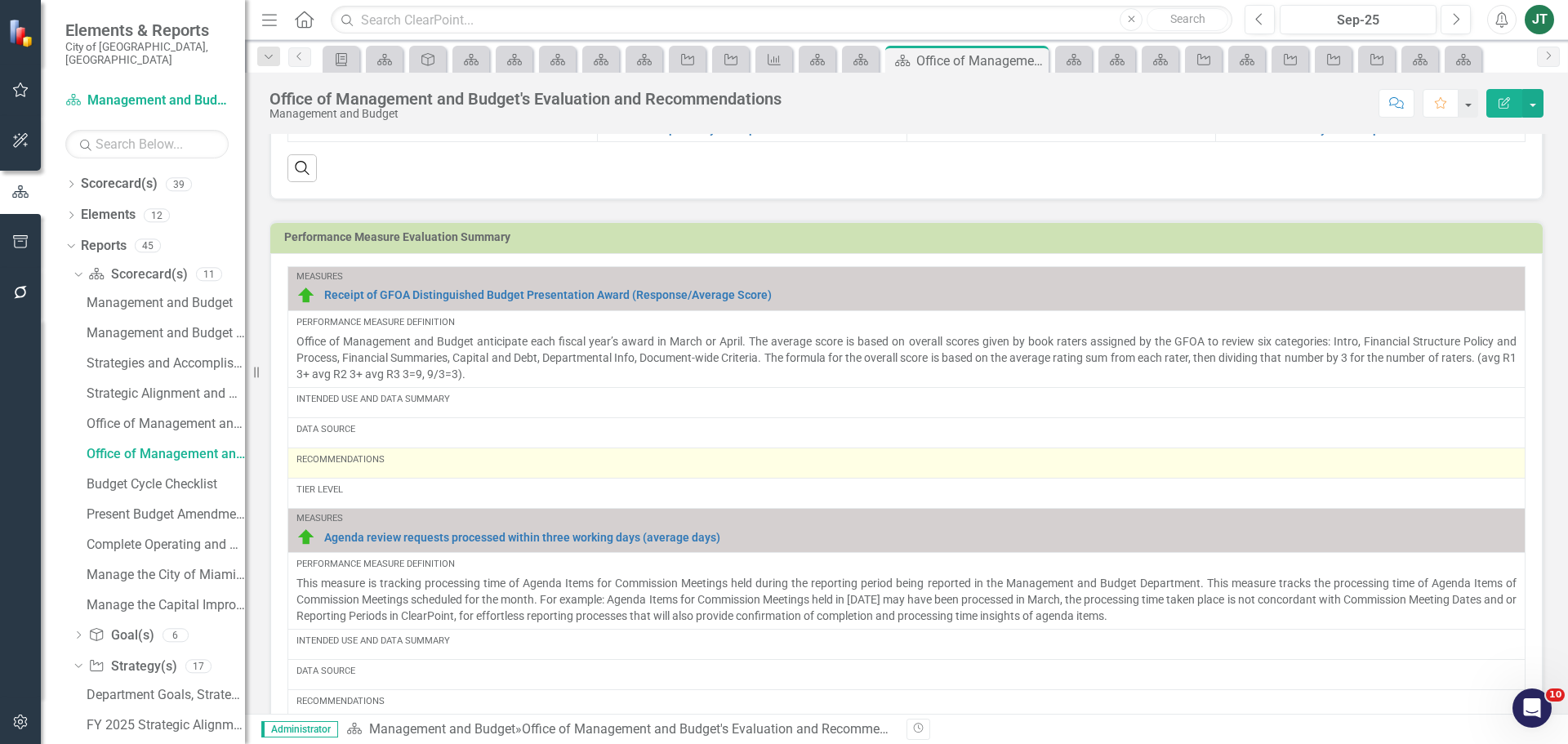
scroll to position [490, 0]
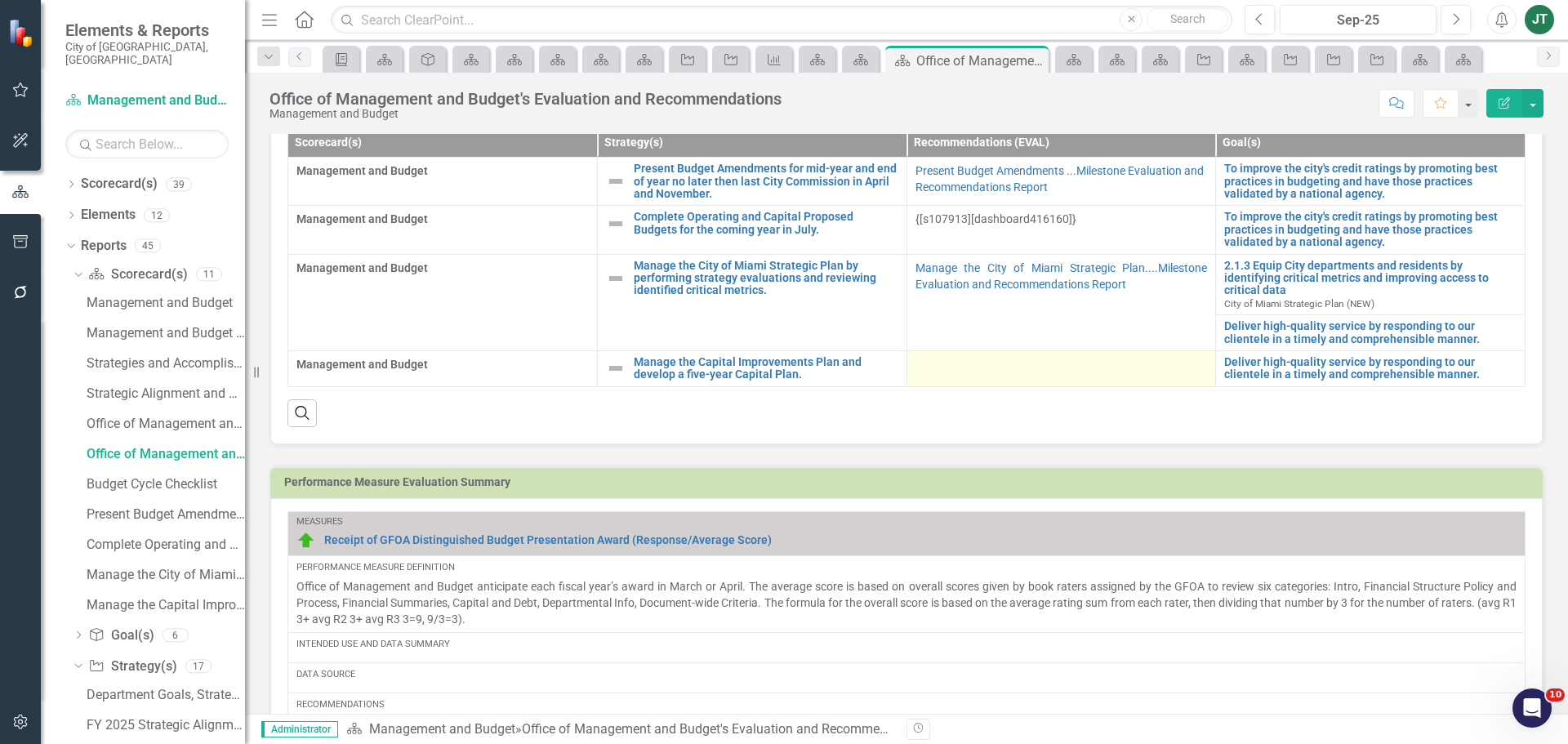
click at [1064, 375] on div at bounding box center [1061, 365] width 292 height 19
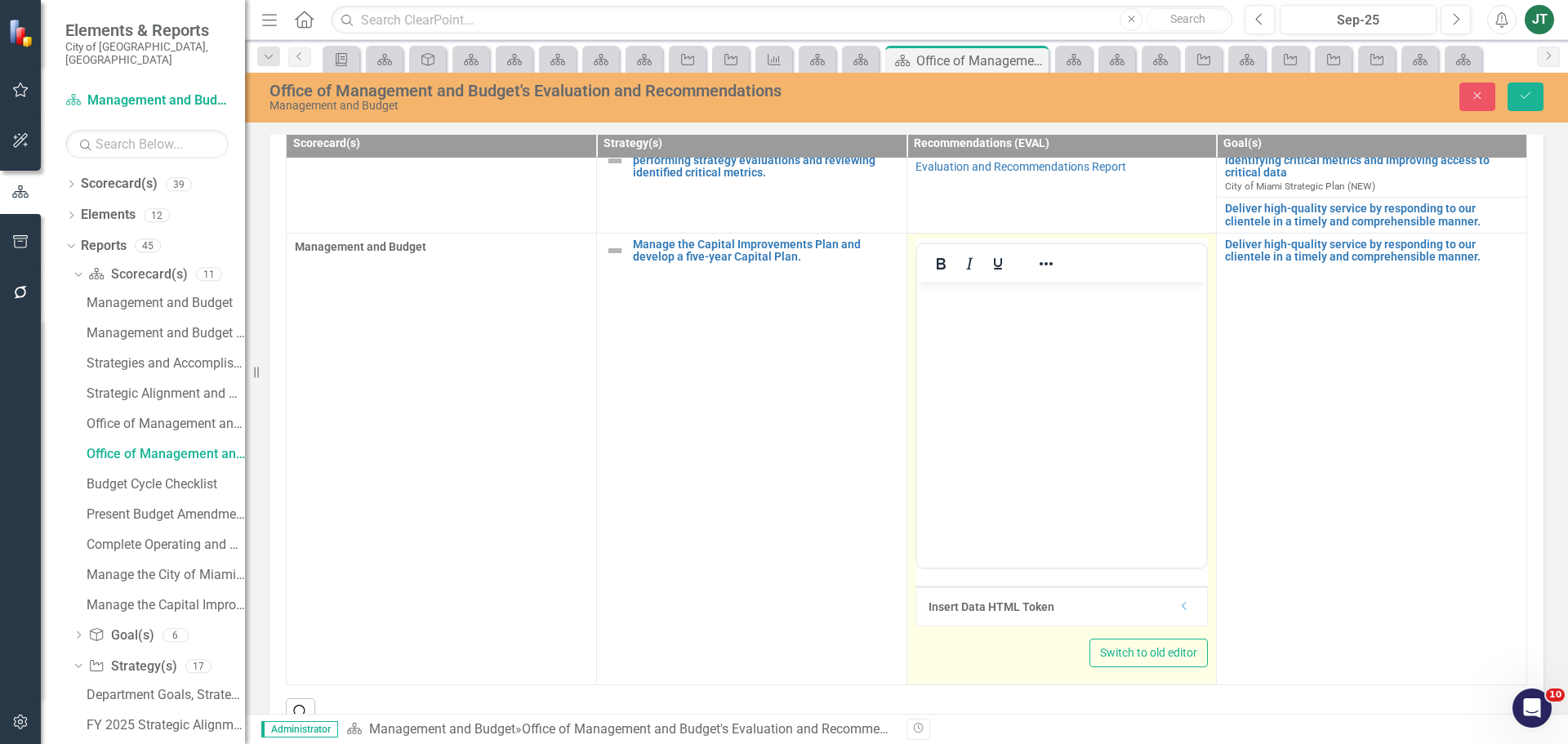
scroll to position [129, 0]
click at [1179, 601] on icon "Dropdown" at bounding box center [1184, 605] width 12 height 10
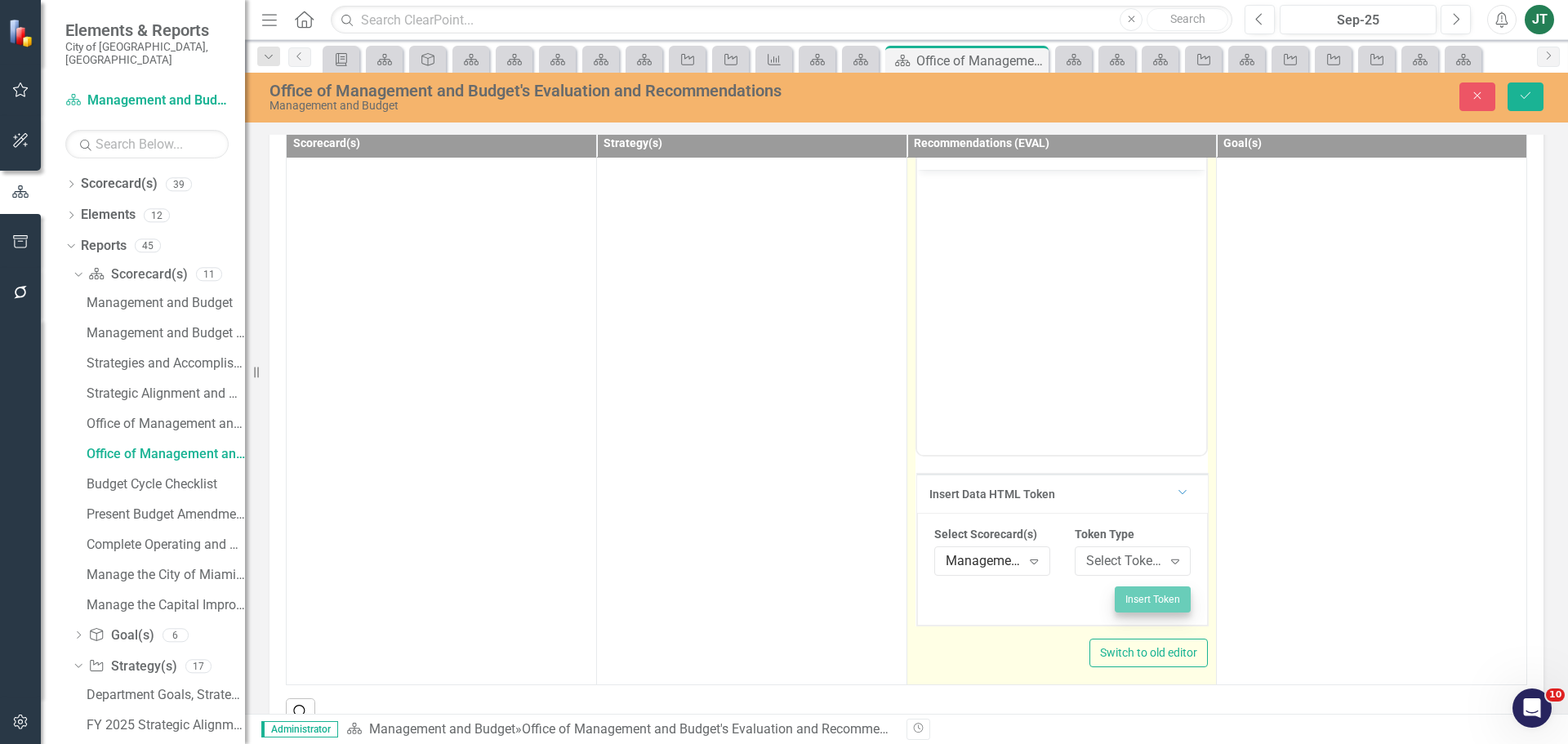
scroll to position [243, 0]
click at [1123, 566] on div "Select Token Type... Expand" at bounding box center [1133, 561] width 116 height 30
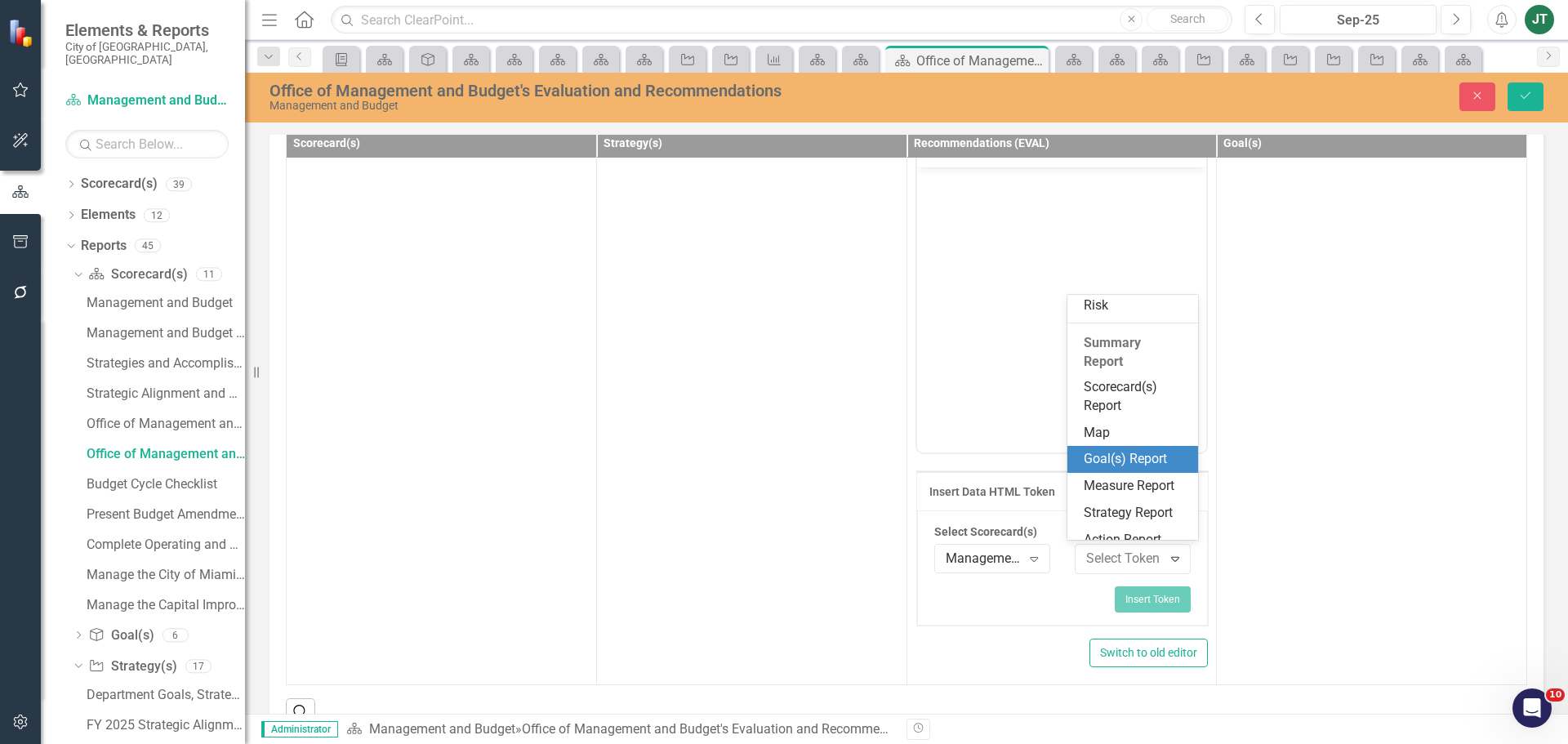
scroll to position [304, 0]
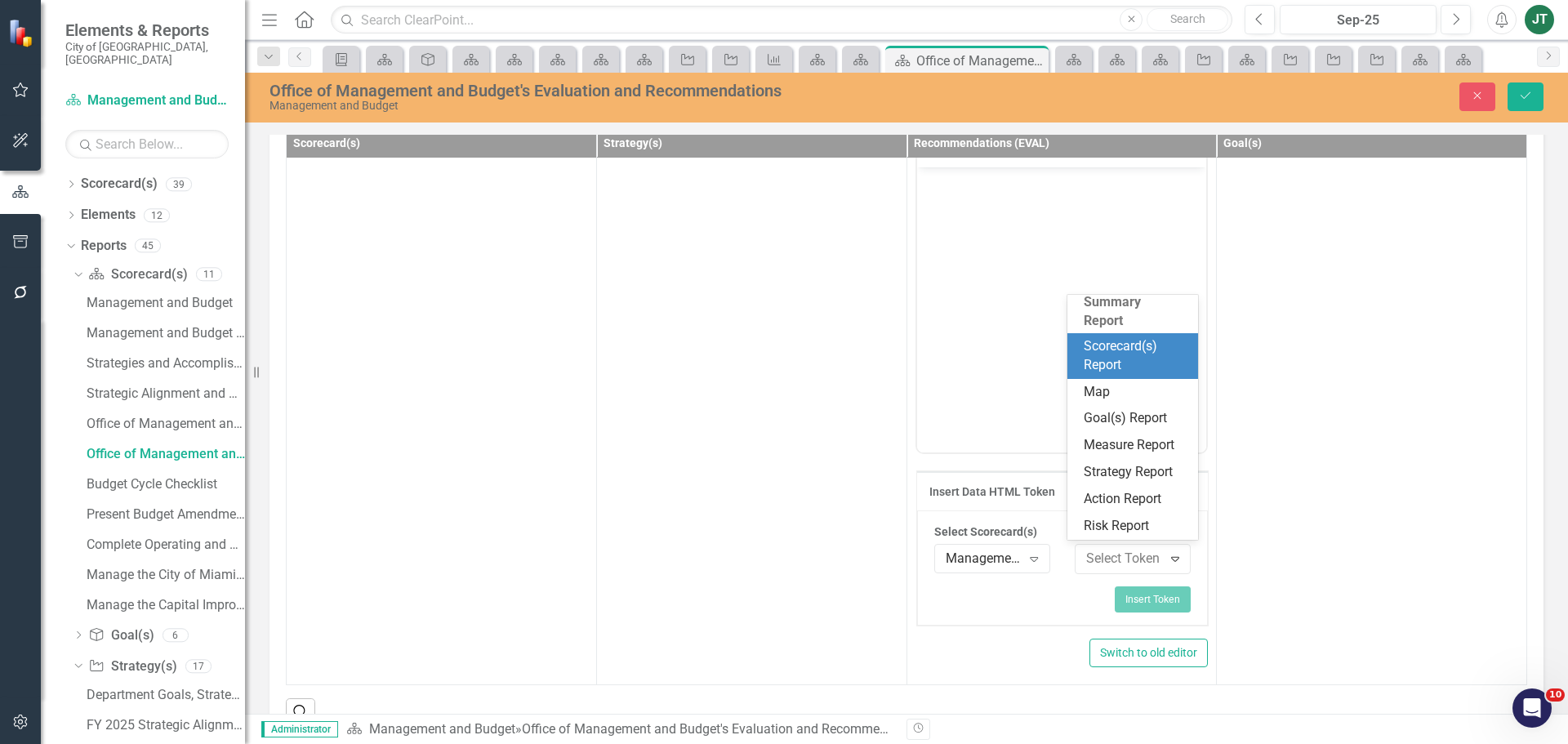
click at [1121, 333] on div "Scorecard(s) Report" at bounding box center [1133, 355] width 130 height 45
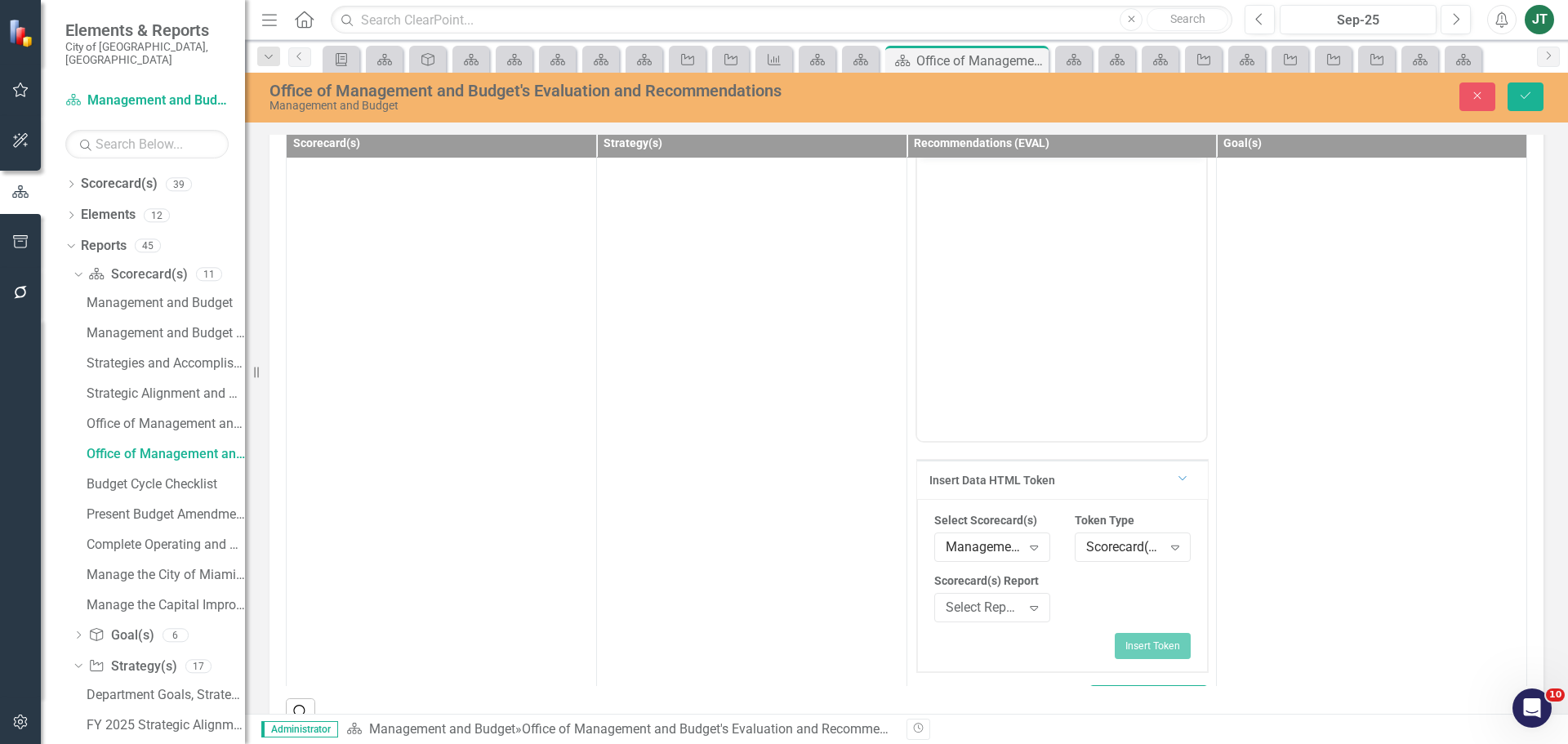
scroll to position [245, 0]
click at [985, 612] on div "Select Report..." at bounding box center [984, 608] width 76 height 18
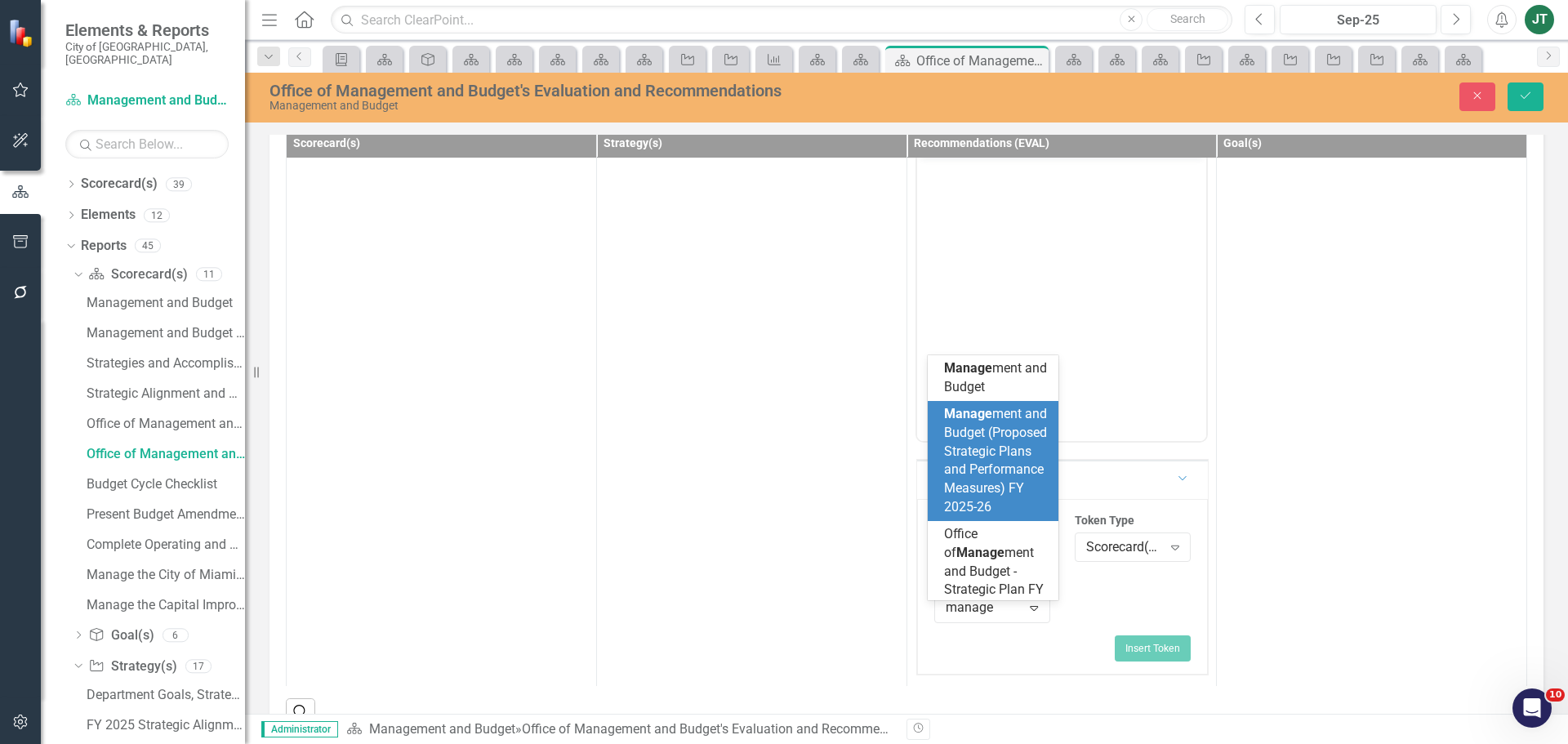
type input "manage"
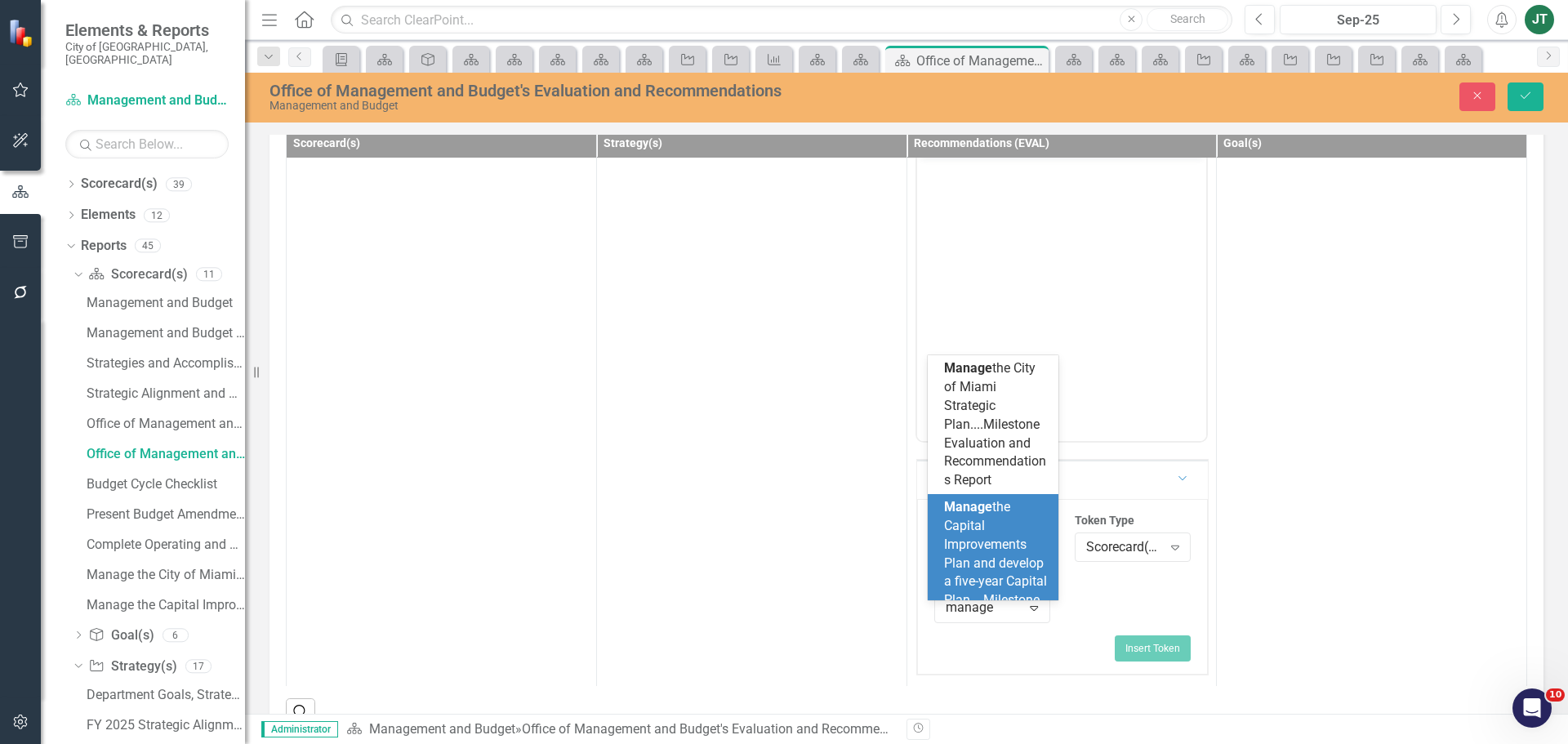
click at [1009, 557] on span "Manage the Capital Improvements Plan and develop a five-year Capital Plan....Mi…" at bounding box center [995, 581] width 103 height 165
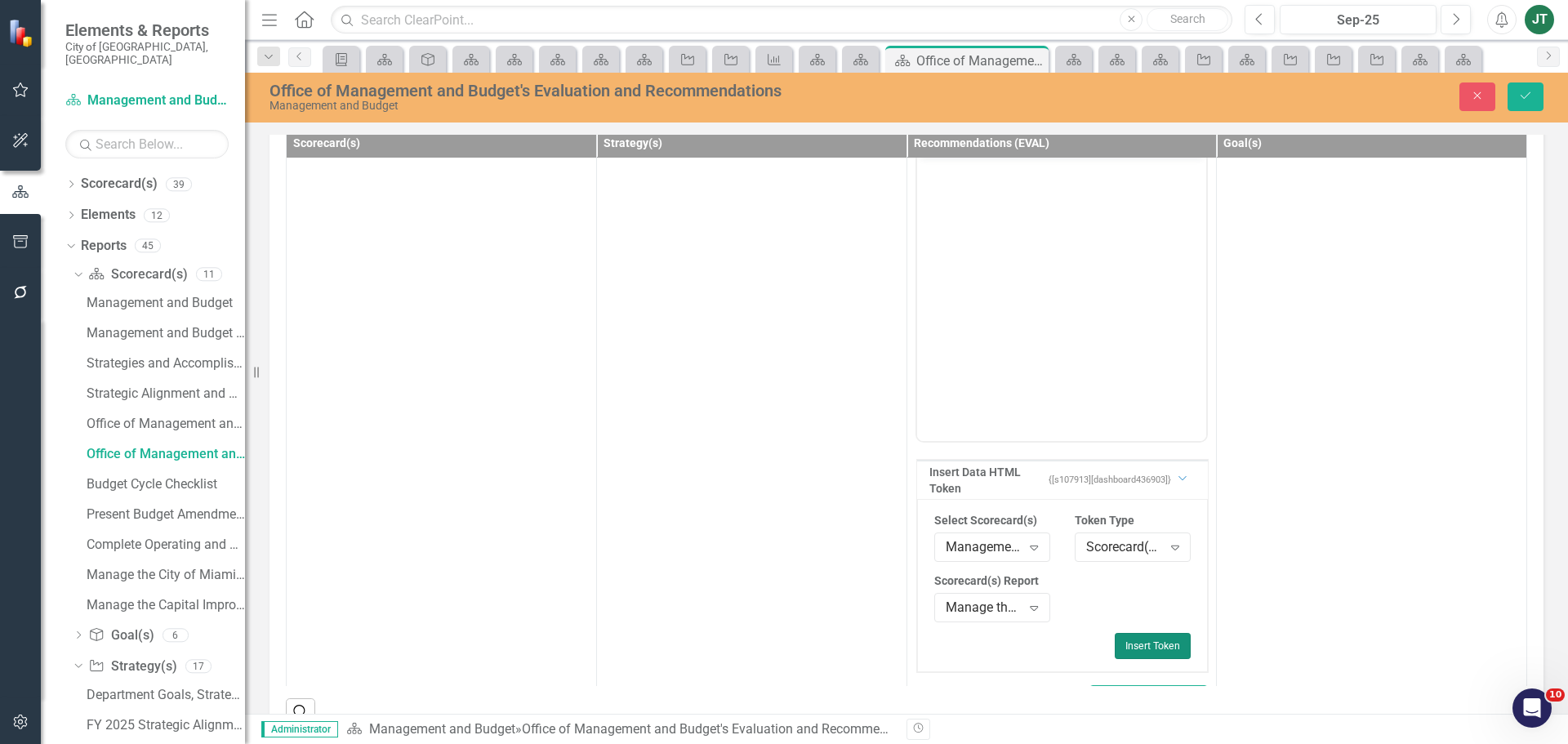
click at [1134, 658] on button "Insert Token" at bounding box center [1153, 646] width 76 height 26
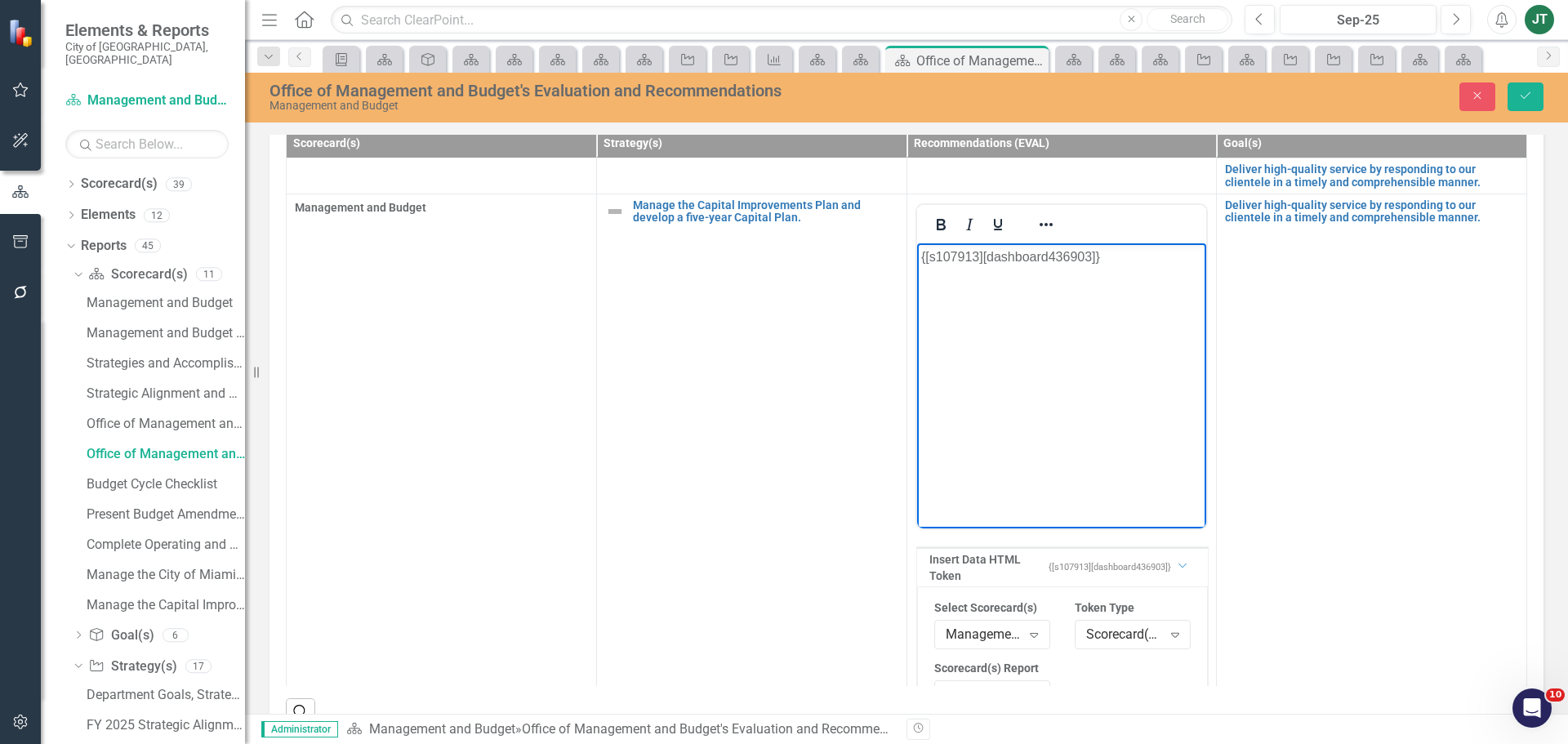
scroll to position [0, 0]
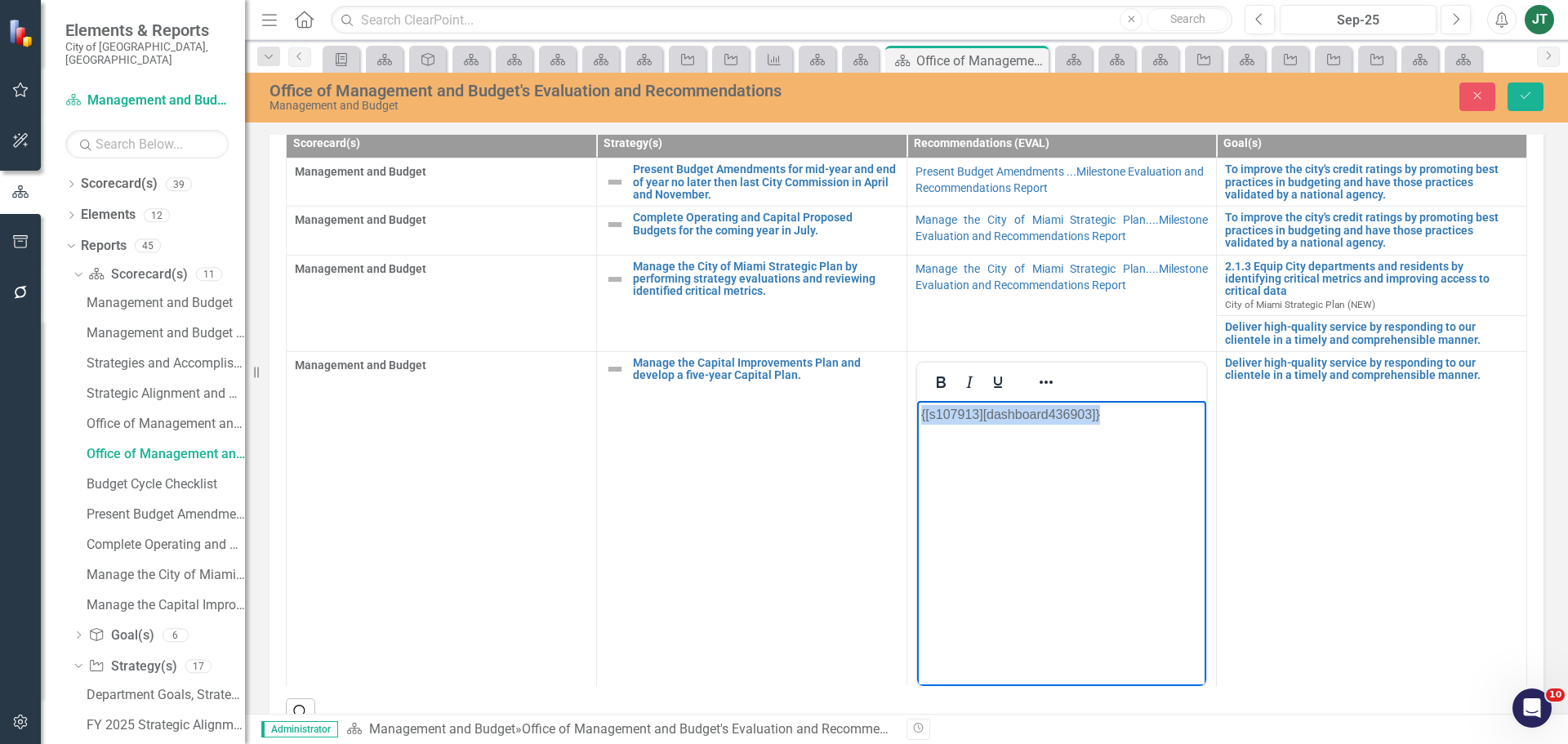
drag, startPoint x: 1144, startPoint y: 436, endPoint x: 1895, endPoint y: 809, distance: 838.5
click at [916, 406] on html "{[s107913][dashboard436903]}" at bounding box center [1061, 522] width 290 height 245
click at [1036, 392] on icon "Reveal or hide additional toolbar items" at bounding box center [1046, 382] width 19 height 19
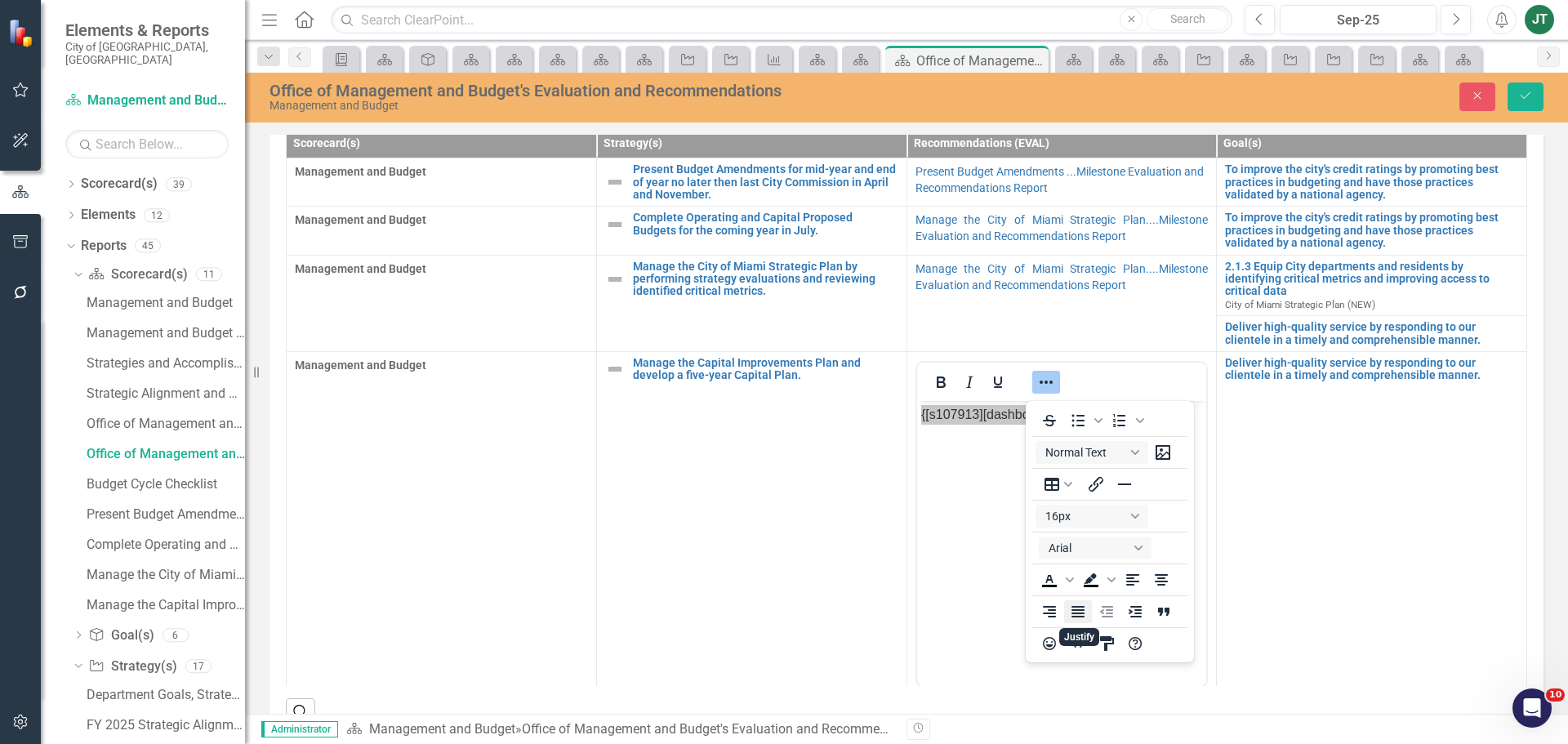
click at [1081, 619] on icon "Justify" at bounding box center [1078, 611] width 19 height 19
click at [1520, 98] on icon "Save" at bounding box center [1525, 95] width 15 height 11
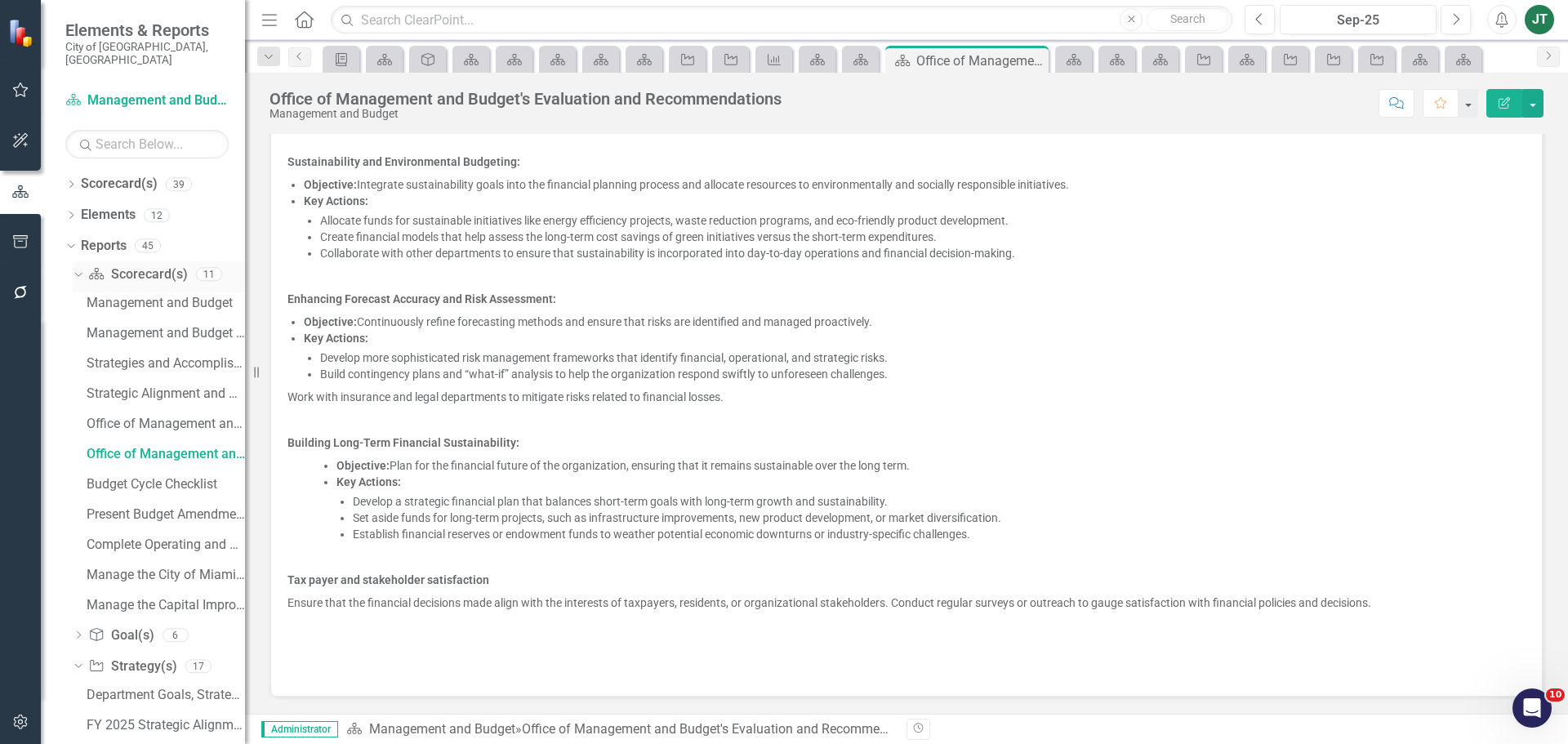
click at [80, 268] on icon "Dropdown" at bounding box center [77, 274] width 9 height 11
click at [72, 179] on div "Dropdown" at bounding box center [71, 186] width 11 height 14
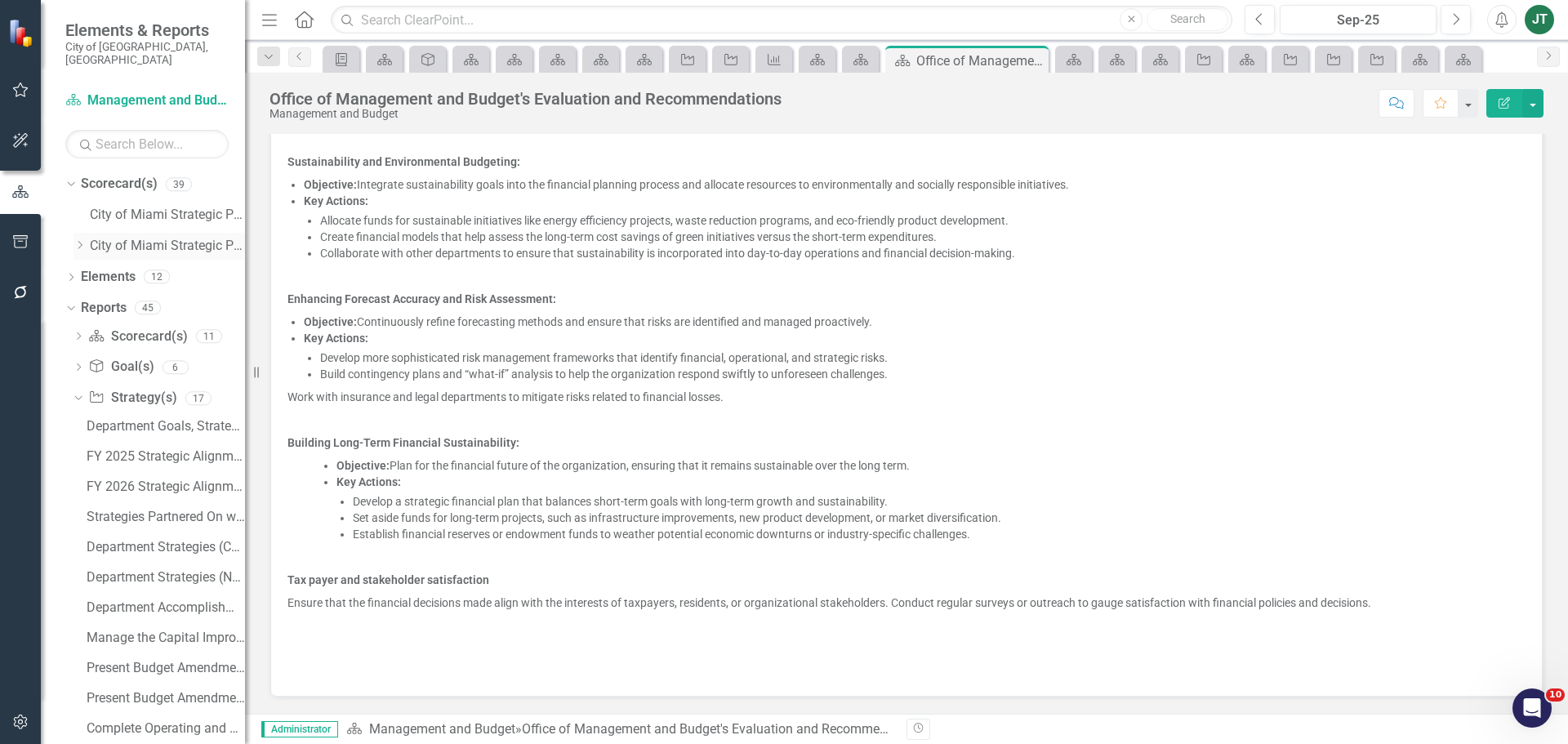
click at [84, 240] on icon "Dropdown" at bounding box center [80, 245] width 12 height 10
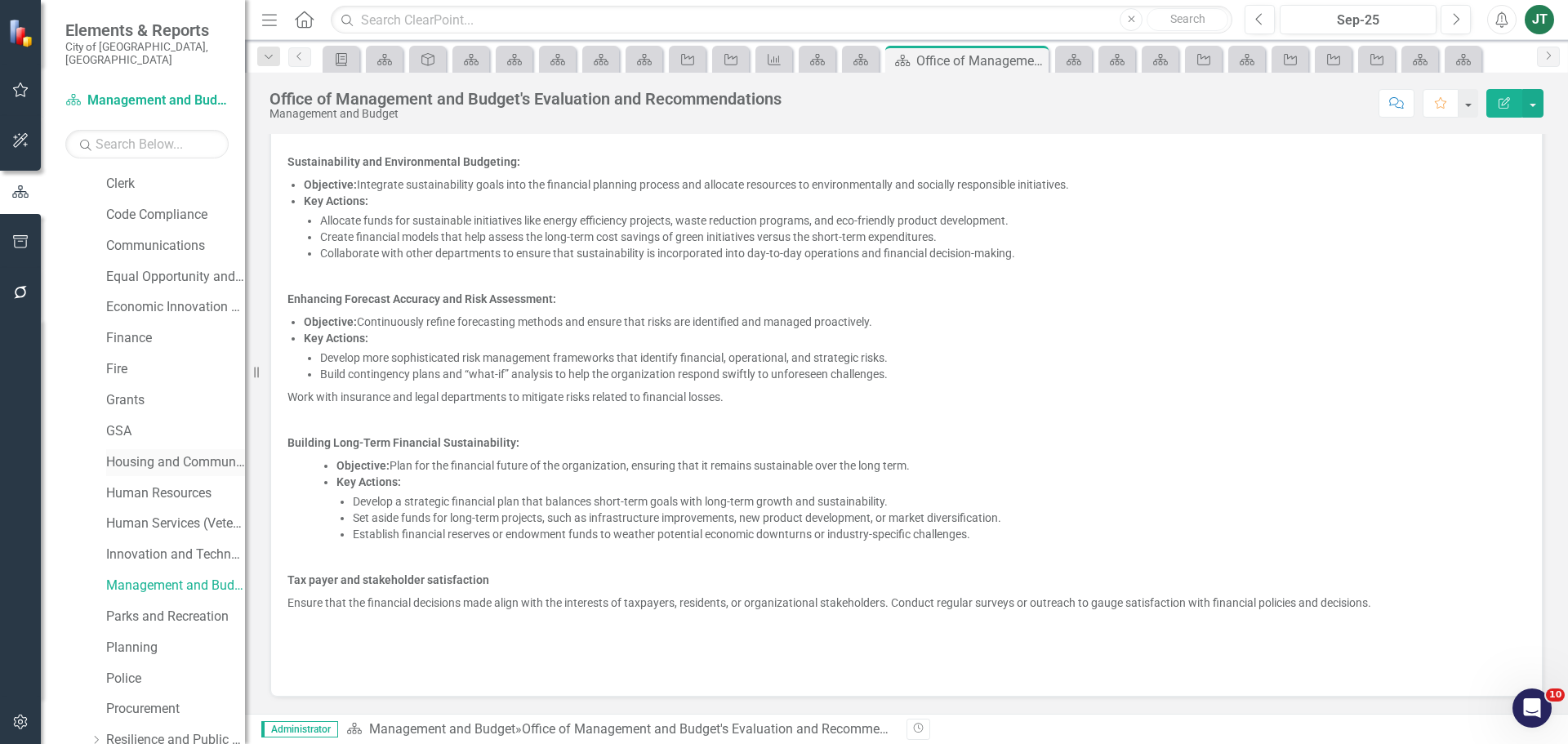
scroll to position [326, 0]
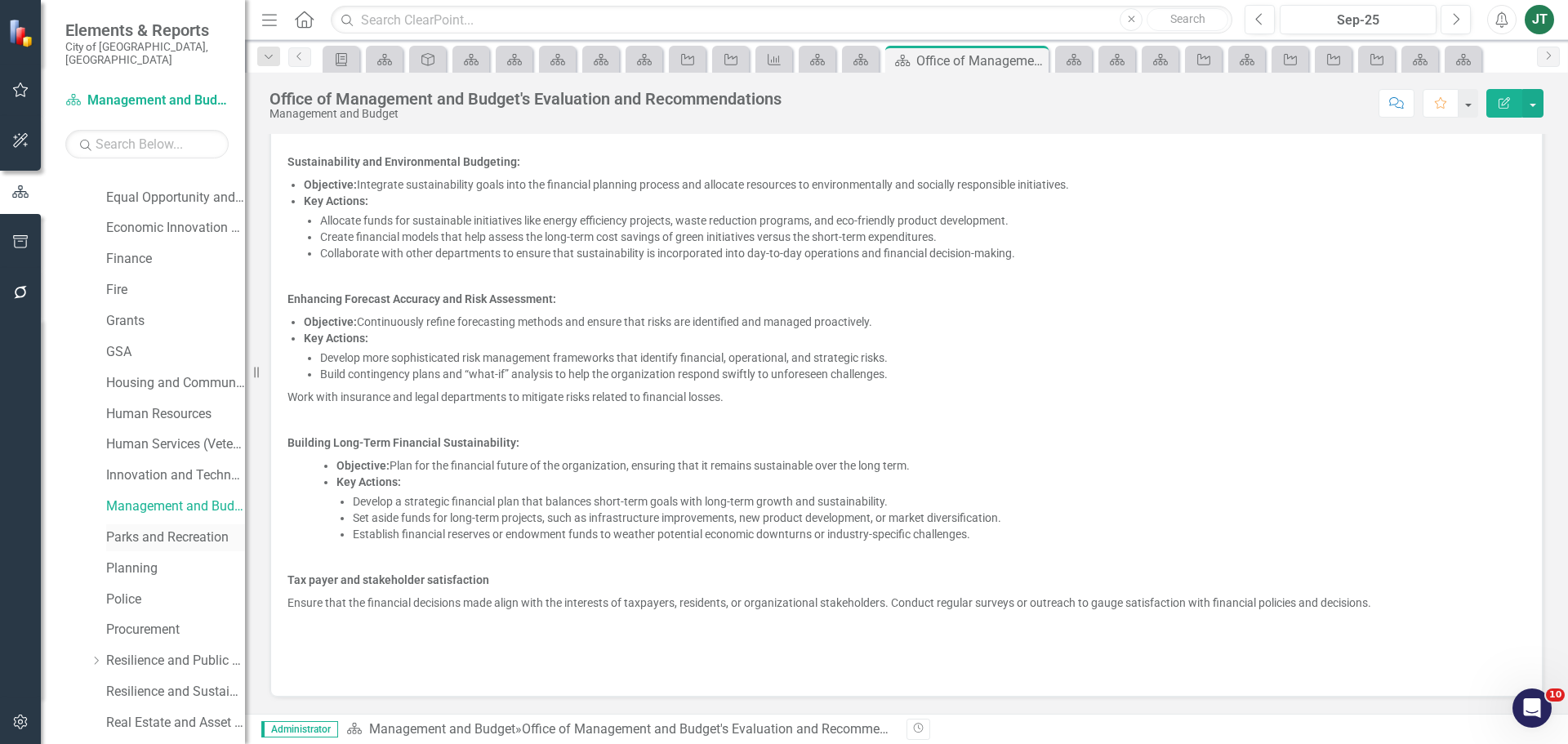
click at [172, 529] on link "Parks and Recreation" at bounding box center [176, 538] width 139 height 18
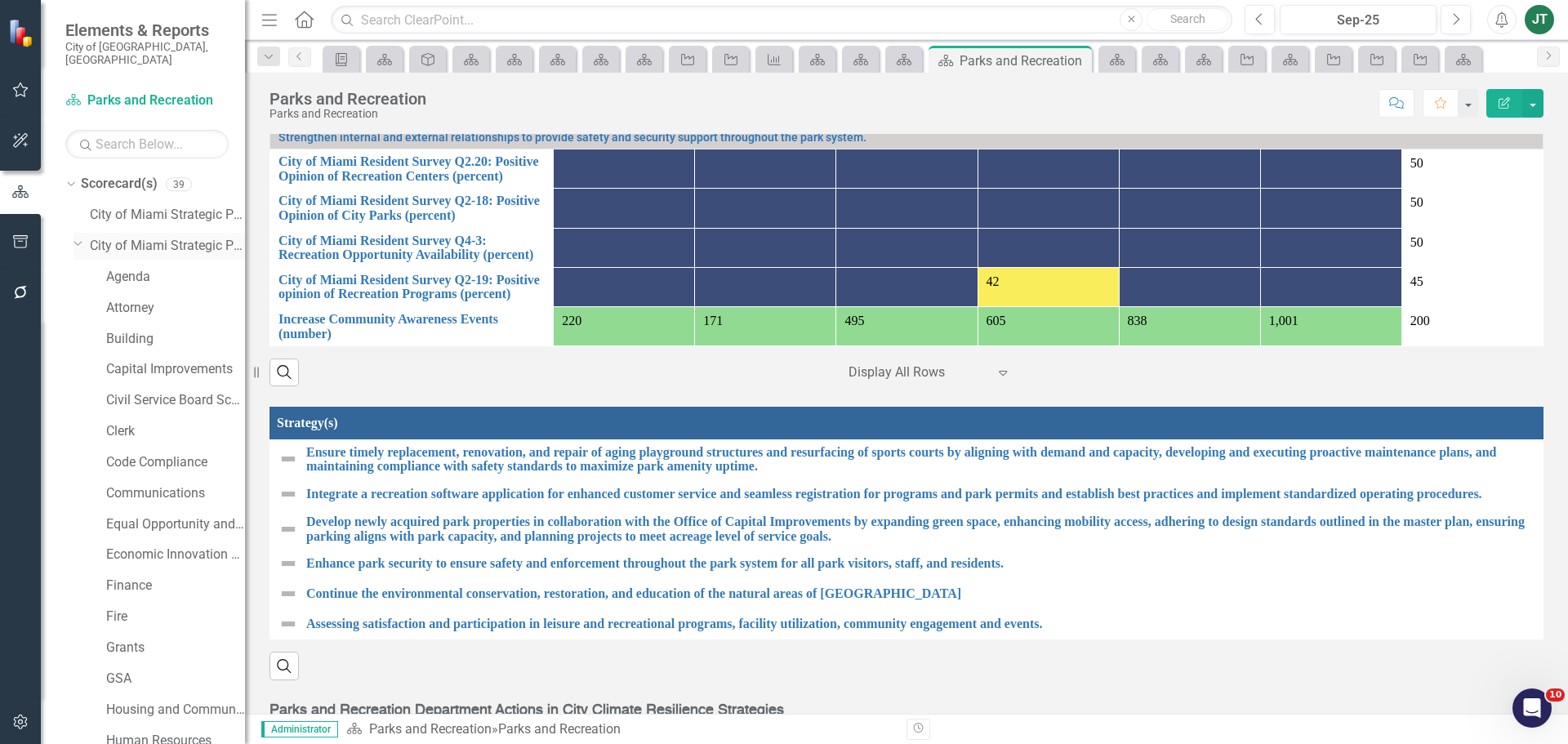
click at [78, 237] on icon "Dropdown" at bounding box center [79, 242] width 10 height 12
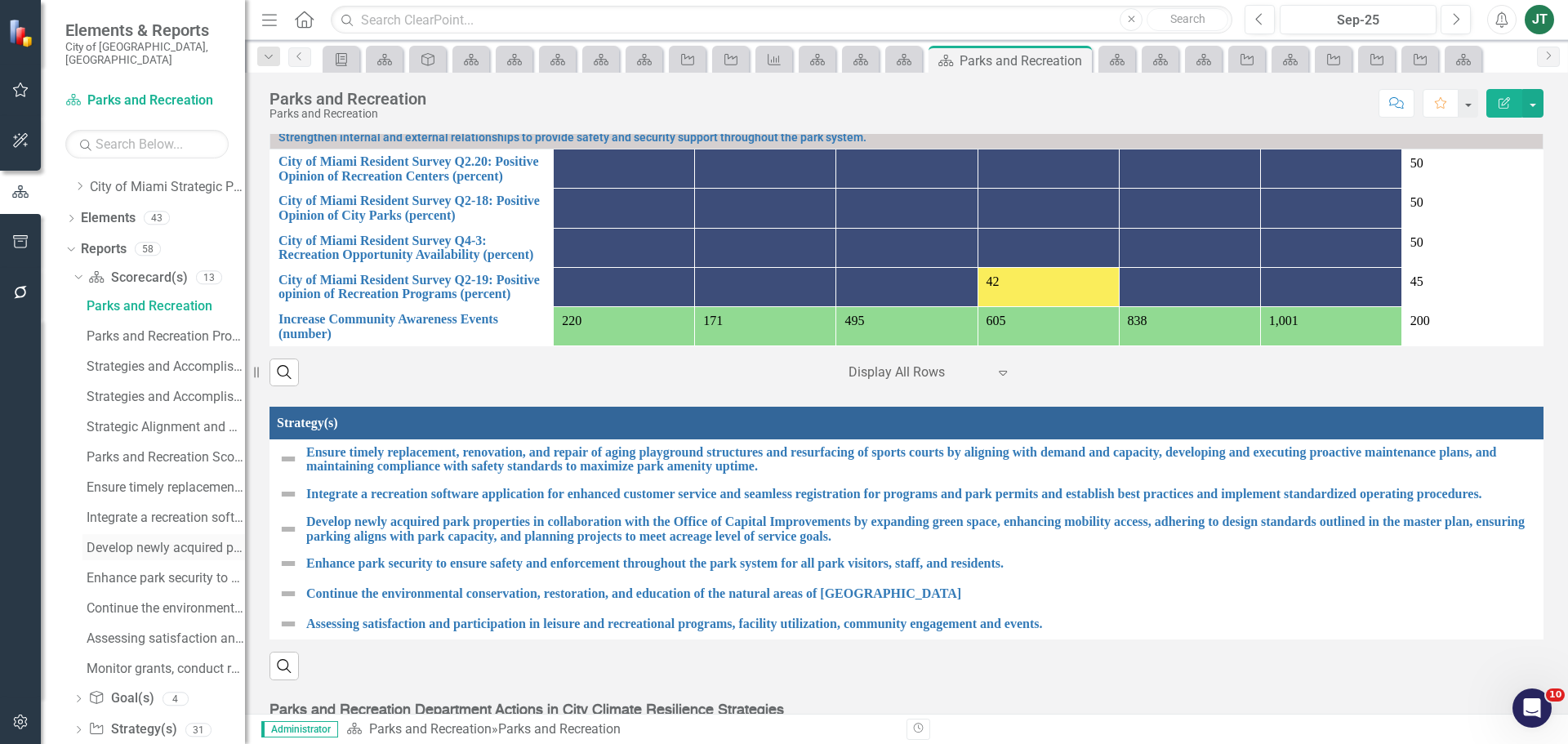
scroll to position [135, 0]
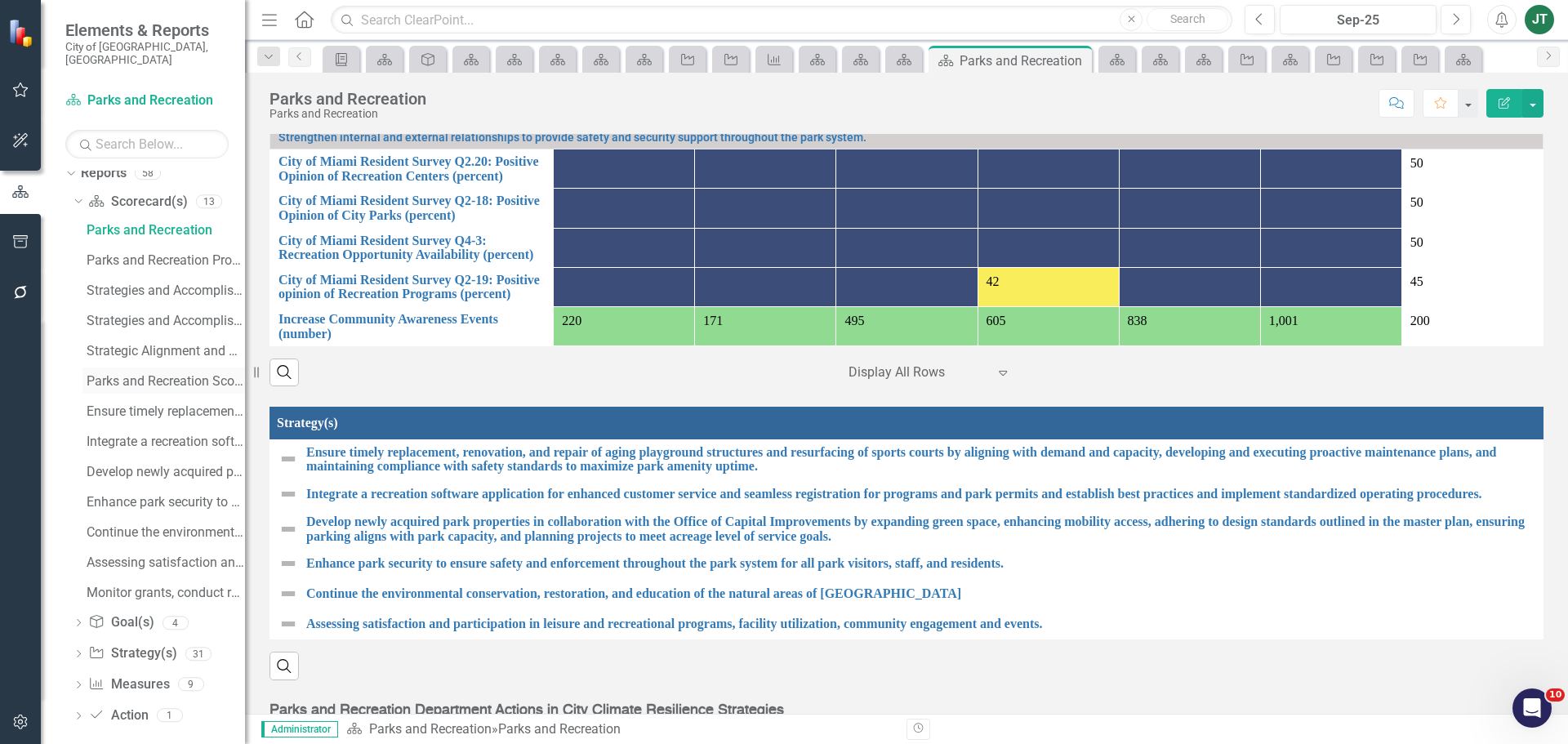
click at [167, 374] on div "Parks and Recreation Scorecard Evaluation and Recommendations" at bounding box center [165, 382] width 158 height 15
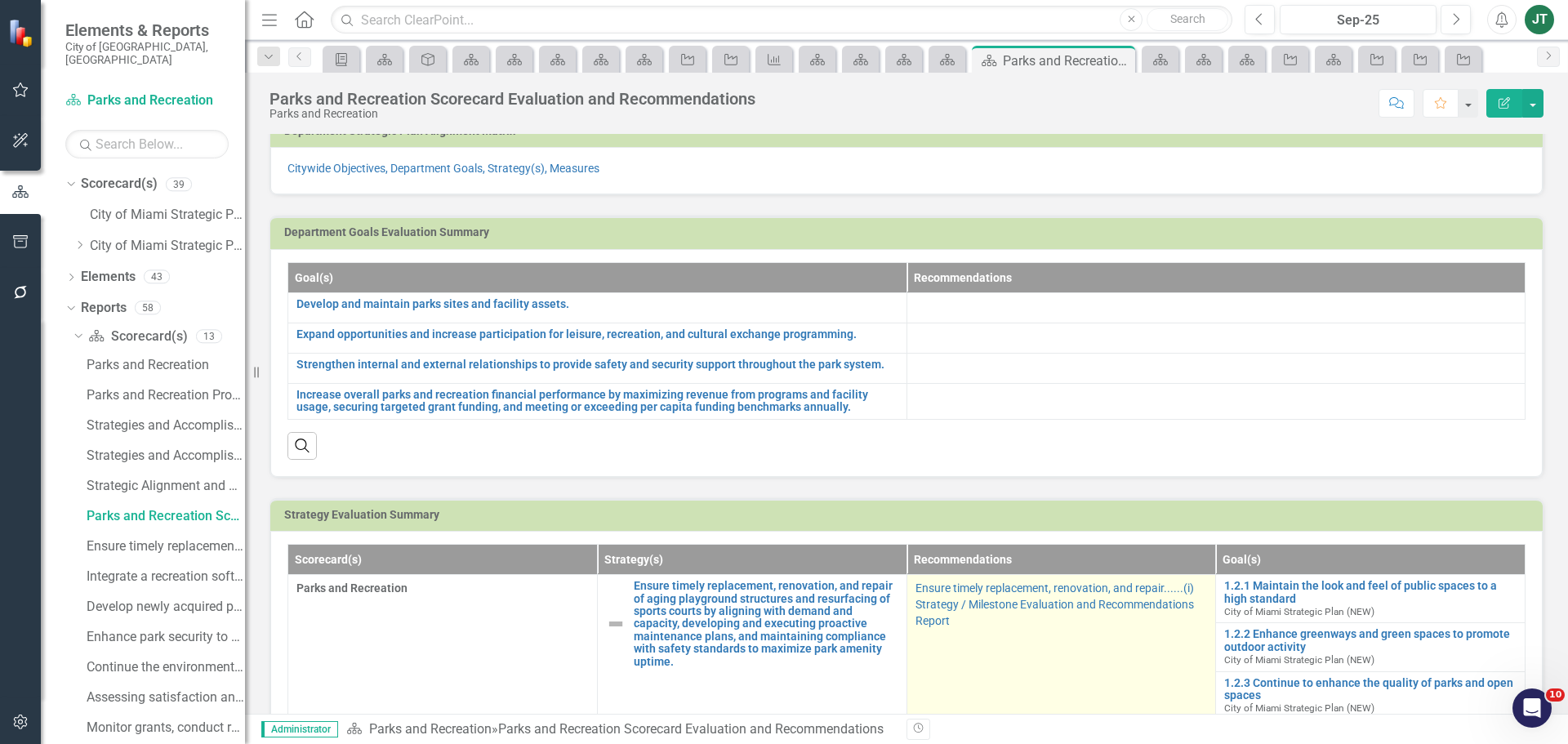
scroll to position [81, 0]
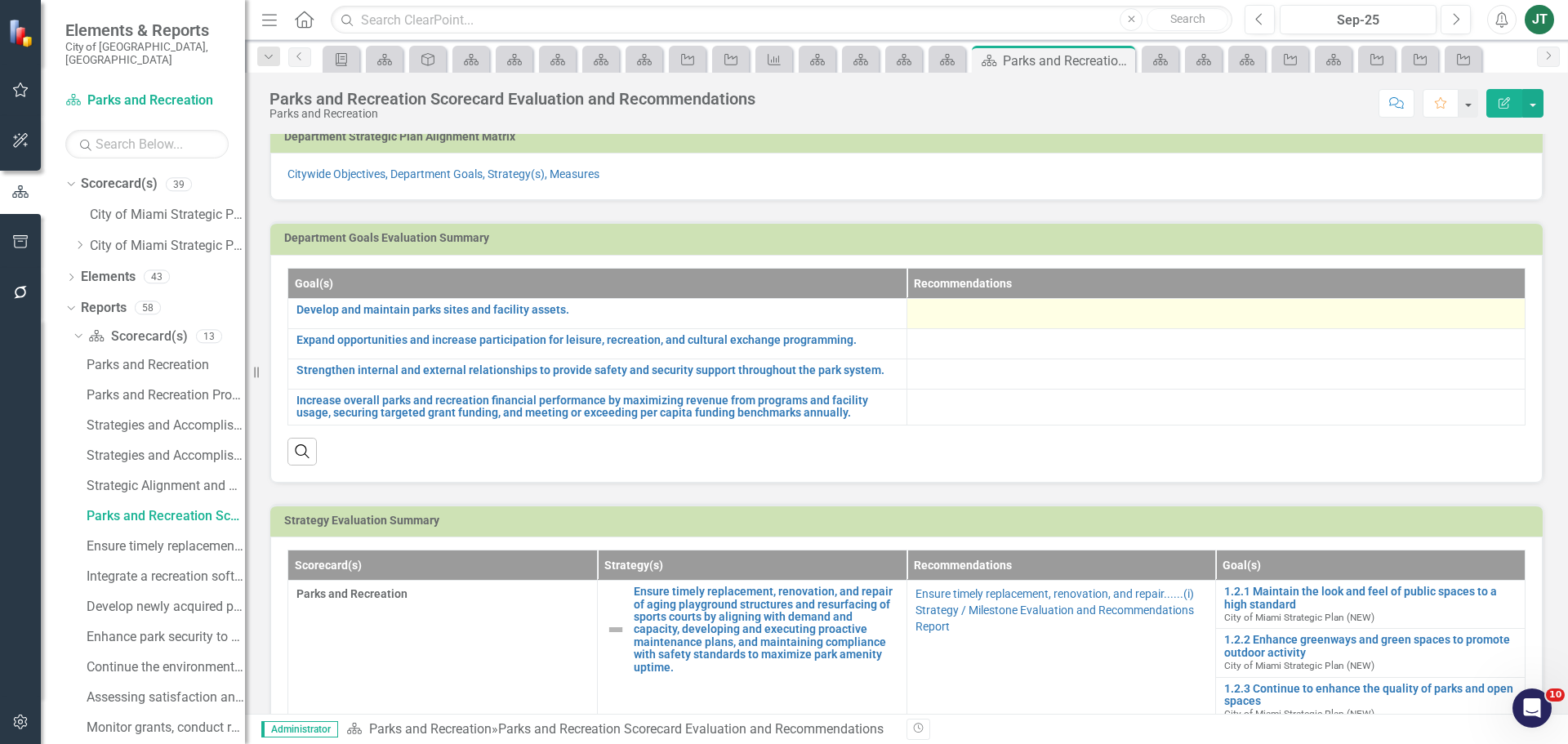
click at [977, 314] on div at bounding box center [1216, 313] width 602 height 19
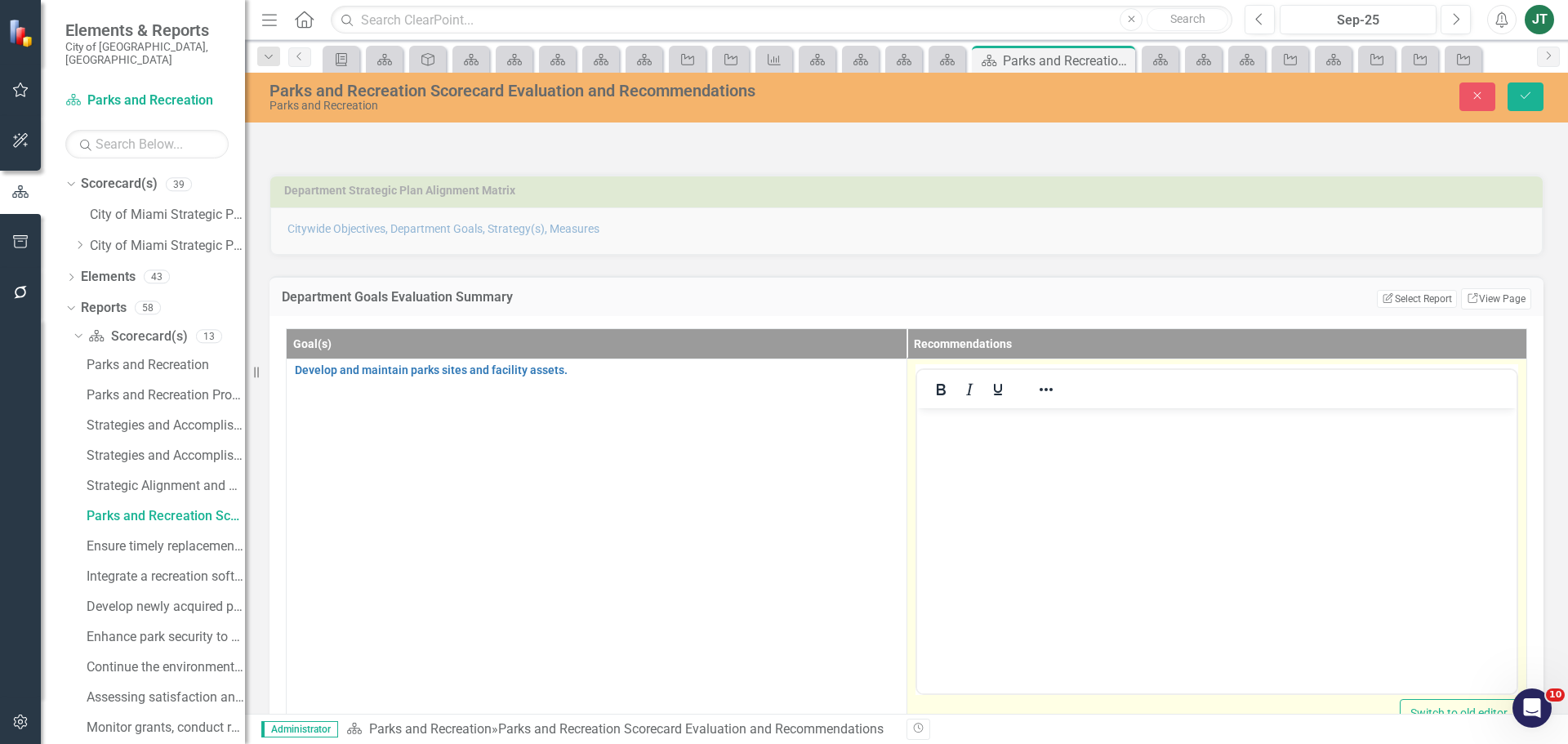
scroll to position [0, 0]
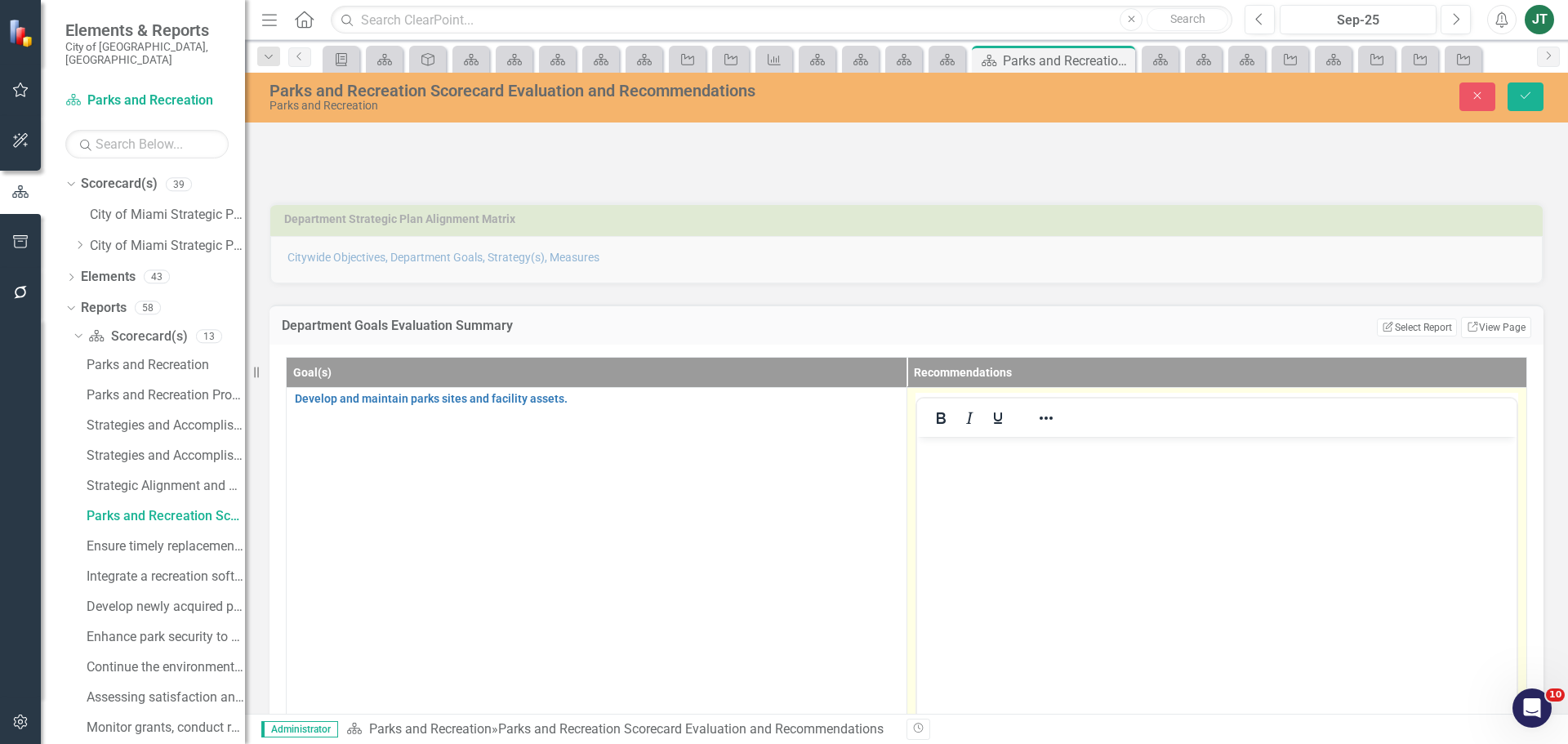
click at [1072, 513] on body "Rich Text Area. Press ALT-0 for help." at bounding box center [1216, 558] width 600 height 245
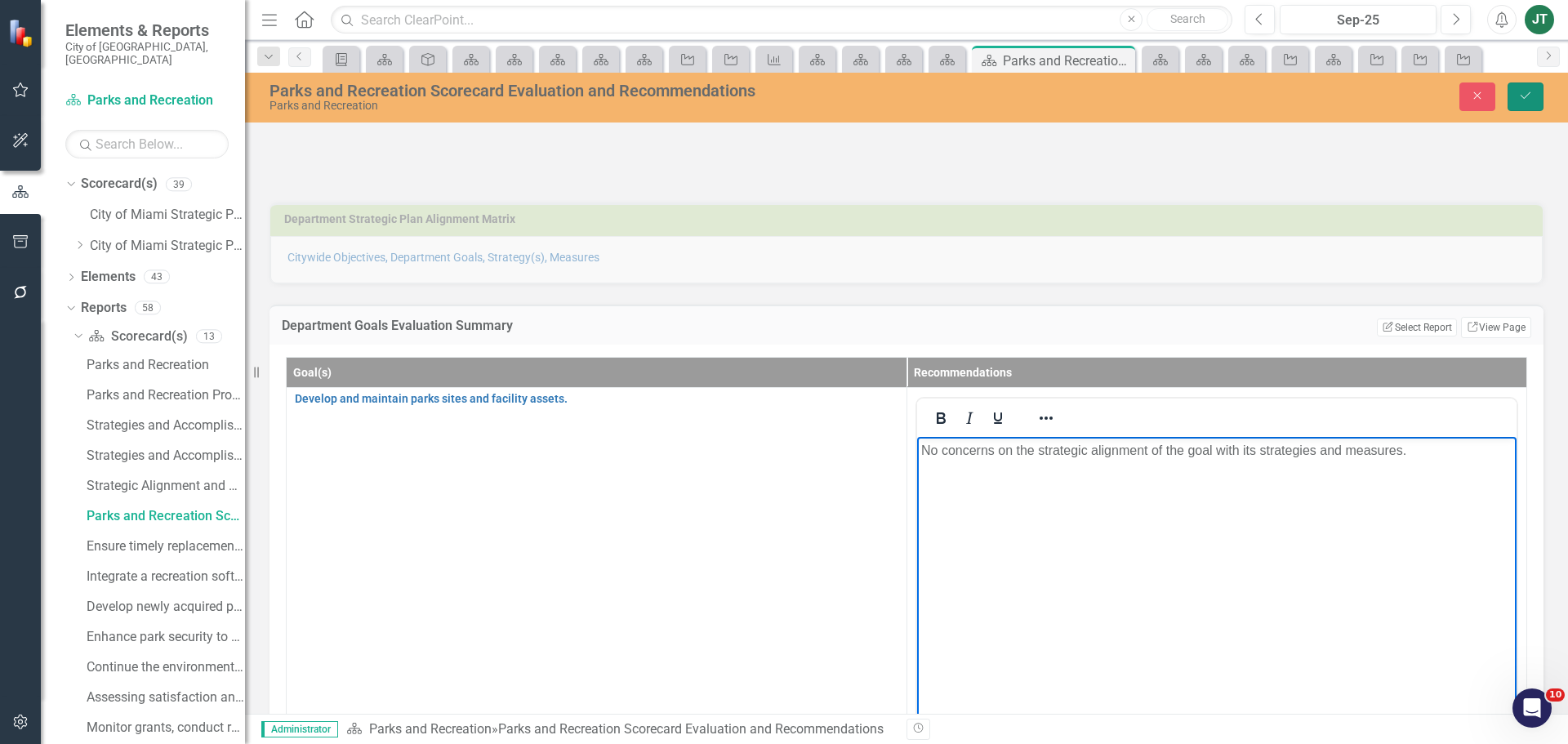
click at [1536, 102] on button "Save" at bounding box center [1525, 96] width 36 height 29
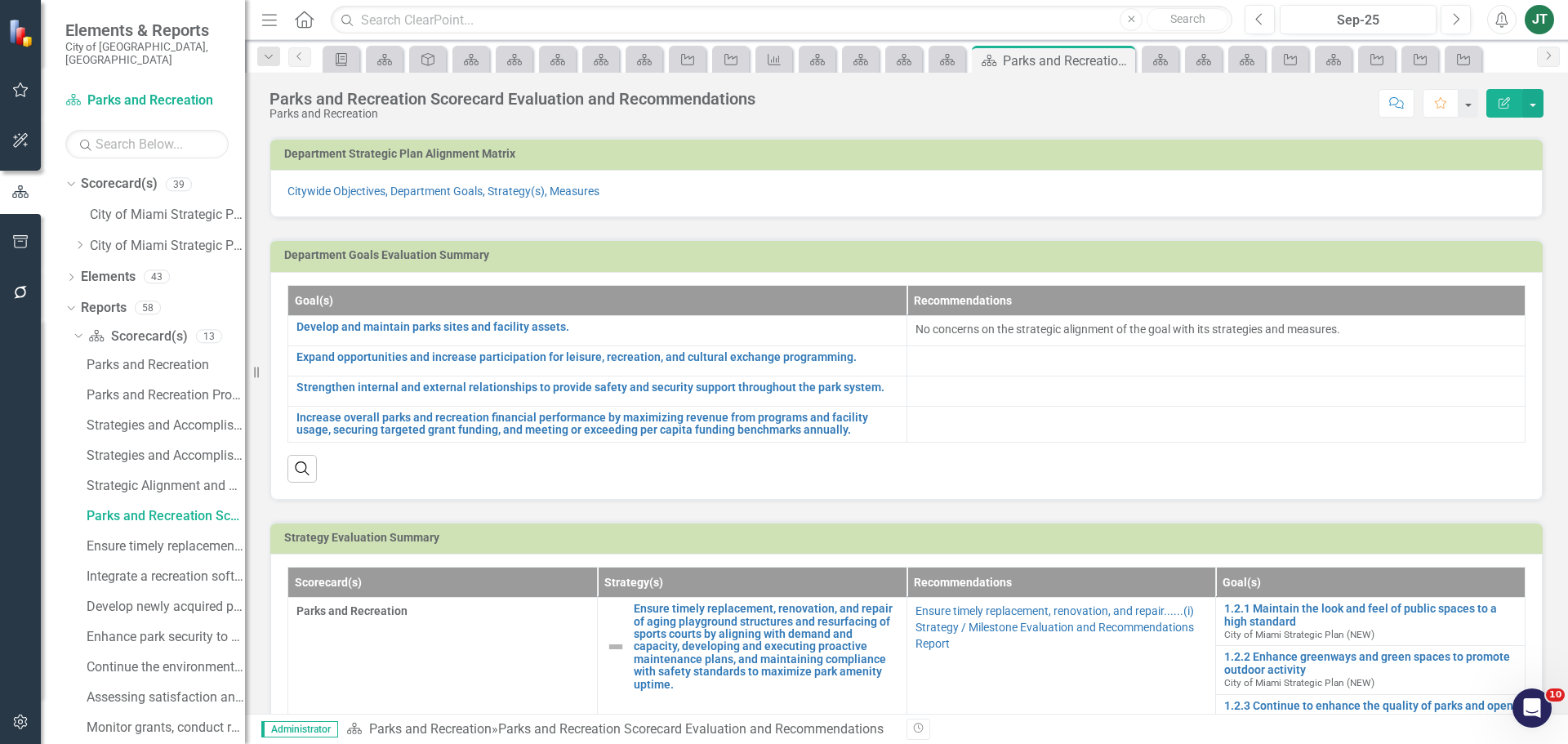
scroll to position [41, 0]
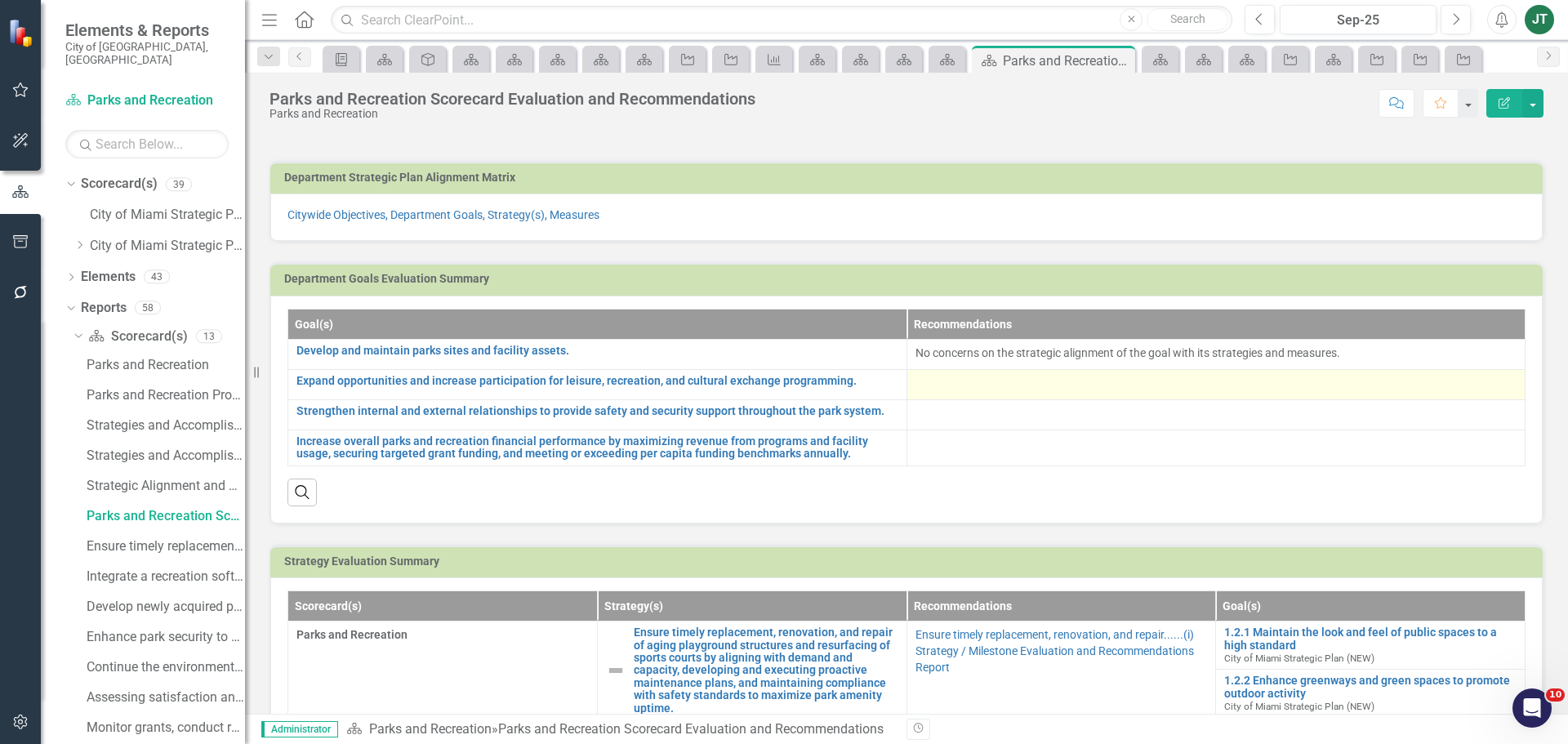
click at [1049, 382] on div at bounding box center [1216, 384] width 602 height 19
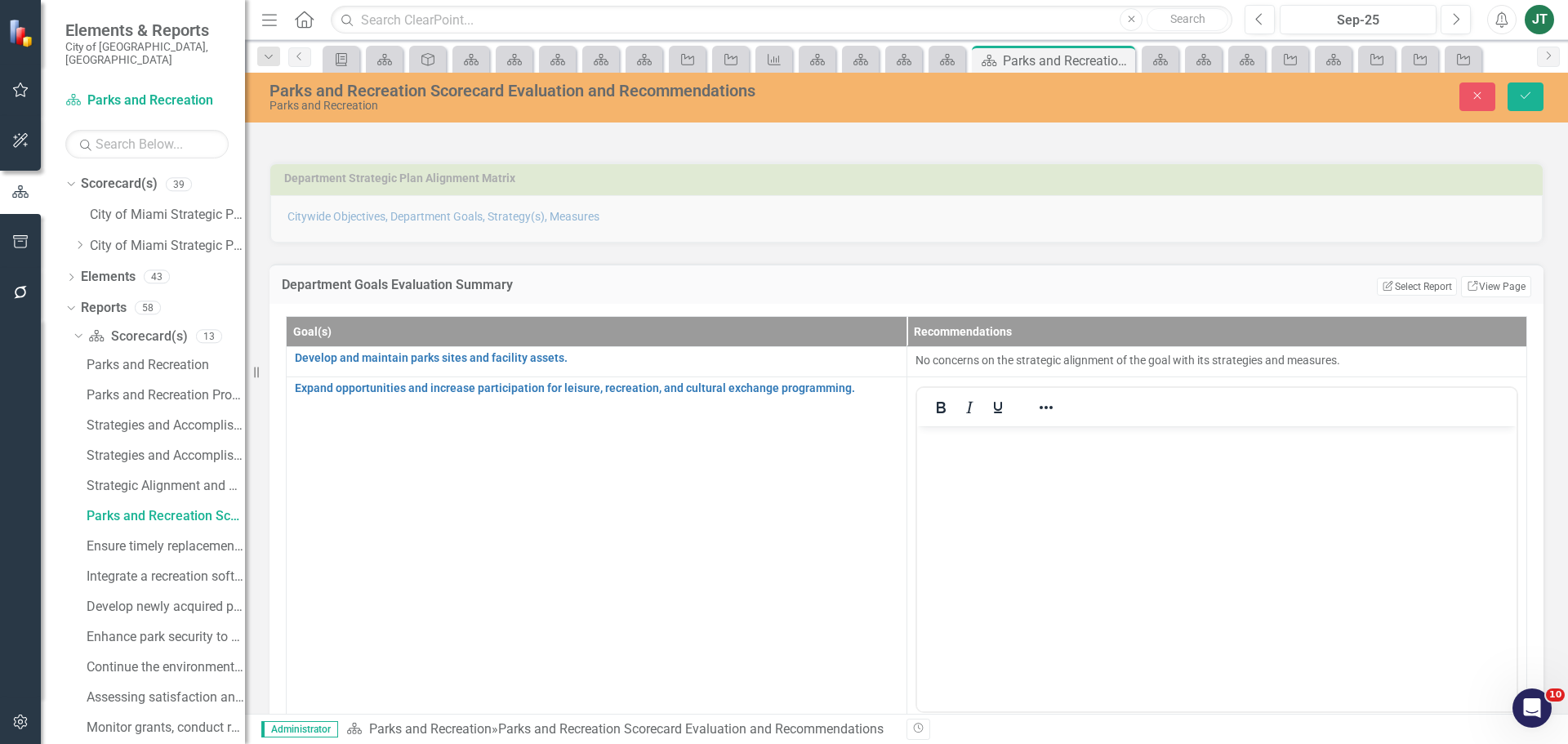
scroll to position [0, 0]
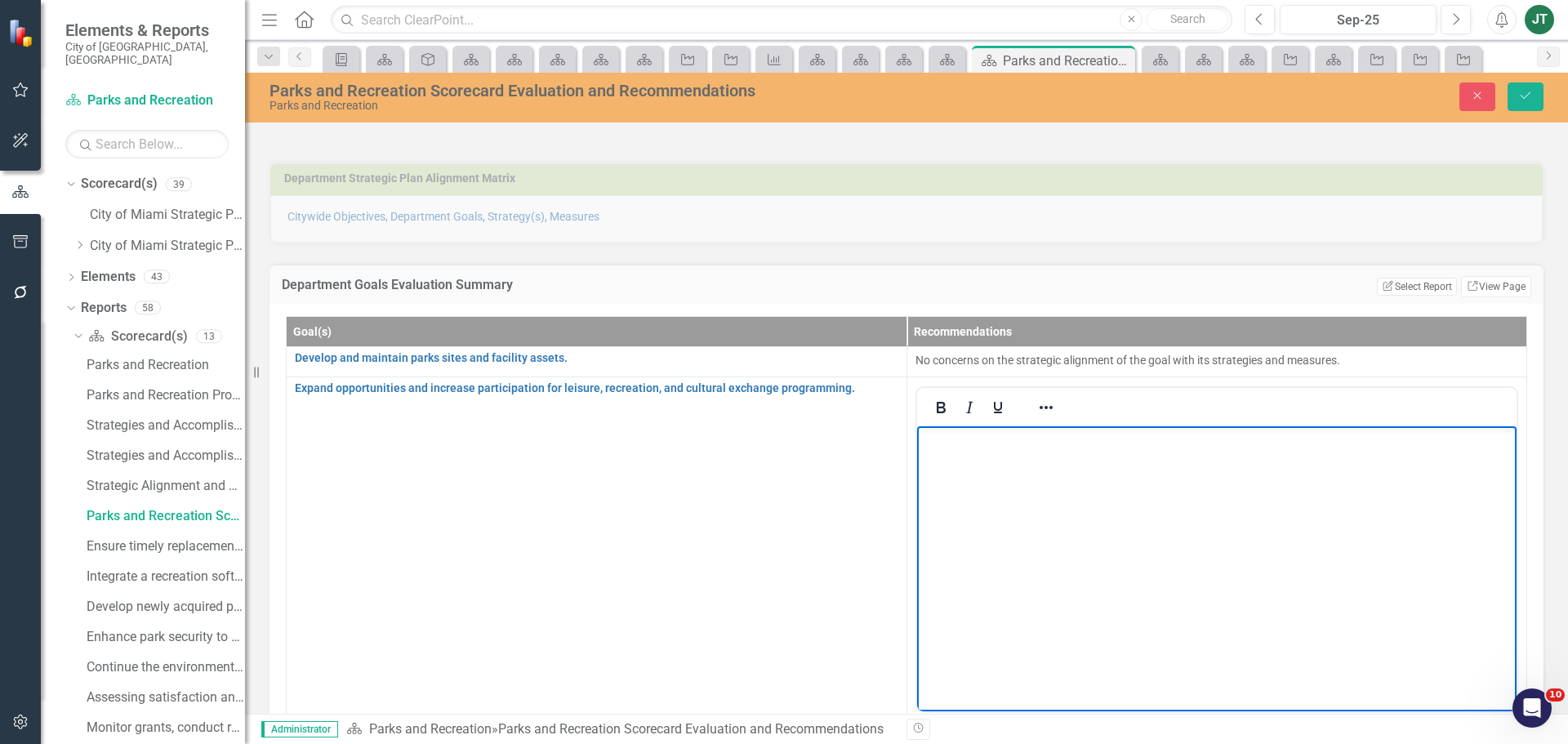
click at [968, 452] on body "Rich Text Area. Press ALT-0 for help." at bounding box center [1216, 547] width 600 height 245
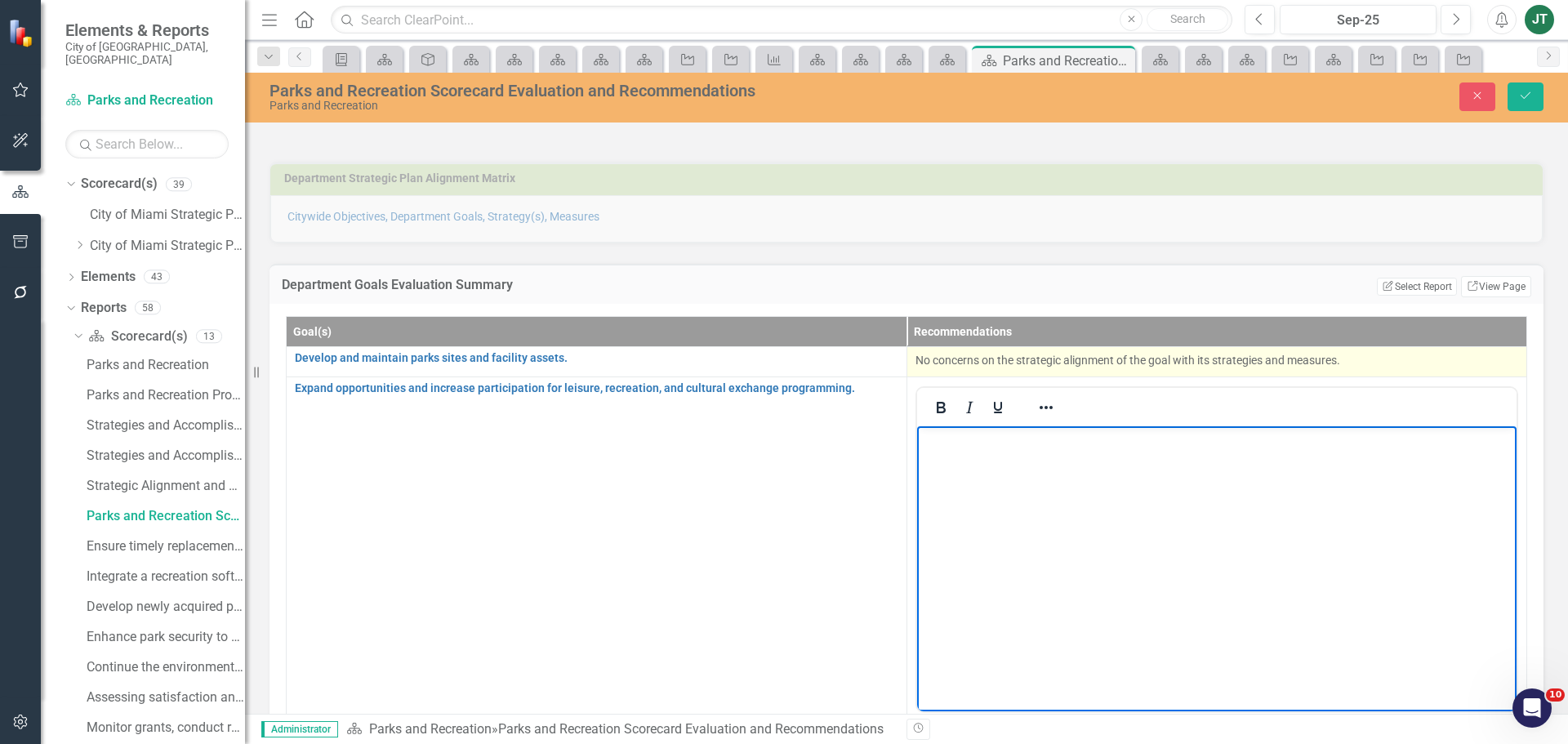
click at [1233, 358] on p "No concerns on the strategic alignment of the goal with its strategies and meas…" at bounding box center [1217, 360] width 604 height 17
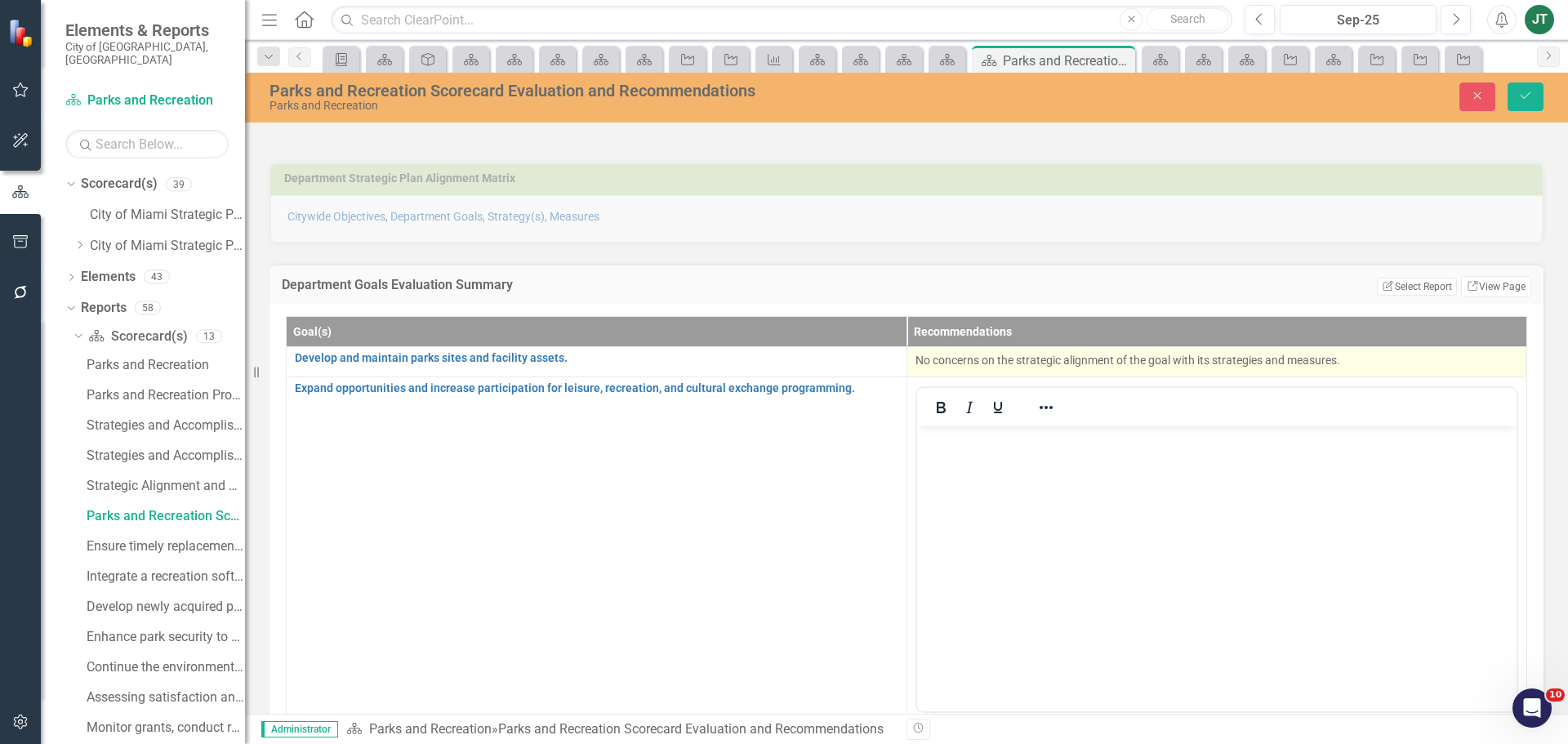
click at [1233, 358] on p "No concerns on the strategic alignment of the goal with its strategies and meas…" at bounding box center [1217, 360] width 604 height 17
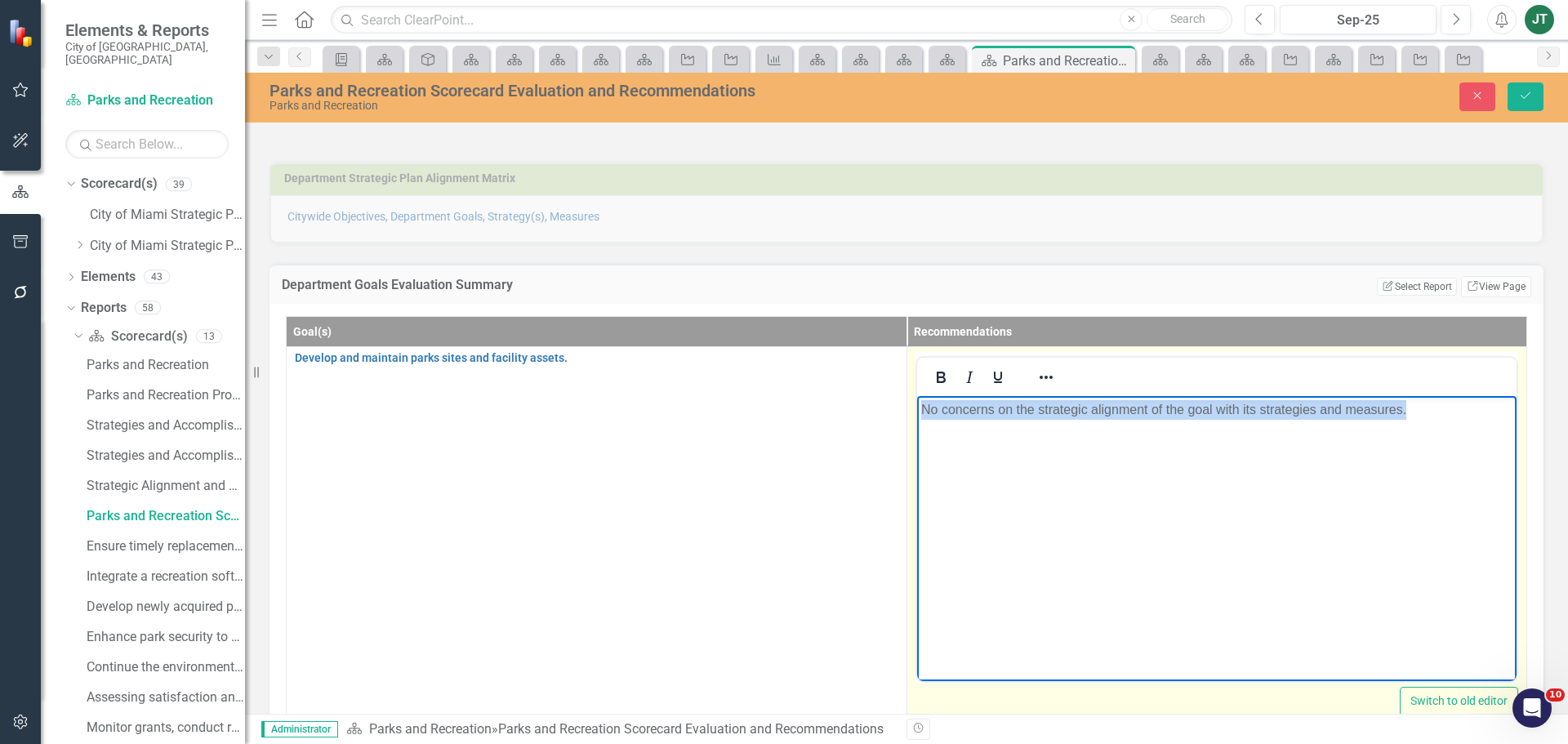
drag, startPoint x: 1459, startPoint y: 422, endPoint x: 659, endPoint y: 418, distance: 800.0
click at [916, 418] on html "No concerns on the strategic alignment of the goal with its strategies and meas…" at bounding box center [1216, 518] width 600 height 245
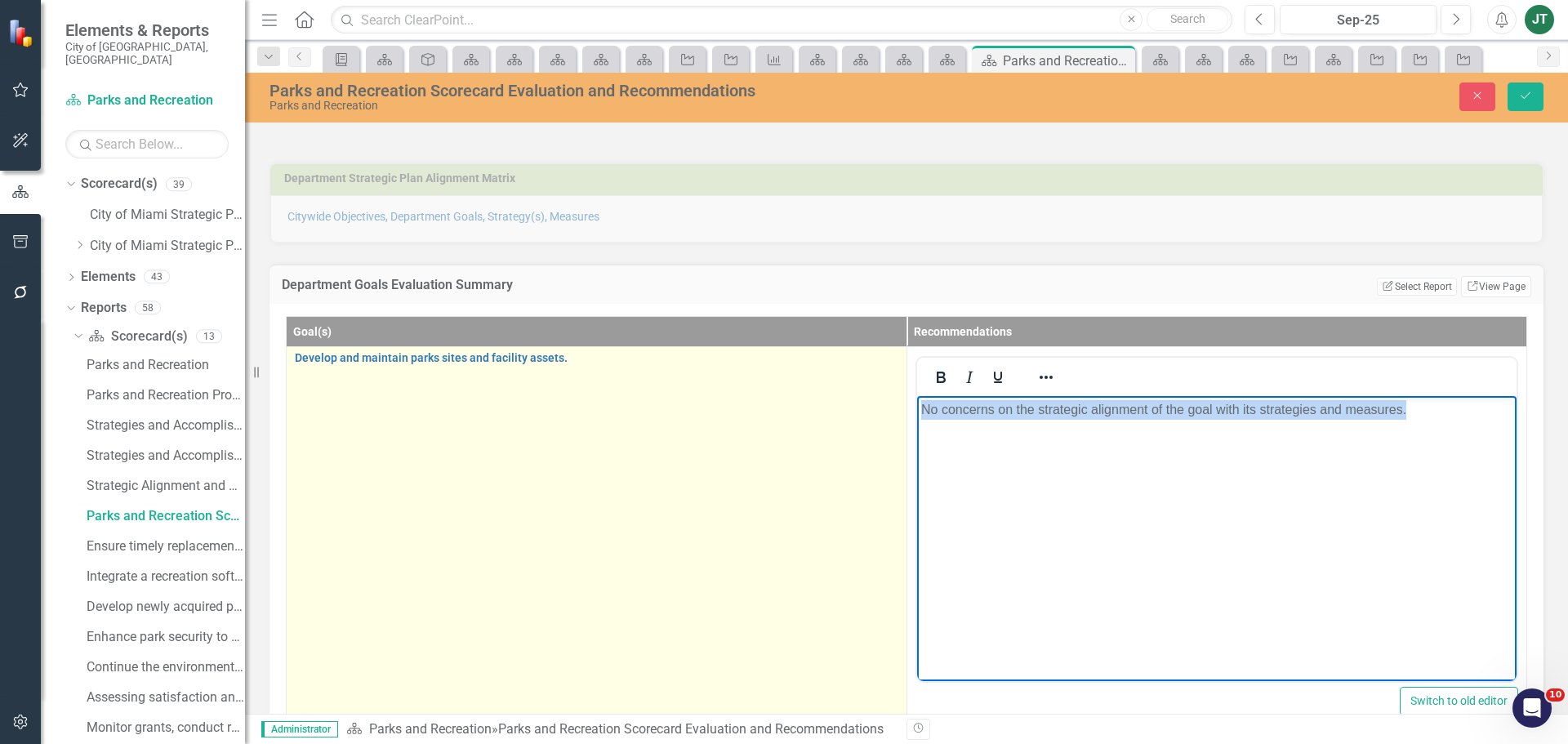
copy p "No concerns on the strategic alignment of the goal with its strategies and meas…"
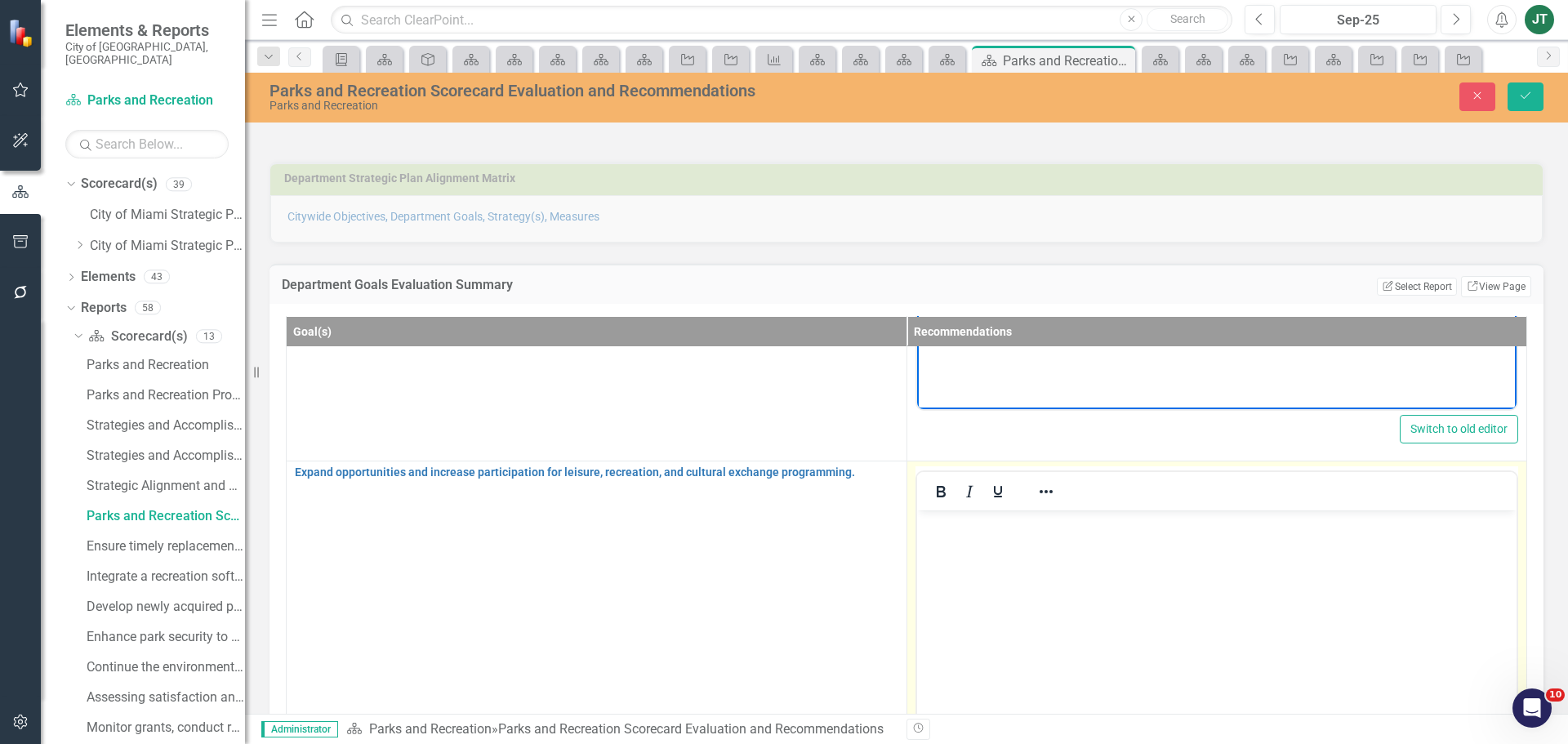
scroll to position [324, 0]
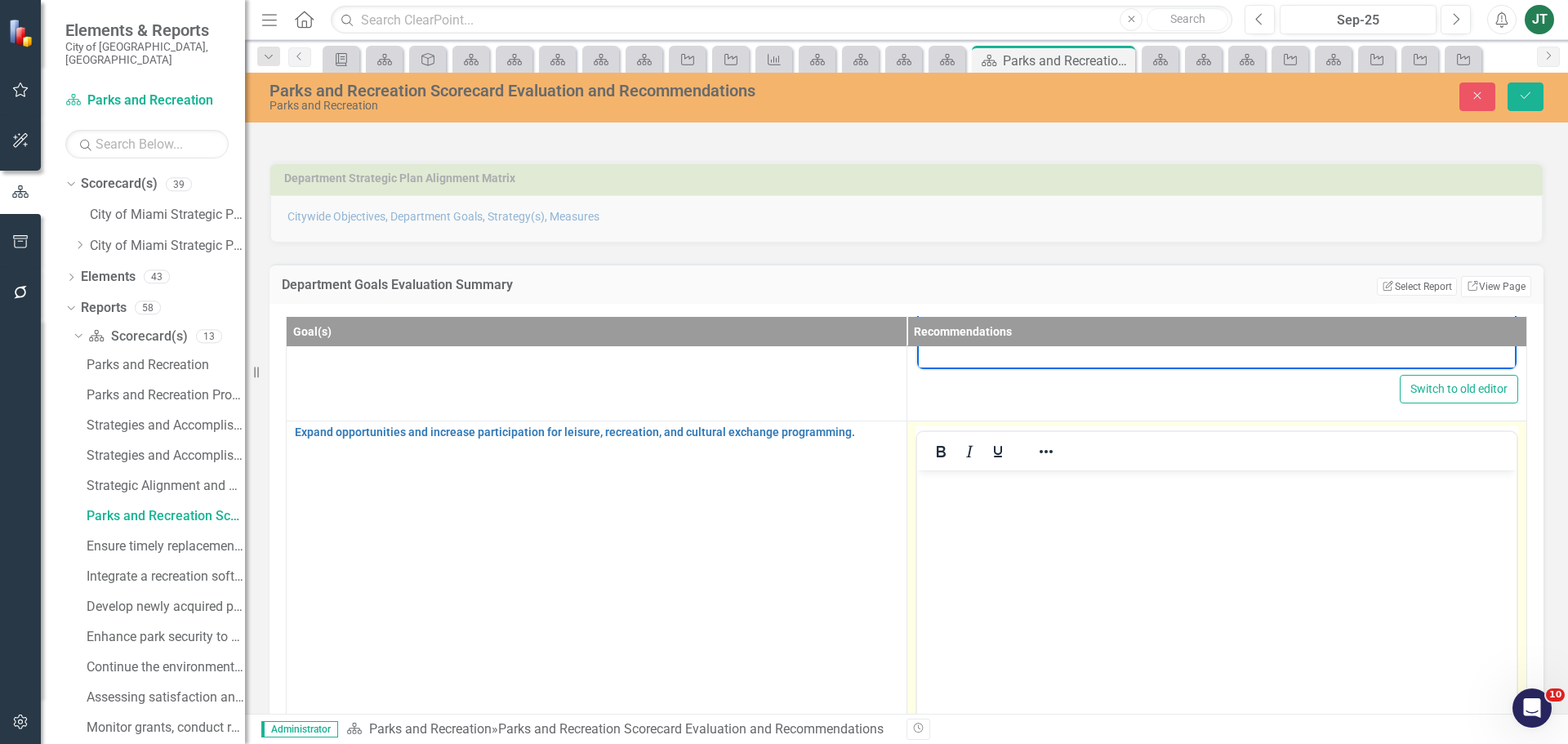
click at [961, 505] on body "Rich Text Area. Press ALT-0 for help." at bounding box center [1216, 592] width 600 height 245
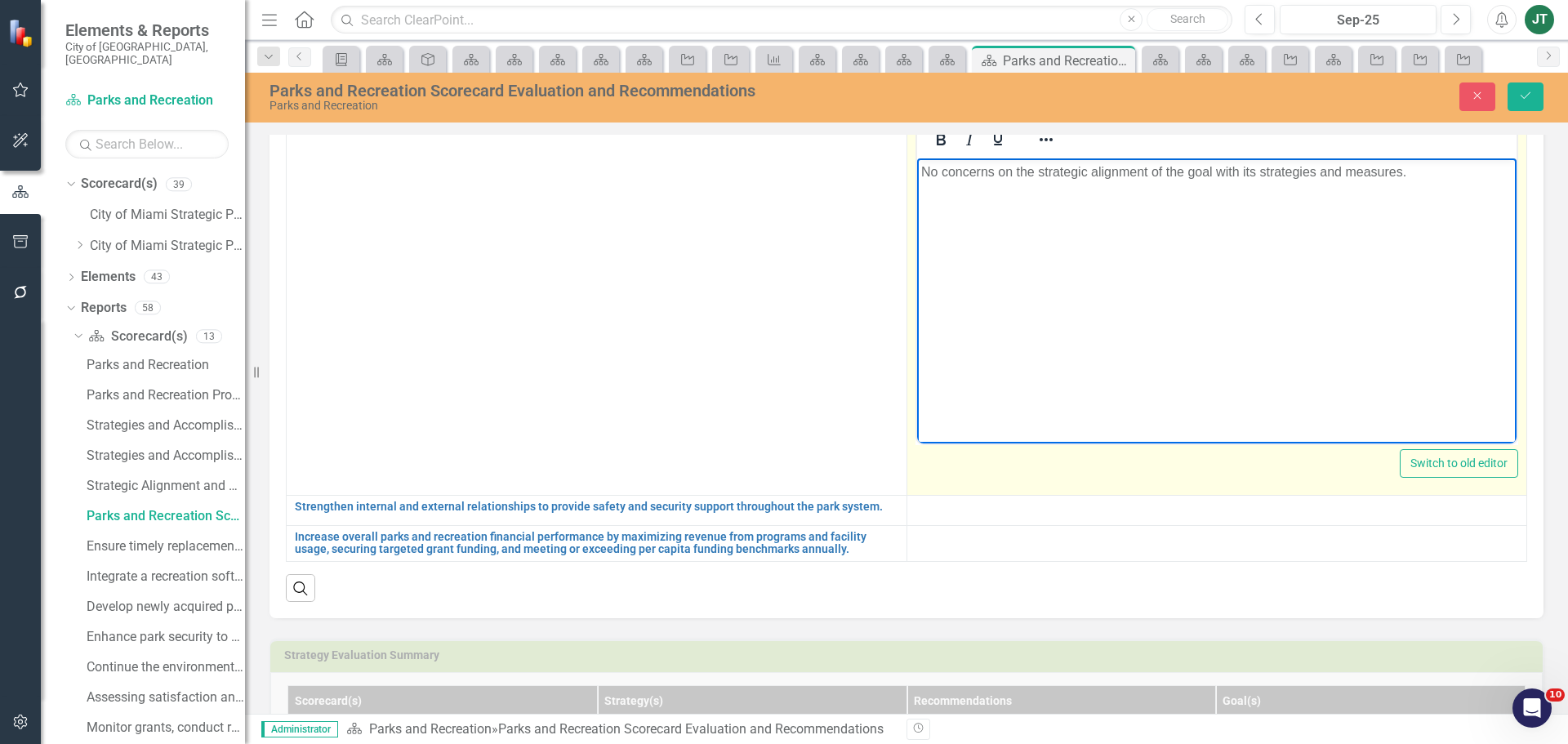
scroll to position [368, 0]
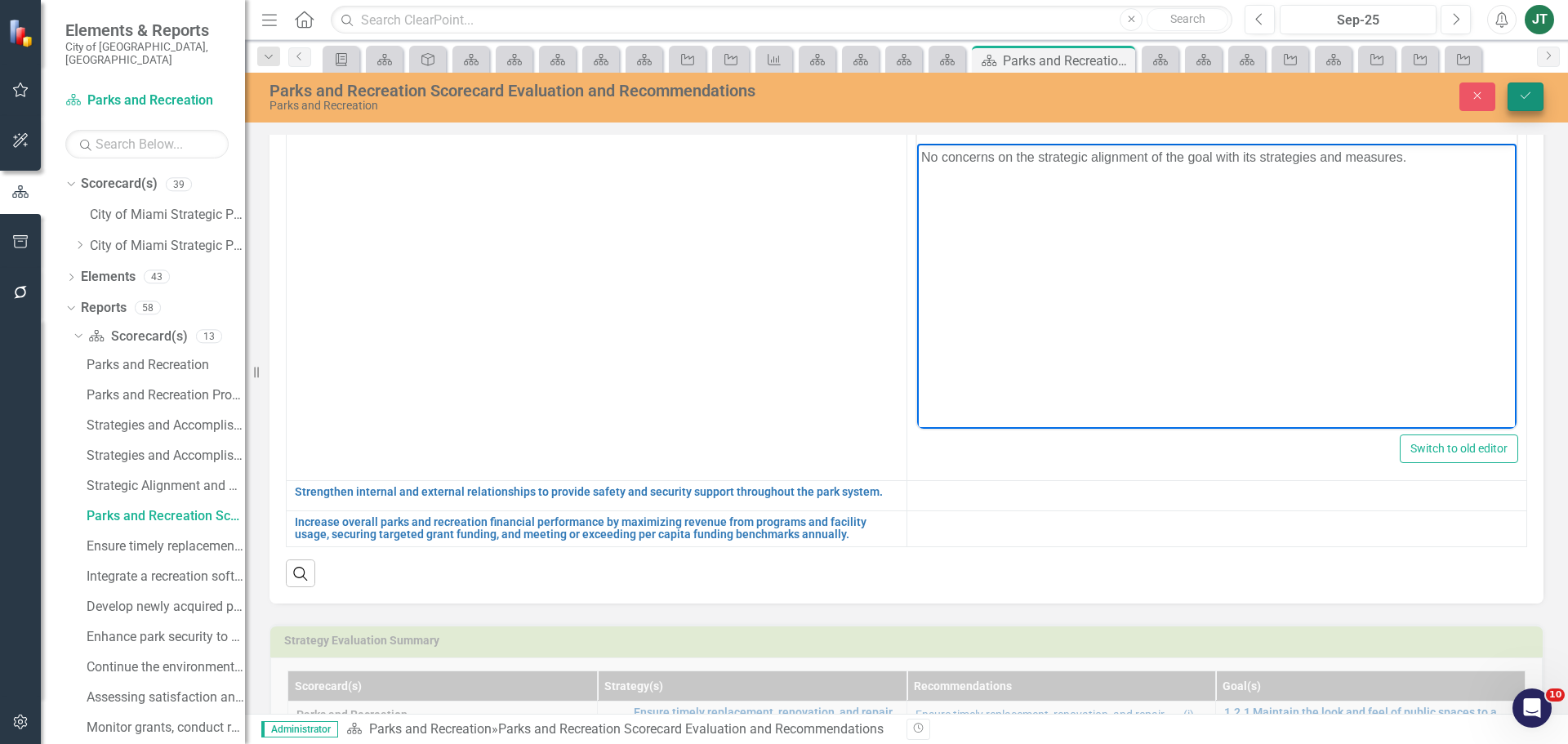
click at [1515, 88] on button "Save" at bounding box center [1525, 96] width 36 height 29
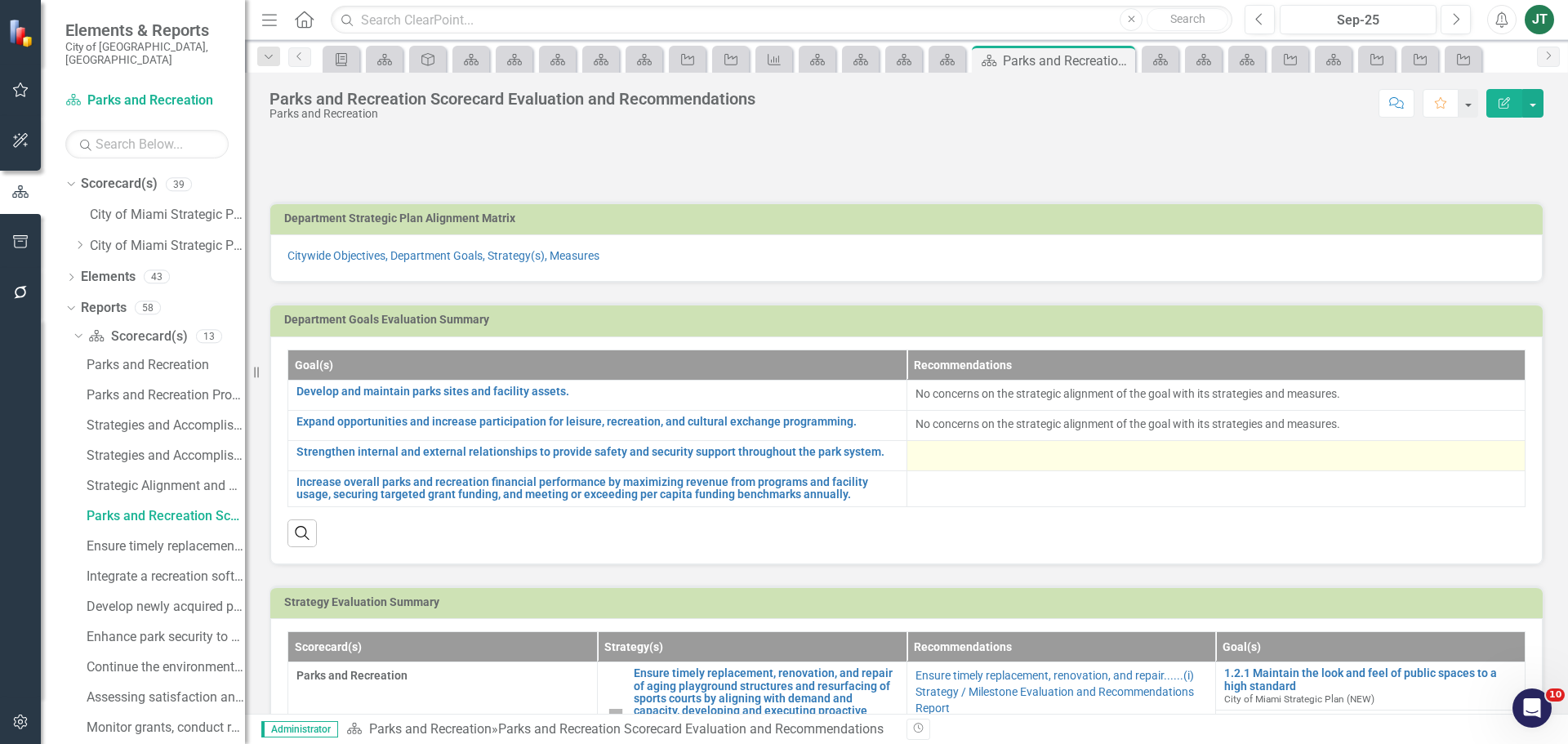
click at [948, 454] on div at bounding box center [1216, 455] width 602 height 19
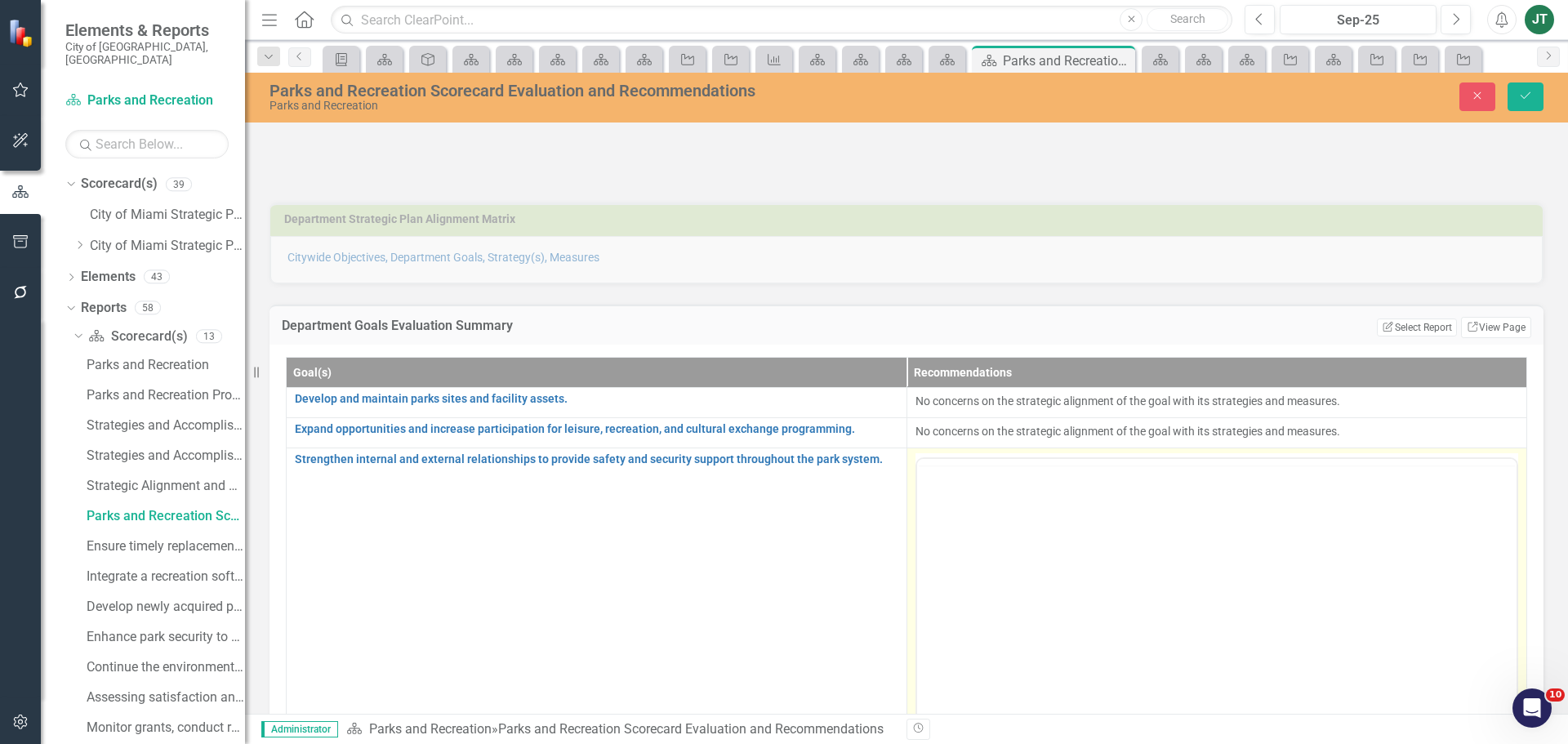
scroll to position [0, 0]
click at [951, 527] on body "Rich Text Area. Press ALT-0 for help." at bounding box center [1216, 618] width 600 height 245
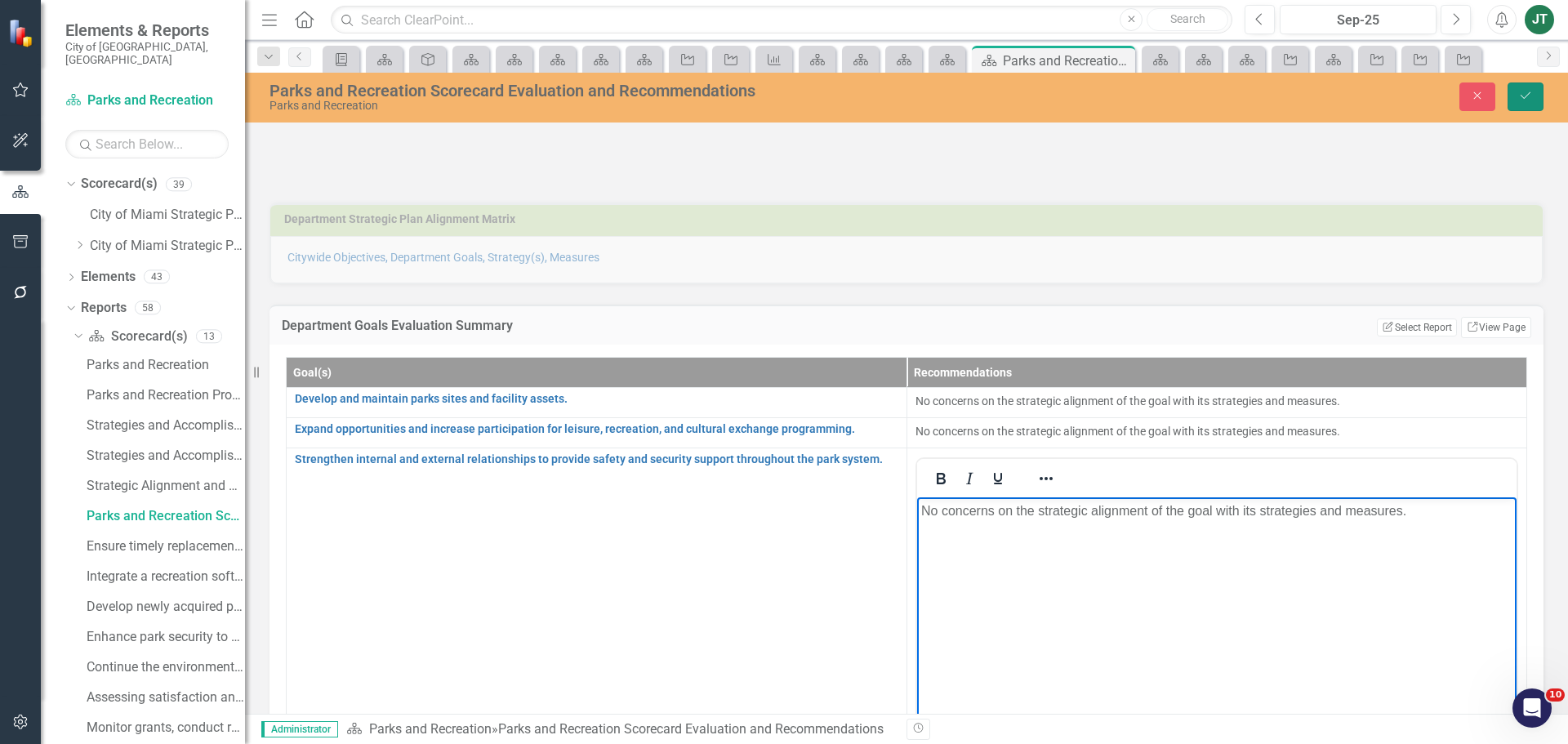
click at [1528, 97] on icon "Save" at bounding box center [1525, 95] width 15 height 11
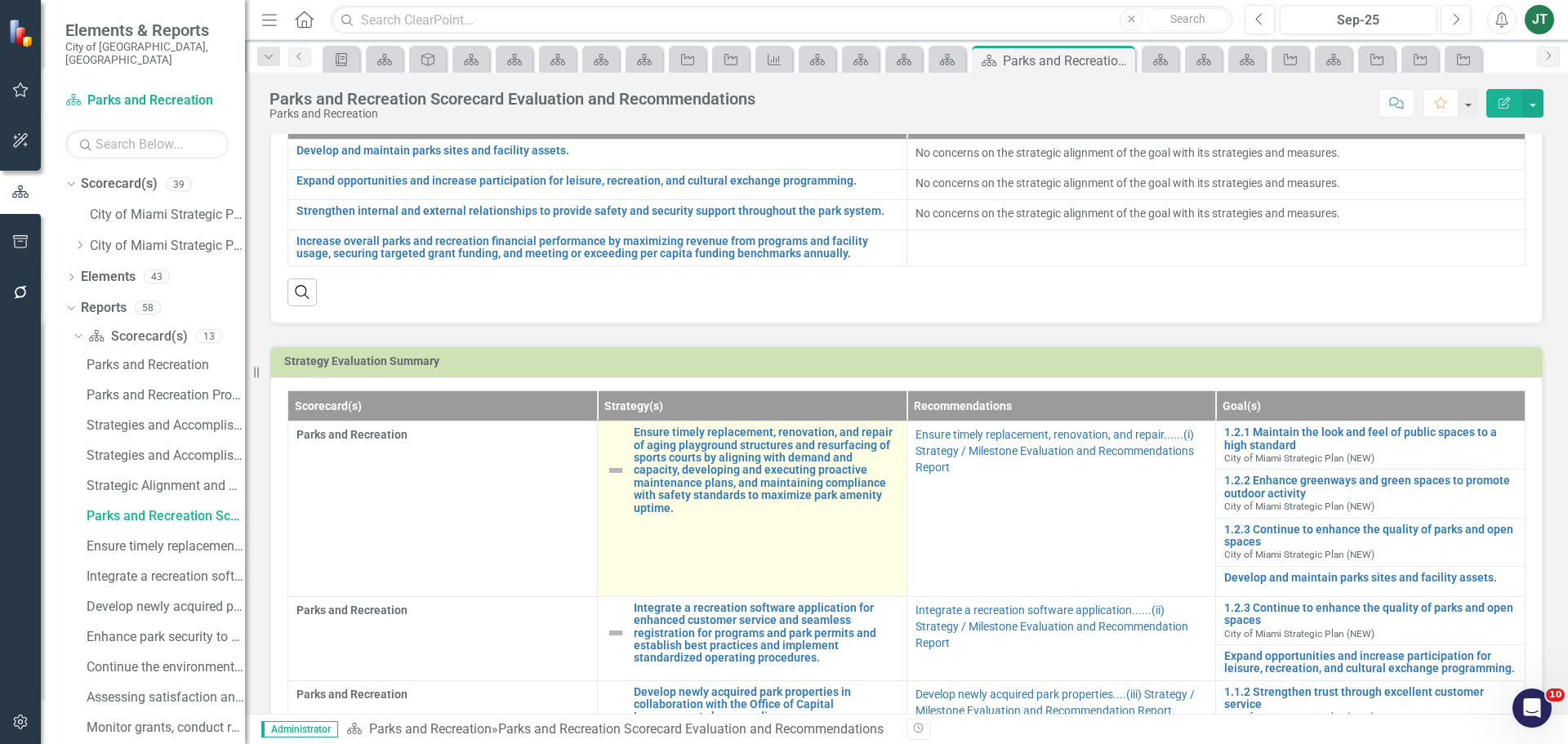
scroll to position [245, 0]
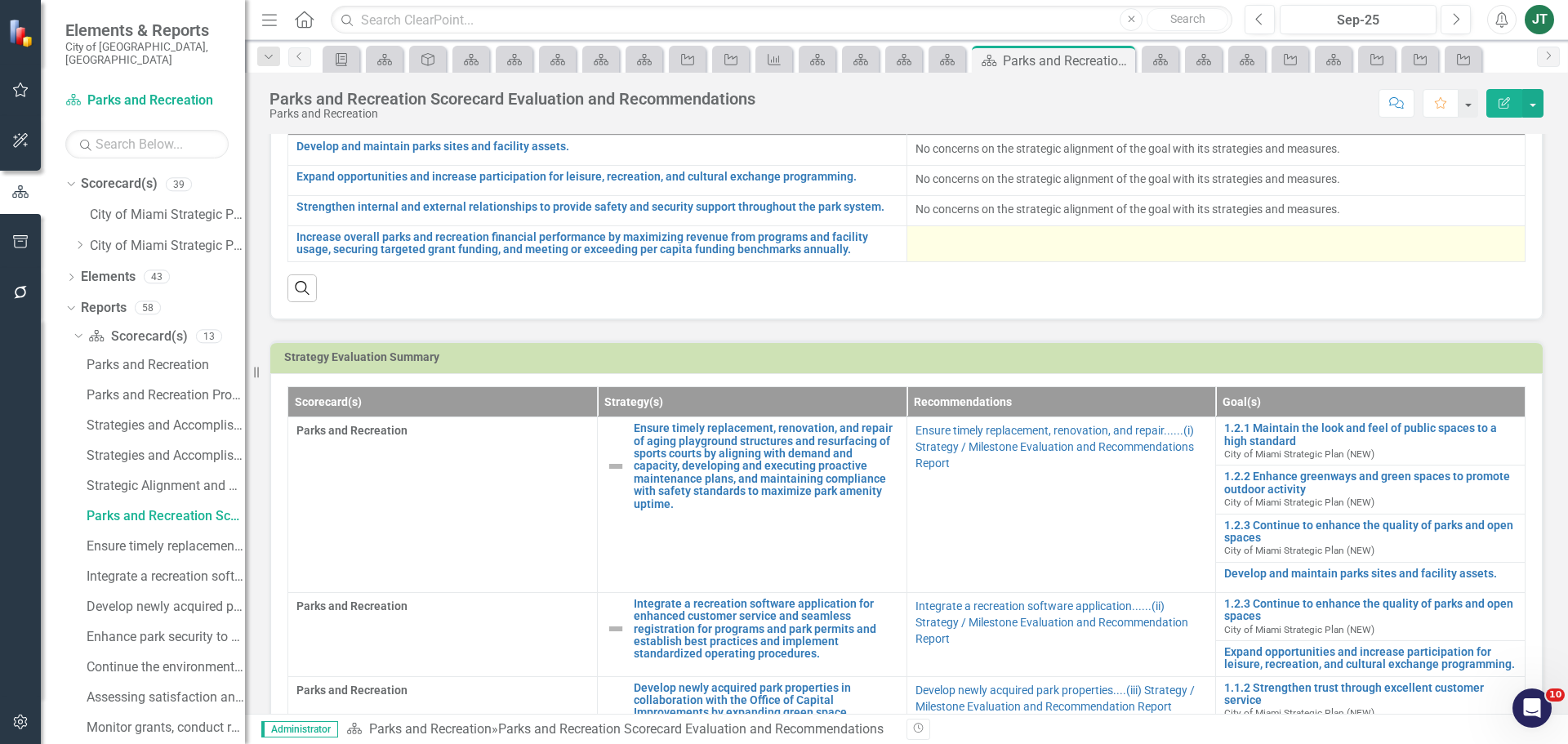
click at [948, 233] on div at bounding box center [1216, 240] width 602 height 19
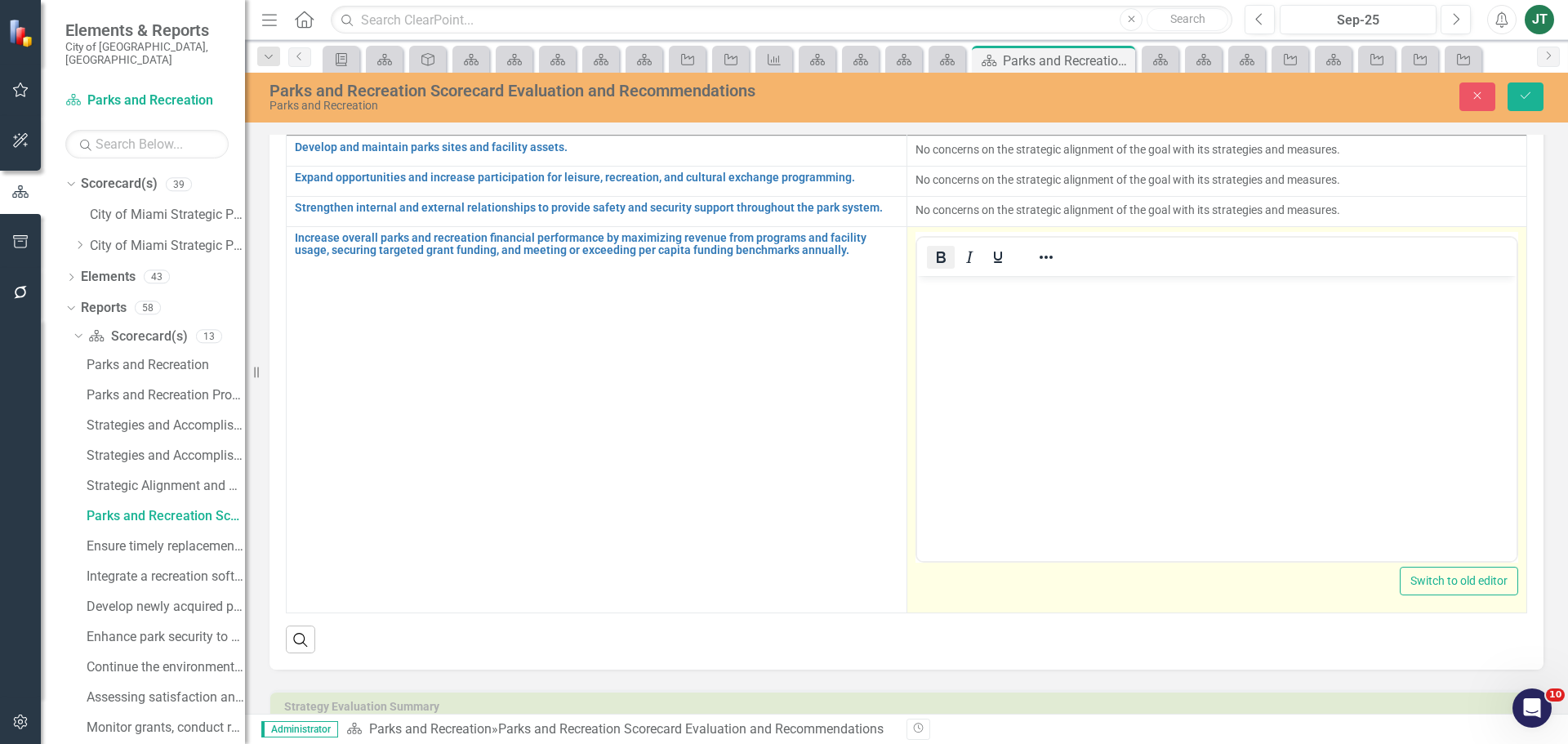
scroll to position [0, 0]
click at [931, 290] on p "Rich Text Area. Press ALT-0 for help." at bounding box center [1217, 288] width 593 height 19
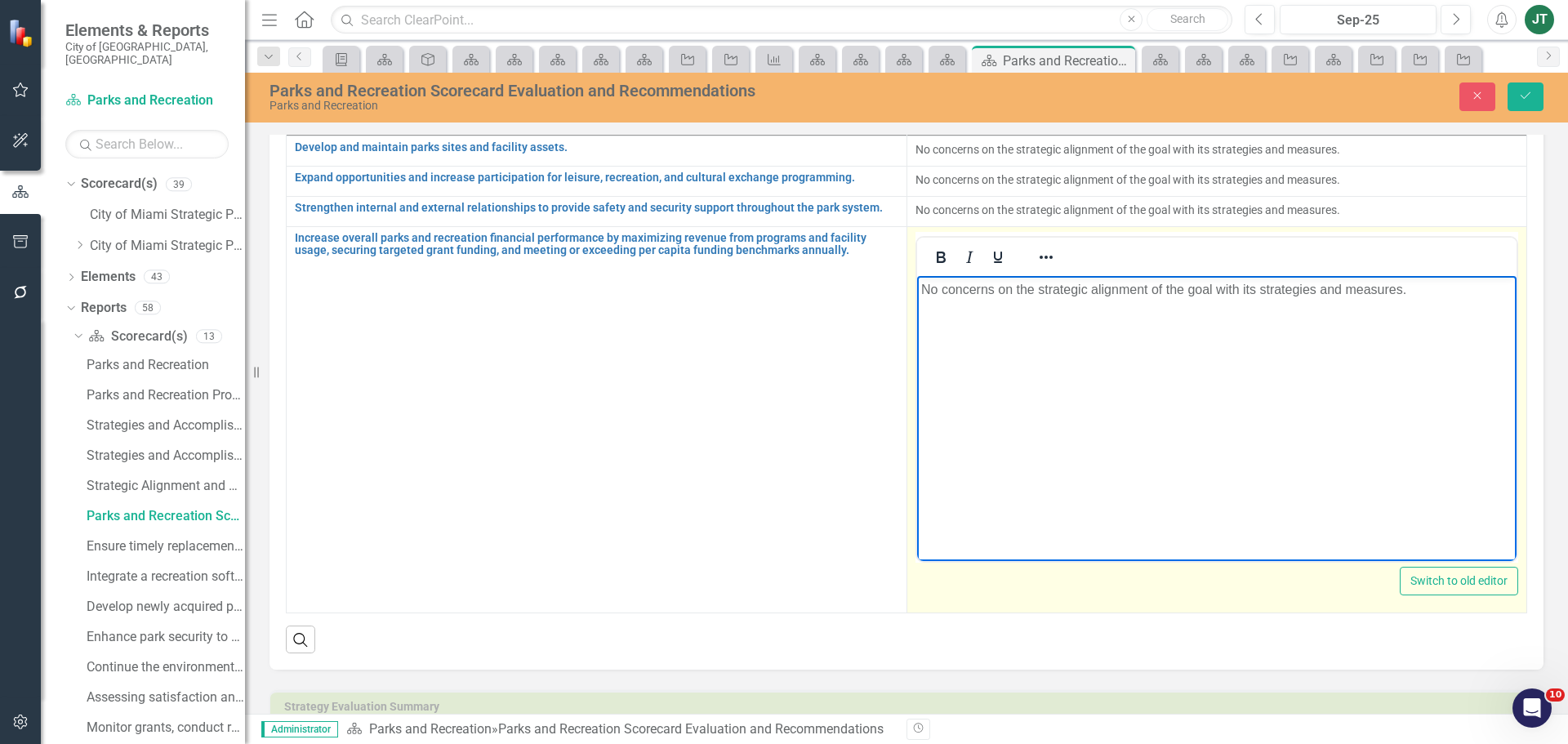
click at [1283, 375] on body "No concerns on the strategic alignment of the goal with its strategies and meas…" at bounding box center [1216, 397] width 600 height 245
drag, startPoint x: 971, startPoint y: 299, endPoint x: 1023, endPoint y: 295, distance: 52.2
click at [973, 299] on body "No concerns on the strategic alignment of the goal with its strategies and meas…" at bounding box center [1216, 397] width 600 height 245
click at [1053, 295] on p "No concerns on the strategic alignment of the goal with its strategies and meas…" at bounding box center [1217, 288] width 593 height 19
click at [997, 279] on p "No concerns on the strategic alignment of the goal with its strategies and meas…" at bounding box center [1217, 288] width 593 height 19
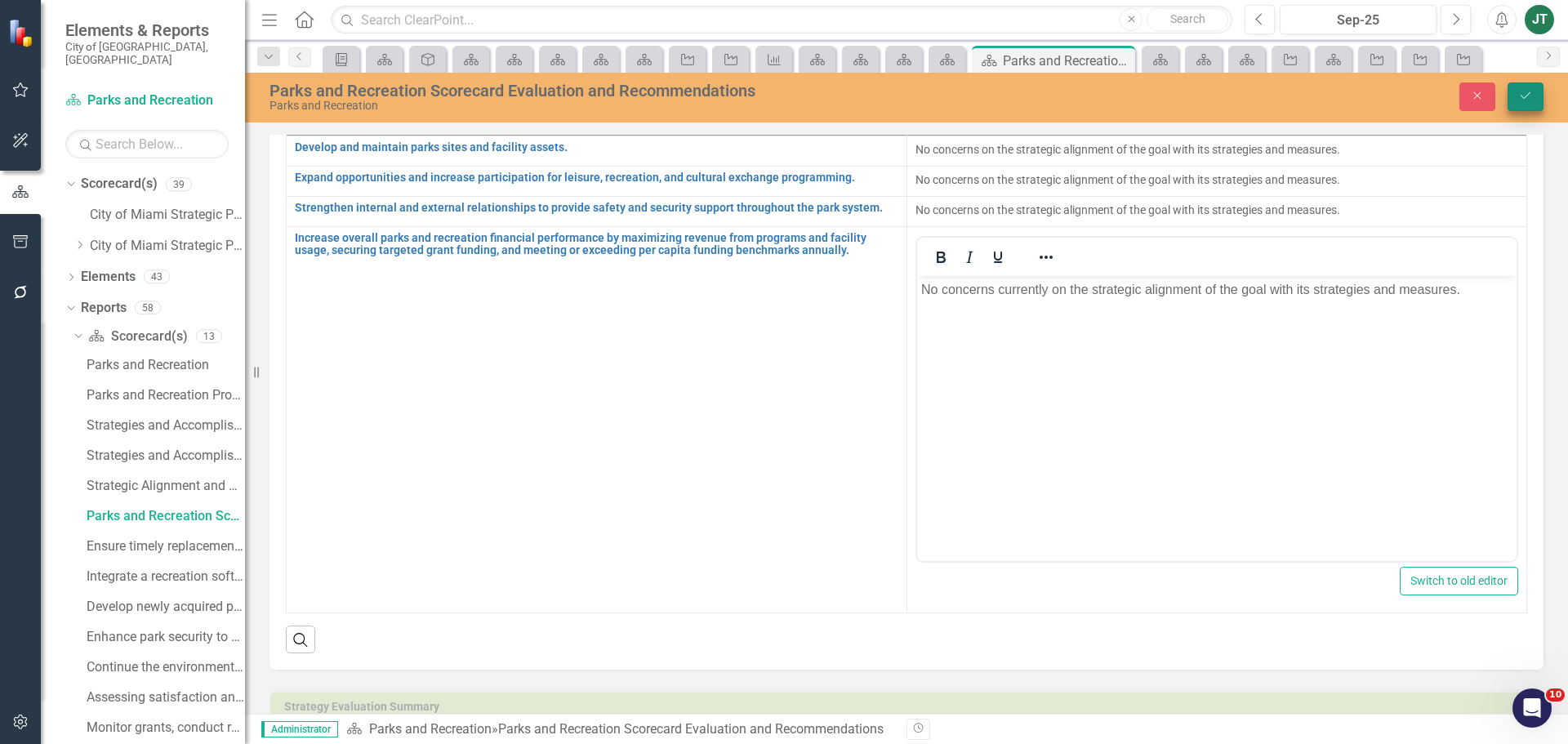
click at [1517, 95] on button "Save" at bounding box center [1525, 96] width 36 height 29
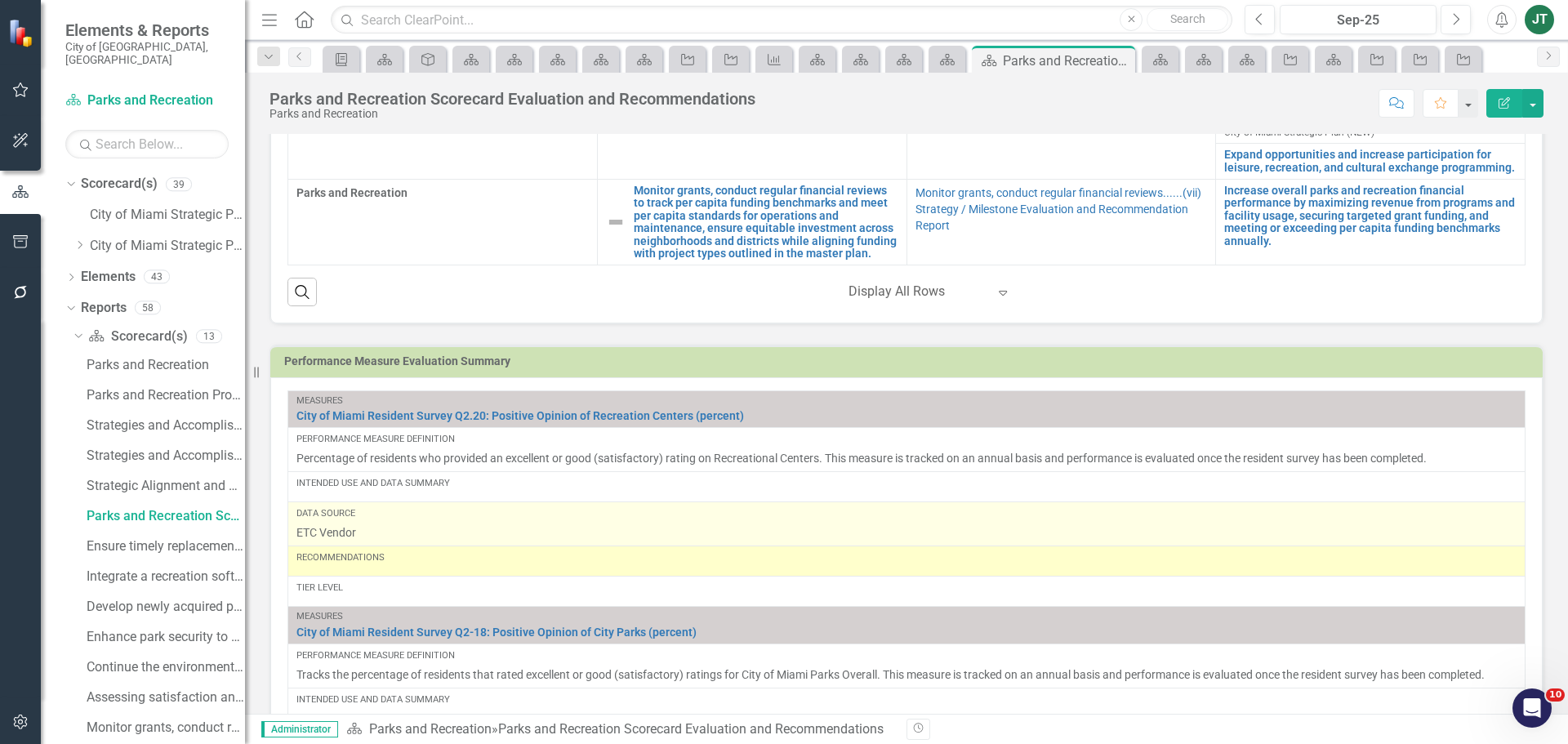
scroll to position [980, 0]
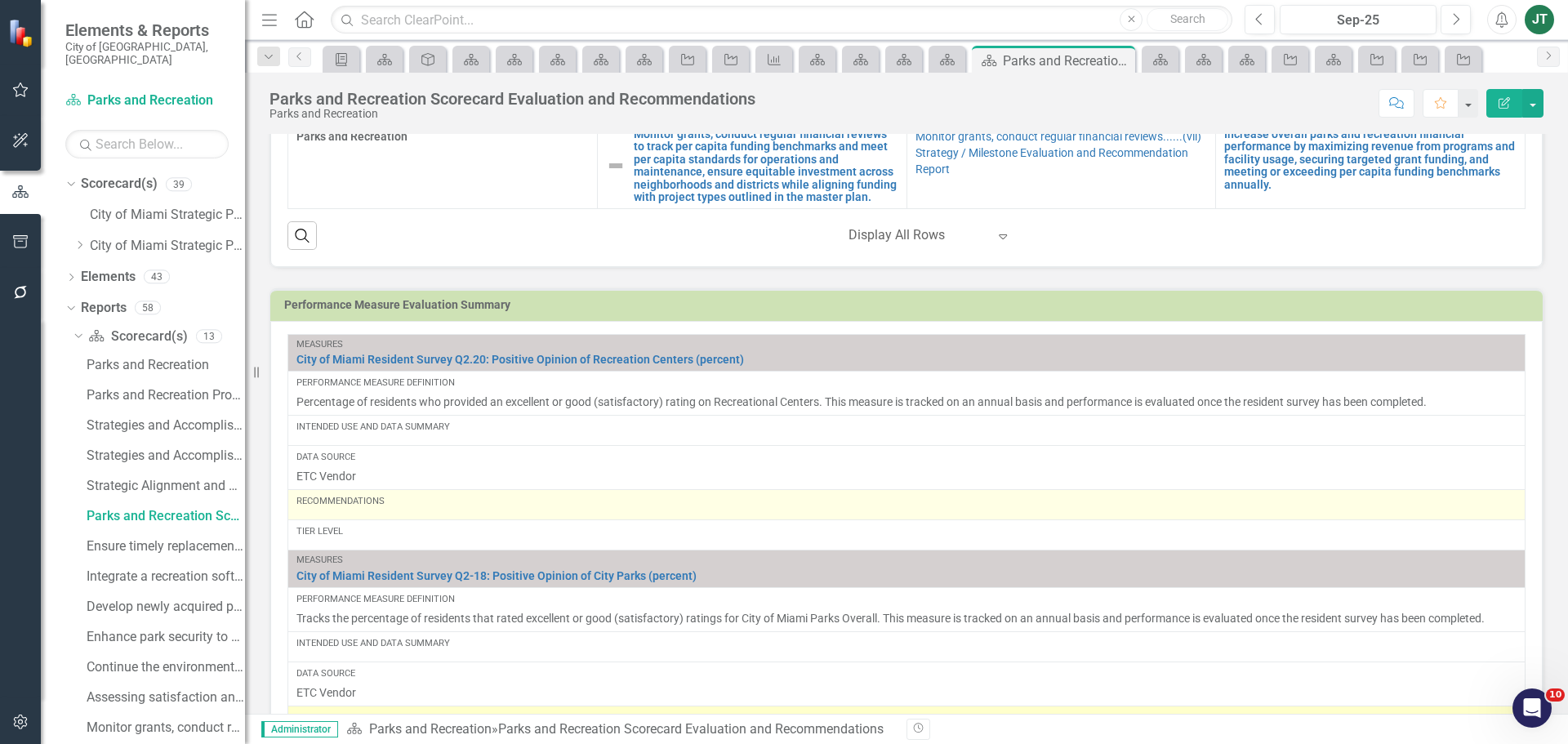
click at [411, 514] on div "Recommendations" at bounding box center [907, 504] width 1220 height 19
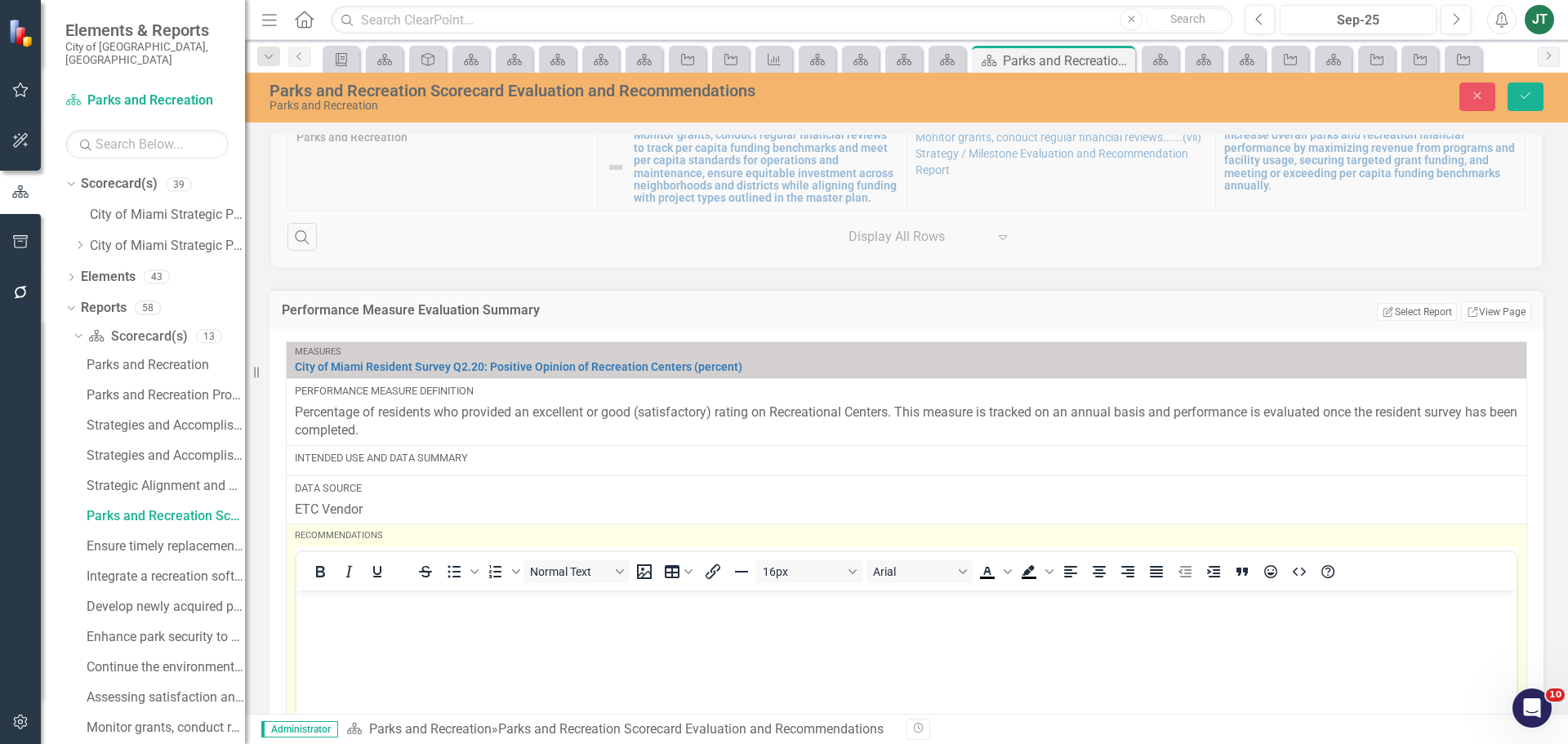
scroll to position [0, 0]
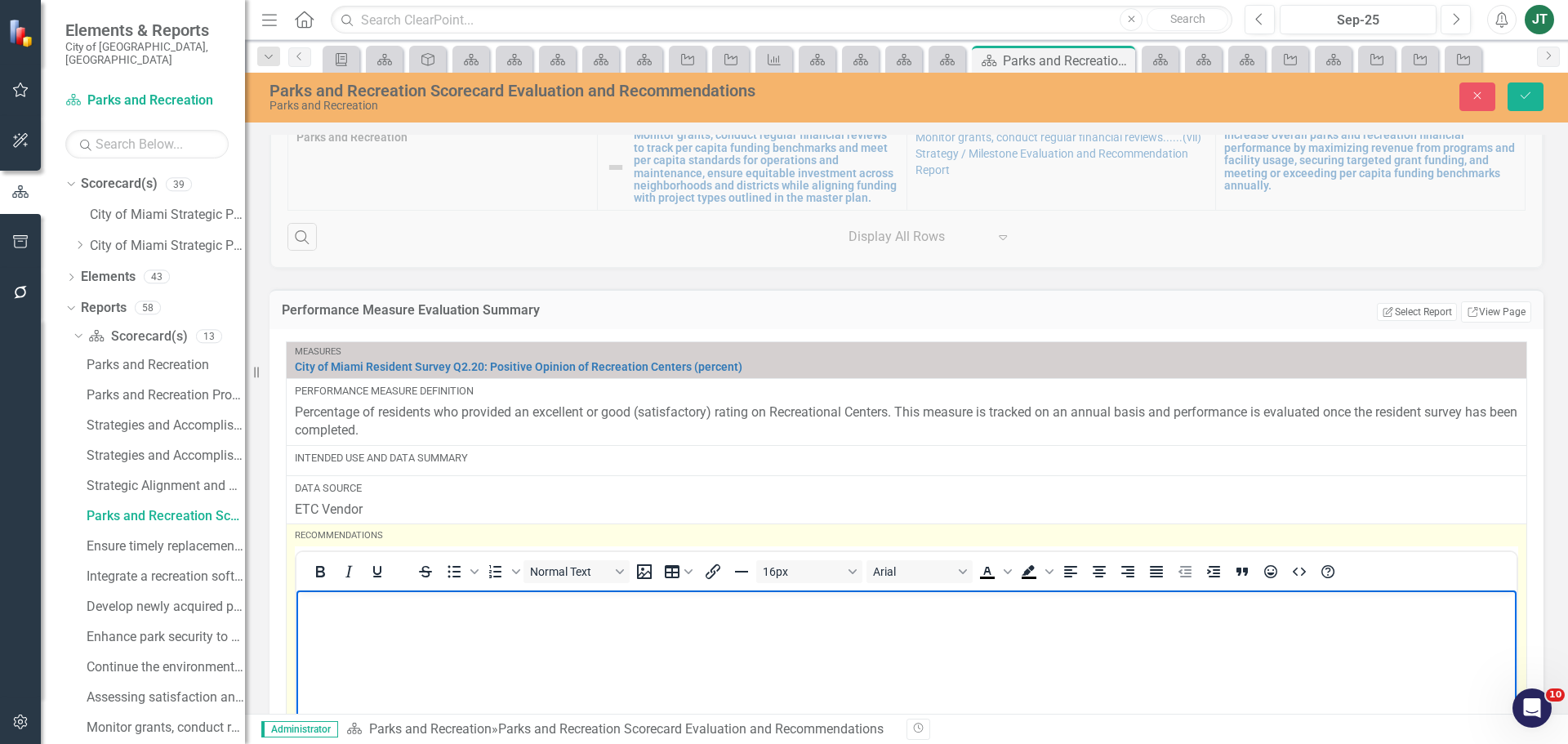
click at [338, 602] on p "Rich Text Area. Press ALT-0 for help." at bounding box center [906, 604] width 1212 height 19
drag, startPoint x: 619, startPoint y: 605, endPoint x: 331, endPoint y: 607, distance: 288.0
click at [297, 607] on html "Enter in Intended Use and Data Summary." at bounding box center [907, 713] width 1220 height 245
copy p "Enter in Intended Use and Data Summary."
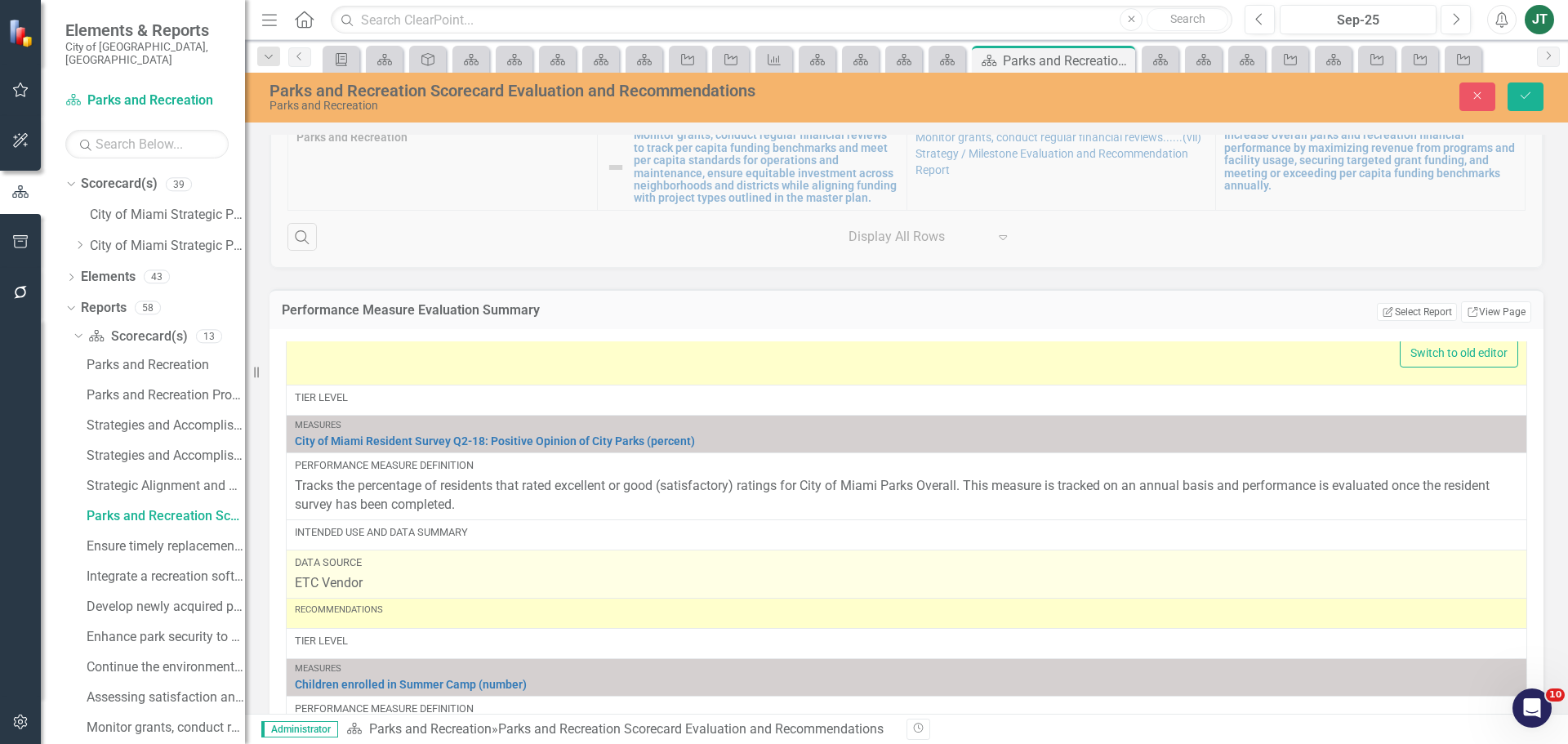
scroll to position [571, 0]
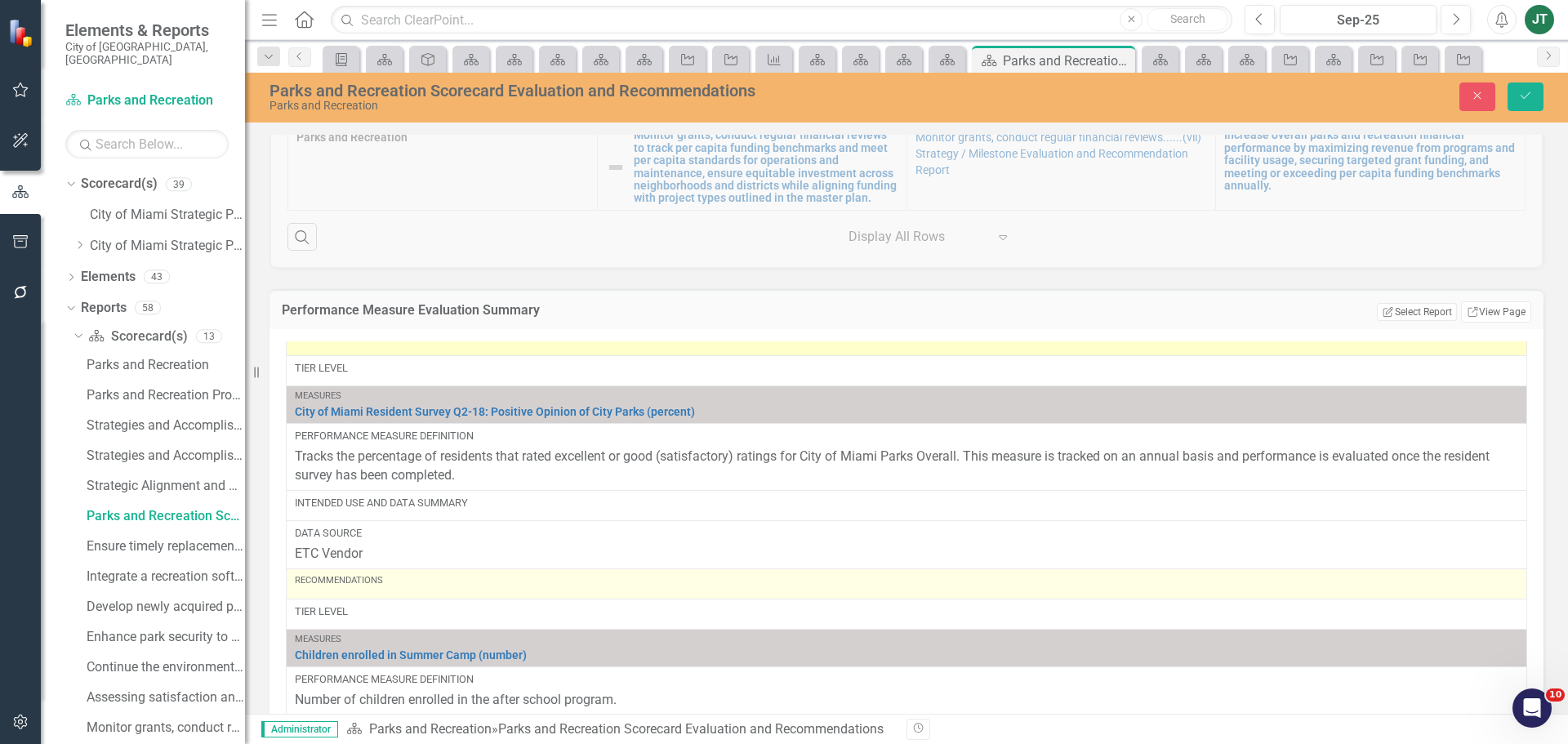
click at [347, 585] on div "Recommendations" at bounding box center [907, 580] width 1224 height 13
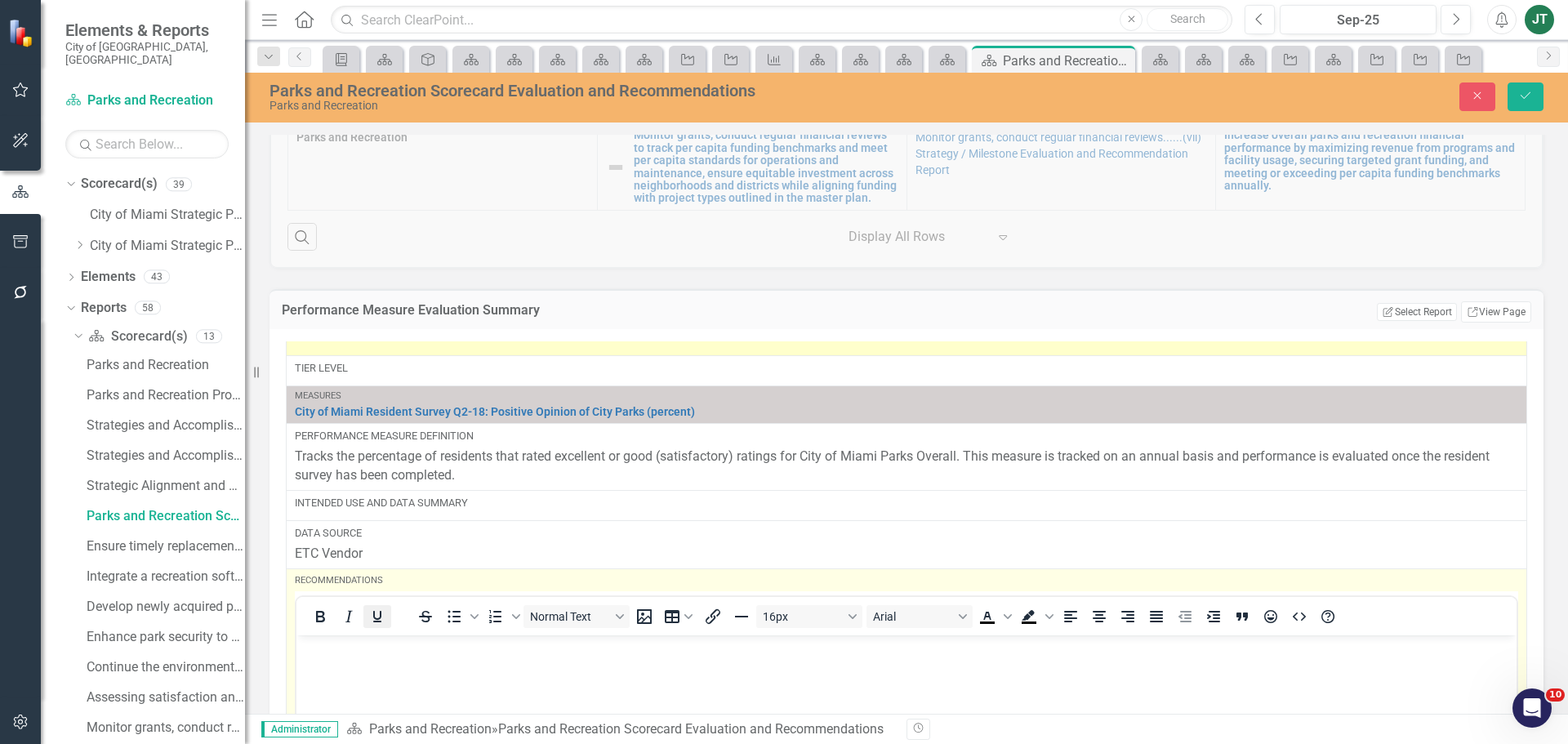
scroll to position [0, 0]
click at [332, 651] on p "Rich Text Area. Press ALT-0 for help." at bounding box center [906, 649] width 1212 height 19
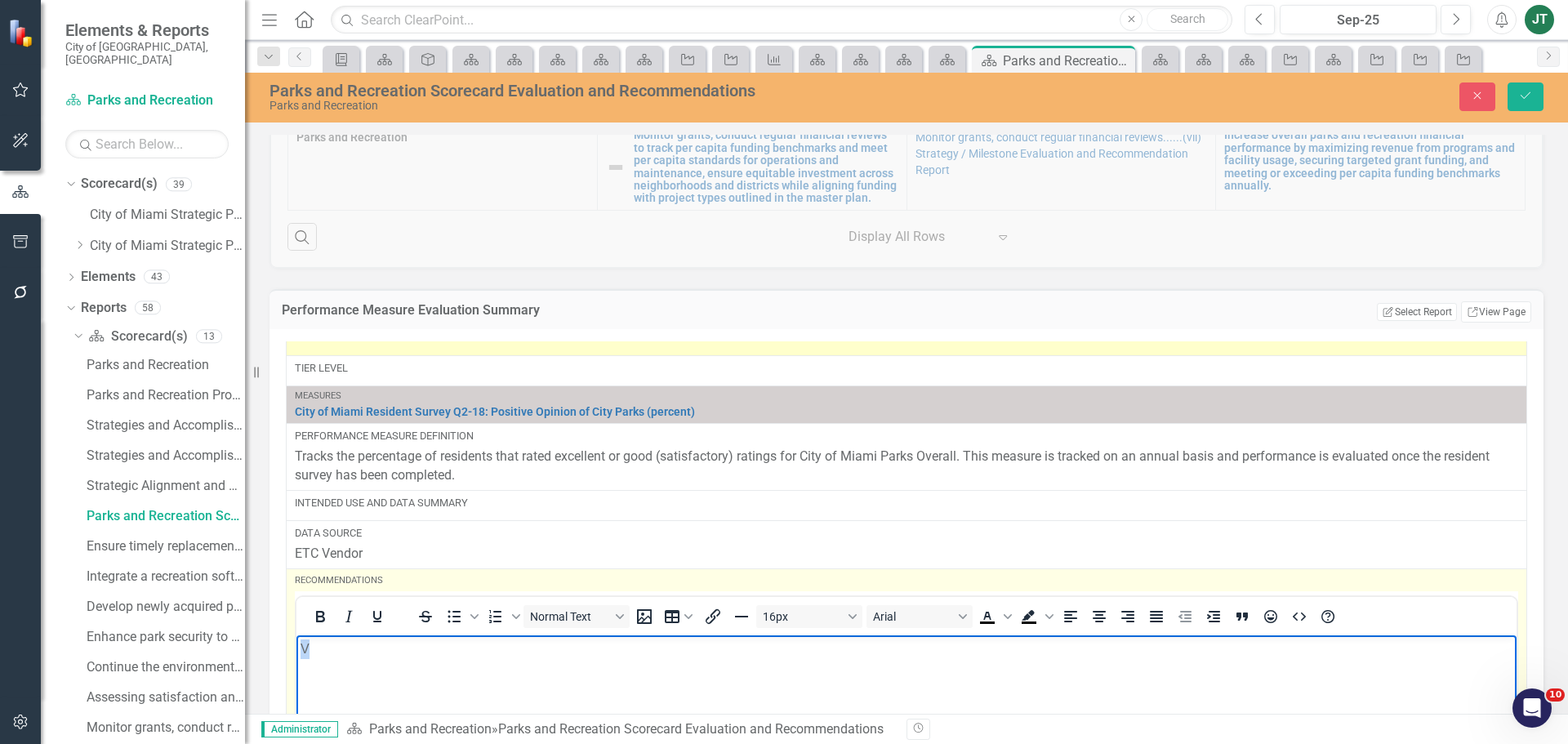
drag, startPoint x: 352, startPoint y: 658, endPoint x: 207, endPoint y: 653, distance: 145.1
click at [297, 653] on html "V" at bounding box center [907, 757] width 1220 height 245
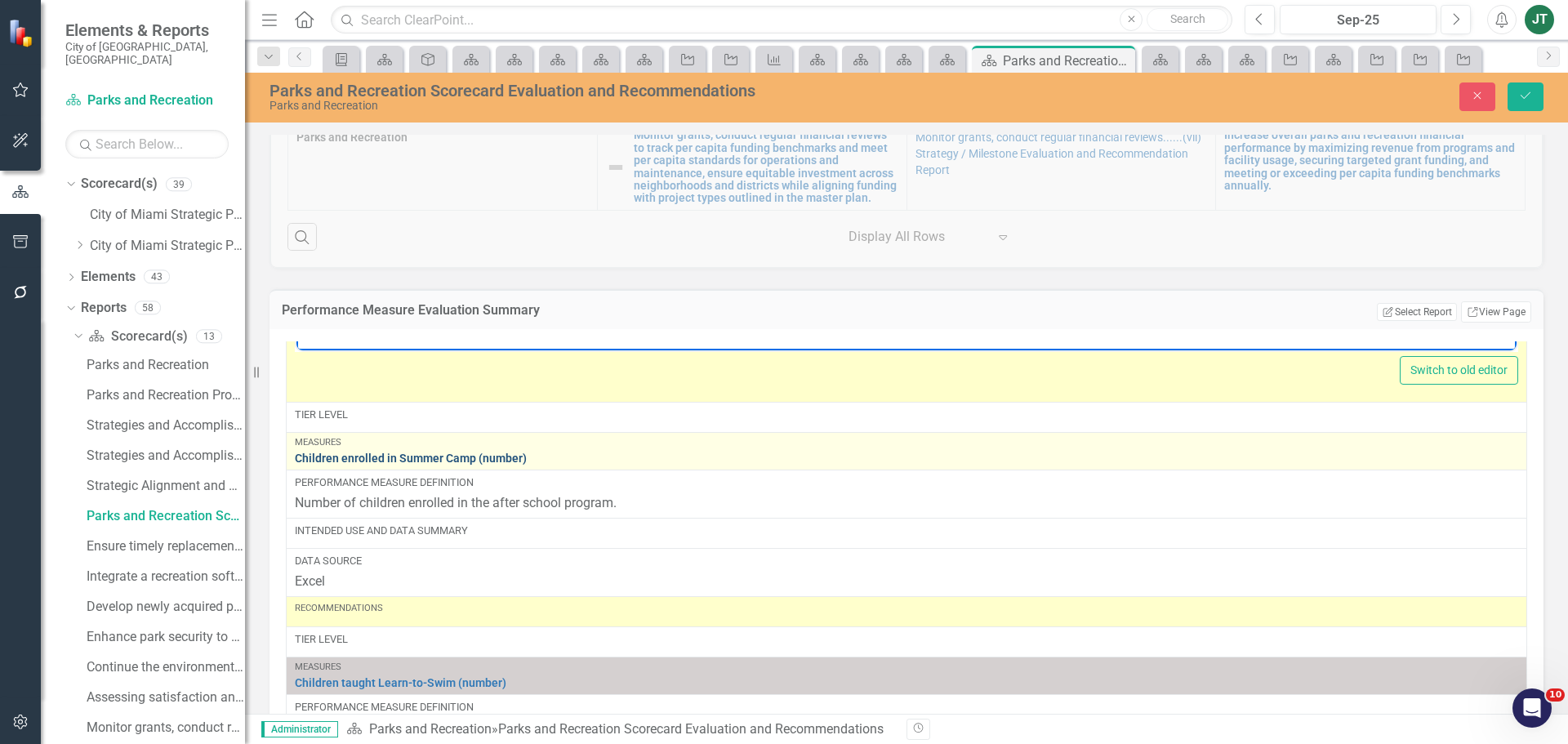
scroll to position [1143, 0]
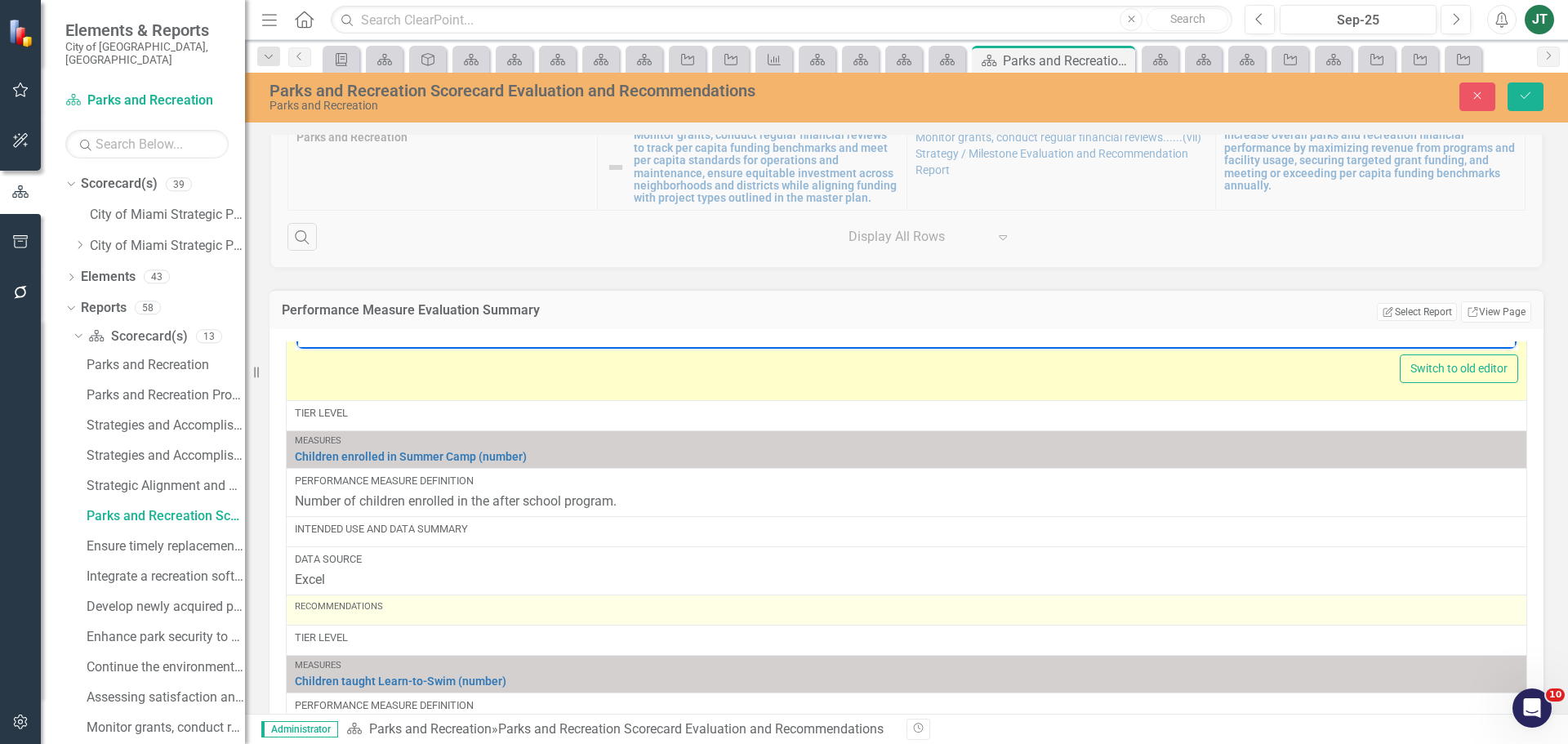
click at [365, 620] on div "Recommendations" at bounding box center [907, 609] width 1224 height 19
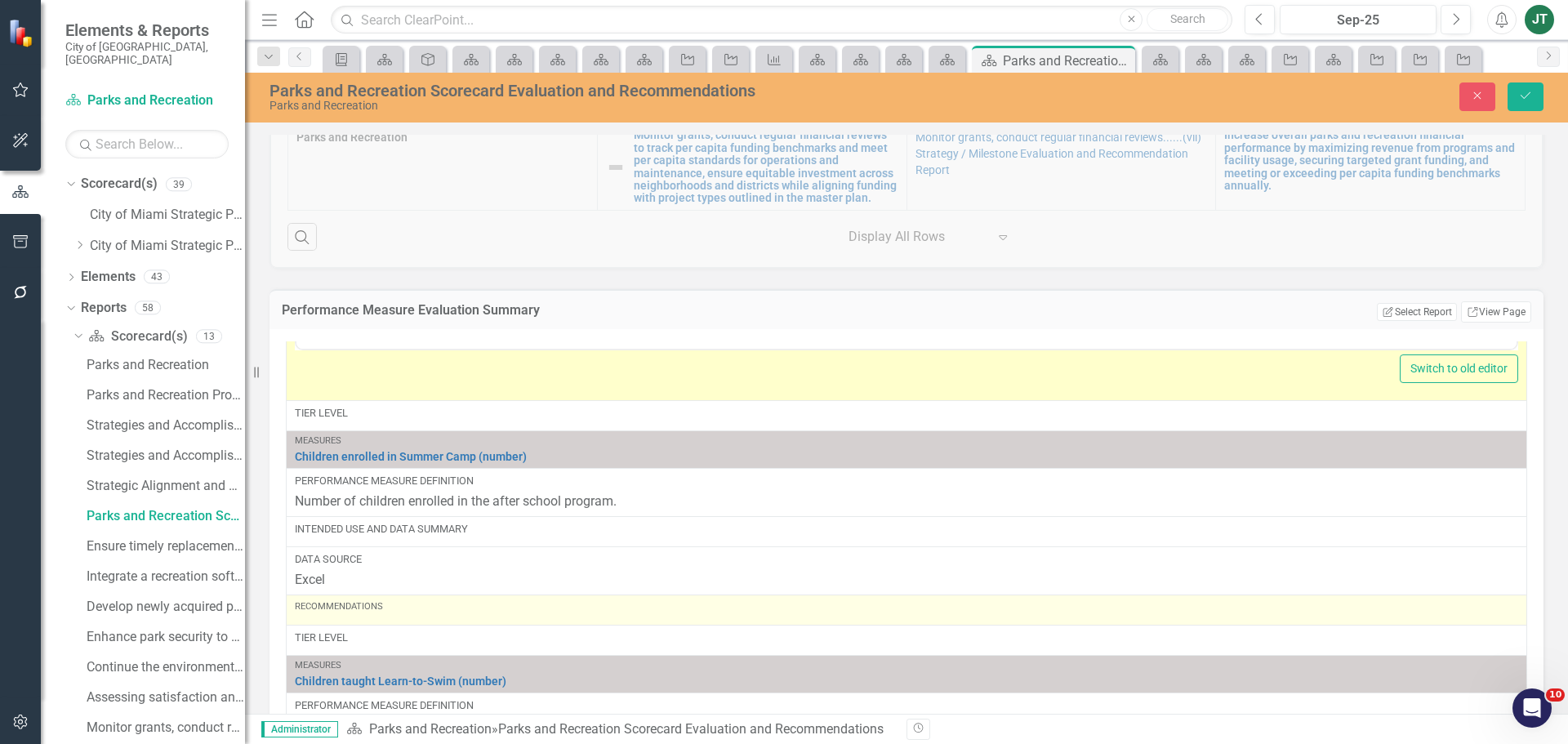
click at [365, 620] on div "Recommendations" at bounding box center [907, 609] width 1224 height 19
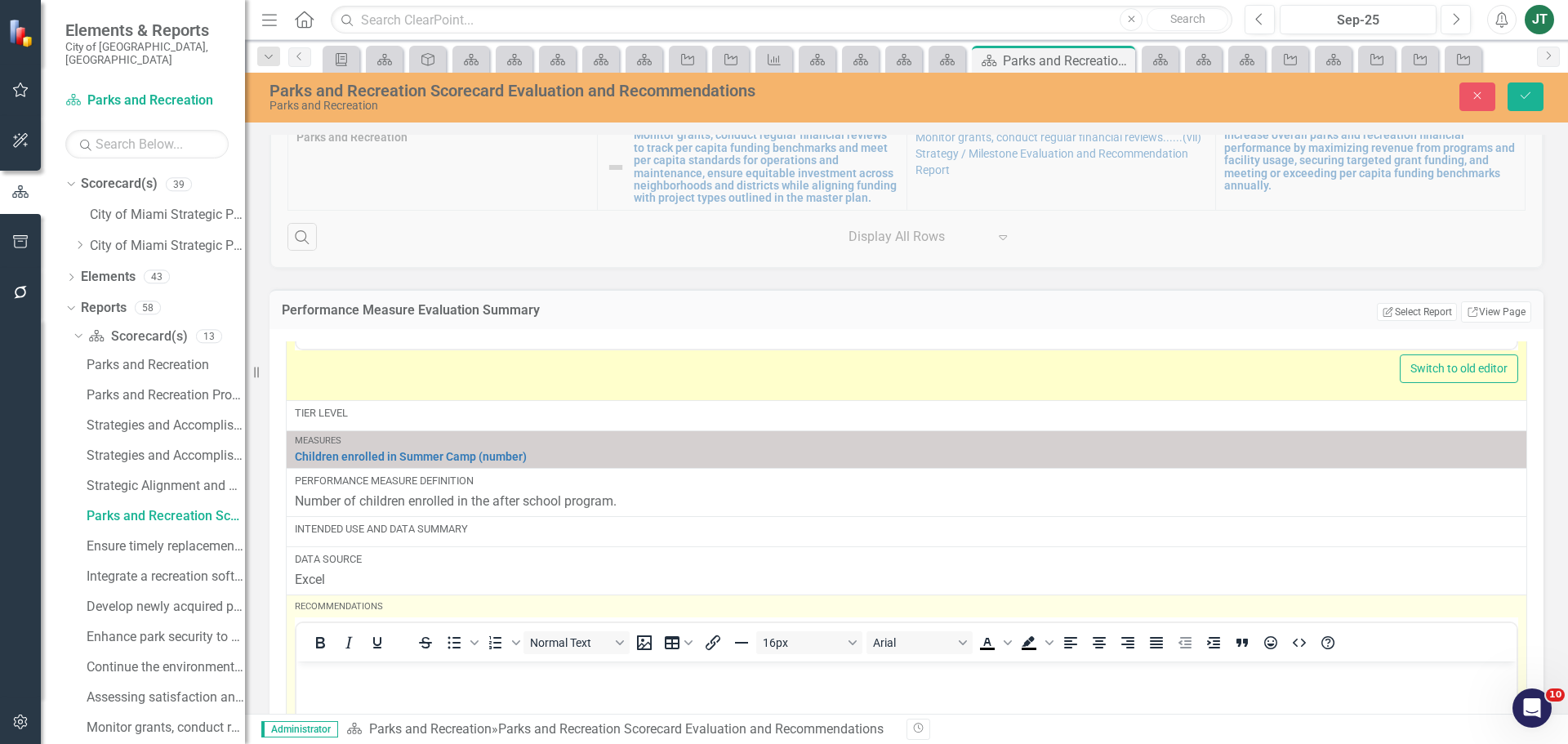
scroll to position [1225, 0]
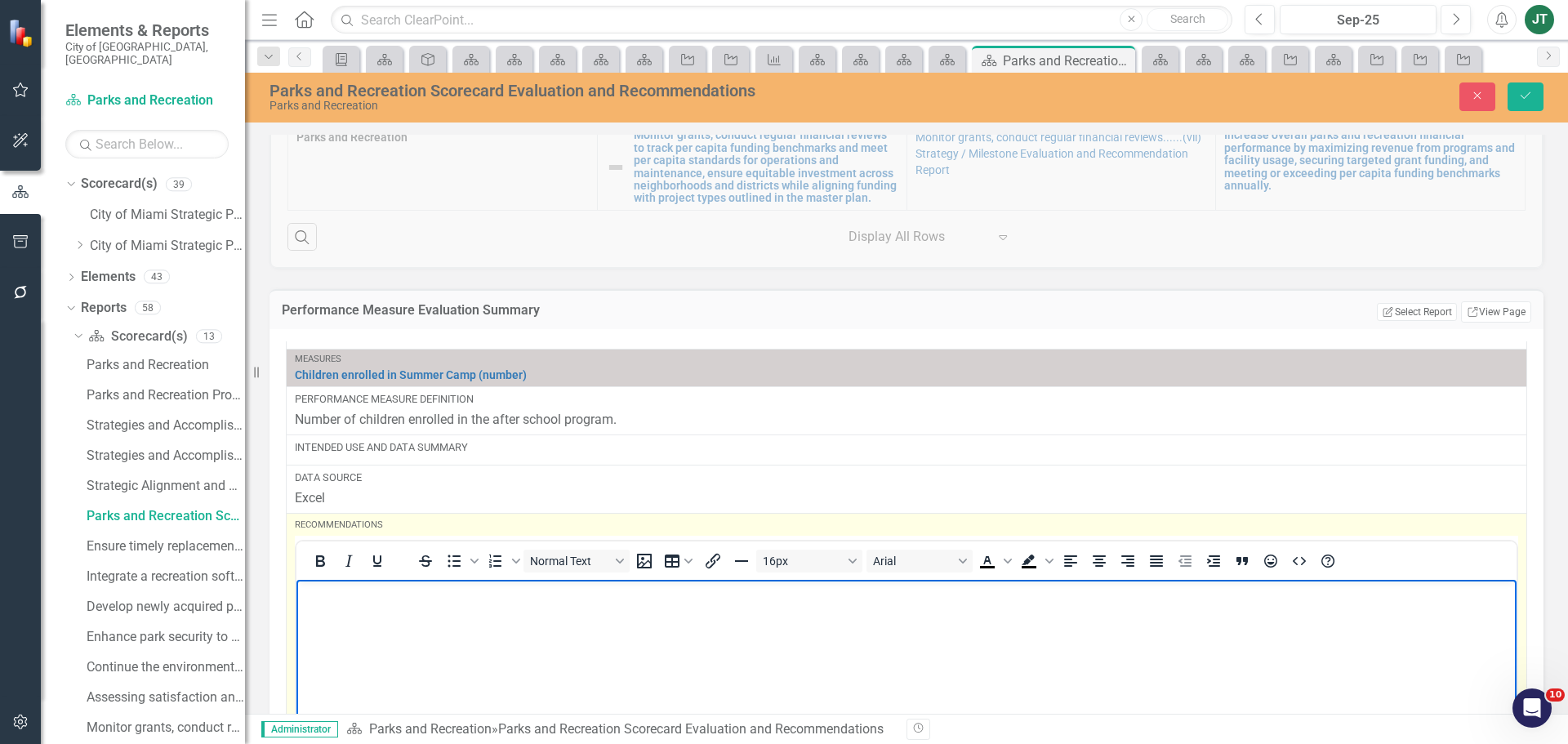
click at [340, 614] on body "Rich Text Area. Press ALT-0 for help." at bounding box center [907, 701] width 1220 height 245
paste body "Rich Text Area. Press ALT-0 for help."
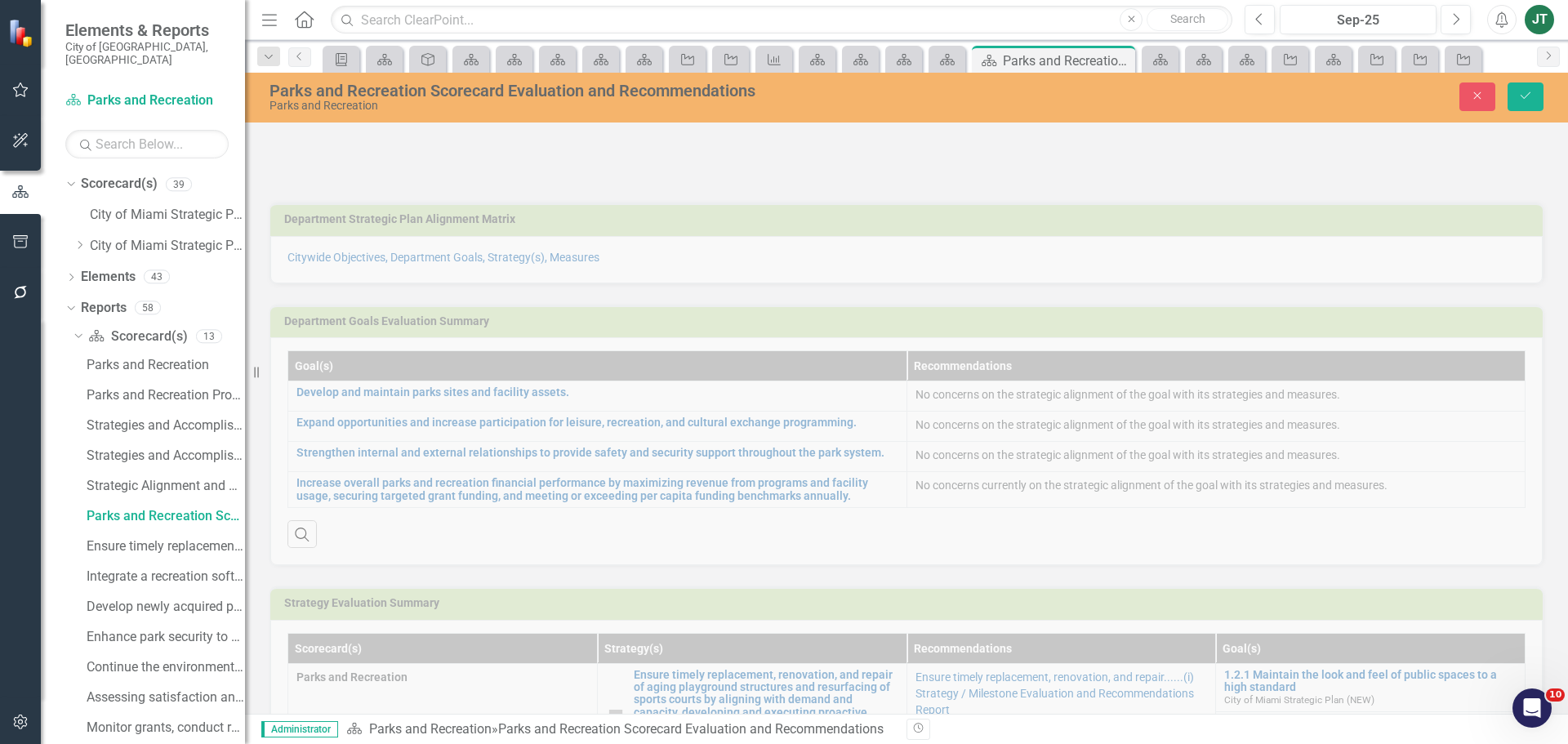
scroll to position [1225, 0]
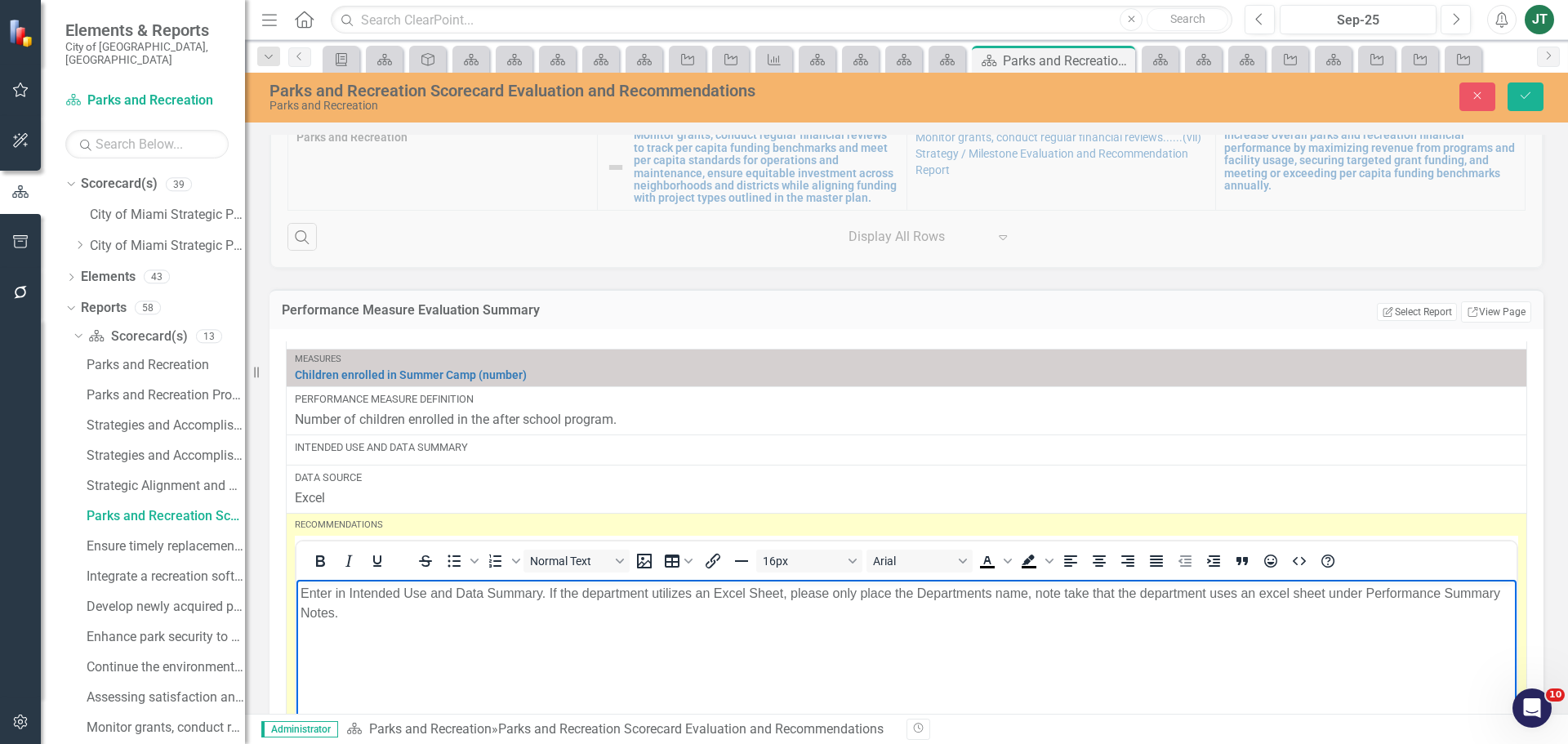
drag, startPoint x: 1536, startPoint y: 96, endPoint x: 1515, endPoint y: 135, distance: 44.3
click at [1536, 96] on button "Save" at bounding box center [1525, 96] width 36 height 29
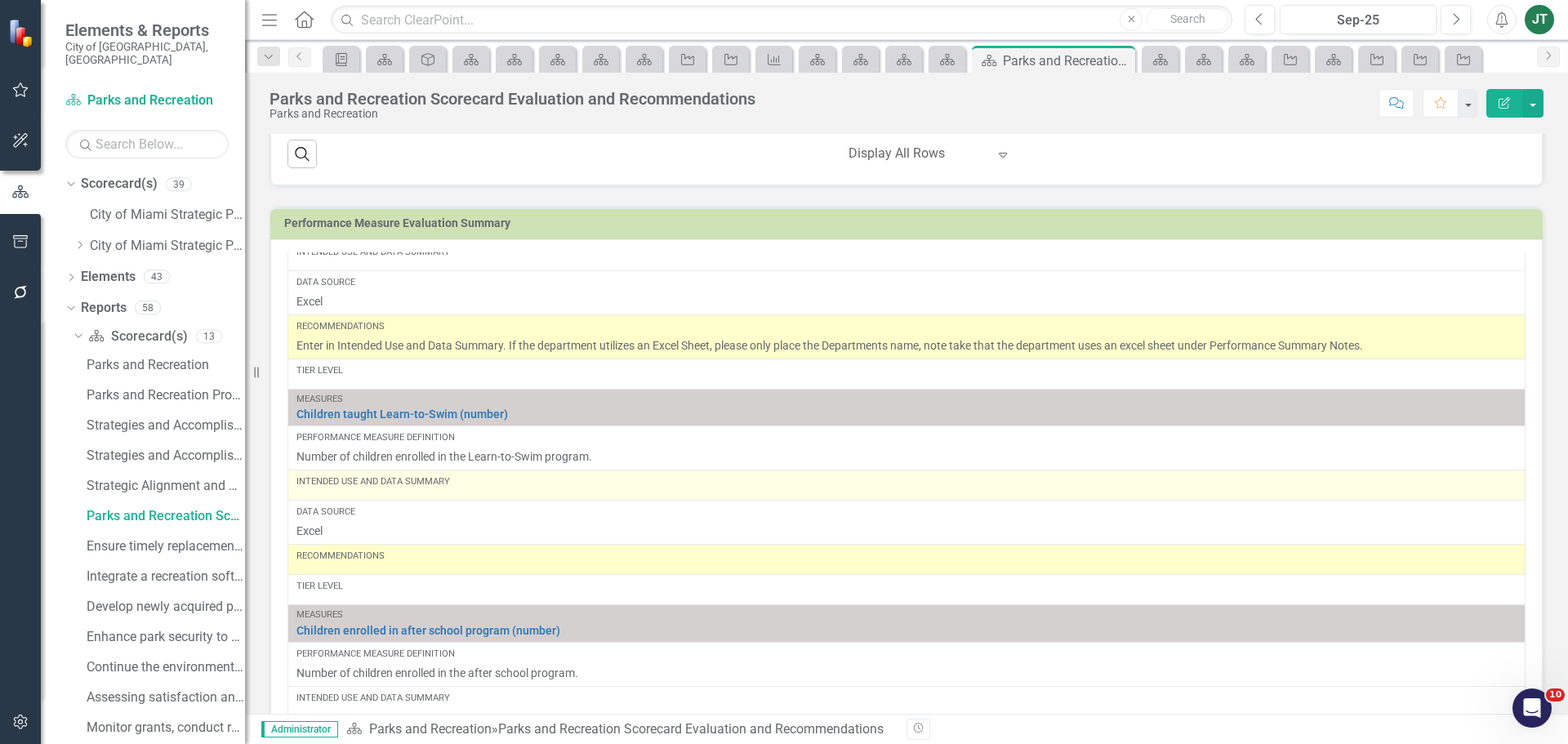
scroll to position [571, 0]
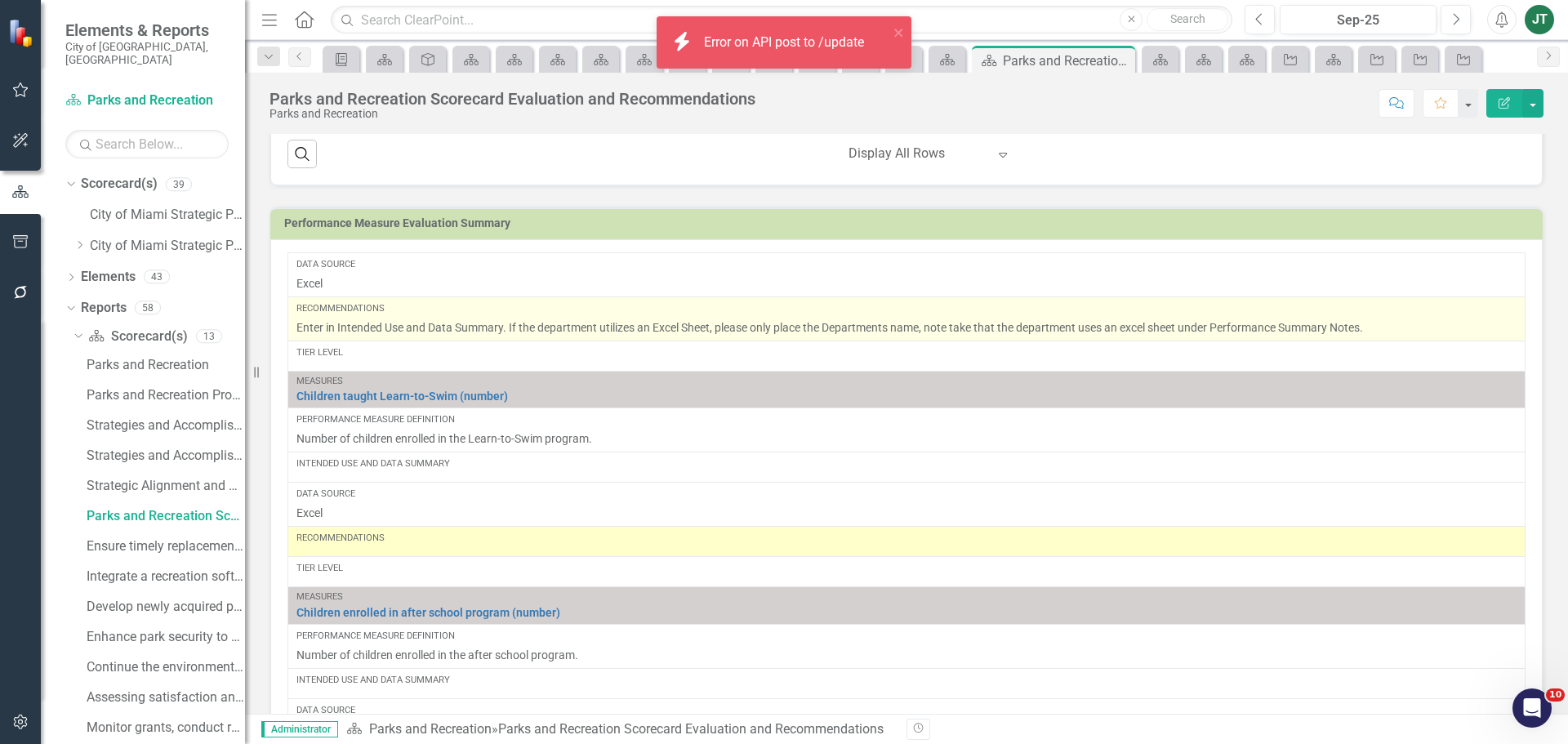
click at [401, 335] on p "Enter in Intended Use and Data Summary. If the department utilizes an Excel She…" at bounding box center [907, 327] width 1220 height 17
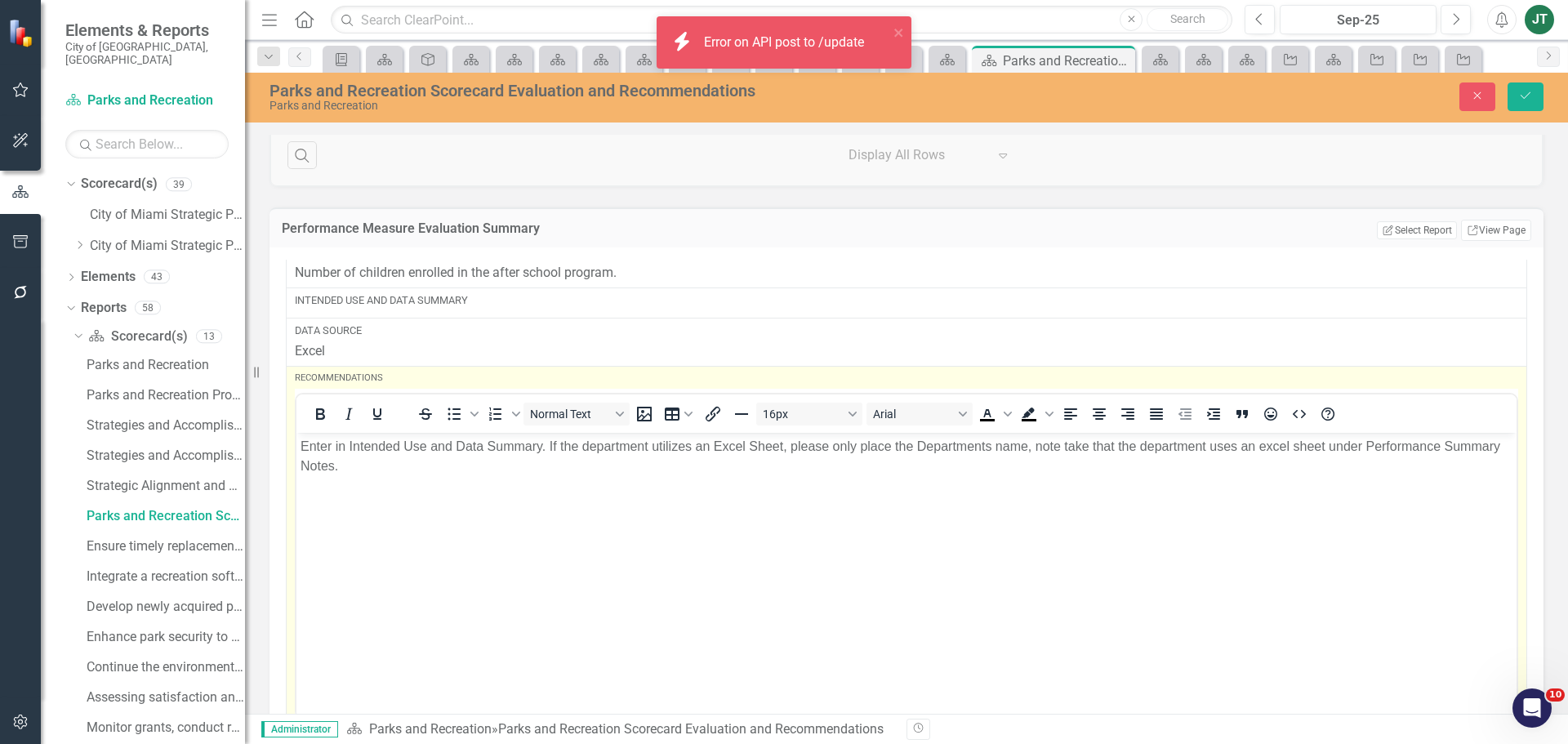
scroll to position [0, 0]
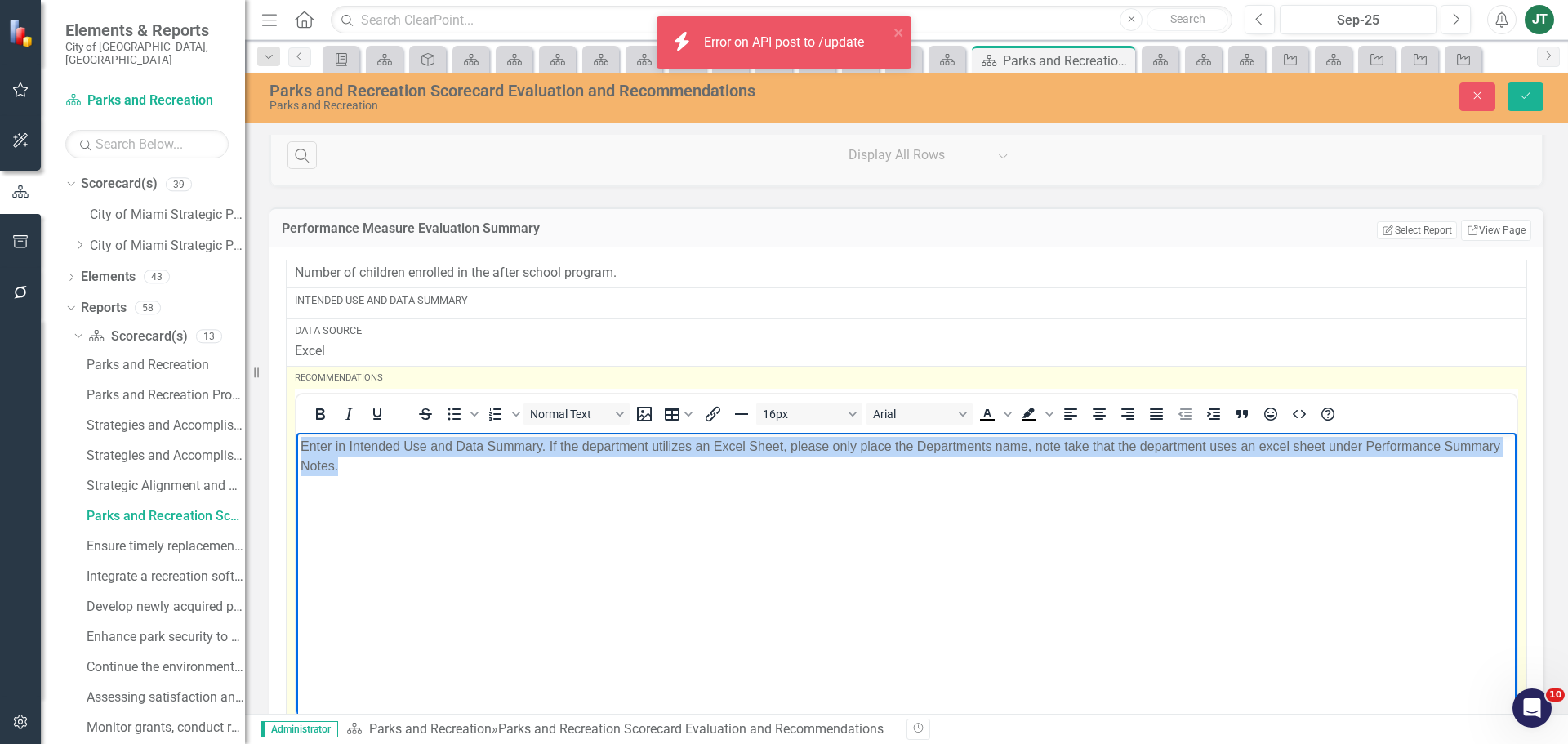
drag, startPoint x: 541, startPoint y: 489, endPoint x: 571, endPoint y: 838, distance: 350.3
click at [297, 433] on html "Enter in Intended Use and Data Summary. If the department utilizes an Excel She…" at bounding box center [907, 555] width 1220 height 245
click at [1076, 460] on p "Enter in Intended Use and Data Summary. If the department utilizes an Excel She…" at bounding box center [906, 457] width 1212 height 39
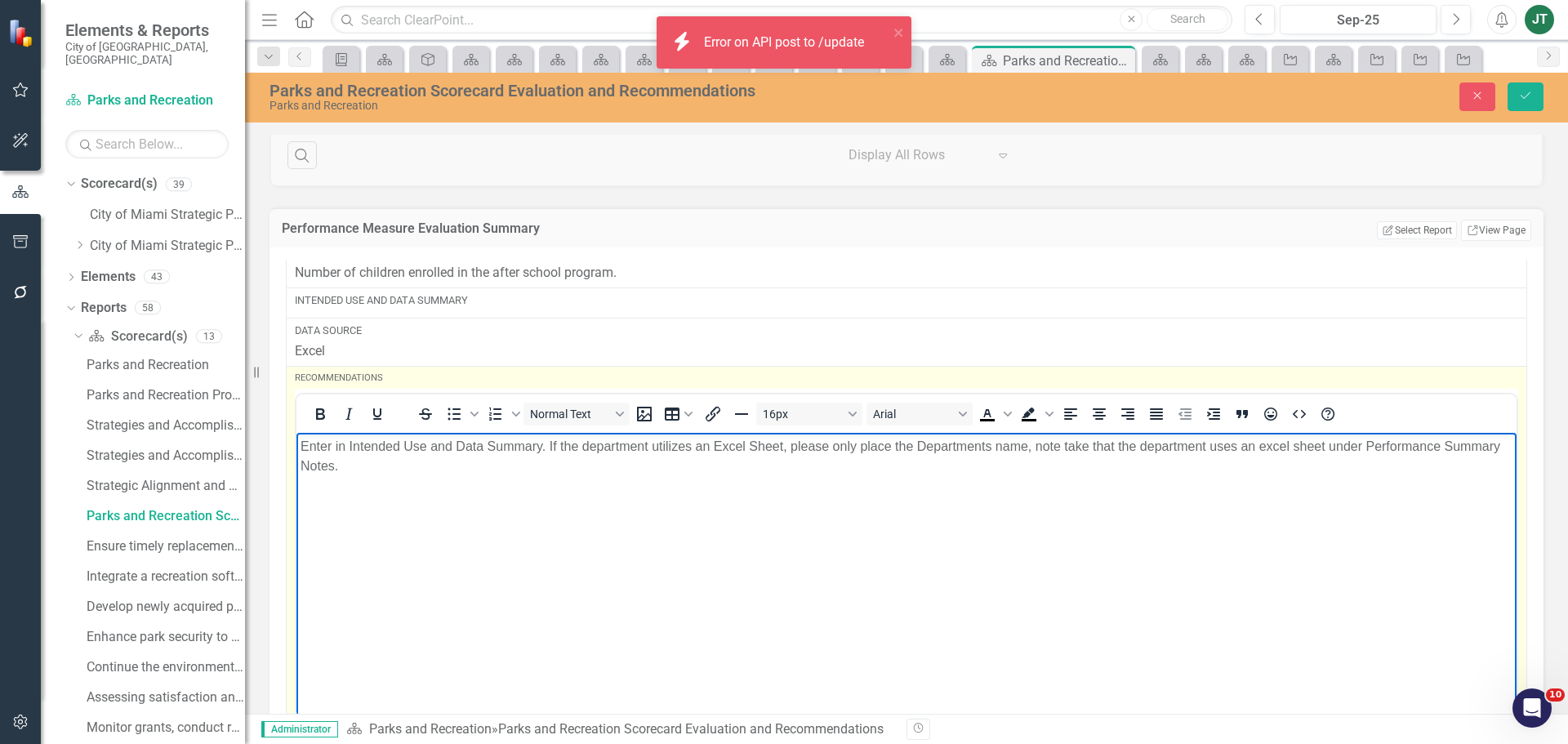
click at [1021, 443] on p "Enter in Intended Use and Data Summary. If the department utilizes an Excel She…" at bounding box center [906, 457] width 1212 height 39
click at [1029, 438] on p "Enter in Intended Use and Data Summary. If the department utilizes an Excel She…" at bounding box center [906, 457] width 1212 height 39
drag, startPoint x: 655, startPoint y: 508, endPoint x: 562, endPoint y: 889, distance: 392.2
click at [297, 477] on html "Enter in Intended Use and Data Summary. If the department utilizes an Excel She…" at bounding box center [907, 555] width 1220 height 245
drag, startPoint x: 383, startPoint y: 476, endPoint x: 401, endPoint y: 474, distance: 18.1
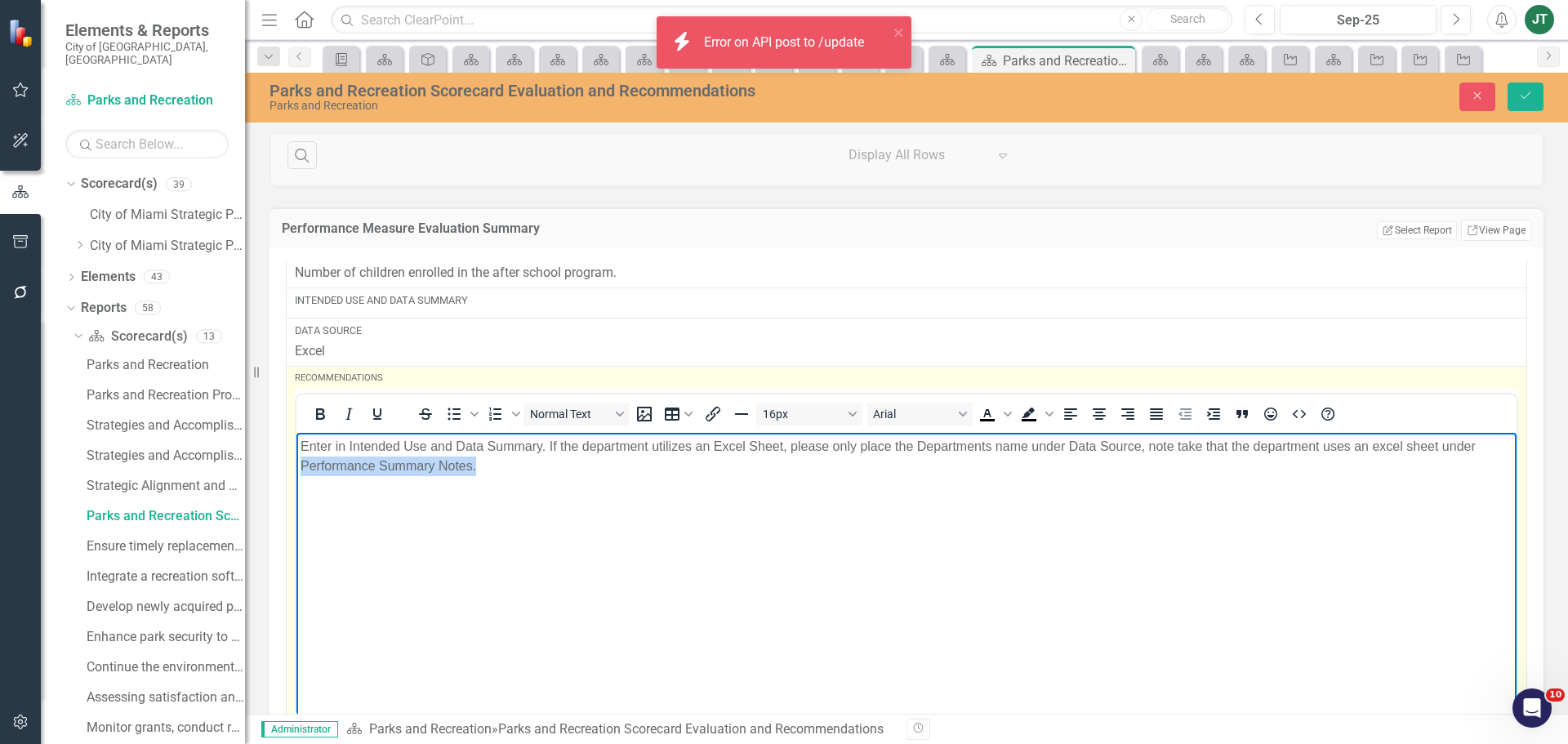
click at [383, 476] on body "Enter in Intended Use and Data Summary. If the department utilizes an Excel She…" at bounding box center [907, 555] width 1220 height 245
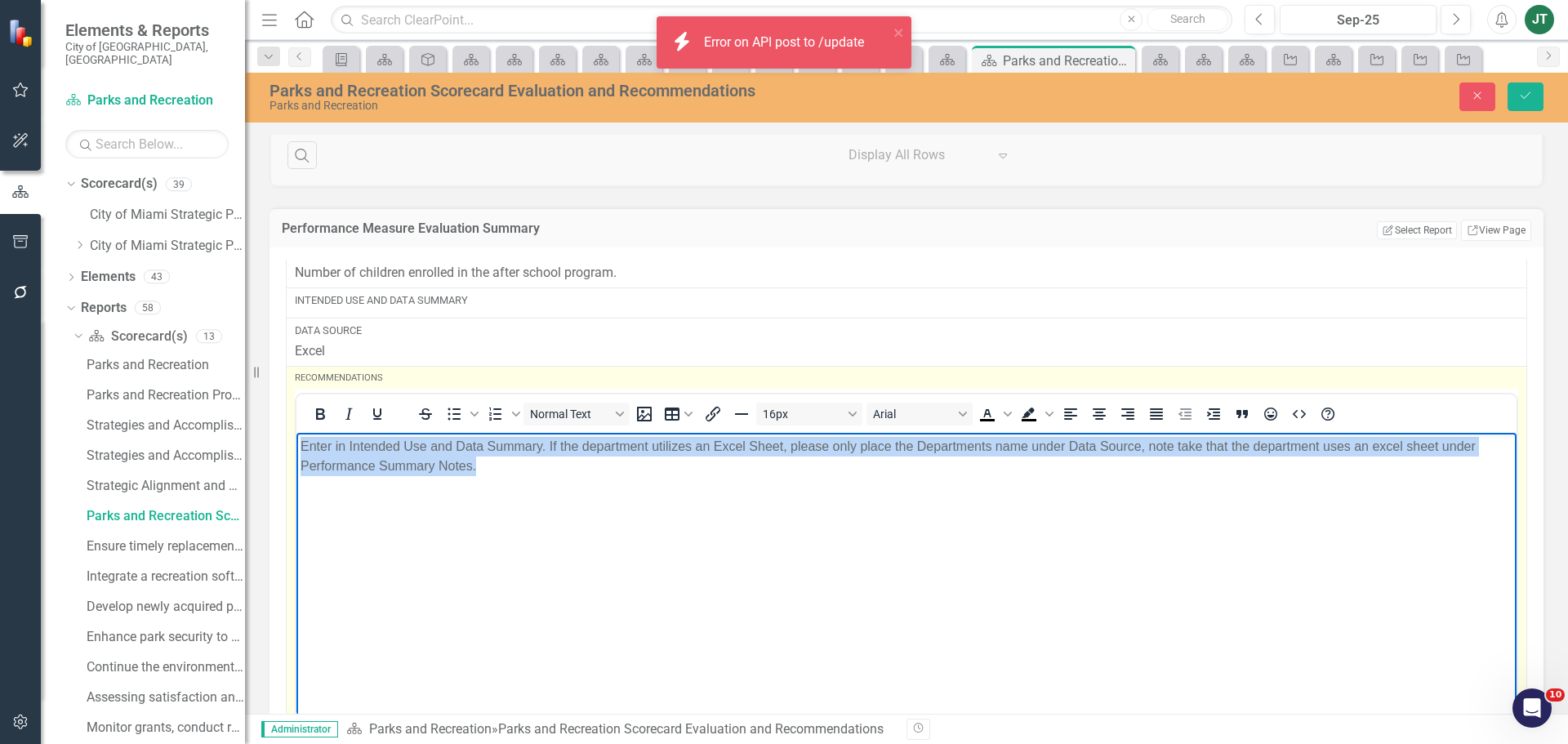
drag, startPoint x: 538, startPoint y: 470, endPoint x: 210, endPoint y: 426, distance: 330.9
click at [297, 433] on html "Enter in Intended Use and Data Summary. If the department utilizes an Excel She…" at bounding box center [907, 555] width 1220 height 245
copy p "Enter in Intended Use and Data Summary. If the department utilizes an Excel She…"
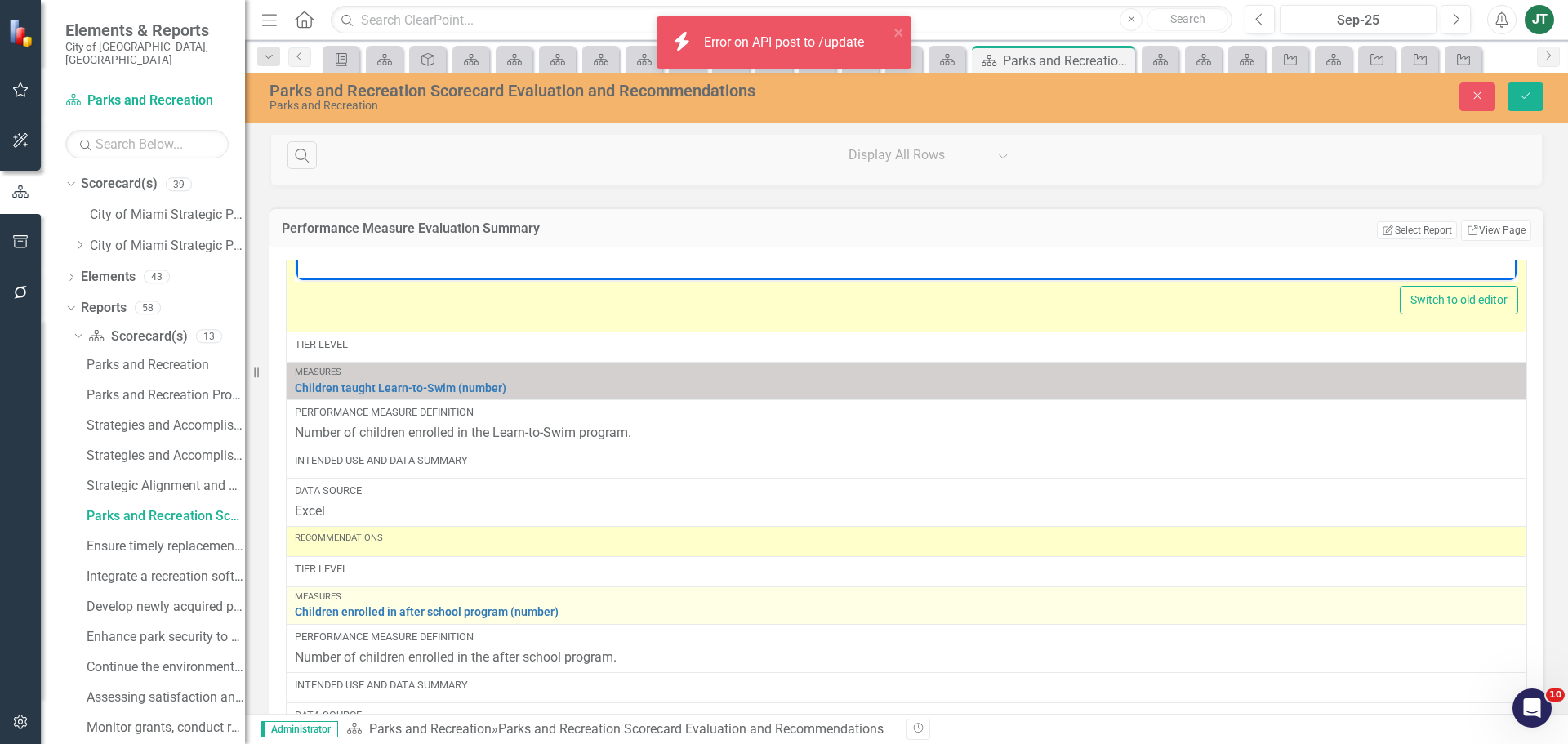
scroll to position [1062, 0]
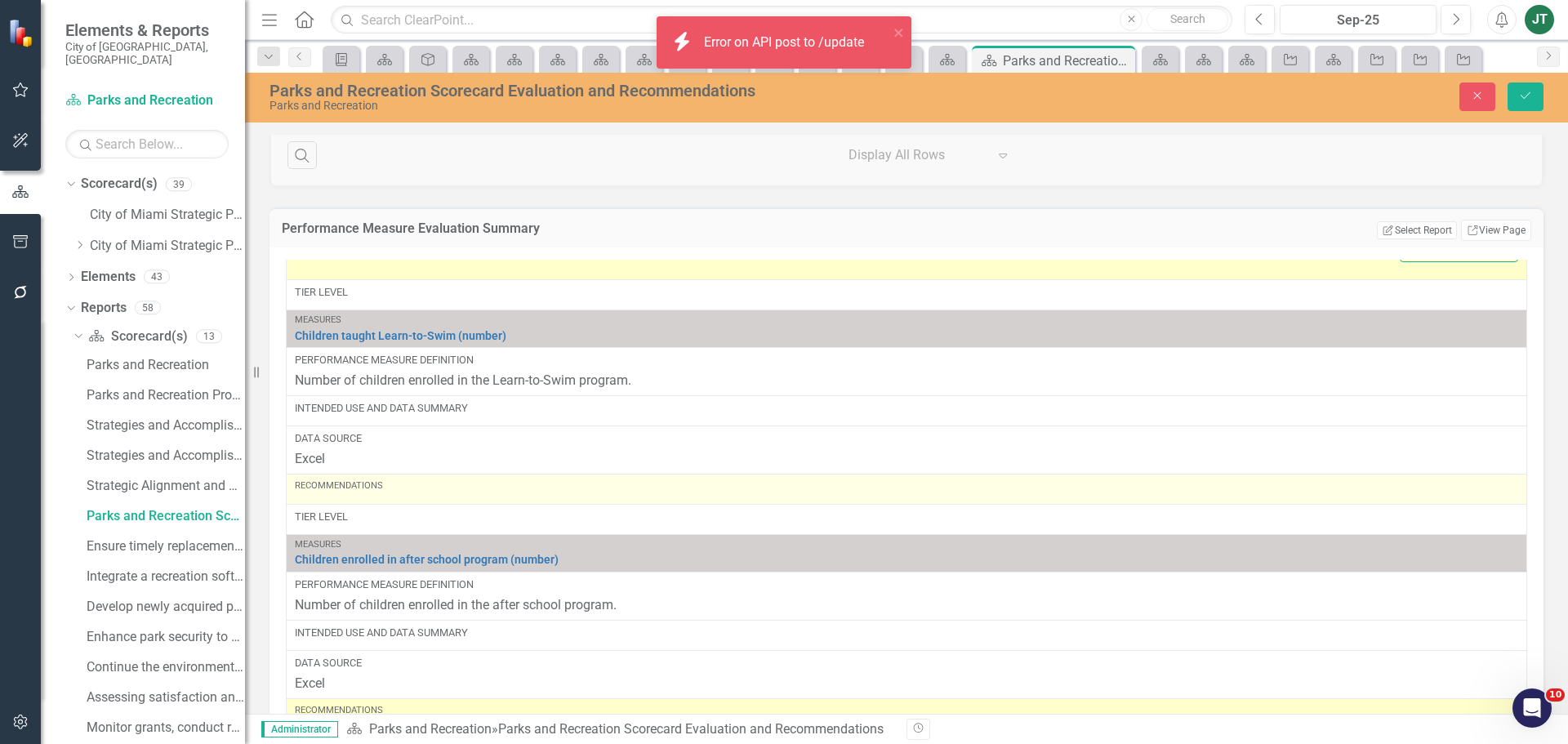
click at [355, 498] on div "Recommendations" at bounding box center [907, 489] width 1224 height 19
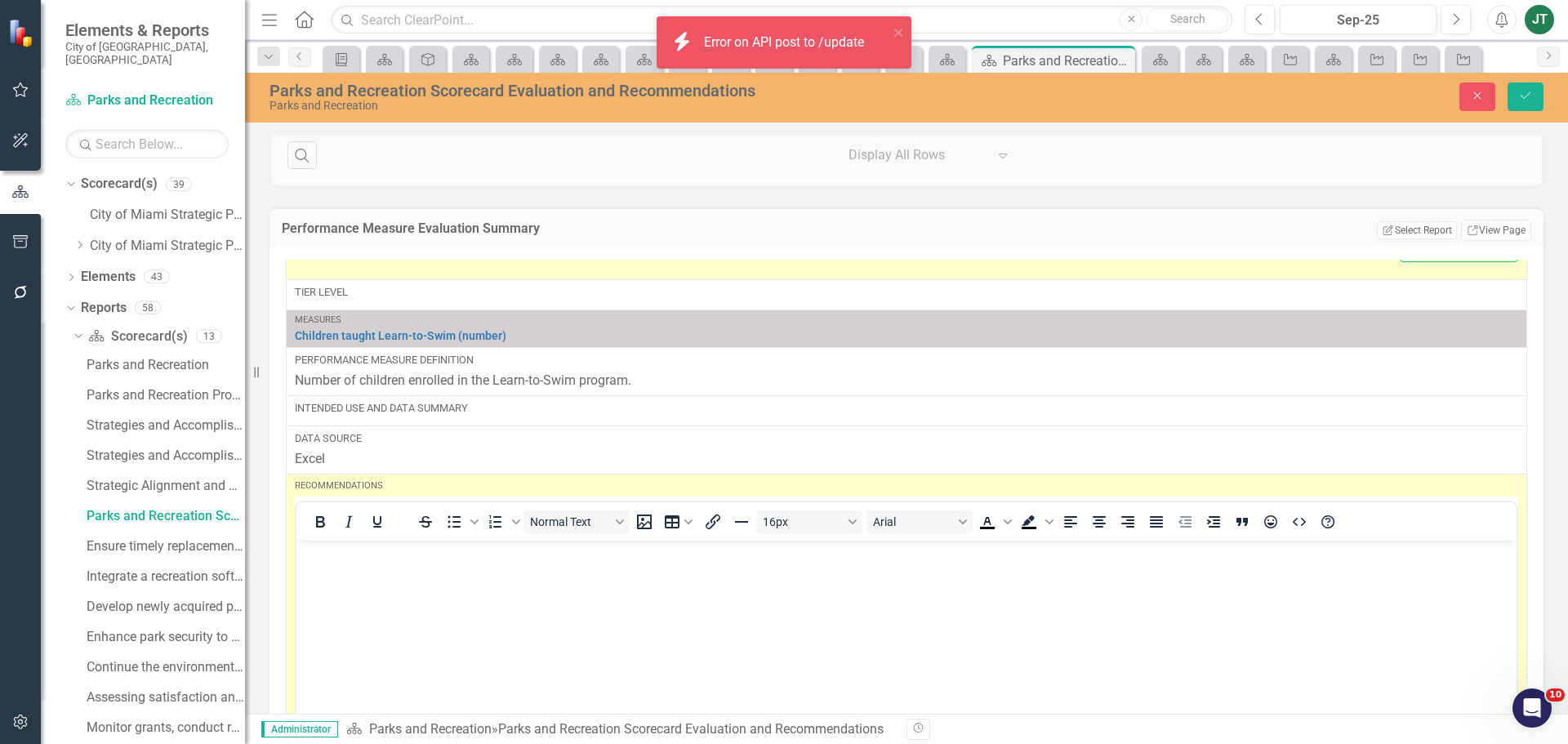
scroll to position [0, 0]
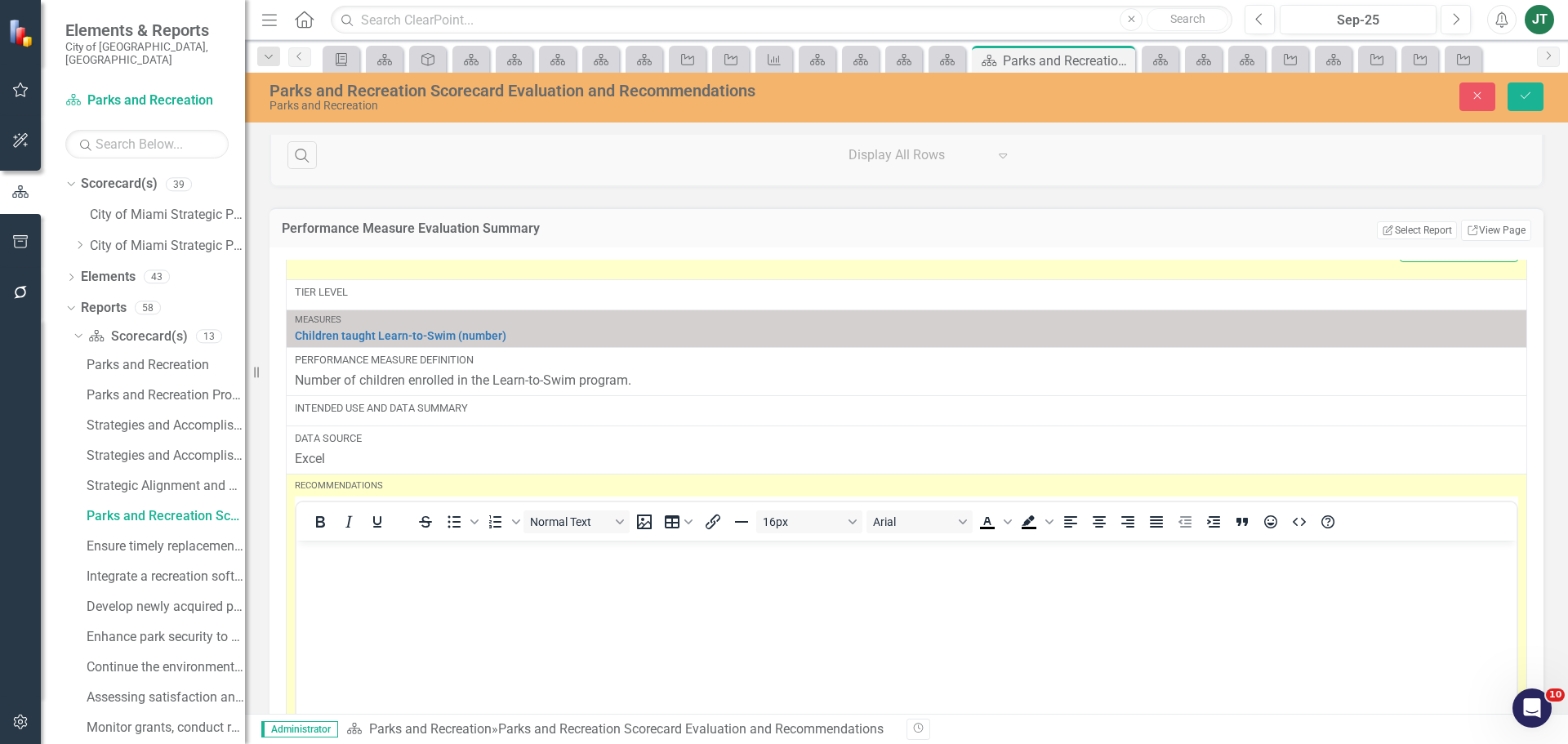
click at [326, 566] on body "Rich Text Area. Press ALT-0 for help." at bounding box center [907, 663] width 1220 height 245
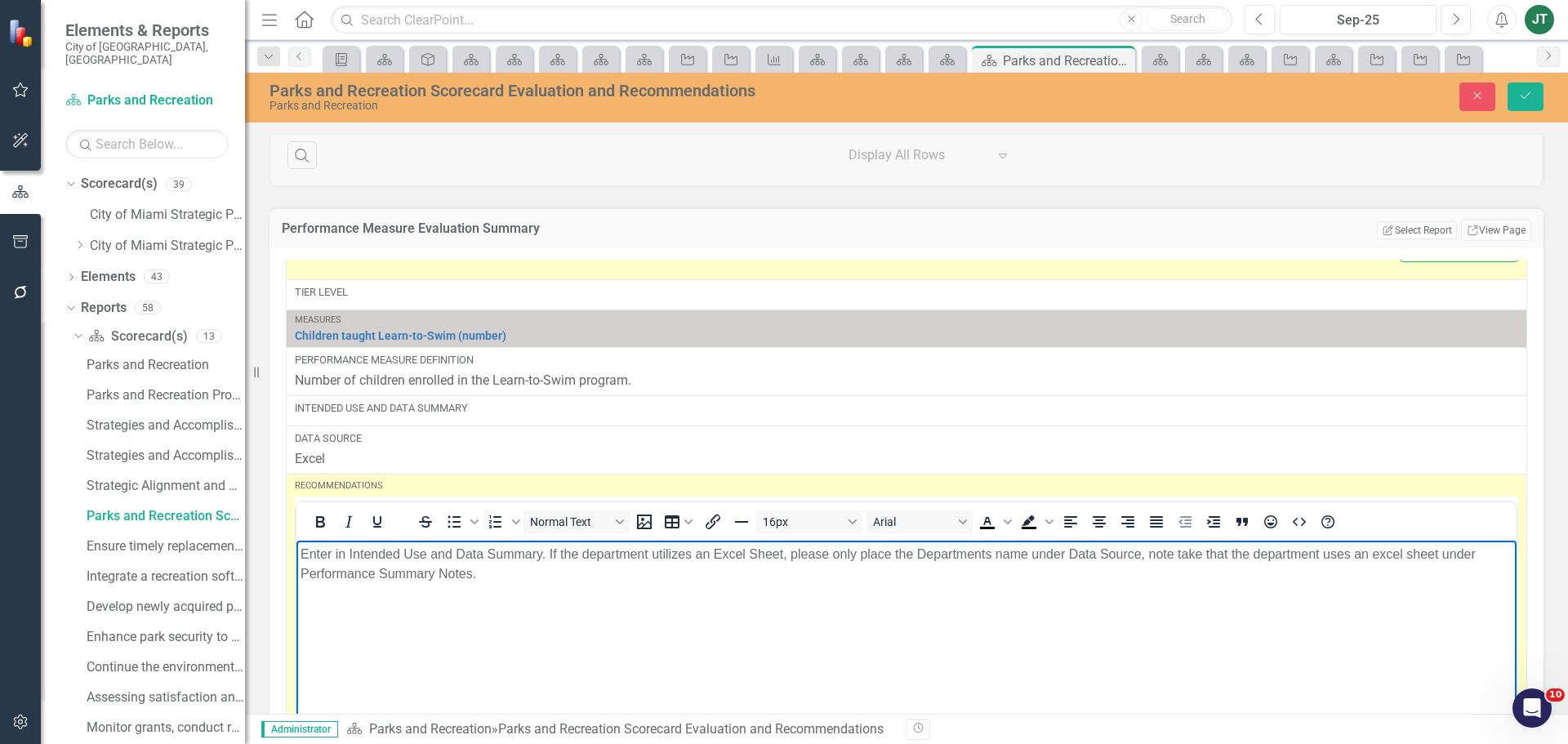
scroll to position [1225, 0]
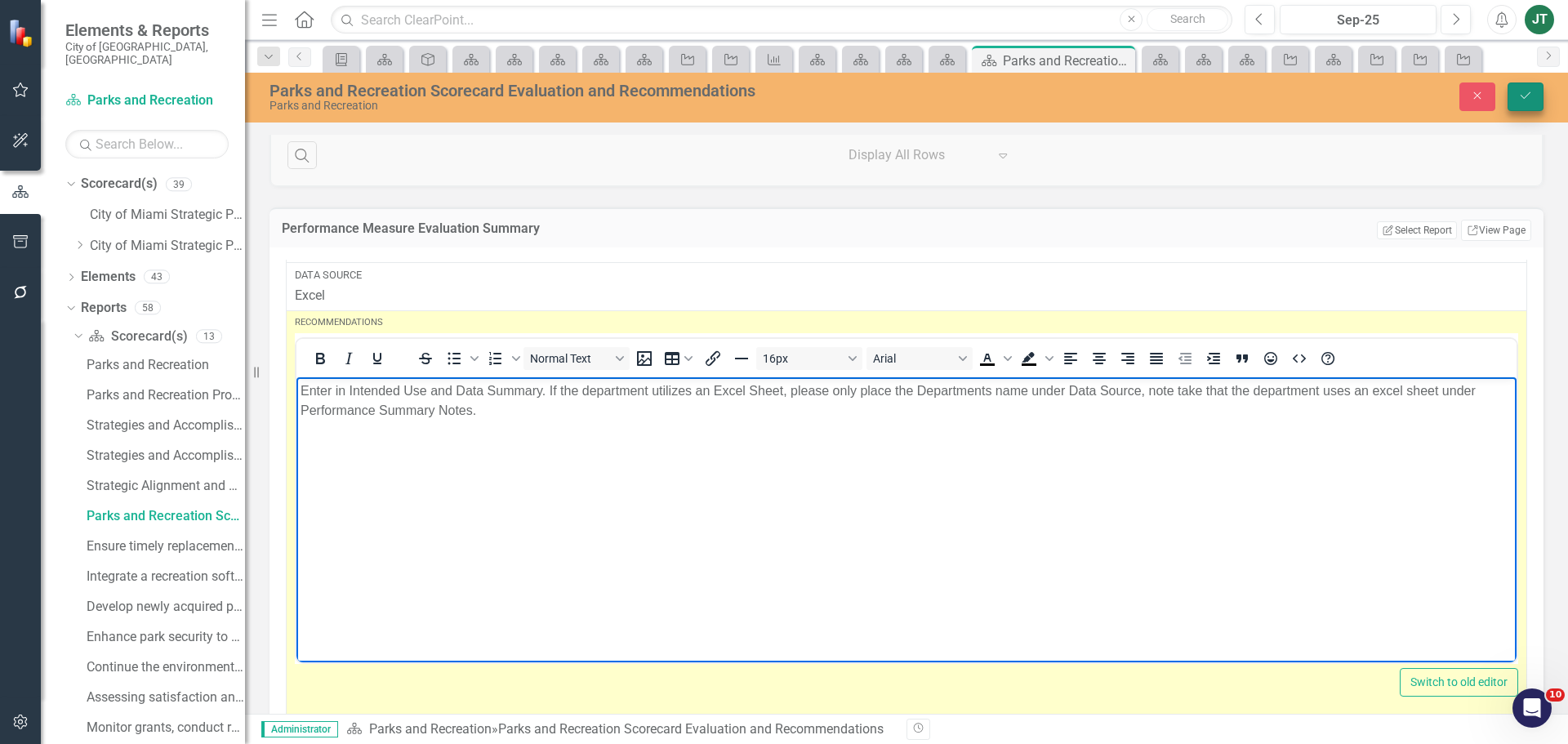
click at [1522, 102] on button "Save" at bounding box center [1525, 96] width 36 height 29
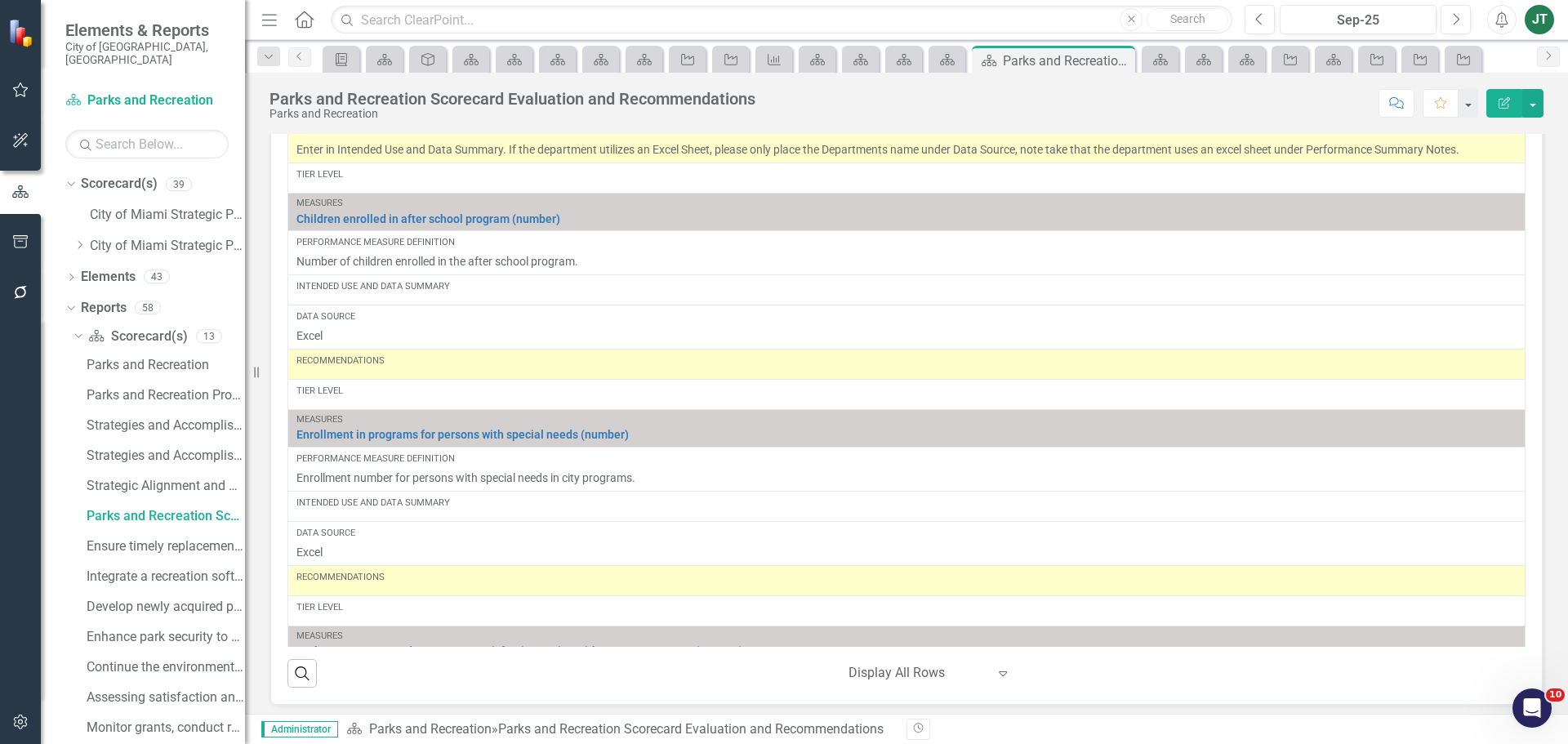
scroll to position [817, 0]
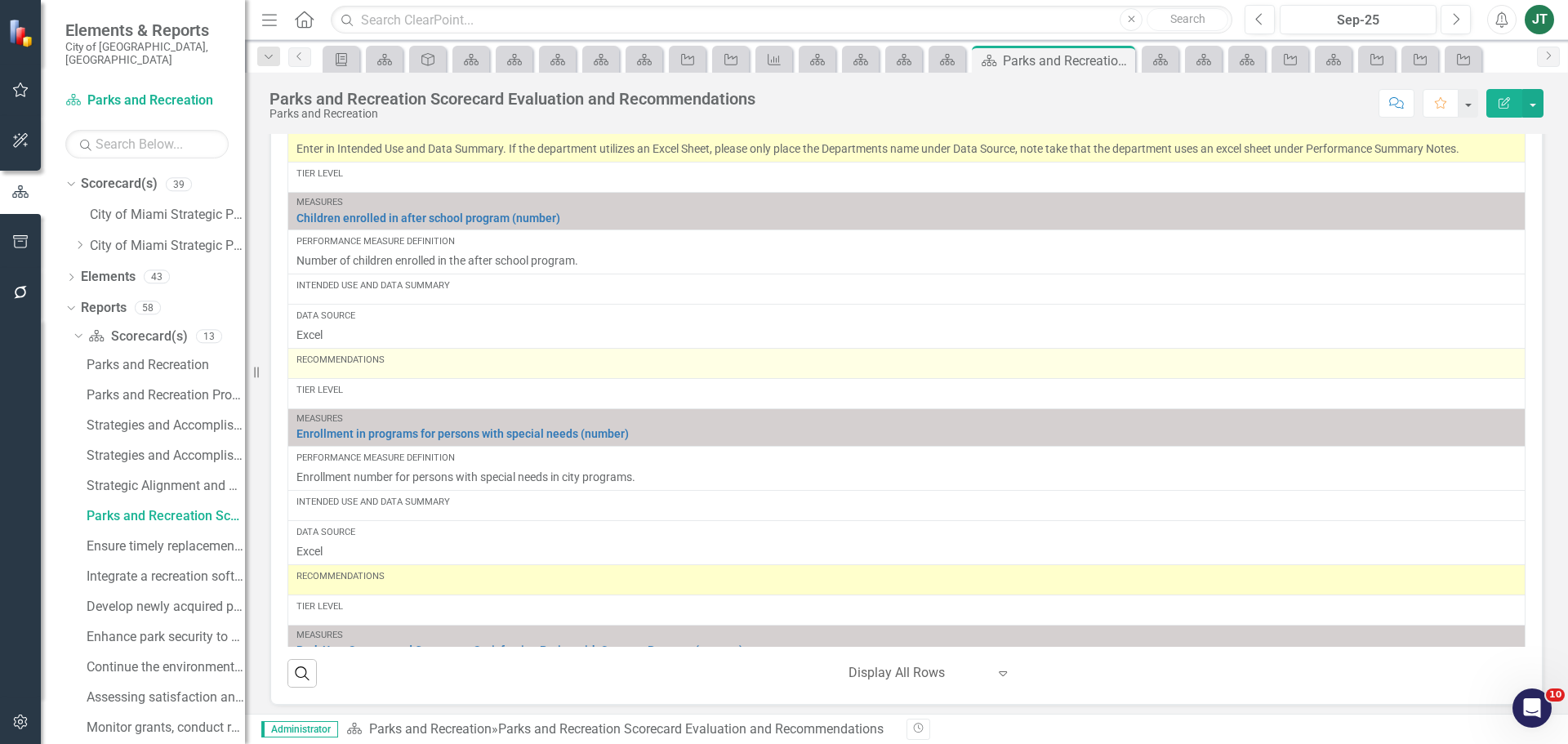
click at [347, 373] on div "Recommendations" at bounding box center [907, 363] width 1220 height 19
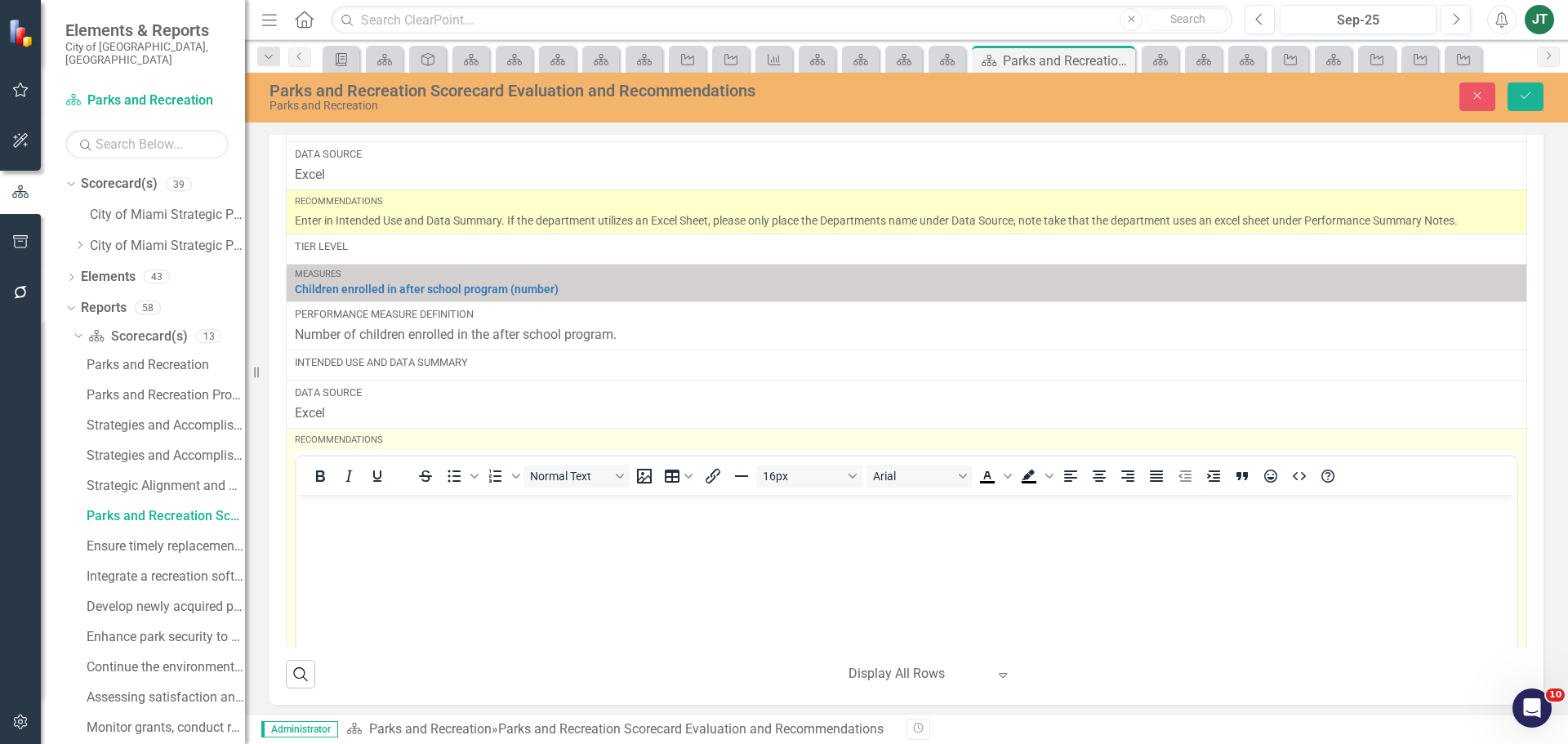
scroll to position [0, 0]
click at [332, 516] on p "Rich Text Area. Press ALT-0 for help." at bounding box center [906, 508] width 1212 height 19
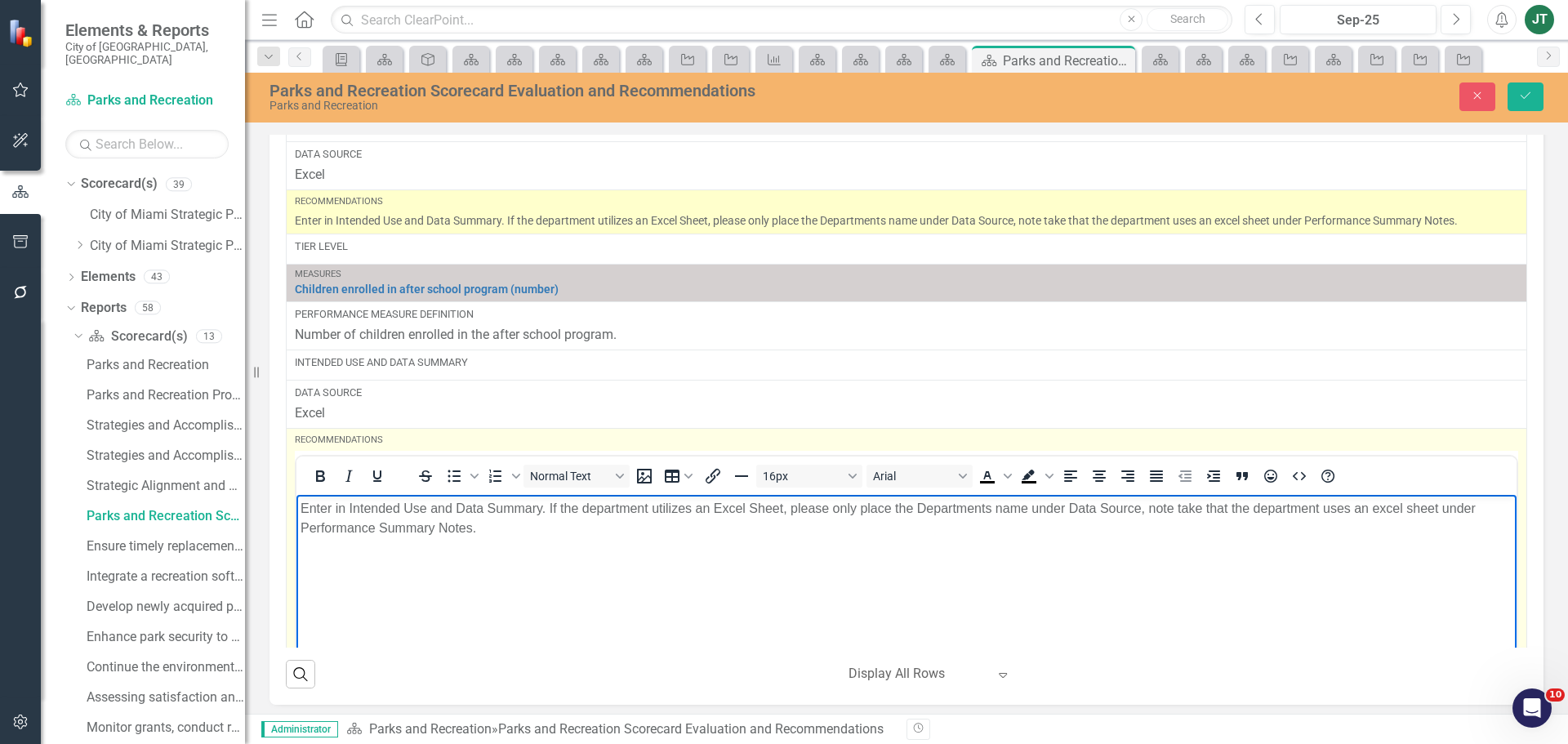
click at [466, 560] on body "Enter in Intended Use and Data Summary. If the department utilizes an Excel She…" at bounding box center [907, 616] width 1220 height 245
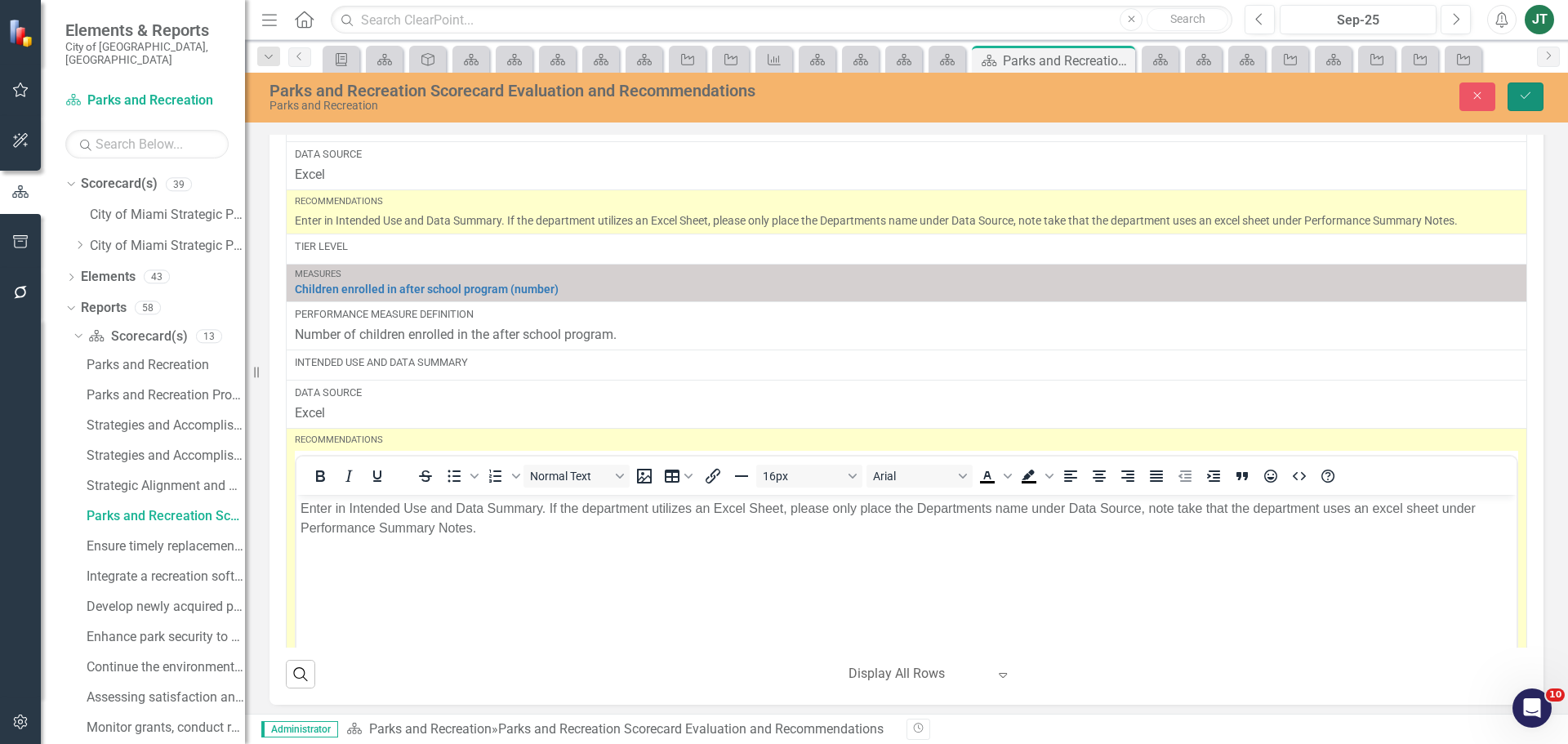
click at [1525, 101] on icon "Save" at bounding box center [1525, 95] width 15 height 11
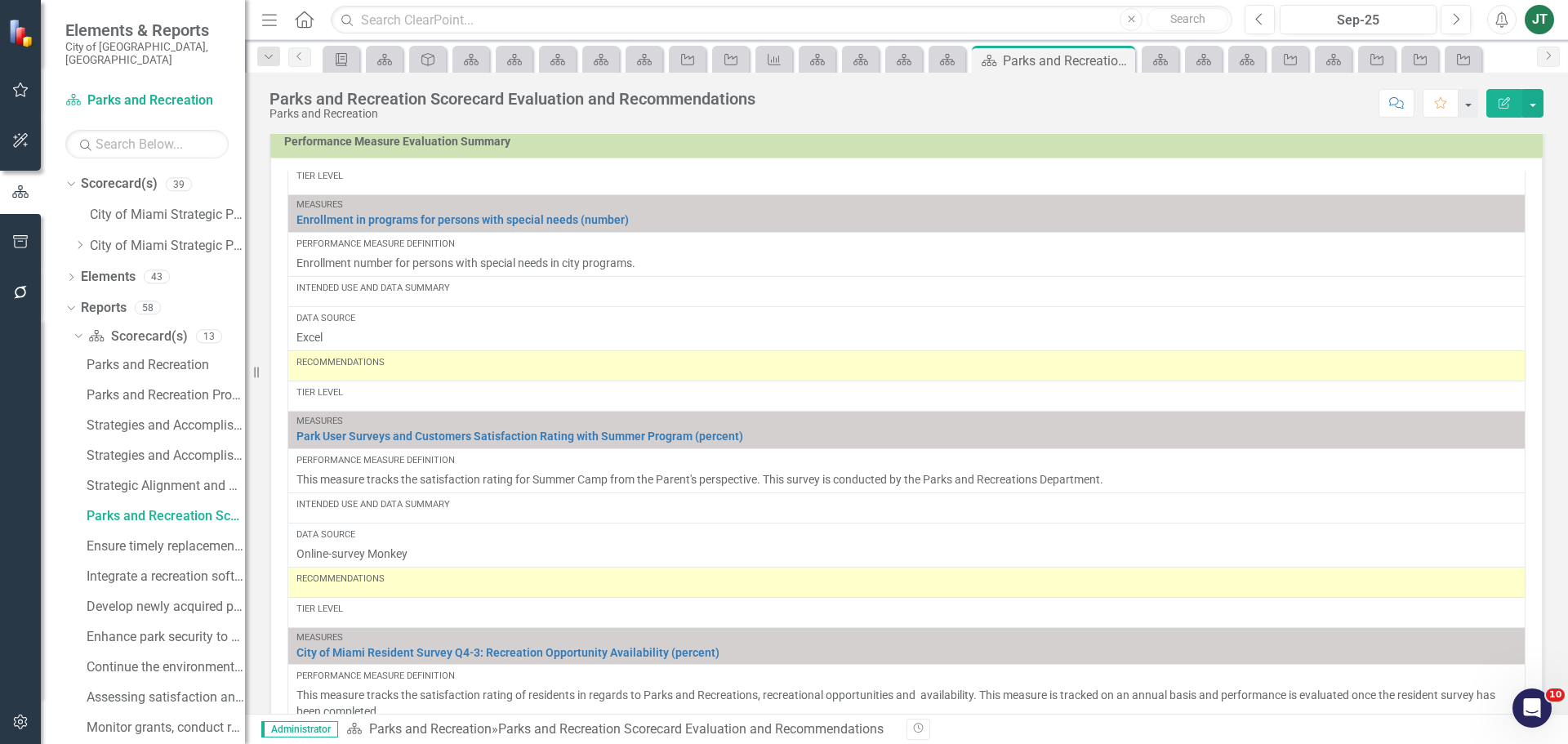
scroll to position [1143, 0]
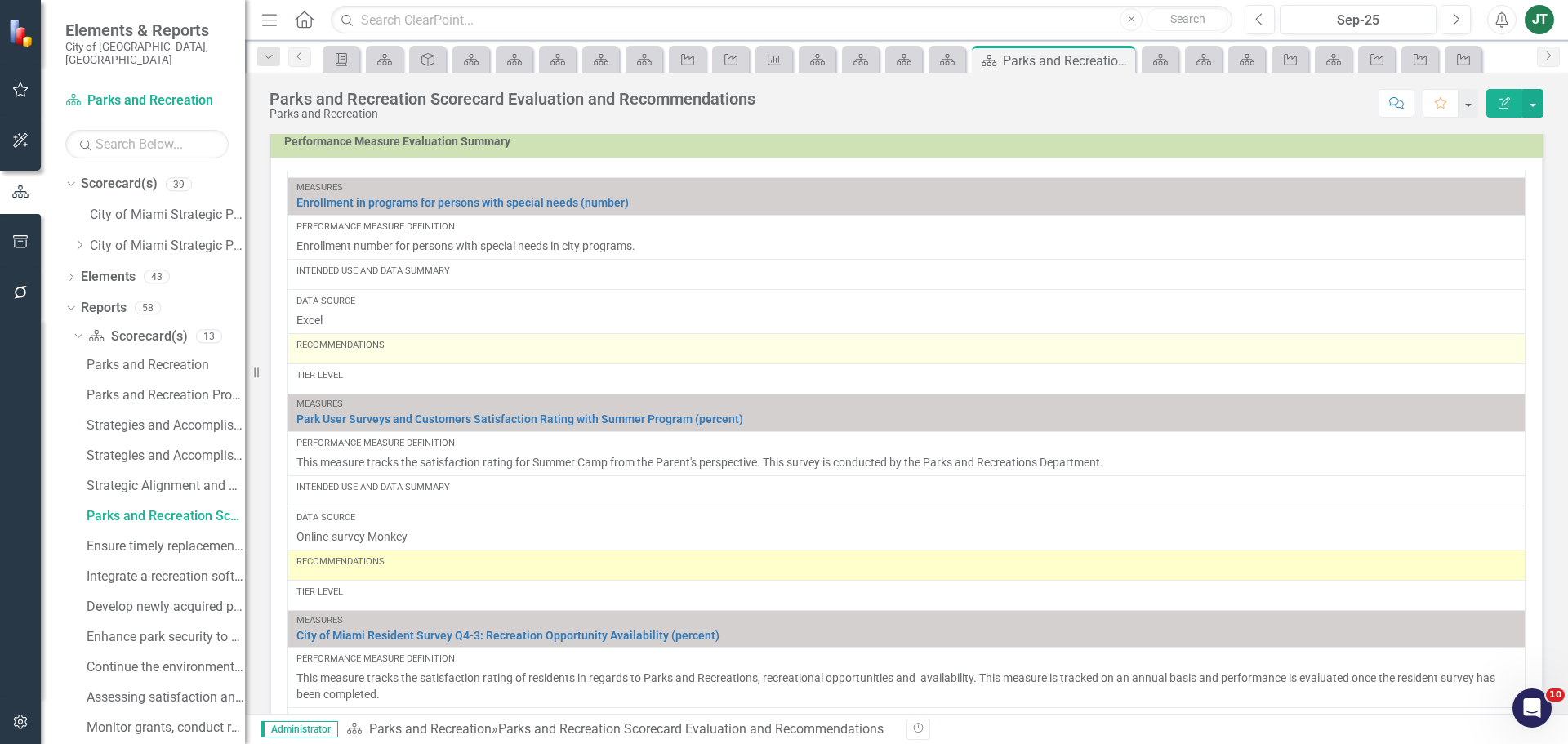
click at [339, 359] on div "Recommendations" at bounding box center [907, 348] width 1220 height 19
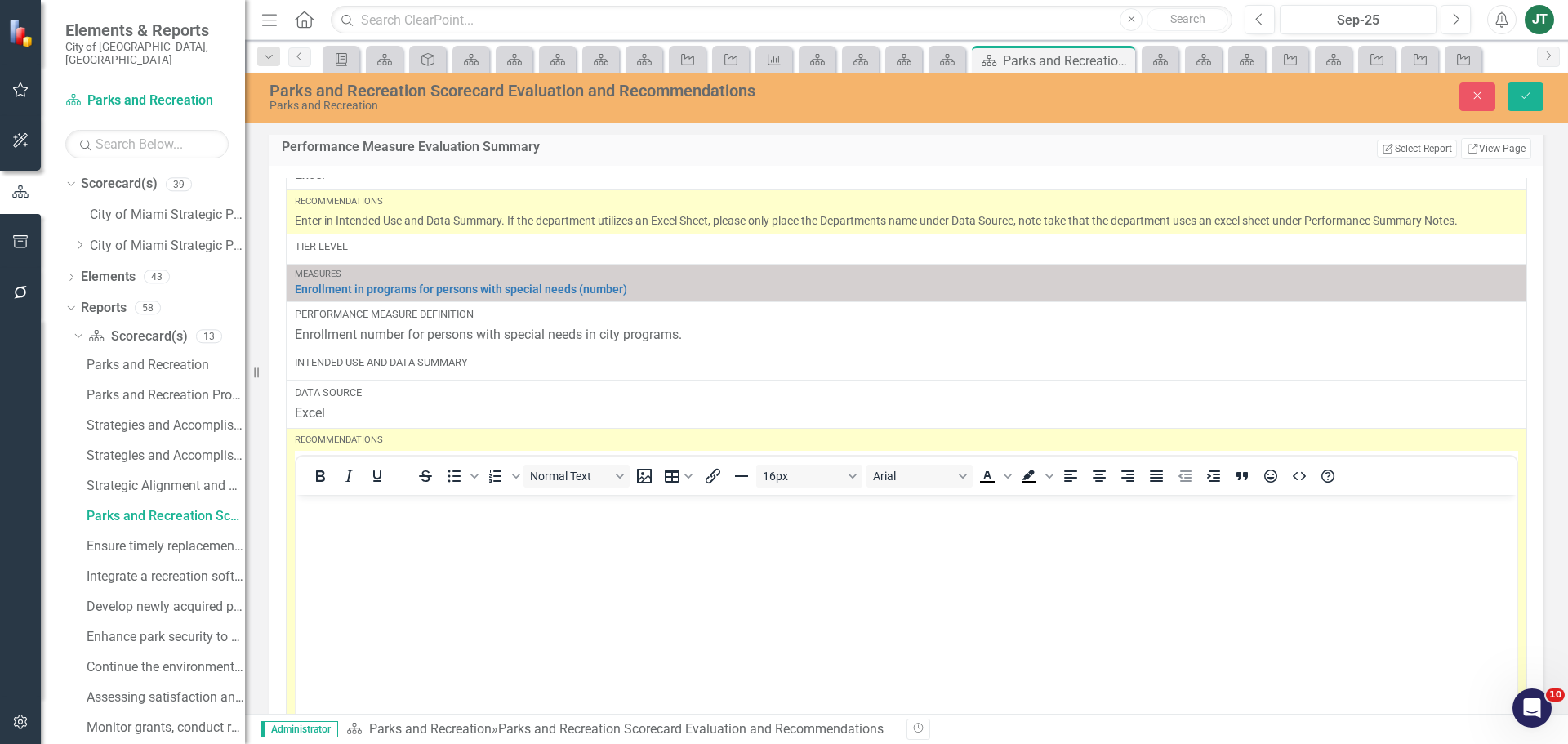
scroll to position [0, 0]
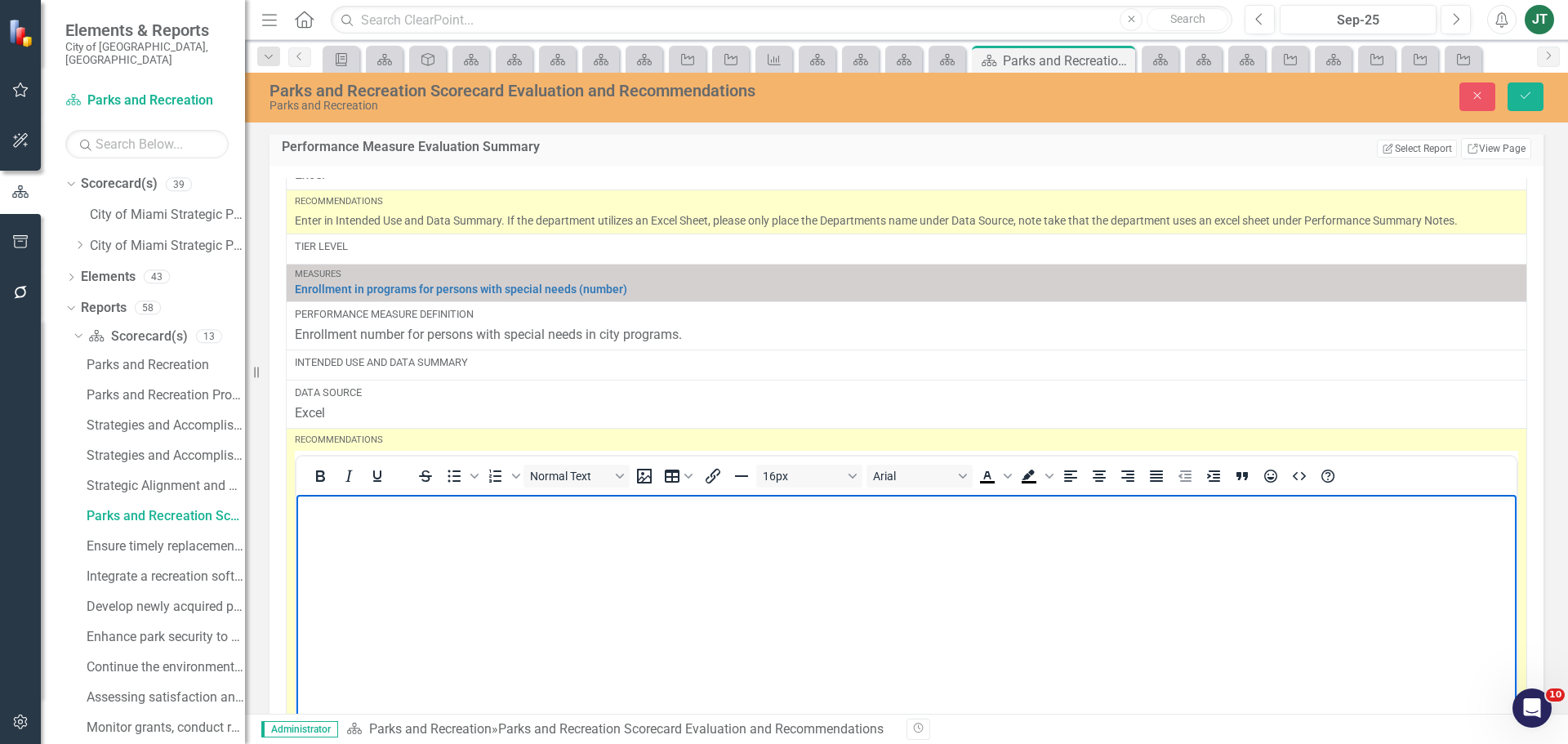
click at [339, 510] on p "Rich Text Area. Press ALT-0 for help." at bounding box center [906, 508] width 1212 height 19
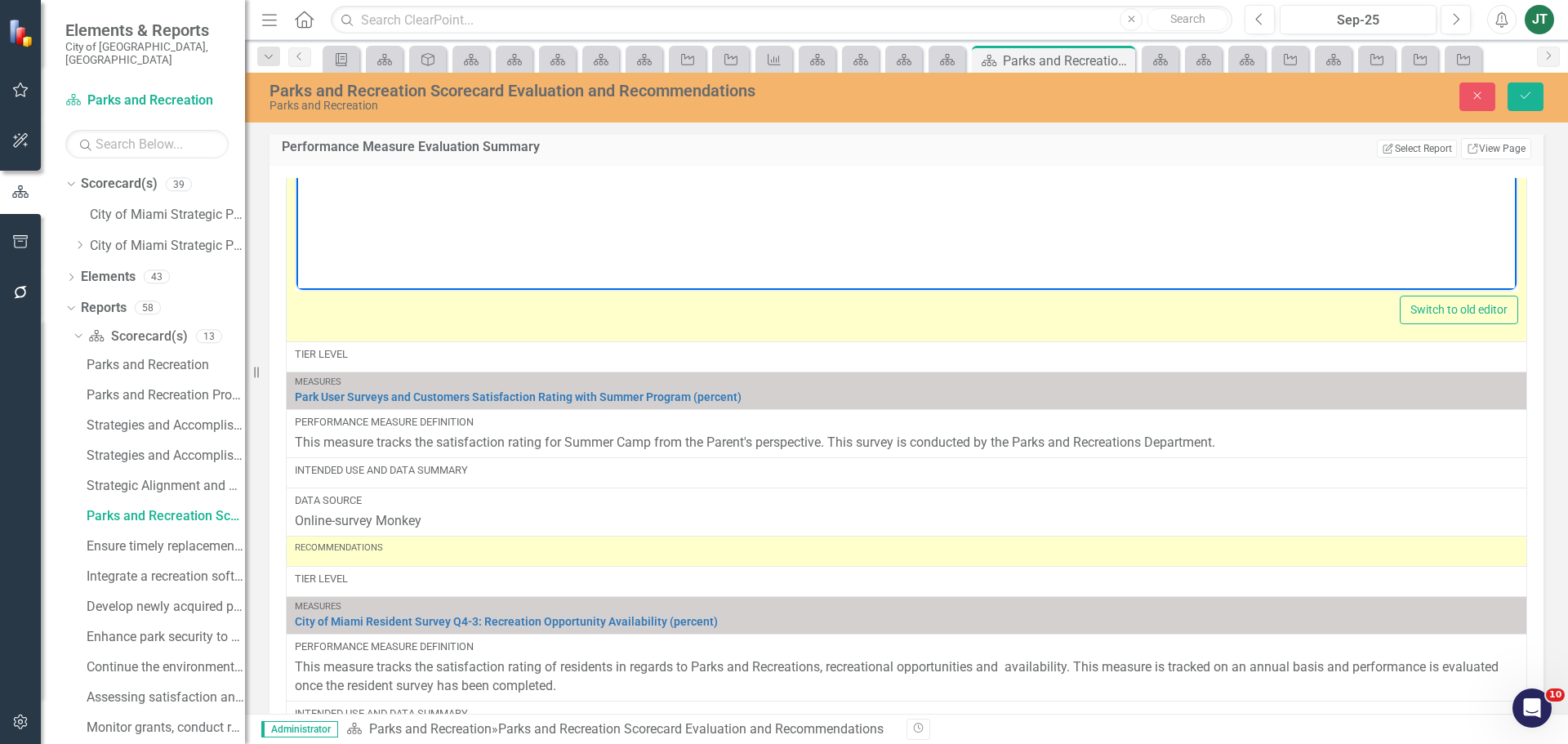
scroll to position [1714, 0]
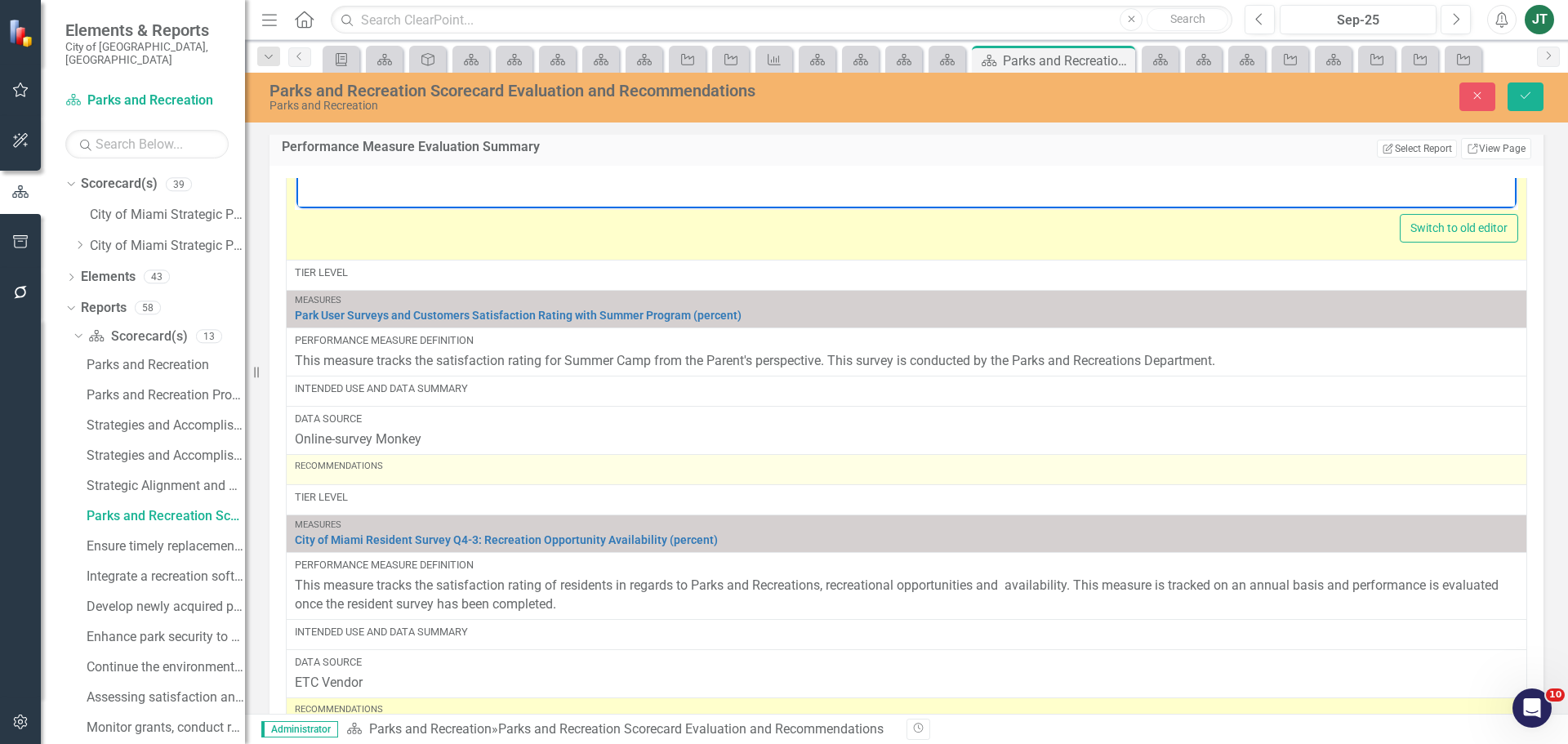
click at [447, 467] on div "Recommendations" at bounding box center [907, 466] width 1224 height 13
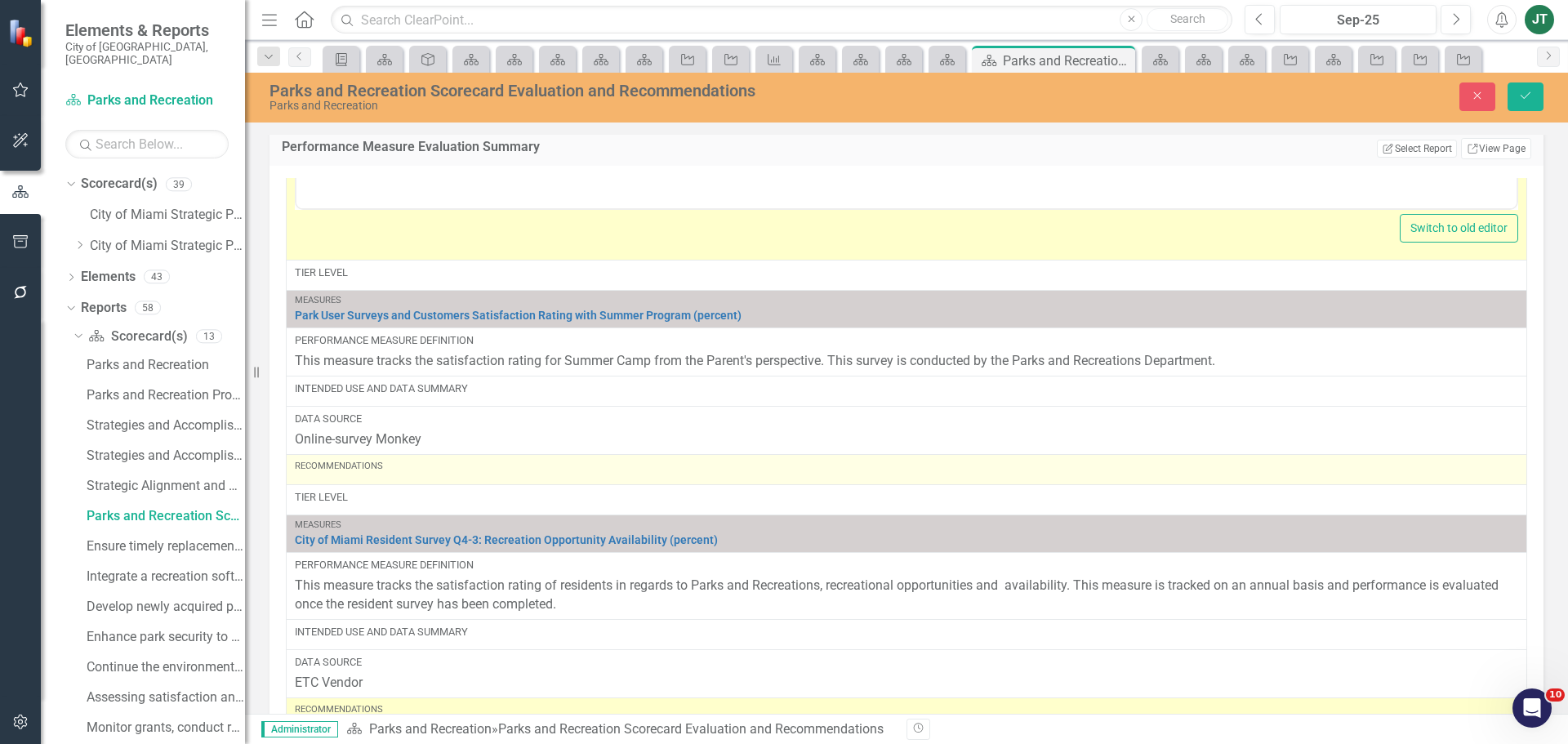
click at [447, 467] on div "Recommendations" at bounding box center [907, 466] width 1224 height 13
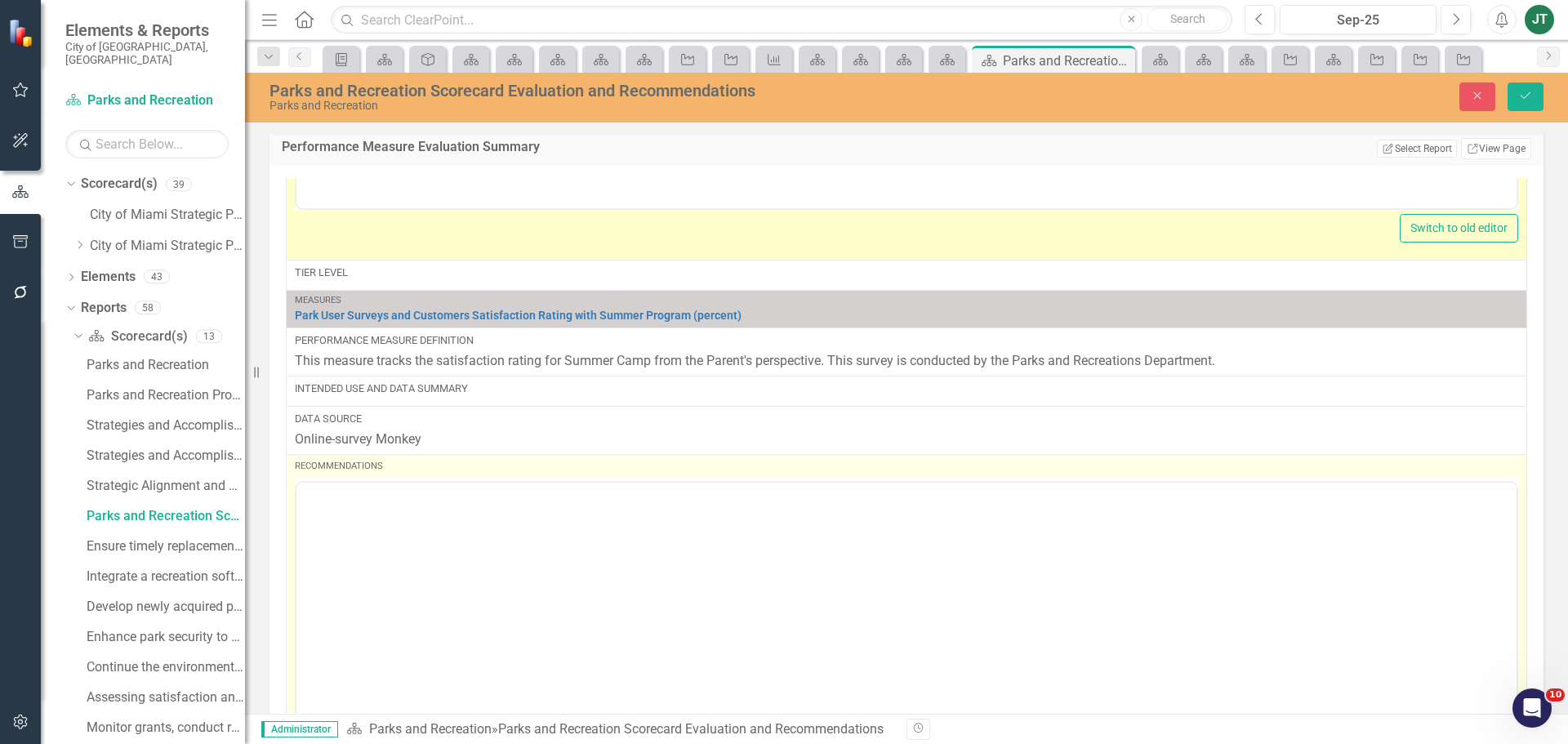
scroll to position [0, 0]
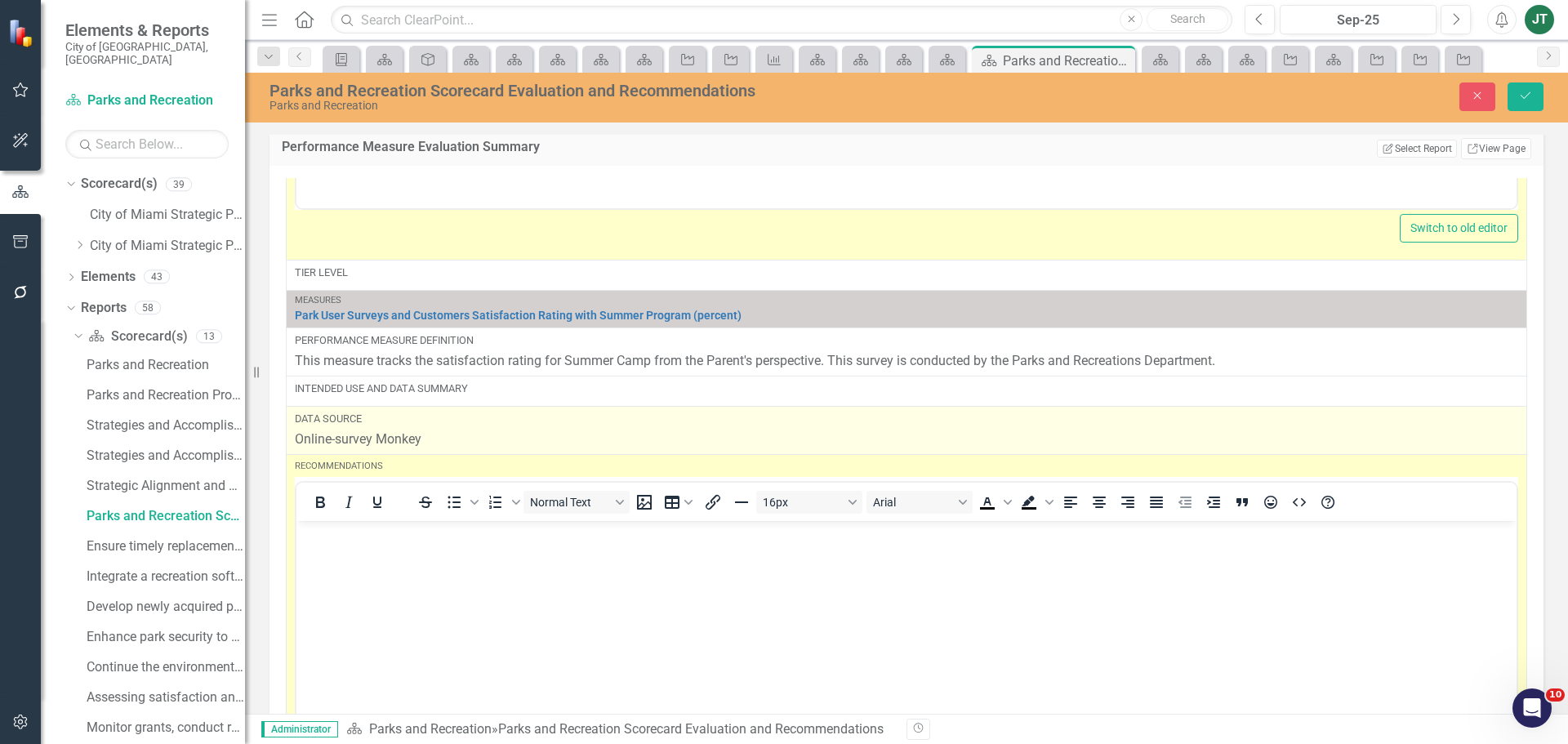
click at [432, 438] on p "Online-survey Monkey" at bounding box center [907, 440] width 1224 height 18
click at [428, 439] on p "Online-survey Monkey" at bounding box center [907, 440] width 1224 height 18
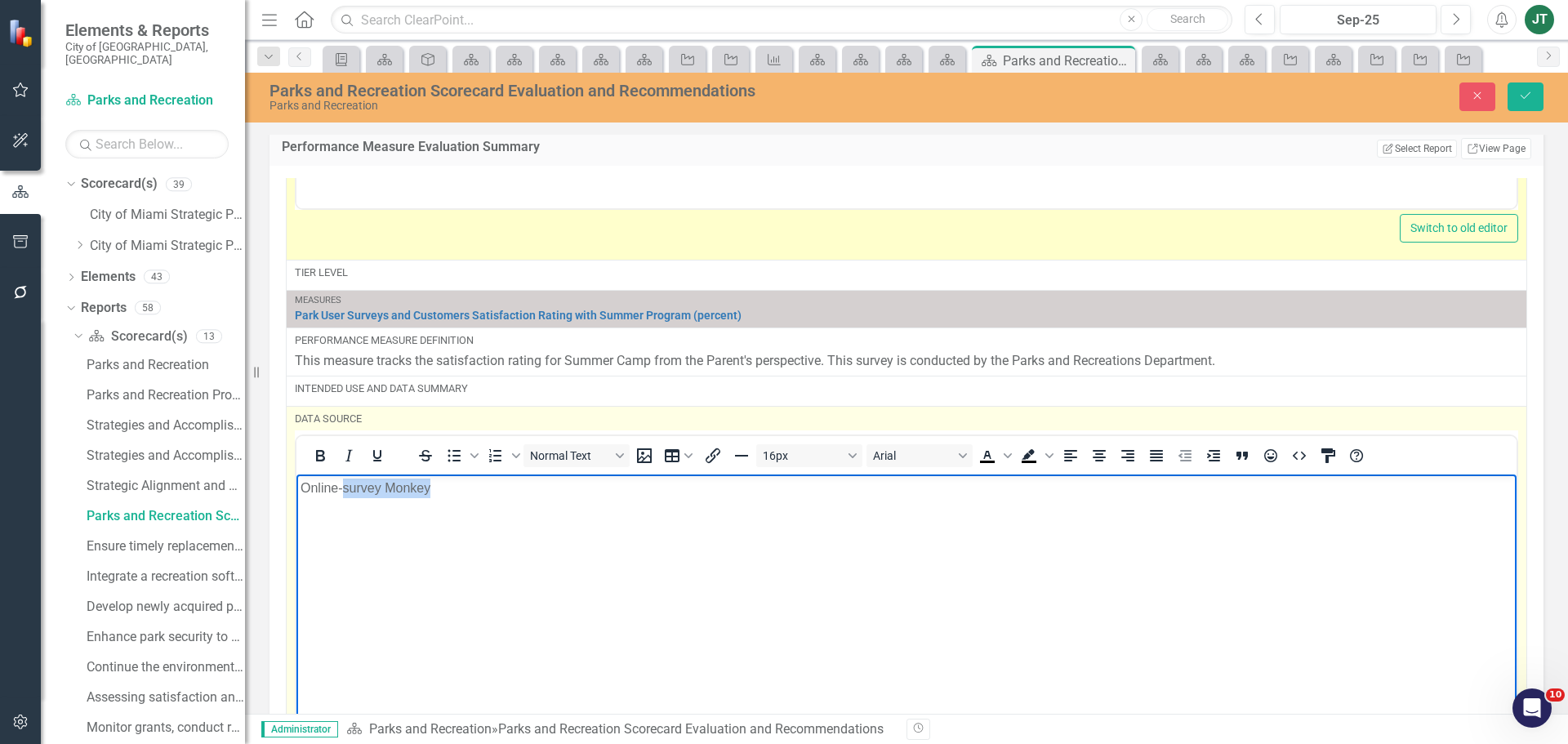
drag, startPoint x: 457, startPoint y: 497, endPoint x: 340, endPoint y: 492, distance: 117.1
click at [340, 492] on p "Online-survey Monkey" at bounding box center [906, 488] width 1212 height 19
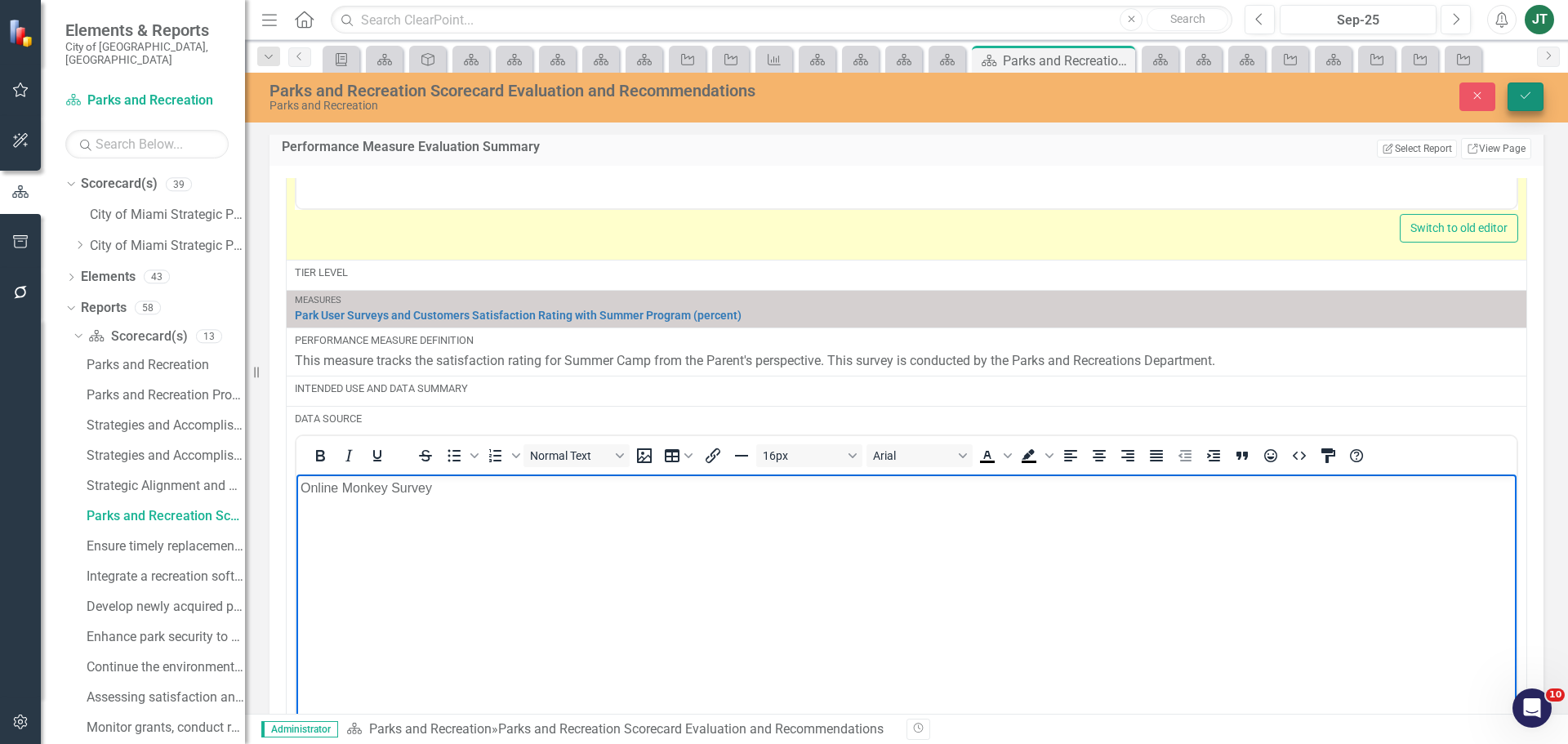
click at [1521, 102] on button "Save" at bounding box center [1525, 96] width 36 height 29
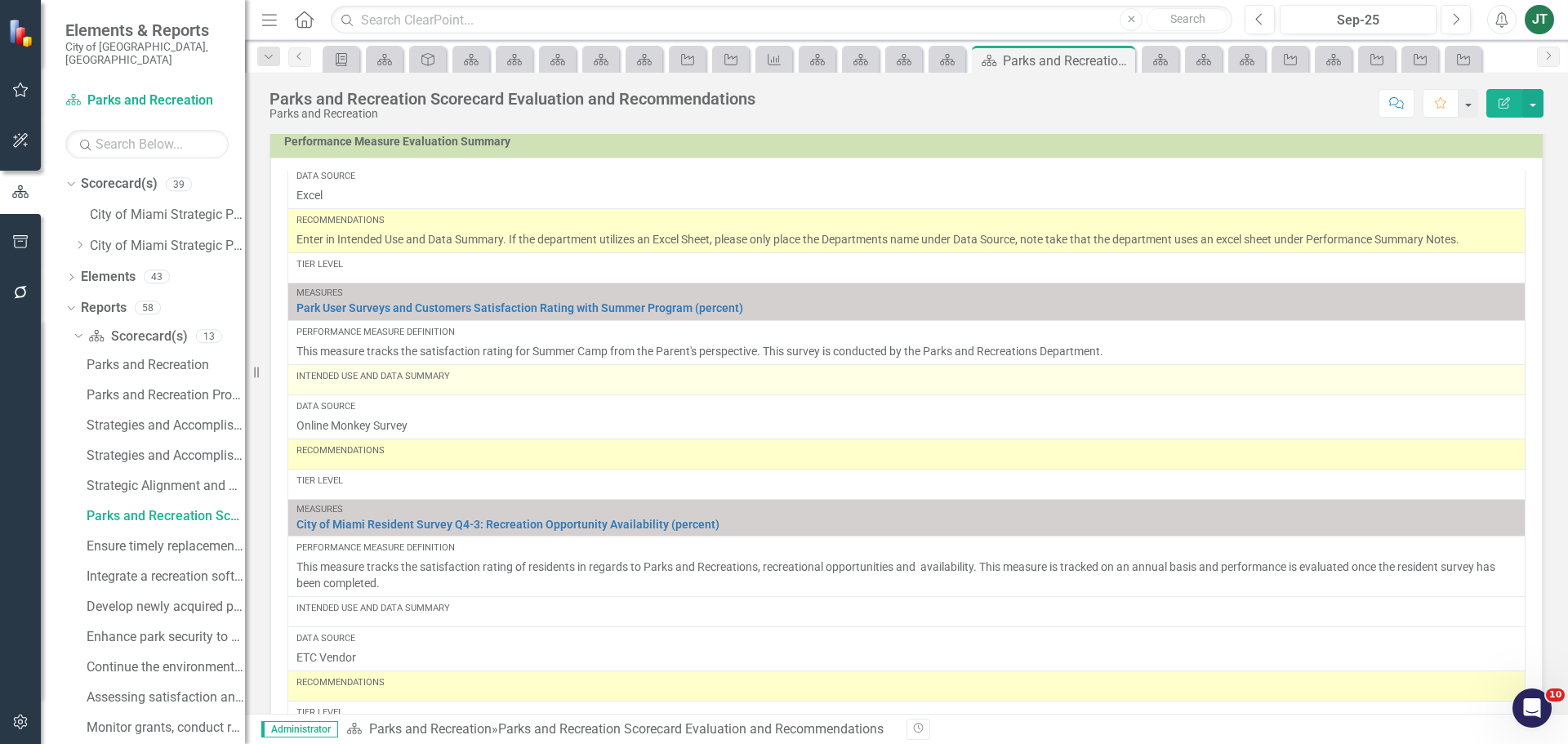
scroll to position [1388, 0]
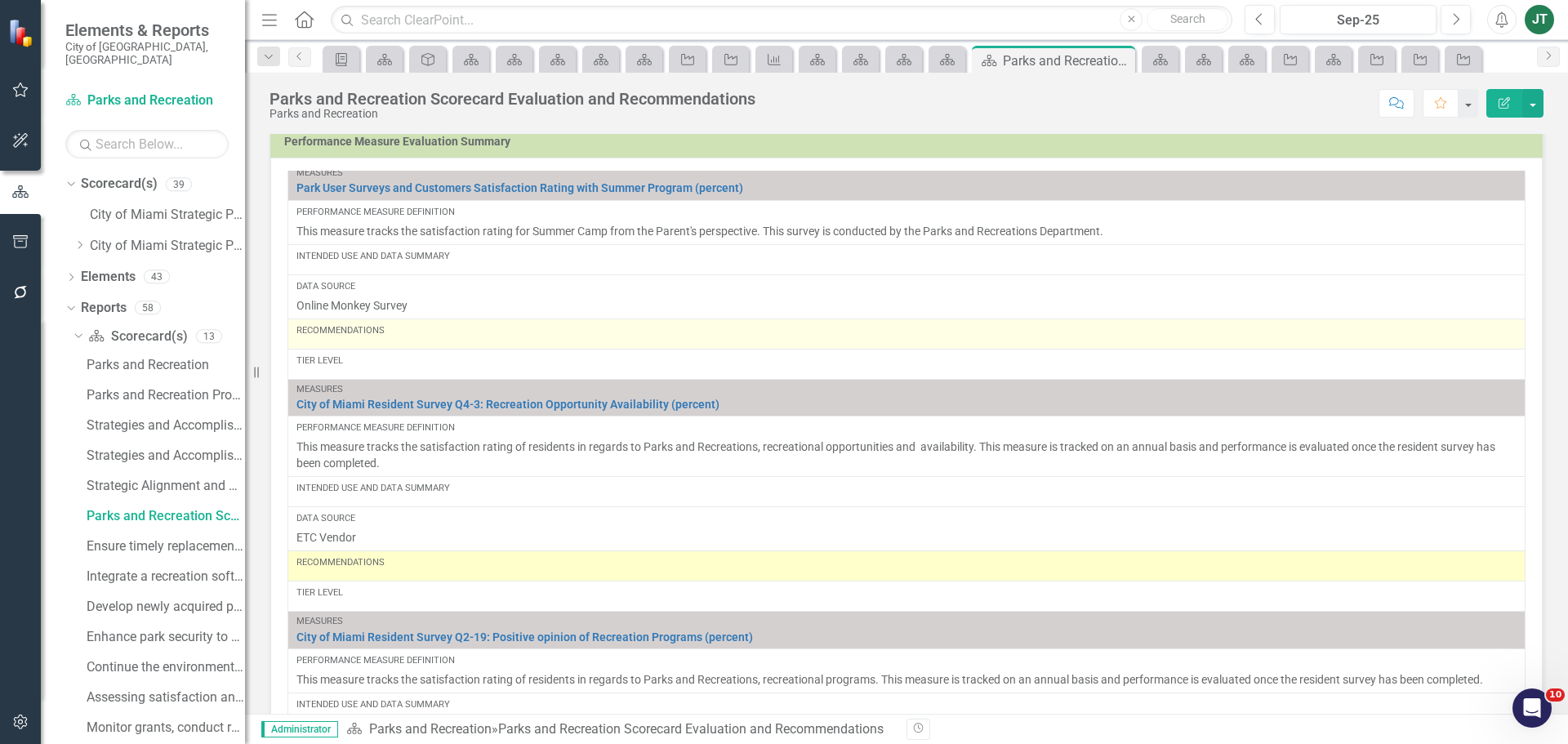
click at [368, 344] on div "Recommendations" at bounding box center [907, 334] width 1220 height 19
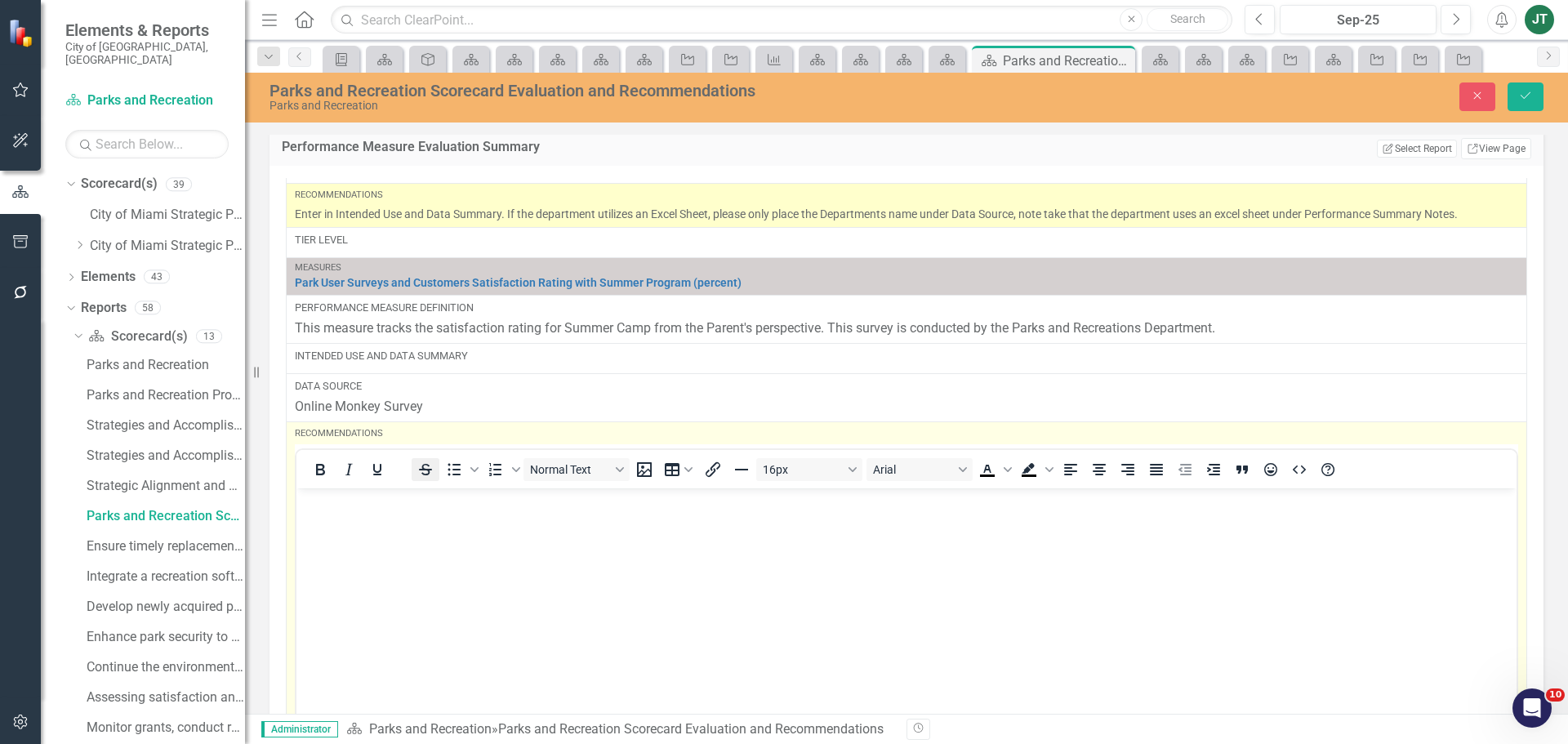
scroll to position [0, 0]
click at [325, 517] on body "Rich Text Area. Press ALT-0 for help." at bounding box center [907, 610] width 1220 height 245
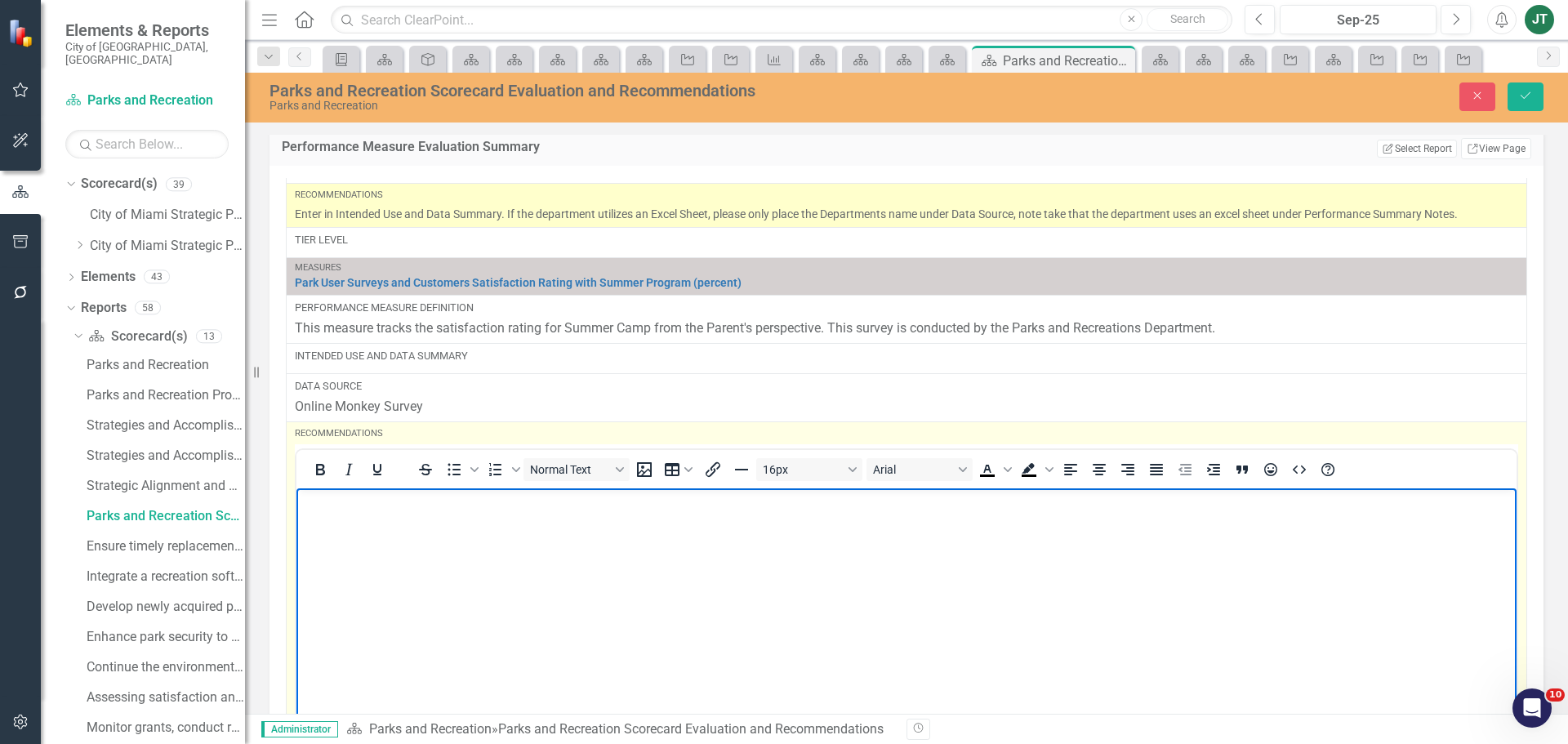
paste body "Rich Text Area. Press ALT-0 for help."
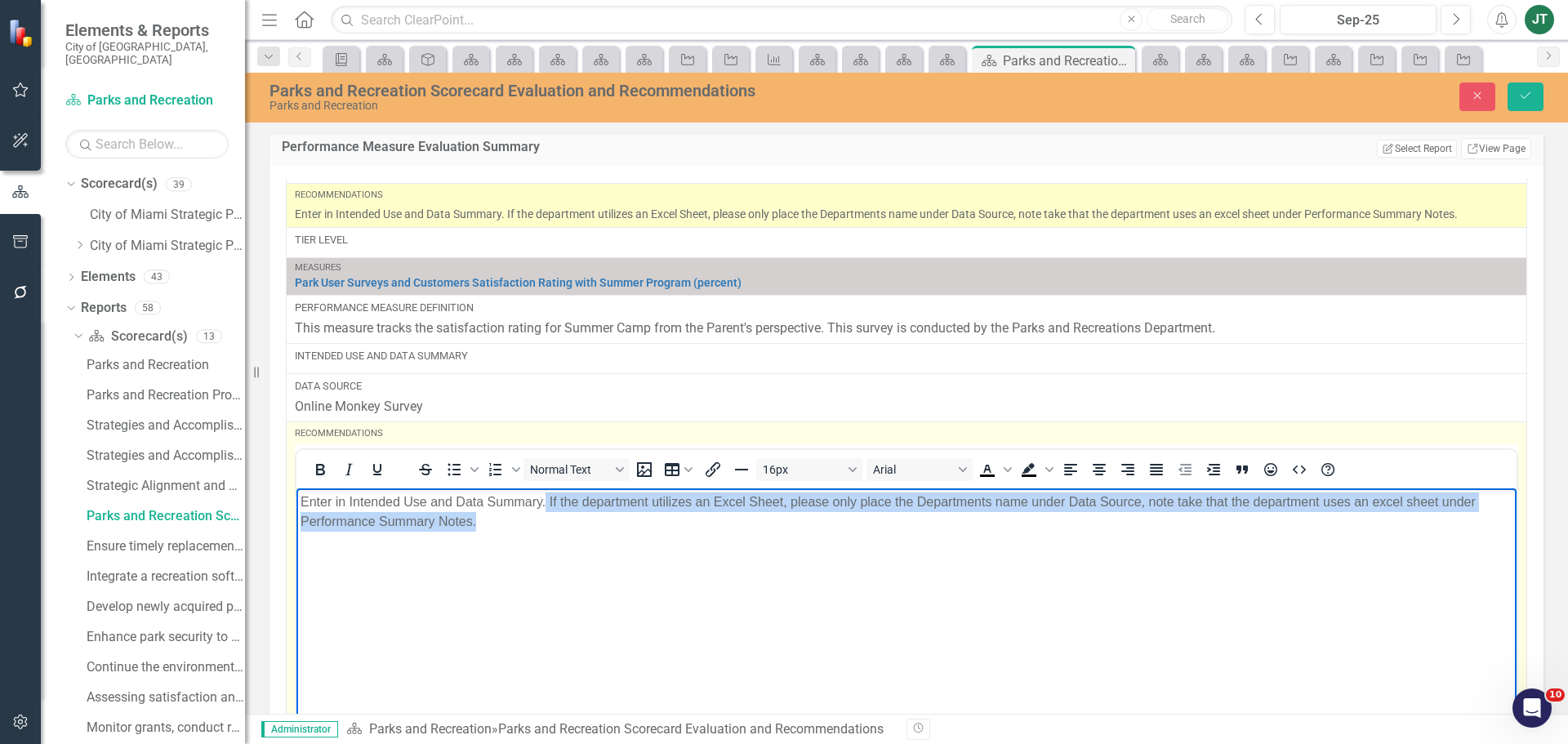
drag, startPoint x: 552, startPoint y: 499, endPoint x: 1106, endPoint y: 608, distance: 564.6
click at [1093, 617] on body "Enter in Intended Use and Data Summary. If the department utilizes an Excel She…" at bounding box center [907, 610] width 1220 height 245
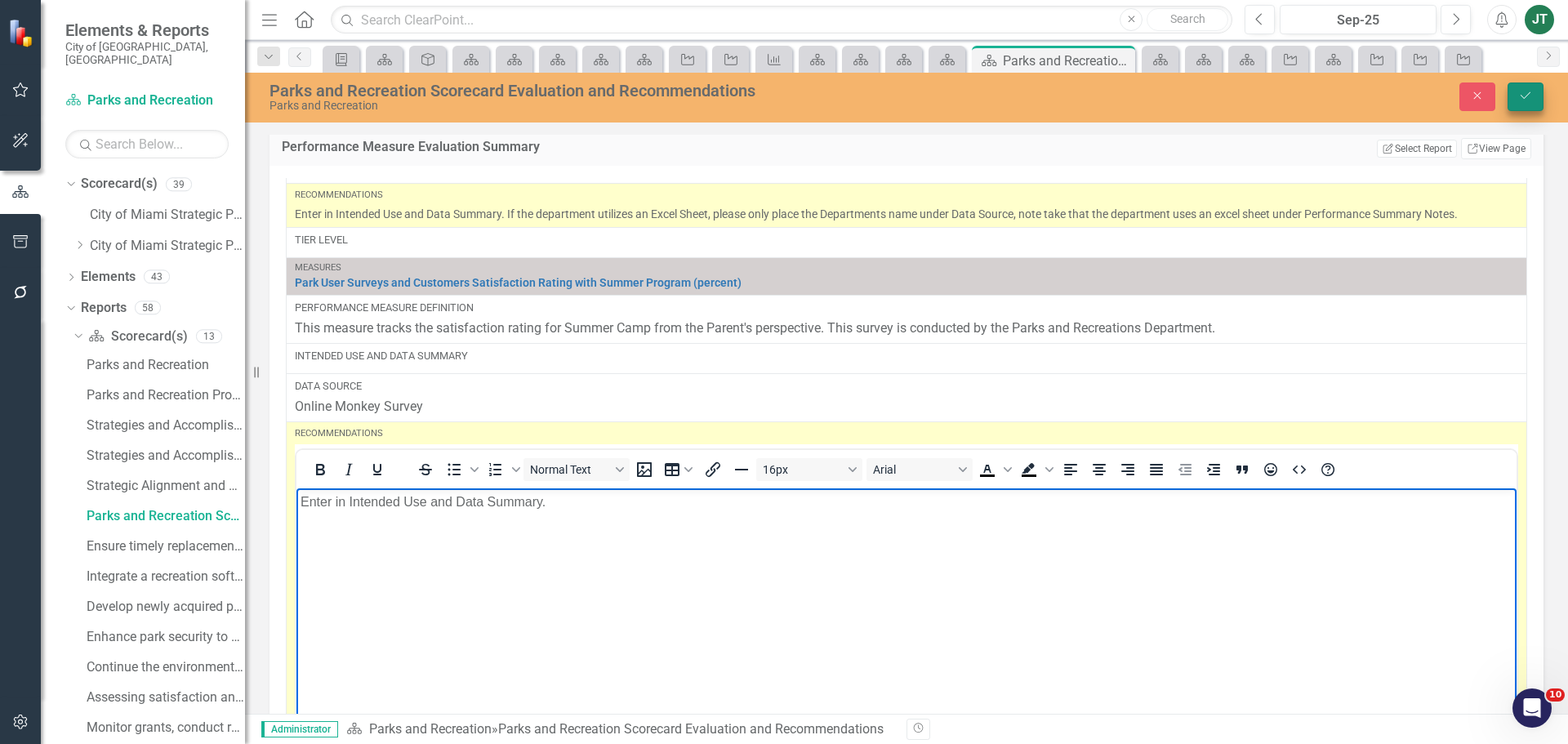
click at [1517, 94] on button "Save" at bounding box center [1525, 96] width 36 height 29
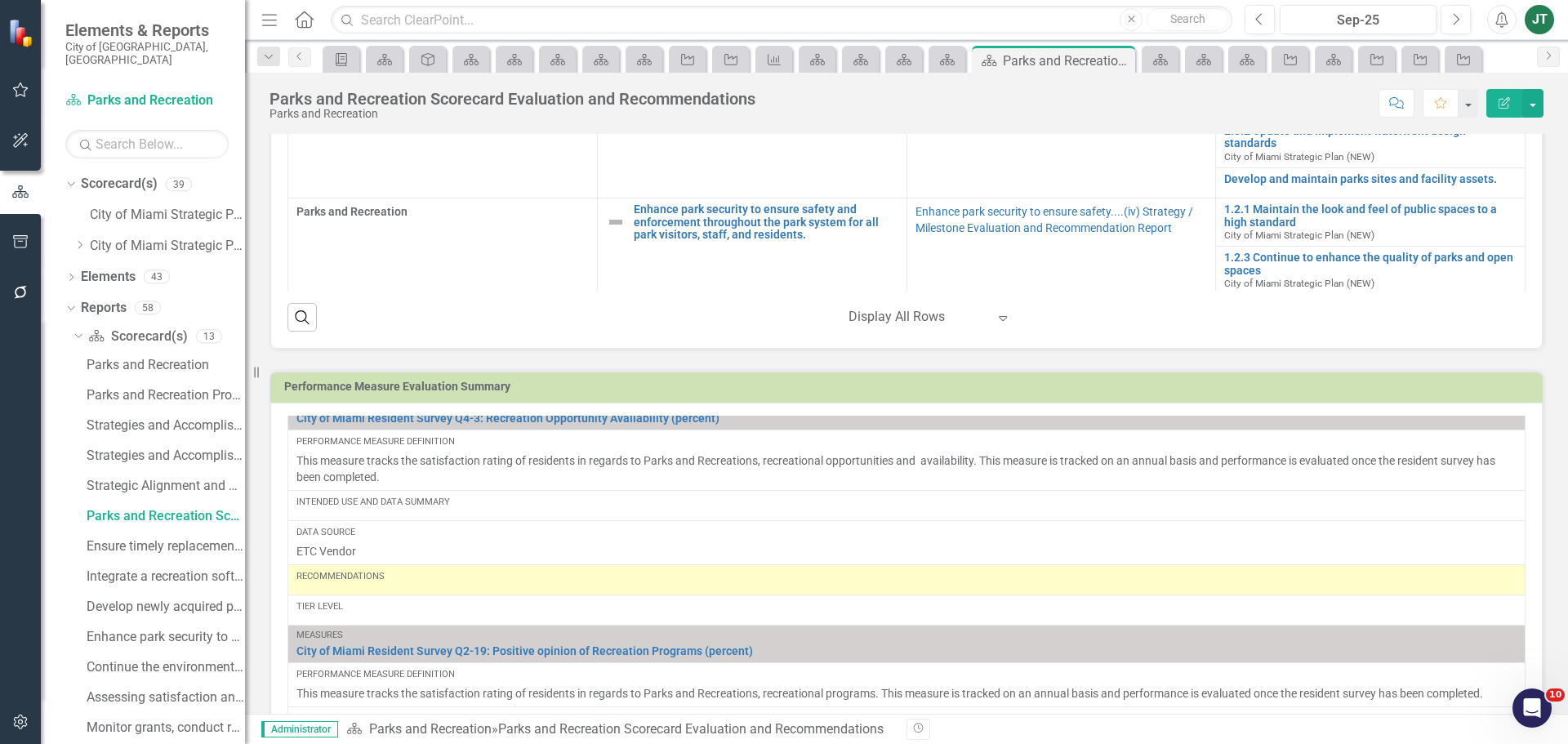
scroll to position [1714, 0]
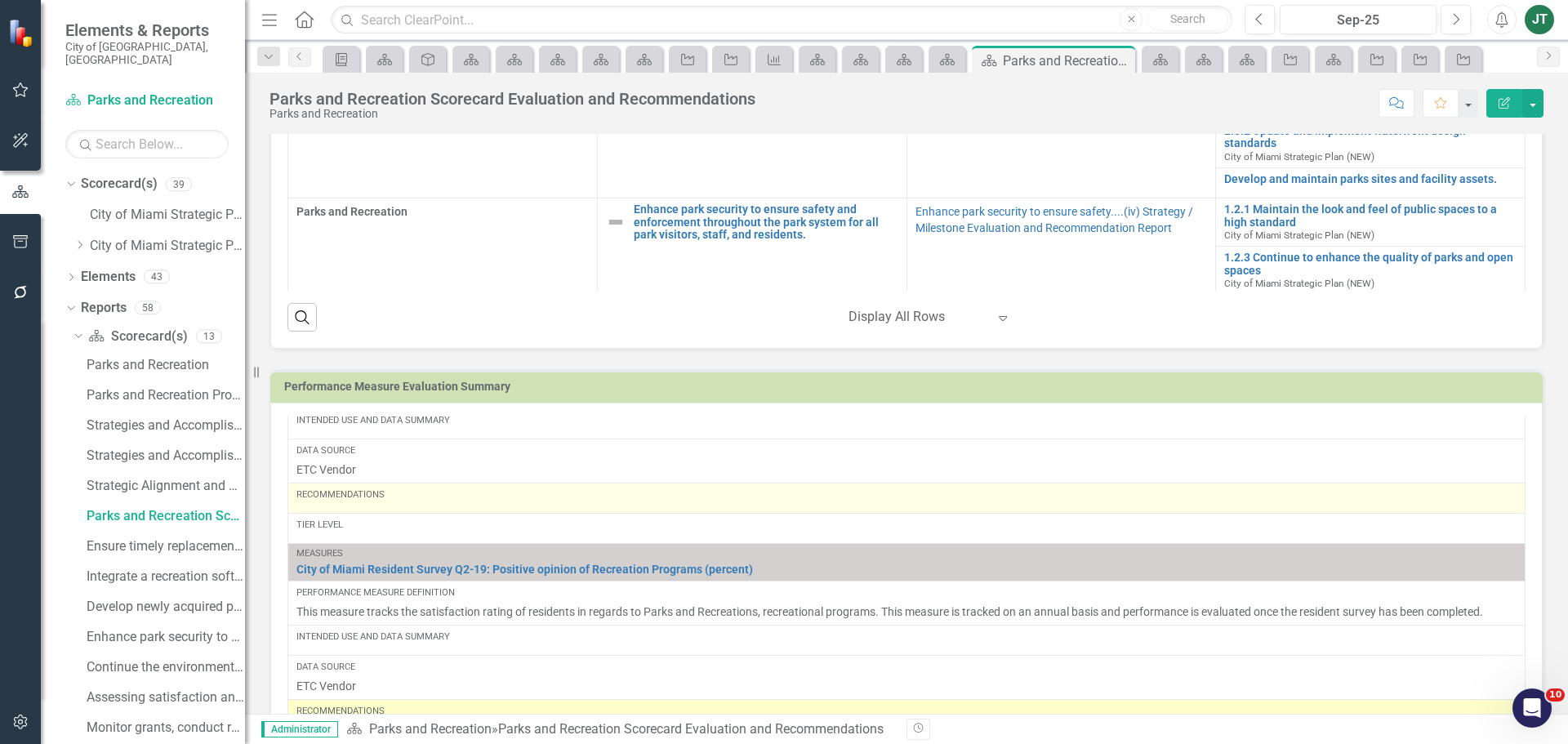
click at [394, 514] on td "Recommendations" at bounding box center [907, 498] width 1238 height 30
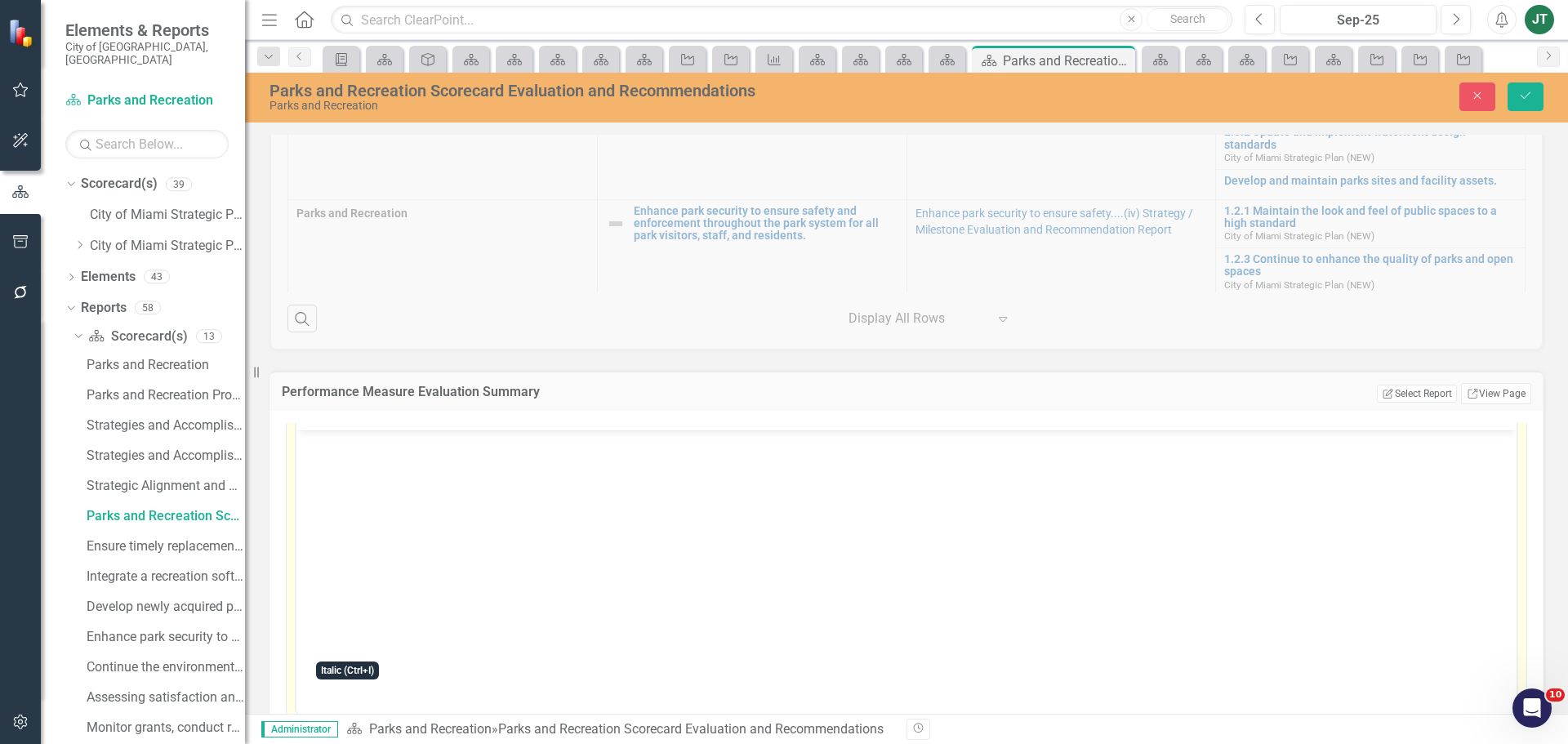
scroll to position [1959, 0]
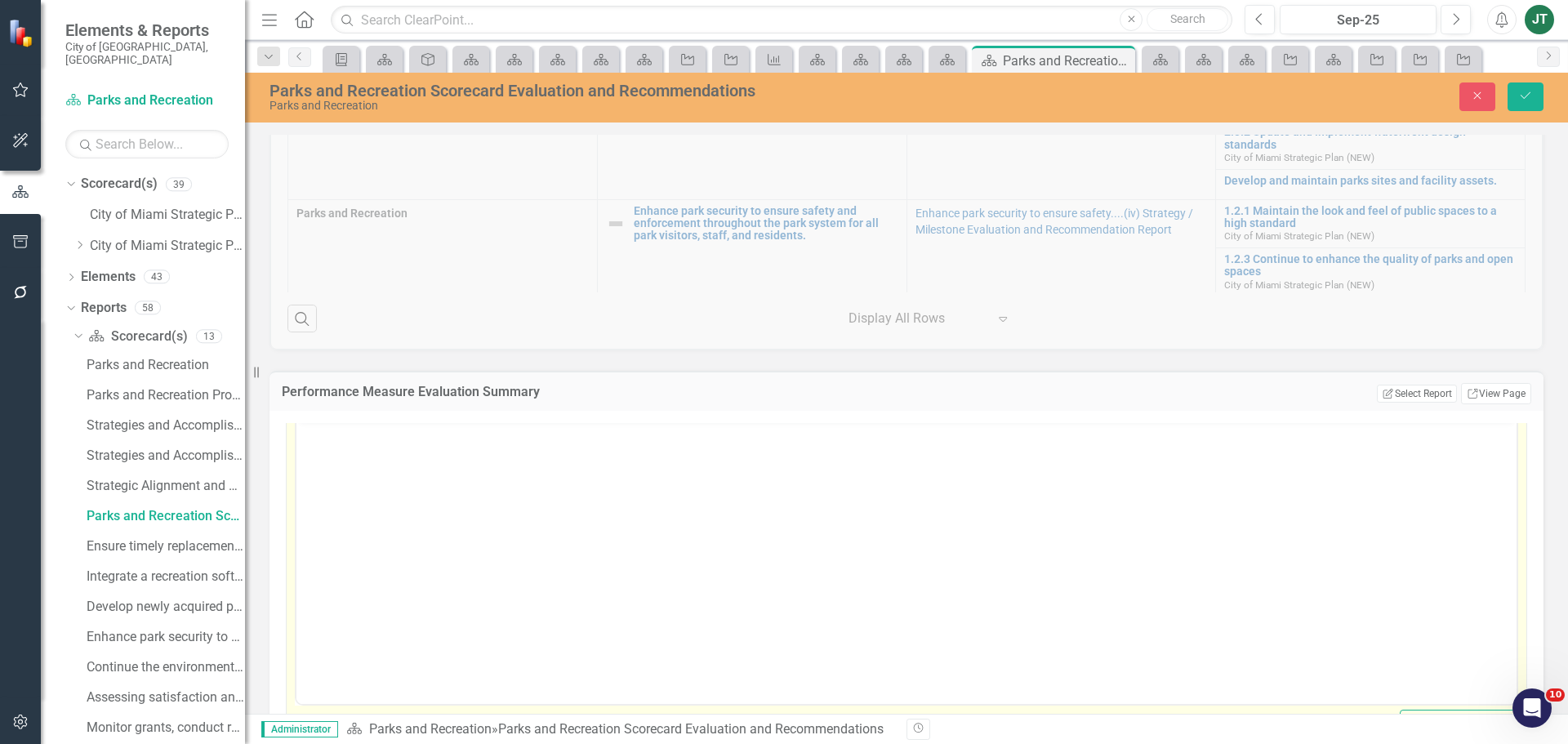
click at [325, 432] on p "Rich Text Area. Press ALT-0 for help." at bounding box center [906, 432] width 1212 height 19
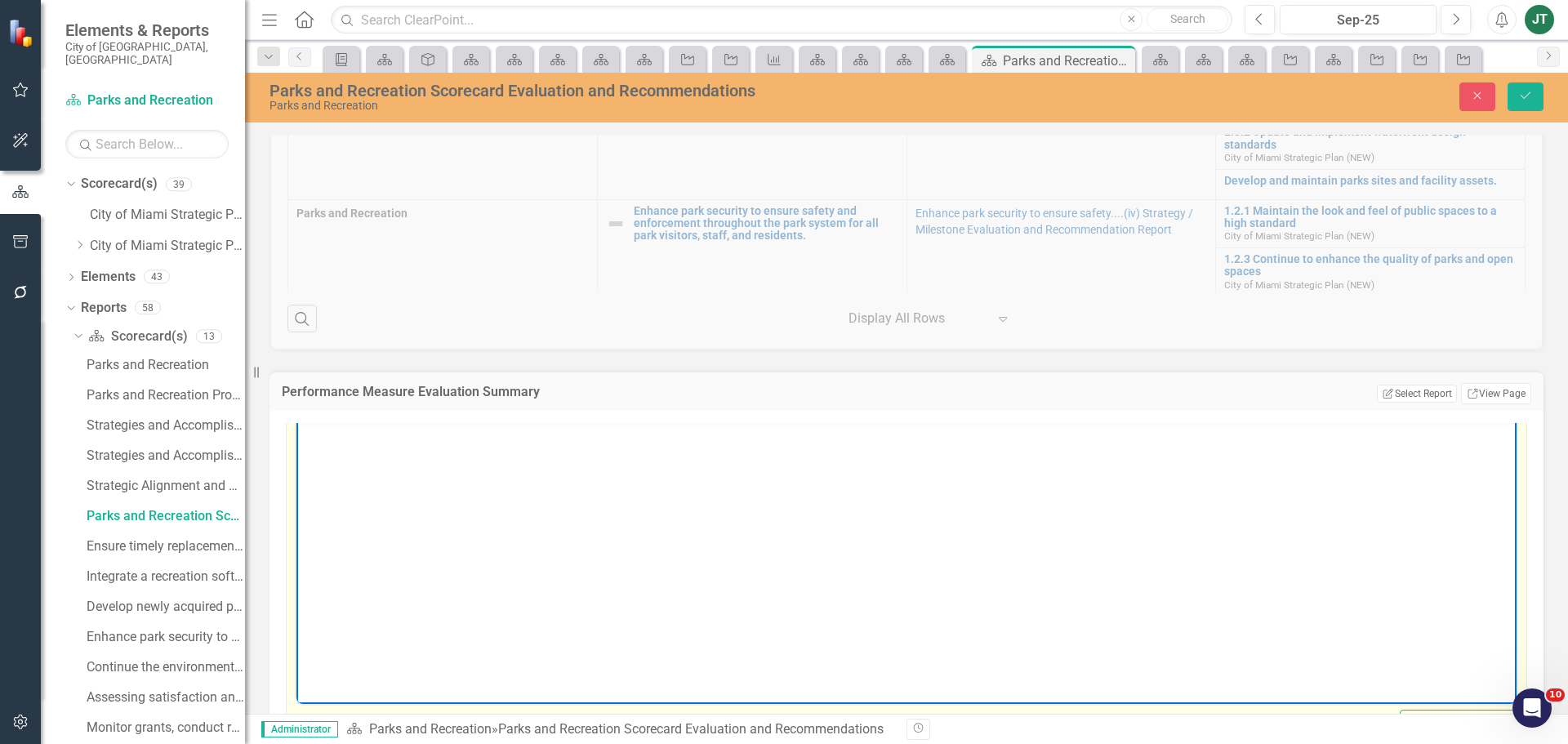
paste body "Rich Text Area. Press ALT-0 for help."
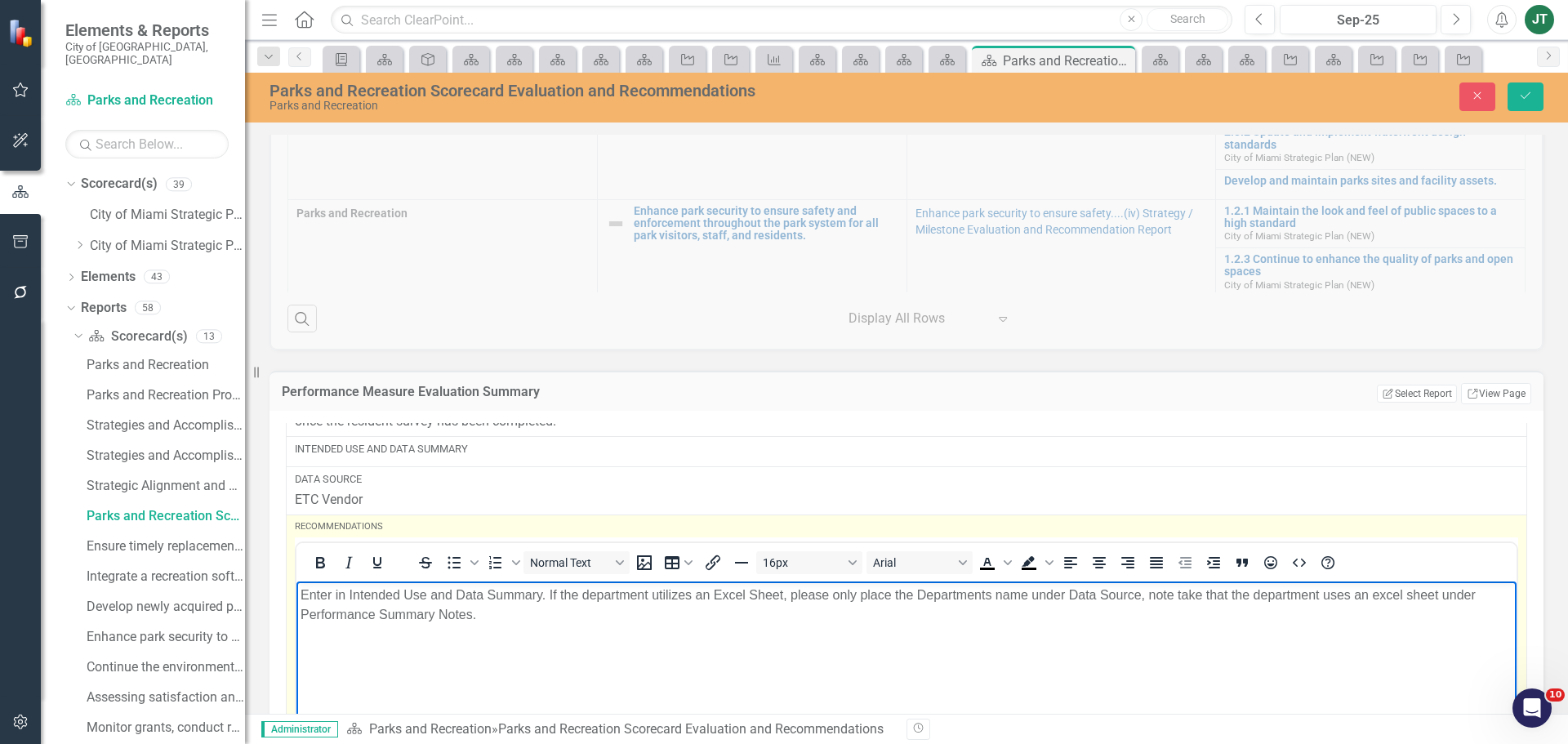
scroll to position [1797, 0]
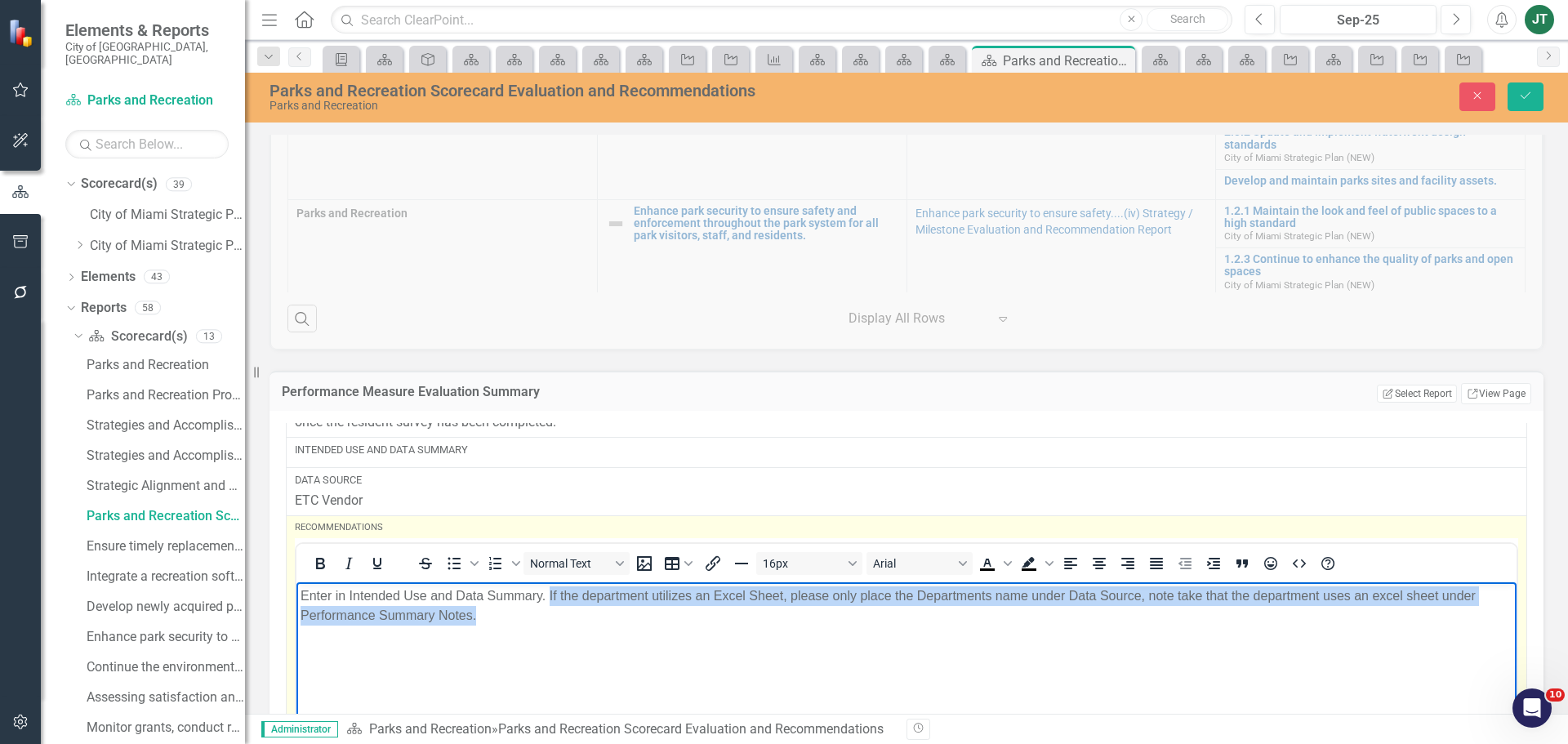
drag, startPoint x: 550, startPoint y: 594, endPoint x: 1164, endPoint y: 628, distance: 614.9
click at [1163, 628] on body "Enter in Intended Use and Data Summary. If the department utilizes an Excel She…" at bounding box center [907, 703] width 1220 height 245
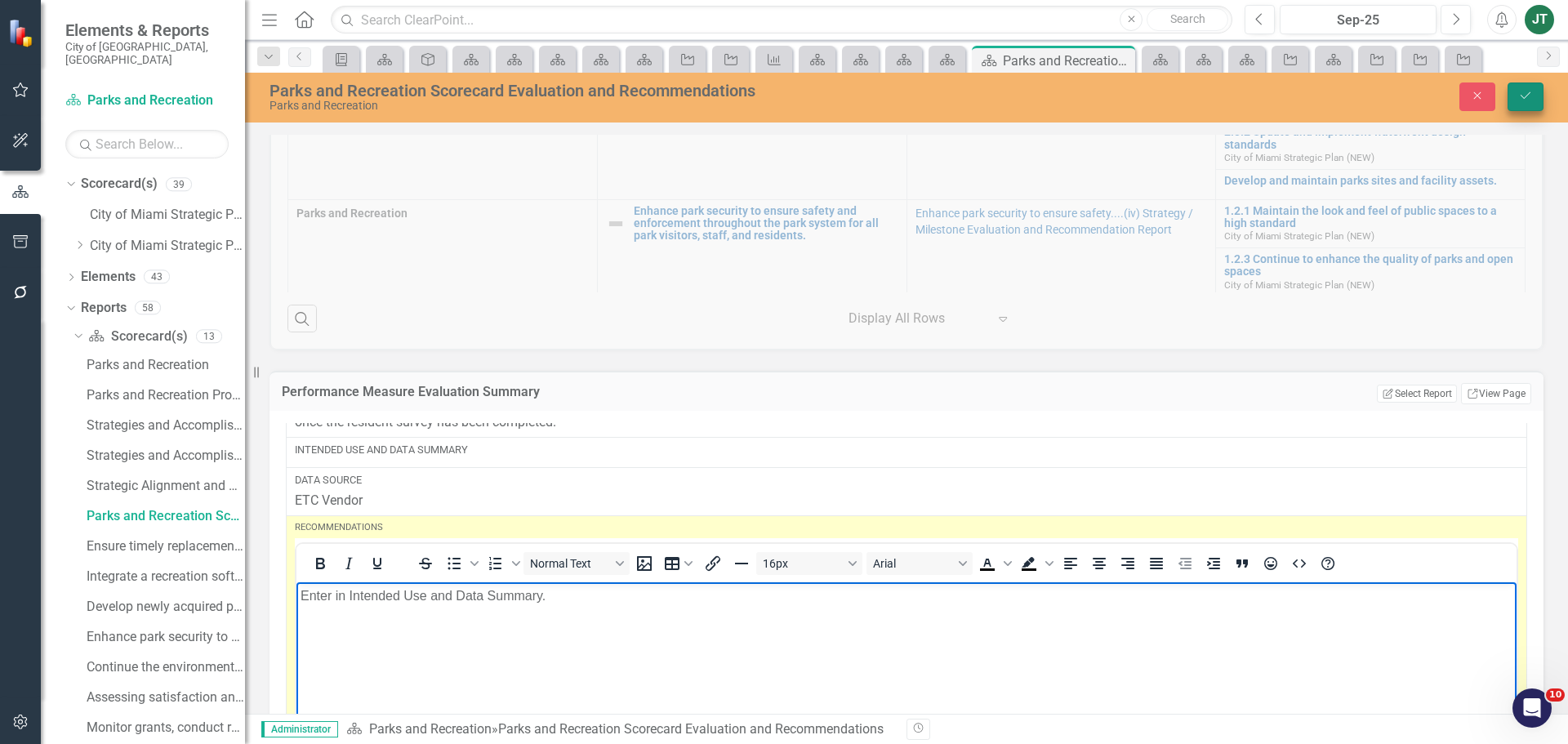
click at [1527, 99] on icon "Save" at bounding box center [1525, 95] width 15 height 11
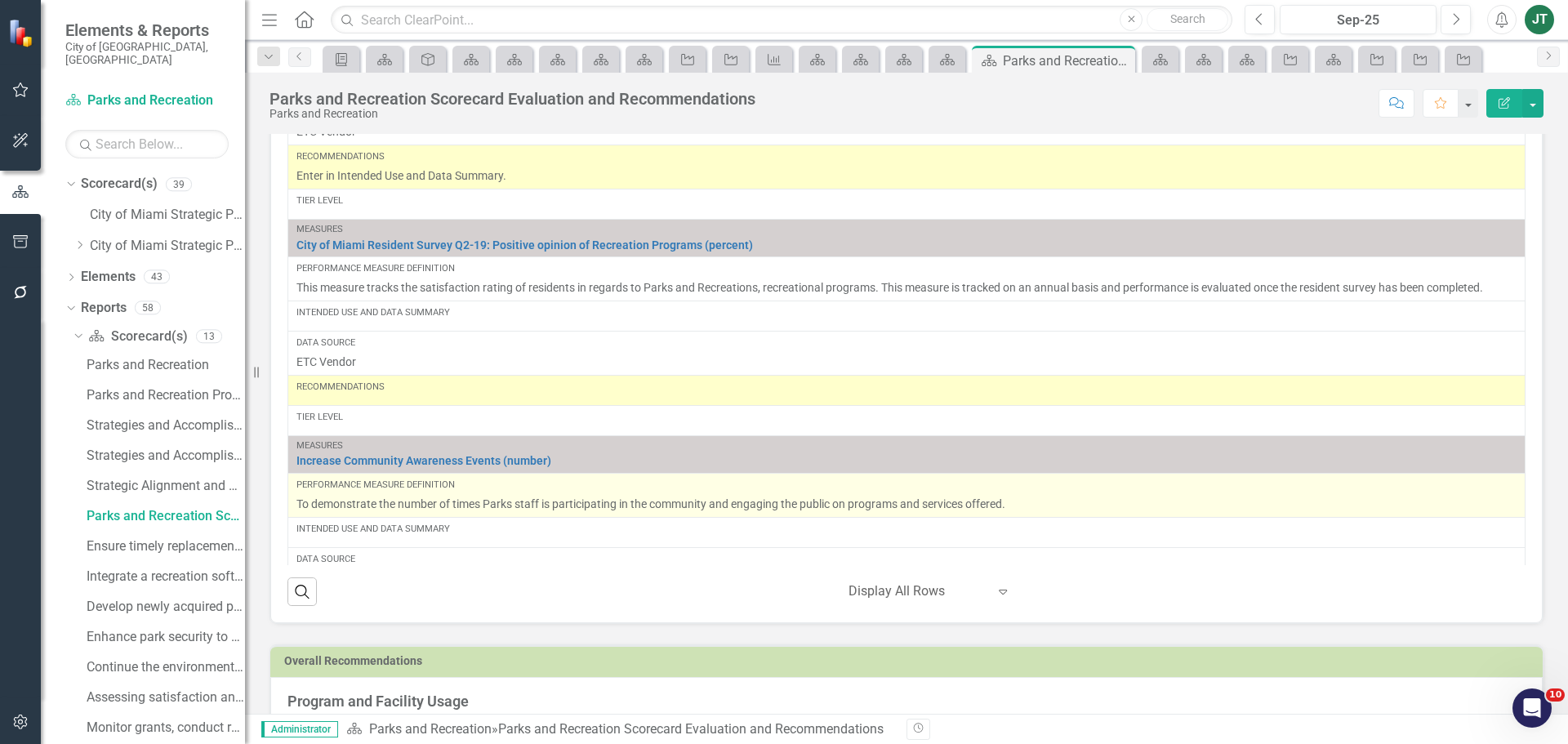
scroll to position [1714, 0]
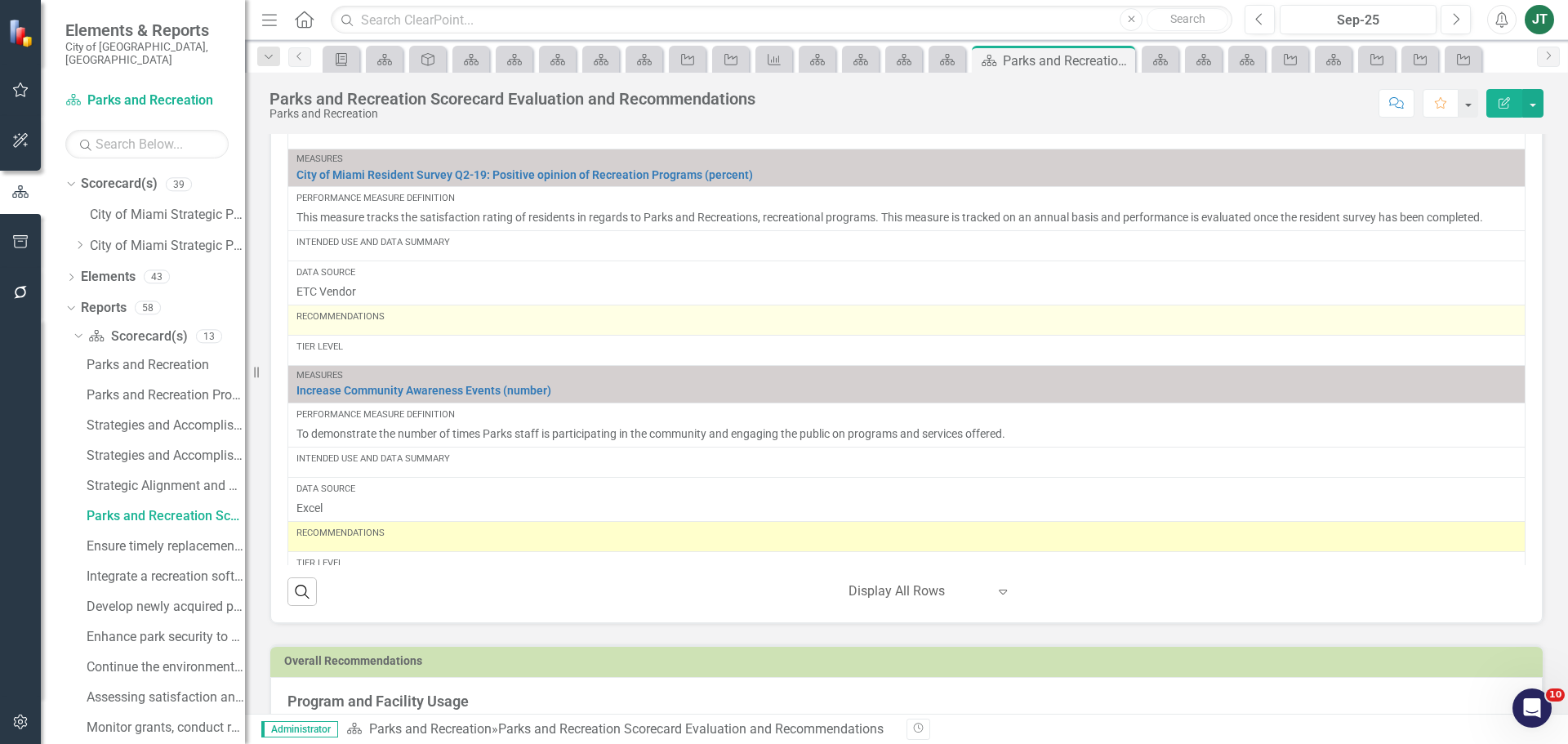
click at [368, 335] on td "Recommendations" at bounding box center [907, 320] width 1238 height 30
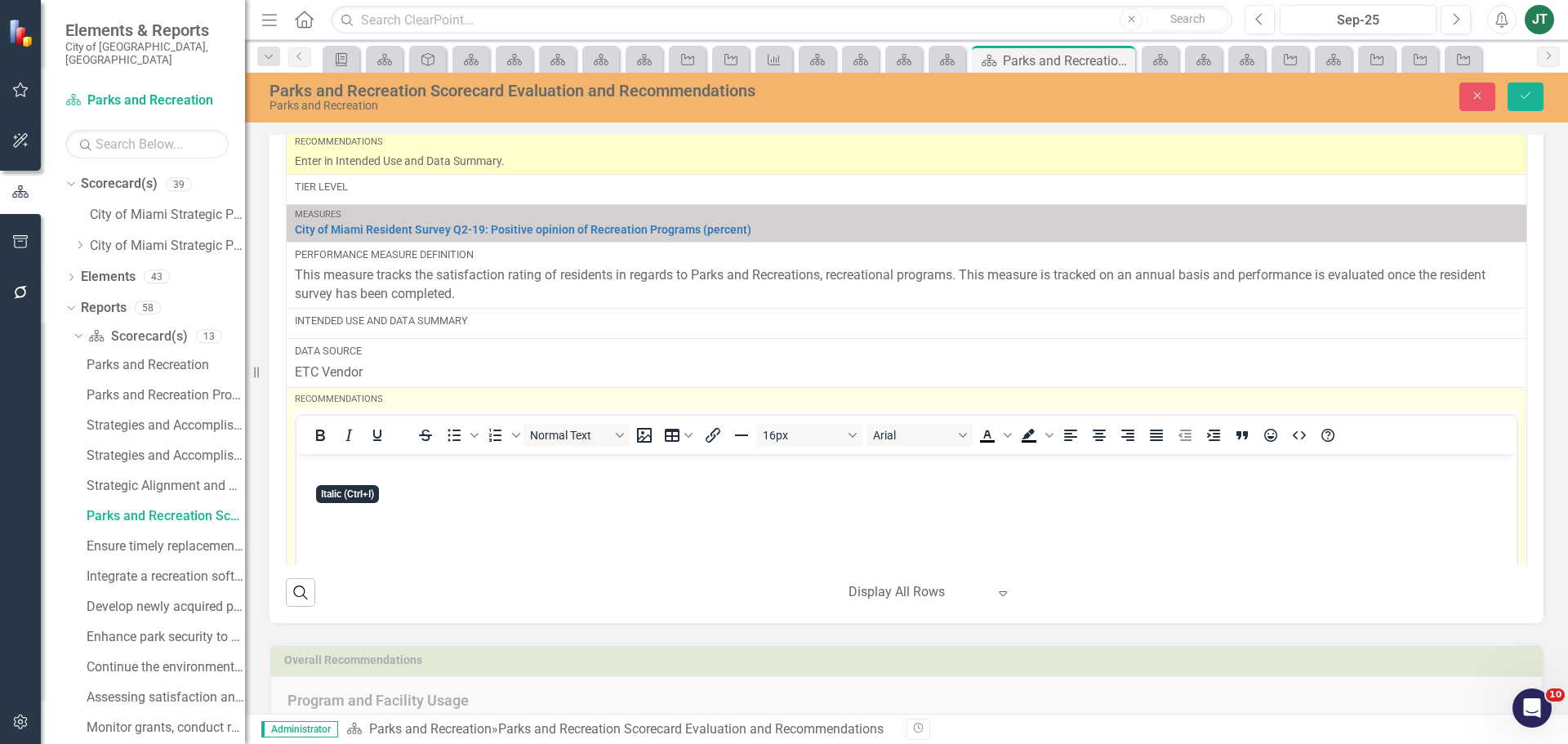
scroll to position [1797, 0]
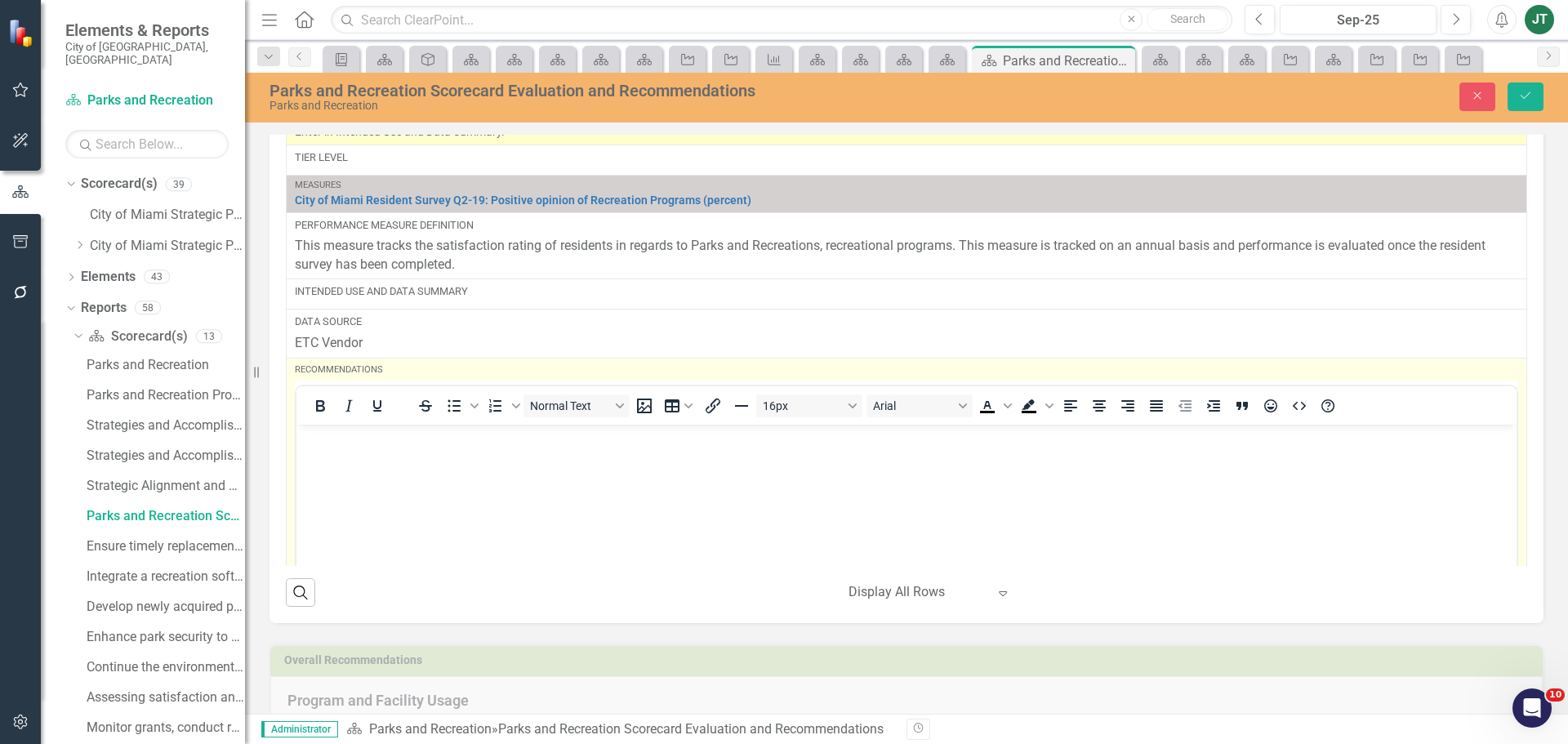
click at [346, 445] on p "Rich Text Area. Press ALT-0 for help." at bounding box center [906, 437] width 1212 height 19
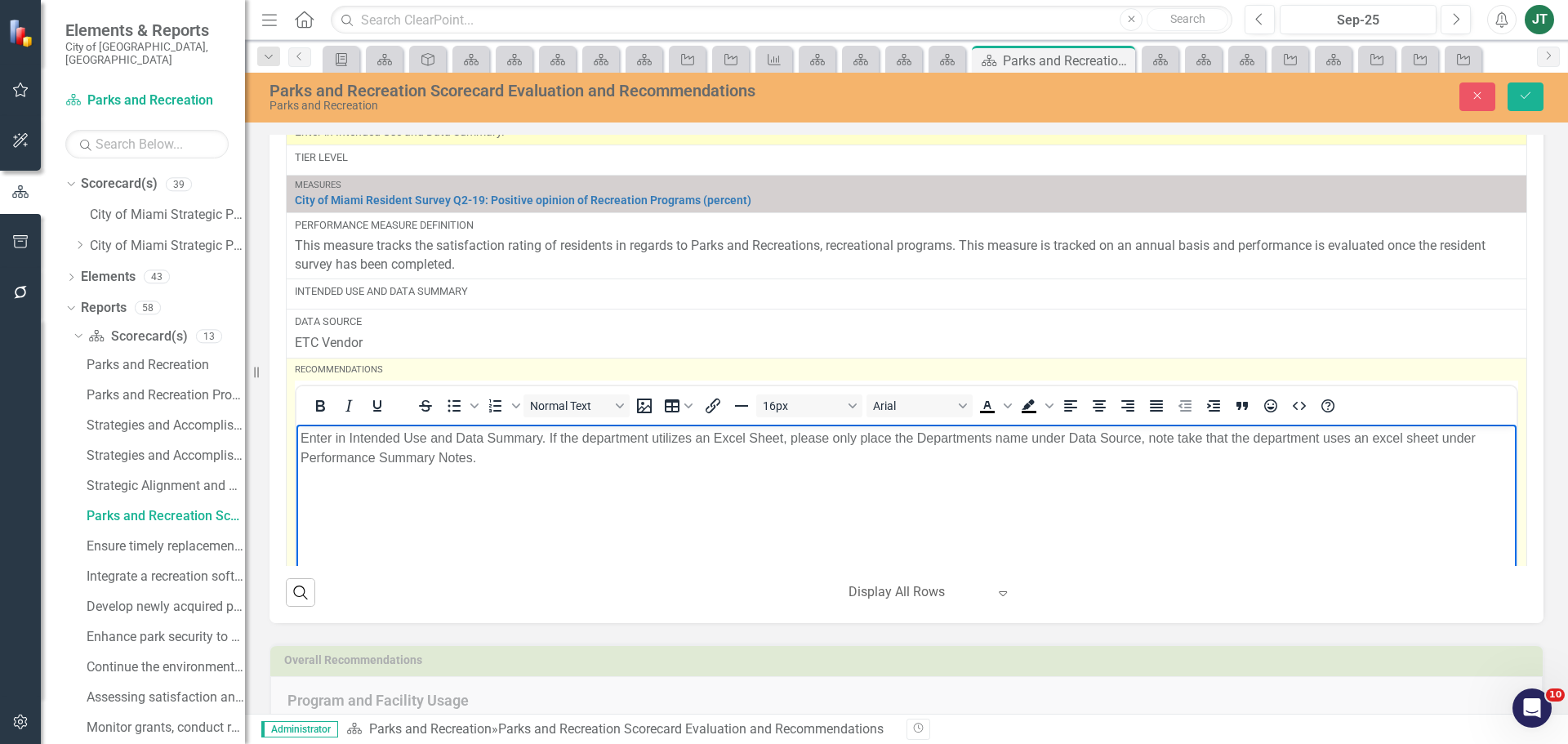
click at [512, 466] on p "Enter in Intended Use and Data Summary. If the department utilizes an Excel She…" at bounding box center [906, 447] width 1212 height 39
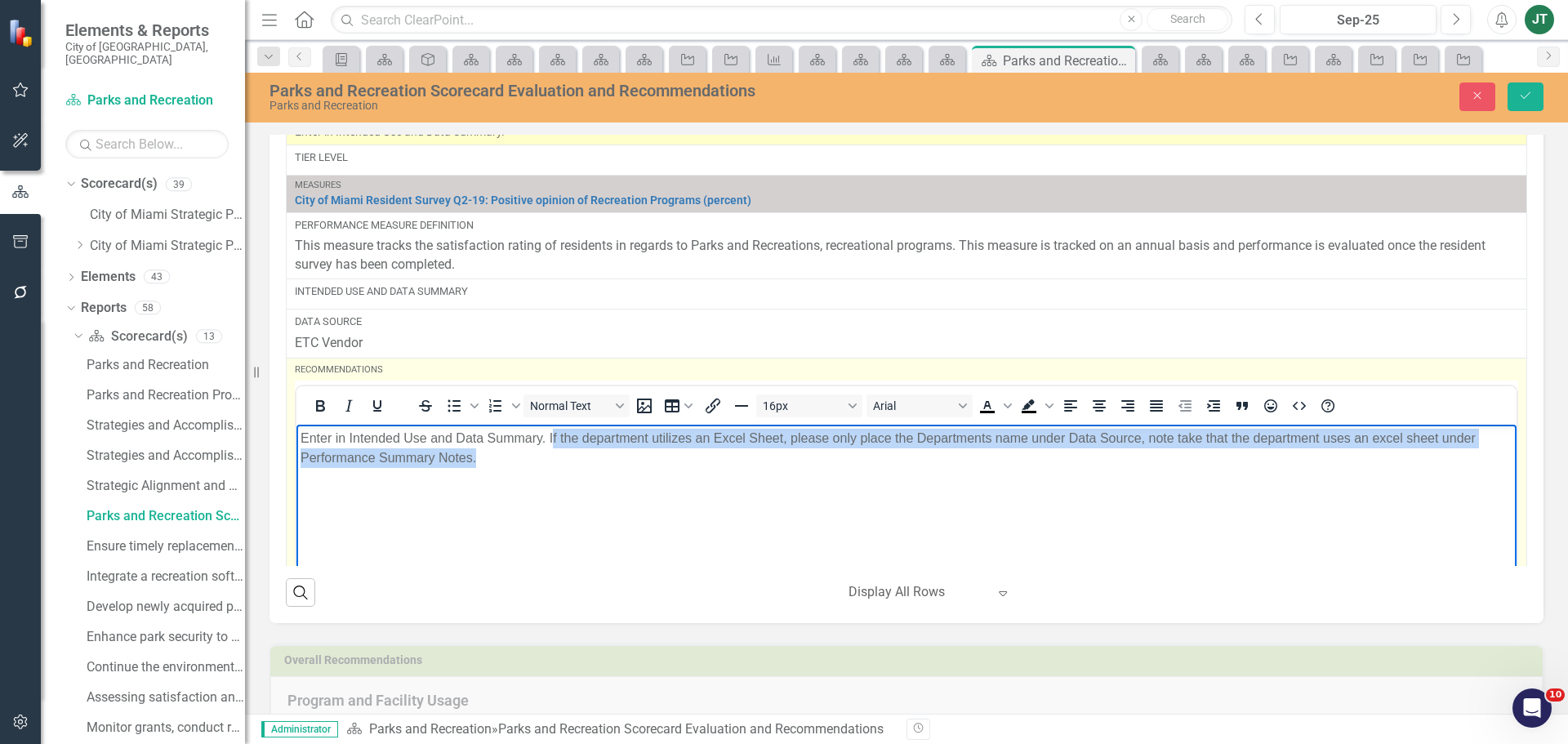
drag, startPoint x: 552, startPoint y: 435, endPoint x: 696, endPoint y: 459, distance: 146.0
click at [704, 454] on p "Enter in Intended Use and Data Summary. If the department utilizes an Excel She…" at bounding box center [906, 447] width 1212 height 39
click at [615, 481] on body "Enter in Intended Use and Data Summary. If the department utilizes an Excel She…" at bounding box center [907, 546] width 1220 height 245
drag, startPoint x: 550, startPoint y: 437, endPoint x: 1120, endPoint y: 481, distance: 571.7
click at [1119, 482] on body "Enter in Intended Use and Data Summary. If the department utilizes an Excel She…" at bounding box center [907, 546] width 1220 height 245
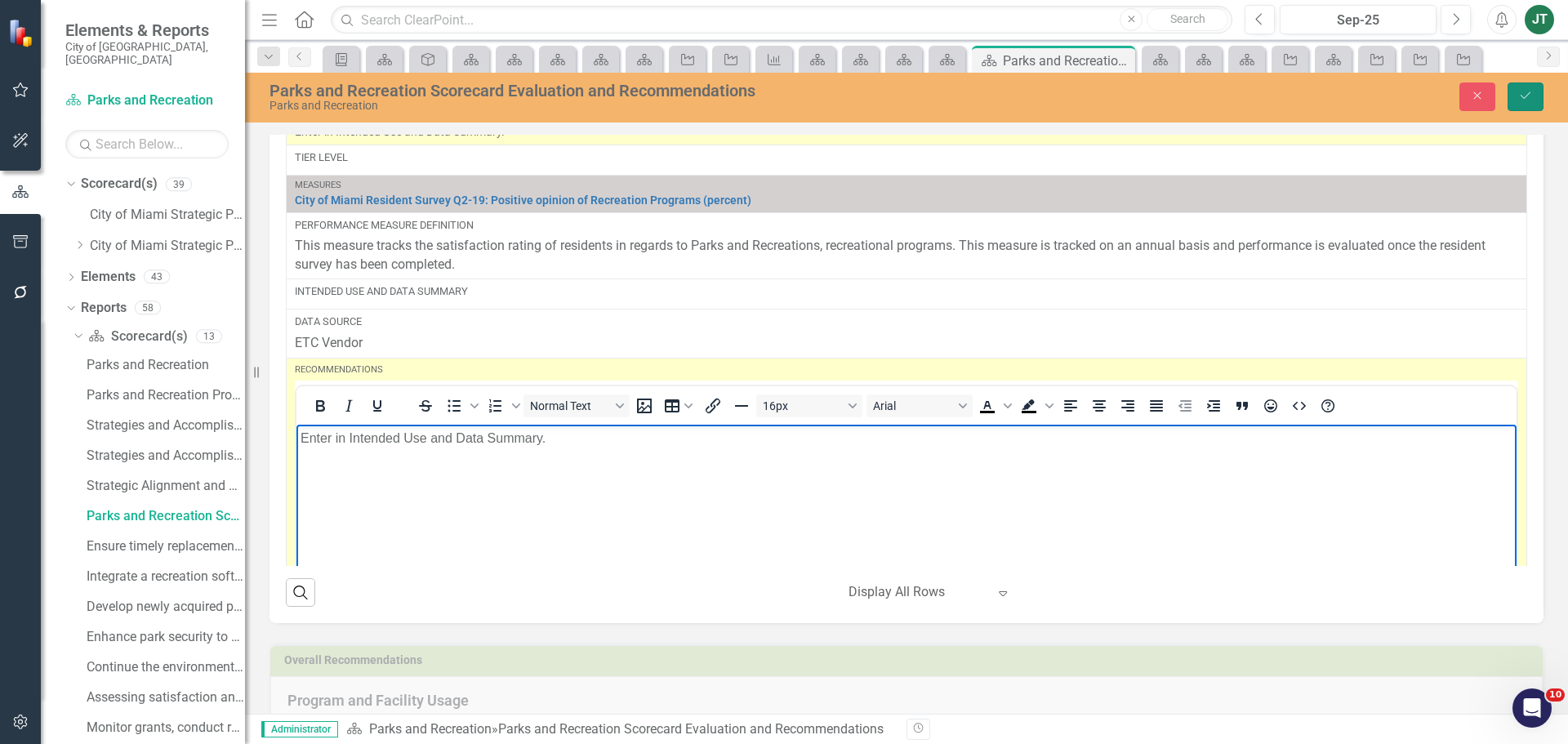
click at [1526, 91] on icon "Save" at bounding box center [1525, 95] width 15 height 11
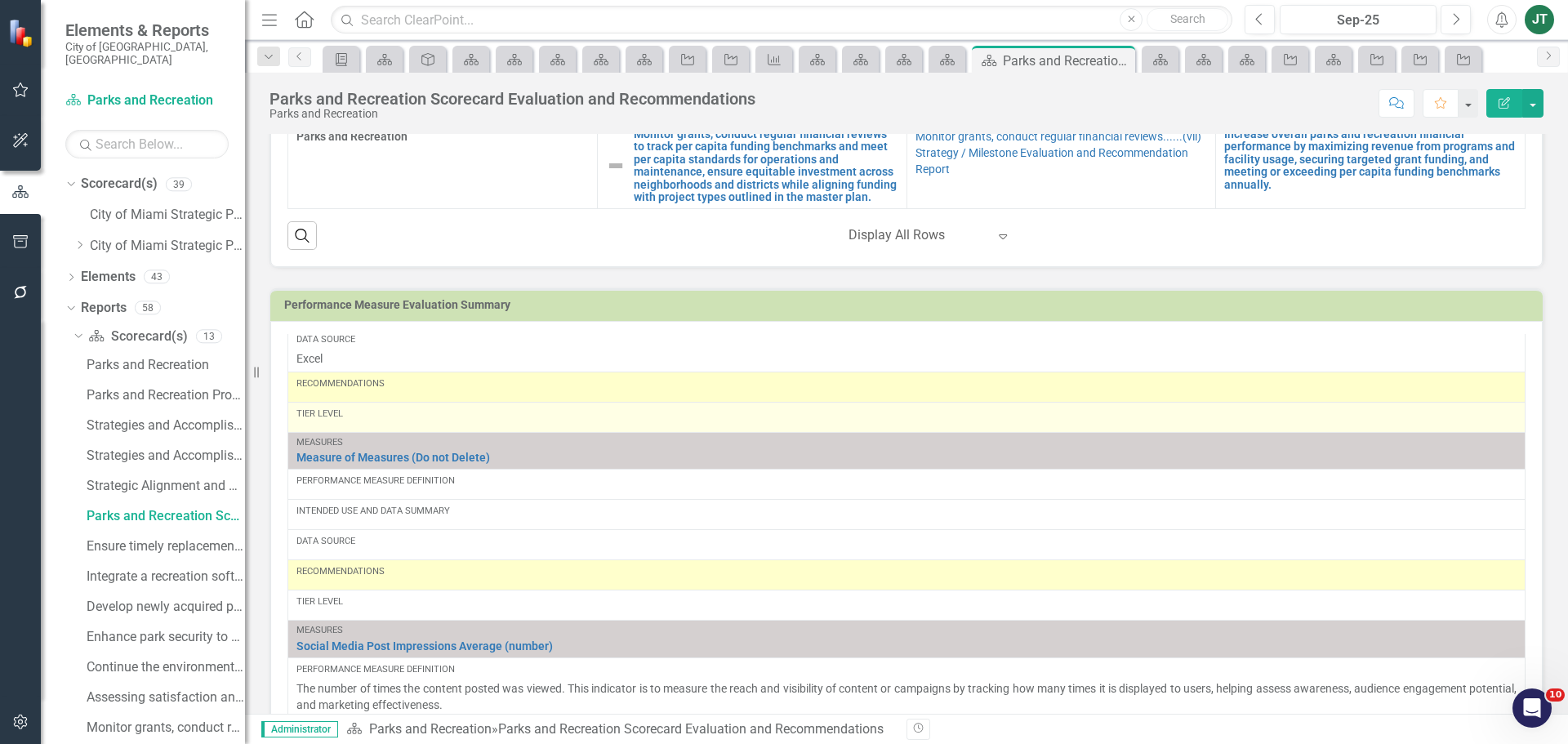
scroll to position [2123, 0]
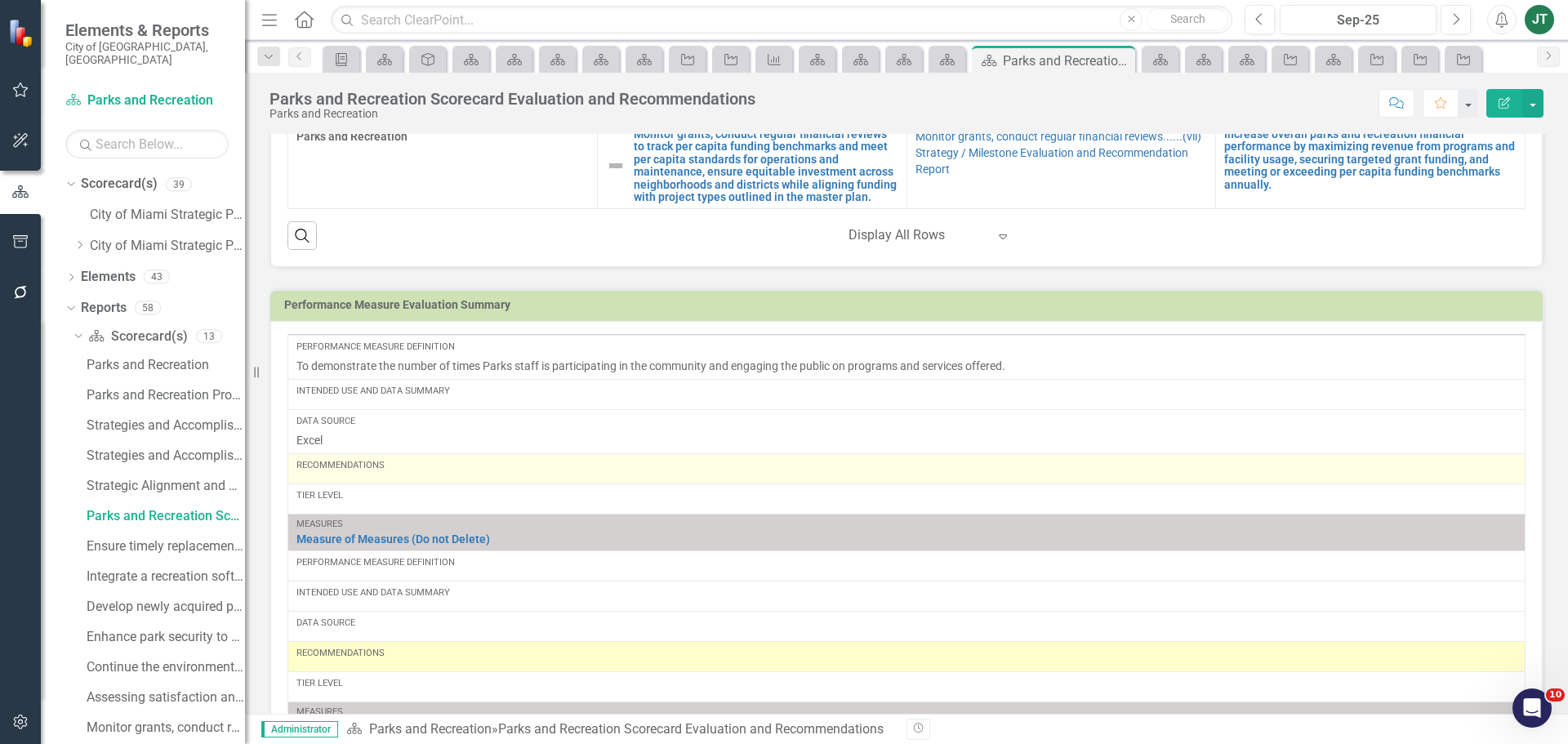
click at [394, 479] on div "Recommendations" at bounding box center [907, 469] width 1220 height 19
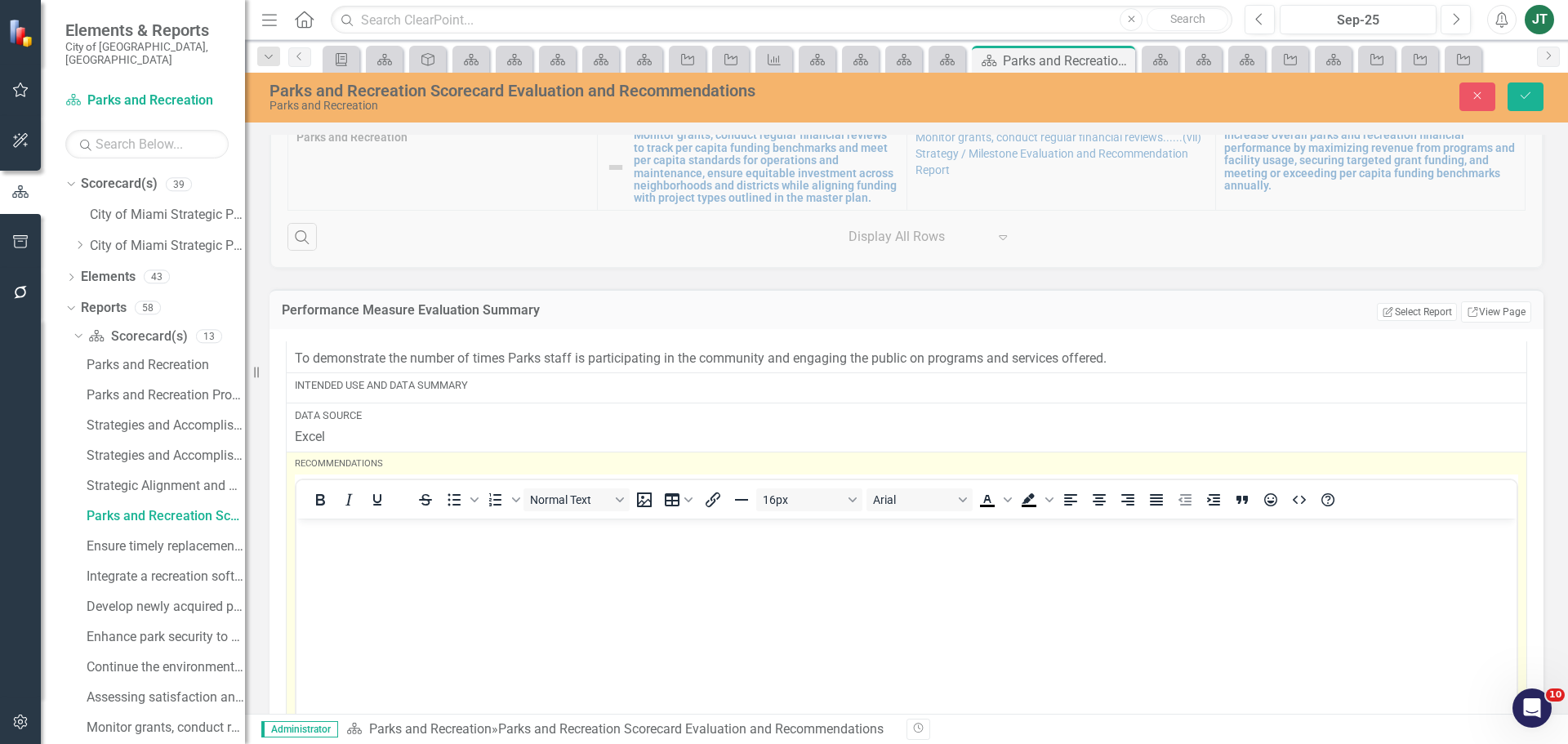
scroll to position [2287, 0]
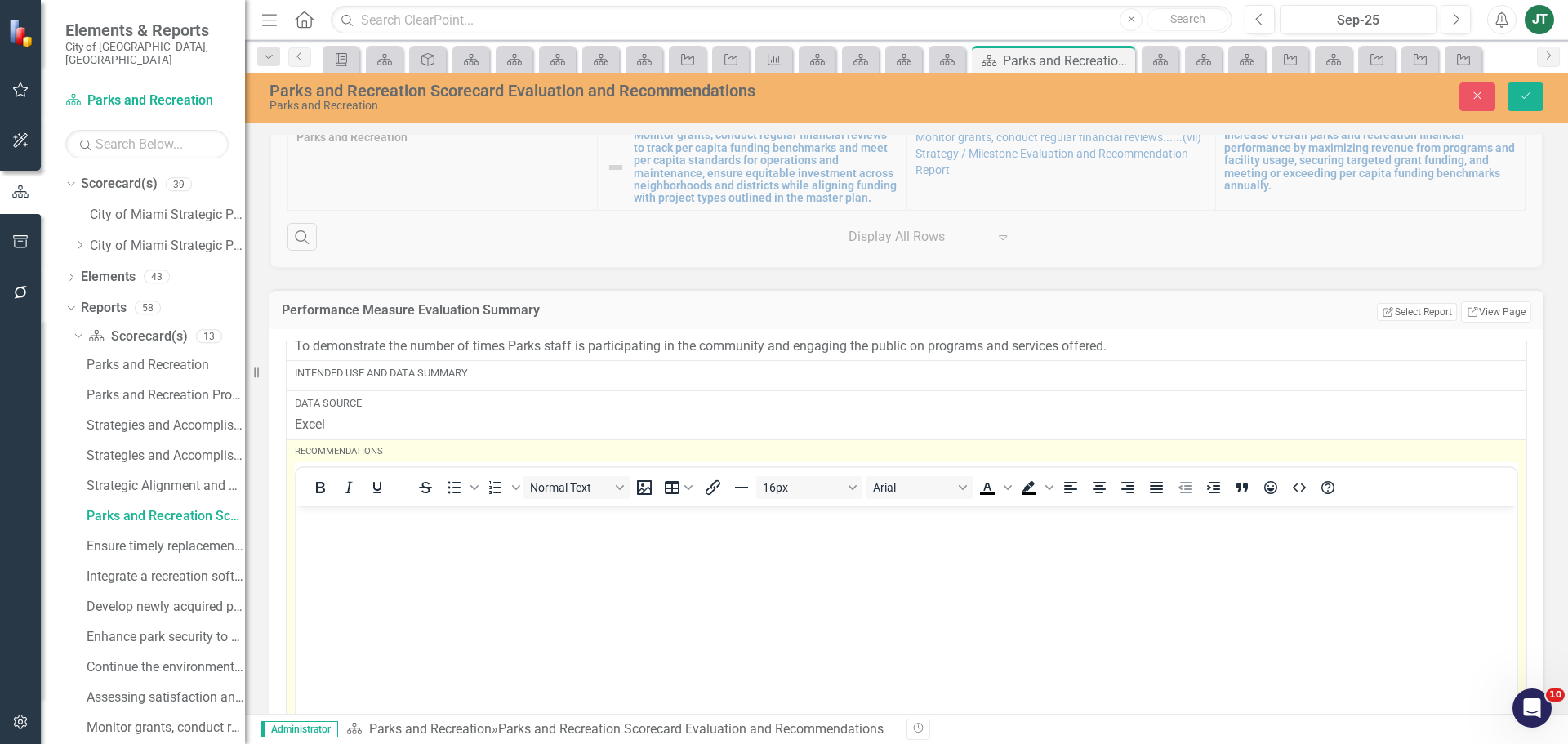
click at [319, 540] on body "Rich Text Area. Press ALT-0 for help." at bounding box center [907, 628] width 1220 height 245
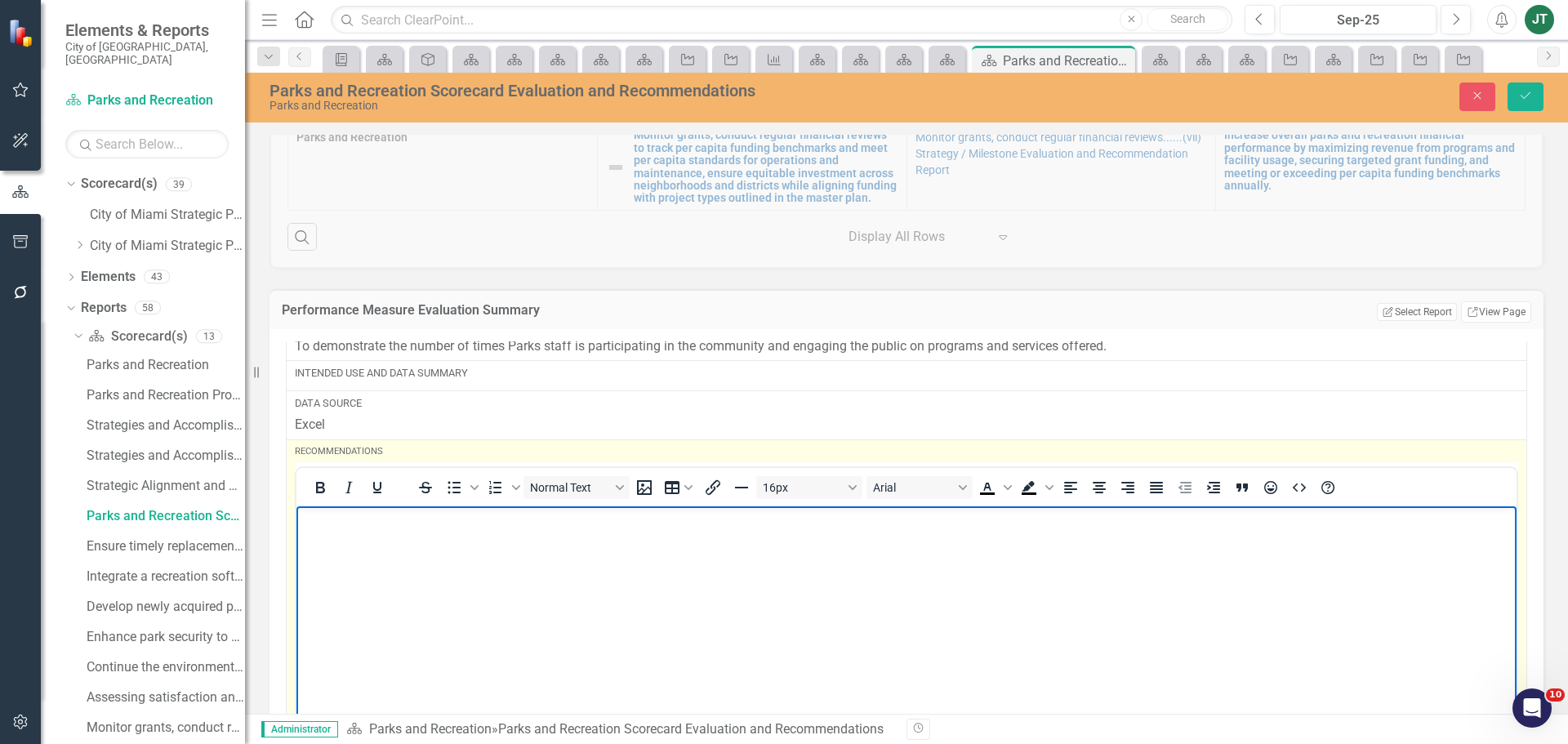
paste body "Rich Text Area. Press ALT-0 for help."
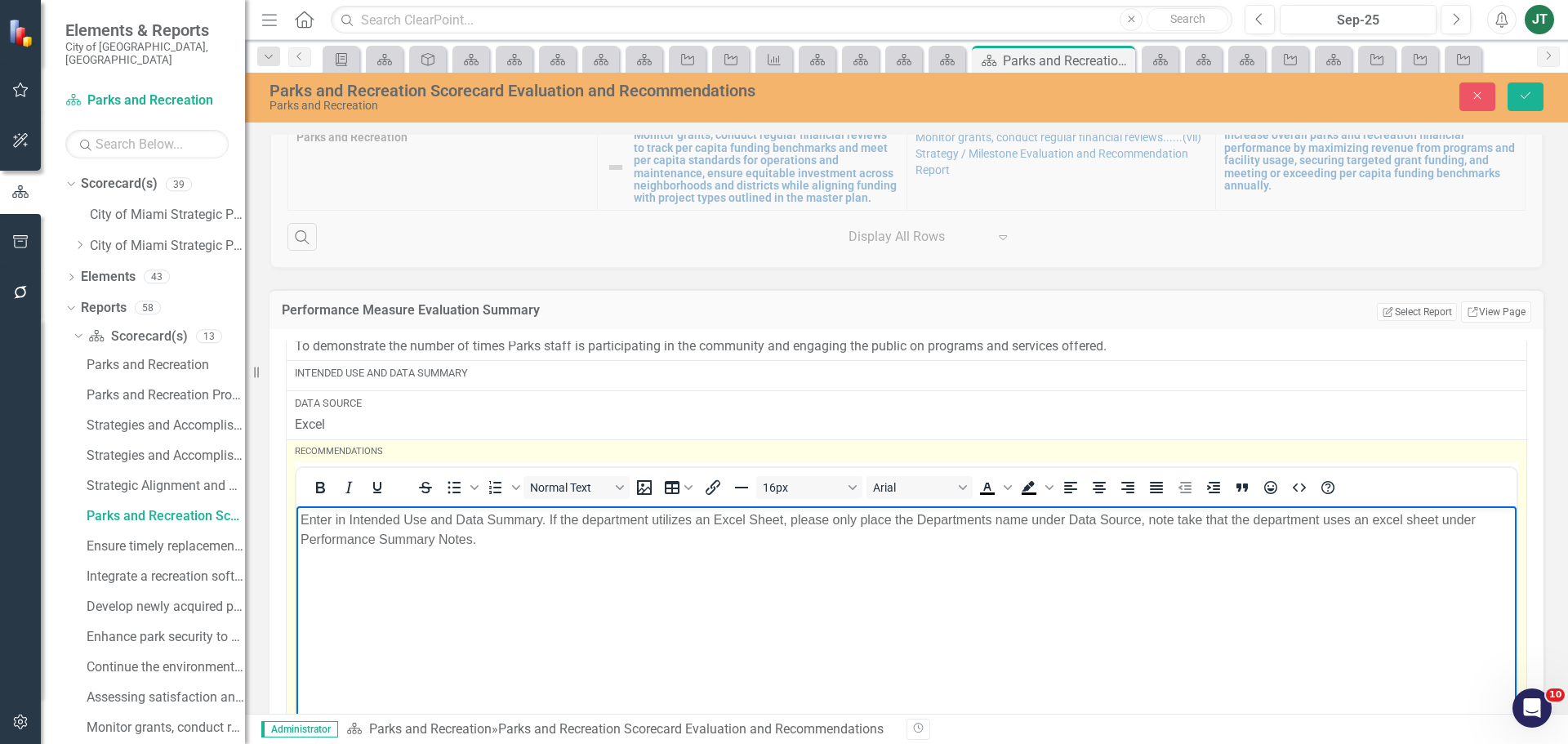
drag, startPoint x: 483, startPoint y: 650, endPoint x: 501, endPoint y: 543, distance: 108.5
click at [484, 645] on body "Enter in Intended Use and Data Summary. If the department utilizes an Excel She…" at bounding box center [907, 628] width 1220 height 245
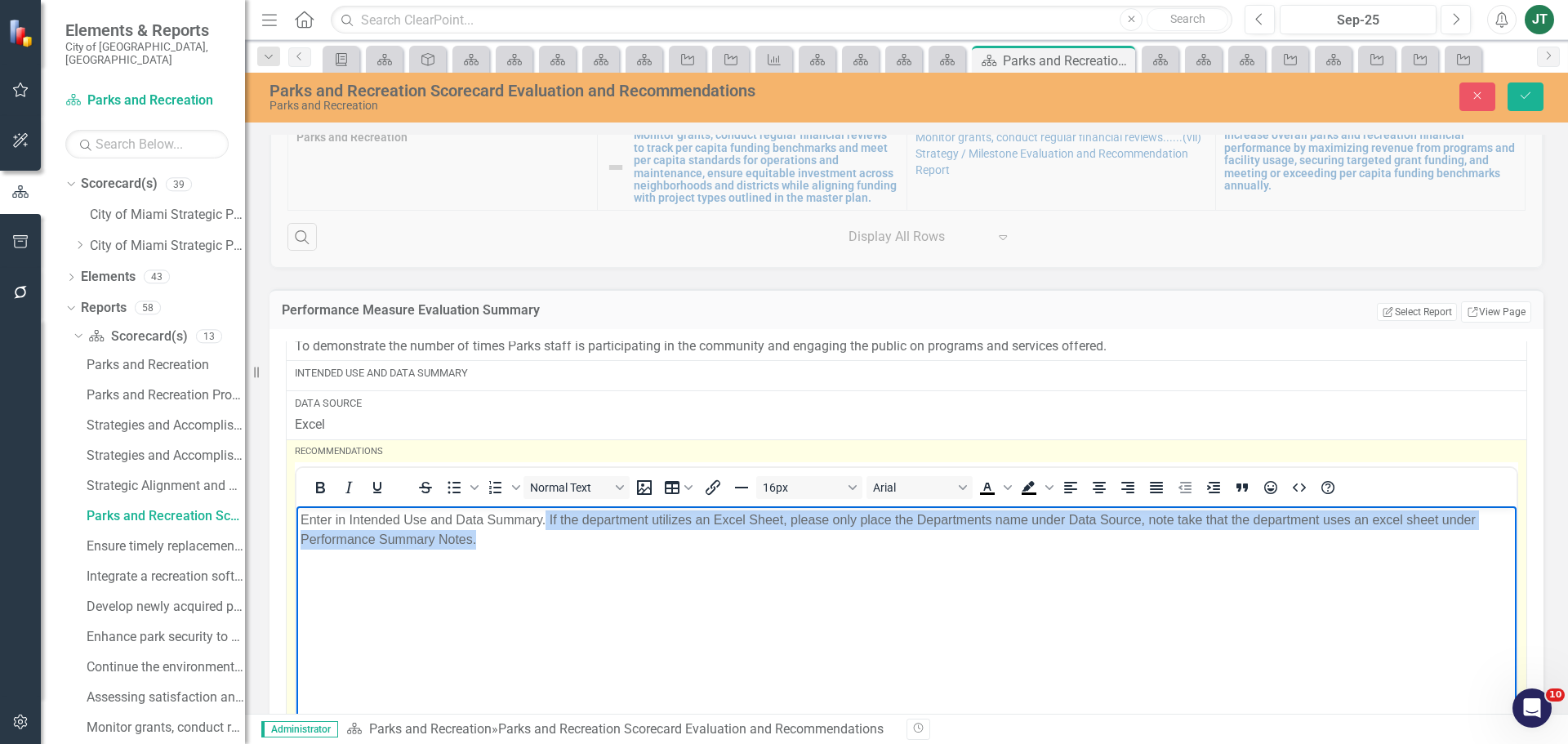
drag, startPoint x: 546, startPoint y: 519, endPoint x: 1002, endPoint y: 583, distance: 460.5
click at [1002, 583] on body "Enter in Intended Use and Data Summary. If the department utilizes an Excel She…" at bounding box center [907, 628] width 1220 height 245
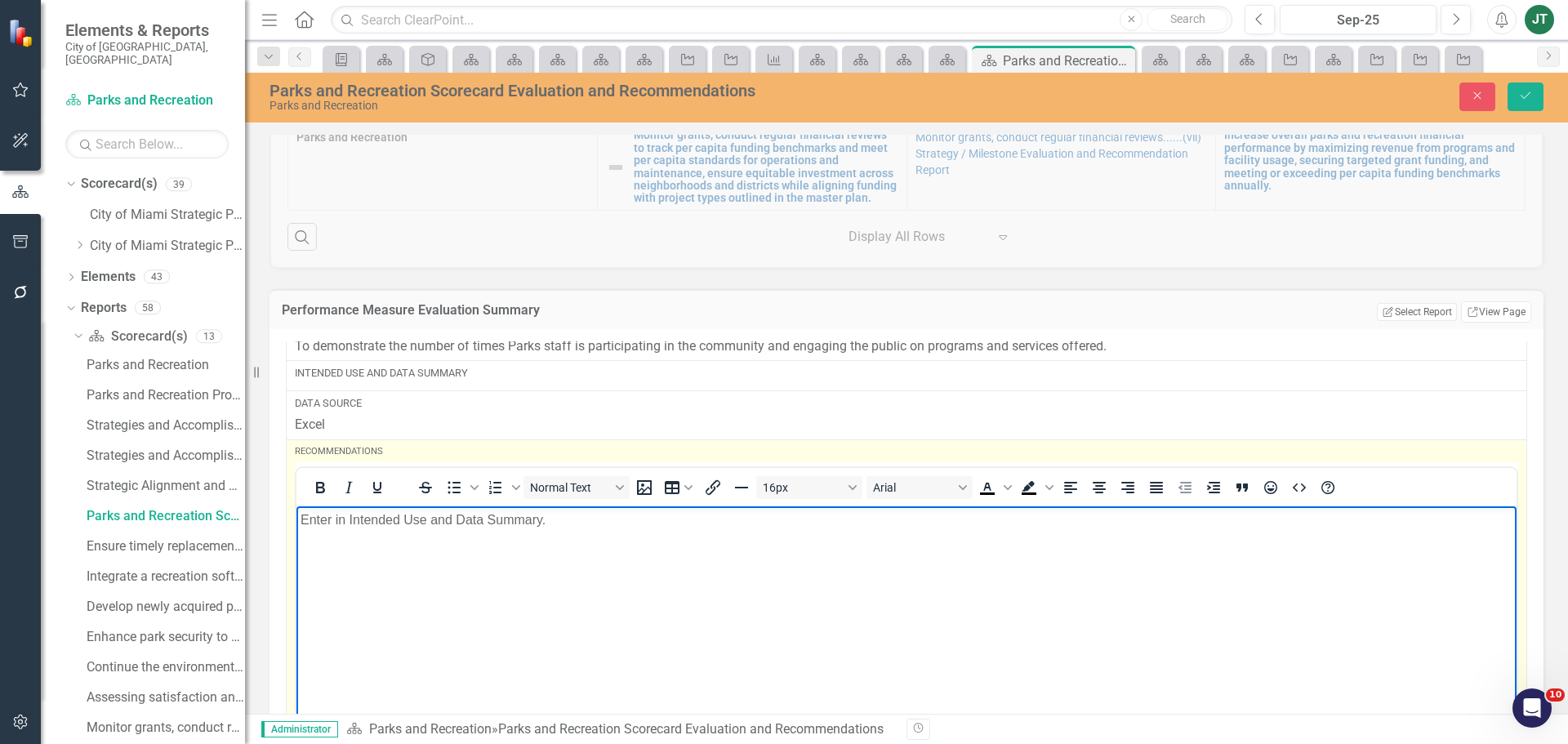
click at [432, 536] on body "Enter in Intended Use and Data Summary." at bounding box center [907, 628] width 1220 height 245
click at [440, 527] on p "Enter in Intended Use and Data Summary." at bounding box center [906, 518] width 1212 height 19
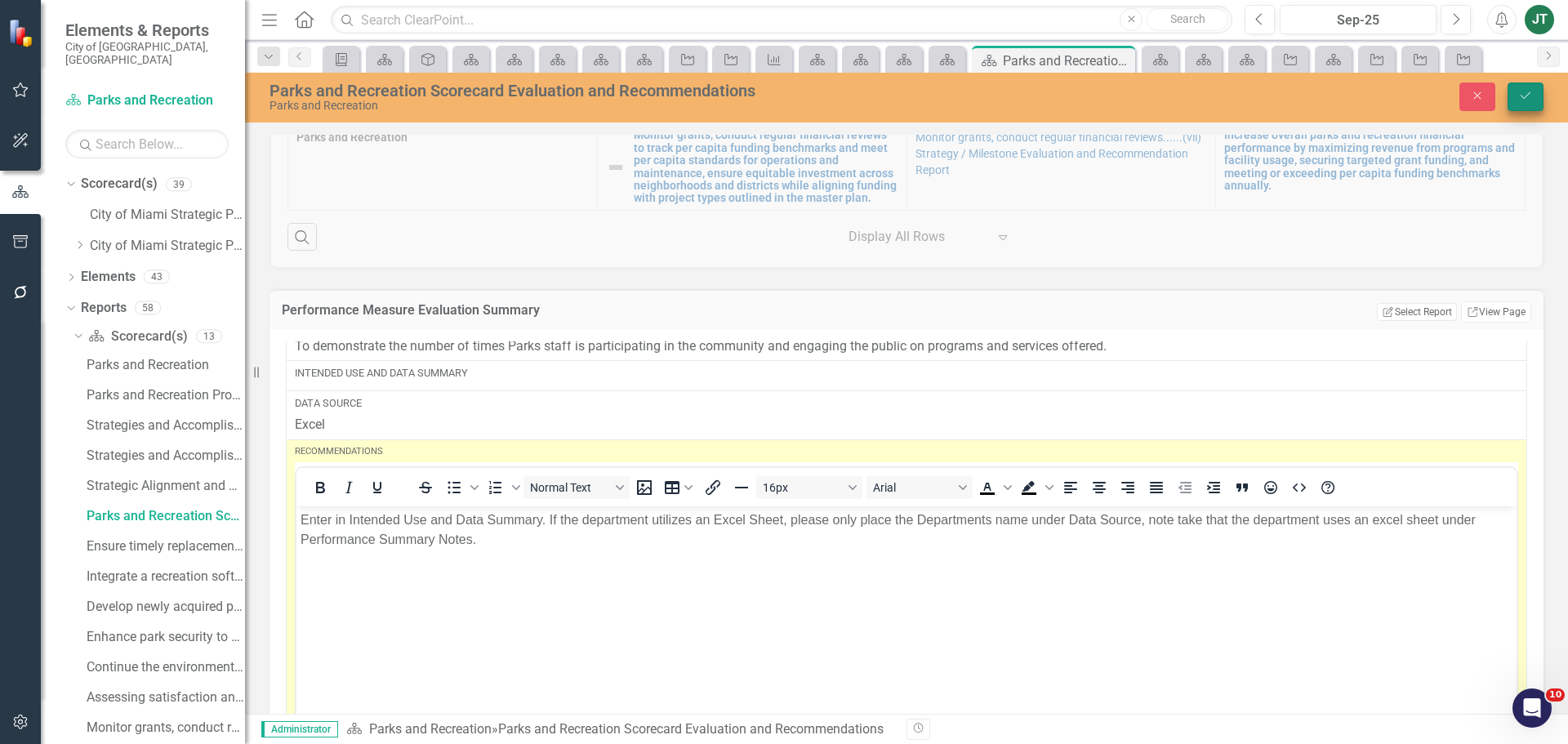
click at [1513, 96] on button "Save" at bounding box center [1525, 96] width 36 height 29
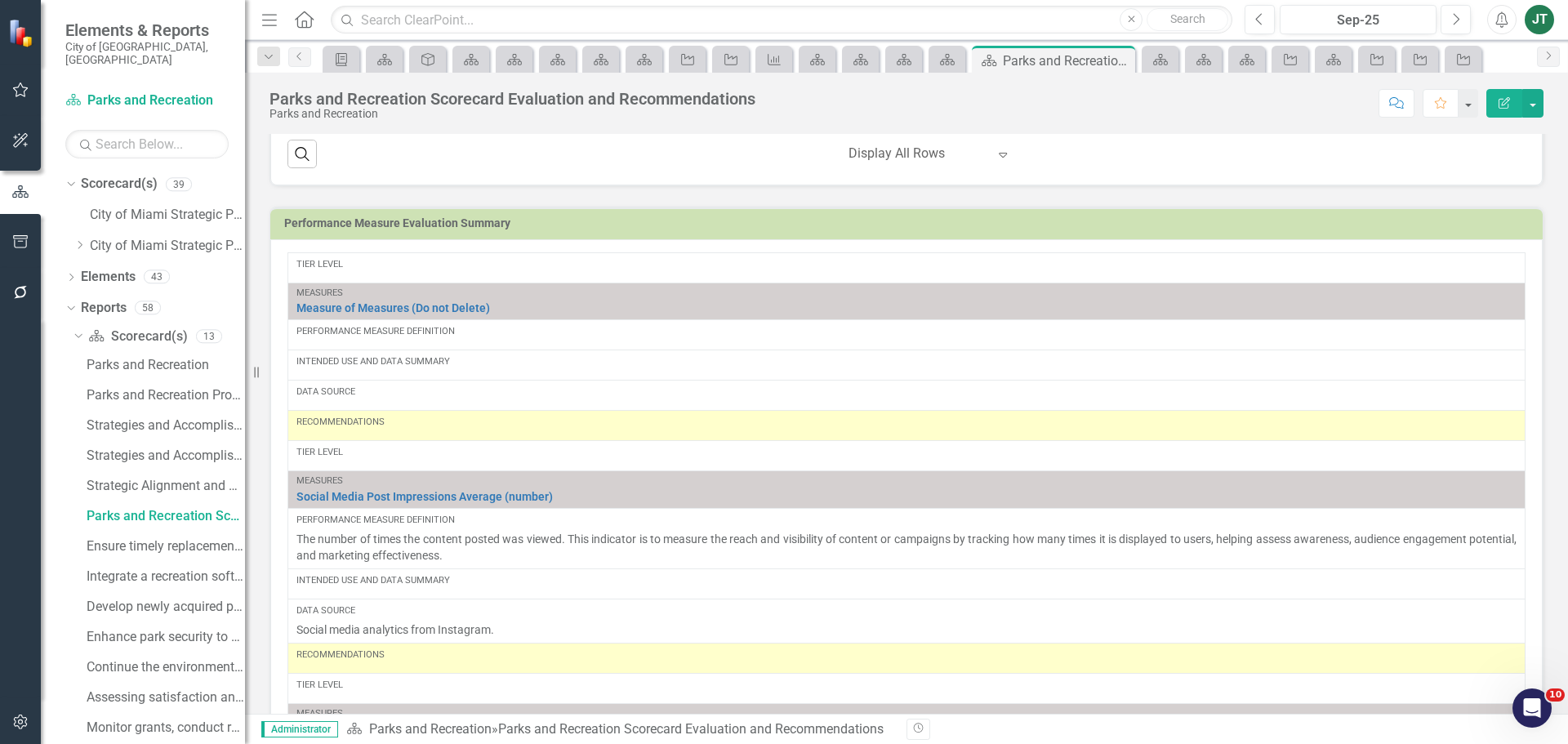
click at [1390, 221] on h3 "Performance Measure Evaluation Summary" at bounding box center [909, 223] width 1251 height 12
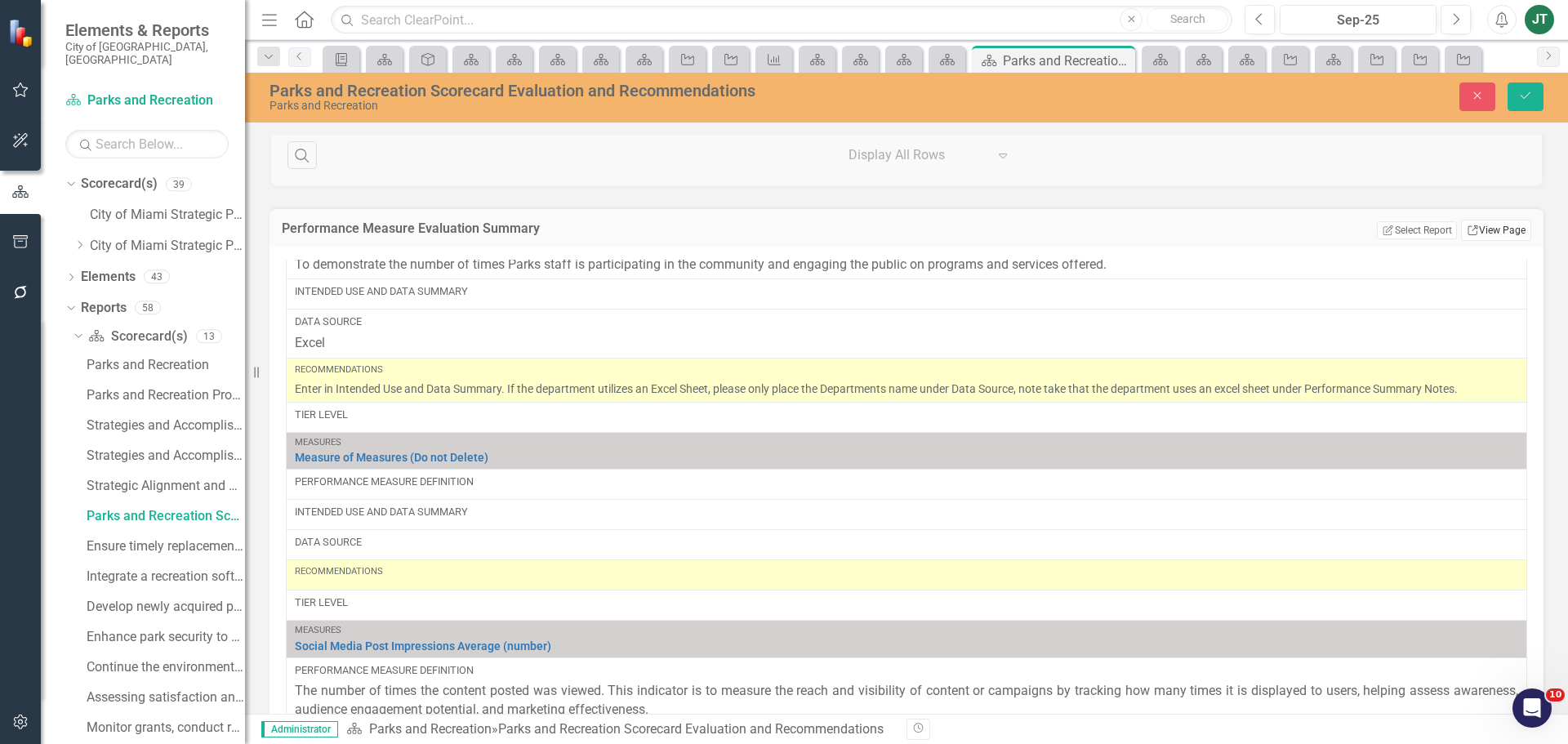
click at [1492, 228] on link "Link View Page" at bounding box center [1497, 230] width 70 height 21
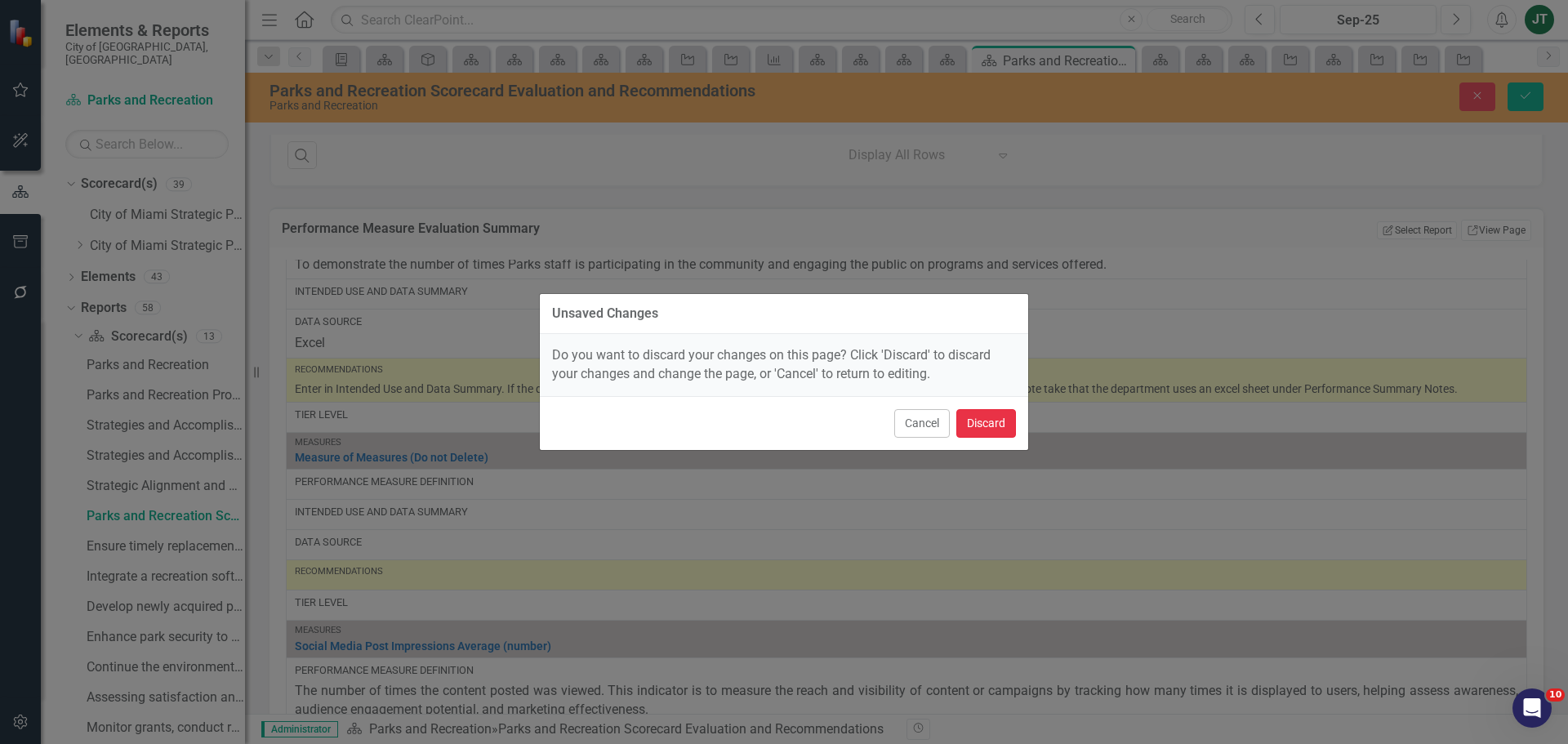
click at [999, 433] on button "Discard" at bounding box center [986, 423] width 59 height 29
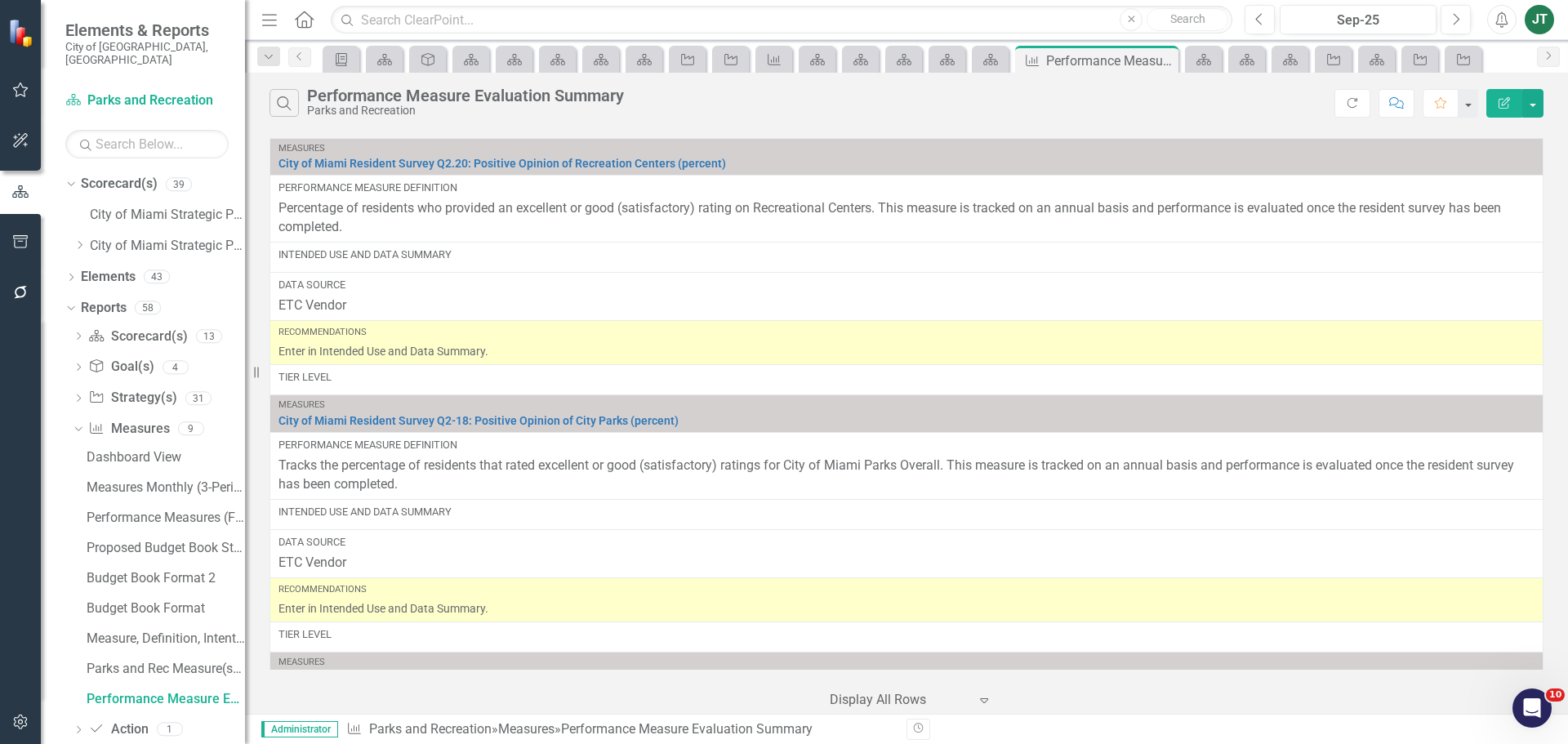
click at [1499, 104] on icon "Edit Report" at bounding box center [1505, 103] width 15 height 11
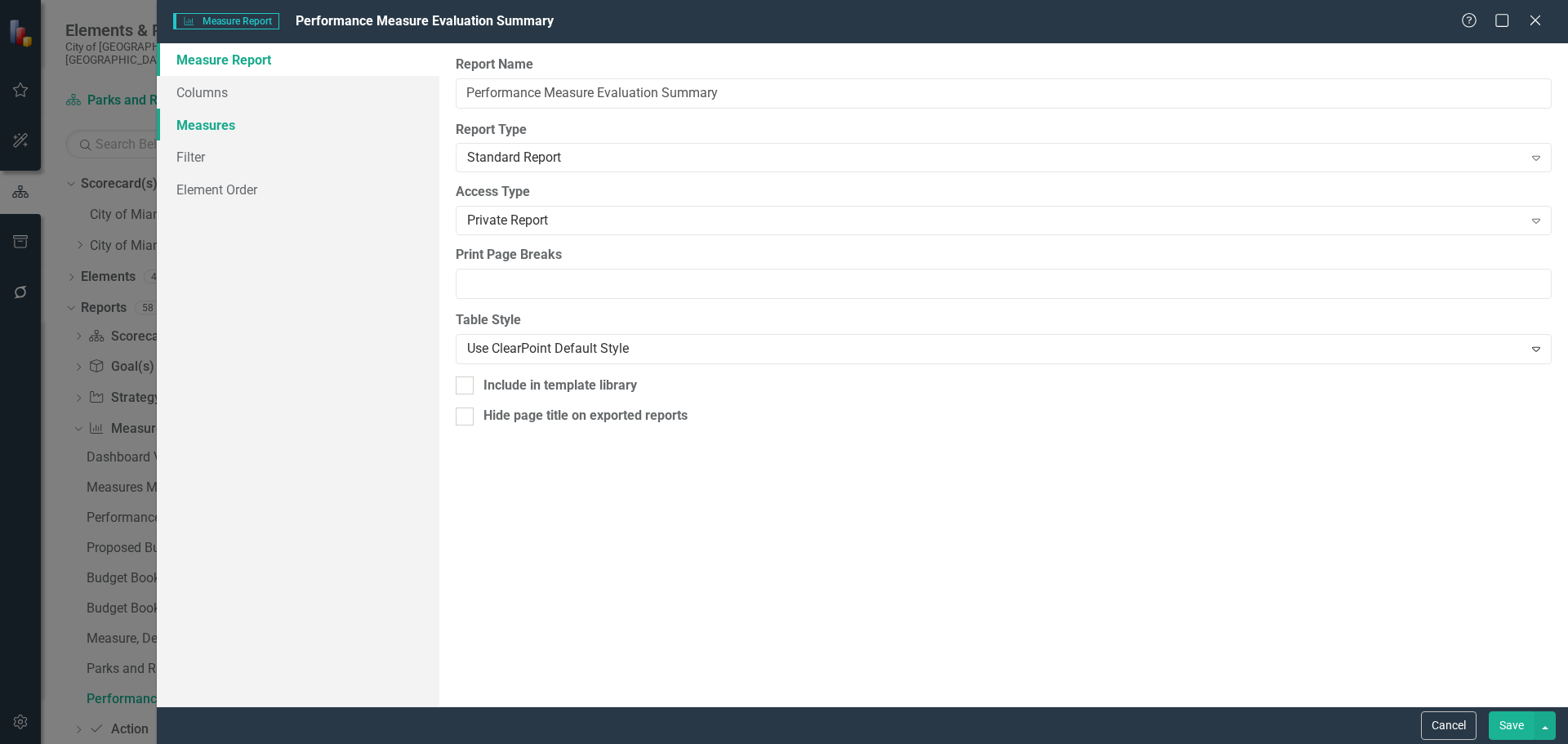
click at [233, 122] on link "Measures" at bounding box center [299, 125] width 283 height 32
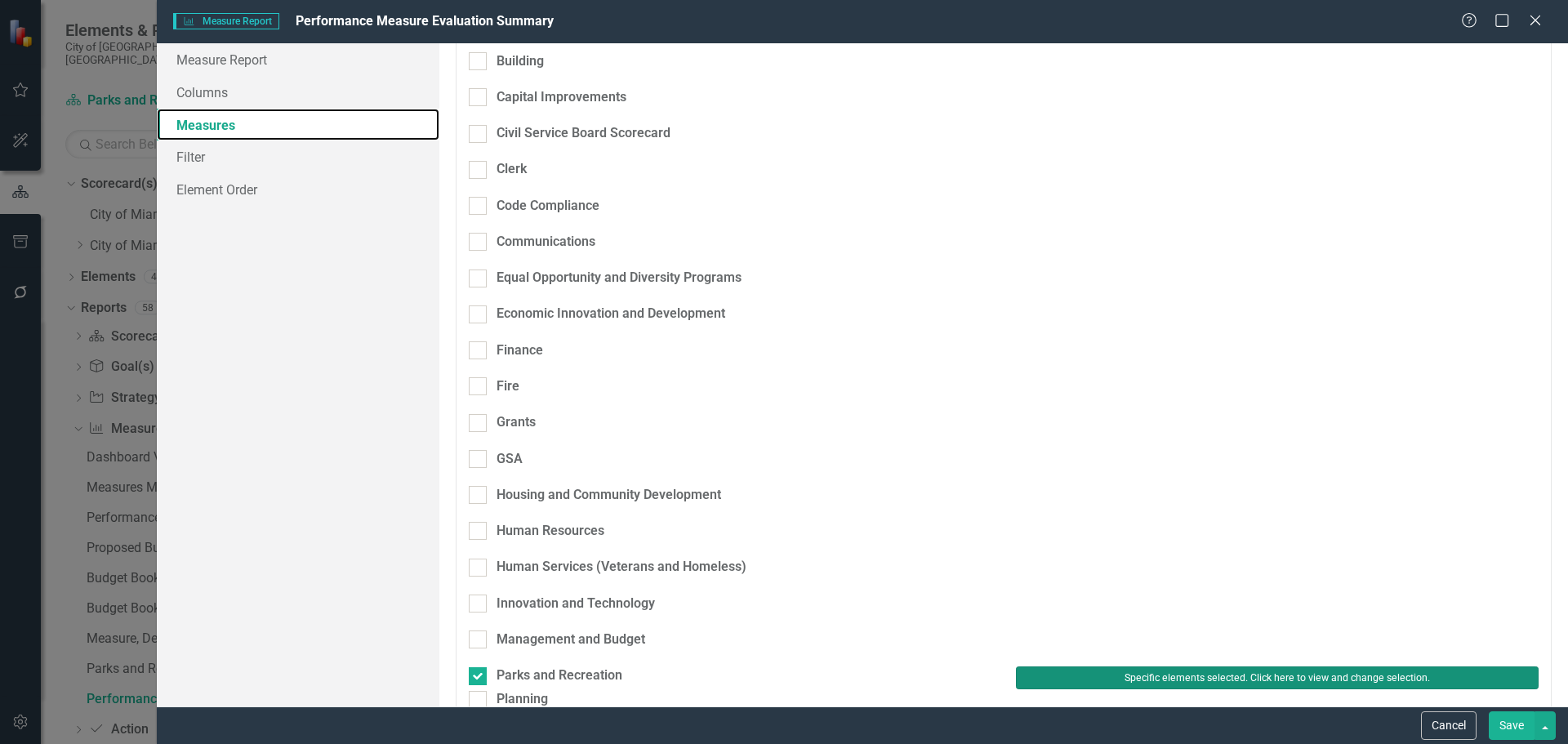
scroll to position [245, 0]
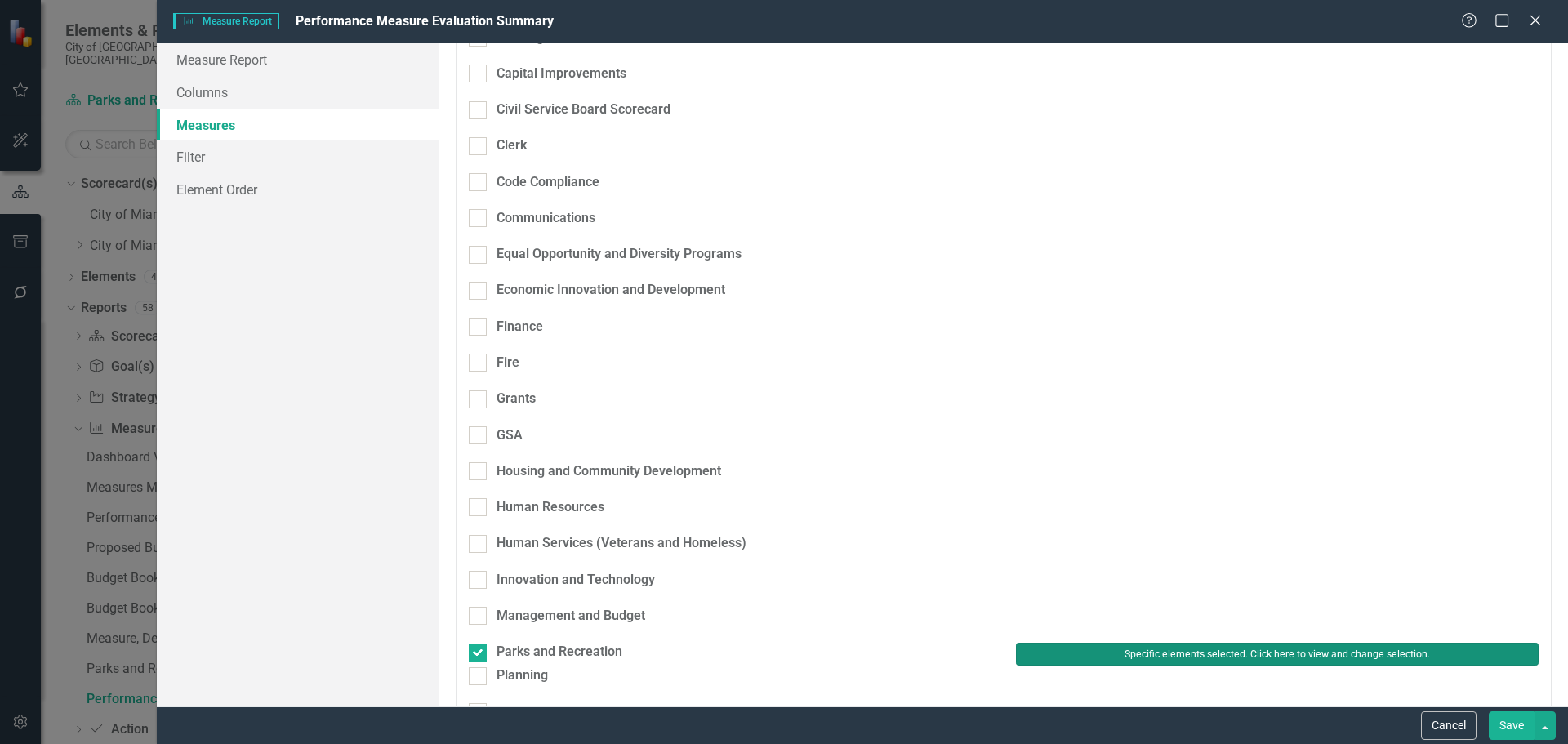
click at [1182, 642] on button "Specific elements selected. Click here to view and change selection." at bounding box center [1277, 653] width 522 height 23
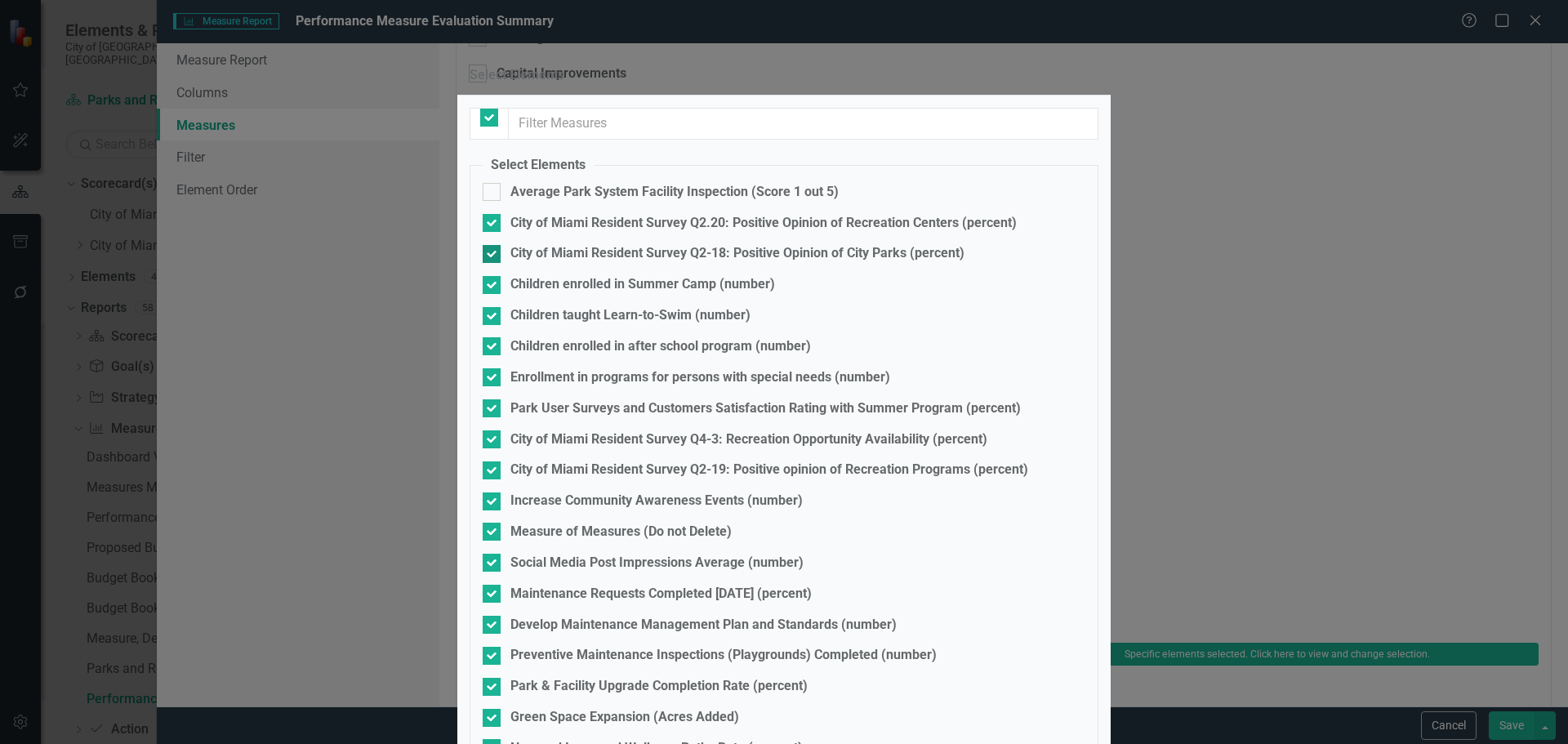
checkbox input "false"
click at [489, 522] on input "Measure of Measures (Do not Delete)" at bounding box center [487, 527] width 10 height 10
checkbox input "false"
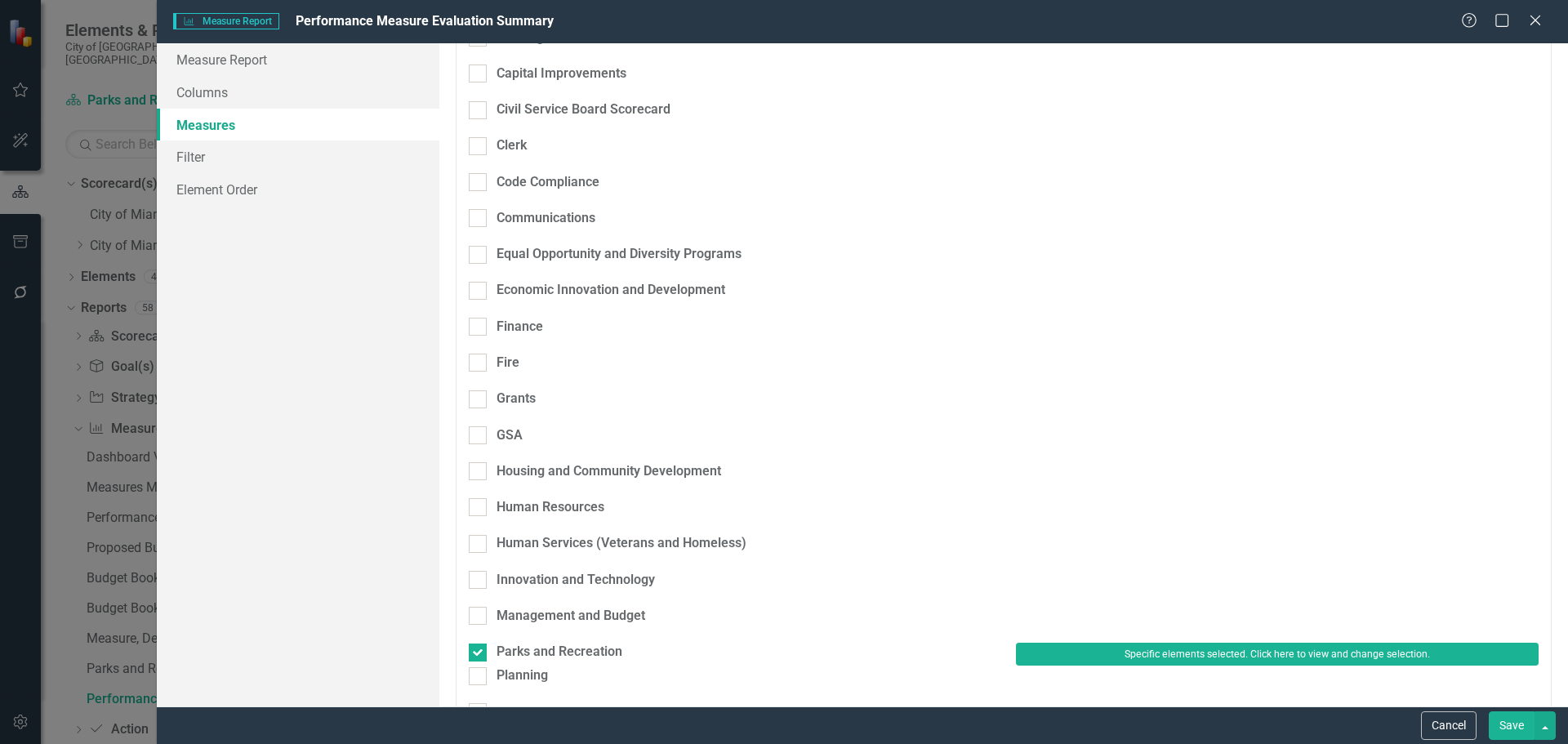
click at [1501, 722] on button "Save" at bounding box center [1512, 726] width 45 height 29
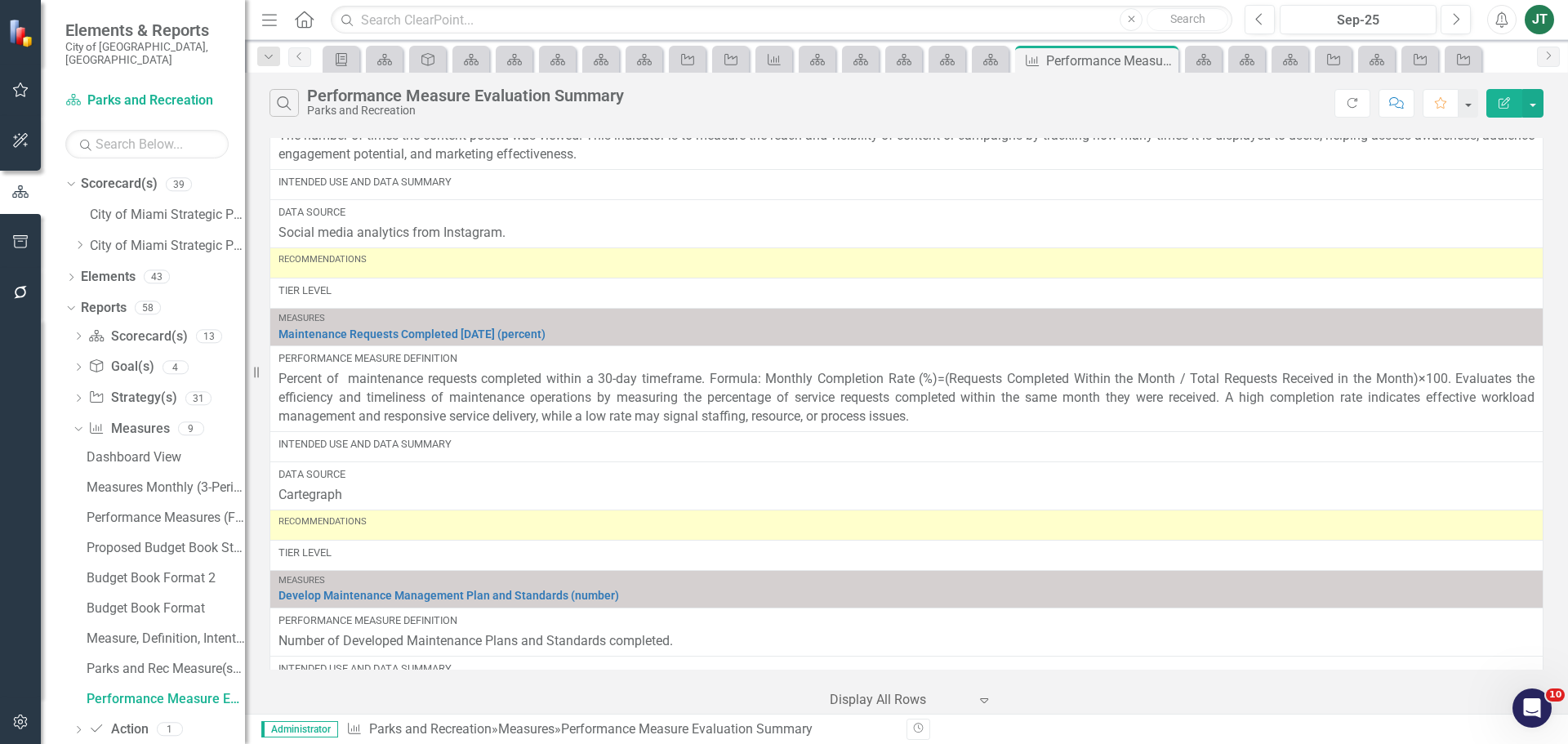
scroll to position [2450, 0]
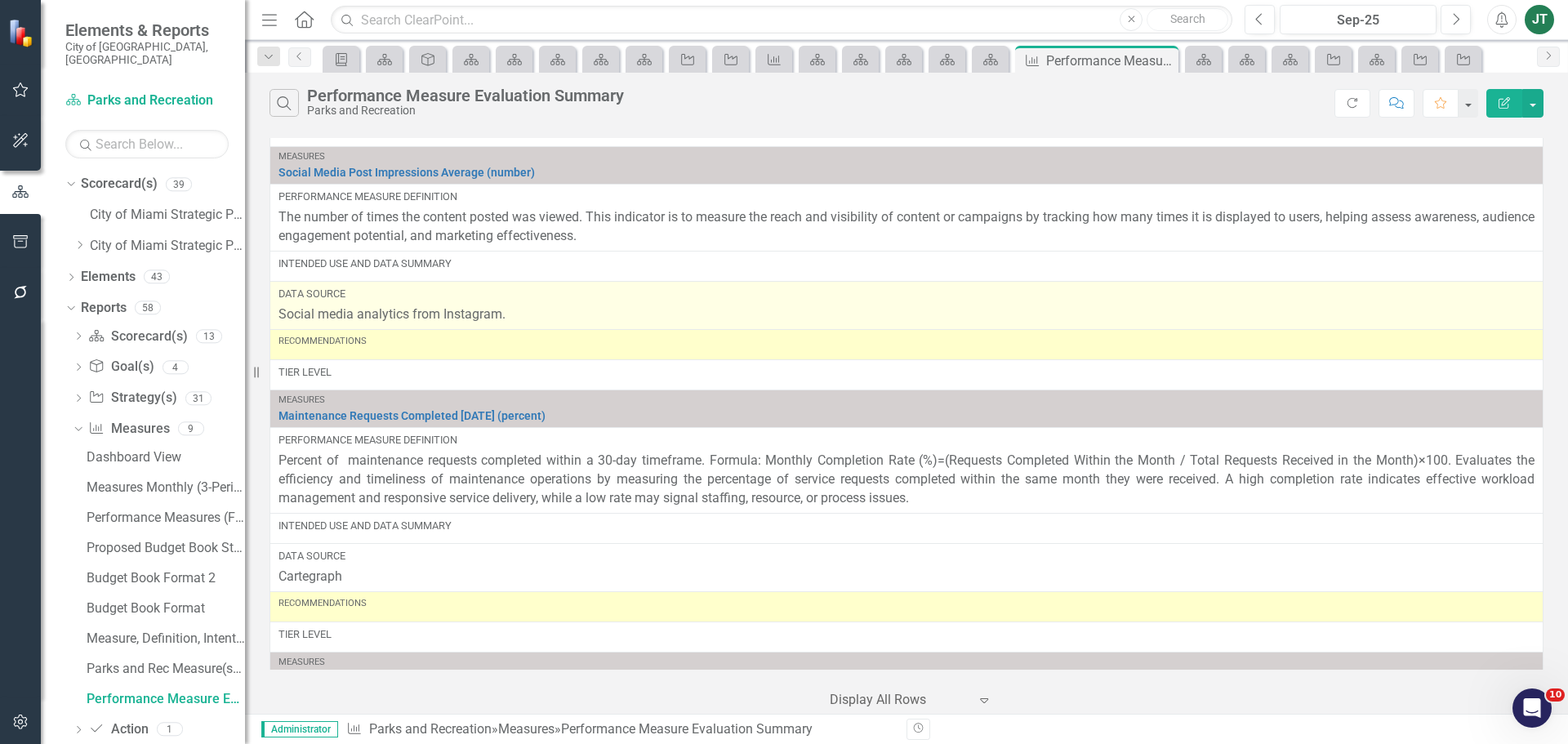
click at [438, 312] on p "Social media analytics from Instagram." at bounding box center [906, 314] width 1256 height 18
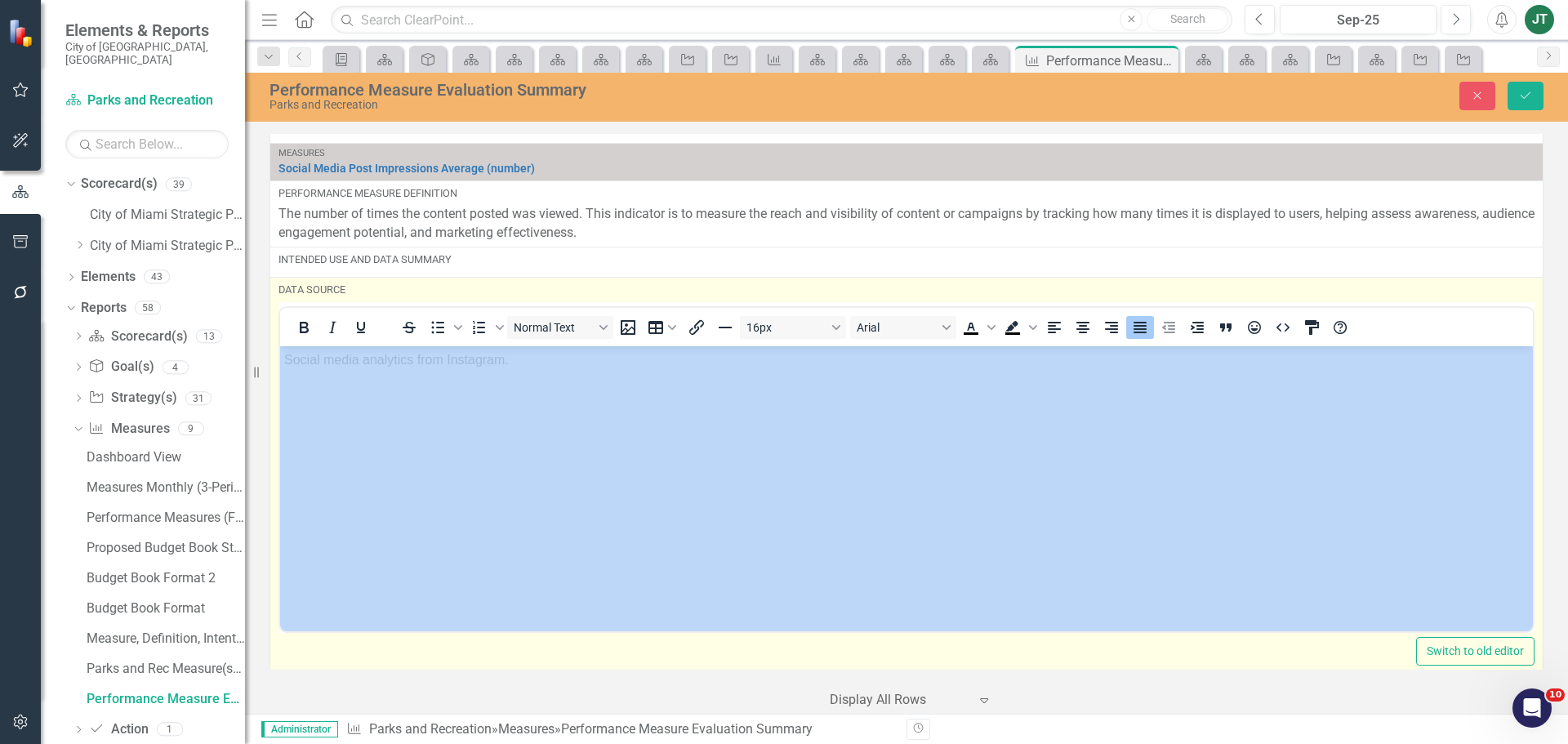
scroll to position [0, 0]
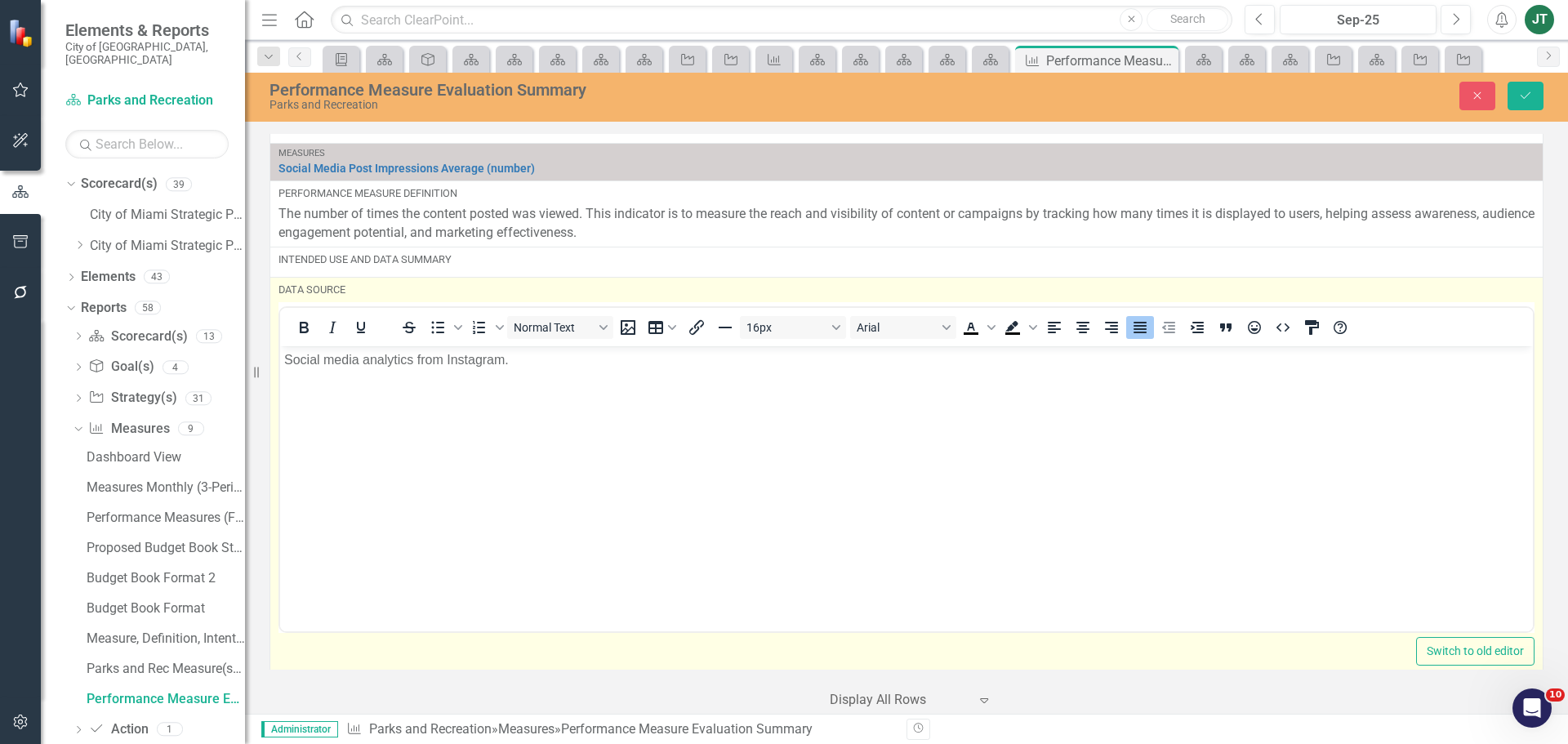
click at [403, 386] on body "Social media analytics from Instagram." at bounding box center [906, 468] width 1253 height 245
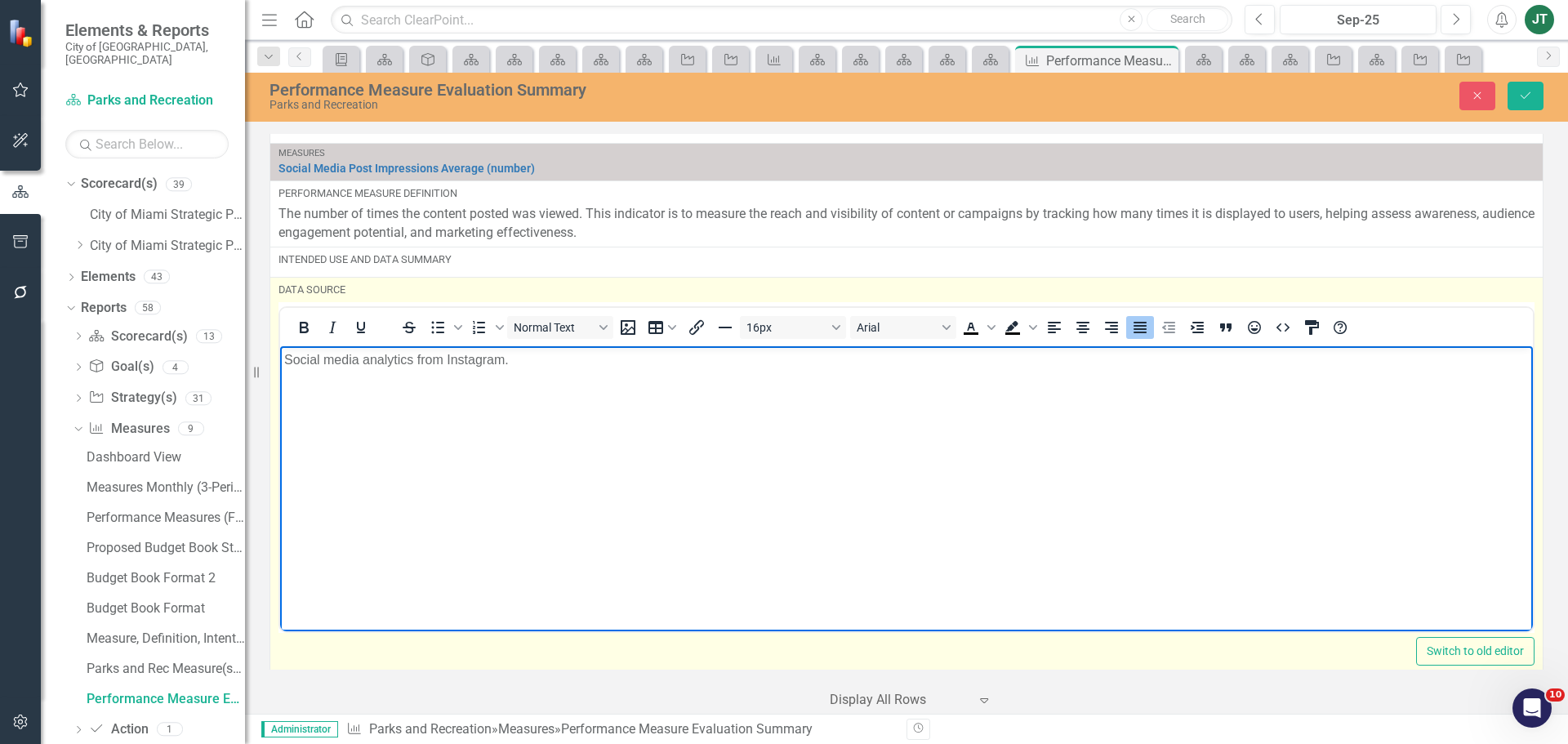
click at [422, 368] on p "Social media analytics from Instagram." at bounding box center [906, 359] width 1245 height 19
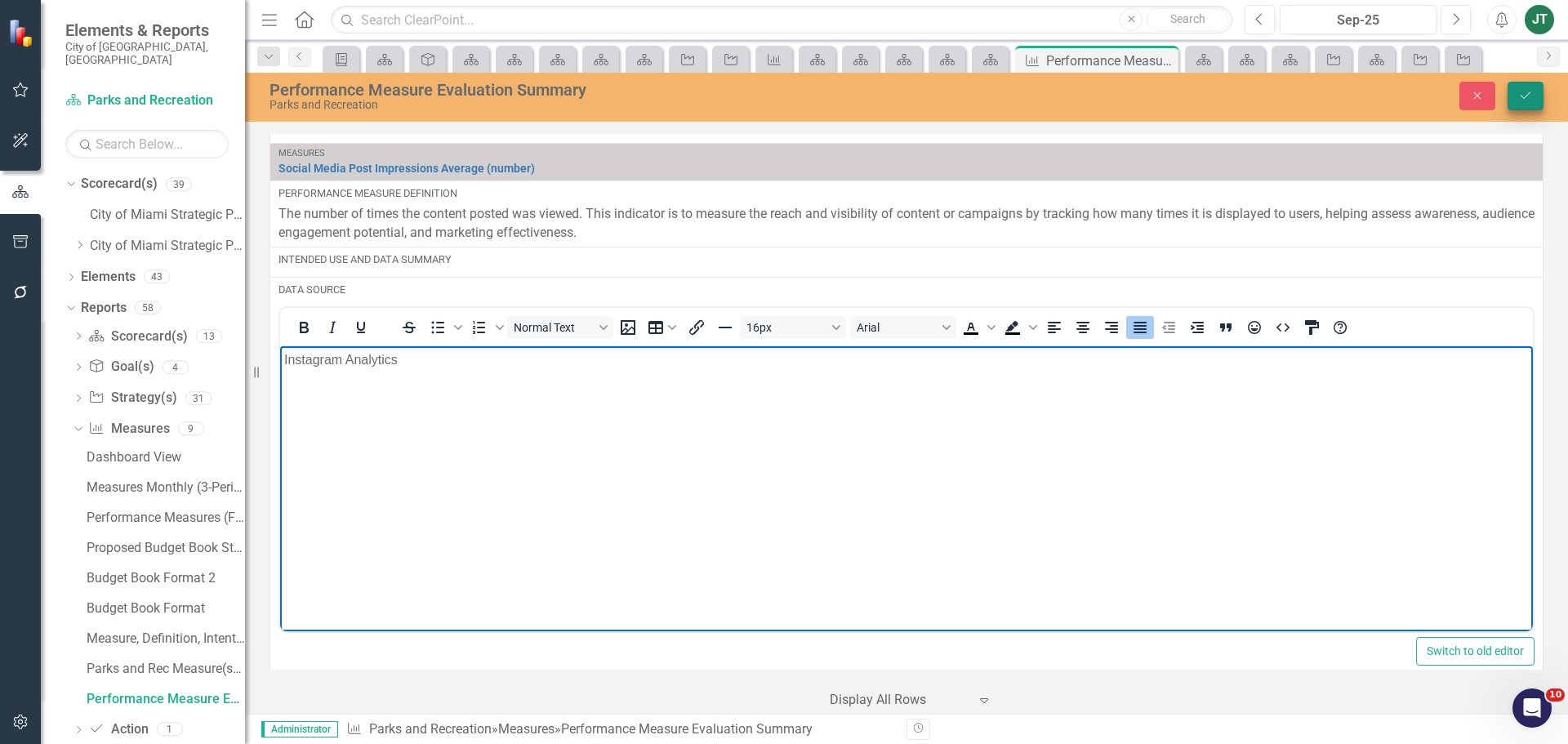
click at [1517, 93] on button "Save" at bounding box center [1525, 95] width 36 height 29
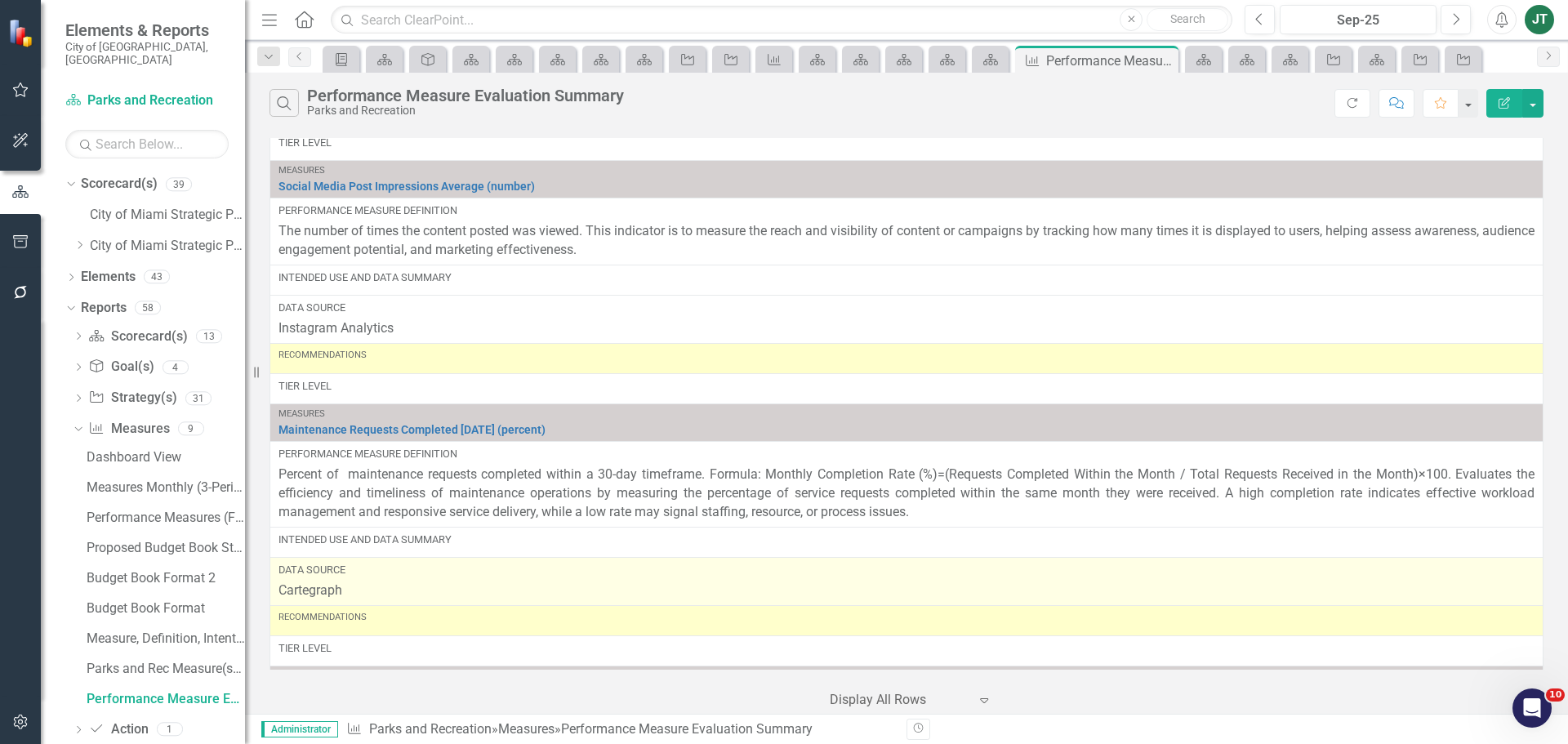
scroll to position [2368, 0]
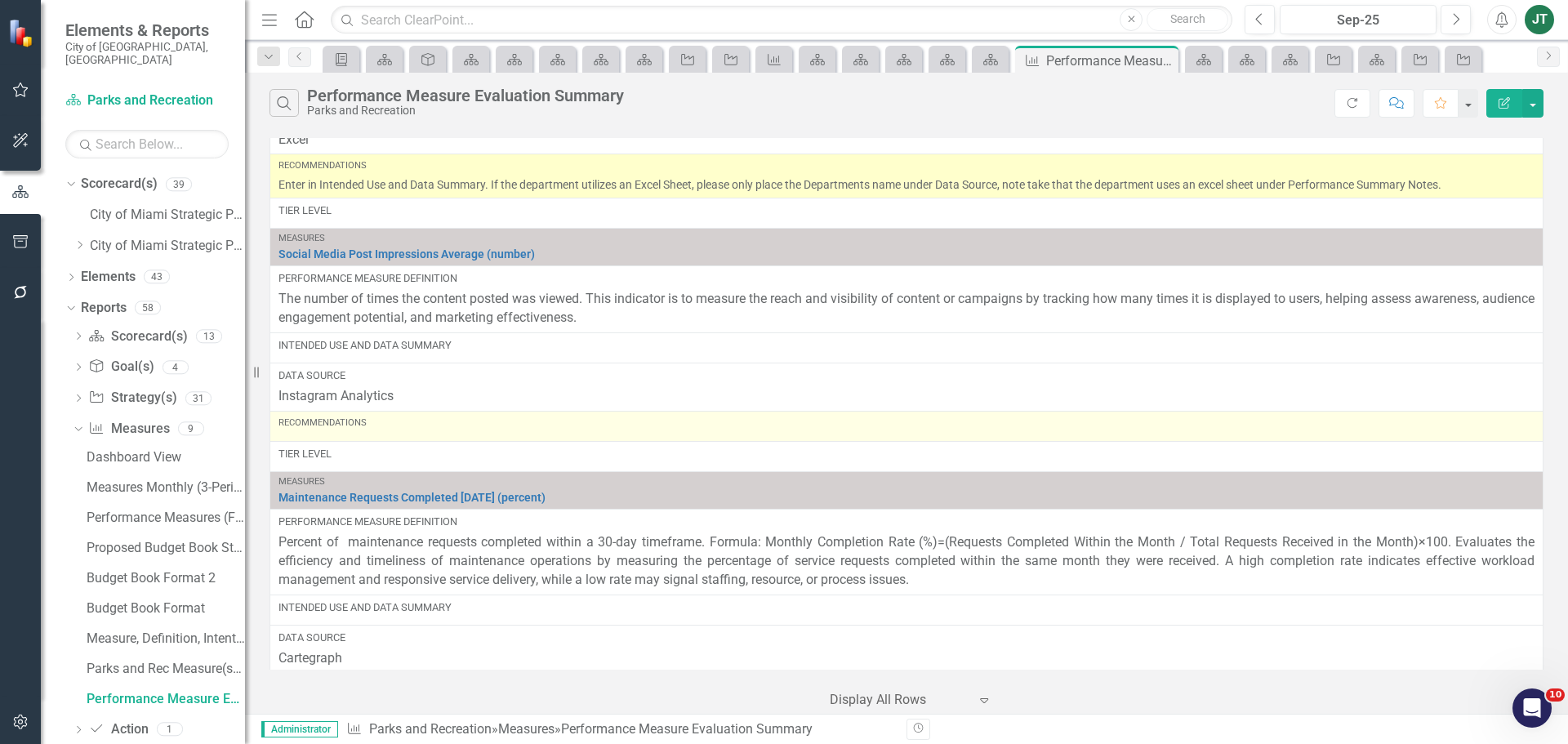
click at [361, 424] on div "Recommendations" at bounding box center [906, 423] width 1256 height 13
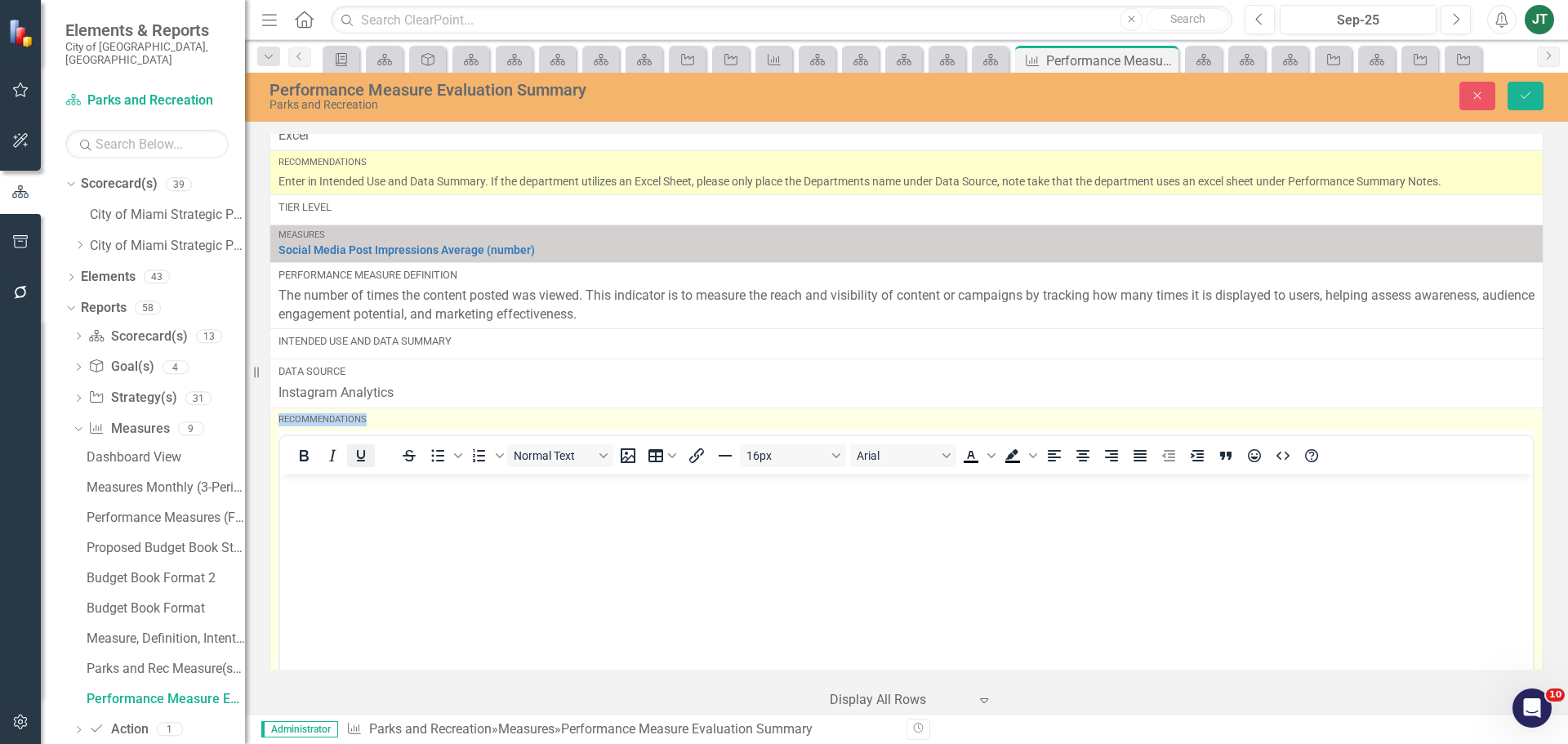
scroll to position [0, 0]
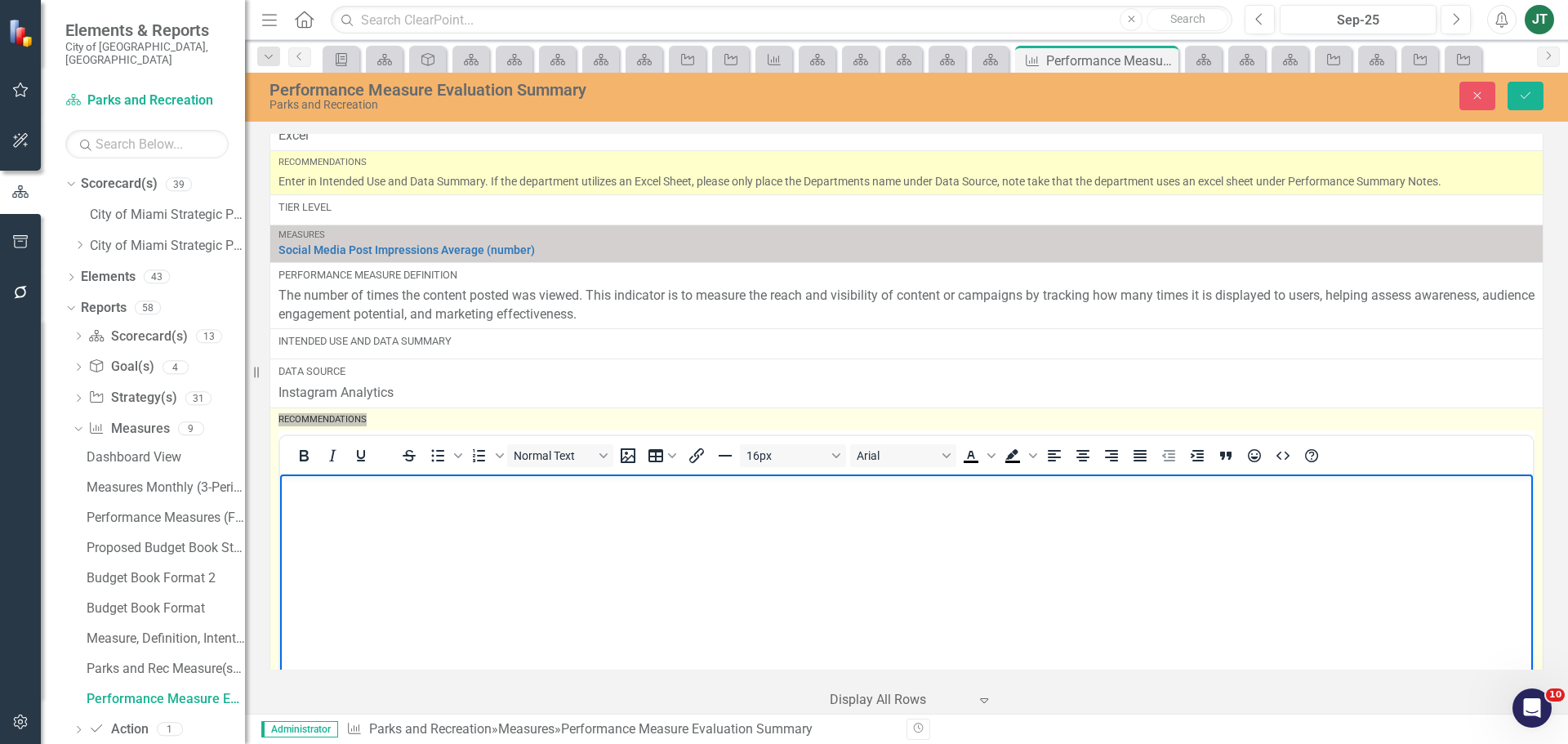
click at [324, 493] on p "Rich Text Area. Press ALT-0 for help." at bounding box center [906, 487] width 1245 height 19
paste body "Rich Text Area. Press ALT-0 for help."
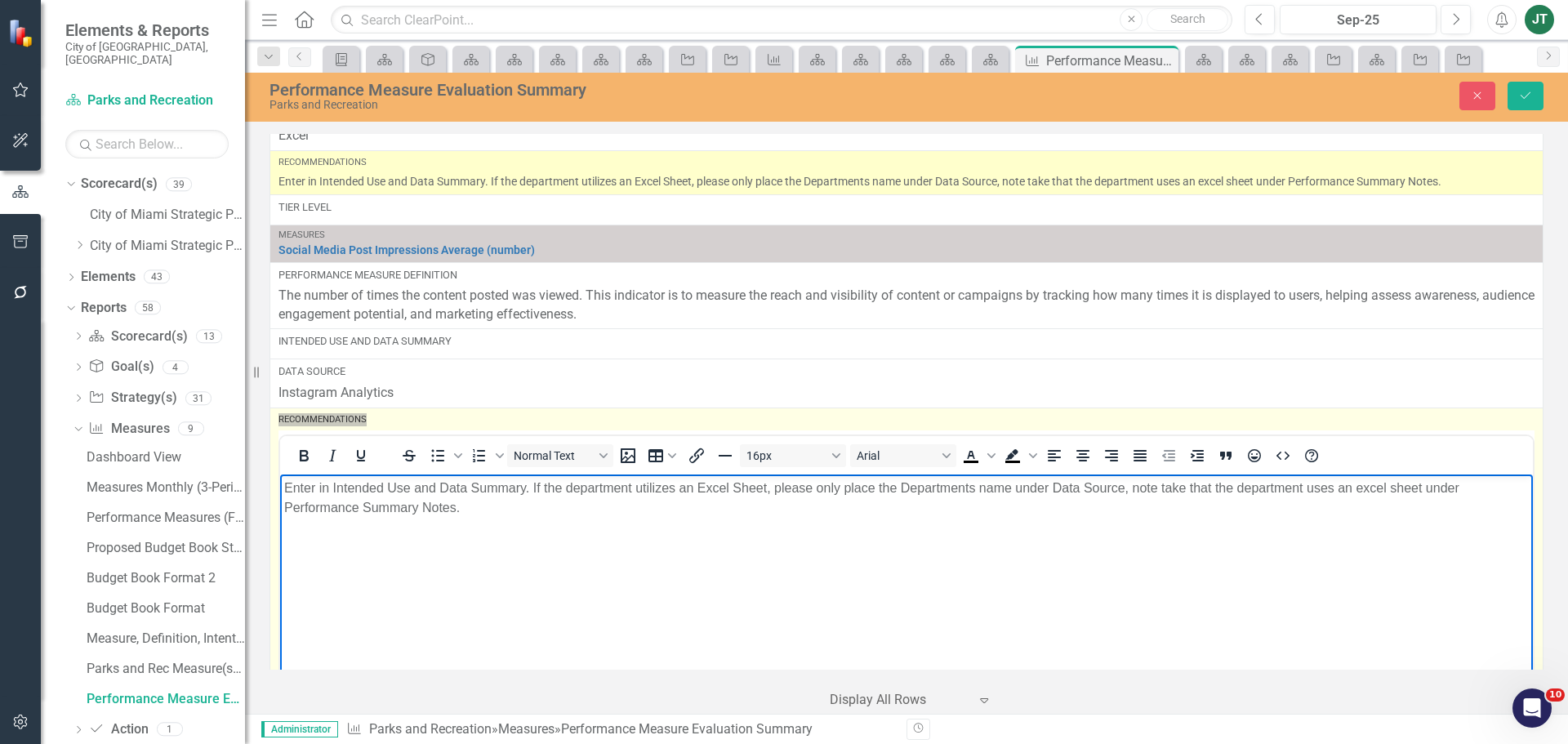
click at [446, 503] on p "Enter in Intended Use and Data Summary. If the department utilizes an Excel She…" at bounding box center [906, 497] width 1245 height 39
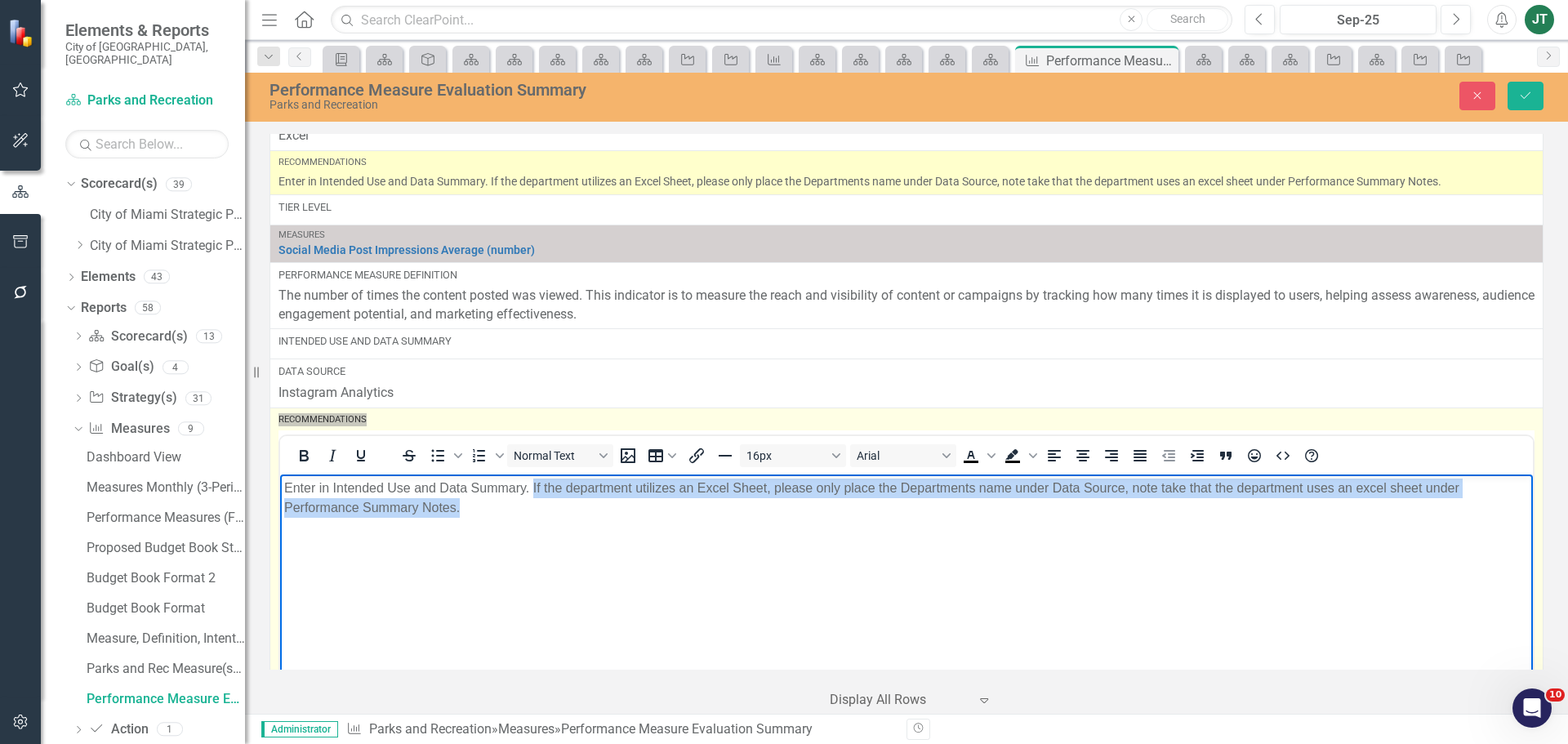
drag, startPoint x: 533, startPoint y: 487, endPoint x: 1321, endPoint y: 505, distance: 788.2
click at [1317, 513] on p "Enter in Intended Use and Data Summary. If the department utilizes an Excel She…" at bounding box center [906, 497] width 1245 height 39
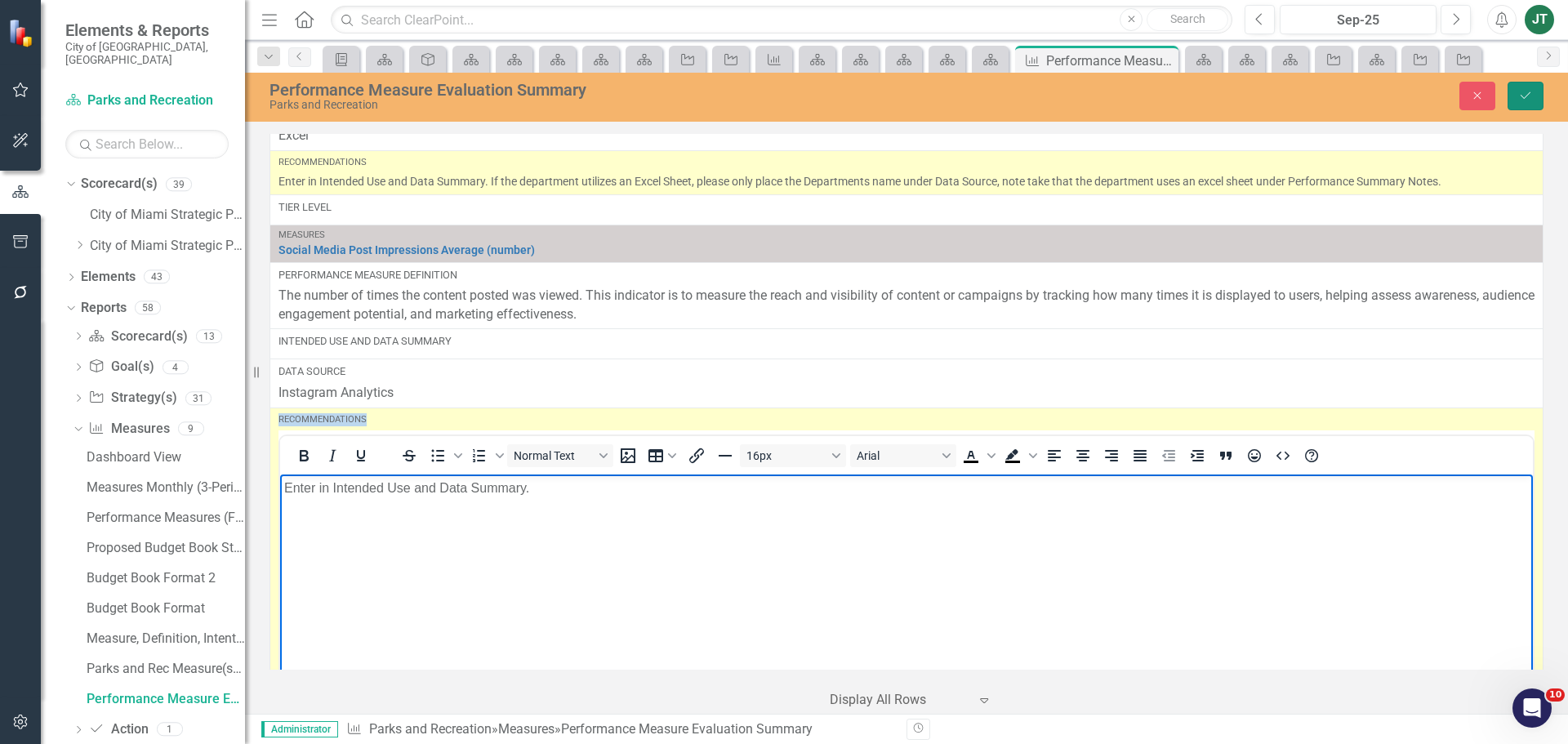
click at [1525, 97] on icon "Save" at bounding box center [1525, 95] width 15 height 11
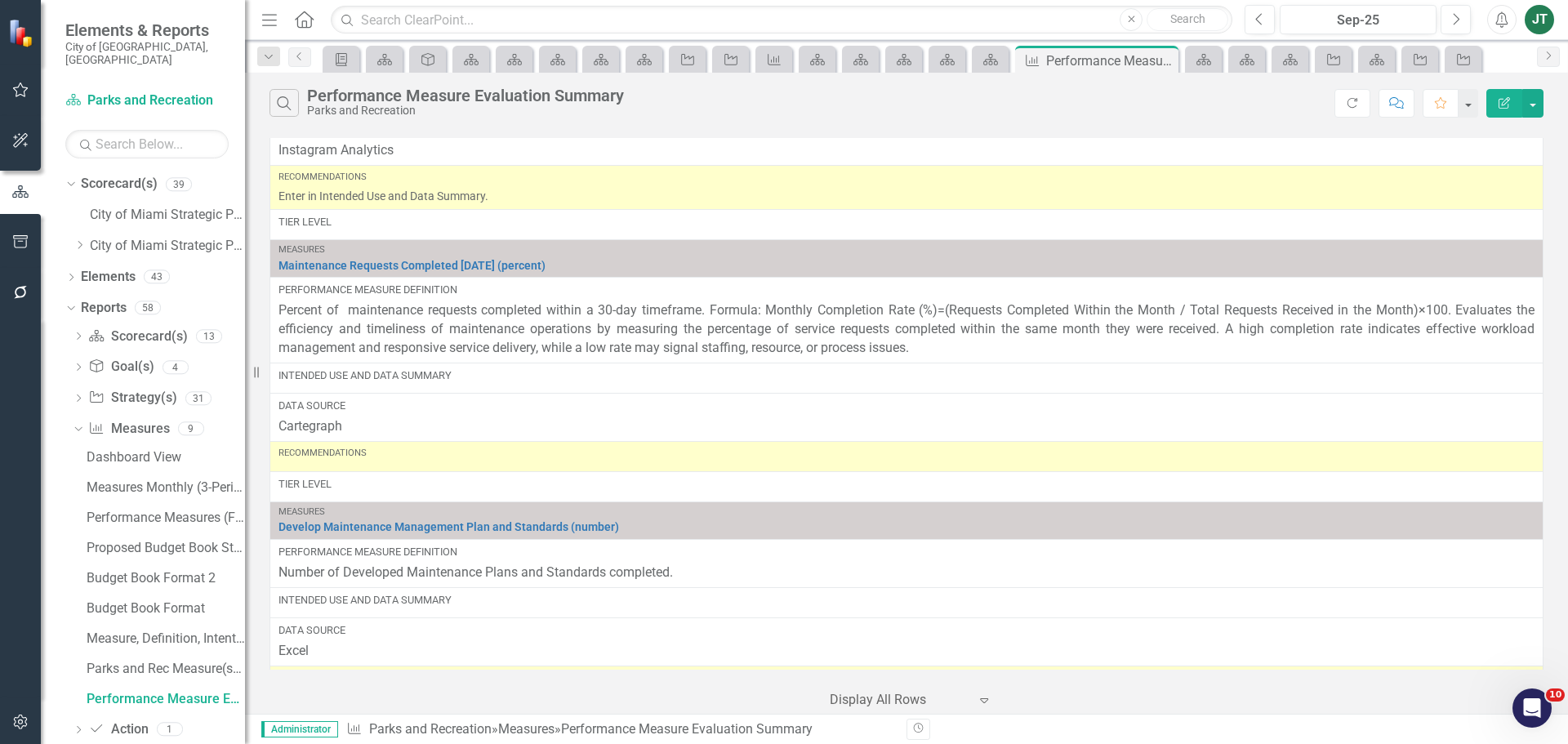
scroll to position [2613, 0]
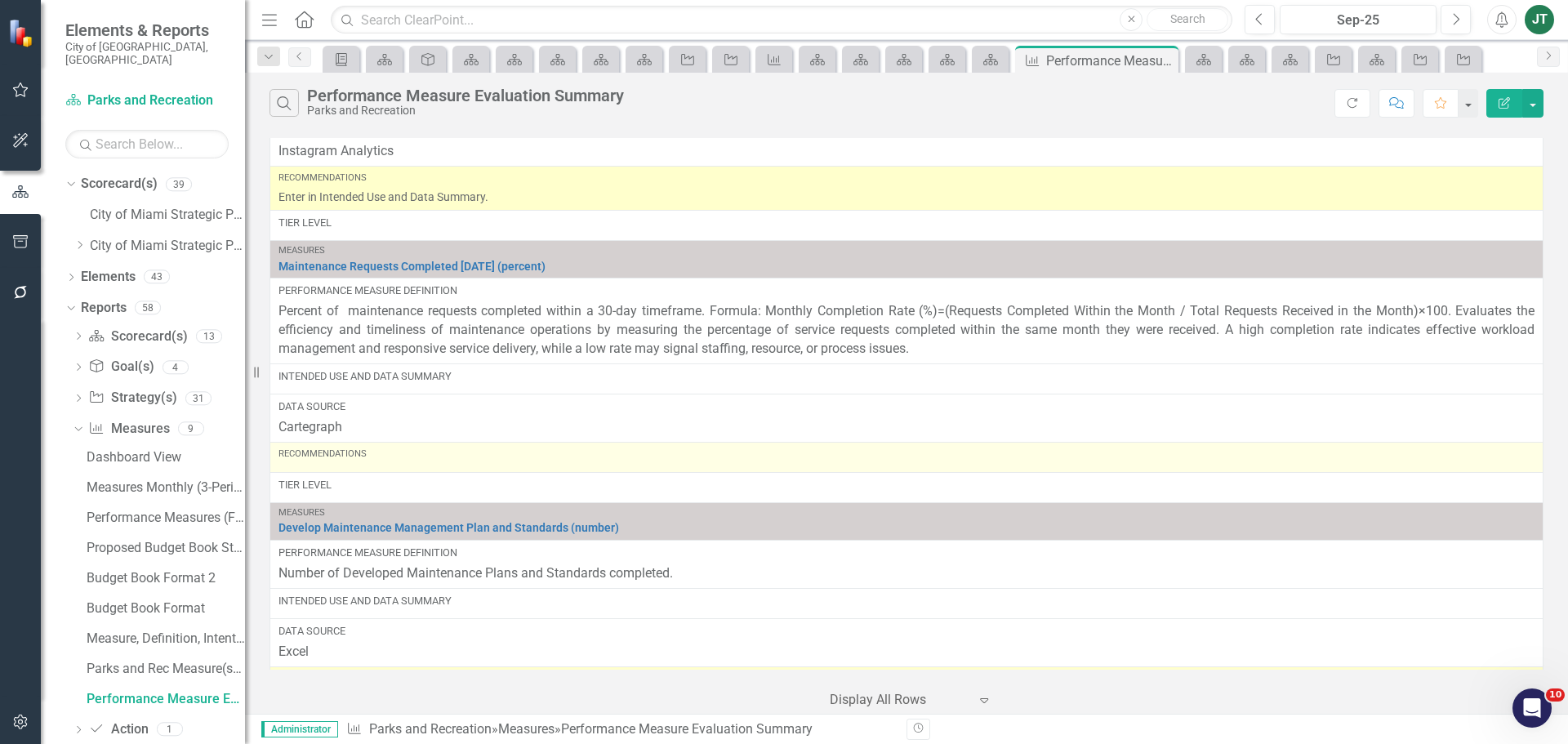
click at [346, 464] on div "Recommendations" at bounding box center [906, 457] width 1256 height 19
click at [346, 463] on div "Recommendations" at bounding box center [906, 457] width 1256 height 19
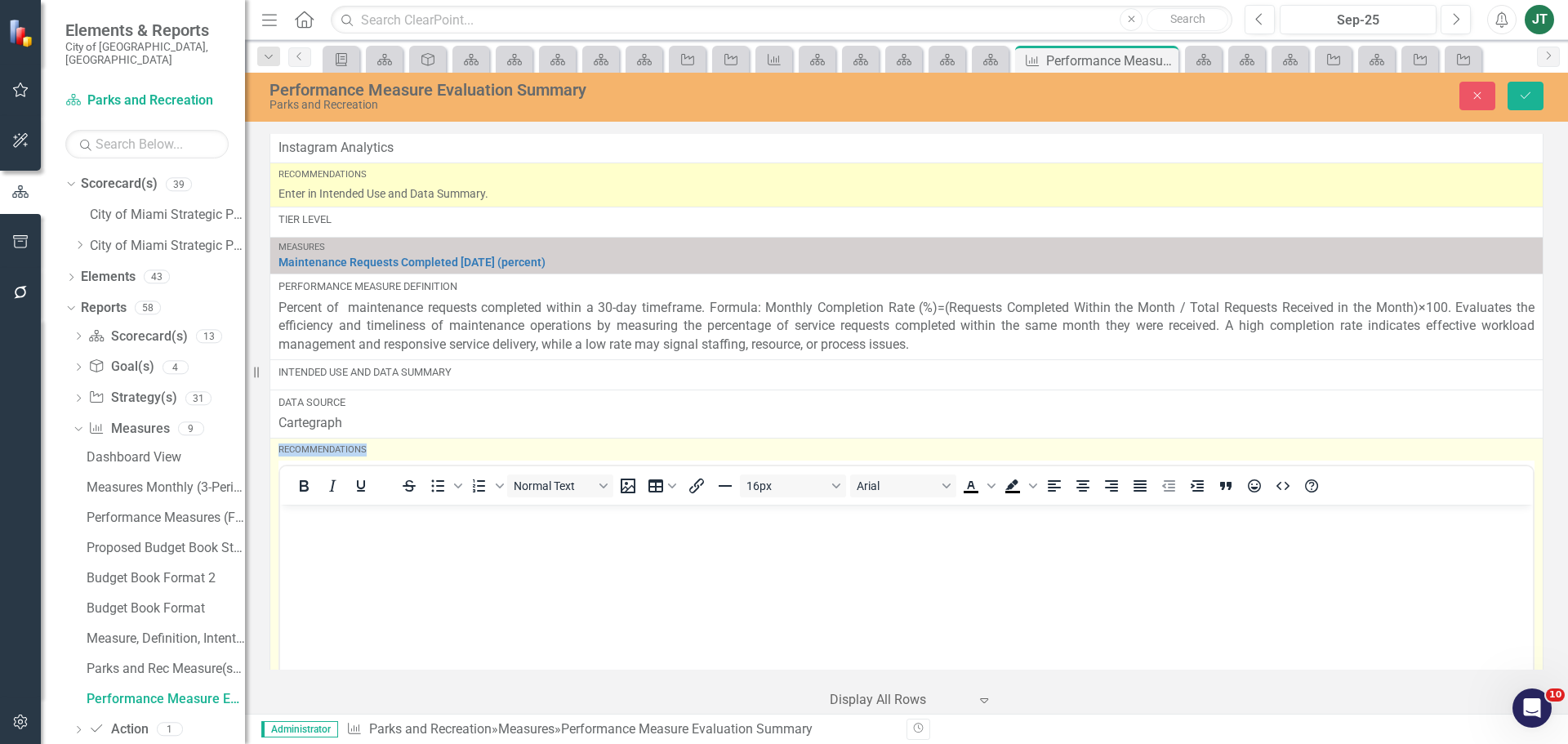
scroll to position [0, 0]
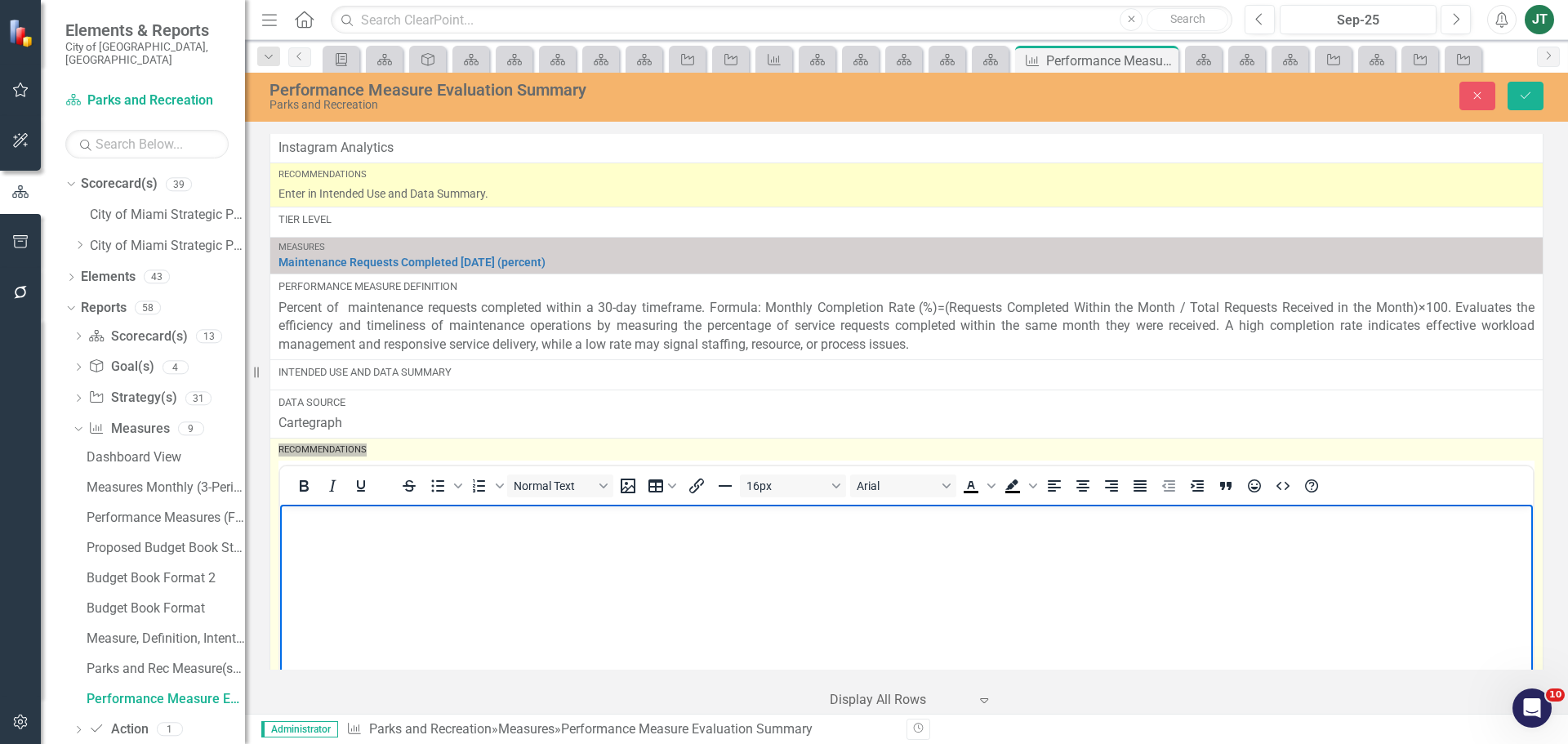
click at [351, 526] on p "Rich Text Area. Press ALT-0 for help." at bounding box center [906, 518] width 1245 height 19
paste body "Rich Text Area. Press ALT-0 for help."
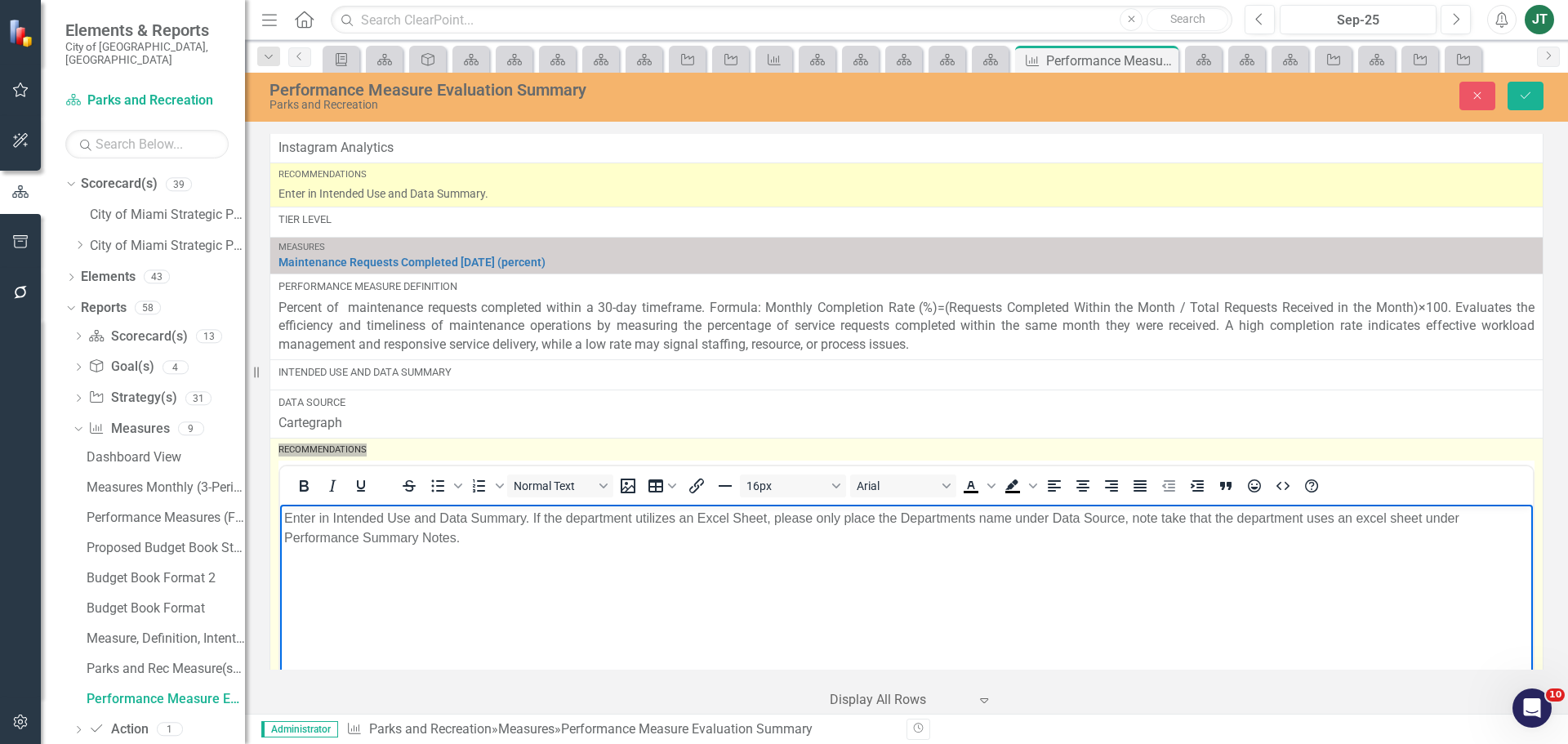
click at [446, 547] on p "Enter in Intended Use and Data Summary. If the department utilizes an Excel She…" at bounding box center [906, 528] width 1245 height 39
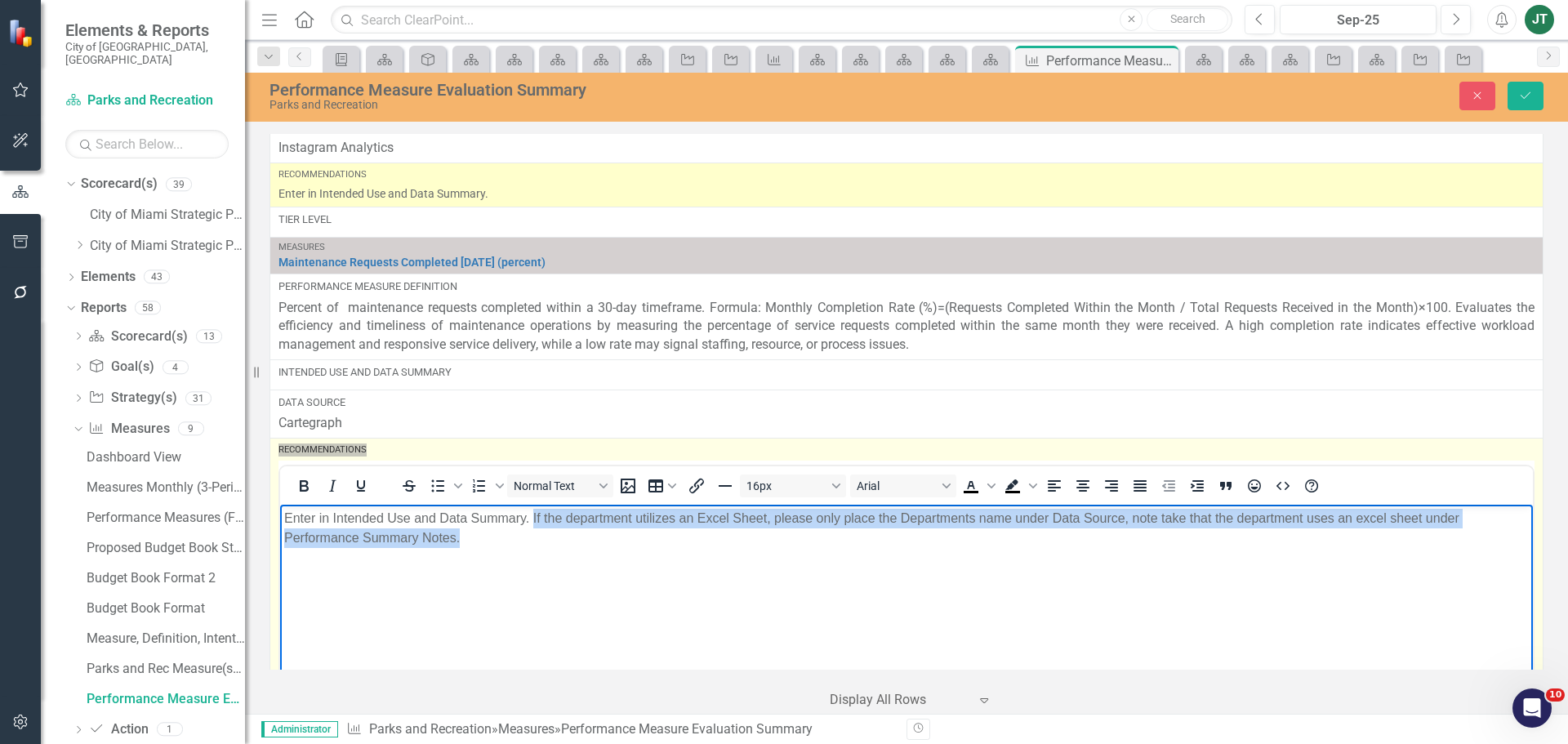
drag, startPoint x: 532, startPoint y: 513, endPoint x: 1145, endPoint y: 627, distance: 623.5
click at [1144, 628] on body "Enter in Intended Use and Data Summary. If the department utilizes an Excel She…" at bounding box center [906, 627] width 1253 height 245
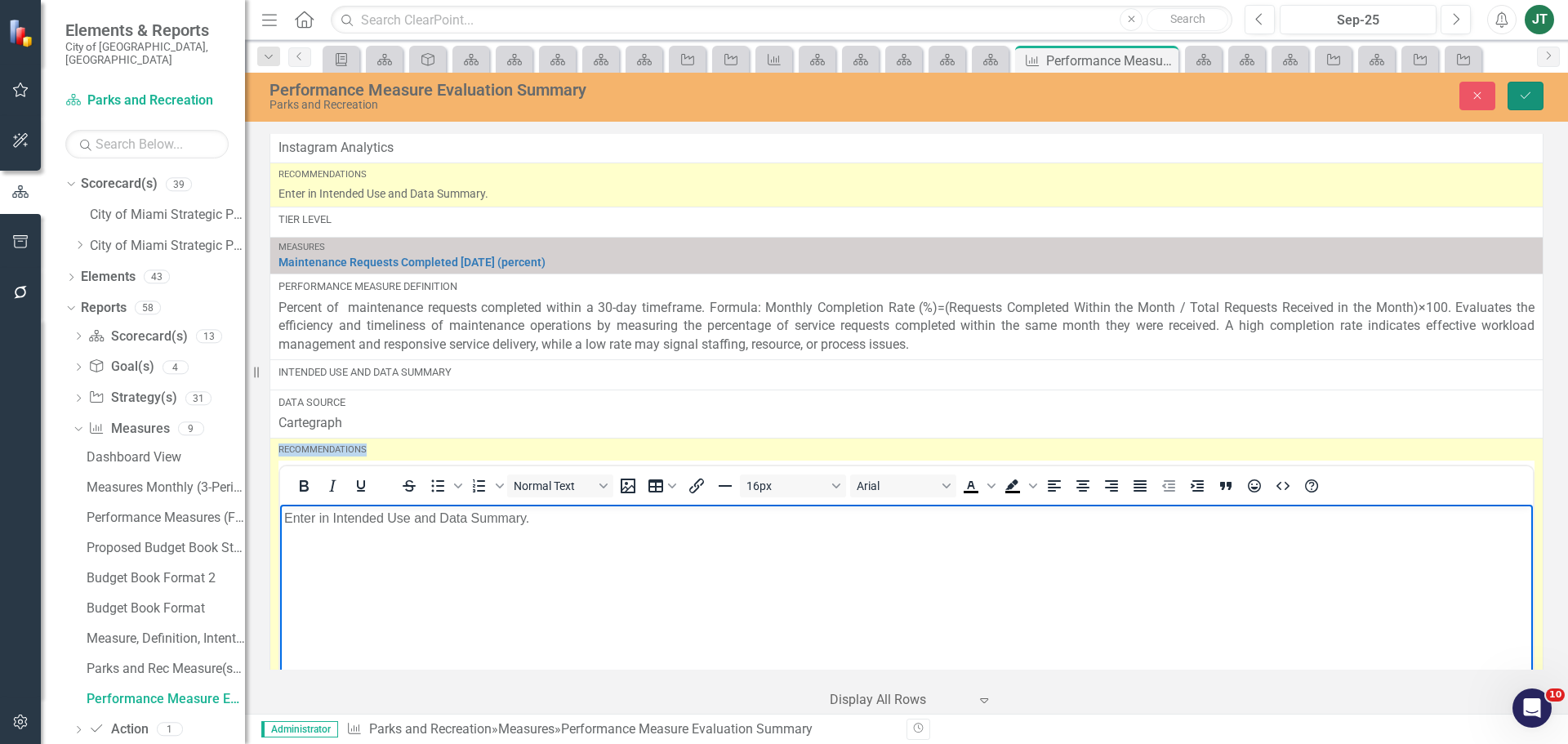
click at [1519, 99] on icon "Save" at bounding box center [1525, 95] width 15 height 11
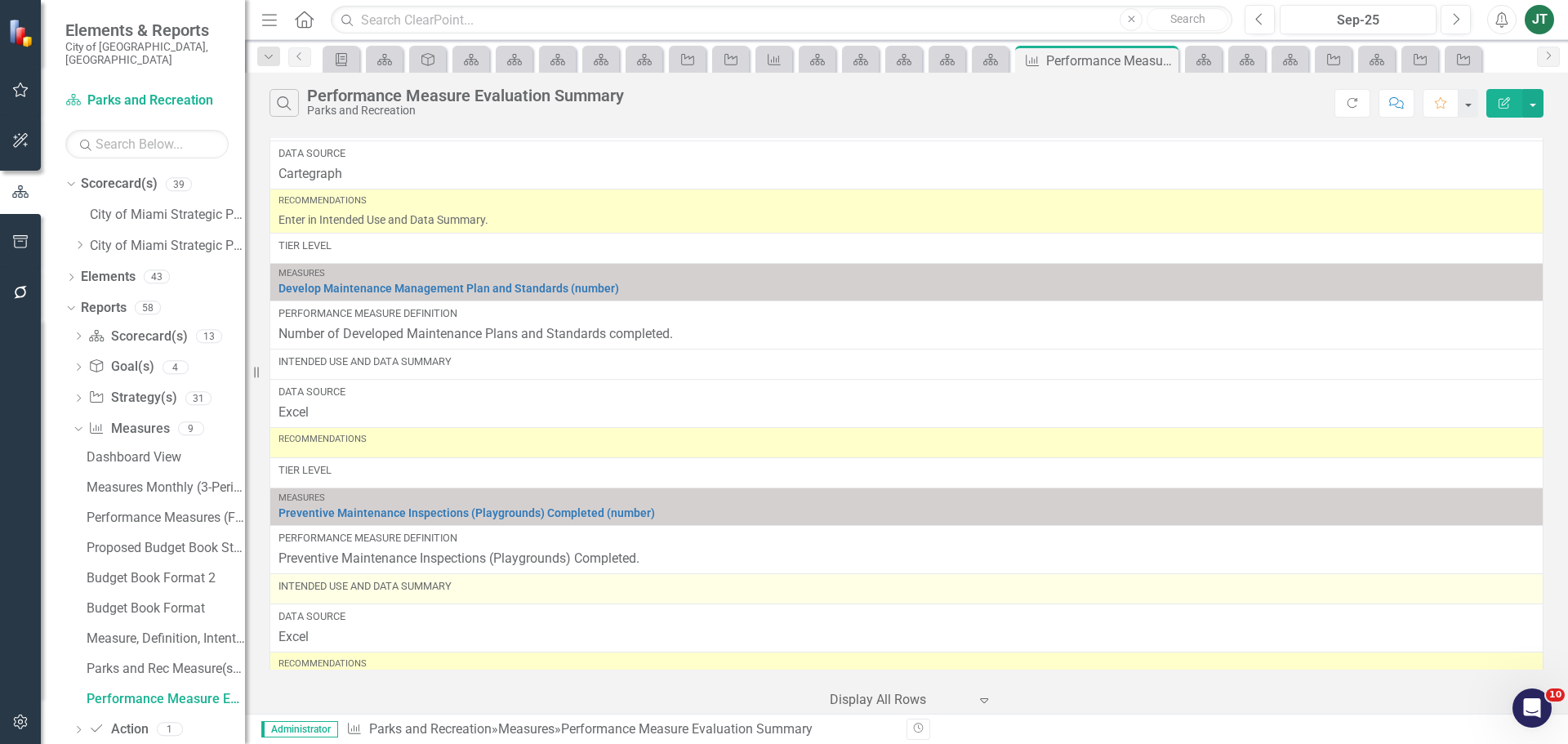
scroll to position [2940, 0]
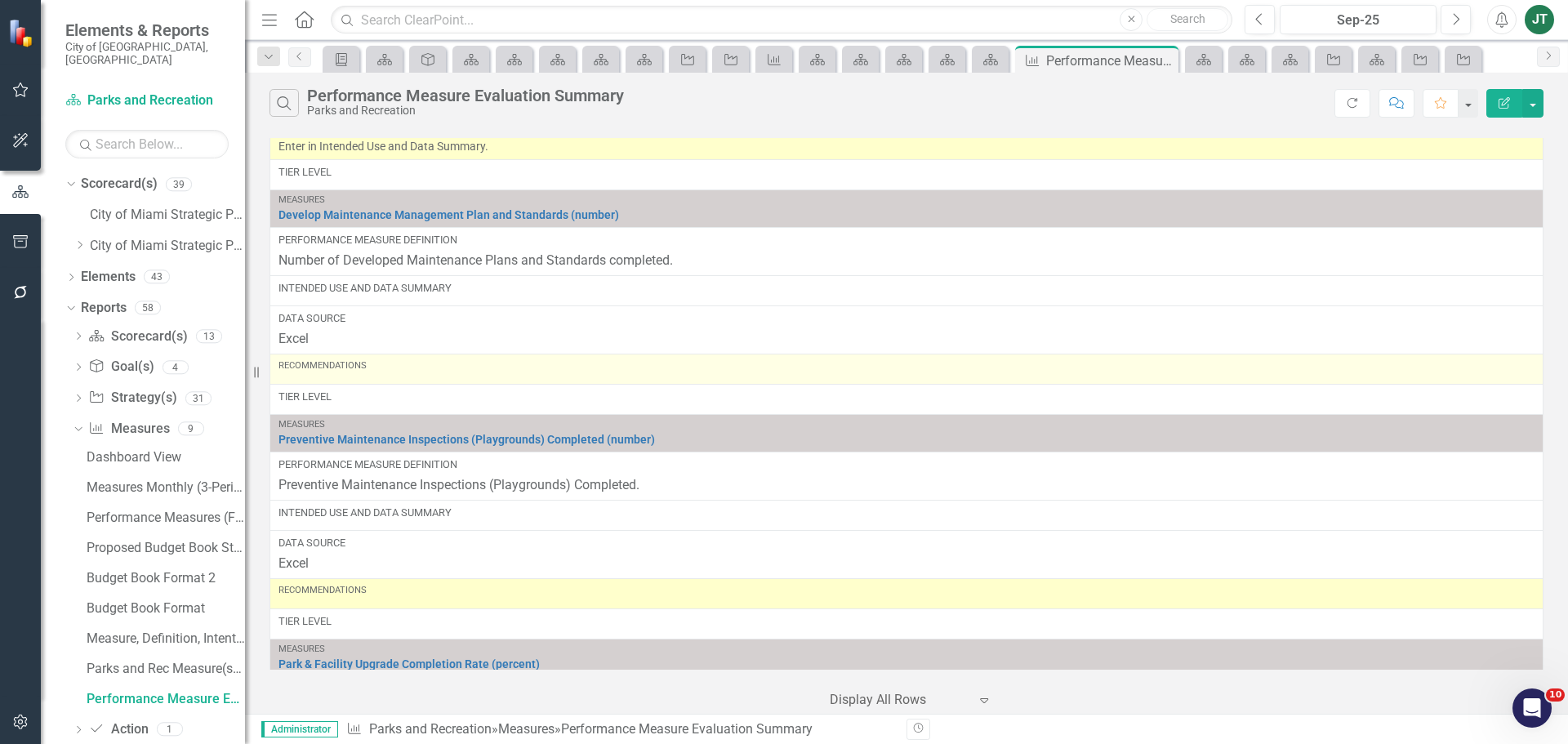
click at [396, 375] on div "Recommendations" at bounding box center [906, 369] width 1256 height 19
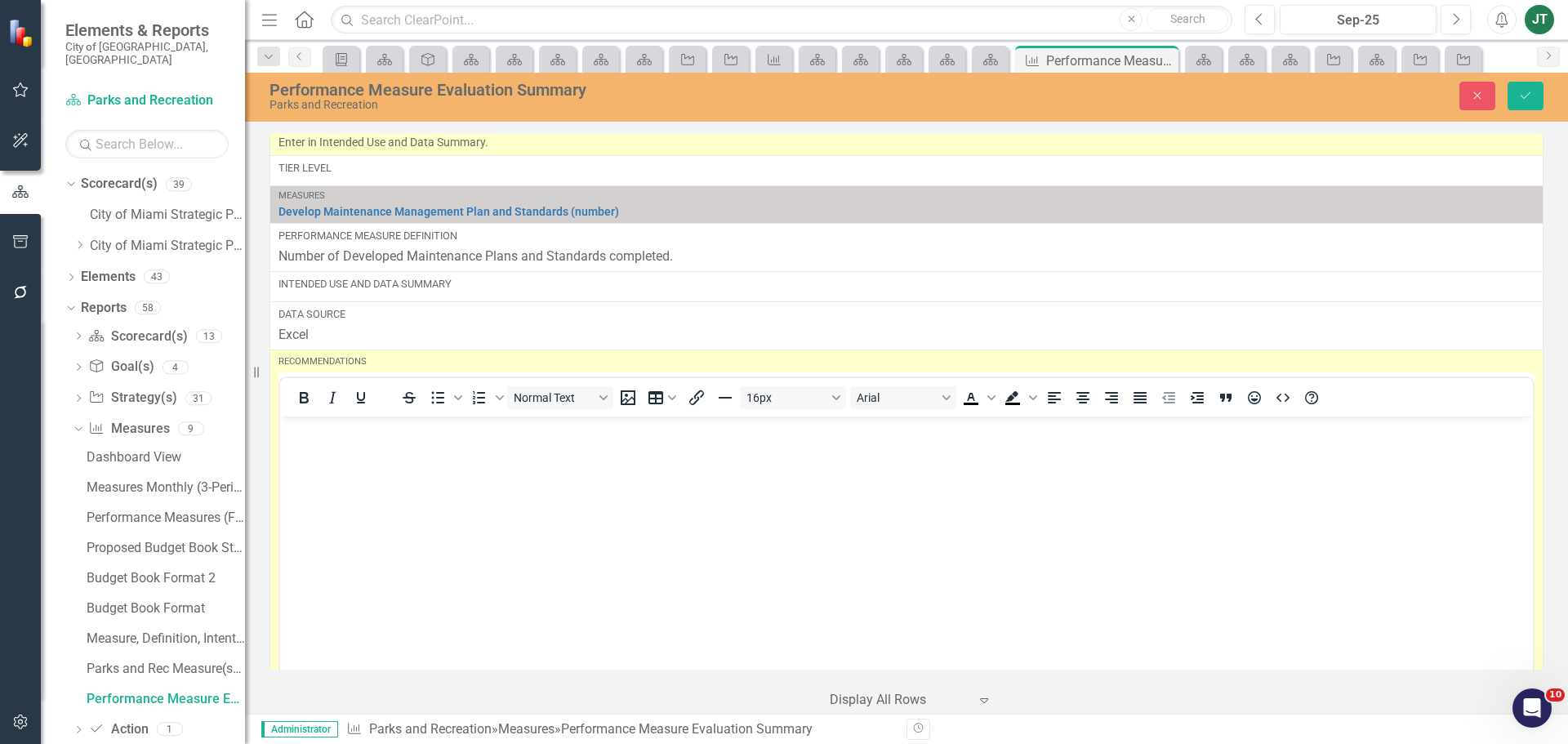
scroll to position [0, 0]
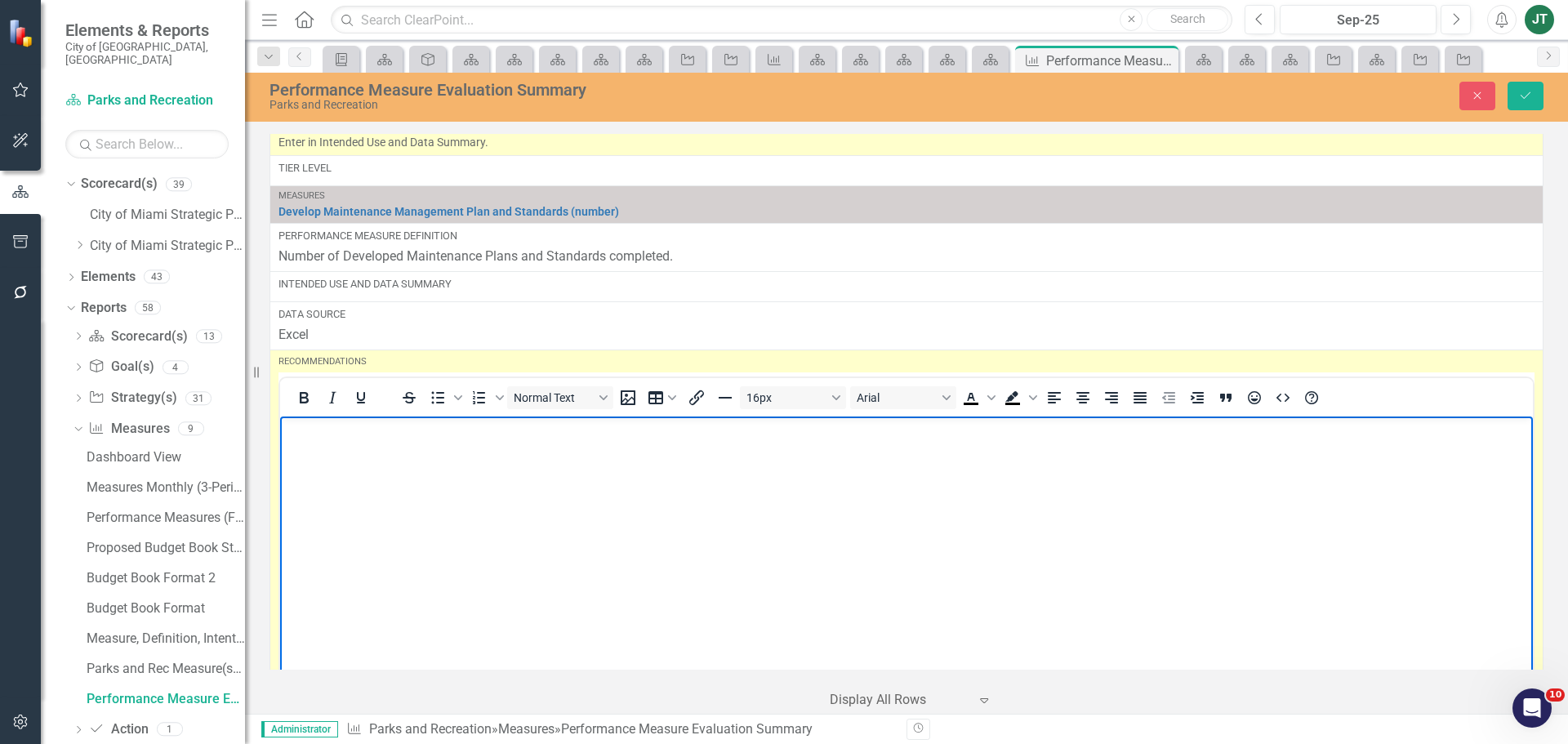
click at [311, 439] on p "Rich Text Area. Press ALT-0 for help." at bounding box center [906, 430] width 1245 height 19
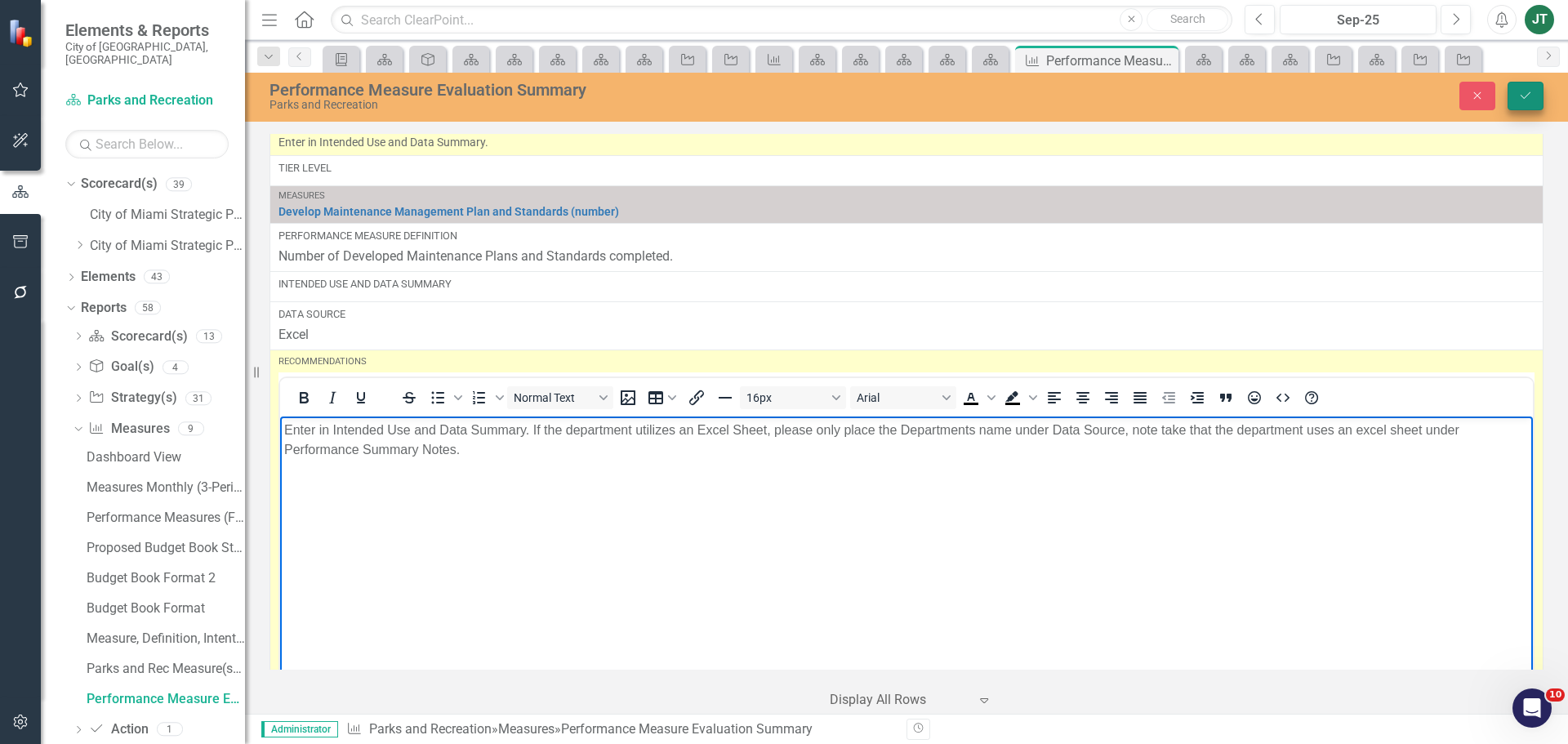
click at [1530, 97] on icon "Save" at bounding box center [1525, 95] width 15 height 11
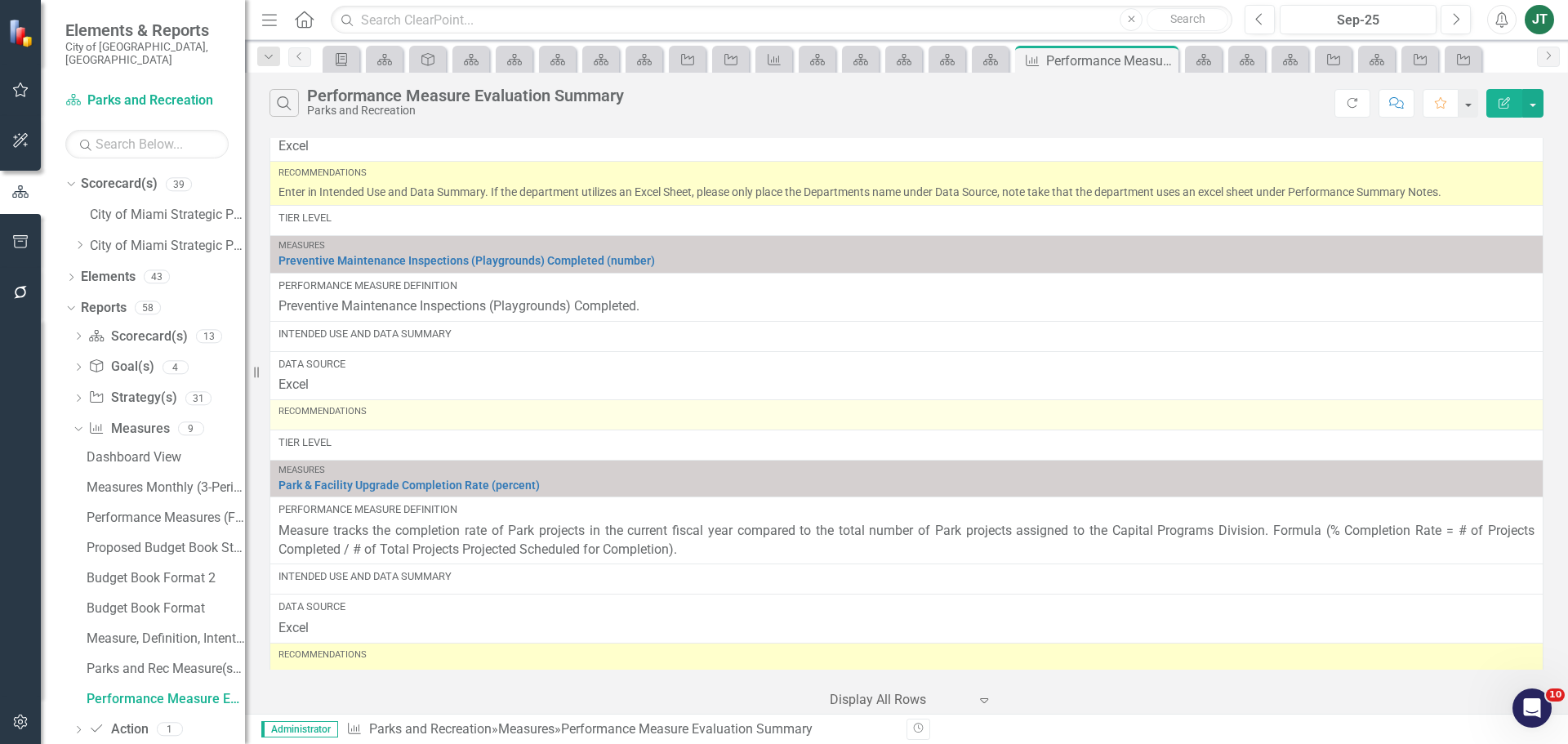
scroll to position [3103, 0]
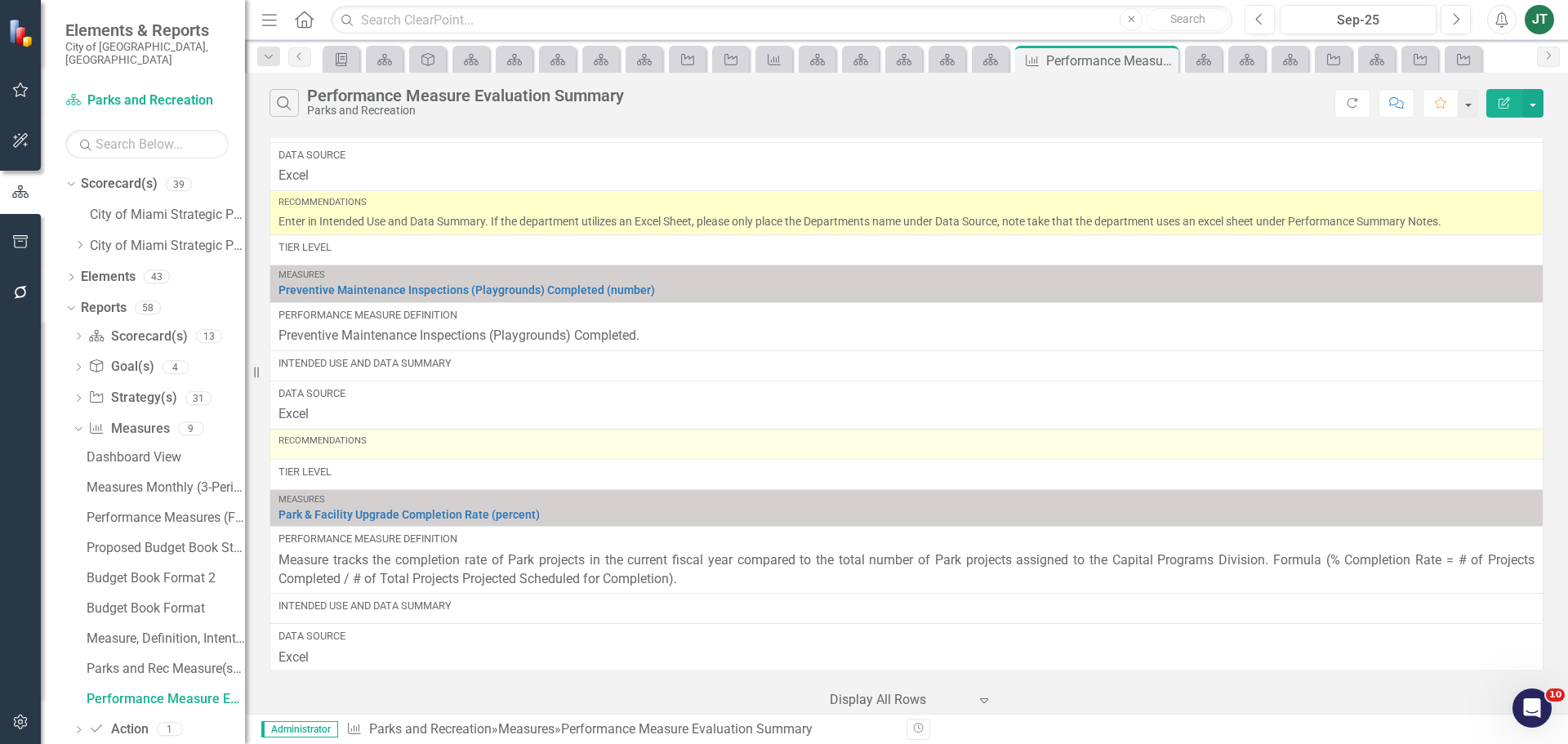
click at [406, 436] on div "Recommendations" at bounding box center [906, 441] width 1256 height 13
click at [403, 446] on div "Recommendations" at bounding box center [906, 441] width 1256 height 13
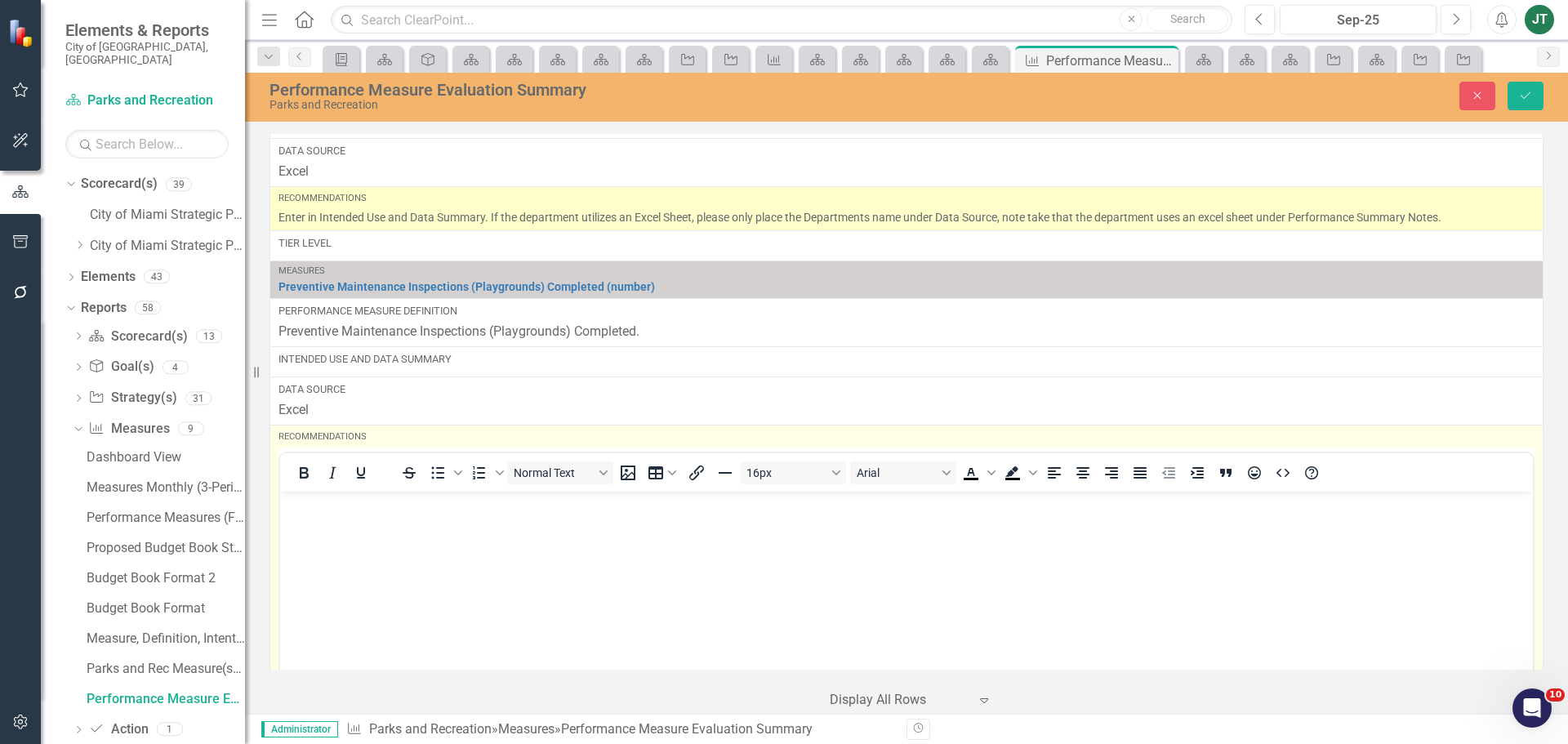
scroll to position [0, 0]
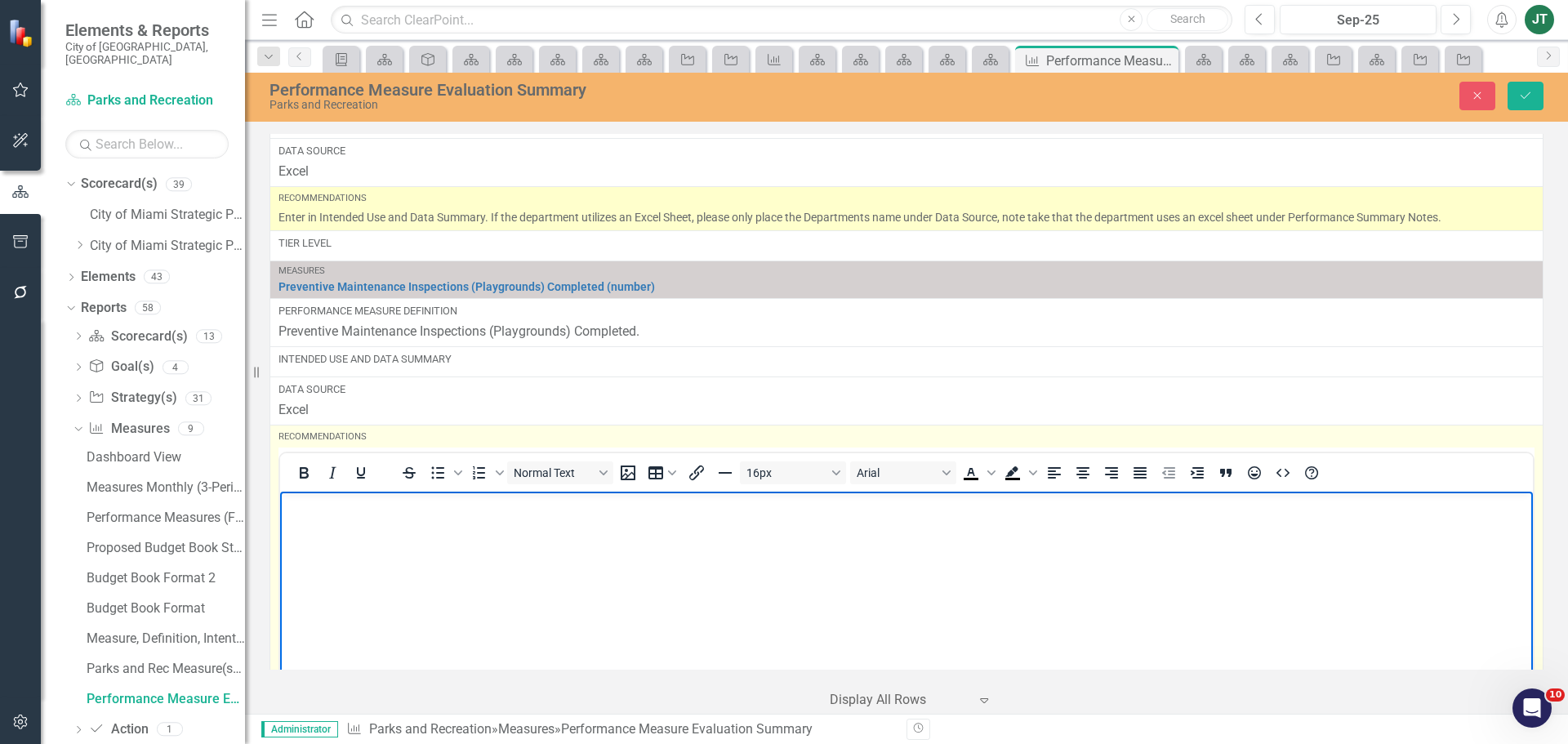
click at [305, 508] on p "Rich Text Area. Press ALT-0 for help." at bounding box center [906, 505] width 1245 height 19
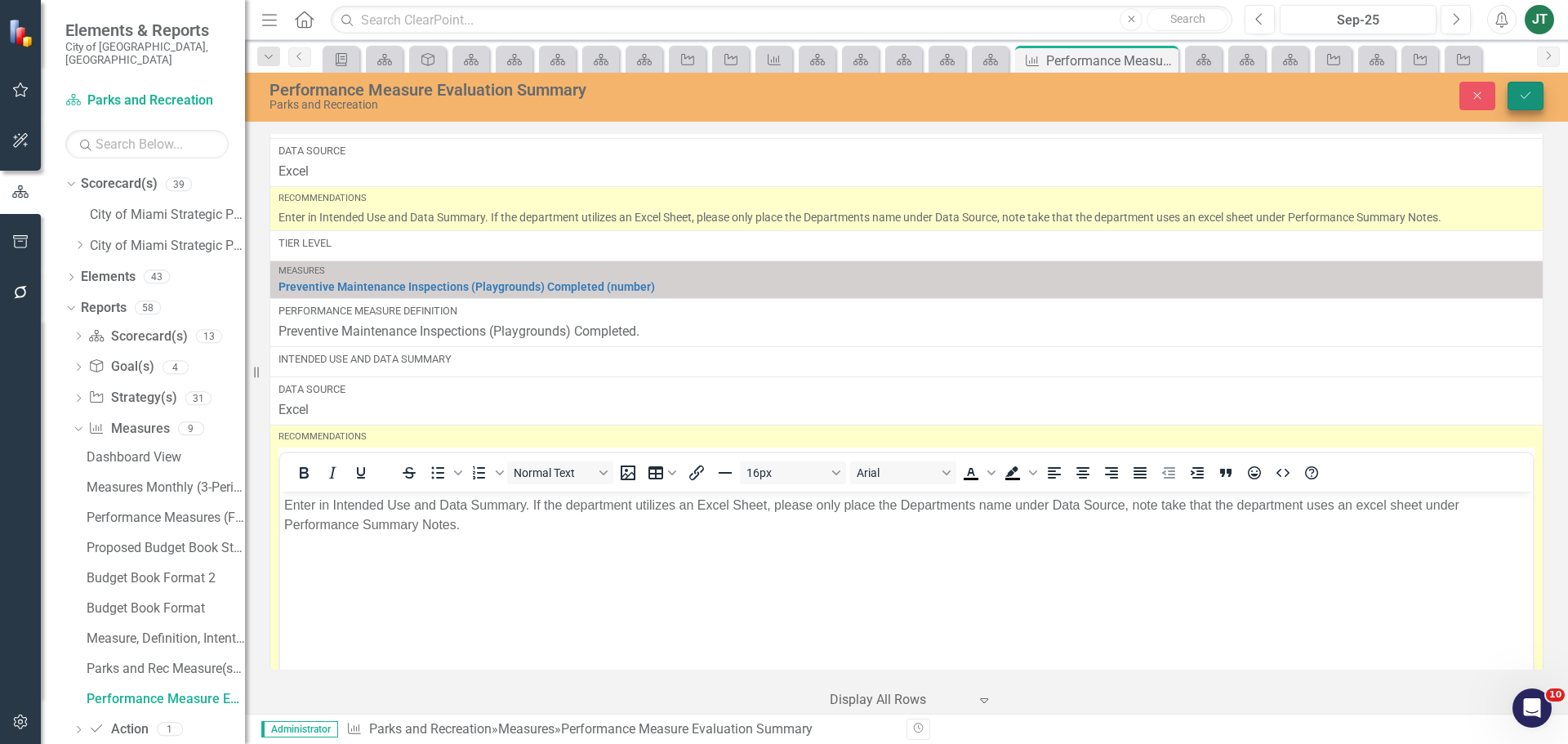
click at [1523, 99] on icon "Save" at bounding box center [1525, 95] width 15 height 11
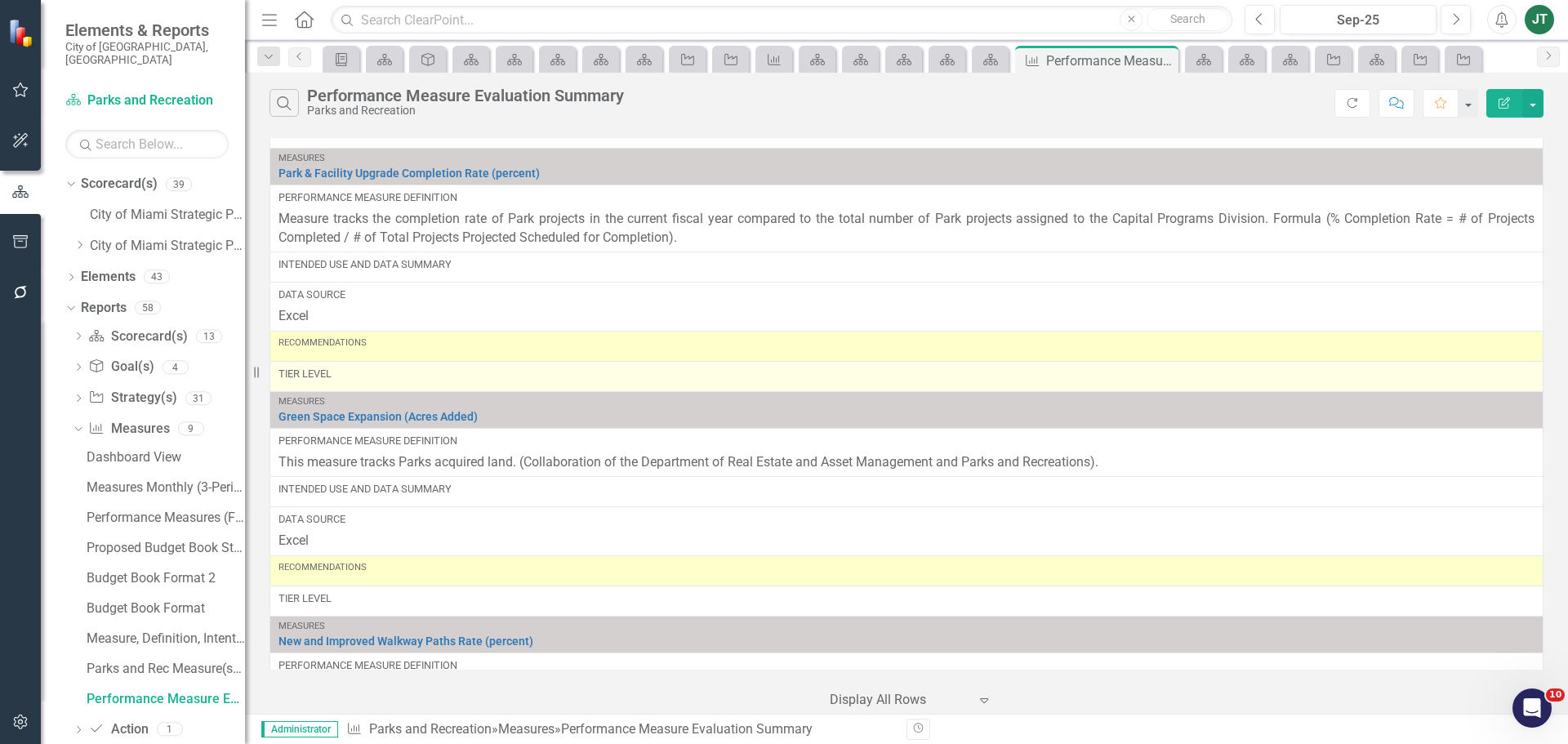
scroll to position [3430, 0]
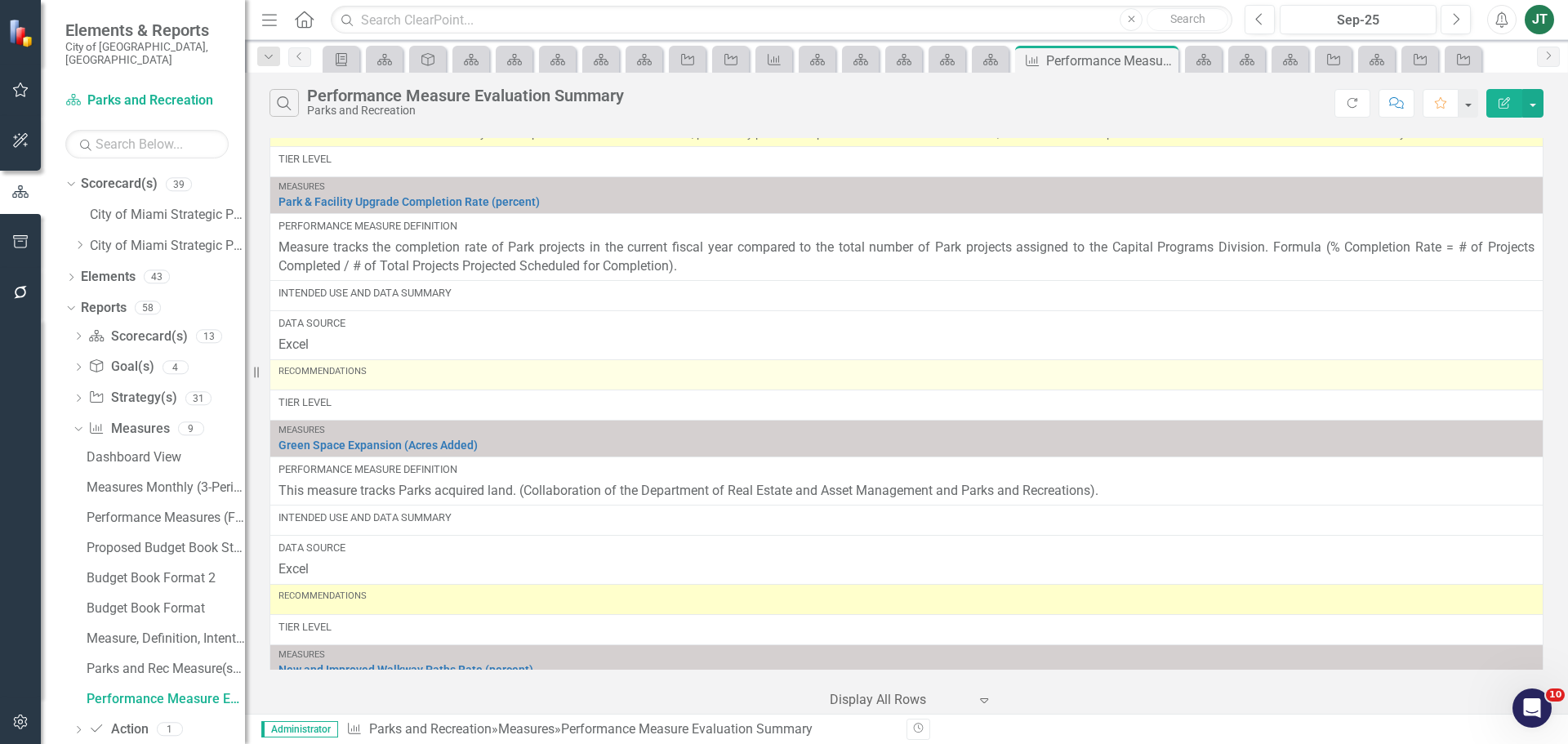
click at [397, 383] on div "Recommendations" at bounding box center [906, 374] width 1256 height 19
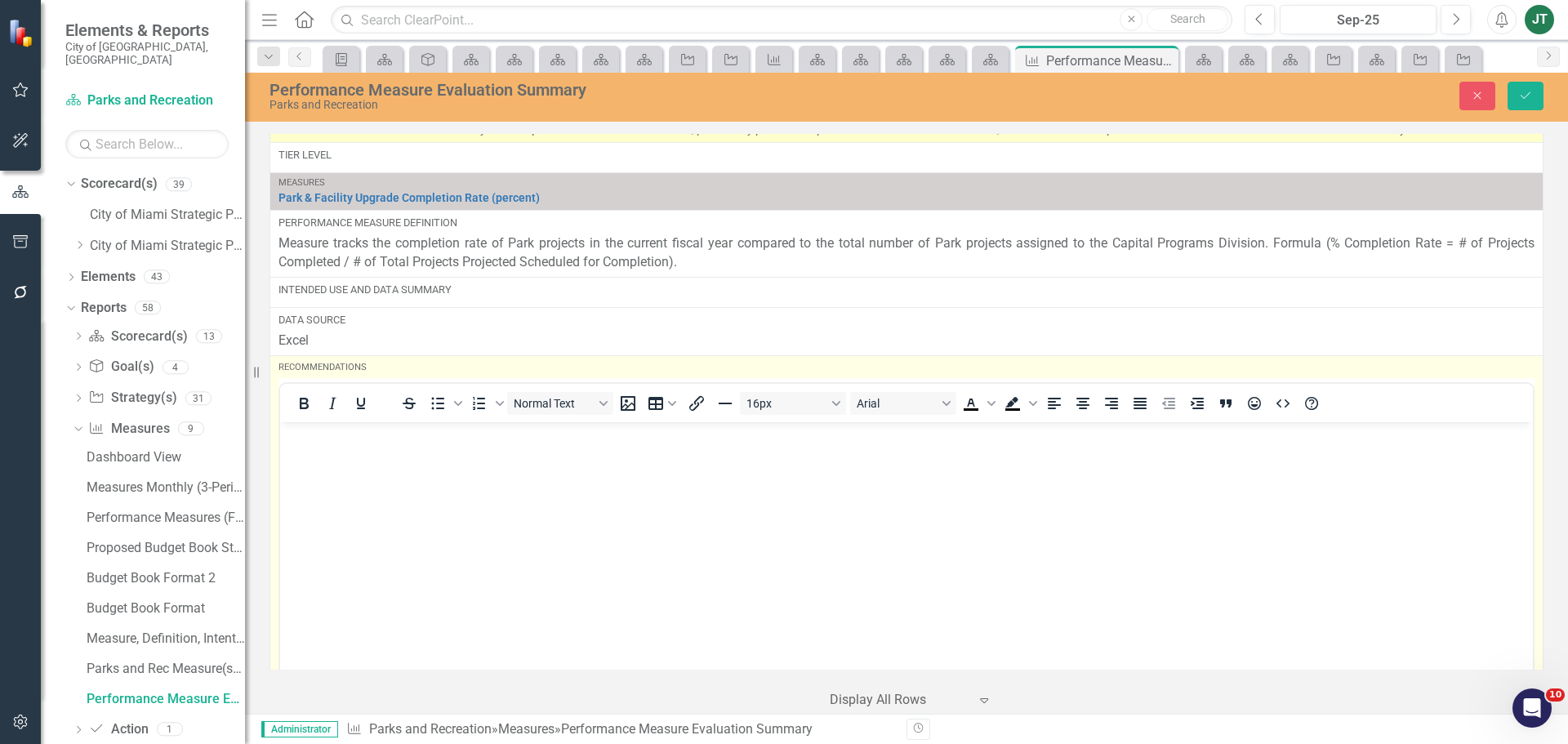
scroll to position [0, 0]
click at [355, 465] on body "Rich Text Area. Press ALT-0 for help." at bounding box center [906, 543] width 1253 height 245
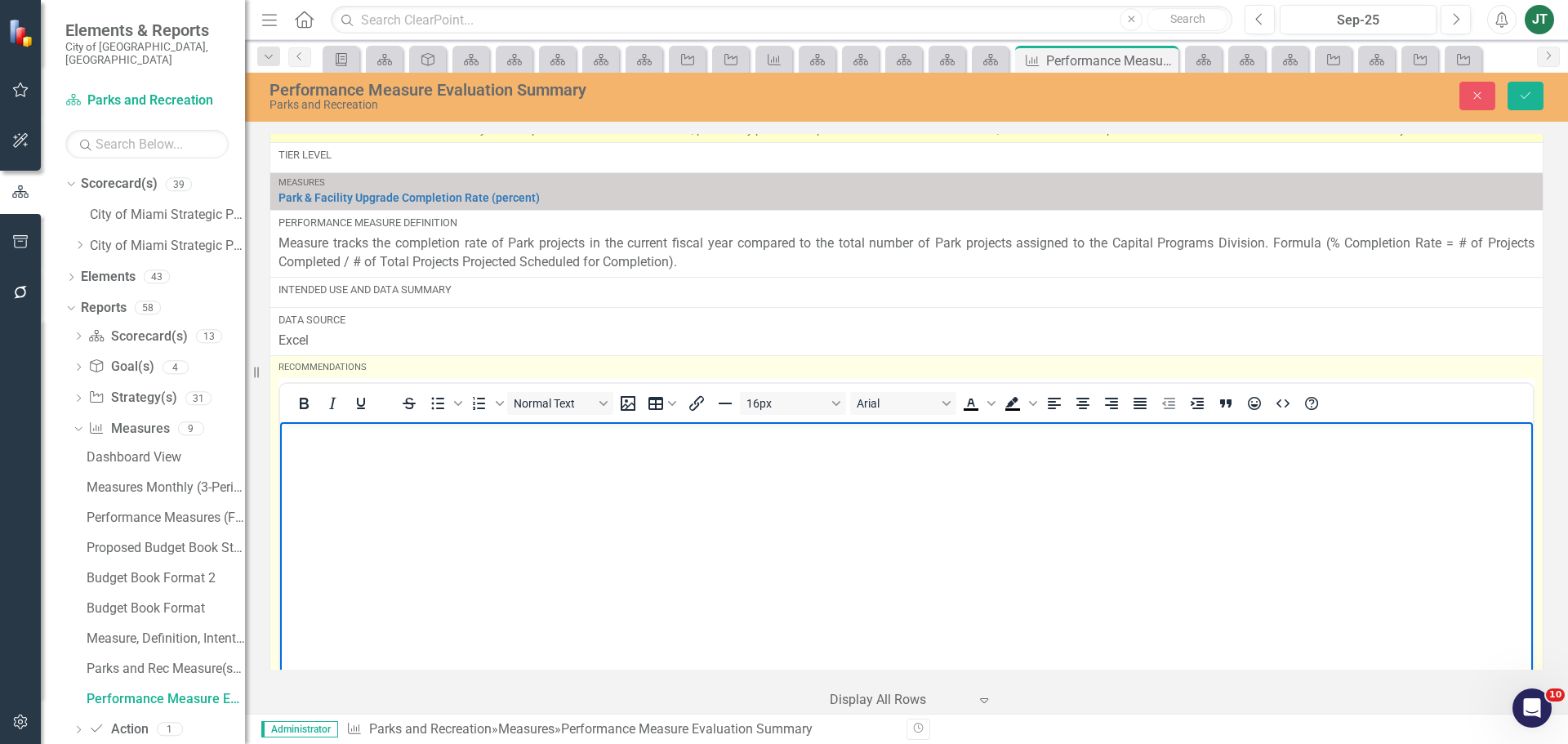
paste body "Rich Text Area. Press ALT-0 for help."
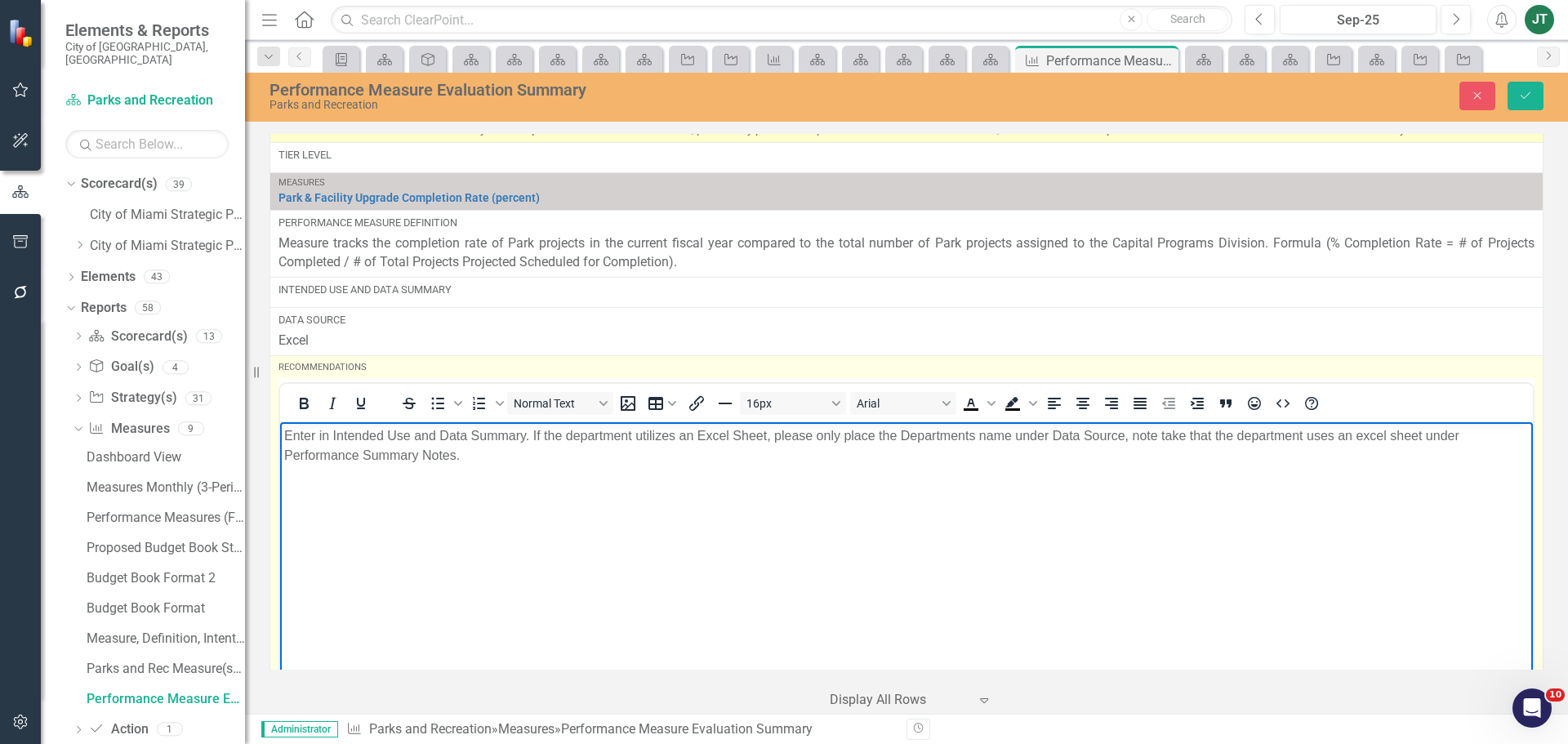
click at [543, 480] on body "Enter in Intended Use and Data Summary. If the department utilizes an Excel She…" at bounding box center [906, 543] width 1253 height 245
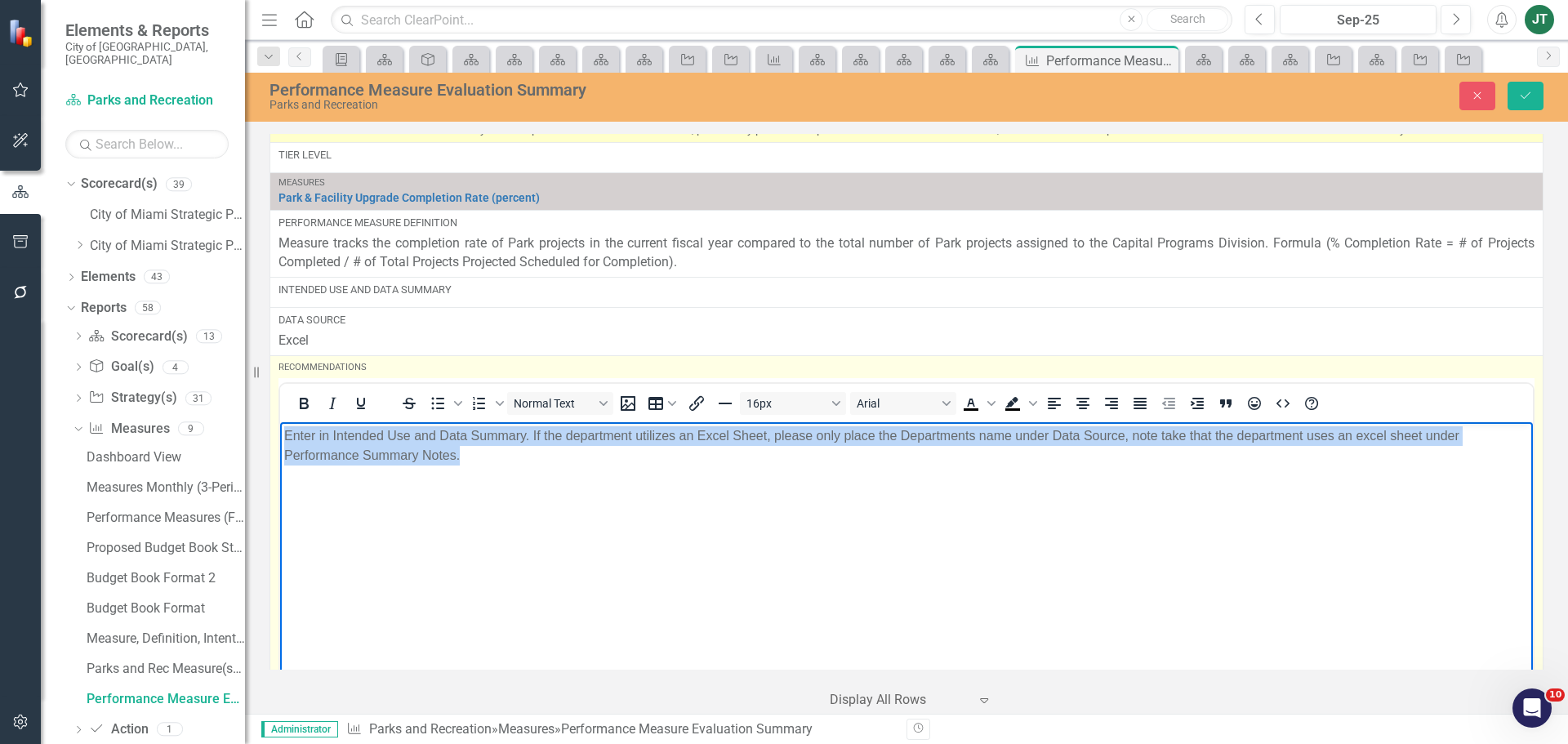
drag, startPoint x: 680, startPoint y: 470, endPoint x: 443, endPoint y: 808, distance: 412.8
click at [280, 421] on html "Enter in Intended Use and Data Summary. If the department utilizes an Excel She…" at bounding box center [906, 543] width 1253 height 245
click at [1146, 410] on icon "Justify" at bounding box center [1140, 403] width 19 height 19
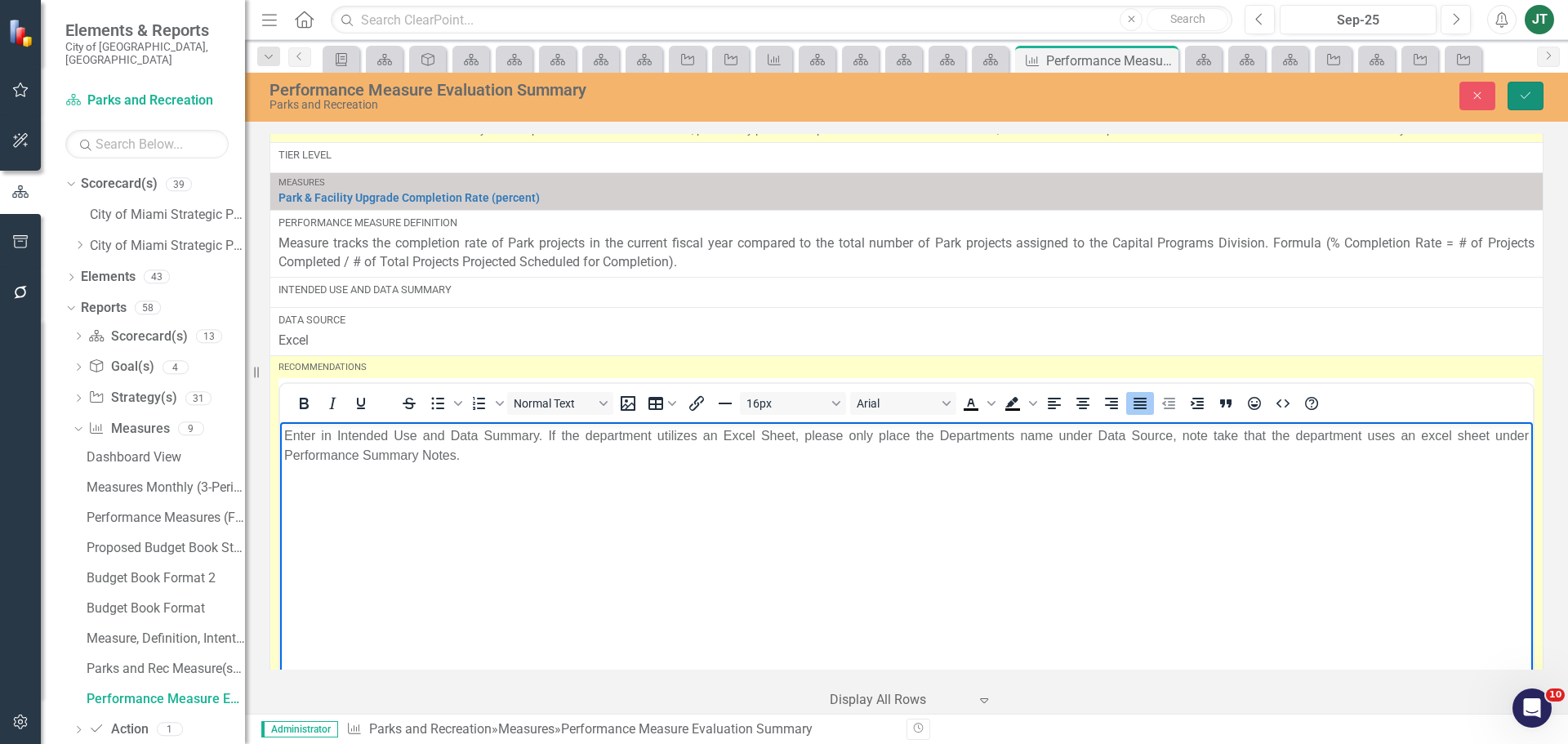
click at [1534, 100] on button "Save" at bounding box center [1525, 95] width 36 height 29
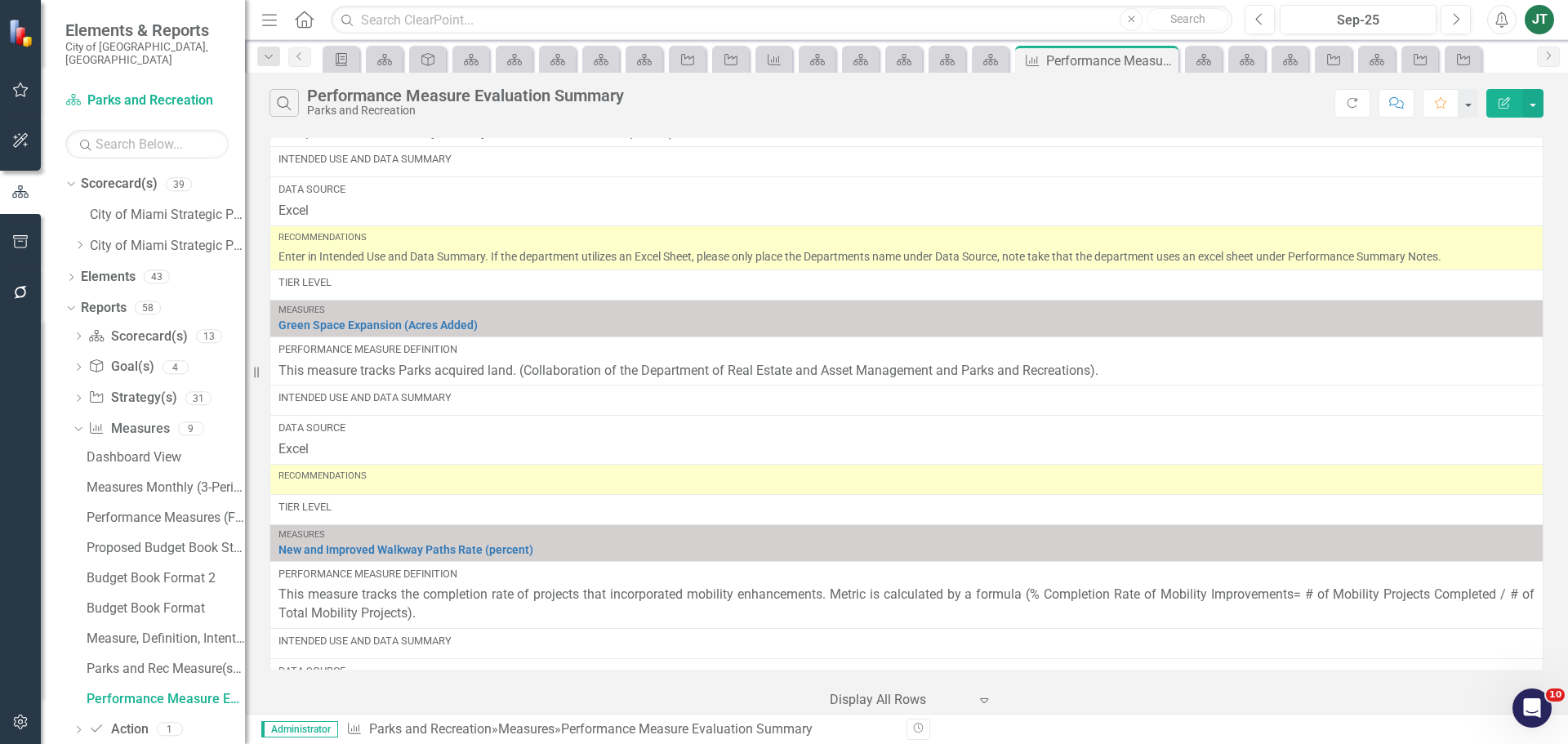
scroll to position [3593, 0]
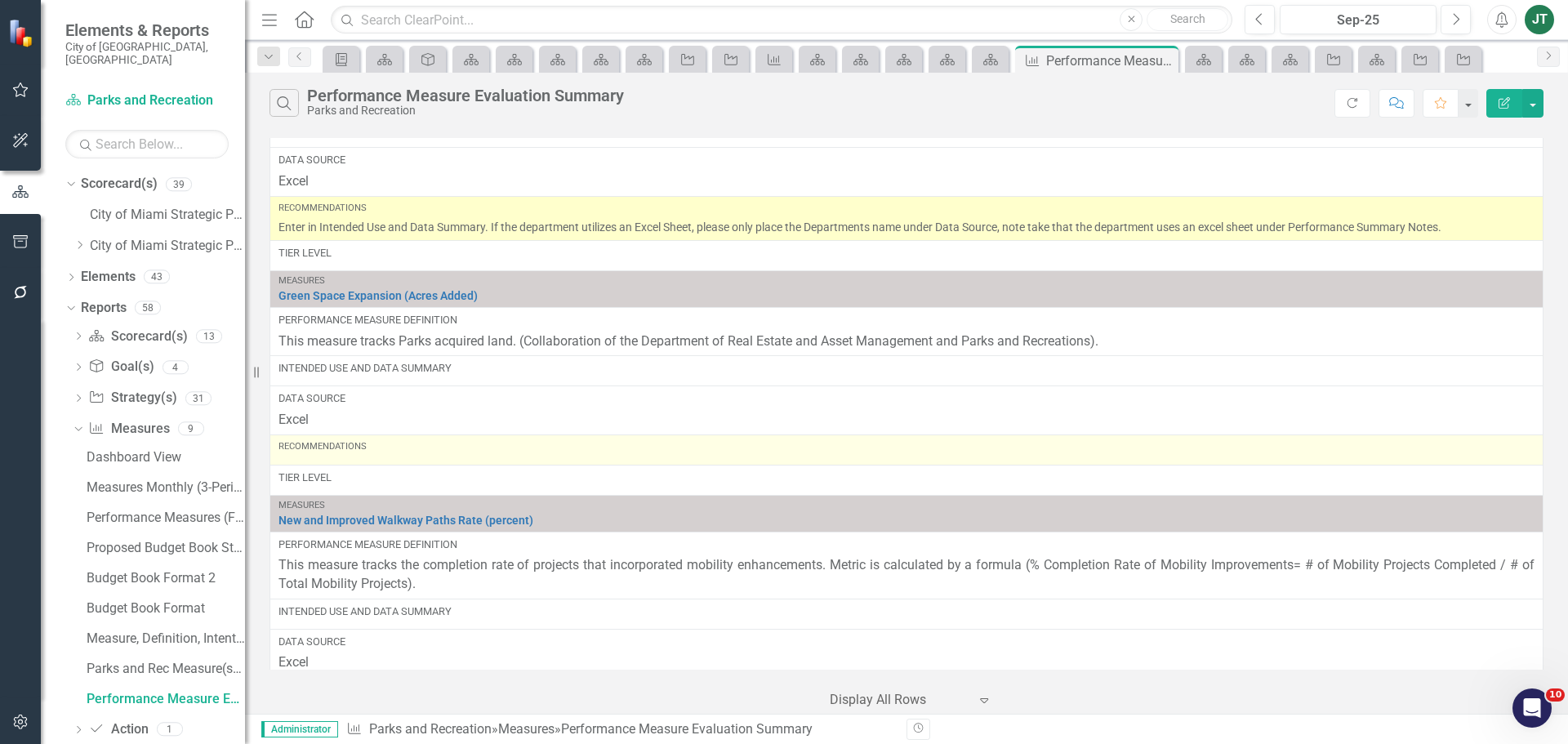
click at [435, 453] on div "Recommendations" at bounding box center [906, 449] width 1256 height 19
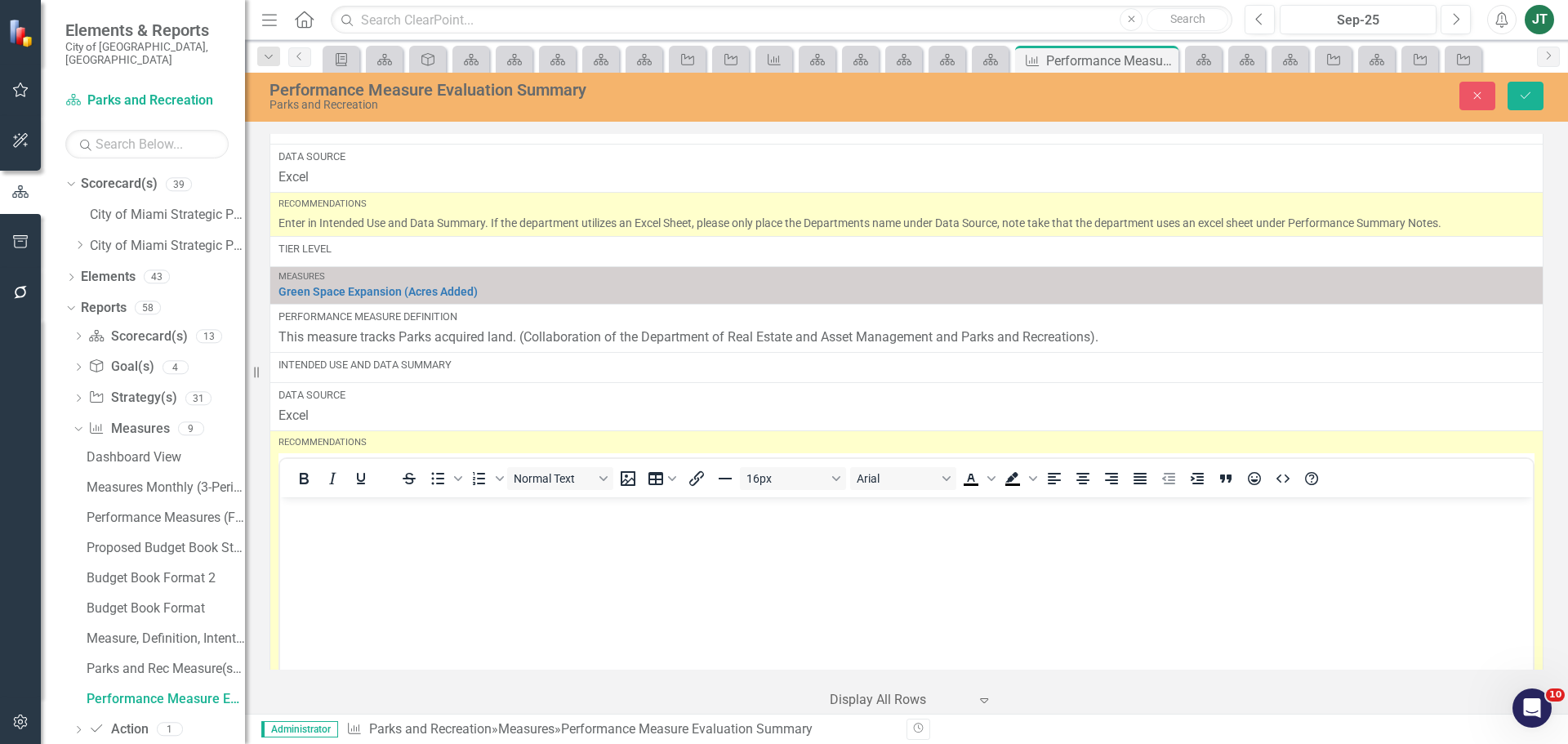
scroll to position [0, 0]
click at [329, 513] on p "Rich Text Area. Press ALT-0 for help." at bounding box center [906, 510] width 1245 height 19
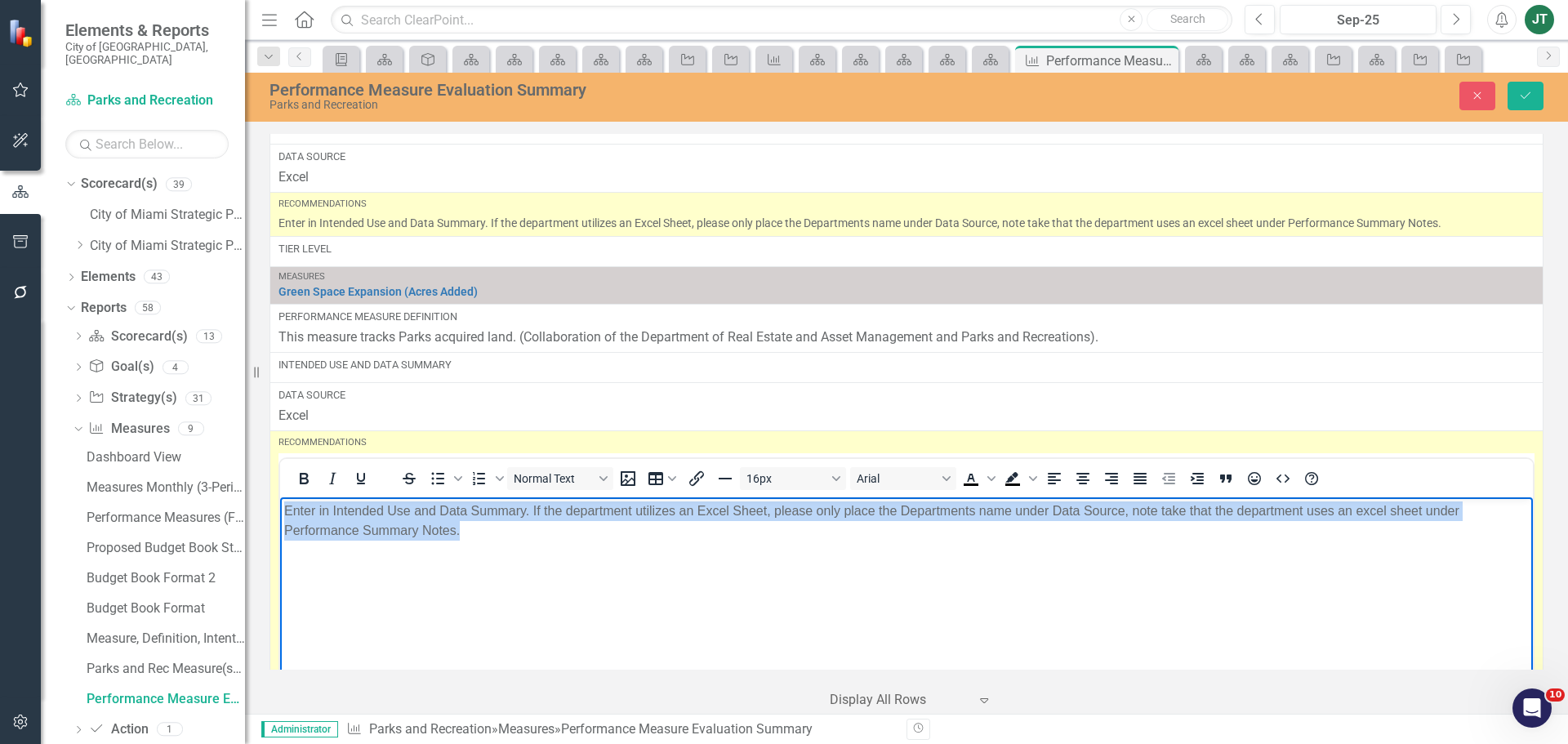
drag, startPoint x: 940, startPoint y: 543, endPoint x: 212, endPoint y: 424, distance: 737.7
click at [280, 496] on html "Enter in Intended Use and Data Summary. If the department utilizes an Excel She…" at bounding box center [906, 618] width 1253 height 245
click at [1145, 479] on icon "Justify" at bounding box center [1140, 478] width 19 height 19
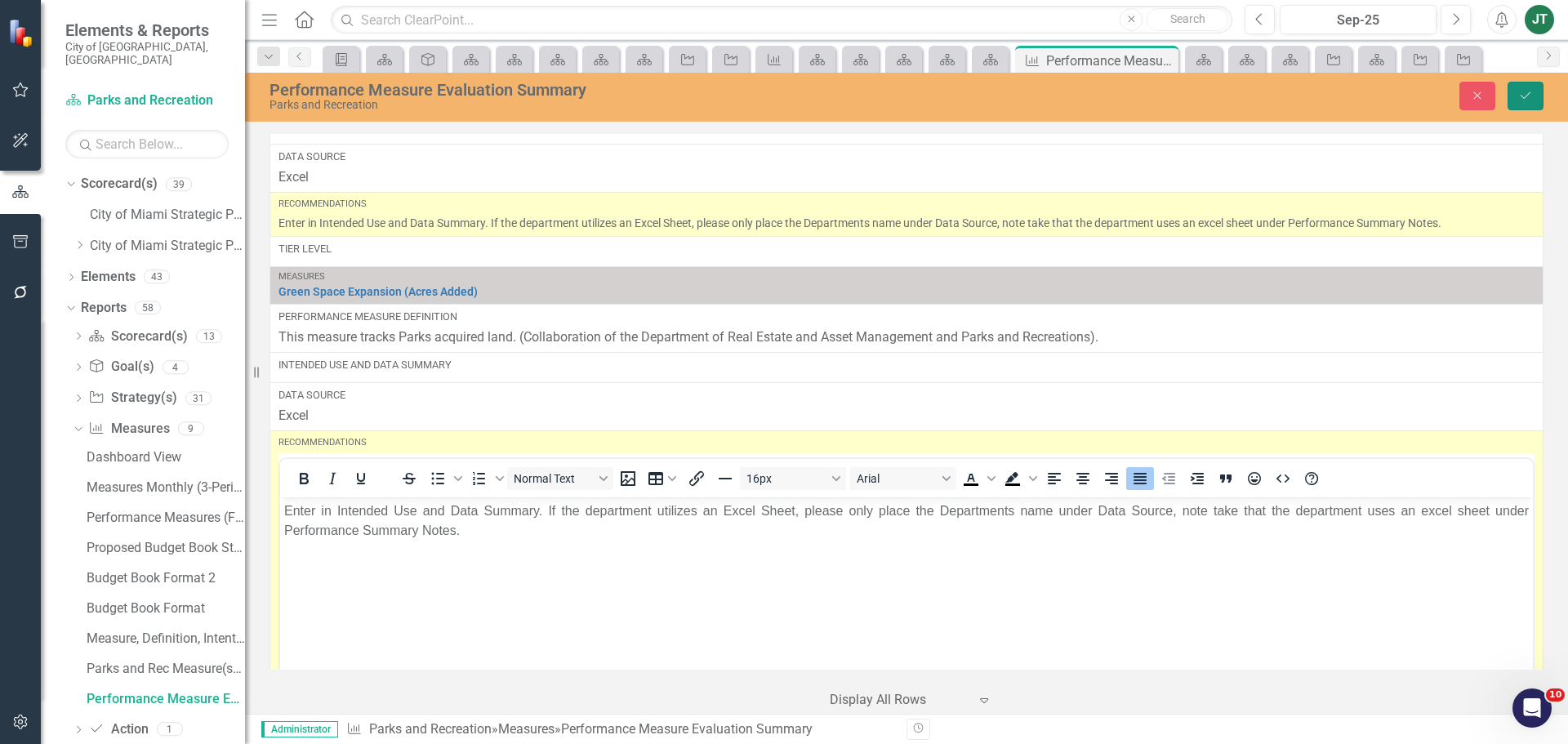
click at [1521, 97] on icon "Save" at bounding box center [1525, 95] width 15 height 11
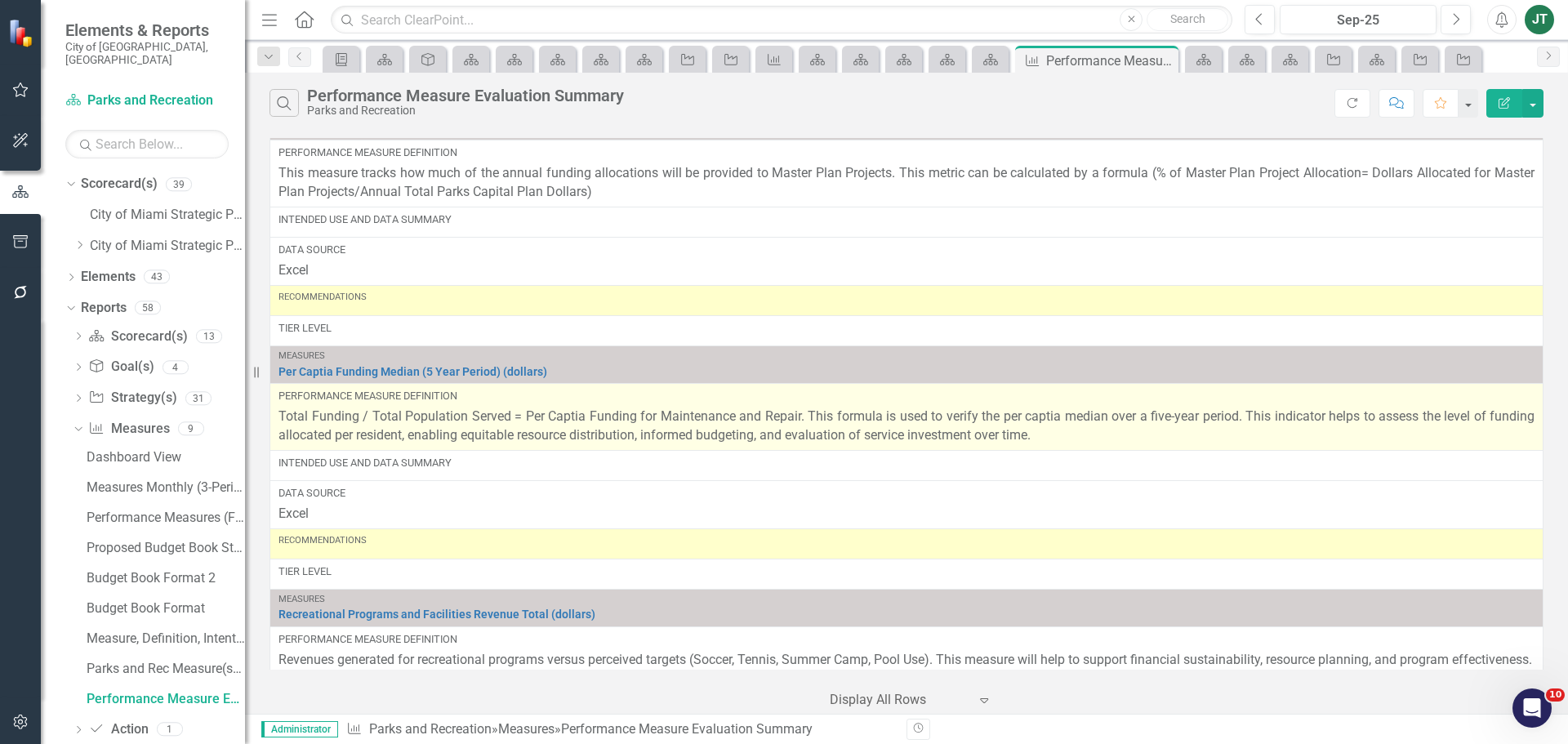
scroll to position [6495, 0]
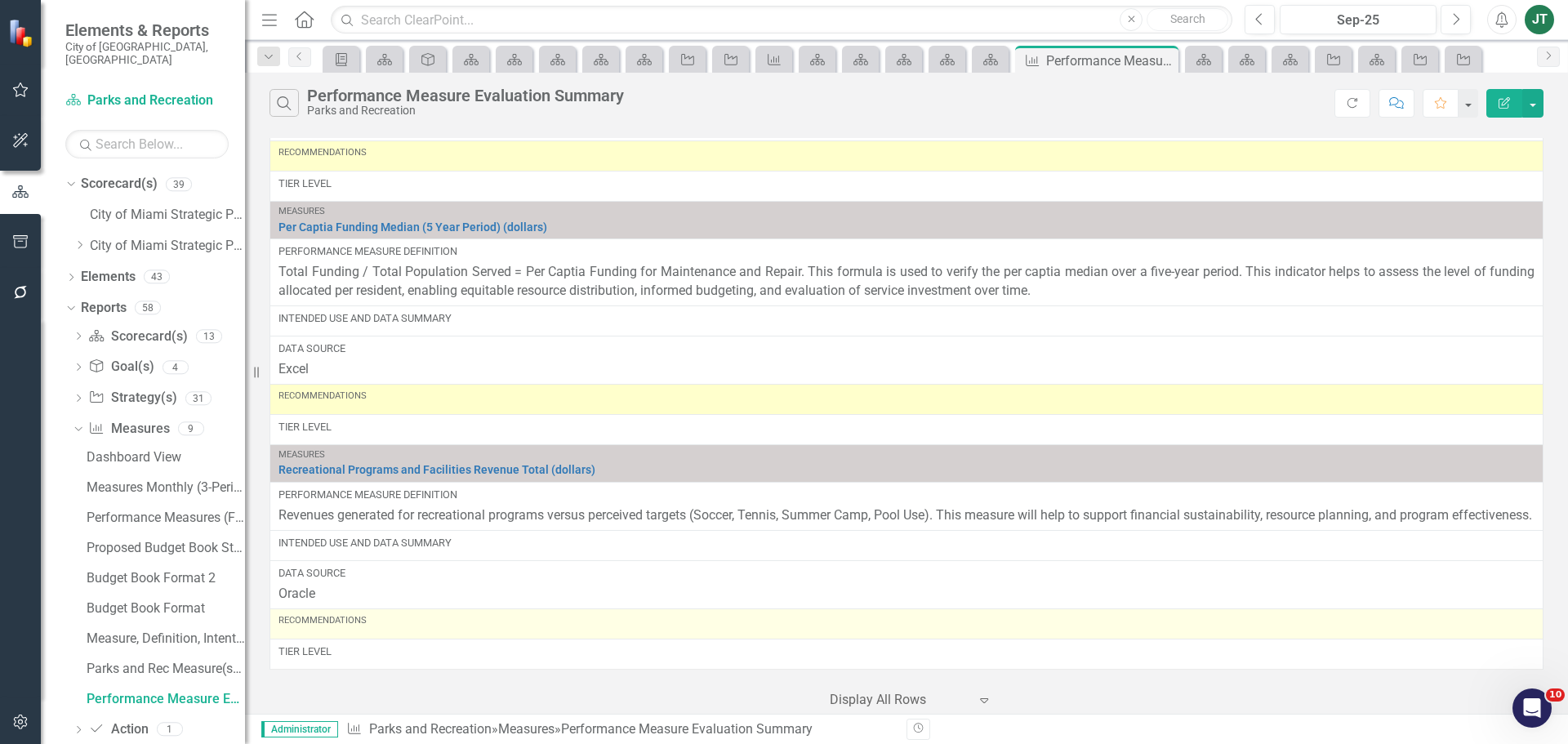
click at [386, 628] on div "Recommendations" at bounding box center [906, 623] width 1256 height 19
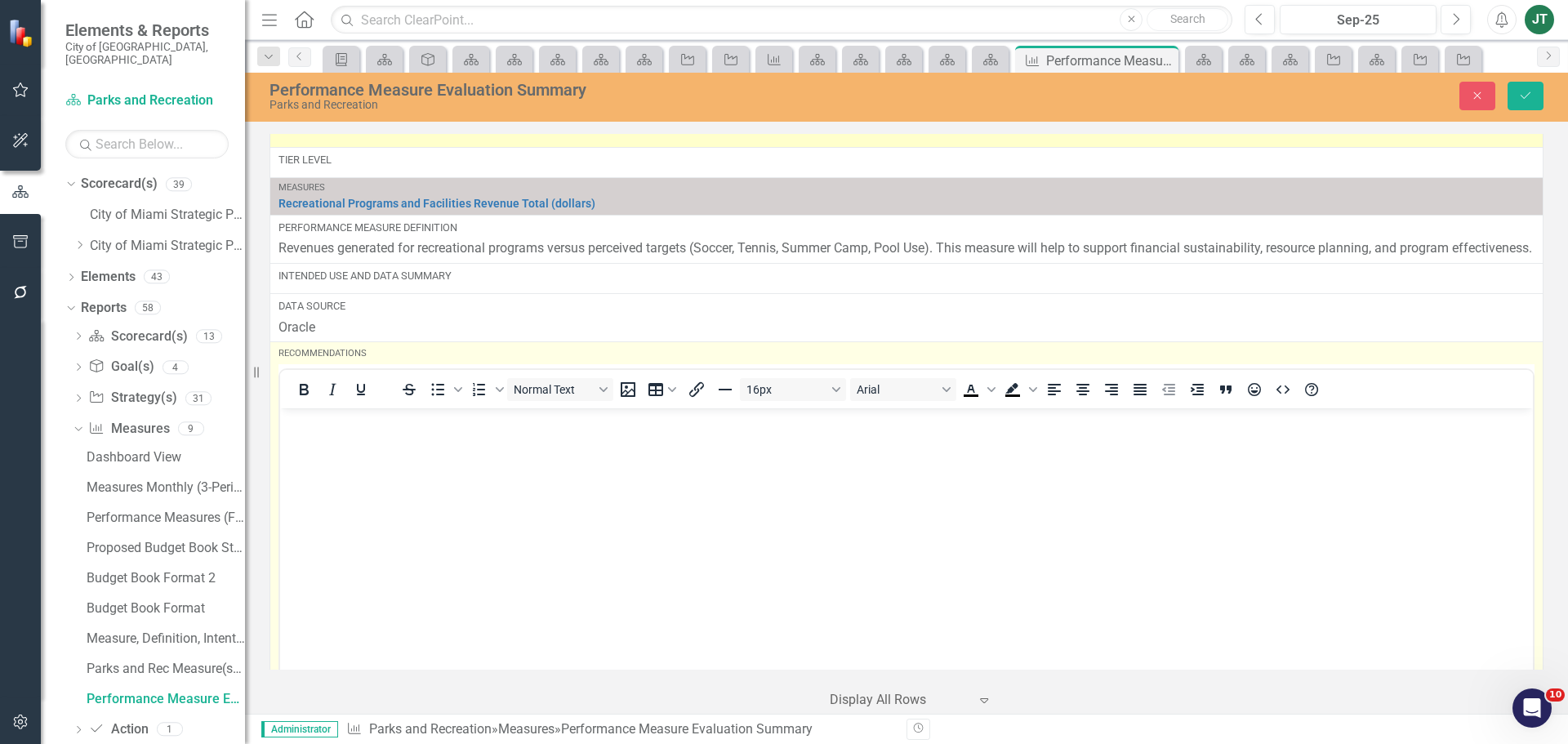
scroll to position [6740, 0]
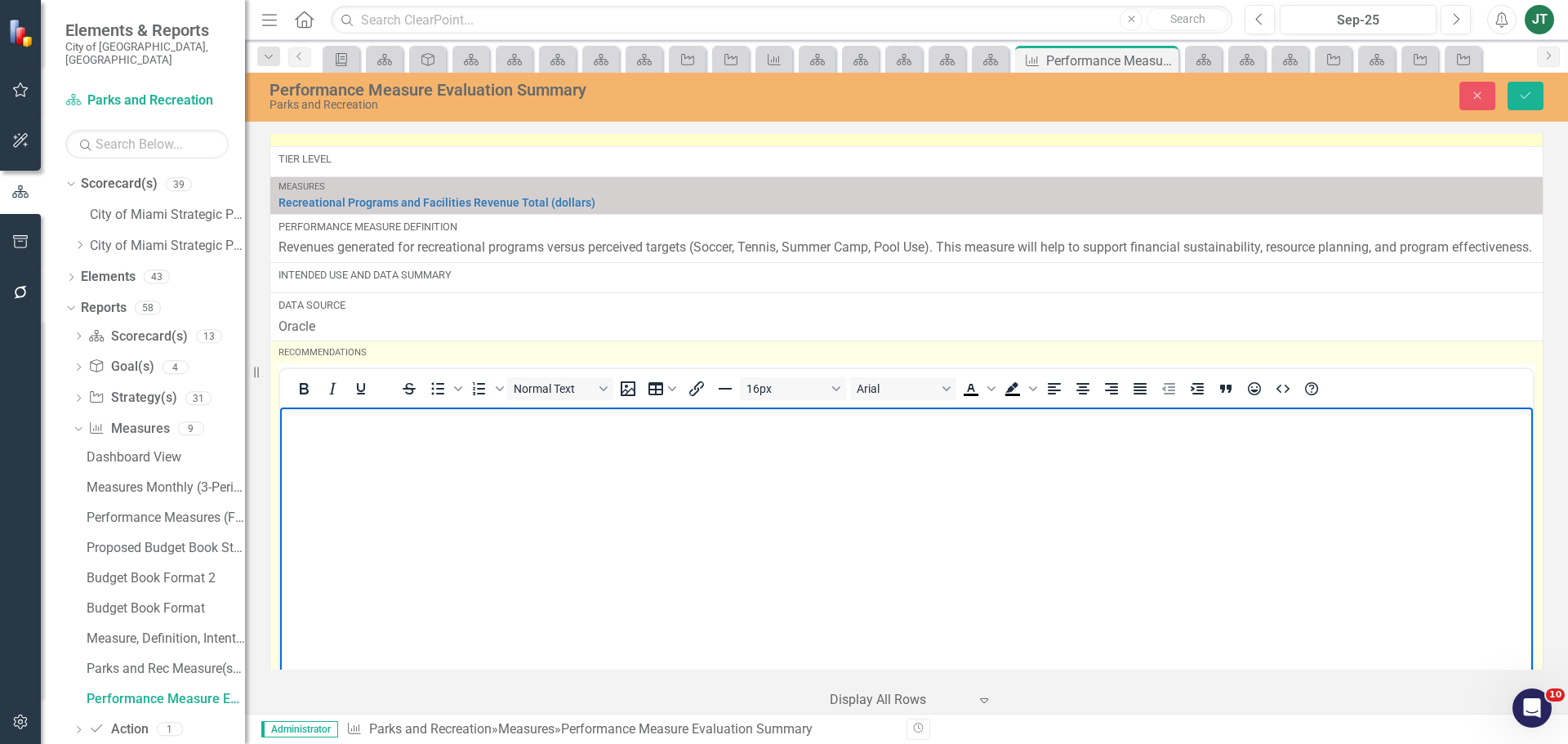
click at [358, 453] on body "Rich Text Area. Press ALT-0 for help." at bounding box center [906, 530] width 1253 height 245
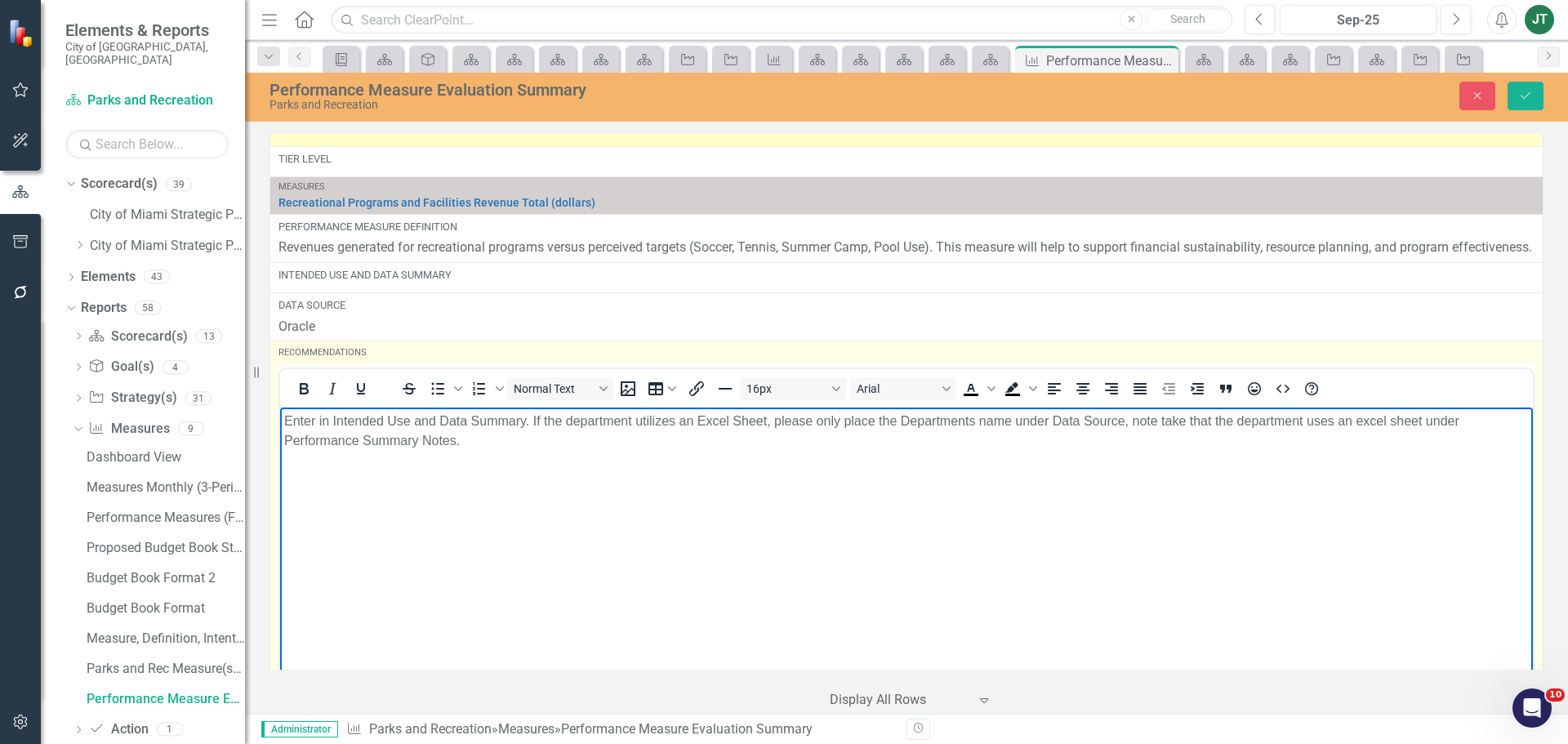
click at [581, 459] on body "Enter in Intended Use and Data Summary. If the department utilizes an Excel She…" at bounding box center [906, 530] width 1253 height 245
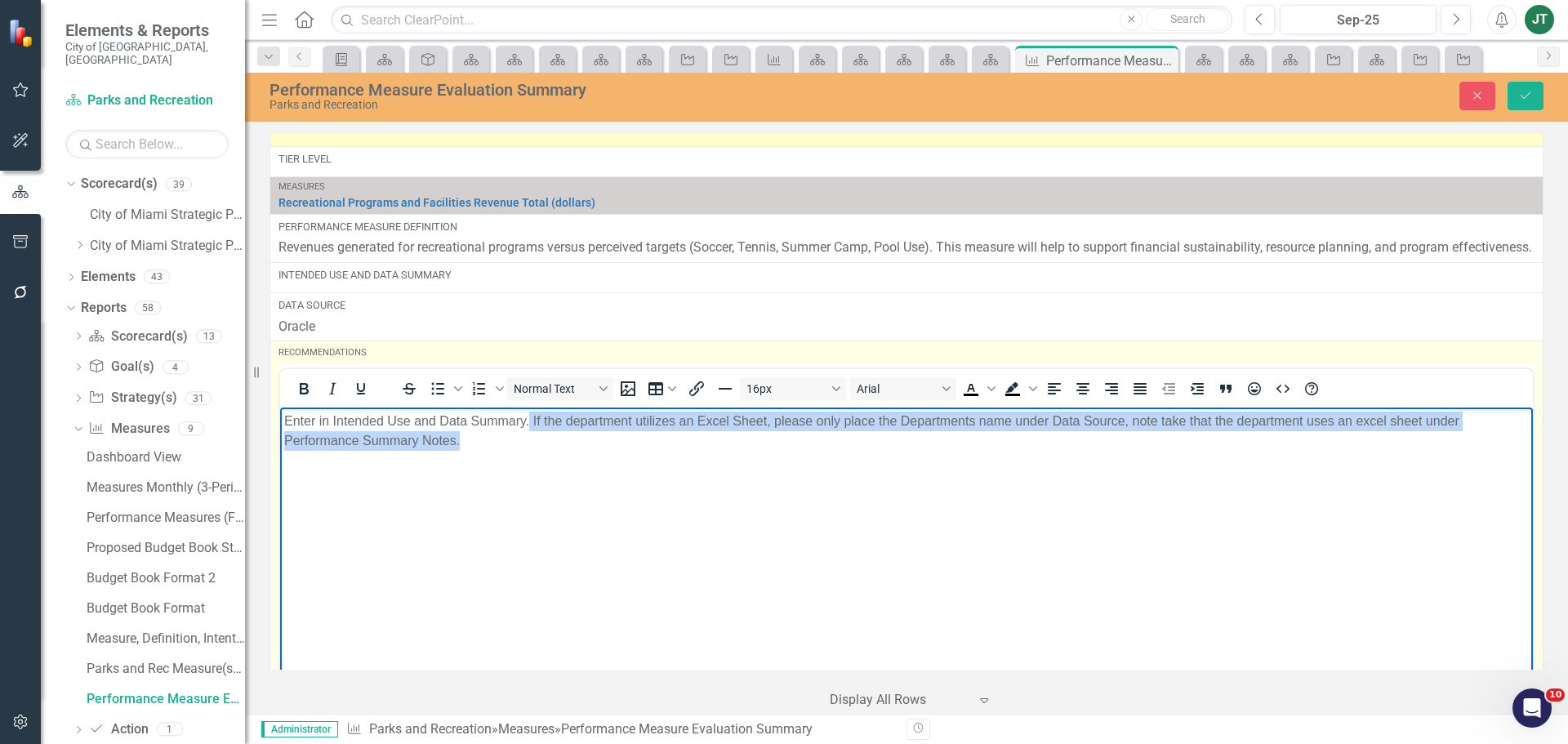
drag, startPoint x: 532, startPoint y: 420, endPoint x: 1639, endPoint y: 536, distance: 1113.1
click at [1533, 536] on html "Enter in Intended Use and Data Summary. If the department utilizes an Excel She…" at bounding box center [906, 530] width 1253 height 245
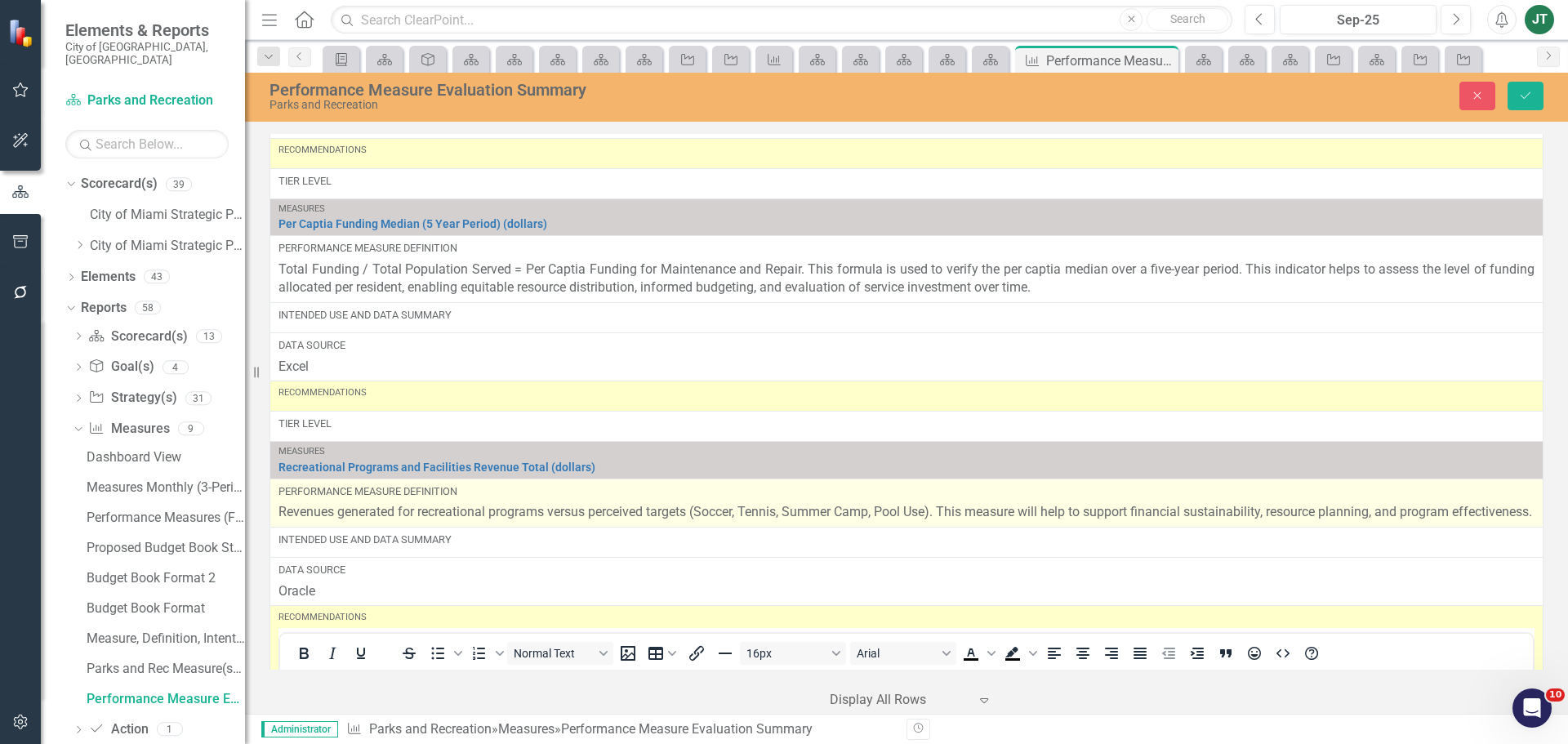
scroll to position [6413, 0]
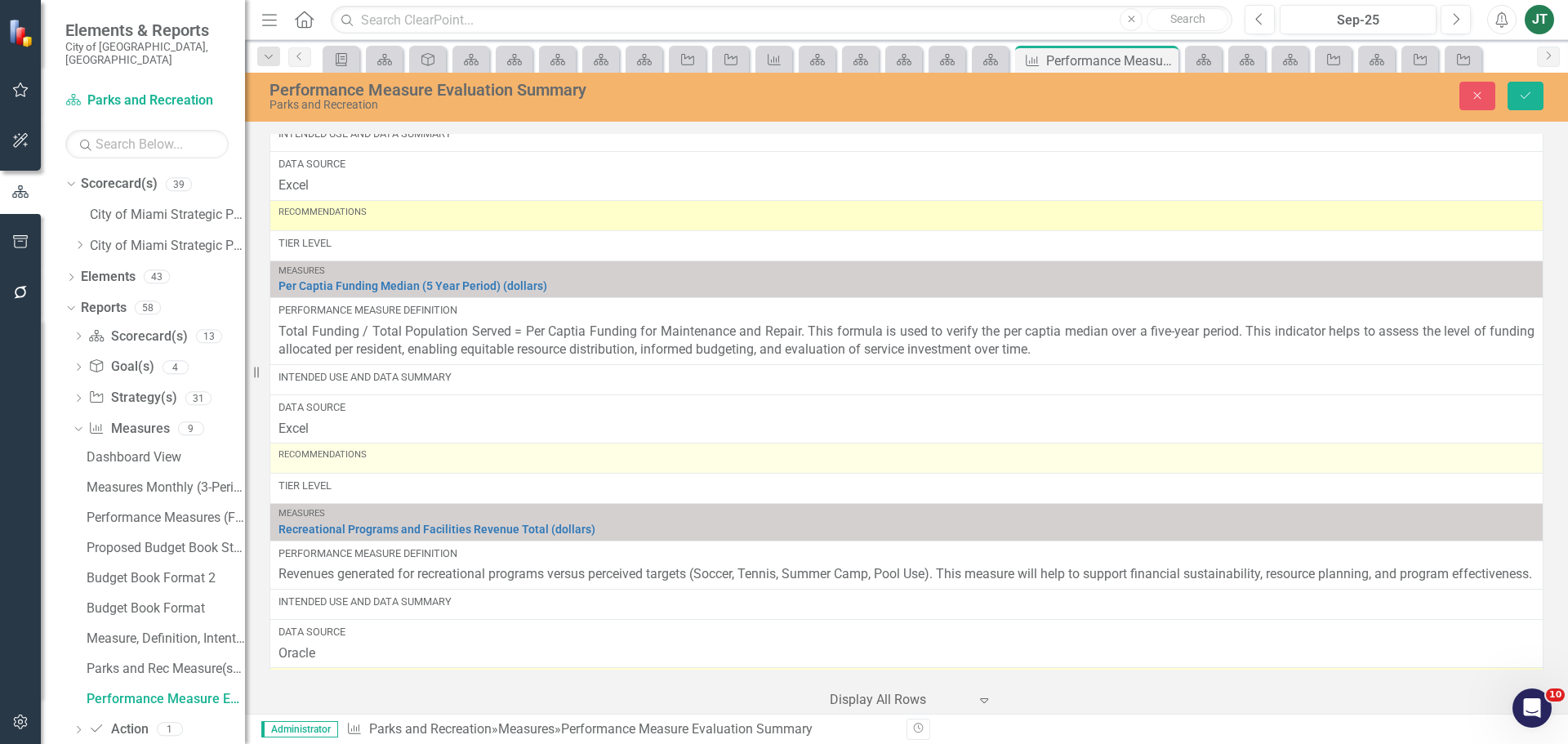
click at [342, 467] on div "Recommendations" at bounding box center [906, 457] width 1256 height 19
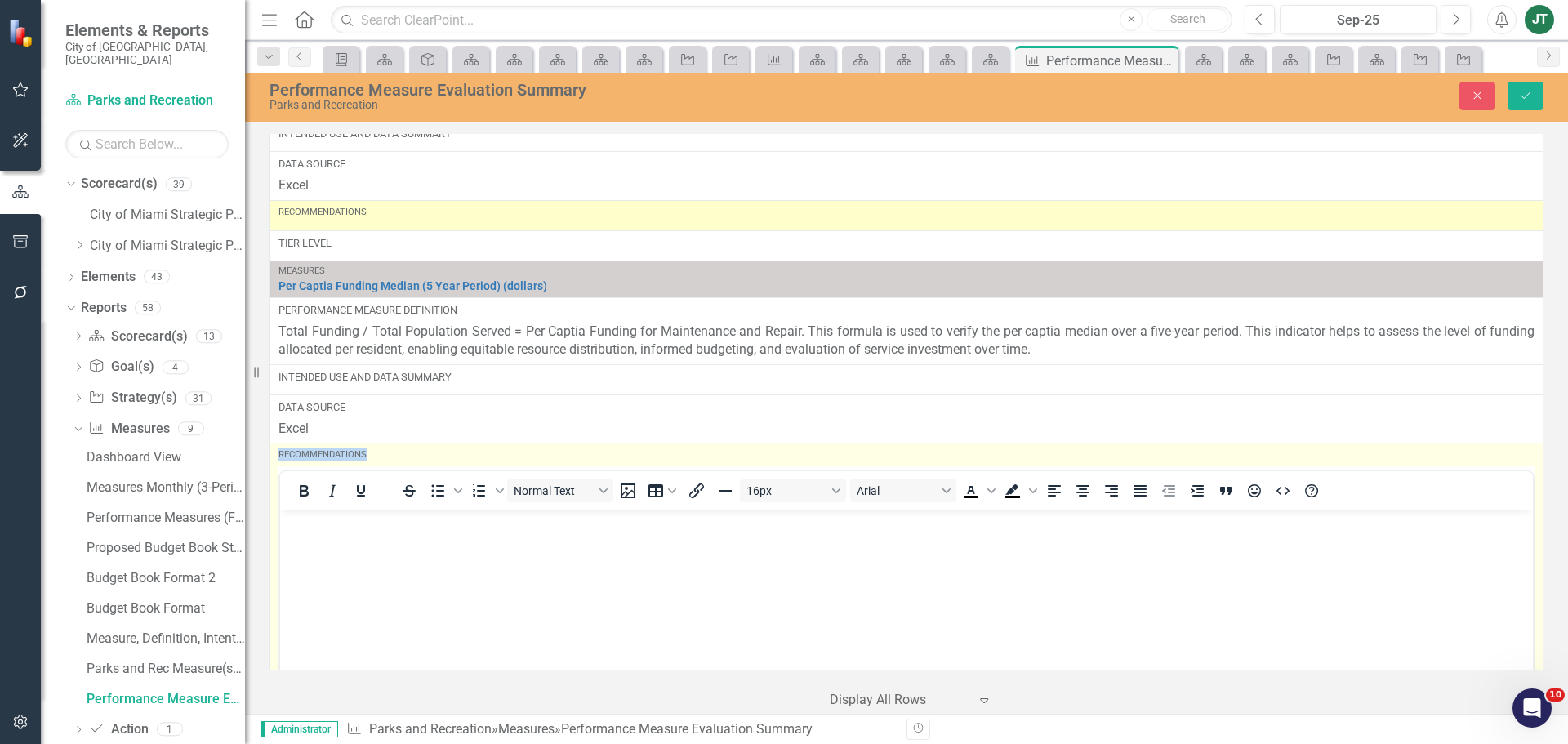
scroll to position [0, 0]
click at [318, 517] on p "Rich Text Area. Press ALT-0 for help." at bounding box center [906, 523] width 1245 height 19
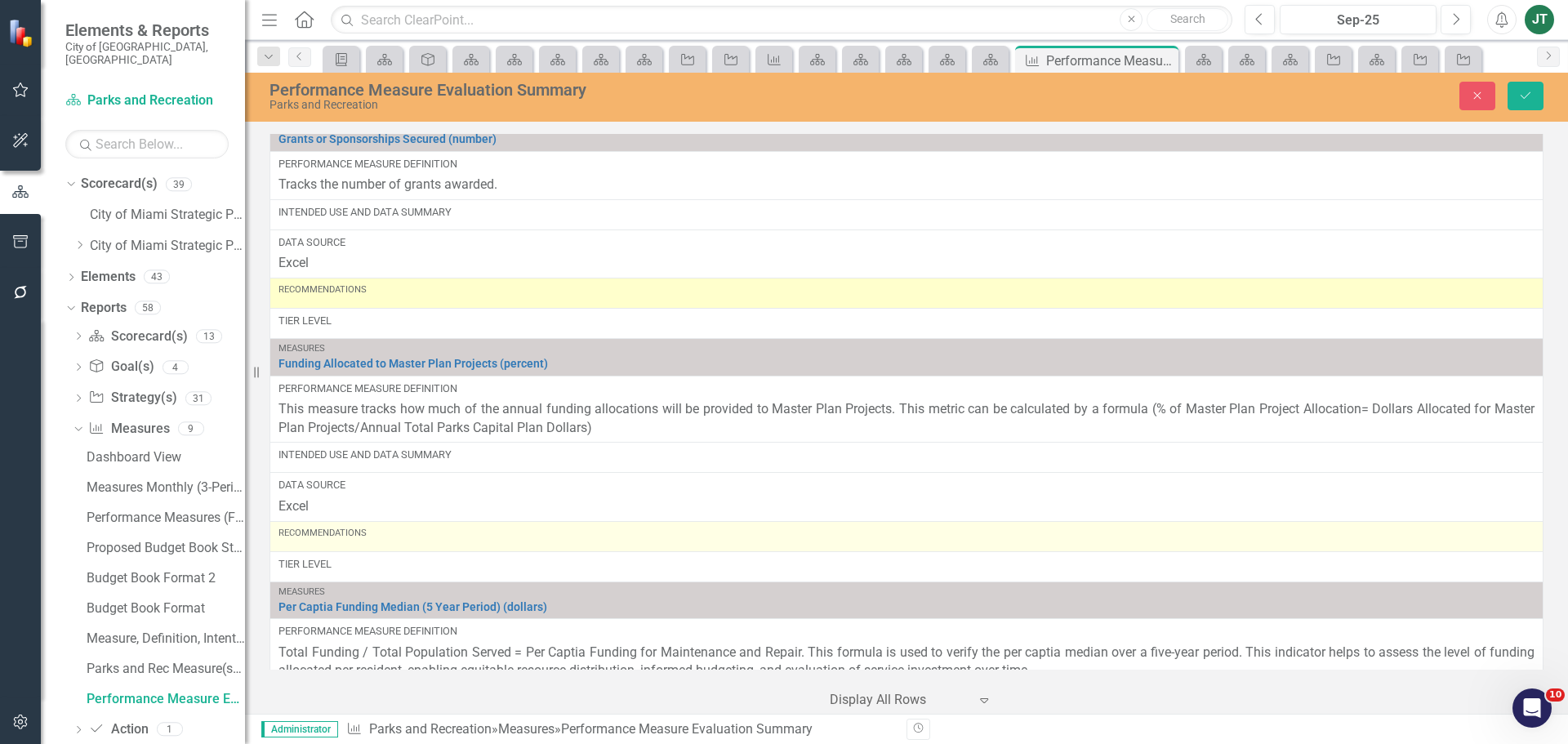
scroll to position [6087, 0]
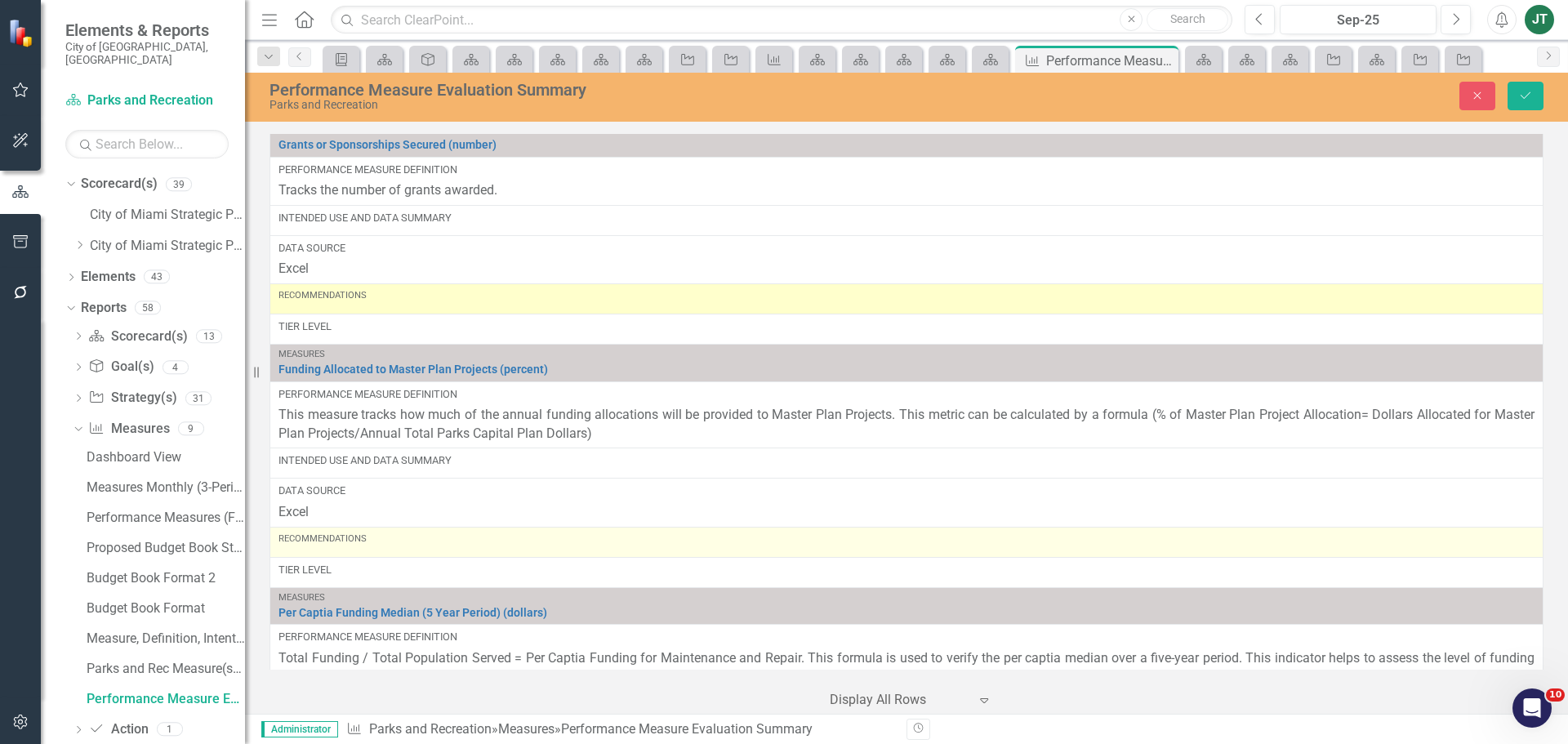
click at [407, 545] on div "Recommendations" at bounding box center [906, 539] width 1256 height 13
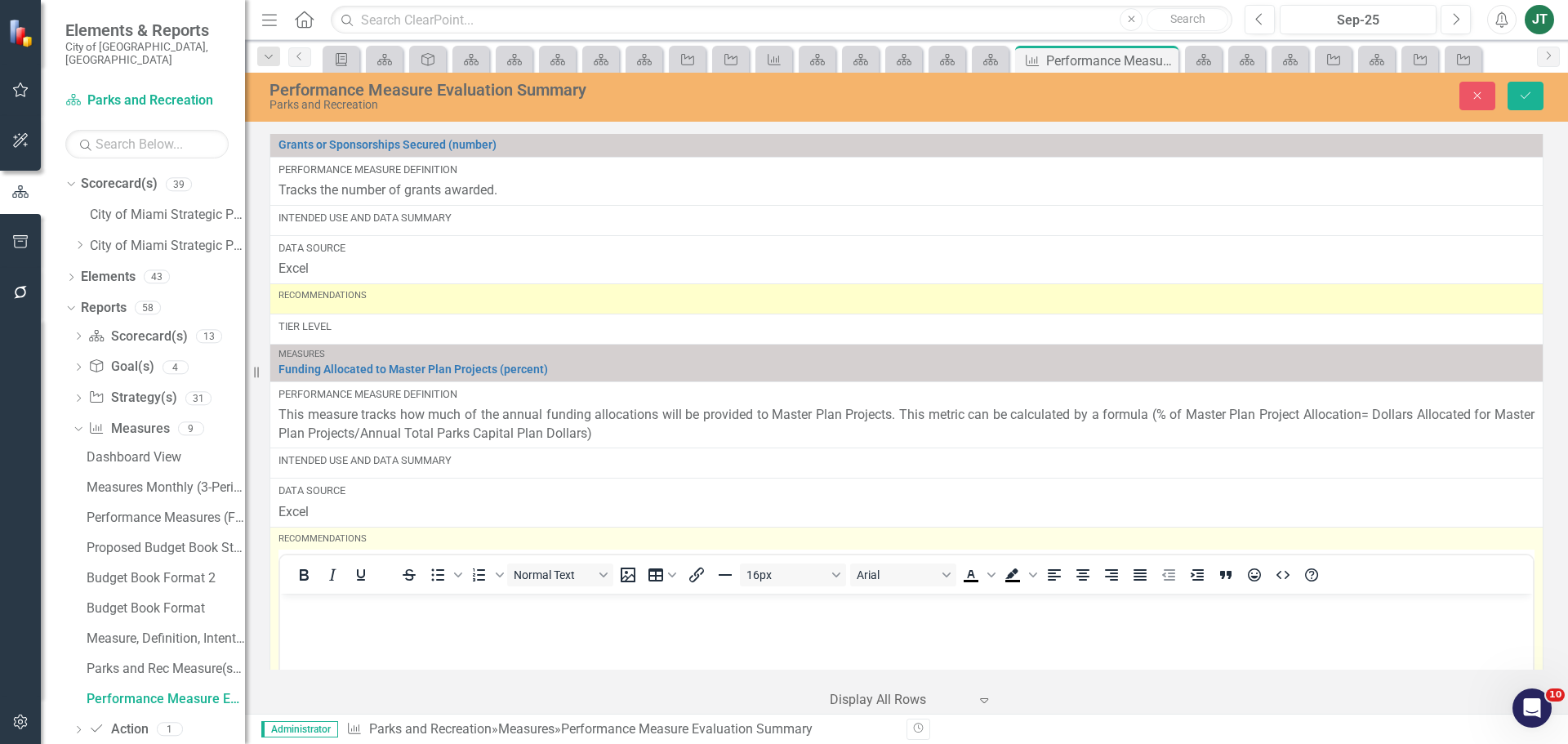
scroll to position [0, 0]
drag, startPoint x: 574, startPoint y: 1188, endPoint x: 290, endPoint y: 612, distance: 642.2
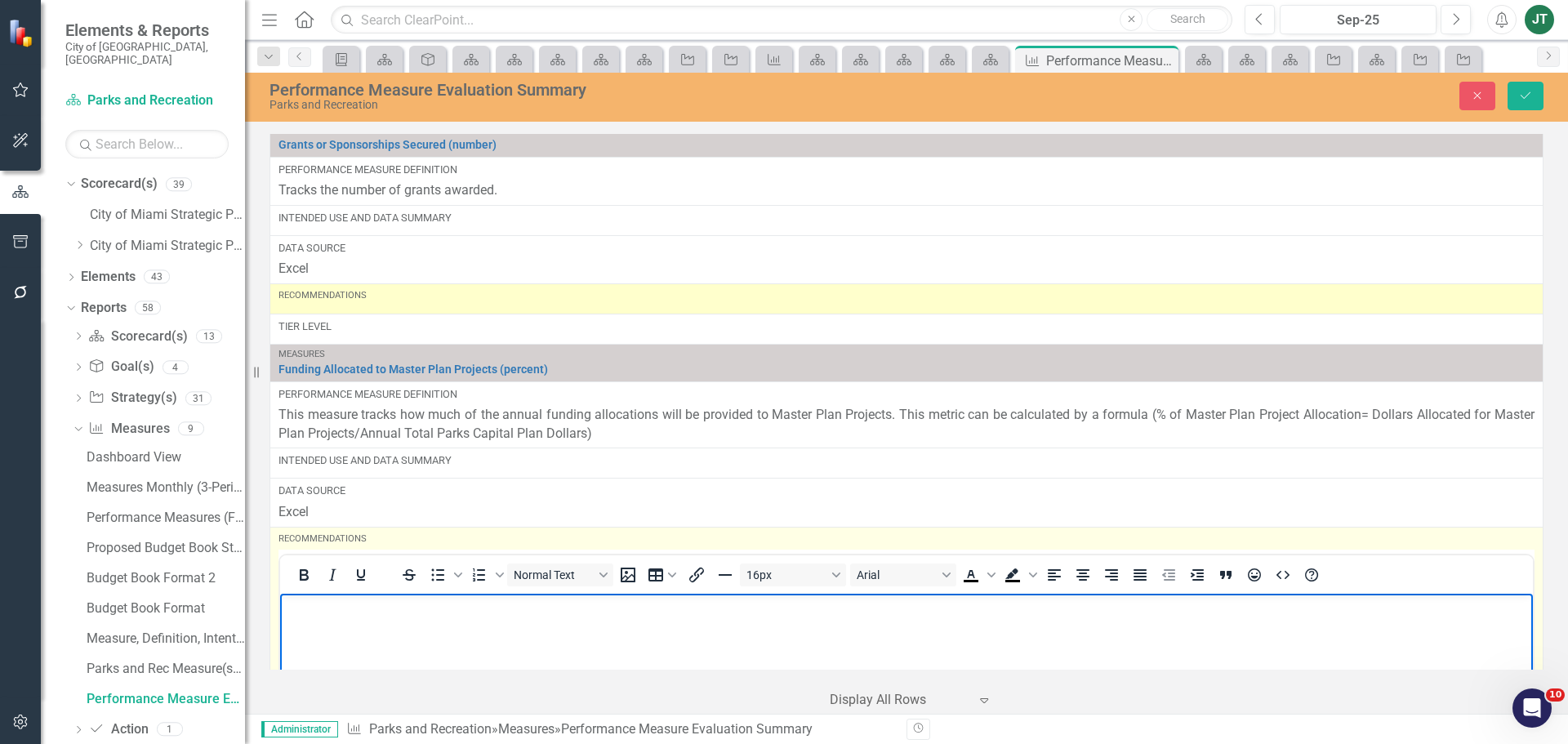
click at [290, 612] on p "Rich Text Area. Press ALT-0 for help." at bounding box center [906, 606] width 1245 height 19
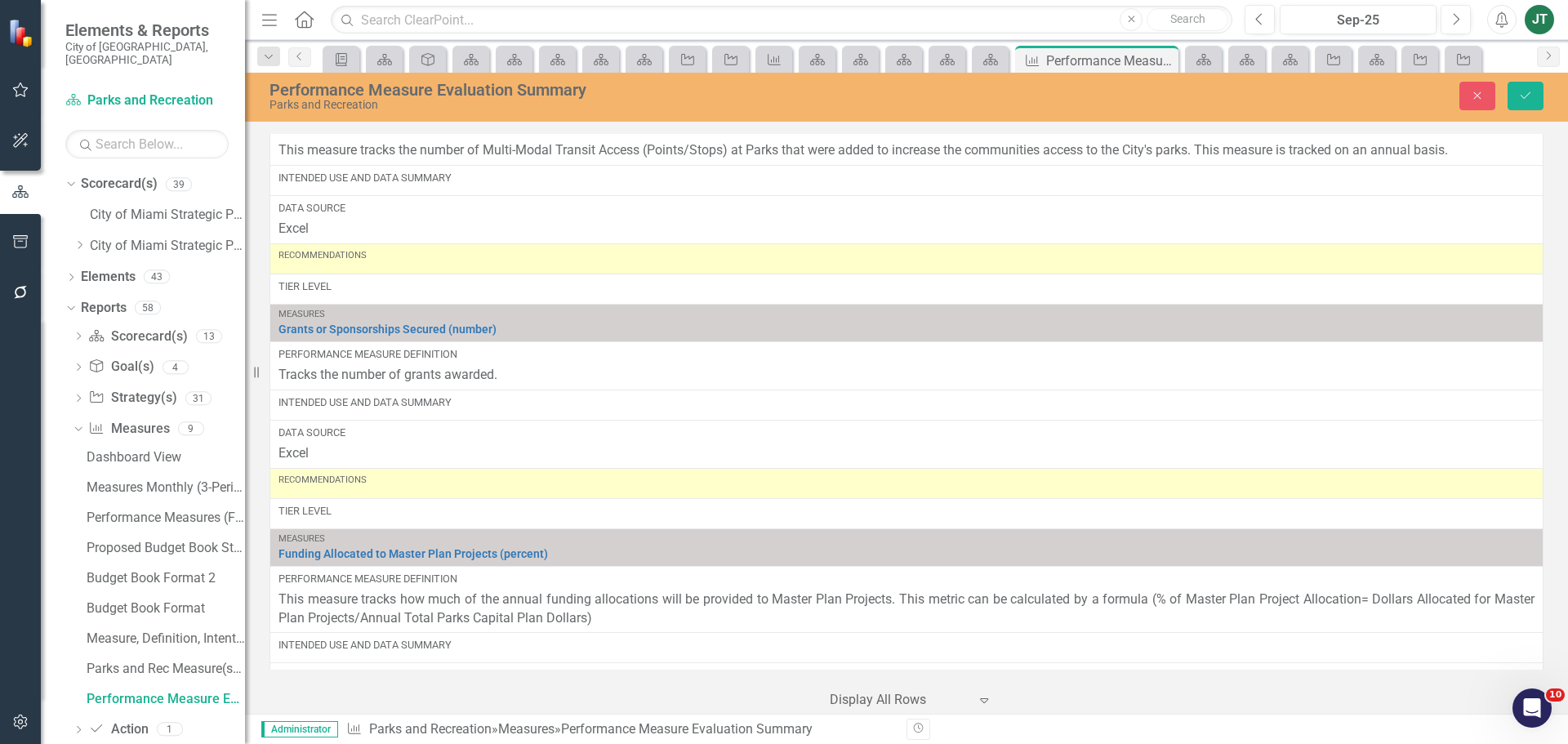
scroll to position [5842, 0]
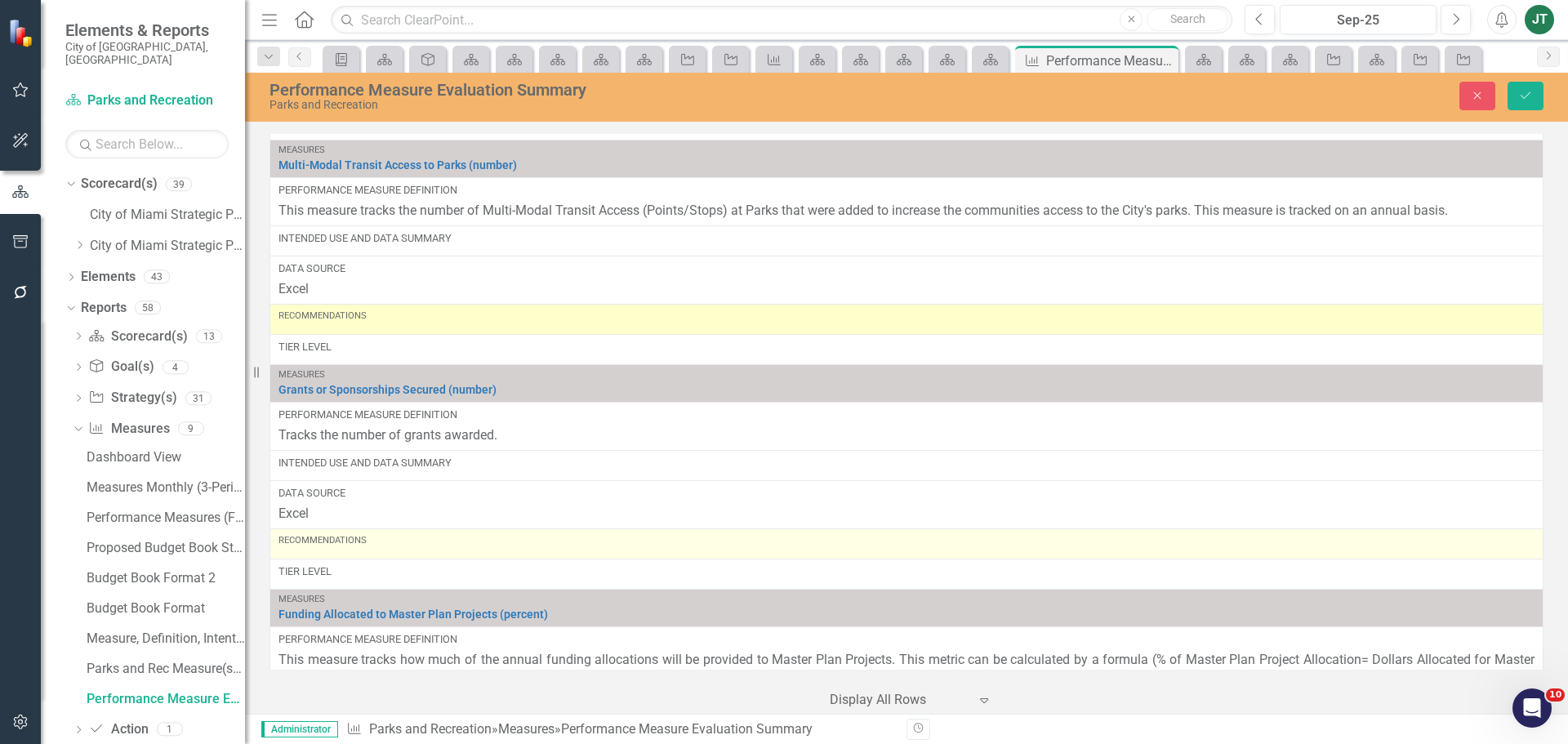
click at [367, 554] on div "Recommendations" at bounding box center [906, 543] width 1256 height 19
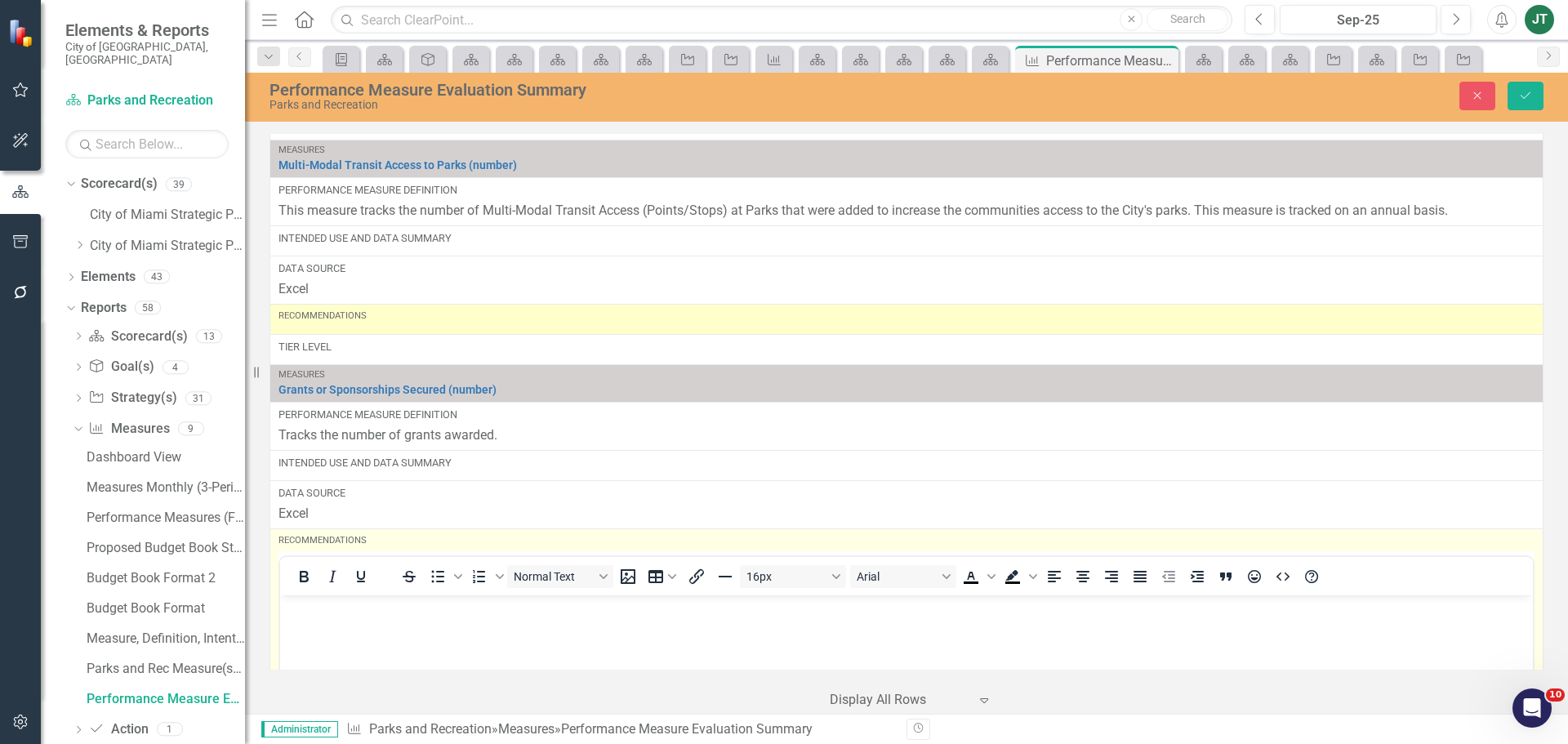
scroll to position [0, 0]
click at [293, 614] on p "Rich Text Area. Press ALT-0 for help." at bounding box center [906, 608] width 1245 height 19
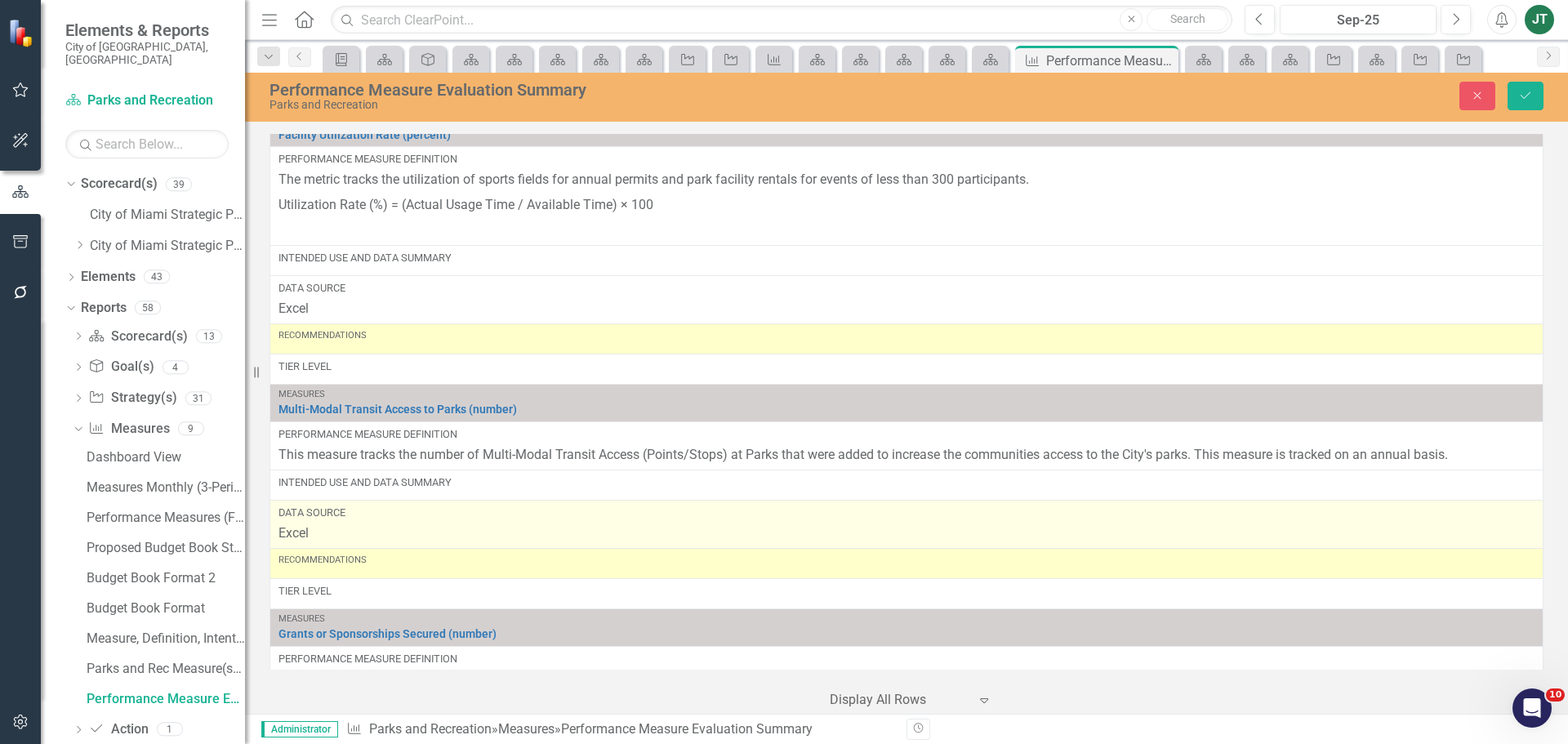
scroll to position [5597, 0]
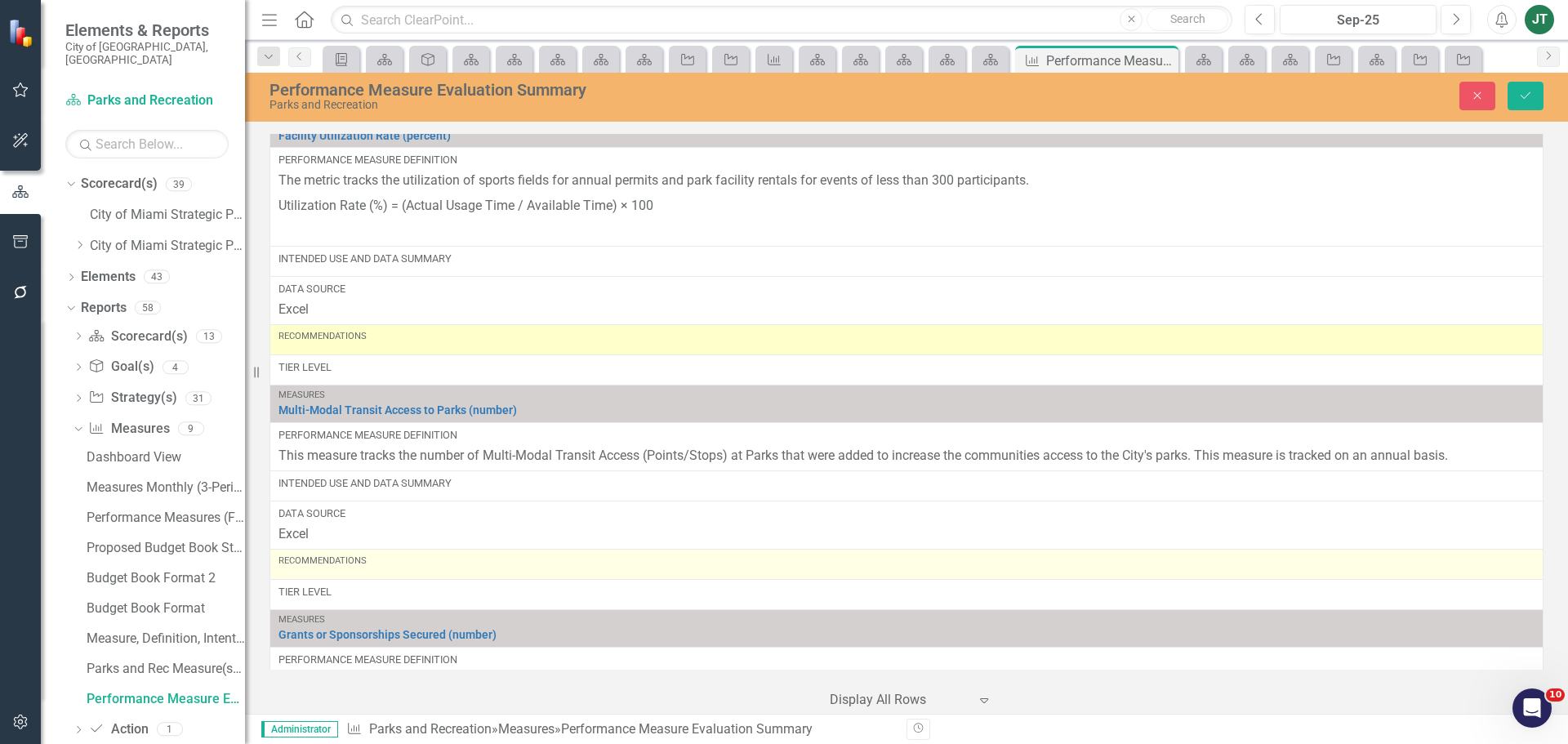
click at [349, 567] on div "Recommendations" at bounding box center [906, 561] width 1256 height 13
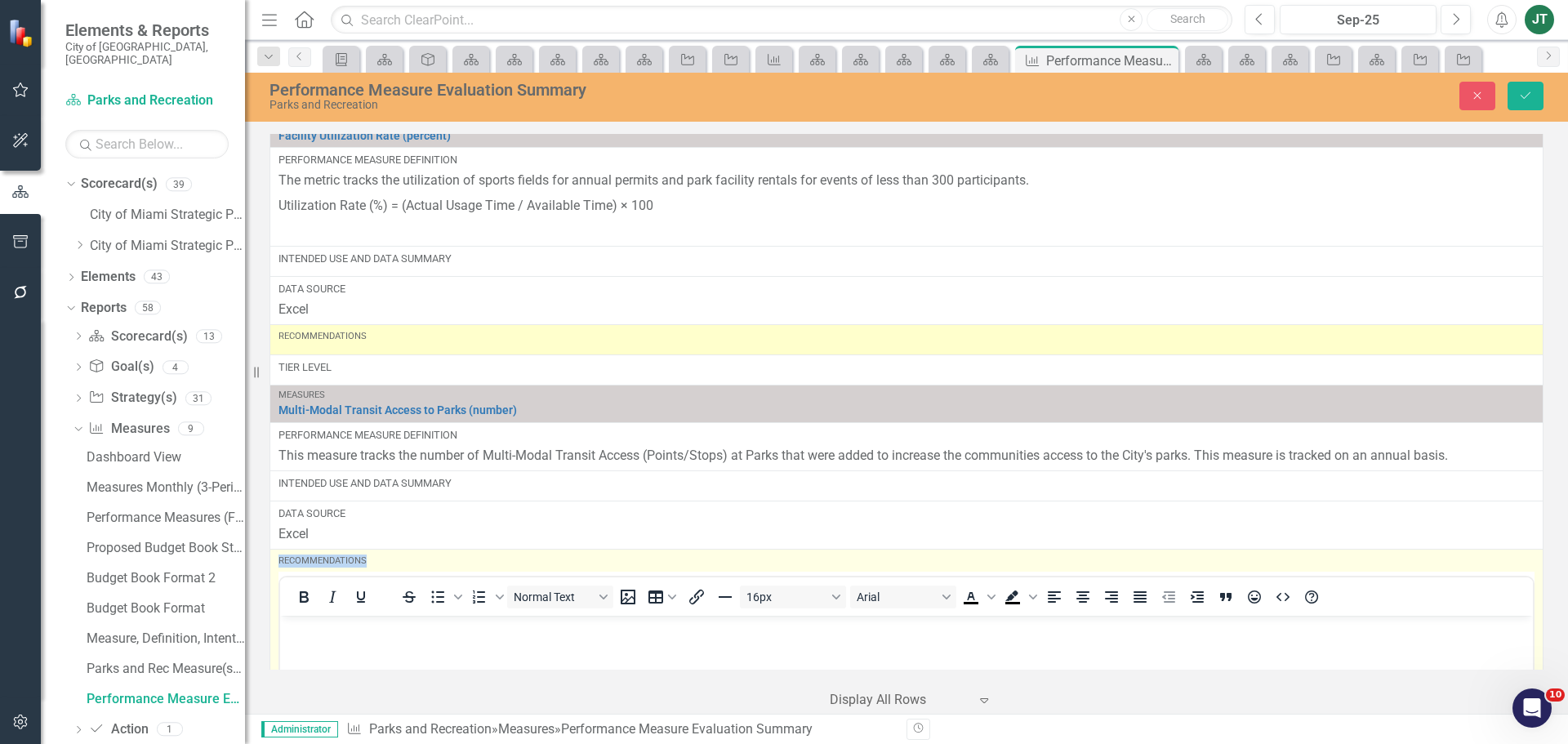
scroll to position [0, 0]
click at [316, 621] on p "Rich Text Area. Press ALT-0 for help." at bounding box center [906, 628] width 1245 height 19
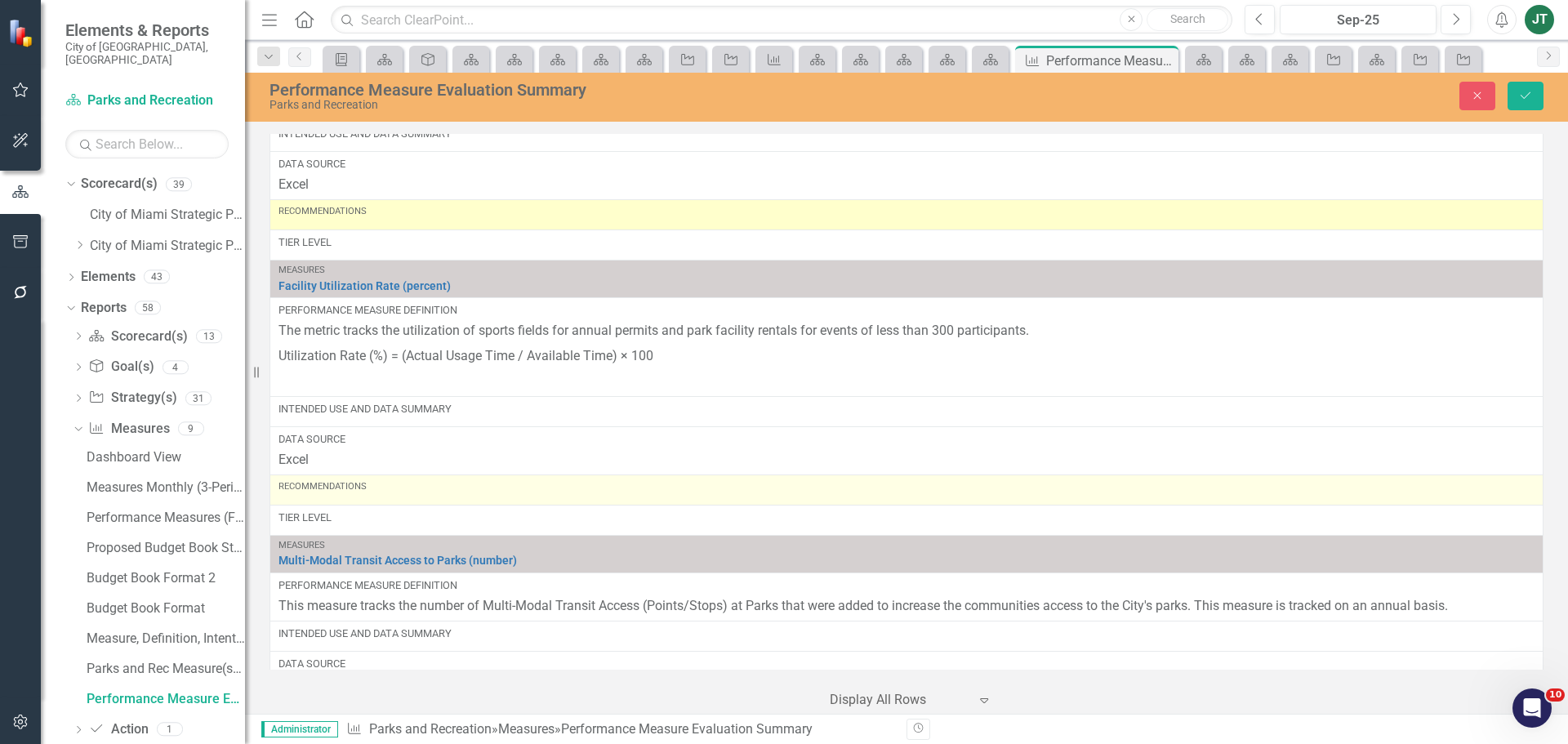
scroll to position [5434, 0]
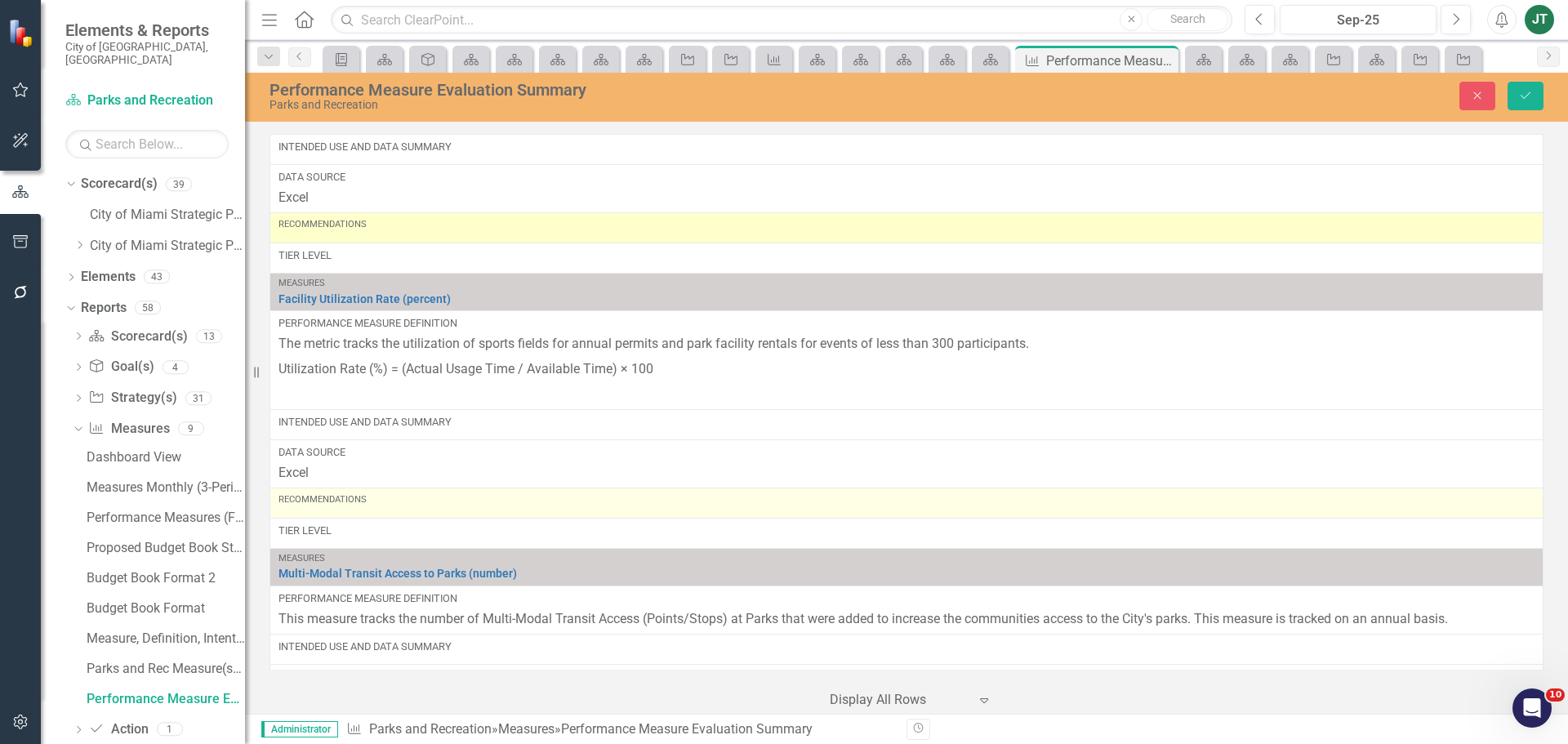
click at [361, 509] on div "Recommendations" at bounding box center [906, 503] width 1256 height 19
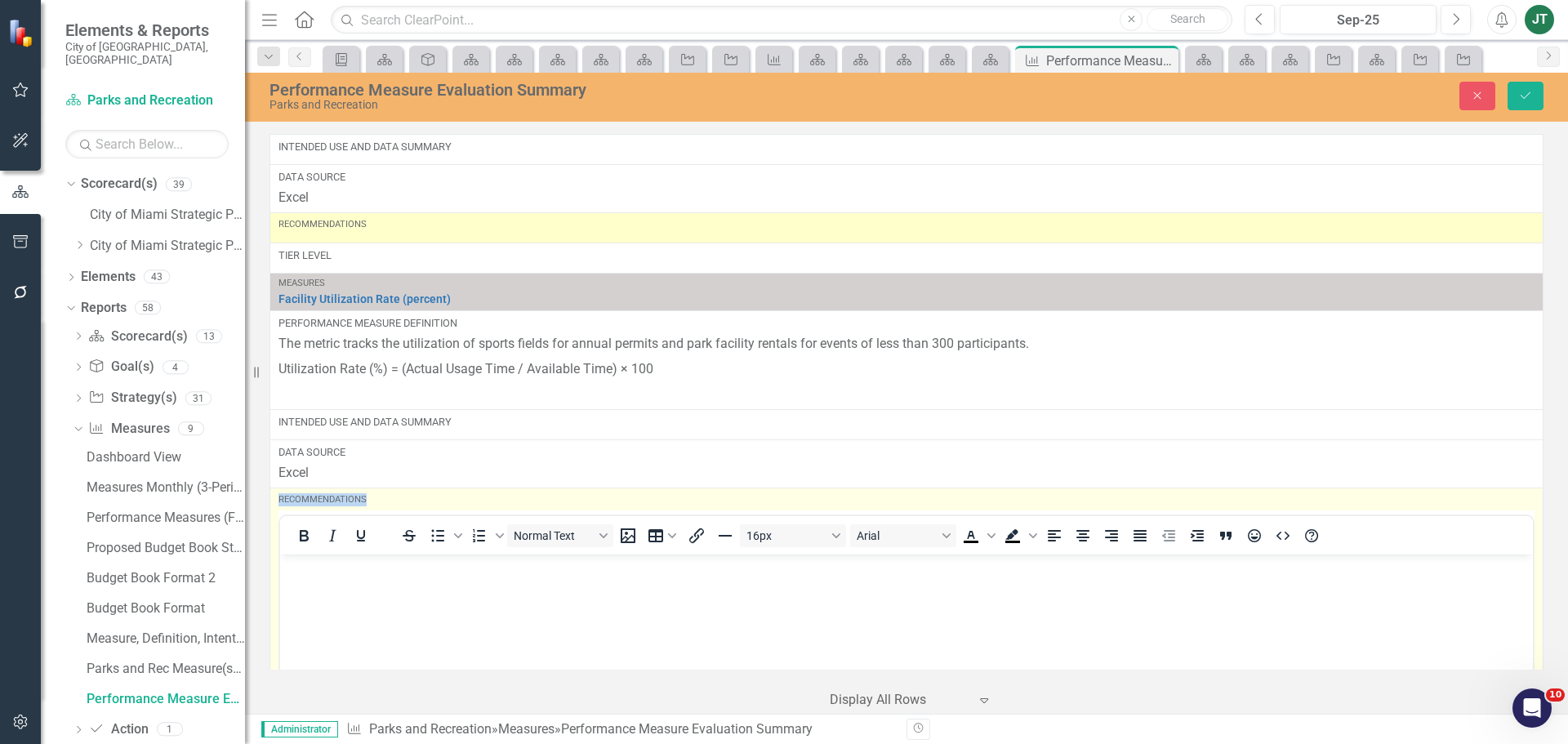
scroll to position [0, 0]
click at [304, 573] on p "Rich Text Area. Press ALT-0 for help." at bounding box center [906, 567] width 1245 height 19
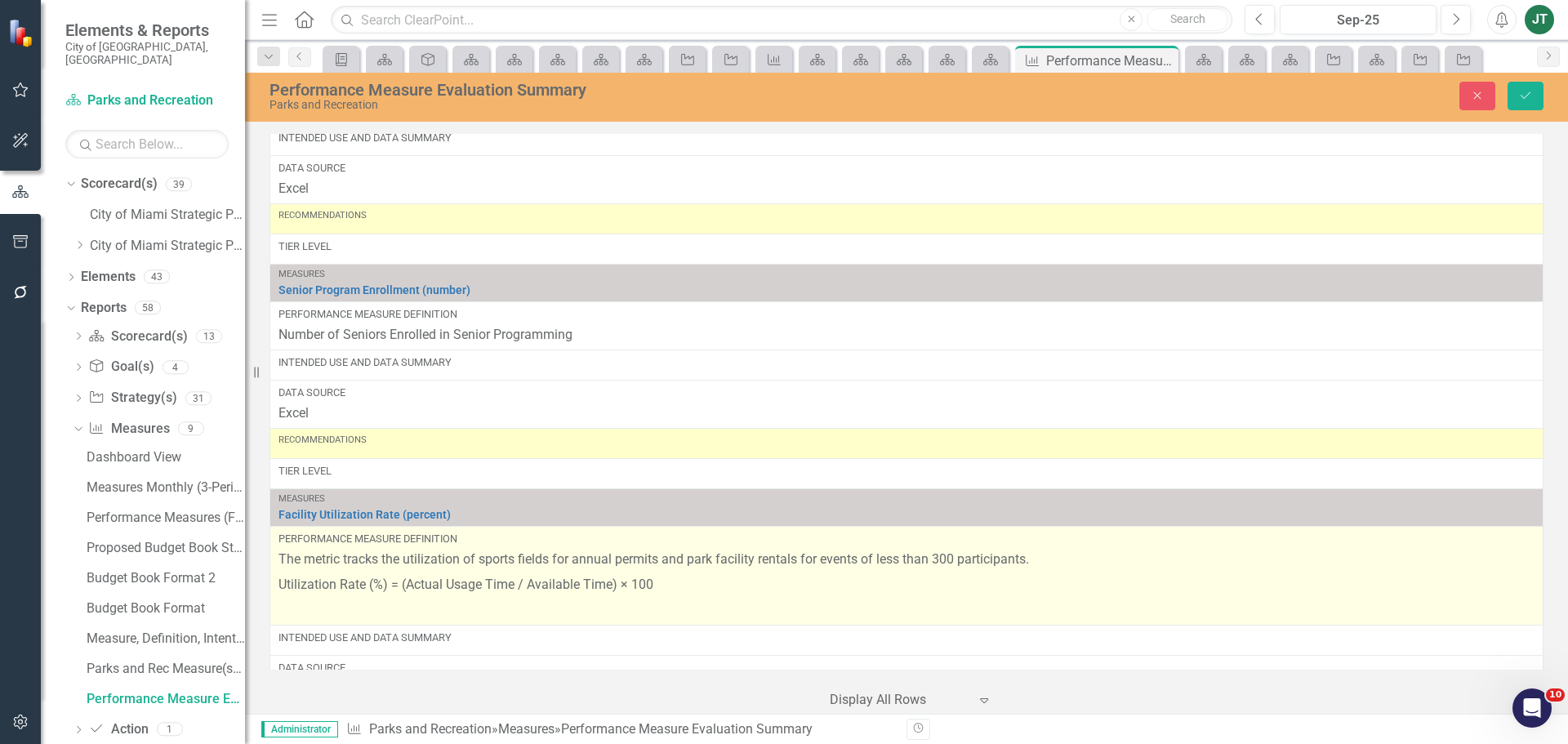
scroll to position [5189, 0]
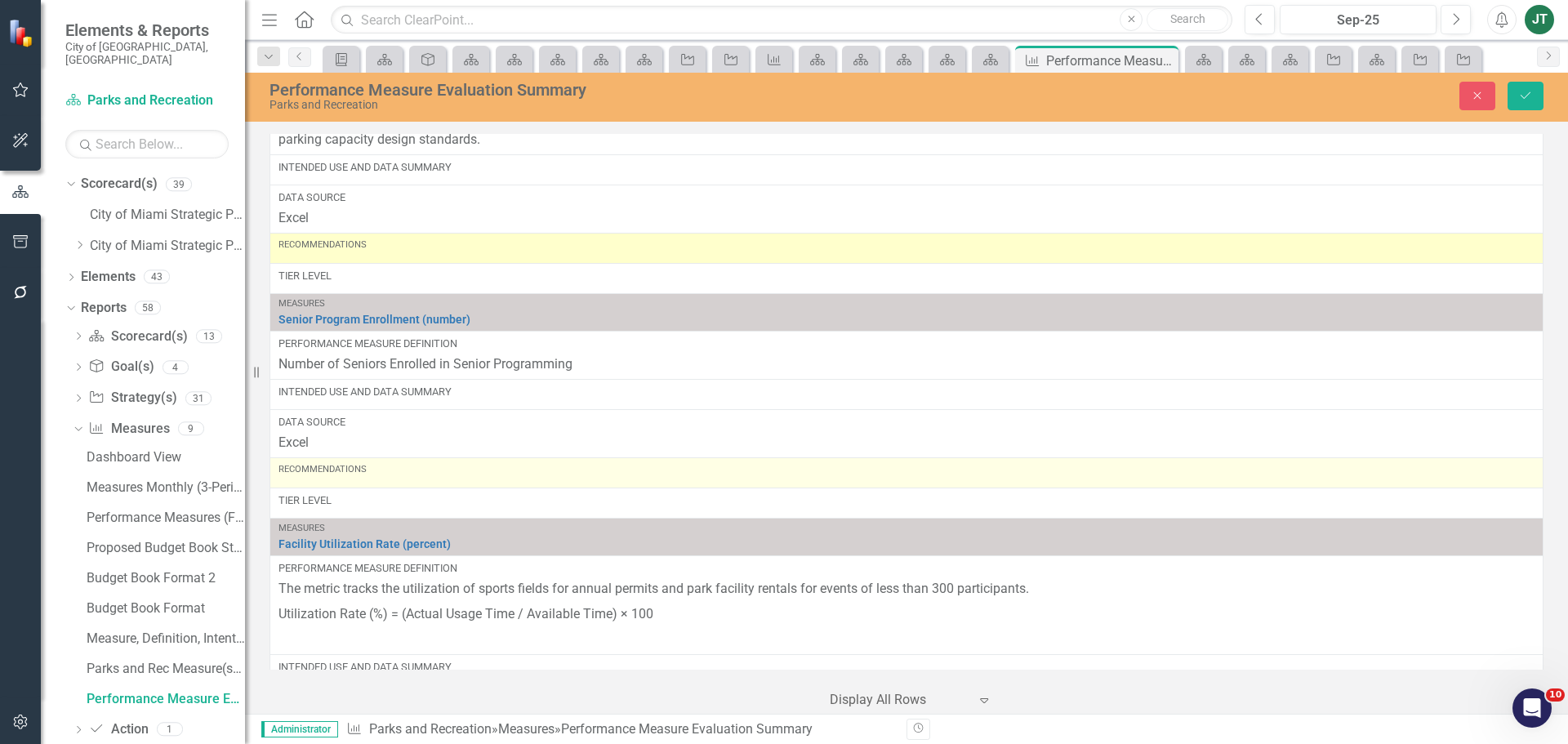
click at [398, 475] on div "Recommendations" at bounding box center [906, 470] width 1256 height 13
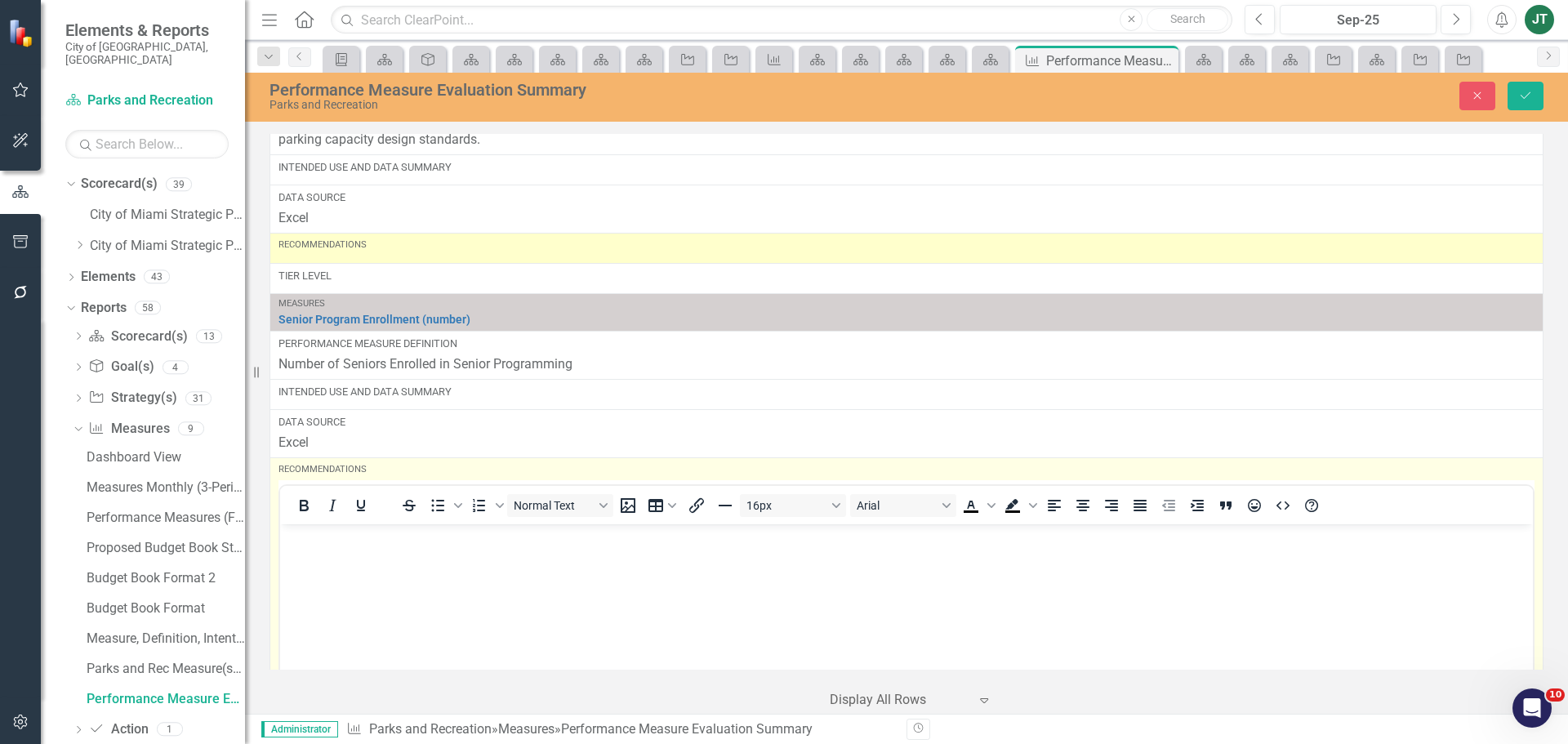
scroll to position [0, 0]
click at [337, 521] on div at bounding box center [333, 505] width 105 height 31
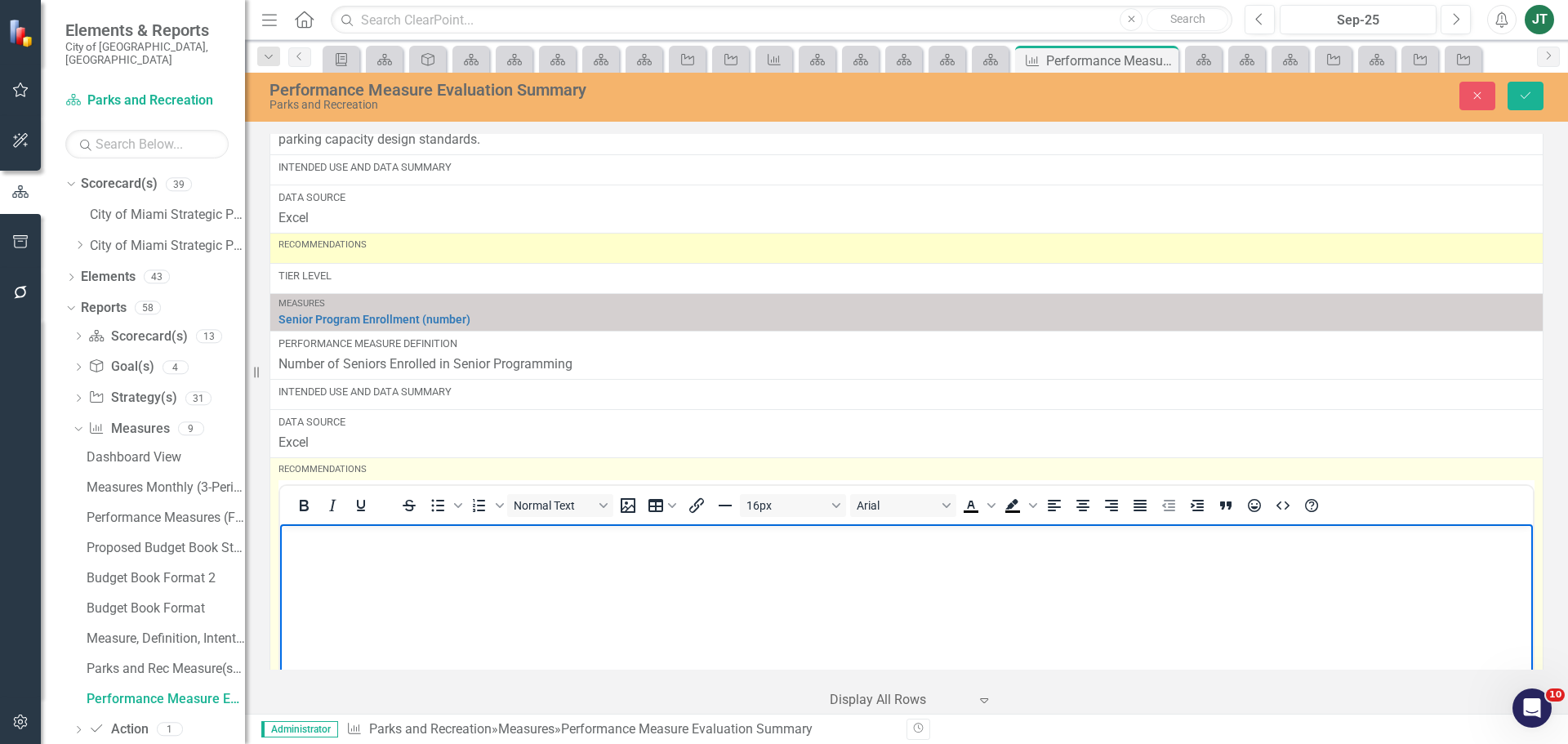
click at [332, 550] on body "Rich Text Area. Press ALT-0 for help." at bounding box center [906, 646] width 1253 height 245
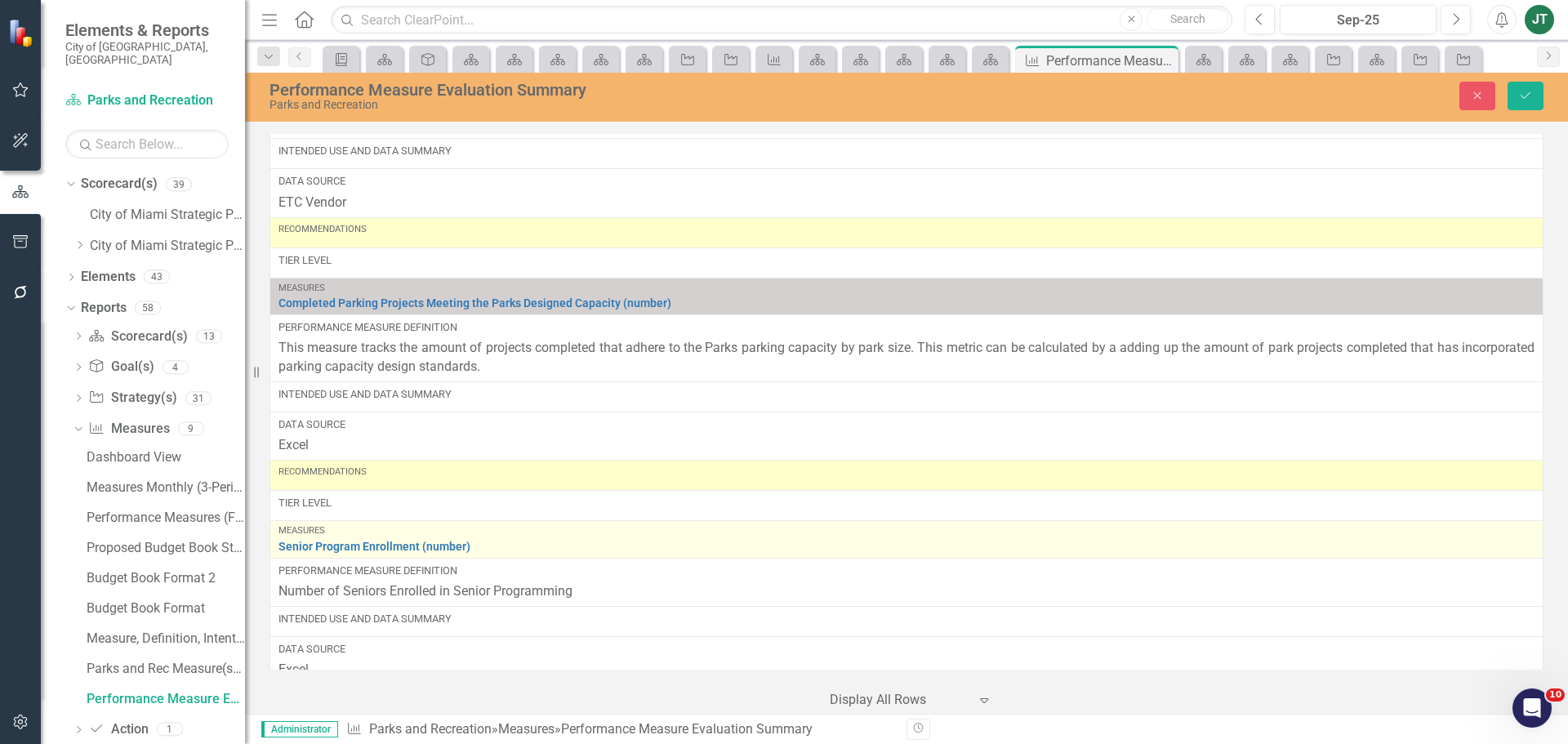
scroll to position [4944, 0]
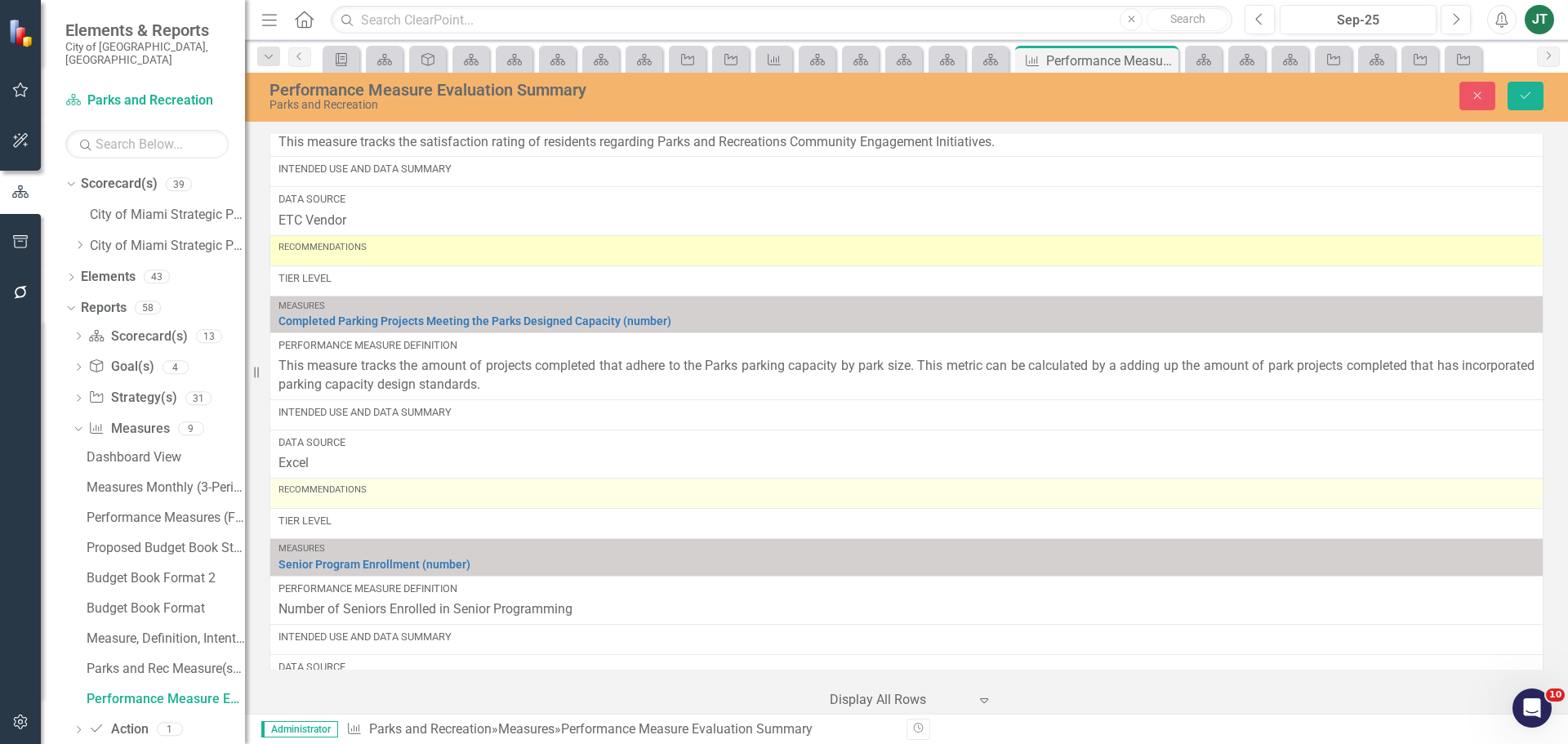
click at [345, 500] on div "Recommendations" at bounding box center [906, 493] width 1256 height 19
click at [345, 496] on div "Recommendations" at bounding box center [906, 490] width 1256 height 13
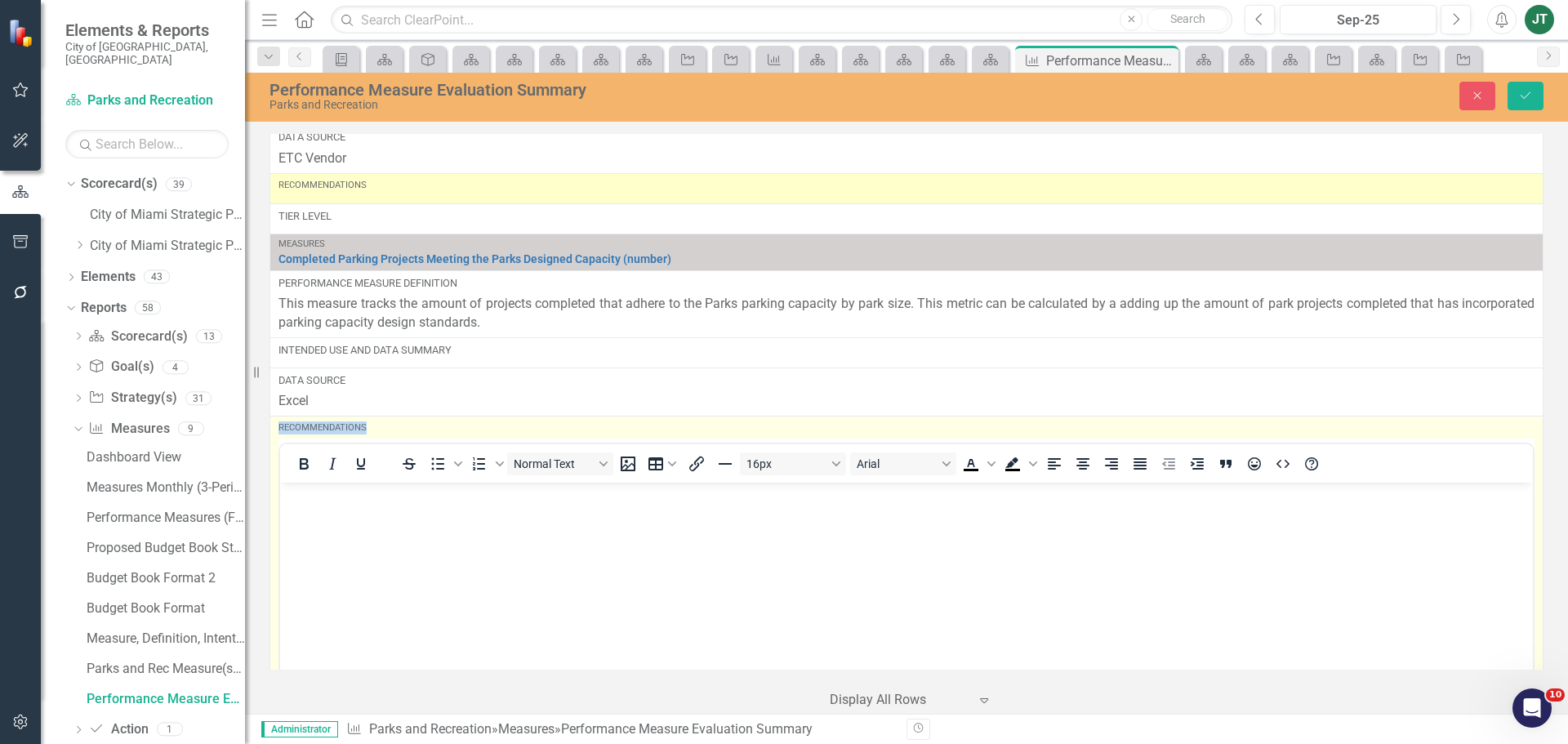
scroll to position [5025, 0]
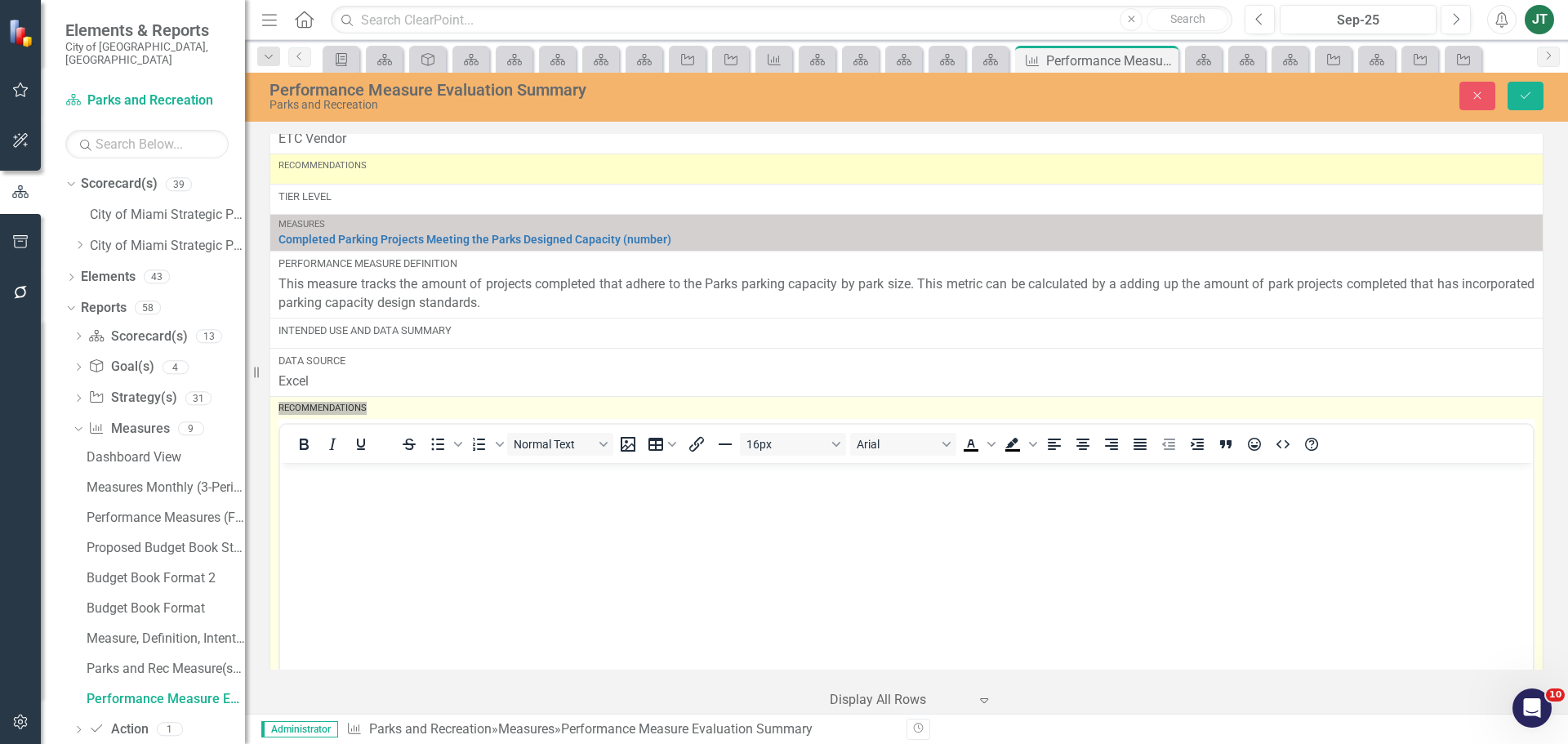
click at [345, 501] on body "Rich Text Area. Press ALT-0 for help." at bounding box center [906, 585] width 1253 height 245
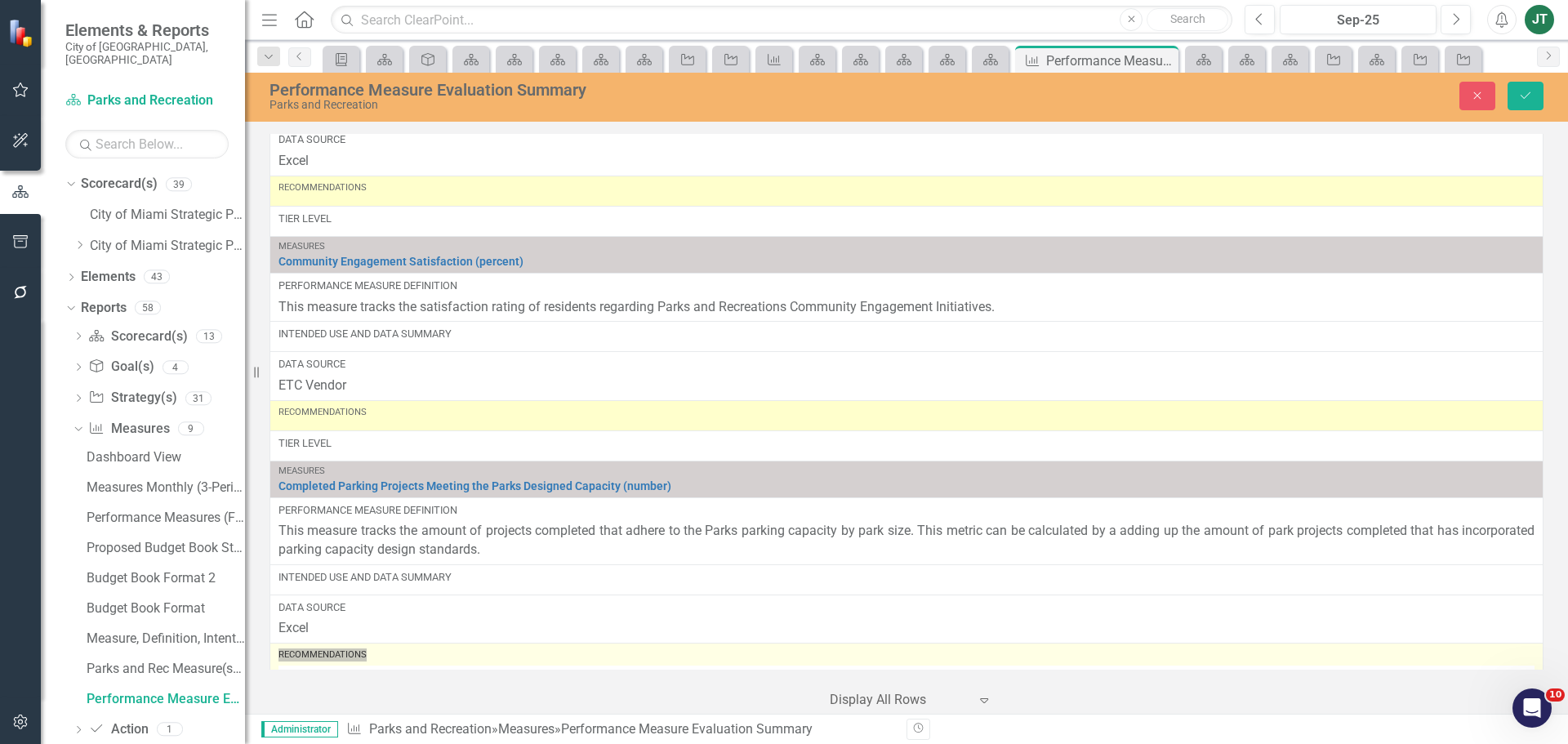
scroll to position [4699, 0]
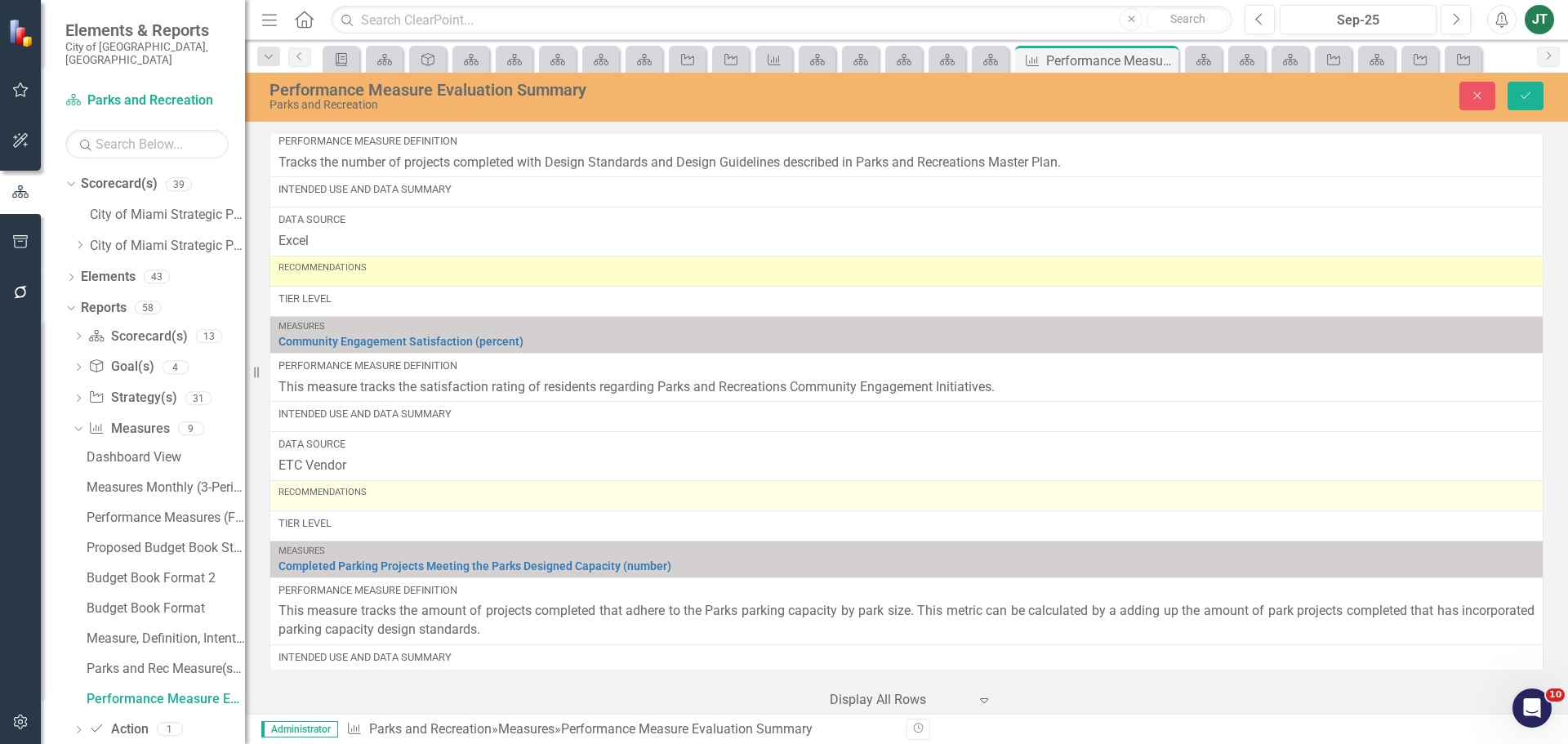
click at [401, 502] on div "Recommendations" at bounding box center [906, 495] width 1256 height 19
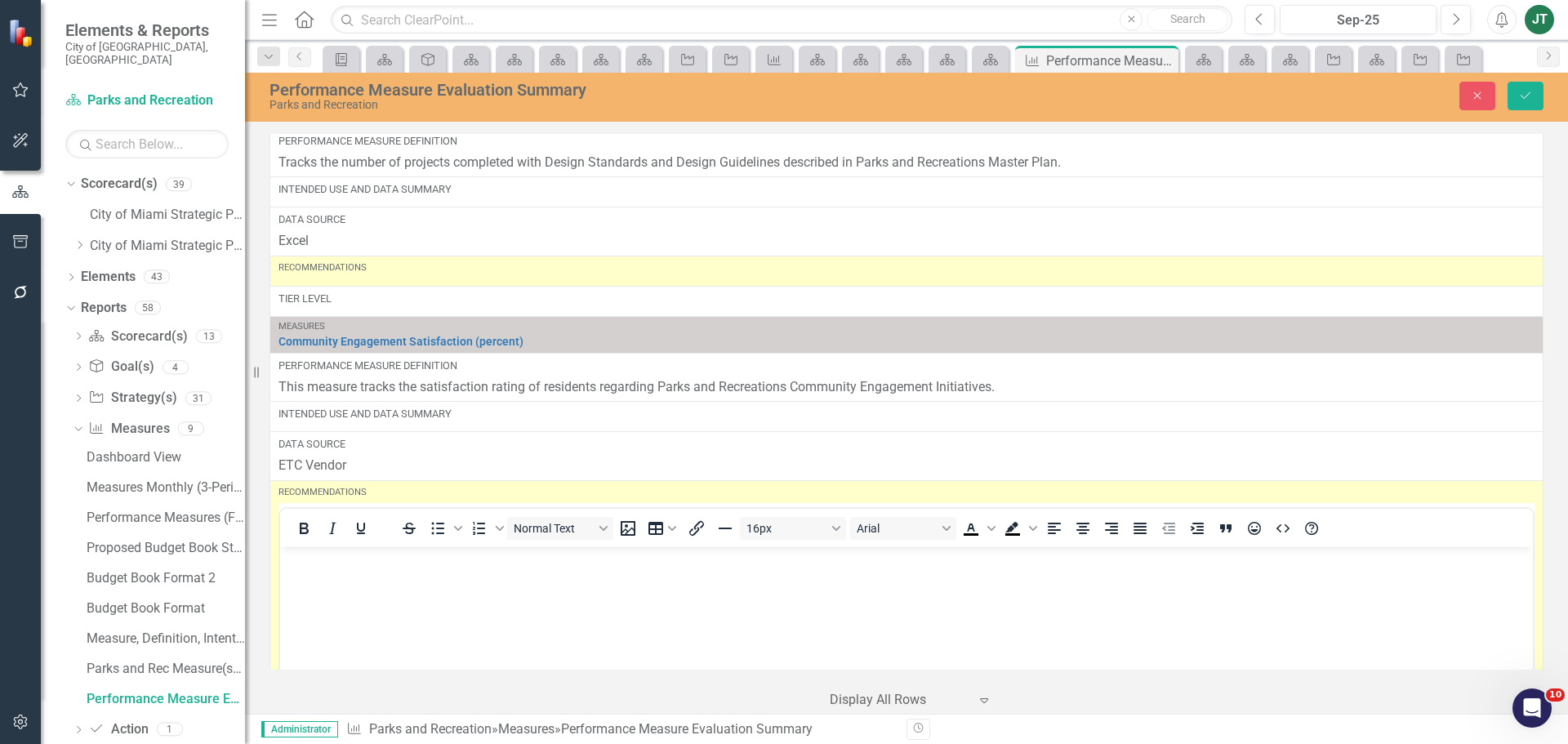
scroll to position [0, 0]
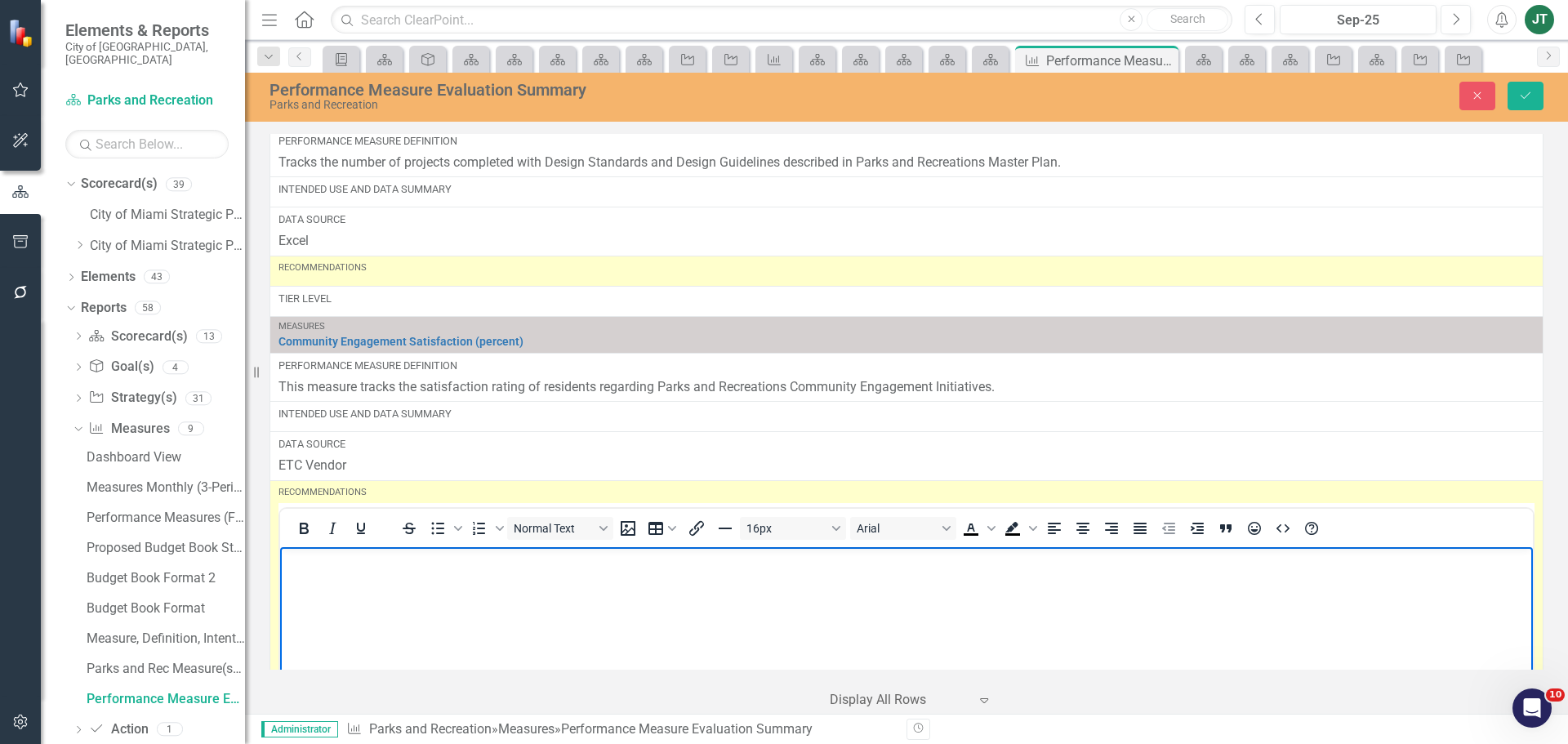
click at [382, 569] on p "Rich Text Area. Press ALT-0 for help." at bounding box center [906, 560] width 1245 height 19
paste body "Rich Text Area. Press ALT-0 for help."
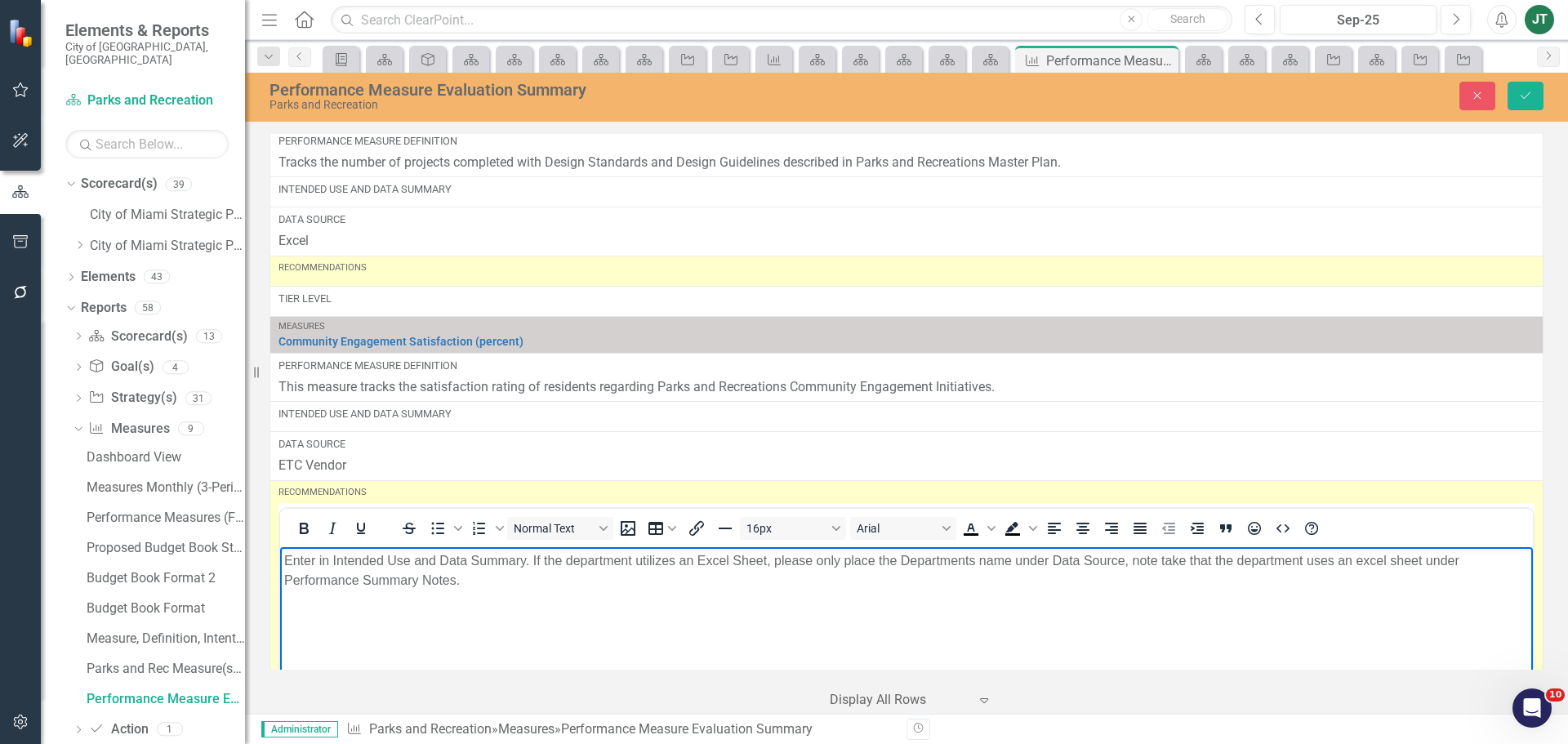
click at [423, 586] on p "Enter in Intended Use and Data Summary. If the department utilizes an Excel She…" at bounding box center [906, 570] width 1245 height 39
click at [542, 568] on p "Enter in Intended Use and Data Summary. If the department utilizes an Excel She…" at bounding box center [906, 570] width 1245 height 39
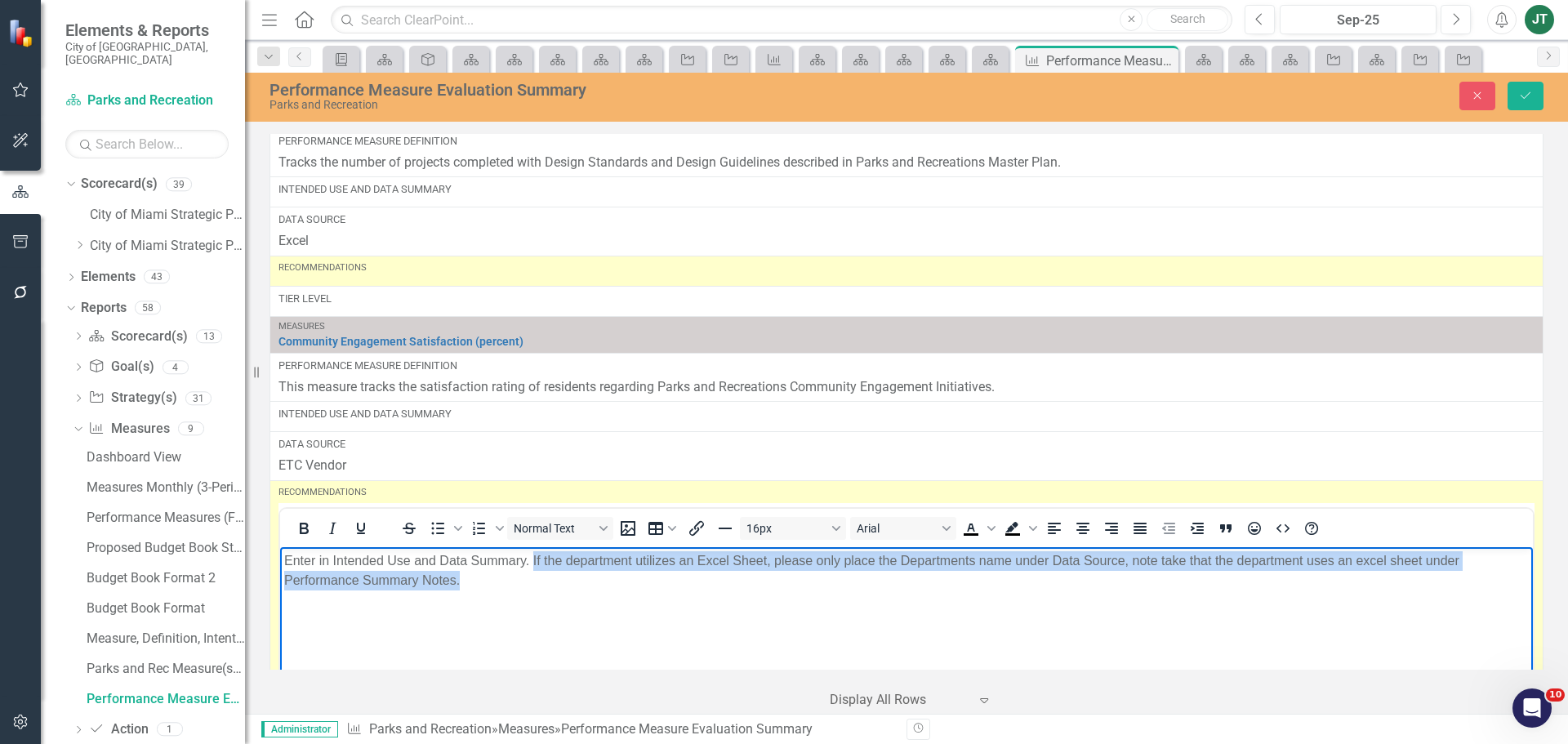
scroll to position [4764, 0]
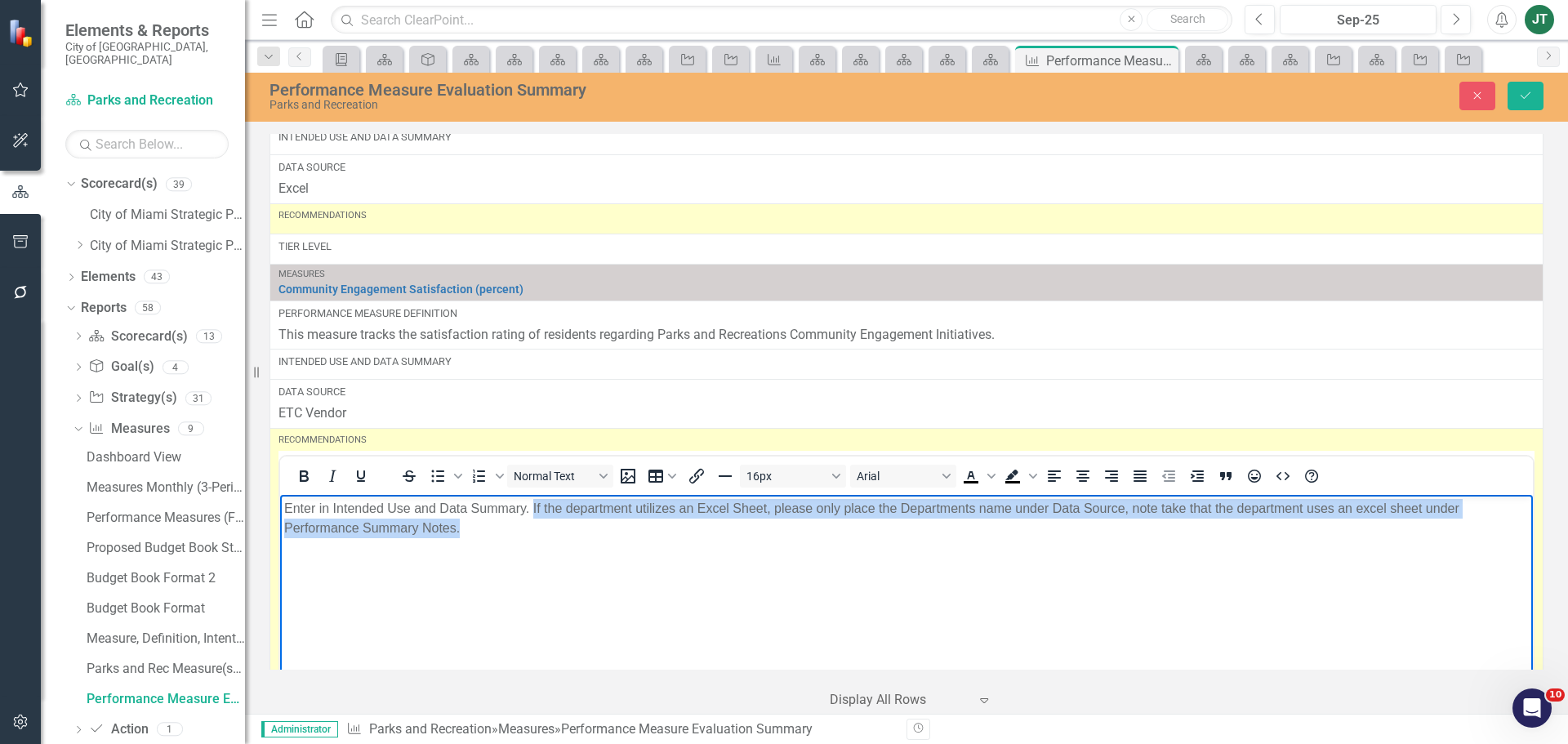
drag, startPoint x: 532, startPoint y: 506, endPoint x: 1206, endPoint y: 625, distance: 684.4
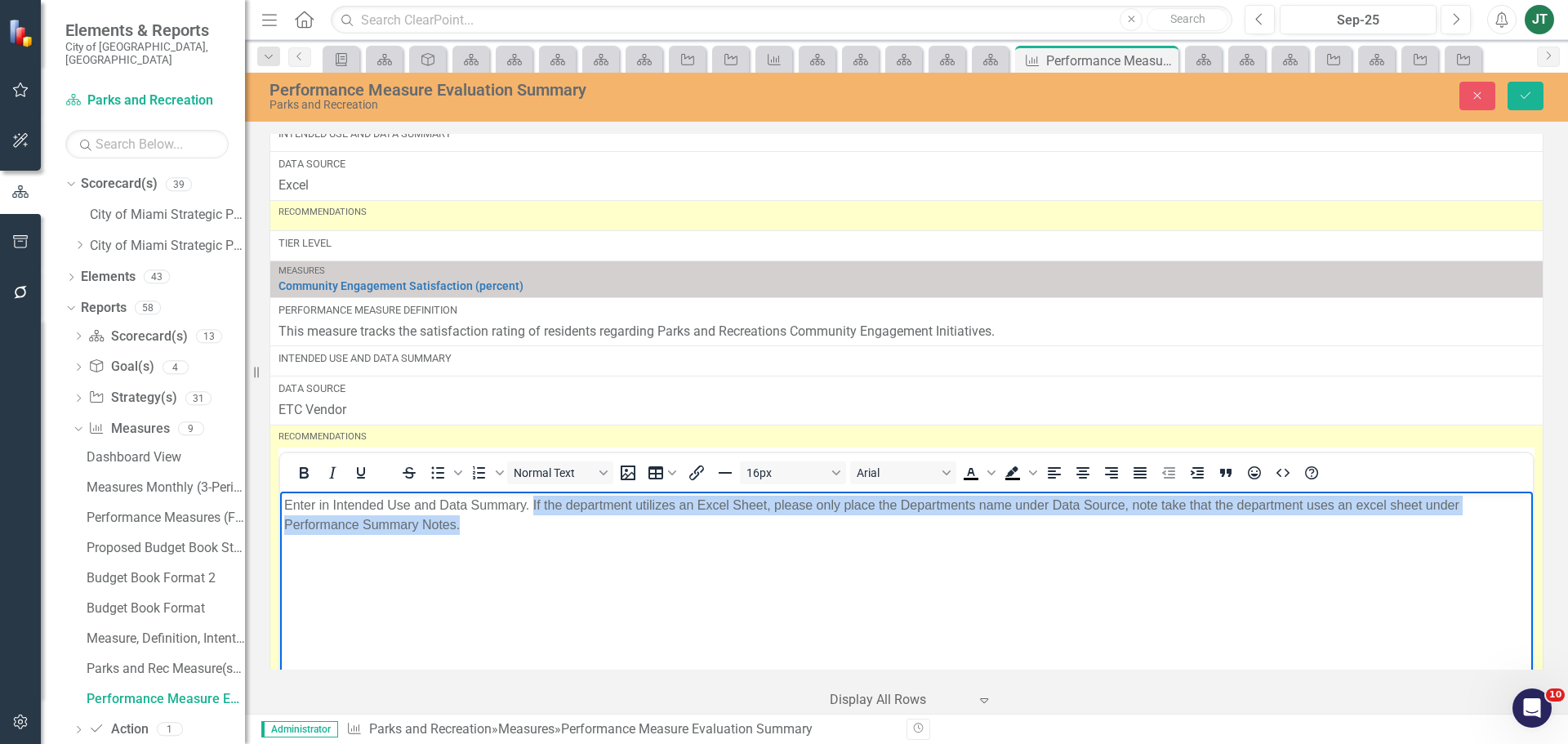
click at [1206, 665] on body "Enter in Intended Use and Data Summary. If the department utilizes an Excel She…" at bounding box center [906, 613] width 1253 height 245
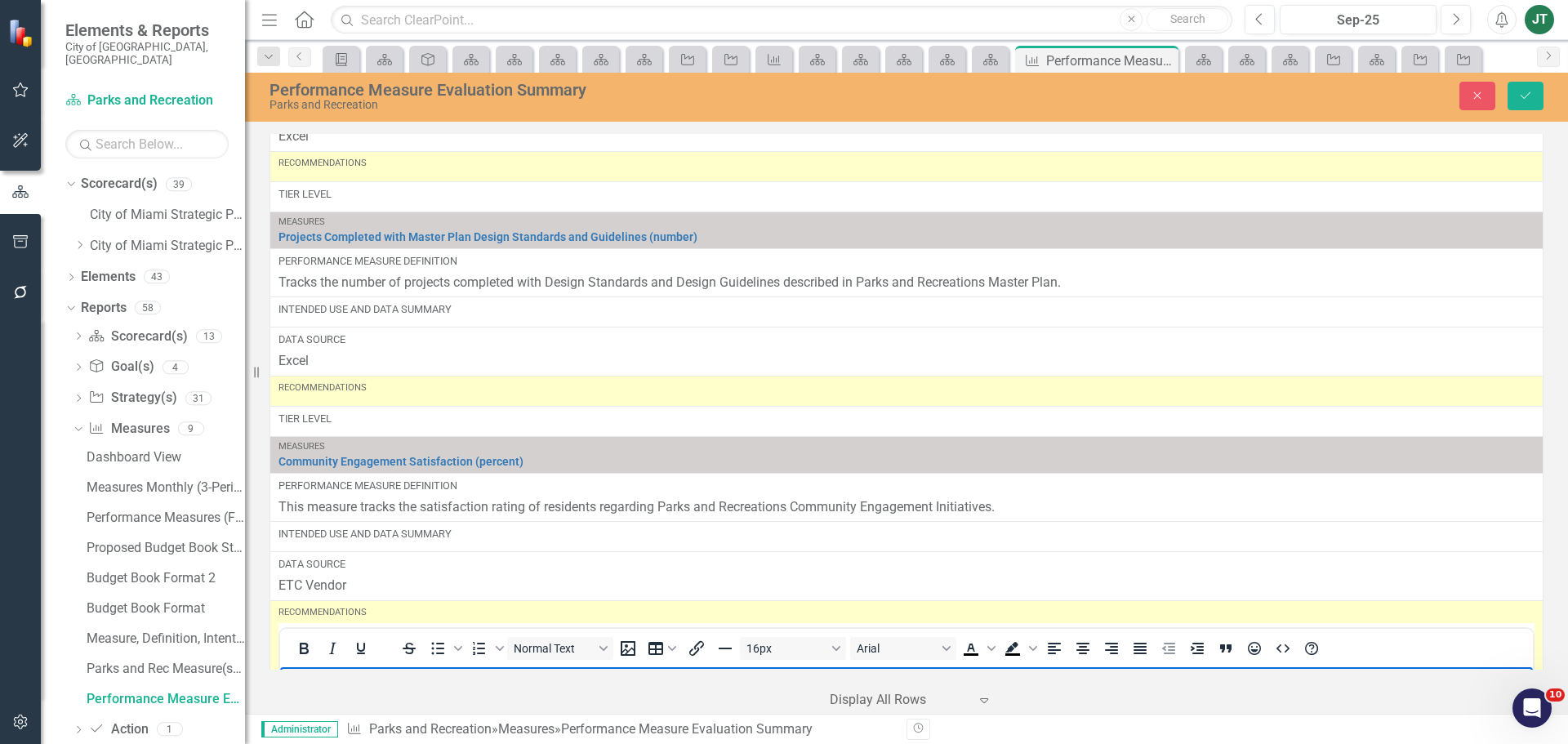
scroll to position [4519, 0]
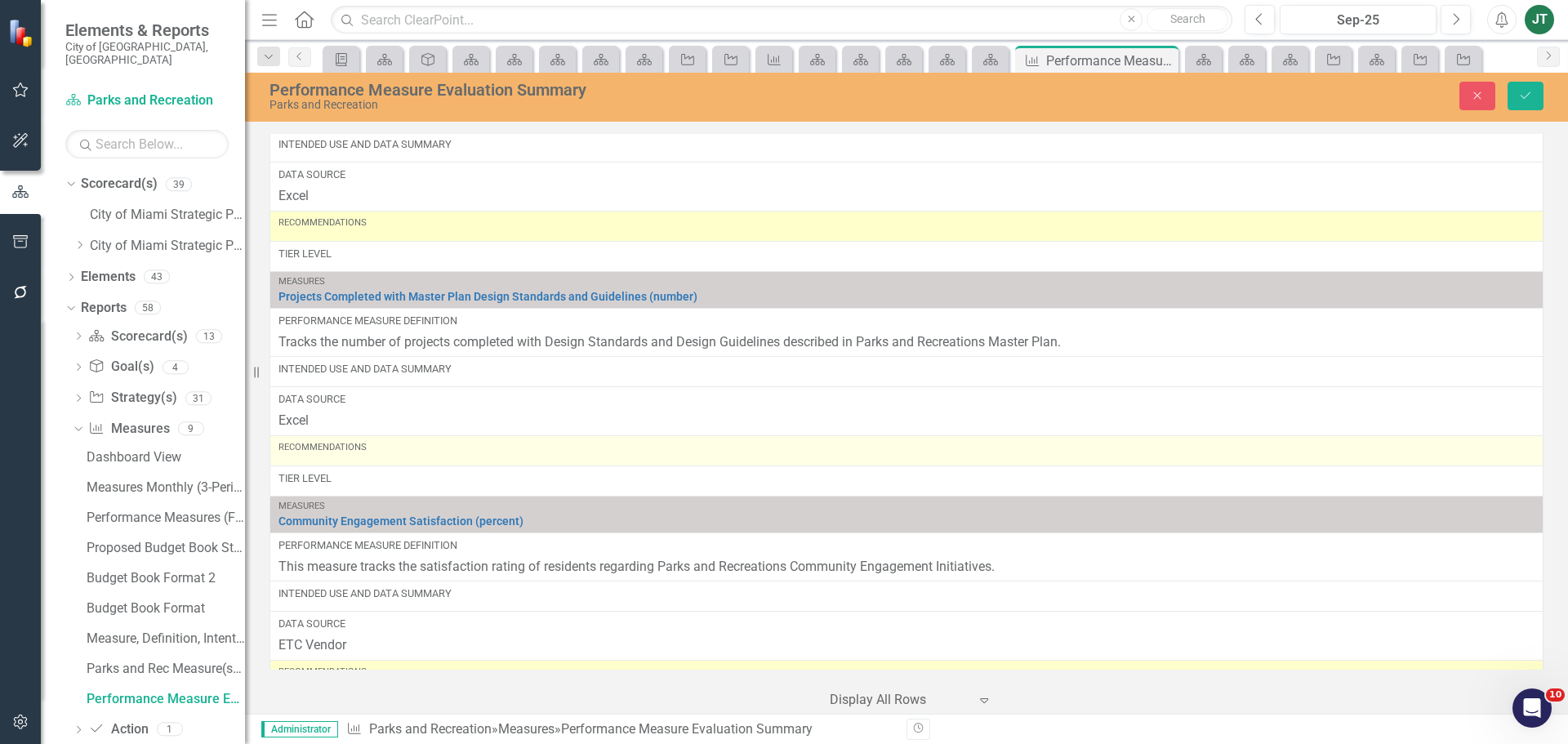
click at [403, 459] on div "Recommendations" at bounding box center [906, 450] width 1256 height 19
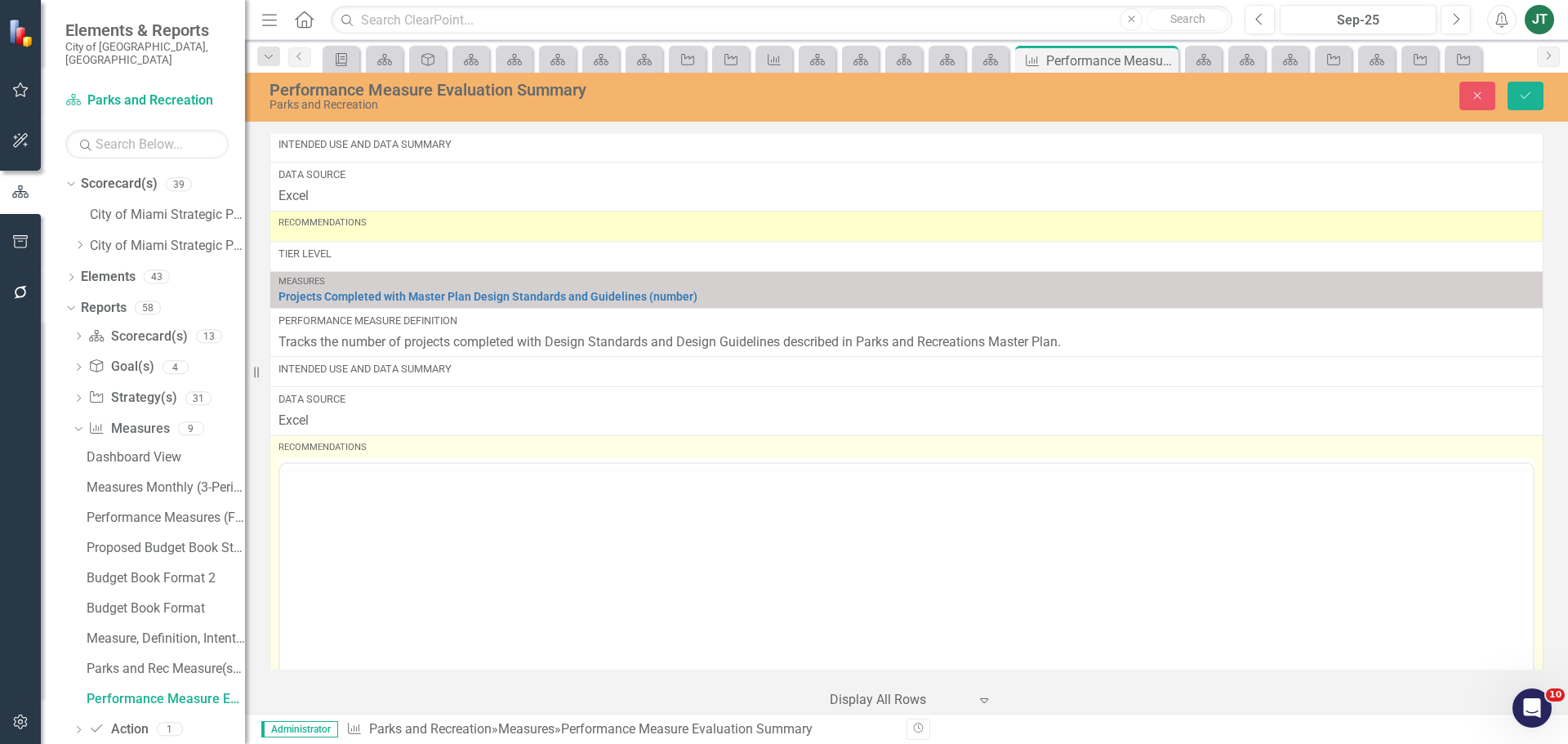
scroll to position [0, 0]
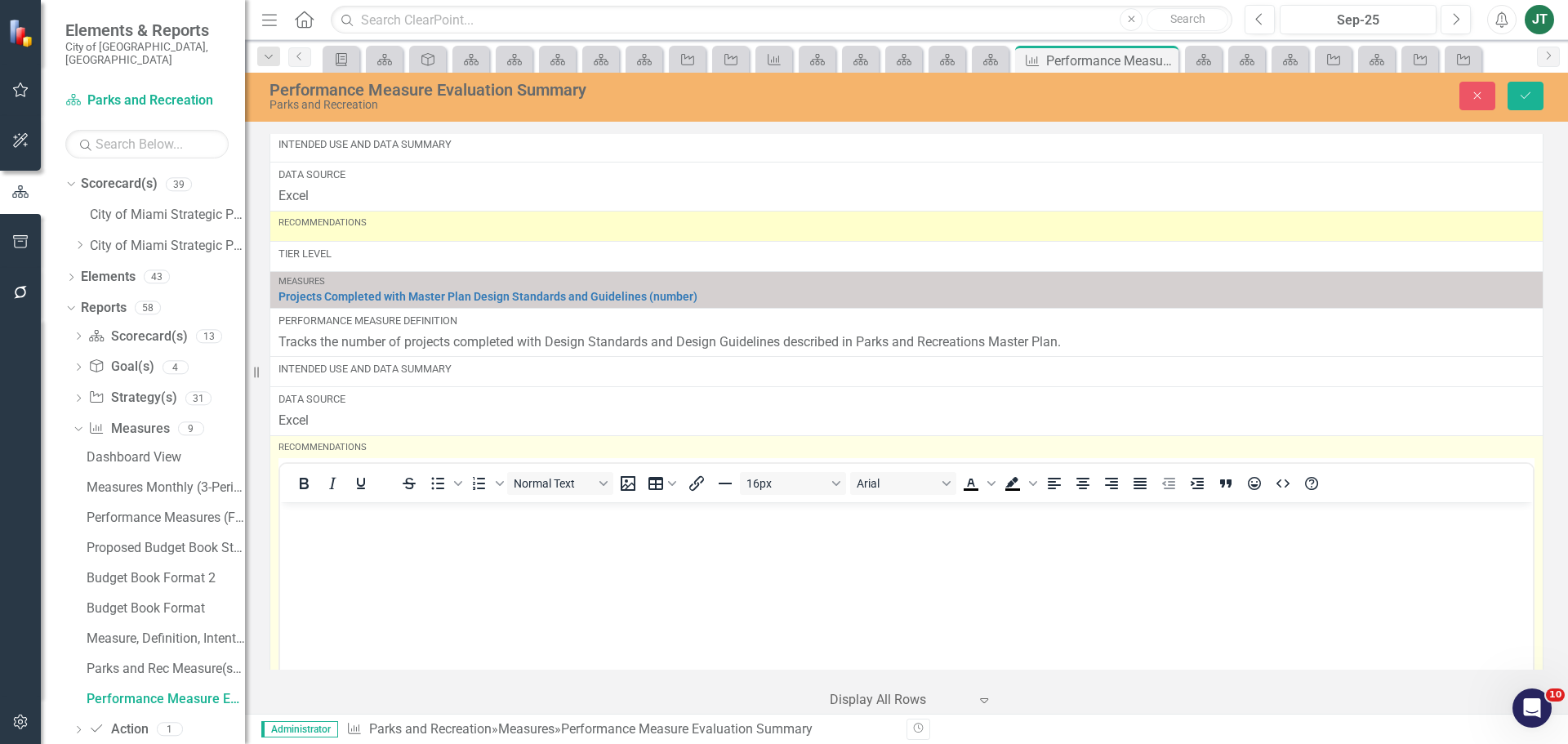
click at [325, 523] on p "Rich Text Area. Press ALT-0 for help." at bounding box center [906, 515] width 1245 height 19
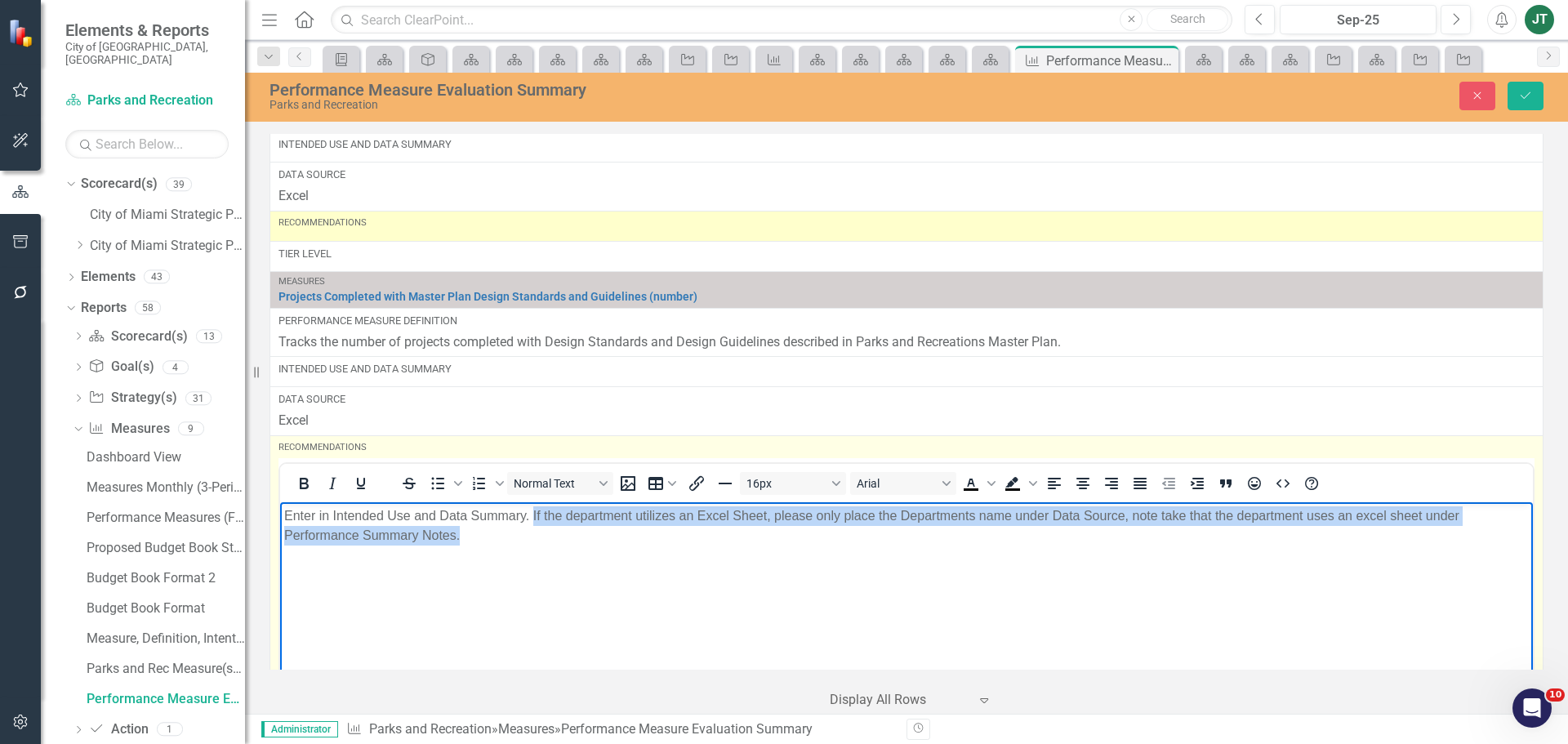
drag, startPoint x: 533, startPoint y: 510, endPoint x: 1049, endPoint y: 592, distance: 522.5
click at [1049, 592] on body "Enter in Intended Use and Data Summary. If the department utilizes an Excel She…" at bounding box center [906, 623] width 1253 height 245
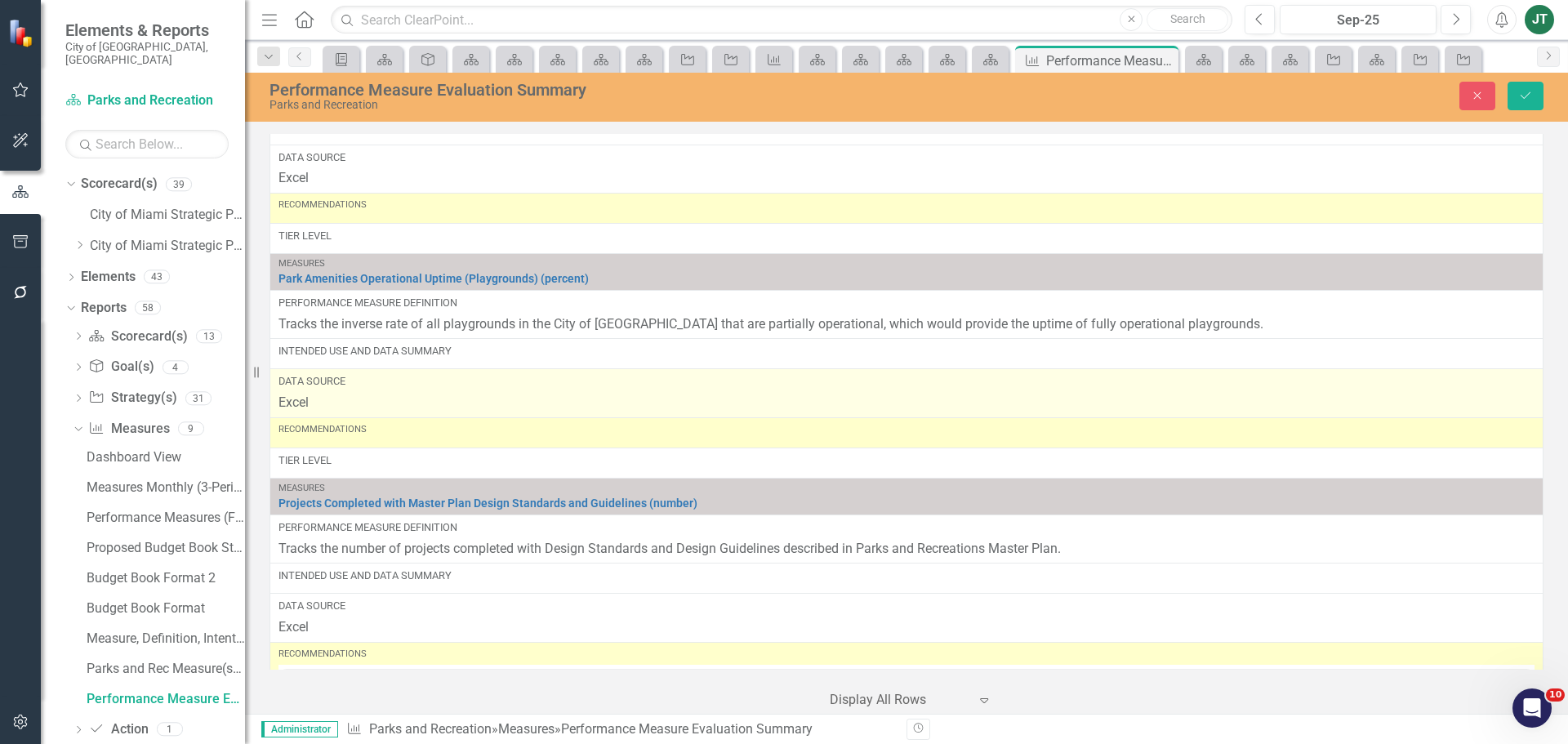
scroll to position [4274, 0]
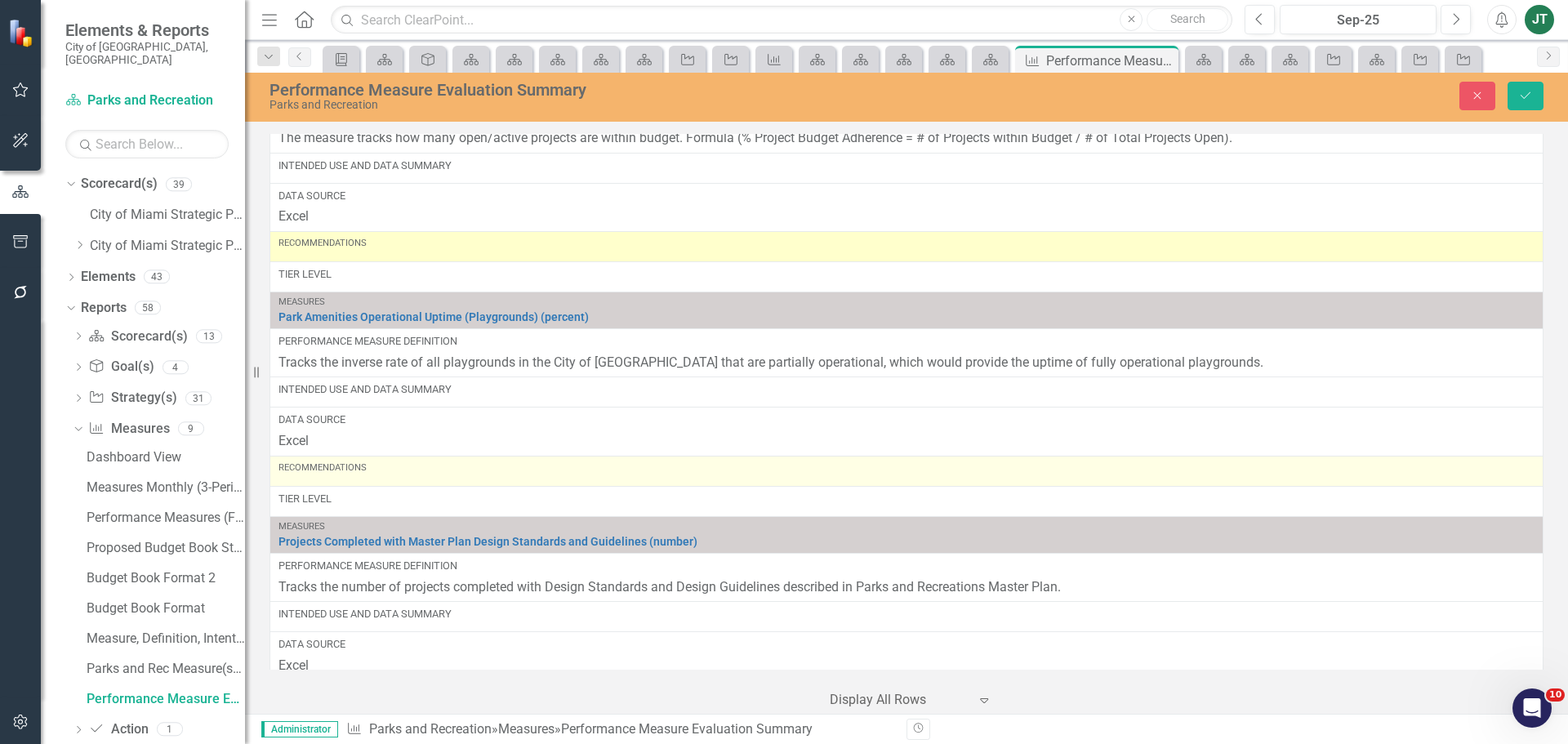
click at [361, 472] on div "Recommendations" at bounding box center [906, 468] width 1256 height 13
click at [397, 481] on div "Recommendations" at bounding box center [906, 470] width 1256 height 19
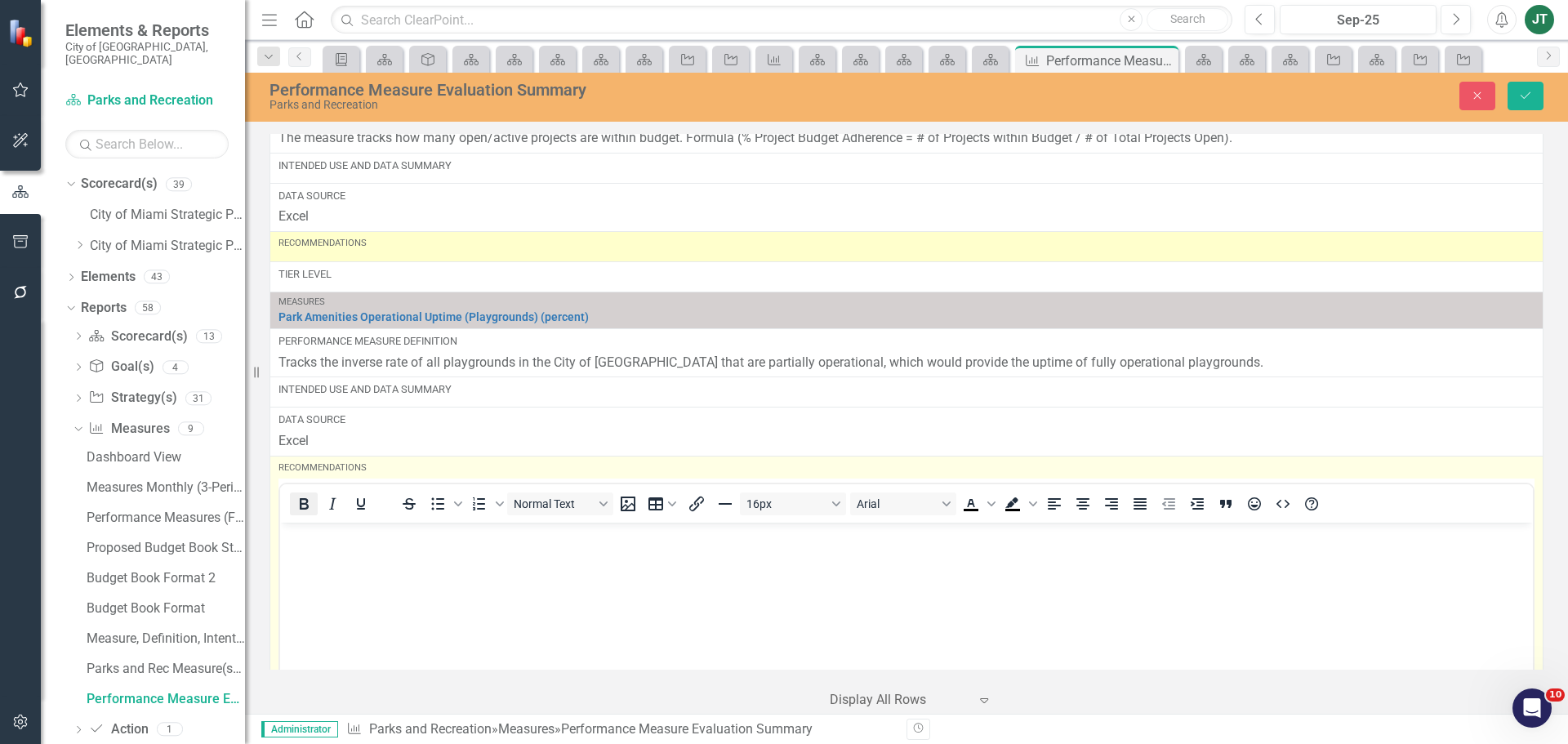
scroll to position [0, 0]
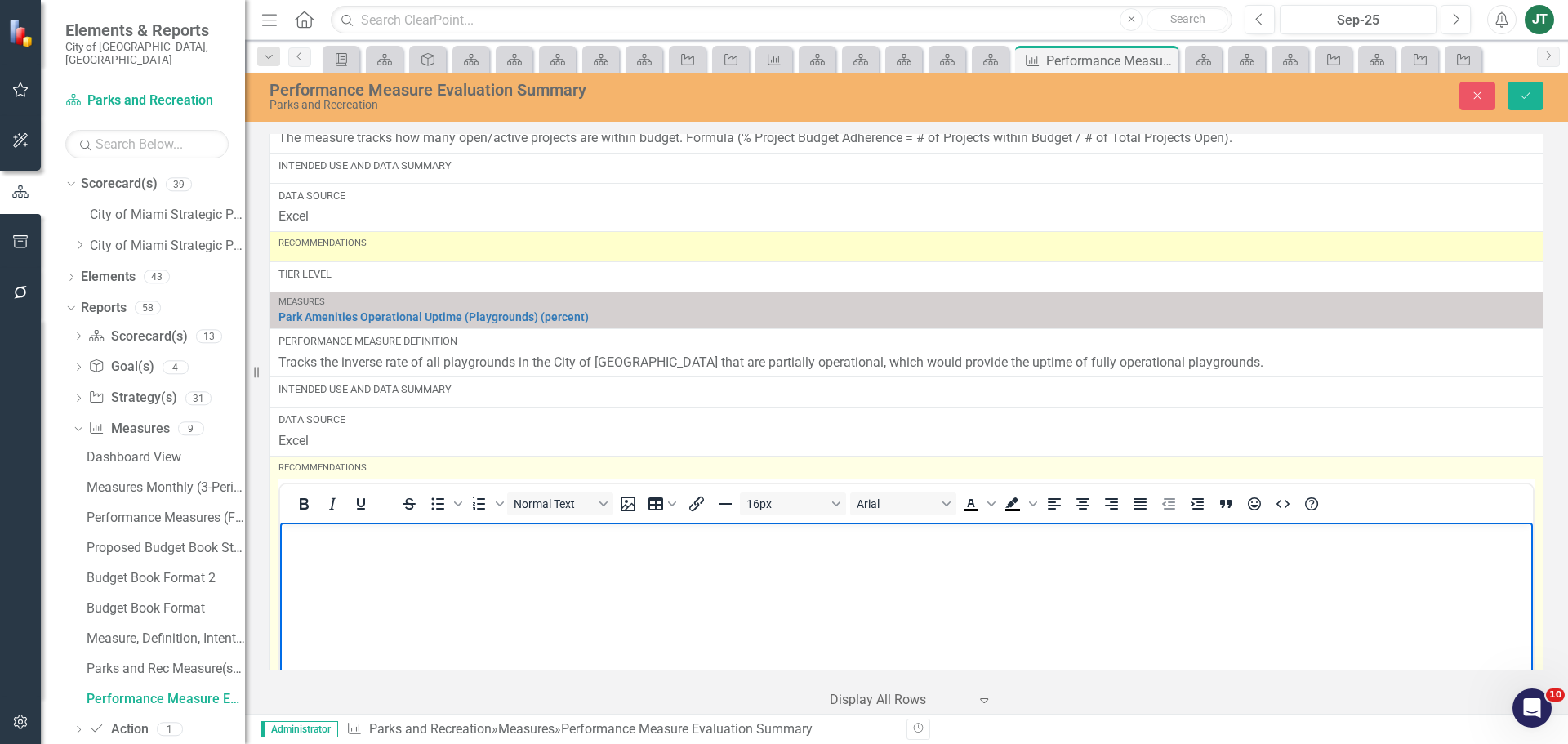
click at [319, 539] on p "Rich Text Area. Press ALT-0 for help." at bounding box center [906, 535] width 1245 height 19
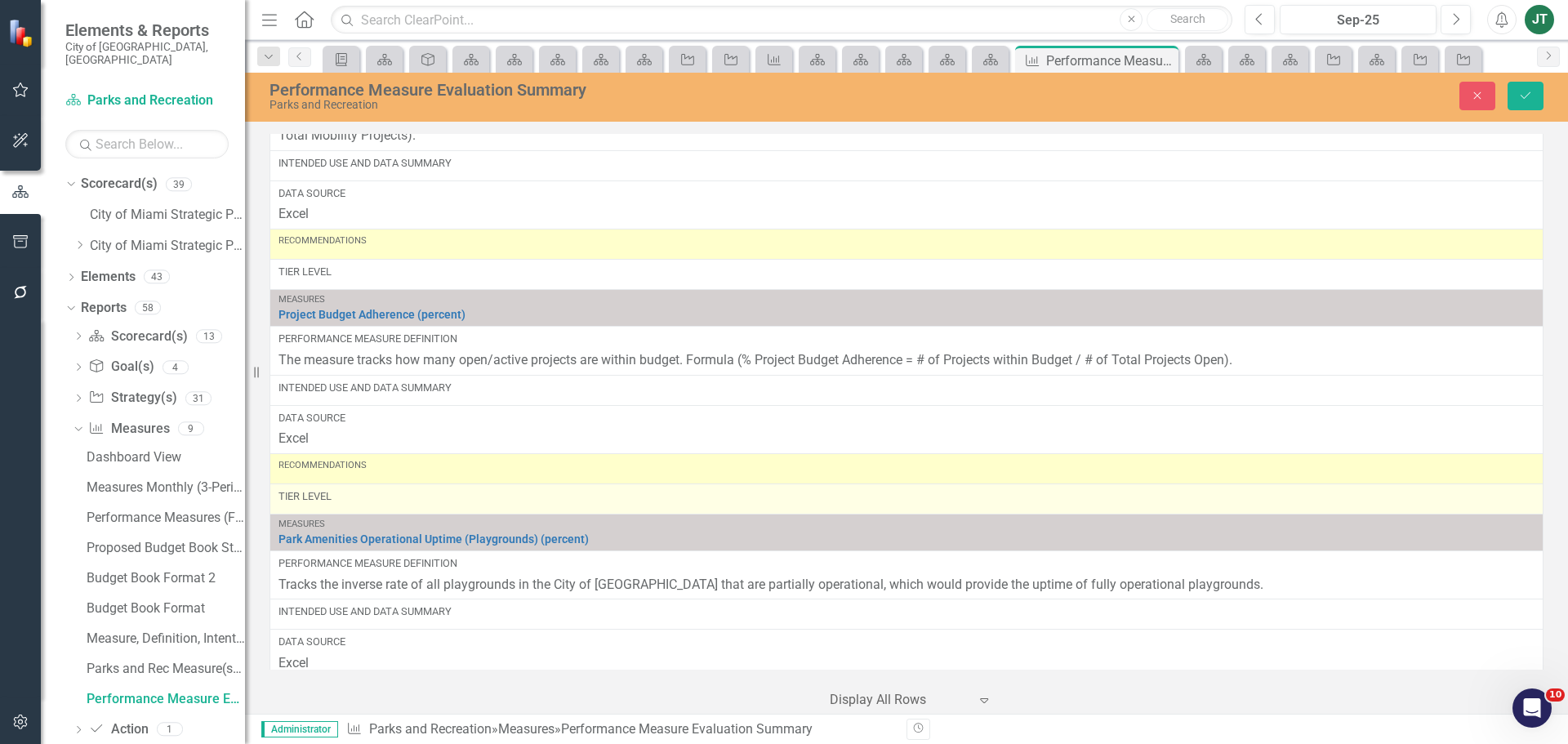
scroll to position [4029, 0]
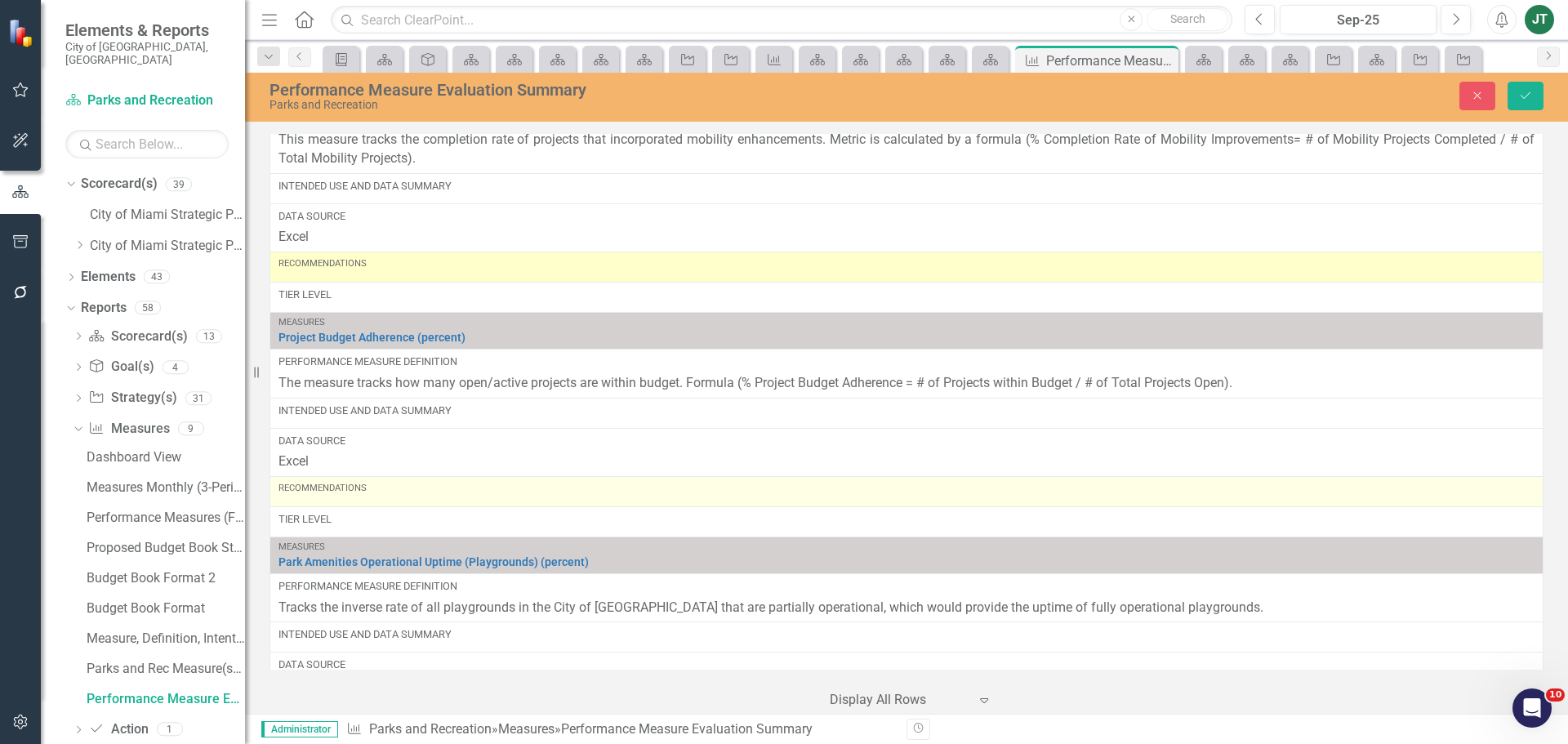
click at [410, 494] on div "Recommendations" at bounding box center [906, 488] width 1256 height 13
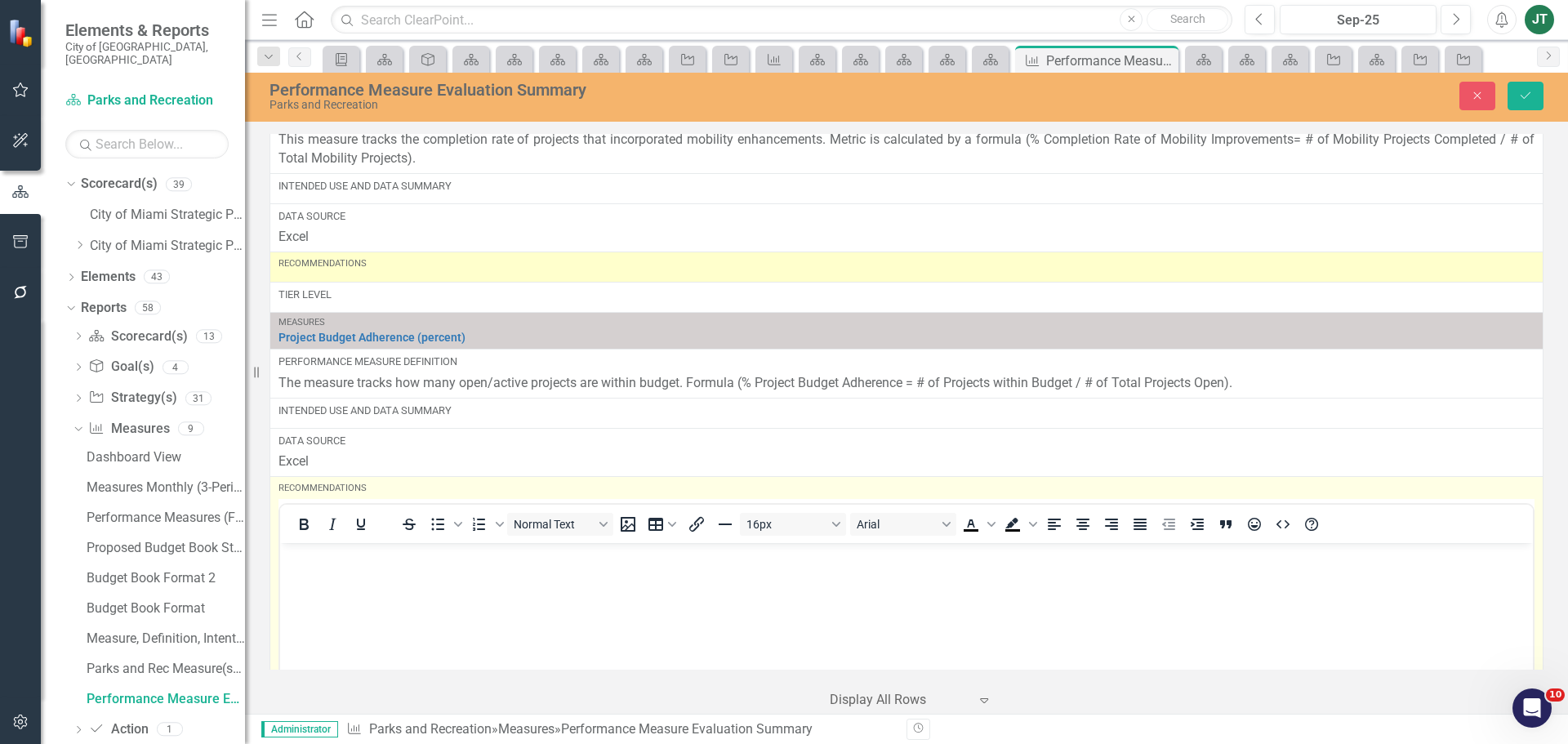
scroll to position [0, 0]
drag, startPoint x: 585, startPoint y: 1088, endPoint x: 305, endPoint y: 557, distance: 600.3
click at [305, 543] on body "Rich Text Area. Press ALT-0 for help." at bounding box center [906, 665] width 1253 height 245
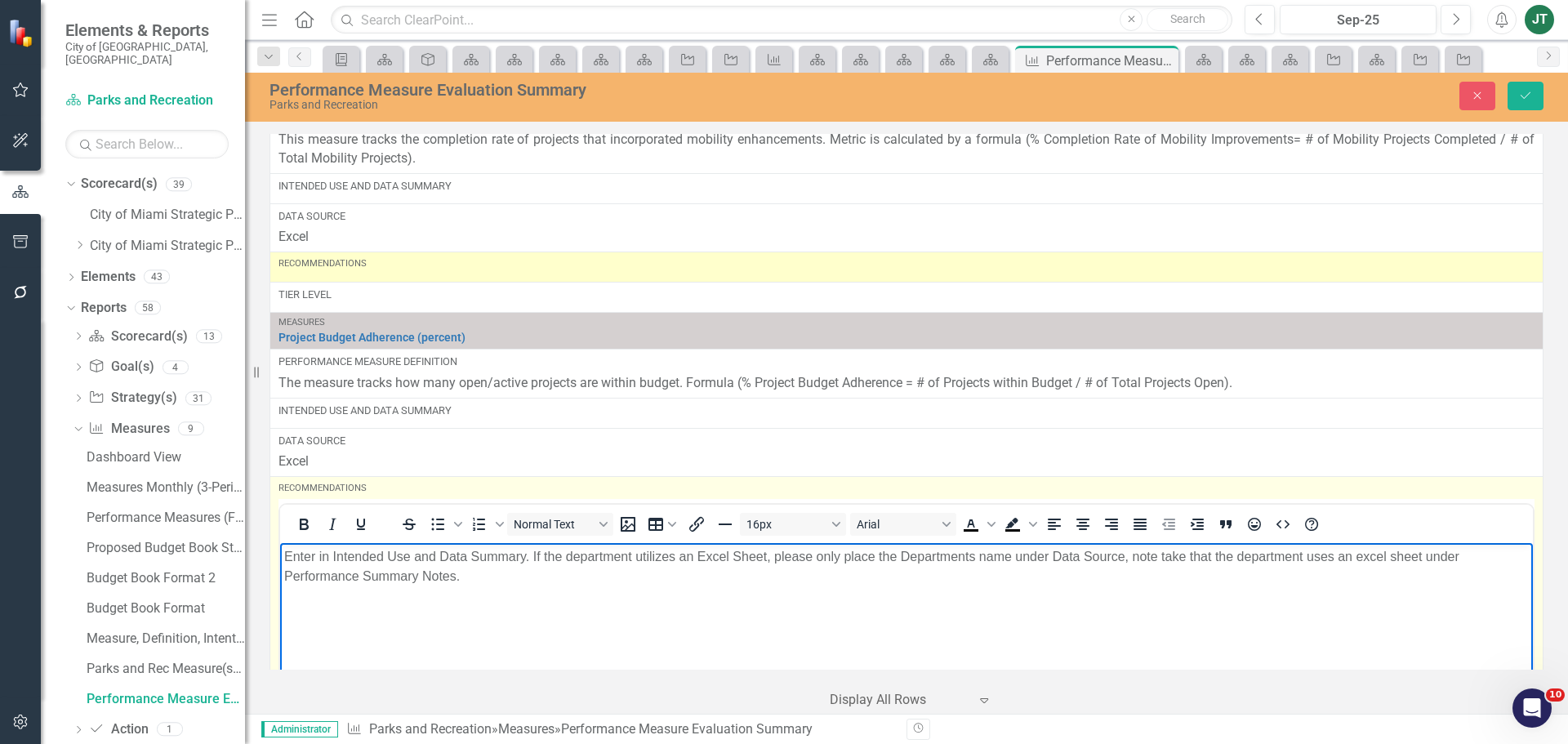
scroll to position [3935, 0]
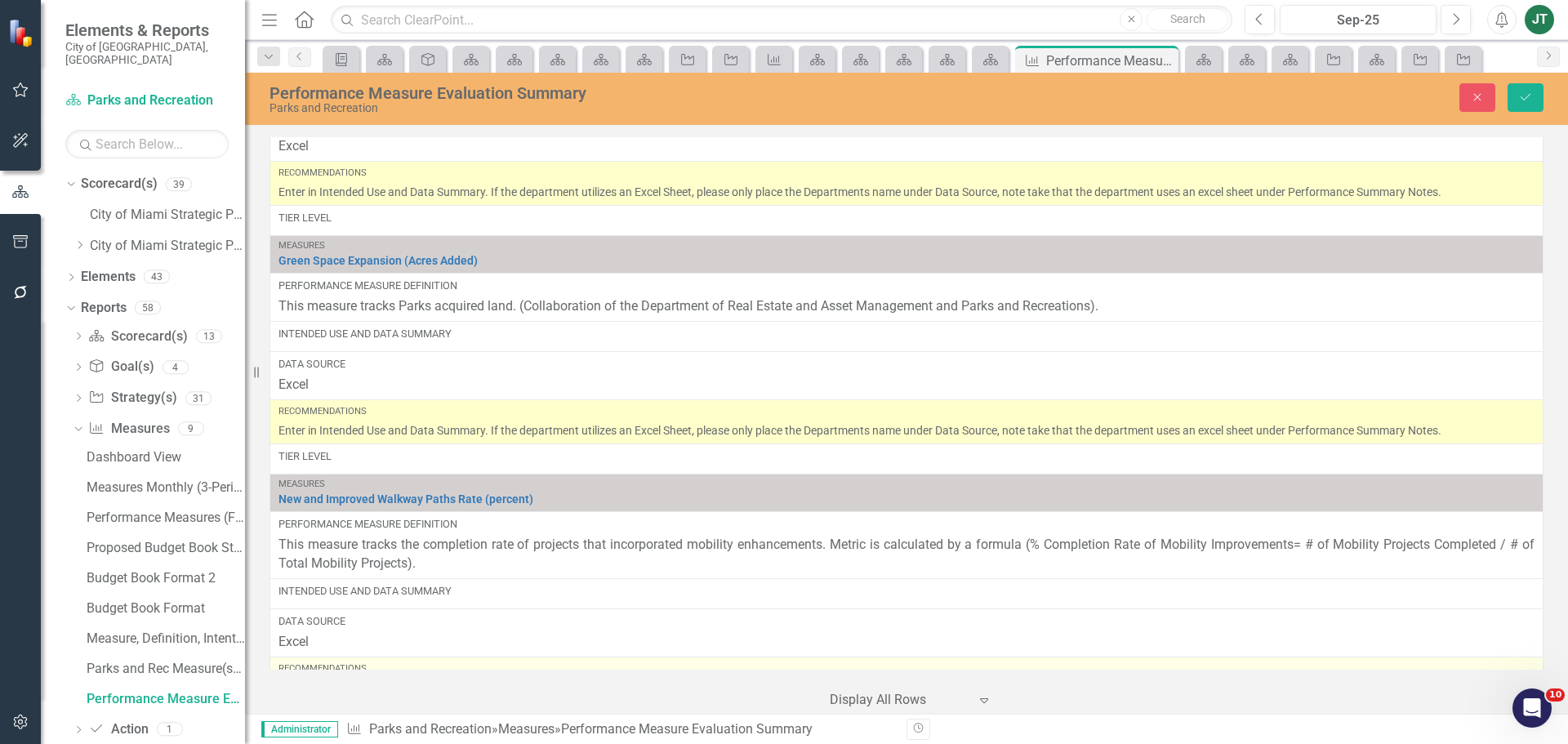
scroll to position [3621, 0]
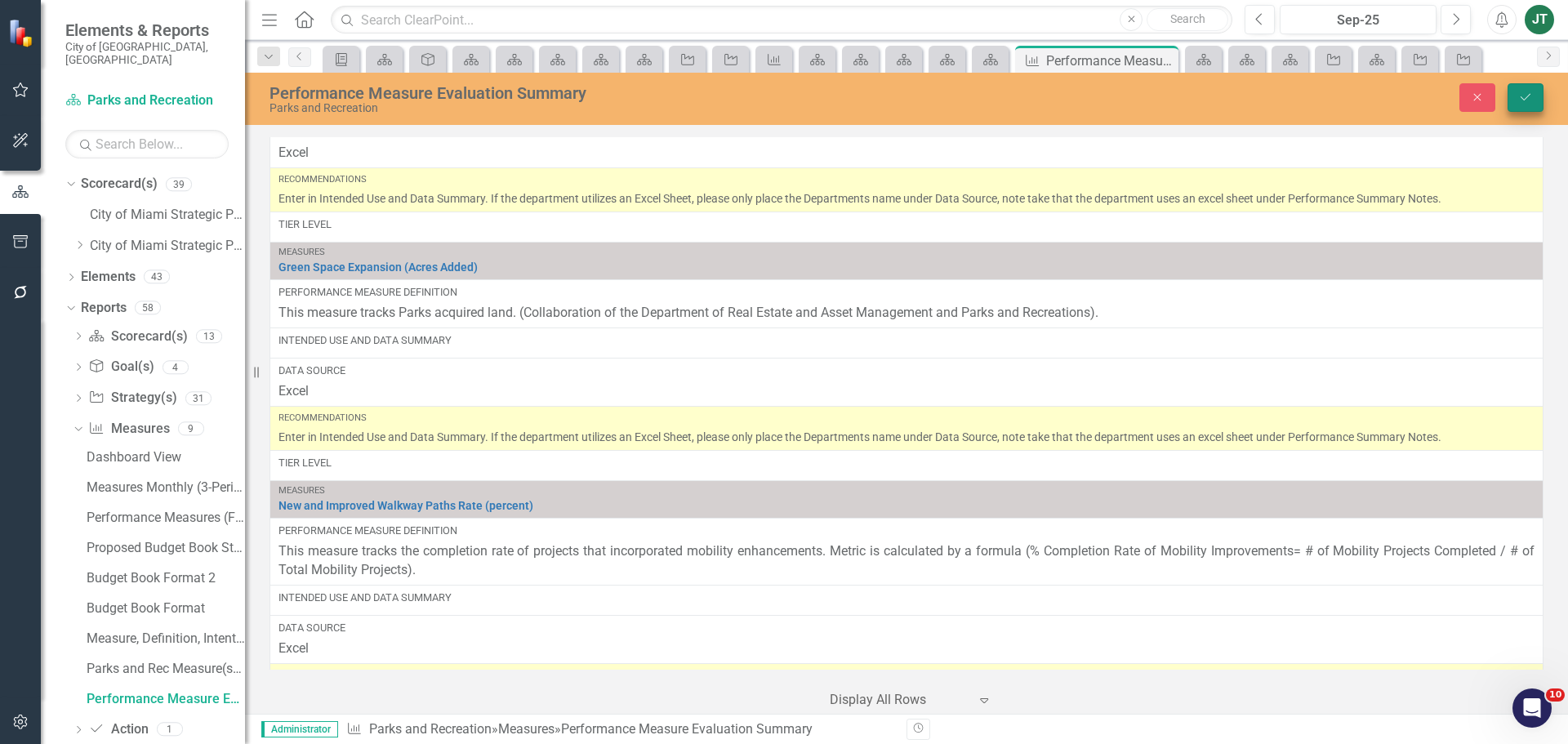
click at [1524, 94] on icon "Save" at bounding box center [1525, 97] width 15 height 11
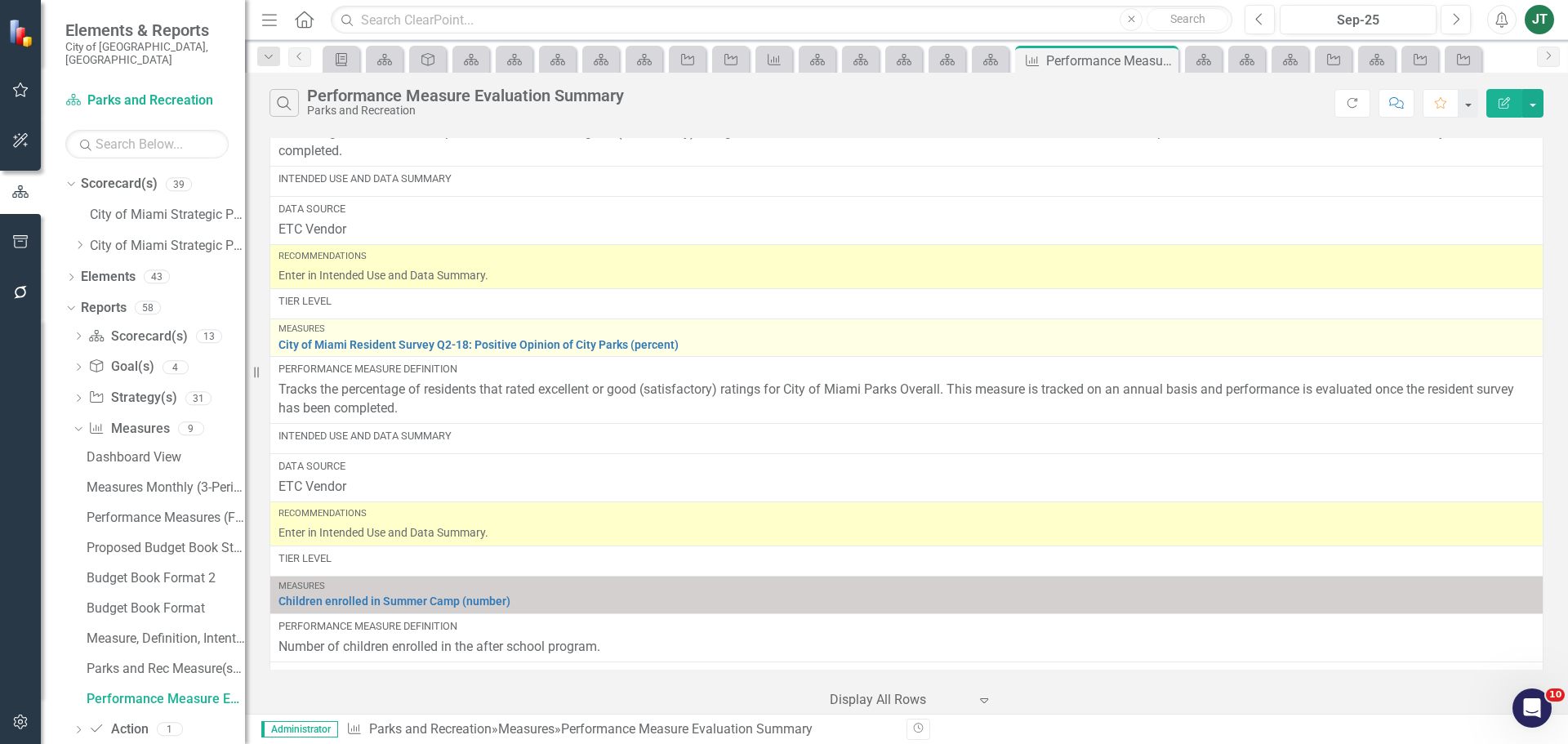
scroll to position [0, 0]
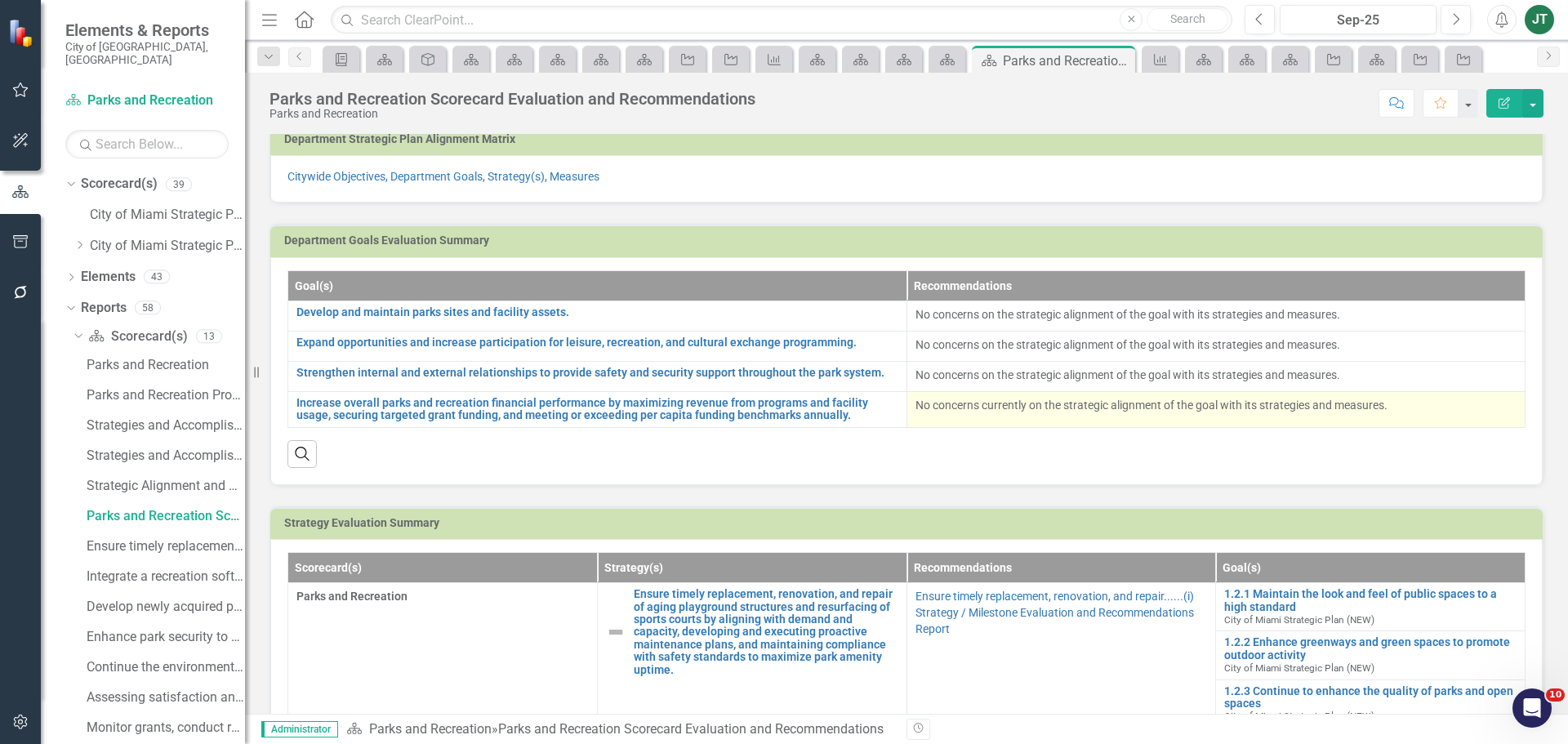
scroll to position [245, 0]
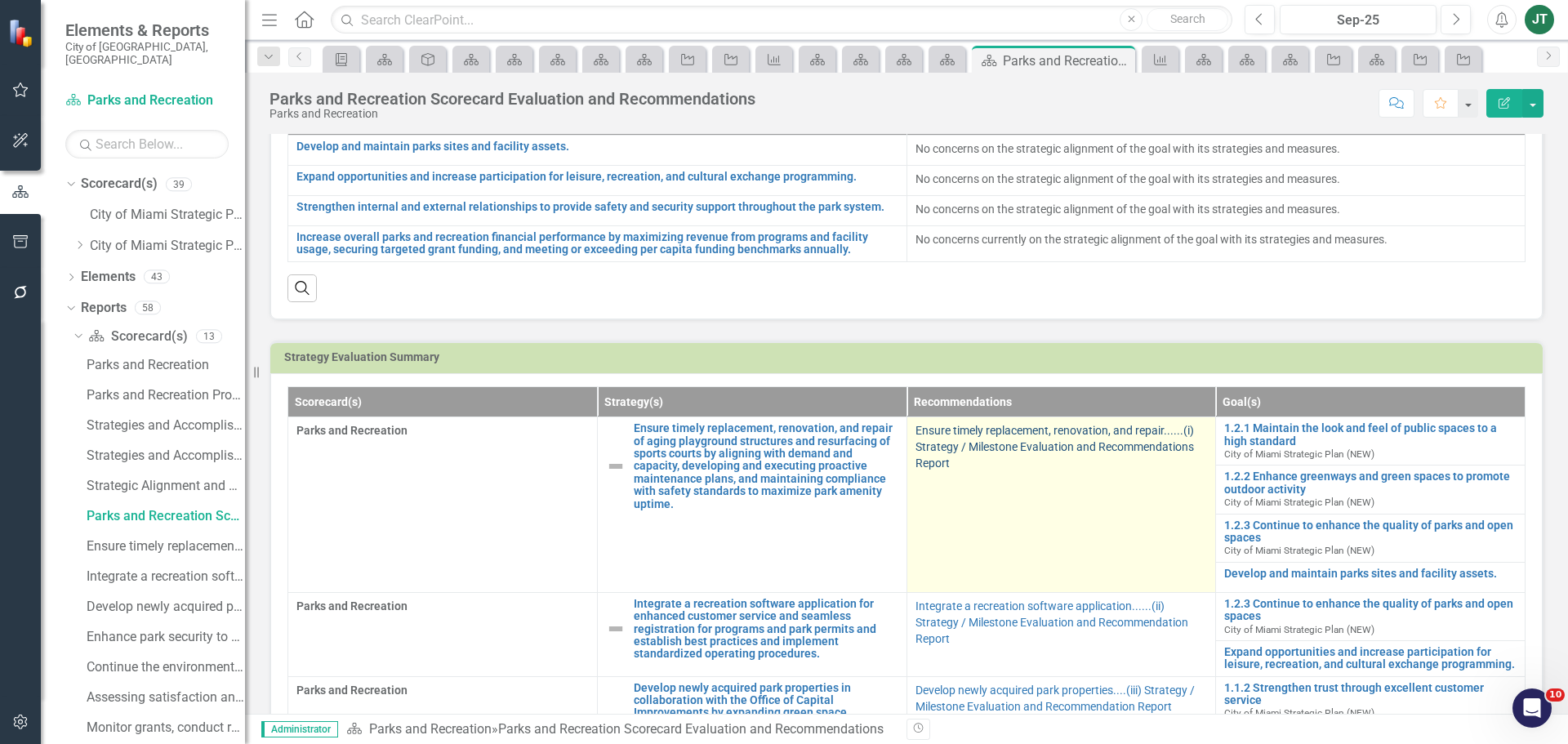
click at [972, 447] on link "Ensure timely replacement, renovation, and repair......(i) Strategy / Milestone…" at bounding box center [1054, 446] width 278 height 45
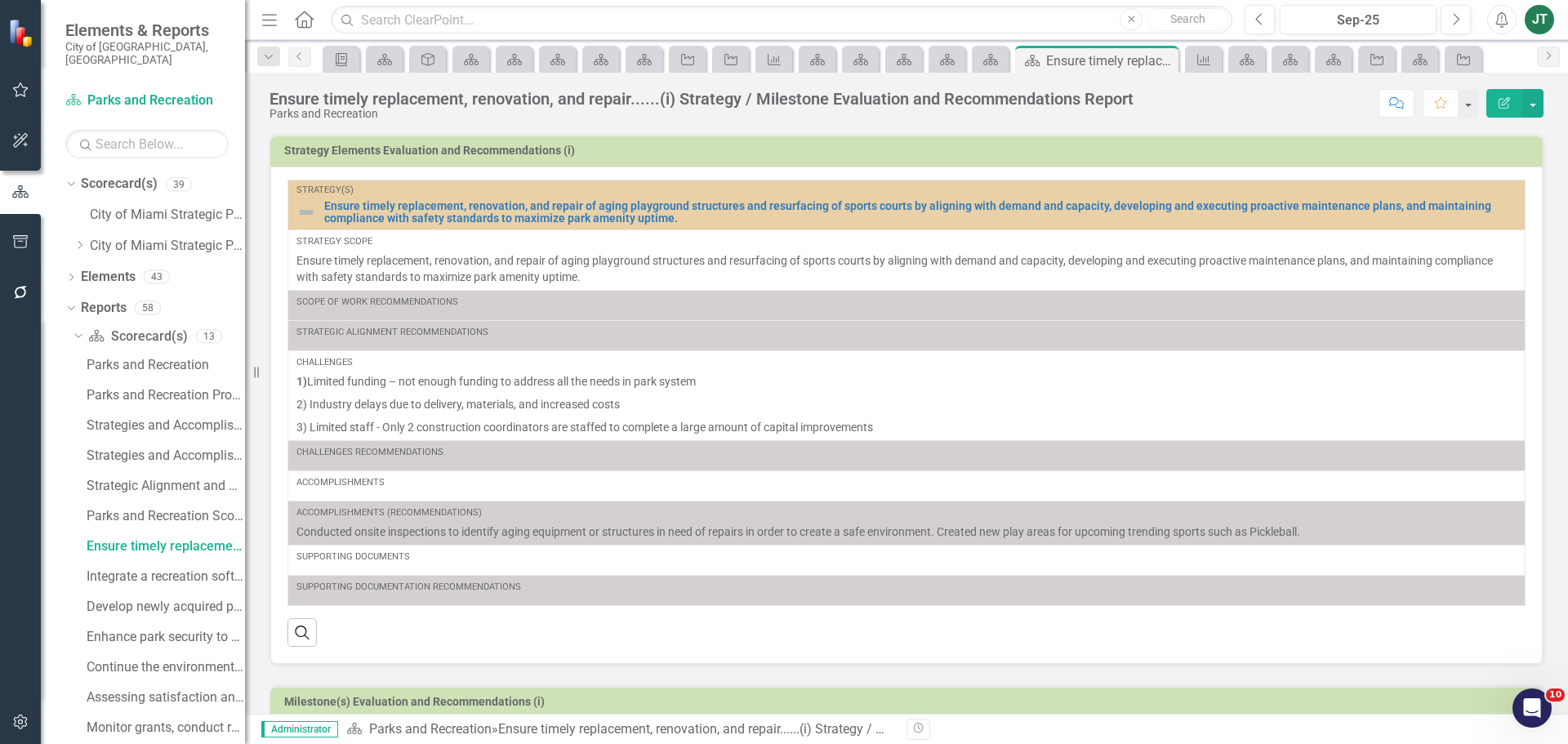
click at [1231, 107] on div "Score: N/A Sep-25 Completed Comment Favorite Edit Report" at bounding box center [1342, 103] width 402 height 28
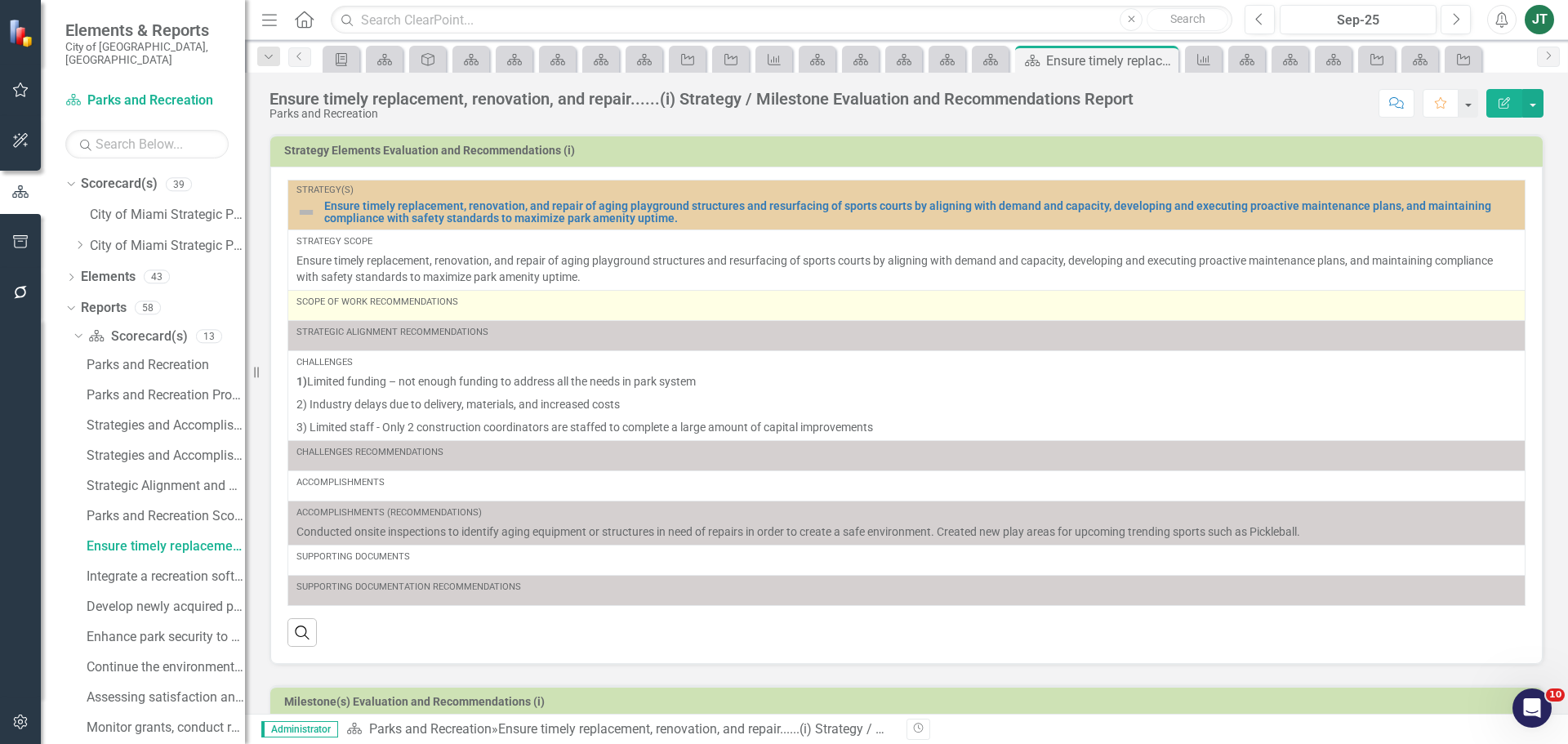
click at [510, 308] on div "Scope of Work Recommendations" at bounding box center [907, 302] width 1220 height 13
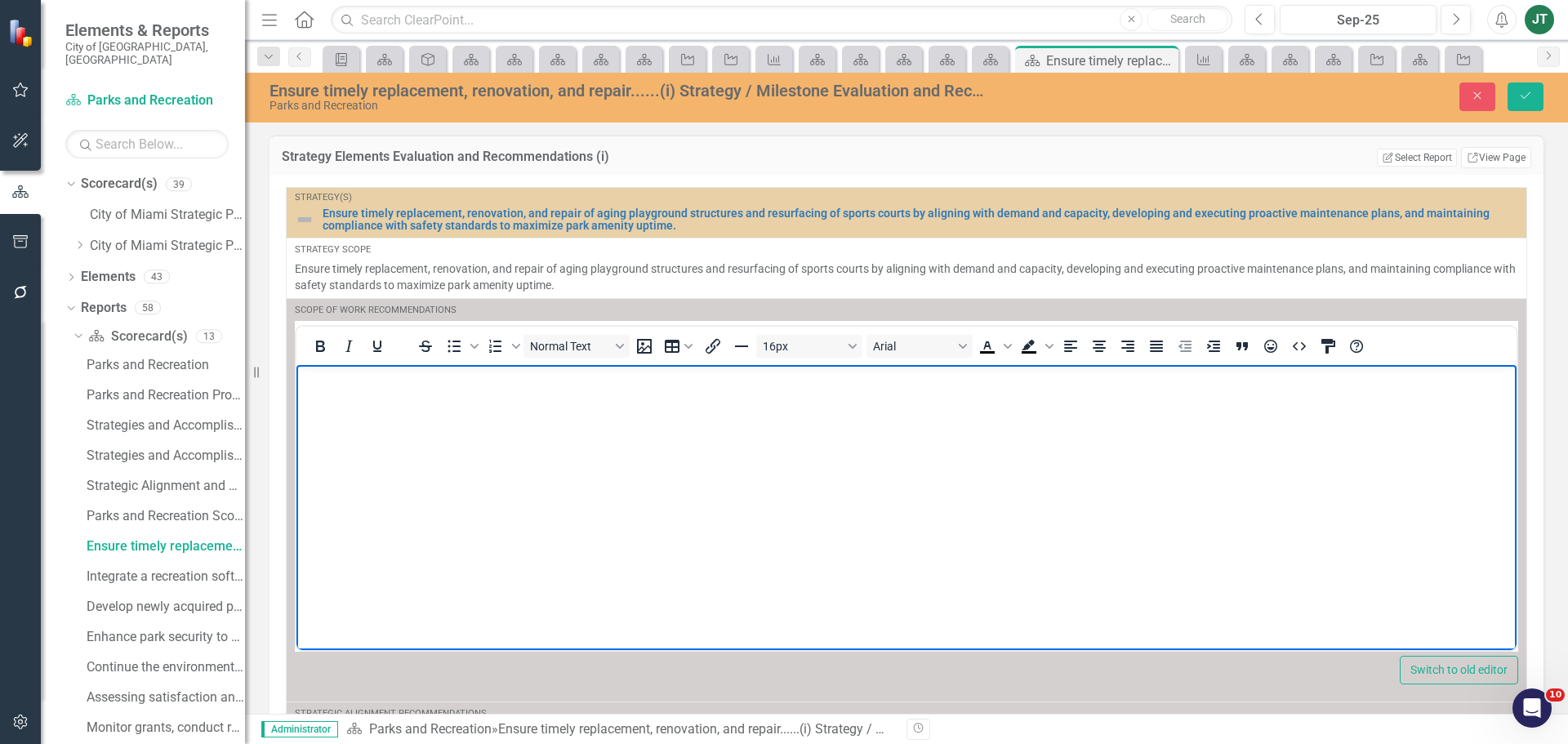
click at [326, 396] on body "Rich Text Area. Press ALT-0 for help." at bounding box center [907, 486] width 1220 height 245
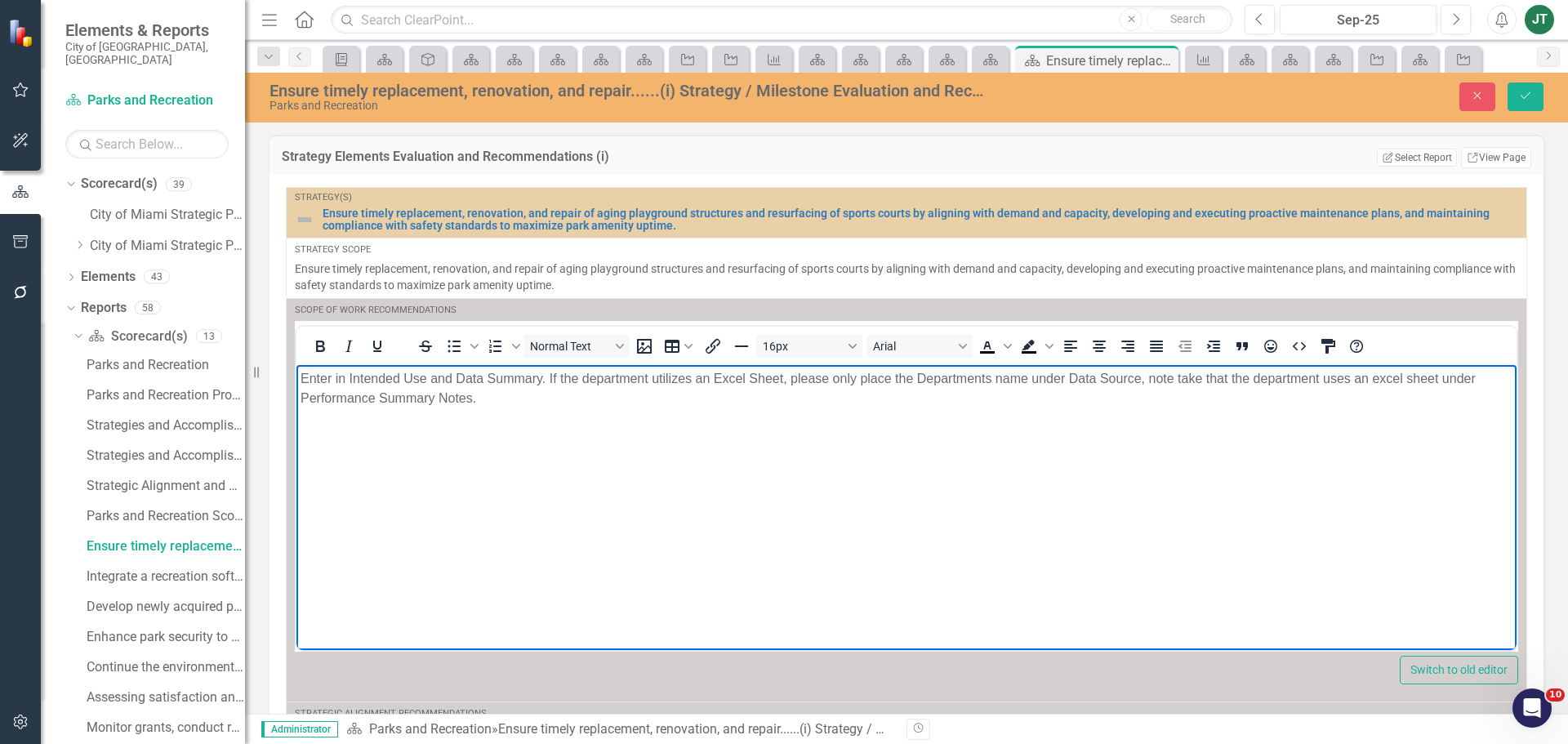
drag, startPoint x: 470, startPoint y: 455, endPoint x: 495, endPoint y: 424, distance: 39.8
click at [471, 455] on body "Enter in Intended Use and Data Summary. If the department utilizes an Excel She…" at bounding box center [907, 486] width 1220 height 245
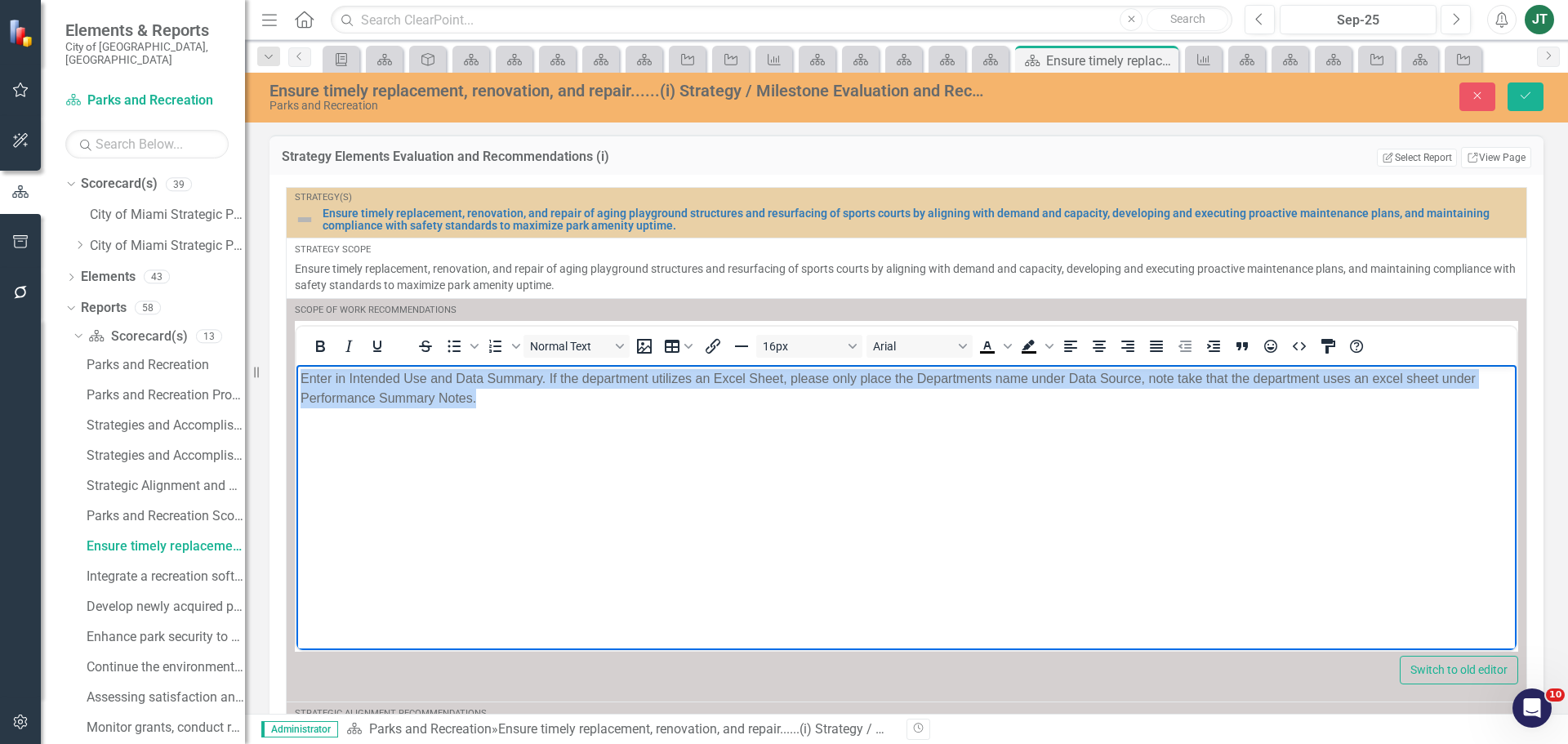
drag, startPoint x: 536, startPoint y: 400, endPoint x: 447, endPoint y: 735, distance: 346.6
click at [297, 364] on html "Enter in Intended Use and Data Summary. If the department utilizes an Excel She…" at bounding box center [907, 486] width 1220 height 245
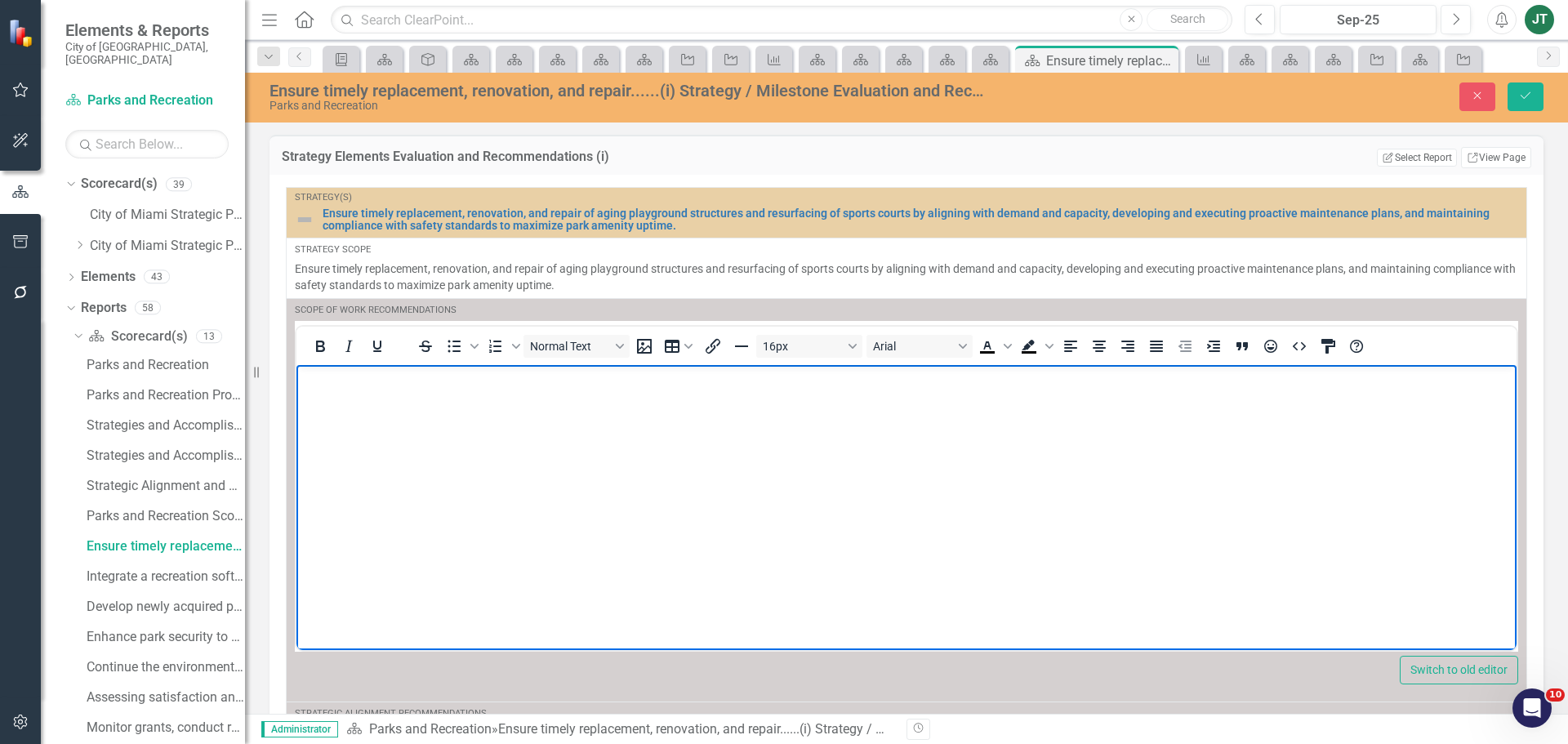
click at [535, 445] on body "Rich Text Area. Press ALT-0 for help." at bounding box center [907, 486] width 1220 height 245
click at [388, 417] on body "Rich Text Area. Press ALT-0 for help." at bounding box center [907, 486] width 1220 height 245
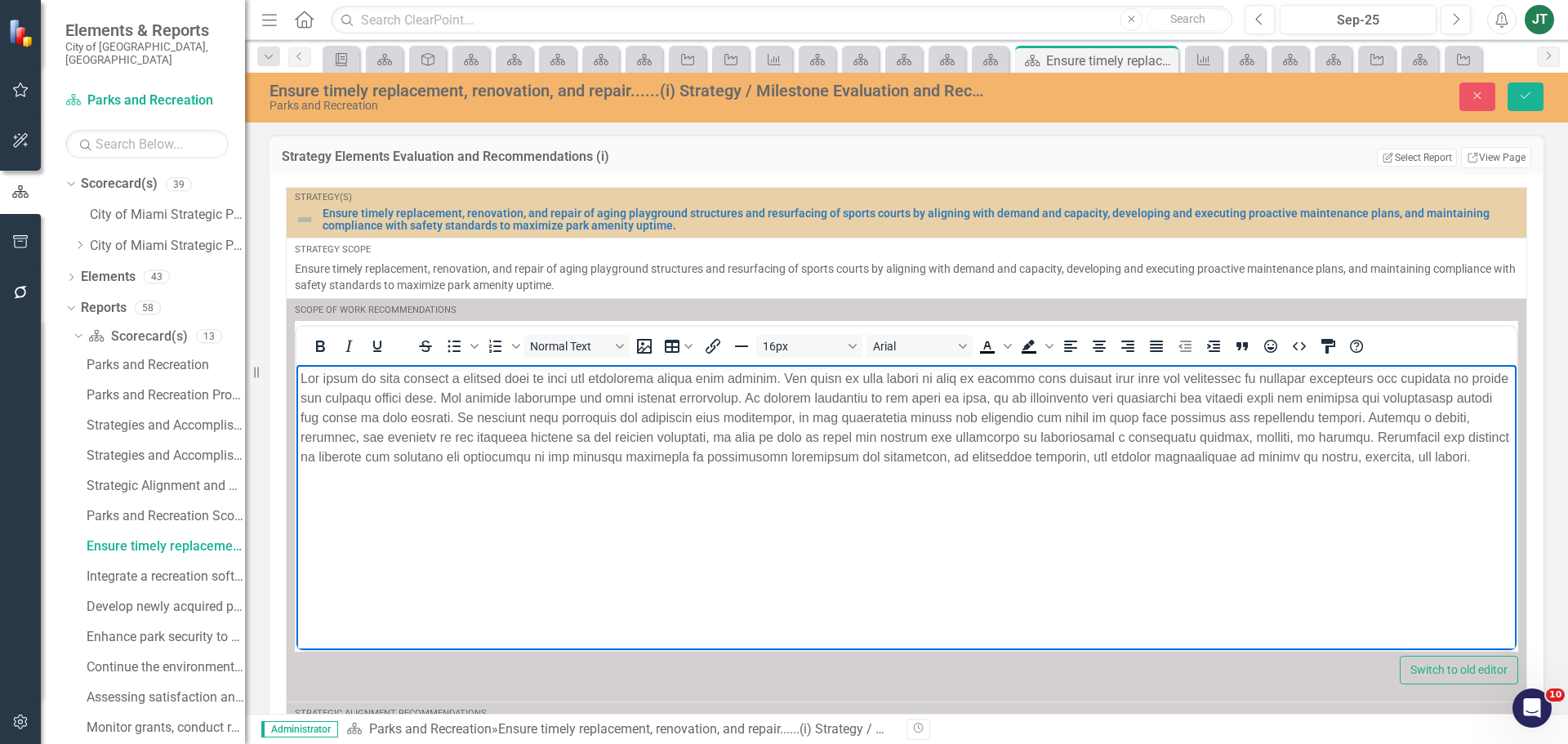
click at [726, 409] on p "Rich Text Area. Press ALT-0 for help." at bounding box center [906, 417] width 1212 height 98
click at [677, 408] on p "Rich Text Area. Press ALT-0 for help." at bounding box center [906, 417] width 1212 height 98
click at [874, 402] on p "Rich Text Area. Press ALT-0 for help." at bounding box center [906, 417] width 1212 height 98
drag, startPoint x: 838, startPoint y: 397, endPoint x: 545, endPoint y: 395, distance: 293.0
click at [545, 395] on p "Rich Text Area. Press ALT-0 for help." at bounding box center [906, 417] width 1212 height 98
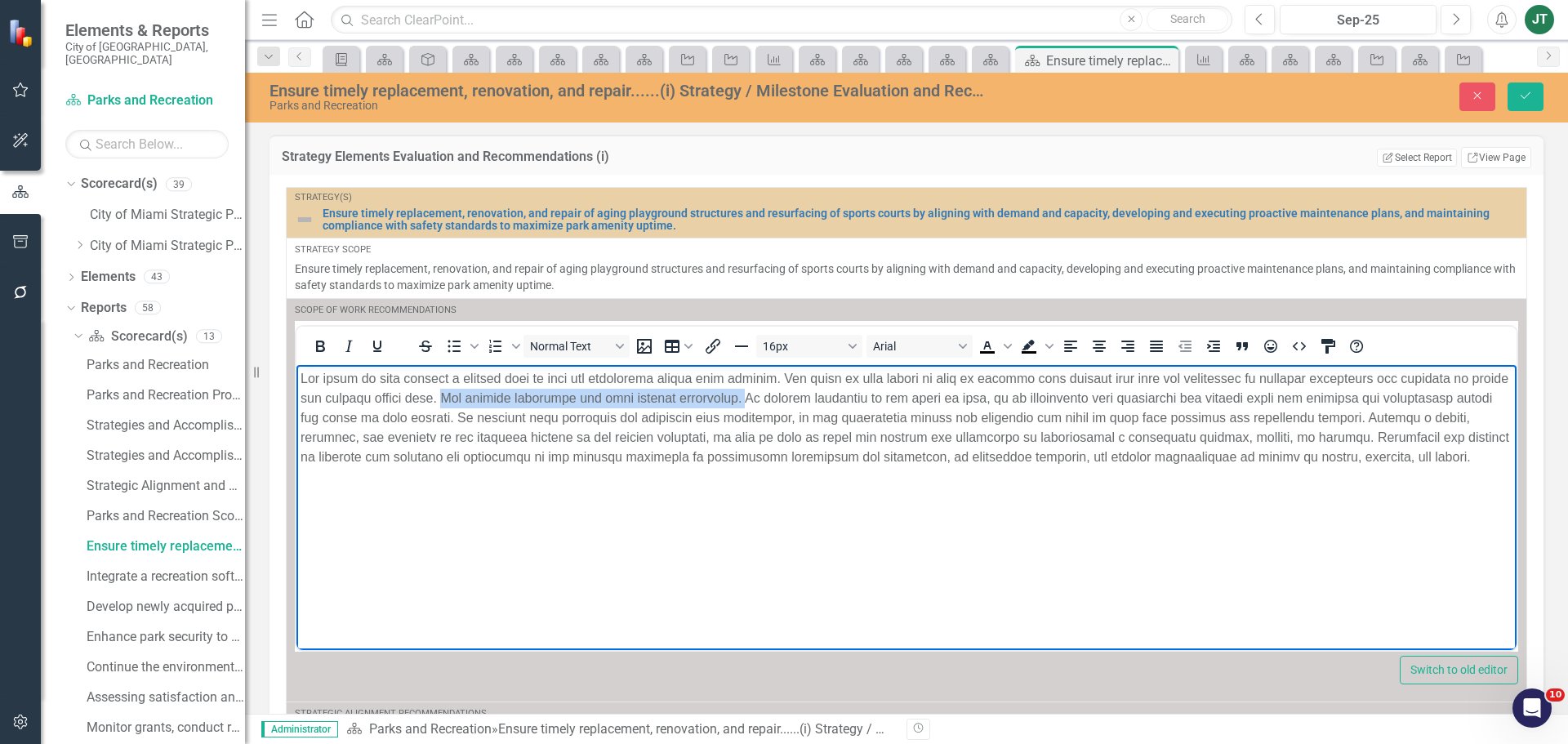
click at [689, 398] on p "Rich Text Area. Press ALT-0 for help." at bounding box center [906, 417] width 1212 height 98
click at [800, 396] on p "Rich Text Area. Press ALT-0 for help." at bounding box center [906, 417] width 1212 height 98
click at [724, 402] on p "Rich Text Area. Press ALT-0 for help." at bounding box center [906, 417] width 1212 height 98
click at [692, 396] on p "Rich Text Area. Press ALT-0 for help." at bounding box center [906, 417] width 1212 height 98
drag, startPoint x: 737, startPoint y: 396, endPoint x: 684, endPoint y: 393, distance: 53.1
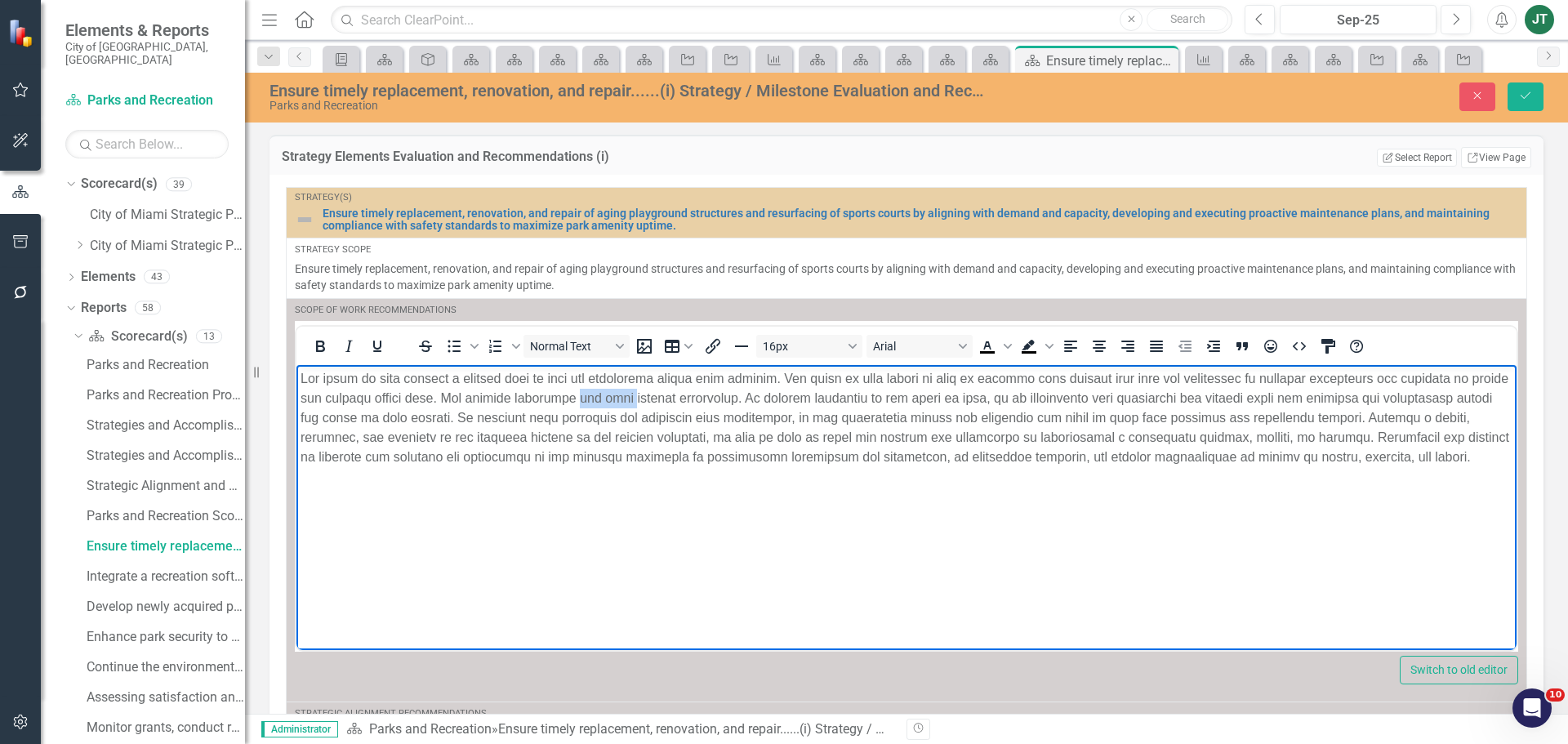
click at [681, 396] on p "Rich Text Area. Press ALT-0 for help." at bounding box center [906, 417] width 1212 height 98
click at [854, 397] on p "Rich Text Area. Press ALT-0 for help." at bounding box center [906, 426] width 1212 height 117
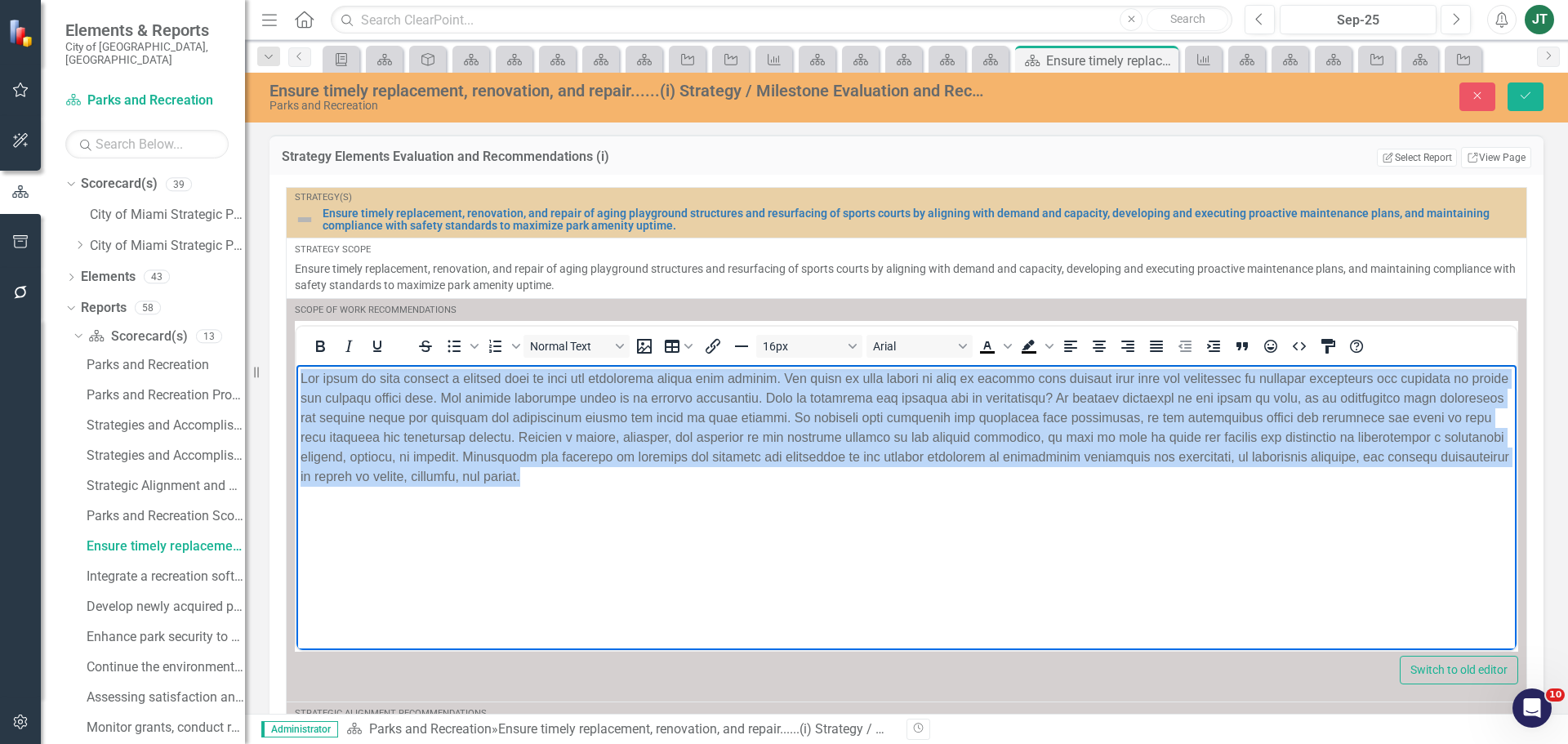
drag, startPoint x: 869, startPoint y: 516, endPoint x: 197, endPoint y: 342, distance: 694.2
click at [297, 364] on html at bounding box center [907, 486] width 1220 height 245
click at [1153, 338] on icon "Justify" at bounding box center [1156, 346] width 19 height 19
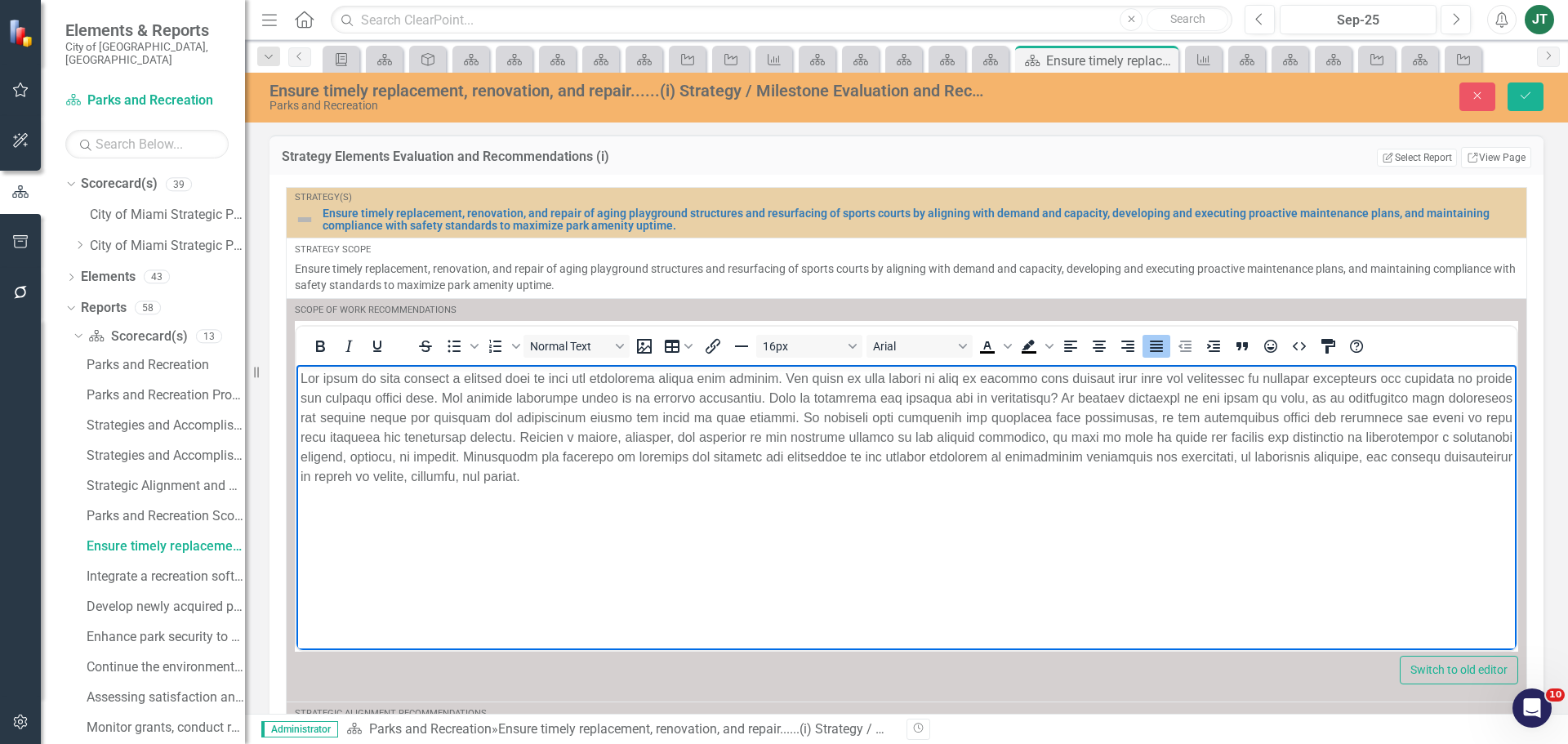
click at [590, 457] on p "Rich Text Area. Press ALT-0 for help." at bounding box center [906, 426] width 1212 height 117
click at [755, 456] on p "Rich Text Area. Press ALT-0 for help." at bounding box center [906, 426] width 1212 height 117
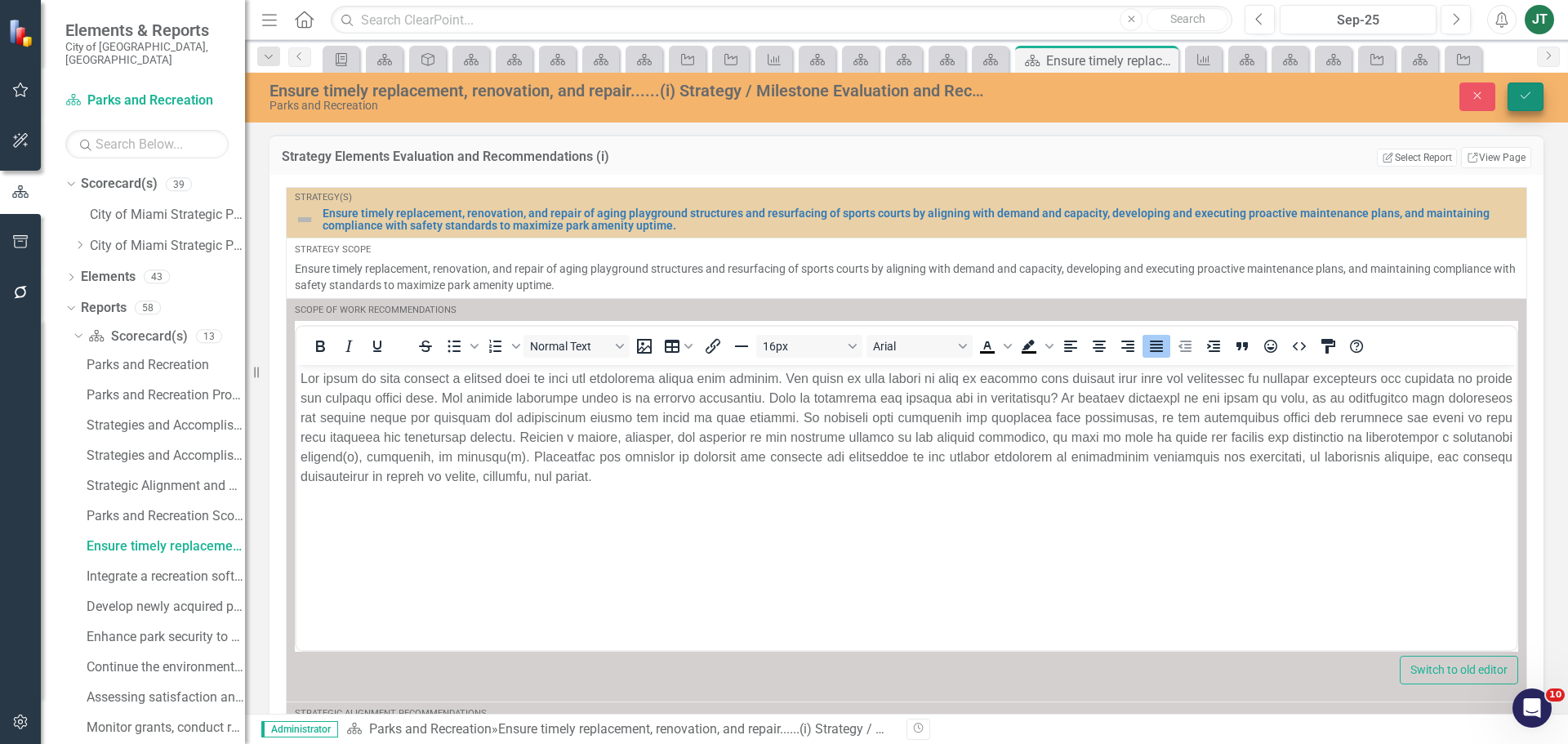
click at [1524, 104] on button "Save" at bounding box center [1525, 96] width 36 height 29
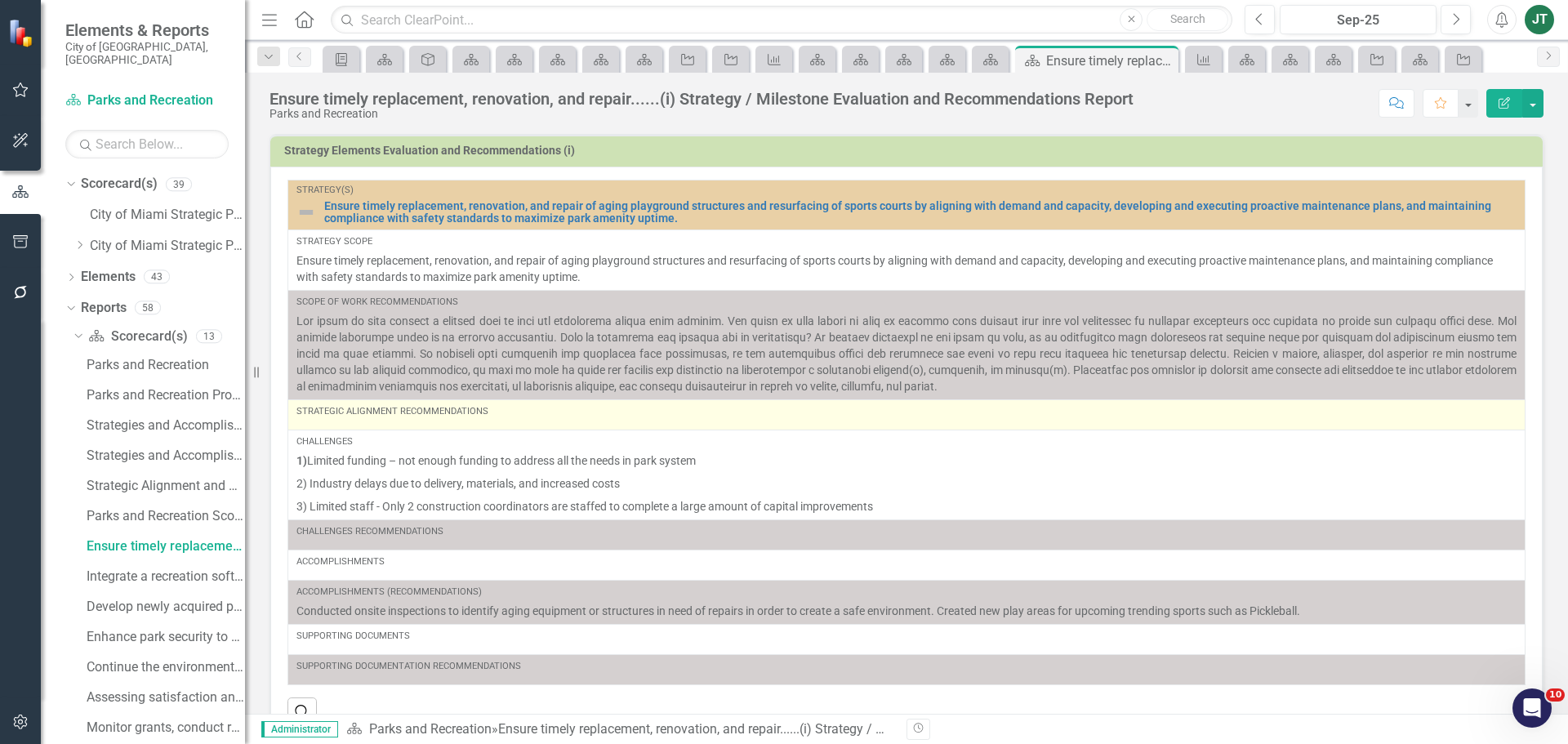
click at [489, 418] on div "Strategic Alignment Recommendations" at bounding box center [907, 411] width 1220 height 13
click at [492, 419] on div "Strategic Alignment Recommendations" at bounding box center [907, 414] width 1220 height 19
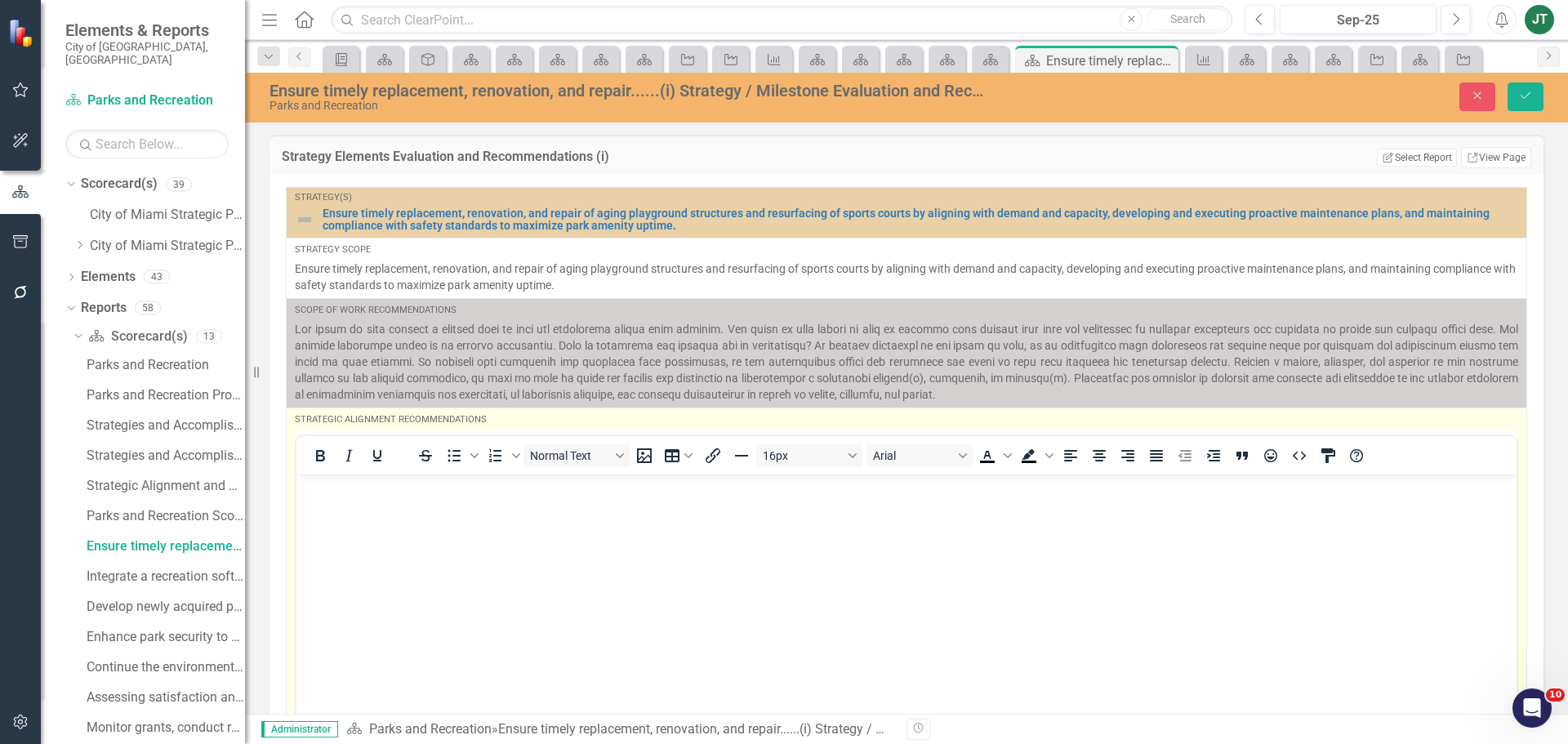
click at [424, 494] on p "Rich Text Area. Press ALT-0 for help." at bounding box center [906, 487] width 1212 height 19
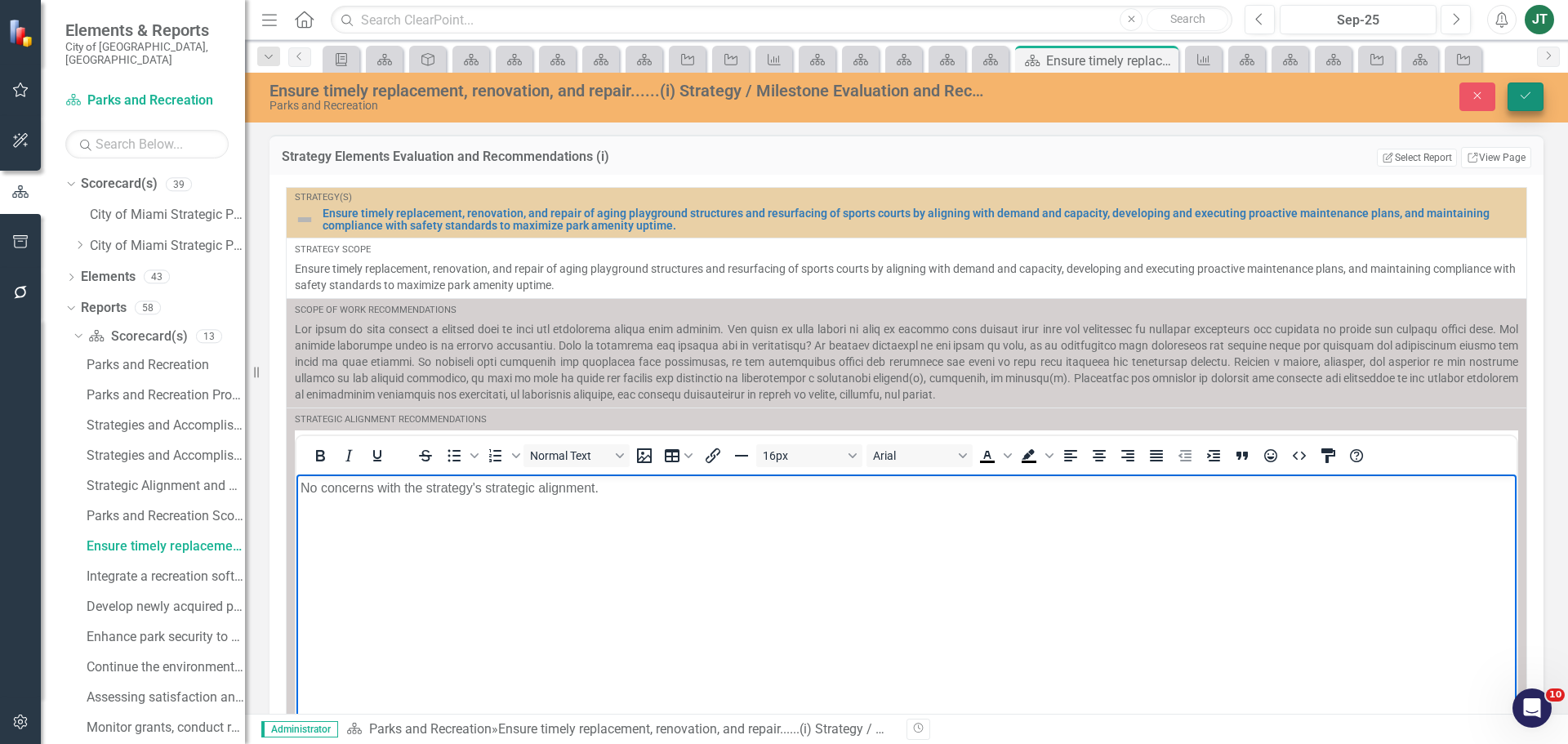
click at [1524, 97] on icon "Save" at bounding box center [1525, 95] width 15 height 11
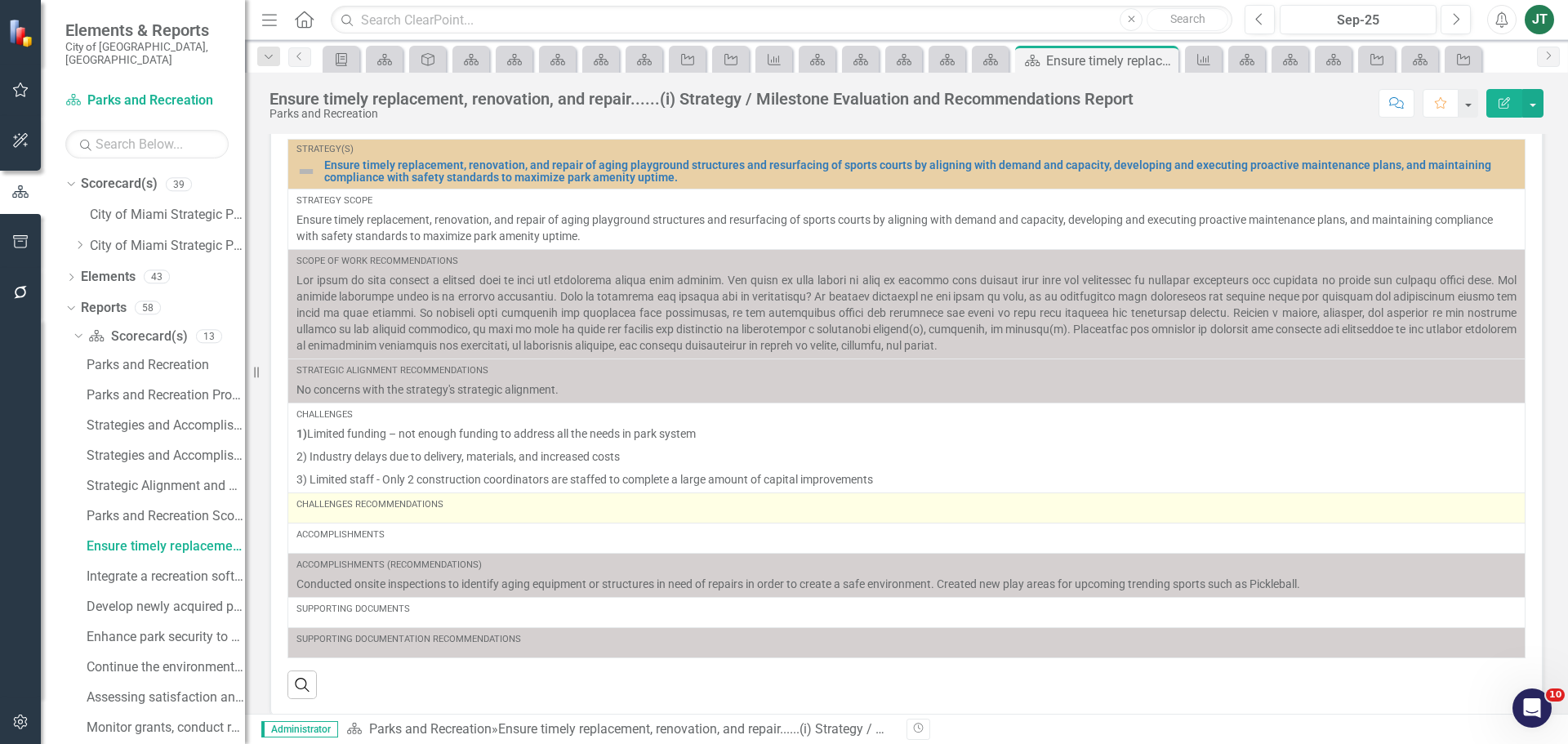
scroll to position [81, 0]
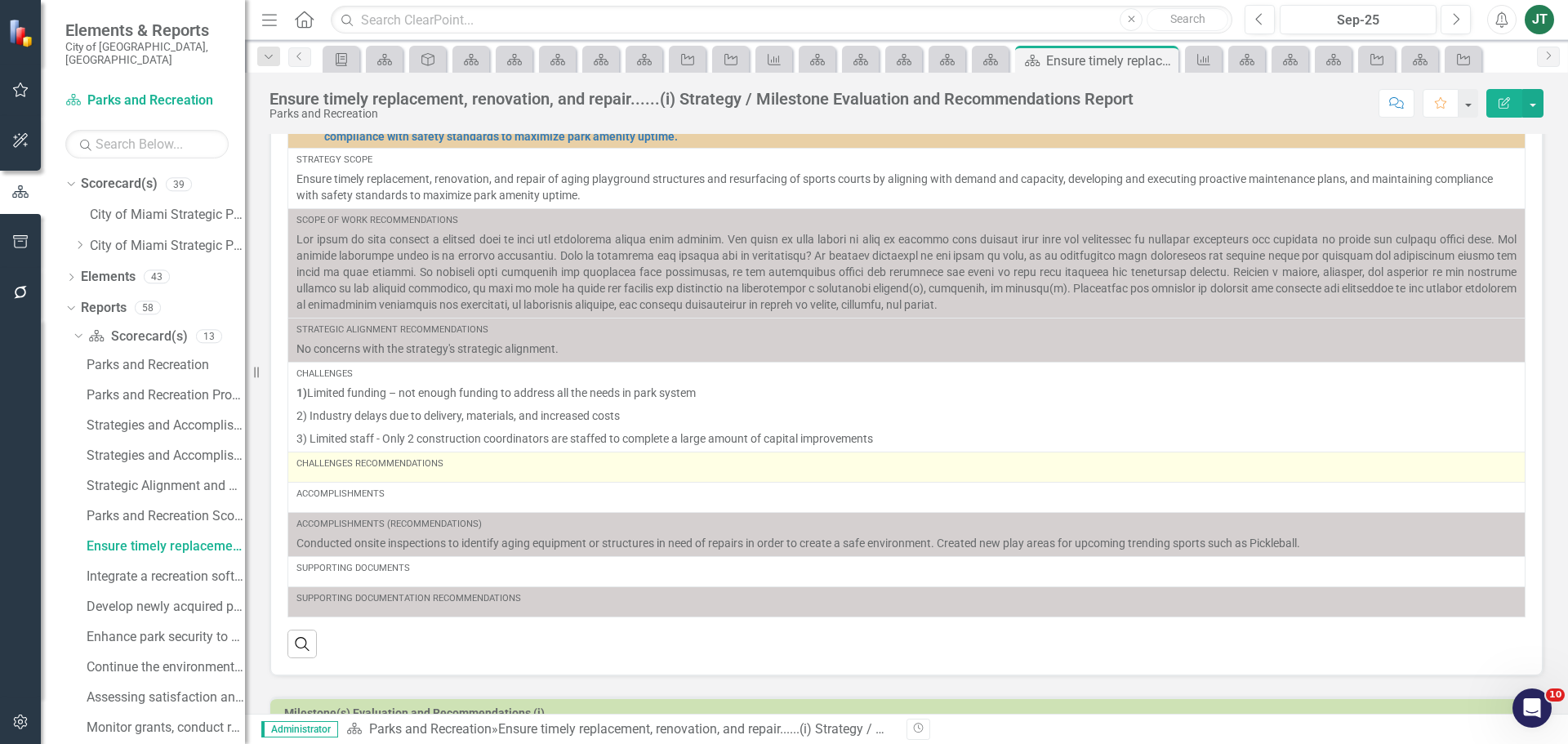
click at [510, 473] on div "Challenges Recommendations" at bounding box center [907, 467] width 1220 height 19
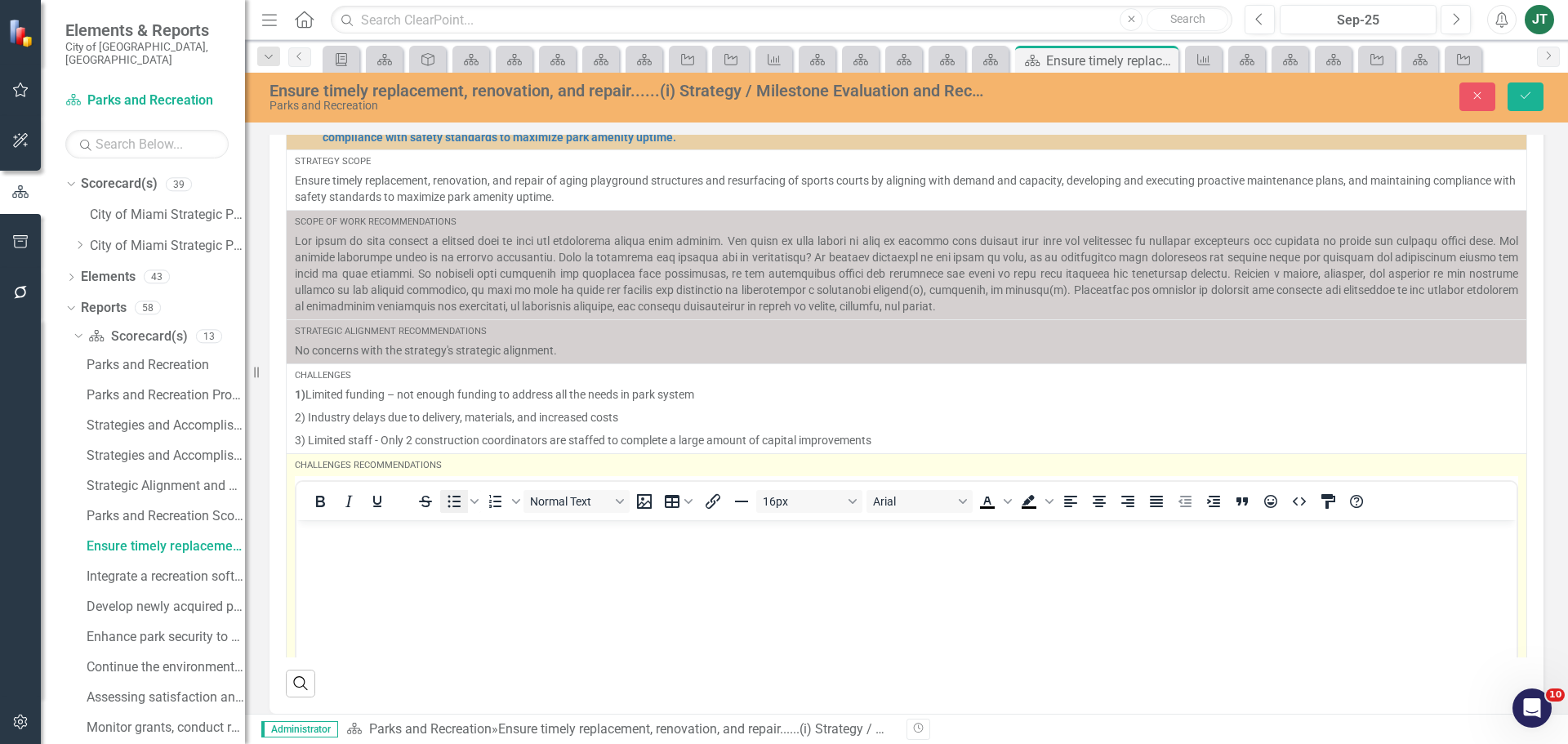
scroll to position [0, 0]
click at [342, 543] on p "Rich Text Area. Press ALT-0 for help." at bounding box center [906, 532] width 1212 height 19
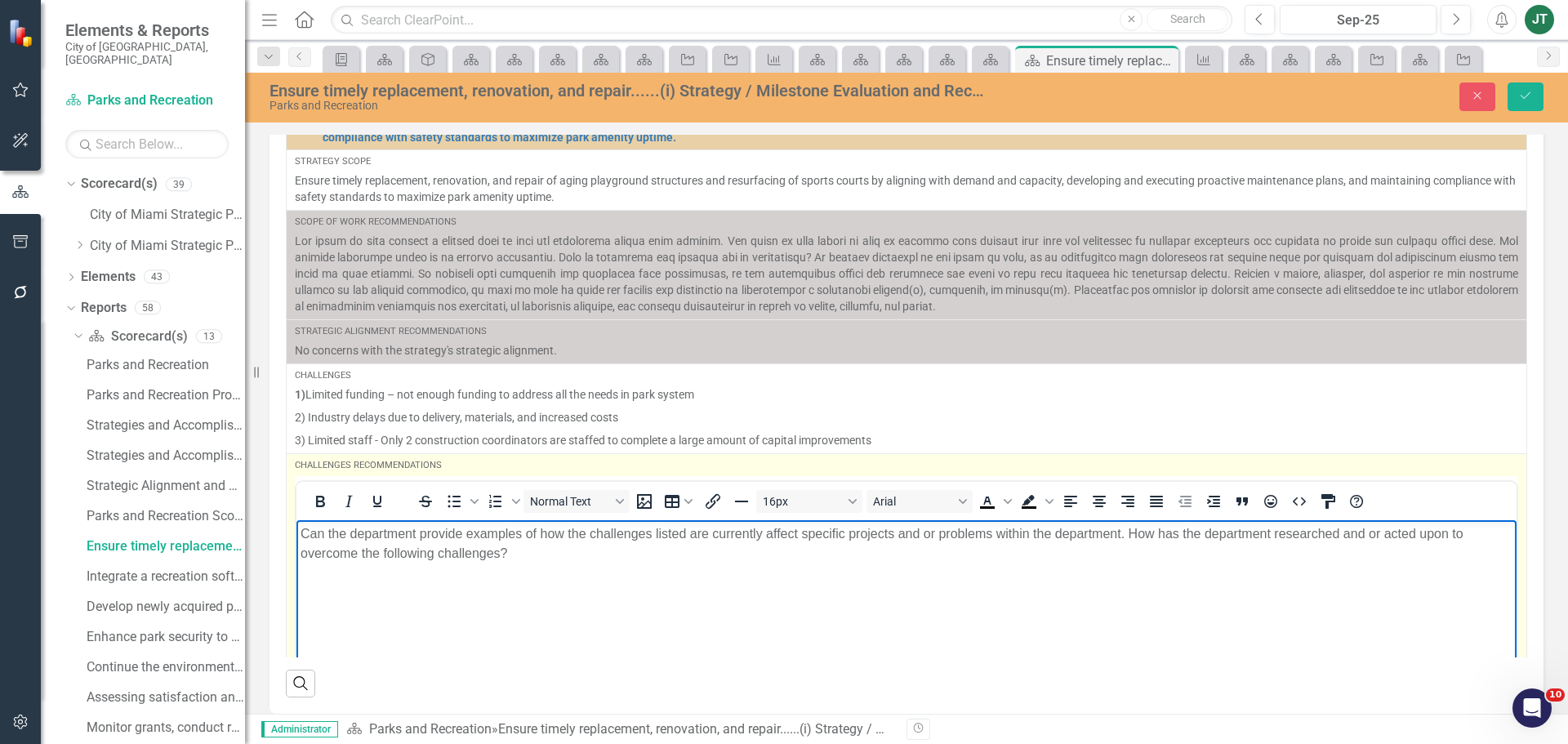
drag, startPoint x: 1011, startPoint y: 641, endPoint x: 214, endPoint y: 488, distance: 811.6
click at [297, 519] on html "Can the department provide examples of how the challenges listed are currently …" at bounding box center [907, 641] width 1220 height 245
click at [1151, 506] on icon "Justify" at bounding box center [1157, 501] width 13 height 11
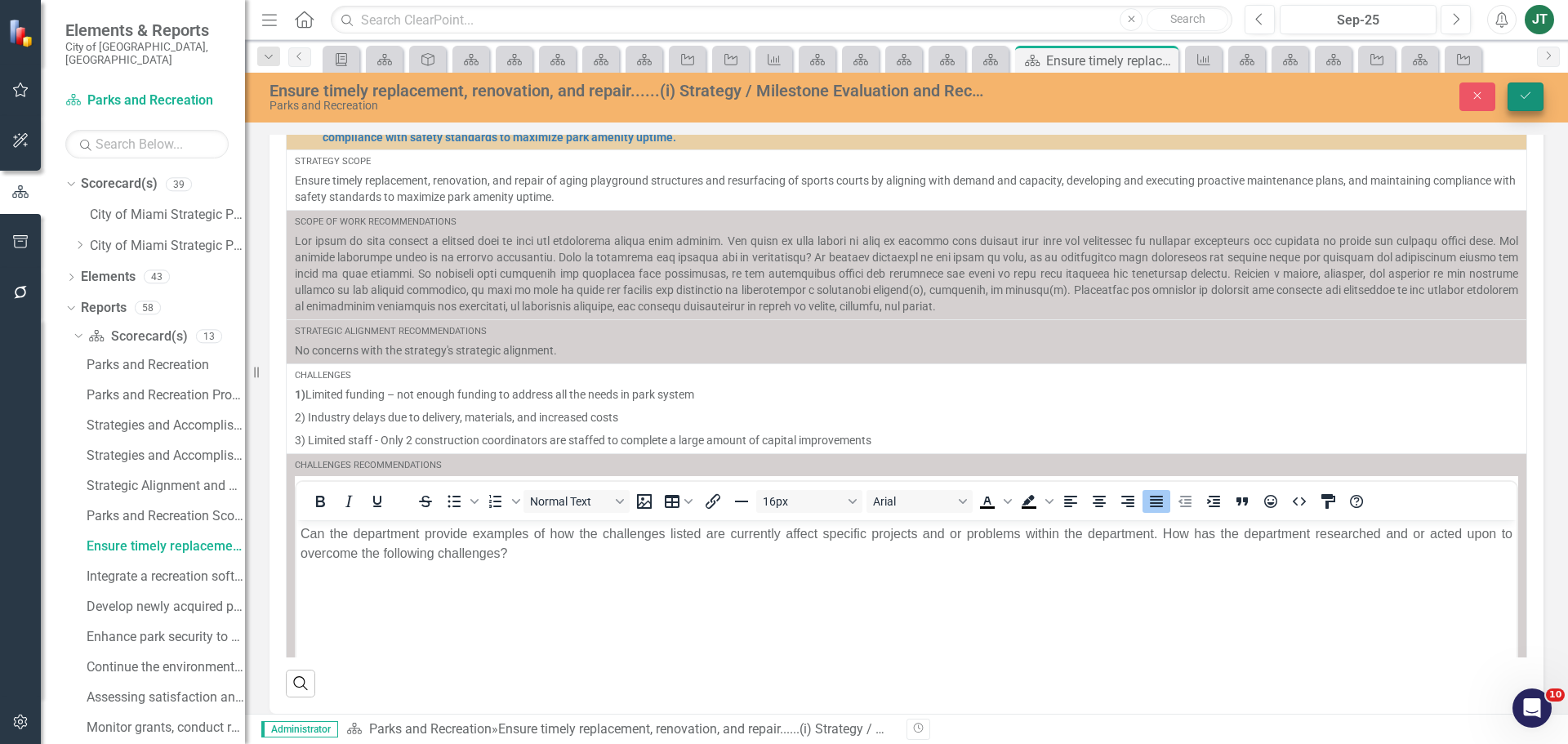
click at [1530, 99] on icon "Save" at bounding box center [1525, 95] width 15 height 11
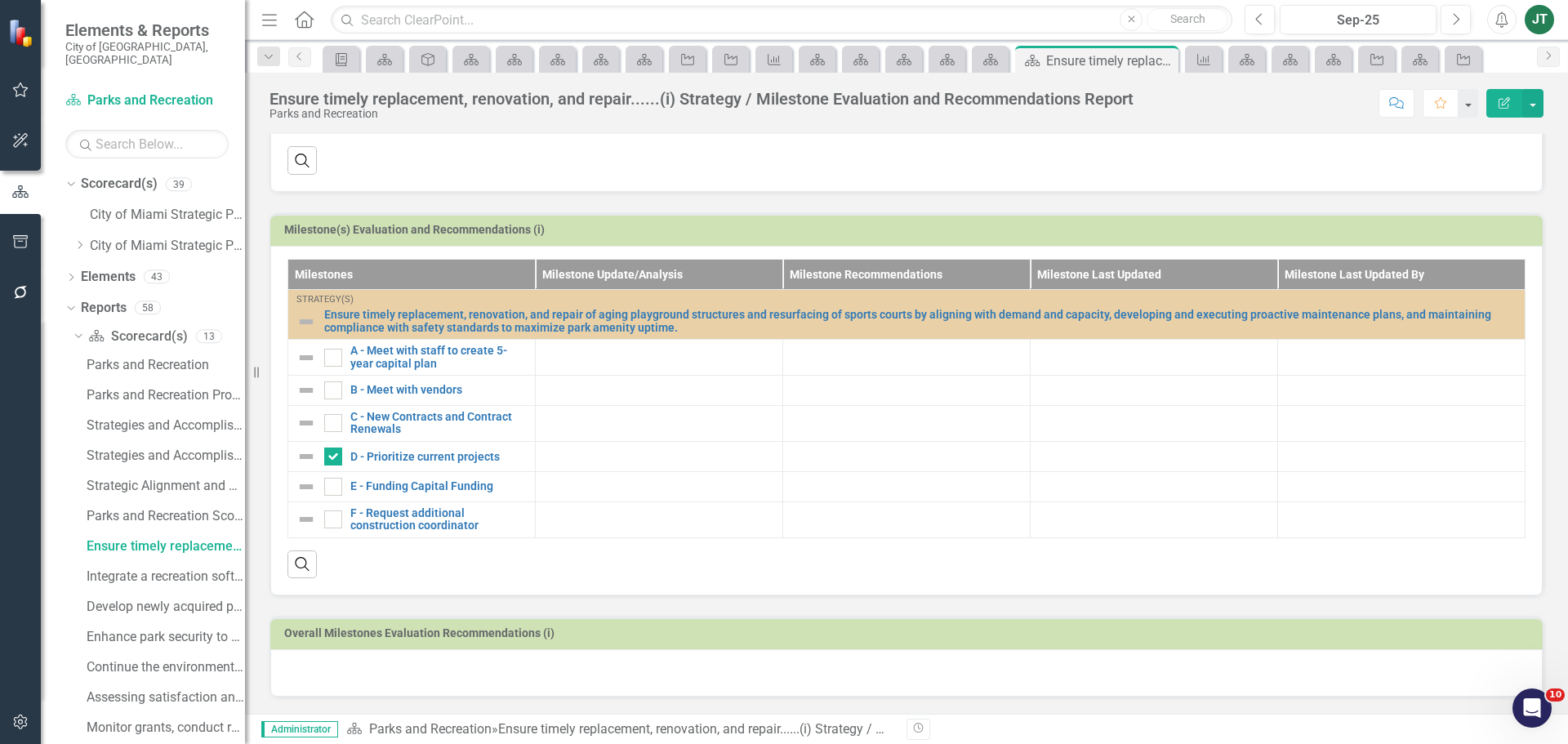
scroll to position [595, 0]
click at [1382, 228] on h3 "Milestone(s) Evaluation and Recommendations (i)" at bounding box center [909, 229] width 1251 height 12
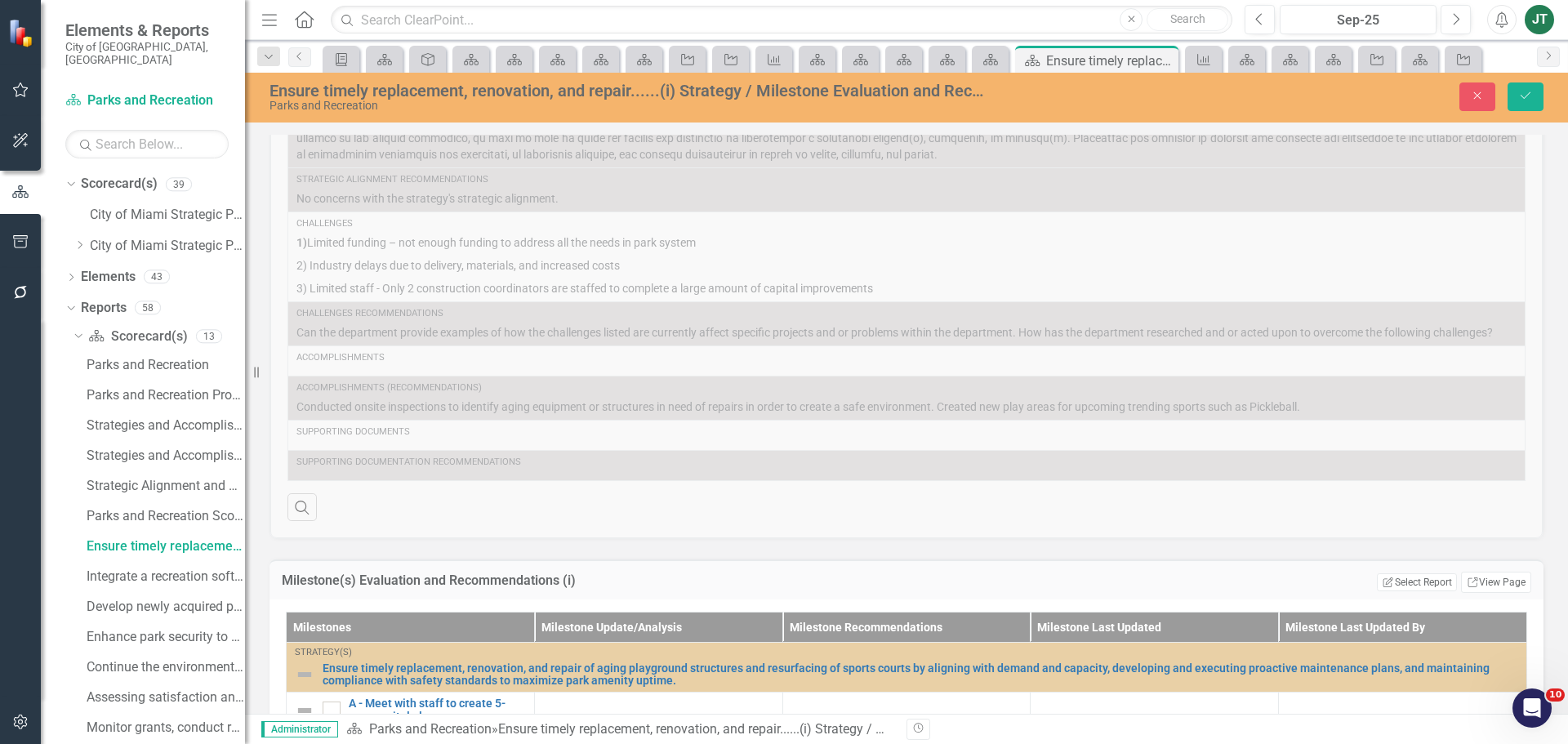
scroll to position [187, 0]
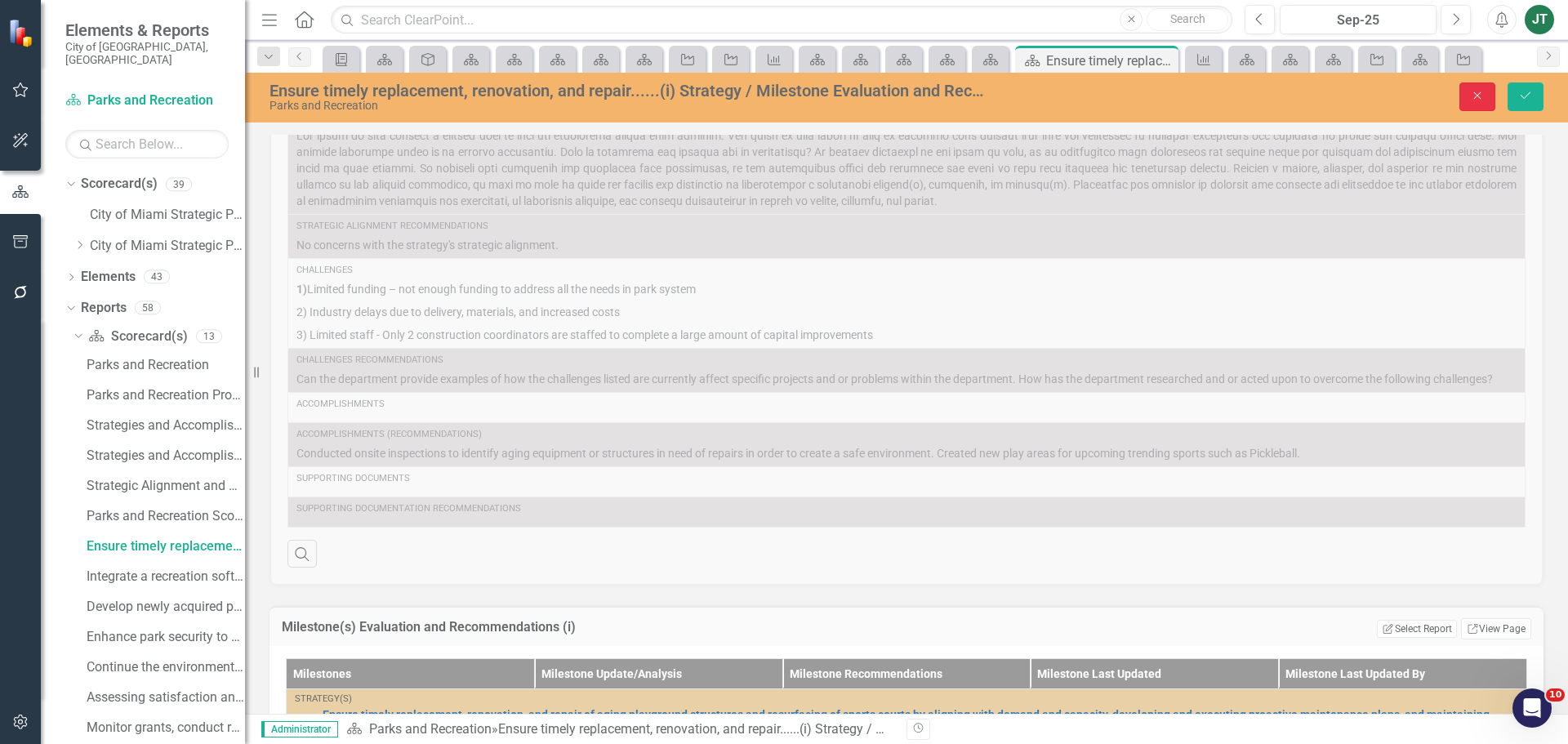
click at [1489, 98] on button "Close" at bounding box center [1477, 96] width 36 height 29
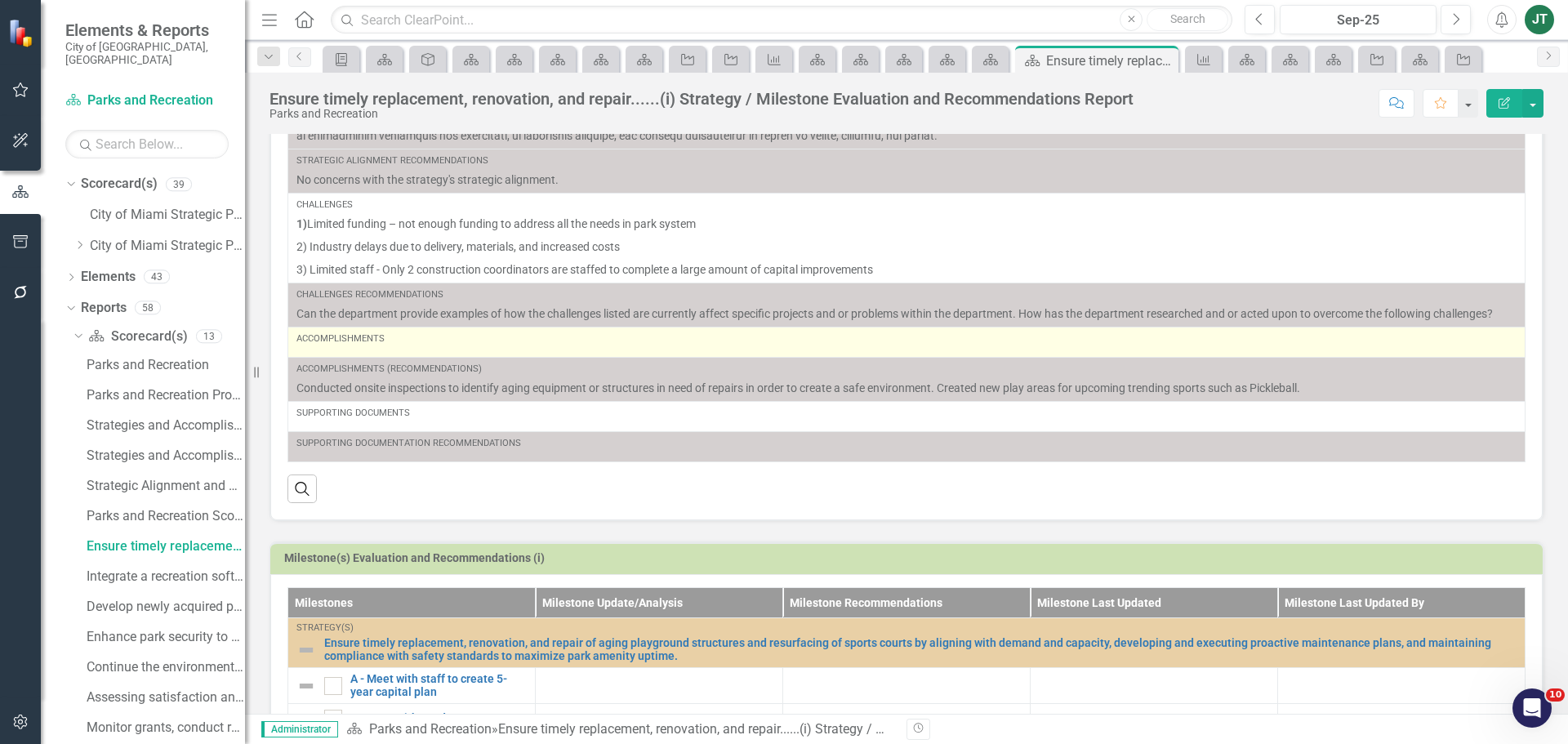
scroll to position [432, 0]
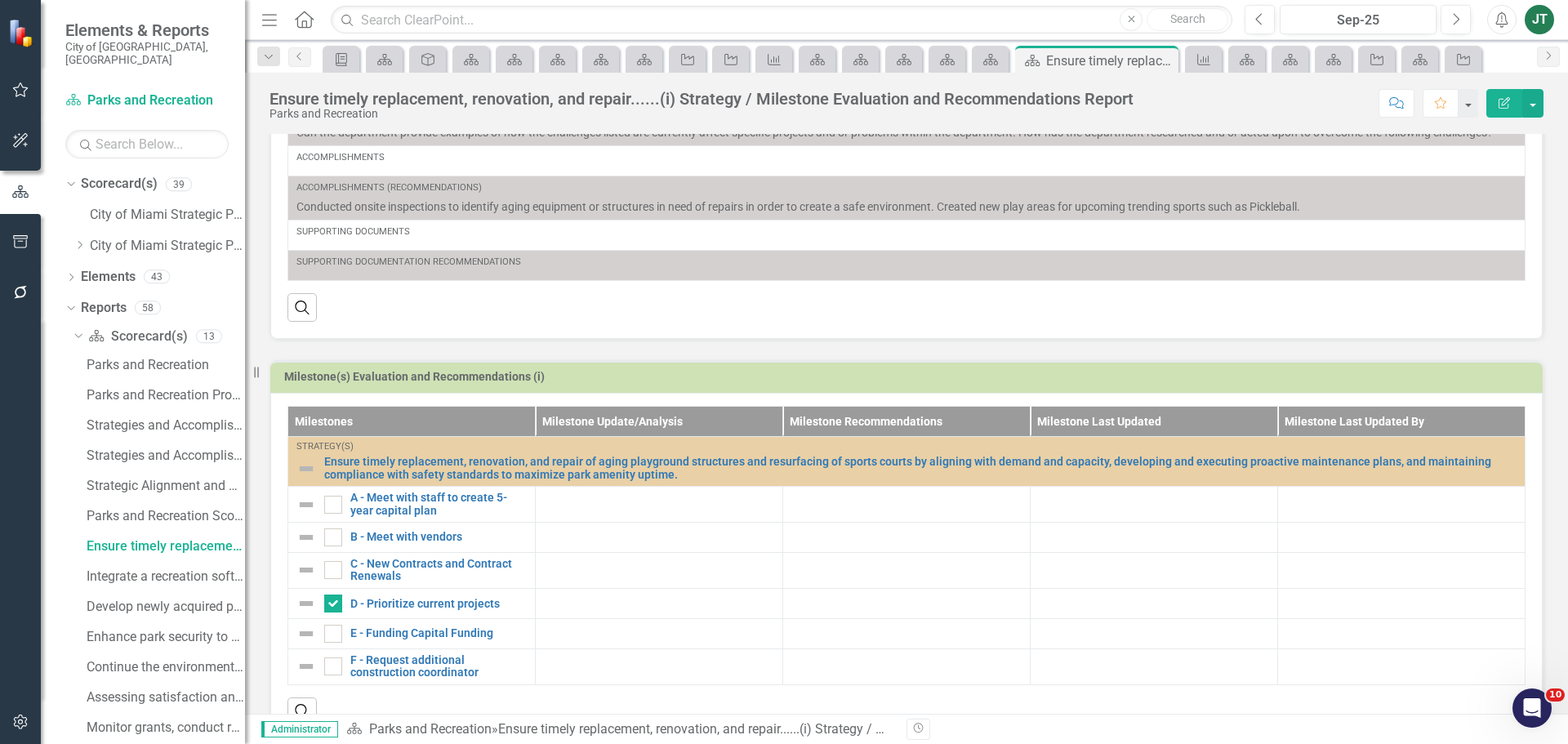
click at [1487, 383] on h3 "Milestone(s) Evaluation and Recommendations (i)" at bounding box center [909, 376] width 1251 height 12
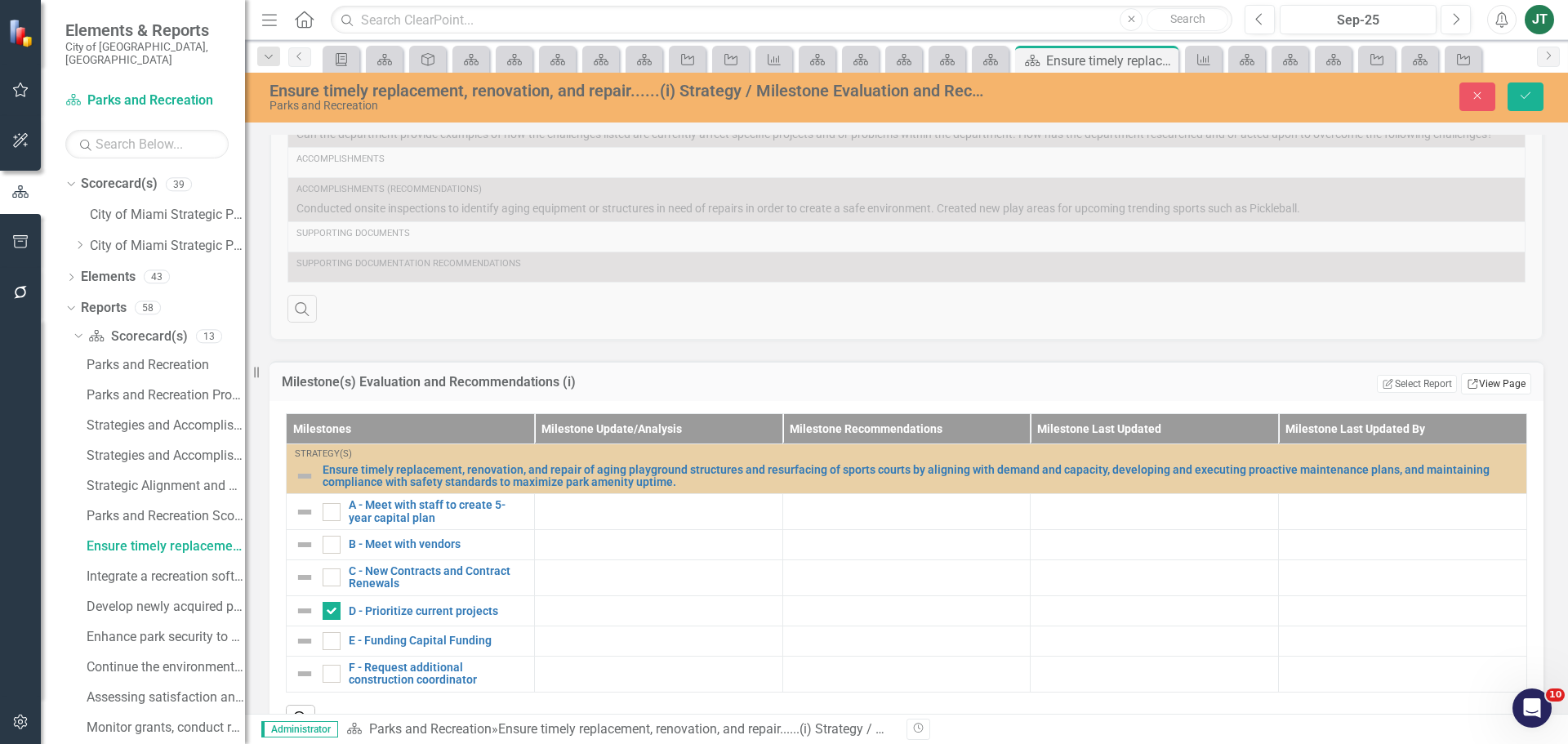
click at [1510, 395] on link "Link View Page" at bounding box center [1497, 384] width 70 height 21
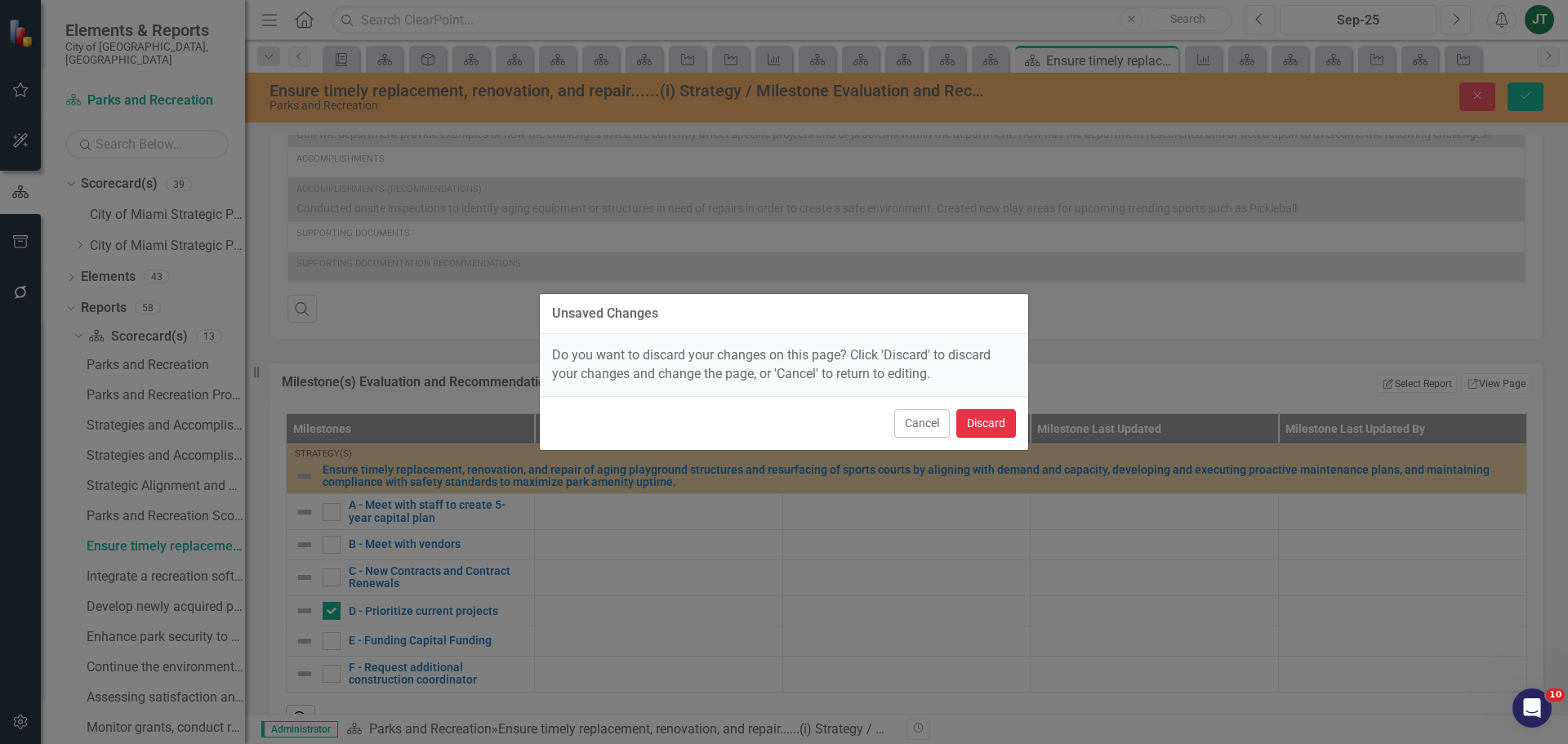
drag, startPoint x: 1012, startPoint y: 422, endPoint x: 1000, endPoint y: 429, distance: 13.9
click at [1000, 429] on button "Discard" at bounding box center [986, 423] width 59 height 29
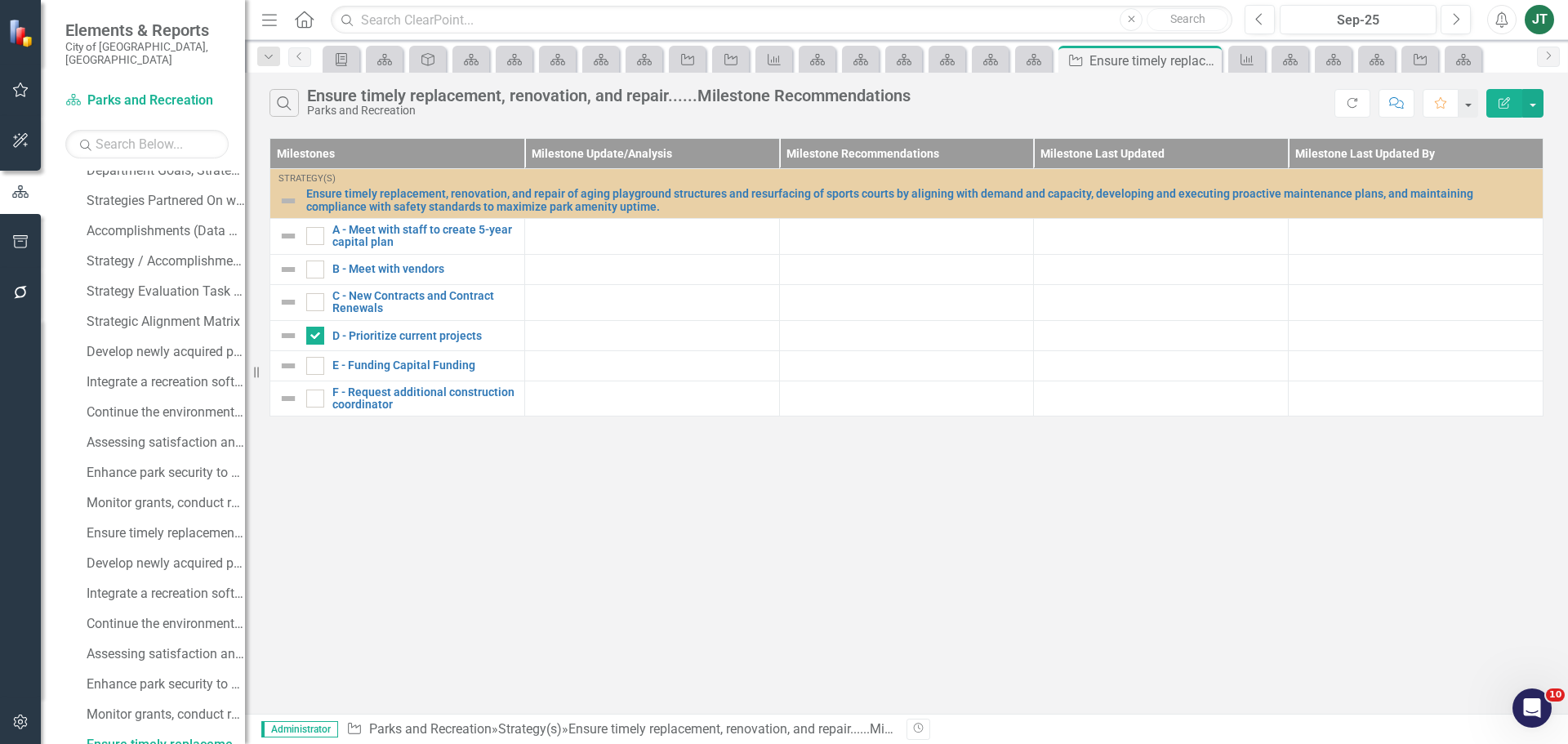
scroll to position [408, 0]
click at [1525, 102] on button "button" at bounding box center [1533, 103] width 21 height 29
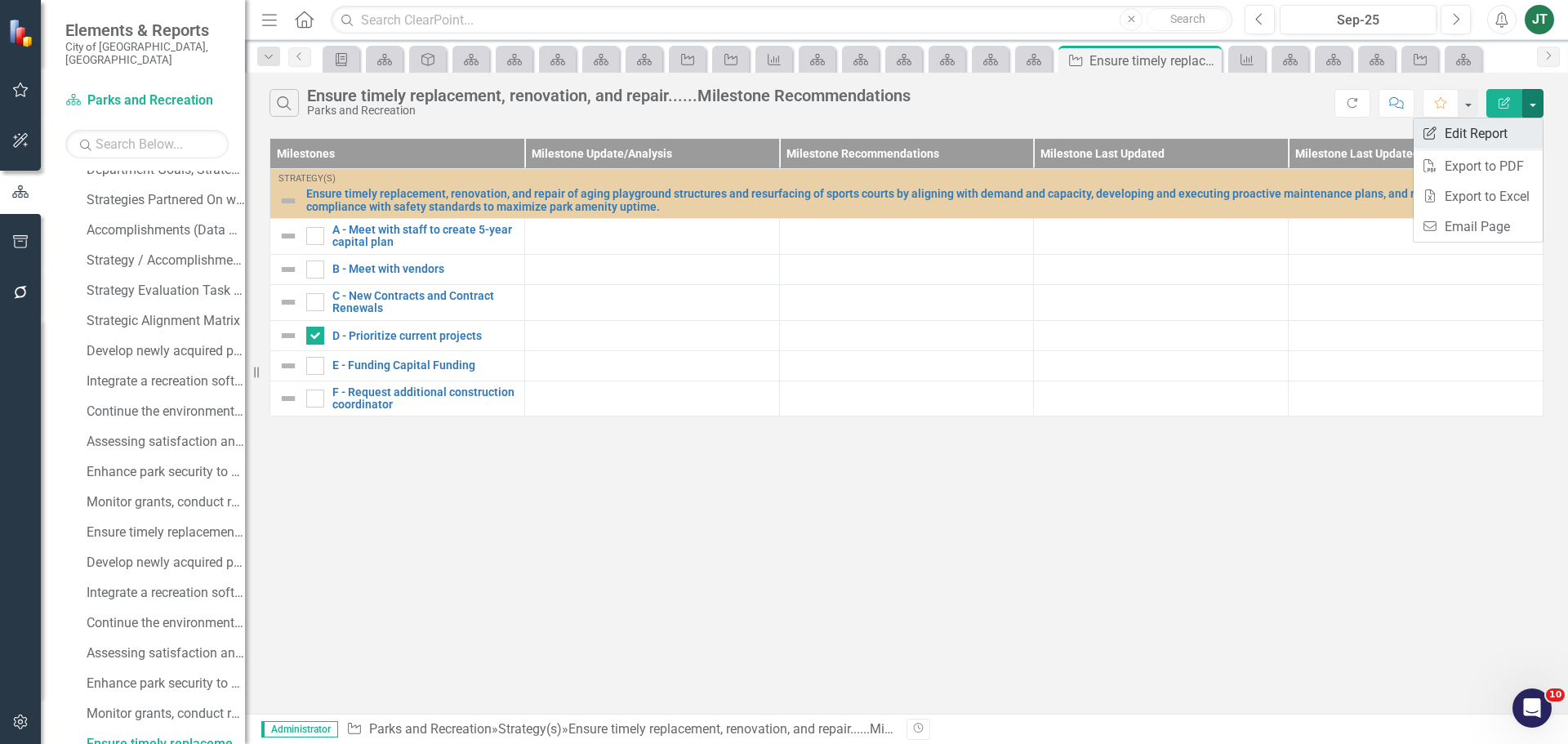
click at [1460, 135] on link "Edit Report Edit Report" at bounding box center [1478, 133] width 129 height 30
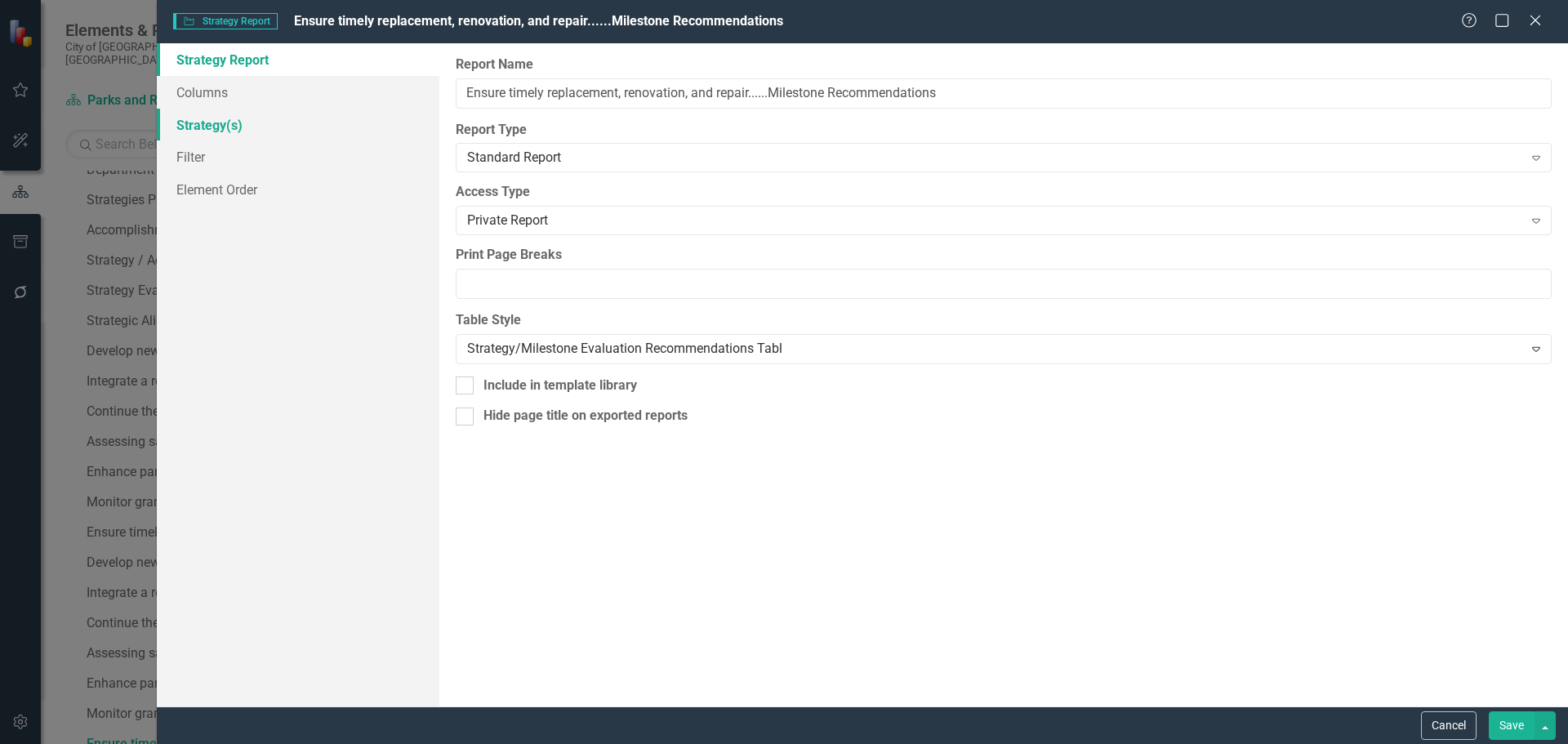
click at [218, 109] on link "Strategy(s)" at bounding box center [299, 125] width 283 height 32
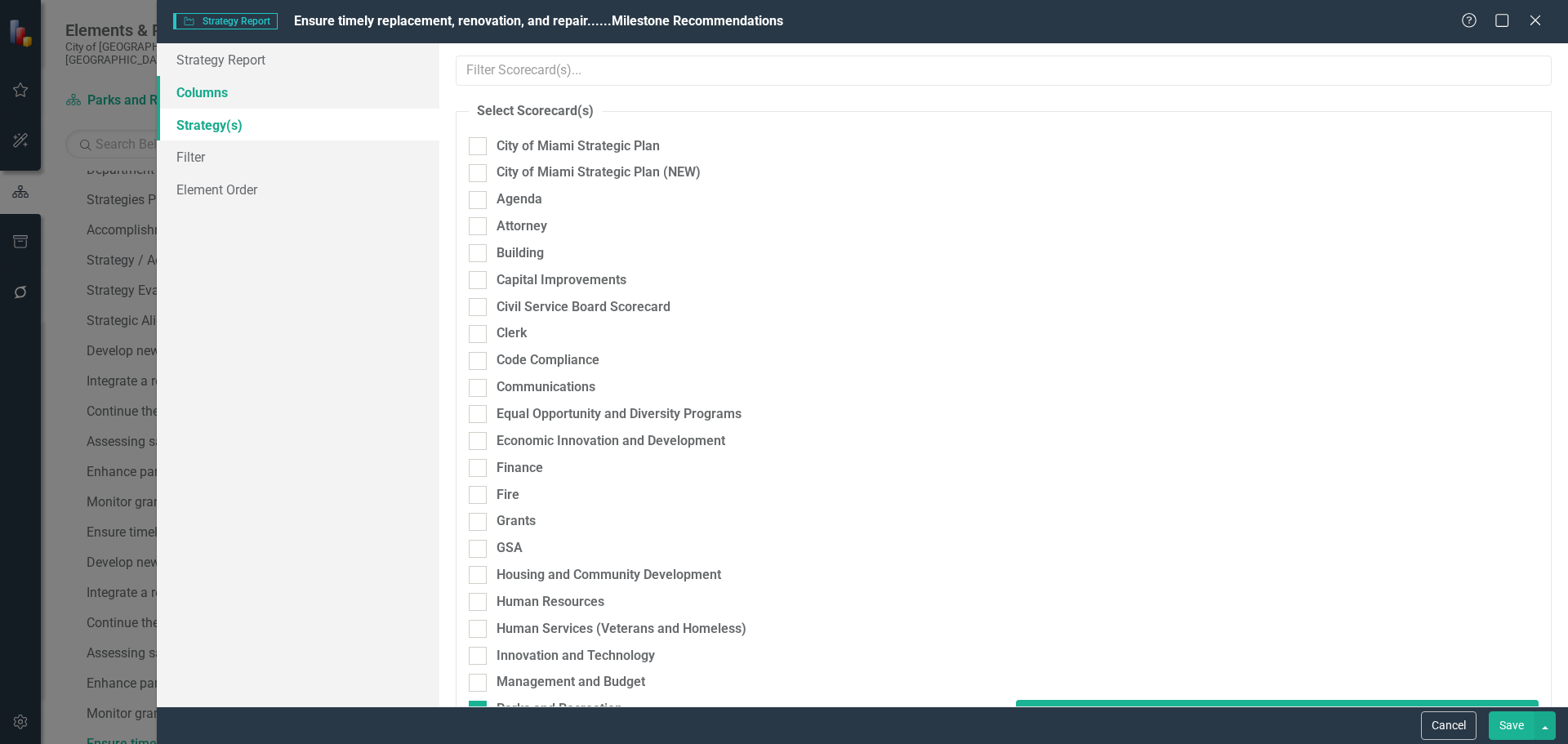
click at [217, 99] on link "Columns" at bounding box center [299, 91] width 283 height 32
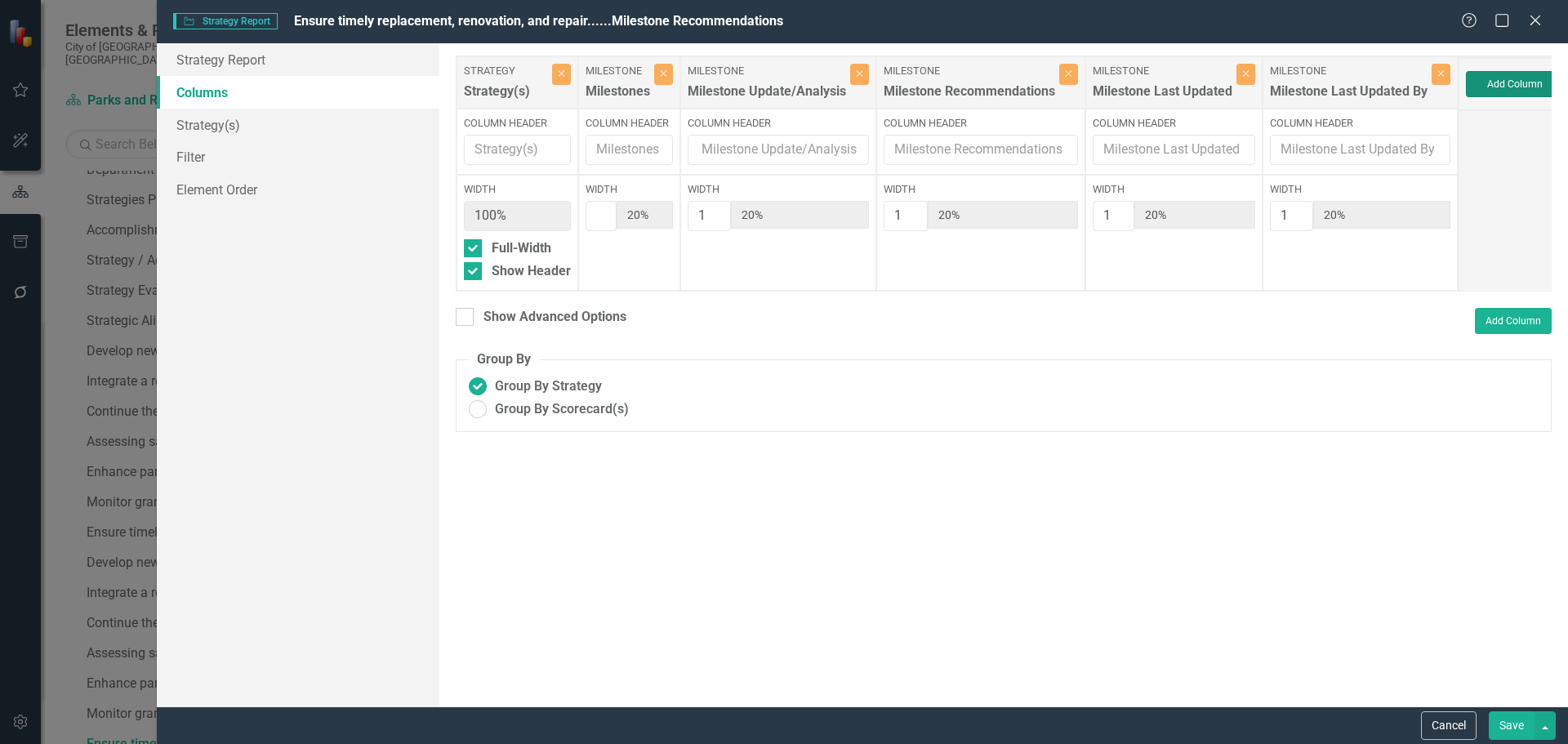
click at [1510, 81] on button "Add Column" at bounding box center [1515, 84] width 98 height 26
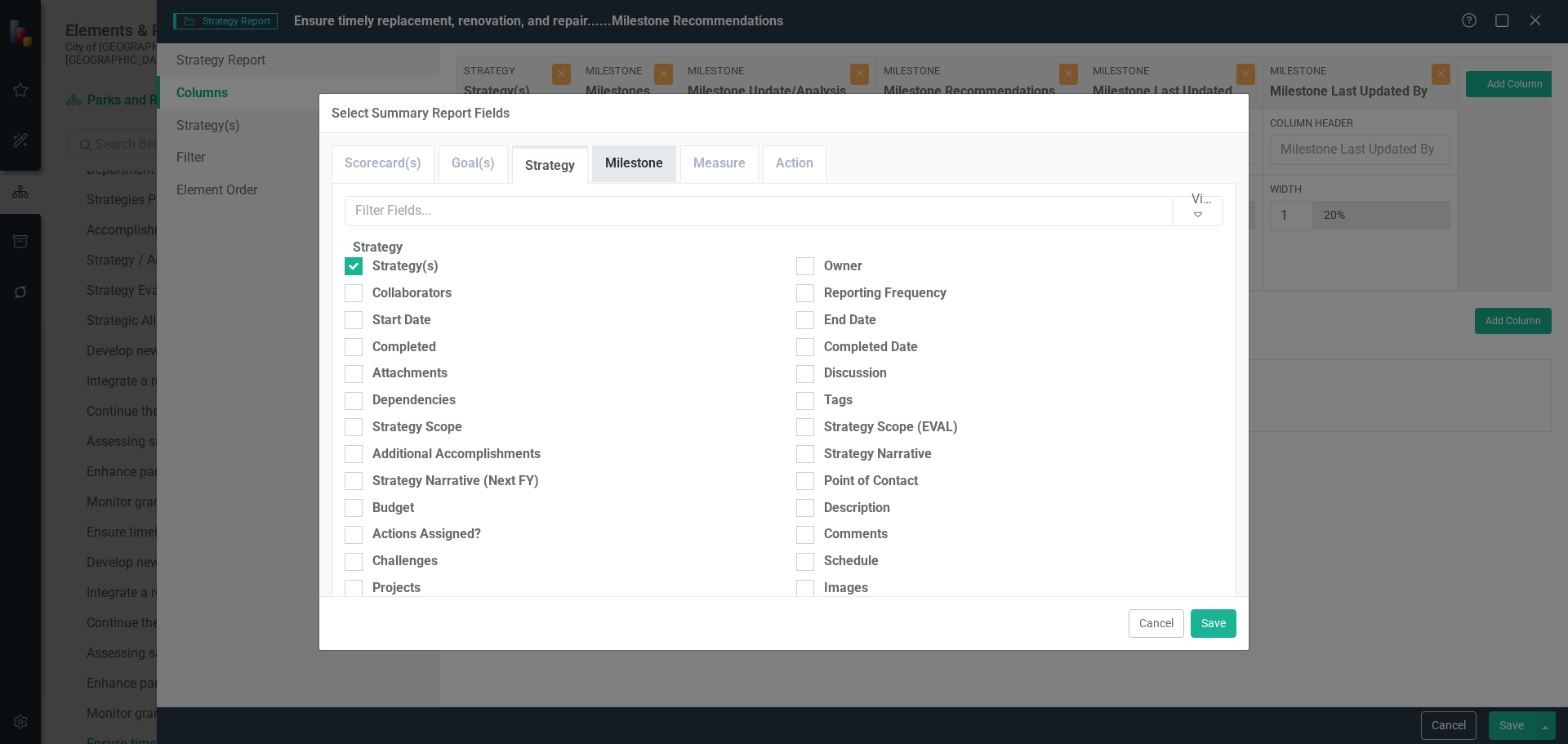
drag, startPoint x: 1552, startPoint y: 337, endPoint x: 642, endPoint y: 165, distance: 926.1
click at [642, 165] on link "Milestone" at bounding box center [633, 164] width 82 height 35
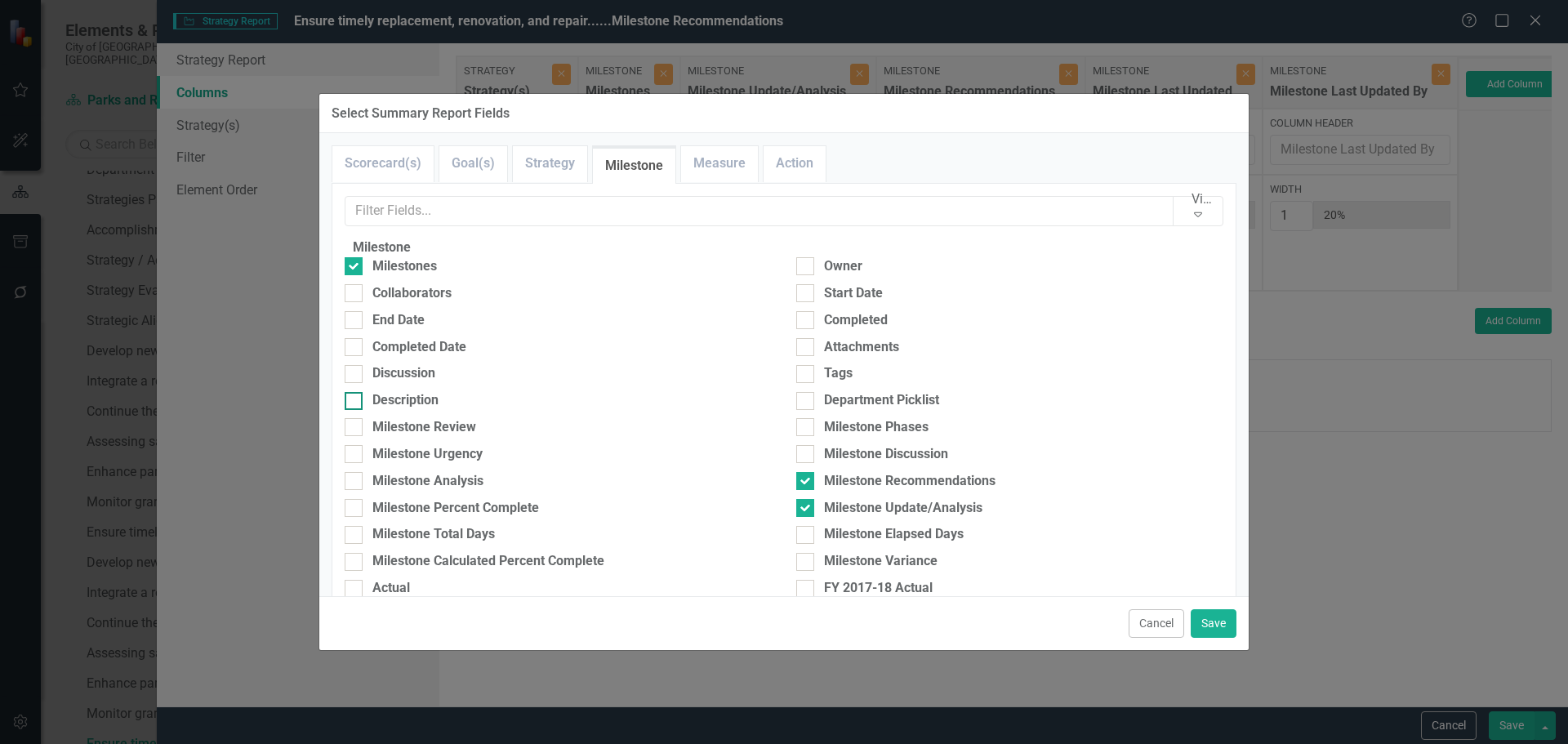
click at [398, 410] on div "Description" at bounding box center [406, 400] width 67 height 18
click at [355, 403] on input "Description" at bounding box center [349, 396] width 10 height 10
checkbox input "true"
click at [1210, 620] on button "Save" at bounding box center [1213, 623] width 45 height 29
type input "17%"
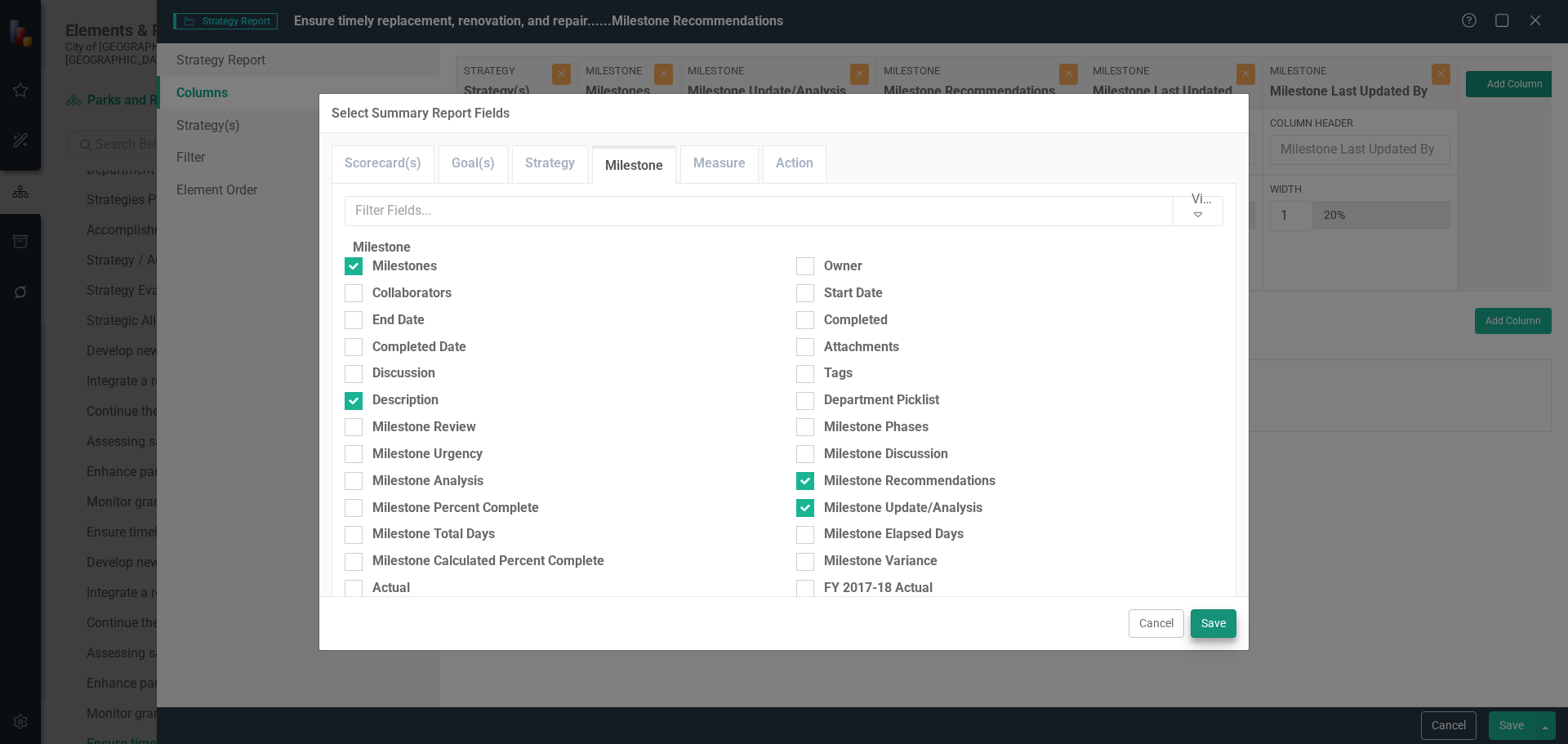
type input "17%"
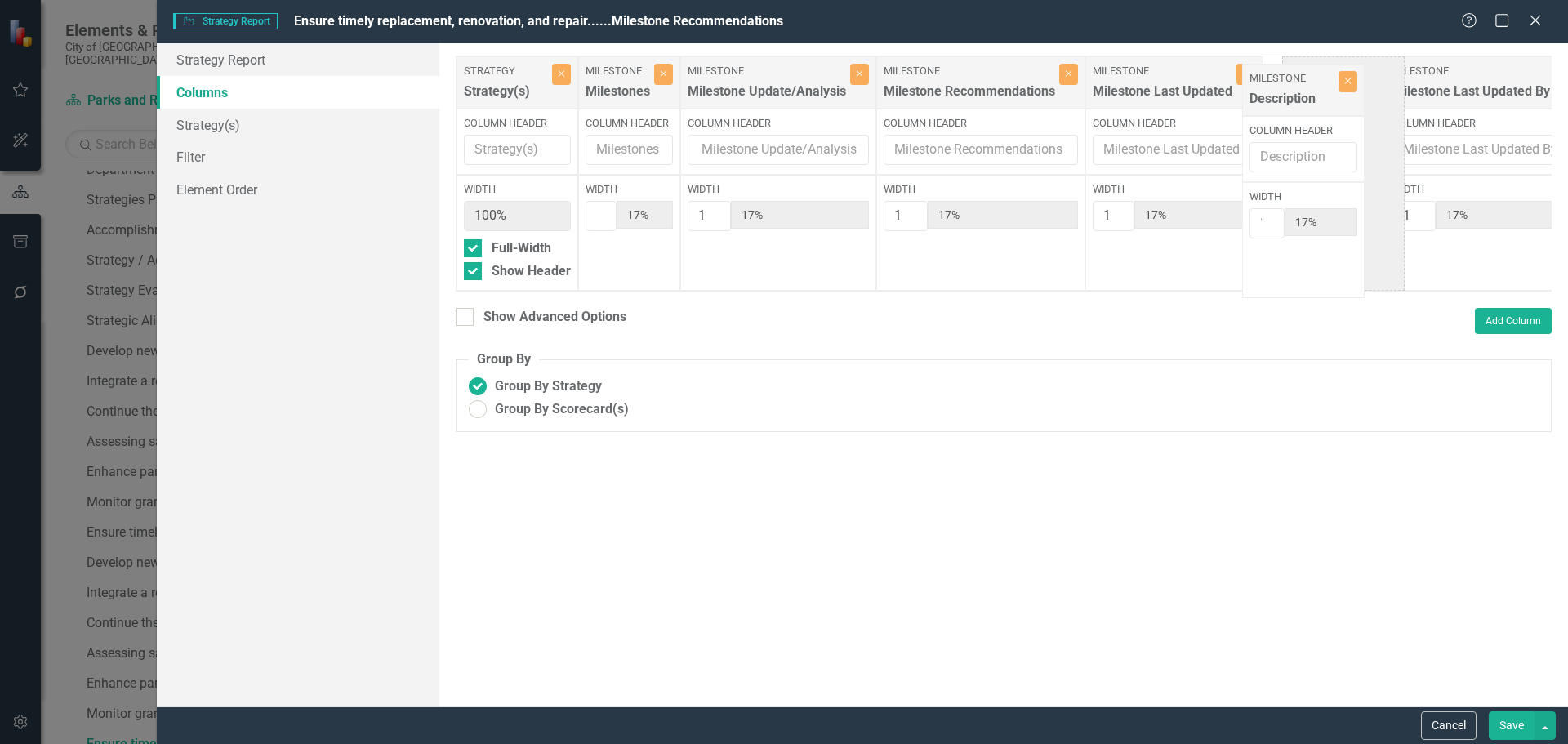
scroll to position [0, 8]
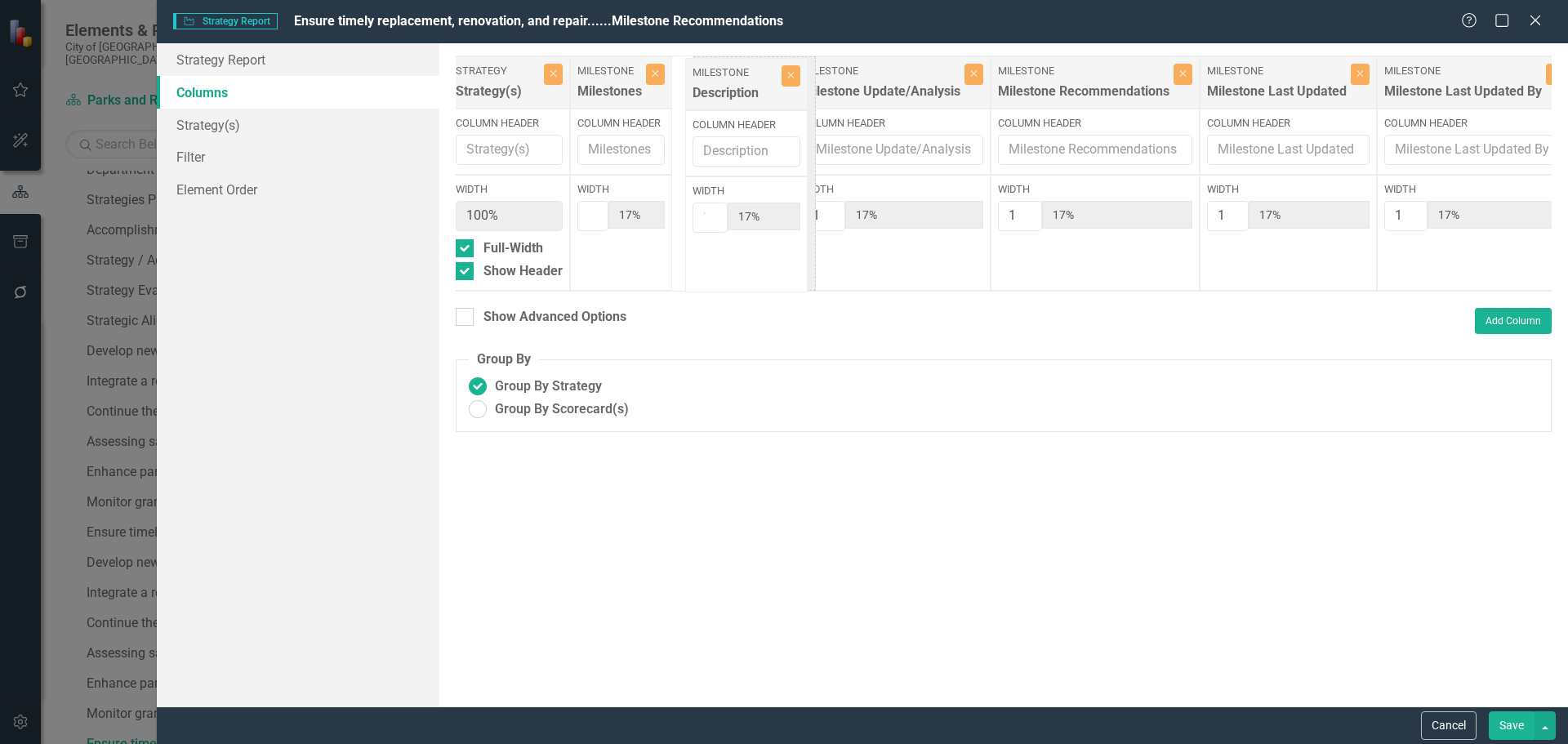
drag, startPoint x: 1504, startPoint y: 95, endPoint x: 712, endPoint y: 97, distance: 792.0
click at [712, 97] on div "Strategy Strategy(s) Close Column Header Width 100% Full-Width Show Header Mile…" at bounding box center [1000, 173] width 1107 height 236
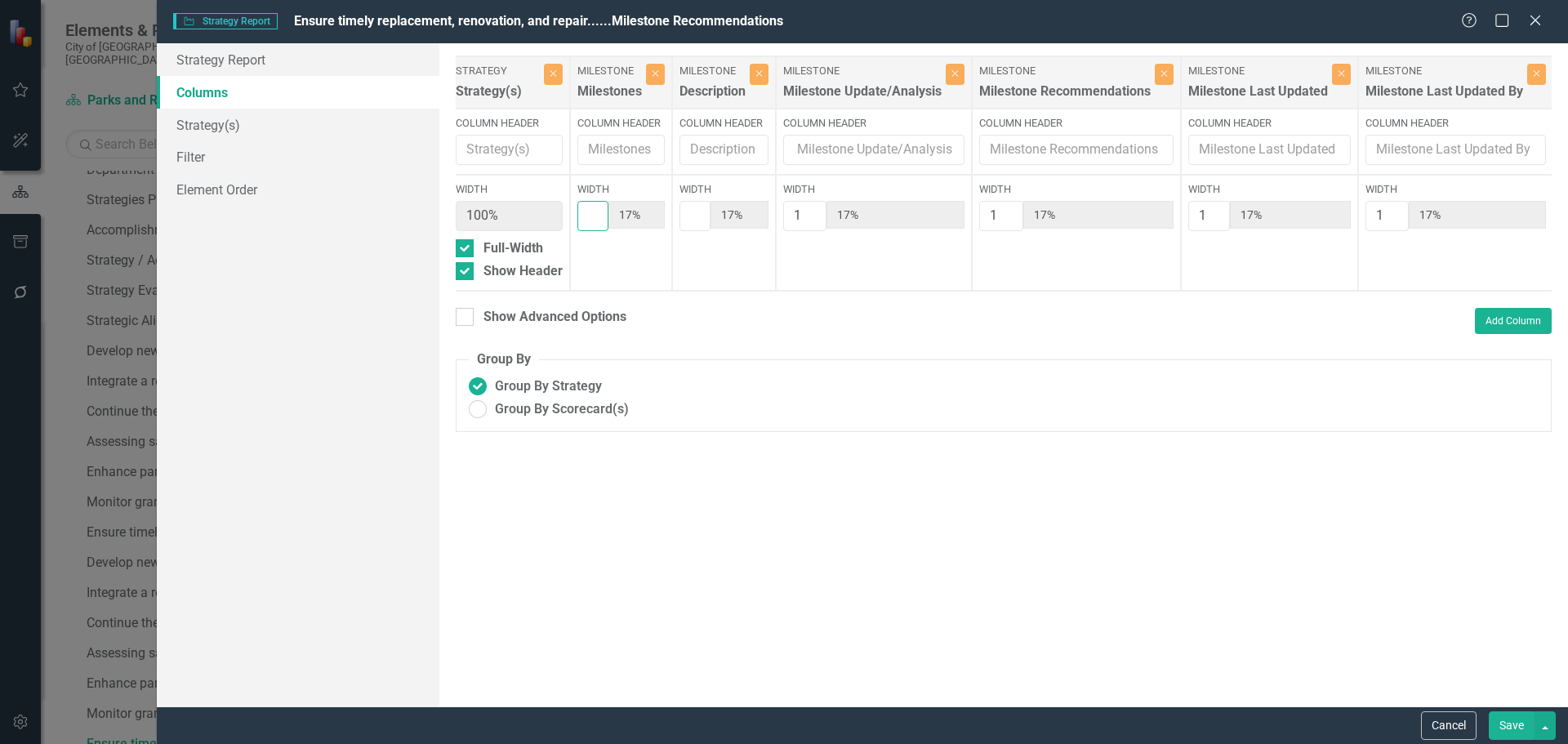
type input "2"
type input "29%"
type input "14%"
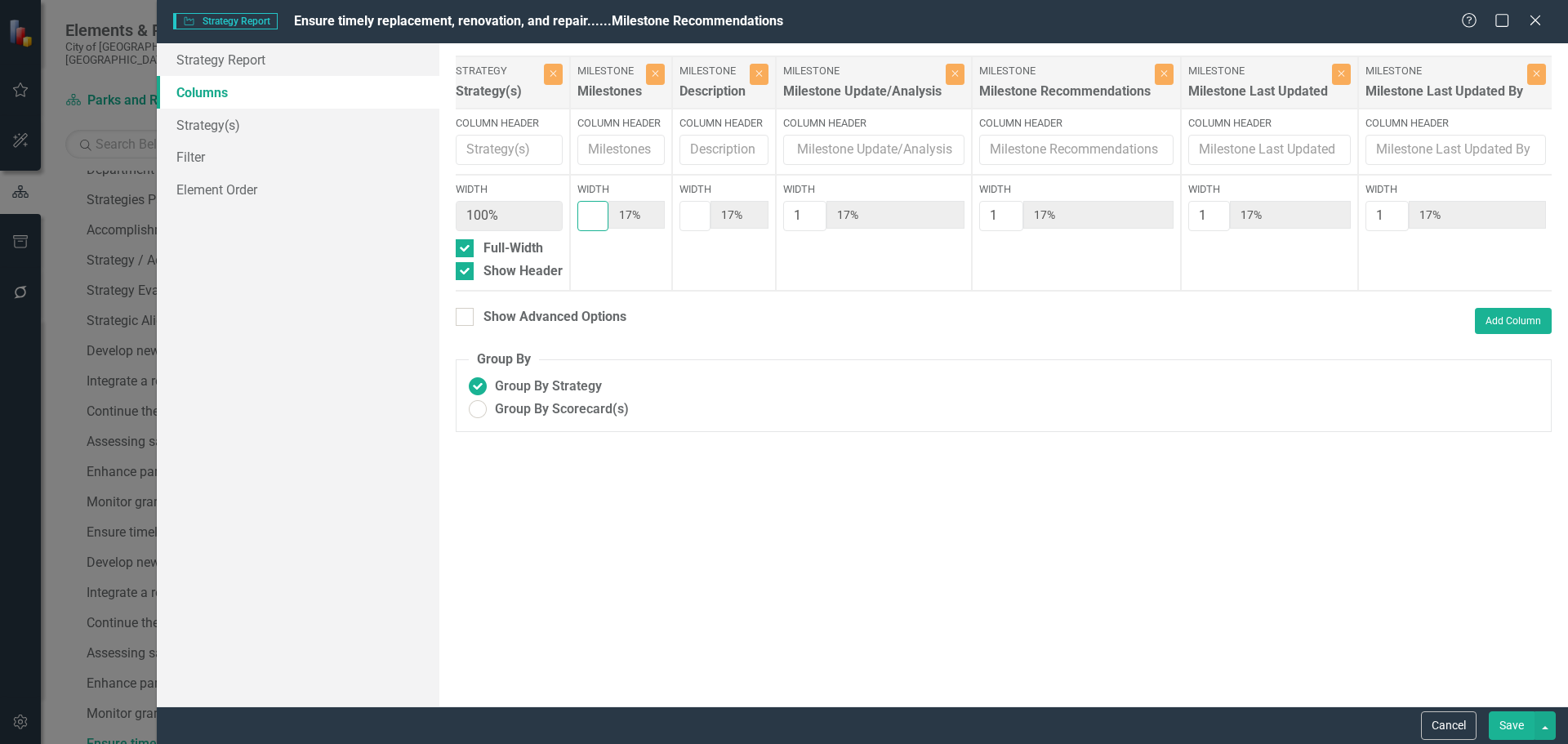
type input "14%"
type input "2"
click at [608, 216] on input "2" at bounding box center [594, 215] width 31 height 30
type input "2"
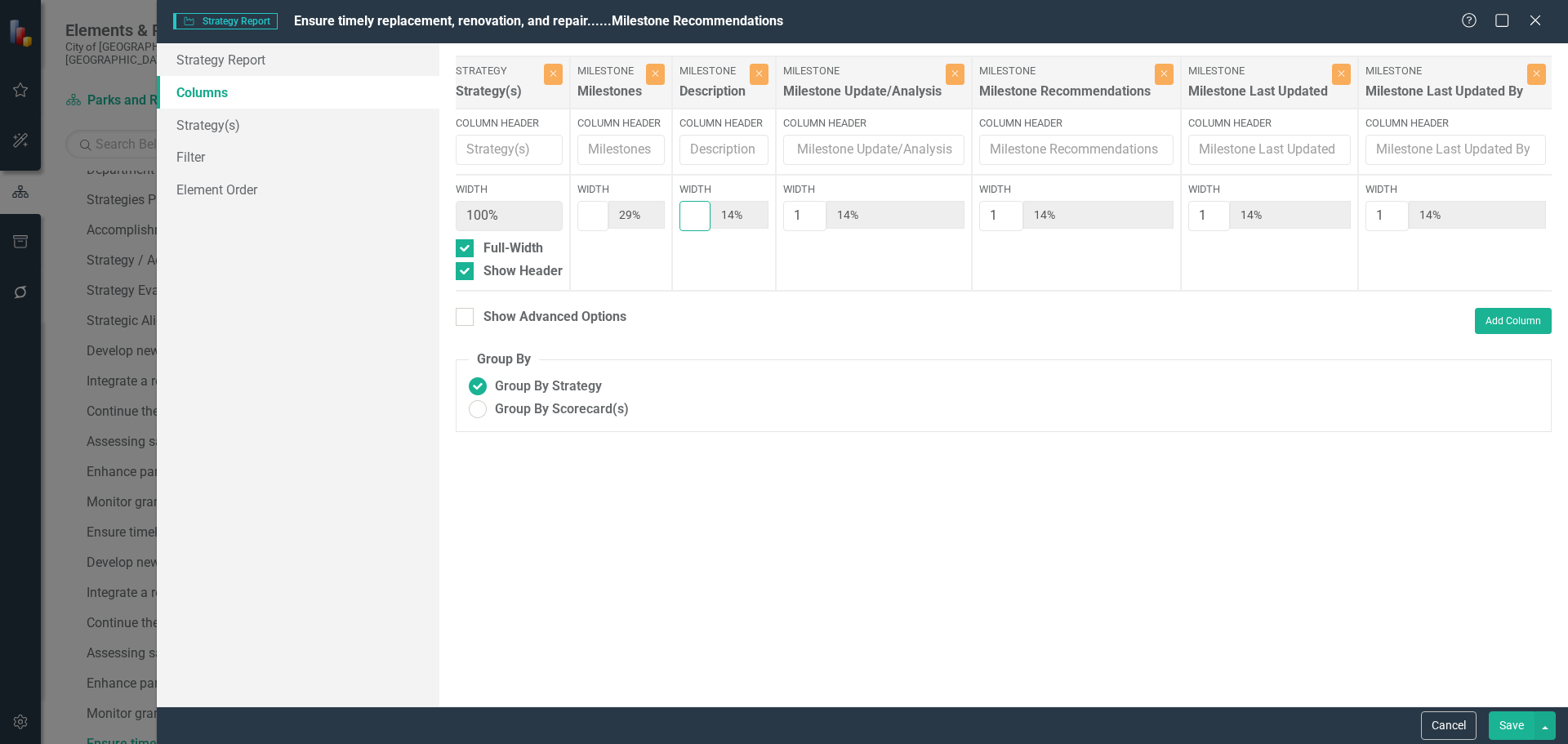
type input "25%"
type input "13%"
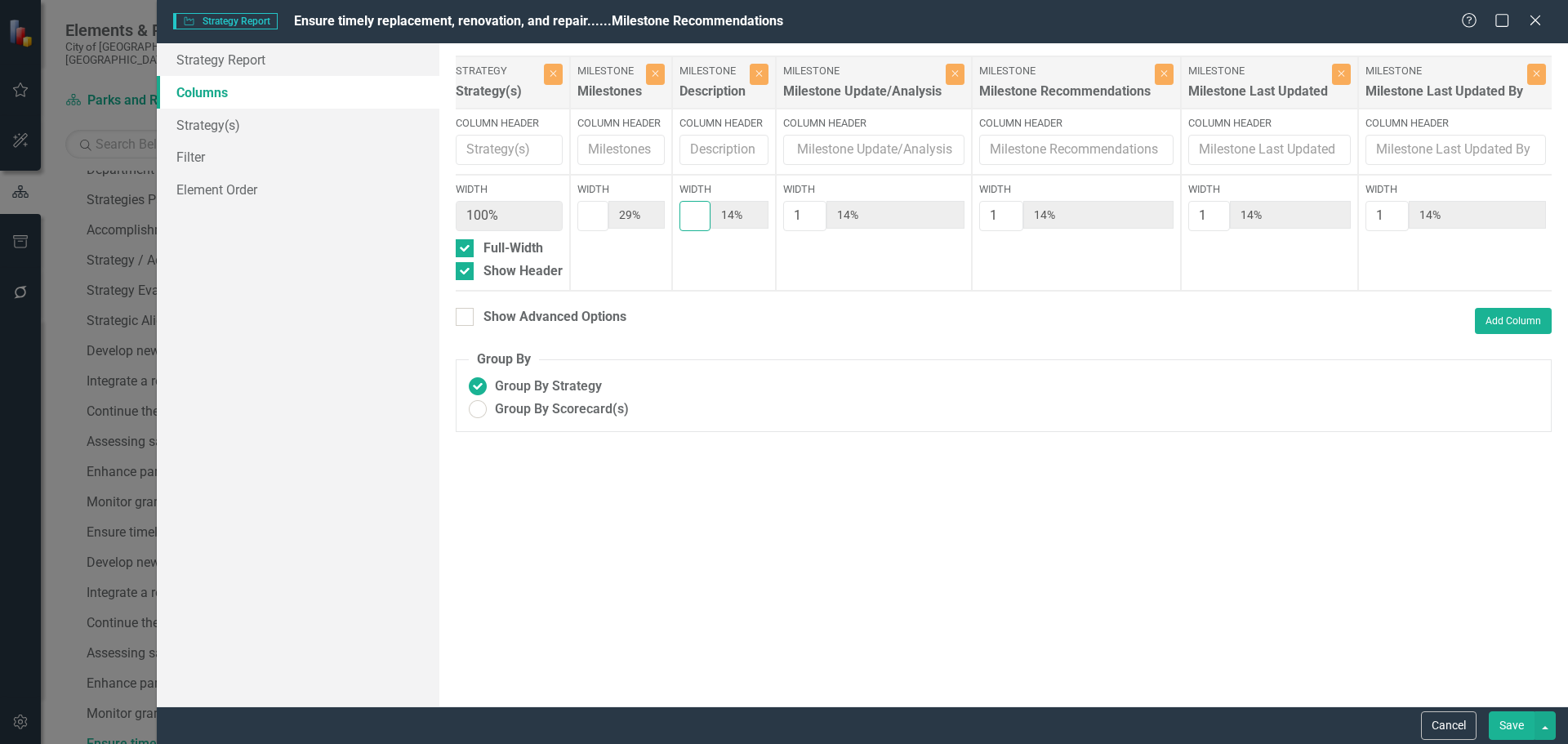
type input "13%"
type input "2"
click at [712, 213] on input "2" at bounding box center [695, 215] width 31 height 30
type input "2"
type input "22%"
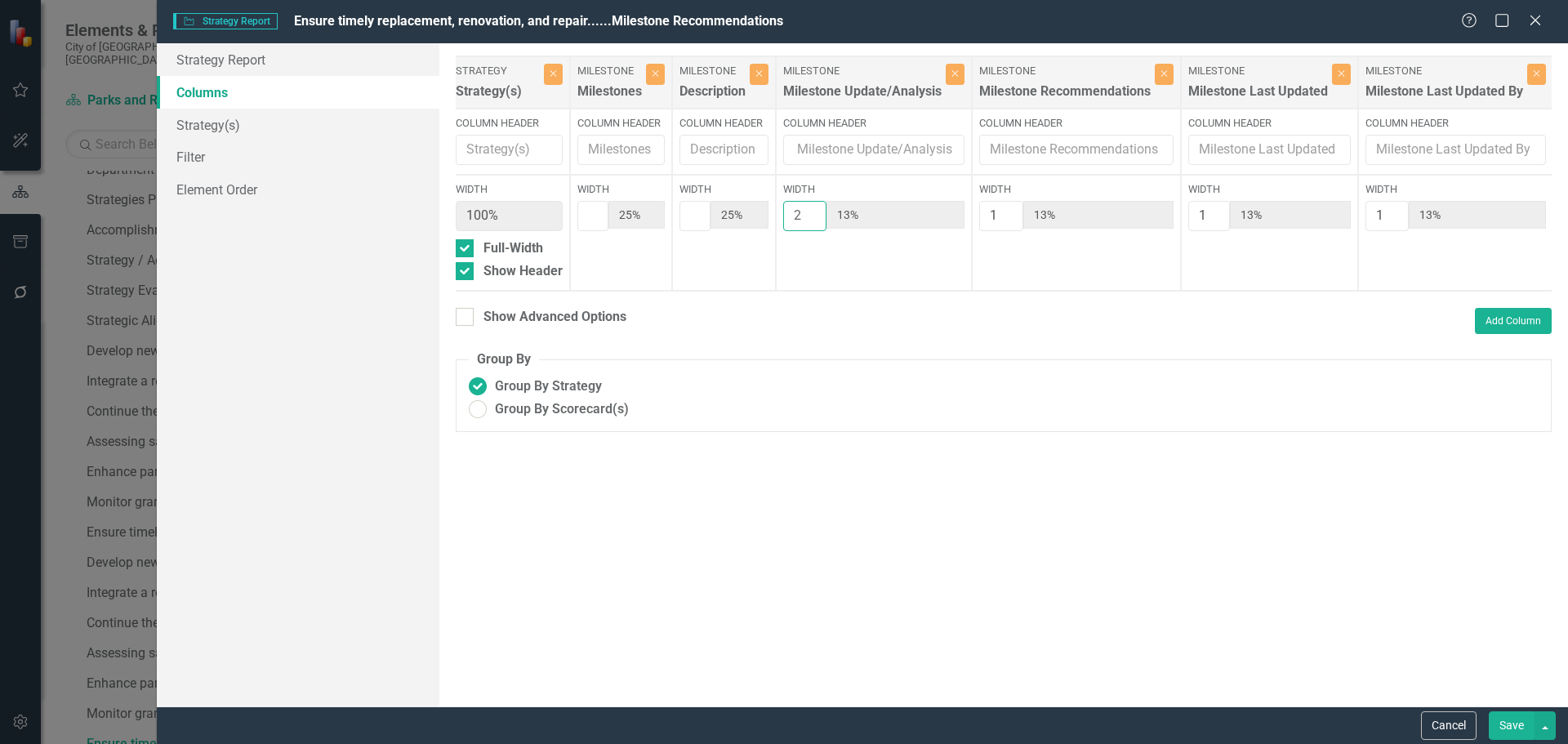
type input "22%"
type input "11%"
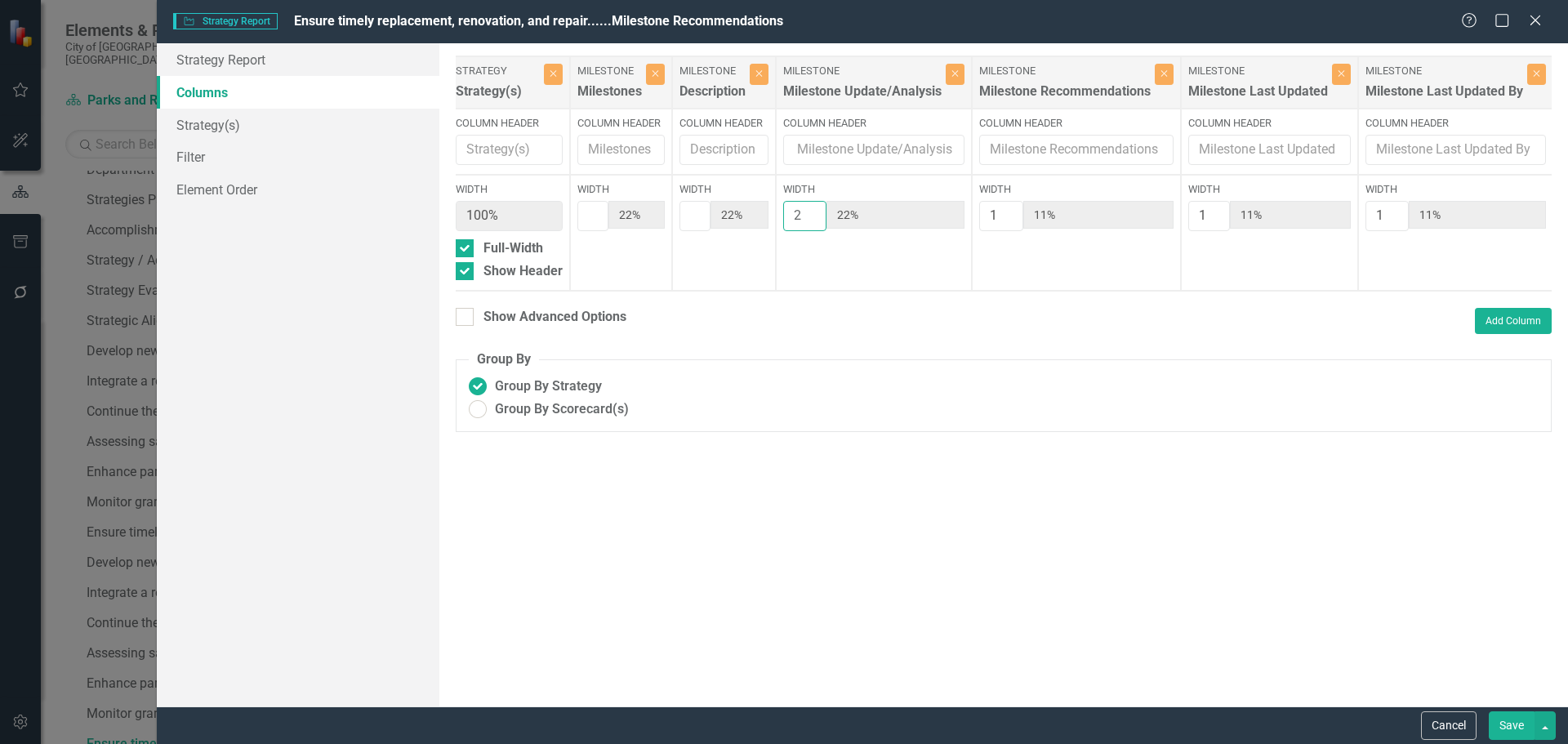
type input "2"
click at [827, 211] on input "2" at bounding box center [804, 215] width 43 height 30
type input "2"
type input "20%"
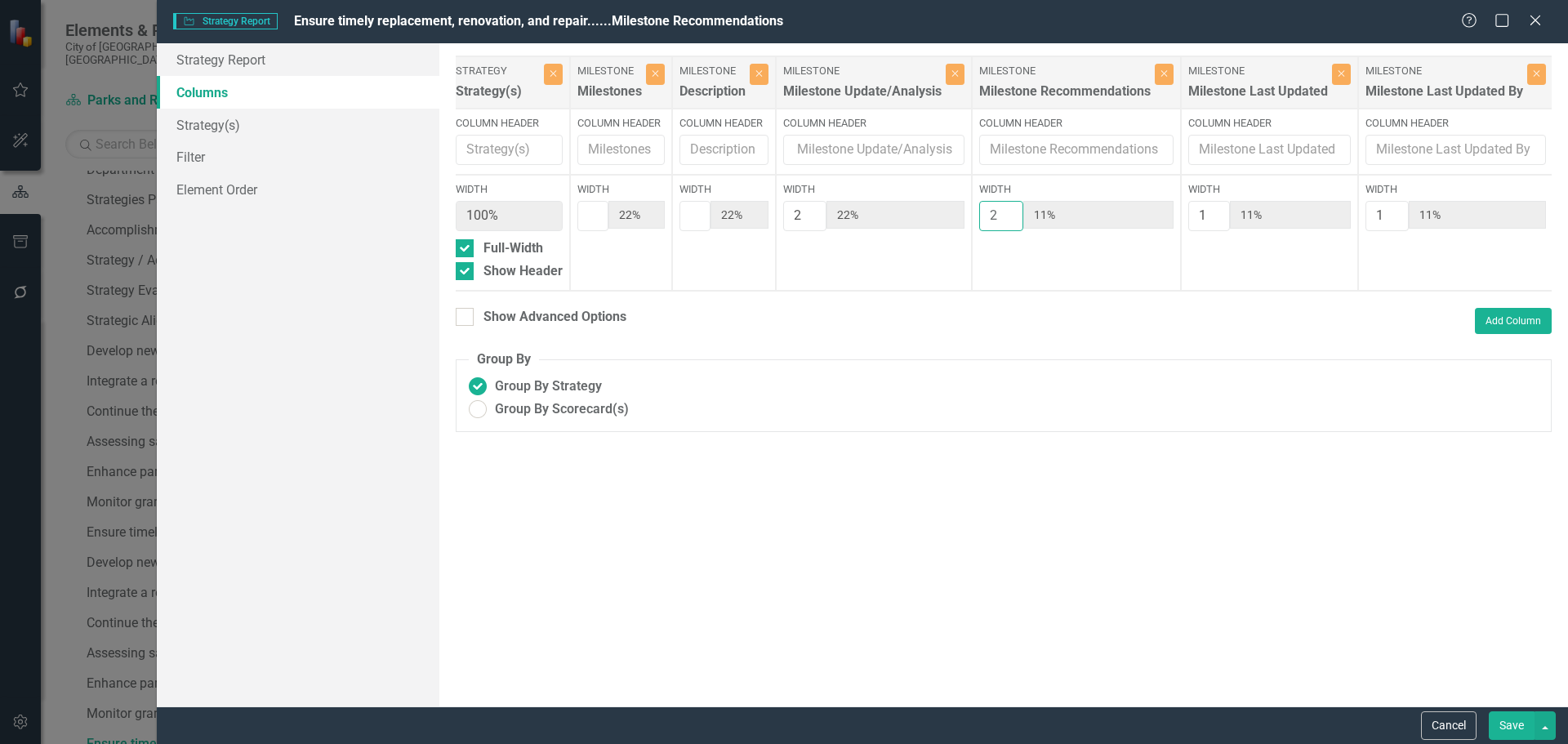
type input "20%"
type input "10%"
type input "2"
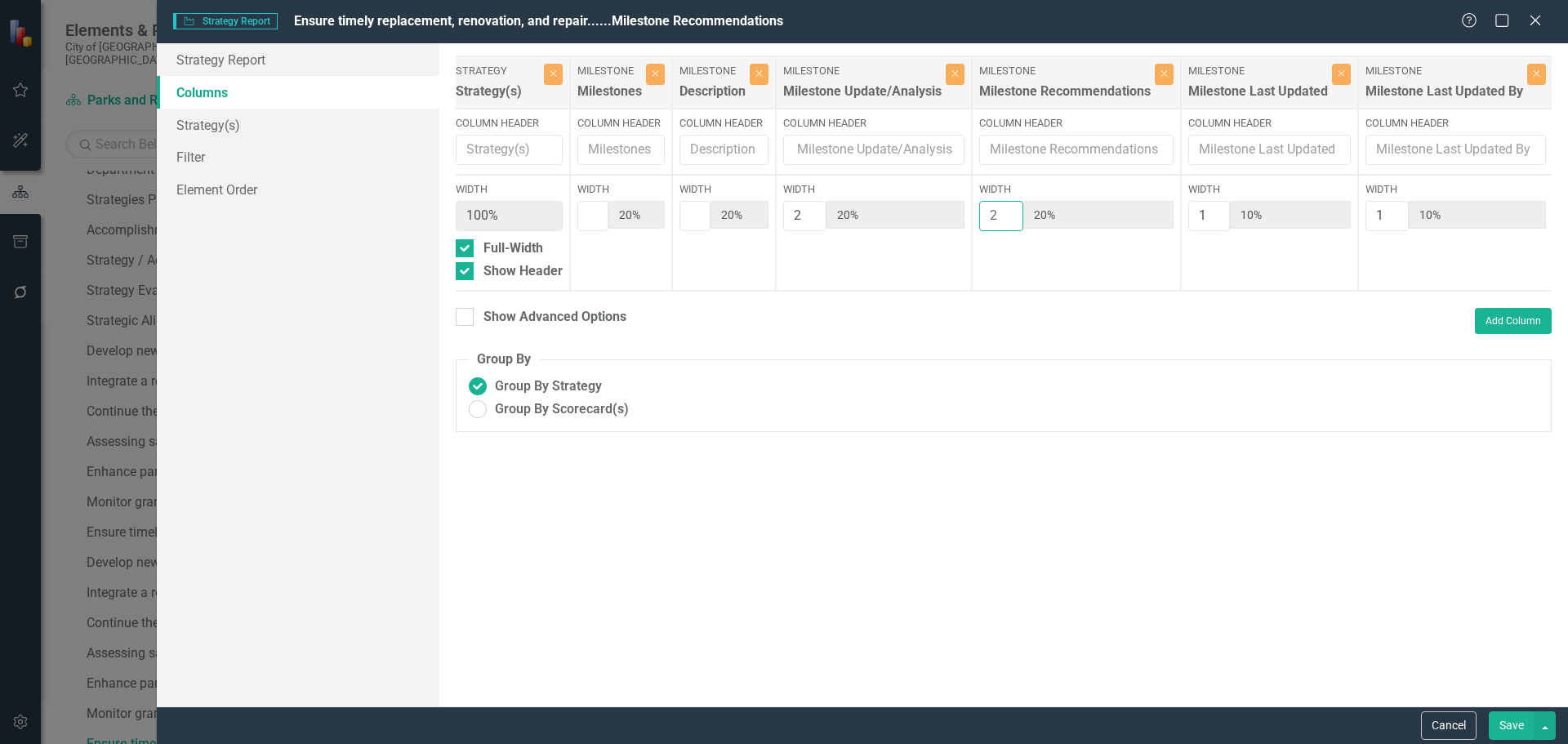
click at [1023, 212] on input "2" at bounding box center [1001, 215] width 44 height 30
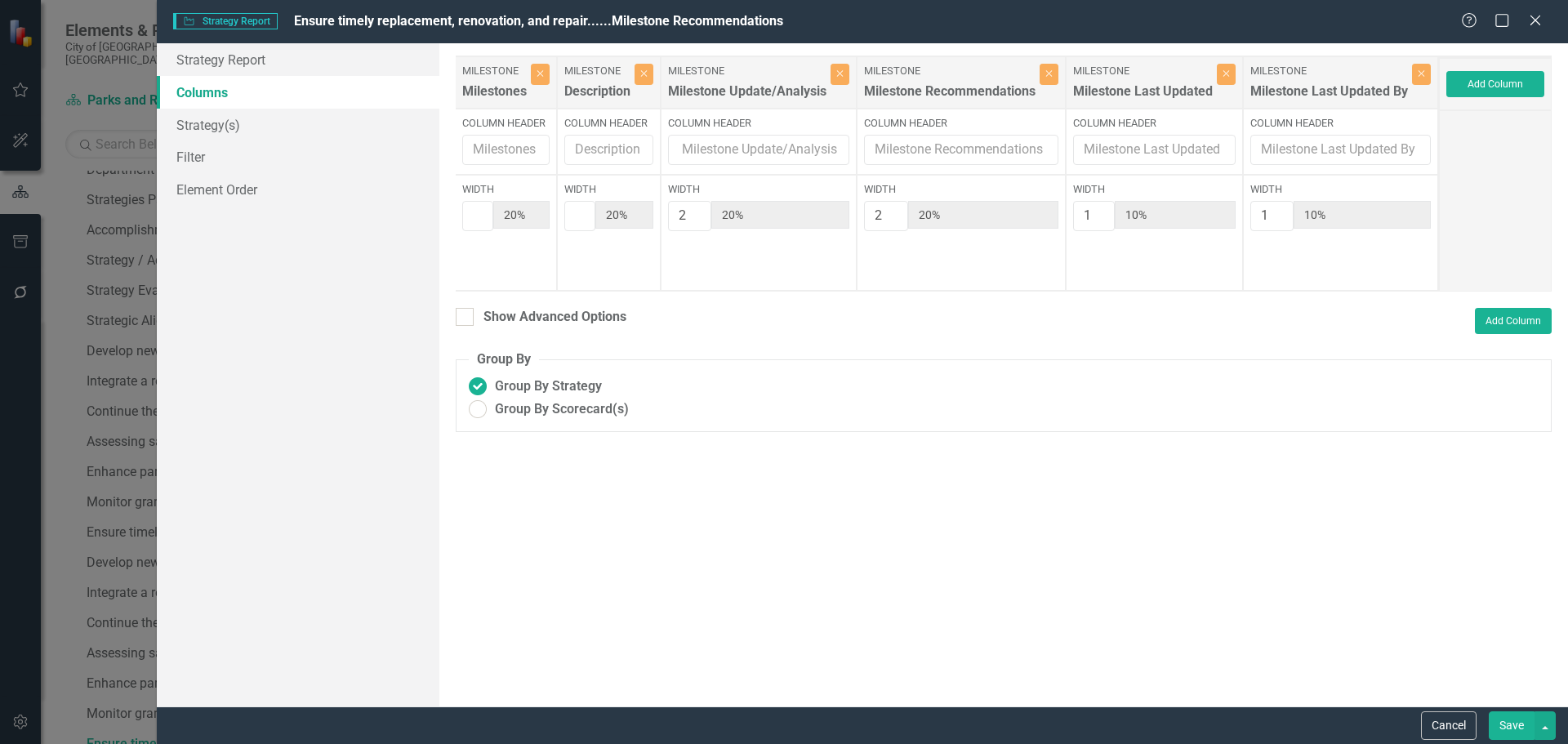
scroll to position [0, 162]
click at [1511, 721] on button "Save" at bounding box center [1512, 726] width 45 height 29
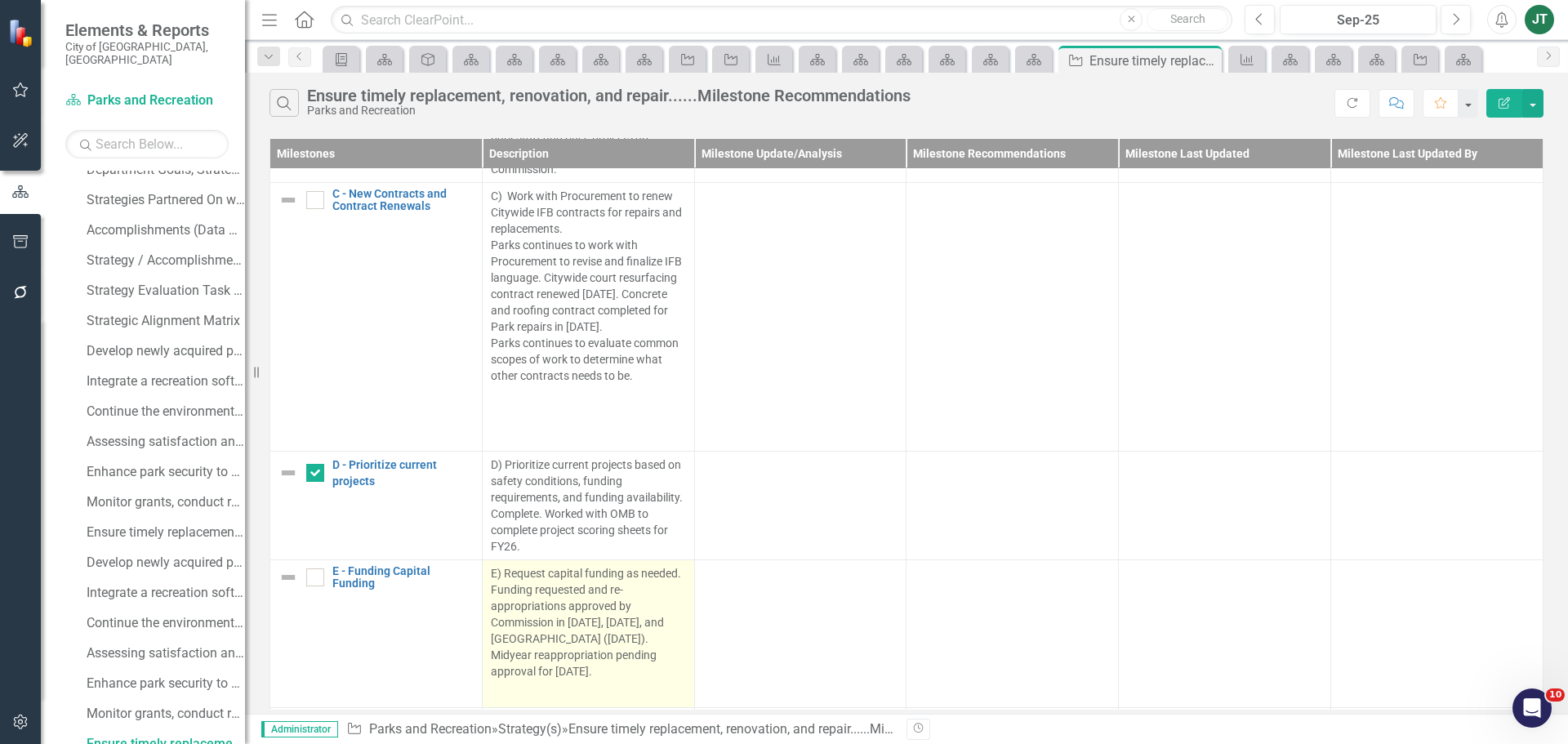
scroll to position [372, 0]
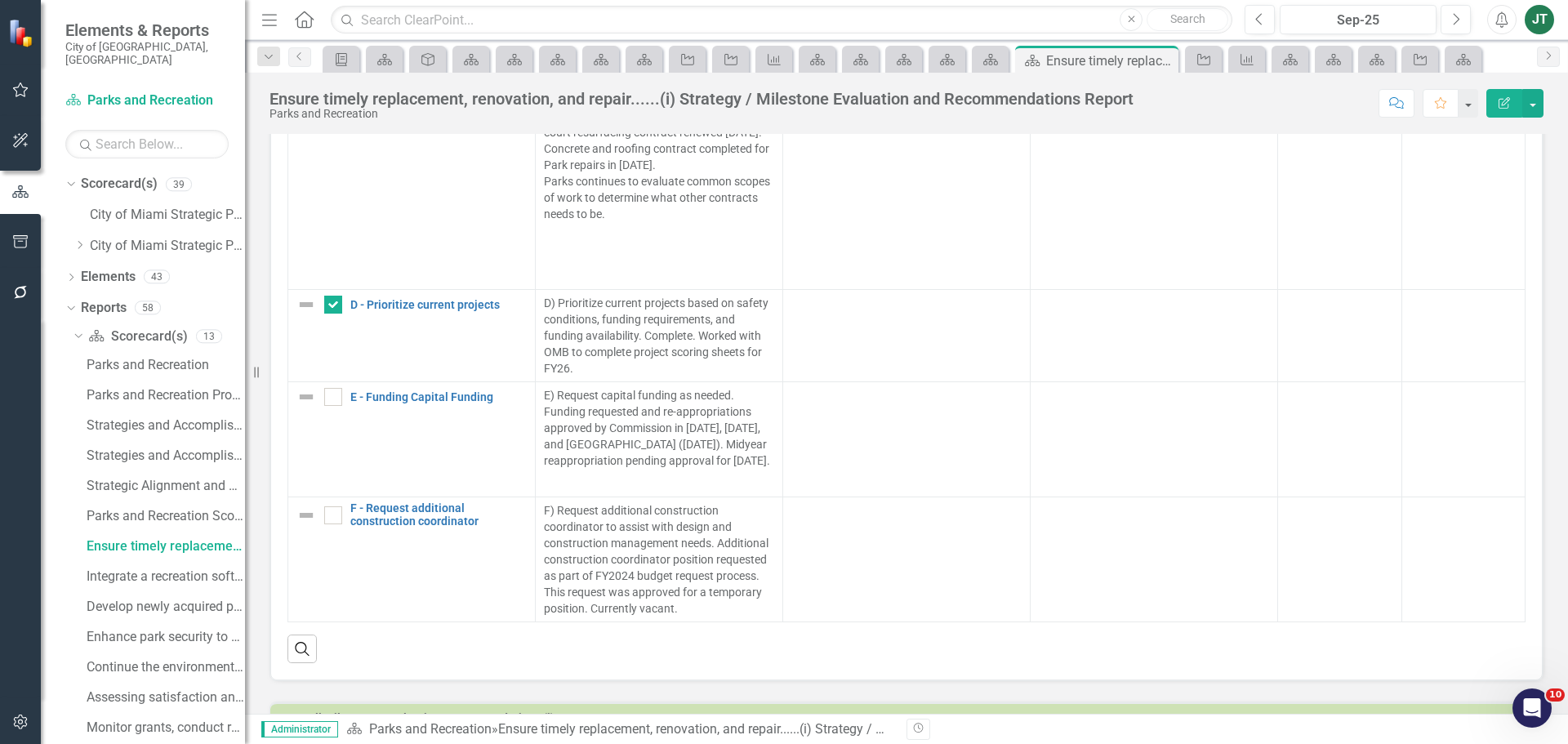
scroll to position [874, 0]
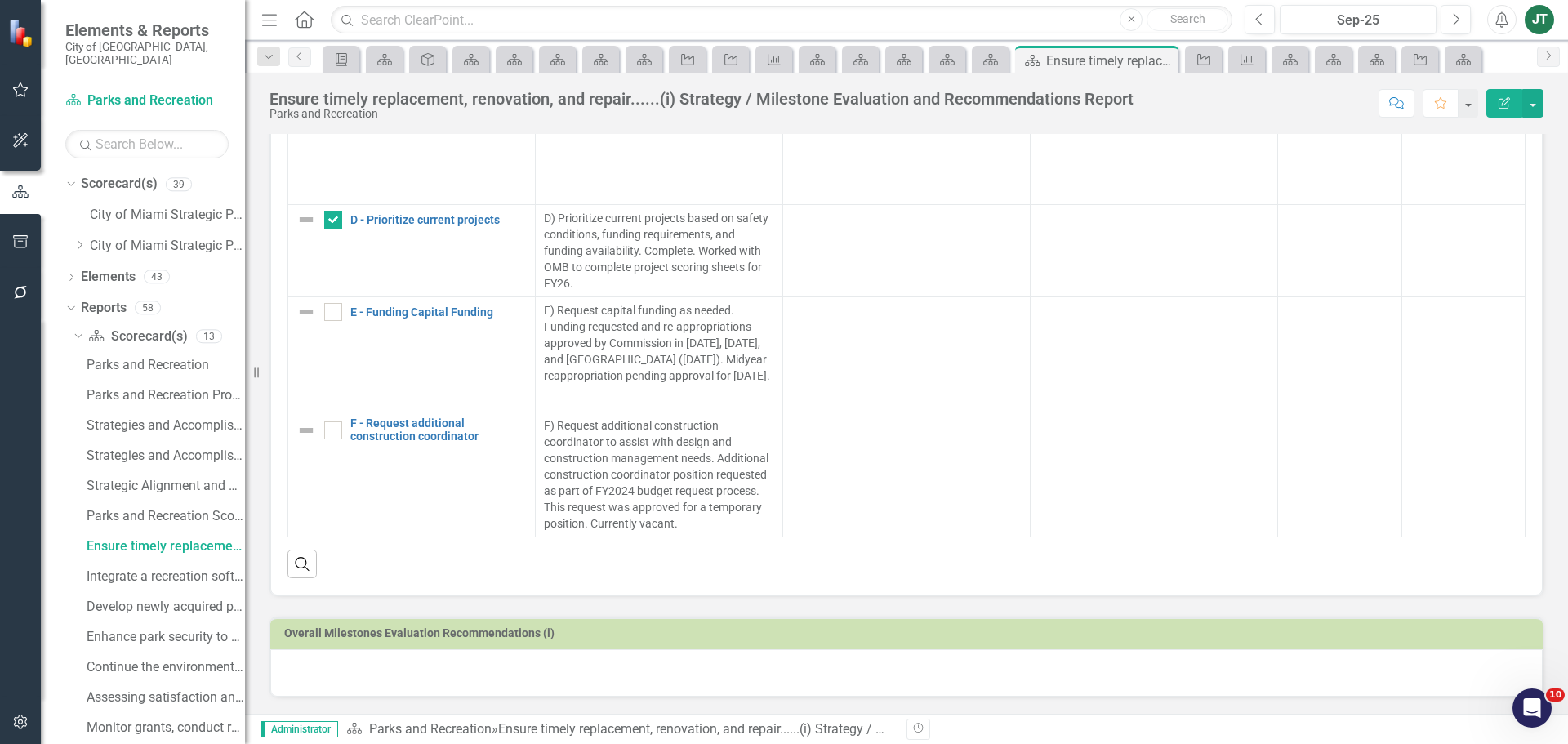
click at [320, 676] on div at bounding box center [906, 672] width 1273 height 47
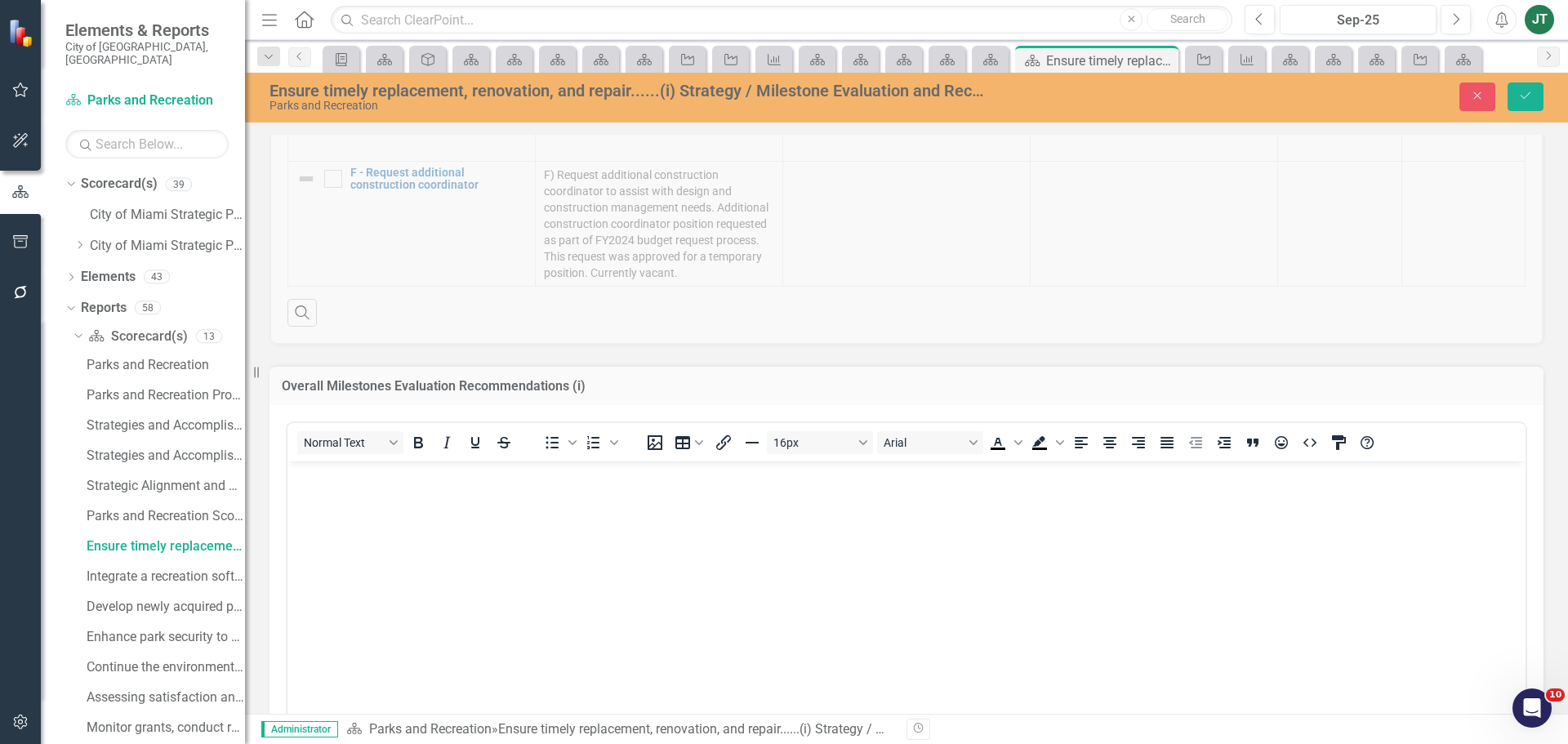
scroll to position [1119, 0]
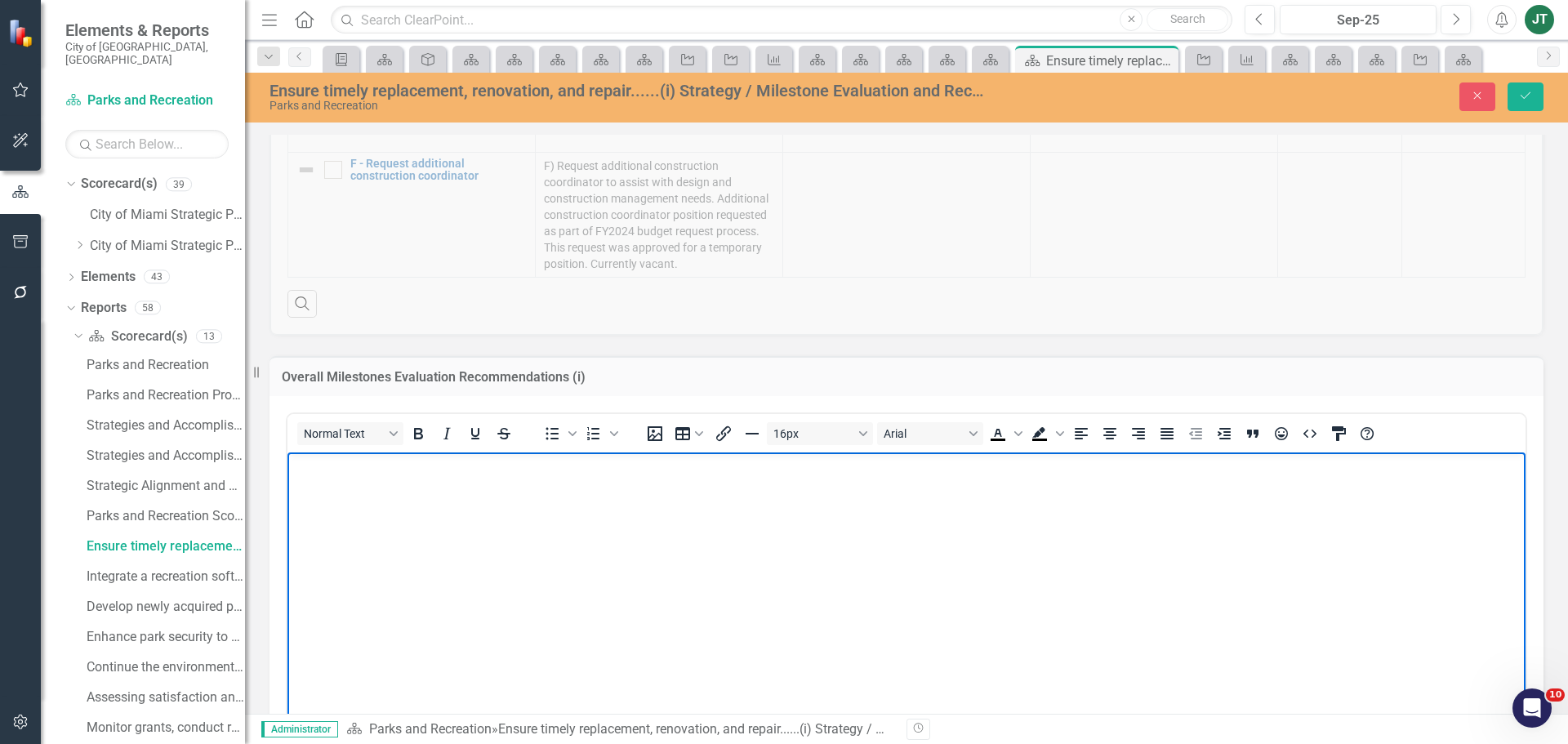
click at [415, 536] on body "Rich Text Area. Press ALT-0 for help." at bounding box center [906, 574] width 1238 height 245
click at [775, 511] on body "Milestones are encouraged to be summarized with principles eight through thirte…" at bounding box center [906, 574] width 1238 height 245
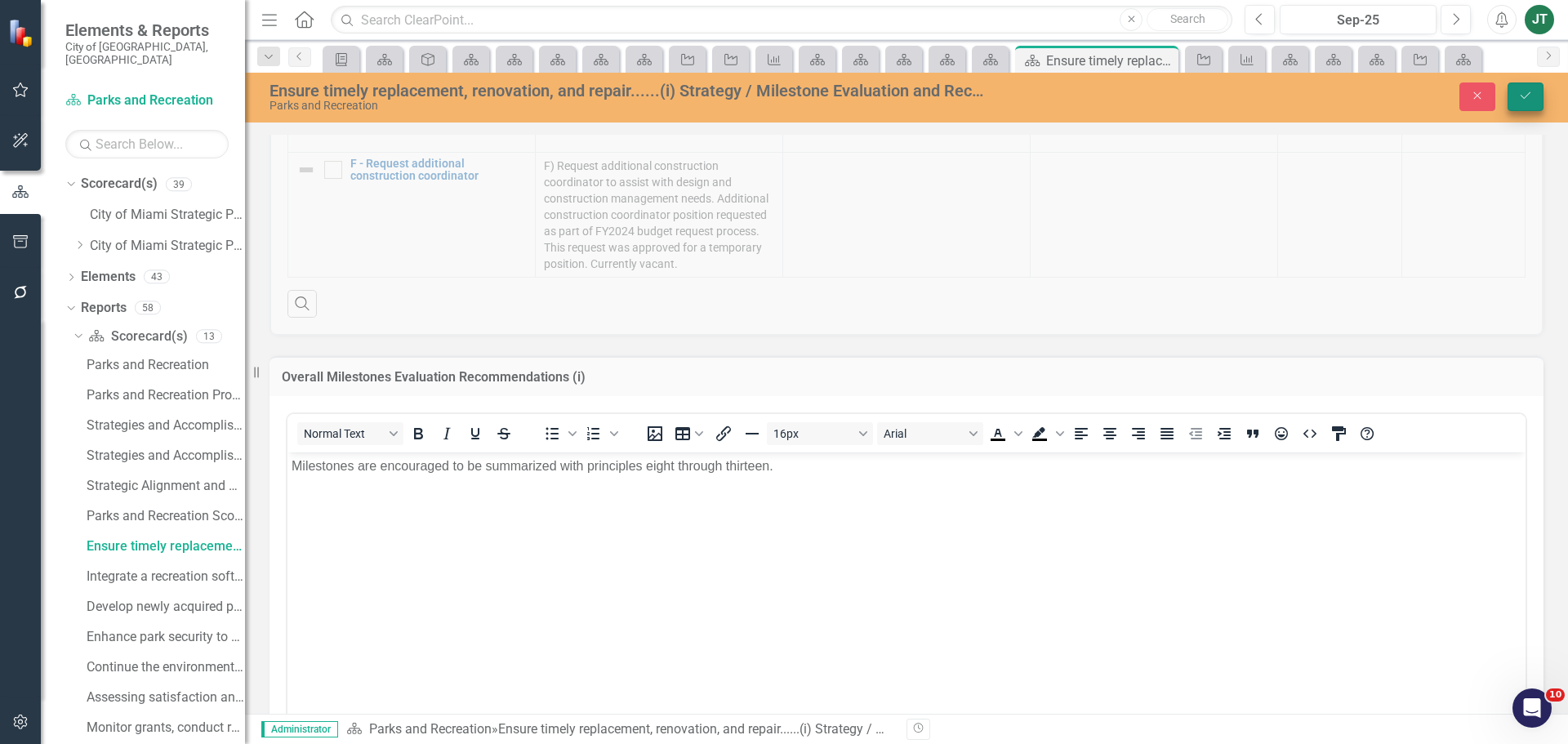
click at [1525, 91] on icon "Save" at bounding box center [1525, 95] width 15 height 11
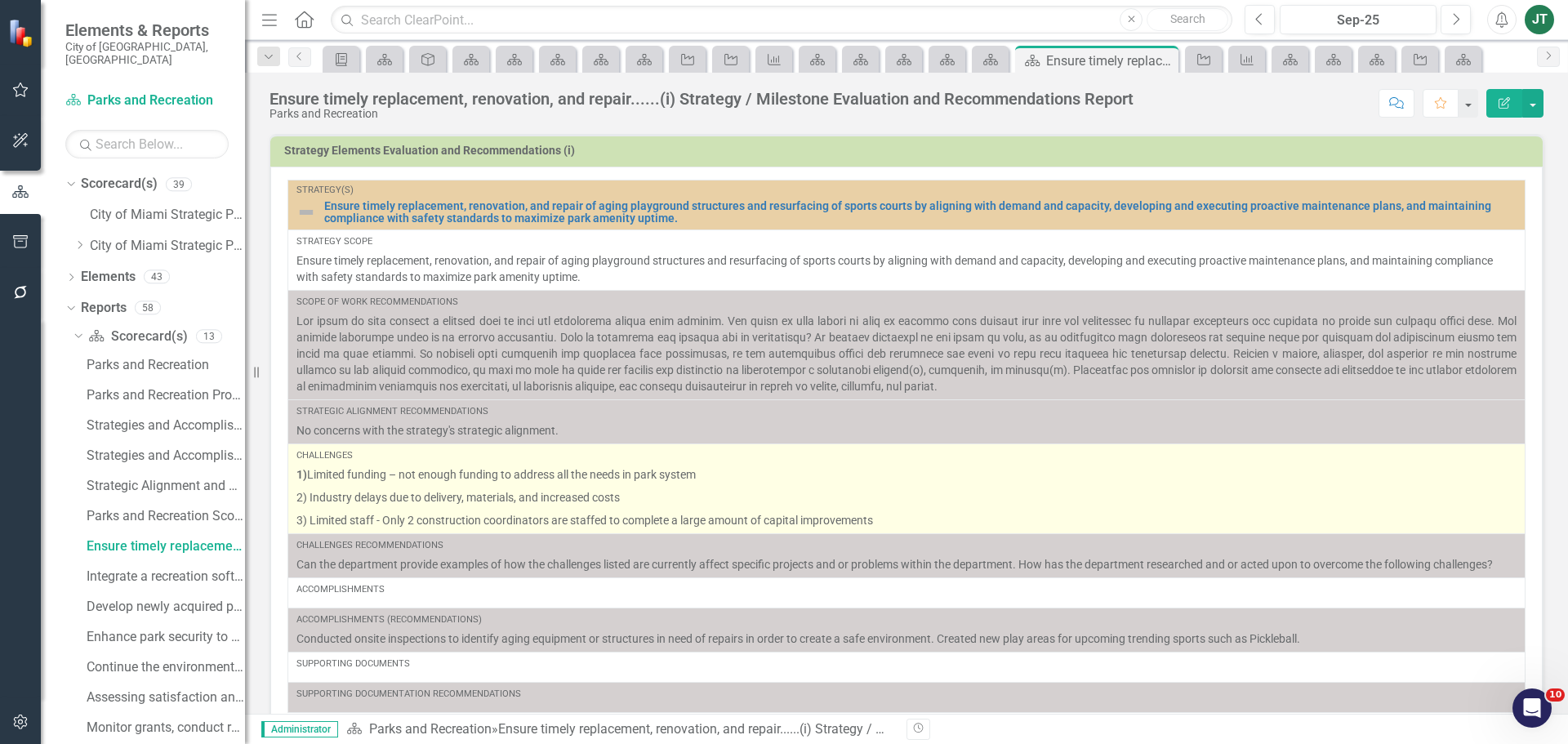
click at [325, 483] on p "1) Limited funding – not enough funding to address all the needs in park system" at bounding box center [907, 475] width 1220 height 19
click at [325, 483] on p "1) Limited funding – not enough funding to address all the needs in park system" at bounding box center [907, 475] width 1220 height 19
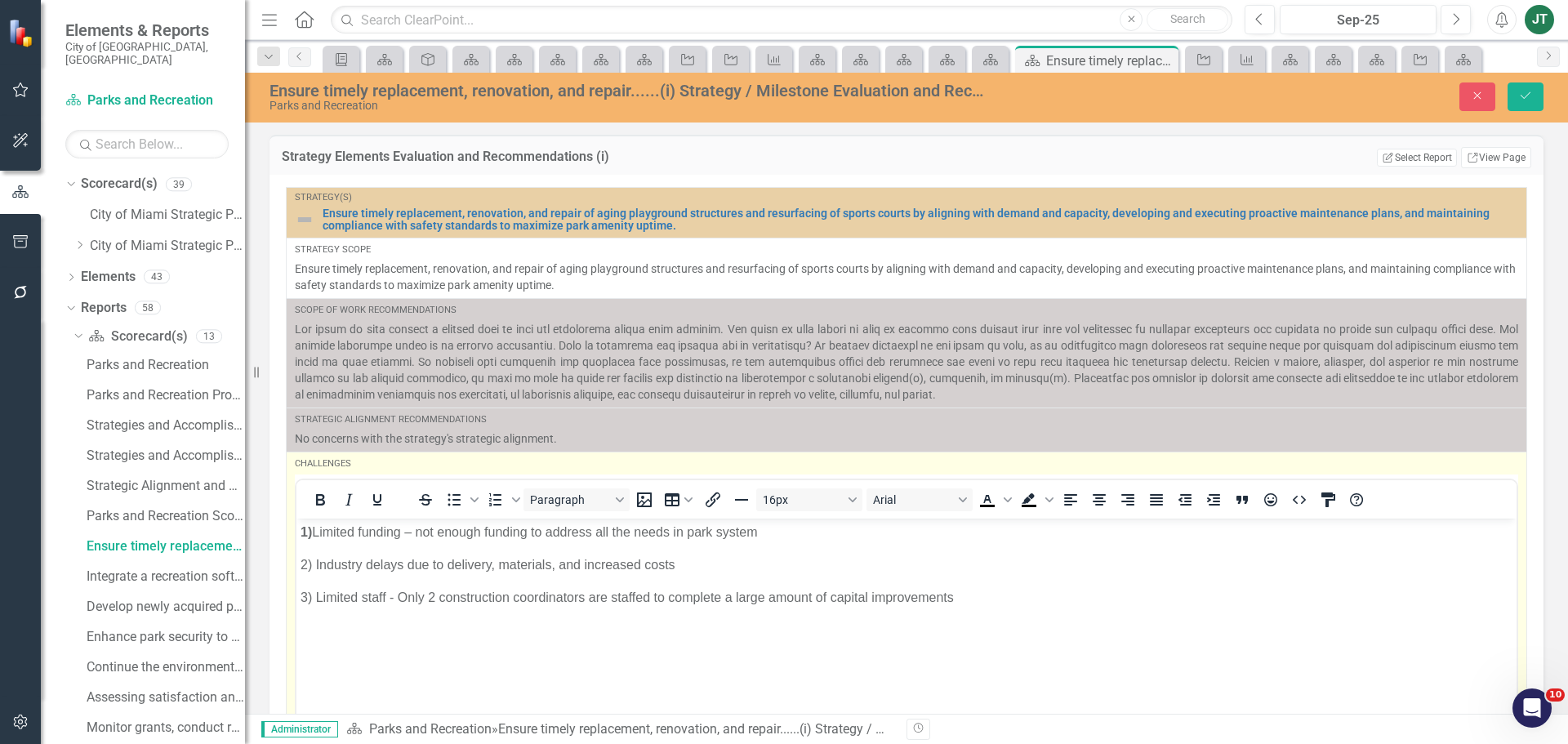
scroll to position [0, 0]
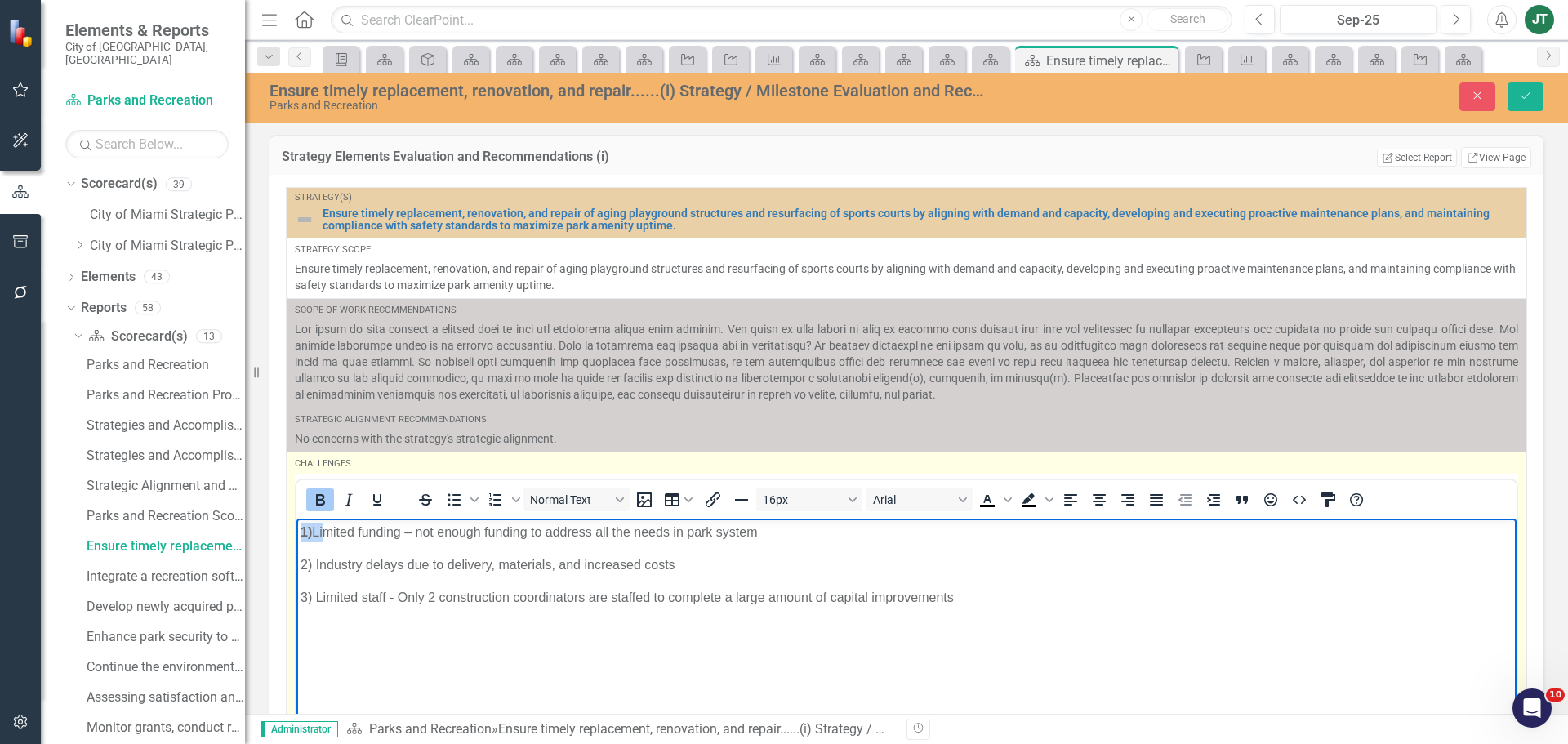
drag, startPoint x: 326, startPoint y: 528, endPoint x: 288, endPoint y: 532, distance: 38.2
click at [297, 532] on html "1) Limited funding – not enough funding to address all the needs in park system…" at bounding box center [907, 640] width 1220 height 245
click at [319, 494] on icon "Bold" at bounding box center [321, 500] width 9 height 11
click at [319, 497] on icon "Bold" at bounding box center [320, 499] width 19 height 19
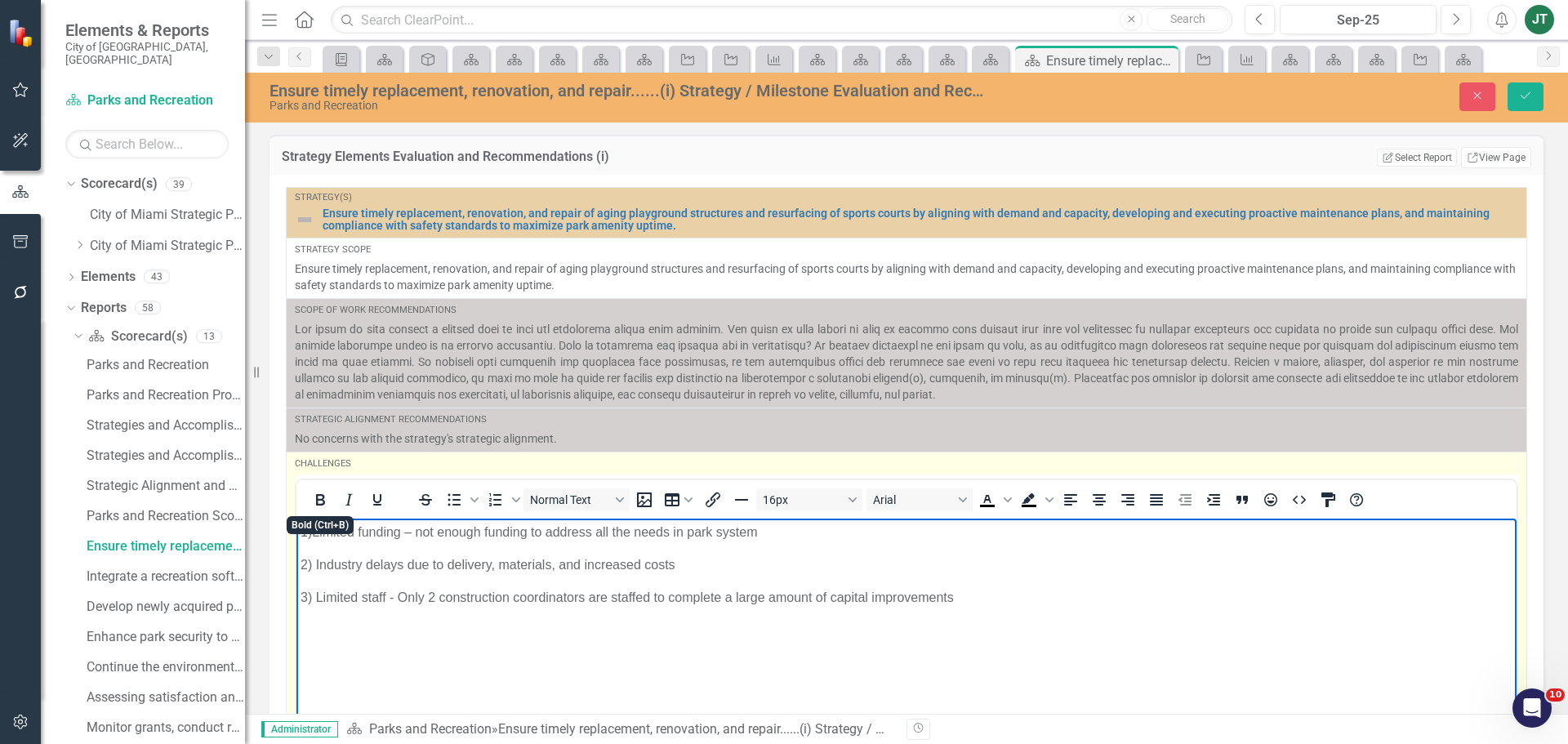
click at [406, 576] on body "1) Limited funding – not enough funding to address all the needs in park system…" at bounding box center [907, 640] width 1220 height 245
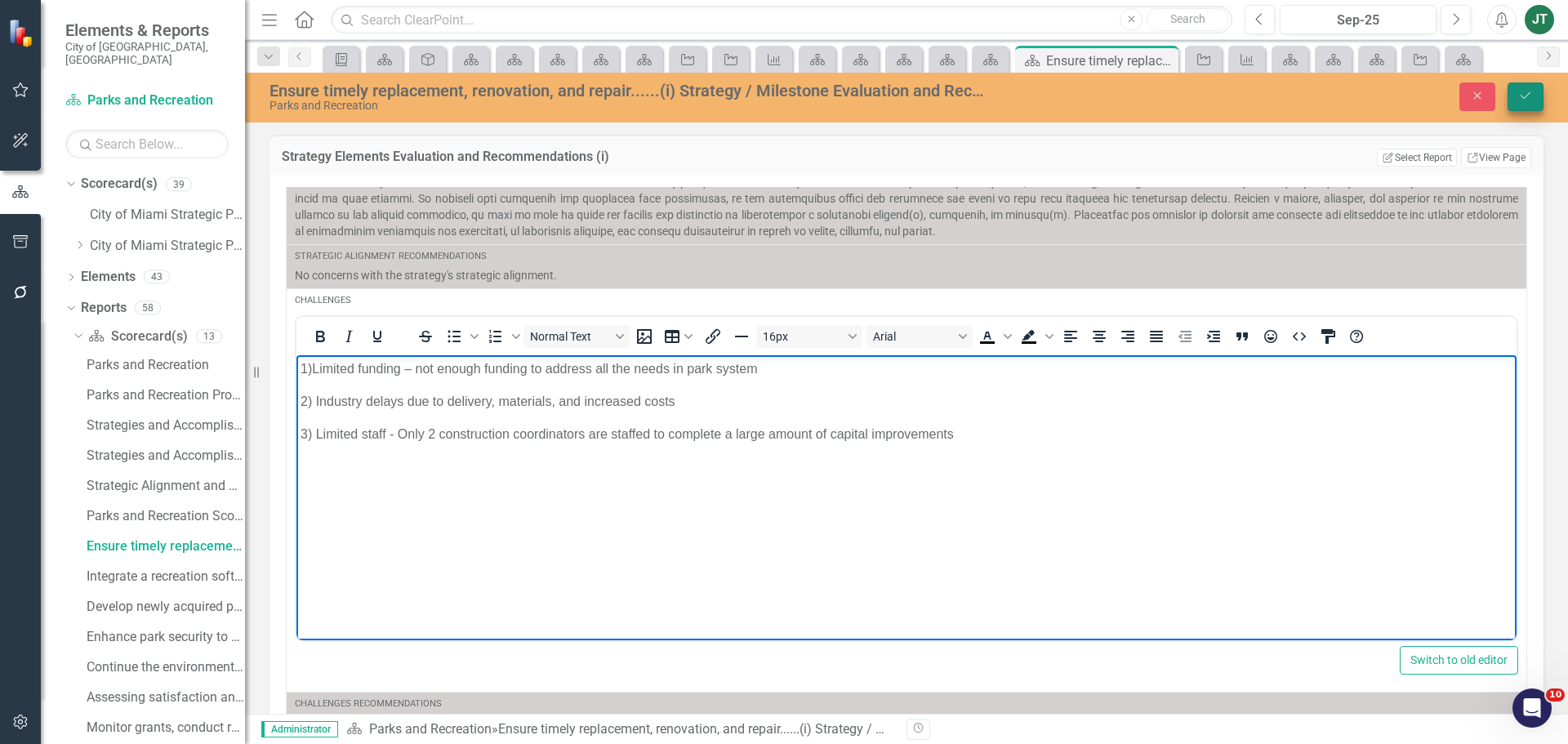
click at [1537, 94] on button "Save" at bounding box center [1525, 96] width 36 height 29
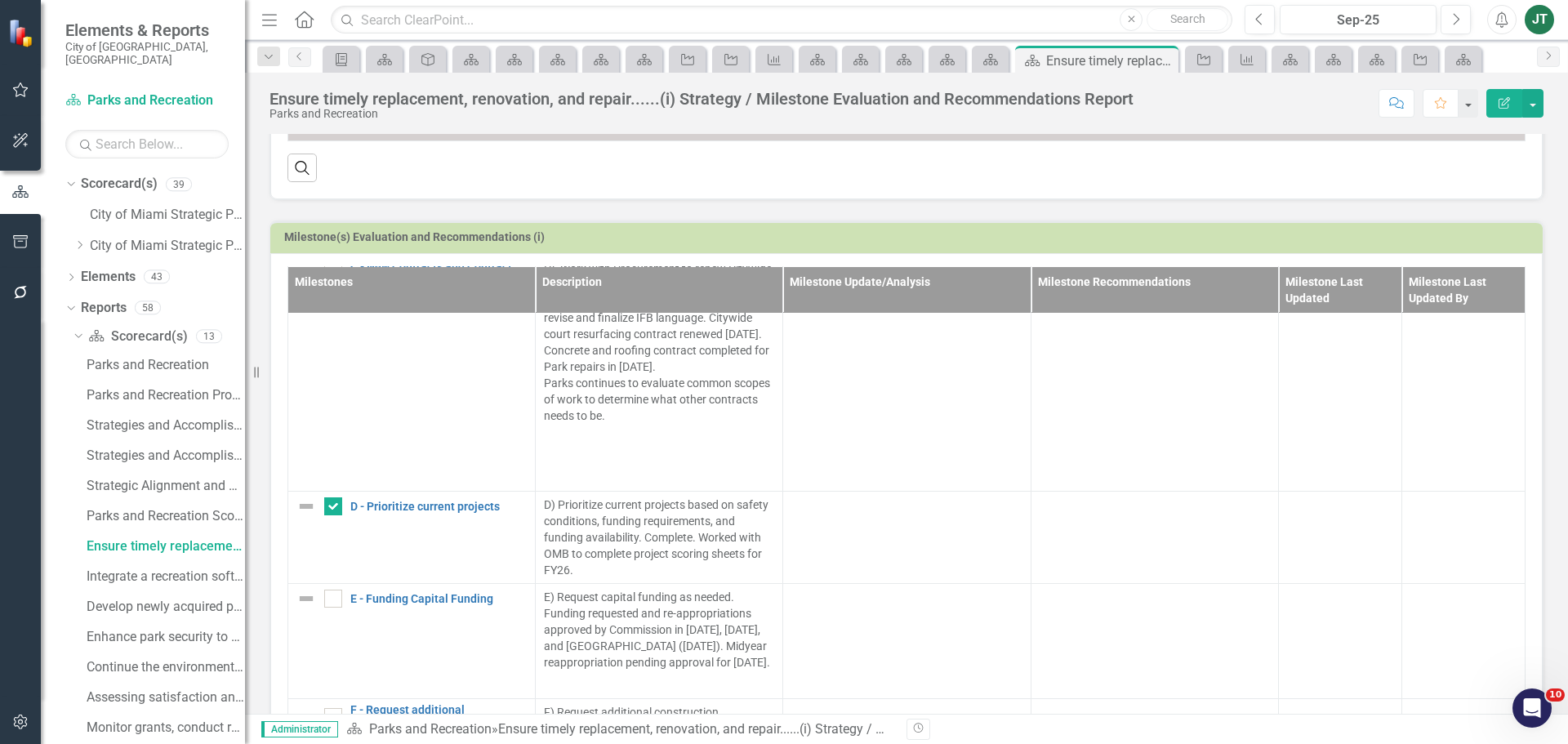
scroll to position [874, 0]
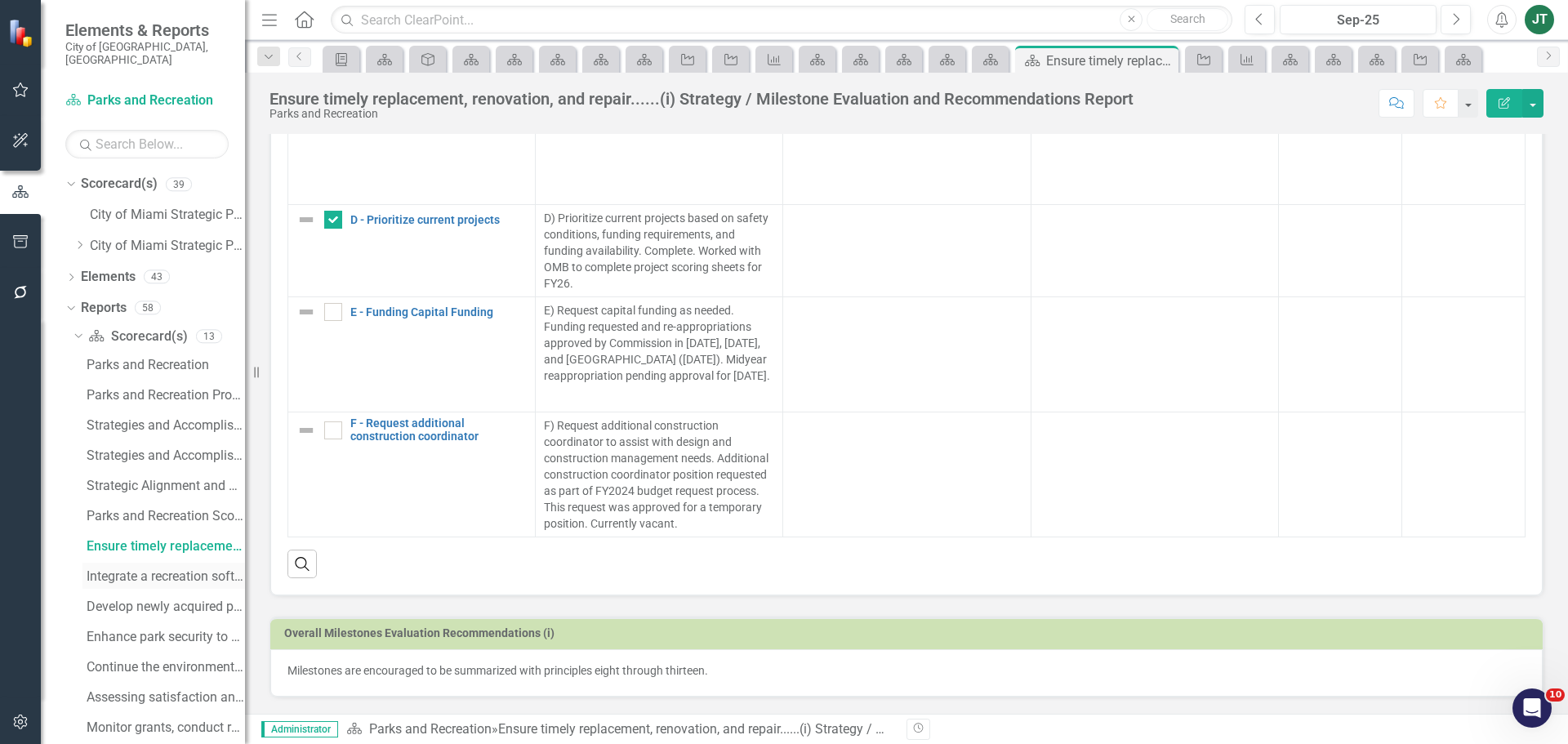
click at [155, 569] on div "Integrate a recreation software application......(ii) Strategy / Milestone Eval…" at bounding box center [165, 577] width 158 height 15
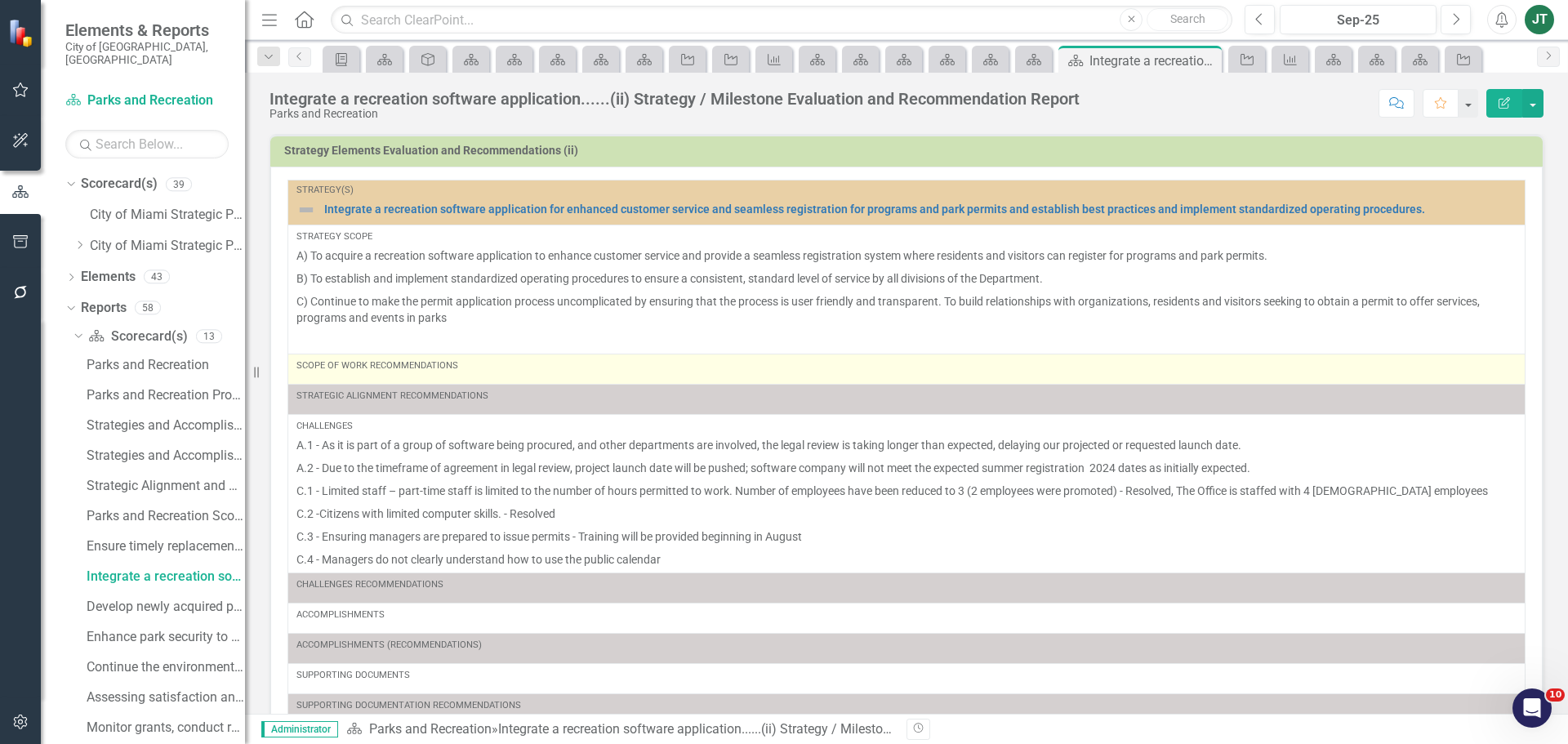
click at [427, 383] on td "Scope of Work Recommendations" at bounding box center [907, 369] width 1238 height 30
click at [428, 377] on div "Scope of Work Recommendations" at bounding box center [907, 369] width 1220 height 19
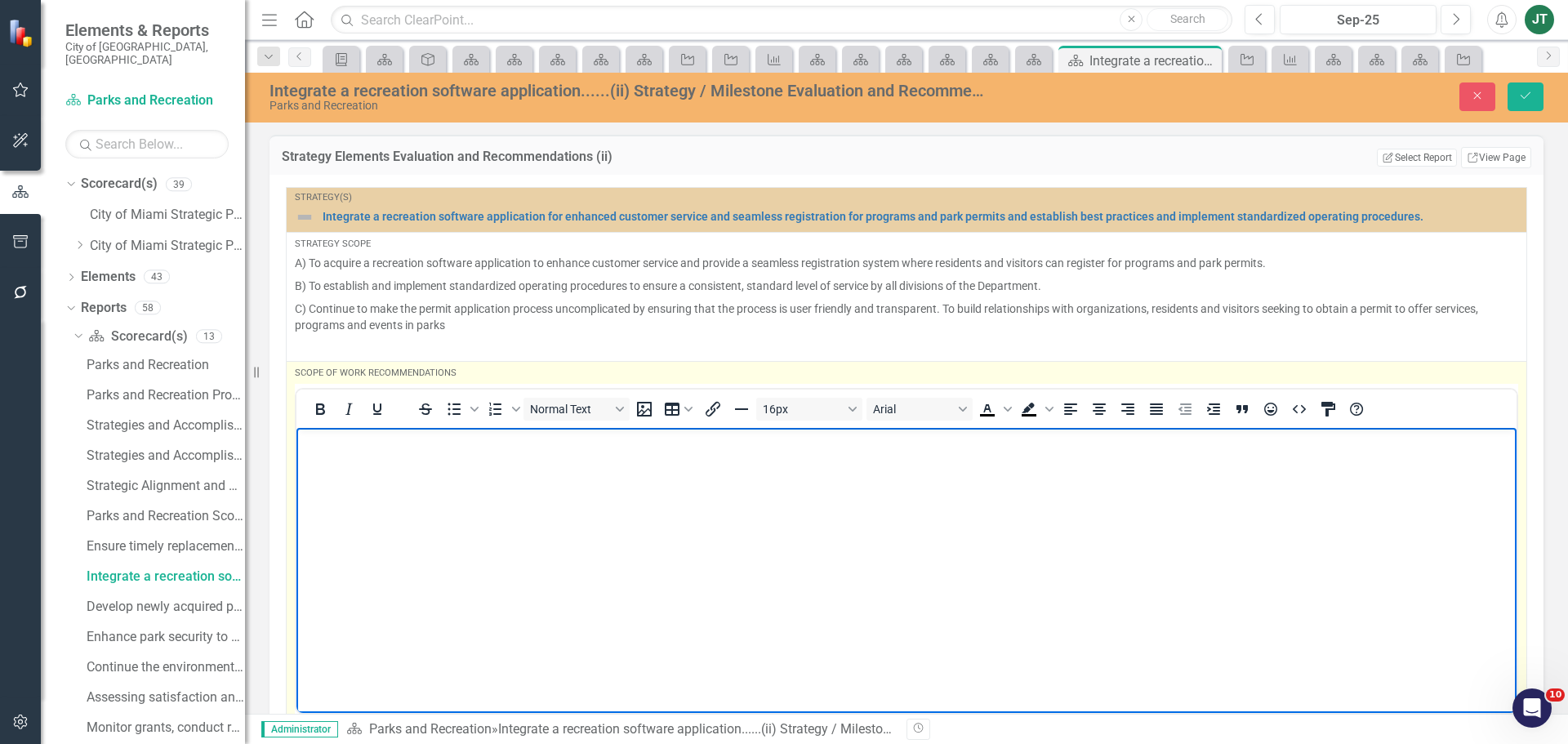
click at [327, 433] on p "Rich Text Area. Press ALT-0 for help." at bounding box center [906, 441] width 1212 height 19
click at [314, 454] on body "Rich Text Area. Press ALT-0 for help." at bounding box center [907, 549] width 1220 height 245
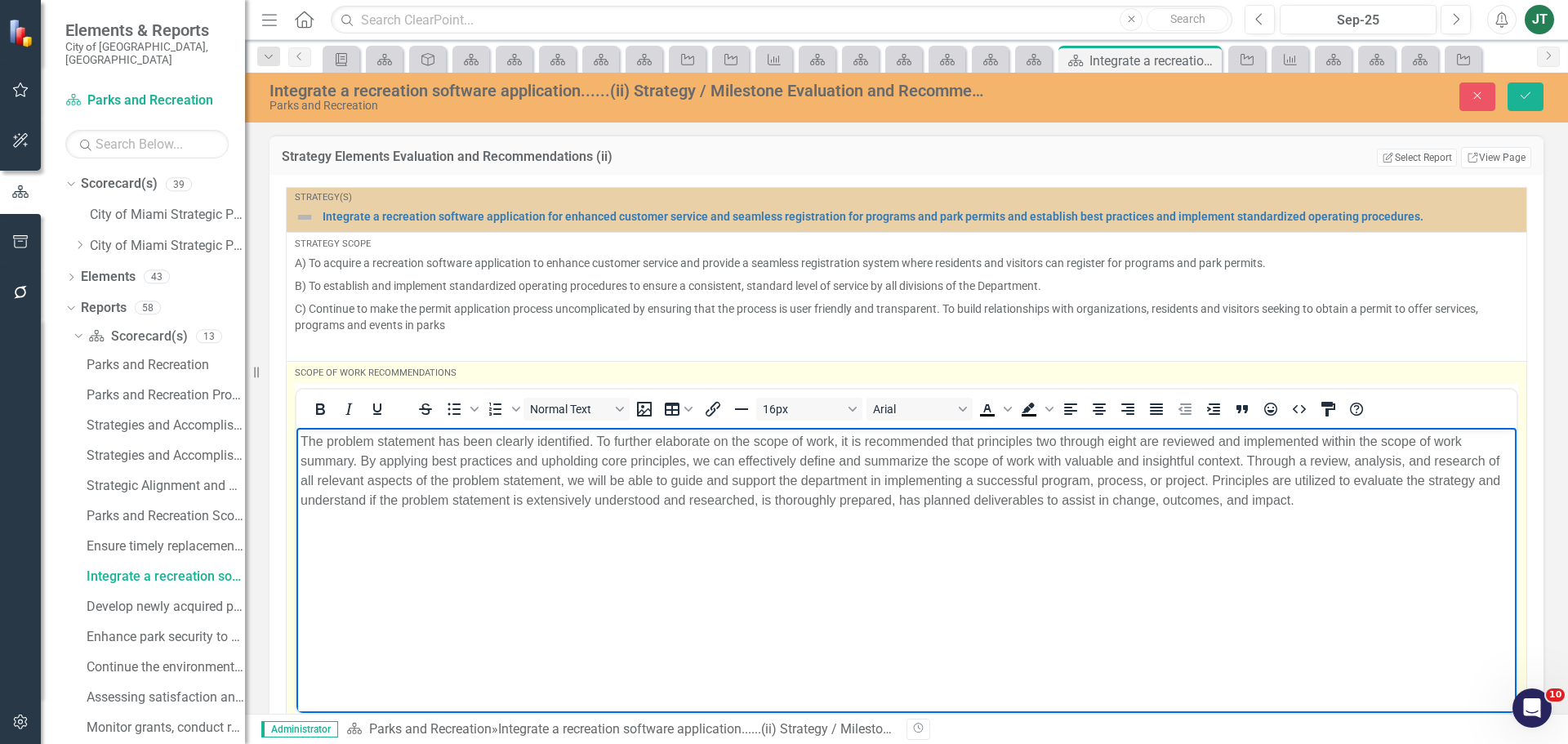
click at [448, 522] on body "The problem statement has been clearly identified. To further elaborate on the …" at bounding box center [907, 549] width 1220 height 245
click at [403, 463] on p "The problem statement has been clearly identified. To further elaborate on the …" at bounding box center [906, 470] width 1212 height 79
click at [311, 459] on p "The problem statement has been clearly identified. To further elaborate on the …" at bounding box center [906, 470] width 1212 height 79
click at [609, 467] on p "The problem statement has been clearly identified. To further elaborate on the …" at bounding box center [906, 470] width 1212 height 79
drag, startPoint x: 593, startPoint y: 437, endPoint x: 560, endPoint y: 864, distance: 428.3
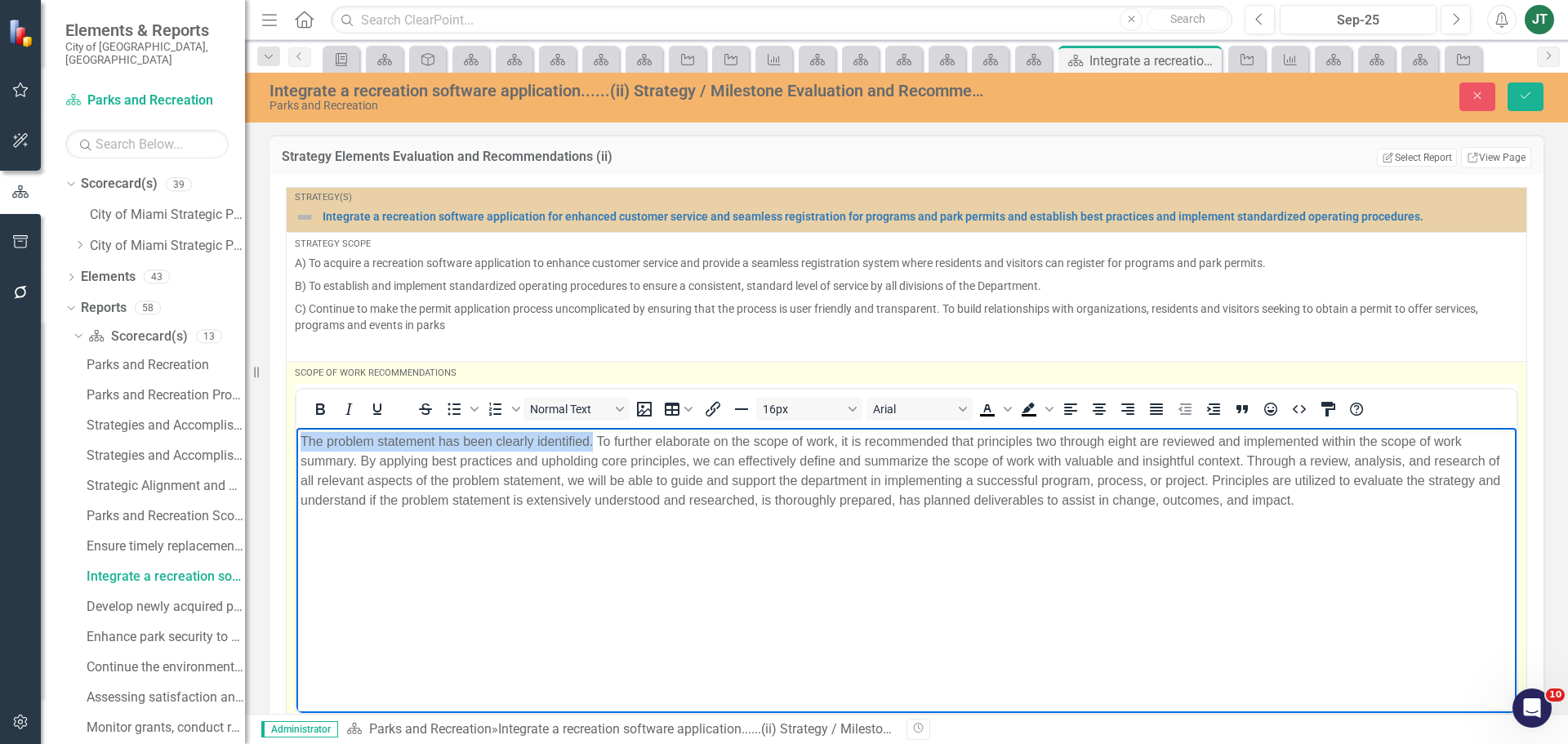
click at [297, 428] on html "The problem statement has been clearly identified. To further elaborate on the …" at bounding box center [907, 549] width 1220 height 245
click at [546, 473] on p "The problem statement has been clearly identified. To further elaborate on the …" at bounding box center [906, 470] width 1212 height 79
click at [395, 452] on p "The problem statement has been clearly identified. To further elaborate on the …" at bounding box center [906, 470] width 1212 height 79
drag, startPoint x: 593, startPoint y: 441, endPoint x: 227, endPoint y: 437, distance: 366.0
click at [297, 437] on html "The problem statement has been clearly identified. To further elaborate on the …" at bounding box center [907, 549] width 1220 height 245
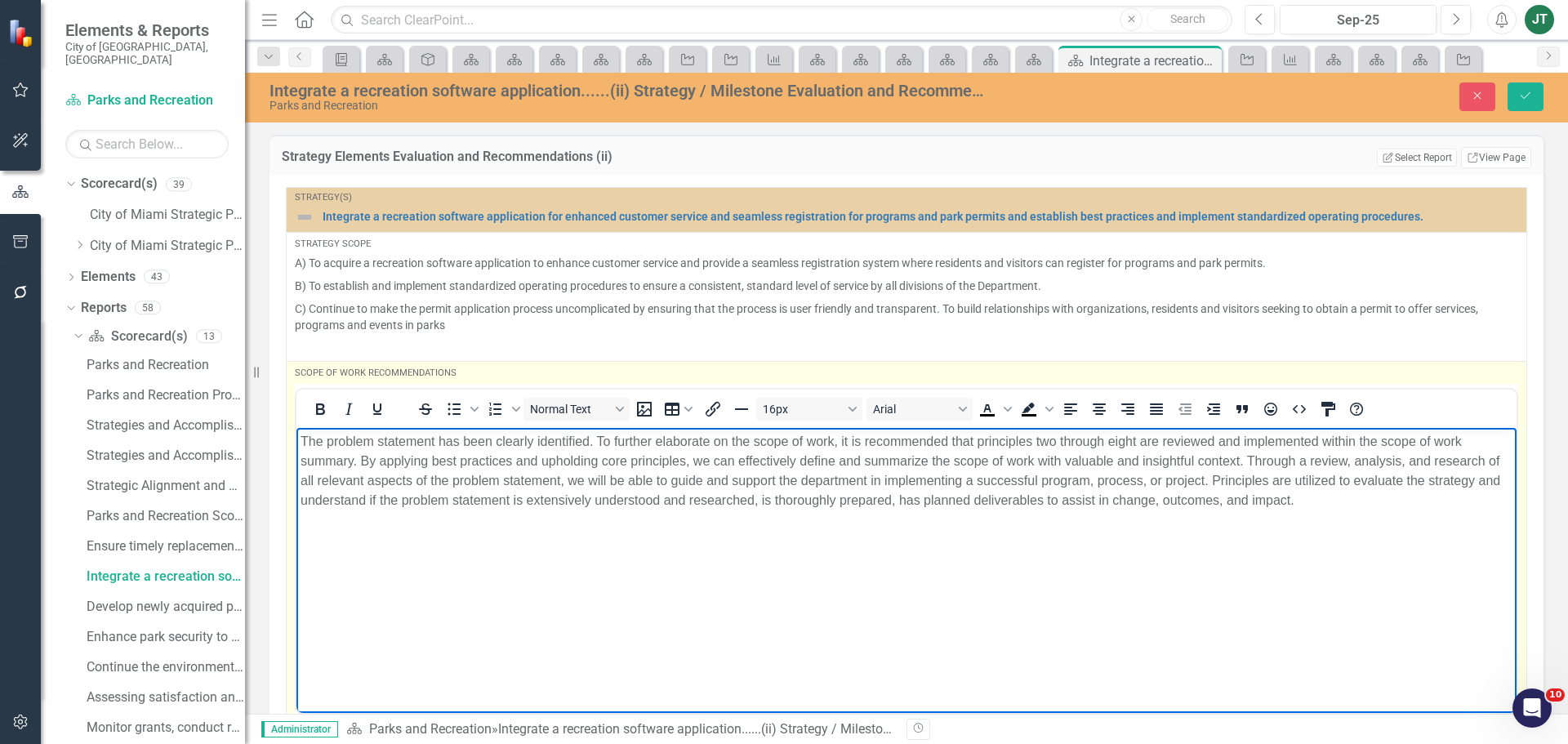
click at [464, 482] on p "The problem statement has been clearly identified. To further elaborate on the …" at bounding box center [906, 470] width 1212 height 79
drag, startPoint x: 599, startPoint y: 440, endPoint x: 102, endPoint y: 430, distance: 497.1
click at [297, 430] on html "The problem statement has been clearly identified. To further elaborate on the …" at bounding box center [907, 549] width 1220 height 245
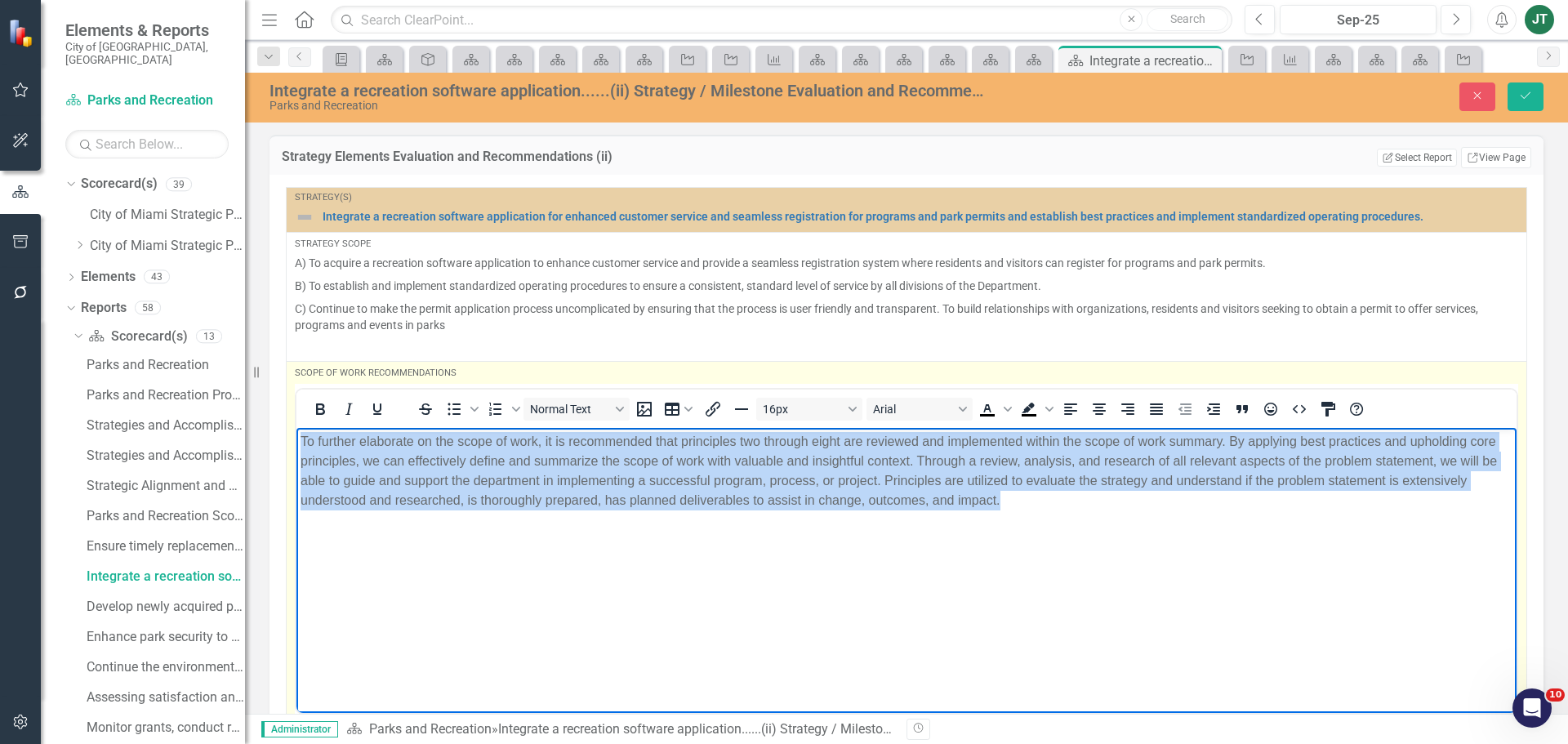
drag, startPoint x: 1196, startPoint y: 508, endPoint x: 2, endPoint y: 298, distance: 1212.3
click at [297, 427] on html "To further elaborate on the scope of work, it is recommended that principles tw…" at bounding box center [907, 549] width 1220 height 245
click at [1150, 404] on icon "Justify" at bounding box center [1157, 409] width 13 height 11
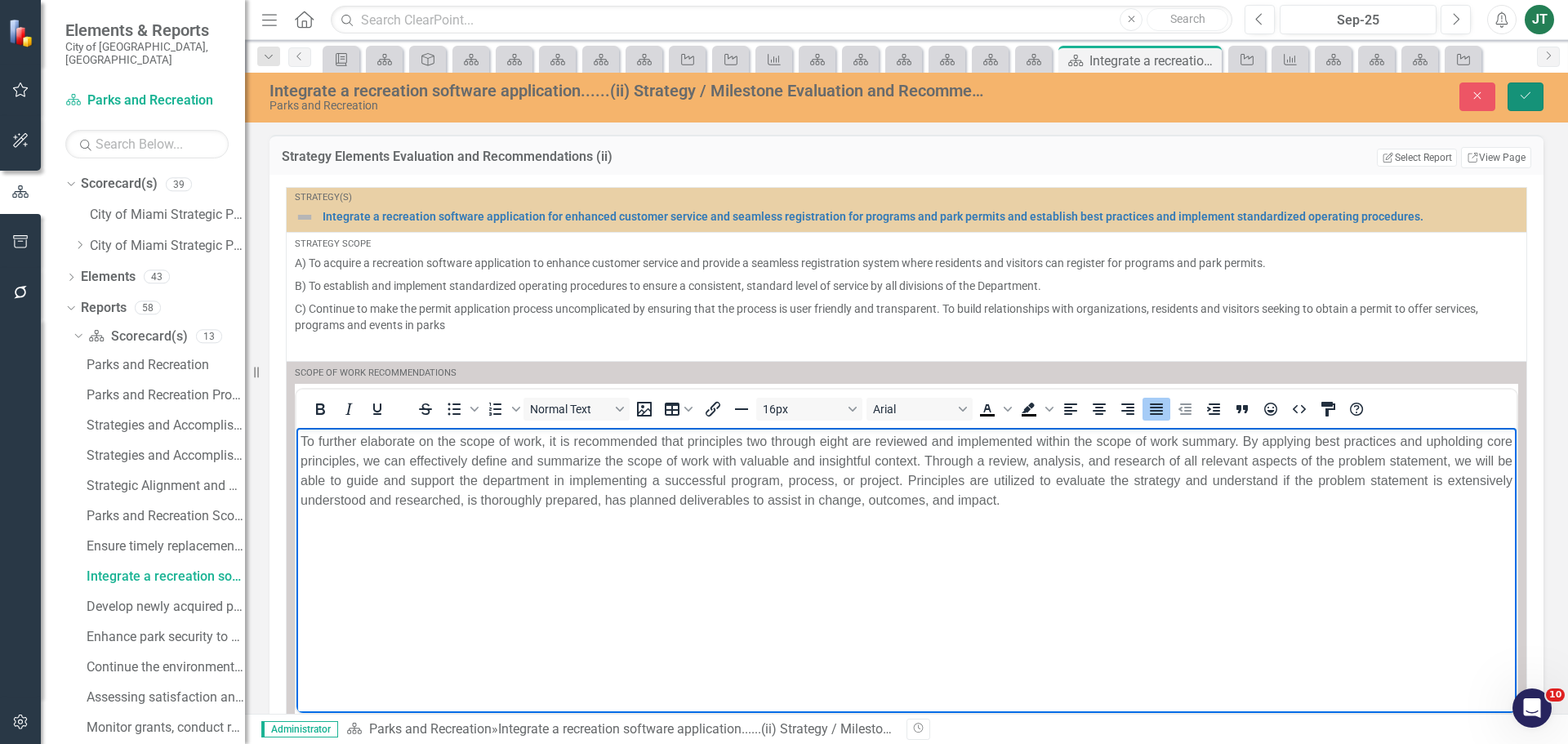
click at [1525, 91] on icon "Save" at bounding box center [1525, 95] width 15 height 11
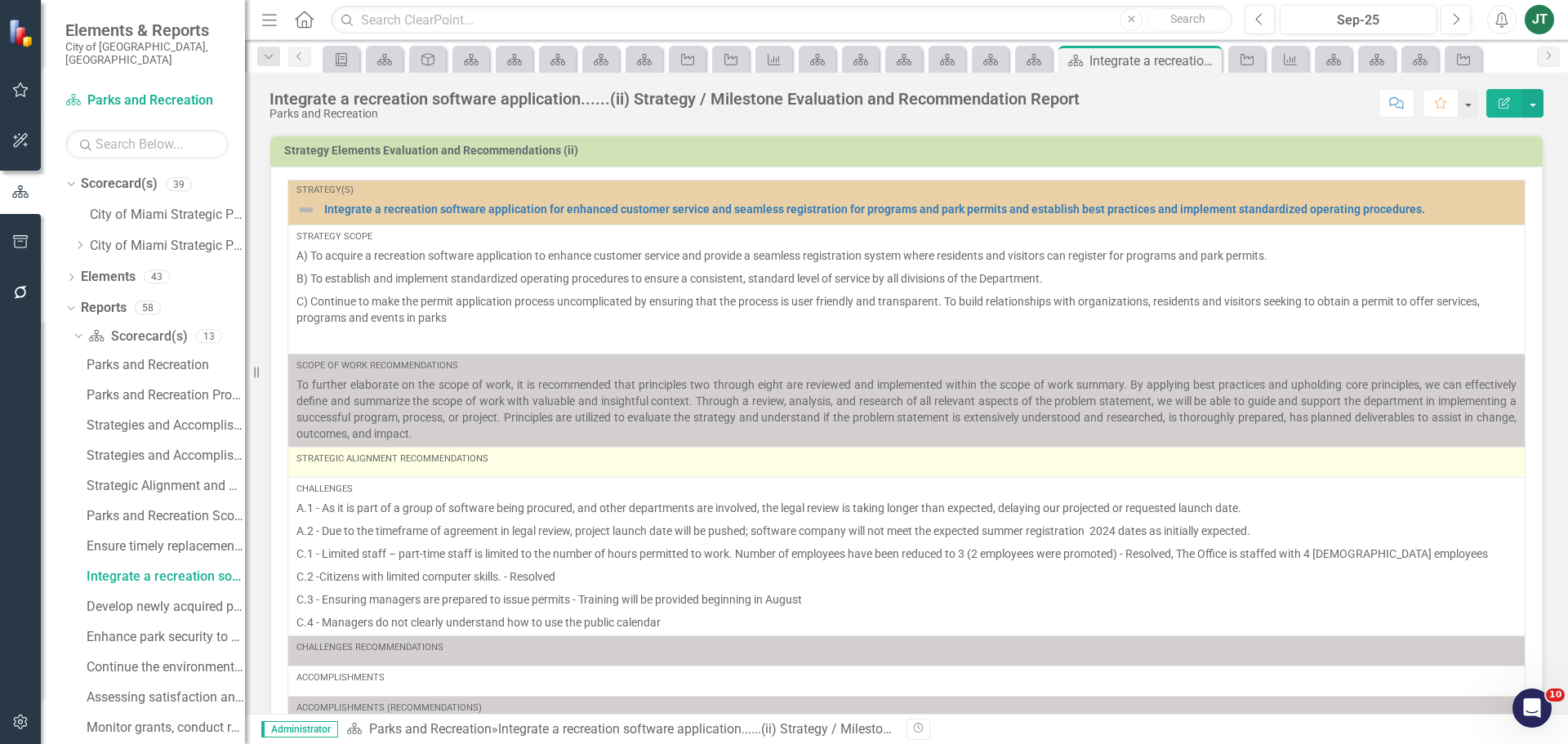
scroll to position [49, 0]
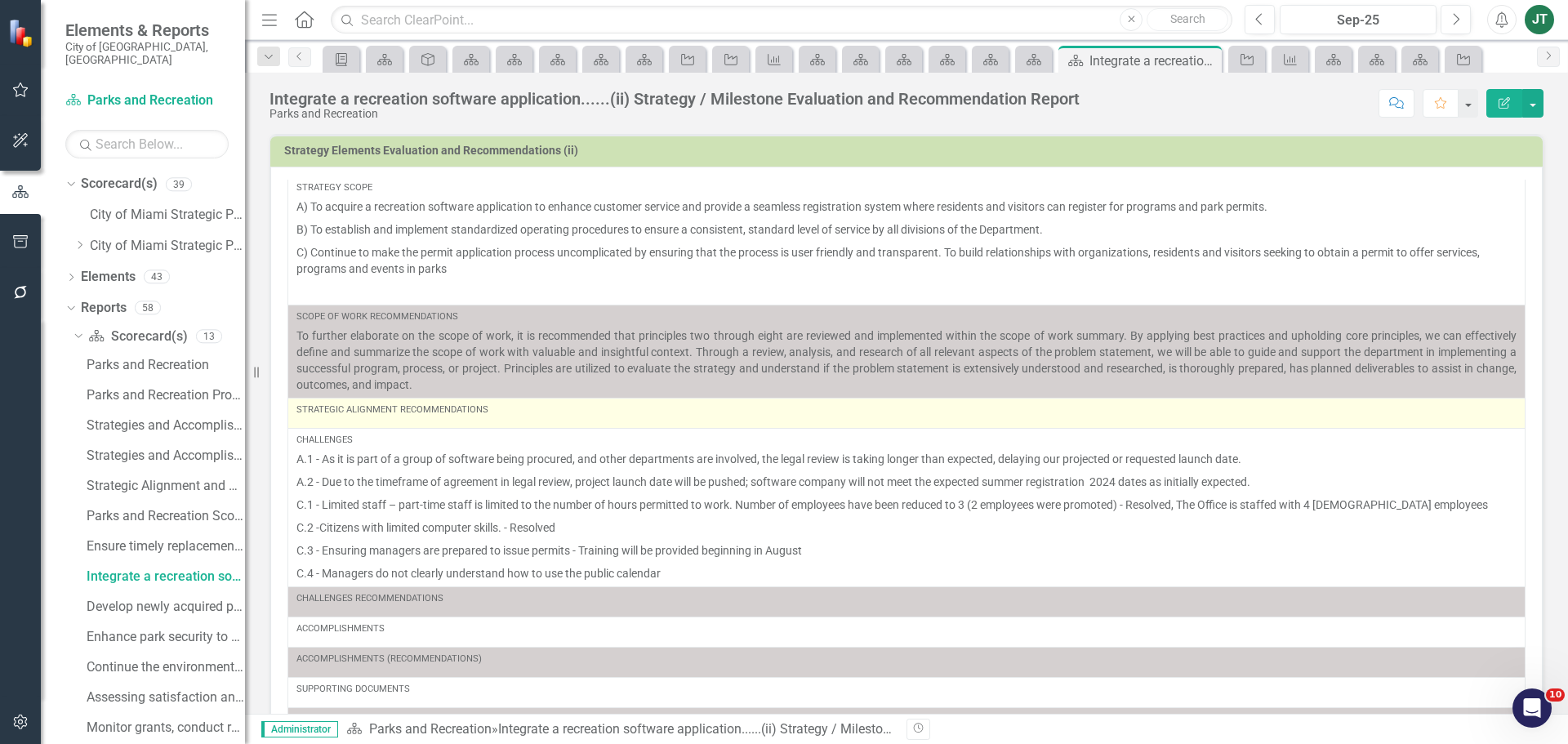
click at [491, 420] on div "Strategic Alignment Recommendations" at bounding box center [907, 412] width 1220 height 19
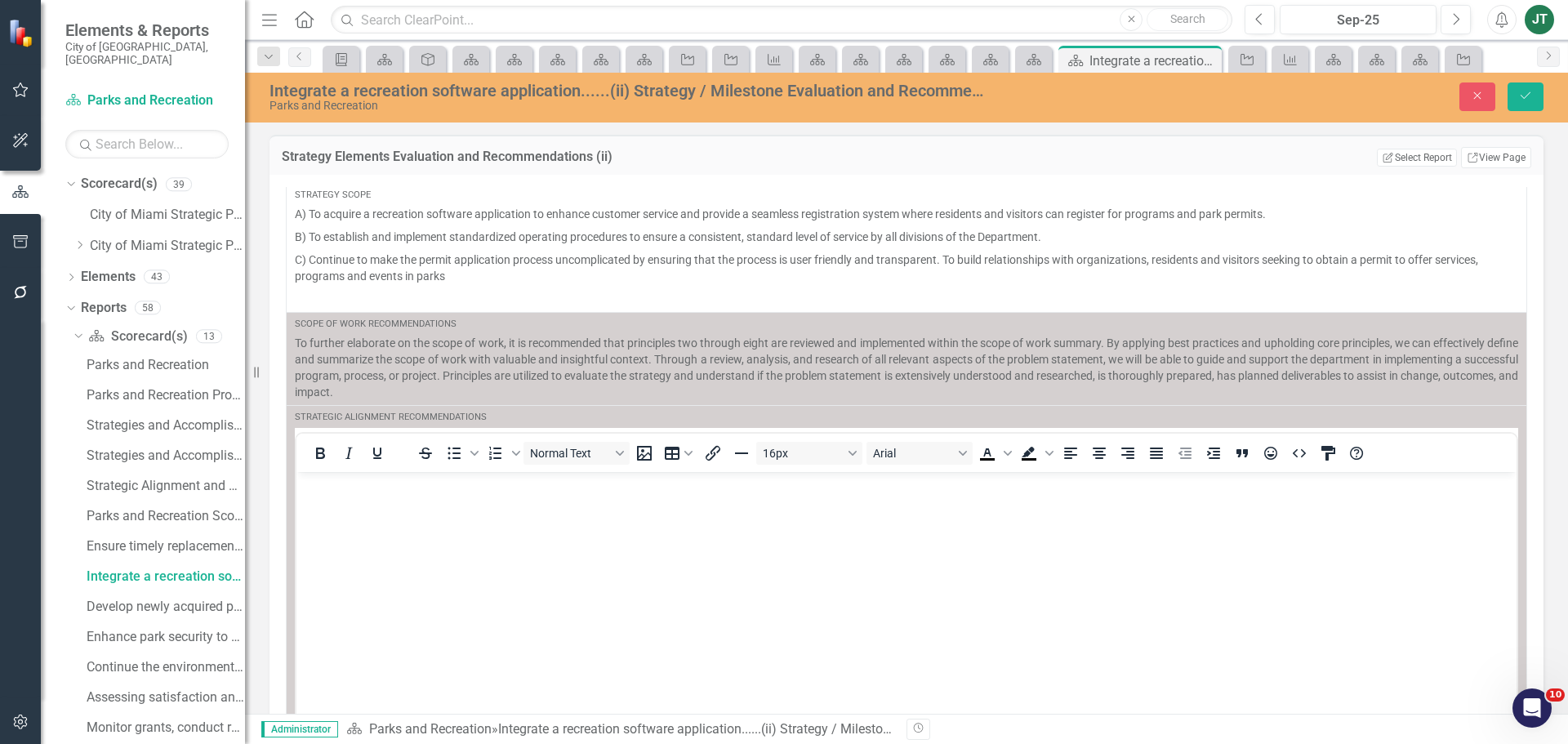
scroll to position [0, 0]
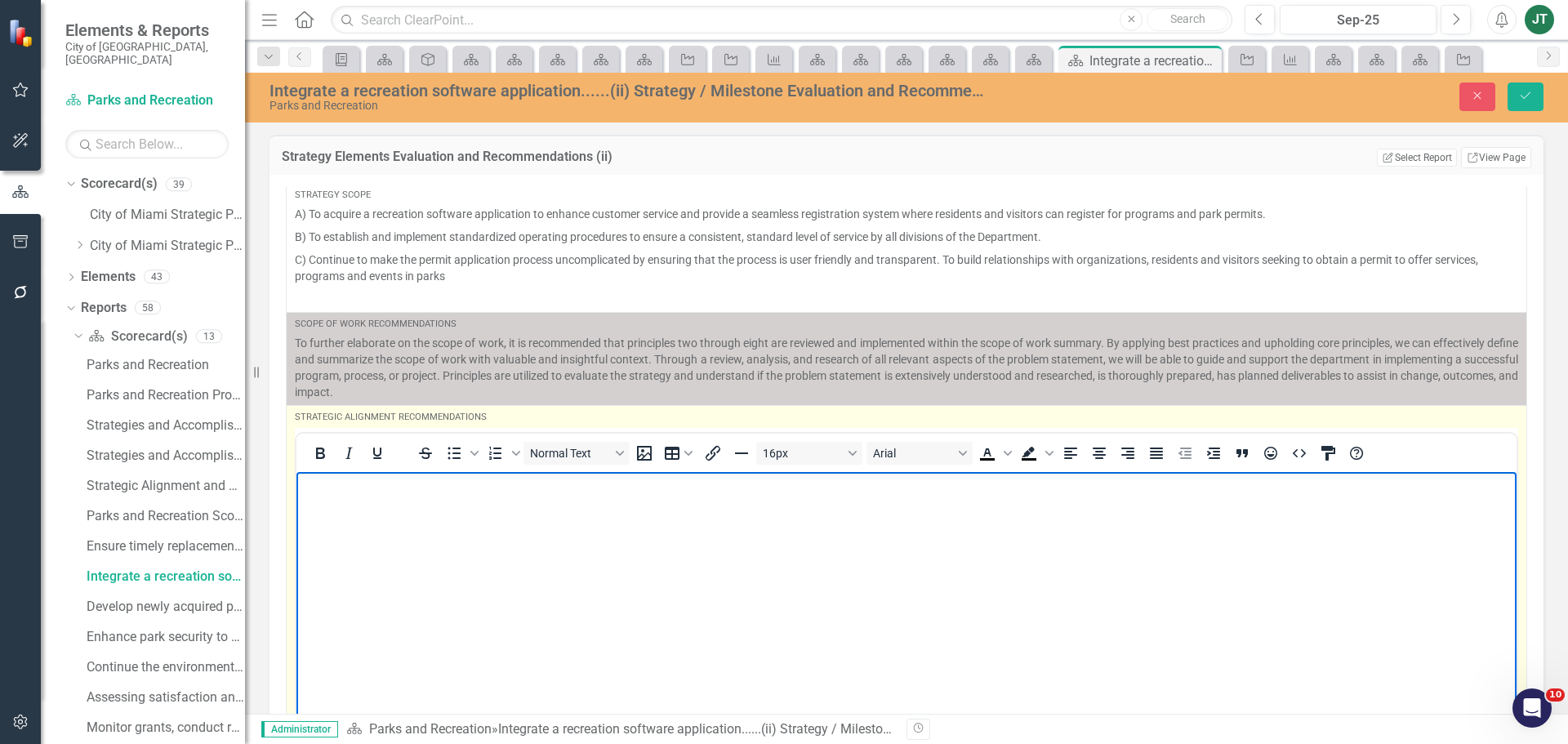
click at [343, 497] on body "Rich Text Area. Press ALT-0 for help." at bounding box center [907, 593] width 1220 height 245
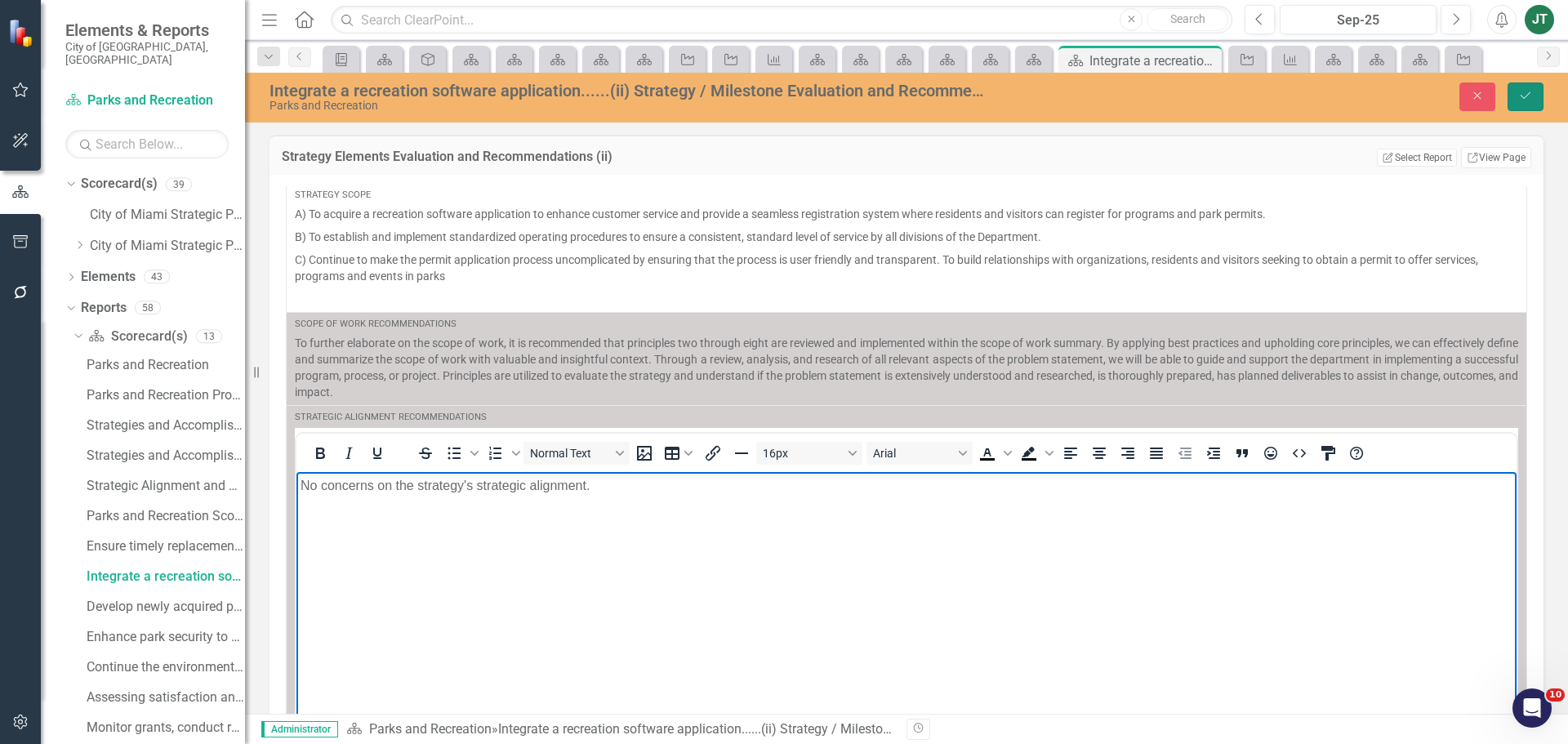
click at [1525, 95] on icon "Save" at bounding box center [1525, 95] width 15 height 11
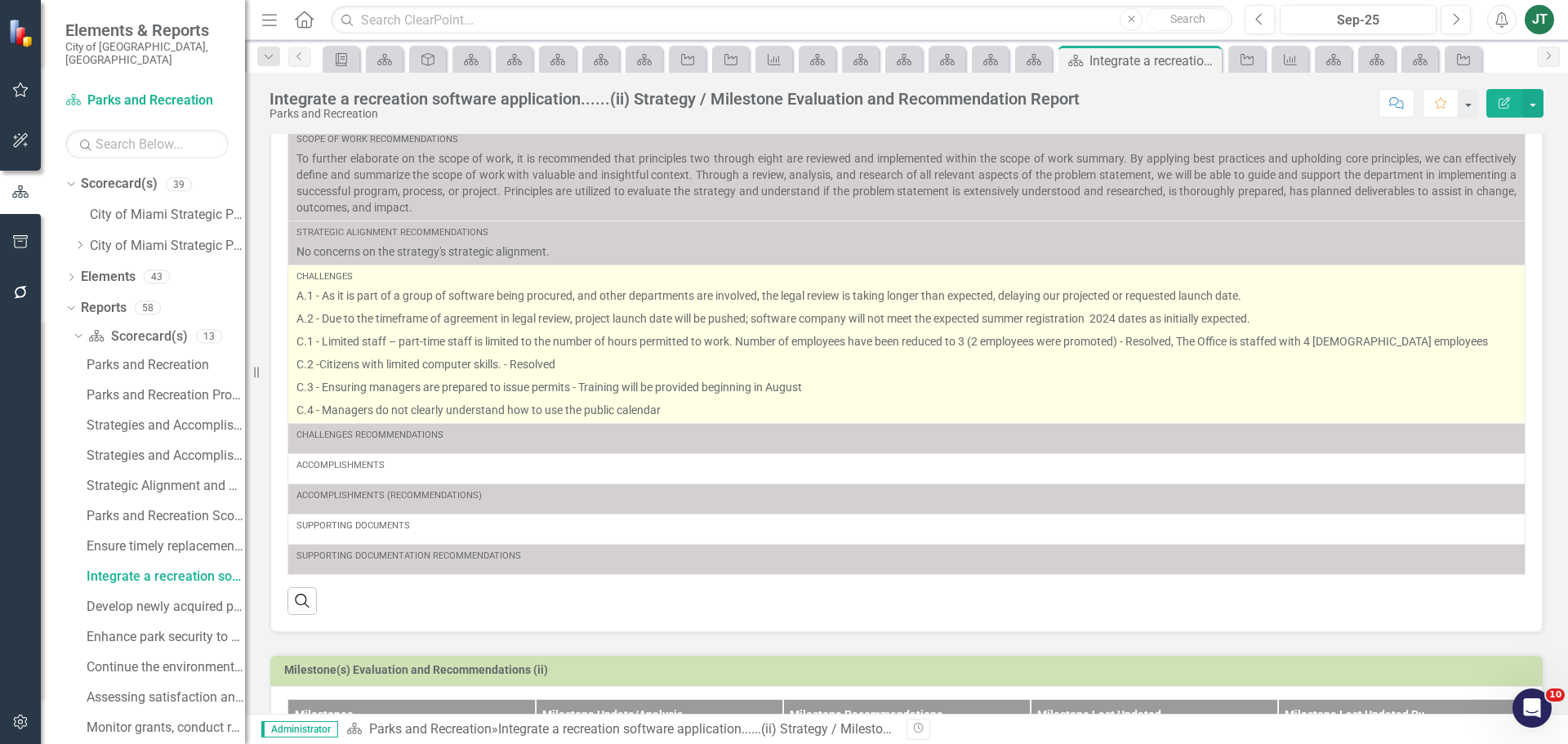
scroll to position [245, 0]
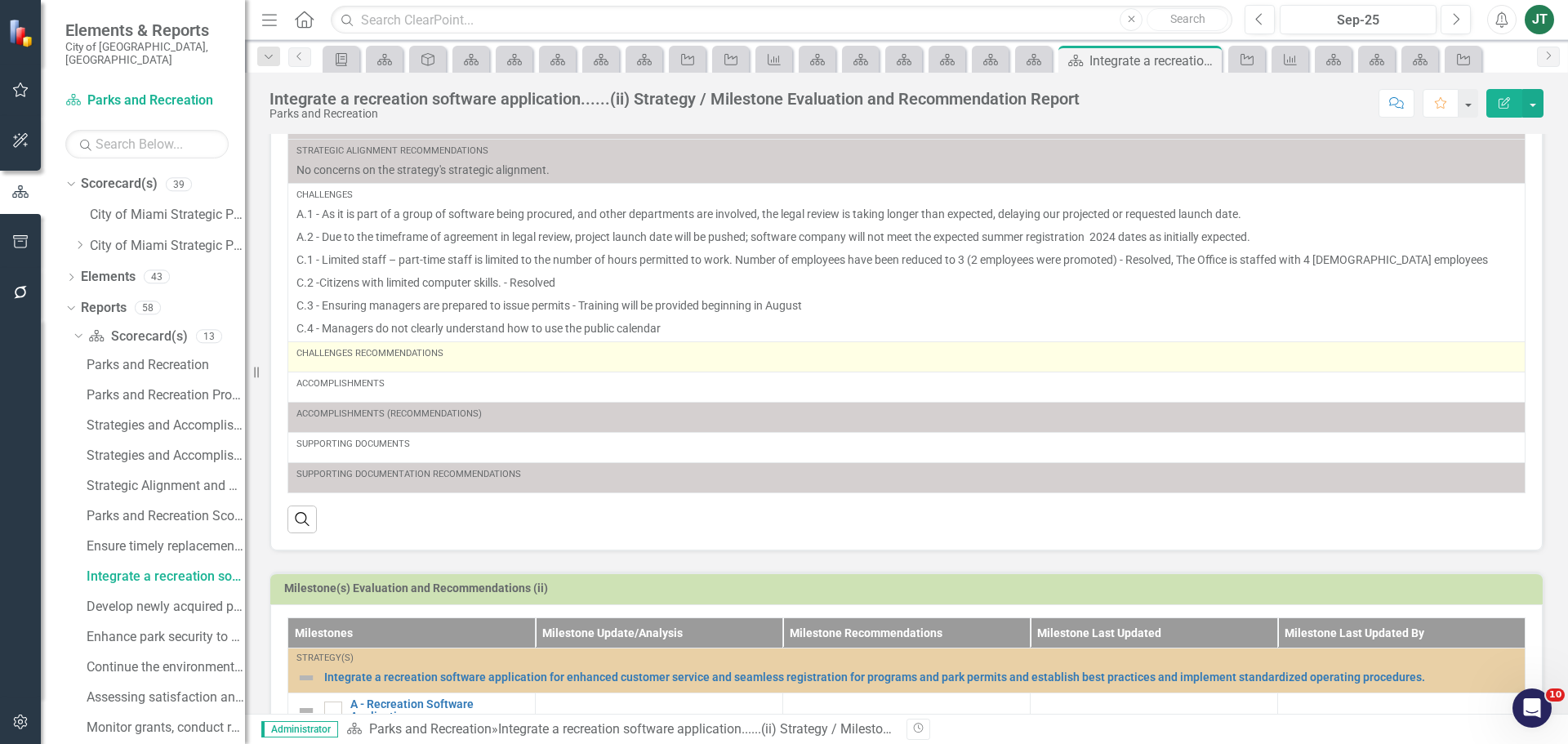
click at [487, 360] on div "Challenges Recommendations" at bounding box center [907, 354] width 1220 height 13
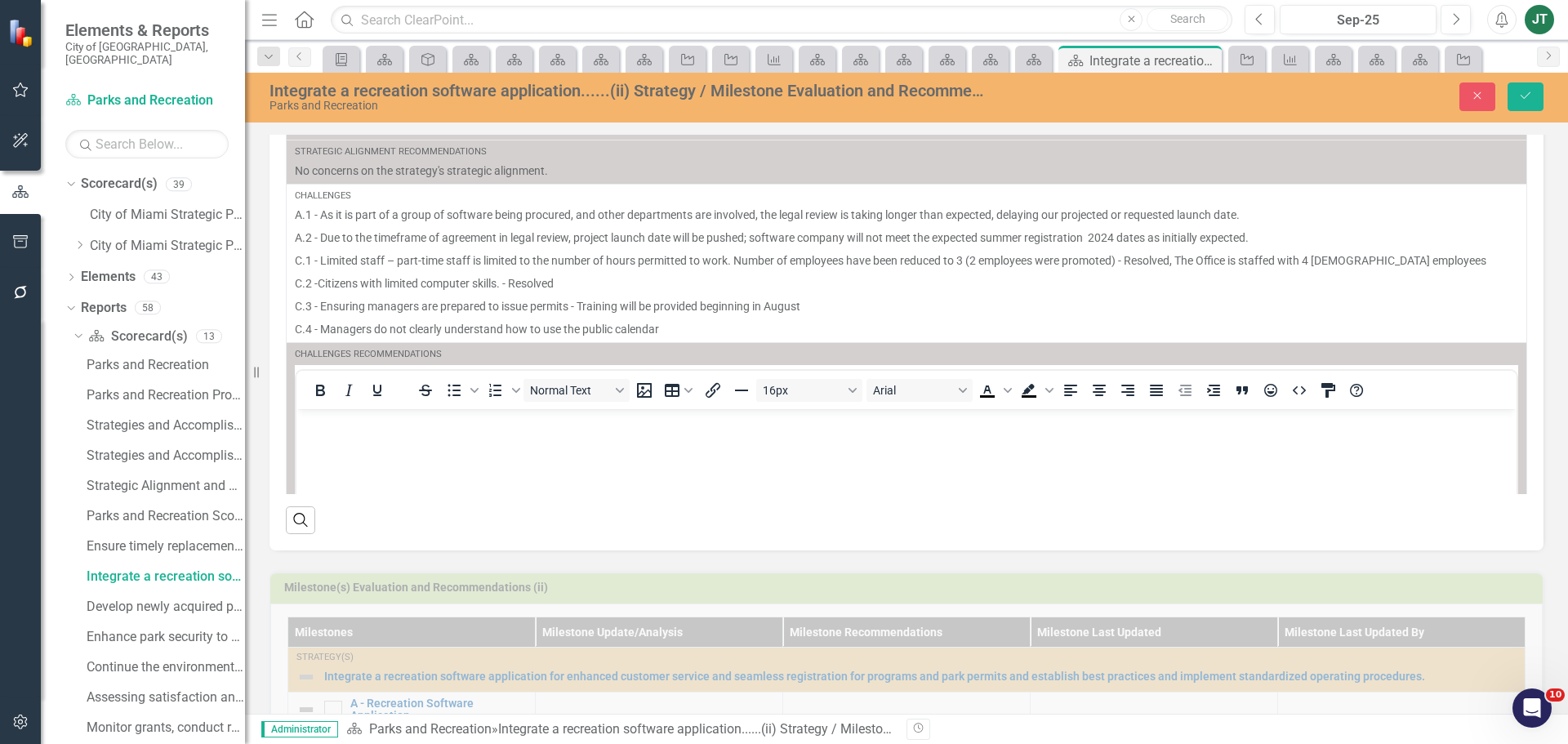
scroll to position [0, 0]
click at [361, 440] on body "Rich Text Area. Press ALT-0 for help." at bounding box center [907, 531] width 1220 height 245
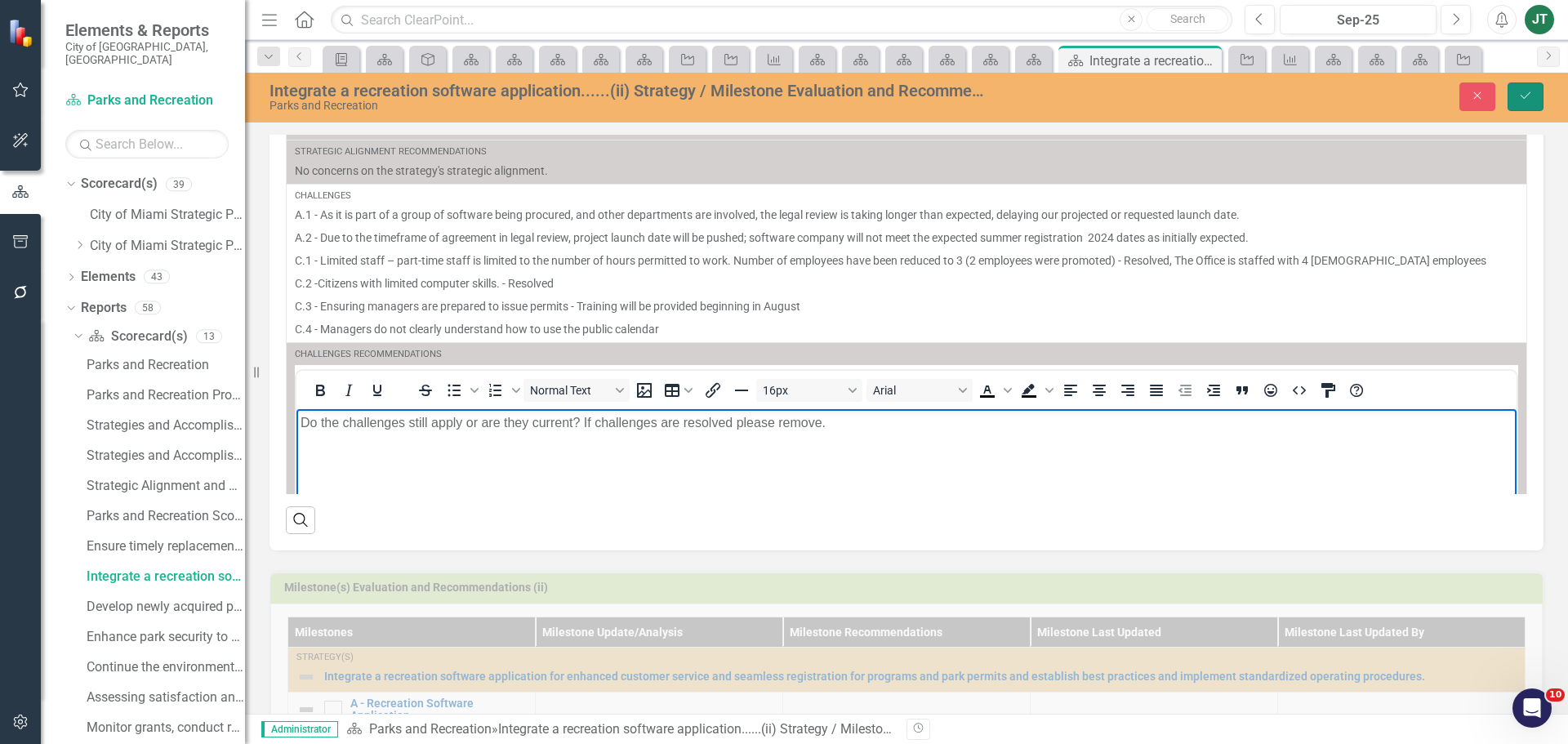
click at [1533, 93] on button "Save" at bounding box center [1525, 96] width 36 height 29
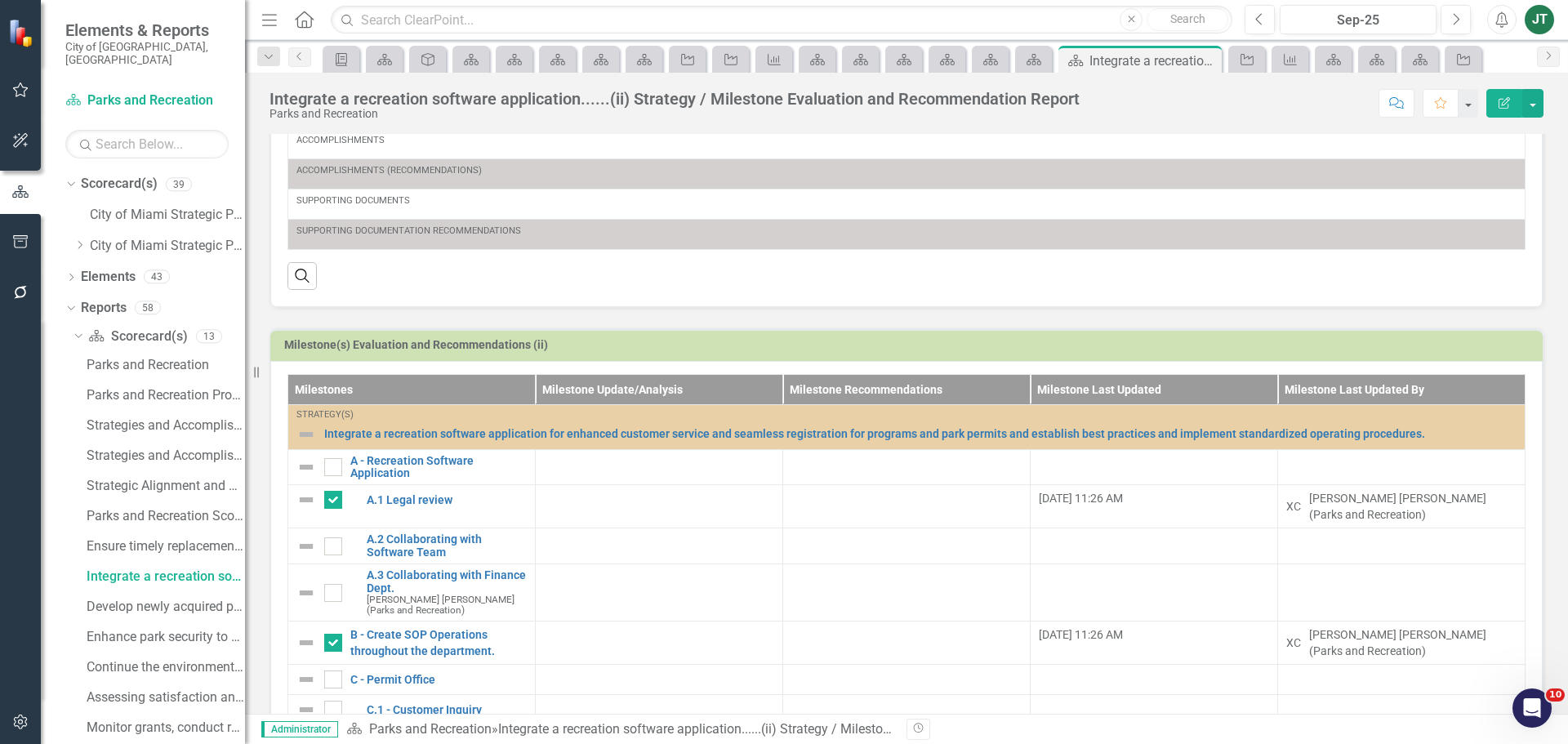
scroll to position [466, 0]
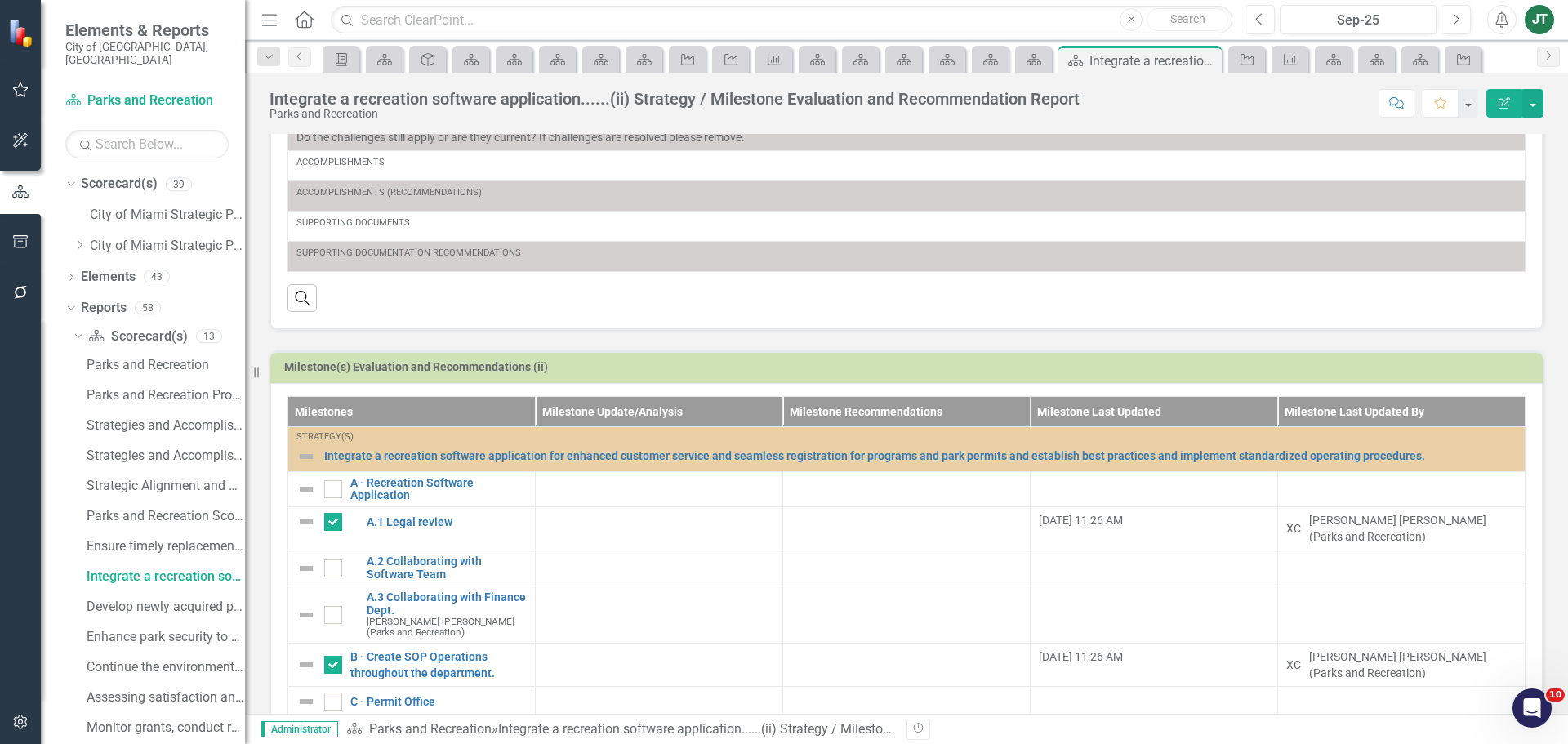
click at [1399, 370] on h3 "Milestone(s) Evaluation and Recommendations (ii)" at bounding box center [909, 367] width 1251 height 12
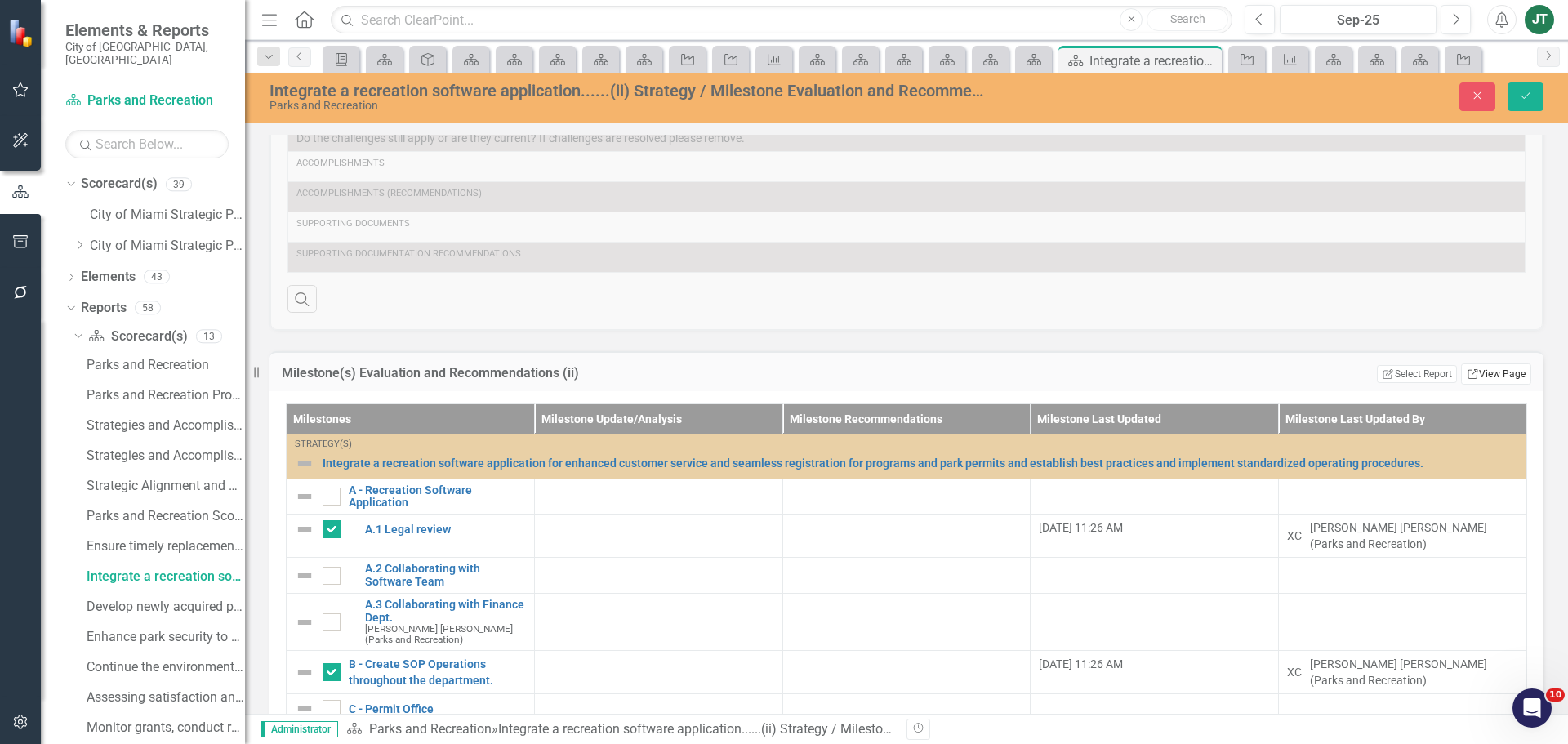
click at [1483, 373] on link "Link View Page" at bounding box center [1497, 373] width 70 height 21
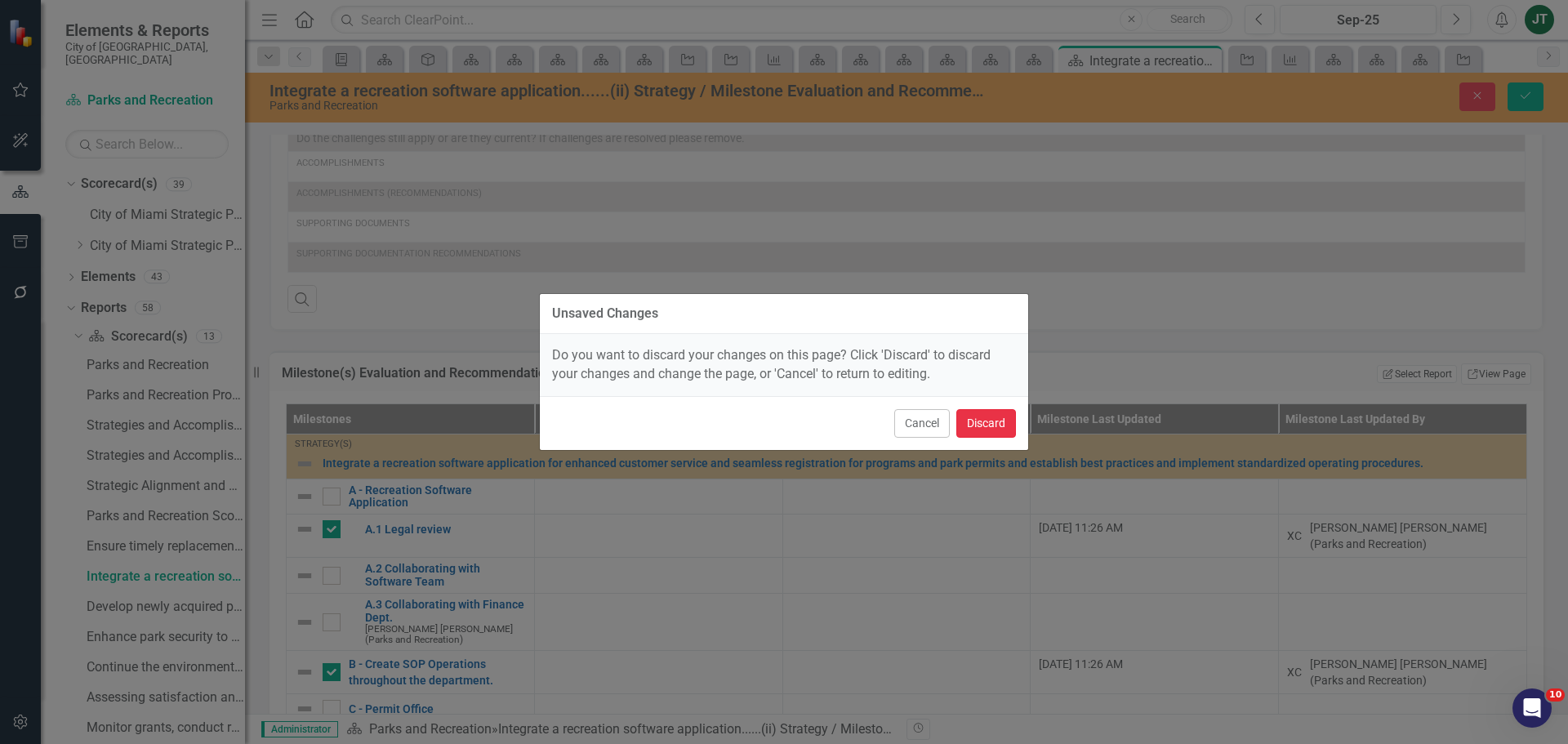
click at [1002, 420] on button "Discard" at bounding box center [986, 423] width 59 height 29
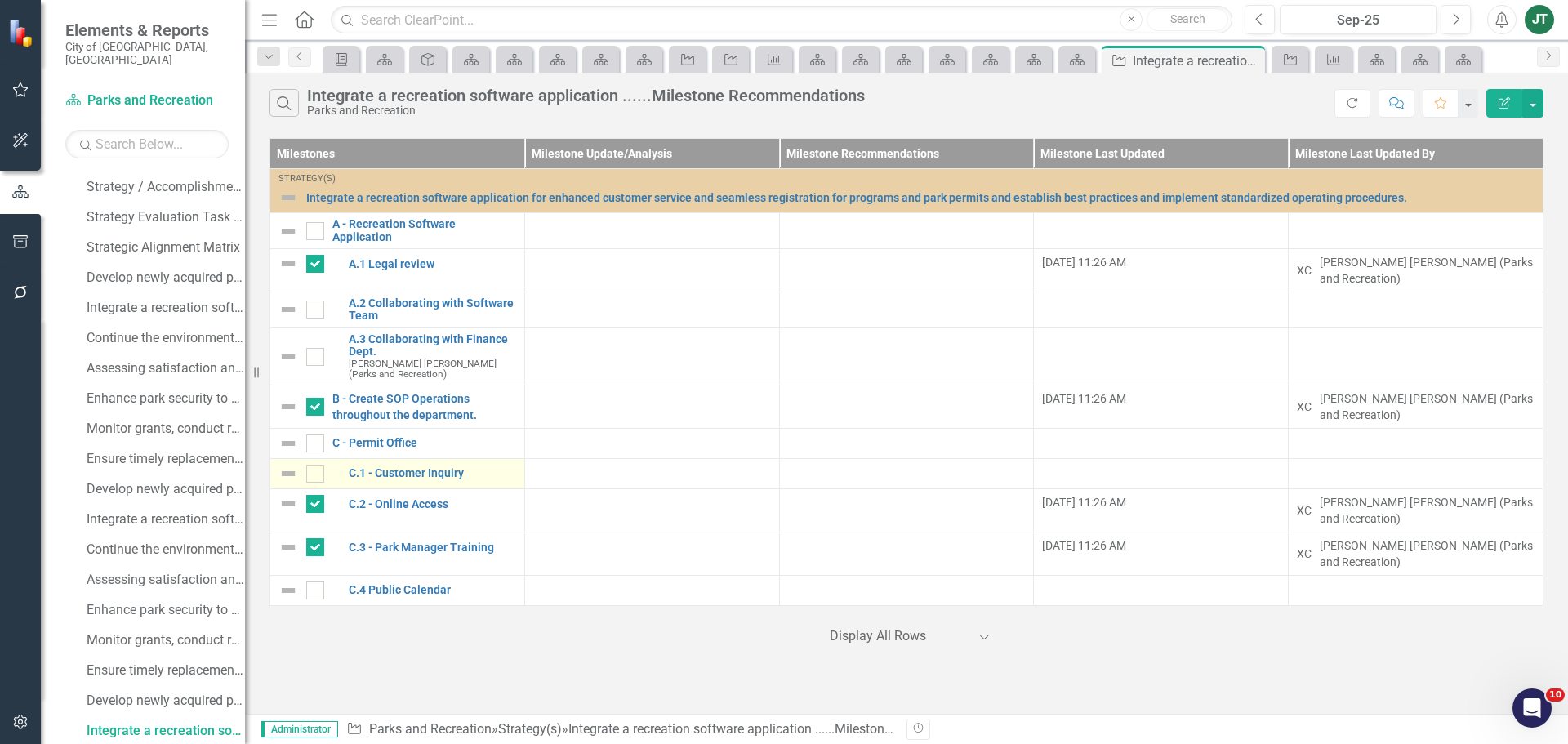
scroll to position [468, 0]
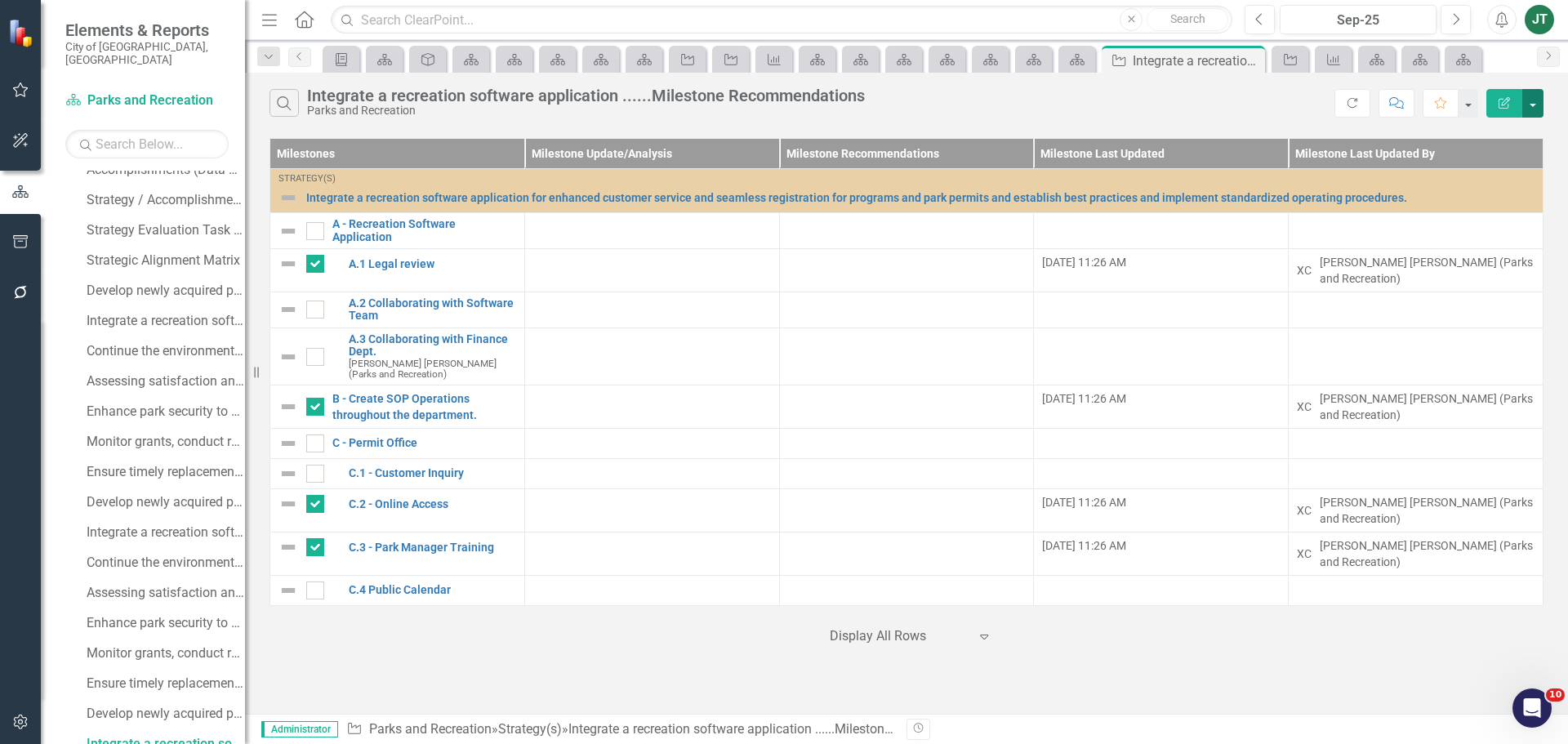
click at [1534, 93] on button "button" at bounding box center [1533, 103] width 21 height 29
click at [1466, 132] on link "Edit Report Edit Report" at bounding box center [1478, 133] width 129 height 30
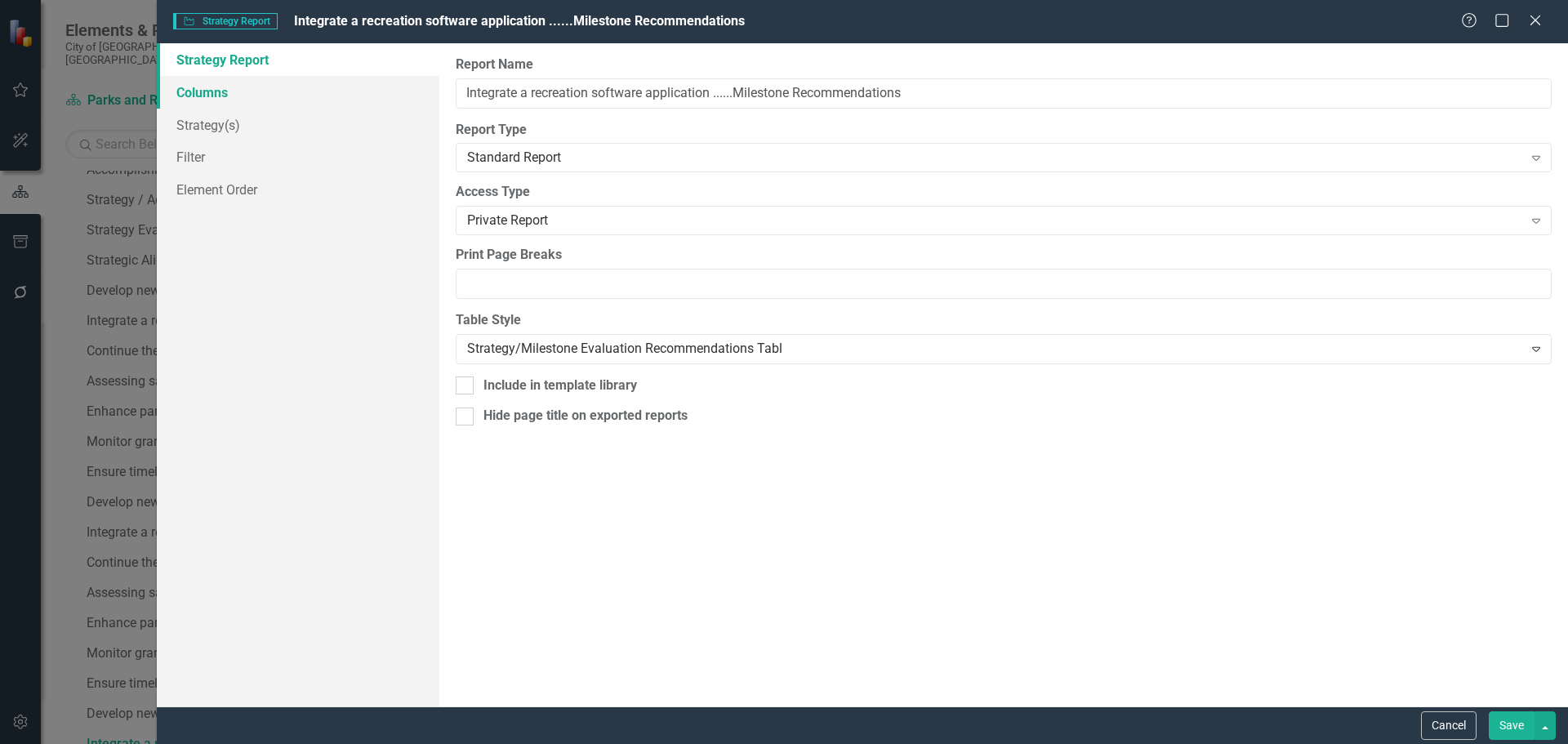
click at [184, 89] on link "Columns" at bounding box center [299, 91] width 283 height 32
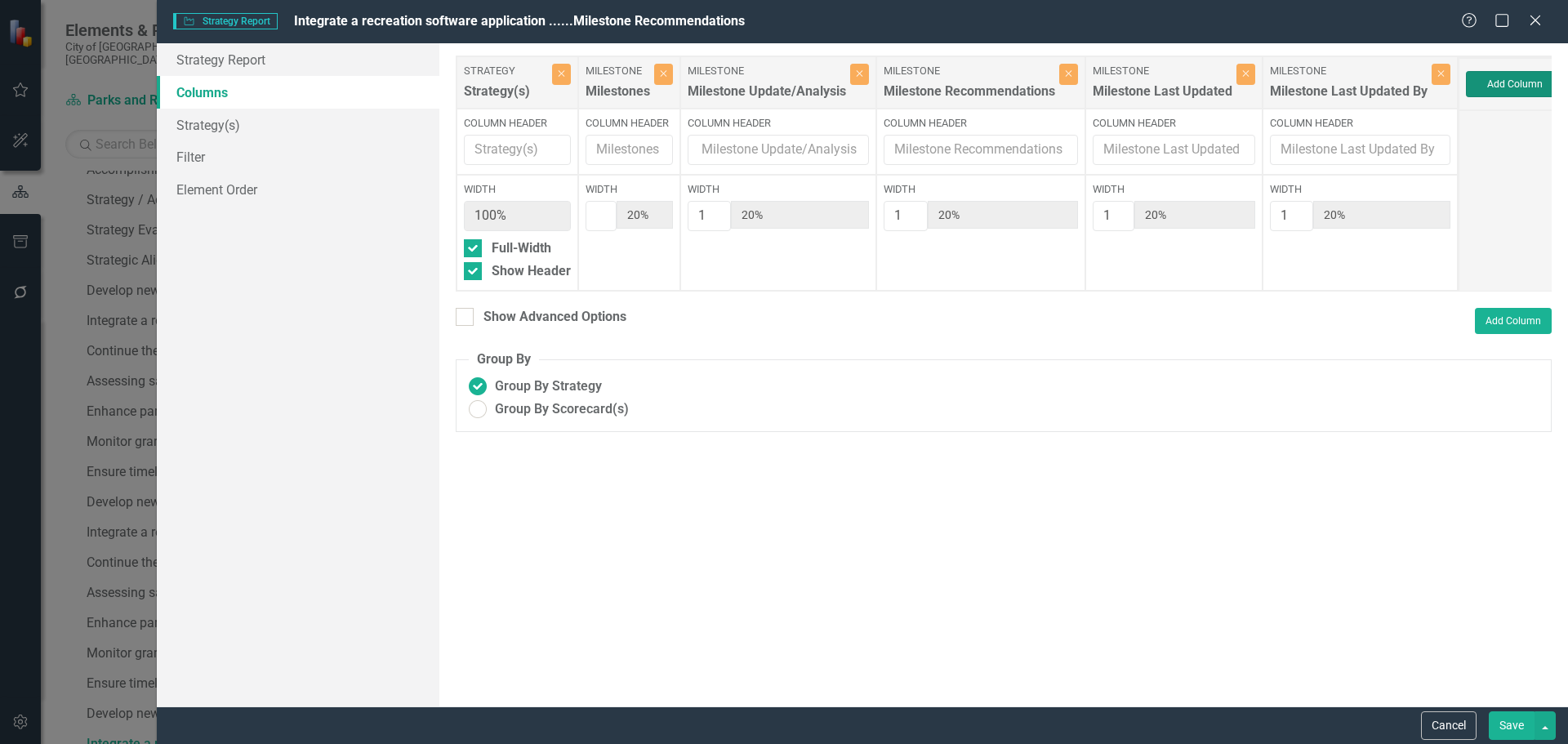
click at [1536, 82] on button "Add Column" at bounding box center [1515, 84] width 98 height 26
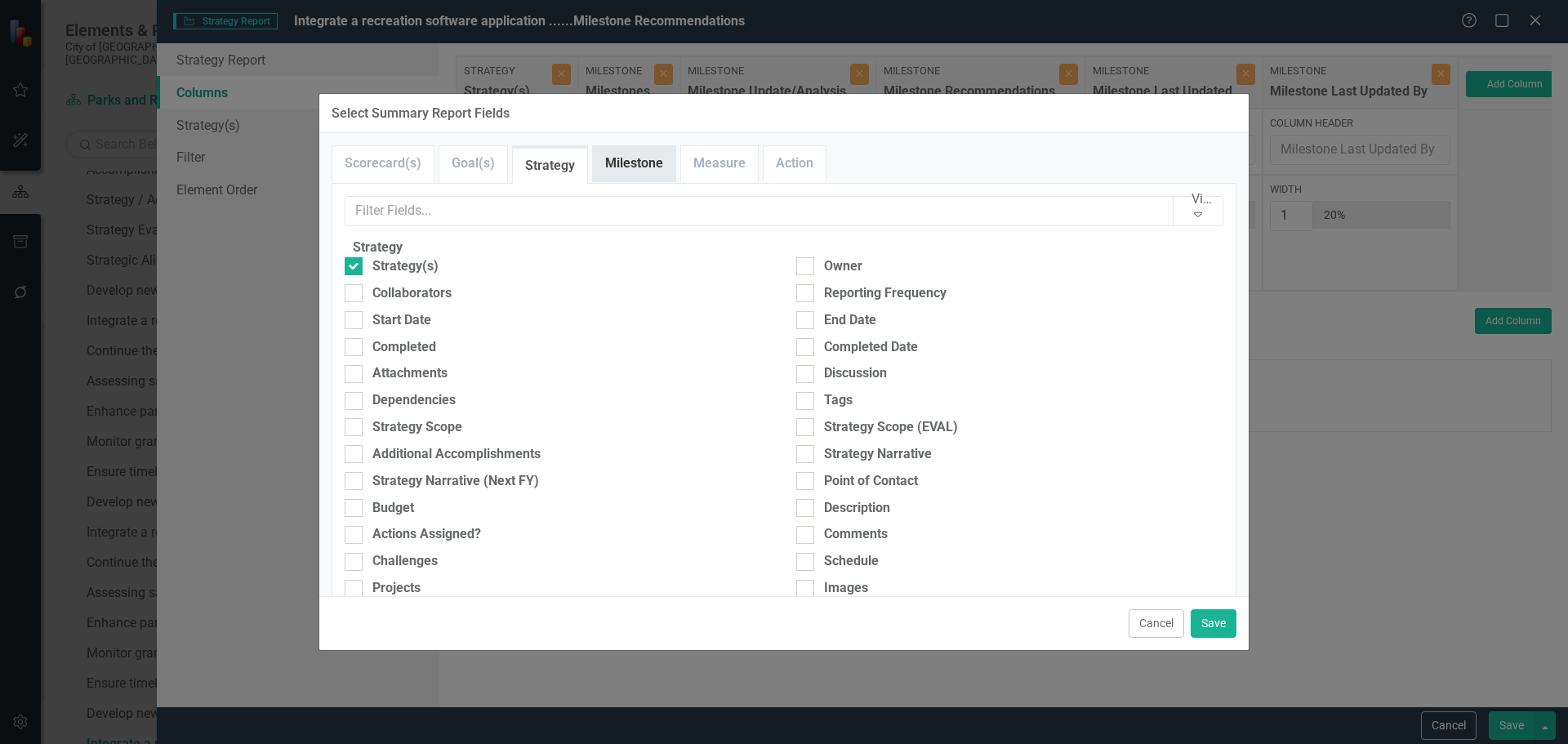
click at [639, 164] on link "Milestone" at bounding box center [633, 164] width 82 height 35
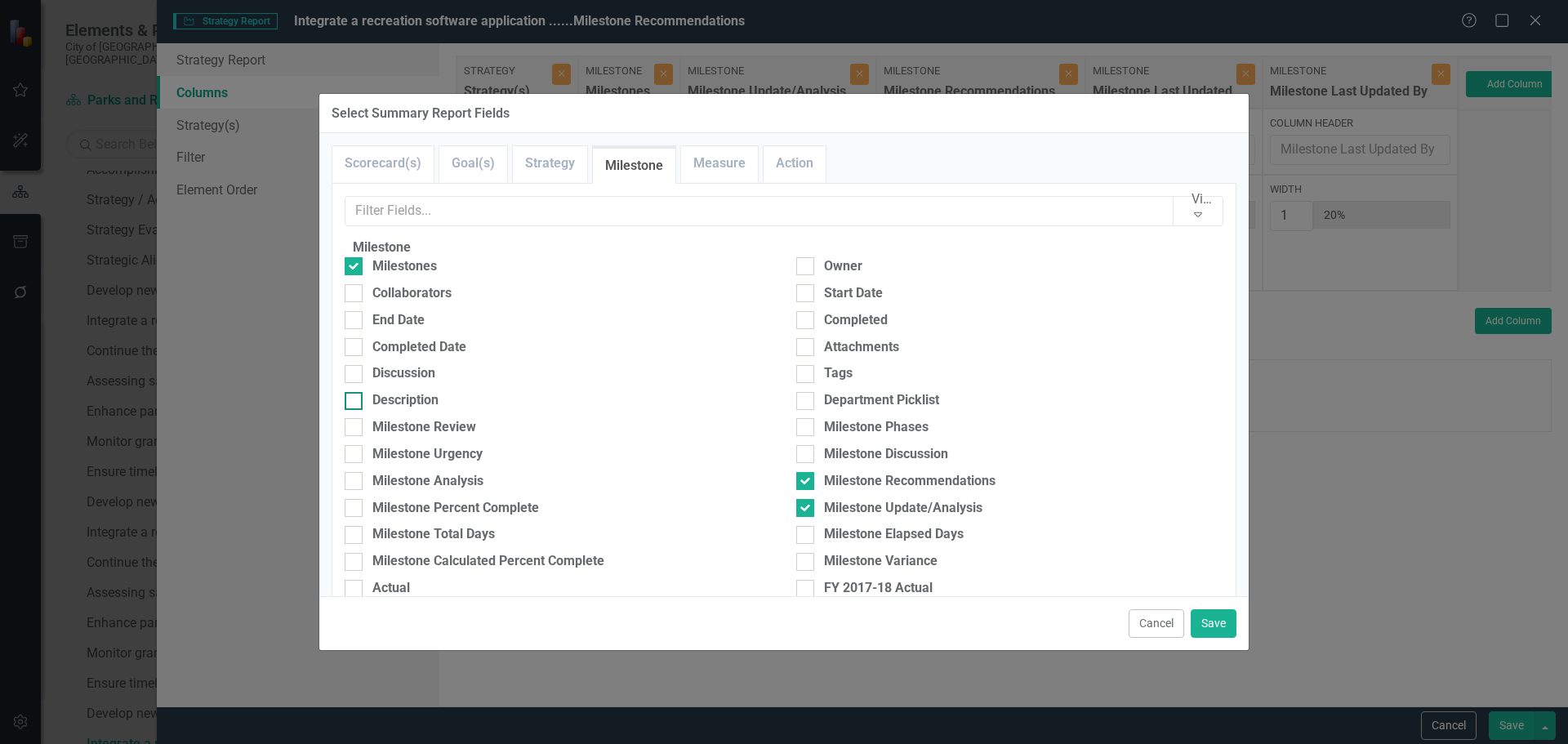
click at [424, 409] on div "Description" at bounding box center [406, 400] width 67 height 18
click at [355, 403] on input "Description" at bounding box center [349, 396] width 10 height 10
checkbox input "true"
click at [1202, 617] on button "Save" at bounding box center [1213, 623] width 45 height 29
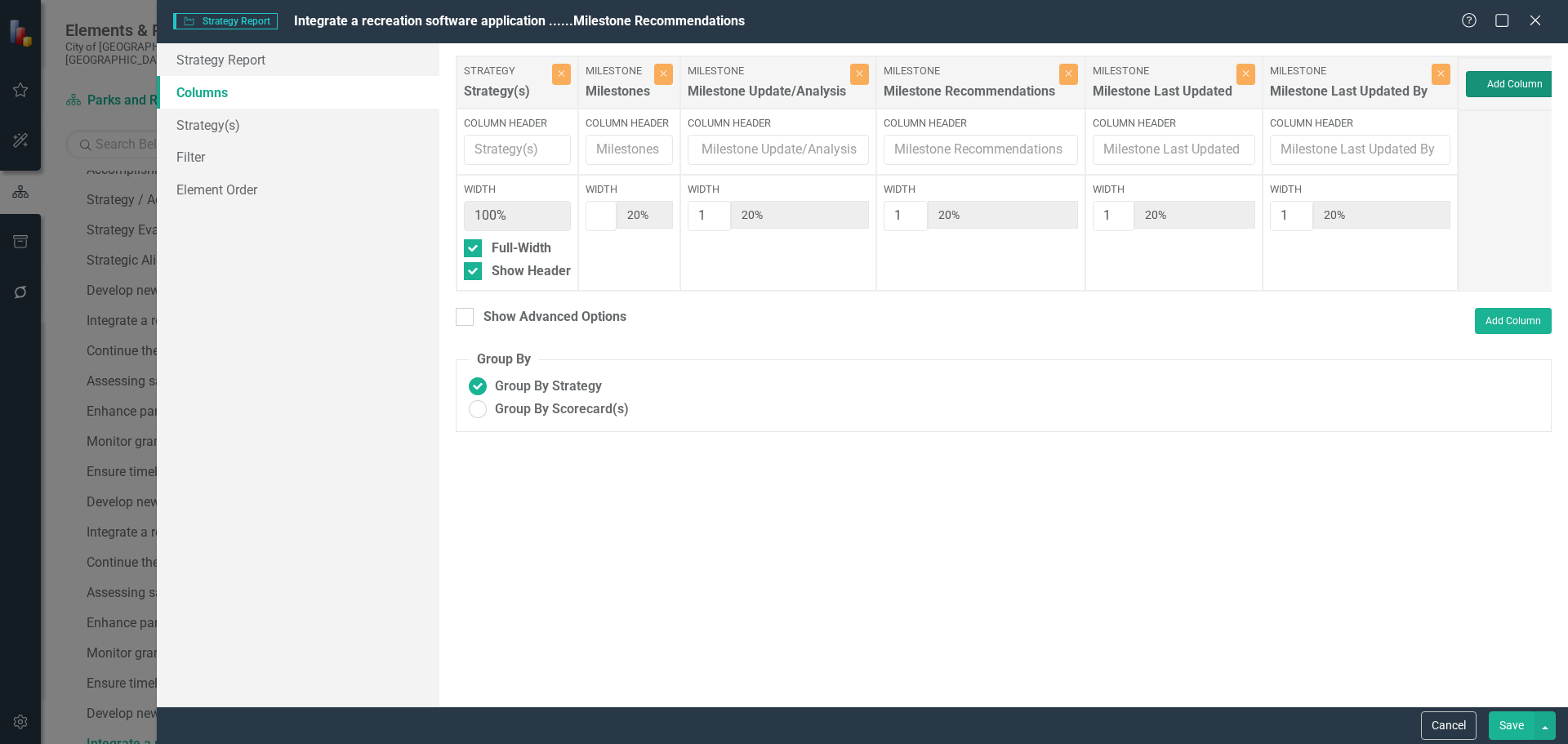
type input "17%"
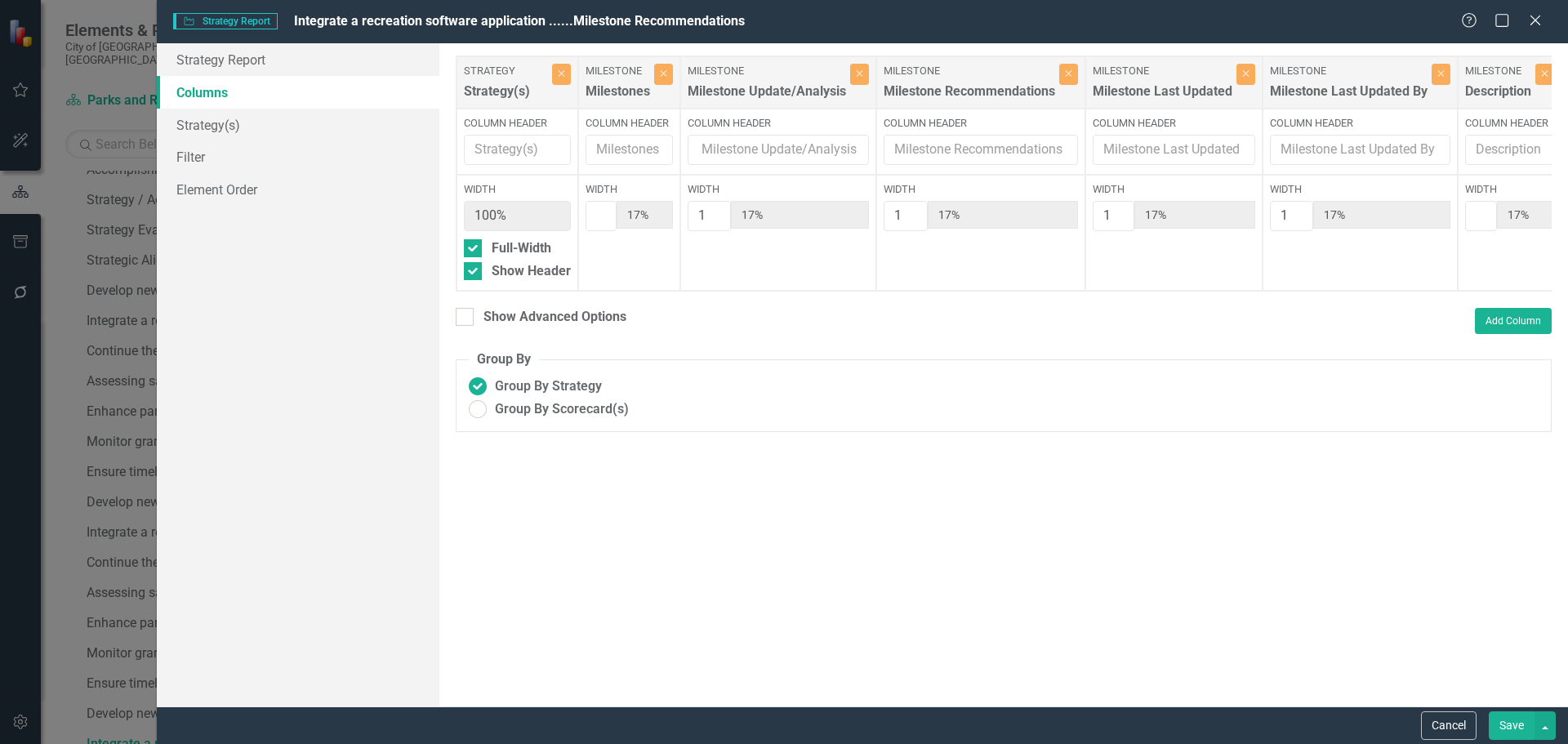
scroll to position [0, 74]
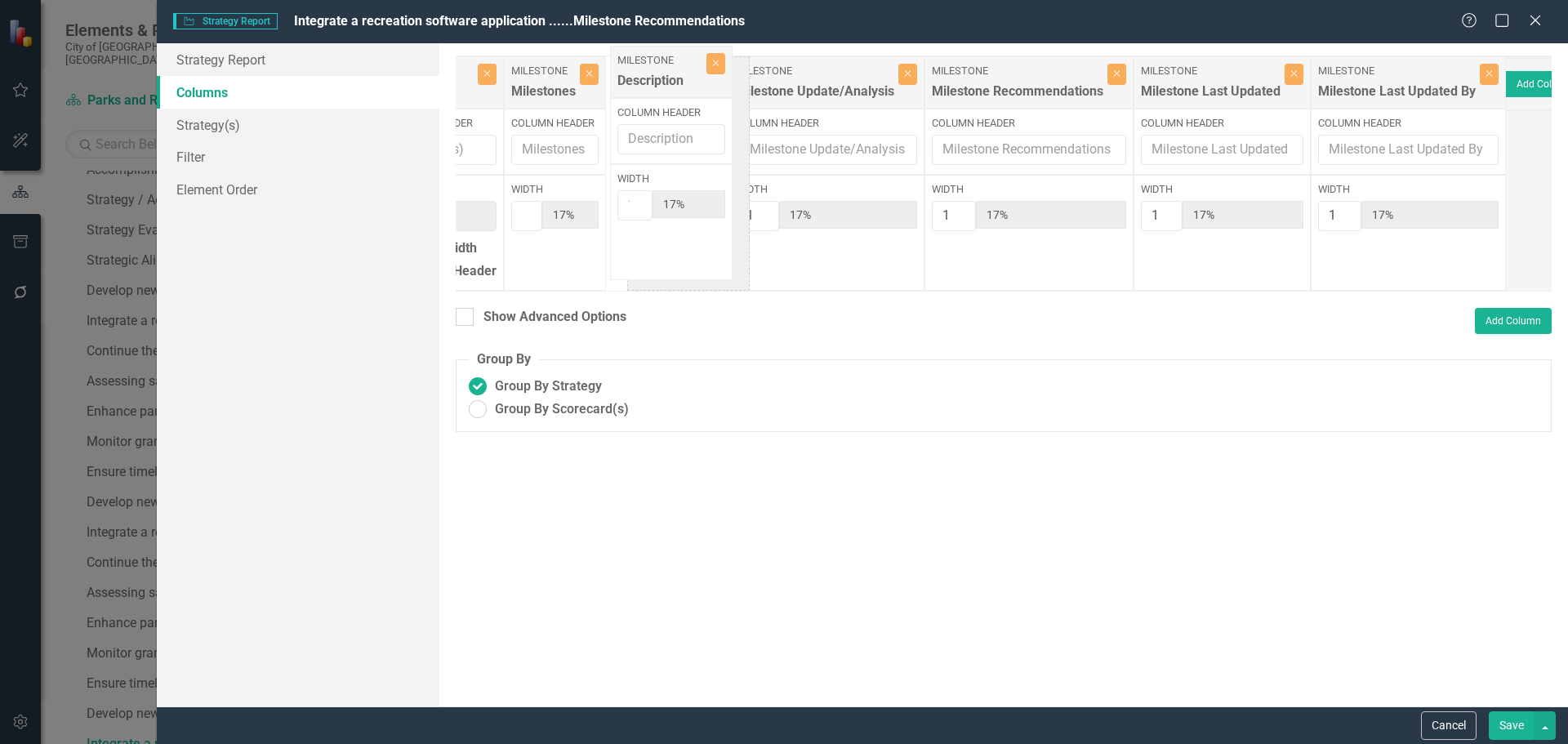
drag, startPoint x: 1530, startPoint y: 85, endPoint x: 662, endPoint y: 74, distance: 868.1
click at [662, 74] on div "Strategy Strategy(s) Close Column Header Width 100% Full-Width Show Header Mile…" at bounding box center [935, 173] width 1107 height 236
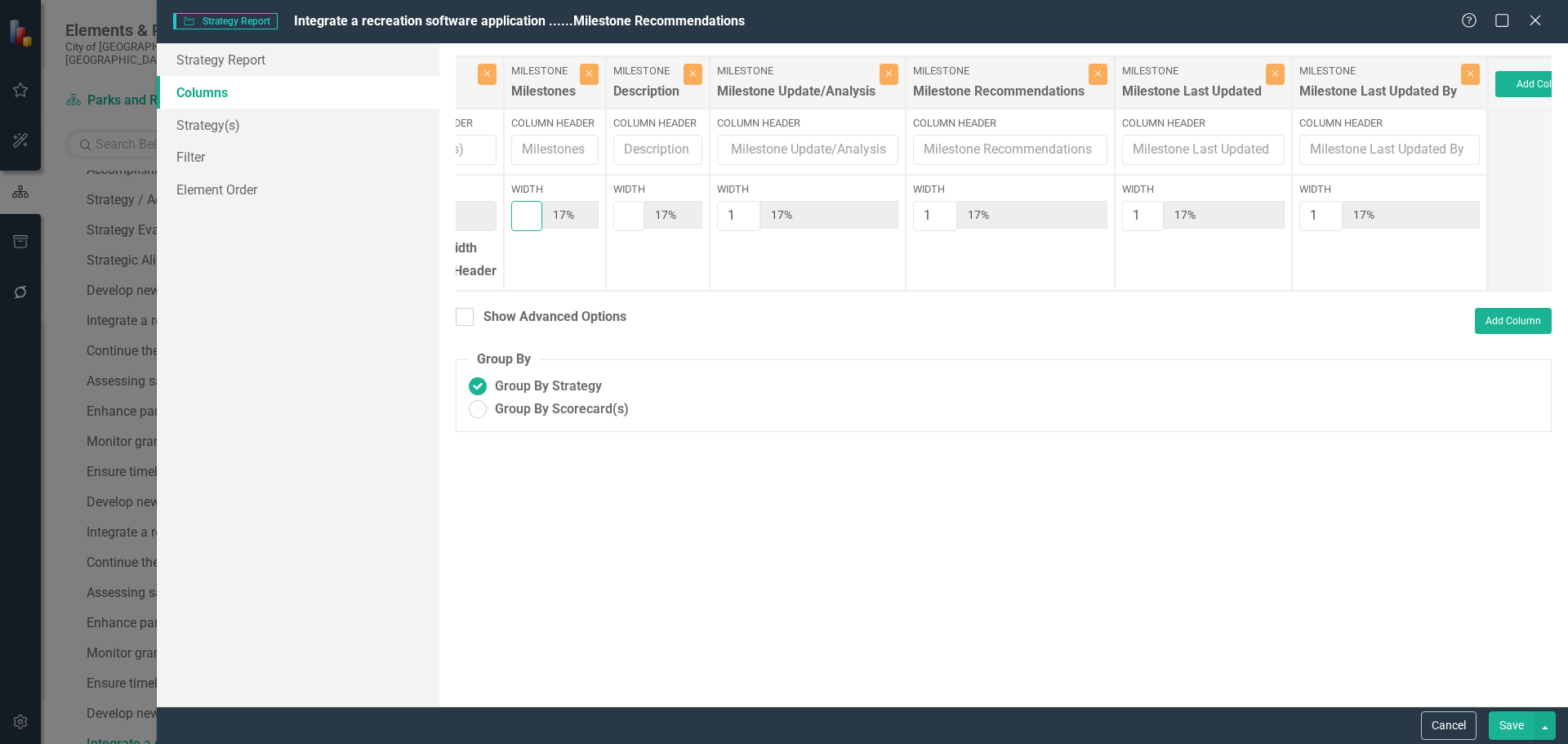
type input "2"
type input "29%"
type input "14%"
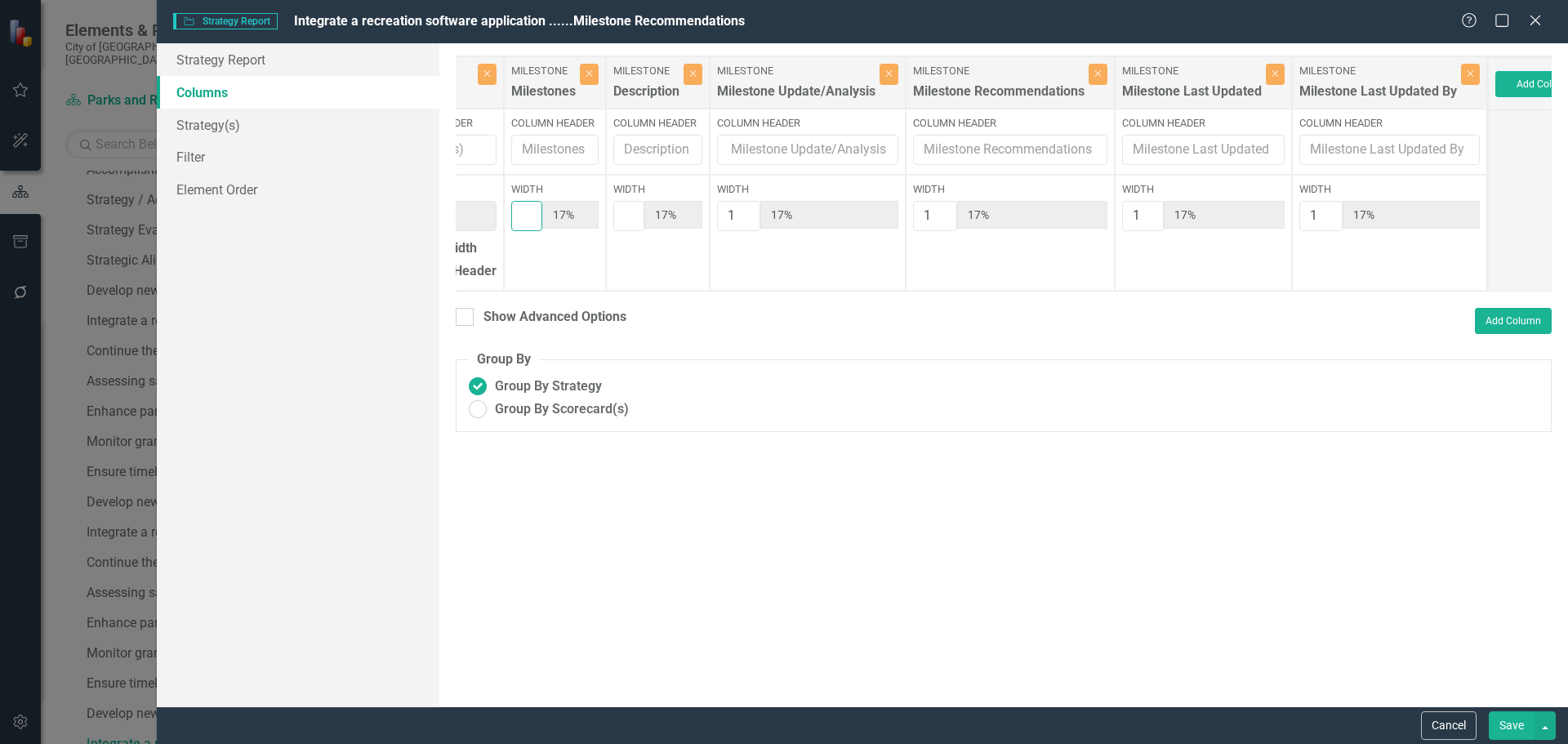
type input "14%"
type input "2"
click at [543, 215] on input "2" at bounding box center [527, 215] width 31 height 30
type input "2"
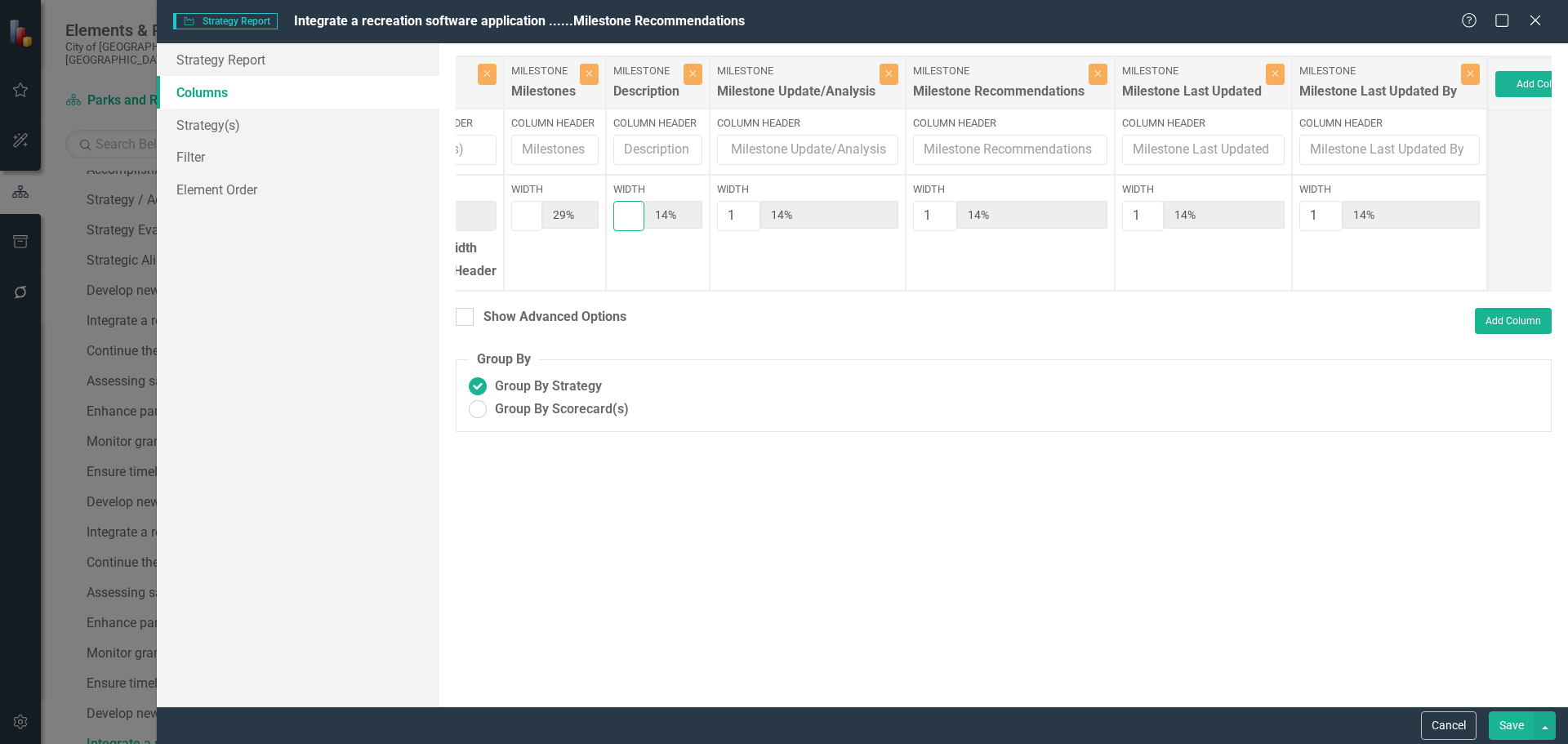
type input "25%"
type input "13%"
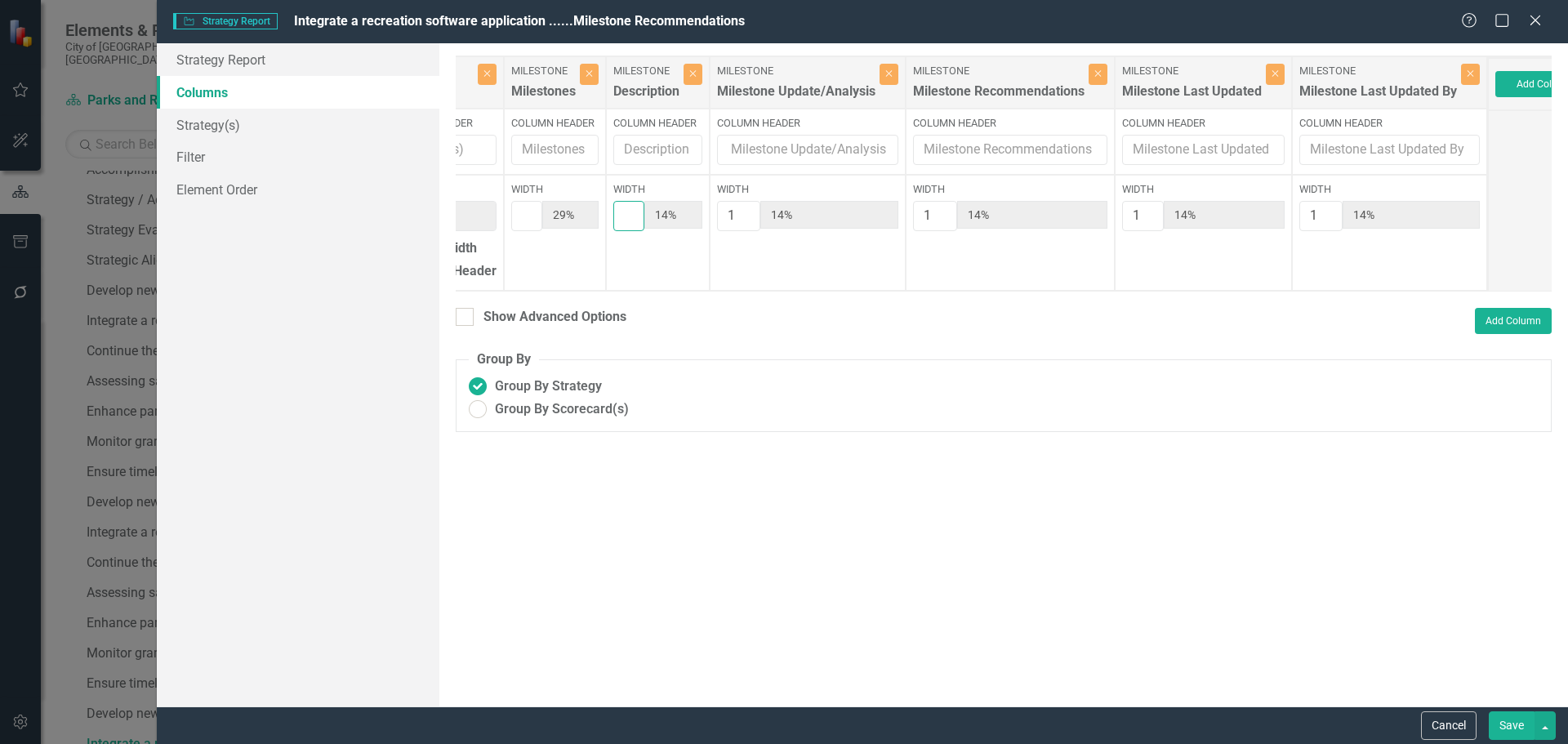
type input "13%"
type input "2"
click at [645, 213] on input "2" at bounding box center [630, 215] width 31 height 30
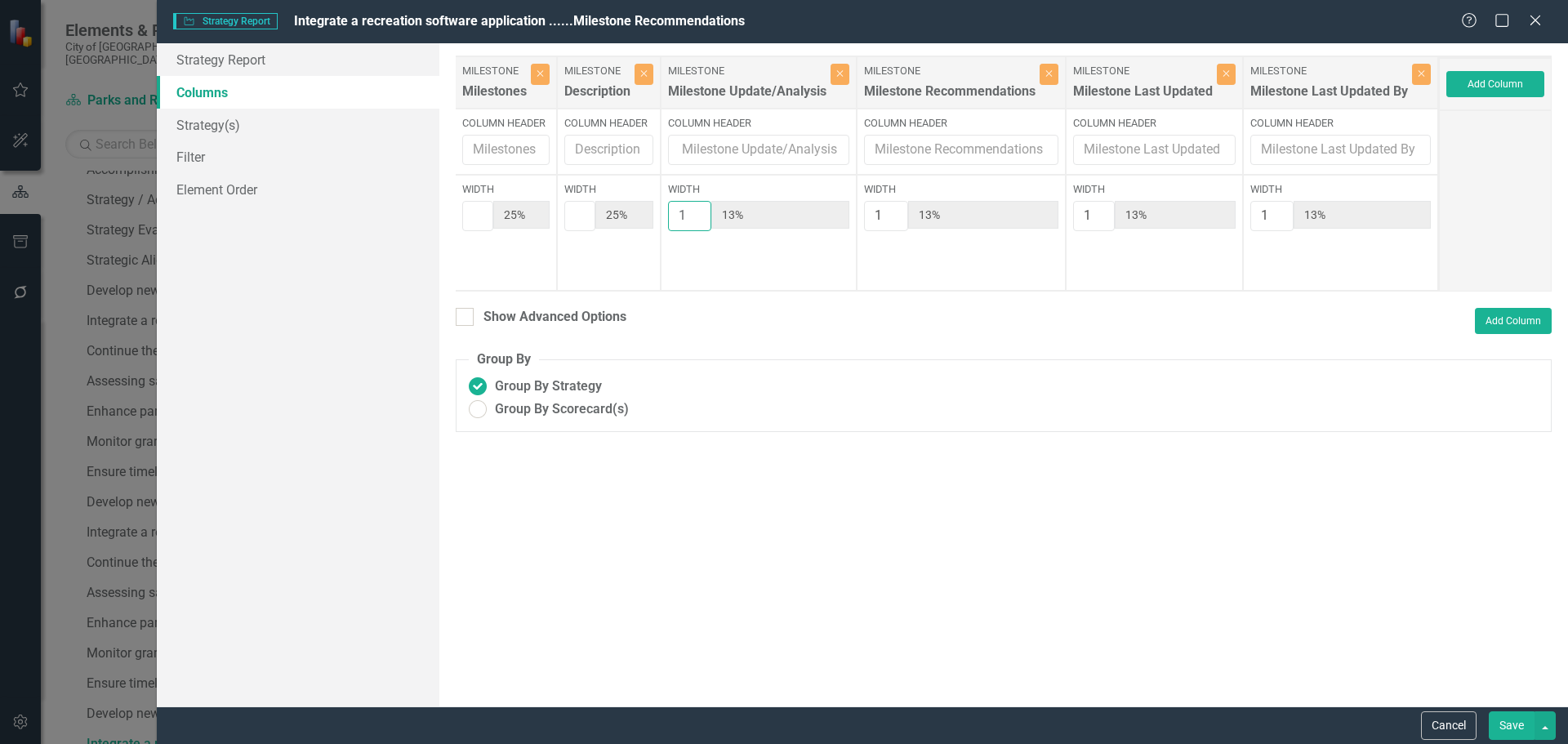
type input "2"
type input "22%"
type input "11%"
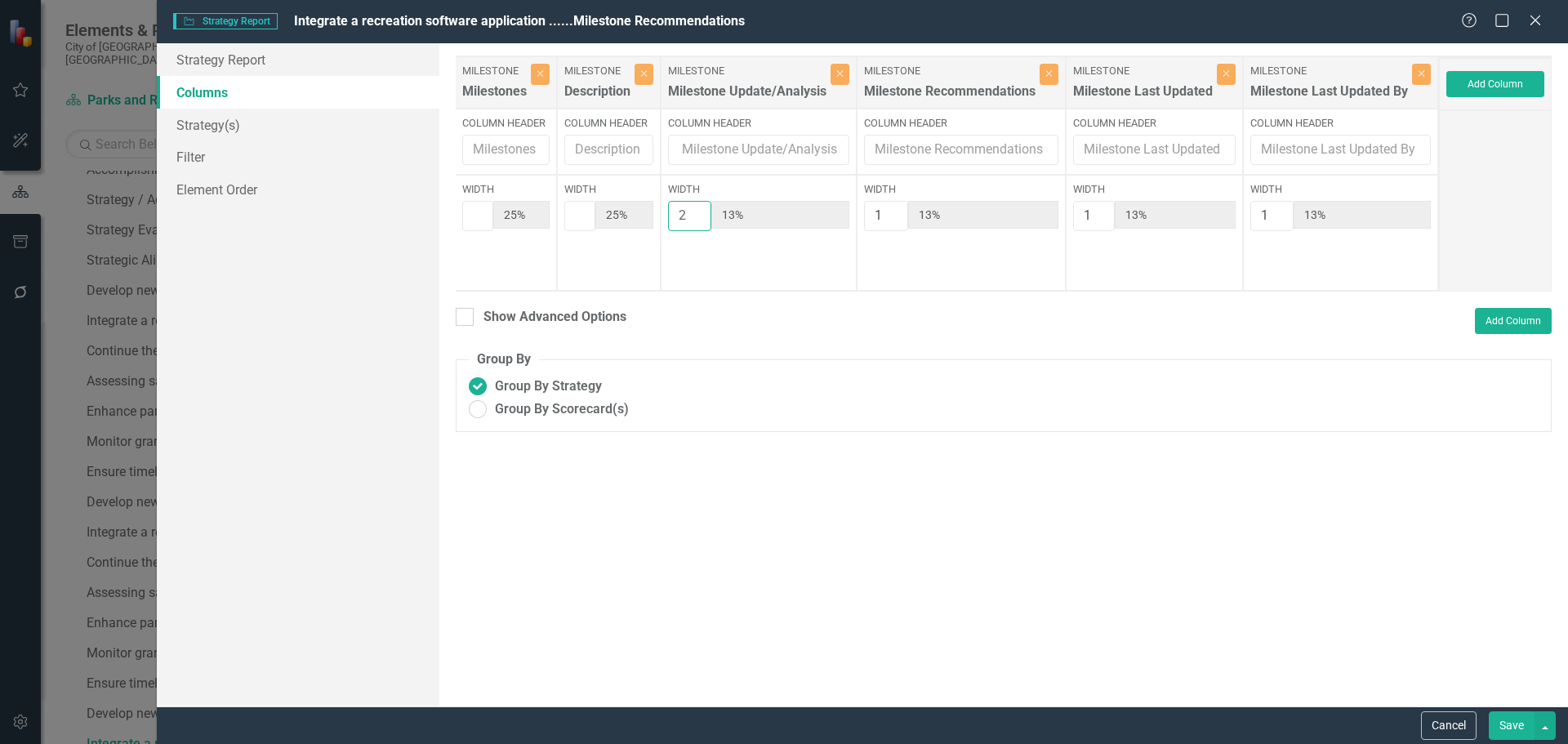
type input "11%"
type input "2"
click at [712, 213] on input "2" at bounding box center [690, 215] width 43 height 30
type input "2"
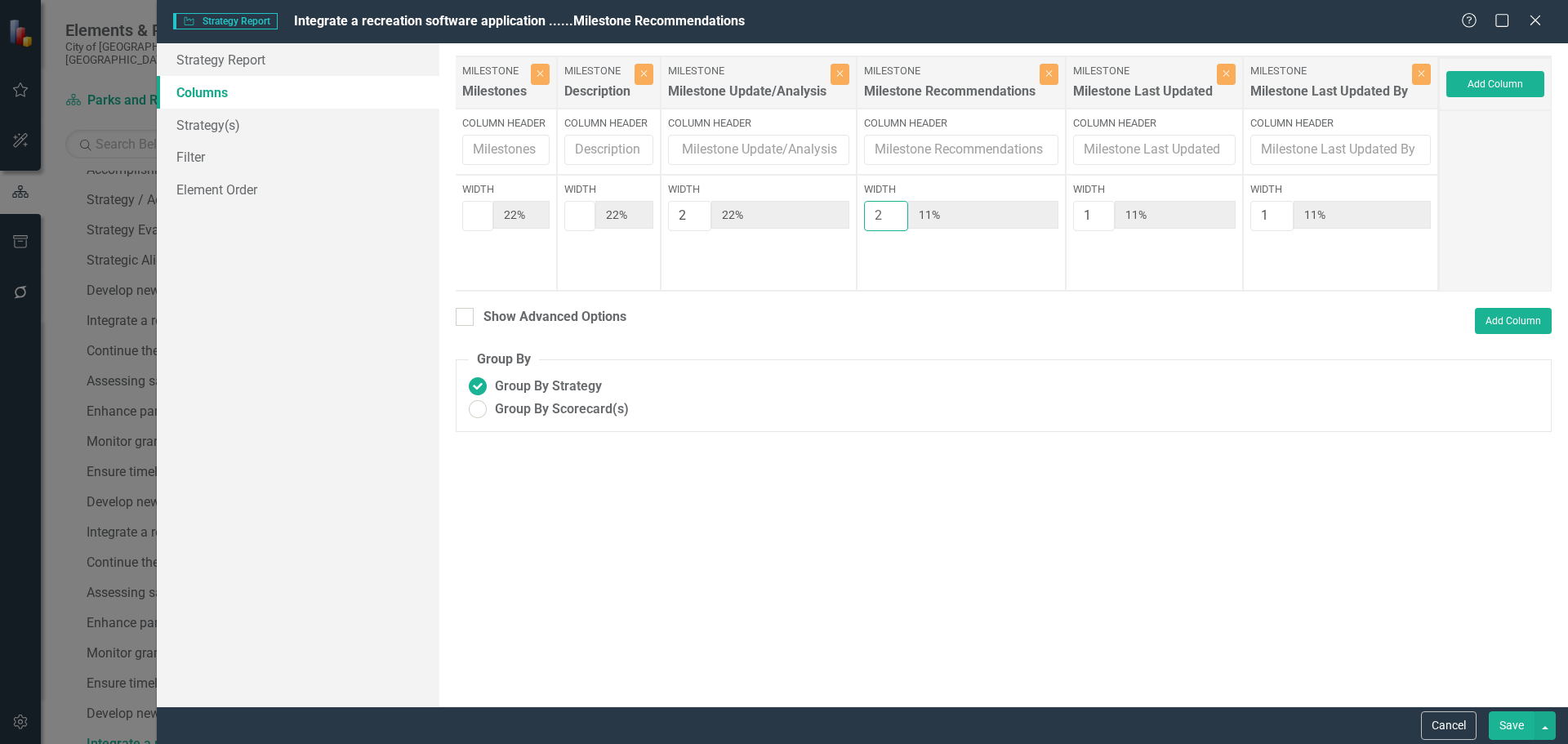
type input "20%"
type input "10%"
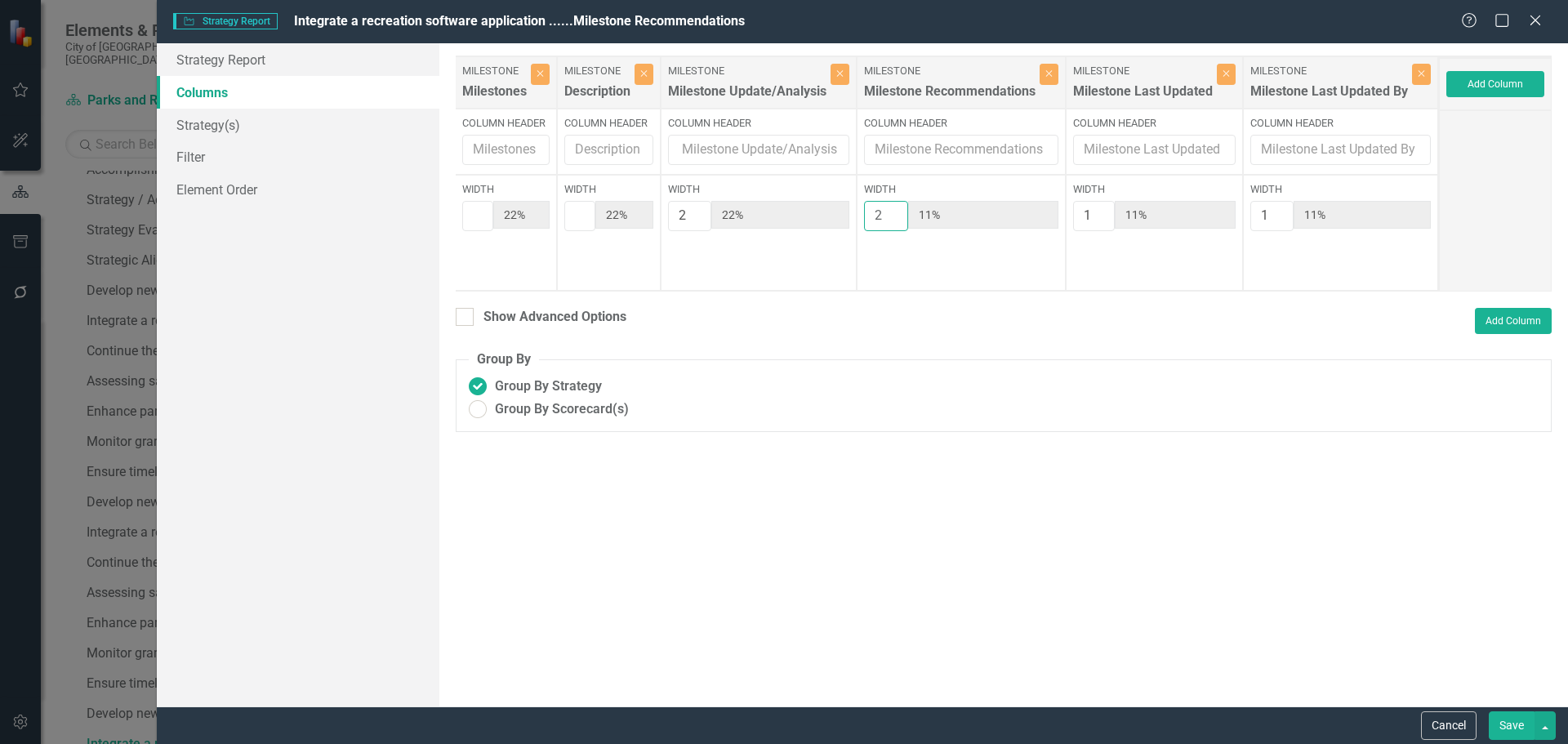
type input "10%"
type input "2"
click at [908, 213] on input "2" at bounding box center [887, 215] width 44 height 30
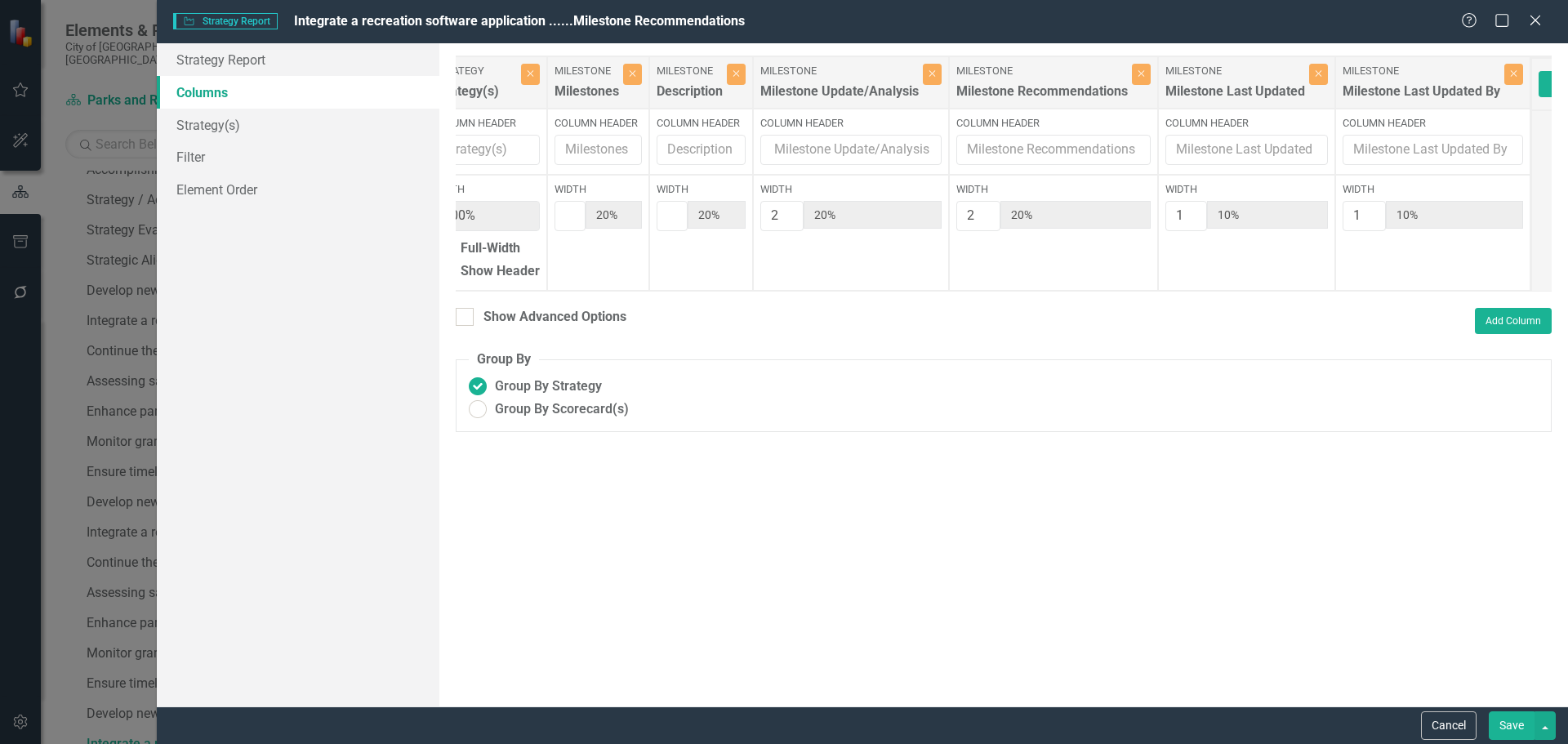
scroll to position [0, 0]
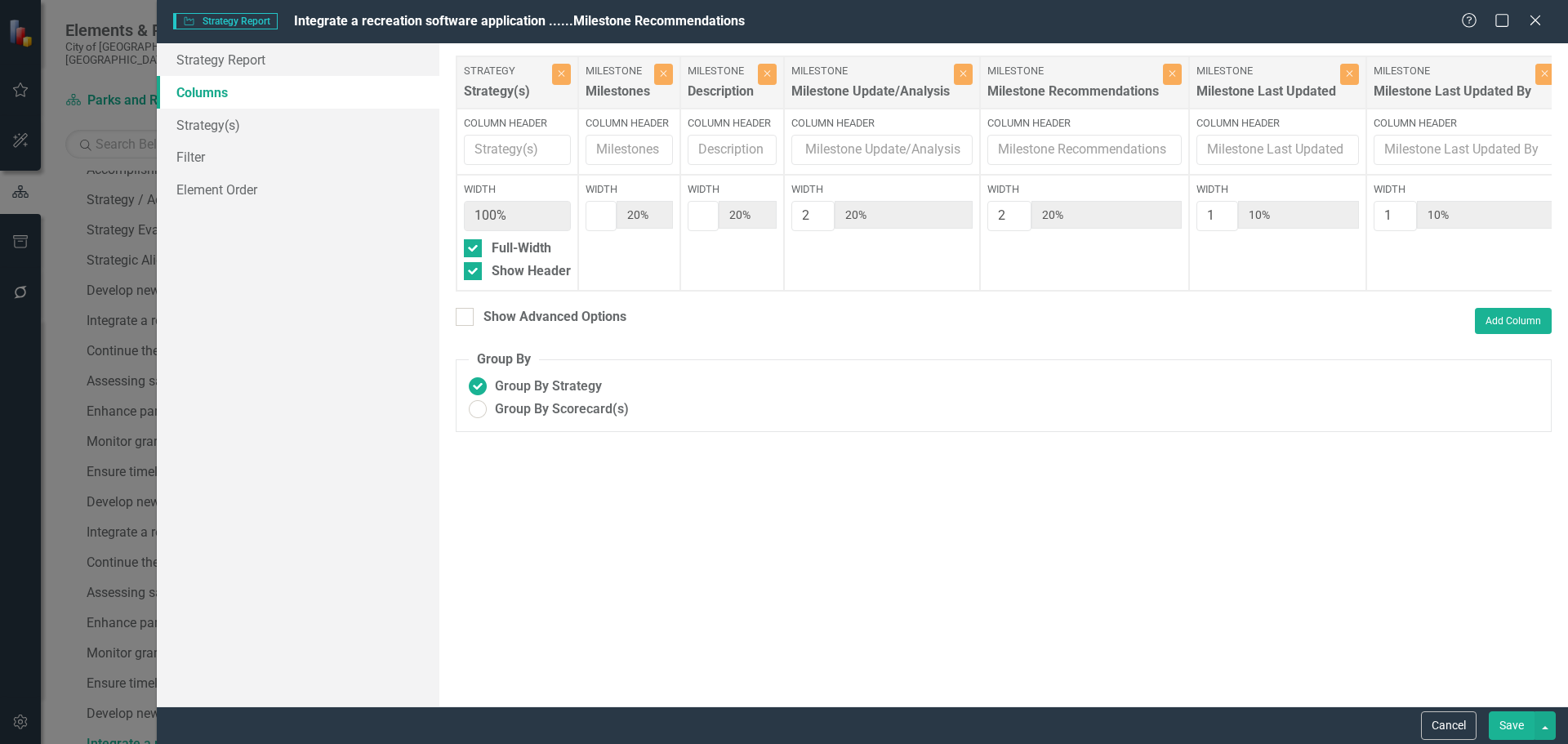
click at [1518, 725] on button "Save" at bounding box center [1512, 726] width 45 height 29
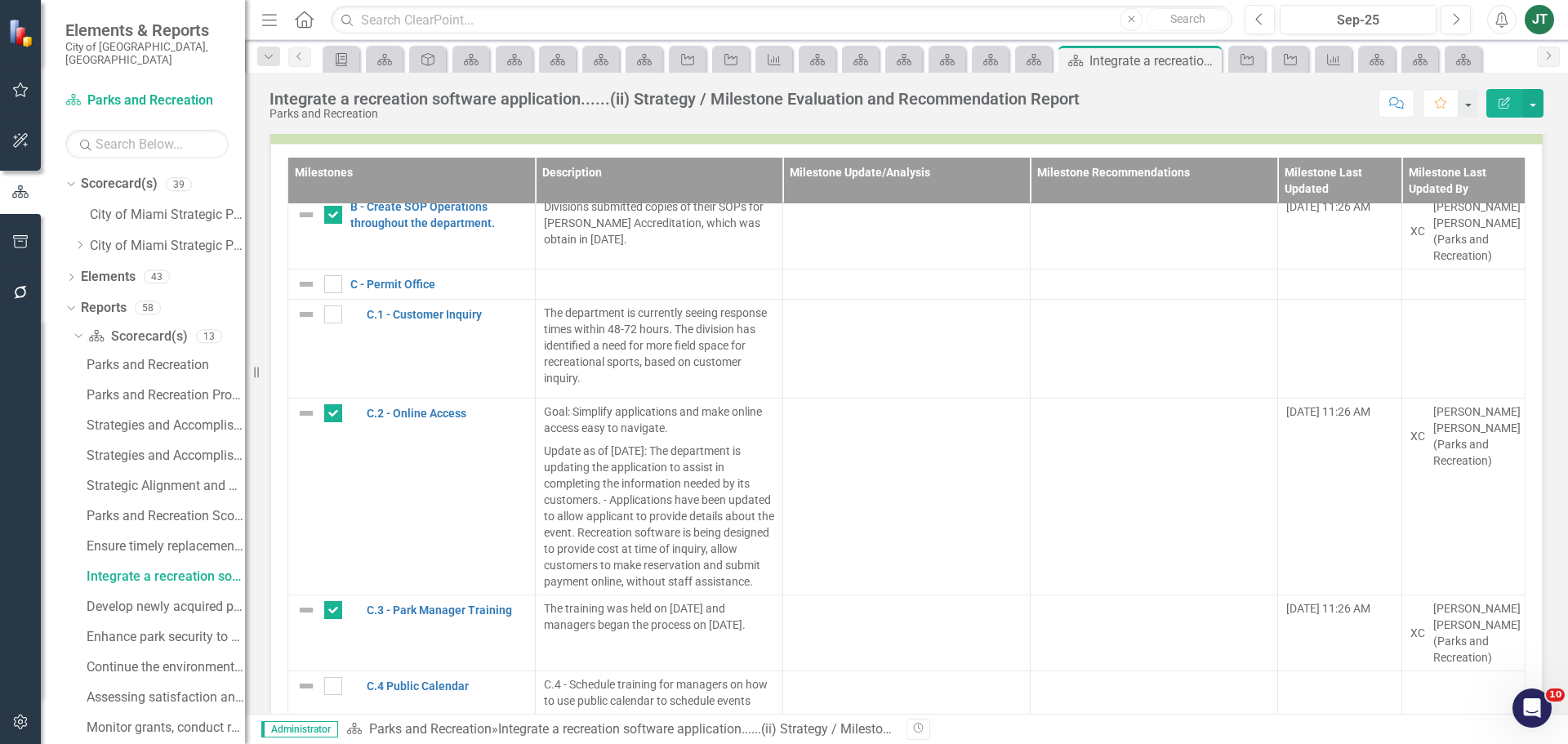
scroll to position [883, 0]
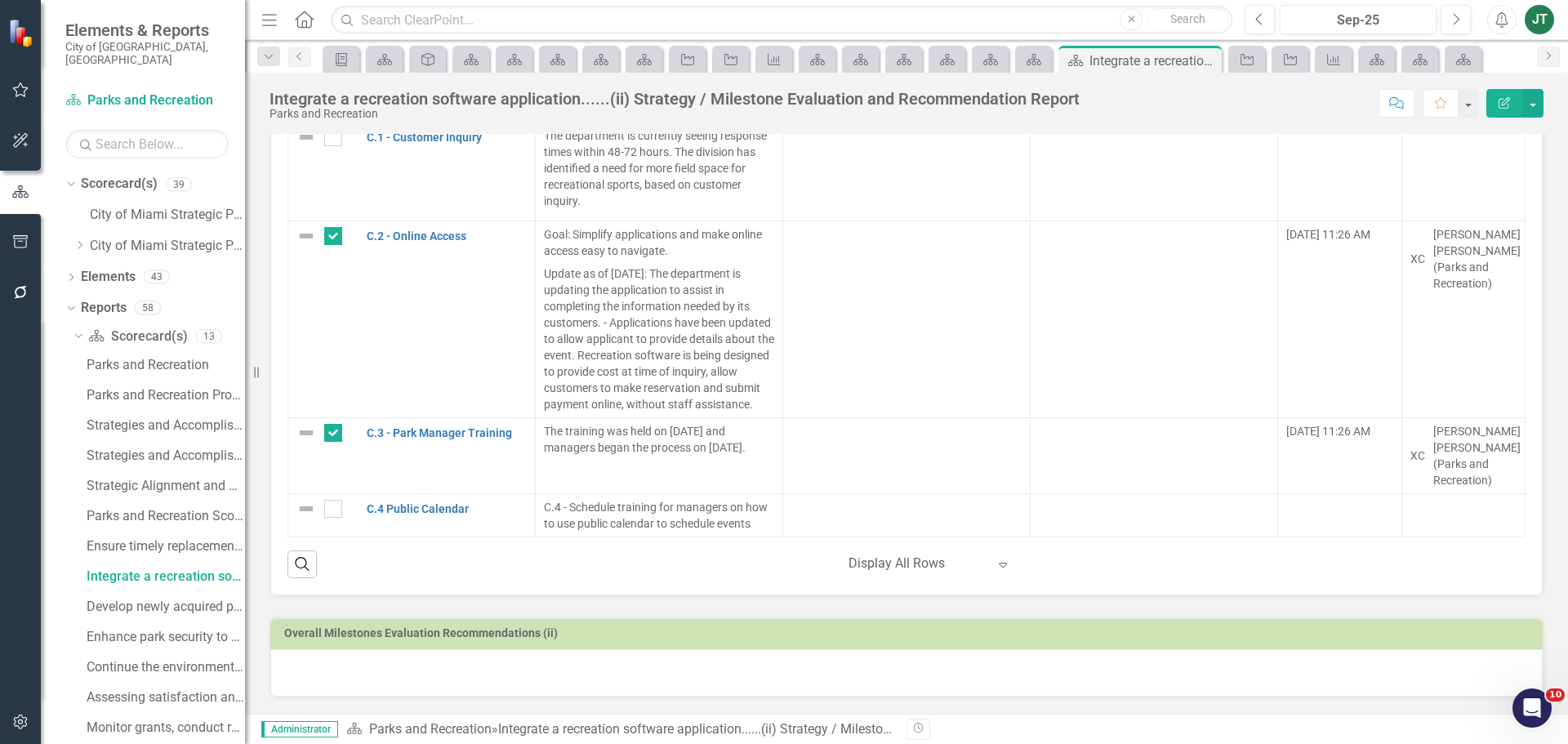
click at [460, 681] on div at bounding box center [906, 672] width 1273 height 47
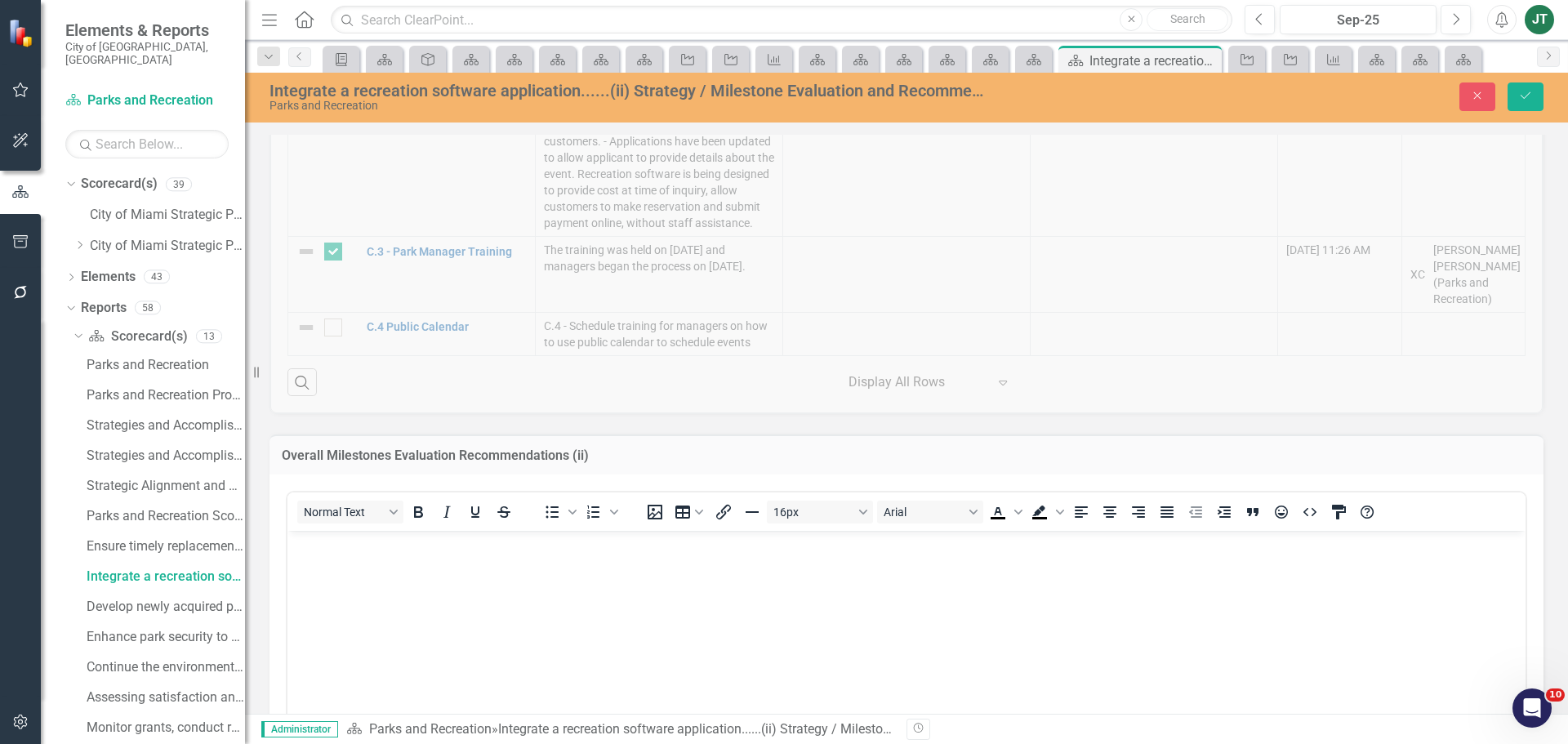
scroll to position [1210, 0]
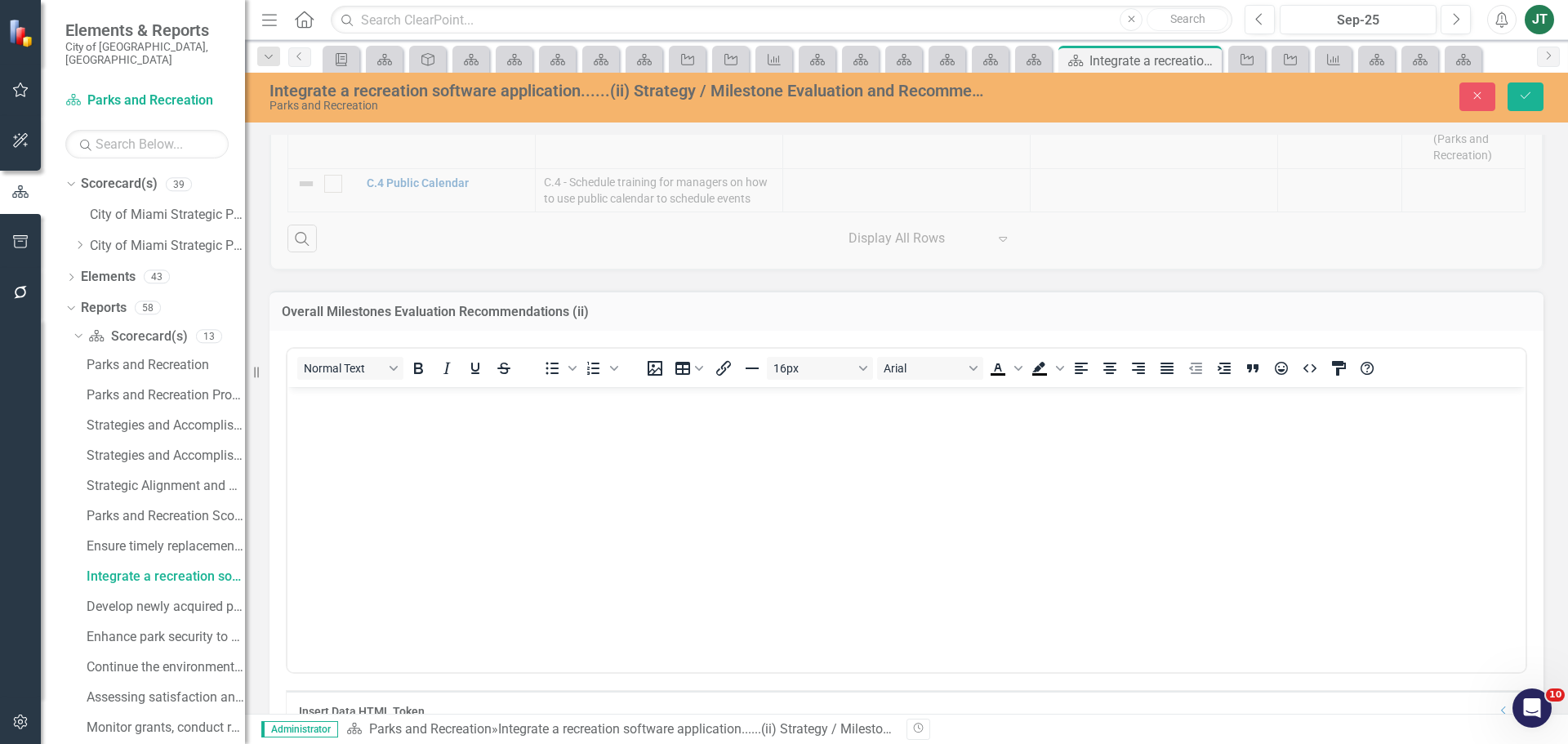
click at [383, 444] on body "Rich Text Area. Press ALT-0 for help." at bounding box center [906, 508] width 1238 height 245
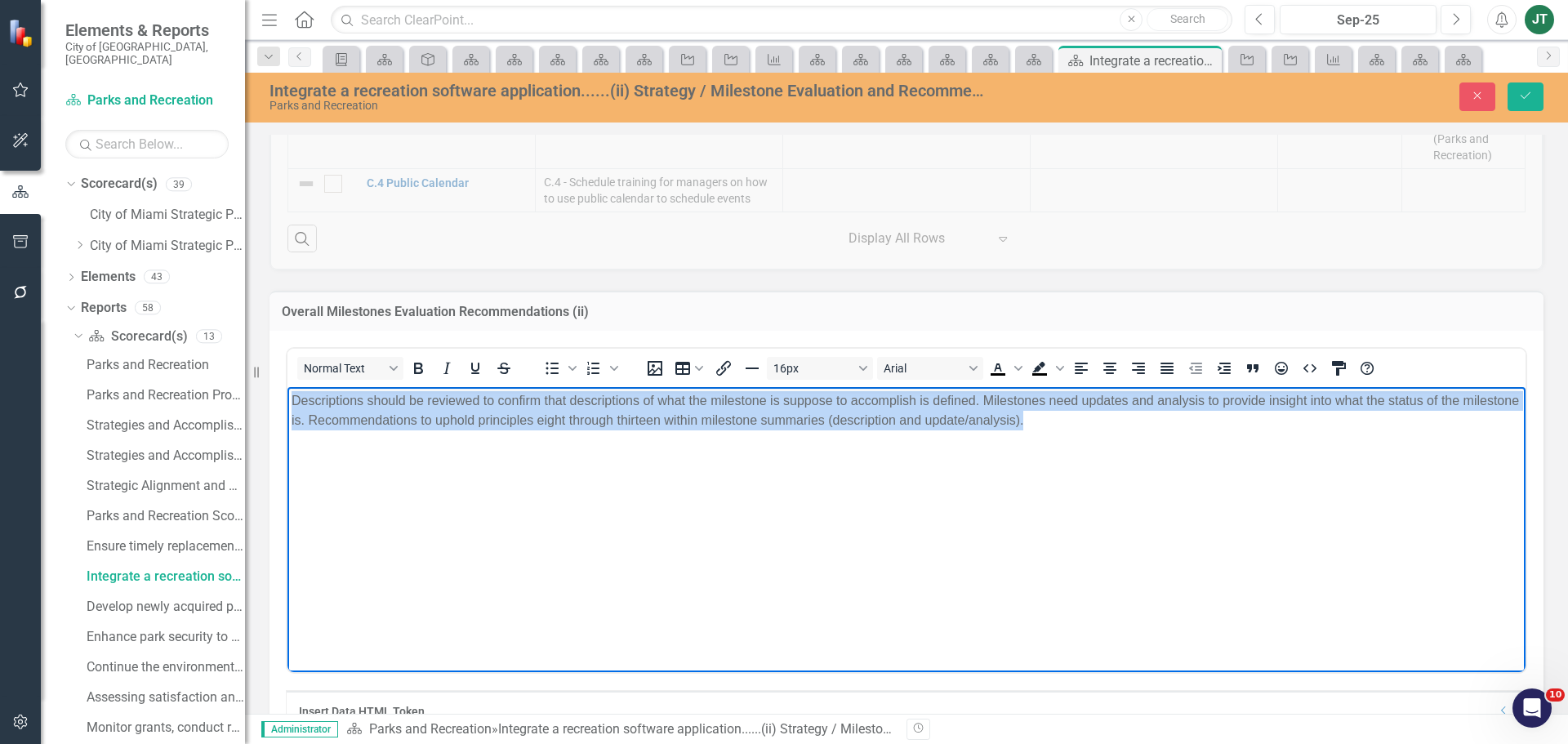
drag, startPoint x: 1194, startPoint y: 456, endPoint x: 153, endPoint y: 343, distance: 1047.1
click at [288, 386] on html "Descriptions should be reviewed to confirm that descriptions of what the milest…" at bounding box center [906, 508] width 1238 height 245
click at [1171, 371] on icon "Justify" at bounding box center [1168, 368] width 13 height 11
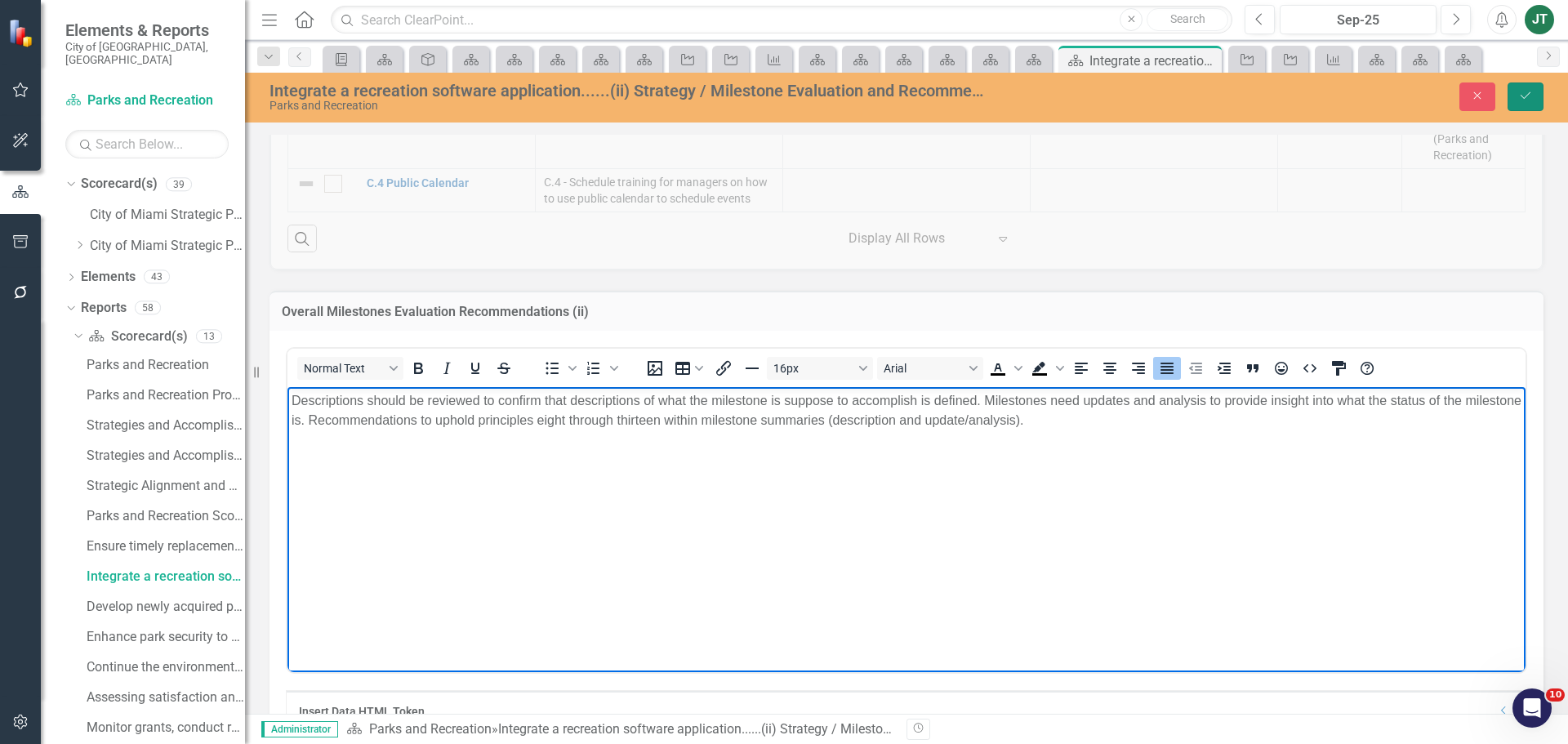
click at [1525, 93] on icon "Save" at bounding box center [1525, 95] width 15 height 11
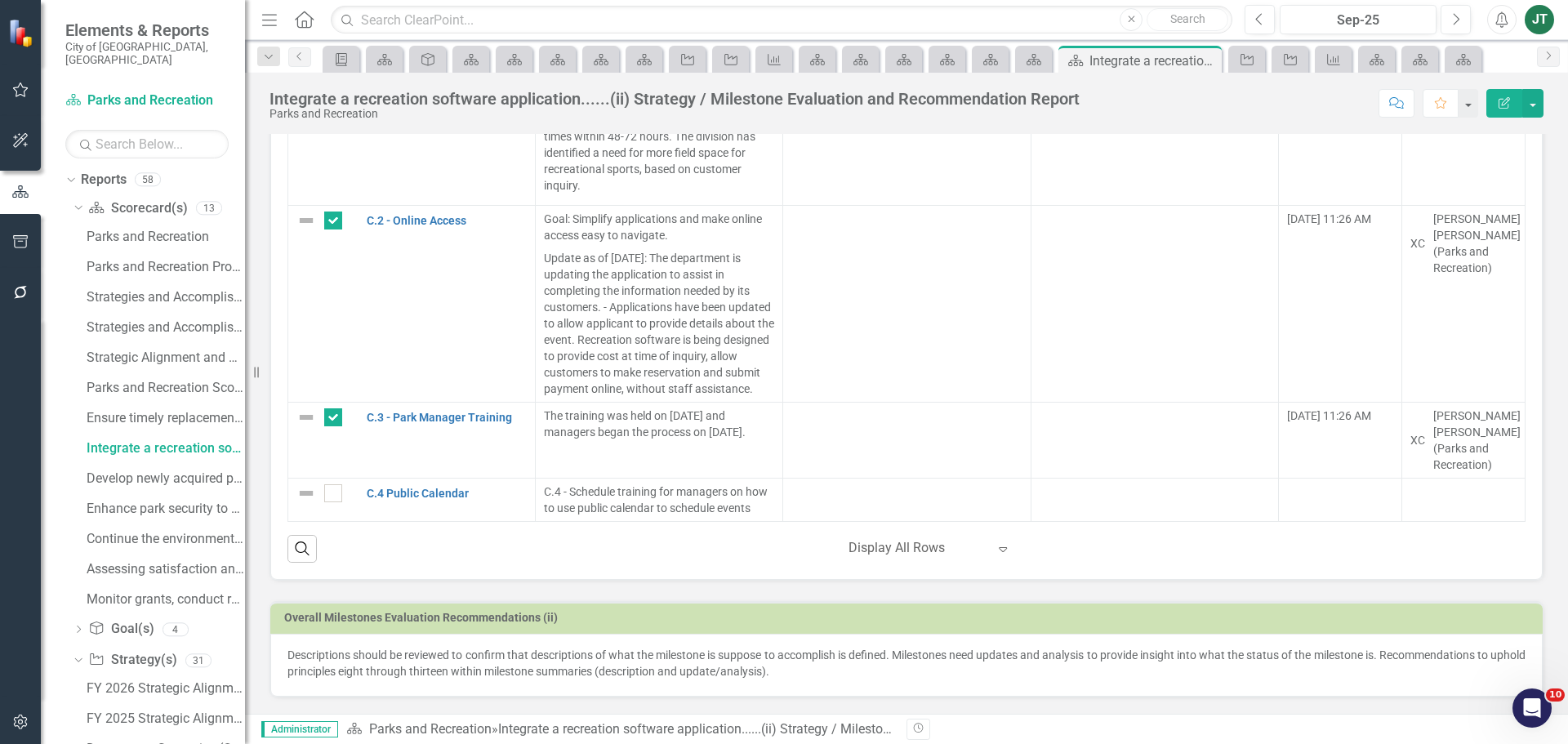
scroll to position [81, 0]
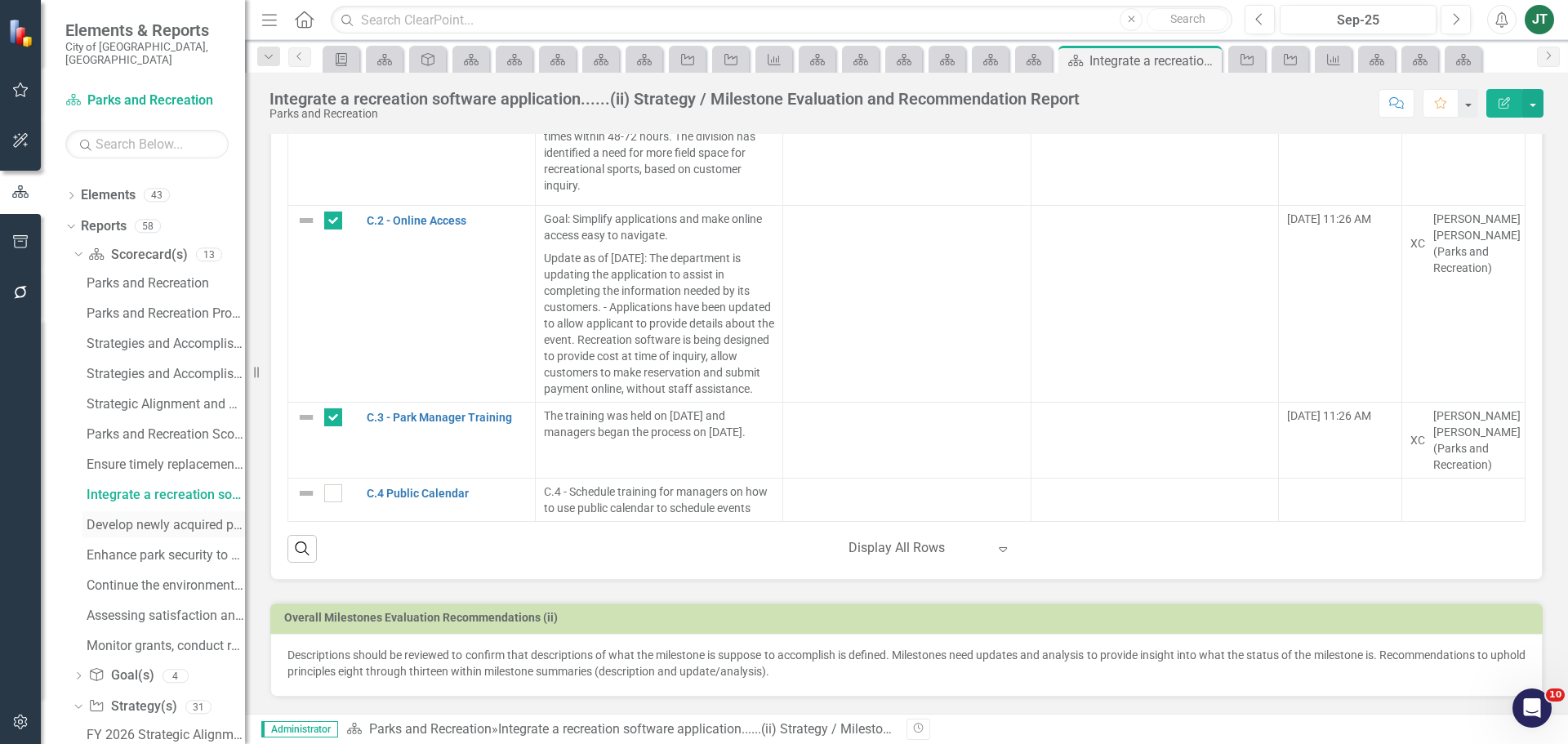
click at [145, 518] on div "Develop newly acquired park properties....(iii) Strategy / Milestone Evaluation…" at bounding box center [165, 525] width 158 height 15
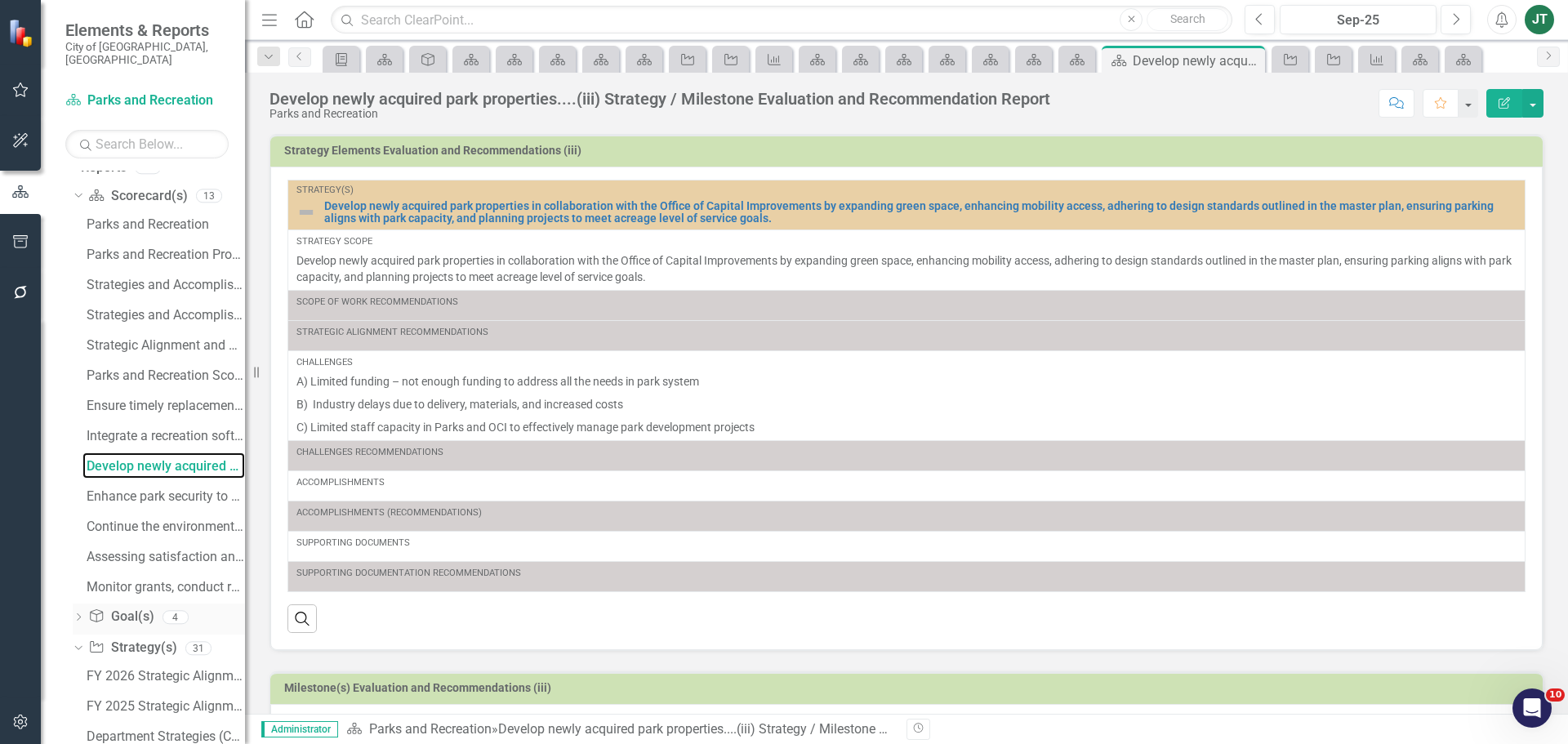
scroll to position [164, 0]
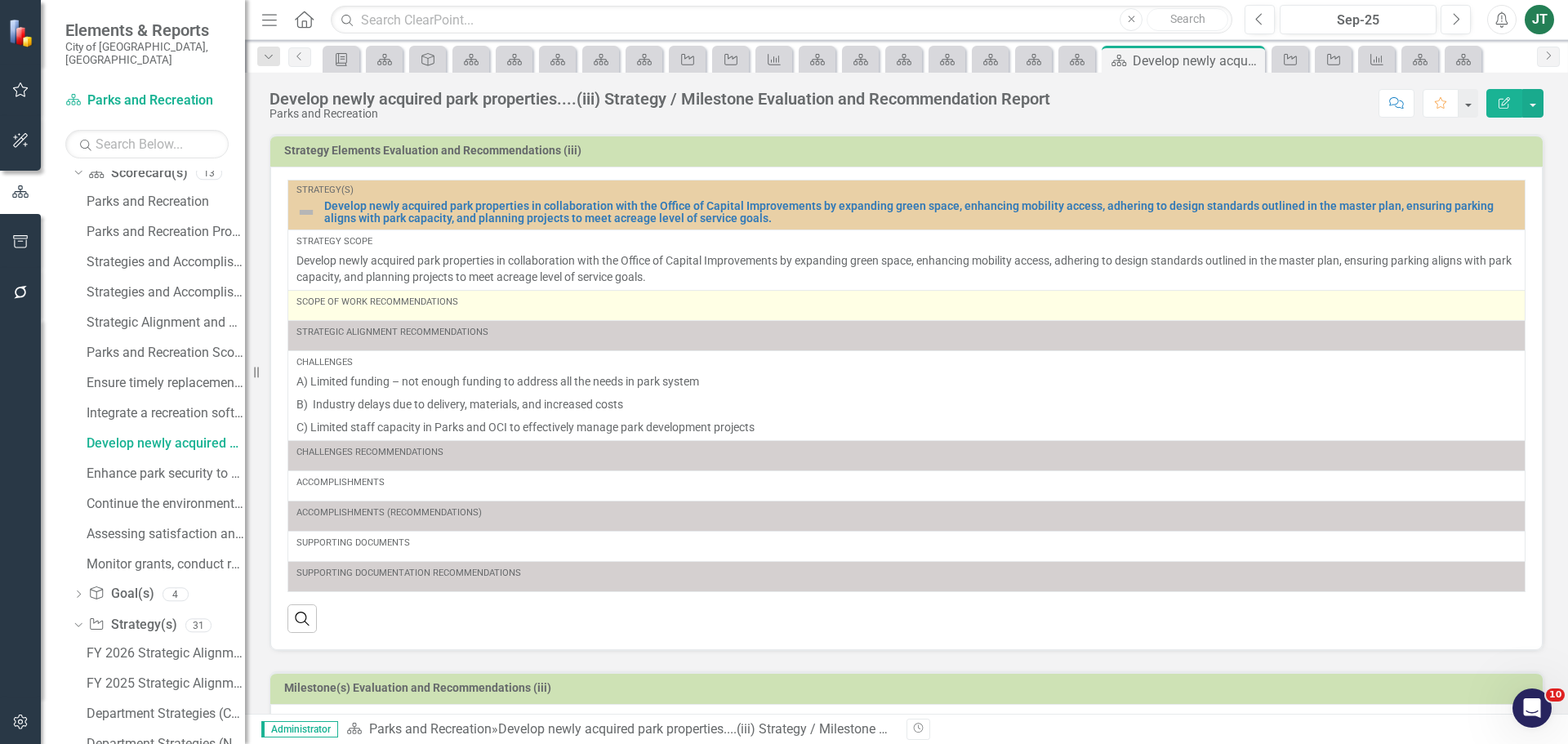
click at [435, 309] on div "Scope of Work Recommendations" at bounding box center [907, 302] width 1220 height 13
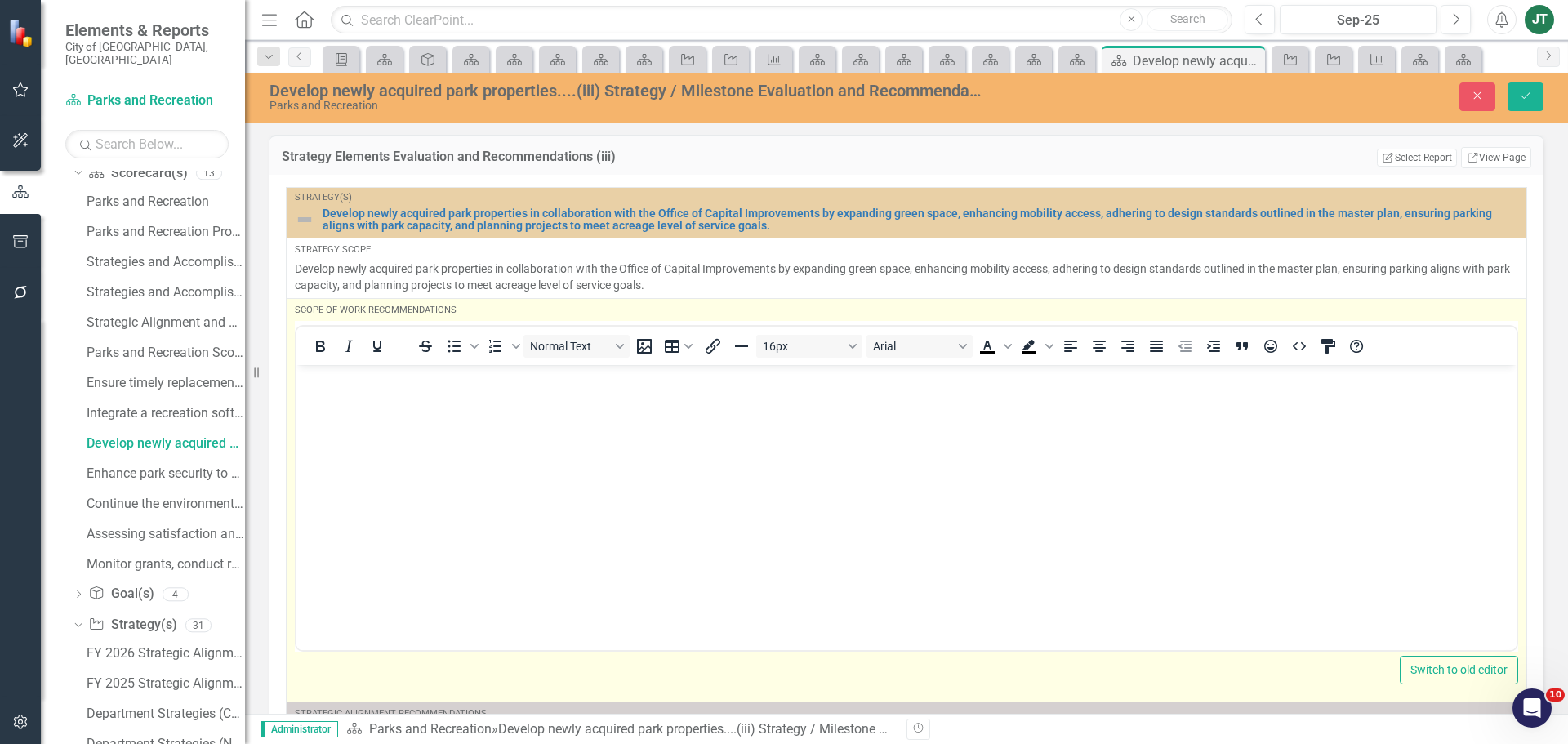
scroll to position [0, 0]
drag, startPoint x: 319, startPoint y: 394, endPoint x: 323, endPoint y: 378, distance: 16.5
click at [319, 391] on body "Rich Text Area. Press ALT-0 for help." at bounding box center [907, 486] width 1220 height 245
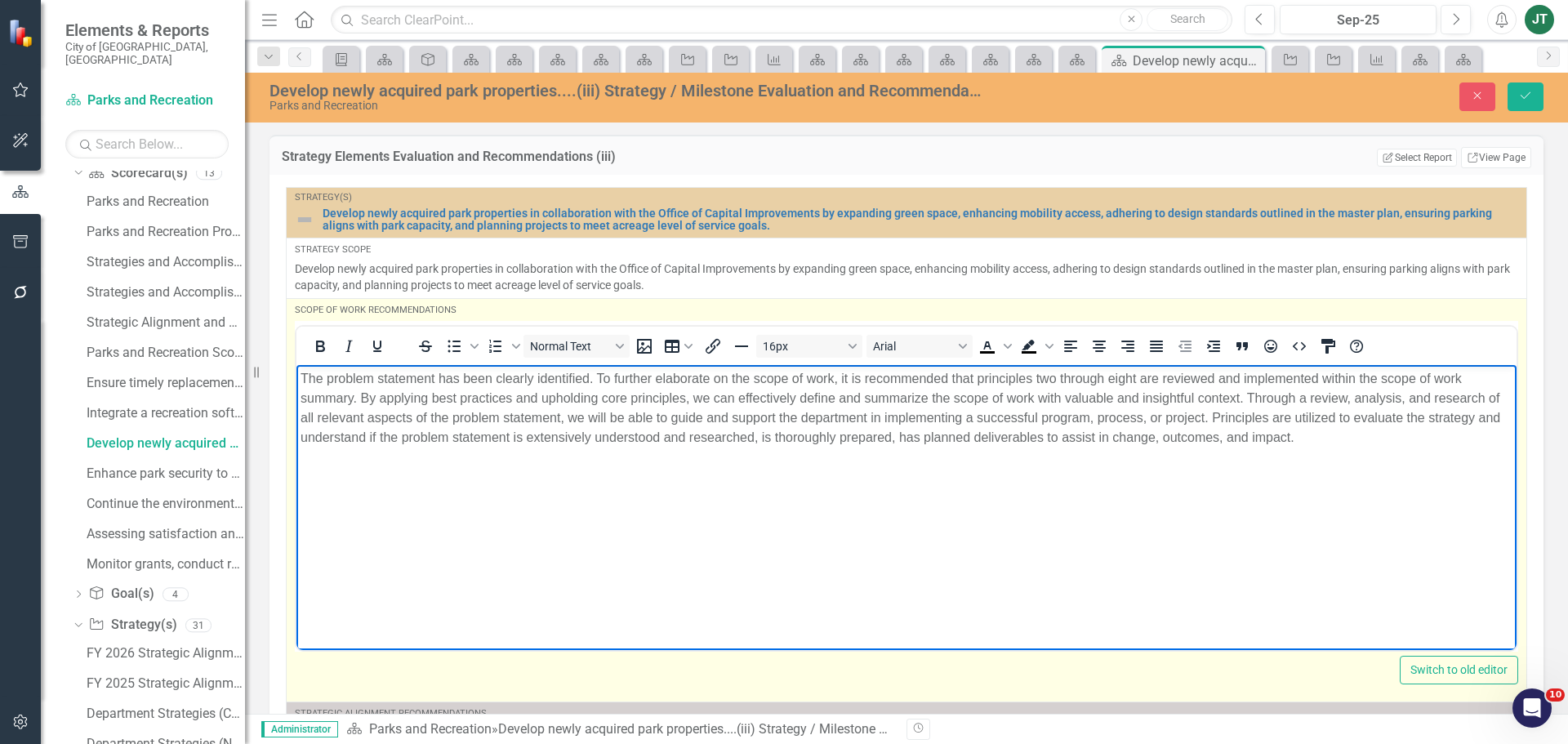
drag, startPoint x: 676, startPoint y: 445, endPoint x: 684, endPoint y: 445, distance: 8.0
click at [678, 445] on p "The problem statement has been clearly identified. To further elaborate on the …" at bounding box center [906, 407] width 1212 height 79
drag, startPoint x: 1348, startPoint y: 486, endPoint x: 1463, endPoint y: 463, distance: 117.3
click at [1353, 486] on body "The problem statement has been clearly identified. To further elaborate on the …" at bounding box center [907, 486] width 1220 height 245
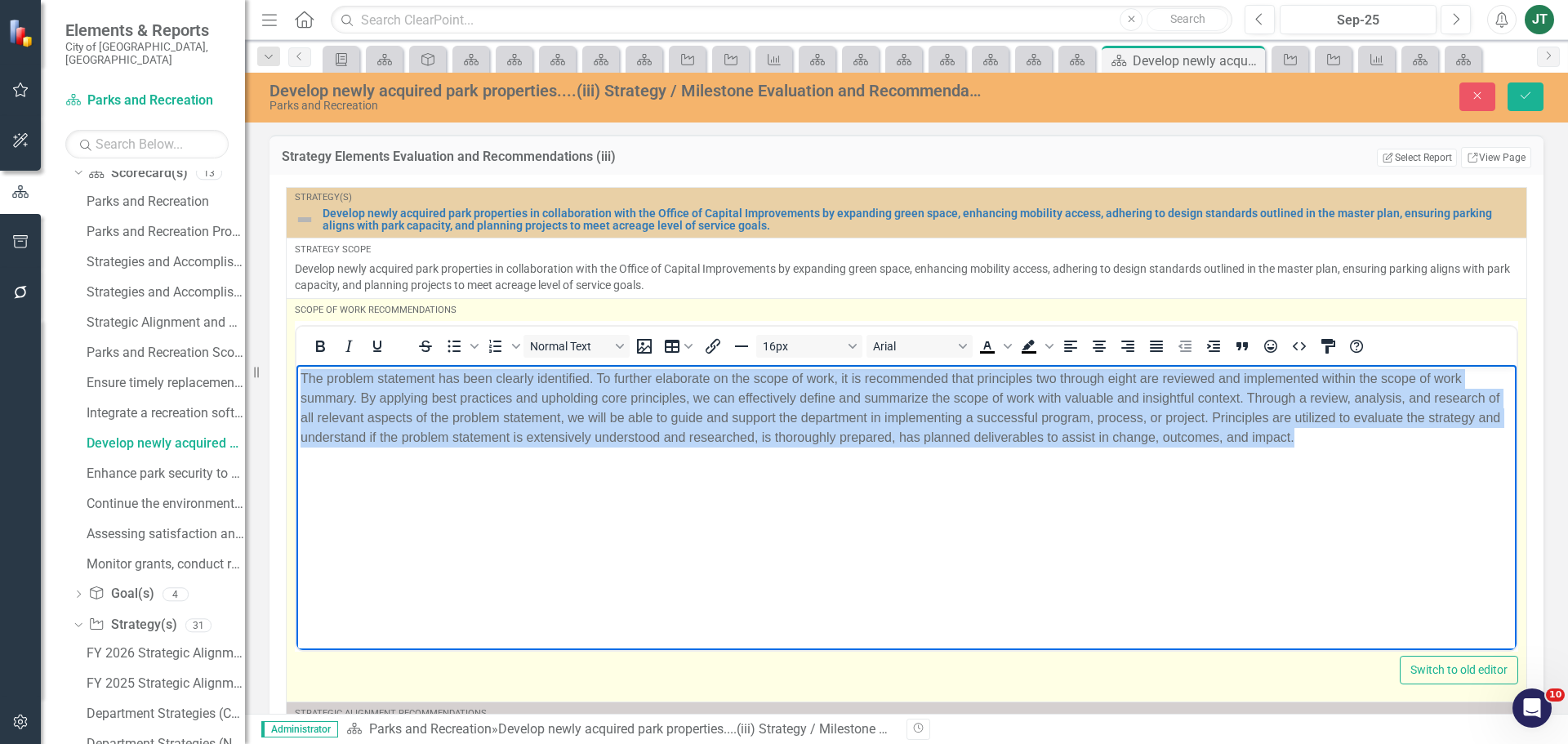
drag, startPoint x: 1479, startPoint y: 461, endPoint x: 0, endPoint y: 291, distance: 1488.7
click at [297, 364] on html "The problem statement has been clearly identified. To further elaborate on the …" at bounding box center [907, 486] width 1220 height 245
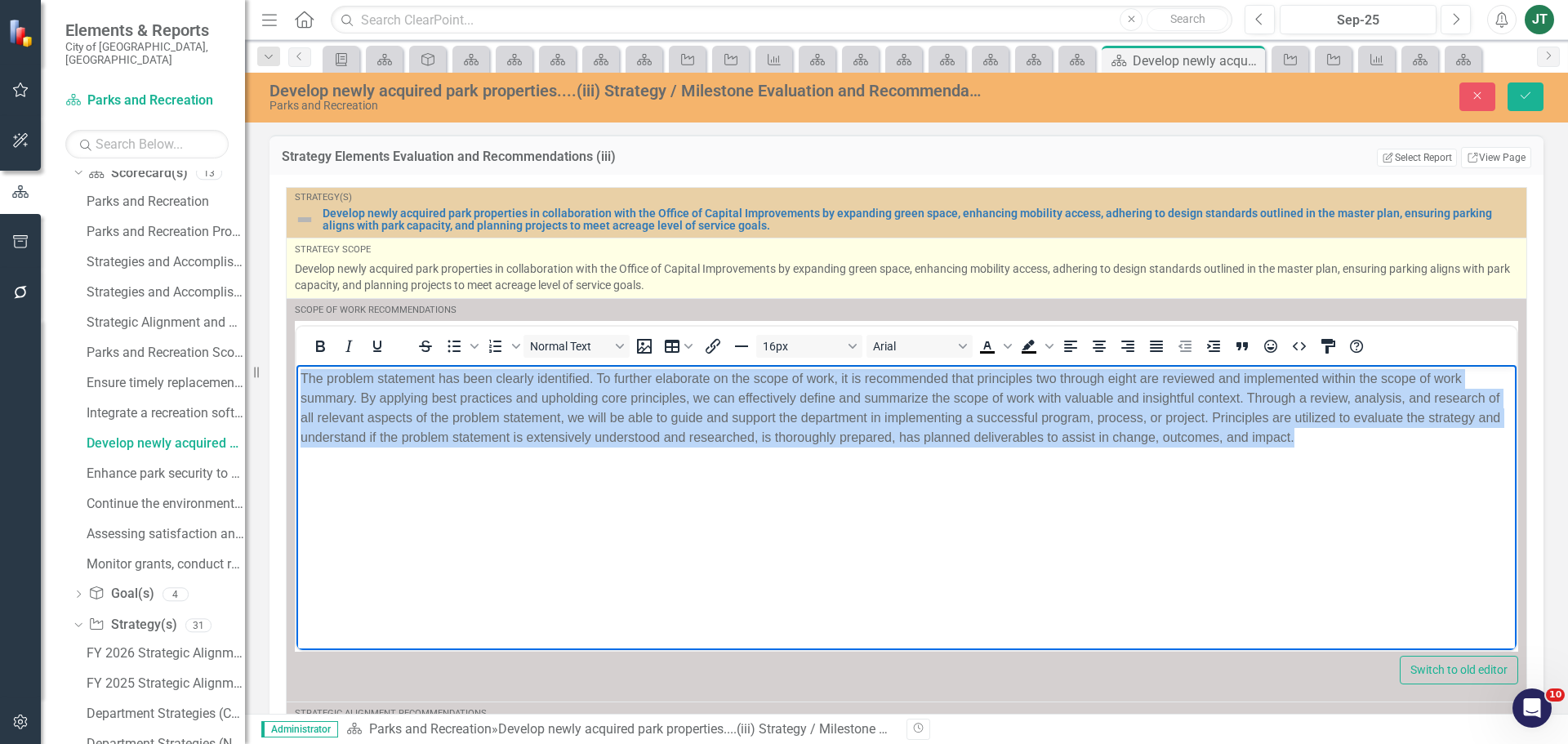
drag, startPoint x: 1161, startPoint y: 347, endPoint x: 1286, endPoint y: 278, distance: 142.8
click at [1161, 346] on icon "Justify" at bounding box center [1156, 346] width 19 height 19
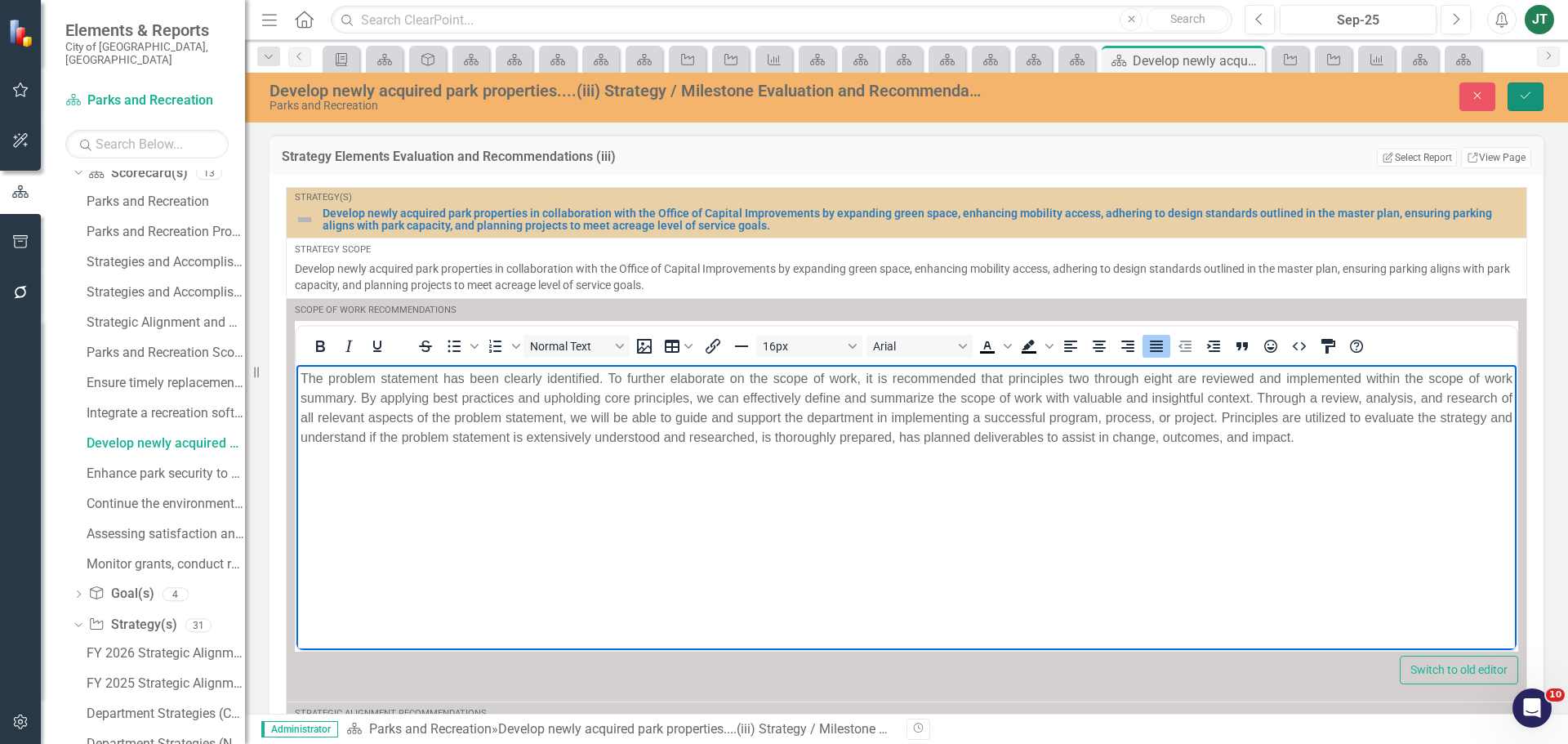
click at [1525, 97] on icon "Save" at bounding box center [1525, 95] width 15 height 11
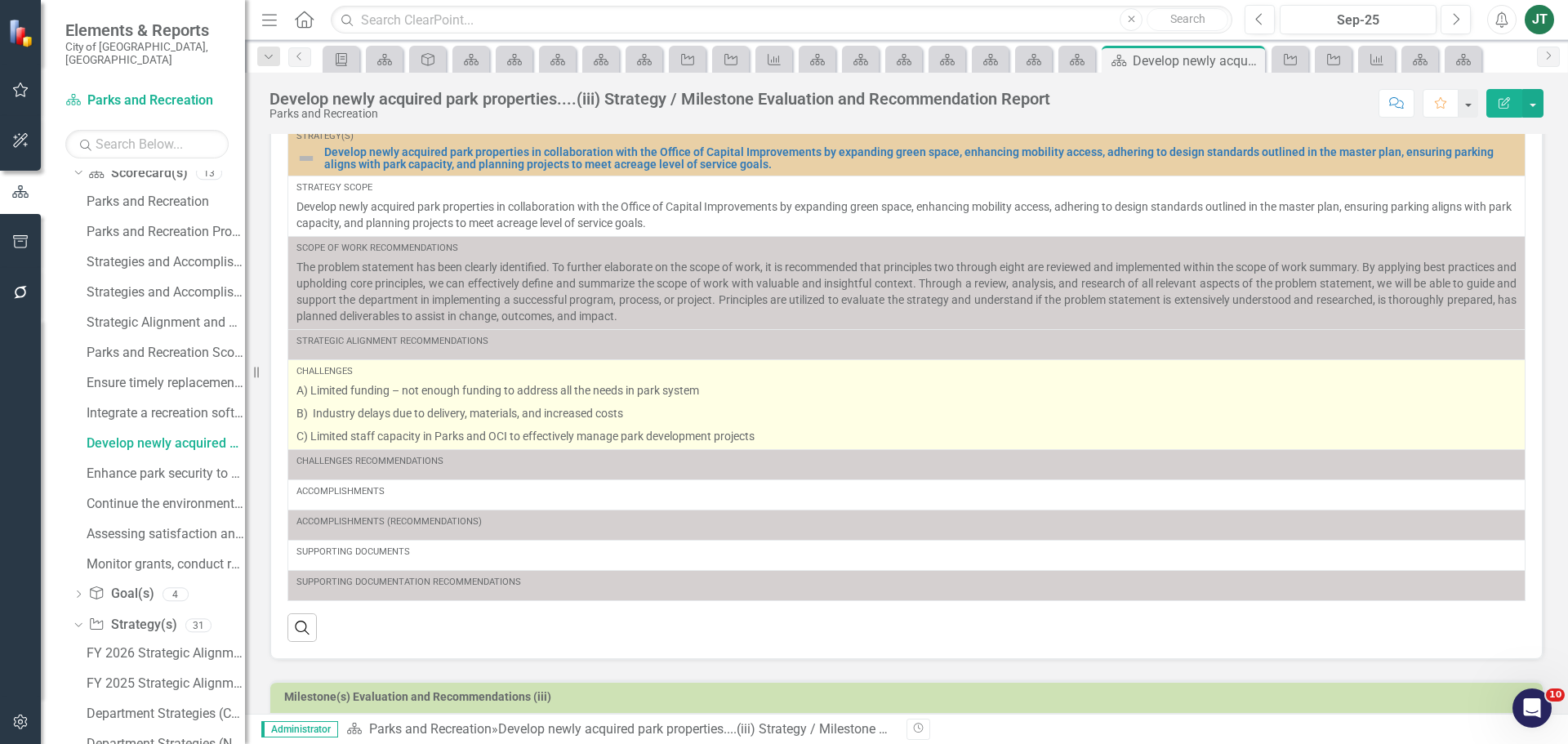
scroll to position [81, 0]
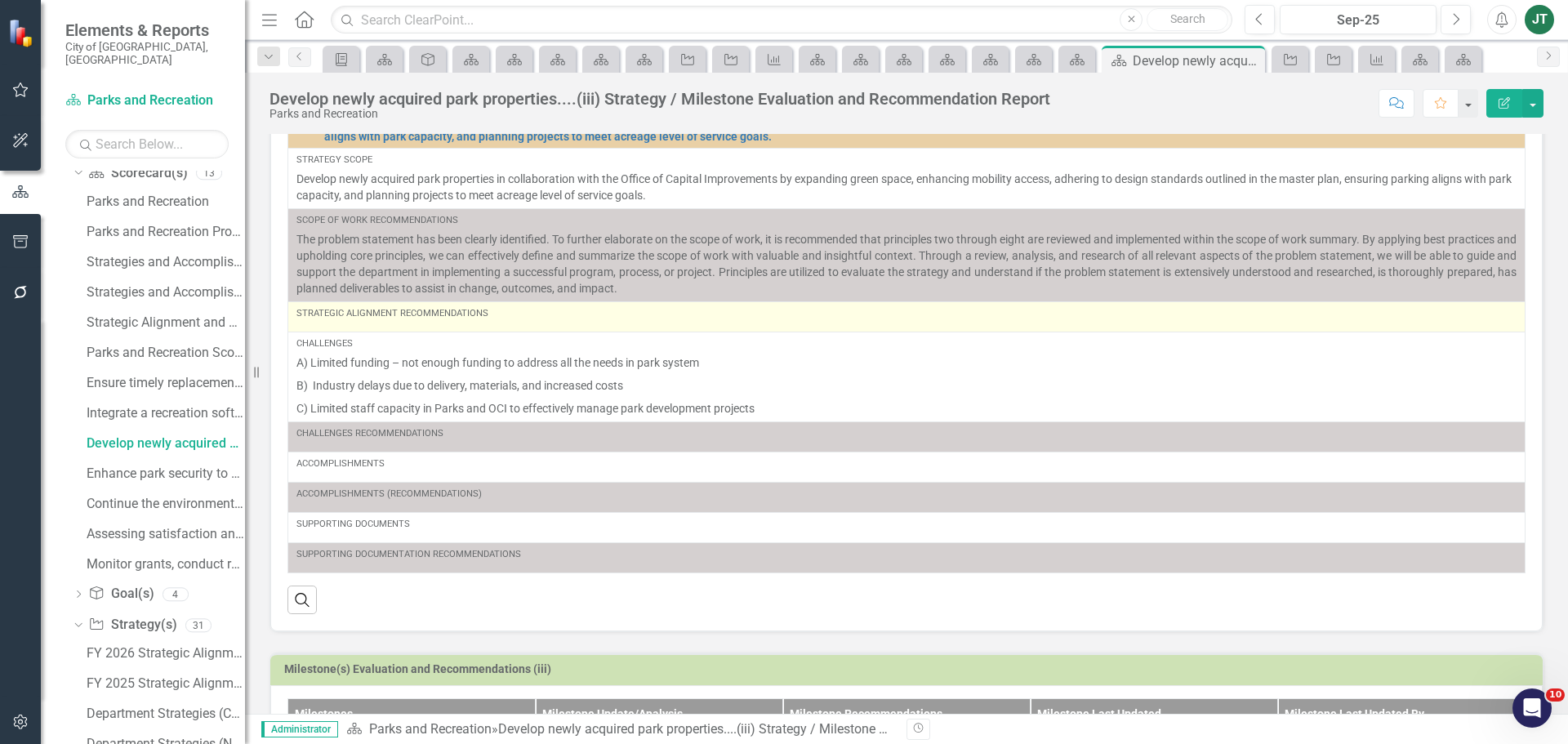
click at [410, 329] on td "Strategic Alignment Recommendations" at bounding box center [907, 317] width 1238 height 30
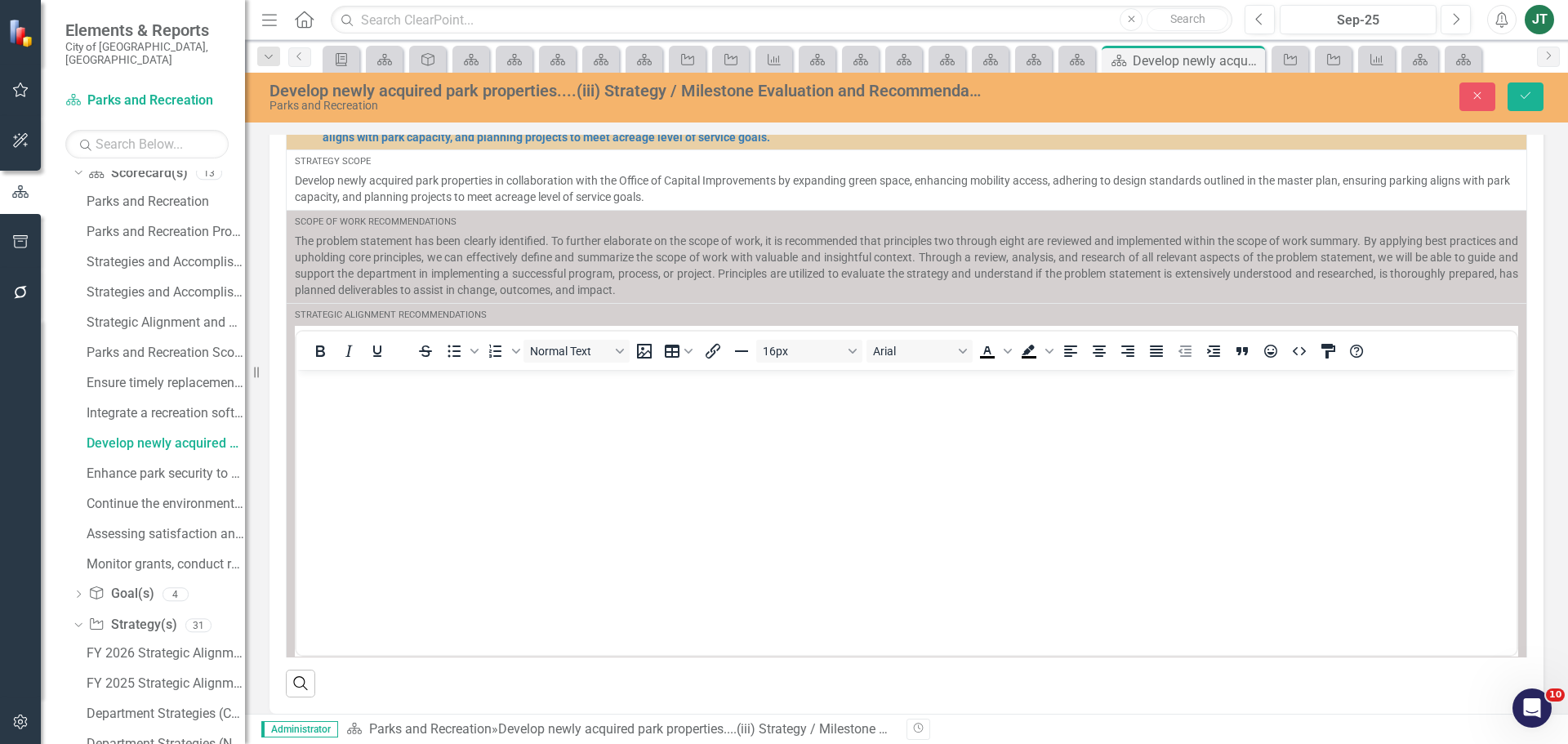
scroll to position [0, 0]
click at [402, 447] on body "Rich Text Area. Press ALT-0 for help." at bounding box center [907, 491] width 1220 height 245
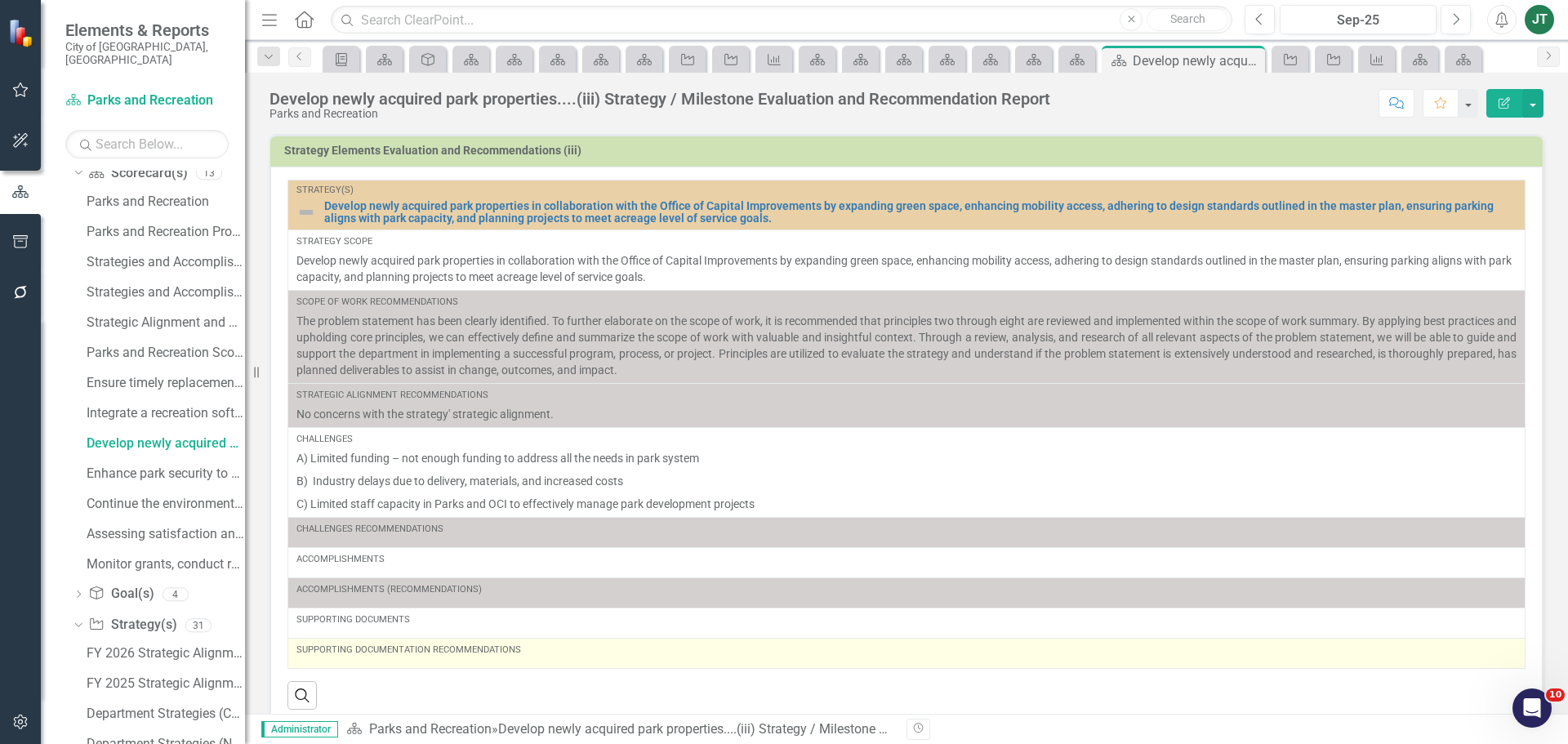
scroll to position [164, 0]
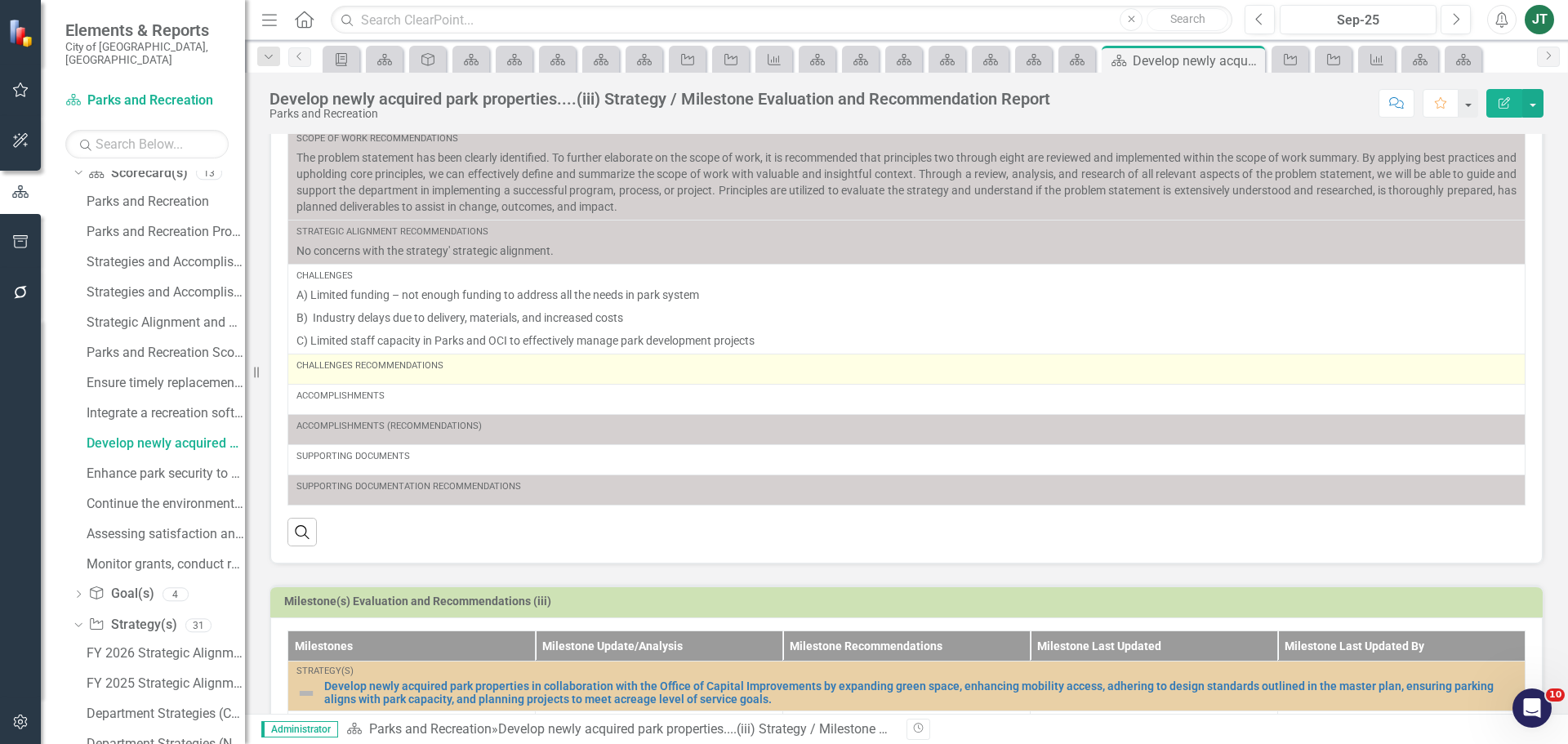
click at [446, 379] on div "Challenges Recommendations" at bounding box center [907, 369] width 1220 height 19
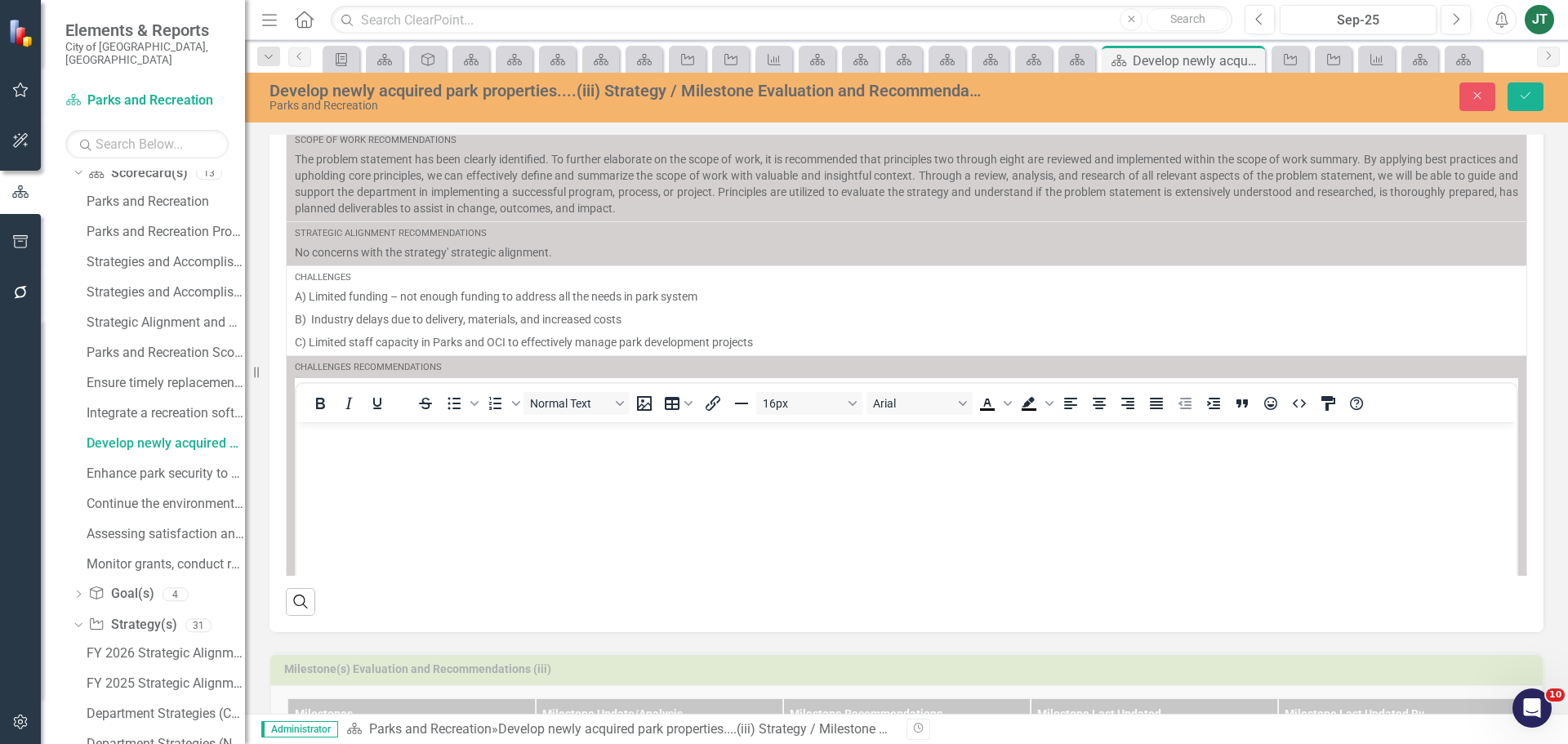
scroll to position [0, 0]
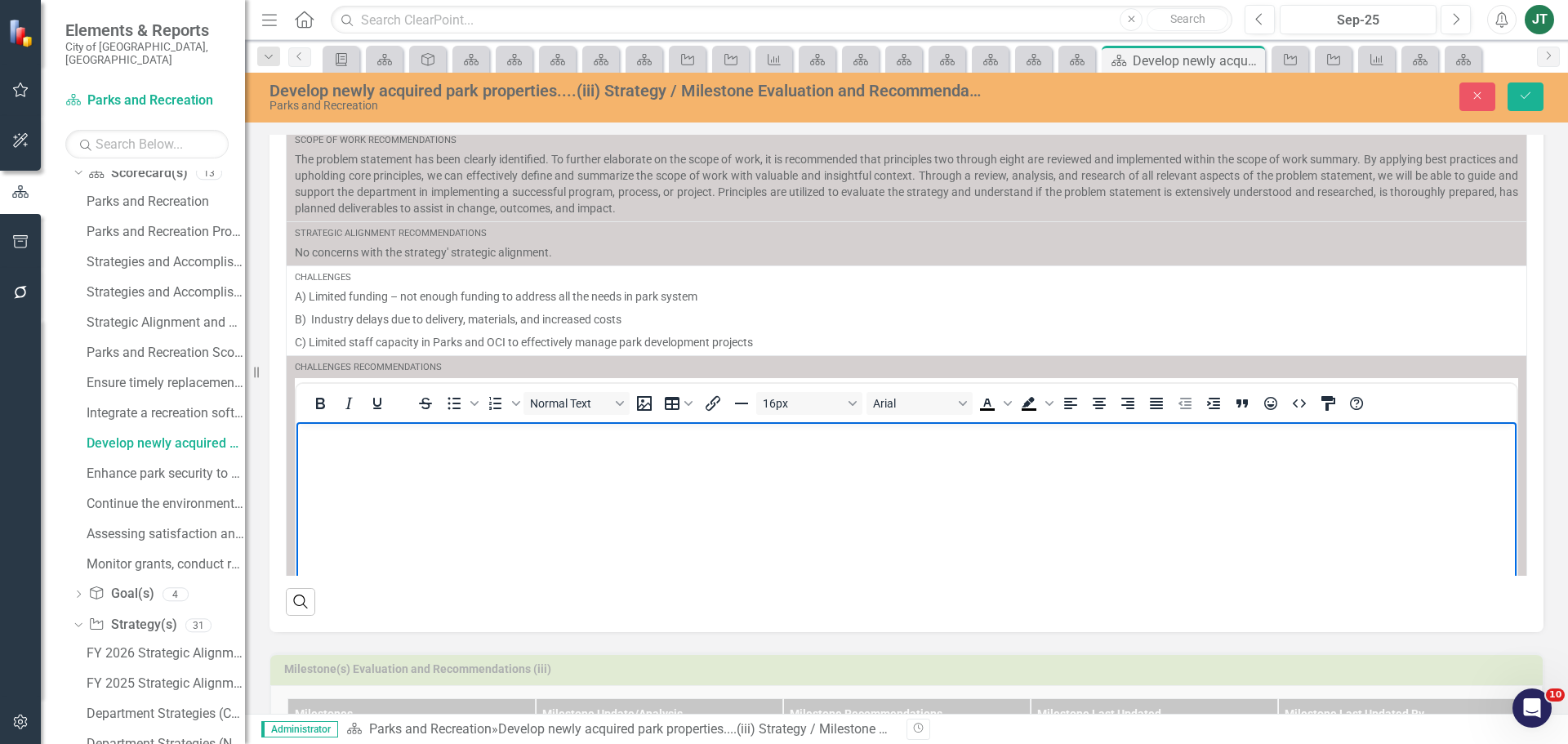
click at [374, 482] on body "Rich Text Area. Press ALT-0 for help." at bounding box center [907, 543] width 1220 height 245
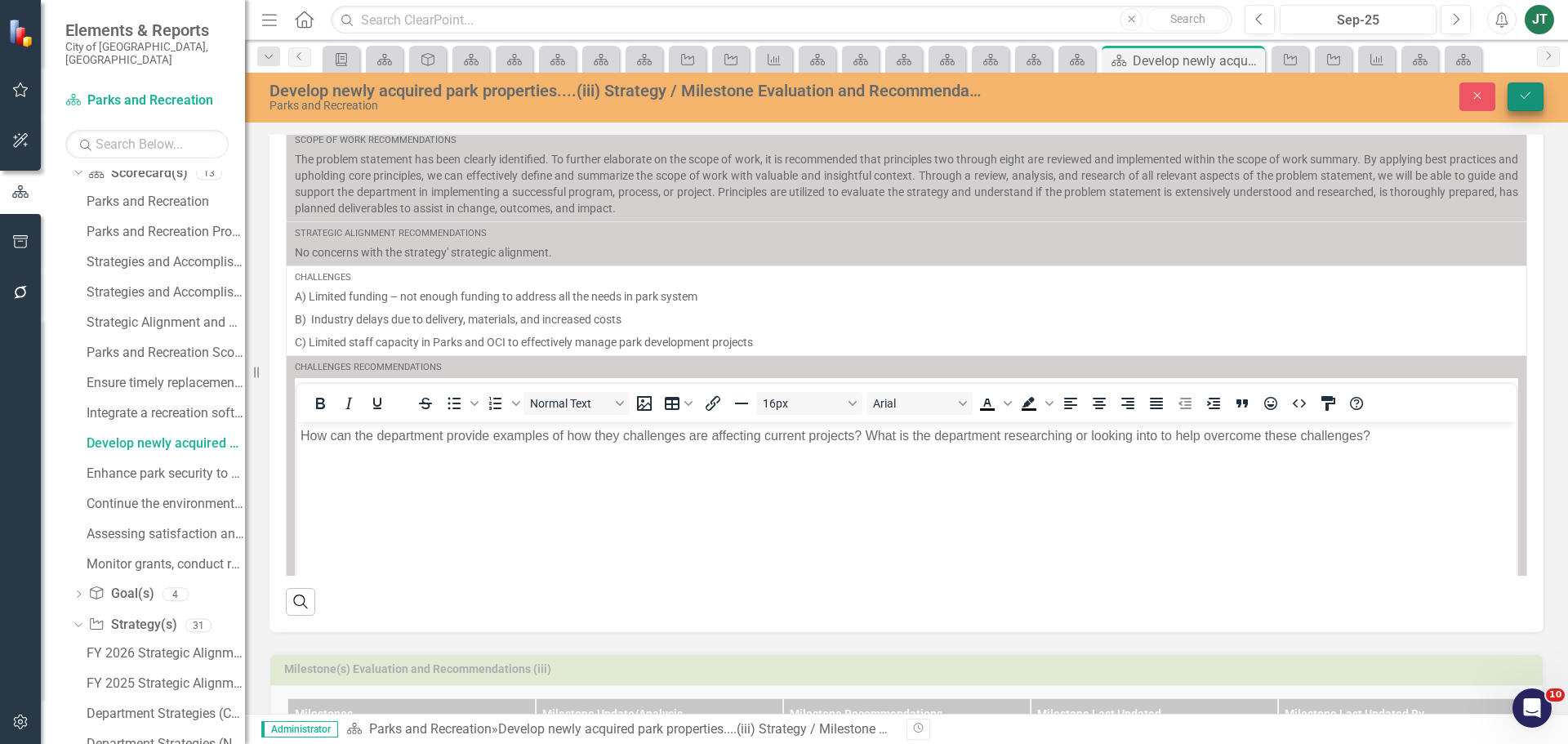
click at [1526, 88] on button "Save" at bounding box center [1525, 96] width 36 height 29
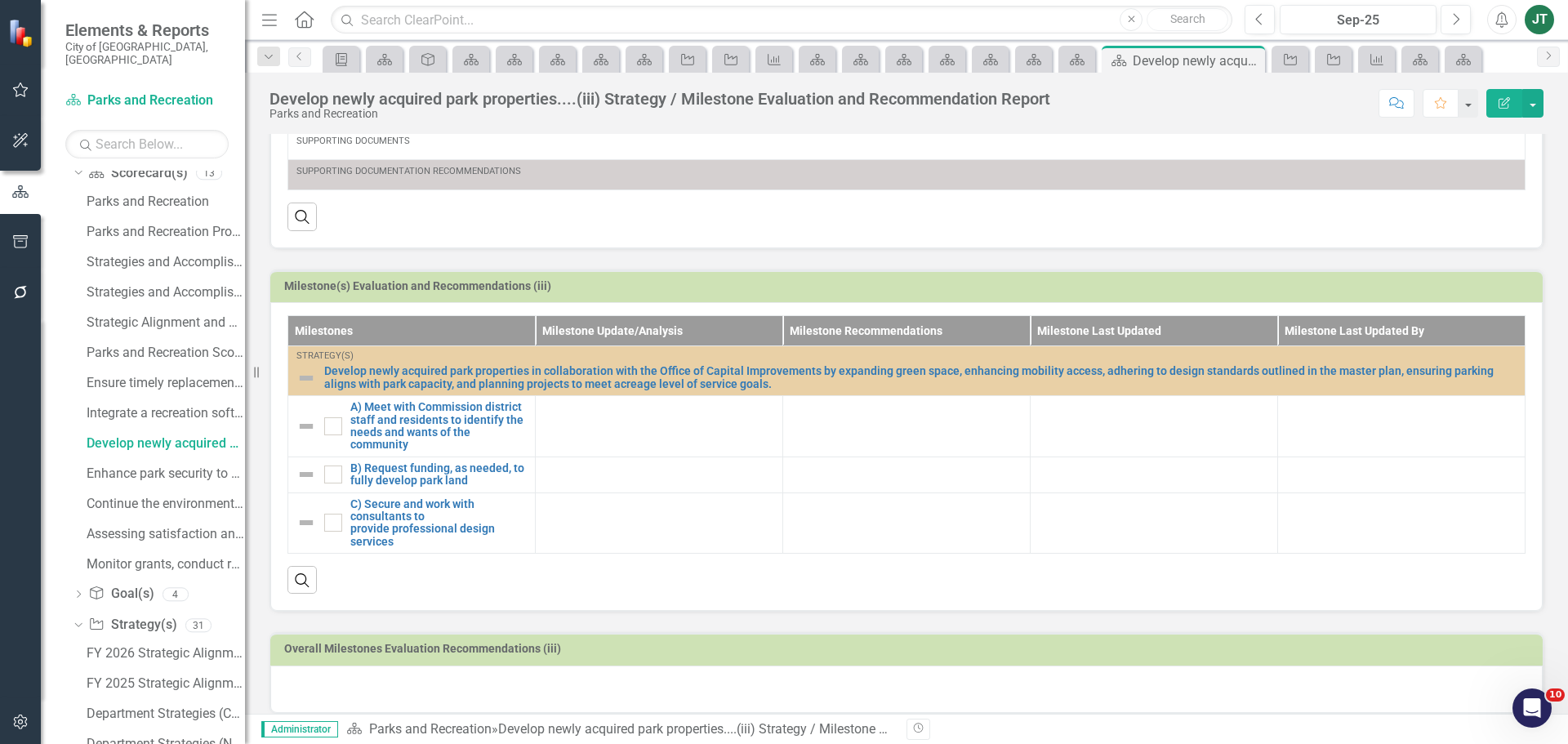
scroll to position [508, 0]
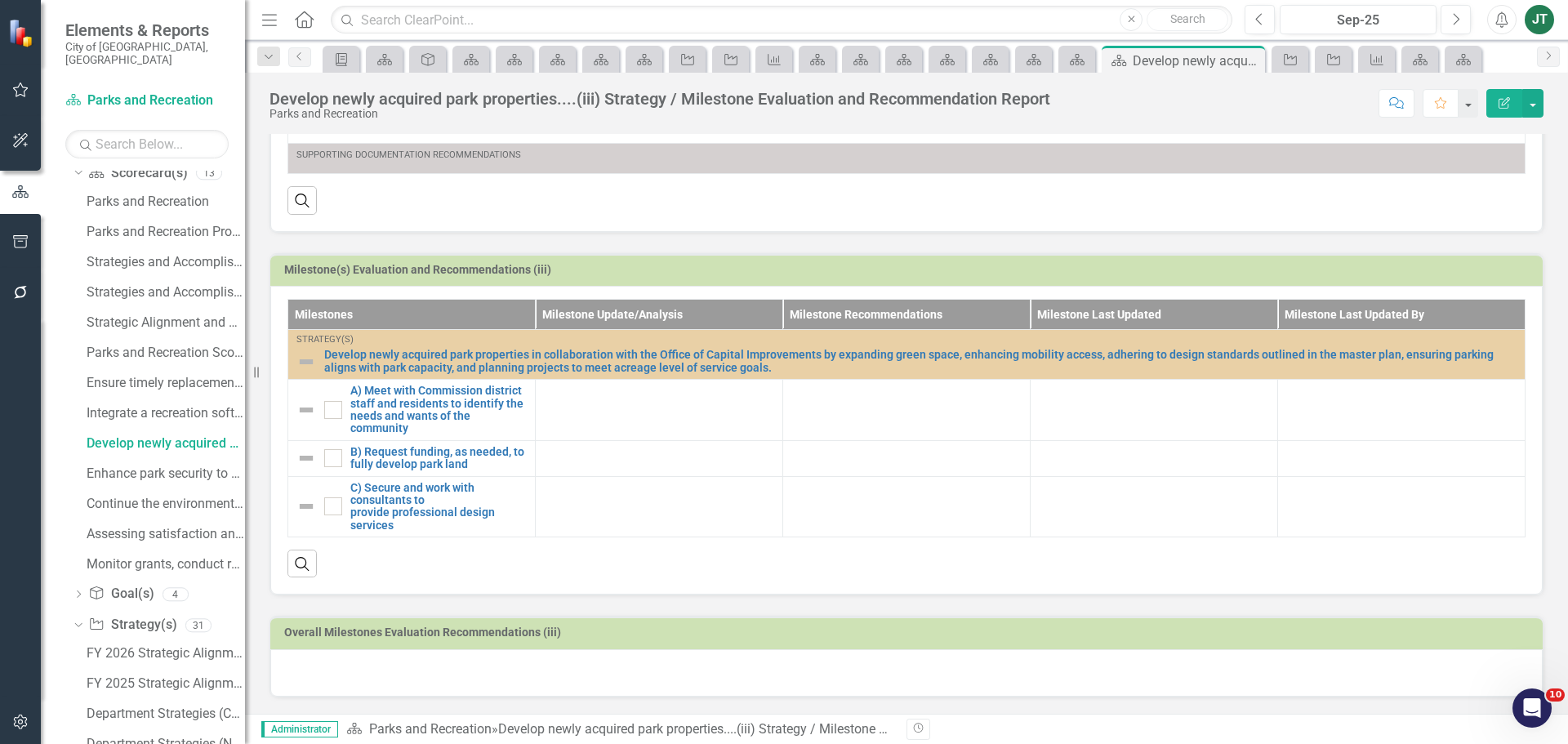
click at [345, 667] on div at bounding box center [906, 672] width 1273 height 47
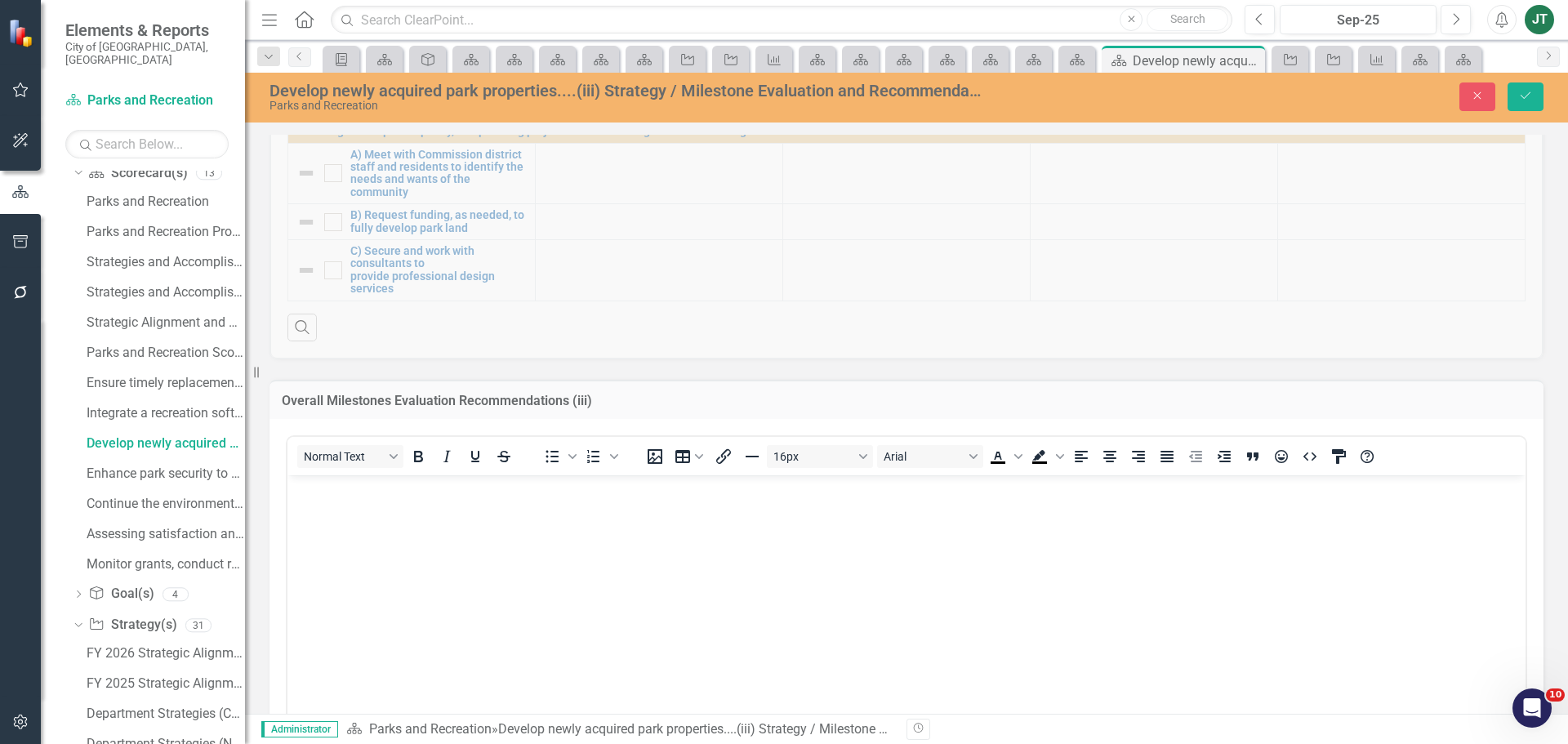
scroll to position [754, 0]
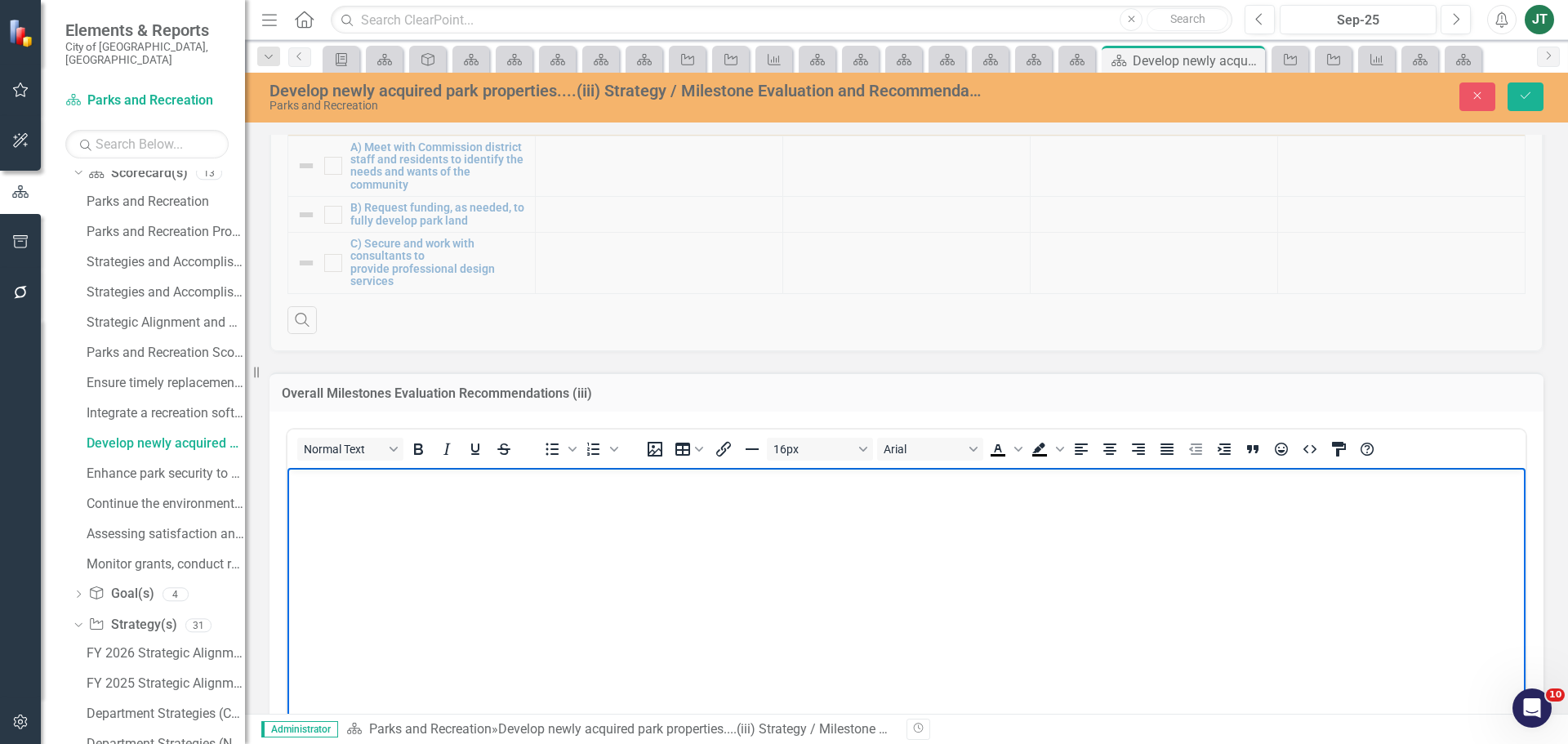
click at [409, 537] on body "Rich Text Area. Press ALT-0 for help." at bounding box center [906, 590] width 1238 height 245
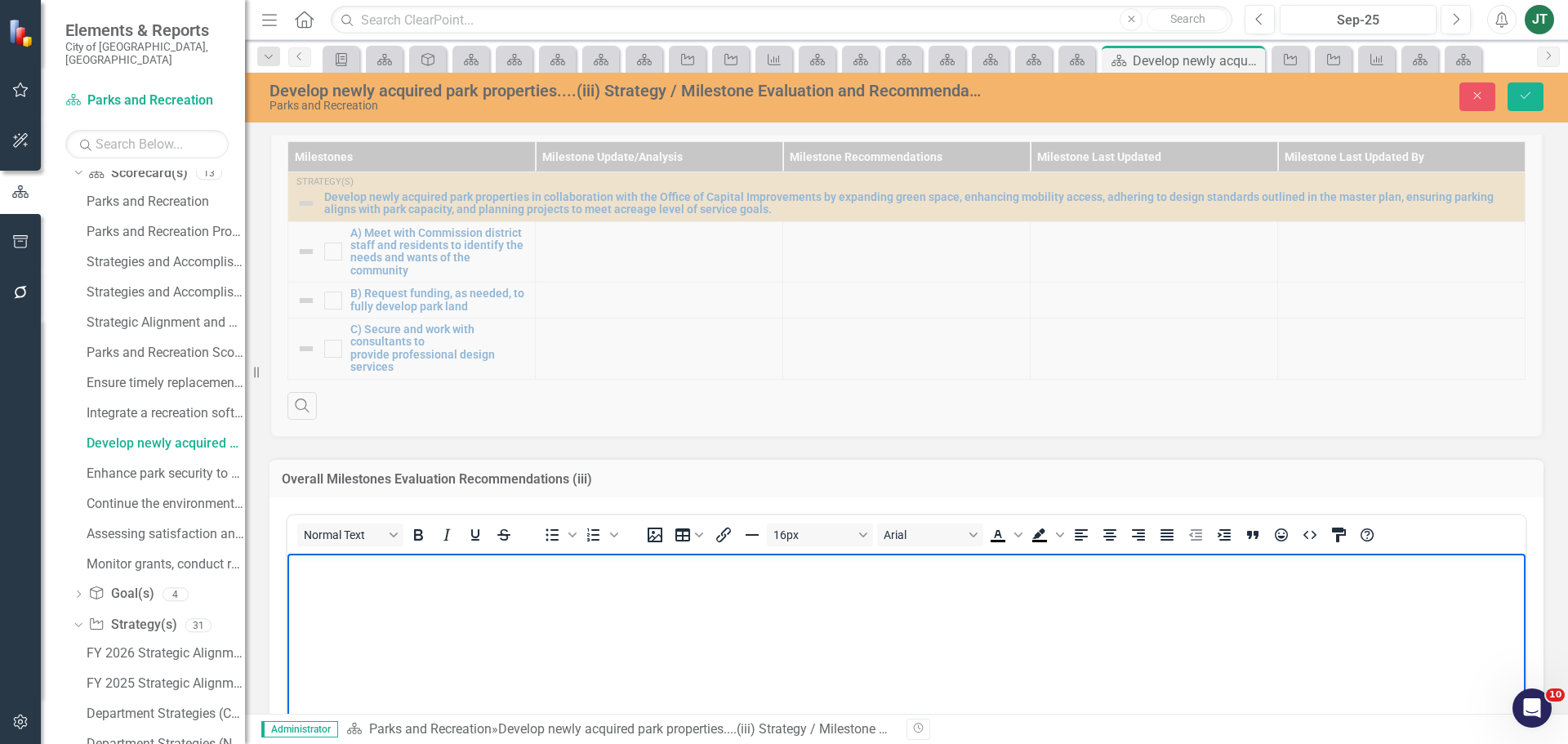
scroll to position [427, 0]
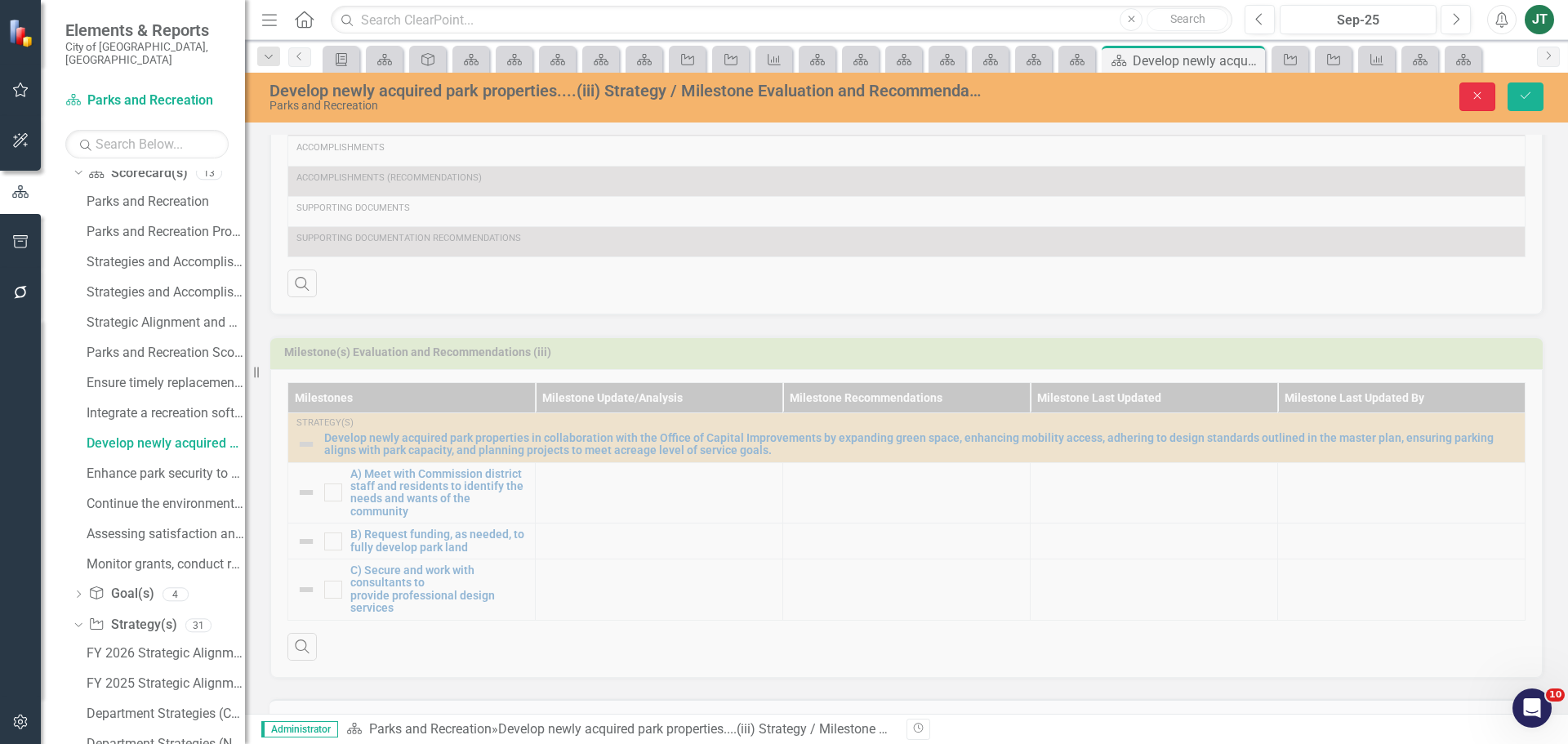
click at [1489, 93] on button "Close" at bounding box center [1477, 96] width 36 height 29
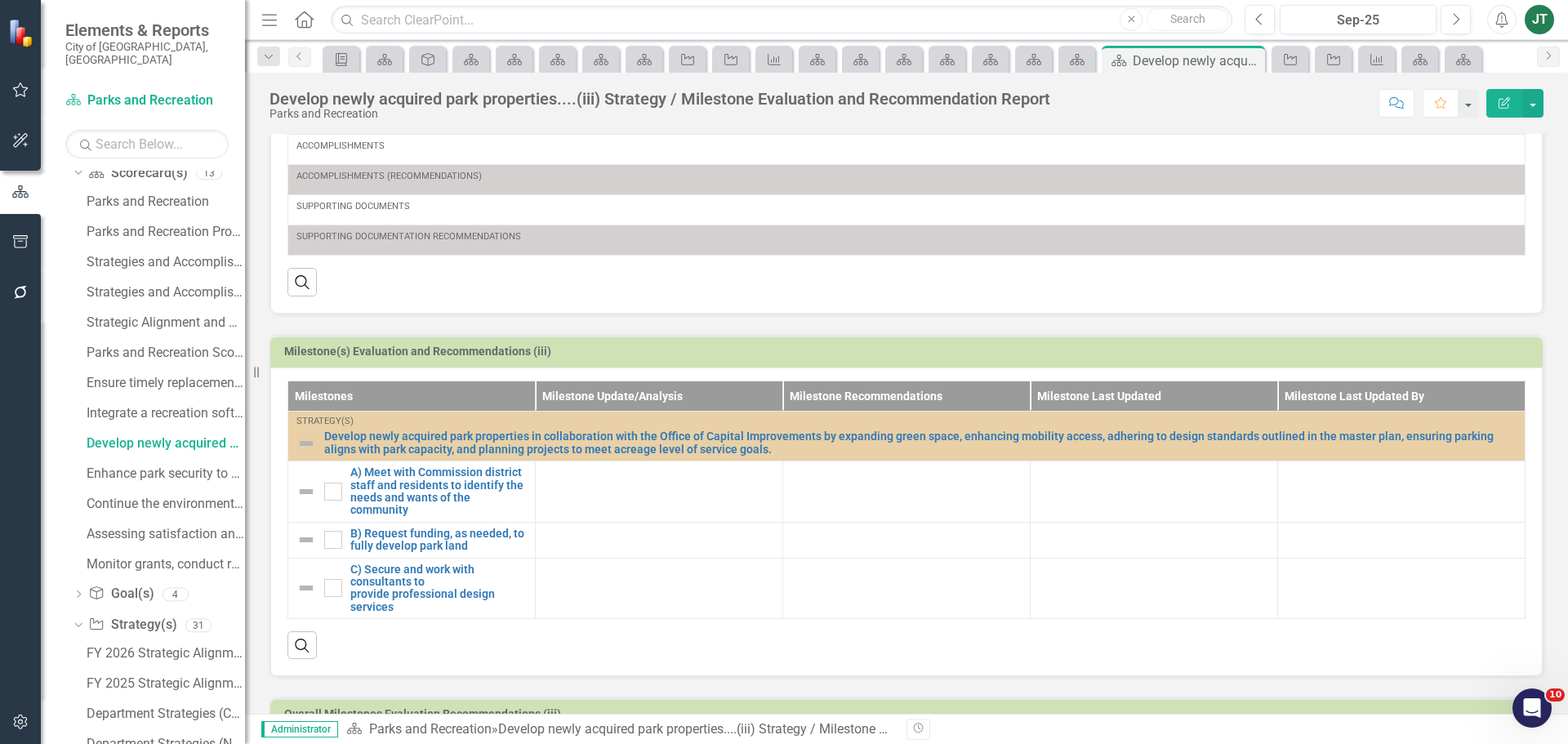
click at [1420, 350] on h3 "Milestone(s) Evaluation and Recommendations (iii)" at bounding box center [909, 351] width 1251 height 12
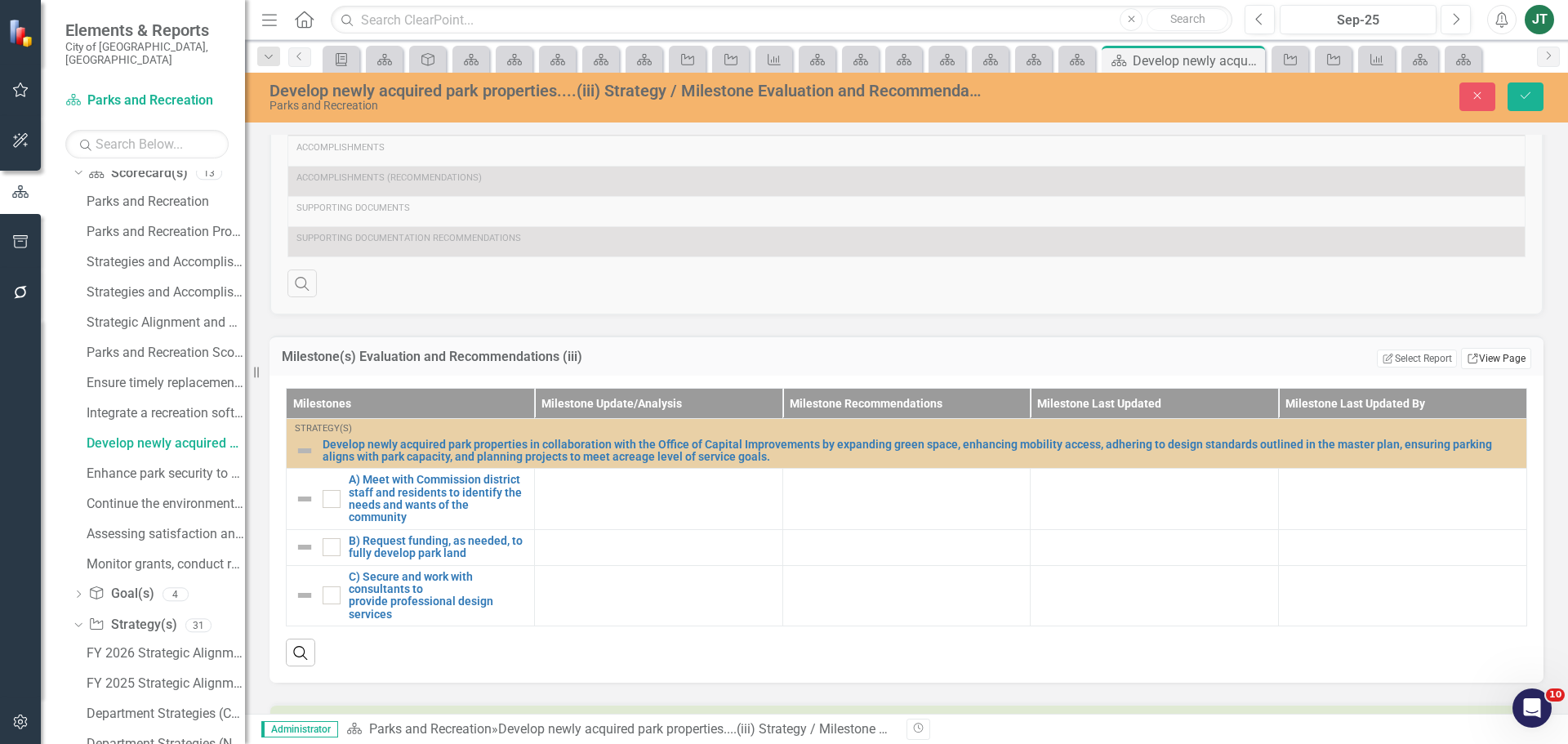
click at [1486, 357] on link "Link View Page" at bounding box center [1497, 358] width 70 height 21
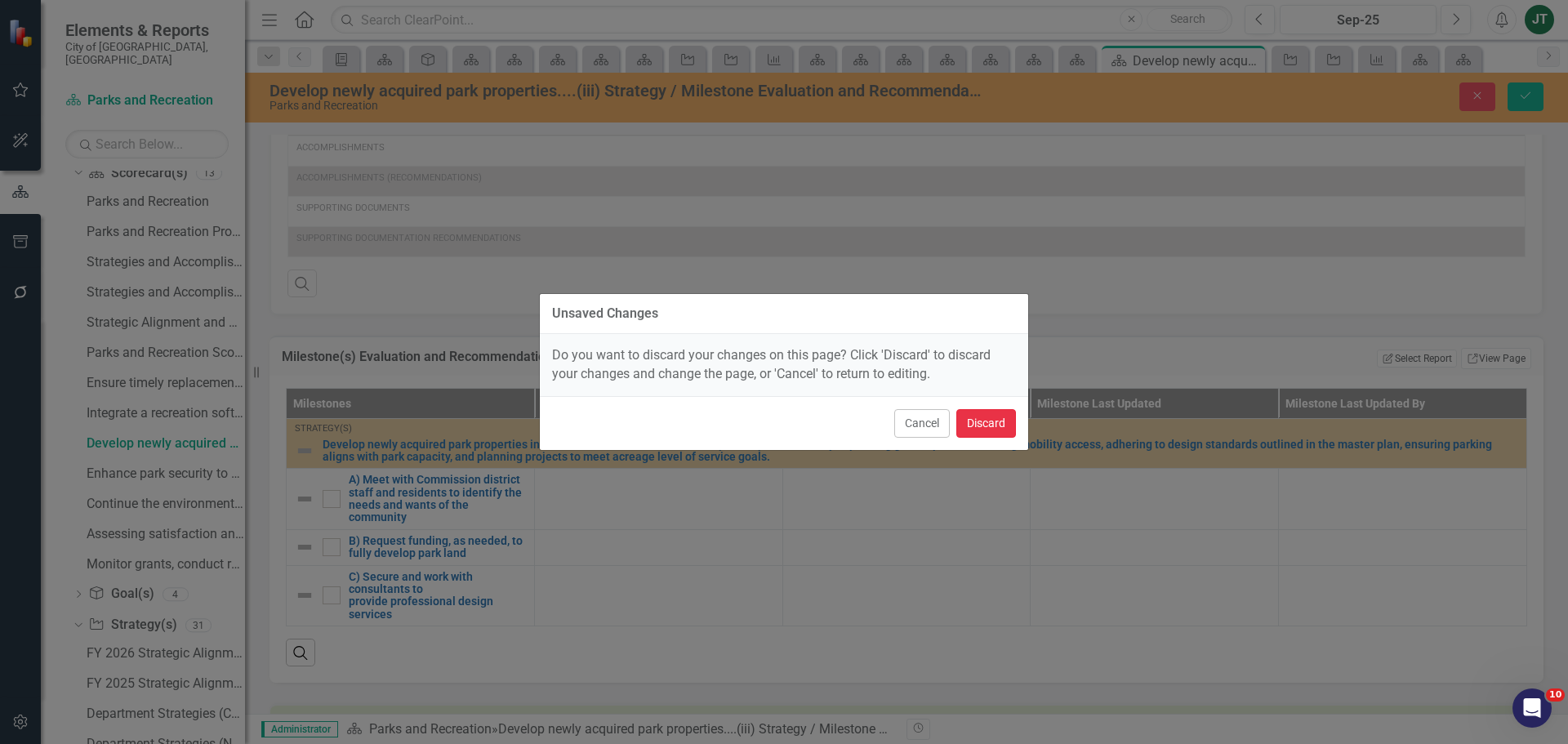
click at [981, 422] on button "Discard" at bounding box center [986, 423] width 59 height 29
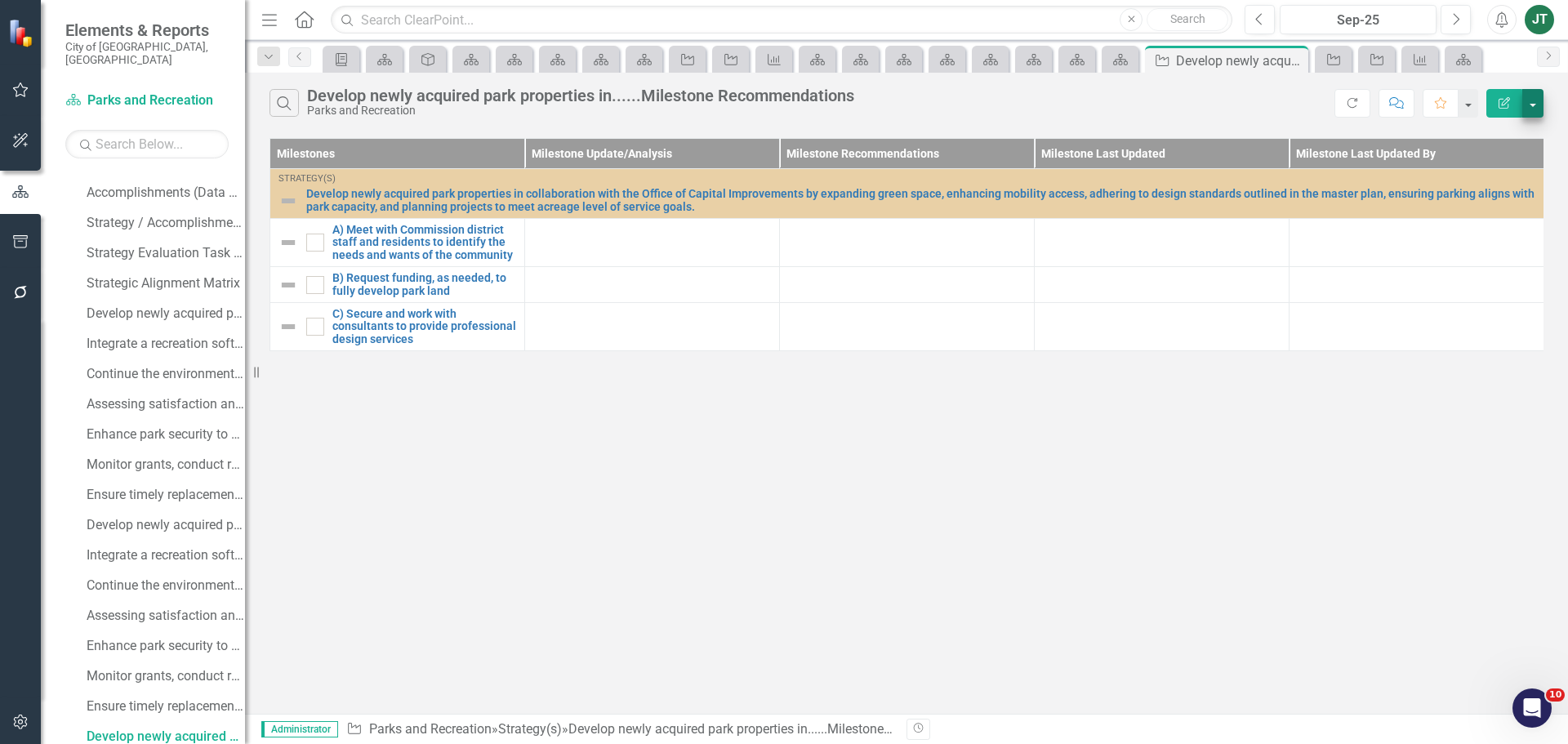
scroll to position [438, 0]
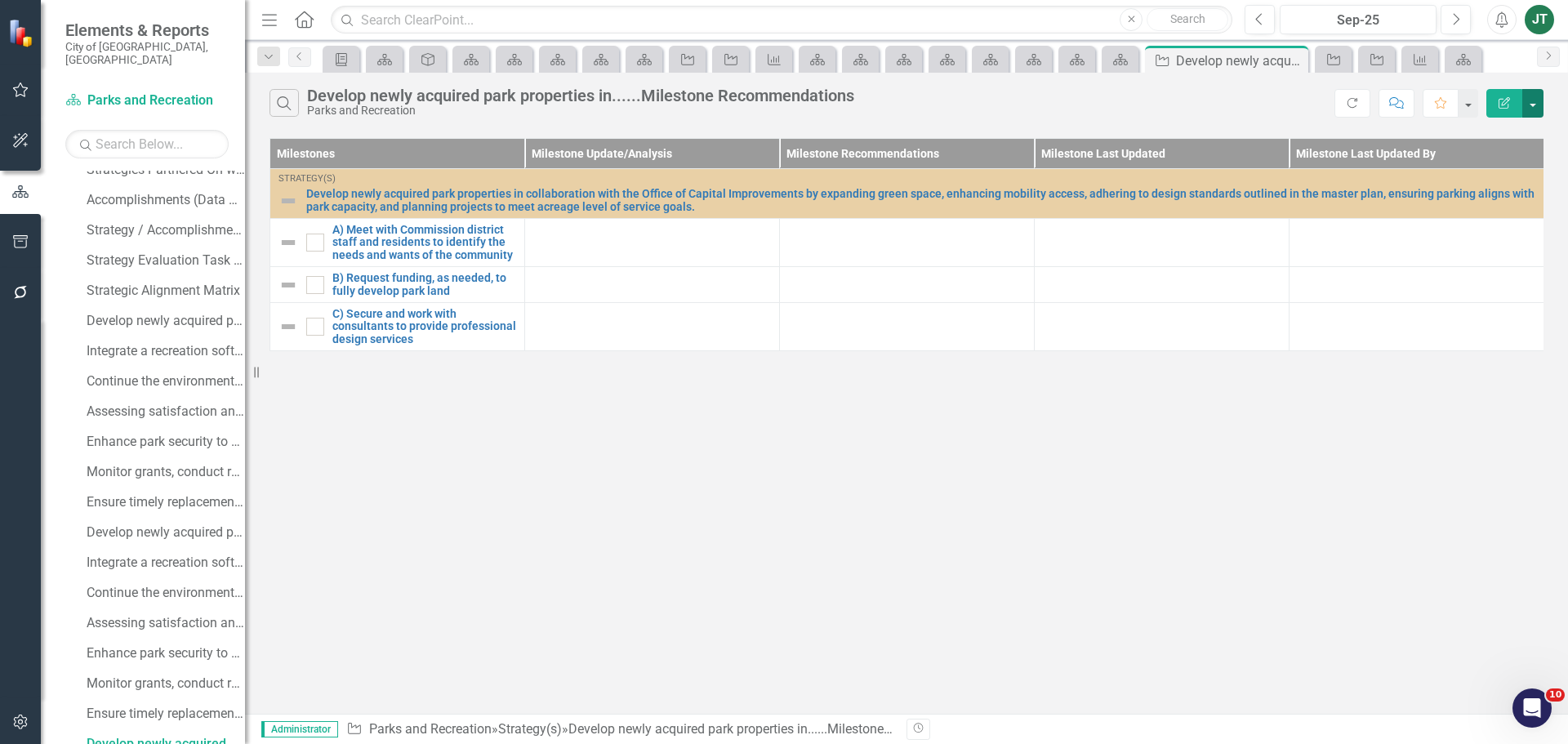
click at [1535, 94] on button "button" at bounding box center [1533, 103] width 21 height 29
click at [1471, 136] on link "Edit Report Edit Report" at bounding box center [1478, 133] width 129 height 30
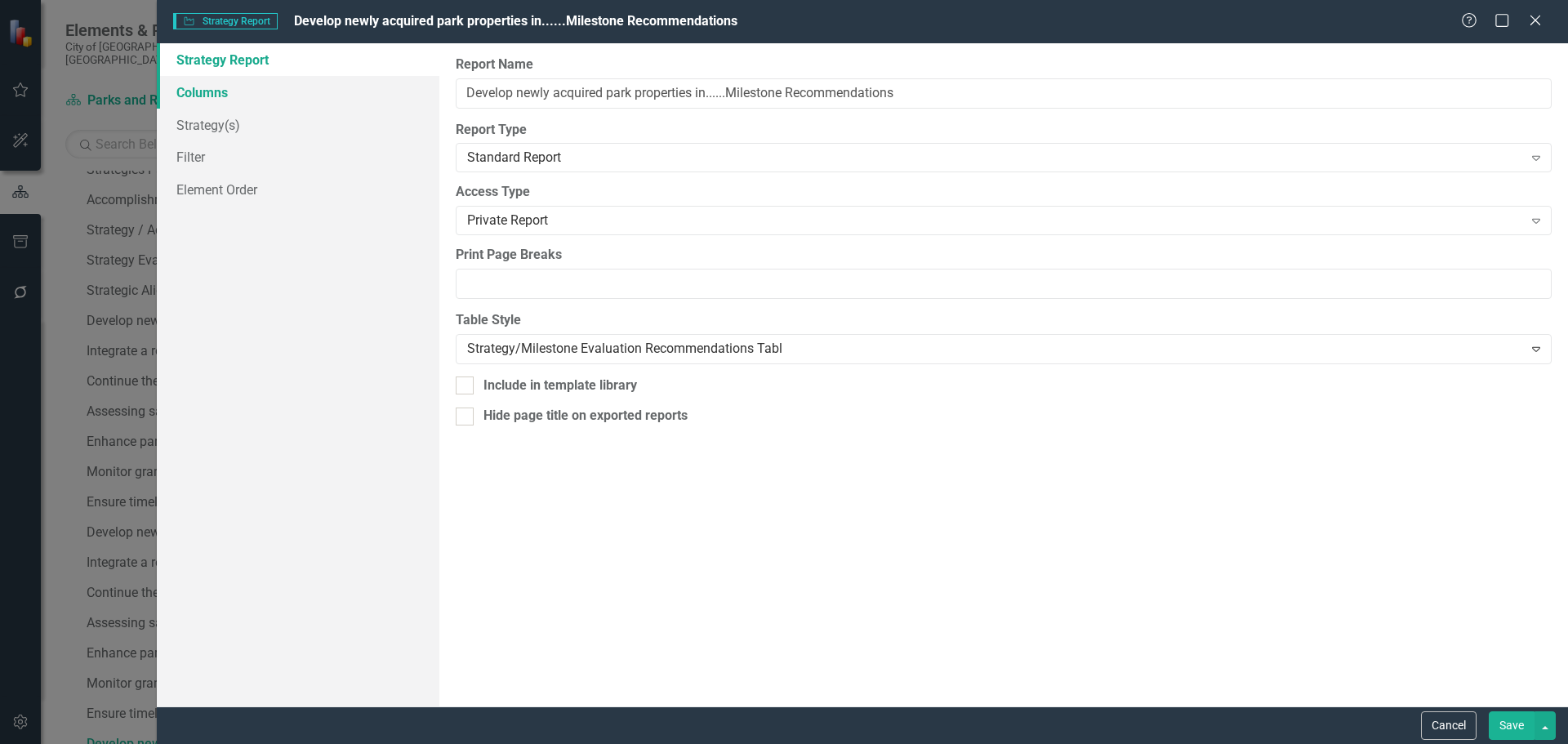
click at [203, 94] on link "Columns" at bounding box center [299, 91] width 283 height 32
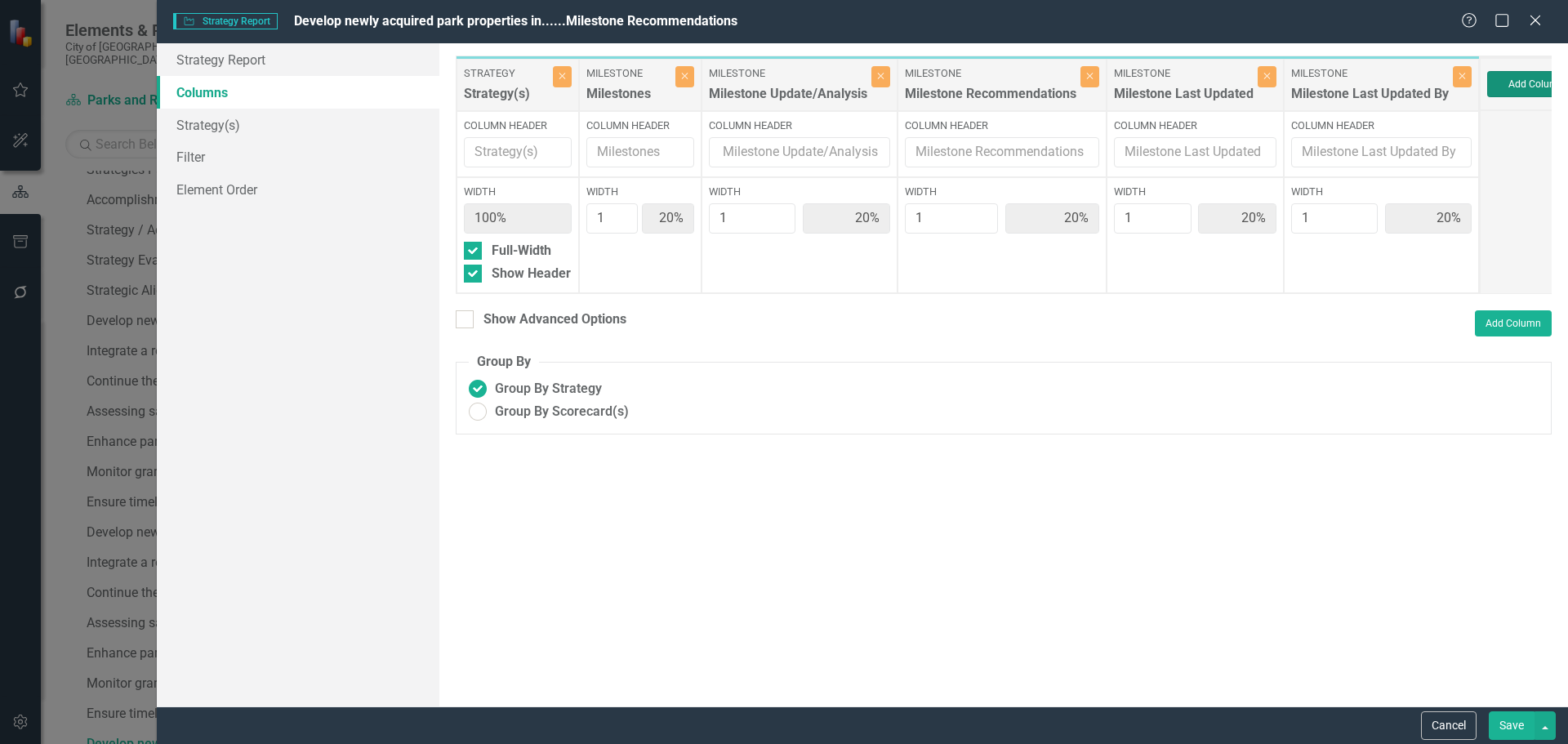
click at [1522, 91] on button "Add Column" at bounding box center [1537, 84] width 98 height 26
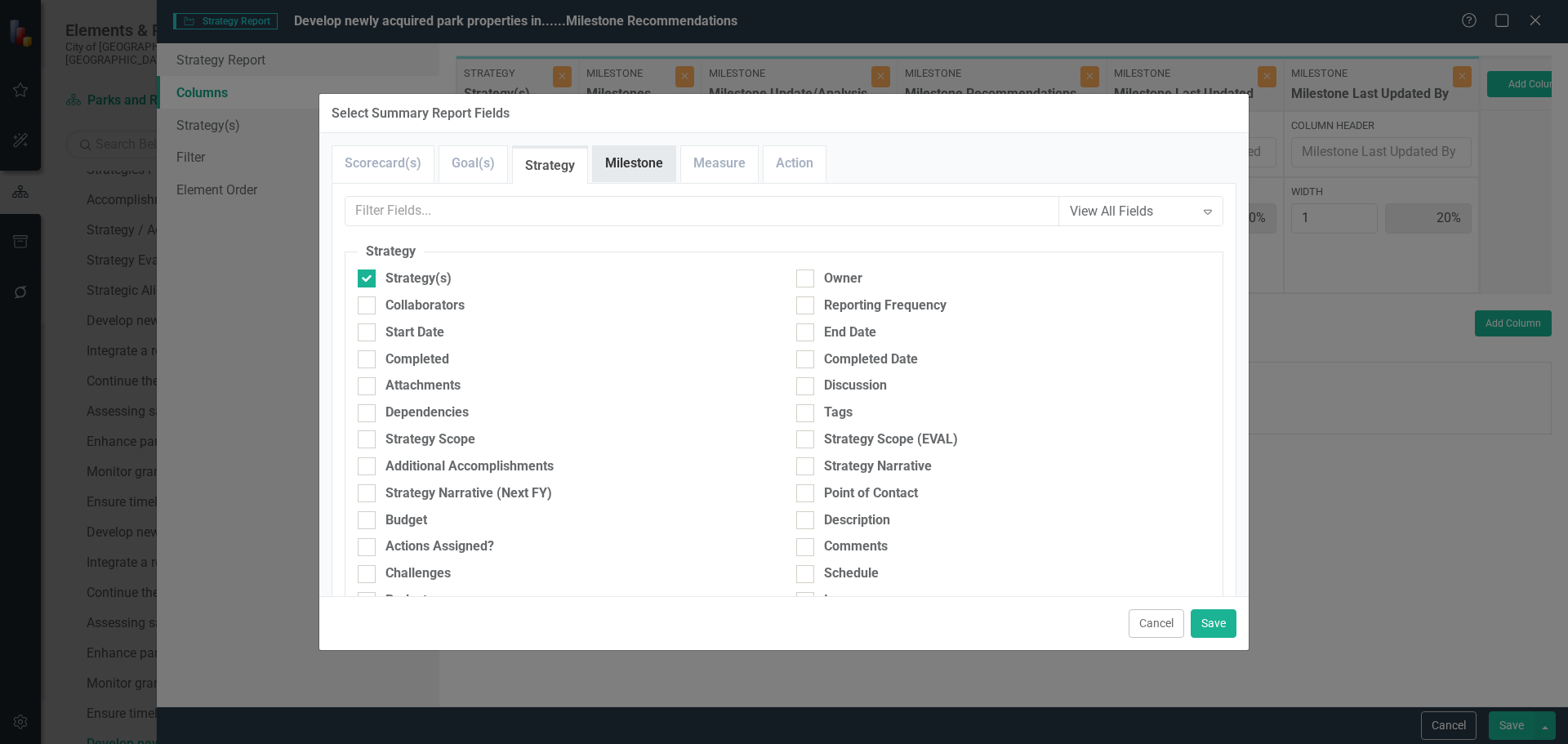
click at [641, 163] on link "Milestone" at bounding box center [633, 164] width 82 height 35
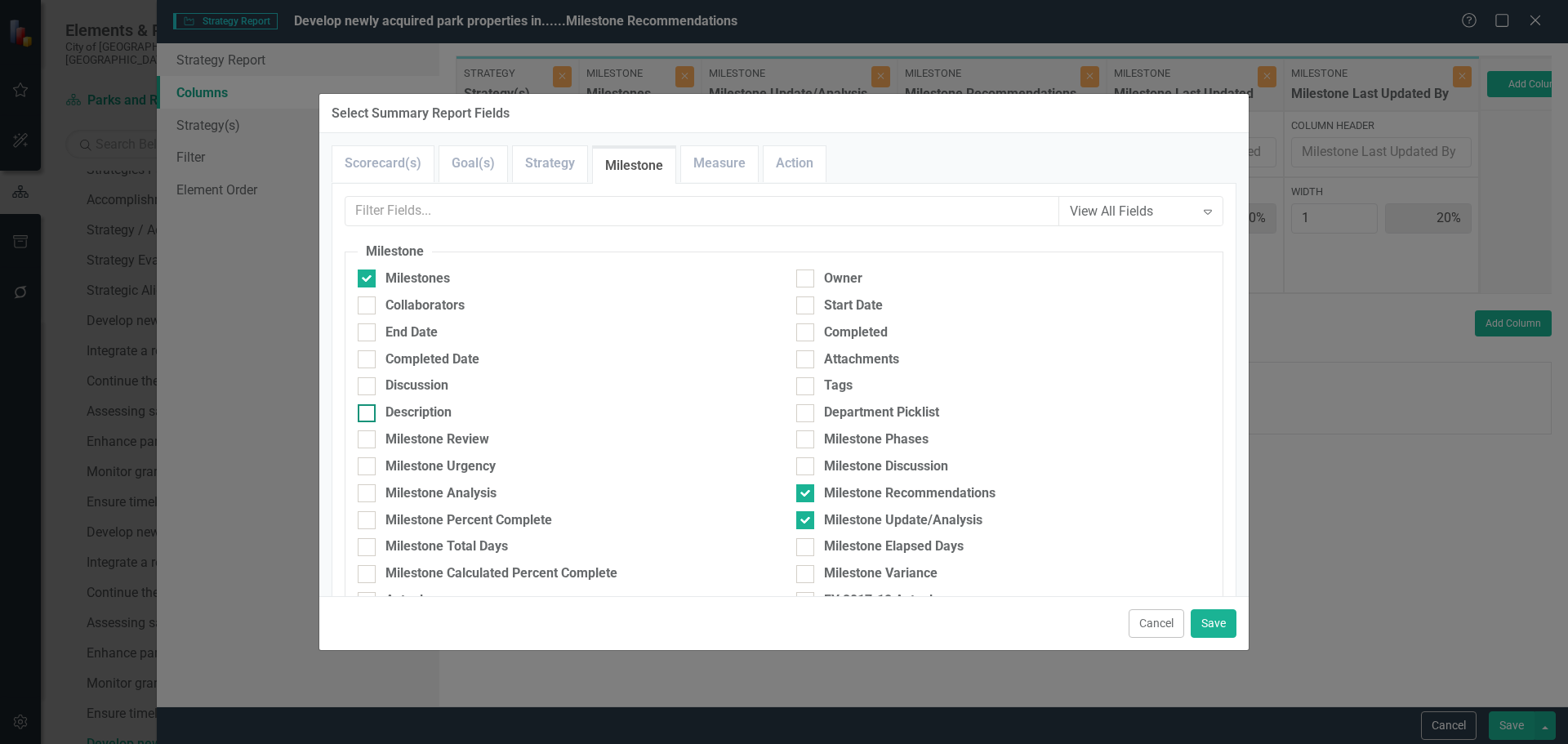
click at [400, 417] on div "Description" at bounding box center [419, 412] width 67 height 18
click at [368, 415] on input "Description" at bounding box center [362, 409] width 10 height 10
checkbox input "true"
click at [1213, 624] on button "Save" at bounding box center [1213, 623] width 45 height 29
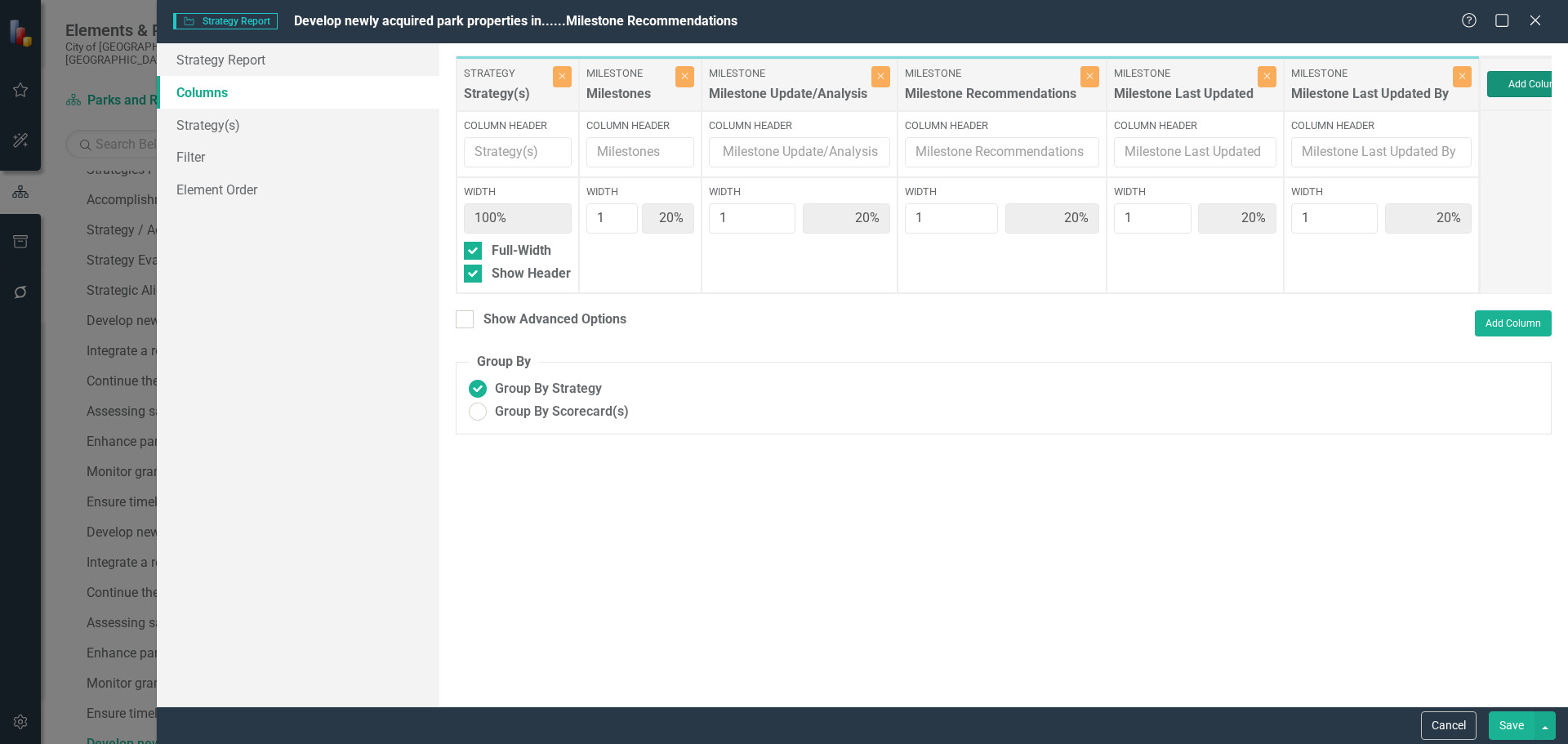
type input "17%"
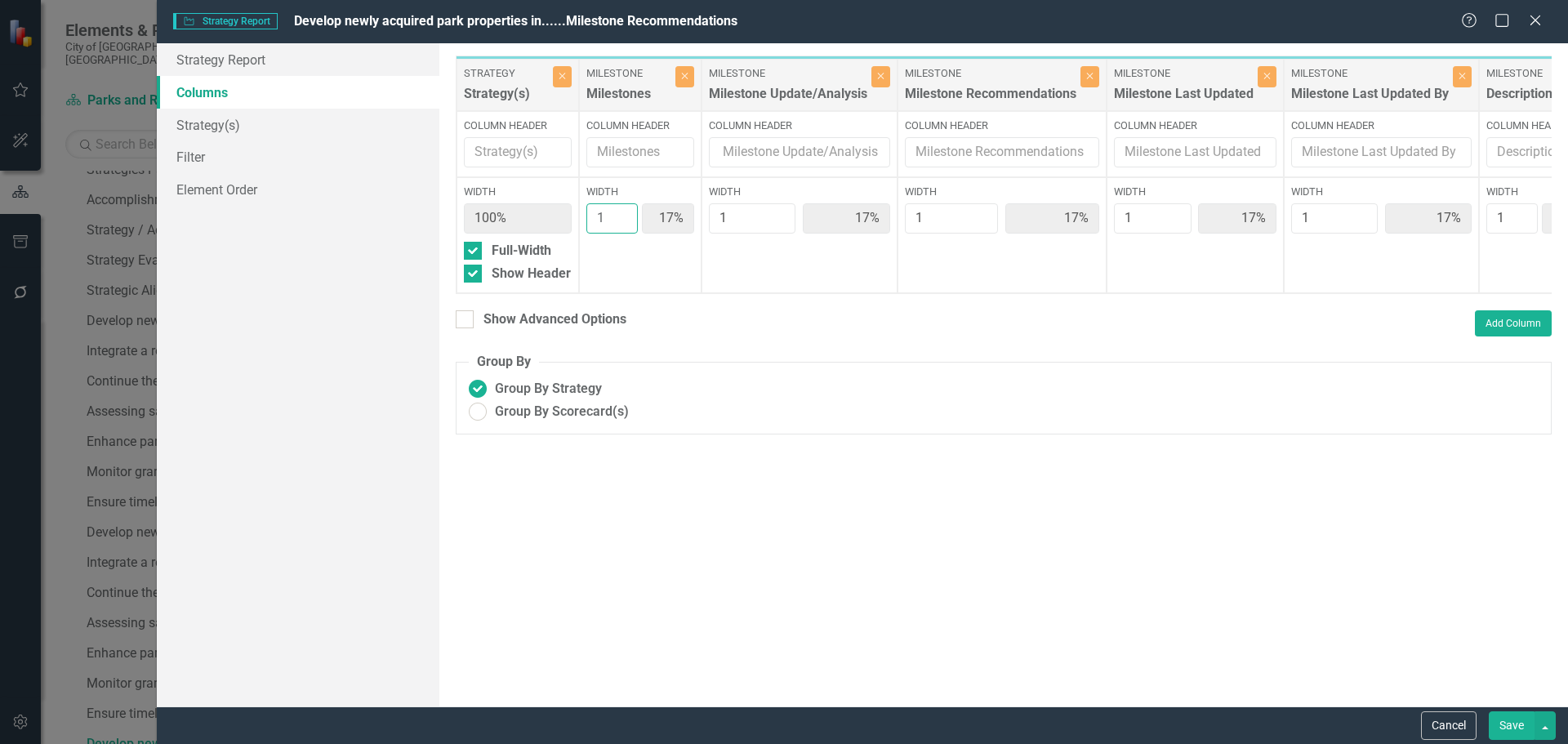
click at [624, 207] on input "1" at bounding box center [612, 218] width 52 height 30
click at [623, 210] on input "1" at bounding box center [612, 218] width 52 height 30
type input "2"
type input "29%"
type input "14%"
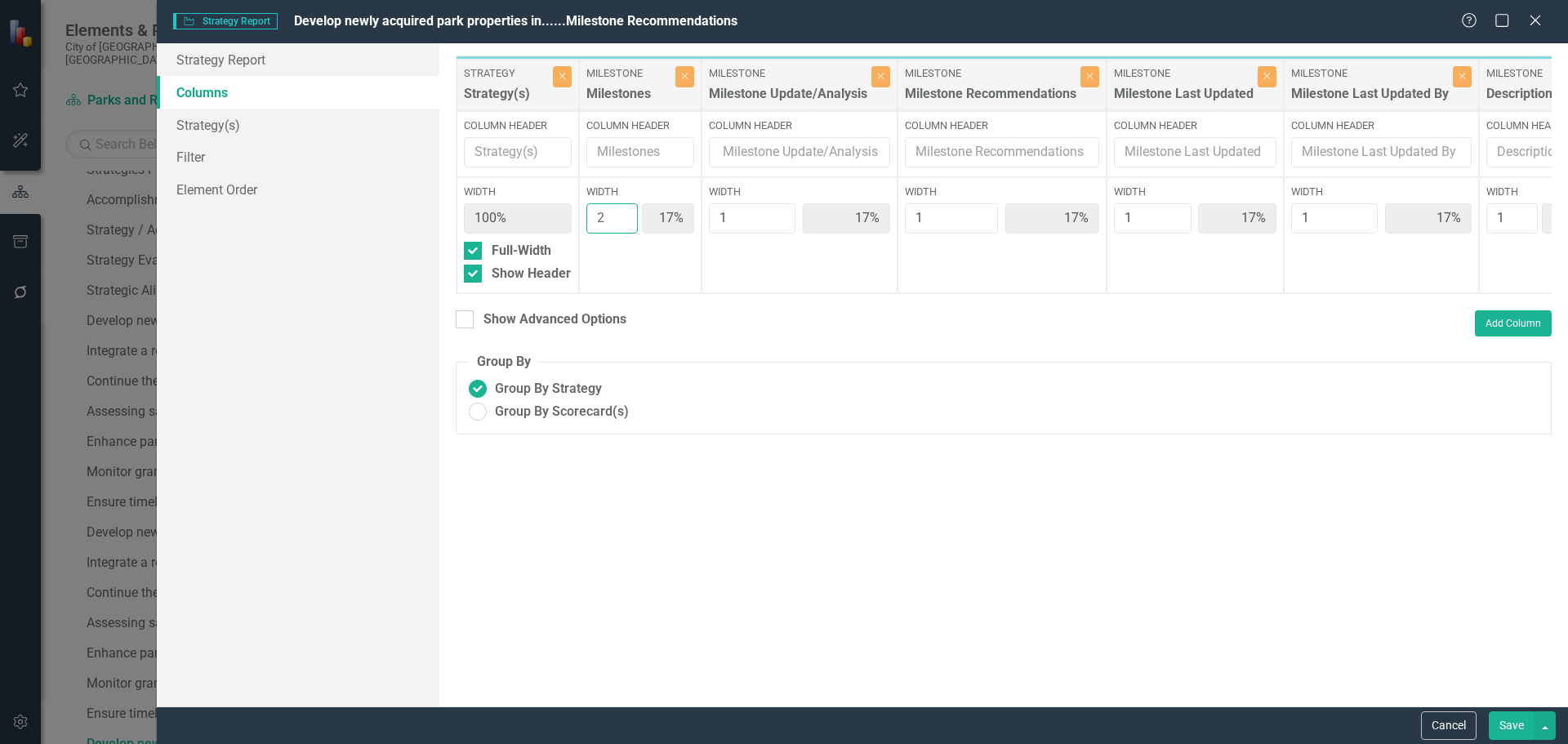
type input "14%"
type input "2"
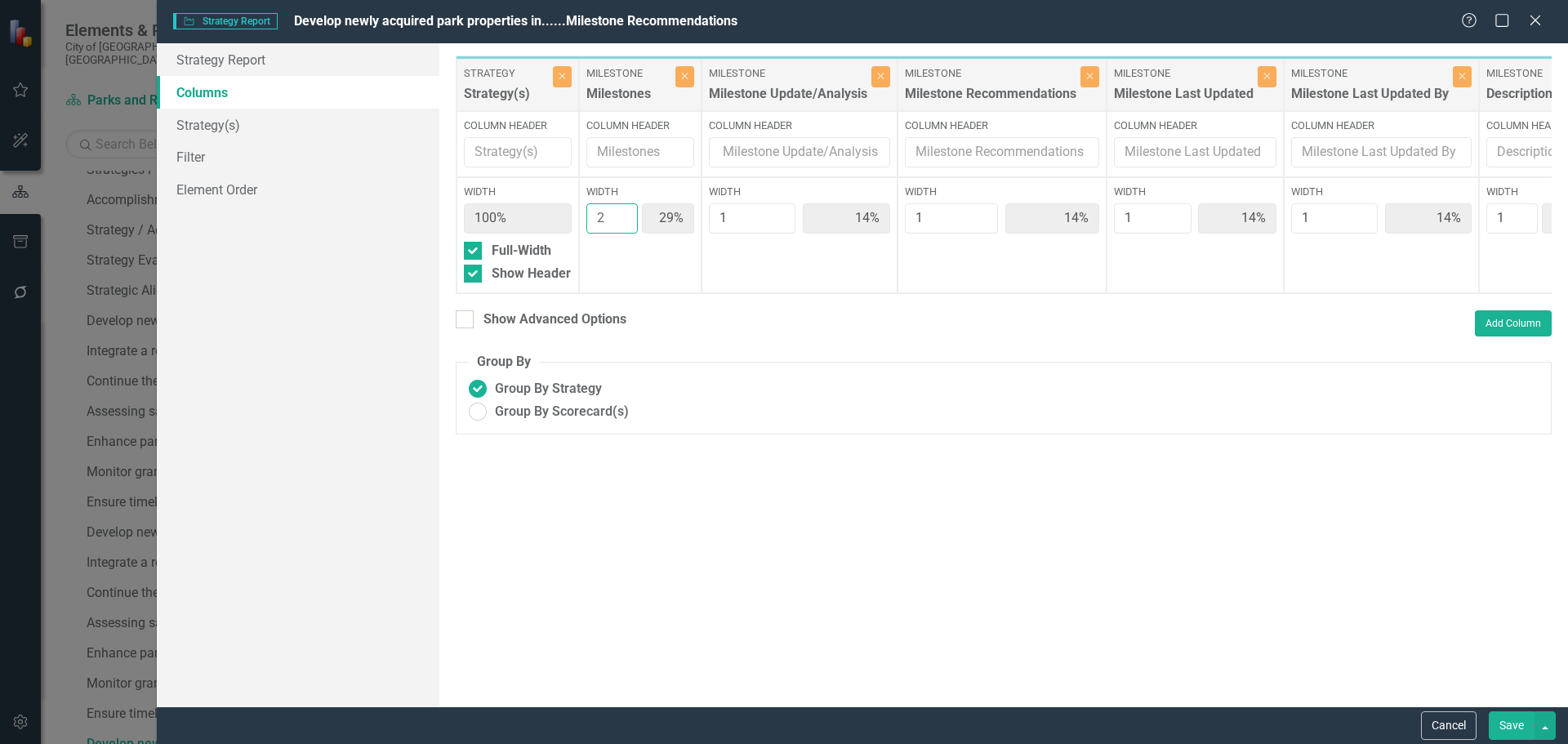
click at [620, 213] on input "2" at bounding box center [612, 218] width 52 height 30
type input "2"
type input "25%"
type input "13%"
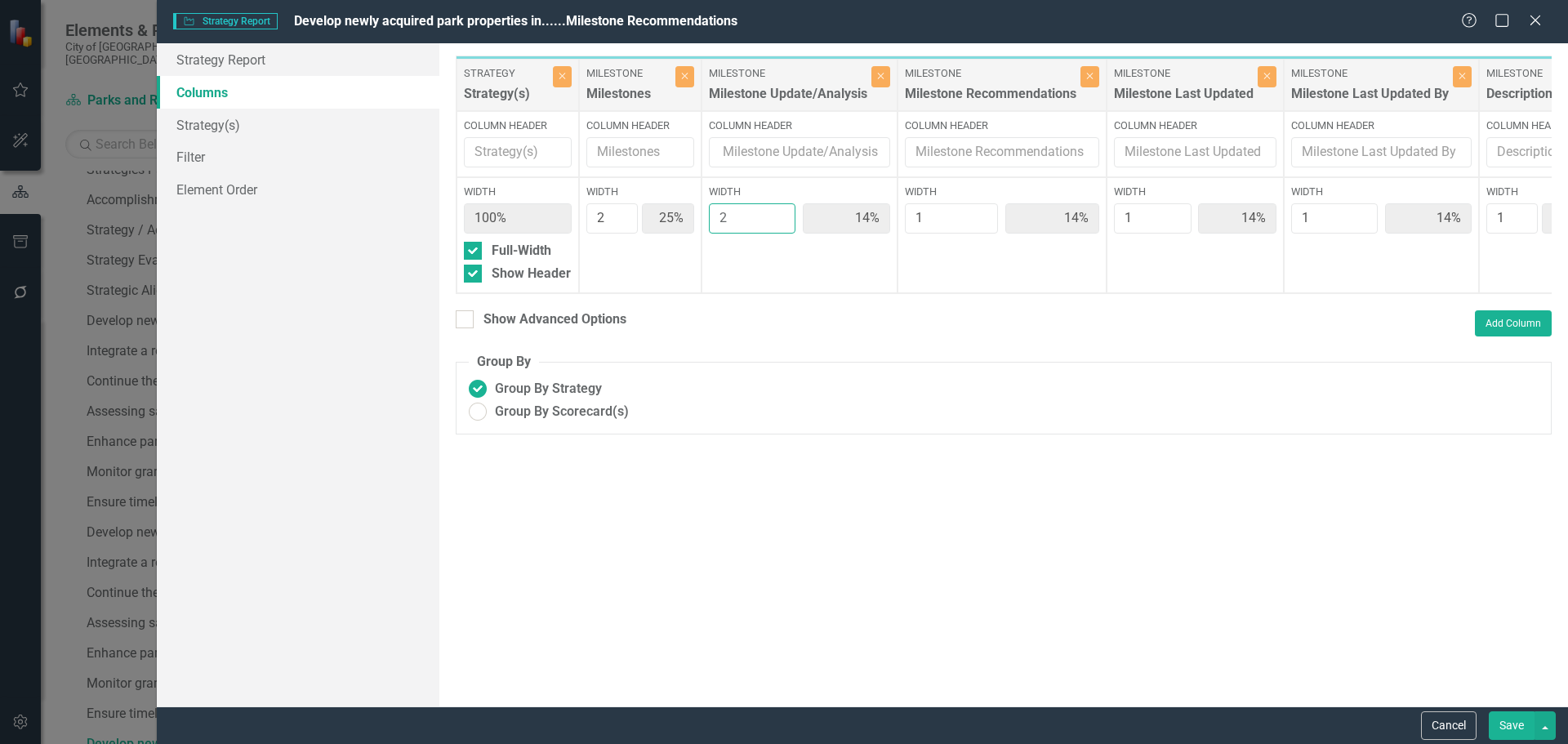
type input "13%"
type input "2"
click at [781, 211] on input "2" at bounding box center [753, 218] width 88 height 30
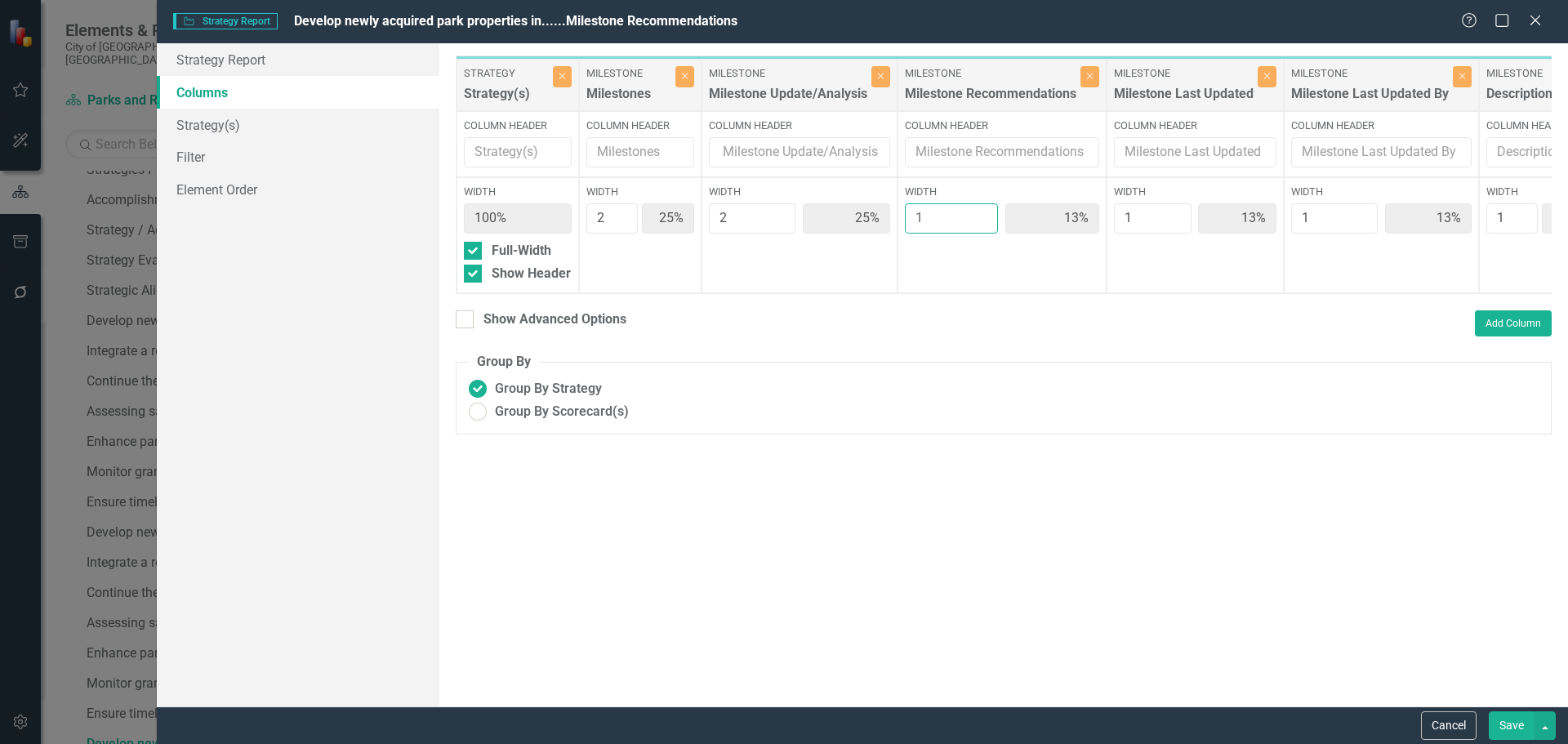
type input "2"
type input "22%"
type input "11%"
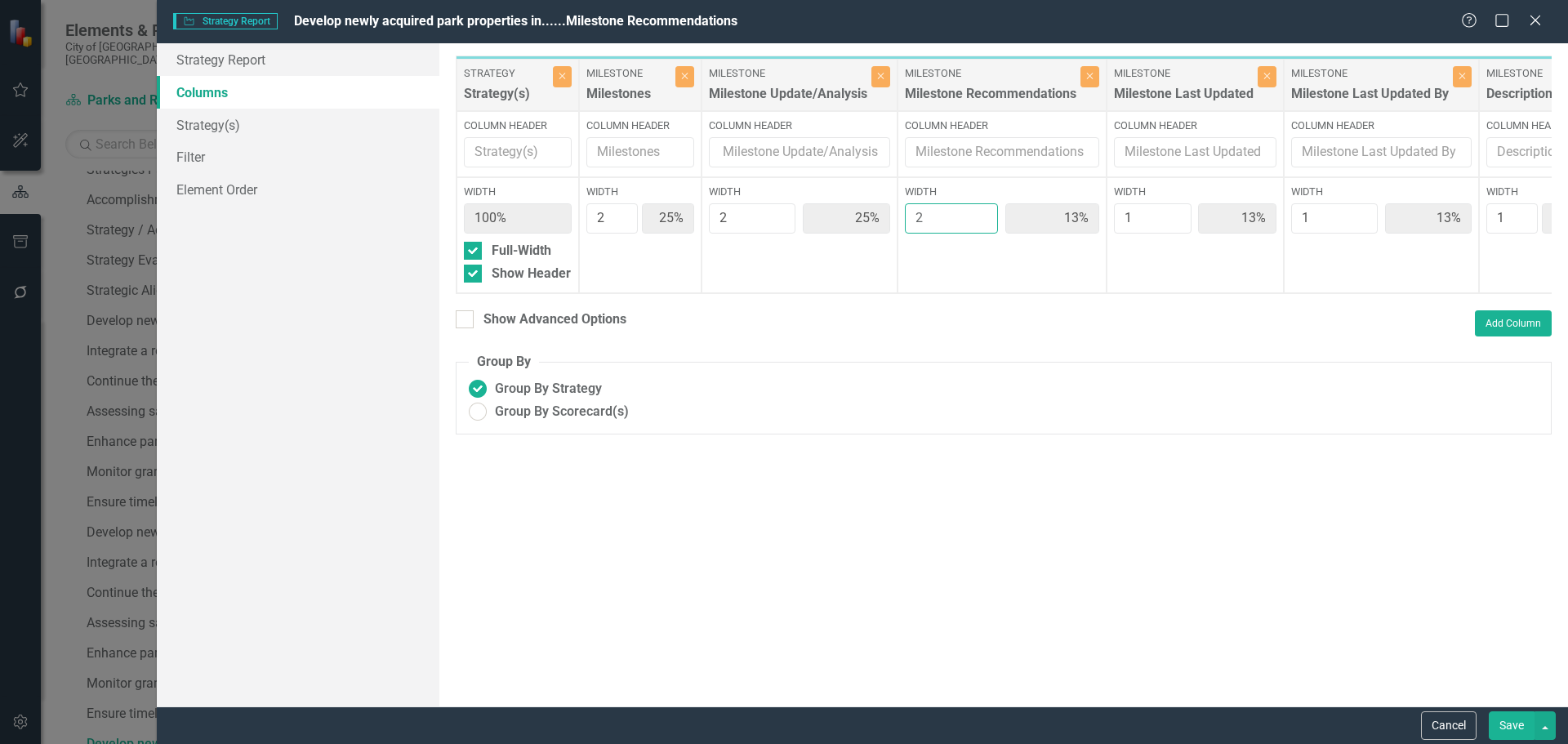
type input "11%"
type input "2"
click at [981, 214] on input "2" at bounding box center [951, 218] width 93 height 30
type input "2"
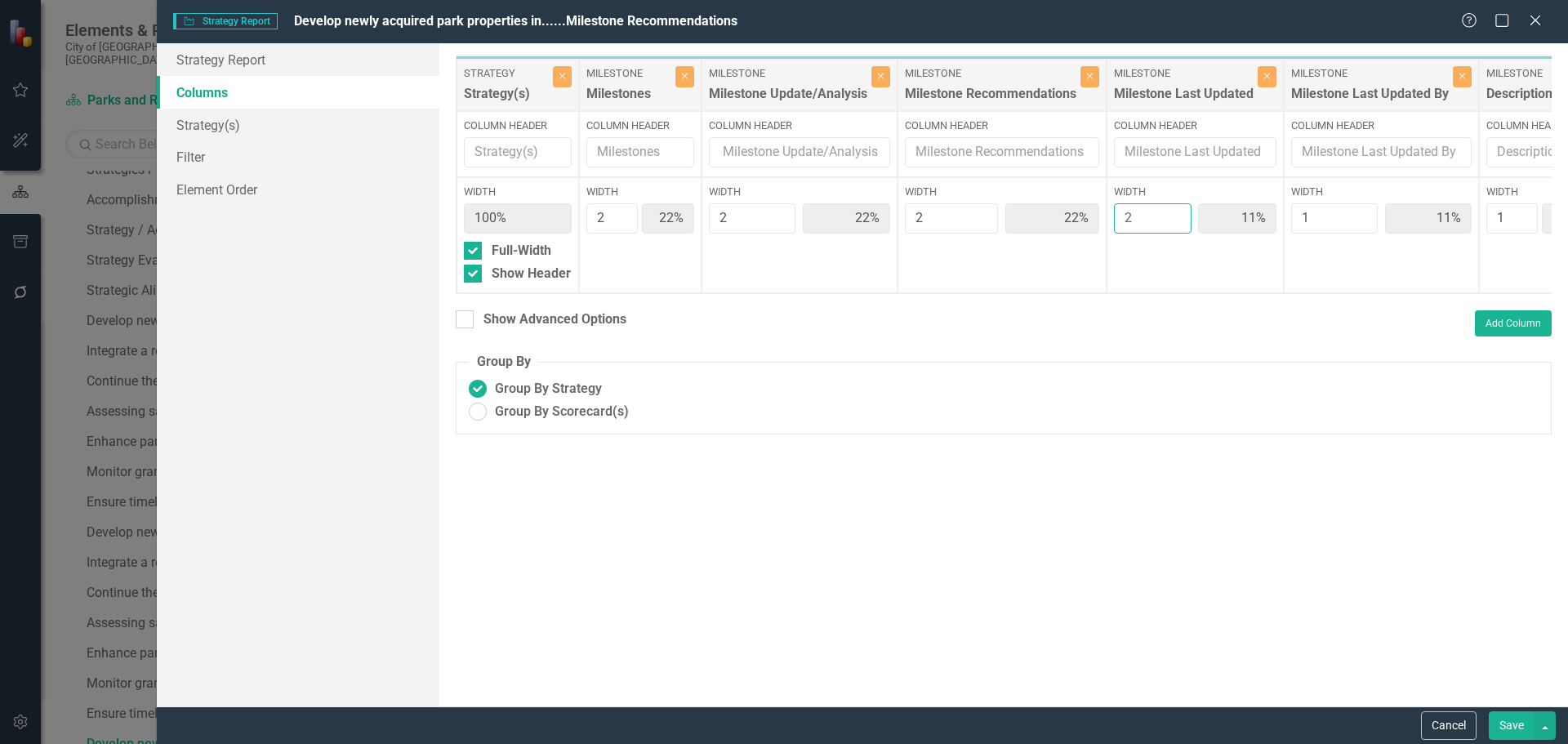
type input "20%"
type input "10%"
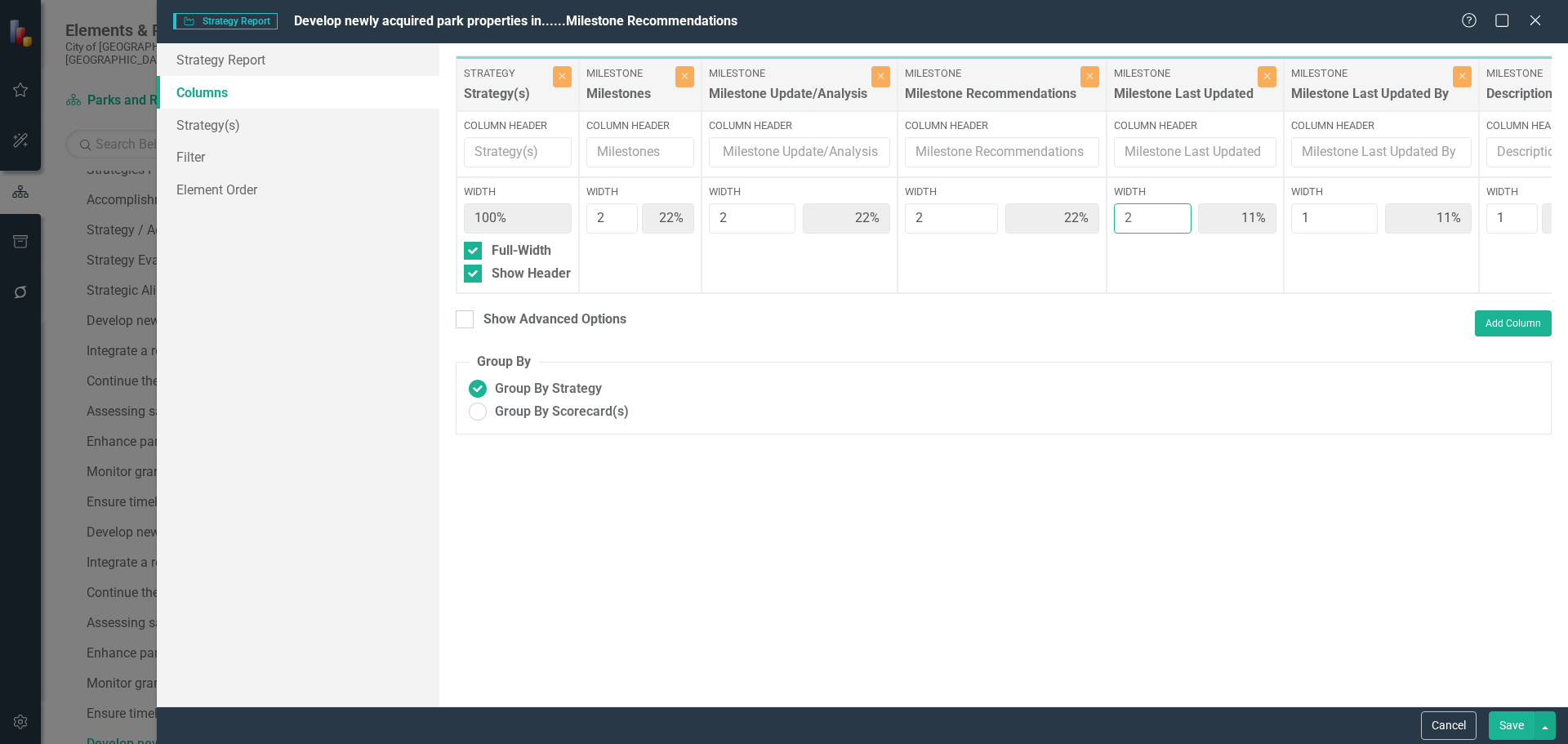
type input "10%"
type input "2"
click at [1179, 215] on input "2" at bounding box center [1153, 218] width 79 height 30
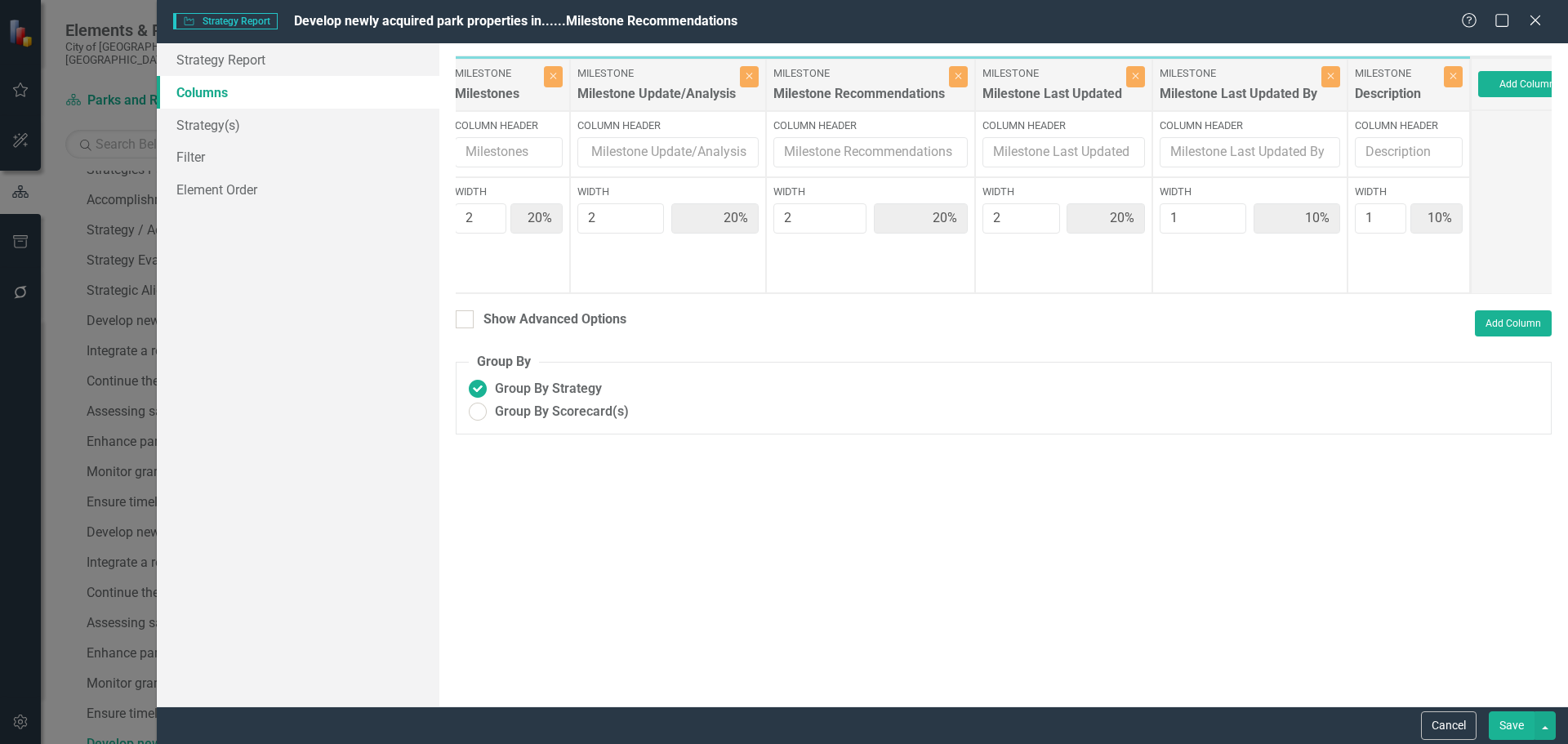
scroll to position [0, 162]
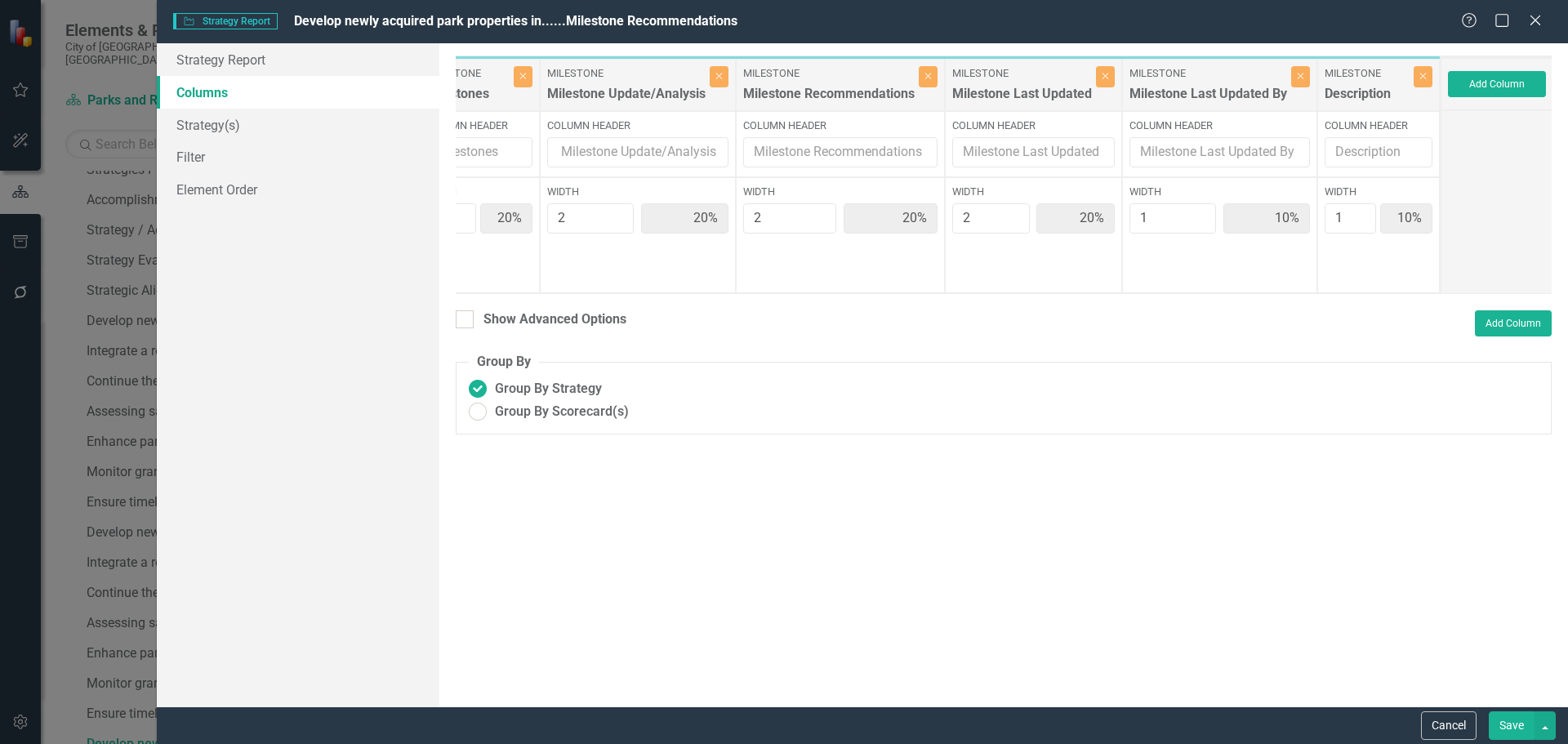
click at [1498, 719] on button "Save" at bounding box center [1512, 726] width 45 height 29
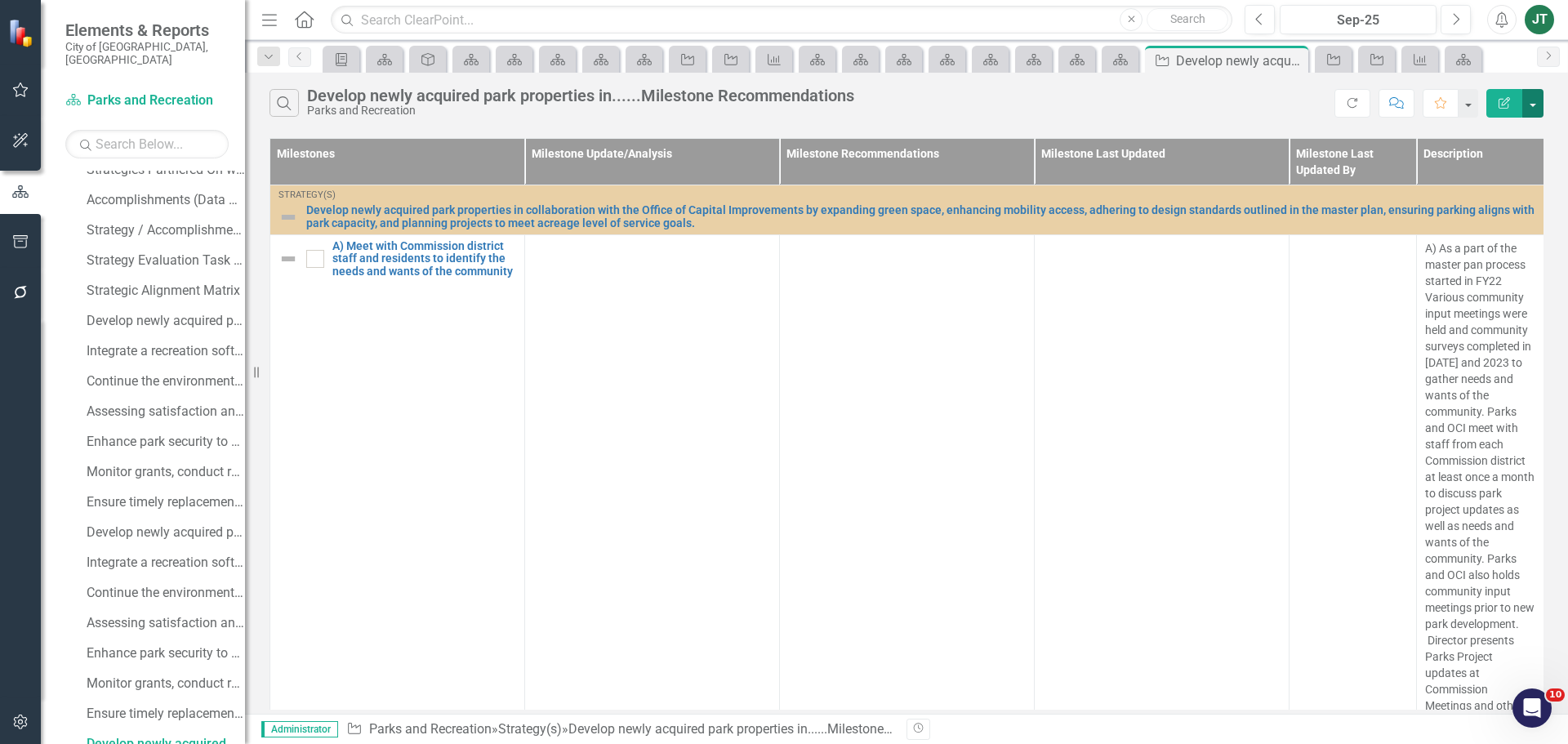
click at [1533, 102] on button "button" at bounding box center [1533, 103] width 21 height 29
click at [1483, 136] on link "Edit Report Edit Report" at bounding box center [1478, 133] width 129 height 30
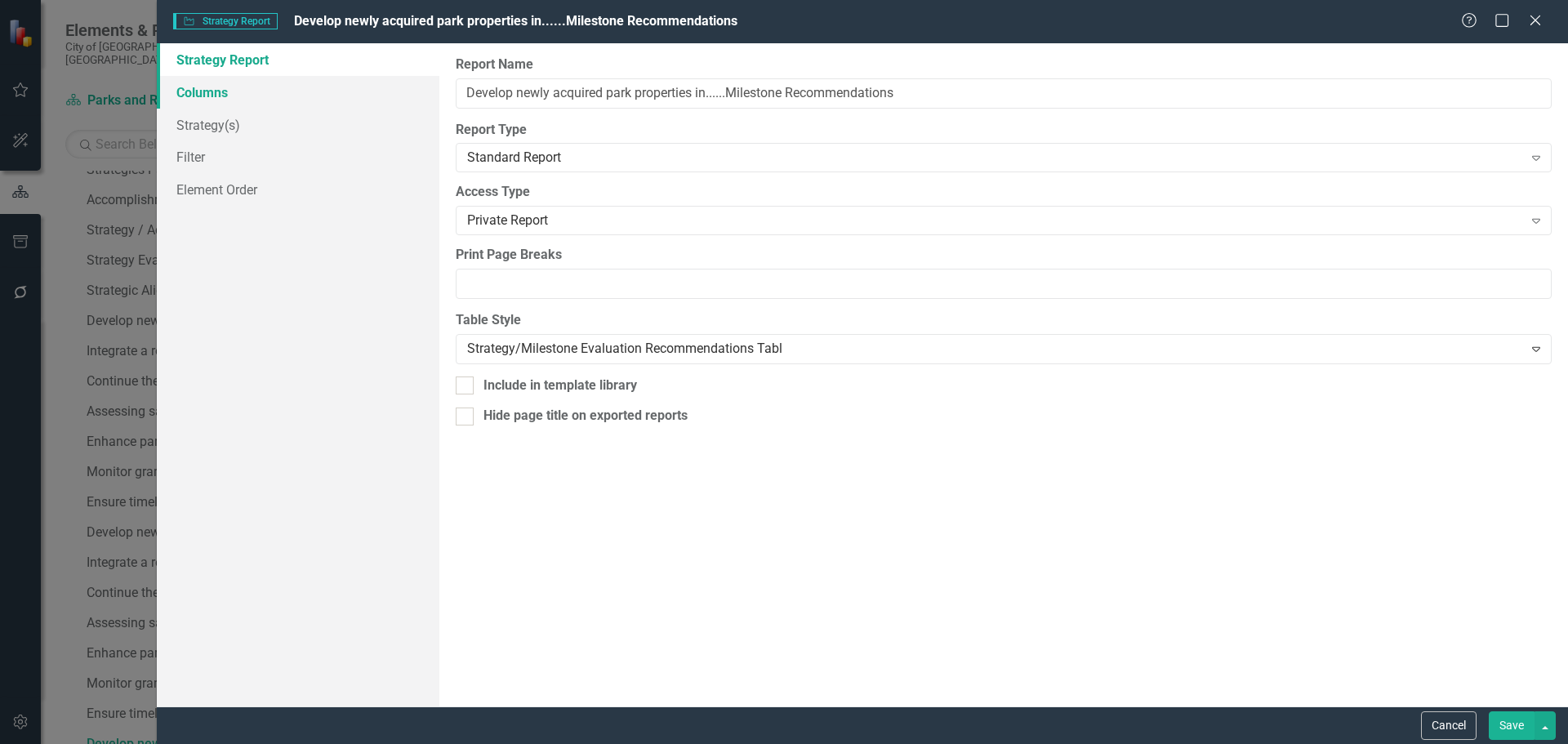
drag, startPoint x: 225, startPoint y: 93, endPoint x: 422, endPoint y: 98, distance: 197.1
click at [227, 93] on link "Columns" at bounding box center [299, 91] width 283 height 32
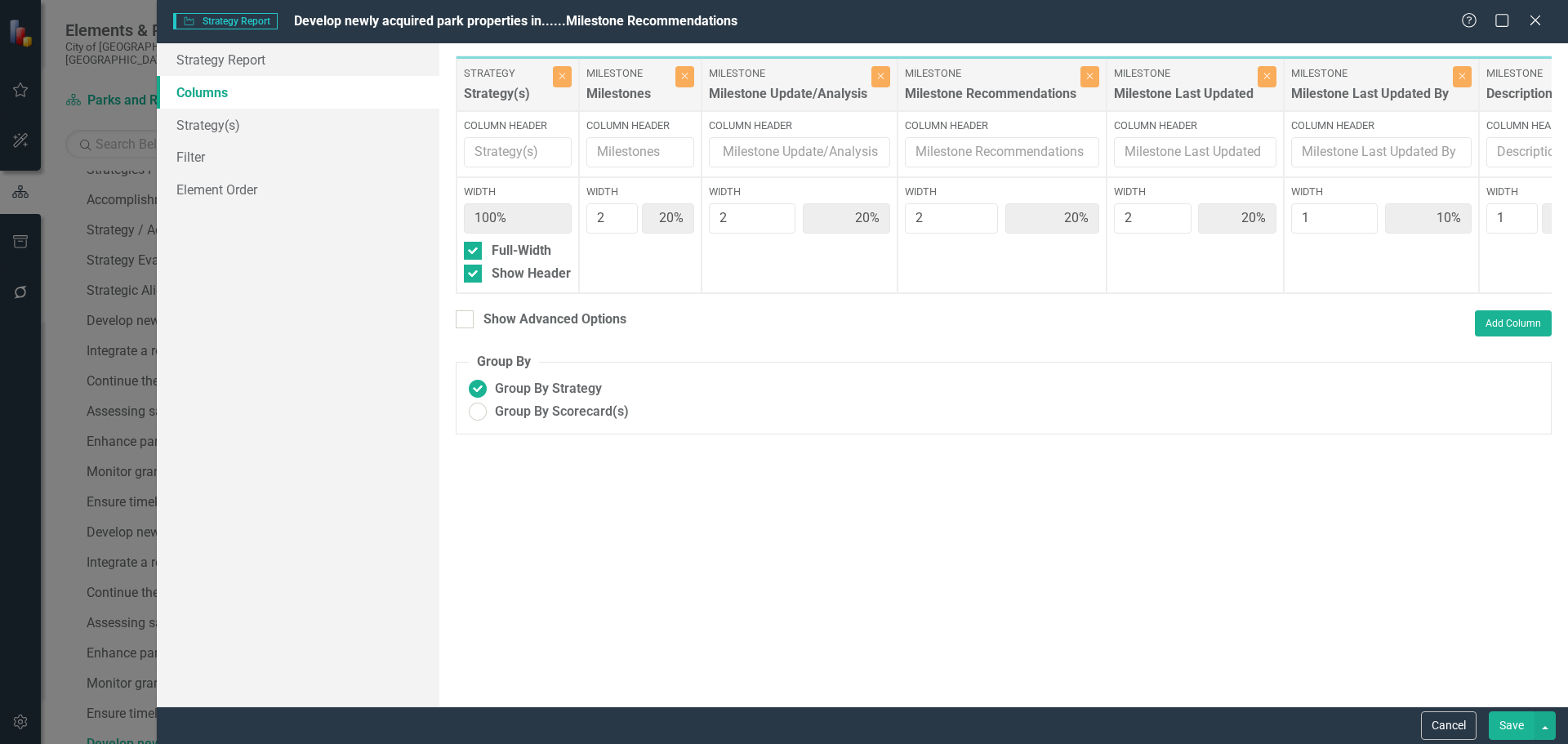
scroll to position [0, 13]
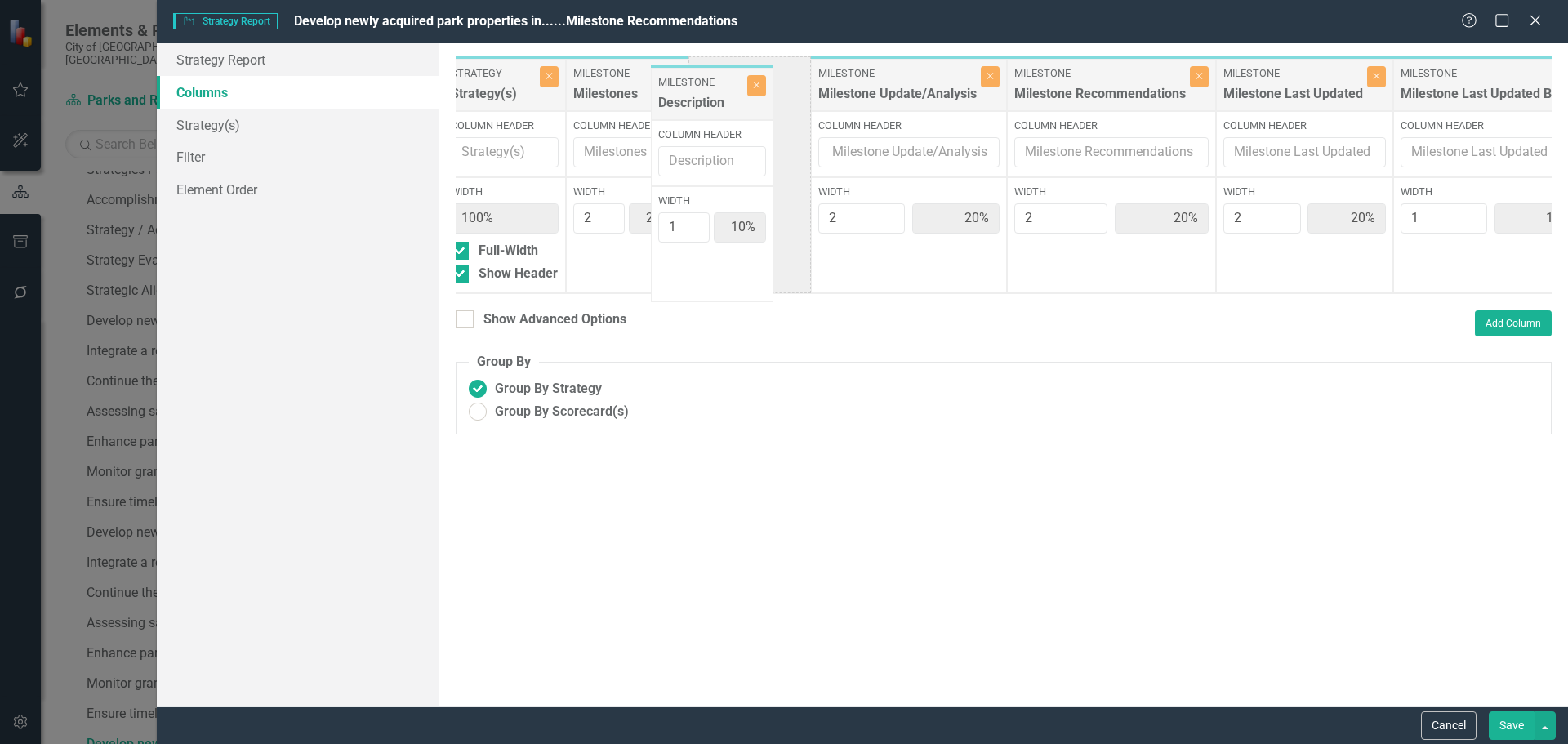
drag, startPoint x: 1525, startPoint y: 76, endPoint x: 704, endPoint y: 70, distance: 821.0
click at [703, 72] on div "Strategy Strategy(s) Close Column Header Width 100% Full-Width Show Header Mile…" at bounding box center [1016, 175] width 1146 height 238
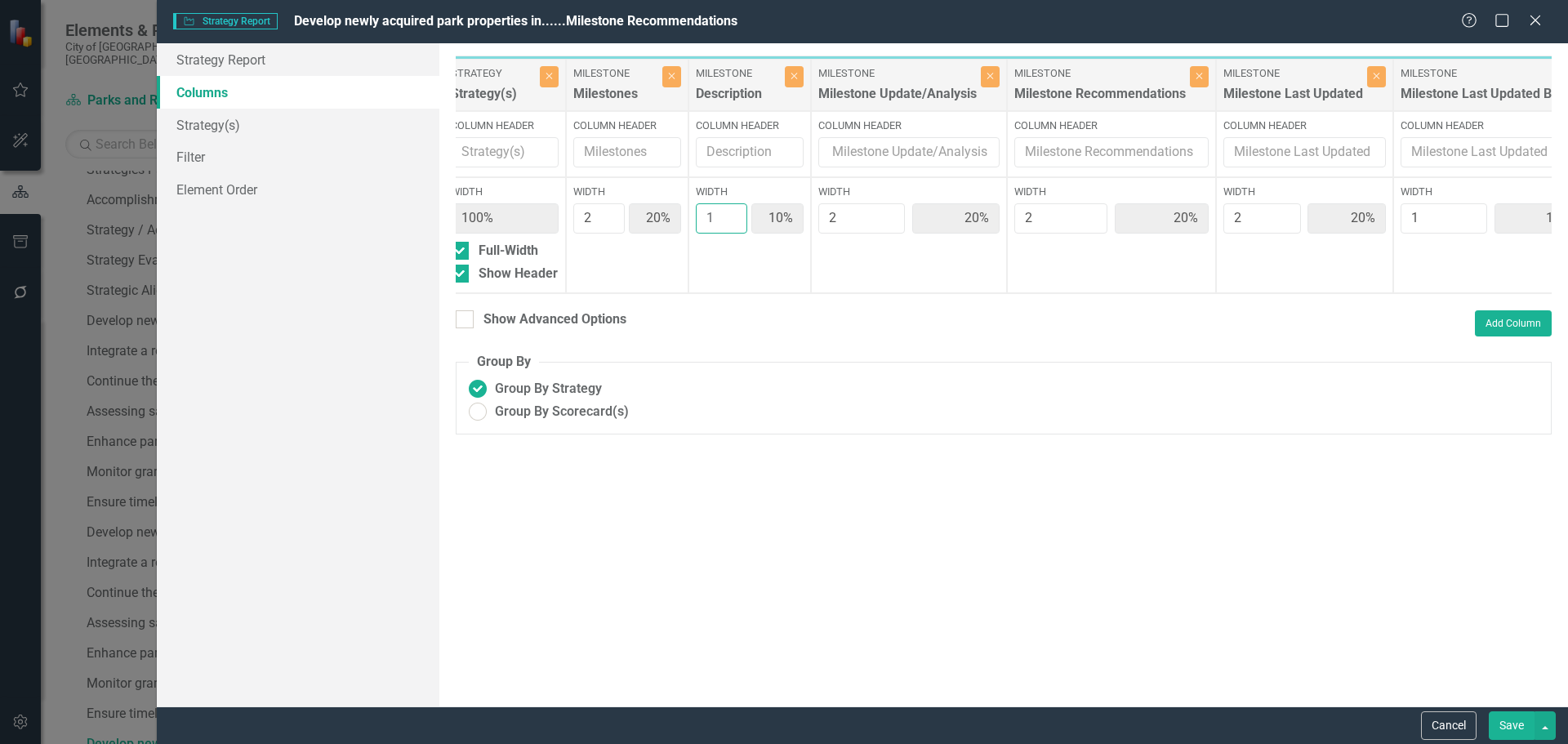
type input "2"
type input "18%"
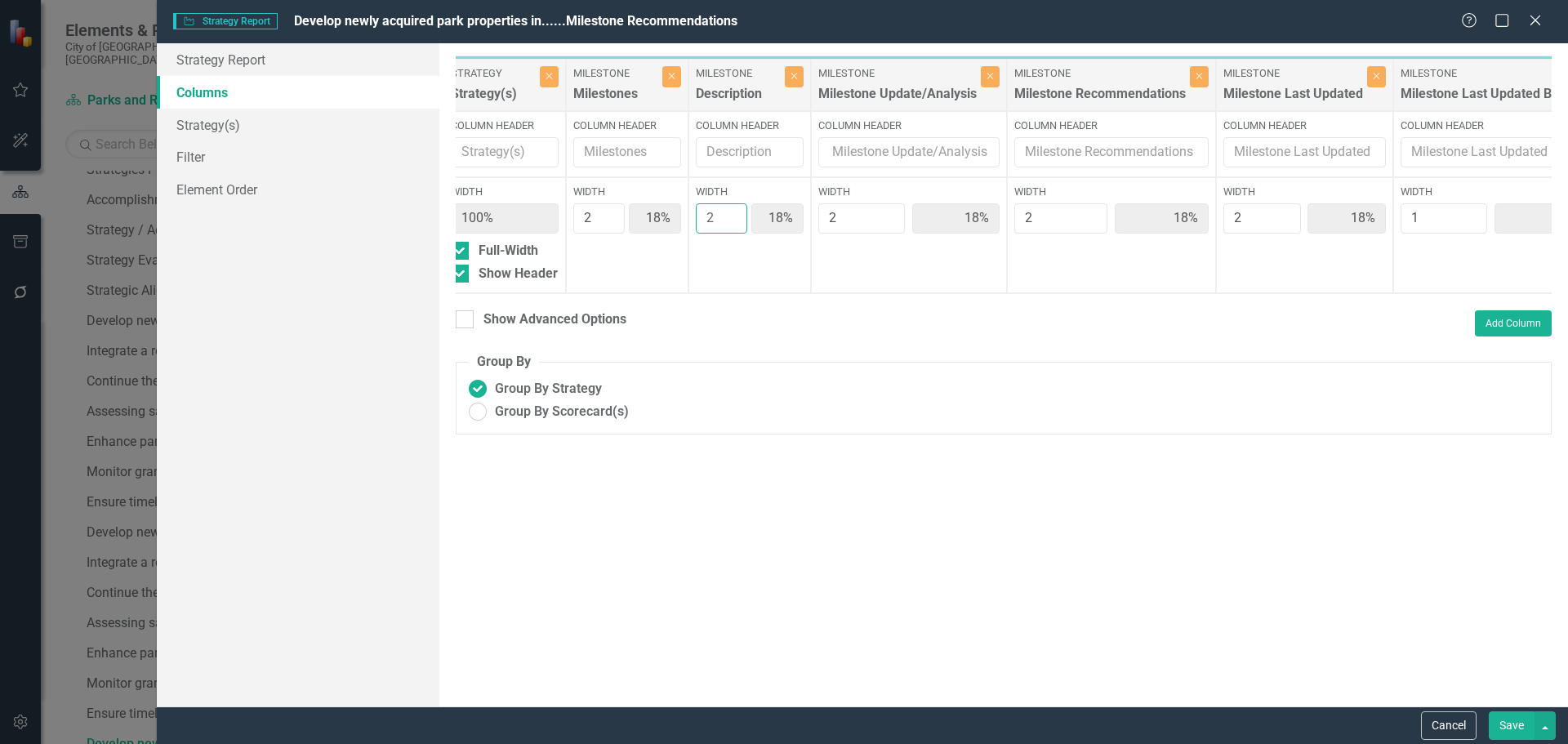
type input "18%"
type input "9%"
type input "2"
click at [730, 213] on input "2" at bounding box center [722, 218] width 52 height 30
click at [1522, 718] on button "Save" at bounding box center [1512, 726] width 45 height 29
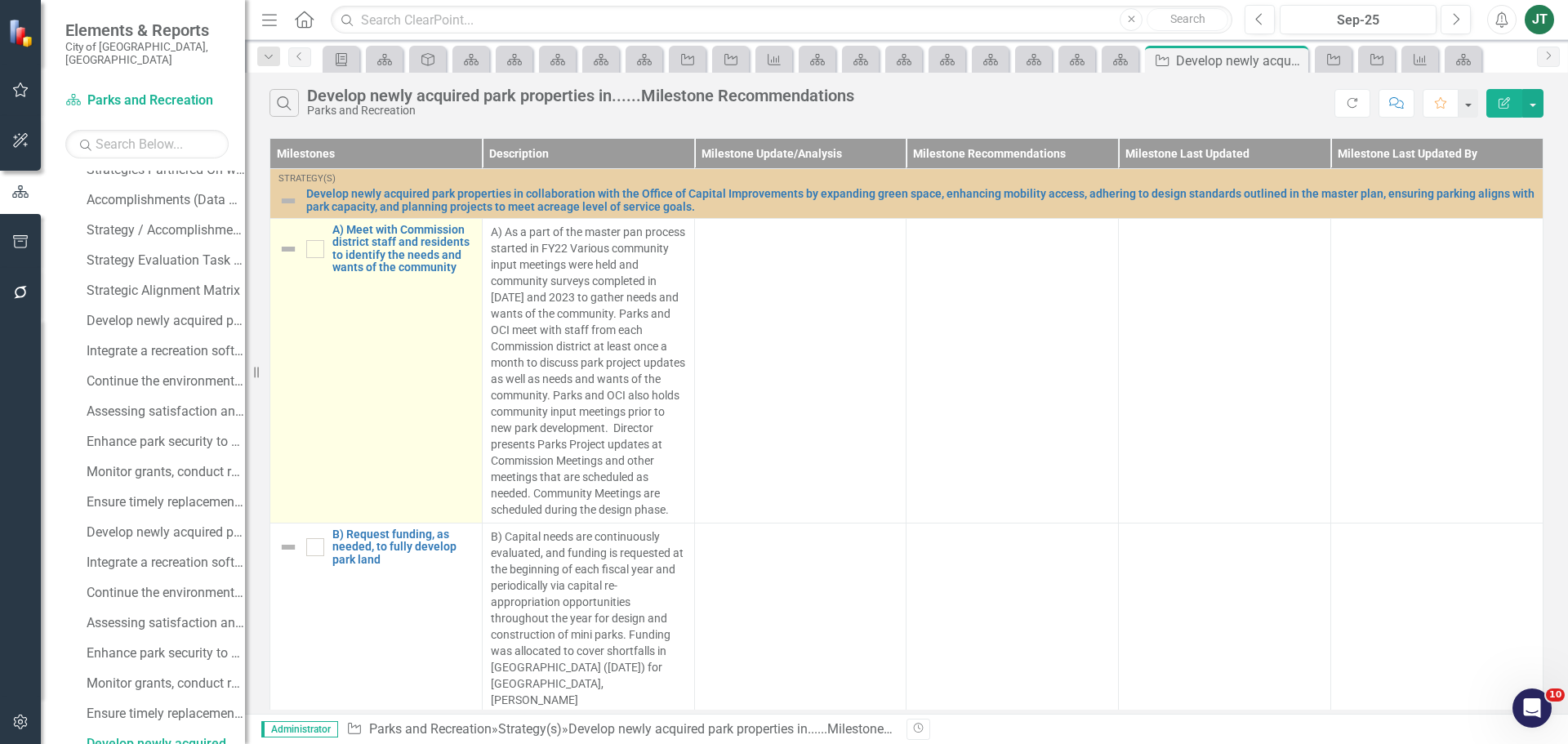
click at [390, 380] on td "A) Meet with Commission district staff and residents to identify the needs and …" at bounding box center [376, 372] width 213 height 305
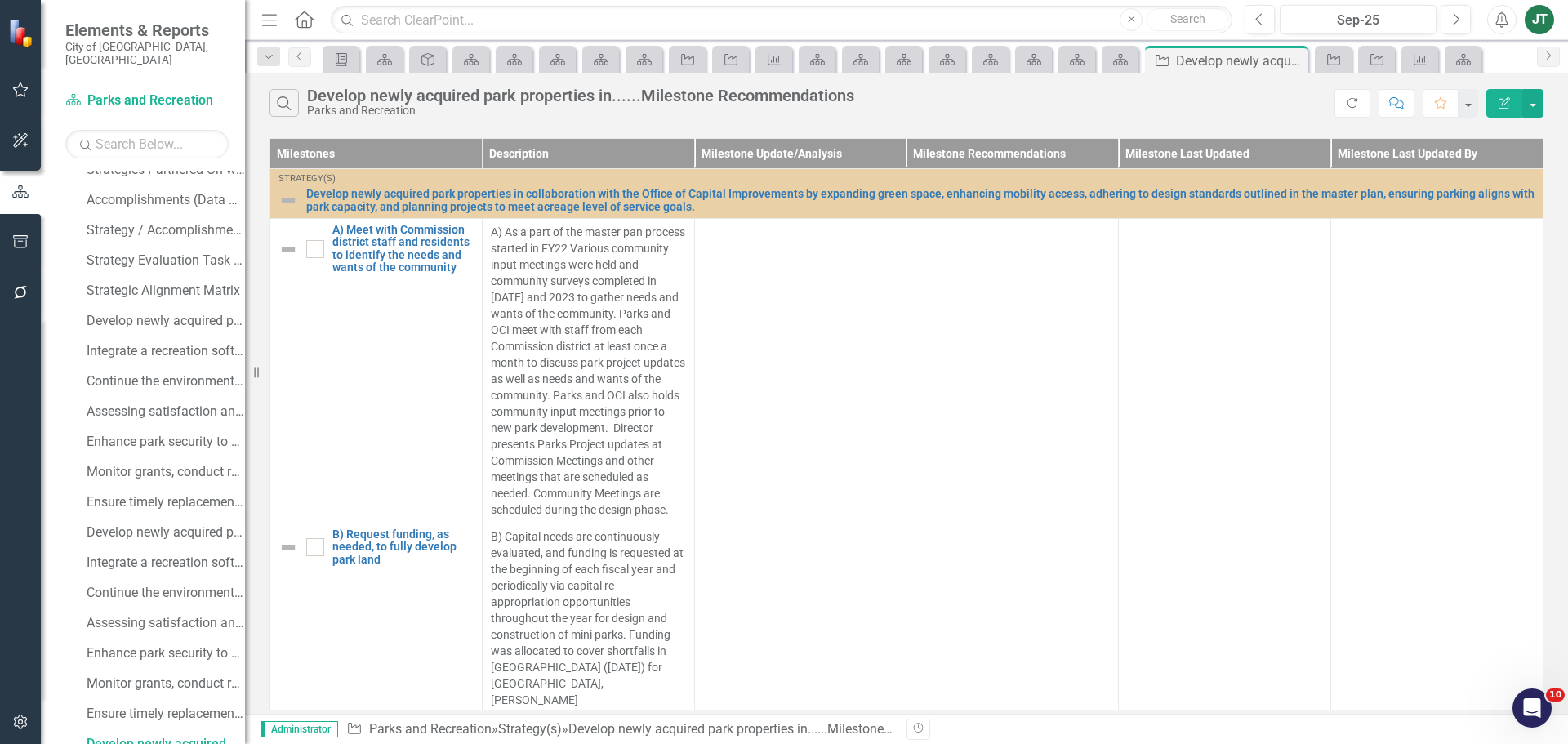
scroll to position [468, 0]
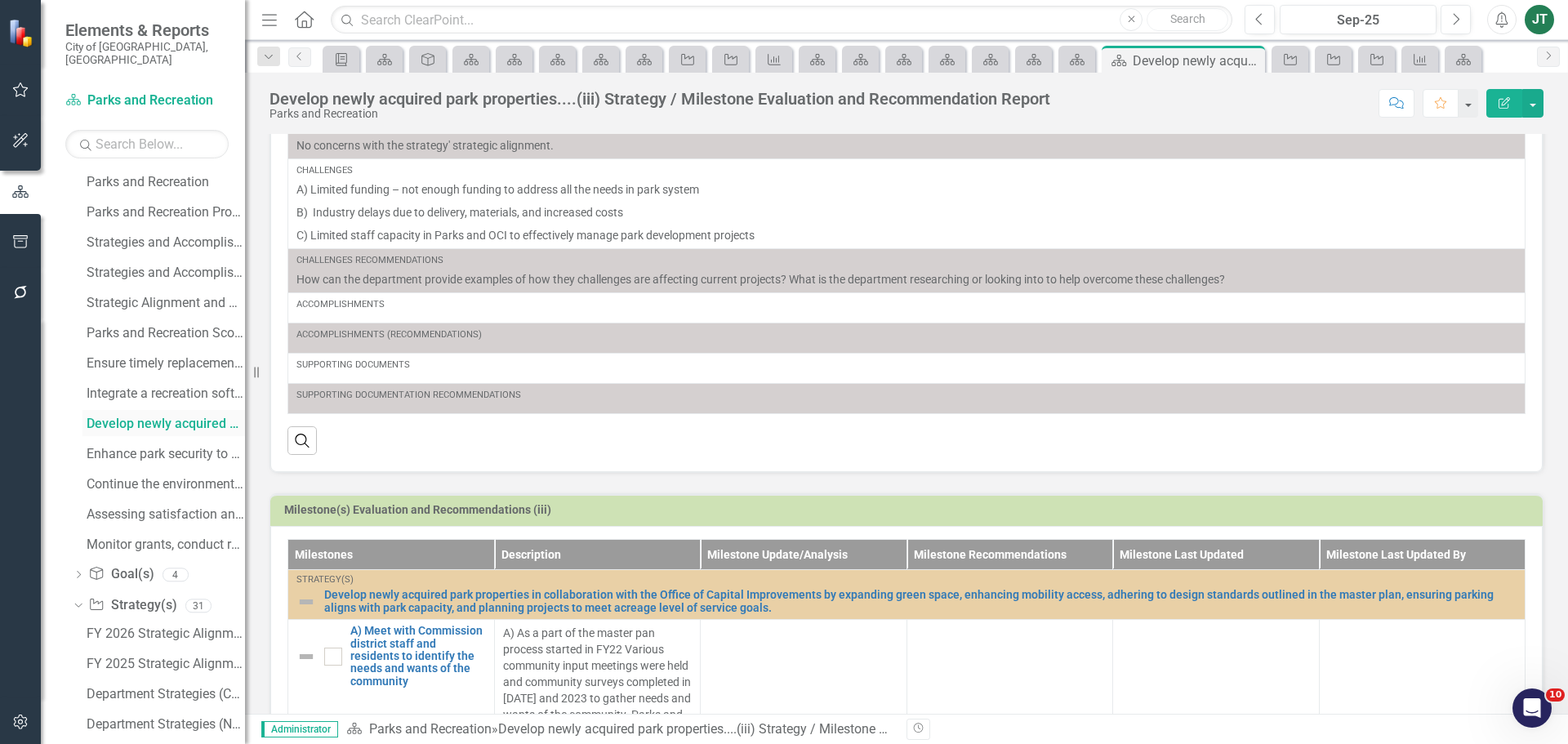
scroll to position [189, 0]
